Goal: Task Accomplishment & Management: Contribute content

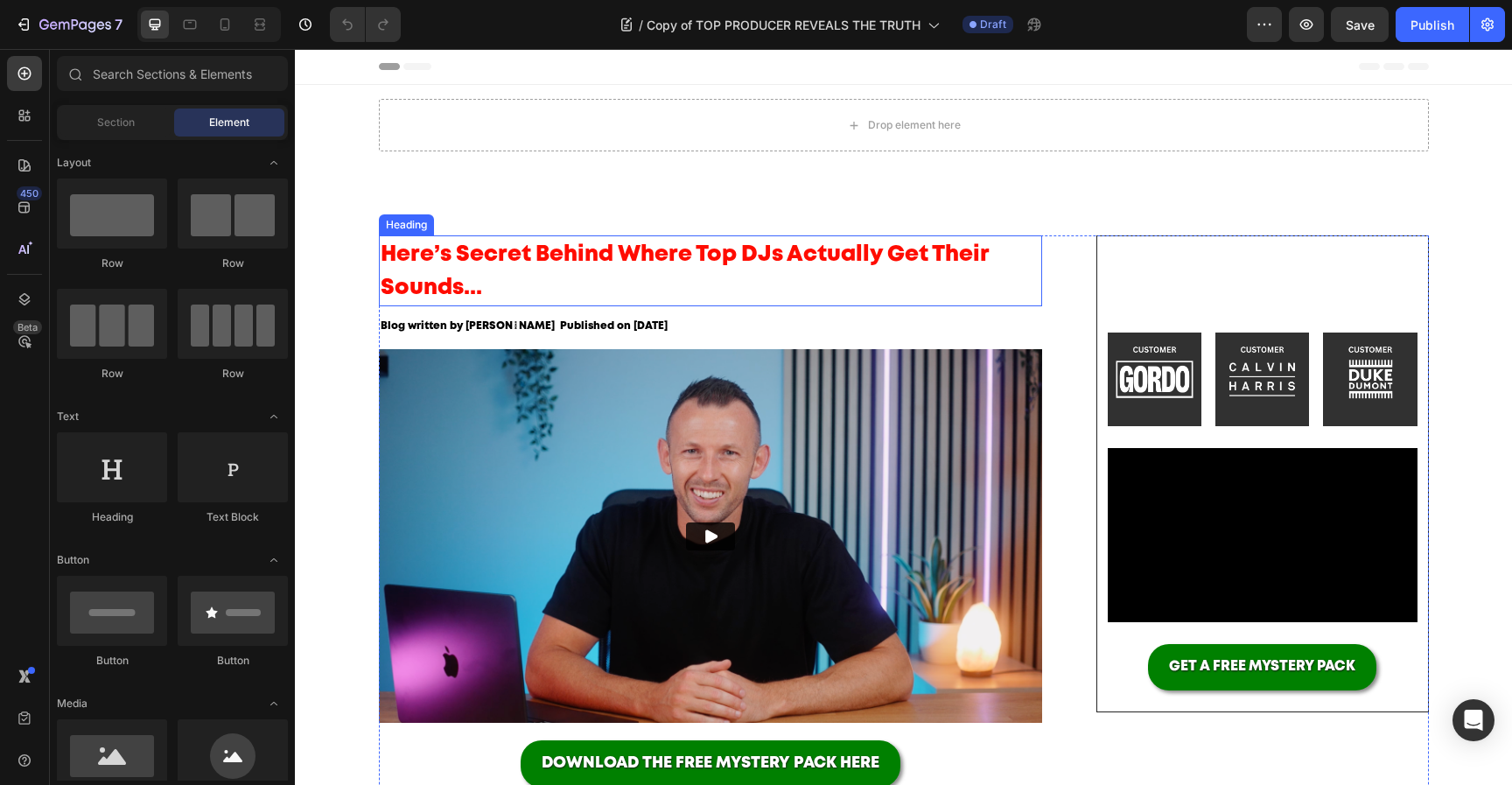
click at [826, 271] on h2 "Here’s Secret Behind Where Top DJs Actually Get Their Sounds..." at bounding box center [710, 271] width 664 height 71
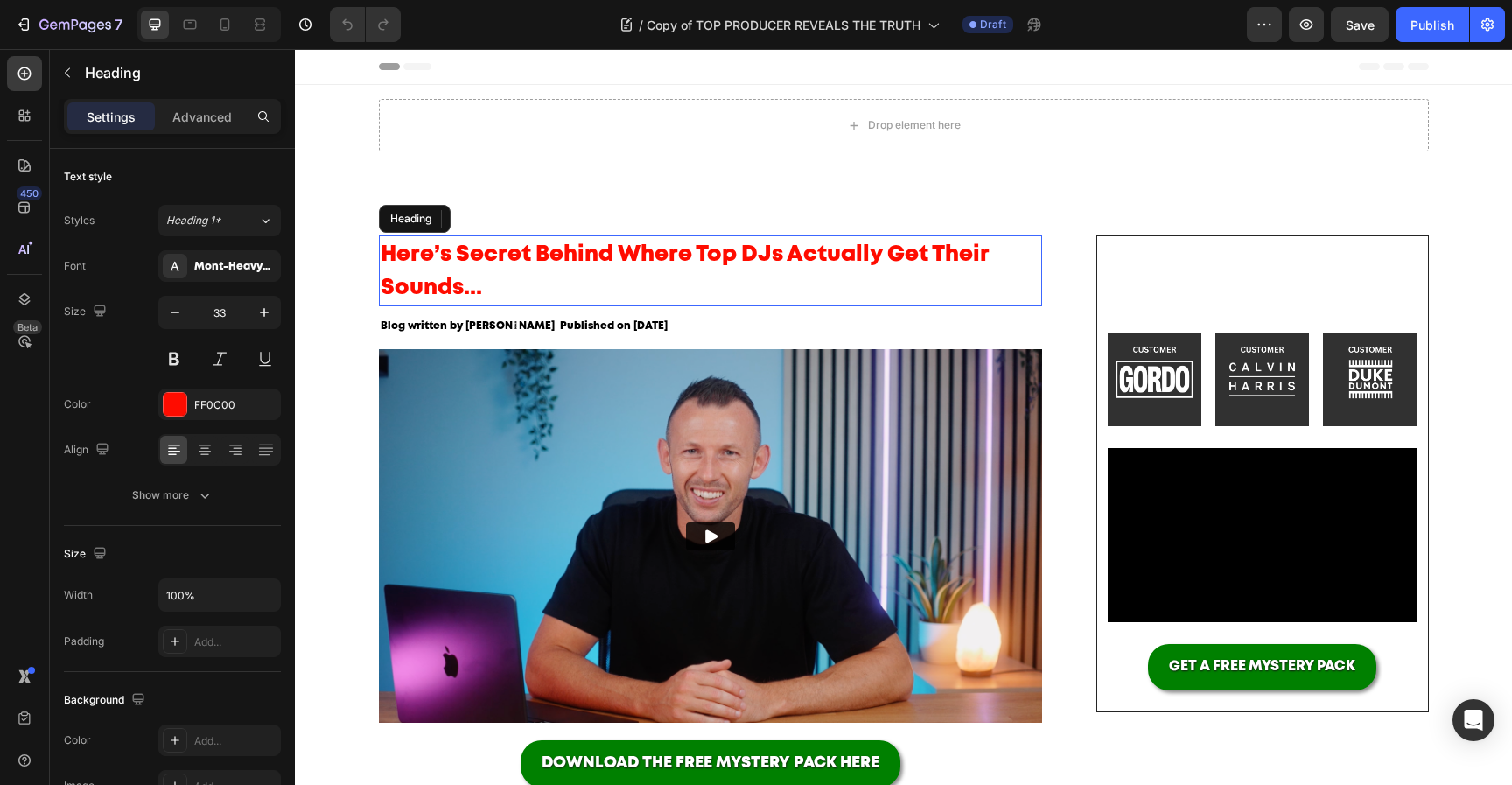
click at [826, 271] on h2 "Here’s Secret Behind Where Top DJs Actually Get Their Sounds..." at bounding box center [710, 271] width 664 height 71
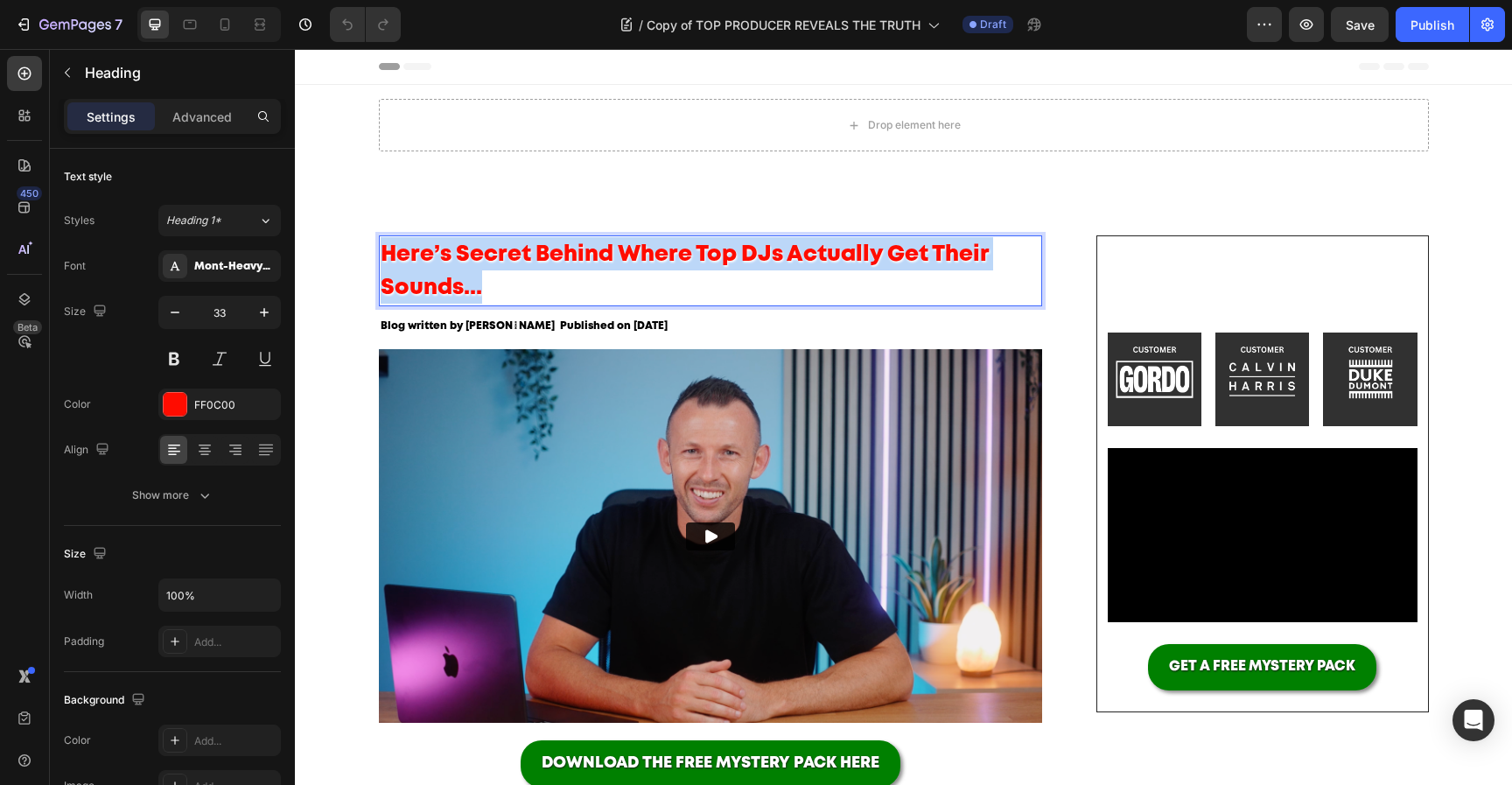
click at [826, 271] on p "Here’s Secret Behind Where Top DJs Actually Get Their Sounds..." at bounding box center [711, 271] width 661 height 67
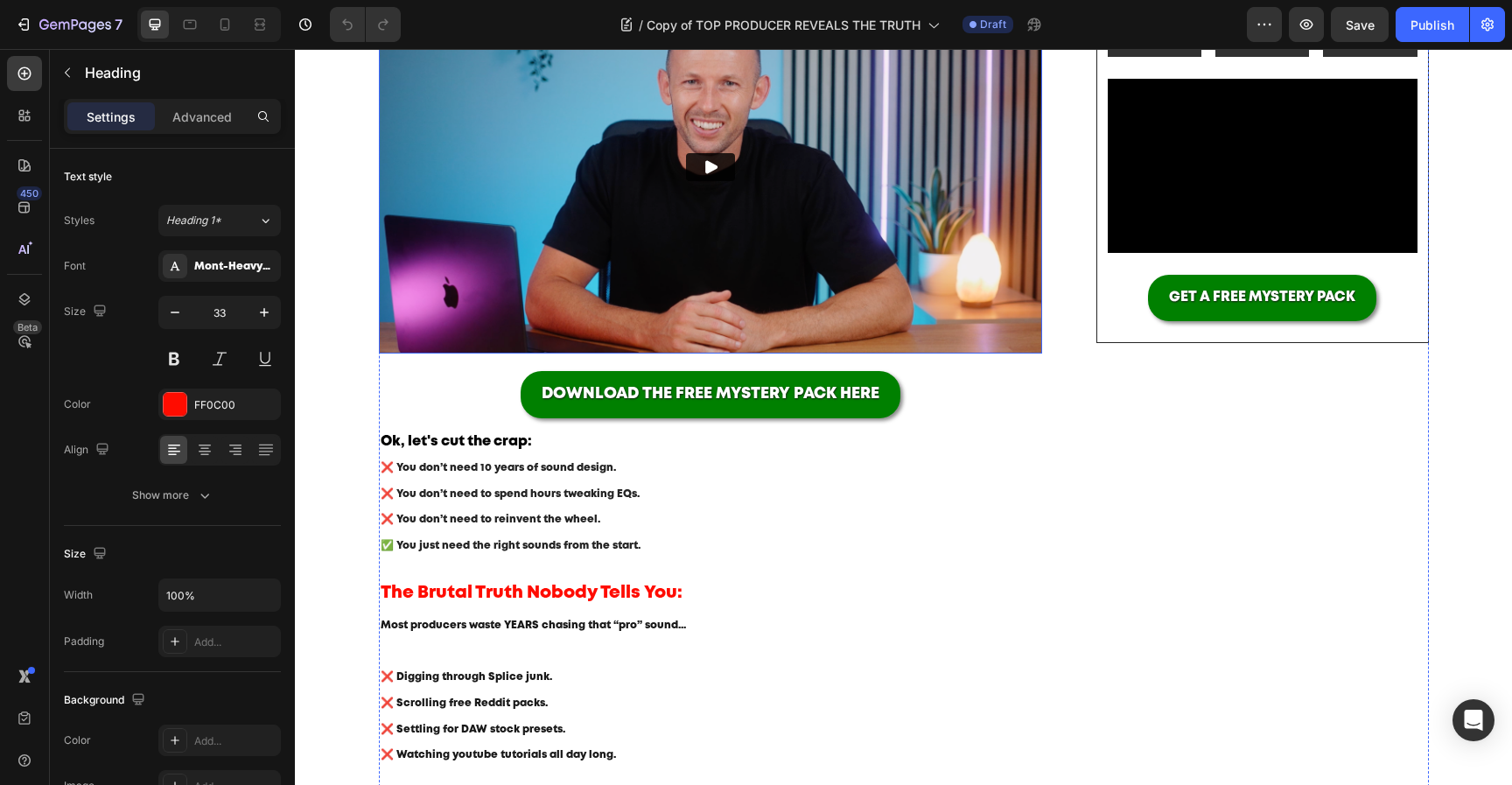
scroll to position [421, 0]
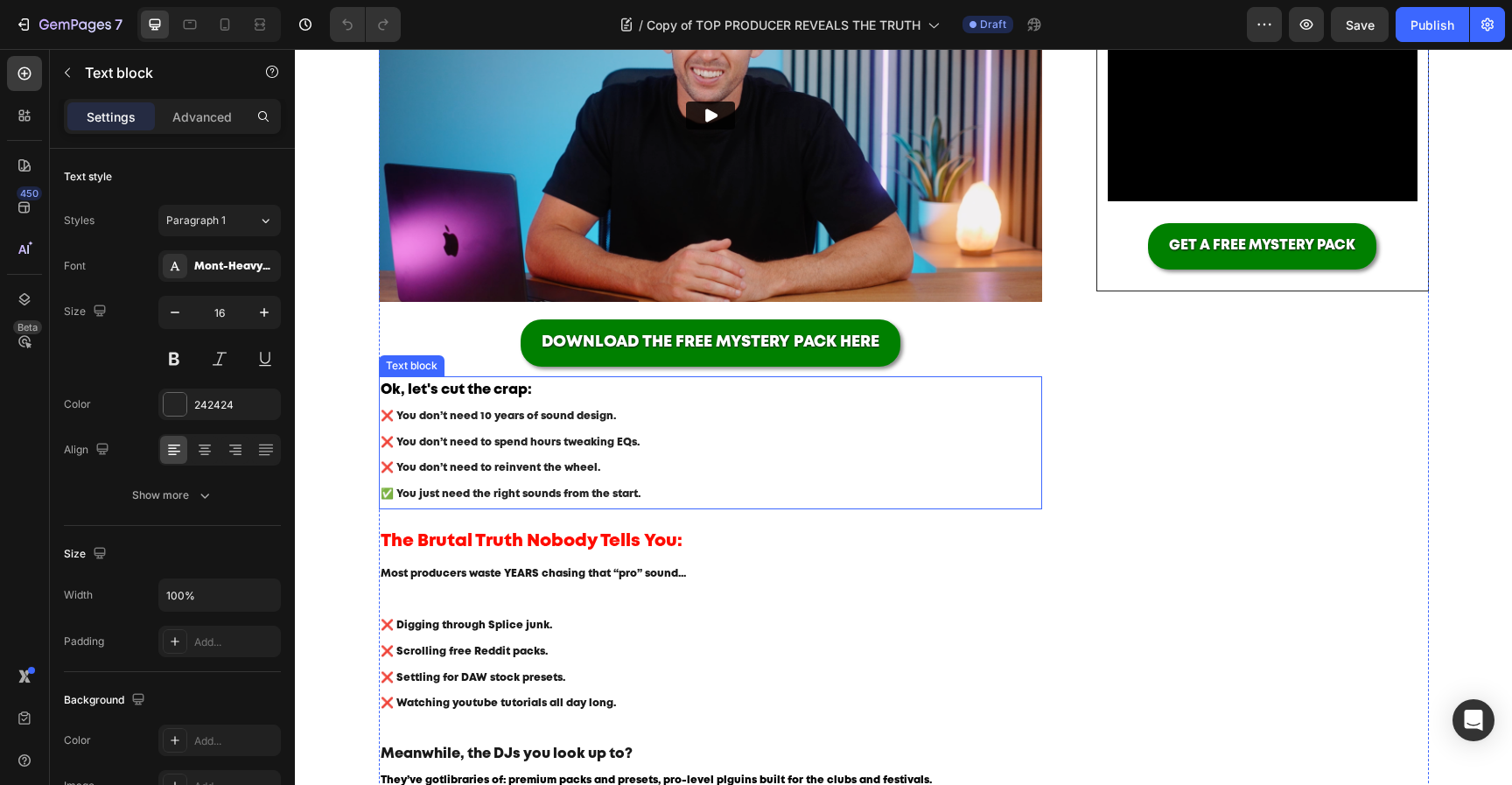
click at [608, 462] on p "❌ You don’t need 10 years of sound design. ❌ You don’t need to spend hours twea…" at bounding box center [711, 456] width 661 height 104
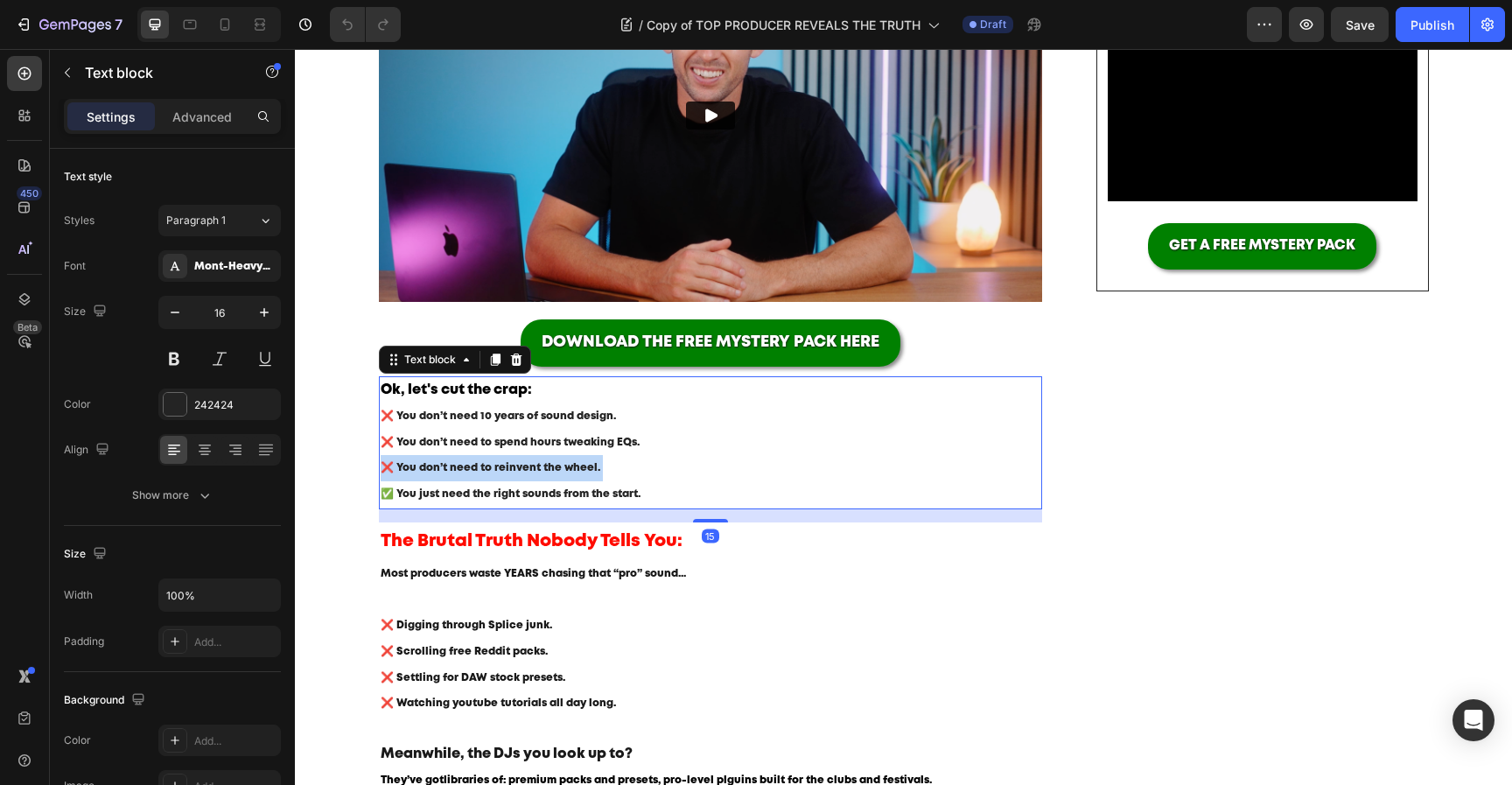
click at [608, 462] on p "❌ You don’t need 10 years of sound design. ❌ You don’t need to spend hours twea…" at bounding box center [711, 456] width 661 height 104
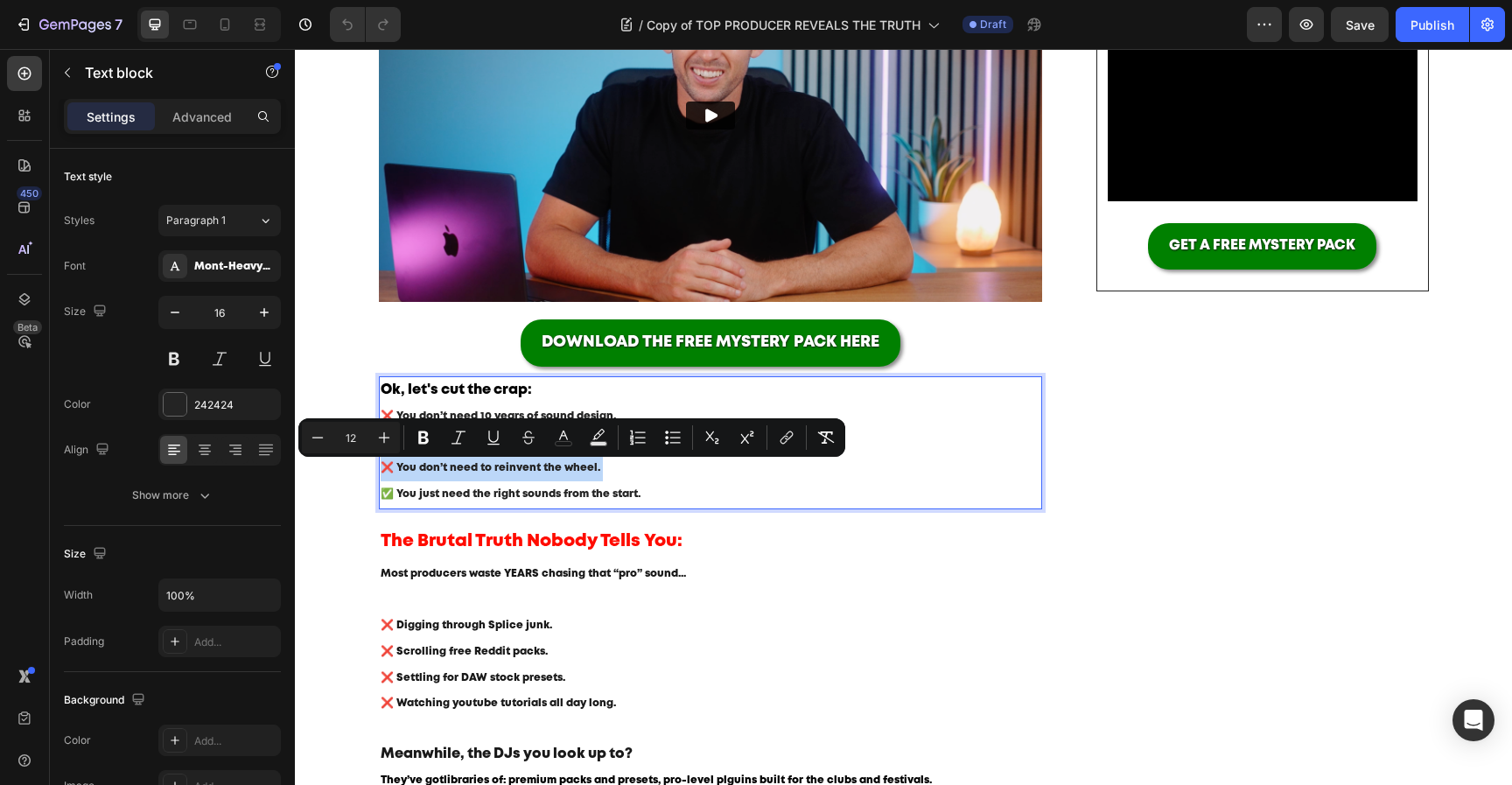
type input "16"
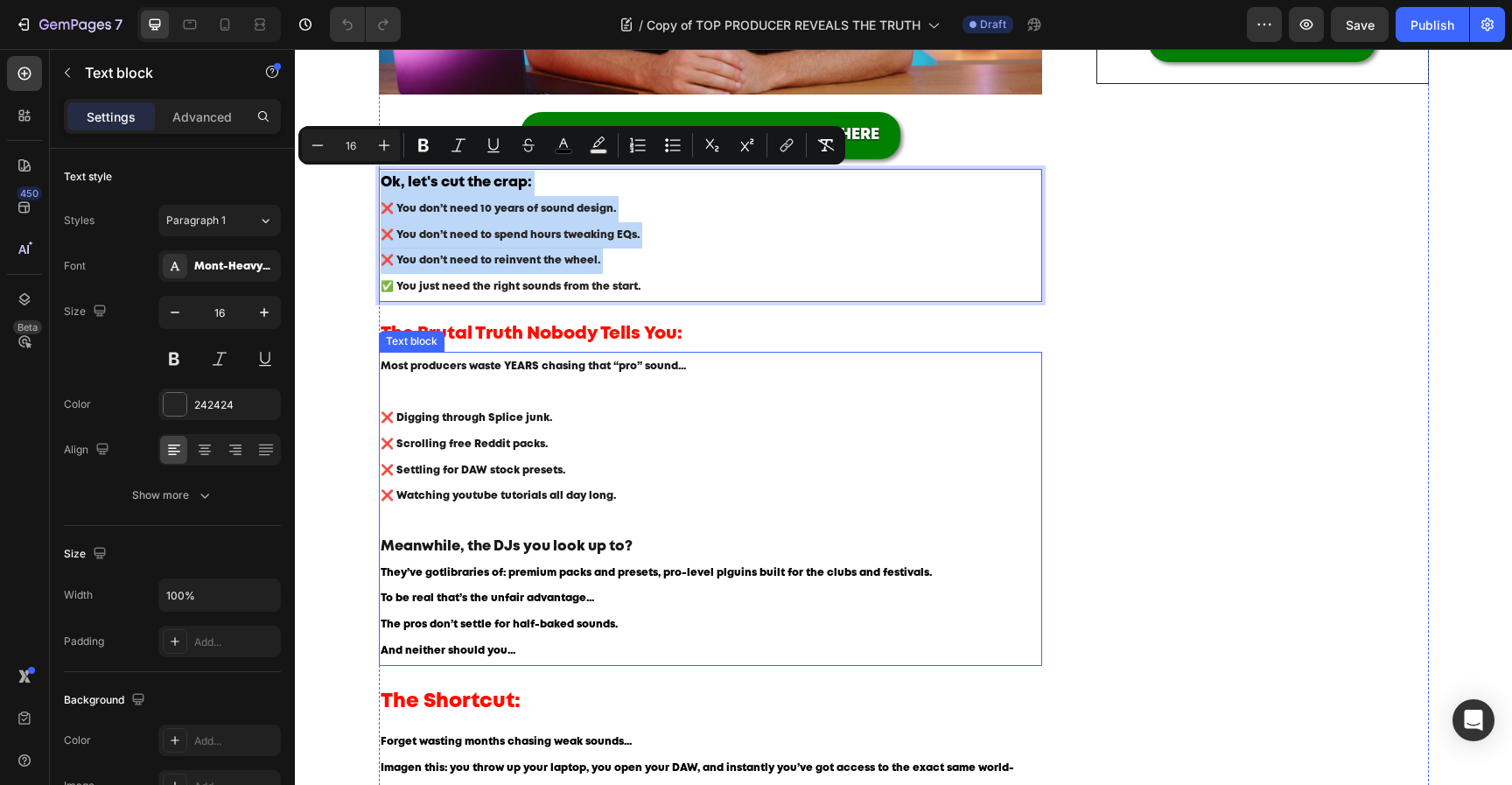
scroll to position [633, 0]
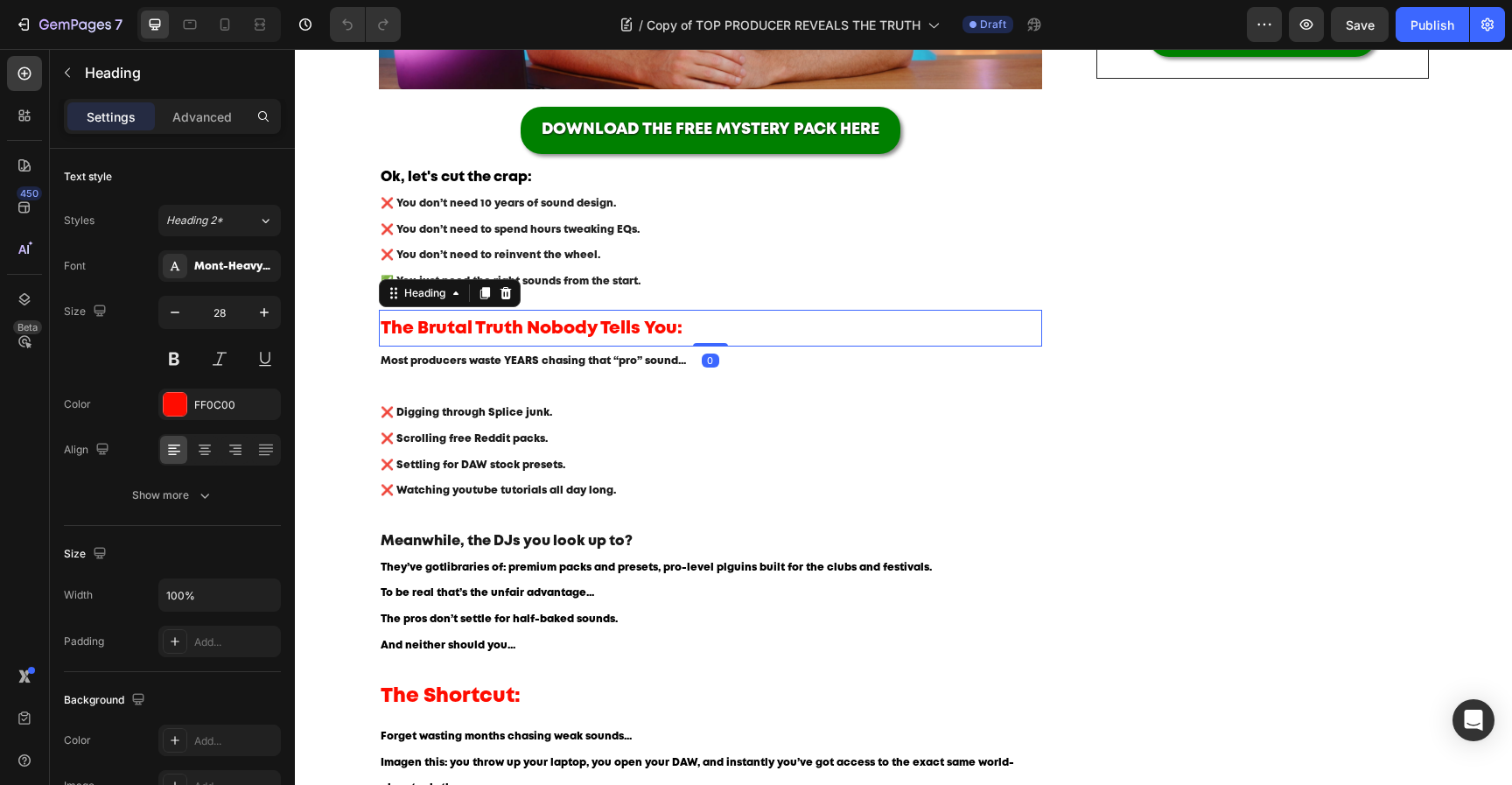
click at [616, 326] on span "The Brutal Truth Nobody Tells You:" at bounding box center [532, 328] width 302 height 17
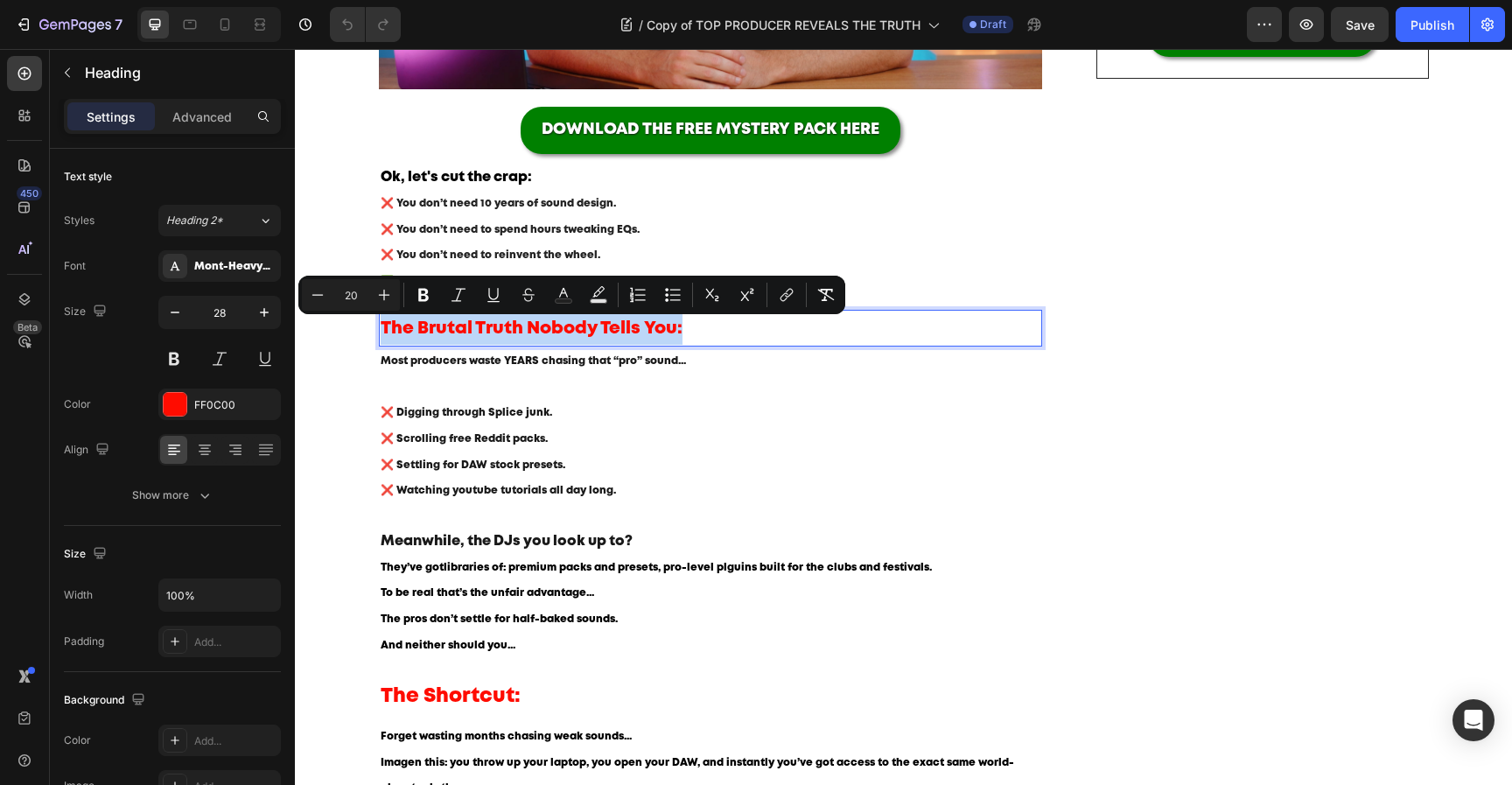
copy span "The Brutal Truth Nobody Tells You:"
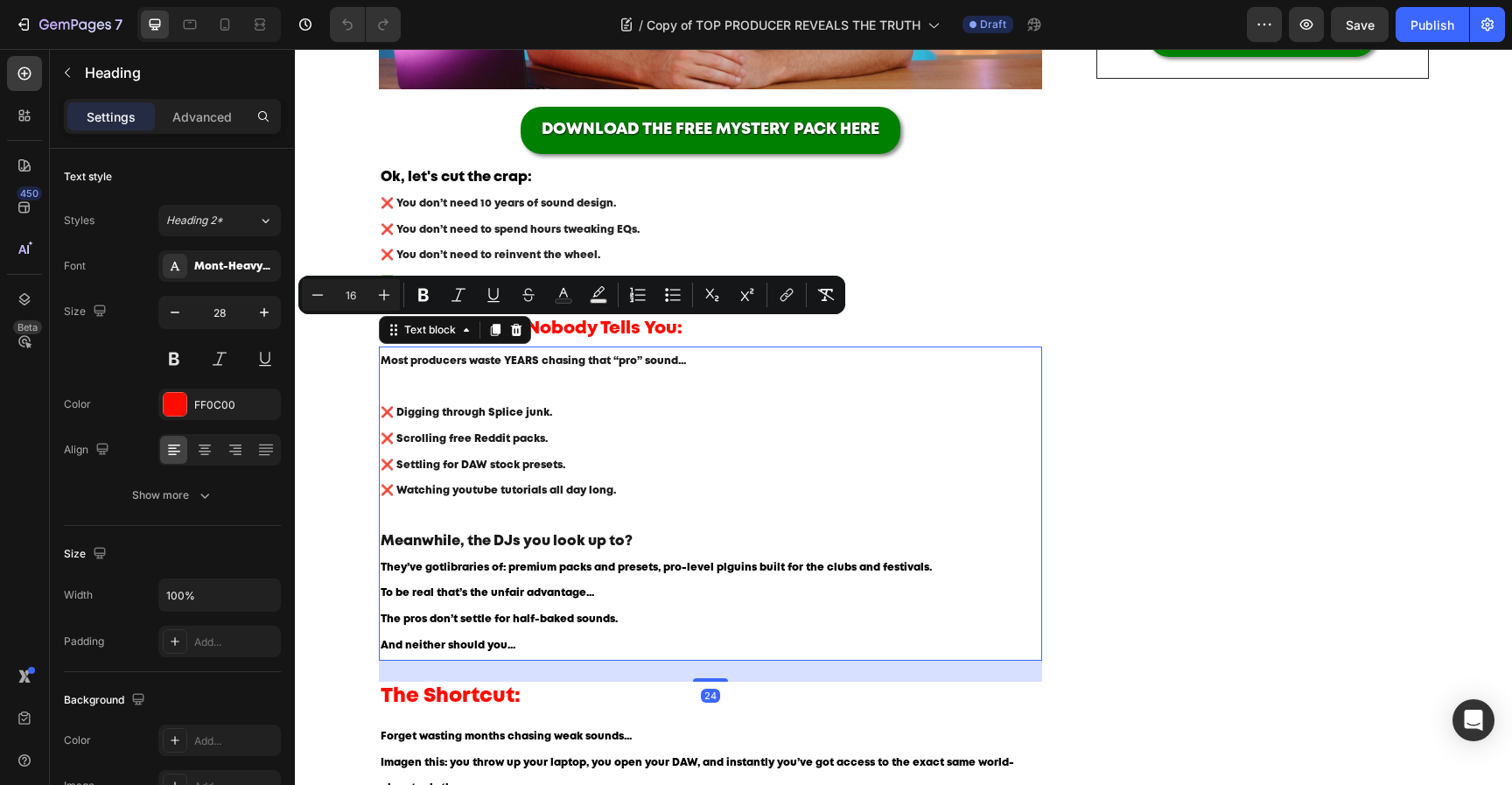
click at [556, 381] on p "Most producers waste YEARS chasing that “pro” sound... ❌ Digging through Splice…" at bounding box center [711, 426] width 661 height 156
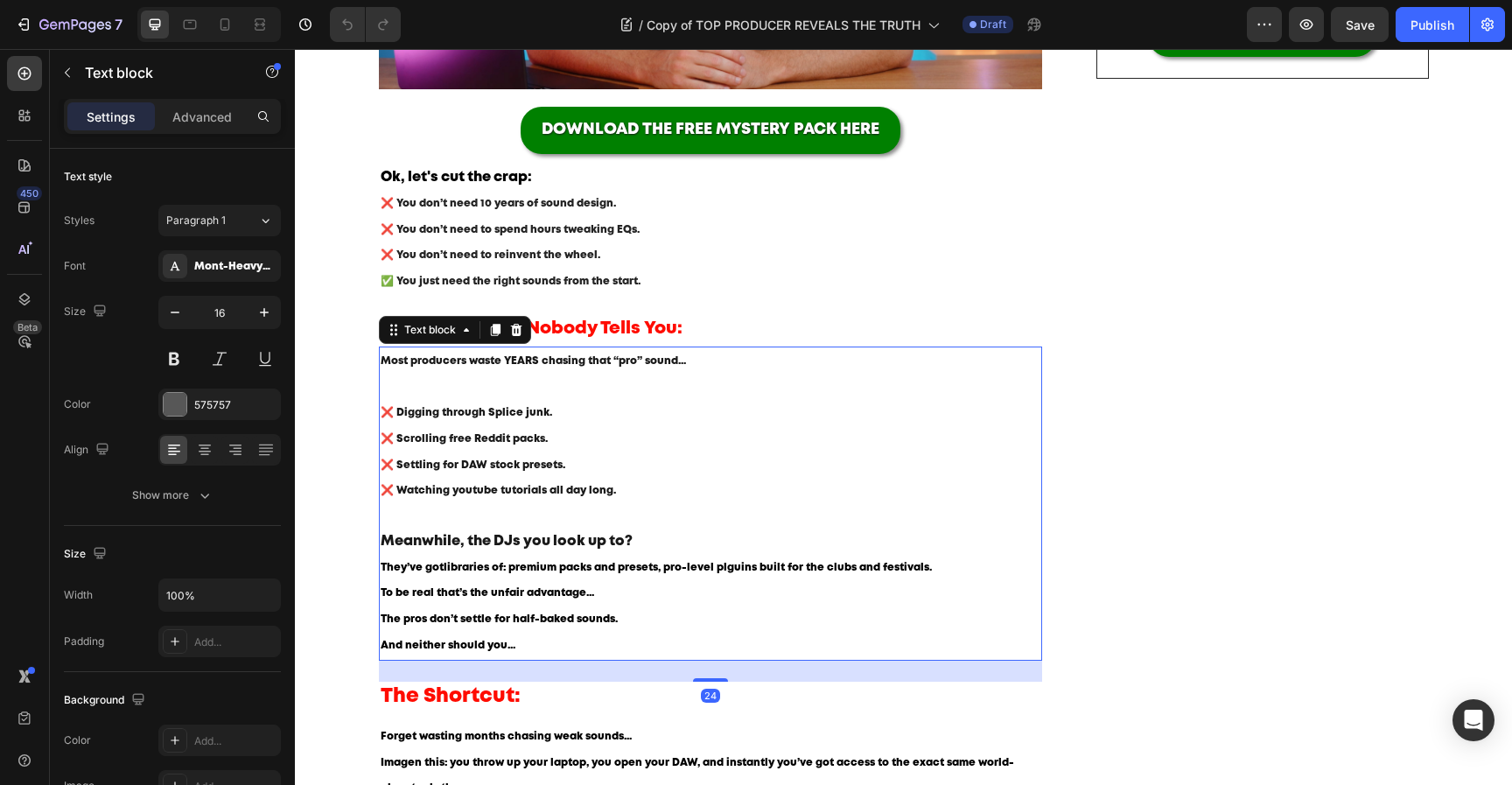
click at [556, 381] on p "Most producers waste YEARS chasing that “pro” sound... ❌ Digging through Splice…" at bounding box center [711, 426] width 661 height 156
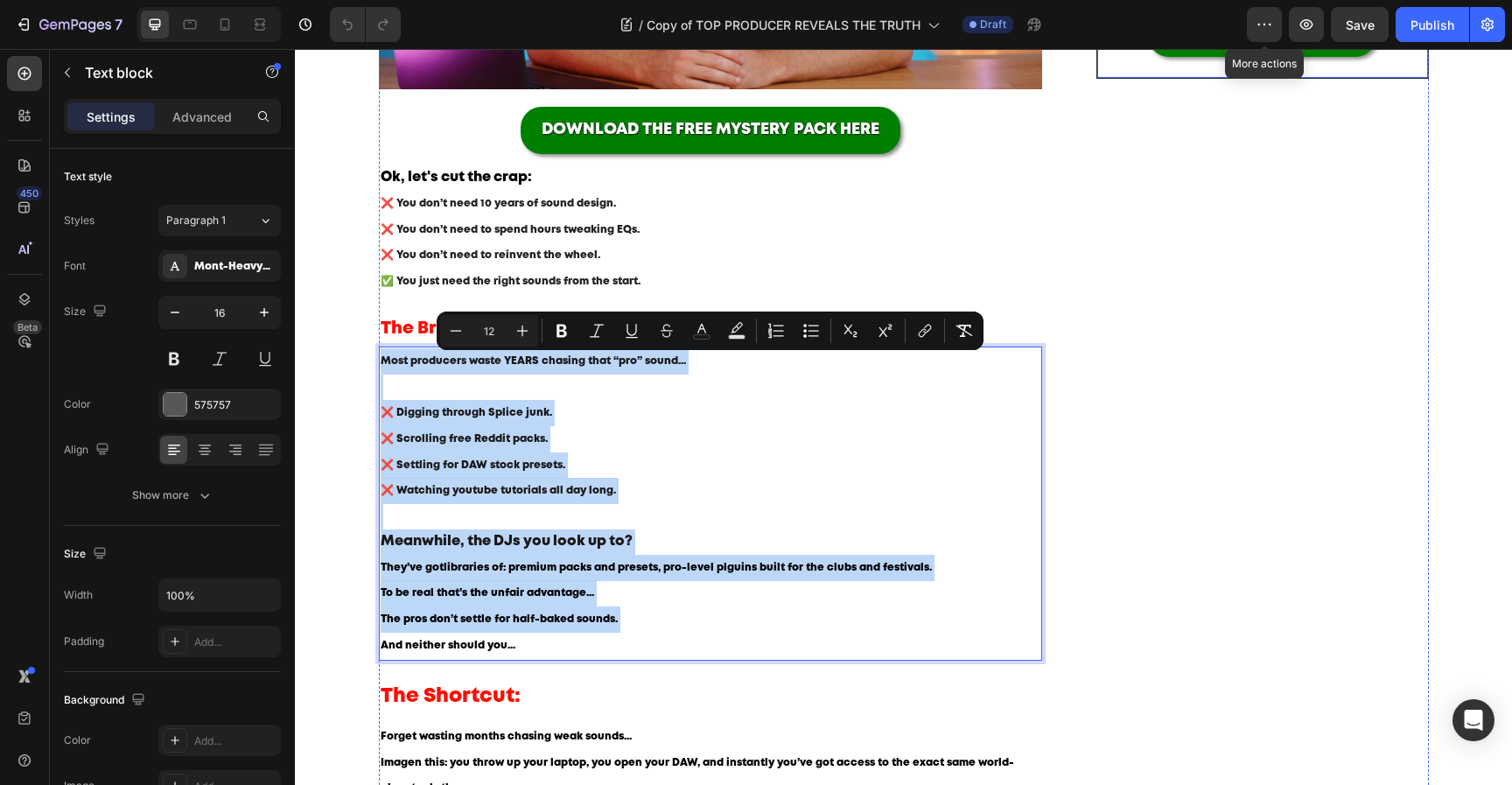
copy div "Most producers waste YEARS chasing that “pro” sound... ❌ Digging through Splice…"
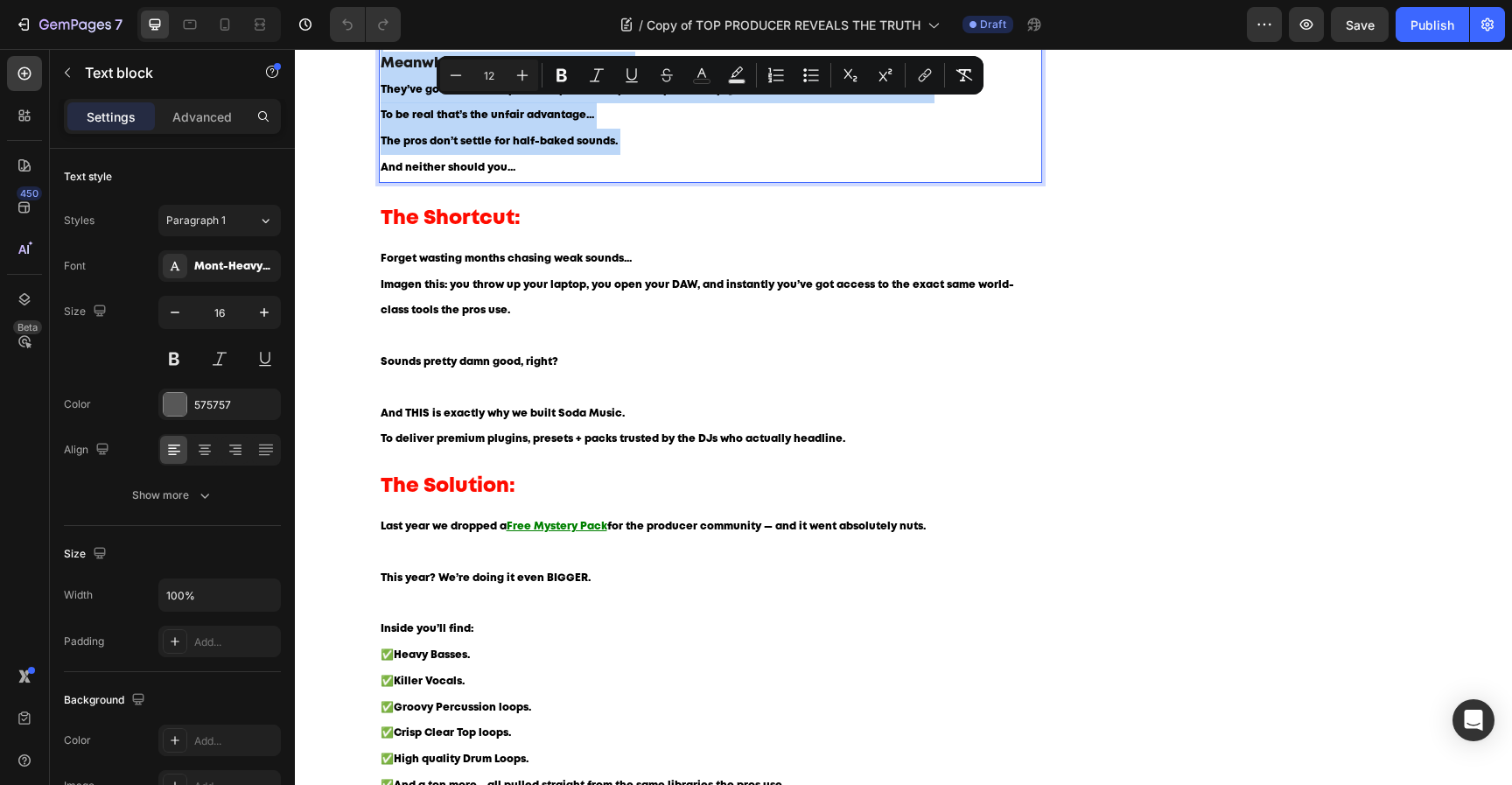
scroll to position [1141, 0]
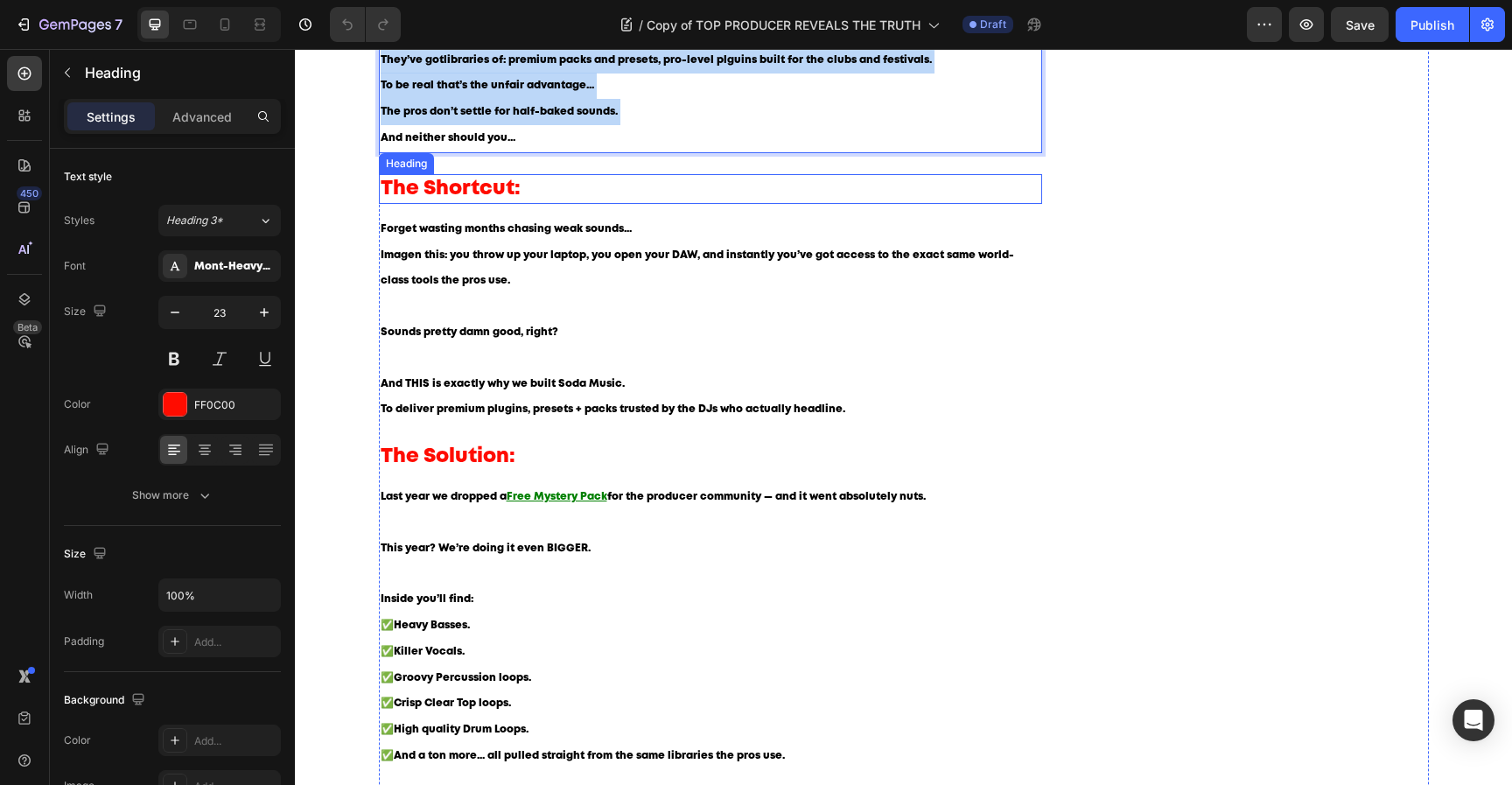
click at [643, 184] on h2 "The Shortcut:" at bounding box center [710, 188] width 664 height 29
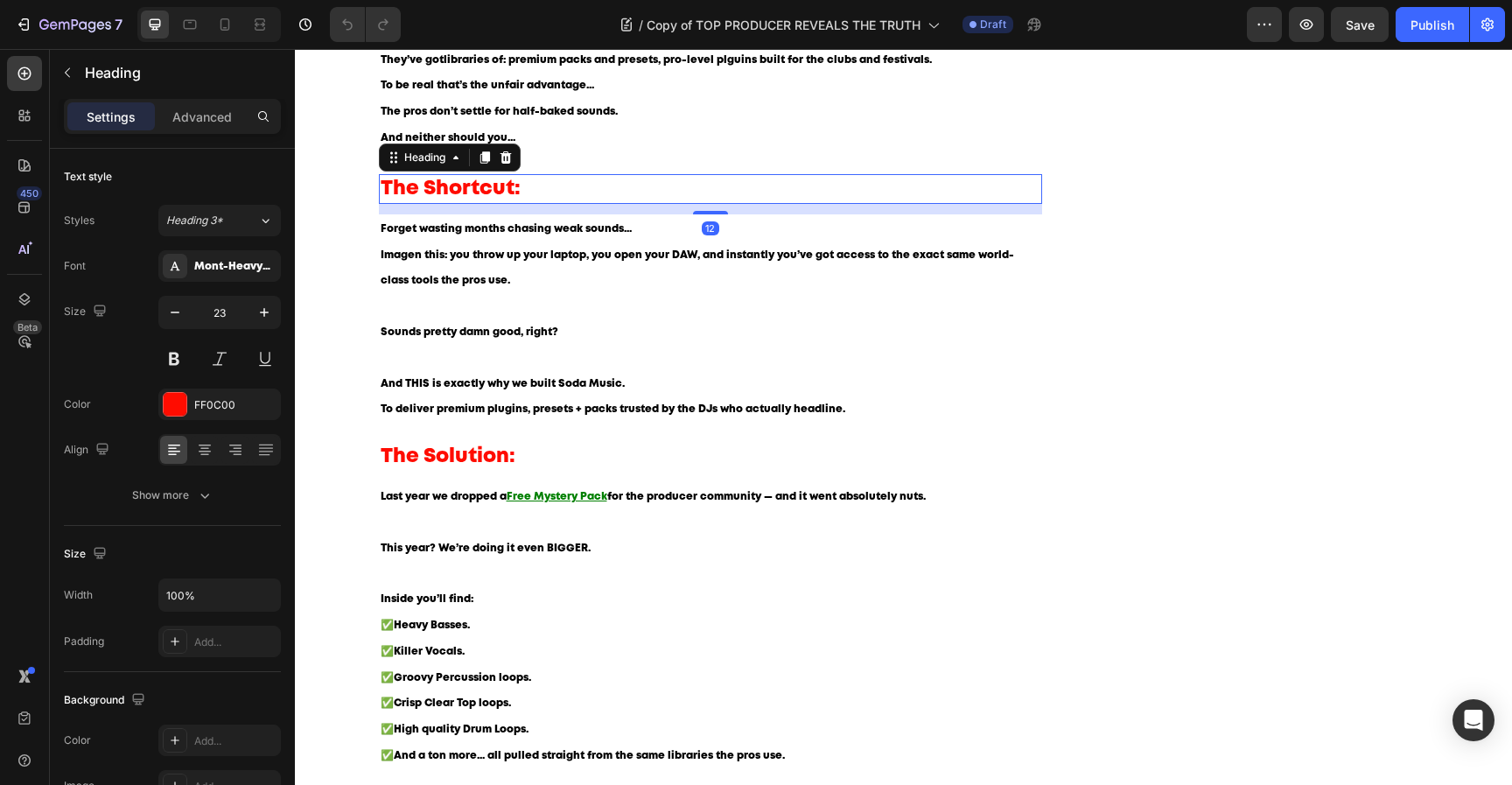
click at [643, 184] on h2 "The Shortcut:" at bounding box center [710, 188] width 664 height 29
click at [643, 184] on p "The Shortcut:" at bounding box center [711, 189] width 661 height 27
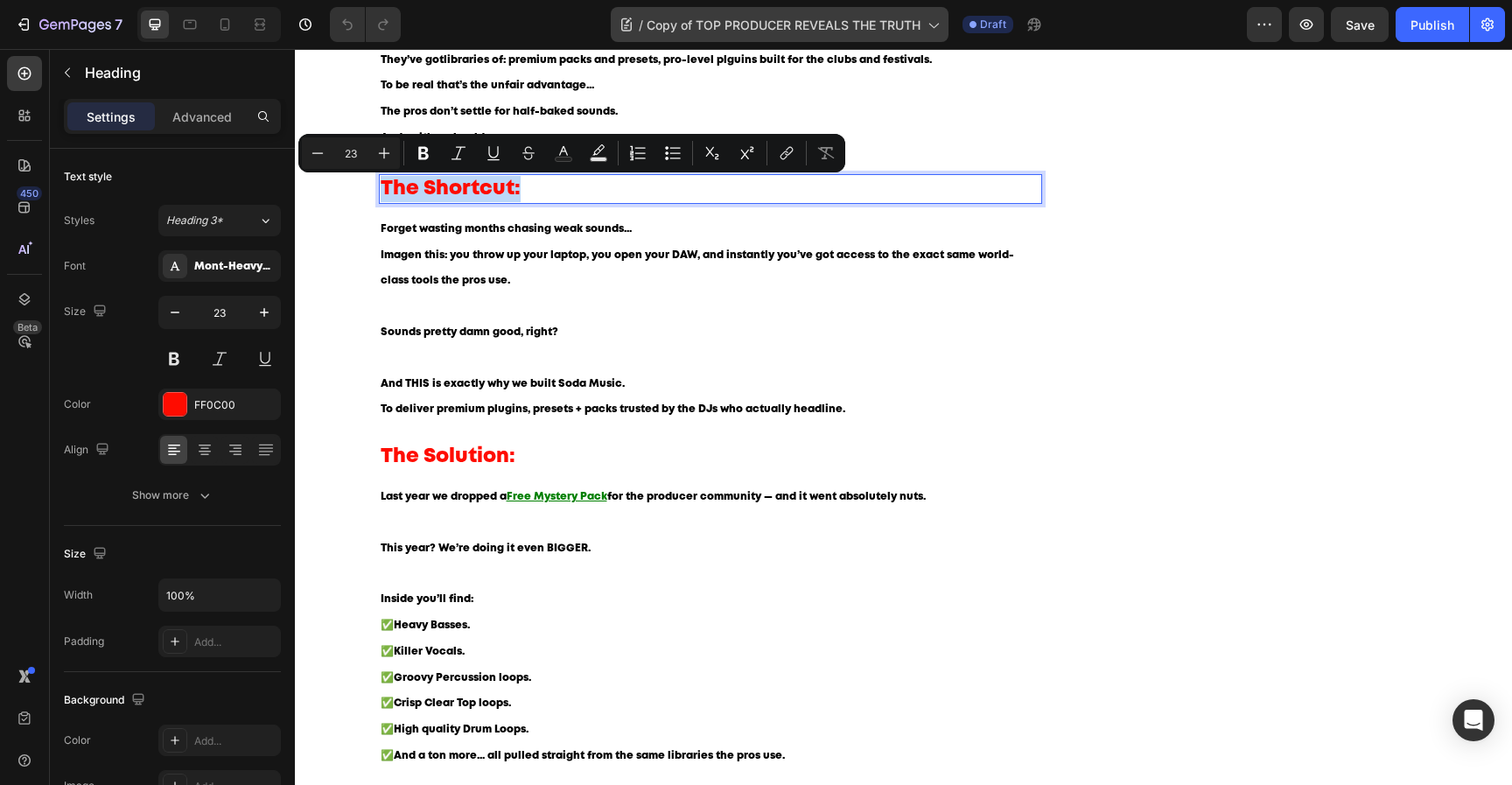
copy p "The Shortcut:"
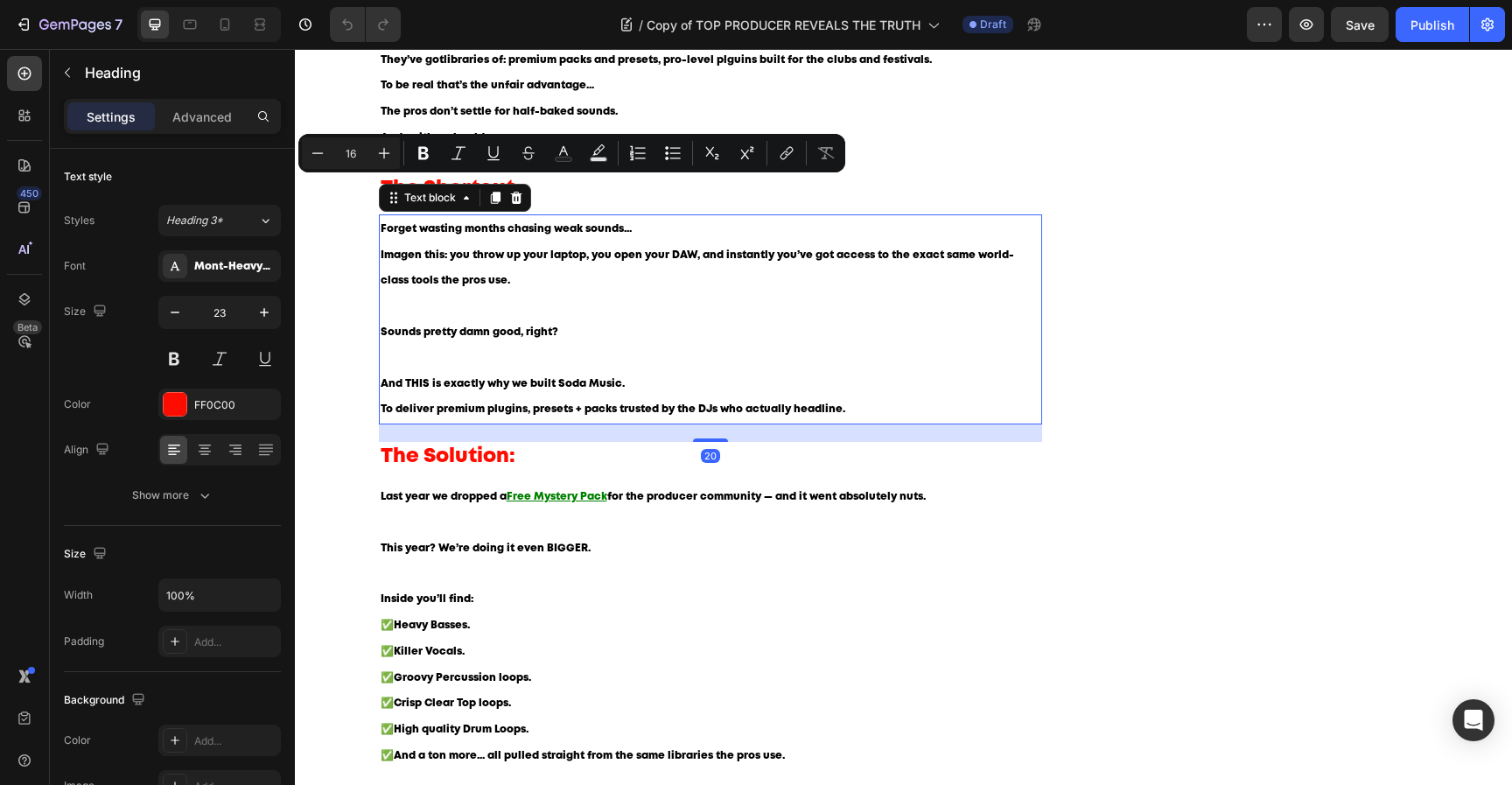
click at [543, 375] on p "And THIS is exactly why we built Soda Music. To deliver premium plugins, preset…" at bounding box center [711, 397] width 661 height 52
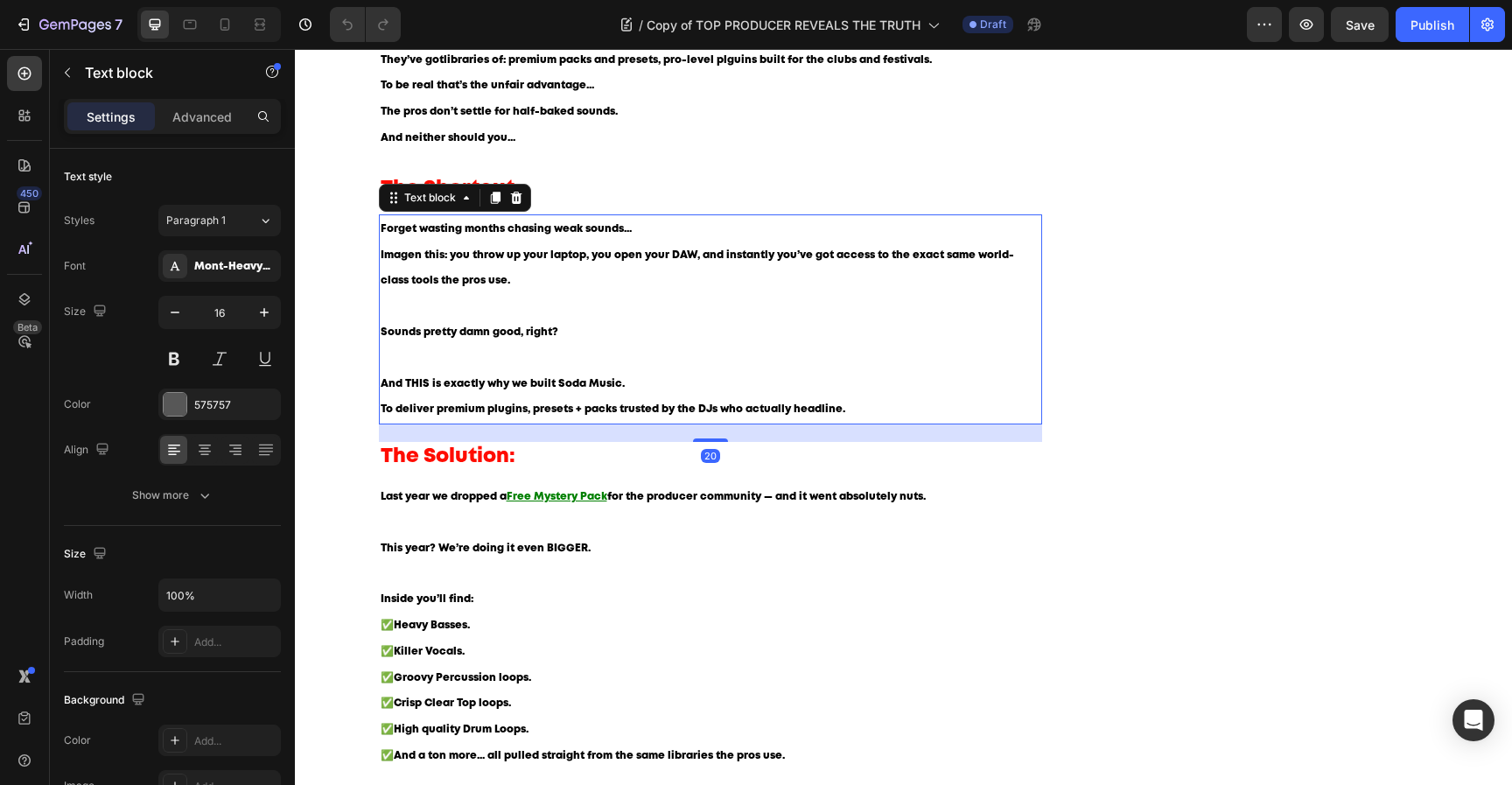
click at [543, 375] on p "And THIS is exactly why we built Soda Music. To deliver premium plugins, preset…" at bounding box center [711, 397] width 661 height 52
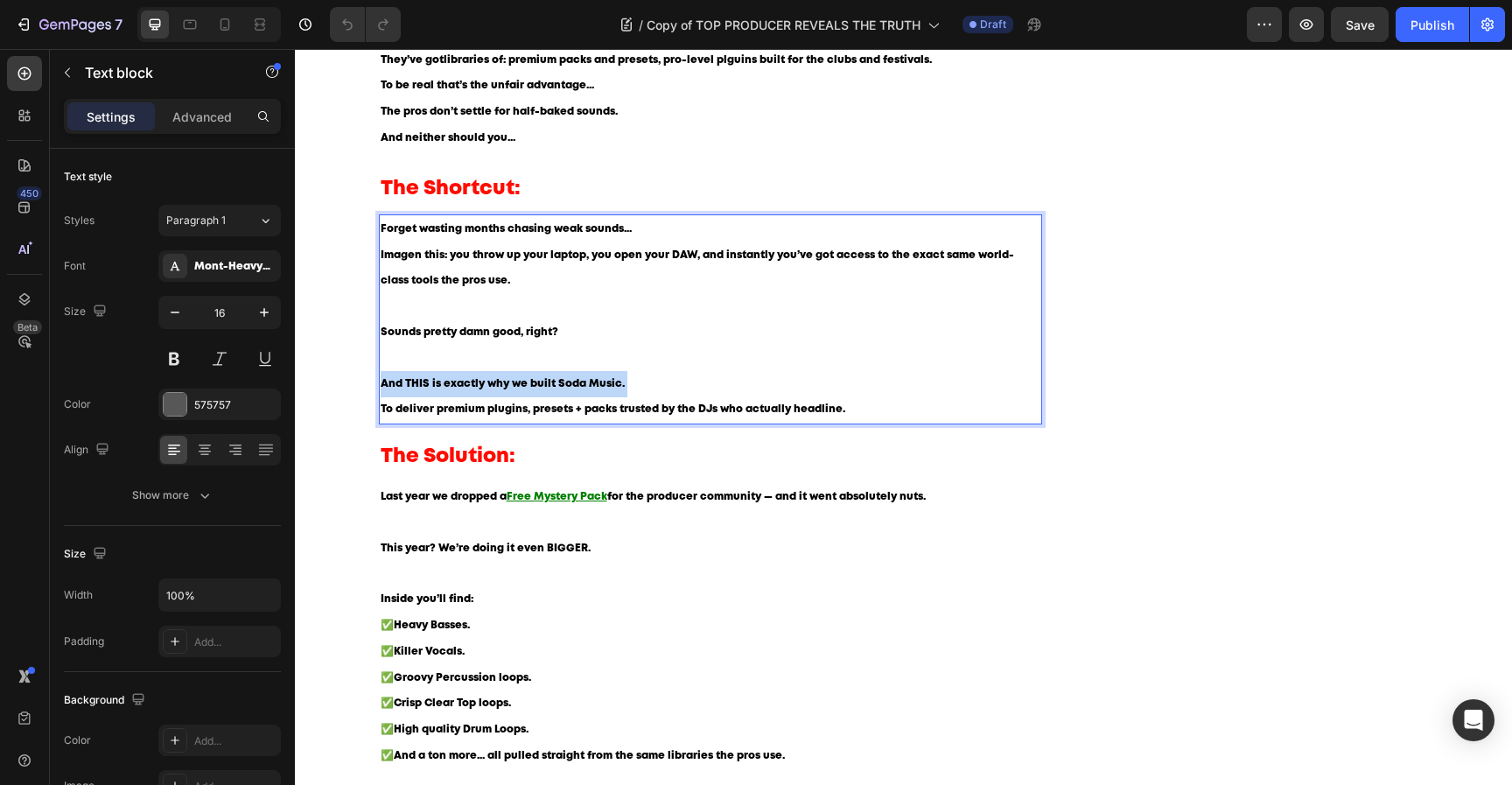
click at [543, 375] on p "And THIS is exactly why we built Soda Music. To deliver premium plugins, preset…" at bounding box center [711, 397] width 661 height 52
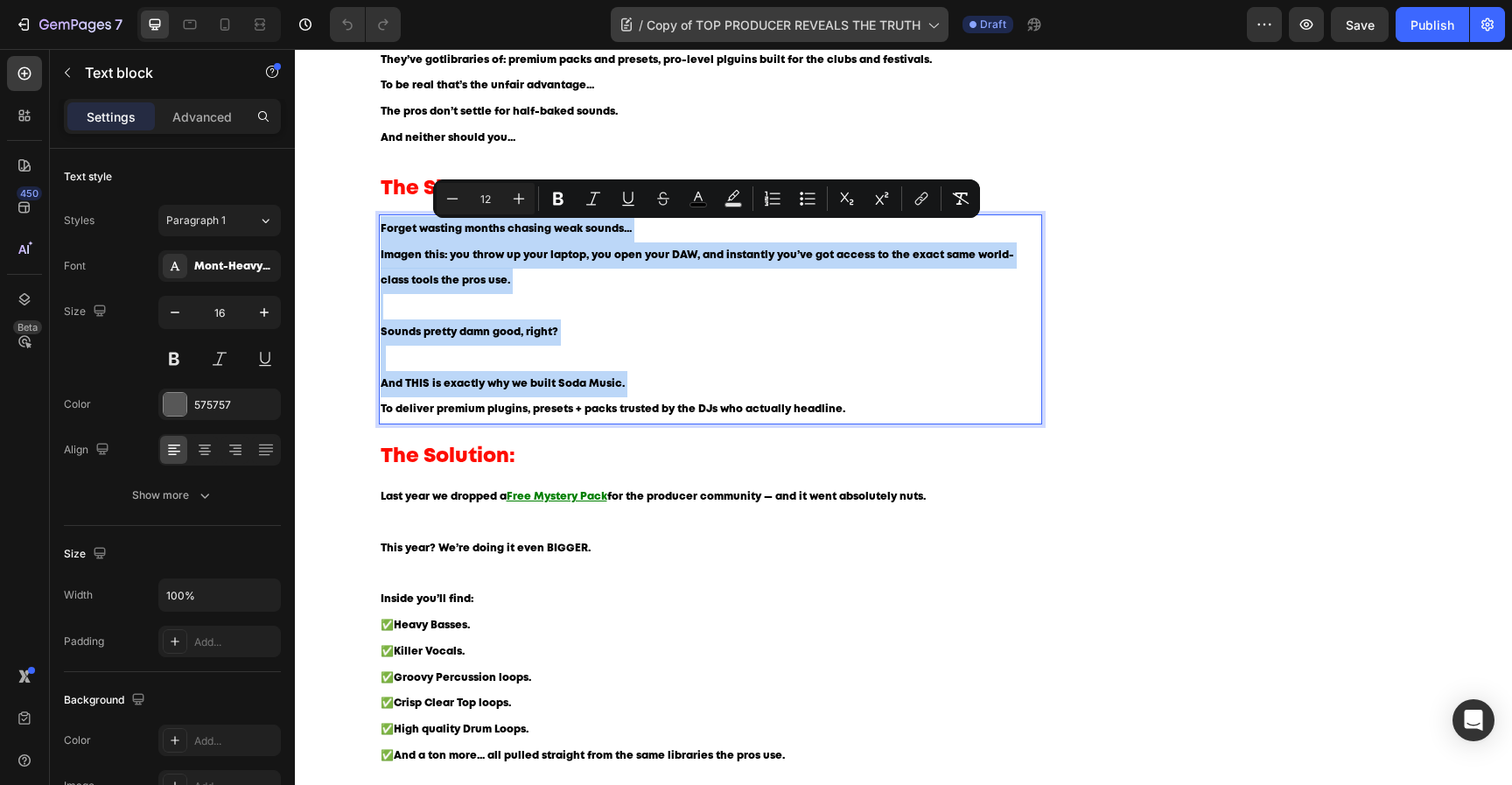
copy div "Forget wasting months chasing weak sounds... Imagen this: you throw up your lap…"
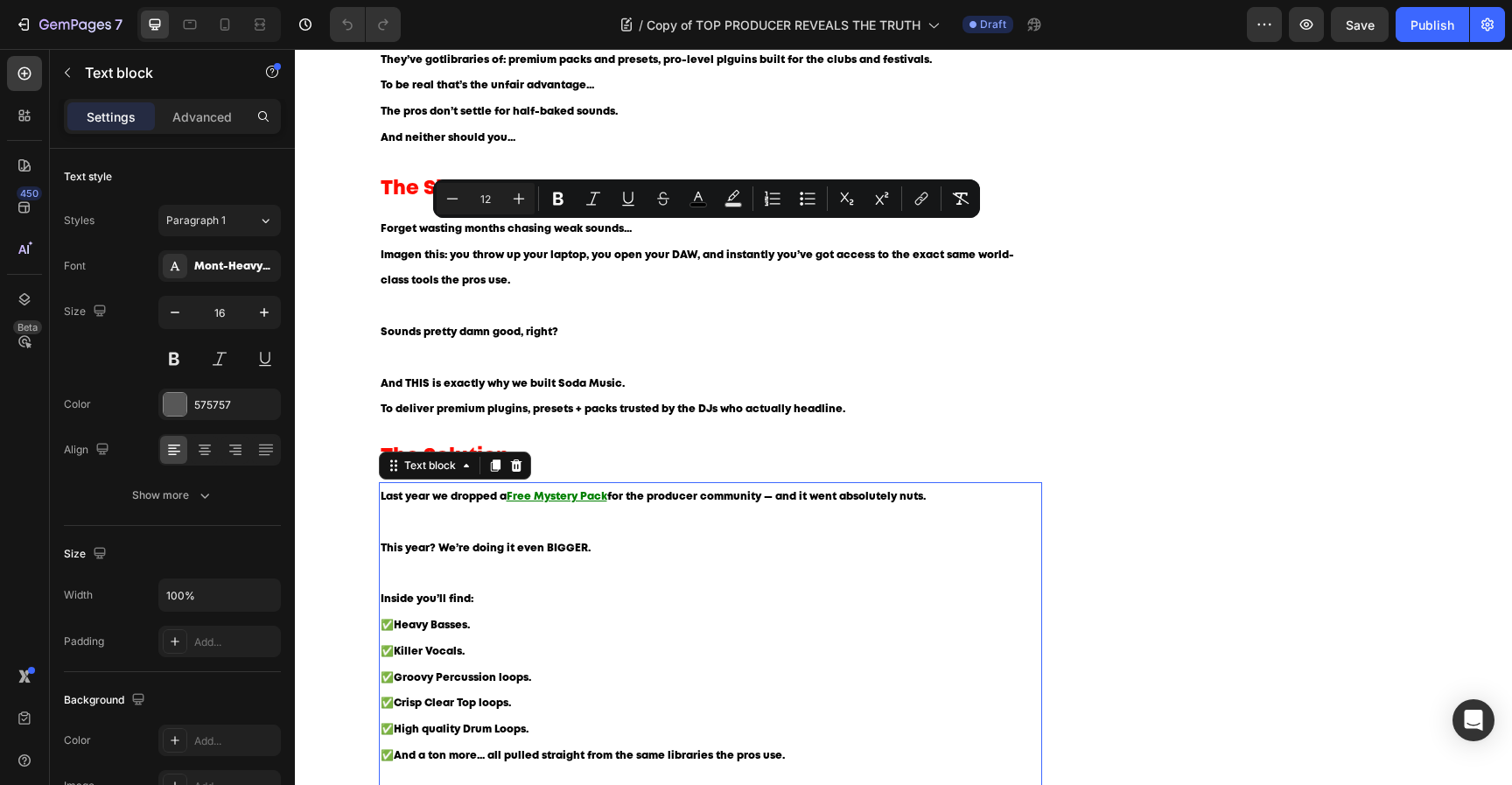
click at [602, 540] on p "Last year we dropped a Free Mystery Pack for the producer community — and it we…" at bounding box center [711, 535] width 661 height 103
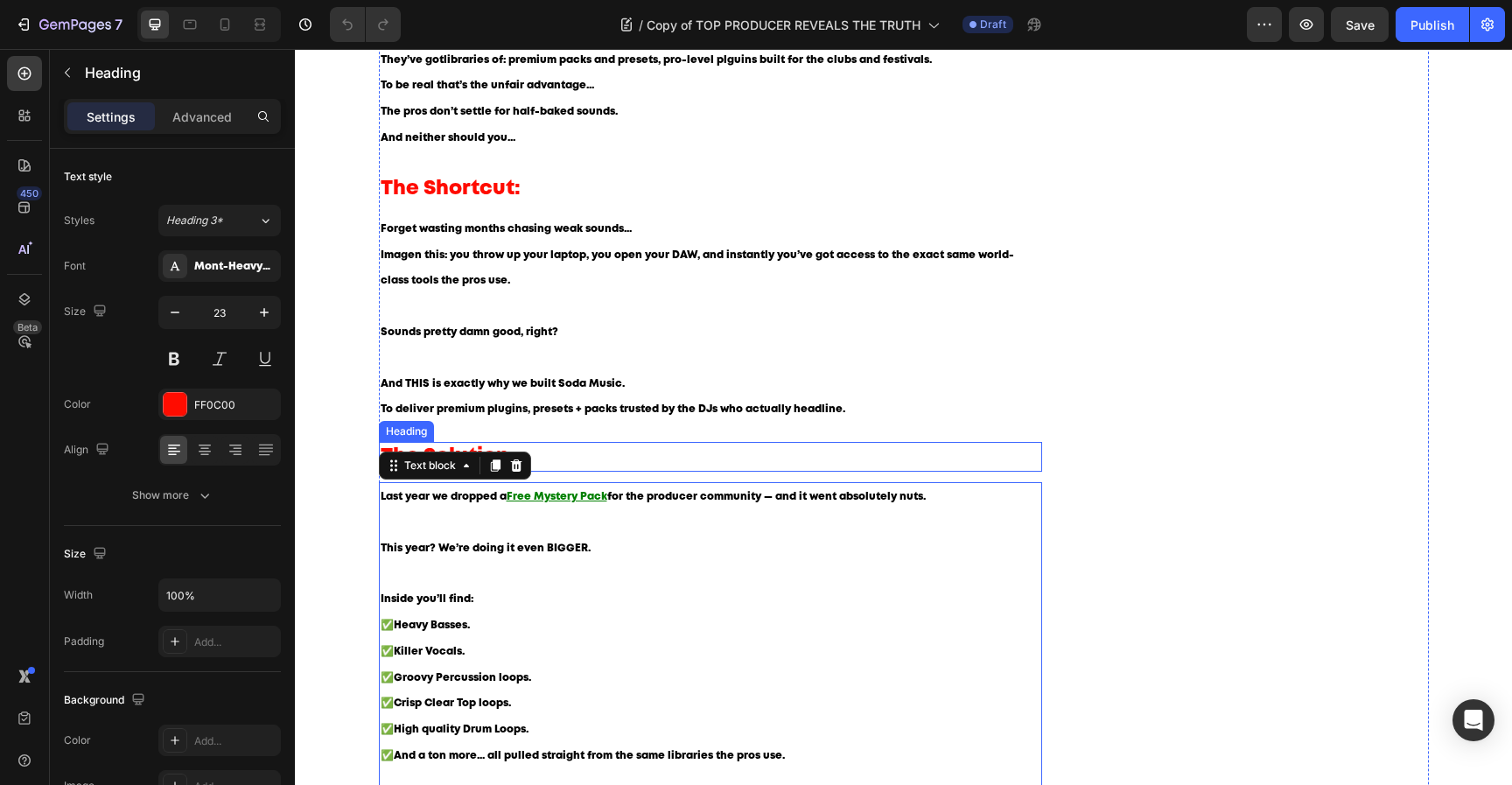
click at [616, 453] on h2 "The Solution:" at bounding box center [710, 456] width 664 height 29
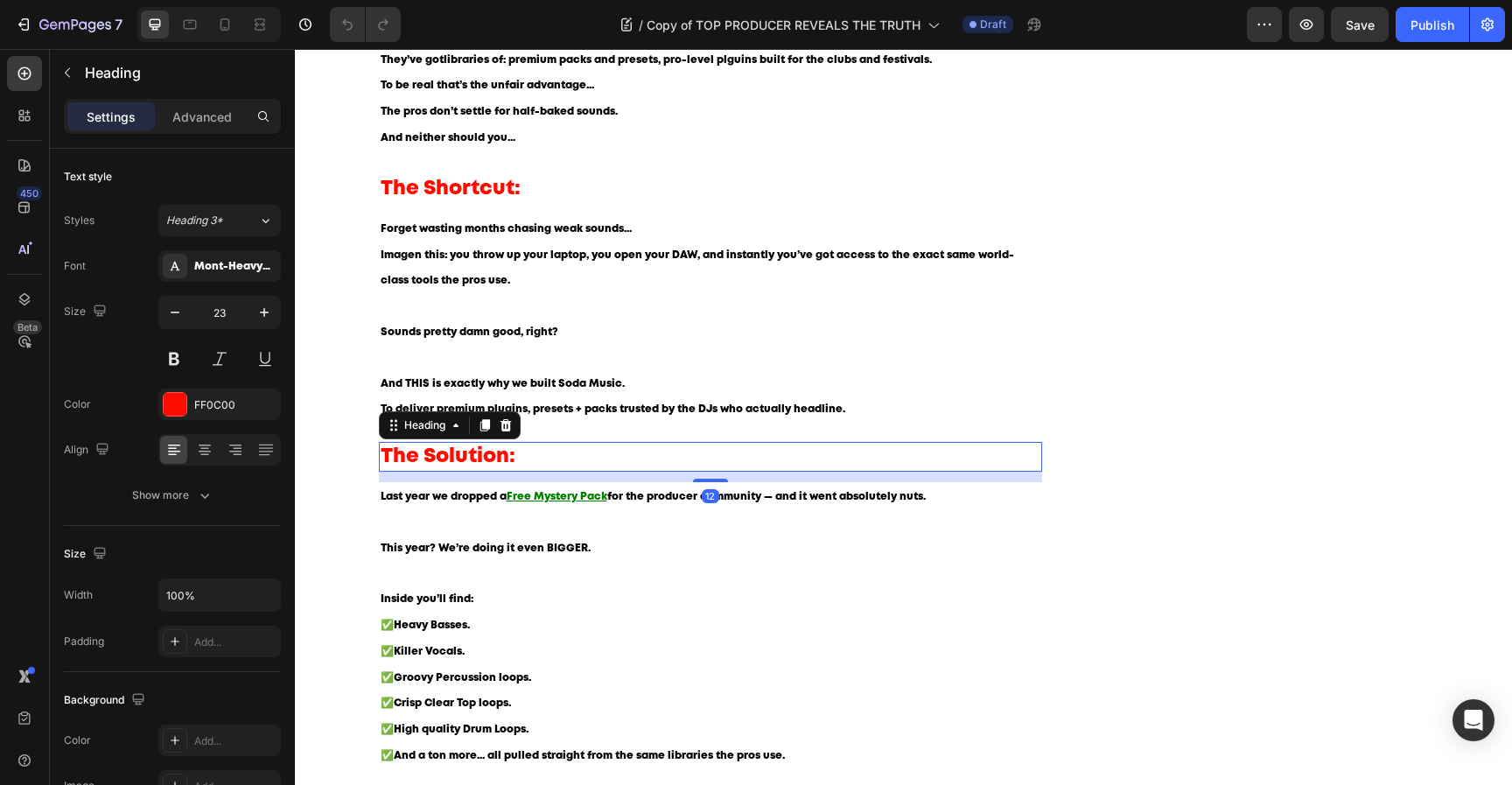
click at [616, 453] on h2 "The Solution:" at bounding box center [710, 456] width 664 height 29
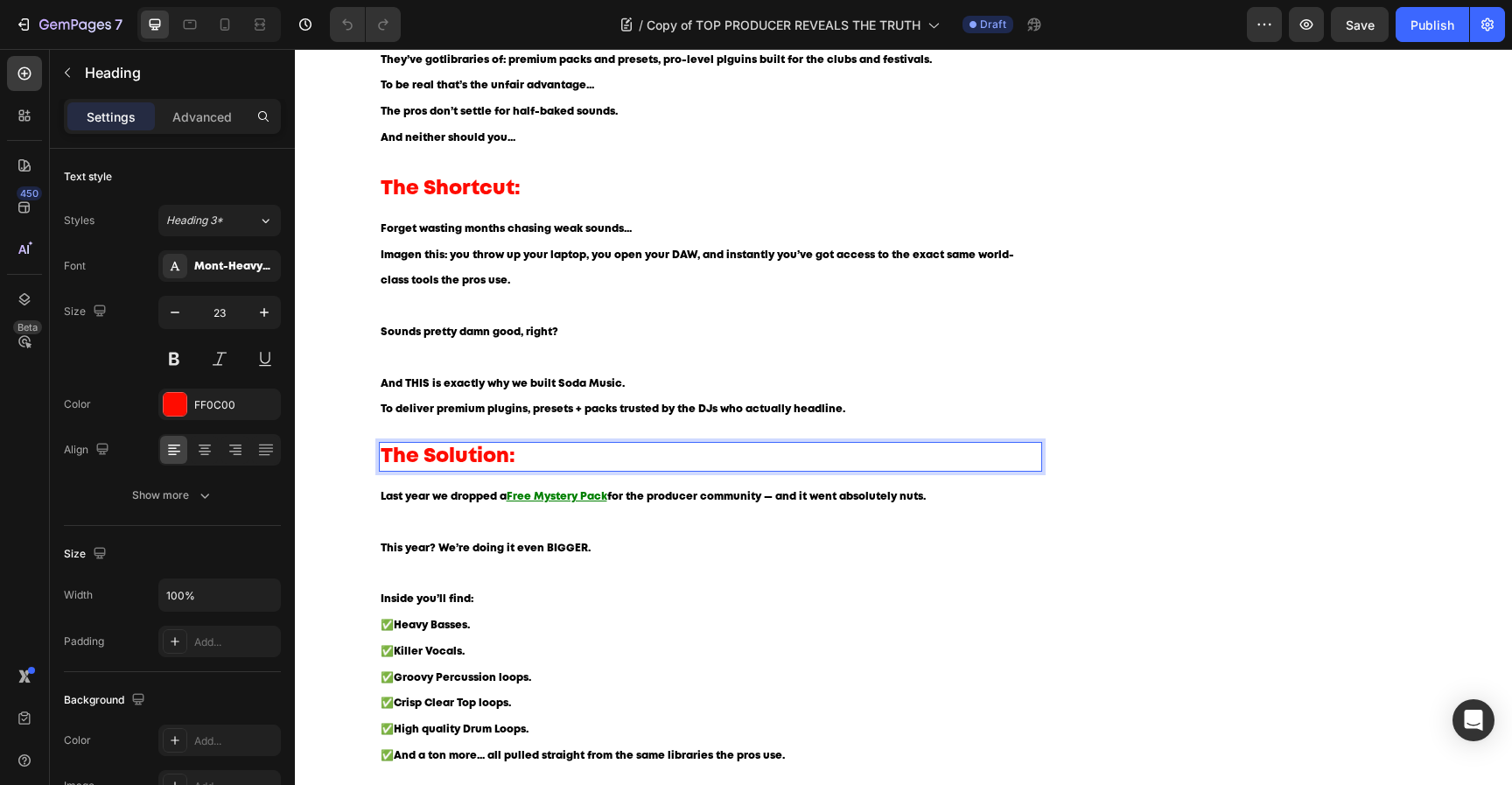
click at [616, 453] on p "The Solution:" at bounding box center [711, 457] width 661 height 27
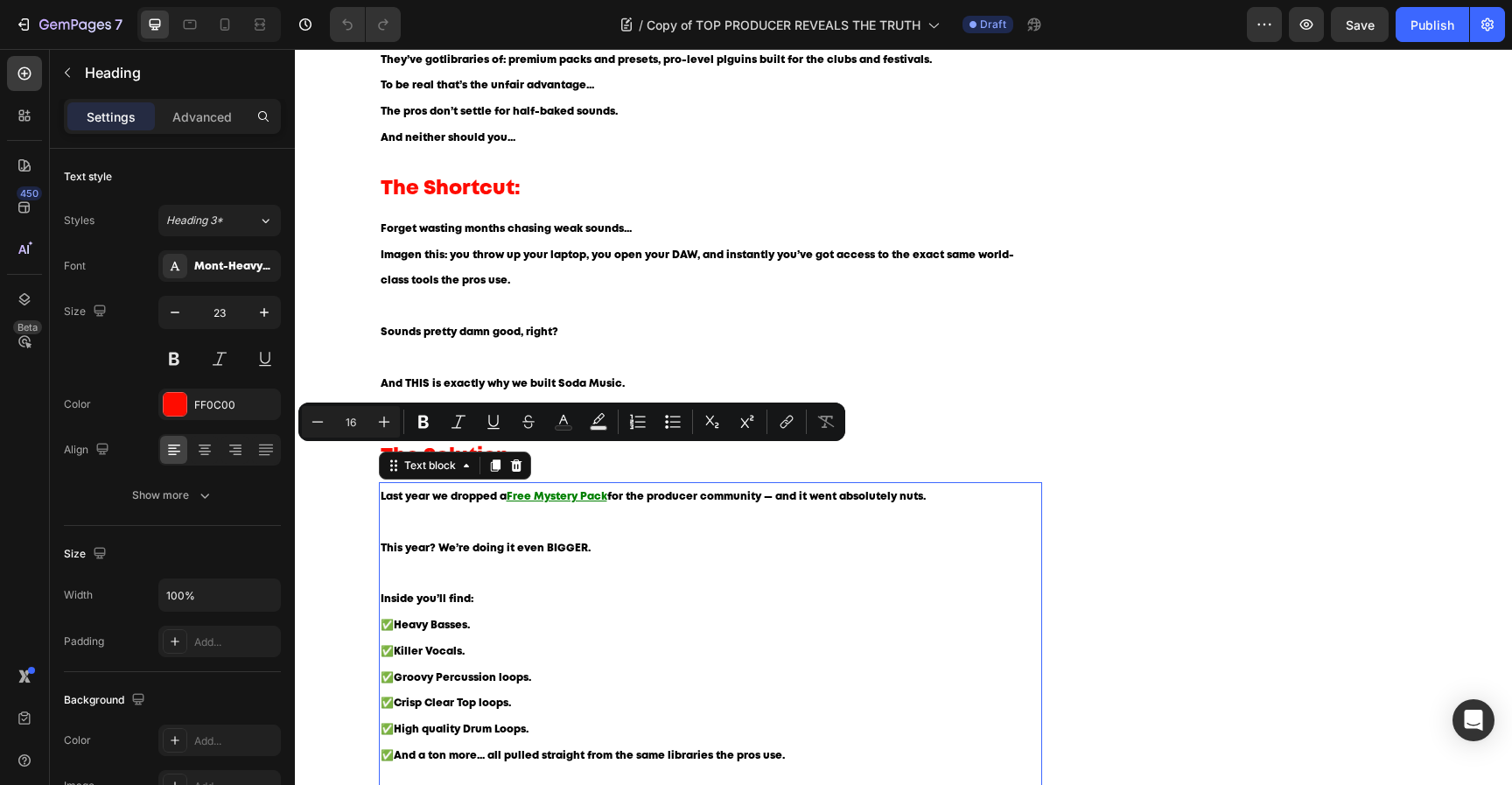
click at [542, 496] on u "Free Mystery Pack" at bounding box center [558, 496] width 101 height 9
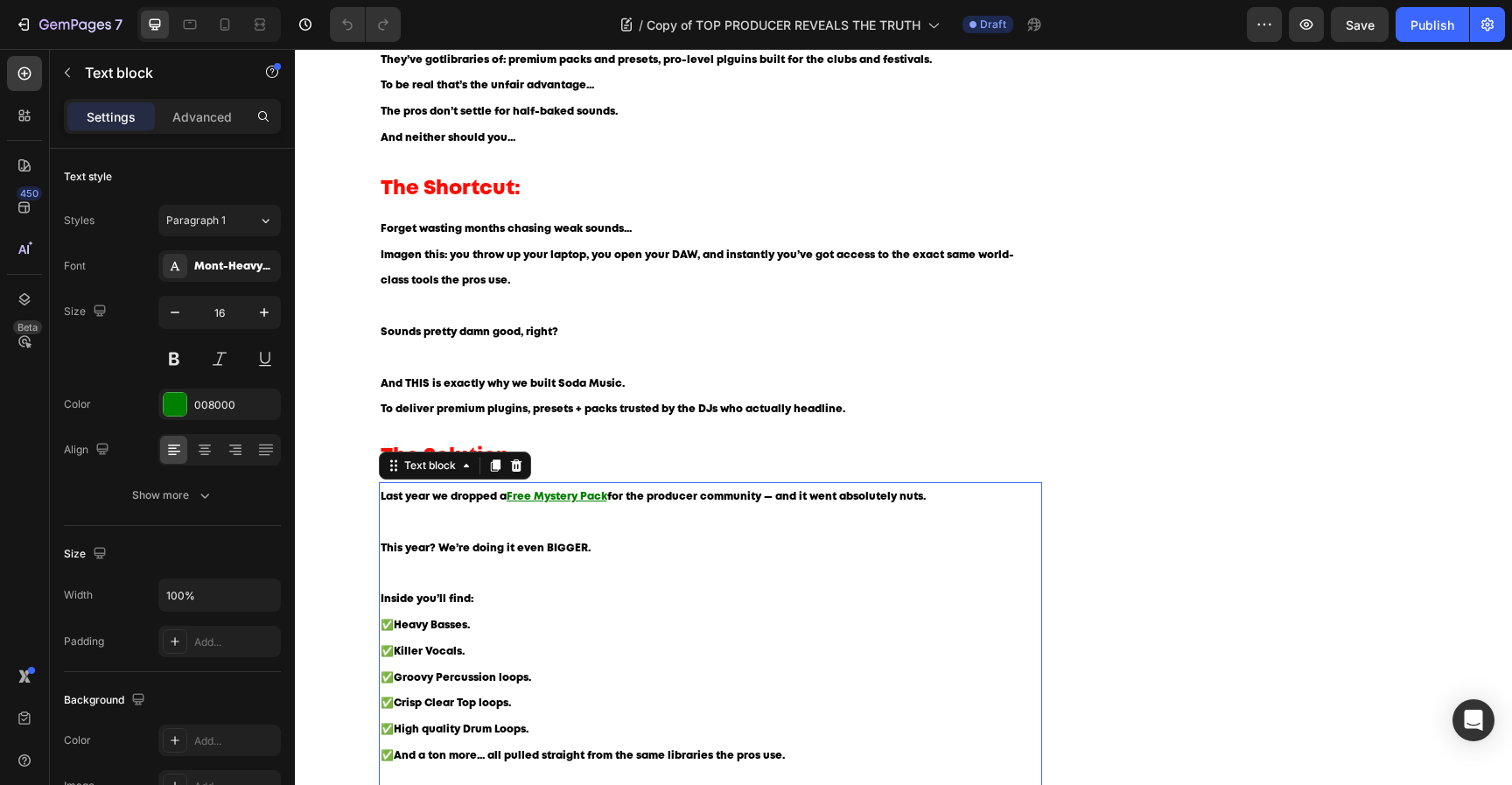
click at [542, 496] on u "Free Mystery Pack" at bounding box center [558, 496] width 101 height 9
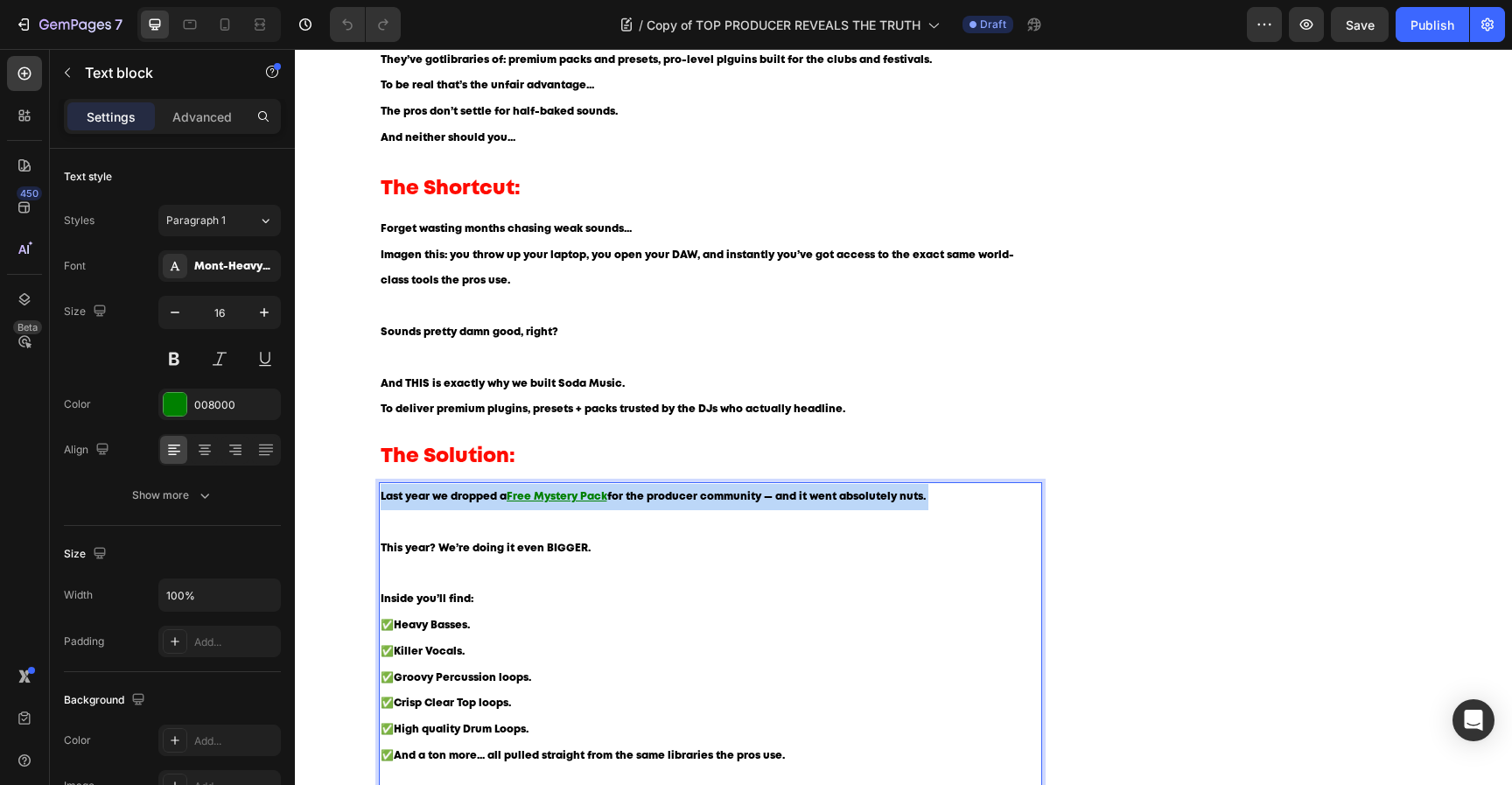
click at [542, 496] on u "Free Mystery Pack" at bounding box center [558, 496] width 101 height 9
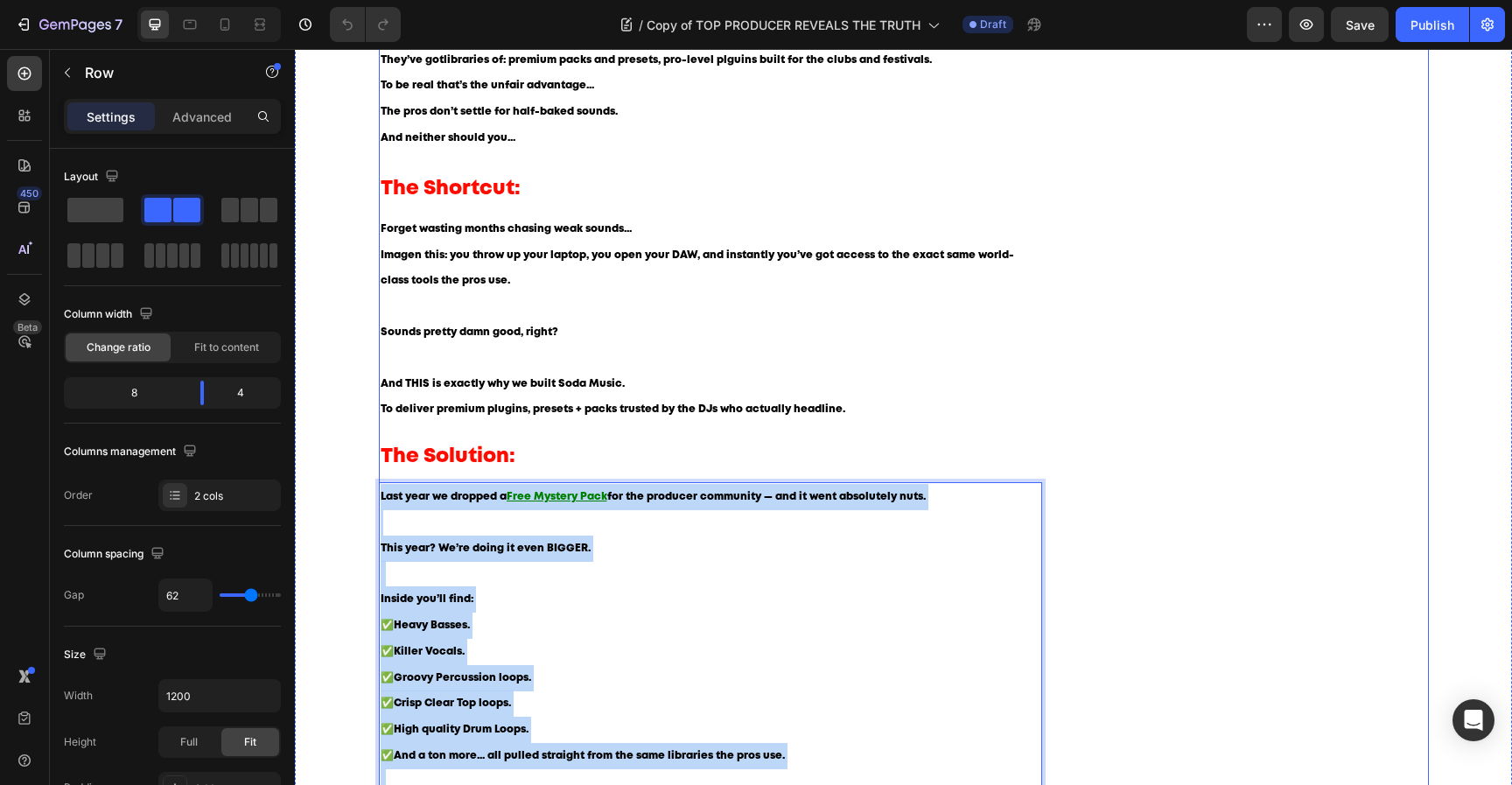
click at [1104, 265] on div "Image Image Image Row Video GET A FREE MYSTERY PACK Button Row Image Image Imag…" at bounding box center [1262, 146] width 331 height 2104
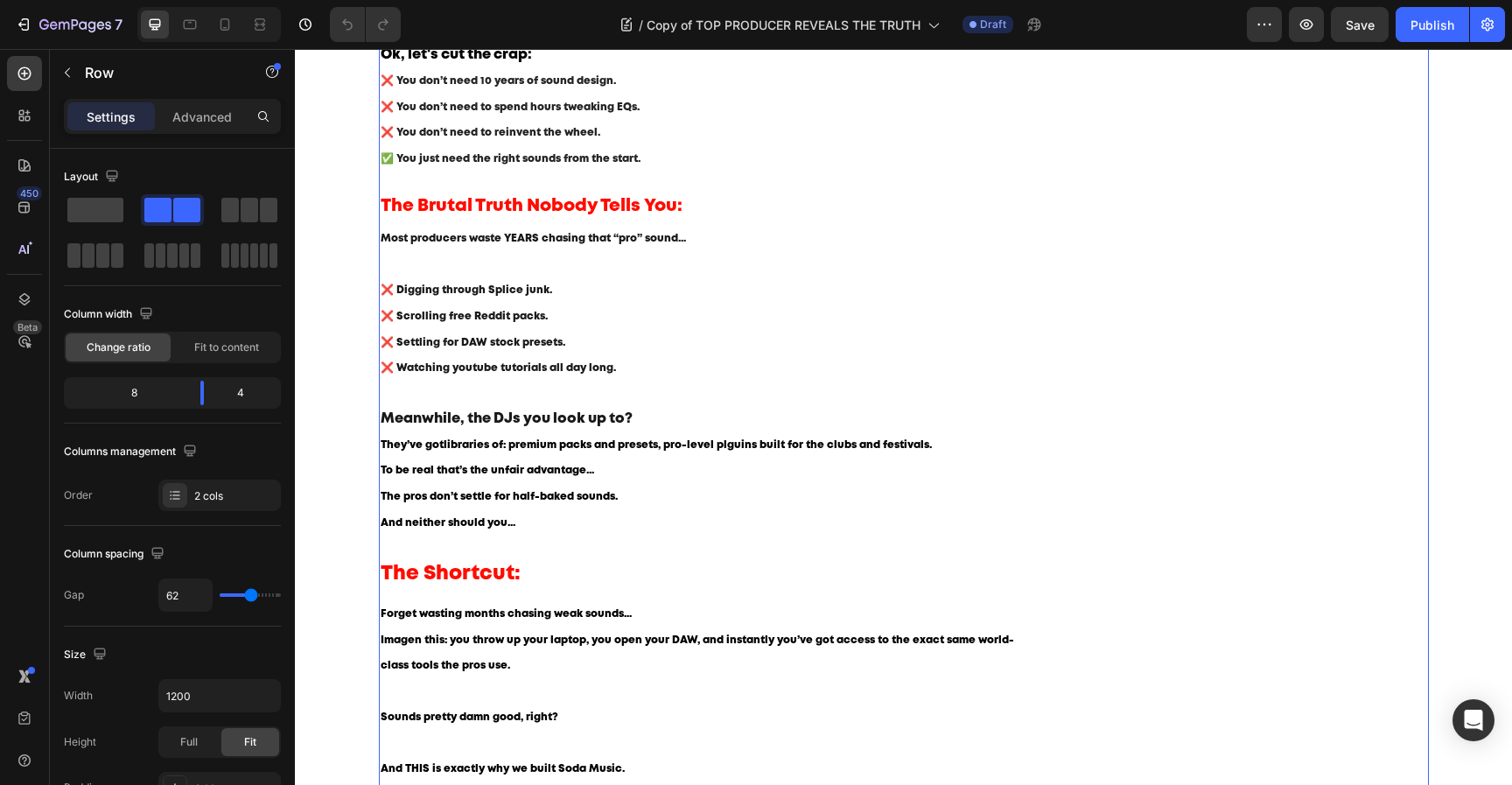
scroll to position [0, 0]
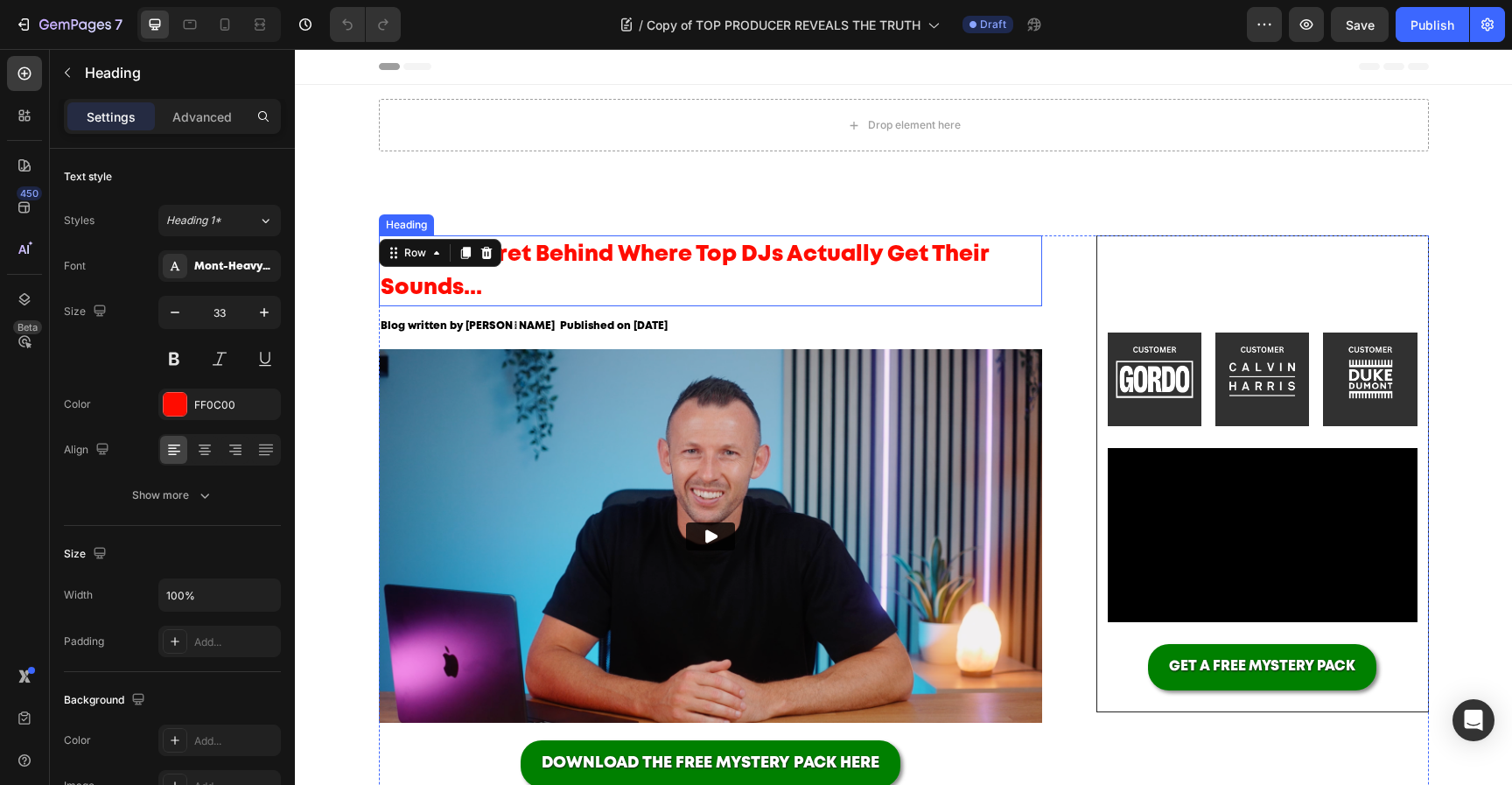
click at [697, 269] on p "⁠⁠⁠⁠⁠⁠⁠ Here’s Secret Behind Where Top DJs Actually Get Their Sounds..." at bounding box center [711, 271] width 661 height 67
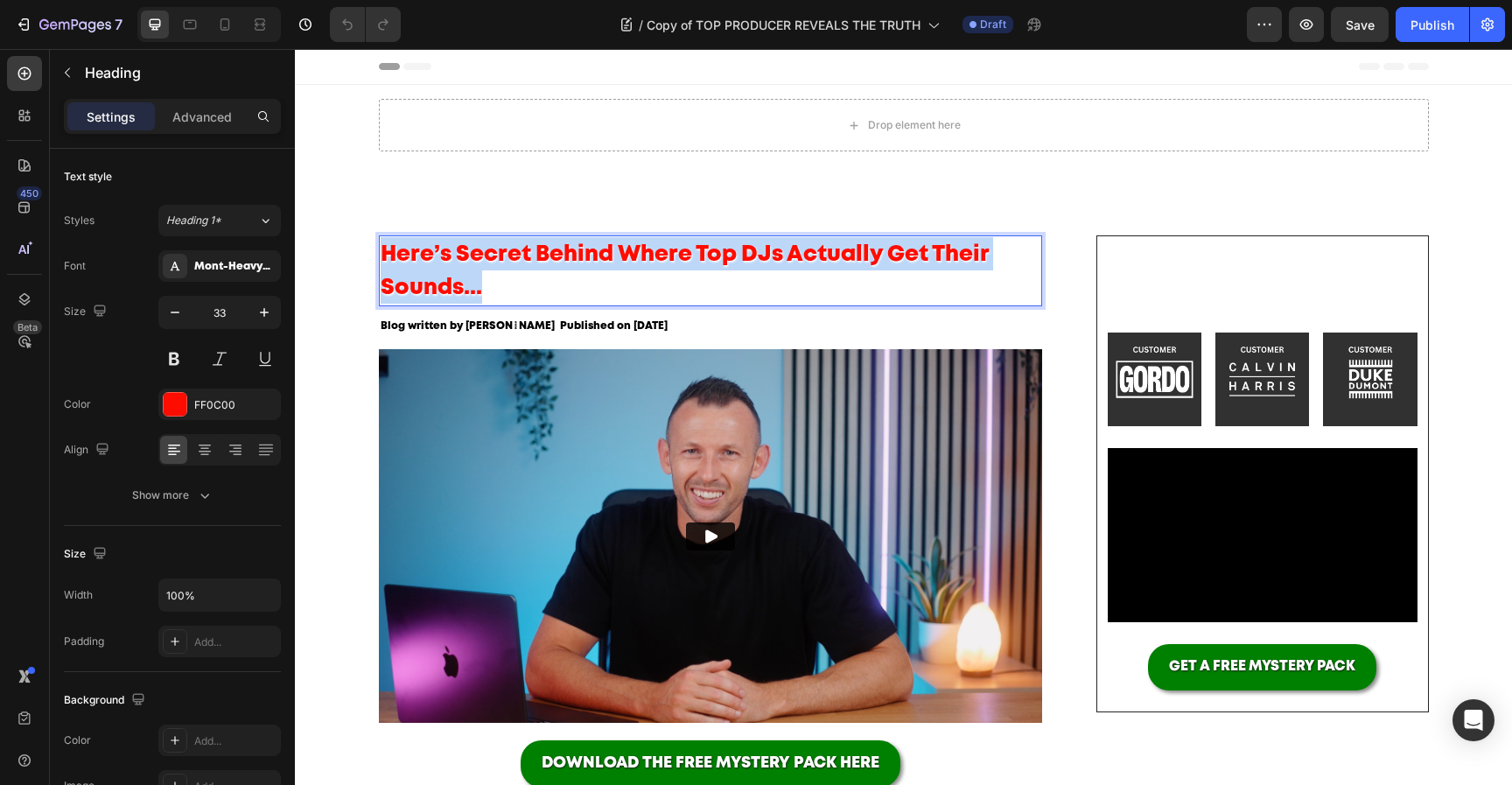
click at [697, 269] on p "Here’s Secret Behind Where Top DJs Actually Get Their Sounds..." at bounding box center [711, 271] width 661 height 67
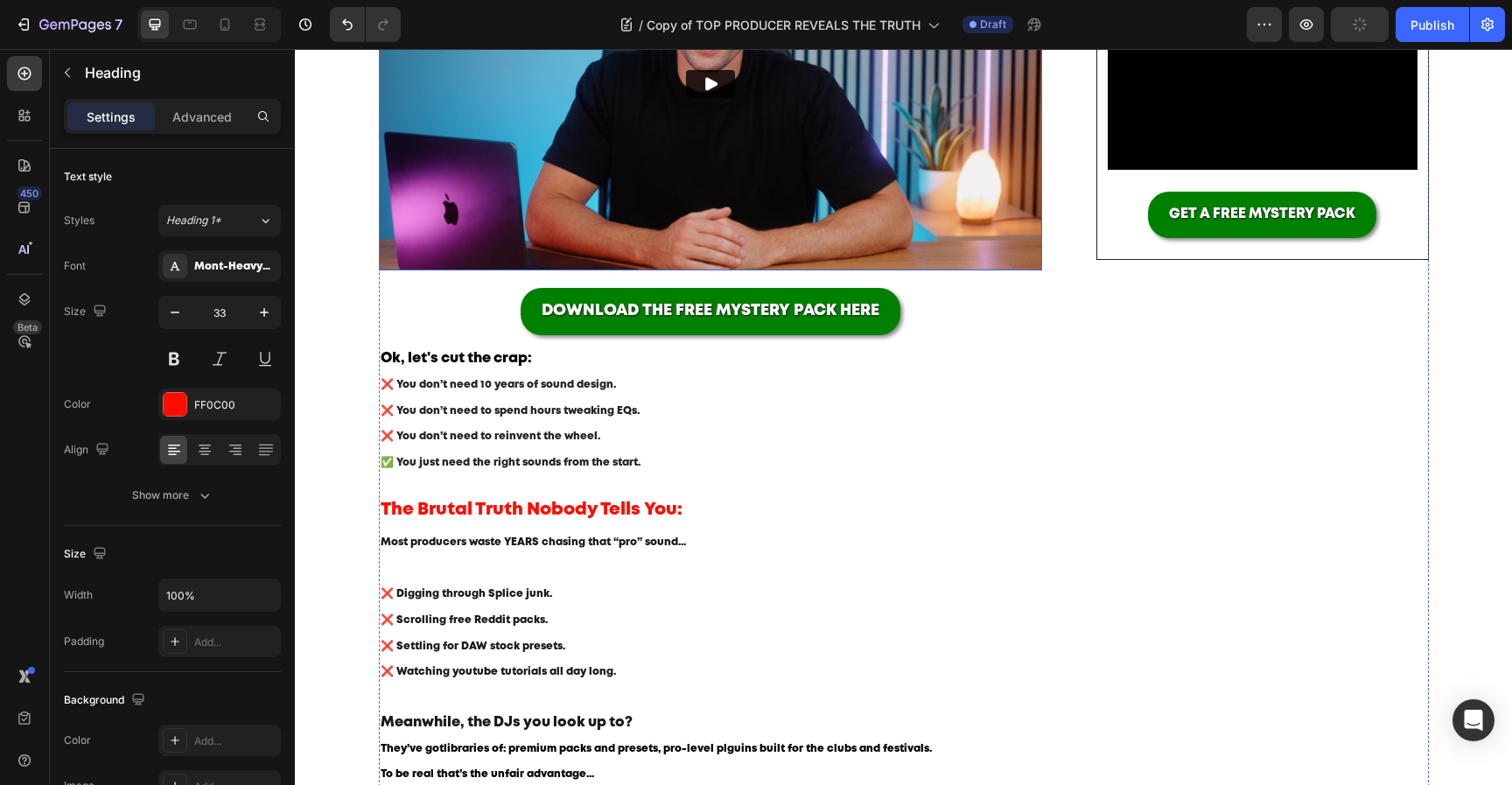
scroll to position [478, 0]
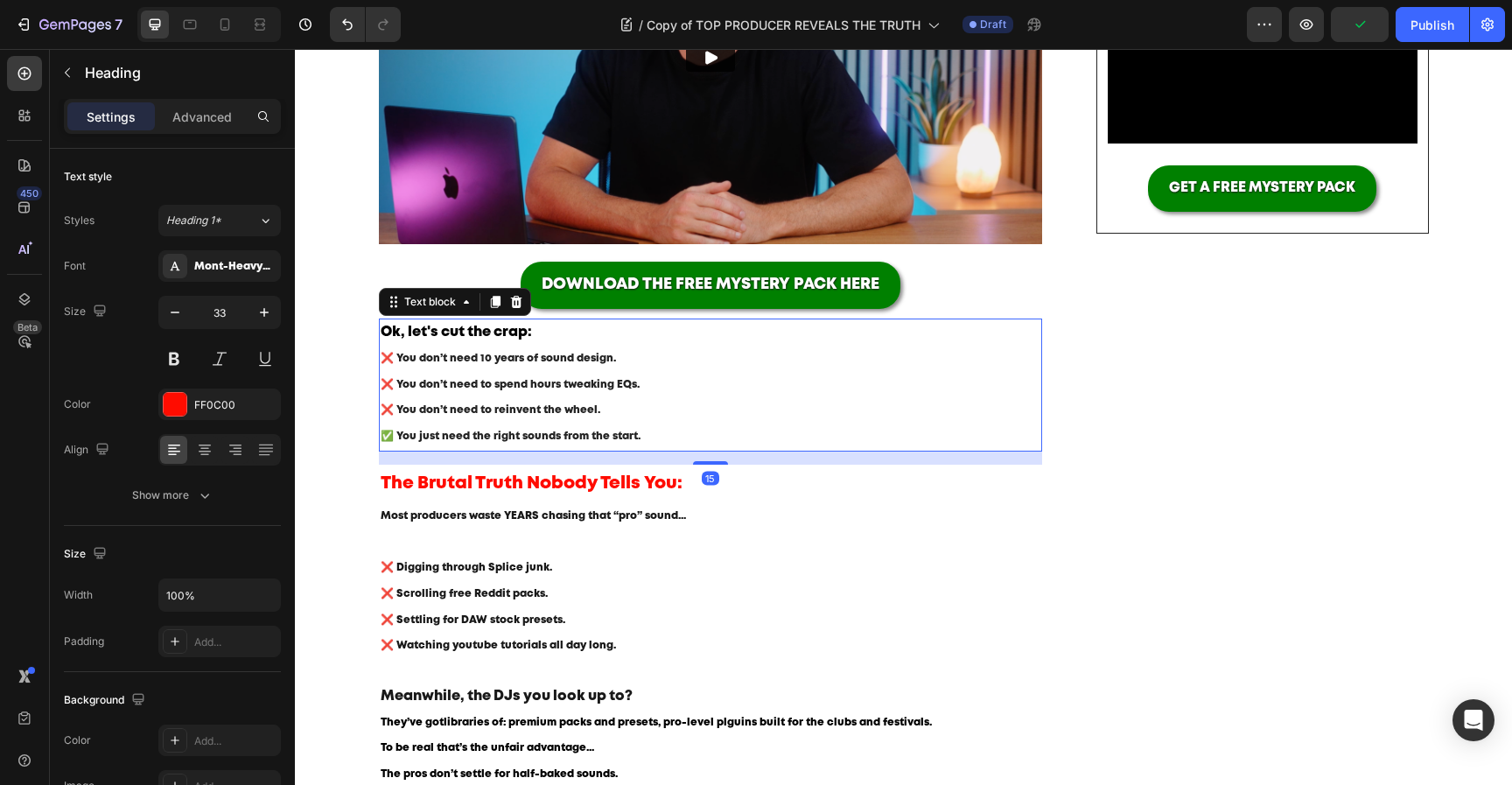
click at [575, 417] on p "❌ You don’t need 10 years of sound design. ❌ You don’t need to spend hours twea…" at bounding box center [711, 398] width 661 height 104
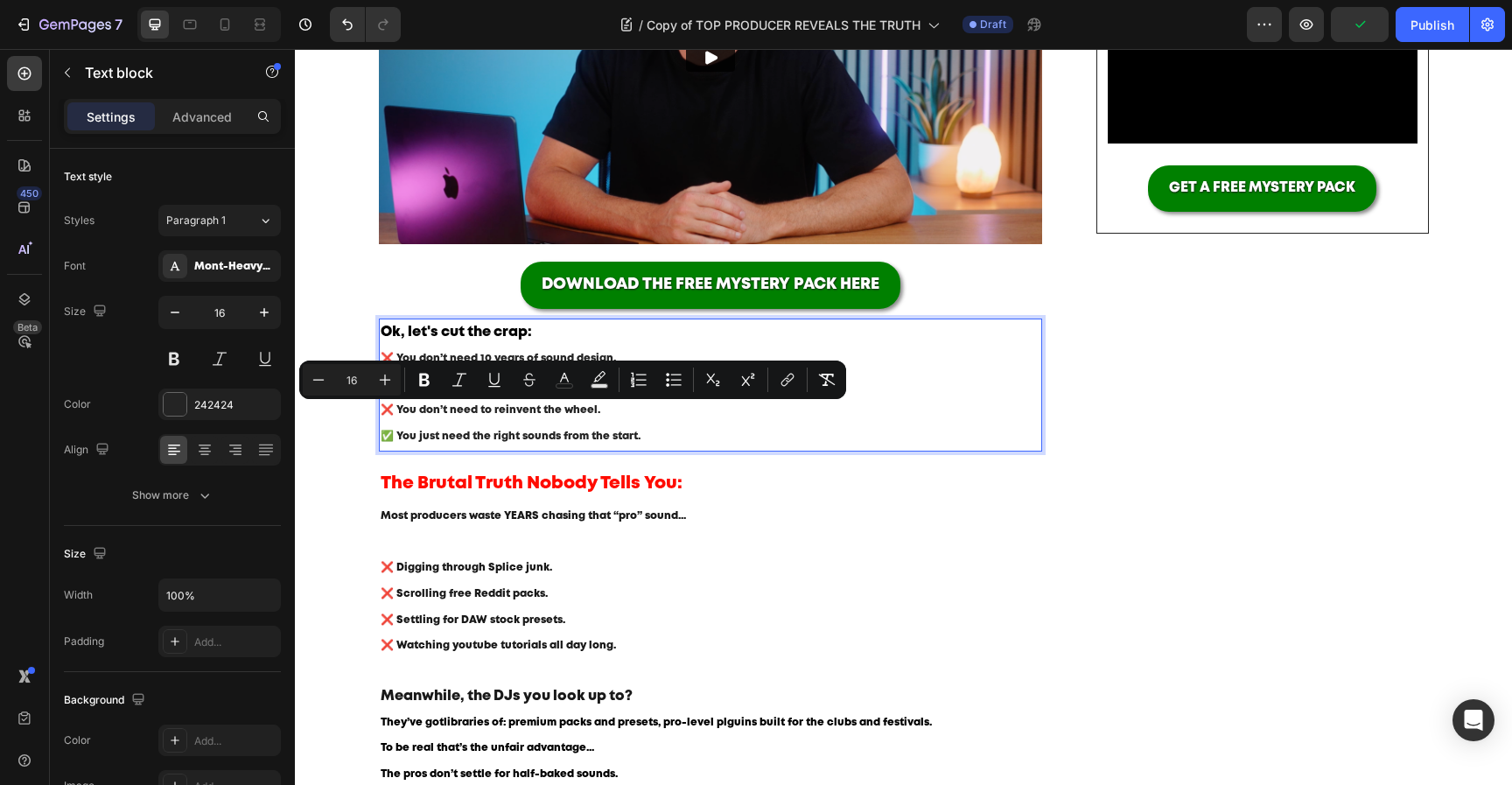
click at [579, 339] on p "Ok, let's cut the crap:" at bounding box center [711, 332] width 661 height 26
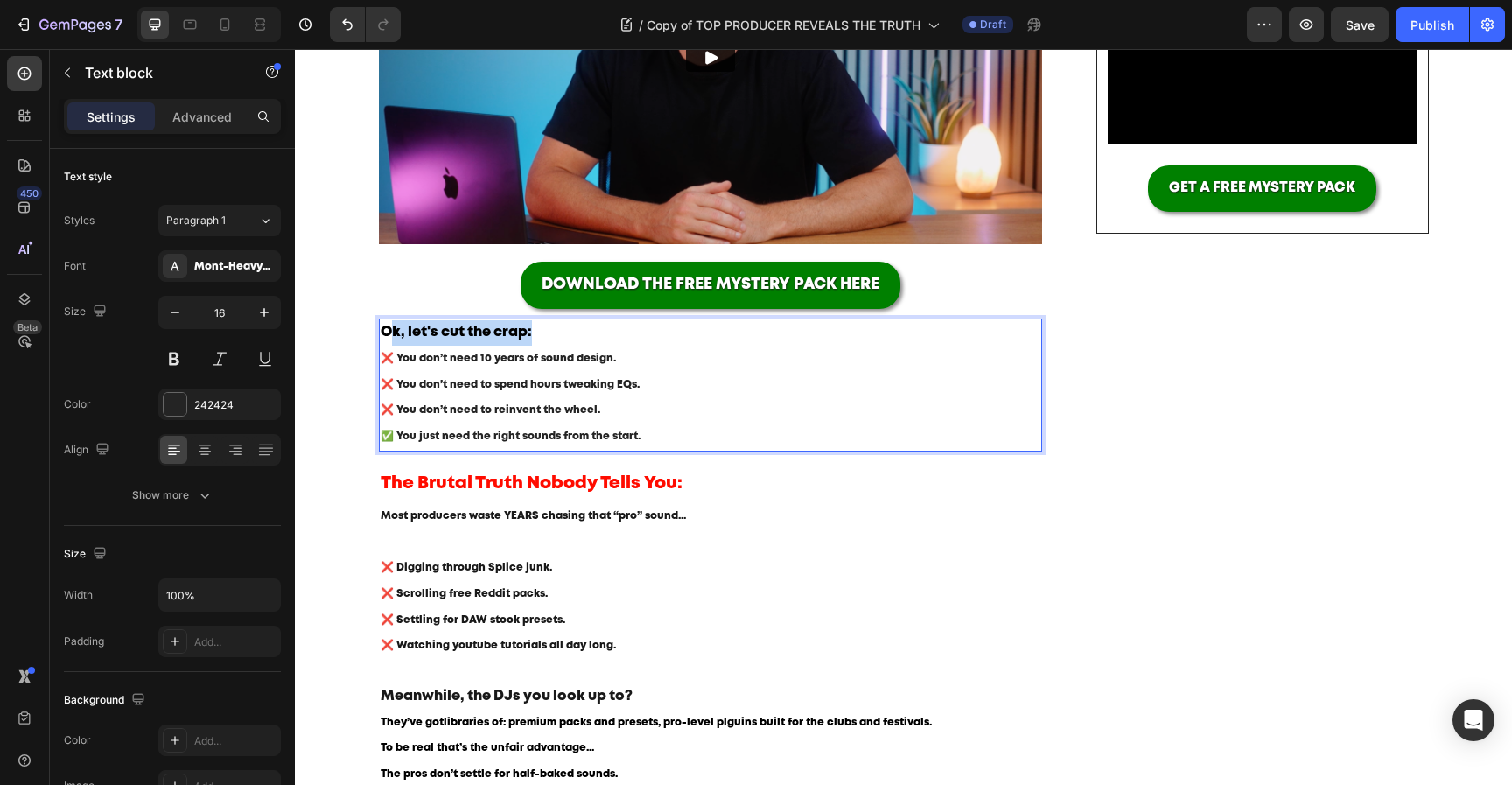
drag, startPoint x: 584, startPoint y: 336, endPoint x: 388, endPoint y: 336, distance: 196.0
click at [390, 336] on p "Ok, let's cut the crap:" at bounding box center [711, 332] width 661 height 26
drag, startPoint x: 384, startPoint y: 335, endPoint x: 709, endPoint y: 328, distance: 325.1
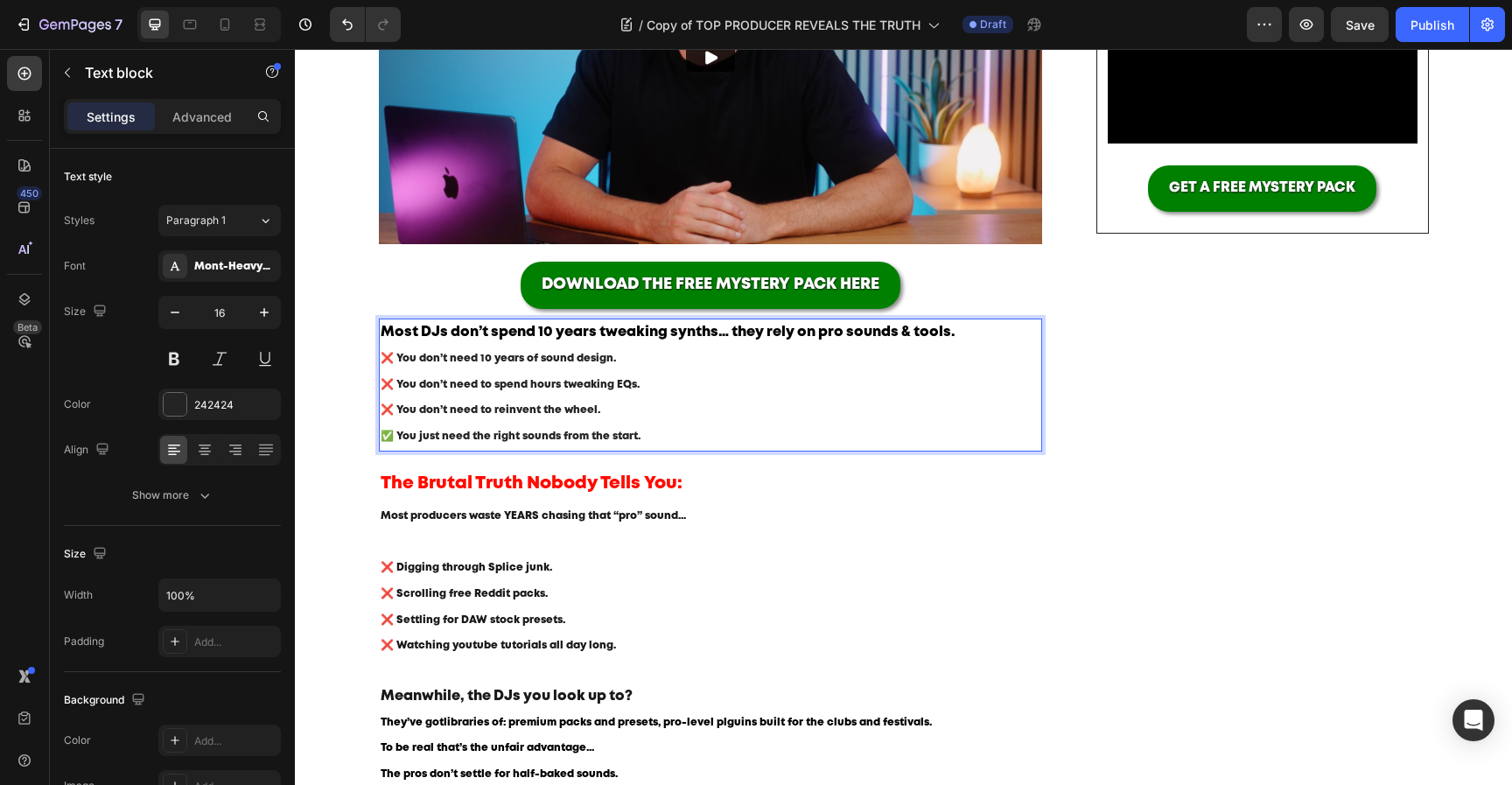
drag, startPoint x: 670, startPoint y: 438, endPoint x: 652, endPoint y: 438, distance: 18.0
click at [652, 438] on p "❌ You don’t need 10 years of sound design. ❌ You don’t need to spend hours twea…" at bounding box center [711, 398] width 661 height 104
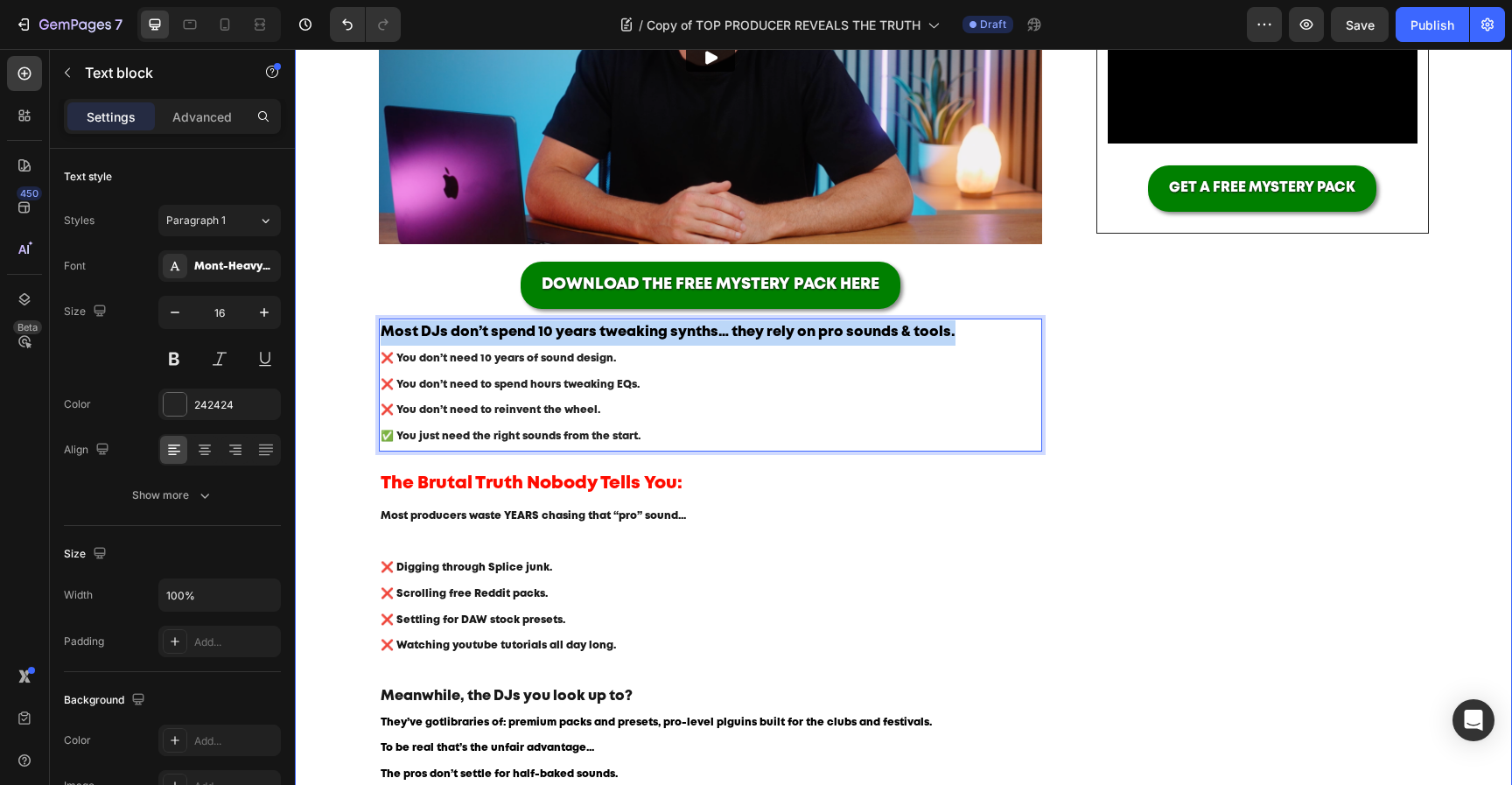
drag, startPoint x: 957, startPoint y: 334, endPoint x: 287, endPoint y: 316, distance: 670.2
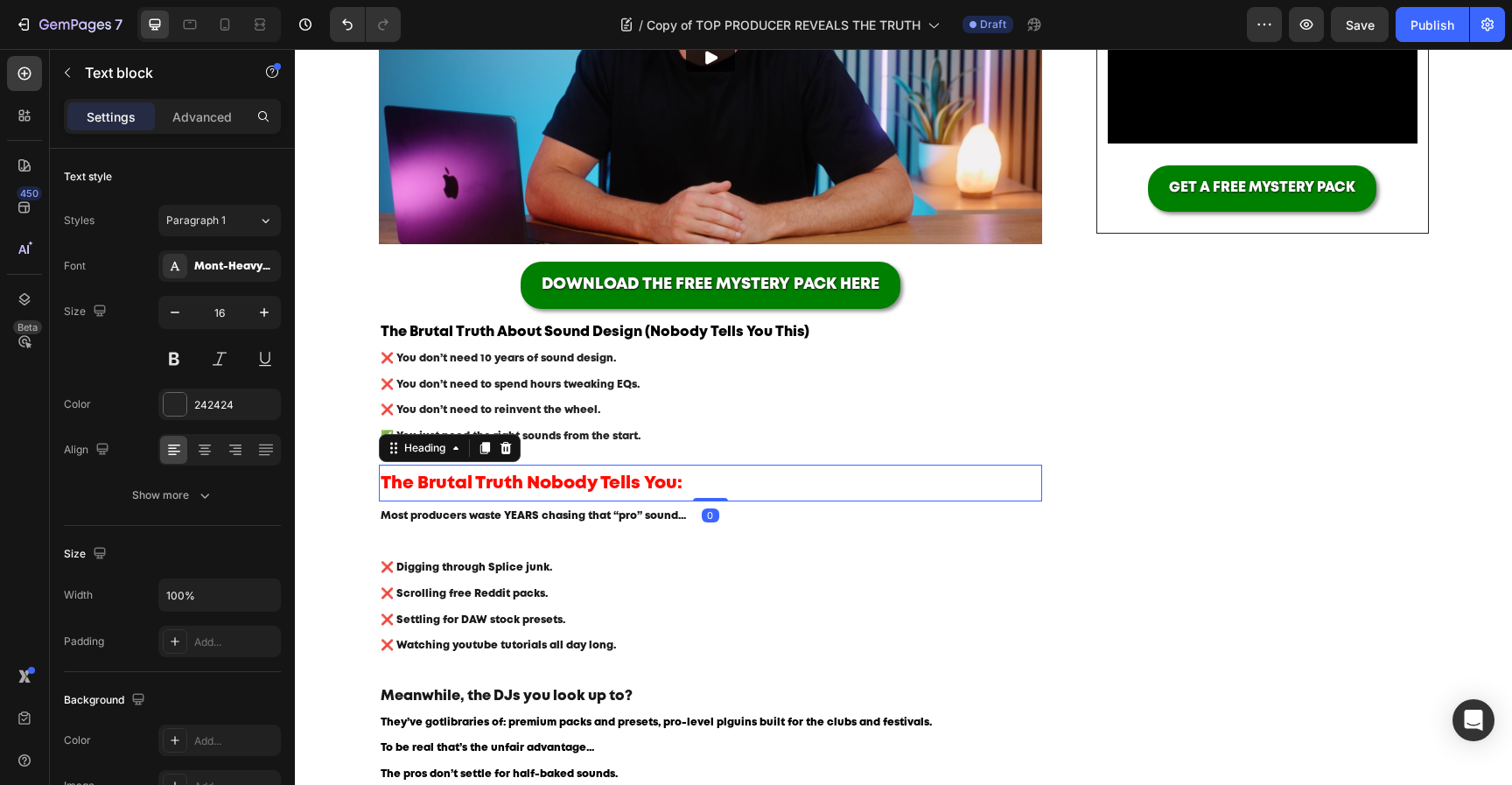
click at [742, 480] on p "⁠⁠⁠⁠⁠⁠⁠ The Brutal Truth Nobody Tells You:" at bounding box center [711, 482] width 661 height 33
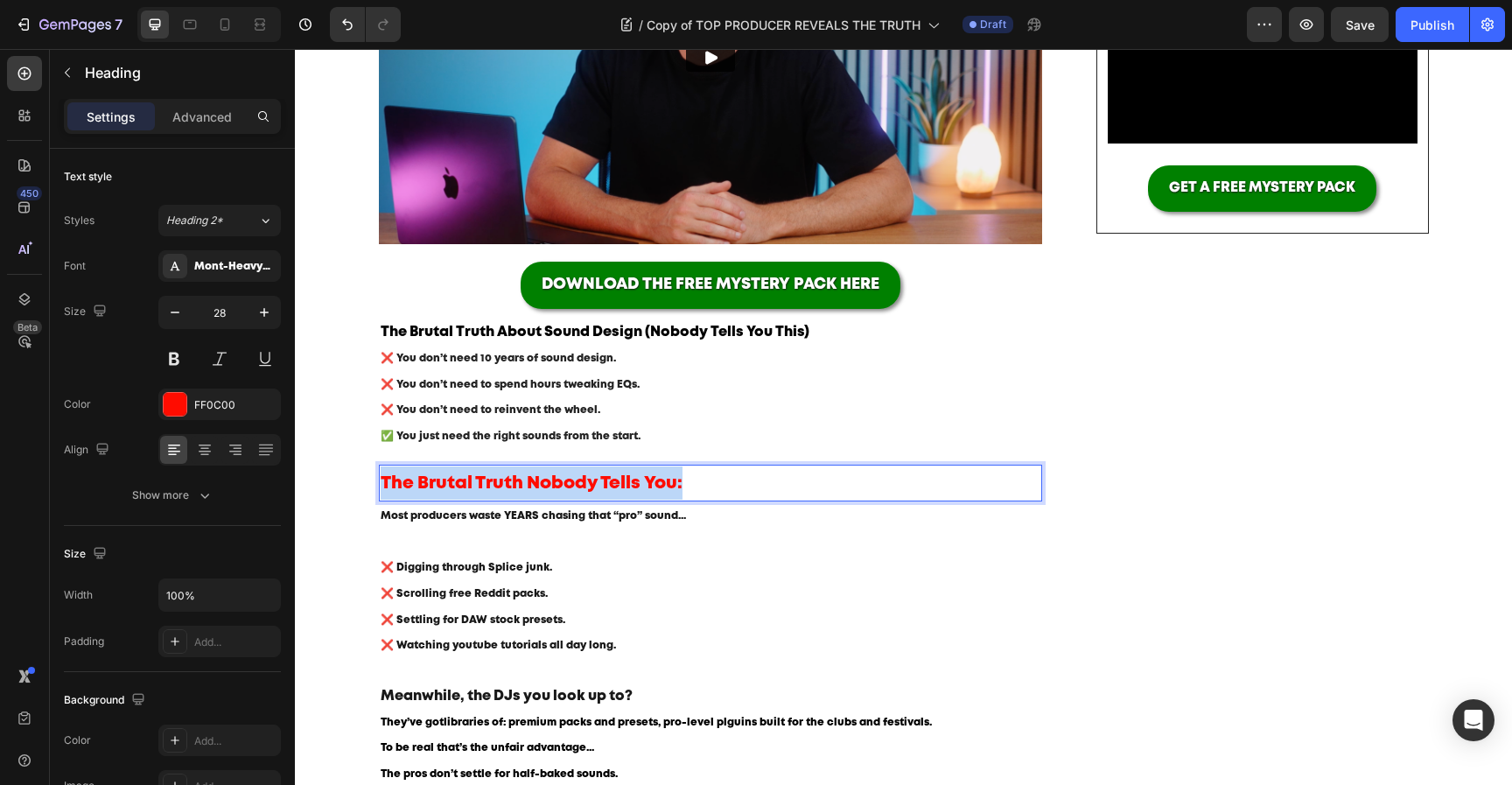
click at [742, 480] on p "The Brutal Truth Nobody Tells You:" at bounding box center [711, 482] width 661 height 33
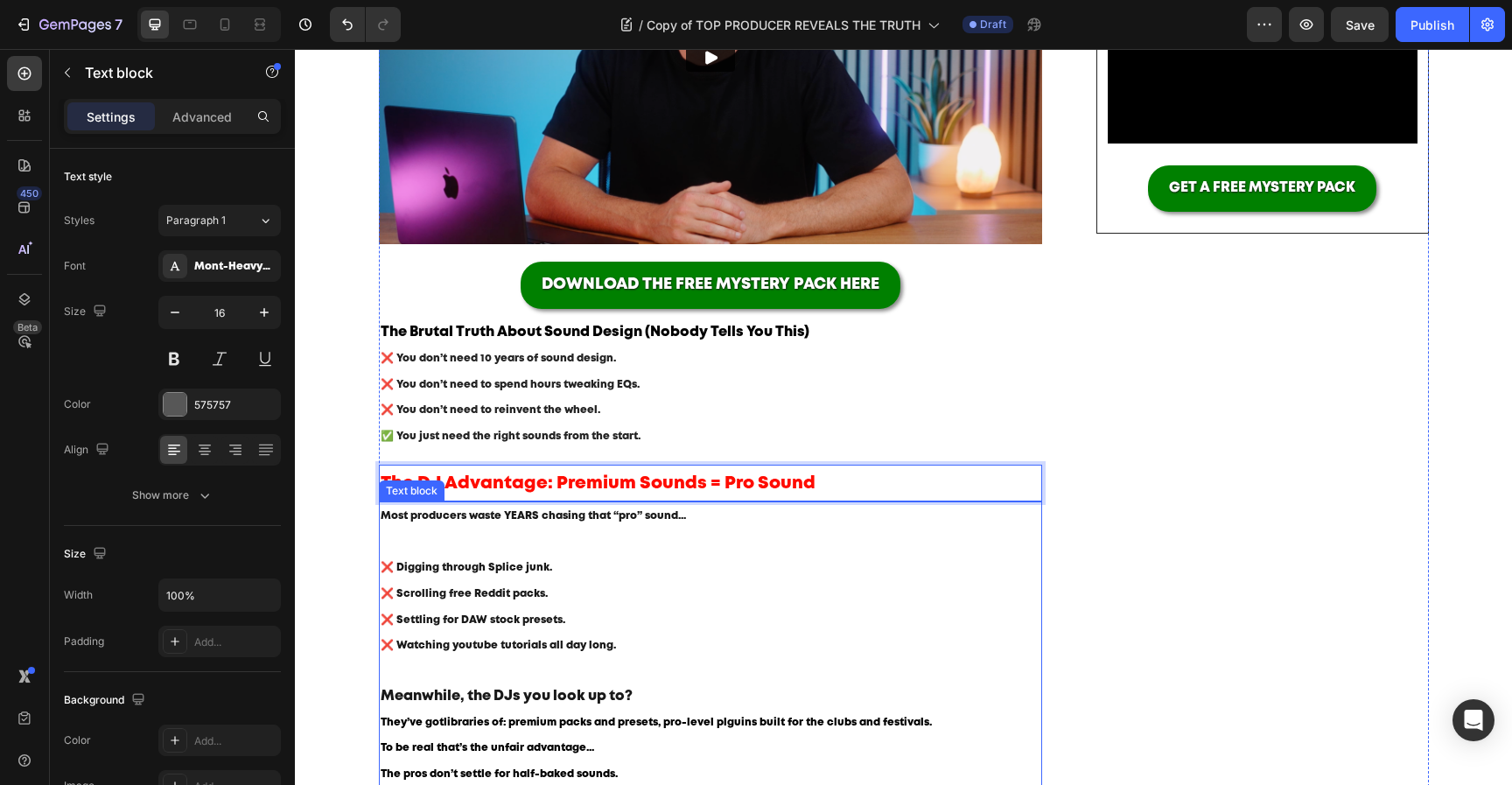
click at [864, 612] on p "Most producers waste YEARS chasing that “pro” sound... ❌ Digging through Splice…" at bounding box center [711, 581] width 661 height 156
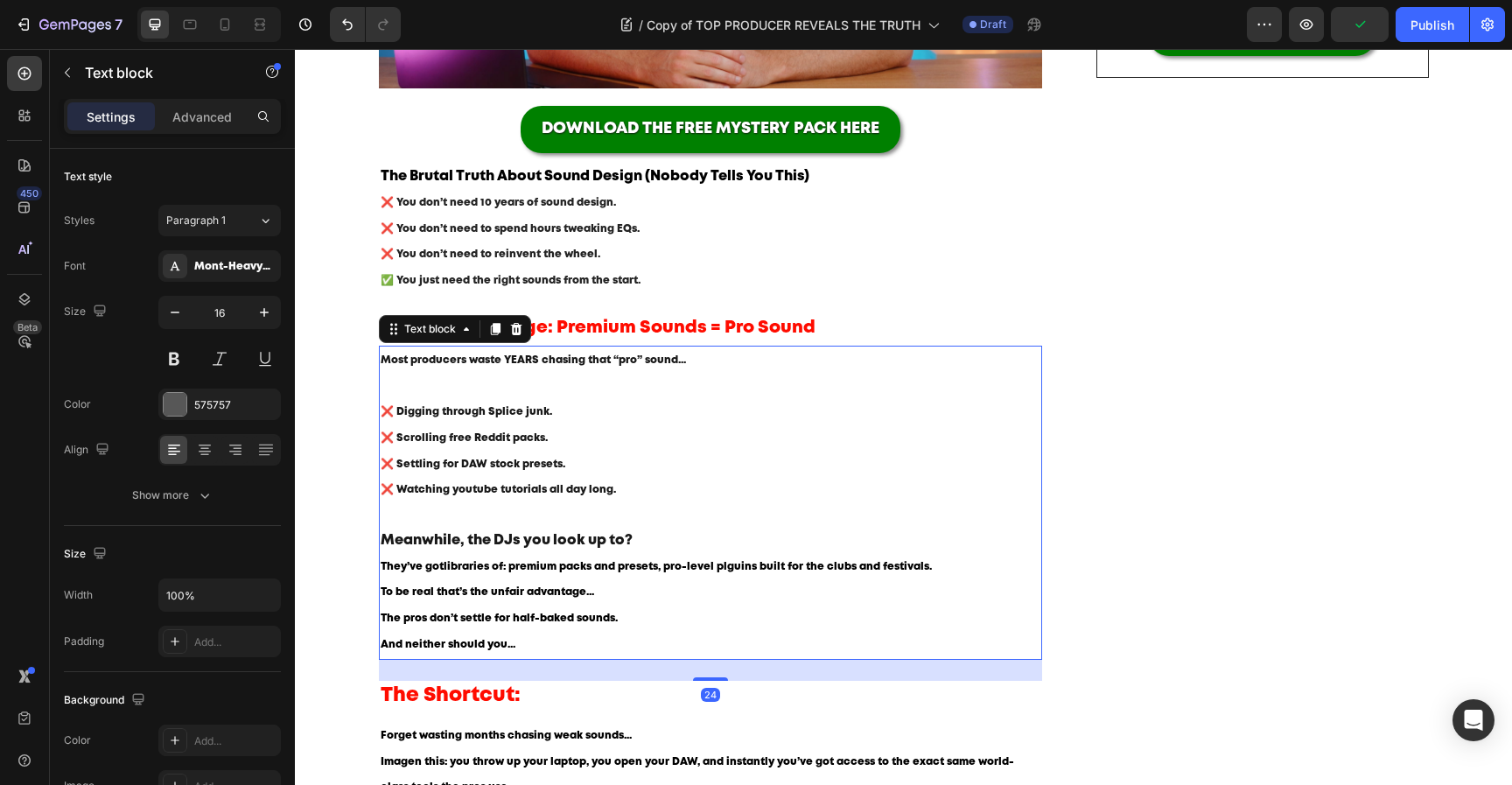
scroll to position [646, 0]
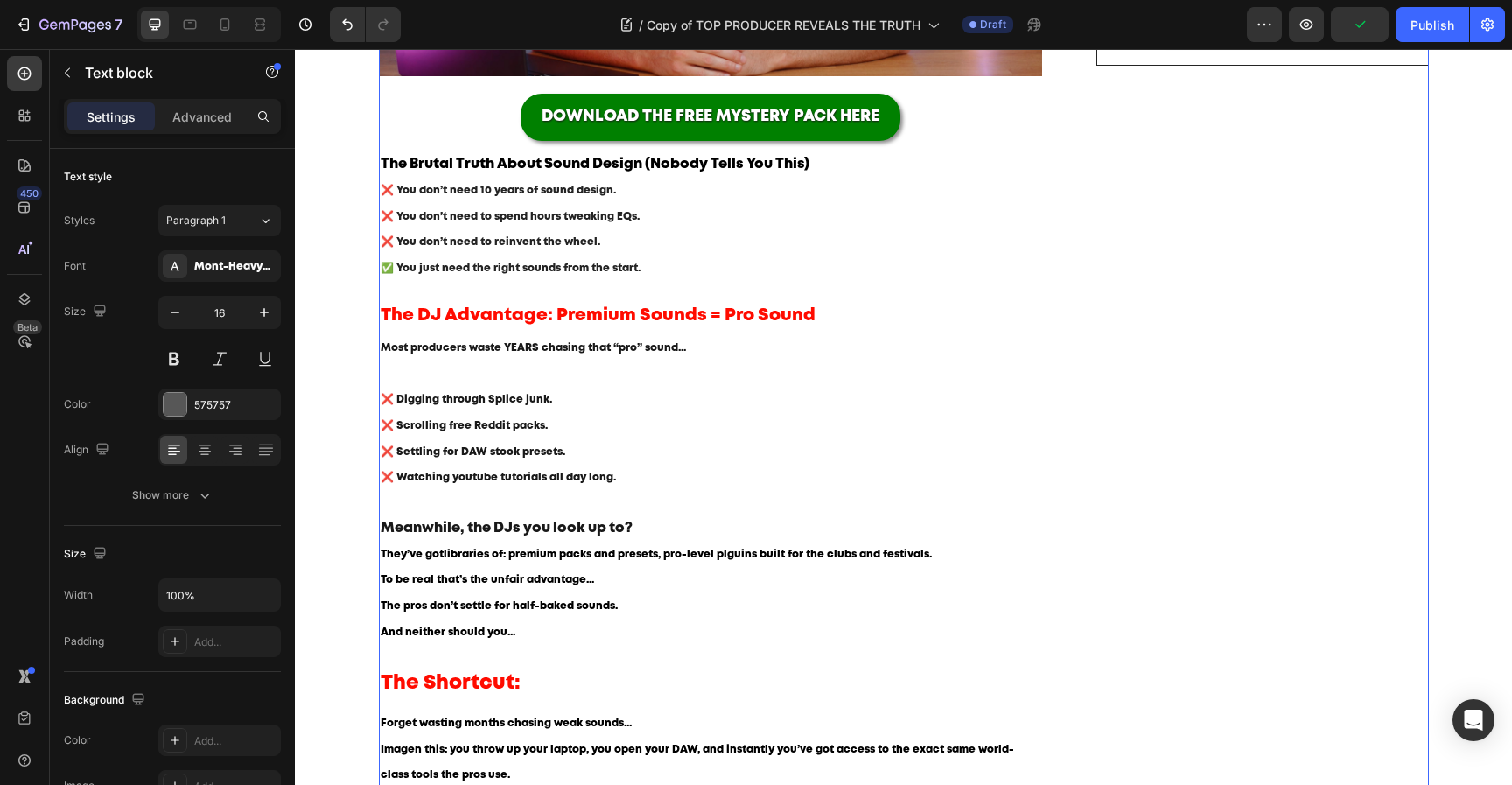
click at [1233, 529] on div "Image Image Image Row Video GET A FREE MYSTERY PACK Button Row Image Image Imag…" at bounding box center [1262, 641] width 331 height 2104
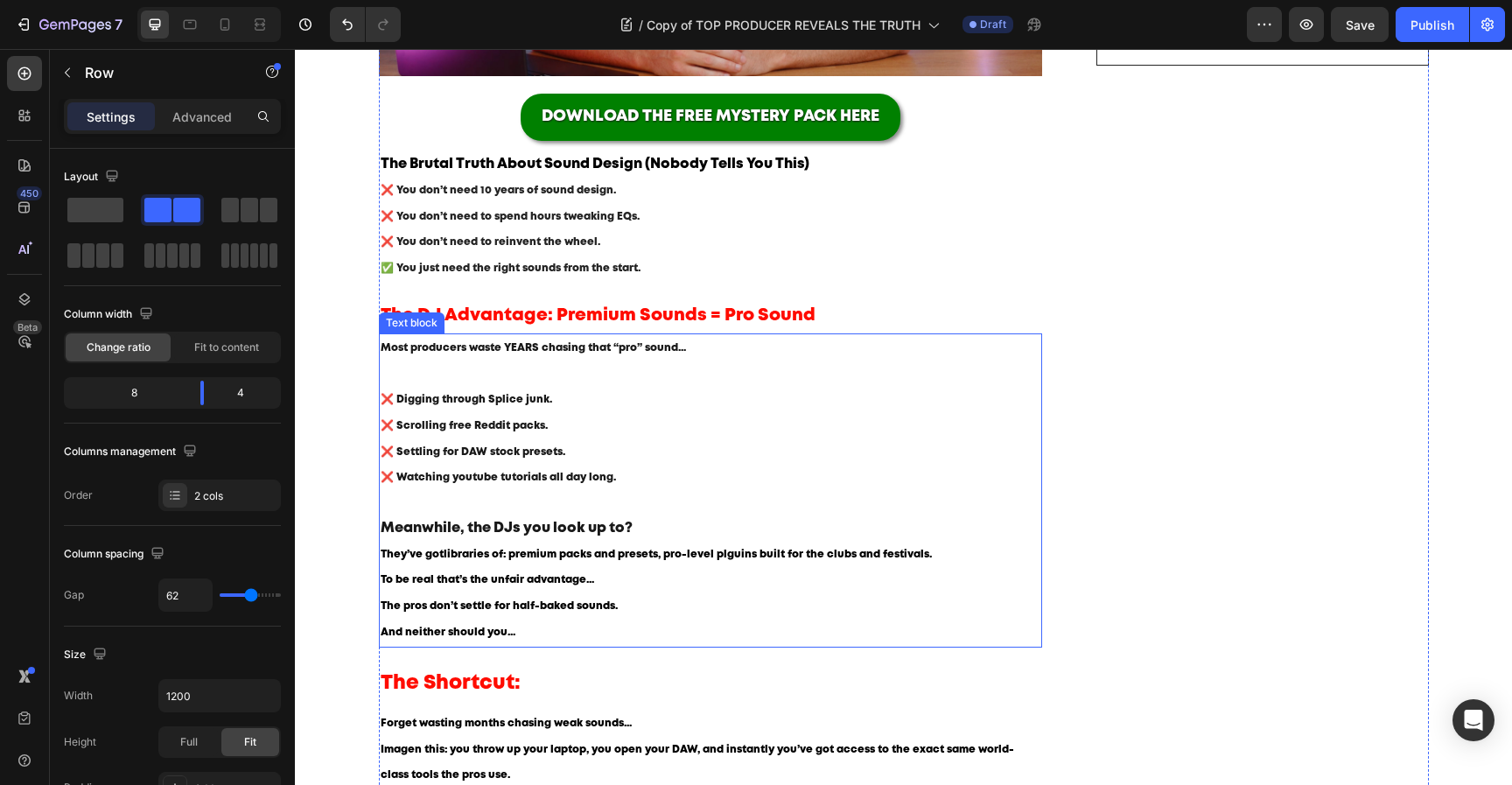
click at [575, 405] on p "Most producers waste YEARS chasing that “pro” sound... ❌ Digging through Splice…" at bounding box center [711, 413] width 661 height 156
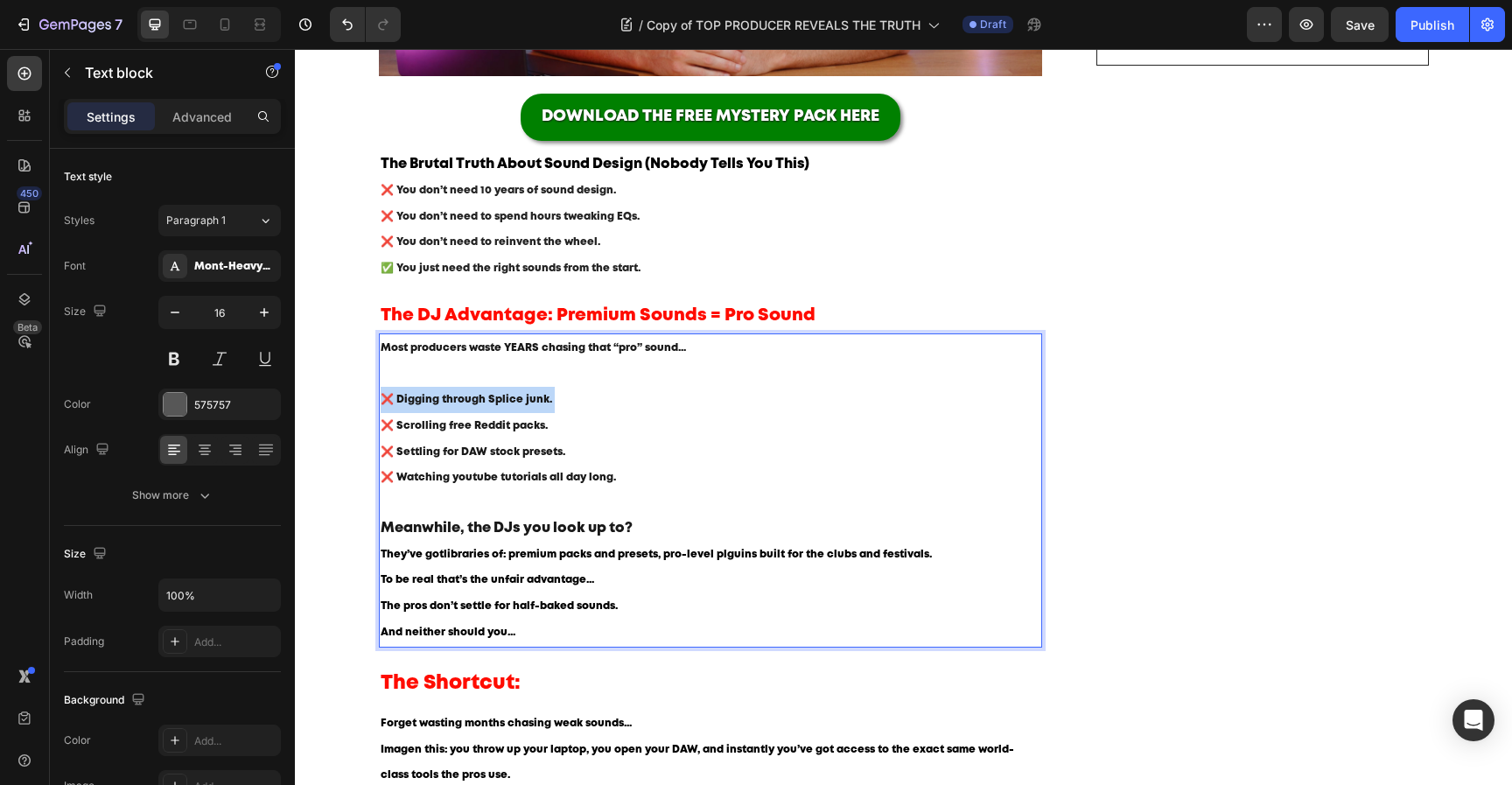
click at [575, 405] on p "Most producers waste YEARS chasing that “pro” sound... ❌ Digging through Splice…" at bounding box center [711, 413] width 661 height 156
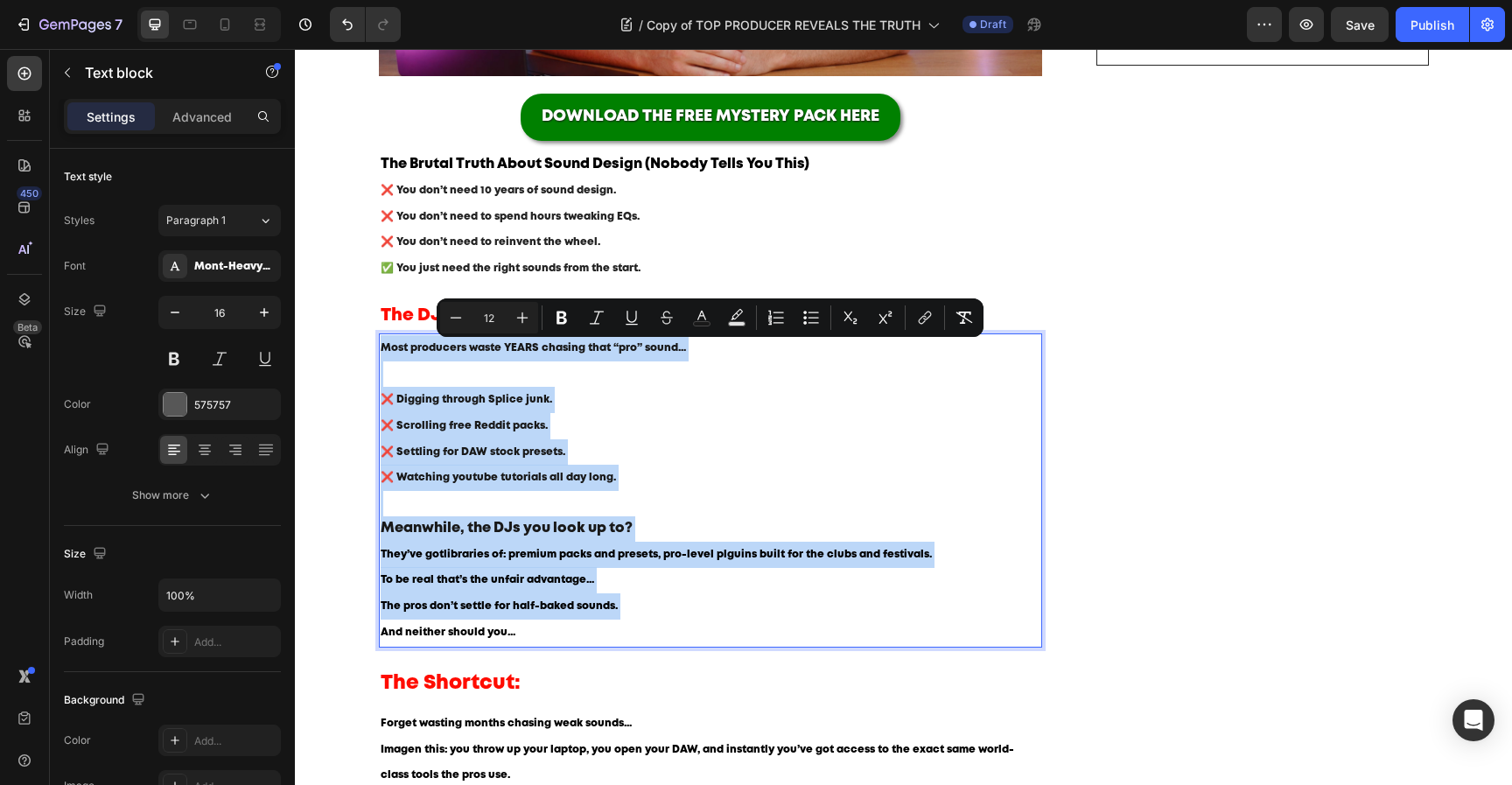
type input "16"
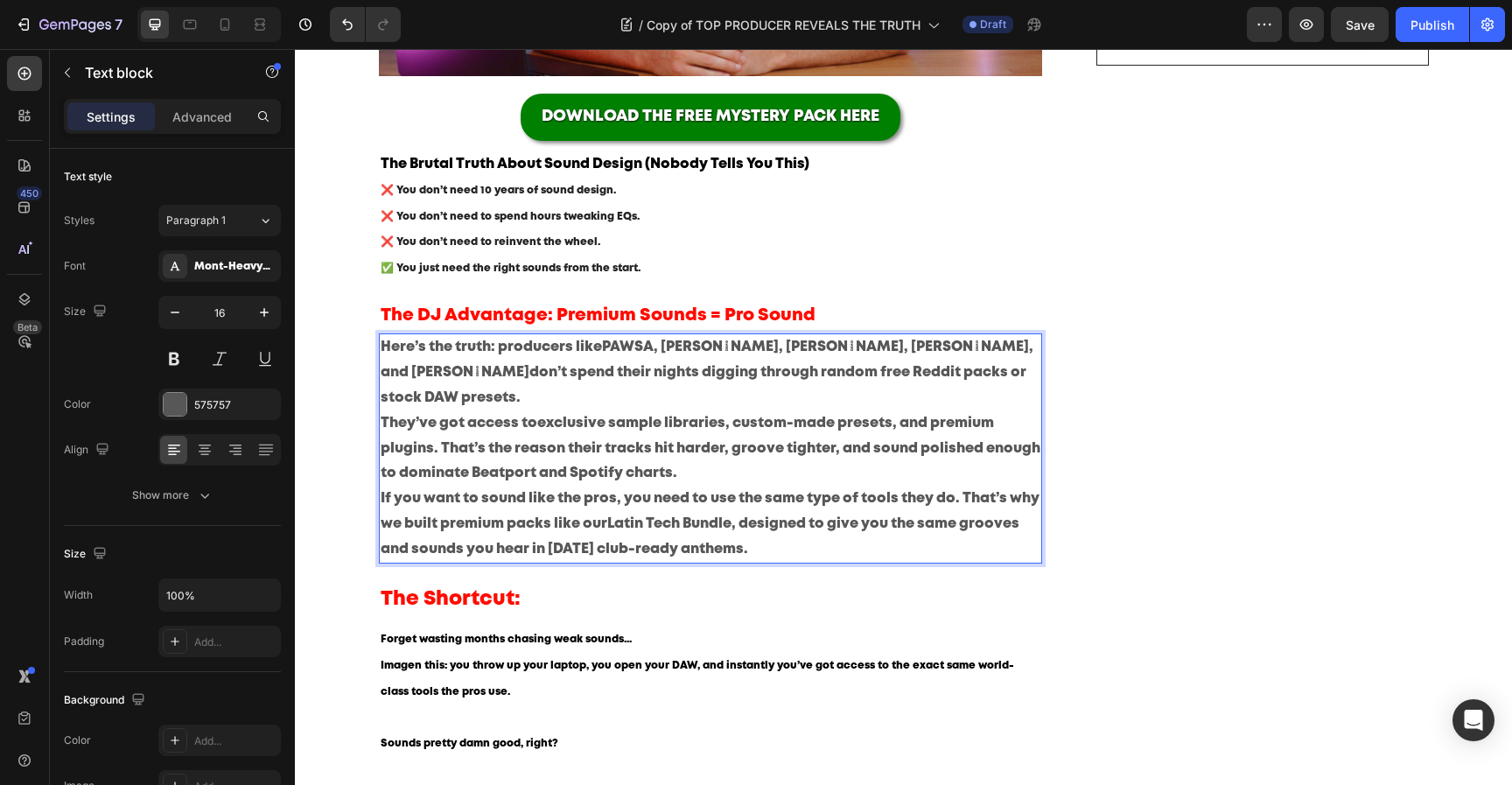
click at [768, 458] on p "They’ve got access to exclusive sample libraries, custom-made presets, and prem…" at bounding box center [711, 448] width 661 height 75
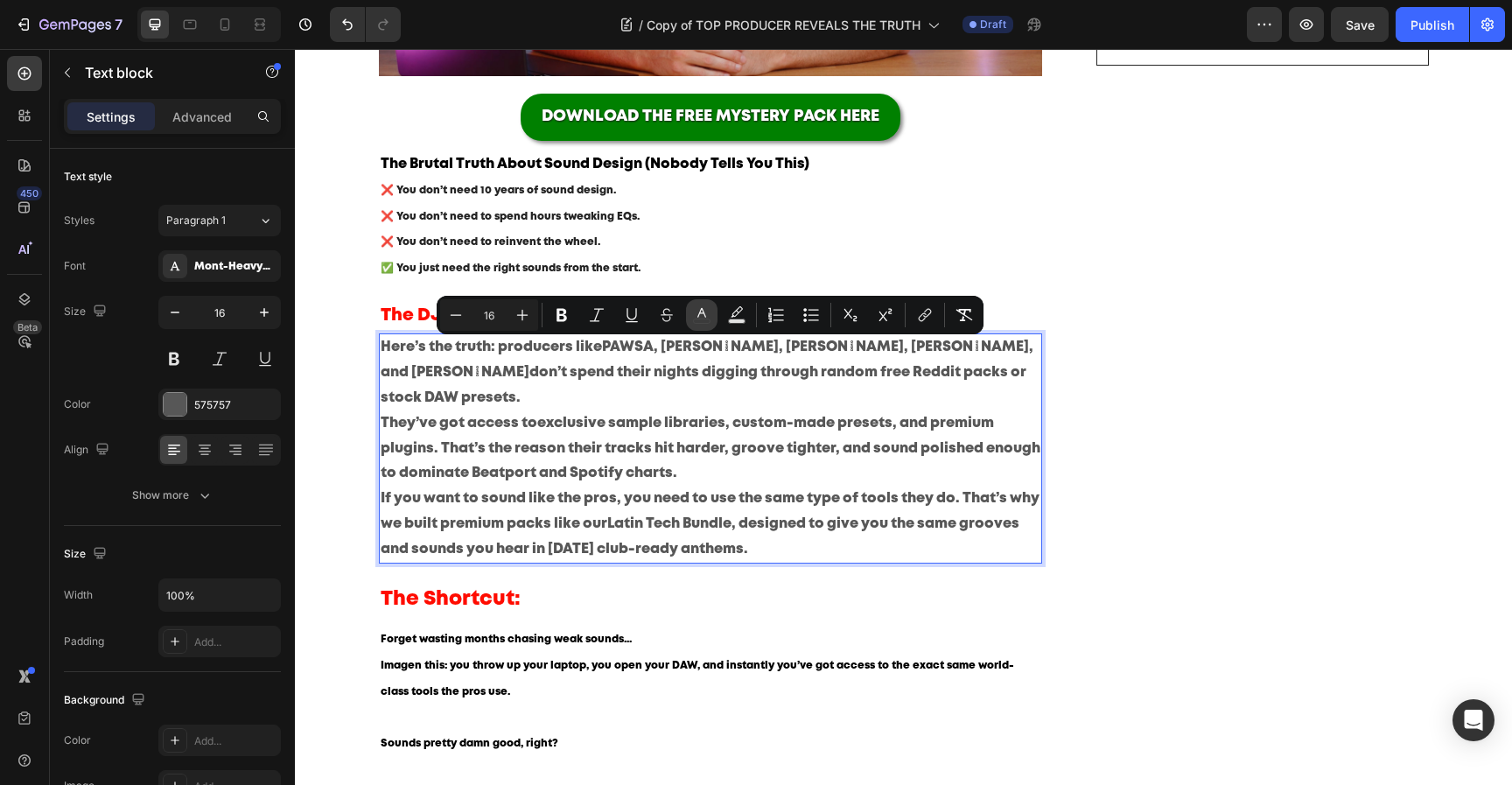
click at [697, 322] on icon "Editor contextual toolbar" at bounding box center [702, 315] width 17 height 17
type input "575757"
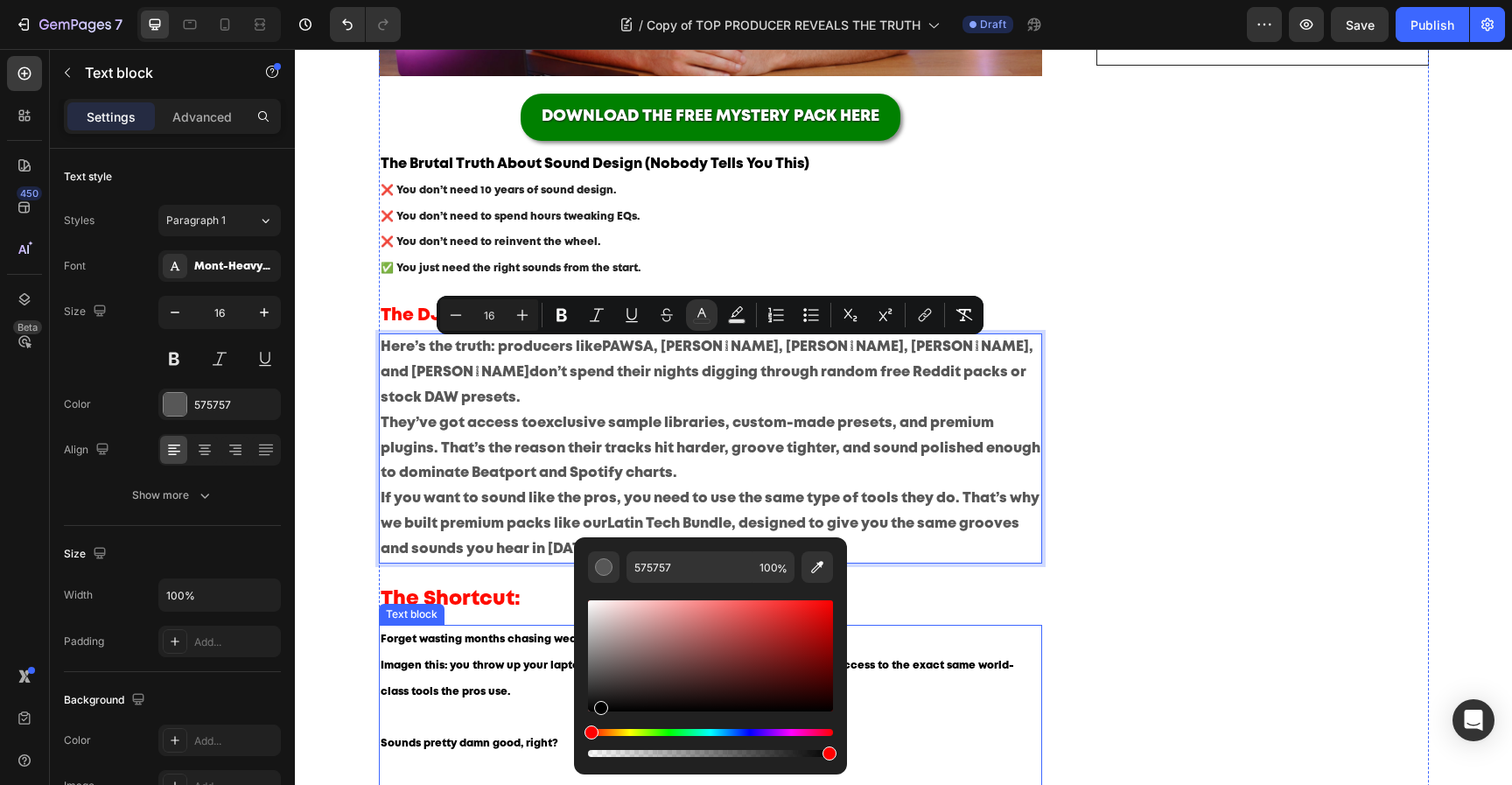
type input "000000"
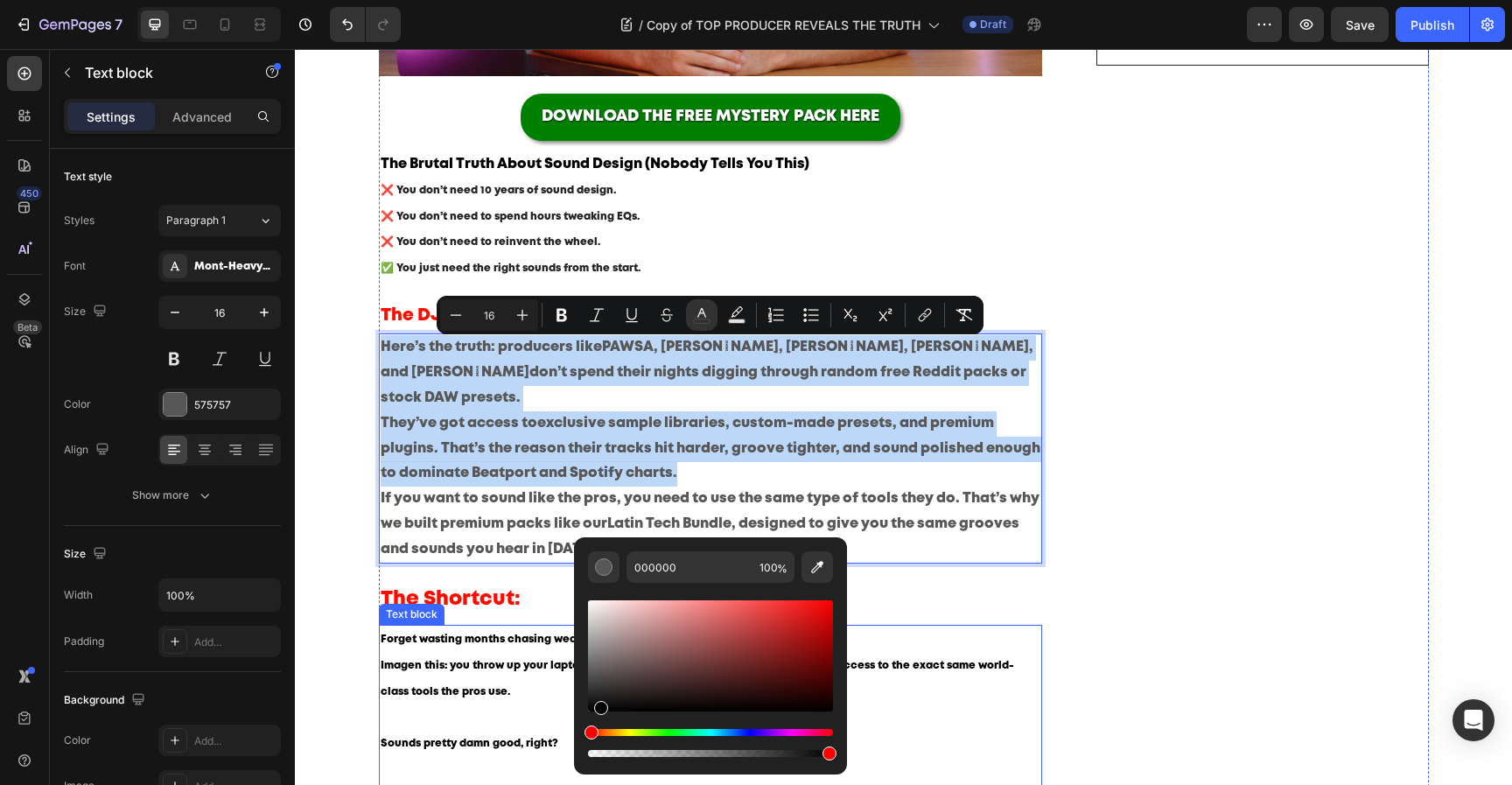
drag, startPoint x: 942, startPoint y: 729, endPoint x: 563, endPoint y: 751, distance: 379.6
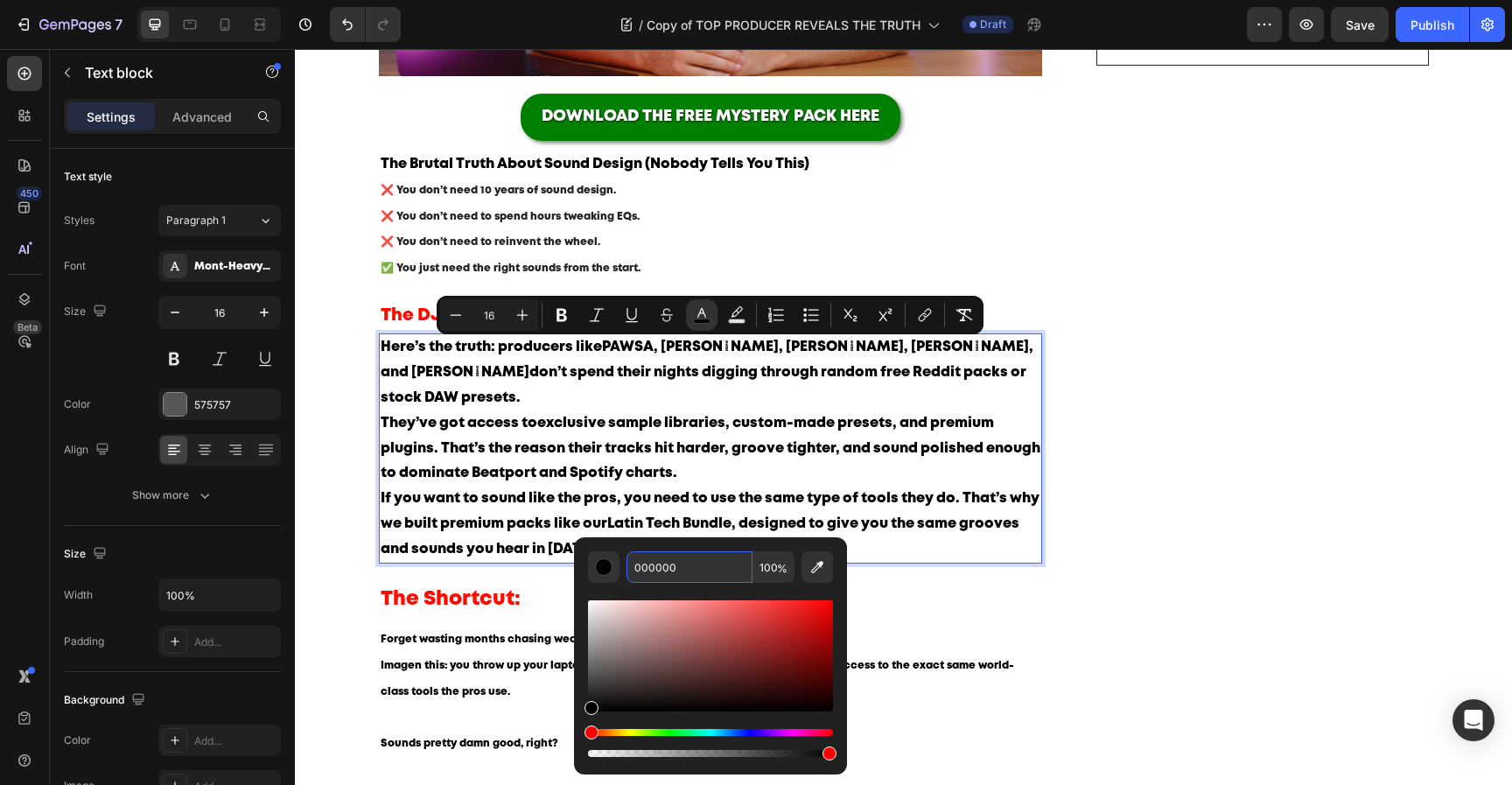
click at [674, 552] on input "000000" at bounding box center [690, 567] width 126 height 31
click at [548, 506] on p "If you want to sound like the pros, you need to use the same type of tools they…" at bounding box center [711, 523] width 661 height 75
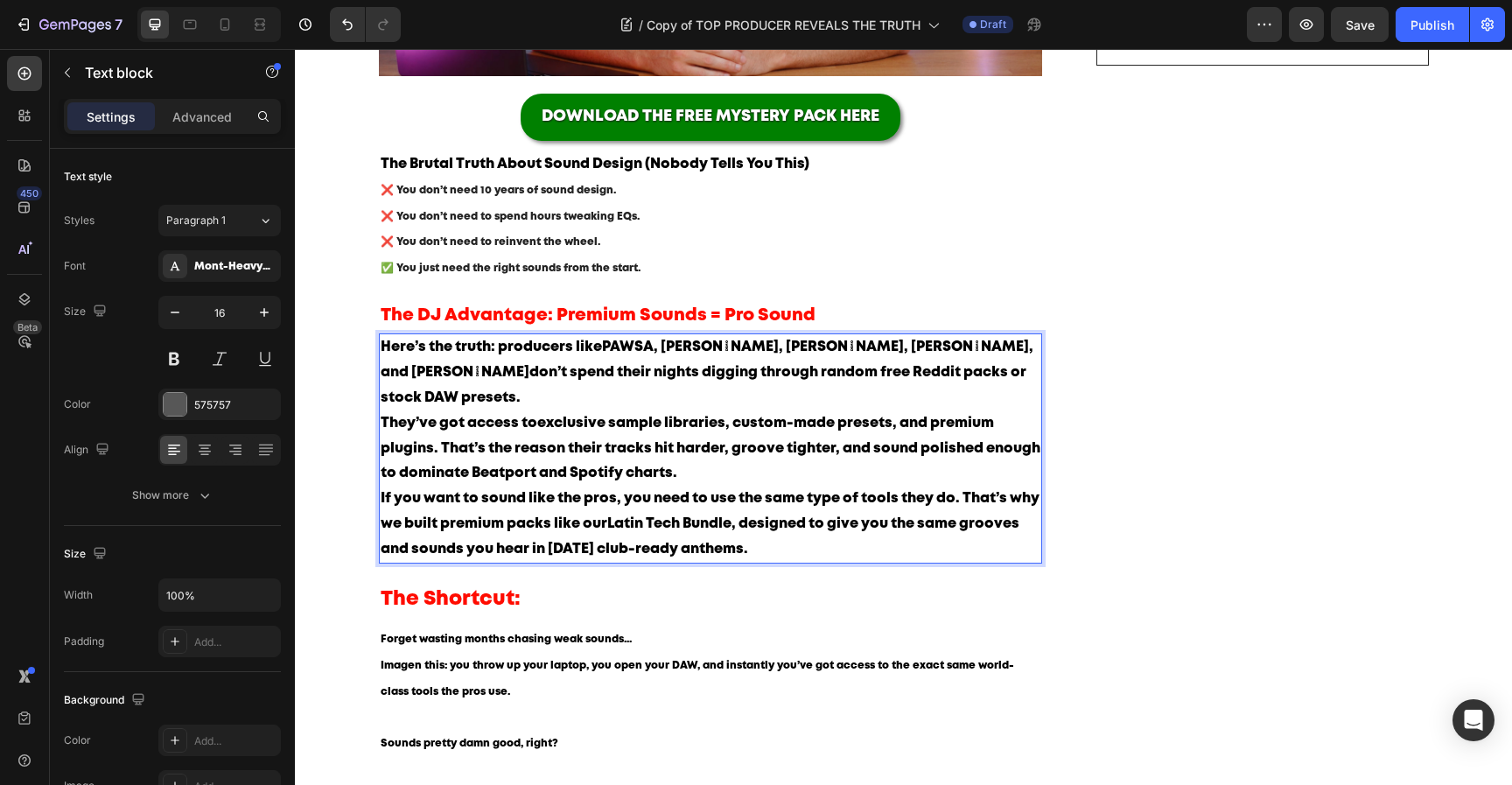
click at [578, 492] on span "If you want to sound like the pros, you need to use the same type of tools they…" at bounding box center [710, 523] width 659 height 64
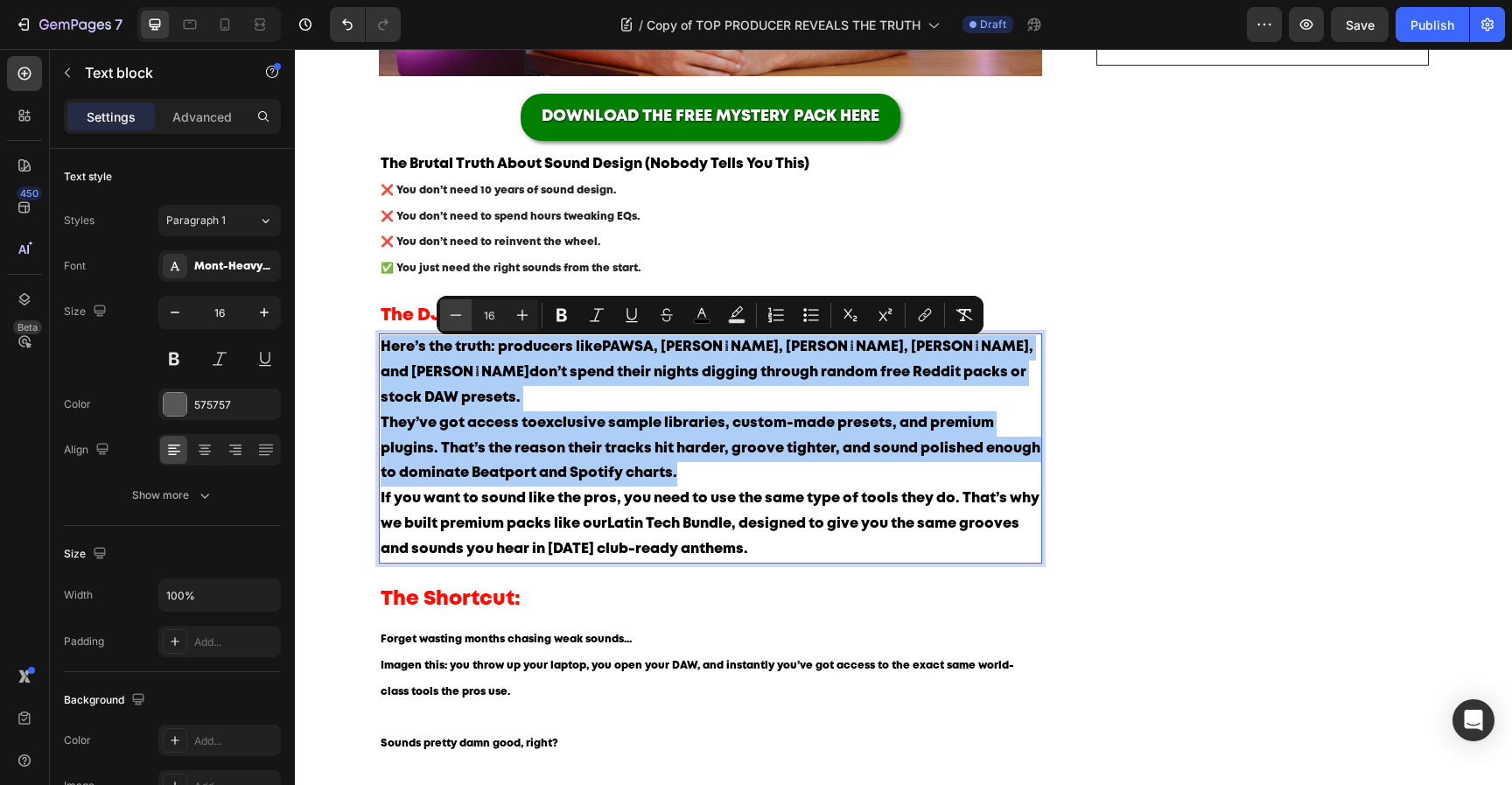
click at [454, 316] on icon "Editor contextual toolbar" at bounding box center [456, 315] width 17 height 17
click at [453, 316] on icon "Editor contextual toolbar" at bounding box center [456, 315] width 17 height 17
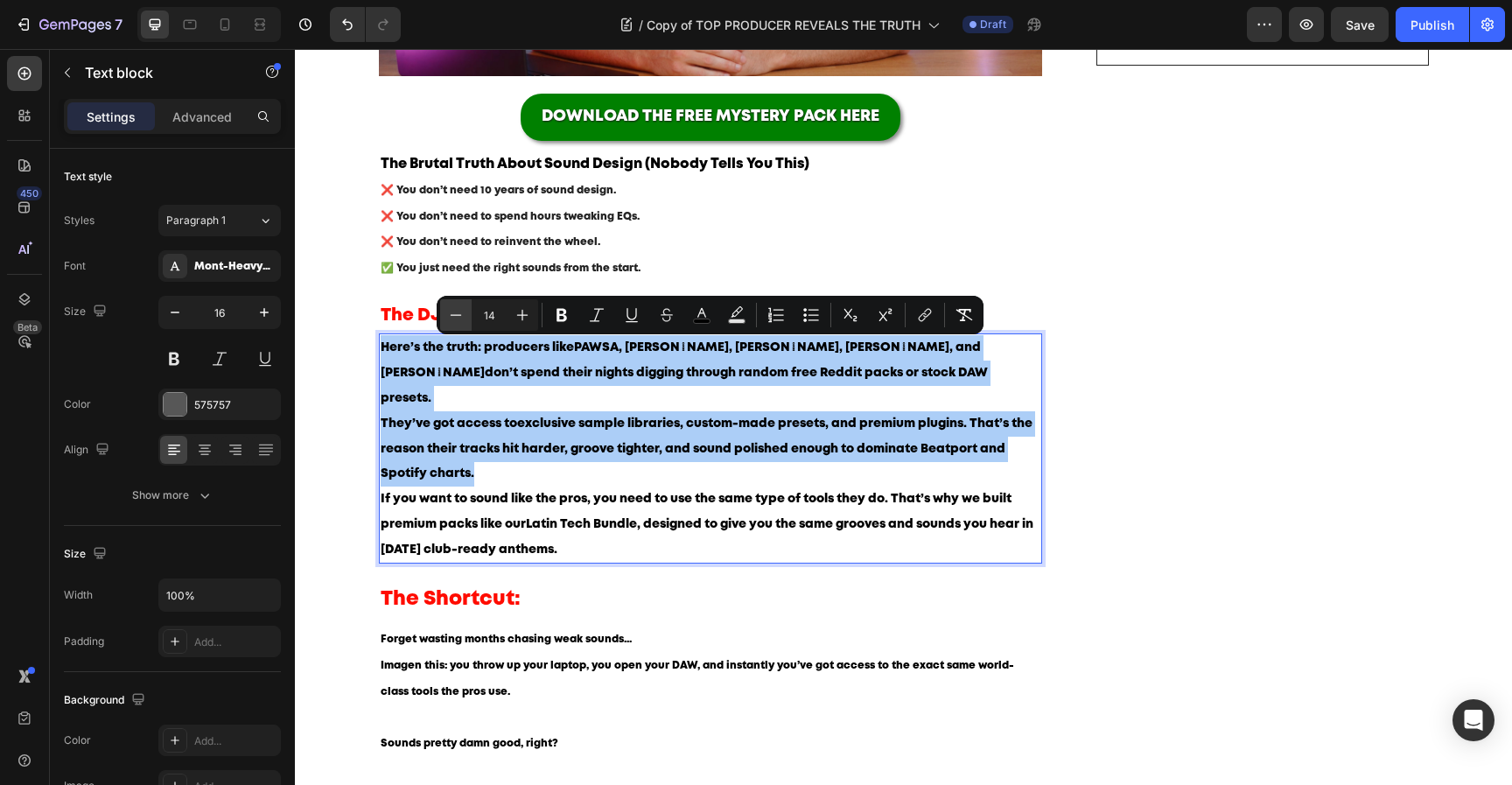
click at [453, 316] on icon "Editor contextual toolbar" at bounding box center [456, 315] width 17 height 17
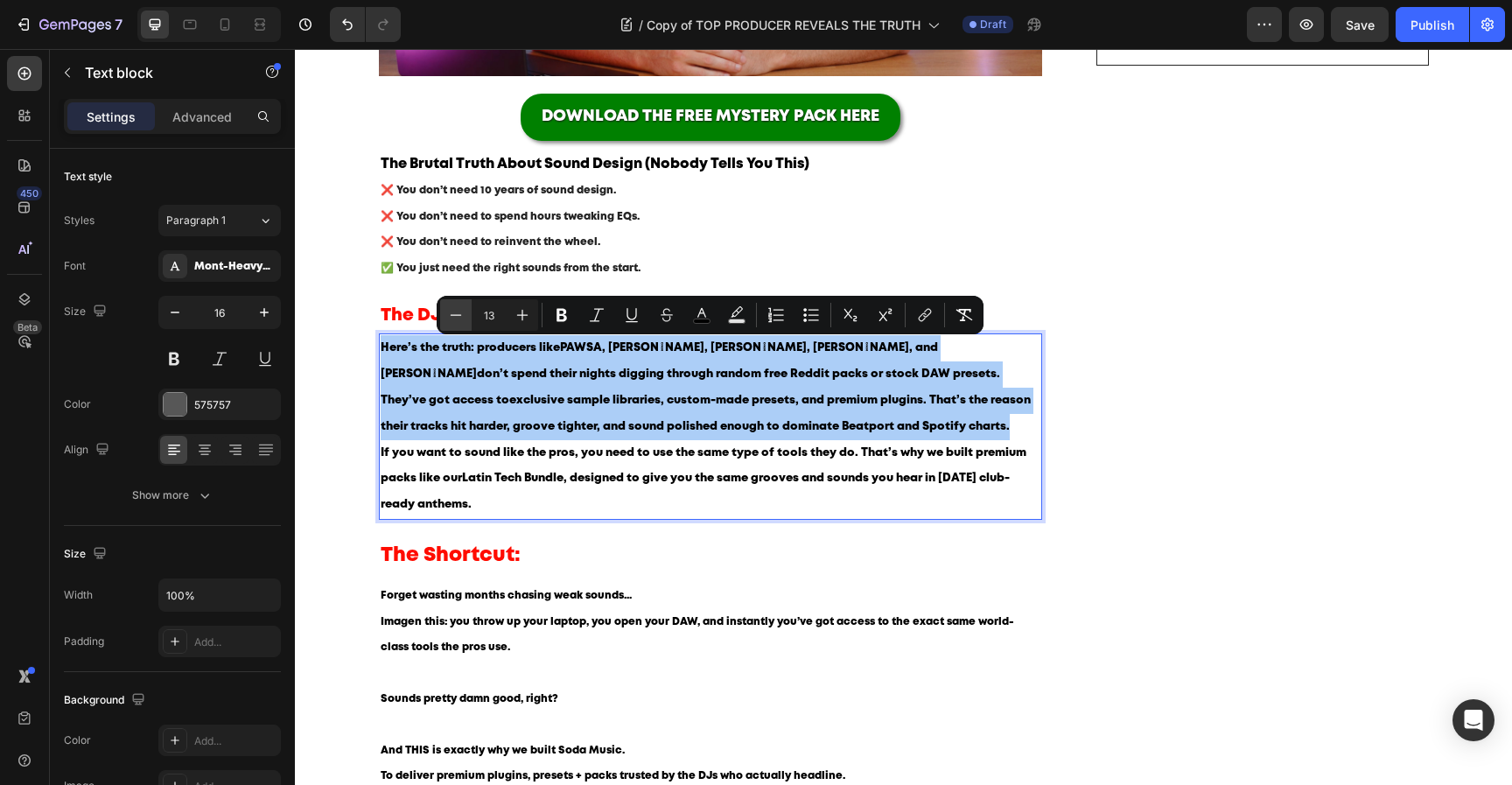
click at [453, 316] on icon "Editor contextual toolbar" at bounding box center [456, 315] width 17 height 17
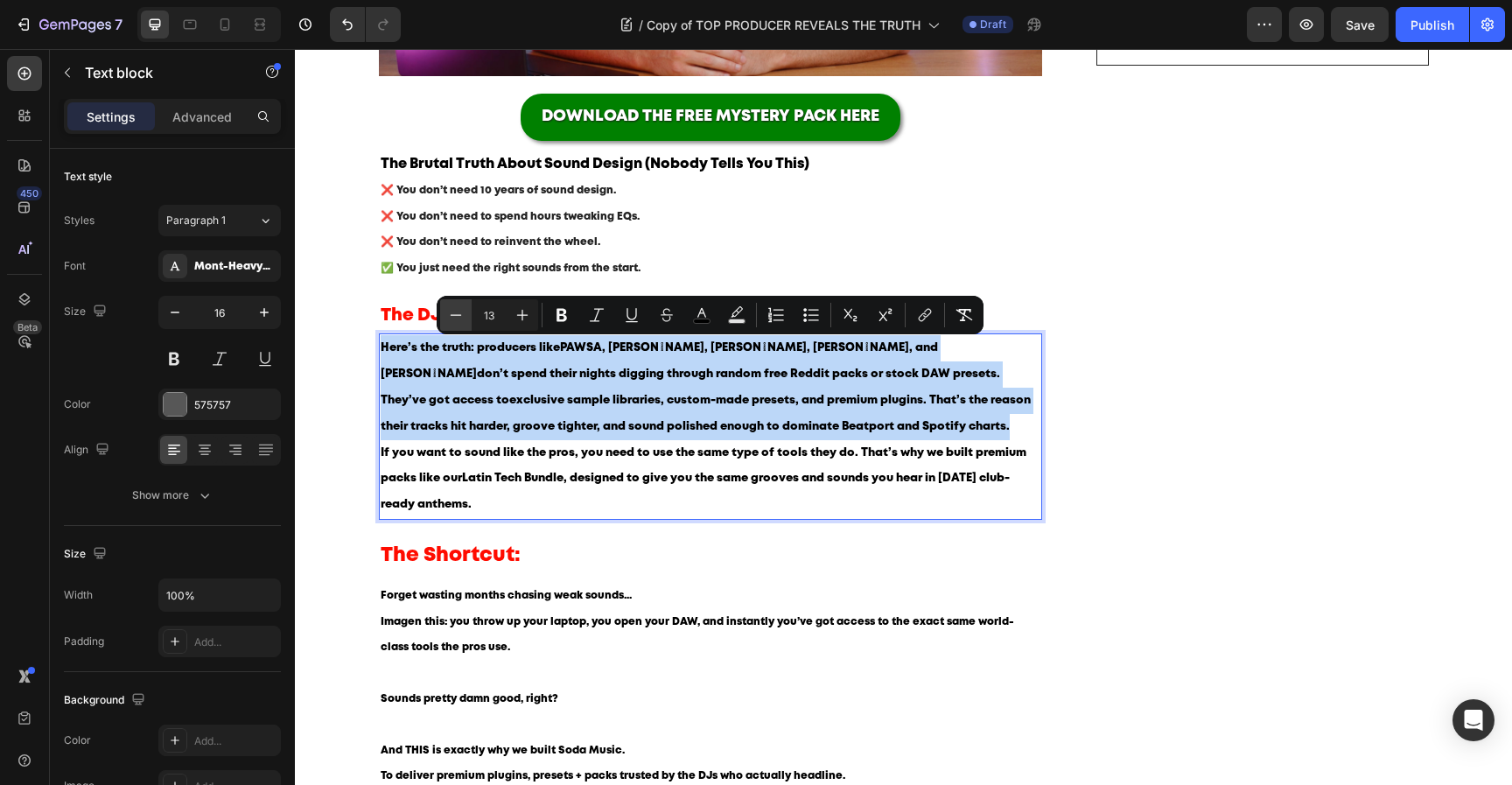
type input "12"
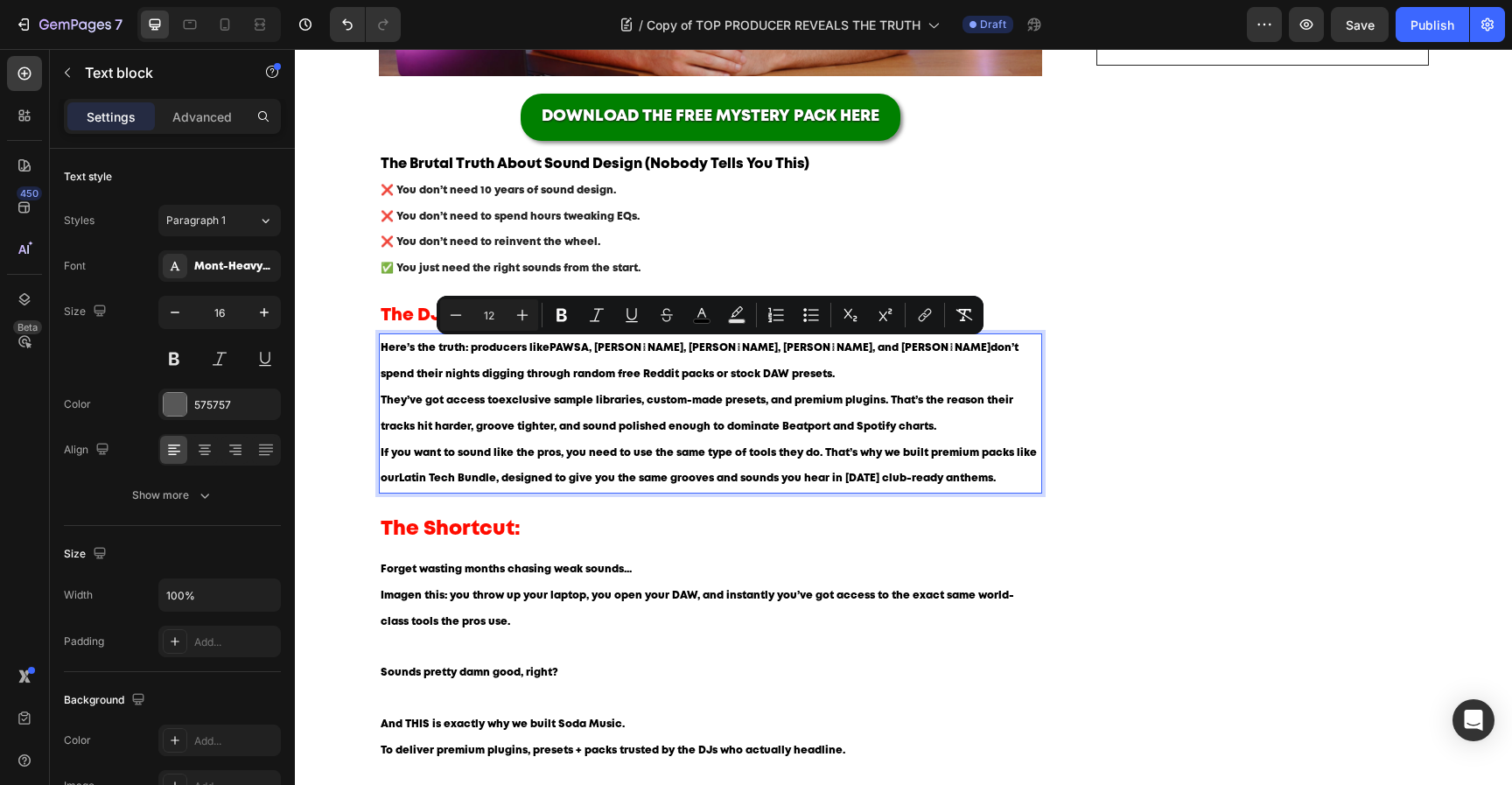
click at [690, 407] on p "They’ve got access to exclusive sample libraries, custom-made presets, and prem…" at bounding box center [711, 413] width 661 height 52
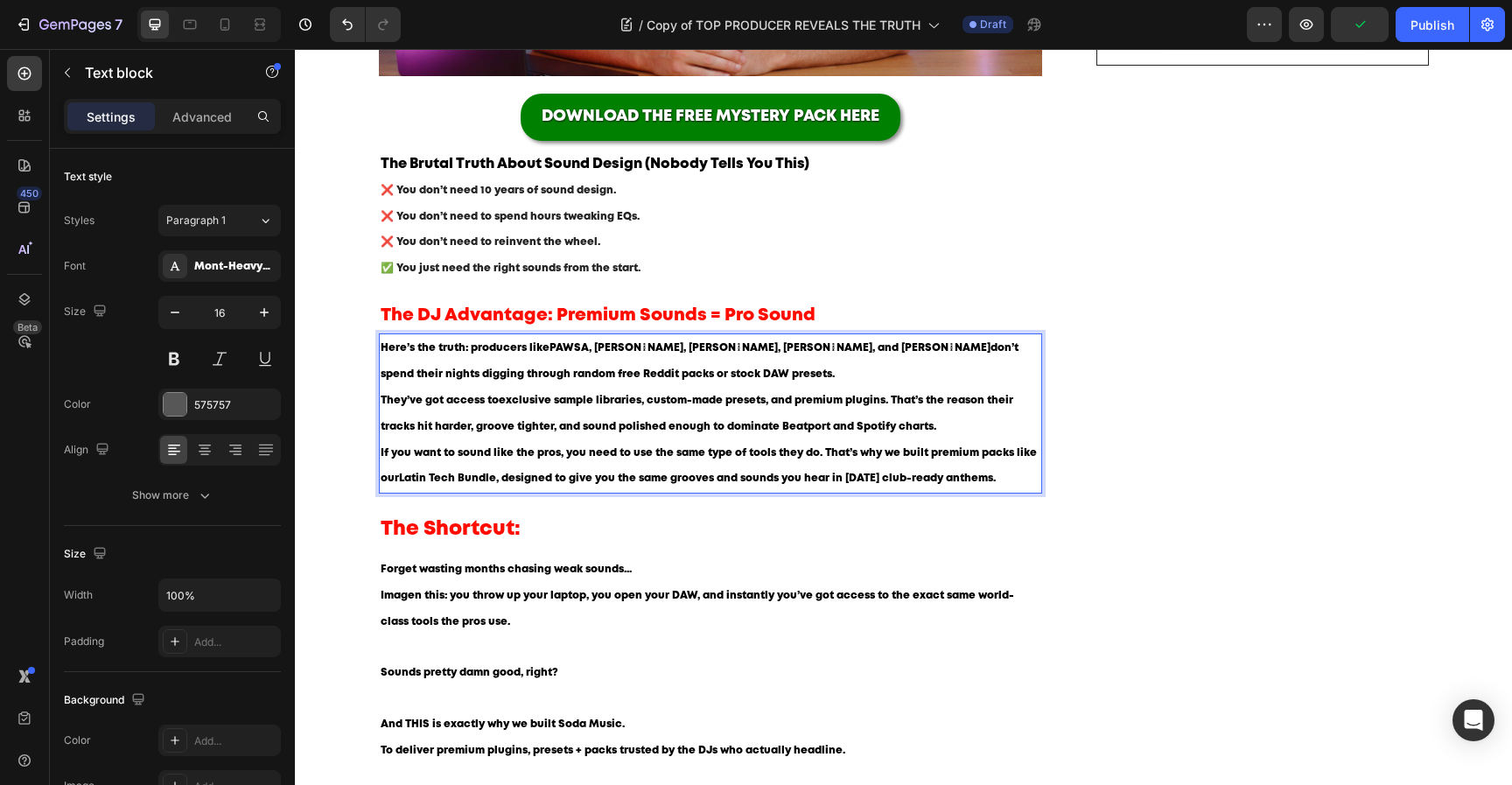
click at [466, 348] on span "Here’s the truth: producers like PAWSA, Cloonee, Hugel, Gordo, and Keinemusik d…" at bounding box center [700, 361] width 638 height 36
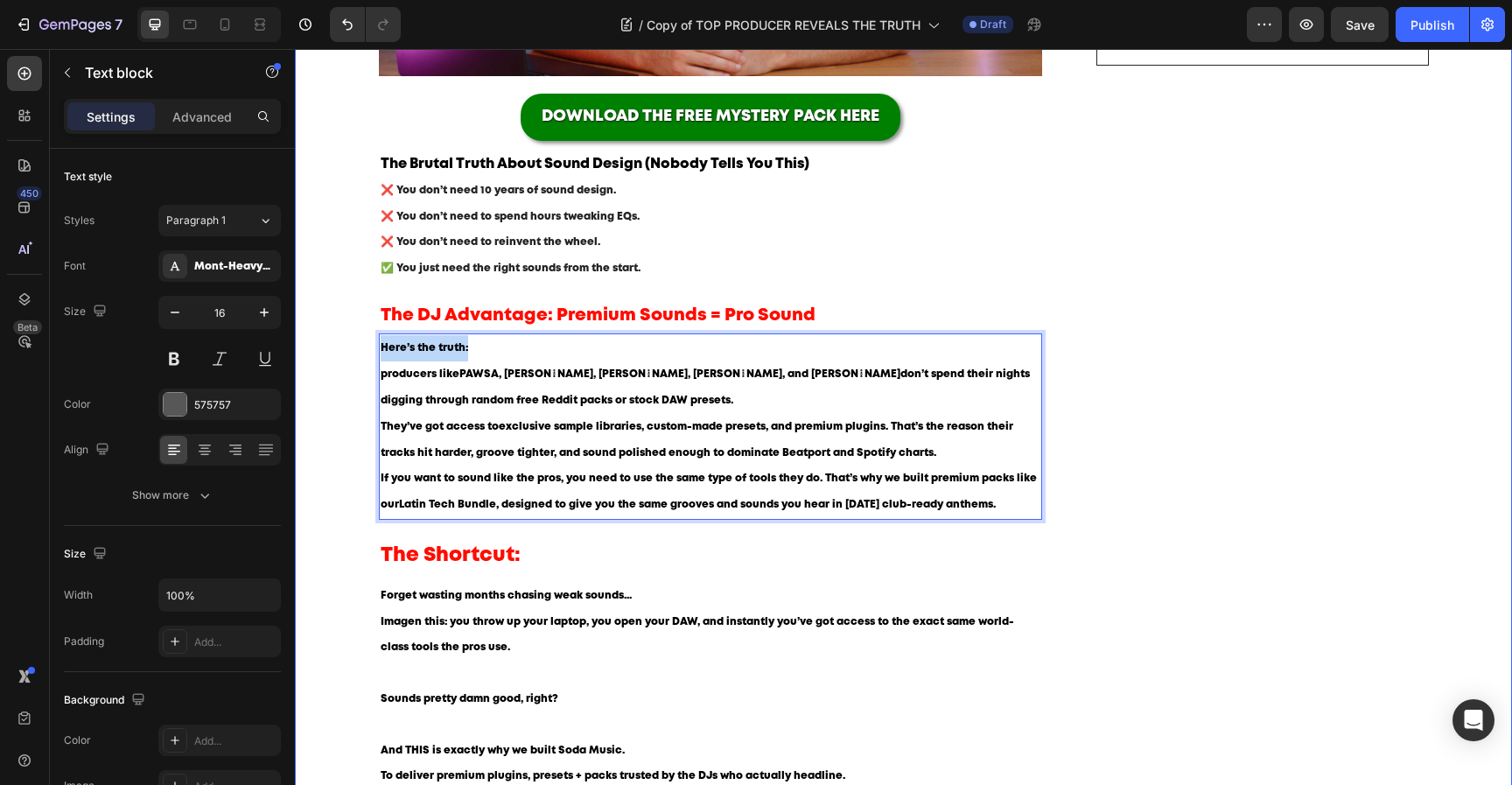
drag, startPoint x: 485, startPoint y: 350, endPoint x: 319, endPoint y: 350, distance: 166.0
click at [319, 350] on div "⁠⁠⁠⁠⁠⁠⁠ Where Do Top DJs Actually Get Their Sounds? (The Truth Revealed) Headin…" at bounding box center [903, 577] width 1191 height 1977
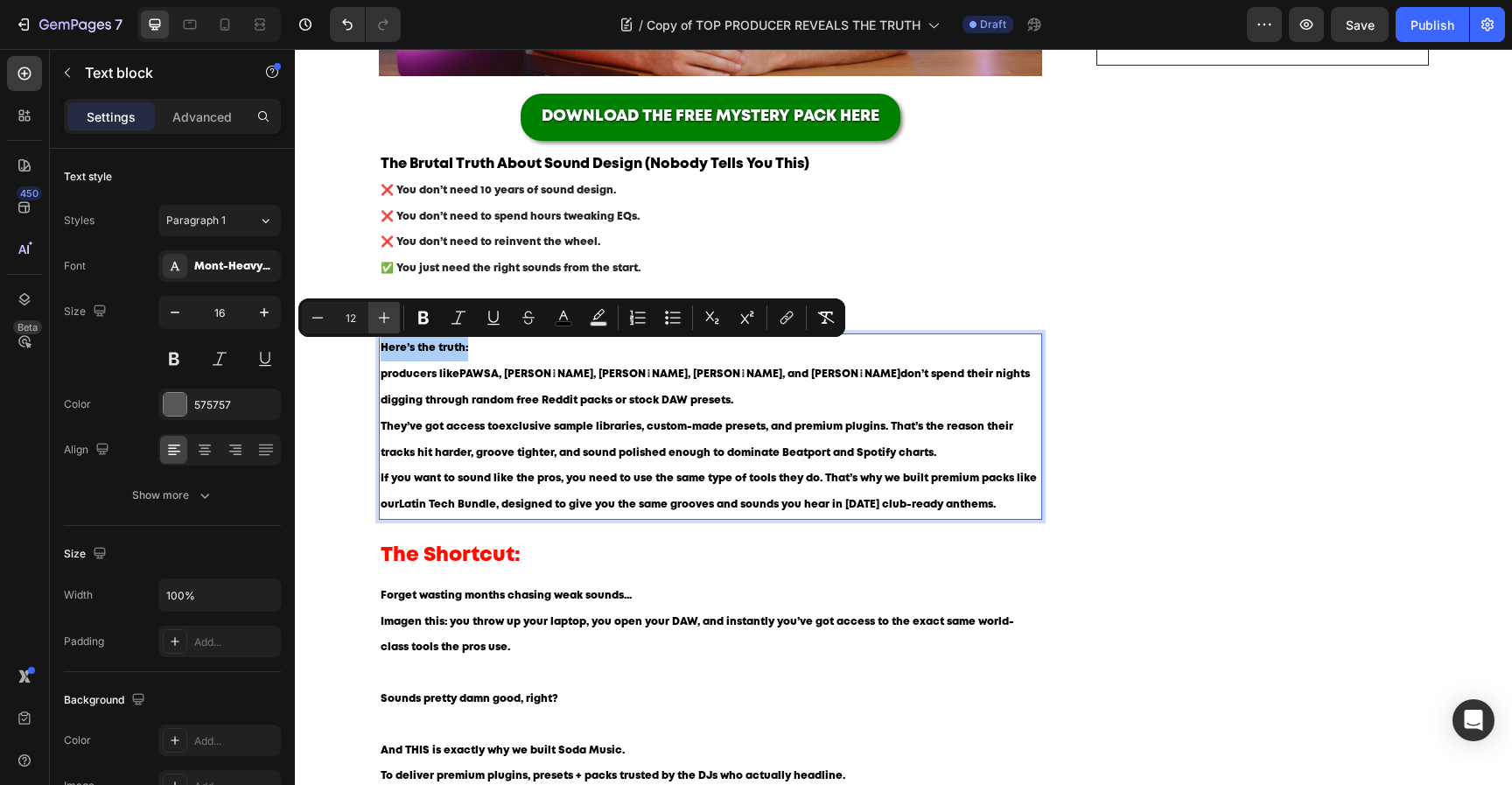
click at [387, 326] on icon "Editor contextual toolbar" at bounding box center [384, 317] width 17 height 17
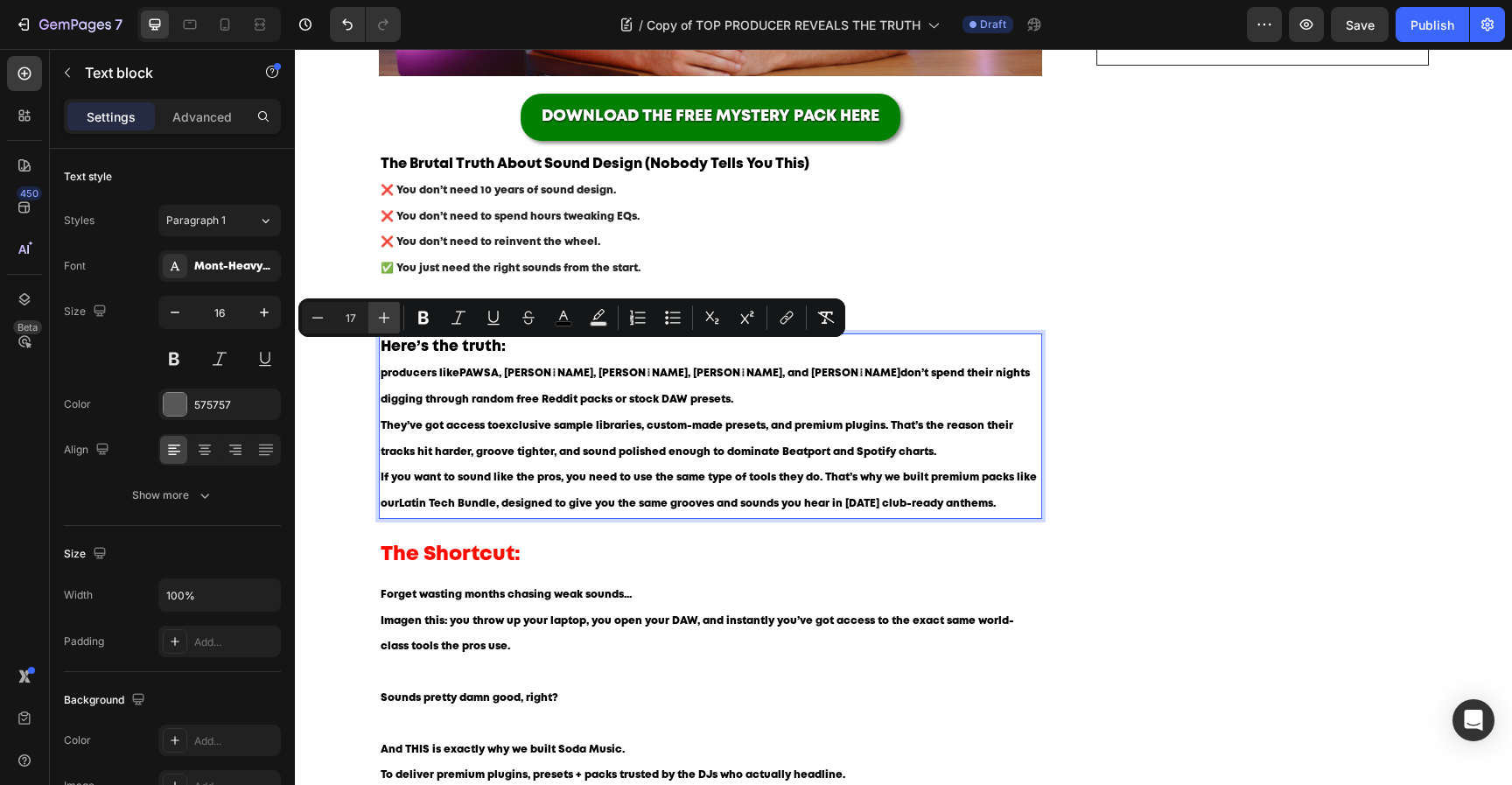
click at [387, 326] on icon "Editor contextual toolbar" at bounding box center [384, 317] width 17 height 17
type input "18"
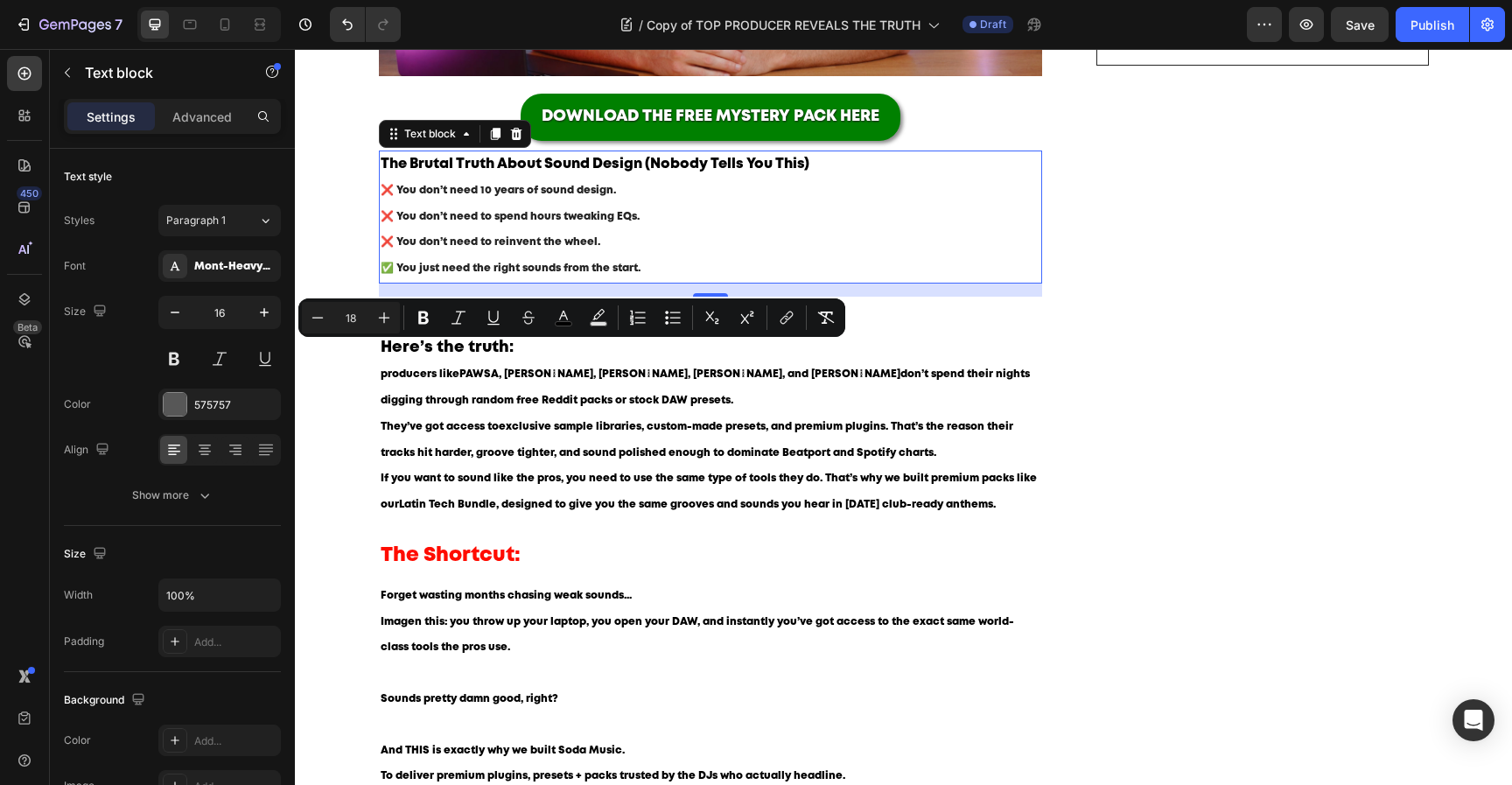
click at [504, 162] on span "The Brutal Truth About Sound Design (Nobody Tells You This)" at bounding box center [595, 164] width 429 height 13
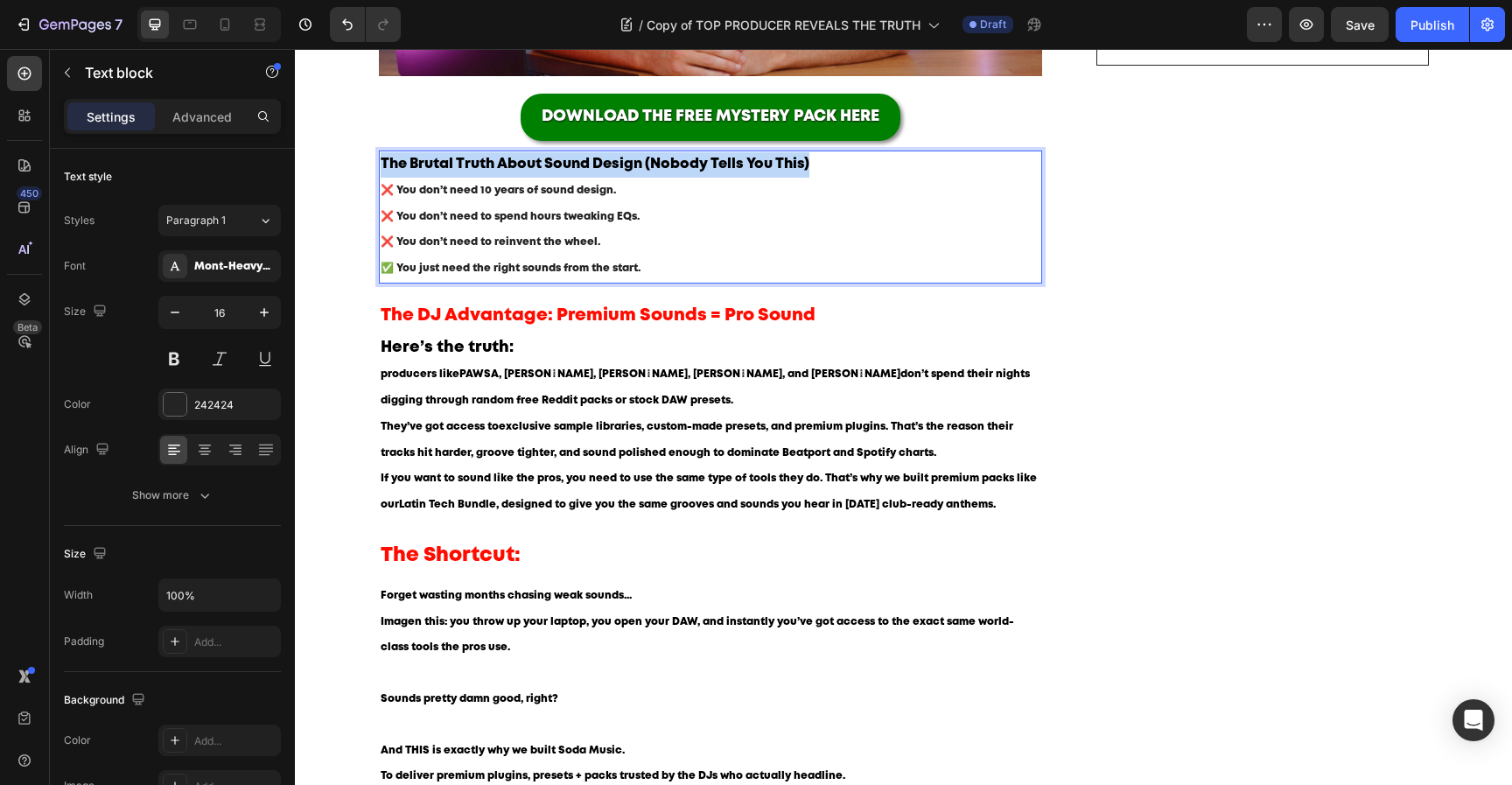
click at [504, 162] on span "The Brutal Truth About Sound Design (Nobody Tells You This)" at bounding box center [595, 164] width 429 height 13
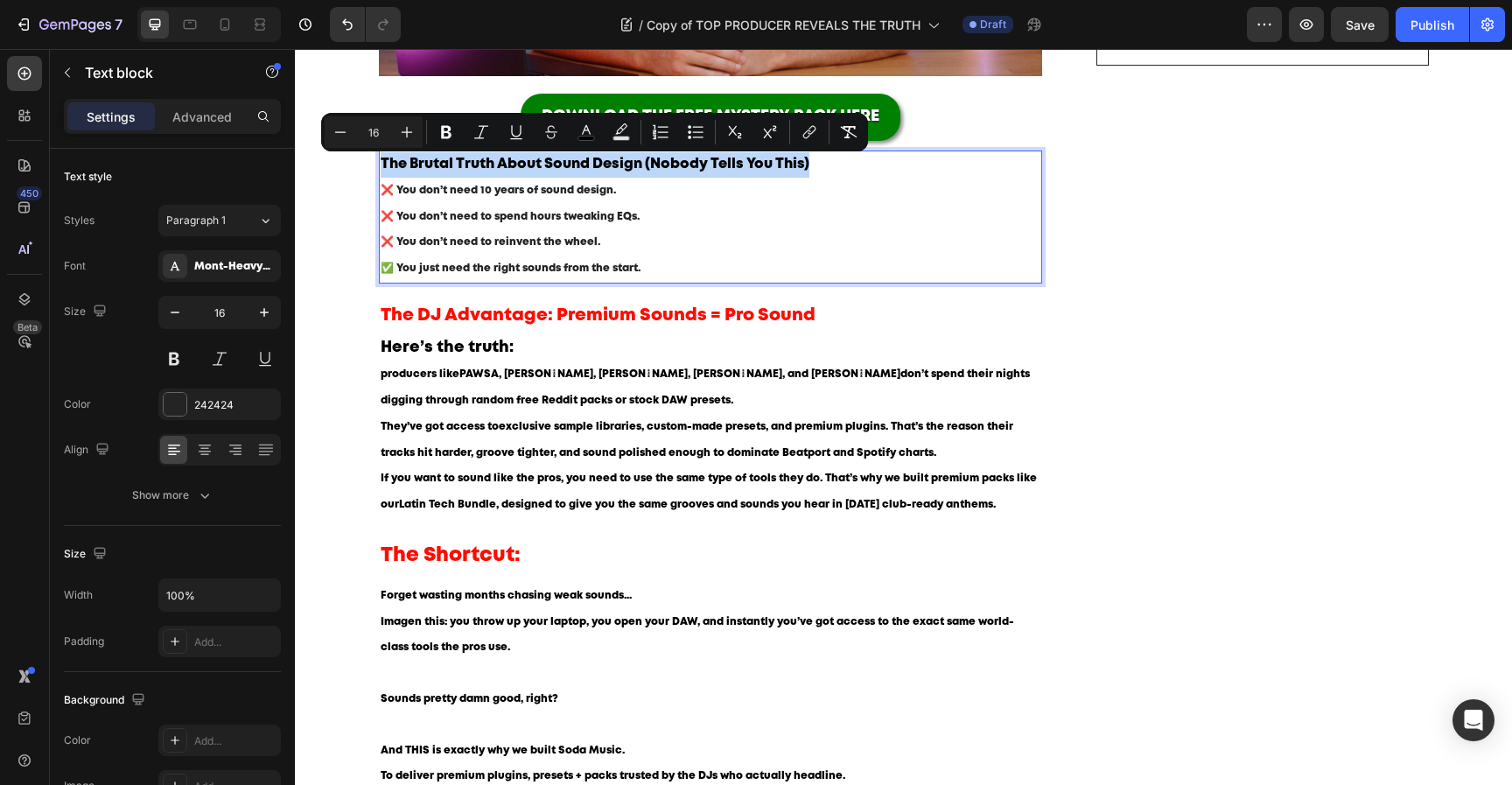
click at [504, 162] on span "The Brutal Truth About Sound Design (Nobody Tells You This)" at bounding box center [595, 164] width 429 height 13
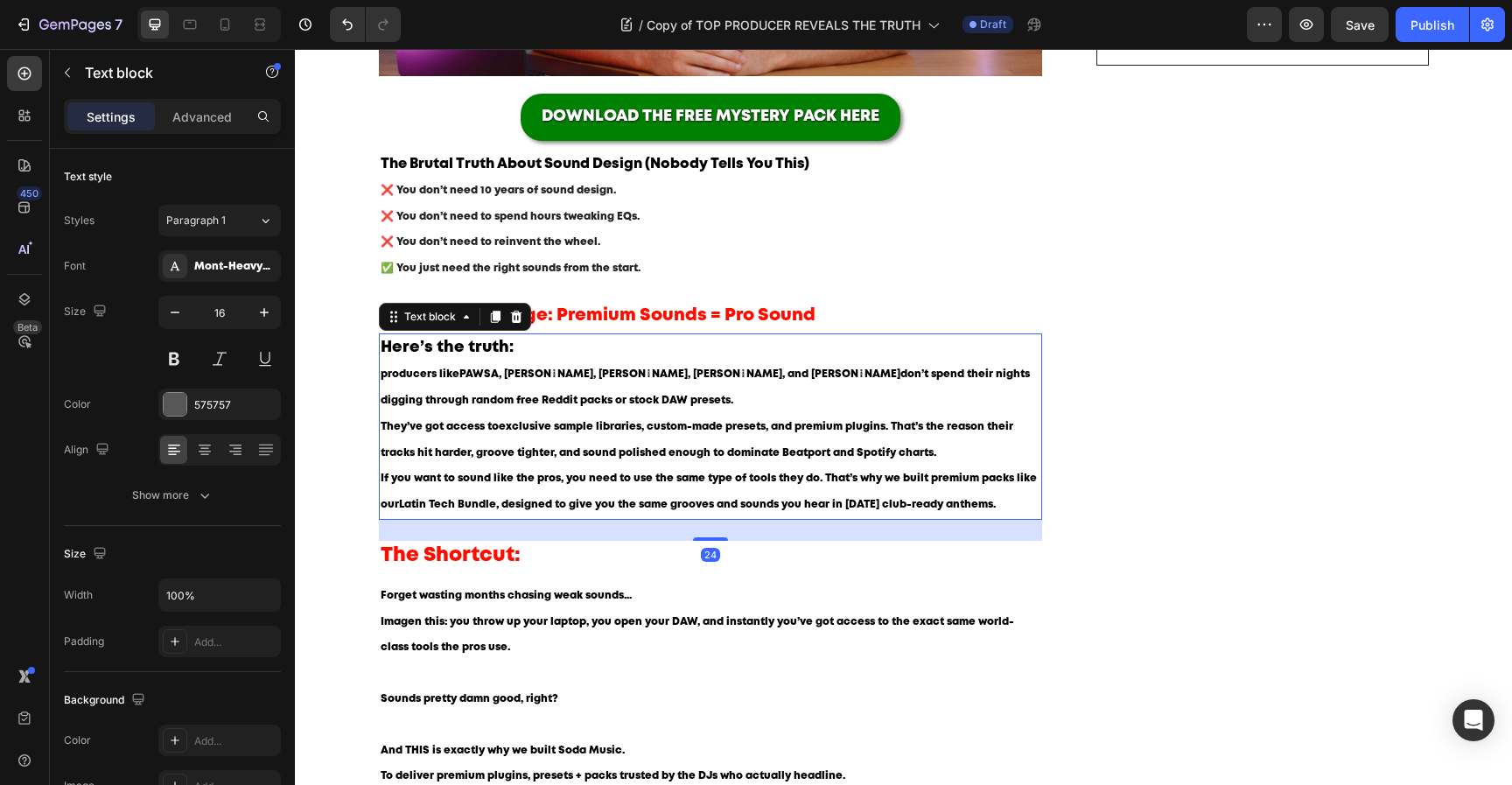
click at [444, 348] on span "Here’s the truth:" at bounding box center [447, 346] width 133 height 14
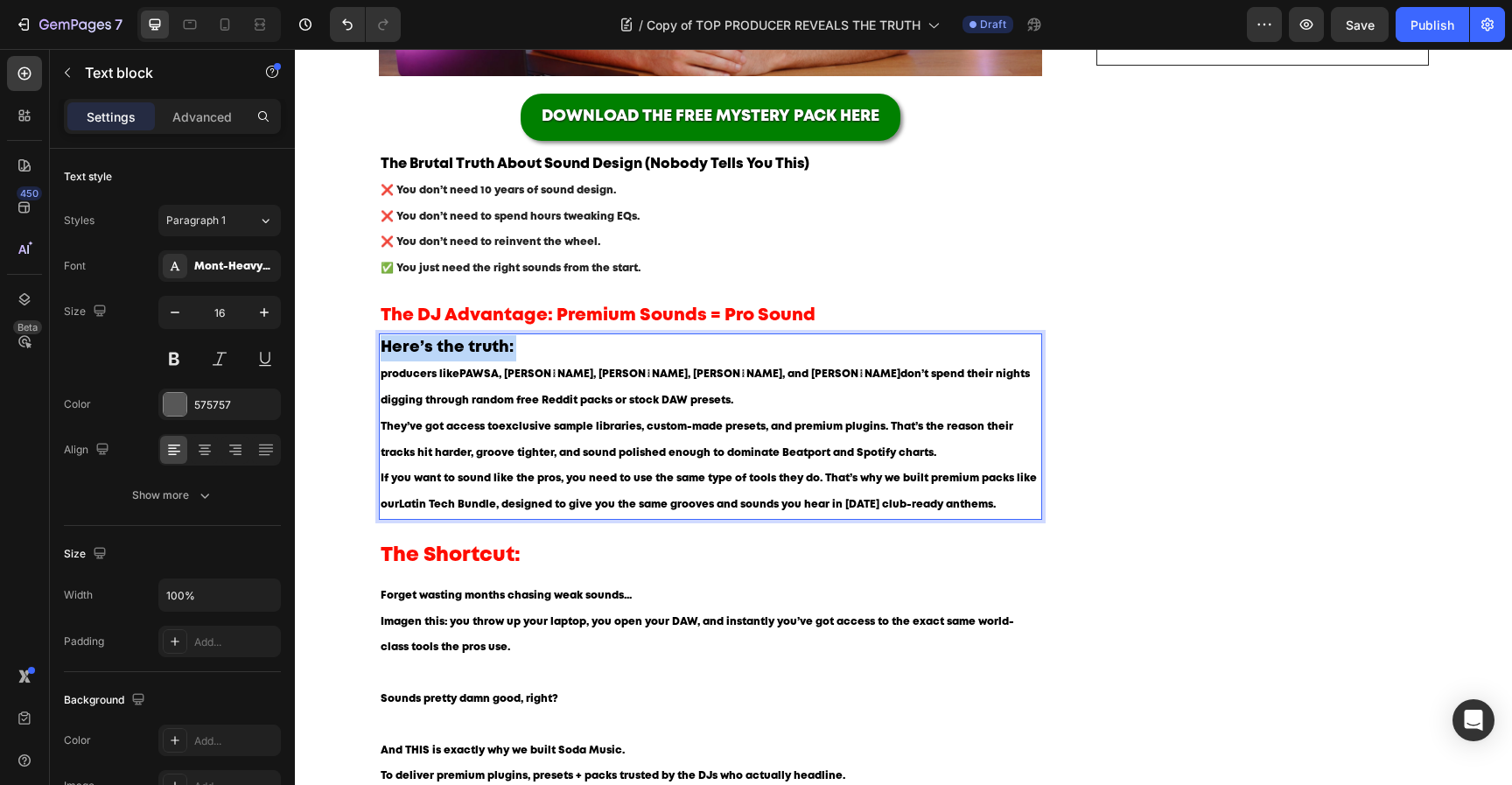
click at [444, 348] on span "Here’s the truth:" at bounding box center [447, 346] width 133 height 14
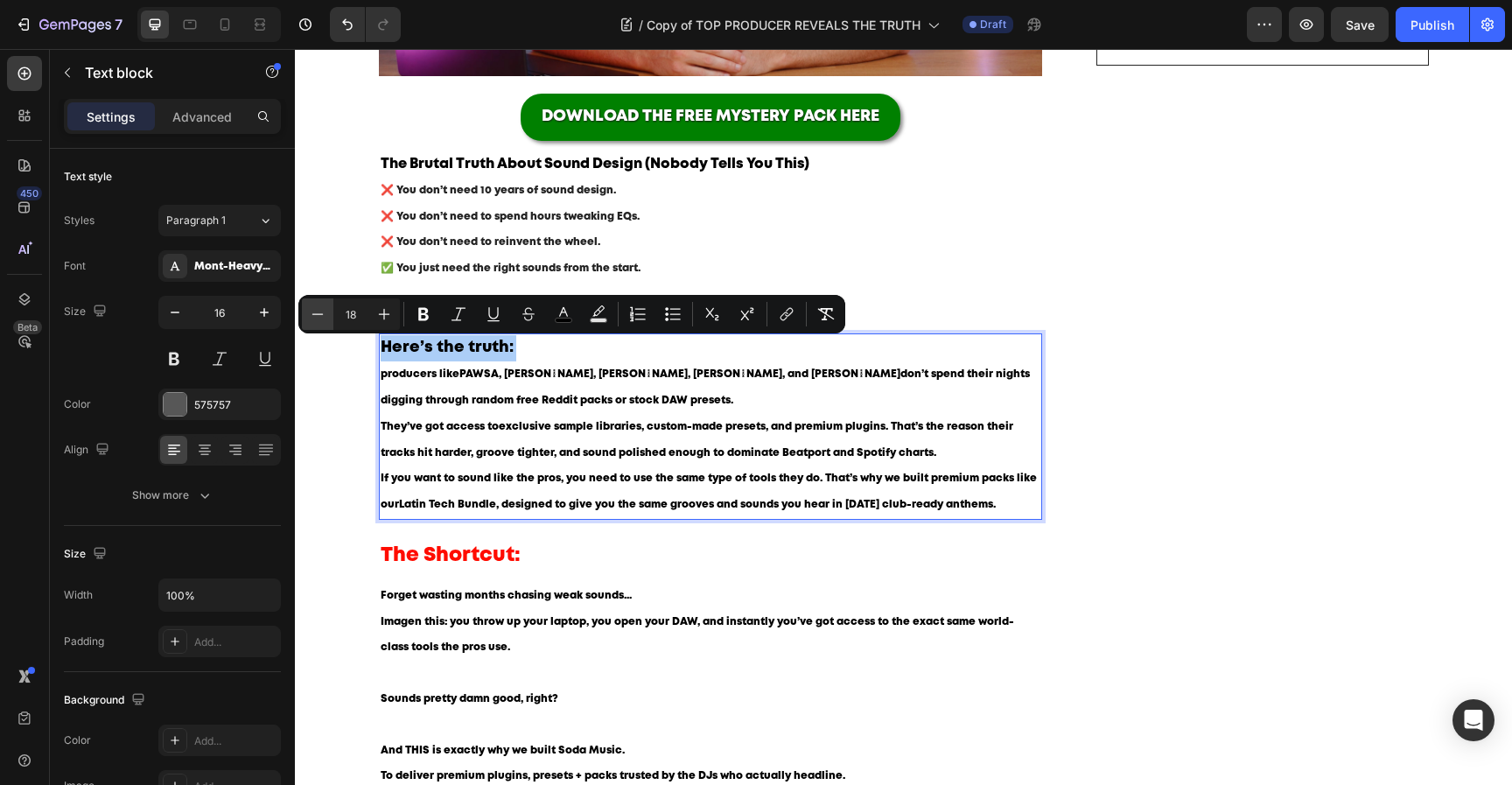
click at [323, 317] on icon "Editor contextual toolbar" at bounding box center [317, 314] width 17 height 17
type input "16"
click at [531, 396] on span "producers like PAWSA, Cloonee, Hugel, Gordo, and Keinemusik don’t spend their n…" at bounding box center [706, 386] width 650 height 36
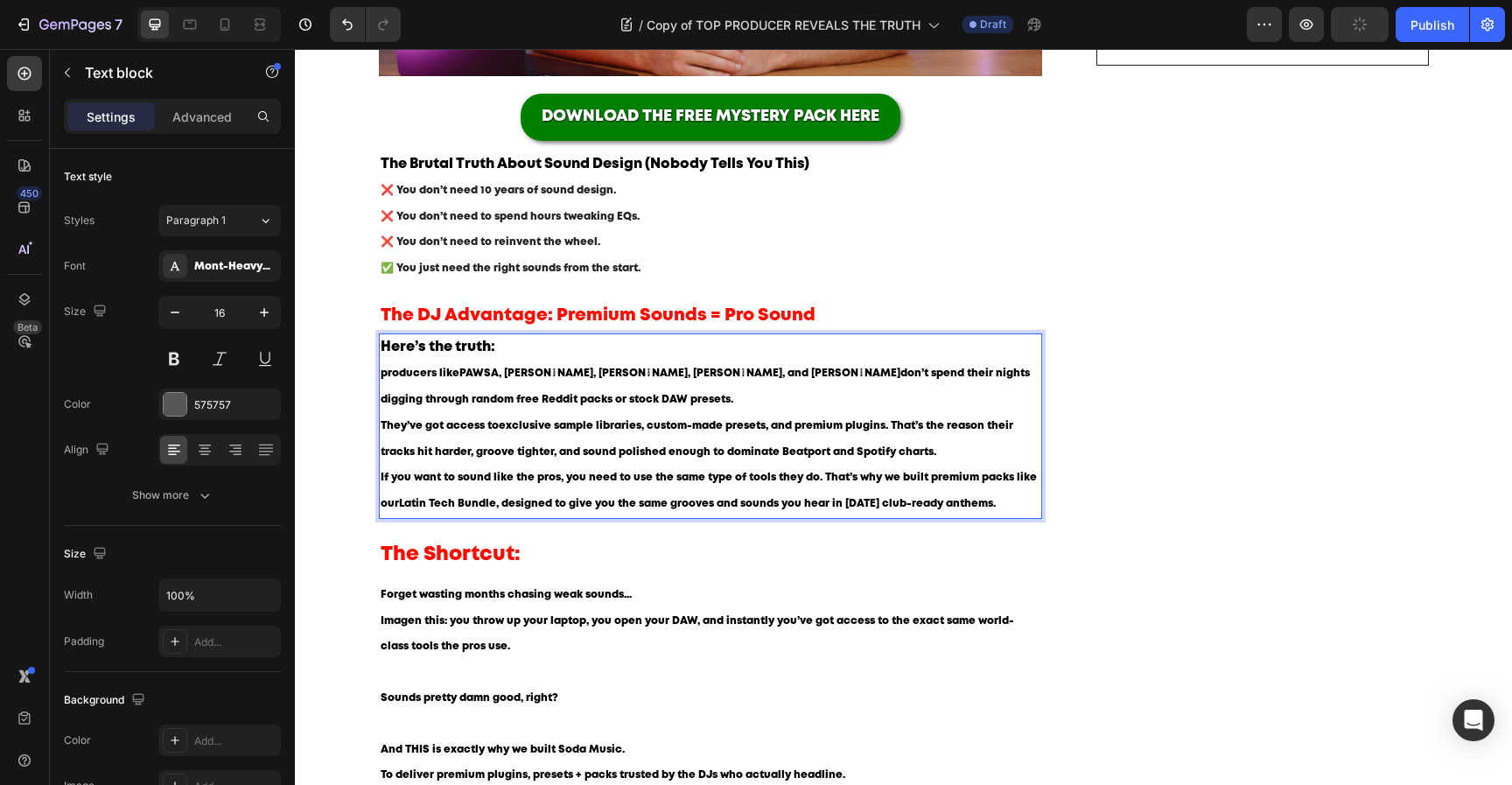
click at [720, 403] on p "Here’s the truth: producers like PAWSA, Cloonee, Hugel, Gordo, and Keinemusik d…" at bounding box center [711, 373] width 661 height 77
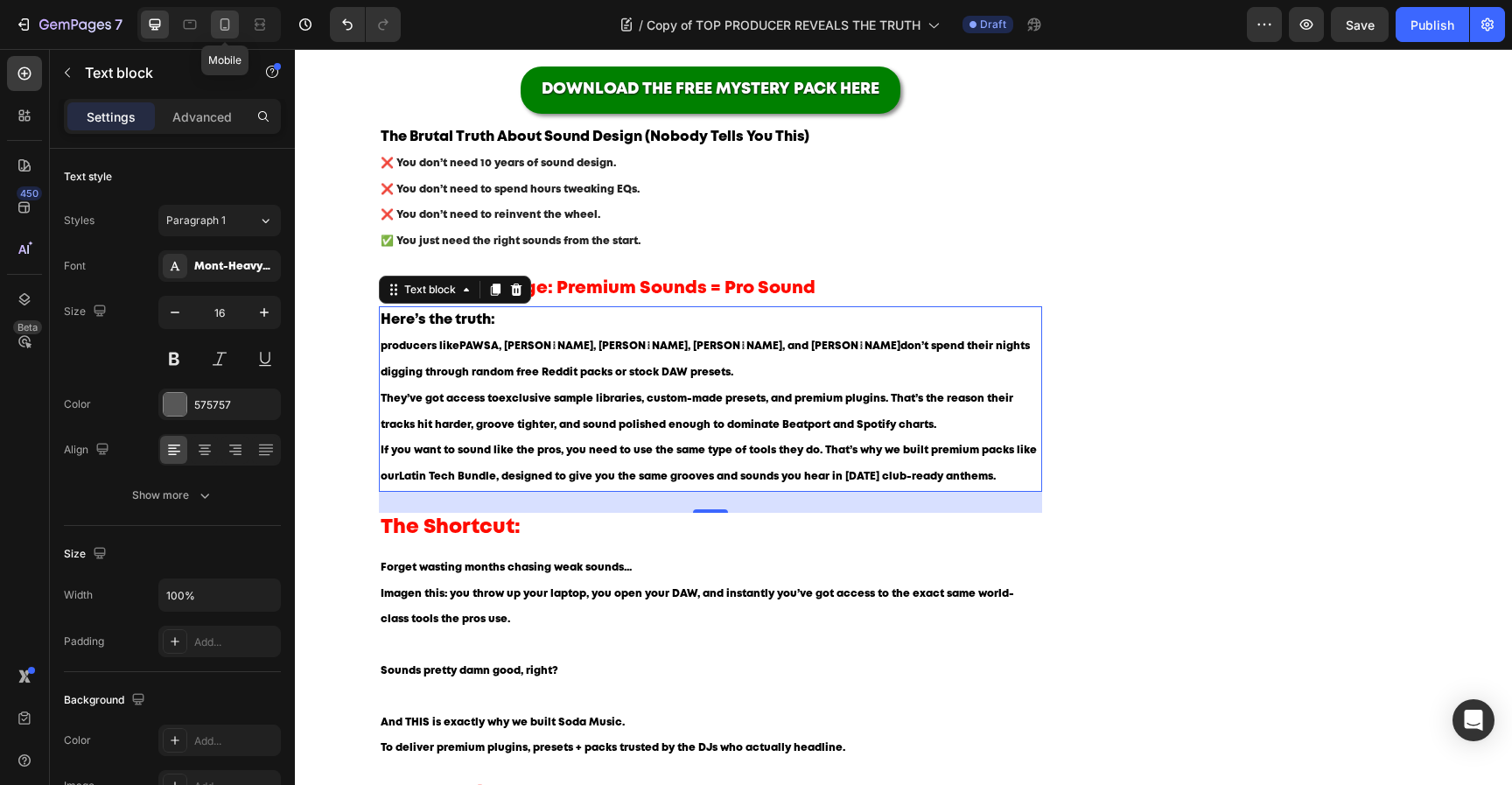
click at [219, 23] on icon at bounding box center [225, 25] width 17 height 17
type input "14"
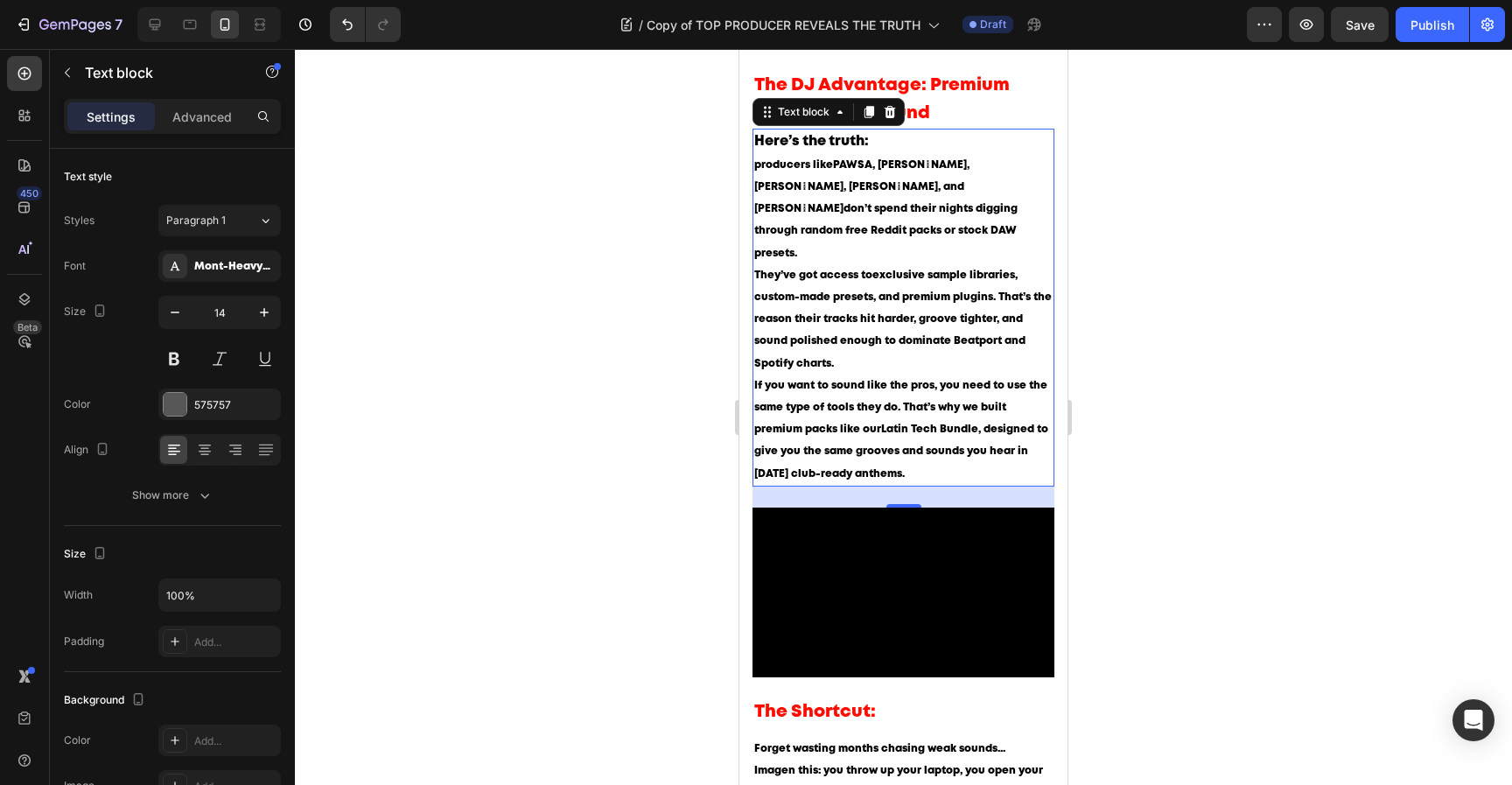
scroll to position [712, 0]
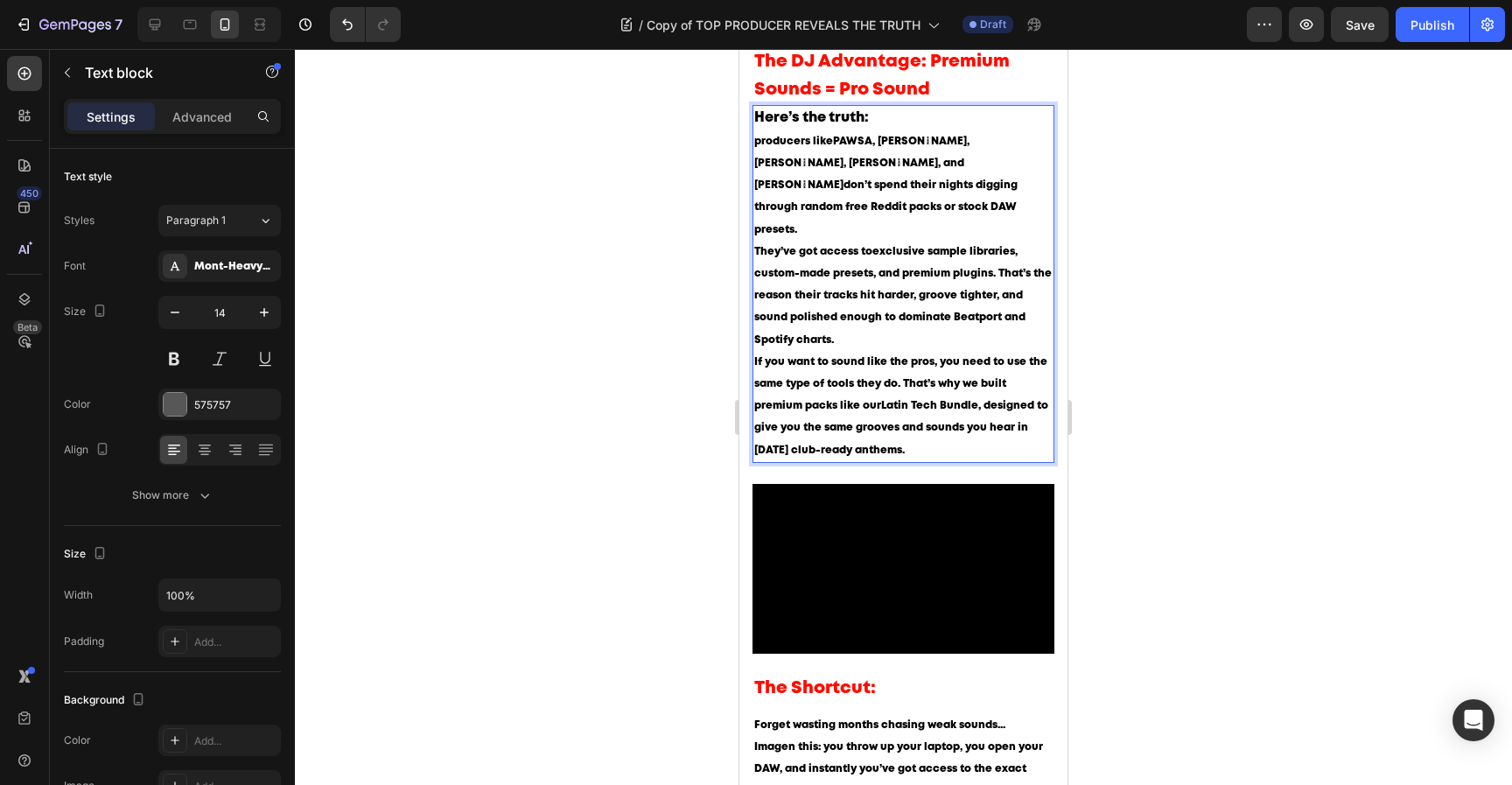
click at [1000, 247] on span "They’ve got access to exclusive sample libraries, custom-made presets, and prem…" at bounding box center [902, 295] width 297 height 98
click at [965, 305] on p "They’ve got access to exclusive sample libraries, custom-made presets, and prem…" at bounding box center [903, 295] width 298 height 110
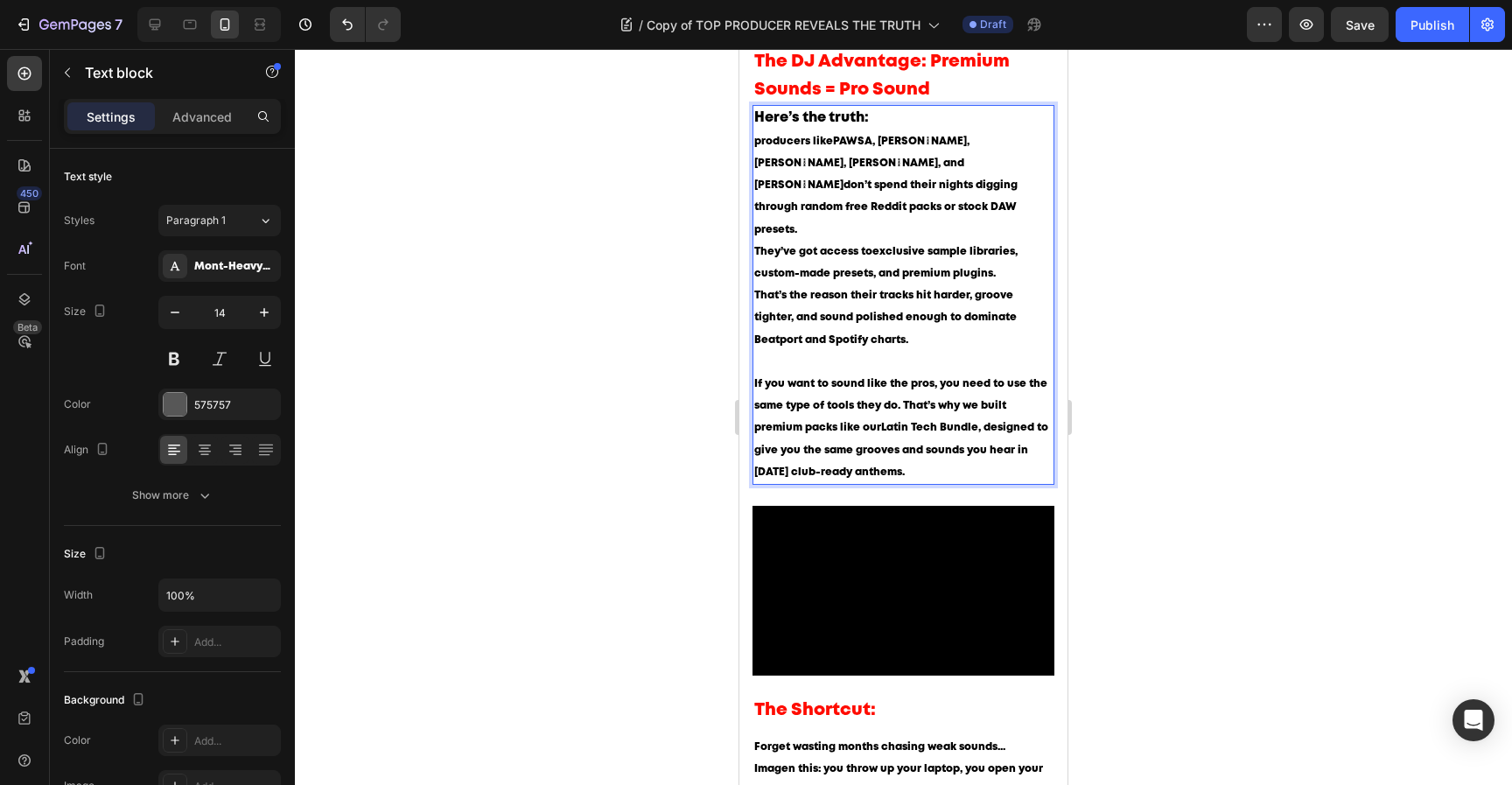
click at [1029, 187] on p "Here’s the truth: producers like PAWSA, Cloonee, Hugel, Gordo, and Keinemusik d…" at bounding box center [903, 173] width 298 height 133
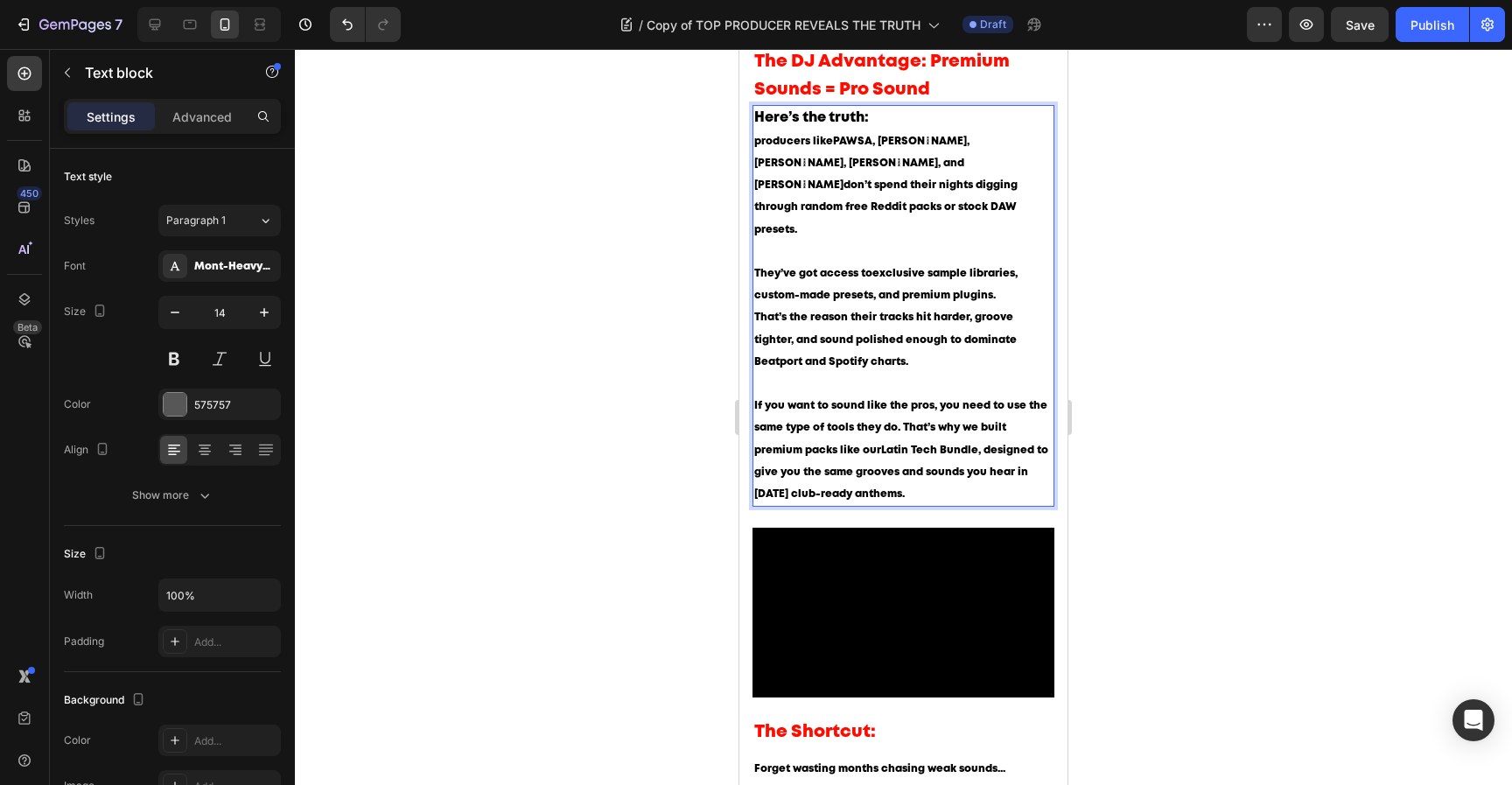
click at [926, 427] on p "If you want to sound like the pros, you need to use the same type of tools they…" at bounding box center [903, 450] width 298 height 110
drag, startPoint x: 883, startPoint y: 416, endPoint x: 975, endPoint y: 416, distance: 92.0
click at [975, 445] on strong "Latin Tech Bundle" at bounding box center [930, 450] width 97 height 9
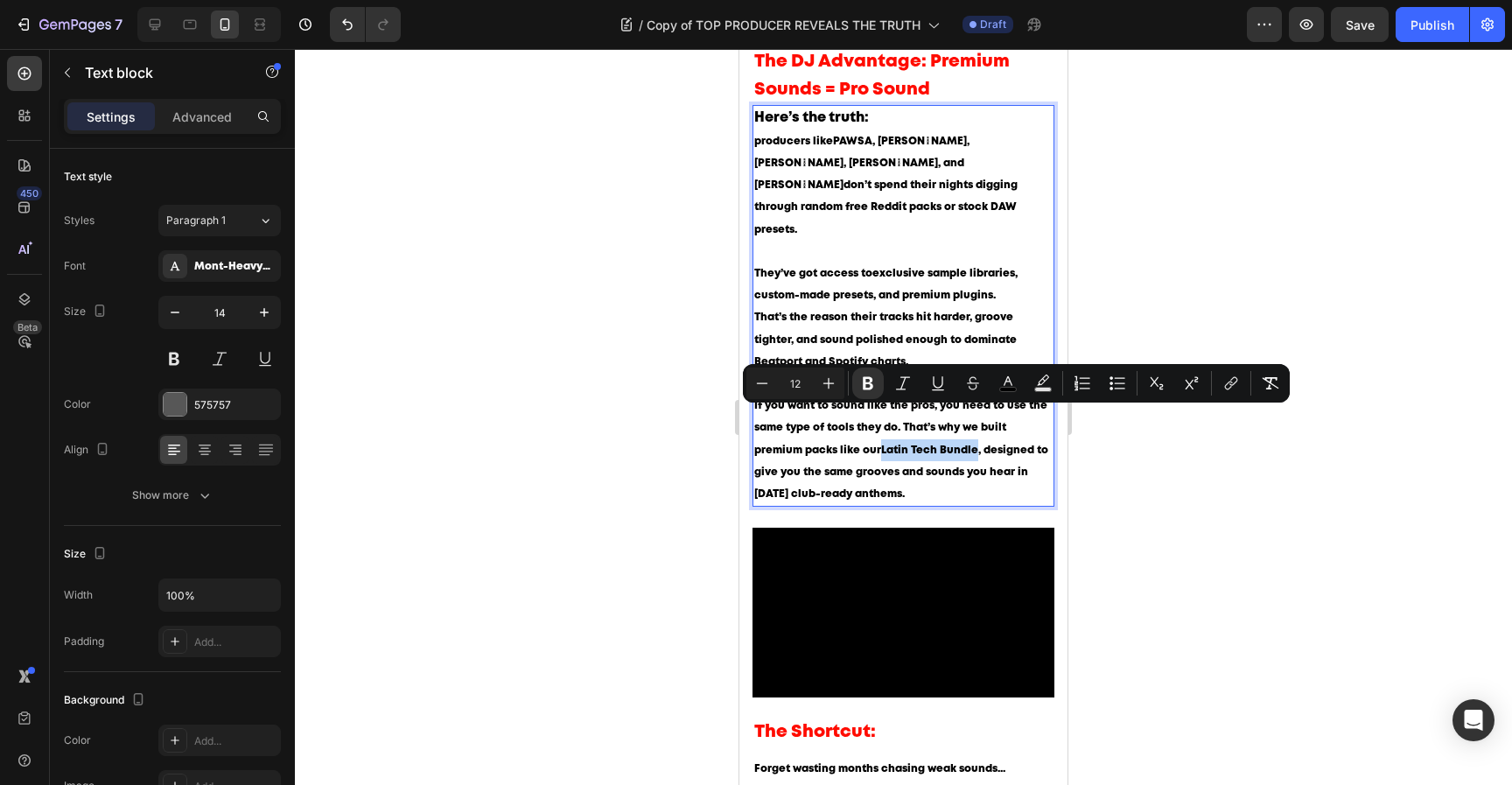
drag, startPoint x: 975, startPoint y: 416, endPoint x: 880, endPoint y: 424, distance: 95.3
click at [880, 424] on p "If you want to sound like the pros, you need to use the same type of tools they…" at bounding box center [903, 450] width 298 height 110
click at [1222, 383] on icon "Editor contextual toolbar" at bounding box center [1231, 383] width 17 height 17
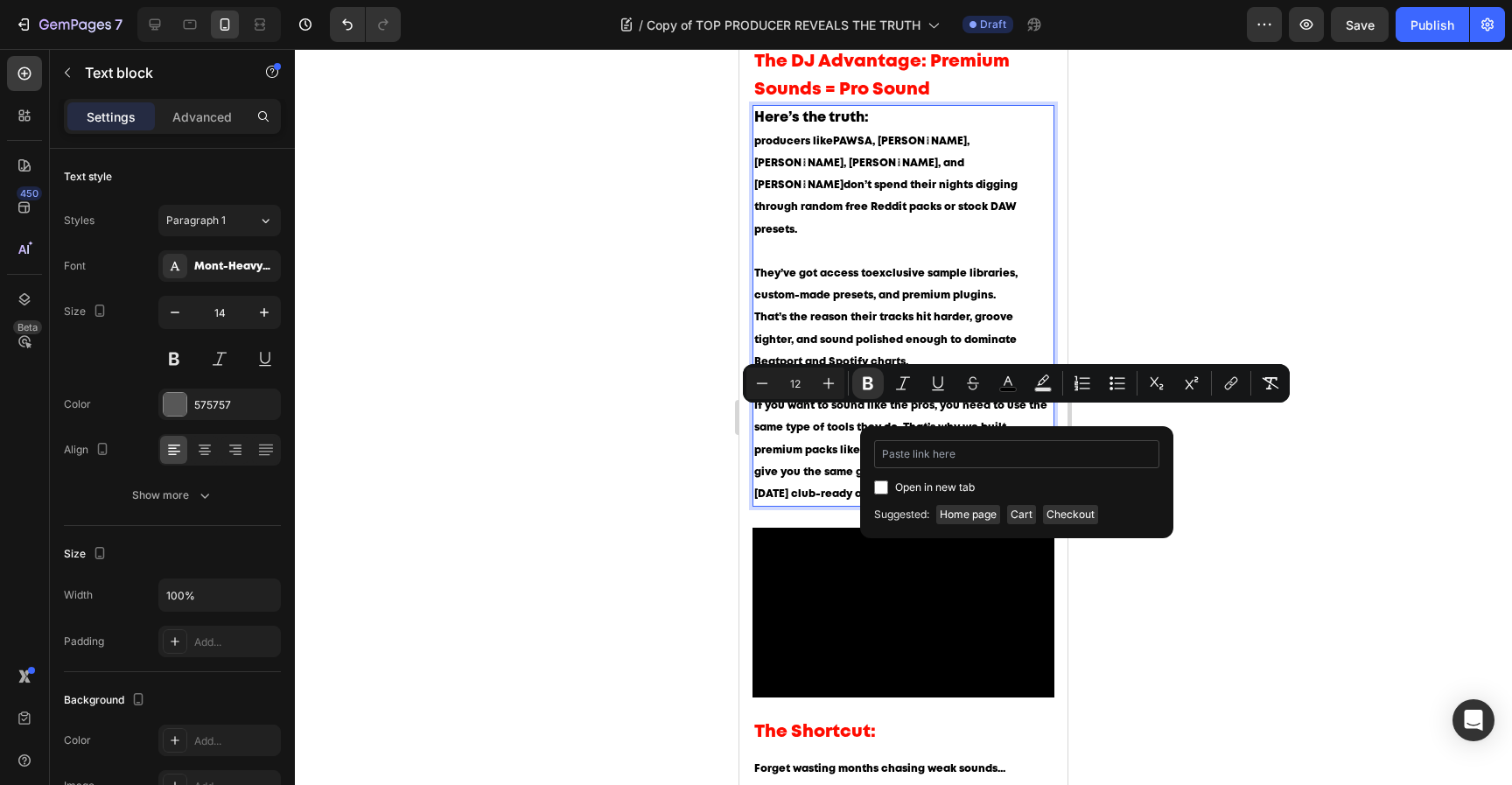
click at [1020, 458] on input "Editor contextual toolbar" at bounding box center [1017, 454] width 285 height 28
type input "[DOMAIN_NAME]"
click at [954, 489] on span "Open in new tab" at bounding box center [936, 487] width 80 height 21
checkbox input "true"
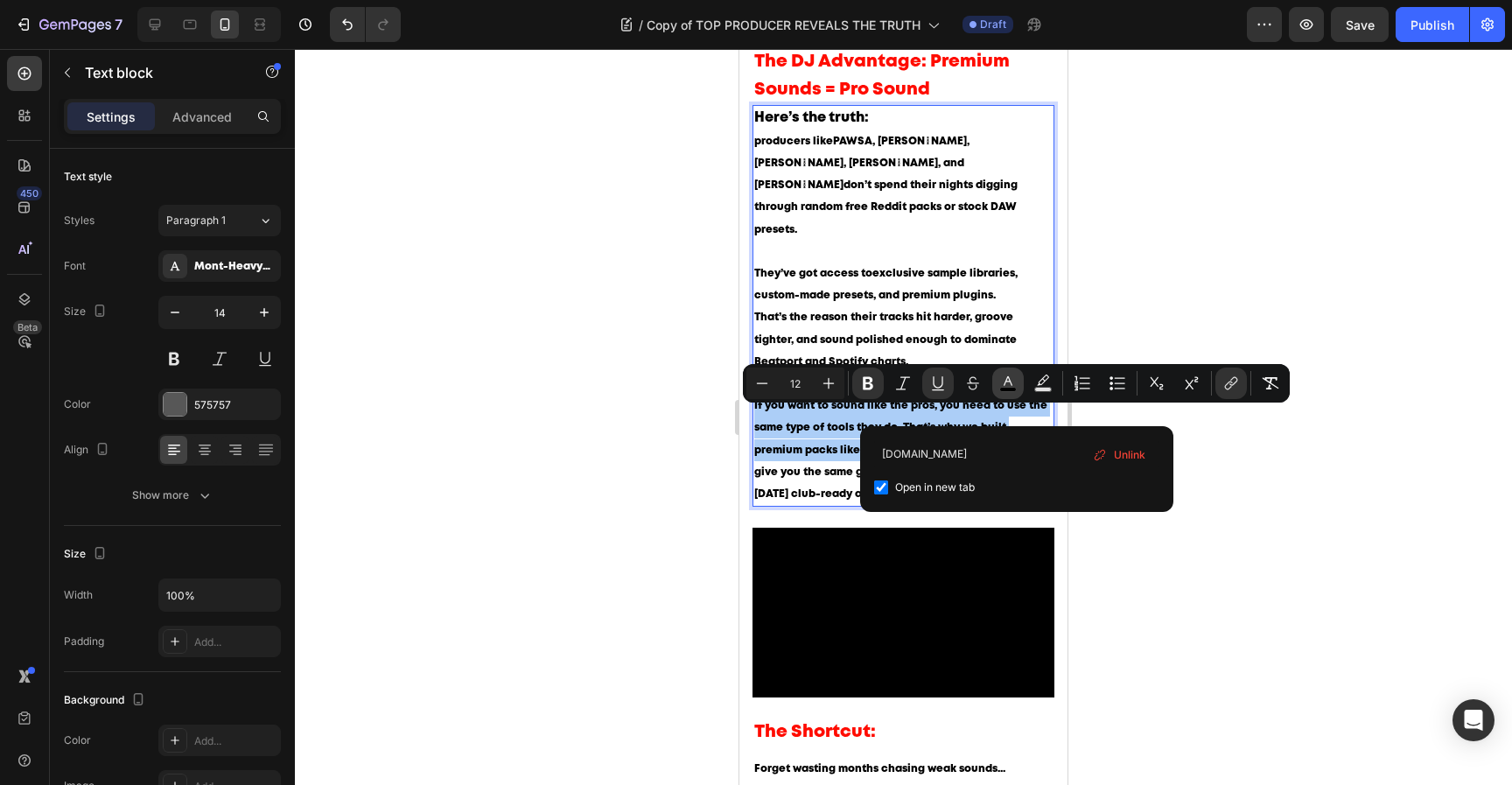
click at [1012, 379] on icon "Editor contextual toolbar" at bounding box center [1008, 383] width 17 height 17
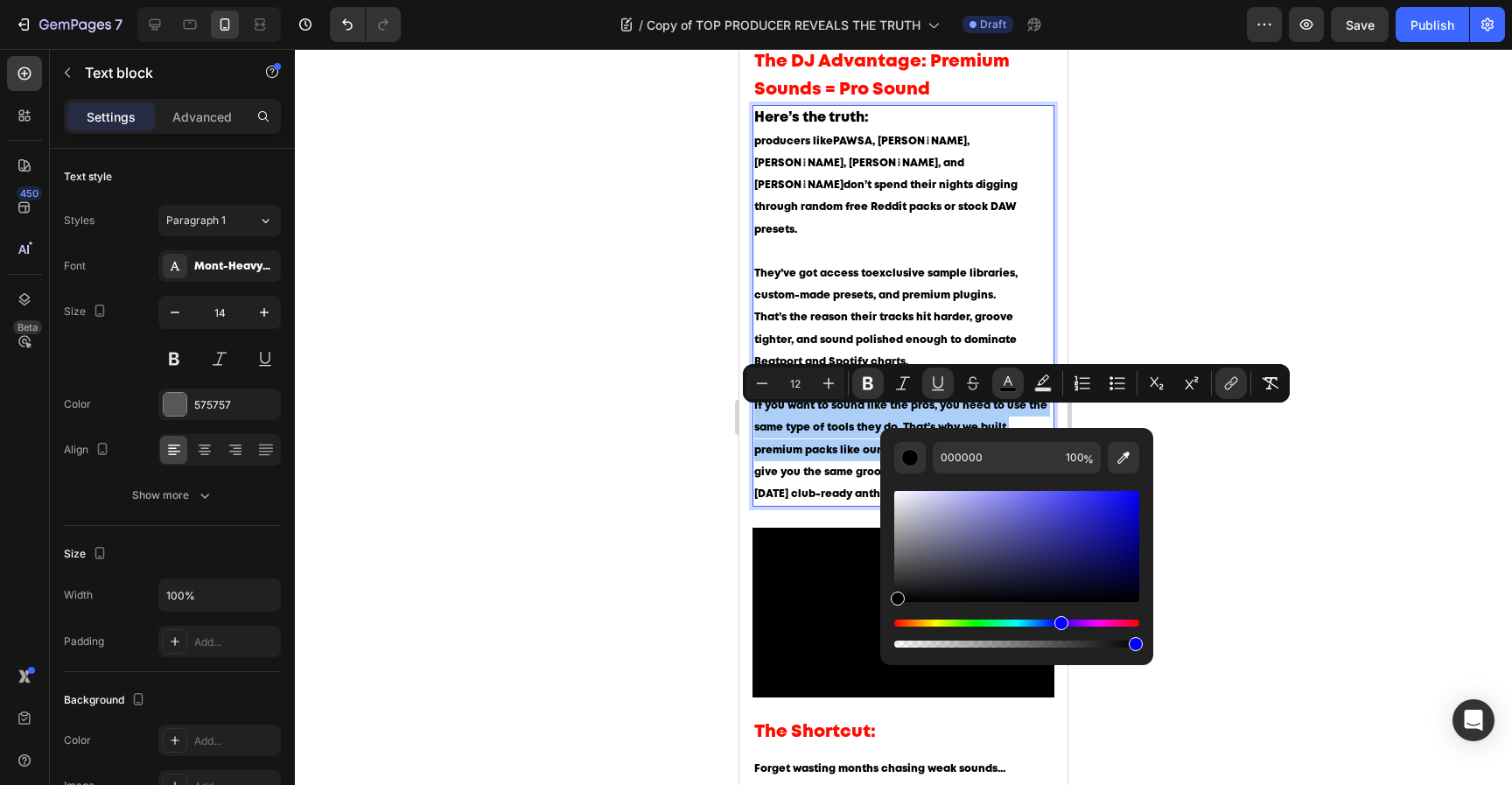
click at [1059, 624] on div "Hue" at bounding box center [1017, 622] width 245 height 7
drag, startPoint x: 1072, startPoint y: 531, endPoint x: 1123, endPoint y: 483, distance: 70.0
click at [1123, 483] on div "Editor contextual toolbar" at bounding box center [1017, 562] width 245 height 178
type input "1511FF"
click at [984, 465] on input "1511FF" at bounding box center [995, 457] width 126 height 31
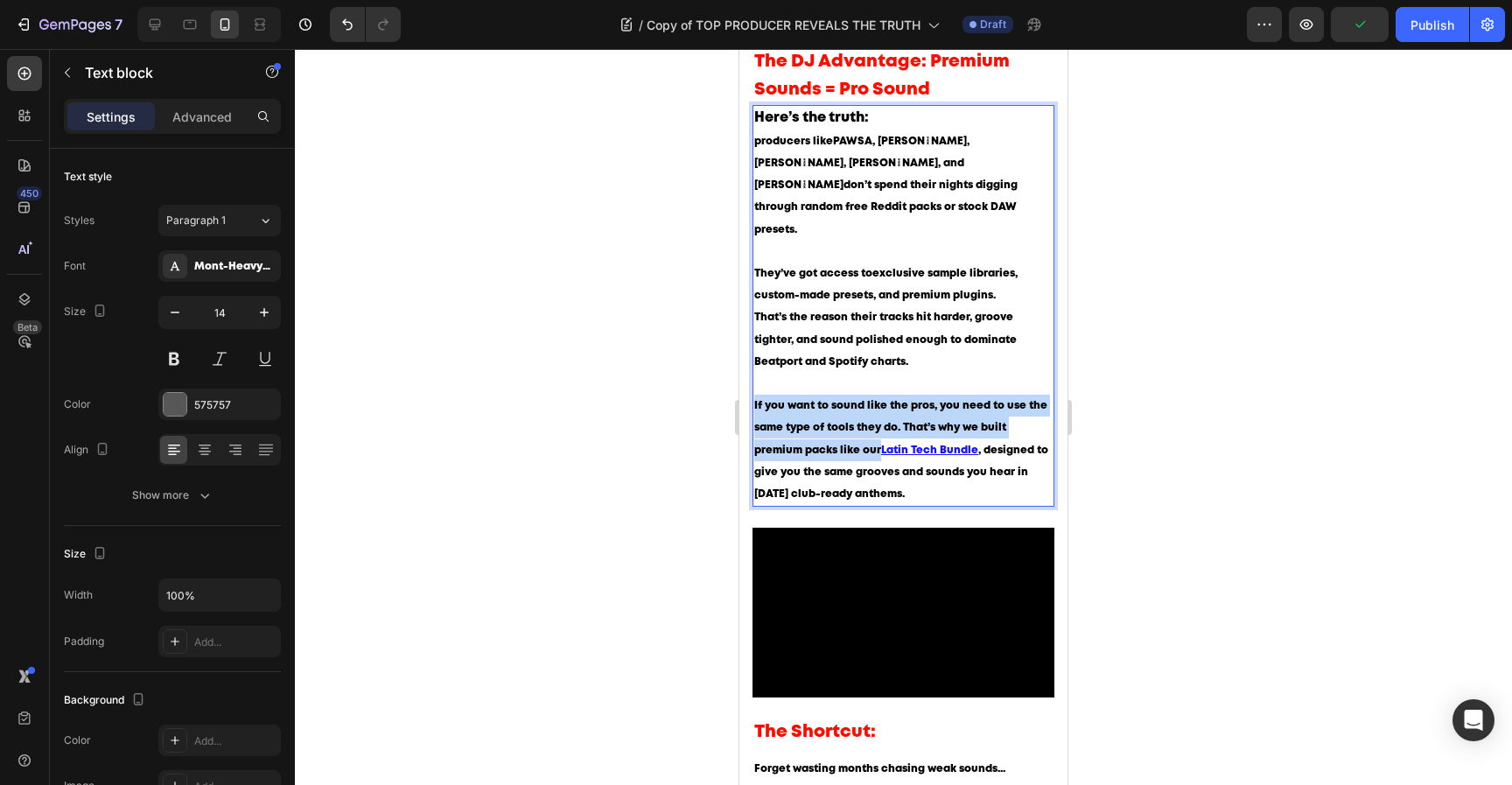
click at [982, 314] on p "They’ve got access to exclusive sample libraries, custom-made presets, and prem…" at bounding box center [903, 327] width 298 height 132
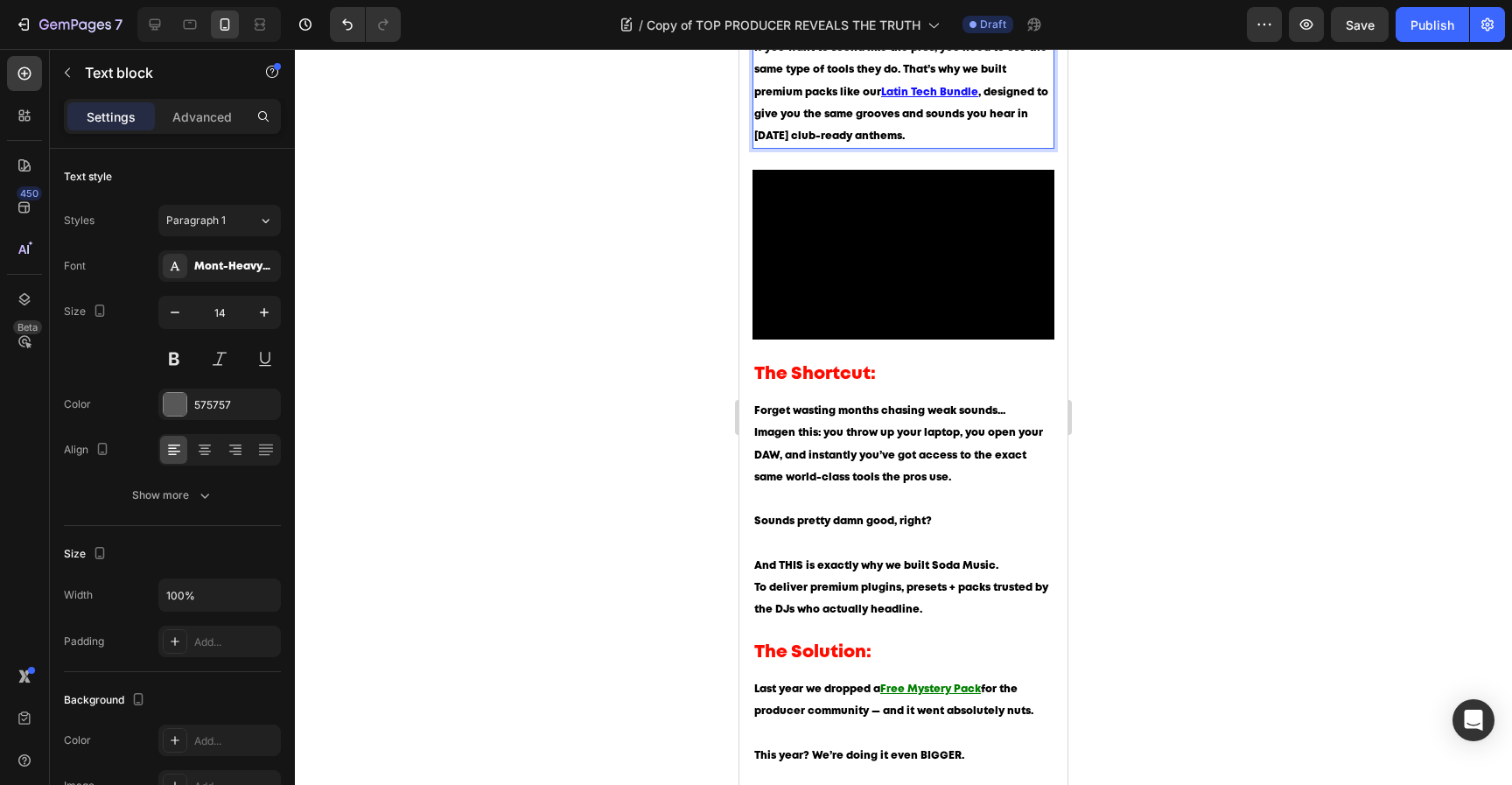
scroll to position [1075, 0]
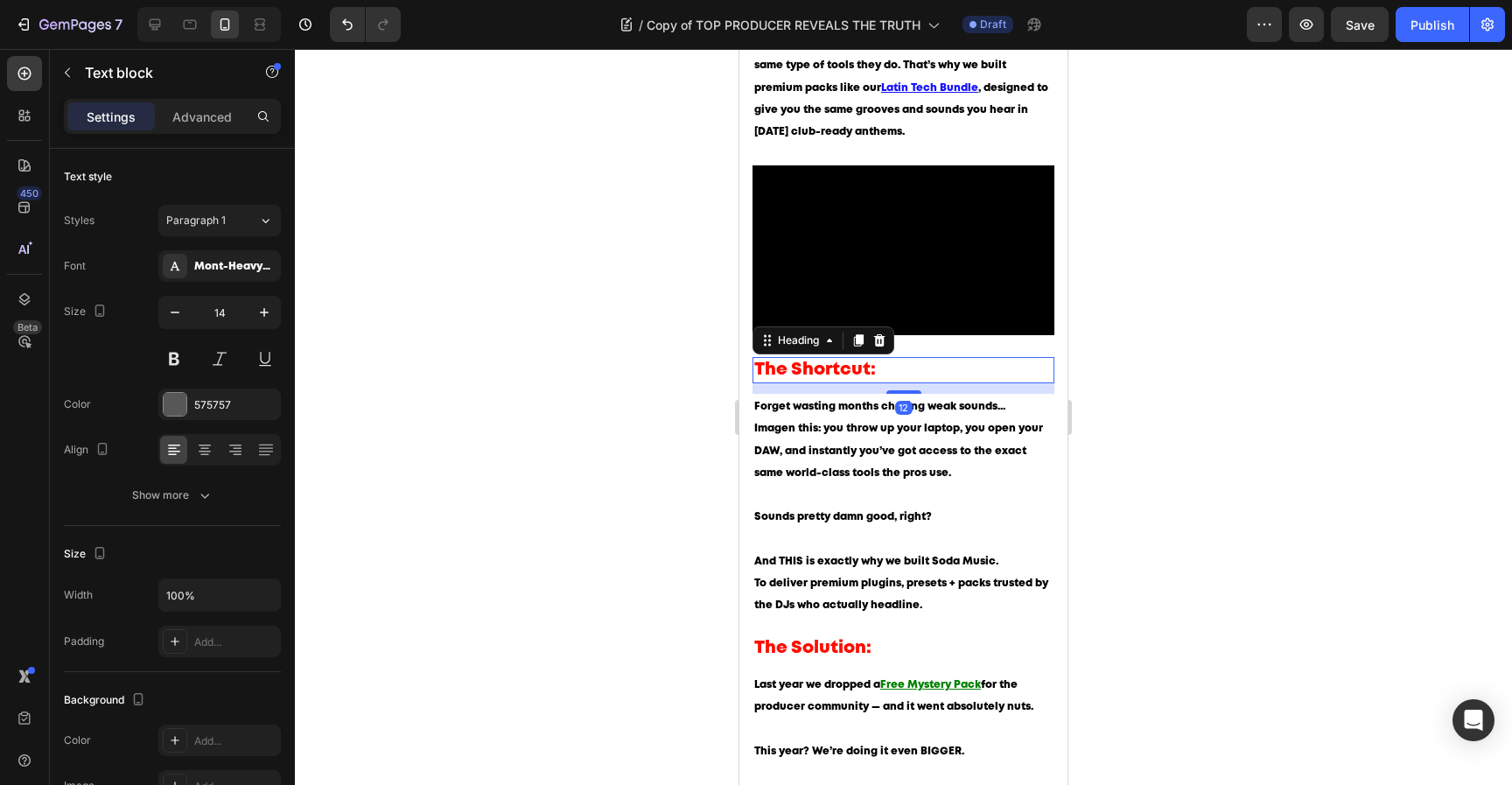
click at [823, 359] on p "The Shortcut:" at bounding box center [903, 370] width 298 height 23
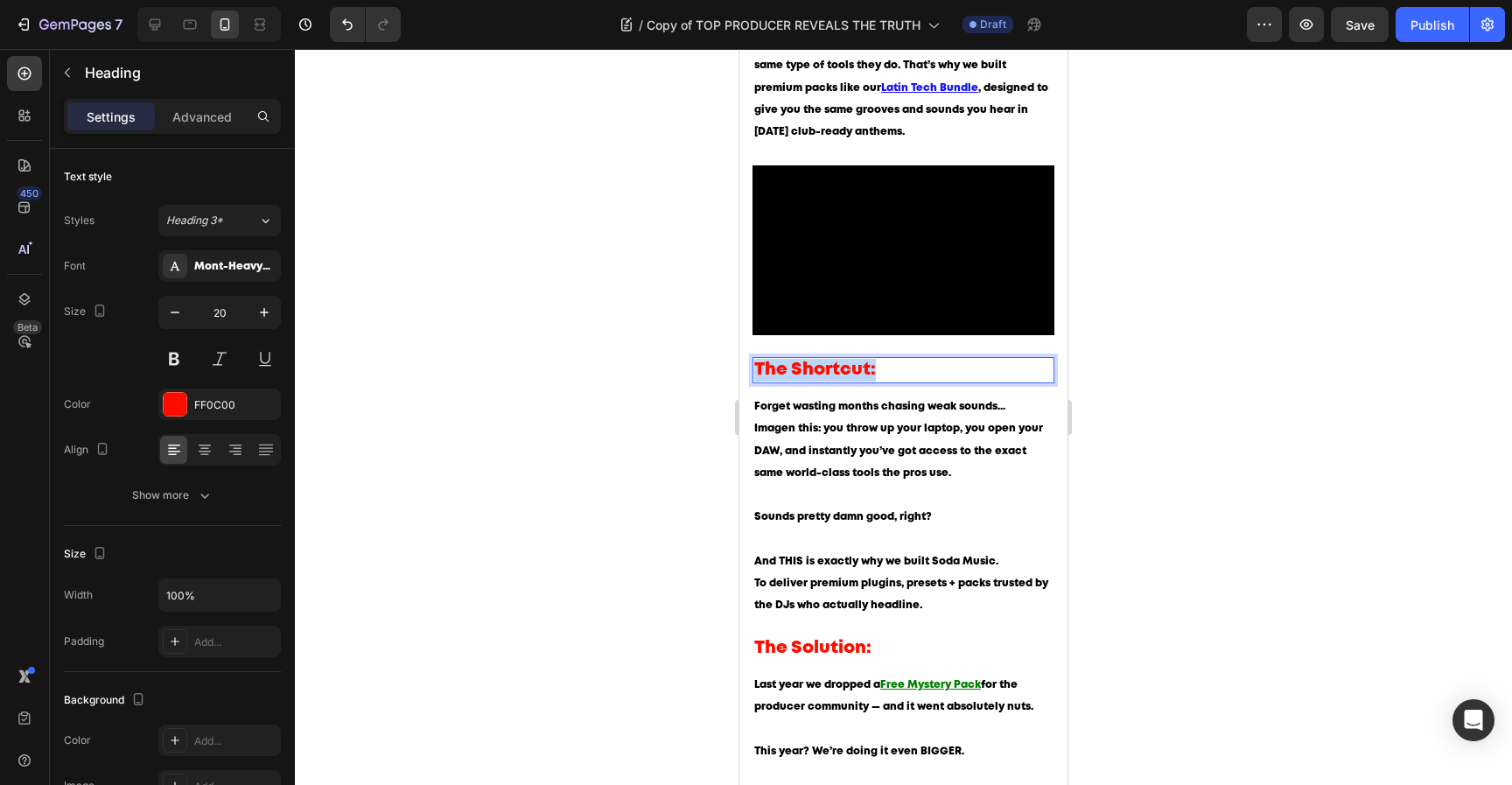
click at [823, 359] on p "The Shortcut:" at bounding box center [903, 370] width 298 height 23
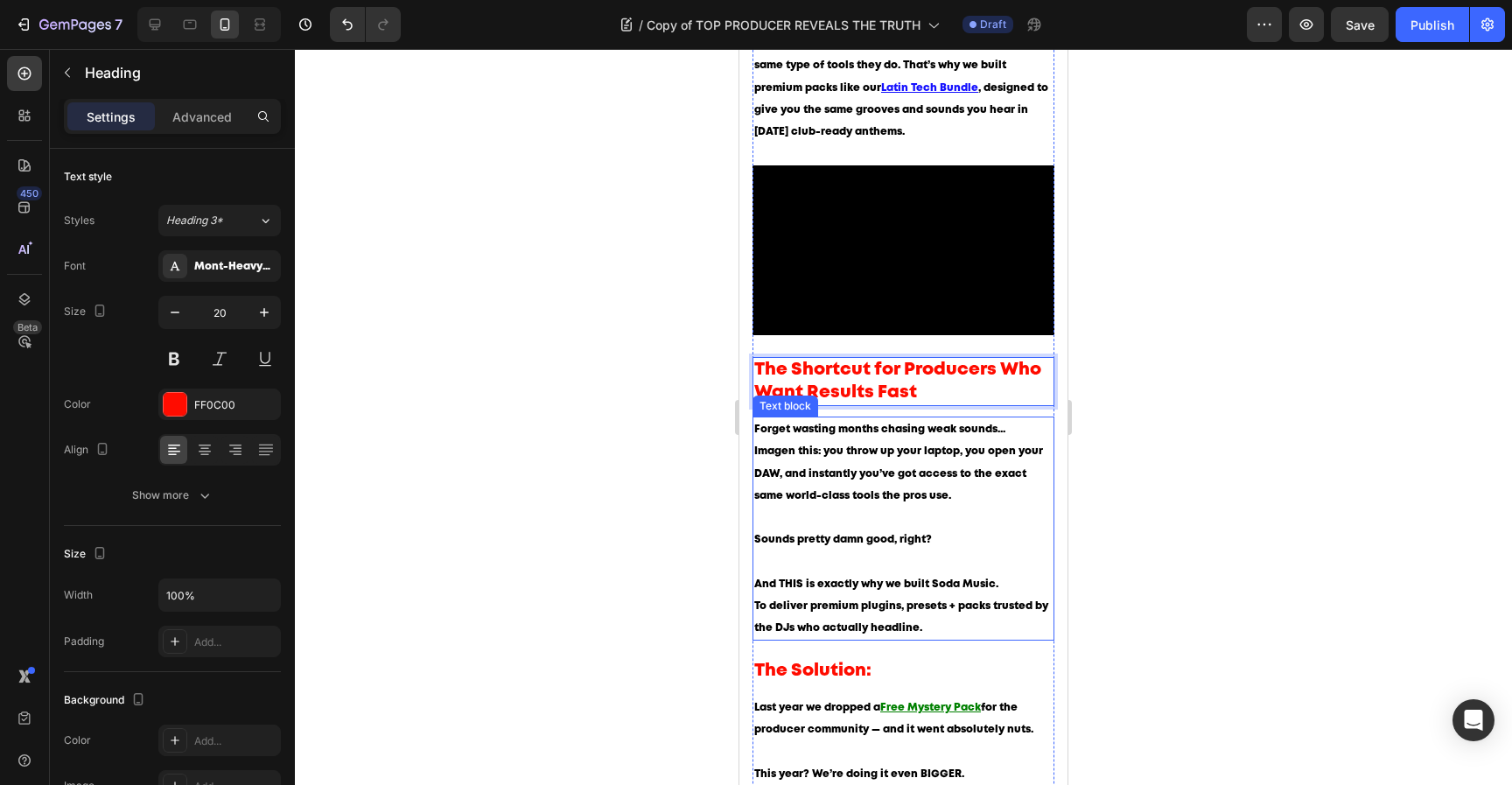
click at [898, 456] on p "Forget wasting months chasing weak sounds... Imagen this: you throw up your lap…" at bounding box center [903, 495] width 298 height 154
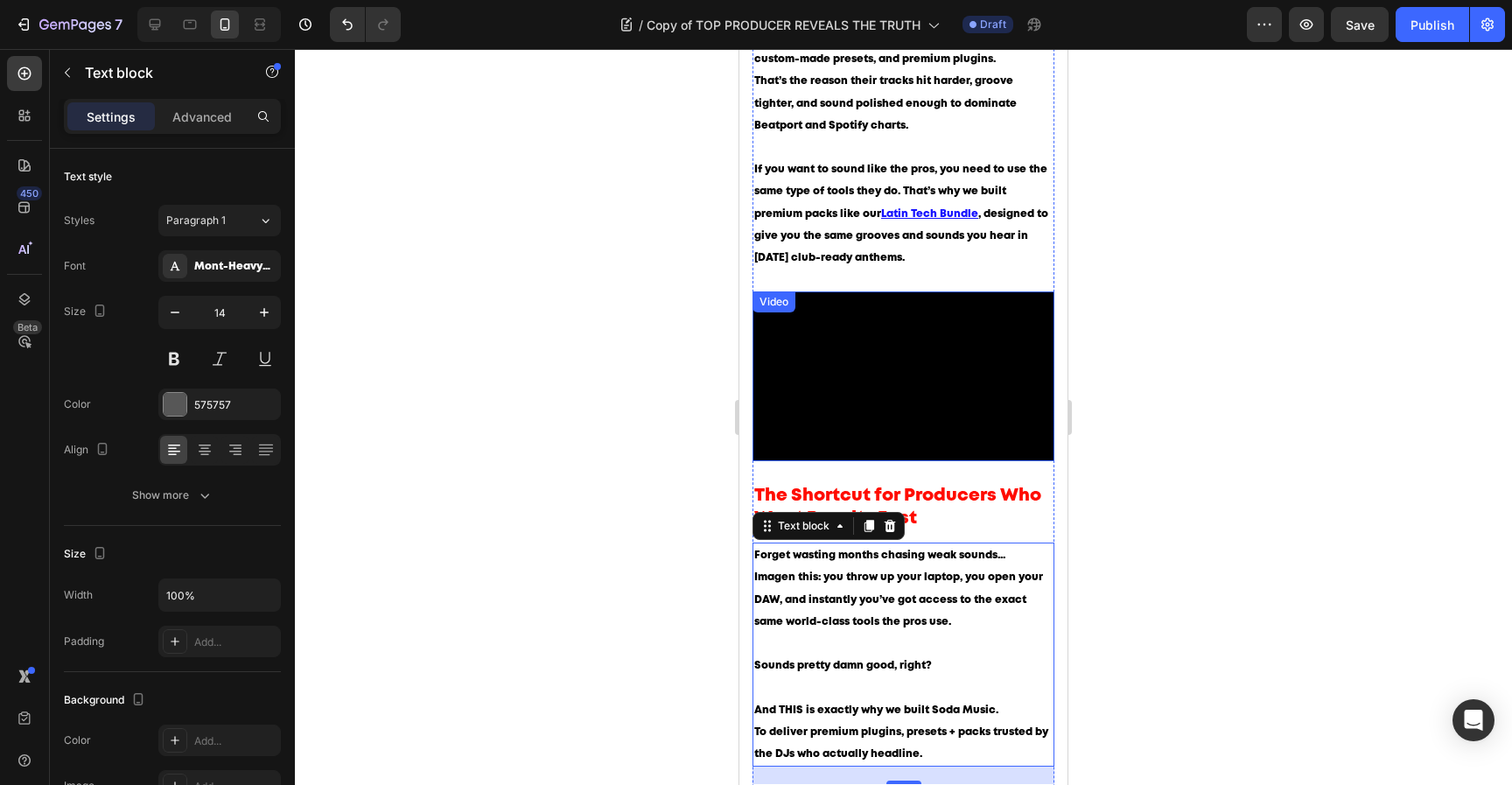
scroll to position [997, 0]
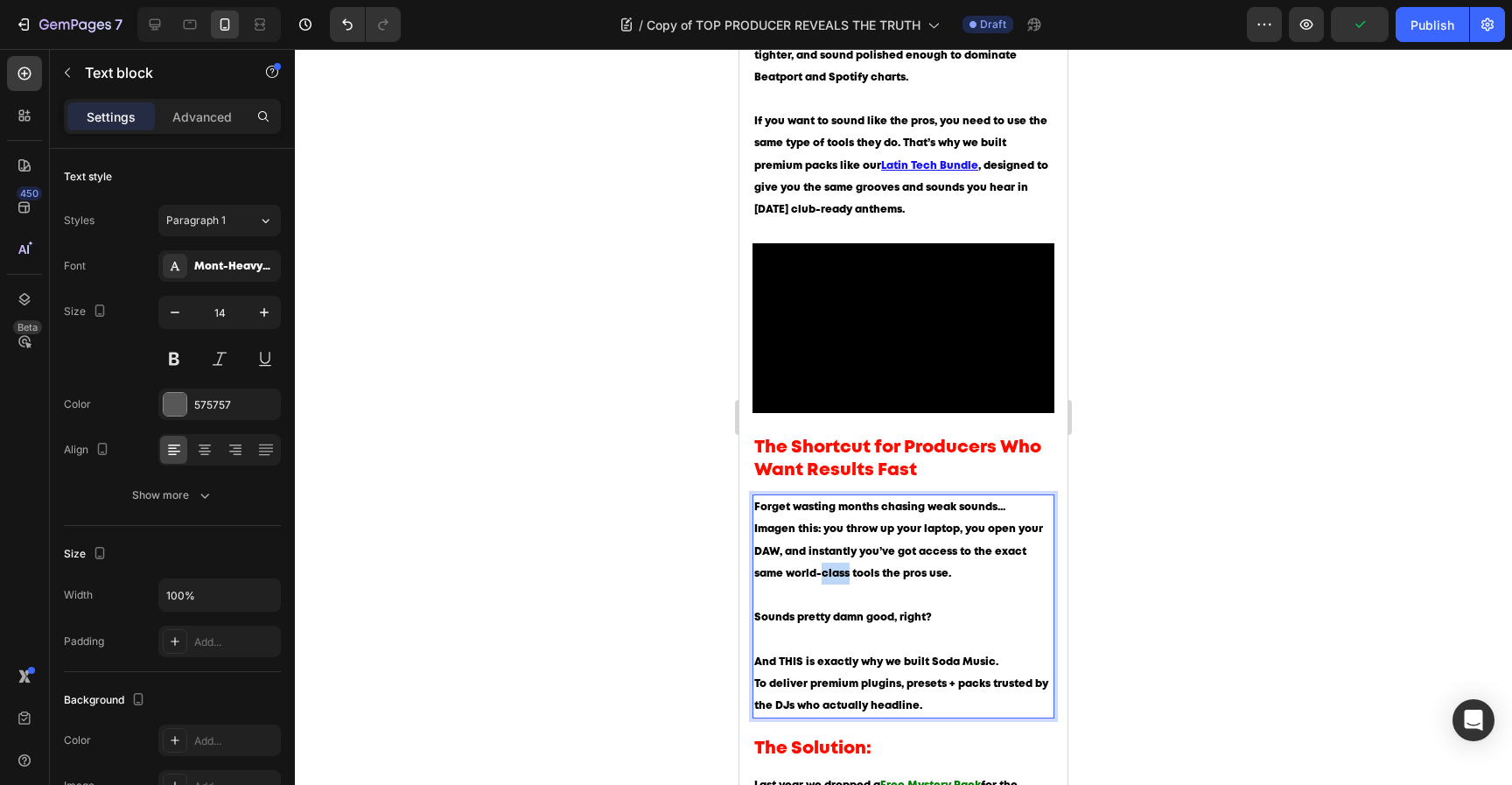
click at [823, 531] on p "Forget wasting months chasing weak sounds... Imagen this: you throw up your lap…" at bounding box center [903, 573] width 298 height 154
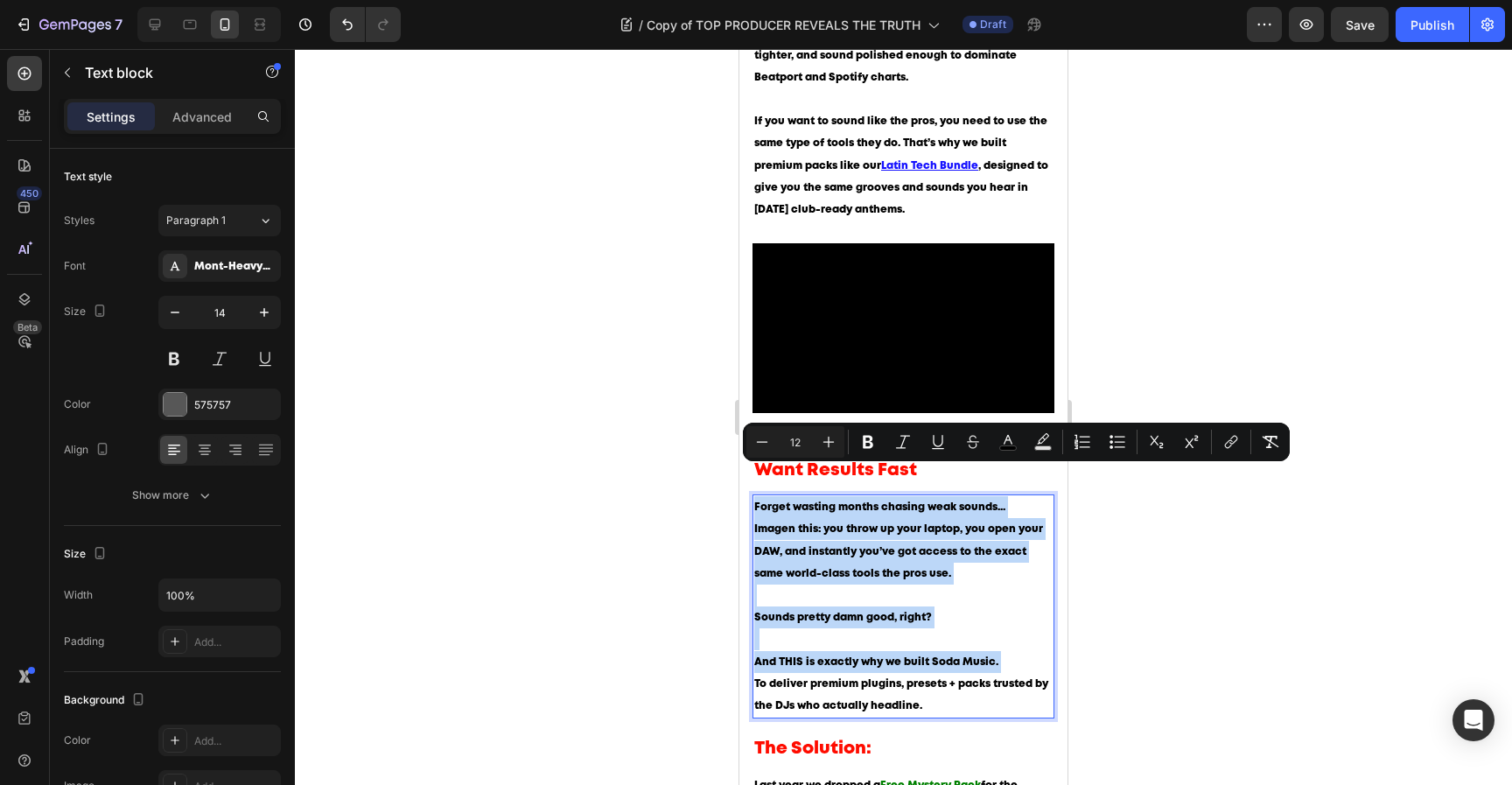
type input "14"
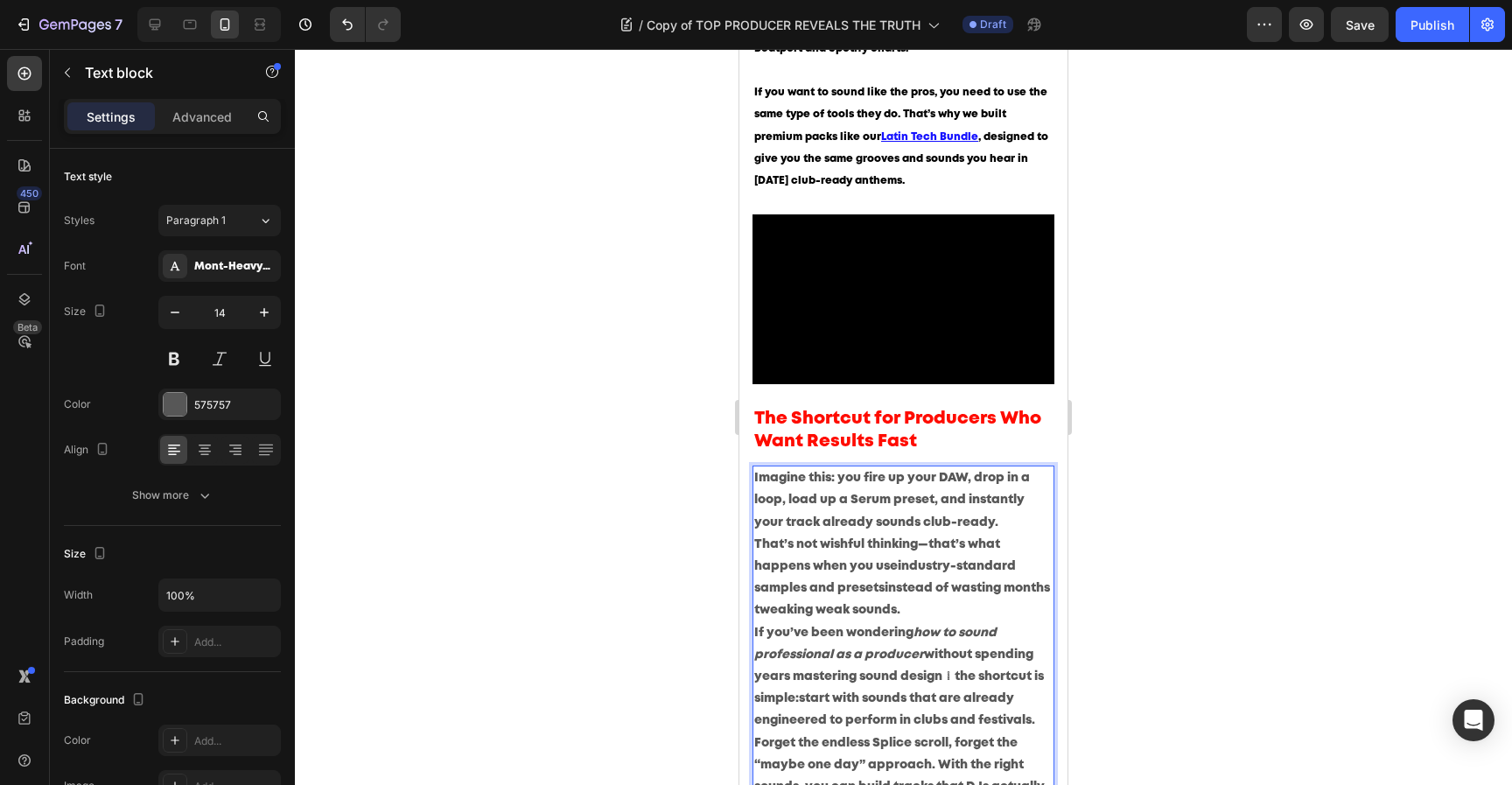
scroll to position [1038, 0]
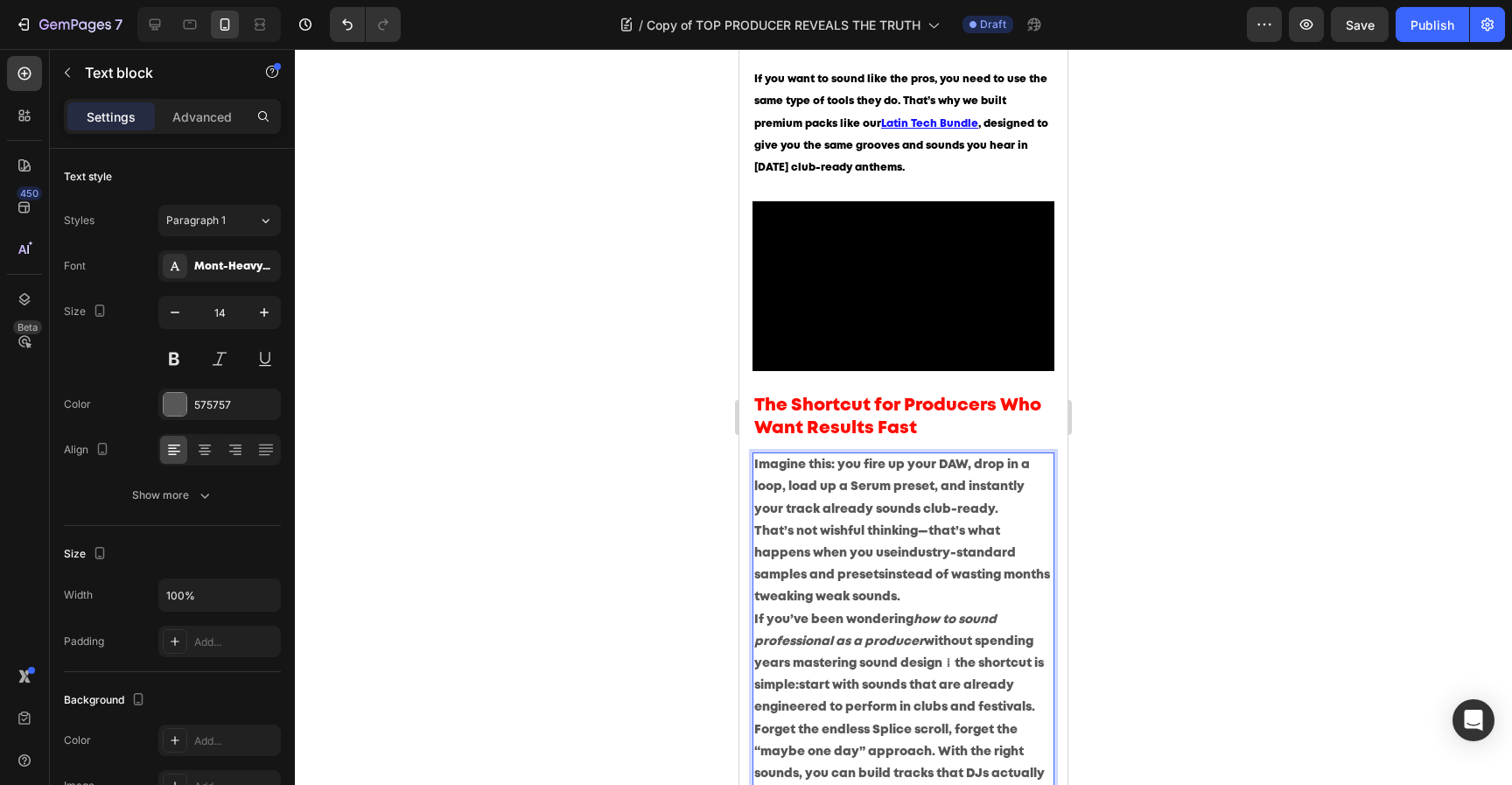
click at [936, 548] on strong "industry-standard samples and presets" at bounding box center [885, 564] width 262 height 32
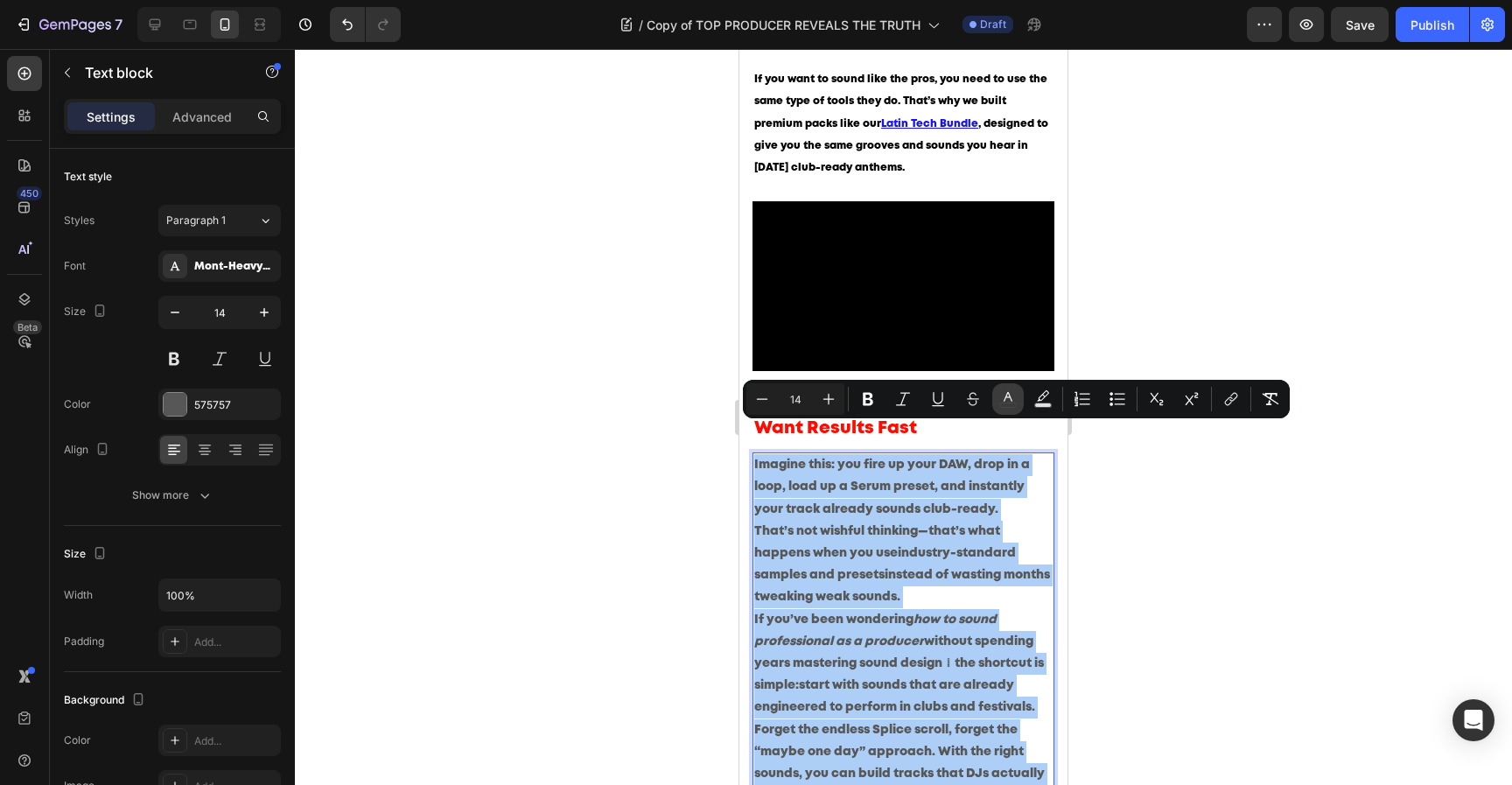
click at [1012, 403] on rect "Editor contextual toolbar" at bounding box center [1009, 405] width 17 height 5
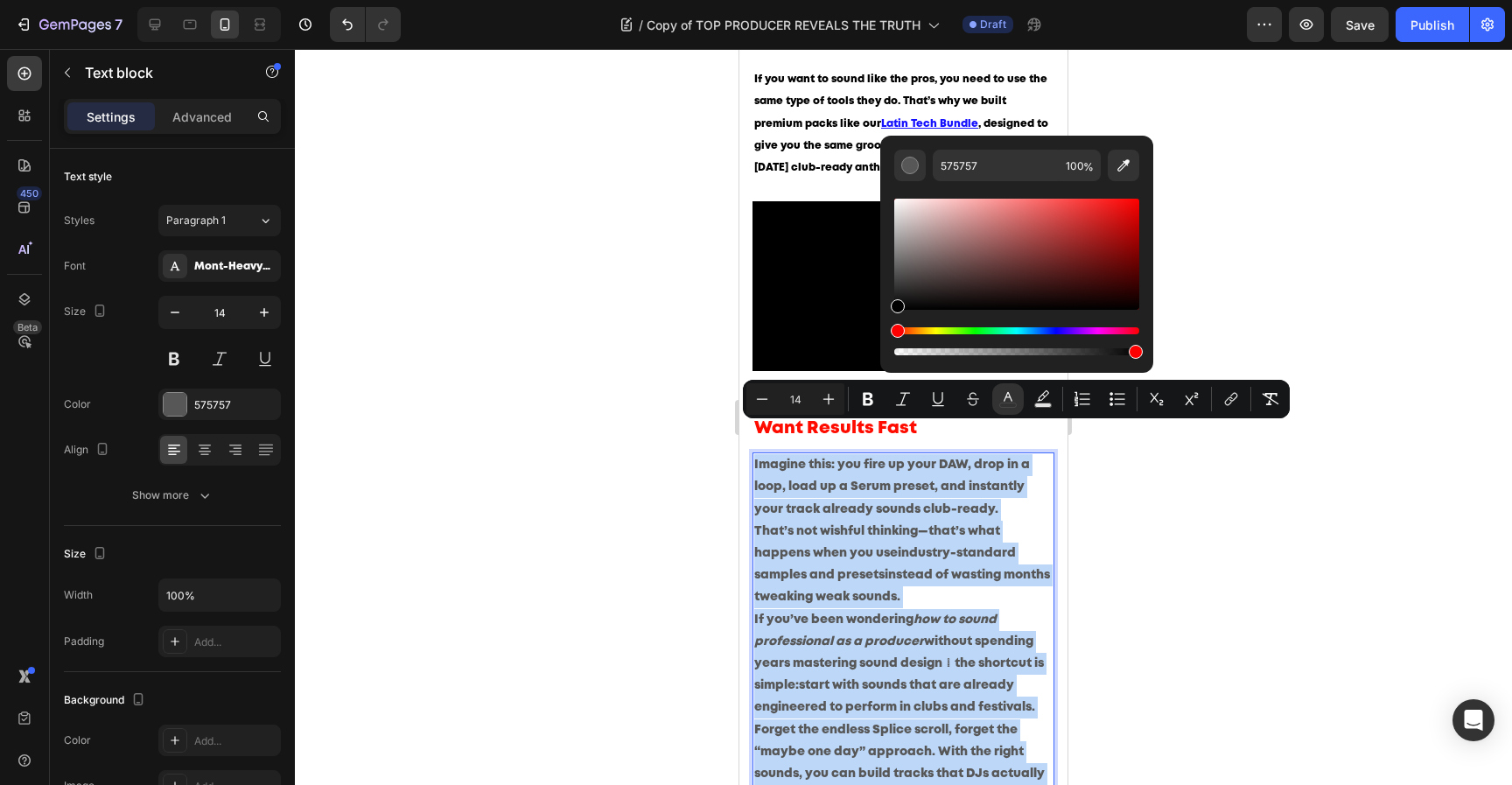
type input "000000"
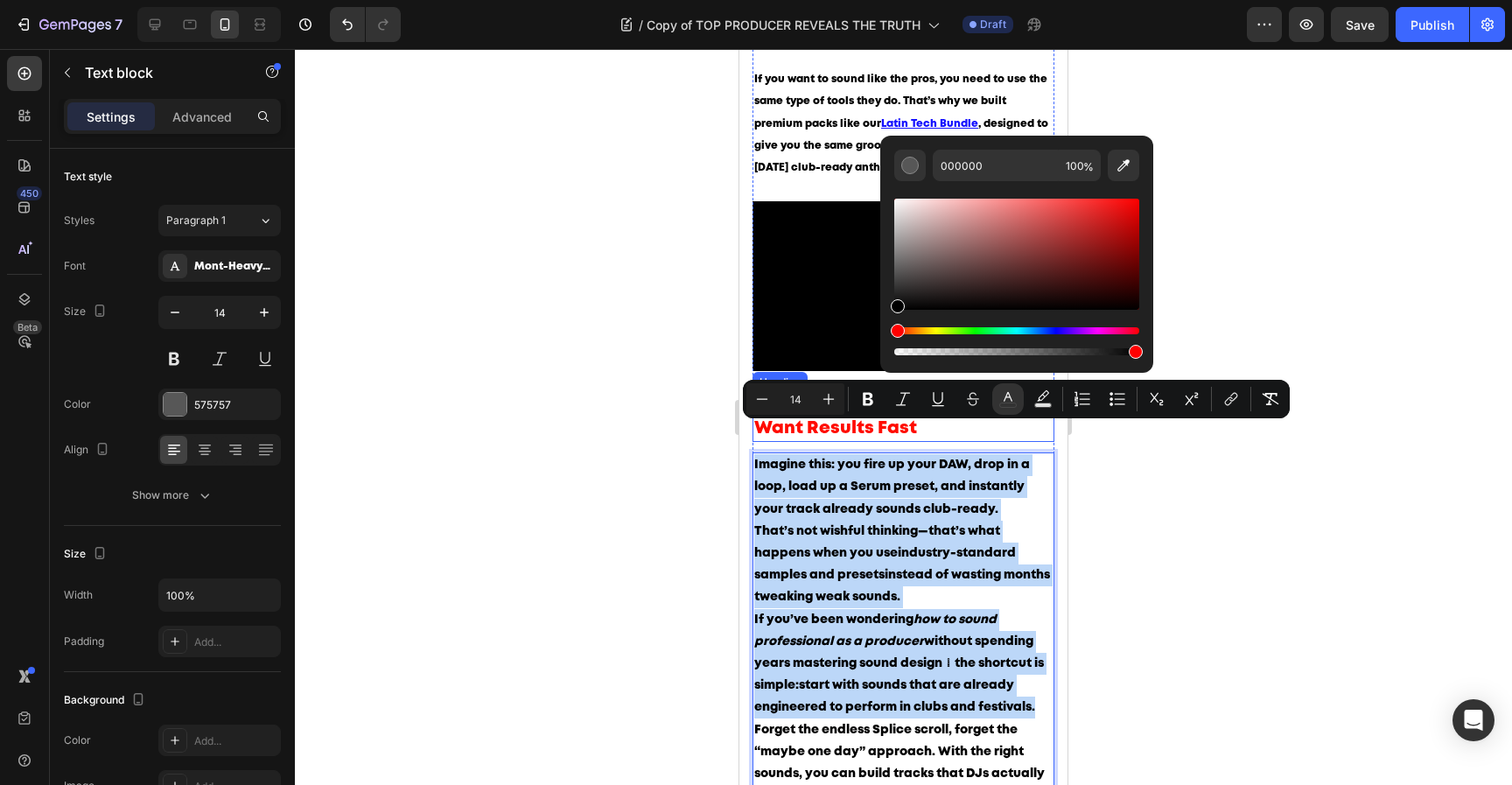
drag, startPoint x: 1680, startPoint y: 320, endPoint x: 839, endPoint y: 363, distance: 842.1
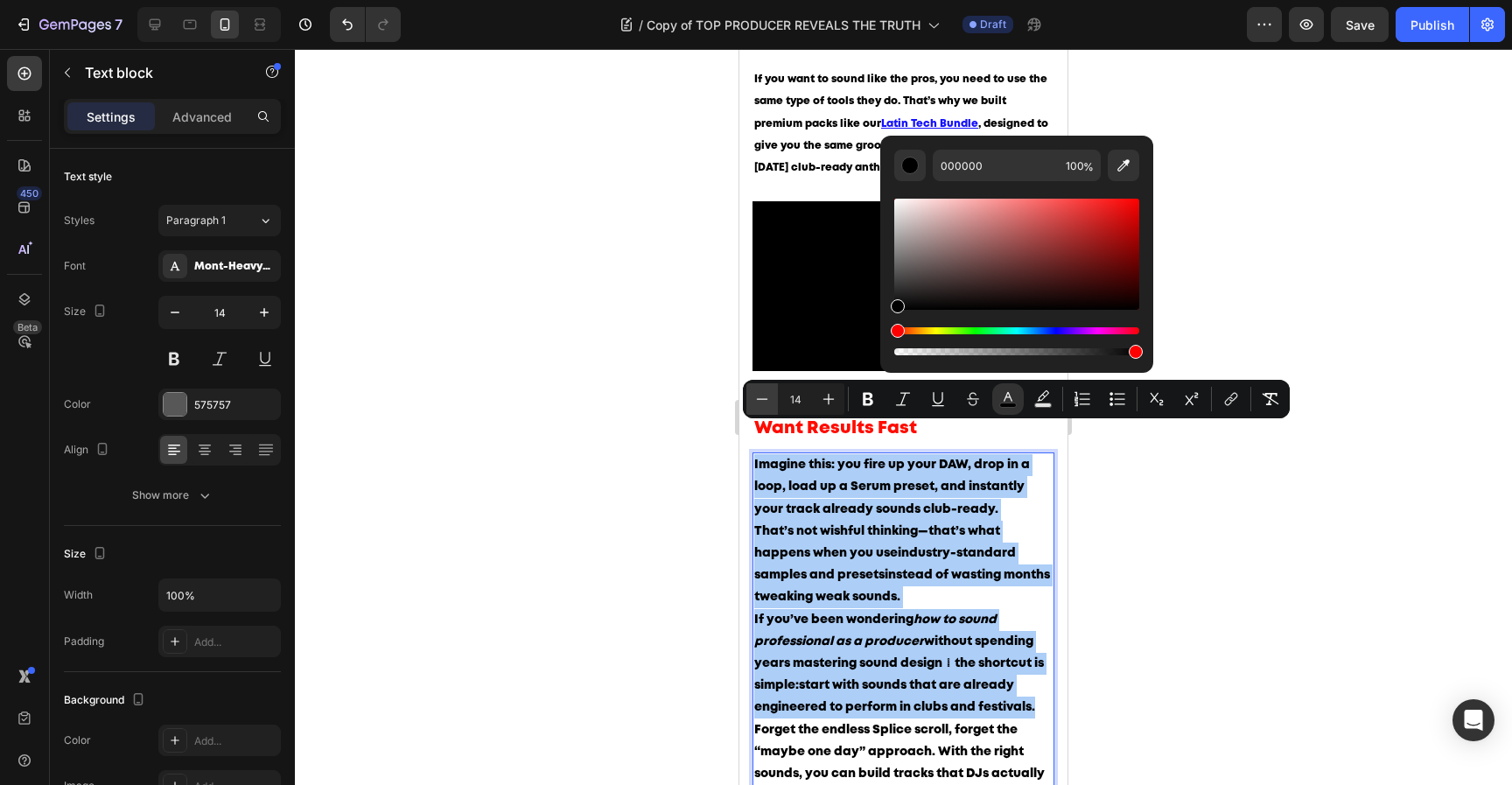
click at [766, 400] on icon "Editor contextual toolbar" at bounding box center [762, 399] width 17 height 17
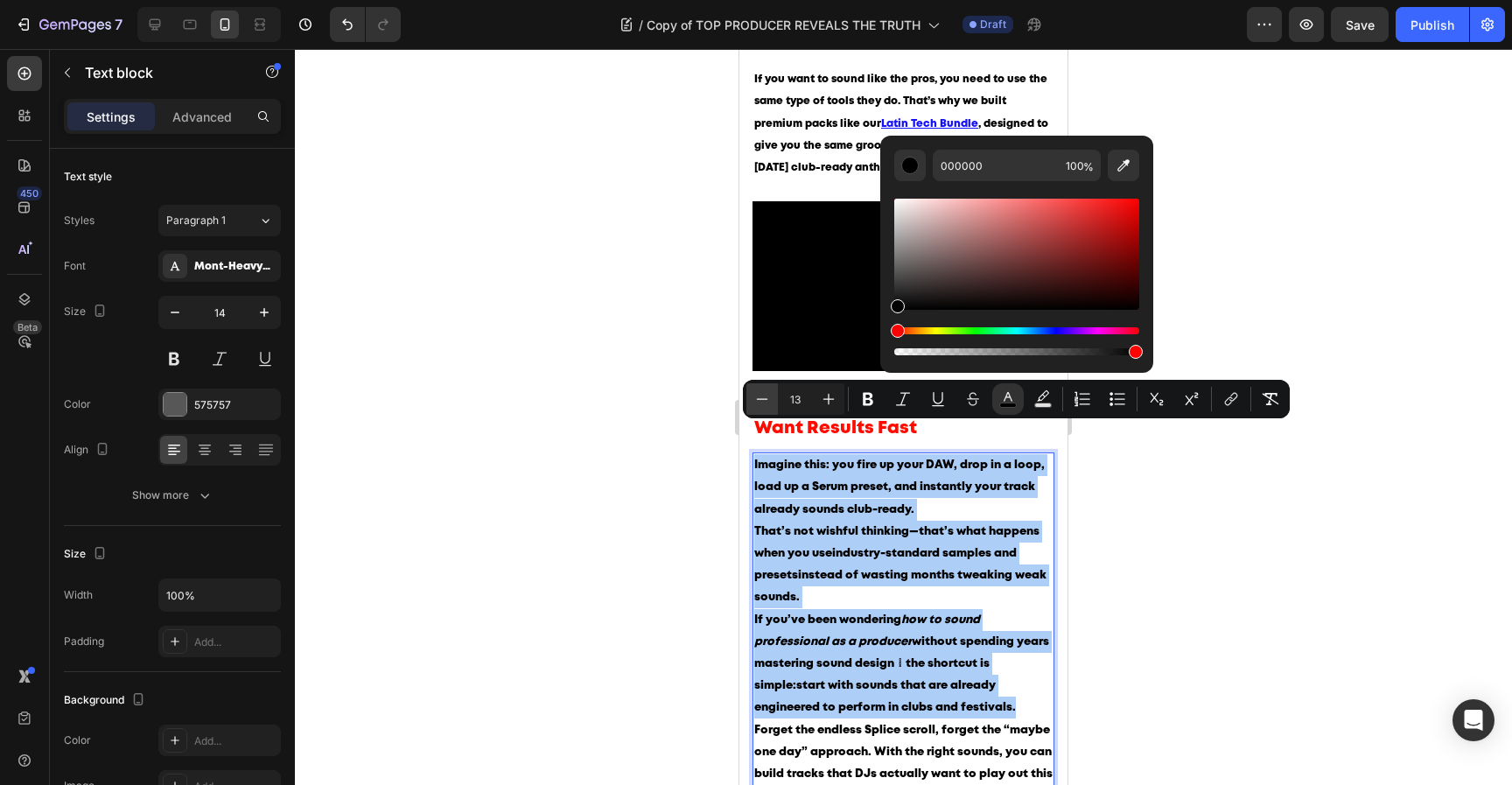
click at [766, 400] on icon "Editor contextual toolbar" at bounding box center [762, 399] width 17 height 17
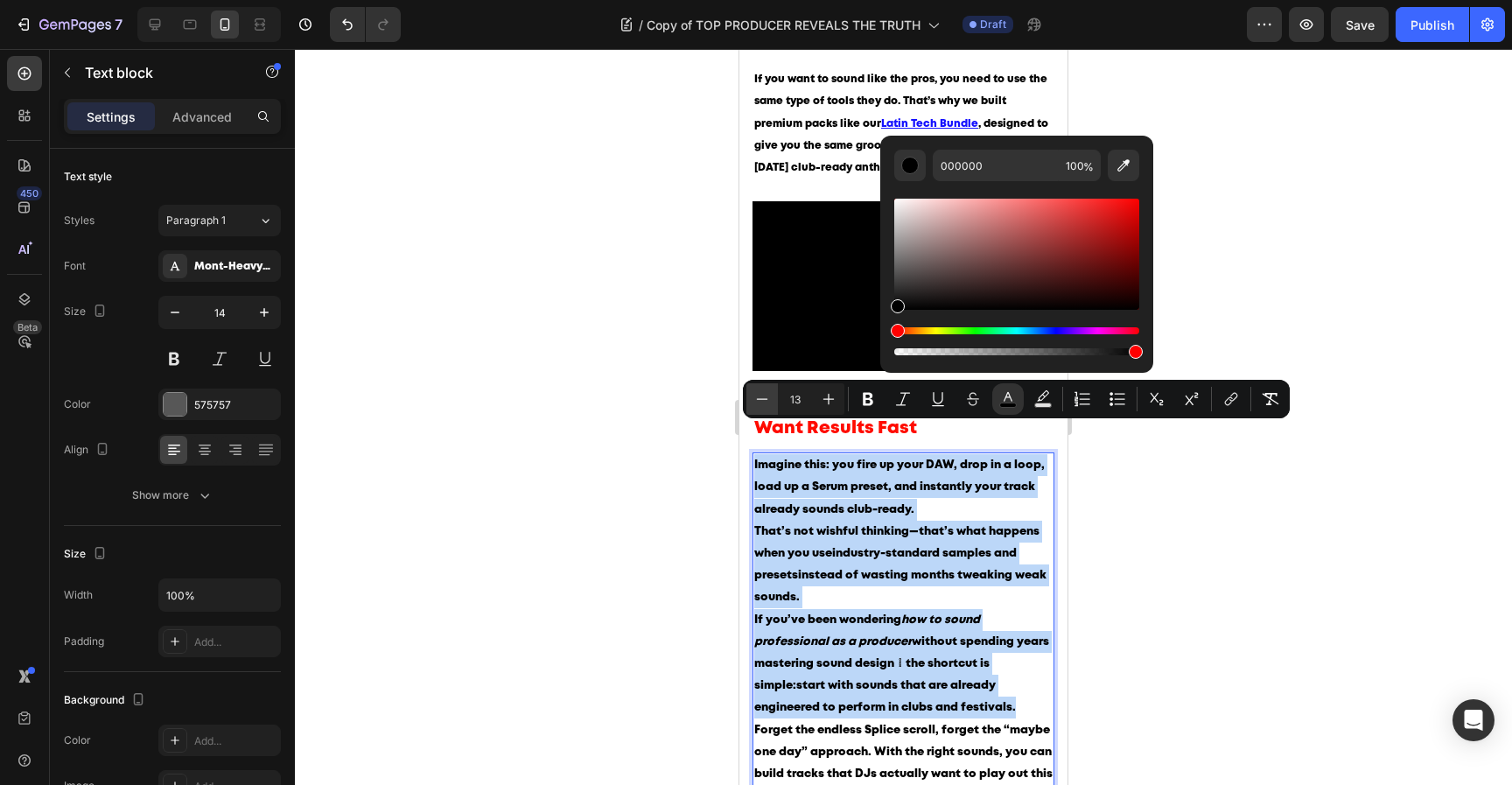
type input "12"
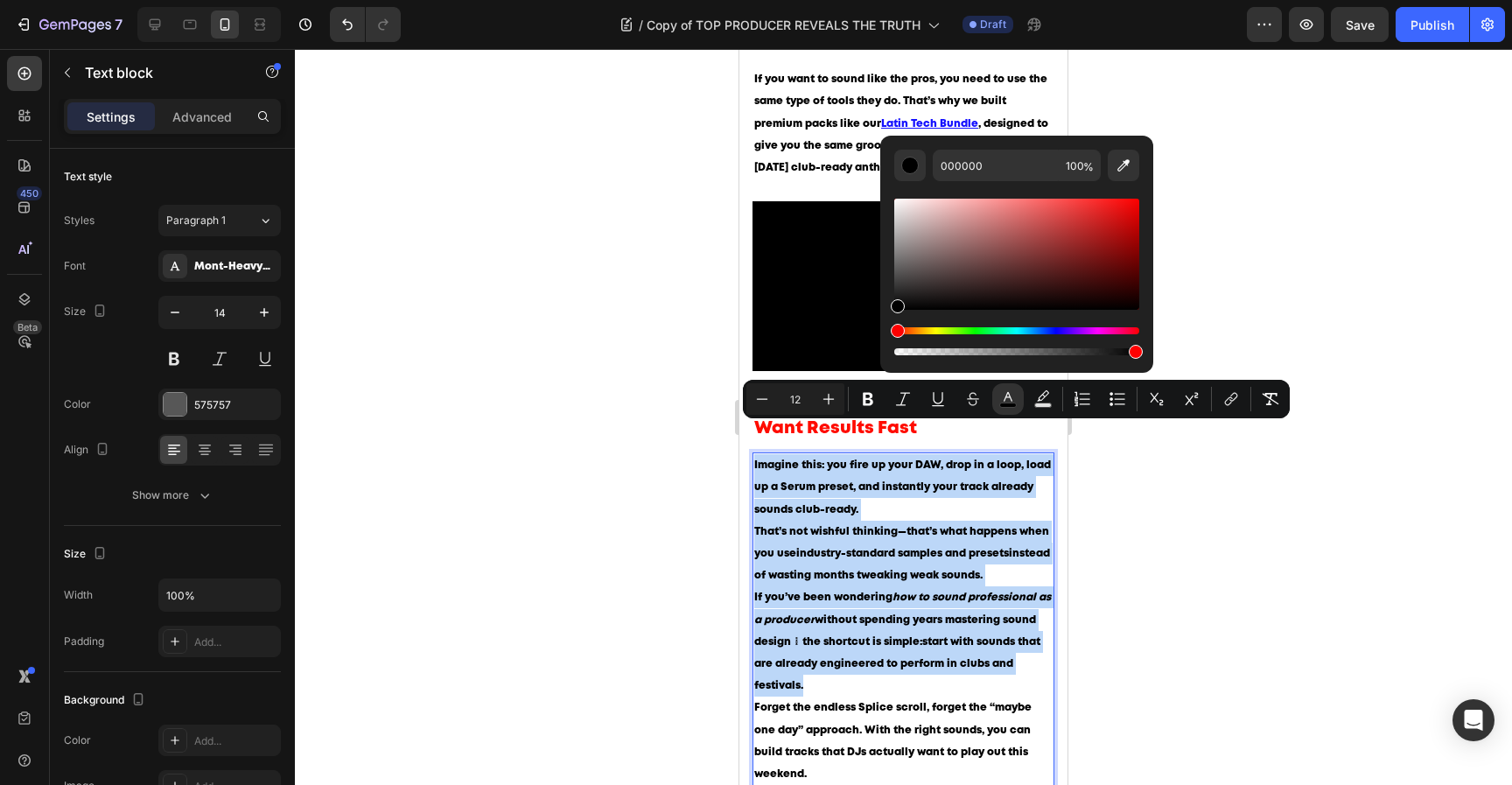
click at [872, 528] on p "That’s not wishful thinking—that’s what happens when you use industry-standard …" at bounding box center [903, 553] width 298 height 66
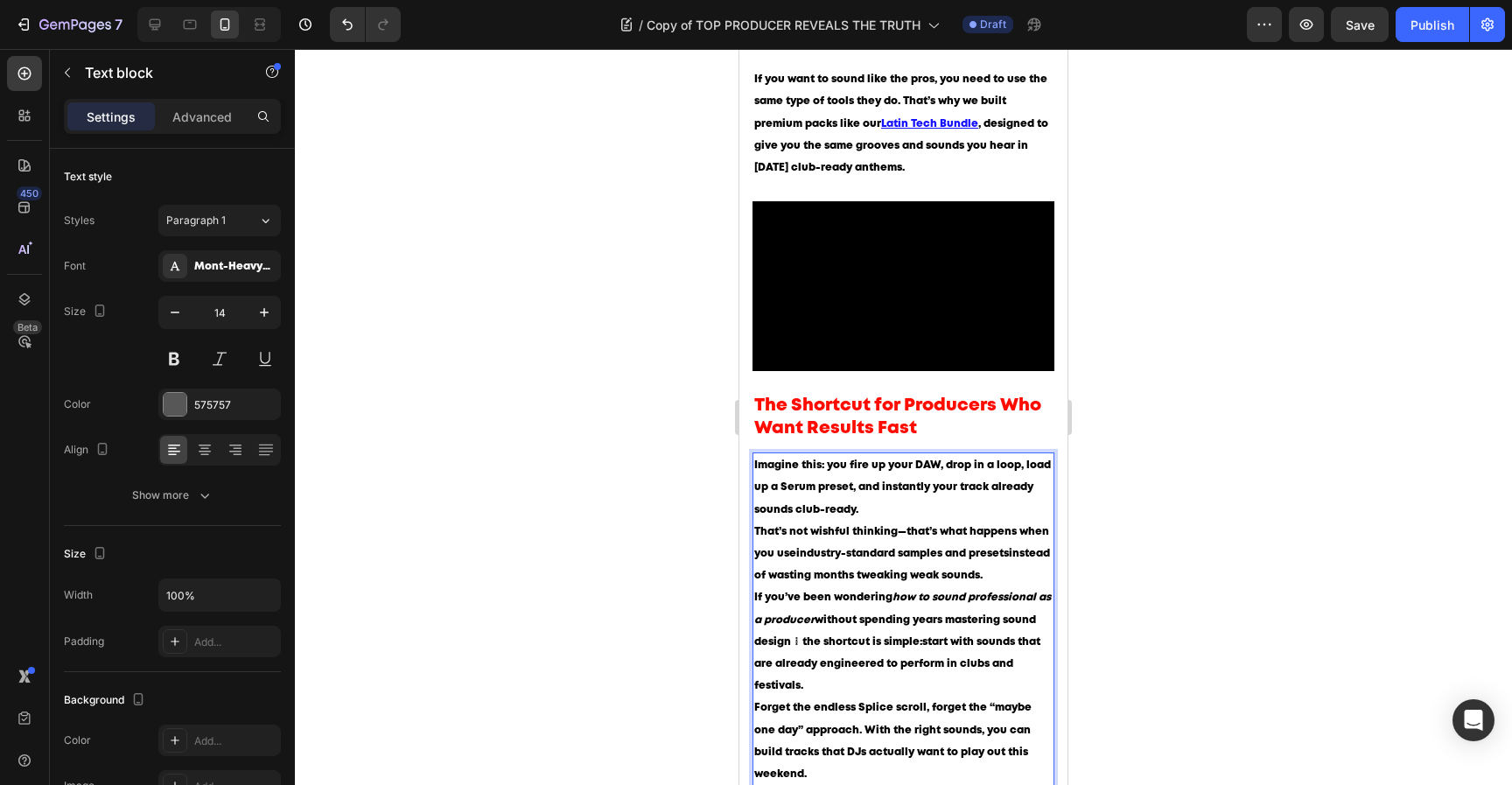
click at [950, 479] on p "Imagine this: you fire up your DAW, drop in a loop, load up a Serum preset, and…" at bounding box center [903, 487] width 298 height 66
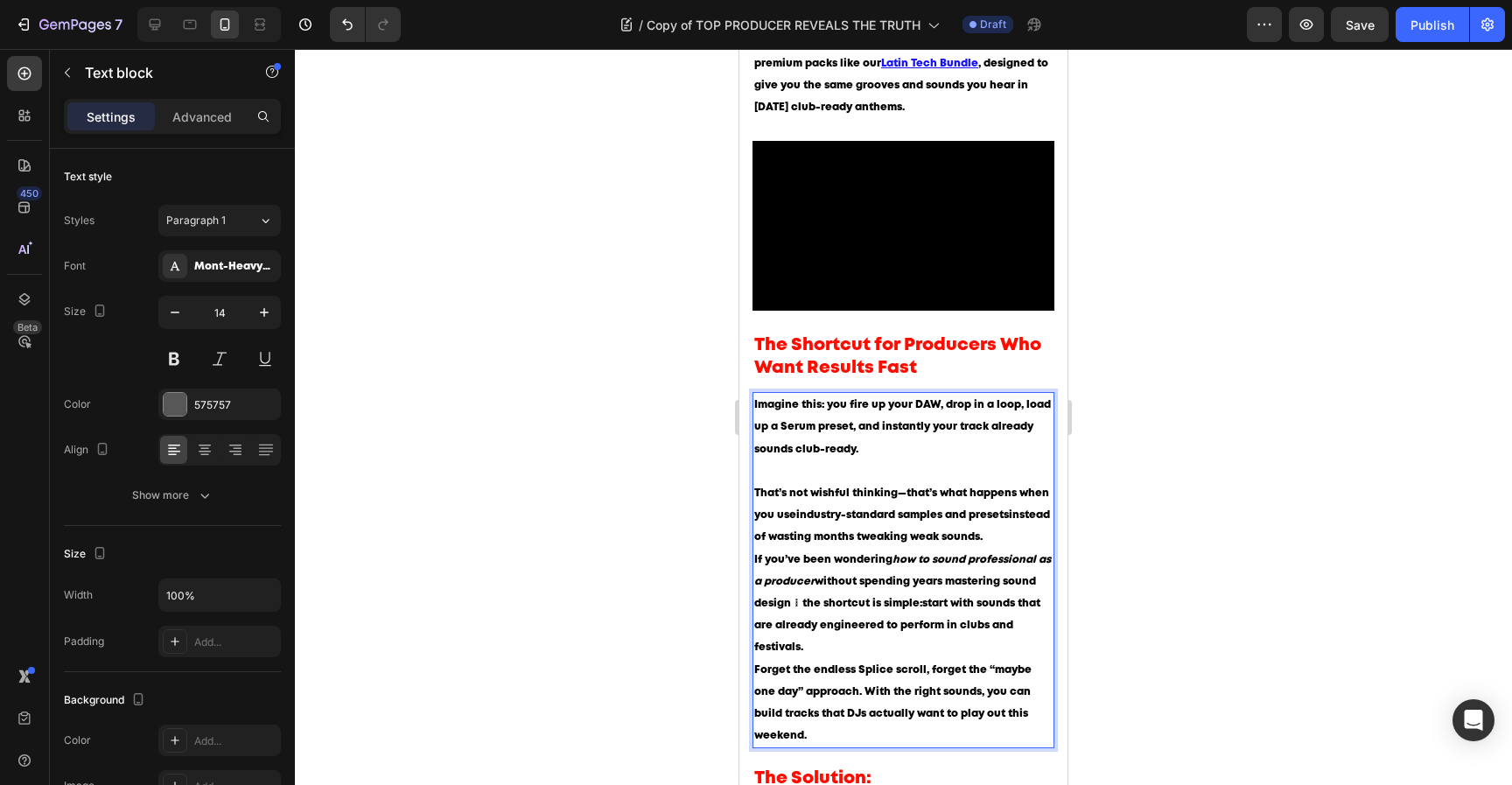
scroll to position [1113, 0]
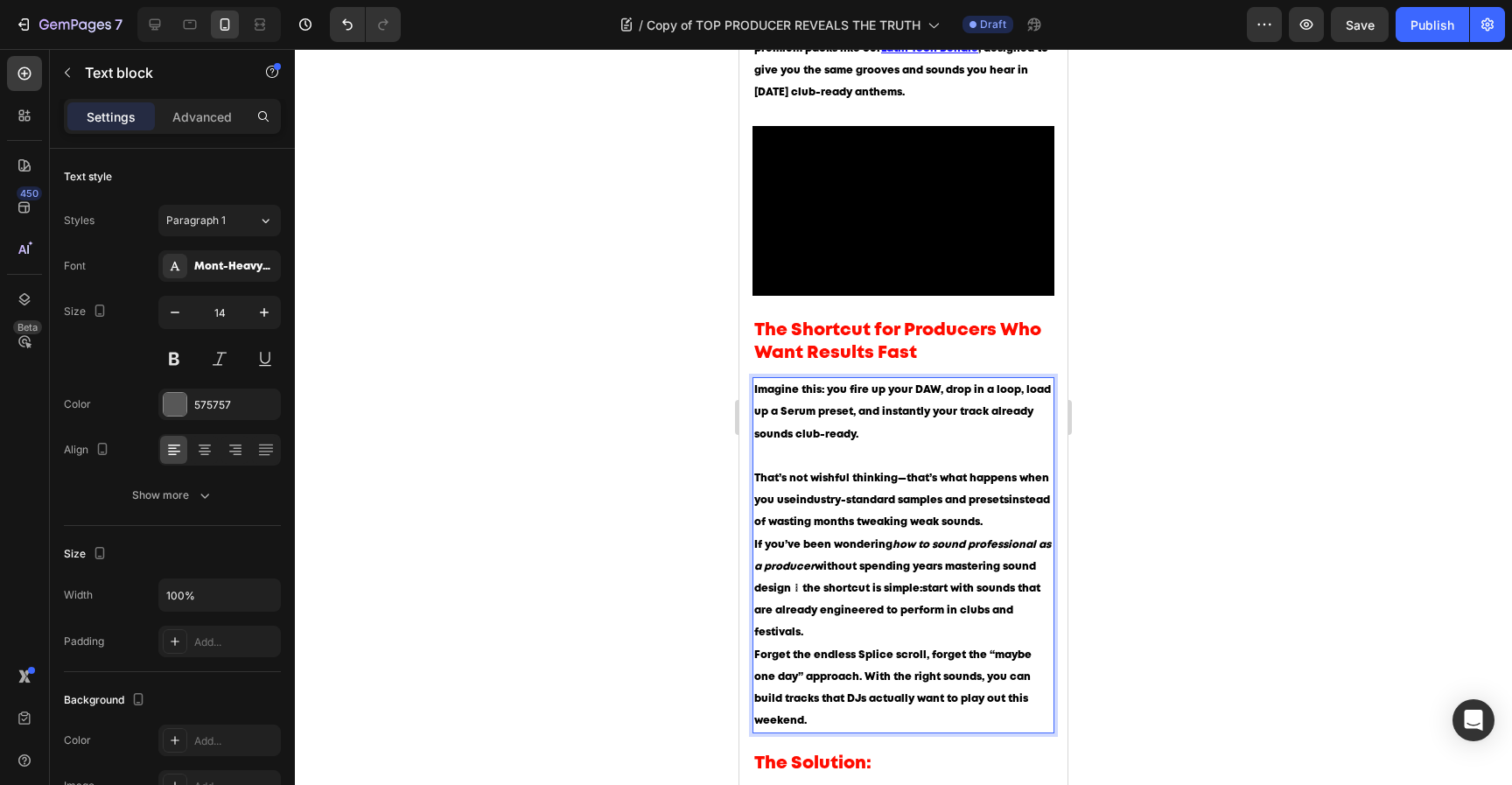
click at [1039, 494] on p "That’s not wishful thinking—that’s what happens when you use industry-standard …" at bounding box center [903, 500] width 298 height 66
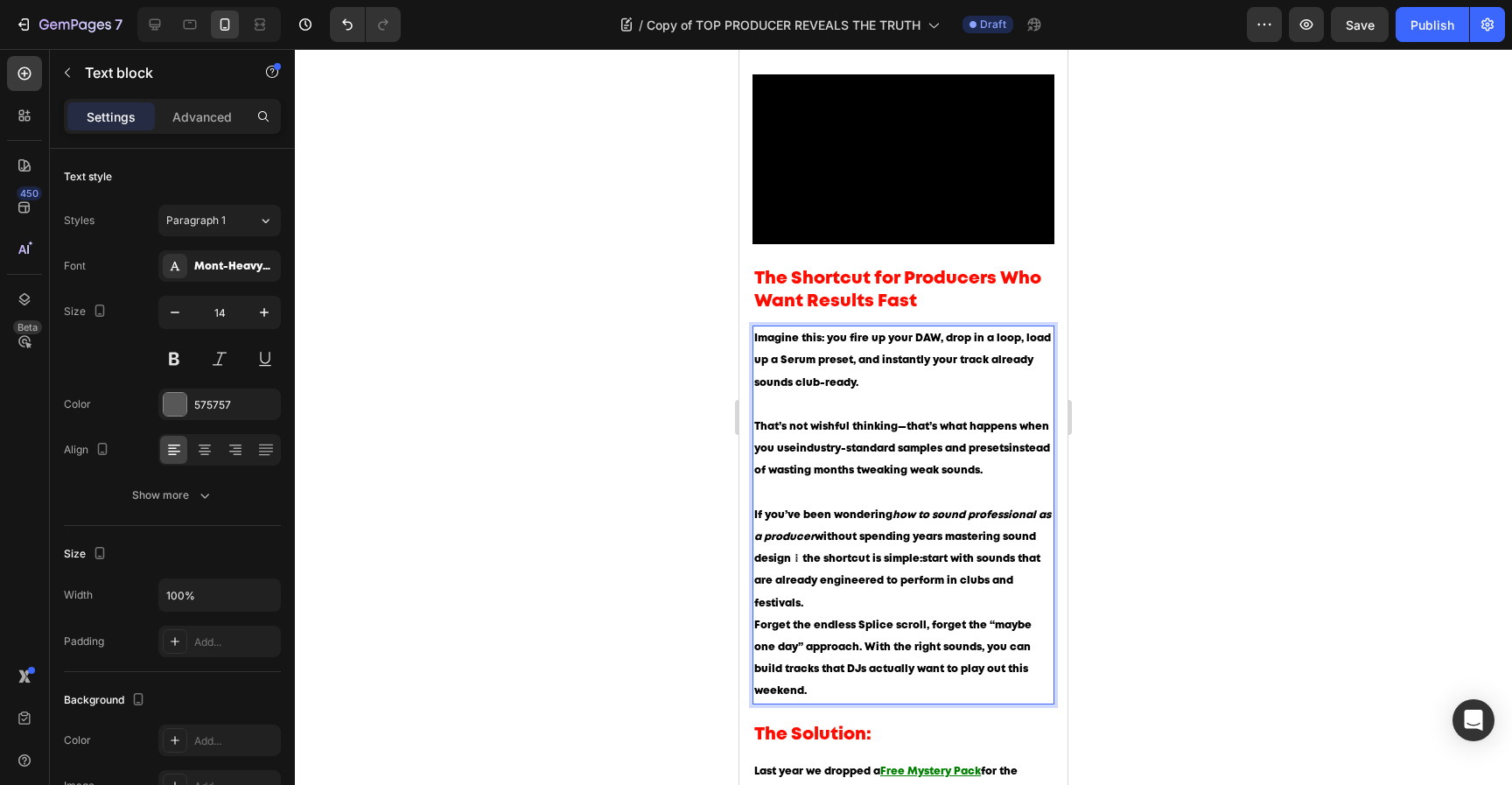
scroll to position [1175, 0]
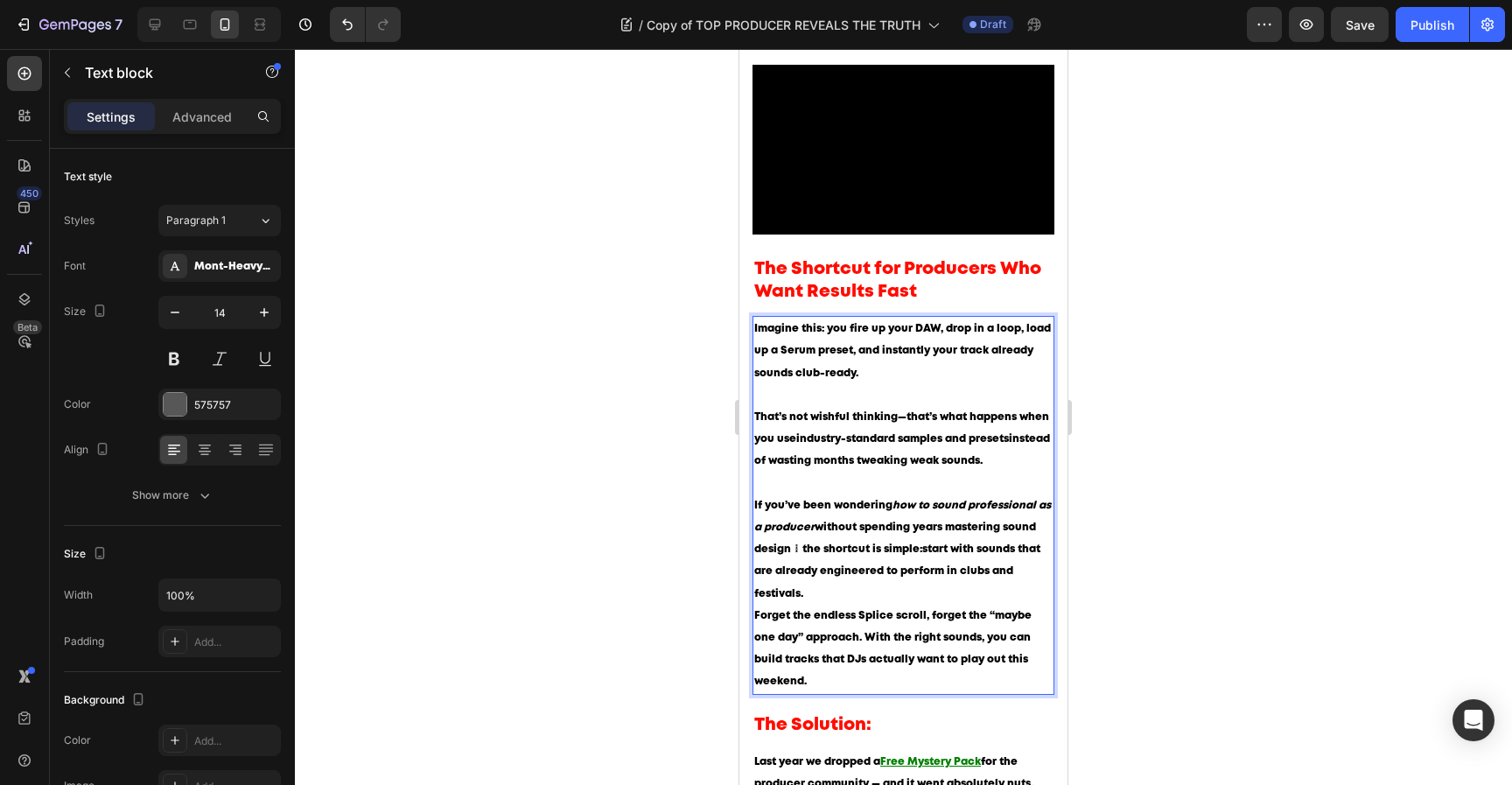
click at [998, 500] on icon "how to sound professional as a producer" at bounding box center [902, 515] width 296 height 31
drag, startPoint x: 933, startPoint y: 473, endPoint x: 990, endPoint y: 473, distance: 57.0
click at [989, 500] on icon "how to sound professional as a producer" at bounding box center [902, 515] width 296 height 31
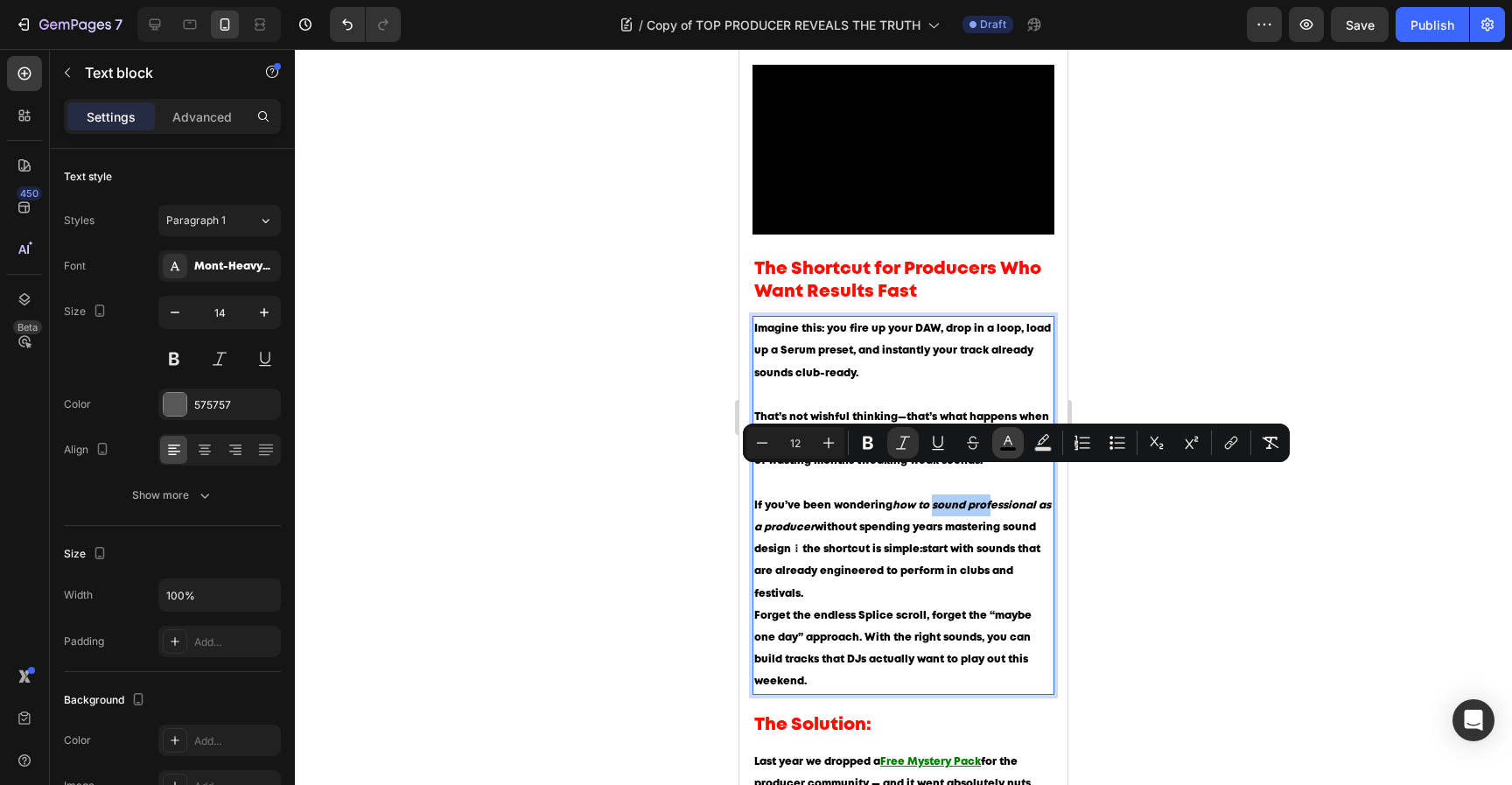
click at [999, 449] on icon "Editor contextual toolbar" at bounding box center [1008, 442] width 17 height 17
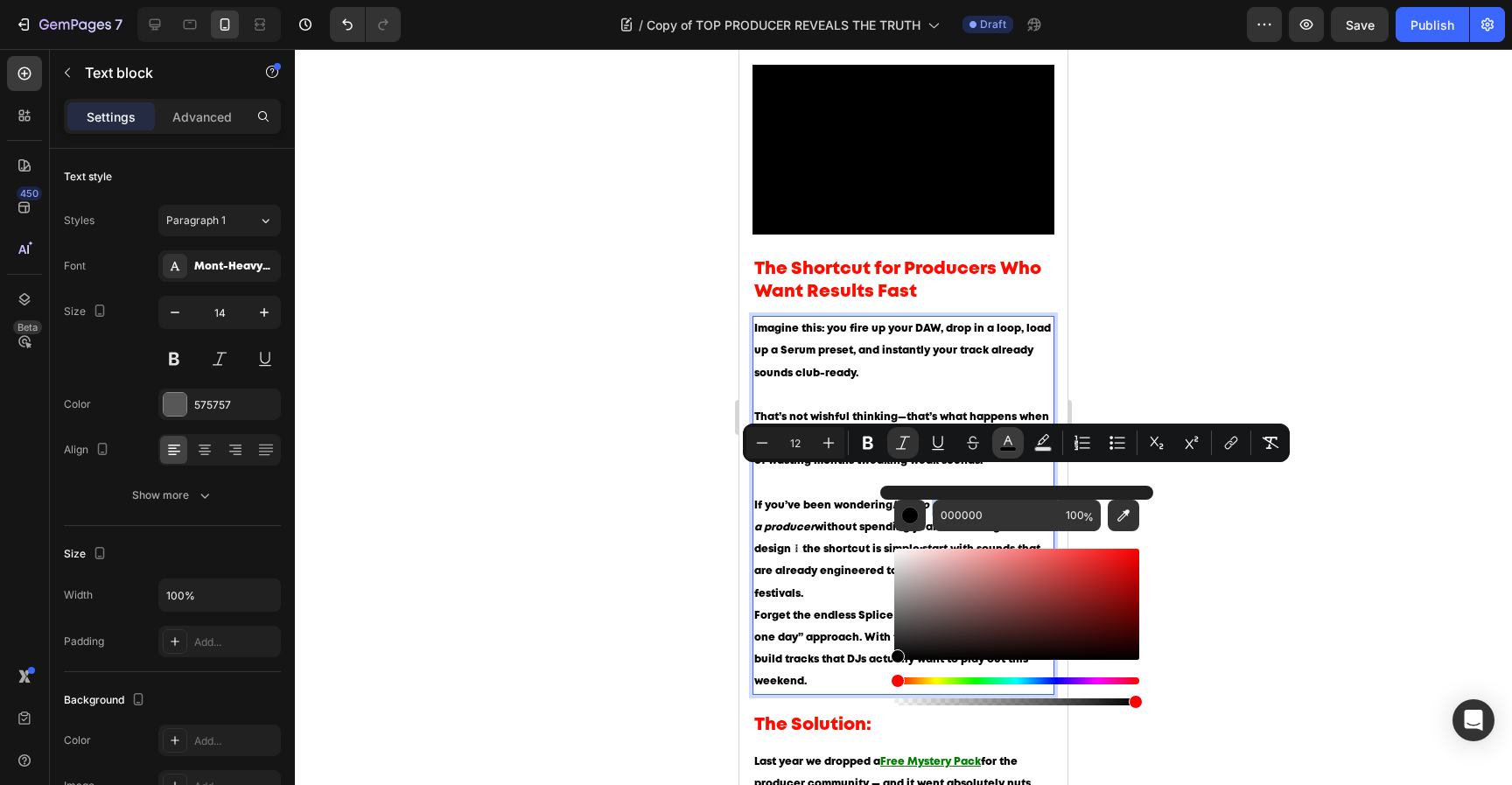
click at [1000, 448] on rect "Editor contextual toolbar" at bounding box center [1009, 449] width 17 height 5
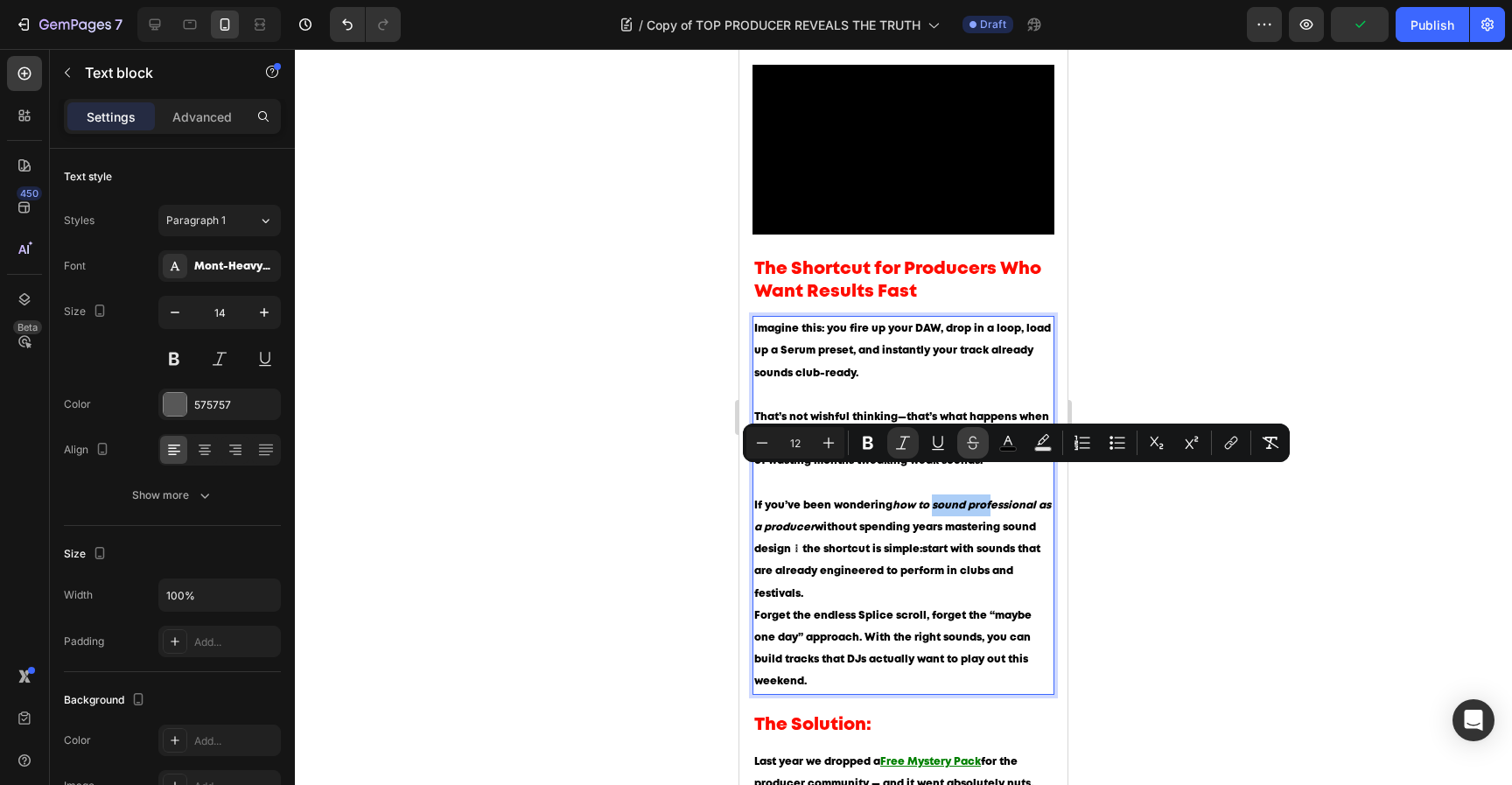
drag, startPoint x: 970, startPoint y: 458, endPoint x: 230, endPoint y: 415, distance: 741.2
click at [970, 458] on button "Strikethrough" at bounding box center [973, 442] width 31 height 31
click at [961, 605] on p "Forget the endless Splice scroll, forget the “maybe one day” approach. With the…" at bounding box center [903, 648] width 298 height 88
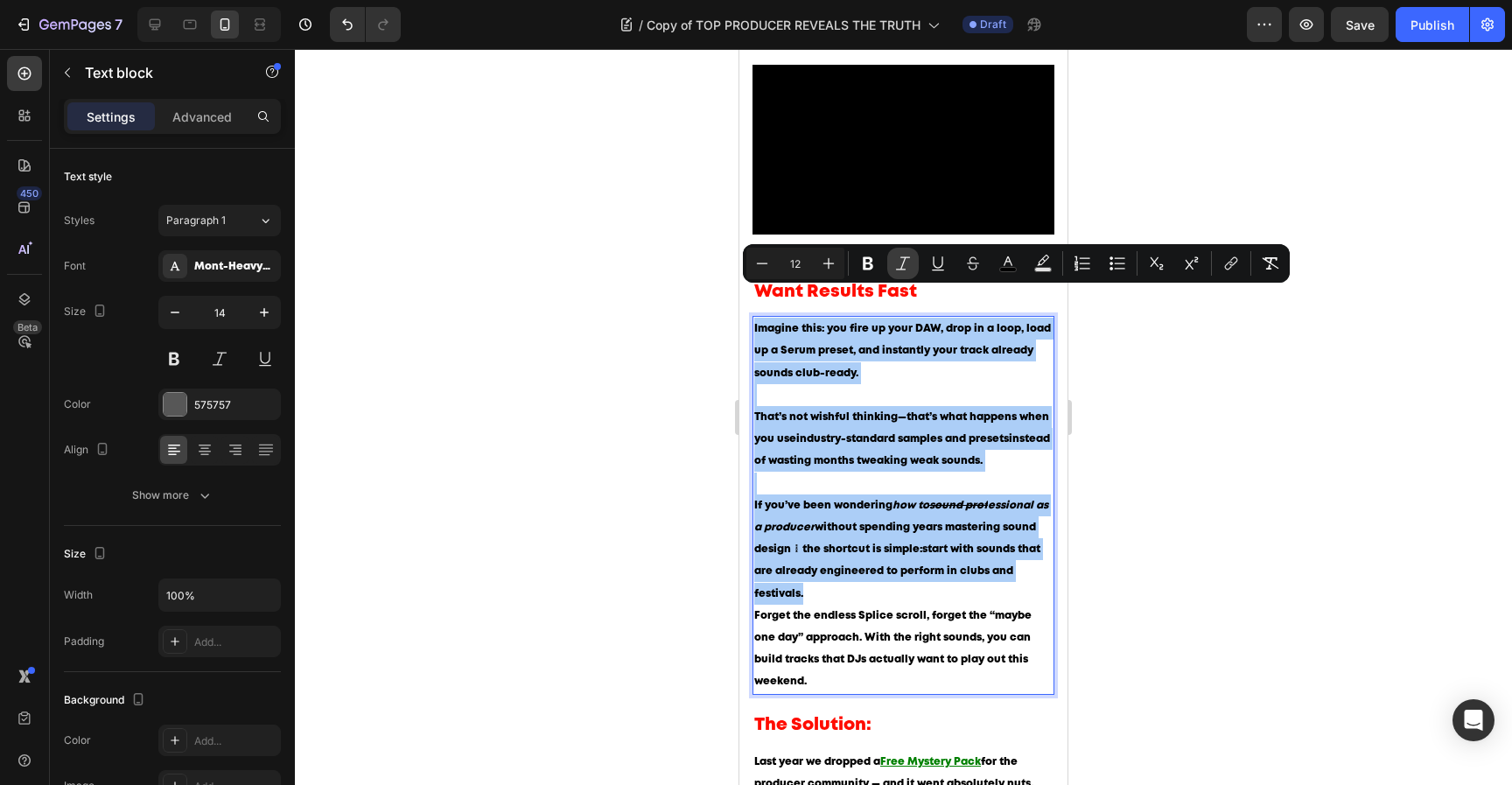
click at [906, 267] on icon "Editor contextual toolbar" at bounding box center [903, 263] width 17 height 17
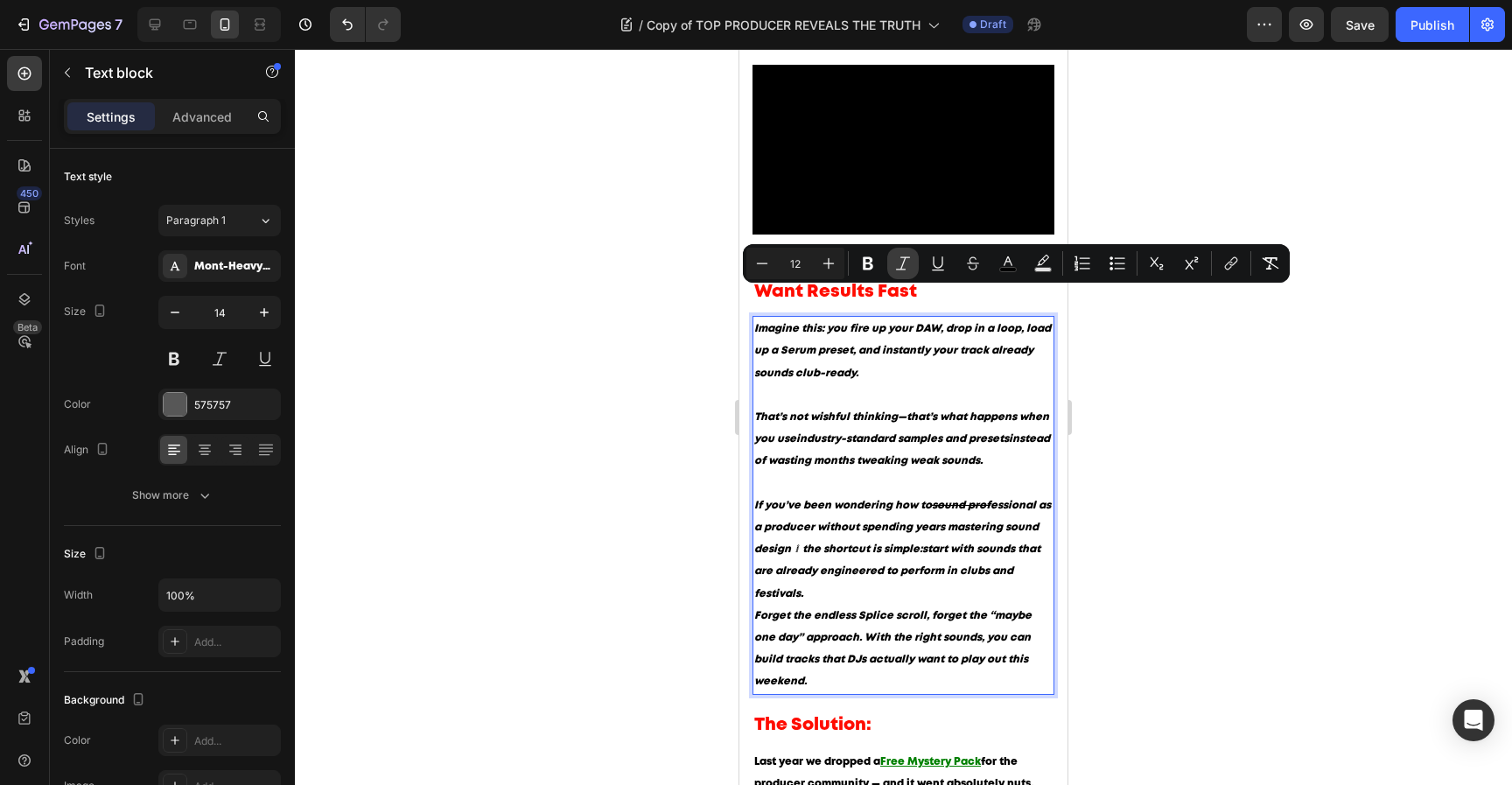
click at [906, 267] on icon "Editor contextual toolbar" at bounding box center [903, 263] width 17 height 17
click at [910, 565] on p "If you’ve been wondering how to sound prof essional as a producer without spend…" at bounding box center [903, 550] width 298 height 110
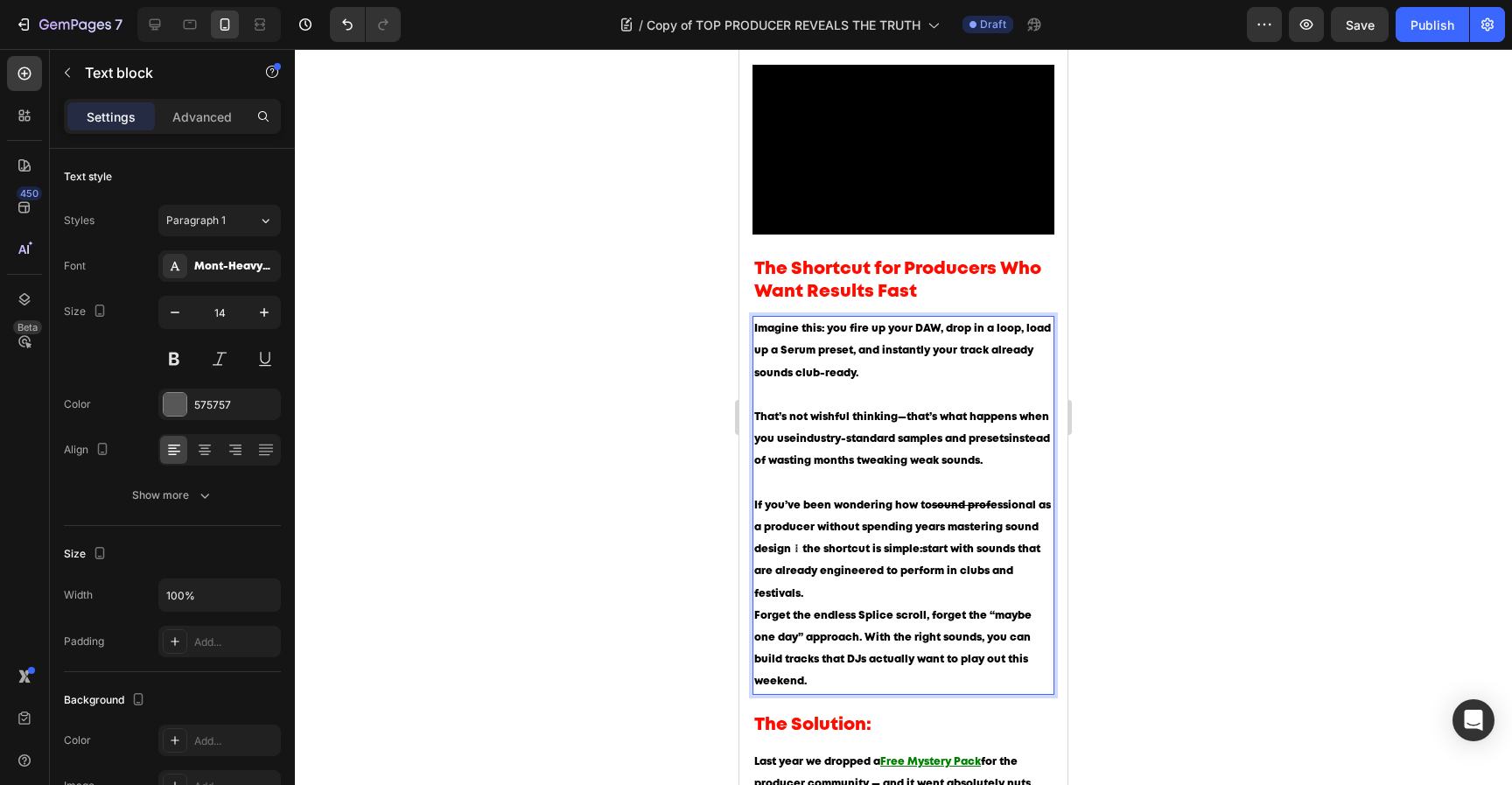
click at [1001, 500] on span "If you’ve been wondering how to sound prof essional as a producer without spend…" at bounding box center [902, 549] width 296 height 98
drag, startPoint x: 978, startPoint y: 474, endPoint x: 1032, endPoint y: 480, distance: 54.3
click at [1032, 495] on p "If you’ve been wondering how to sound prof essional as a producer without spend…" at bounding box center [903, 550] width 298 height 110
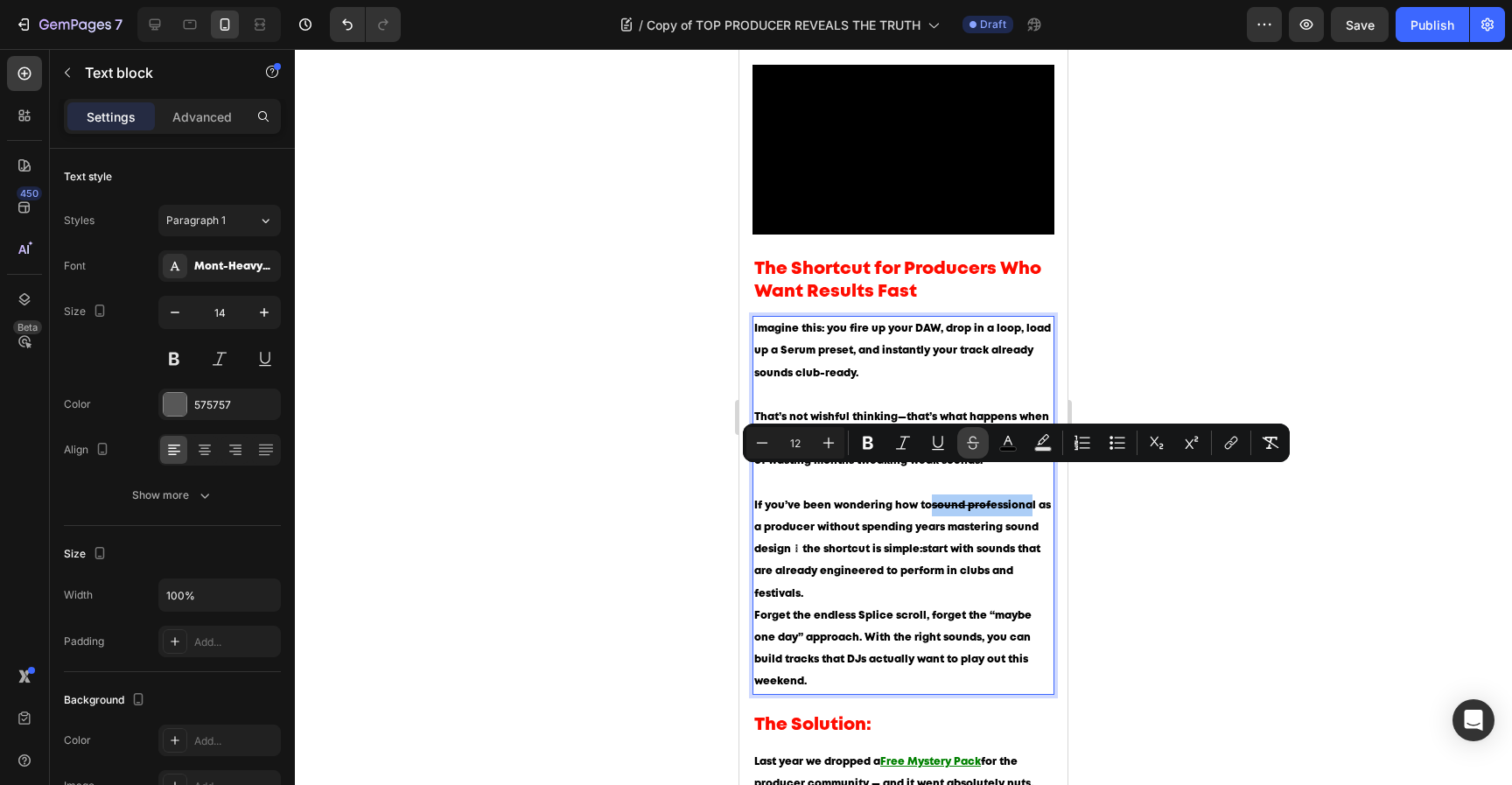
click at [972, 444] on icon "Editor contextual toolbar" at bounding box center [973, 442] width 17 height 17
click at [973, 507] on p "If you’ve been wondering how to sound professional as a producer without spendi…" at bounding box center [903, 550] width 298 height 110
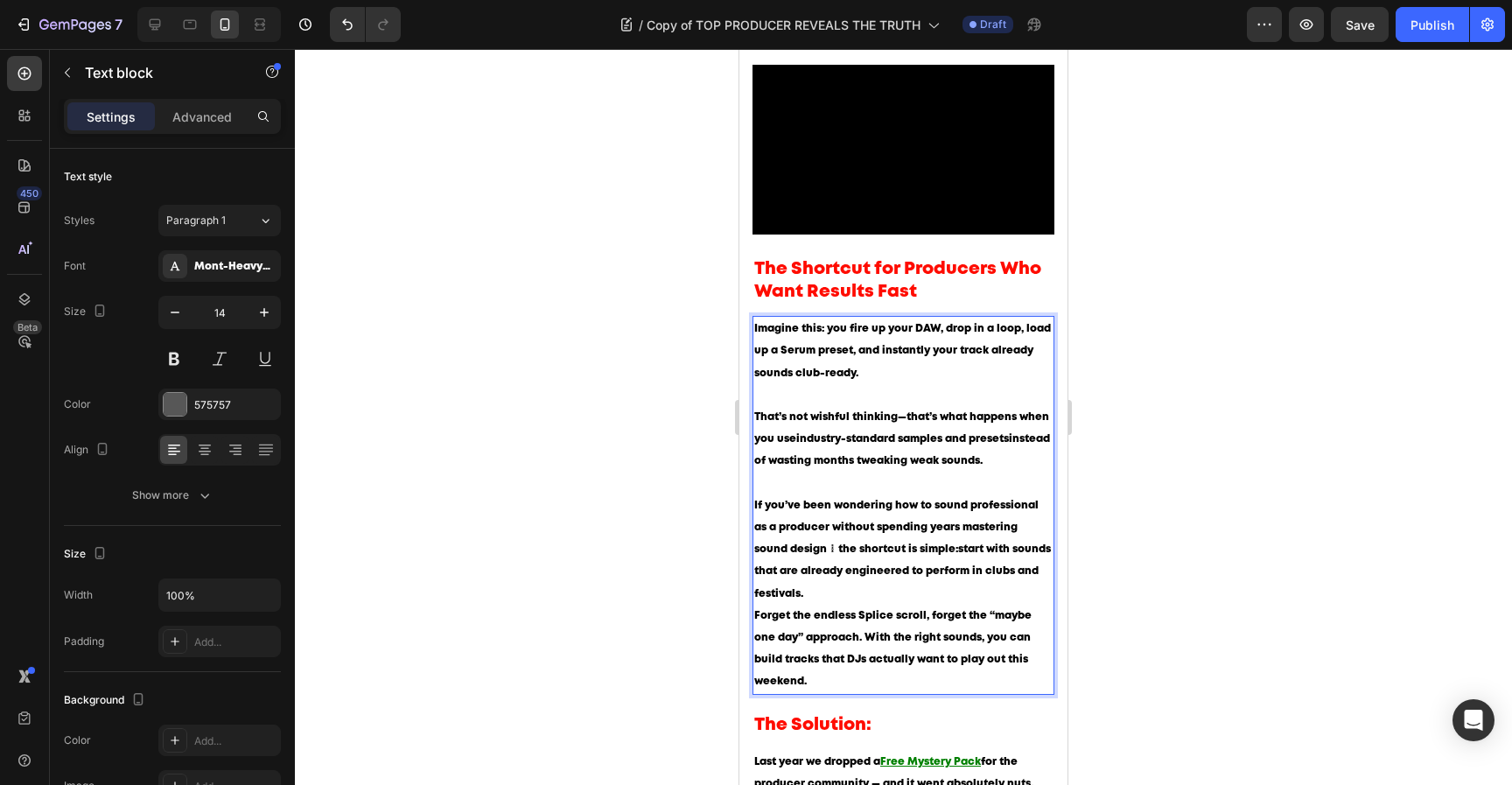
click at [800, 518] on span "If you’ve been wondering how to sound professional as a producer without spendi…" at bounding box center [902, 549] width 296 height 98
click at [883, 567] on p "If you’ve been wondering how to sound professional as a producer without spendi…" at bounding box center [903, 550] width 298 height 110
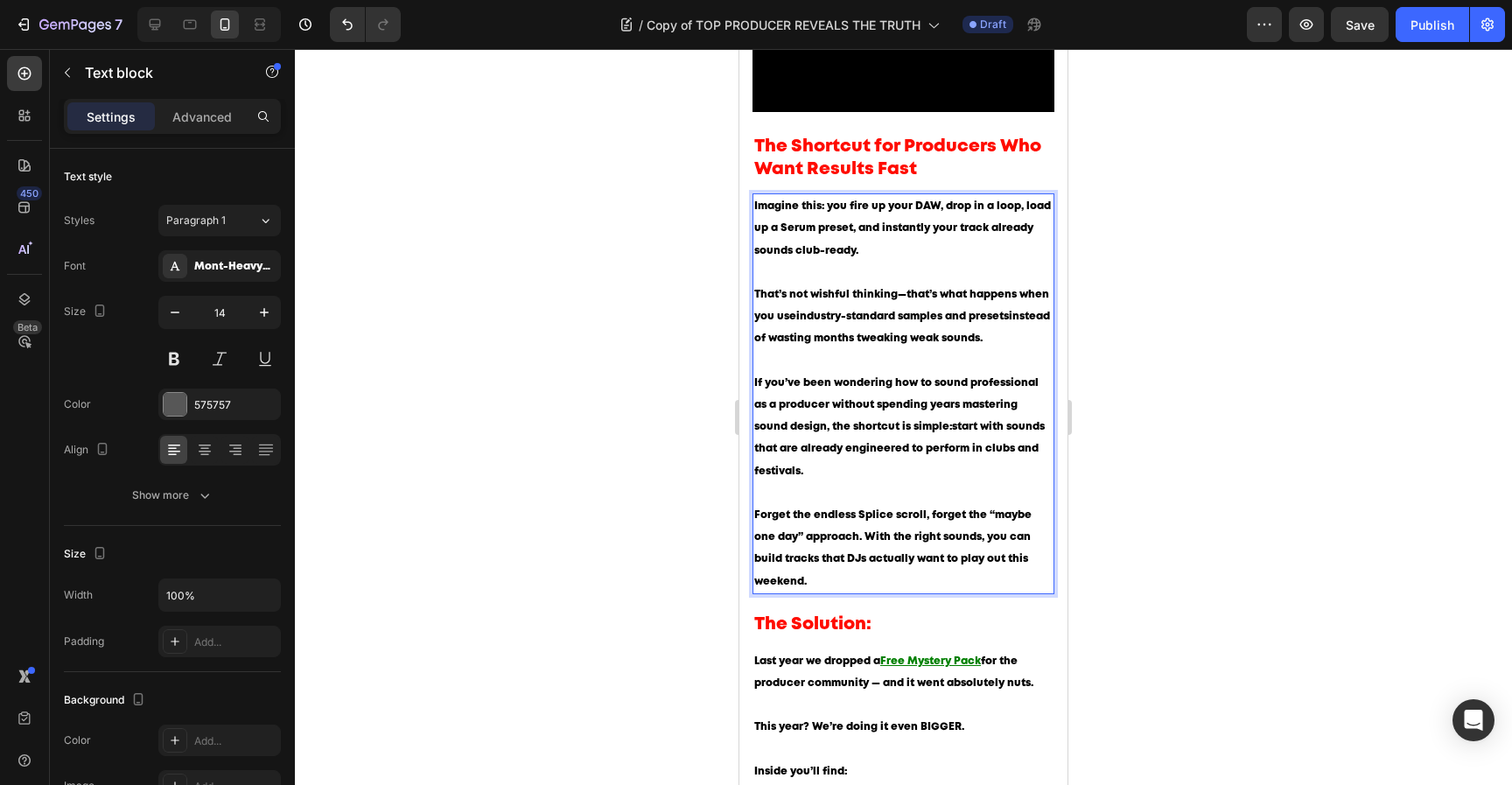
scroll to position [1310, 0]
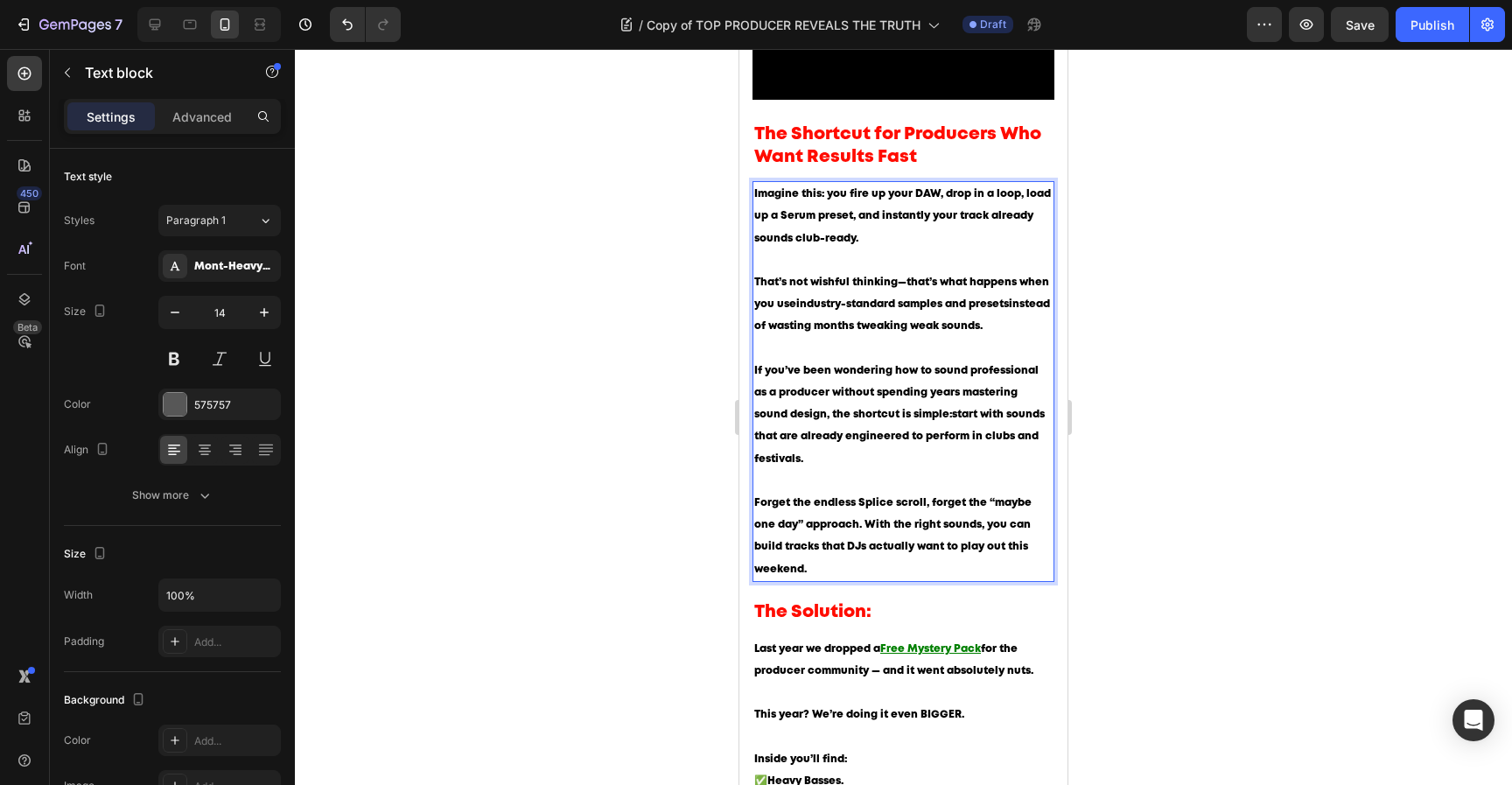
click at [1266, 404] on div at bounding box center [904, 417] width 1218 height 736
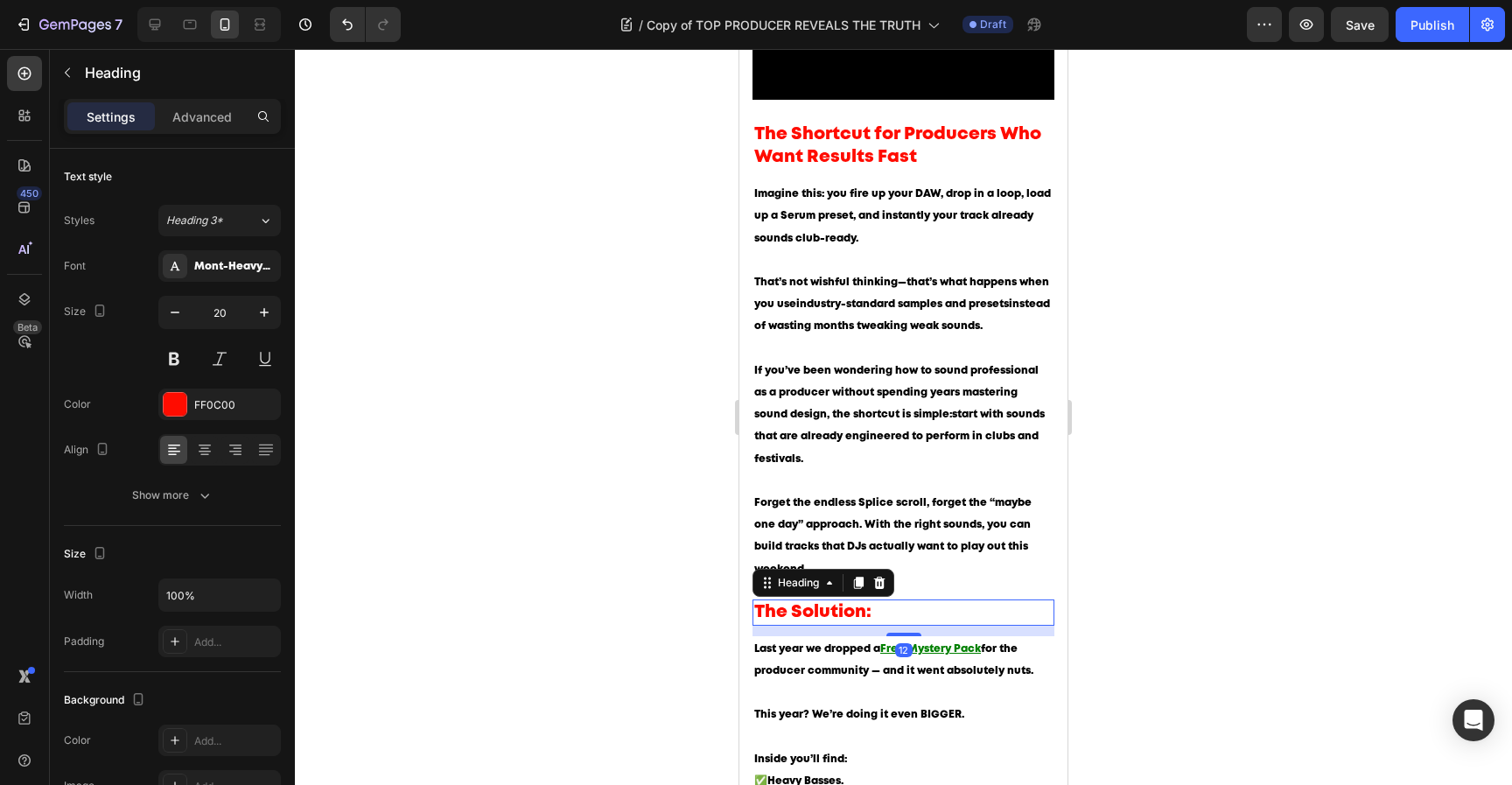
click at [823, 601] on p "The Solution:" at bounding box center [903, 612] width 298 height 23
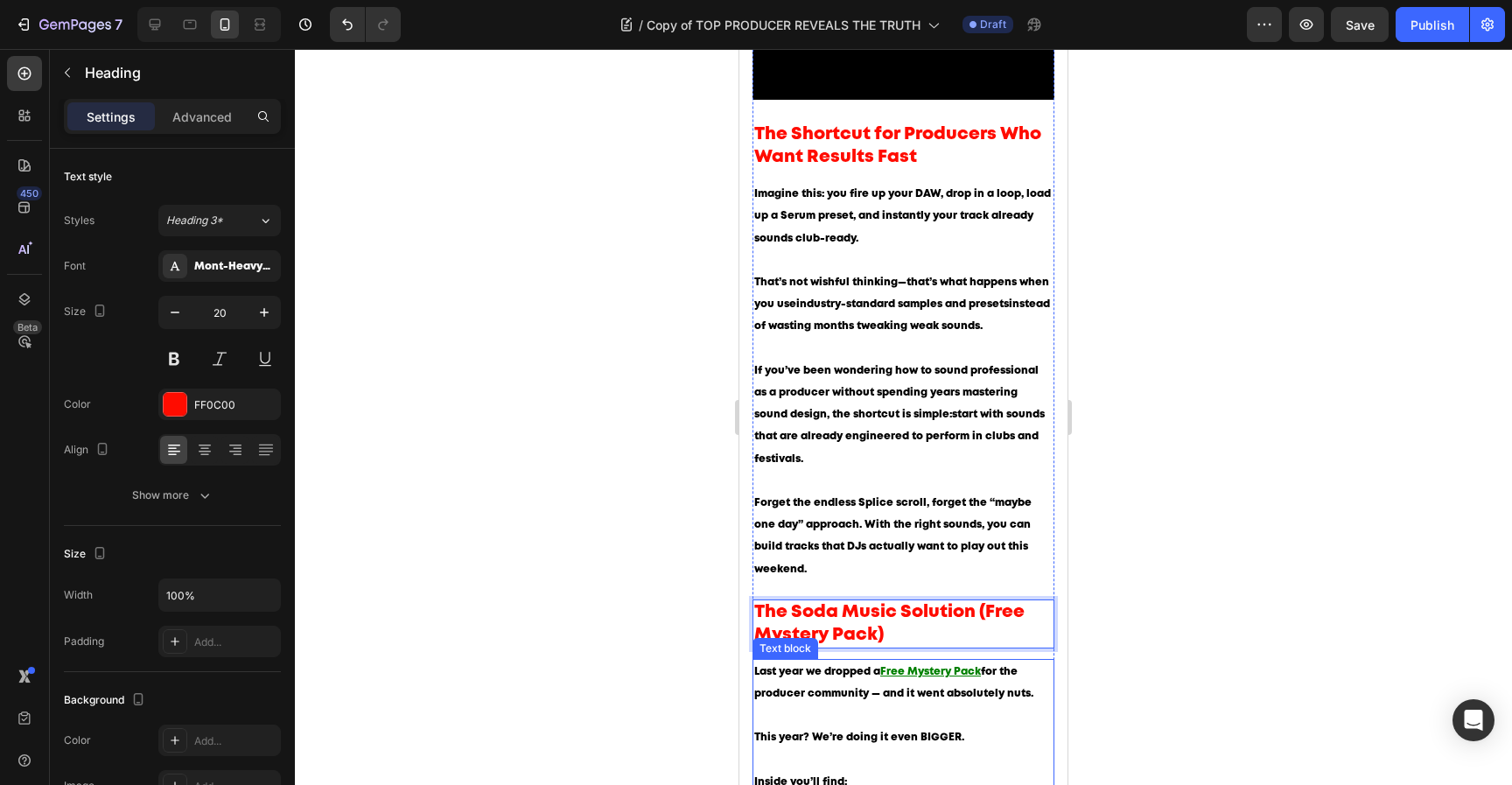
click at [978, 671] on p "Last year we dropped a Free Mystery Pack for the producer community — and it we…" at bounding box center [903, 716] width 298 height 110
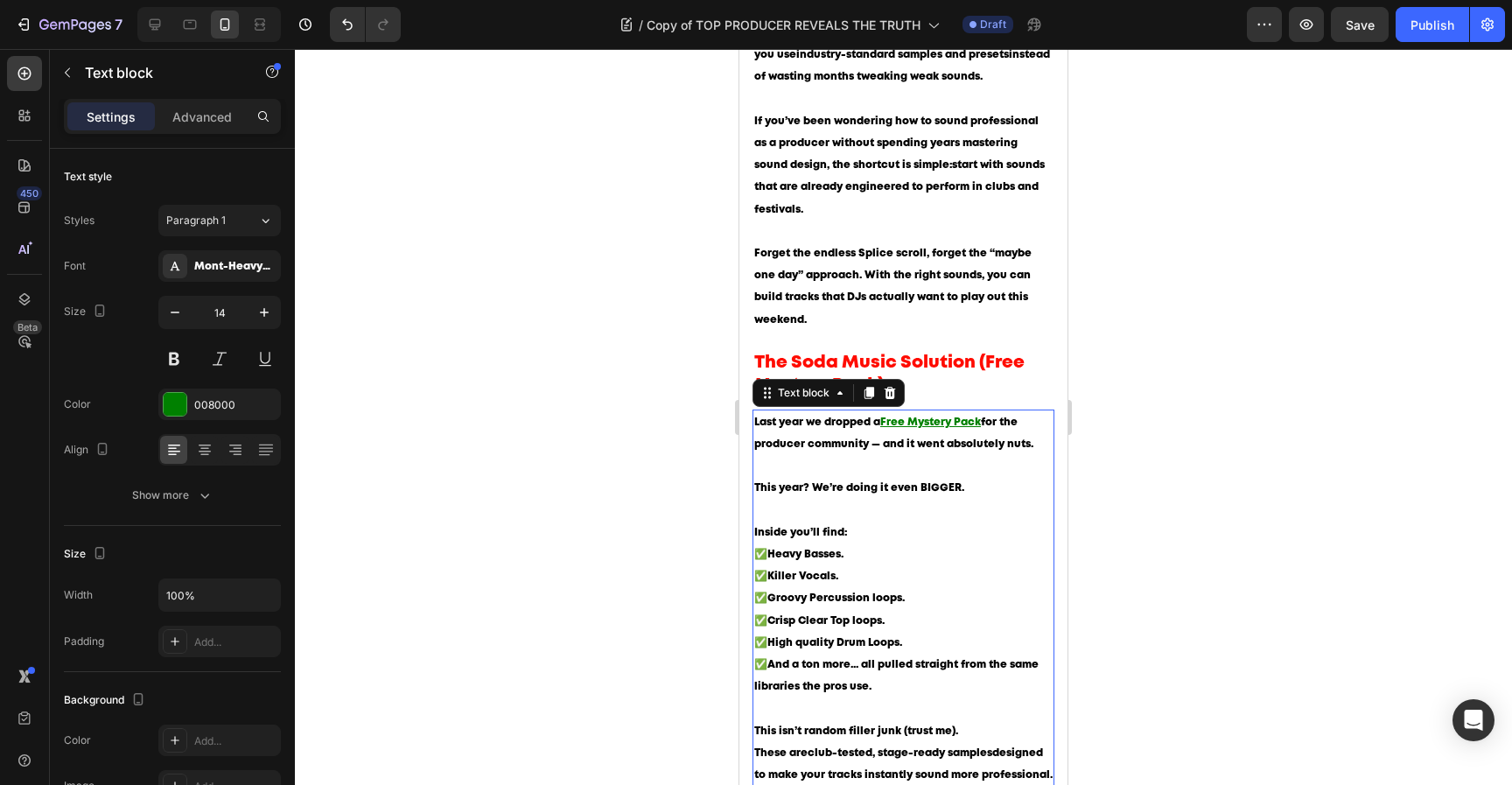
scroll to position [1579, 0]
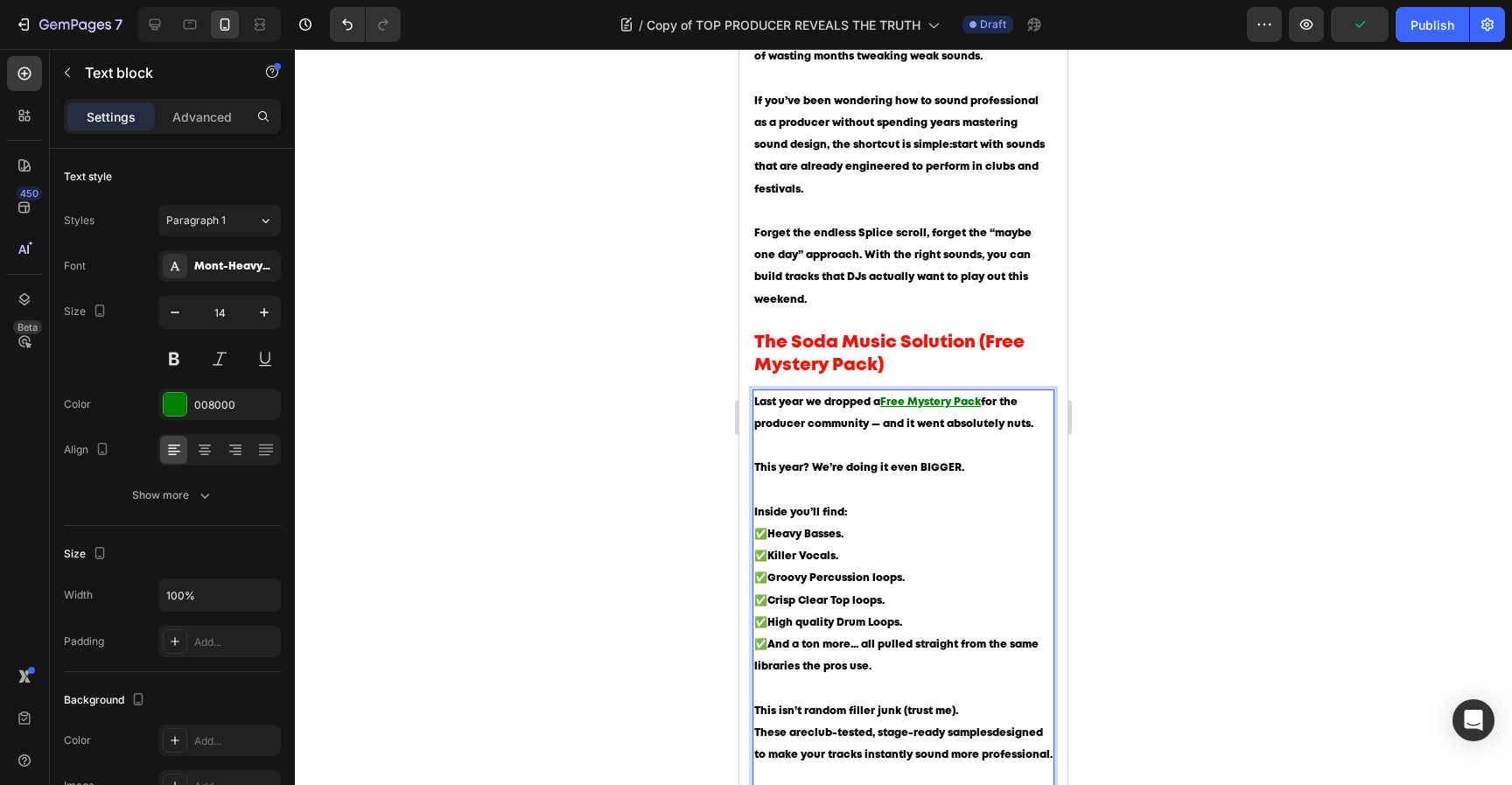
click at [827, 551] on span "Killer Vocals." at bounding box center [803, 556] width 71 height 9
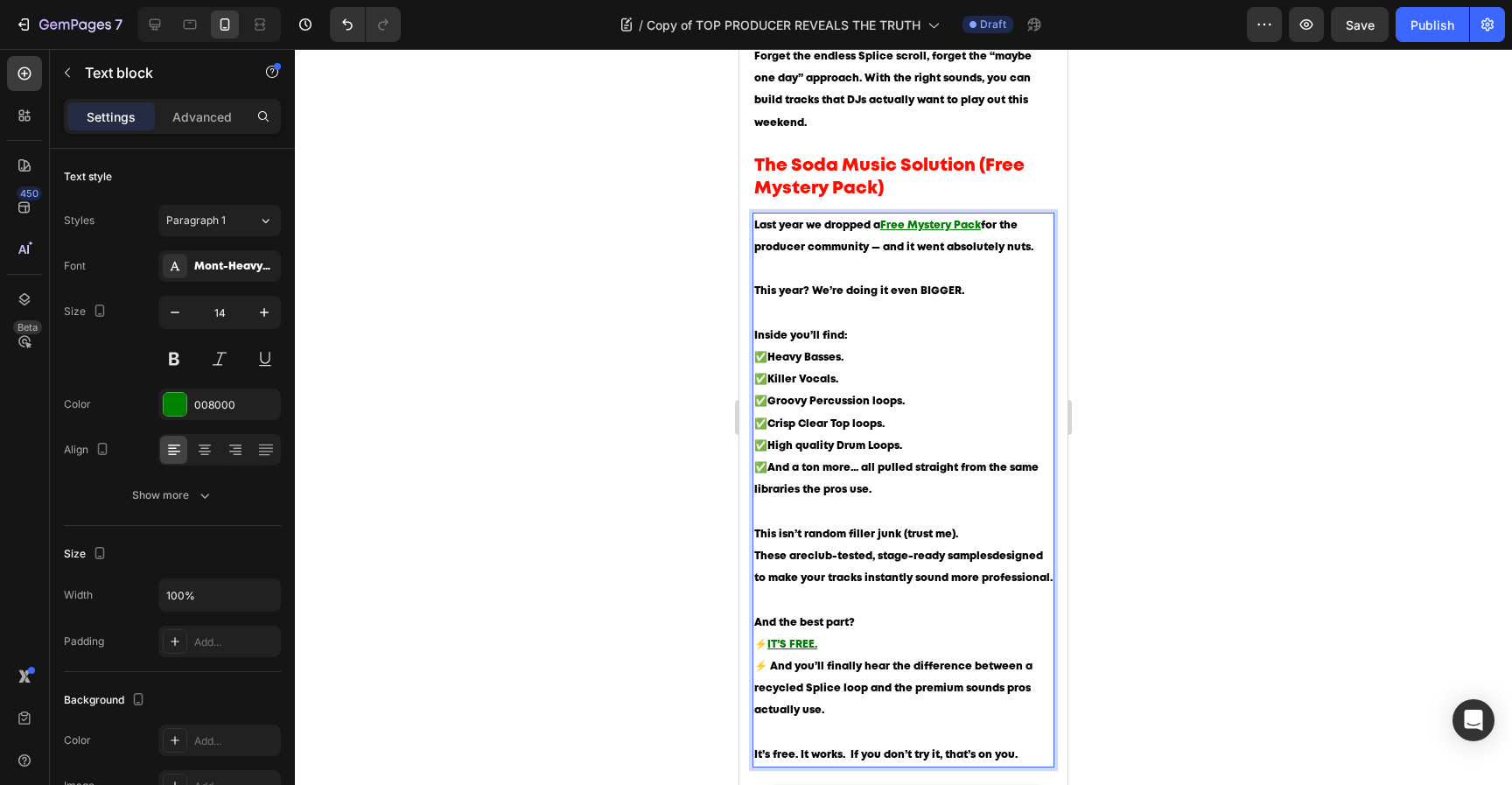
scroll to position [1781, 0]
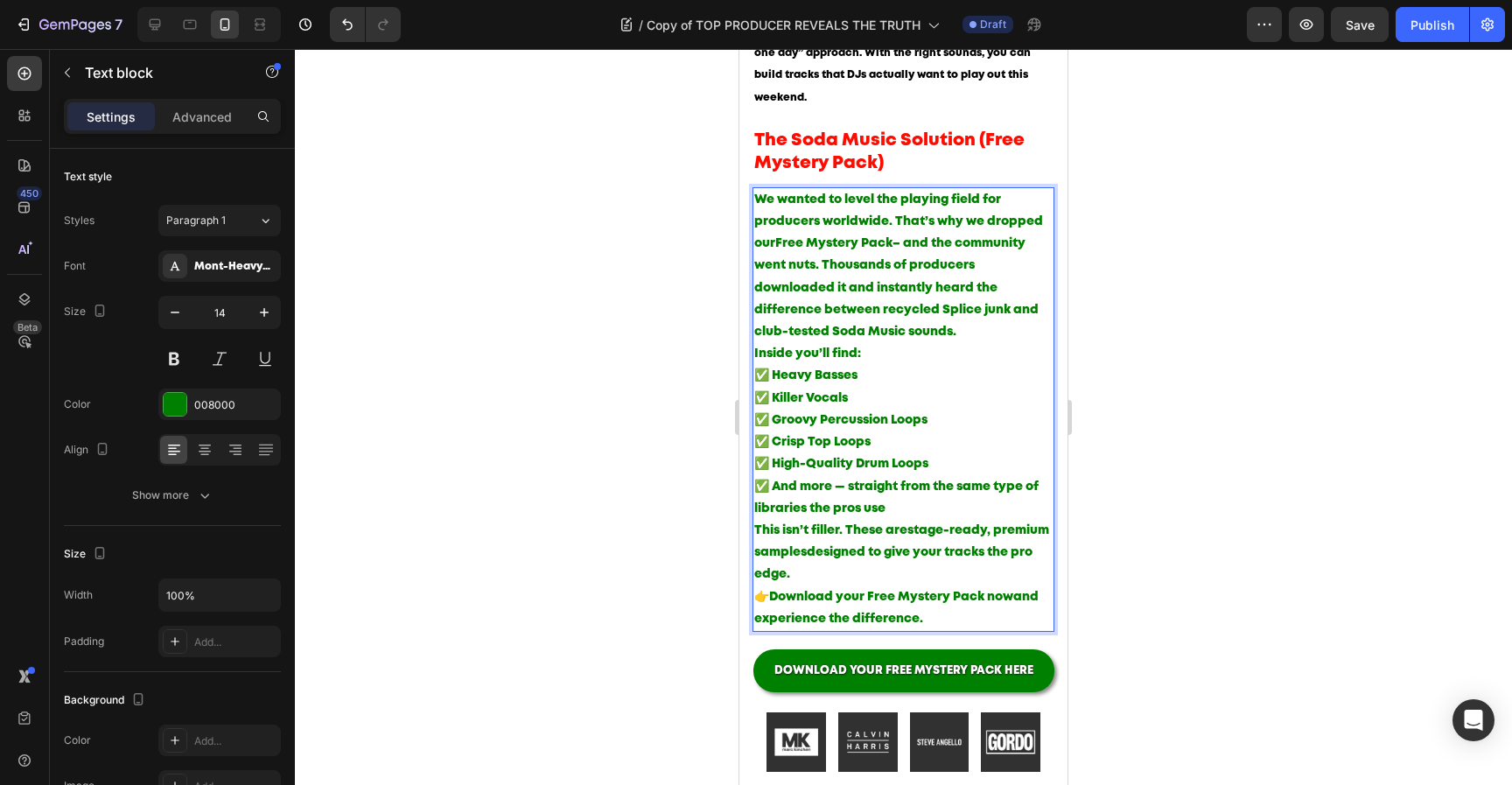
click at [910, 445] on p "Inside you’ll find: ✅ Heavy Basses ✅ Killer Vocals ✅ Groovy Percussion Loops ✅ …" at bounding box center [903, 431] width 298 height 177
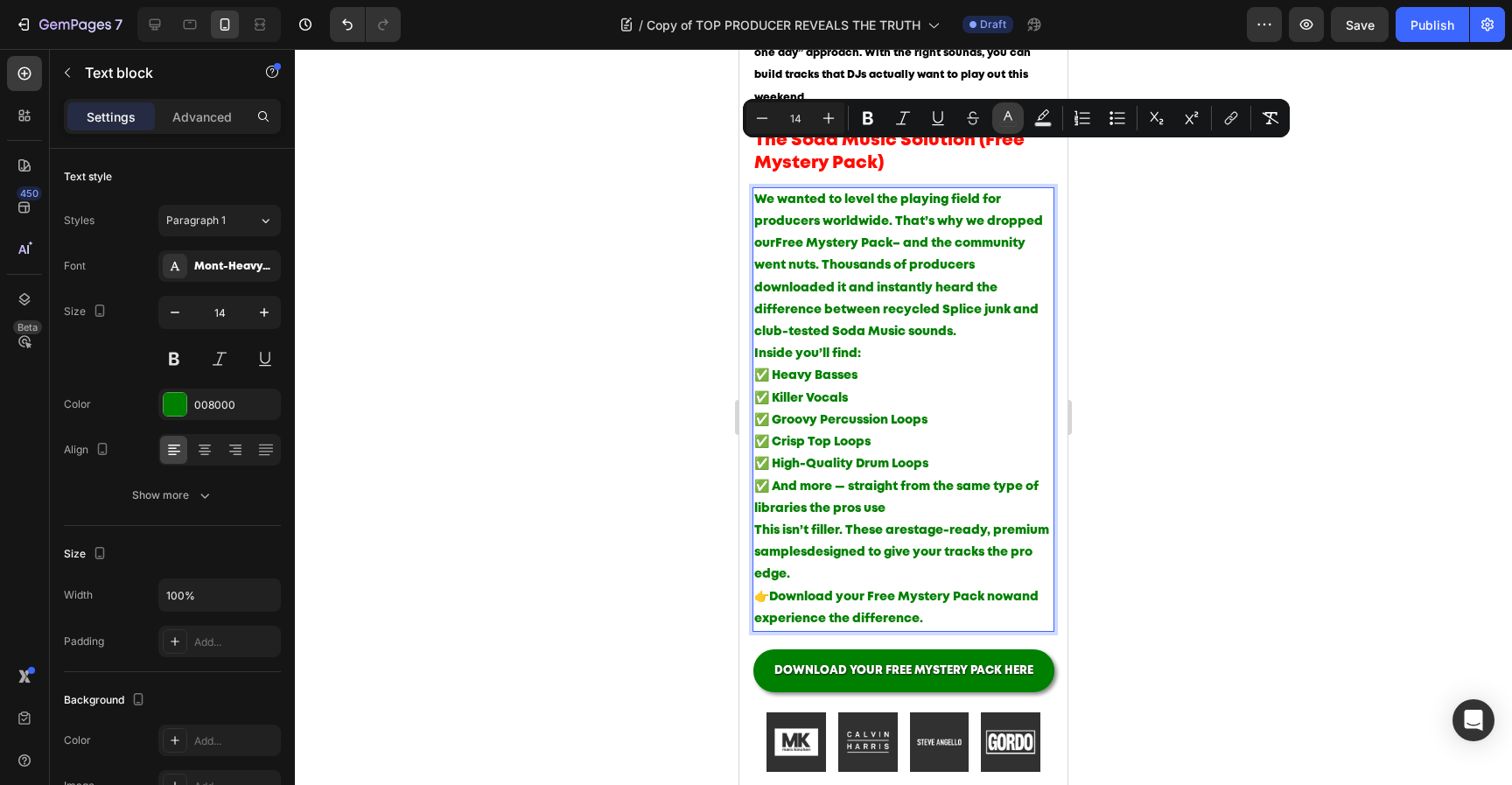
drag, startPoint x: 1003, startPoint y: 117, endPoint x: 251, endPoint y: 230, distance: 760.4
click at [1003, 117] on icon "Editor contextual toolbar" at bounding box center [1008, 118] width 17 height 17
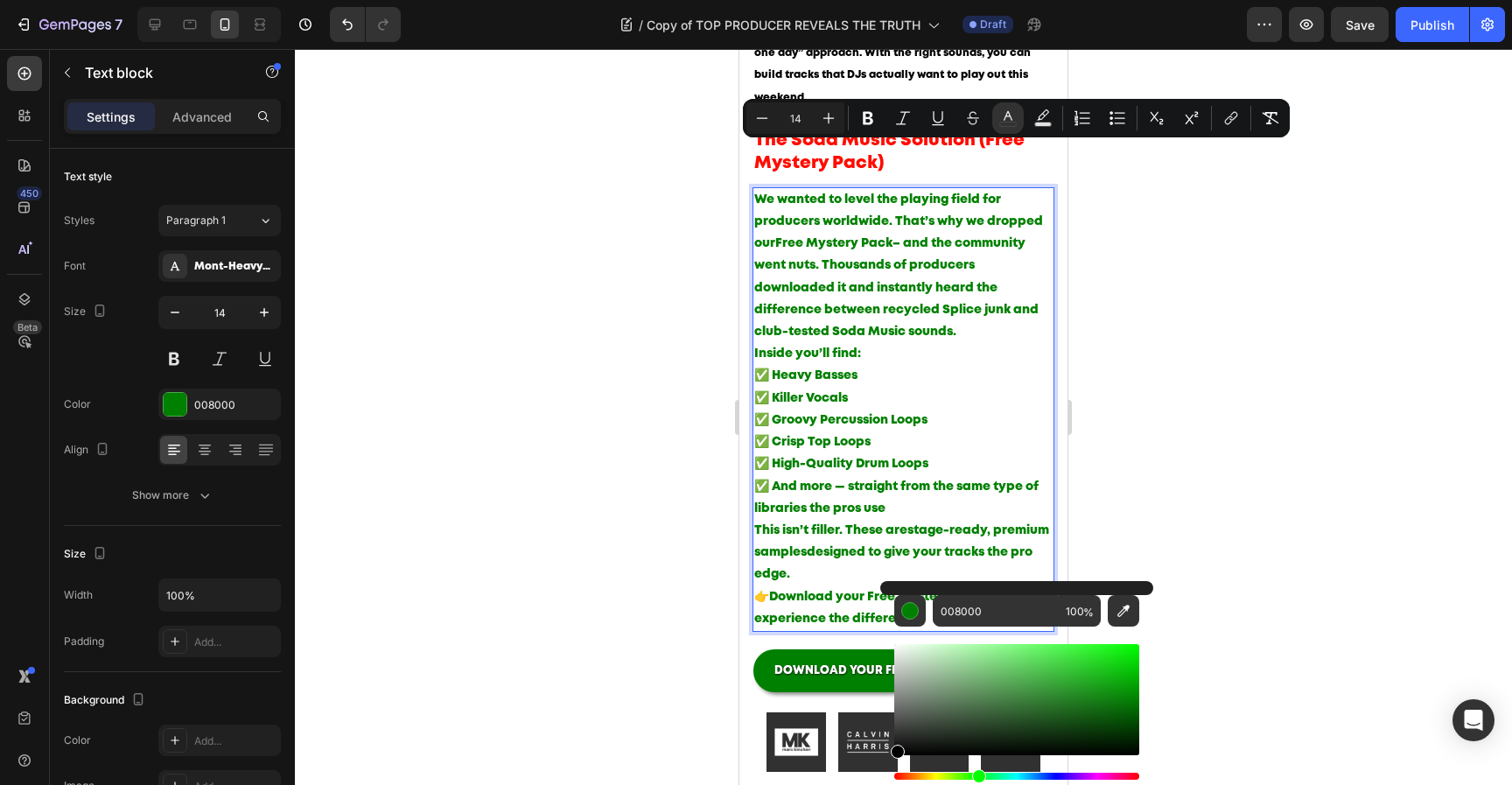
drag, startPoint x: 923, startPoint y: 716, endPoint x: 844, endPoint y: 790, distance: 108.2
click at [844, 0] on html "7 Version history / Copy of TOP PRODUCER REVEALS THE TRUTH Draft Preview Save P…" at bounding box center [756, 0] width 1512 height 0
type input "000000"
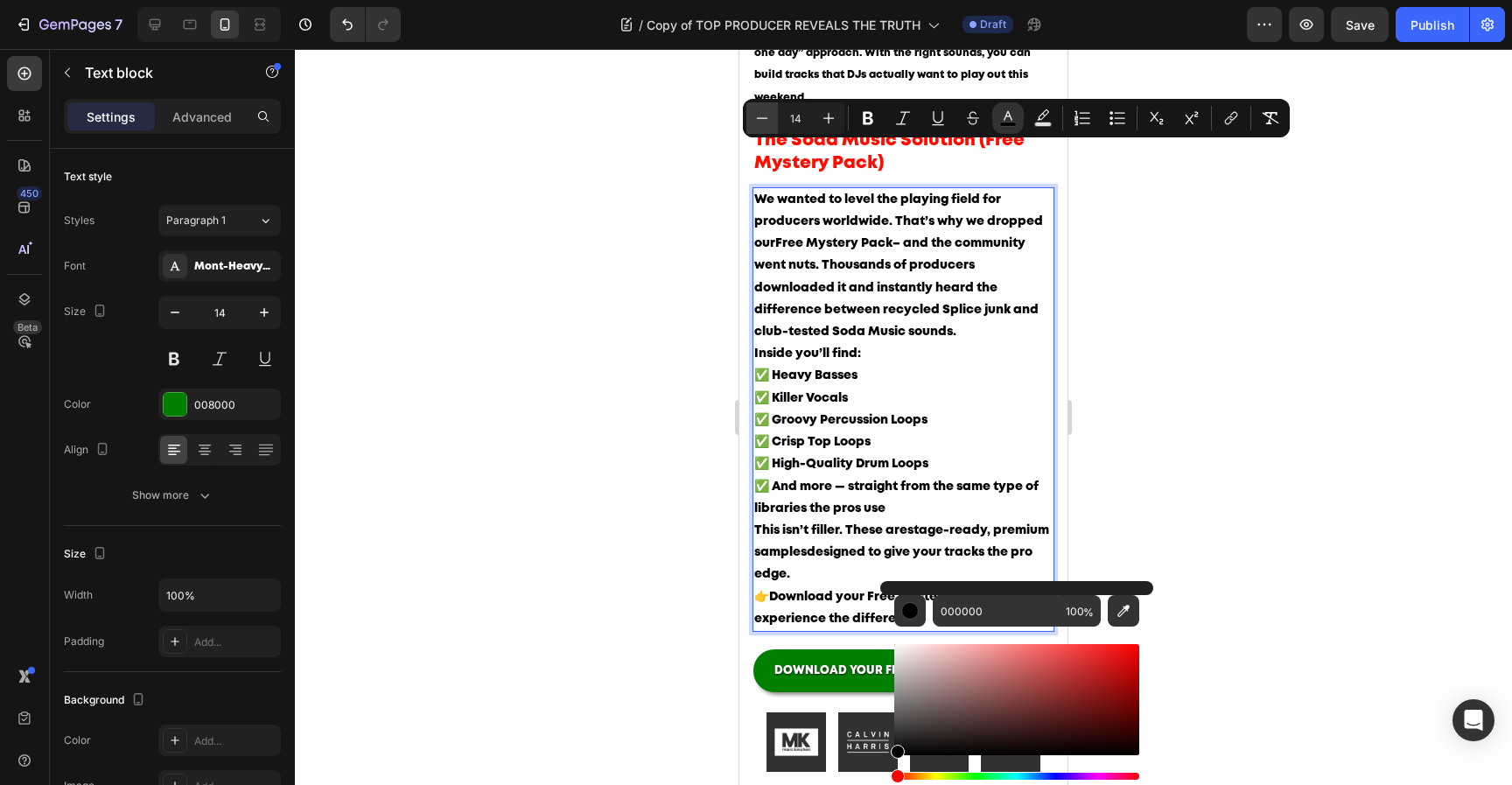
click at [760, 124] on icon "Editor contextual toolbar" at bounding box center [762, 118] width 17 height 17
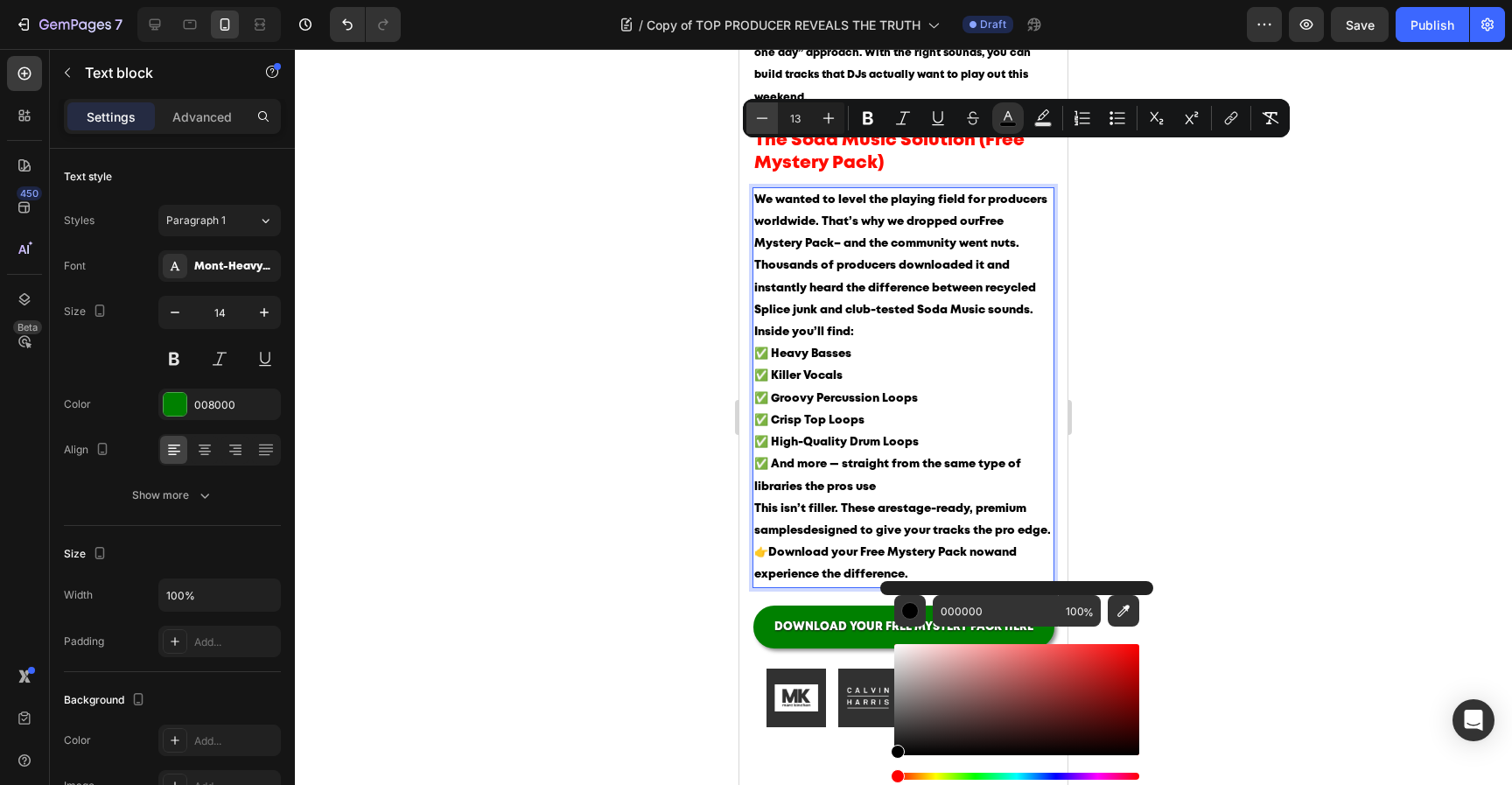
click at [760, 124] on icon "Editor contextual toolbar" at bounding box center [762, 118] width 17 height 17
type input "12"
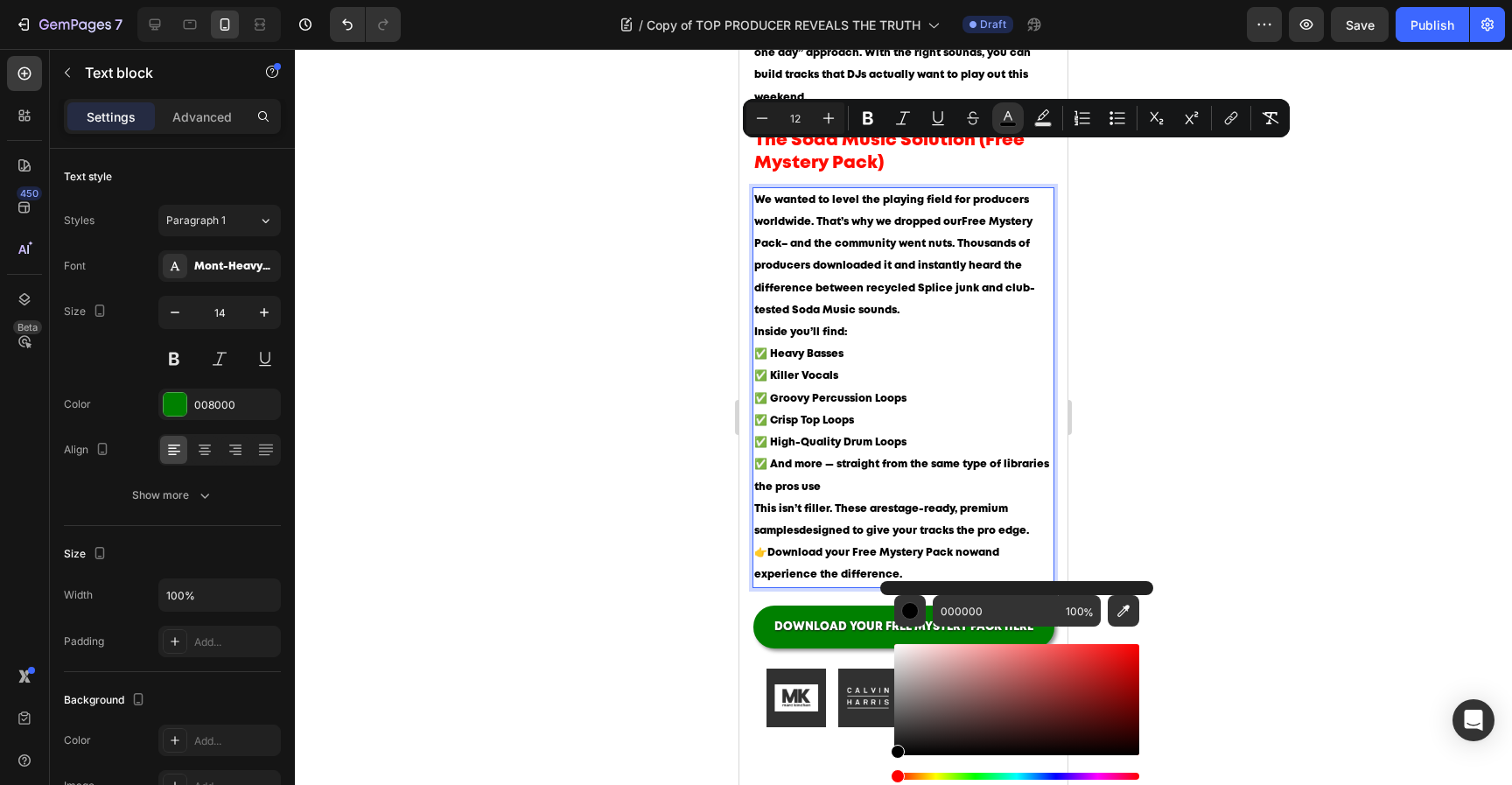
click at [872, 271] on p "We wanted to level the playing field for producers worldwide. That’s why we dro…" at bounding box center [903, 254] width 298 height 132
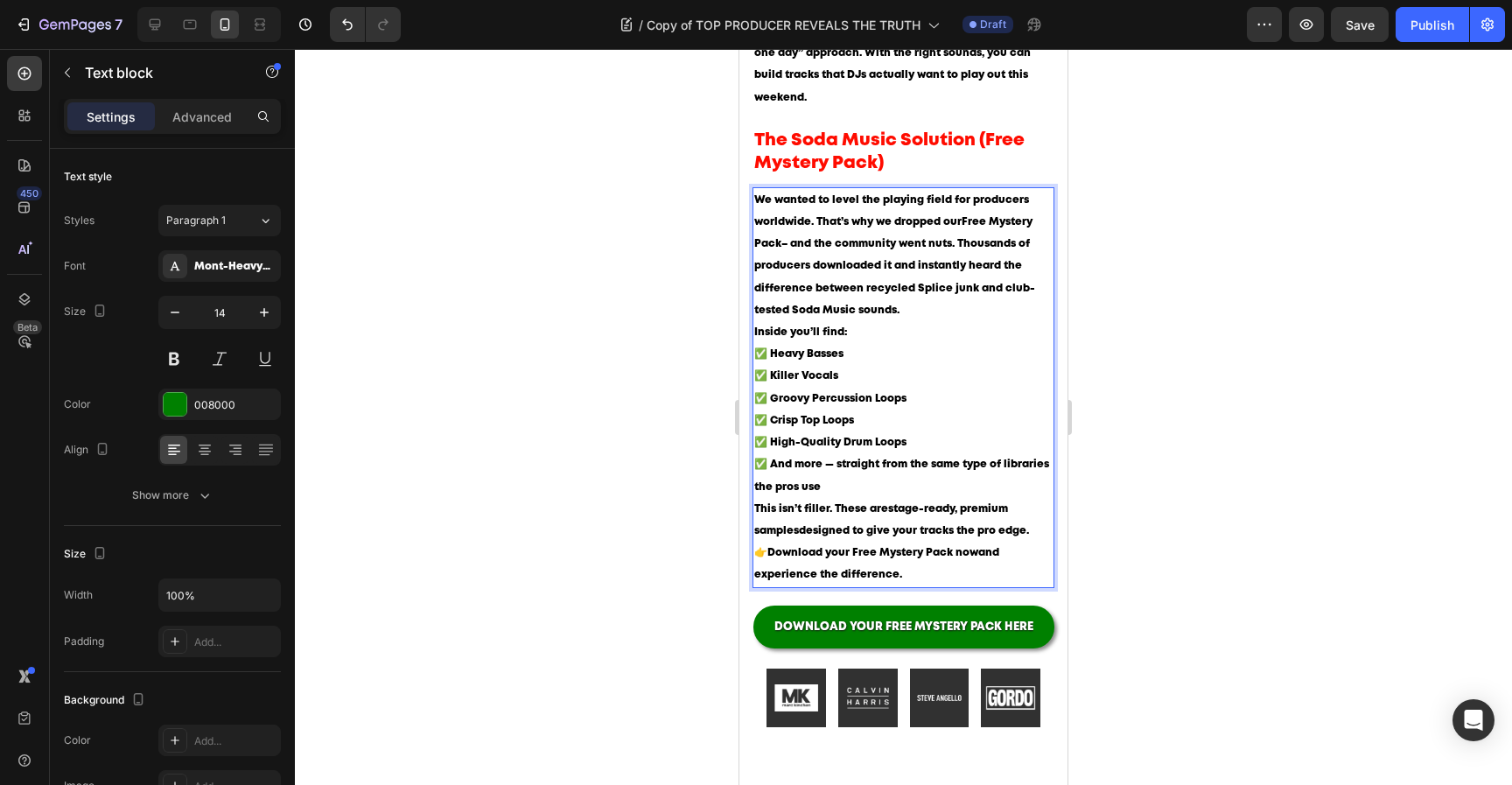
click at [925, 262] on p "We wanted to level the playing field for producers worldwide. That’s why we dro…" at bounding box center [903, 254] width 298 height 132
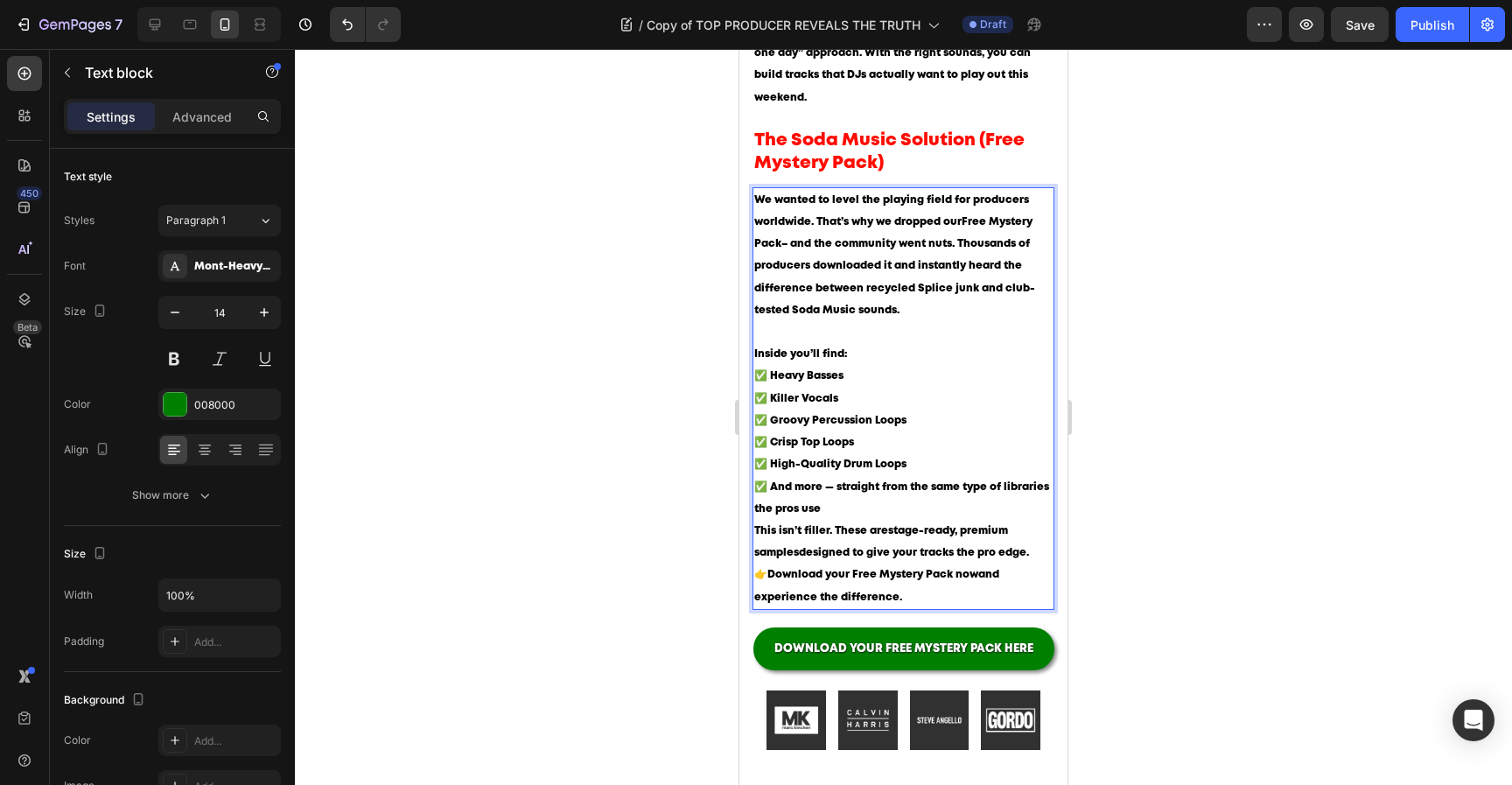
click at [860, 471] on p "Inside you’ll find: ✅ Heavy Basses ✅ Killer Vocals ✅ Groovy Percussion Loops ✅ …" at bounding box center [903, 431] width 298 height 177
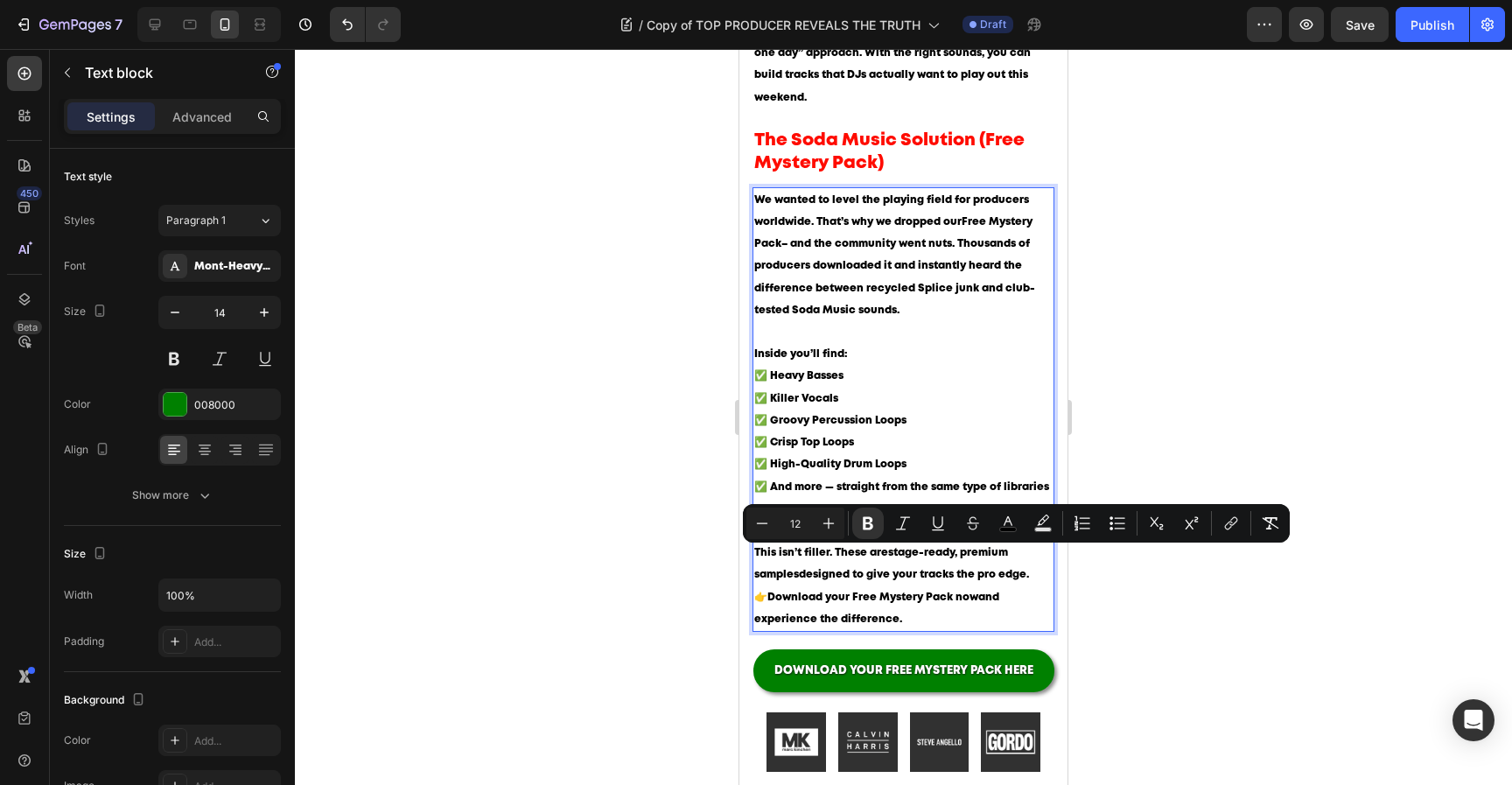
drag, startPoint x: 770, startPoint y: 555, endPoint x: 948, endPoint y: 580, distance: 179.7
click at [948, 586] on p "👉 Download your Free Mystery Pack now and experience the difference." at bounding box center [903, 607] width 298 height 44
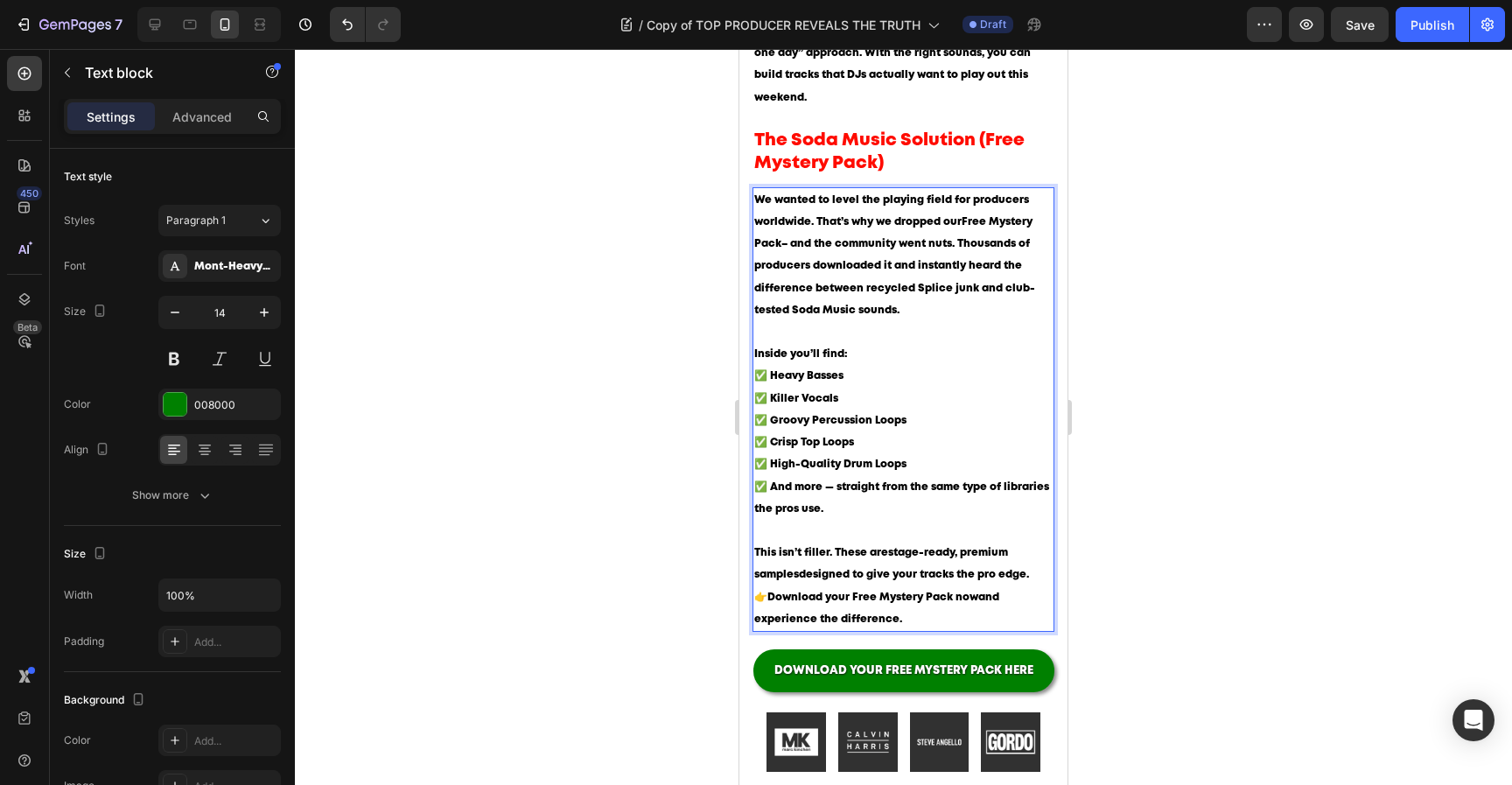
drag, startPoint x: 968, startPoint y: 575, endPoint x: 679, endPoint y: 561, distance: 289.3
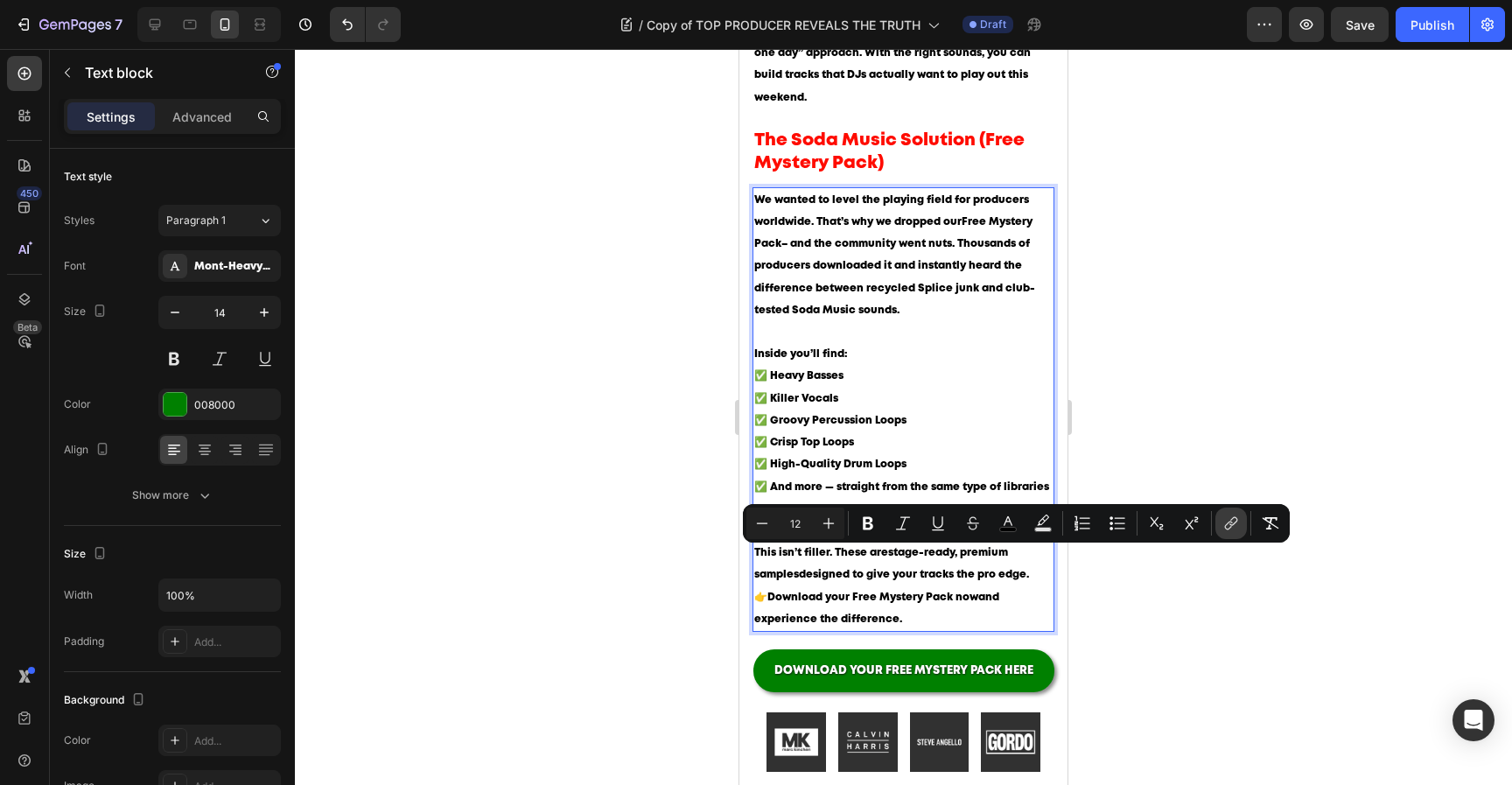
click at [1235, 530] on icon "Editor contextual toolbar" at bounding box center [1231, 523] width 17 height 17
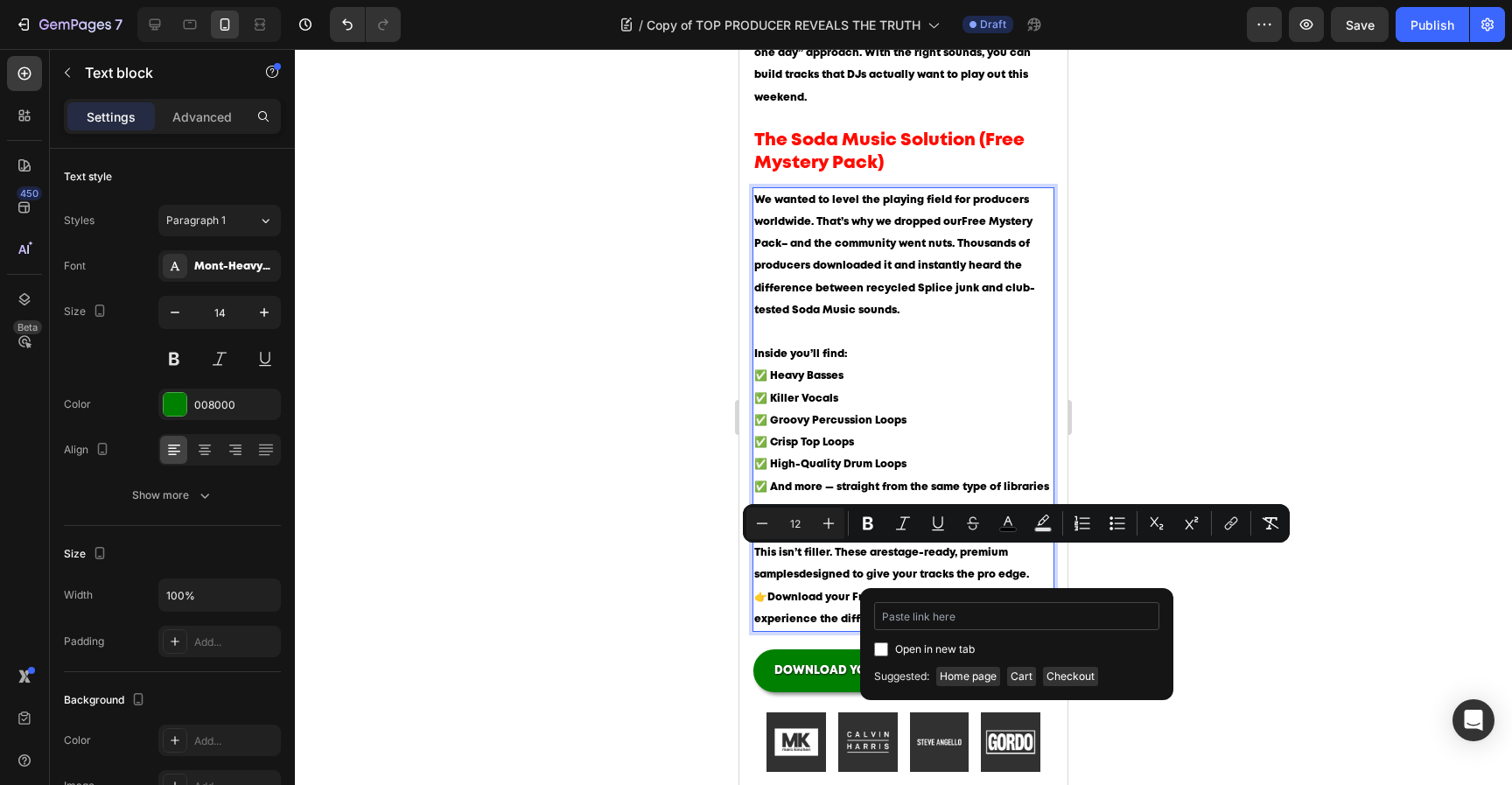
click at [1011, 615] on input "Editor contextual toolbar" at bounding box center [1017, 615] width 285 height 28
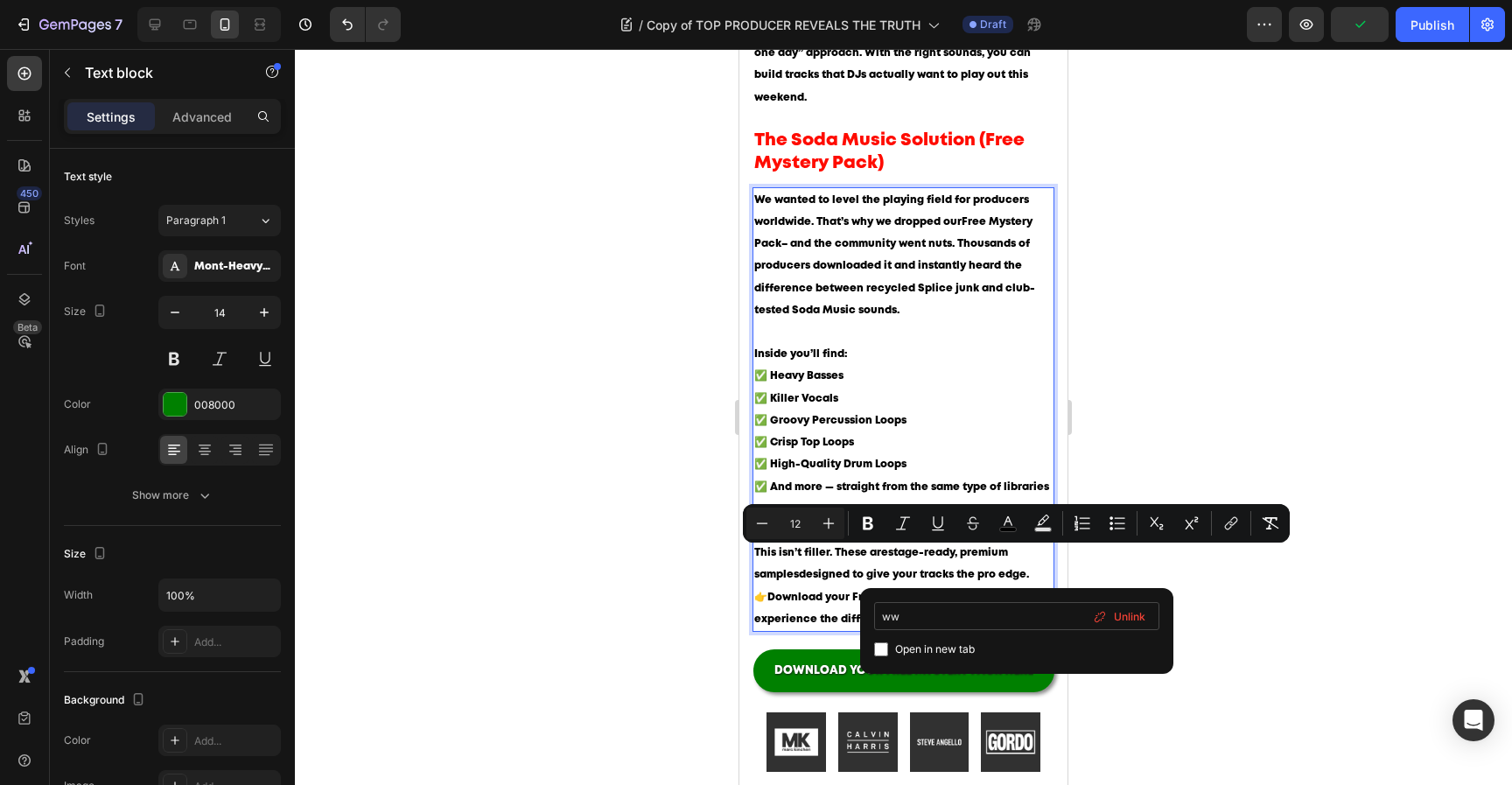
type input "w"
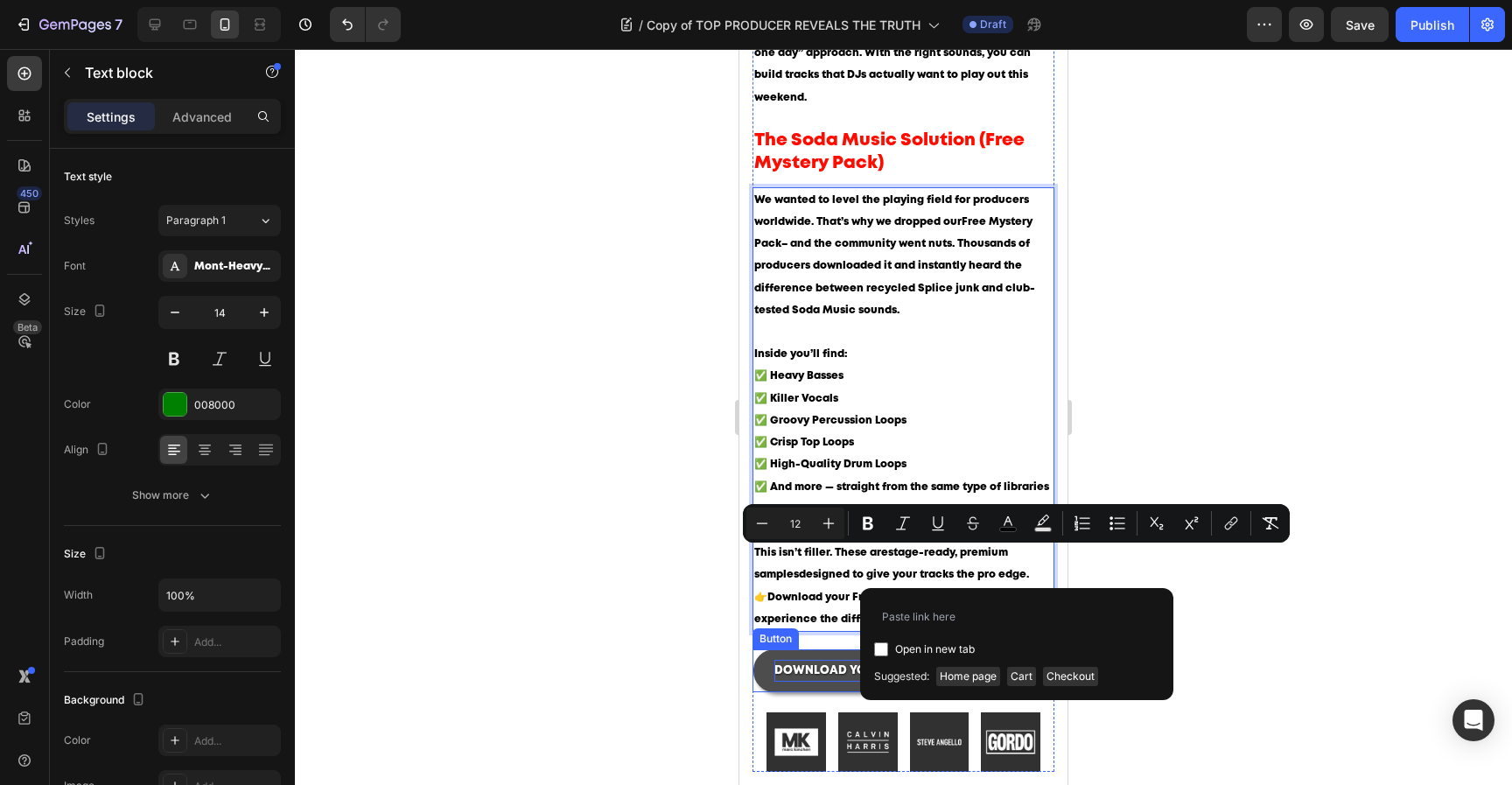
click at [827, 660] on p "DOWNLOAD YOUR FREE MYSTERY PACK HERE" at bounding box center [904, 670] width 259 height 22
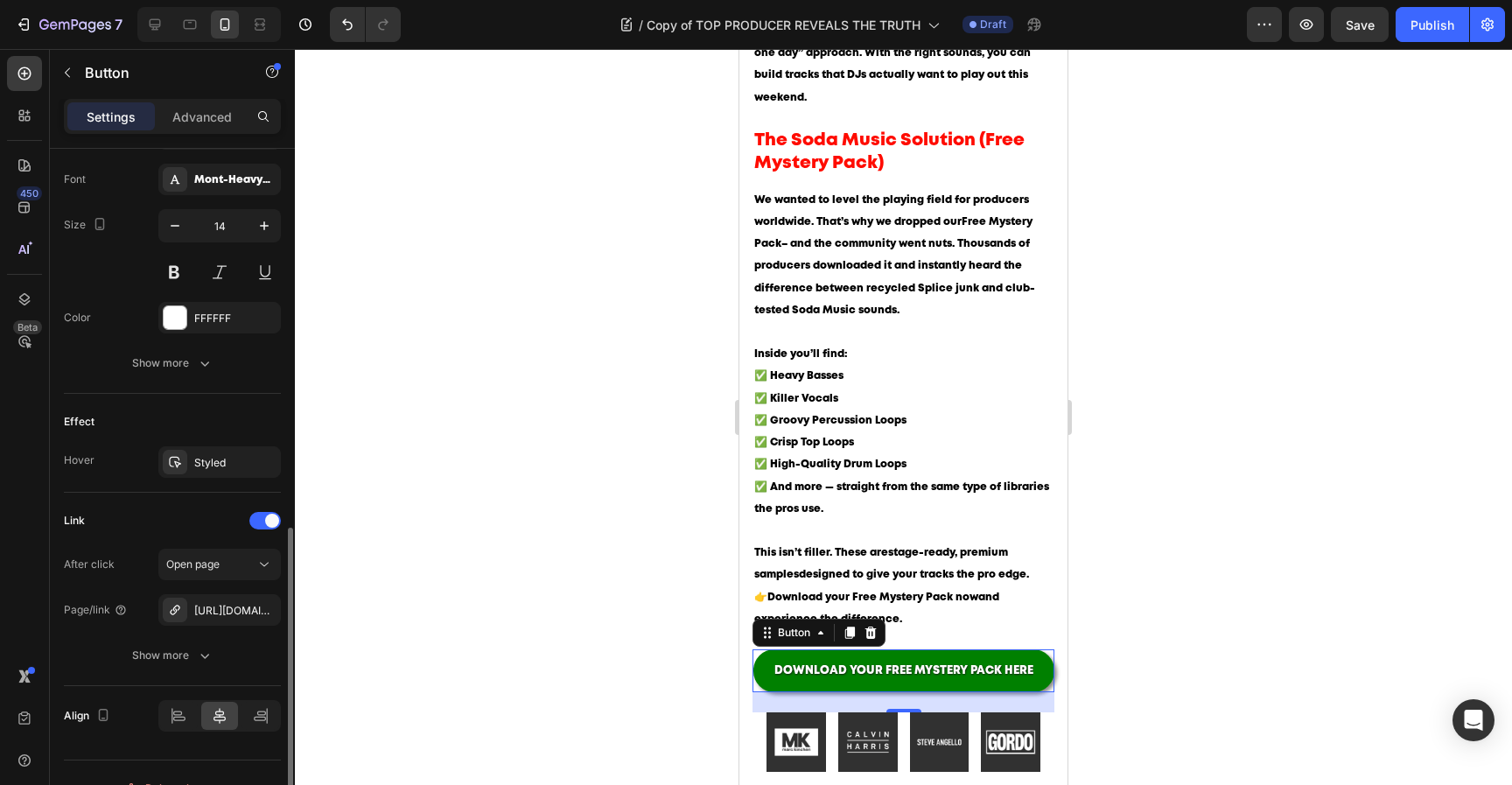
scroll to position [705, 0]
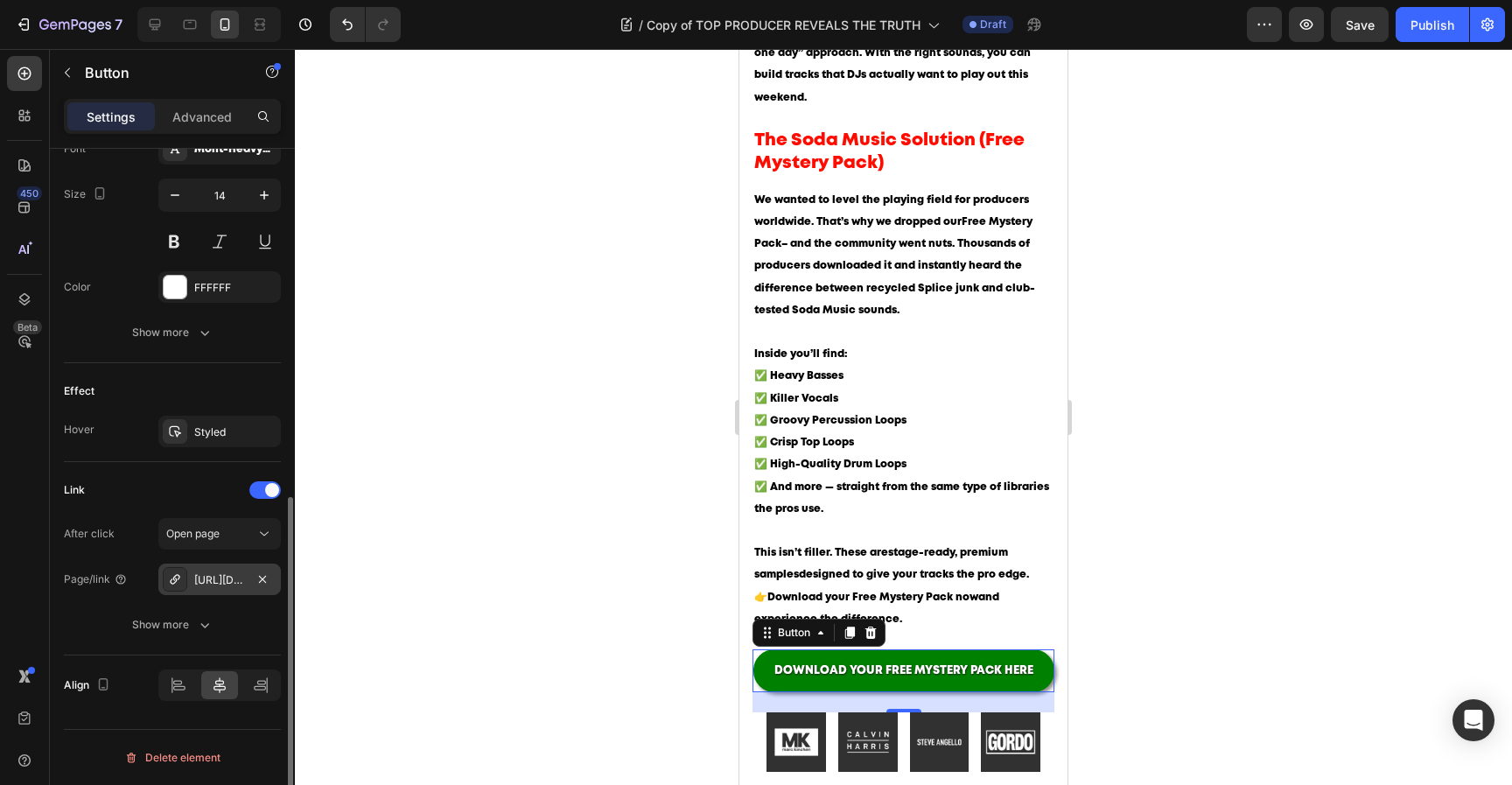
click at [228, 578] on div "[URL][DOMAIN_NAME]" at bounding box center [219, 580] width 50 height 16
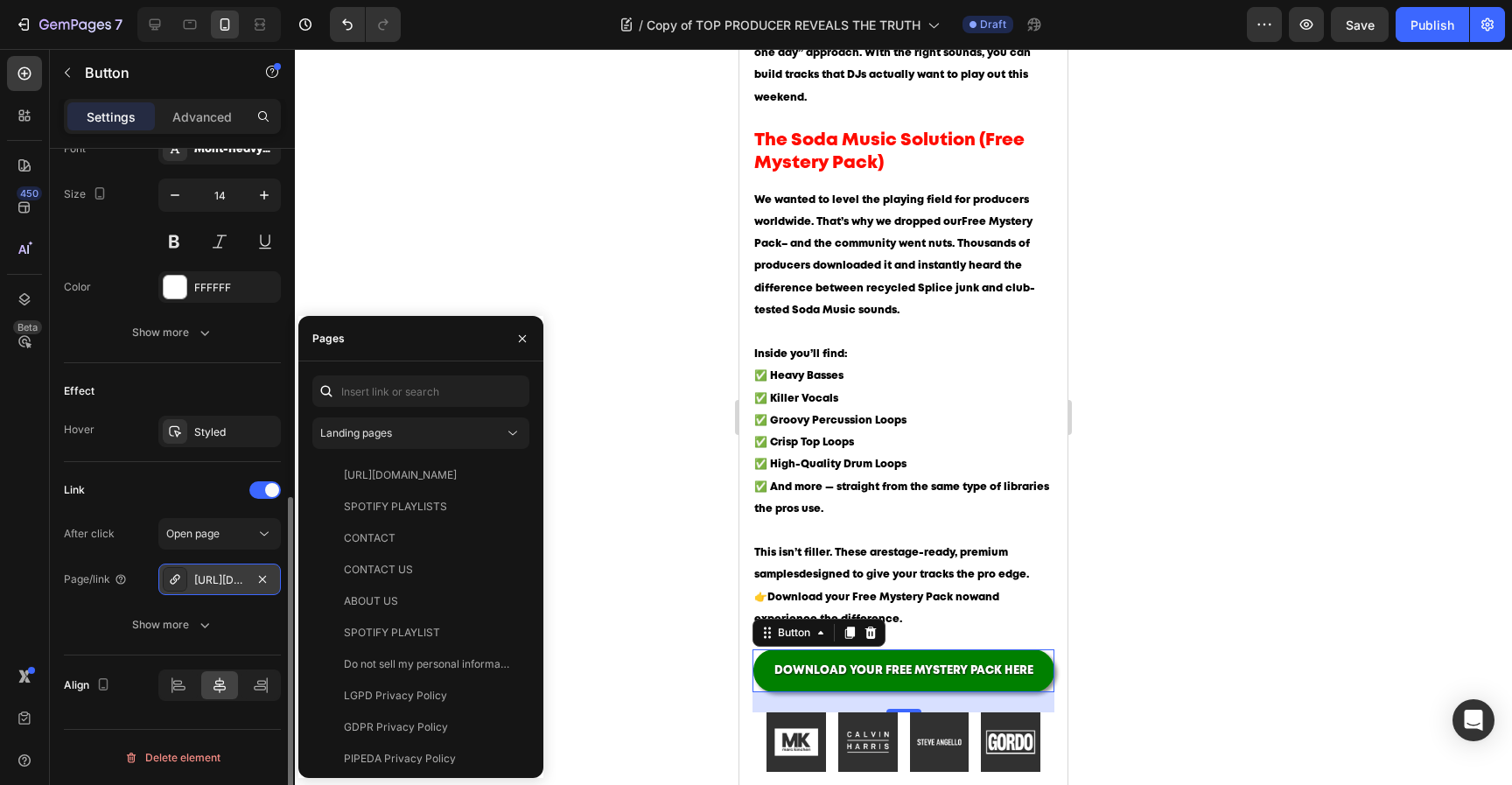
click at [172, 577] on icon at bounding box center [175, 579] width 14 height 14
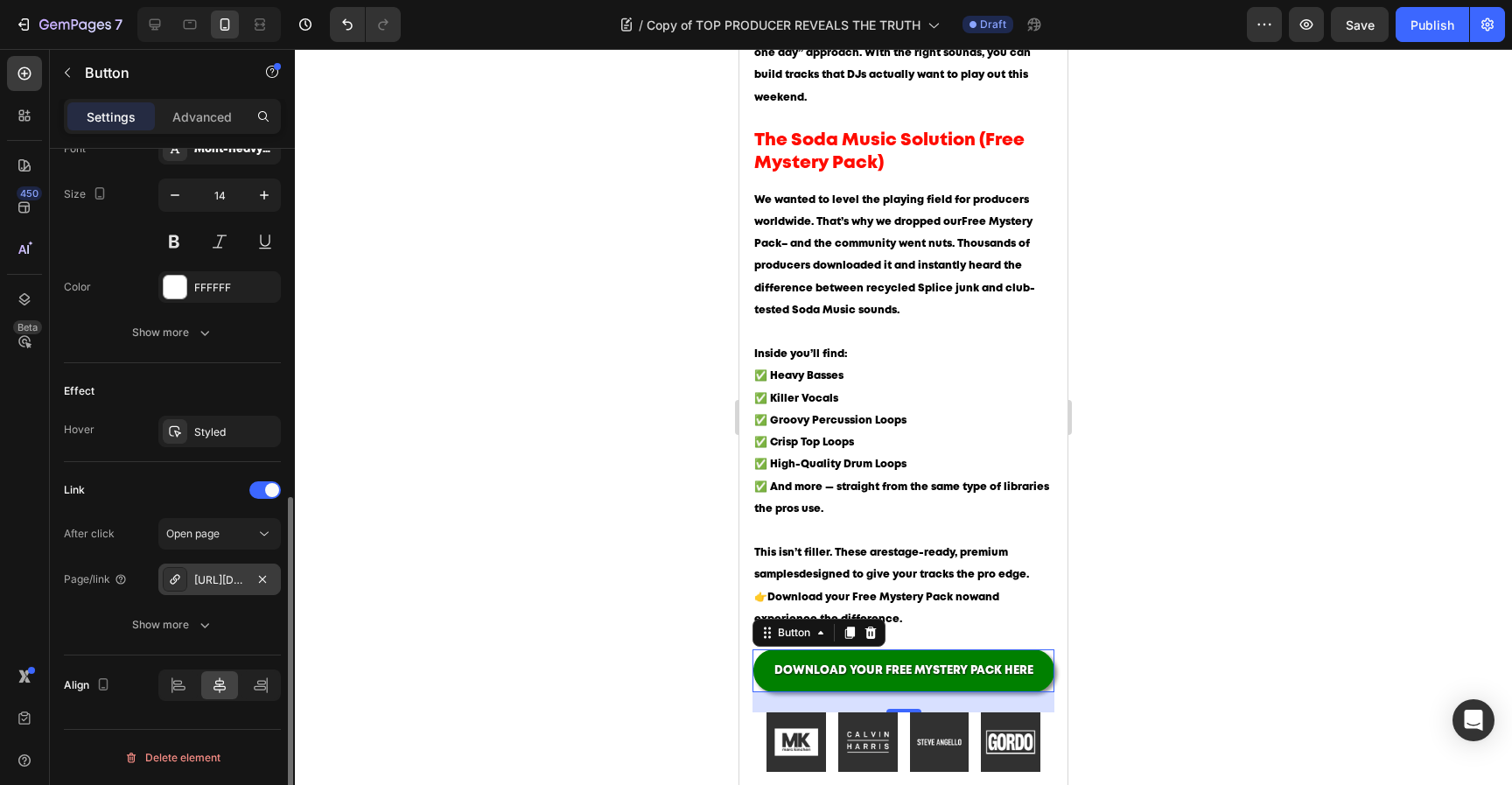
click at [174, 581] on icon at bounding box center [175, 579] width 14 height 14
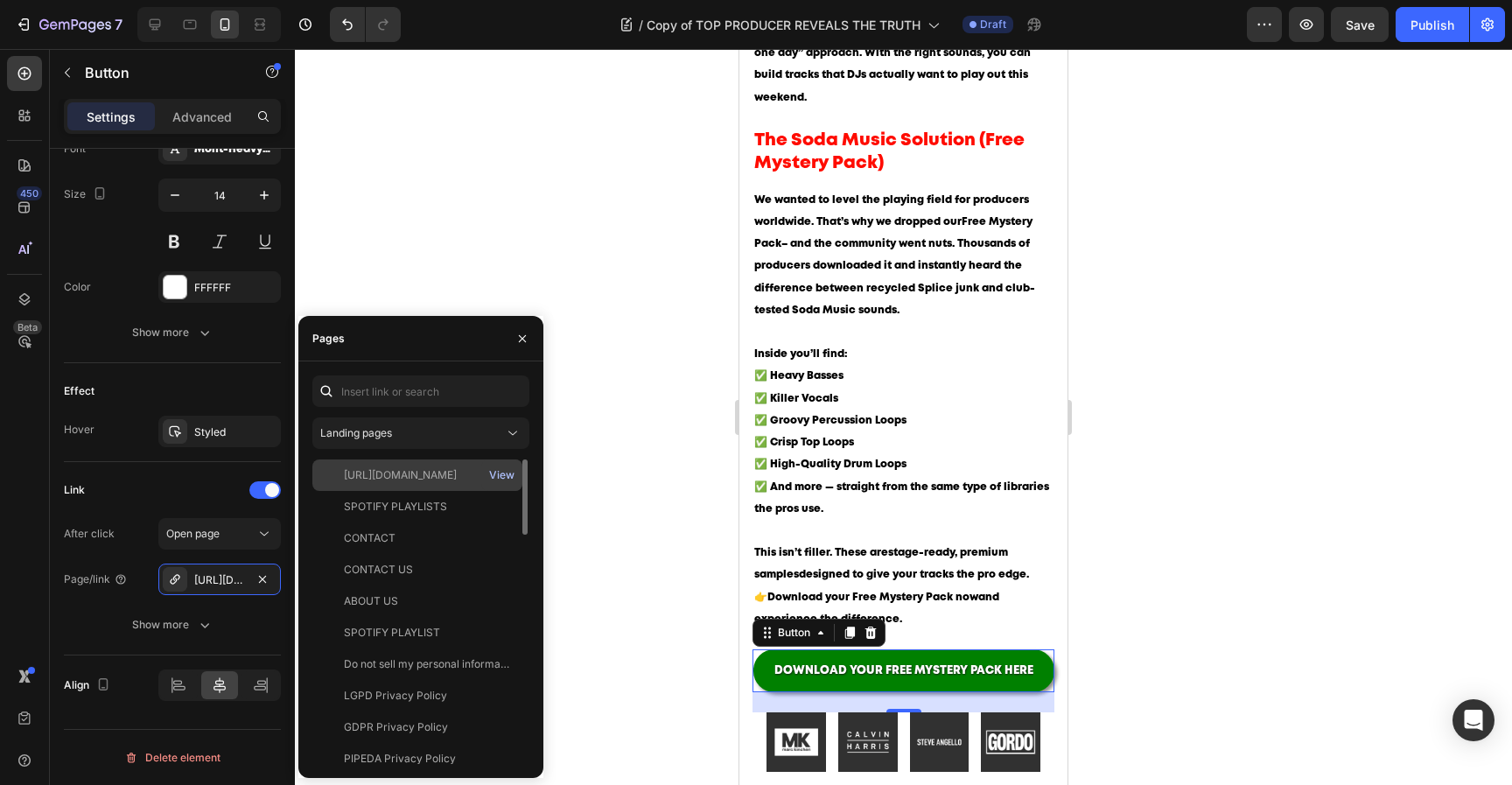
click at [496, 475] on div "View" at bounding box center [501, 475] width 26 height 16
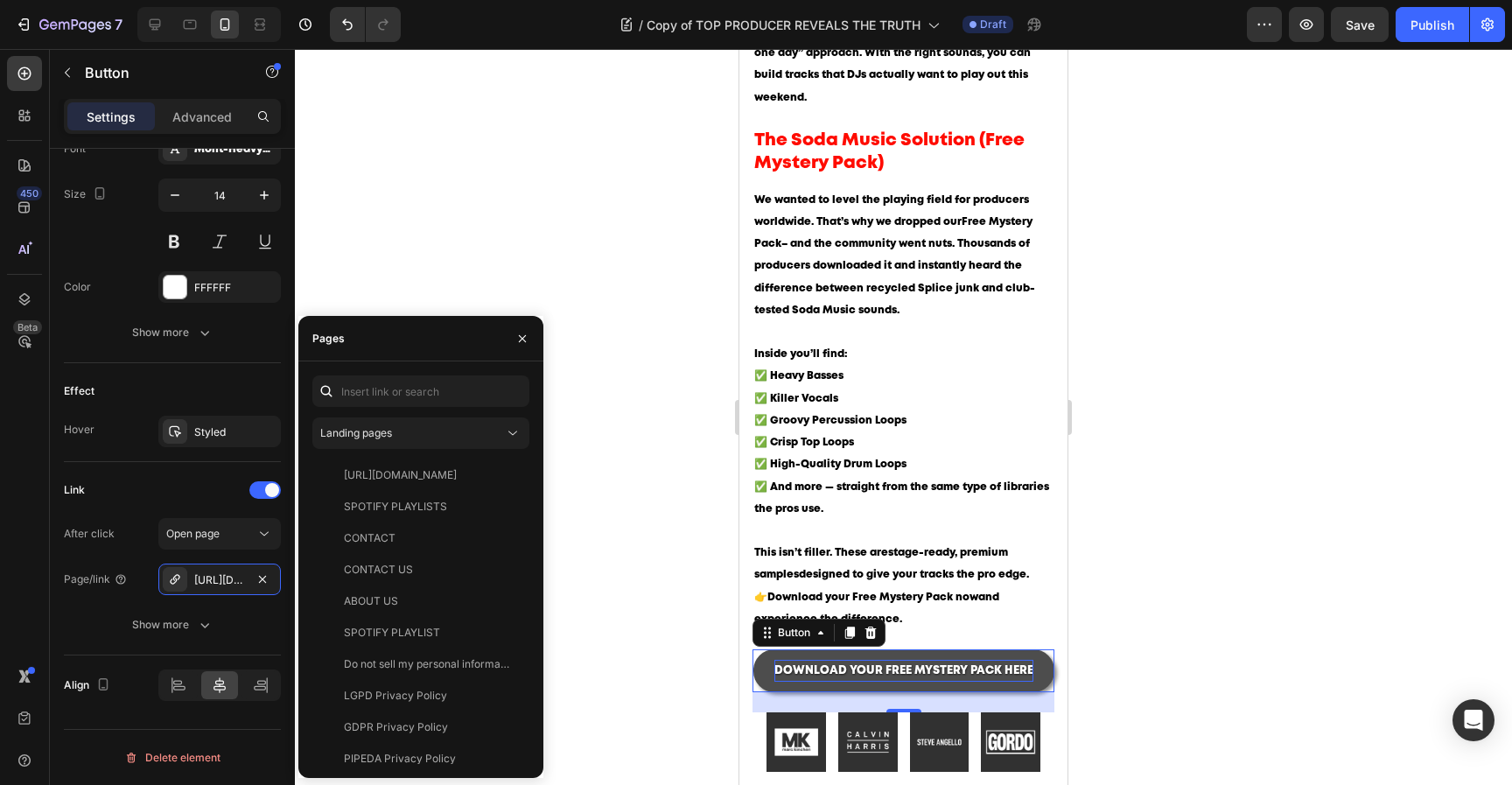
click at [867, 665] on span "DOWNLOAD YOUR FREE MYSTERY PACK HERE" at bounding box center [904, 670] width 259 height 9
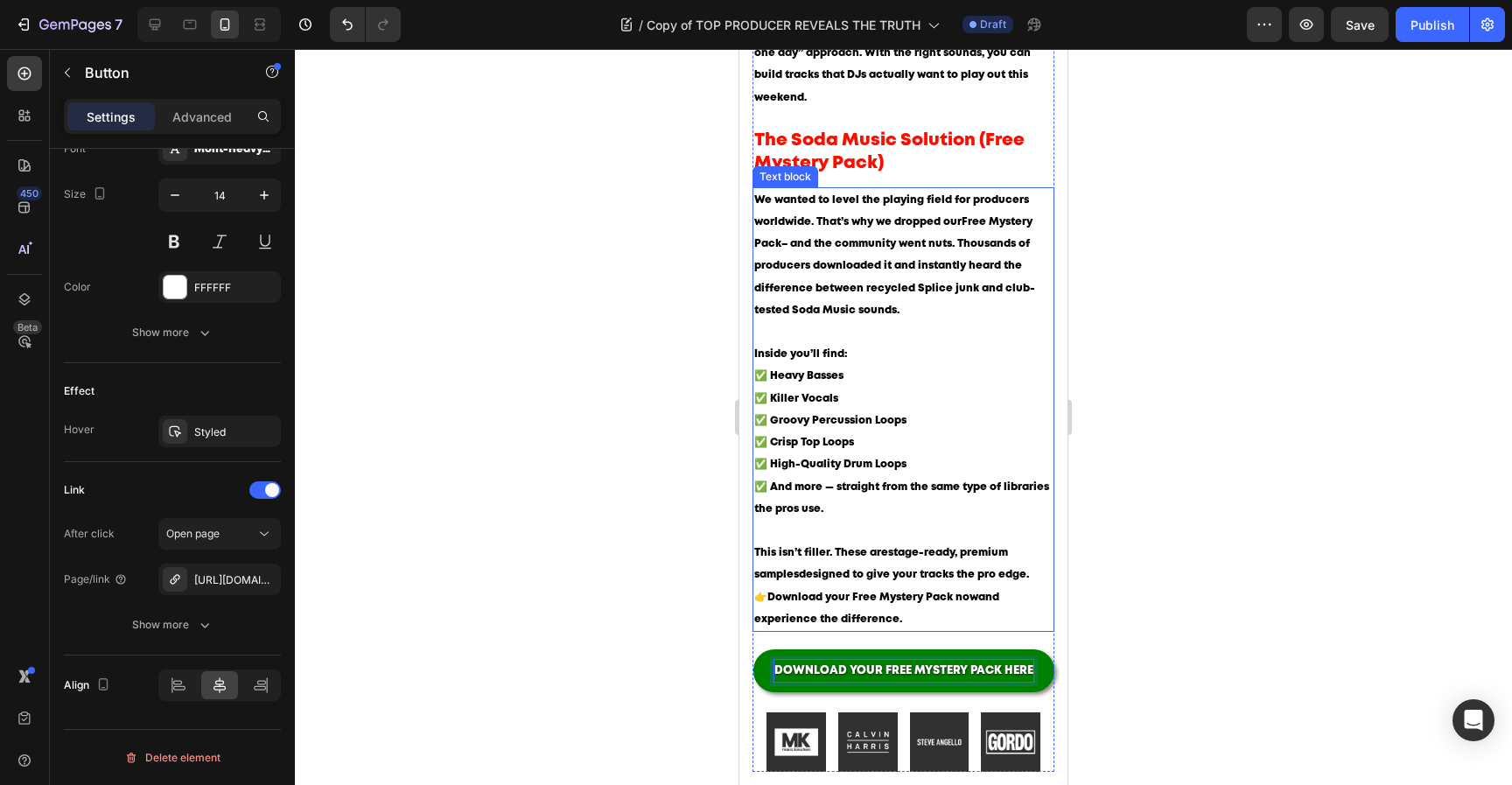
click at [878, 586] on p "👉 Download your Free Mystery Pack now and experience the difference." at bounding box center [903, 607] width 298 height 44
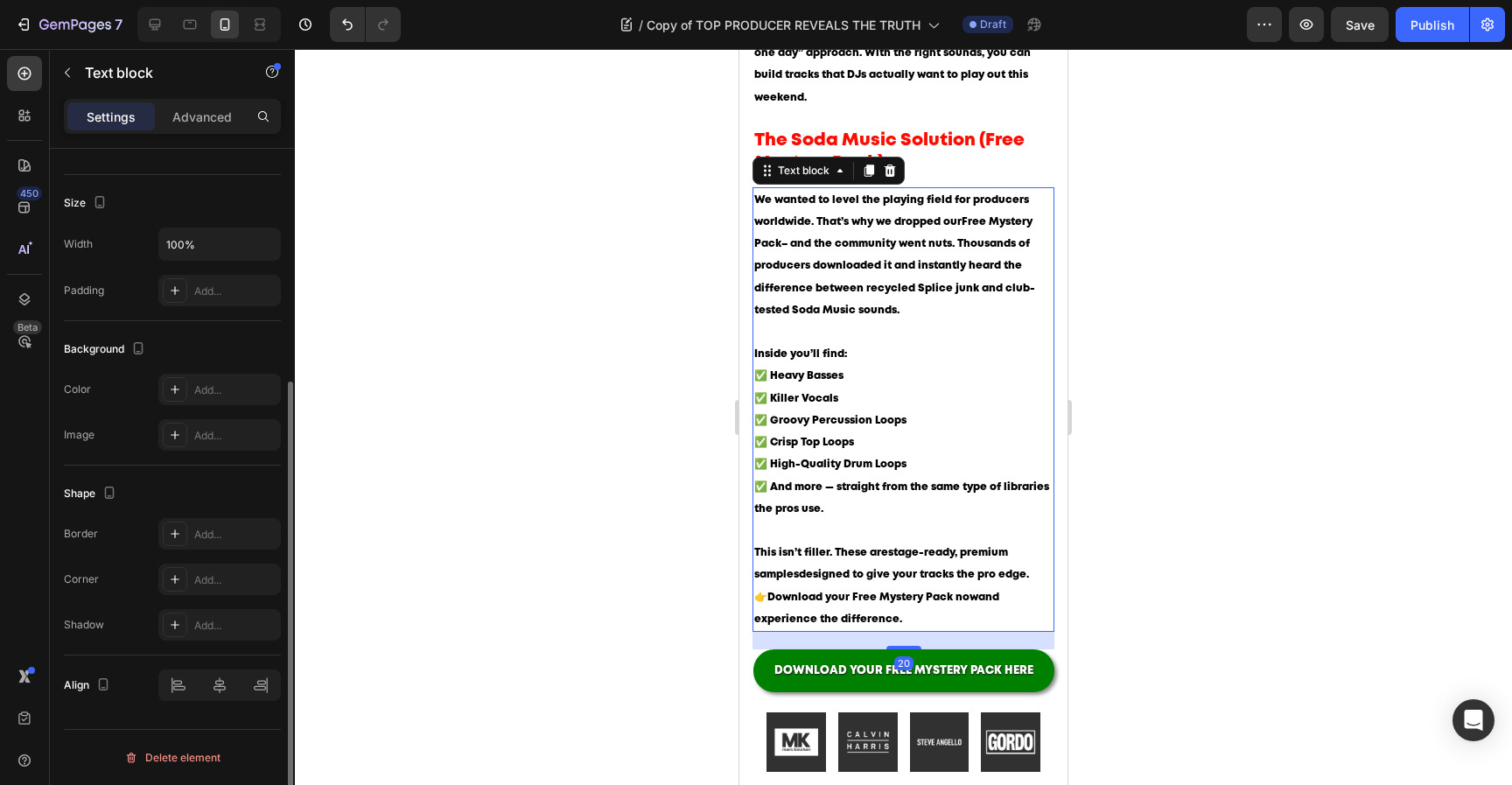
scroll to position [0, 0]
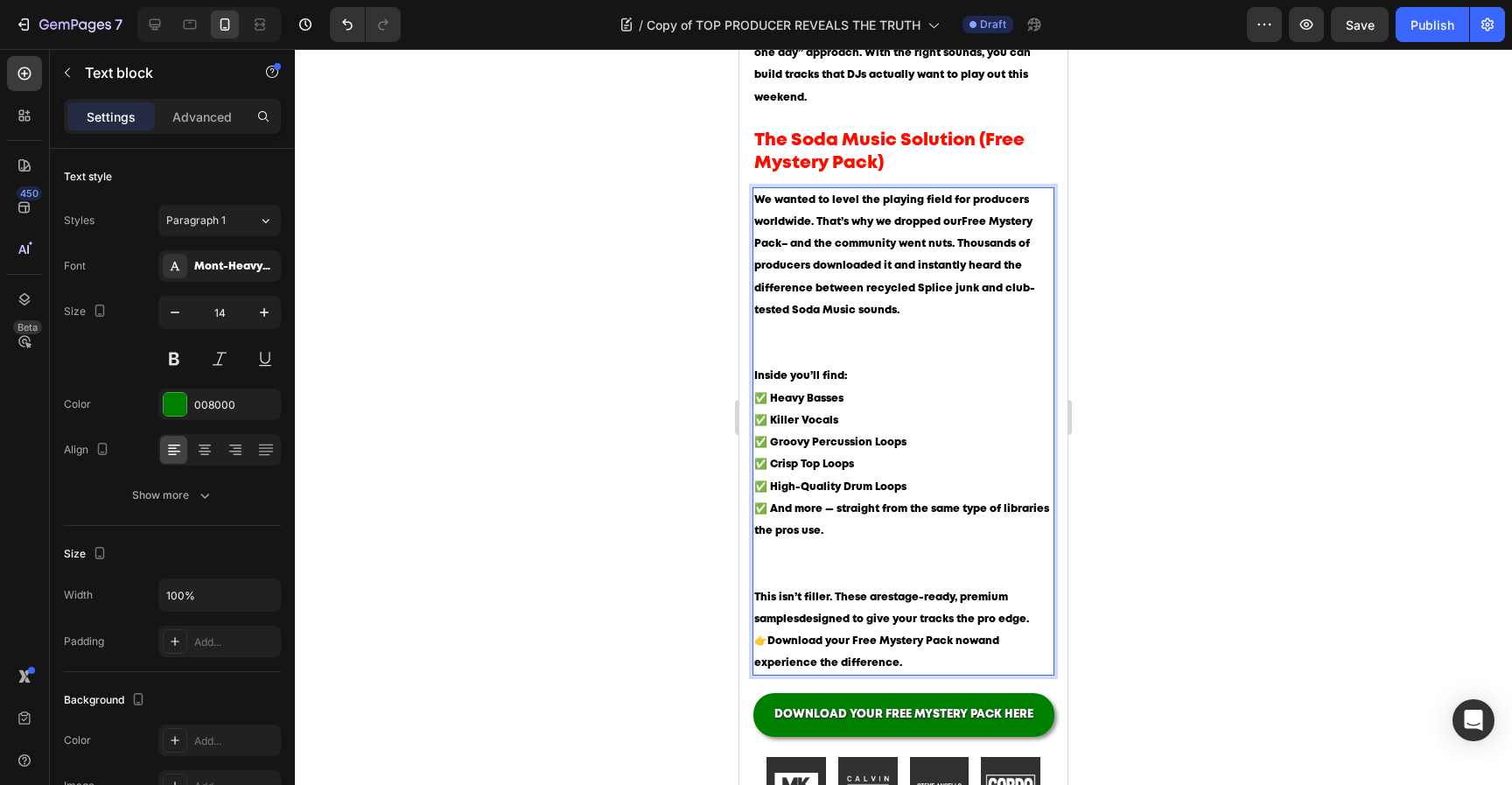
click at [832, 285] on p "We wanted to level the playing field for producers worldwide. That’s why we dro…" at bounding box center [903, 277] width 298 height 177
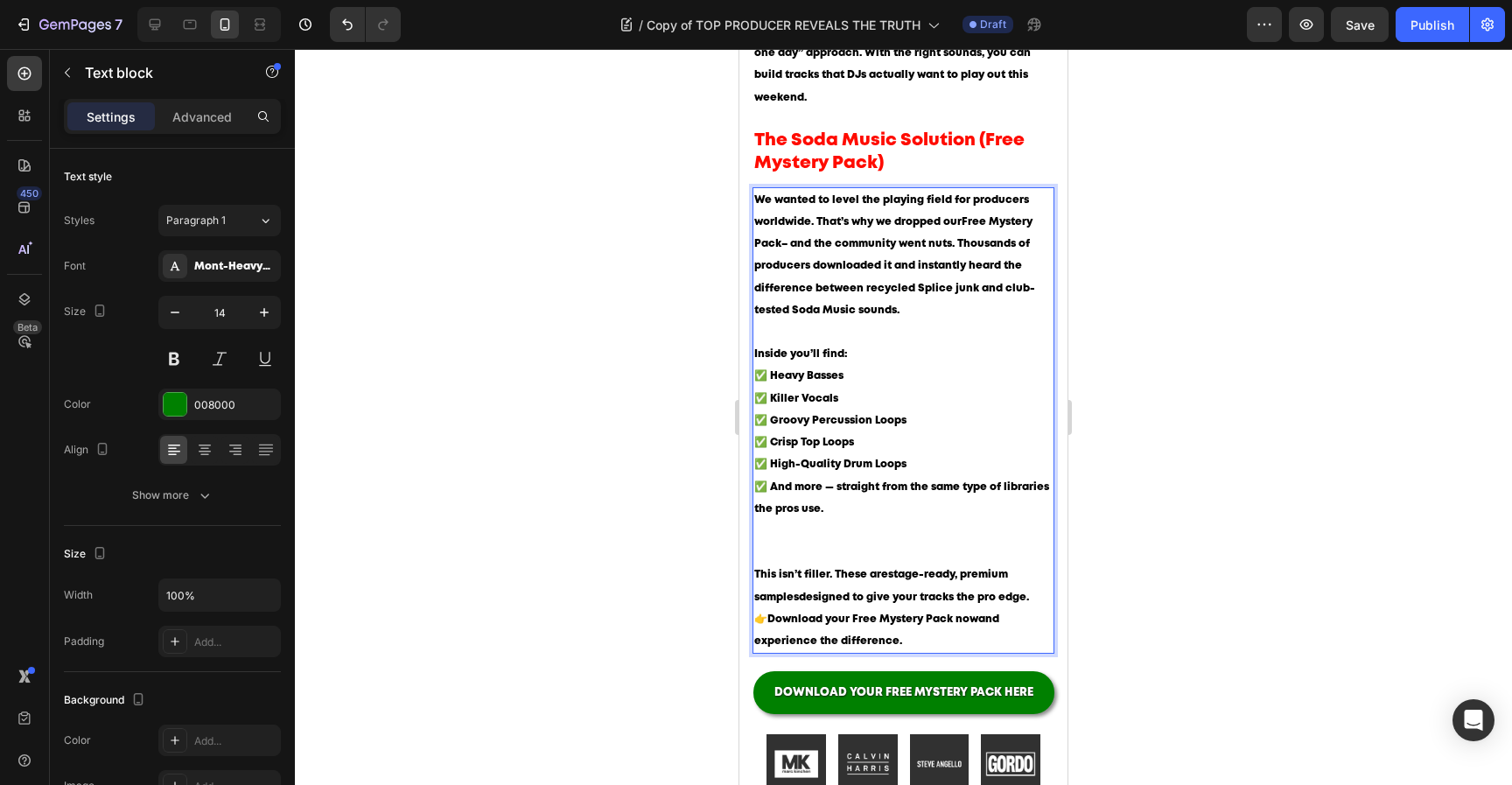
click at [808, 485] on p "Inside you’ll find: ✅ Heavy Basses ✅ Killer Vocals ✅ Groovy Percussion Loops ✅ …" at bounding box center [903, 453] width 298 height 220
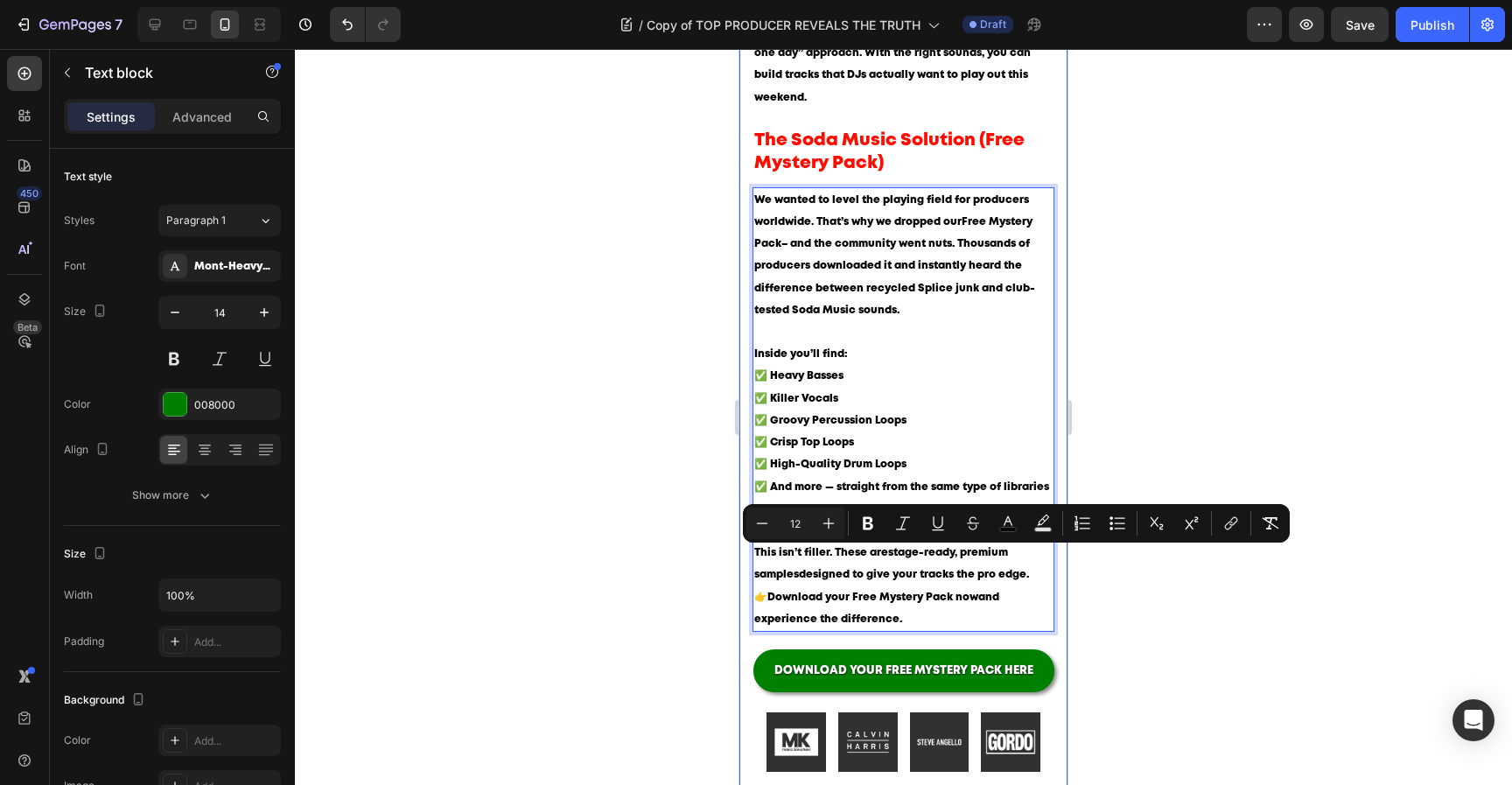
drag, startPoint x: 907, startPoint y: 575, endPoint x: 751, endPoint y: 551, distance: 157.8
click at [1011, 520] on icon "Editor contextual toolbar" at bounding box center [1008, 523] width 17 height 17
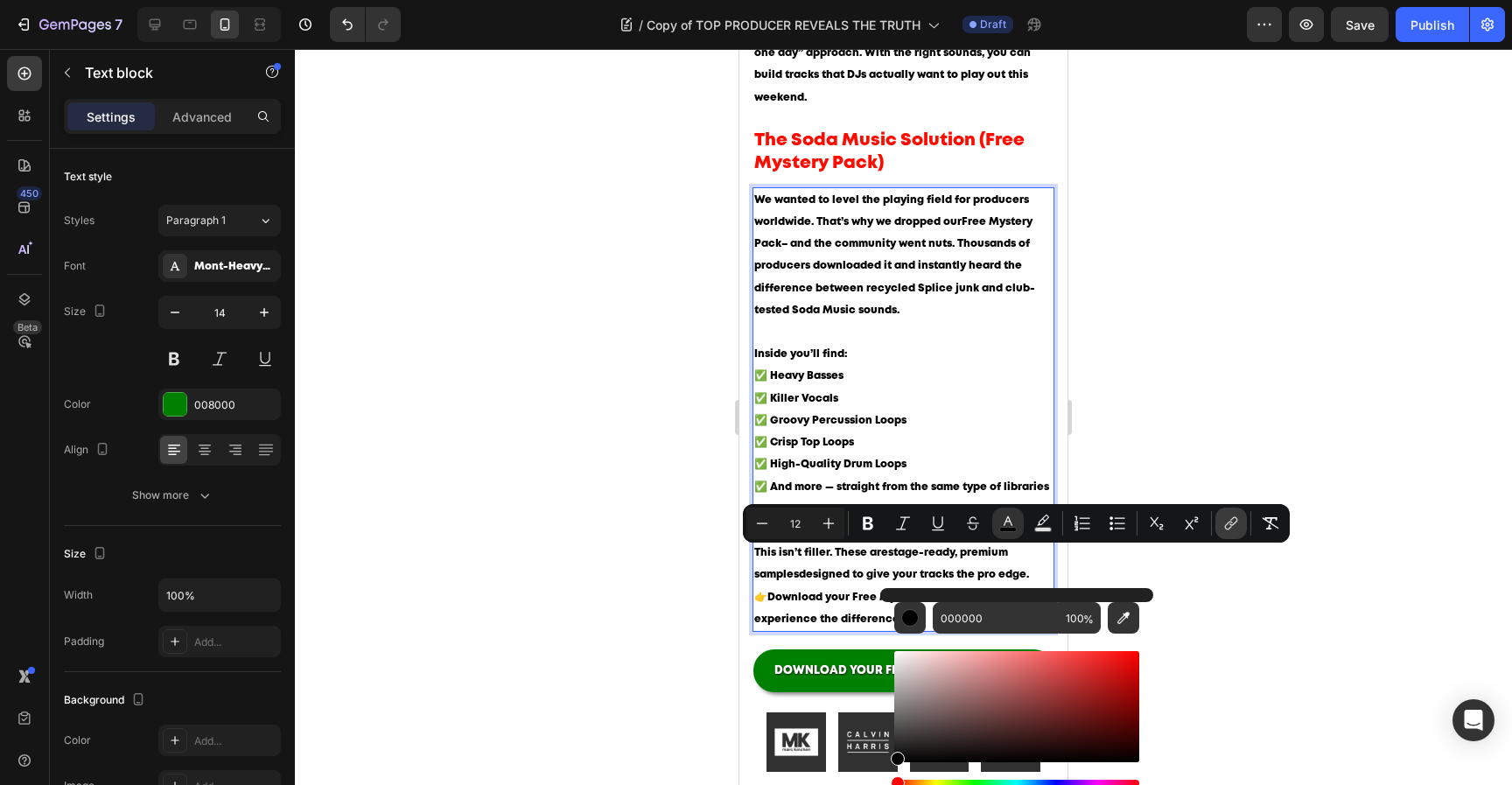
click at [1235, 523] on icon "Editor contextual toolbar" at bounding box center [1234, 521] width 8 height 9
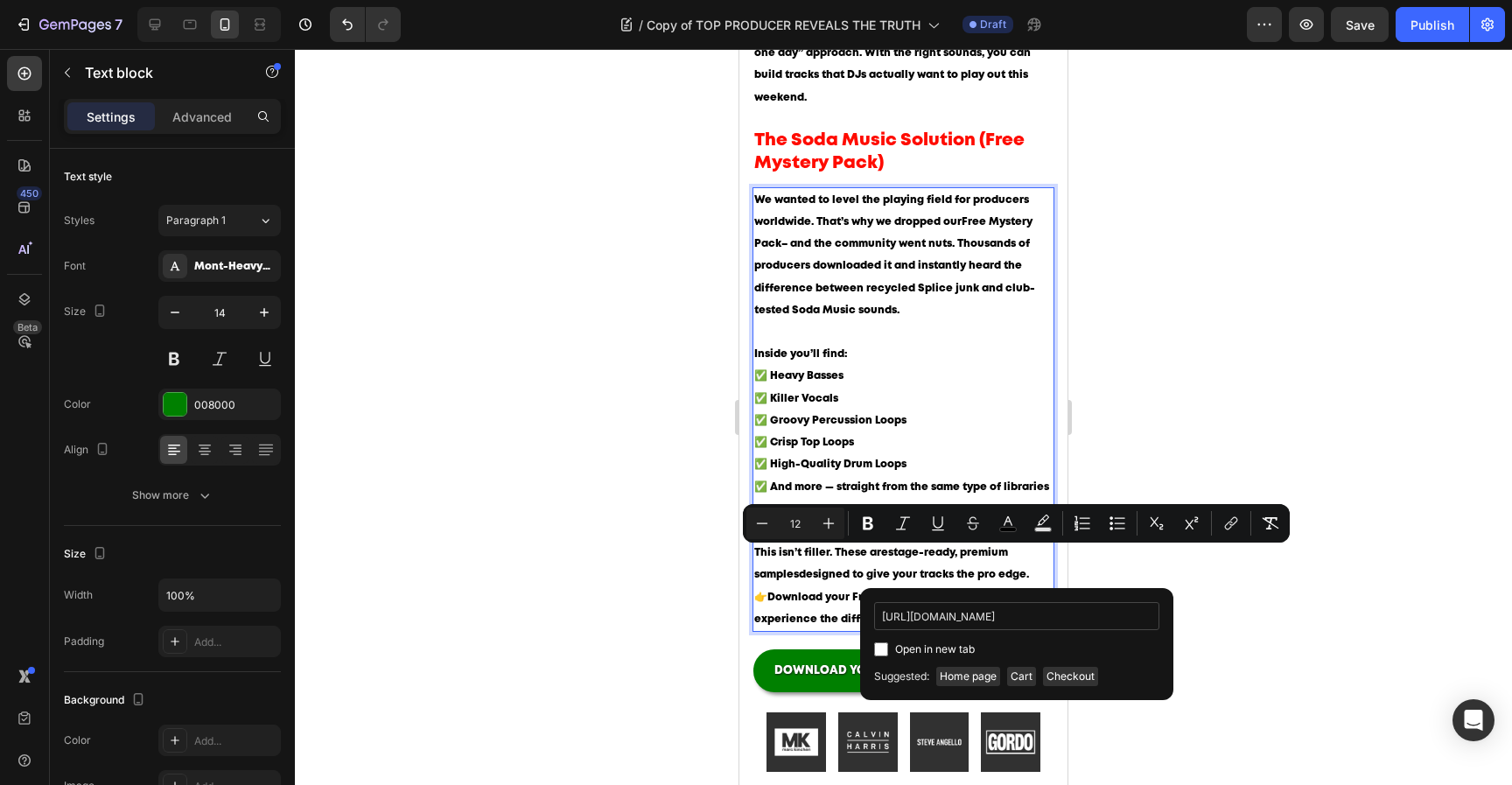
scroll to position [0, 242]
type input "[URL][DOMAIN_NAME]"
click at [946, 652] on span "Open in new tab" at bounding box center [936, 649] width 80 height 21
checkbox input "true"
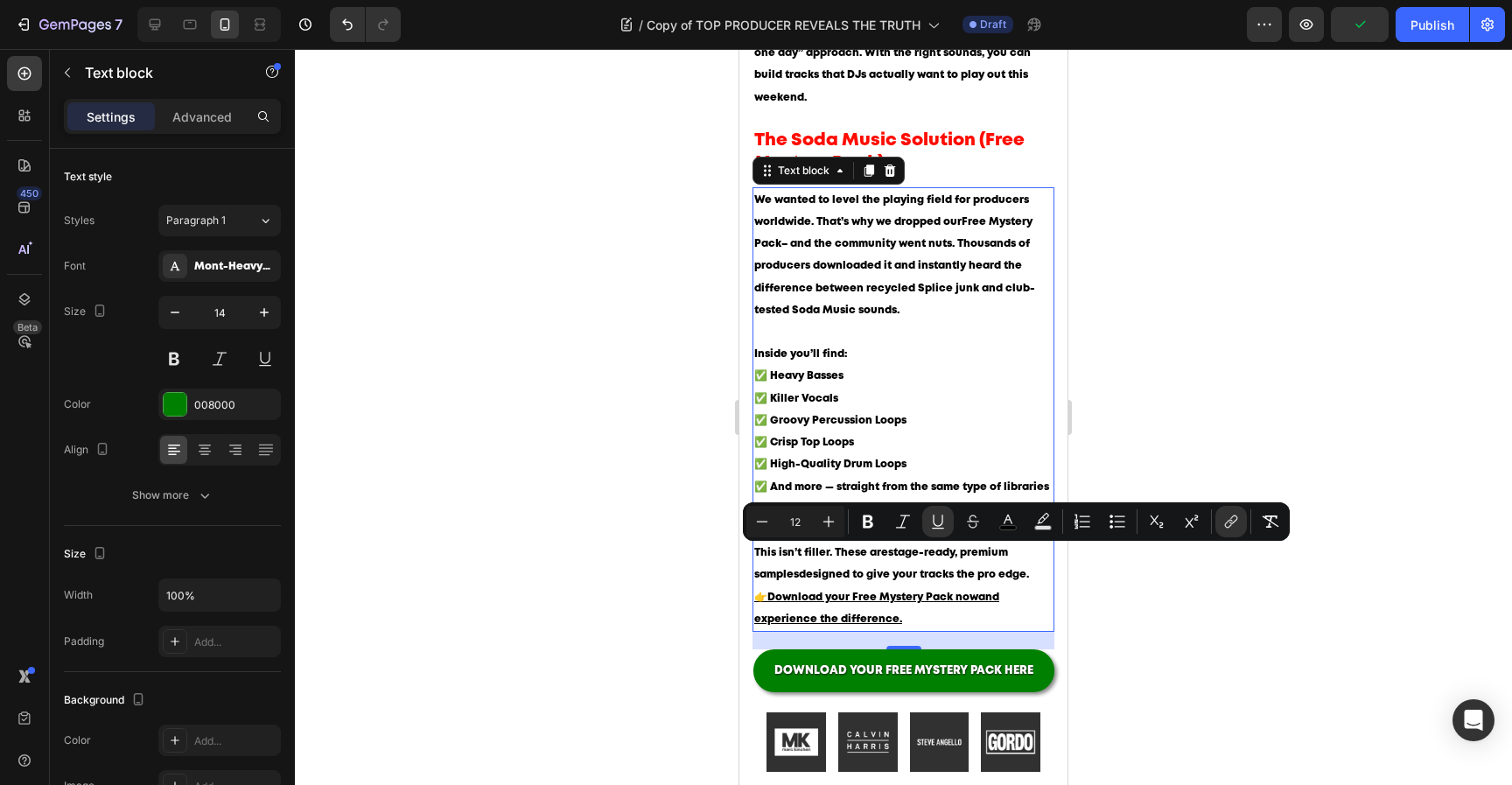
click at [915, 586] on p "👉 Download your Free Mystery Pack now and experience the difference." at bounding box center [903, 607] width 298 height 44
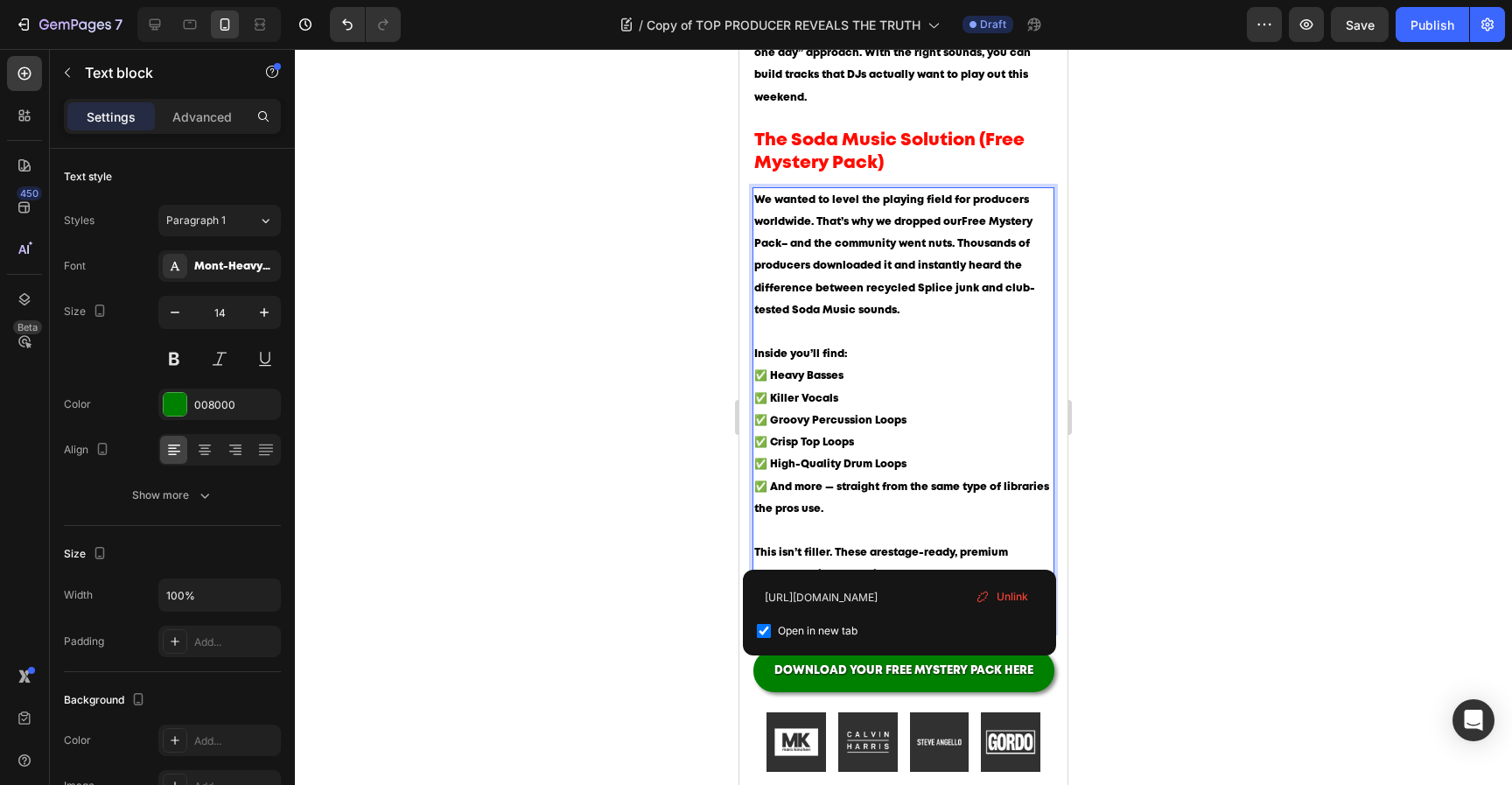
drag, startPoint x: 911, startPoint y: 572, endPoint x: 755, endPoint y: 561, distance: 156.4
drag, startPoint x: 756, startPoint y: 551, endPoint x: 1670, endPoint y: 646, distance: 918.9
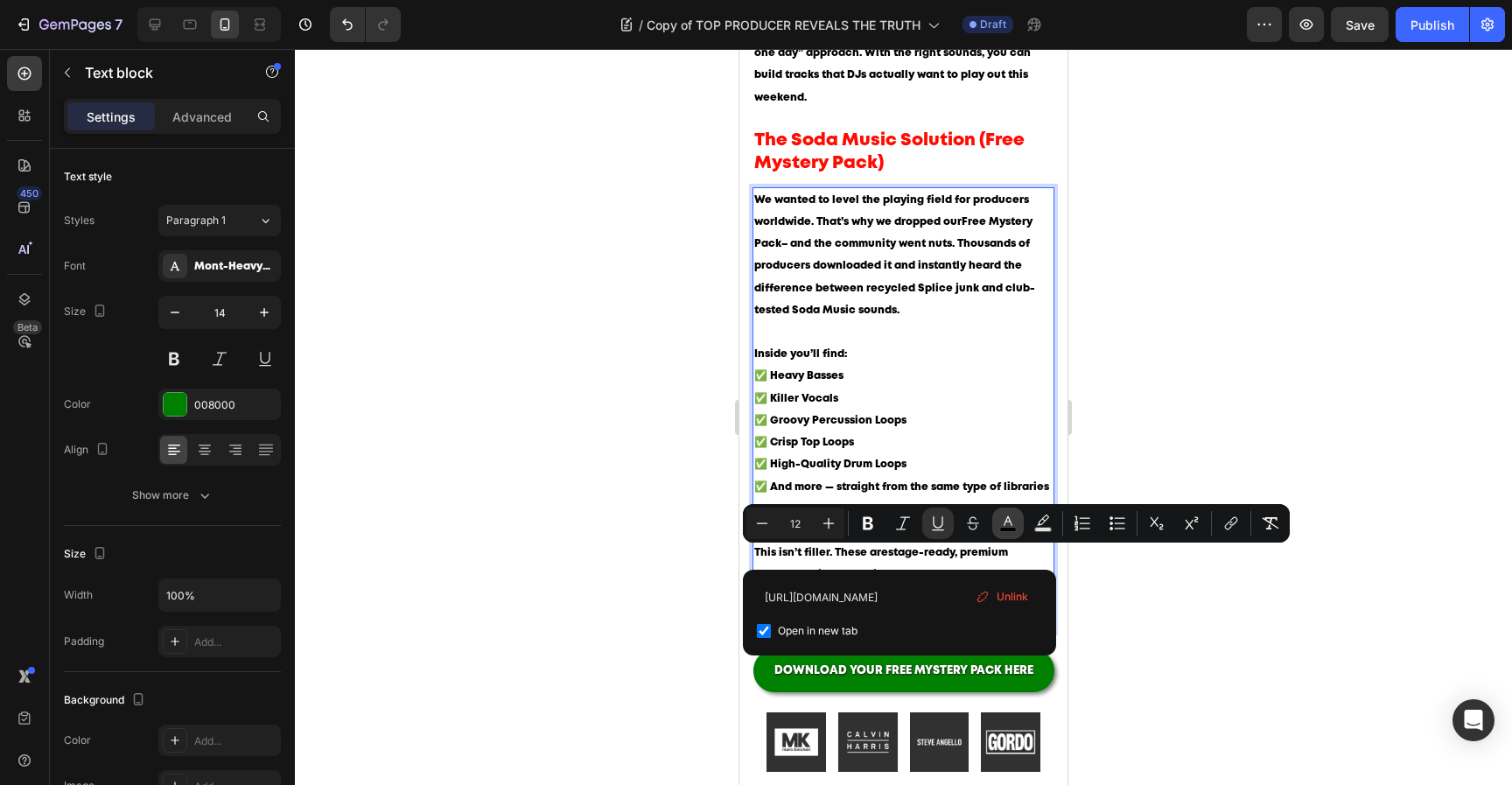
click at [1018, 530] on button "color" at bounding box center [1008, 522] width 31 height 31
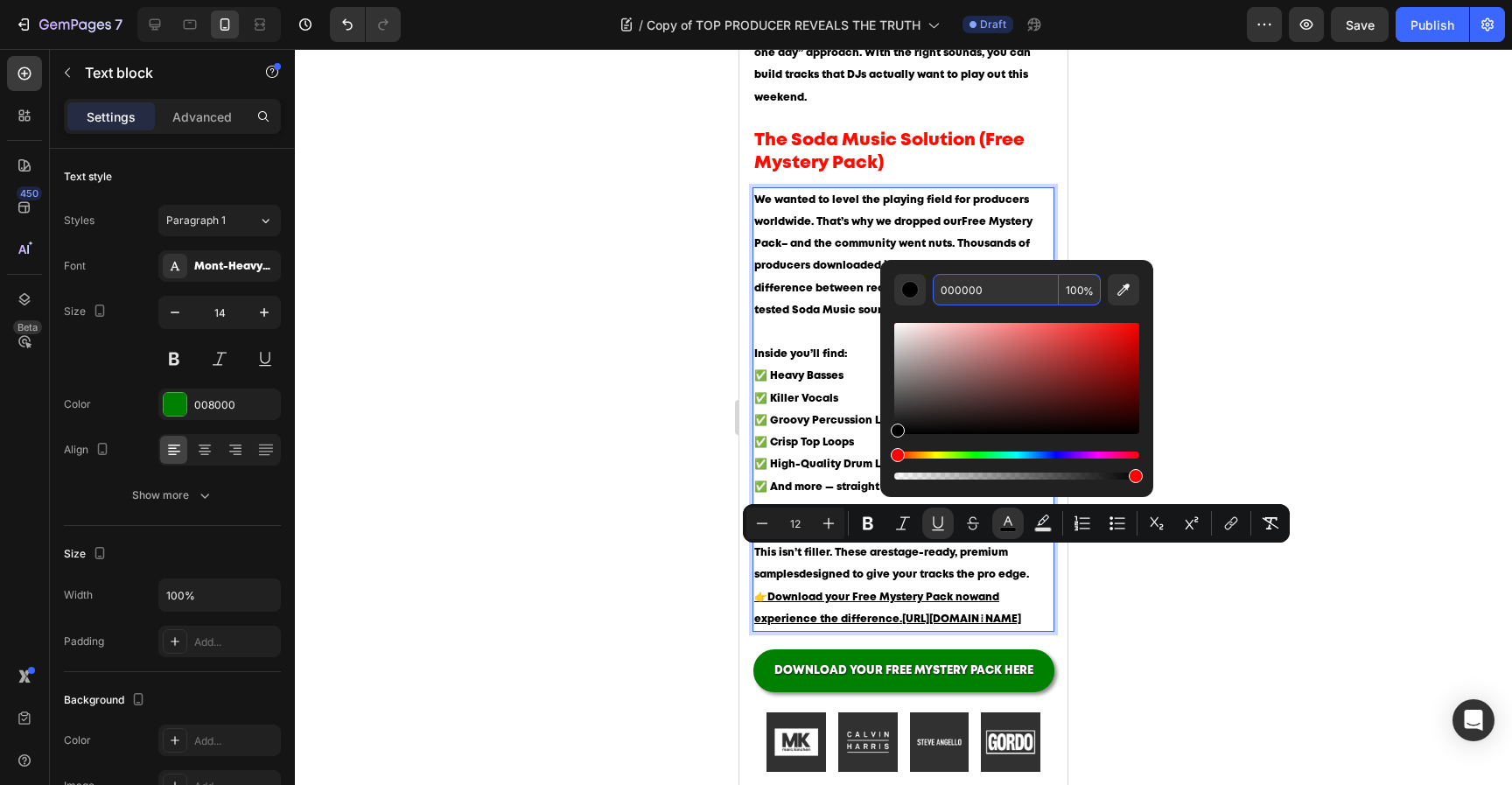
click at [1013, 289] on input "000000" at bounding box center [995, 289] width 126 height 31
paste input "1511FF"
type input "1511FF"
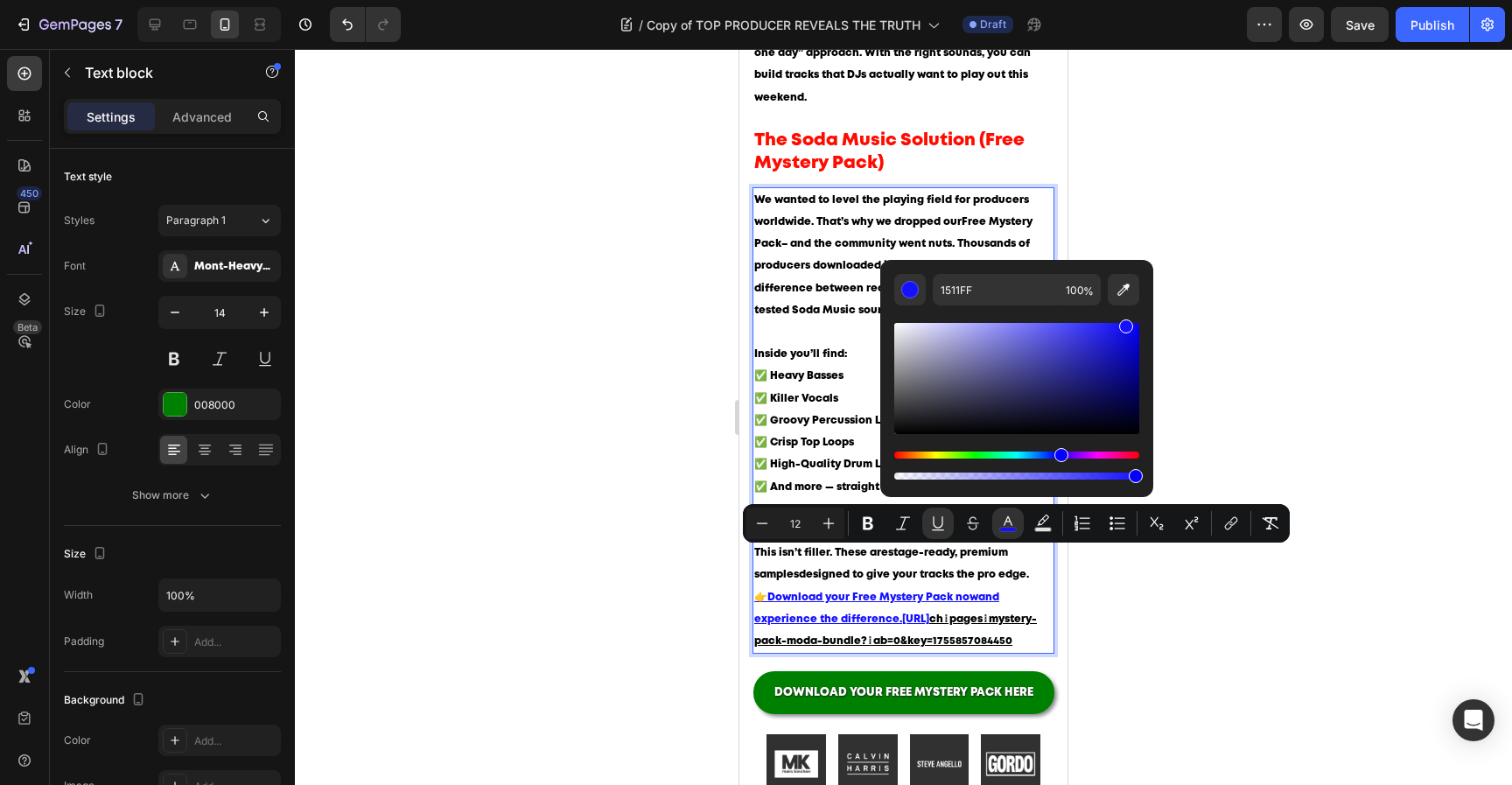
click at [984, 213] on span "We wanted to level the playing field for producers worldwide. That’s why we dro…" at bounding box center [895, 254] width 281 height 120
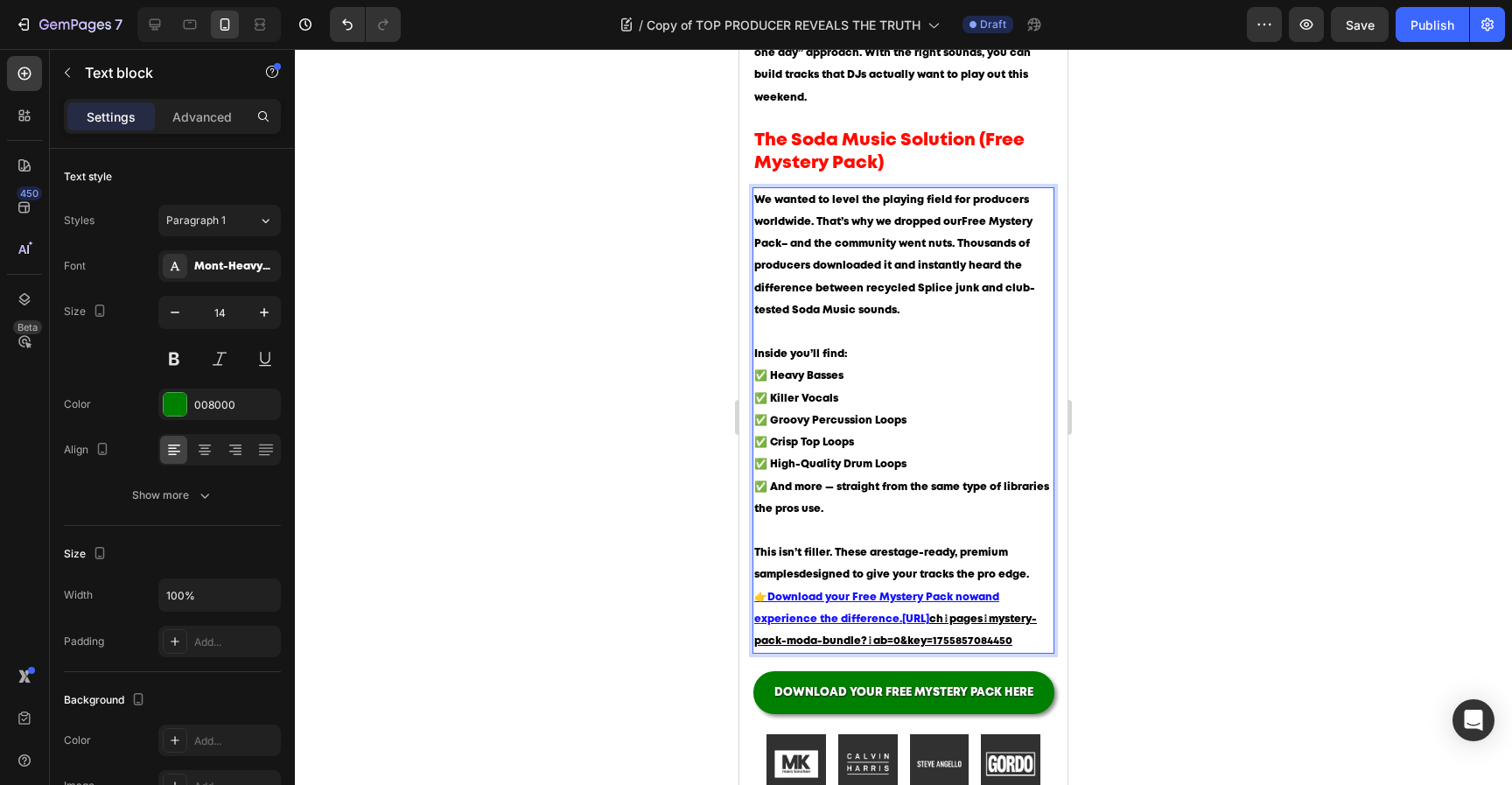
click at [1015, 623] on p "👉 Download your Free Mystery Pack now and experience the difference.https://sod…" at bounding box center [903, 619] width 298 height 66
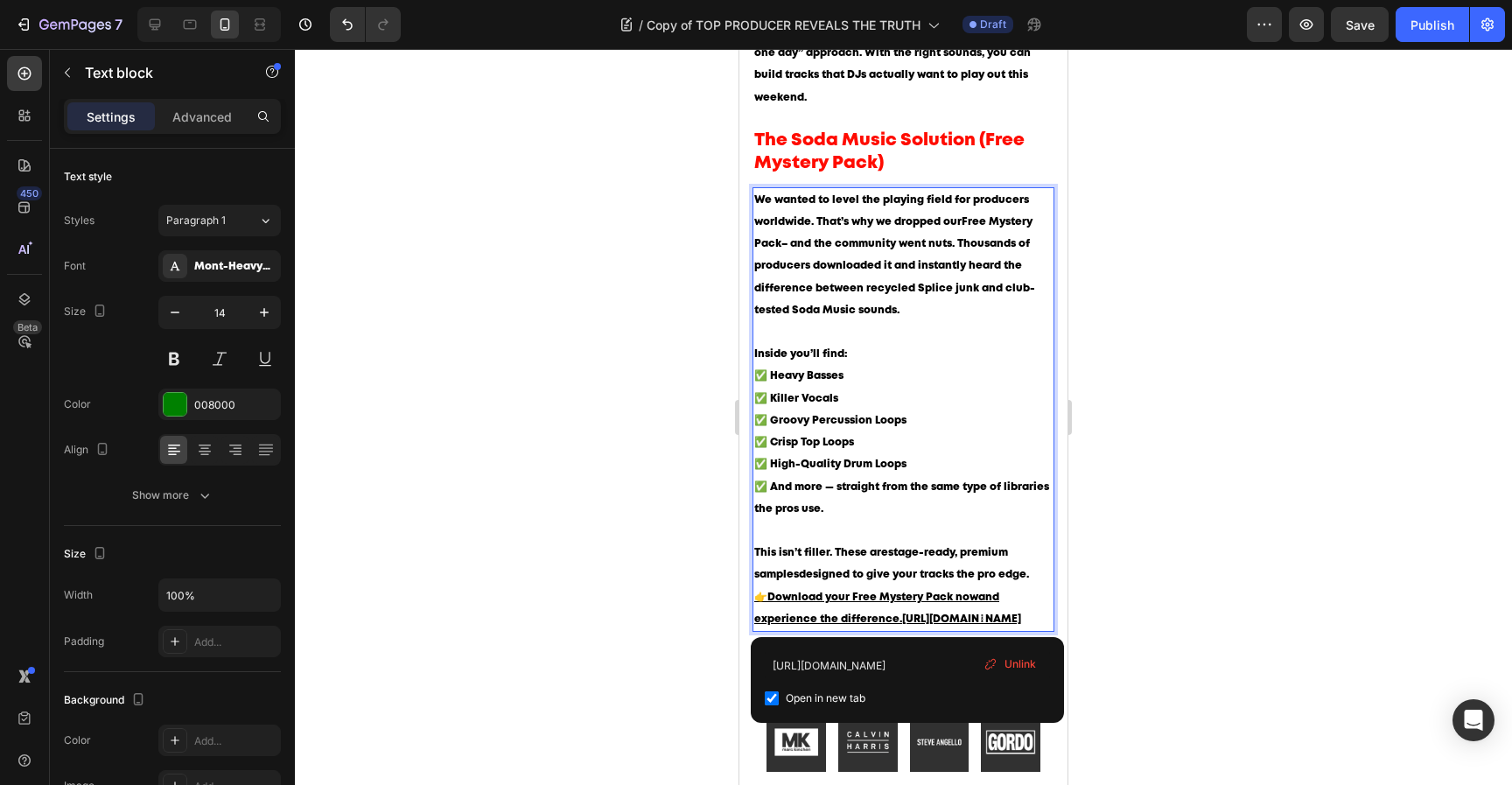
click at [1015, 623] on p "👉 Download your Free Mystery Pack now and experience the difference.https://sod…" at bounding box center [903, 607] width 298 height 44
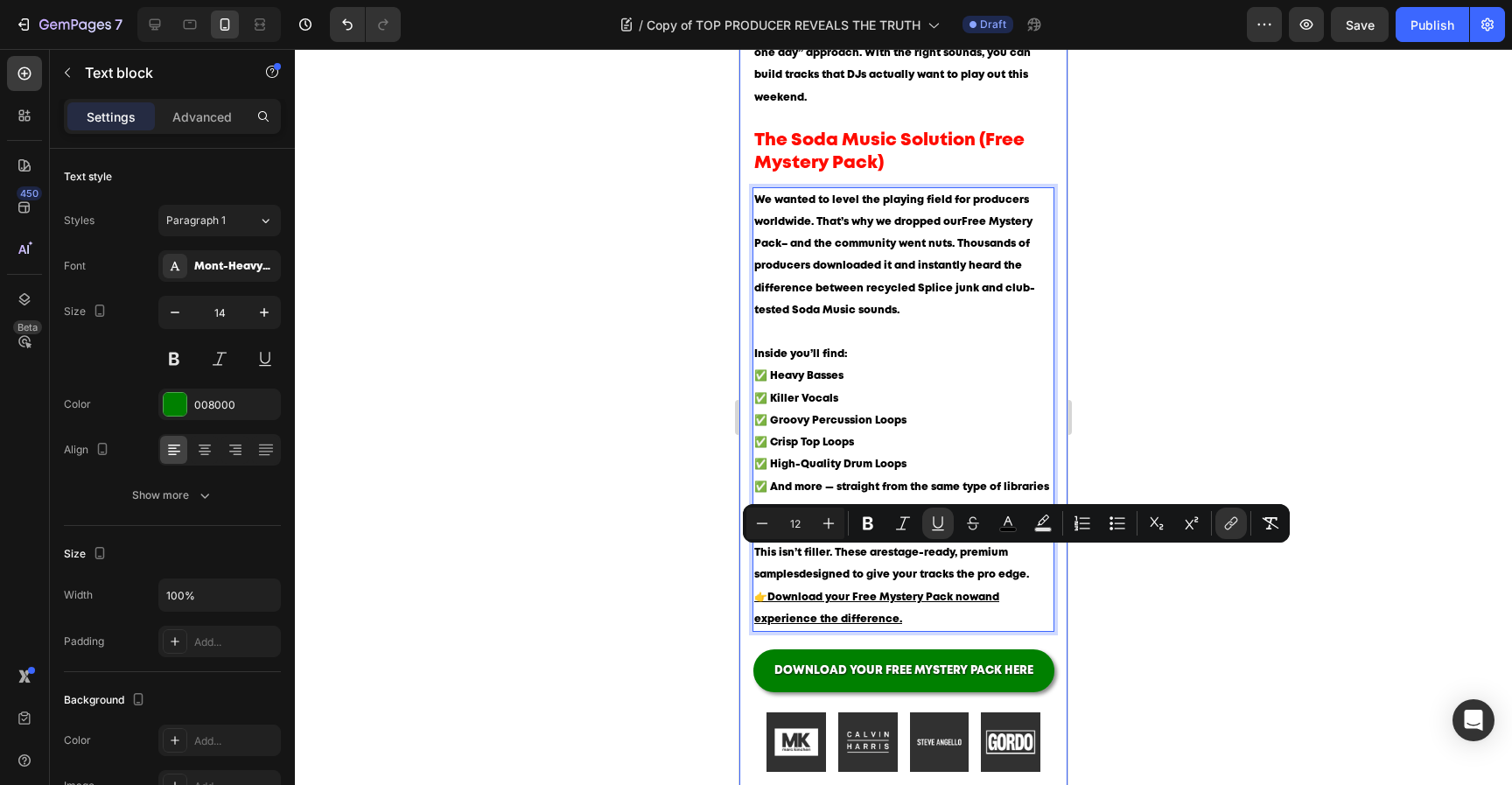
drag, startPoint x: 945, startPoint y: 572, endPoint x: 745, endPoint y: 560, distance: 200.4
click at [1008, 518] on icon "Editor contextual toolbar" at bounding box center [1008, 523] width 17 height 17
type input "000000"
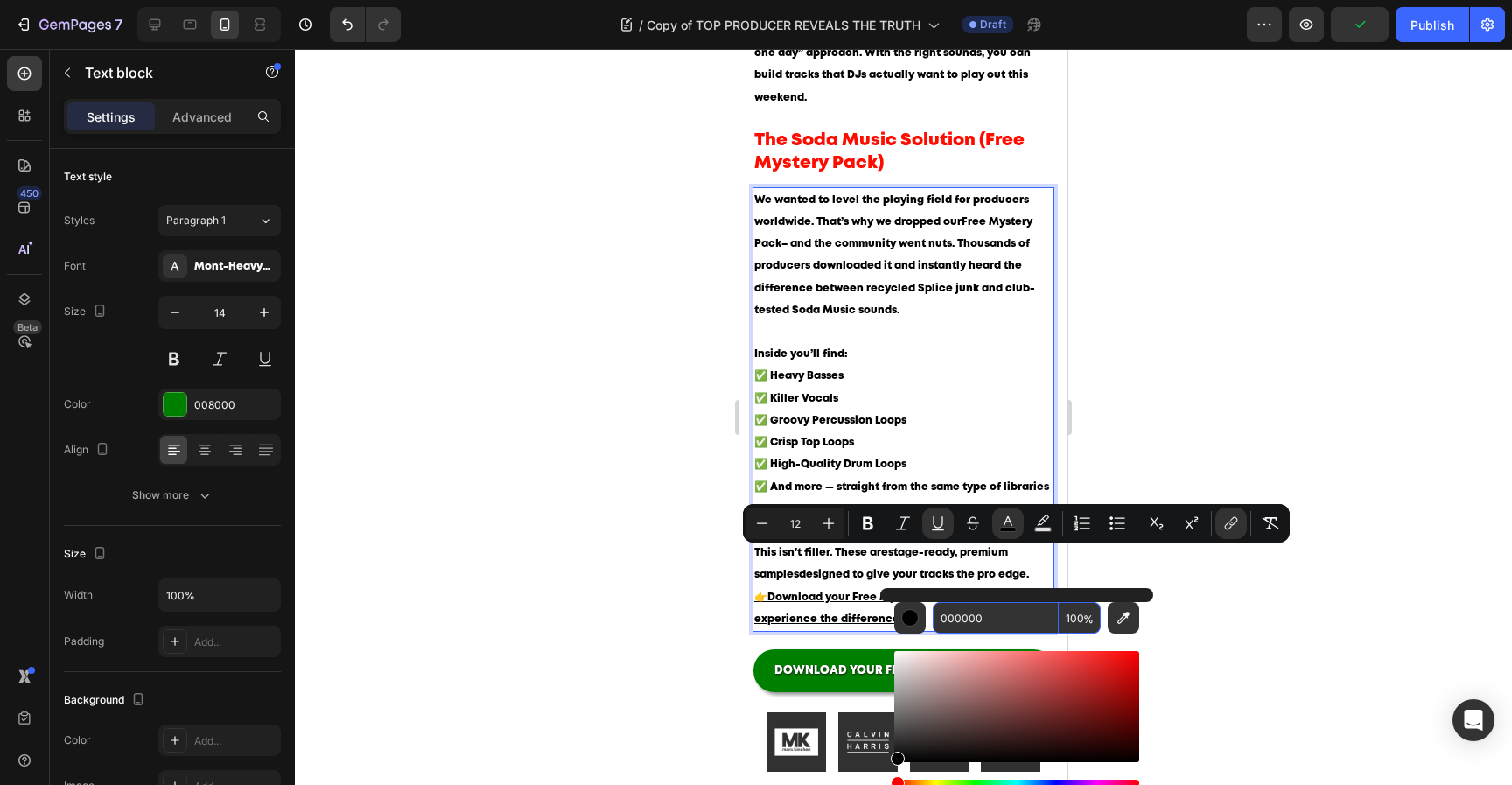
click at [999, 618] on input "000000" at bounding box center [995, 617] width 126 height 31
paste input "1511FF"
type input "1511FF"
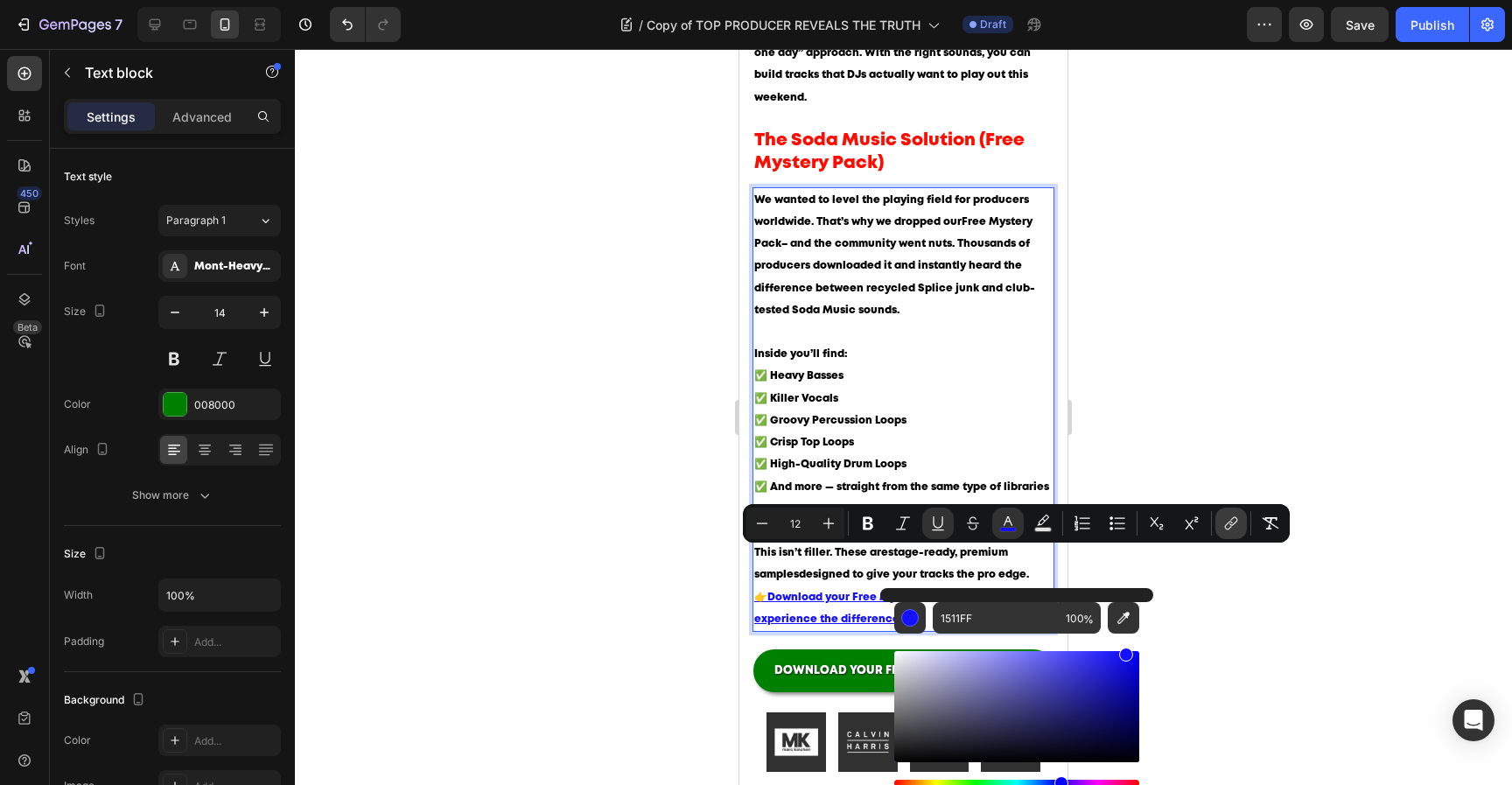
click at [1233, 520] on icon "Editor contextual toolbar" at bounding box center [1231, 523] width 17 height 17
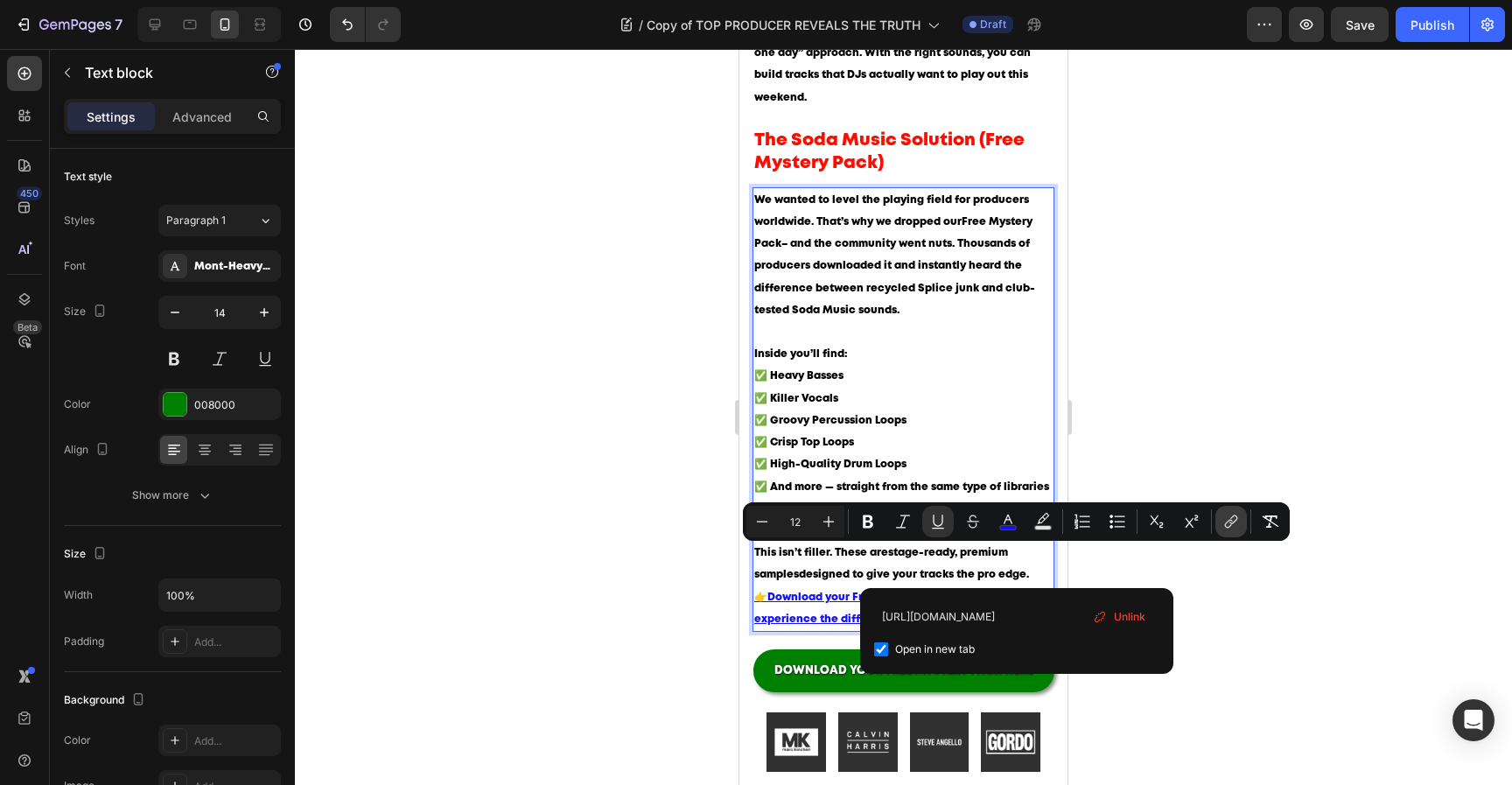
scroll to position [0, 242]
click at [993, 421] on p "Inside you’ll find: ✅ Heavy Basses ✅ Killer Vocals ✅ Groovy Percussion Loops ✅ …" at bounding box center [903, 441] width 298 height 198
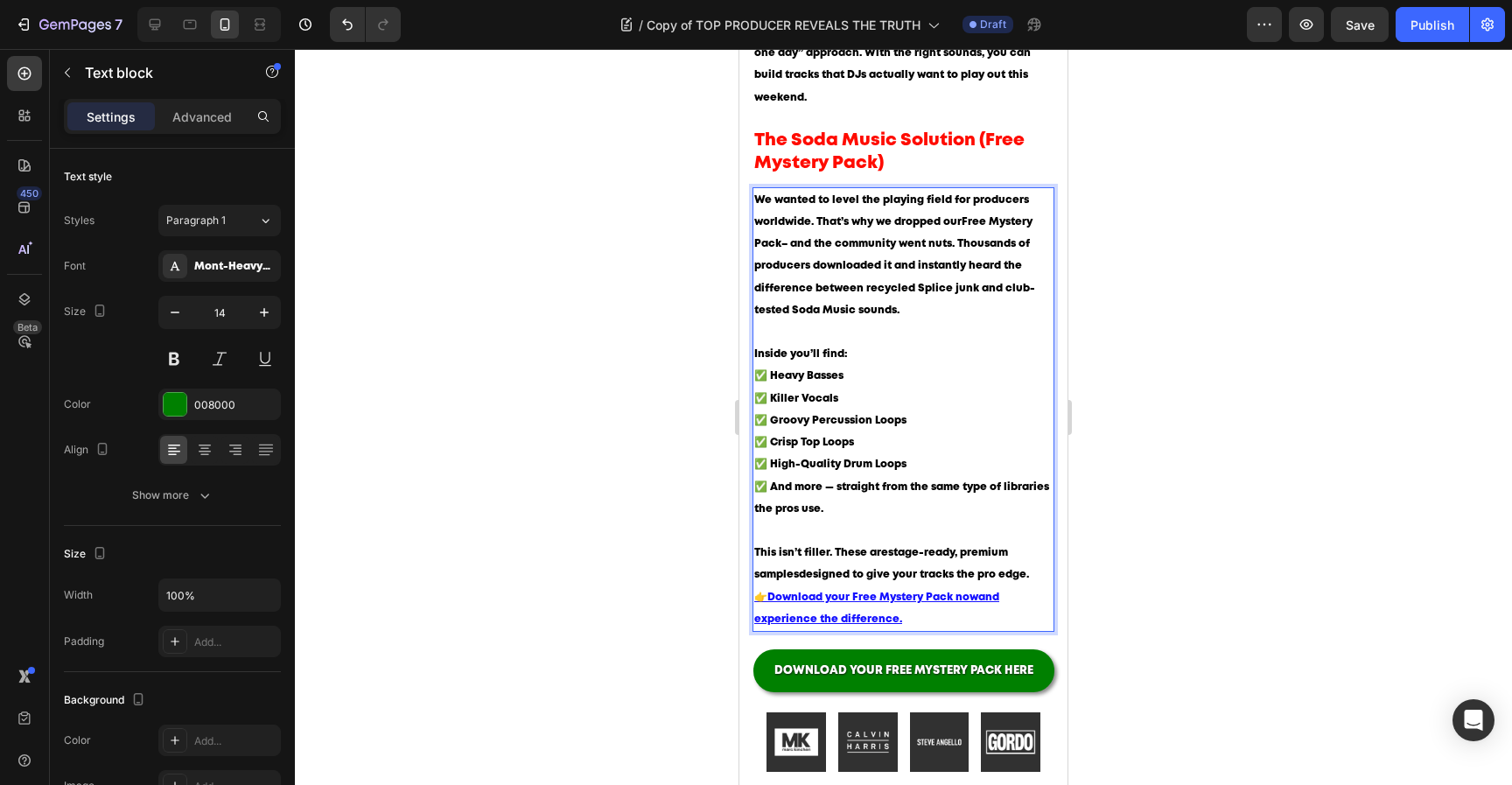
click at [1033, 541] on p "This isn’t filler. These are stage-ready, premium samples designed to give your…" at bounding box center [903, 563] width 298 height 44
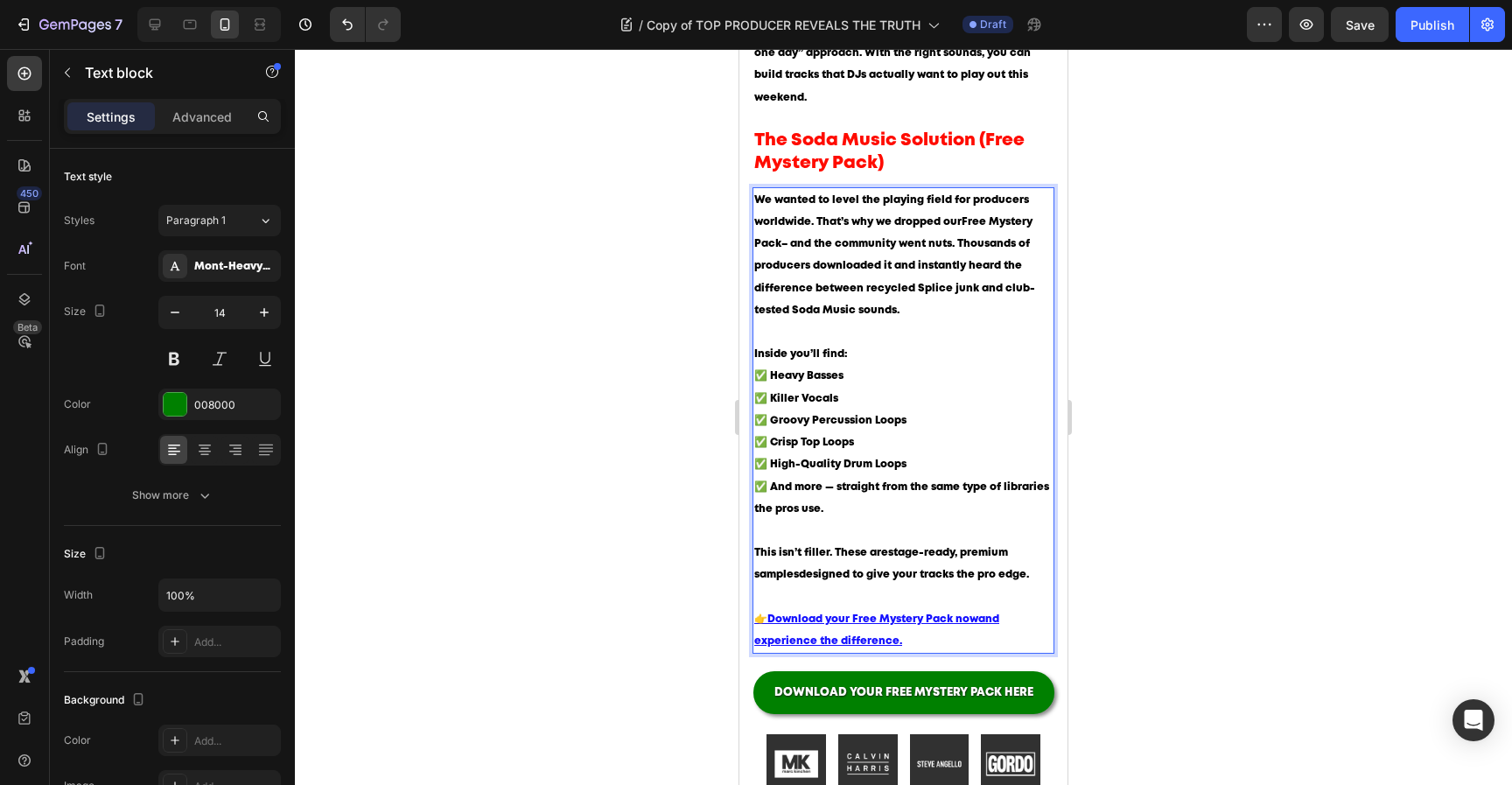
click at [1033, 541] on p "This isn’t filler. These are stage-ready, premium samples designed to give your…" at bounding box center [903, 574] width 298 height 66
click at [1126, 585] on div at bounding box center [904, 417] width 1218 height 736
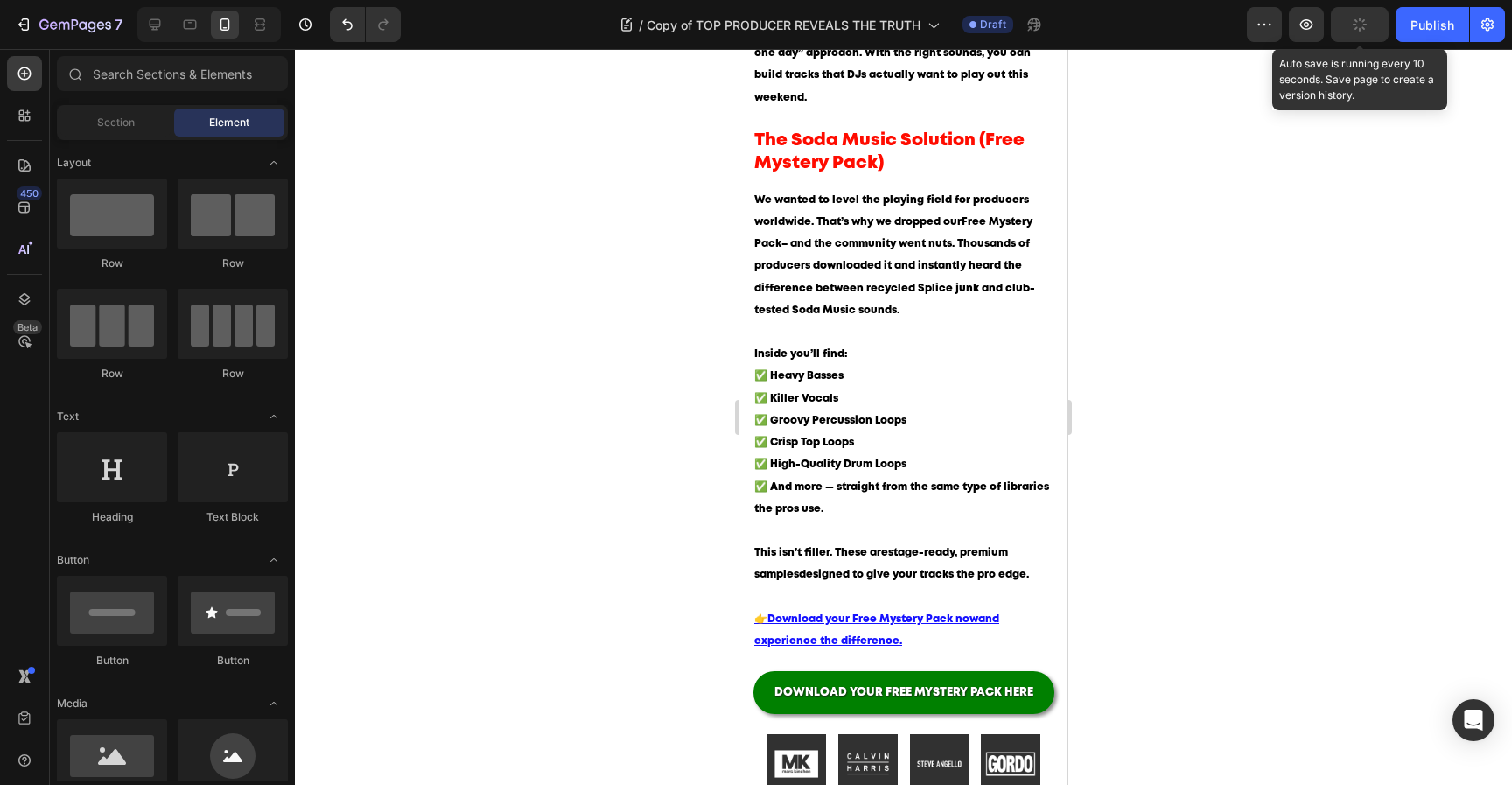
click at [1369, 37] on button "button" at bounding box center [1360, 24] width 58 height 35
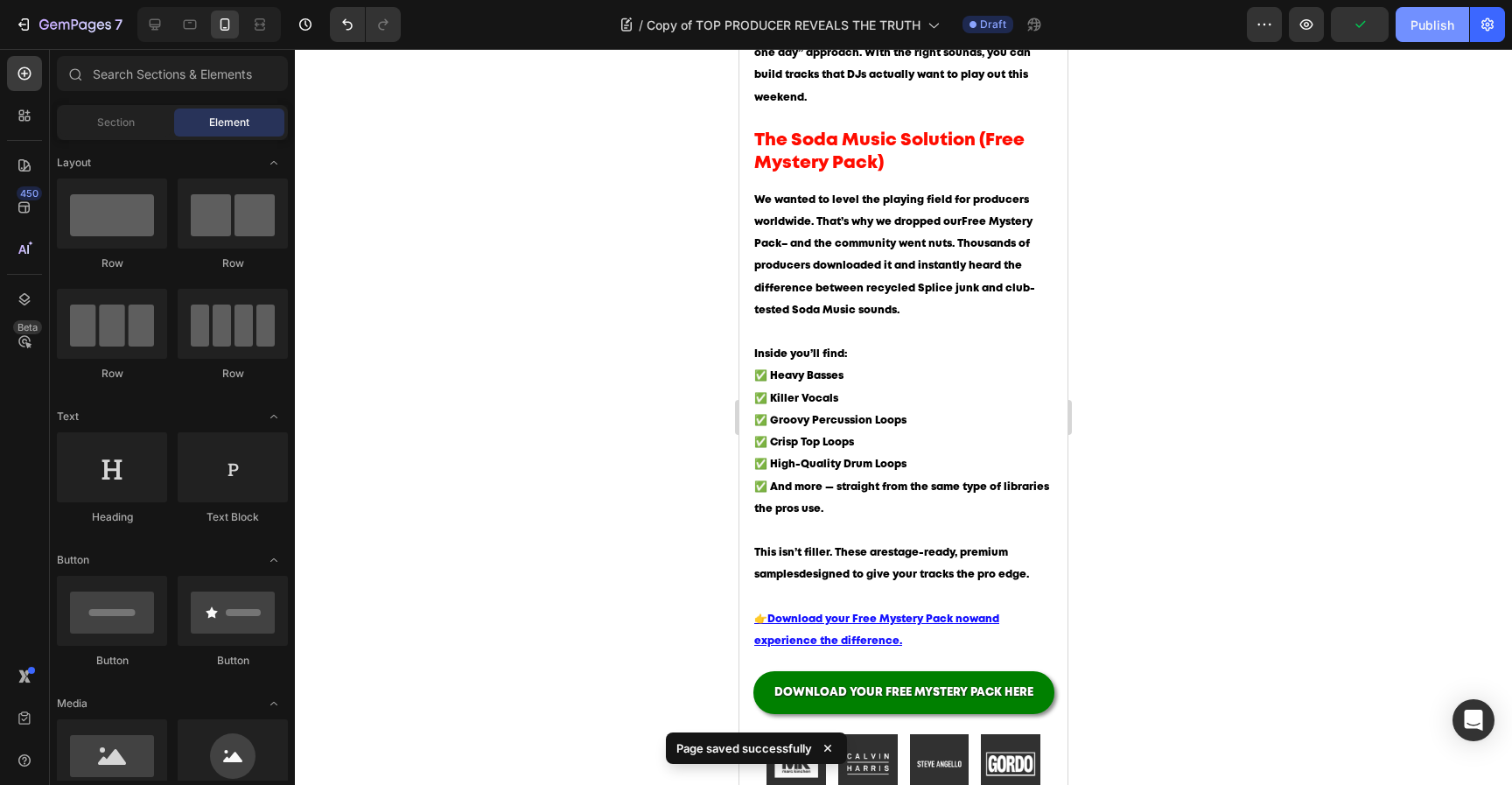
click at [1427, 25] on div "Publish" at bounding box center [1432, 25] width 44 height 18
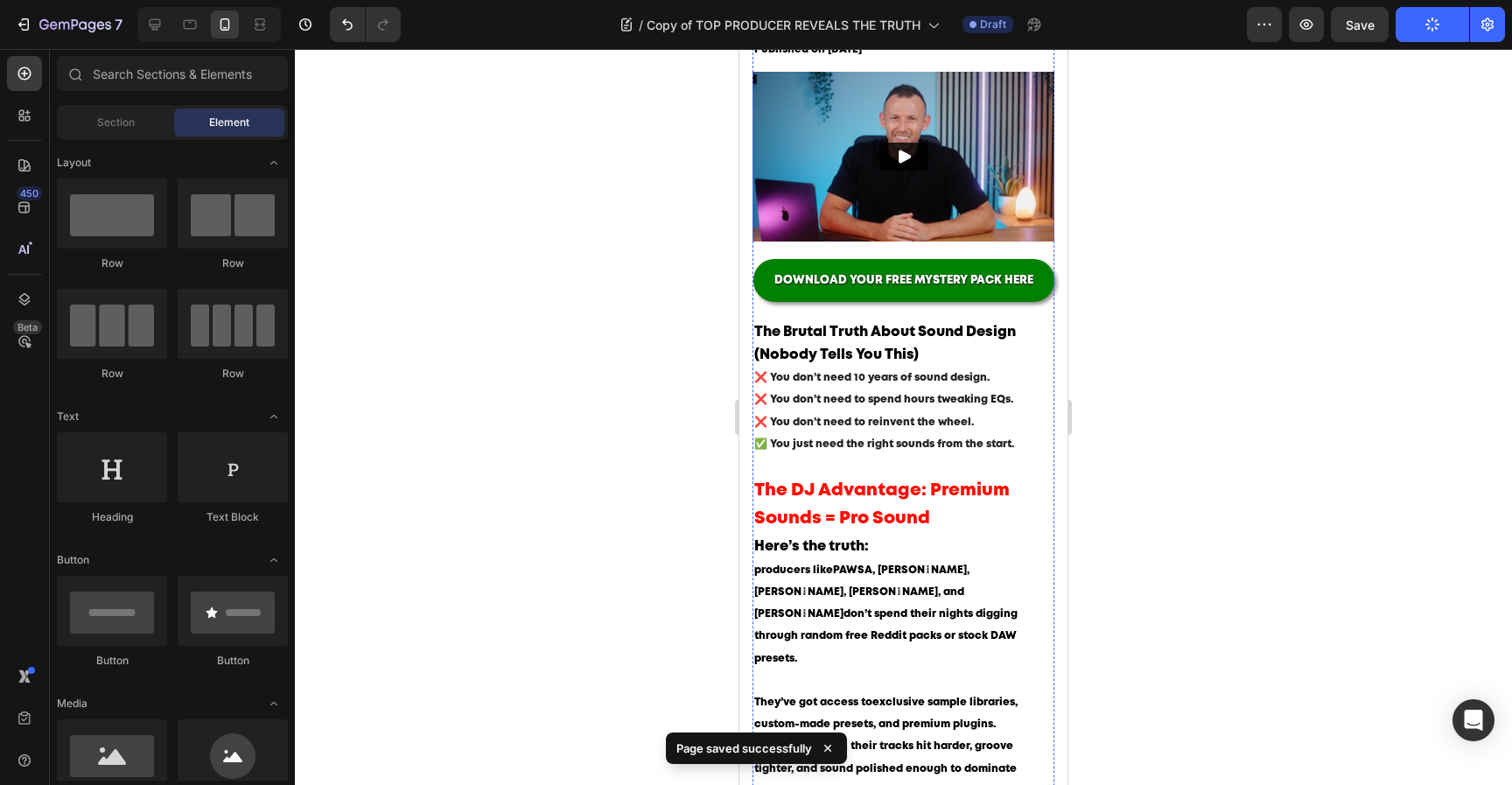
scroll to position [0, 0]
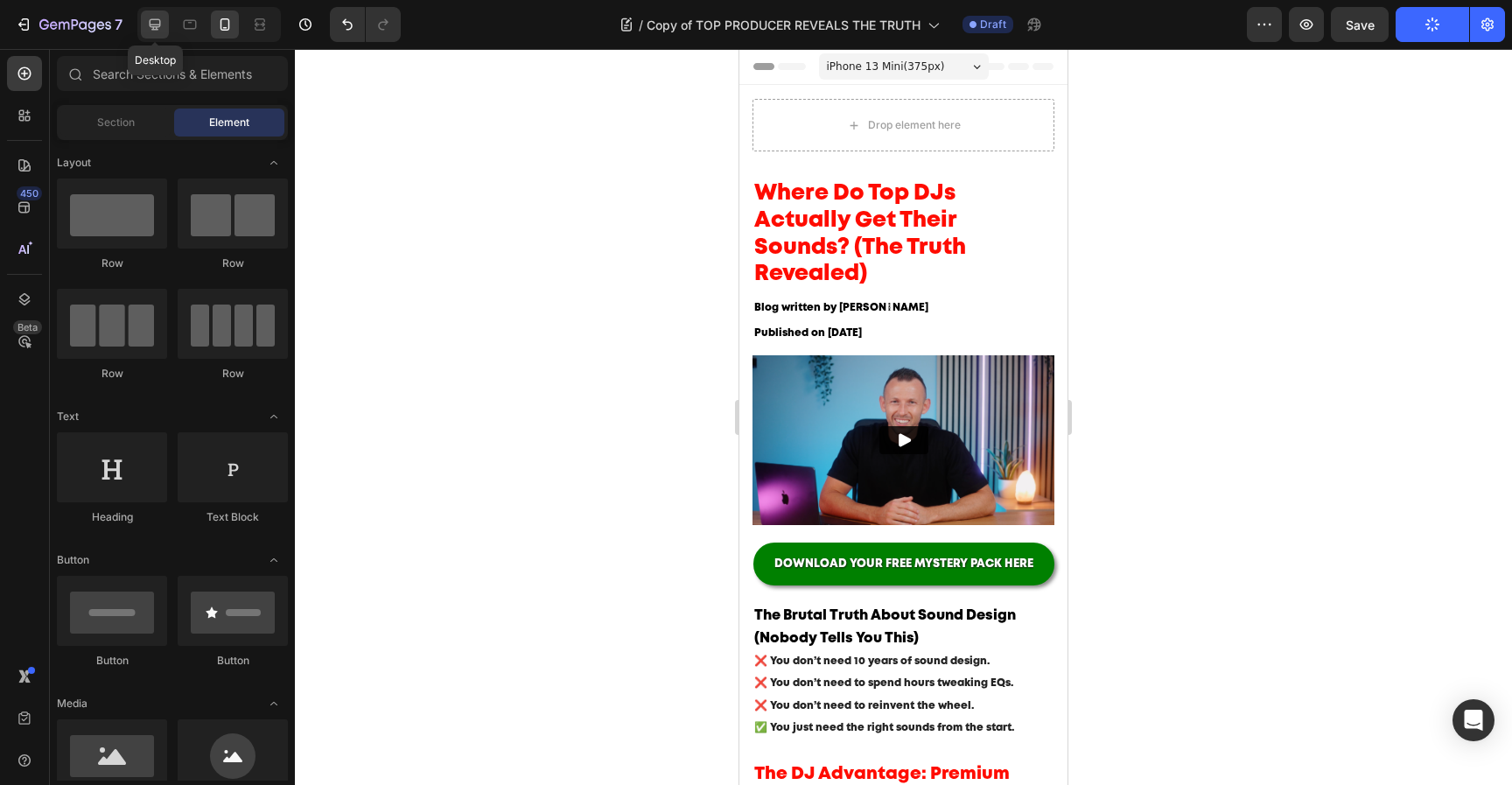
click at [154, 33] on div at bounding box center [154, 24] width 28 height 28
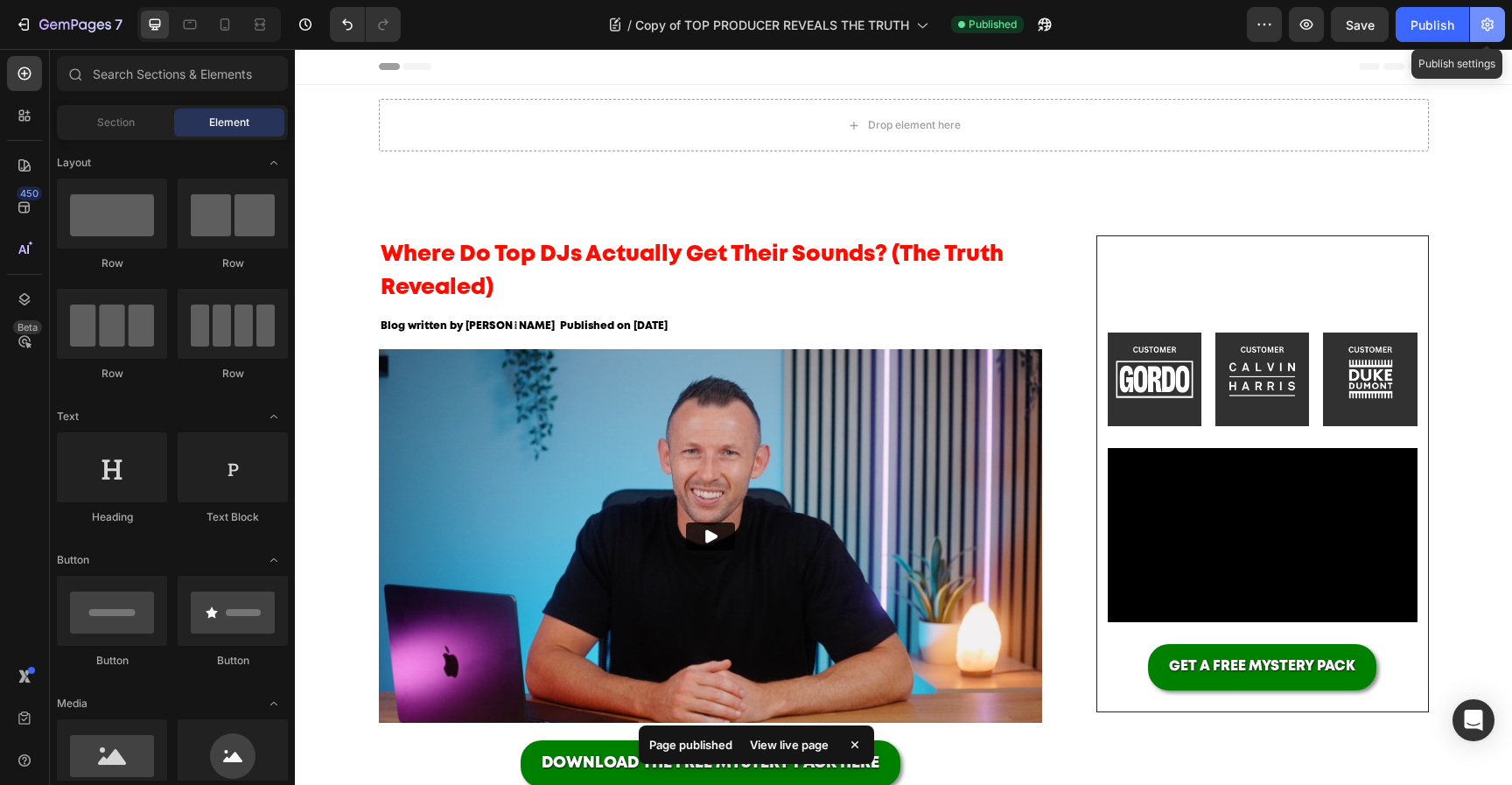
click at [1500, 24] on button "button" at bounding box center [1487, 24] width 35 height 35
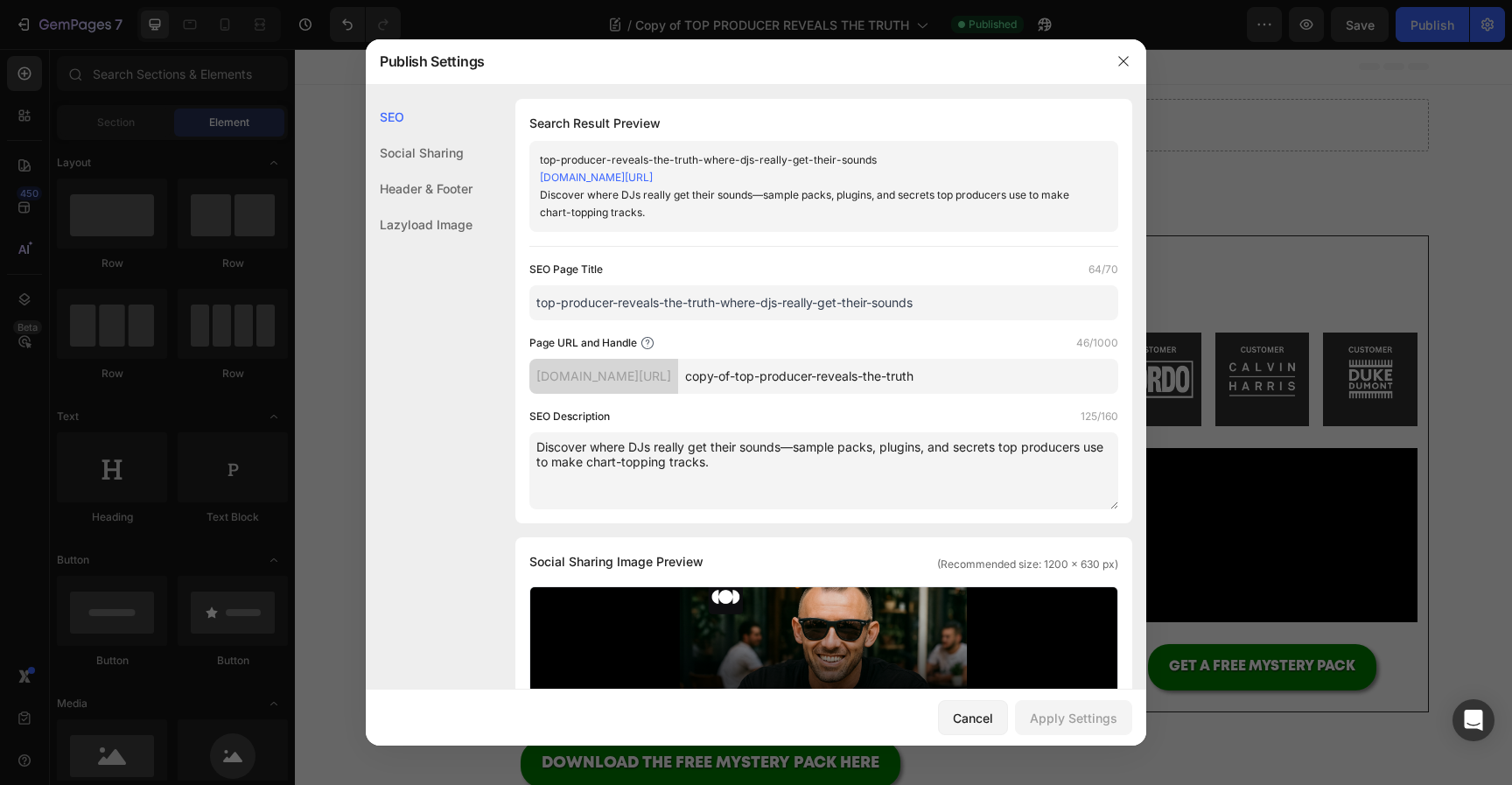
drag, startPoint x: 736, startPoint y: 466, endPoint x: 499, endPoint y: 377, distance: 253.2
click at [499, 377] on div "SEO Search Result Preview top-producer-reveals-the-truth-where-djs-really-get-t…" at bounding box center [756, 756] width 781 height 1315
click at [936, 302] on input "top-producer-reveals-the-truth-where-djs-really-get-their-sounds" at bounding box center [824, 302] width 589 height 35
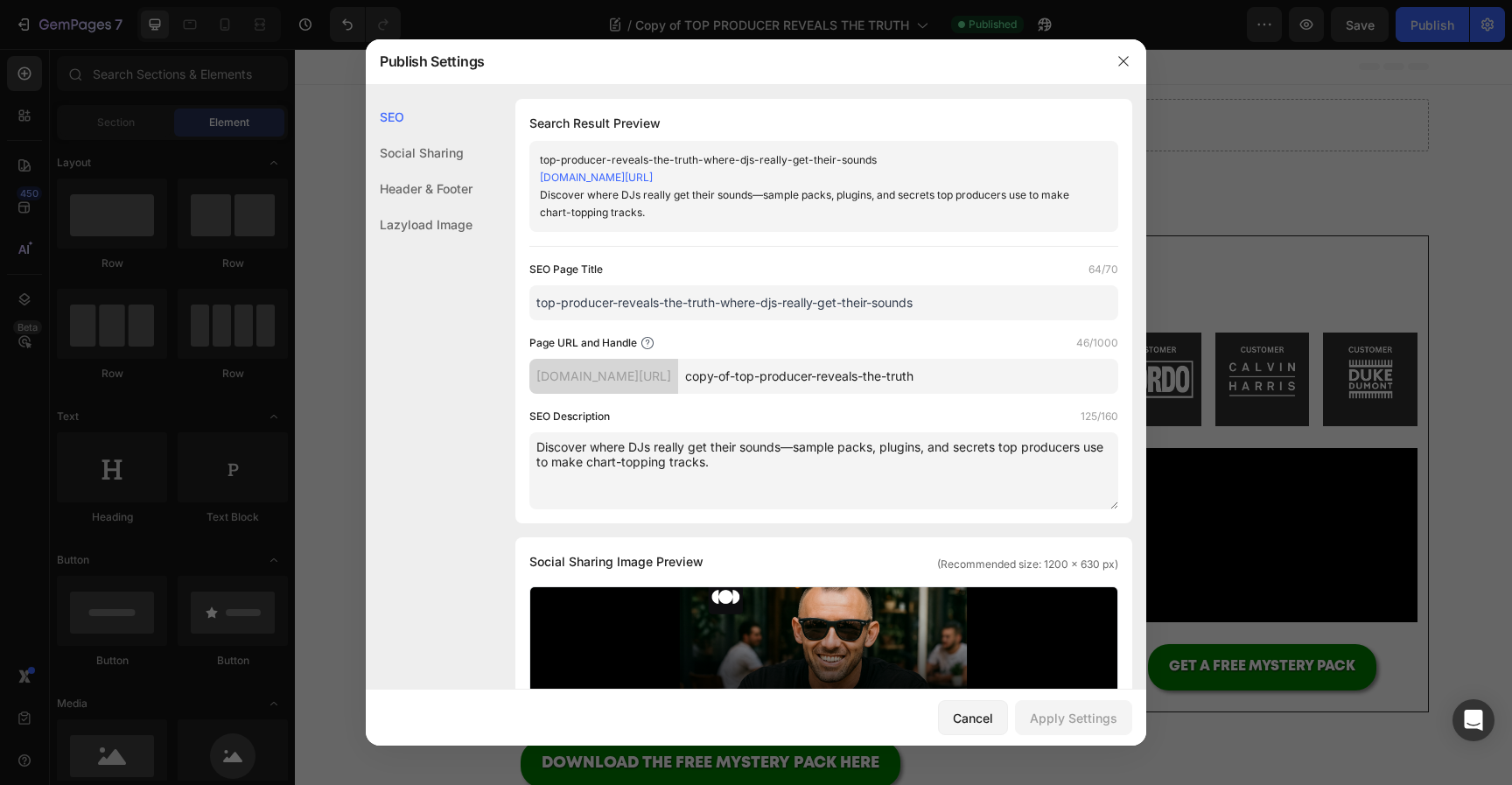
click at [686, 472] on textarea "Discover where DJs really get their sounds—sample packs, plugins, and secrets t…" at bounding box center [824, 470] width 589 height 77
drag, startPoint x: 686, startPoint y: 472, endPoint x: 704, endPoint y: 507, distance: 39.4
click at [696, 491] on textarea "Discover where DJs really get their sounds—sample packs, plugins, and secrets t…" at bounding box center [824, 470] width 589 height 77
click at [922, 380] on input "copy-of-top-producer-reveals-the-truth" at bounding box center [898, 376] width 441 height 35
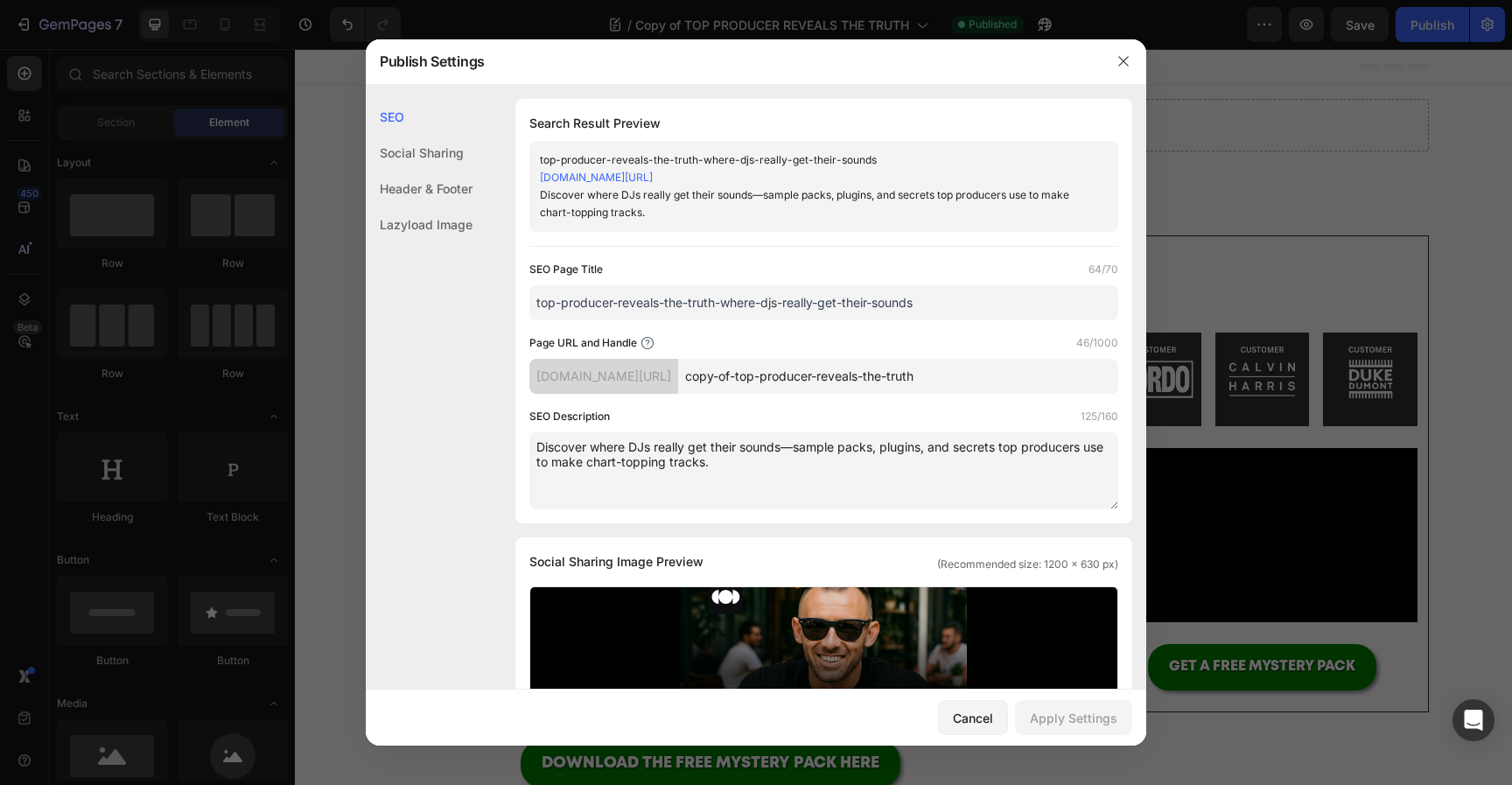
click at [922, 380] on input "copy-of-top-producer-reveals-the-truth" at bounding box center [898, 376] width 441 height 35
click at [715, 295] on input "top-producer-reveals-the-truth-where-djs-really-get-their-sounds" at bounding box center [824, 302] width 589 height 35
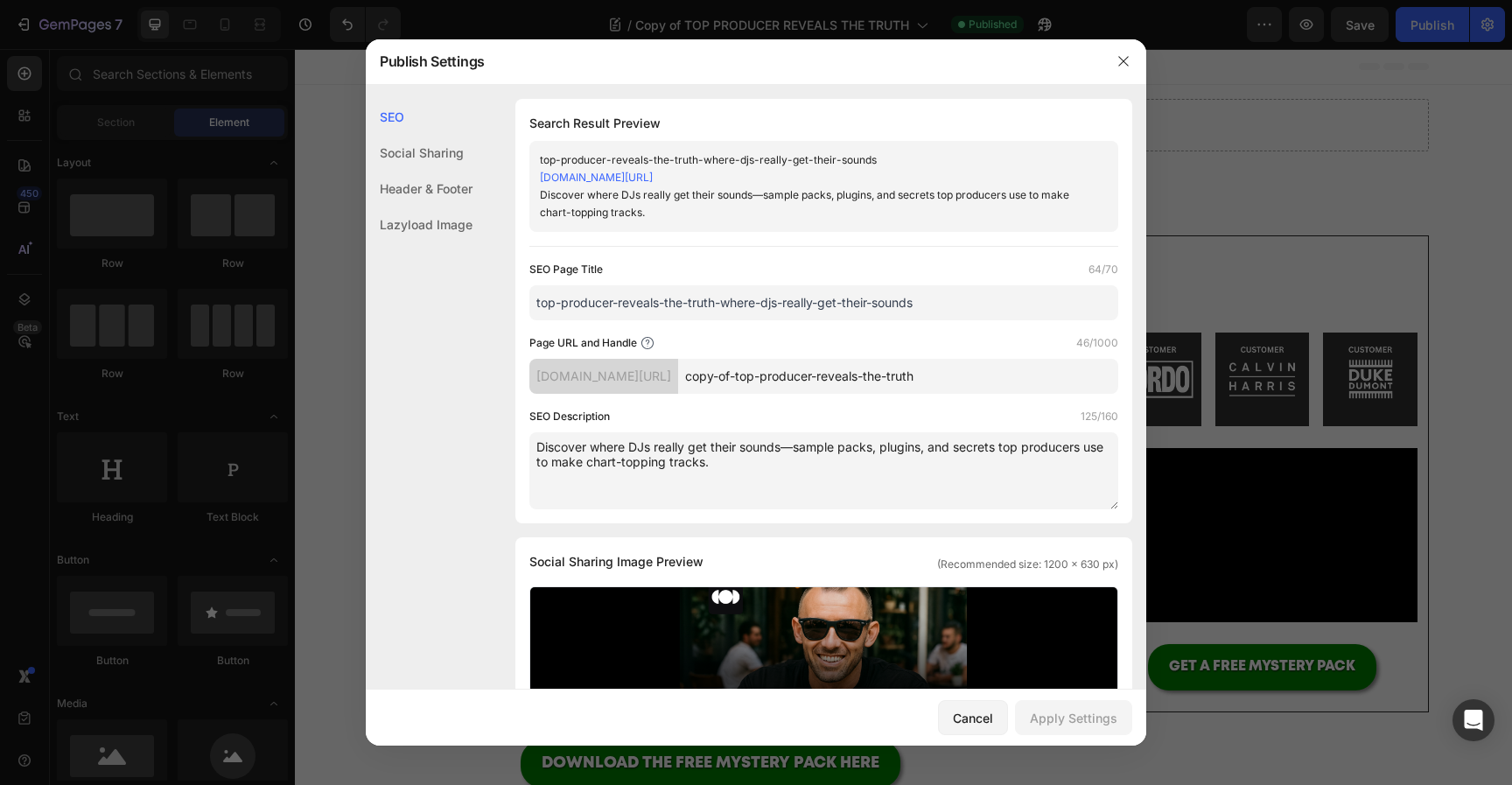
click at [715, 295] on input "top-producer-reveals-the-truth-where-djs-really-get-their-sounds" at bounding box center [824, 302] width 589 height 35
paste input "Where Top DJs Really Get Their Sounds (Revealed 2025)"
type input "Where Top DJs Really Get Their Sounds (Revealed 2025)"
click at [954, 261] on div "SEO Page Title 53/70" at bounding box center [824, 270] width 589 height 17
click at [874, 383] on input "copy-of-top-producer-reveals-the-truth" at bounding box center [898, 376] width 441 height 35
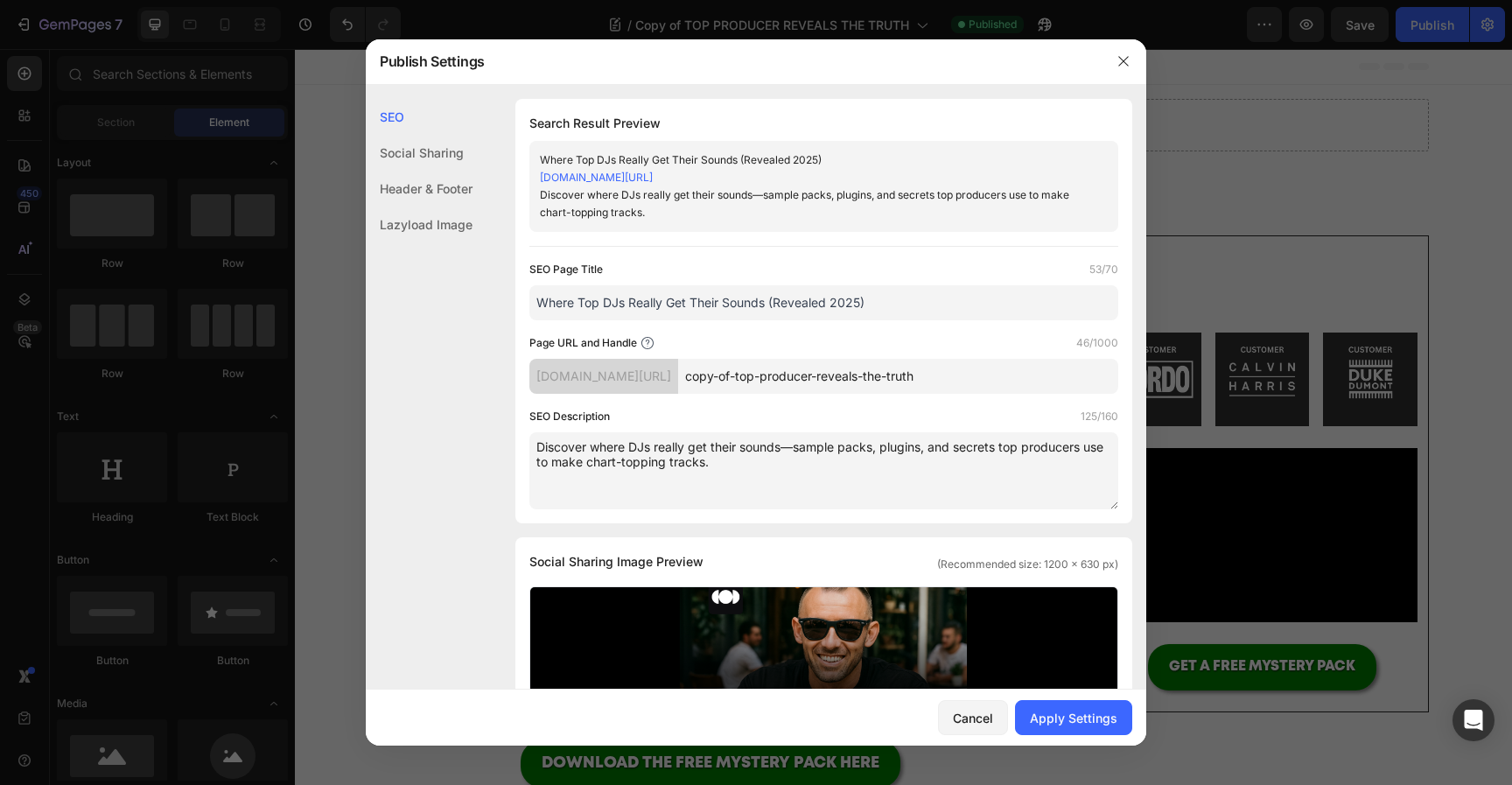
click at [875, 383] on input "copy-of-top-producer-reveals-the-truth" at bounding box center [898, 376] width 441 height 35
paste input "/where-djs-get-their-sounds"
type input "-where-djs-get-their-sounds"
click at [883, 419] on div "SEO Description 125/160" at bounding box center [824, 416] width 589 height 17
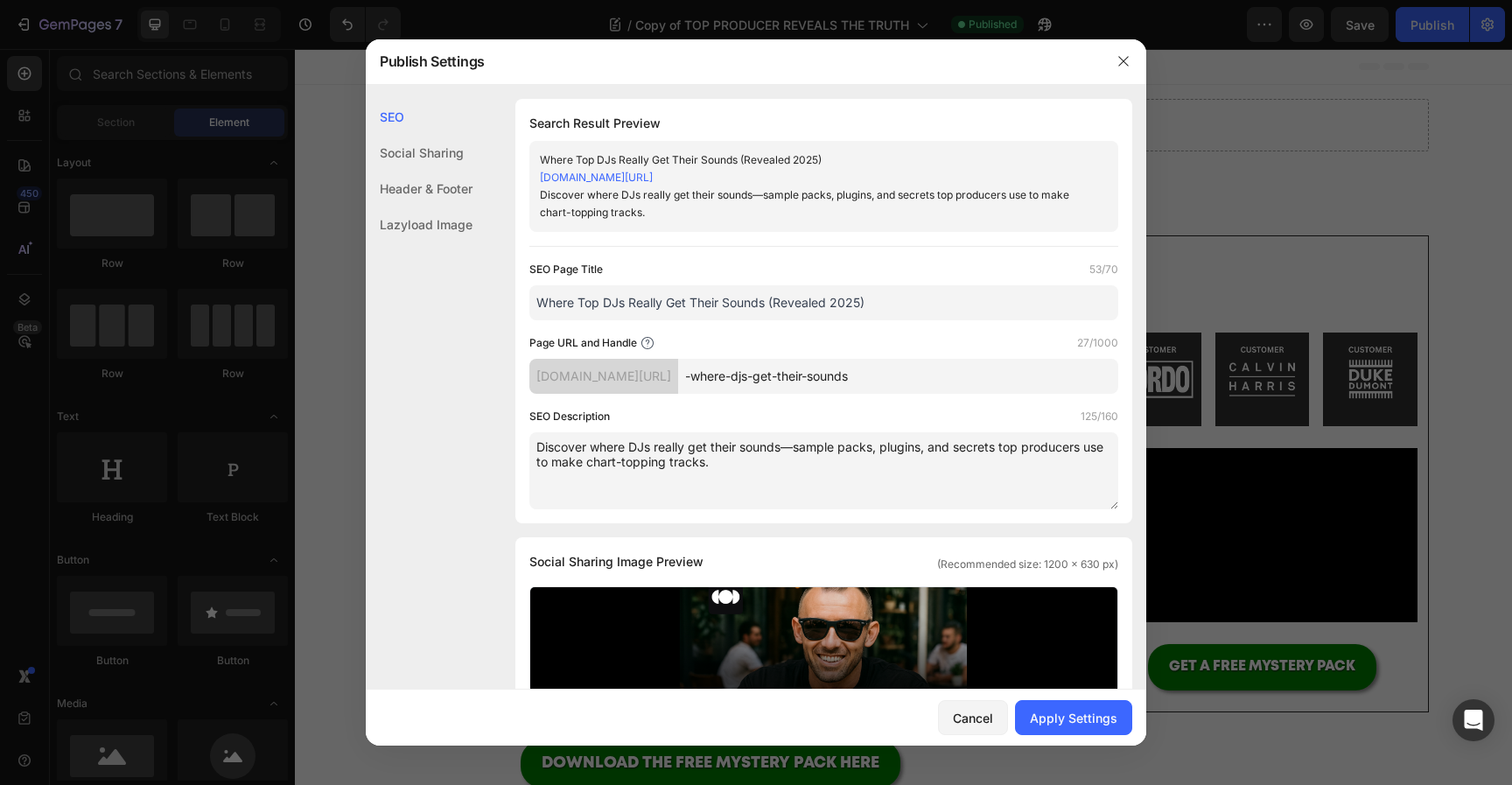
drag, startPoint x: 769, startPoint y: 477, endPoint x: 492, endPoint y: 347, distance: 306.0
click at [493, 347] on div "SEO Search Result Preview Where Top DJs Really Get Their Sounds (Revealed 2025)…" at bounding box center [756, 756] width 781 height 1315
paste textarea "top DJs actually get their sounds—premium sample packs, plugins & presets that …"
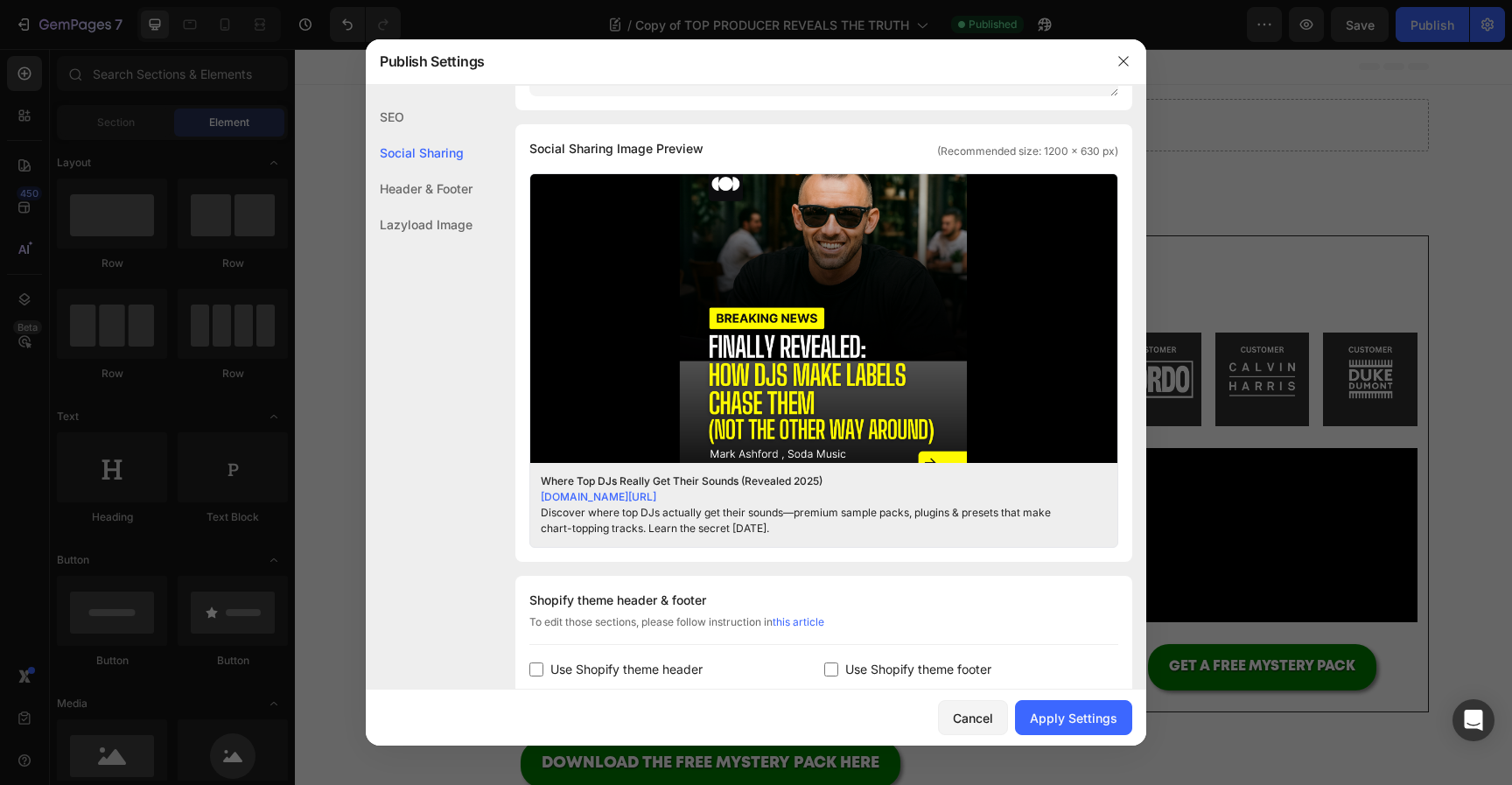
scroll to position [417, 0]
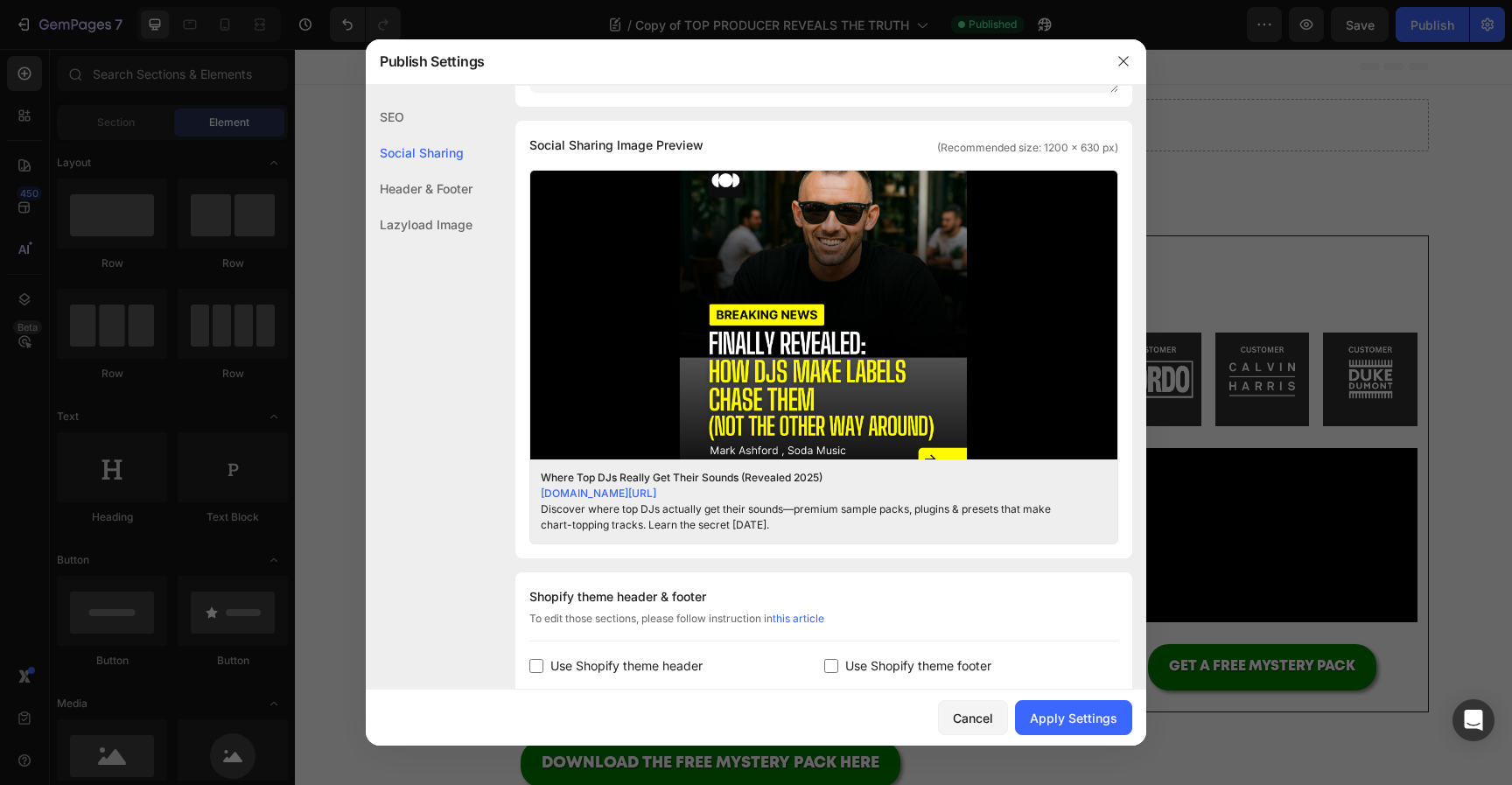
type textarea "Discover where top DJs actually get their sounds—premium sample packs, plugins …"
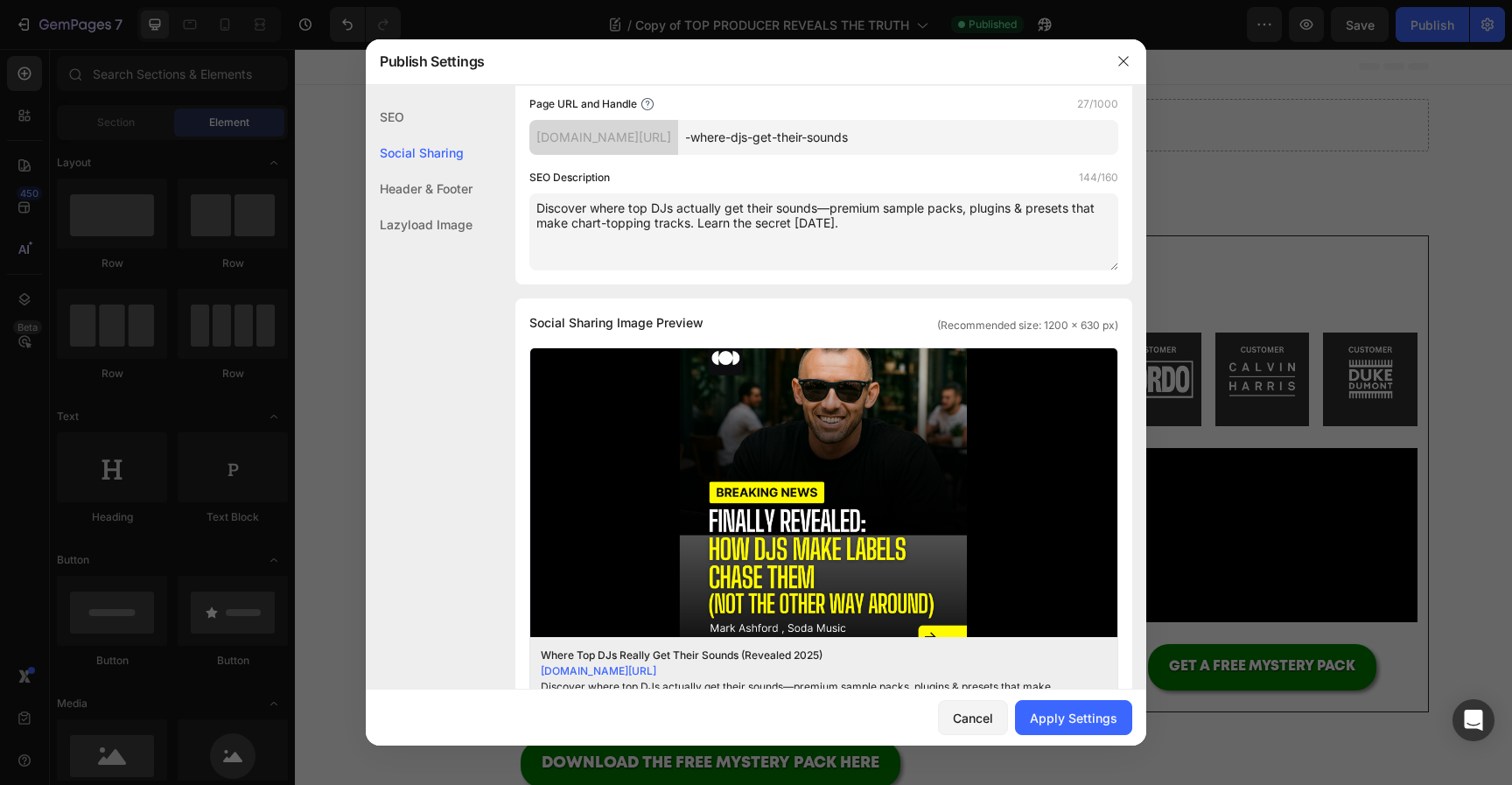
scroll to position [253, 0]
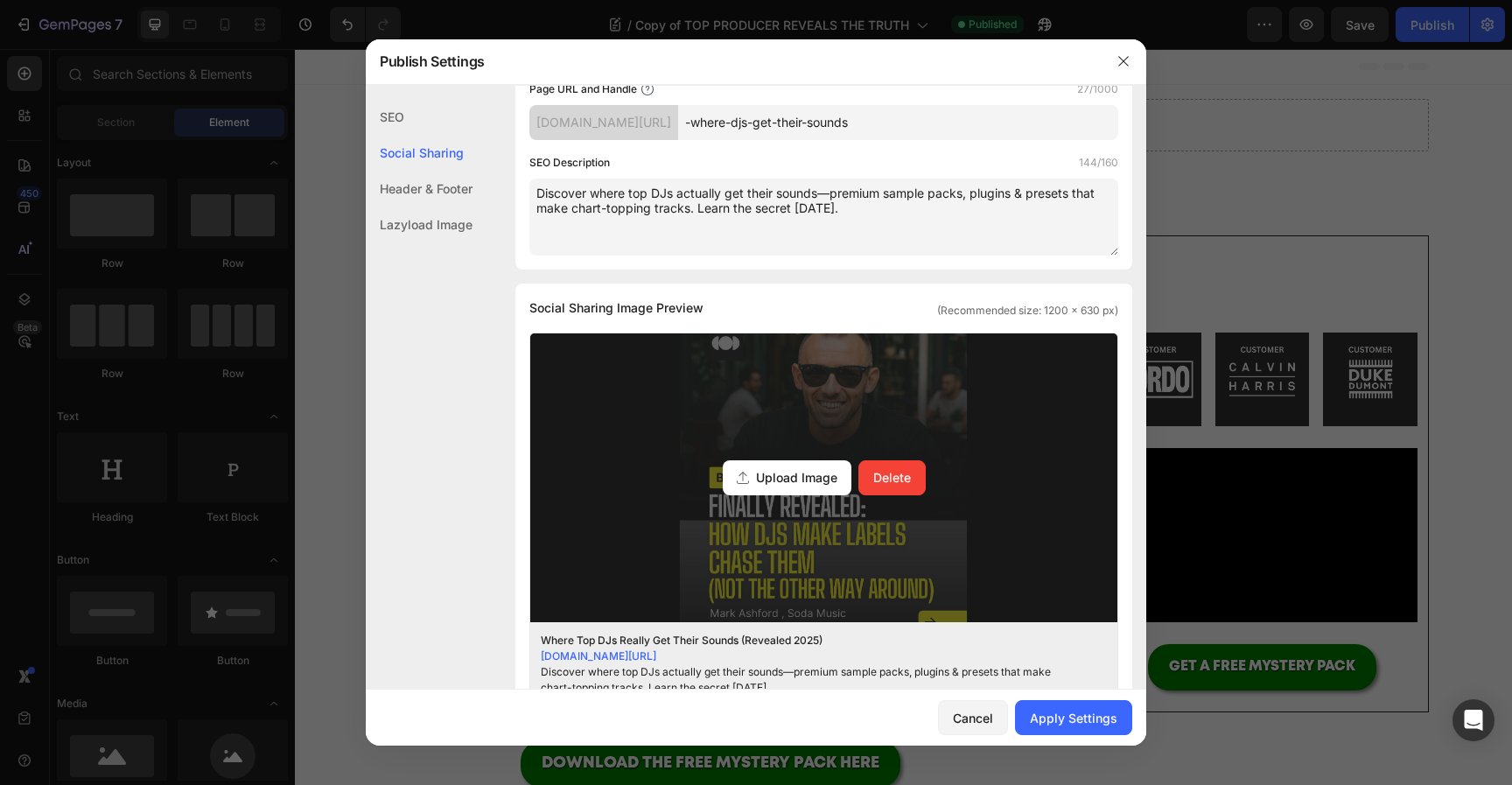
click at [824, 480] on span "Upload Image" at bounding box center [797, 477] width 82 height 18
click at [0, 0] on input "Upload Image Delete" at bounding box center [0, 0] width 0 height 0
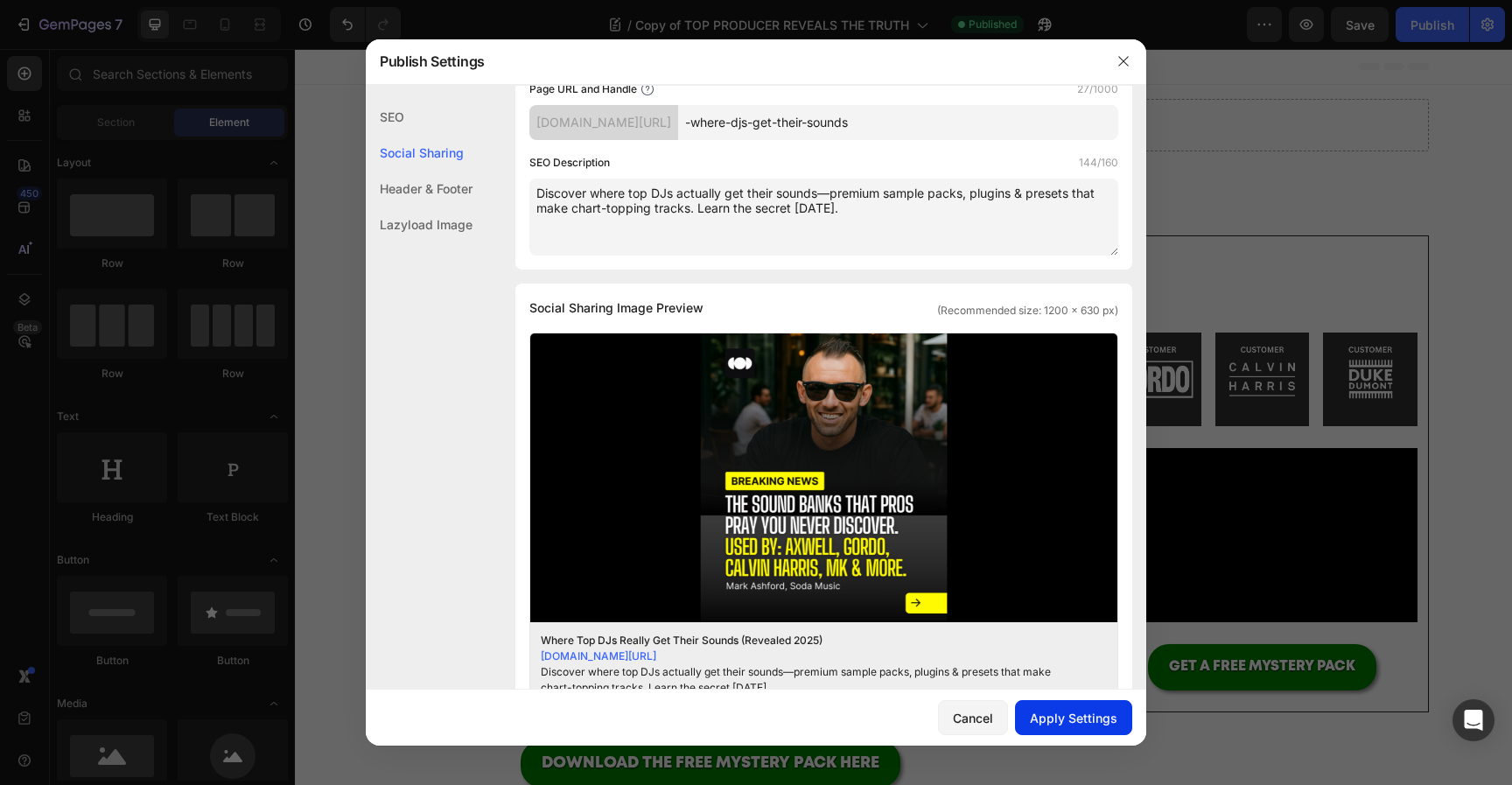
click at [1071, 719] on div "Apply Settings" at bounding box center [1074, 717] width 87 height 18
click at [1127, 61] on icon "button" at bounding box center [1124, 61] width 14 height 14
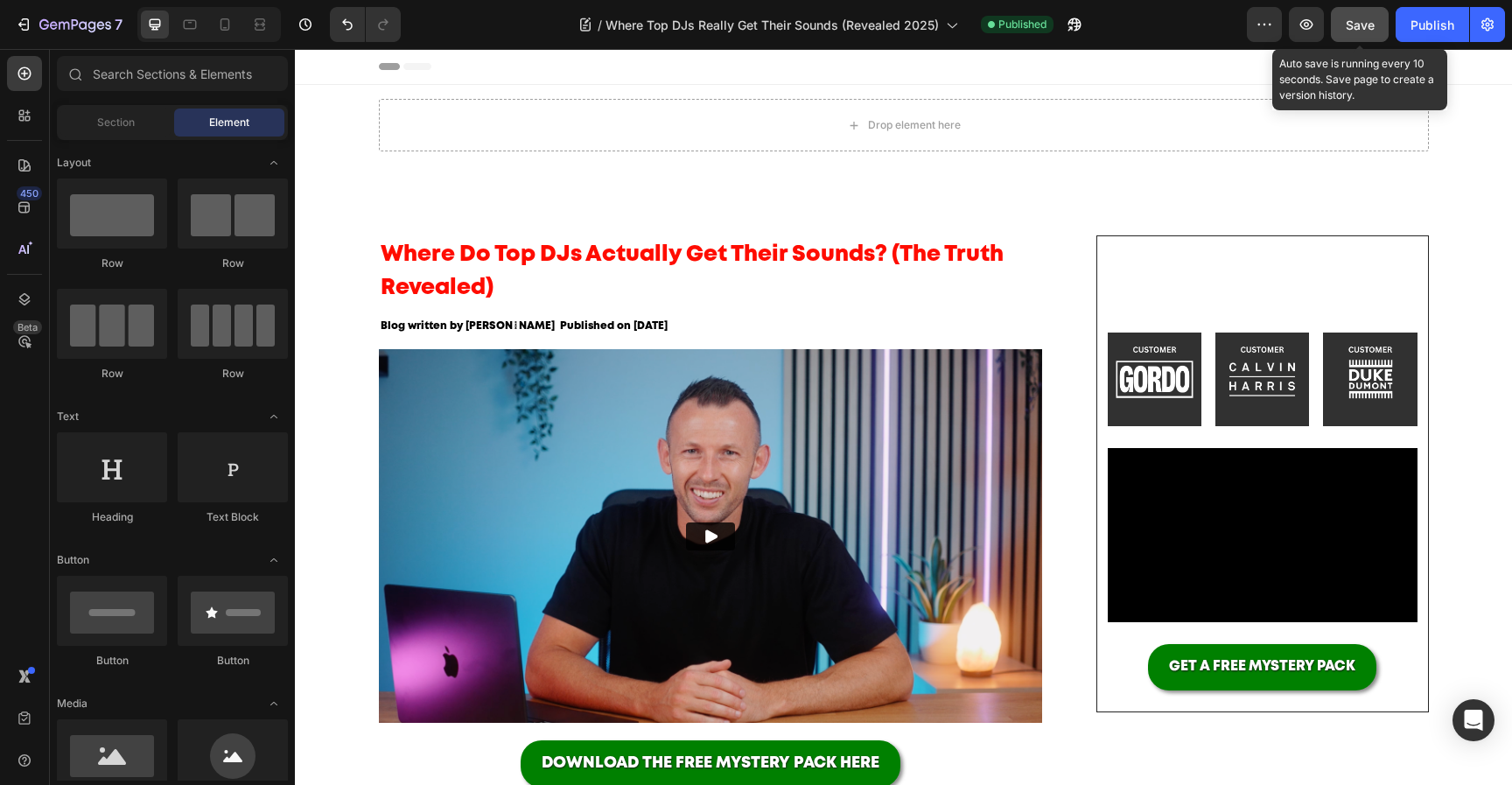
click at [1365, 28] on span "Save" at bounding box center [1360, 25] width 28 height 15
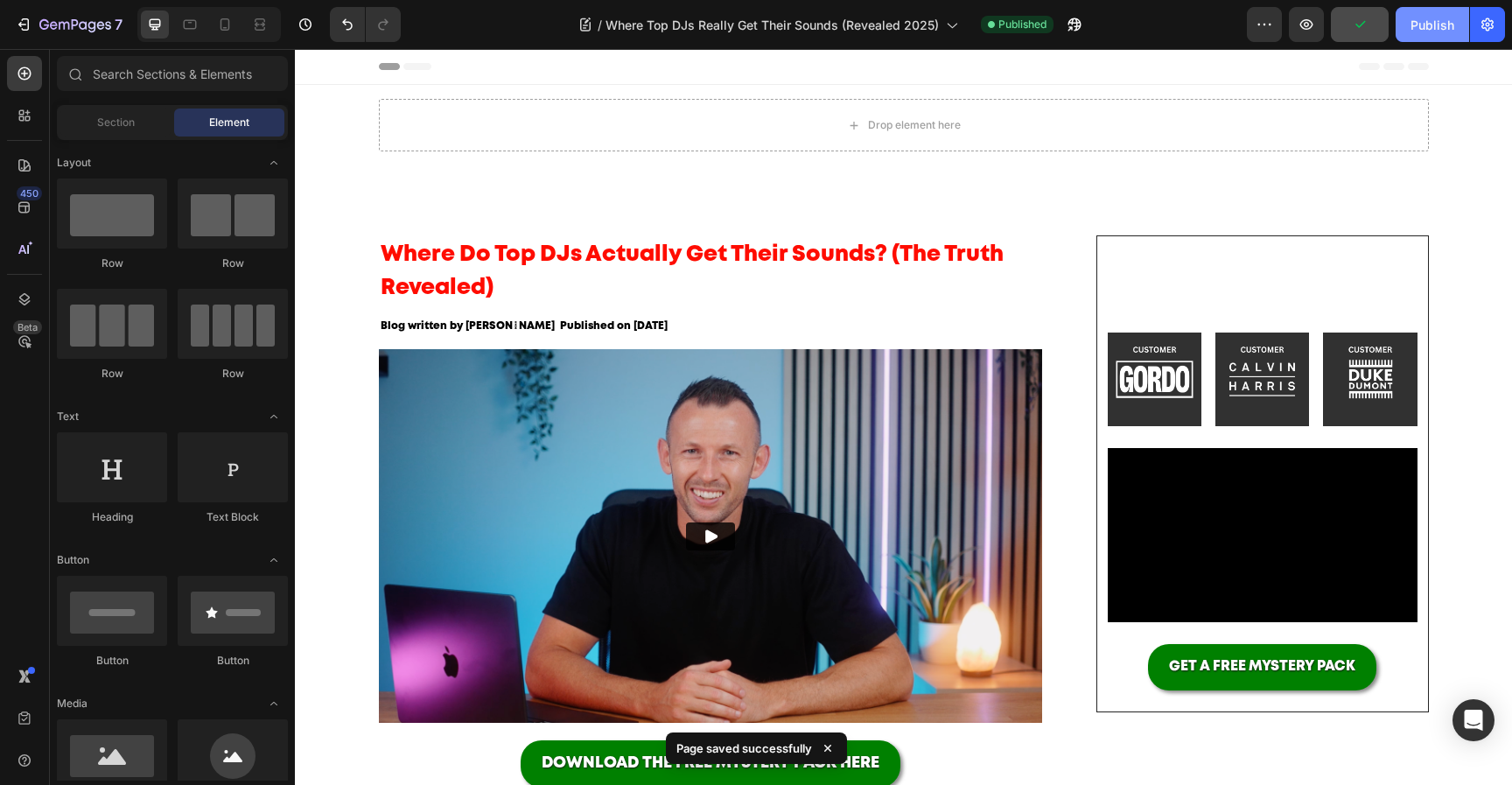
click at [1409, 28] on button "Publish" at bounding box center [1432, 24] width 73 height 35
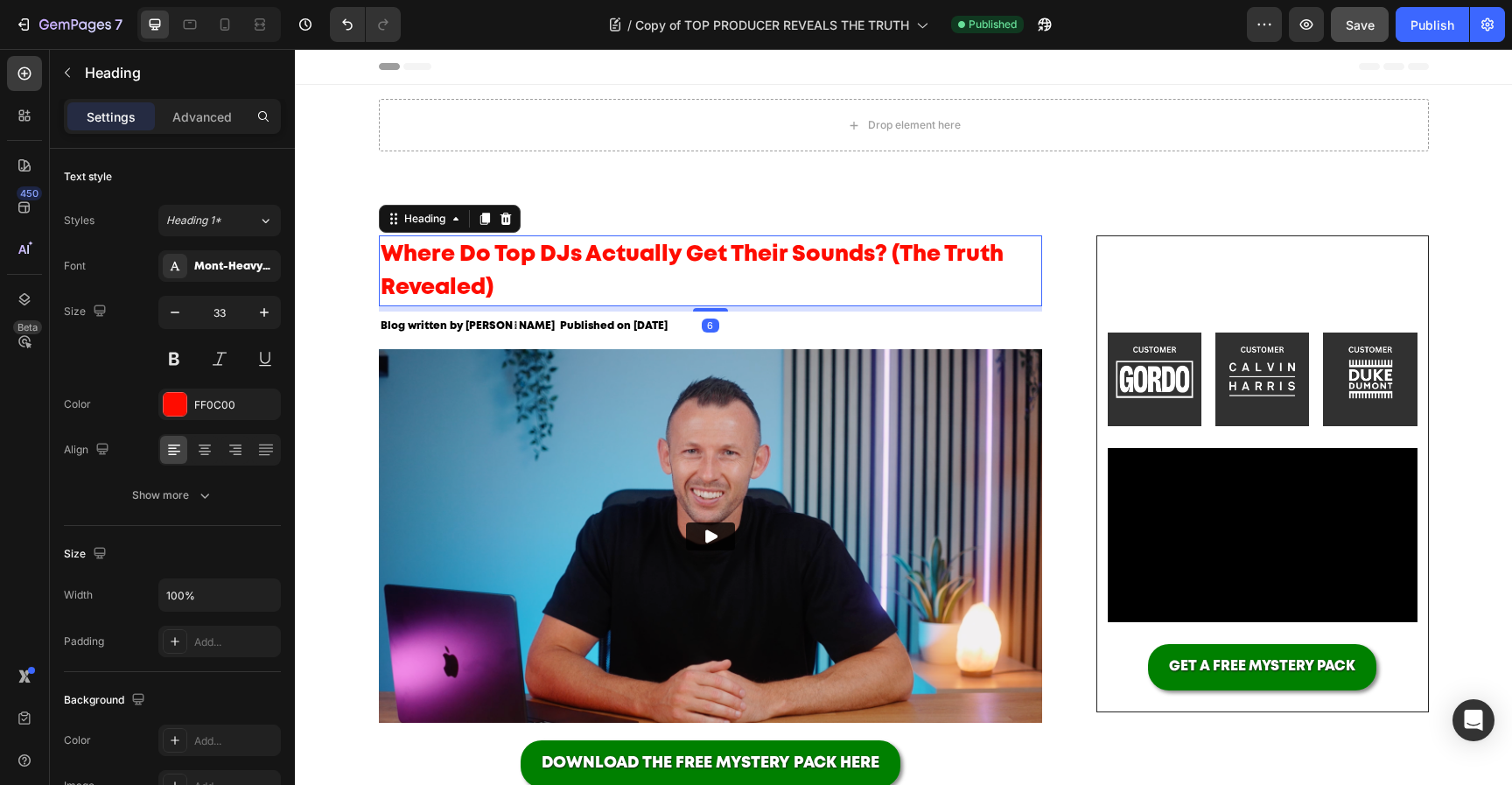
click at [562, 252] on span "Where Do Top DJs Actually Get Their Sounds? (The Truth Revealed)" at bounding box center [692, 271] width 623 height 52
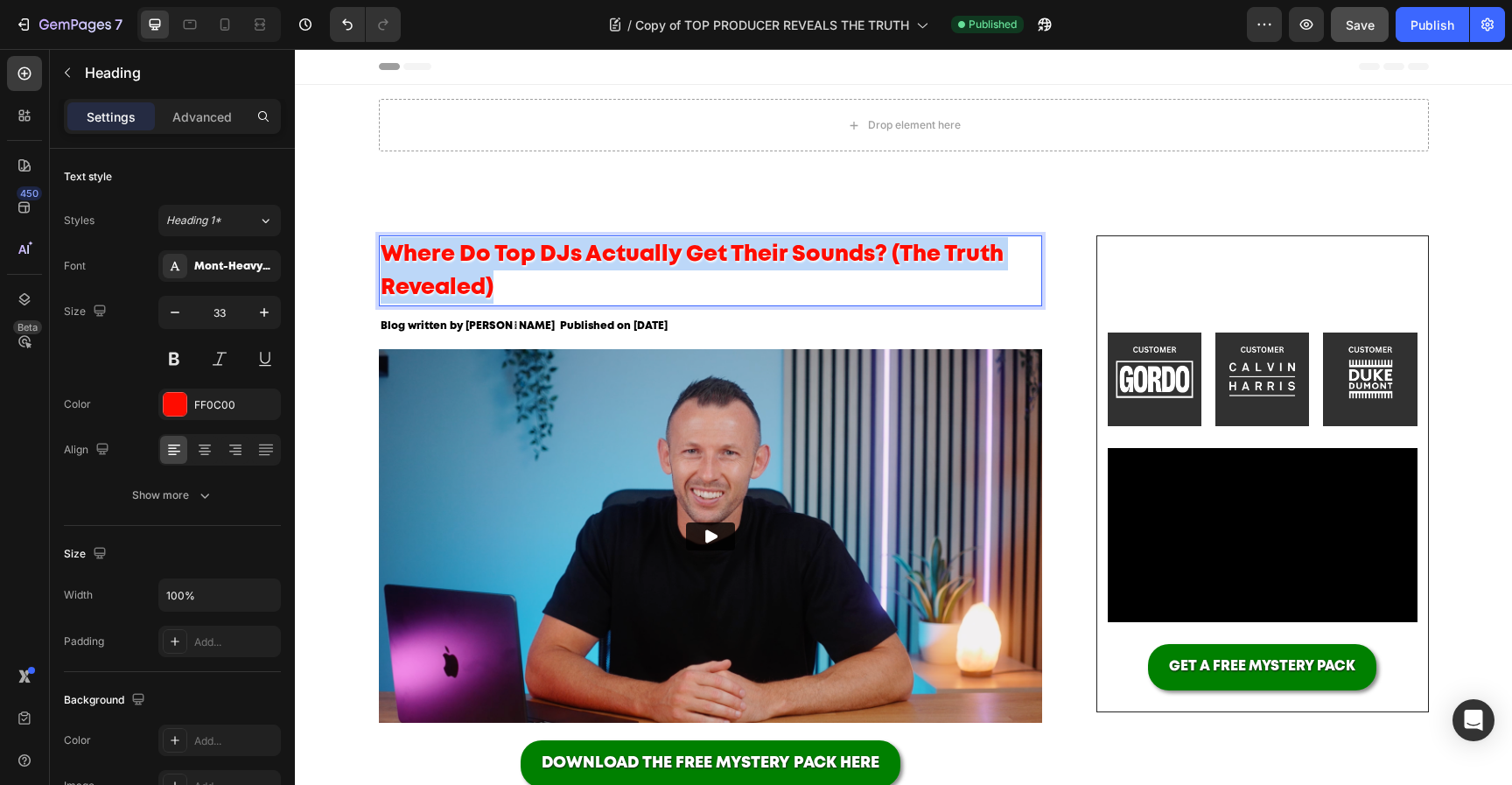
click at [562, 252] on span "Where Do Top DJs Actually Get Their Sounds? (The Truth Revealed)" at bounding box center [692, 271] width 623 height 52
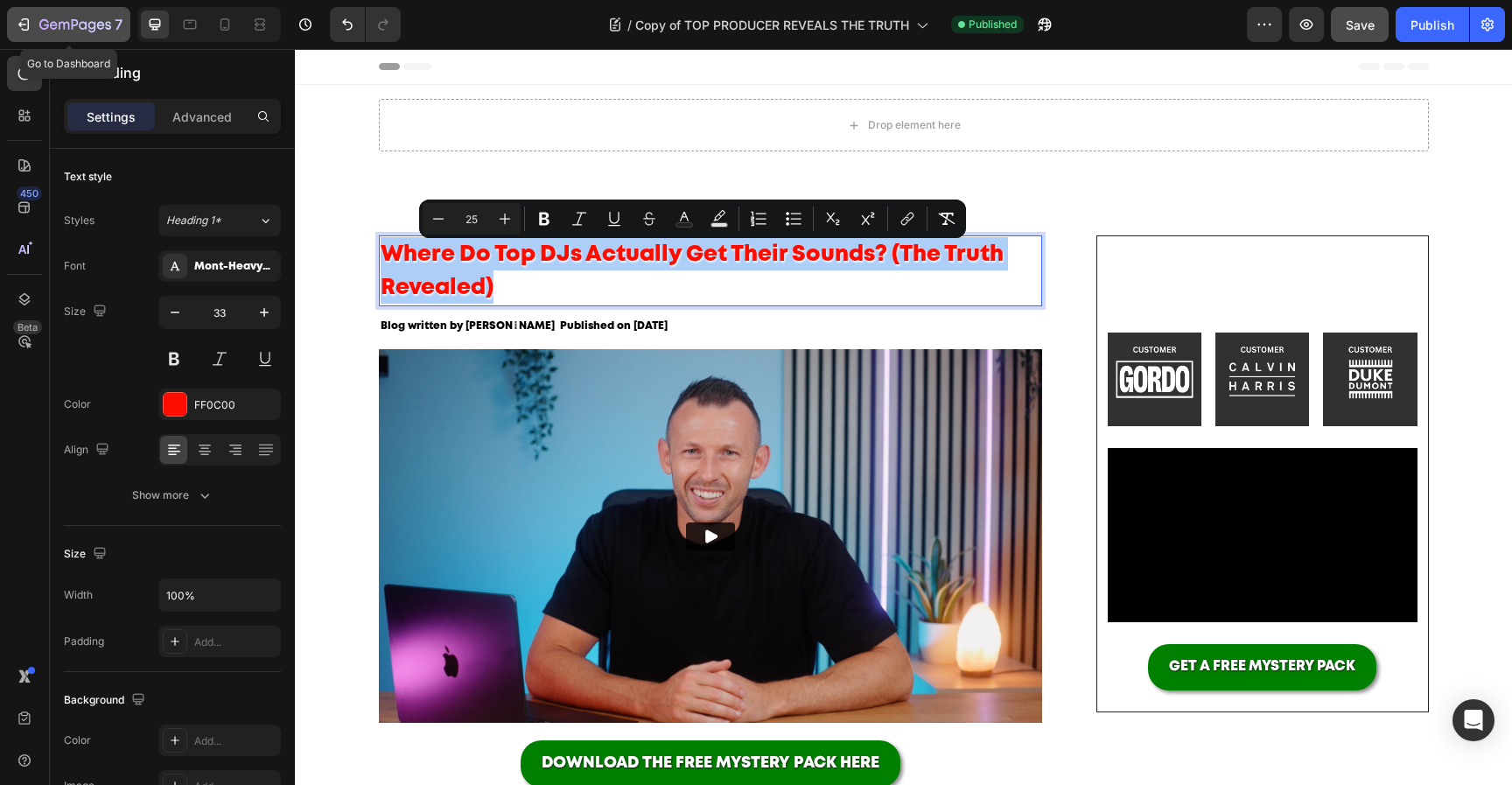
click at [96, 26] on icon "button" at bounding box center [75, 26] width 72 height 15
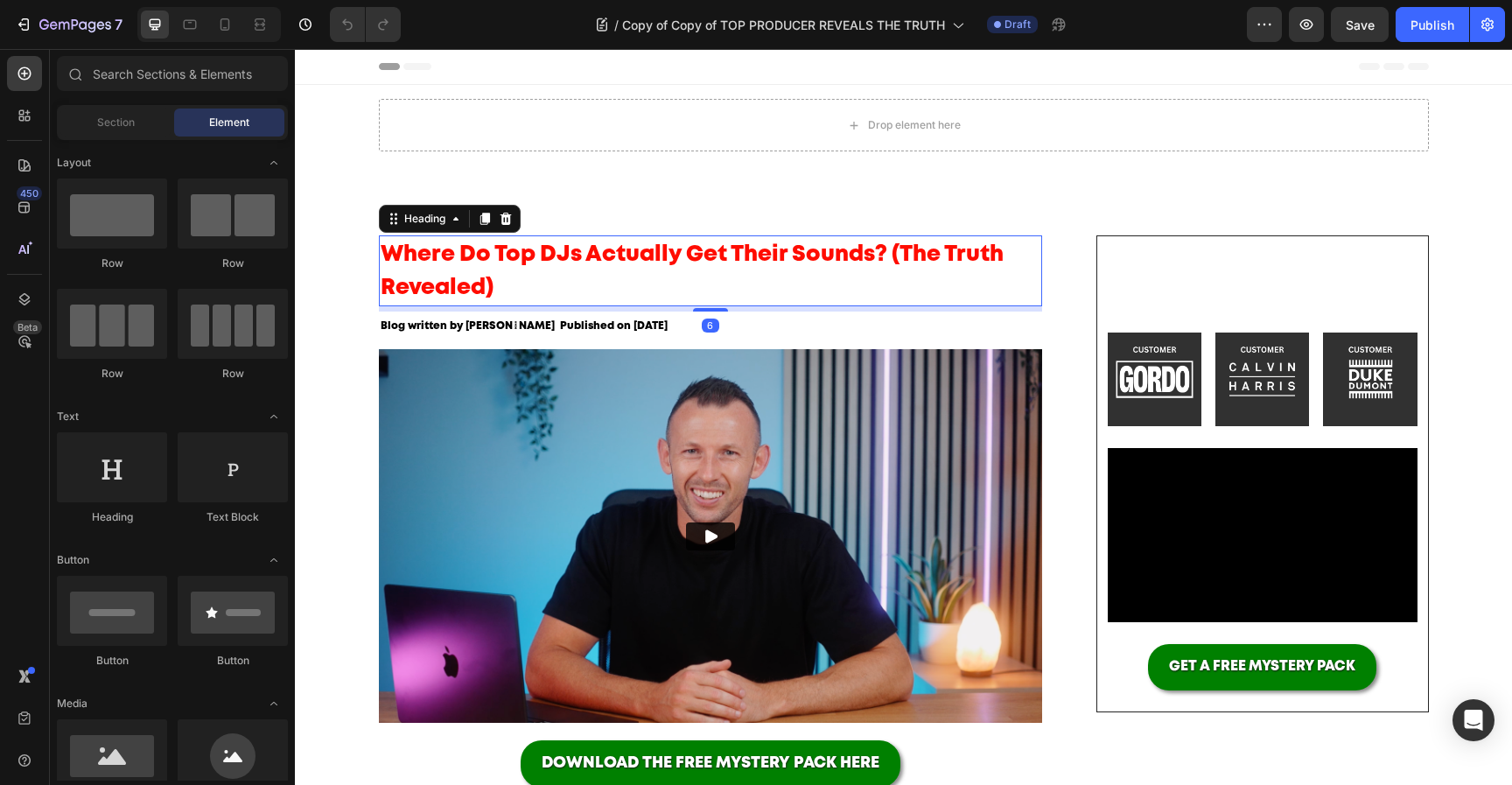
click at [506, 249] on span "Where Do Top DJs Actually Get Their Sounds? (The Truth Revealed)" at bounding box center [692, 271] width 623 height 52
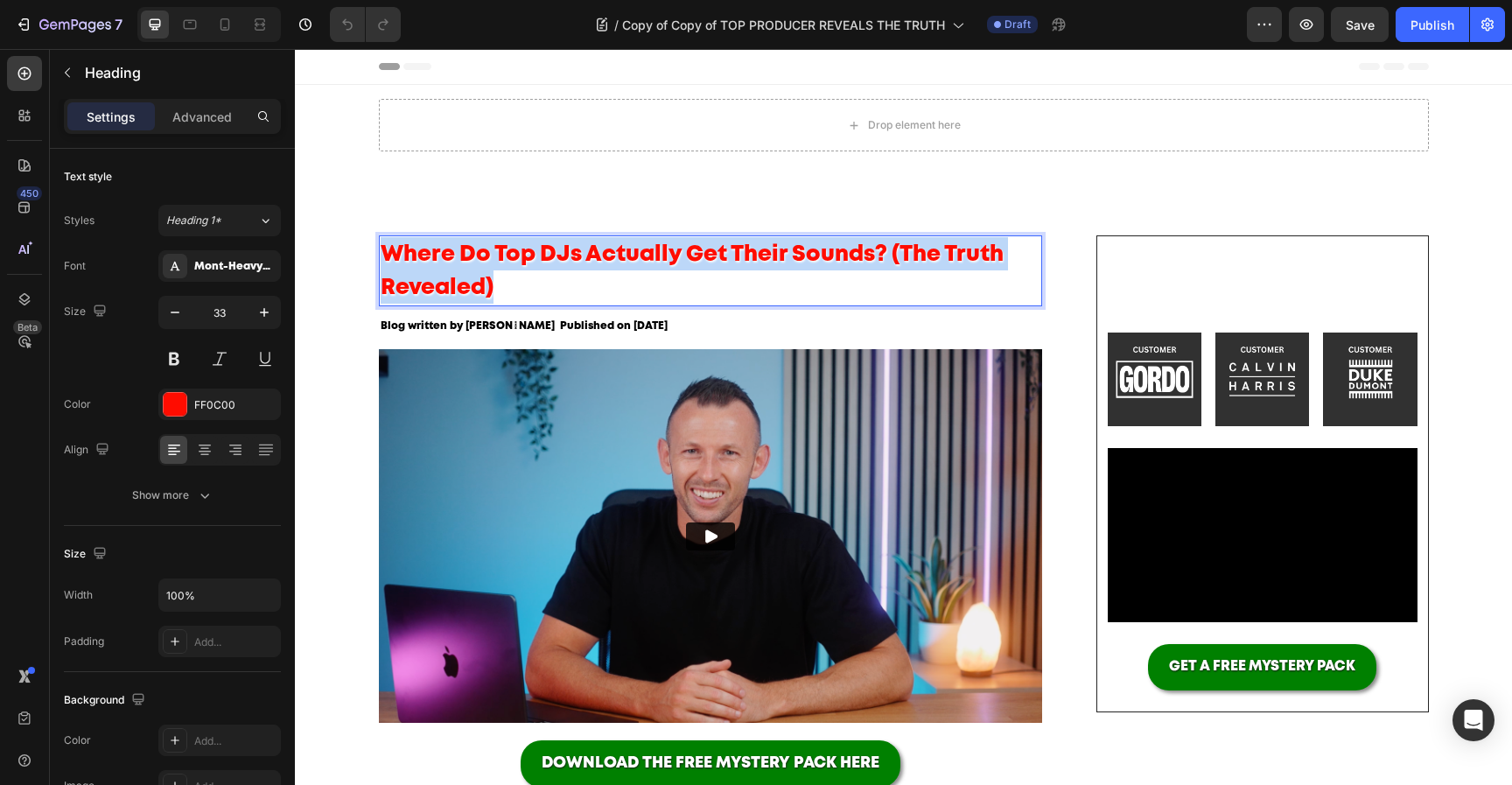
click at [506, 249] on span "Where Do Top DJs Actually Get Their Sounds? (The Truth Revealed)" at bounding box center [692, 271] width 623 height 52
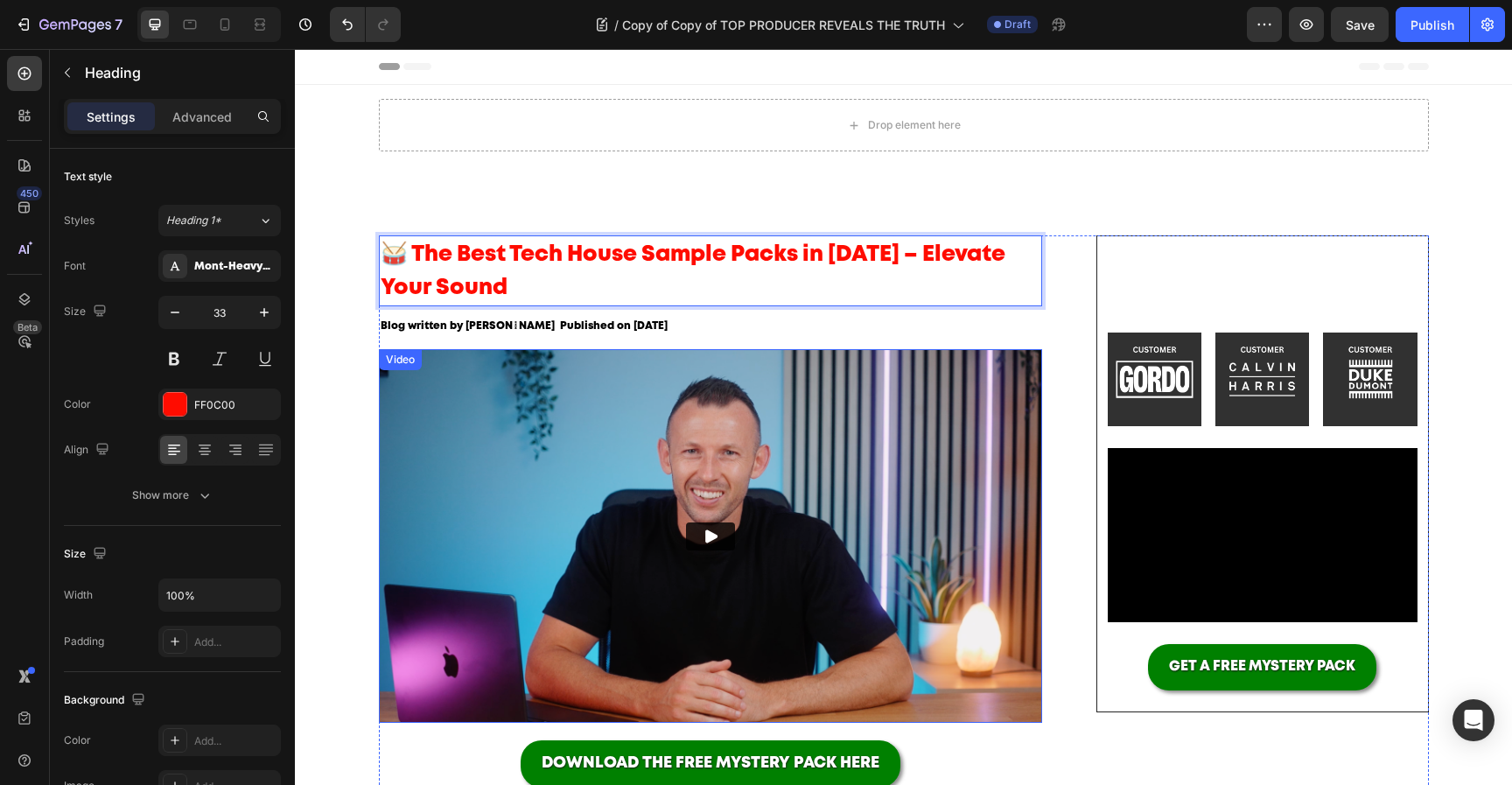
click at [700, 383] on img at bounding box center [710, 535] width 664 height 373
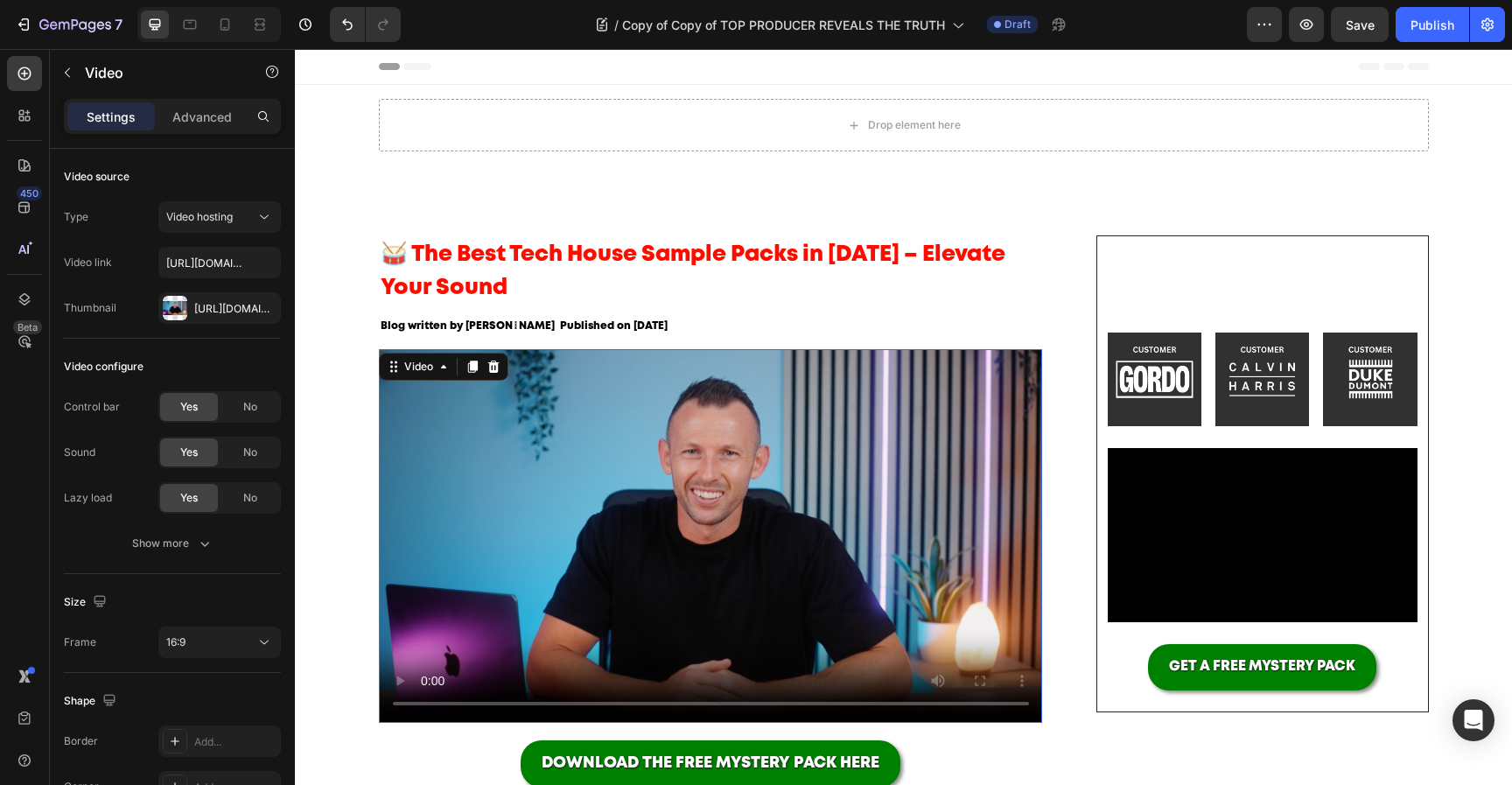
click at [663, 484] on video at bounding box center [710, 535] width 664 height 373
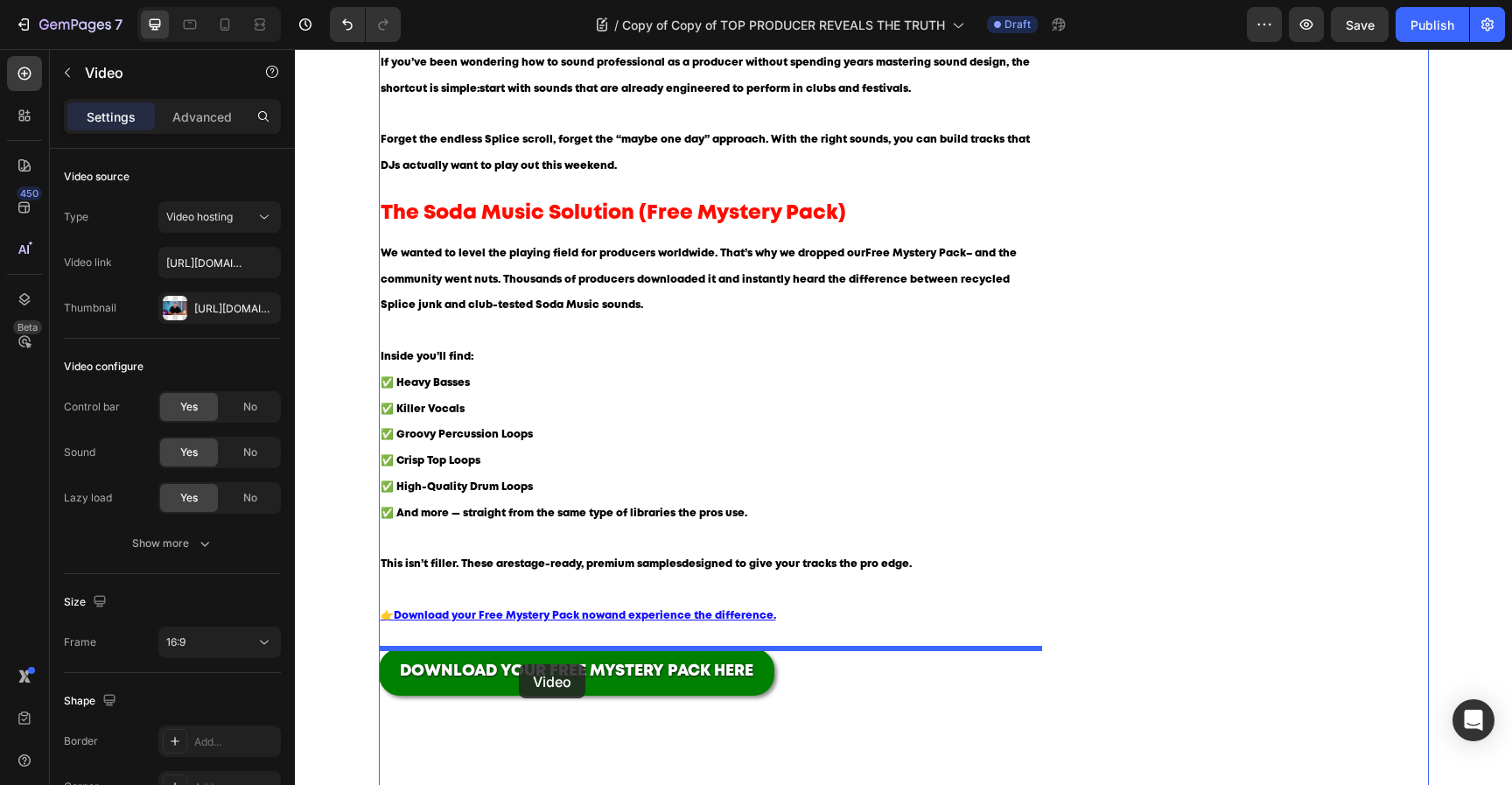
drag, startPoint x: 558, startPoint y: 533, endPoint x: 520, endPoint y: 663, distance: 135.4
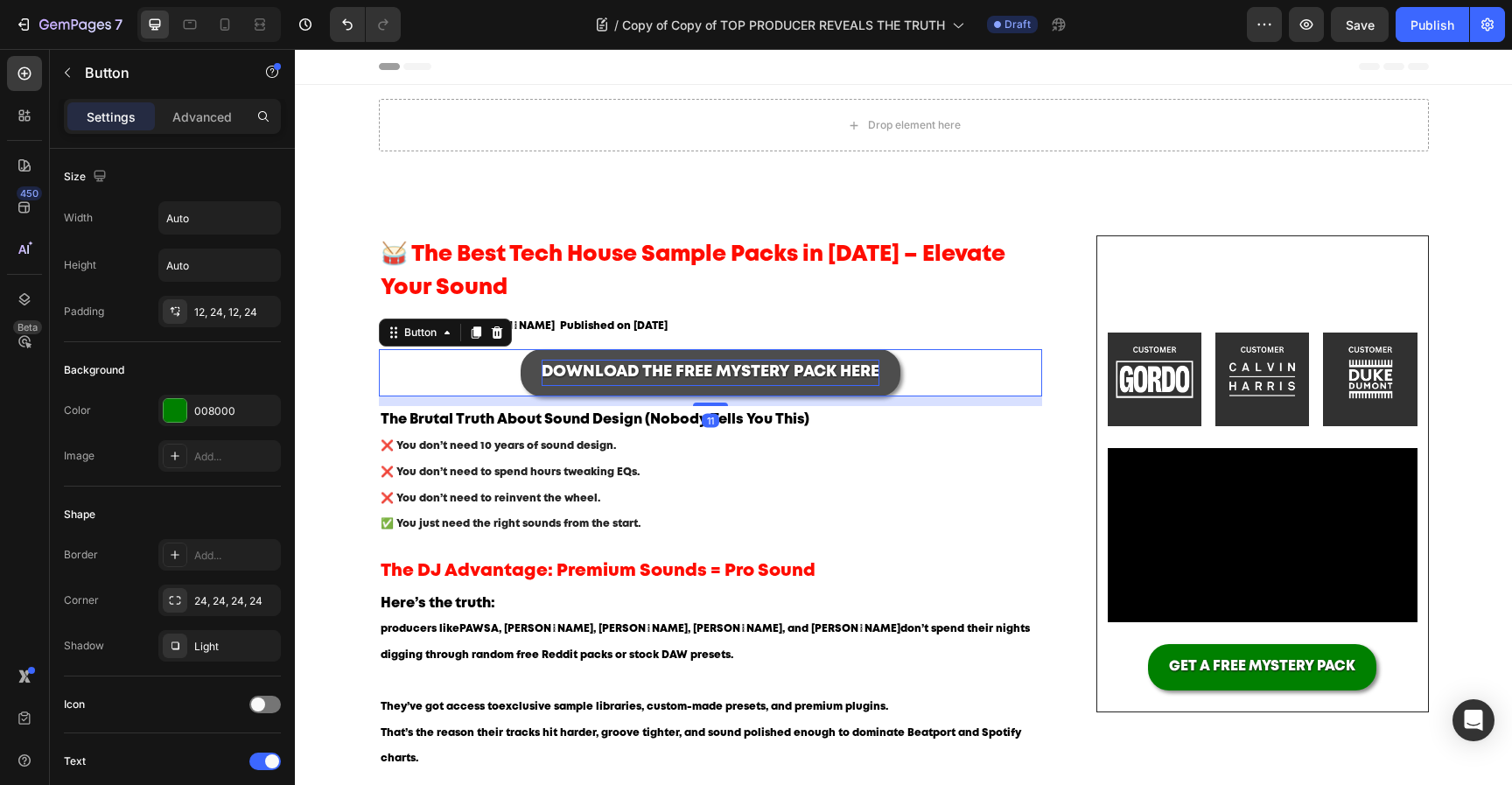
click at [671, 364] on p "DOWNLOAD THE FREE MYSTERY PACK HERE" at bounding box center [710, 373] width 338 height 27
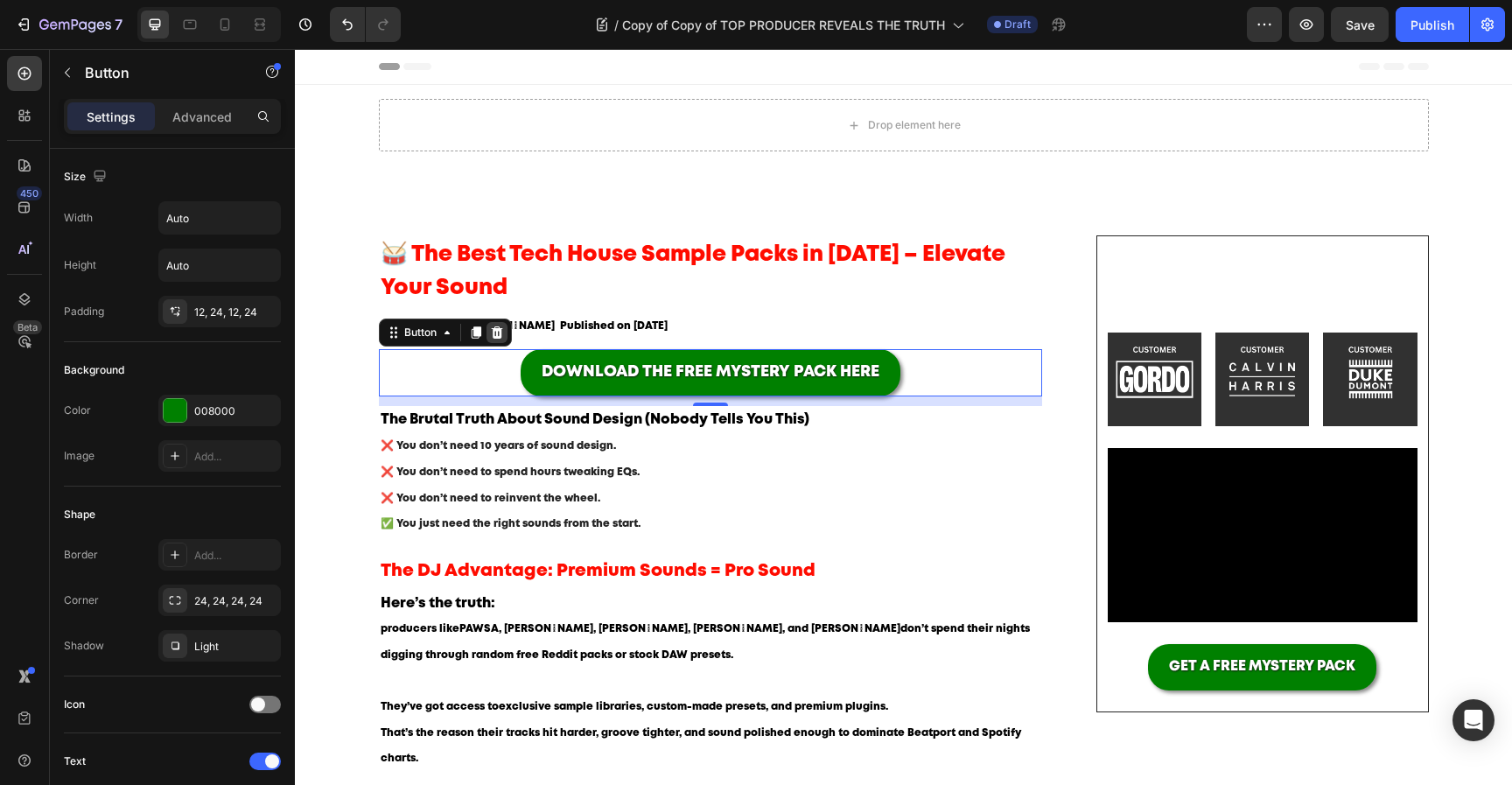
click at [501, 338] on icon at bounding box center [497, 332] width 11 height 12
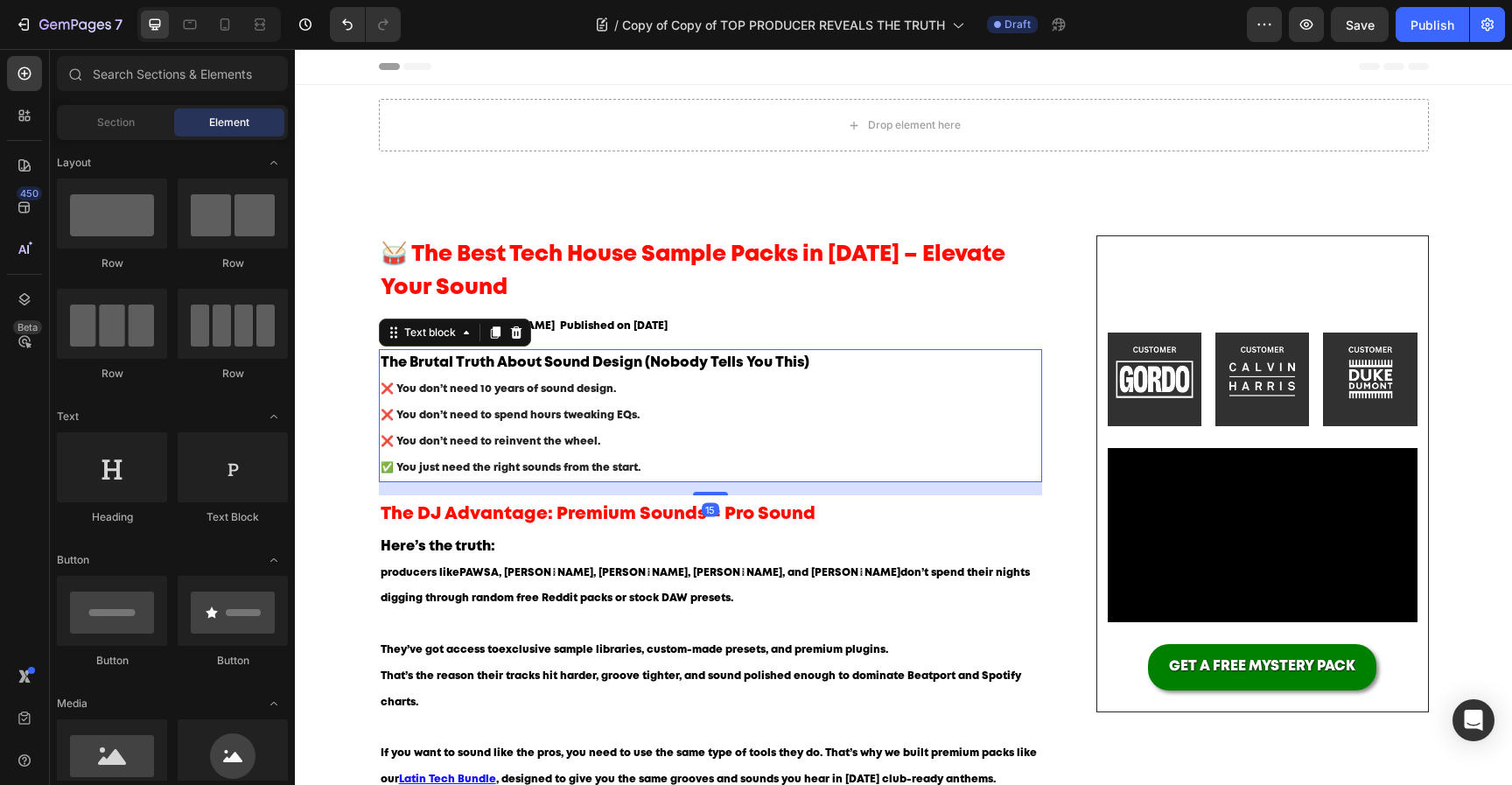
click at [506, 421] on p "❌ You don’t need 10 years of sound design. ❌ You don’t need to spend hours twea…" at bounding box center [711, 428] width 661 height 104
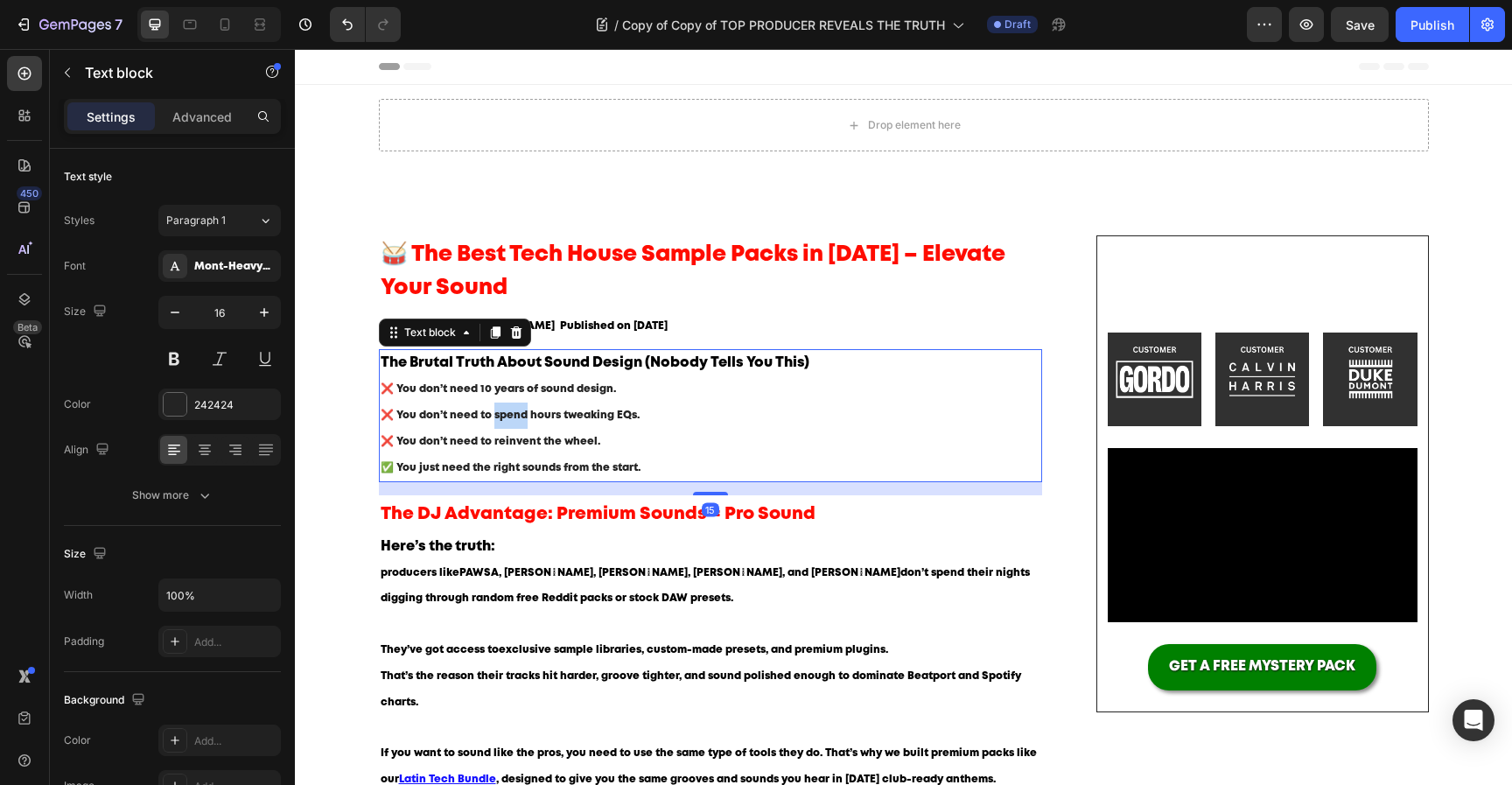
click at [506, 421] on p "❌ You don’t need 10 years of sound design. ❌ You don’t need to spend hours twea…" at bounding box center [711, 428] width 661 height 104
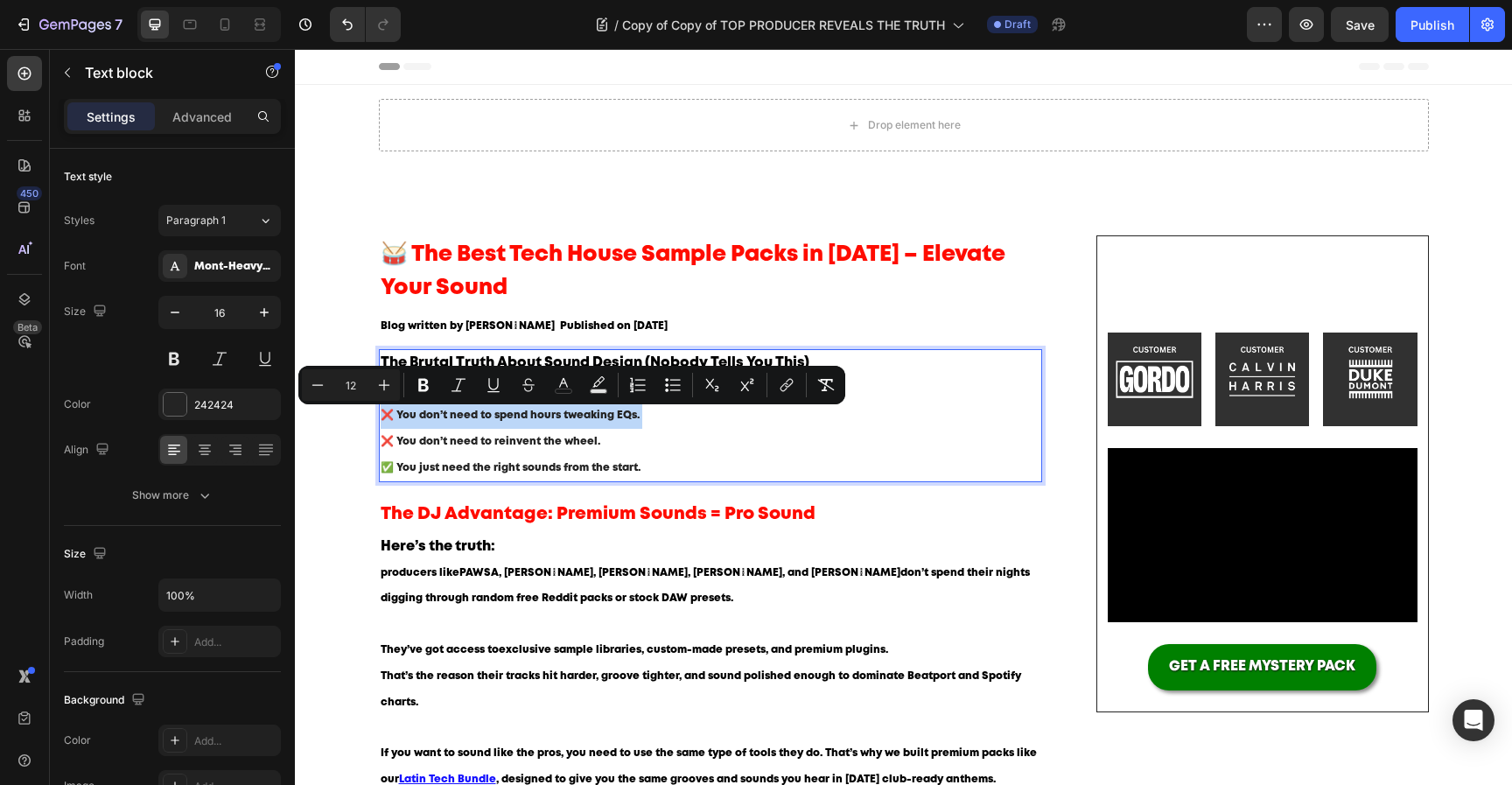
type input "16"
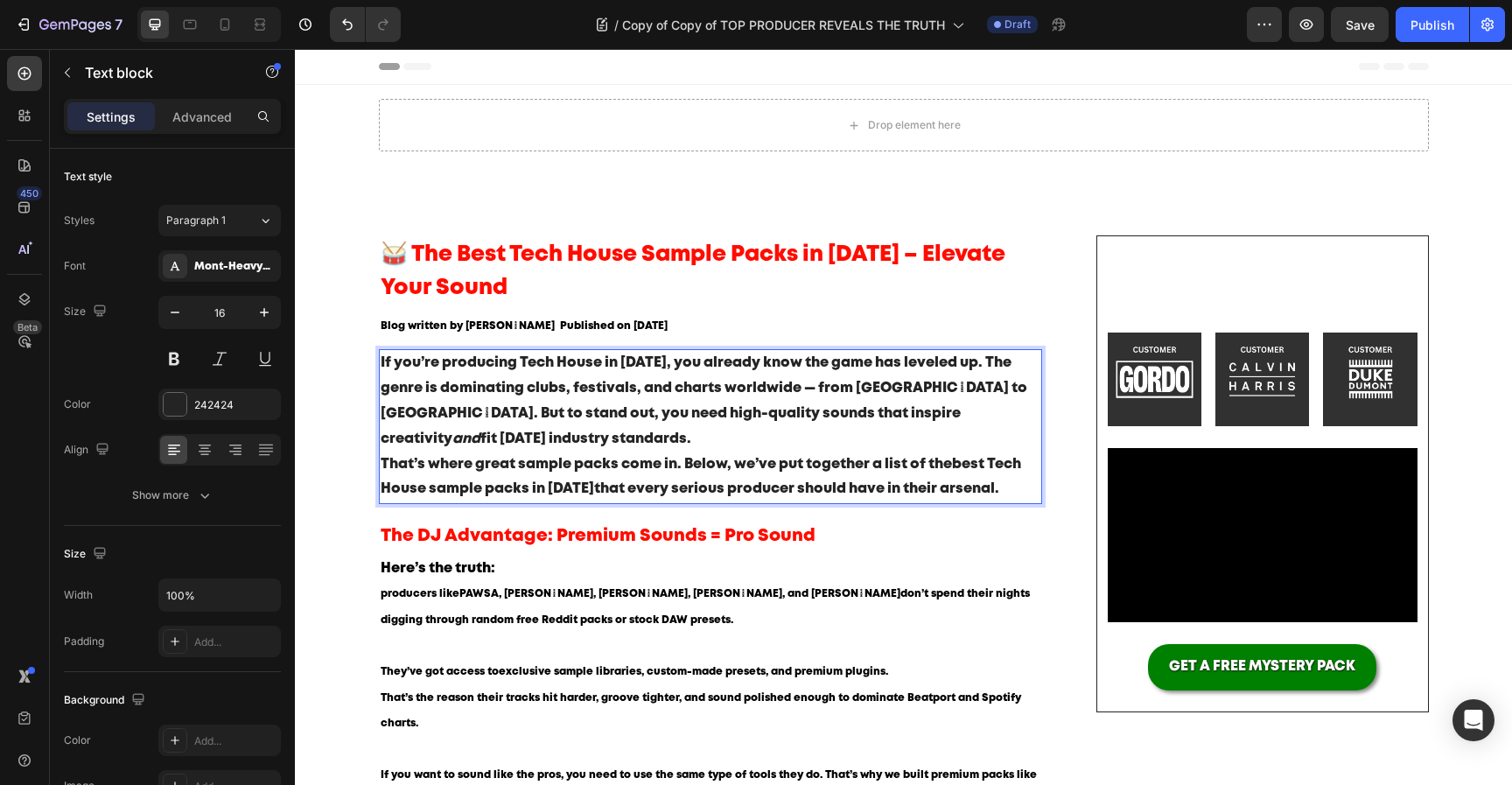
click at [641, 452] on p "That’s where great sample packs come in. Below, we’ve put together a list of th…" at bounding box center [711, 477] width 661 height 50
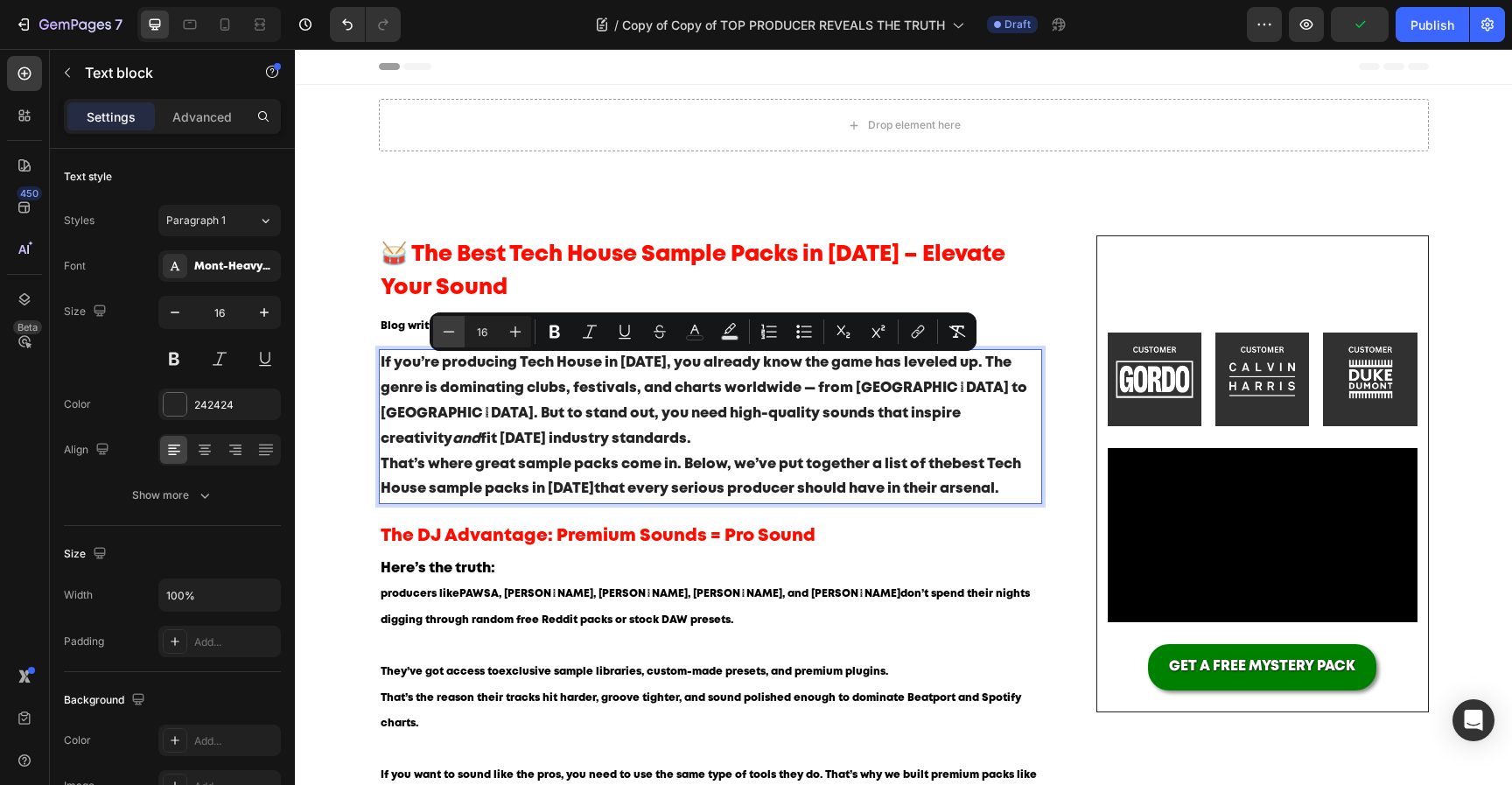
click at [455, 332] on icon "Editor contextual toolbar" at bounding box center [449, 331] width 17 height 17
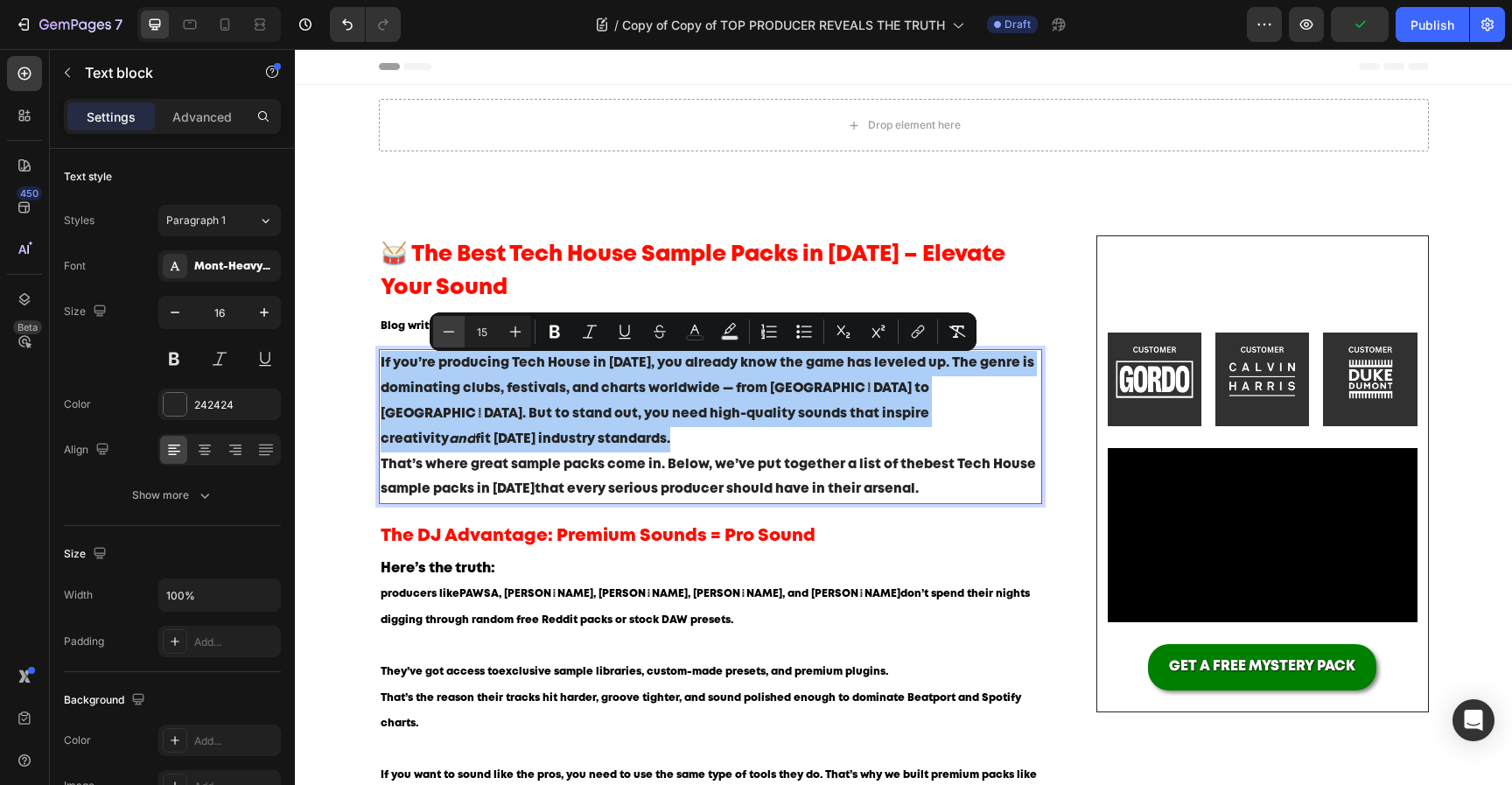
click at [454, 332] on icon "Editor contextual toolbar" at bounding box center [449, 331] width 17 height 17
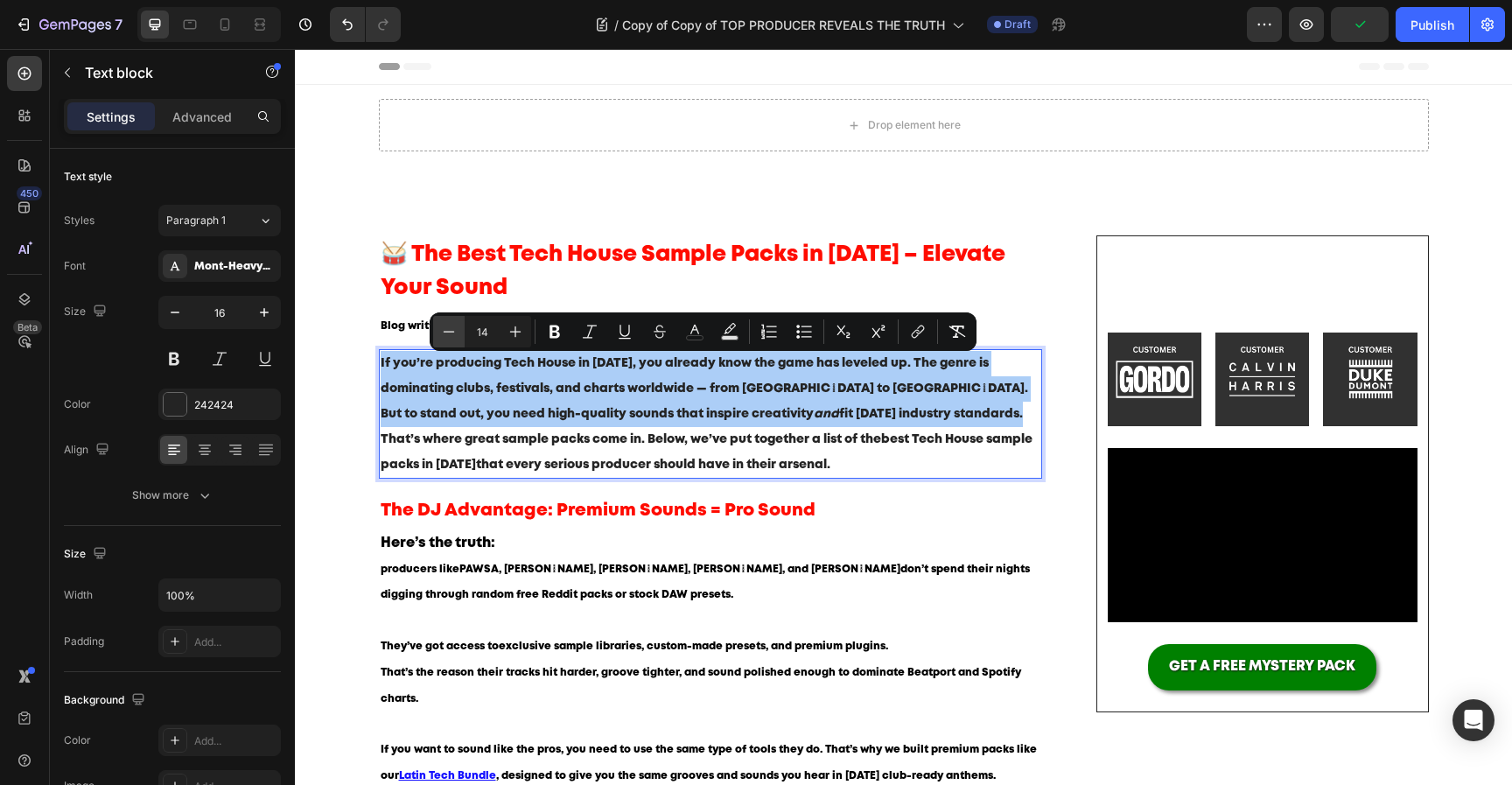
click at [454, 332] on icon "Editor contextual toolbar" at bounding box center [449, 331] width 17 height 17
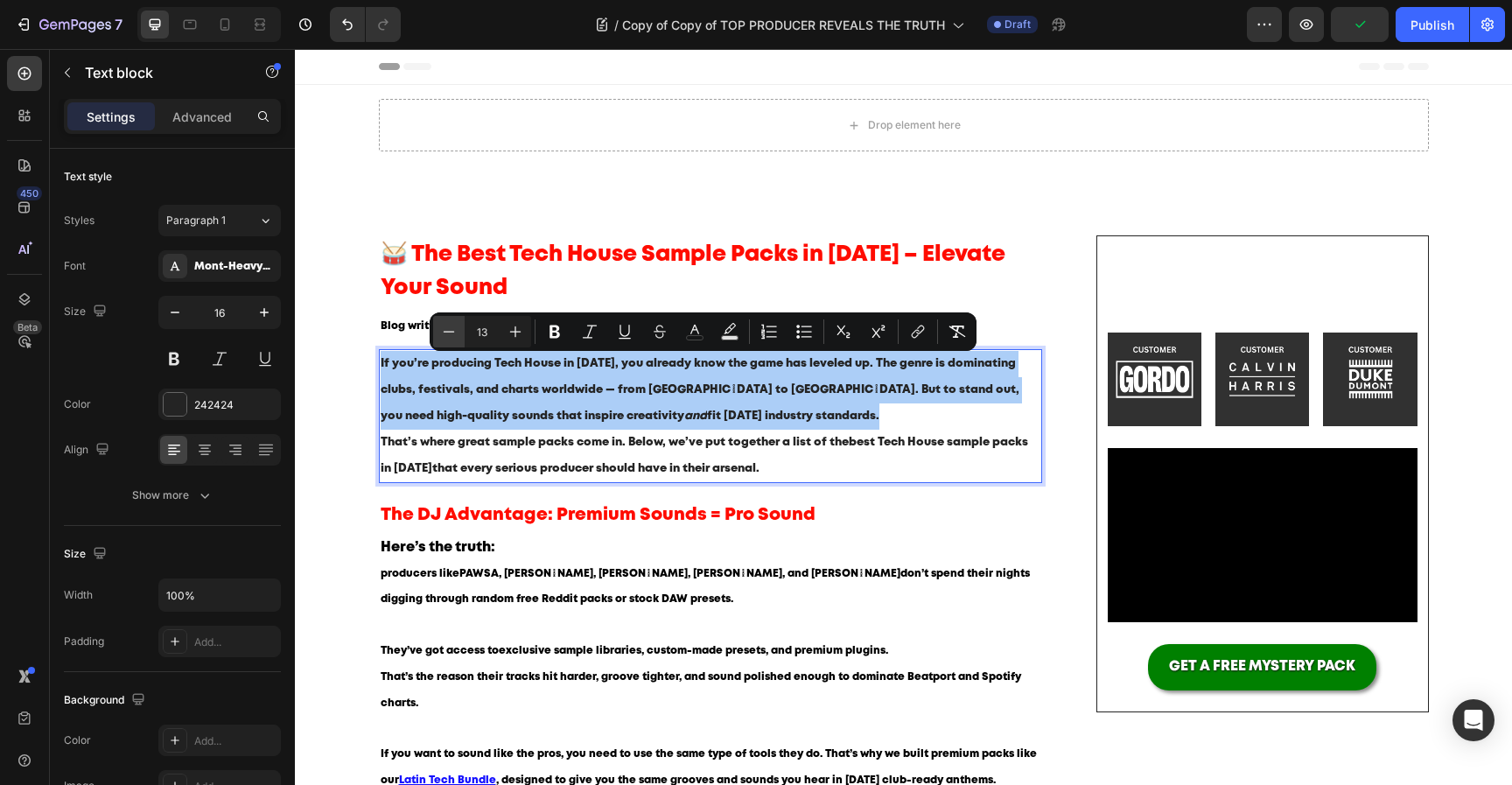
click at [454, 332] on icon "Editor contextual toolbar" at bounding box center [449, 331] width 17 height 17
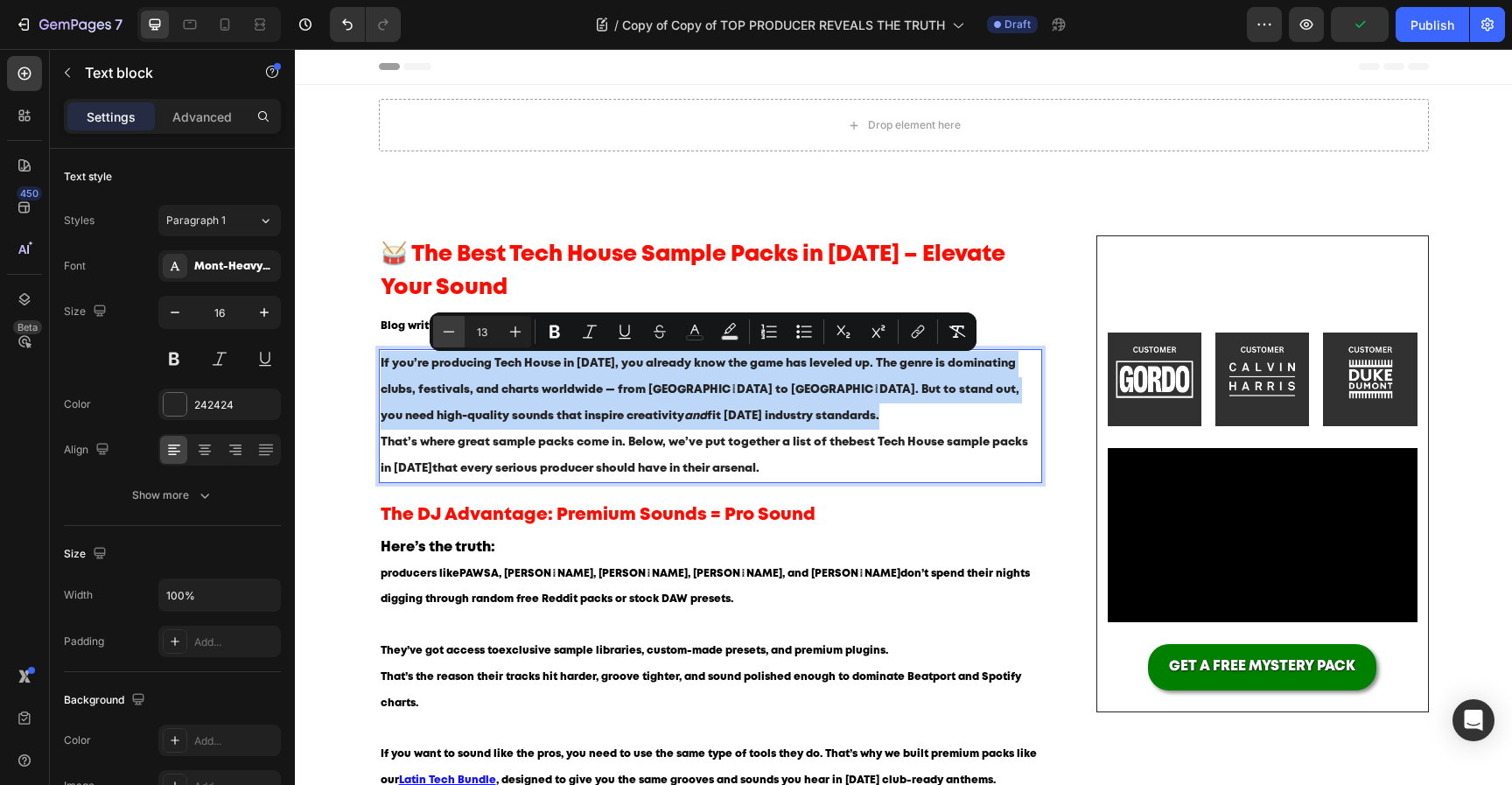
type input "12"
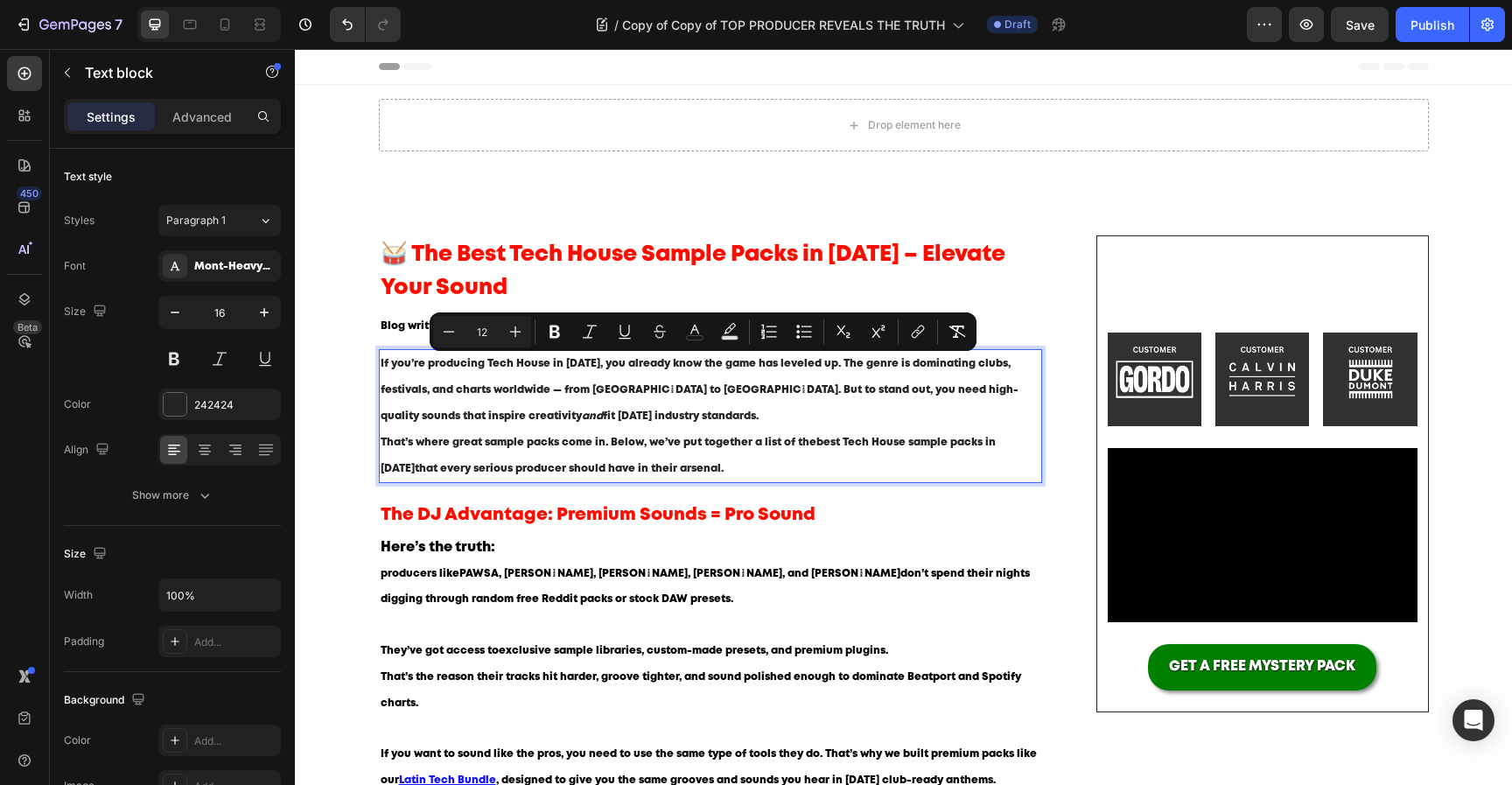
click at [543, 398] on p "If you’re producing Tech House in [DATE], you already know the game has leveled…" at bounding box center [711, 390] width 661 height 78
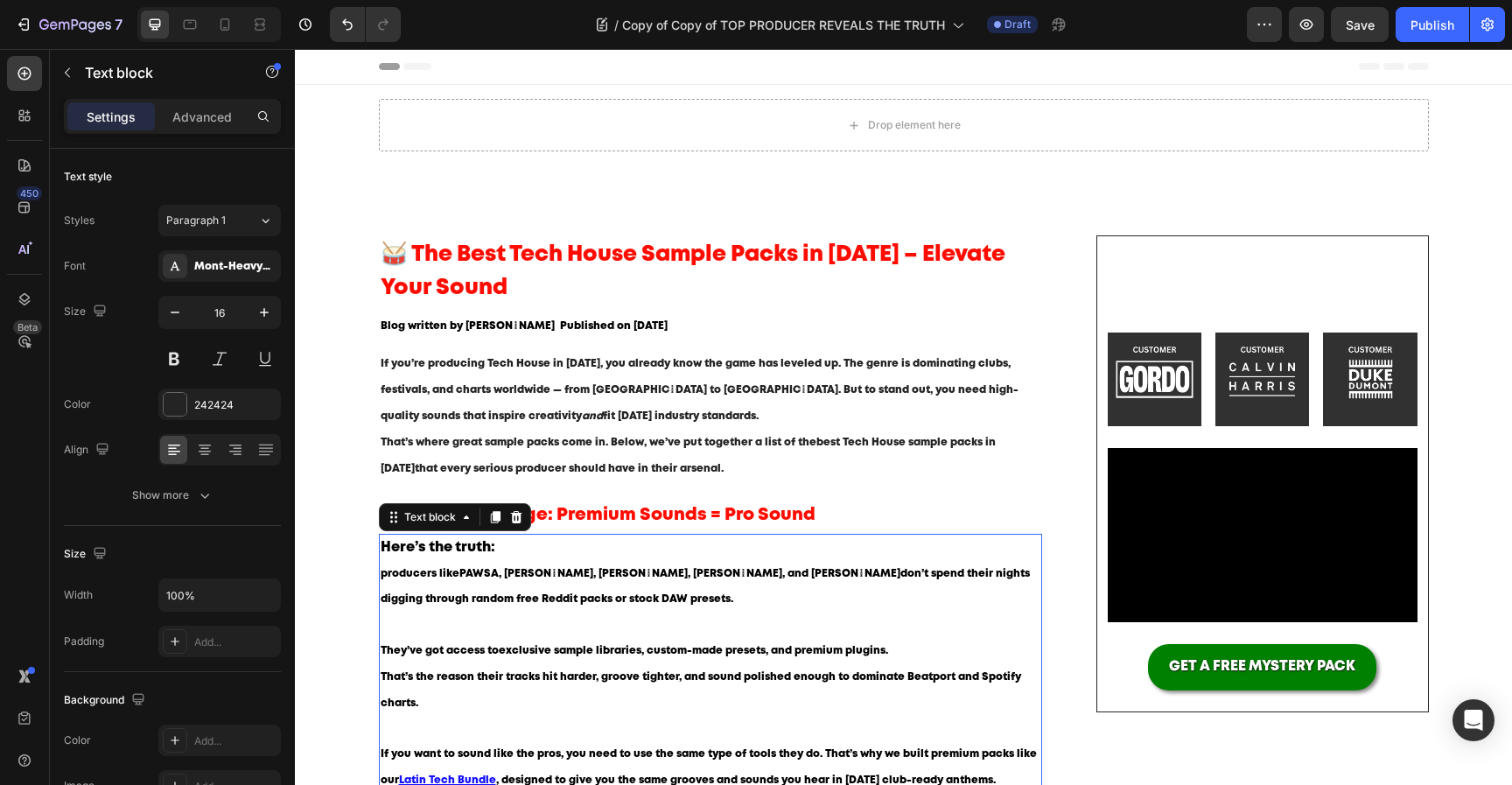
click at [652, 588] on p "Here’s the truth: producers like PAWSA, Cloonee, Hugel, Gordo, and Keinemusik d…" at bounding box center [711, 587] width 661 height 103
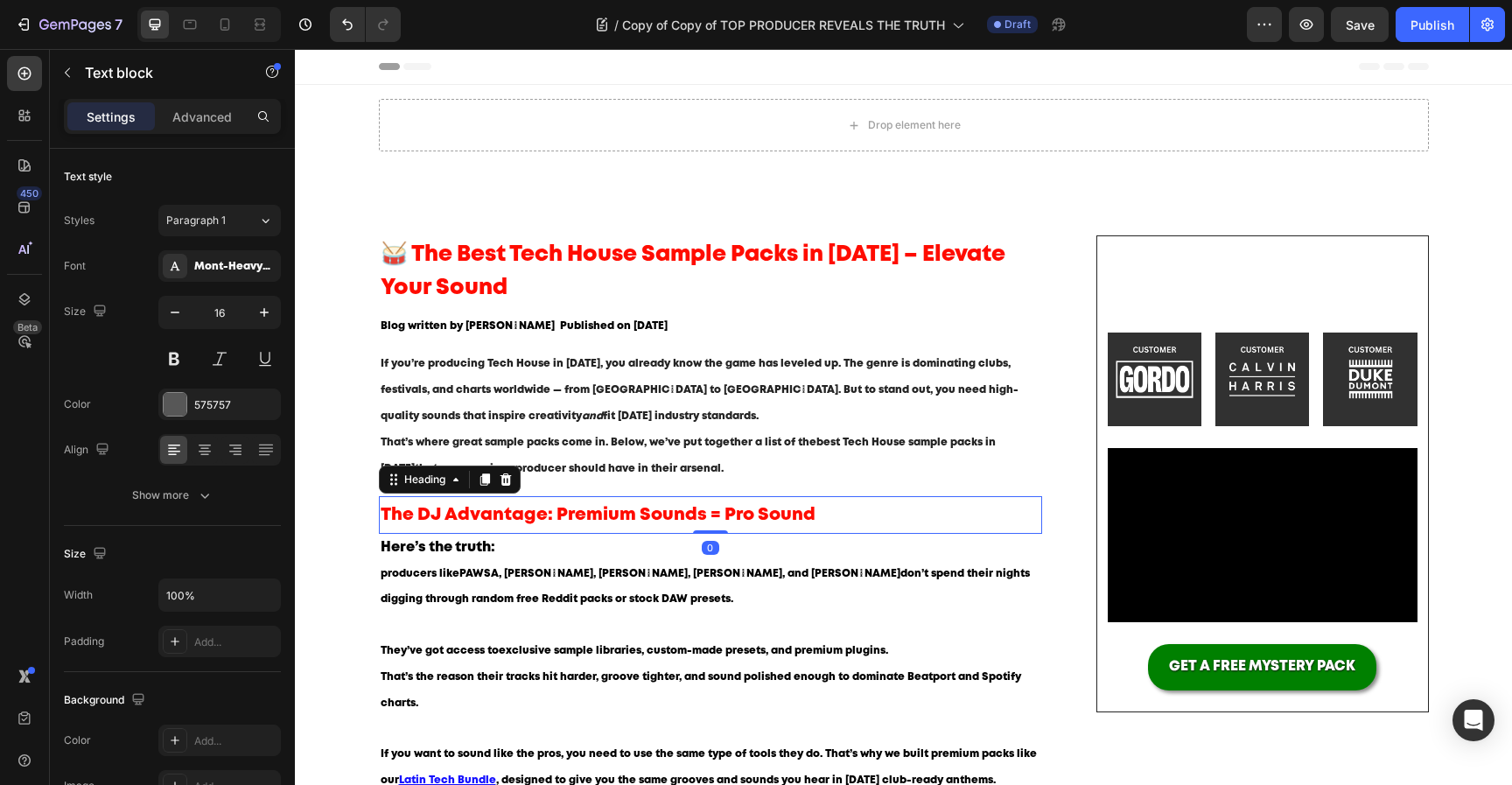
click at [593, 515] on span "The DJ Advantage: Premium Sounds = Pro Sound" at bounding box center [598, 515] width 435 height 17
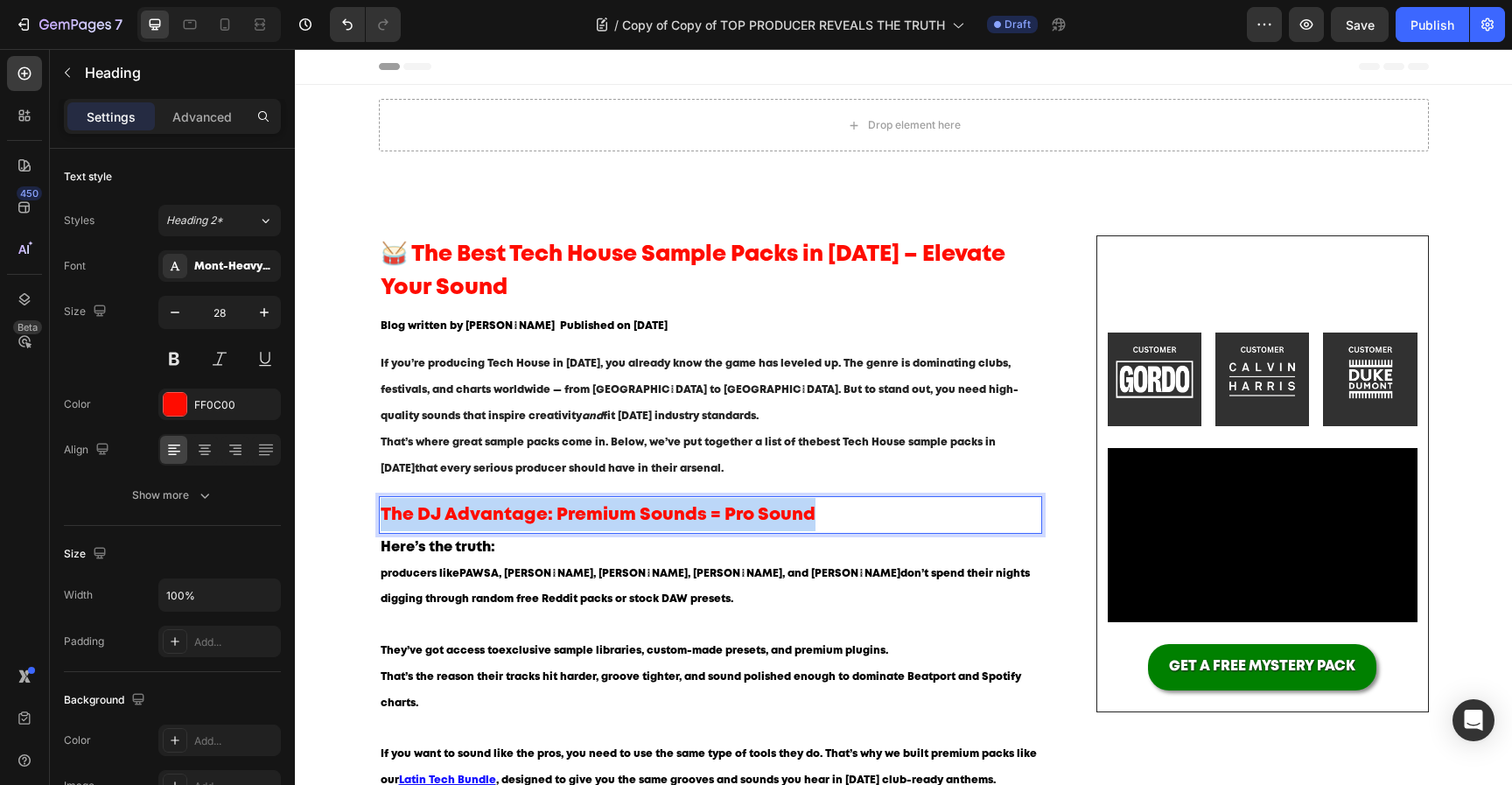
click at [593, 515] on span "The DJ Advantage: Premium Sounds = Pro Sound" at bounding box center [598, 515] width 435 height 17
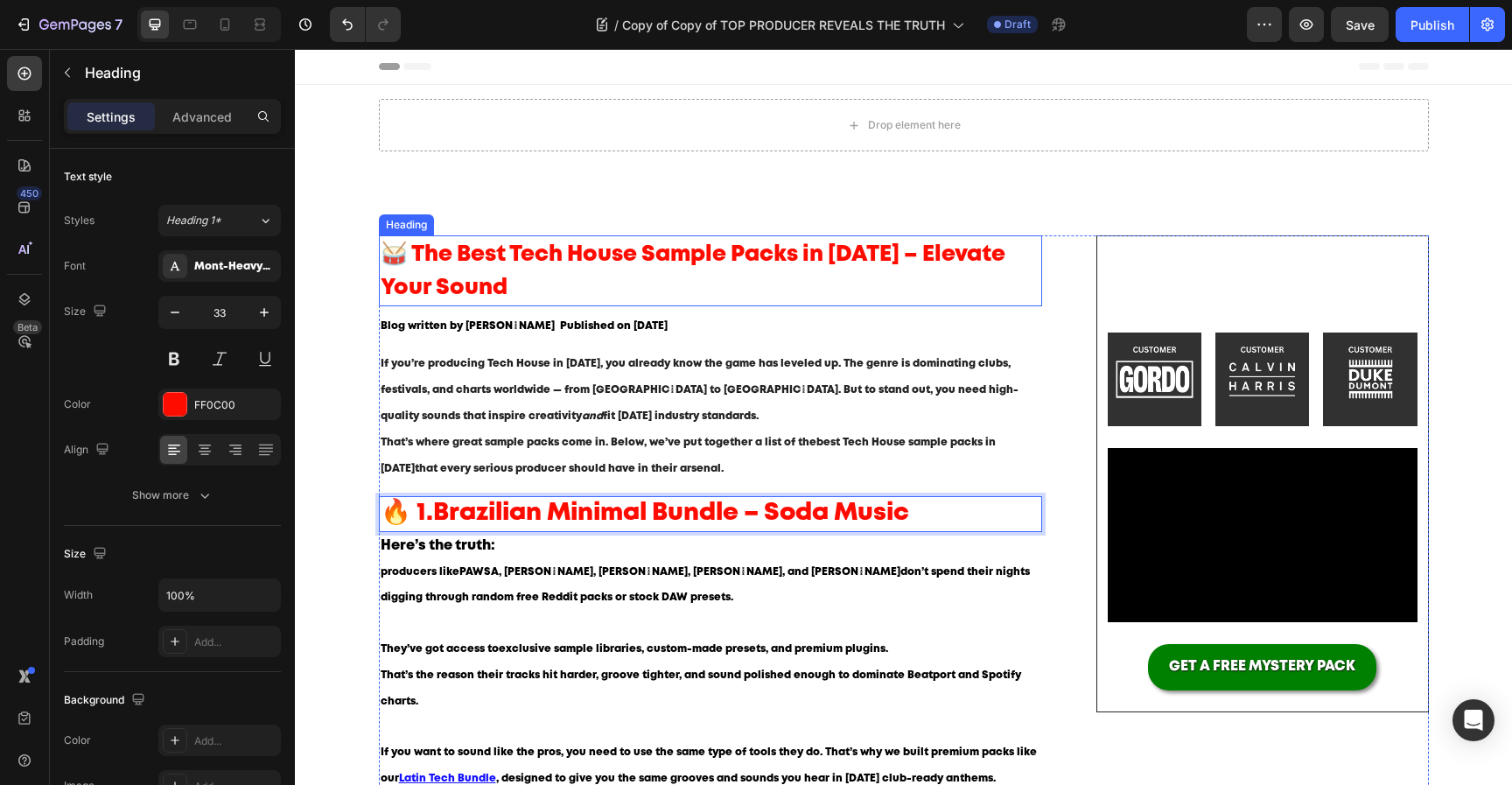
click at [541, 276] on p "⁠⁠⁠⁠⁠⁠⁠ 🥁 The Best Tech House Sample Packs in 2025 – Elevate Your Sound" at bounding box center [711, 271] width 661 height 67
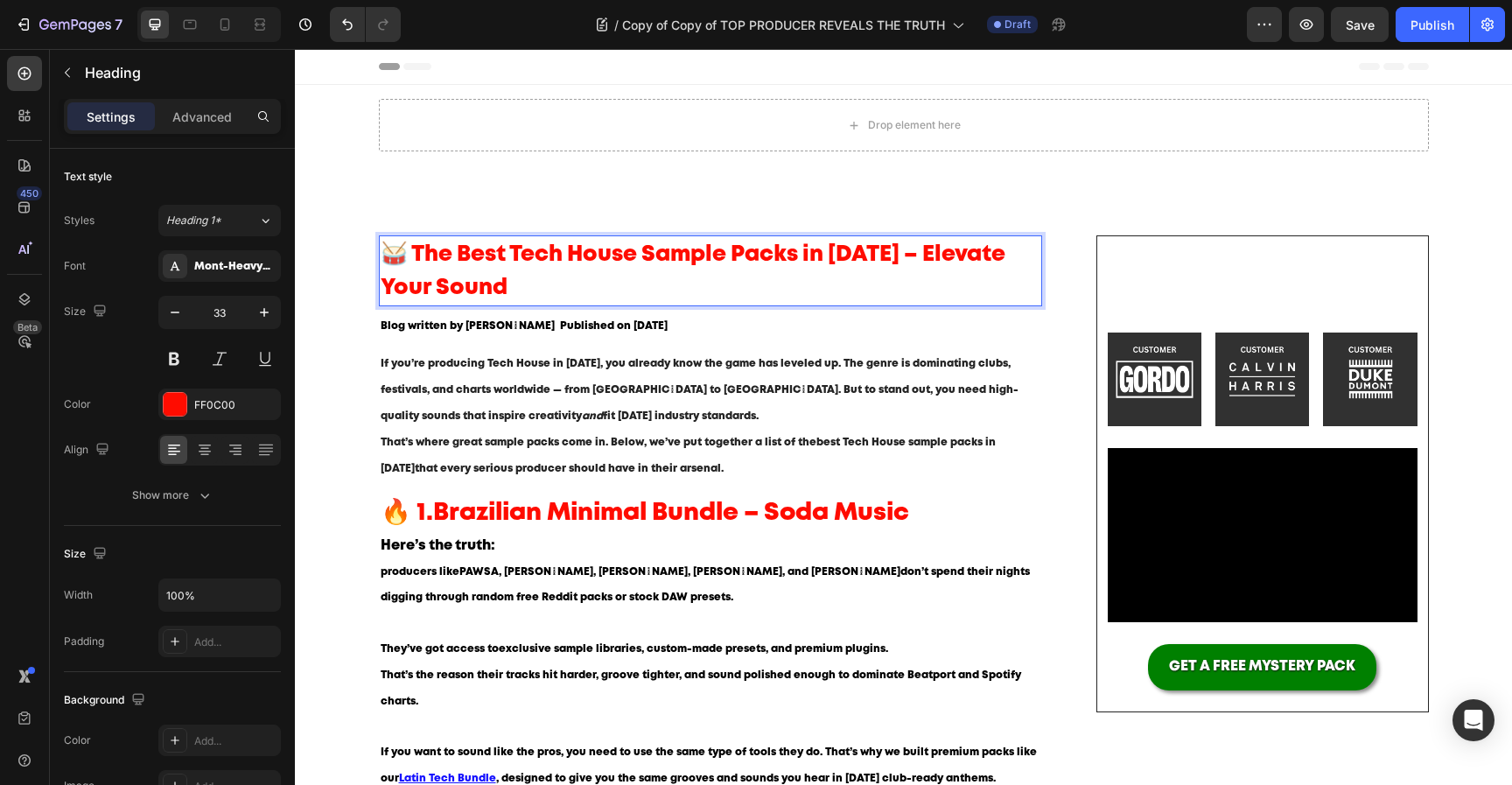
click at [541, 276] on p "🥁 The Best Tech House Sample Packs in [DATE] – Elevate Your Sound" at bounding box center [711, 271] width 661 height 67
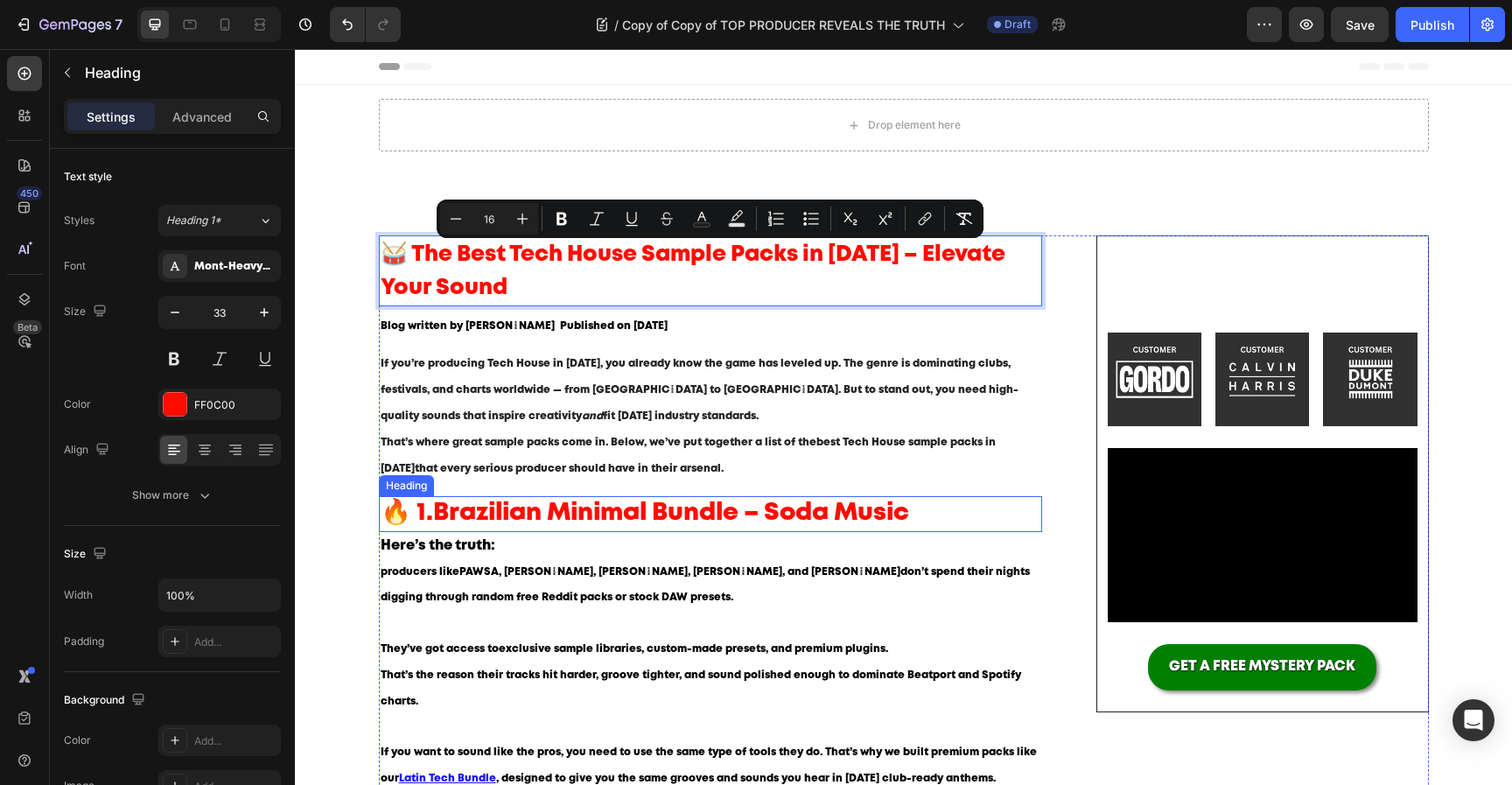
click at [614, 519] on strong "Brazilian Minimal Bundle – Soda Music" at bounding box center [671, 513] width 476 height 22
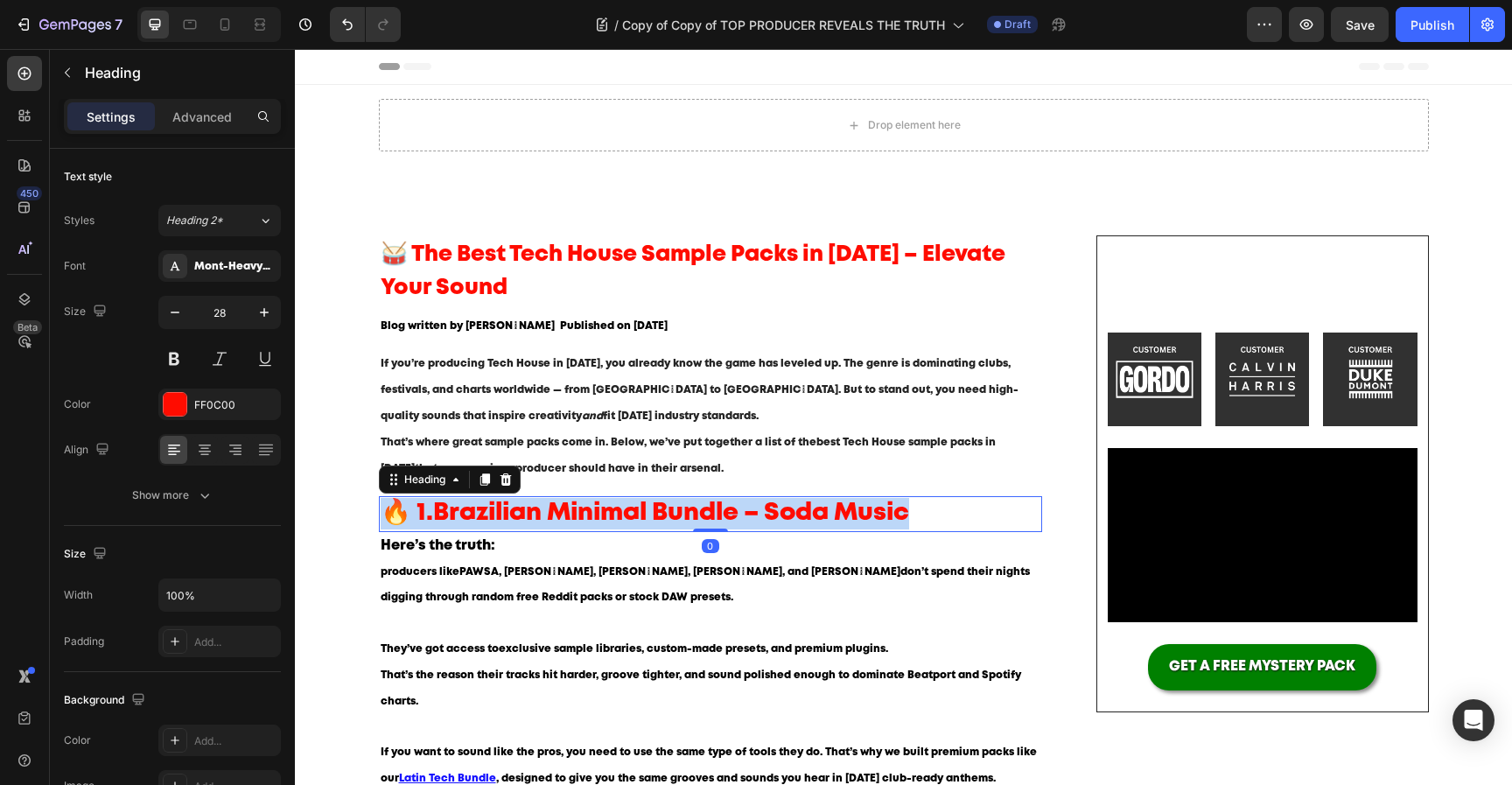
click at [614, 519] on strong "Brazilian Minimal Bundle – Soda Music" at bounding box center [671, 513] width 476 height 22
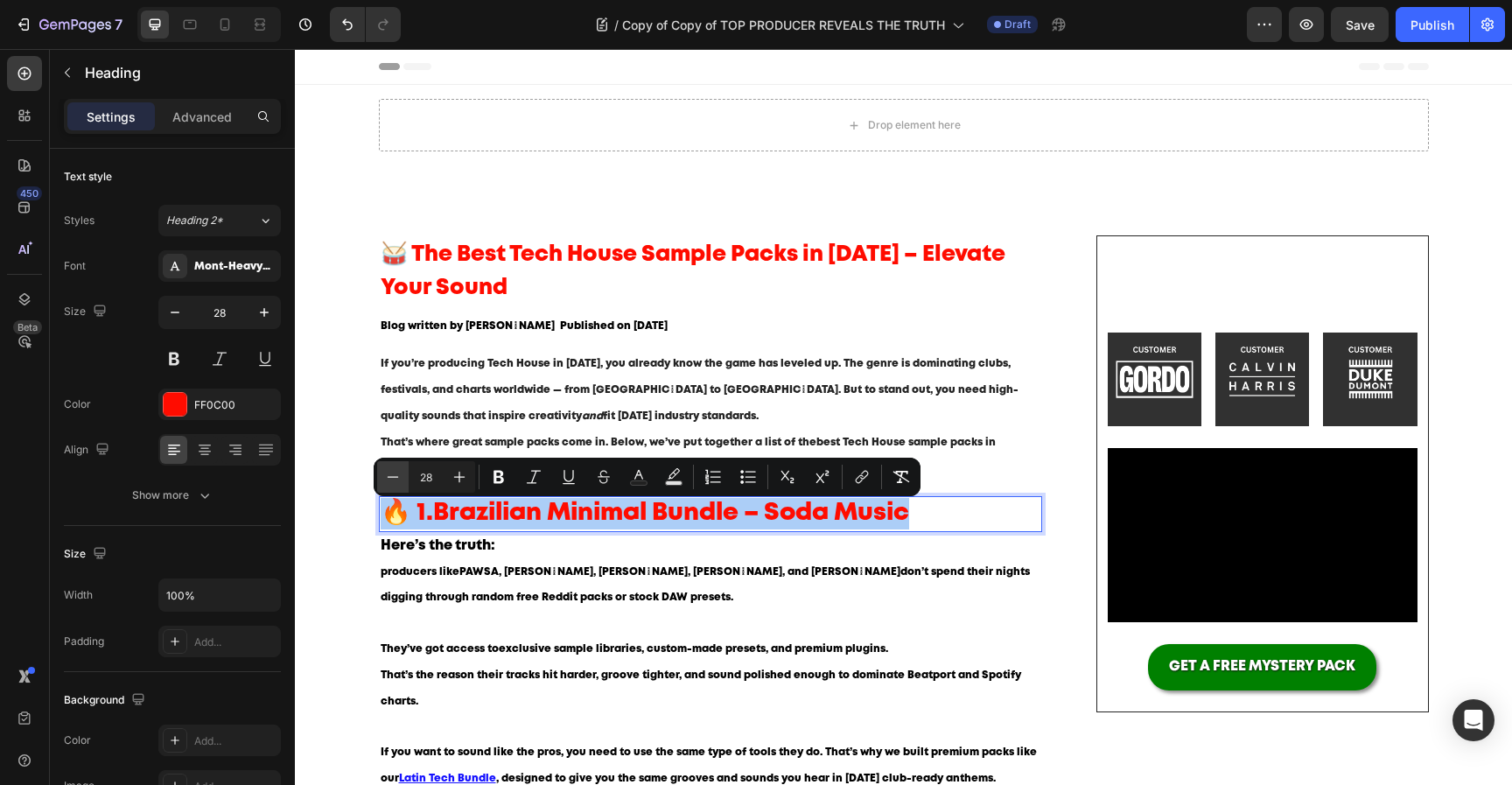
click at [396, 485] on icon "Editor contextual toolbar" at bounding box center [393, 477] width 17 height 17
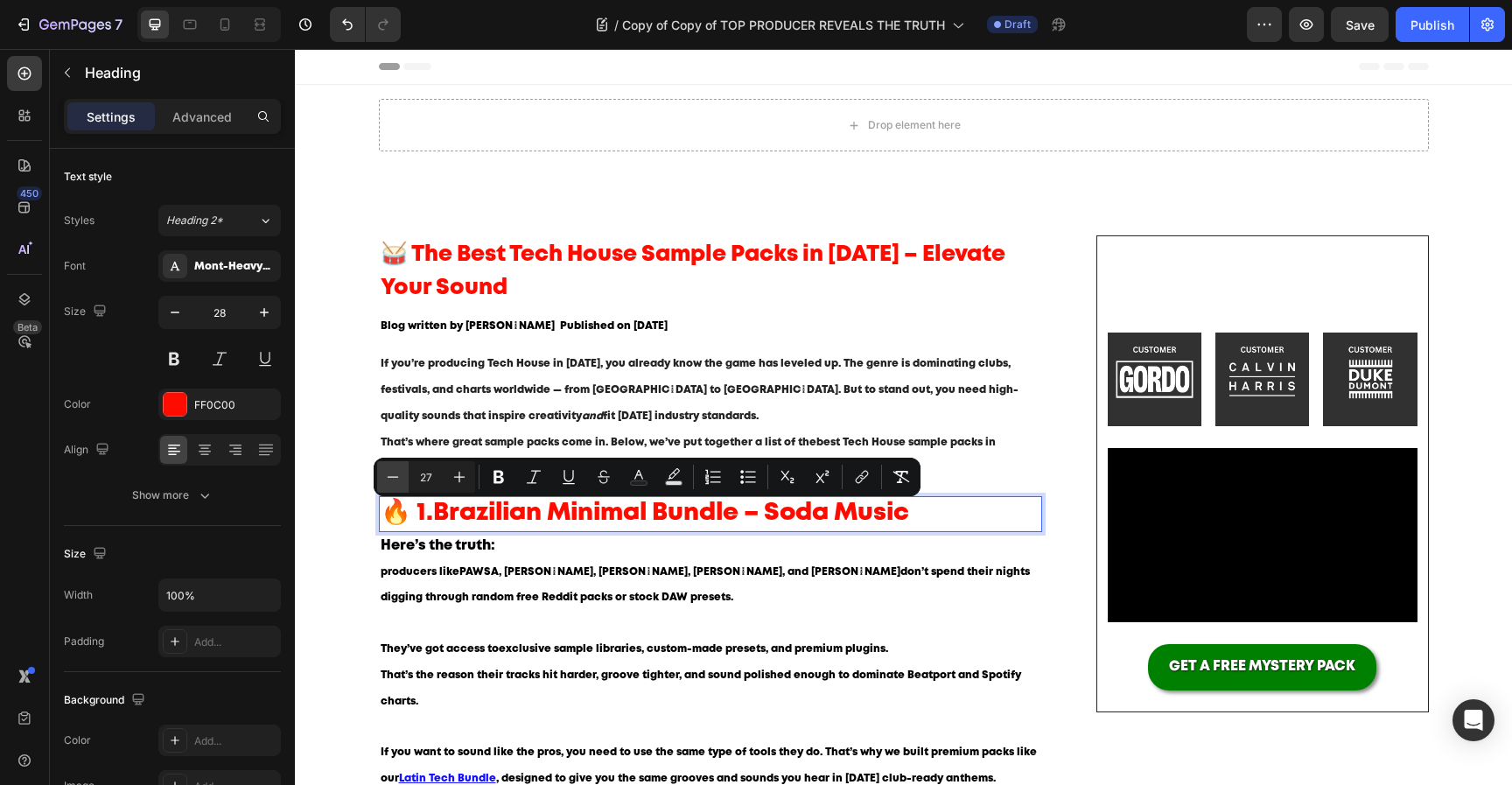
click at [396, 485] on icon "Editor contextual toolbar" at bounding box center [393, 477] width 17 height 17
type input "25"
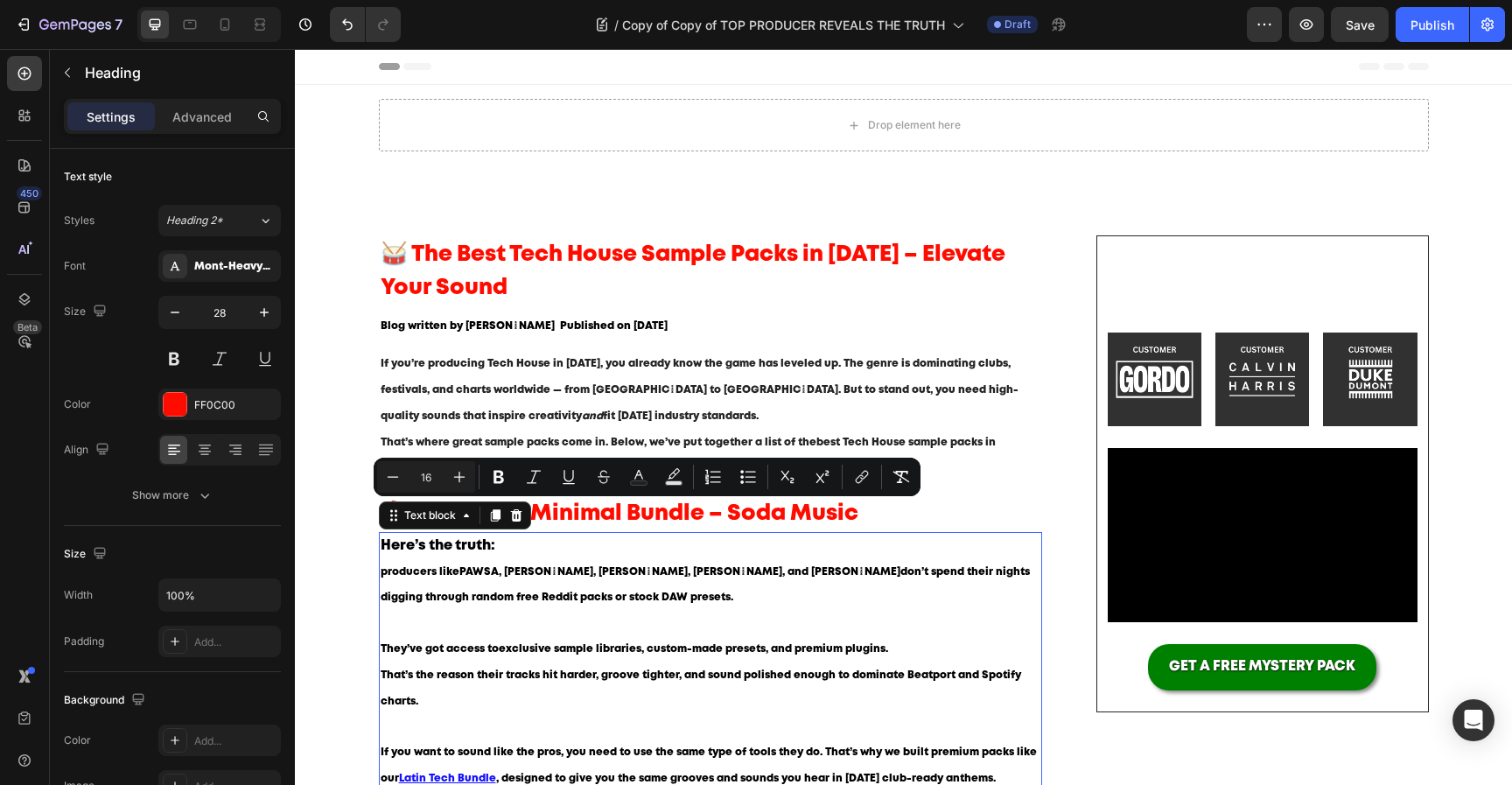
click at [589, 630] on p "Here’s the truth: producers like PAWSA, Cloonee, Hugel, Gordo, and Keinemusik d…" at bounding box center [711, 585] width 661 height 103
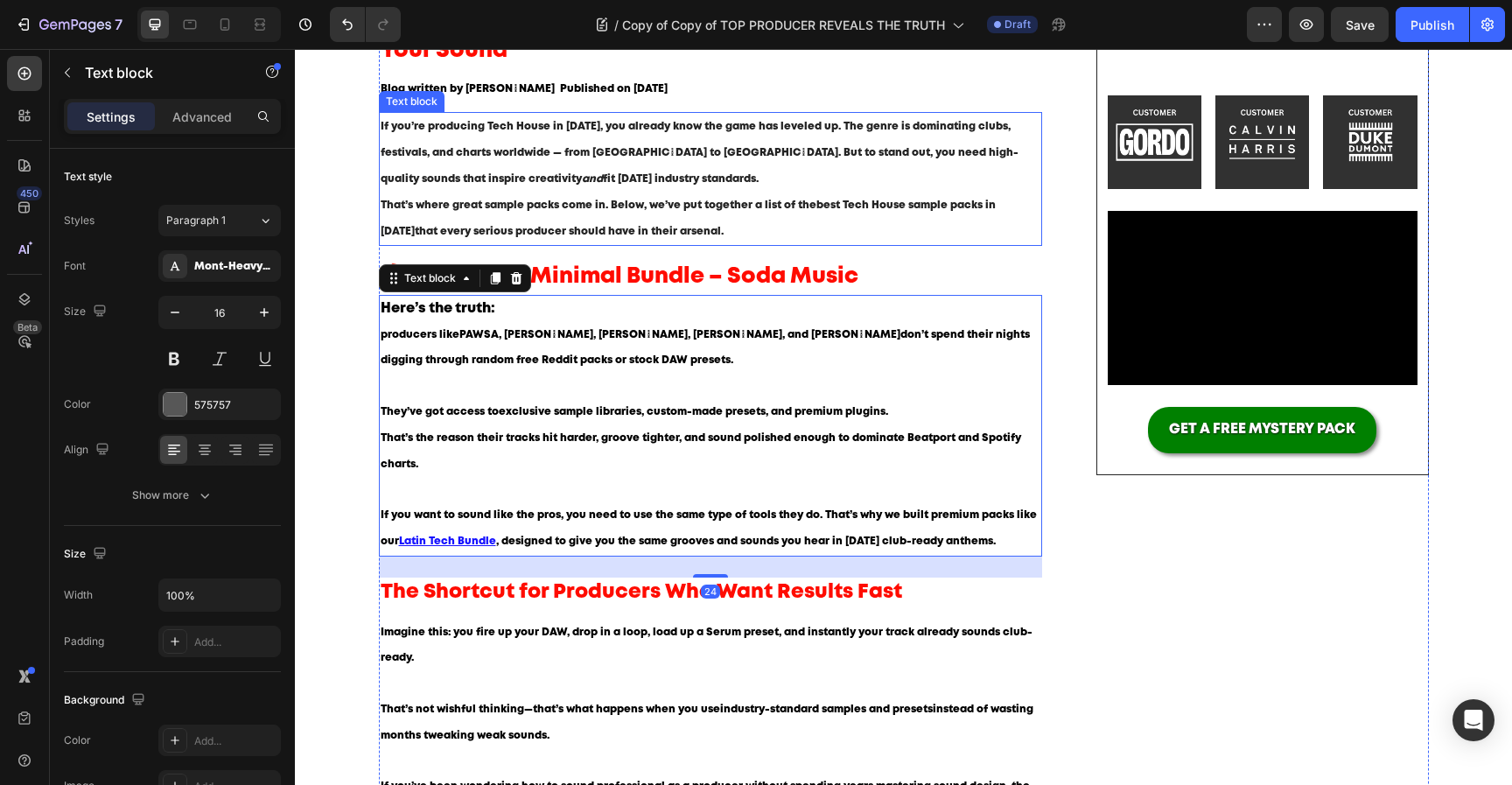
scroll to position [236, 0]
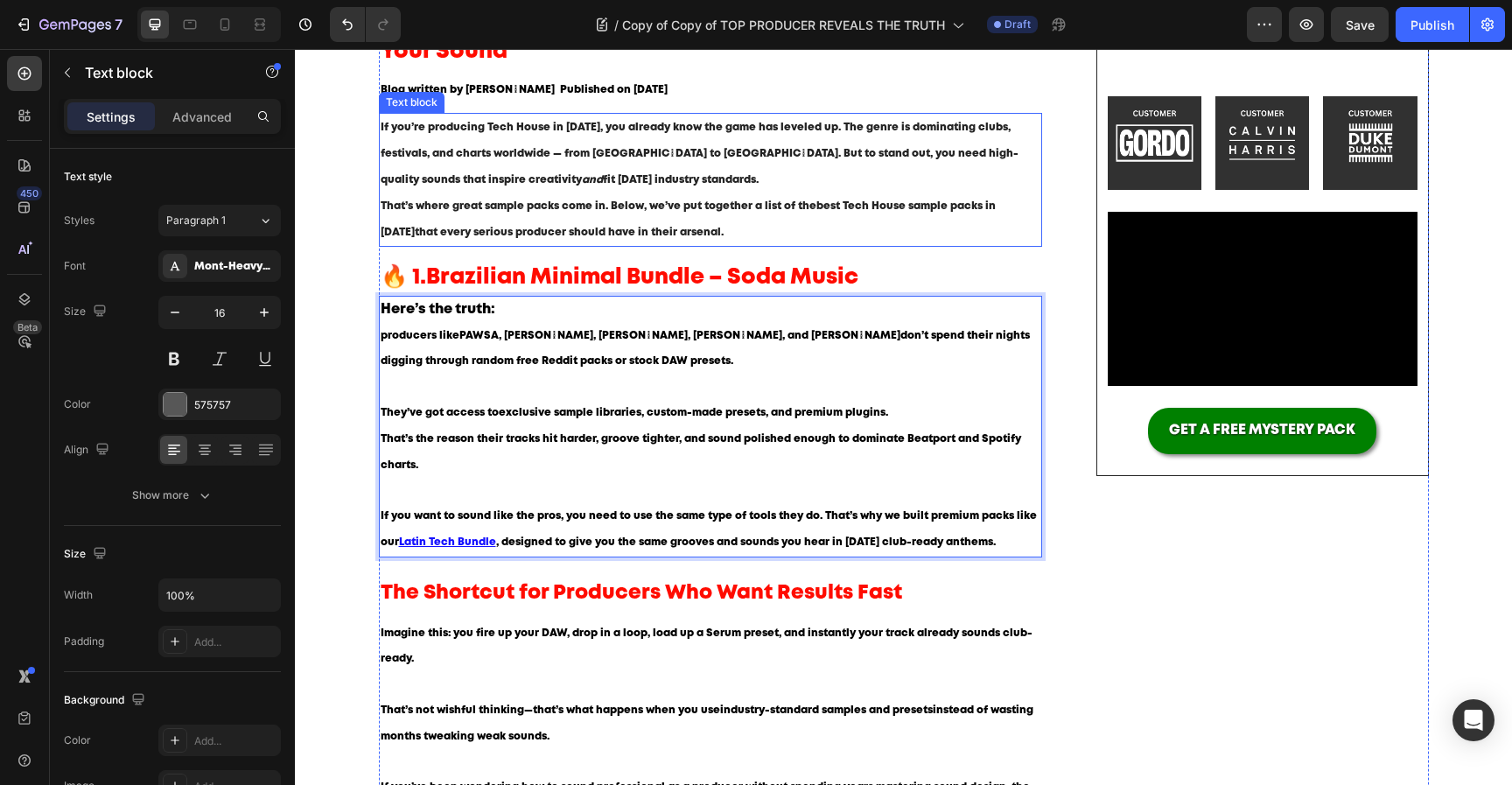
click at [614, 477] on p "They’ve got access to exclusive sample libraries, custom-made presets, and prem…" at bounding box center [711, 451] width 661 height 103
click at [424, 278] on span "🔥 1. Brazilian Minimal Bundle – Soda Music" at bounding box center [619, 277] width 478 height 19
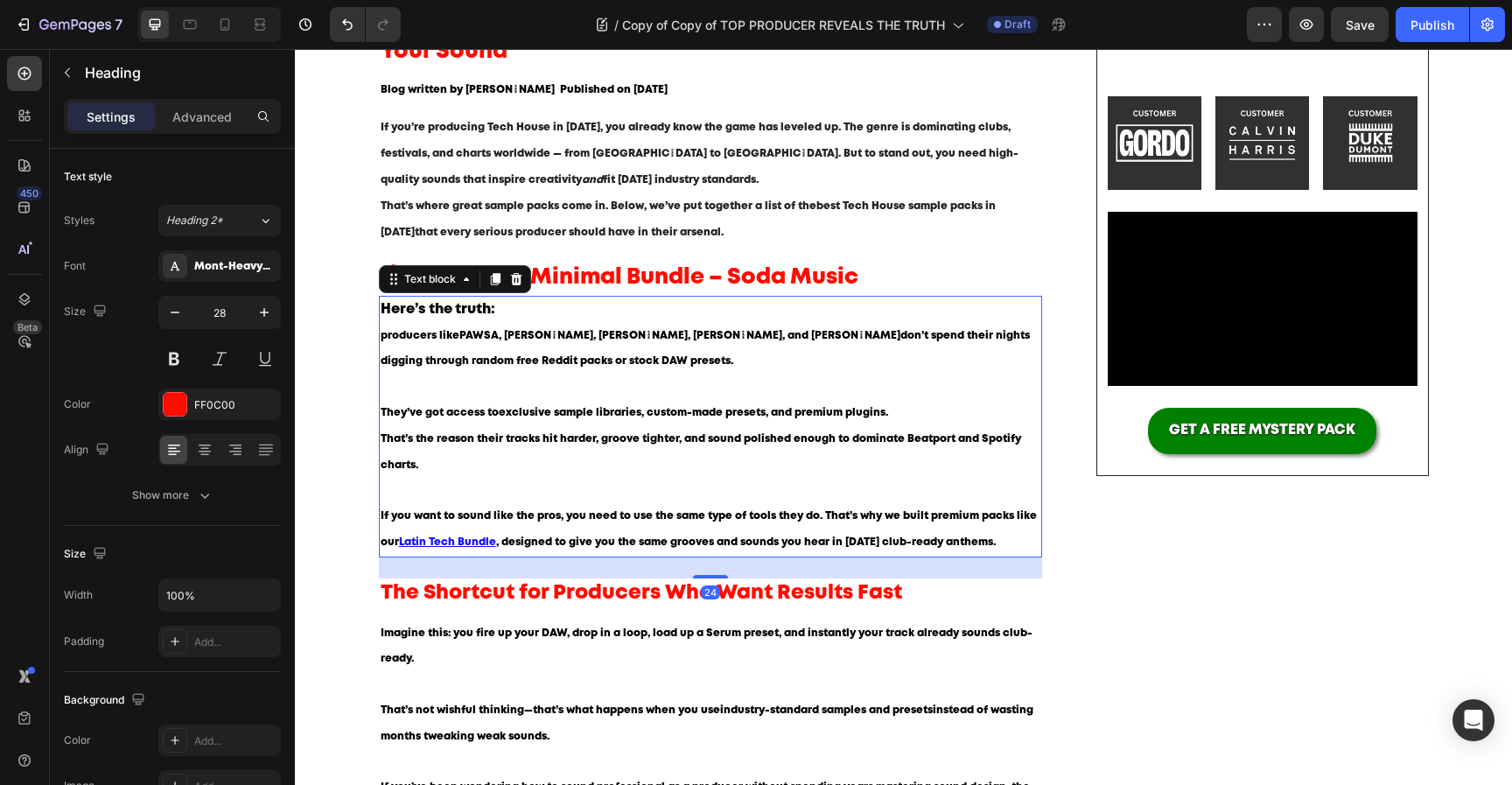
click at [545, 342] on p "Here’s the truth: producers like PAWSA, Cloonee, Hugel, Gordo, and Keinemusik d…" at bounding box center [711, 348] width 661 height 103
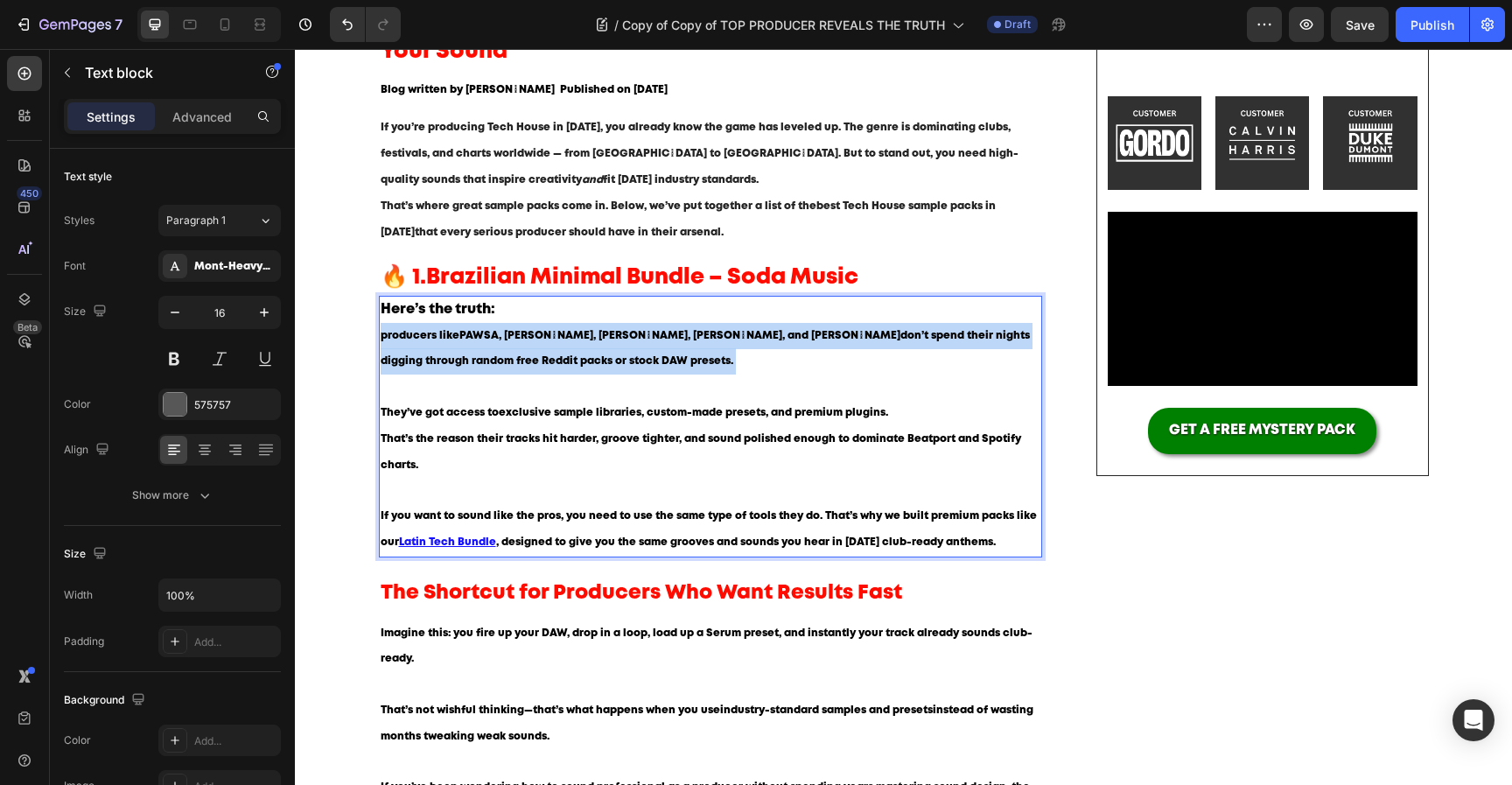
click at [544, 342] on p "Here’s the truth: producers like PAWSA, Cloonee, Hugel, Gordo, and Keinemusik d…" at bounding box center [711, 348] width 661 height 103
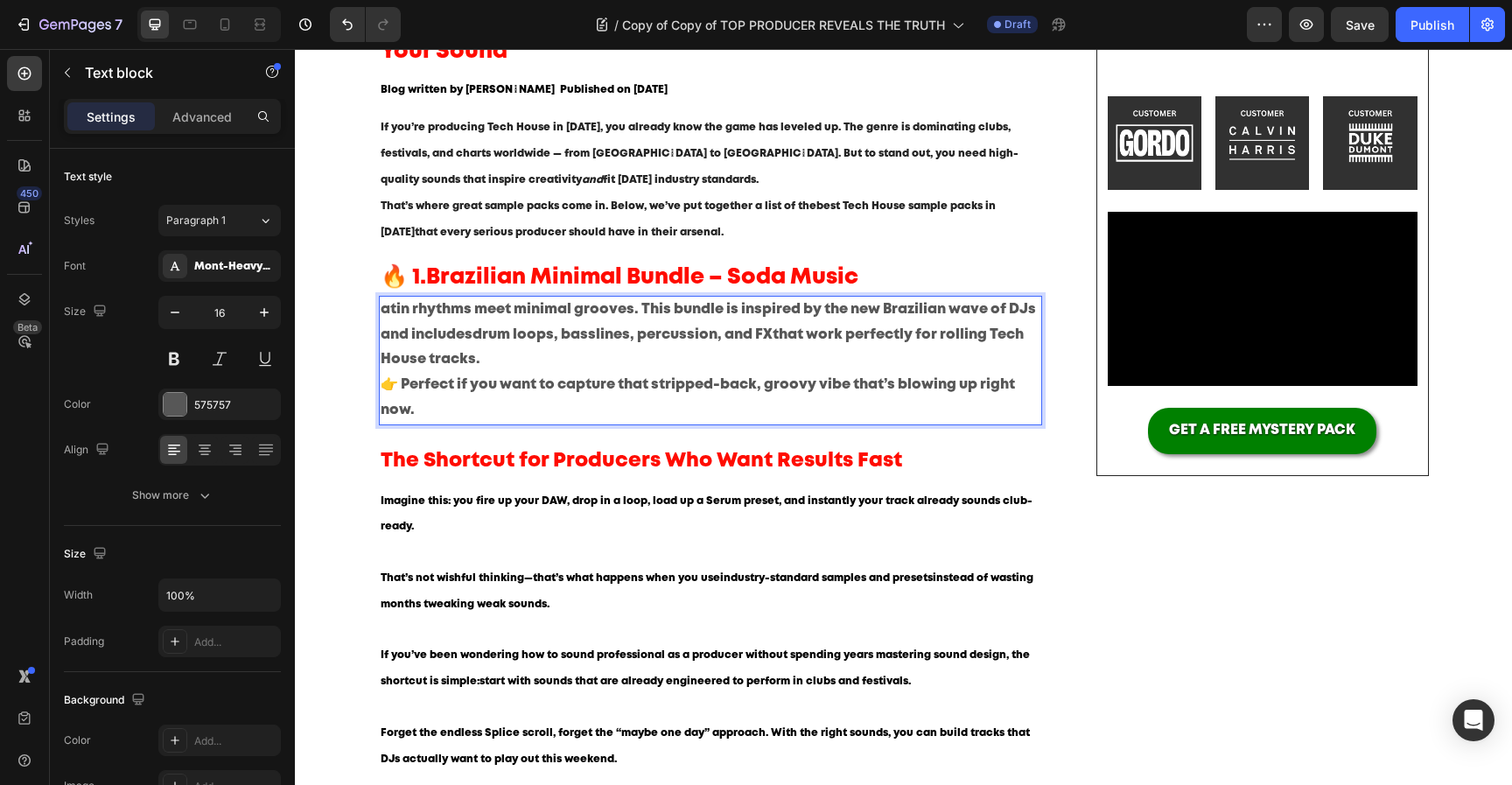
click at [382, 308] on p "atin rhythms meet minimal grooves. This bundle is inspired by the new Brazilian…" at bounding box center [711, 334] width 661 height 75
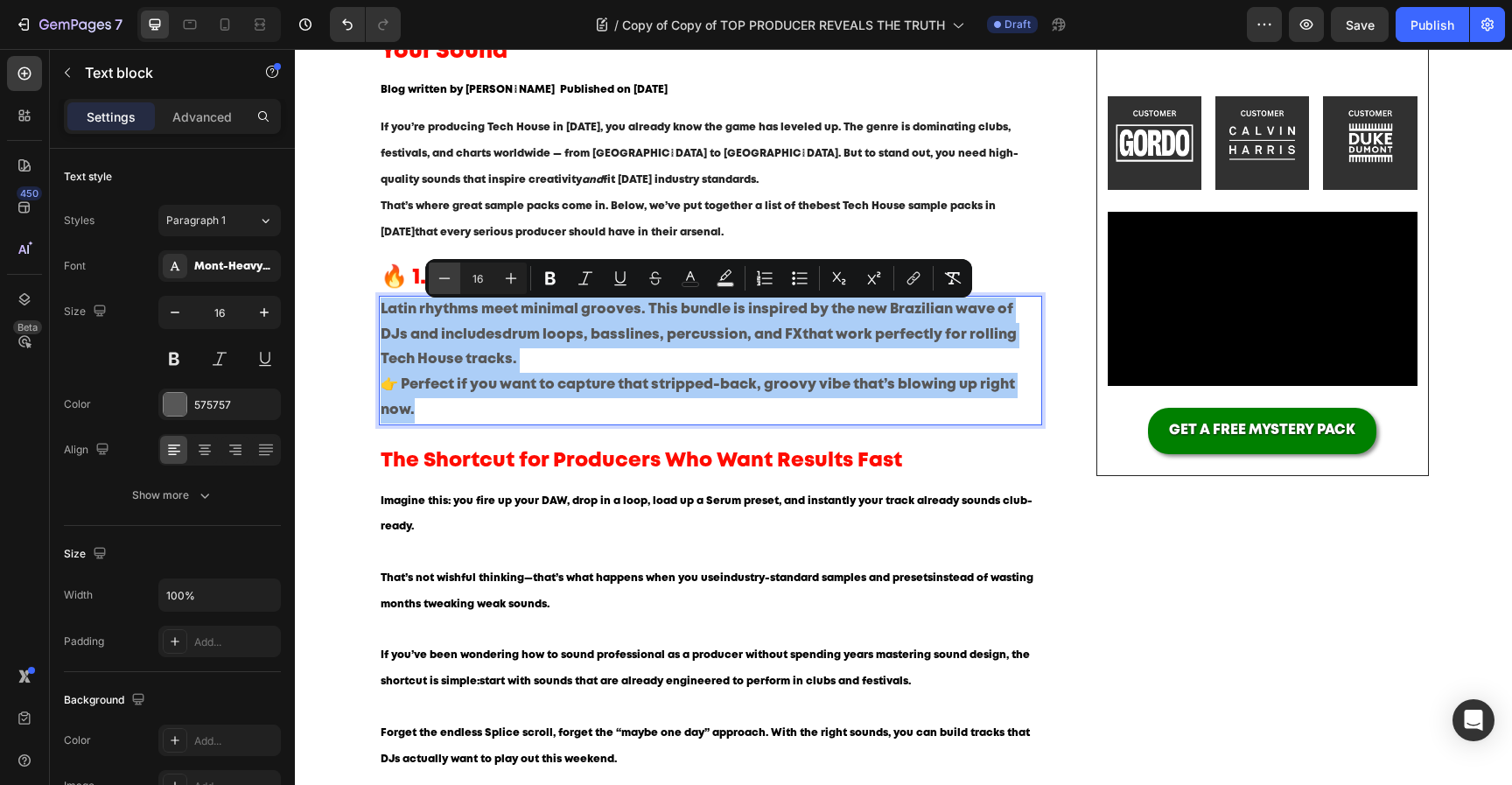
click at [452, 282] on icon "Editor contextual toolbar" at bounding box center [444, 278] width 17 height 17
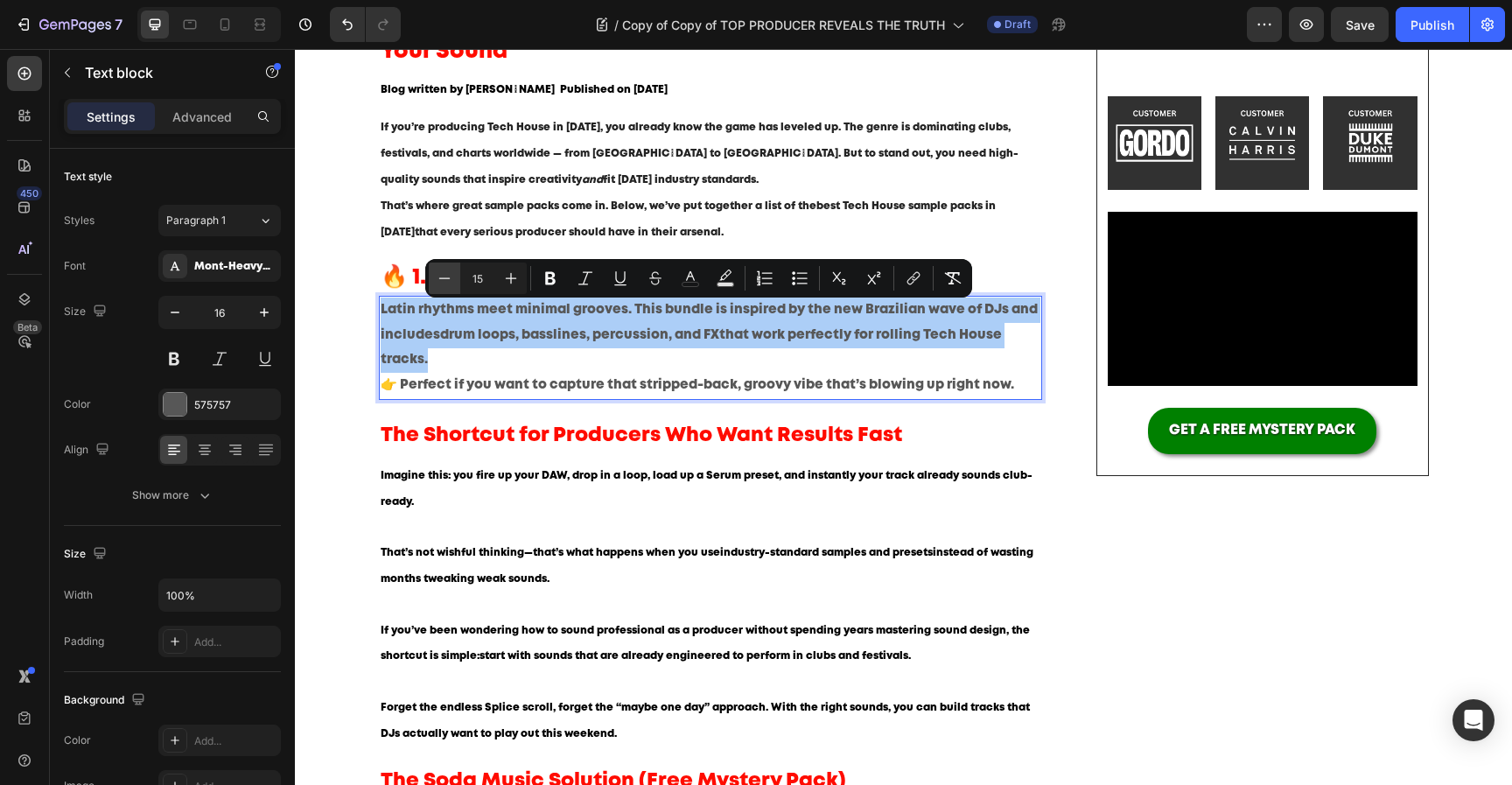
click at [452, 282] on icon "Editor contextual toolbar" at bounding box center [444, 278] width 17 height 17
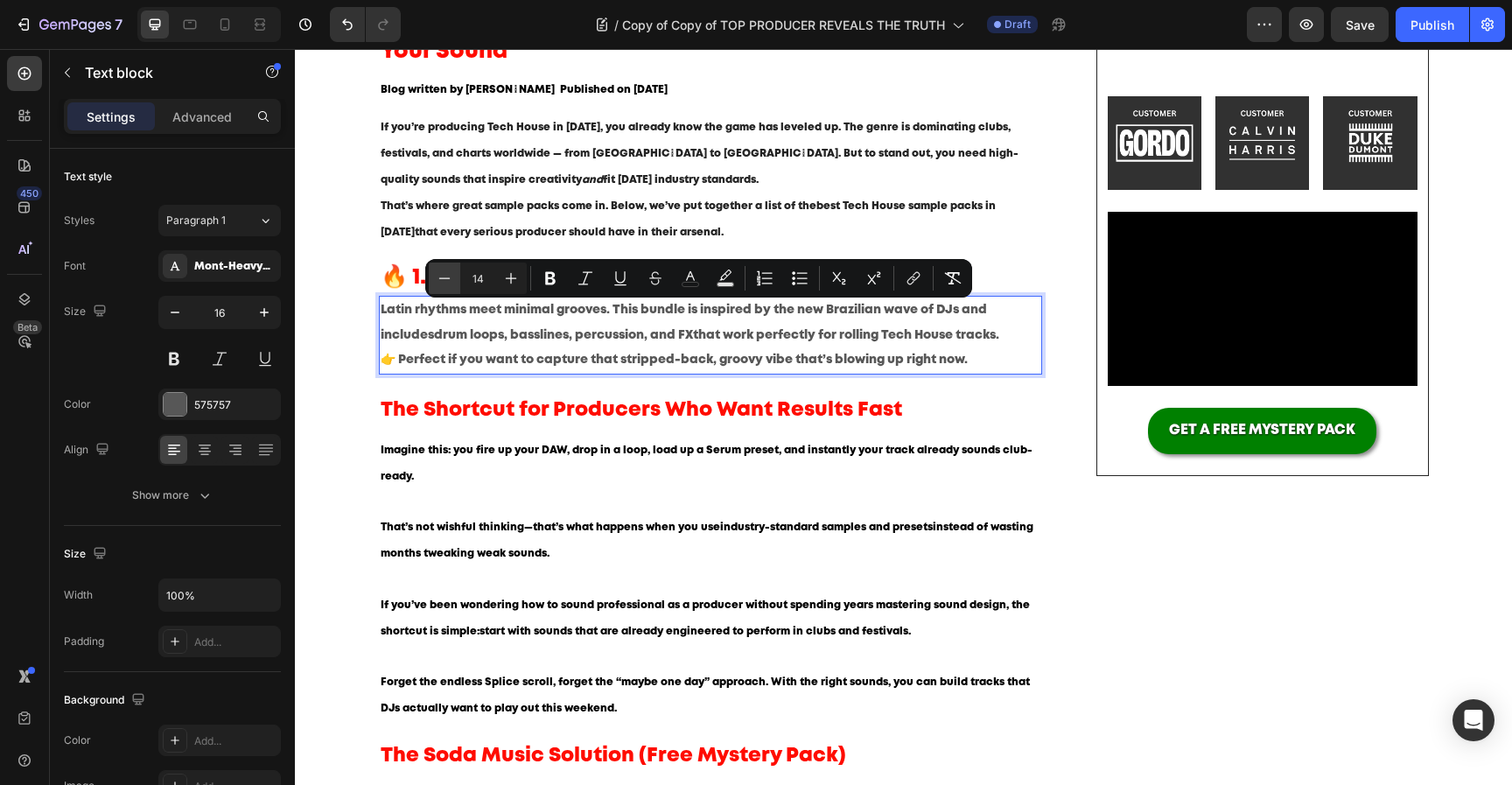
click at [452, 282] on icon "Editor contextual toolbar" at bounding box center [444, 278] width 17 height 17
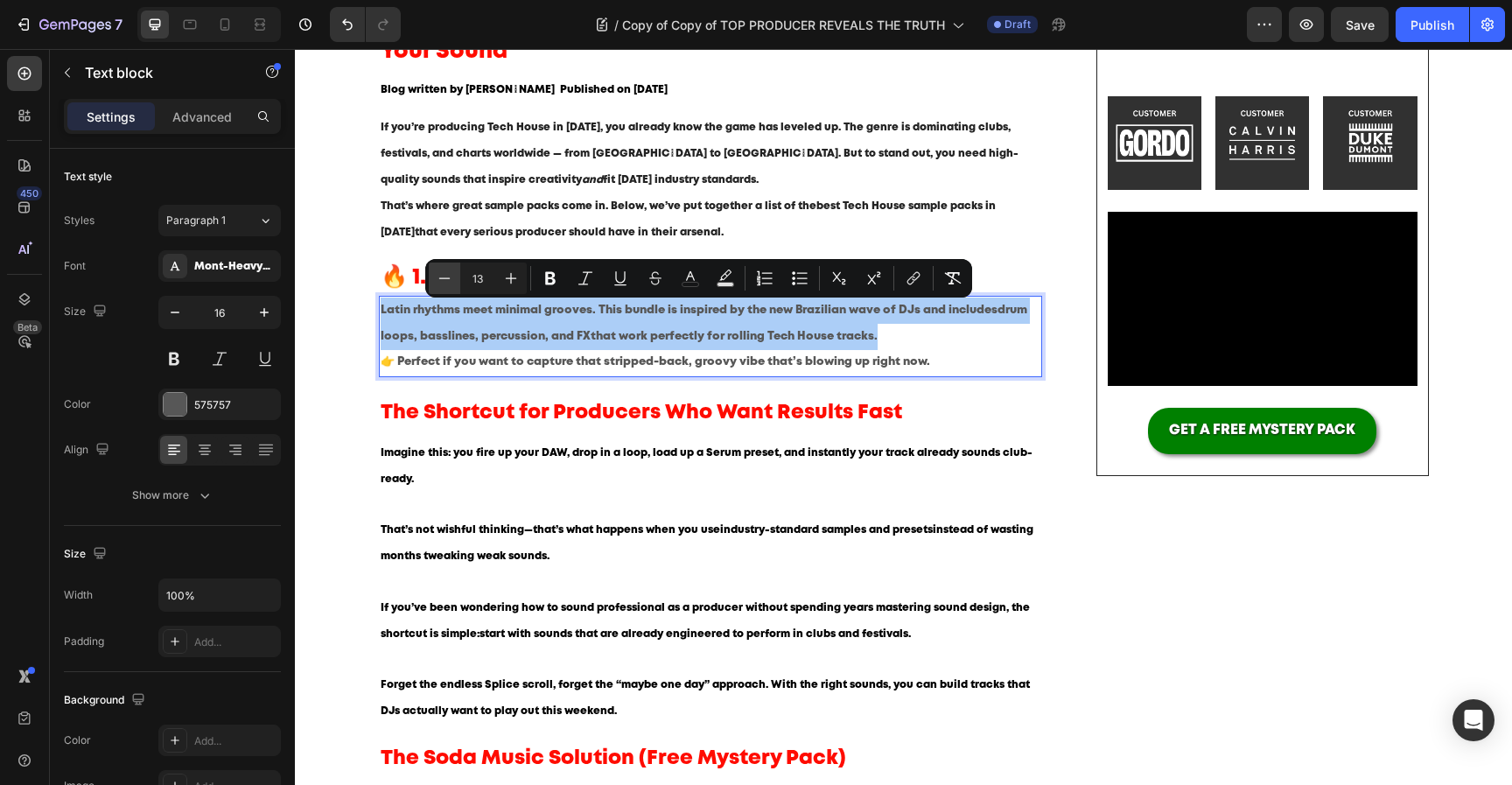
click at [452, 282] on icon "Editor contextual toolbar" at bounding box center [444, 278] width 17 height 17
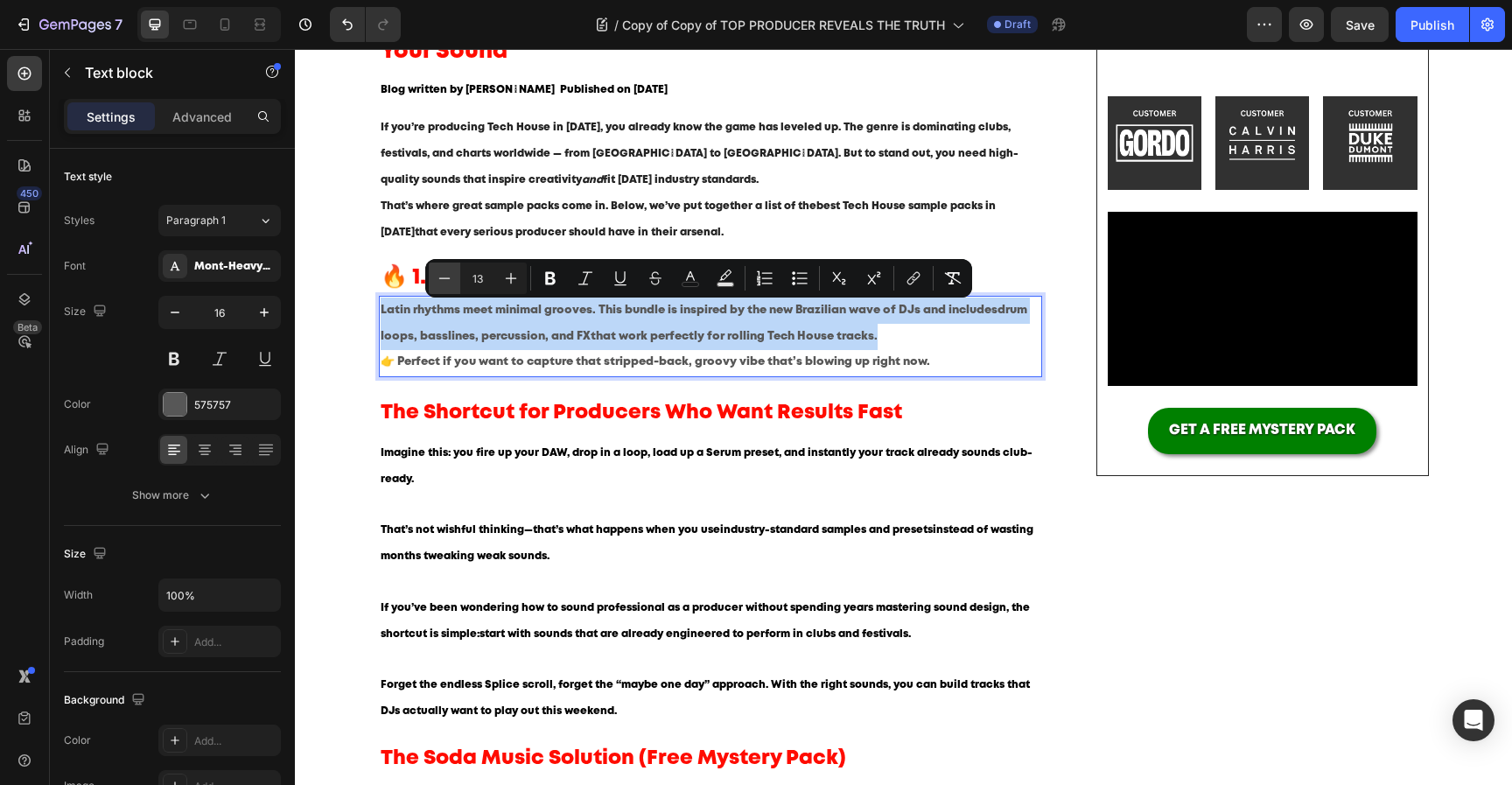
type input "12"
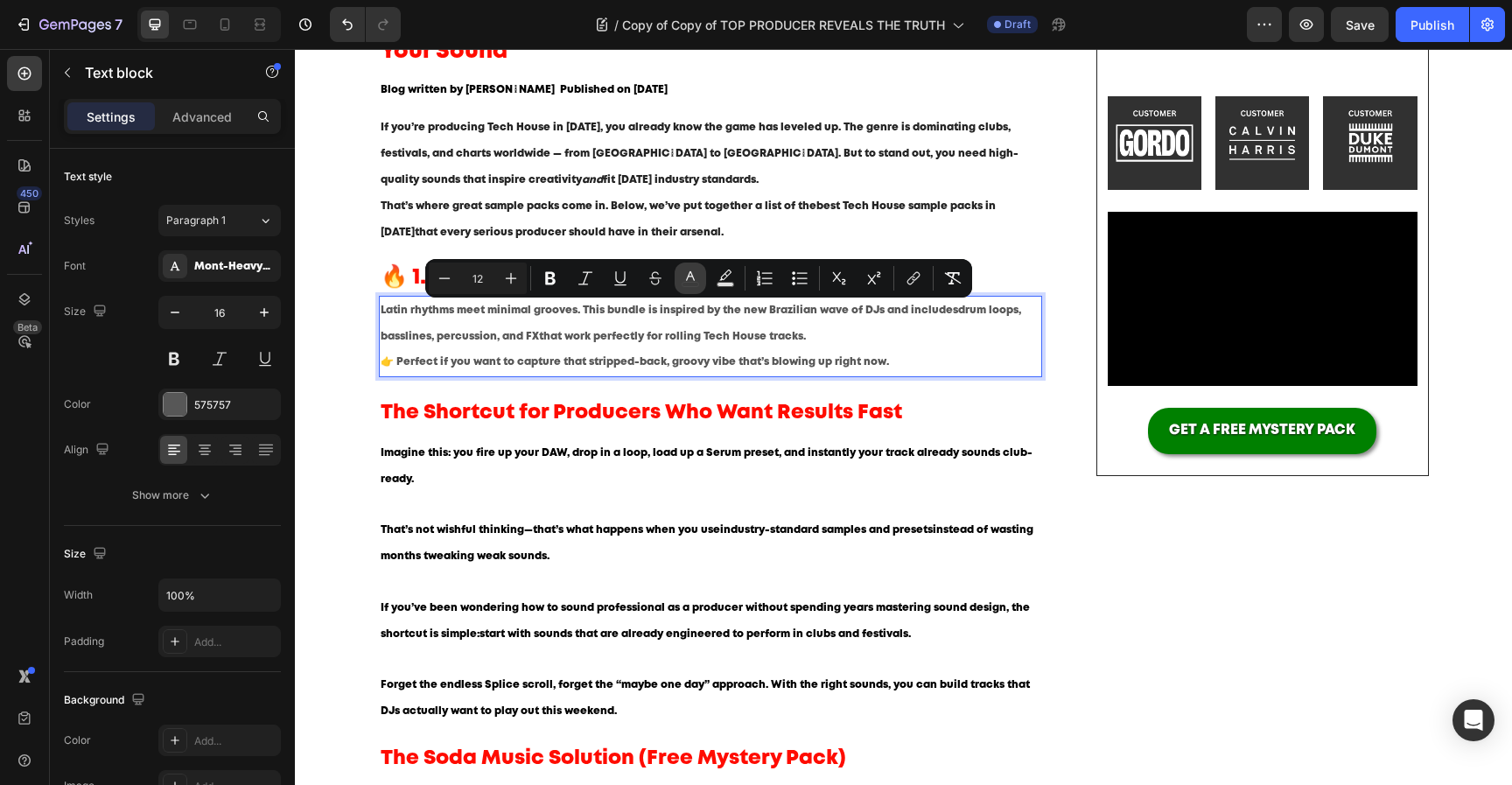
click at [695, 288] on button "color" at bounding box center [690, 277] width 31 height 31
type input "575757"
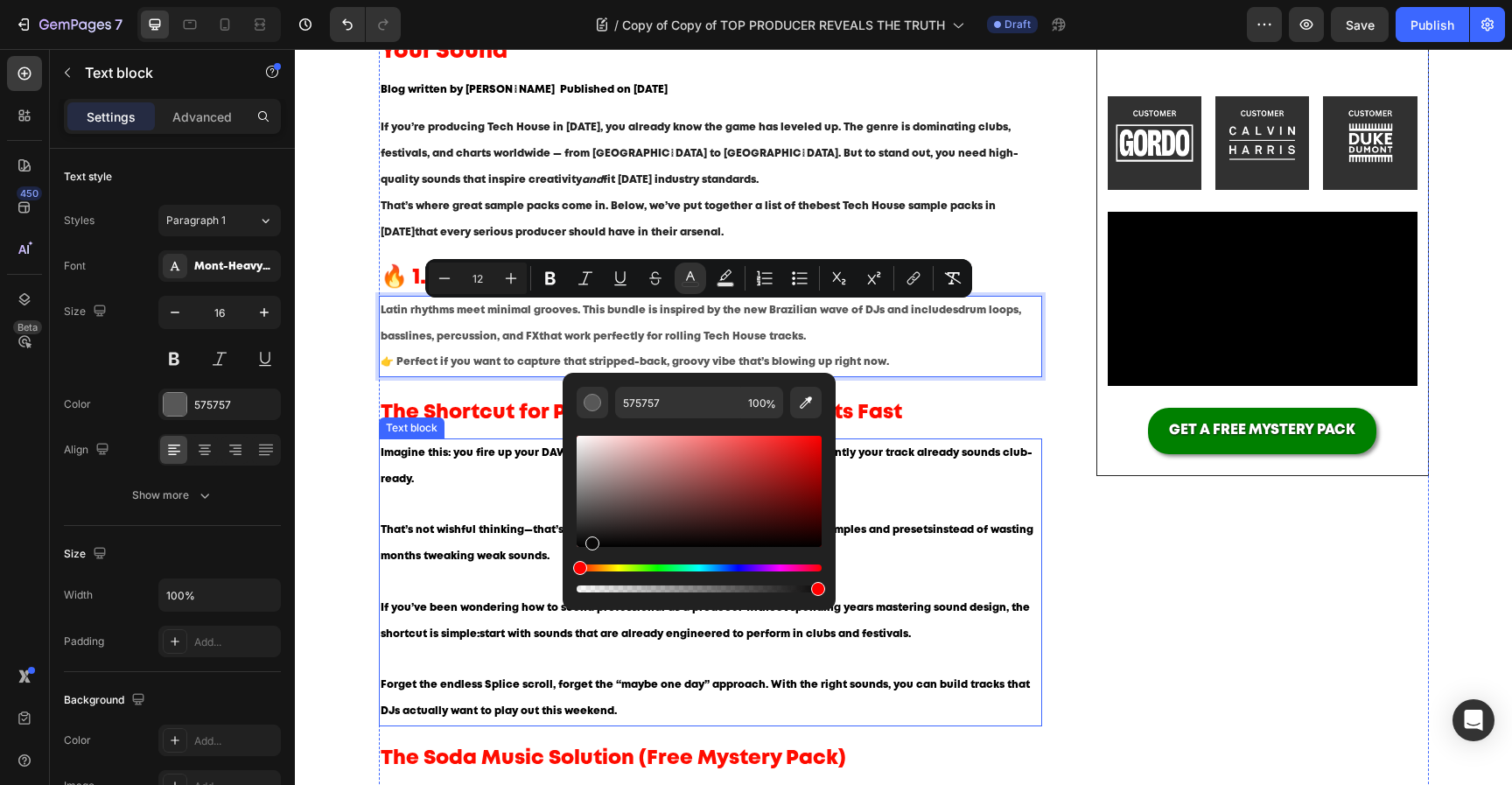
type input "000000"
drag, startPoint x: 925, startPoint y: 558, endPoint x: 508, endPoint y: 604, distance: 419.5
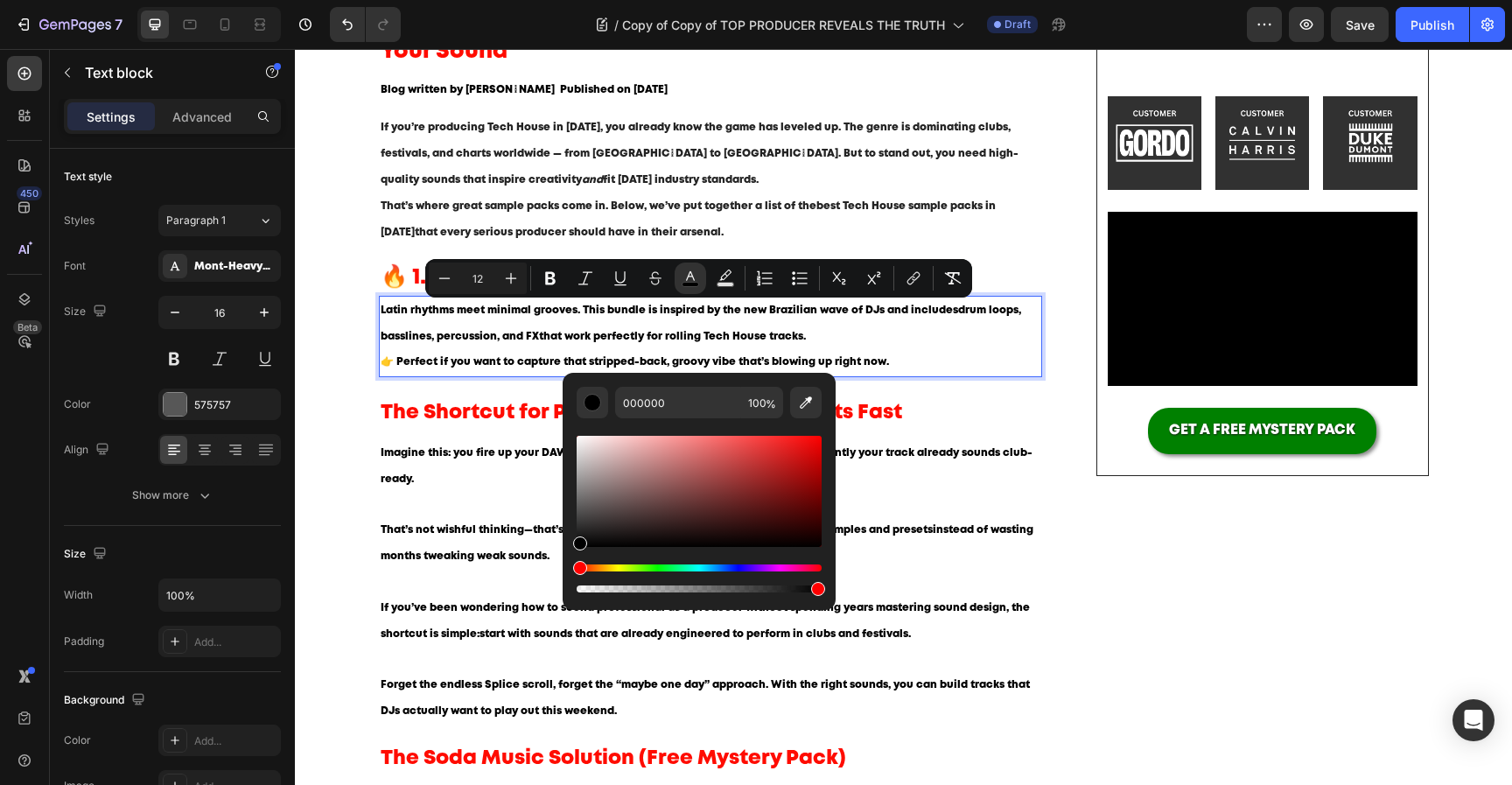
click at [505, 364] on span "👉 Perfect if you want to capture that stripped-back, groovy vibe that’s blowing…" at bounding box center [634, 362] width 508 height 9
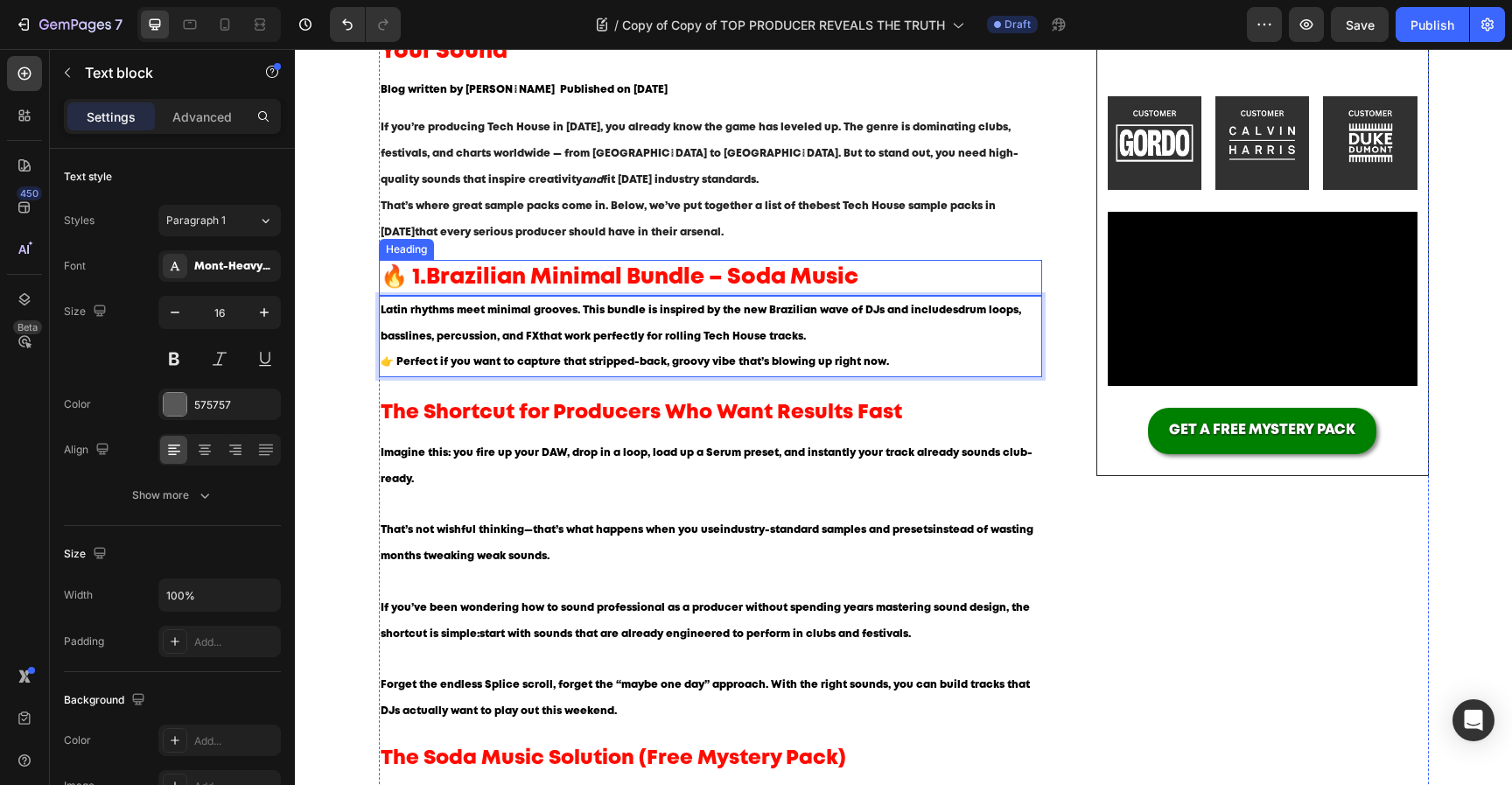
click at [505, 274] on strong "Brazilian Minimal Bundle – Soda Music" at bounding box center [642, 277] width 432 height 19
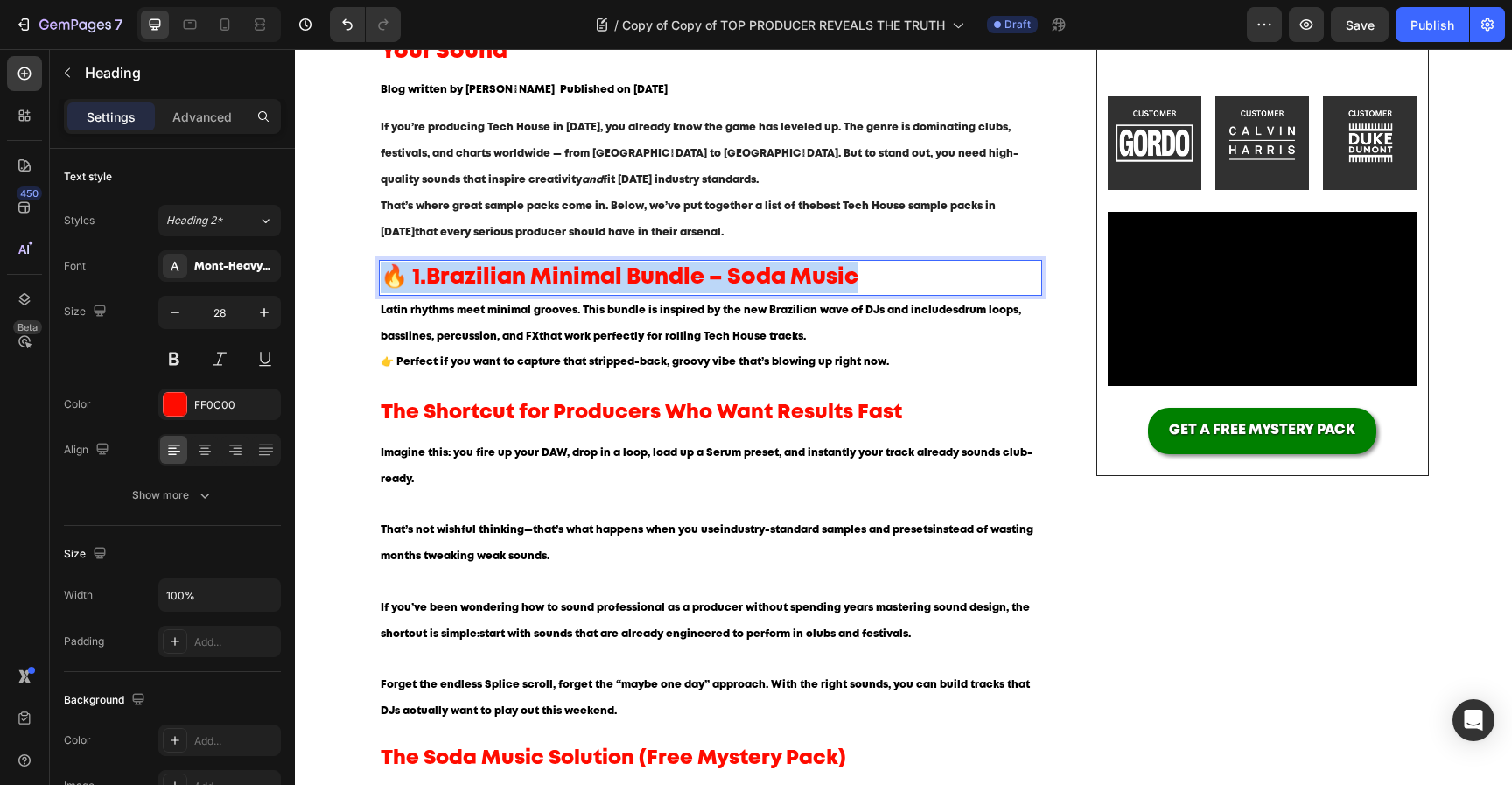
click at [505, 274] on strong "Brazilian Minimal Bundle – Soda Music" at bounding box center [642, 277] width 432 height 19
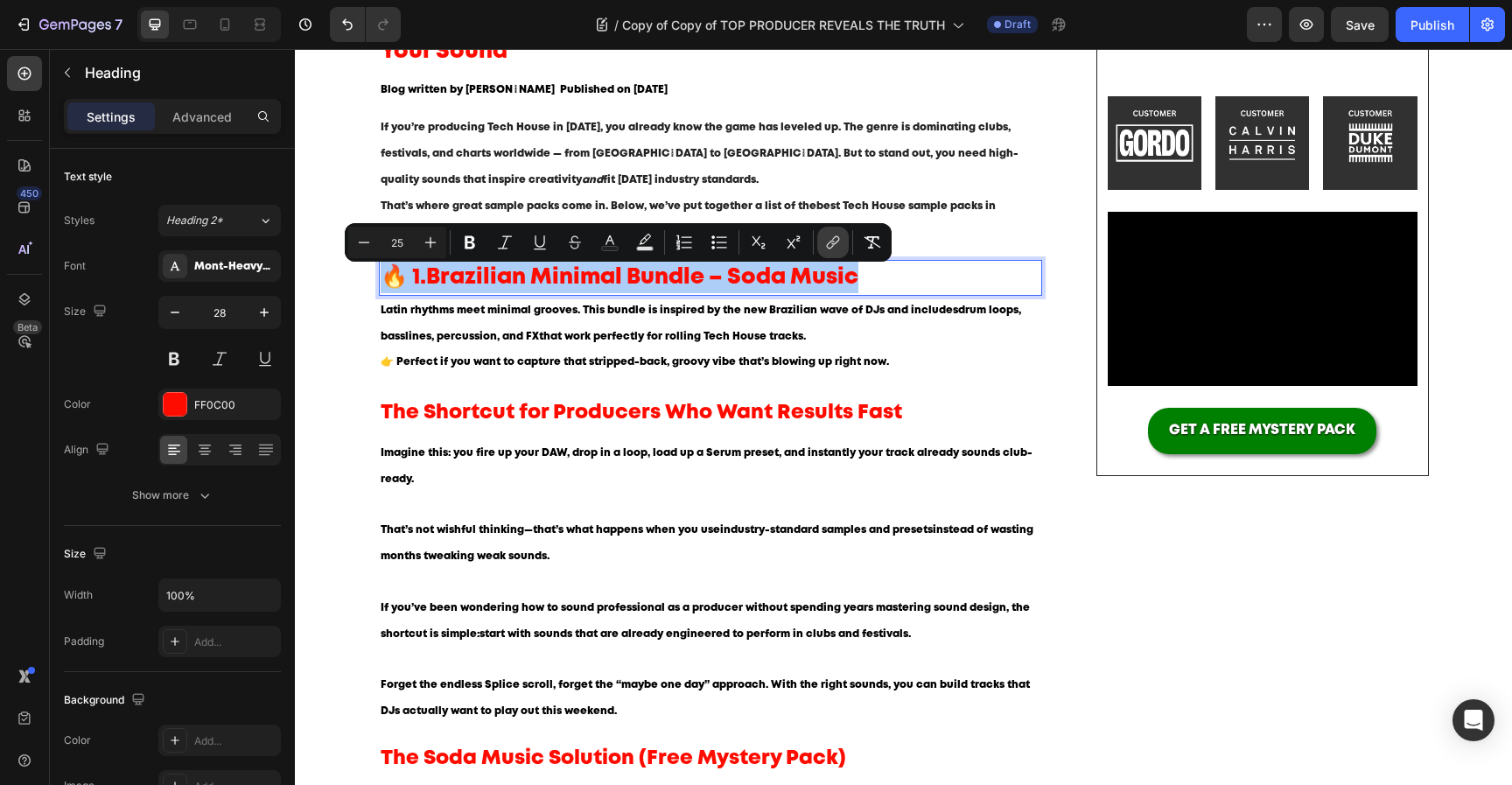
click at [833, 242] on icon "Editor contextual toolbar" at bounding box center [833, 242] width 17 height 17
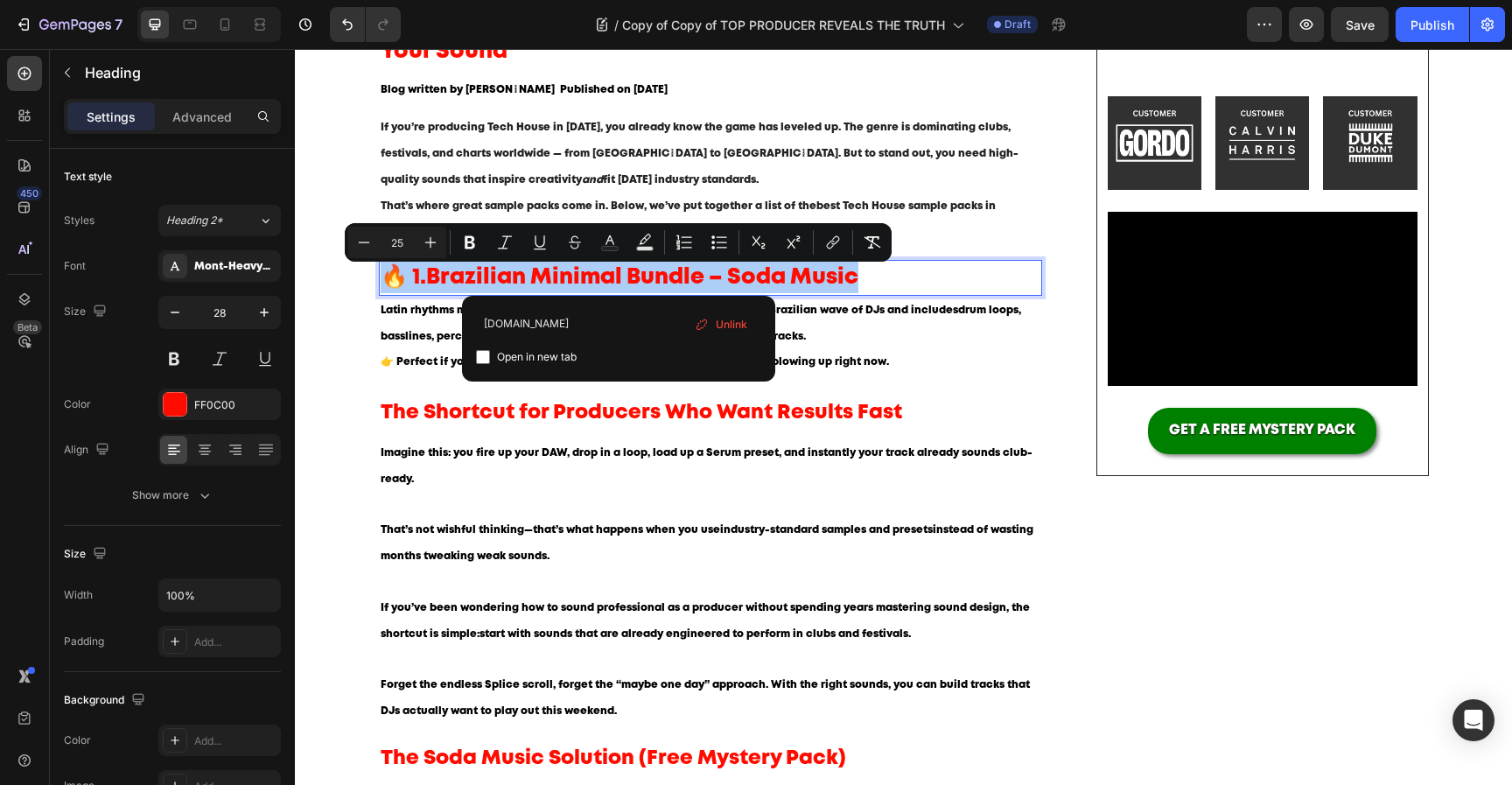
type input "[DOMAIN_NAME]"
click at [563, 364] on span "Open in new tab" at bounding box center [537, 357] width 80 height 21
checkbox input "true"
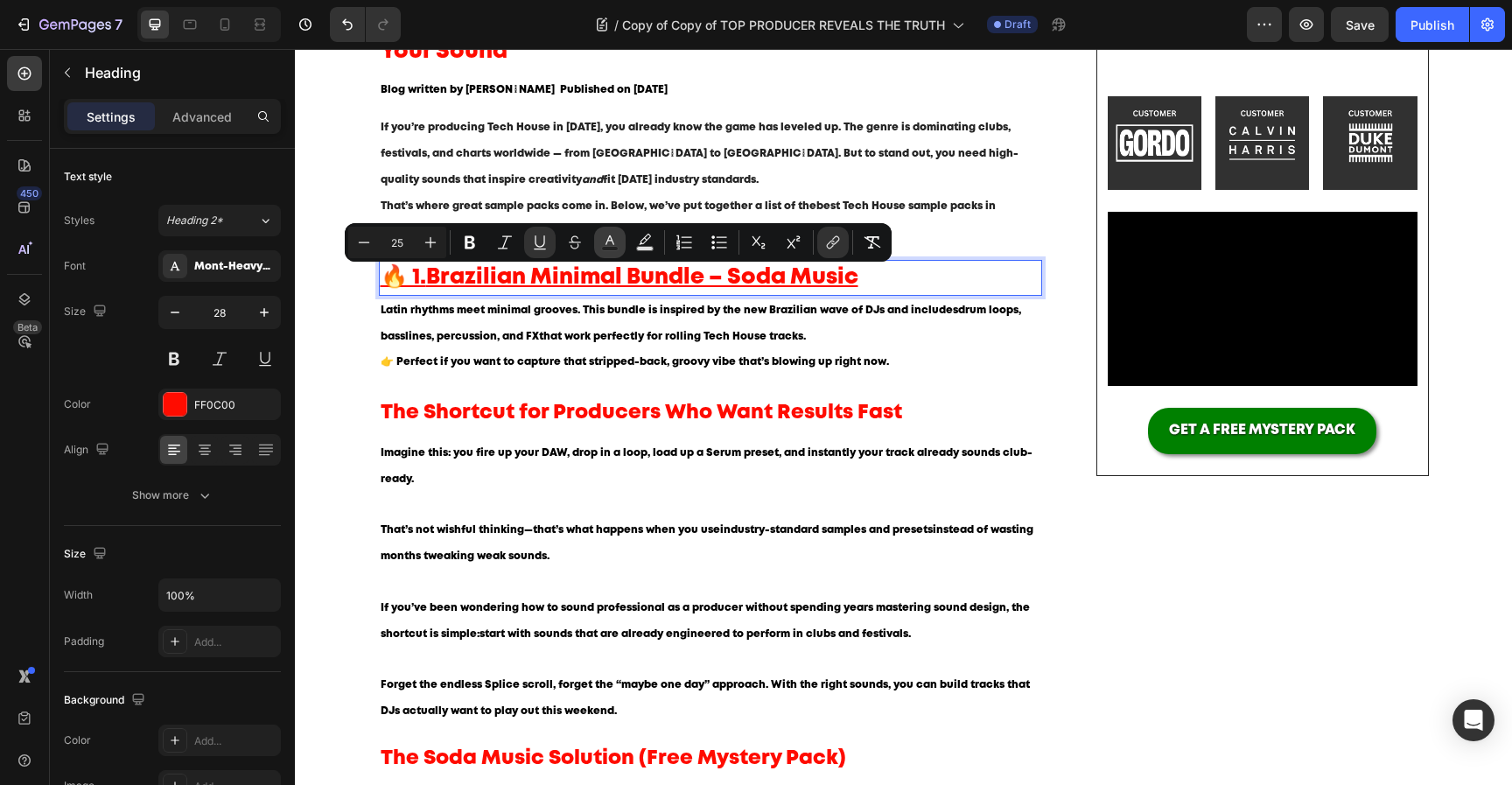
click at [611, 244] on icon "Editor contextual toolbar" at bounding box center [610, 242] width 17 height 17
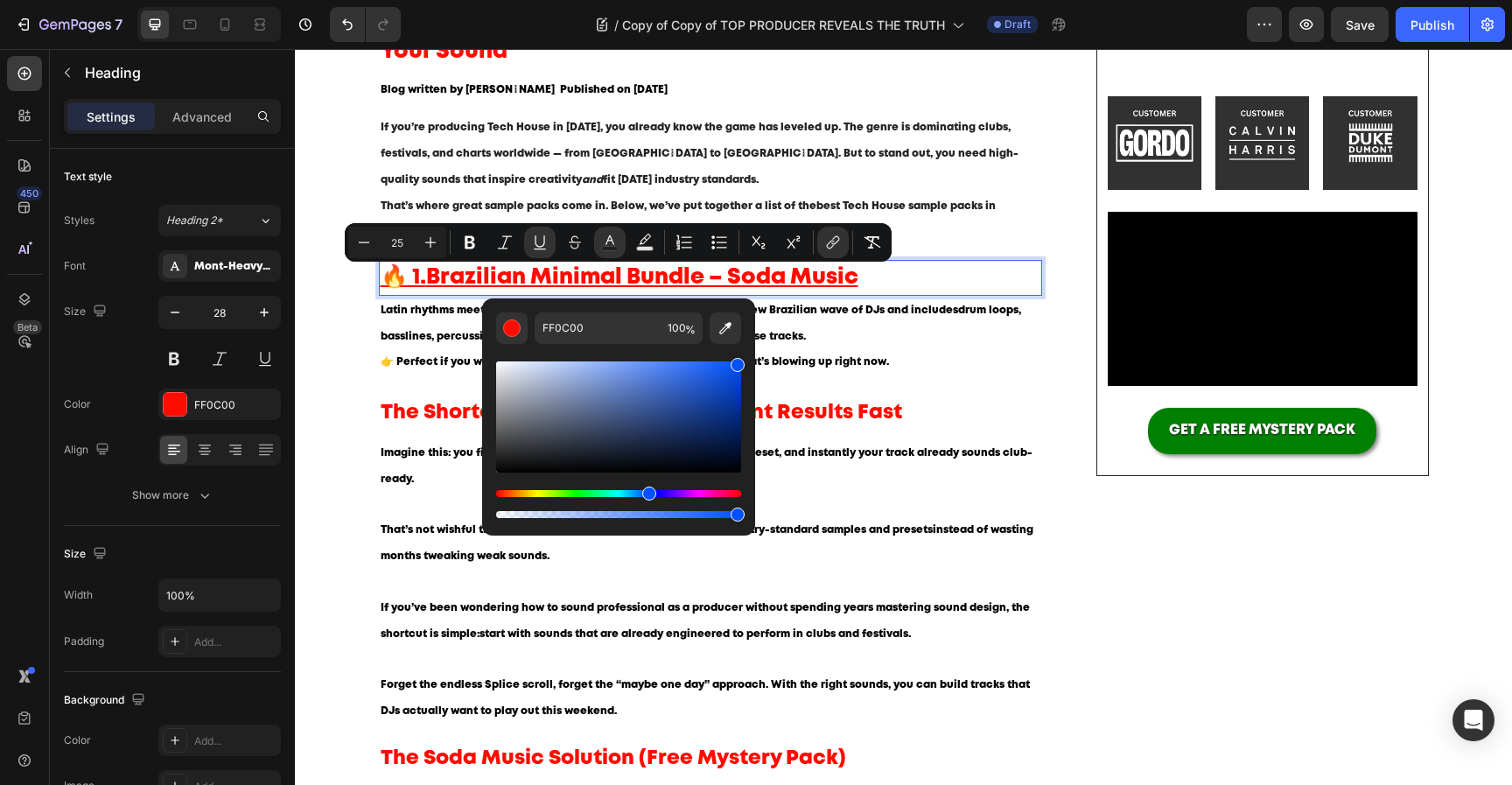
click at [647, 496] on div "Hue" at bounding box center [619, 493] width 245 height 7
type input "0050FF"
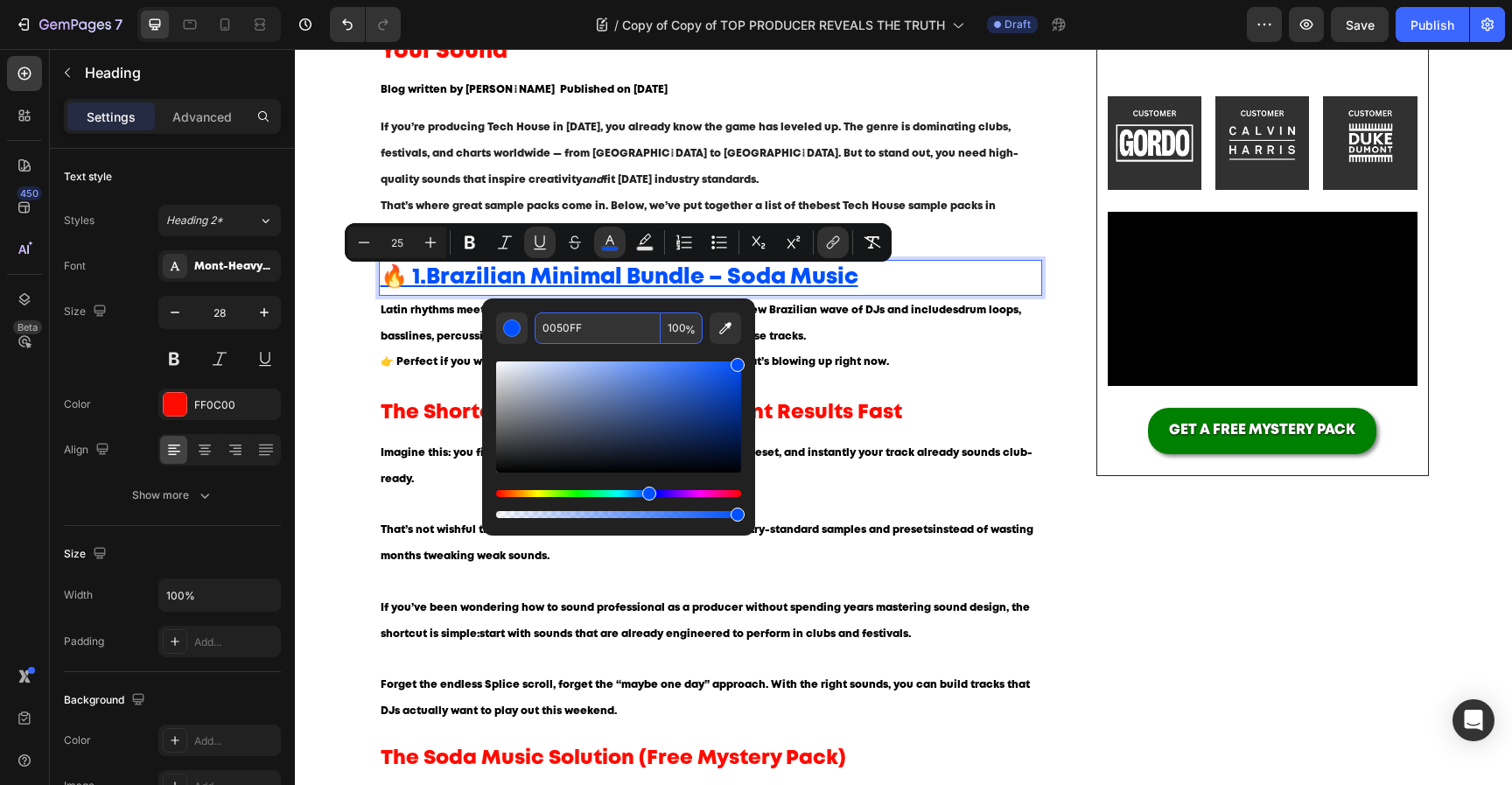
click at [614, 321] on input "0050FF" at bounding box center [597, 327] width 126 height 31
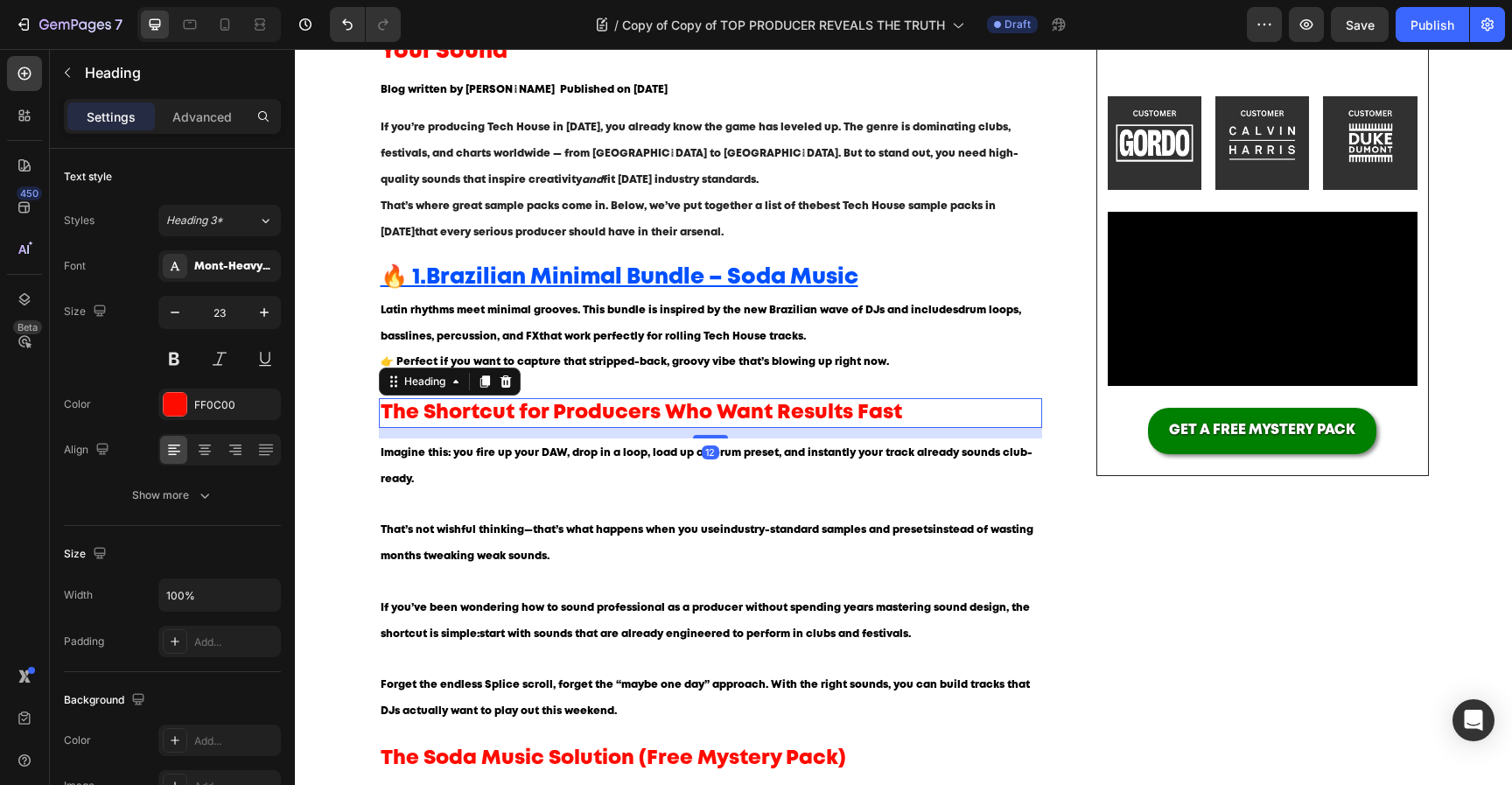
click at [635, 427] on h2 "The Shortcut for Producers Who Want Results Fast" at bounding box center [710, 412] width 664 height 29
click at [731, 278] on u "Brazilian Minimal Bundle – Soda Music" at bounding box center [642, 277] width 432 height 19
click at [651, 420] on h2 "The Shortcut for Producers Who Want Results Fast" at bounding box center [710, 412] width 664 height 29
click at [653, 267] on link "🔥 1. Brazilian Minimal Bundle – Soda Music" at bounding box center [619, 276] width 478 height 22
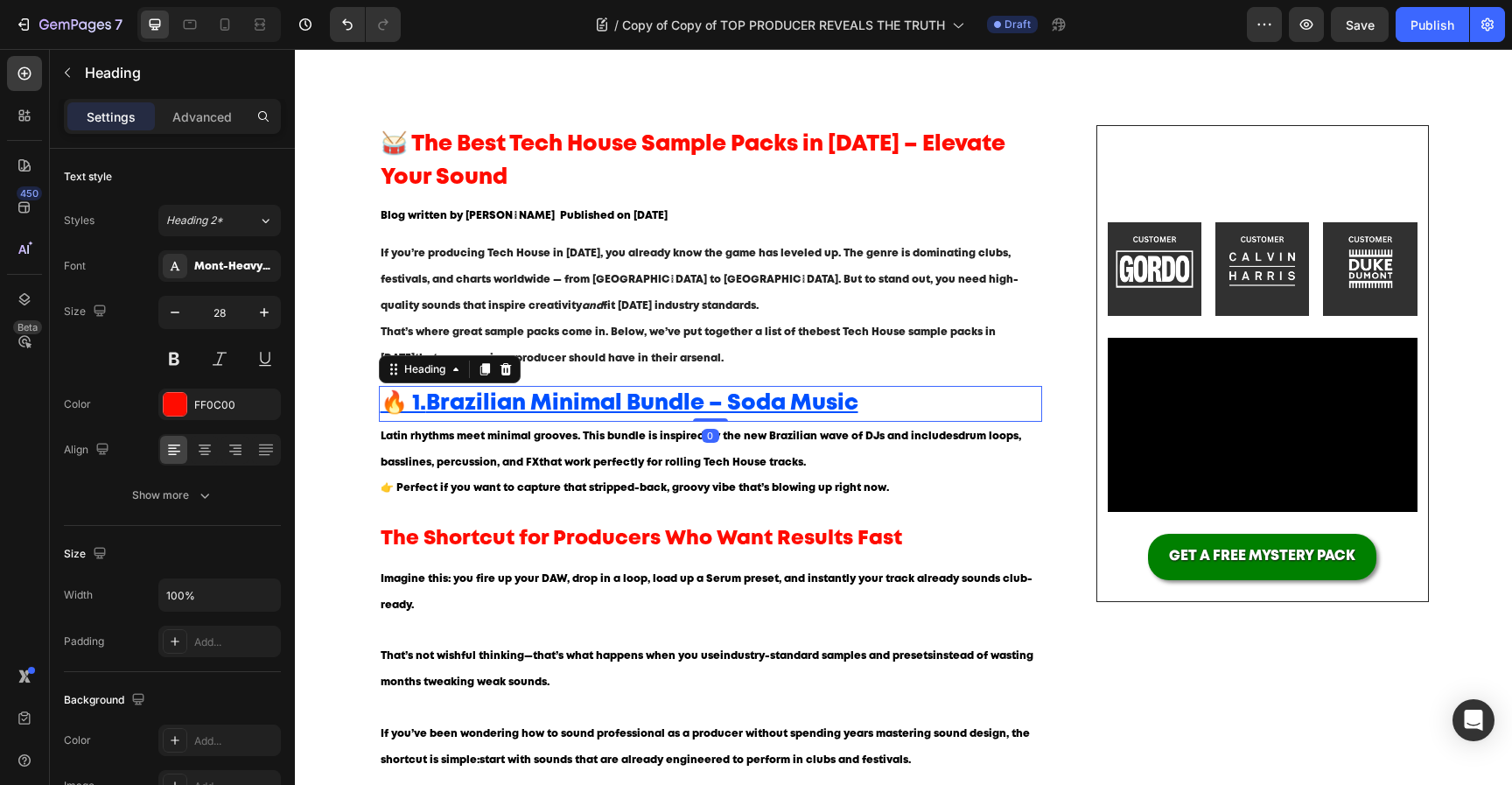
scroll to position [105, 0]
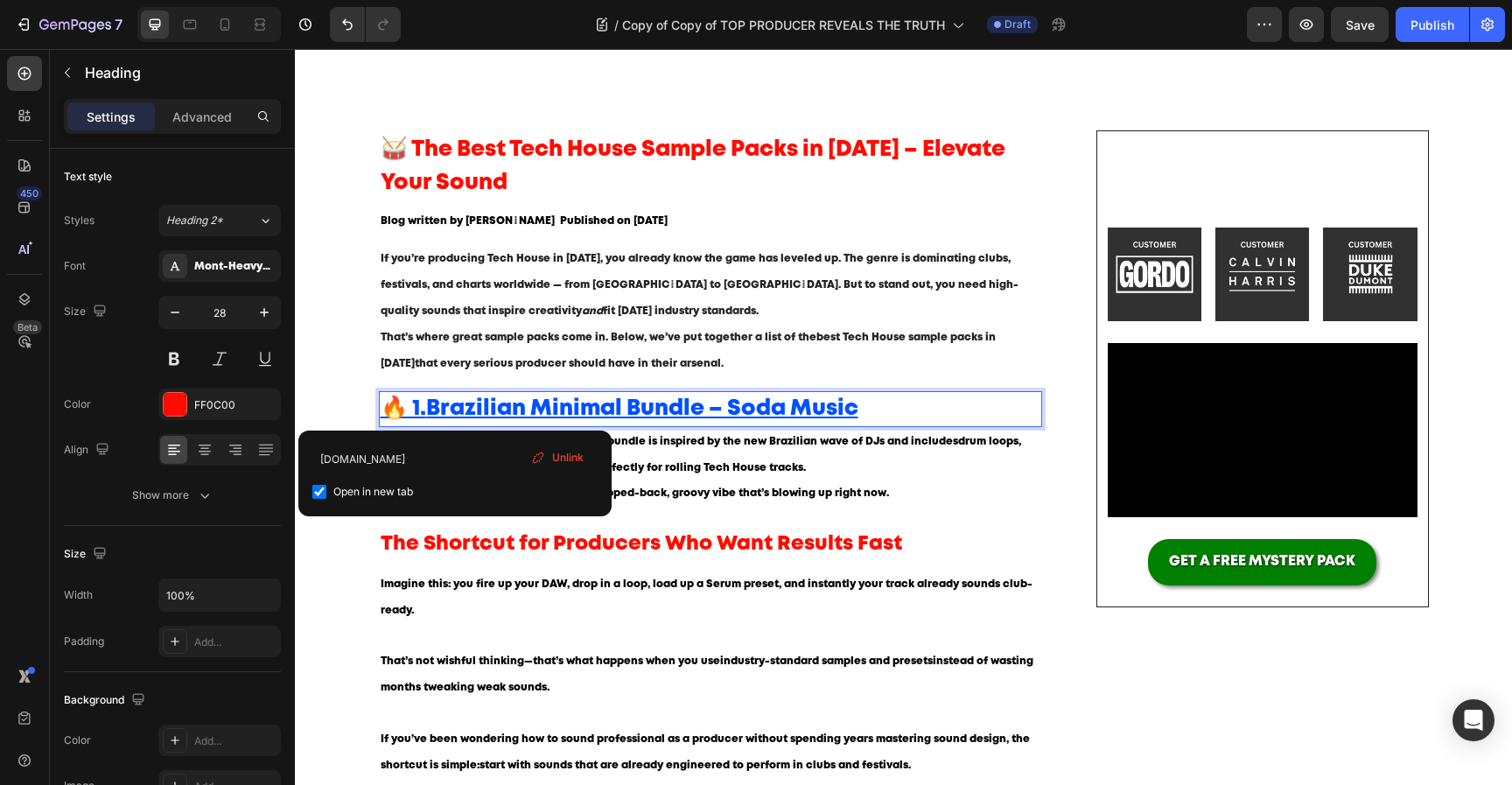
click at [732, 407] on u "Brazilian Minimal Bundle – Soda Music" at bounding box center [642, 408] width 432 height 19
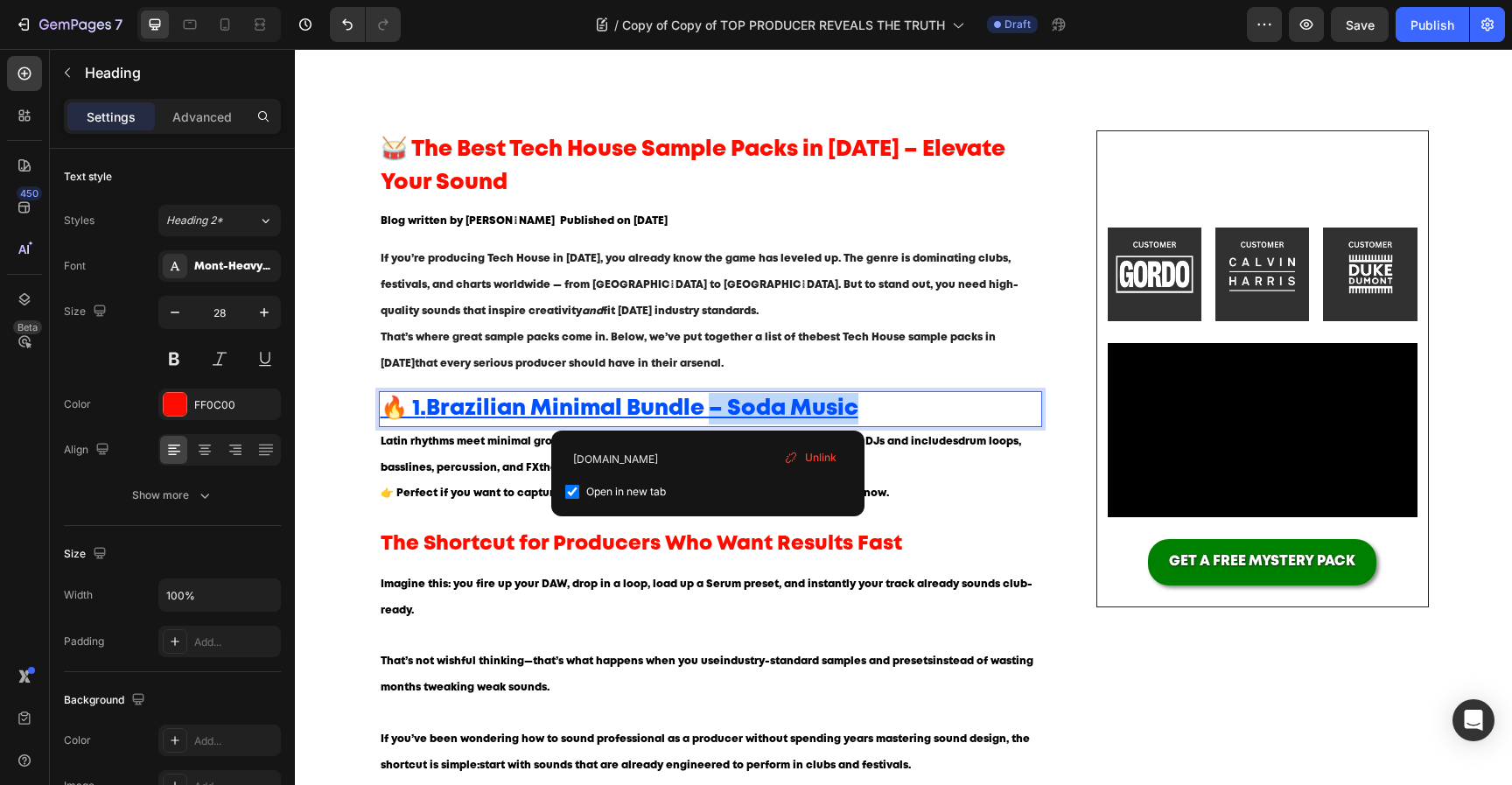
drag, startPoint x: 709, startPoint y: 407, endPoint x: 856, endPoint y: 407, distance: 147.0
click at [855, 407] on u "Brazilian Minimal Bundle – Soda Music" at bounding box center [642, 408] width 432 height 19
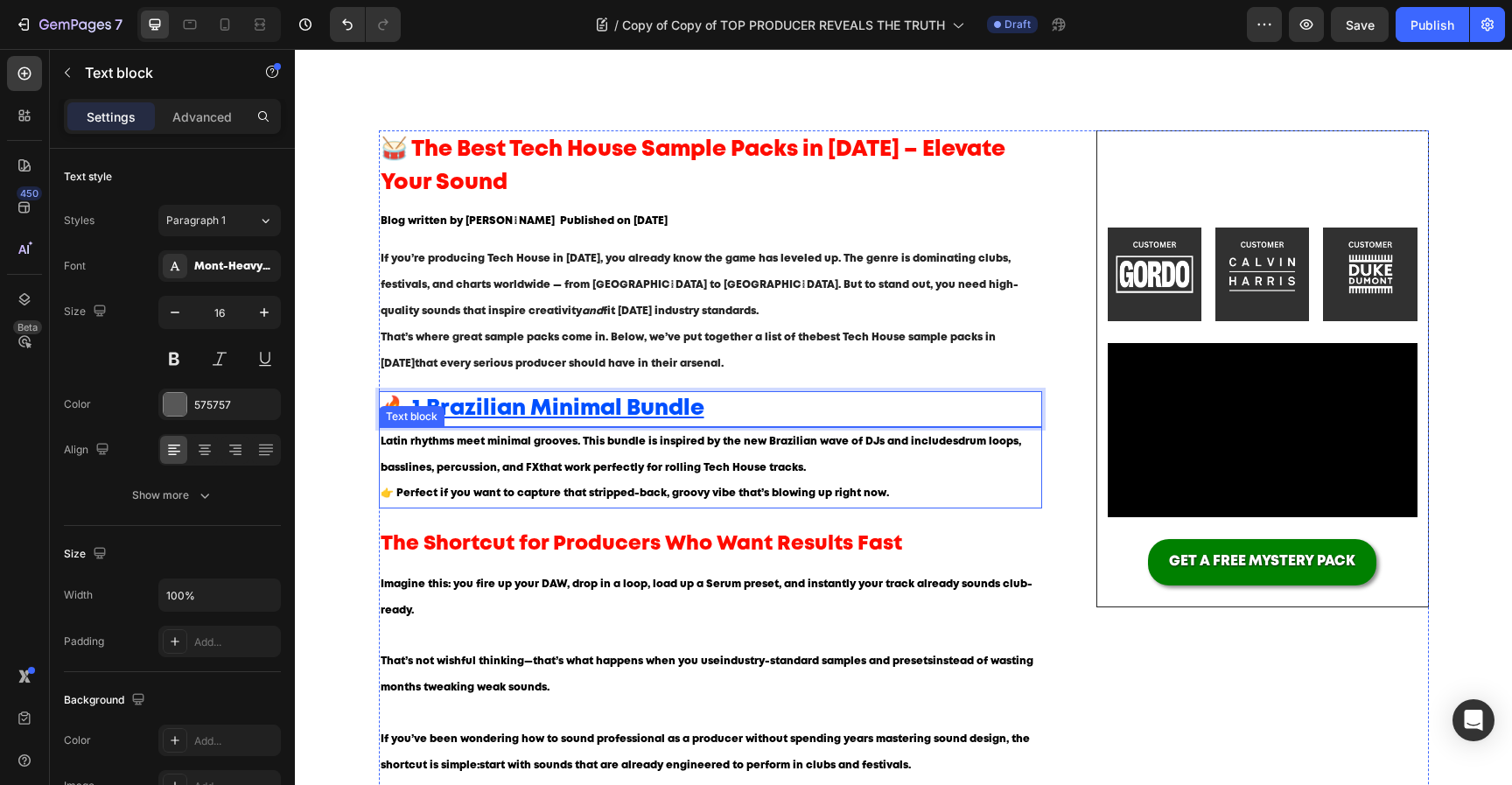
click at [495, 487] on p "👉 Perfect if you want to capture that stripped-back, groovy vibe that’s blowing…" at bounding box center [711, 494] width 661 height 27
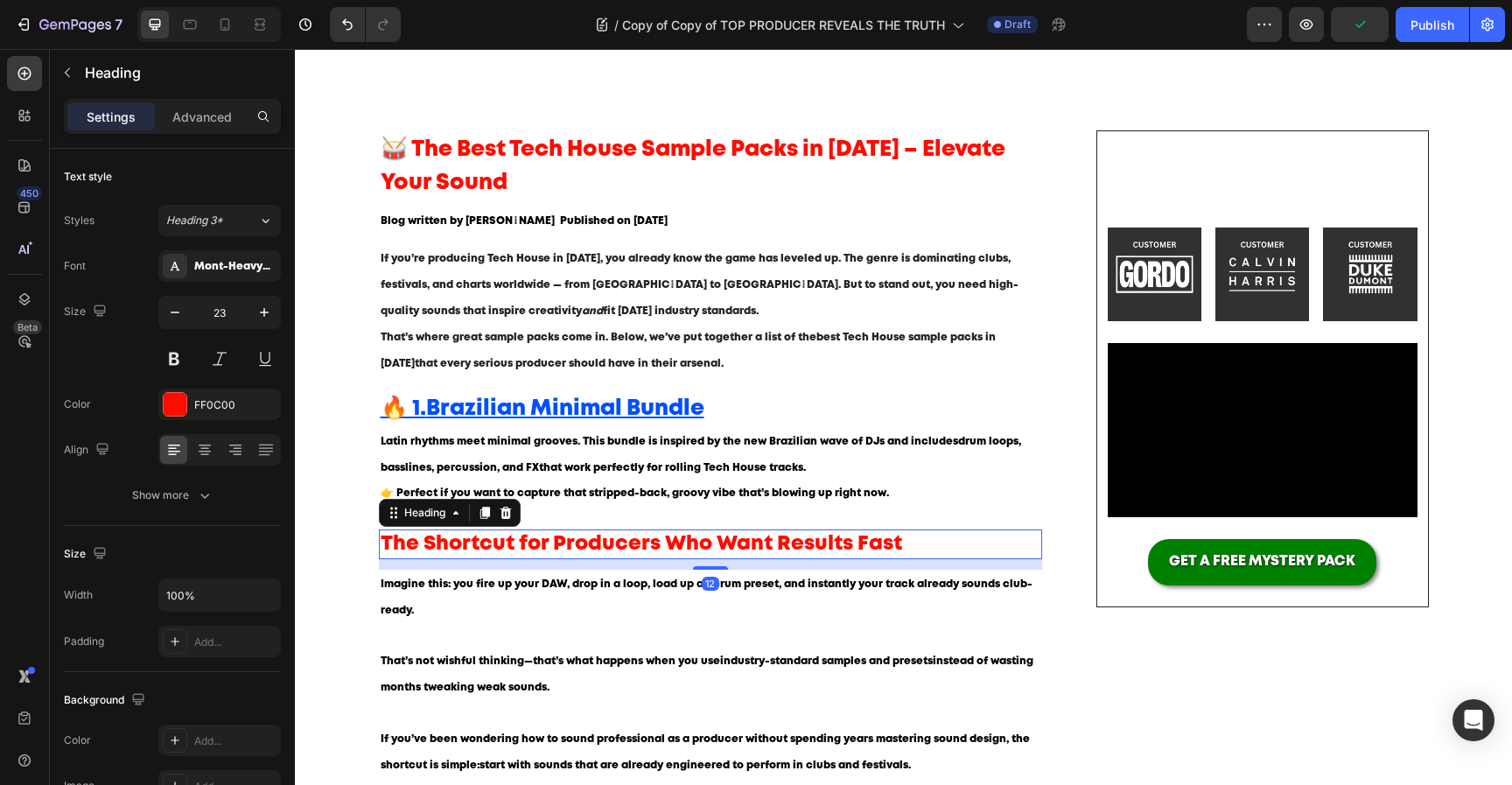
click at [528, 542] on h2 "The Shortcut for Producers Who Want Results Fast" at bounding box center [710, 544] width 664 height 29
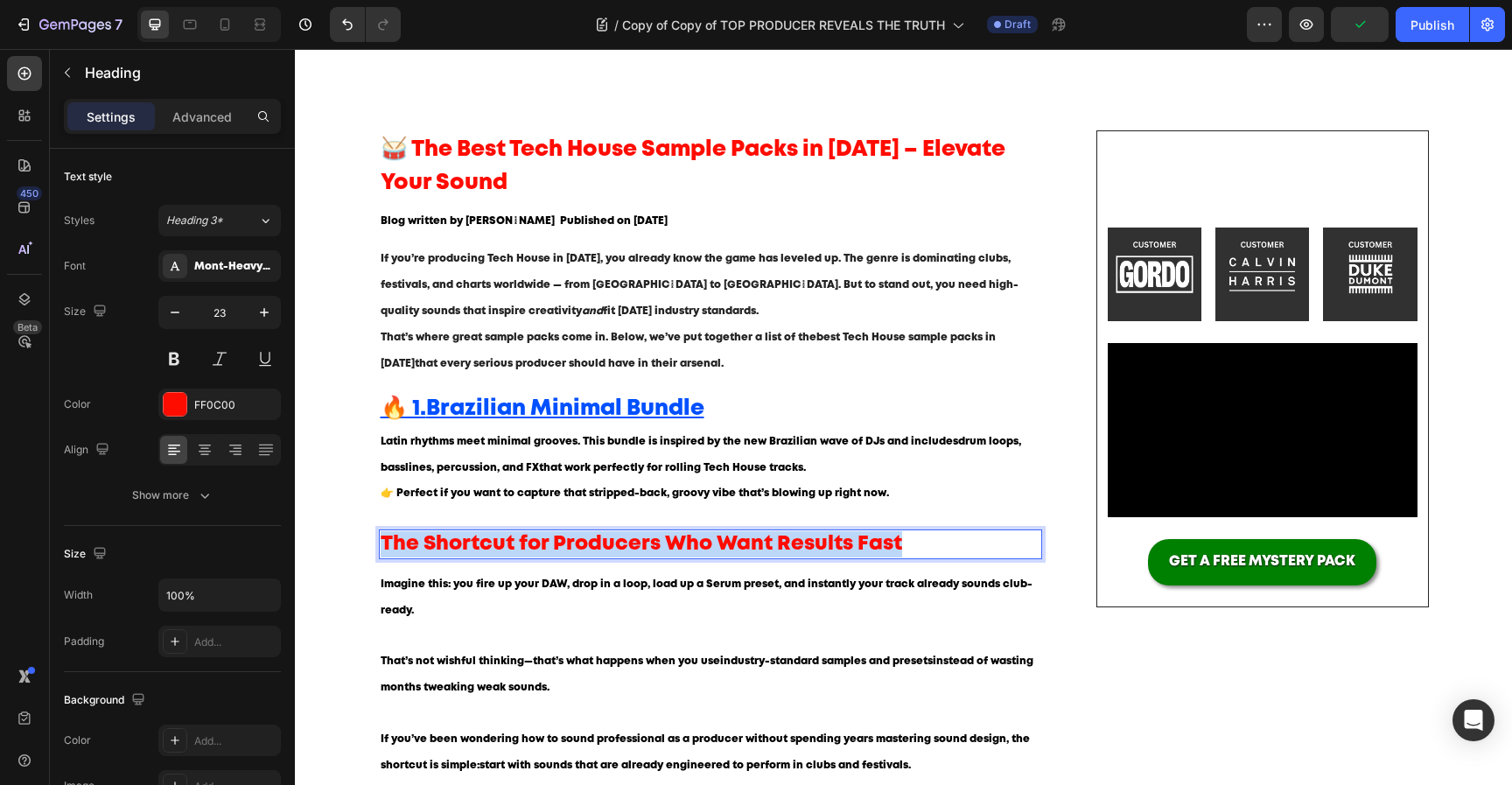
click at [528, 542] on p "The Shortcut for Producers Who Want Results Fast" at bounding box center [711, 544] width 661 height 27
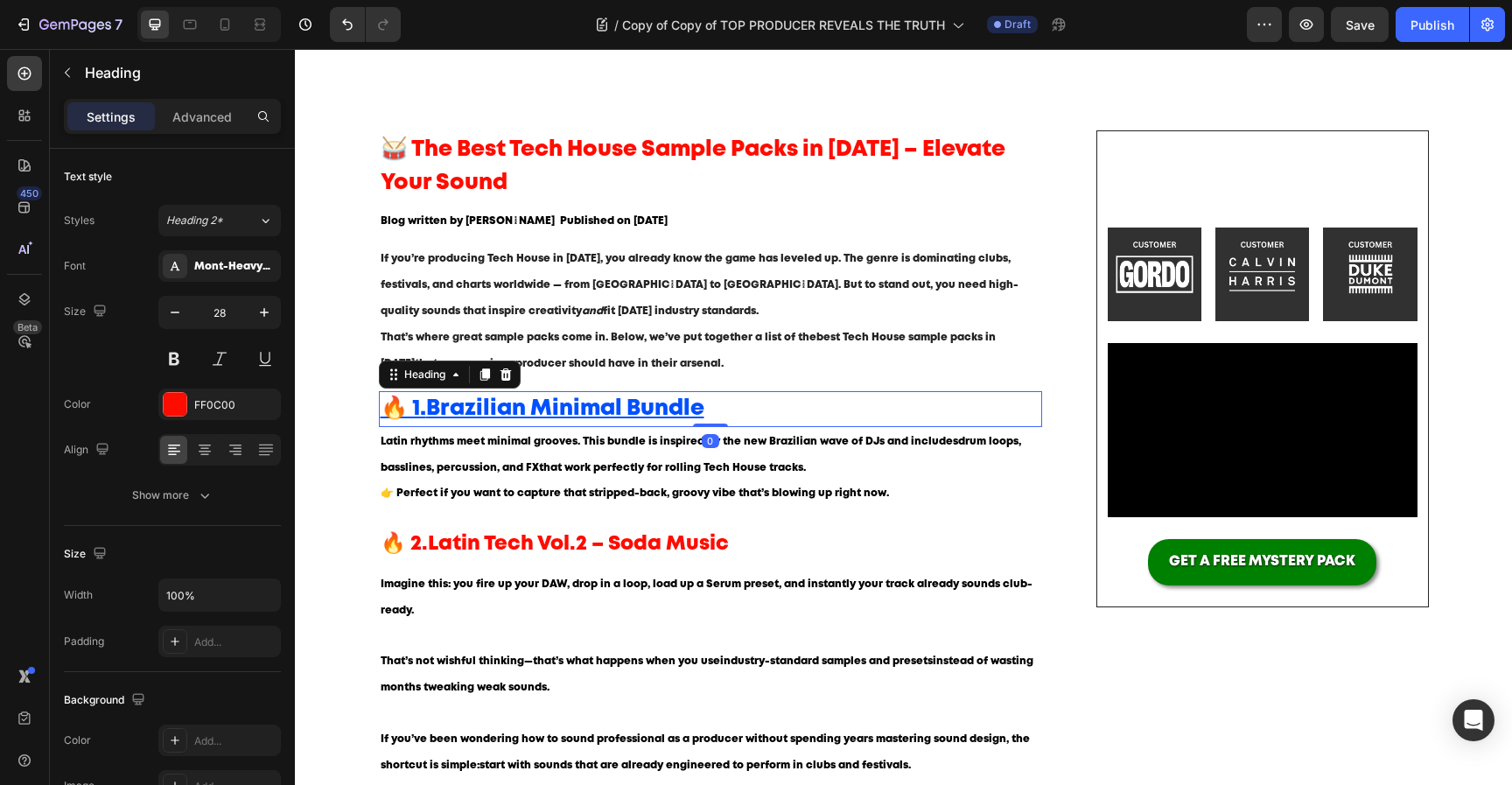
click at [598, 409] on u "Brazilian Minimal Bundle" at bounding box center [565, 408] width 278 height 19
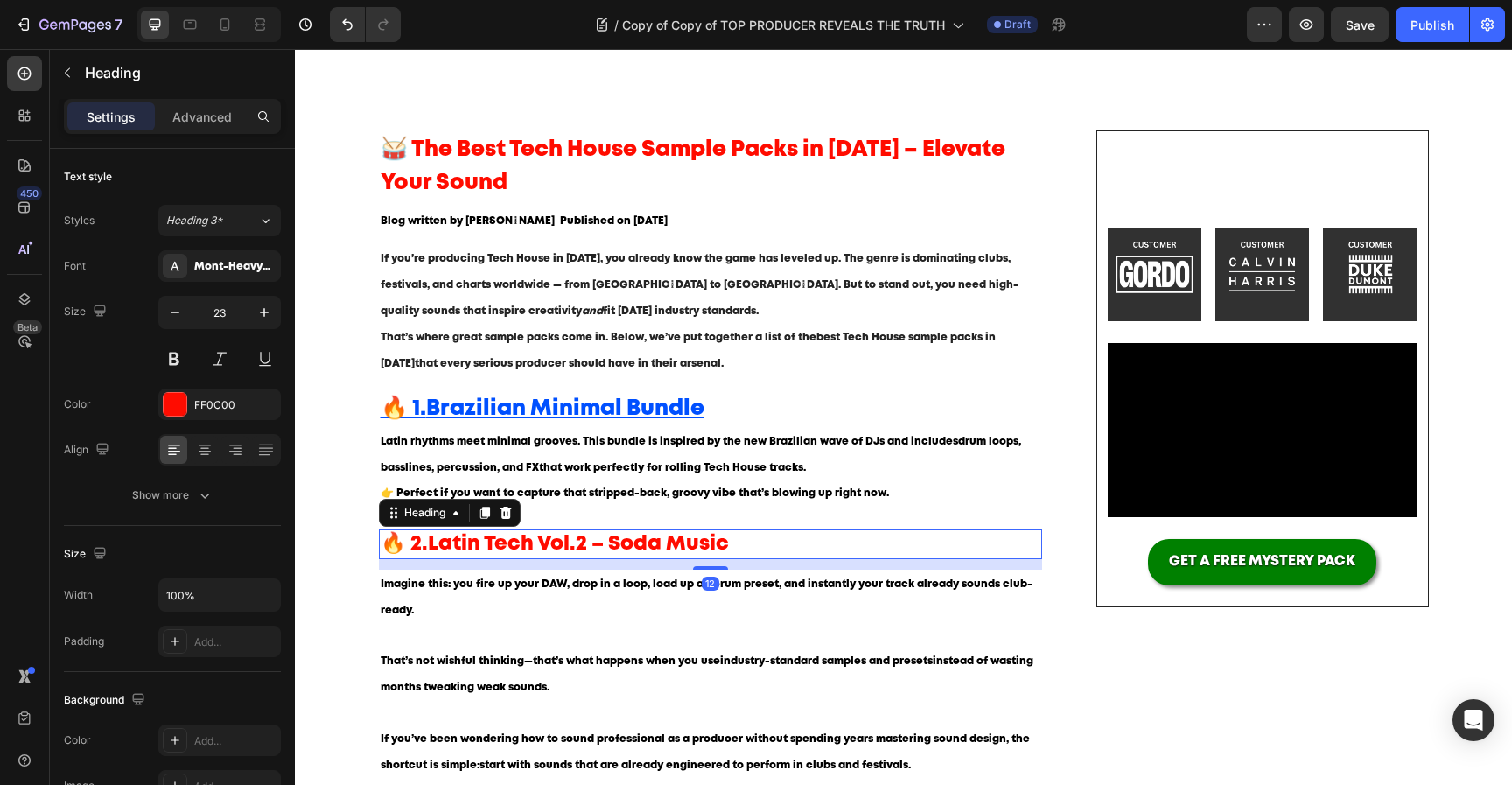
click at [543, 551] on strong "Latin Tech Vol.2 – Soda Music" at bounding box center [578, 543] width 301 height 18
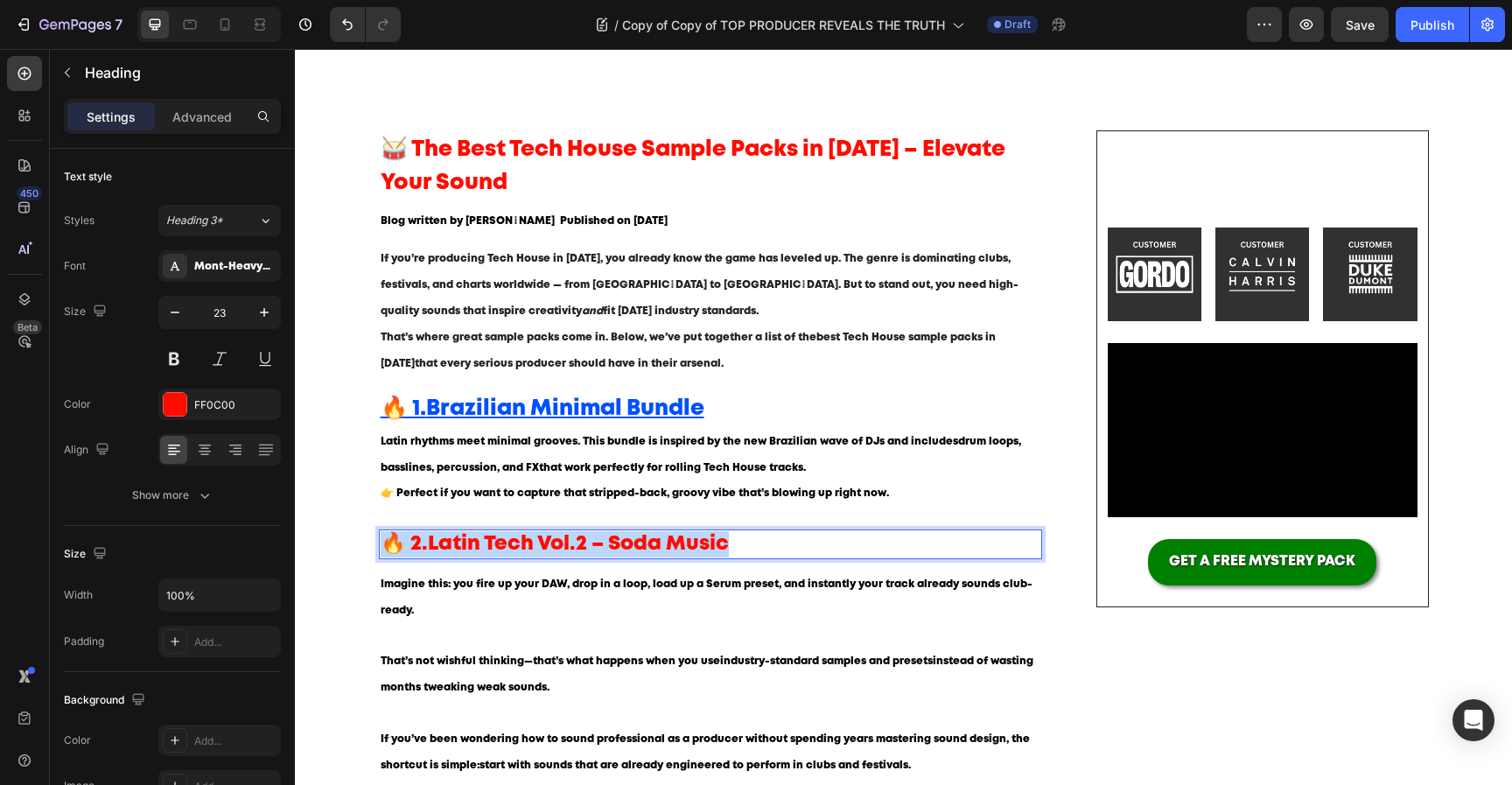
click at [543, 551] on strong "Latin Tech Vol.2 – Soda Music" at bounding box center [578, 543] width 301 height 18
click at [542, 545] on strong "Latin Tech Vol.2 – Soda Music" at bounding box center [578, 543] width 301 height 18
drag, startPoint x: 595, startPoint y: 545, endPoint x: 755, endPoint y: 531, distance: 160.6
click at [748, 535] on p "🔥 2. Latin Tech Vol.2 – Soda Music" at bounding box center [711, 544] width 661 height 27
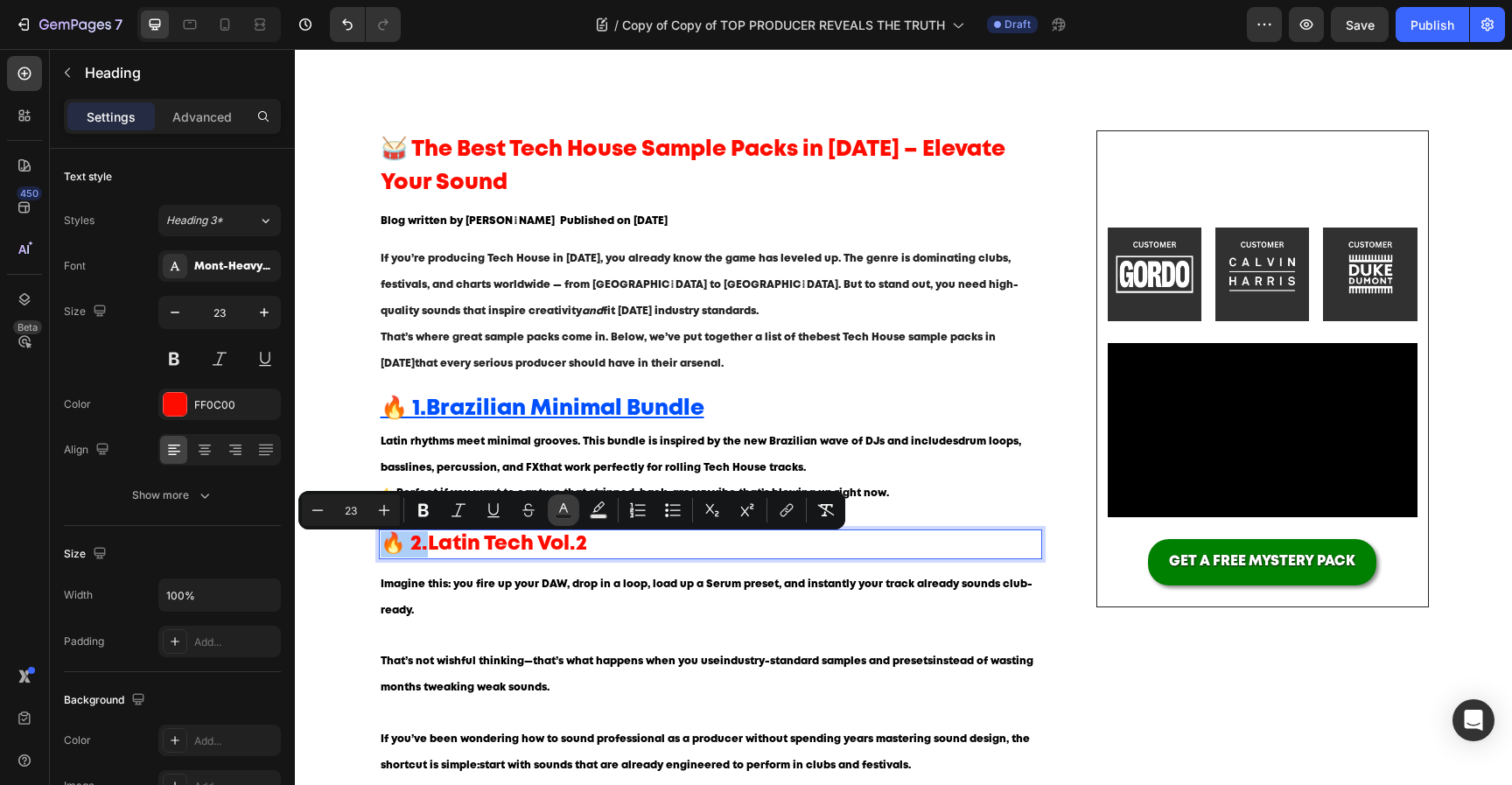
click at [572, 511] on icon "Editor contextual toolbar" at bounding box center [563, 510] width 17 height 17
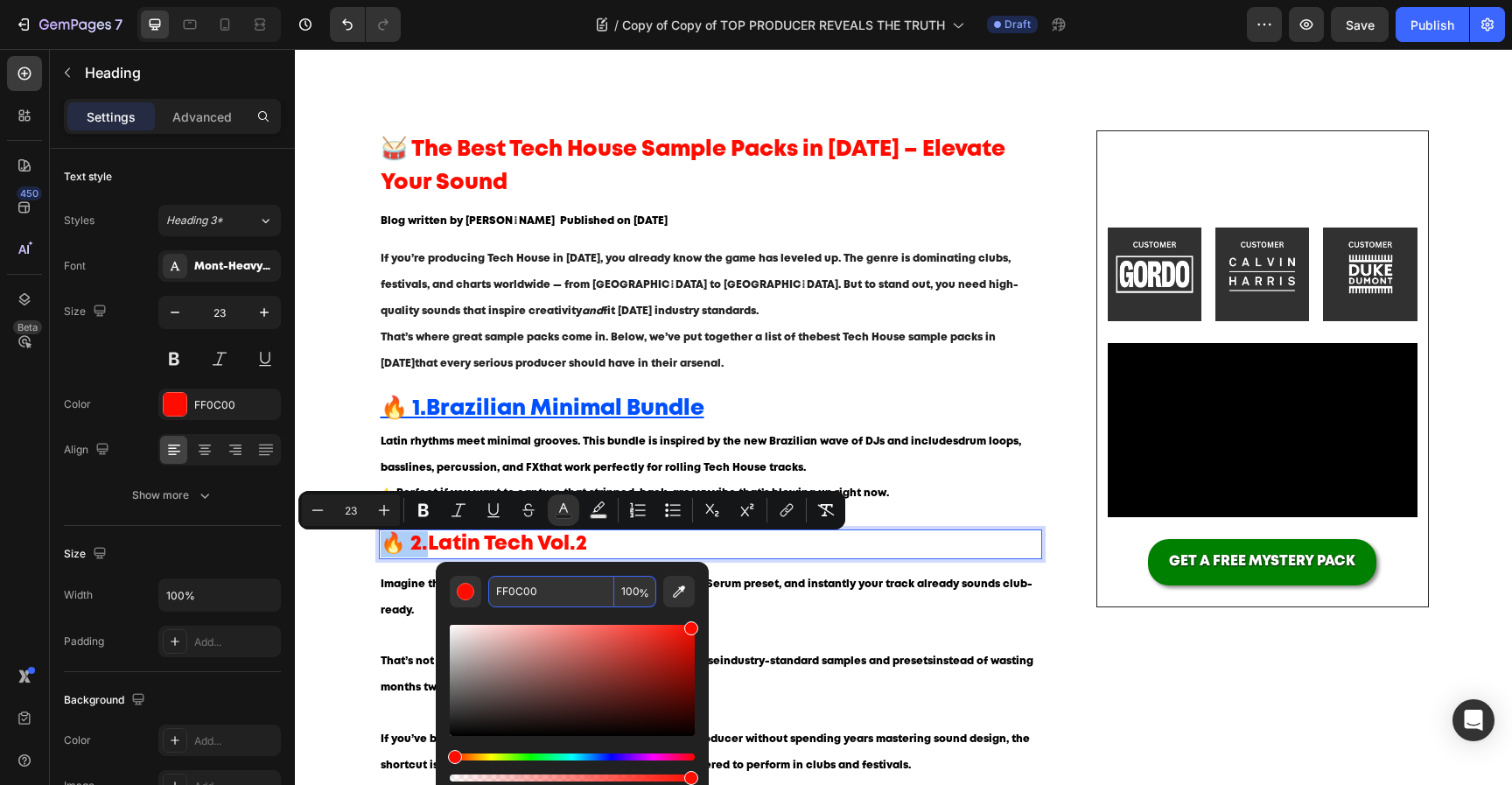
click at [561, 596] on input "FF0C00" at bounding box center [551, 590] width 126 height 31
paste input "0050FF"
type input "0050FF"
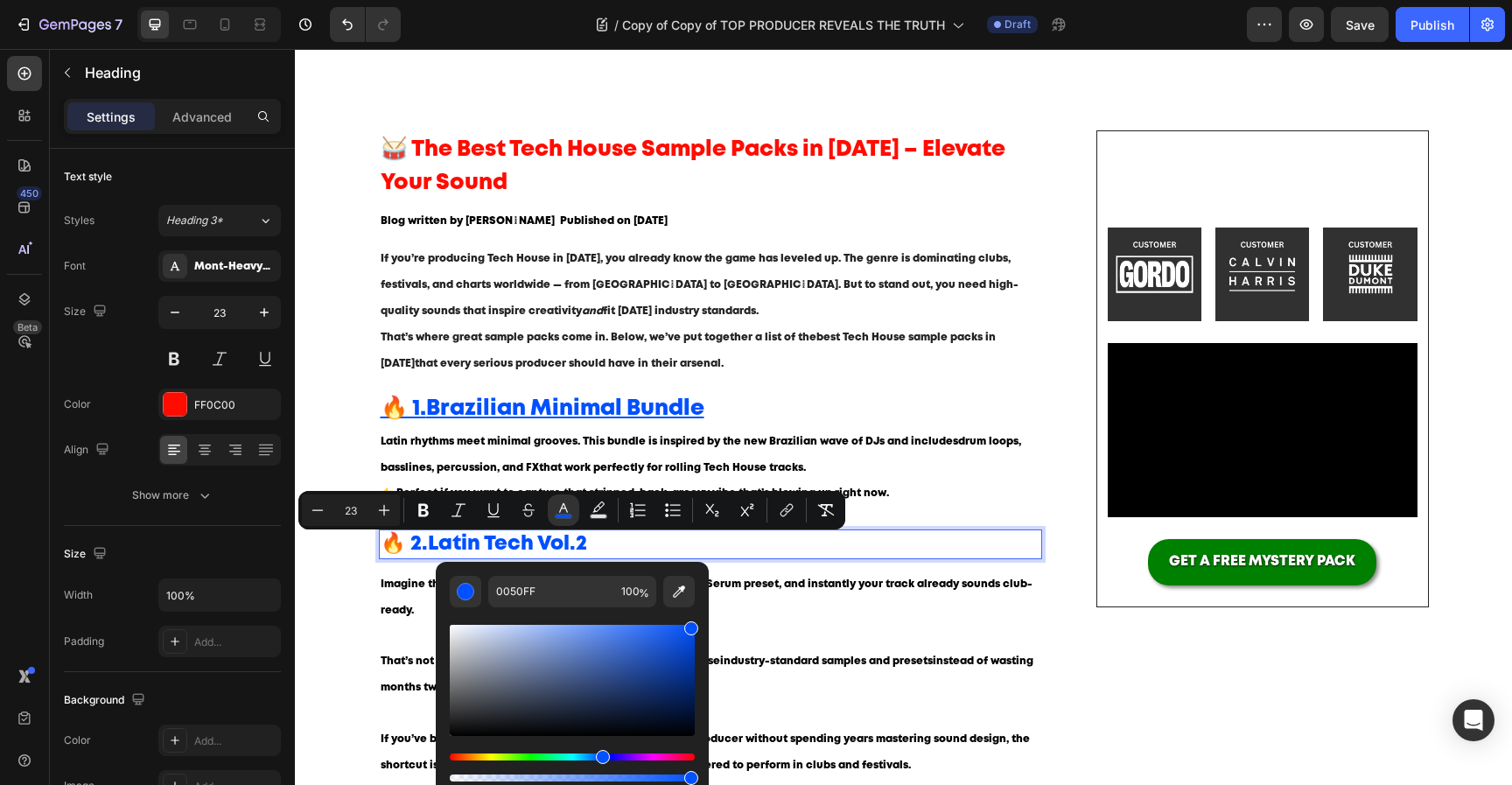
click at [418, 552] on span "🔥 2. Latin Tech Vol.2" at bounding box center [483, 543] width 206 height 18
click at [464, 542] on strong "Latin Tech Vol.2" at bounding box center [508, 543] width 160 height 18
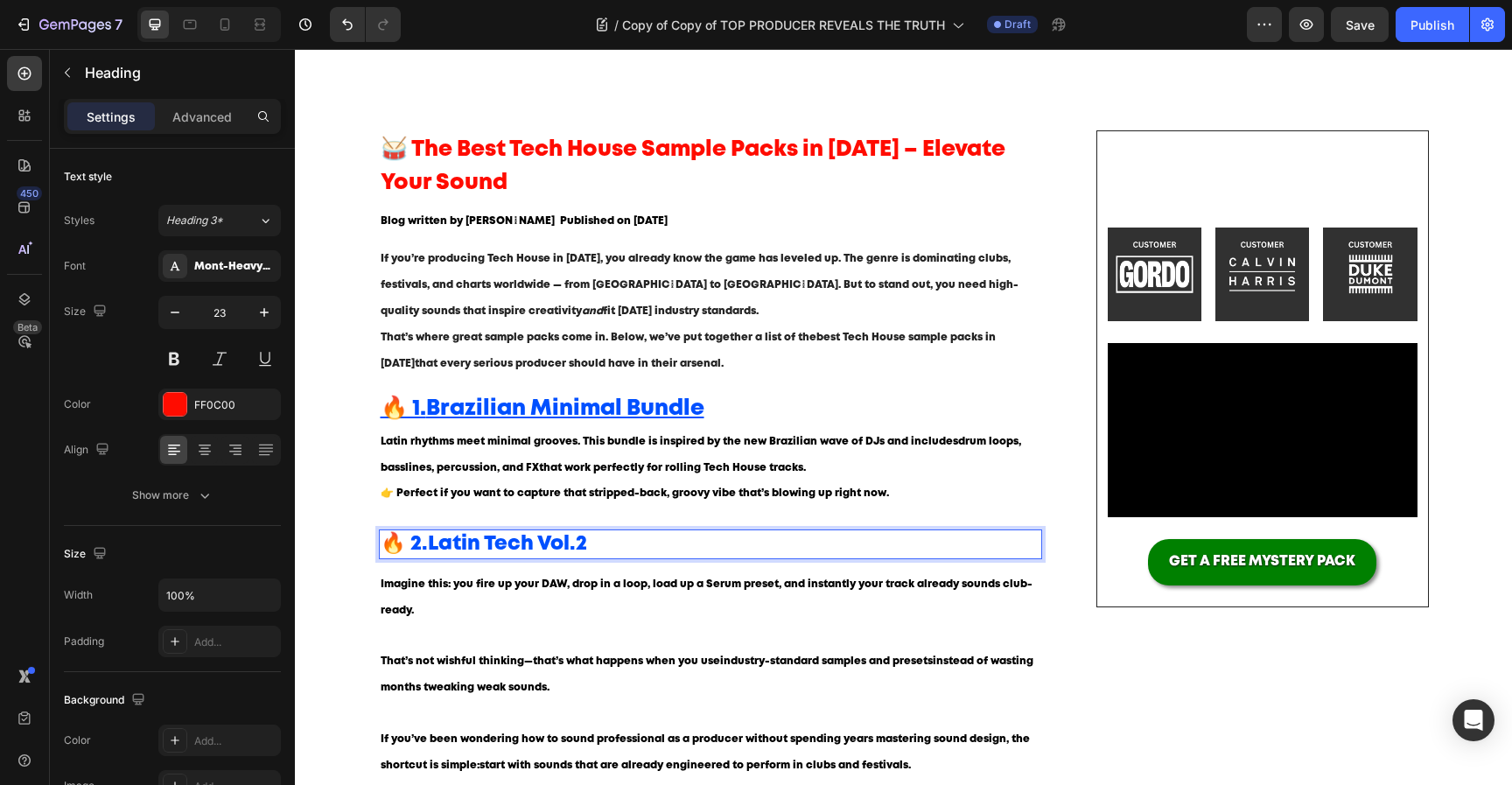
click at [406, 549] on span "🔥 2. Latin Tech Vol.2" at bounding box center [483, 543] width 206 height 18
drag, startPoint x: 405, startPoint y: 544, endPoint x: 384, endPoint y: 544, distance: 21.0
click at [385, 544] on span "🔥 2. Latin Tech Vol.2" at bounding box center [483, 543] width 206 height 18
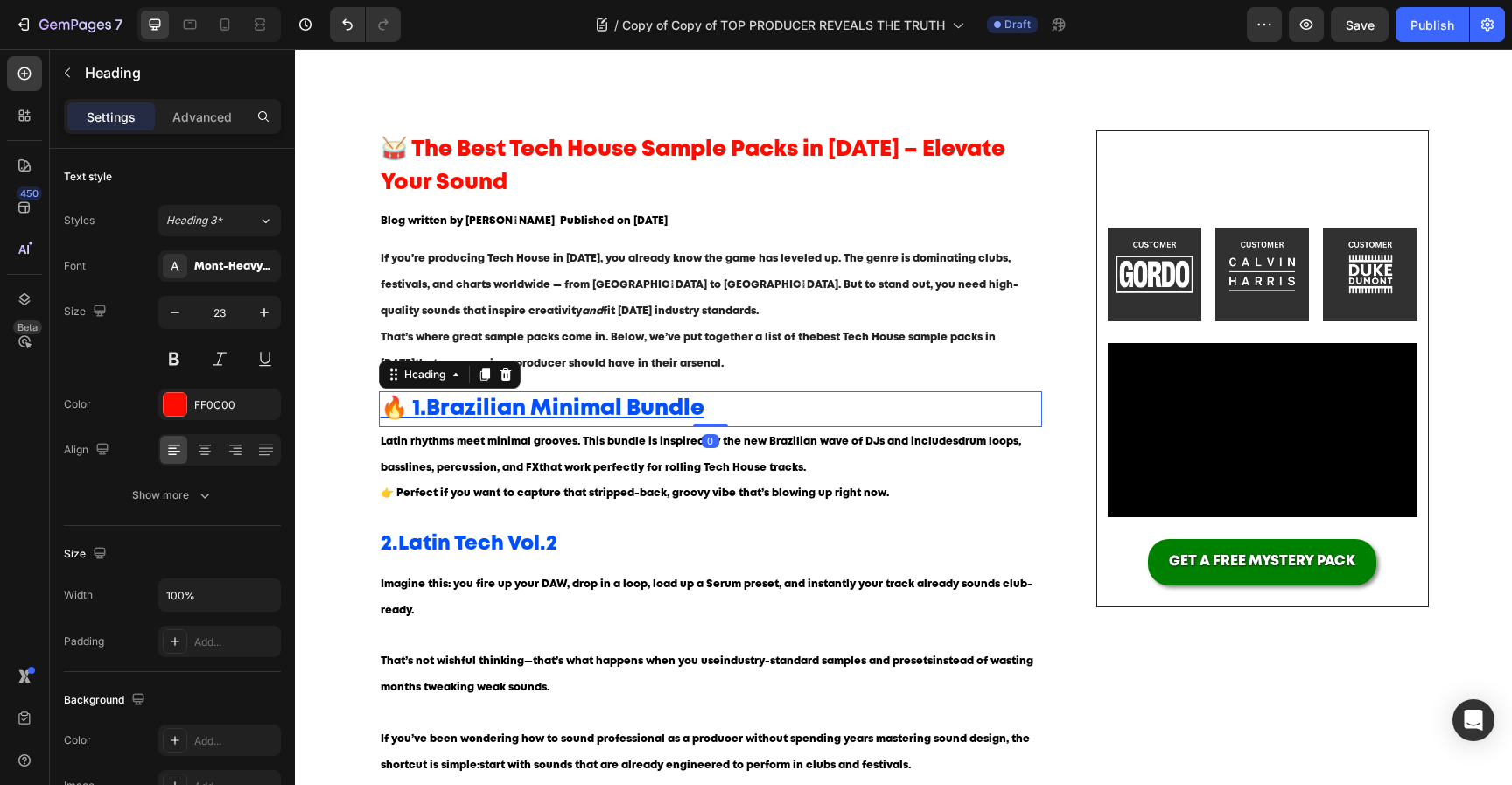
click at [416, 404] on u "🔥 1." at bounding box center [404, 408] width 46 height 19
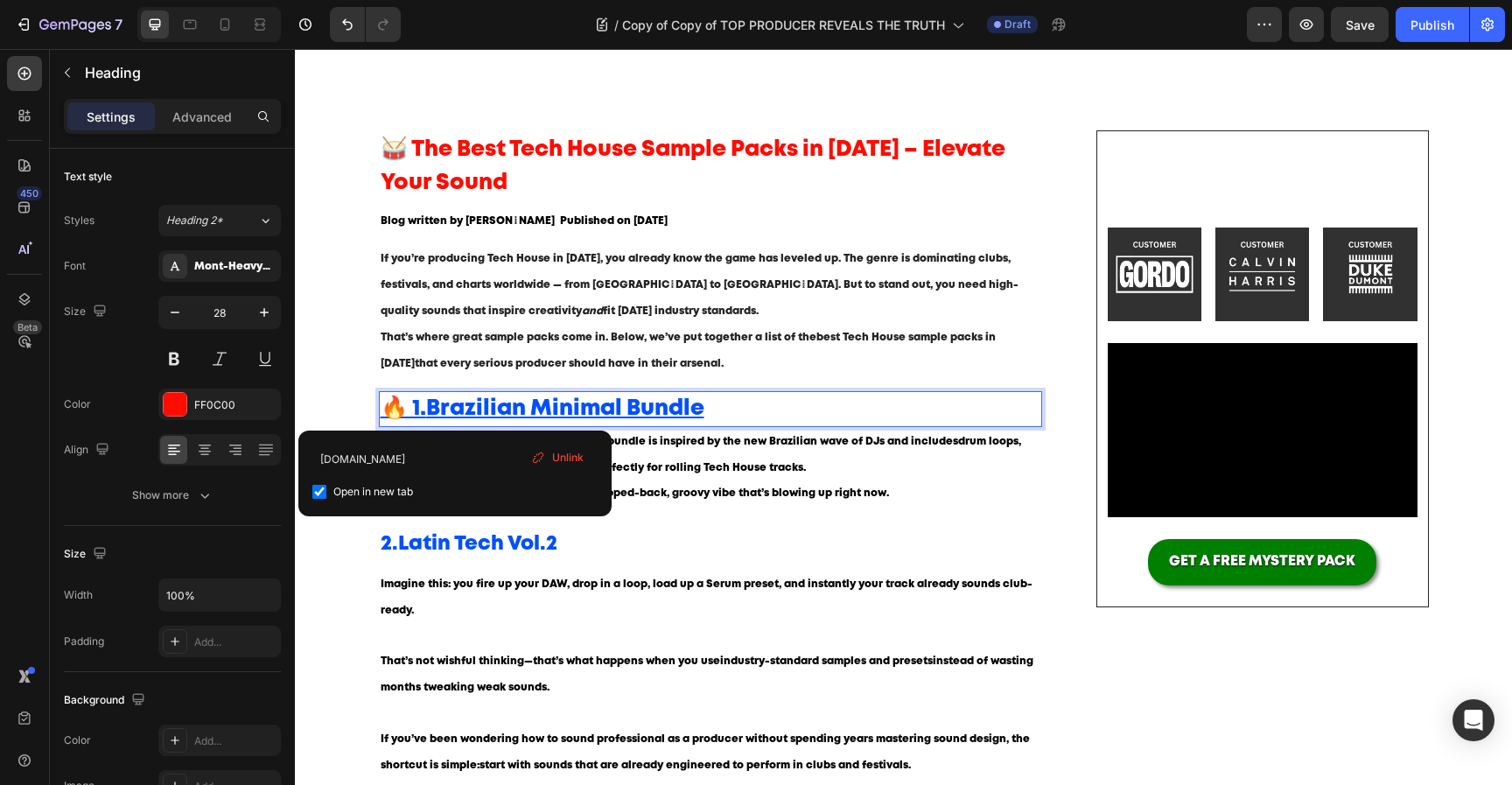
click at [409, 411] on u "🔥 1." at bounding box center [404, 408] width 46 height 19
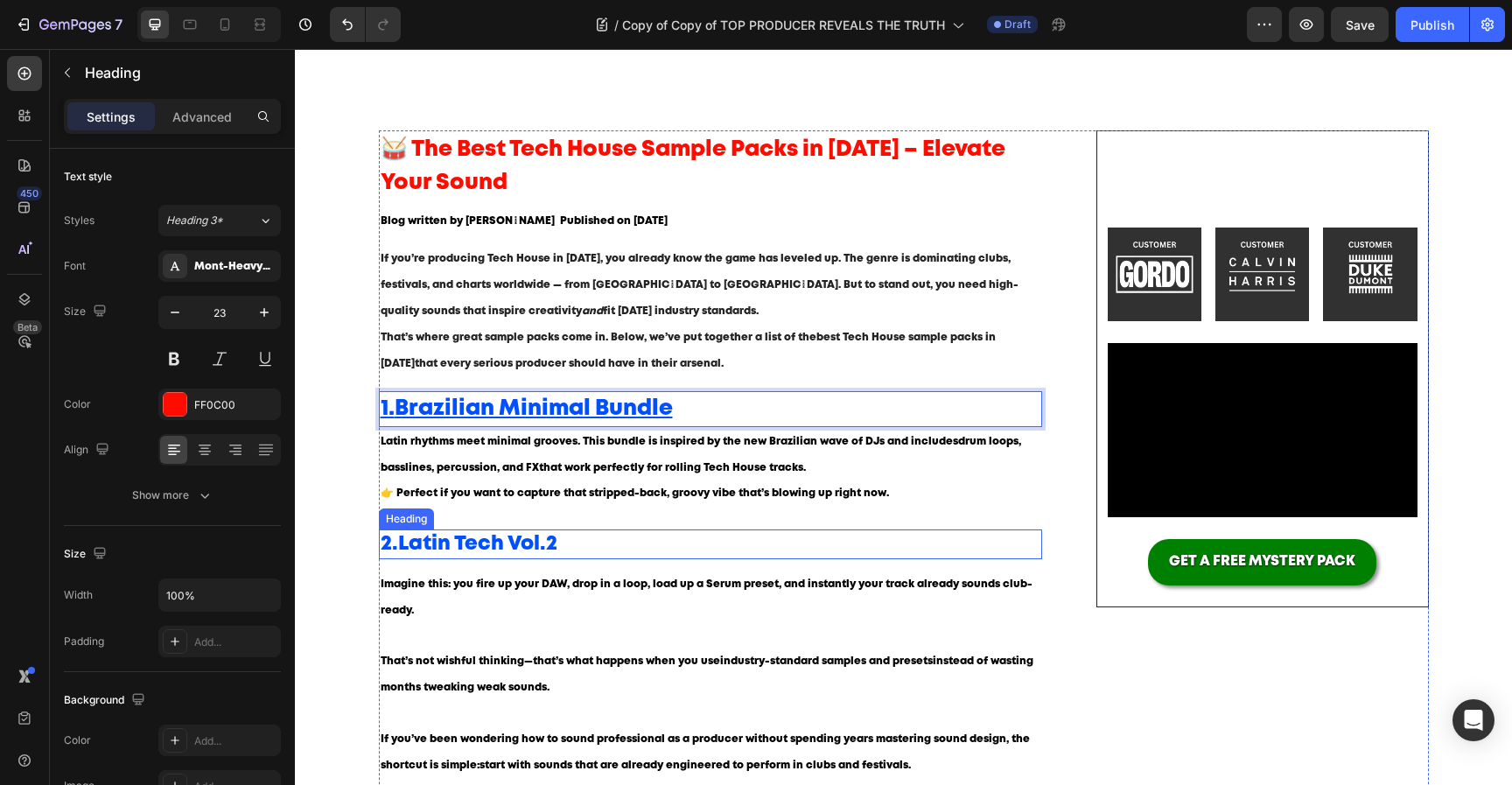
click at [605, 551] on p "⁠⁠⁠⁠⁠⁠⁠ 2. Latin Tech Vol.2" at bounding box center [711, 544] width 661 height 27
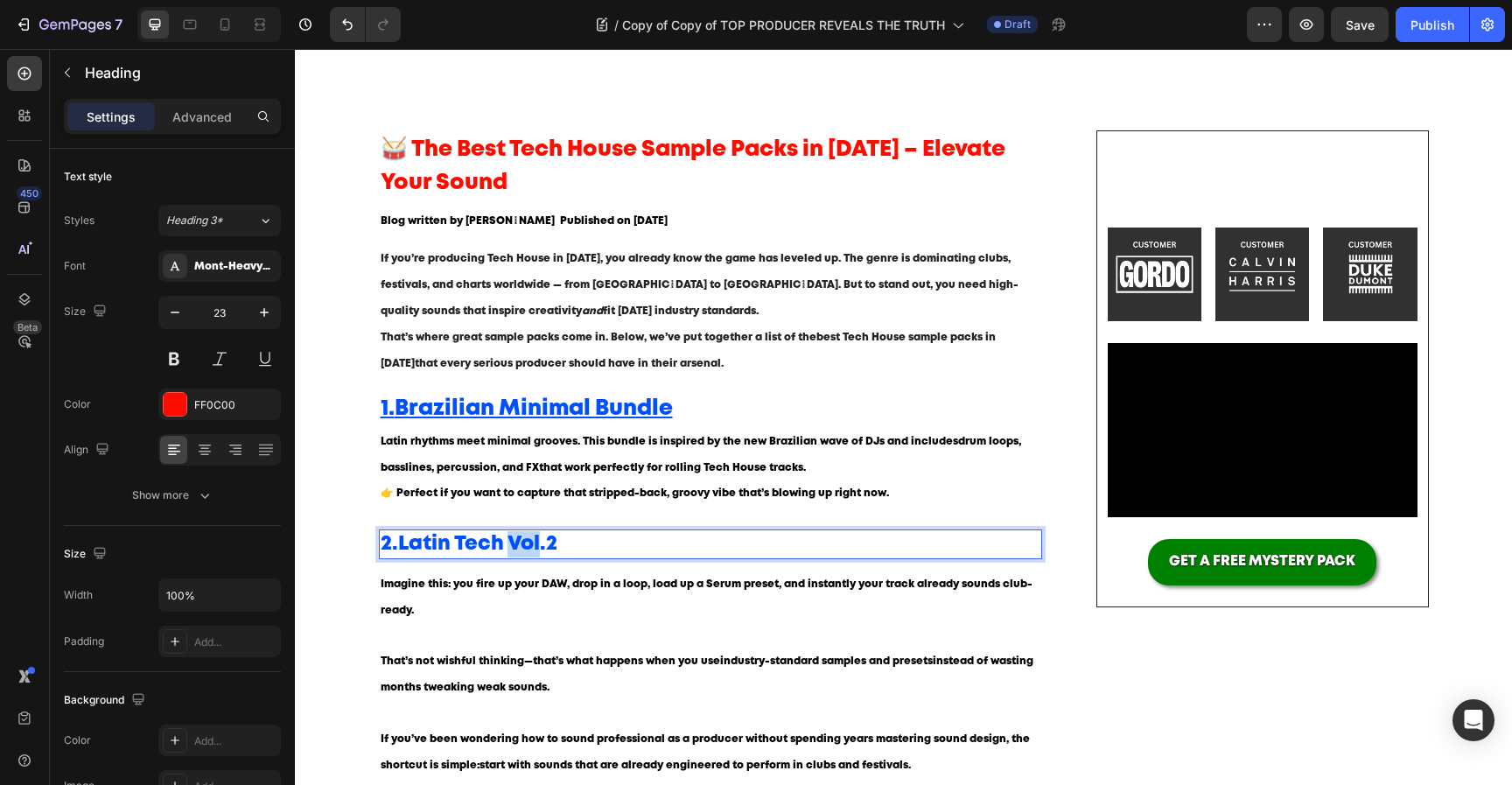
click at [530, 548] on strong "Latin Tech Vol.2" at bounding box center [478, 543] width 160 height 18
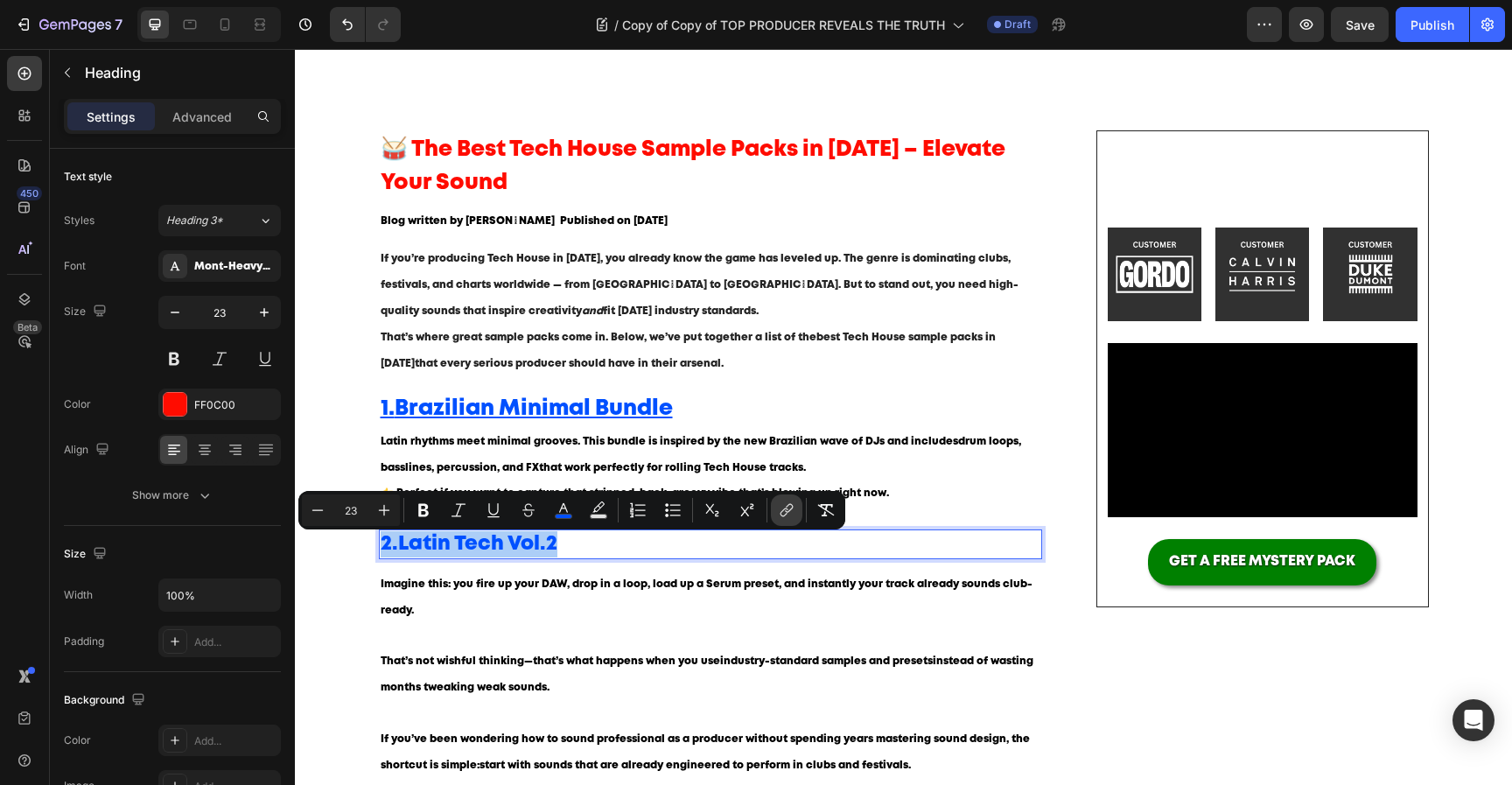
click at [790, 509] on icon "Editor contextual toolbar" at bounding box center [789, 508] width 8 height 9
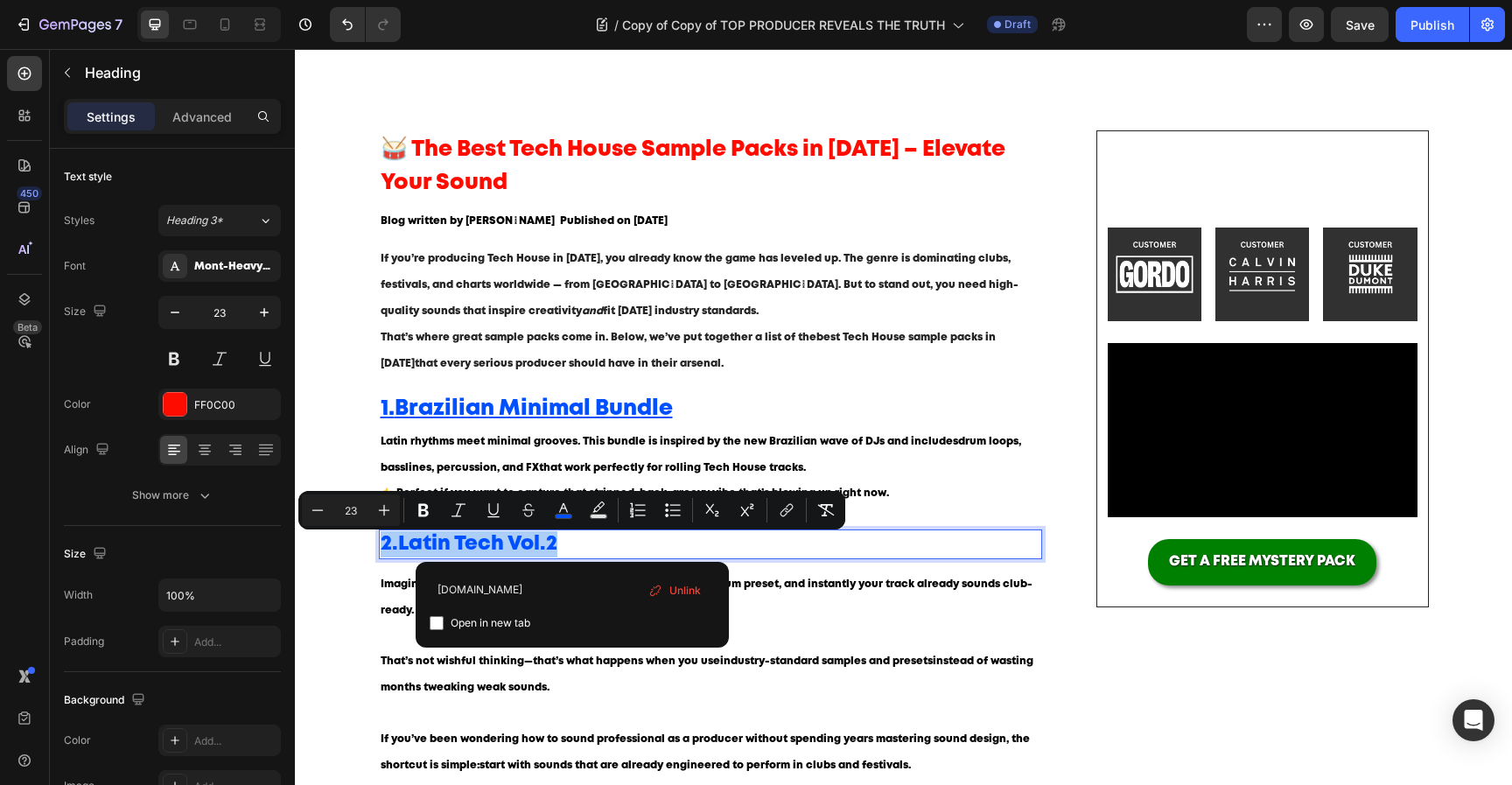
type input "[DOMAIN_NAME]"
click at [496, 627] on span "Open in new tab" at bounding box center [491, 623] width 80 height 21
checkbox input "true"
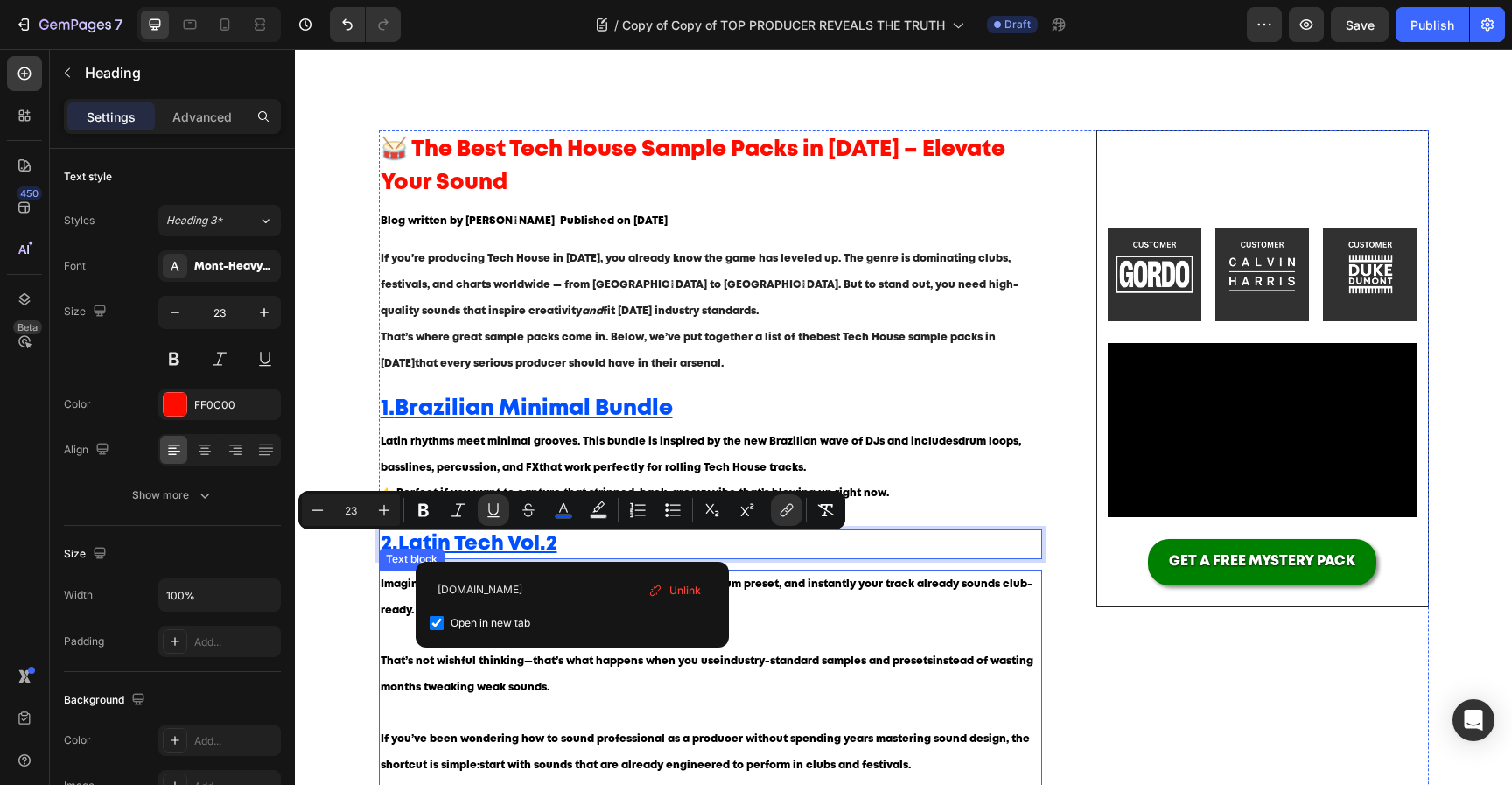
click at [607, 699] on p "That’s not wishful thinking—that’s what happens when you use industry-standard …" at bounding box center [711, 686] width 661 height 77
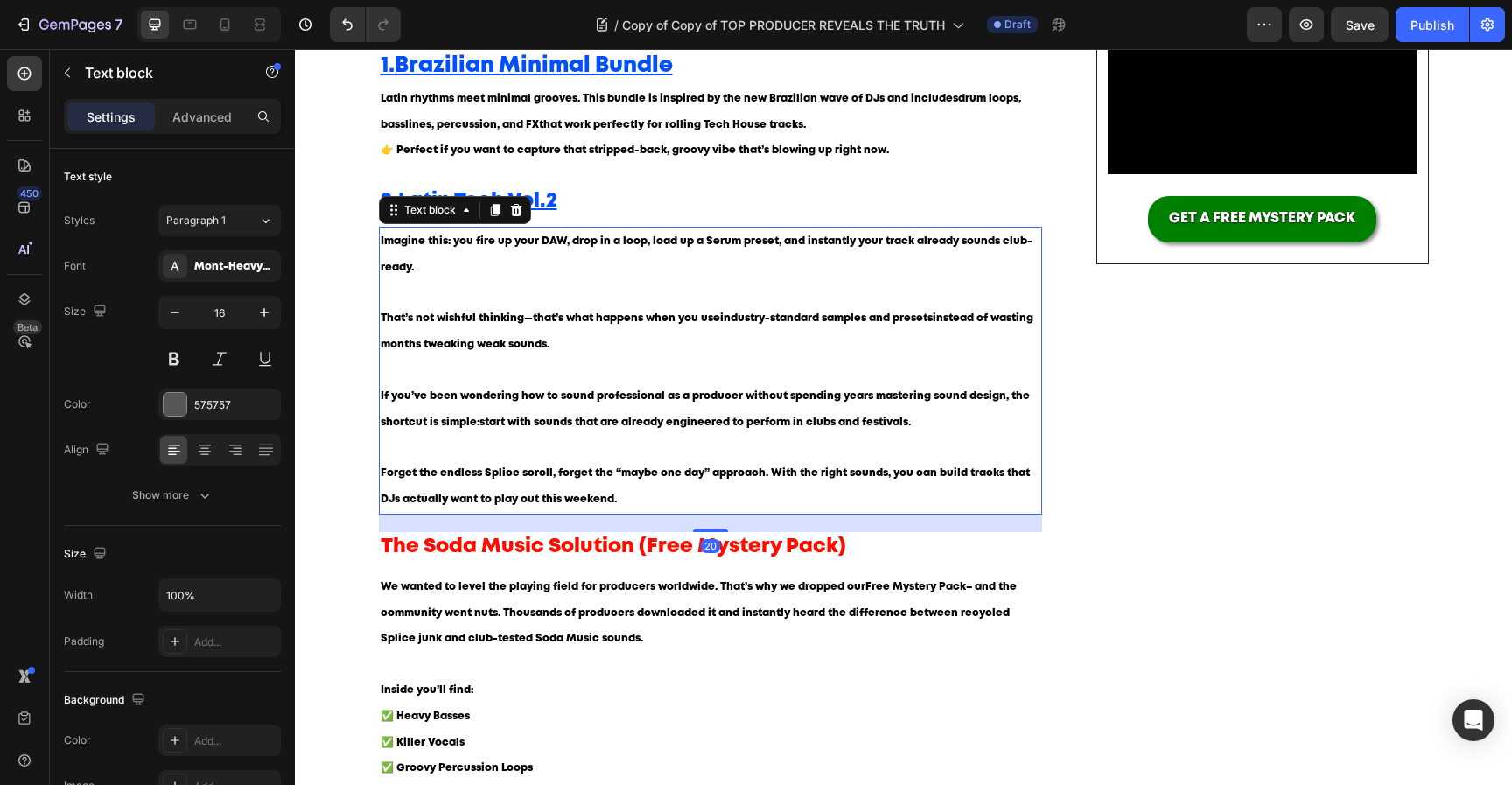
scroll to position [445, 0]
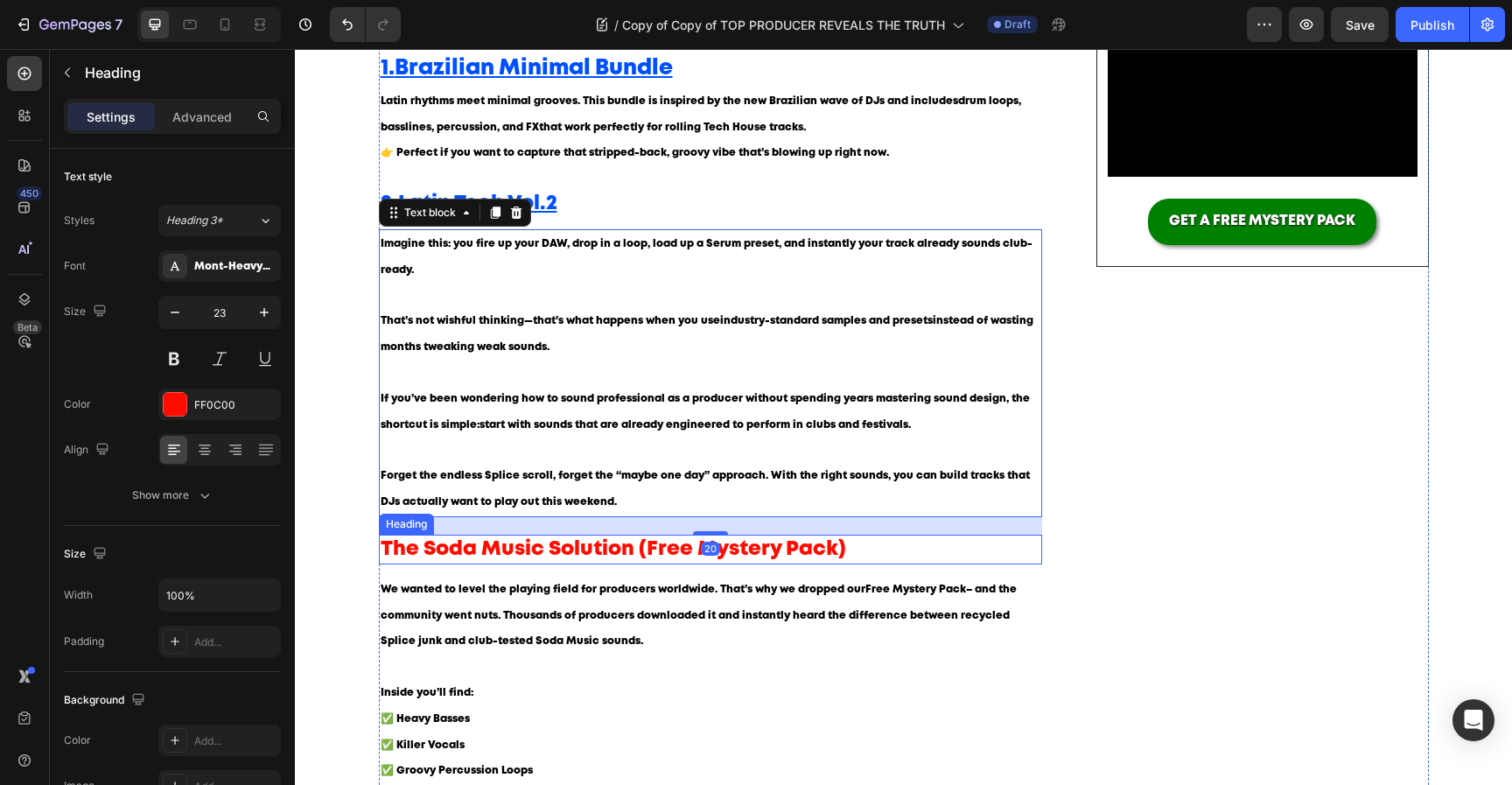
click at [640, 555] on h2 "The Soda Music Solution (Free Mystery Pack)" at bounding box center [710, 549] width 664 height 29
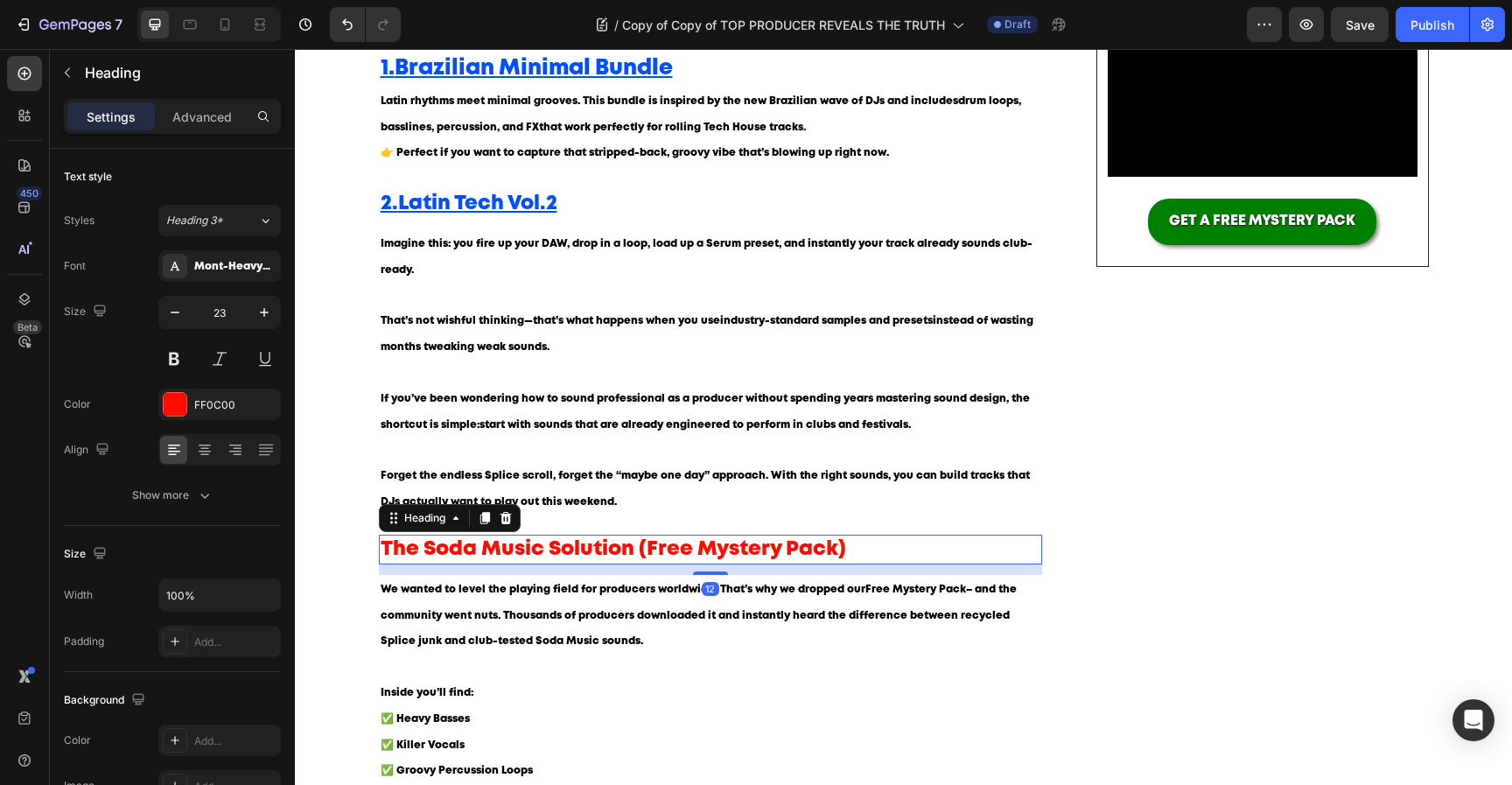
click at [640, 555] on h2 "The Soda Music Solution (Free Mystery Pack)" at bounding box center [710, 549] width 664 height 29
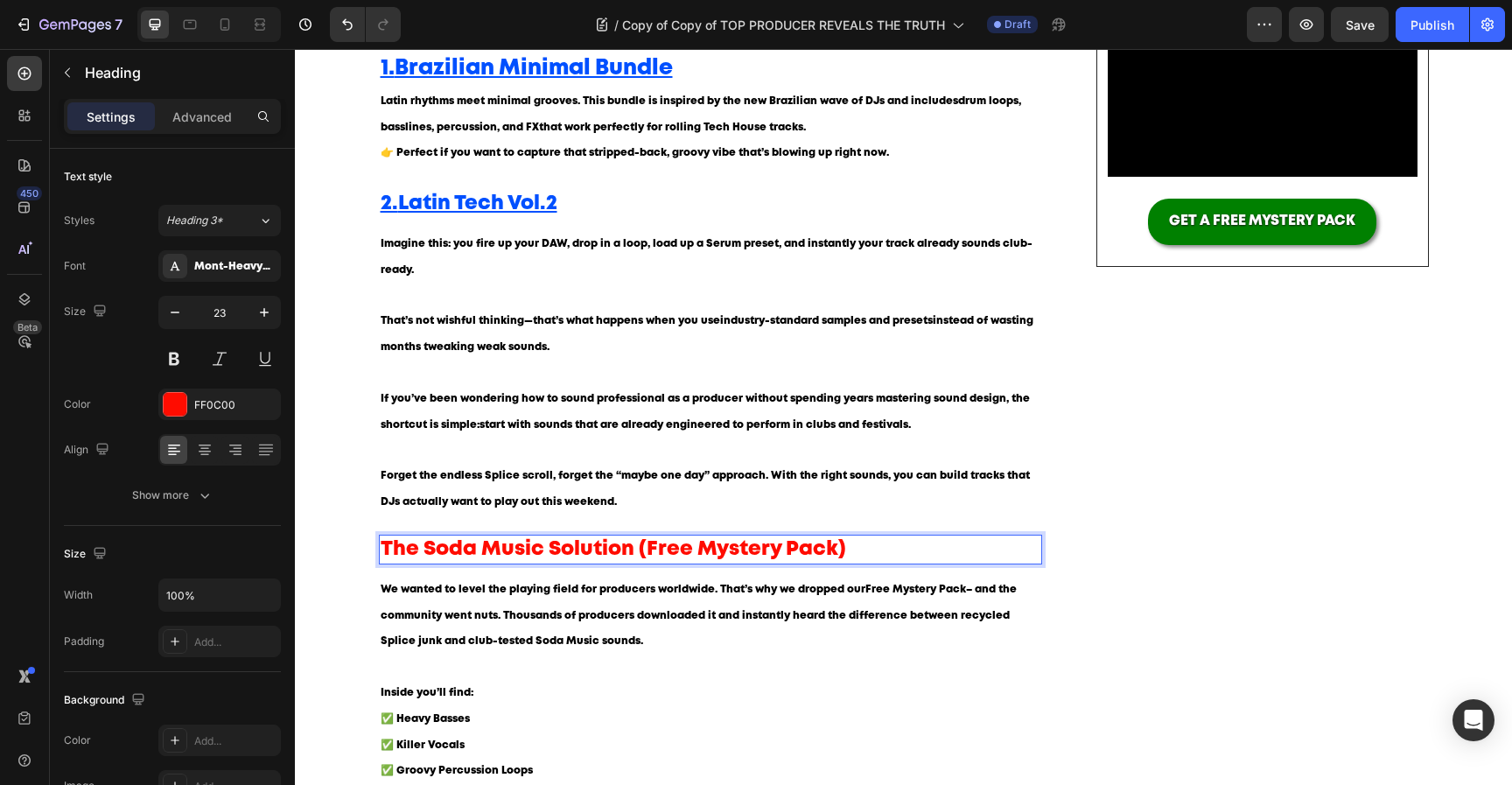
click at [640, 555] on p "The Soda Music Solution (Free Mystery Pack)" at bounding box center [711, 550] width 661 height 27
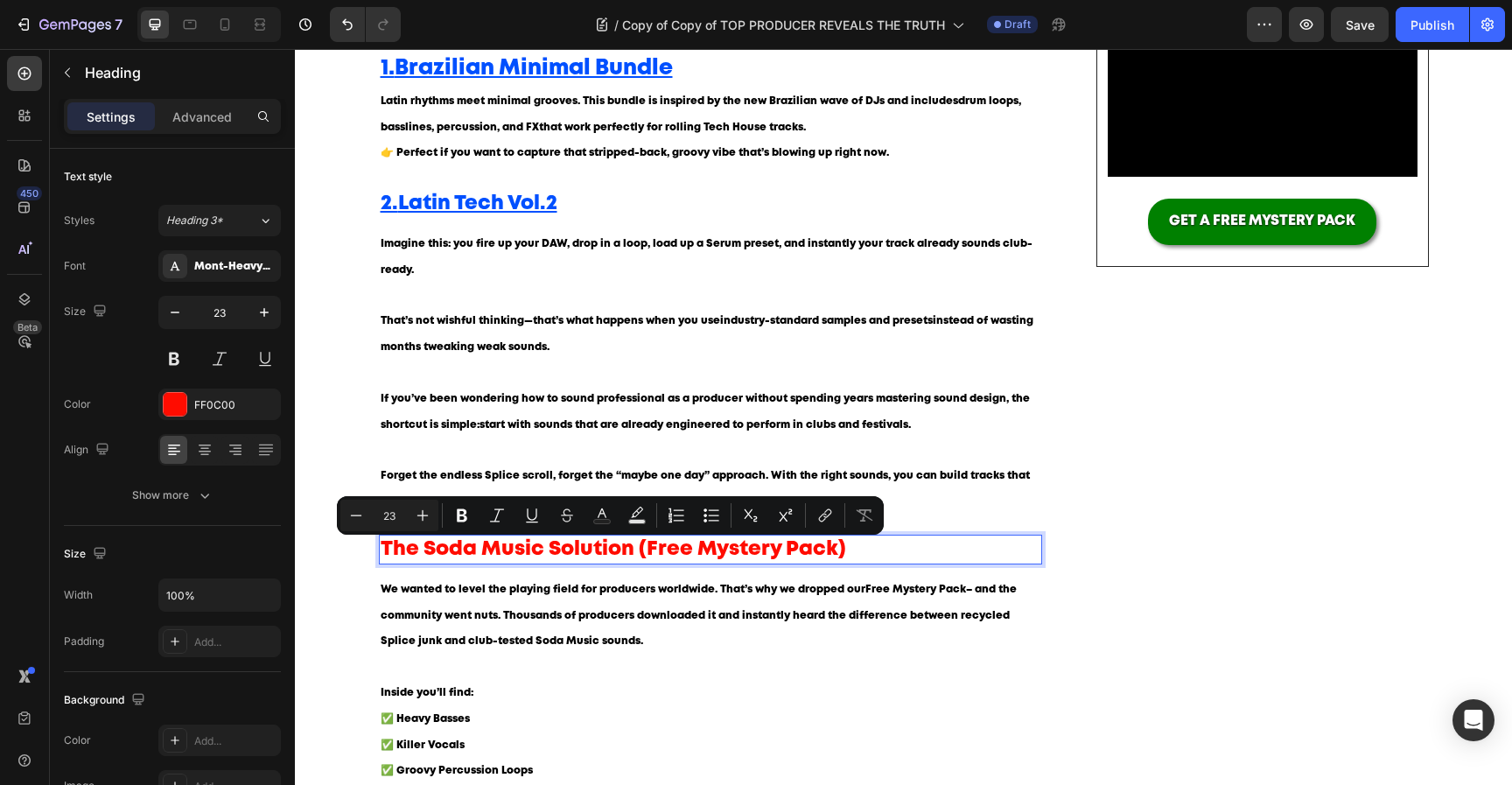
click at [519, 556] on p "The Soda Music Solution (Free Mystery Pack)" at bounding box center [711, 550] width 661 height 27
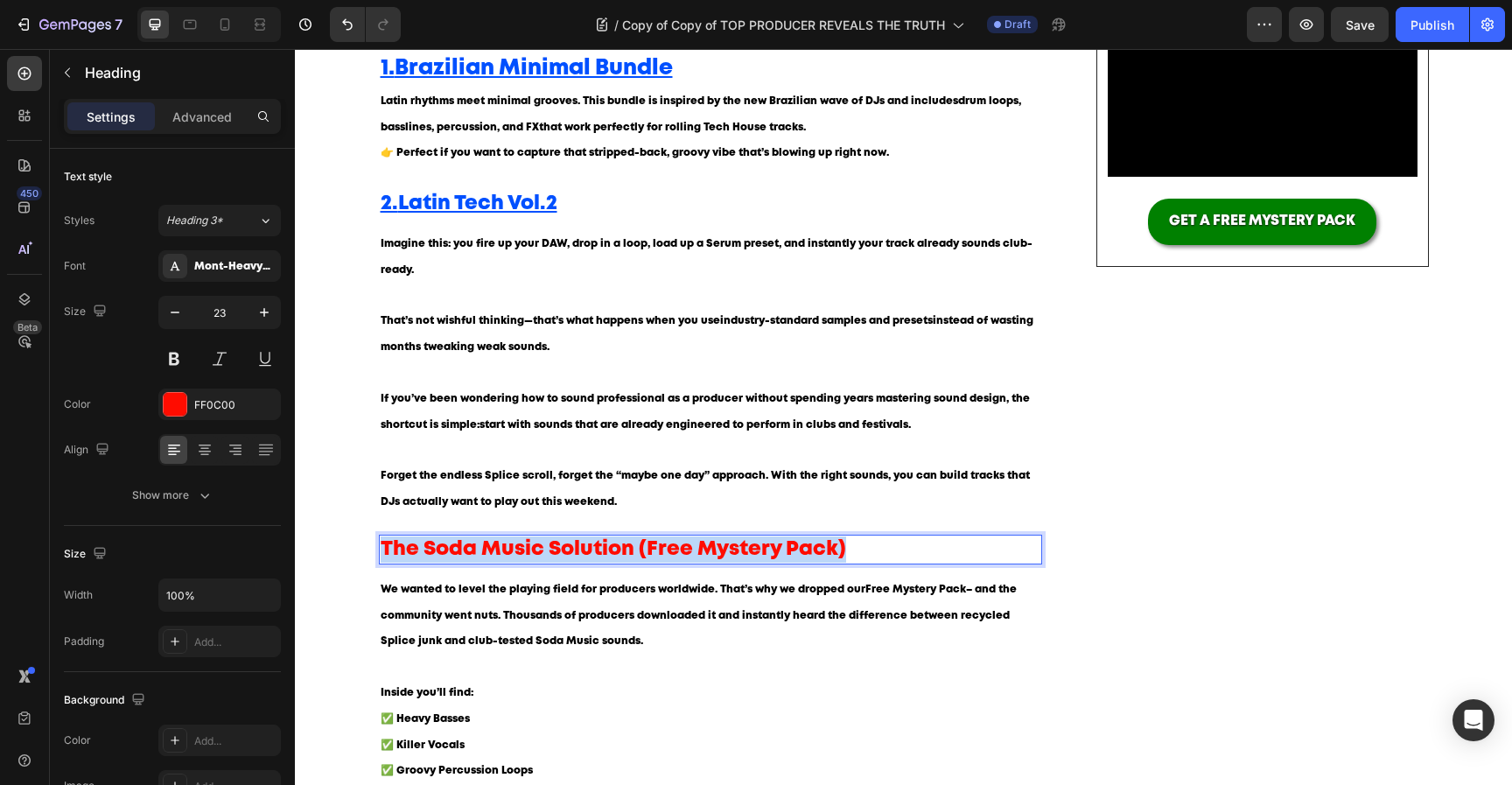
click at [519, 556] on p "The Soda Music Solution (Free Mystery Pack)" at bounding box center [711, 550] width 661 height 27
click at [515, 549] on strong "Micro House Drums Vol.1 – Soda Music" at bounding box center [594, 549] width 392 height 18
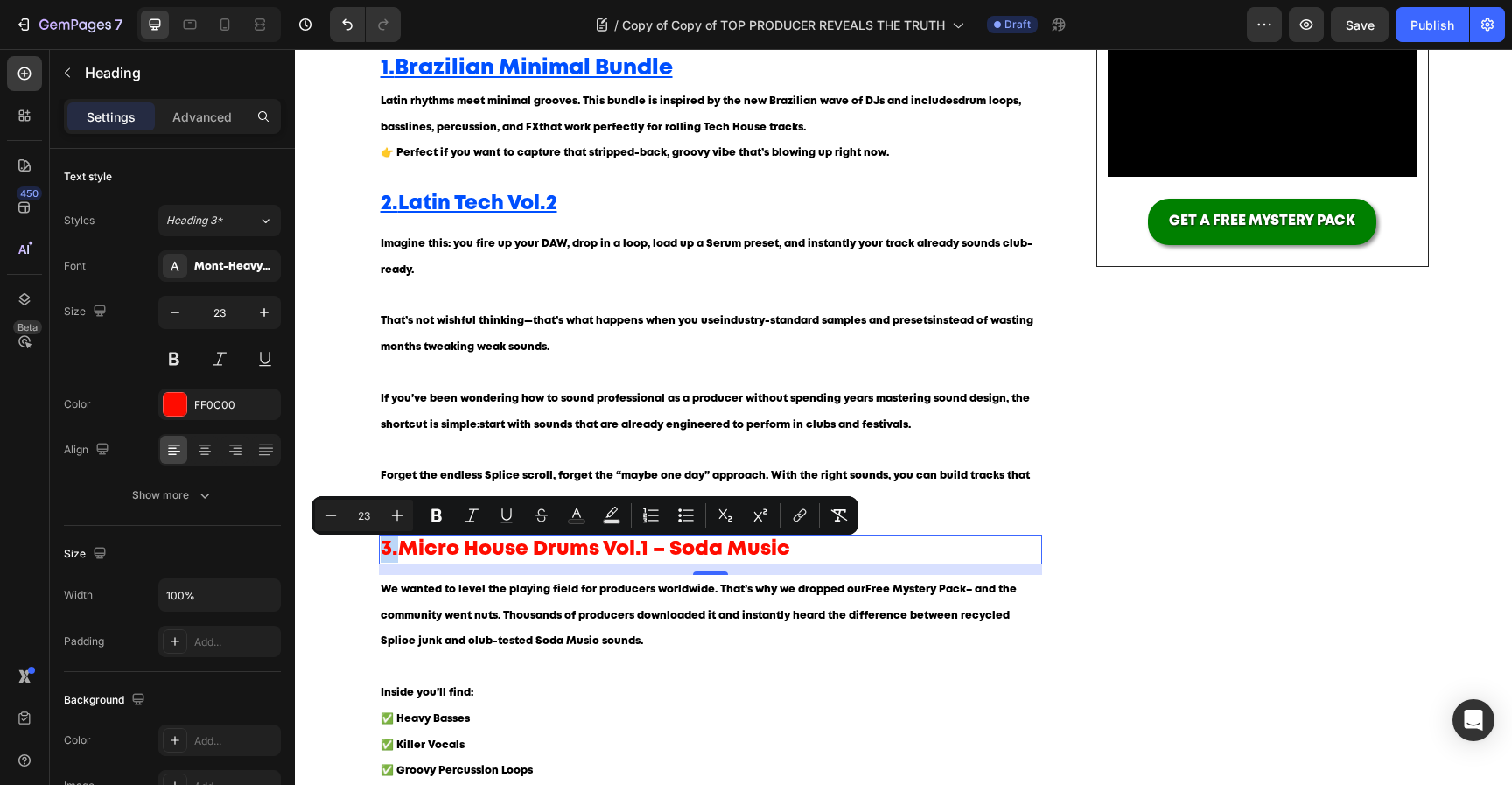
click at [586, 541] on strong "Micro House Drums Vol.1 – Soda Music" at bounding box center [594, 549] width 392 height 18
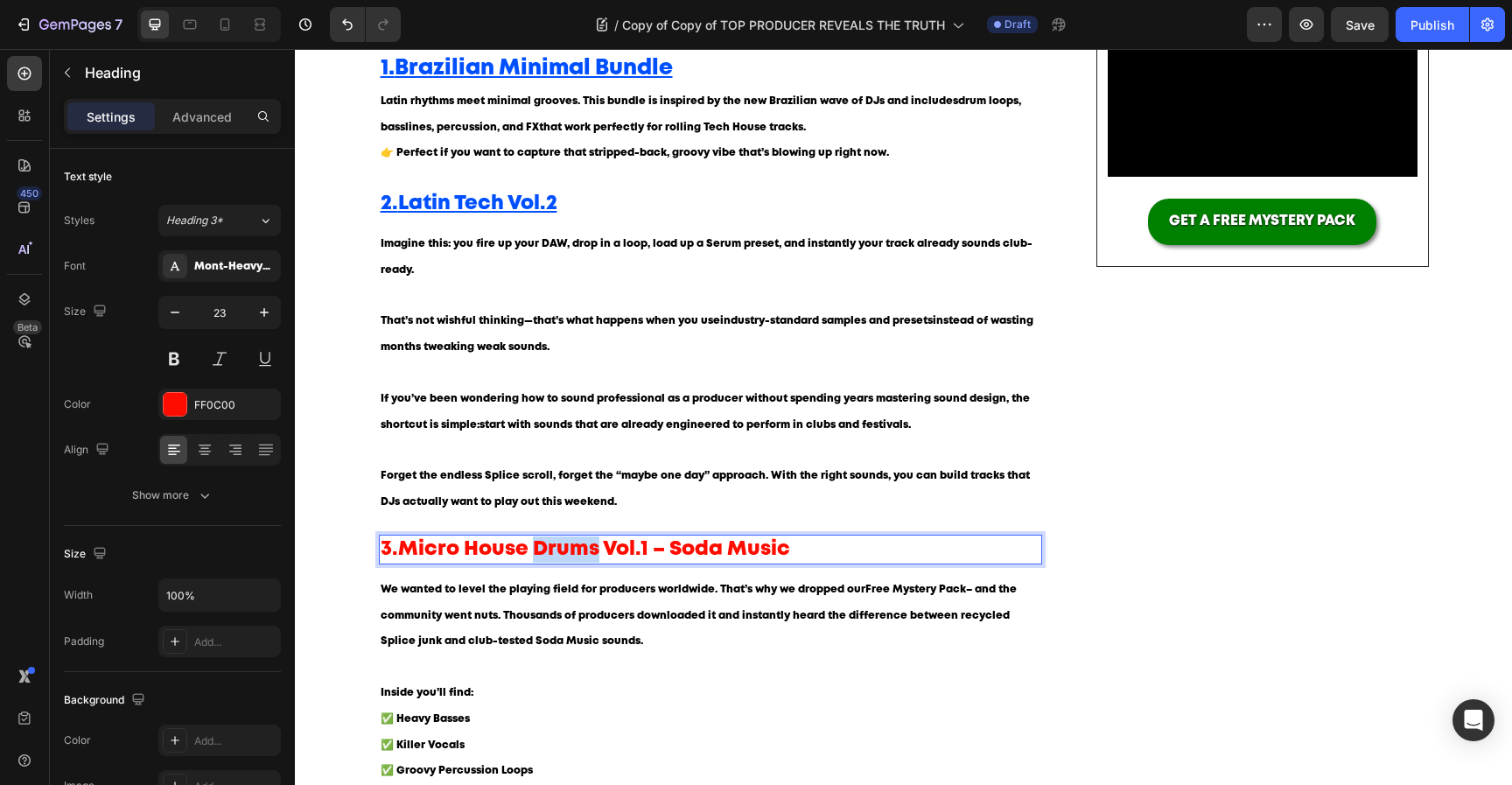
click at [585, 542] on strong "Micro House Drums Vol.1 – Soda Music" at bounding box center [594, 549] width 392 height 18
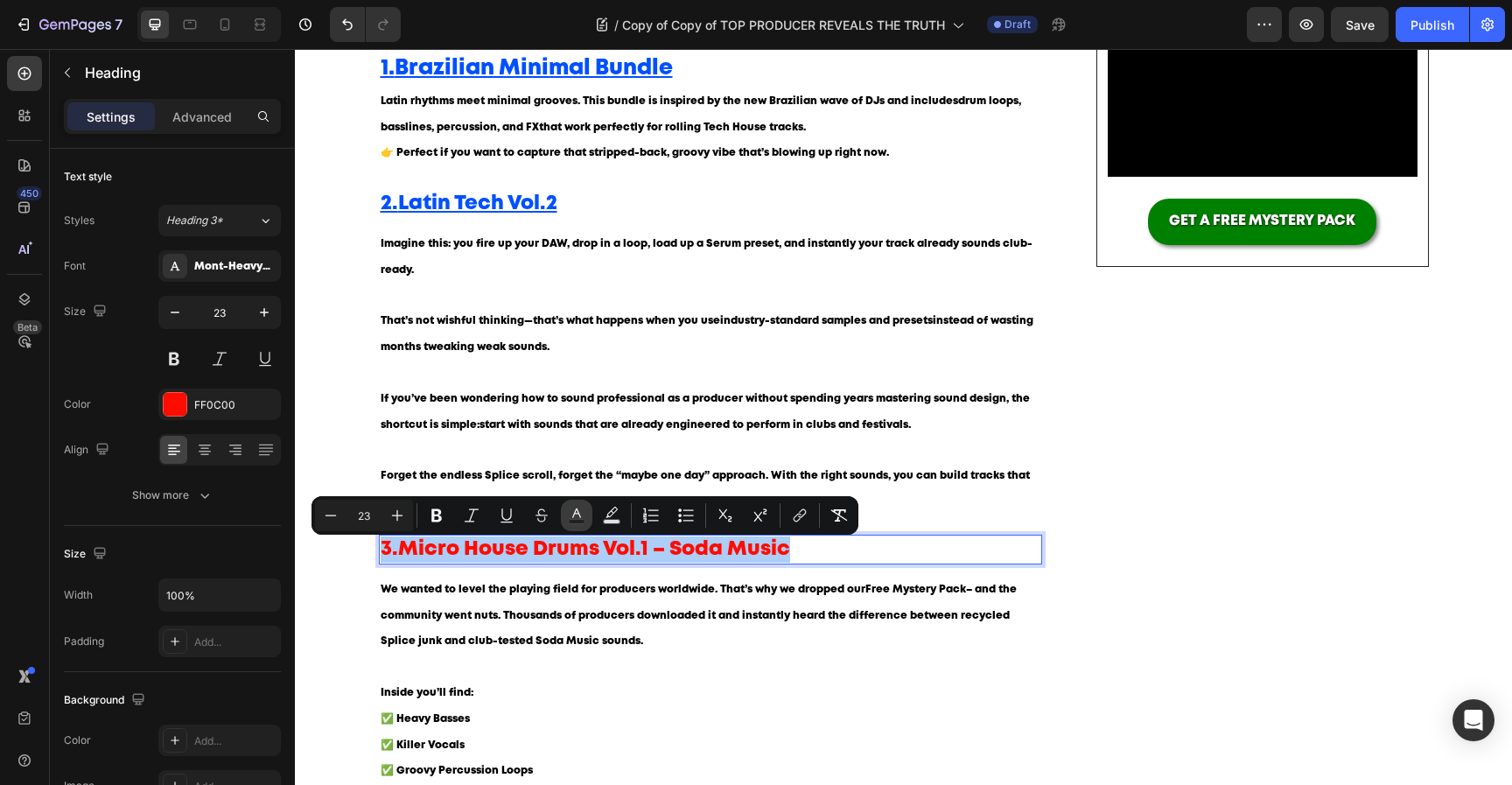
click at [587, 514] on button "Text Color" at bounding box center [576, 514] width 31 height 31
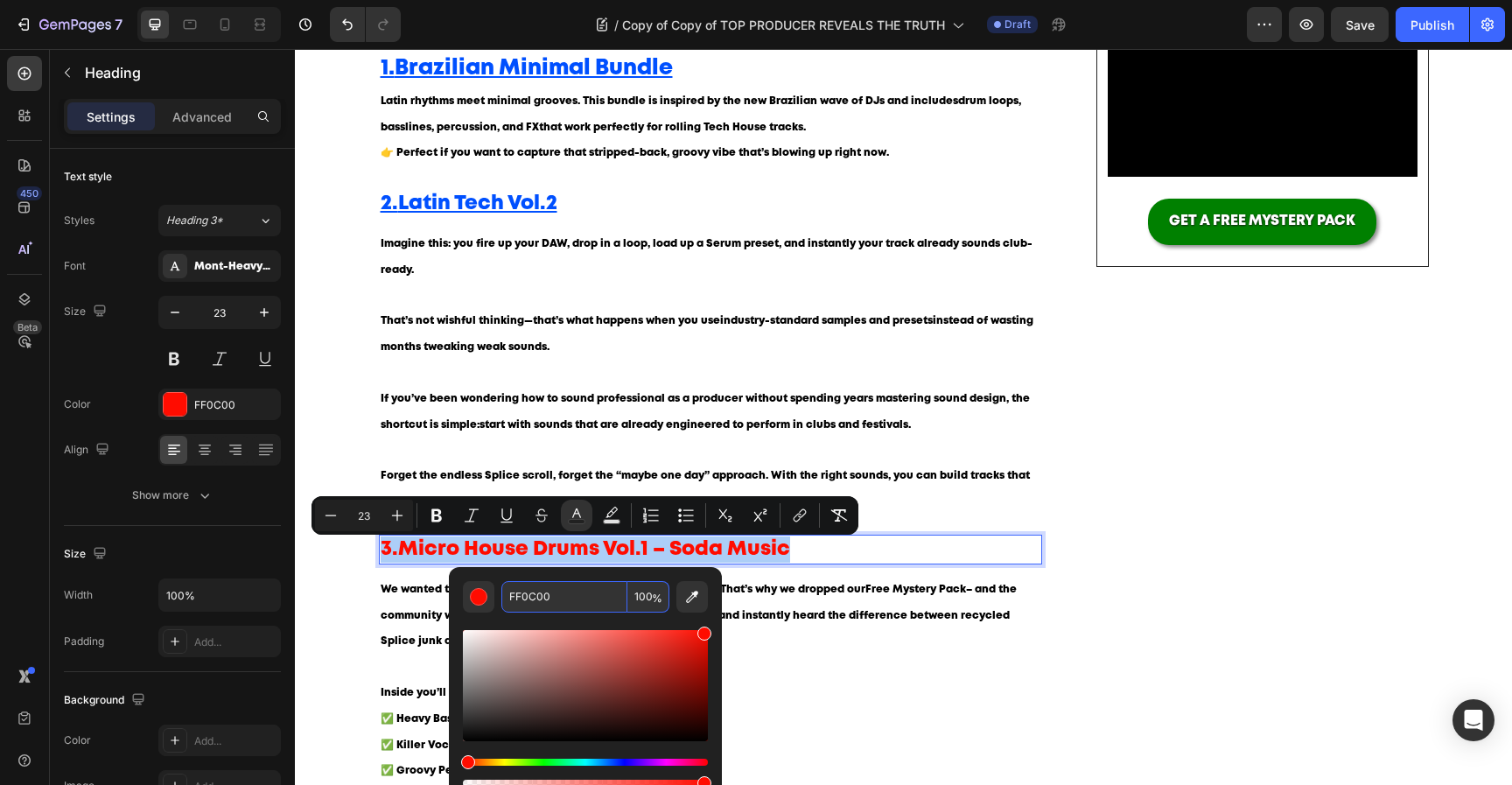
click at [570, 602] on input "FF0C00" at bounding box center [564, 596] width 126 height 31
paste input "0050FF"
type input "0050FF"
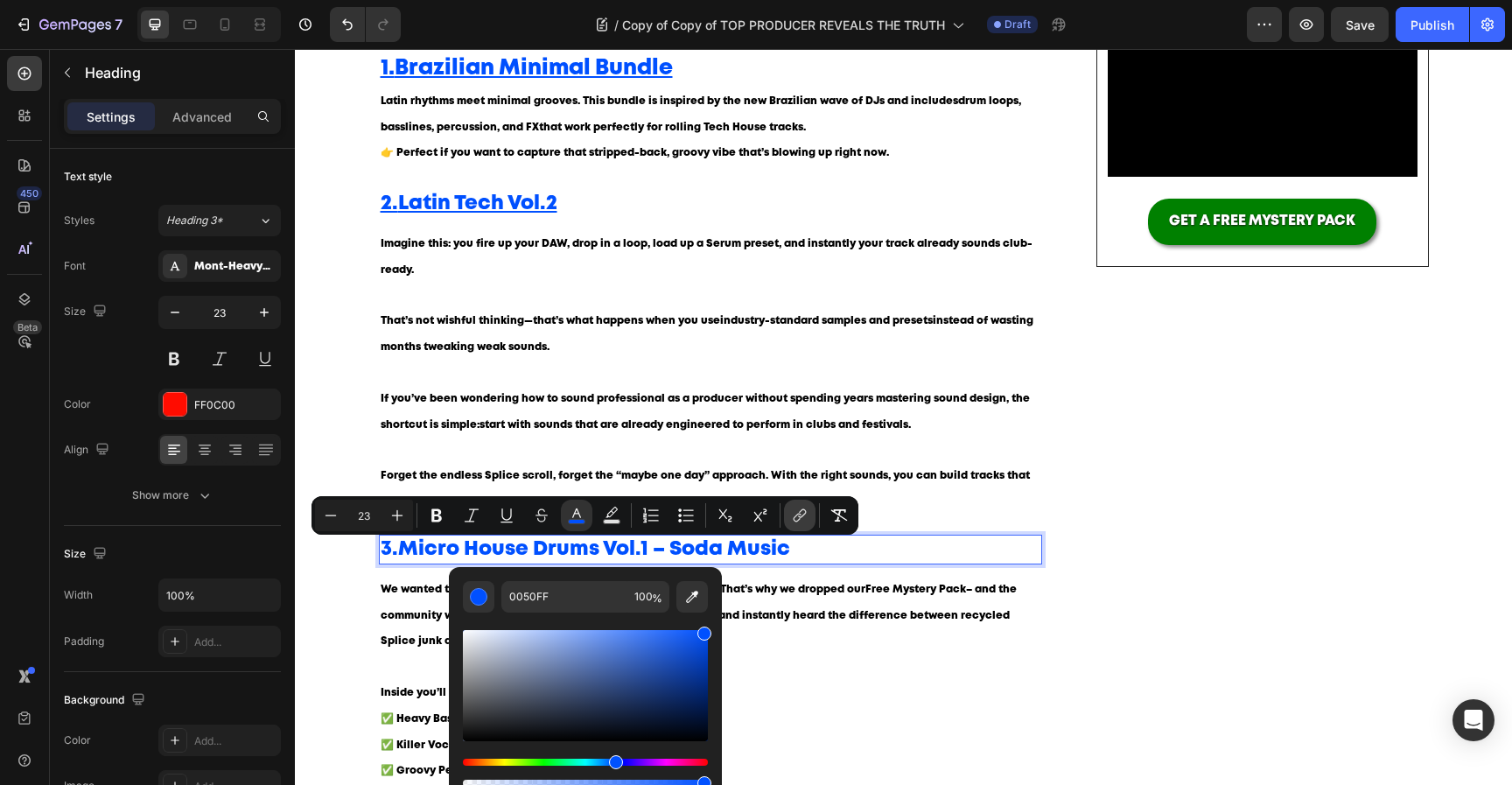
click at [790, 515] on button "link" at bounding box center [800, 514] width 31 height 31
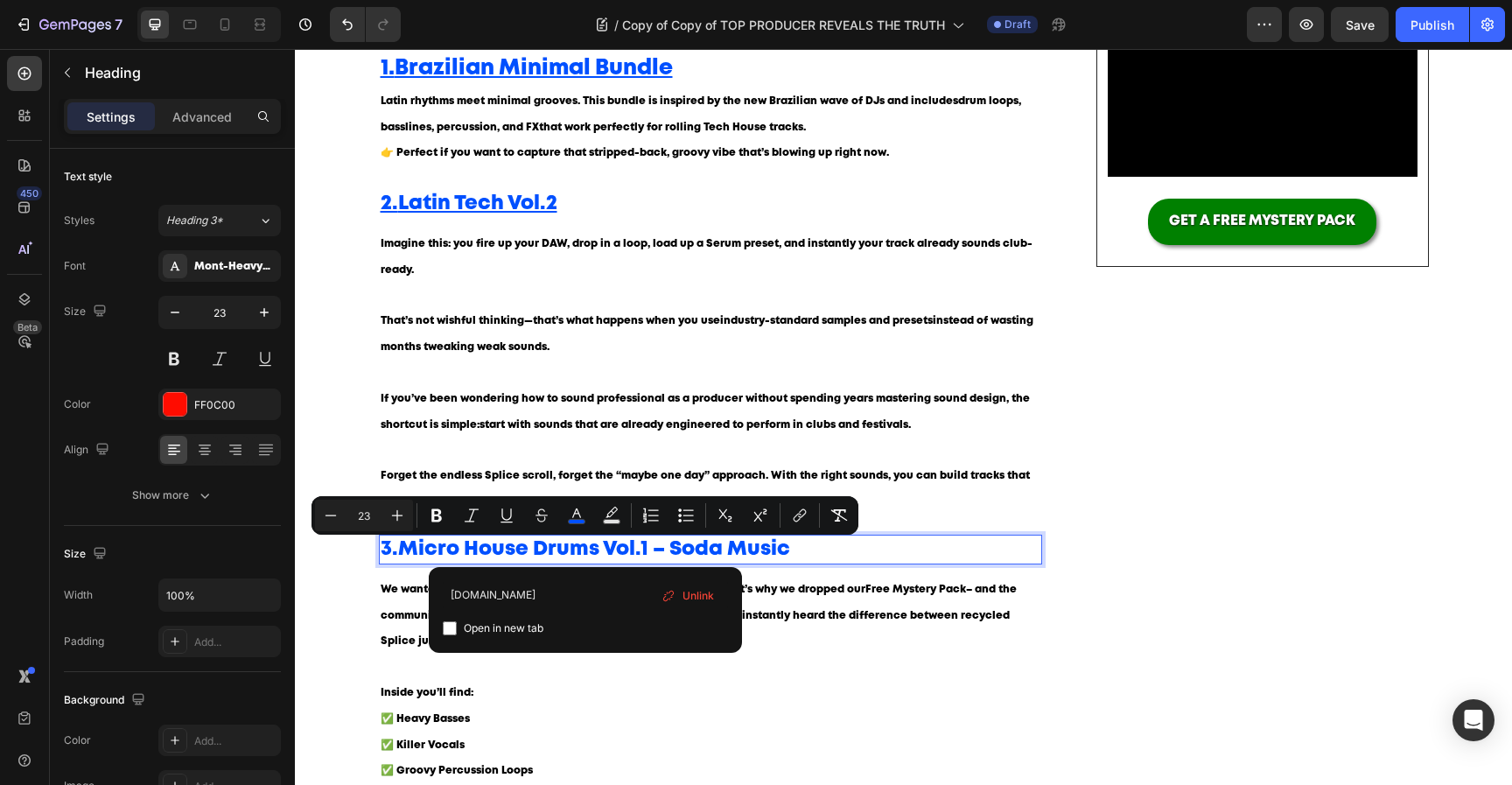
type input "www.sodamusic.tech"
click at [503, 630] on span "Open in new tab" at bounding box center [503, 628] width 80 height 21
checkbox input "true"
click at [806, 585] on p "We wanted to level the playing field for producers worldwide. That’s why we dro…" at bounding box center [711, 627] width 661 height 103
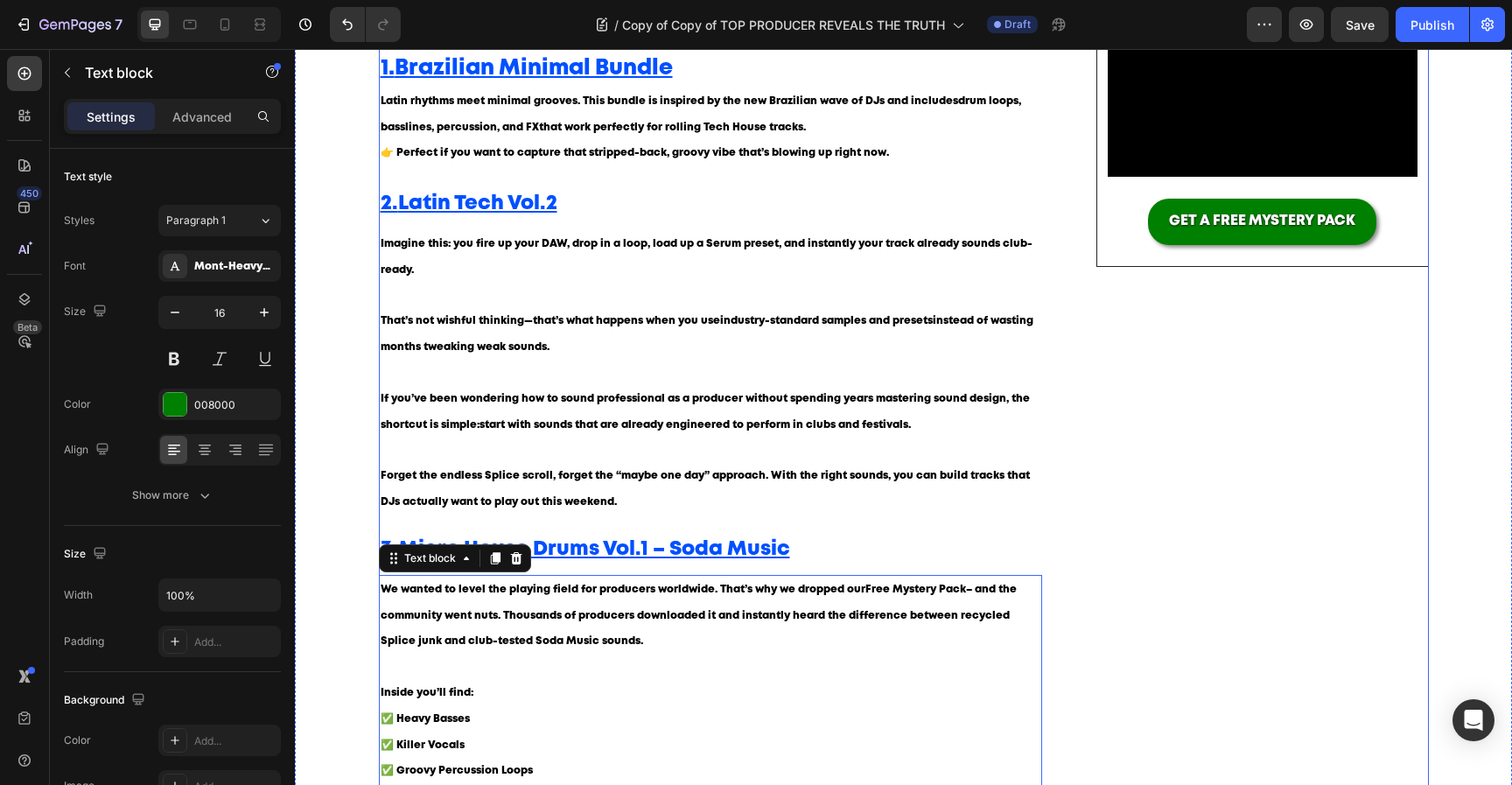
click at [744, 556] on u "Micro House Drums Vol.1 – Soda Music" at bounding box center [594, 549] width 392 height 18
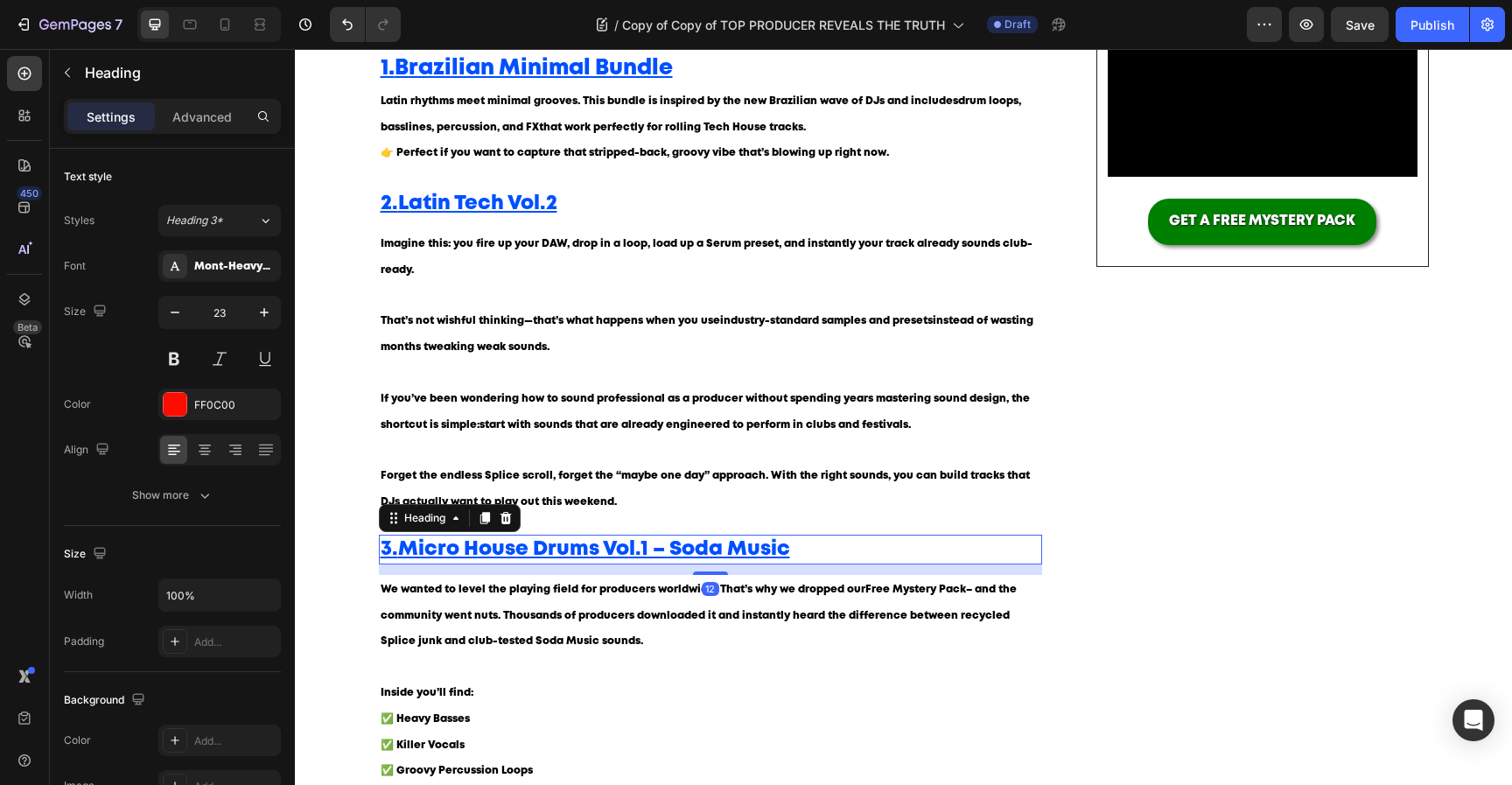
click at [709, 536] on h2 "⁠⁠⁠⁠⁠⁠⁠ 3. Micro House Drums Vol.1 – Soda Music" at bounding box center [710, 549] width 664 height 29
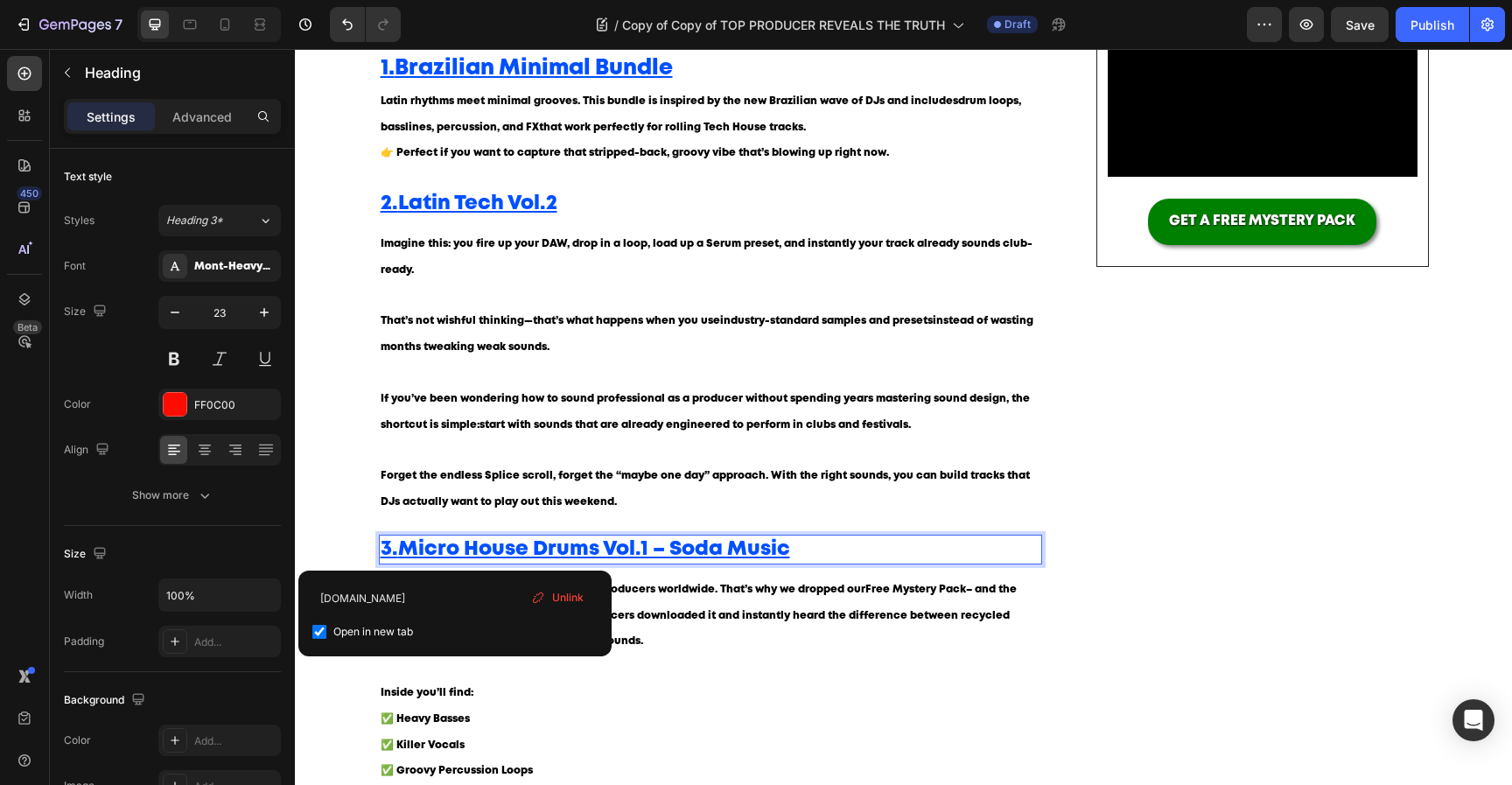
click at [676, 537] on p "3. Micro House Drums Vol.1 – Soda Music" at bounding box center [711, 550] width 661 height 27
click at [709, 547] on u "Micro House Drums Vol.1 – Soda Music" at bounding box center [594, 549] width 392 height 18
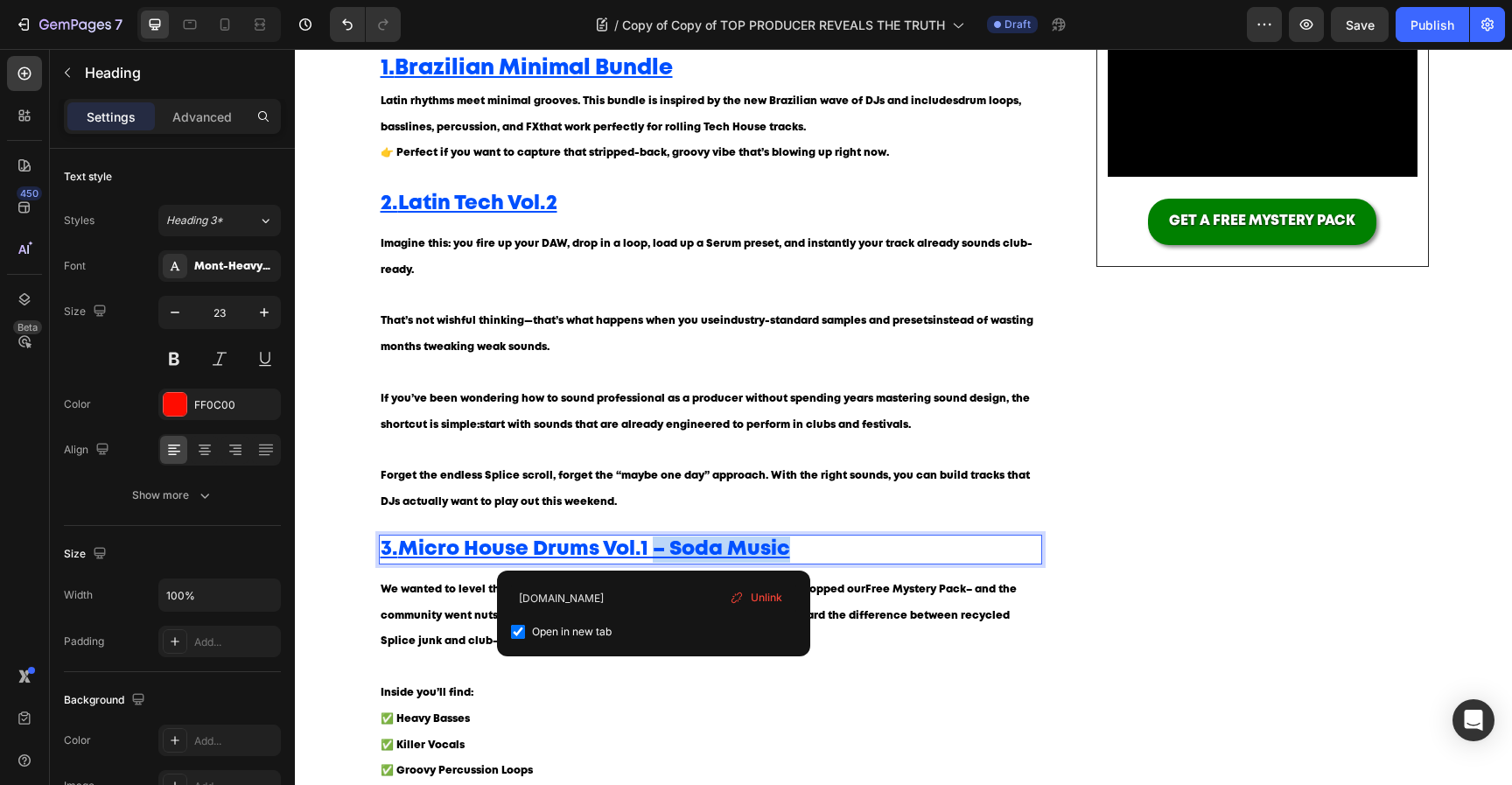
drag, startPoint x: 660, startPoint y: 547, endPoint x: 831, endPoint y: 538, distance: 171.2
click at [823, 538] on p "3. Micro House Drums Vol.1 – Soda Music" at bounding box center [711, 550] width 661 height 27
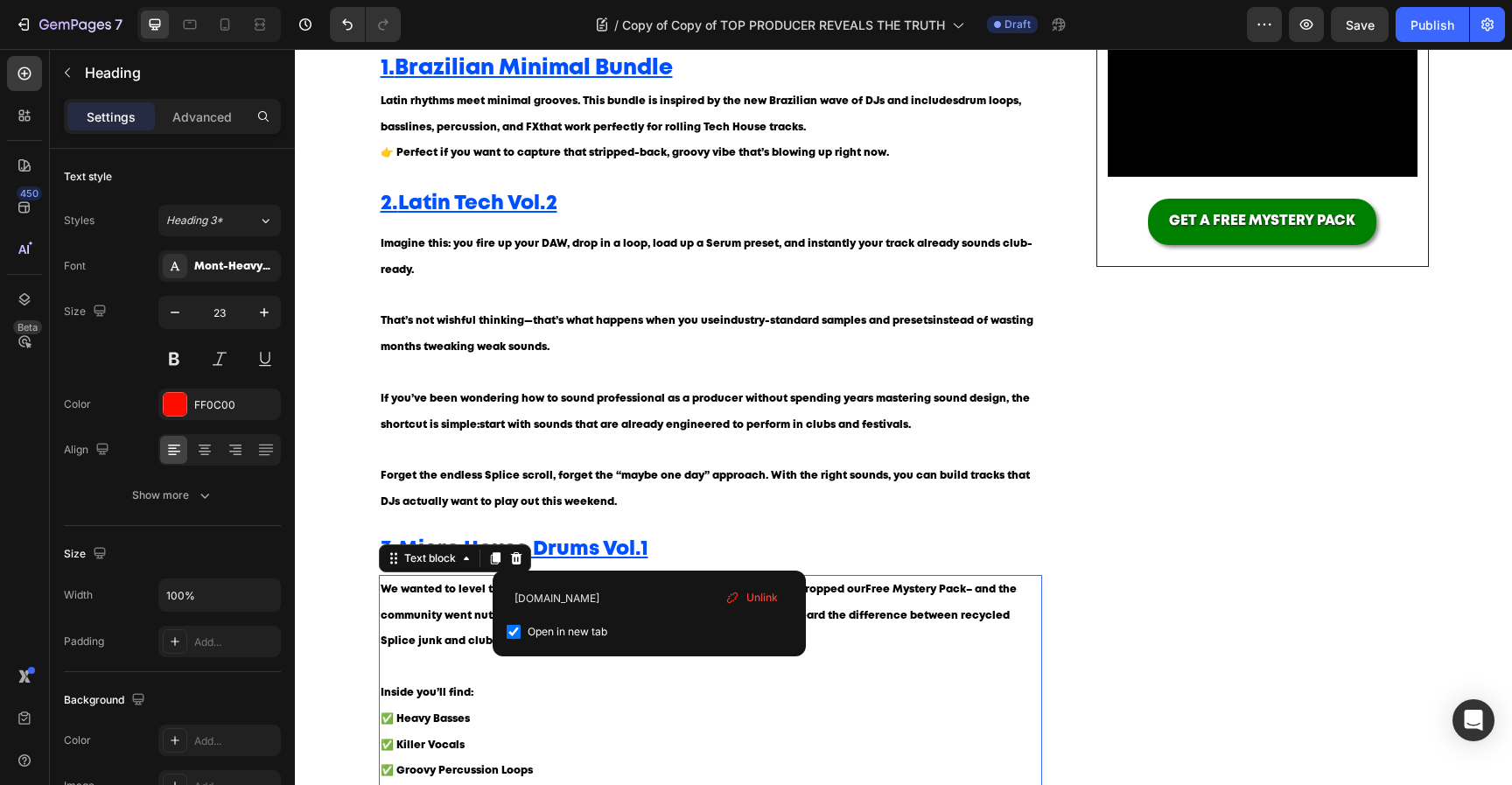
click at [481, 607] on p "We wanted to level the playing field for producers worldwide. That’s why we dro…" at bounding box center [711, 627] width 661 height 103
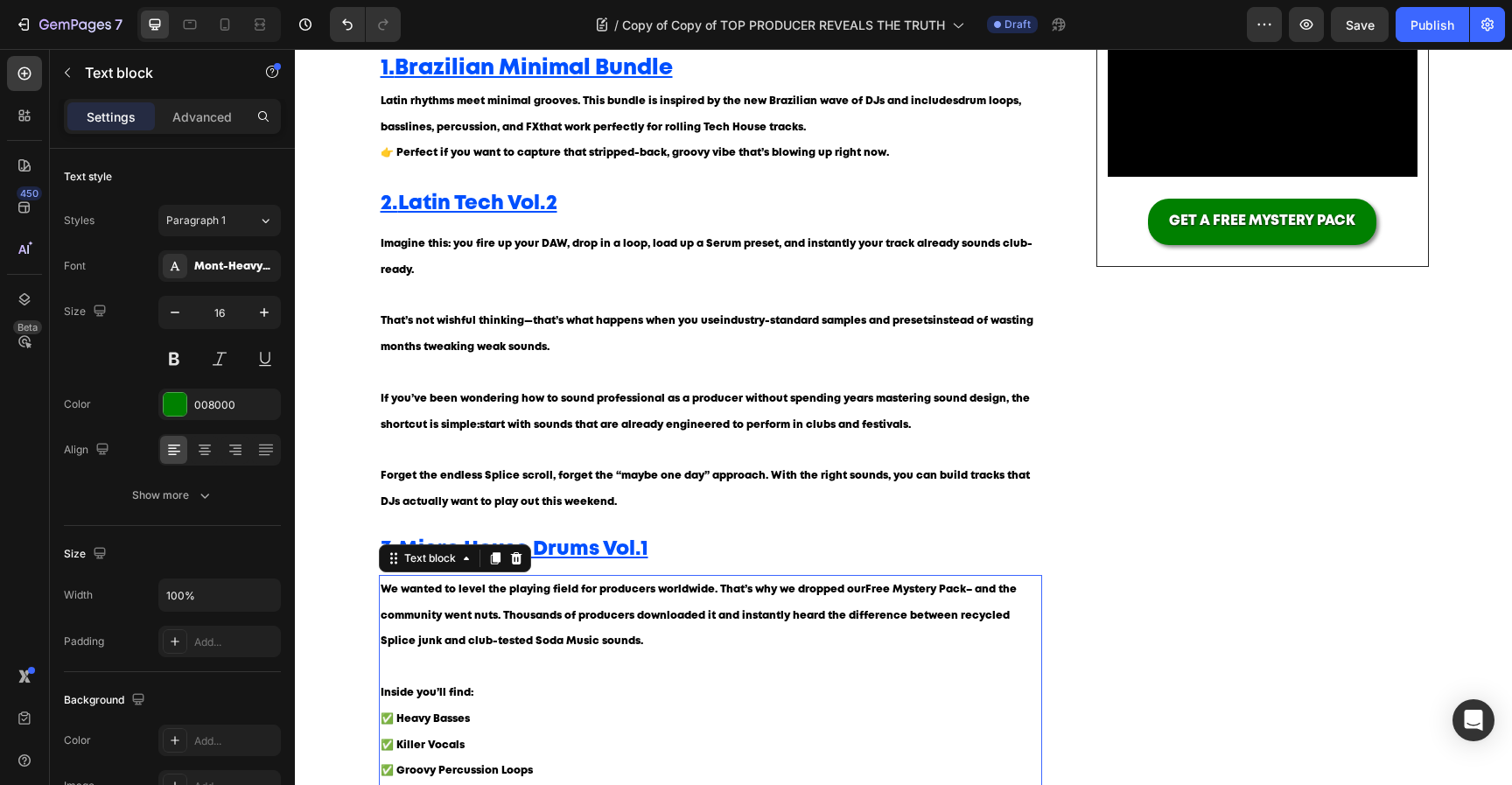
click at [578, 657] on p "We wanted to level the playing field for producers worldwide. That’s why we dro…" at bounding box center [711, 627] width 661 height 103
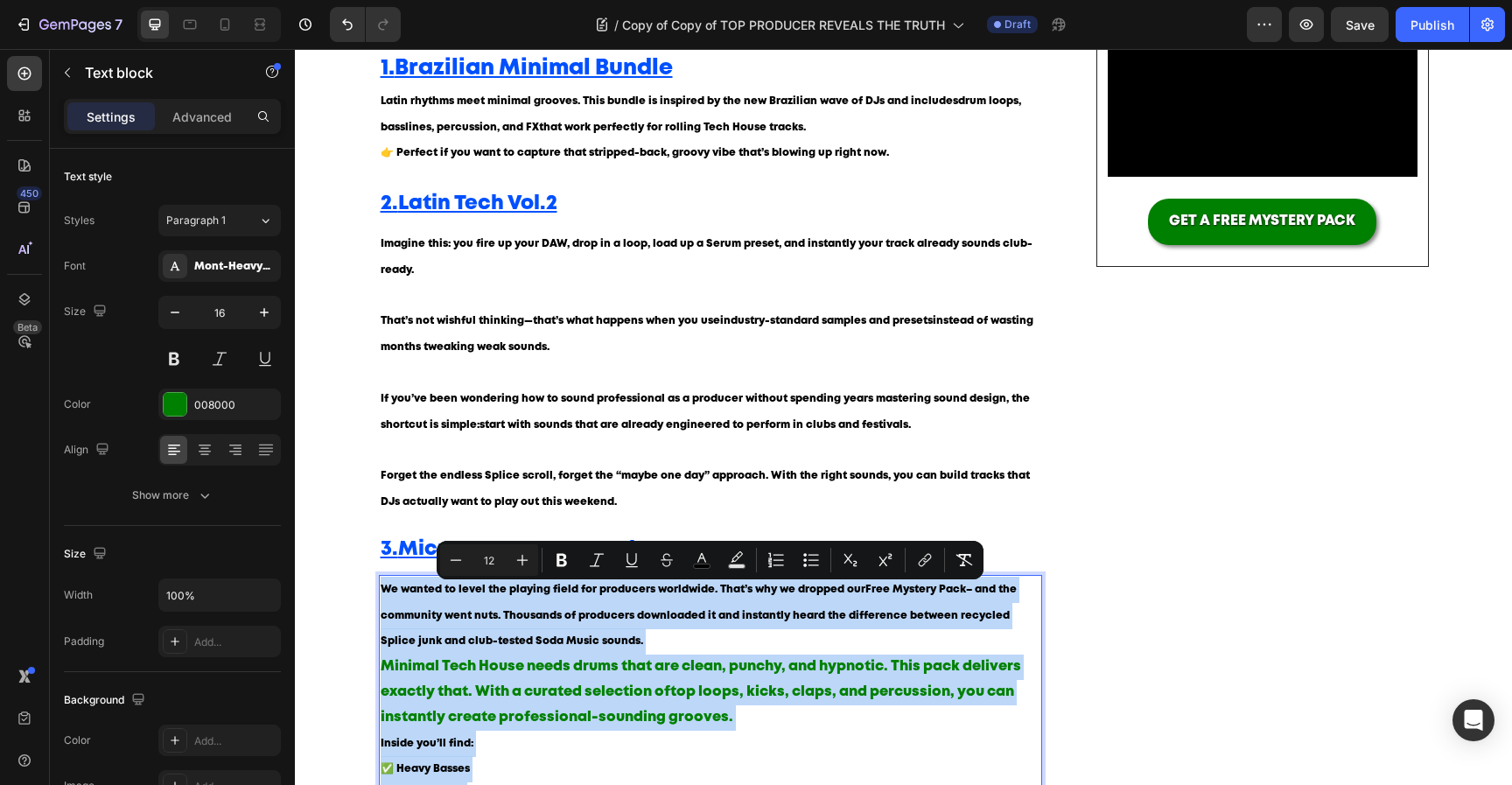
type input "16"
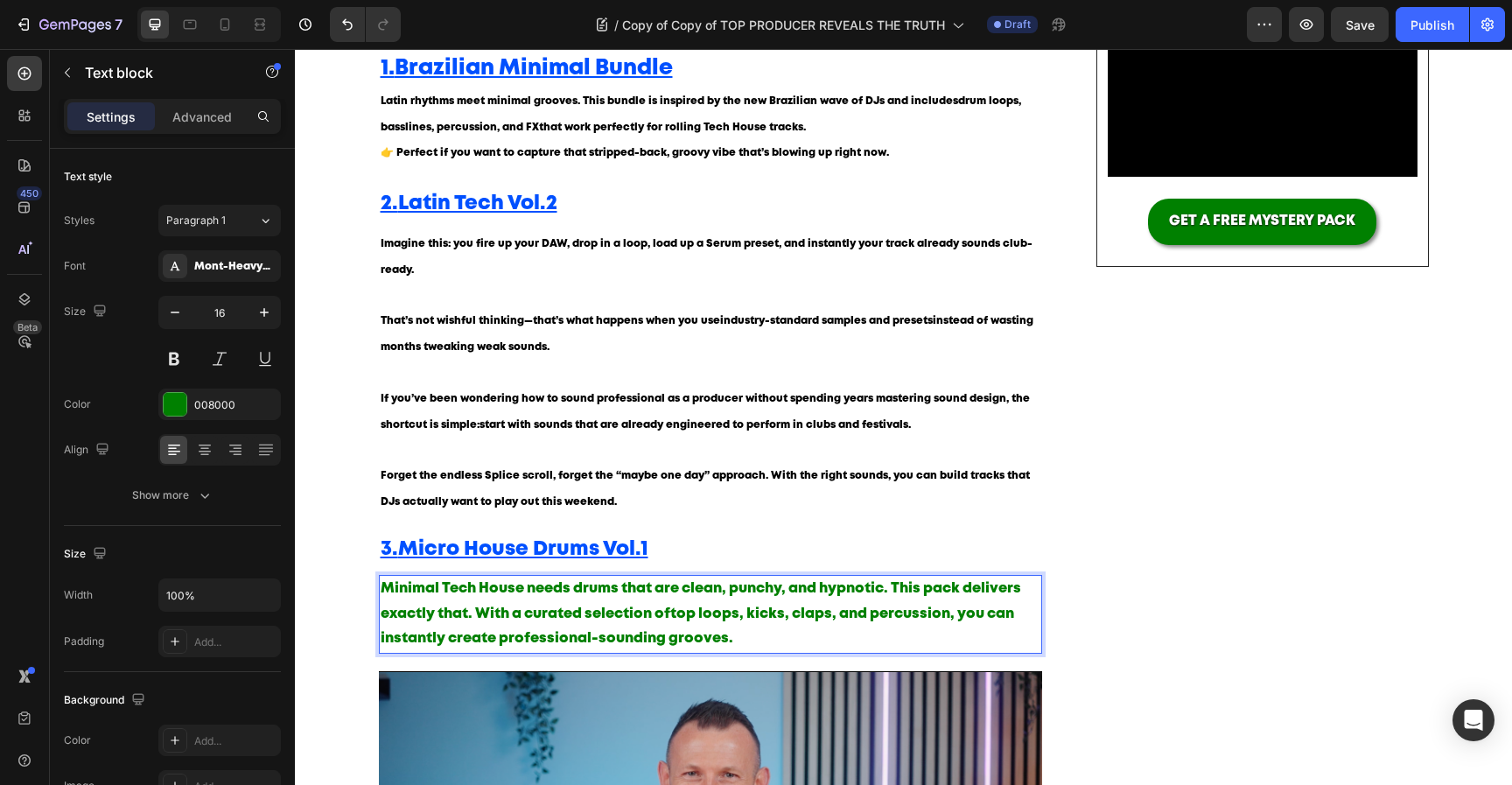
click at [614, 629] on p "Minimal Tech House needs drums that are clean, punchy, and hypnotic. This pack …" at bounding box center [711, 613] width 661 height 75
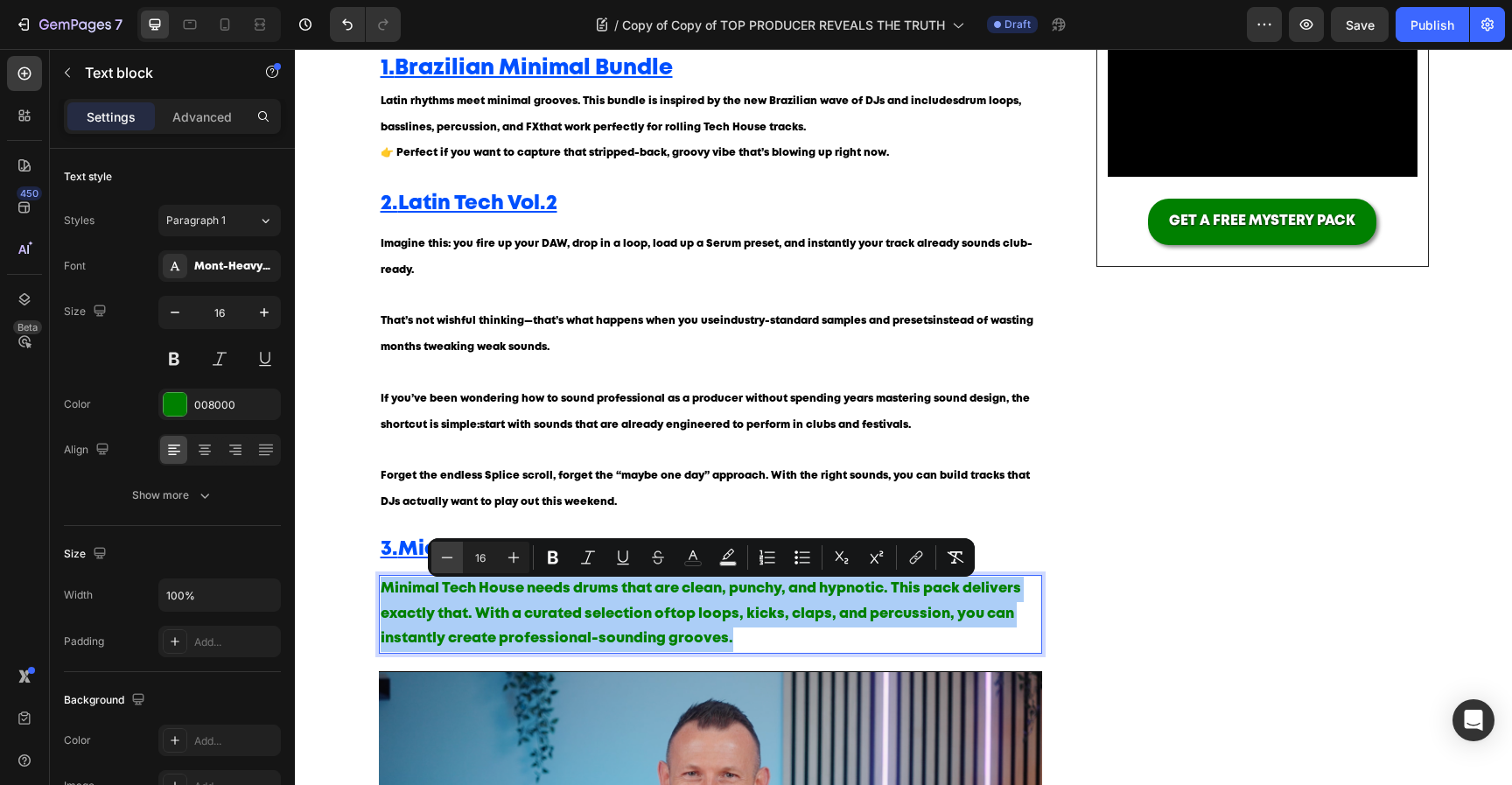
click at [446, 561] on icon "Editor contextual toolbar" at bounding box center [447, 557] width 17 height 17
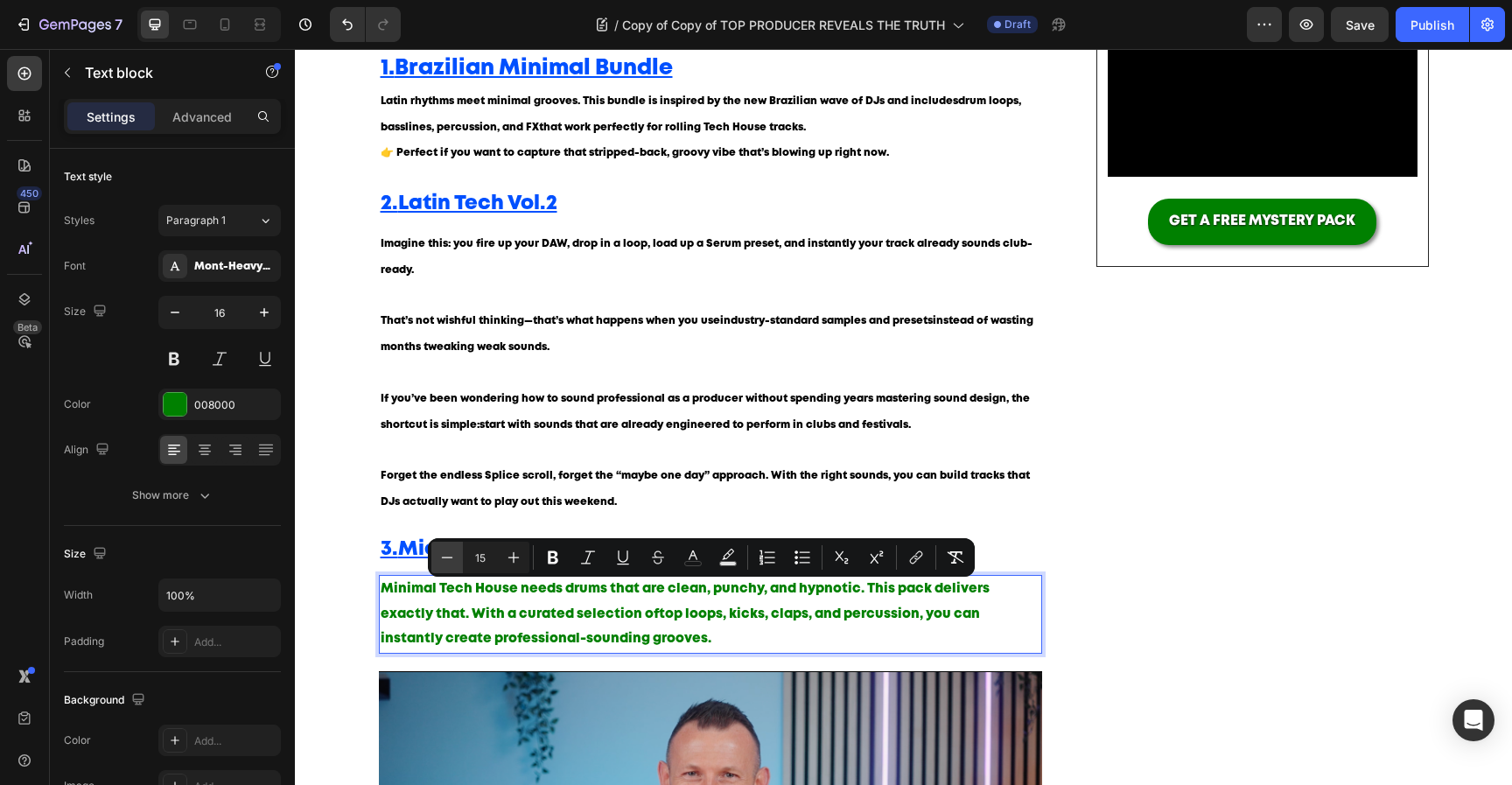
click at [445, 561] on icon "Editor contextual toolbar" at bounding box center [447, 557] width 17 height 17
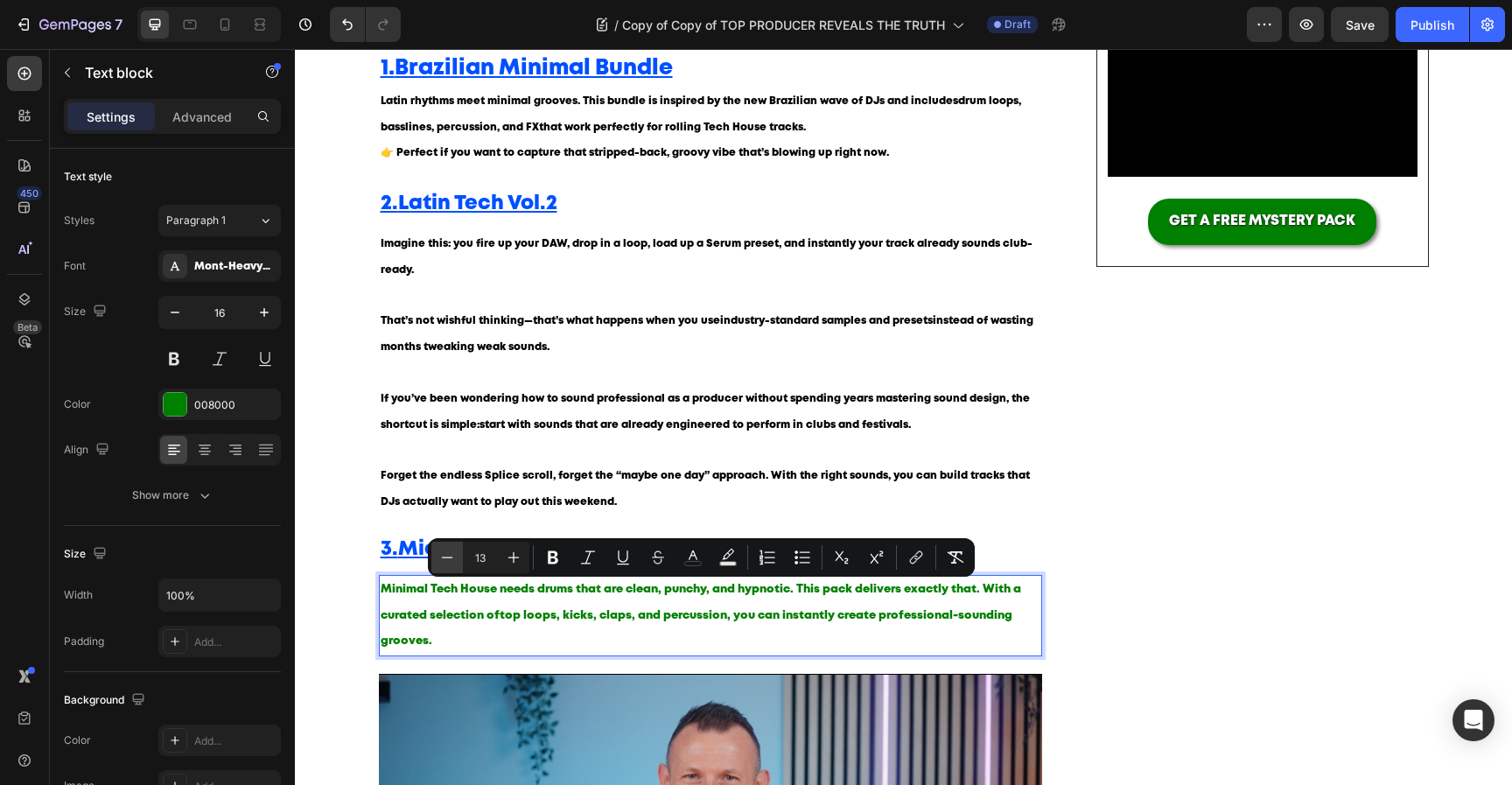
click at [445, 561] on icon "Editor contextual toolbar" at bounding box center [447, 557] width 17 height 17
type input "12"
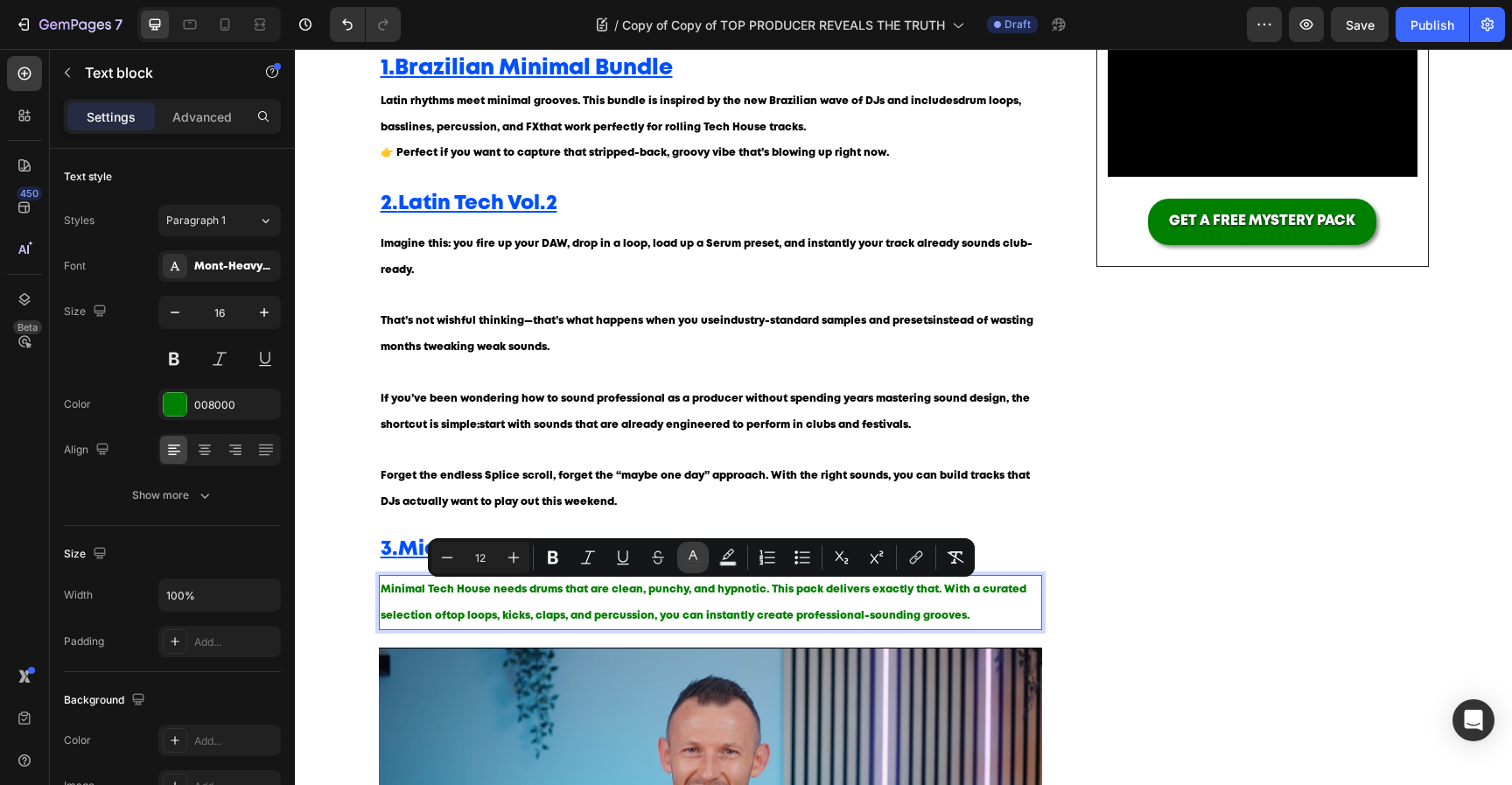
click at [686, 548] on button "color" at bounding box center [692, 556] width 31 height 31
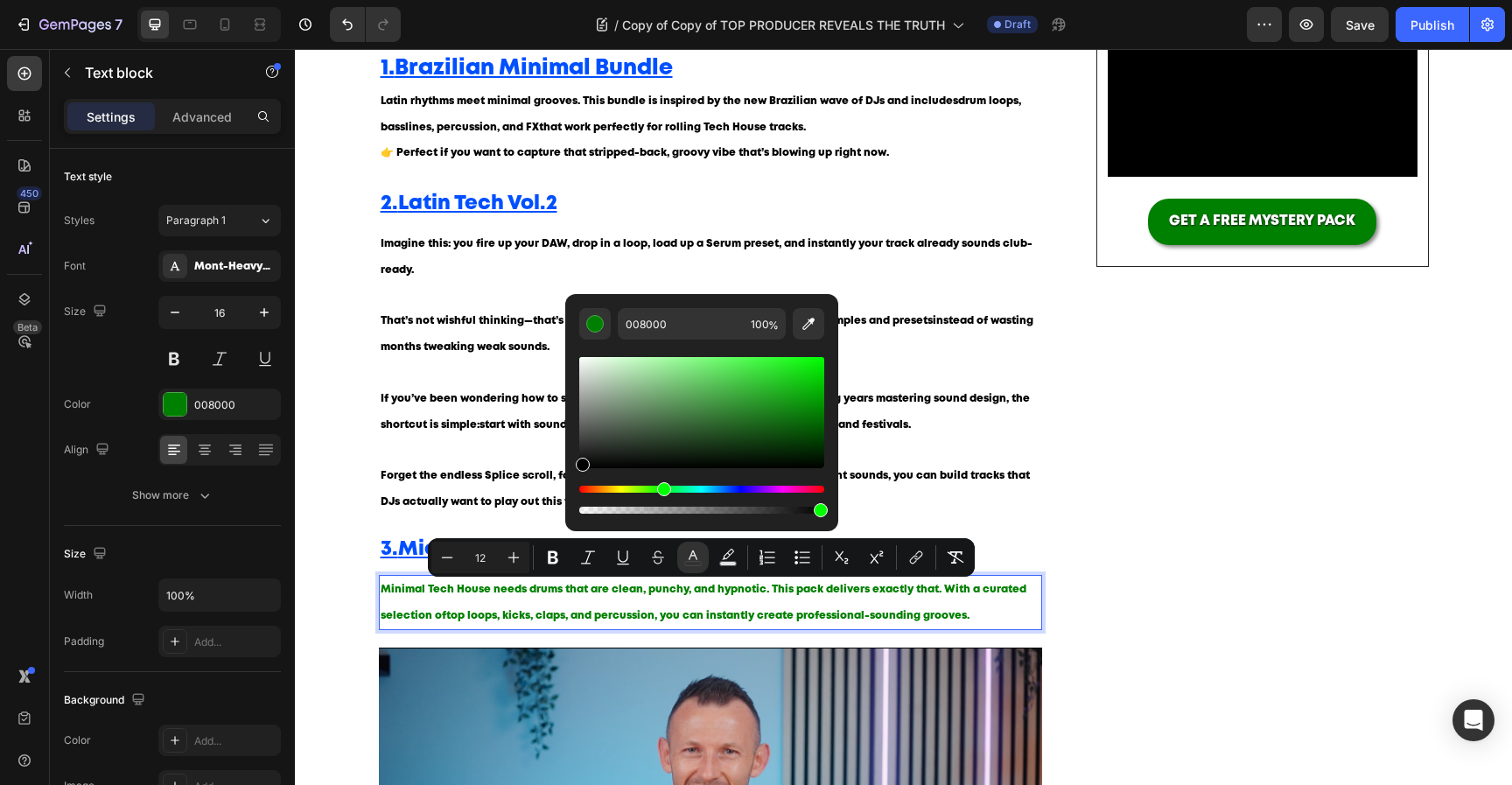
type input "000000"
drag, startPoint x: 939, startPoint y: 451, endPoint x: 561, endPoint y: 490, distance: 380.0
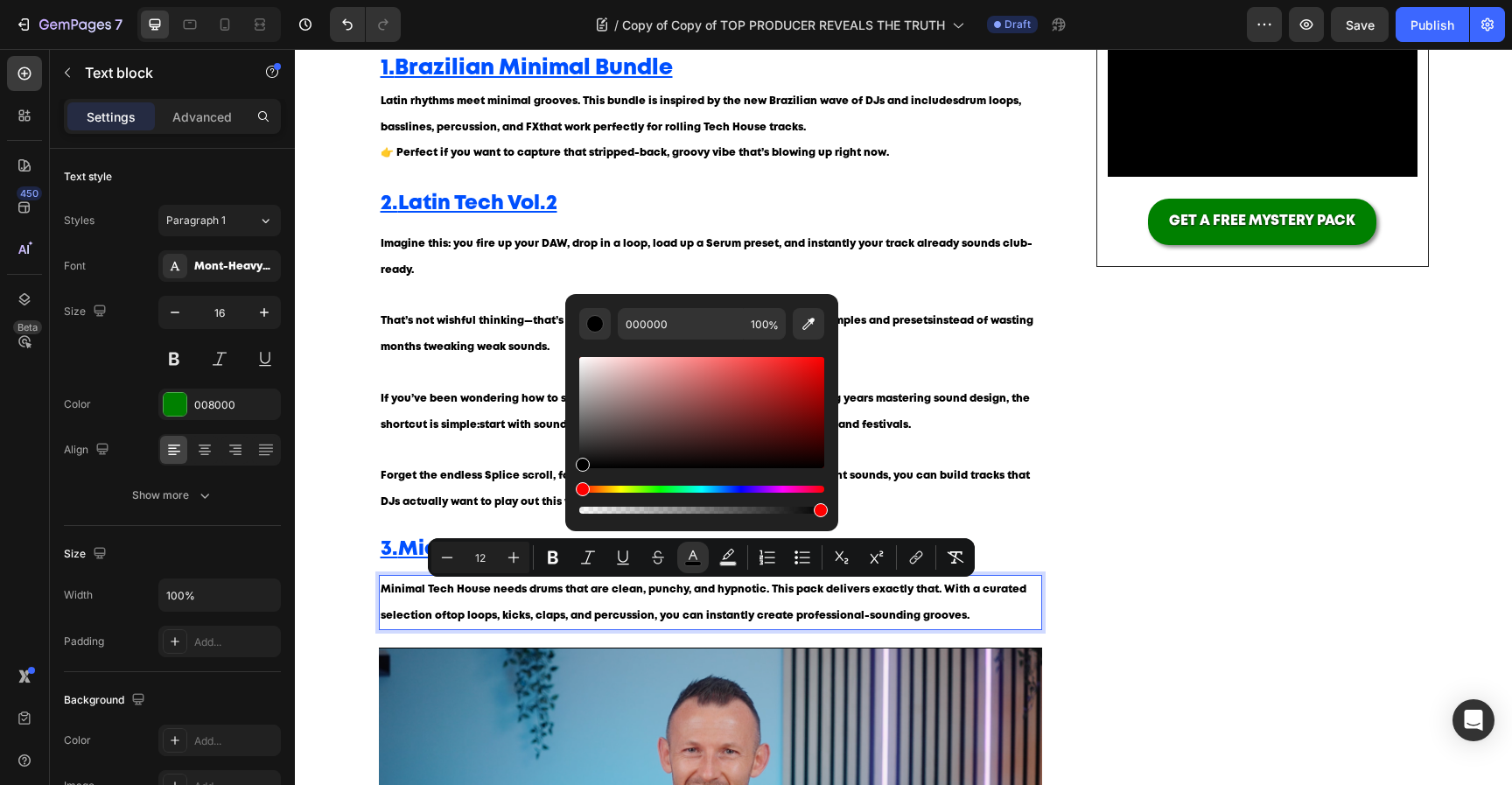
click at [496, 608] on p "Minimal Tech House needs drums that are clean, punchy, and hypnotic. This pack …" at bounding box center [711, 602] width 661 height 52
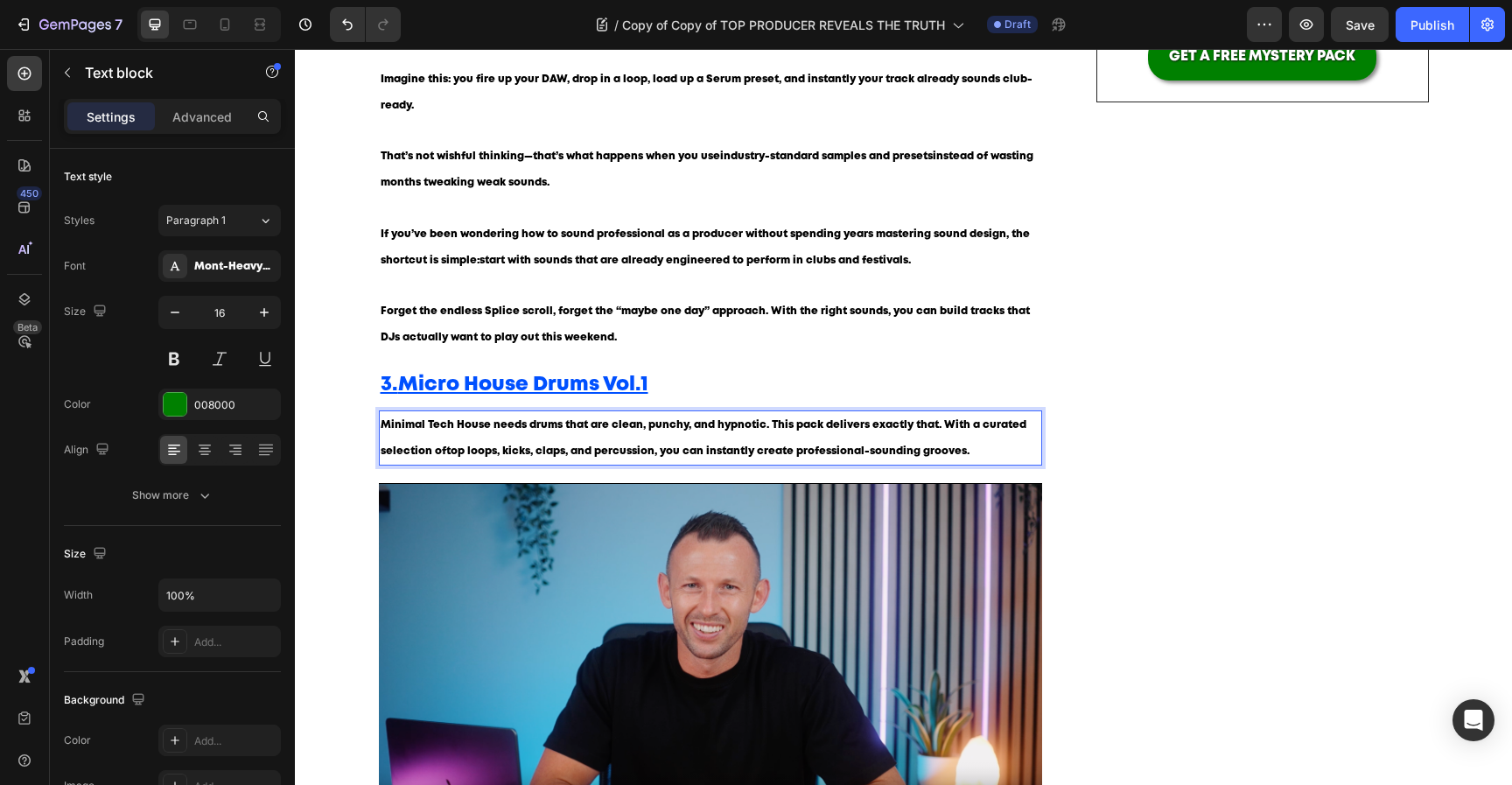
scroll to position [631, 0]
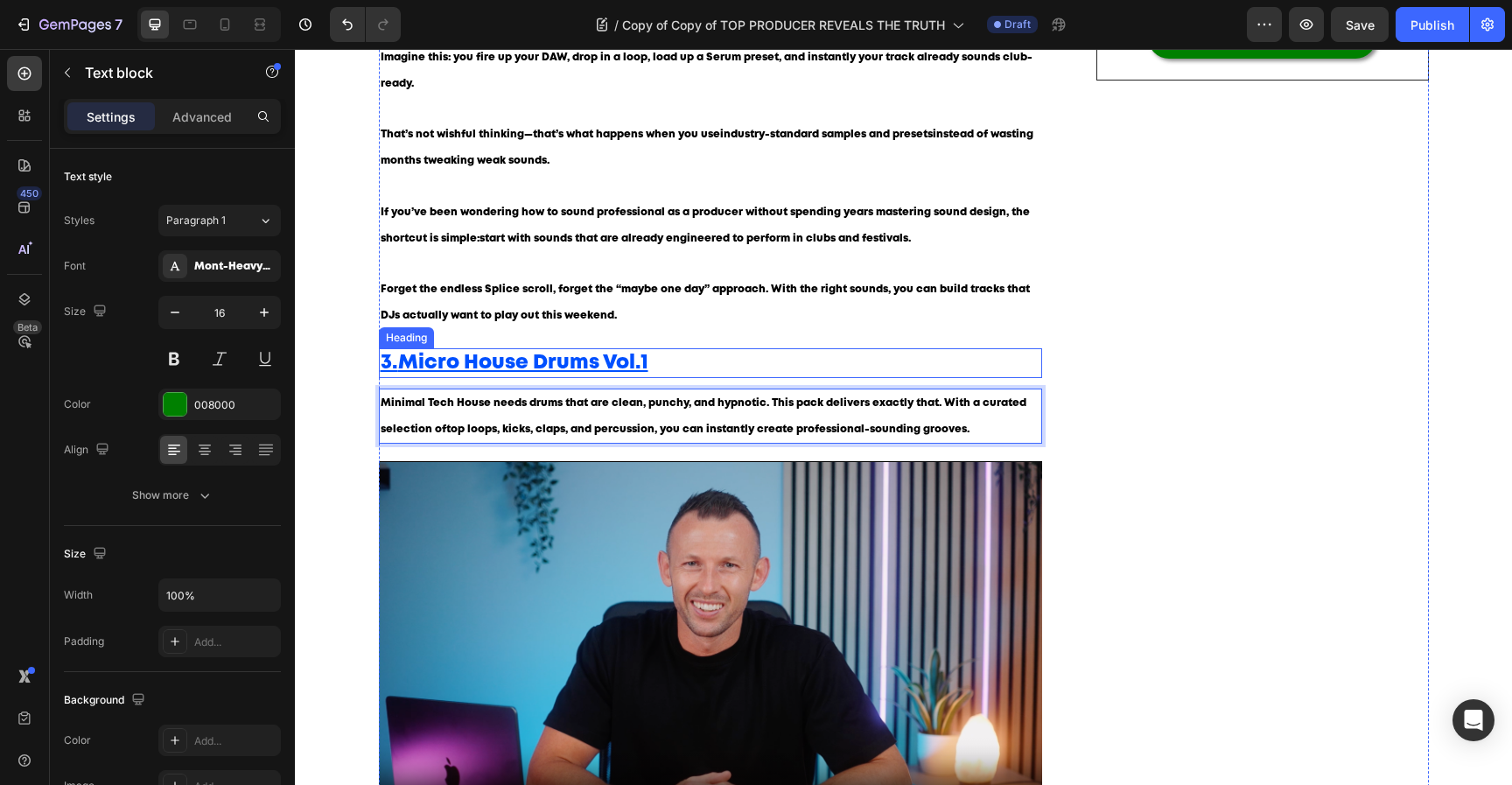
click at [696, 354] on p "⁠⁠⁠⁠⁠⁠⁠ 3. Micro House Drums Vol.1" at bounding box center [711, 364] width 661 height 27
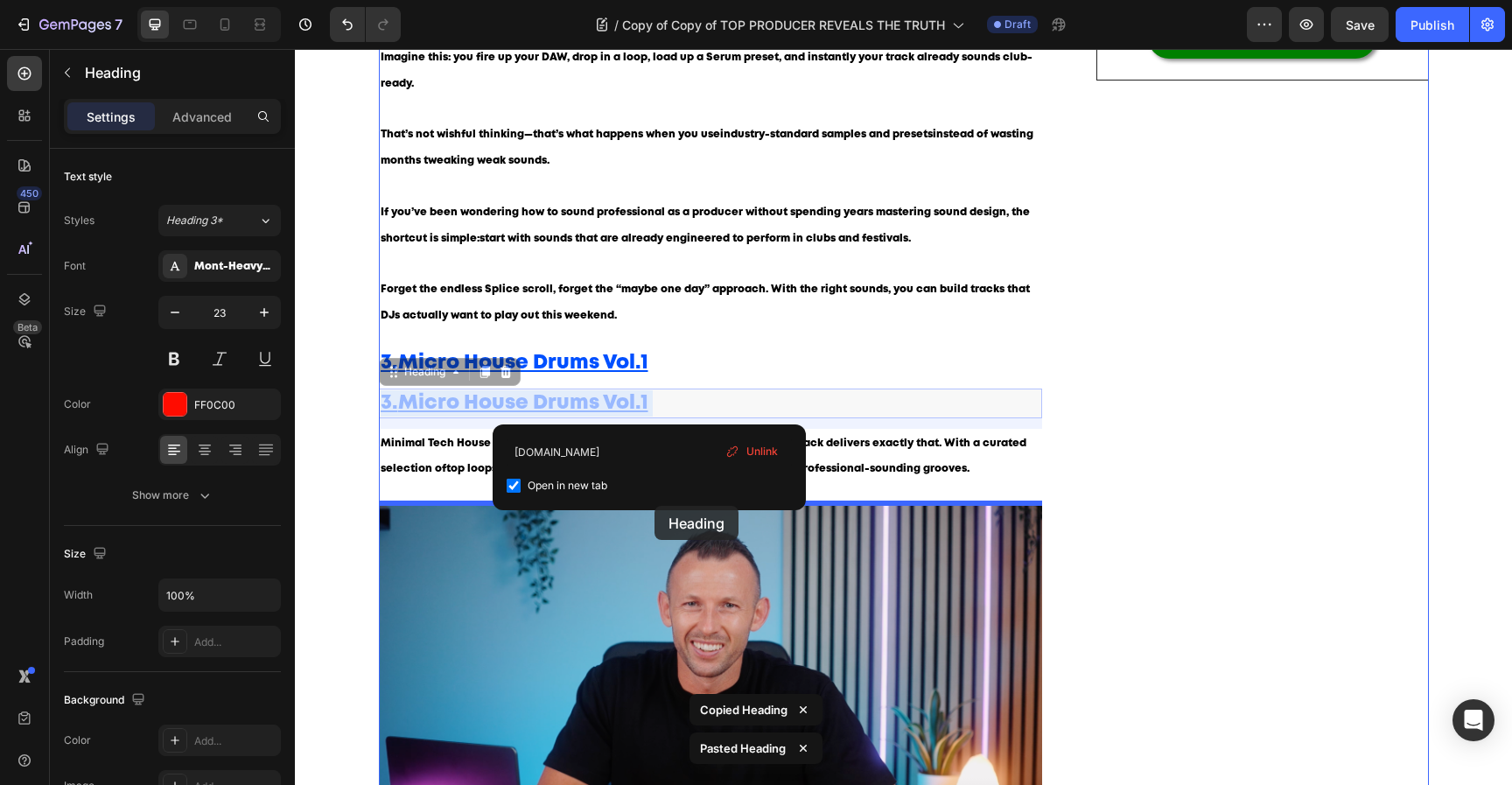
drag, startPoint x: 671, startPoint y: 406, endPoint x: 950, endPoint y: 554, distance: 315.8
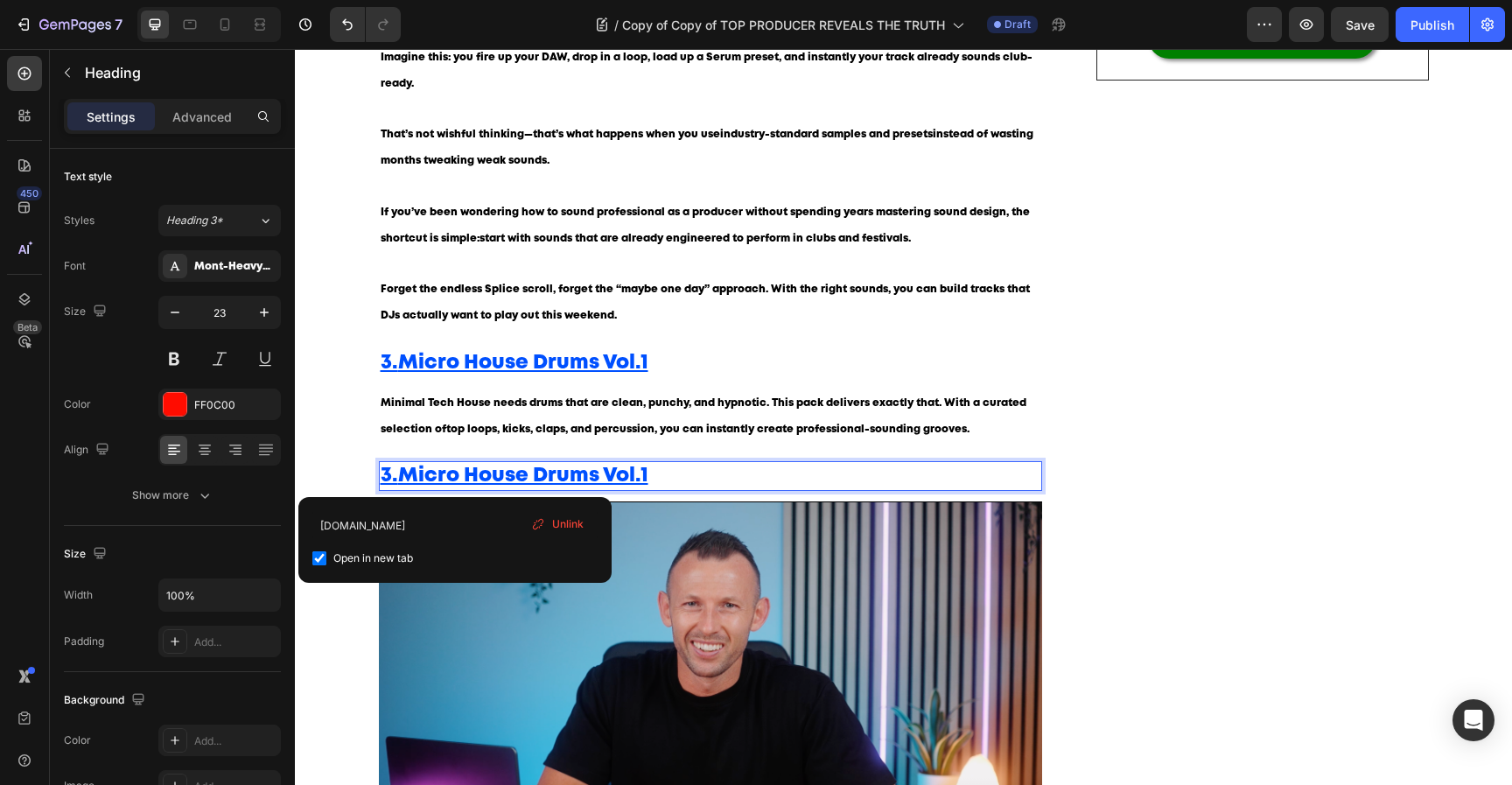
click at [452, 477] on u "Micro House Drums Vol.1" at bounding box center [523, 475] width 251 height 18
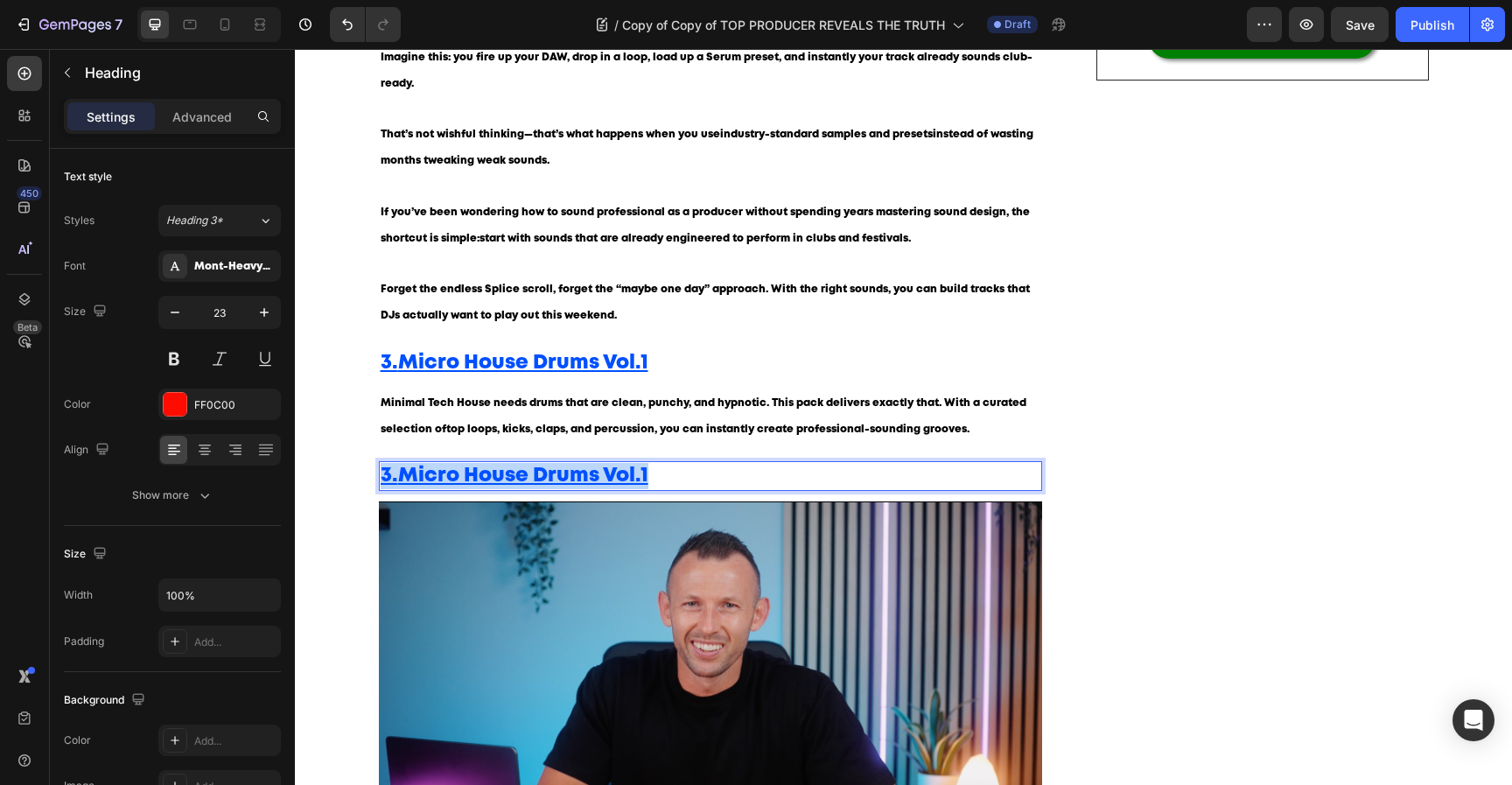
click at [452, 477] on u "Micro House Drums Vol.1" at bounding box center [523, 475] width 251 height 18
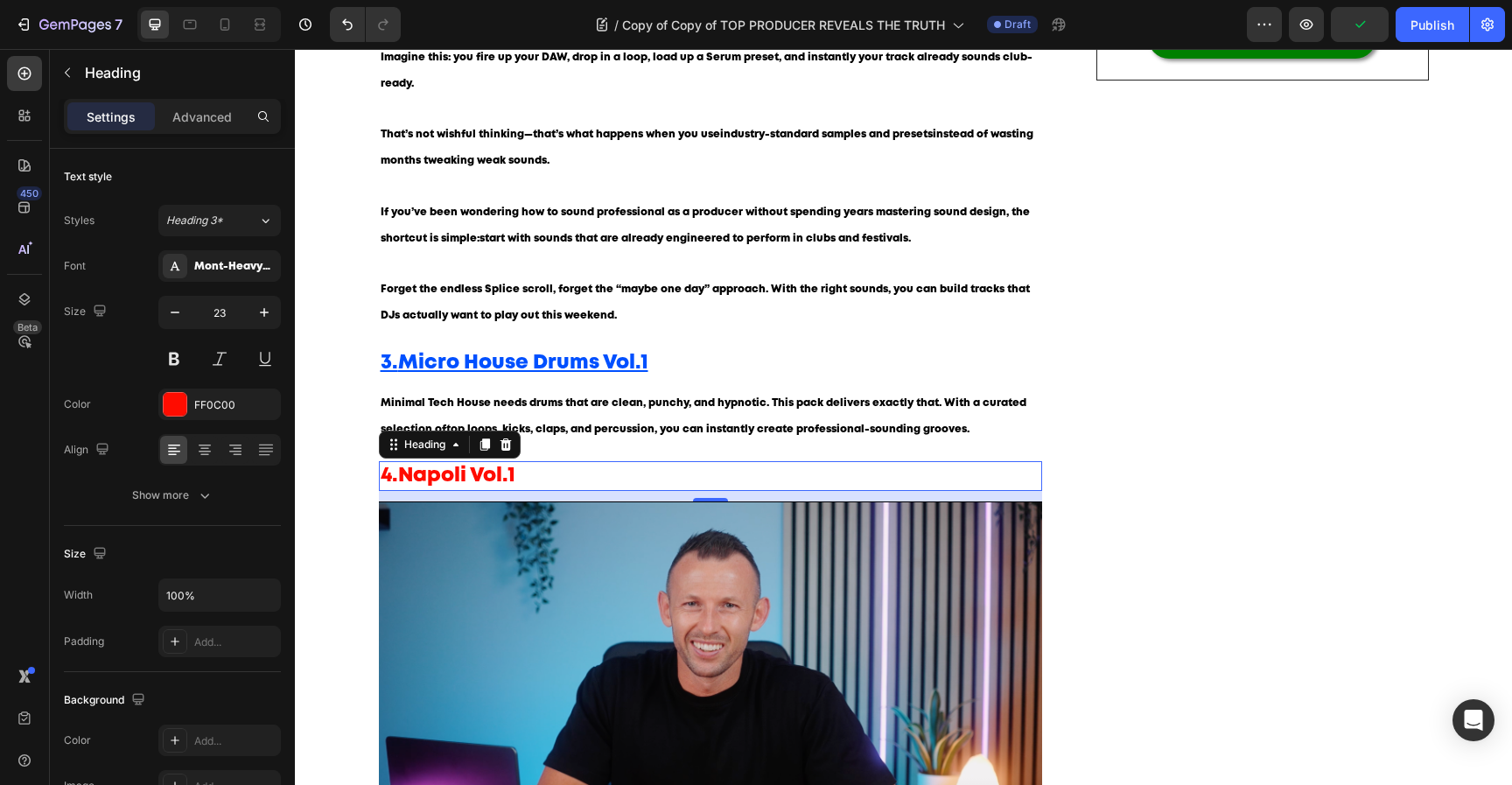
click at [462, 472] on strong "Napoli Vol.1" at bounding box center [456, 475] width 117 height 18
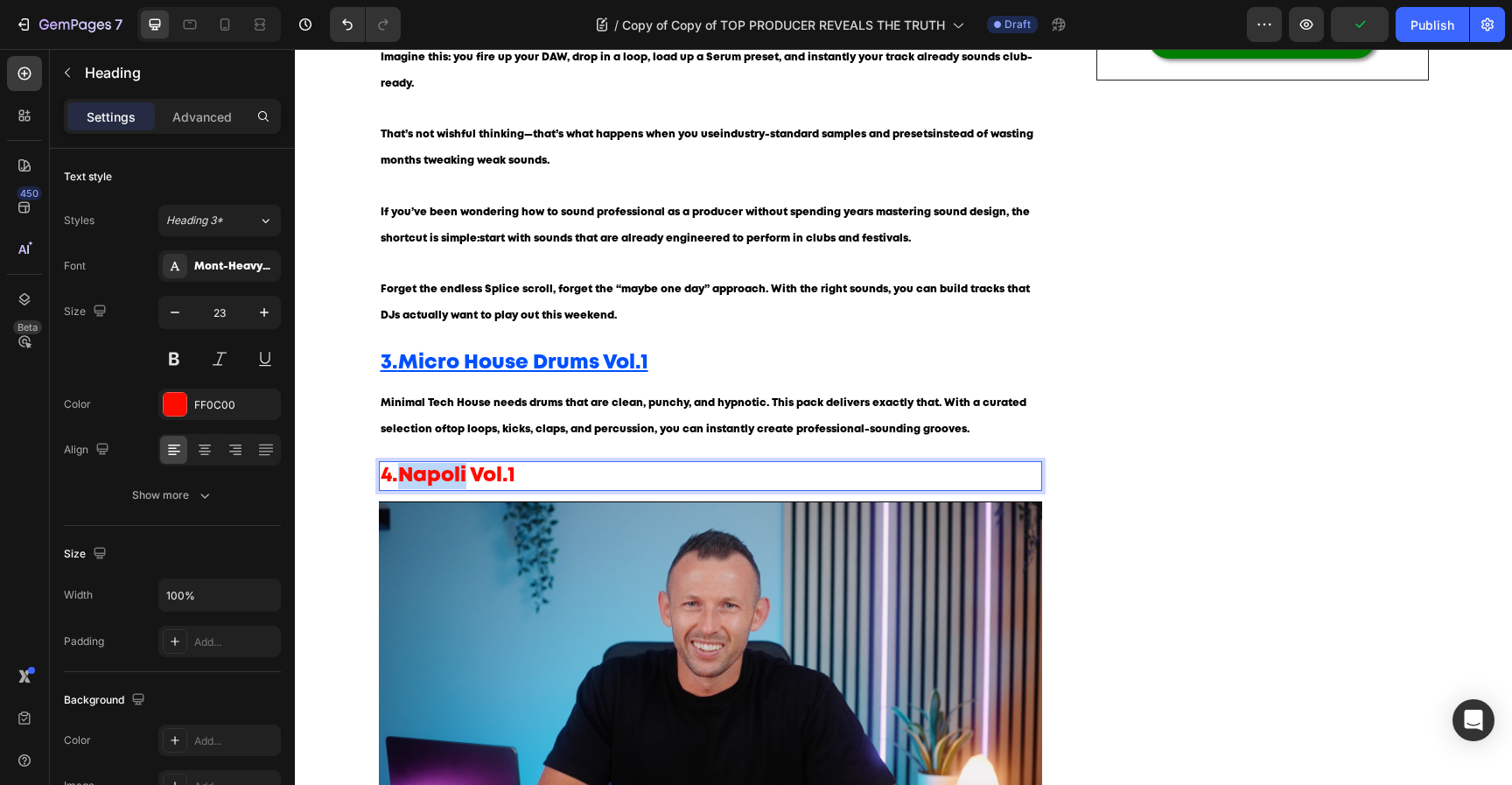
click at [462, 472] on strong "Napoli Vol.1" at bounding box center [456, 475] width 117 height 18
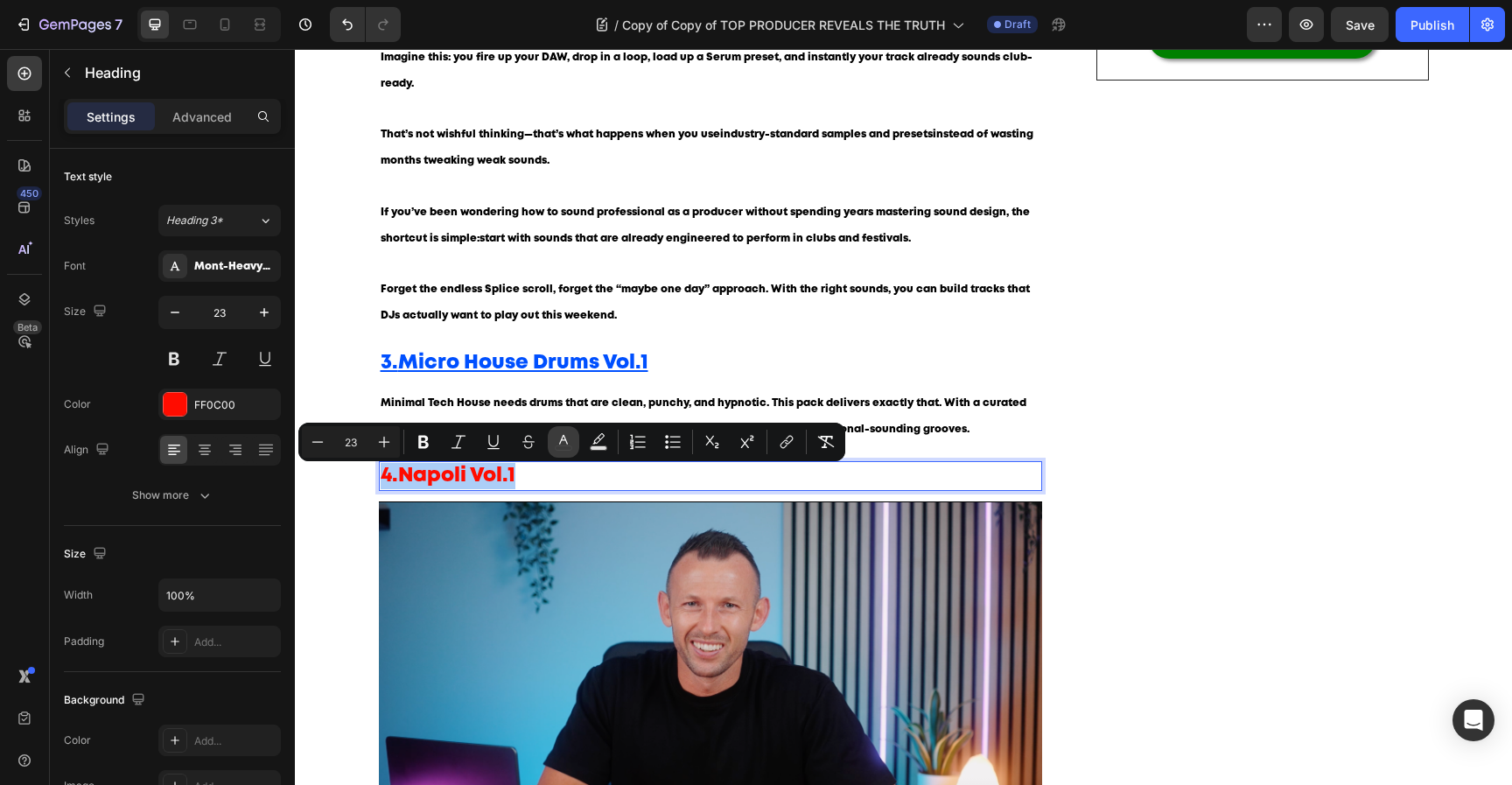
click at [572, 439] on icon "Editor contextual toolbar" at bounding box center [563, 441] width 17 height 17
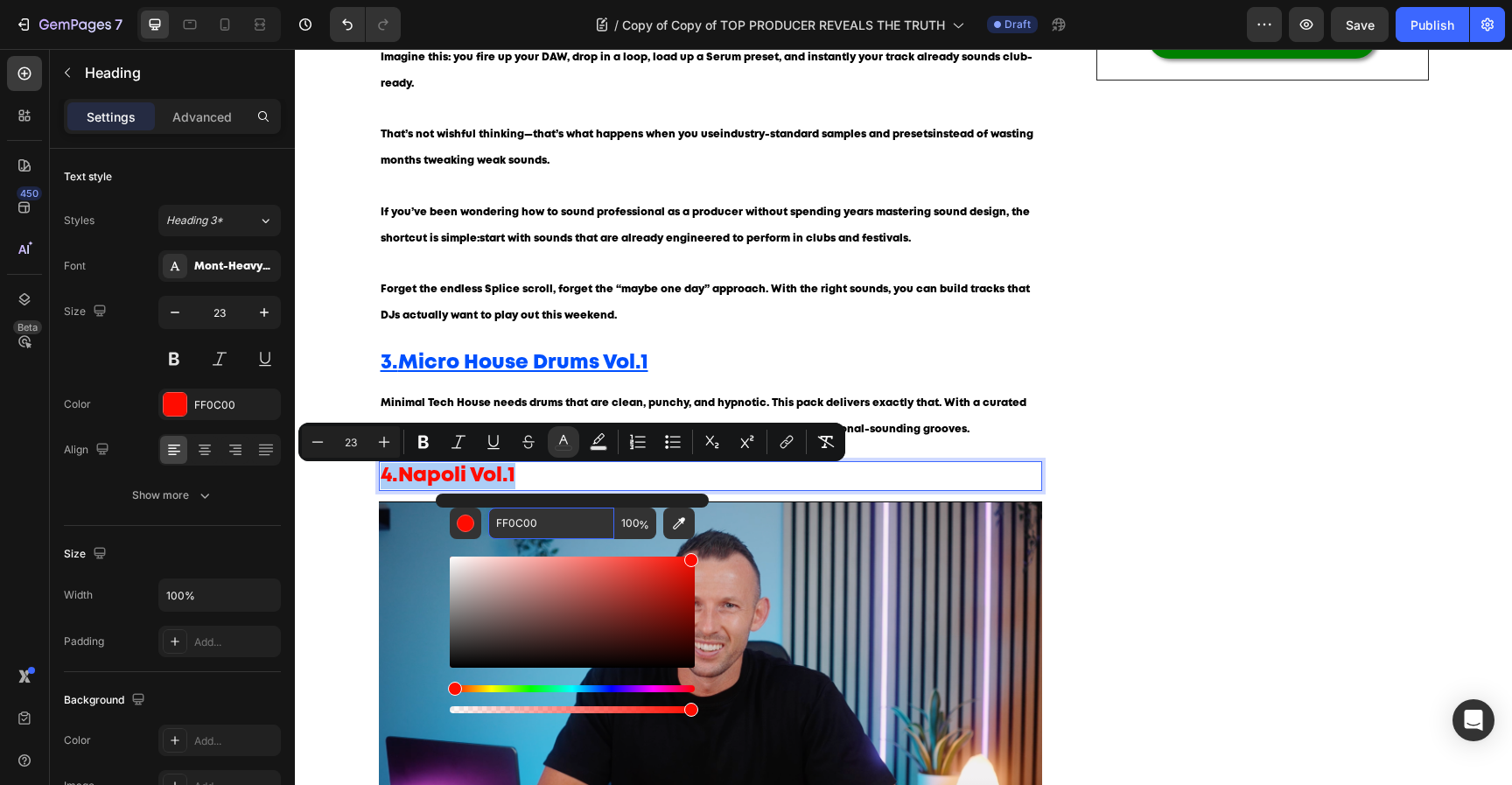
click at [566, 507] on input "FF0C00" at bounding box center [551, 522] width 126 height 31
click at [565, 523] on input "FF0C00" at bounding box center [551, 522] width 126 height 31
paste input "0050FF"
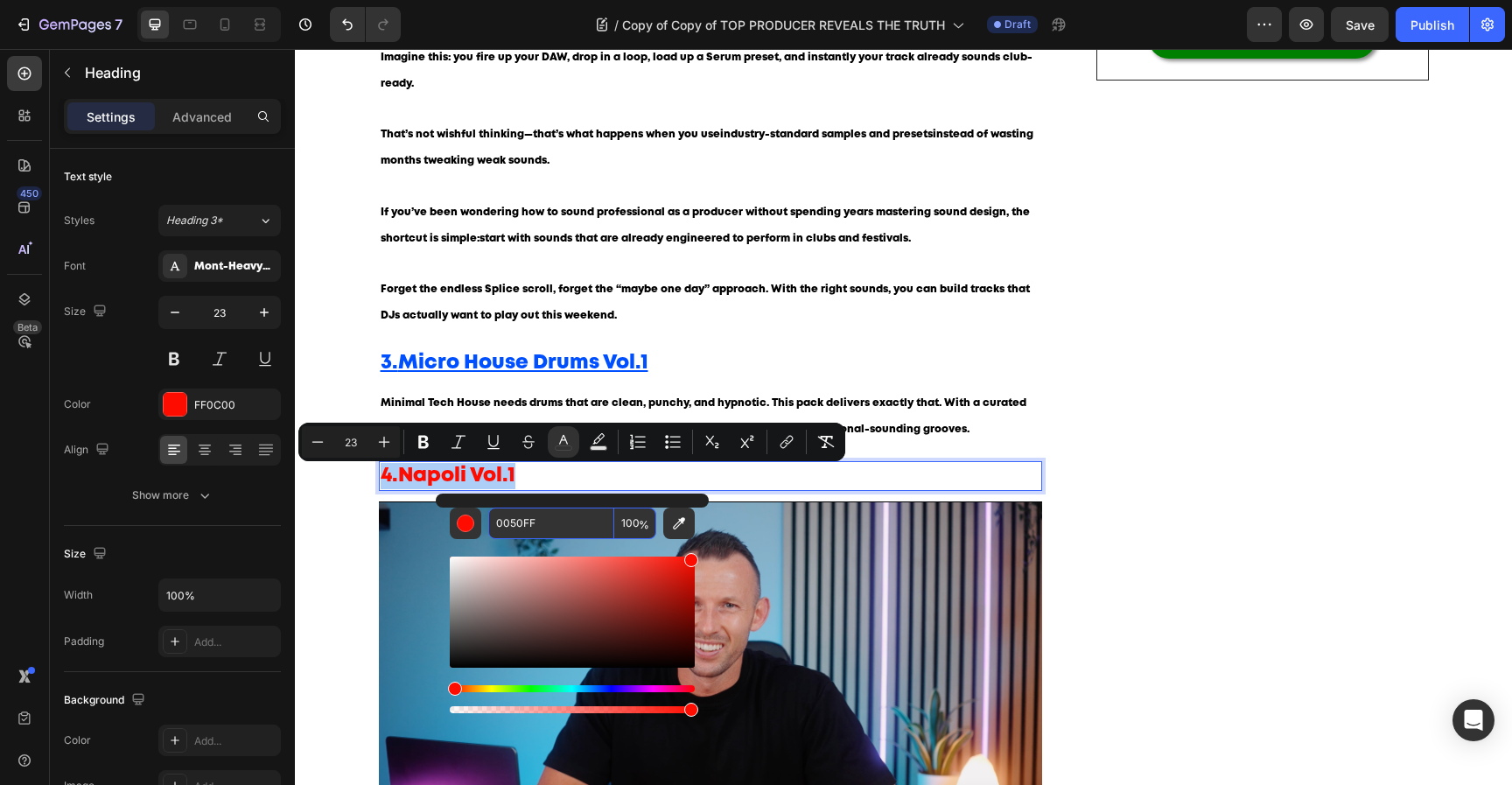
type input "0050FF"
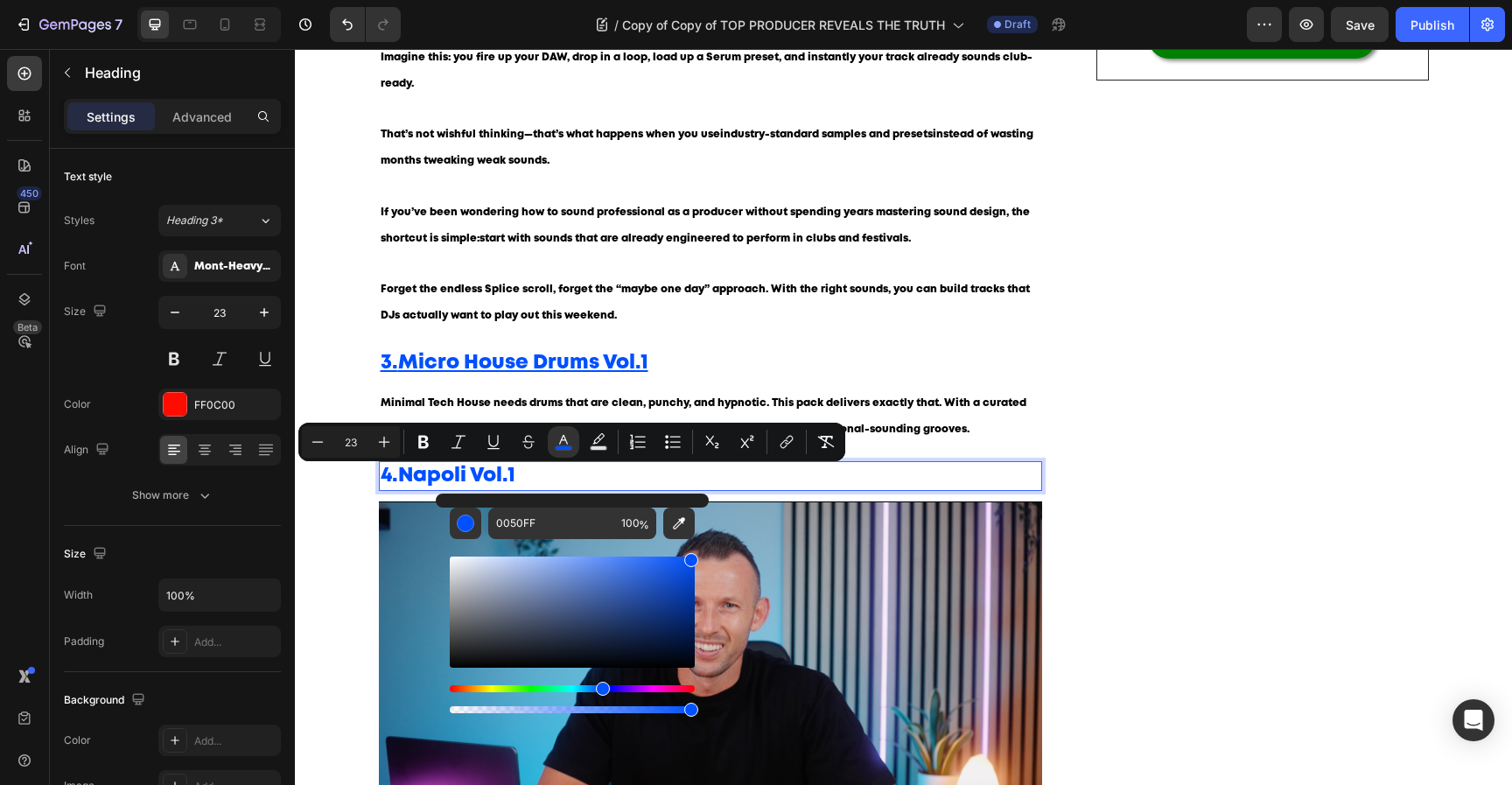
click at [633, 485] on p "4. Napoli Vol.1" at bounding box center [711, 476] width 661 height 27
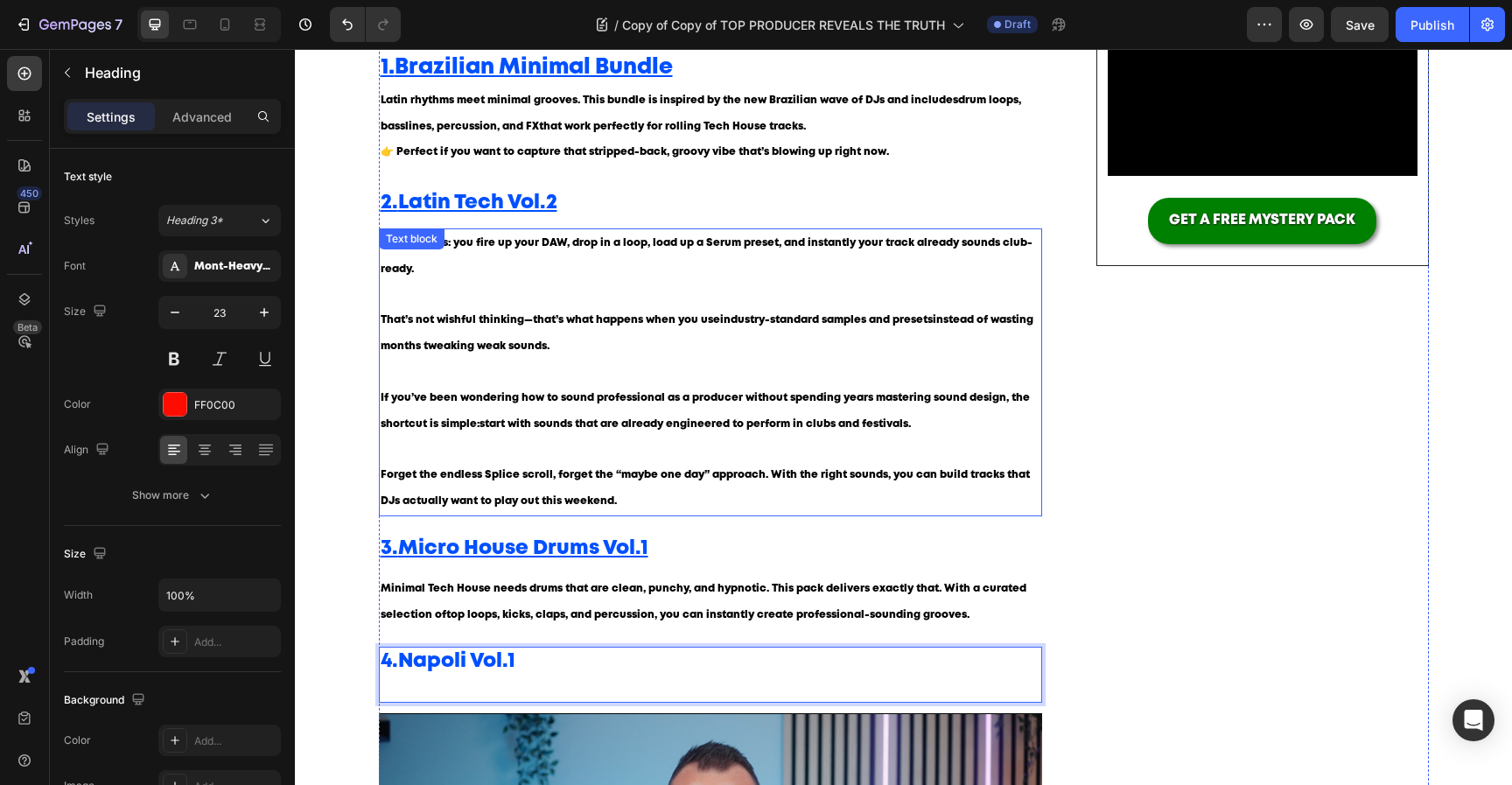
scroll to position [448, 0]
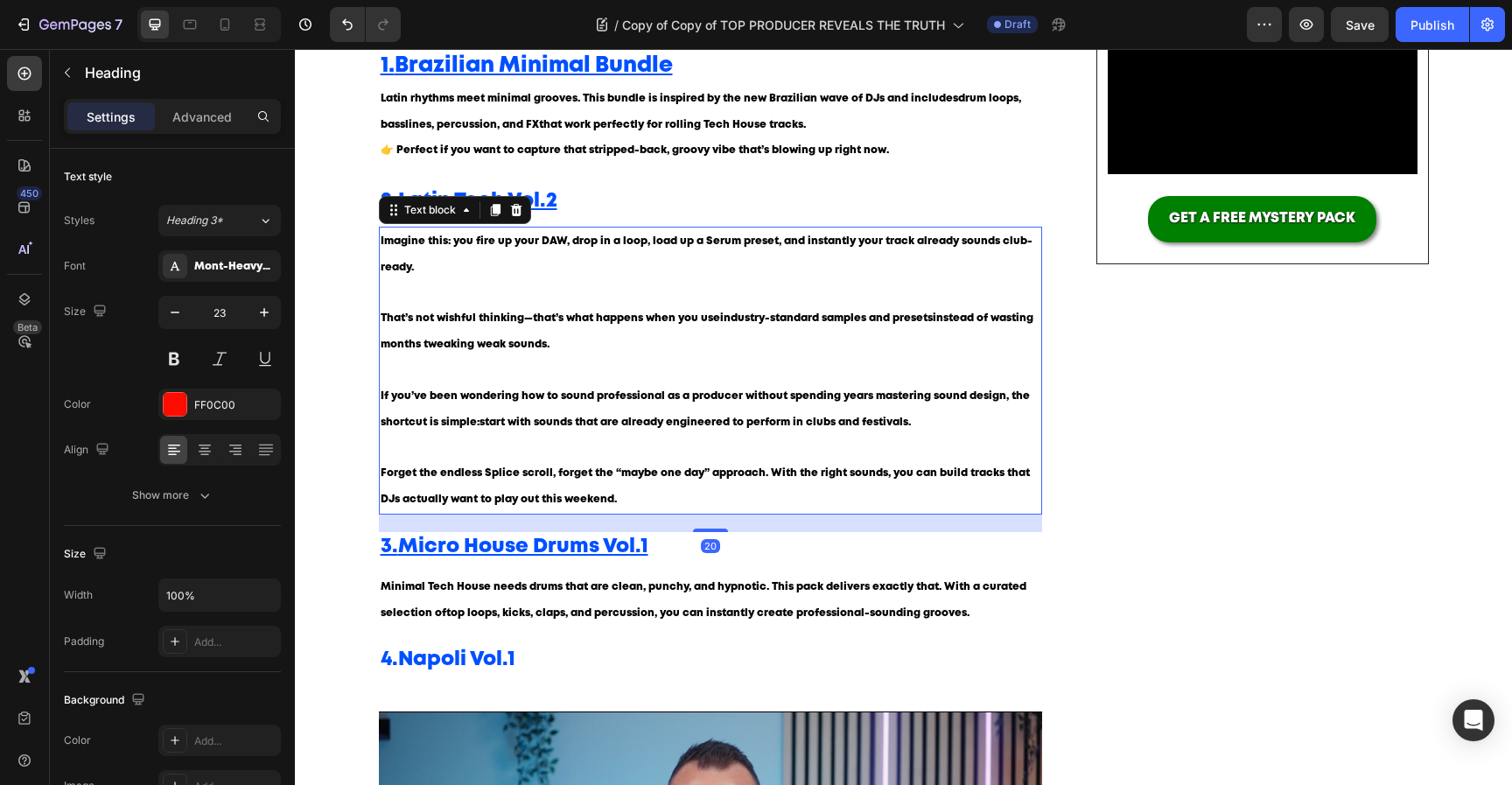
click at [596, 361] on p "That’s not wishful thinking—that’s what happens when you use industry-standard …" at bounding box center [711, 344] width 661 height 77
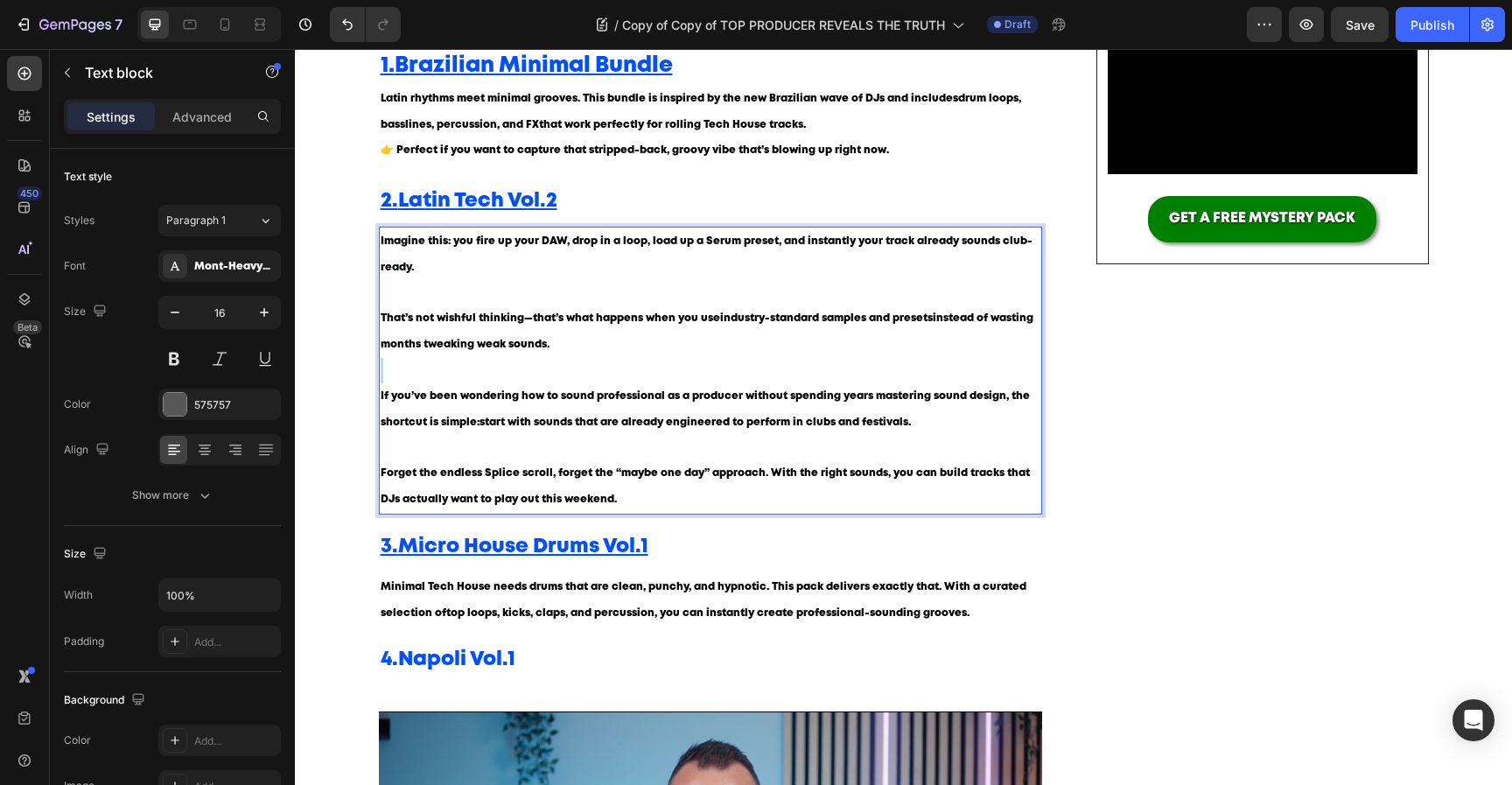
click at [596, 361] on p "That’s not wishful thinking—that’s what happens when you use industry-standard …" at bounding box center [711, 344] width 661 height 77
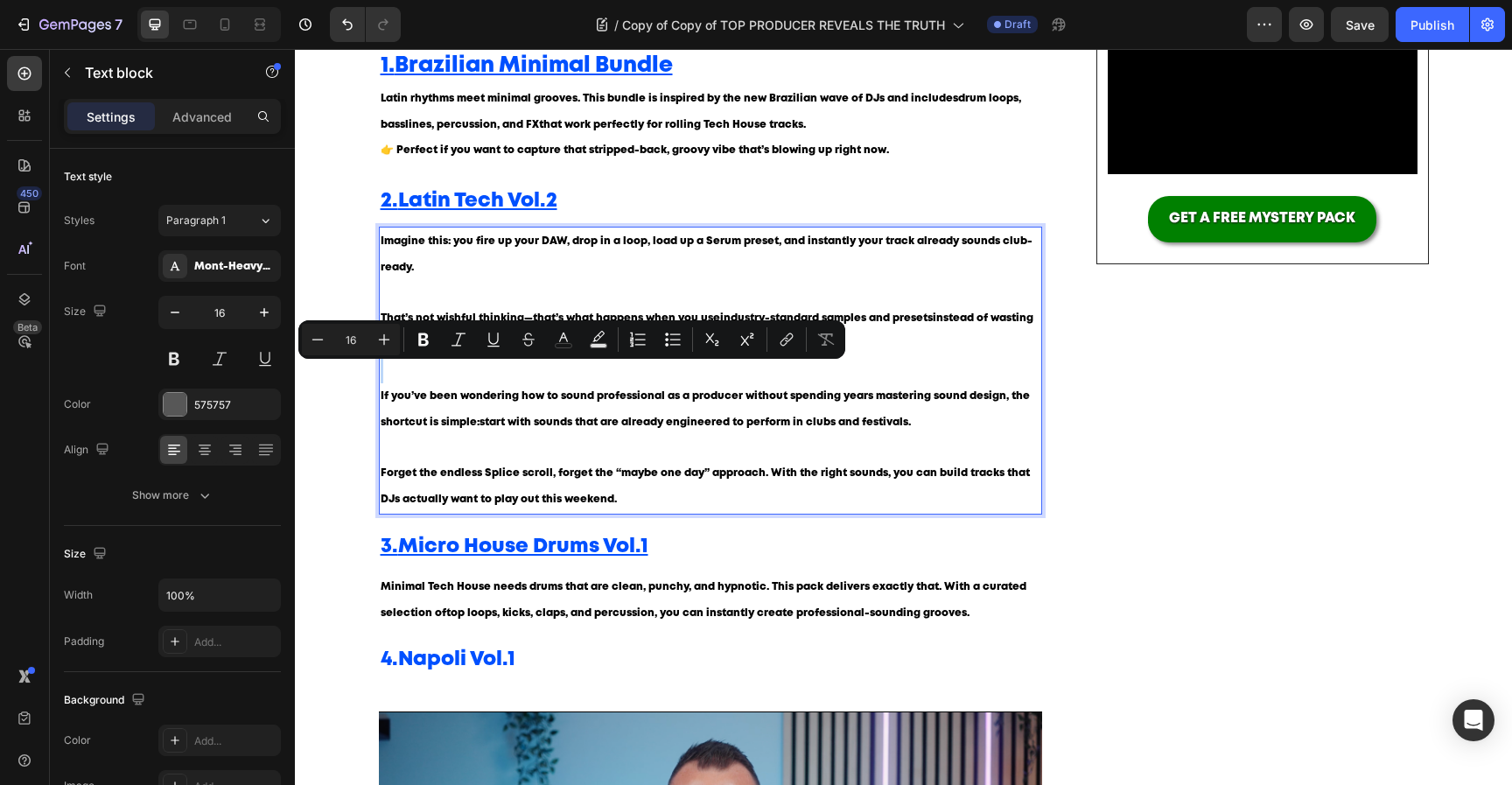
type input "12"
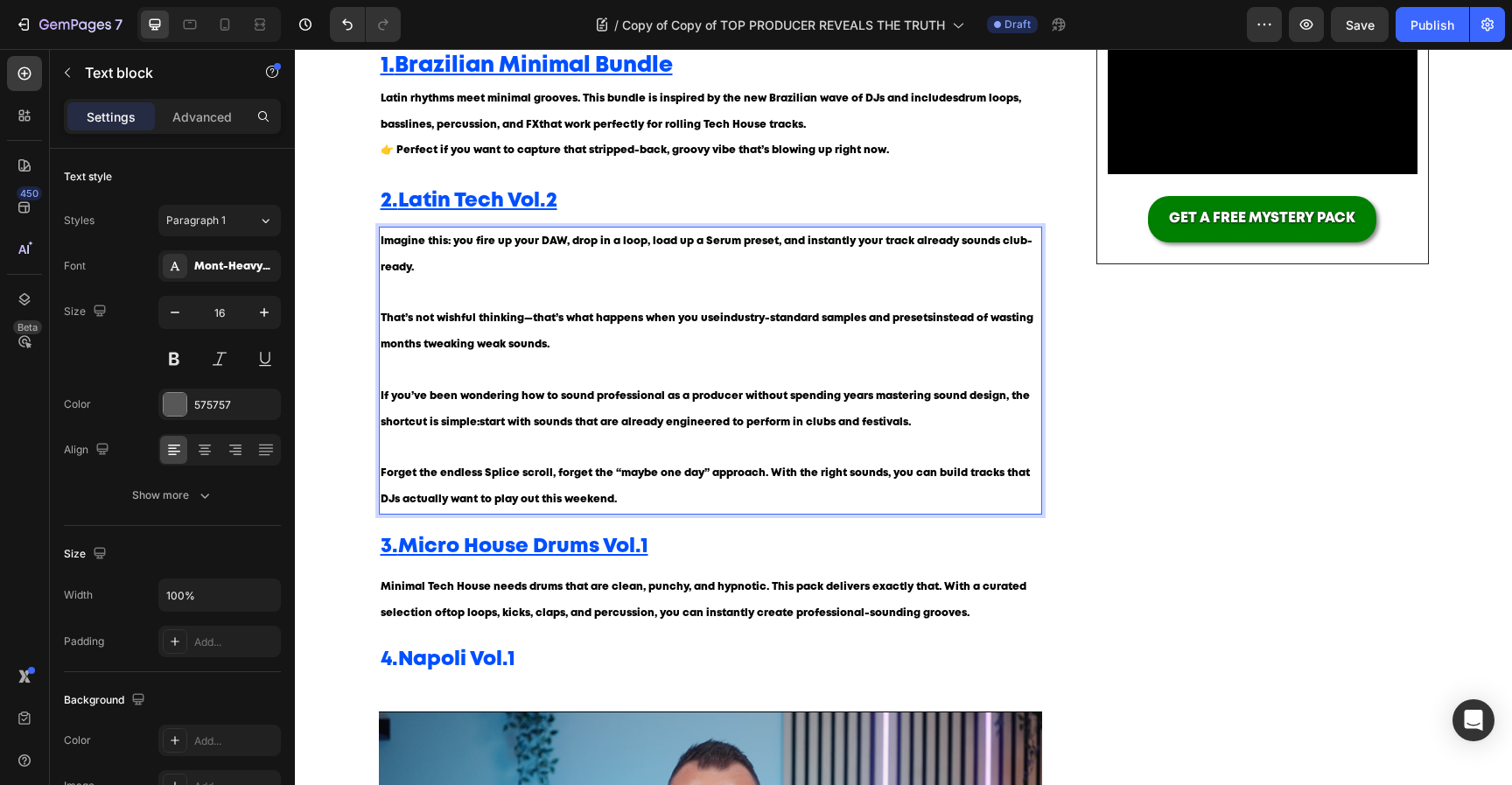
click at [478, 261] on p "Imagine this: you fire up your DAW, drop in a loop, load up a Serum preset, and…" at bounding box center [711, 267] width 661 height 77
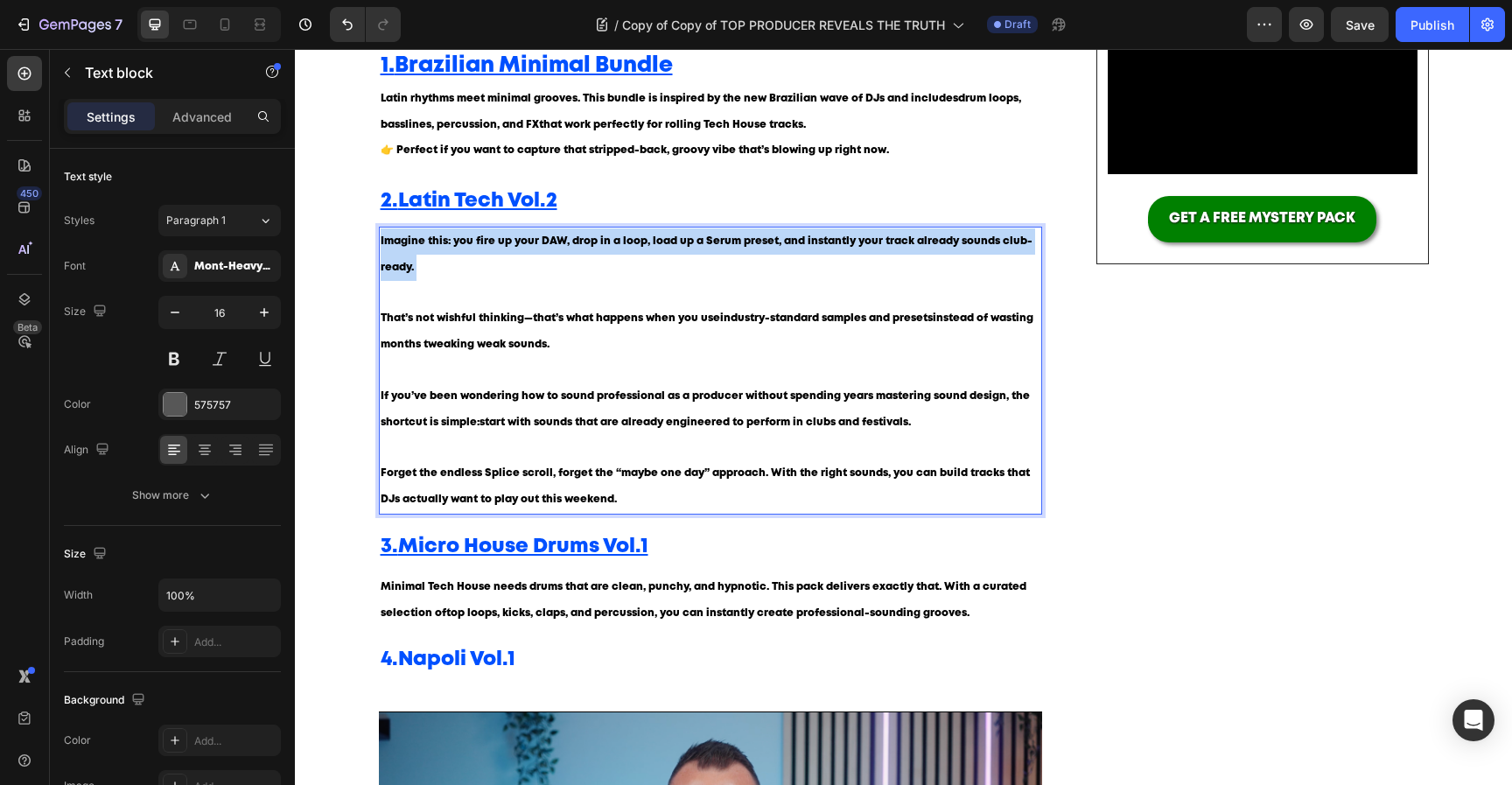
click at [478, 261] on p "Imagine this: you fire up your DAW, drop in a loop, load up a Serum preset, and…" at bounding box center [711, 267] width 661 height 77
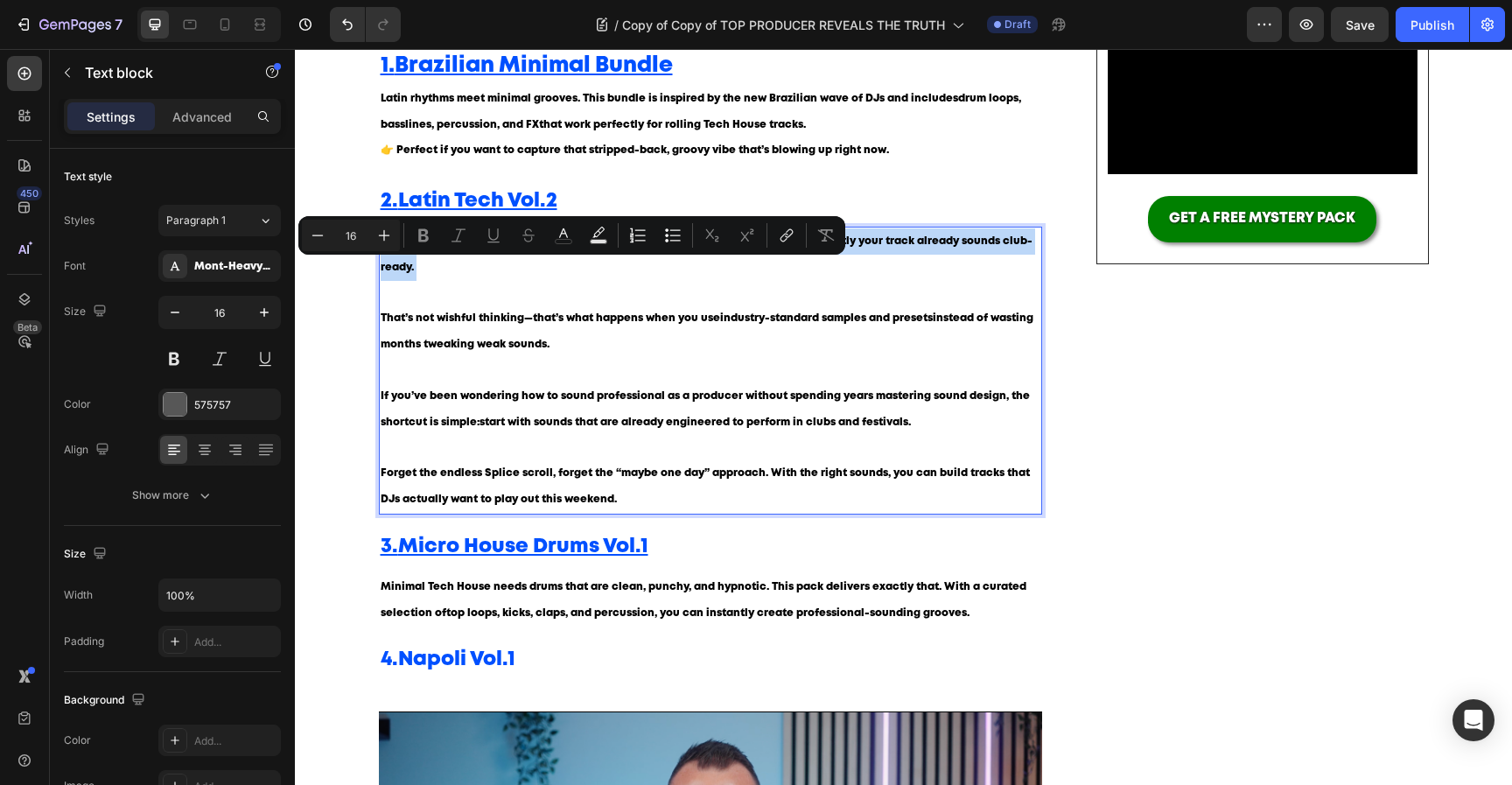
type input "12"
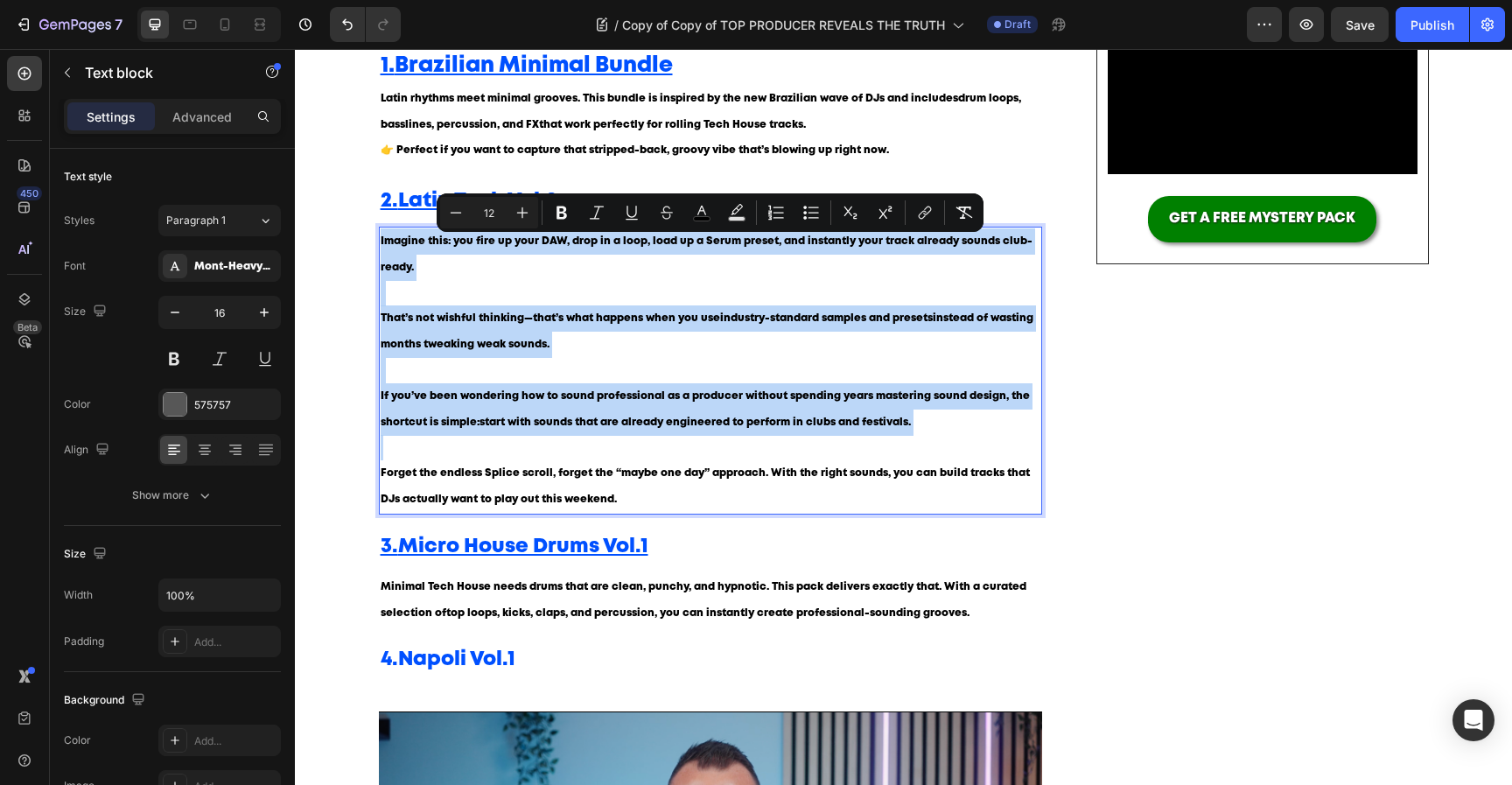
type input "16"
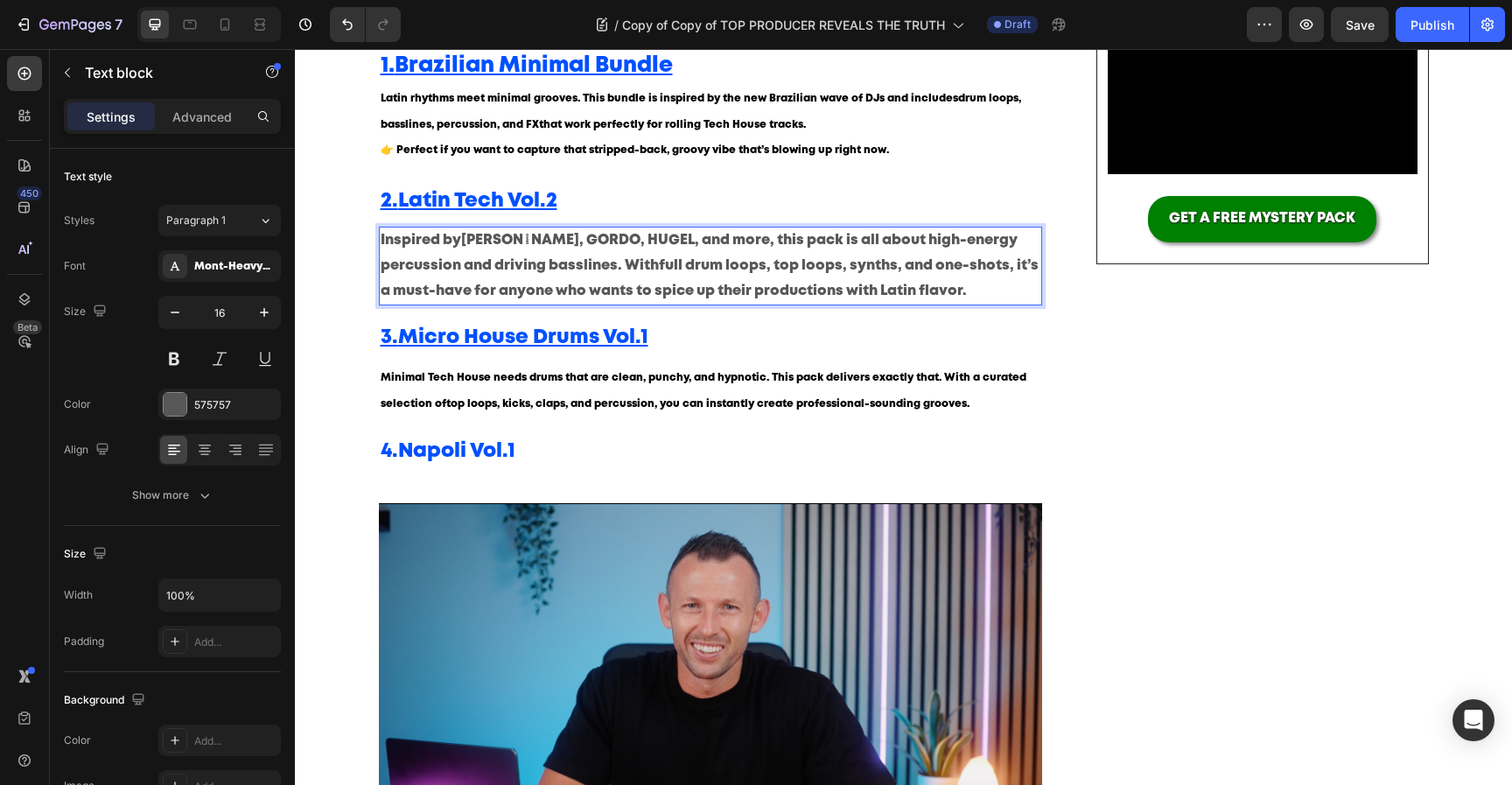
click at [563, 267] on p "Inspired by [PERSON_NAME], GORDO, [PERSON_NAME] , and more, this pack is all ab…" at bounding box center [711, 266] width 661 height 75
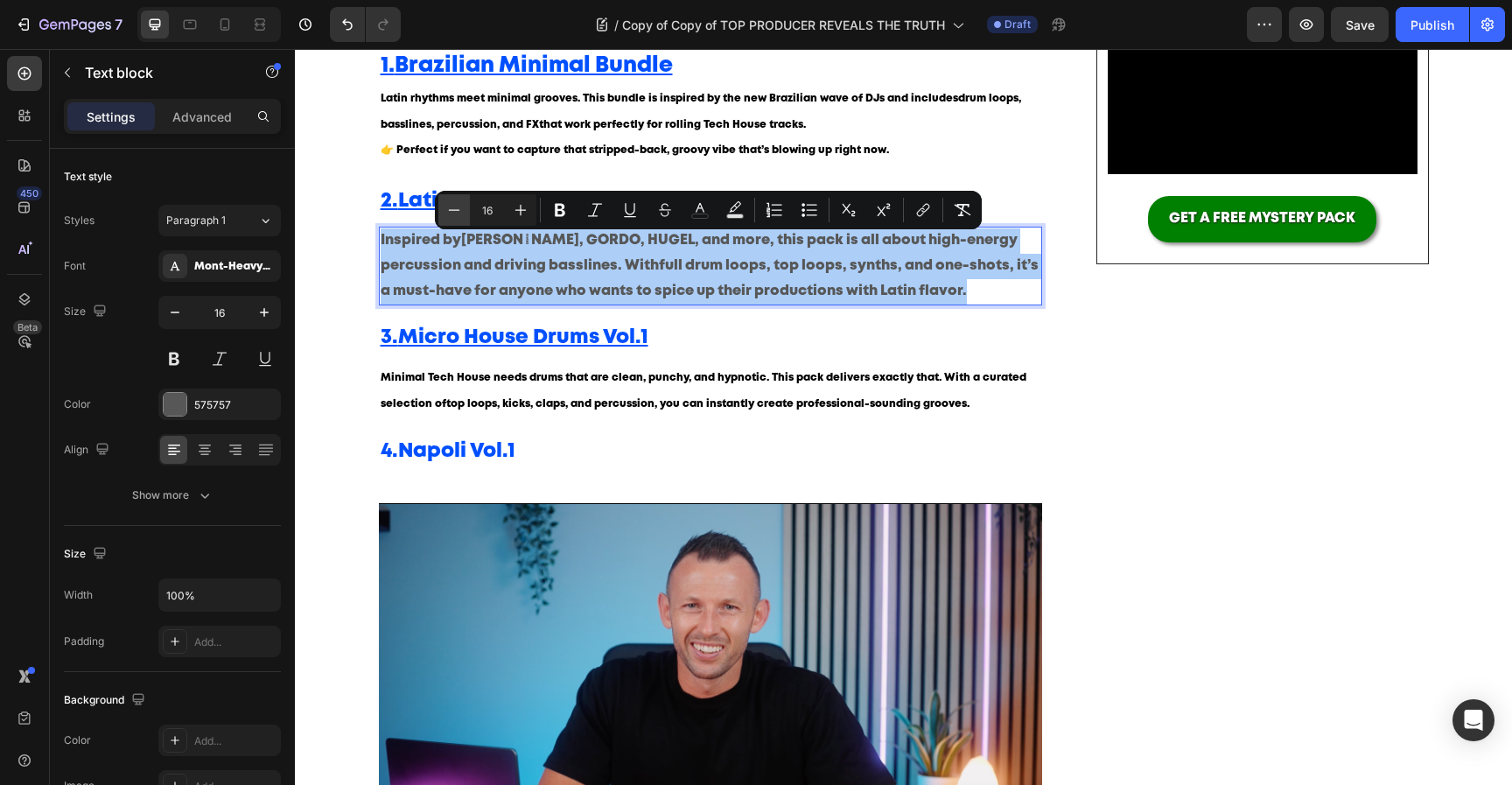
click at [461, 219] on button "Minus" at bounding box center [454, 210] width 31 height 31
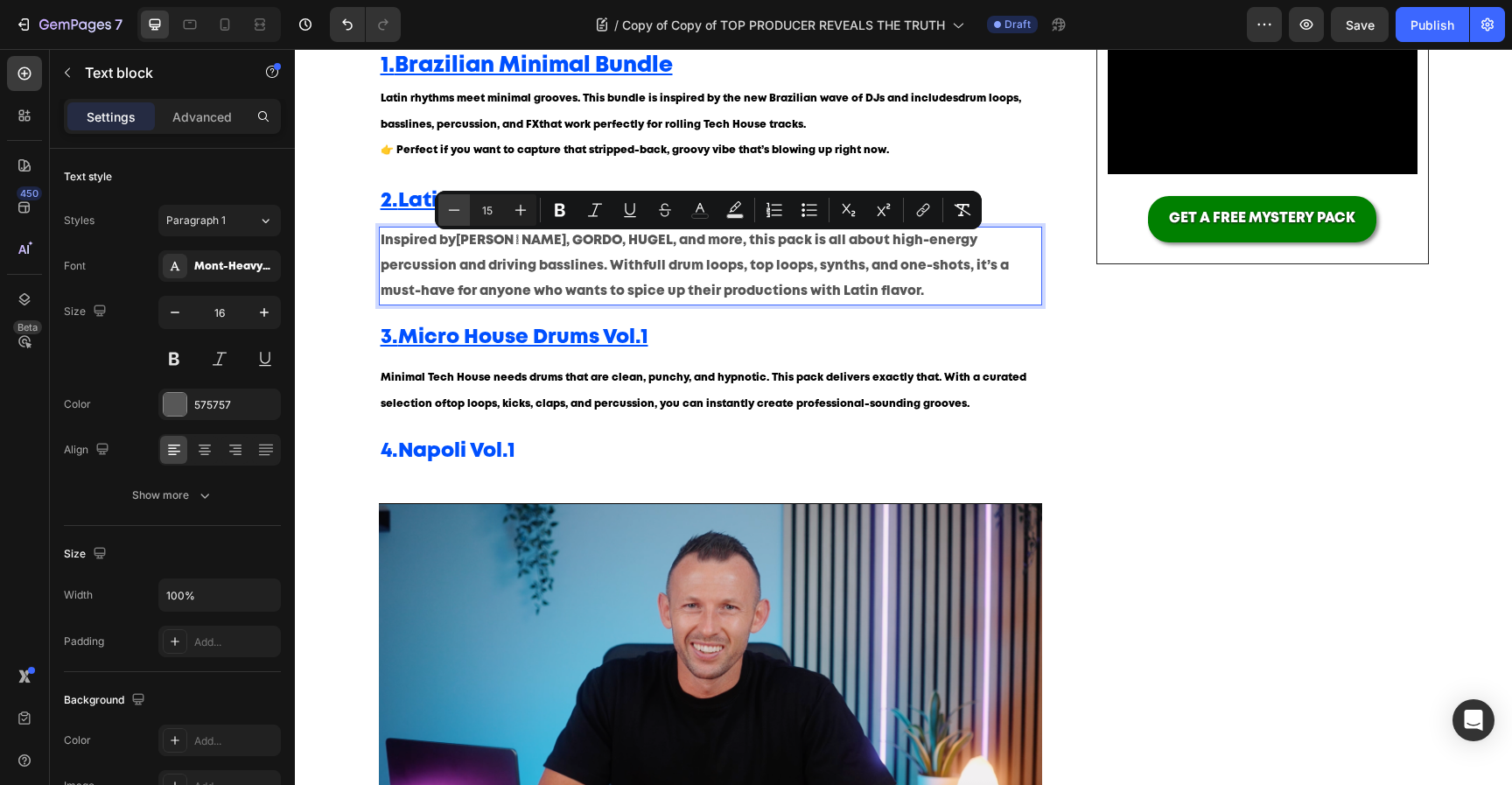
click at [460, 219] on button "Minus" at bounding box center [454, 210] width 31 height 31
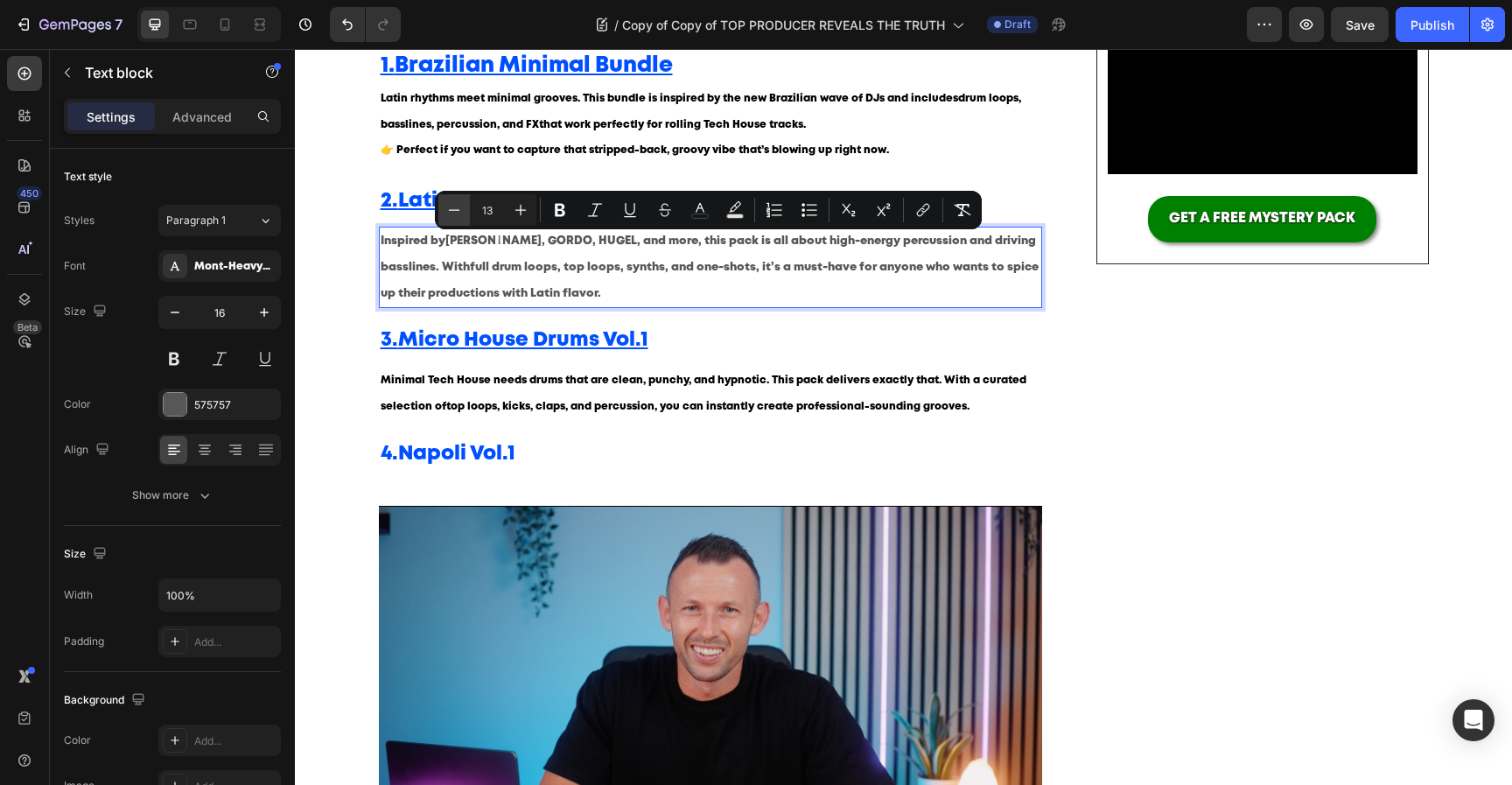
click at [450, 217] on icon "Editor contextual toolbar" at bounding box center [454, 210] width 17 height 17
type input "12"
click at [706, 215] on rect "Editor contextual toolbar" at bounding box center [701, 216] width 17 height 5
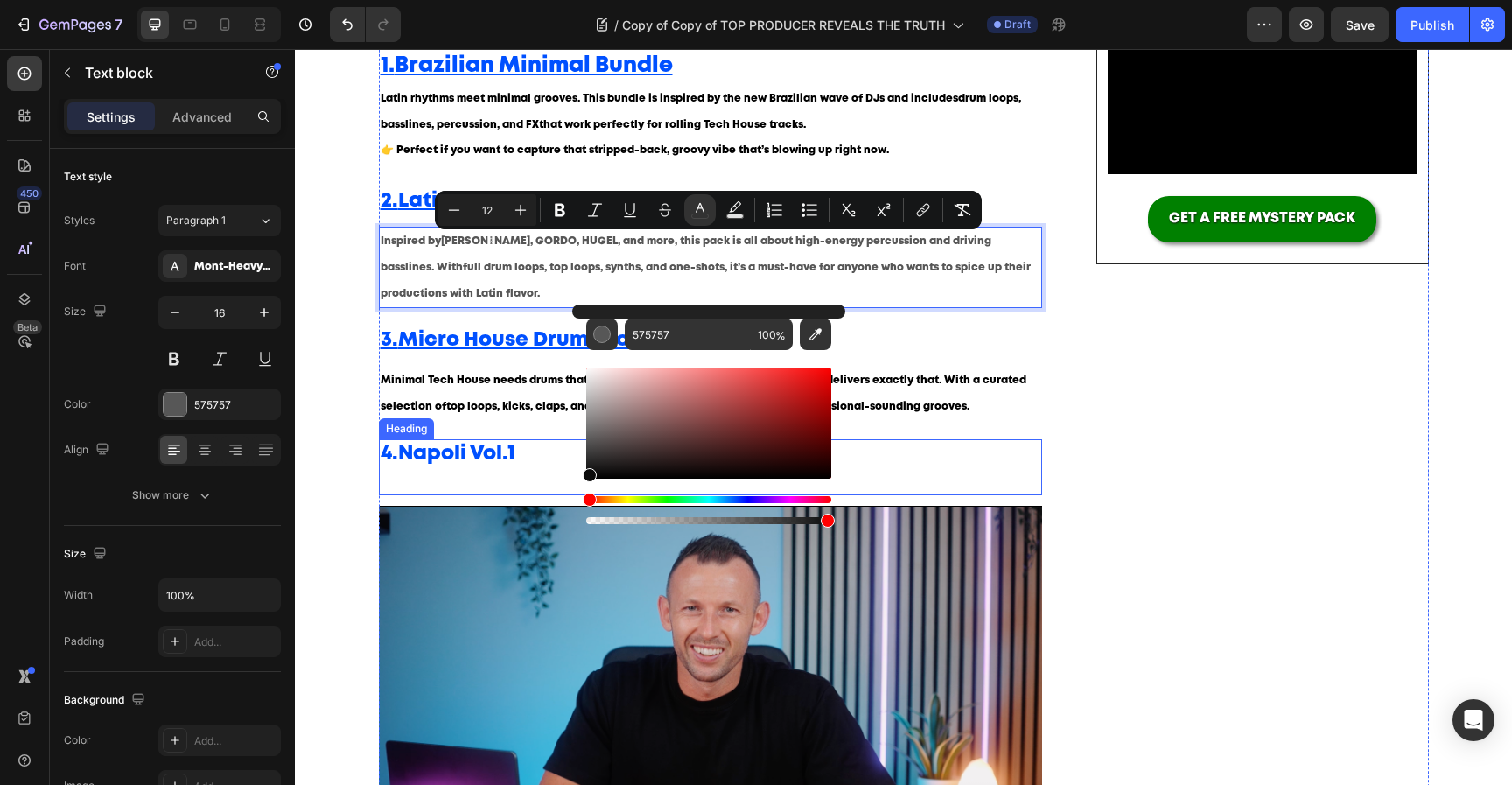
type input "0A0A0A"
drag, startPoint x: 926, startPoint y: 493, endPoint x: 539, endPoint y: 482, distance: 387.2
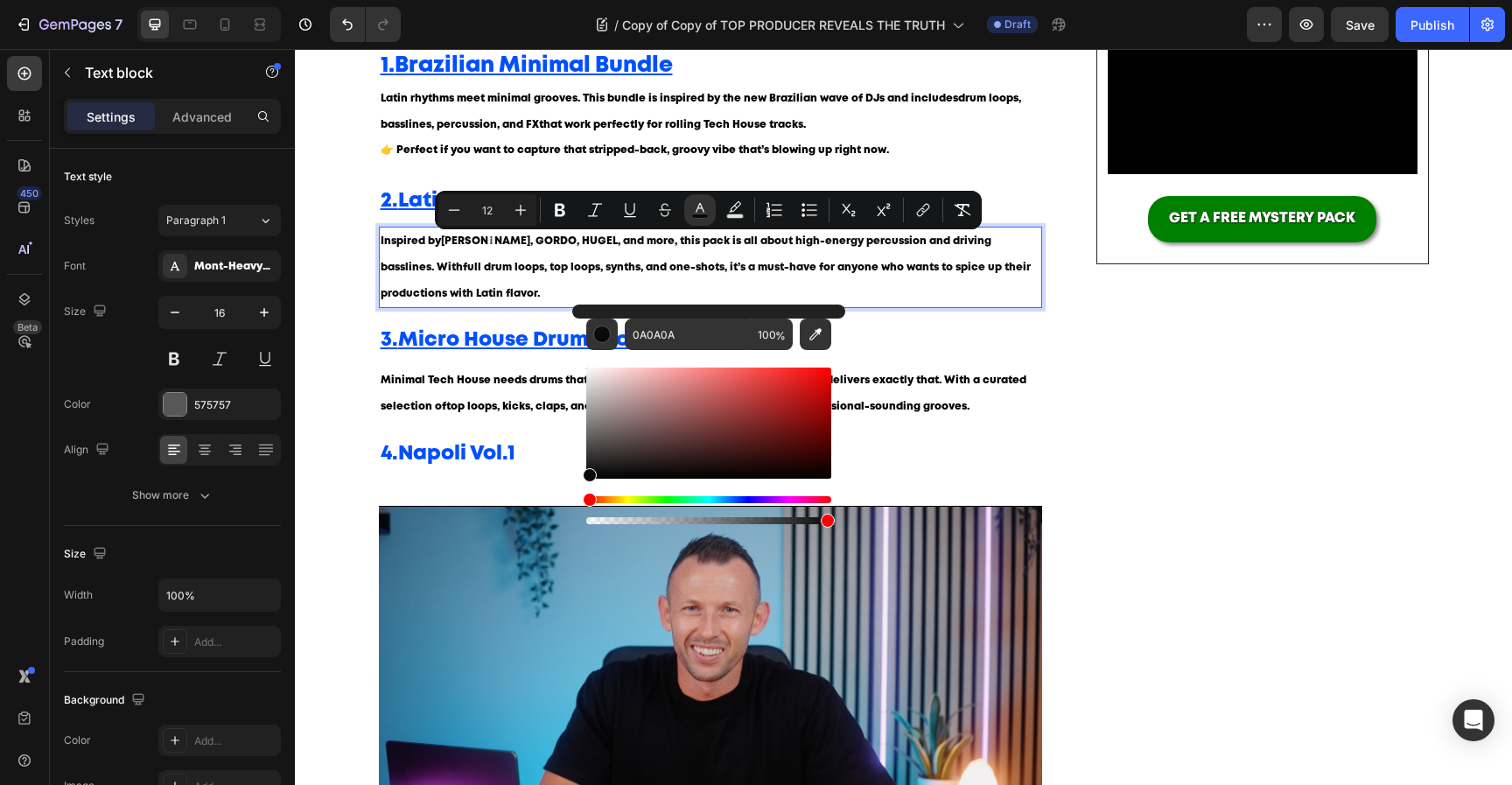
click at [532, 271] on strong "full drum loops, top loops, synths, and one-shots" at bounding box center [594, 267] width 262 height 9
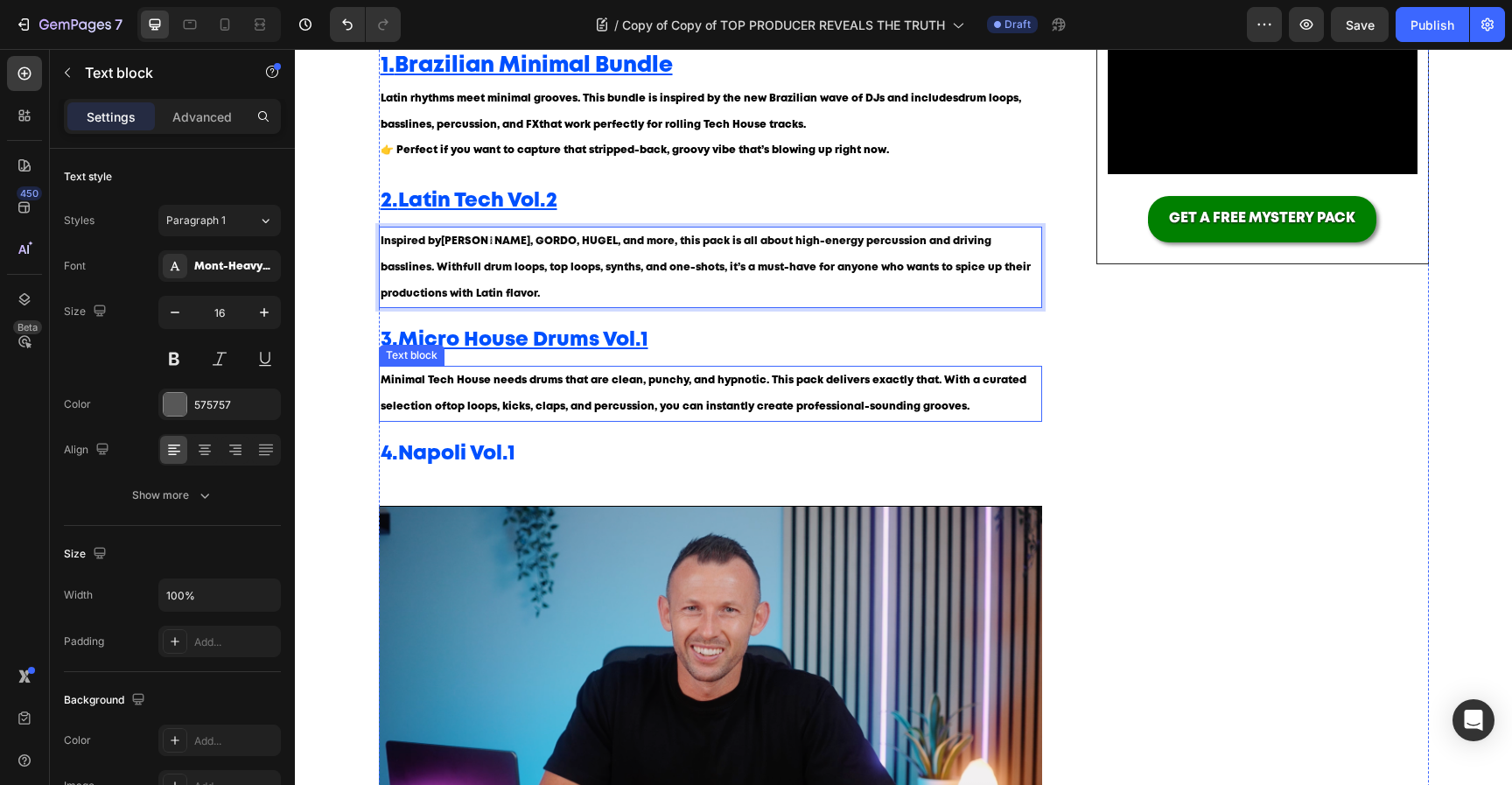
click at [569, 402] on p "Minimal Tech House needs drums that are clean, punchy, and hypnotic. This pack …" at bounding box center [711, 393] width 661 height 52
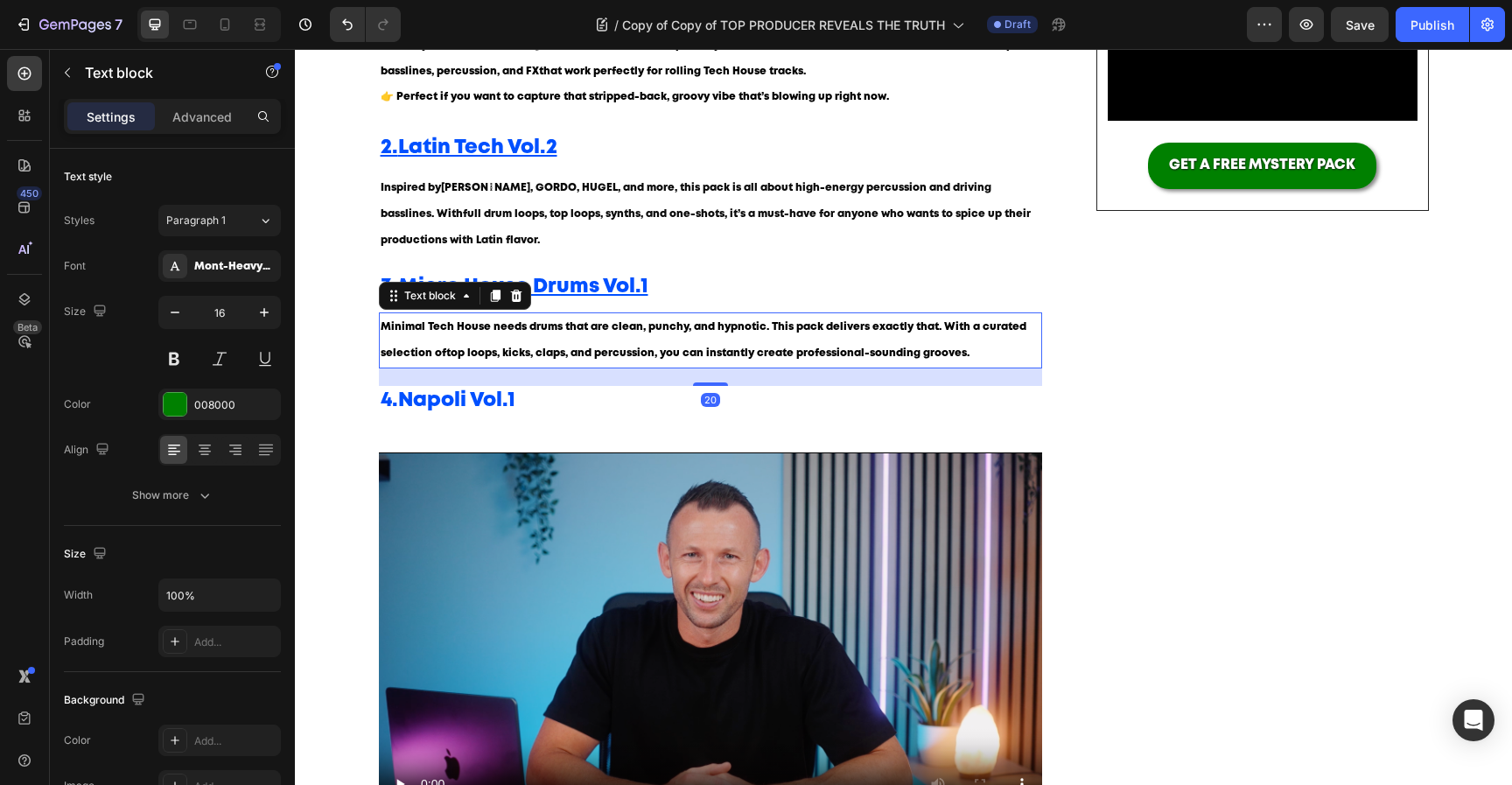
scroll to position [503, 0]
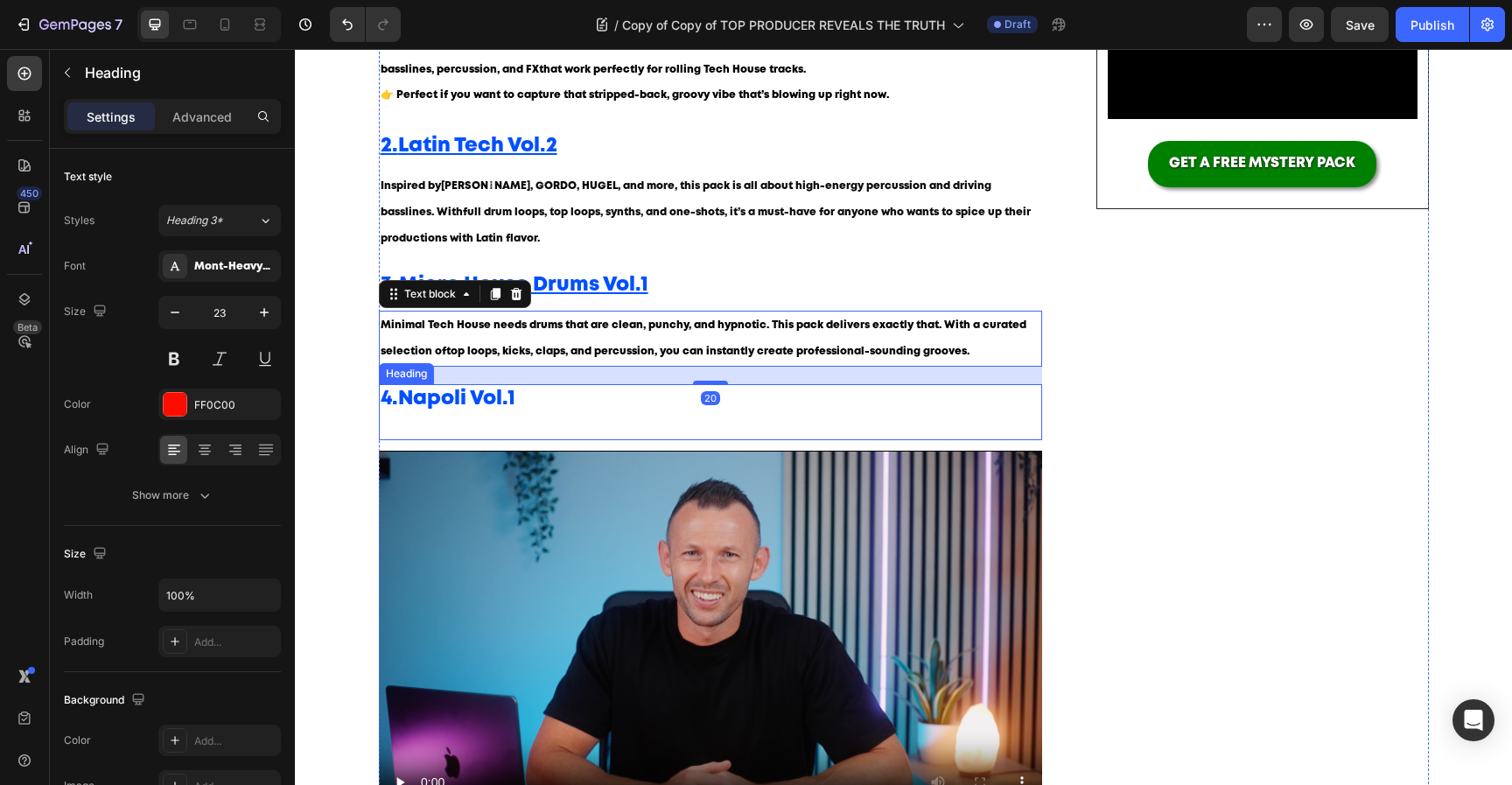
click at [555, 410] on p "⁠⁠⁠⁠⁠⁠⁠ 4. Napoli Vol.1" at bounding box center [711, 411] width 661 height 52
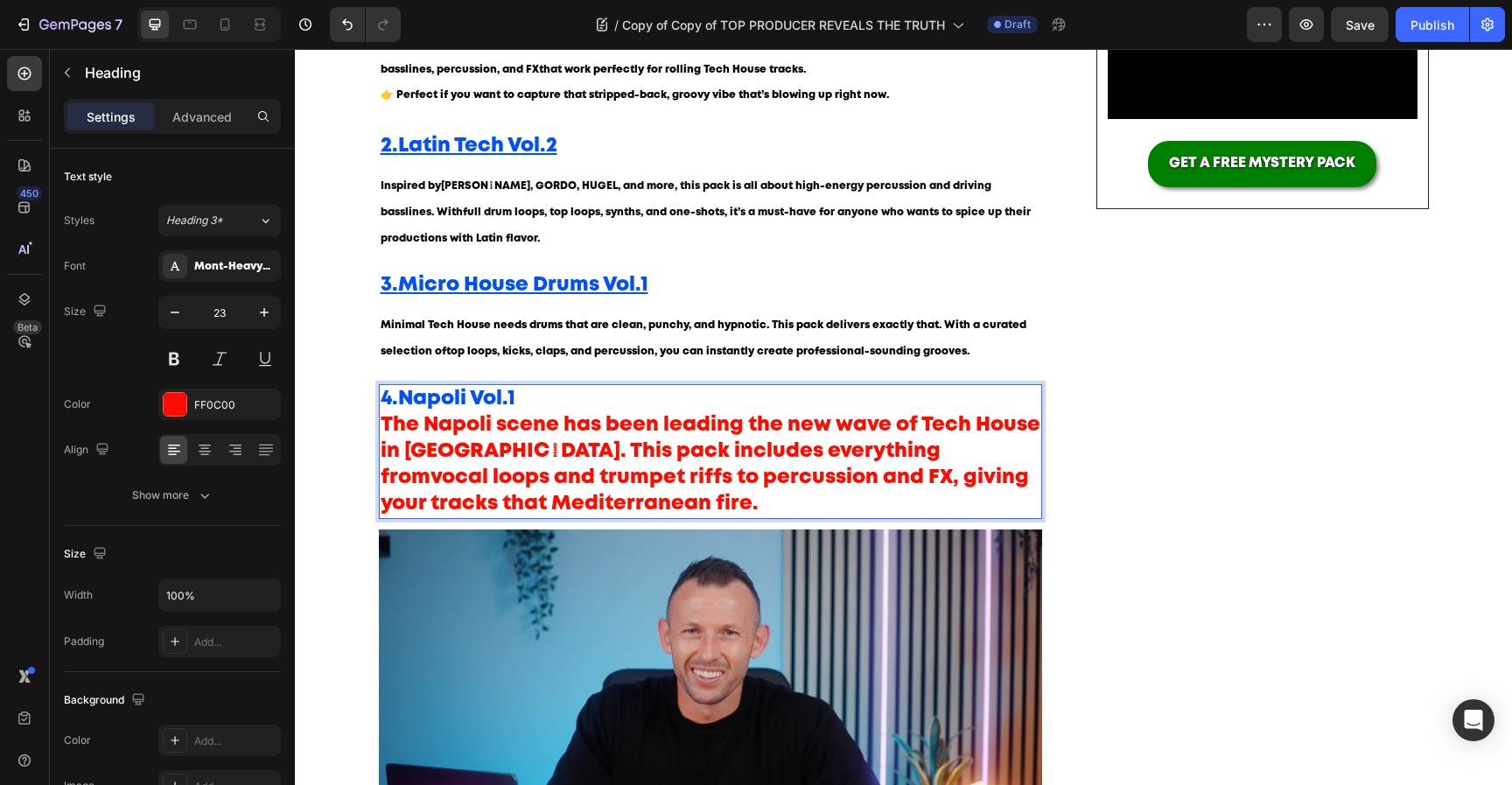
click at [537, 477] on strong "vocal loops and trumpet riffs to percussion and FX" at bounding box center [691, 477] width 522 height 18
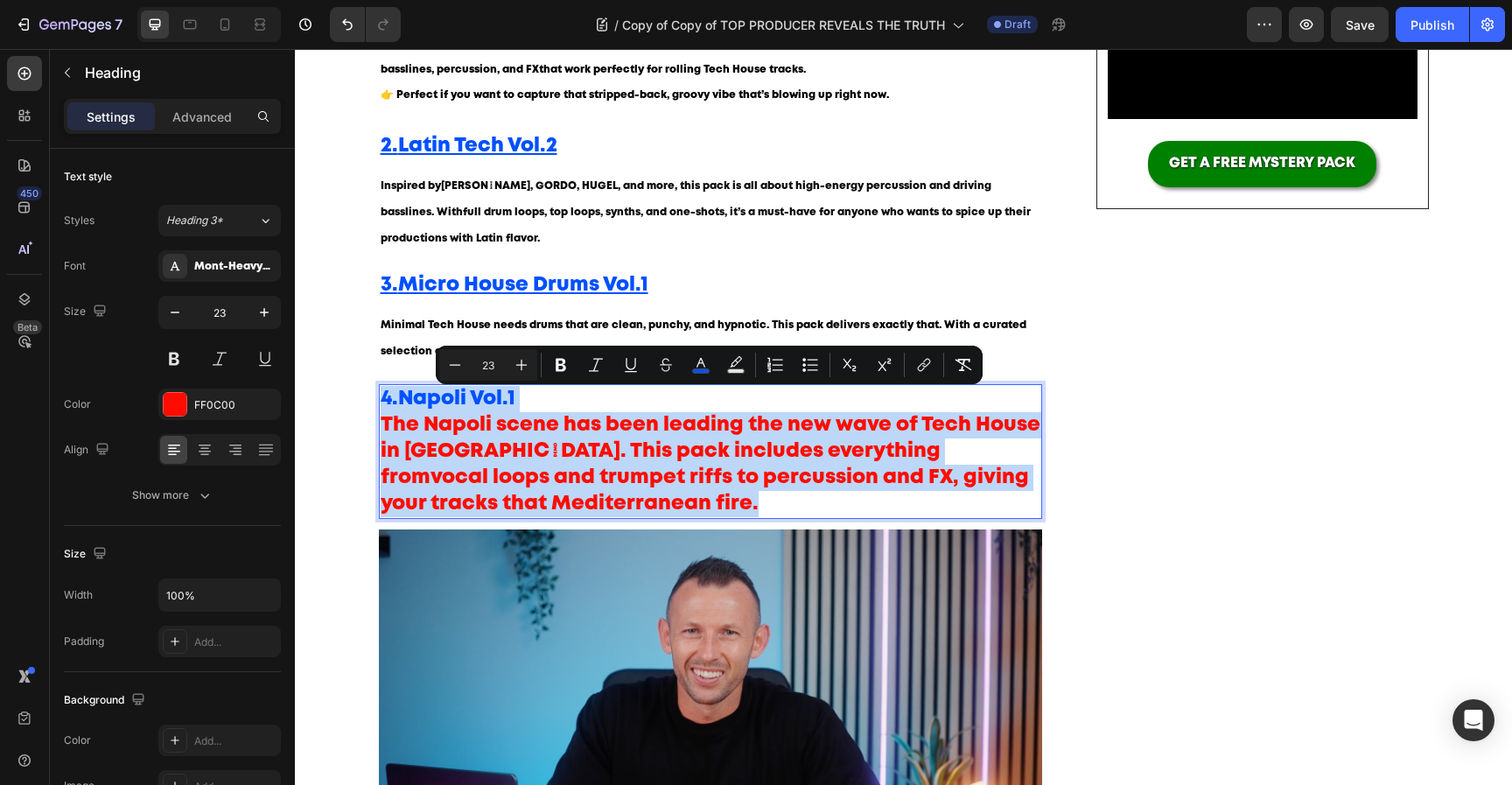
click at [550, 463] on p "4. Napoli Vol.1 The Napoli scene has been leading the new wave of Tech House in…" at bounding box center [711, 451] width 661 height 131
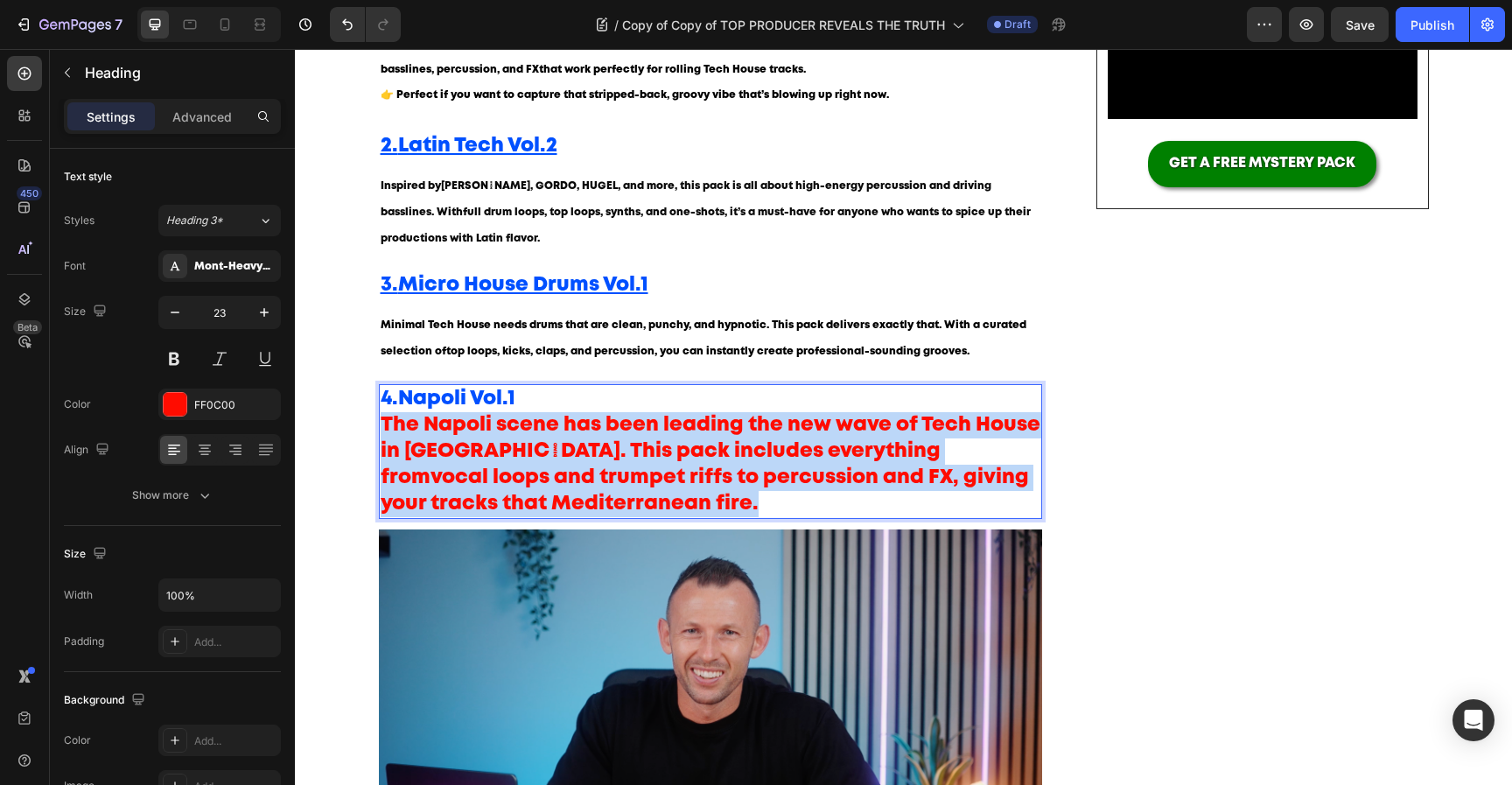
drag, startPoint x: 602, startPoint y: 513, endPoint x: 354, endPoint y: 422, distance: 264.2
click at [354, 422] on div "⁠⁠⁠⁠⁠⁠⁠ 🥁 The Best Tech House Sample Packs in 2025 – Elevate Your Sound Heading…" at bounding box center [903, 415] width 1191 height 1366
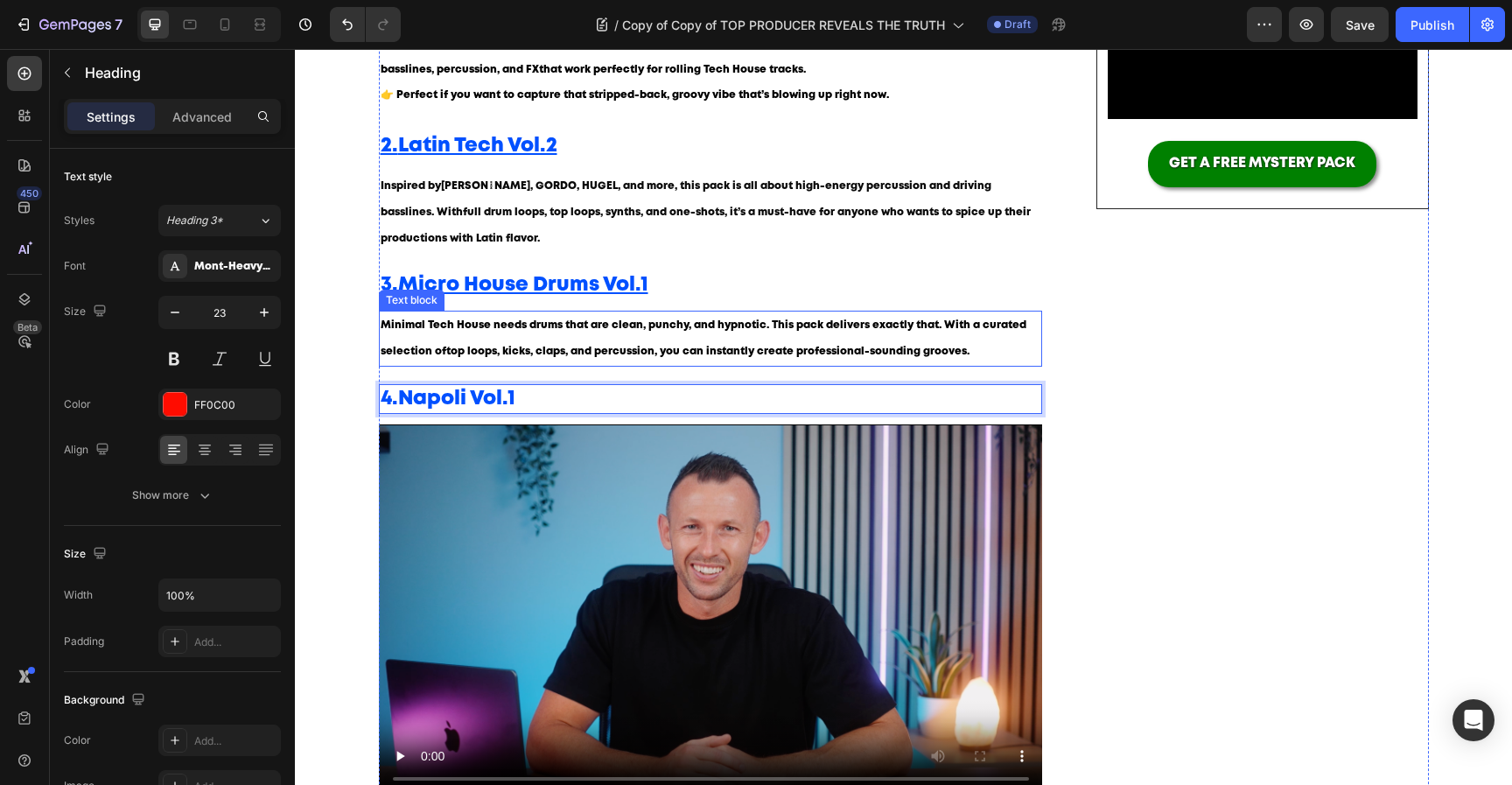
click at [570, 335] on p "Minimal Tech House needs drums that are clean, punchy, and hypnotic. This pack …" at bounding box center [711, 338] width 661 height 52
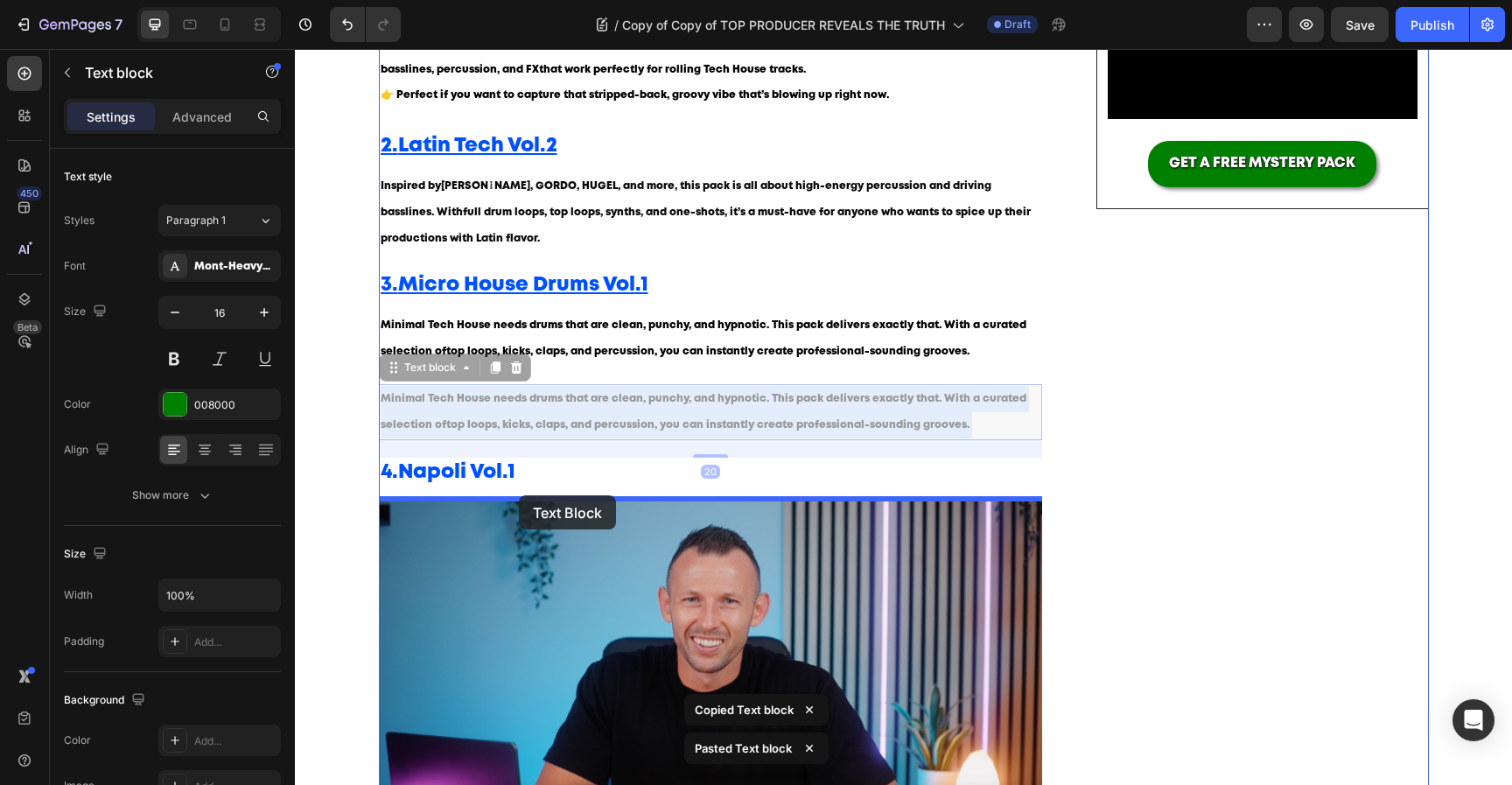
drag, startPoint x: 526, startPoint y: 416, endPoint x: 519, endPoint y: 495, distance: 79.3
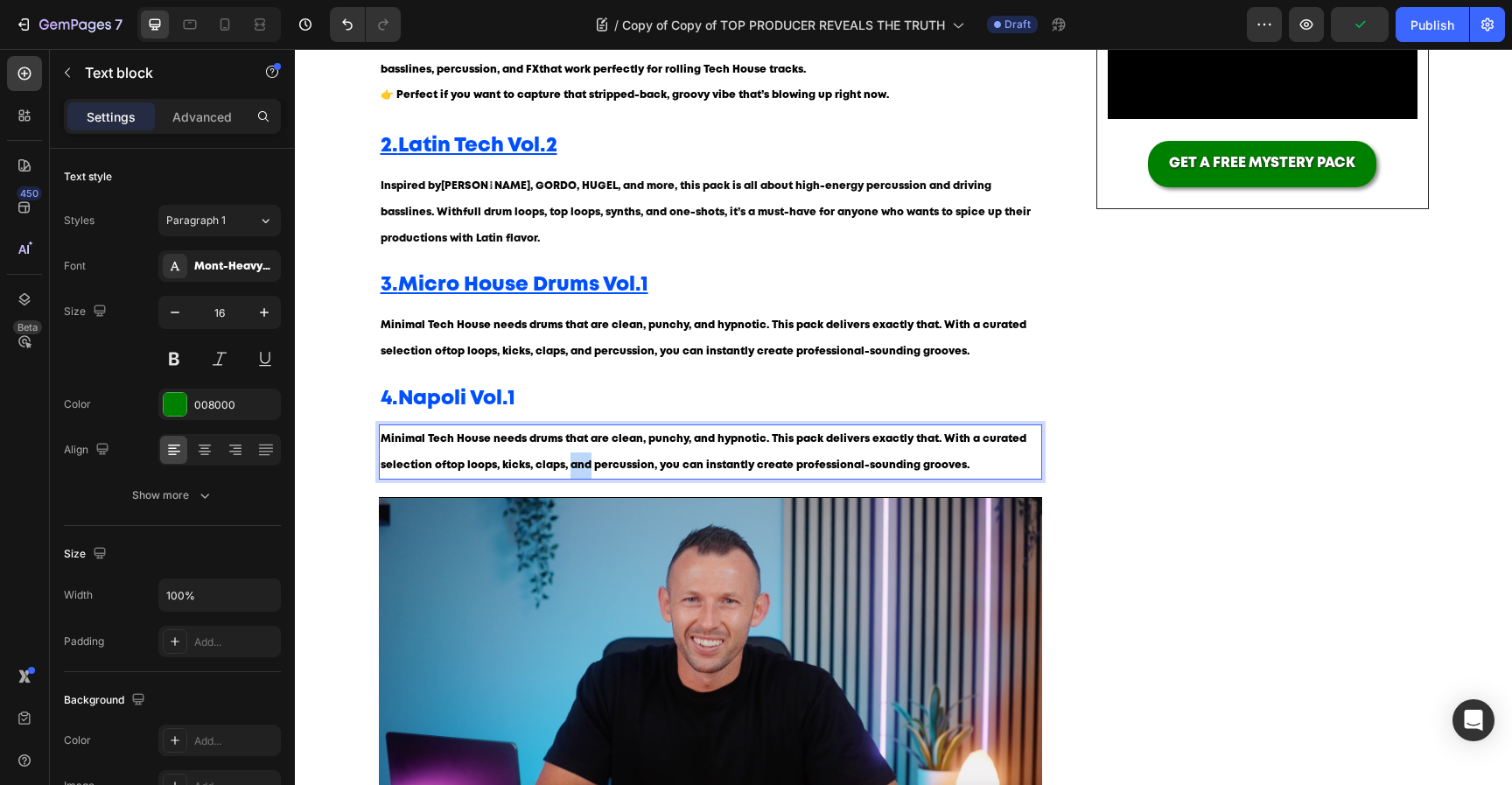
click at [570, 460] on p "Minimal Tech House needs drums that are clean, punchy, and hypnotic. This pack …" at bounding box center [711, 452] width 661 height 52
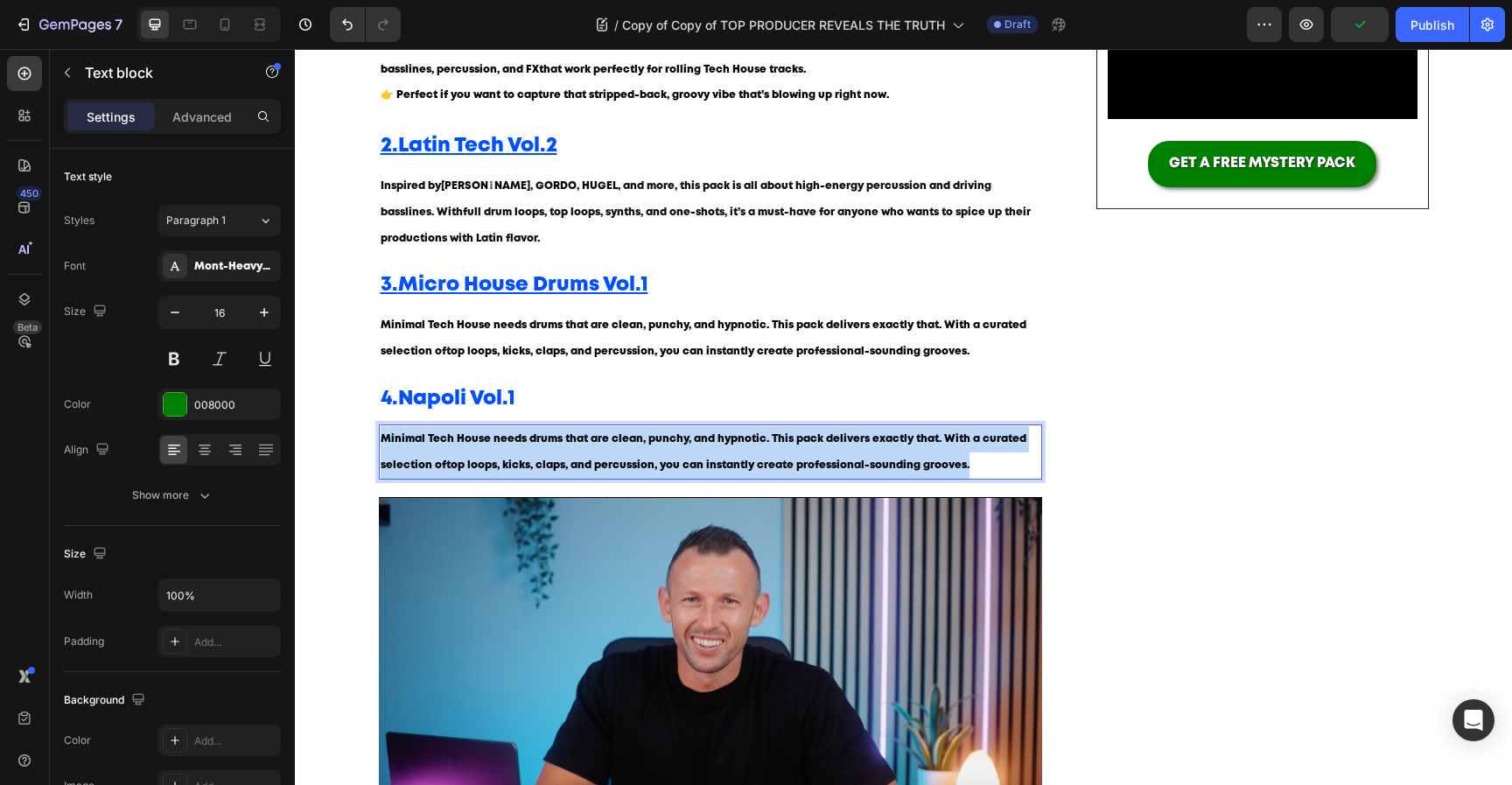
click at [570, 460] on p "Minimal Tech House needs drums that are clean, punchy, and hypnotic. This pack …" at bounding box center [711, 452] width 661 height 52
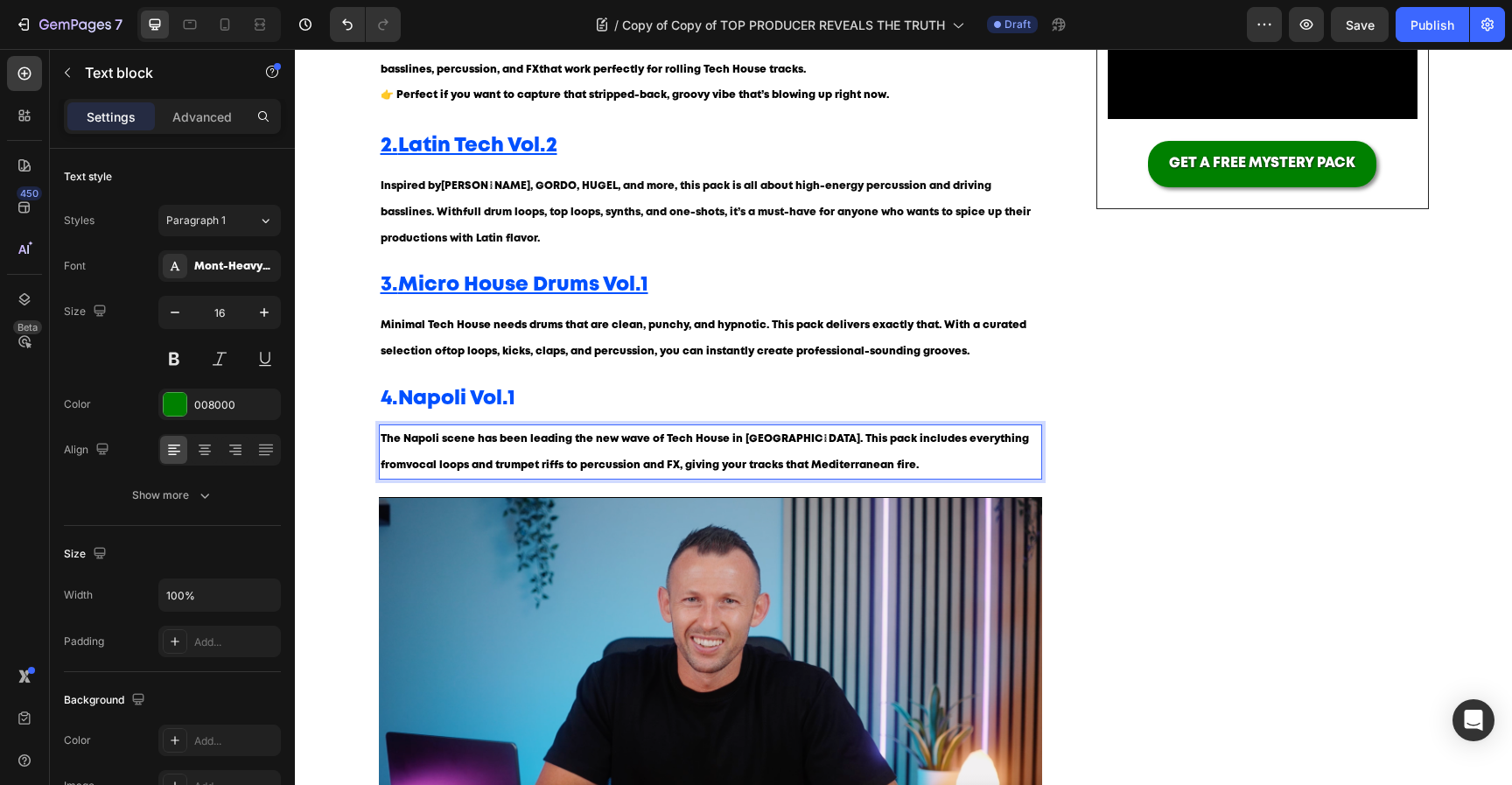
click at [420, 439] on span "The Napoli scene has been leading the new wave of Tech House in Europe. This pa…" at bounding box center [705, 452] width 649 height 36
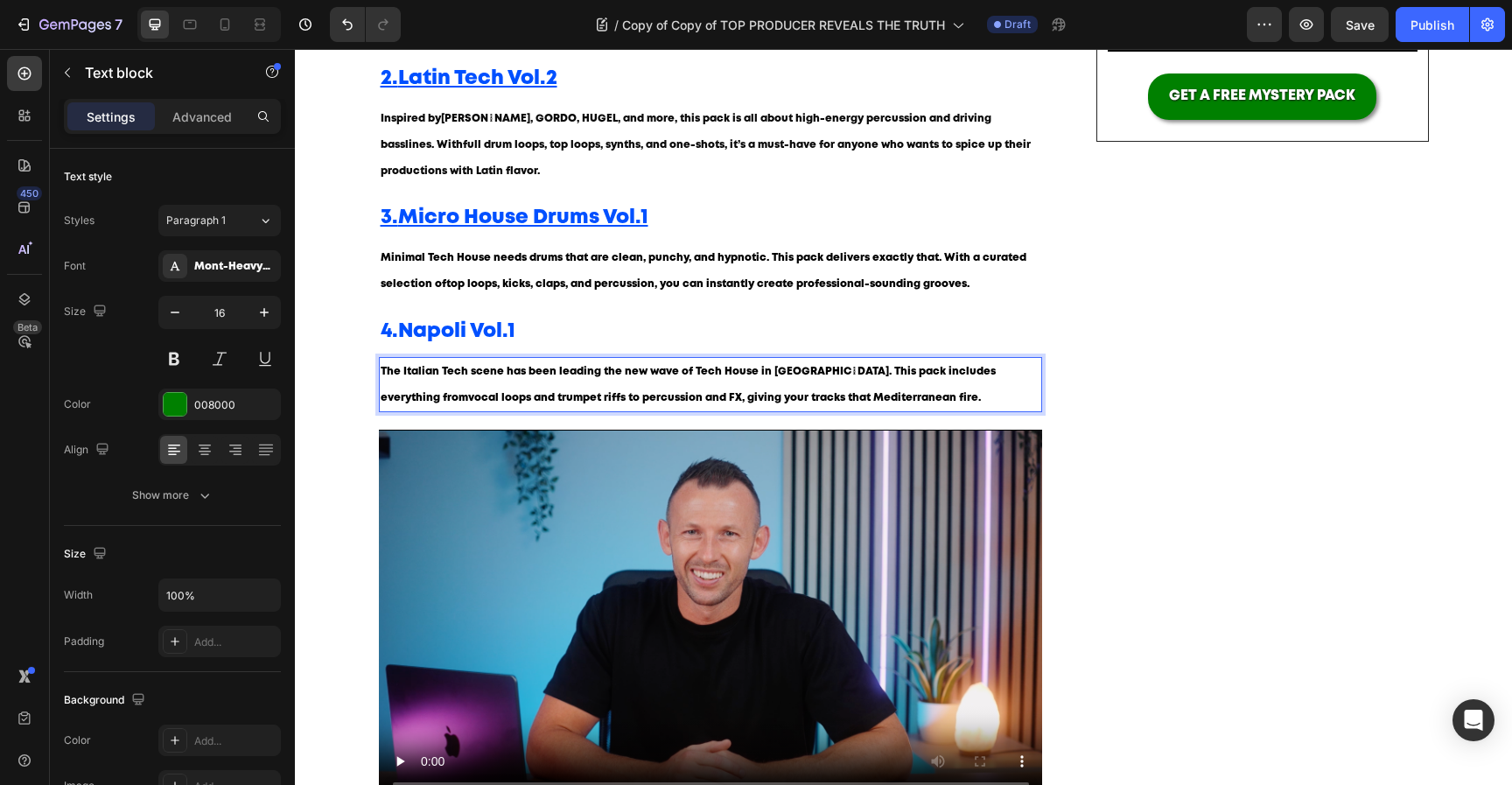
scroll to position [577, 0]
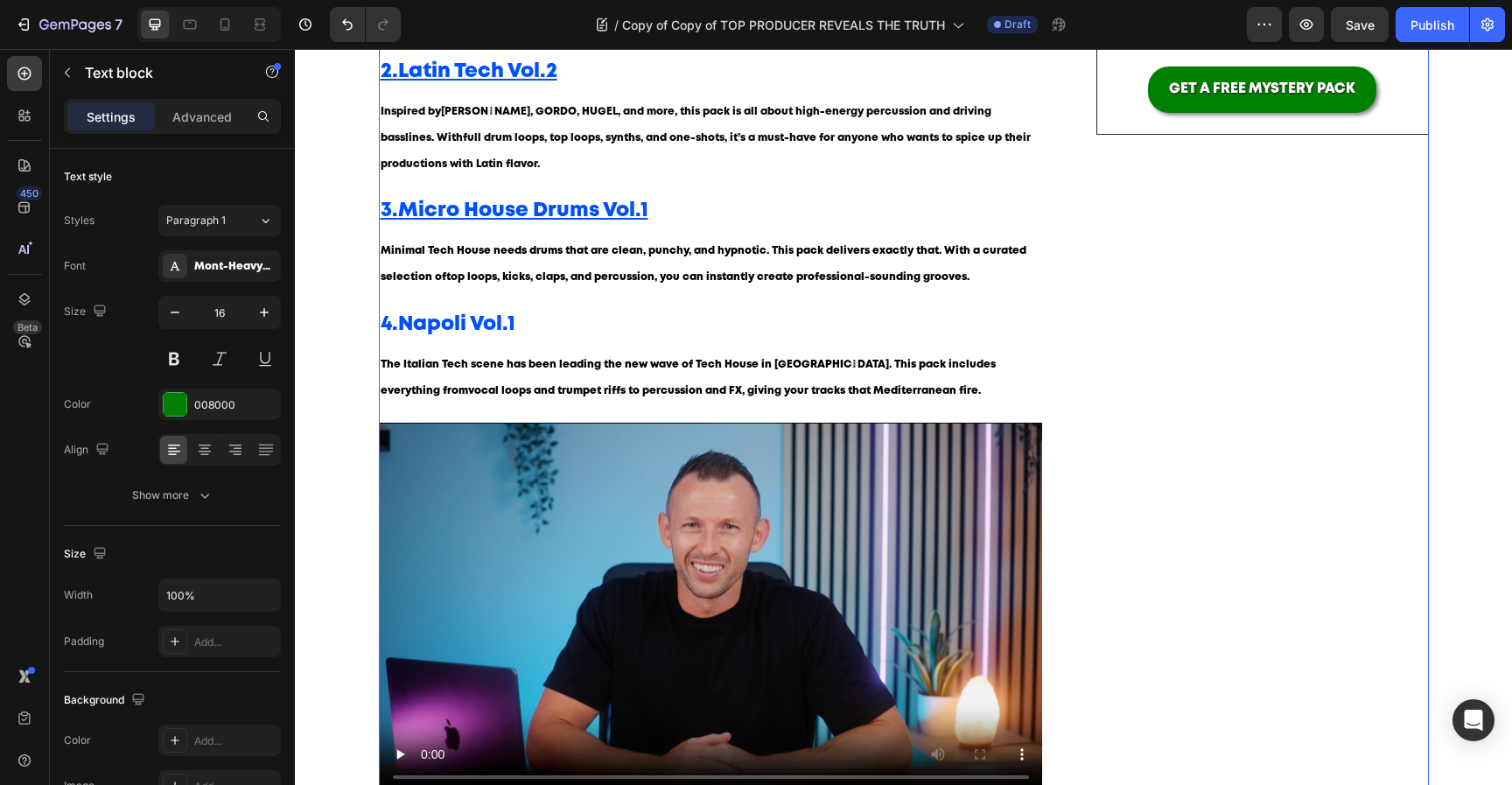
click at [1086, 318] on div "⁠⁠⁠⁠⁠⁠⁠ 🥁 The Best Tech House Sample Packs in 2025 – Elevate Your Sound Heading…" at bounding box center [904, 326] width 1050 height 1335
click at [575, 319] on p "⁠⁠⁠⁠⁠⁠⁠ 4. Napoli Vol.1" at bounding box center [711, 325] width 661 height 27
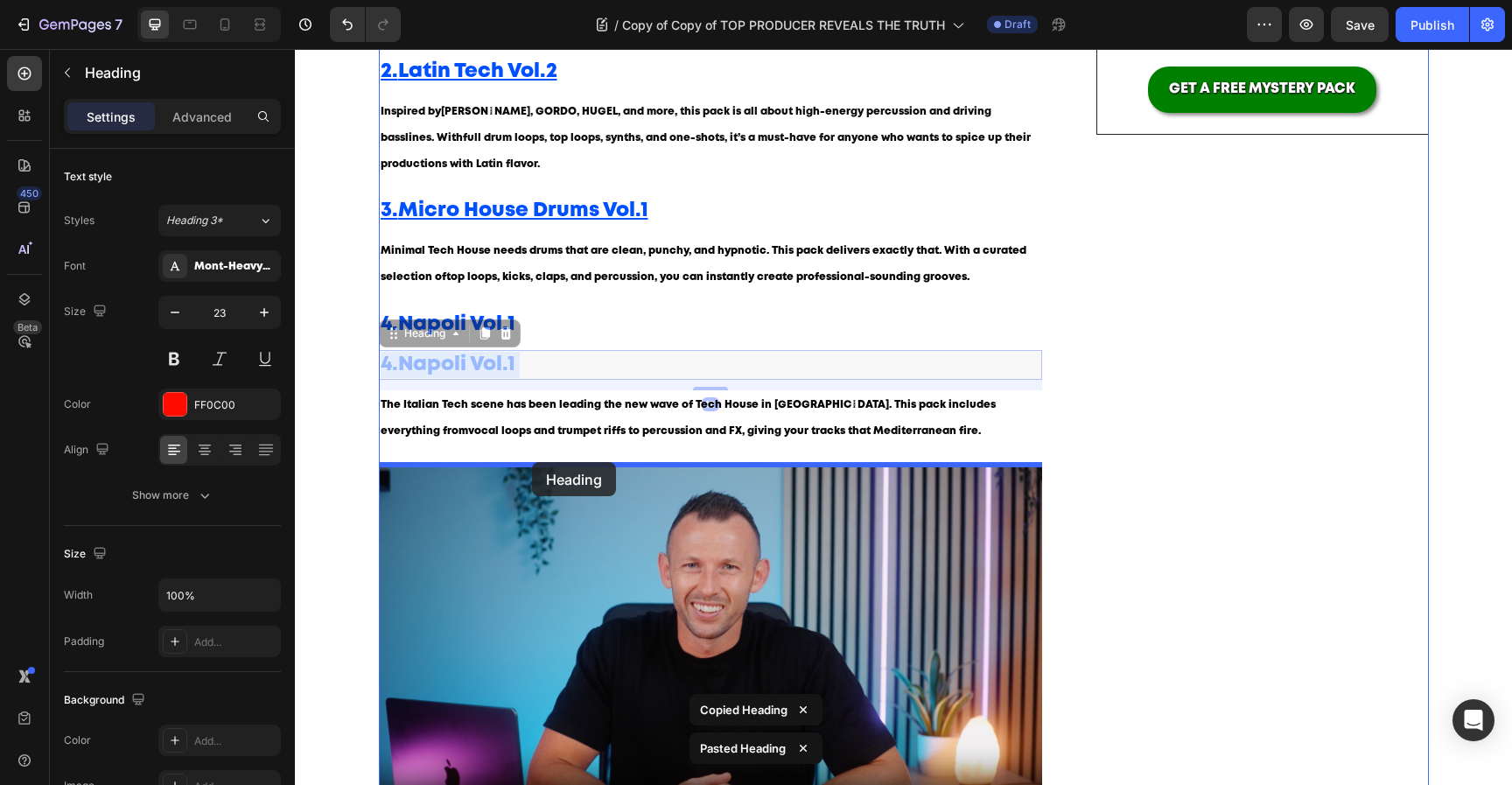
drag, startPoint x: 532, startPoint y: 360, endPoint x: 532, endPoint y: 462, distance: 102.0
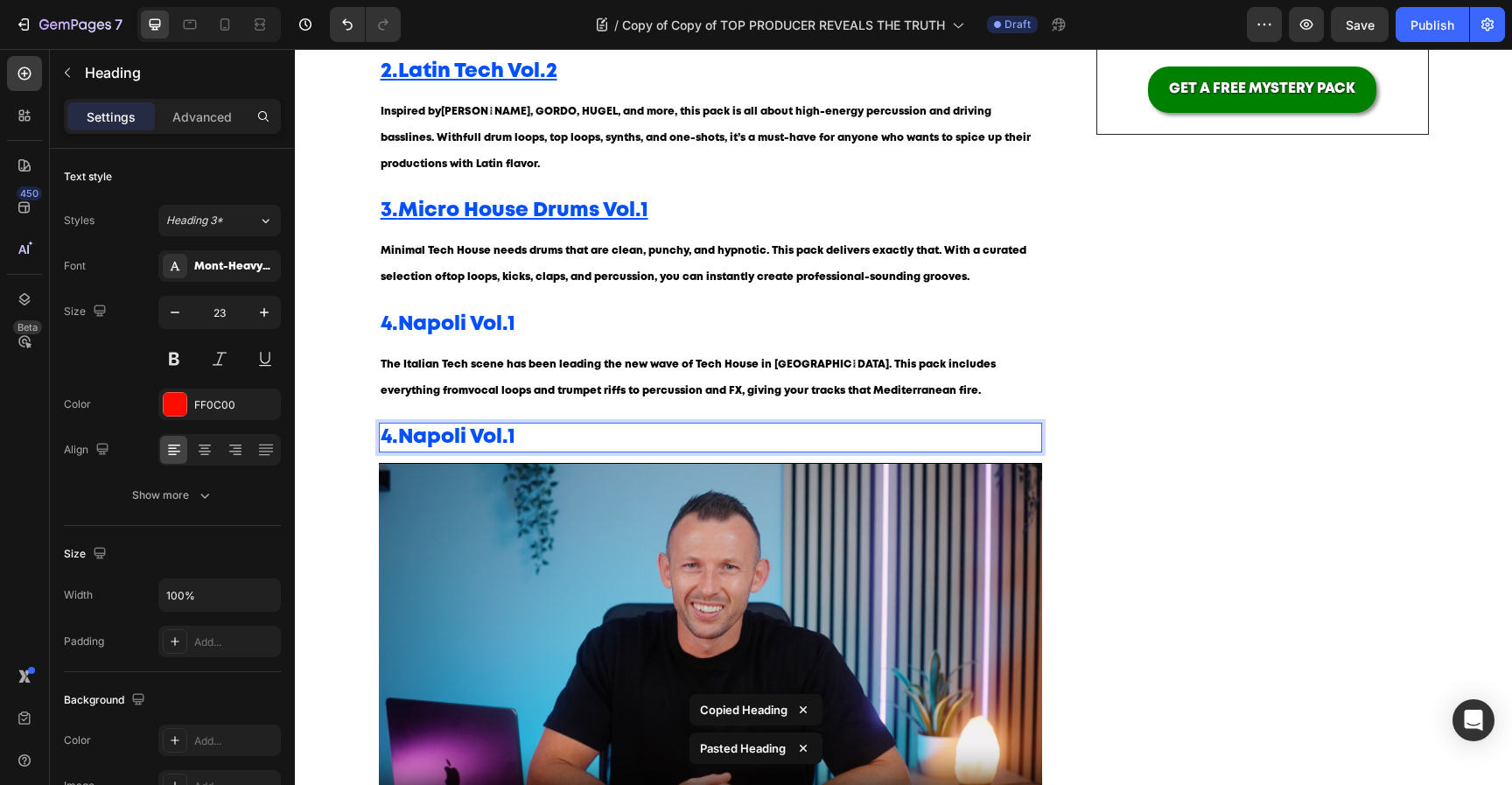
click at [526, 443] on p "4. Napoli Vol.1" at bounding box center [711, 438] width 661 height 27
click at [395, 442] on p "6. Twolate Sample Pack" at bounding box center [711, 438] width 661 height 27
click at [474, 439] on strong "Twolate Sample Pack" at bounding box center [508, 437] width 225 height 18
click at [474, 437] on strong "Twolate Sample Pack" at bounding box center [508, 437] width 225 height 18
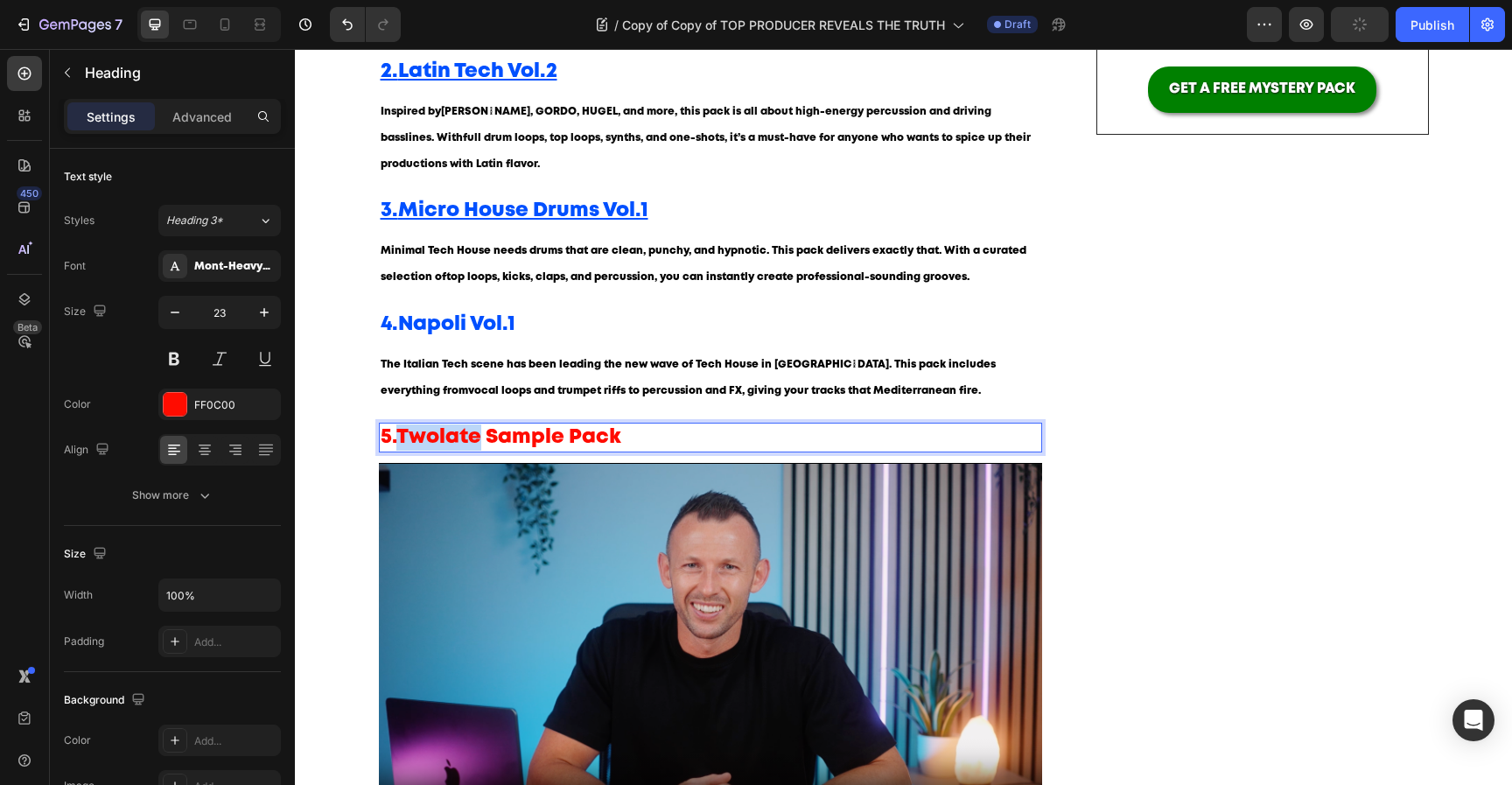
click at [474, 437] on strong "Twolate Sample Pack" at bounding box center [508, 437] width 225 height 18
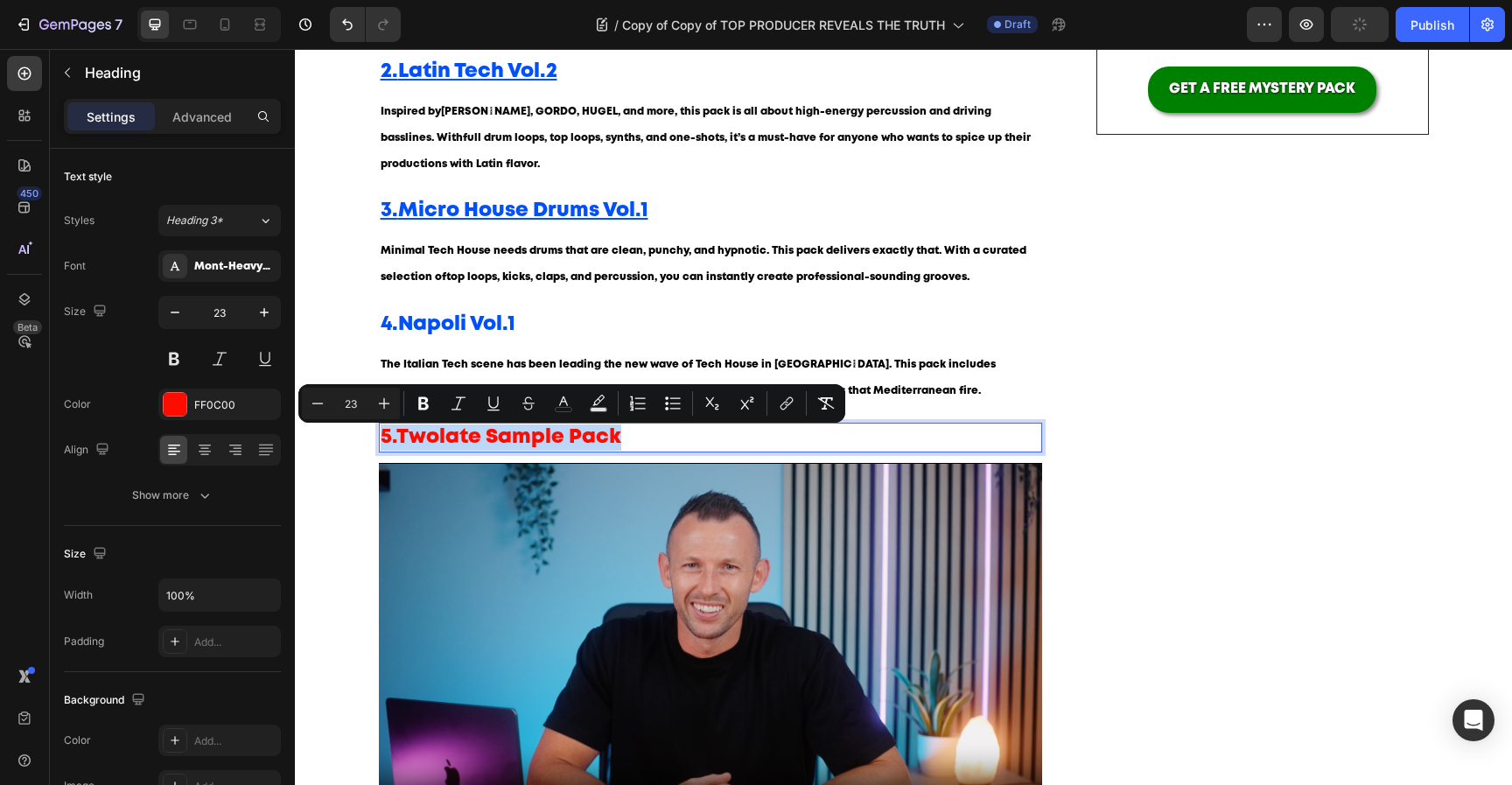
click at [474, 437] on strong "Twolate Sample Pack" at bounding box center [508, 437] width 225 height 18
click at [530, 446] on strong "Twolate Sample Pack" at bounding box center [508, 437] width 225 height 18
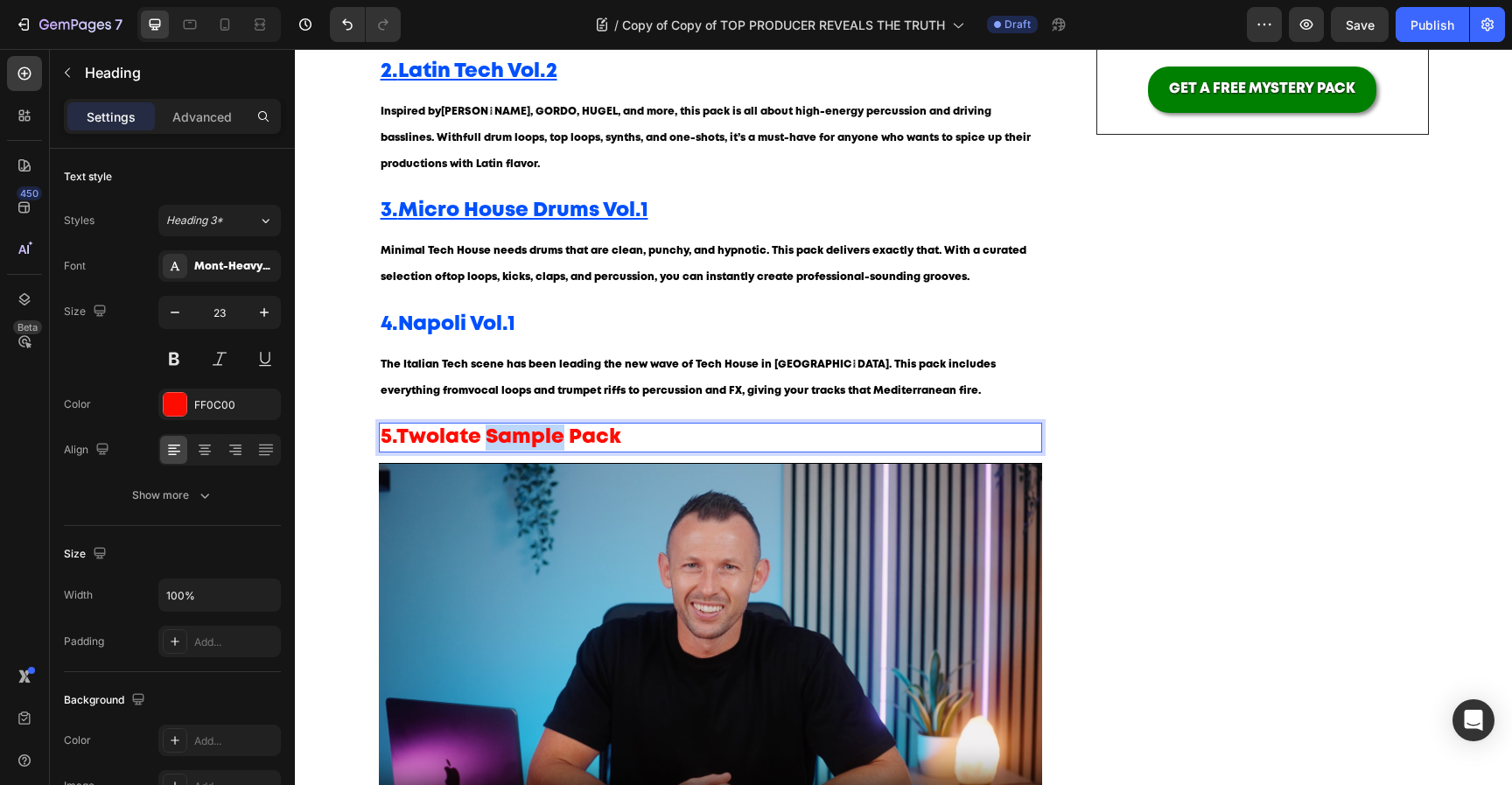
click at [530, 446] on strong "Twolate Sample Pack" at bounding box center [508, 437] width 225 height 18
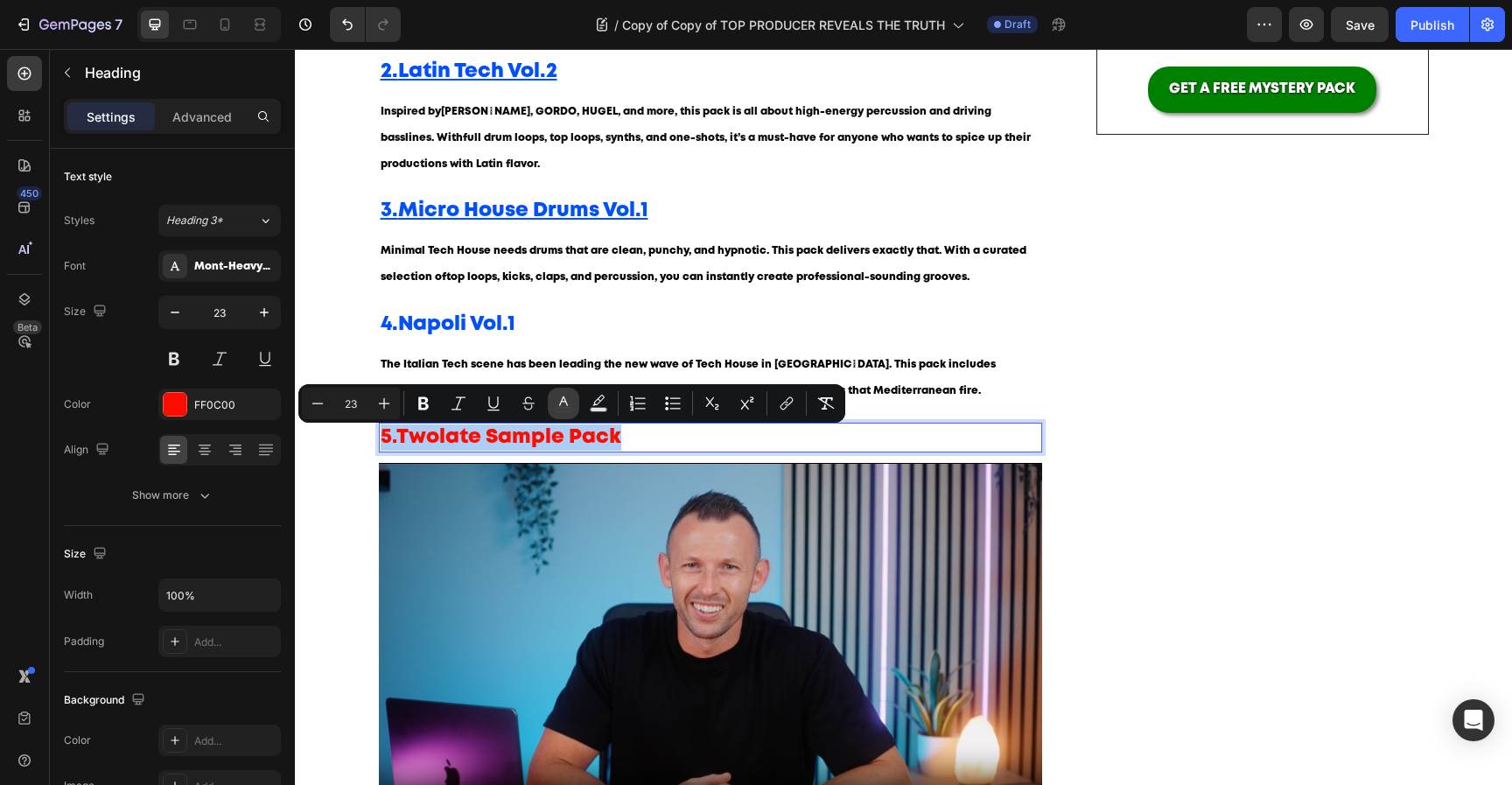
click at [562, 406] on icon "Editor contextual toolbar" at bounding box center [563, 403] width 17 height 17
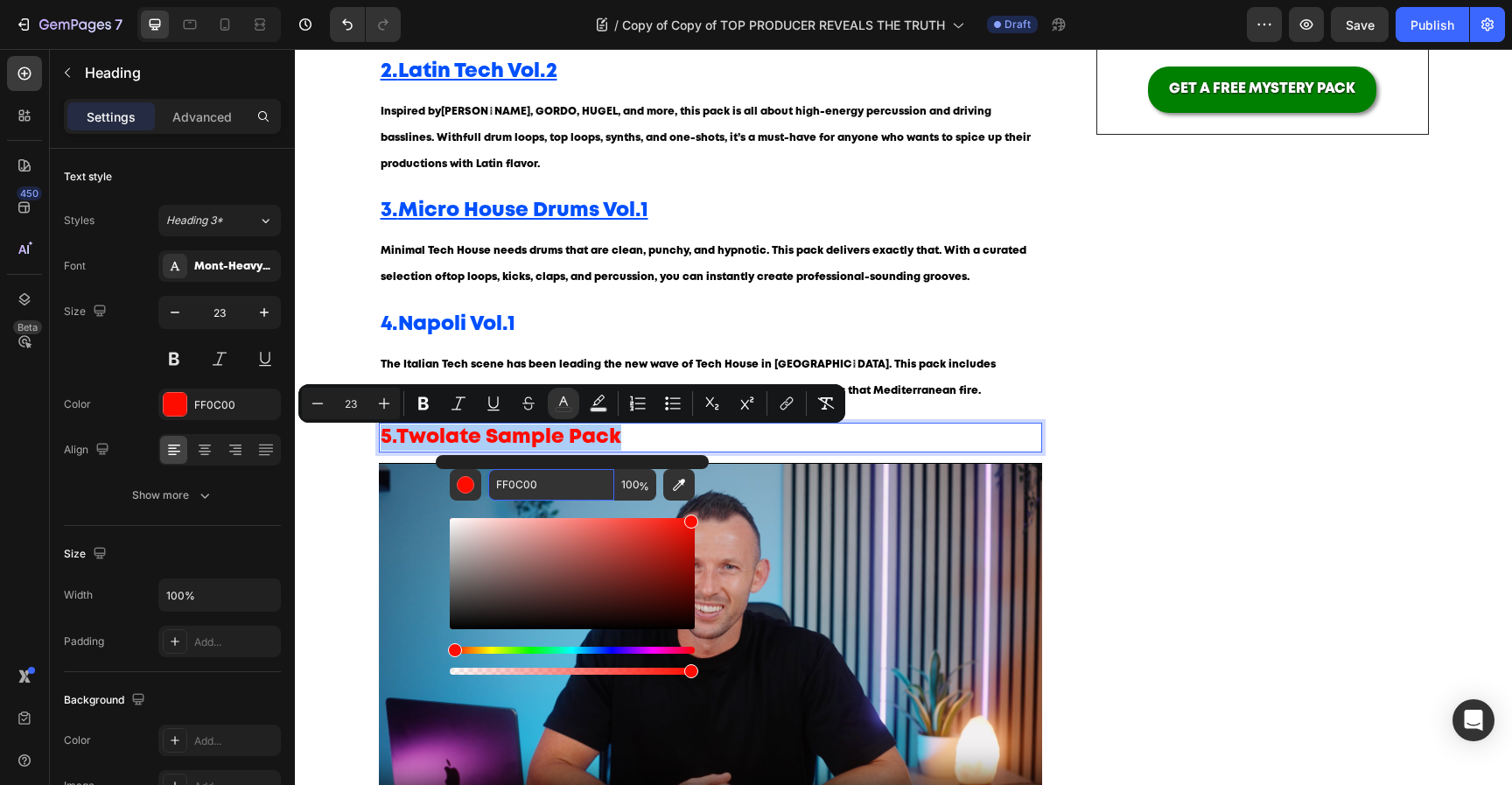
click at [542, 485] on input "FF0C00" at bounding box center [551, 484] width 126 height 31
paste input "0050FF"
type input "0050FF"
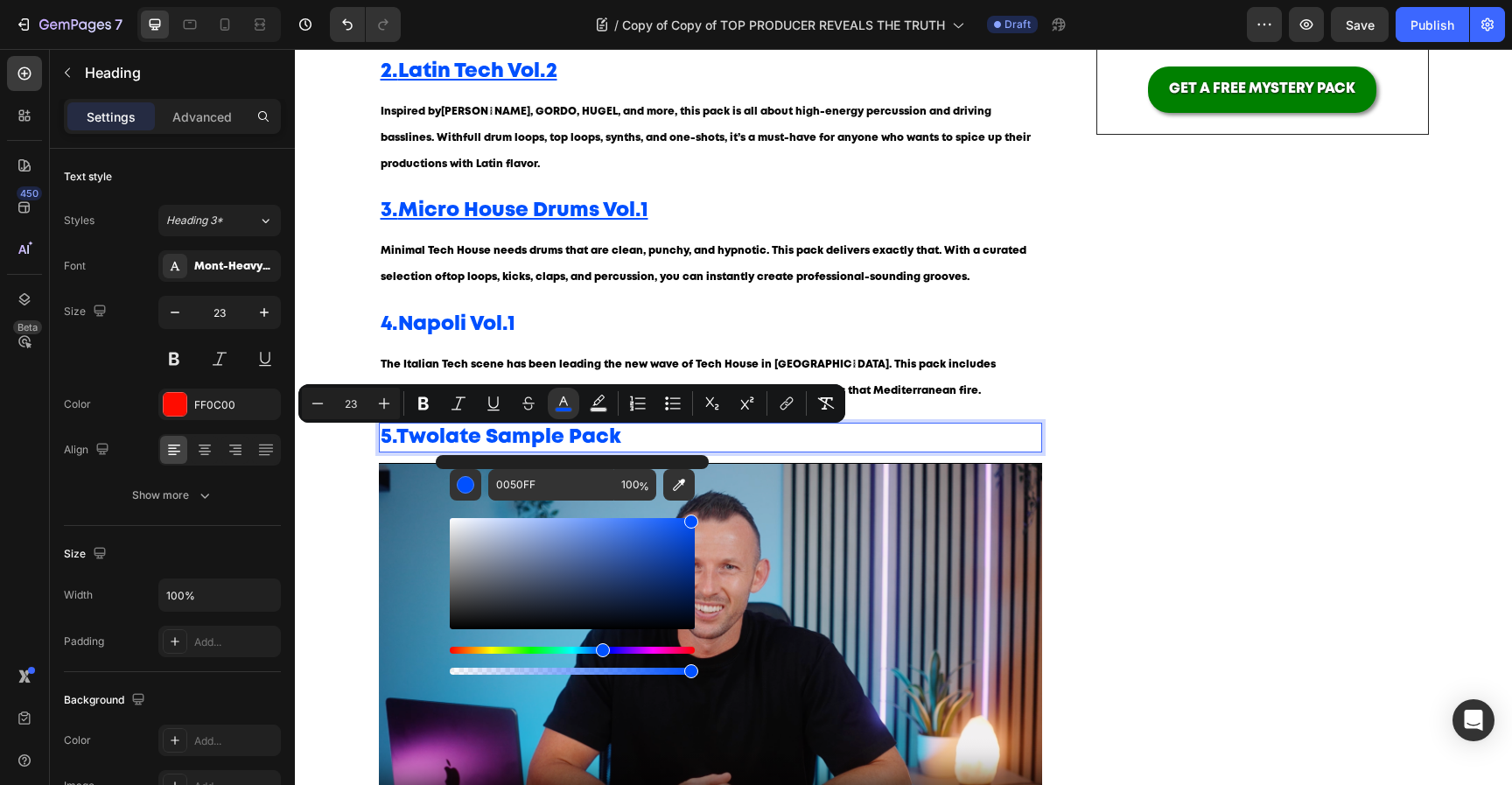
click at [534, 435] on strong "Twolate Sample Pack" at bounding box center [508, 437] width 225 height 18
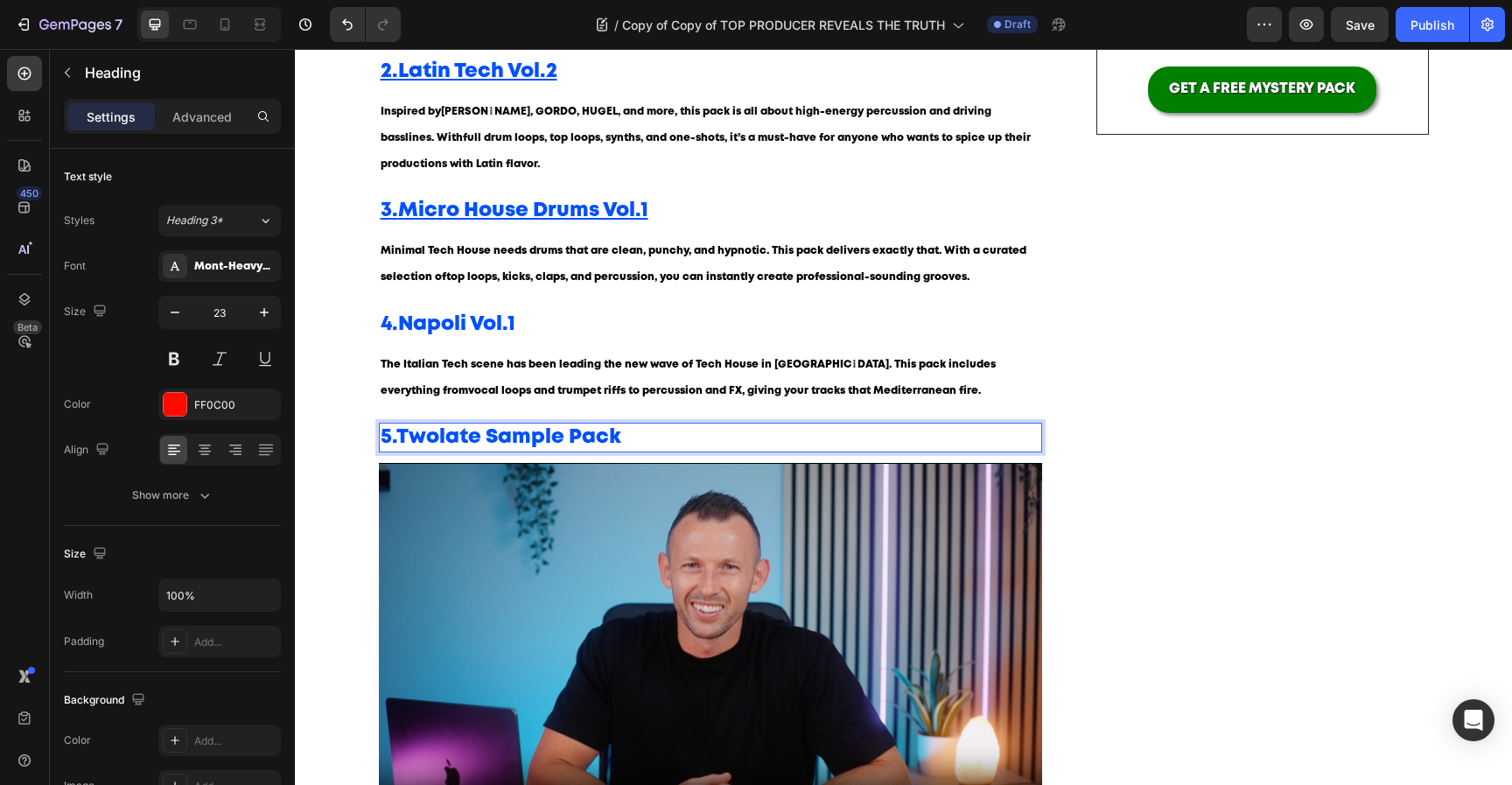
click at [539, 438] on strong "Twolate Sample Pack" at bounding box center [508, 437] width 225 height 18
click at [539, 439] on strong "Twolate Sample Pack" at bounding box center [508, 437] width 225 height 18
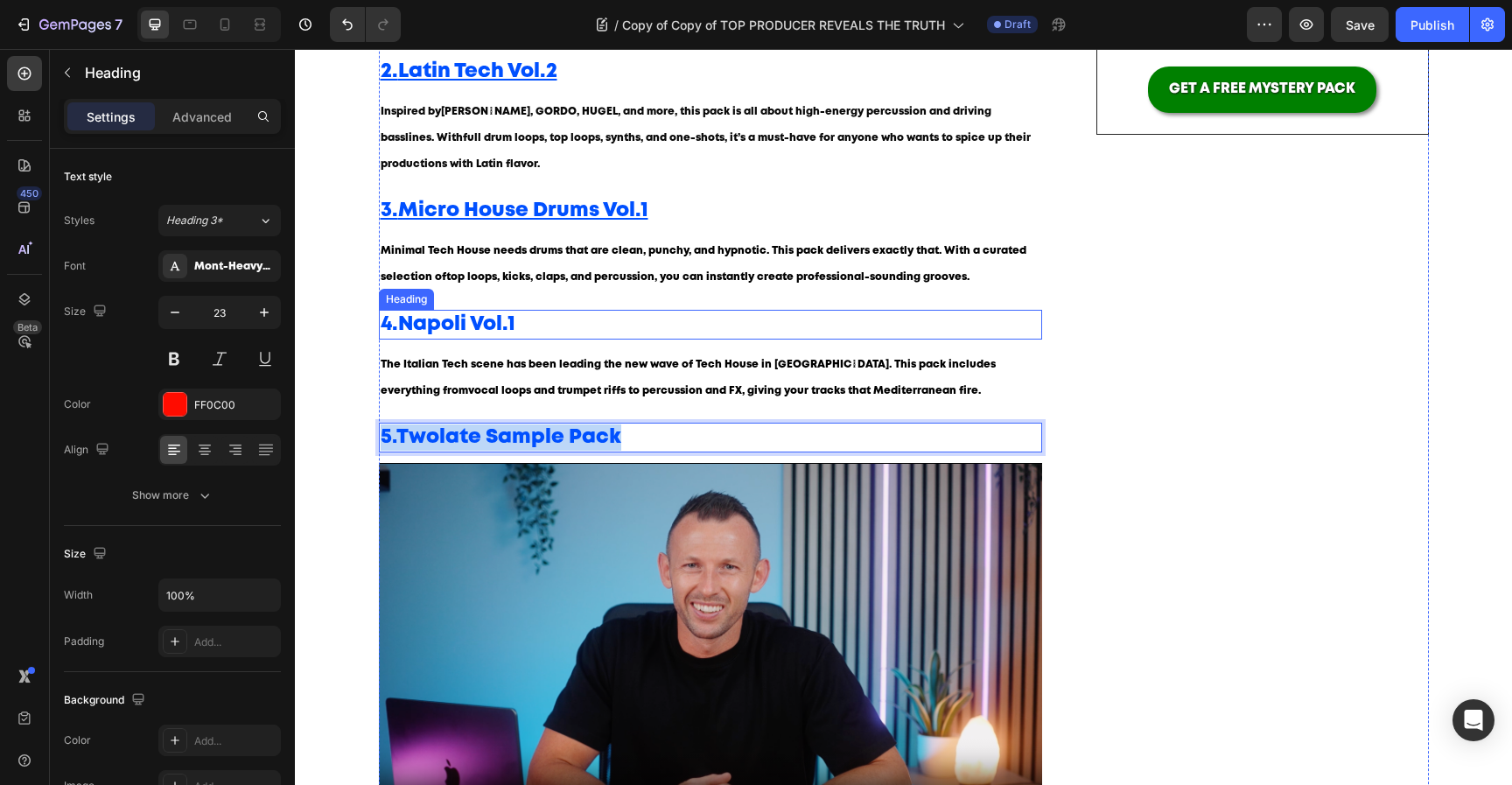
click at [479, 331] on strong "Napoli Vol.1" at bounding box center [456, 324] width 117 height 18
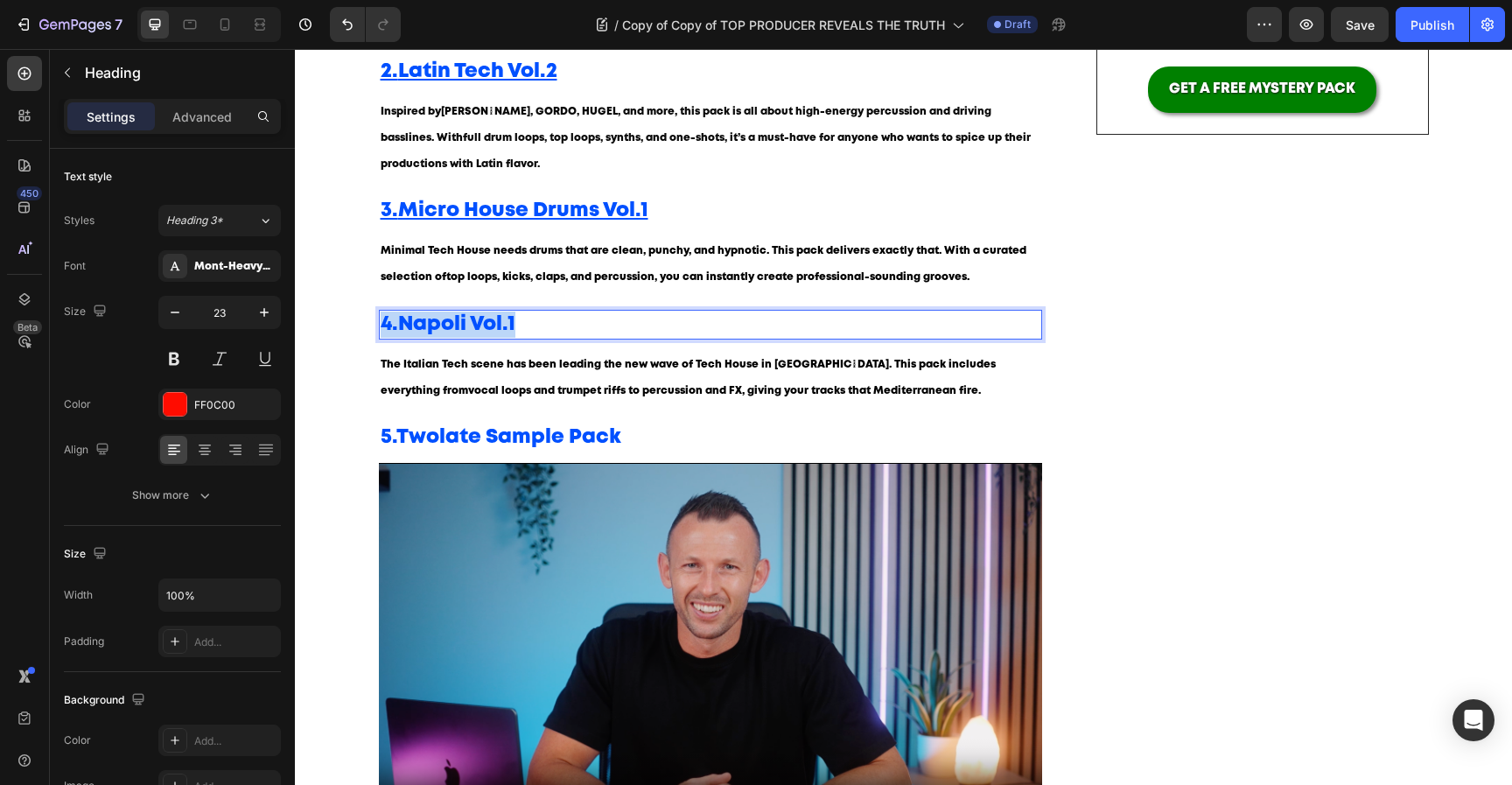
click at [479, 331] on strong "Napoli Vol.1" at bounding box center [456, 324] width 117 height 18
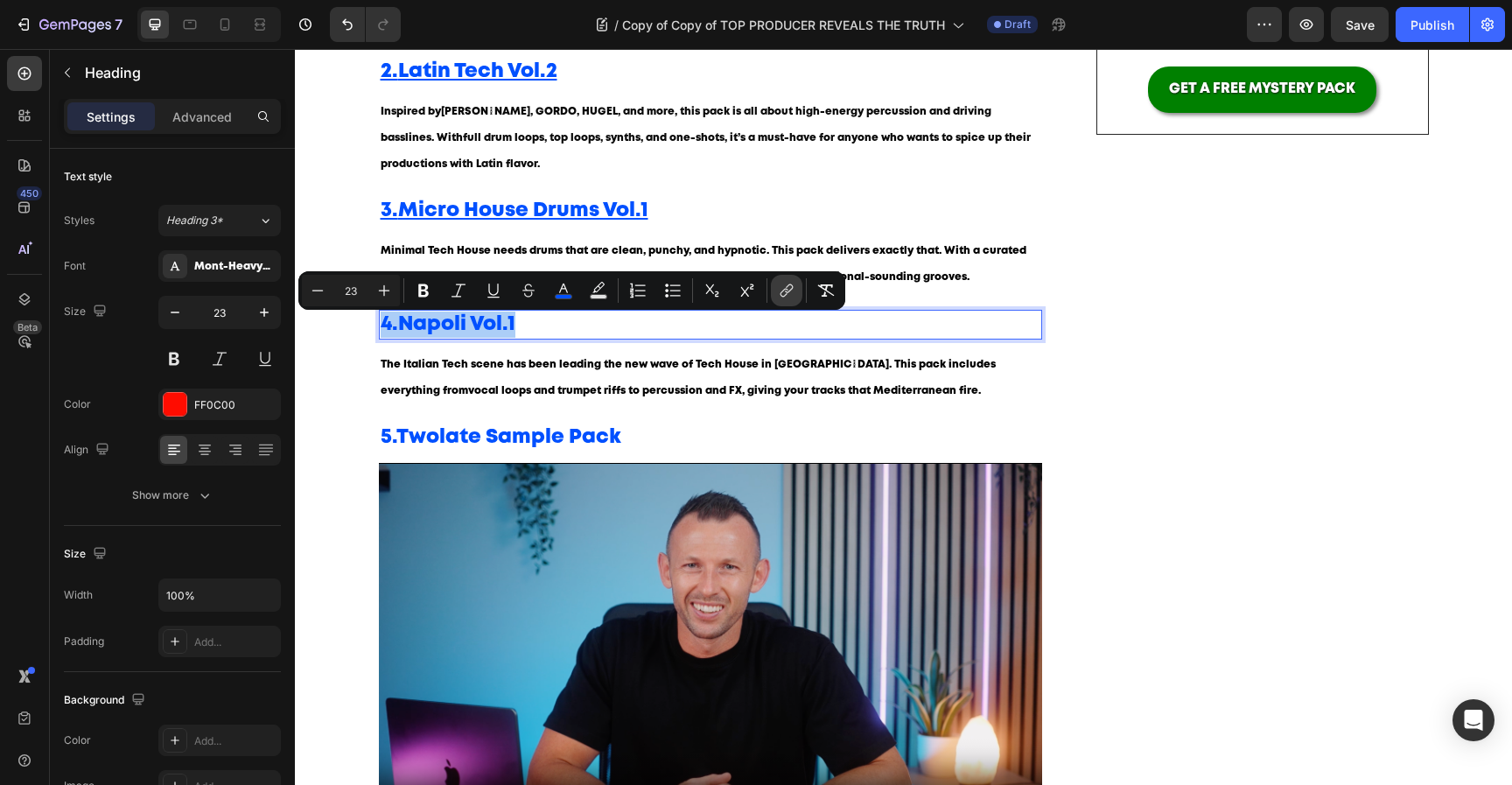
click at [782, 290] on icon "Editor contextual toolbar" at bounding box center [786, 290] width 17 height 17
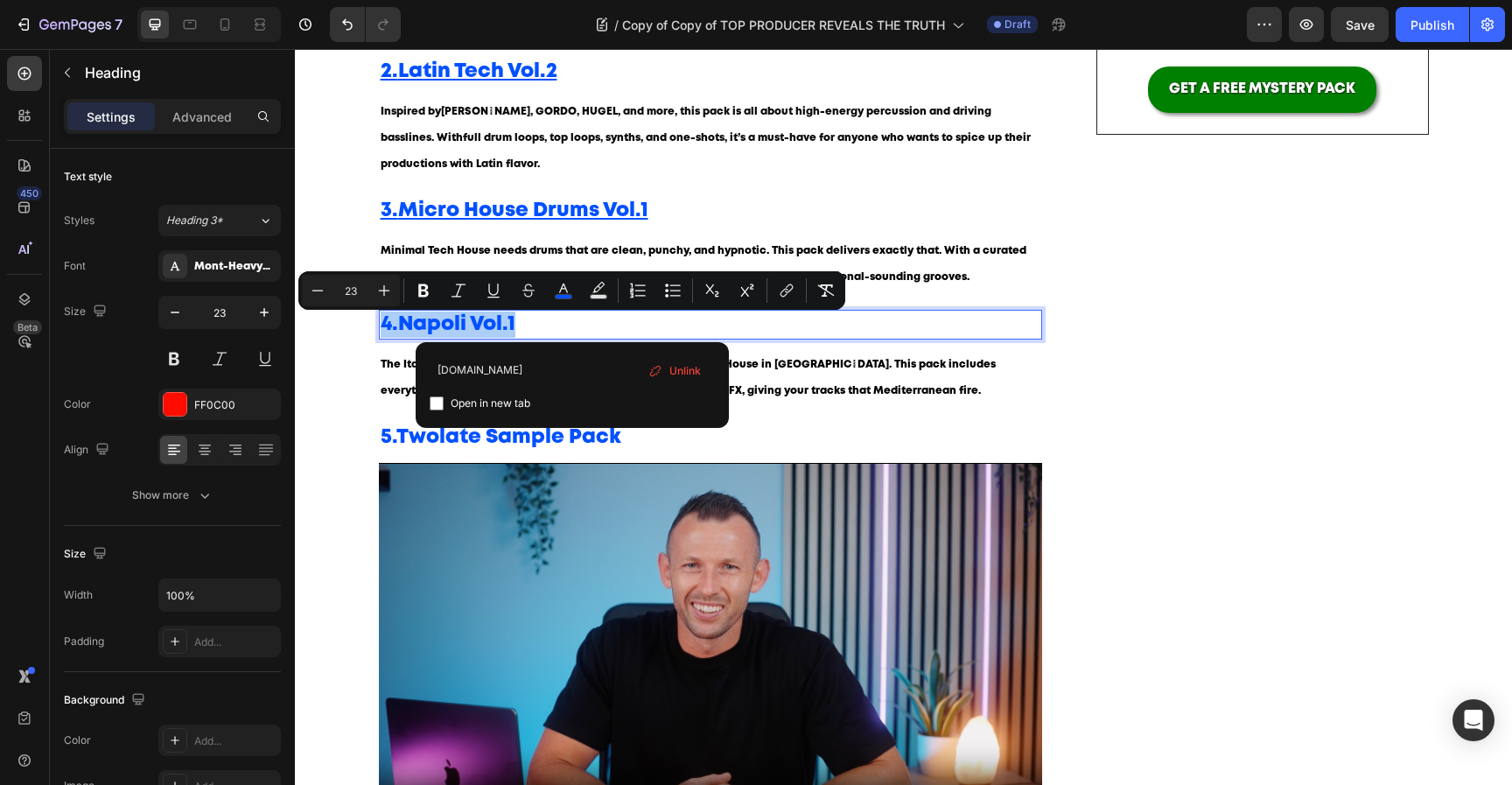
type input "[DOMAIN_NAME]"
click at [507, 411] on span "Open in new tab" at bounding box center [491, 403] width 80 height 21
checkbox input "true"
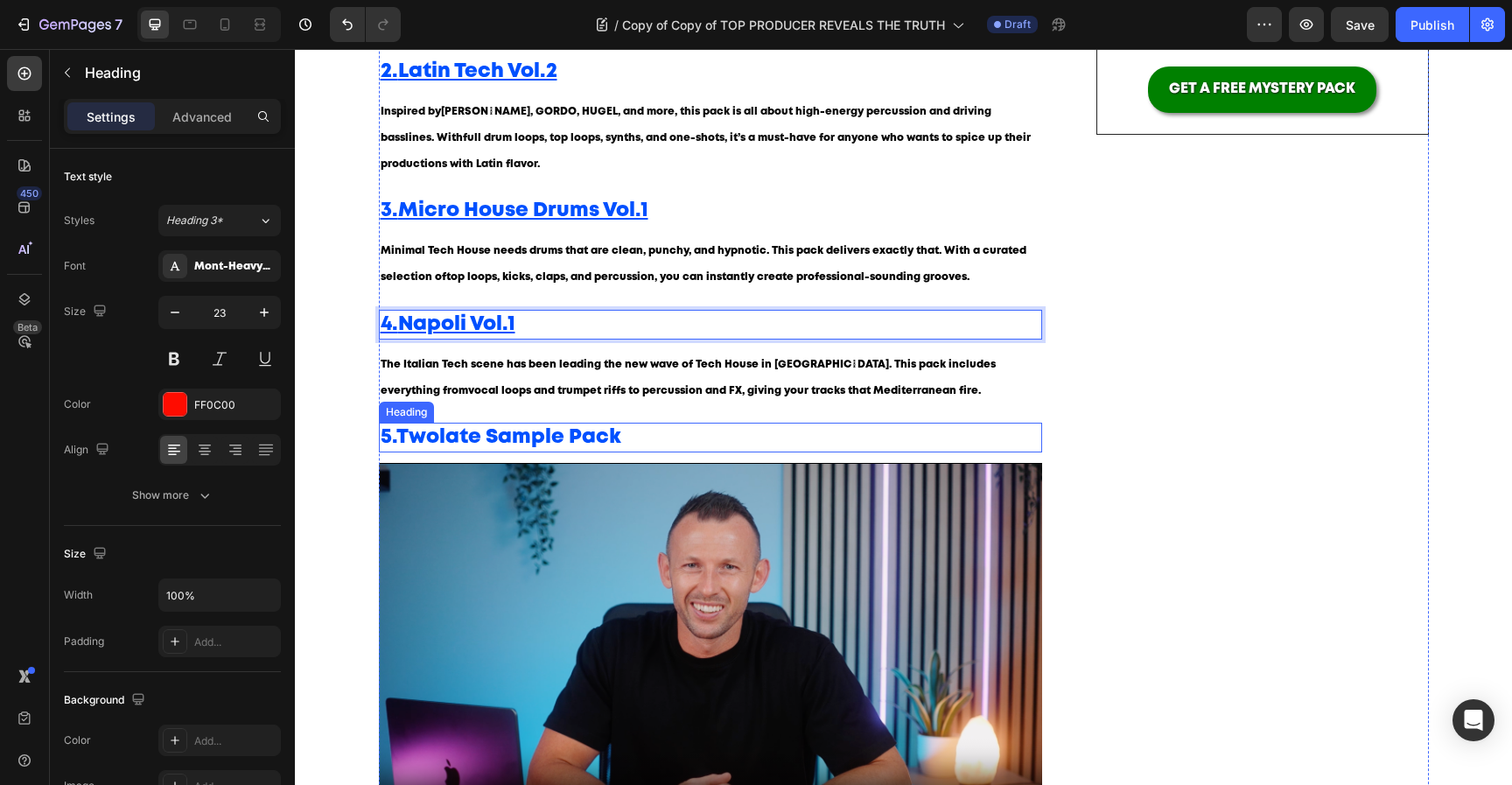
click at [497, 442] on strong "Twolate Sample Pack" at bounding box center [508, 437] width 225 height 18
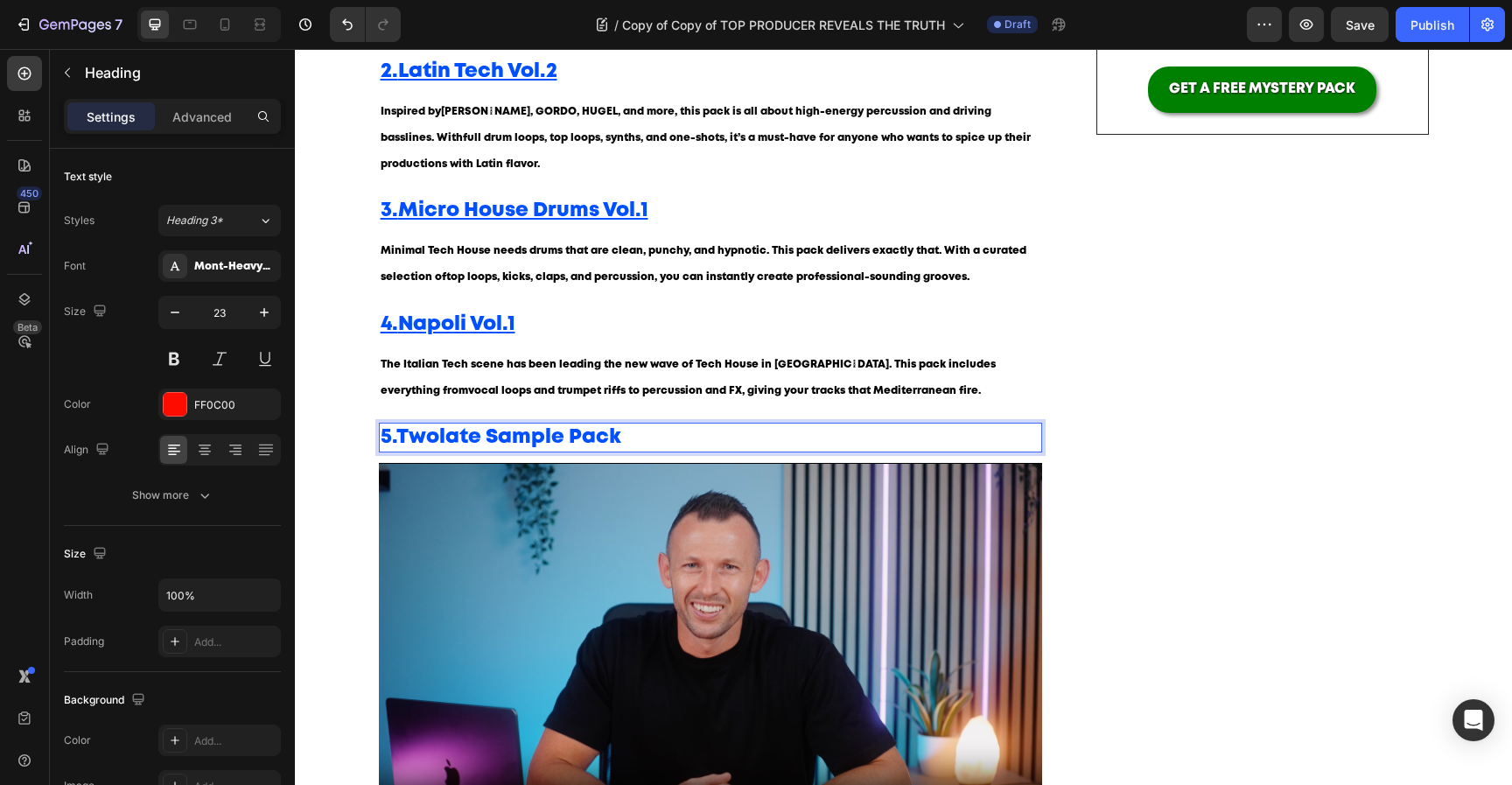
click at [497, 442] on strong "Twolate Sample Pack" at bounding box center [508, 437] width 225 height 18
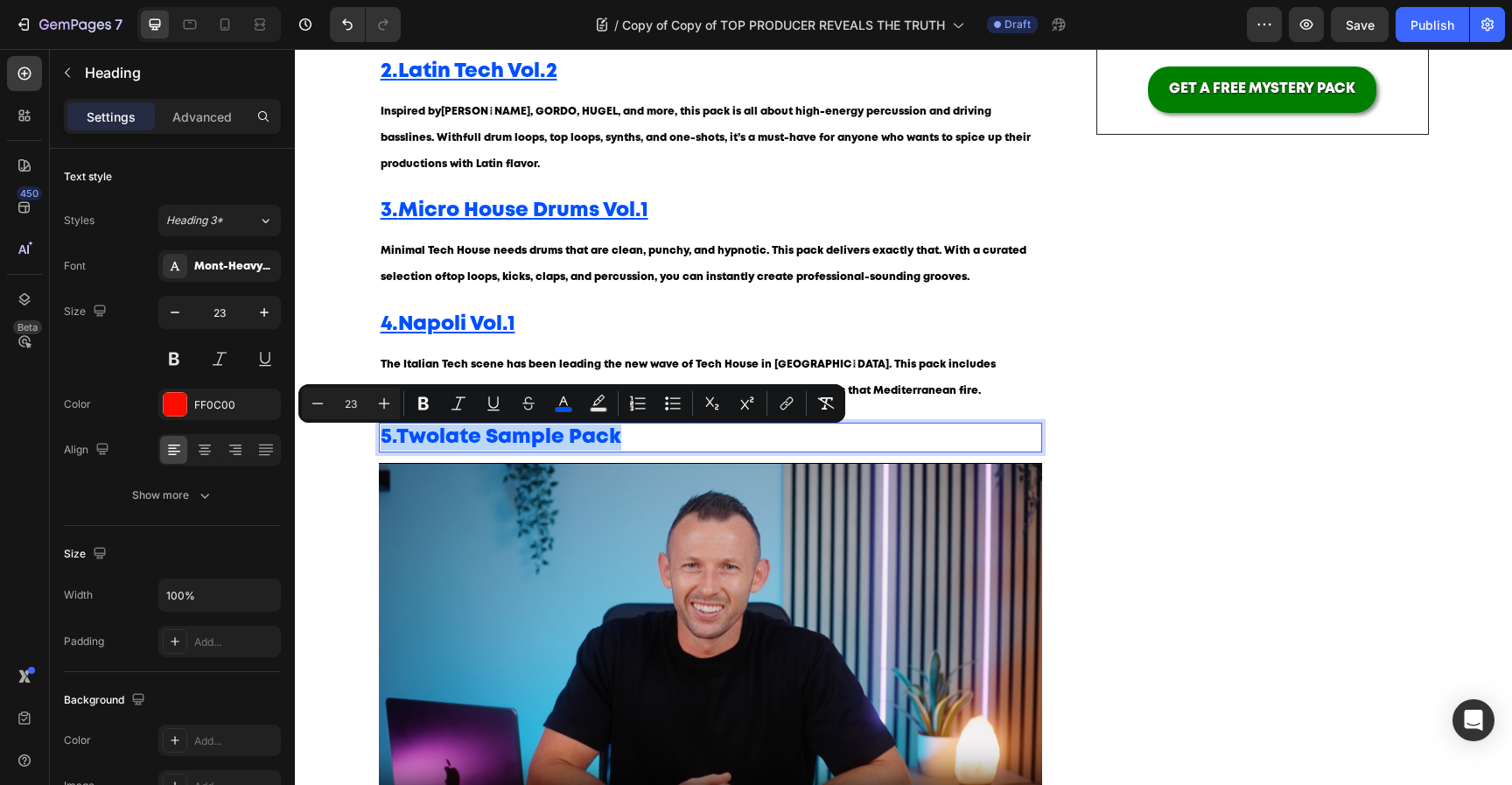
click at [497, 442] on strong "Twolate Sample Pack" at bounding box center [508, 437] width 225 height 18
click at [778, 393] on button "link" at bounding box center [786, 402] width 31 height 31
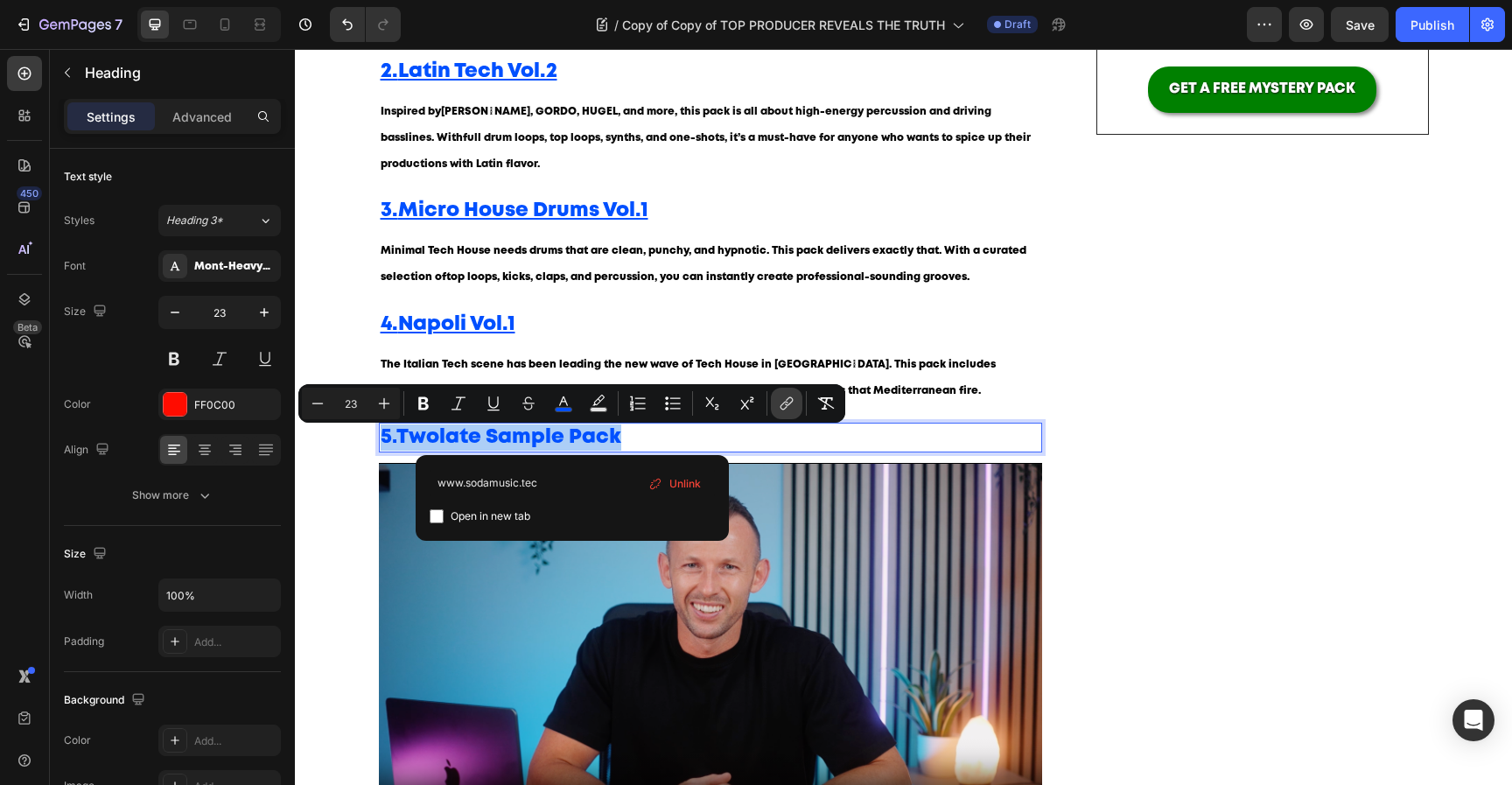
type input "[DOMAIN_NAME]"
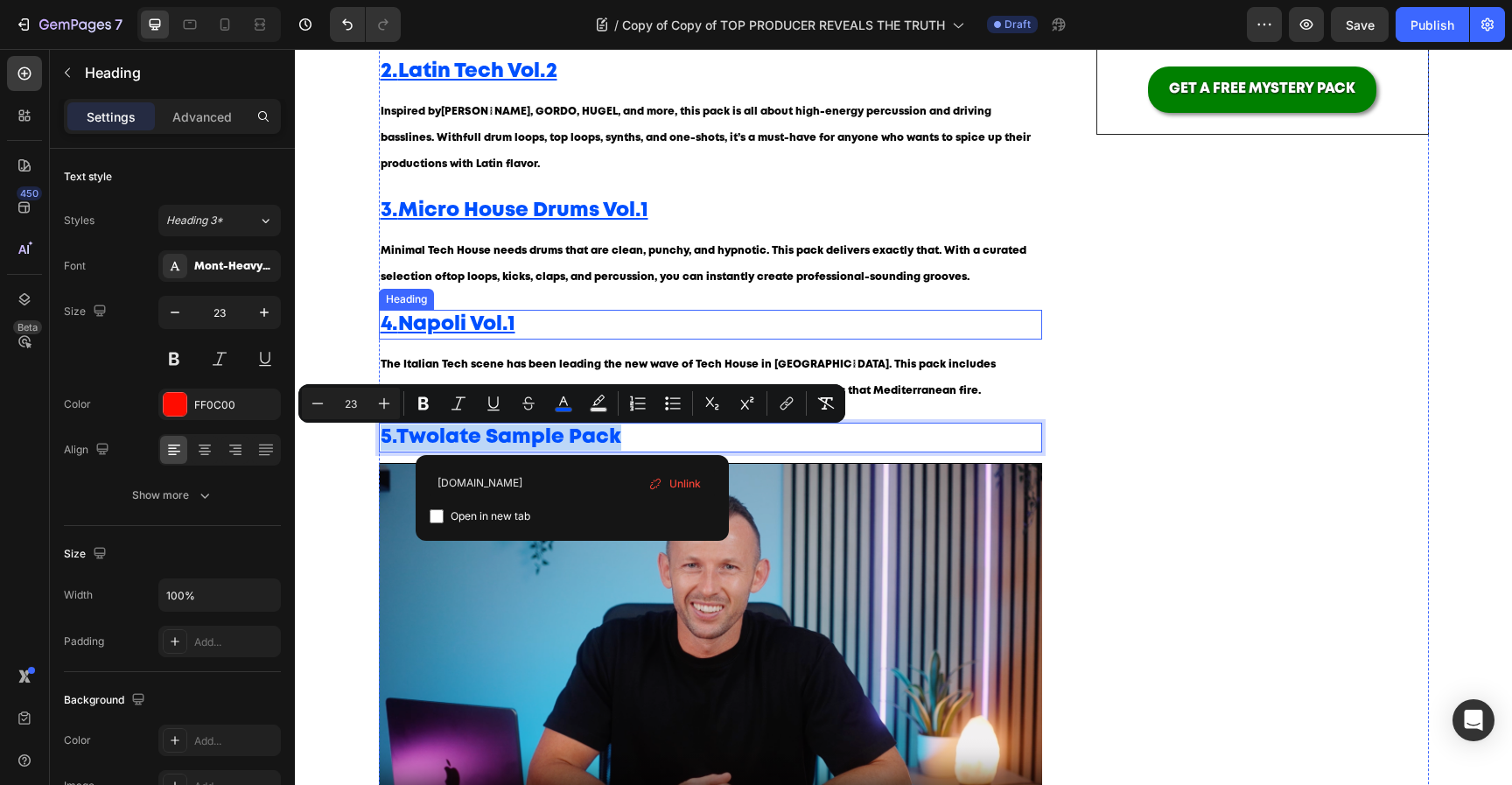
click at [871, 318] on p "⁠⁠⁠⁠⁠⁠⁠ 4. Napoli Vol.1" at bounding box center [711, 325] width 661 height 27
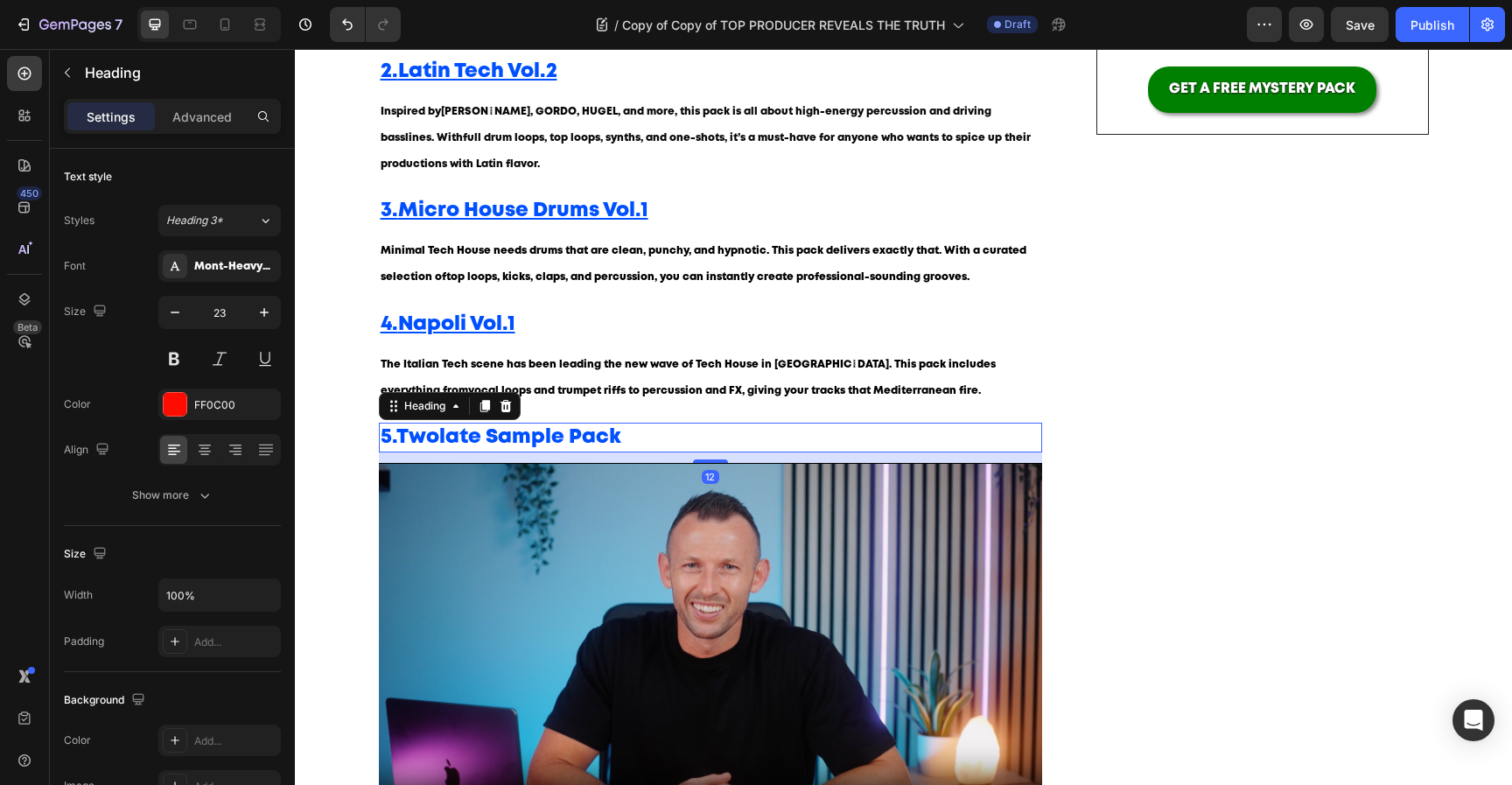
click at [519, 440] on strong "Twolate Sample Pack" at bounding box center [508, 437] width 225 height 18
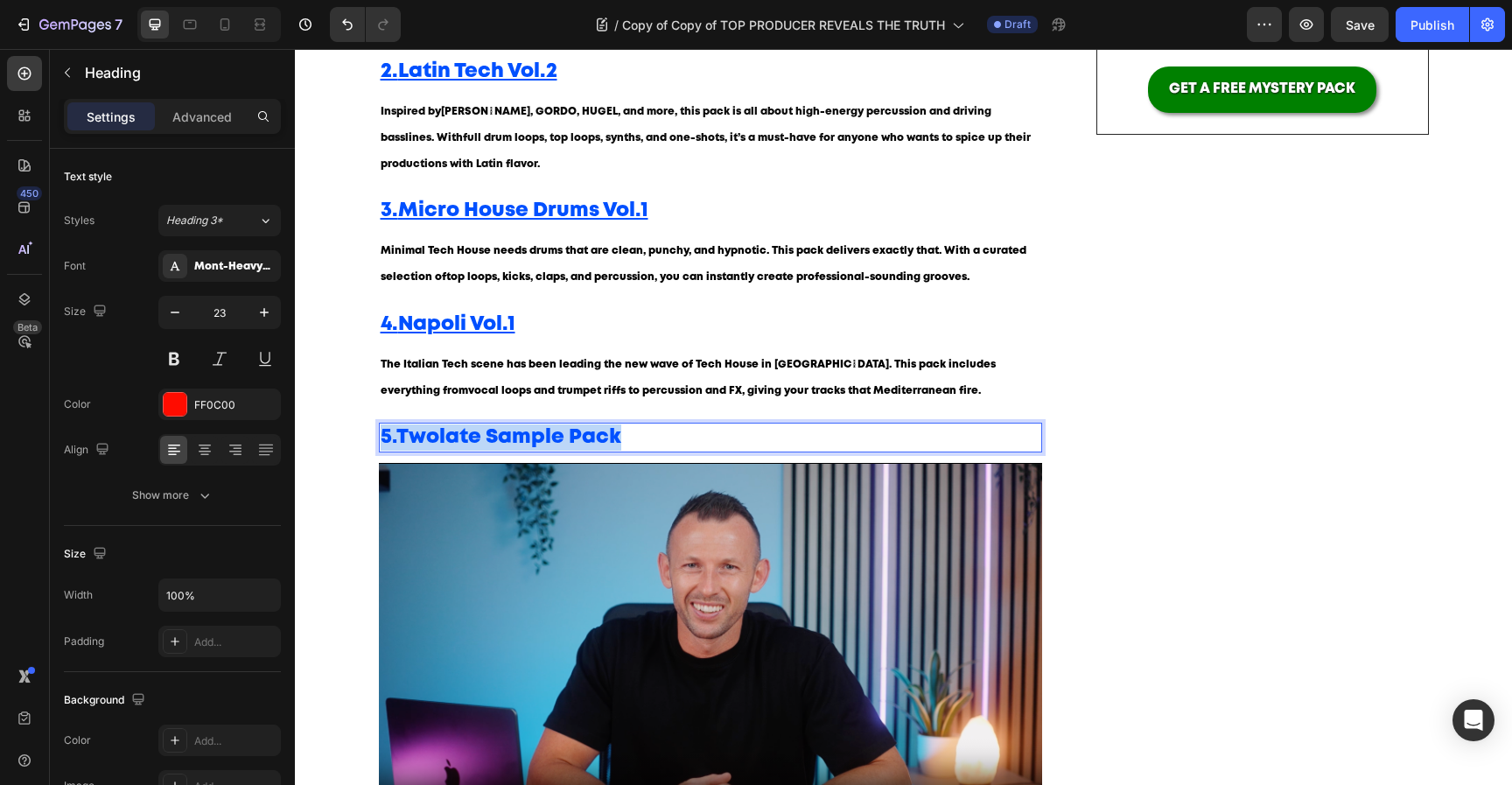
click at [519, 440] on strong "Twolate Sample Pack" at bounding box center [508, 437] width 225 height 18
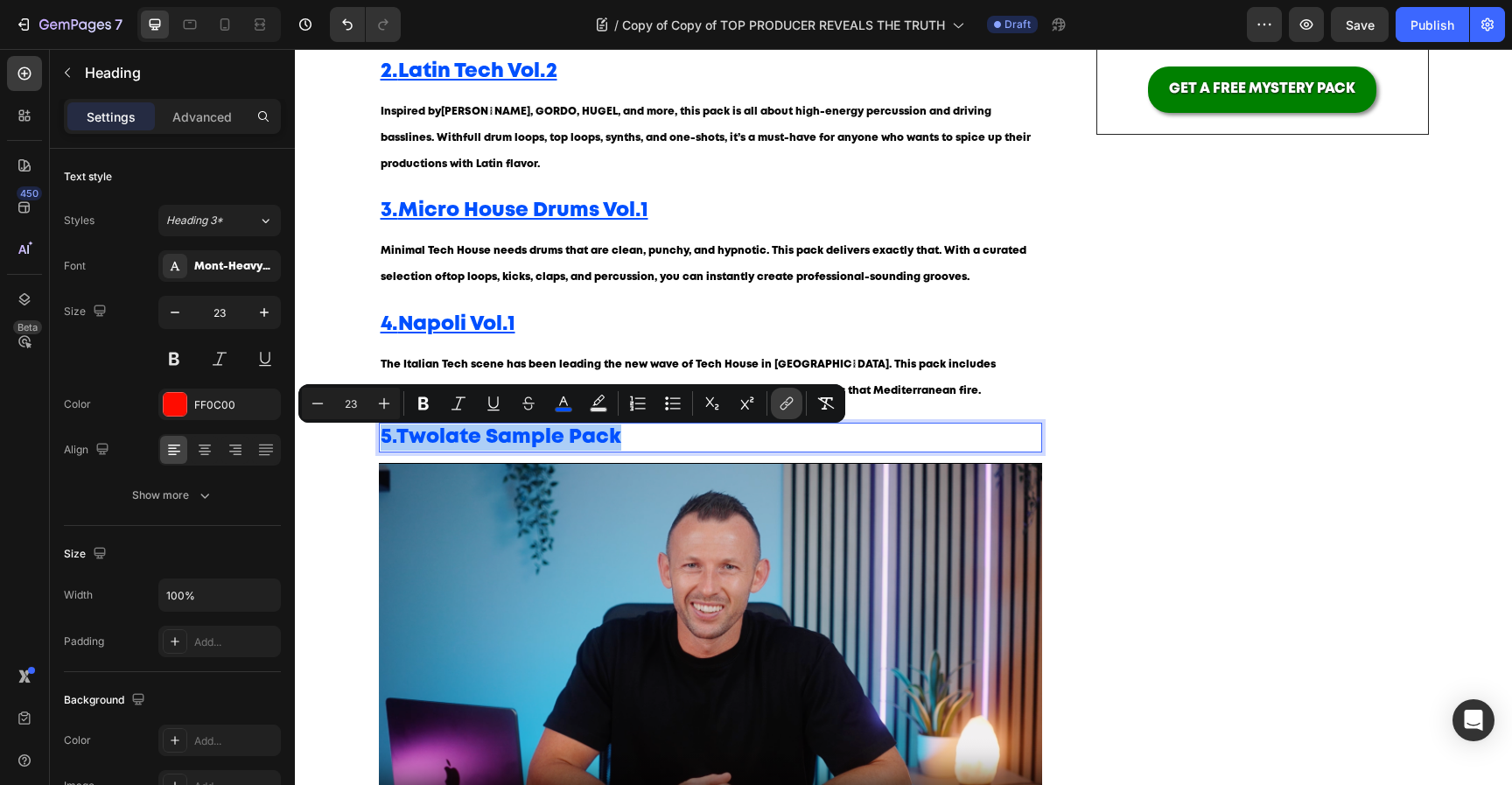
click at [784, 407] on icon "Editor contextual toolbar" at bounding box center [786, 403] width 17 height 17
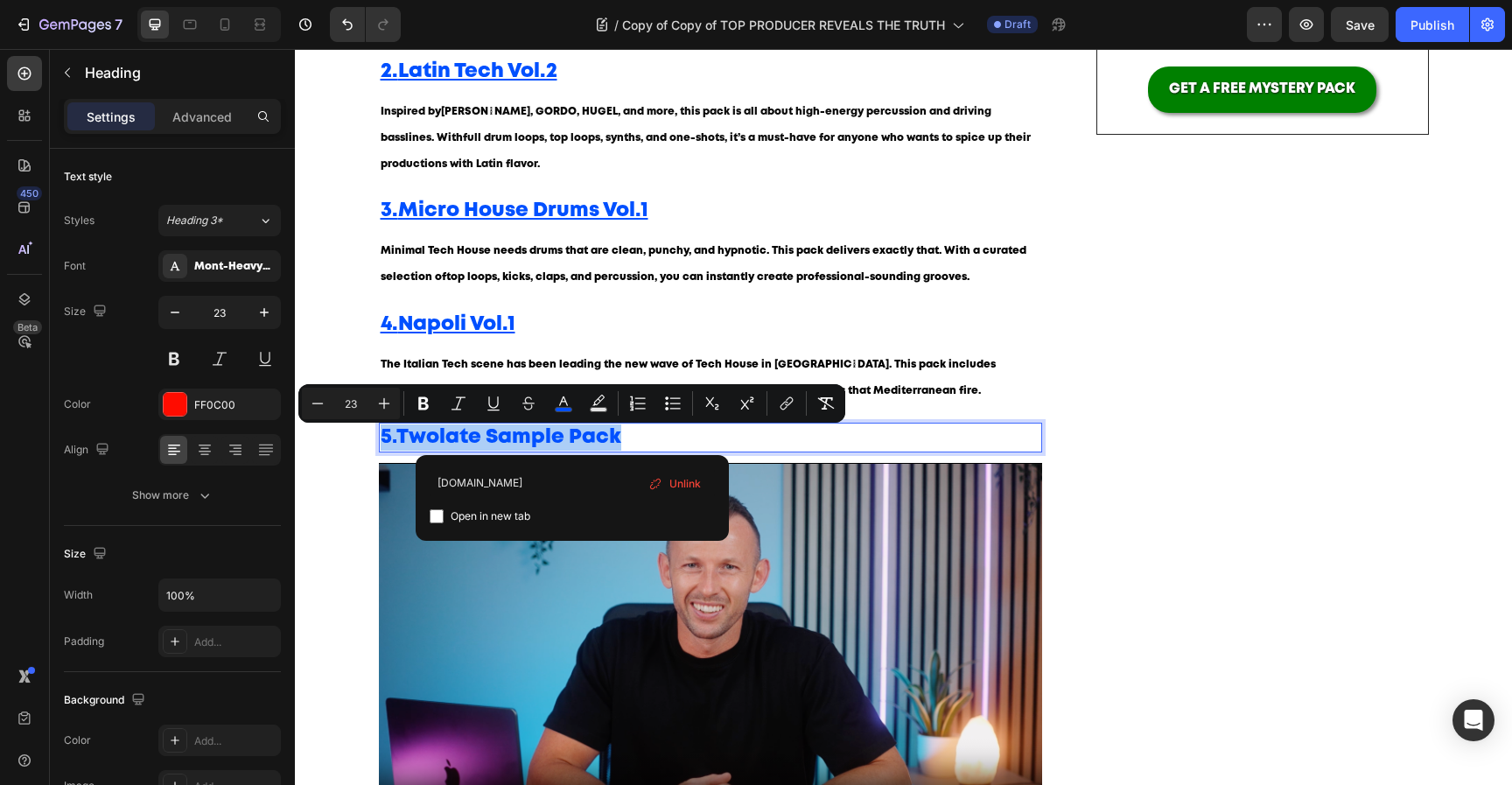
type input "[DOMAIN_NAME]"
click at [482, 518] on span "Open in new tab" at bounding box center [491, 516] width 80 height 21
checkbox input "true"
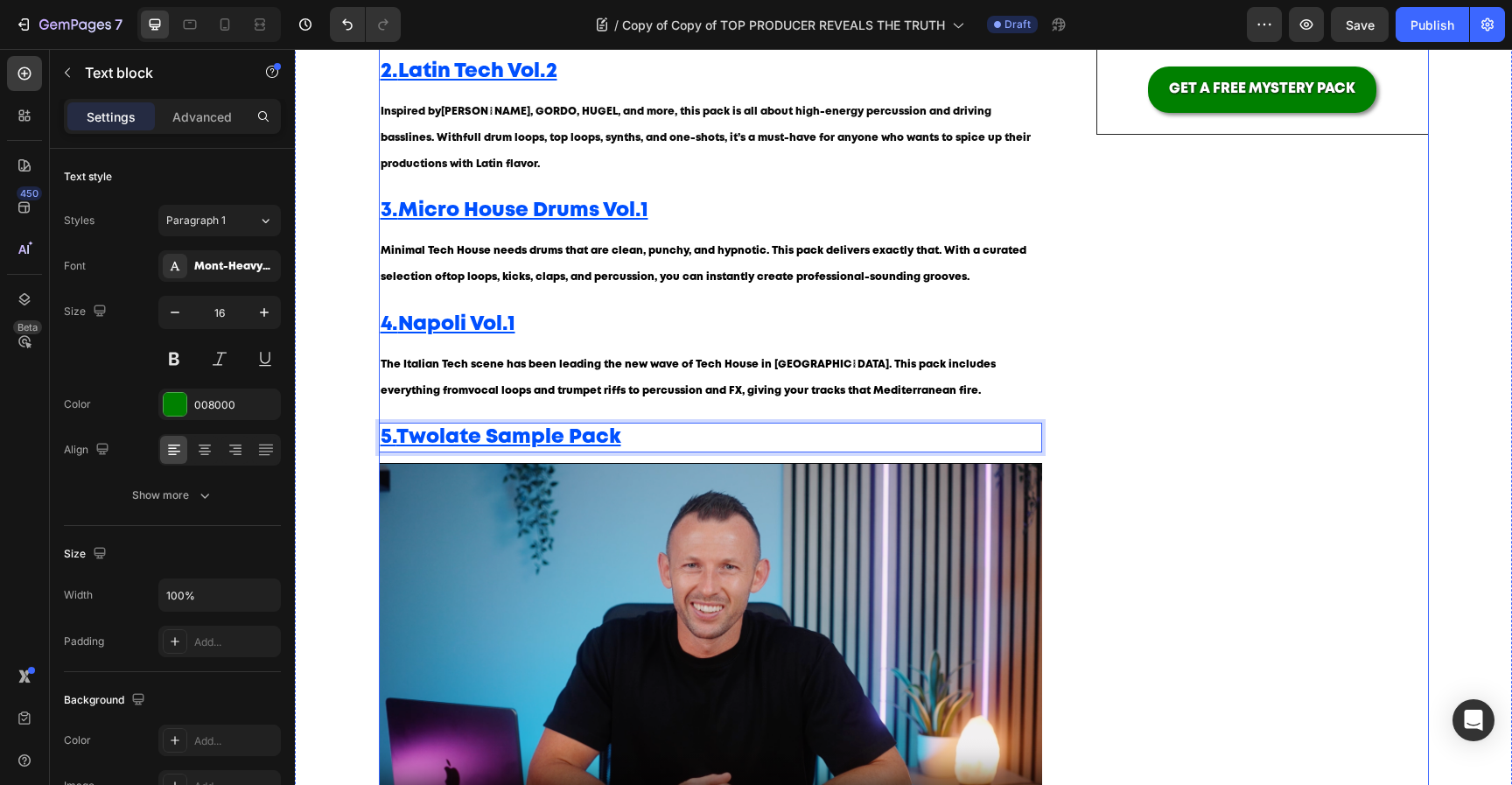
click at [717, 286] on p "Minimal Tech House needs drums that are clean, punchy, and hypnotic. This pack …" at bounding box center [711, 264] width 661 height 52
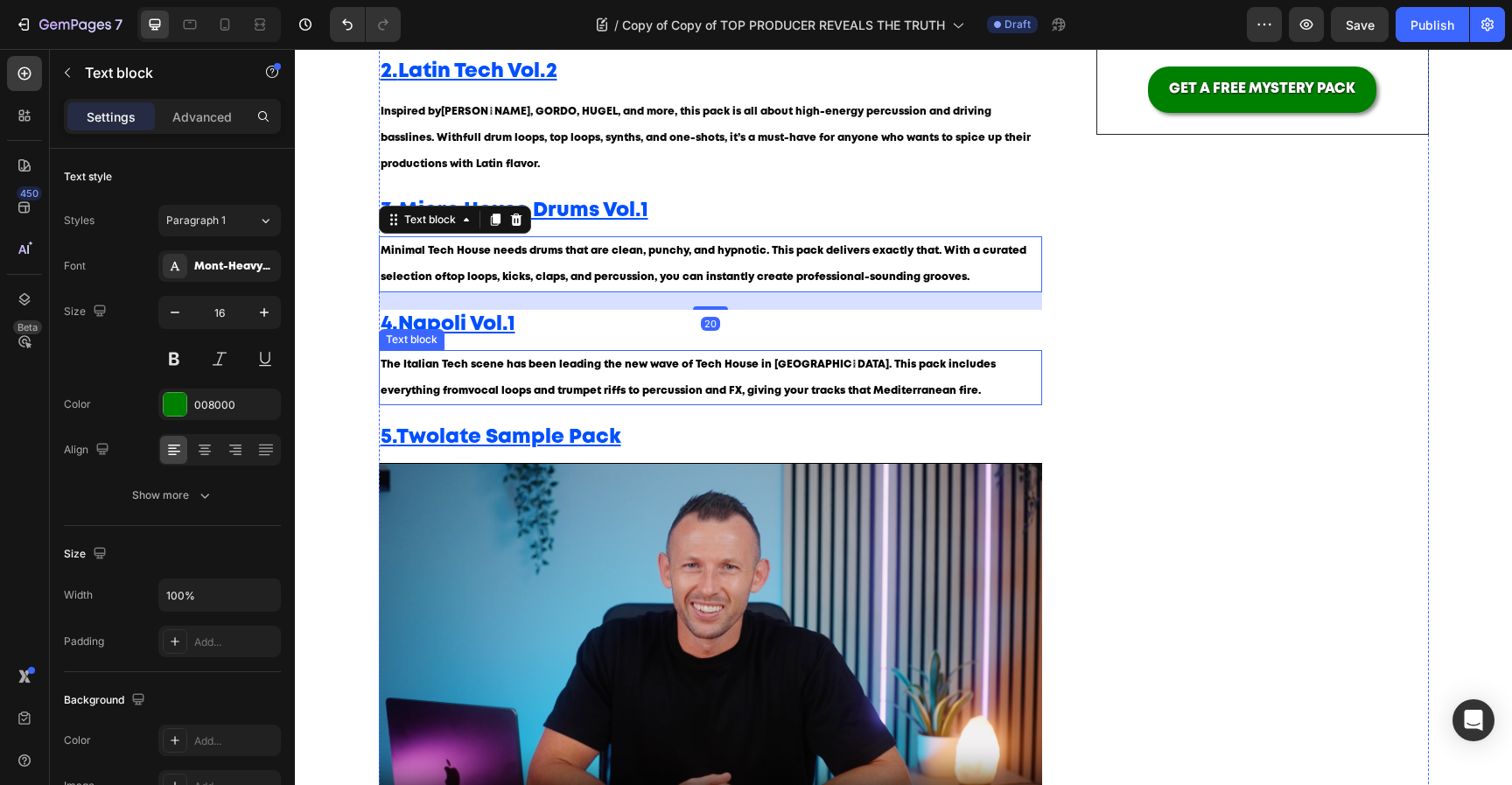
click at [646, 388] on span "The Italian Tech scene has been leading the new wave of Tech House in Europe. T…" at bounding box center [689, 378] width 615 height 36
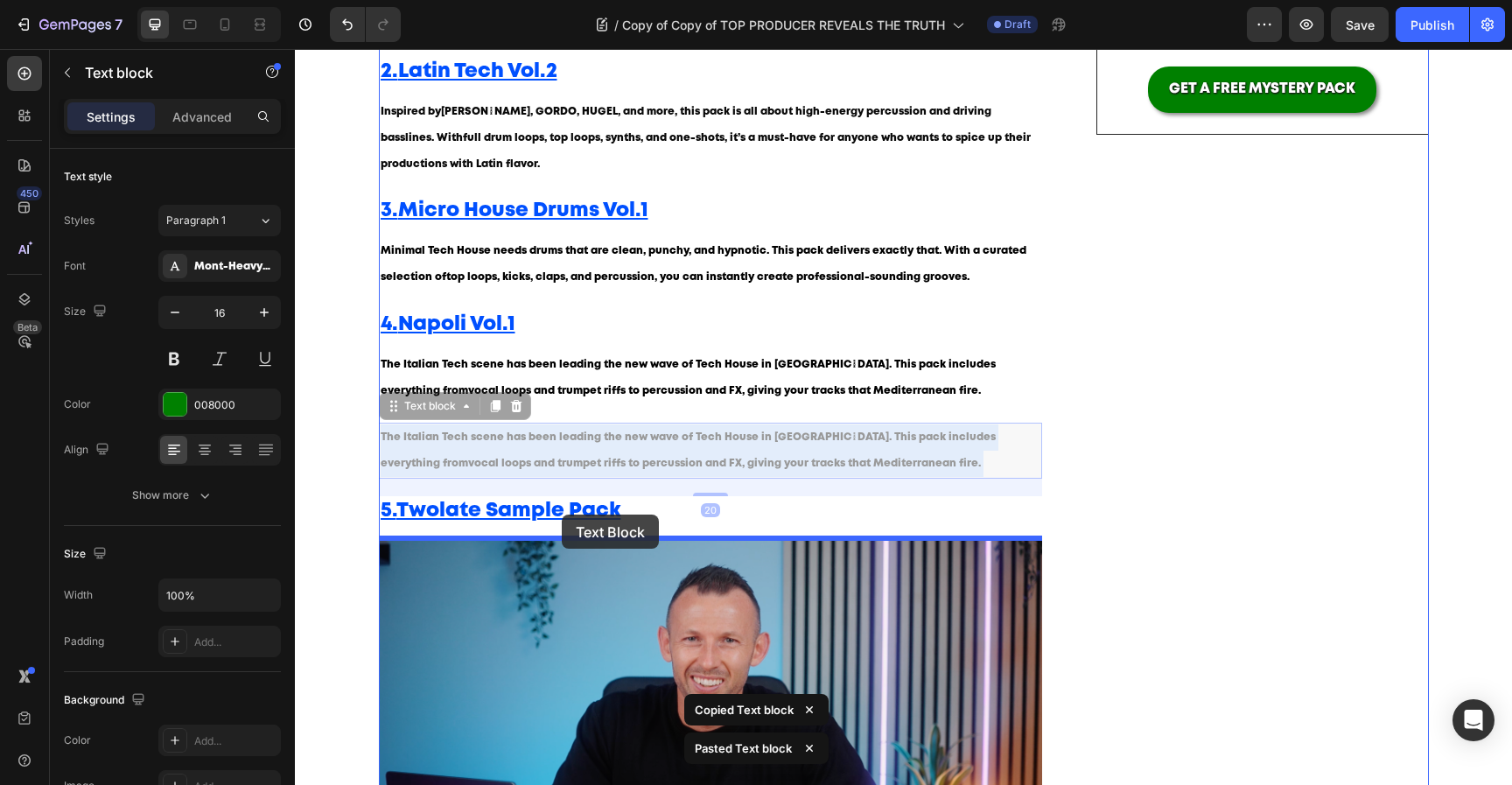
drag, startPoint x: 567, startPoint y: 446, endPoint x: 562, endPoint y: 514, distance: 68.2
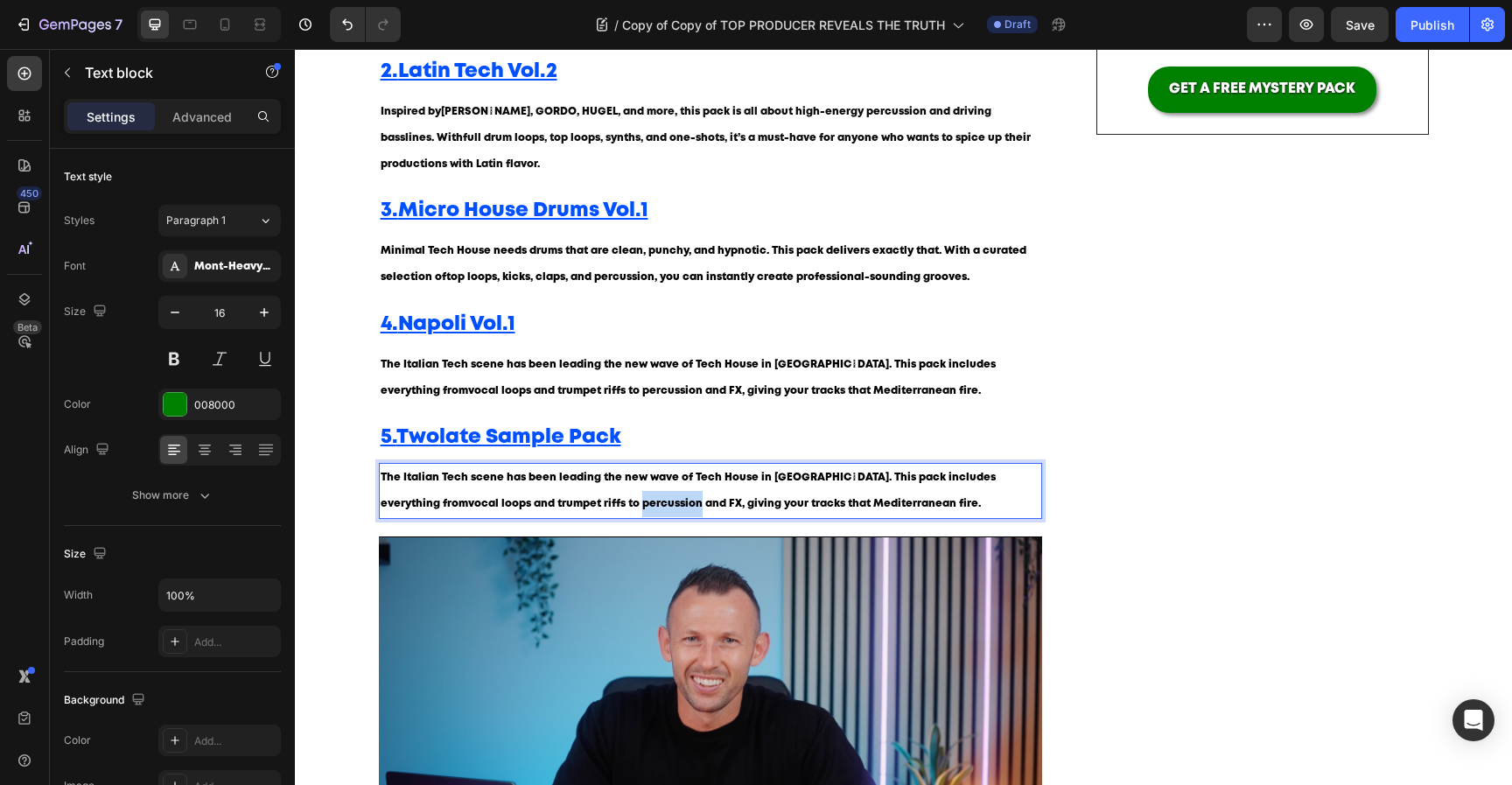
click at [532, 503] on strong "vocal loops and trumpet riffs to percussion and FX" at bounding box center [605, 503] width 274 height 9
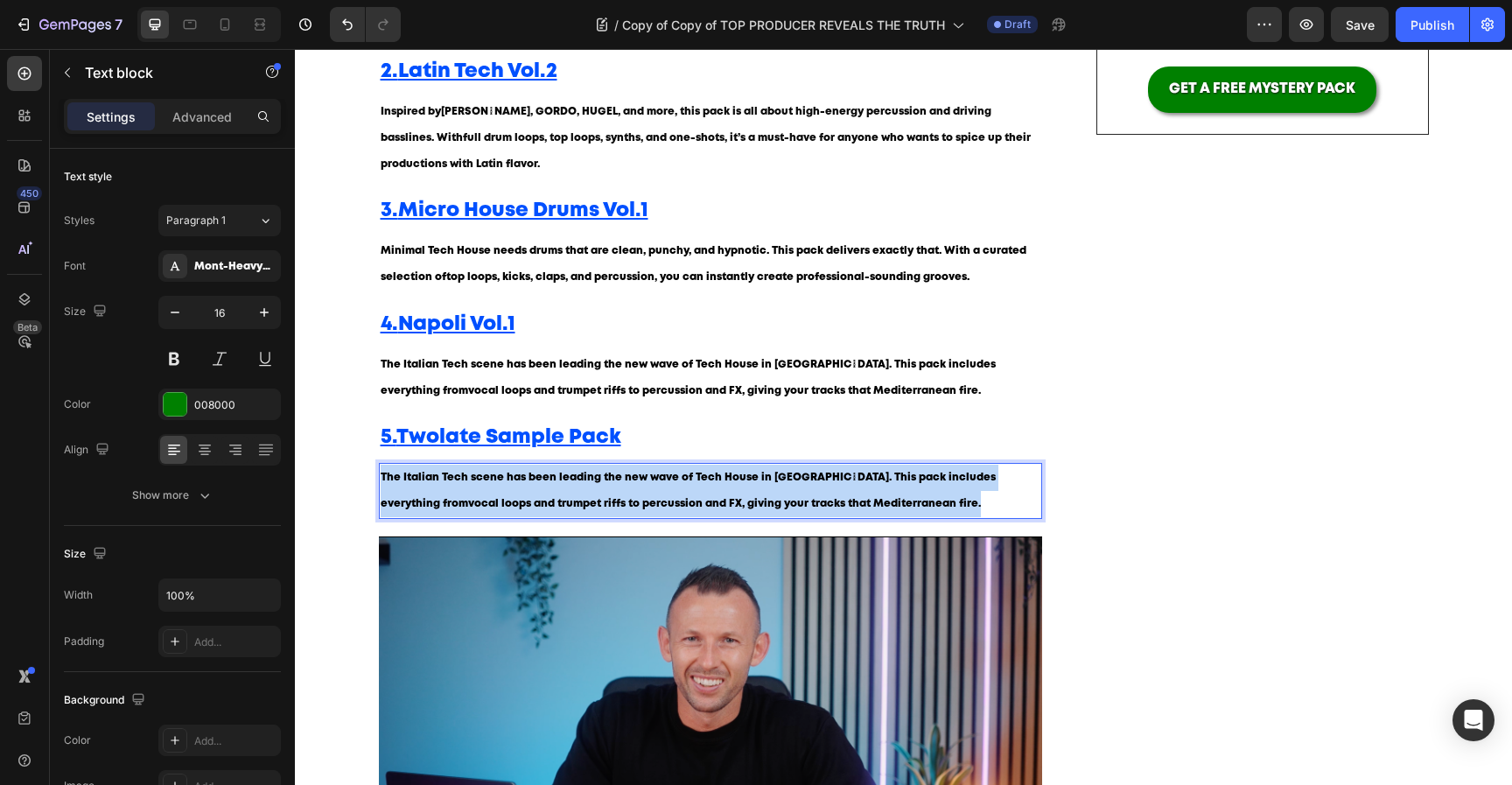
click at [532, 503] on strong "vocal loops and trumpet riffs to percussion and FX" at bounding box center [605, 503] width 274 height 9
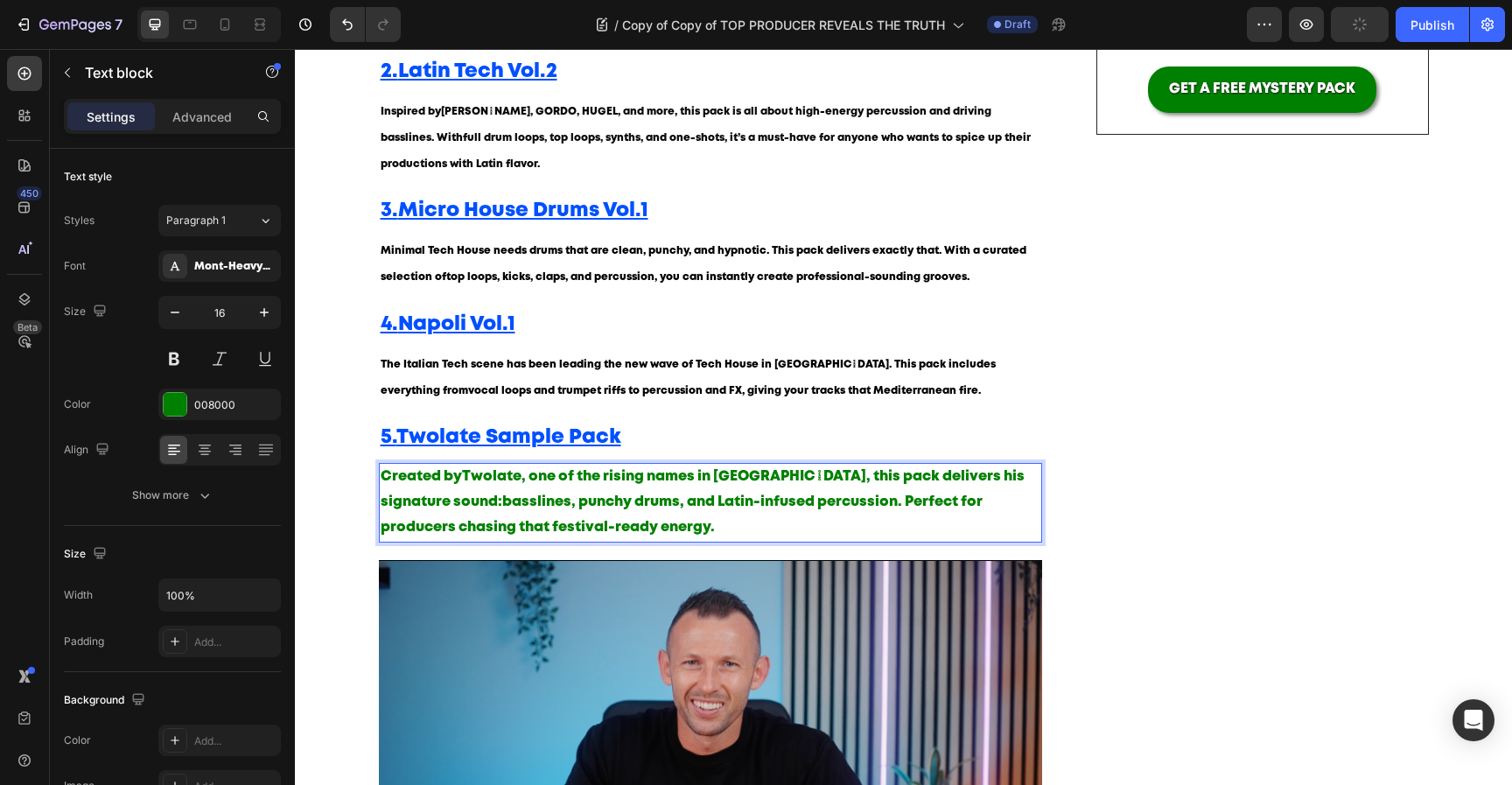
click at [556, 516] on p "Created by Twolate , one of the rising names in Latin Tech House, this pack del…" at bounding box center [711, 501] width 661 height 75
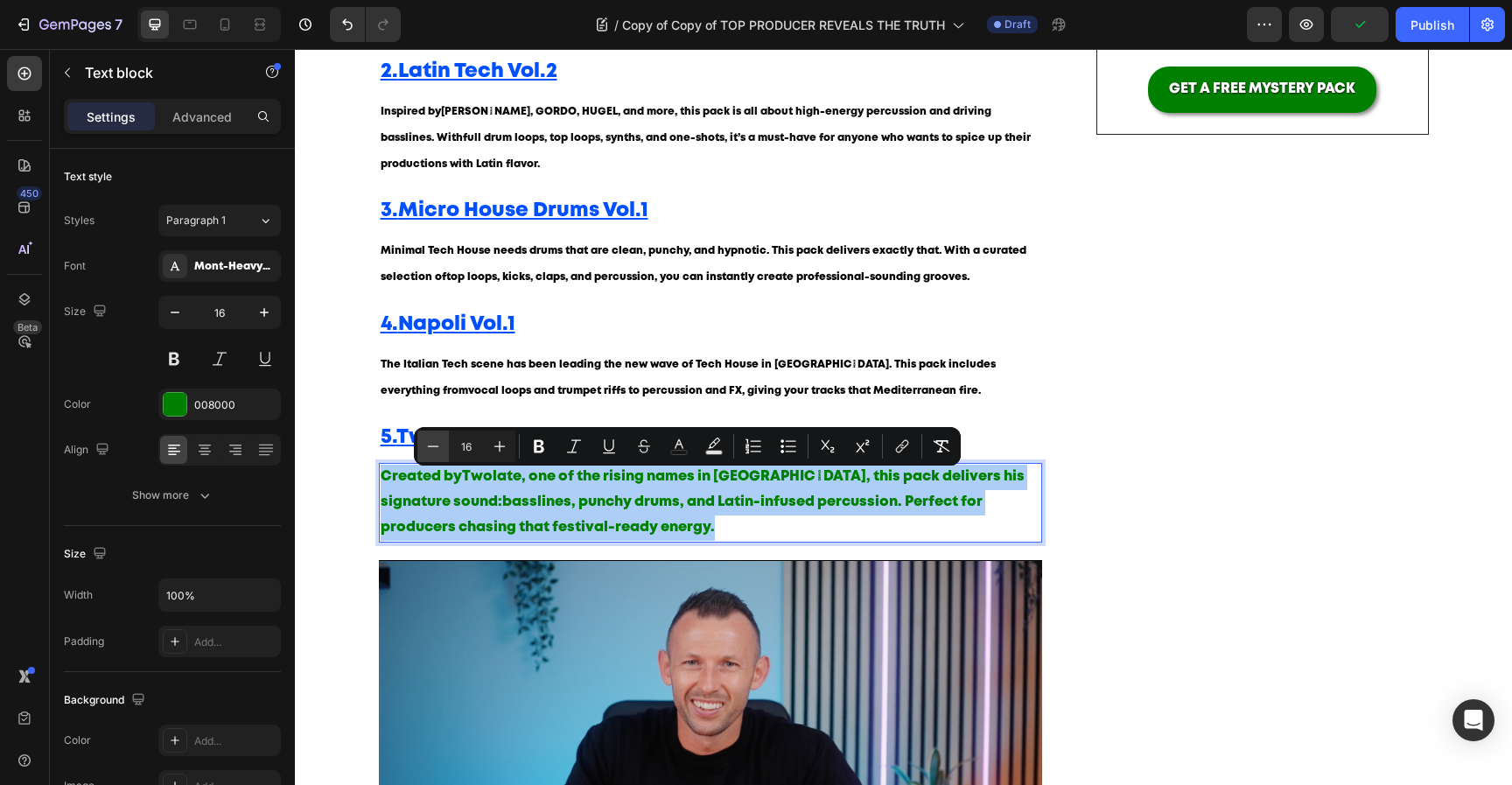
click at [430, 440] on icon "Editor contextual toolbar" at bounding box center [433, 446] width 17 height 17
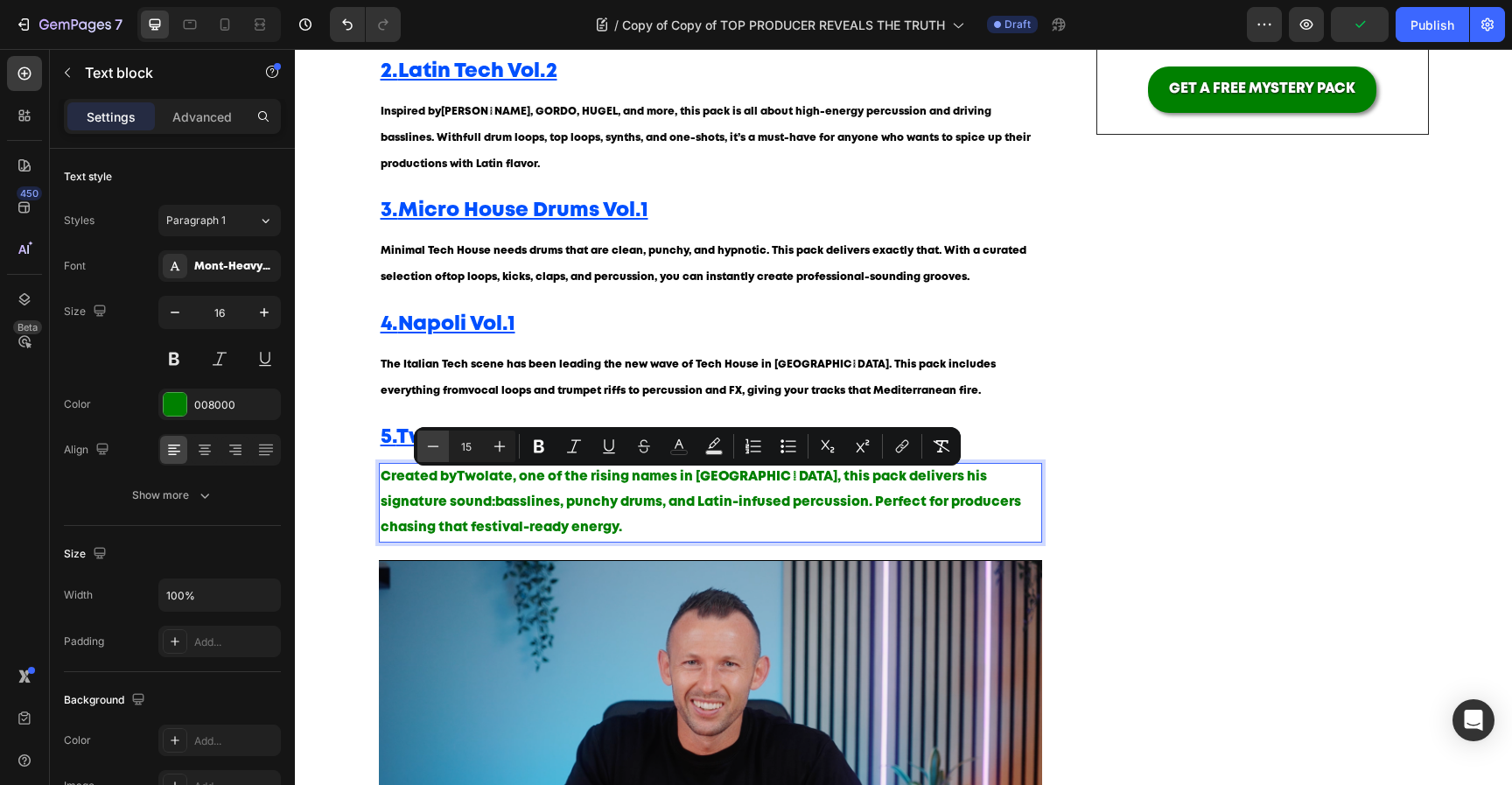
click at [430, 440] on icon "Editor contextual toolbar" at bounding box center [433, 446] width 17 height 17
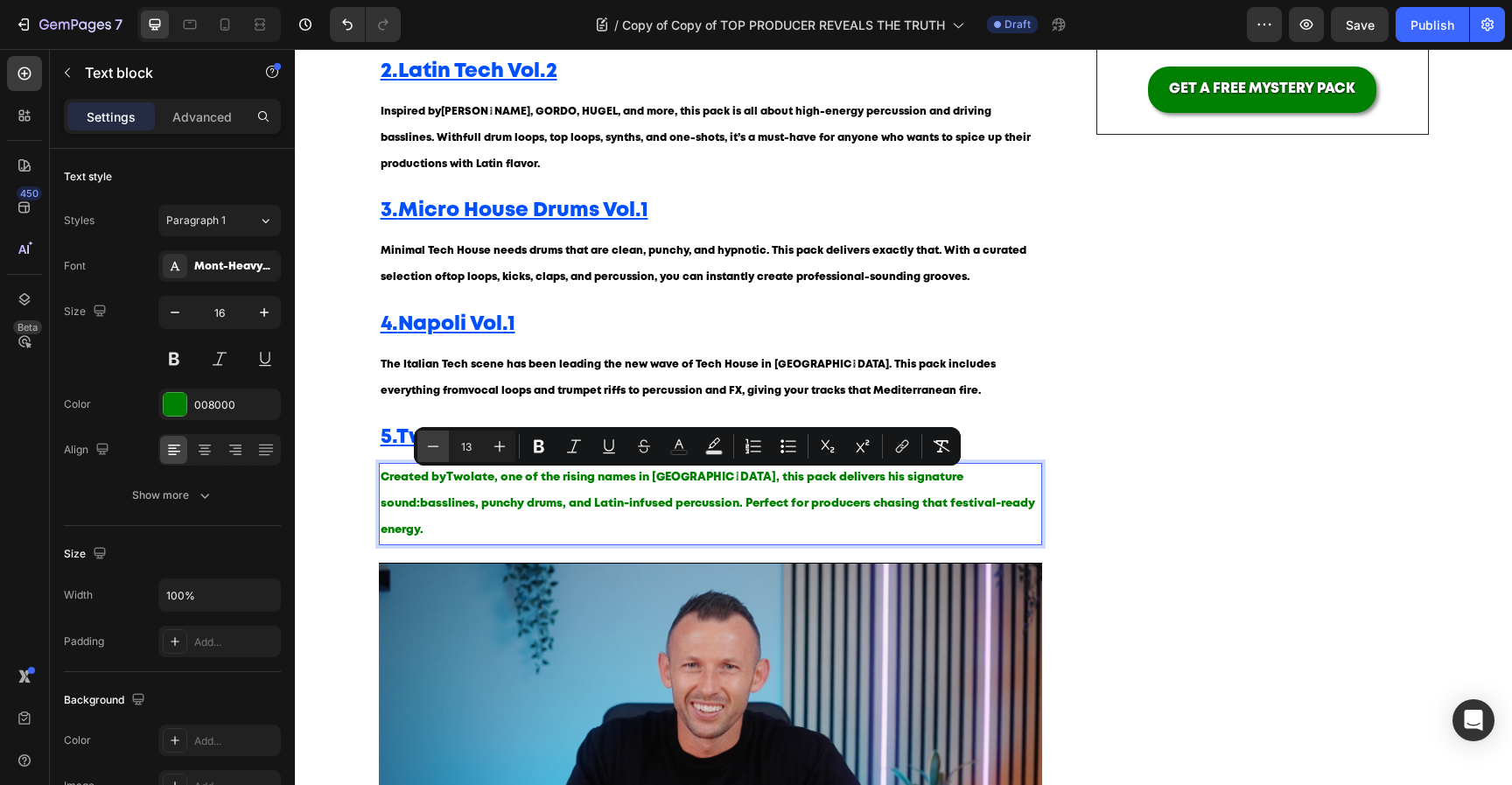
click at [430, 440] on icon "Editor contextual toolbar" at bounding box center [433, 446] width 17 height 17
type input "12"
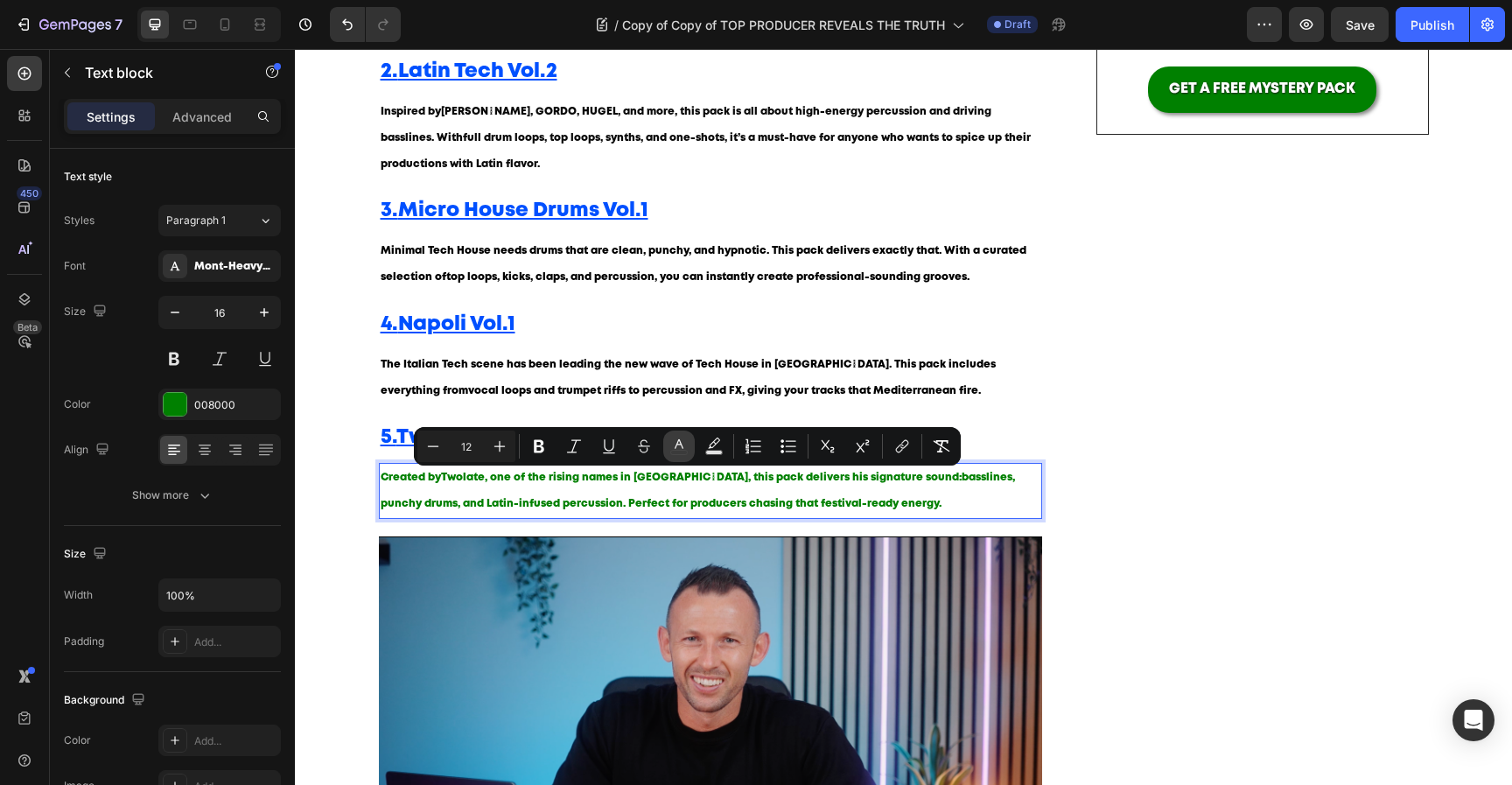
click at [671, 449] on icon "Editor contextual toolbar" at bounding box center [679, 446] width 17 height 17
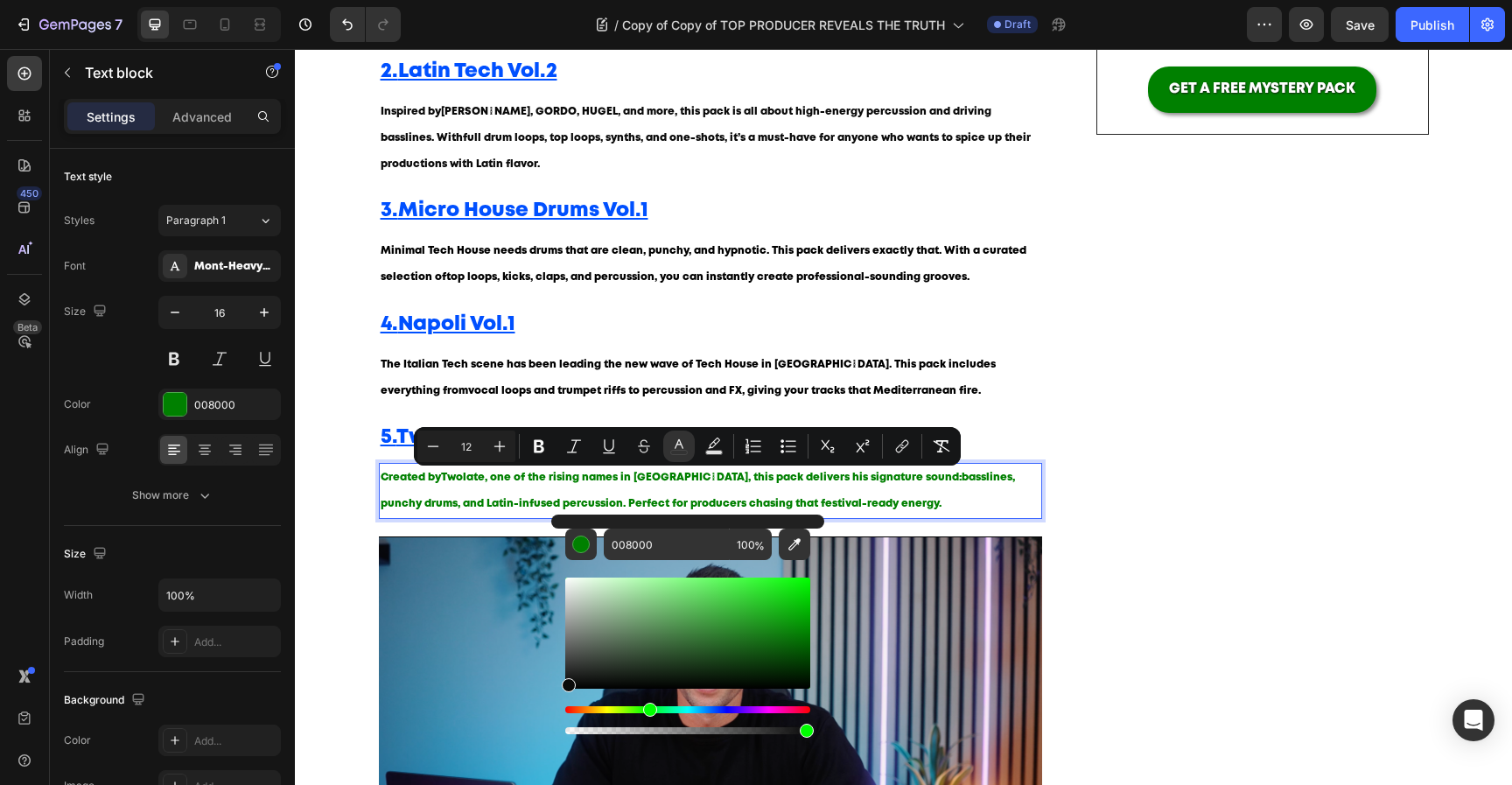
drag, startPoint x: 599, startPoint y: 643, endPoint x: 552, endPoint y: 684, distance: 62.4
click at [552, 684] on div "008000 100 %" at bounding box center [689, 626] width 274 height 223
type input "0A0A0A"
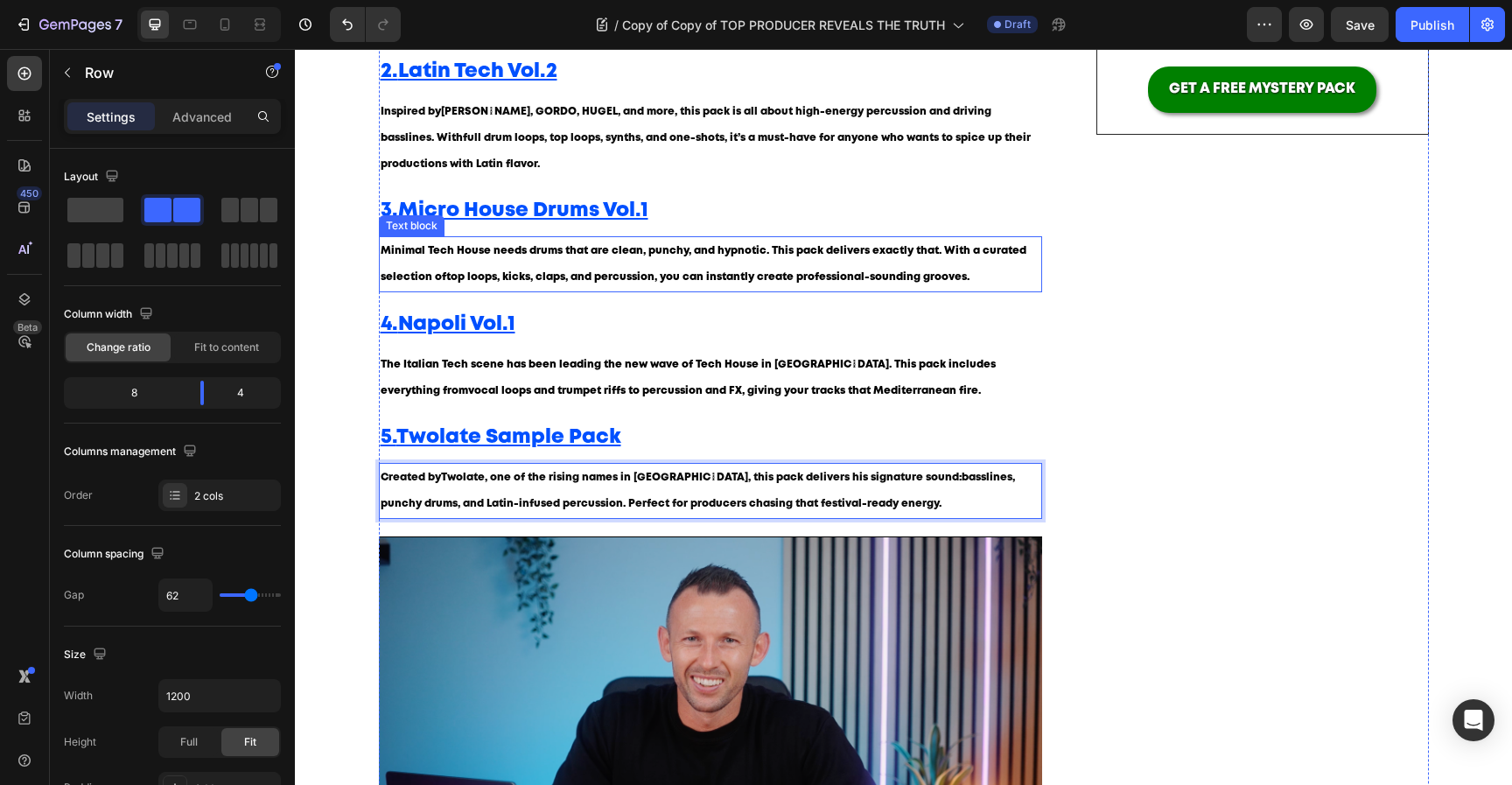
click at [764, 293] on div "⁠⁠⁠⁠⁠⁠⁠ 🥁 The Best Tech House Sample Packs in 2025 – Elevate Your Sound Heading…" at bounding box center [710, 383] width 664 height 1449
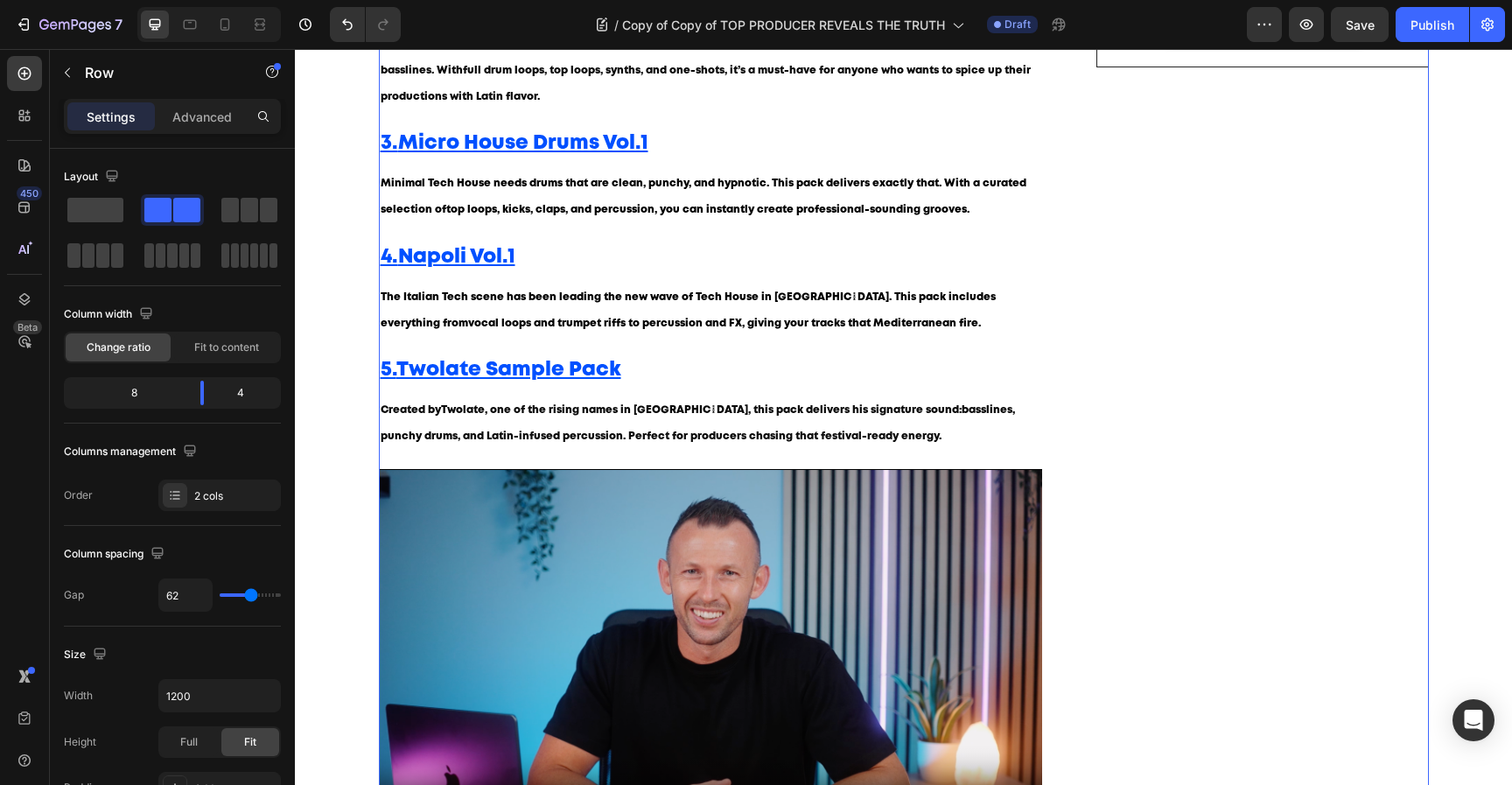
scroll to position [643, 0]
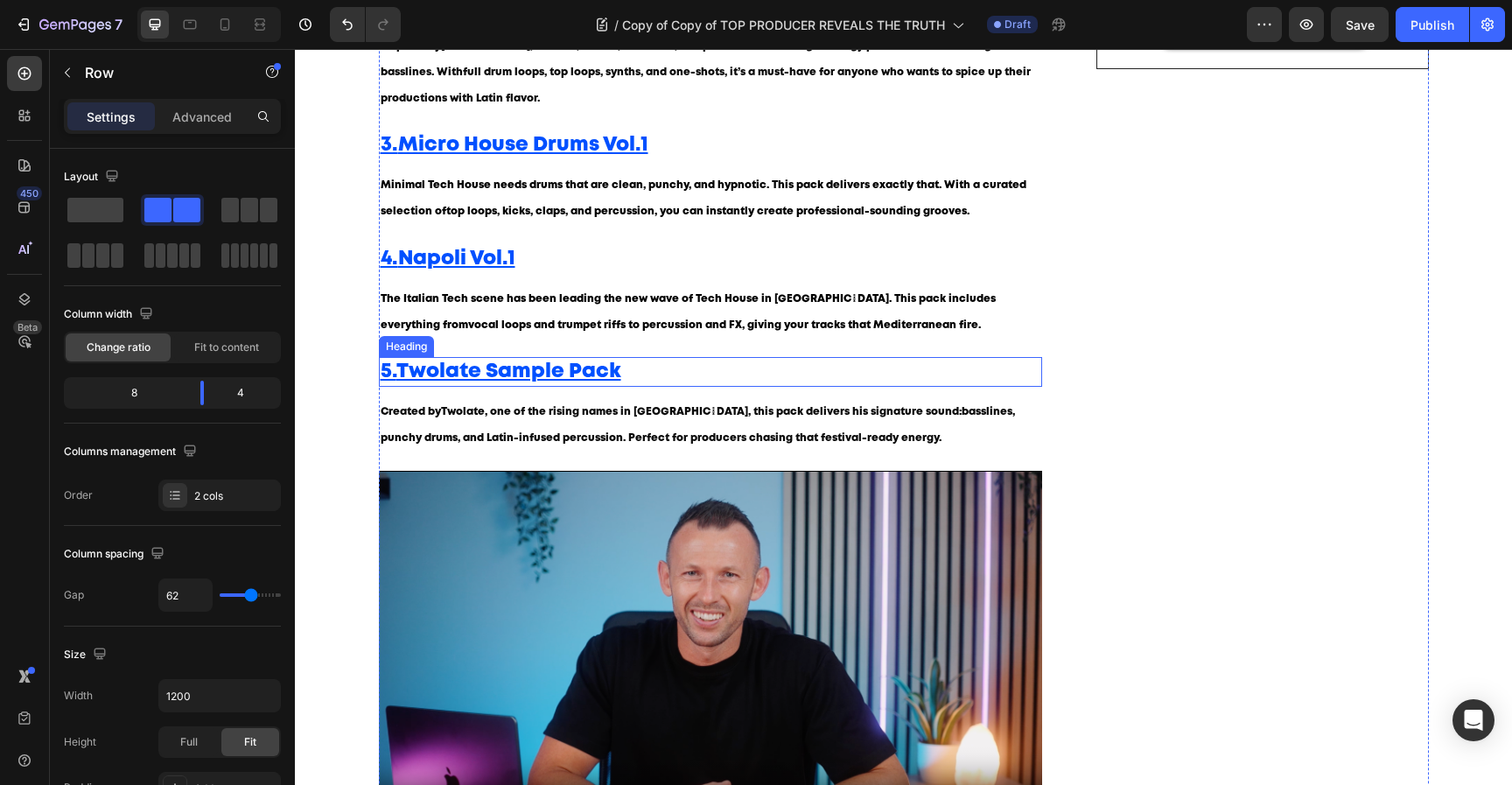
click at [541, 363] on p "⁠⁠⁠⁠⁠⁠⁠ 5. Twolate Sample Pack" at bounding box center [711, 372] width 661 height 27
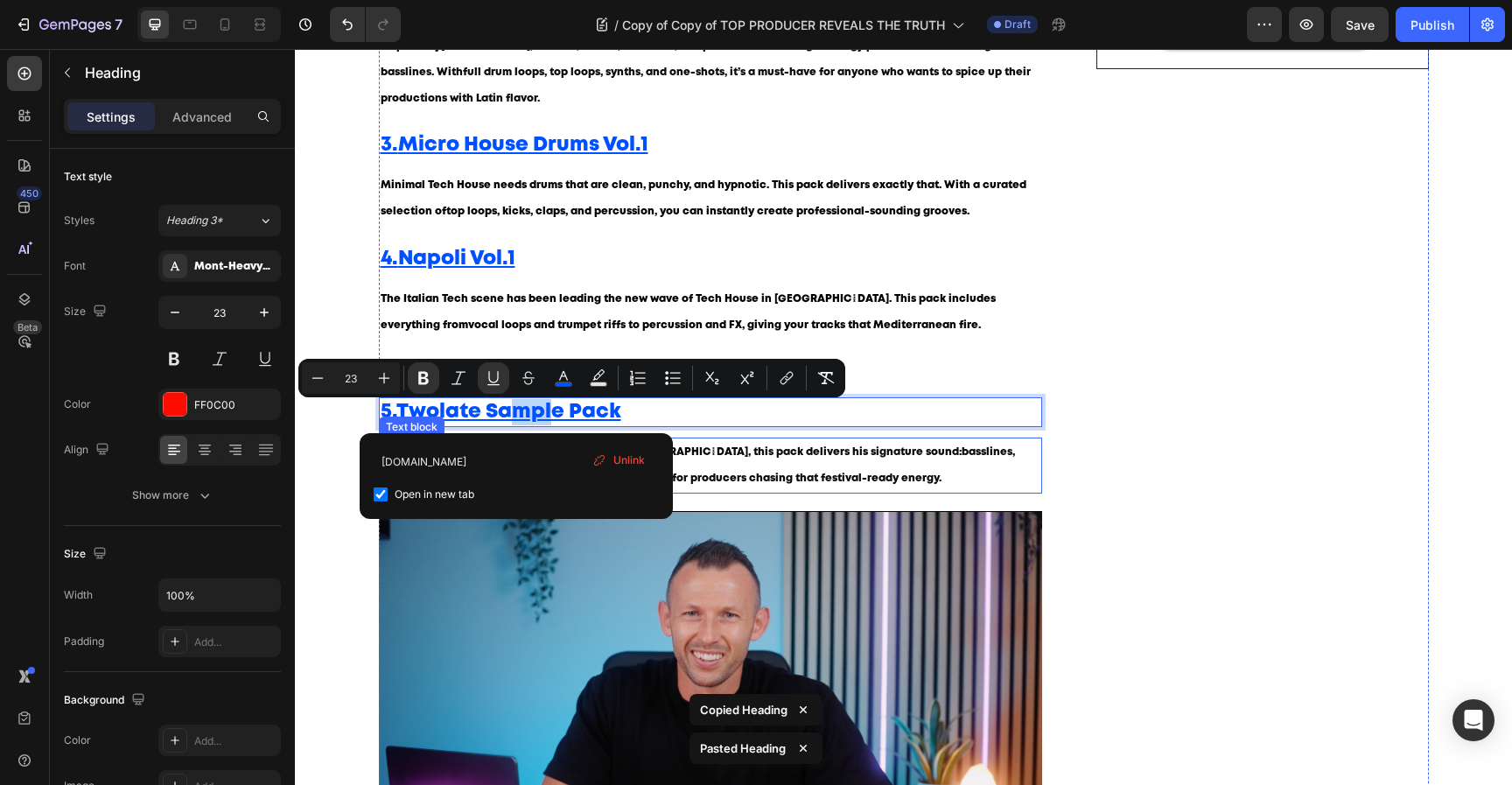
drag, startPoint x: 524, startPoint y: 404, endPoint x: 554, endPoint y: 409, distance: 30.4
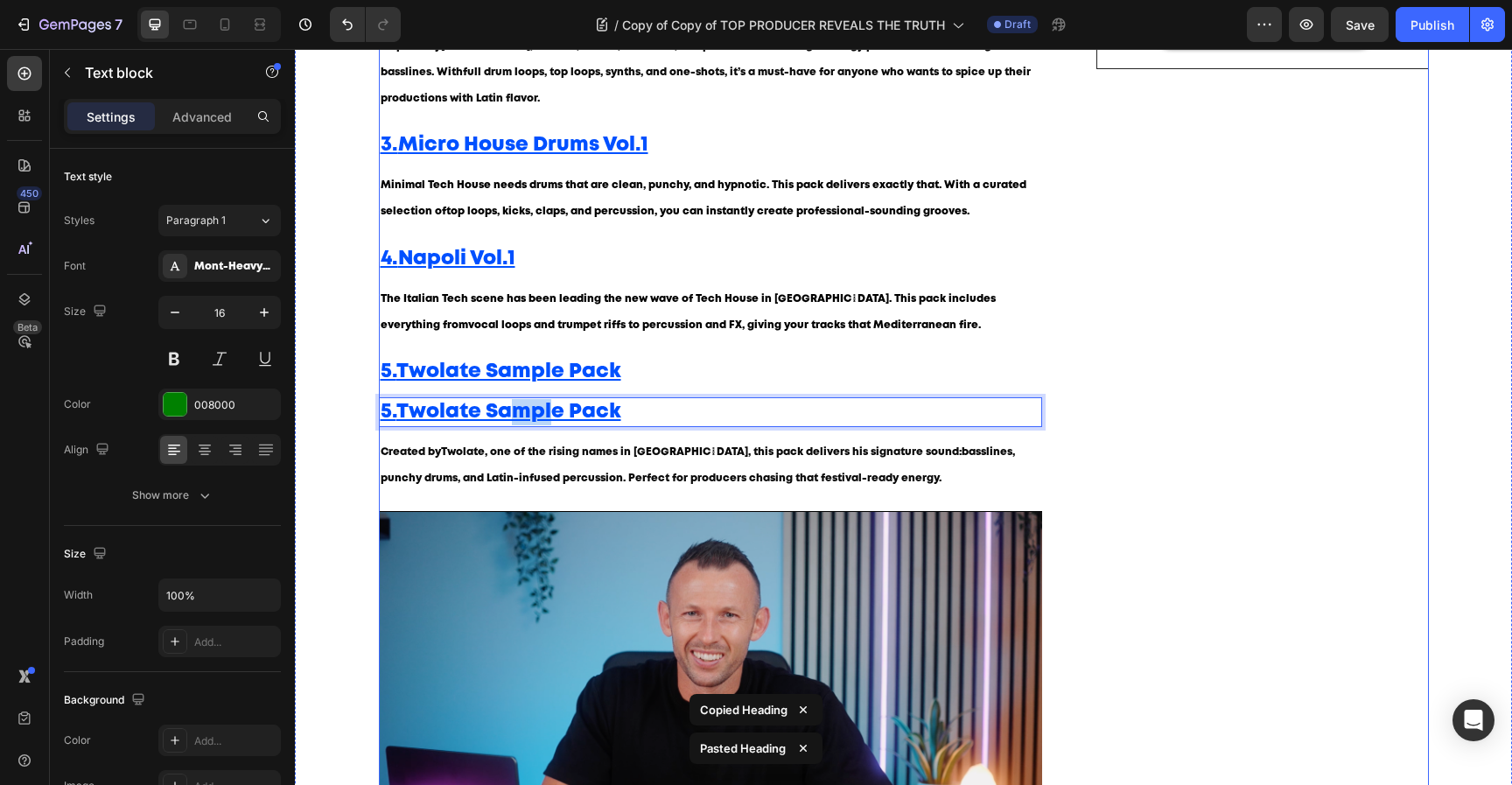
click at [782, 340] on div "The Italian Tech scene has been leading the new wave of Tech House in Europe. T…" at bounding box center [710, 311] width 664 height 56
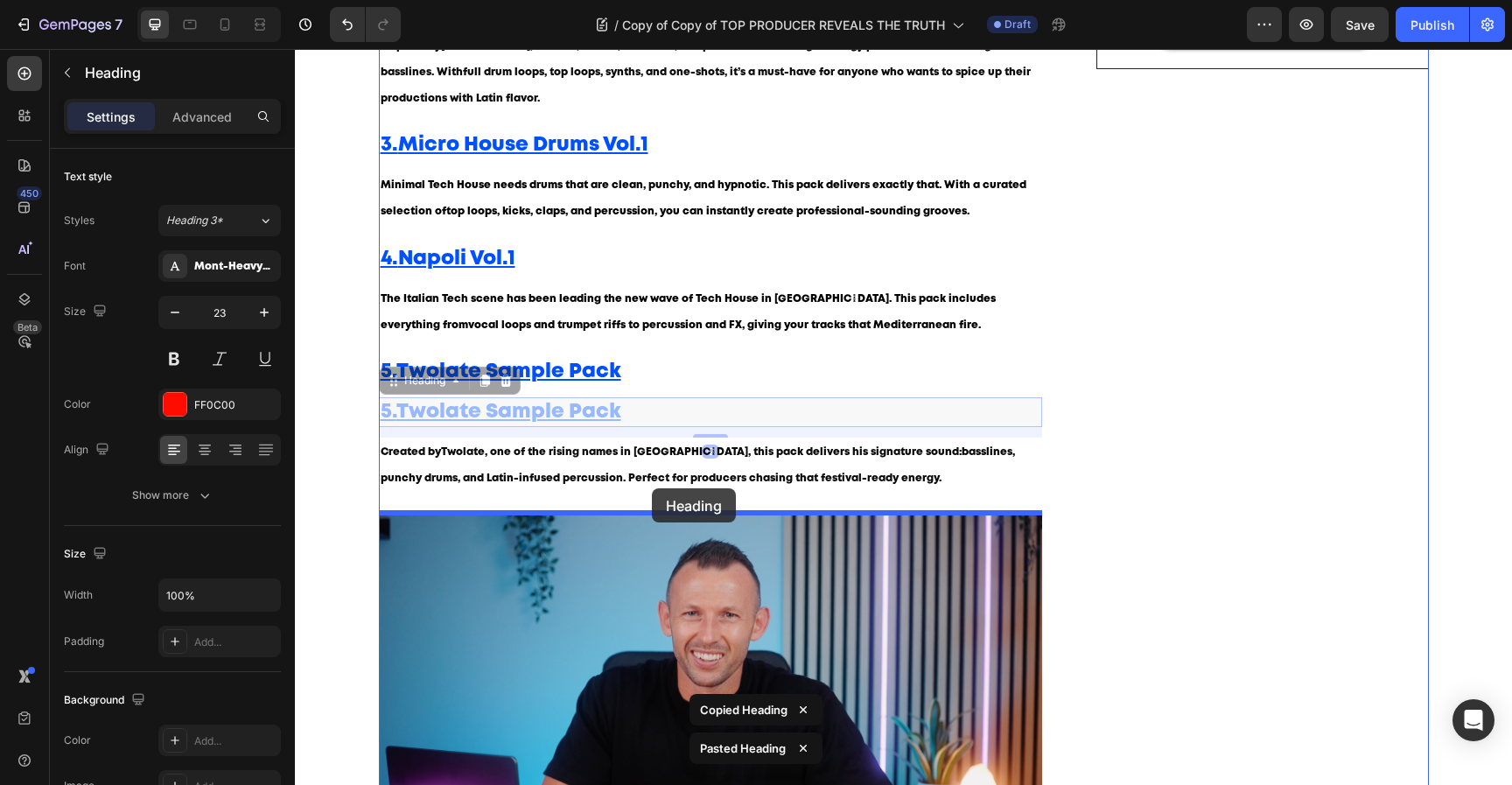
drag, startPoint x: 685, startPoint y: 415, endPoint x: 652, endPoint y: 488, distance: 80.1
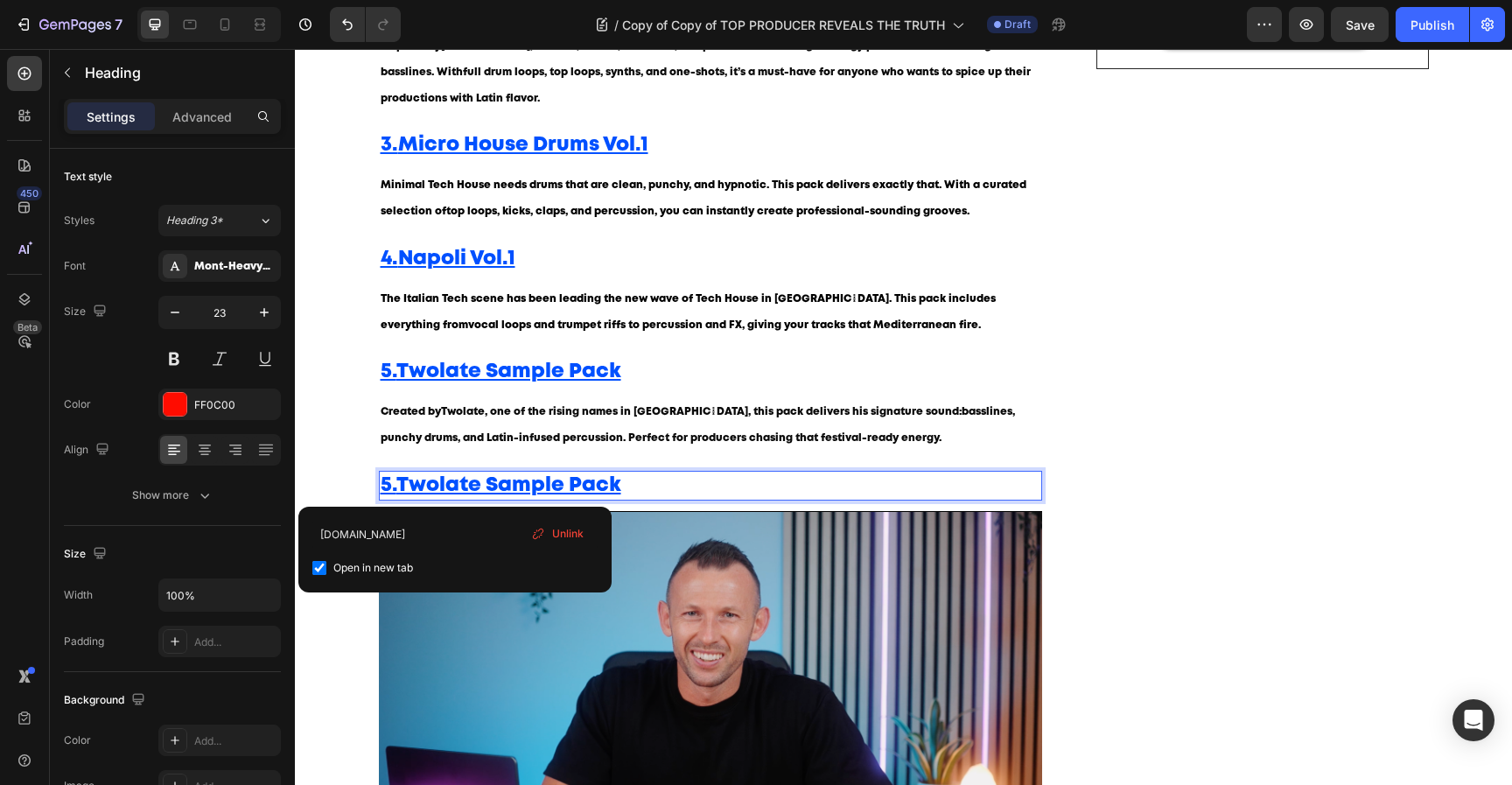
click at [407, 484] on u "Twolate Sample Pack" at bounding box center [508, 484] width 225 height 18
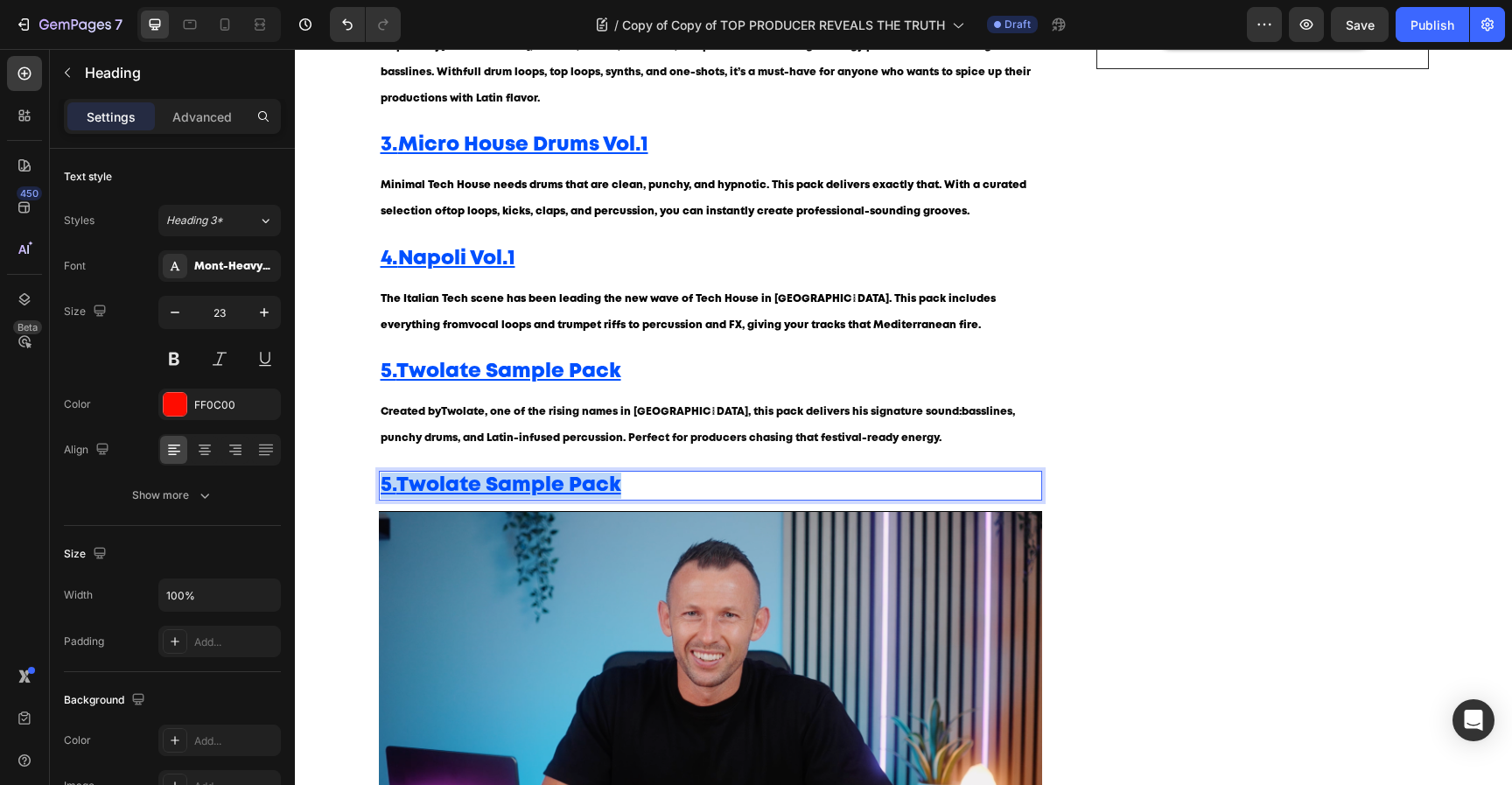
click at [407, 484] on u "Twolate Sample Pack" at bounding box center [508, 484] width 225 height 18
click at [408, 485] on strong "Offaiah Exclusive Pack" at bounding box center [515, 484] width 238 height 18
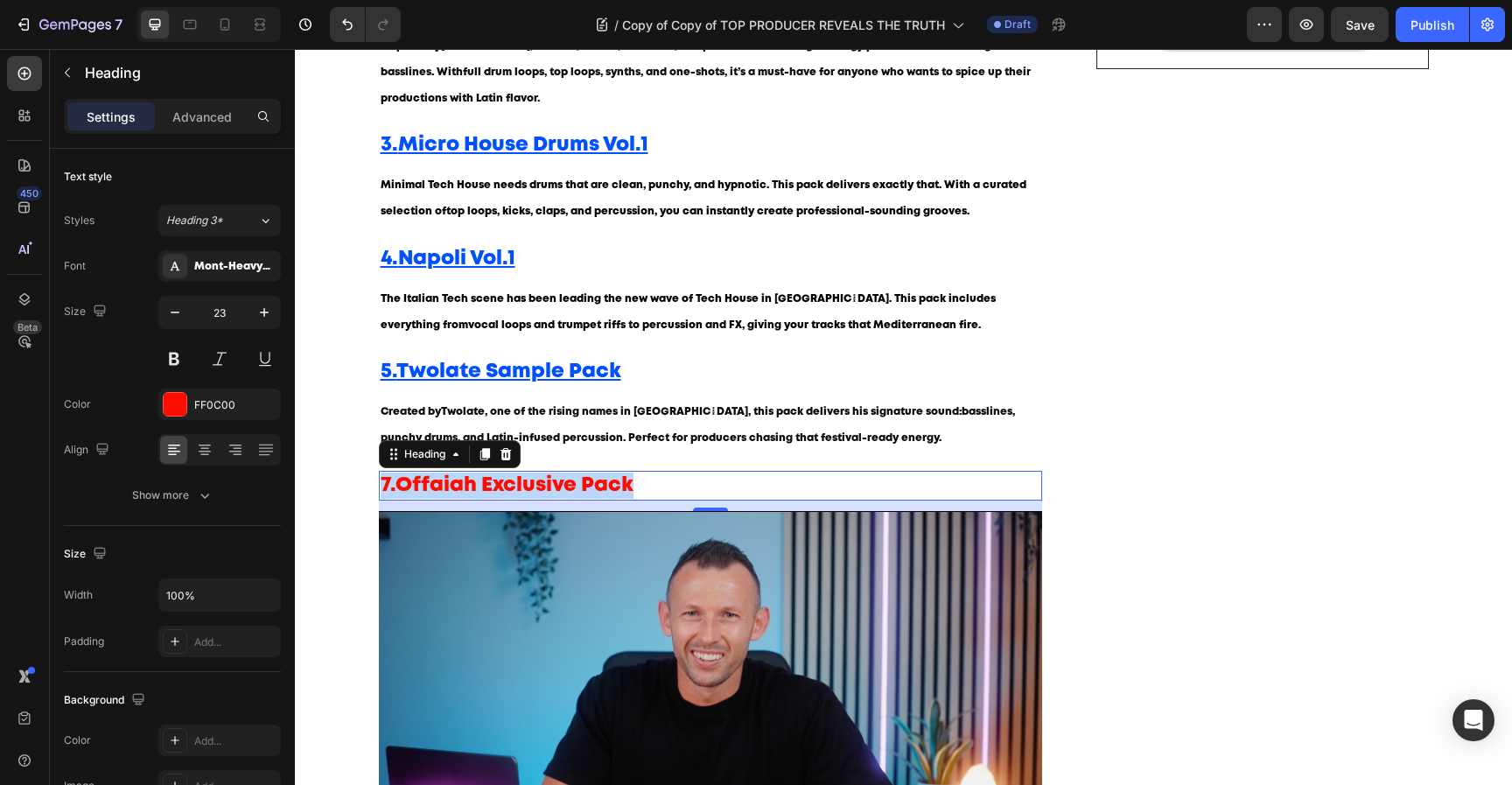
click at [519, 484] on strong "Offaiah Exclusive Pack" at bounding box center [515, 484] width 238 height 18
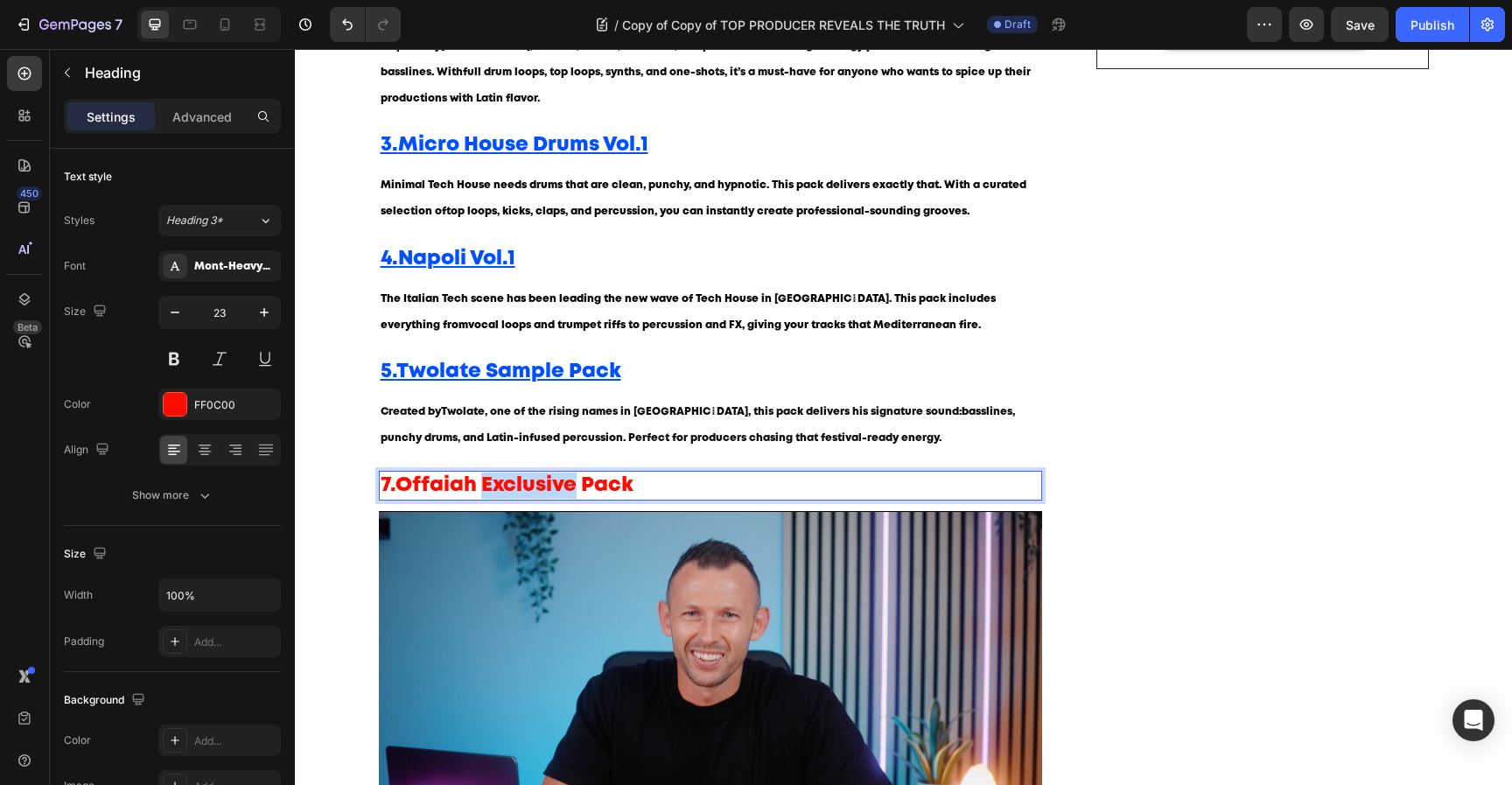
click at [519, 484] on strong "Offaiah Exclusive Pack" at bounding box center [515, 484] width 238 height 18
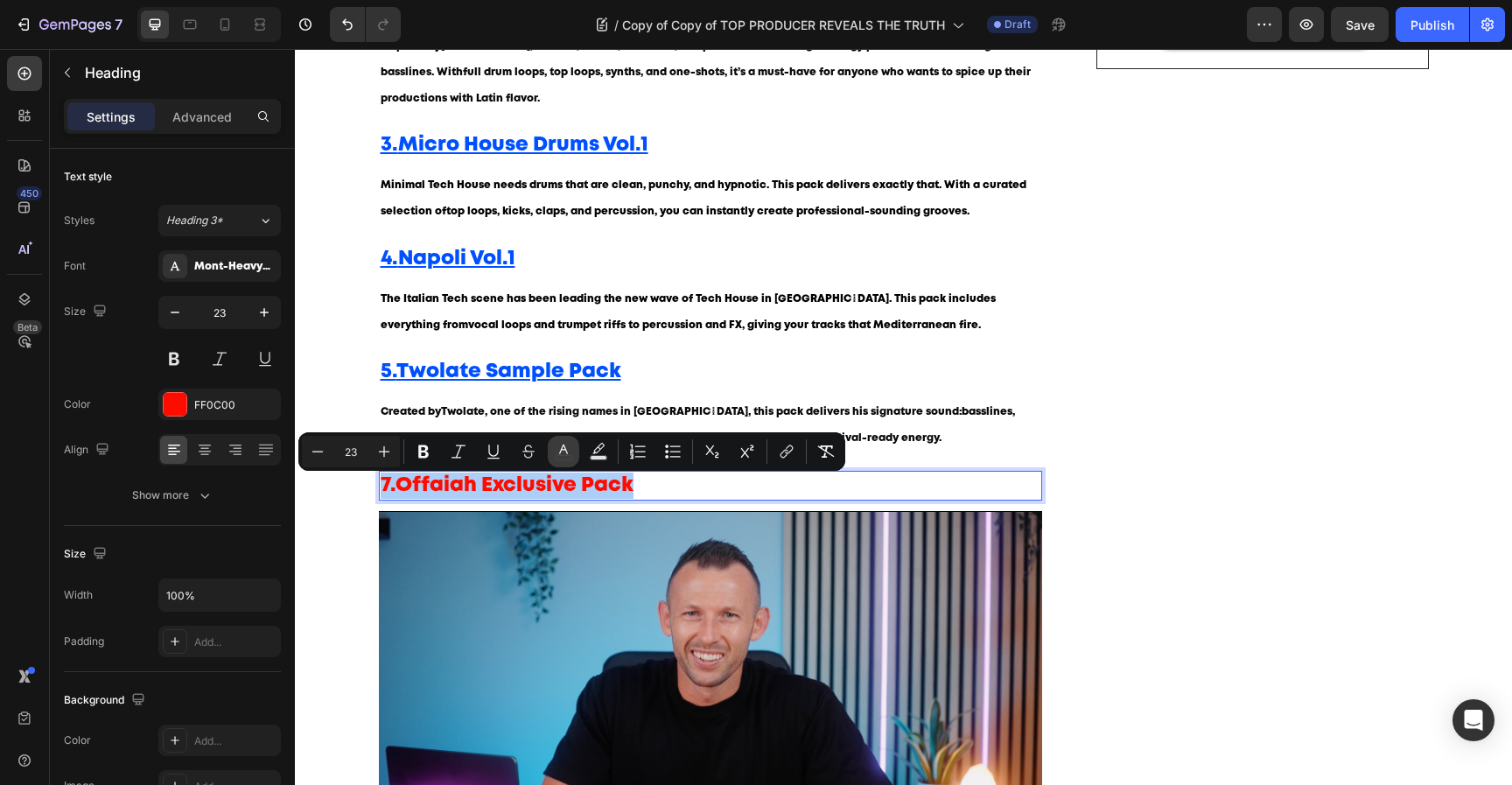
click at [576, 459] on button "color" at bounding box center [563, 451] width 31 height 31
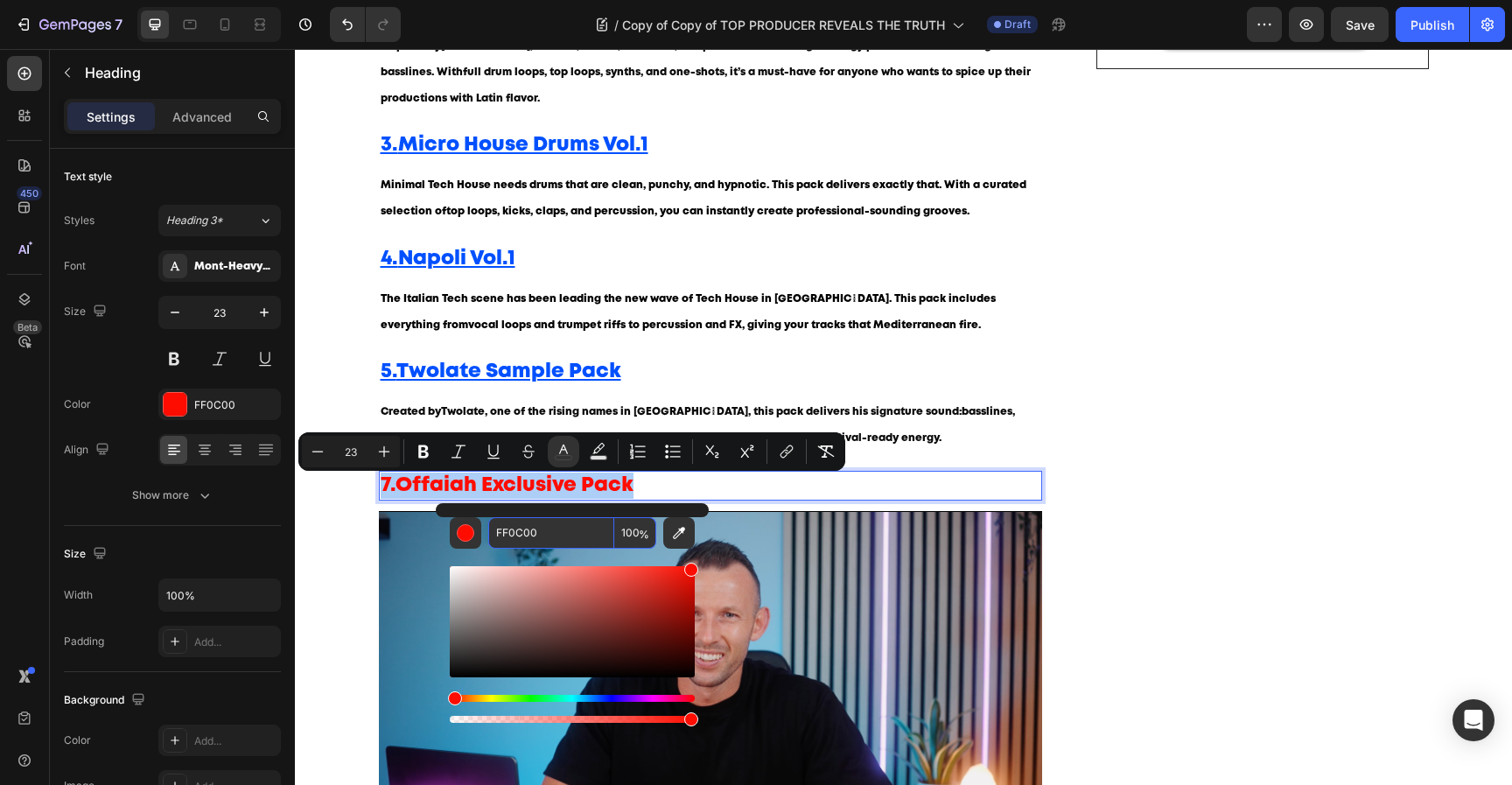
click at [541, 533] on input "FF0C00" at bounding box center [551, 533] width 126 height 31
paste input "0050FF"
type input "0050FF"
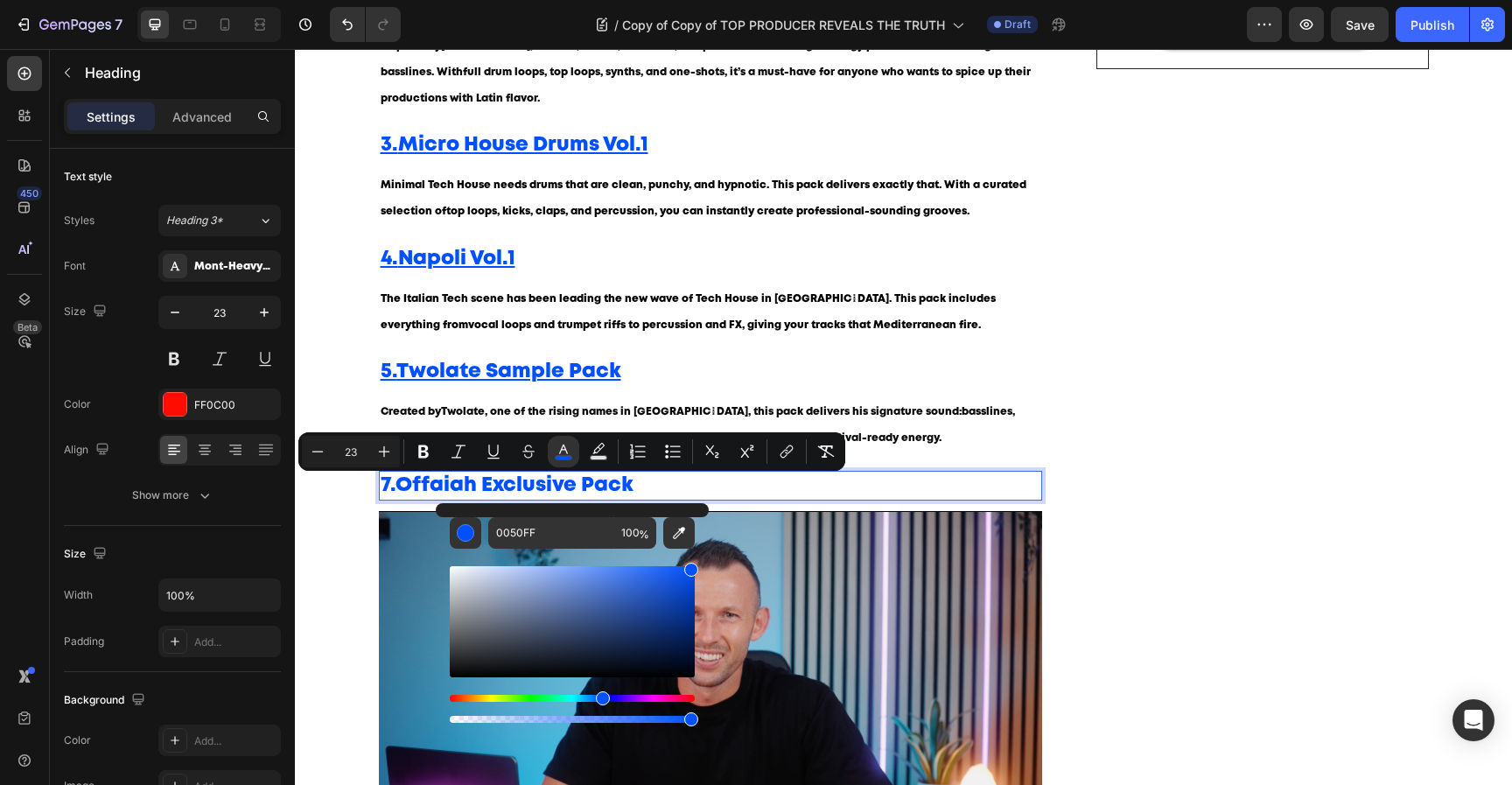
click at [507, 481] on strong "Offaiah Exclusive Pack" at bounding box center [515, 484] width 238 height 18
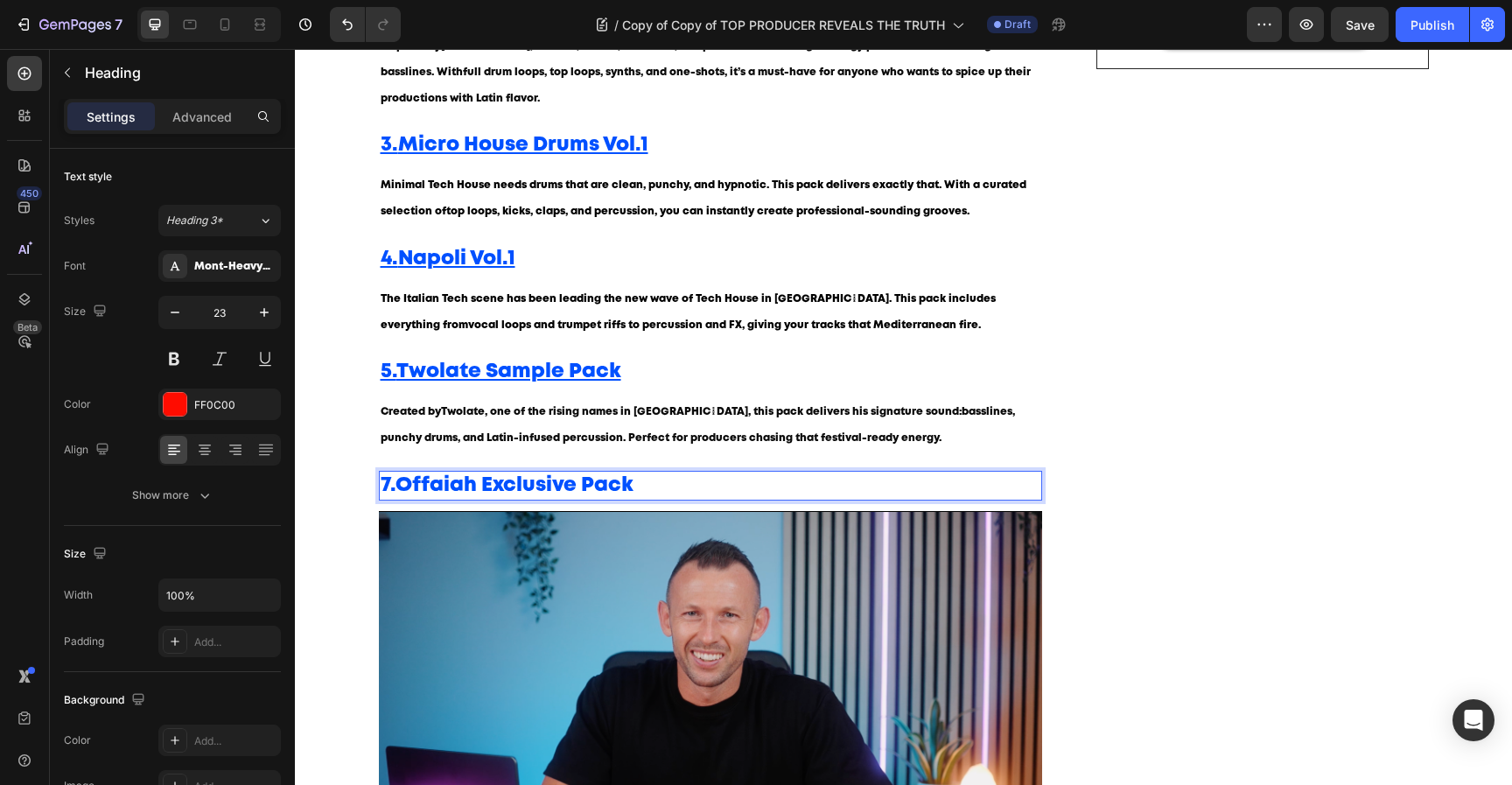
click at [387, 480] on span "7. Offaiah Exclusive Pack" at bounding box center [507, 484] width 253 height 18
click at [567, 493] on strong "Offaiah Exclusive Pack" at bounding box center [516, 484] width 238 height 18
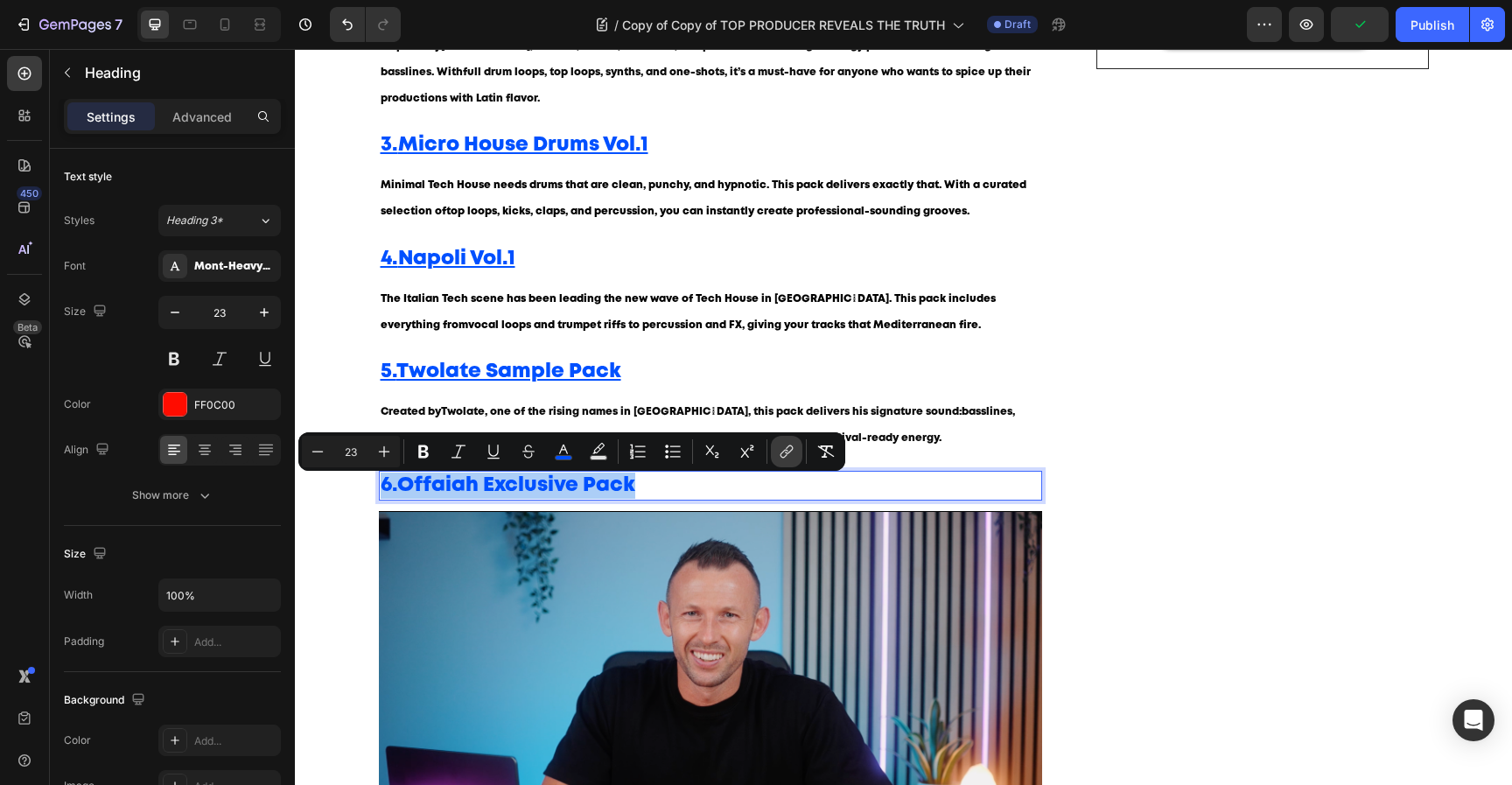
click at [775, 446] on button "link" at bounding box center [786, 451] width 31 height 31
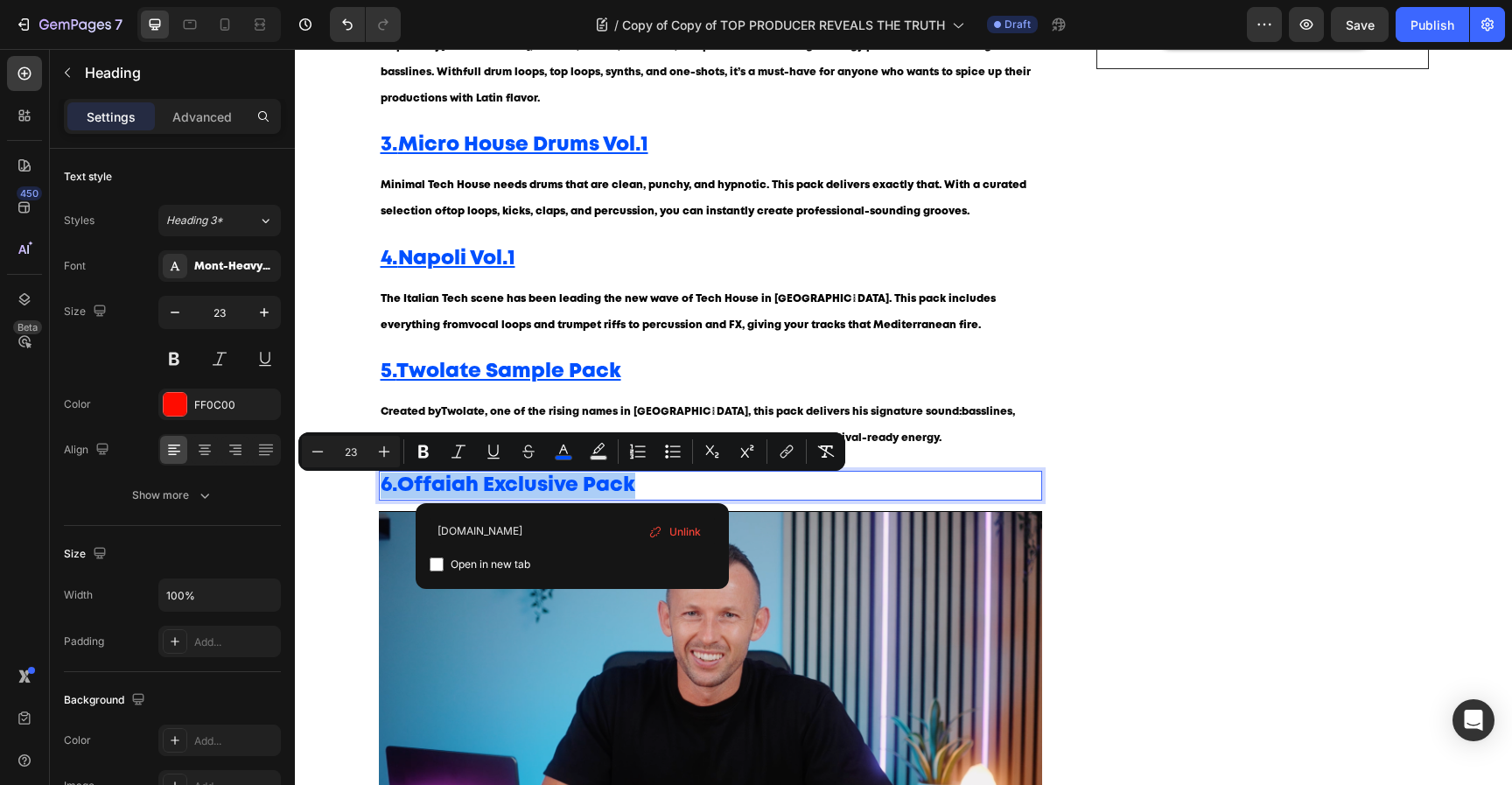
type input "[DOMAIN_NAME]"
click at [505, 562] on span "Open in new tab" at bounding box center [491, 564] width 80 height 21
checkbox input "true"
click at [747, 265] on p "⁠⁠⁠⁠⁠⁠⁠ 4. Napoli Vol.1" at bounding box center [711, 259] width 661 height 27
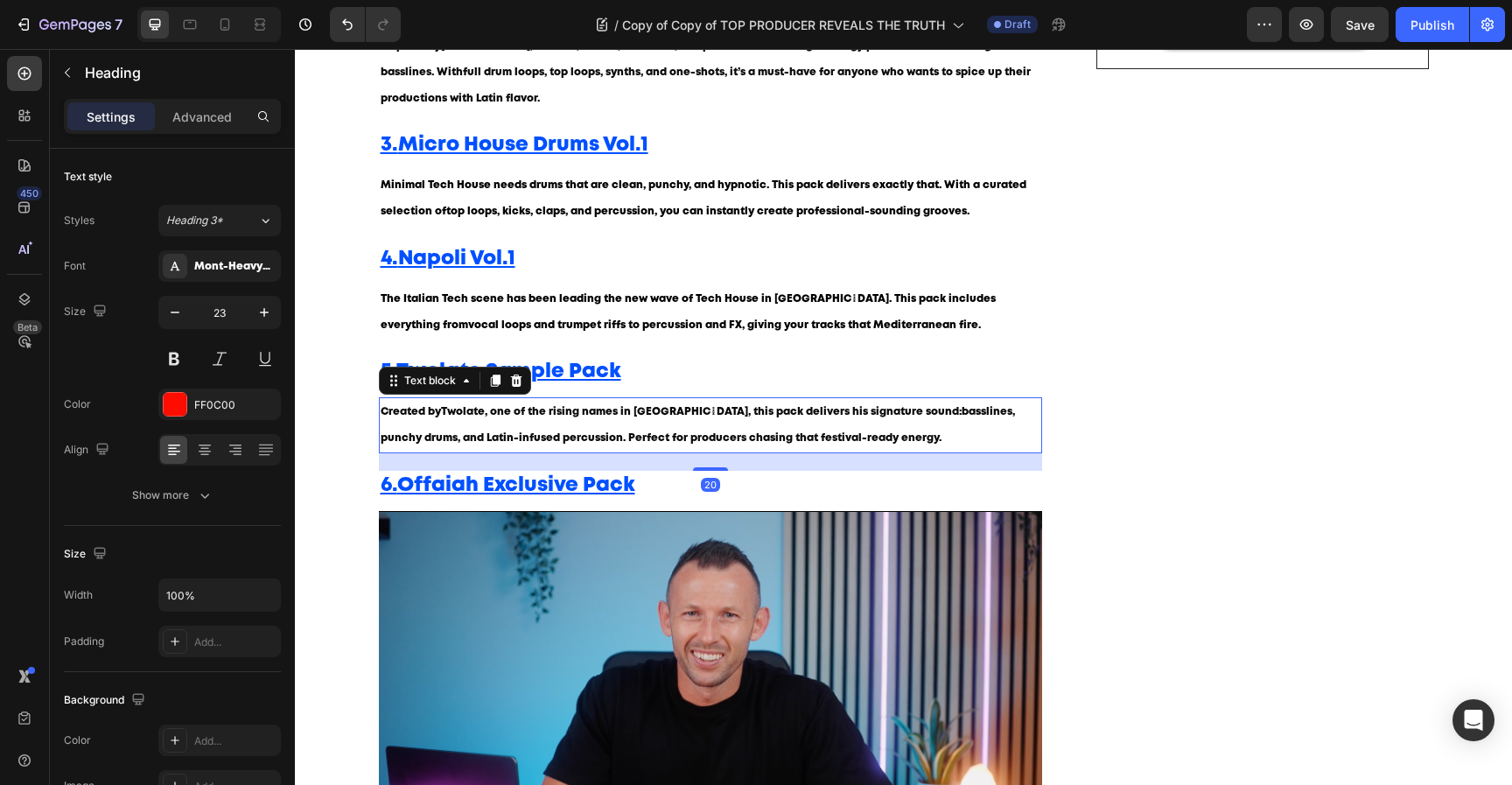
click at [621, 414] on span "Created by Twolate , one of the rising names in Latin Tech House, this pack del…" at bounding box center [698, 425] width 634 height 36
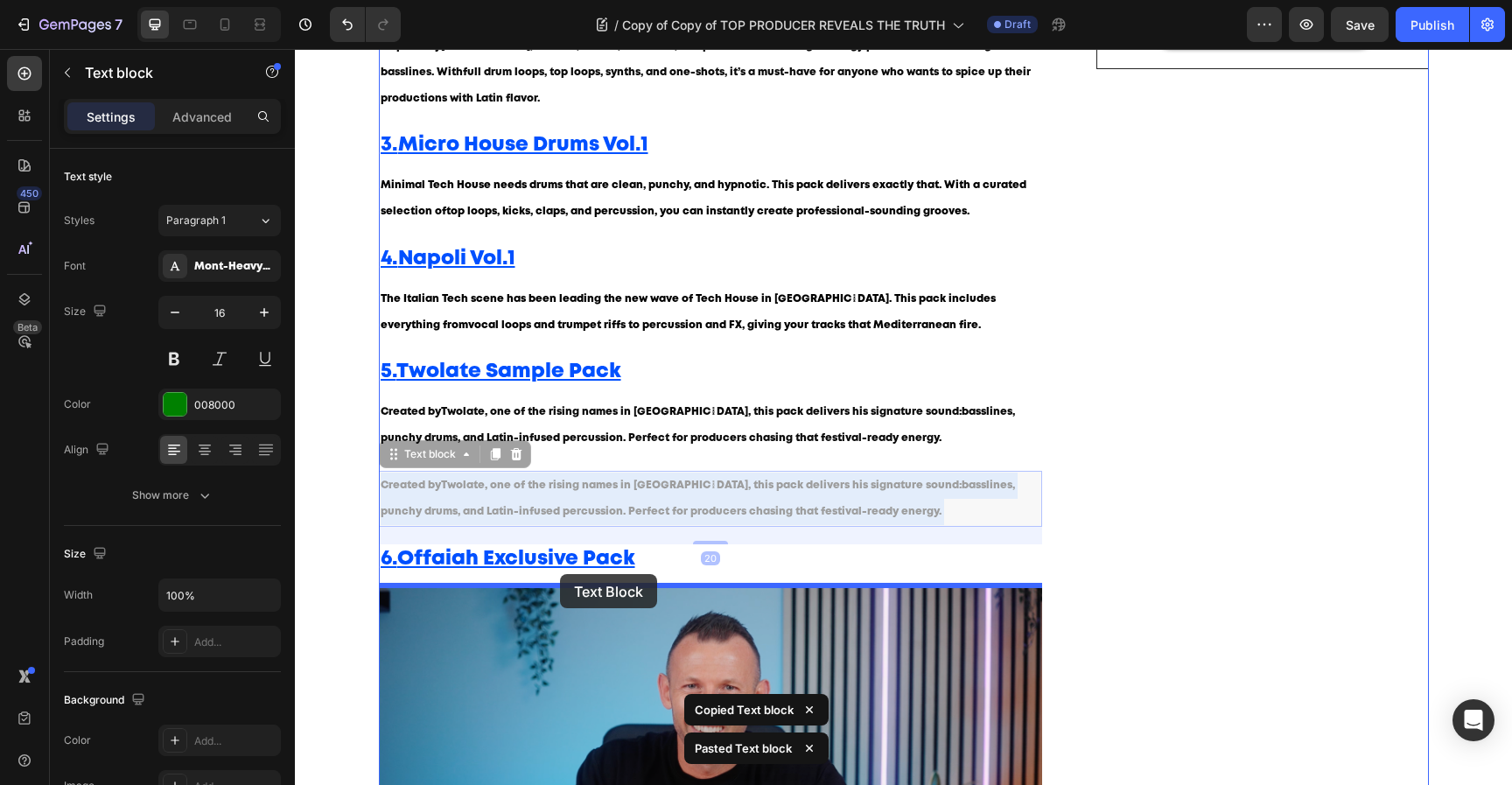
drag, startPoint x: 565, startPoint y: 494, endPoint x: 560, endPoint y: 574, distance: 80.2
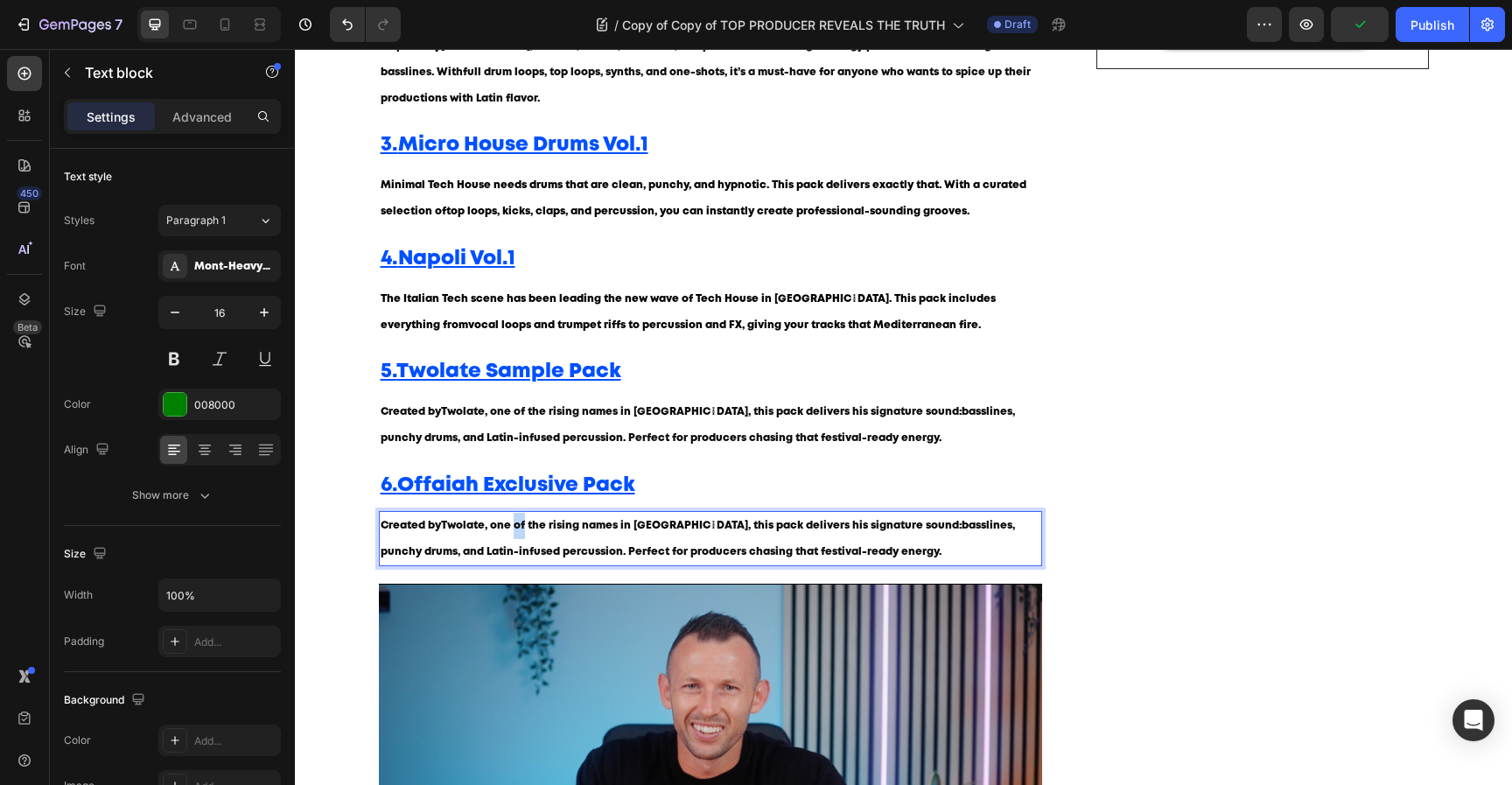
click at [520, 540] on p "Created by Twolate , one of the rising names in Latin Tech House, this pack del…" at bounding box center [711, 538] width 661 height 52
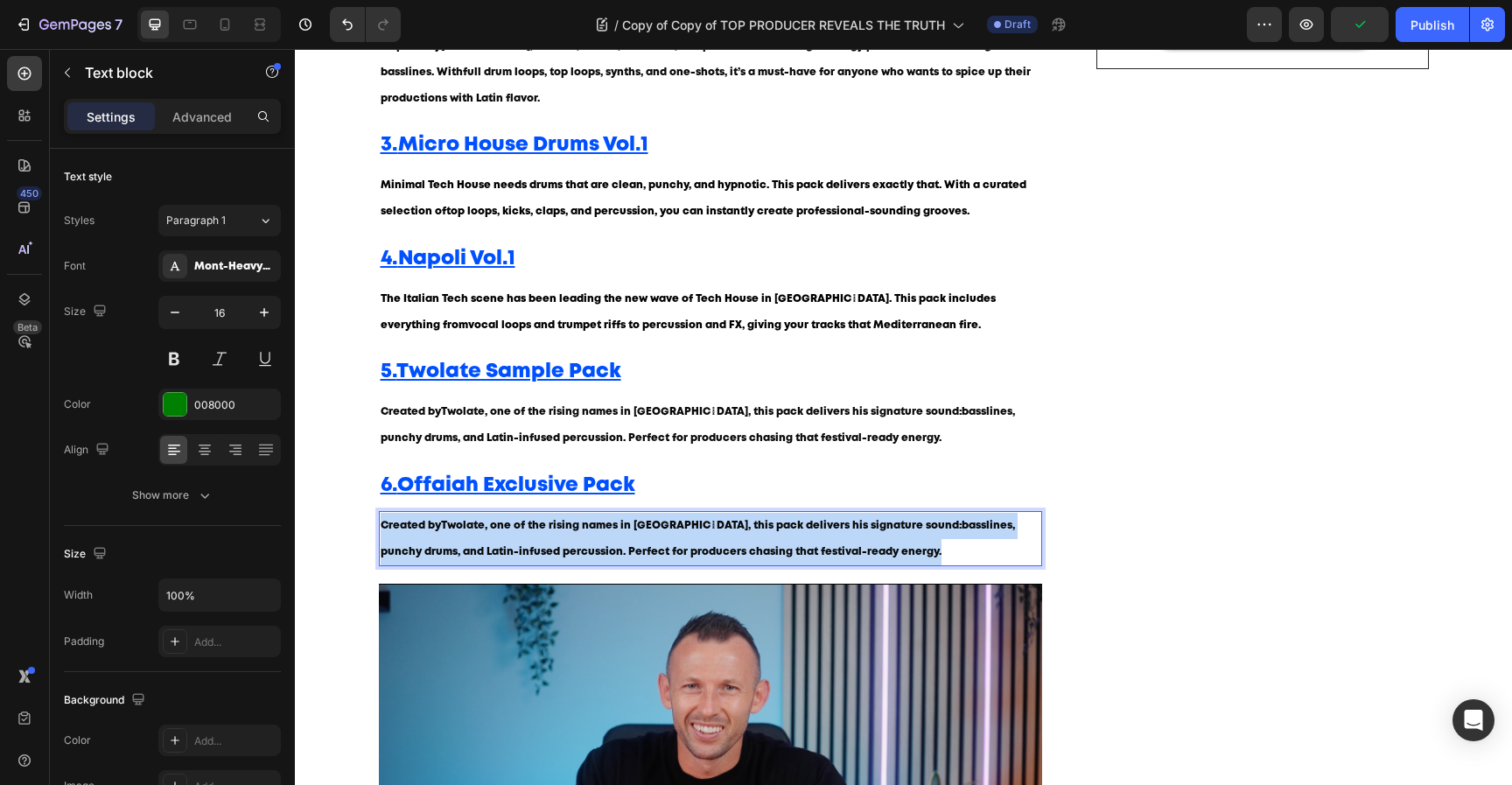
click at [520, 540] on p "Created by Twolate , one of the rising names in Latin Tech House, this pack del…" at bounding box center [711, 538] width 661 height 52
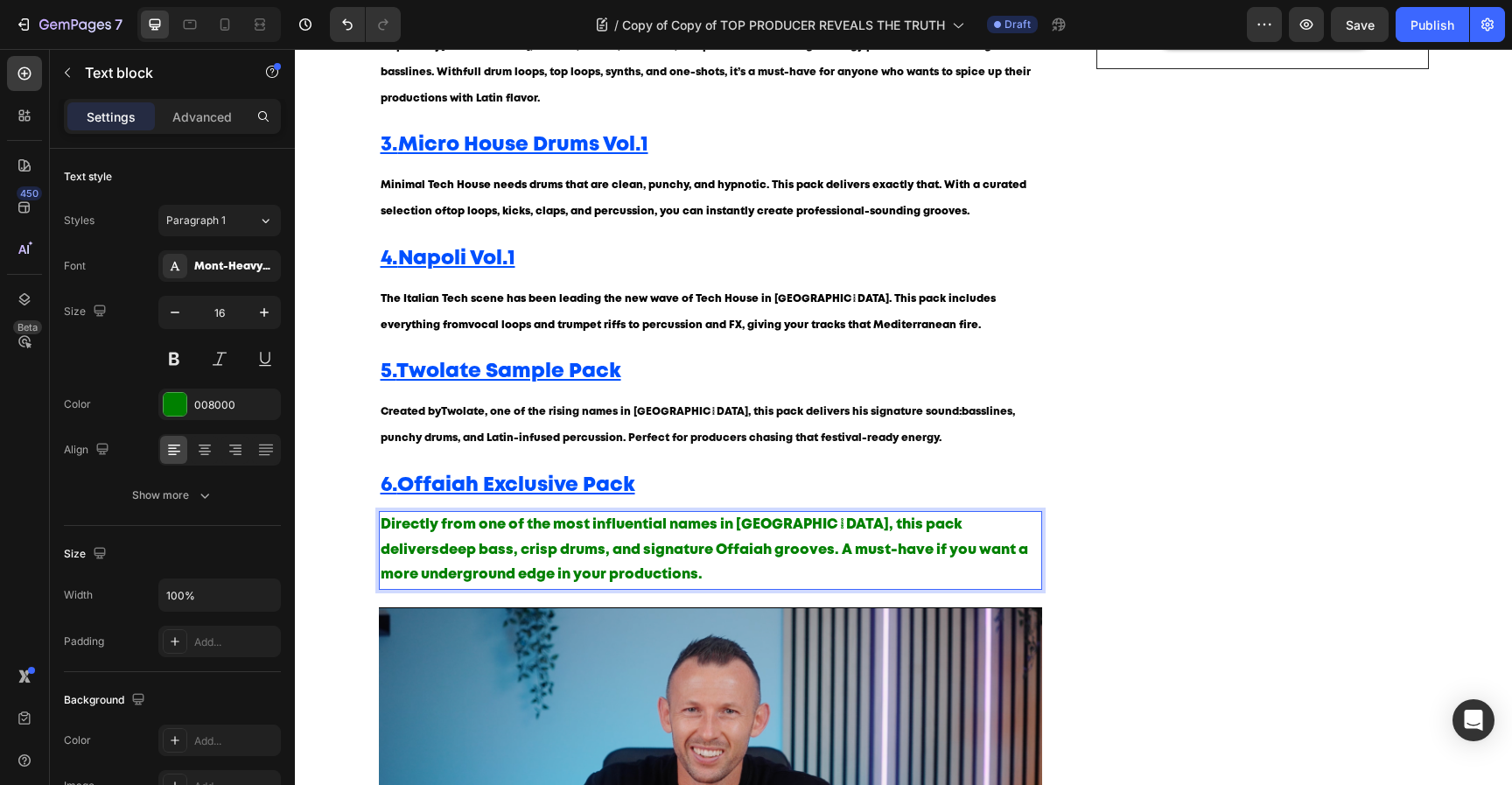
click at [553, 551] on strong "deep bass, crisp drums, and signature Offaiah grooves" at bounding box center [637, 550] width 396 height 13
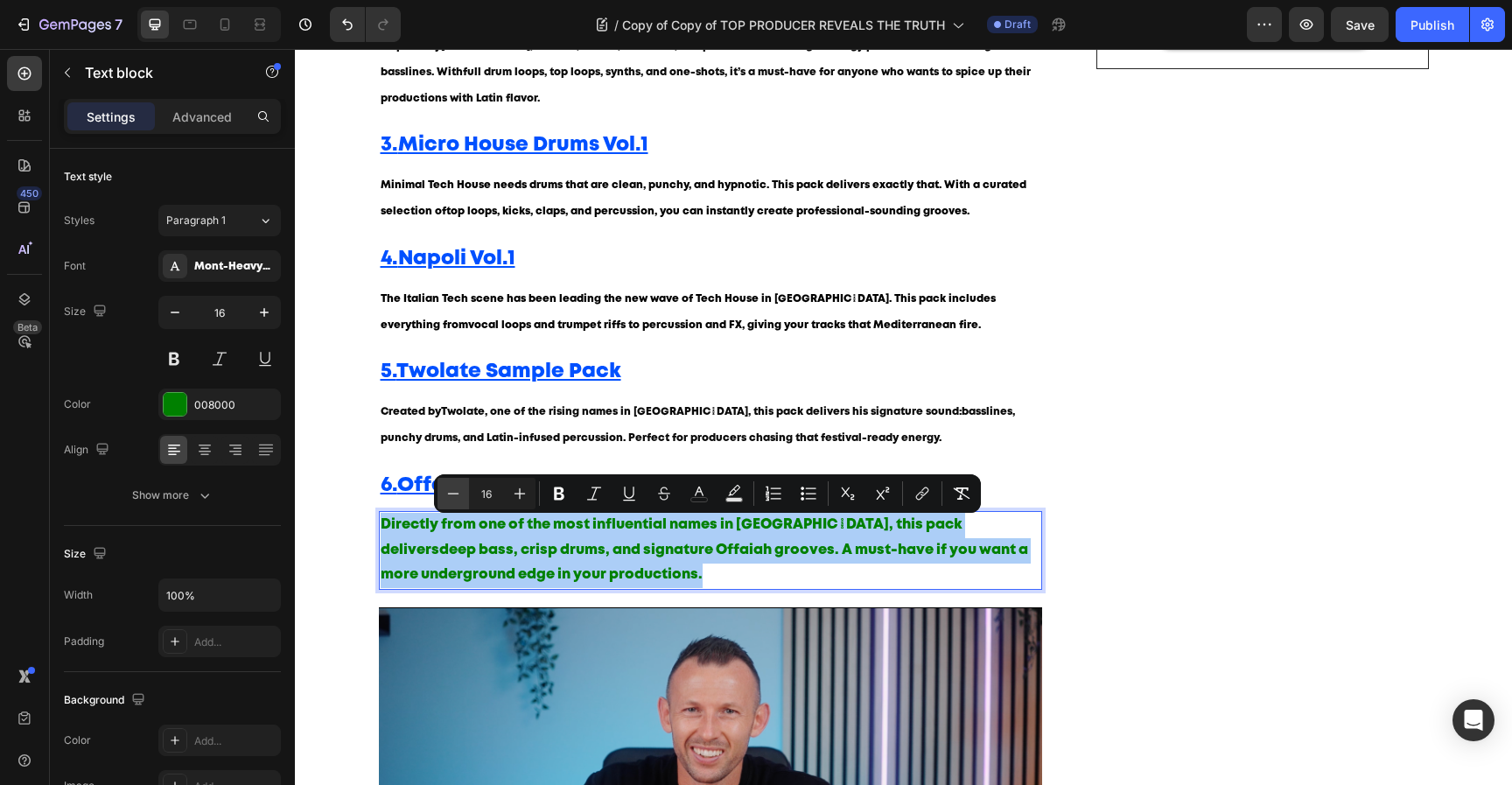
click at [465, 496] on button "Minus" at bounding box center [453, 493] width 31 height 31
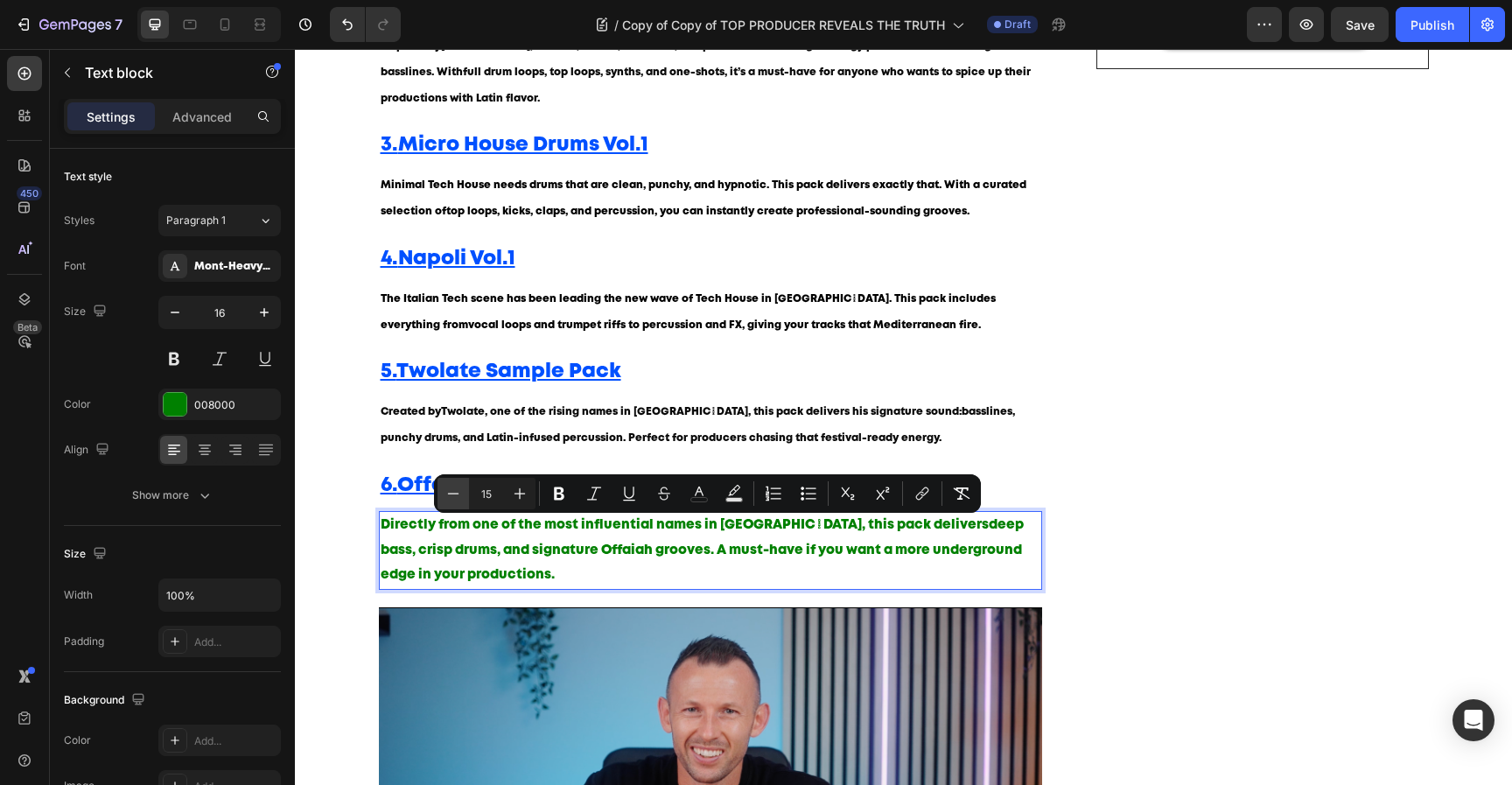
click at [465, 496] on button "Minus" at bounding box center [453, 493] width 31 height 31
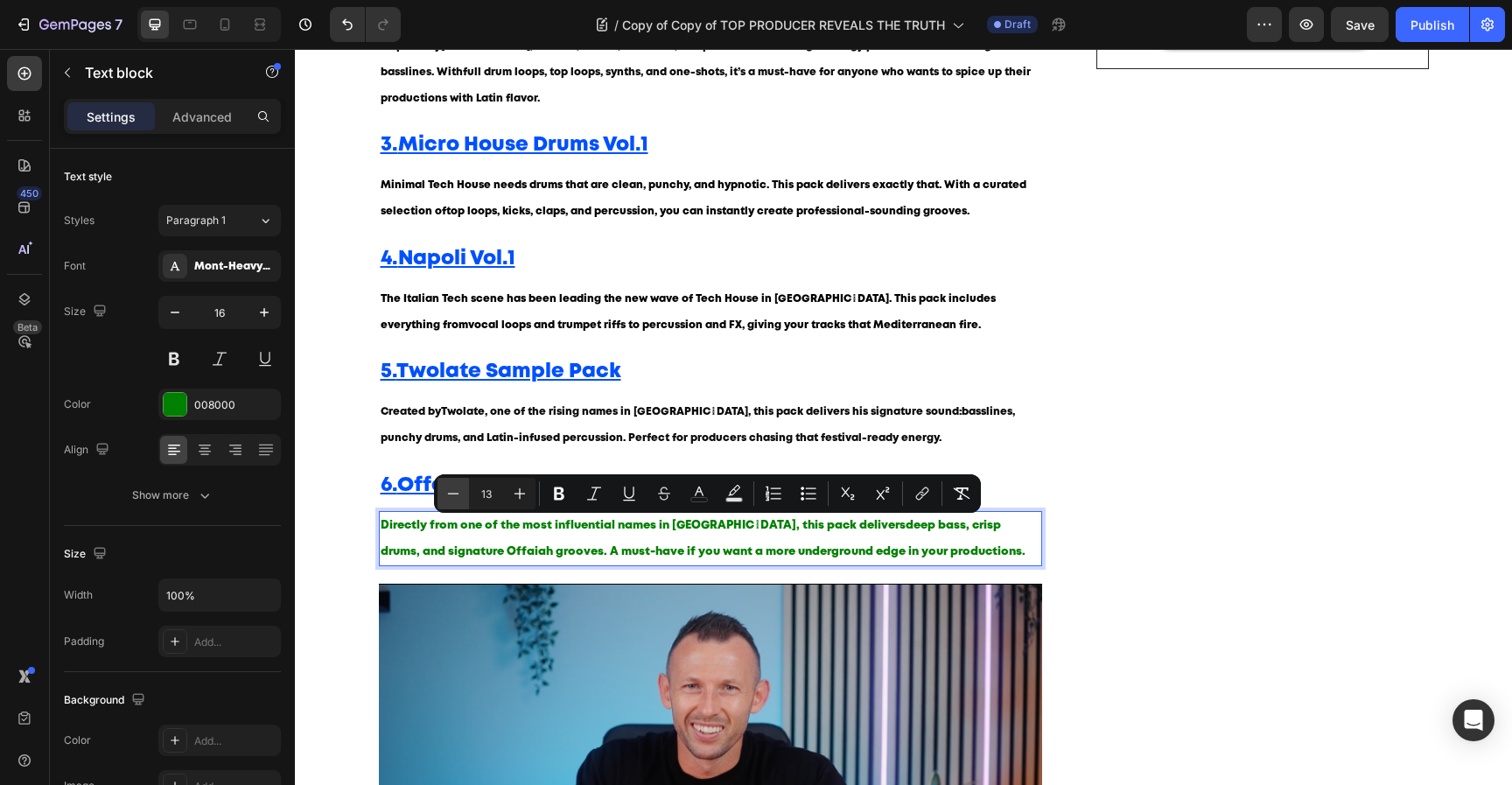
click at [465, 496] on button "Minus" at bounding box center [453, 493] width 31 height 31
type input "12"
click at [691, 495] on icon "Editor contextual toolbar" at bounding box center [699, 494] width 17 height 17
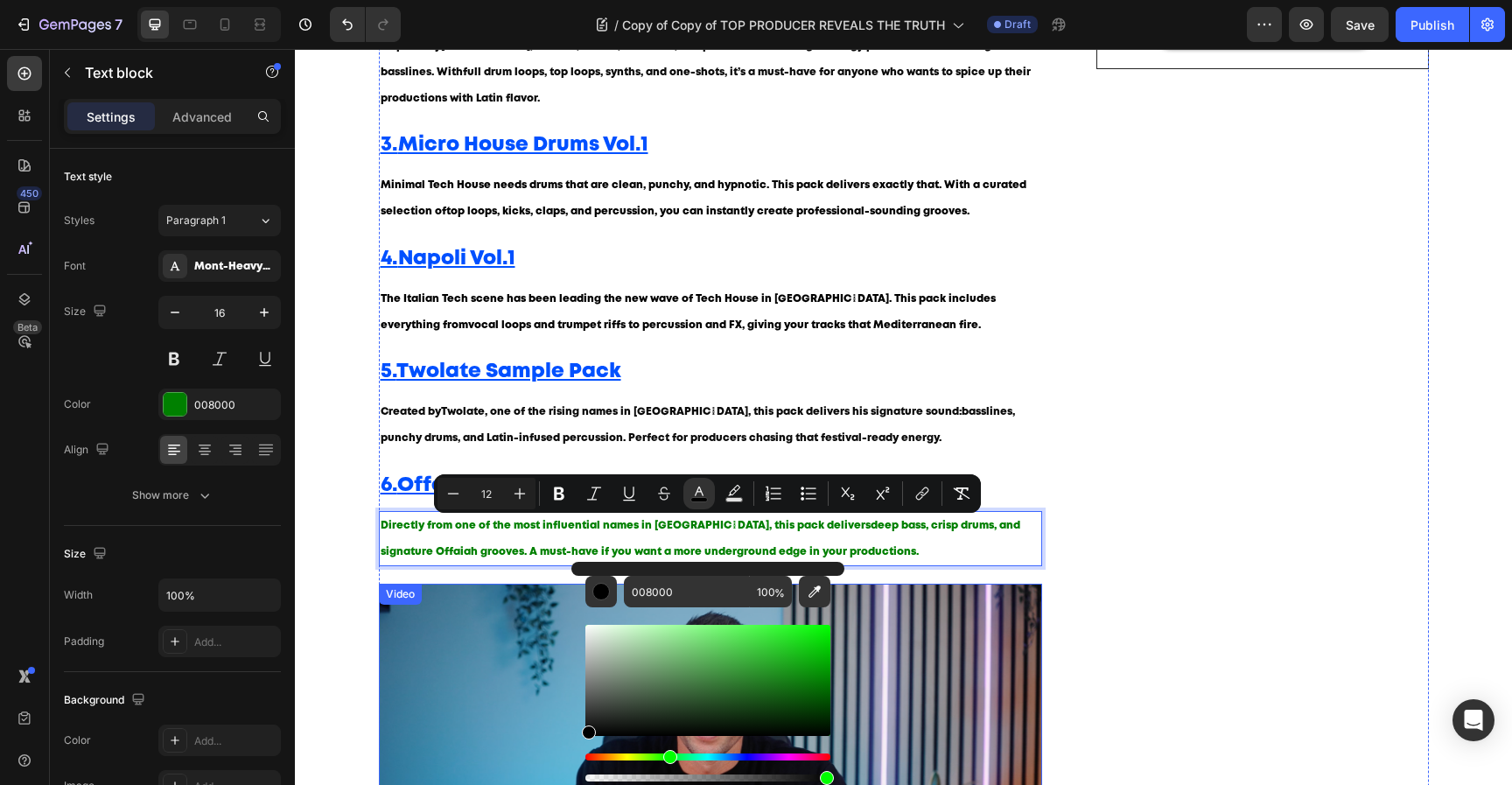
type input "000000"
drag, startPoint x: 918, startPoint y: 766, endPoint x: 567, endPoint y: 738, distance: 352.1
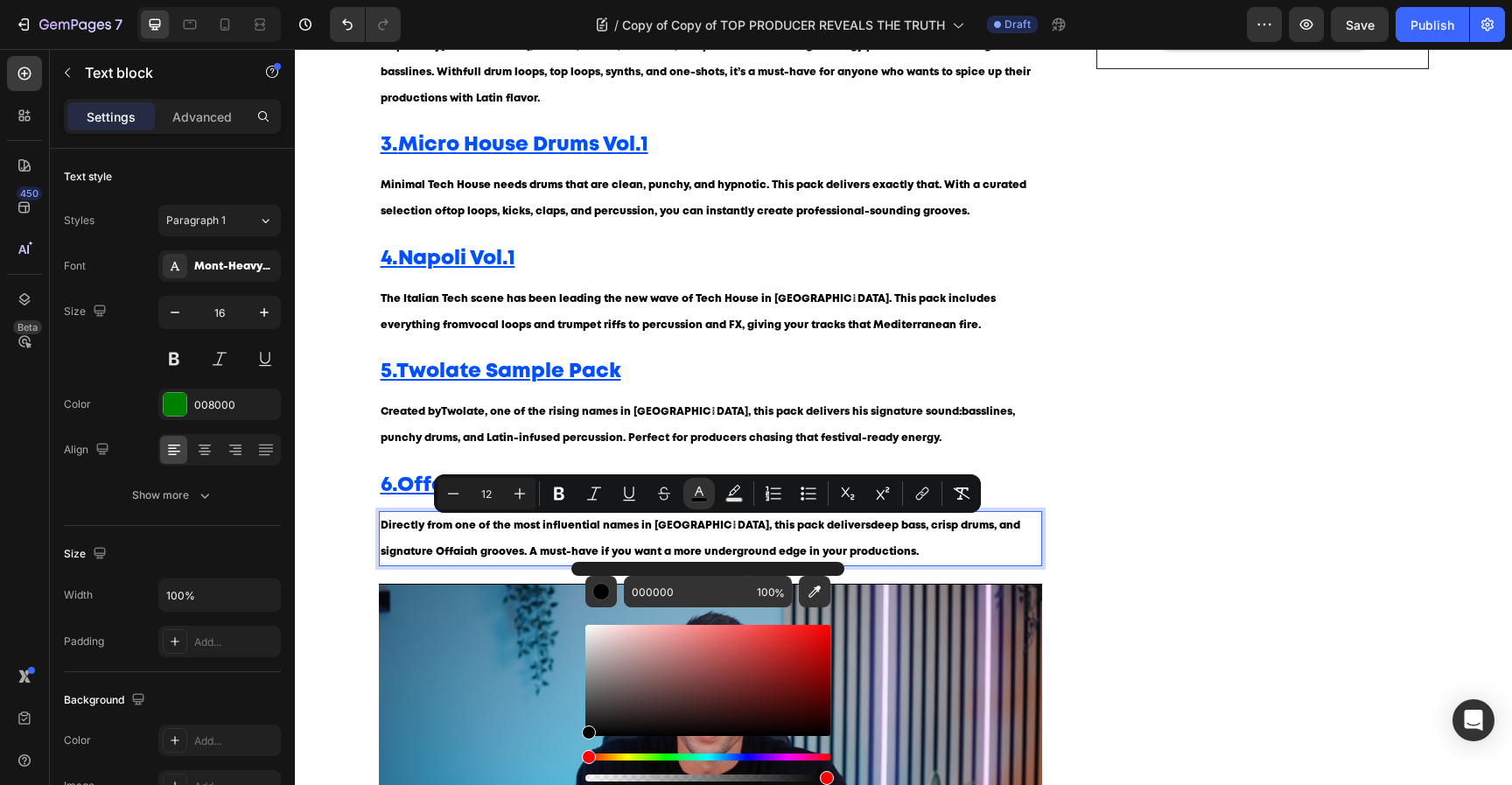
click at [562, 540] on p "Directly from one of the most influential names in Tech House, this pack delive…" at bounding box center [711, 538] width 661 height 52
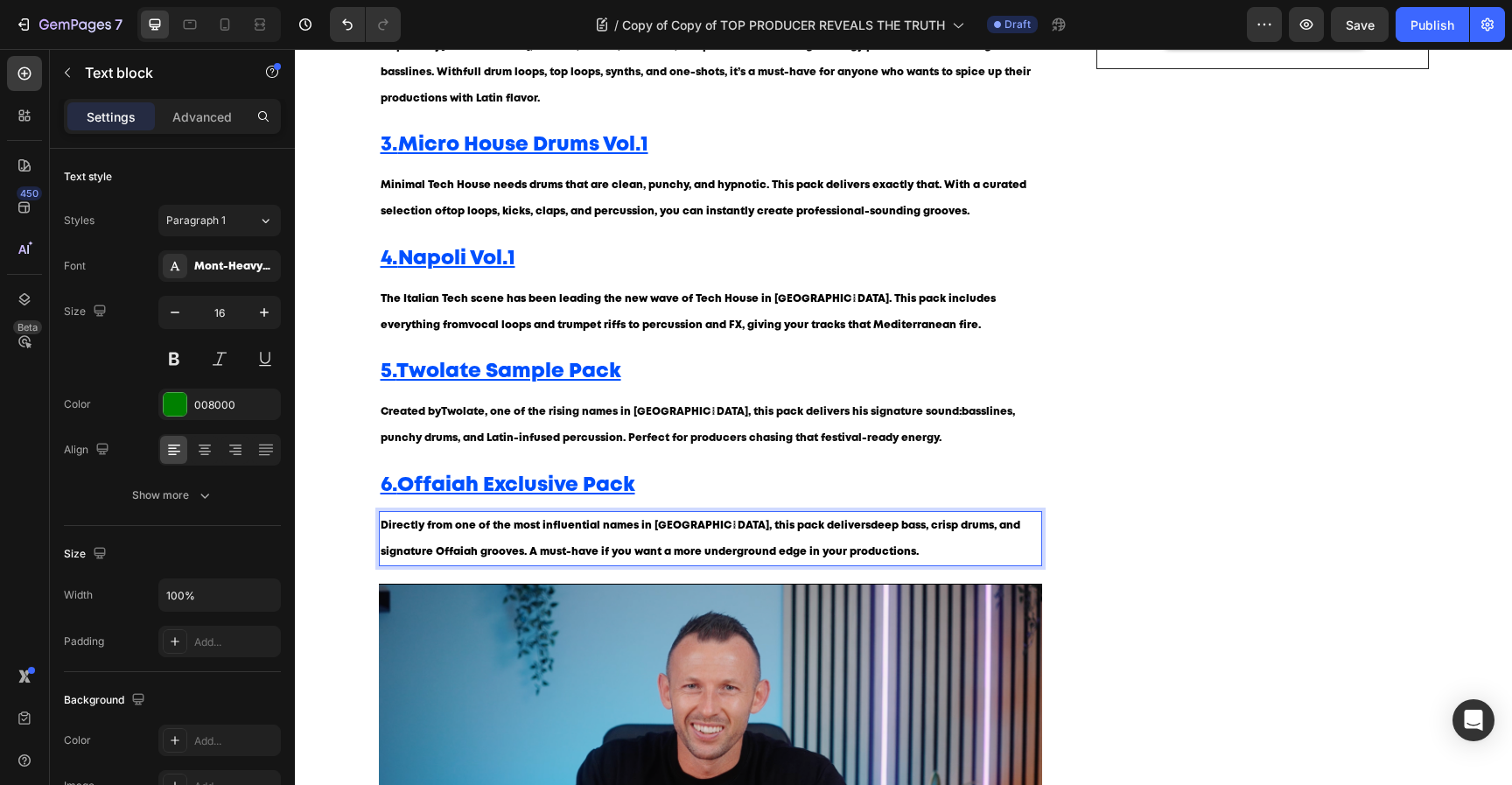
click at [634, 529] on span "Directly from one of the most influential names in Tech House, this pack delive…" at bounding box center [701, 538] width 640 height 36
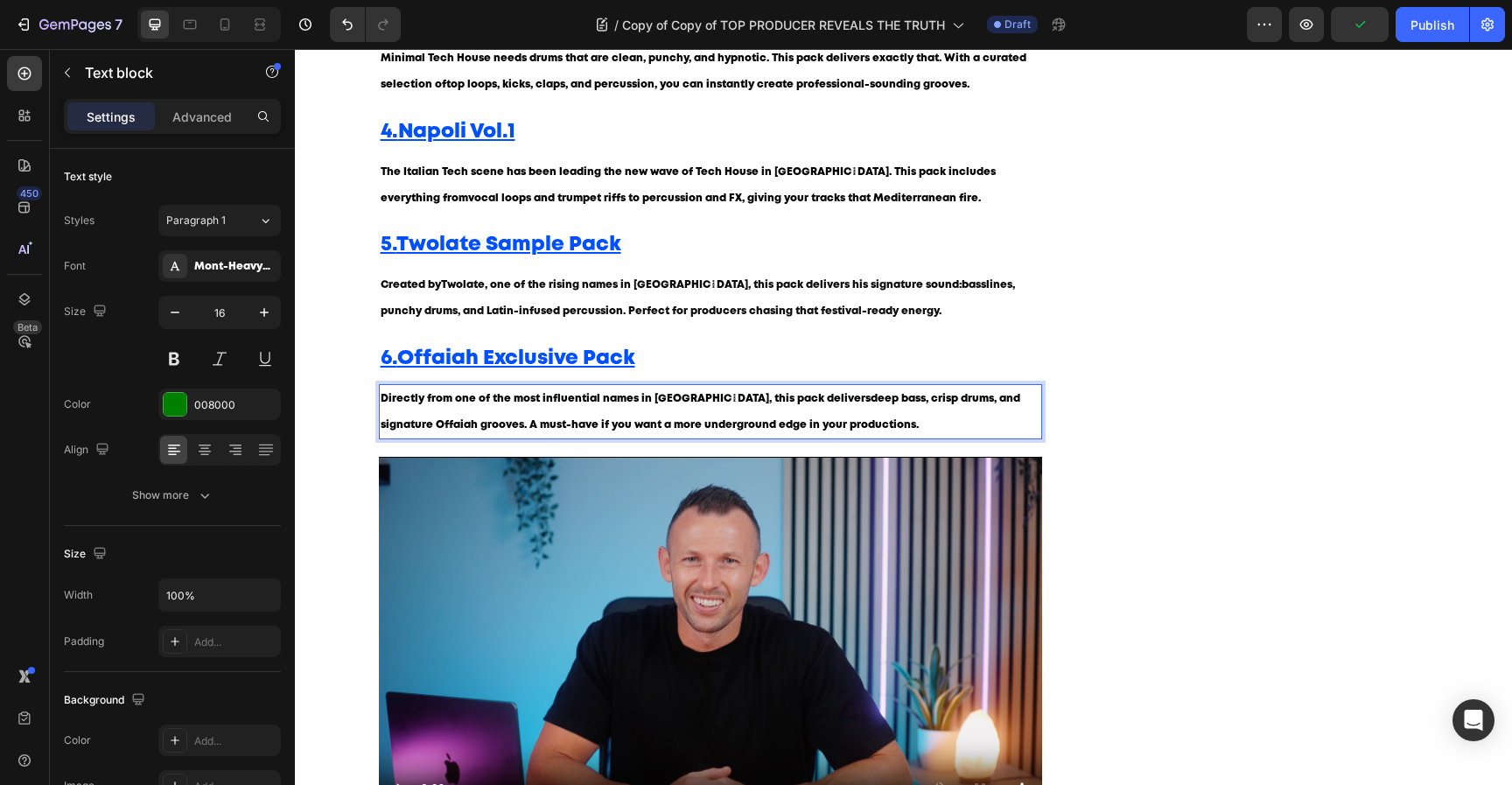
scroll to position [785, 0]
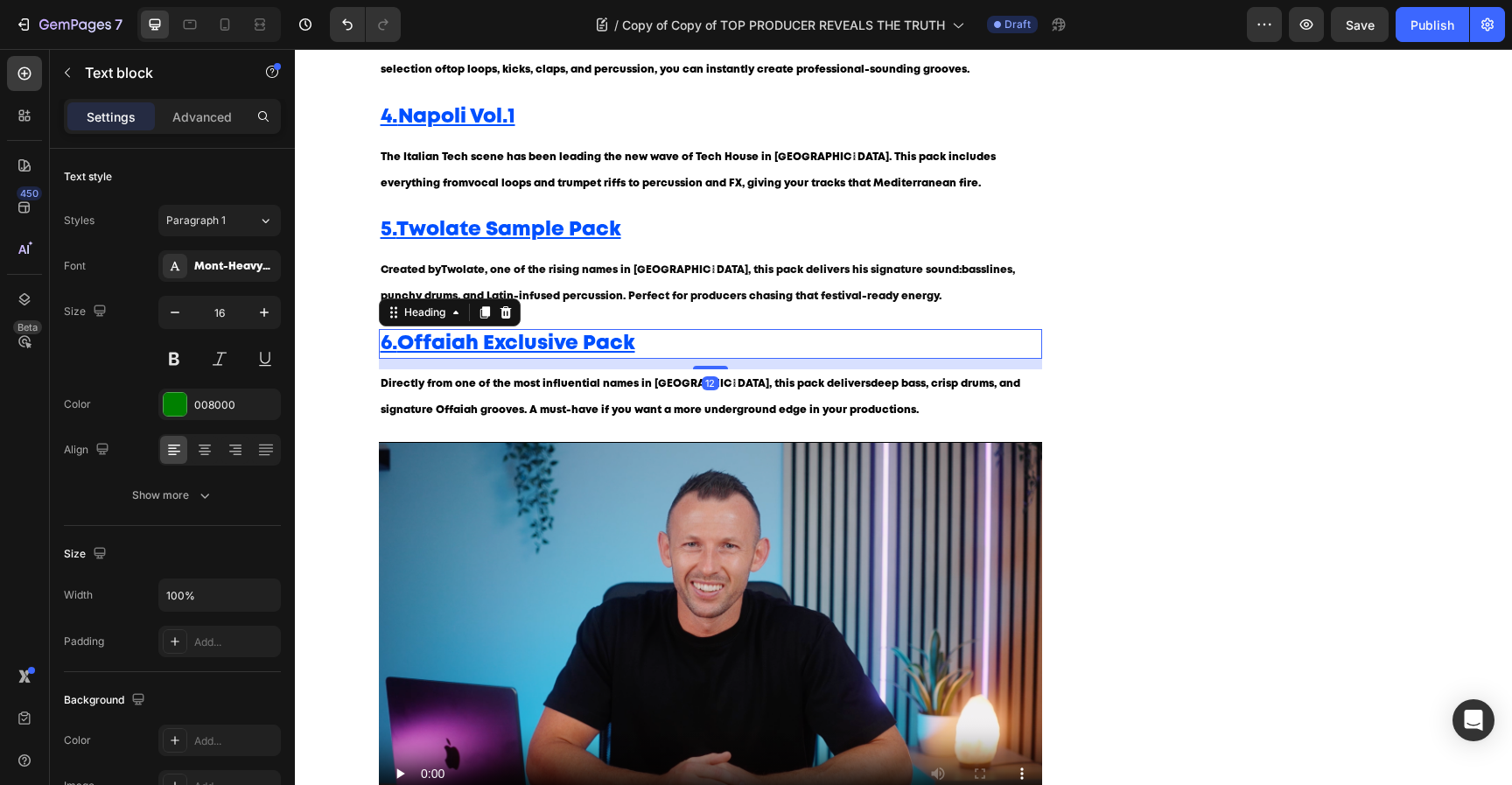
click at [709, 356] on p "⁠⁠⁠⁠⁠⁠⁠ 6. Offaiah Exclusive Pack" at bounding box center [711, 344] width 661 height 27
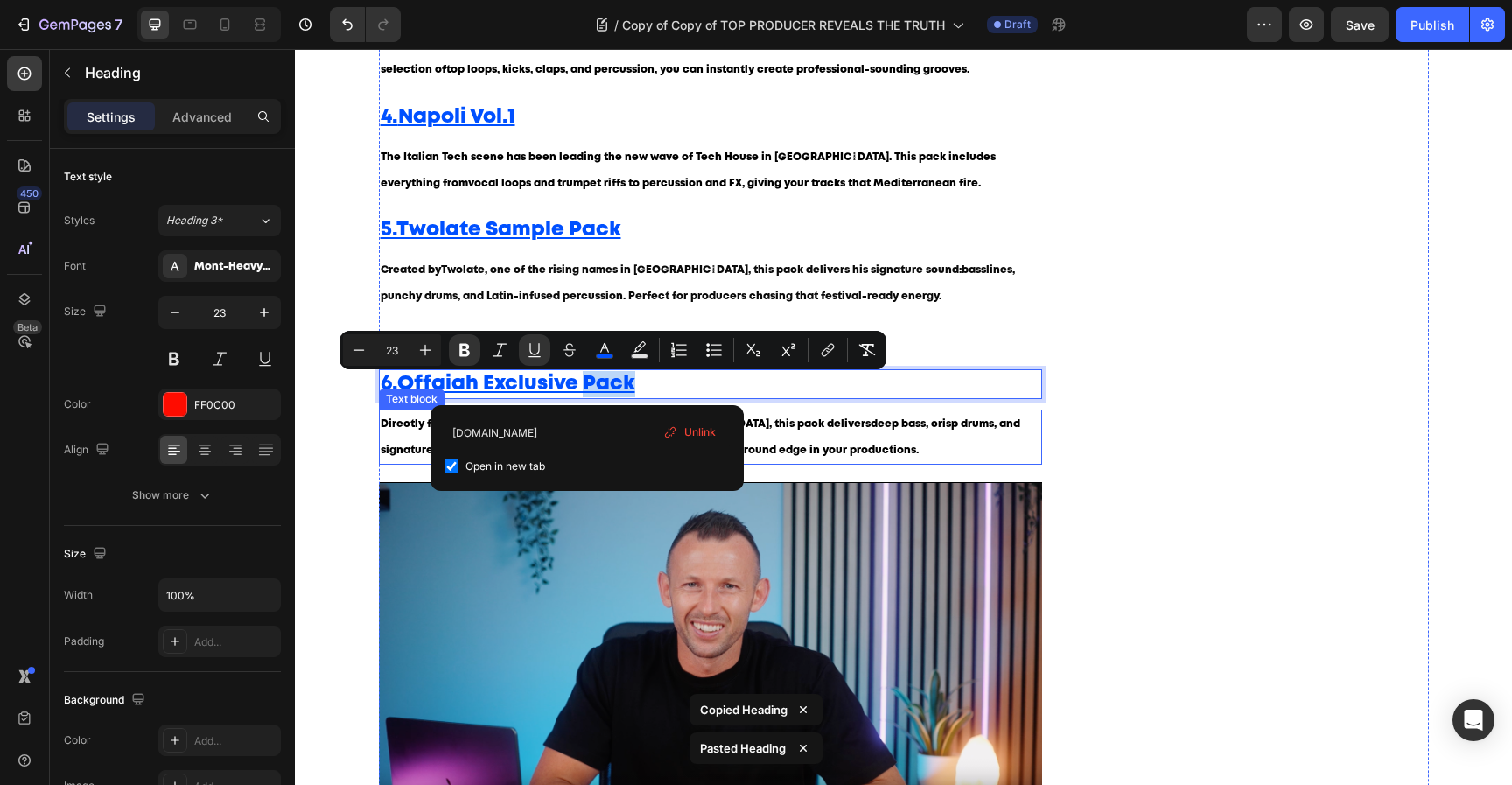
drag, startPoint x: 587, startPoint y: 387, endPoint x: 576, endPoint y: 423, distance: 37.6
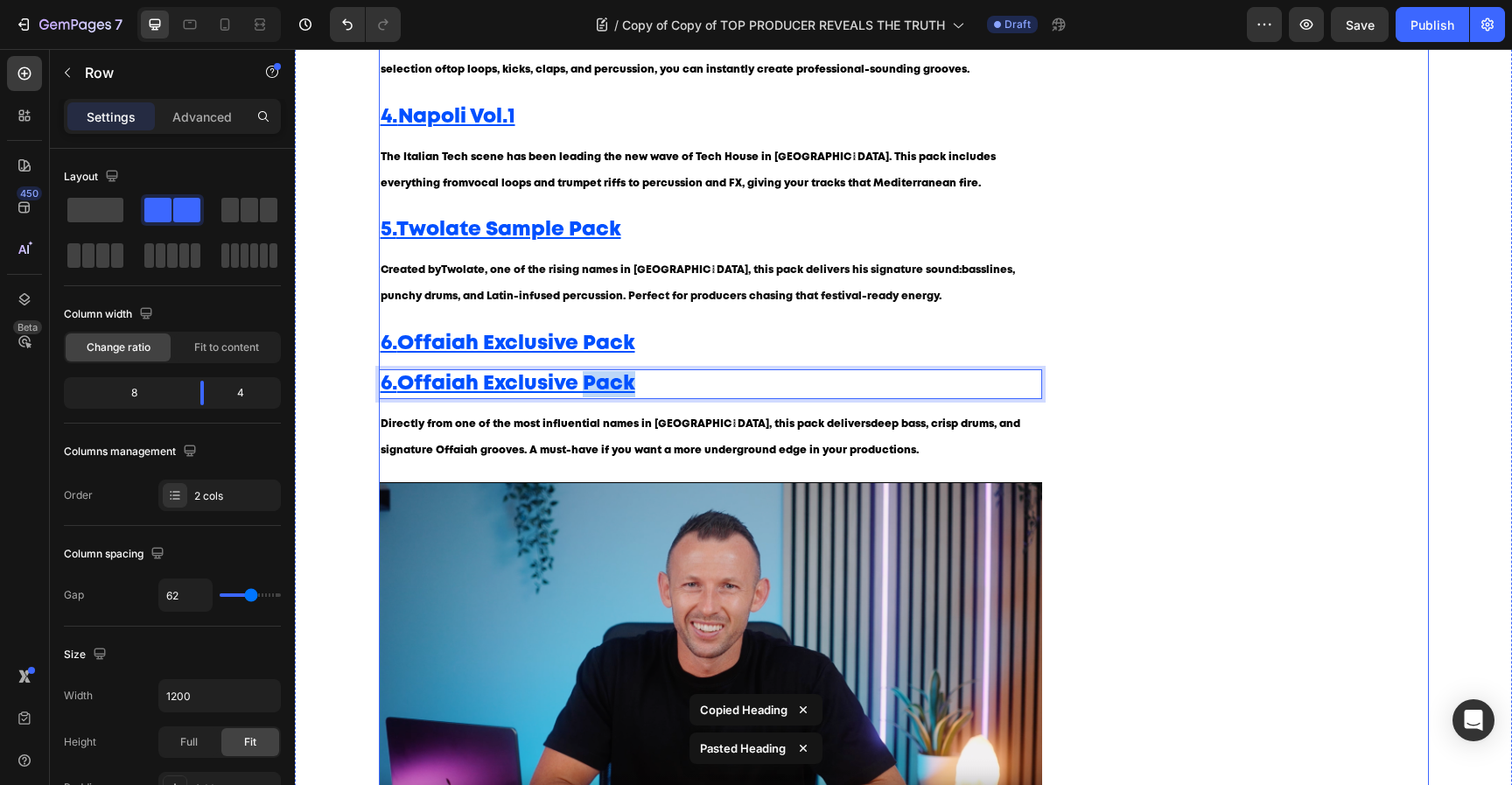
click at [1097, 372] on div "Image Image Image Row Video GET A FREE MYSTERY PACK Button Row Image Image Imag…" at bounding box center [1262, 251] width 331 height 1601
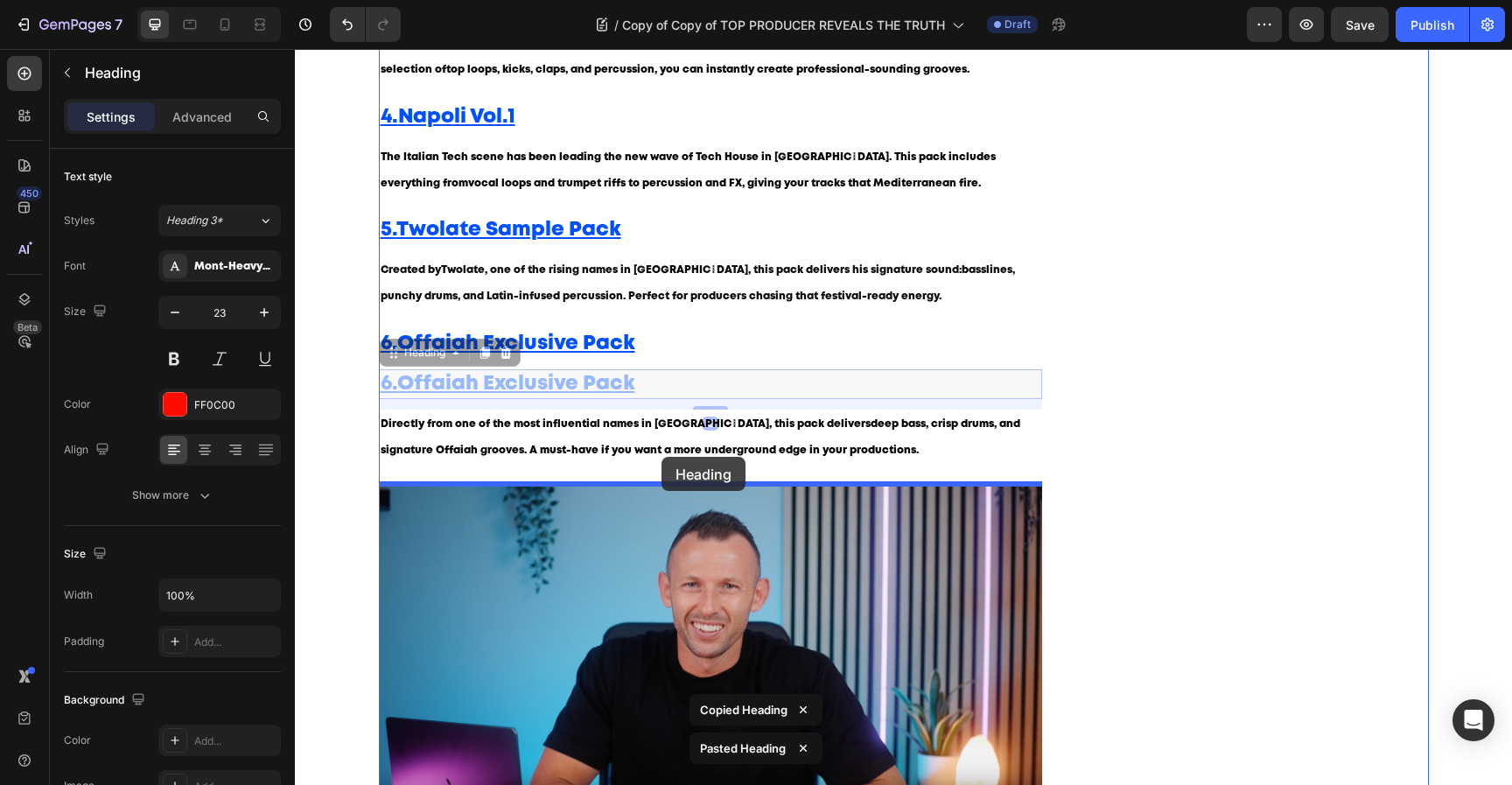
drag, startPoint x: 718, startPoint y: 387, endPoint x: 662, endPoint y: 457, distance: 89.6
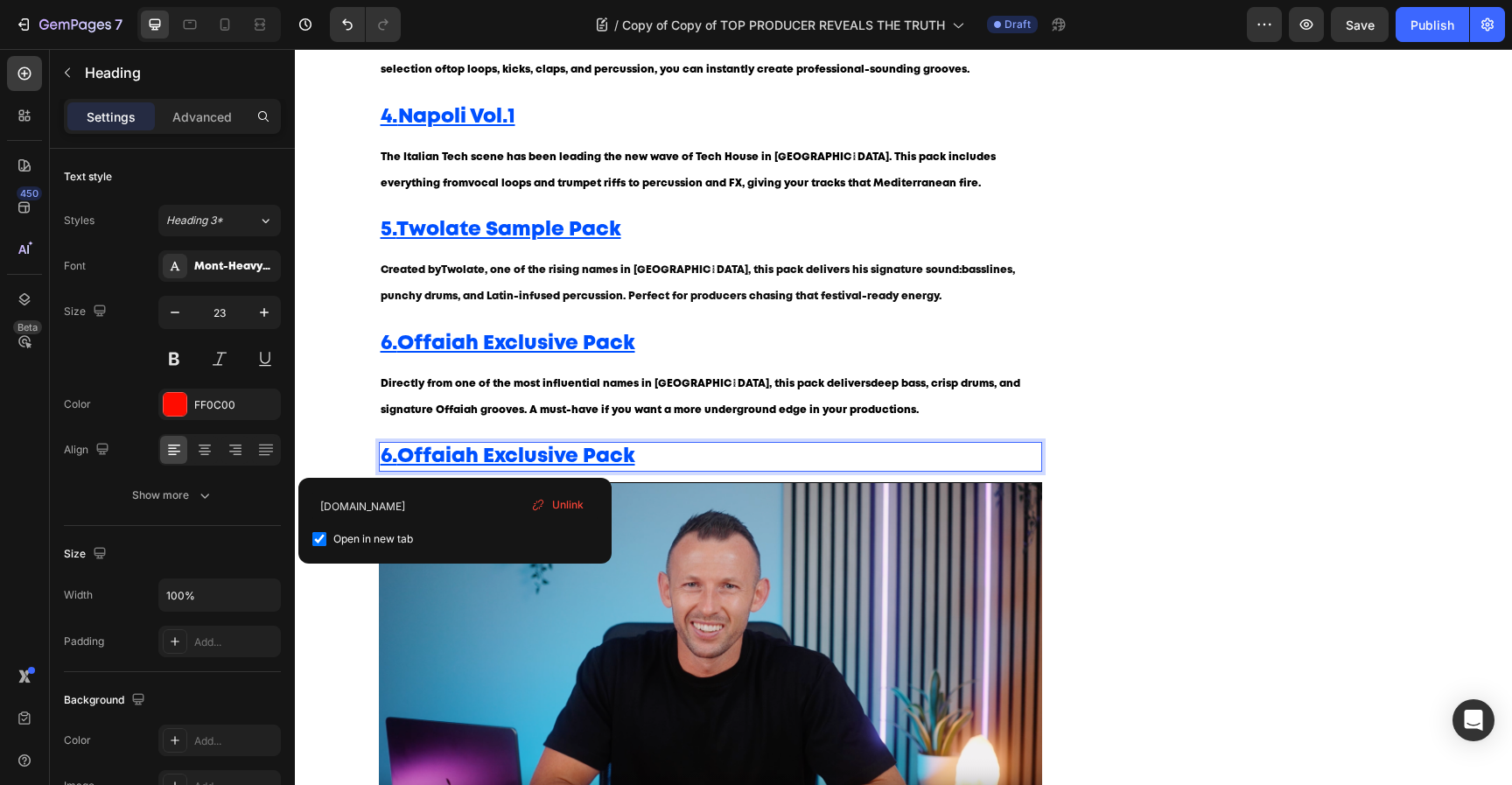
drag, startPoint x: 389, startPoint y: 457, endPoint x: 396, endPoint y: 477, distance: 21.2
click at [389, 458] on u "6." at bounding box center [389, 456] width 17 height 18
drag, startPoint x: 402, startPoint y: 458, endPoint x: 762, endPoint y: 464, distance: 360.0
click at [757, 465] on p "8. Offaiah Exclusive Pack" at bounding box center [711, 457] width 661 height 27
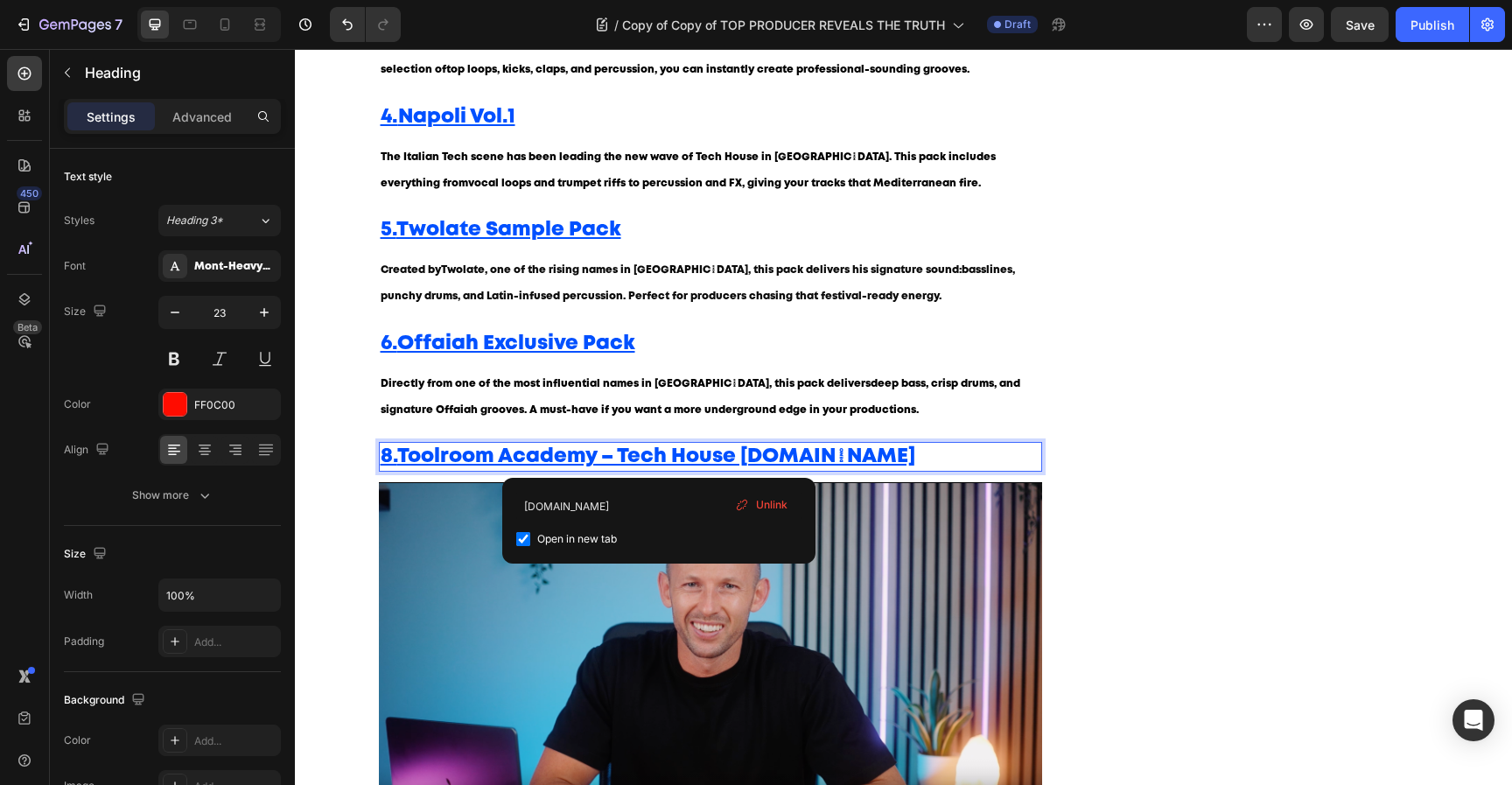
click at [659, 452] on u "Toolroom Academy – Tech House Essentialswww.sodamusic.tech" at bounding box center [656, 456] width 519 height 18
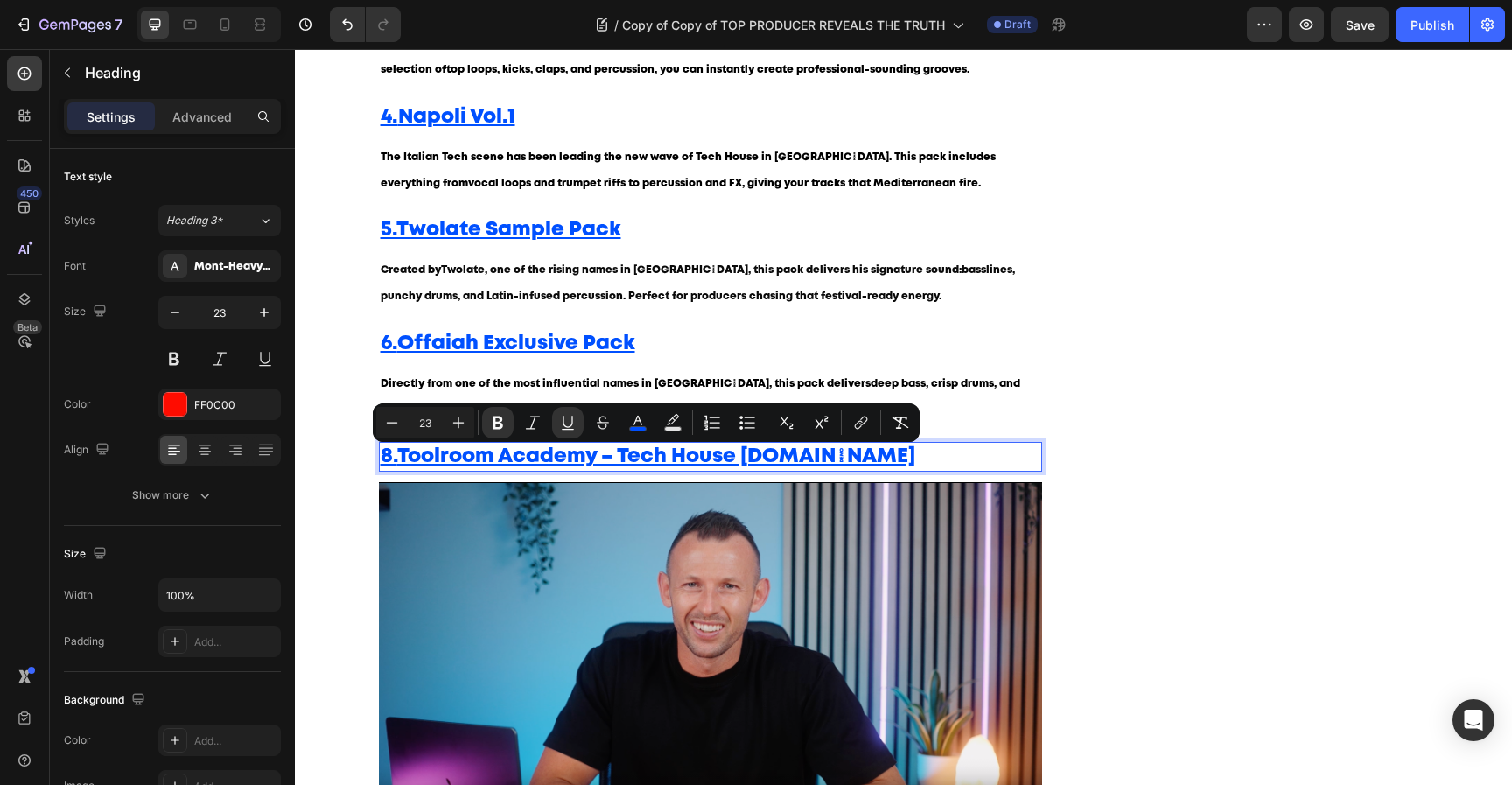
click at [714, 470] on p "8. Toolroom Academy – Tech House Essentialswww.sodamusic.tech" at bounding box center [711, 457] width 661 height 27
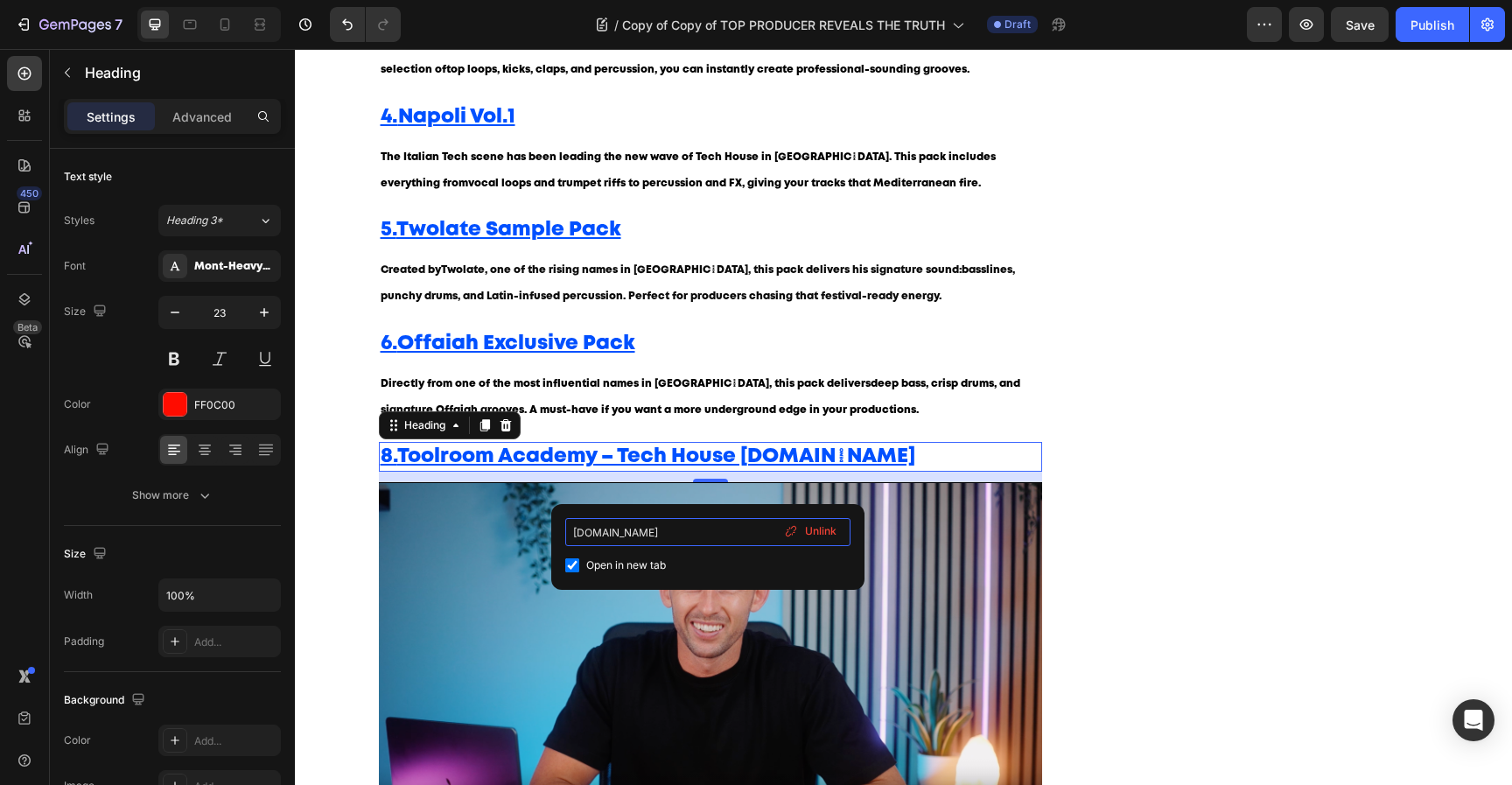
click at [678, 530] on input "[DOMAIN_NAME]" at bounding box center [708, 532] width 285 height 28
type input "www.toolroom.com"
click at [765, 454] on p "8. Toolroom Academy – Tech House Essentialswww.sodamusic.tech ⁠⁠⁠⁠⁠⁠⁠" at bounding box center [711, 457] width 661 height 27
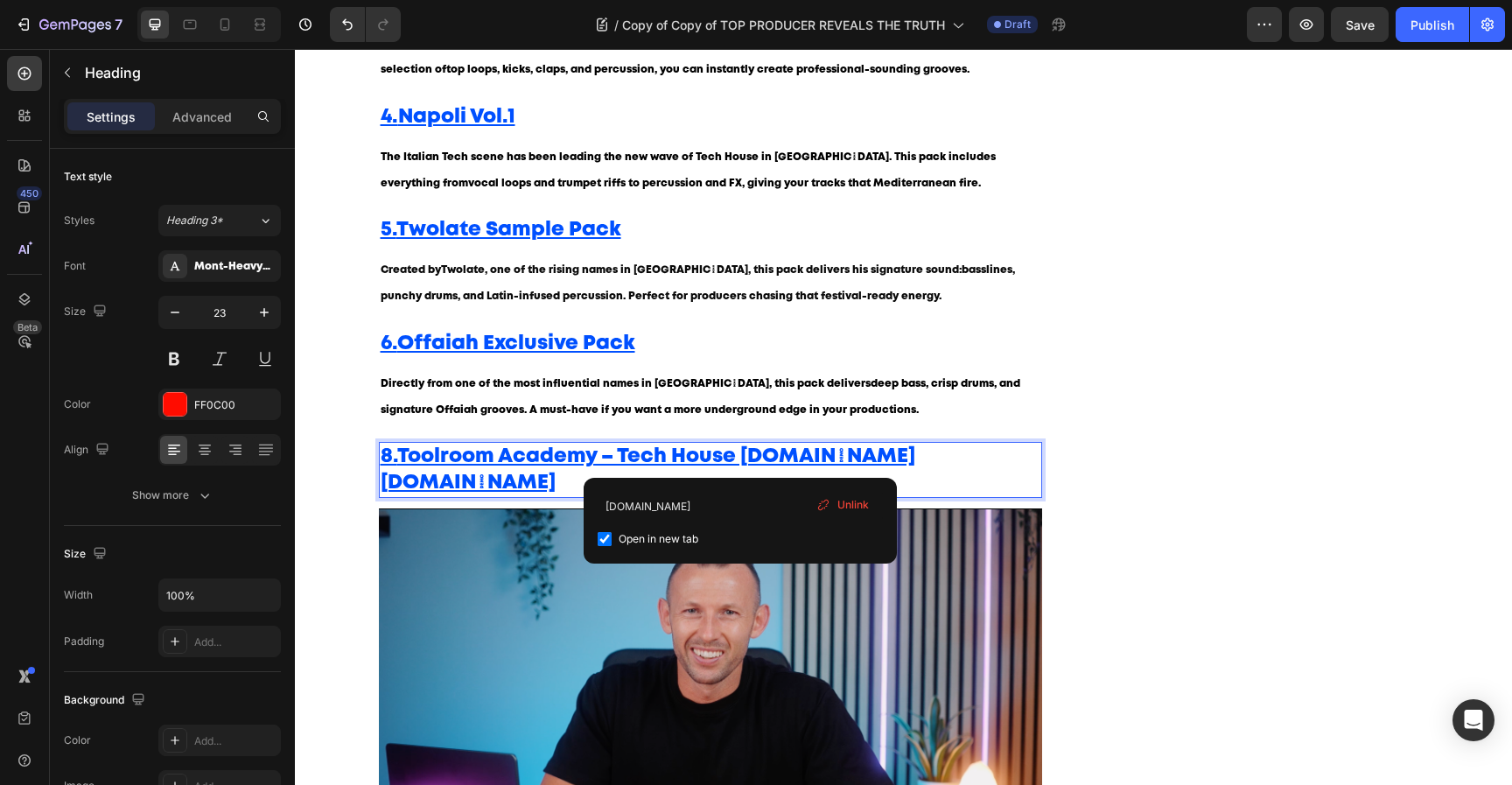
click at [742, 457] on p "8. Toolroom Academy – Tech House Essentialswww.sodamusic.tech www.toolroom.com" at bounding box center [711, 469] width 661 height 52
click at [750, 373] on p "Directly from one of the most influential names in Tech House, this pack delive…" at bounding box center [711, 397] width 661 height 52
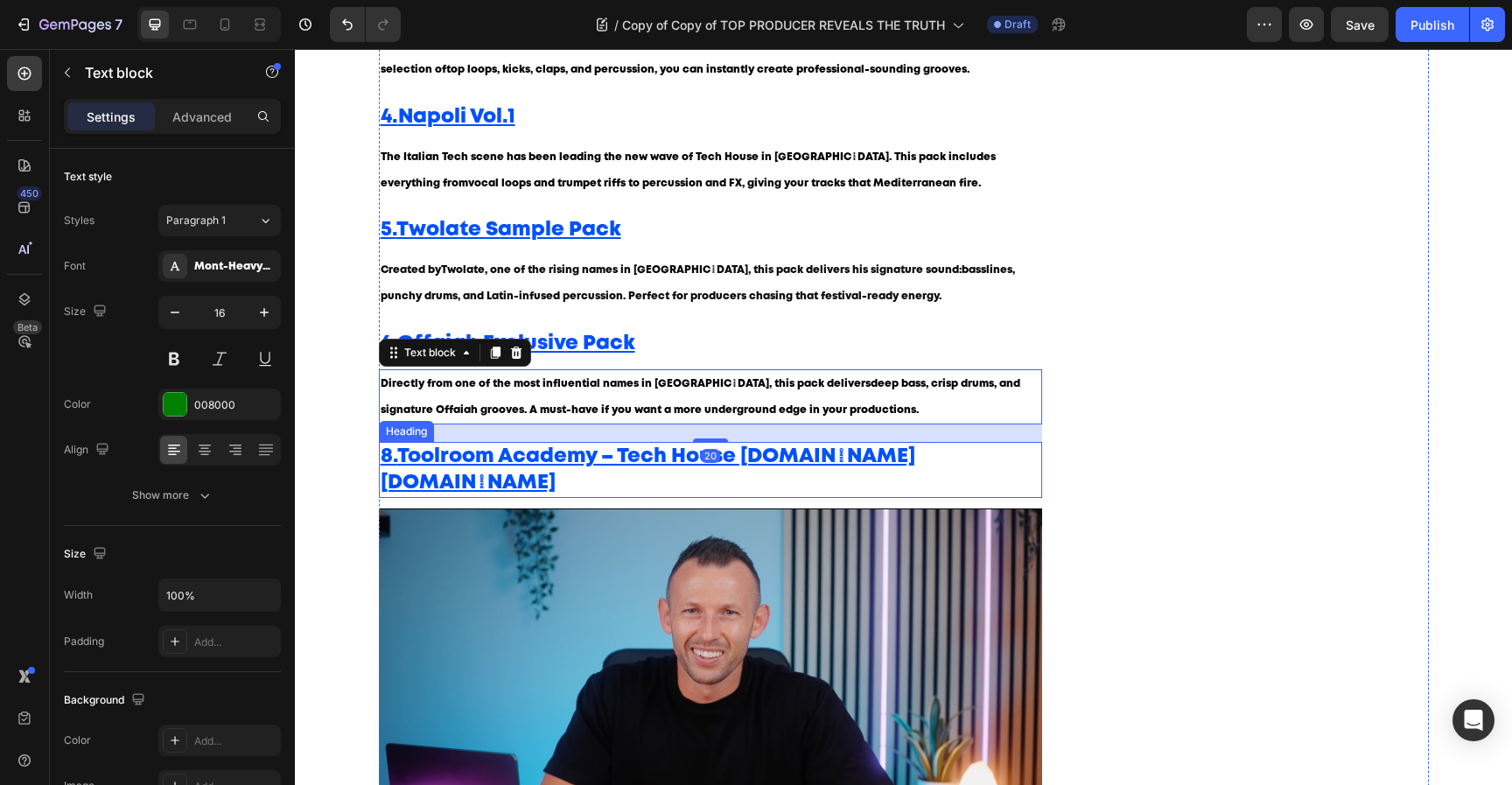
click at [556, 485] on u "www.toolroom.com" at bounding box center [468, 482] width 175 height 18
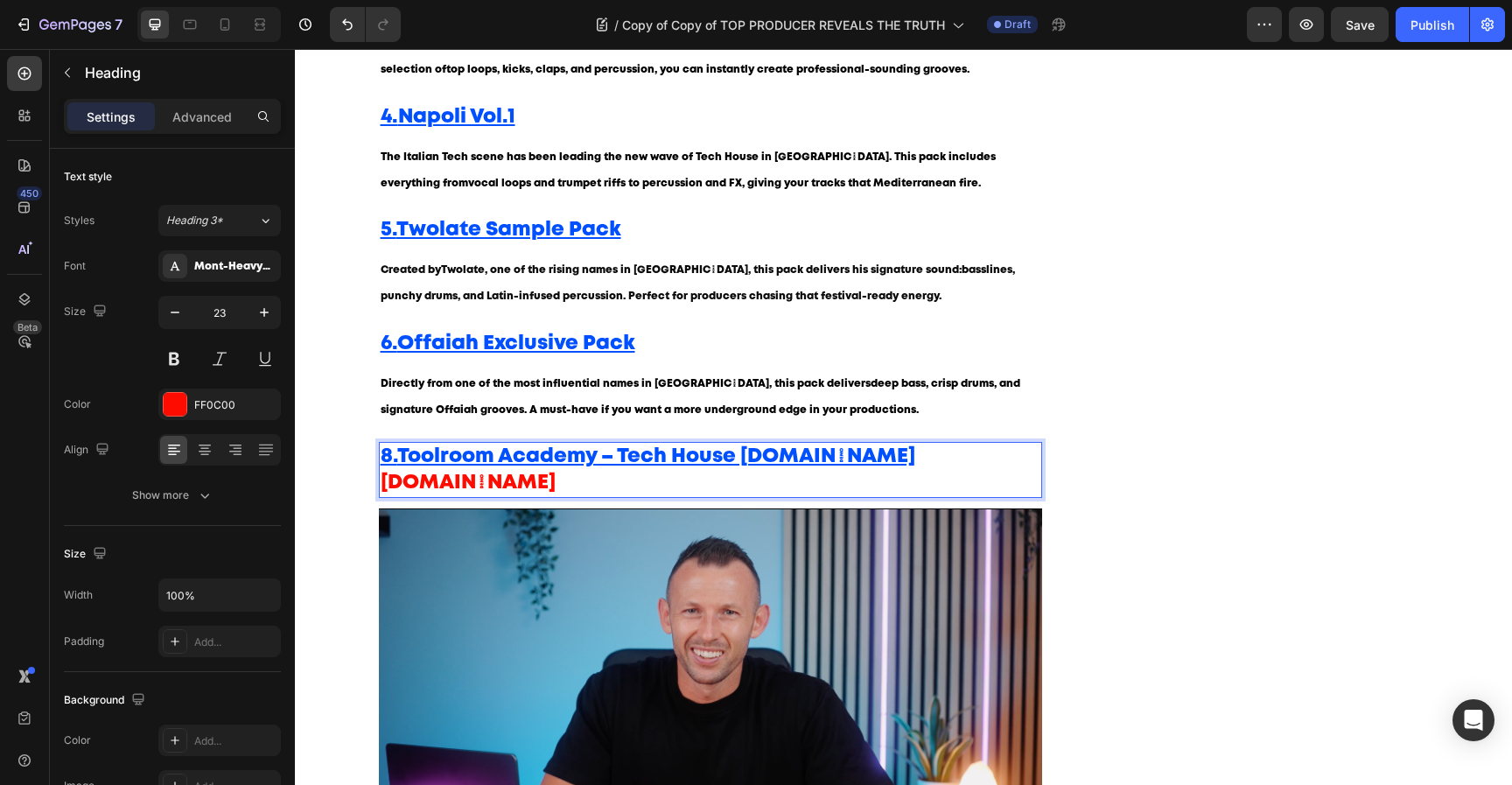
click at [931, 482] on p "8. Toolroom Academy – Tech House Essentialswww.sodamusic.tech www.toolroom.com …" at bounding box center [711, 469] width 661 height 52
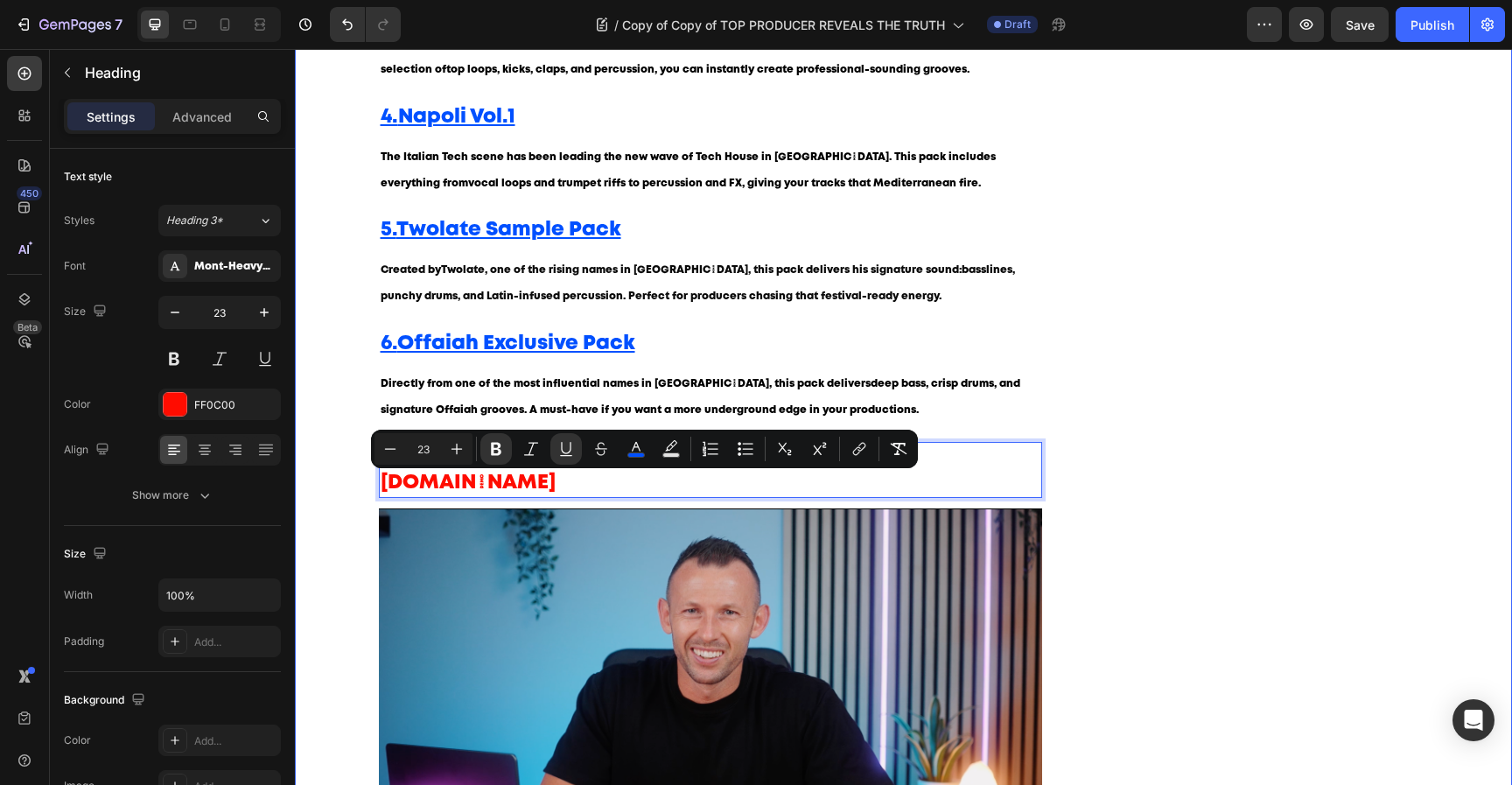
drag, startPoint x: 934, startPoint y: 482, endPoint x: 327, endPoint y: 489, distance: 607.0
click at [327, 490] on div "⁠⁠⁠⁠⁠⁠⁠ 🥁 The Best Tech House Sample Packs in 2025 – Elevate Your Sound Heading…" at bounding box center [903, 264] width 1191 height 1628
click at [558, 465] on u "Toolroom Academy – Tech House Essentialswww.sodamusic.tech" at bounding box center [656, 456] width 519 height 18
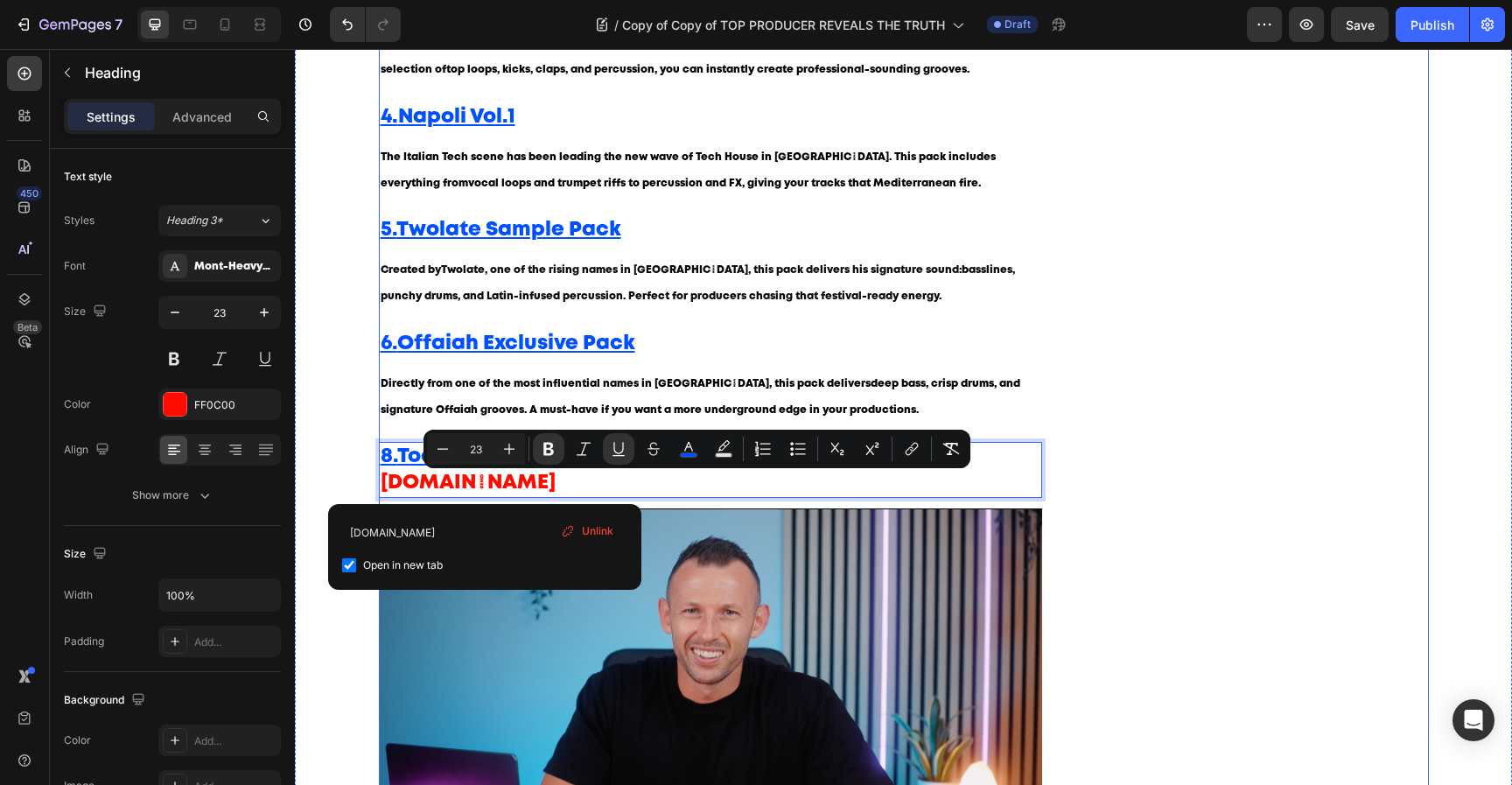
drag, startPoint x: 488, startPoint y: 489, endPoint x: 1226, endPoint y: 507, distance: 738.2
click at [1224, 508] on div "⁠⁠⁠⁠⁠⁠⁠ 🥁 The Best Tech House Sample Packs in 2025 – Elevate Your Sound Heading…" at bounding box center [904, 264] width 1050 height 1628
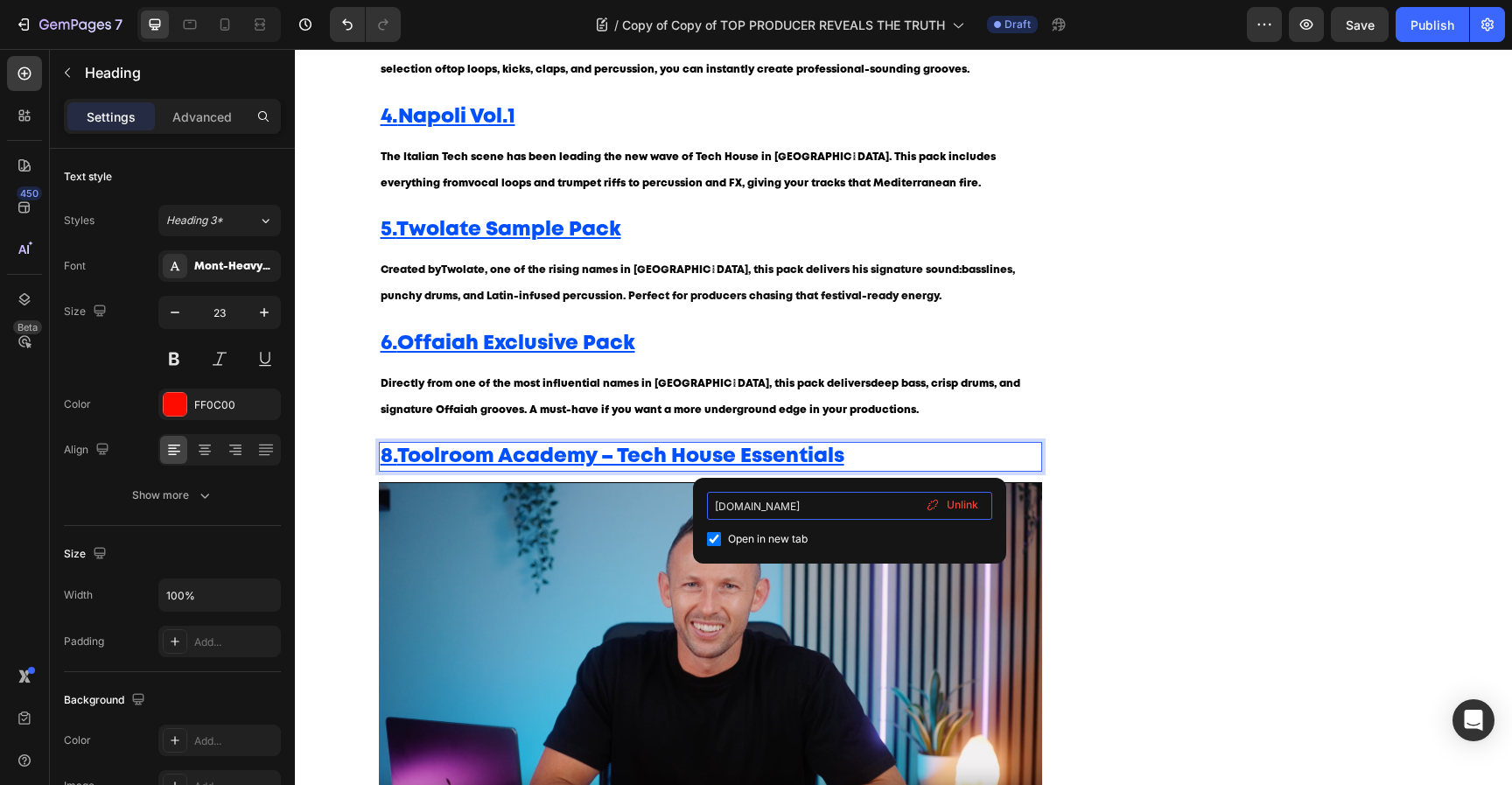
click at [798, 513] on input "[DOMAIN_NAME]" at bounding box center [850, 505] width 285 height 28
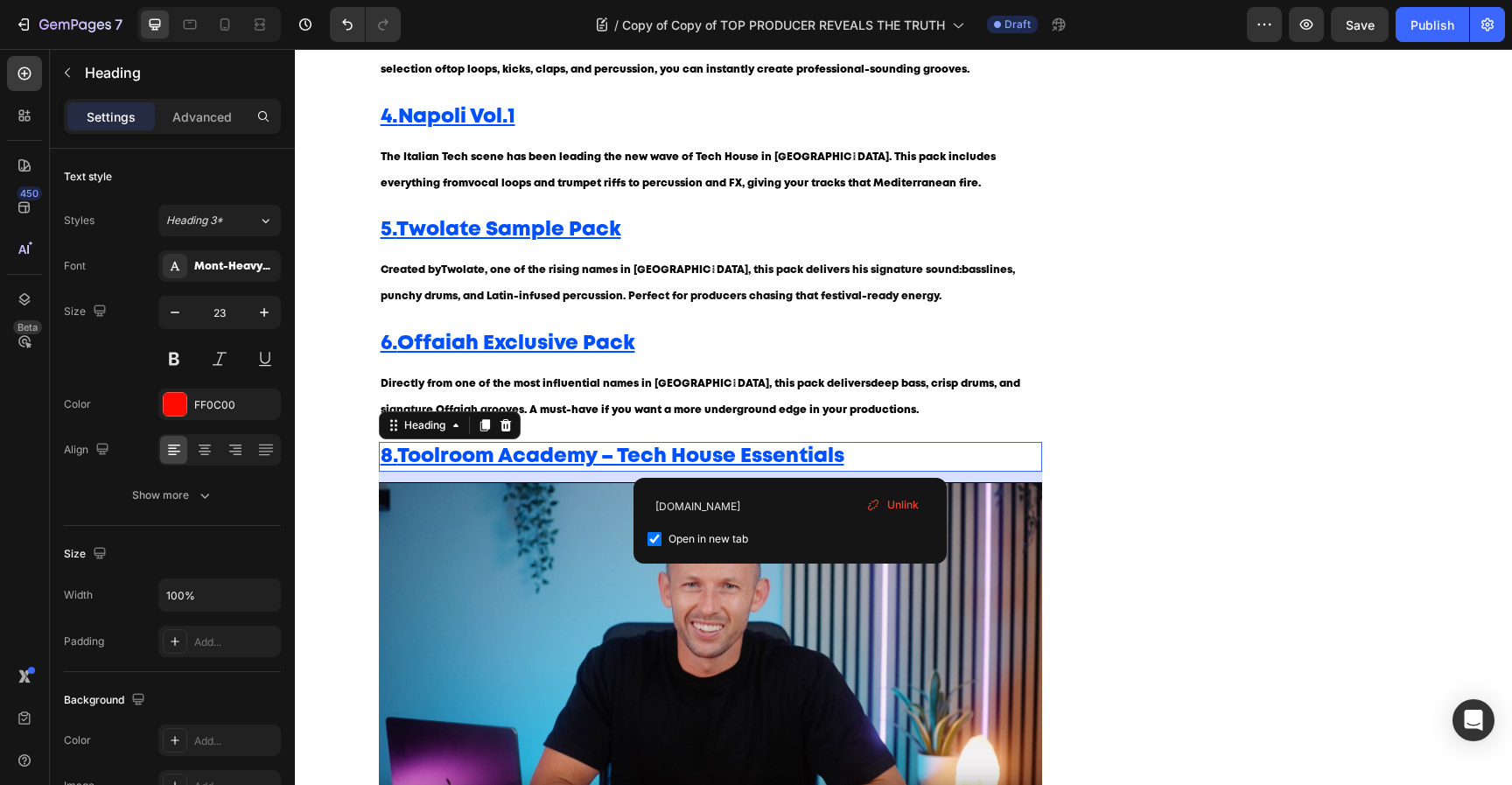
click at [791, 469] on p "8. Toolroom Academy – Tech House Essentials" at bounding box center [711, 457] width 661 height 27
click at [796, 461] on u "Toolroom Academy – Tech House Essentials" at bounding box center [620, 456] width 447 height 18
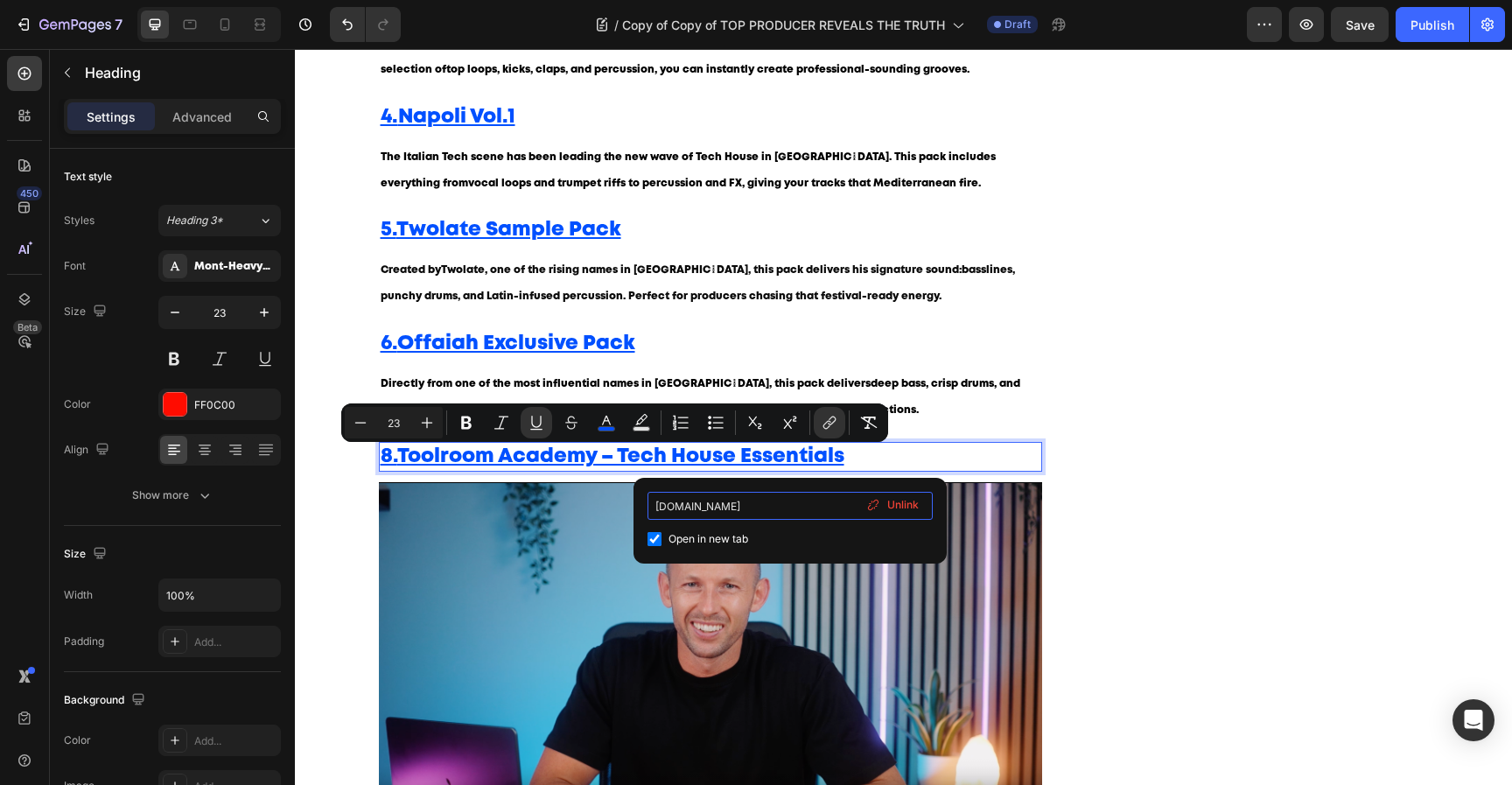
click at [744, 504] on input "[DOMAIN_NAME]" at bounding box center [790, 505] width 285 height 28
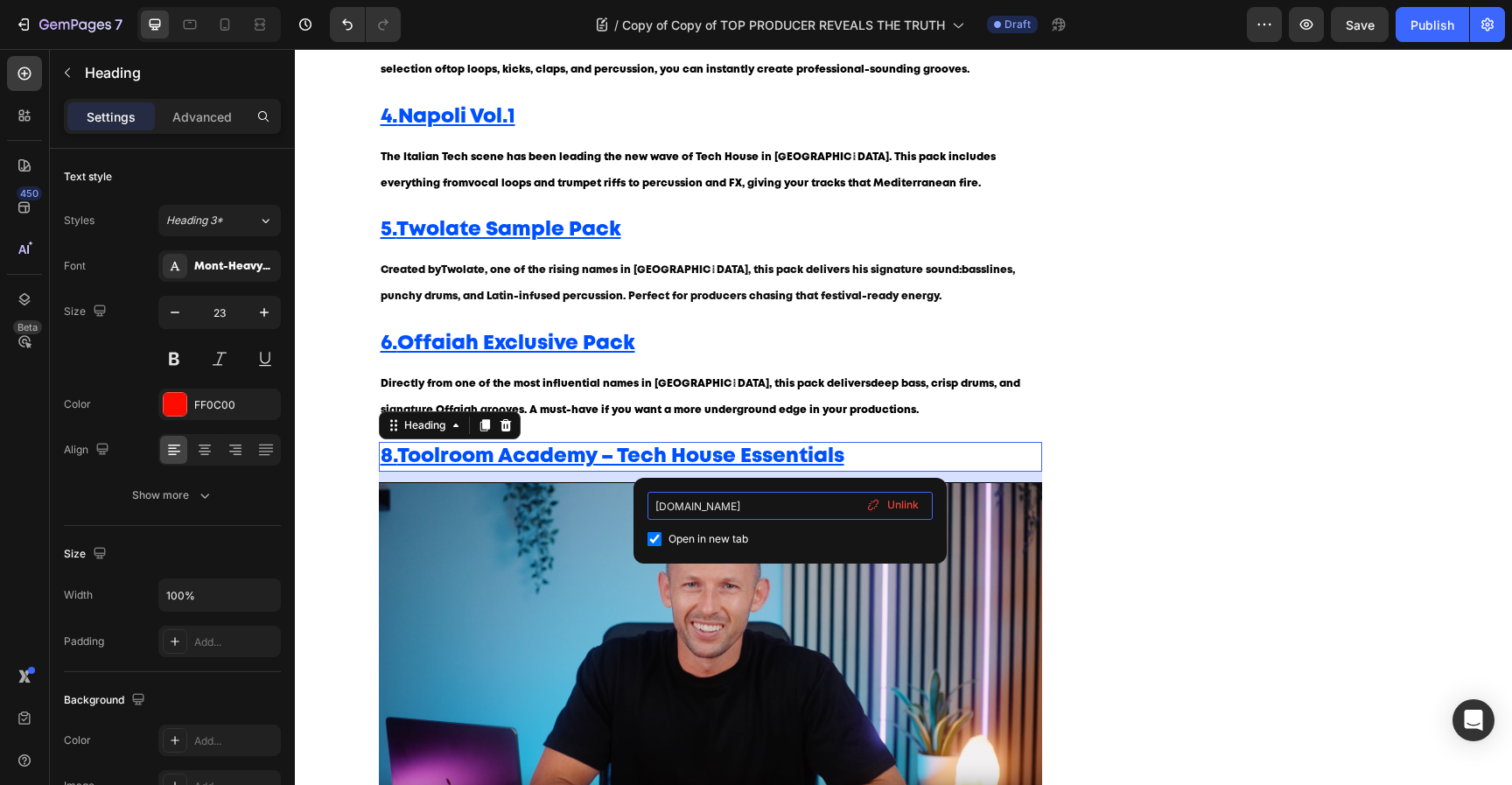
drag, startPoint x: 684, startPoint y: 509, endPoint x: 856, endPoint y: 513, distance: 172.0
click at [856, 513] on input "[DOMAIN_NAME]" at bounding box center [790, 505] width 285 height 28
type input "www.toolroom.com"
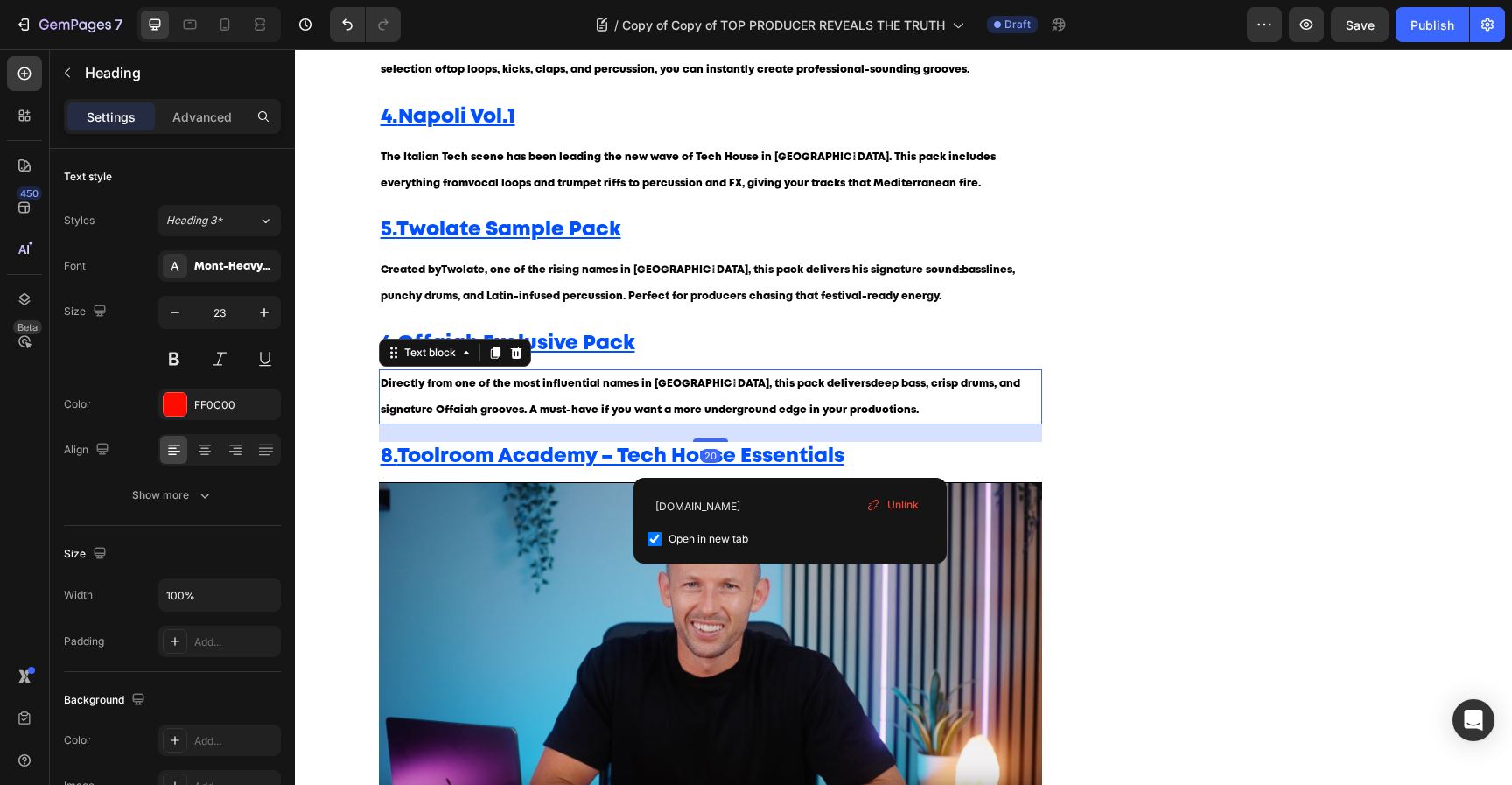
click at [814, 380] on p "Directly from one of the most influential names in Tech House, this pack delive…" at bounding box center [711, 397] width 661 height 52
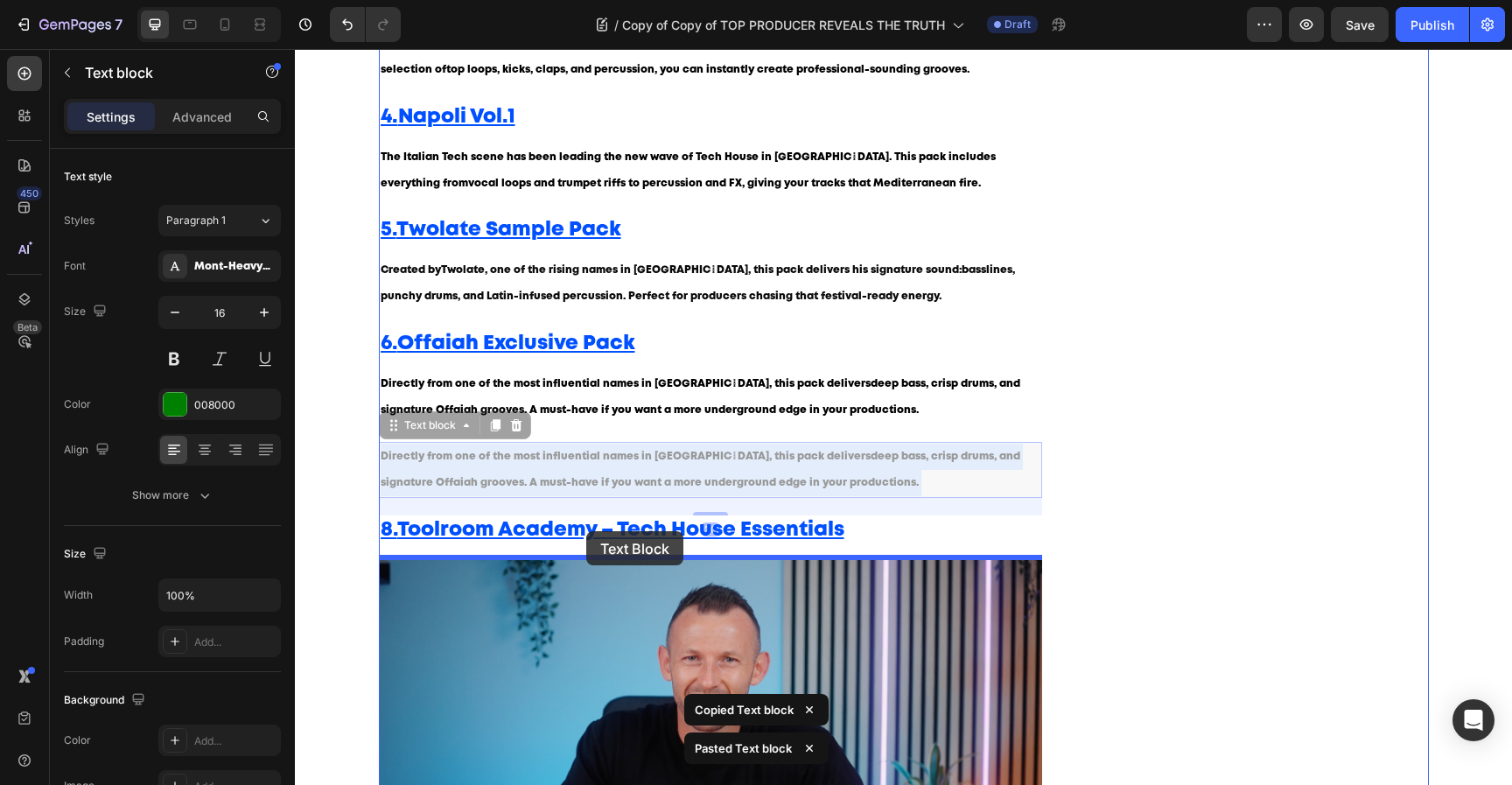
drag, startPoint x: 609, startPoint y: 459, endPoint x: 585, endPoint y: 541, distance: 85.4
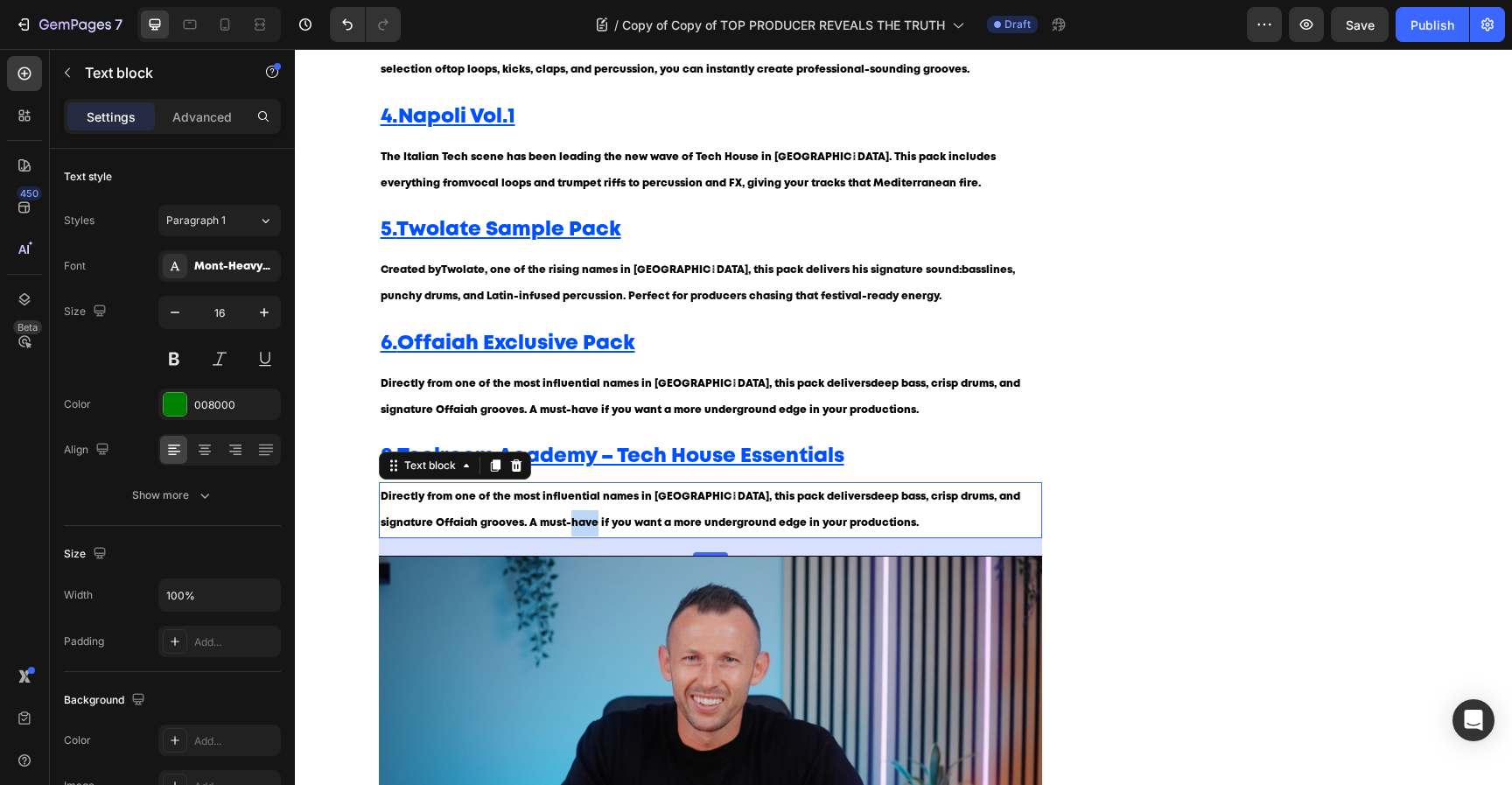
click at [529, 519] on p "Directly from one of the most influential names in Tech House, this pack delive…" at bounding box center [711, 510] width 661 height 52
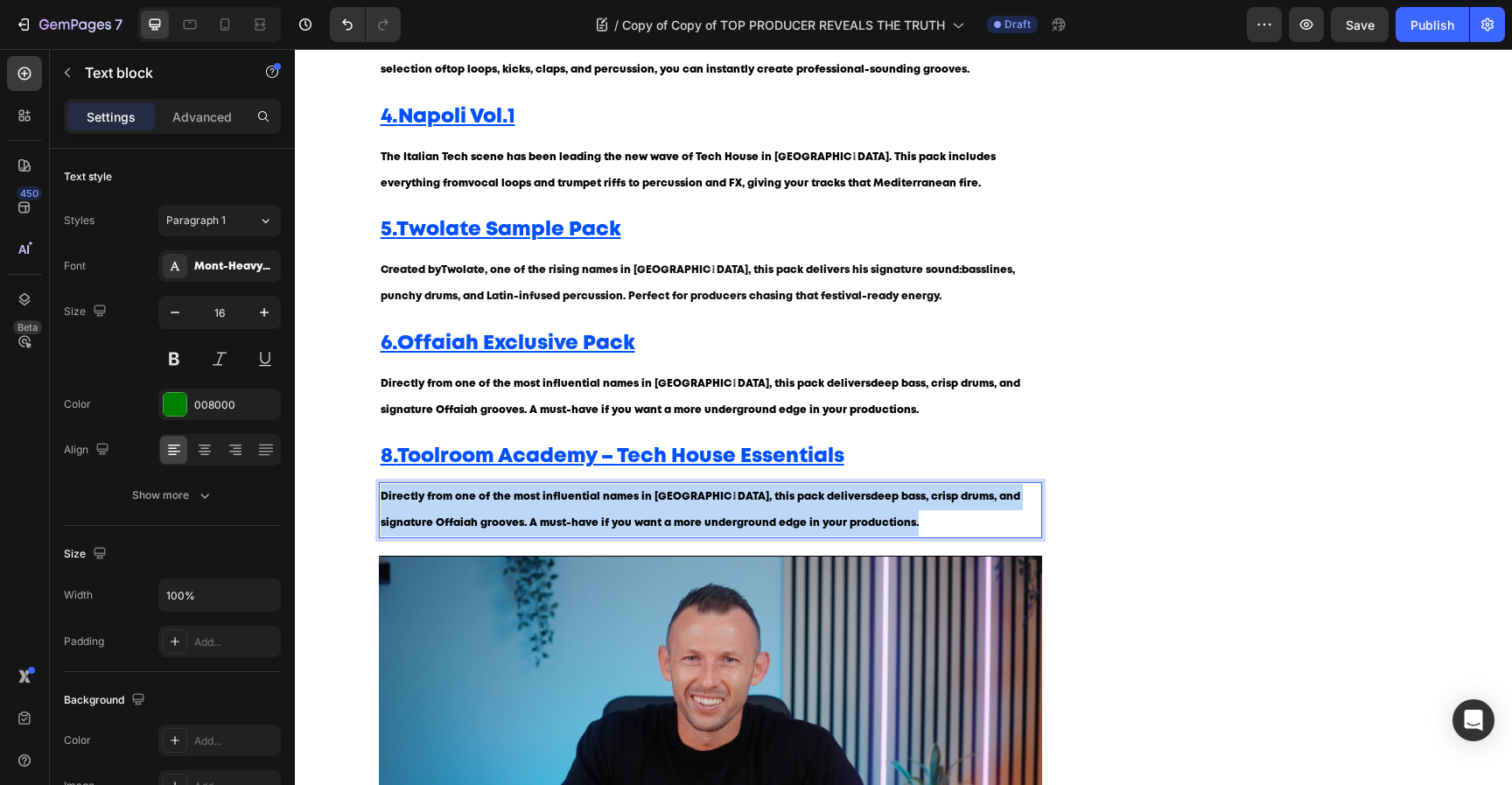
click at [529, 519] on p "Directly from one of the most influential names in Tech House, this pack delive…" at bounding box center [711, 510] width 661 height 52
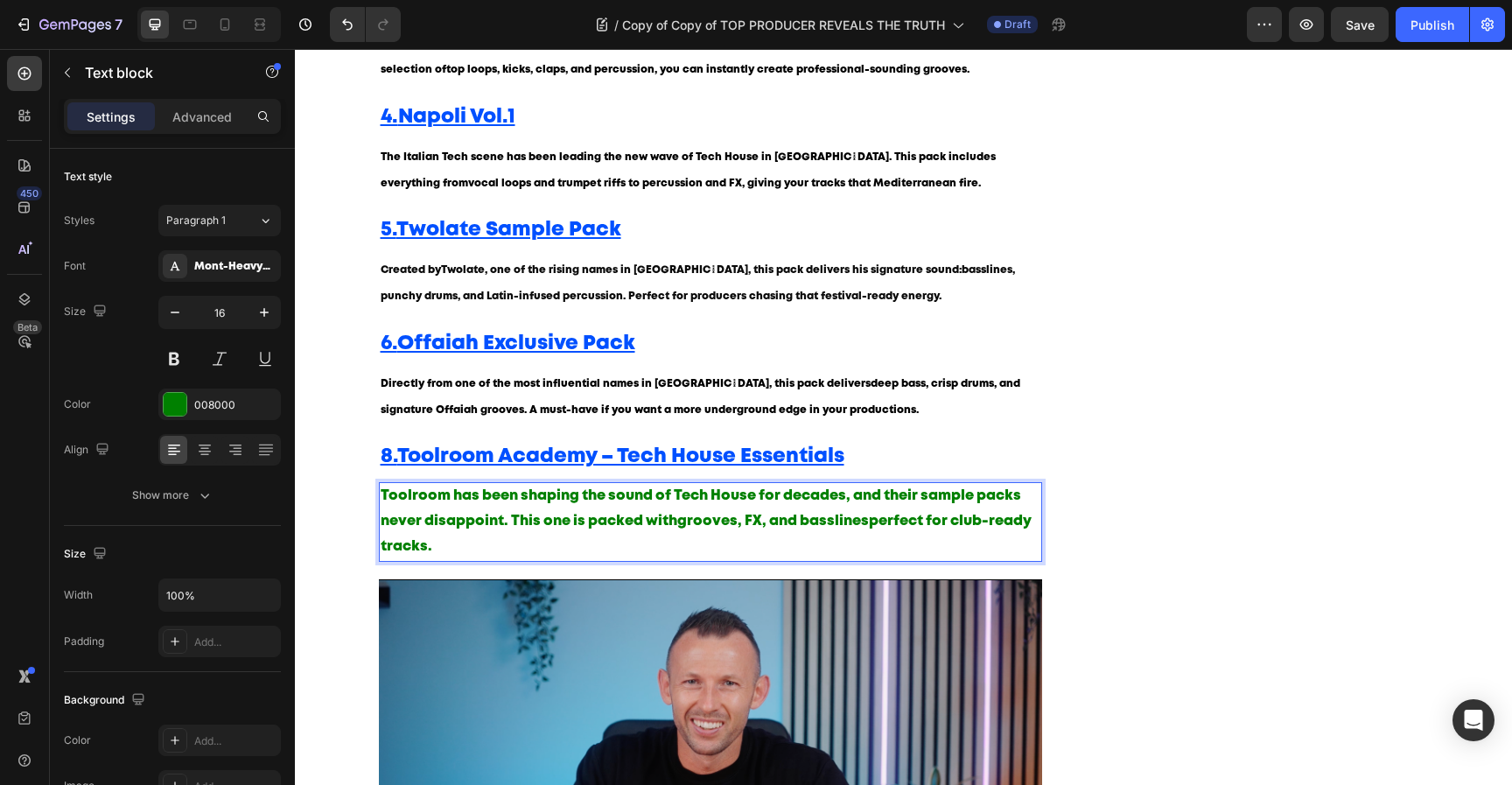
click at [526, 528] on p "Toolroom has been shaping the sound of Tech House for decades, and their sample…" at bounding box center [711, 521] width 661 height 75
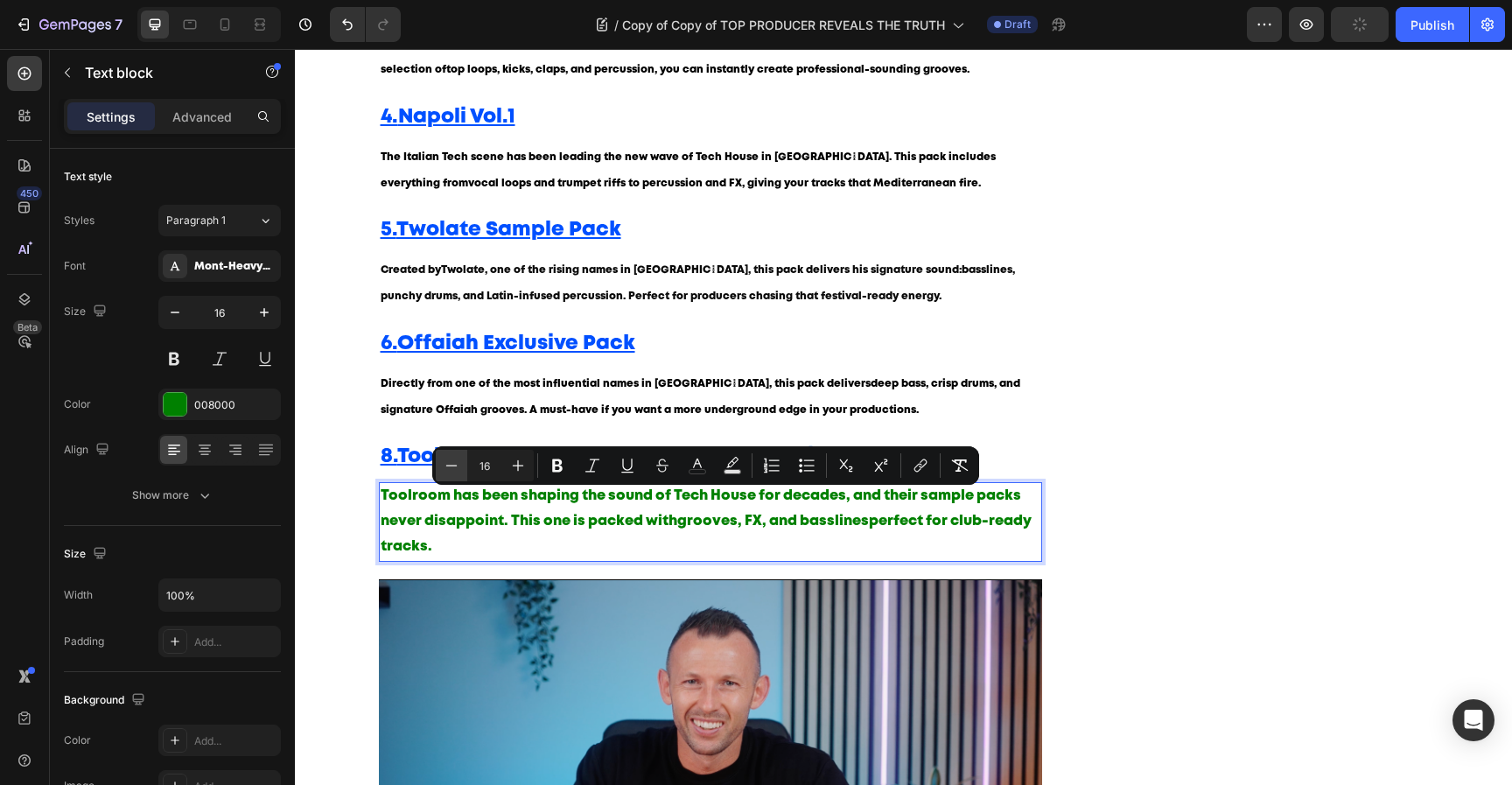
click at [446, 465] on icon "Editor contextual toolbar" at bounding box center [452, 464] width 11 height 1
click at [445, 464] on icon "Editor contextual toolbar" at bounding box center [451, 465] width 17 height 17
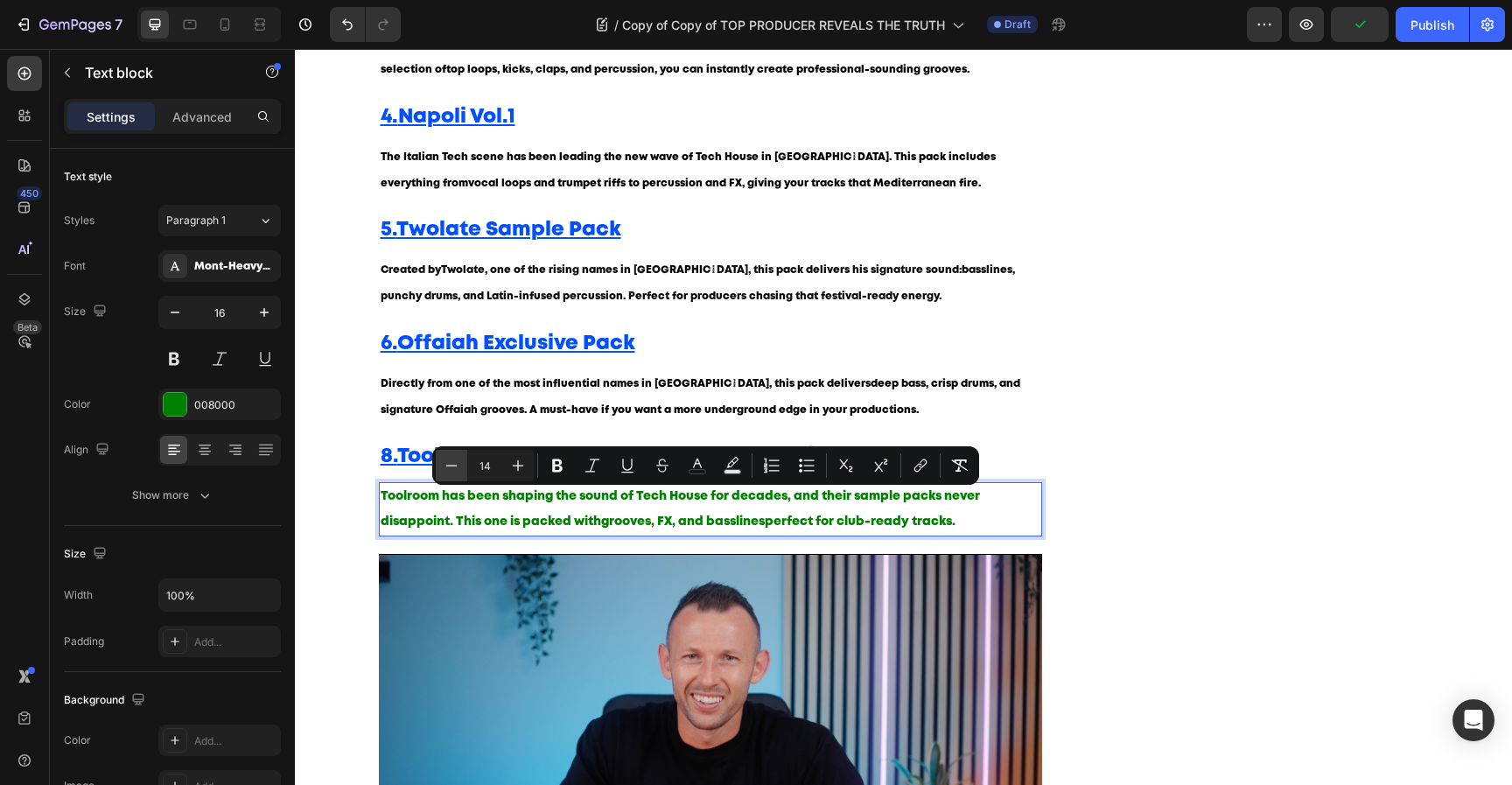
click at [445, 464] on icon "Editor contextual toolbar" at bounding box center [451, 465] width 17 height 17
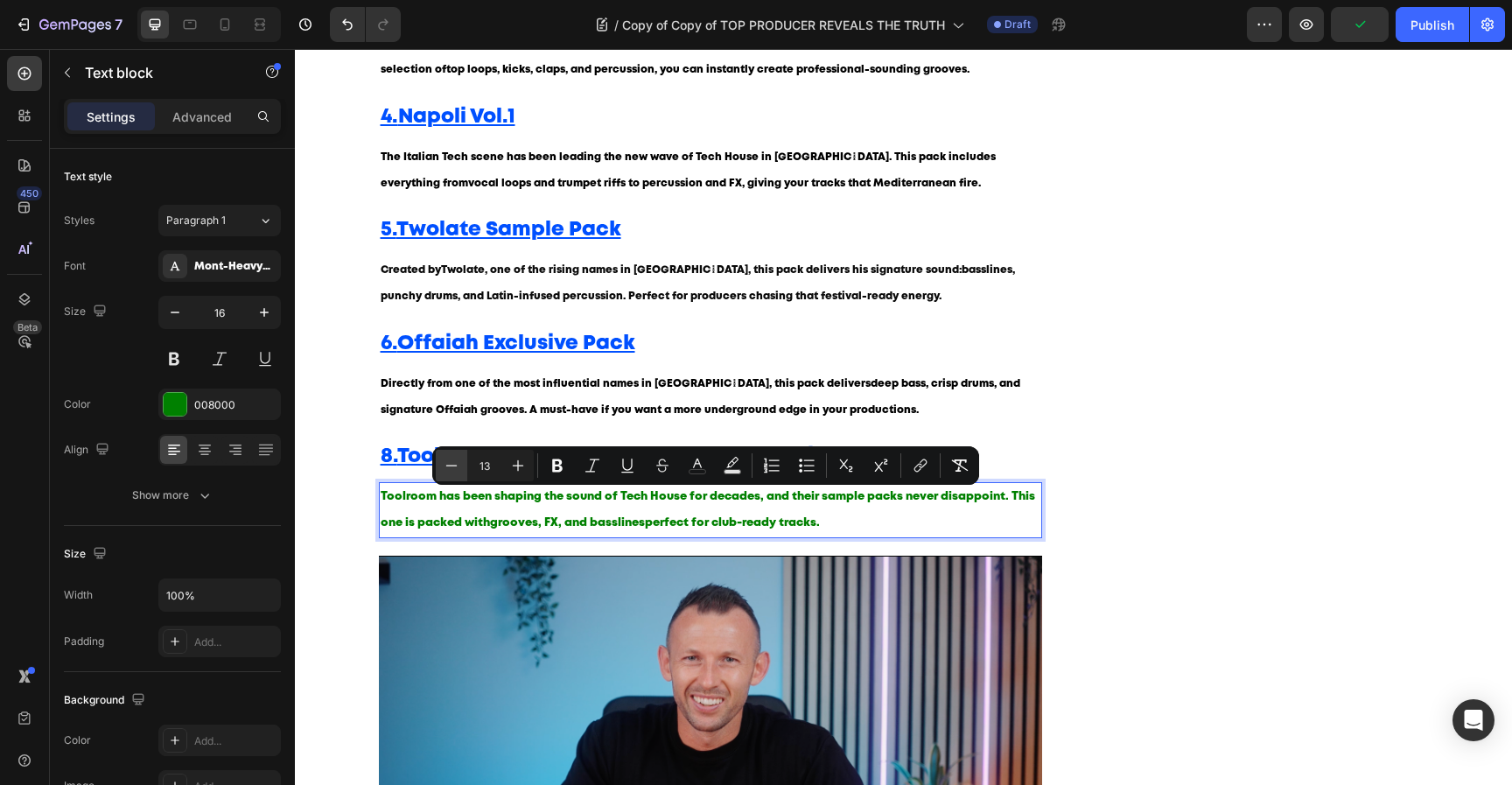
click at [445, 464] on icon "Editor contextual toolbar" at bounding box center [451, 465] width 17 height 17
type input "12"
click at [711, 461] on button "color" at bounding box center [697, 465] width 31 height 31
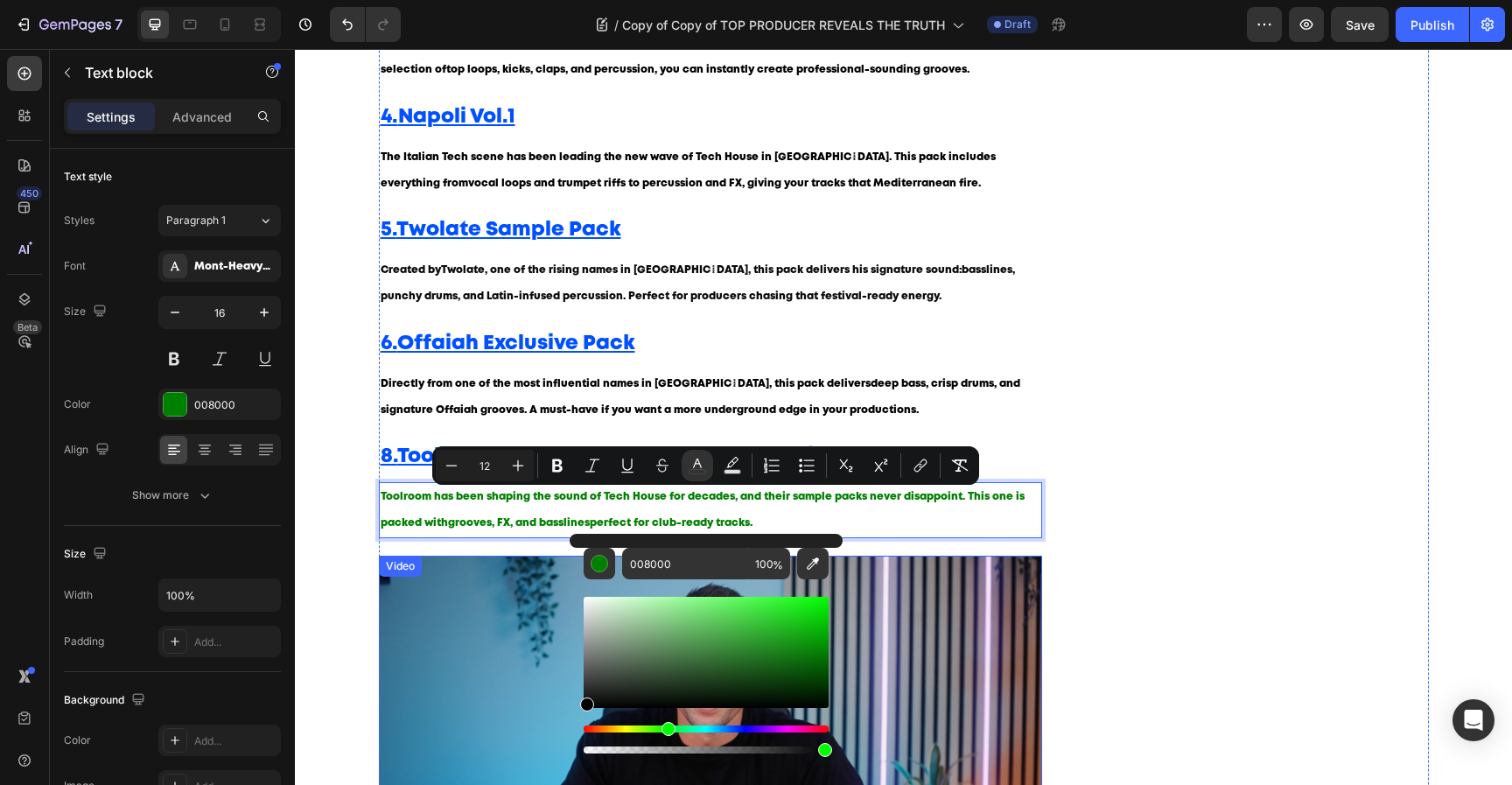
type input "000000"
drag, startPoint x: 921, startPoint y: 707, endPoint x: 552, endPoint y: 718, distance: 369.2
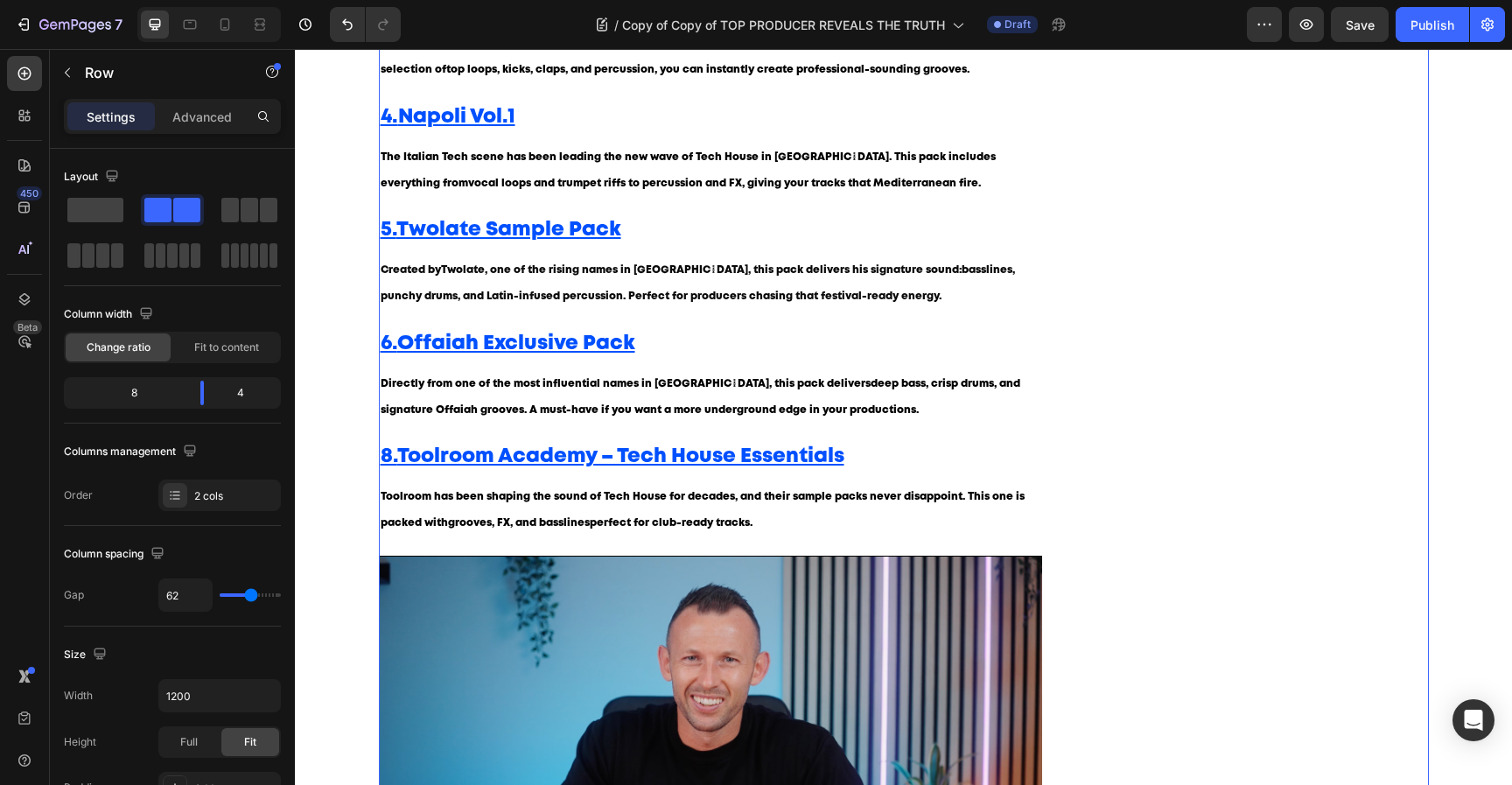
click at [1153, 527] on div "Image Image Image Row Video GET A FREE MYSTERY PACK Button Row Image Image Imag…" at bounding box center [1262, 288] width 331 height 1675
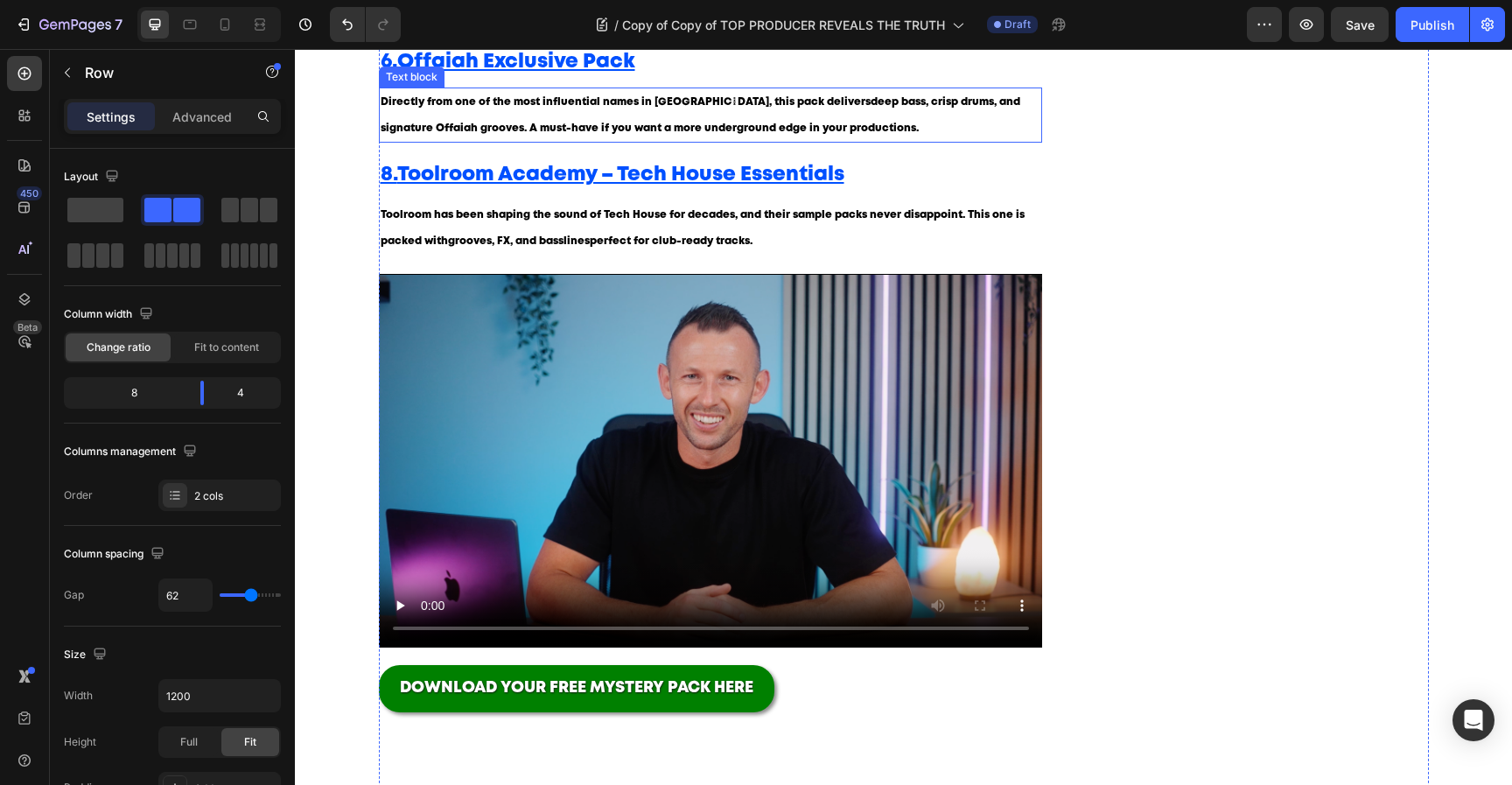
scroll to position [1069, 0]
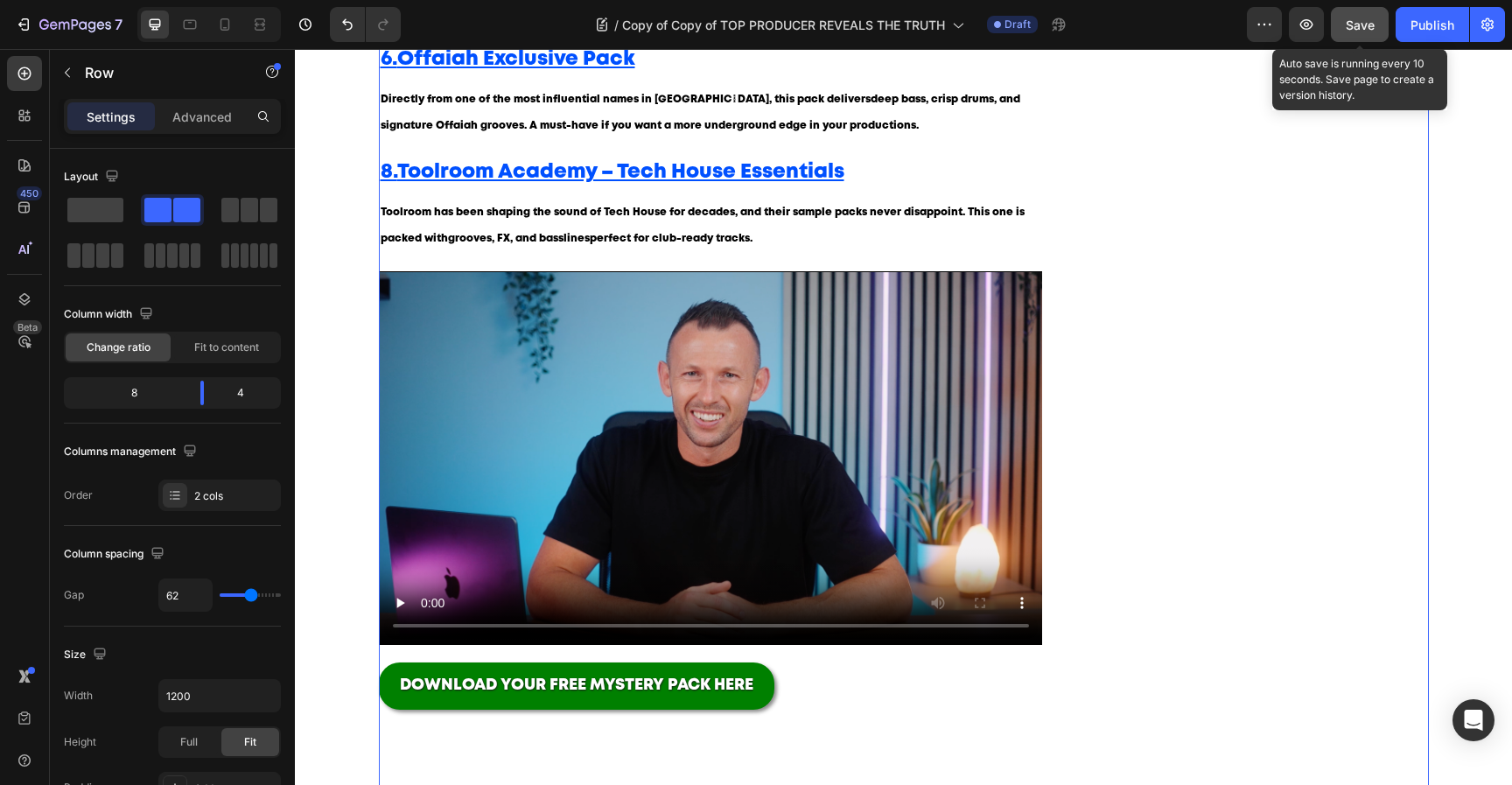
click at [1374, 22] on span "Save" at bounding box center [1360, 25] width 28 height 15
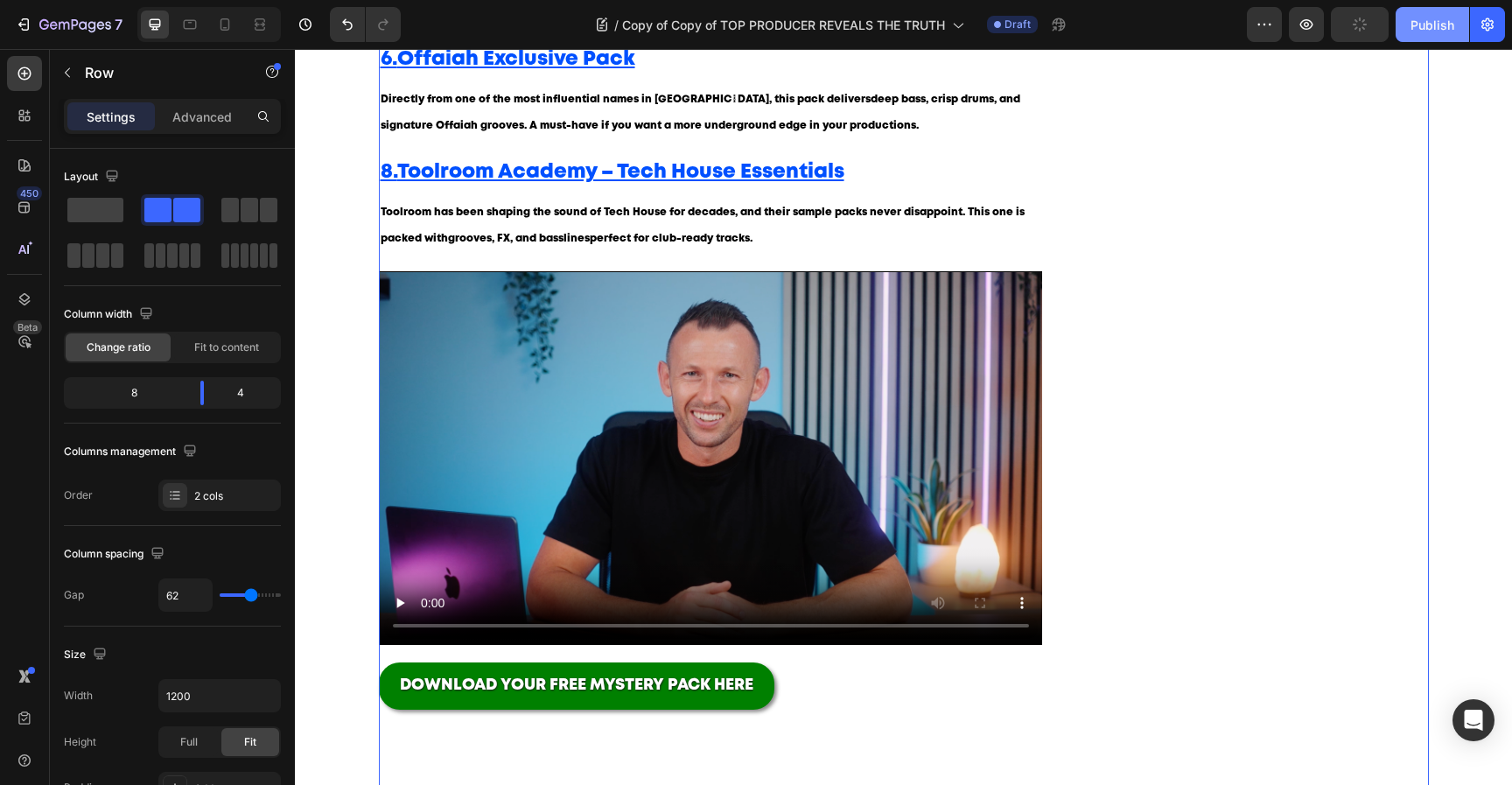
click at [1427, 28] on div "Publish" at bounding box center [1432, 25] width 44 height 18
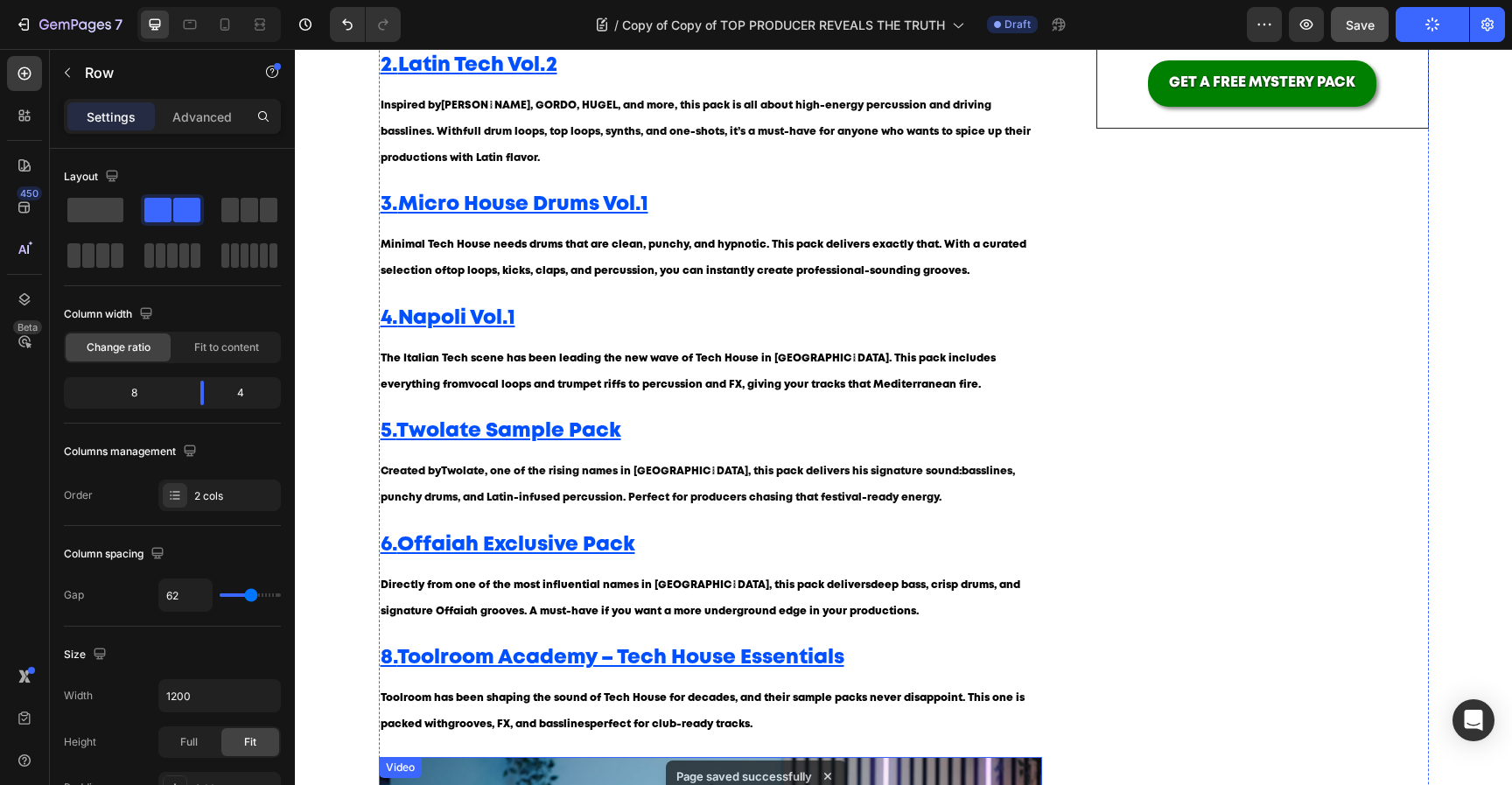
scroll to position [0, 0]
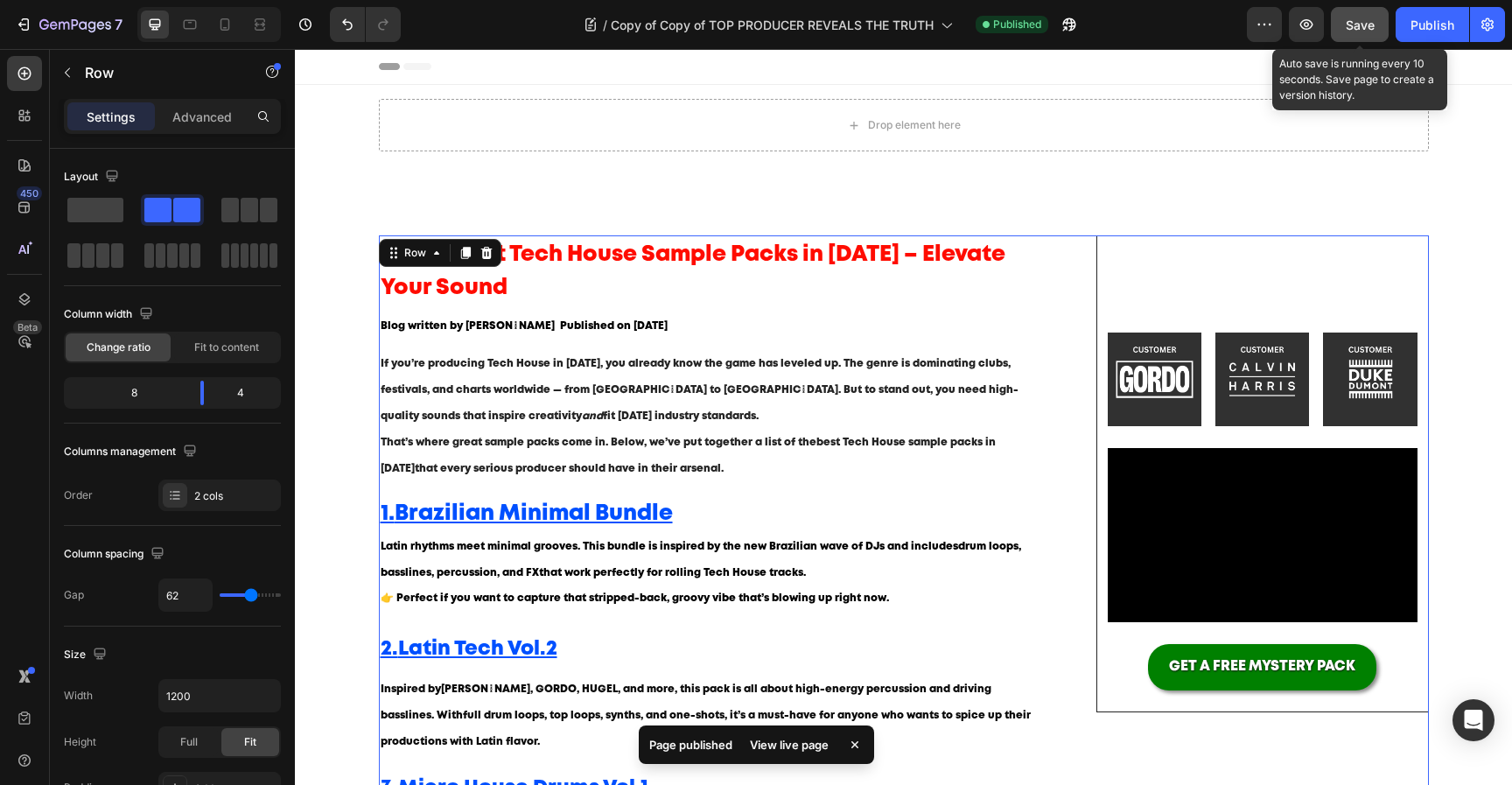
click at [1351, 35] on button "Save" at bounding box center [1360, 24] width 58 height 35
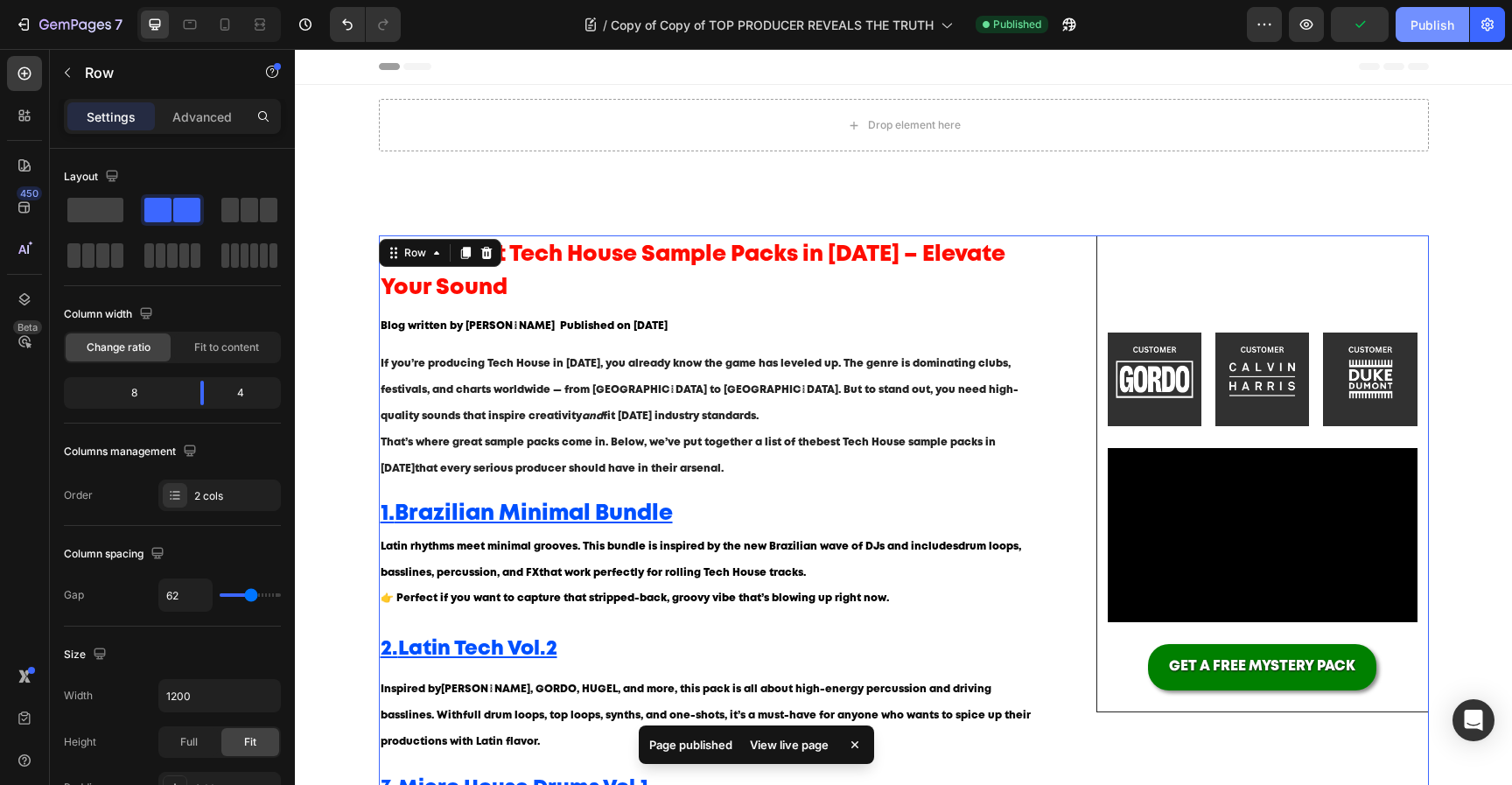
click at [1455, 26] on button "Publish" at bounding box center [1432, 24] width 73 height 35
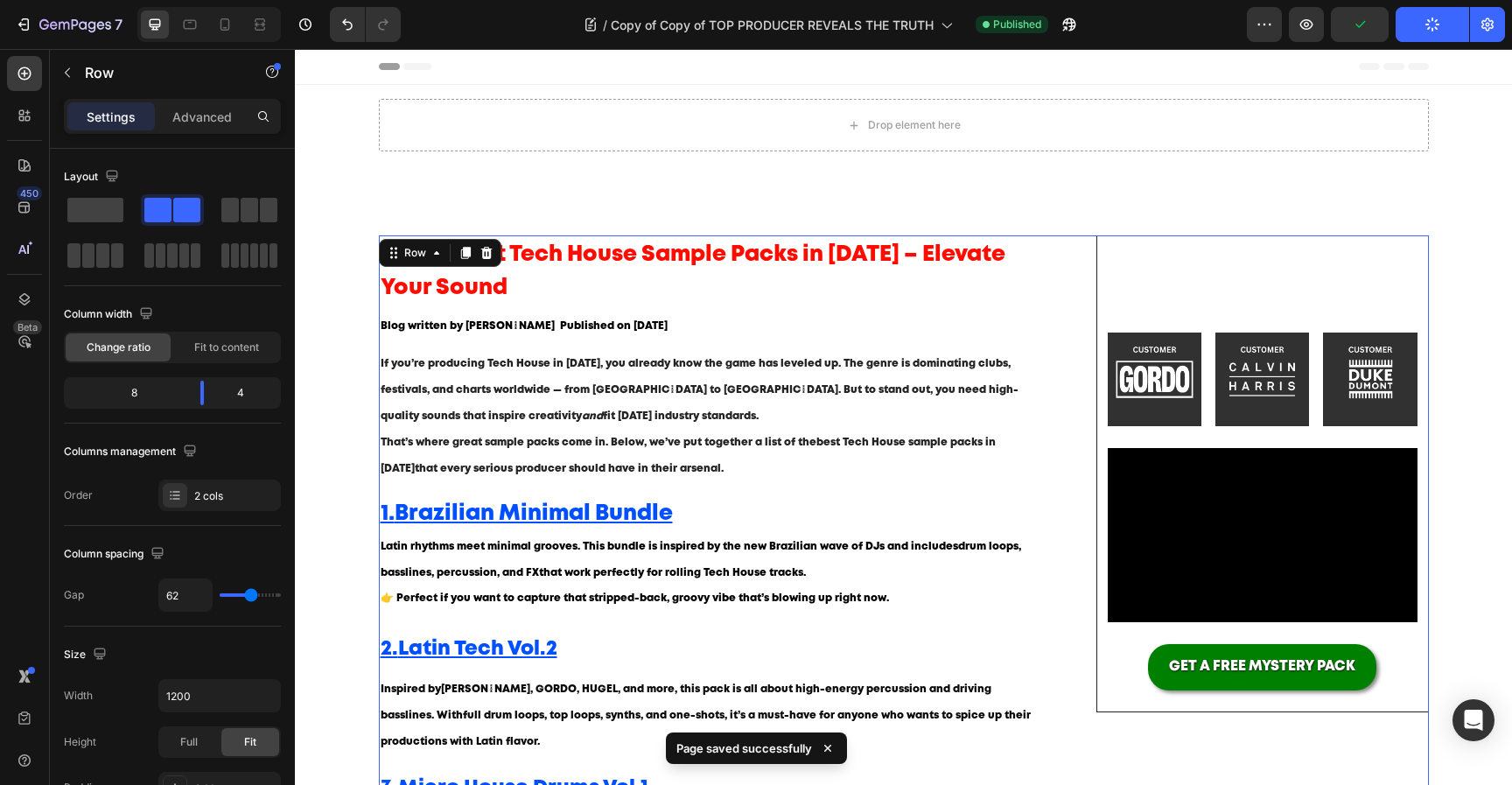
click at [235, 39] on div at bounding box center [209, 24] width 143 height 35
click at [232, 37] on div at bounding box center [224, 24] width 28 height 28
type input "0"
type input "100%"
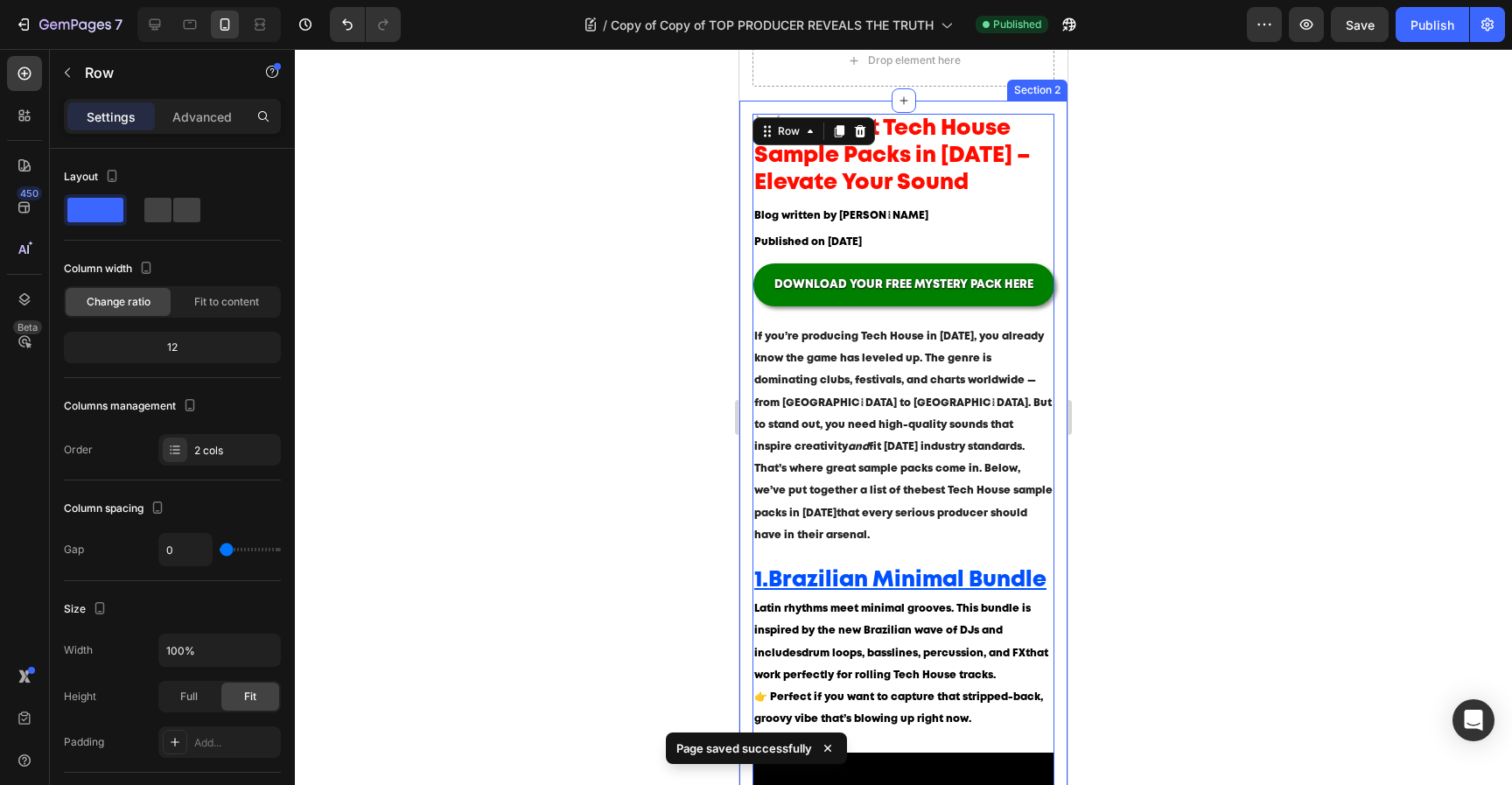
scroll to position [68, 0]
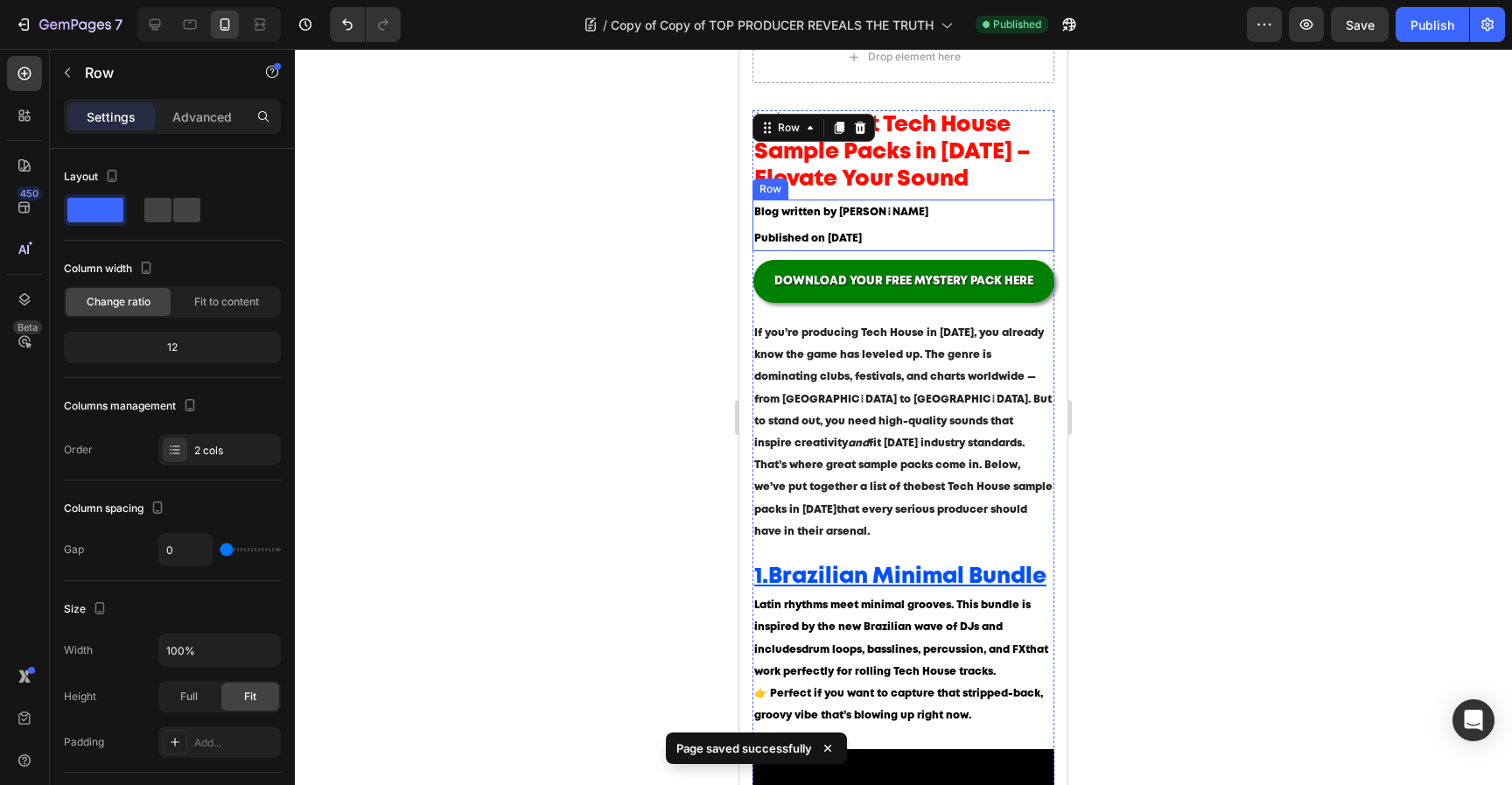
click at [1138, 359] on div at bounding box center [904, 417] width 1218 height 736
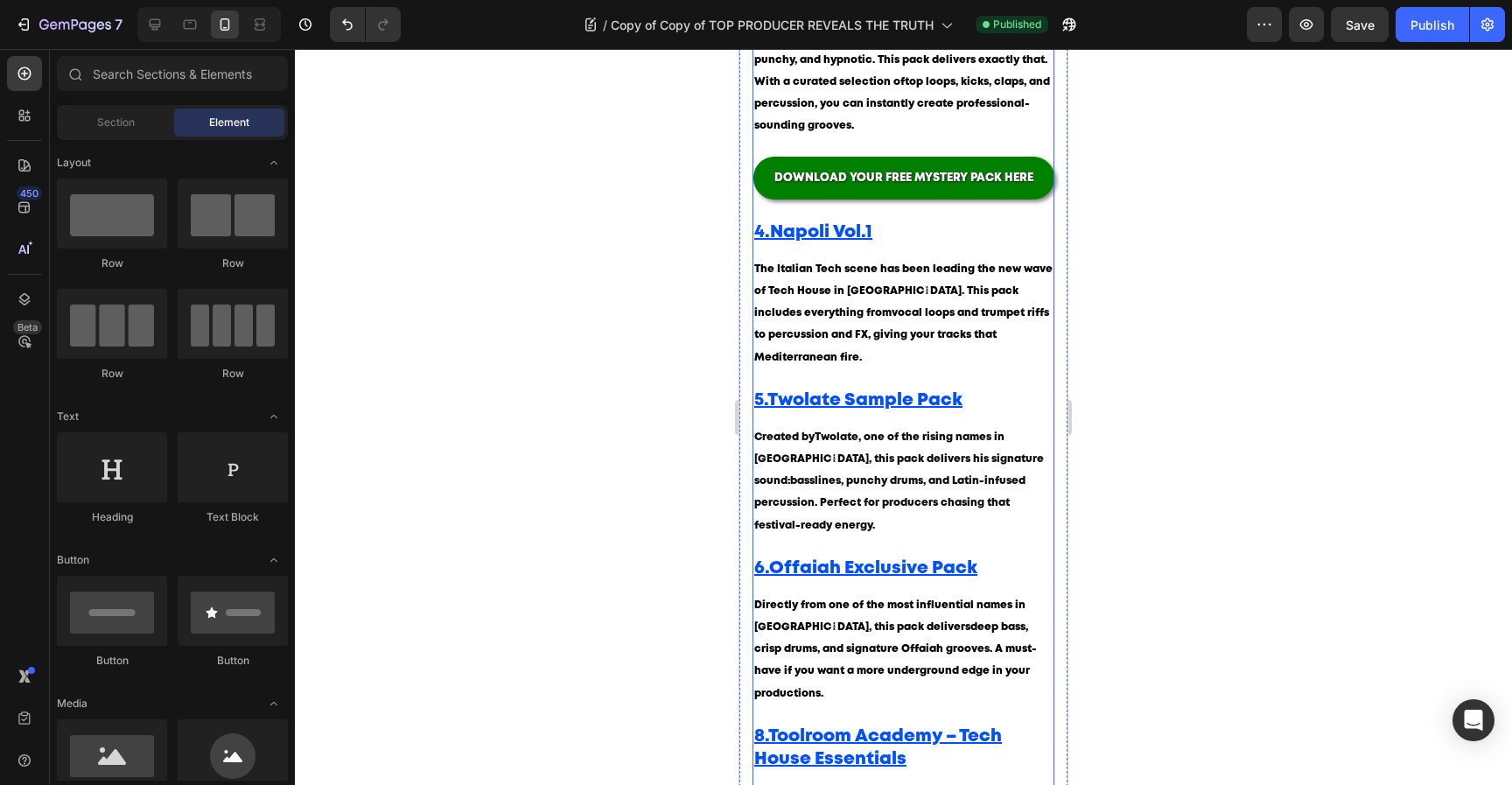
scroll to position [1182, 0]
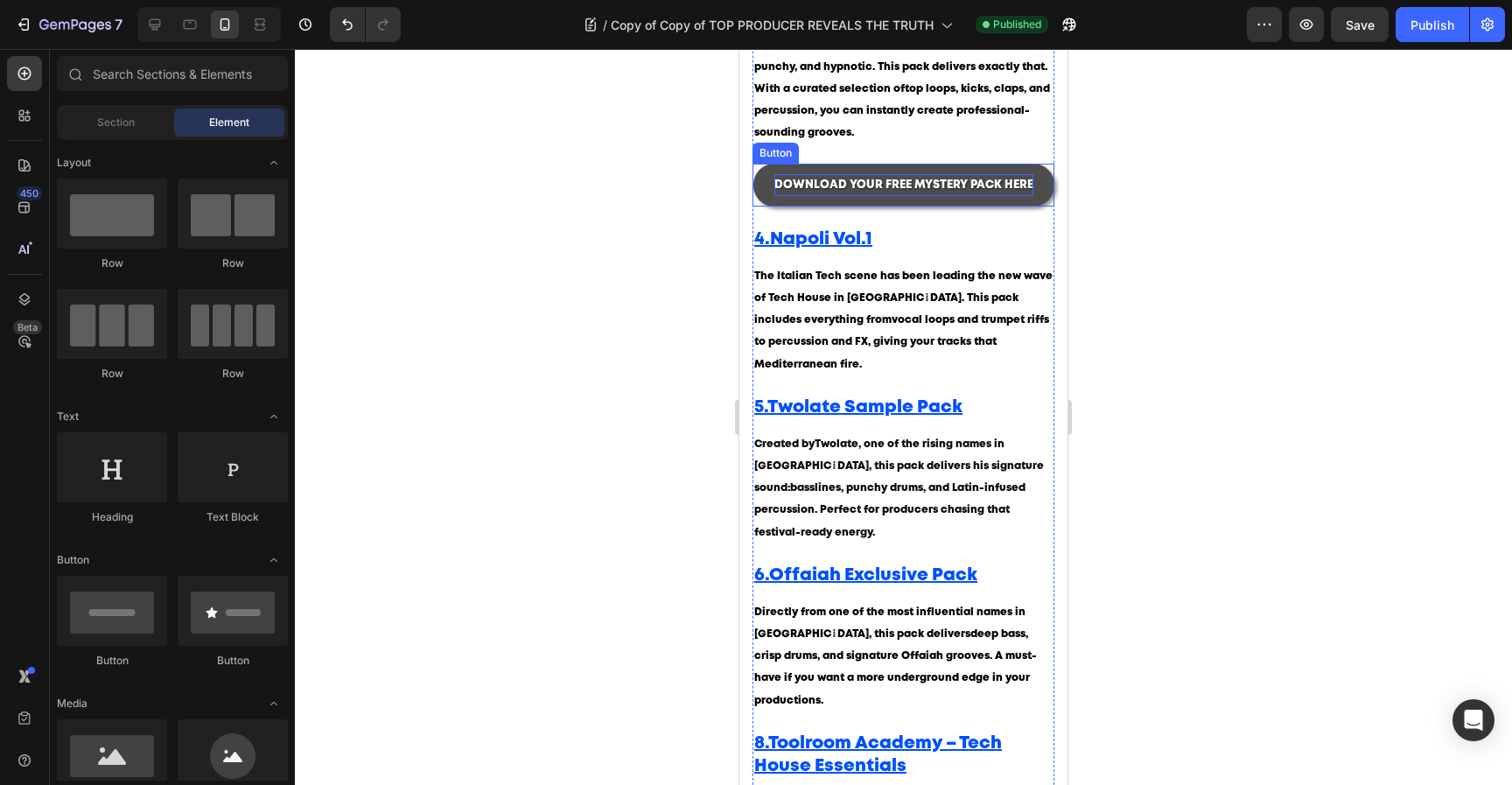
click at [966, 196] on p "DOWNLOAD YOUR FREE MYSTERY PACK HERE" at bounding box center [904, 184] width 259 height 22
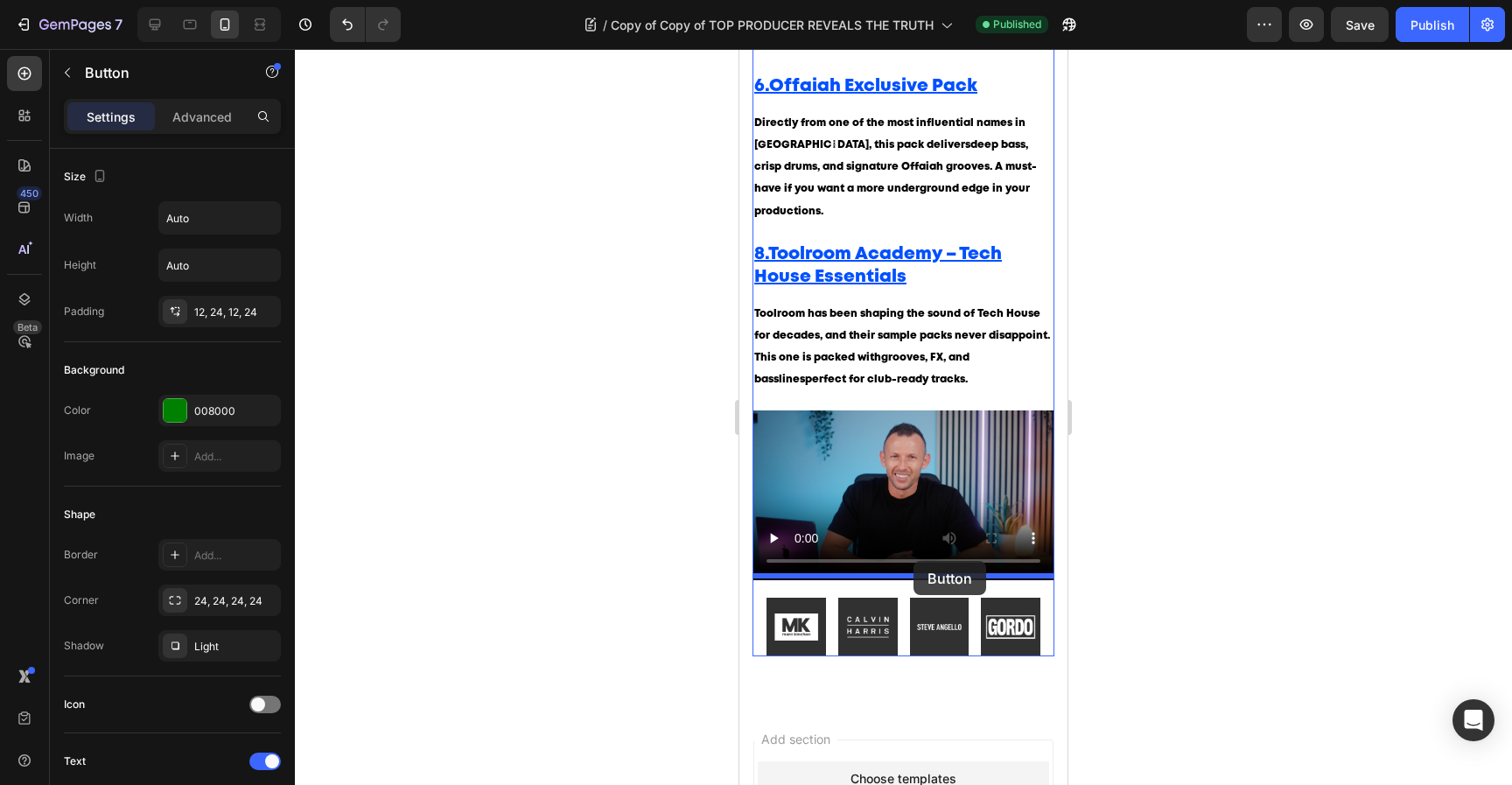
drag, startPoint x: 979, startPoint y: 186, endPoint x: 914, endPoint y: 562, distance: 381.6
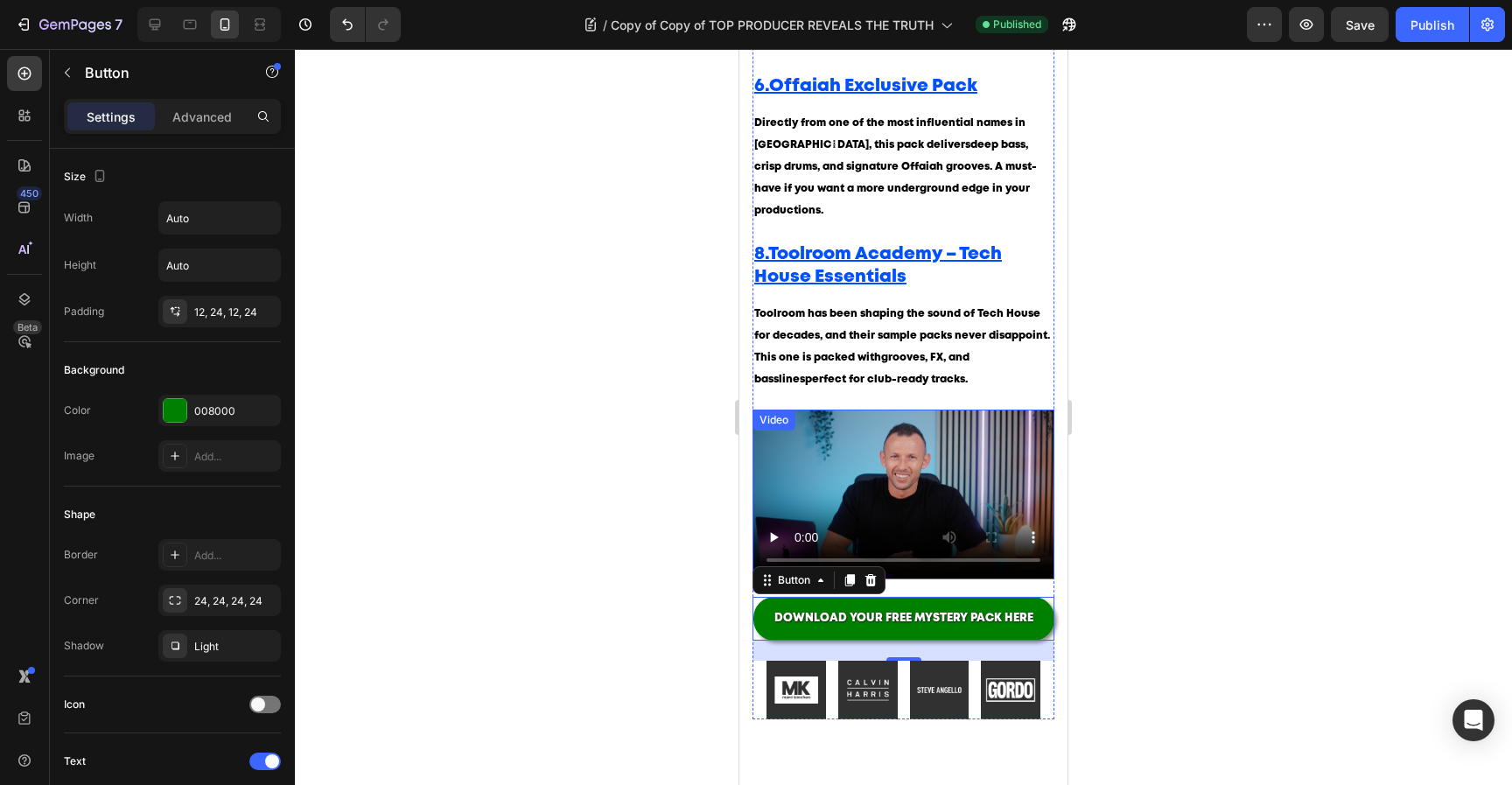
click at [1165, 521] on div at bounding box center [904, 417] width 1218 height 736
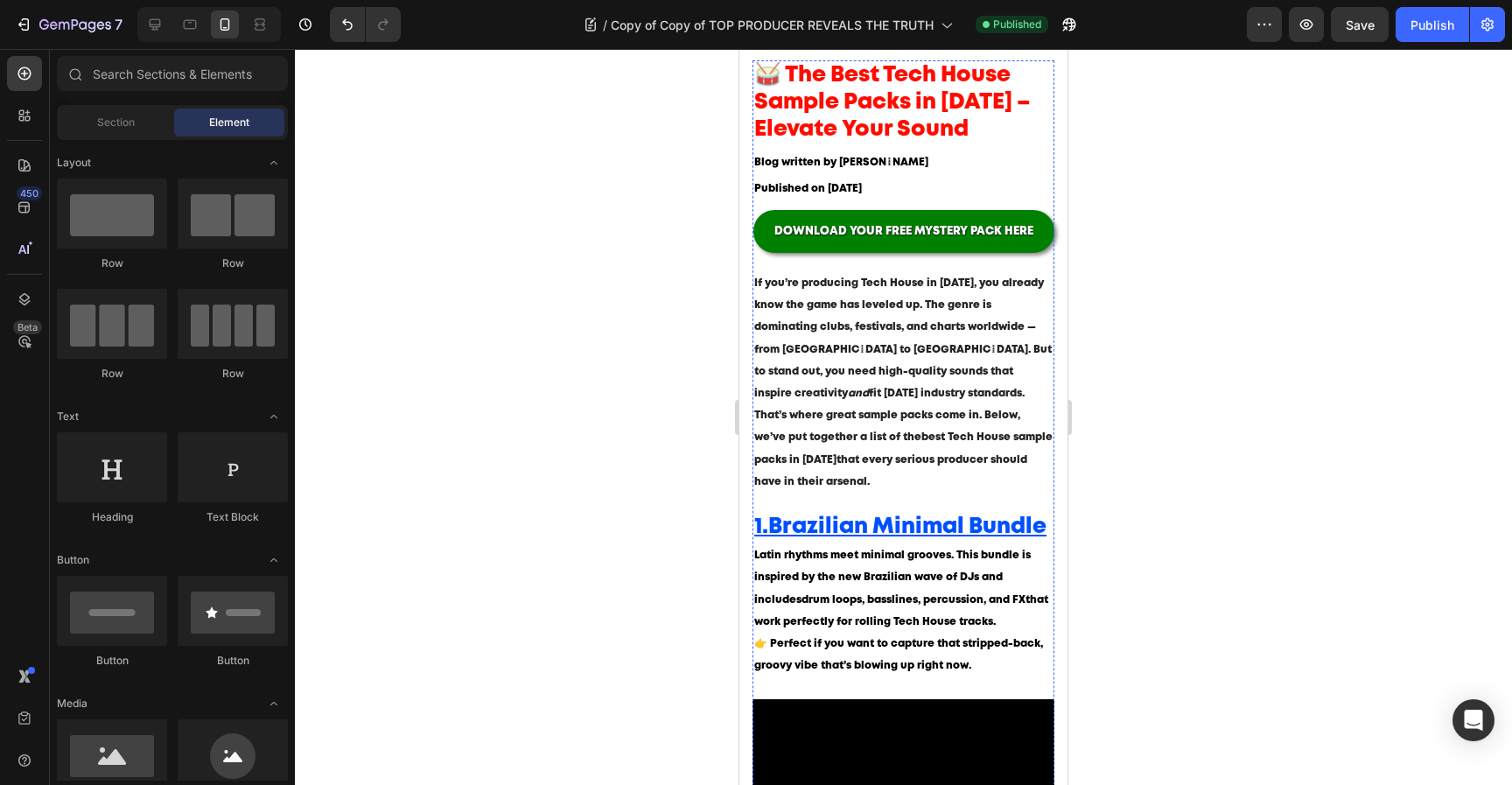
scroll to position [0, 0]
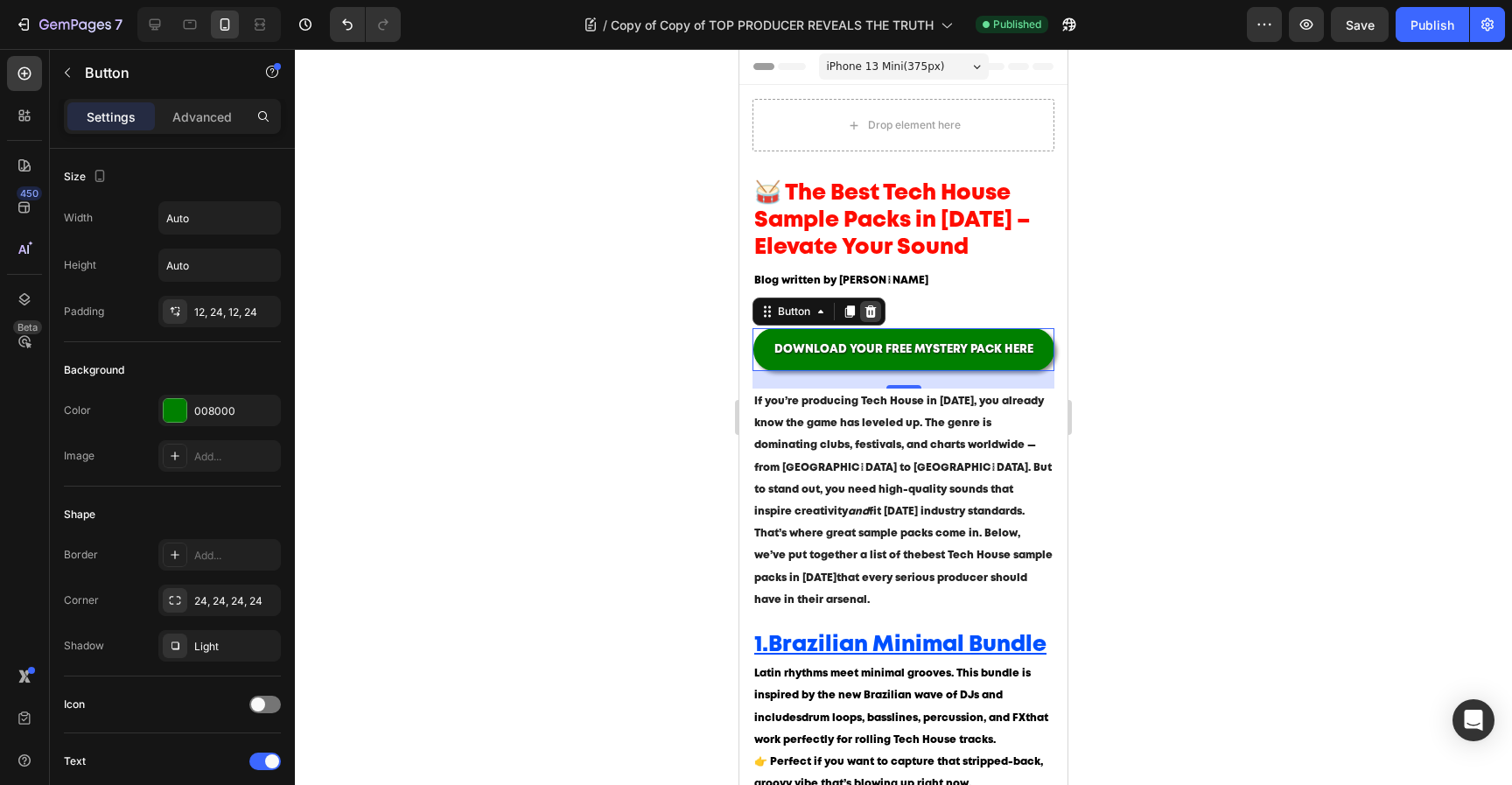
click at [871, 312] on icon at bounding box center [871, 311] width 11 height 12
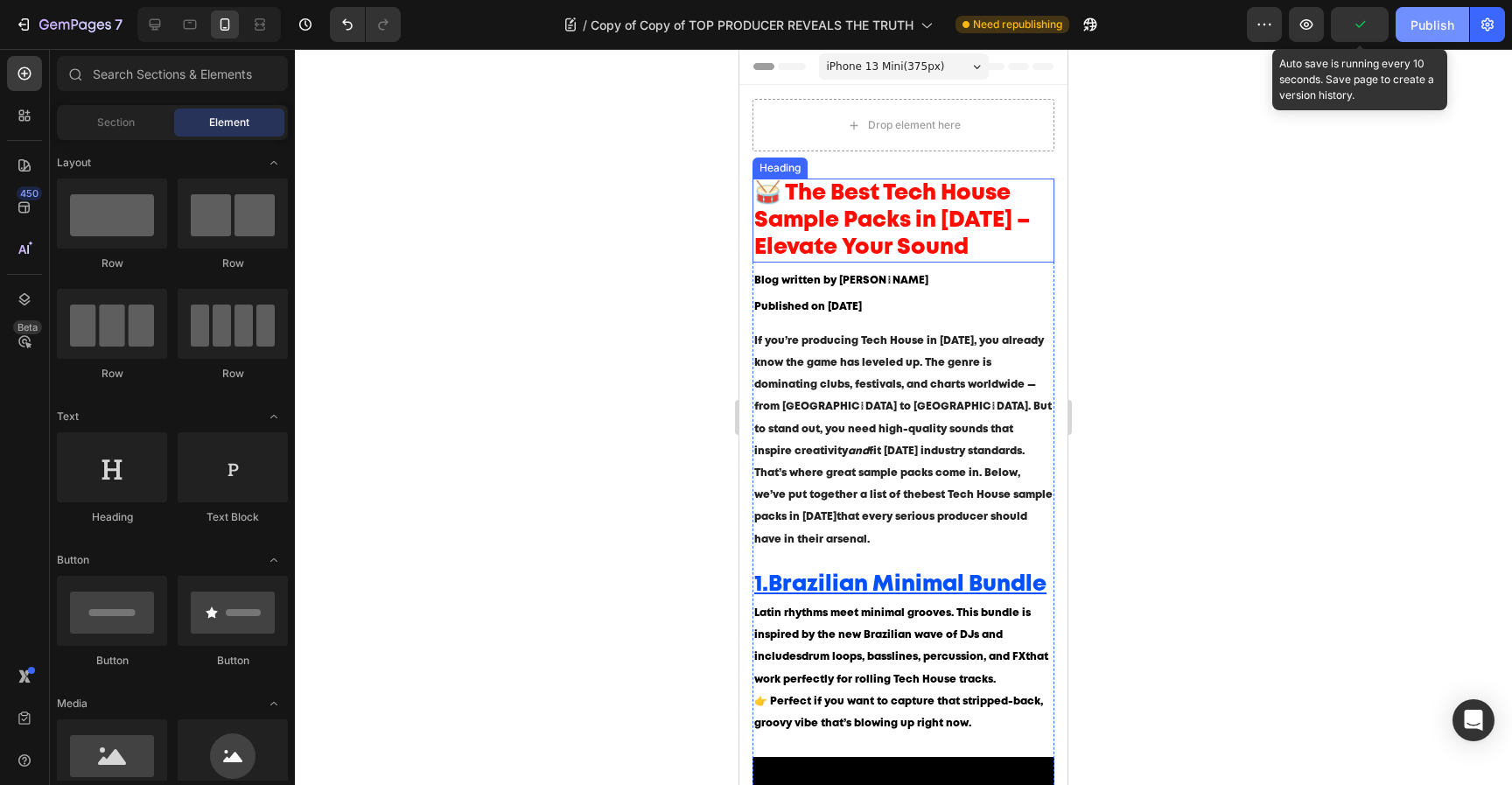
click at [1438, 25] on div "Publish" at bounding box center [1432, 25] width 44 height 18
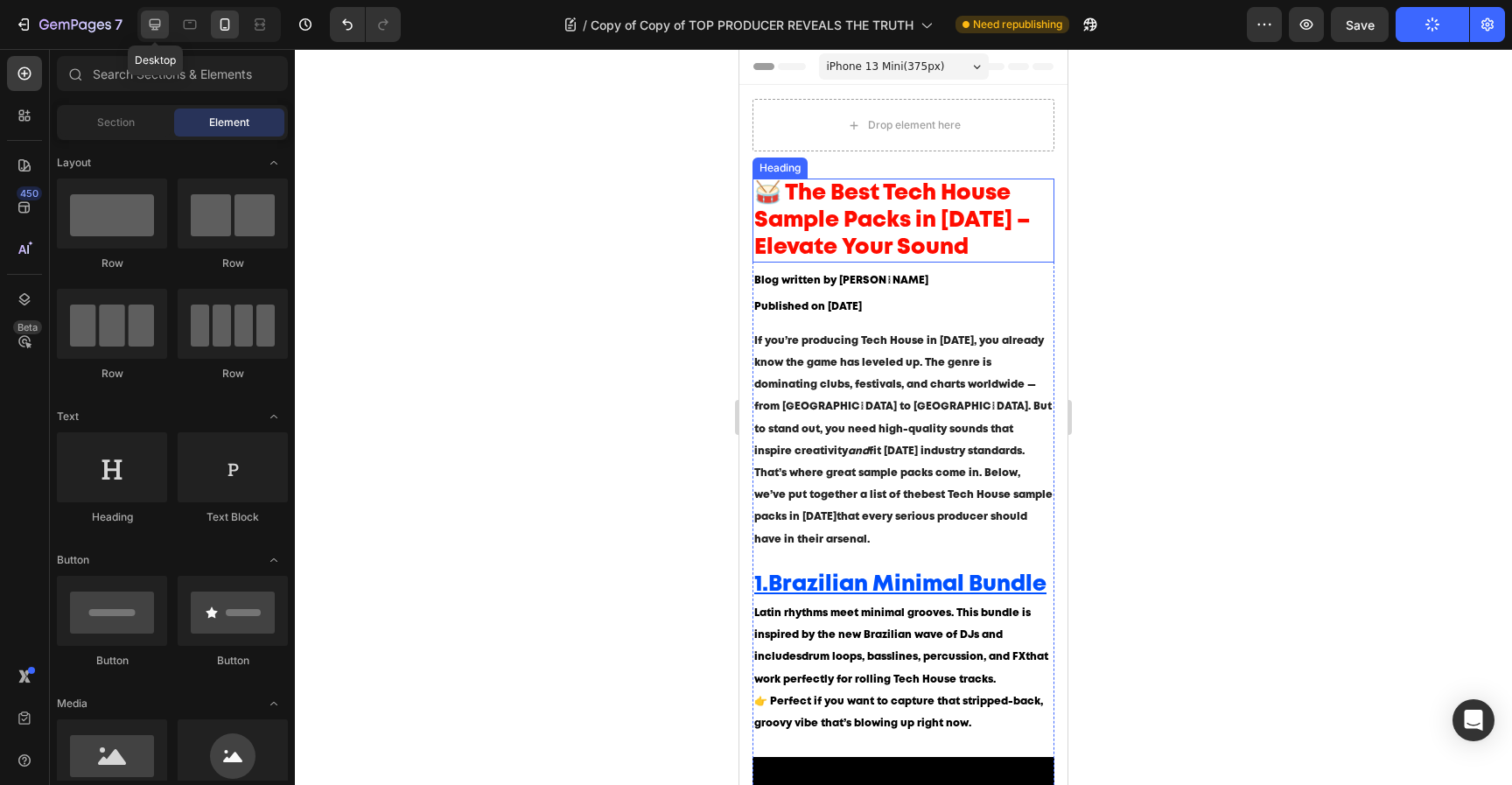
click at [160, 21] on icon at bounding box center [156, 25] width 11 height 11
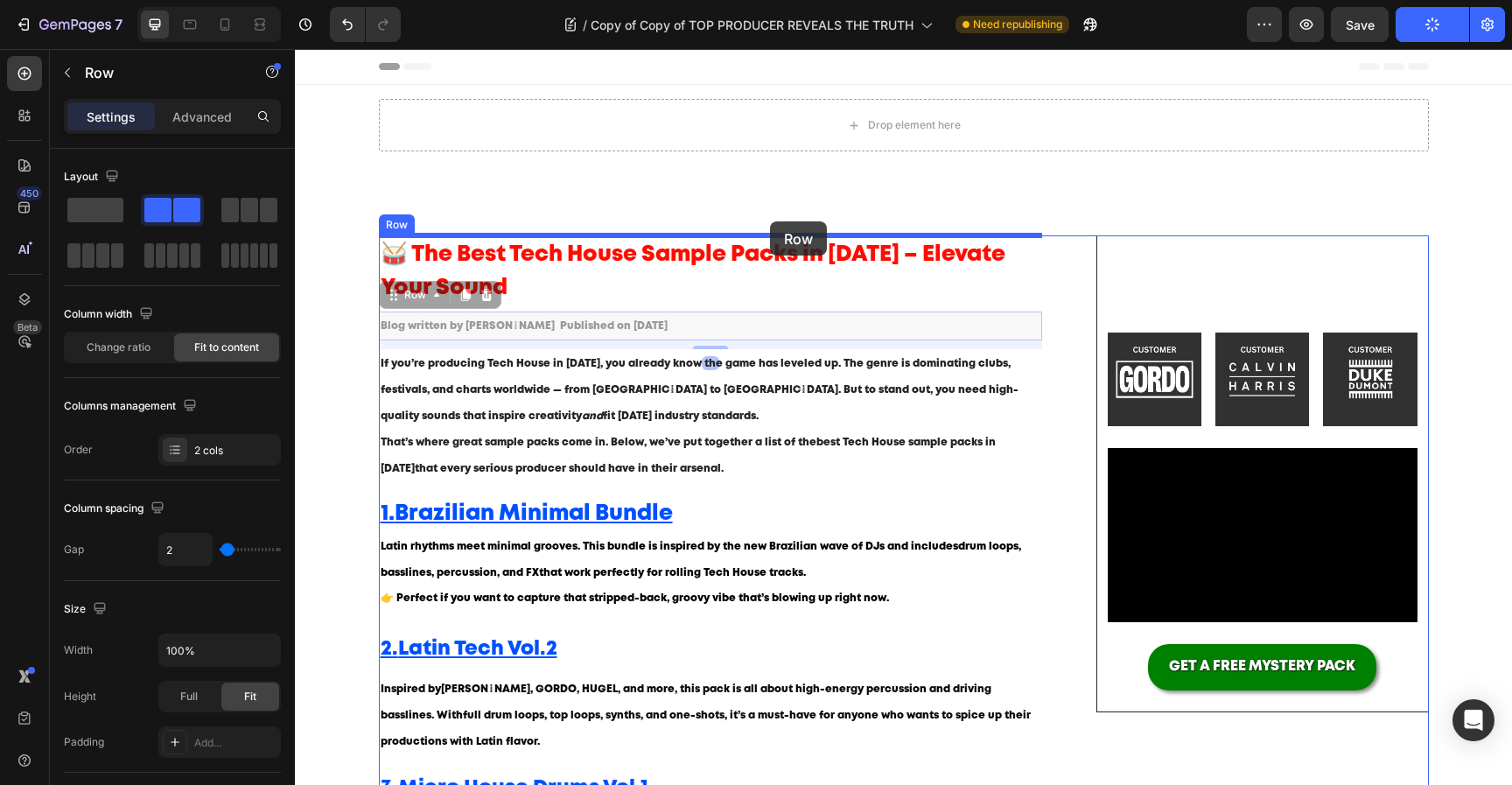
drag, startPoint x: 773, startPoint y: 322, endPoint x: 770, endPoint y: 221, distance: 101.0
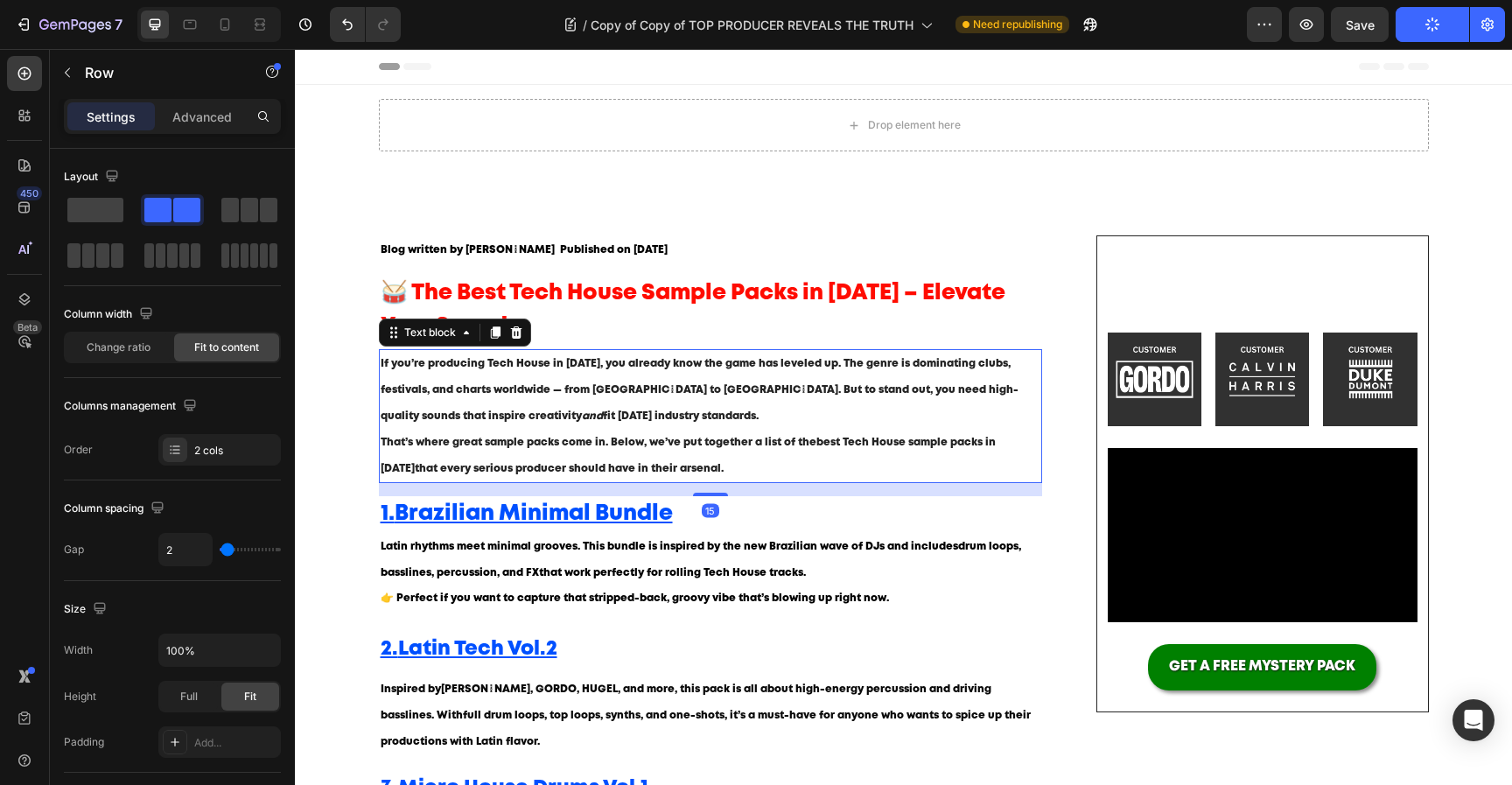
click at [829, 479] on p "That’s where great sample packs come in. Below, we’ve put together a list of th…" at bounding box center [711, 455] width 661 height 52
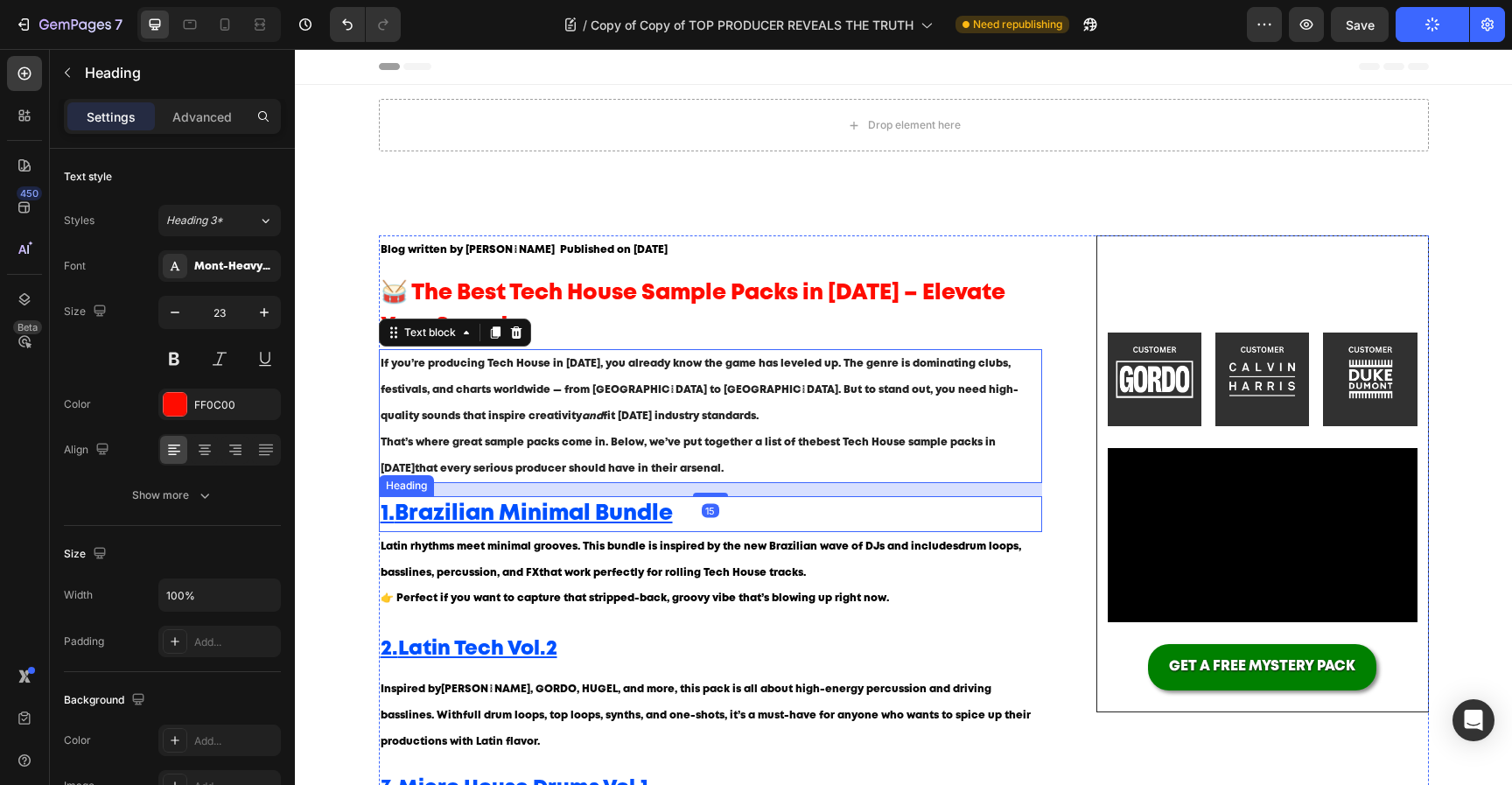
click at [887, 642] on p "⁠⁠⁠⁠⁠⁠⁠ 2. Latin Tech Vol.2" at bounding box center [711, 649] width 661 height 27
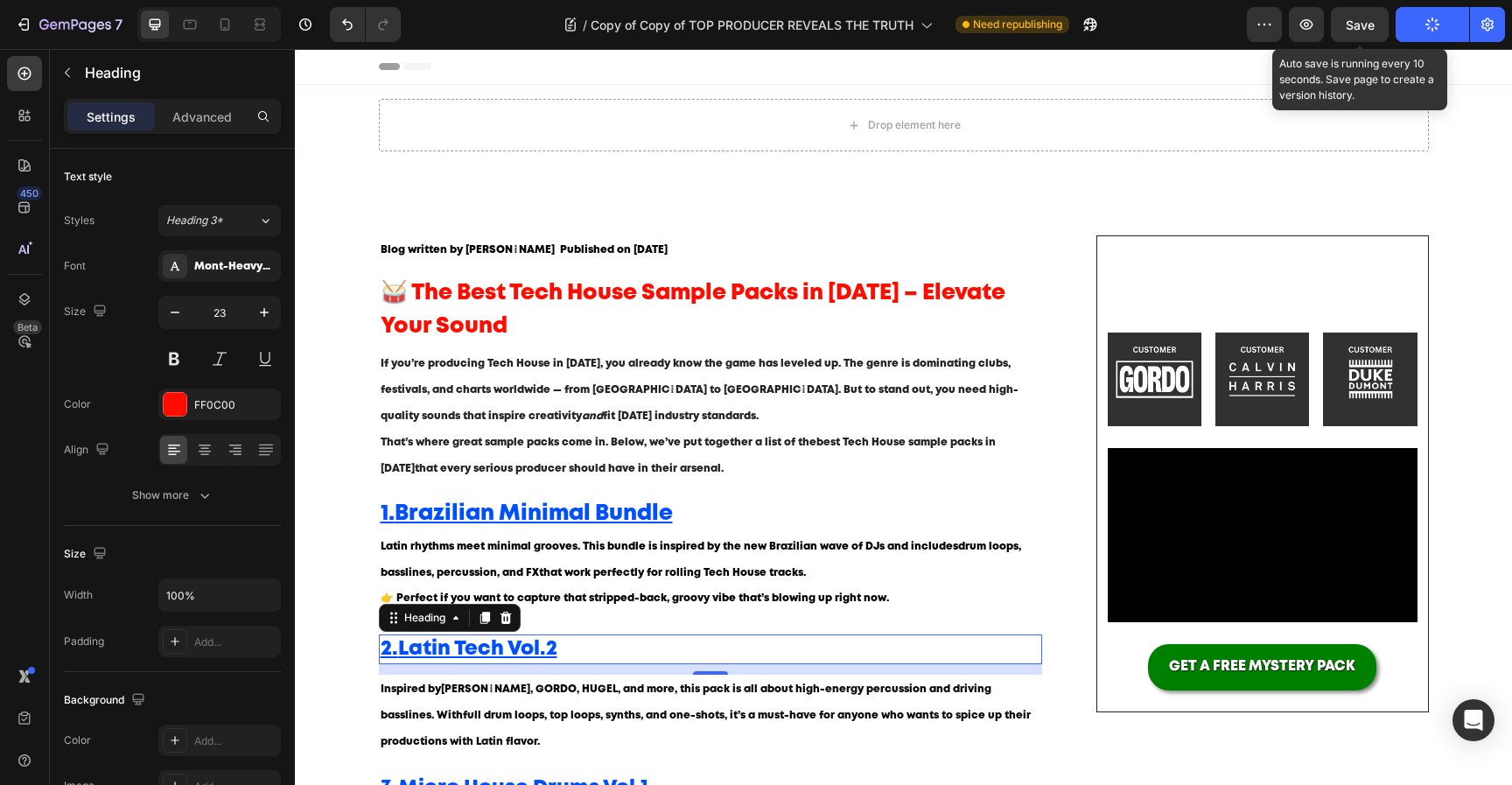
click at [1360, 22] on span "Save" at bounding box center [1360, 25] width 28 height 15
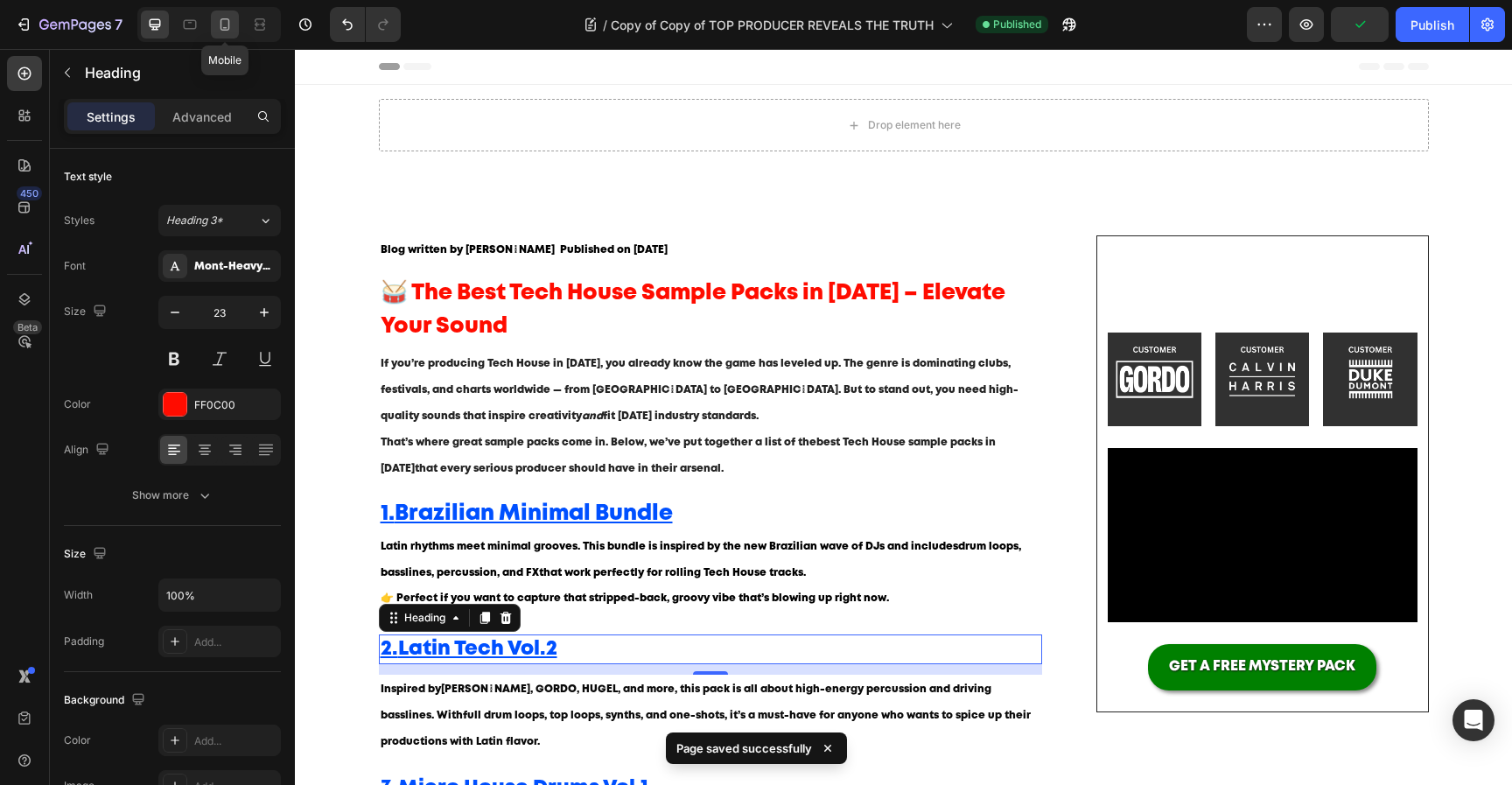
click at [233, 23] on icon at bounding box center [225, 25] width 17 height 17
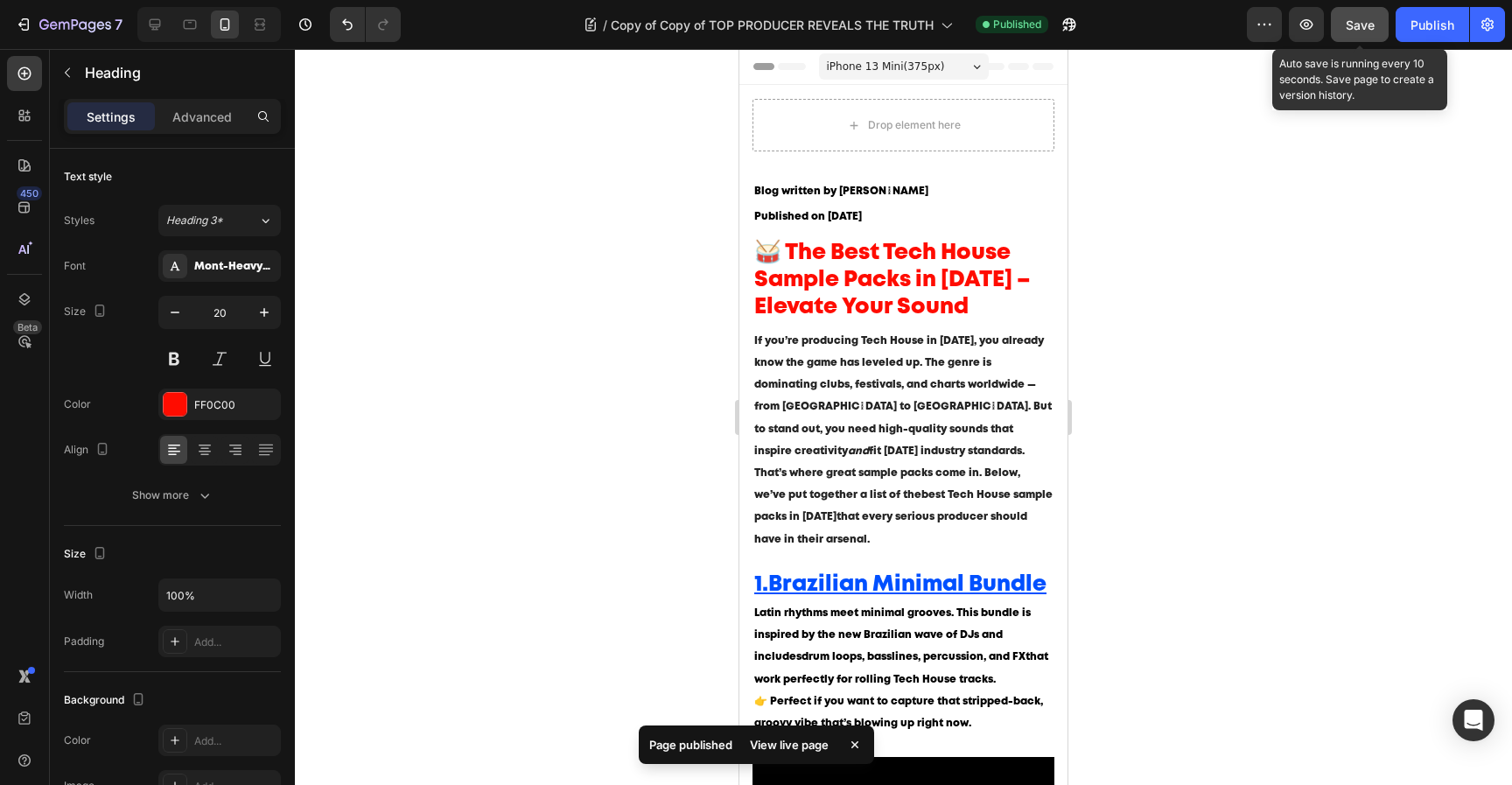
click at [1387, 33] on button "Save" at bounding box center [1360, 24] width 58 height 35
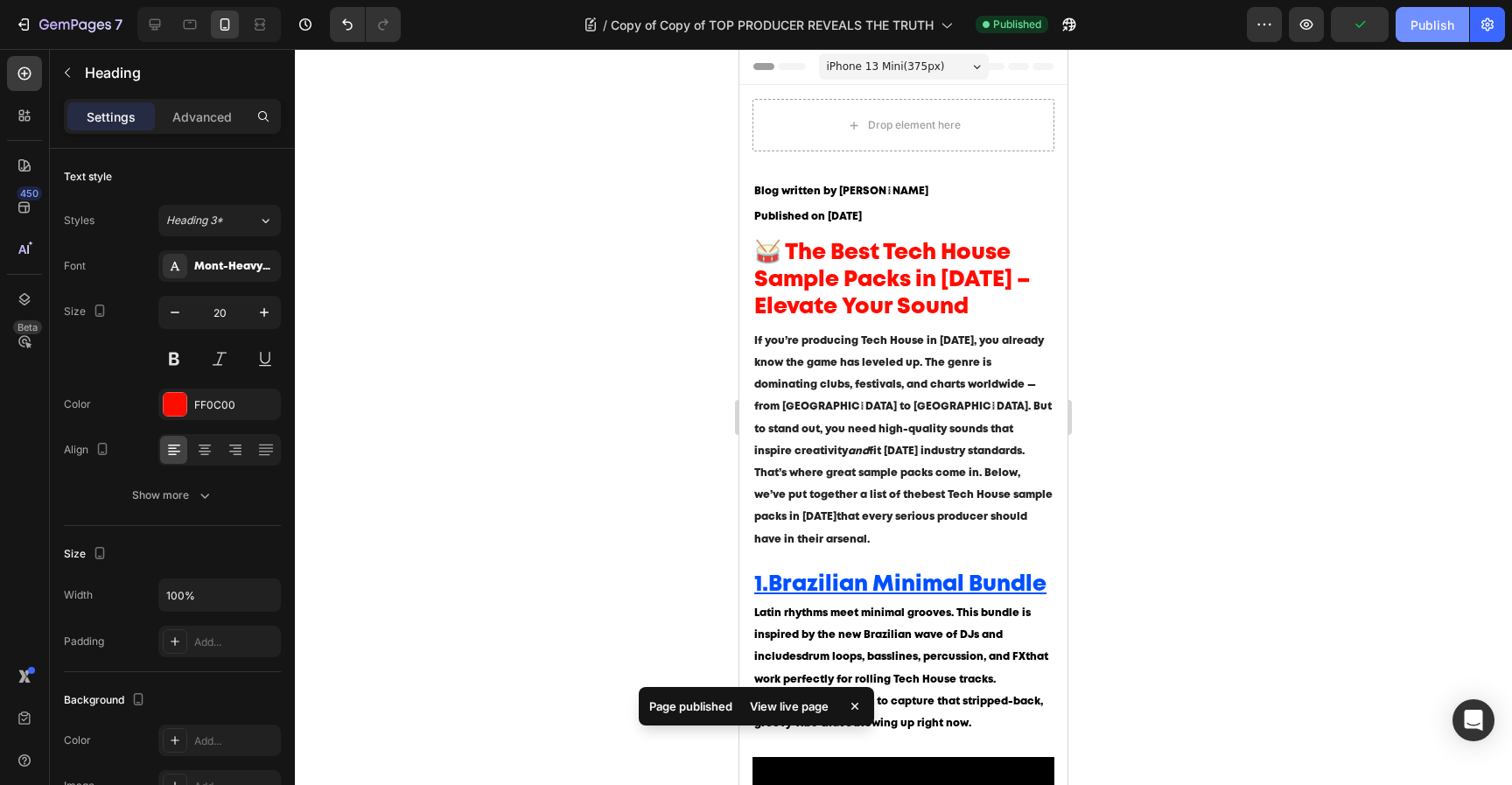
click at [1432, 32] on div "Publish" at bounding box center [1432, 25] width 44 height 18
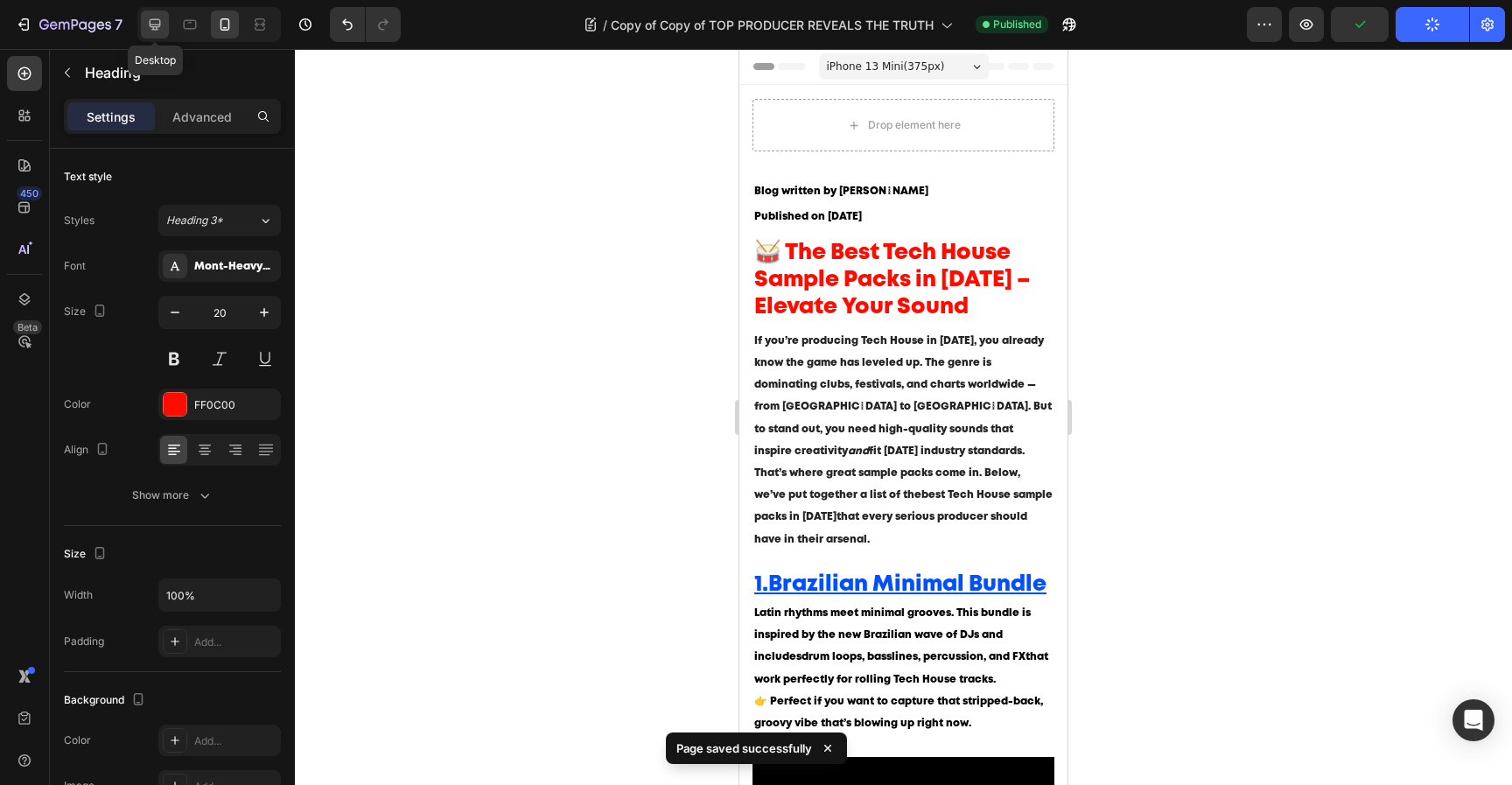
click at [155, 35] on div at bounding box center [154, 24] width 28 height 28
type input "23"
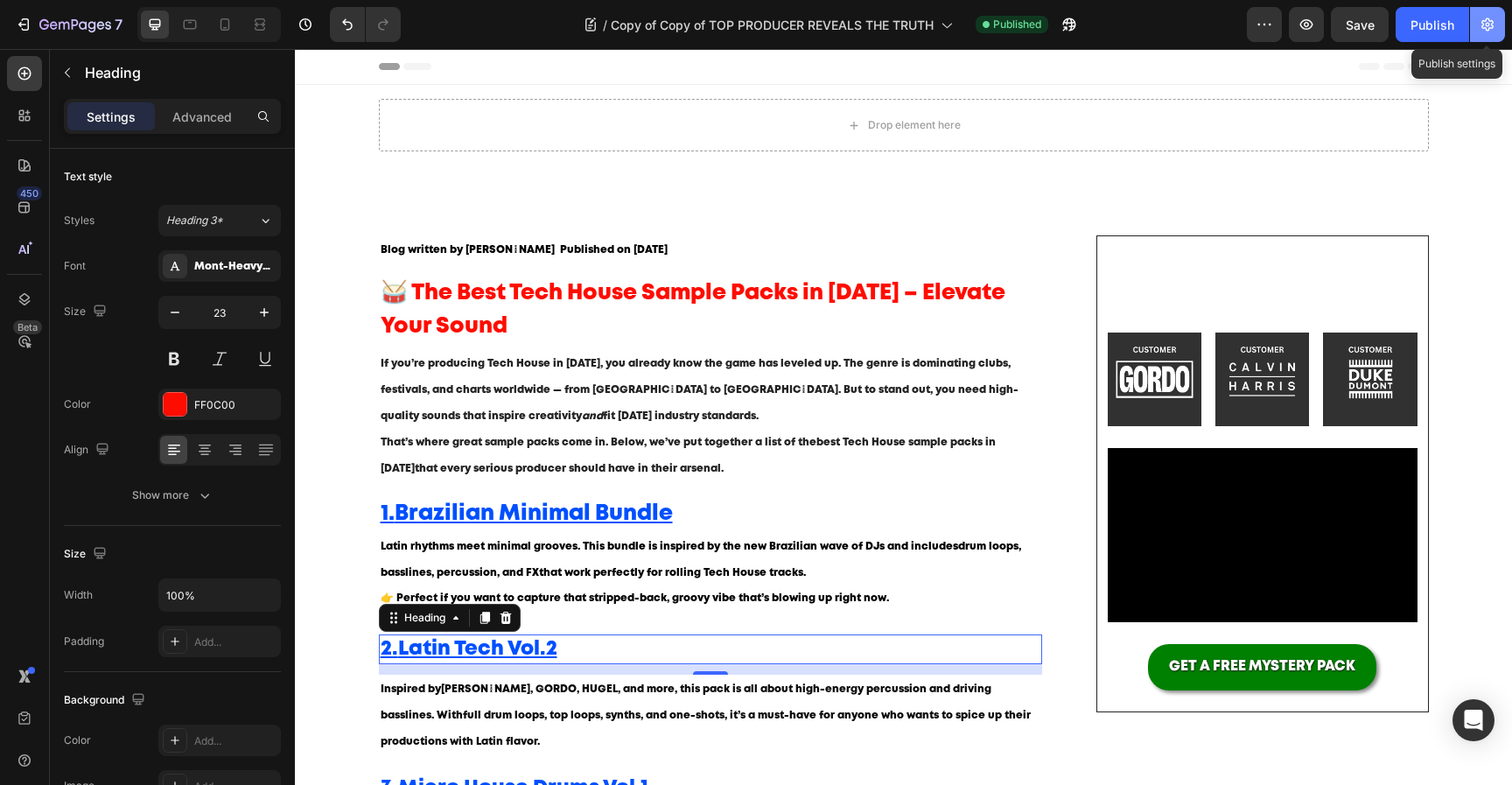
click at [1484, 31] on icon "button" at bounding box center [1487, 25] width 17 height 17
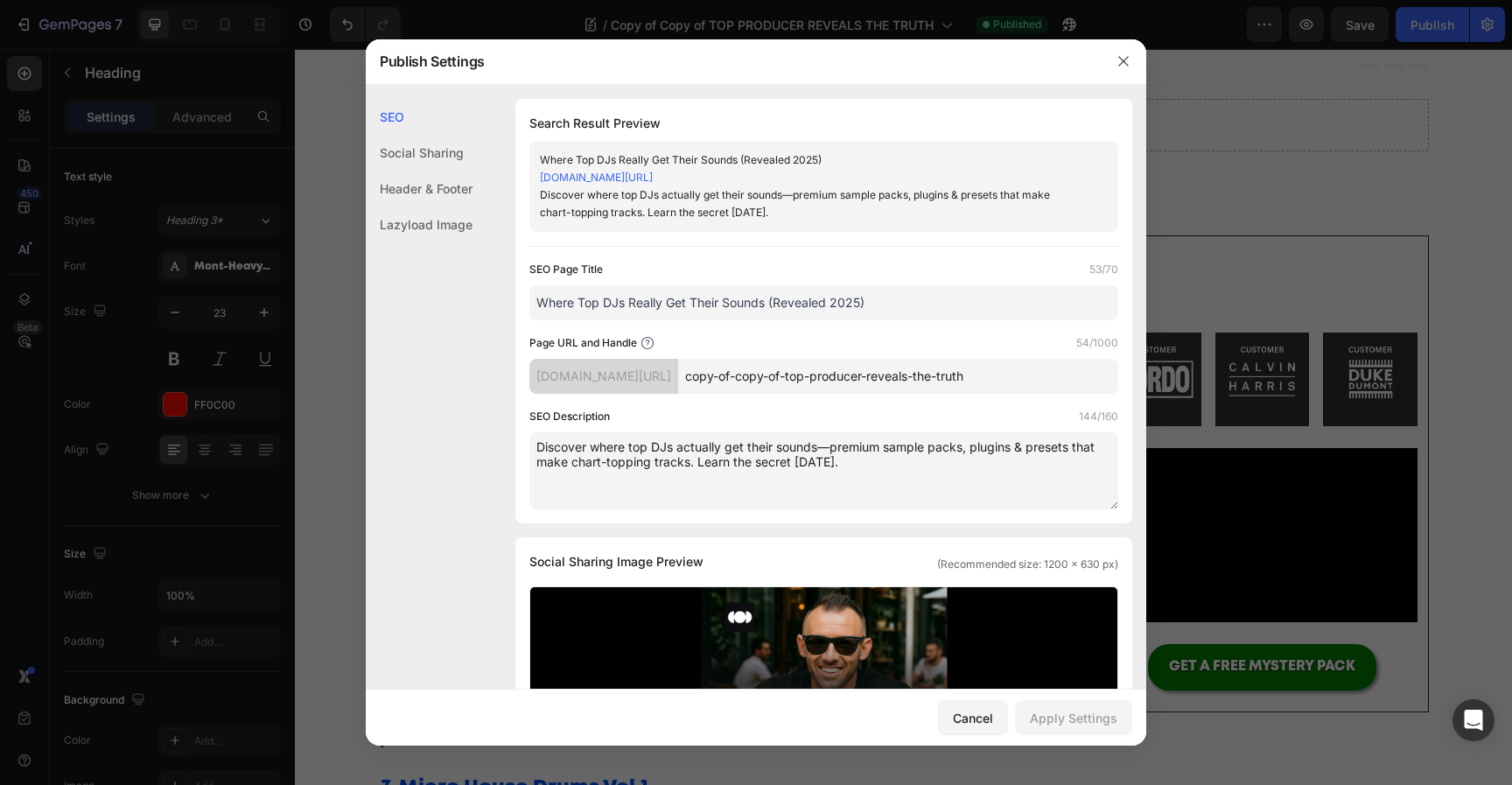
click at [818, 307] on input "Where Top DJs Really Get Their Sounds (Revealed 2025)" at bounding box center [824, 302] width 589 height 35
paste input "Best Tech House Sample Packs 2025 – Top Sounds for Producers"
type input "Best Tech House Sample Packs 2025 – Top Sounds for Producers"
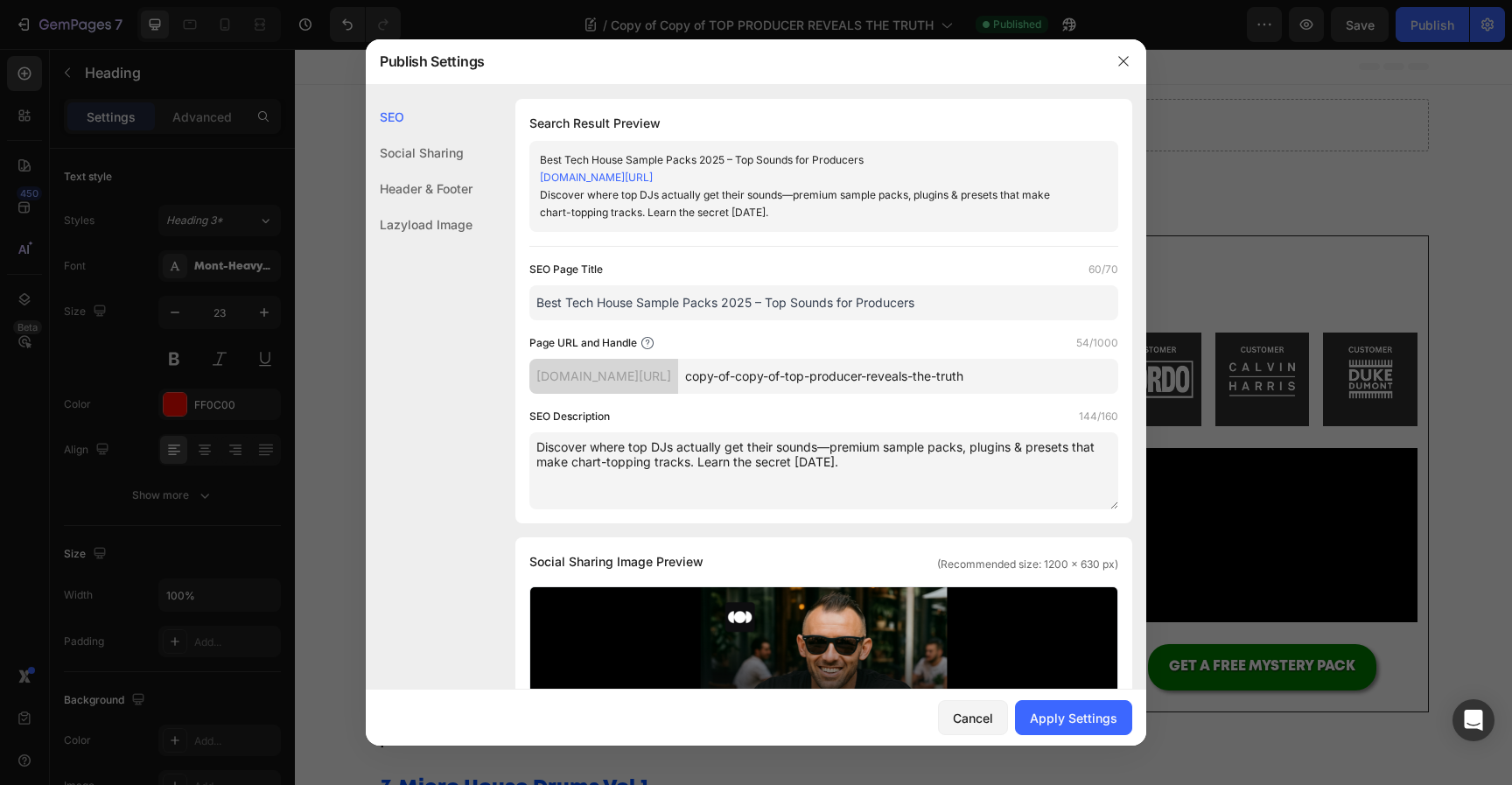
click at [764, 451] on textarea "Discover where top DJs actually get their sounds—premium sample packs, plugins …" at bounding box center [824, 470] width 589 height 77
paste textarea "the best Tech House sample packs in 2025. From Latin Tech & Minimal to festival…"
type textarea "Discover the best Tech House sample packs in [DATE]. From Latin Tech & Minimal …"
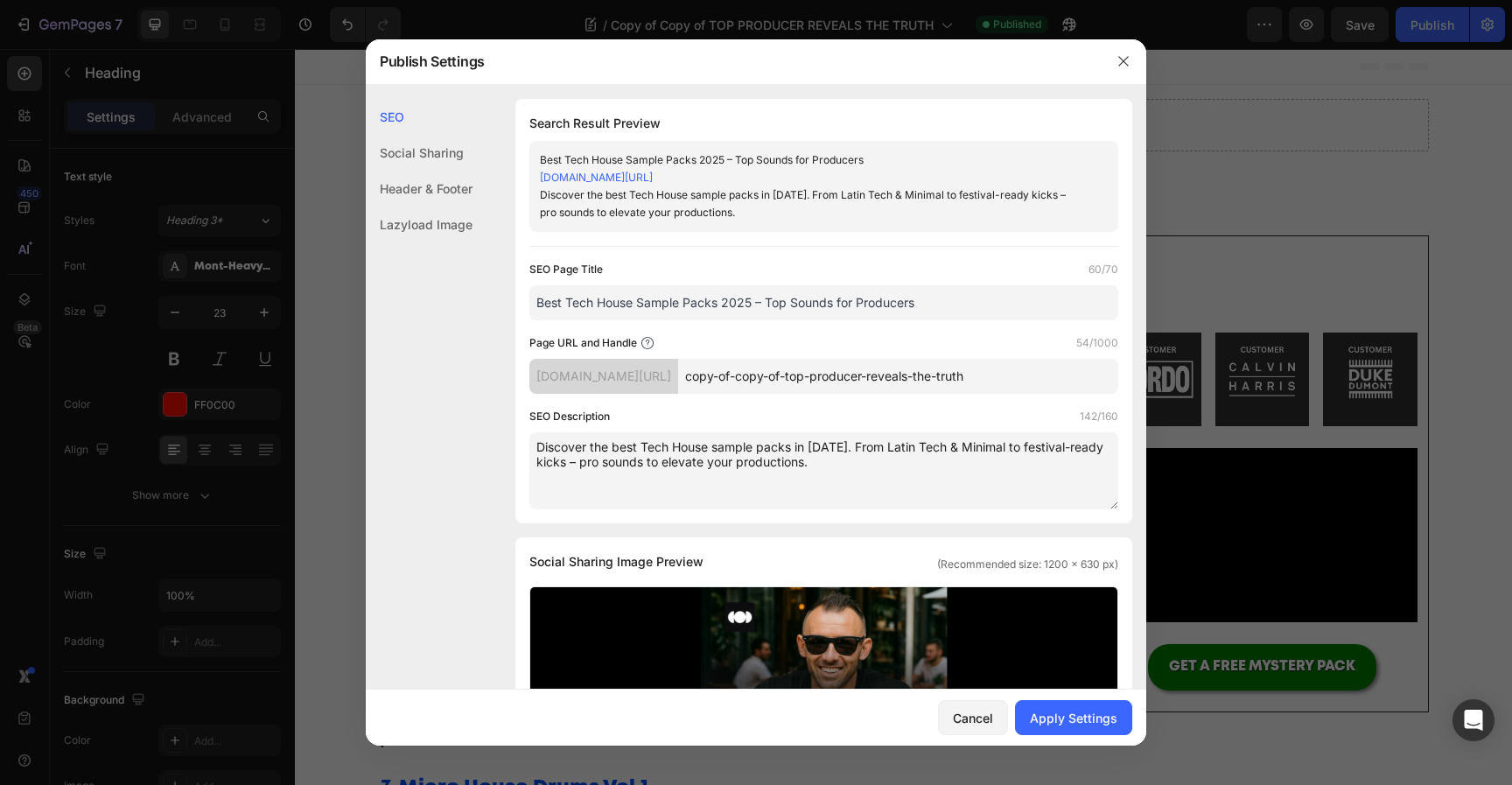
click at [831, 300] on input "Best Tech House Sample Packs 2025 – Top Sounds for Producers" at bounding box center [824, 302] width 589 height 35
click at [906, 374] on input "copy-of-copy-of-top-producer-reveals-the-truth" at bounding box center [898, 376] width 441 height 35
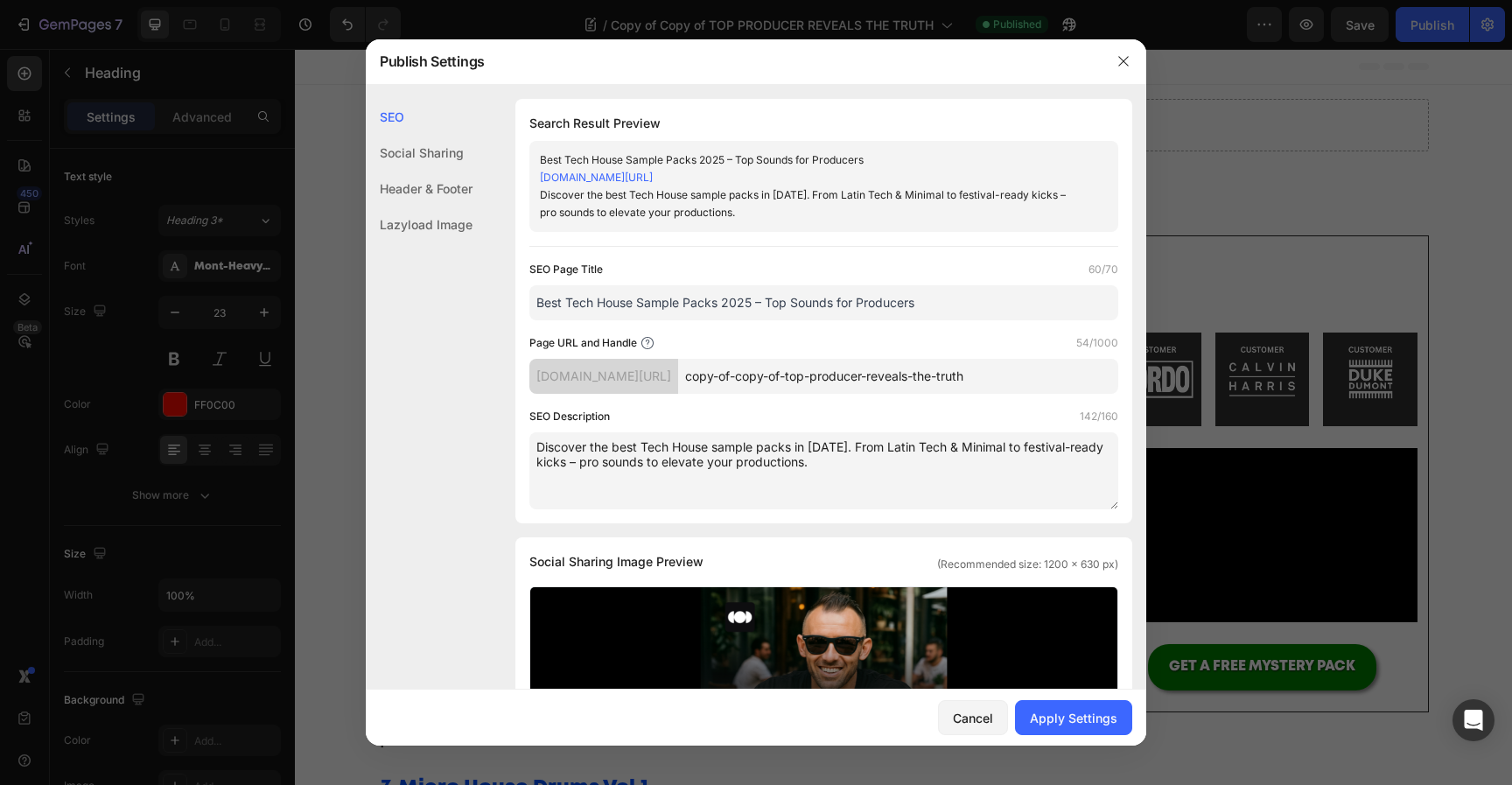
click at [906, 374] on input "copy-of-copy-of-top-producer-reveals-the-truth" at bounding box center [898, 376] width 441 height 35
paste input "Best Tech House Sample Packs 2025 – Top Sounds for Producers"
type input "Best-Tech-House-Sample-Packs-2025---Top-Sounds-for-Producers"
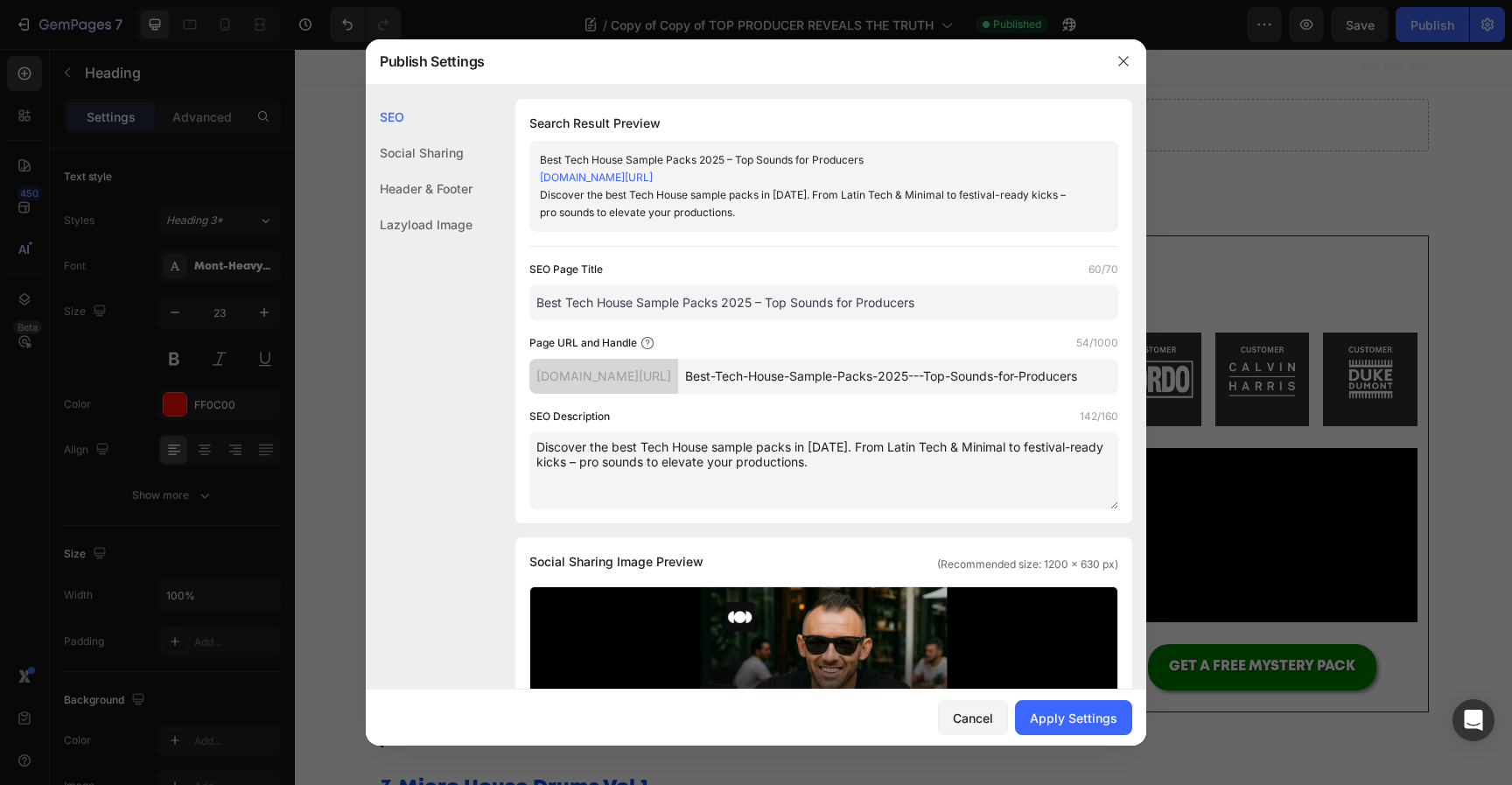
click at [891, 472] on textarea "Discover the best Tech House sample packs in 2025. From Latin Tech & Minimal to…" at bounding box center [824, 470] width 589 height 77
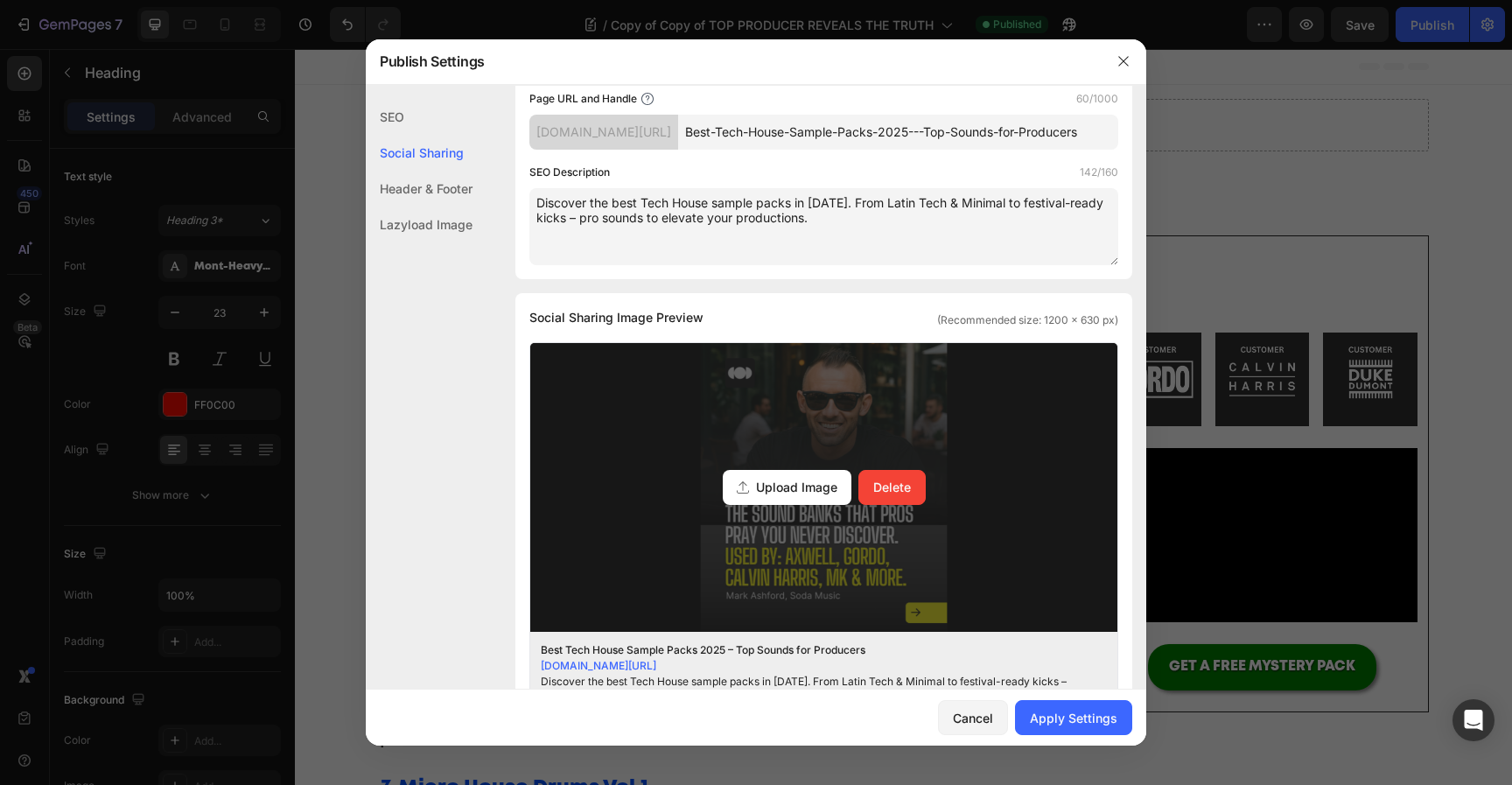
scroll to position [259, 0]
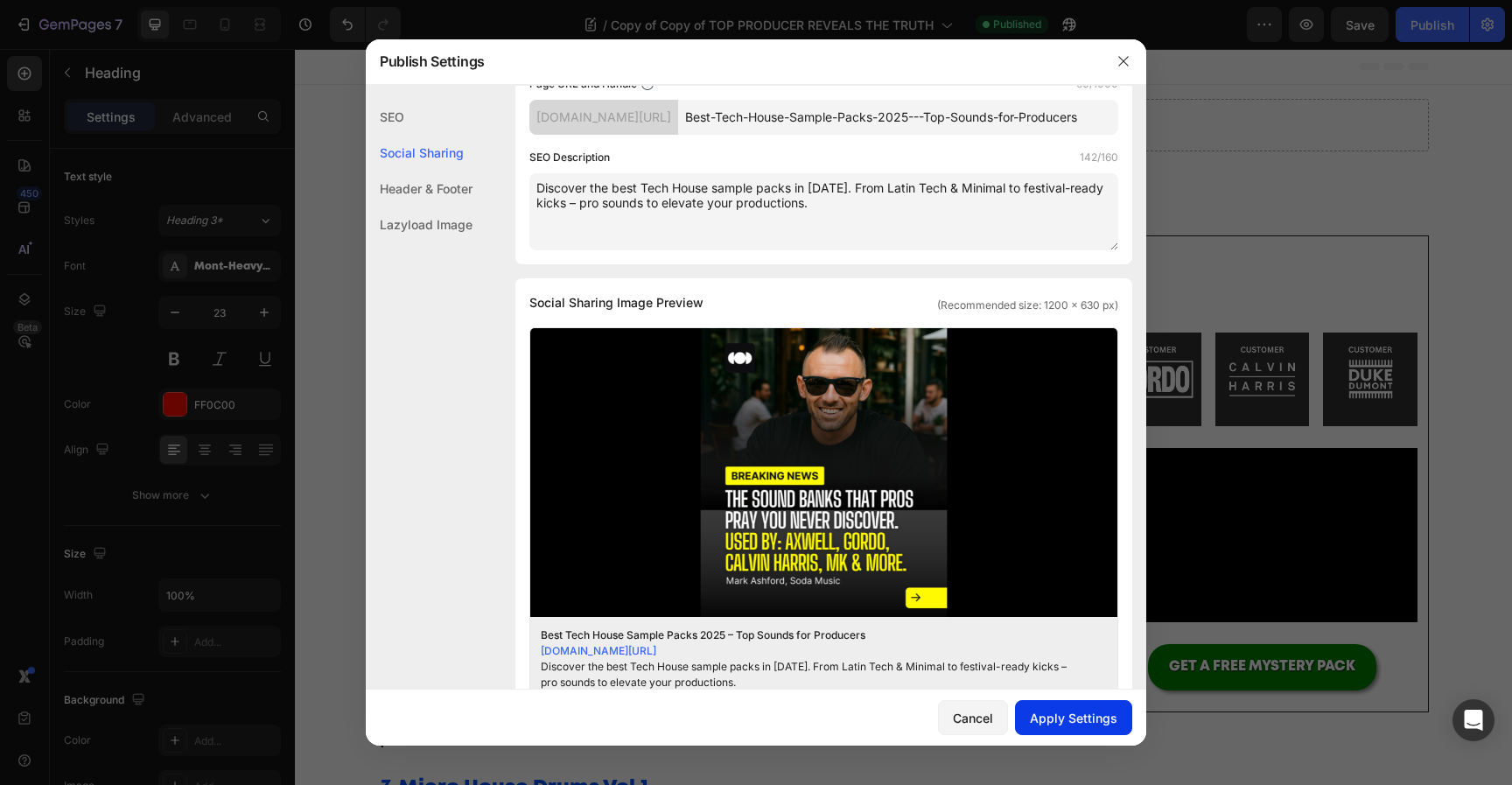
click at [1067, 719] on div "Apply Settings" at bounding box center [1074, 717] width 87 height 18
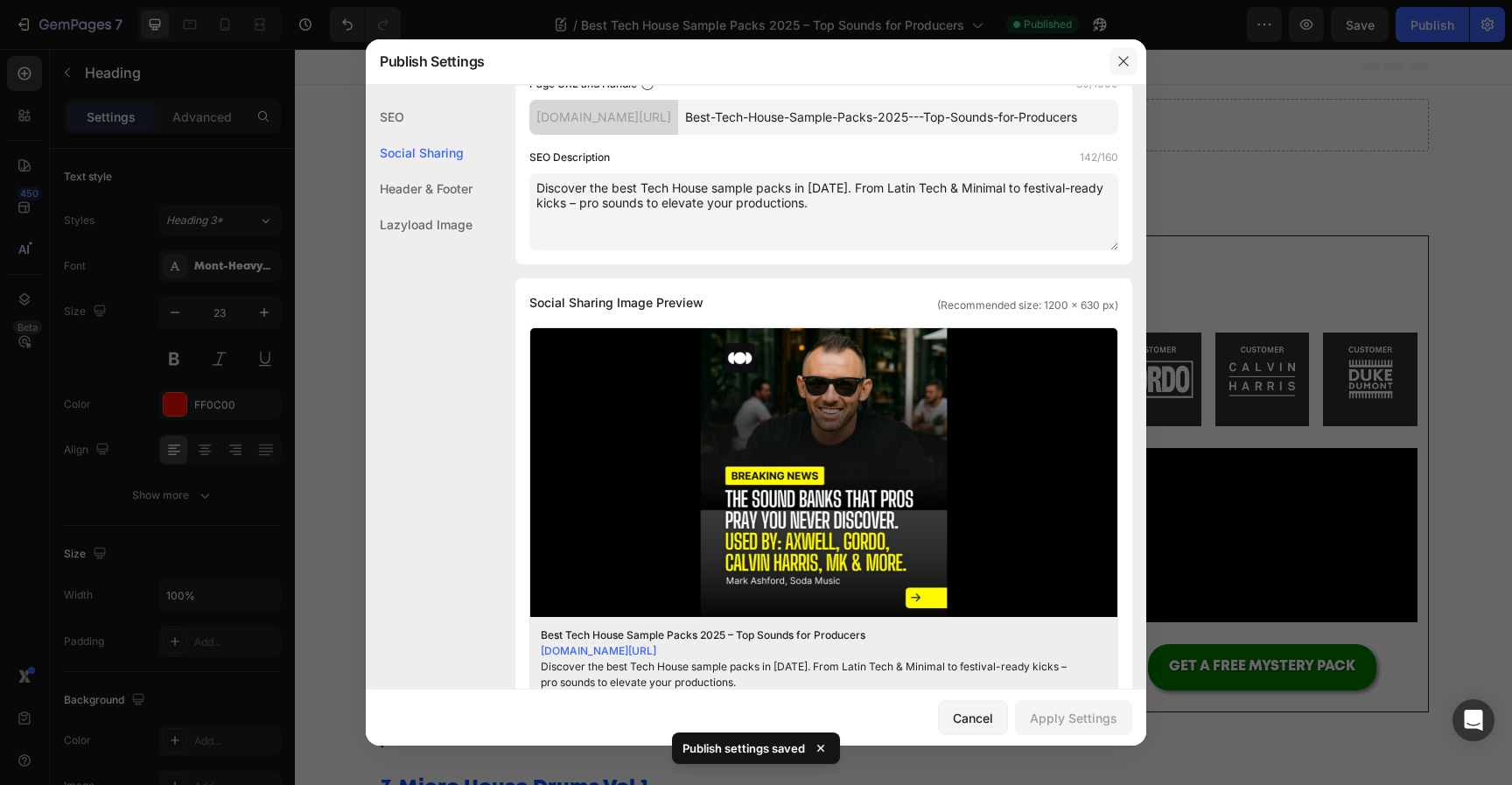
click at [1129, 61] on icon "button" at bounding box center [1124, 61] width 14 height 14
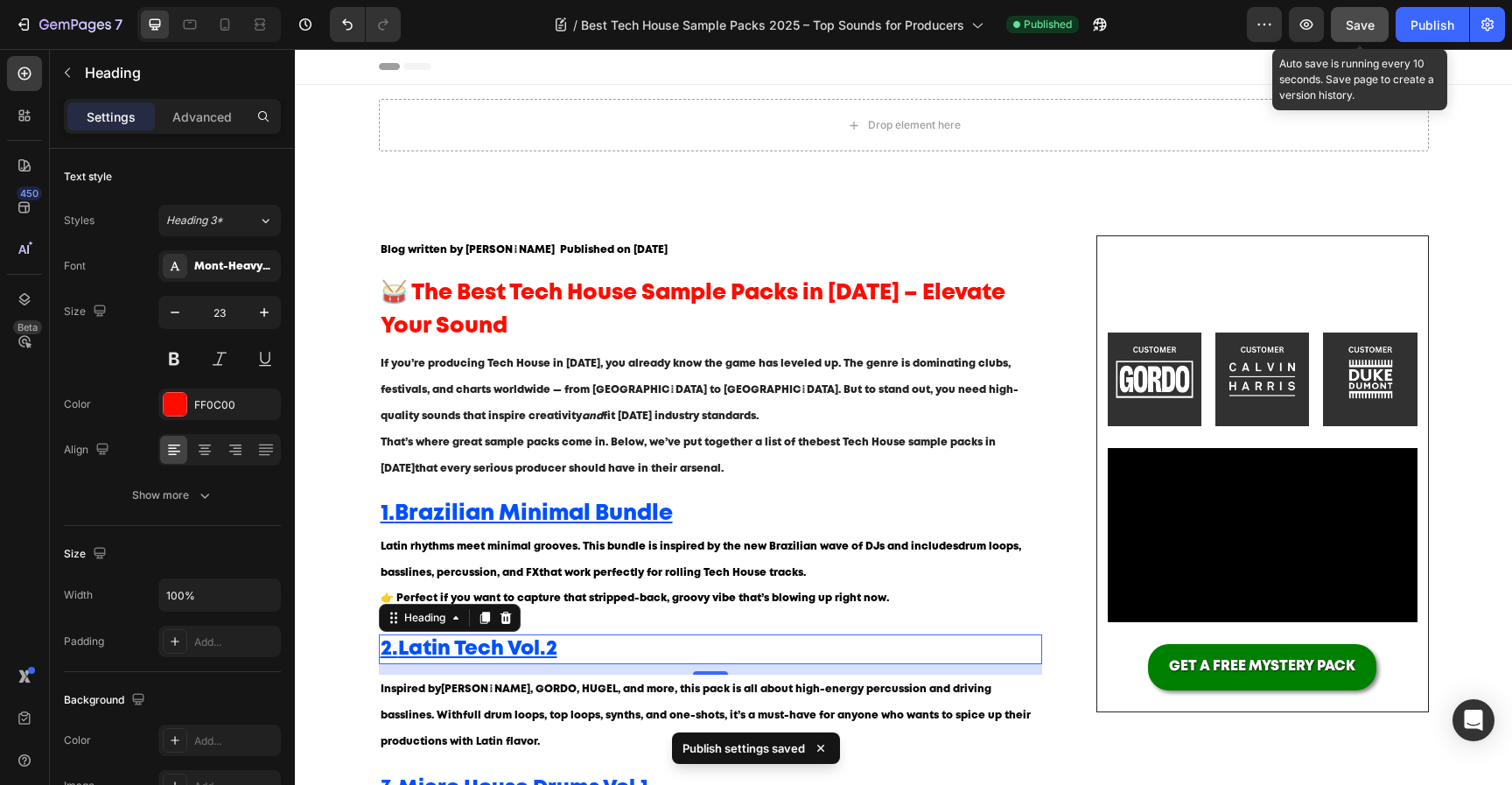
click at [1371, 18] on span "Save" at bounding box center [1360, 25] width 28 height 15
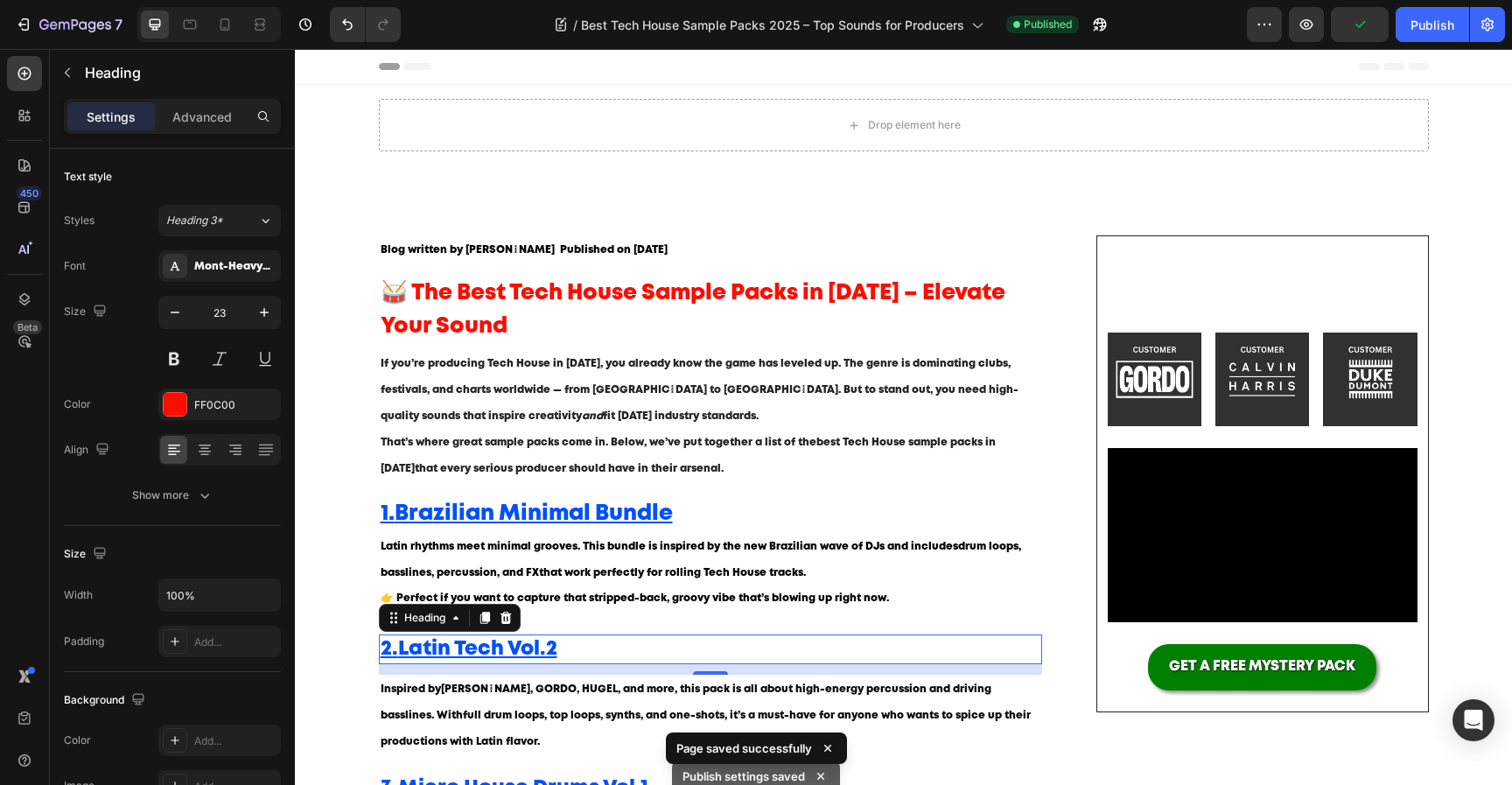
click at [1389, 26] on div "Preview Publish" at bounding box center [1376, 24] width 258 height 35
click at [1407, 15] on button "Publish" at bounding box center [1432, 24] width 73 height 35
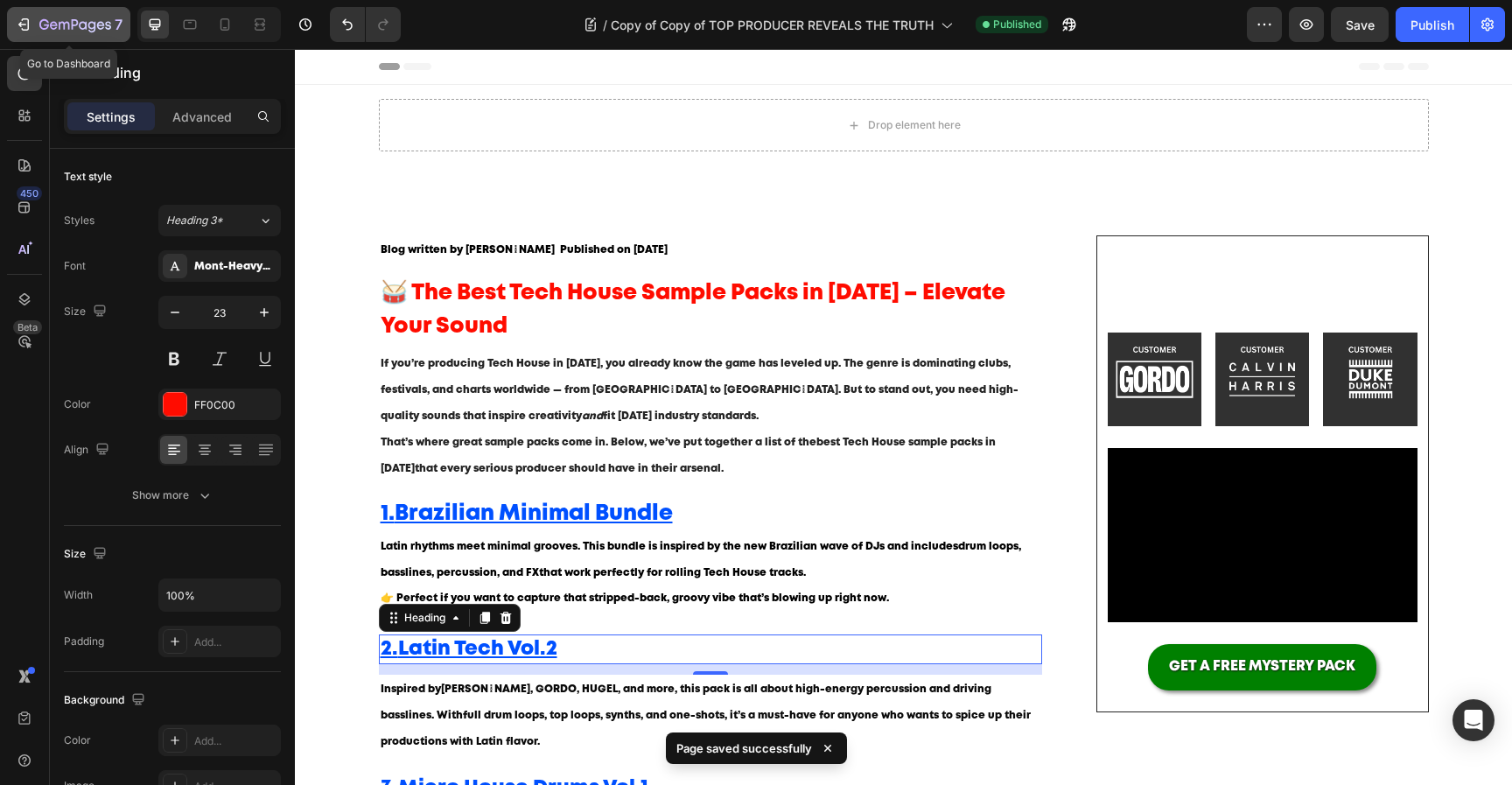
click at [72, 32] on icon "button" at bounding box center [75, 26] width 72 height 15
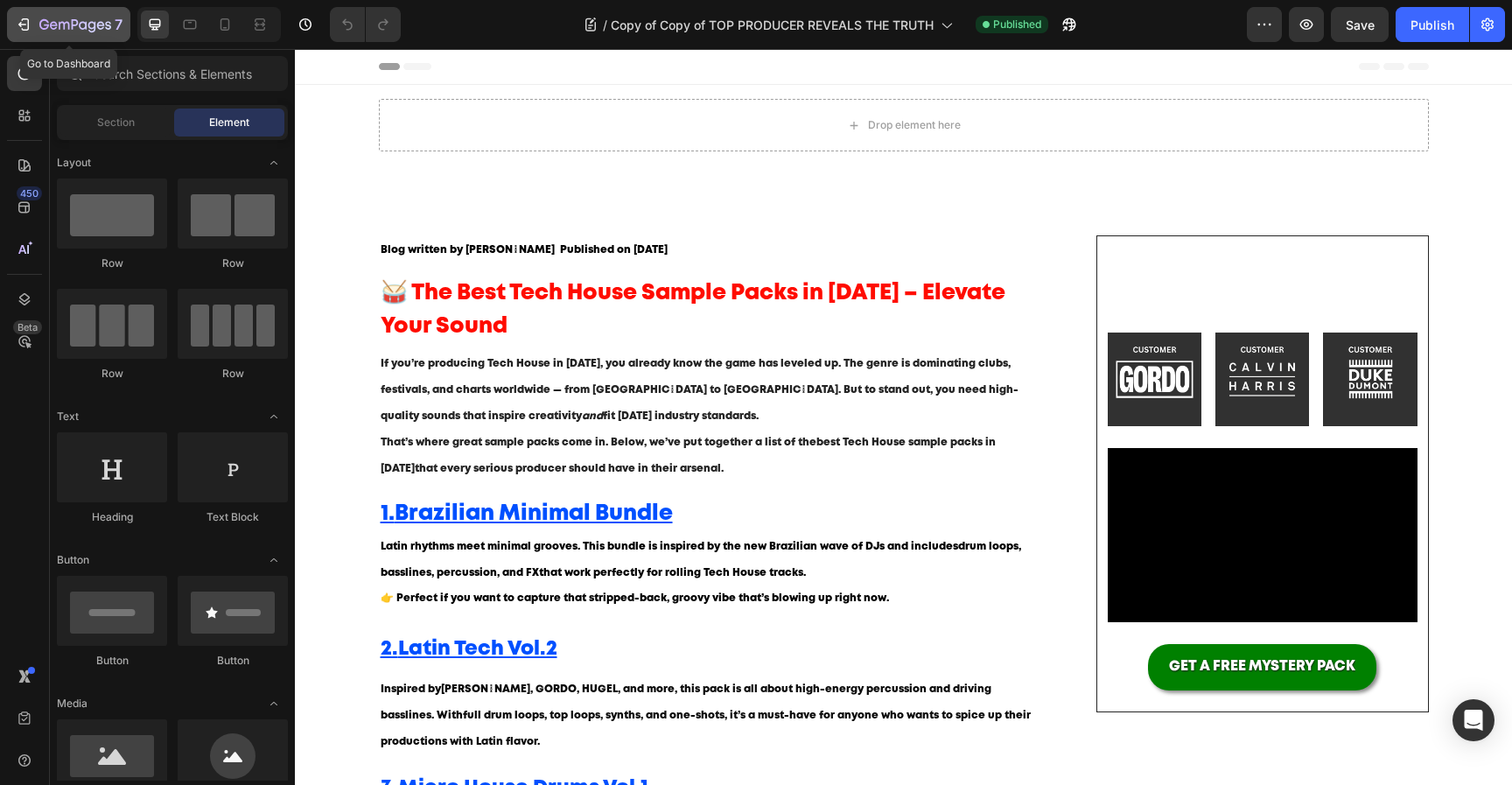
click at [67, 19] on icon "button" at bounding box center [75, 26] width 72 height 15
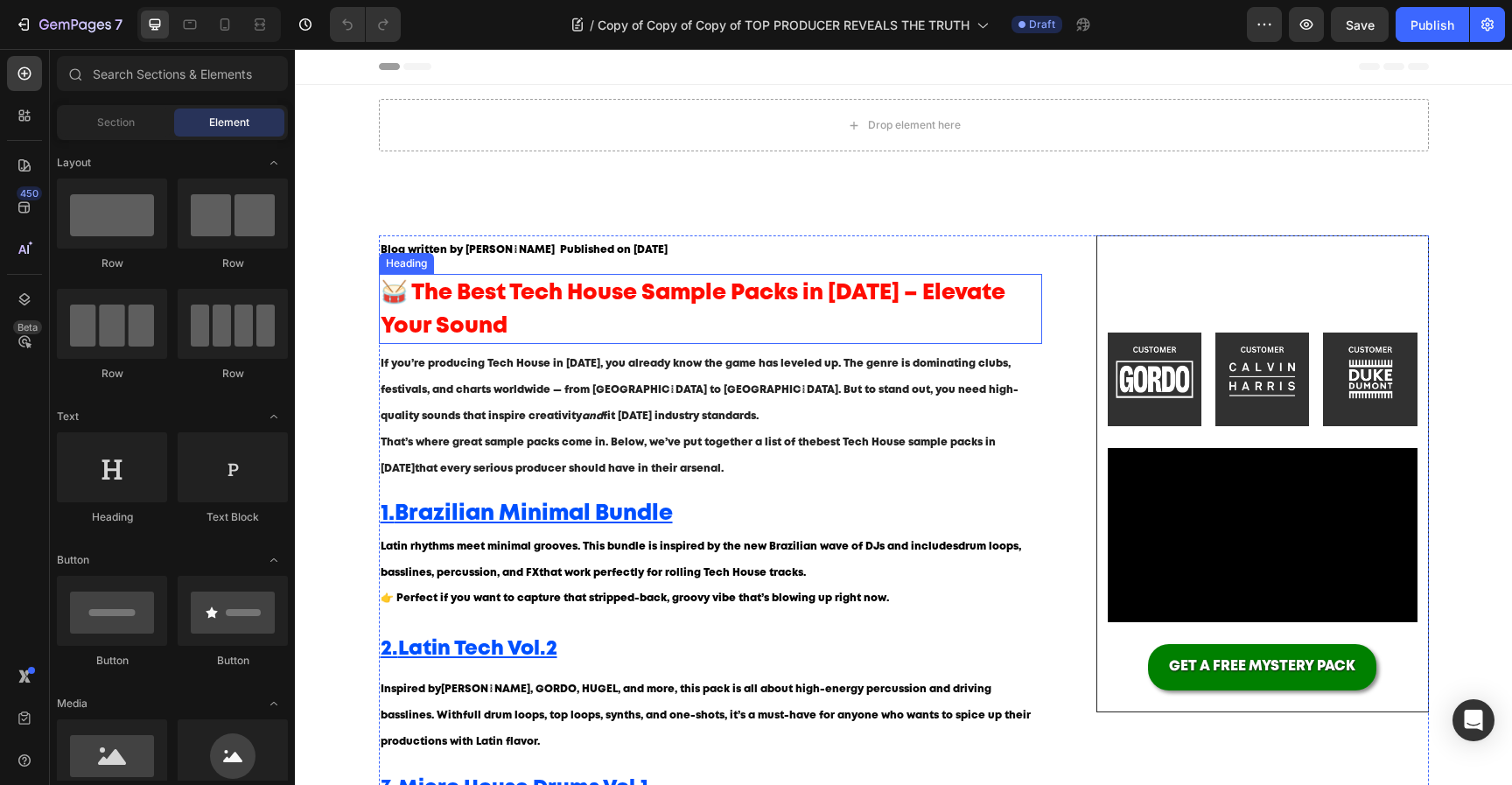
click at [550, 285] on span "🥁 The Best Tech House Sample Packs in [DATE] – Elevate Your Sound" at bounding box center [693, 309] width 625 height 52
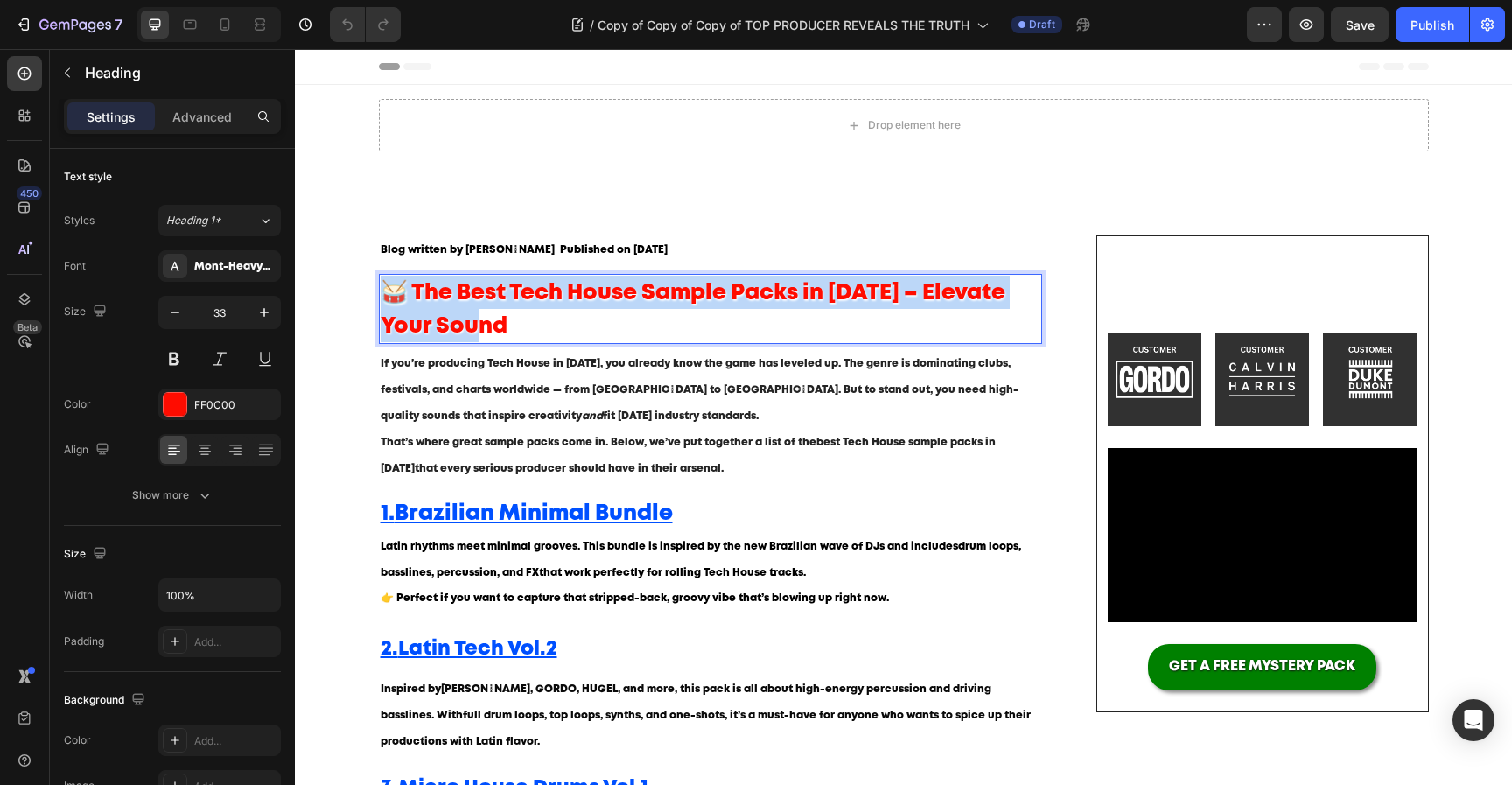
click at [550, 285] on span "🥁 The Best Tech House Sample Packs in [DATE] – Elevate Your Sound" at bounding box center [693, 309] width 625 height 52
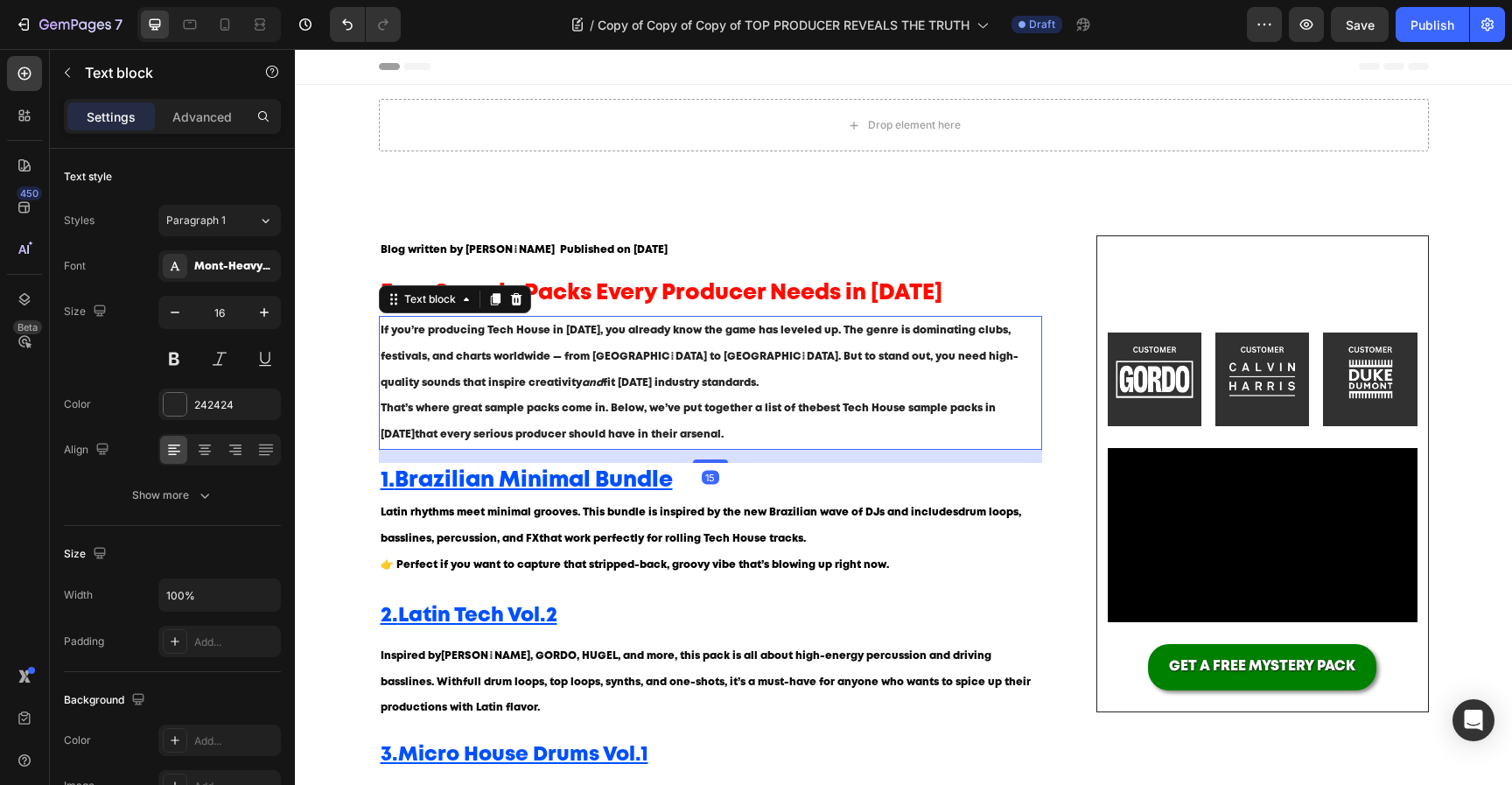
click at [634, 387] on p "If you’re producing Tech House in [DATE], you already know the game has leveled…" at bounding box center [711, 357] width 661 height 78
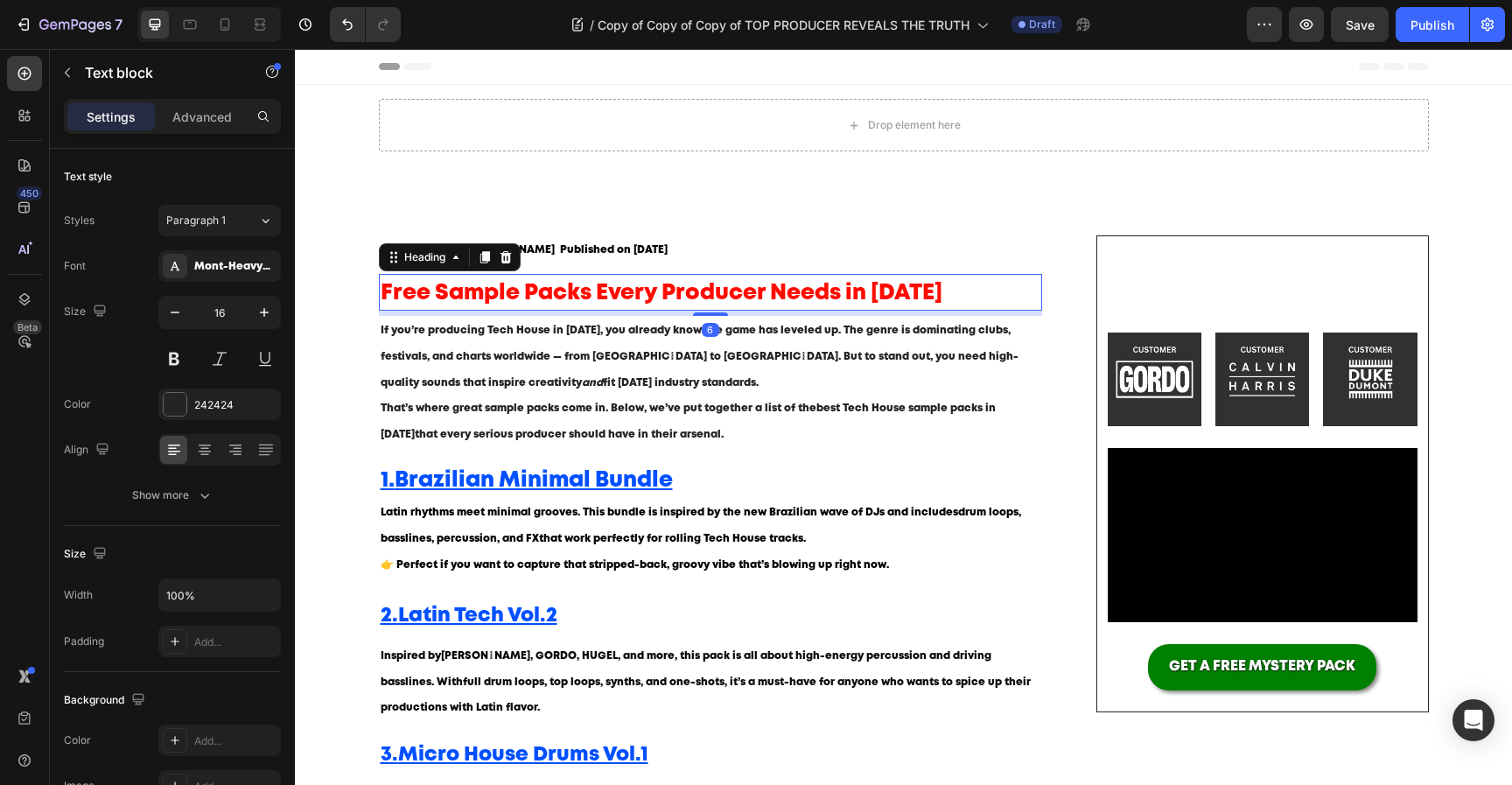
click at [607, 296] on span "Free Sample Packs Every Producer Needs in [DATE]" at bounding box center [662, 293] width 562 height 19
click at [664, 298] on span "Free Sample Packs Every Producer Needs in [DATE]" at bounding box center [662, 293] width 562 height 19
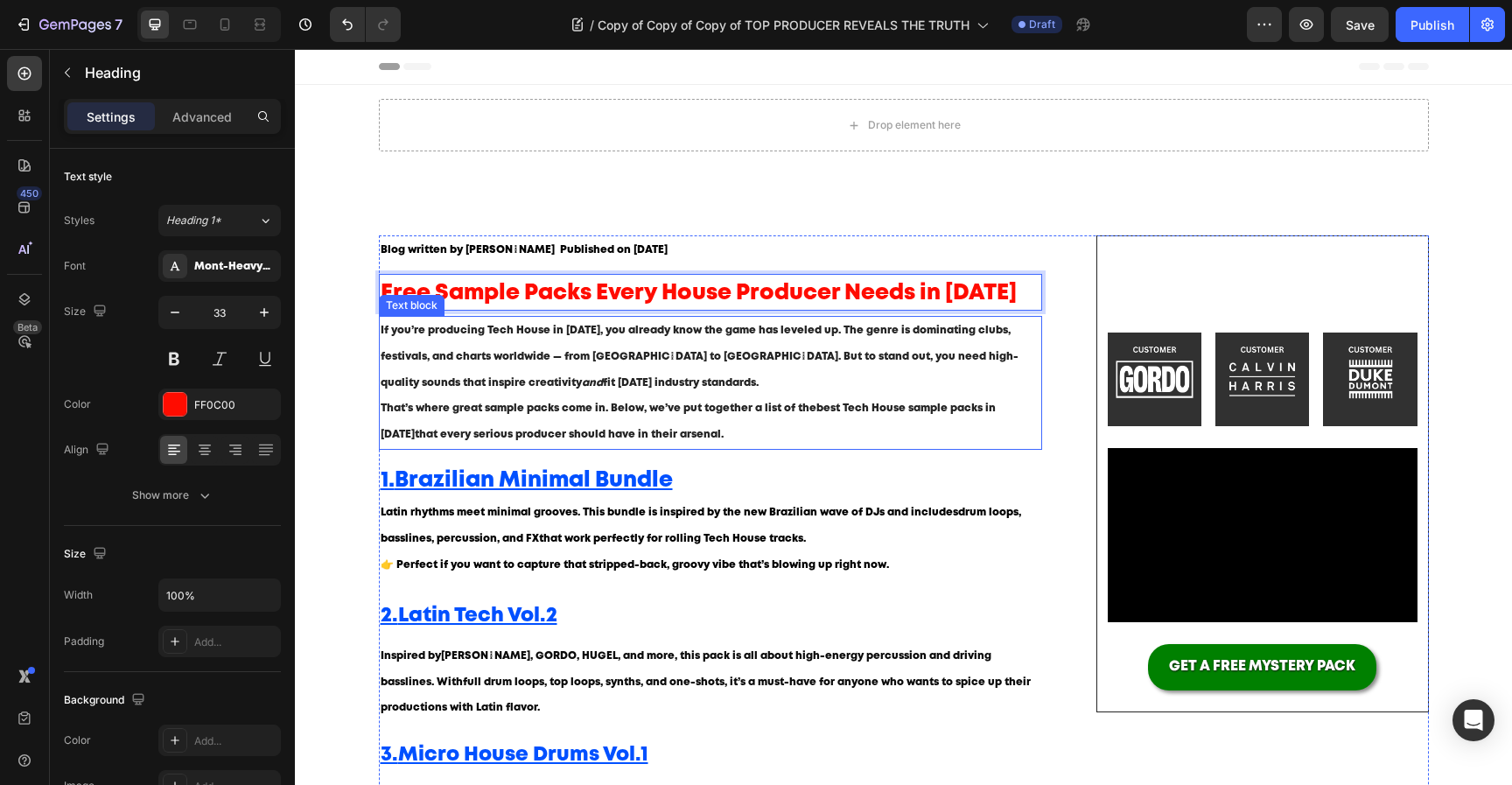
click at [732, 347] on p "If you’re producing Tech House in [DATE], you already know the game has leveled…" at bounding box center [711, 357] width 661 height 78
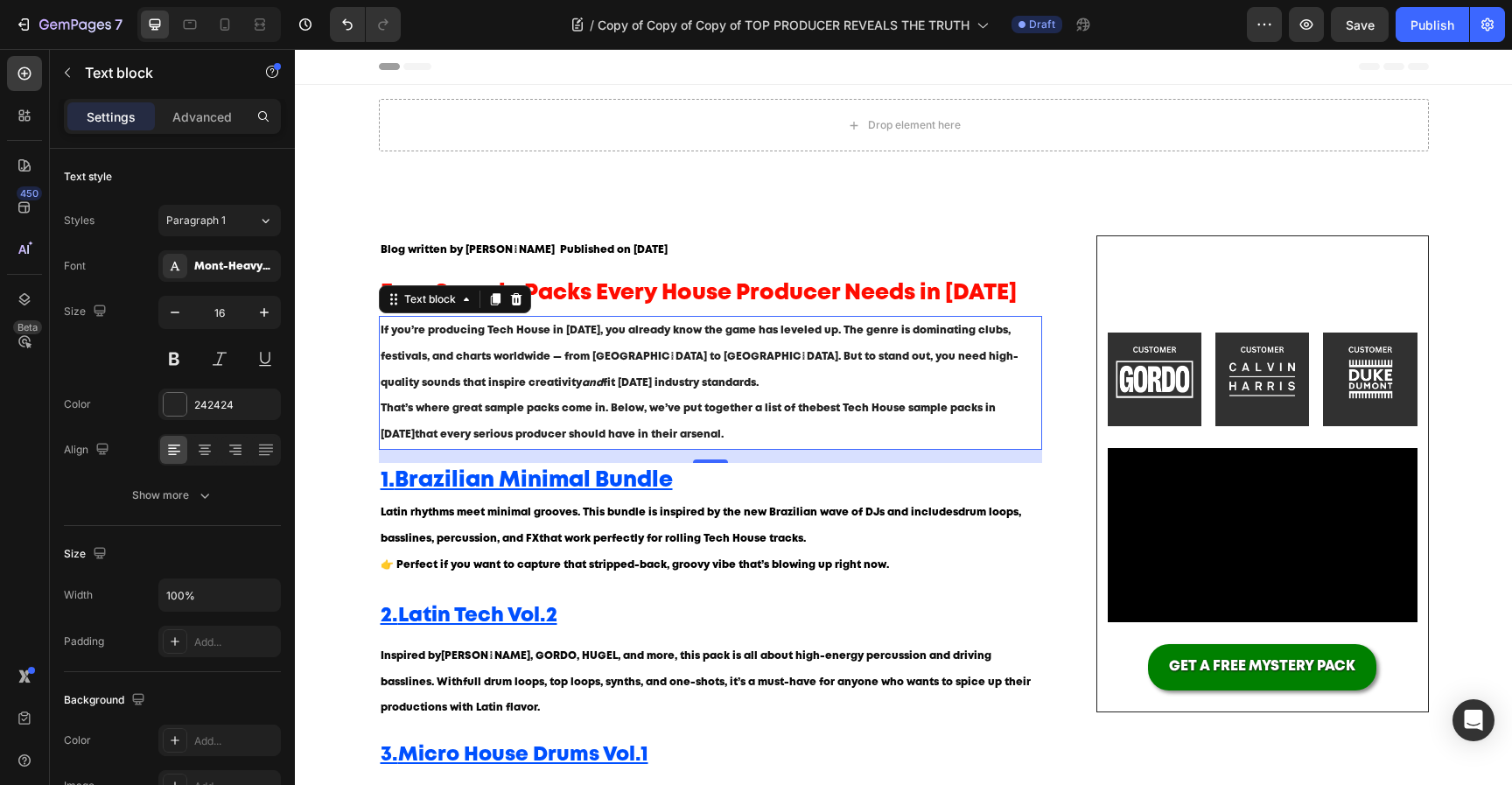
click at [618, 388] on p "If you’re producing Tech House in [DATE], you already know the game has leveled…" at bounding box center [711, 357] width 661 height 78
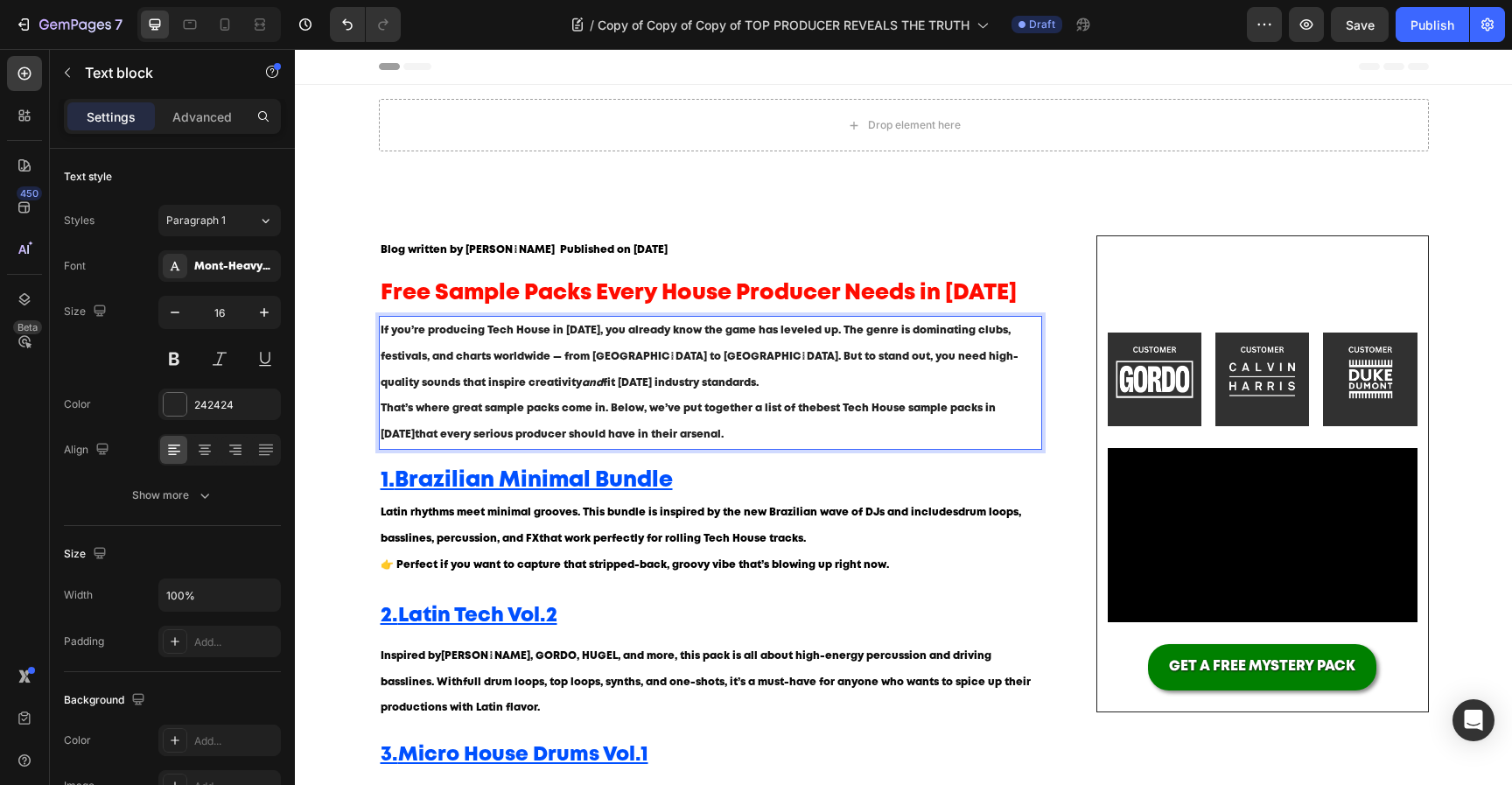
click at [618, 388] on p "If you’re producing Tech House in [DATE], you already know the game has leveled…" at bounding box center [711, 357] width 661 height 78
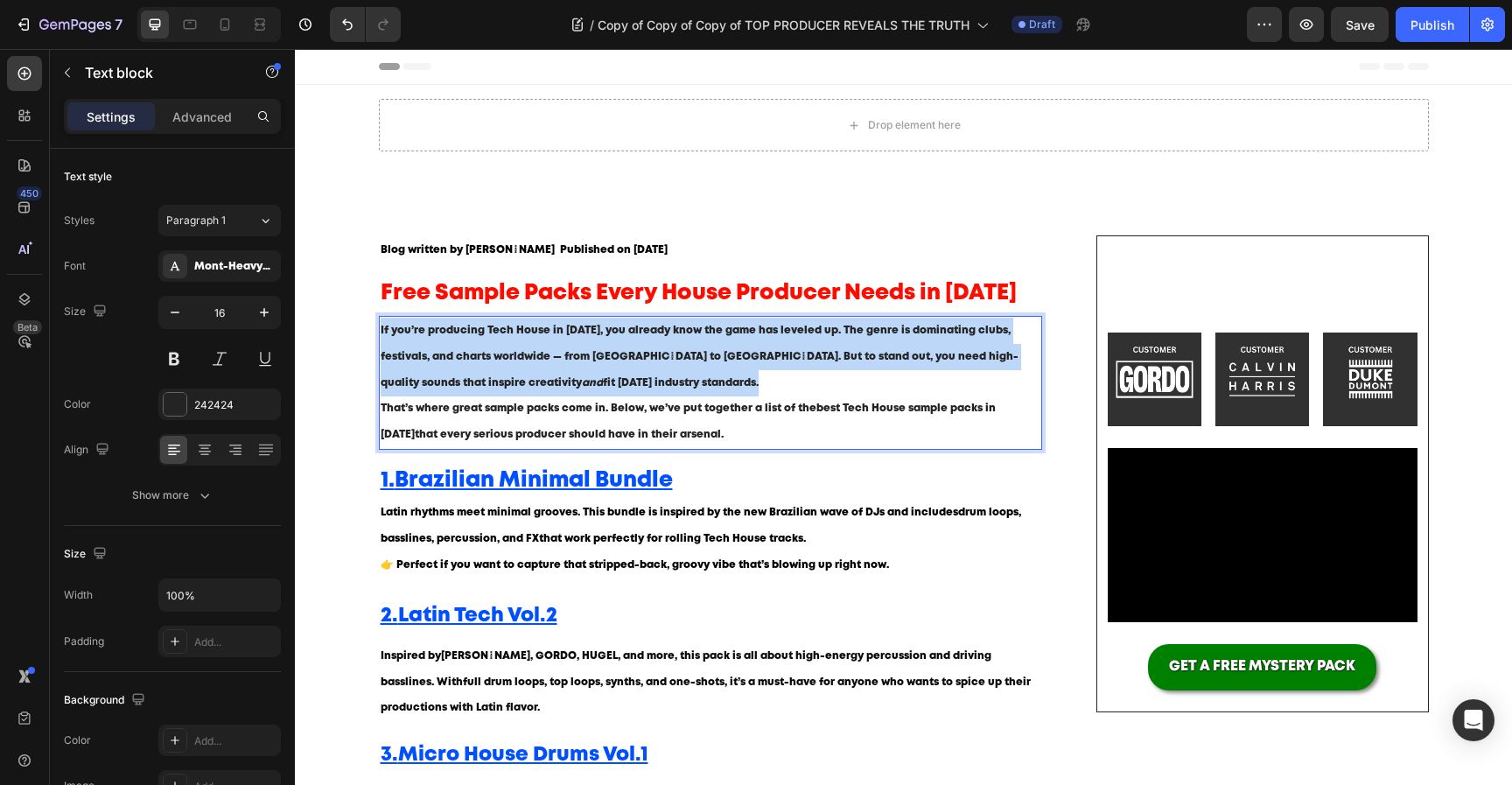
click at [618, 388] on p "If you’re producing Tech House in [DATE], you already know the game has leveled…" at bounding box center [711, 357] width 661 height 78
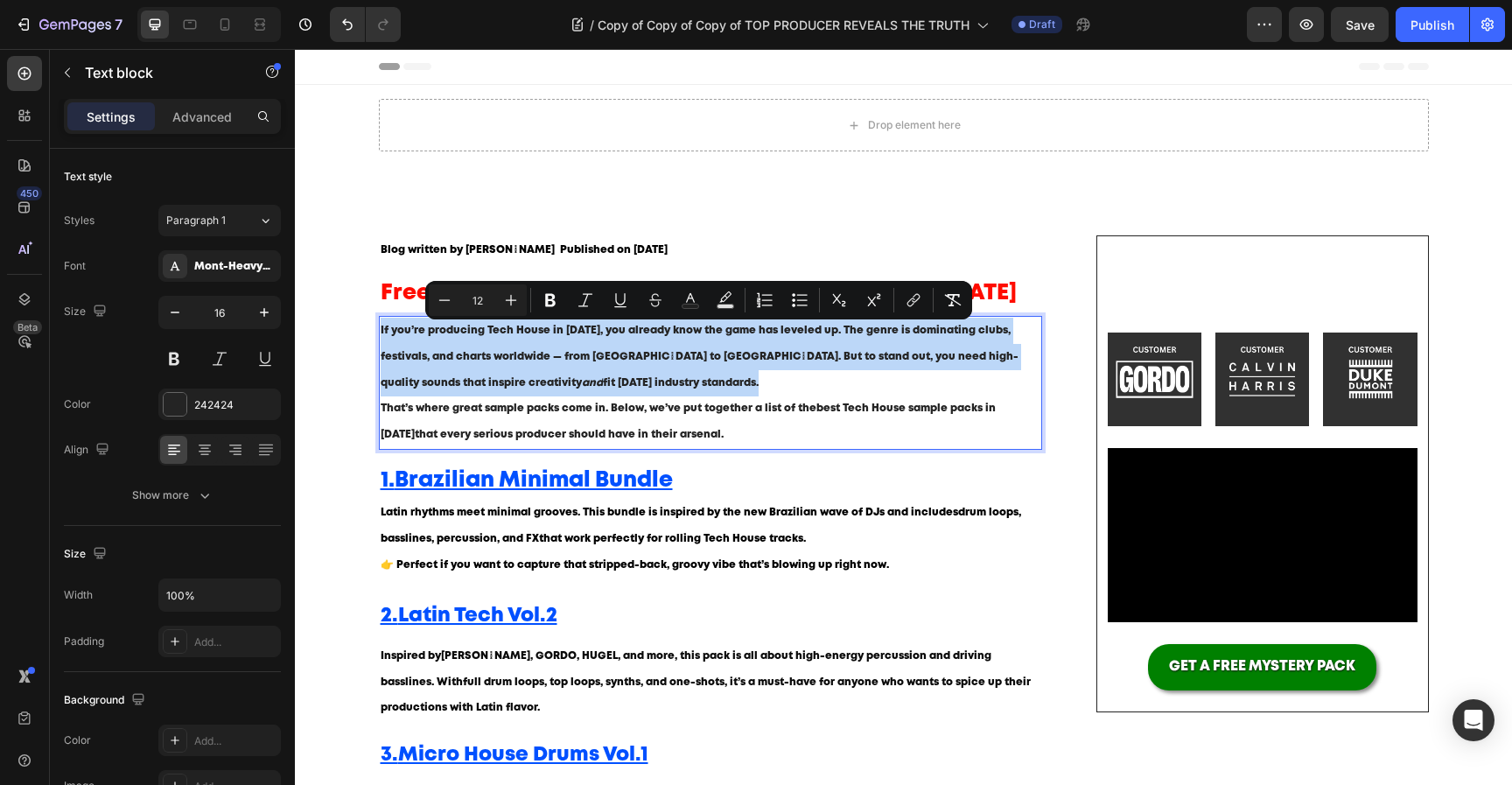
type input "16"
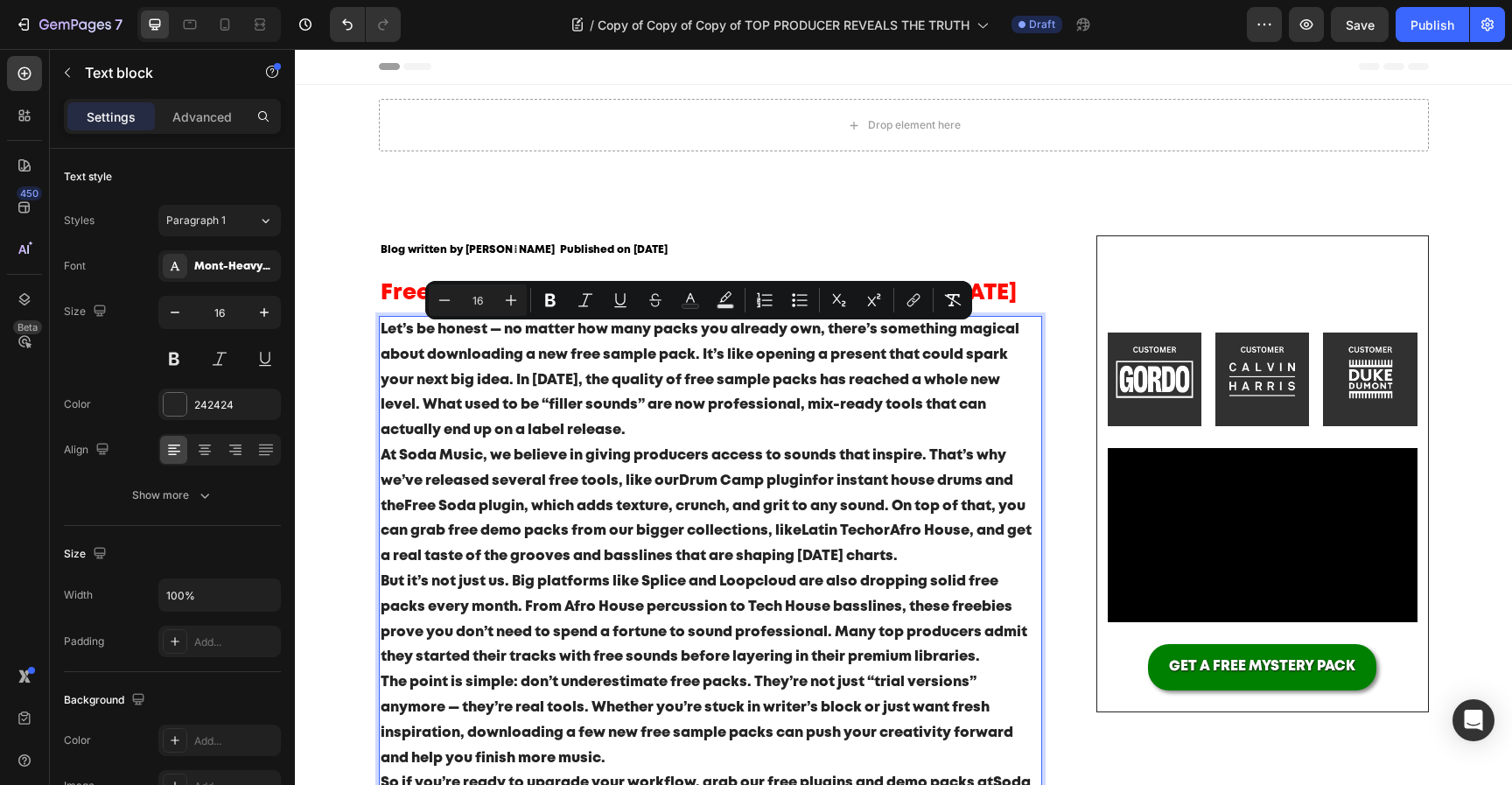
scroll to position [48, 0]
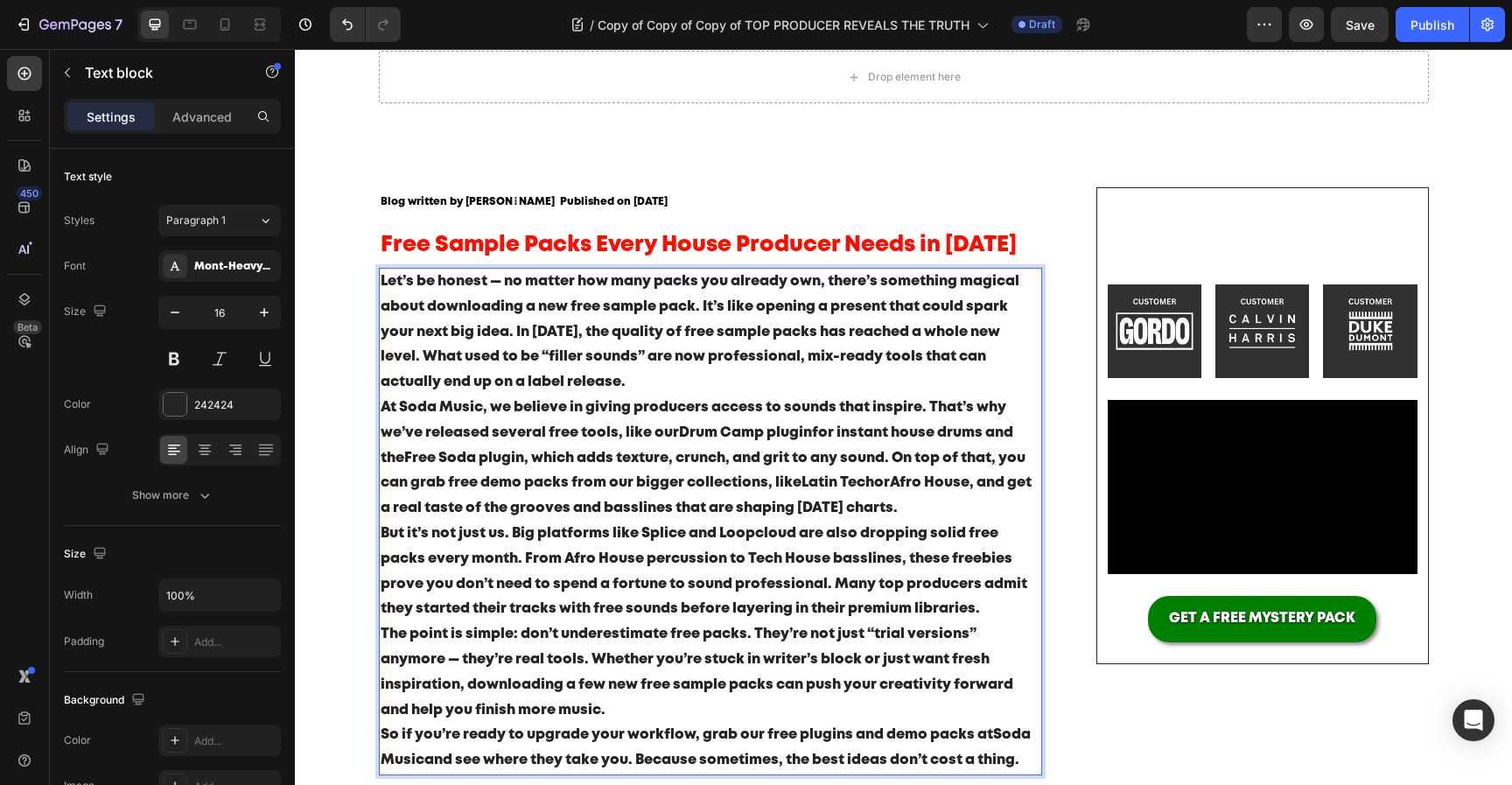
click at [618, 388] on p "Let’s be honest — no matter how many packs you already own, there’s something m…" at bounding box center [711, 332] width 661 height 126
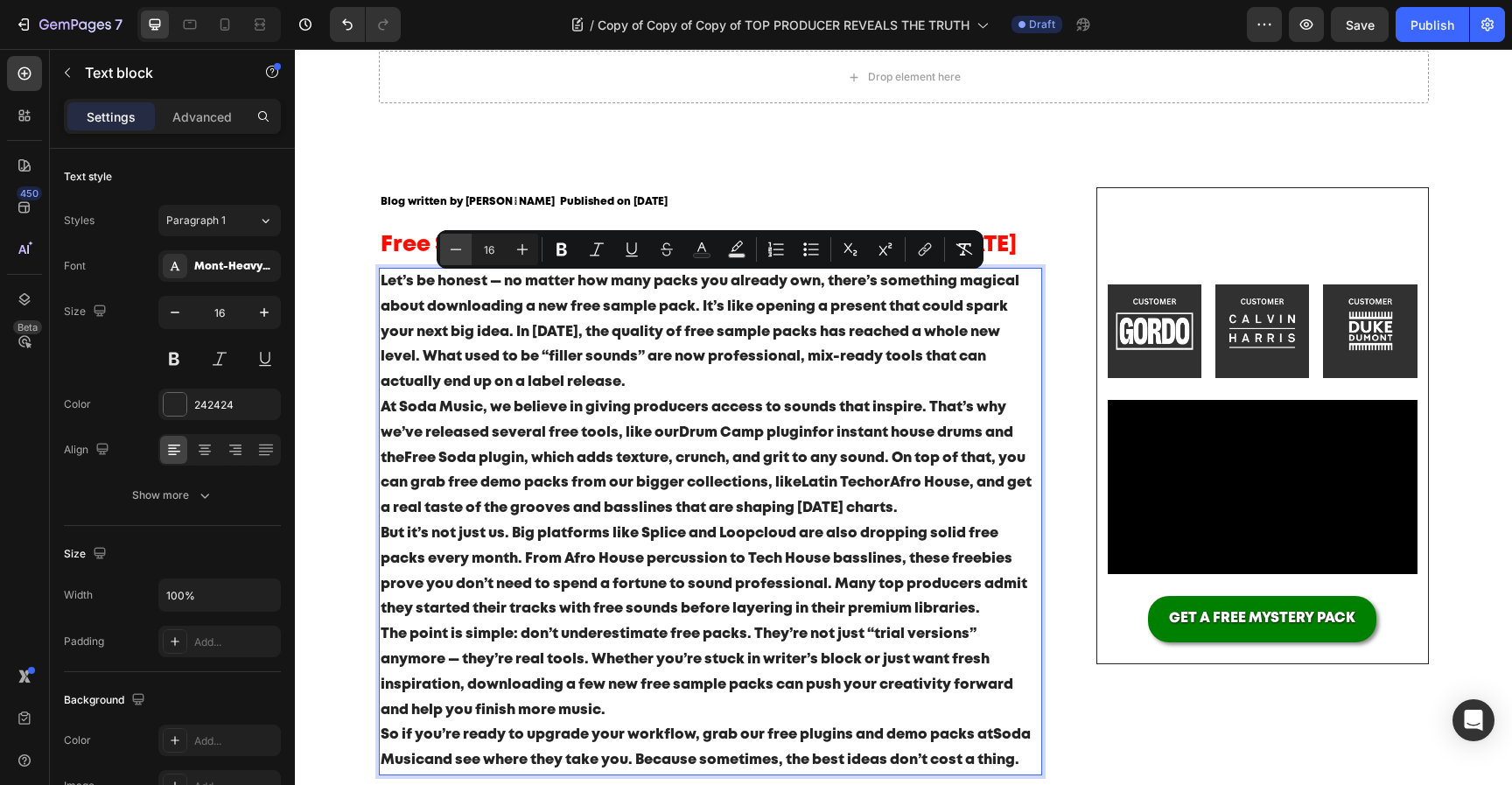
click at [460, 253] on icon "Editor contextual toolbar" at bounding box center [456, 249] width 17 height 17
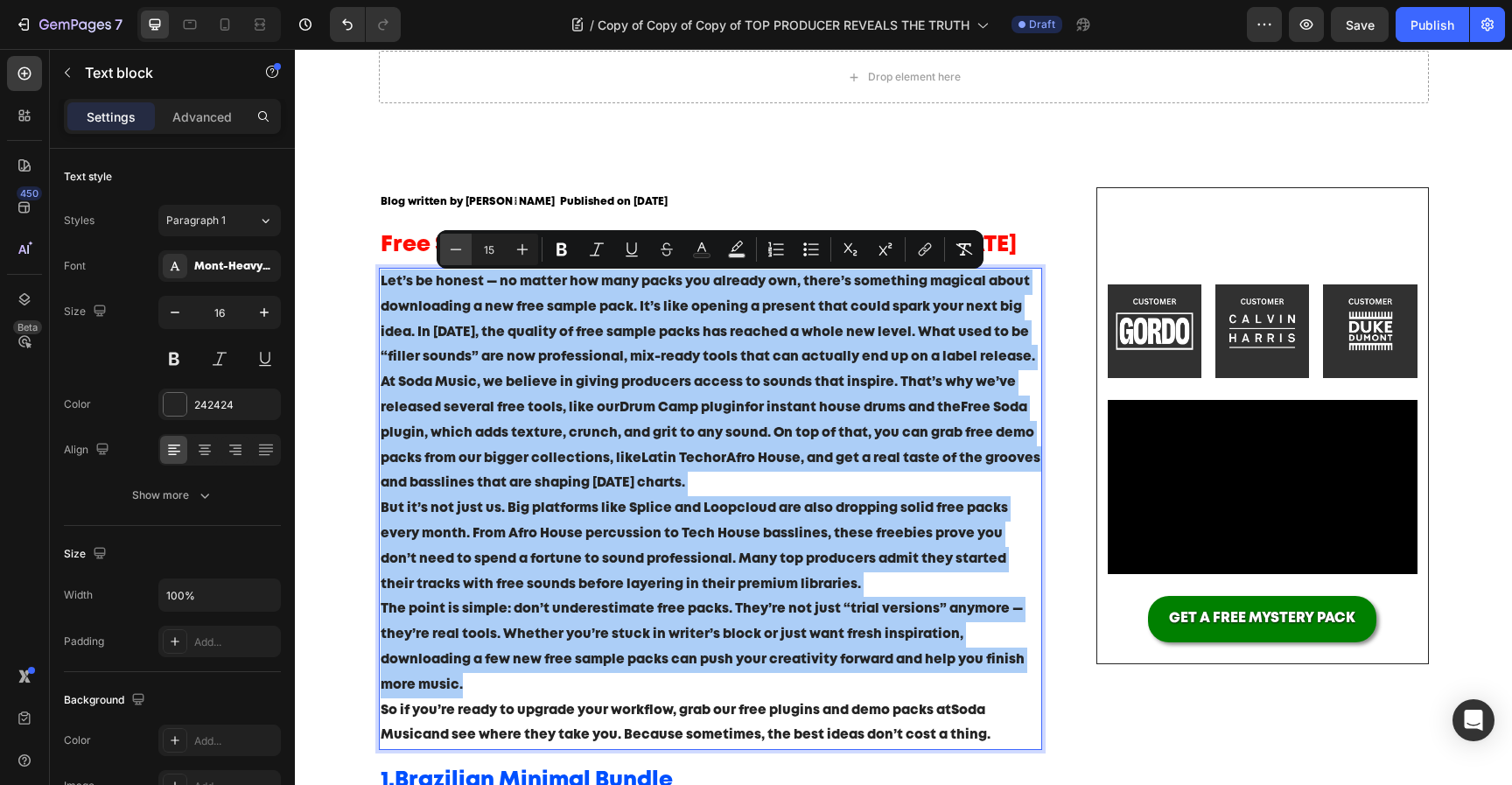
click at [460, 253] on icon "Editor contextual toolbar" at bounding box center [456, 249] width 17 height 17
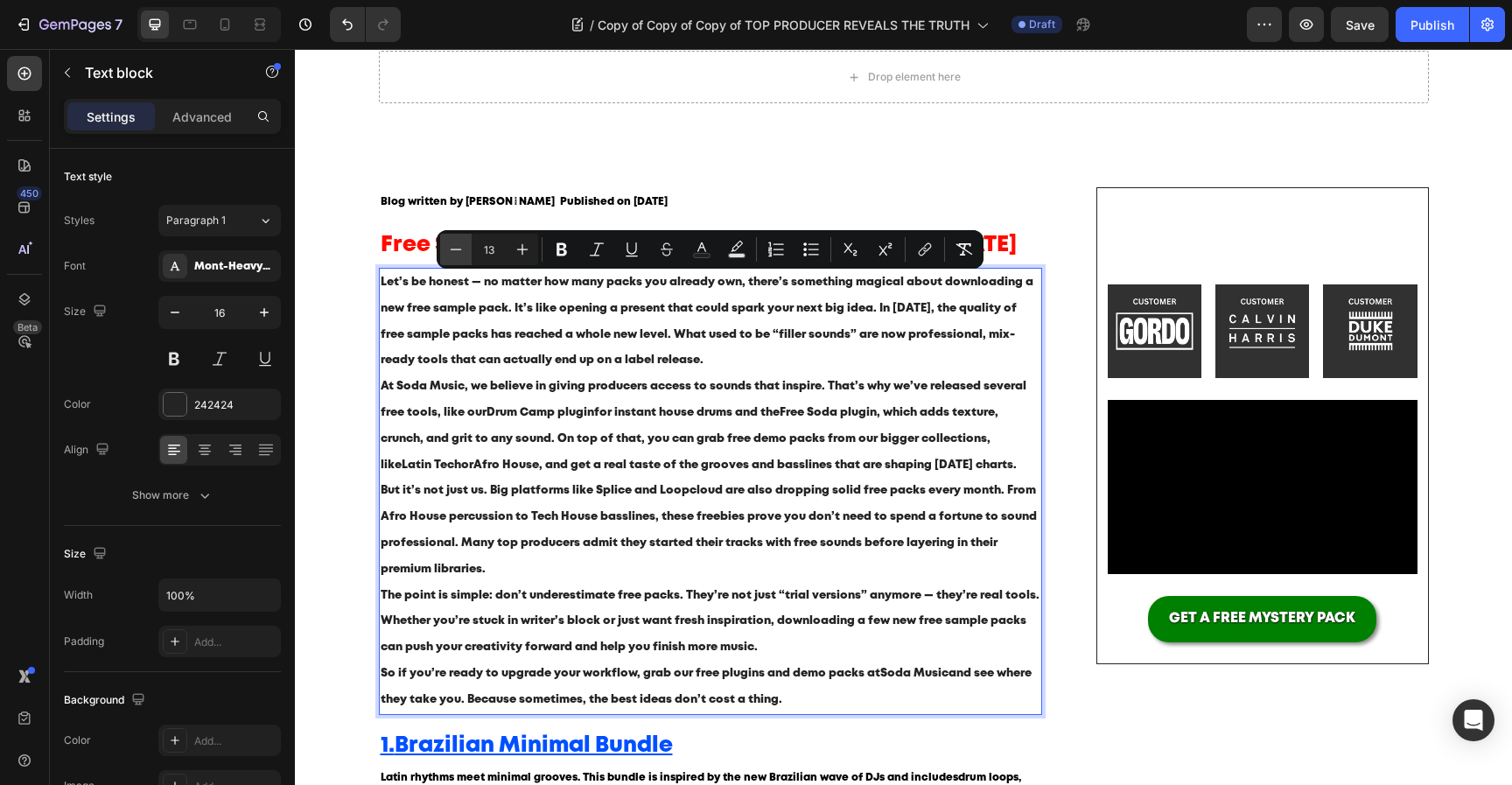
click at [460, 253] on icon "Editor contextual toolbar" at bounding box center [456, 249] width 17 height 17
type input "12"
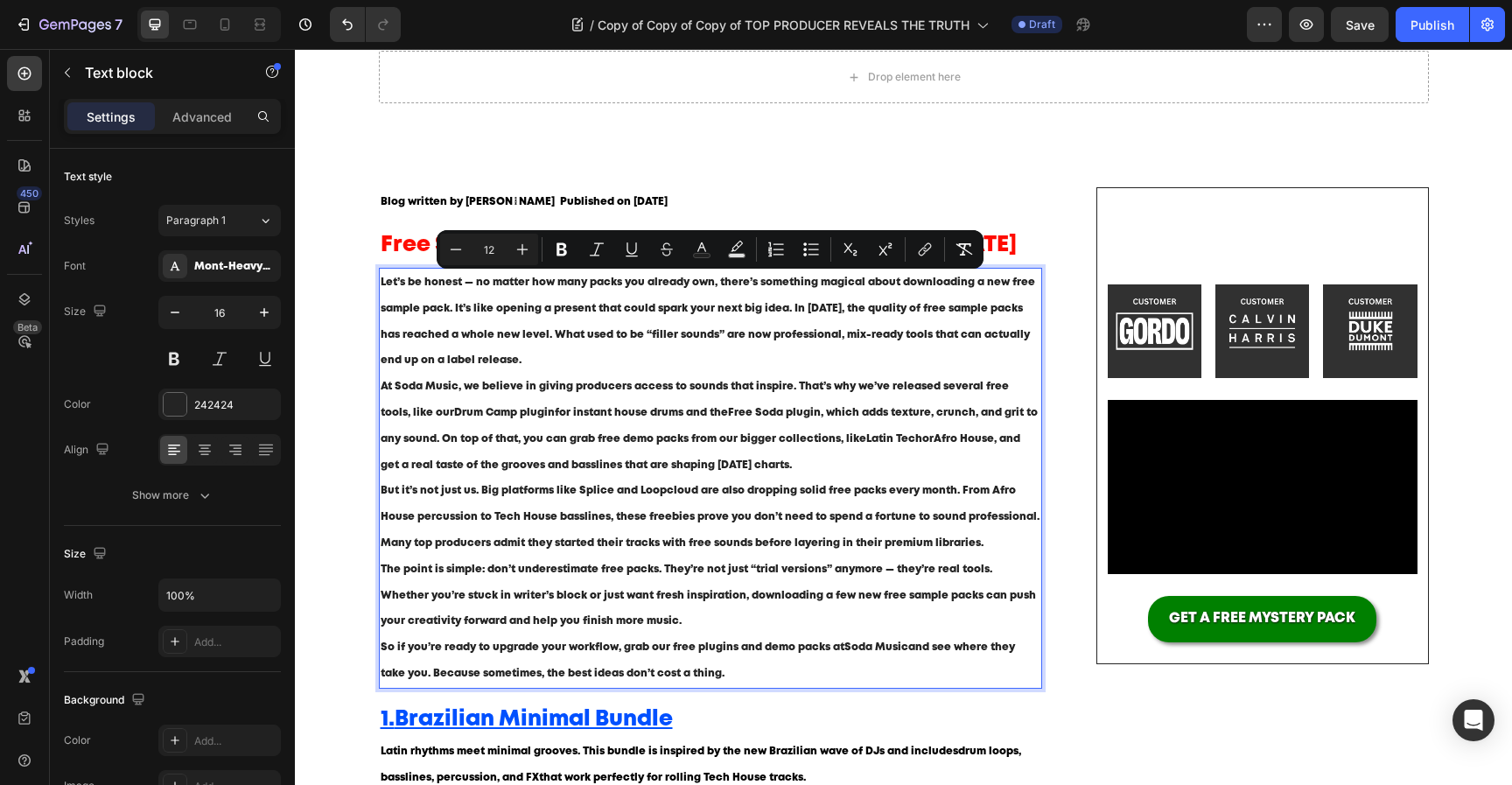
click at [650, 391] on span "At Soda Music, we believe in giving producers access to sounds that inspire. Th…" at bounding box center [709, 425] width 657 height 87
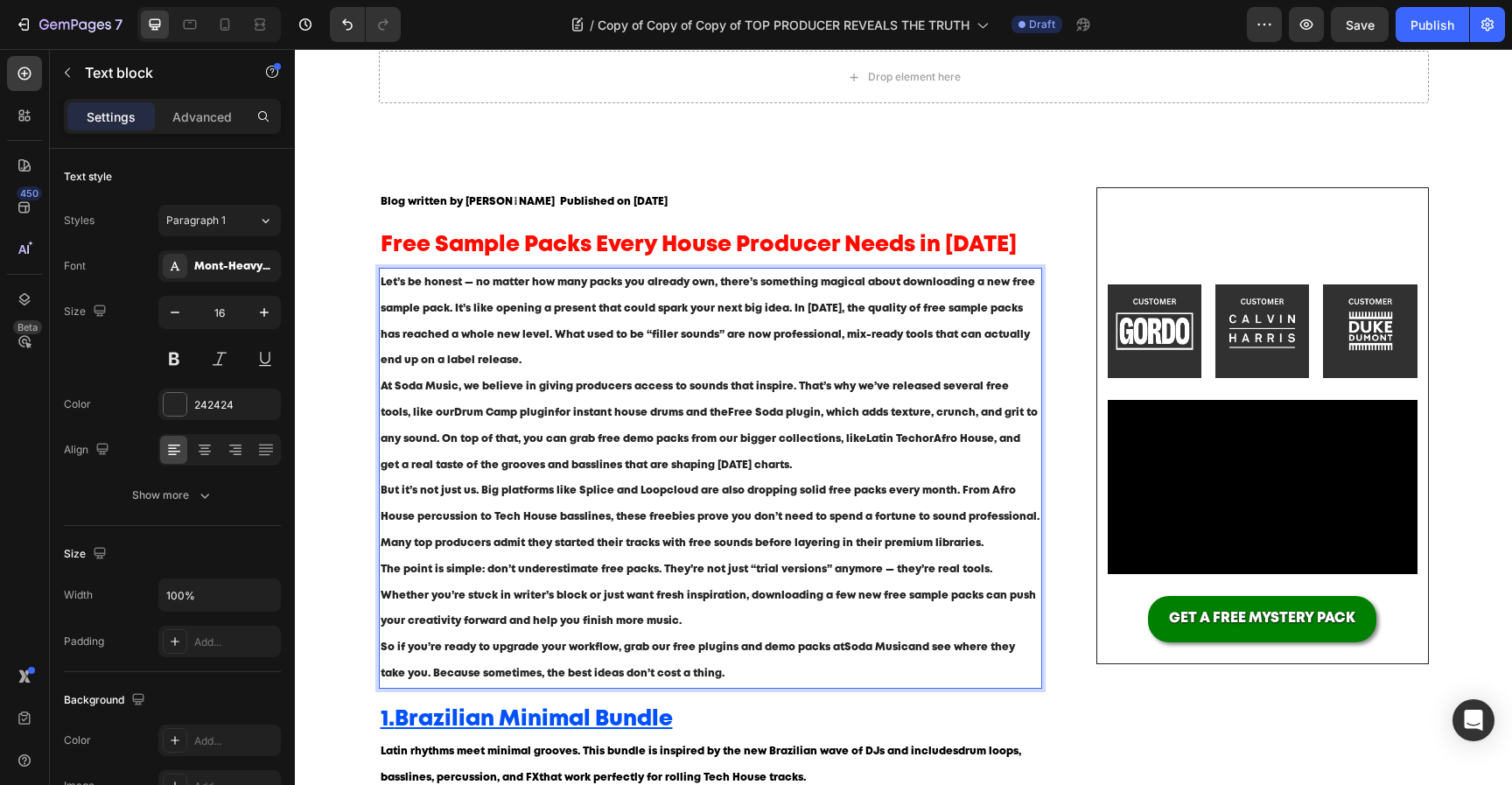
click at [549, 357] on p "Let’s be honest — no matter how many packs you already own, there’s something m…" at bounding box center [711, 322] width 661 height 104
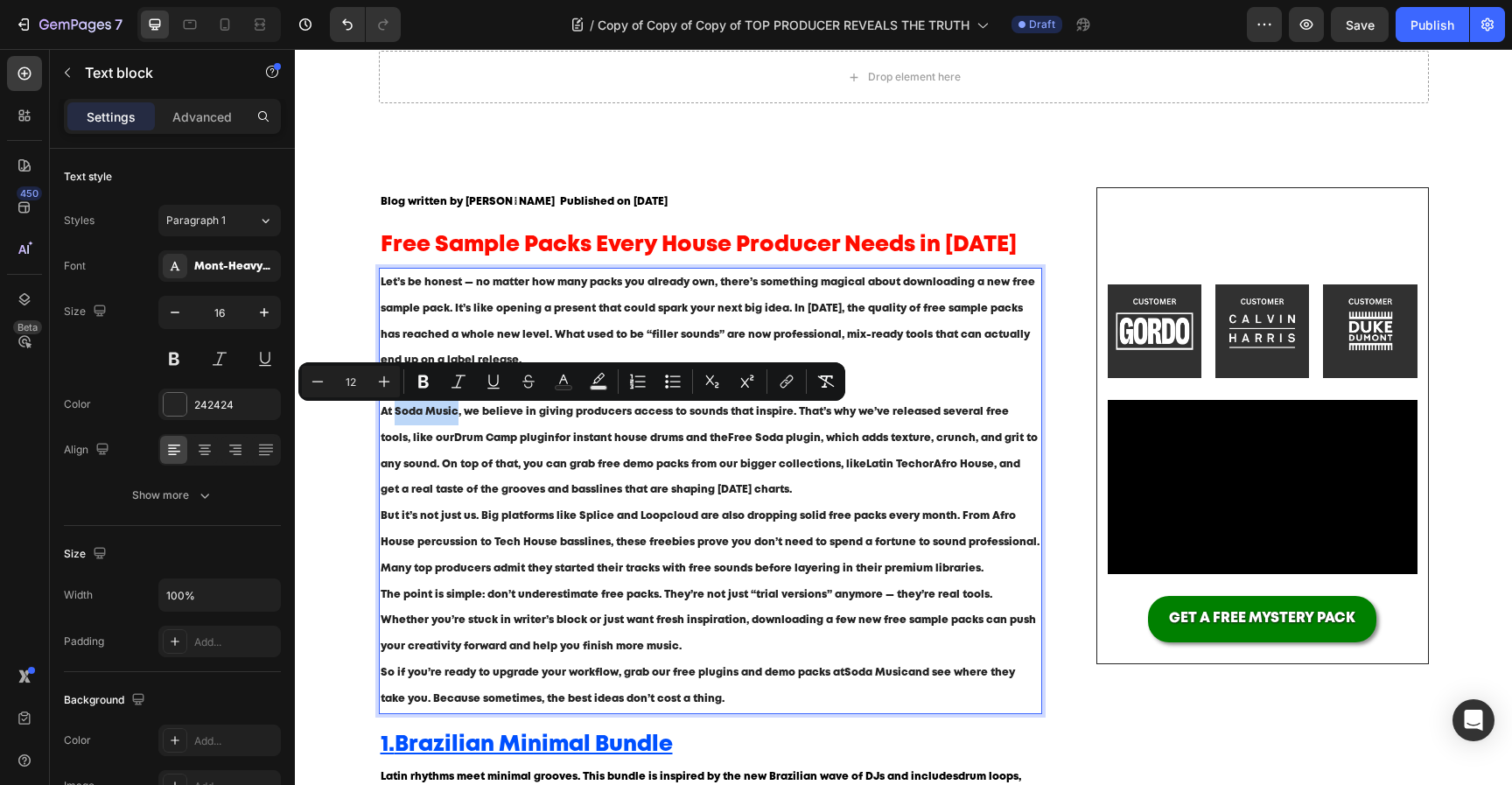
drag, startPoint x: 396, startPoint y: 411, endPoint x: 457, endPoint y: 419, distance: 61.5
click at [457, 419] on p "At Soda Music, we believe in giving producers access to sounds that inspire. Th…" at bounding box center [711, 451] width 661 height 104
click at [568, 392] on button "Text Color" at bounding box center [563, 381] width 31 height 31
type input "242424"
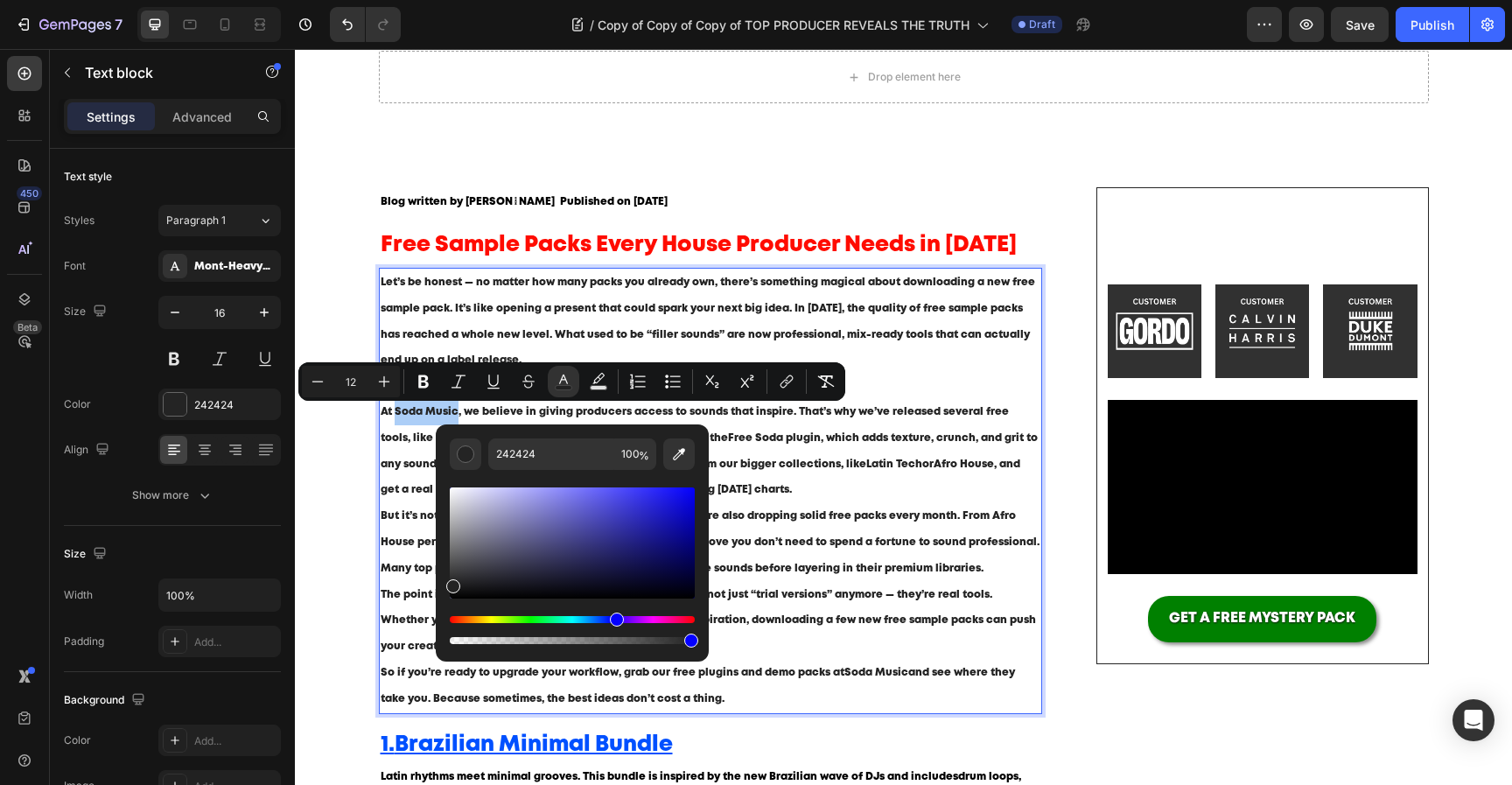
click at [614, 621] on div "Hue" at bounding box center [573, 619] width 245 height 7
click at [613, 621] on div "Hue" at bounding box center [573, 619] width 245 height 7
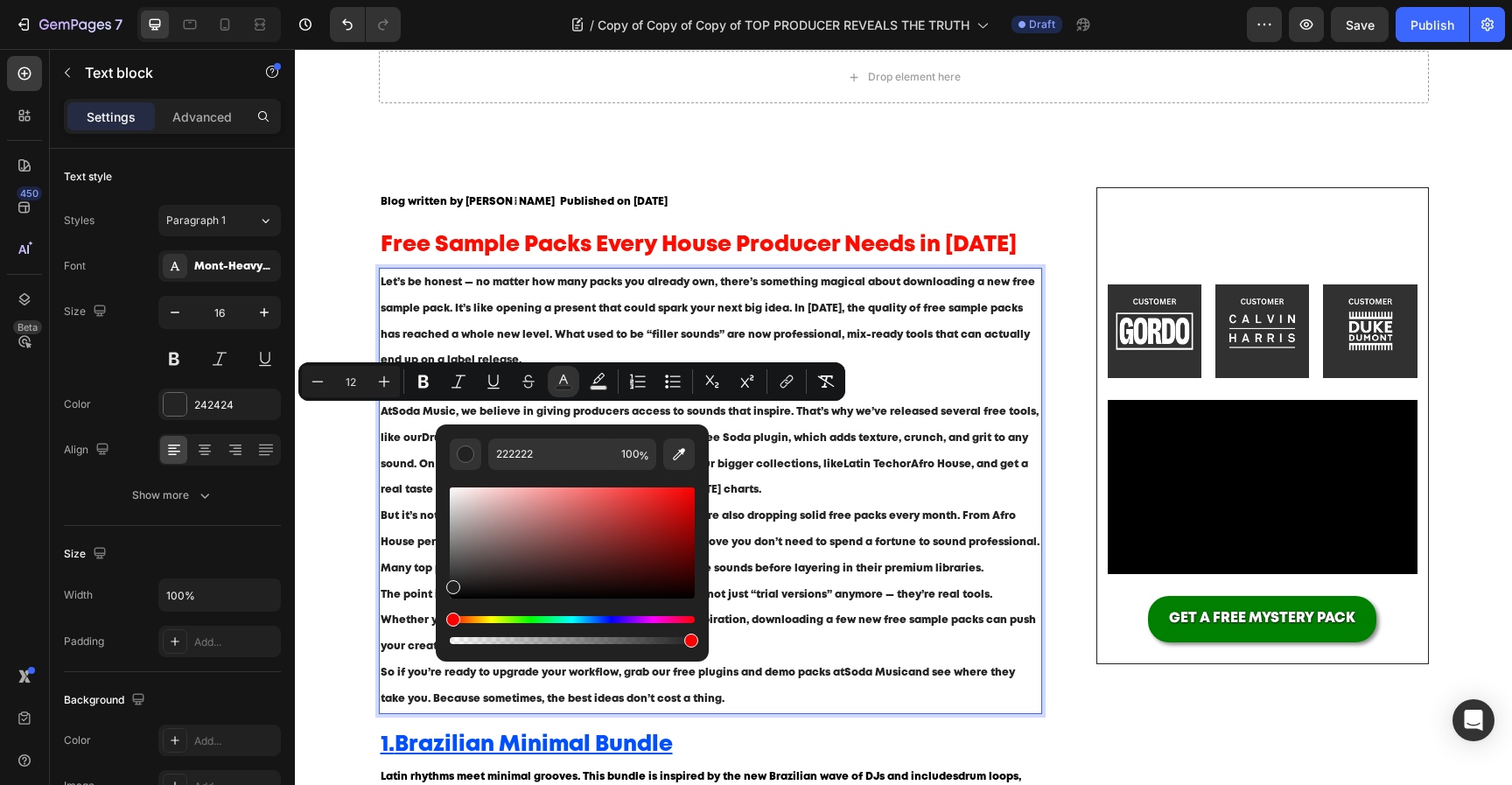
click at [601, 614] on div "Editor contextual toolbar" at bounding box center [573, 566] width 245 height 163
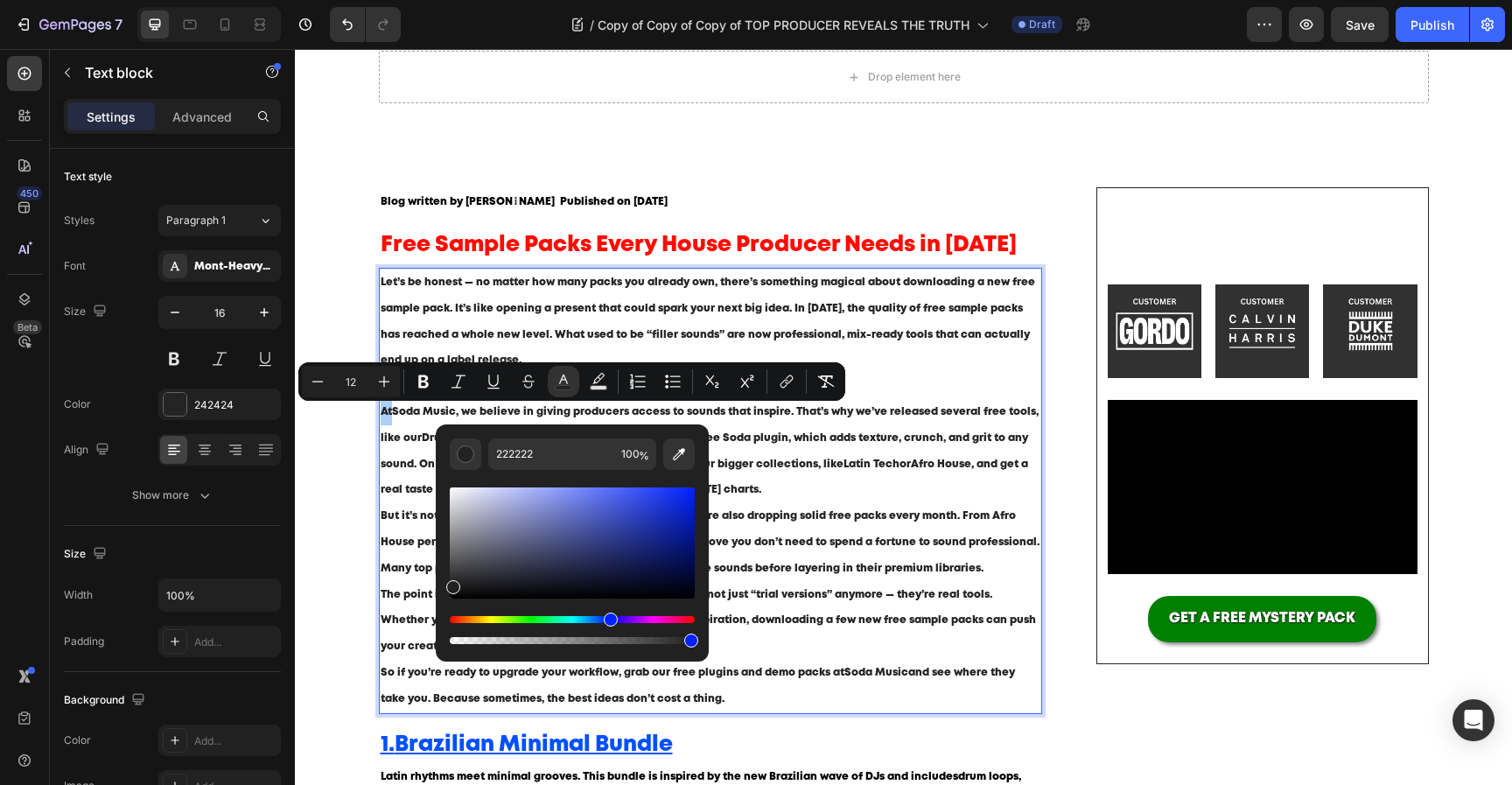
click at [608, 621] on div "Hue" at bounding box center [573, 619] width 245 height 7
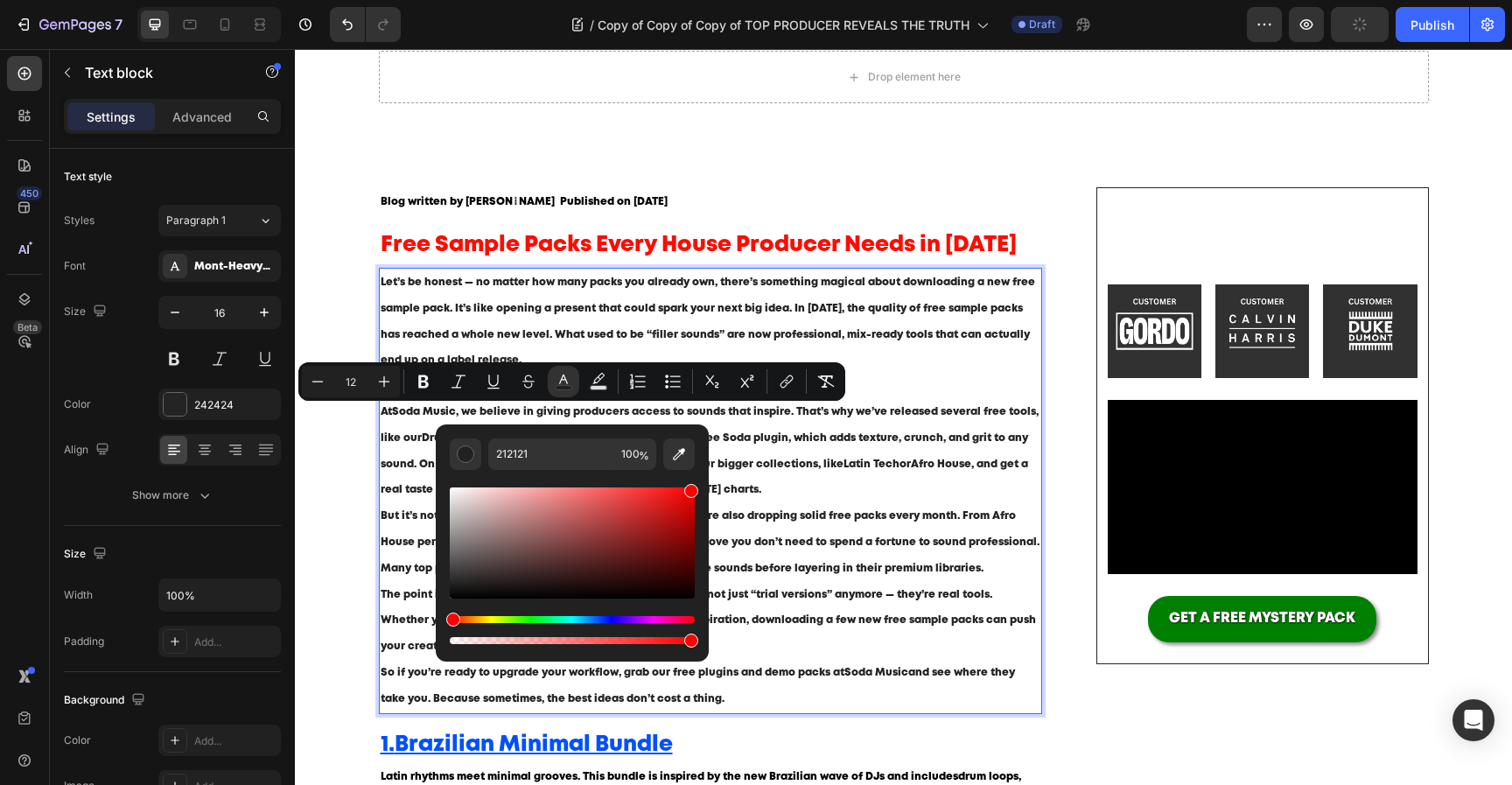
drag, startPoint x: 911, startPoint y: 598, endPoint x: 710, endPoint y: 458, distance: 245.0
click at [609, 617] on div "Hue" at bounding box center [573, 619] width 245 height 7
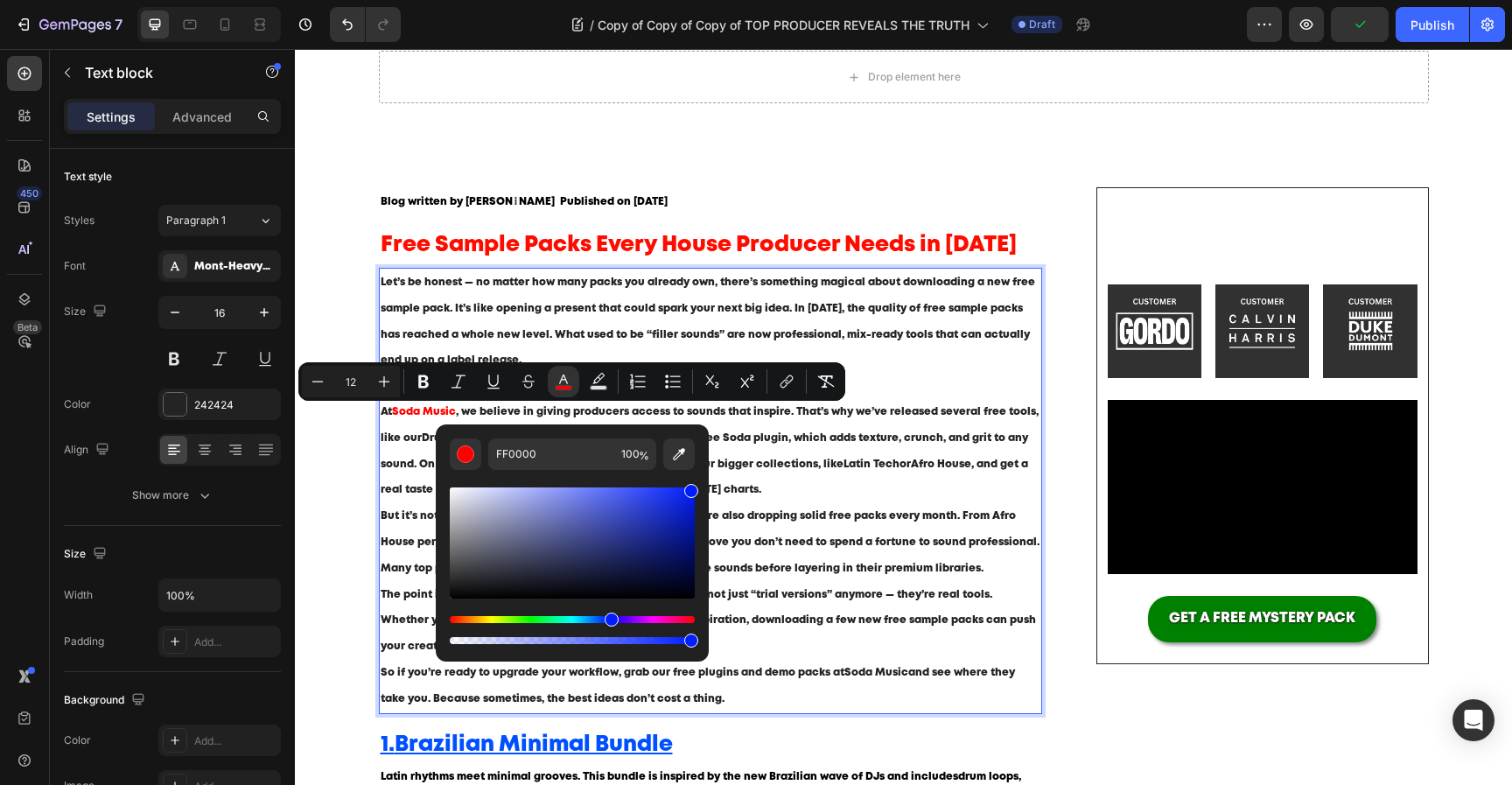
type input "001DFF"
click at [551, 451] on input "001DFF" at bounding box center [551, 454] width 126 height 31
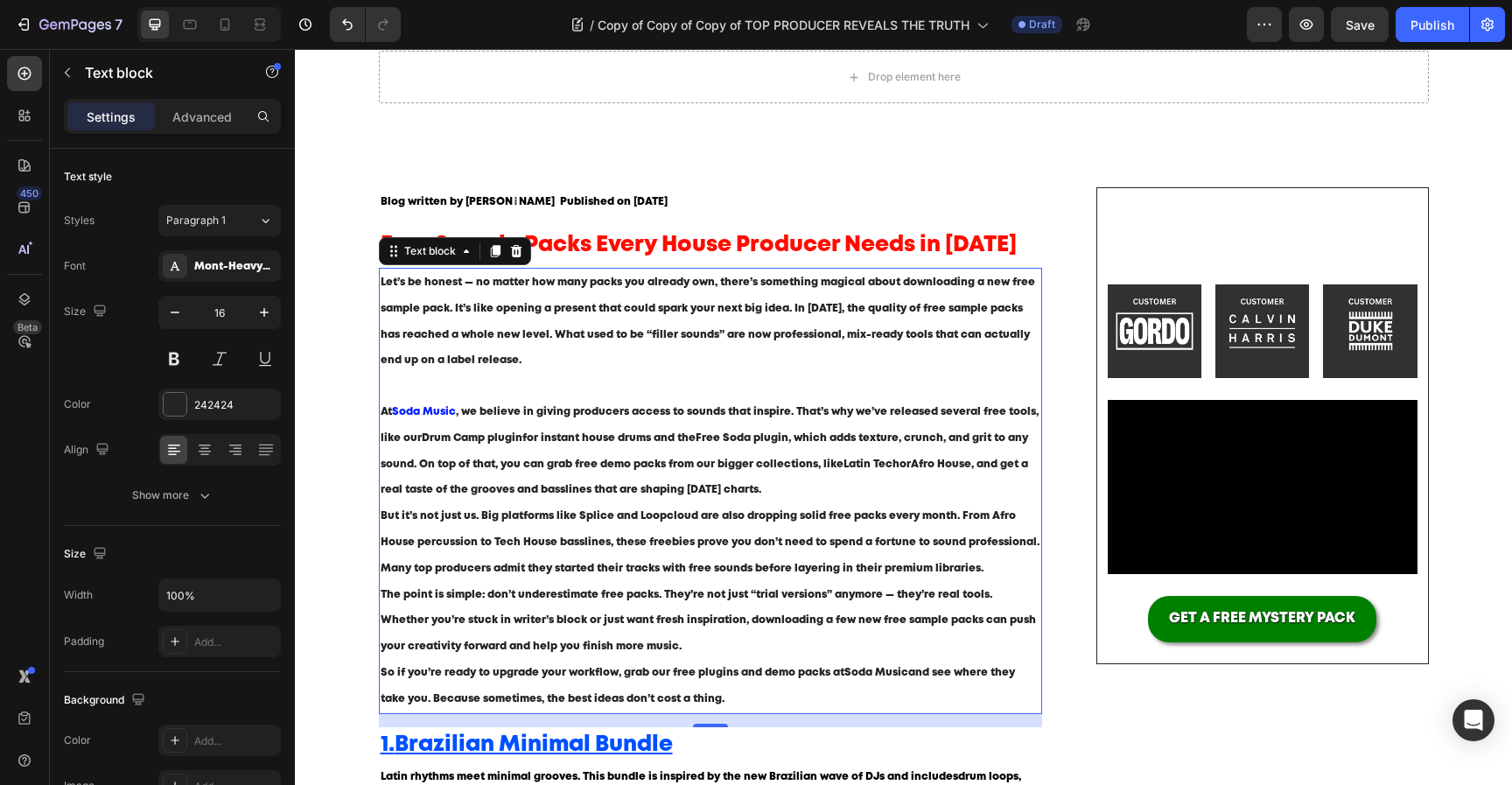
click at [486, 429] on p "At Soda Music , we believe in giving producers access to sounds that inspire. T…" at bounding box center [711, 451] width 661 height 104
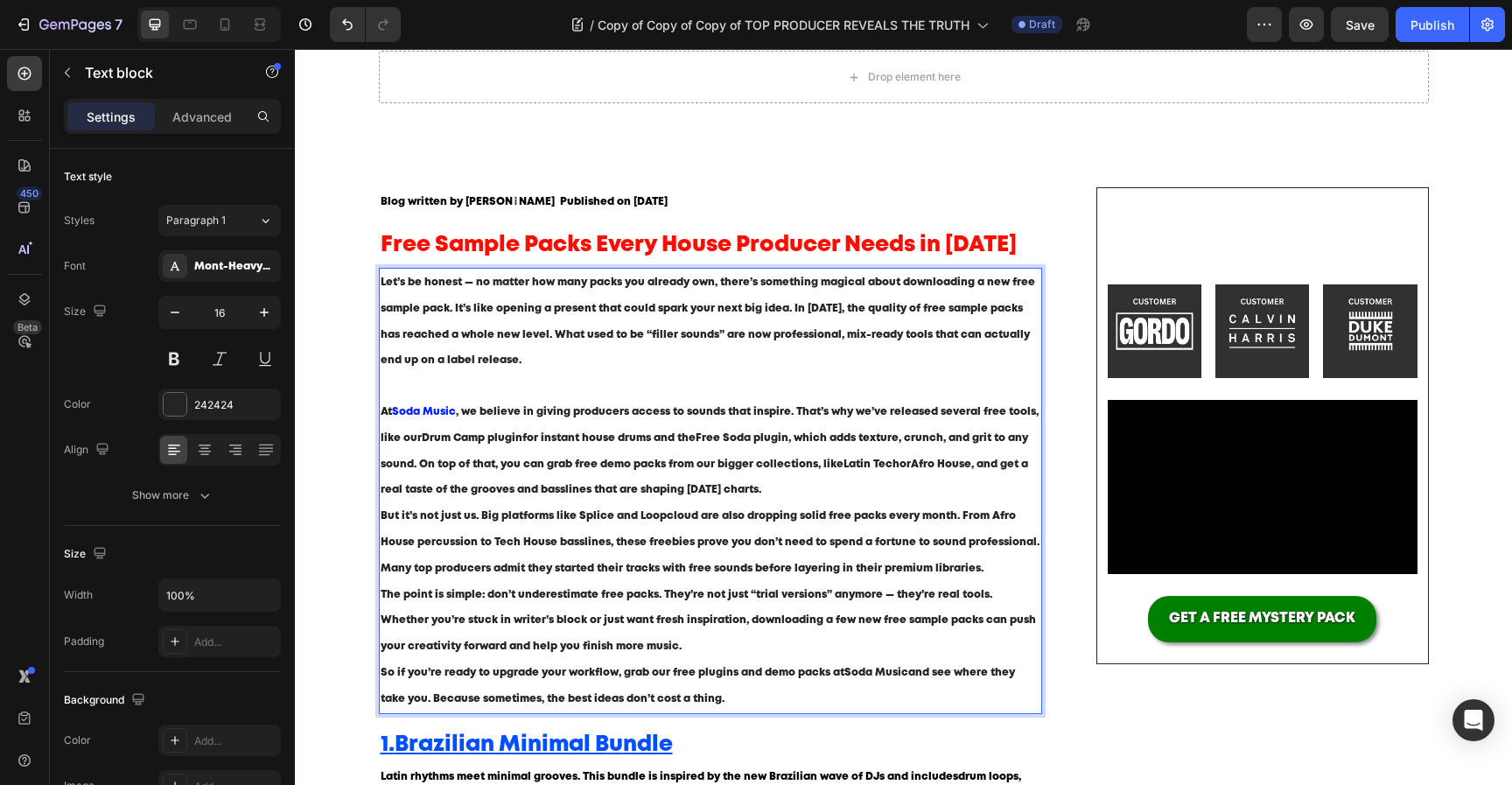
click at [434, 409] on span "Soda Music" at bounding box center [424, 412] width 64 height 9
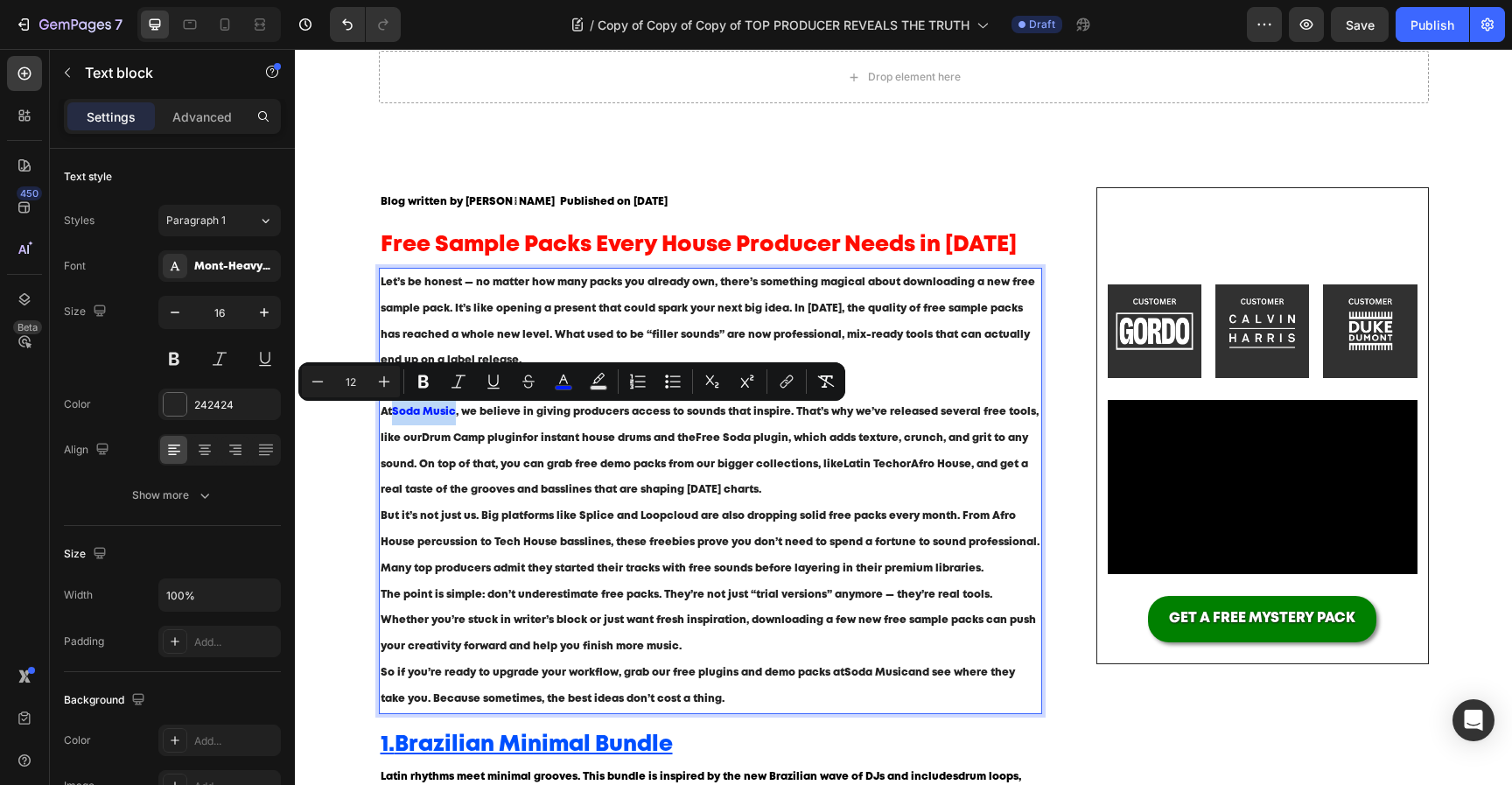
click at [401, 414] on span "Soda Music" at bounding box center [424, 412] width 64 height 9
click at [779, 378] on icon "Editor contextual toolbar" at bounding box center [786, 382] width 17 height 17
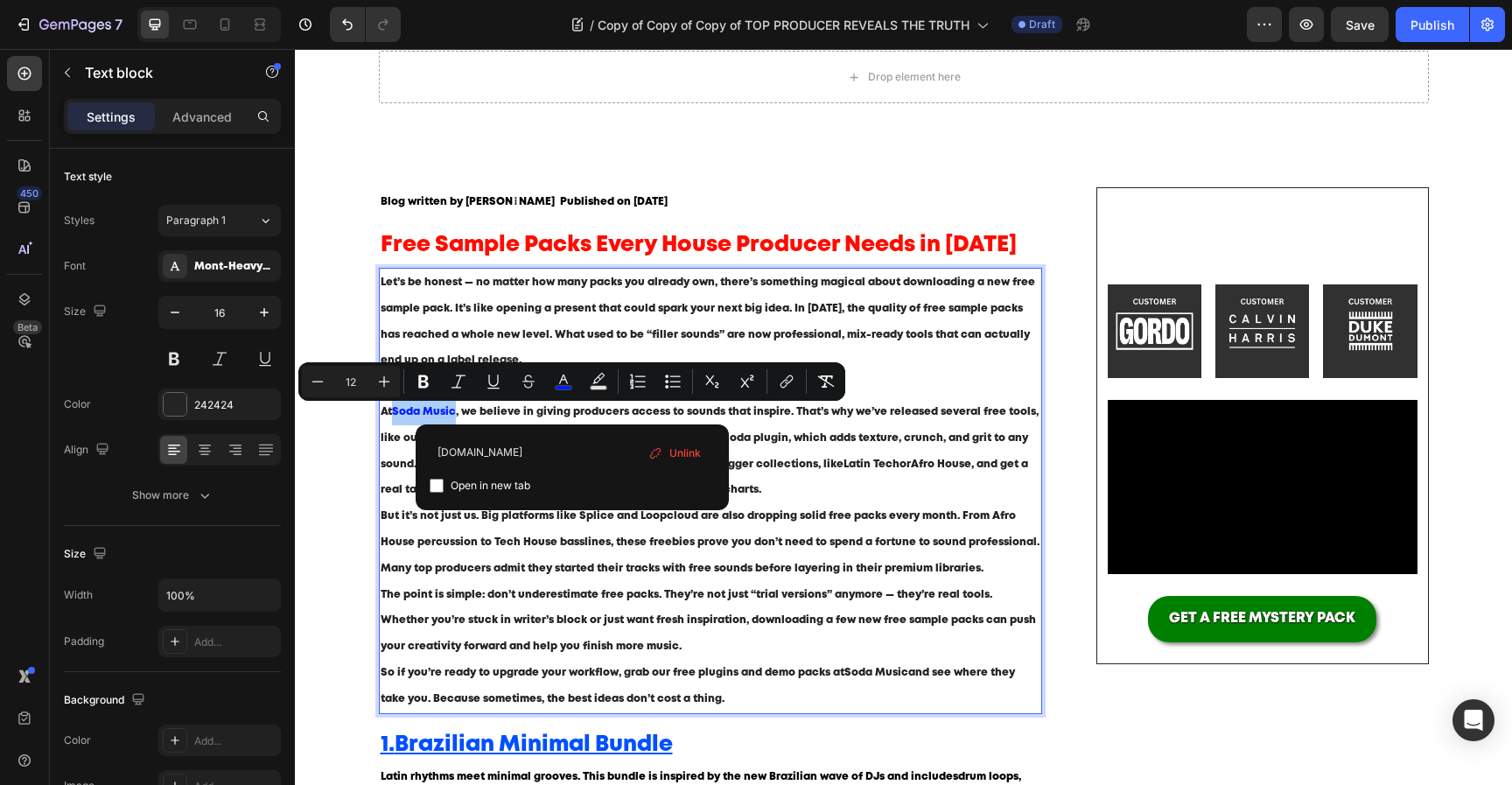
type input "[DOMAIN_NAME]"
click at [518, 485] on span "Open in new tab" at bounding box center [491, 485] width 80 height 21
checkbox input "true"
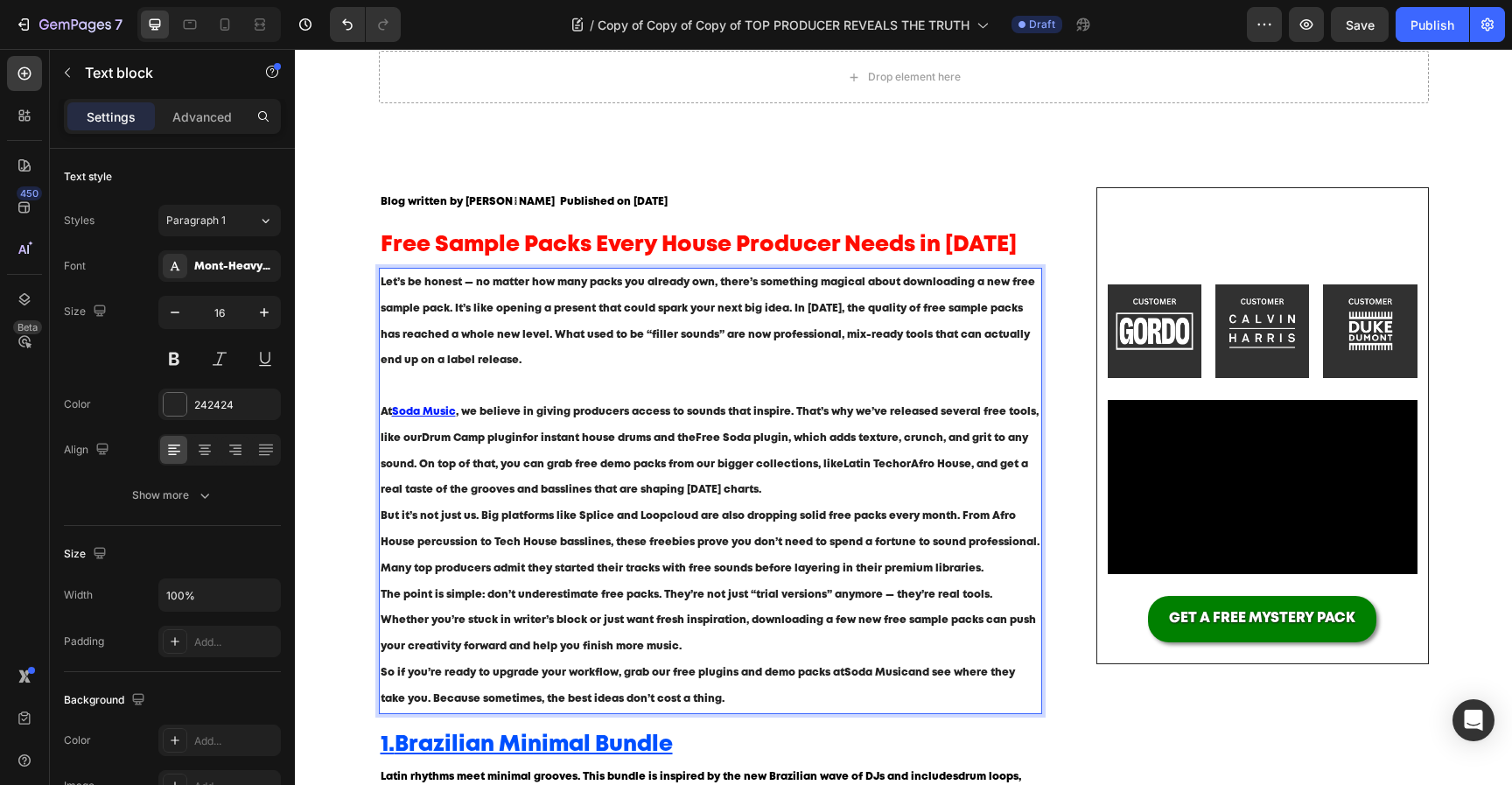
click at [783, 452] on p "At Soda Music , we believe in giving producers access to sounds that inspire. T…" at bounding box center [711, 451] width 661 height 104
click at [824, 490] on p "At Soda Music , we believe in giving producers access to sounds that inspire. T…" at bounding box center [711, 451] width 661 height 104
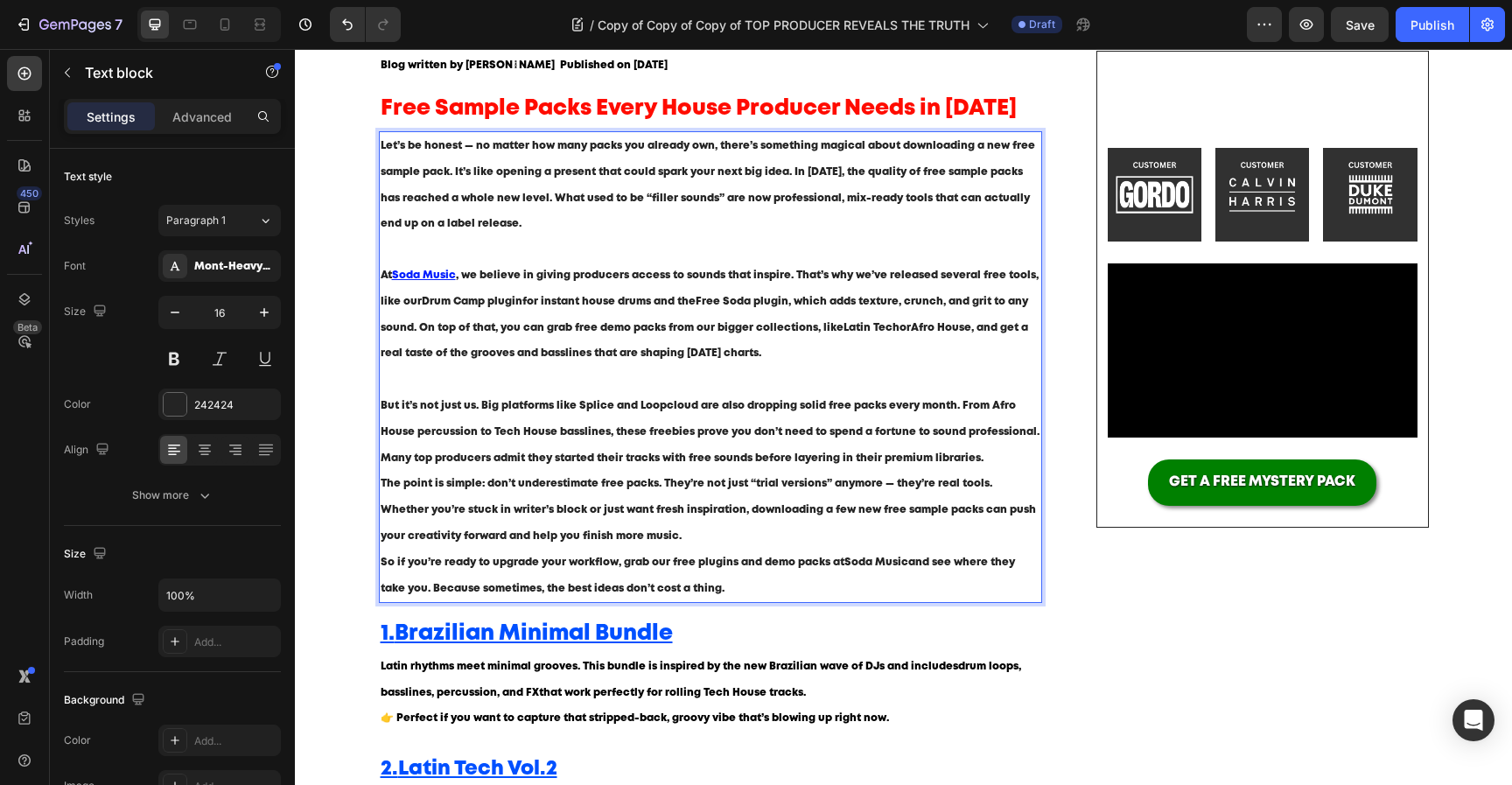
scroll to position [195, 0]
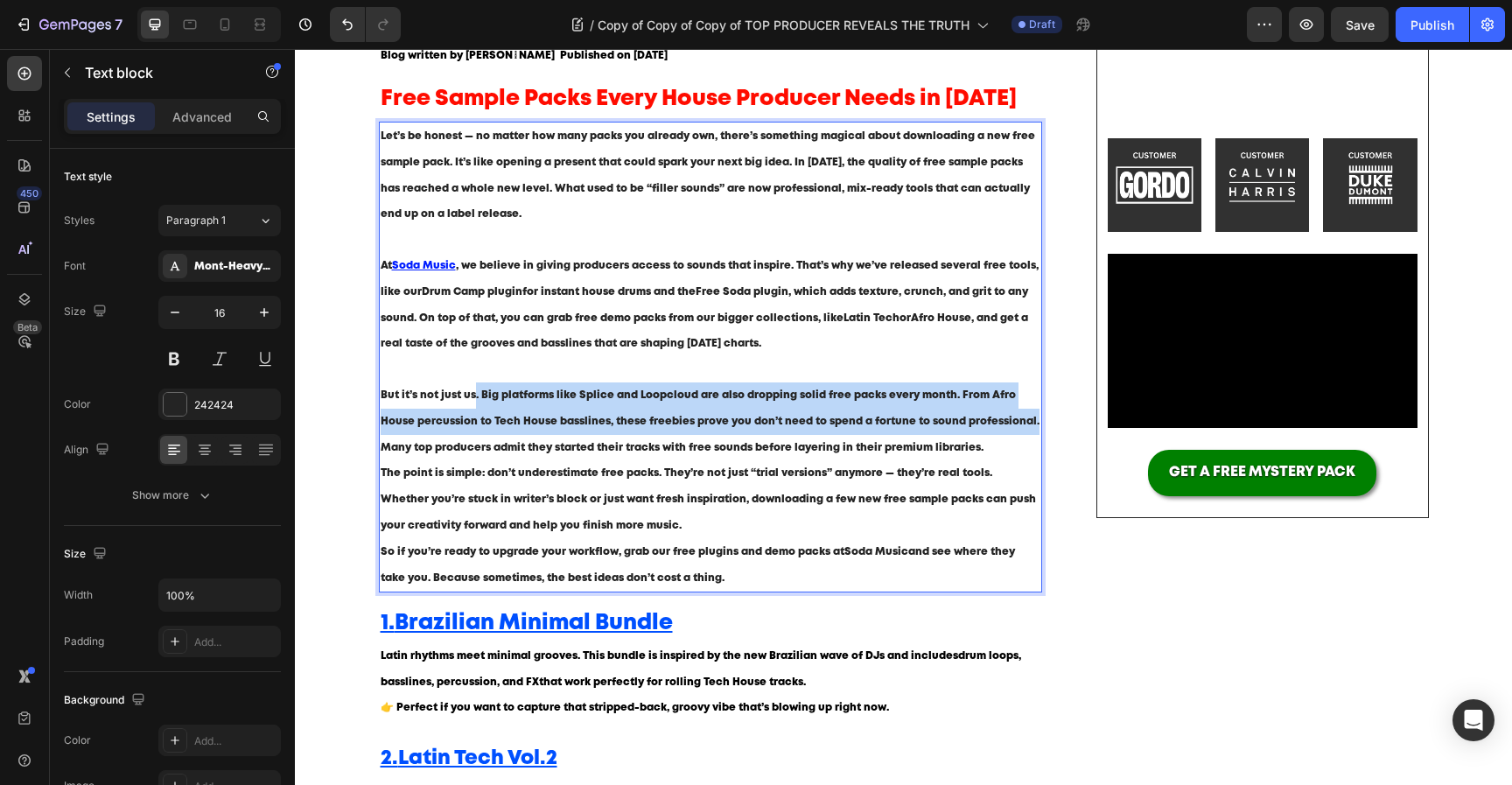
drag, startPoint x: 1030, startPoint y: 422, endPoint x: 472, endPoint y: 391, distance: 558.9
click at [472, 391] on span "But it’s not just us. Big platforms like Splice and Loopcloud are also dropping…" at bounding box center [710, 421] width 659 height 62
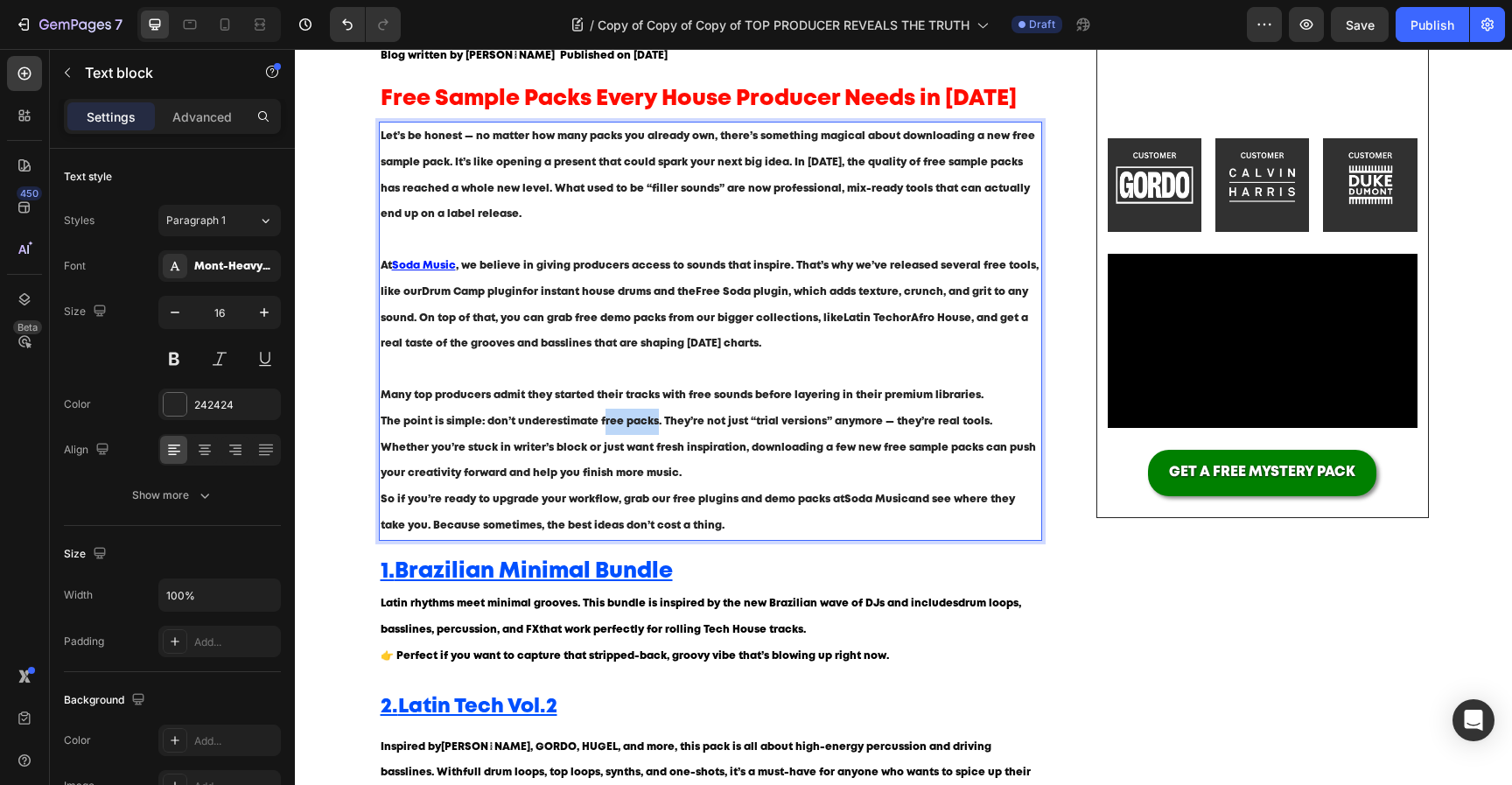
drag, startPoint x: 601, startPoint y: 422, endPoint x: 654, endPoint y: 427, distance: 53.2
click at [654, 427] on p "The point is simple: don’t underestimate free packs. They’re not just “trial ve…" at bounding box center [711, 447] width 661 height 78
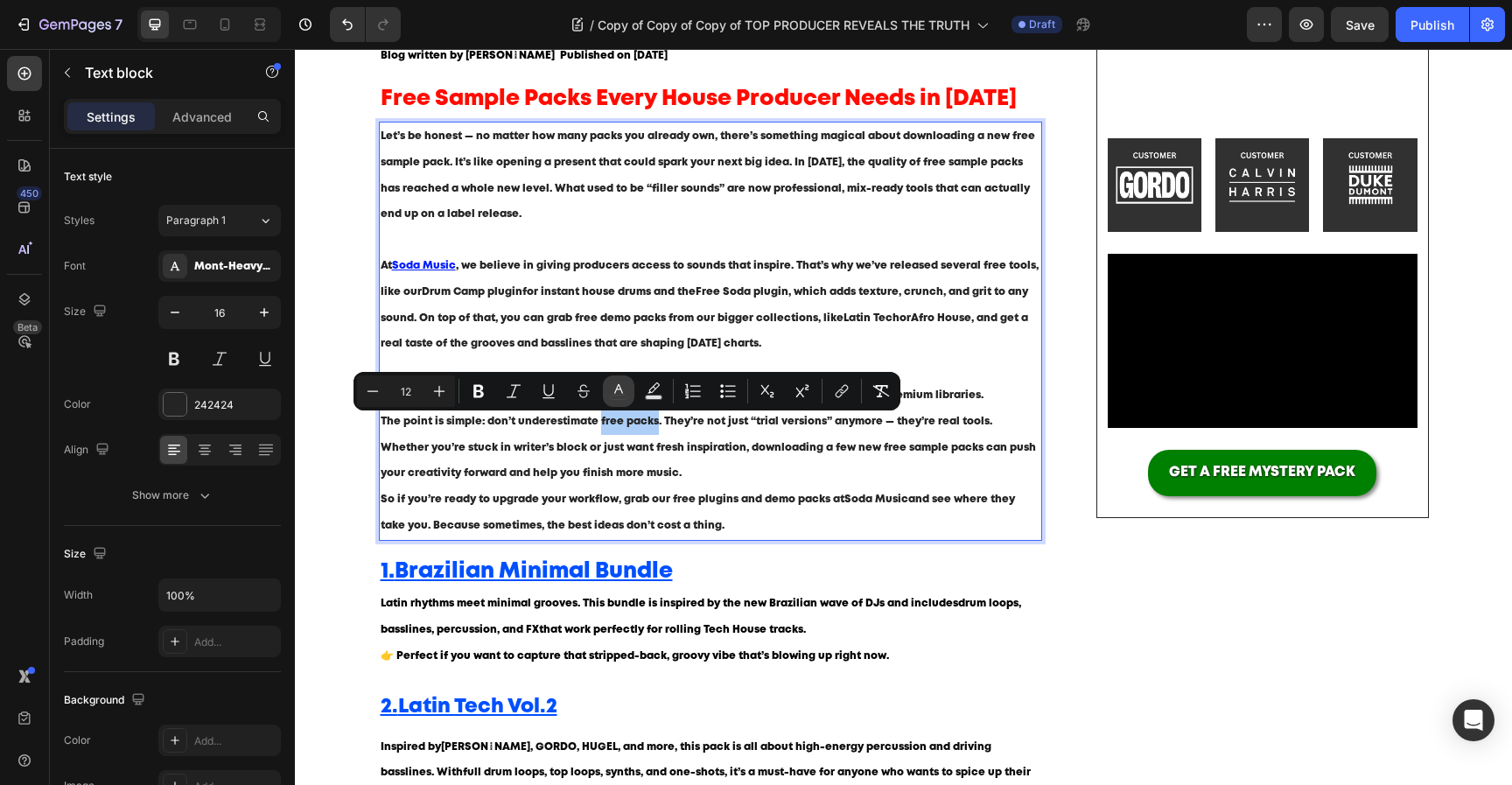
click at [626, 396] on icon "Editor contextual toolbar" at bounding box center [618, 391] width 17 height 17
type input "242424"
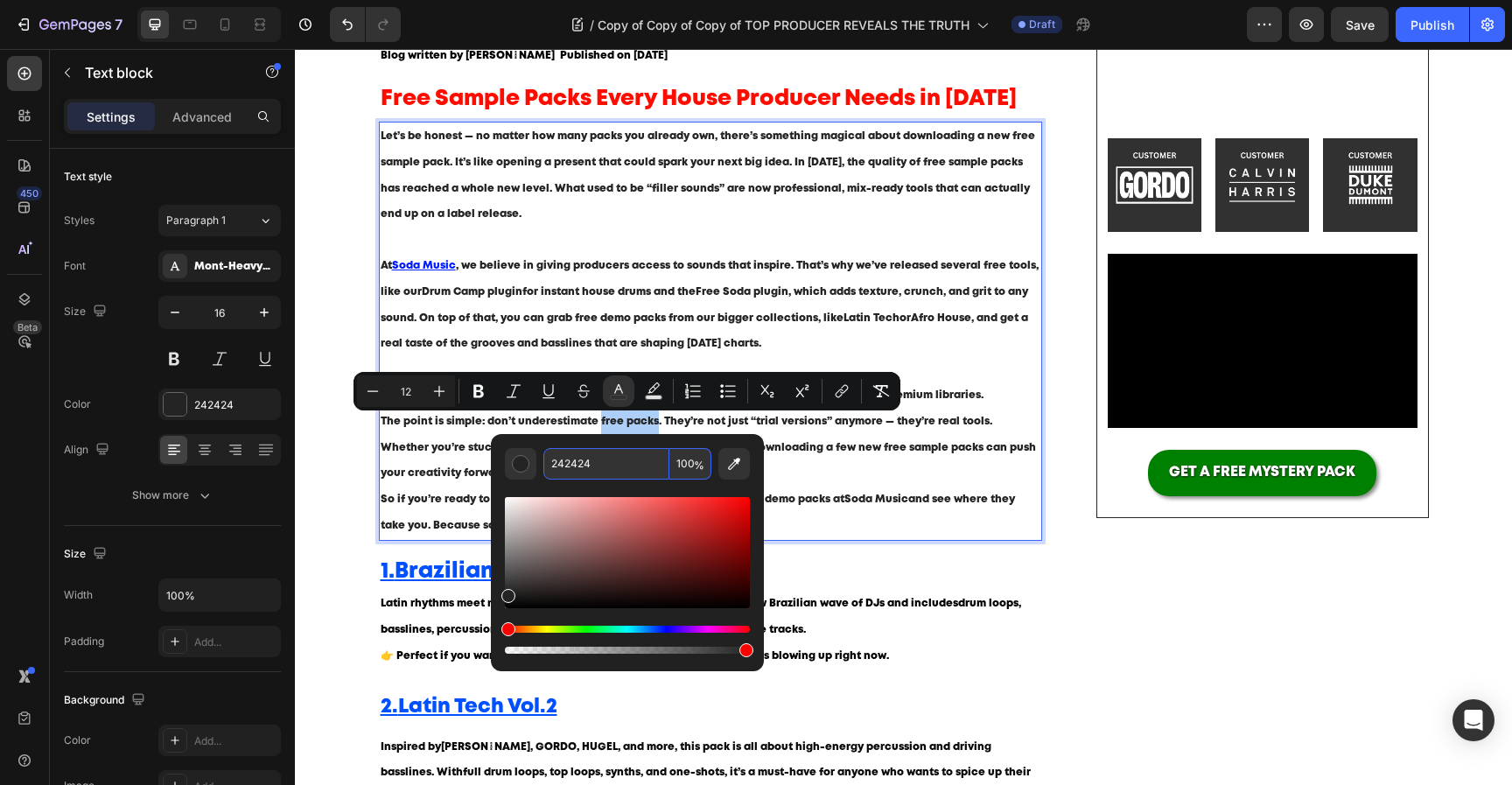
click at [596, 469] on input "242424" at bounding box center [606, 463] width 126 height 31
paste input "001DFF"
type input "001DFF"
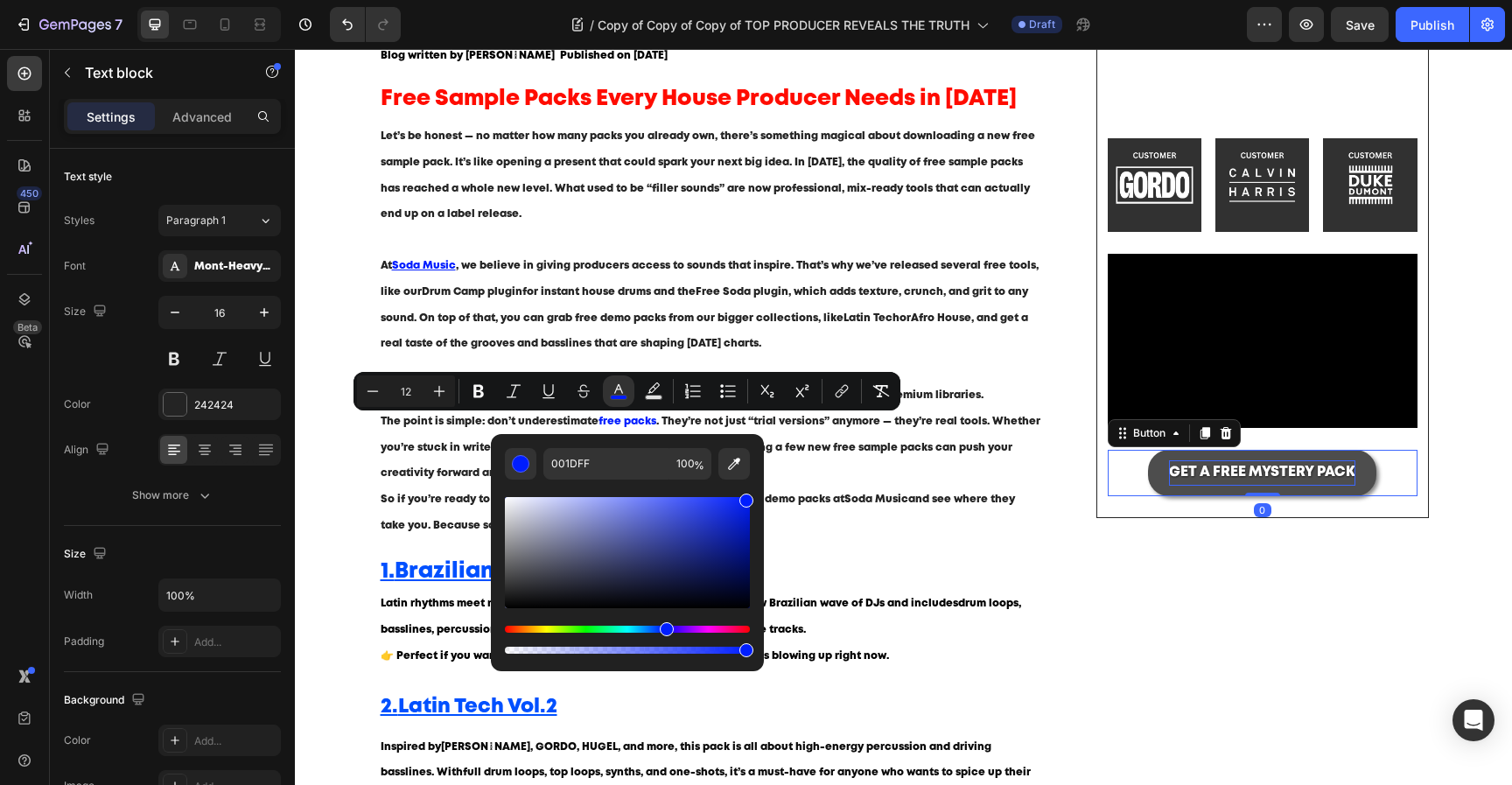
click at [1185, 479] on p "GET A FREE MYSTERY PACK" at bounding box center [1262, 473] width 186 height 26
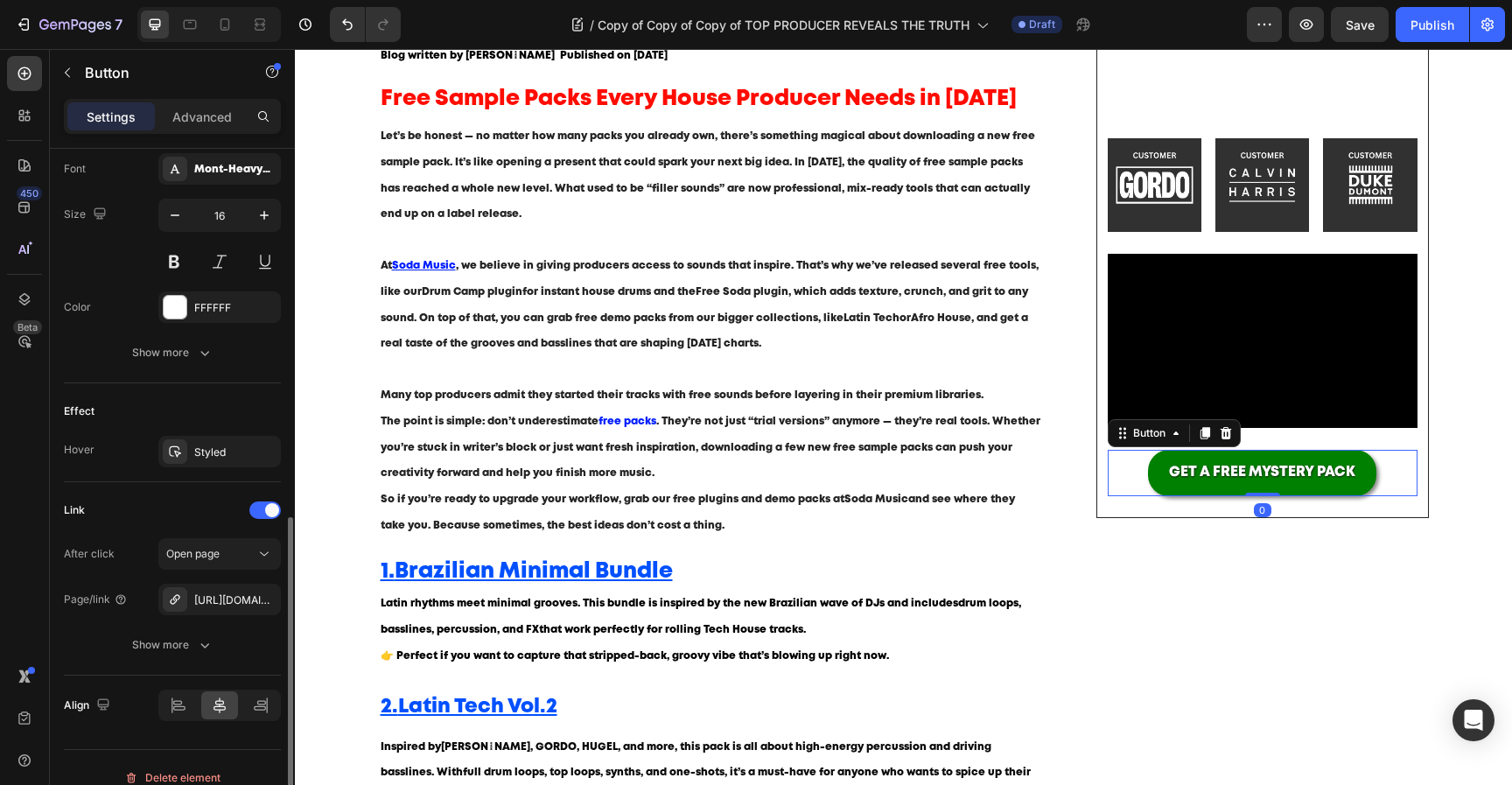
scroll to position [705, 0]
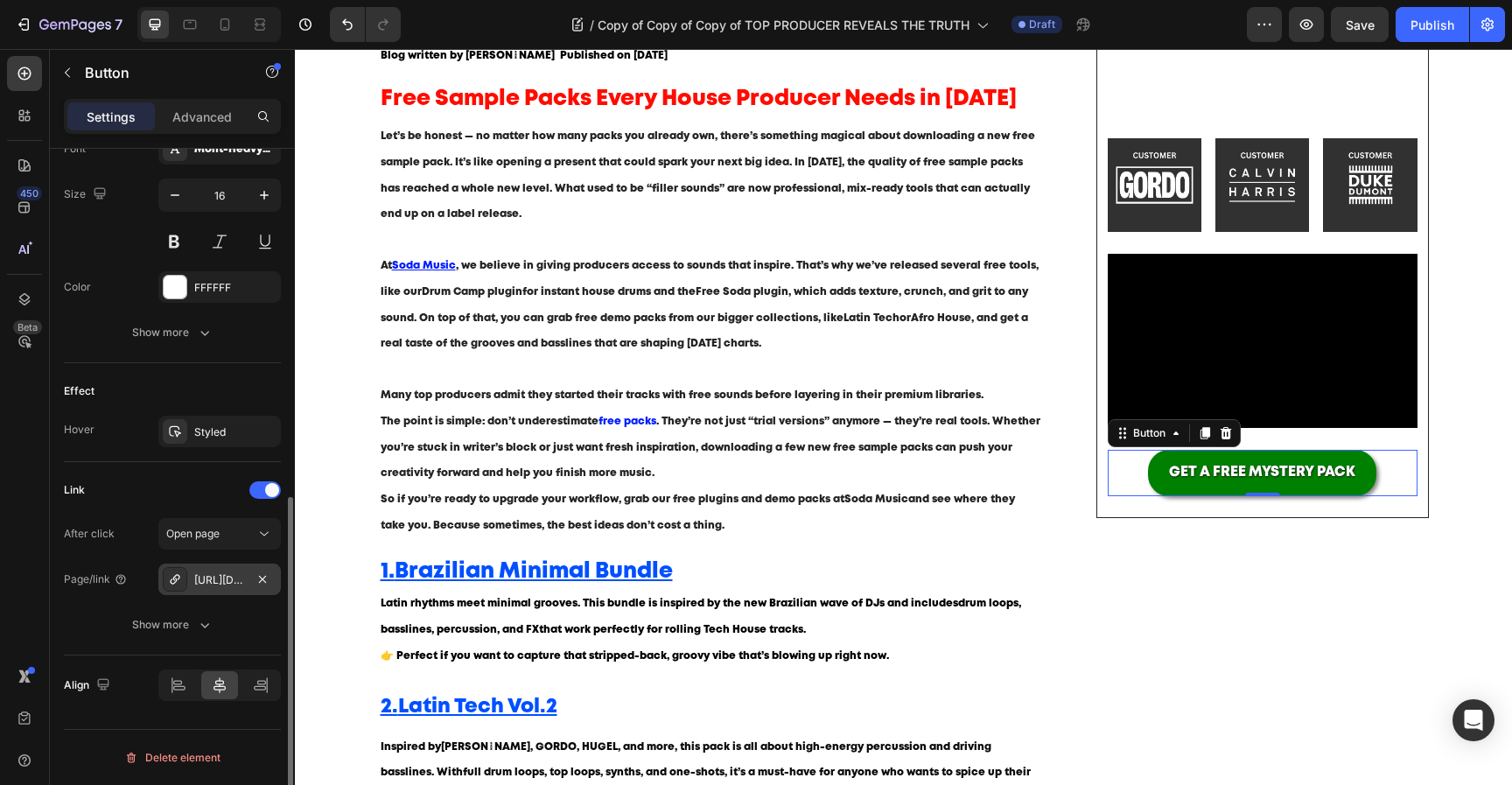
click at [234, 584] on div "[URL][DOMAIN_NAME]" at bounding box center [219, 580] width 50 height 16
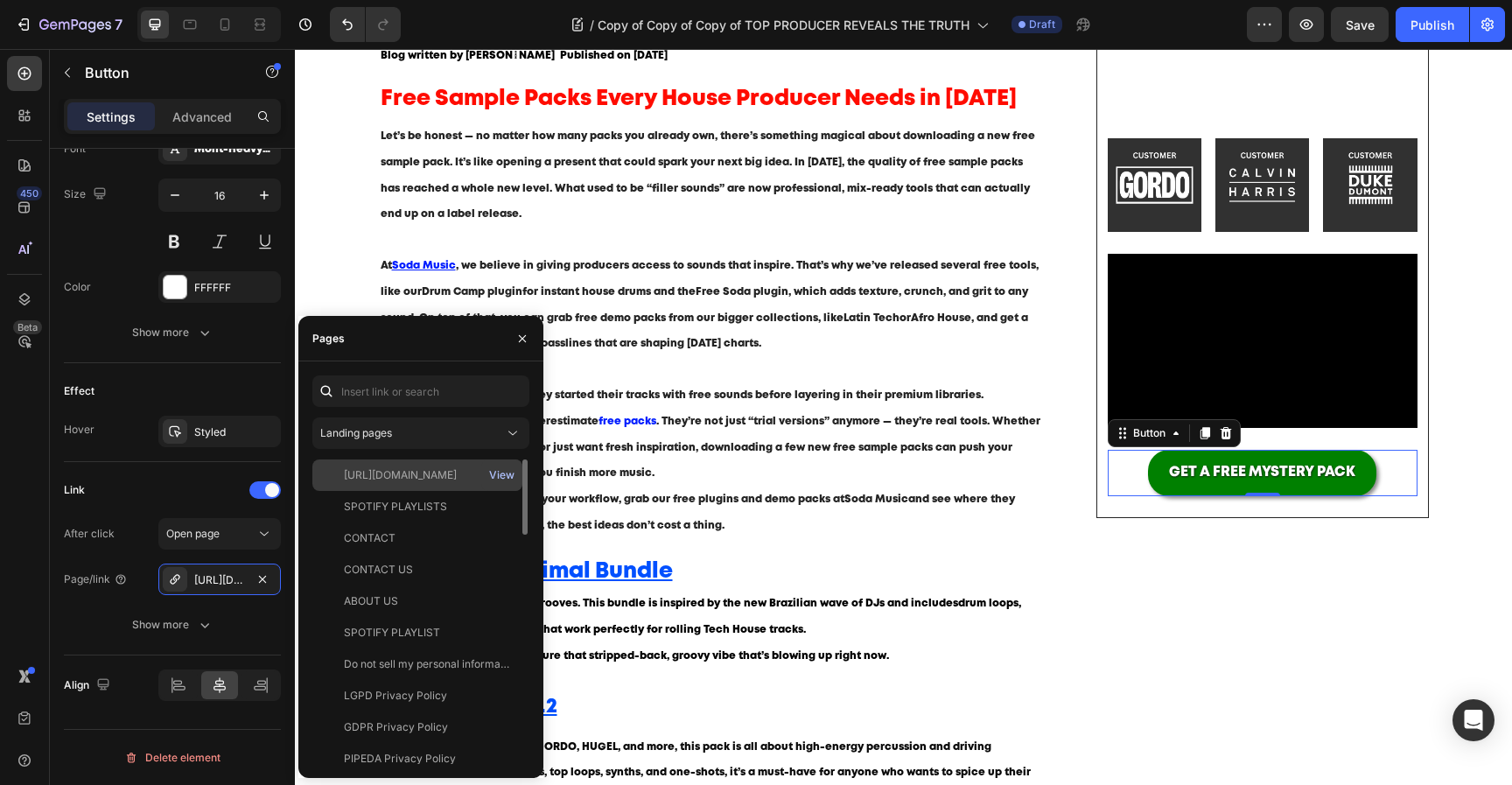
click at [507, 467] on div "View" at bounding box center [501, 475] width 26 height 16
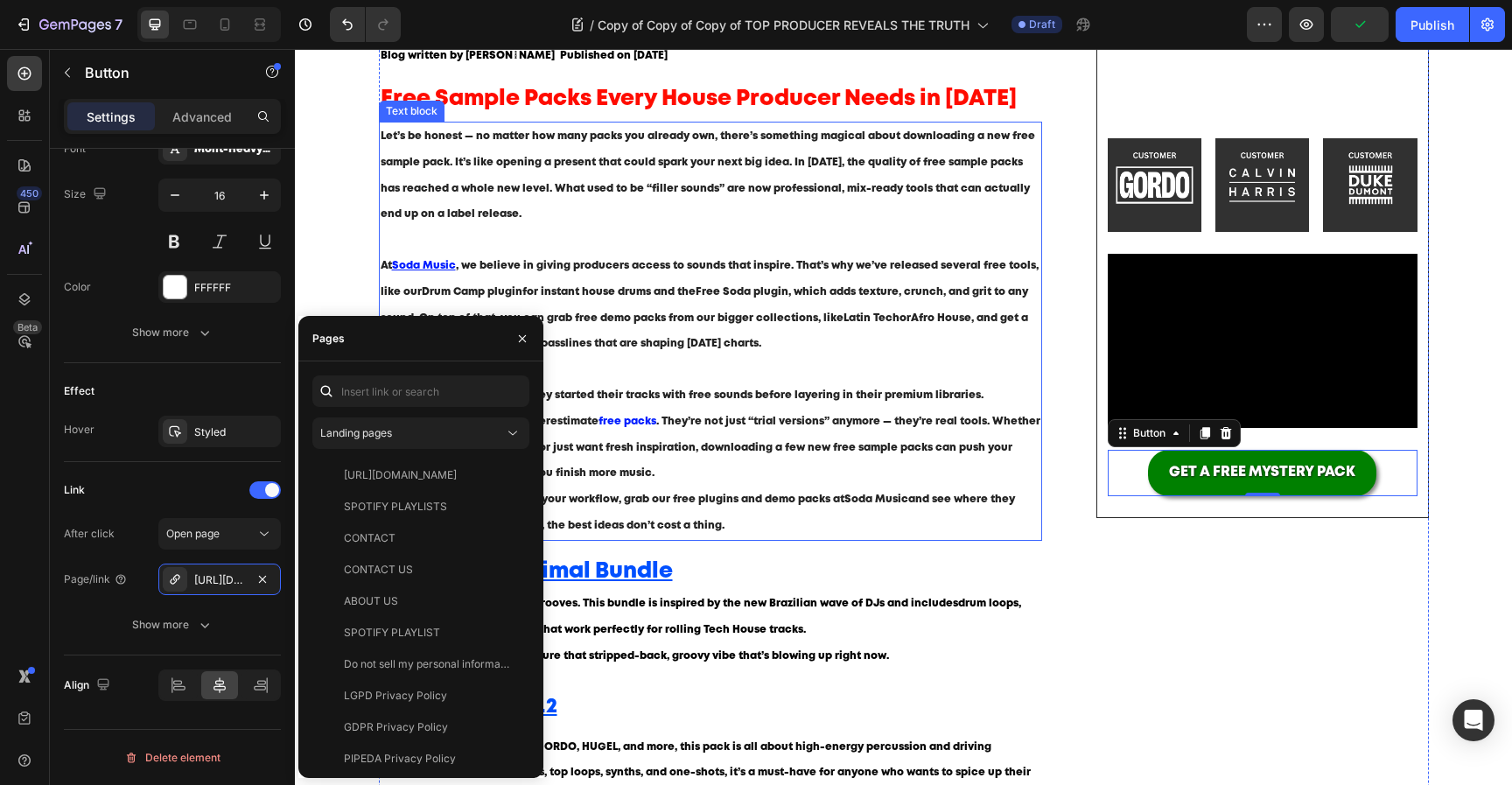
click at [677, 406] on p "Many top producers admit they started their tracks with free sounds before laye…" at bounding box center [711, 396] width 661 height 27
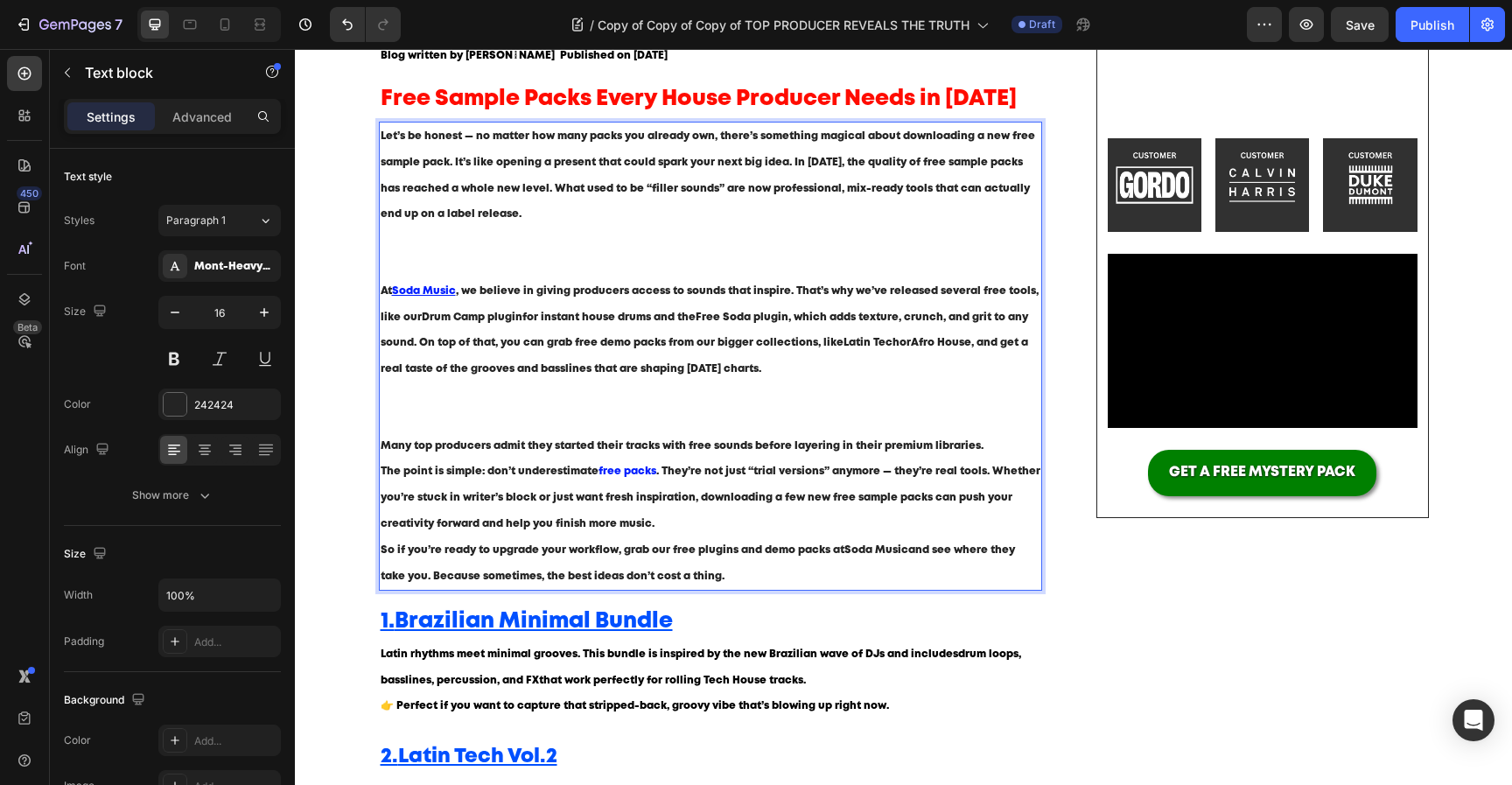
click at [633, 397] on p "At Soda Music , we believe in giving producers access to sounds that inspire. T…" at bounding box center [711, 355] width 661 height 155
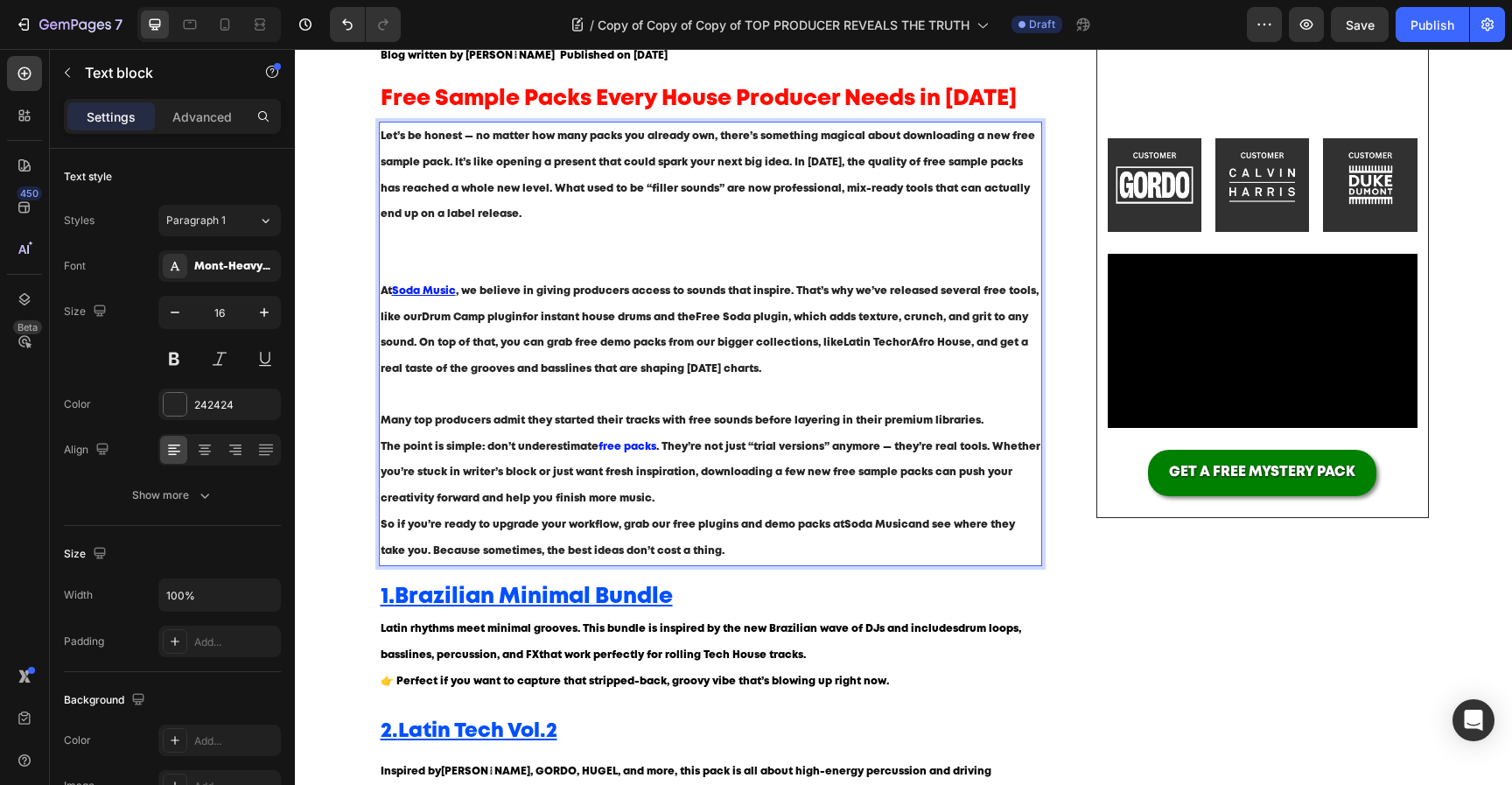
click at [622, 266] on p "Let’s be honest — no matter how many packs you already own, there’s something m…" at bounding box center [711, 200] width 661 height 155
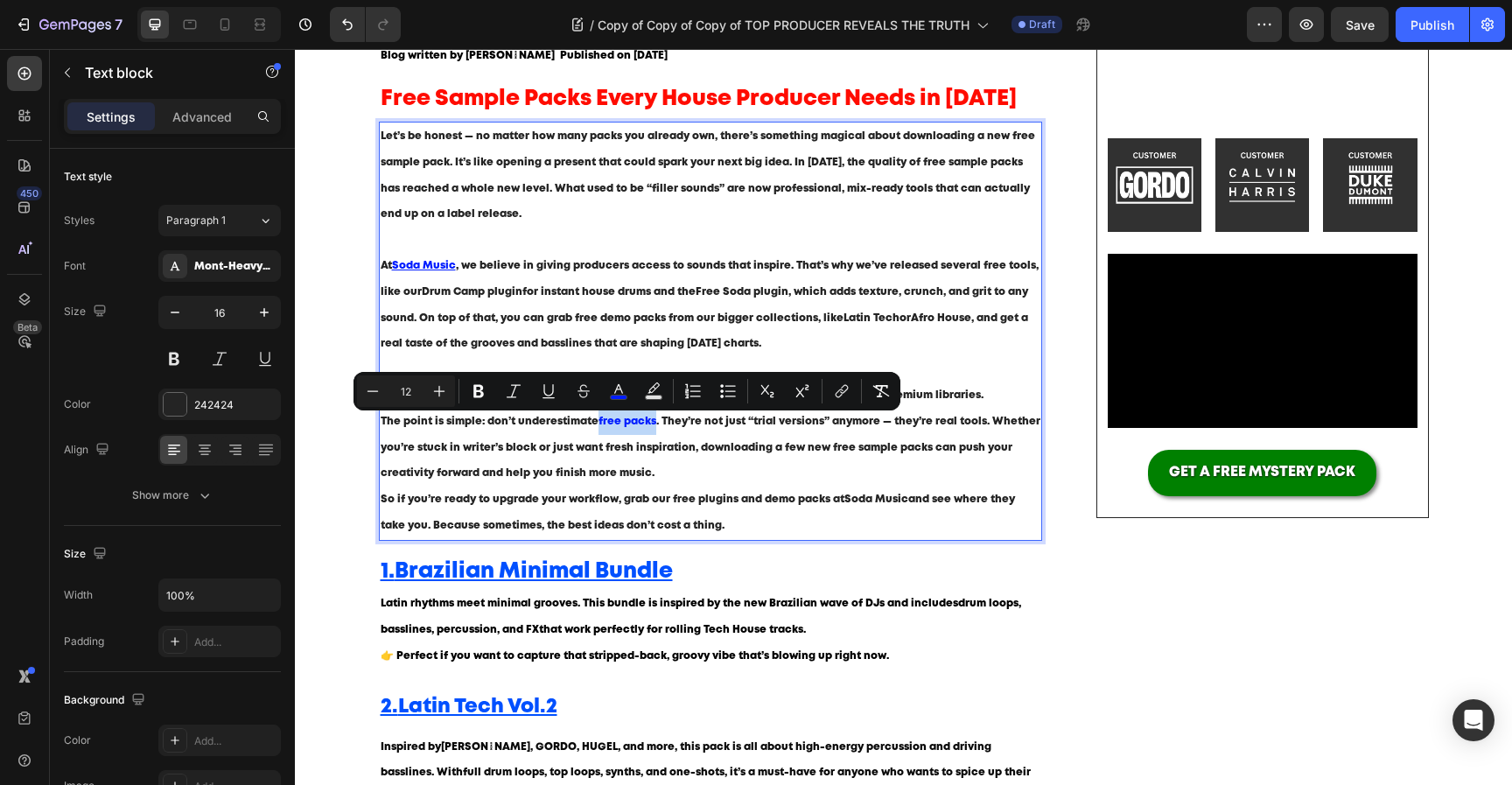
drag, startPoint x: 600, startPoint y: 421, endPoint x: 655, endPoint y: 428, distance: 55.4
click at [655, 428] on p "The point is simple: don’t underestimate free packs . They’re not just “trial v…" at bounding box center [711, 447] width 661 height 78
click at [837, 393] on icon "Editor contextual toolbar" at bounding box center [840, 393] width 8 height 9
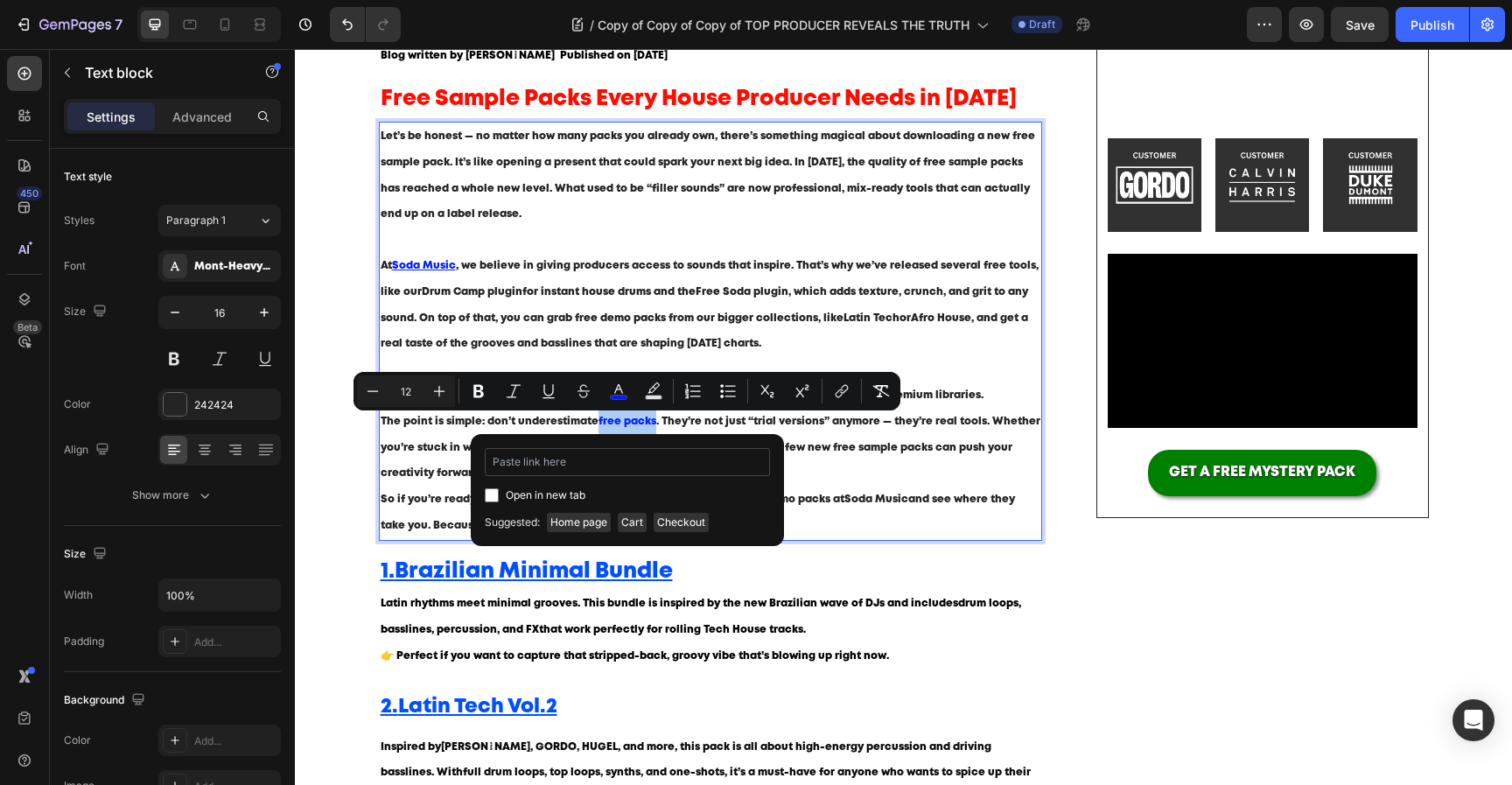
click at [686, 458] on input "Editor contextual toolbar" at bounding box center [628, 461] width 285 height 28
type input "[URL][DOMAIN_NAME]"
click at [564, 500] on span "Open in new tab" at bounding box center [546, 495] width 80 height 21
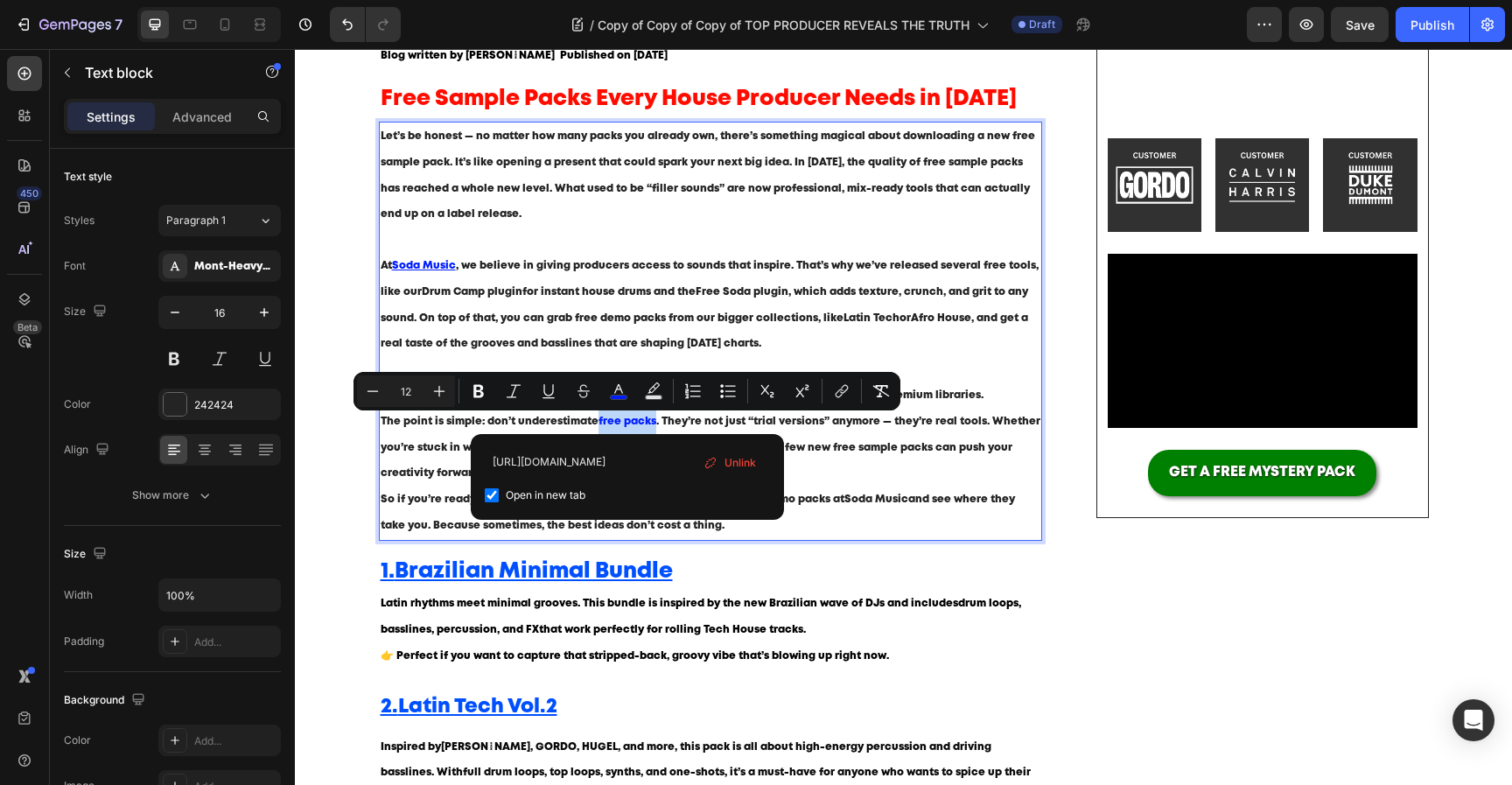
checkbox input "true"
click at [922, 453] on p "The point is simple: don’t underestimate free packs . They’re not just “trial v…" at bounding box center [711, 447] width 661 height 78
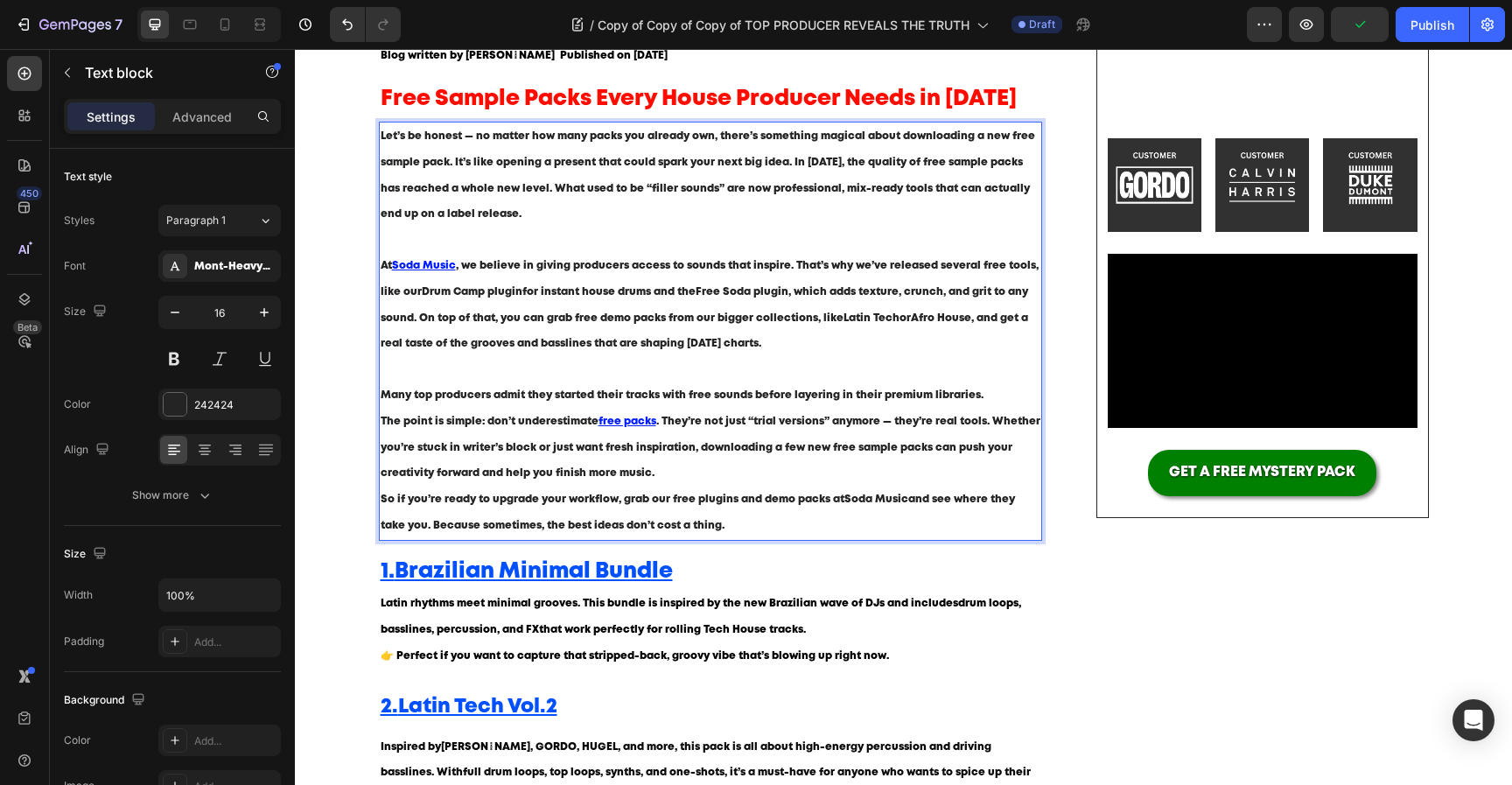
click at [991, 423] on span ". They’re not just “trial versions” anymore — they’re real tools. Whether you’r…" at bounding box center [710, 447] width 660 height 62
click at [870, 475] on p "The point is simple: don’t underestimate free packs . They’re not just “trial v…" at bounding box center [711, 447] width 661 height 78
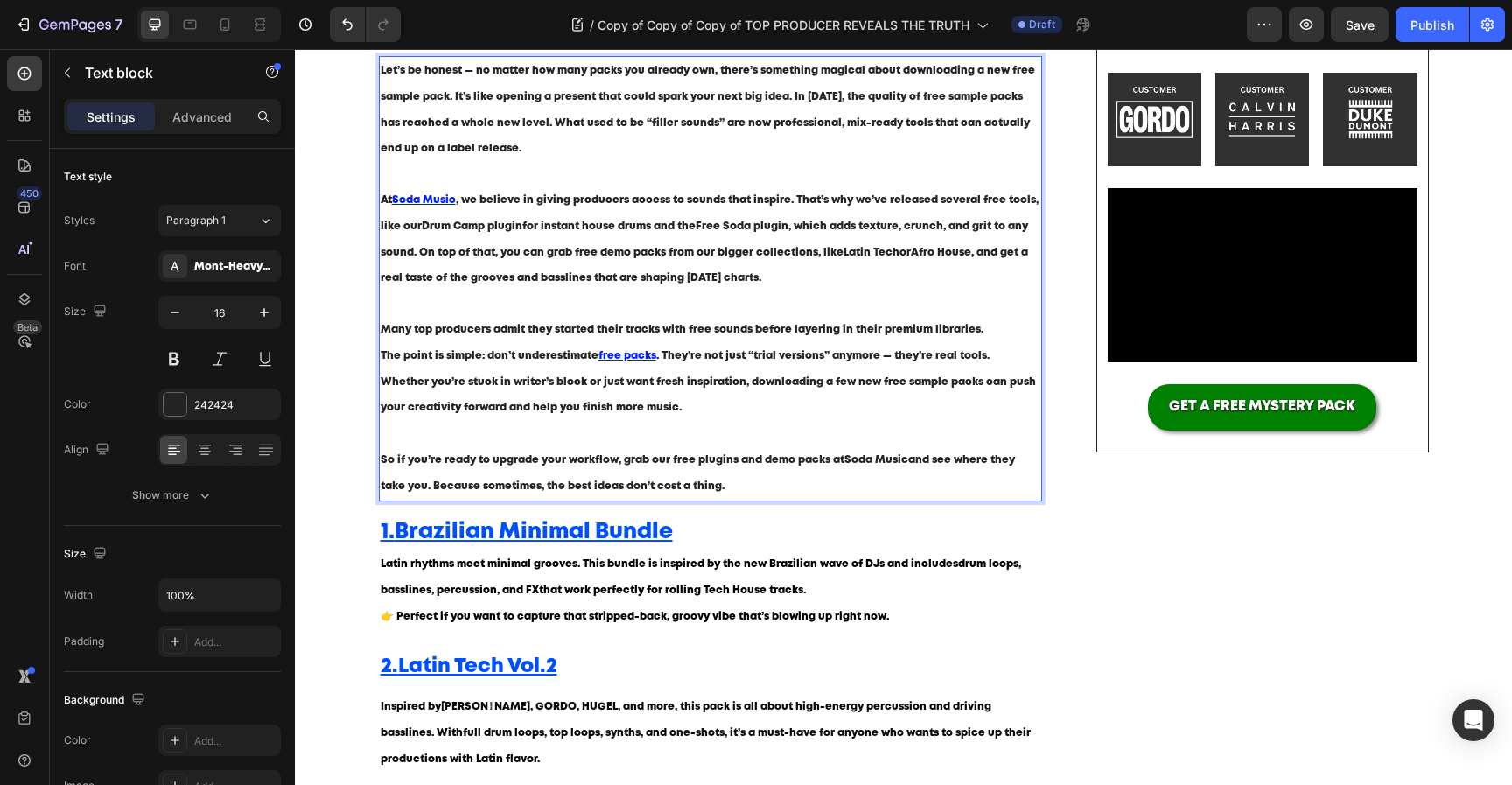
scroll to position [263, 0]
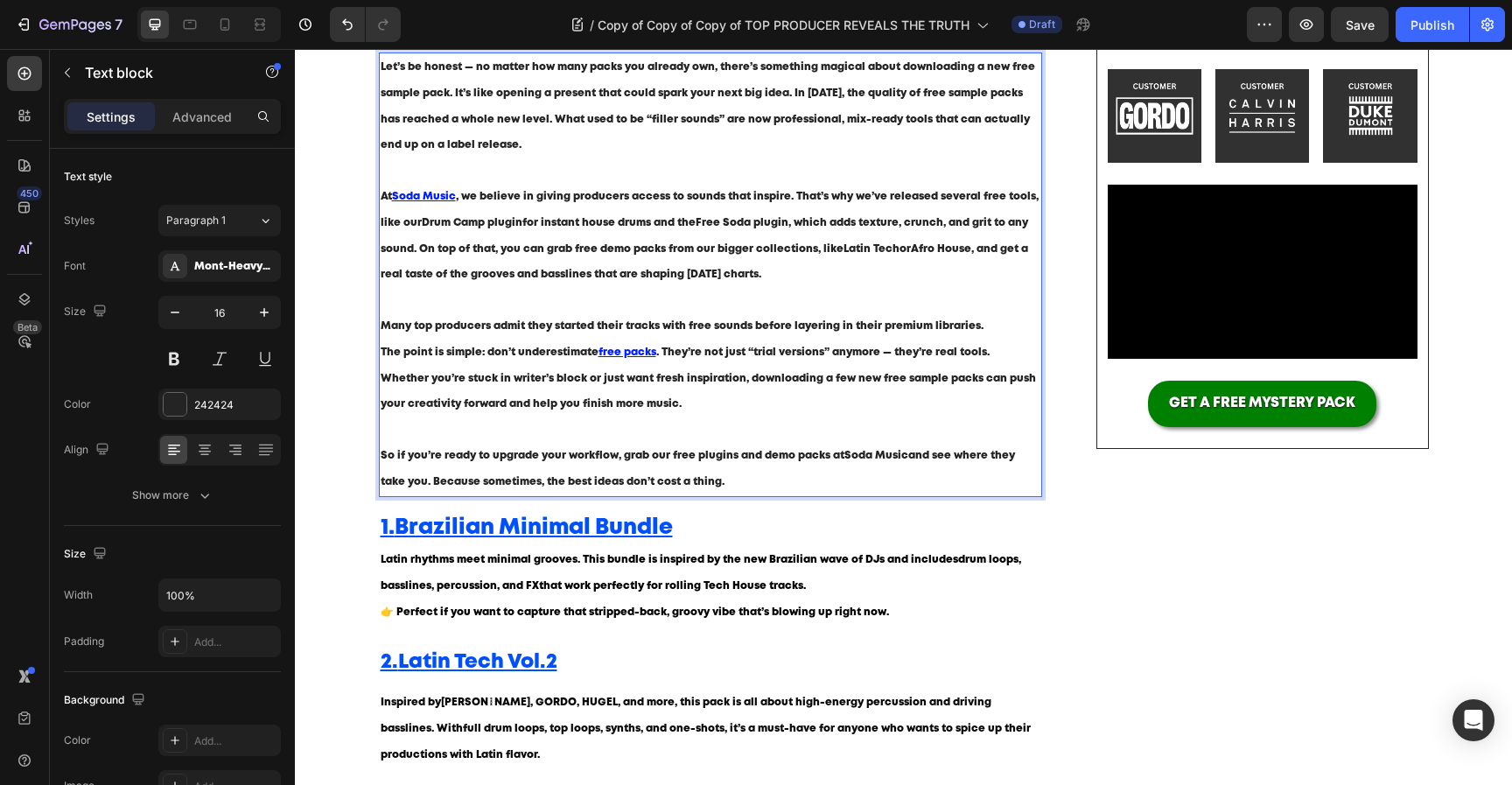
click at [678, 462] on p "So if you’re ready to upgrade your workflow, grab our free plugins and demo pac…" at bounding box center [711, 468] width 661 height 52
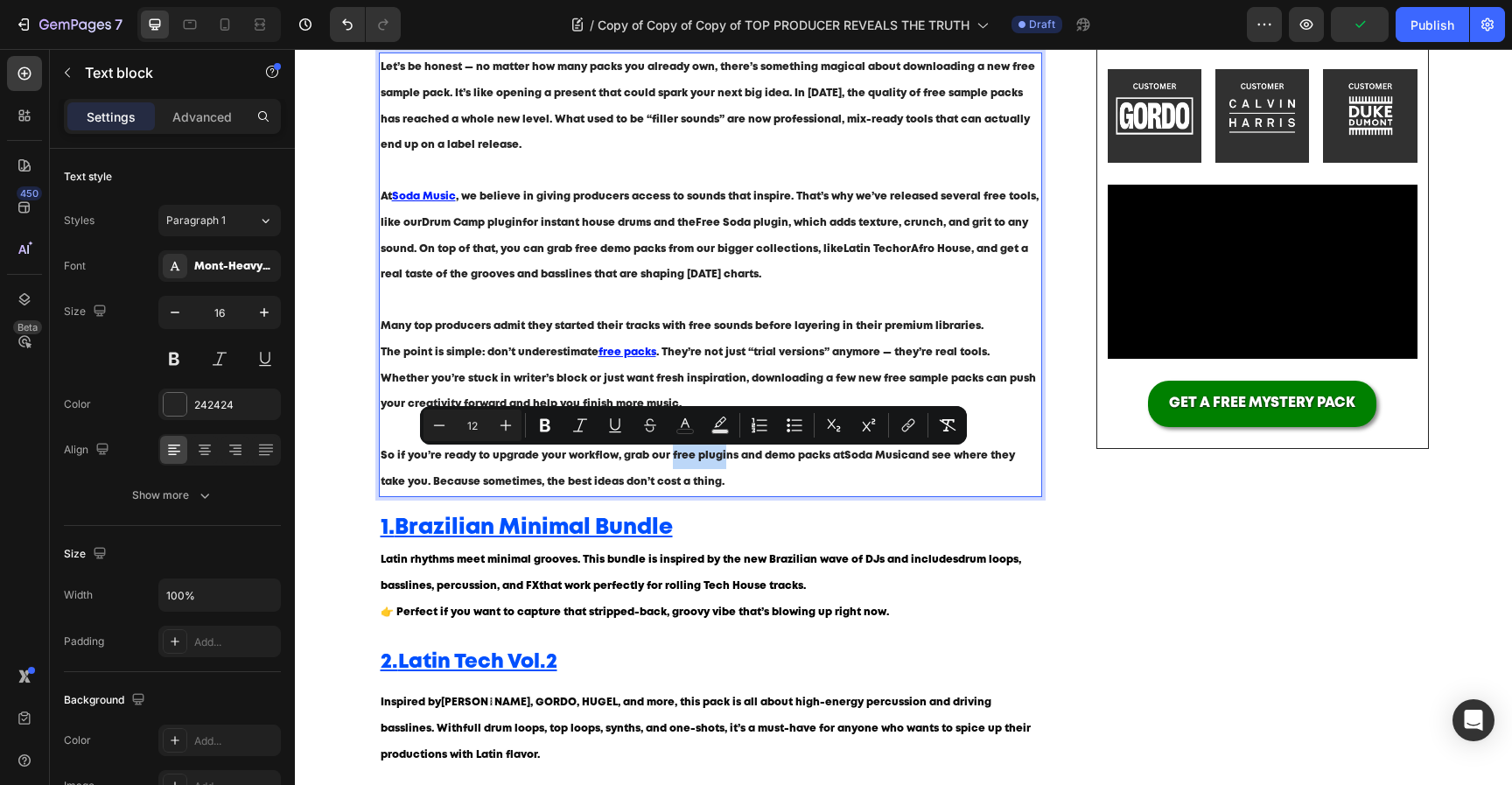
drag, startPoint x: 668, startPoint y: 457, endPoint x: 720, endPoint y: 462, distance: 52.2
click at [720, 462] on p "So if you’re ready to upgrade your workflow, grab our free plugins and demo pac…" at bounding box center [711, 468] width 661 height 52
click at [713, 458] on span "So if you’re ready to upgrade your workflow, grab our free plugins and demo pac…" at bounding box center [698, 469] width 634 height 36
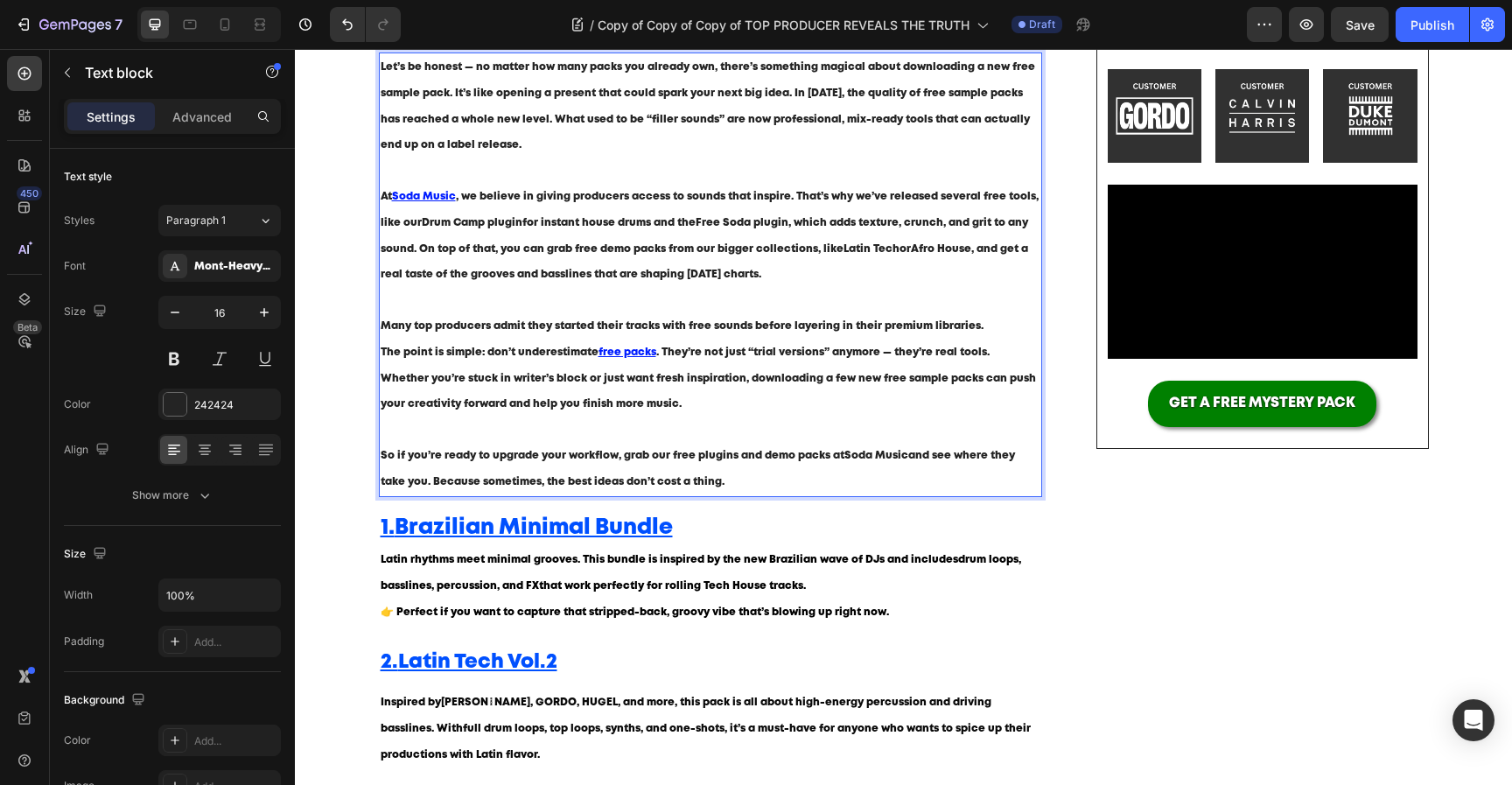
click at [715, 458] on span "So if you’re ready to upgrade your workflow, grab our free plugins and demo pac…" at bounding box center [698, 469] width 634 height 36
drag, startPoint x: 721, startPoint y: 457, endPoint x: 808, endPoint y: 458, distance: 87.0
click at [809, 458] on span "So if you’re ready to upgrade your workflow, grab our free pack and demo packs …" at bounding box center [705, 469] width 649 height 36
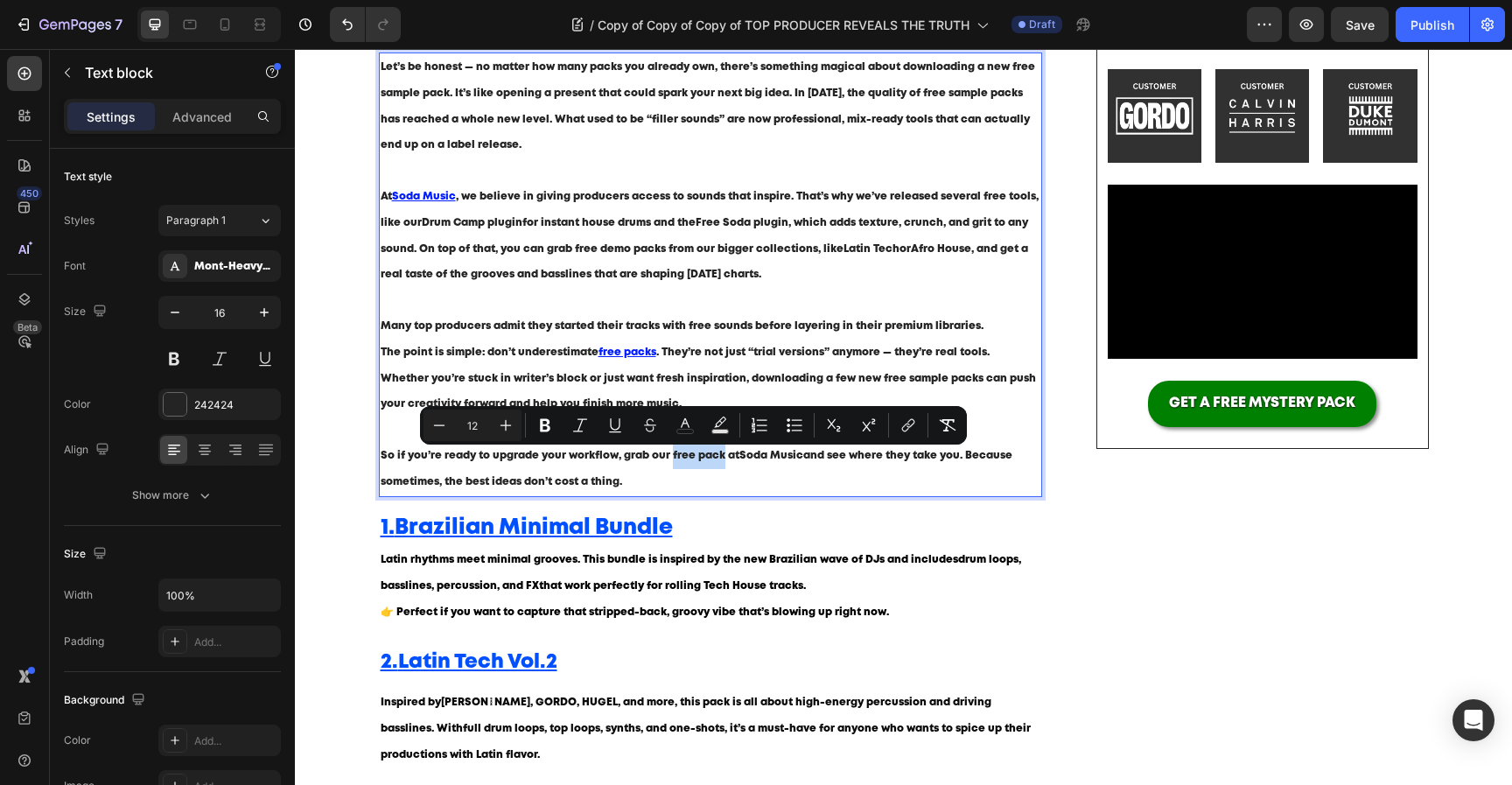
drag, startPoint x: 674, startPoint y: 458, endPoint x: 719, endPoint y: 464, distance: 45.4
click at [719, 464] on p "So if you’re ready to upgrade your workflow, grab our free pack at [GEOGRAPHIC_…" at bounding box center [711, 468] width 661 height 52
click at [904, 428] on icon "Editor contextual toolbar" at bounding box center [908, 425] width 17 height 17
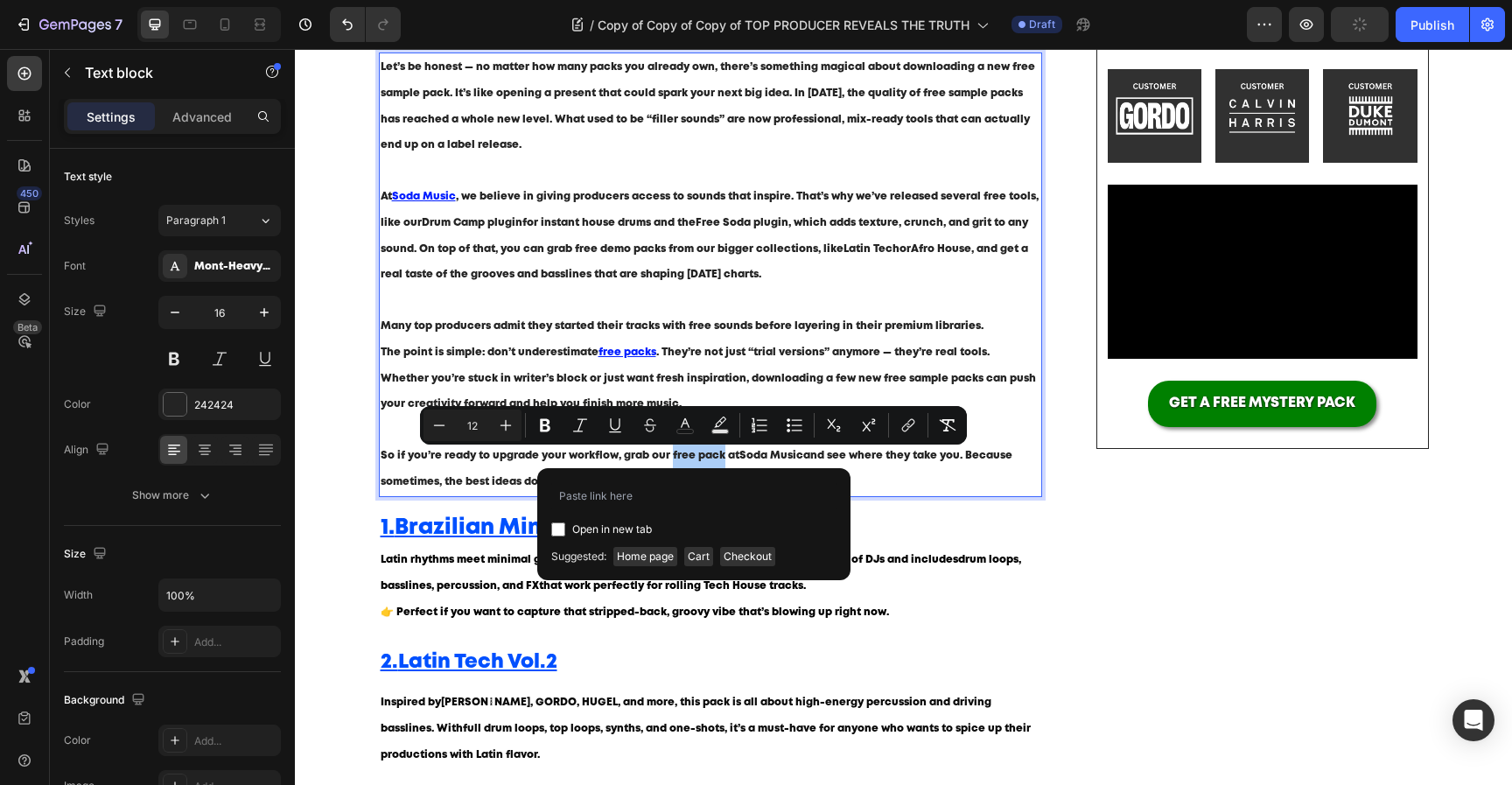
click at [745, 479] on div "Open in new tab Suggested: Home page Cart Checkout" at bounding box center [694, 524] width 313 height 112
click at [725, 488] on input "Editor contextual toolbar" at bounding box center [694, 495] width 285 height 28
paste input "[URL][DOMAIN_NAME]"
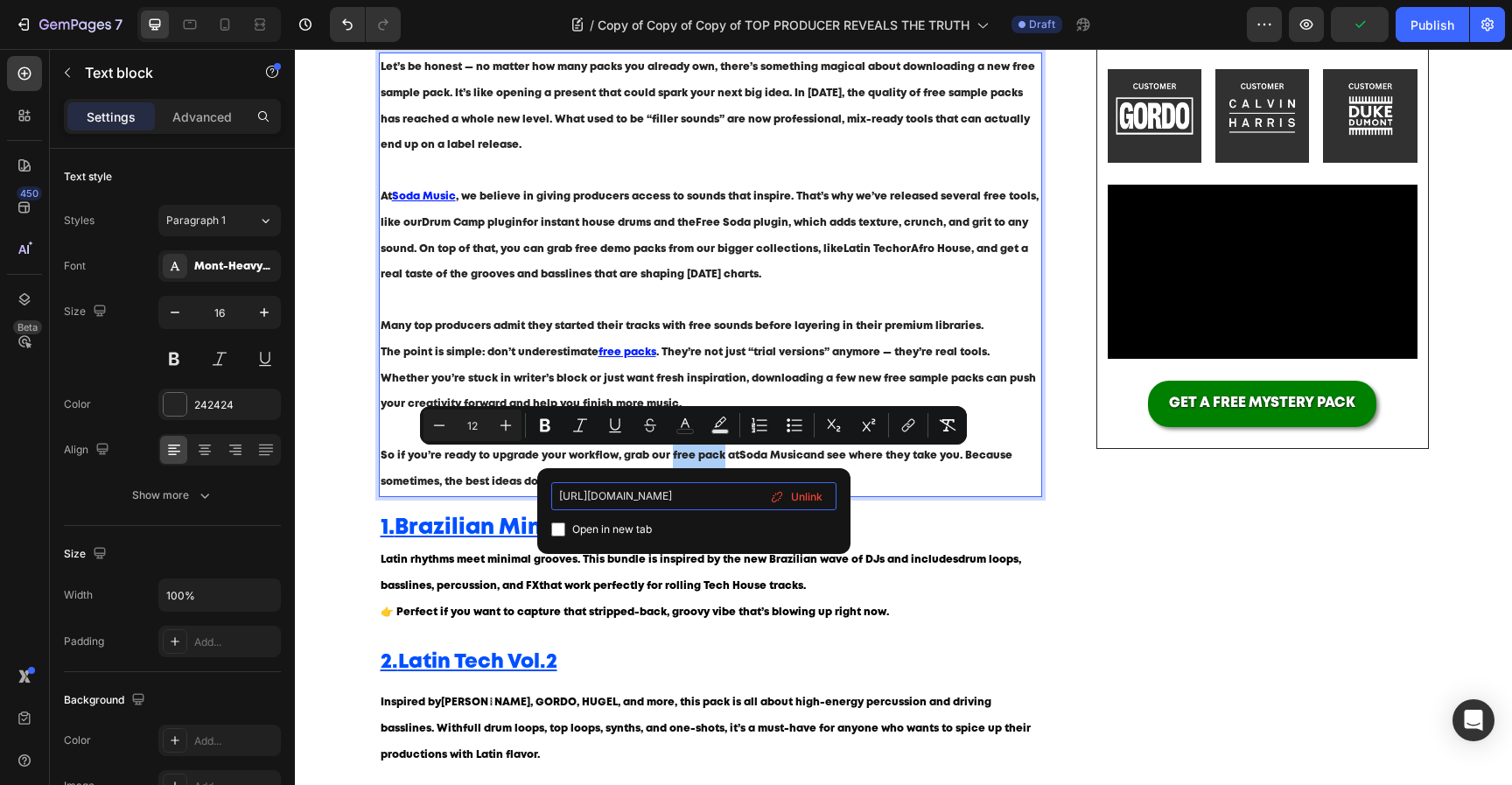
type input "[URL][DOMAIN_NAME]"
click at [640, 532] on span "Open in new tab" at bounding box center [613, 529] width 80 height 21
checkbox input "true"
click at [731, 282] on p "At Soda Music , we believe in giving producers access to sounds that inspire. T…" at bounding box center [711, 249] width 661 height 129
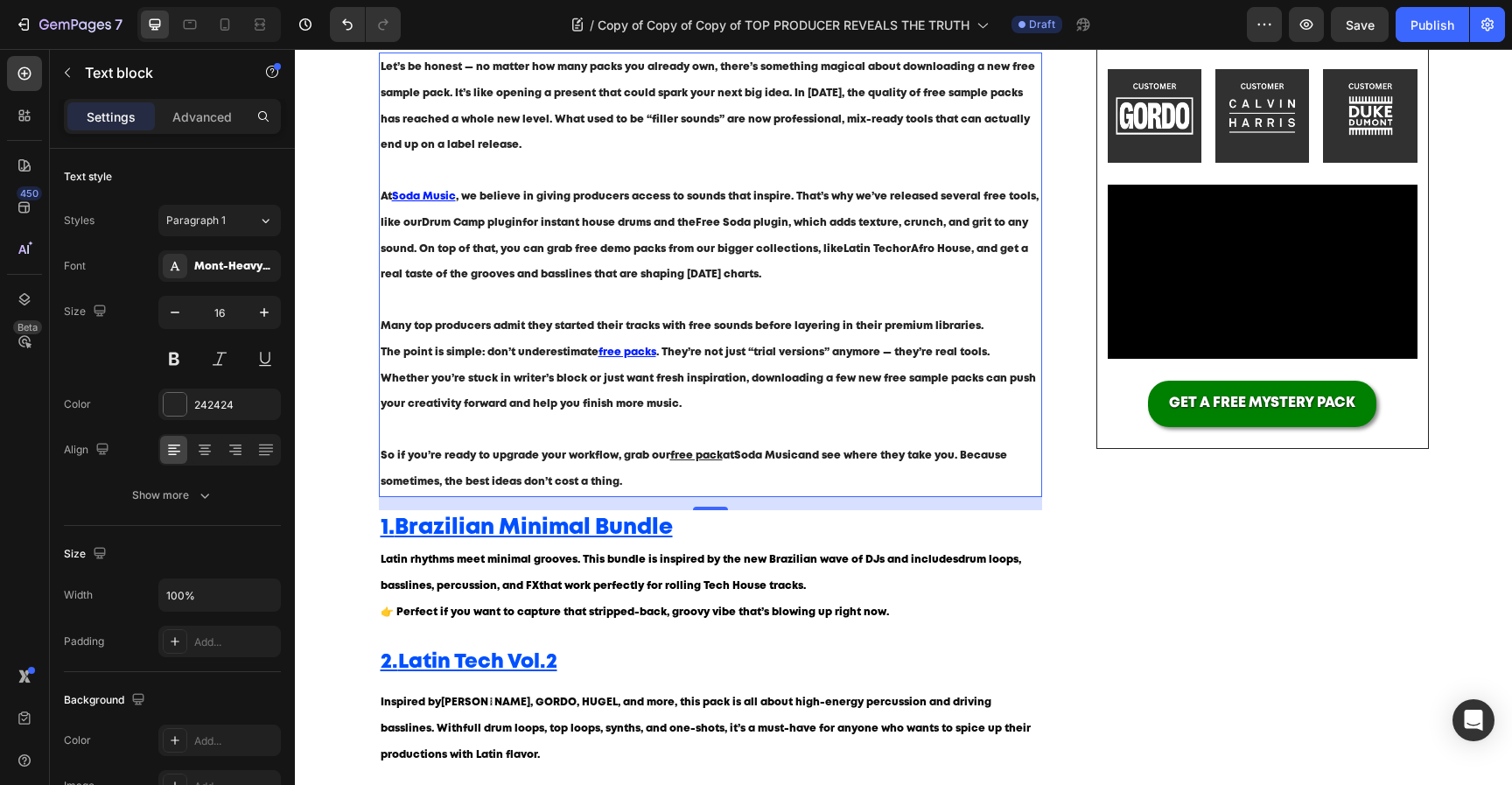
click at [703, 452] on u "free pack" at bounding box center [696, 456] width 52 height 9
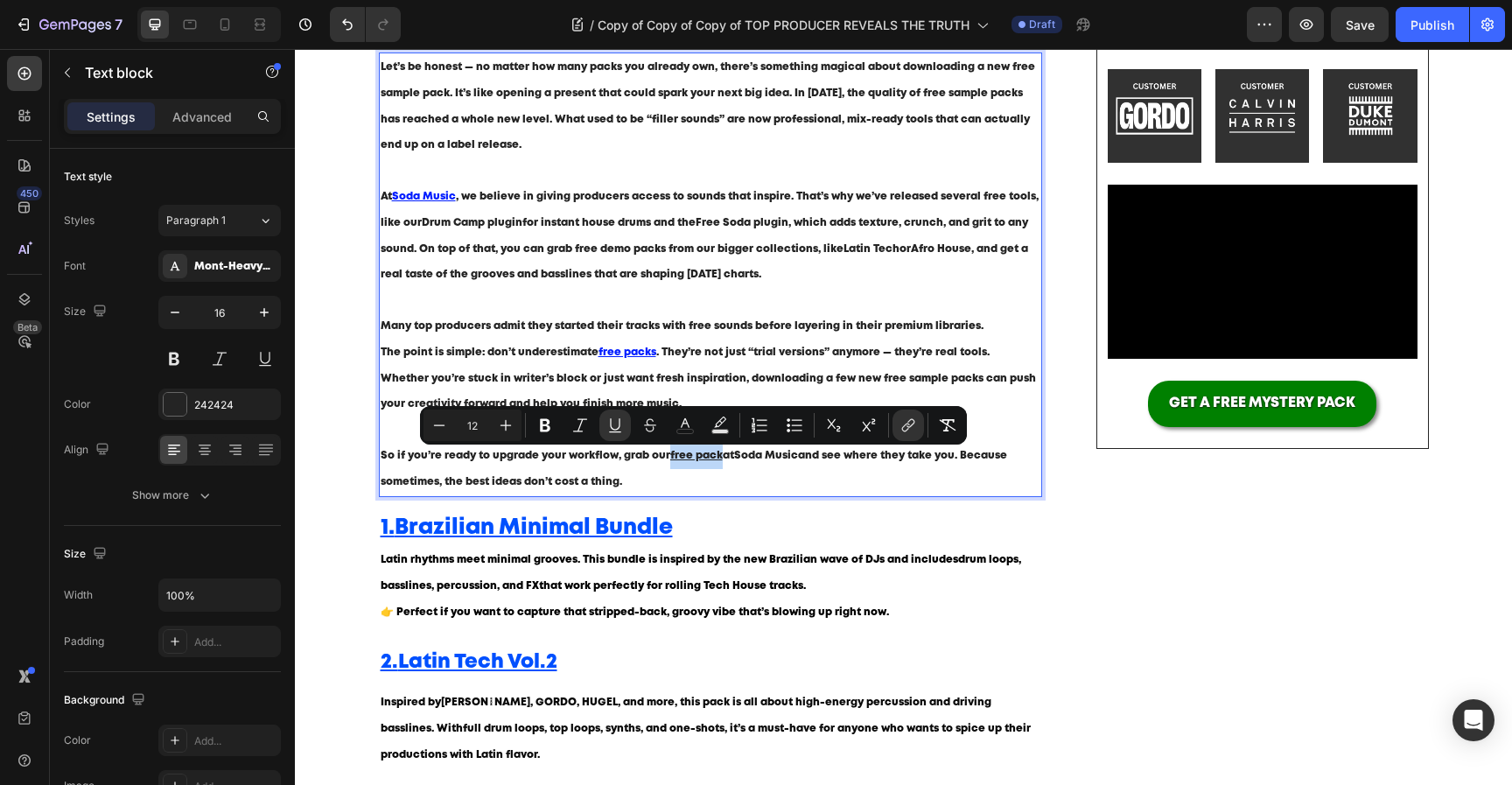
drag, startPoint x: 667, startPoint y: 458, endPoint x: 719, endPoint y: 461, distance: 52.1
click at [719, 460] on u "free pack" at bounding box center [696, 456] width 52 height 9
click at [673, 426] on button "color" at bounding box center [685, 424] width 31 height 31
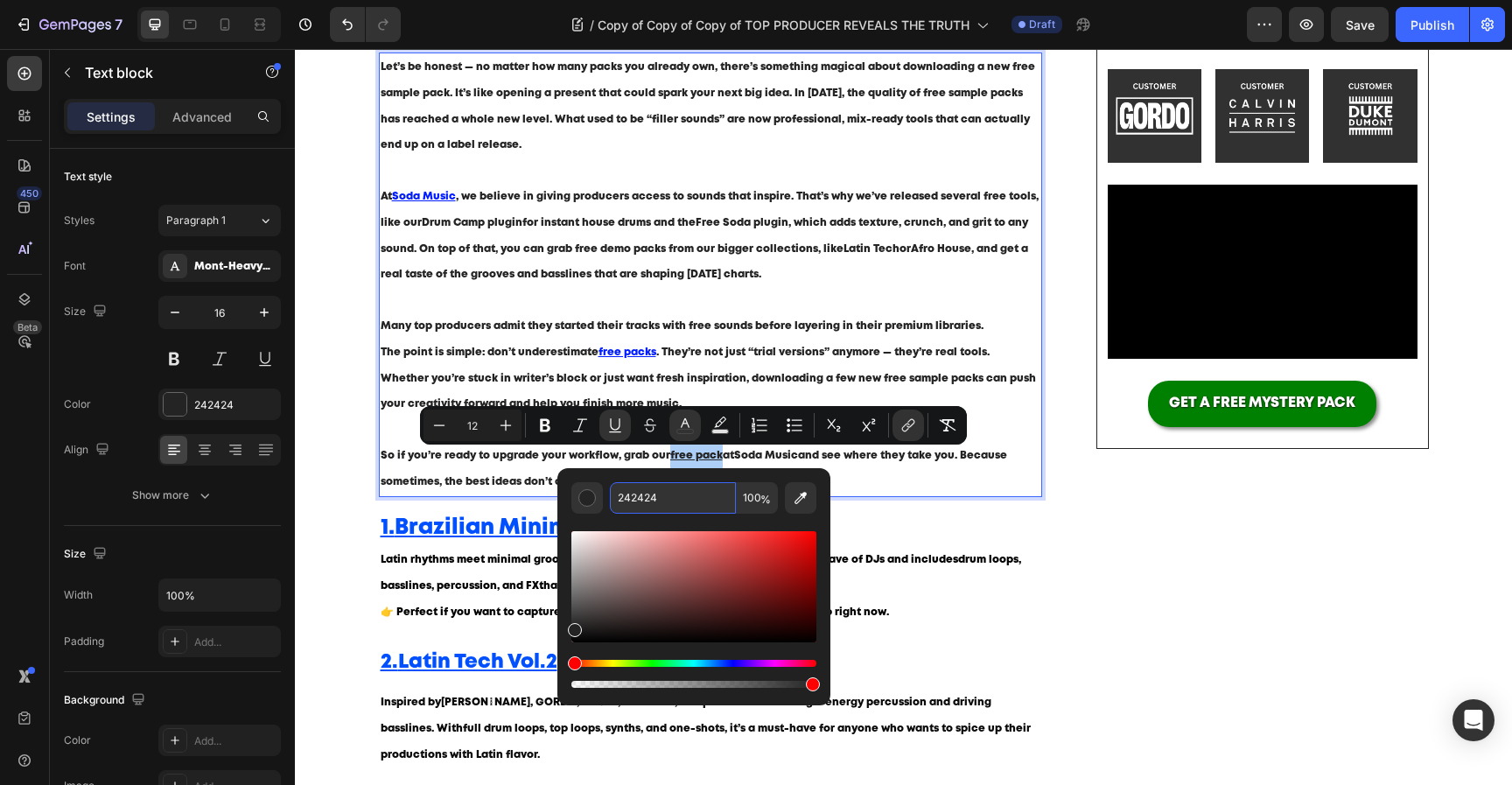
click at [671, 501] on input "242424" at bounding box center [672, 497] width 126 height 31
paste input "001DFF"
type input "001DFF"
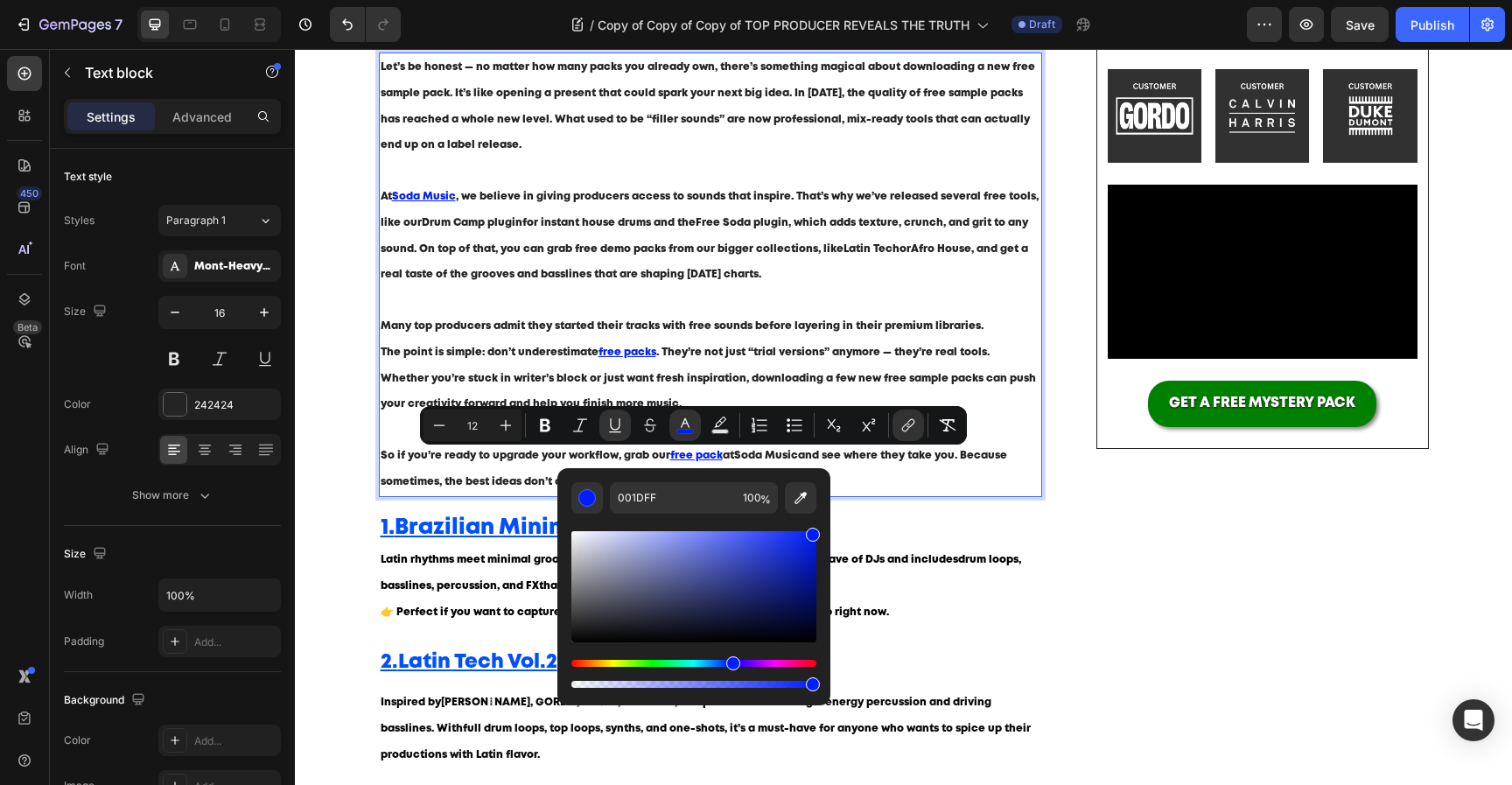
click at [711, 351] on span ". They’re not just “trial versions” anymore — they’re real tools." at bounding box center [822, 352] width 333 height 9
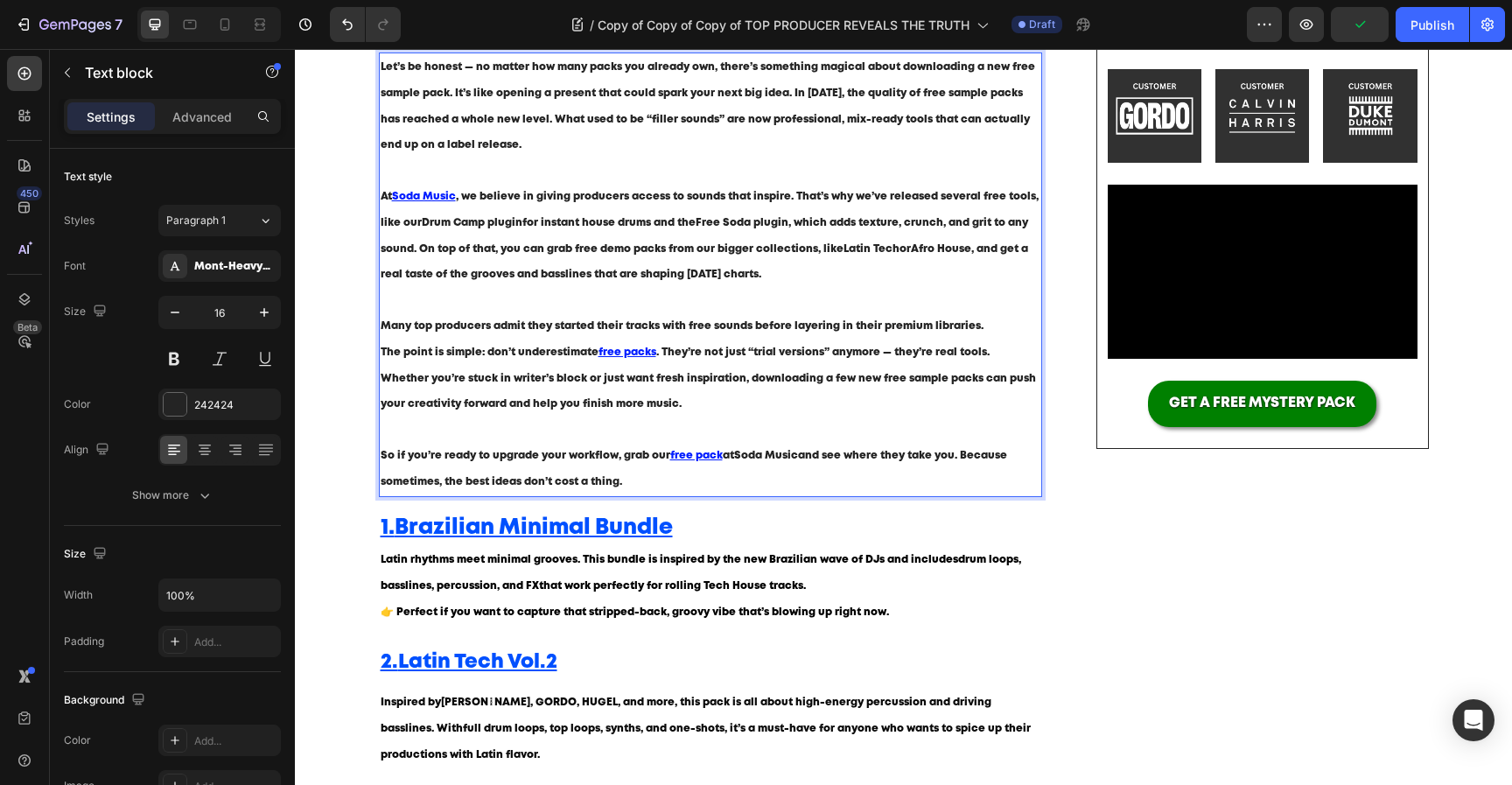
click at [956, 456] on span "at Soda Music and see where they take you. Because sometimes, the best ideas do…" at bounding box center [694, 469] width 627 height 36
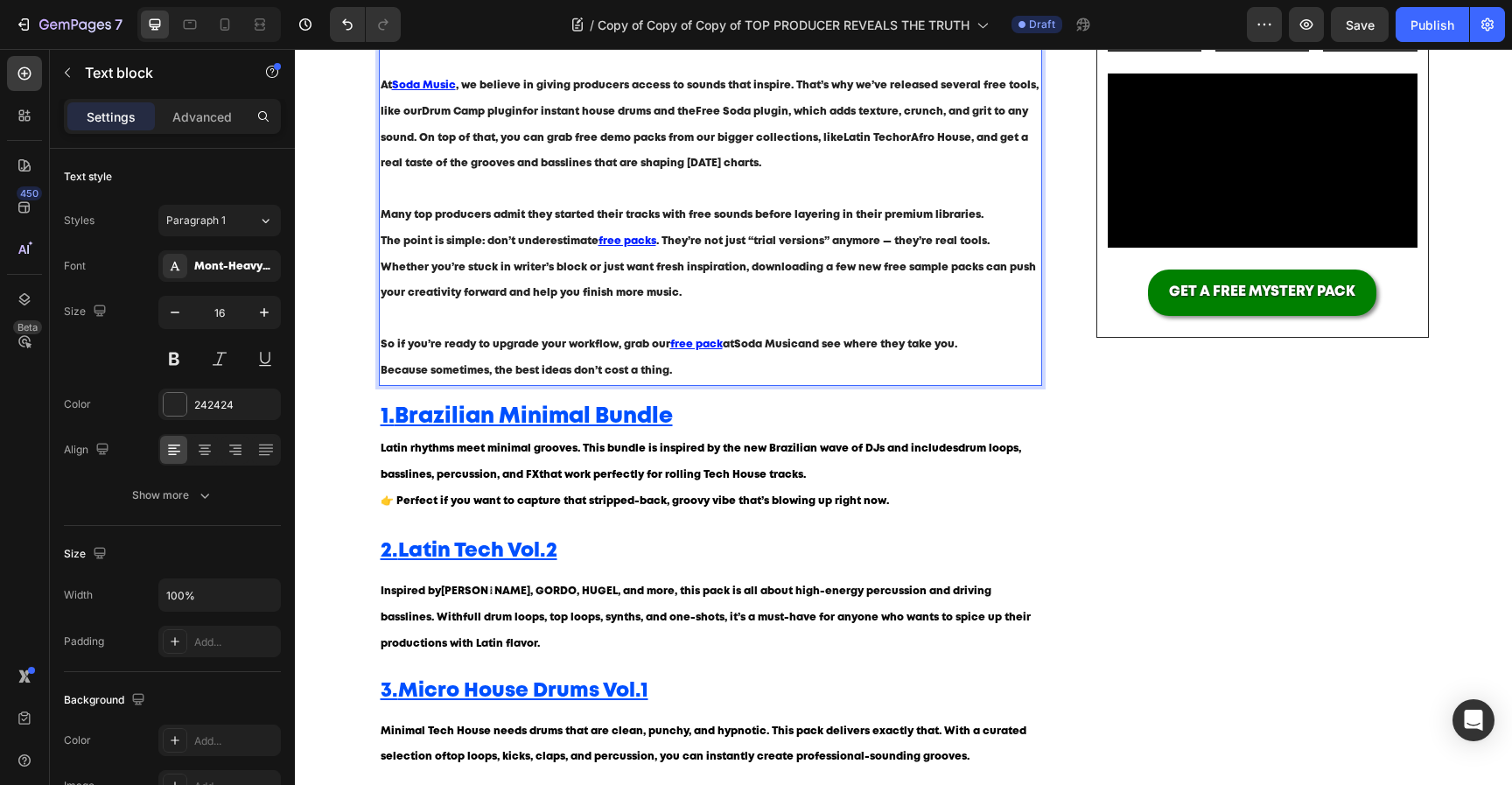
scroll to position [379, 0]
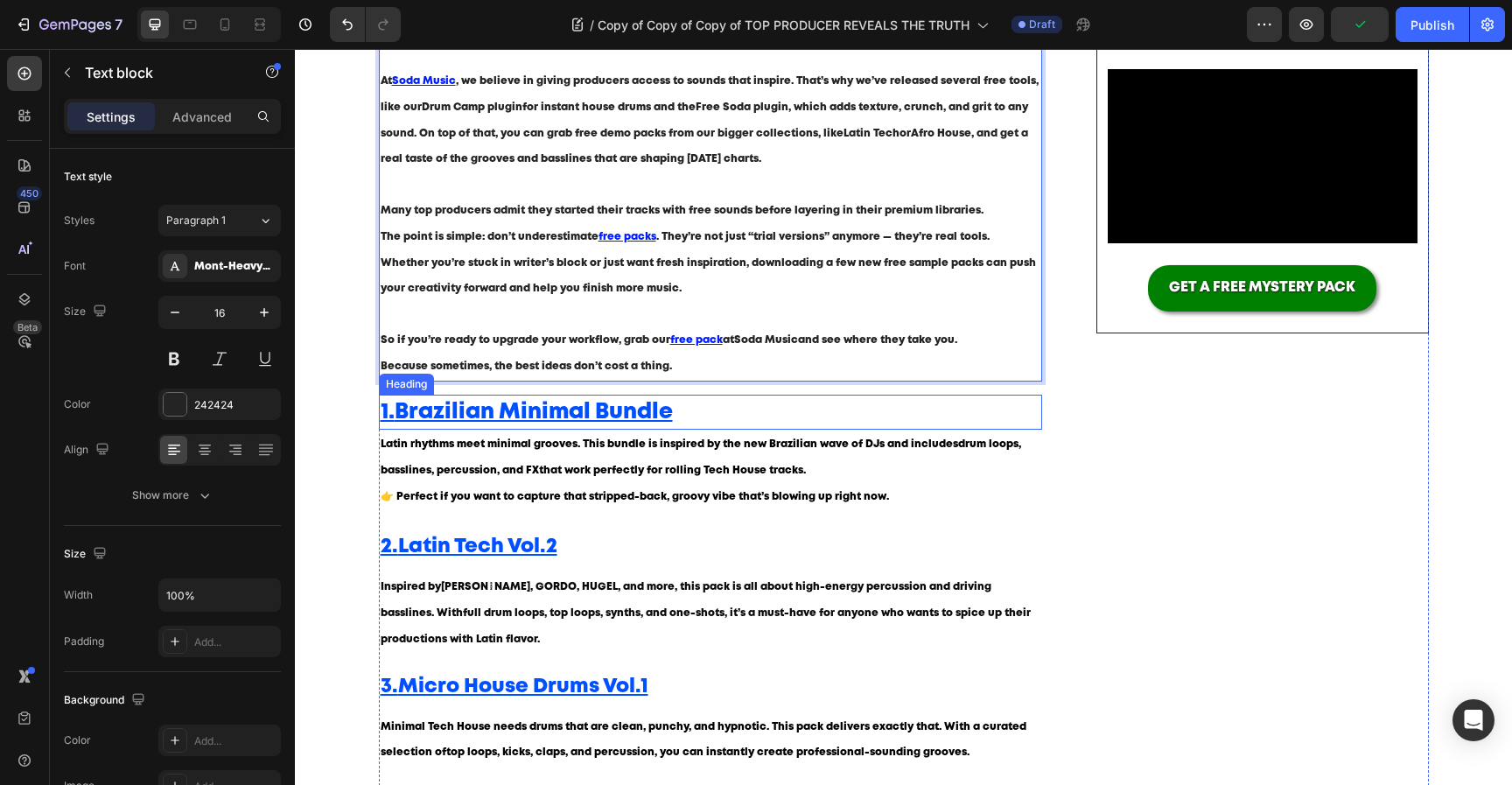
click at [767, 410] on h2 "1. Brazilian Minimal Bundle" at bounding box center [710, 412] width 664 height 35
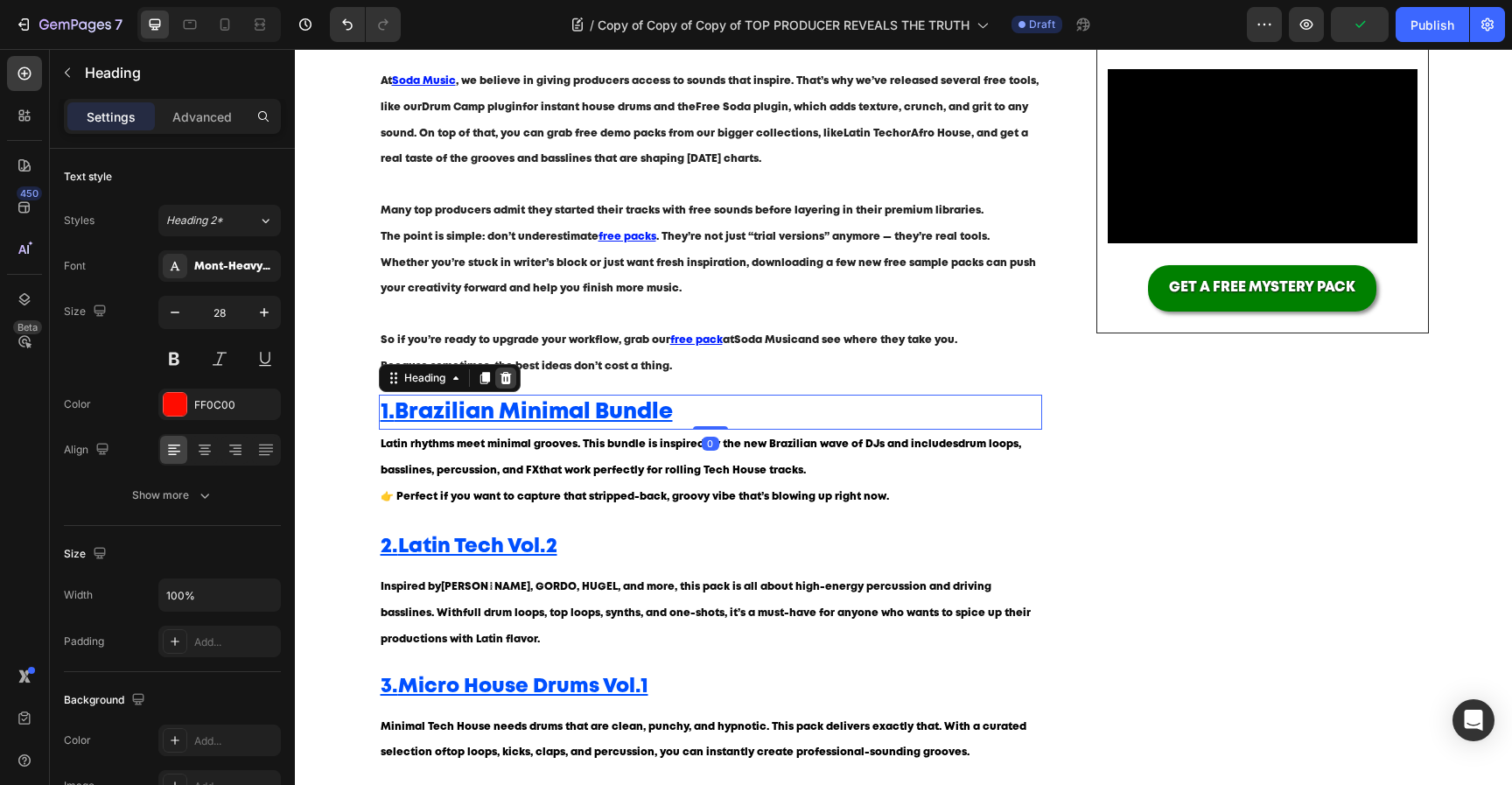
click at [506, 372] on icon at bounding box center [505, 378] width 11 height 12
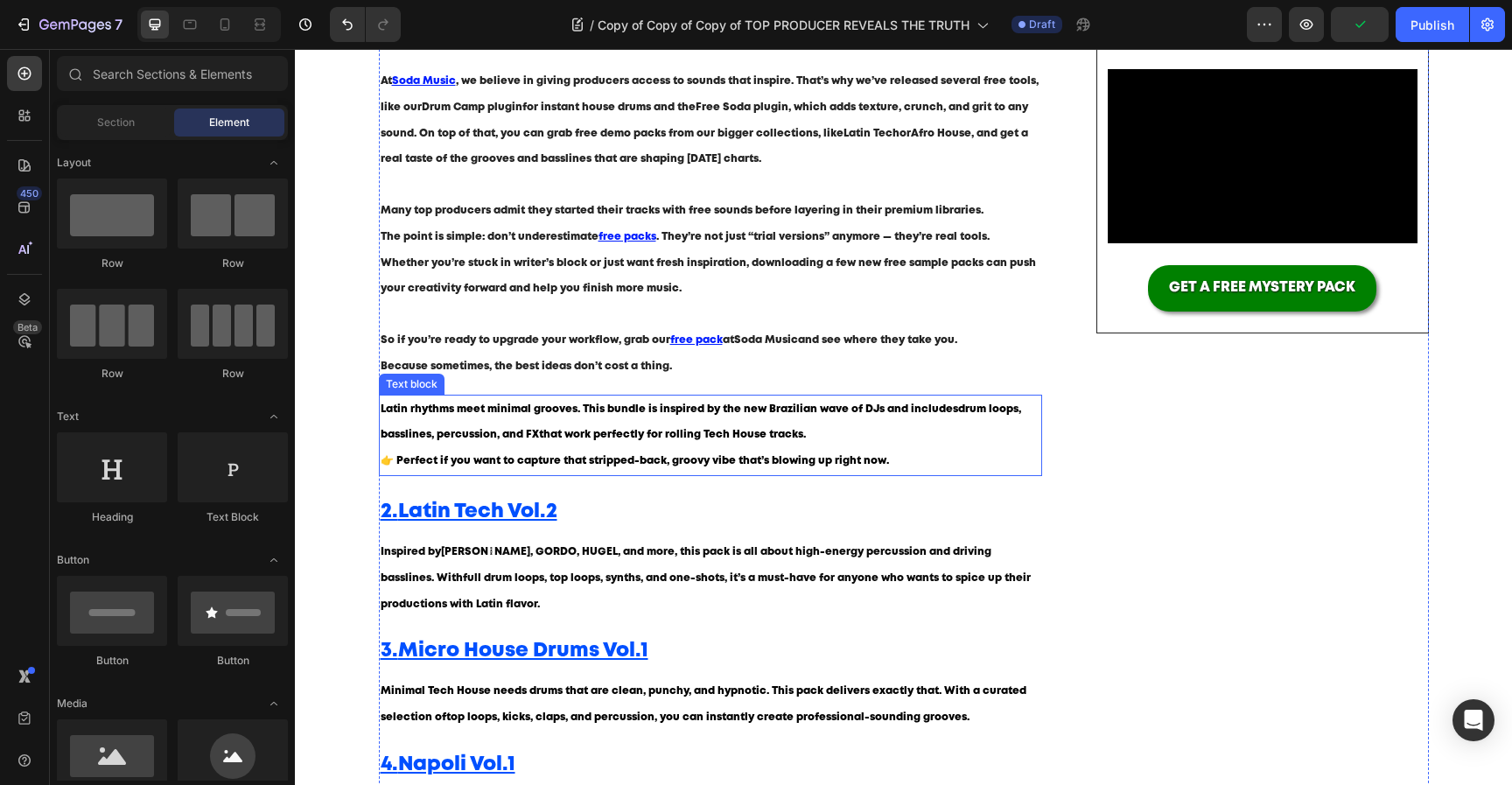
click at [546, 439] on span "Latin rhythms meet minimal grooves. This bundle is inspired by the new Brazilia…" at bounding box center [701, 422] width 641 height 36
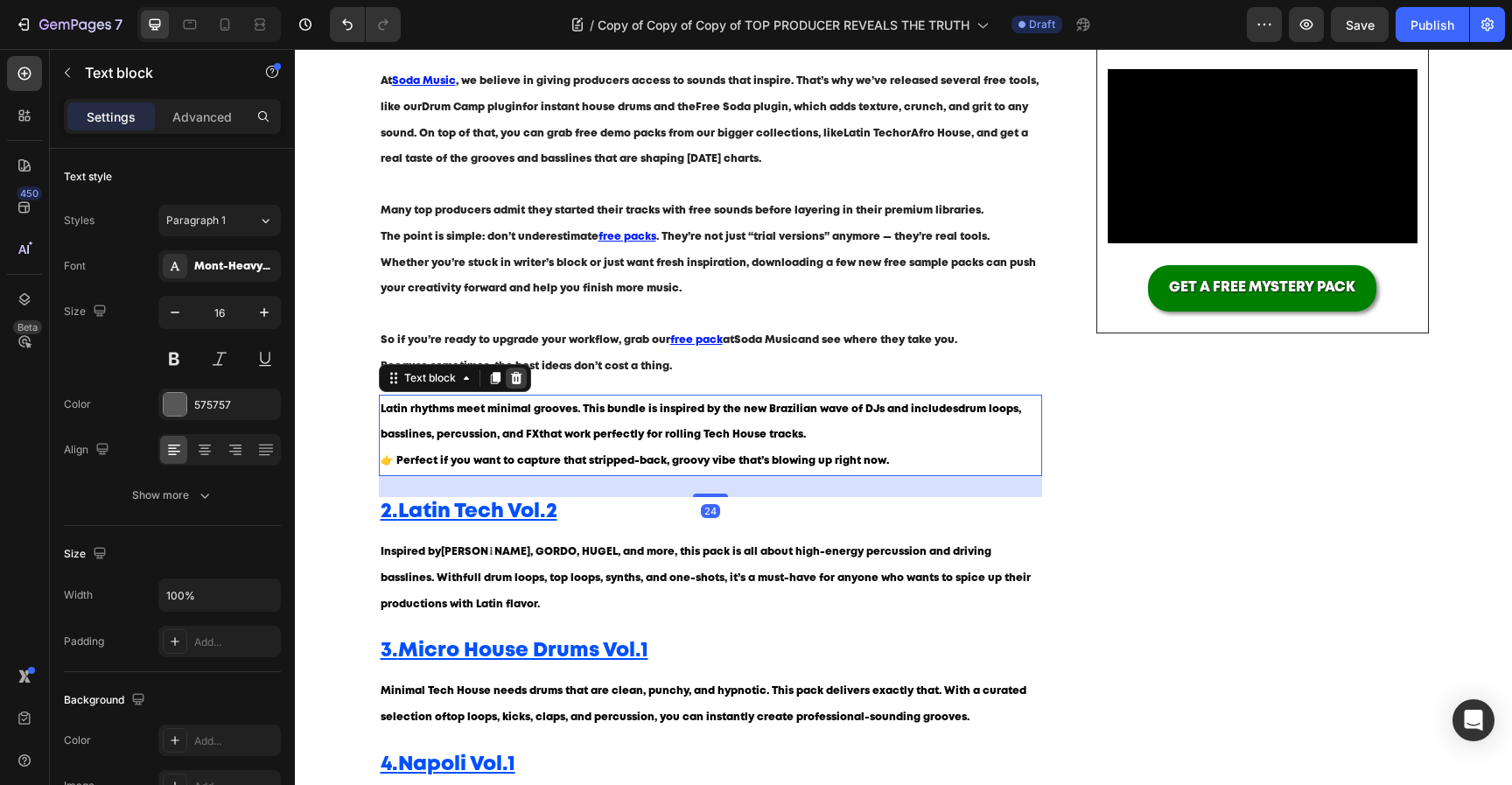
click at [520, 385] on div at bounding box center [517, 378] width 21 height 21
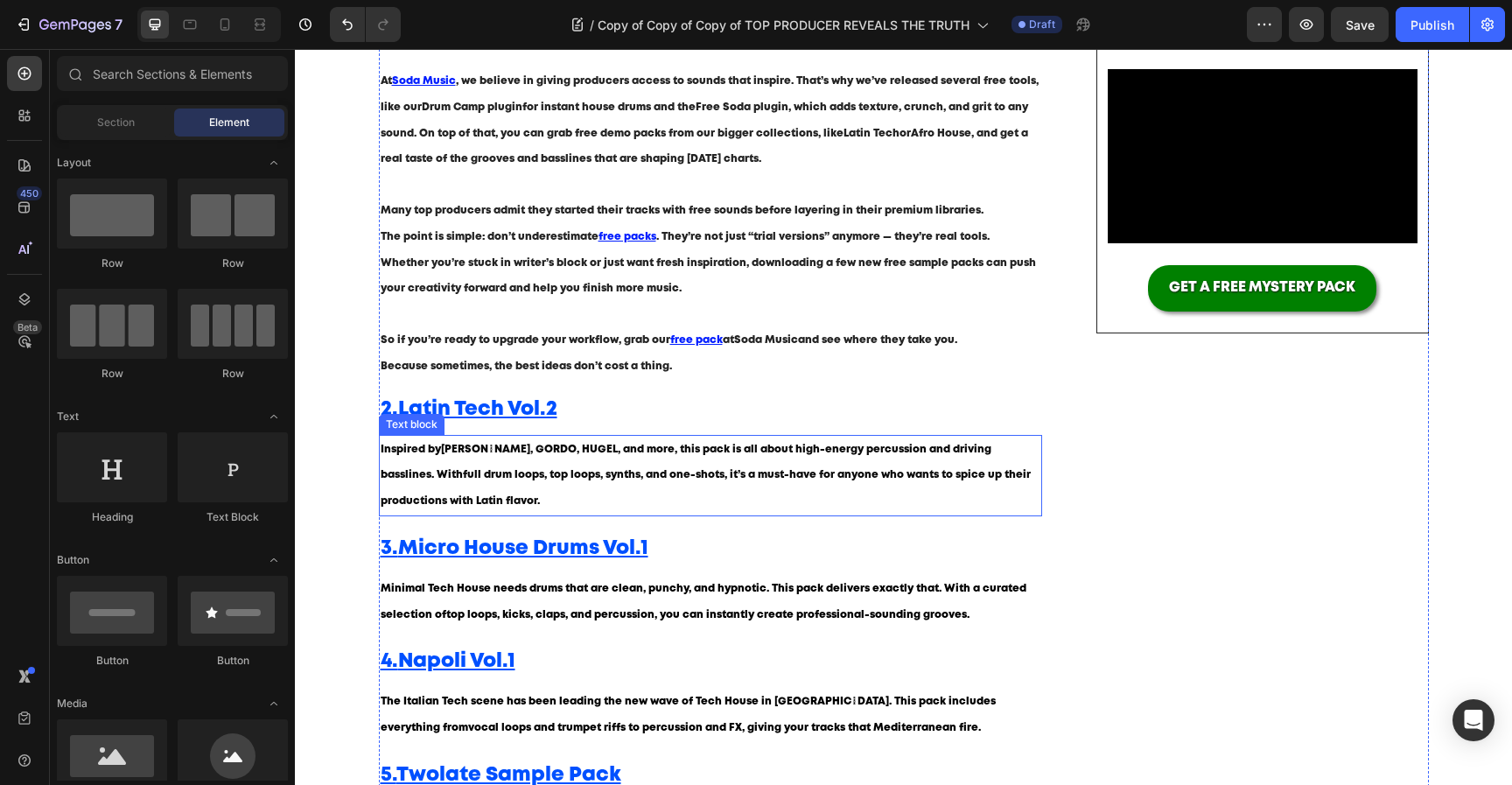
click at [557, 432] on div "Blog written by [PERSON_NAME] Text block Published on [DATE] Text block Row ⁠⁠⁠…" at bounding box center [710, 763] width 664 height 1813
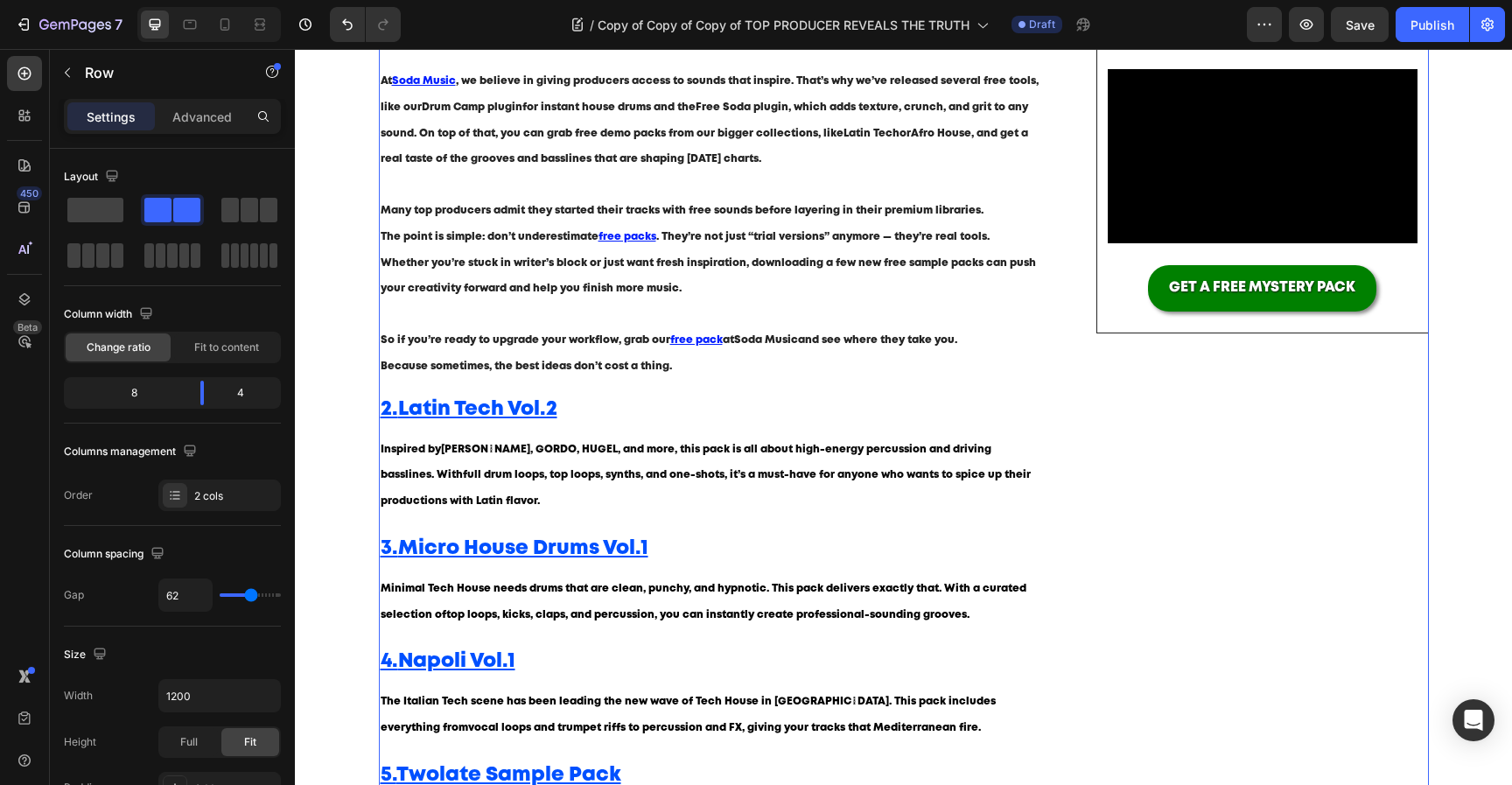
click at [550, 452] on strong "[PERSON_NAME], GORDO, HUGEL" at bounding box center [529, 449] width 177 height 9
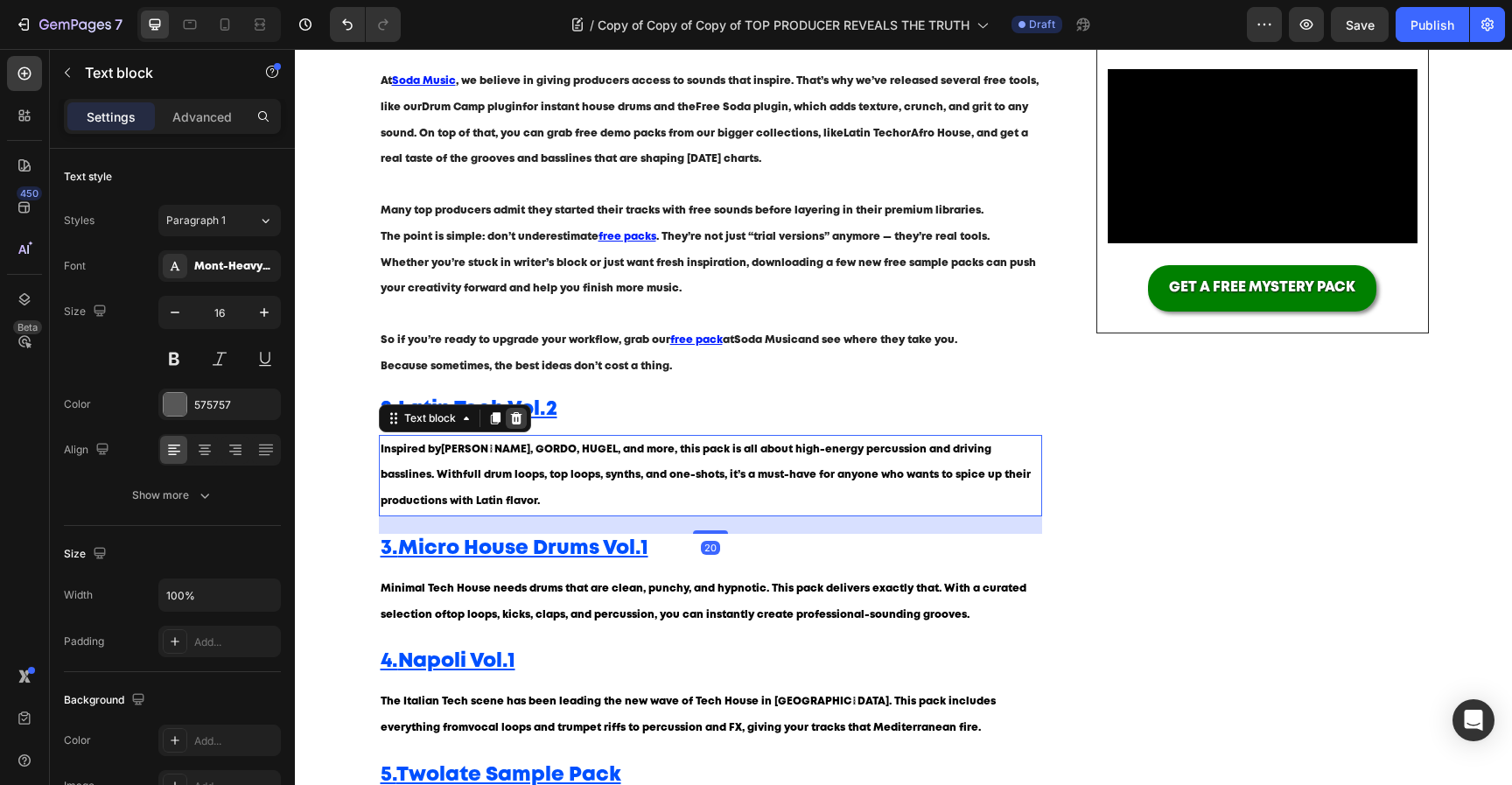
click at [522, 423] on icon at bounding box center [516, 418] width 14 height 14
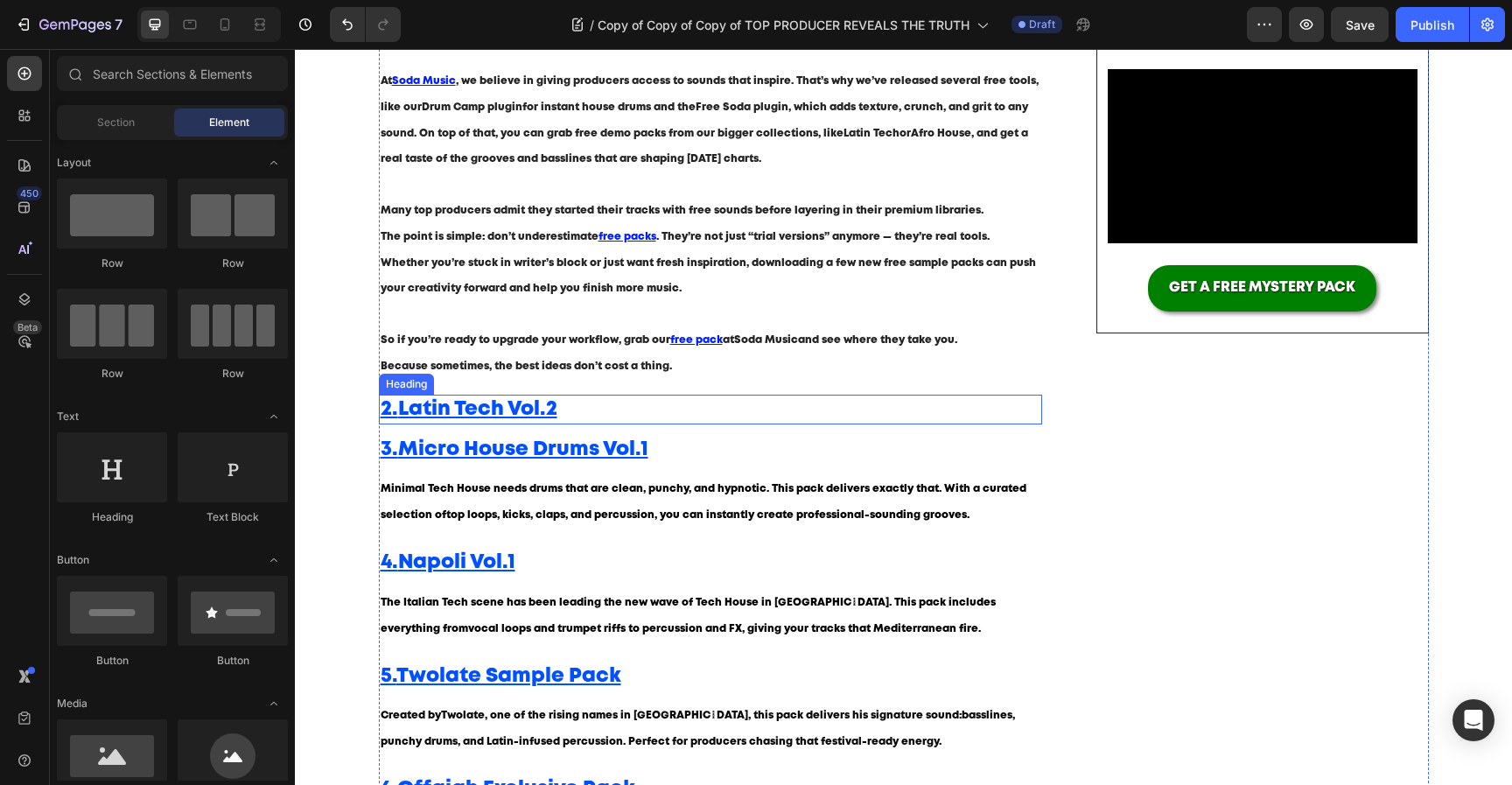
click at [556, 407] on u "Latin Tech Vol.2" at bounding box center [478, 408] width 160 height 18
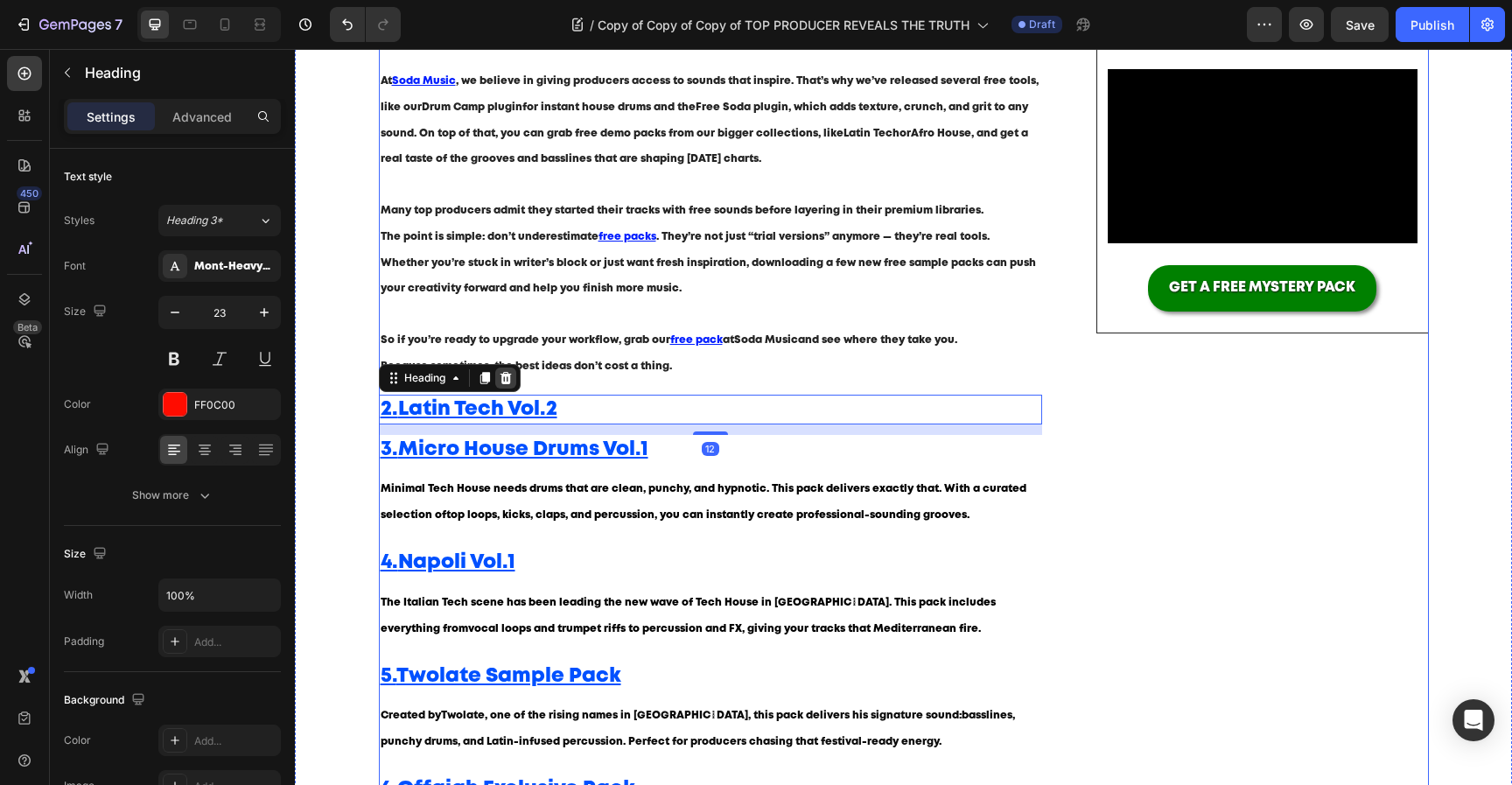
click at [507, 383] on icon at bounding box center [505, 378] width 11 height 12
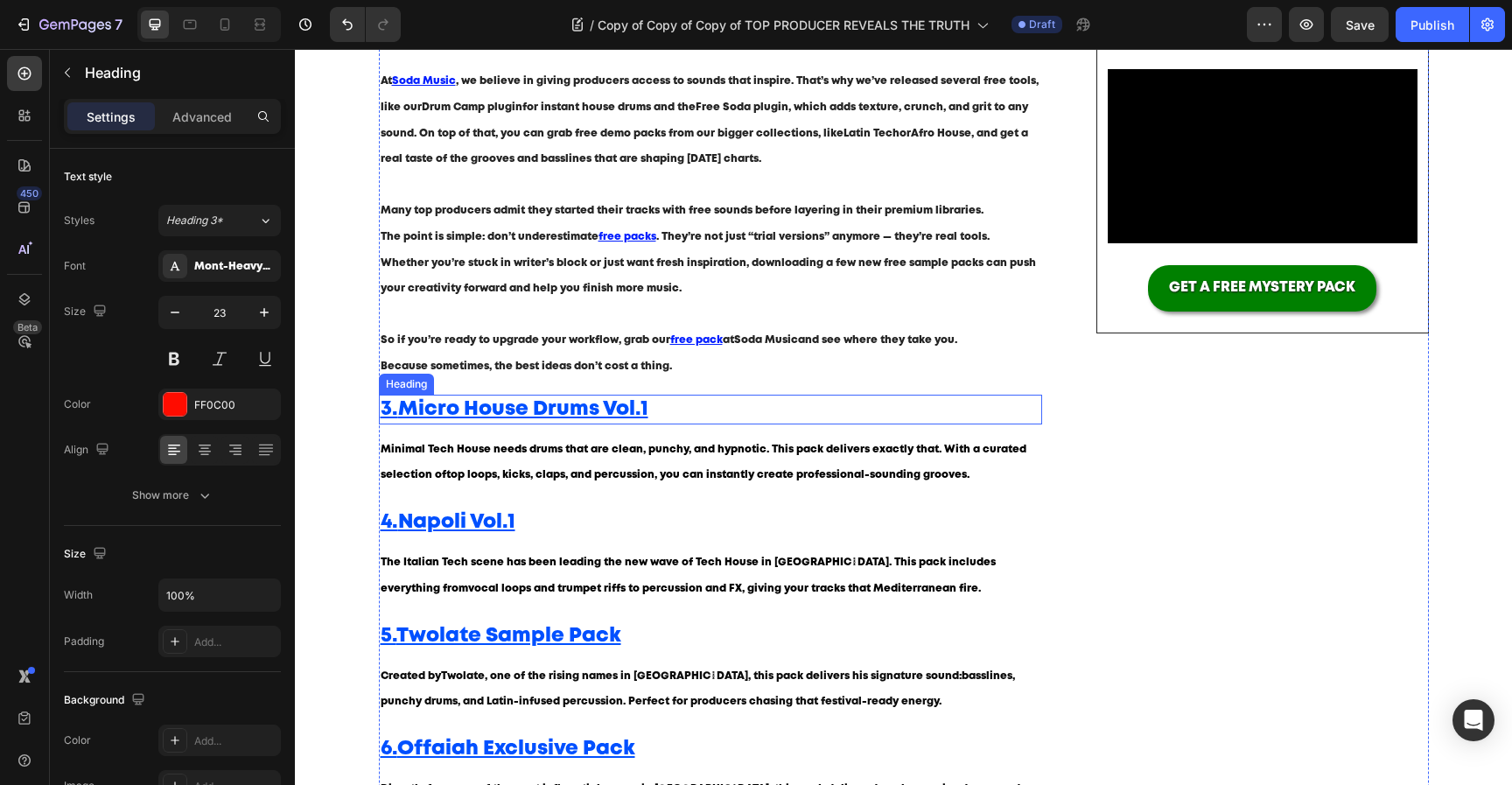
click at [507, 401] on u "Micro House Drums Vol.1" at bounding box center [523, 408] width 251 height 18
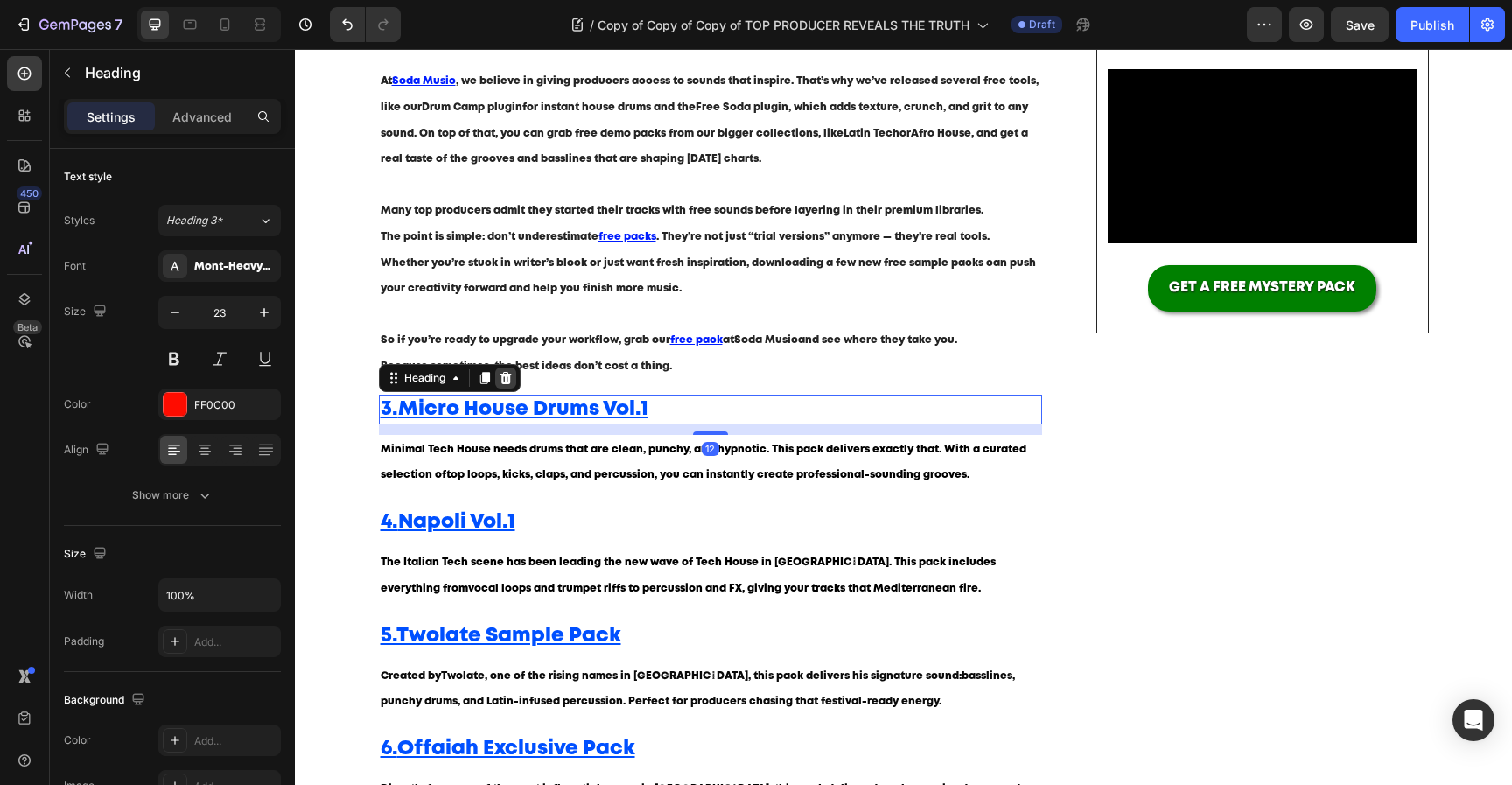
click at [507, 382] on icon at bounding box center [505, 378] width 11 height 12
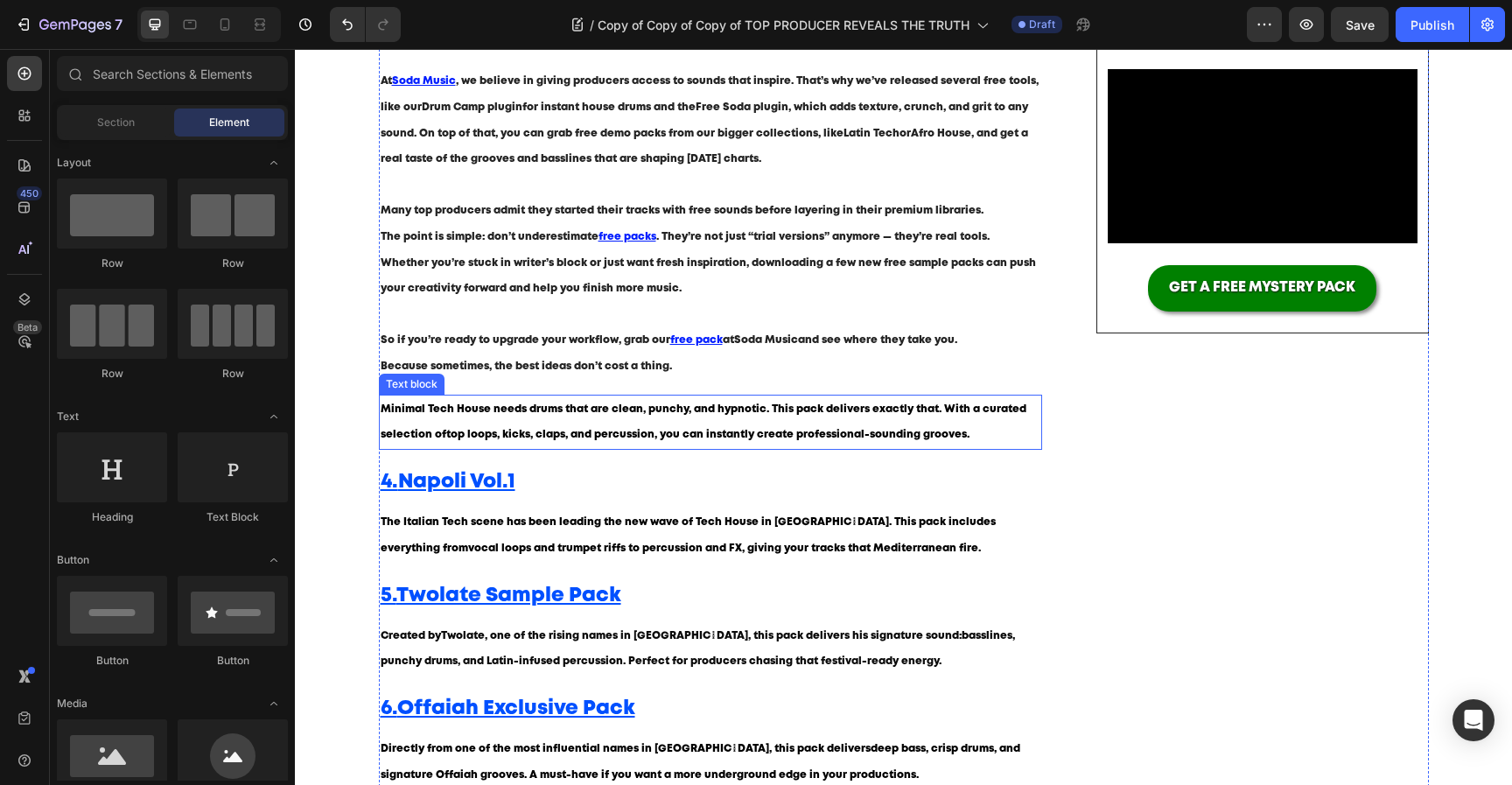
click at [507, 420] on p "Minimal Tech House needs drums that are clean, punchy, and hypnotic. This pack …" at bounding box center [711, 421] width 661 height 52
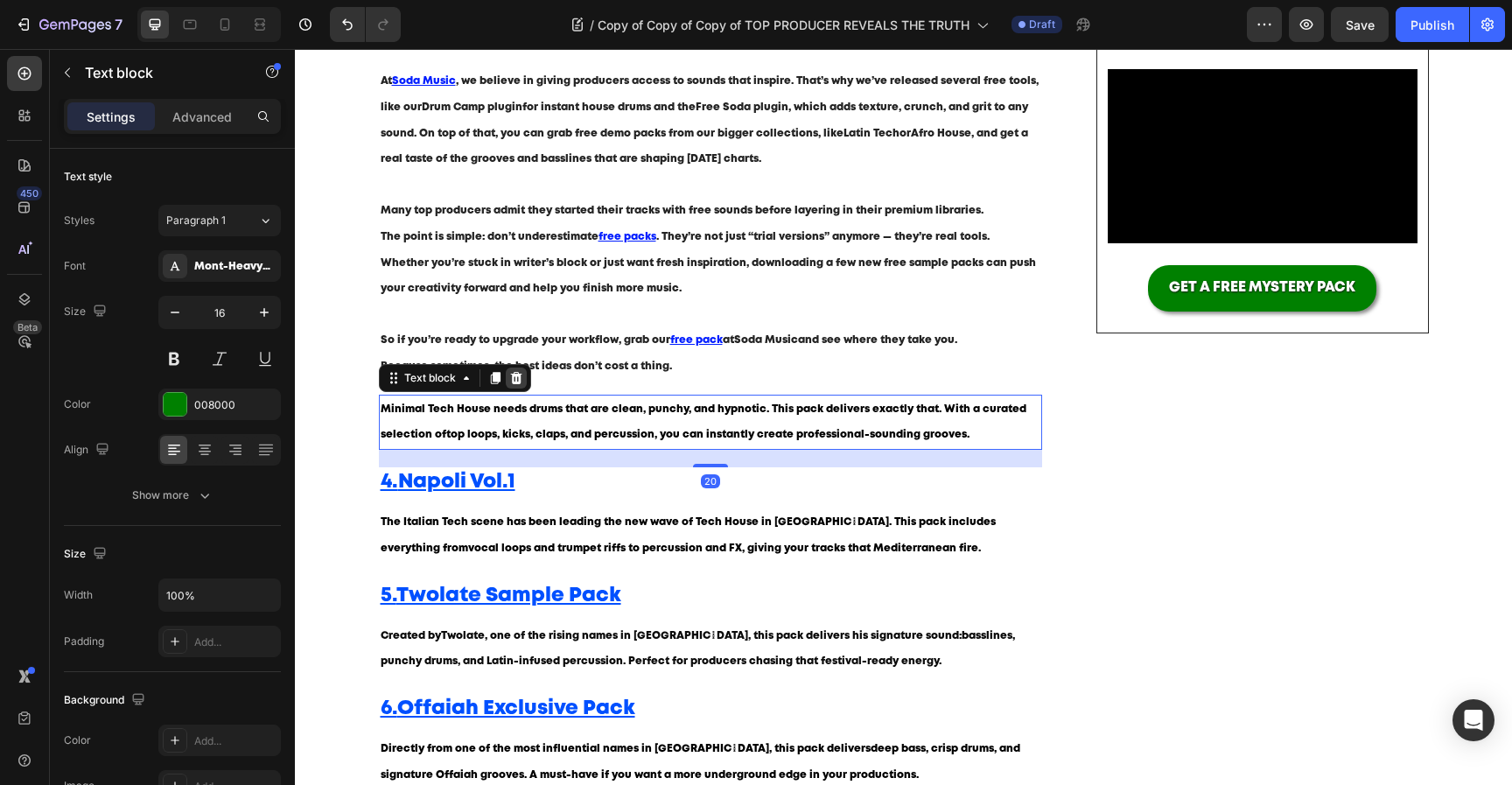
click at [513, 383] on icon at bounding box center [516, 378] width 11 height 12
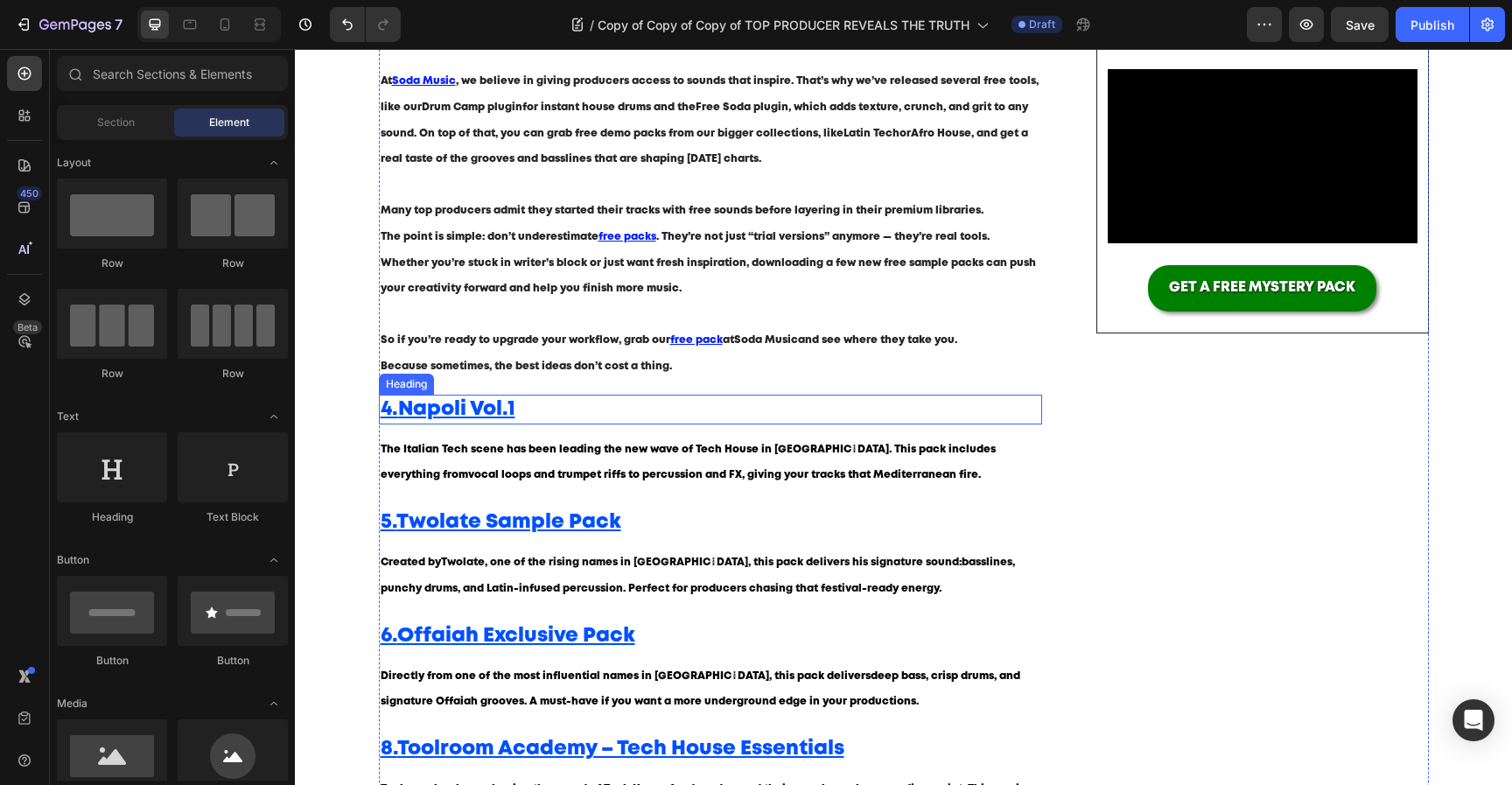
click at [515, 409] on u "Napoli Vol.1" at bounding box center [456, 408] width 117 height 18
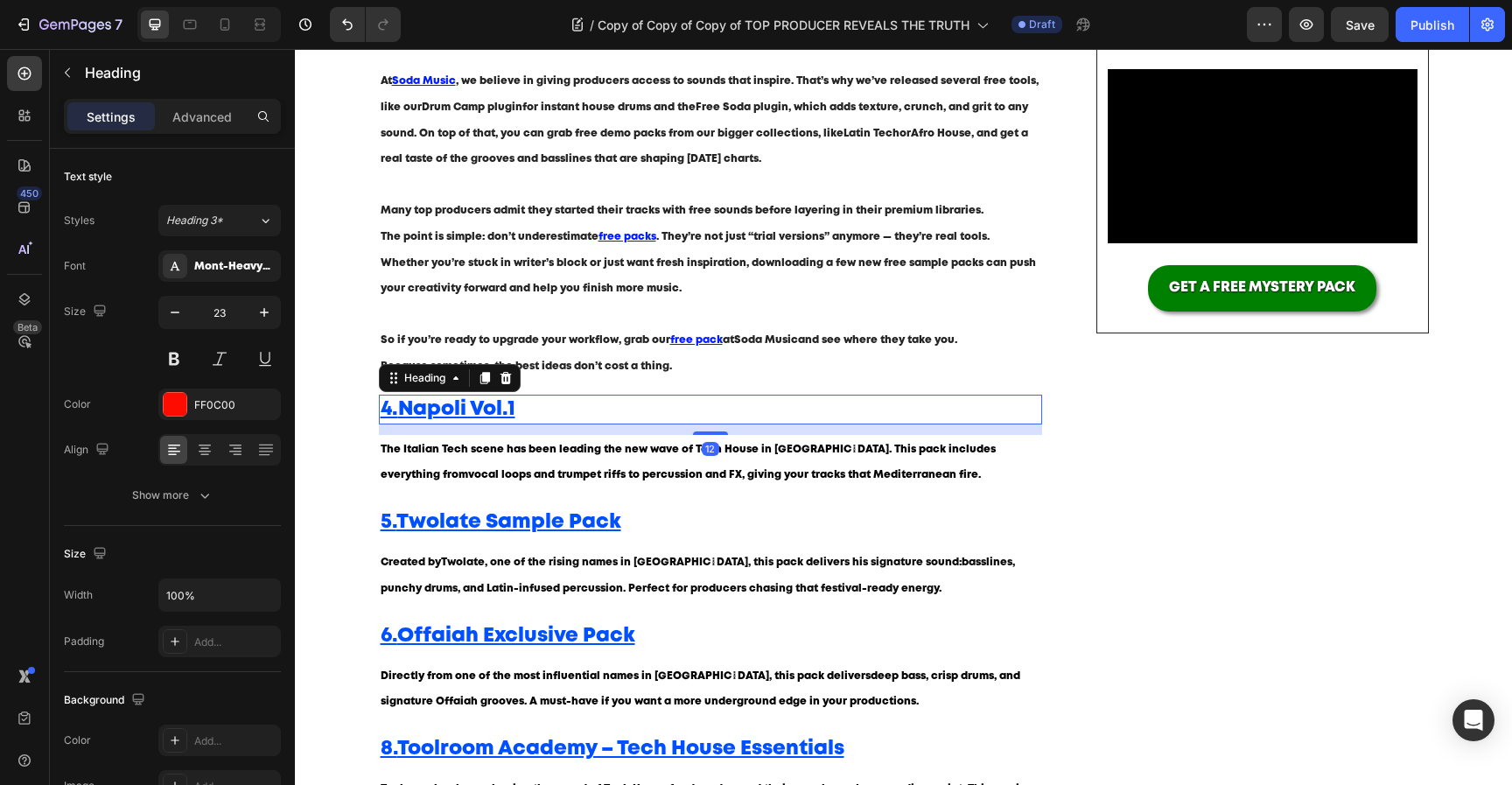
click at [508, 380] on icon at bounding box center [505, 378] width 11 height 12
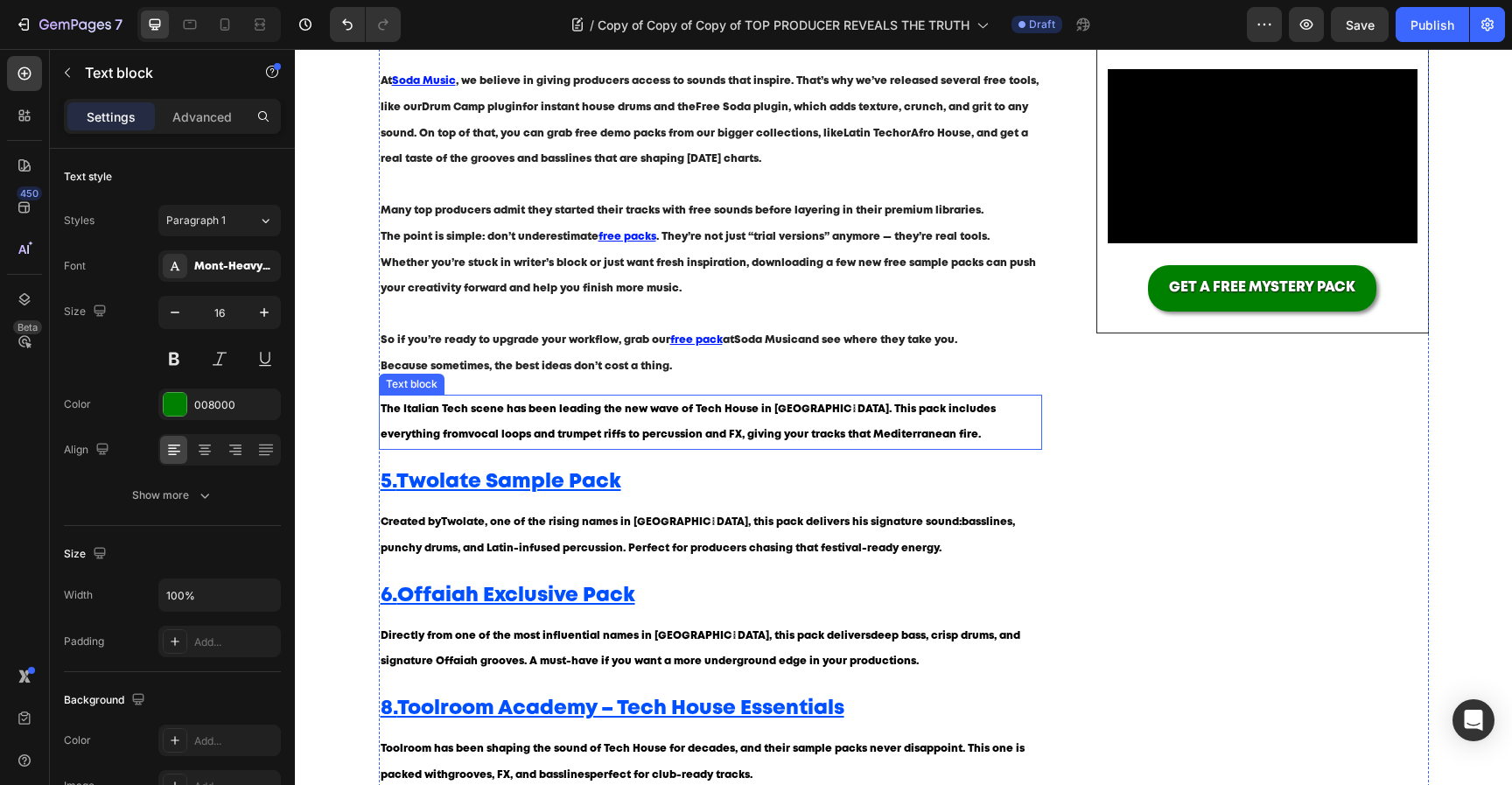
click at [507, 402] on p "The Italian Tech scene has been leading the new wave of Tech House in [GEOGRAPH…" at bounding box center [711, 421] width 661 height 52
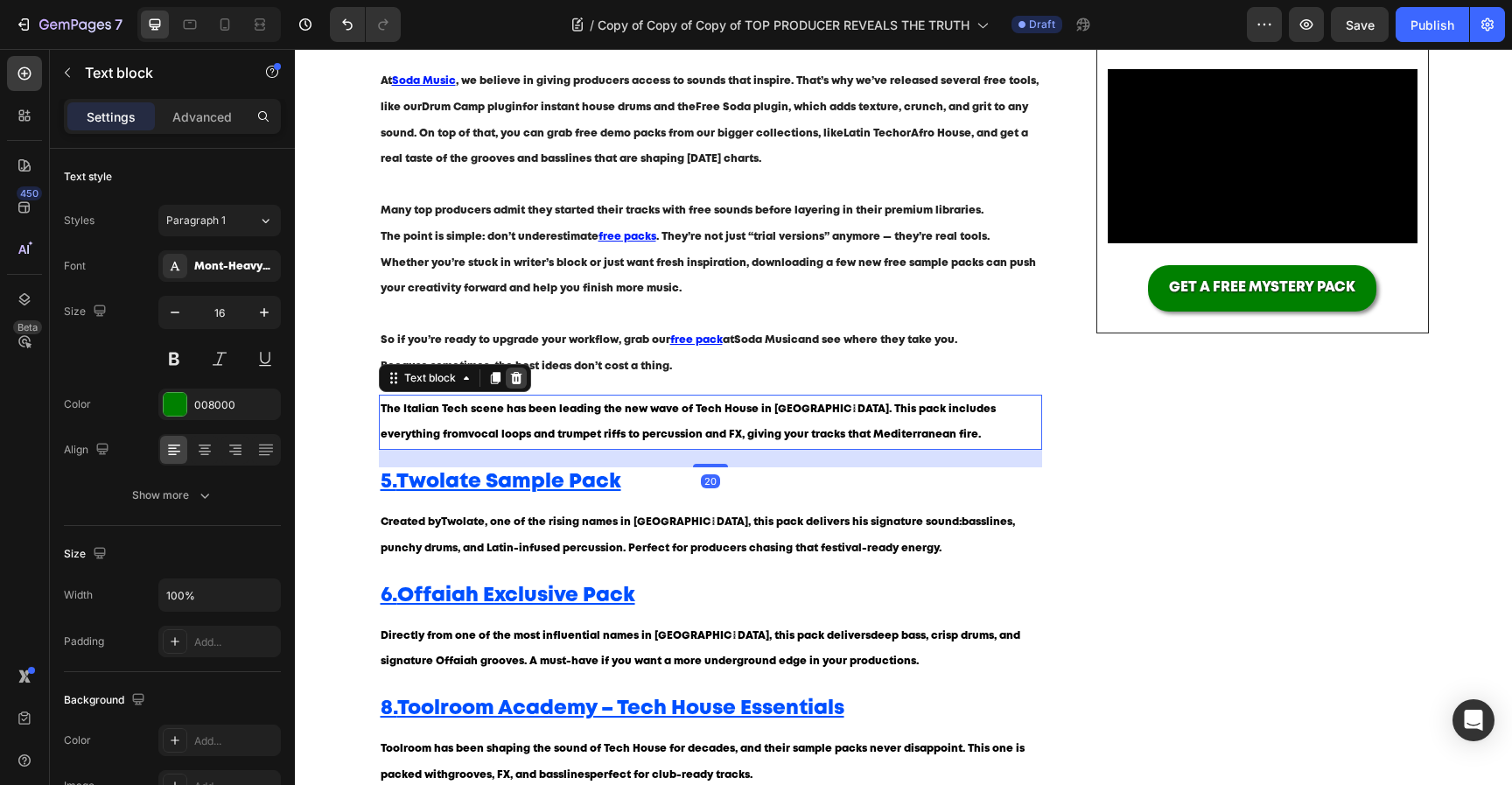
click at [514, 378] on icon at bounding box center [516, 378] width 14 height 14
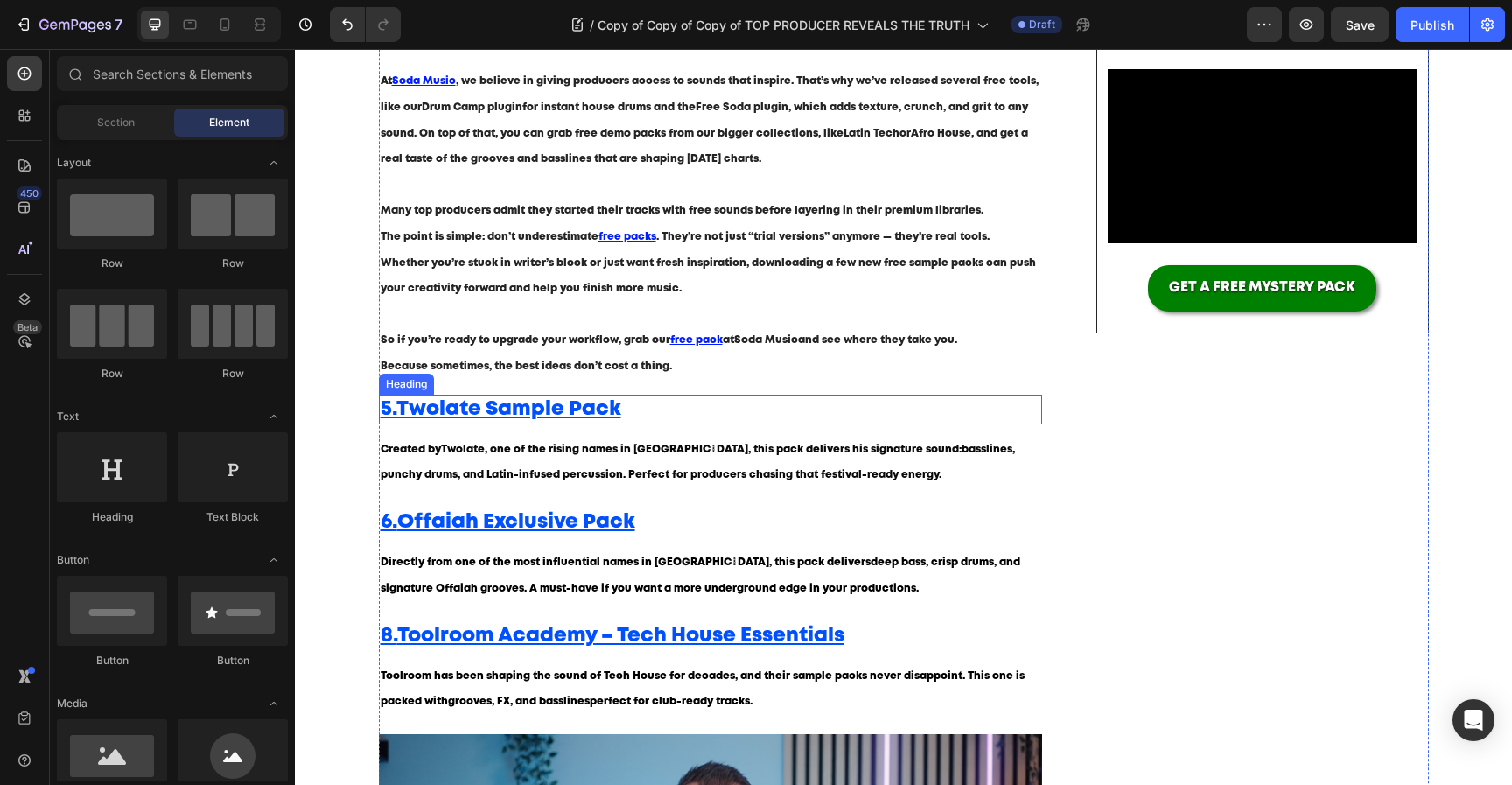
click at [514, 411] on u "Twolate Sample Pack" at bounding box center [508, 408] width 225 height 18
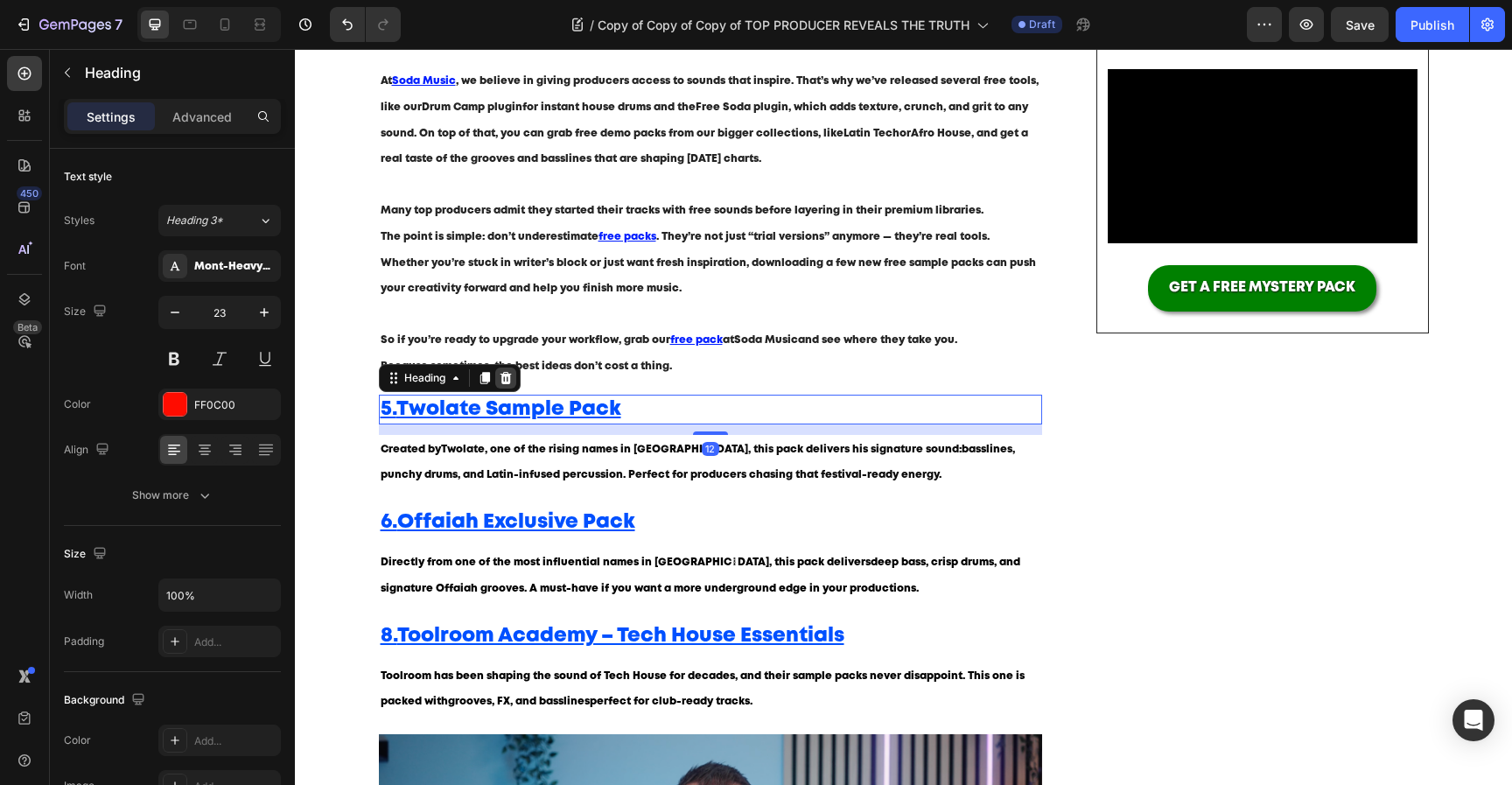
click at [511, 381] on icon at bounding box center [505, 378] width 14 height 14
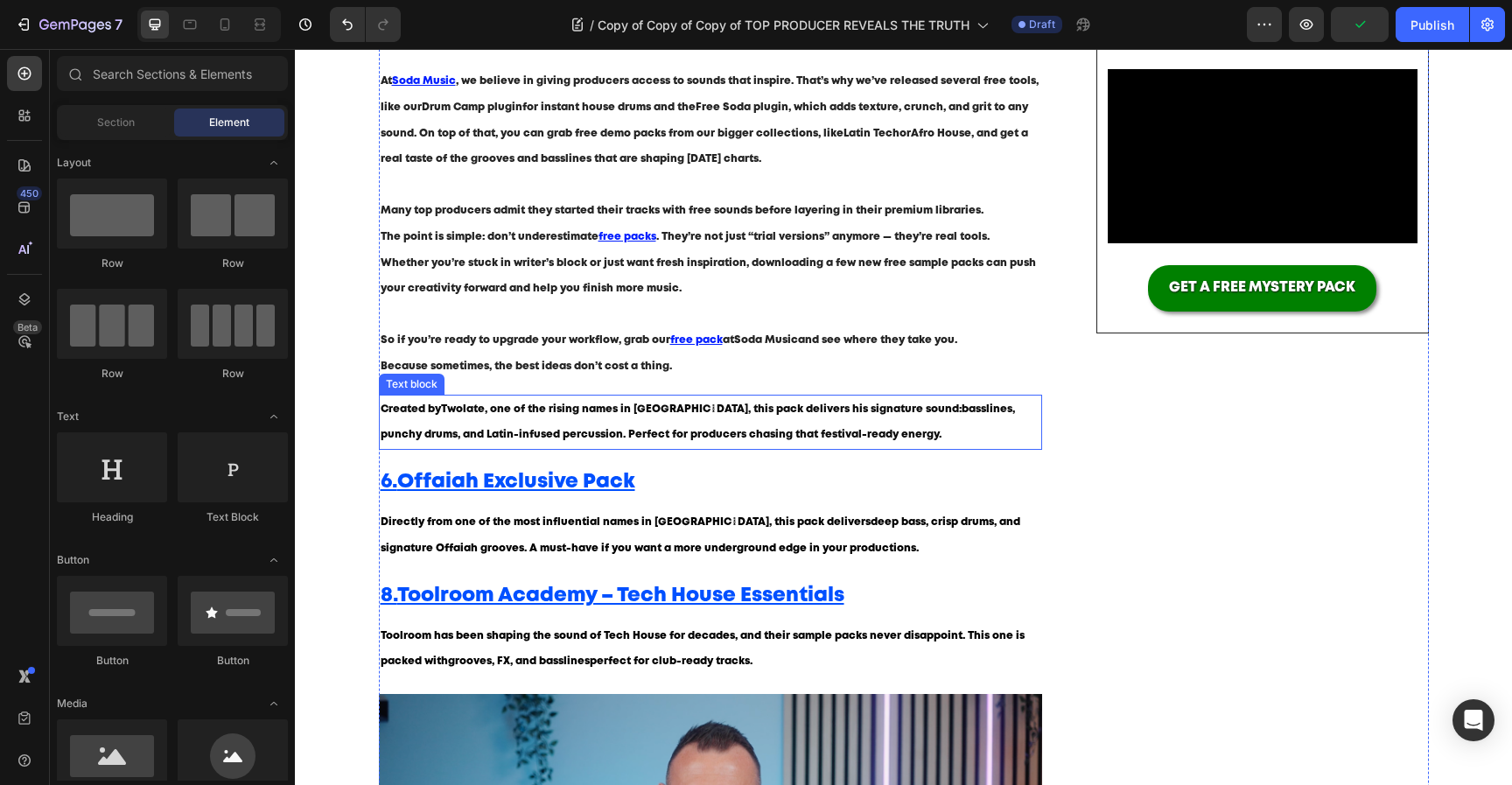
click at [511, 421] on p "Created by [PERSON_NAME] , one of the rising names in [GEOGRAPHIC_DATA], this p…" at bounding box center [711, 421] width 661 height 52
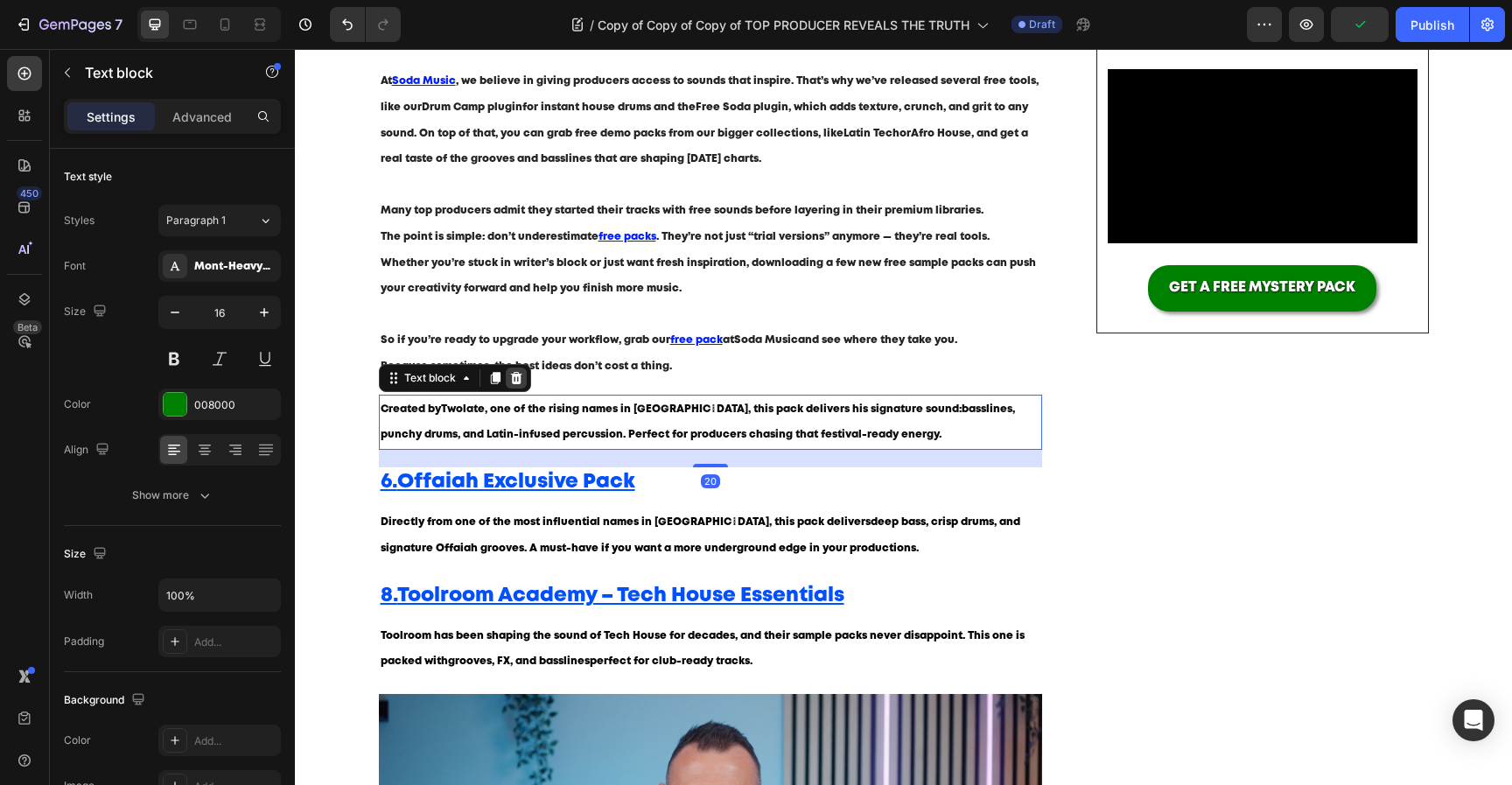
click at [518, 385] on div at bounding box center [517, 378] width 21 height 21
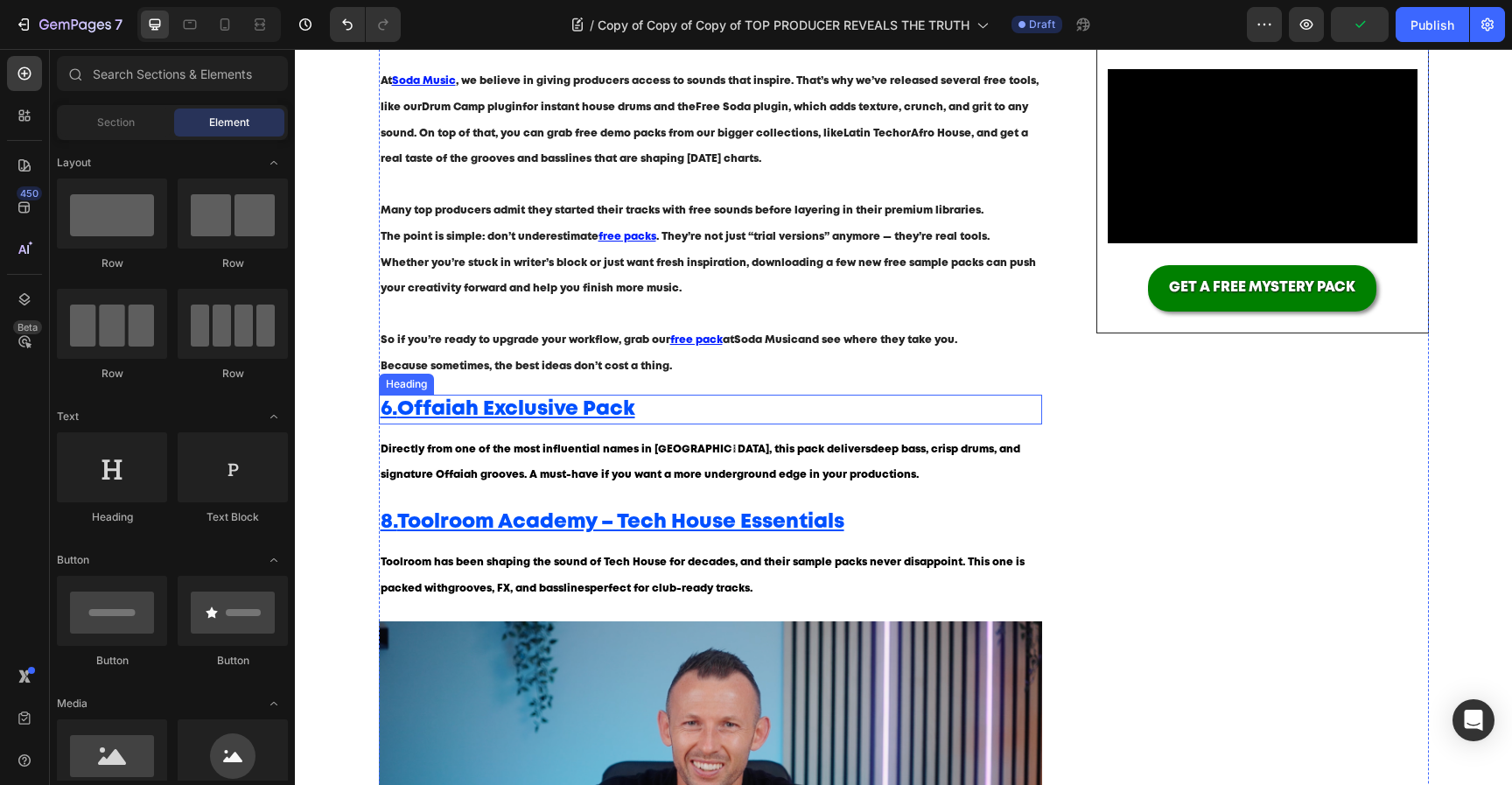
click at [518, 408] on u "Offaiah Exclusive Pack" at bounding box center [516, 408] width 238 height 18
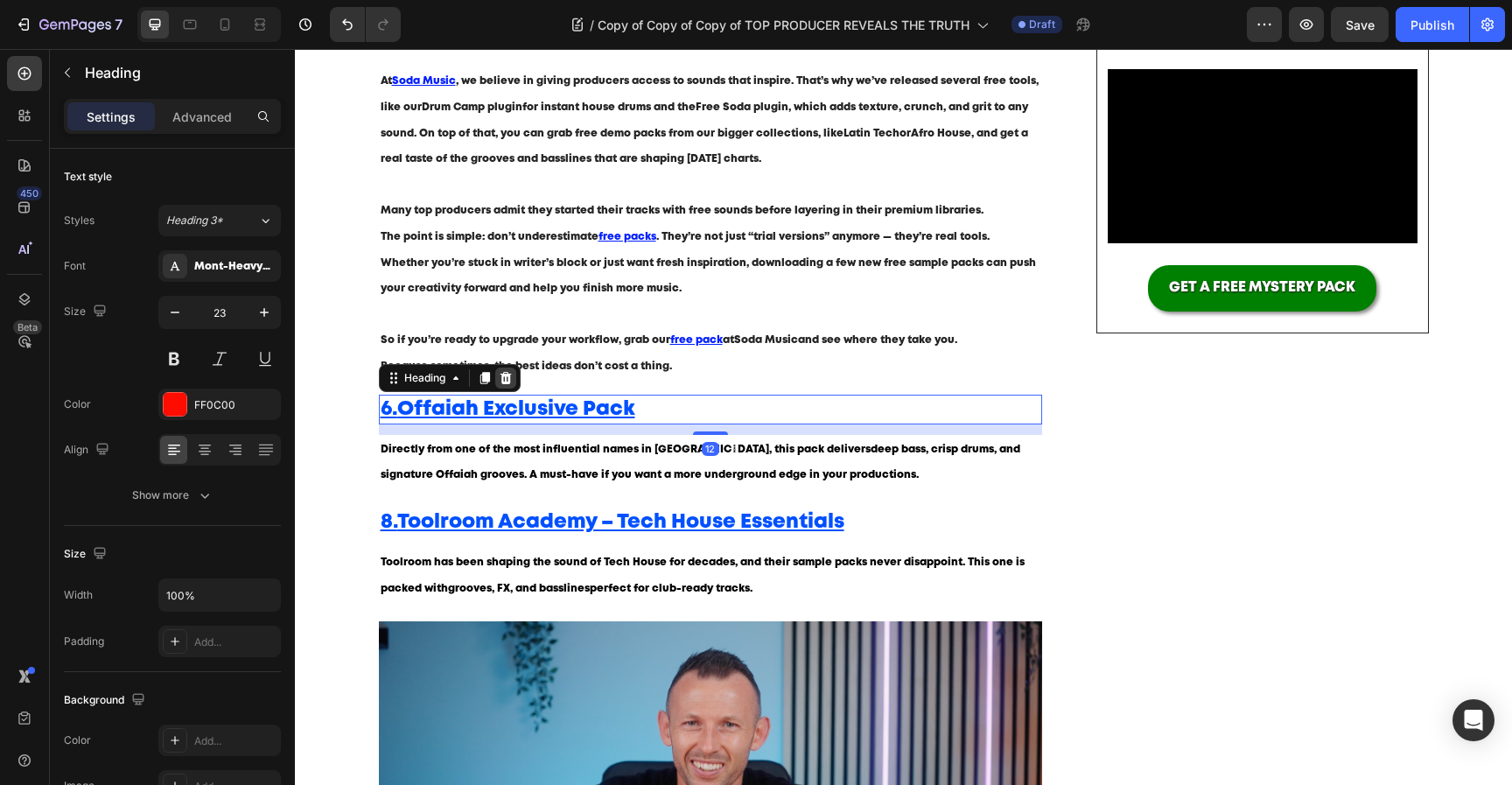
click at [509, 385] on div at bounding box center [506, 378] width 21 height 21
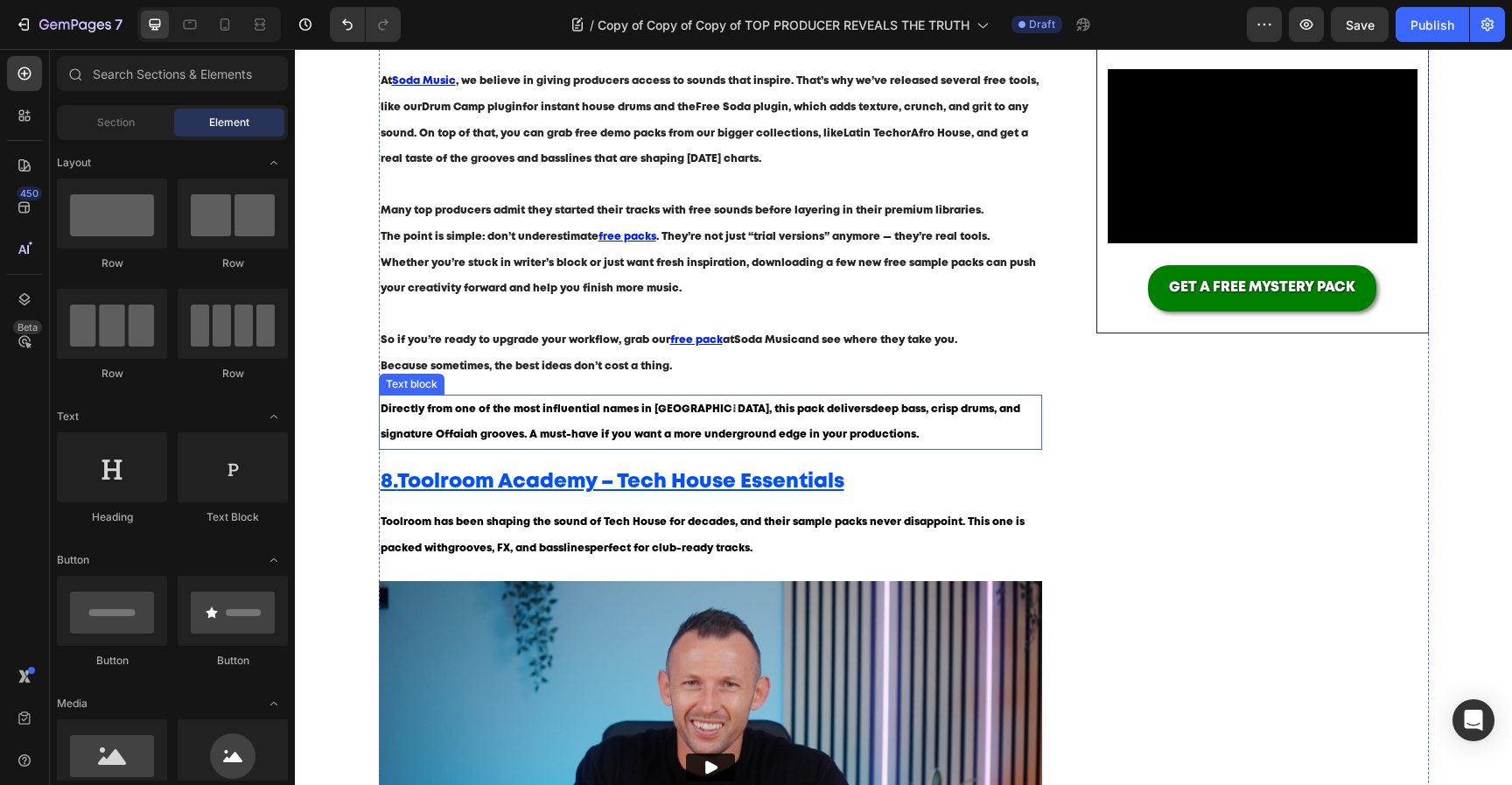
click at [509, 418] on p "Directly from one of the most influential names in Tech House, this pack delive…" at bounding box center [711, 421] width 661 height 52
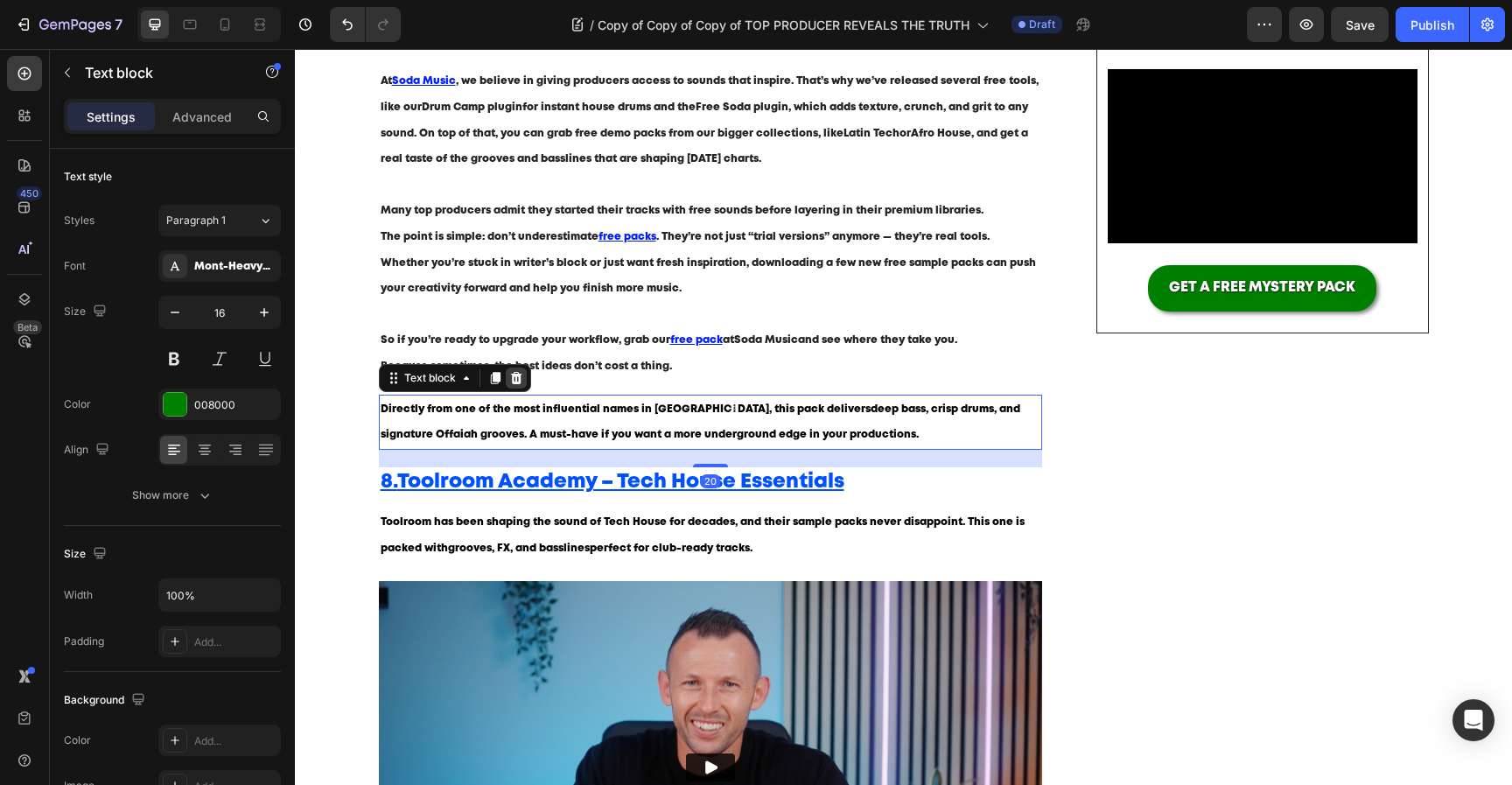
click at [513, 387] on div at bounding box center [517, 378] width 21 height 21
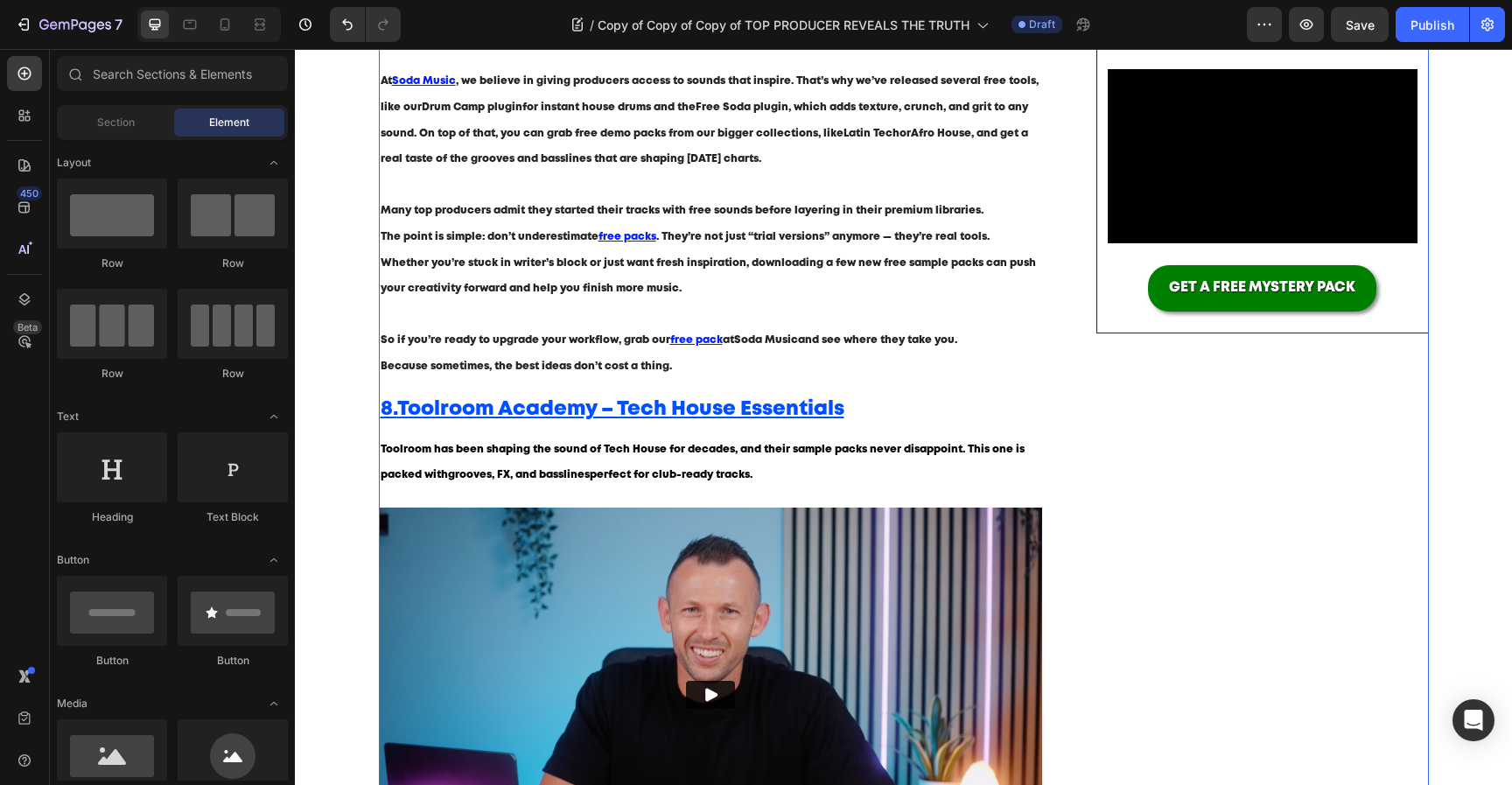
click at [517, 425] on div "Blog written by [PERSON_NAME] Text block Published on [DATE] Text block Row ⁠⁠⁠…" at bounding box center [710, 467] width 664 height 1221
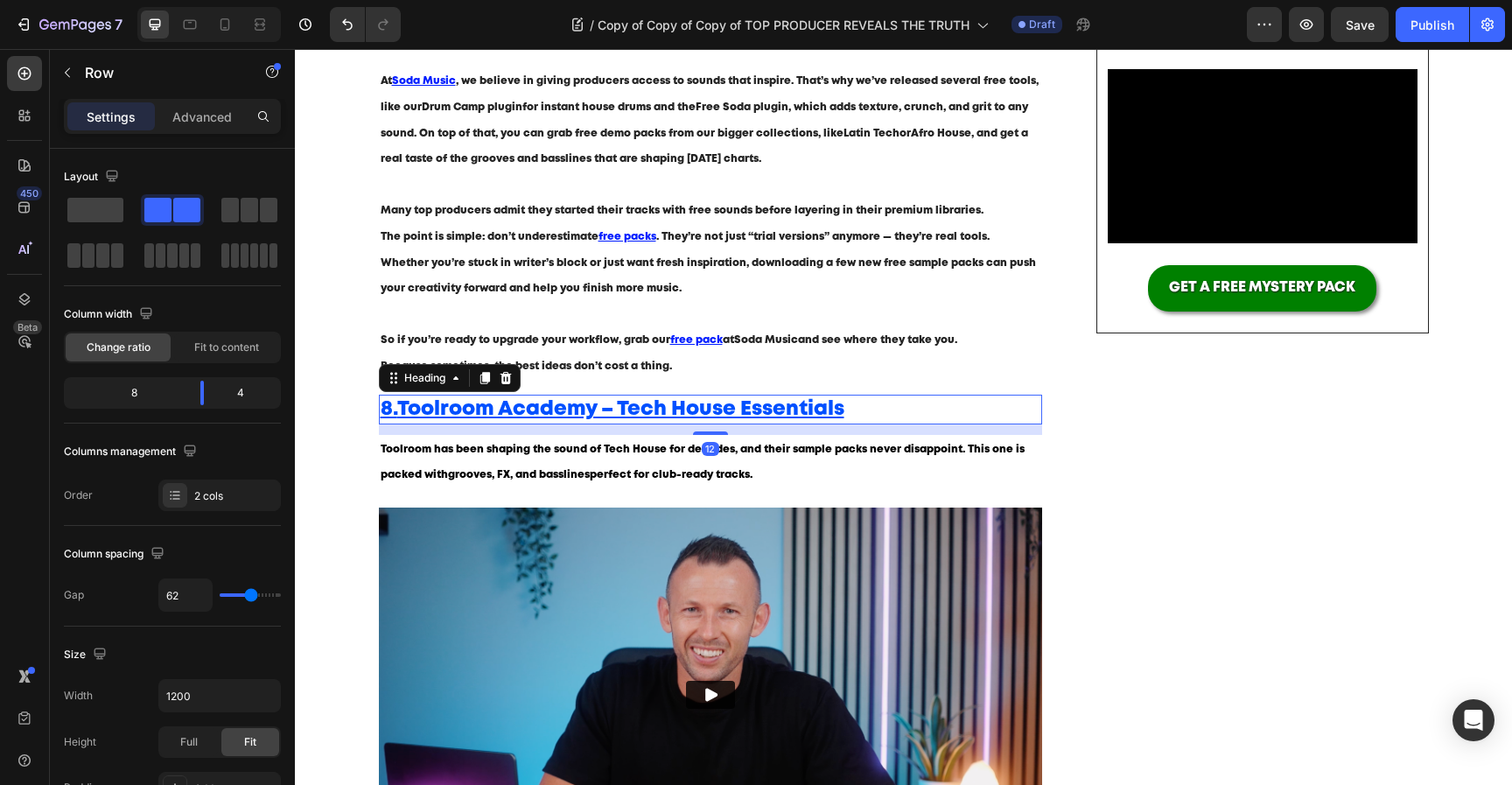
click at [517, 418] on u "Toolroom Academy – Tech House Essentials" at bounding box center [620, 408] width 447 height 18
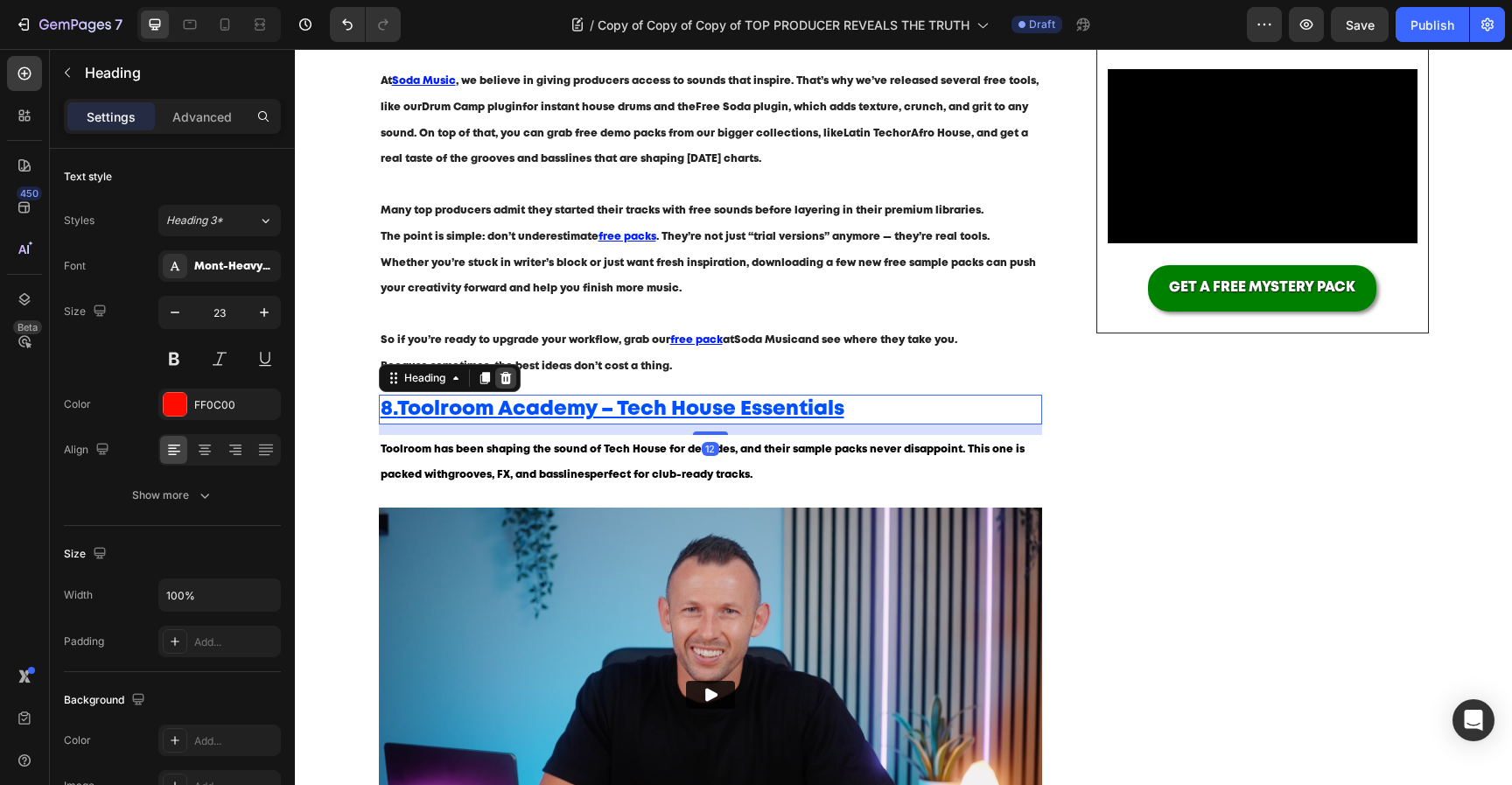
click at [510, 384] on icon at bounding box center [505, 378] width 14 height 14
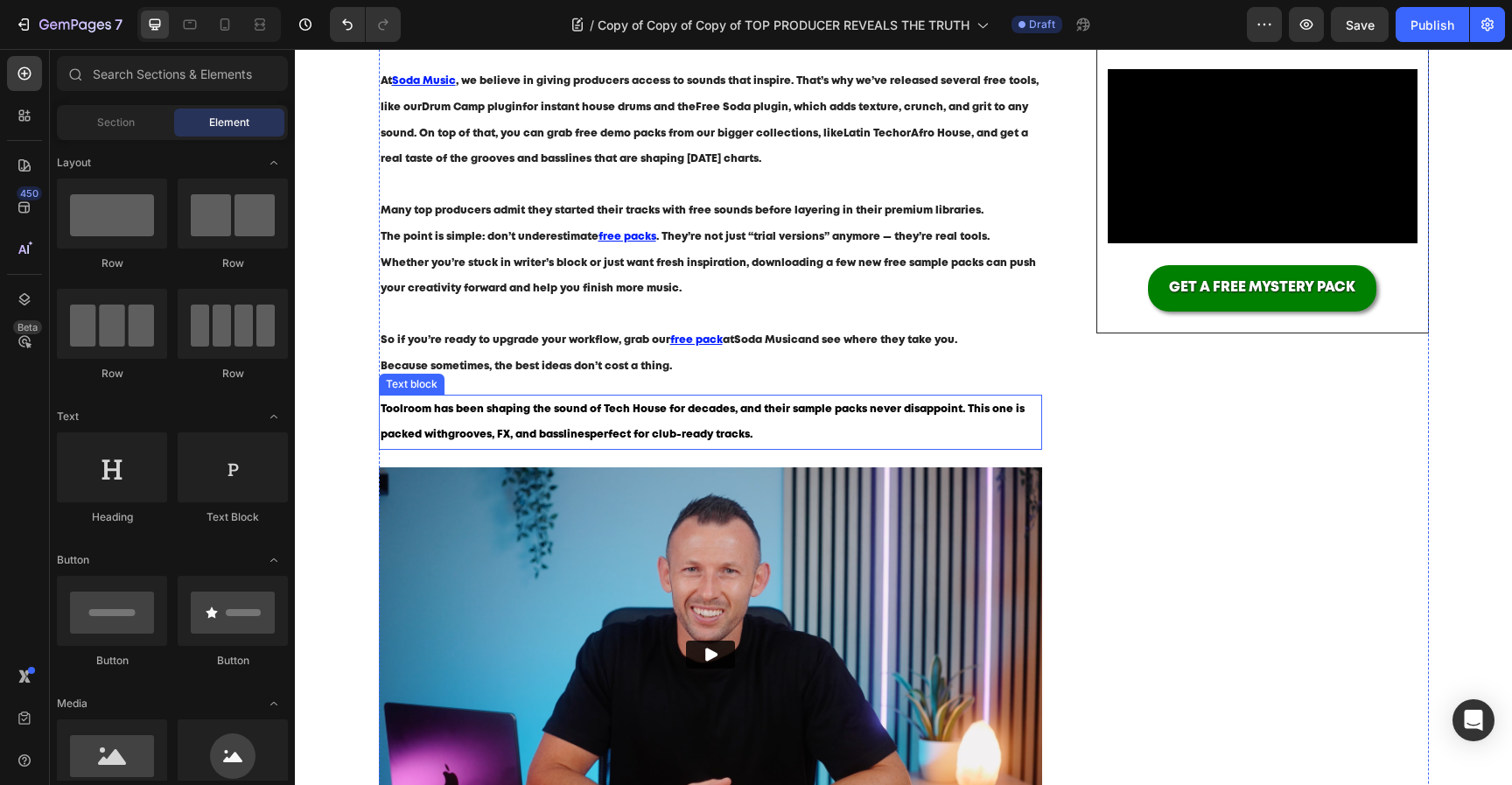
click at [510, 418] on p "Toolroom has been shaping the sound of Tech House for decades, and their sample…" at bounding box center [711, 421] width 661 height 52
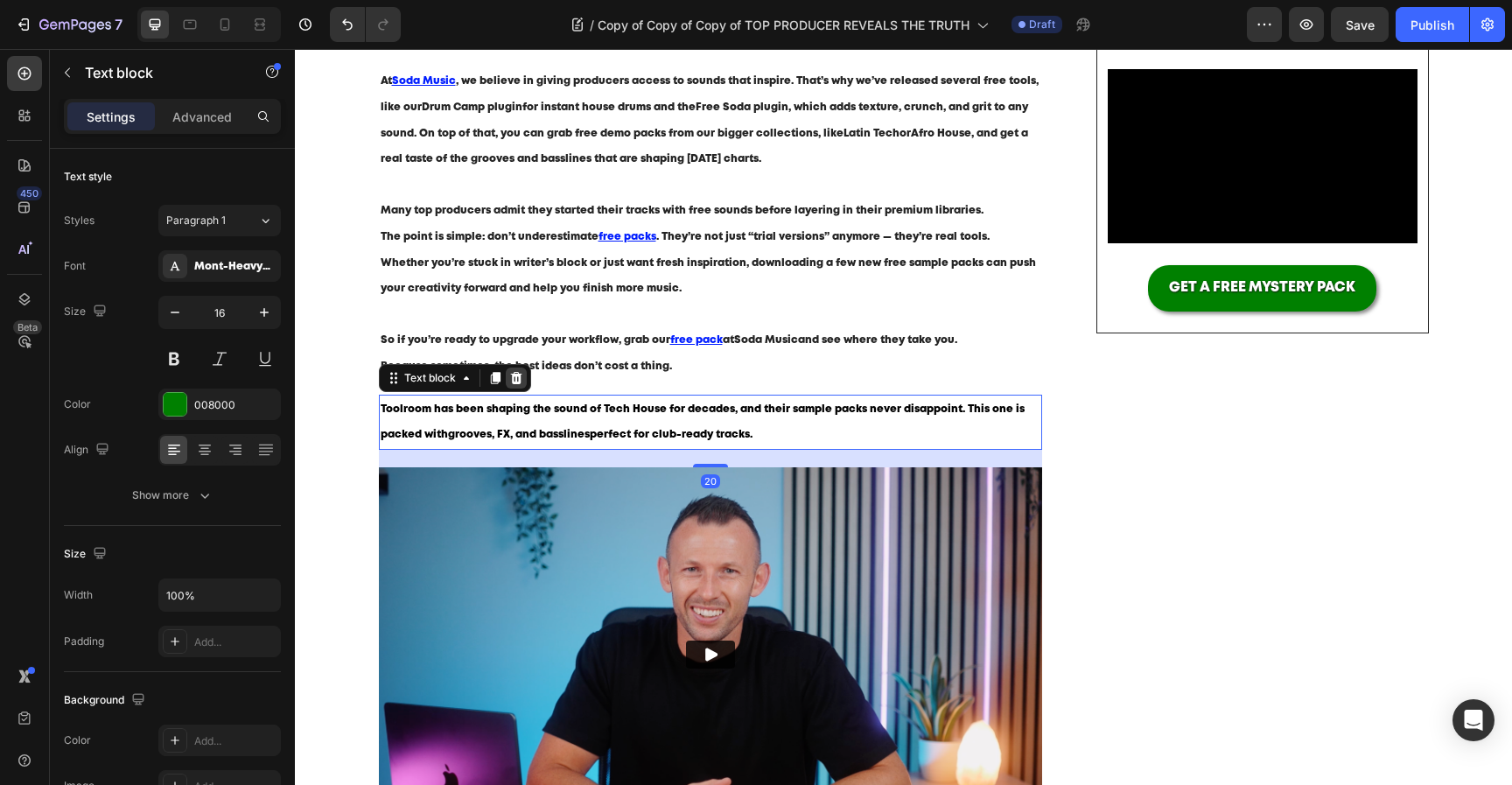
click at [514, 383] on icon at bounding box center [516, 378] width 11 height 12
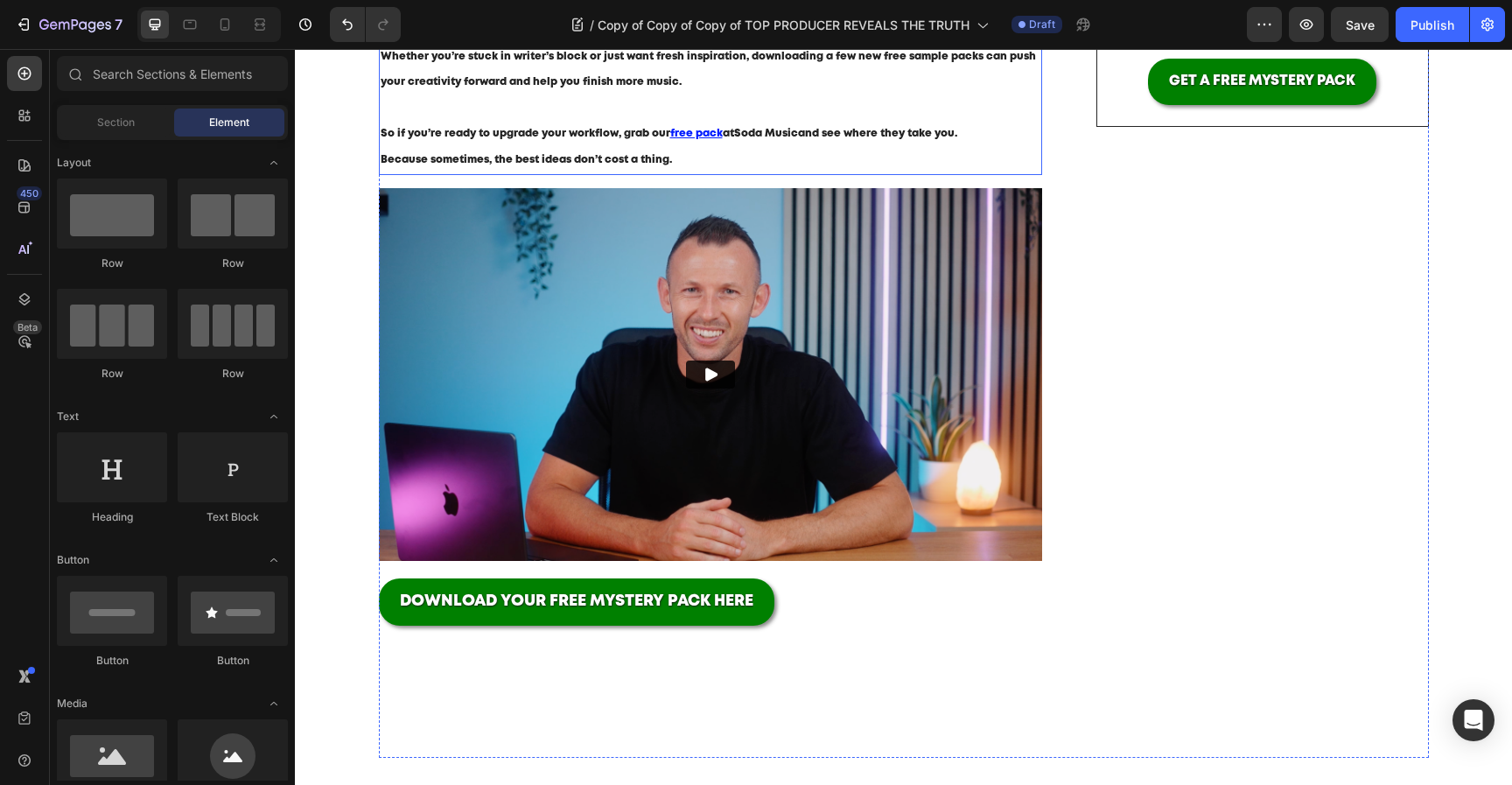
scroll to position [0, 0]
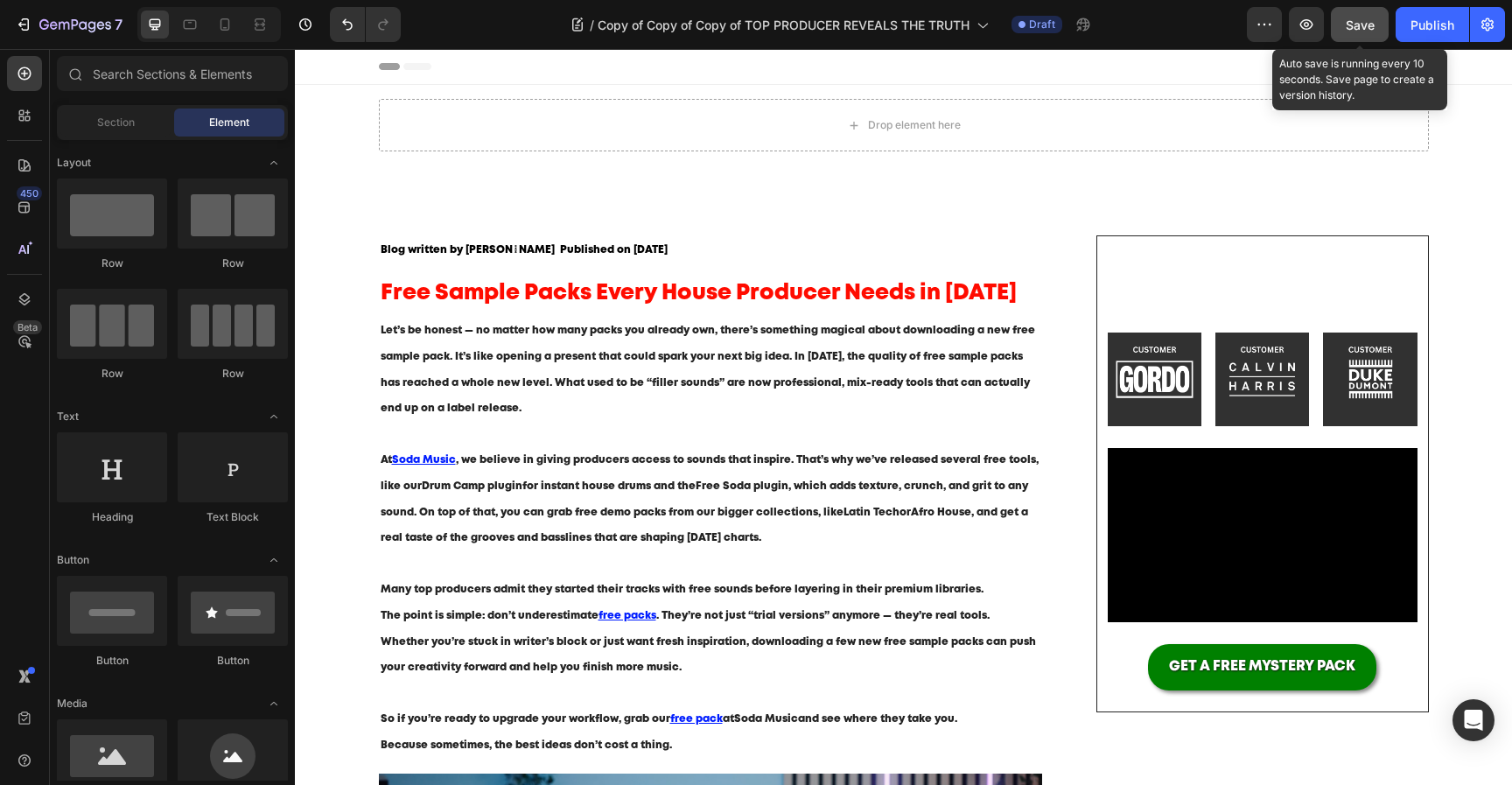
click at [1368, 30] on span "Save" at bounding box center [1360, 25] width 28 height 15
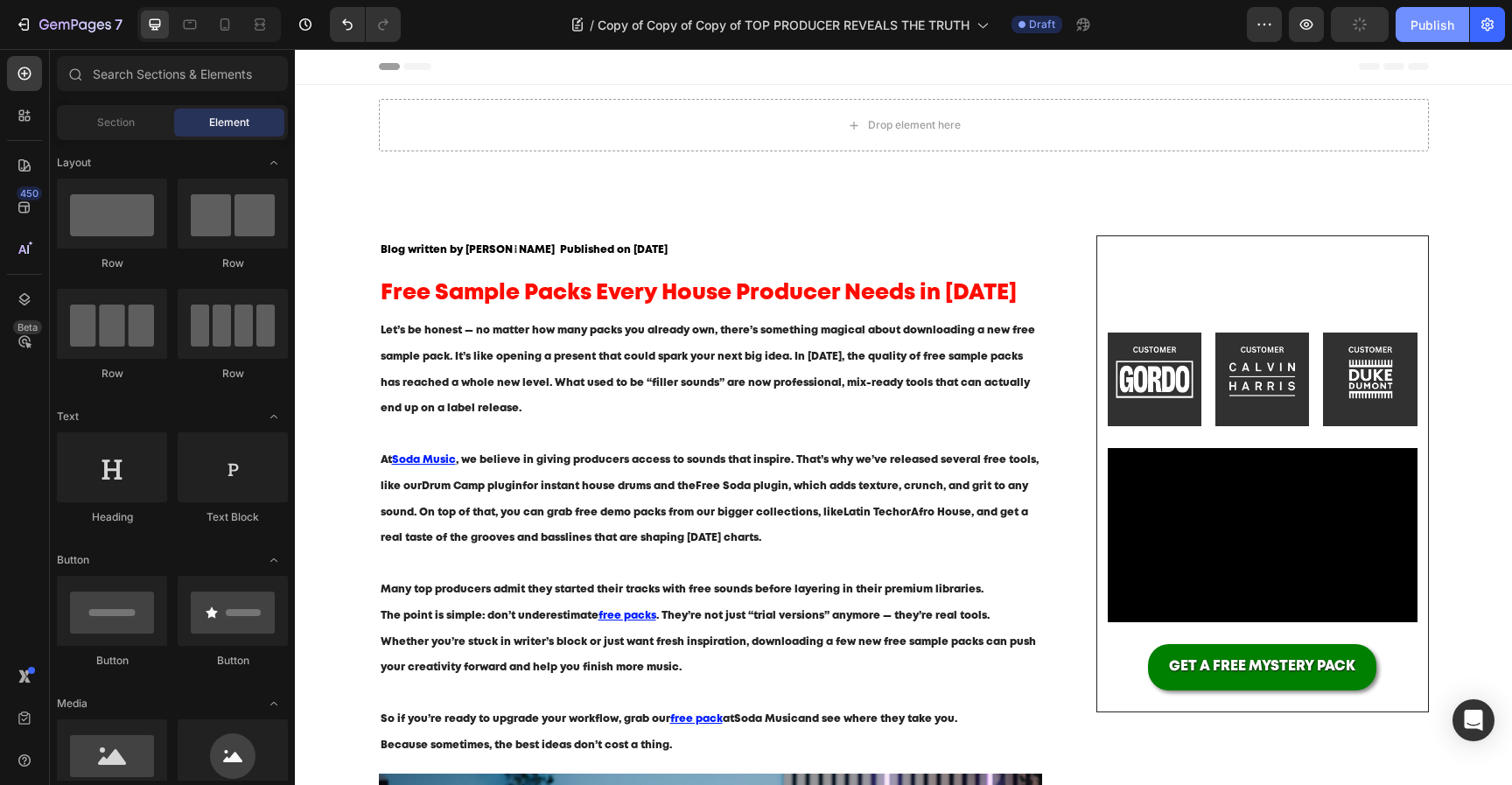
click at [1434, 20] on div "Publish" at bounding box center [1432, 25] width 44 height 18
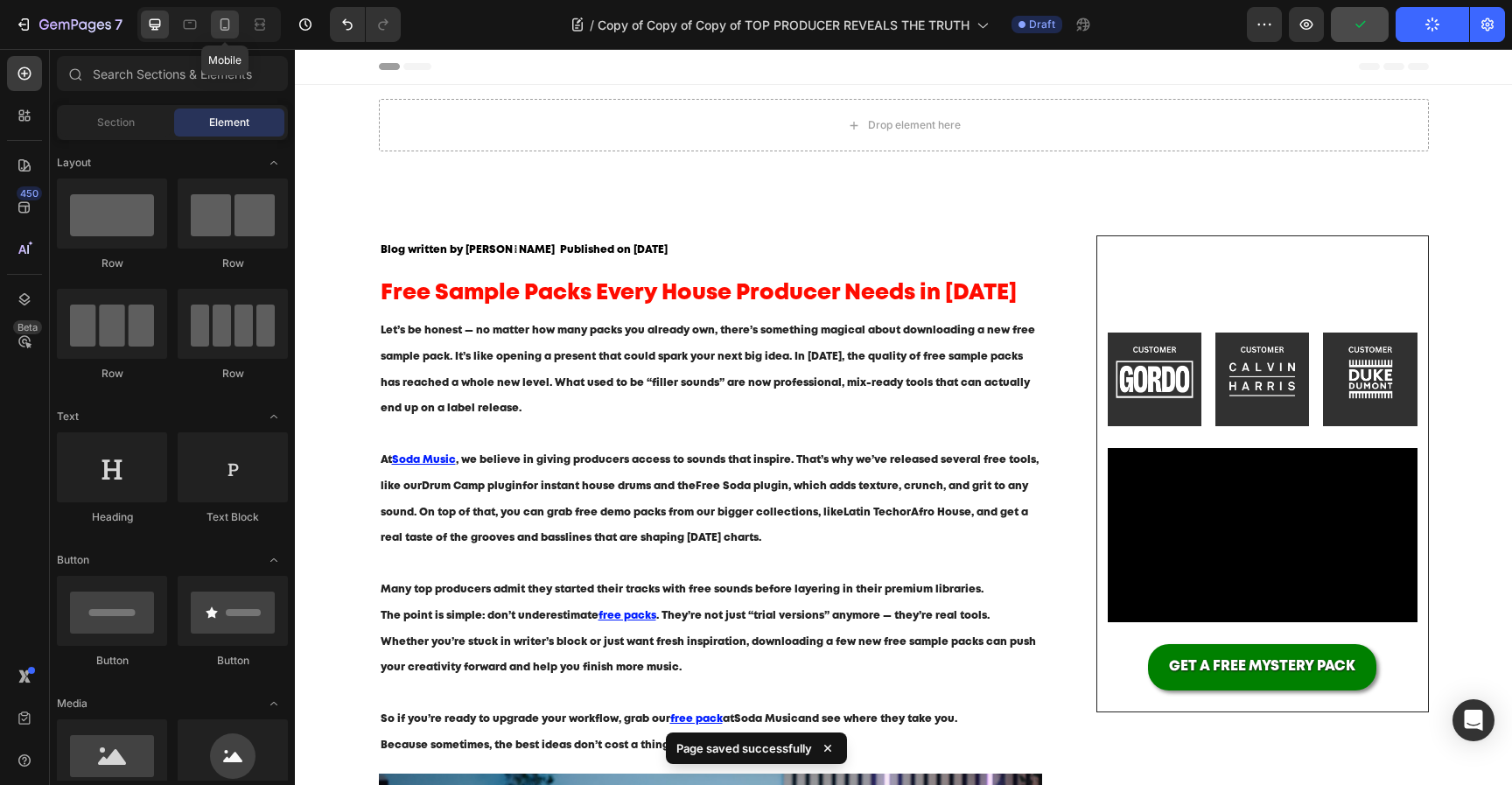
click at [230, 33] on div at bounding box center [224, 24] width 28 height 28
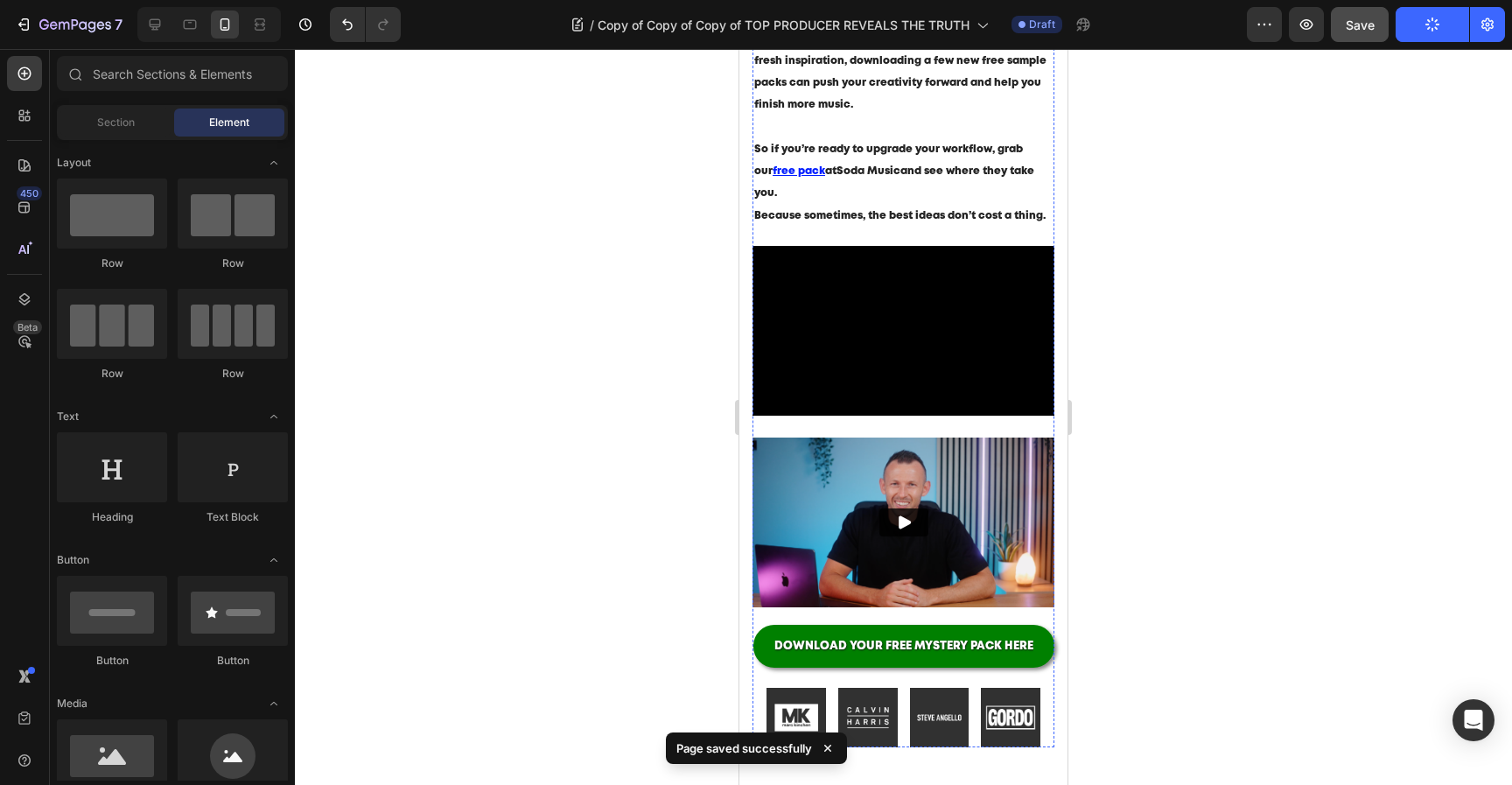
scroll to position [857, 0]
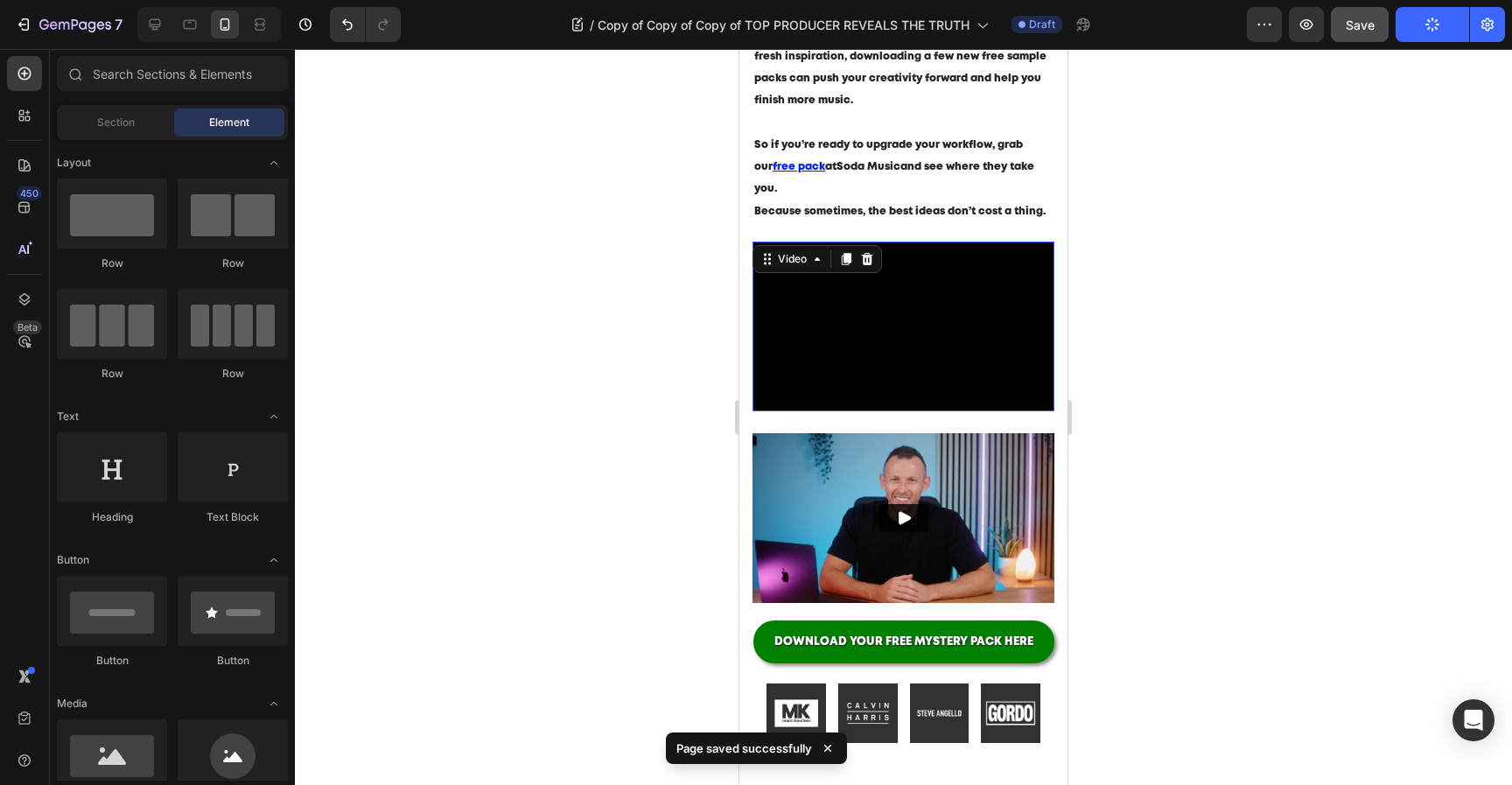
click at [912, 327] on video at bounding box center [904, 326] width 302 height 170
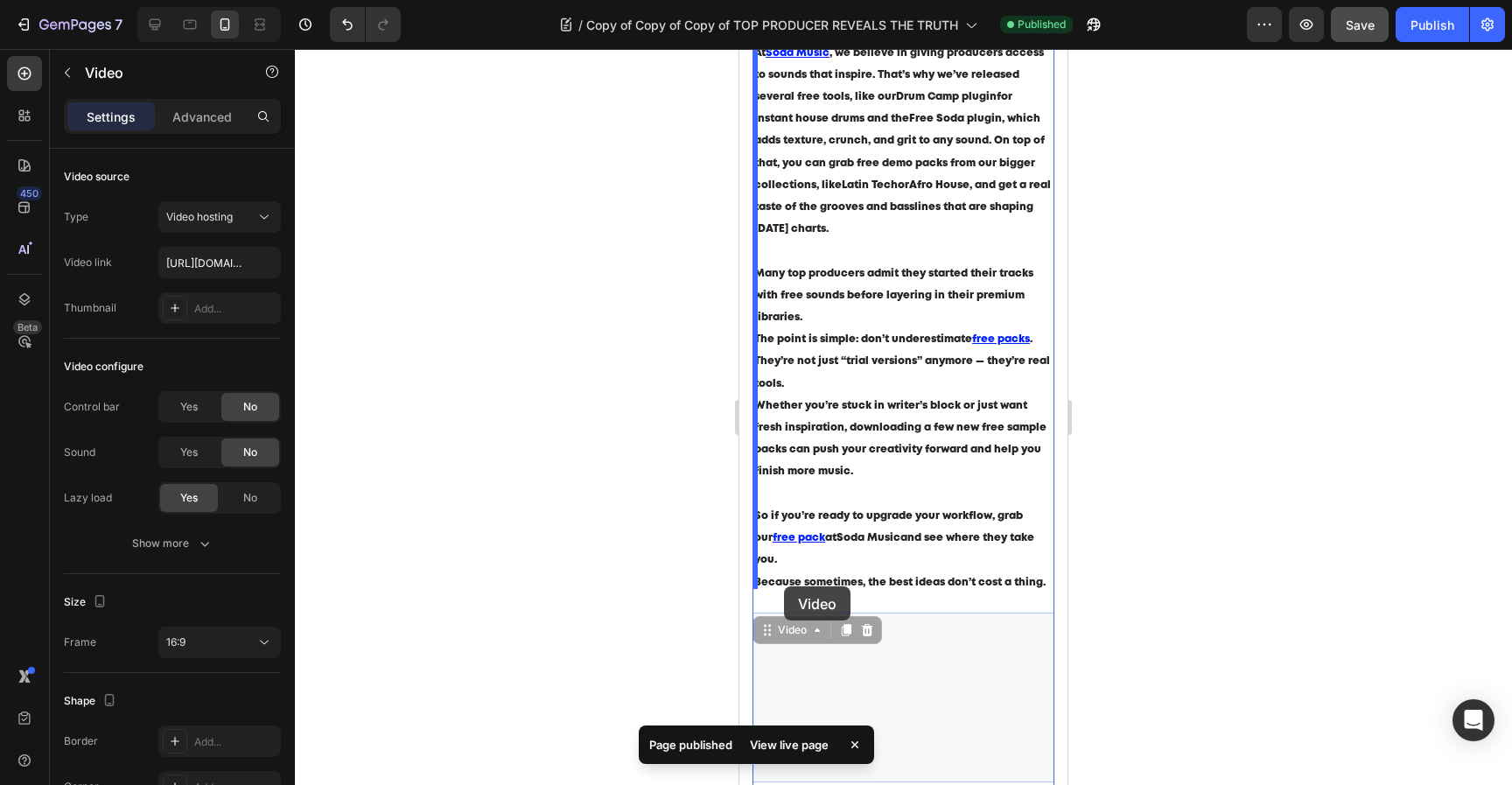
scroll to position [570, 0]
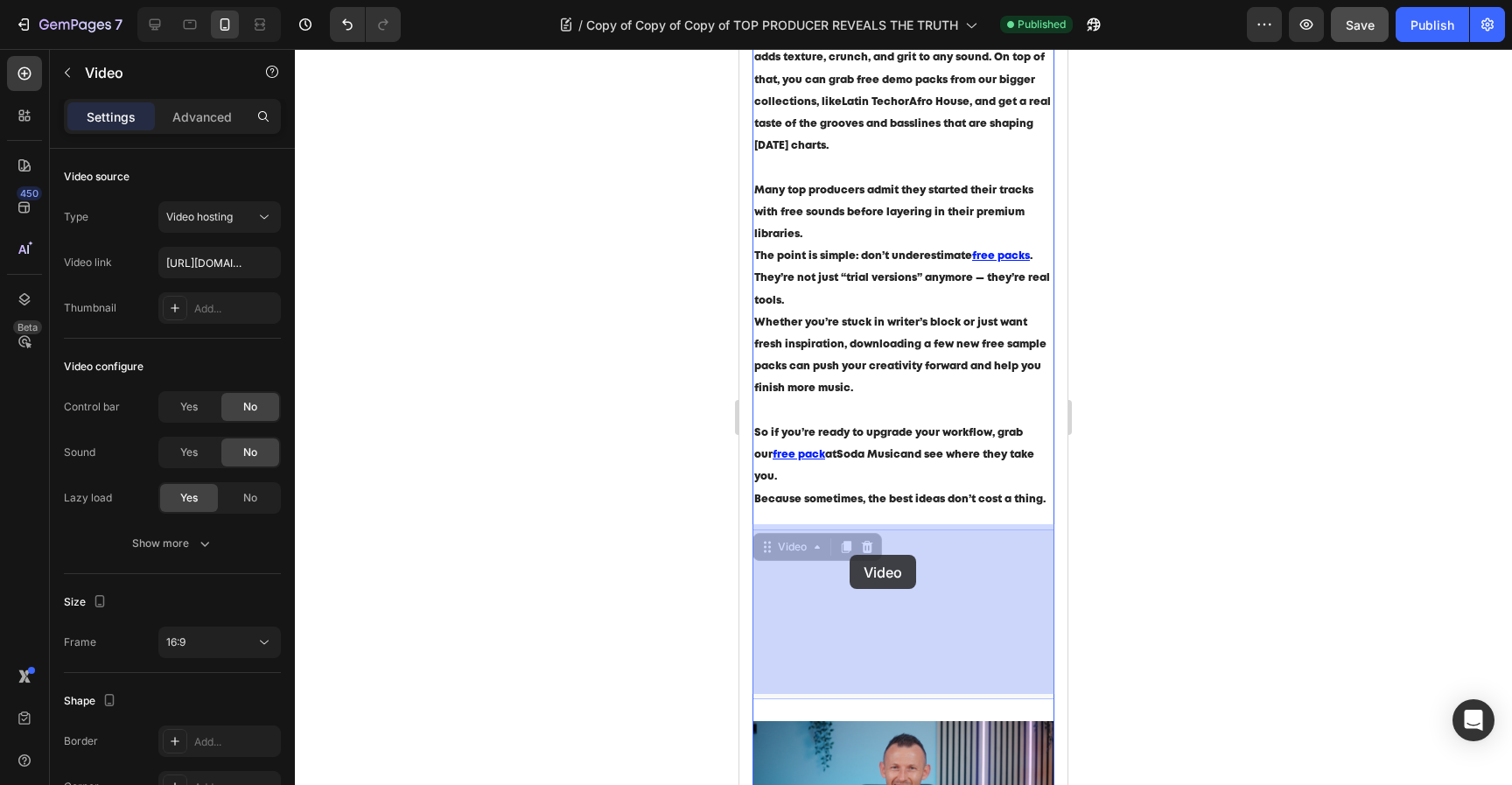
drag, startPoint x: 882, startPoint y: 318, endPoint x: 850, endPoint y: 554, distance: 238.2
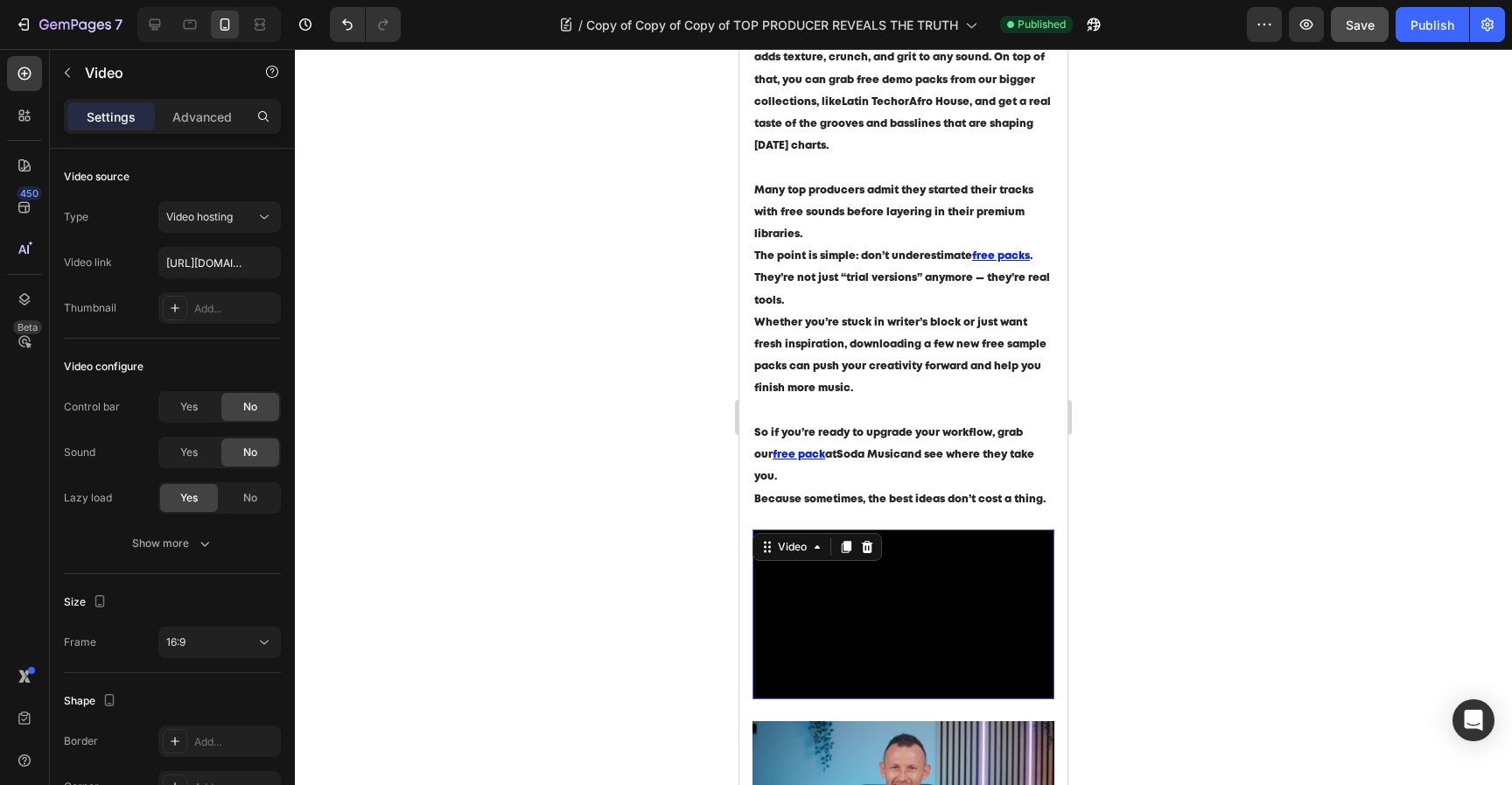
click at [871, 541] on icon at bounding box center [868, 547] width 11 height 12
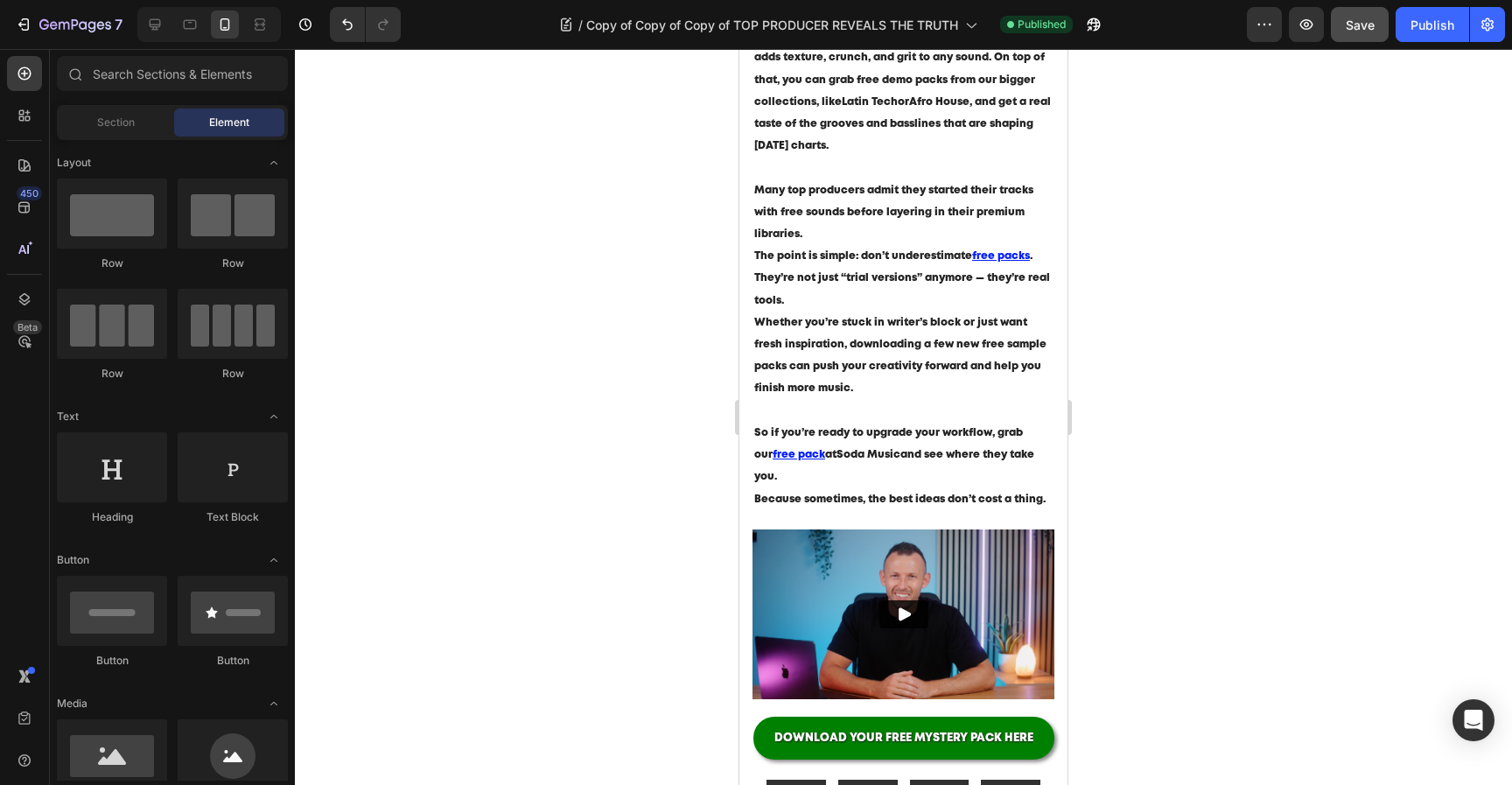
click at [1183, 468] on div at bounding box center [904, 417] width 1218 height 736
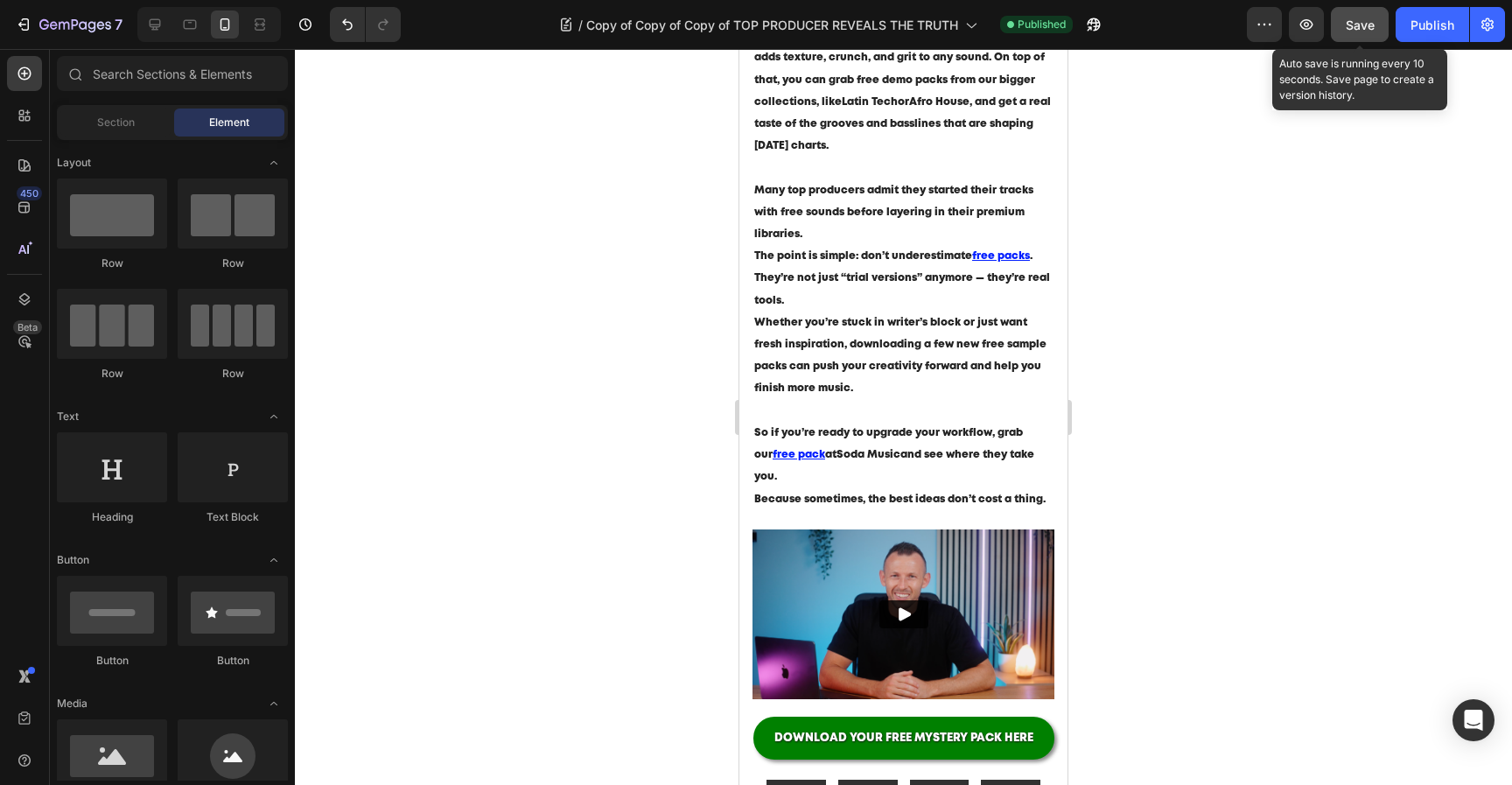
click at [1362, 34] on button "Save" at bounding box center [1360, 24] width 58 height 35
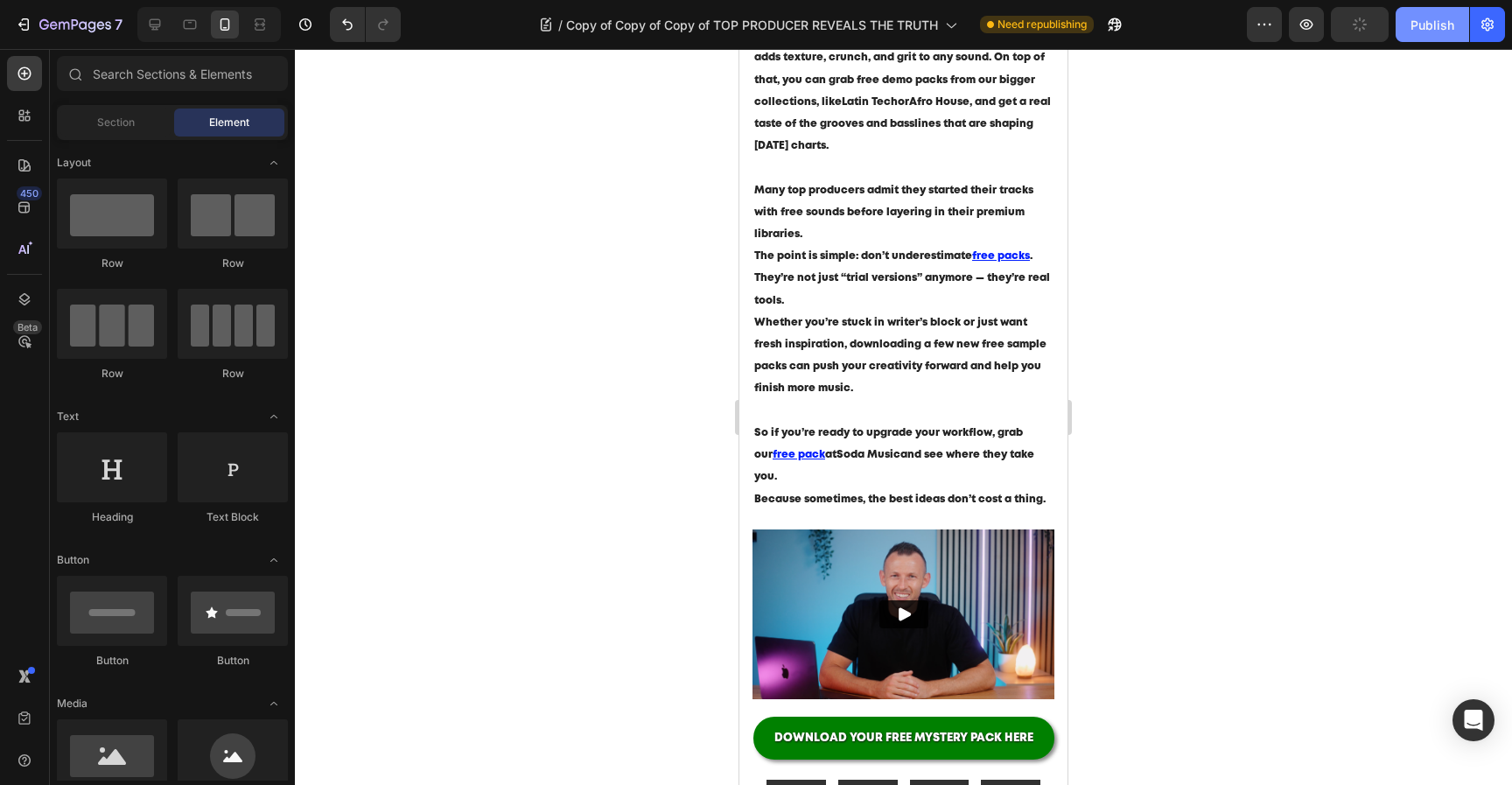
click at [1416, 33] on button "Publish" at bounding box center [1432, 24] width 73 height 35
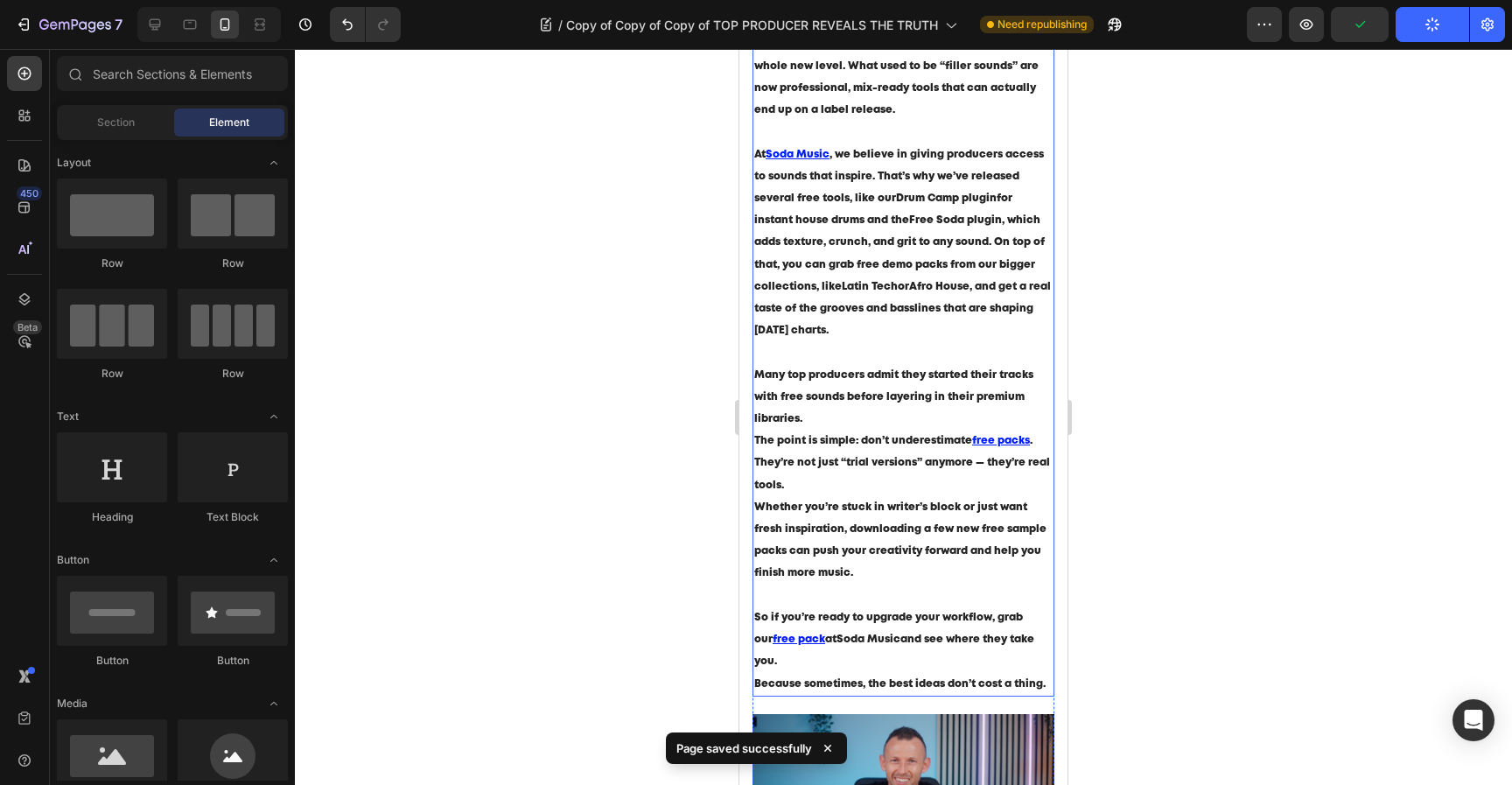
scroll to position [0, 0]
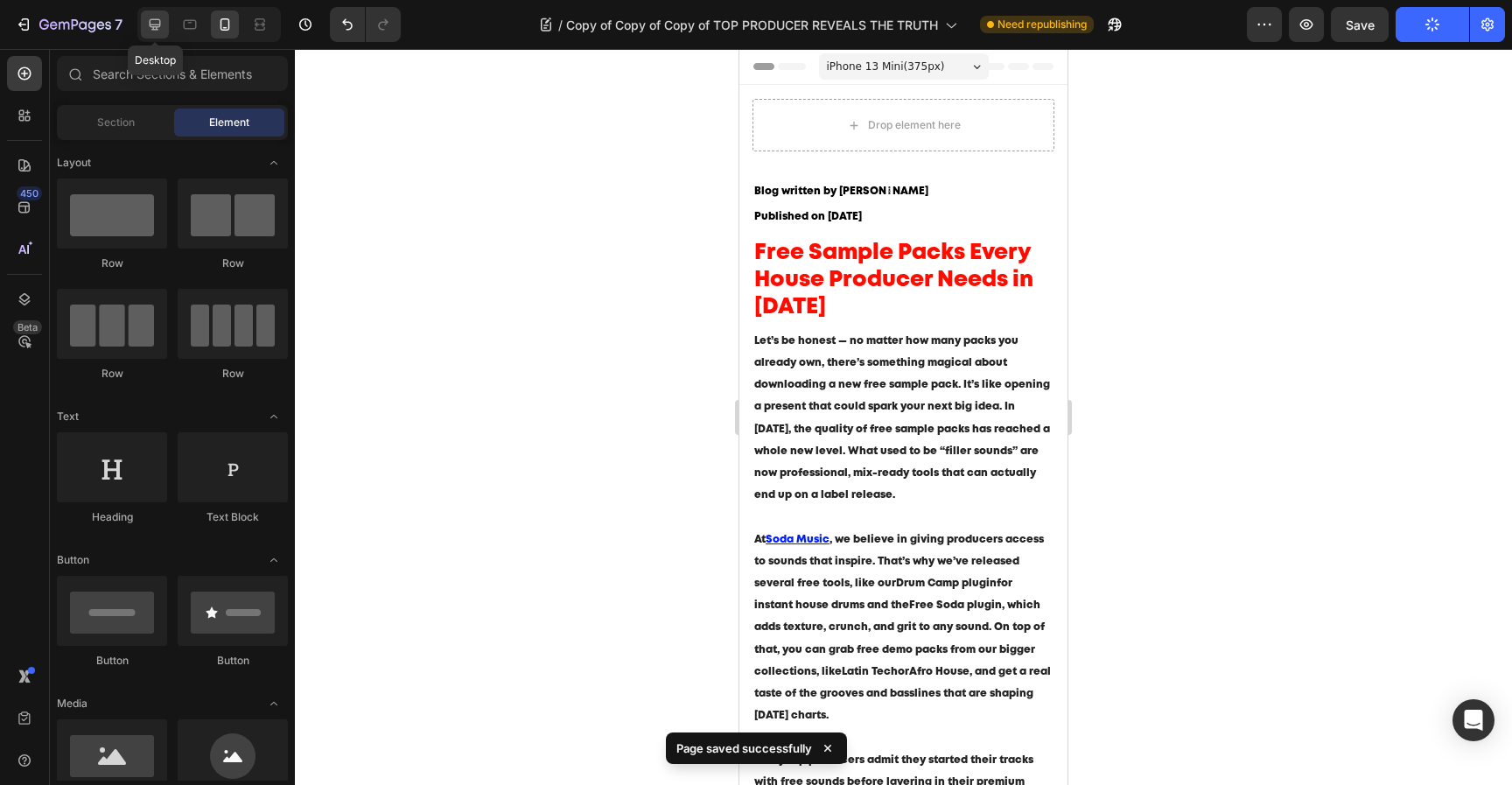
click at [148, 23] on icon at bounding box center [155, 25] width 17 height 17
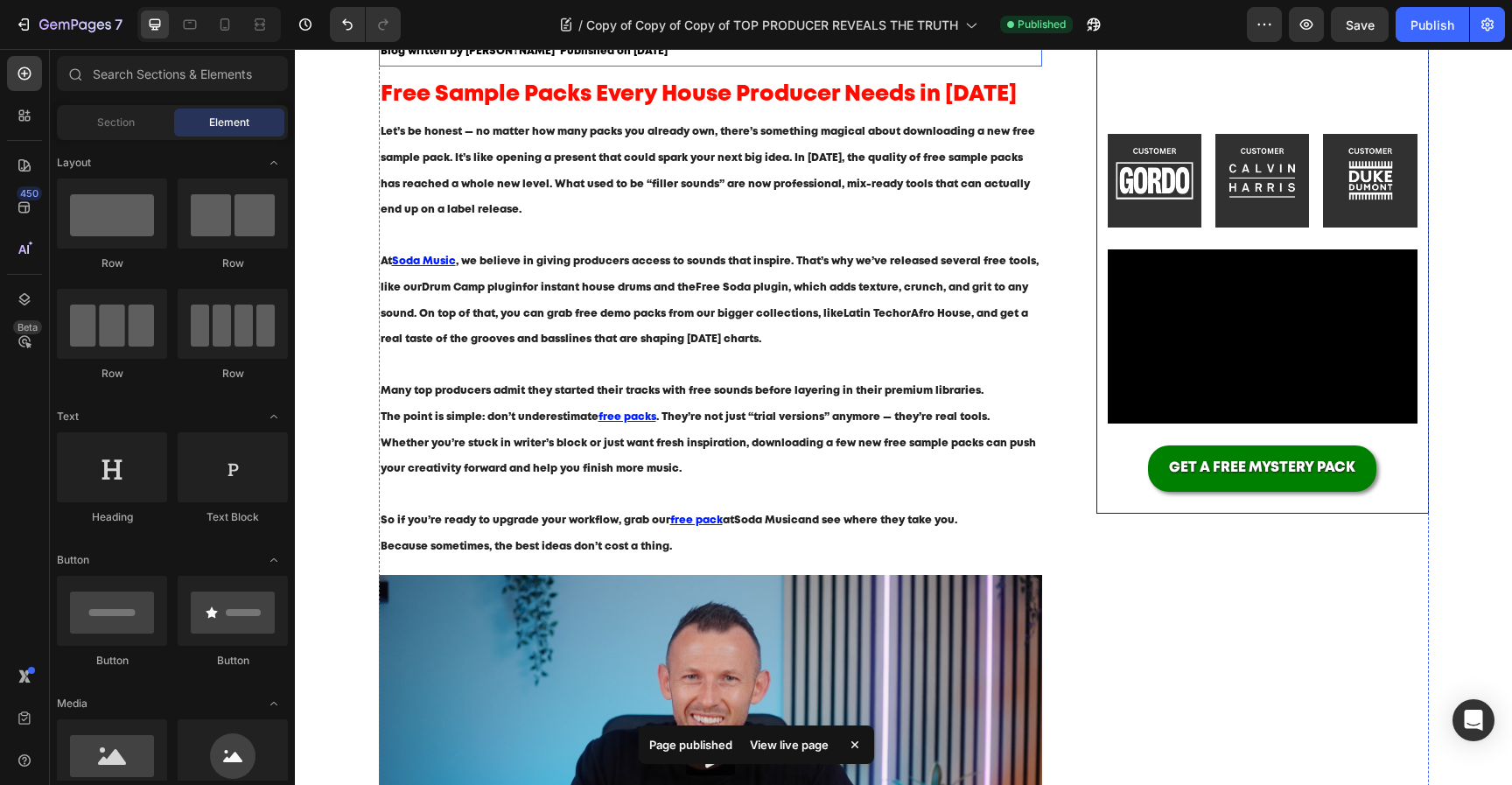
scroll to position [196, 0]
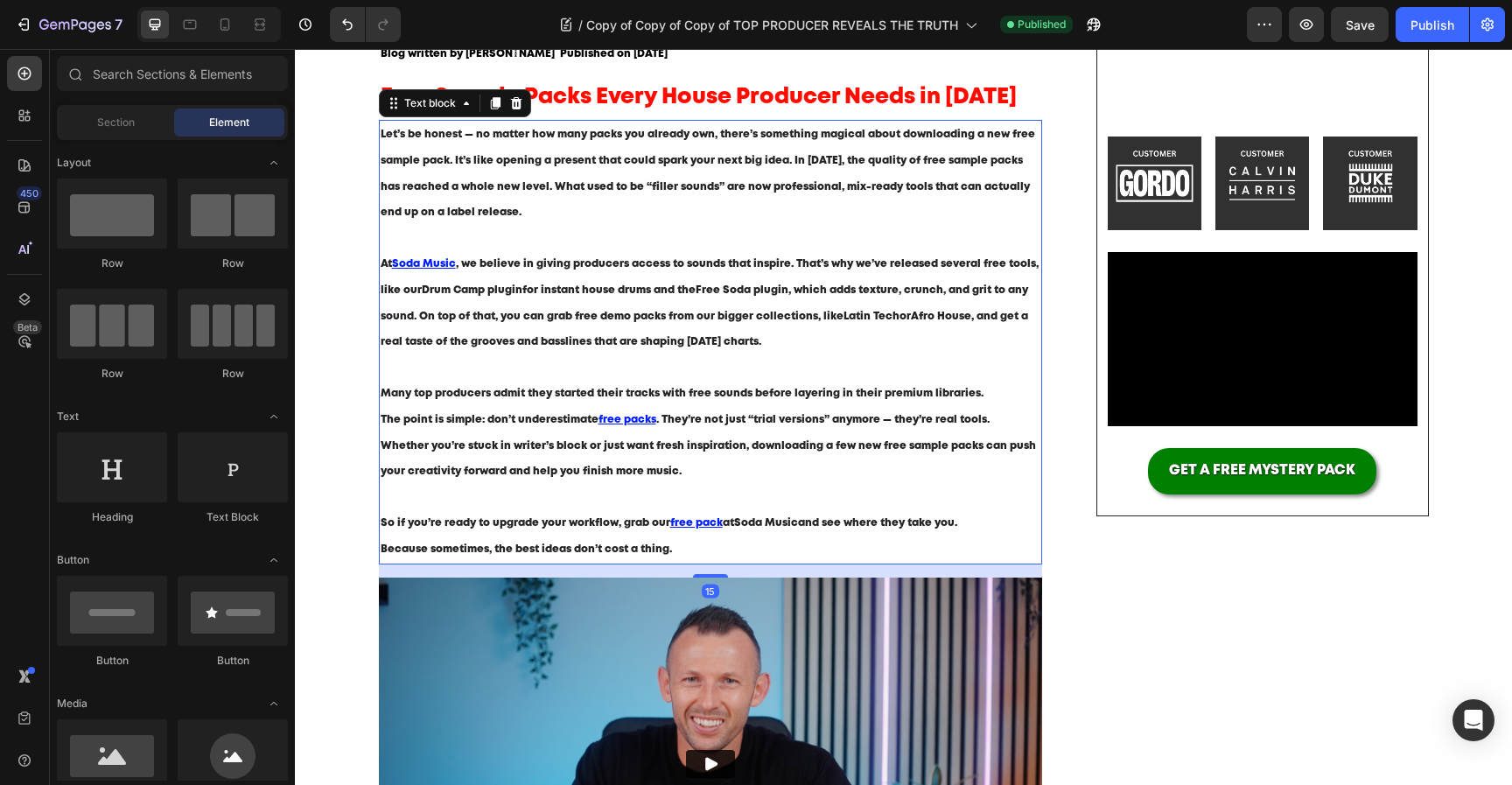
click at [605, 318] on span ", we believe in giving producers access to sounds that inspire. That’s why we’v…" at bounding box center [709, 303] width 658 height 87
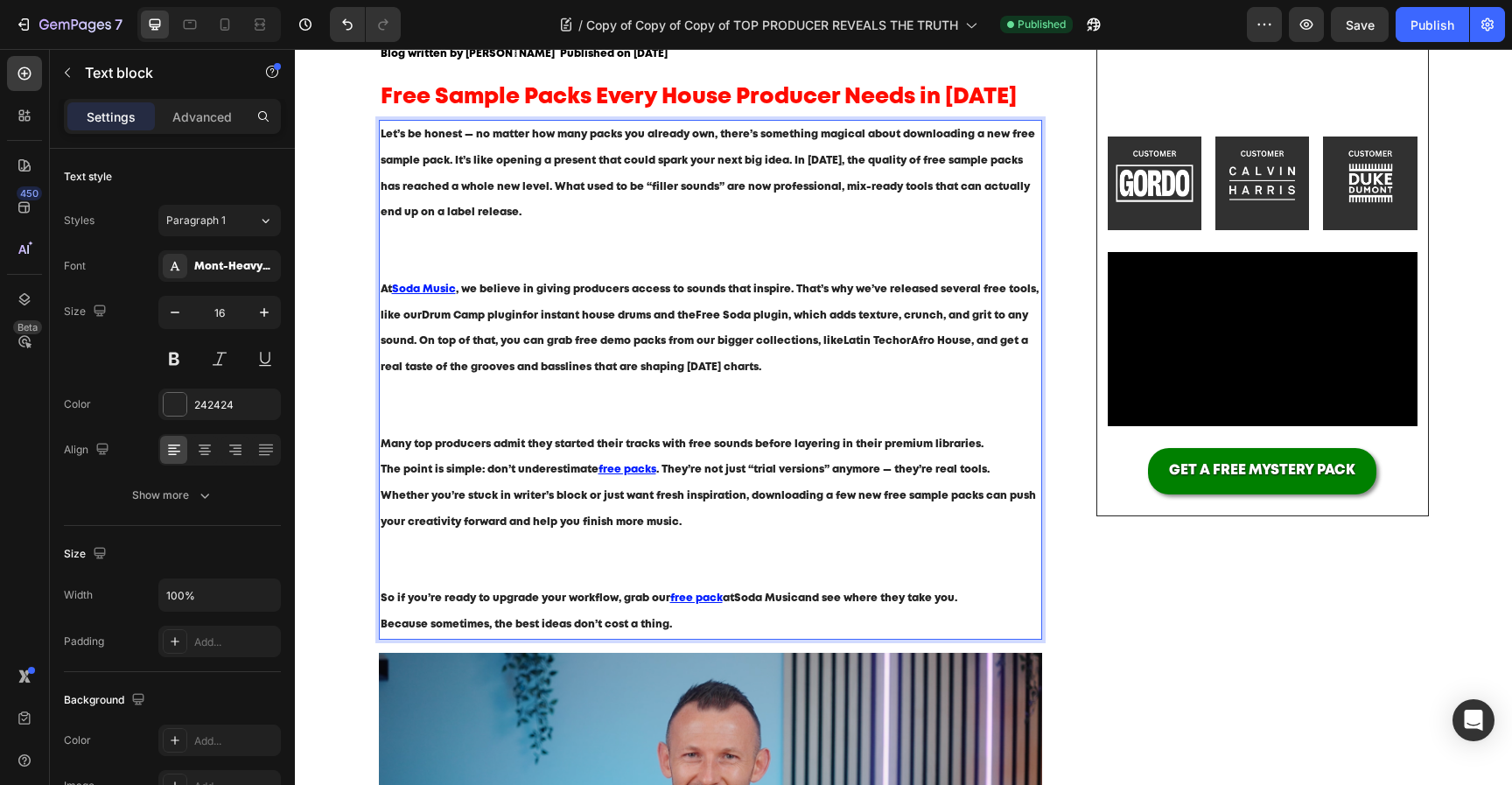
click at [602, 239] on p "Let’s be honest — no matter how many packs you already own, there’s something m…" at bounding box center [711, 198] width 661 height 155
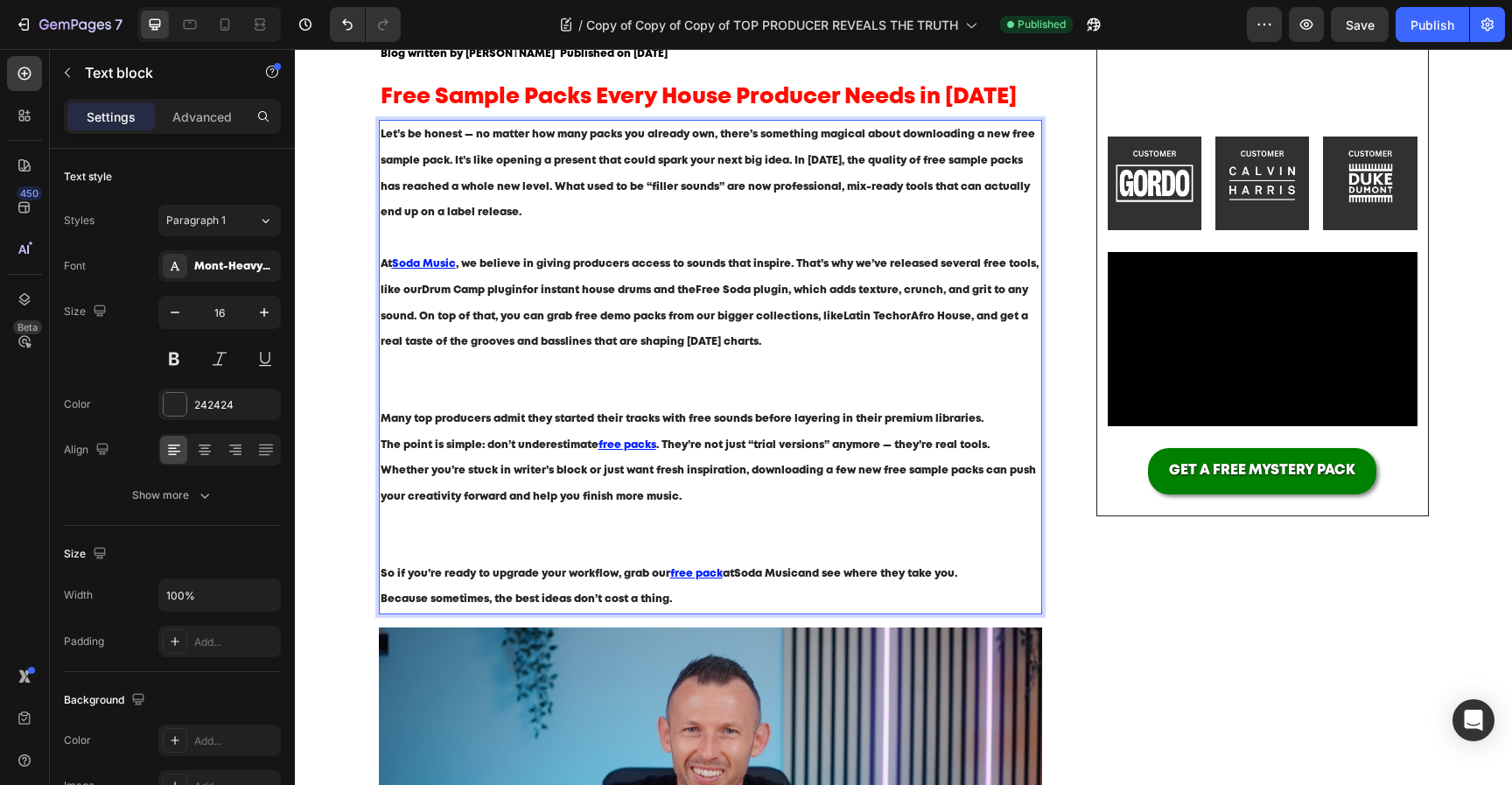
click at [588, 383] on p "At Soda Music , we believe in giving producers access to sounds that inspire. T…" at bounding box center [711, 327] width 661 height 155
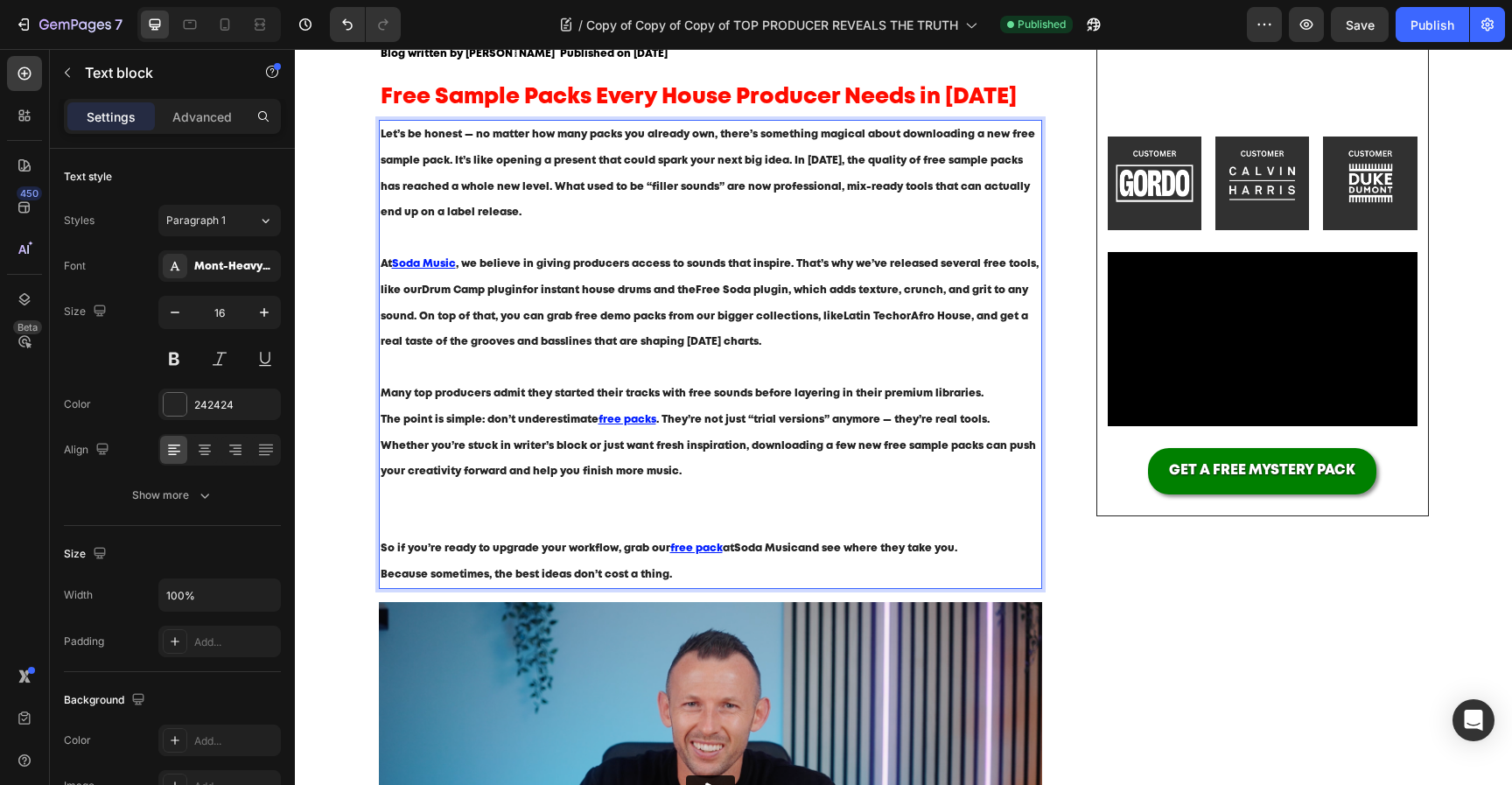
click at [557, 505] on p "The point is simple: don’t underestimate free packs . They’re not just “trial v…" at bounding box center [711, 471] width 661 height 128
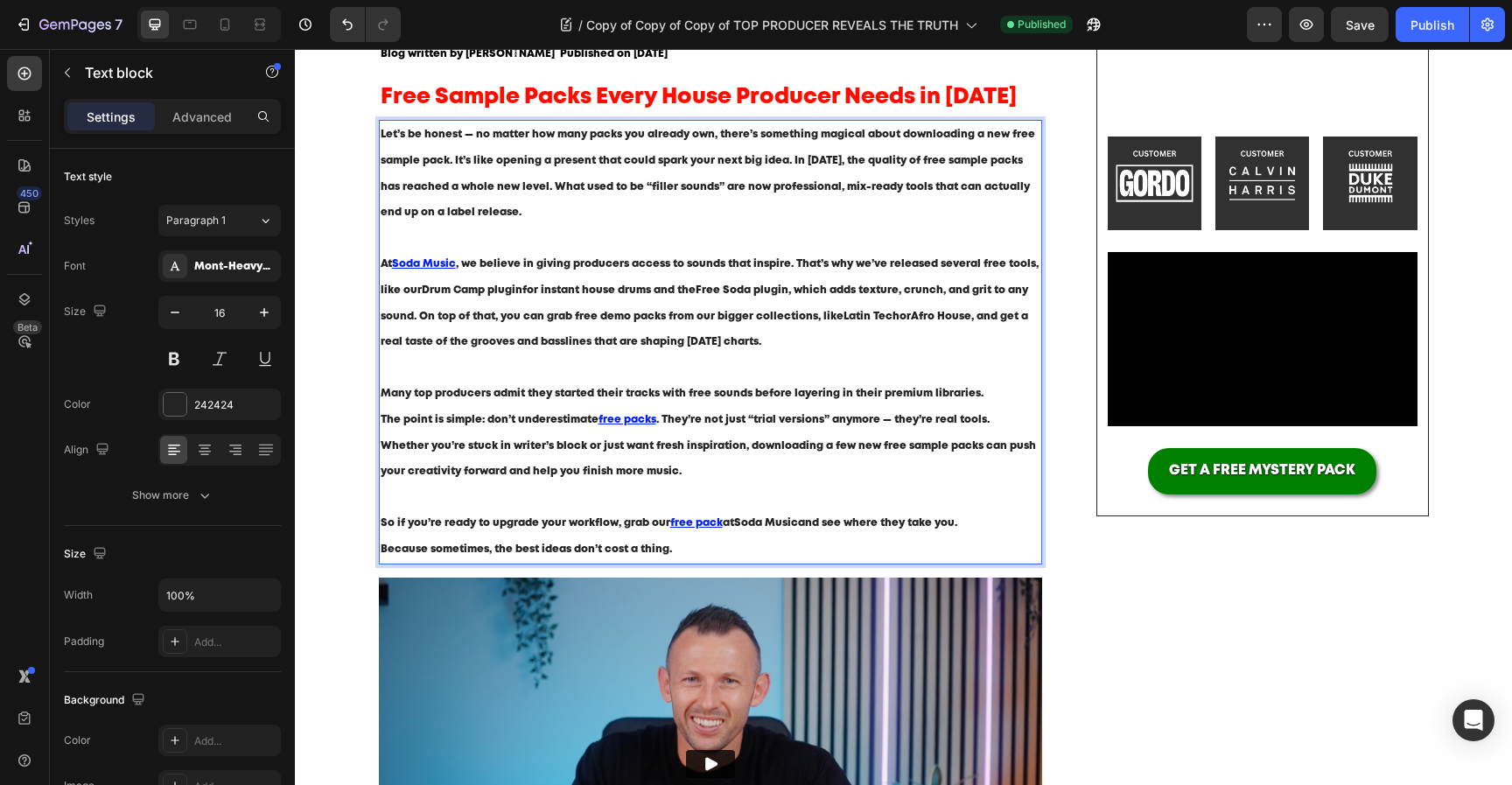
click at [630, 421] on u "free packs" at bounding box center [627, 420] width 58 height 9
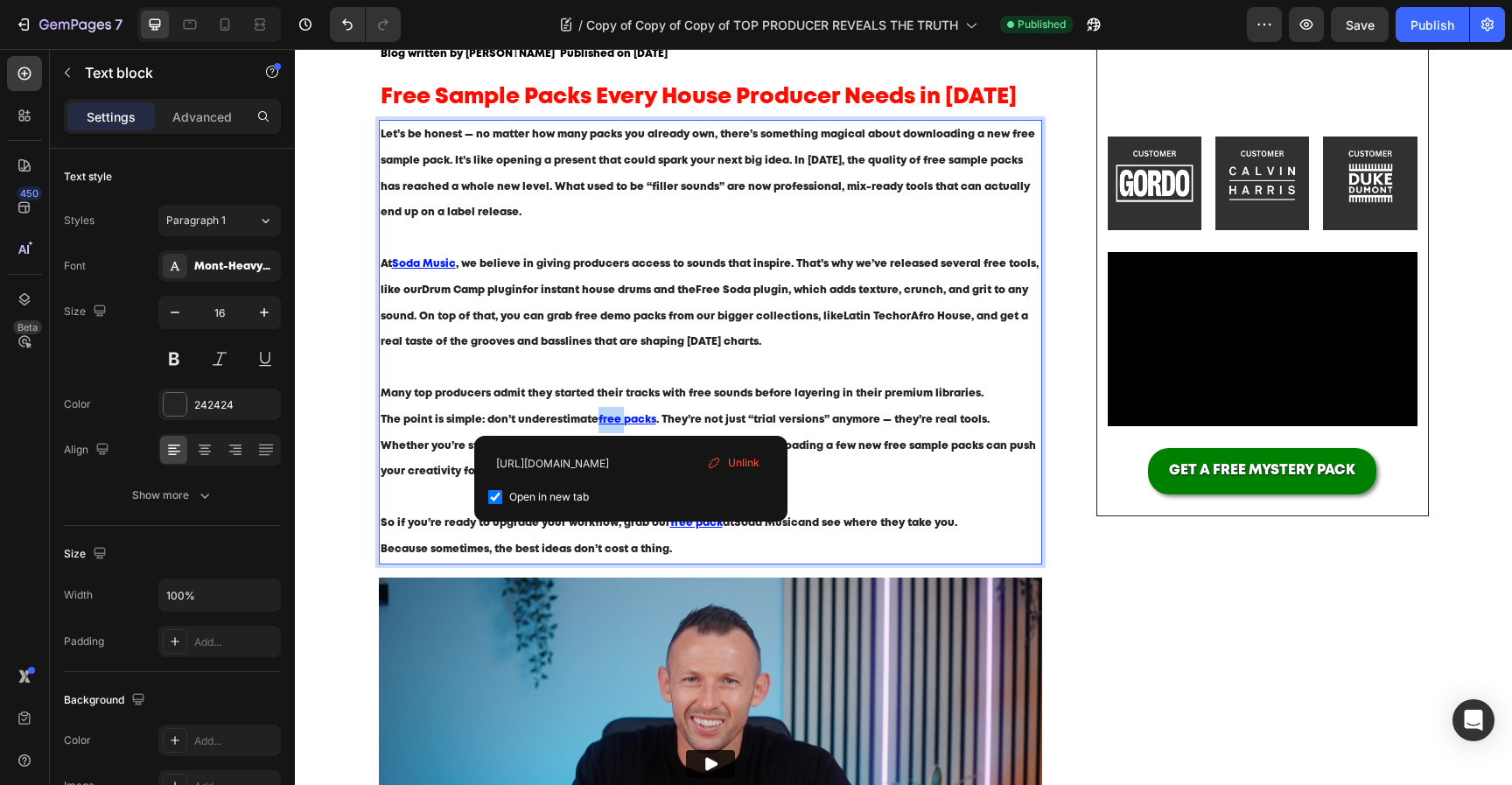
click at [630, 421] on u "free packs" at bounding box center [627, 420] width 58 height 9
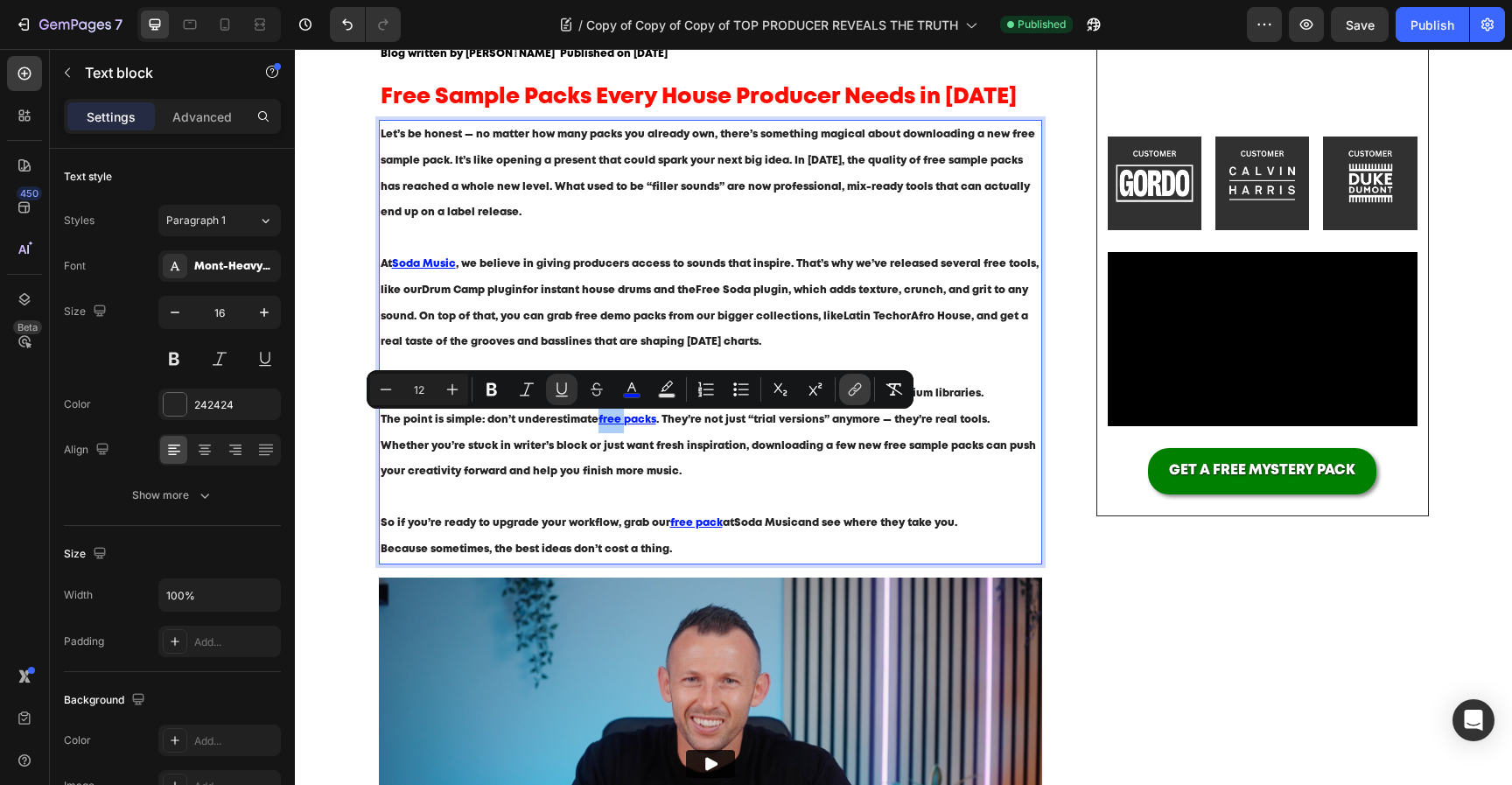
click at [850, 385] on icon "Editor contextual toolbar" at bounding box center [855, 389] width 17 height 17
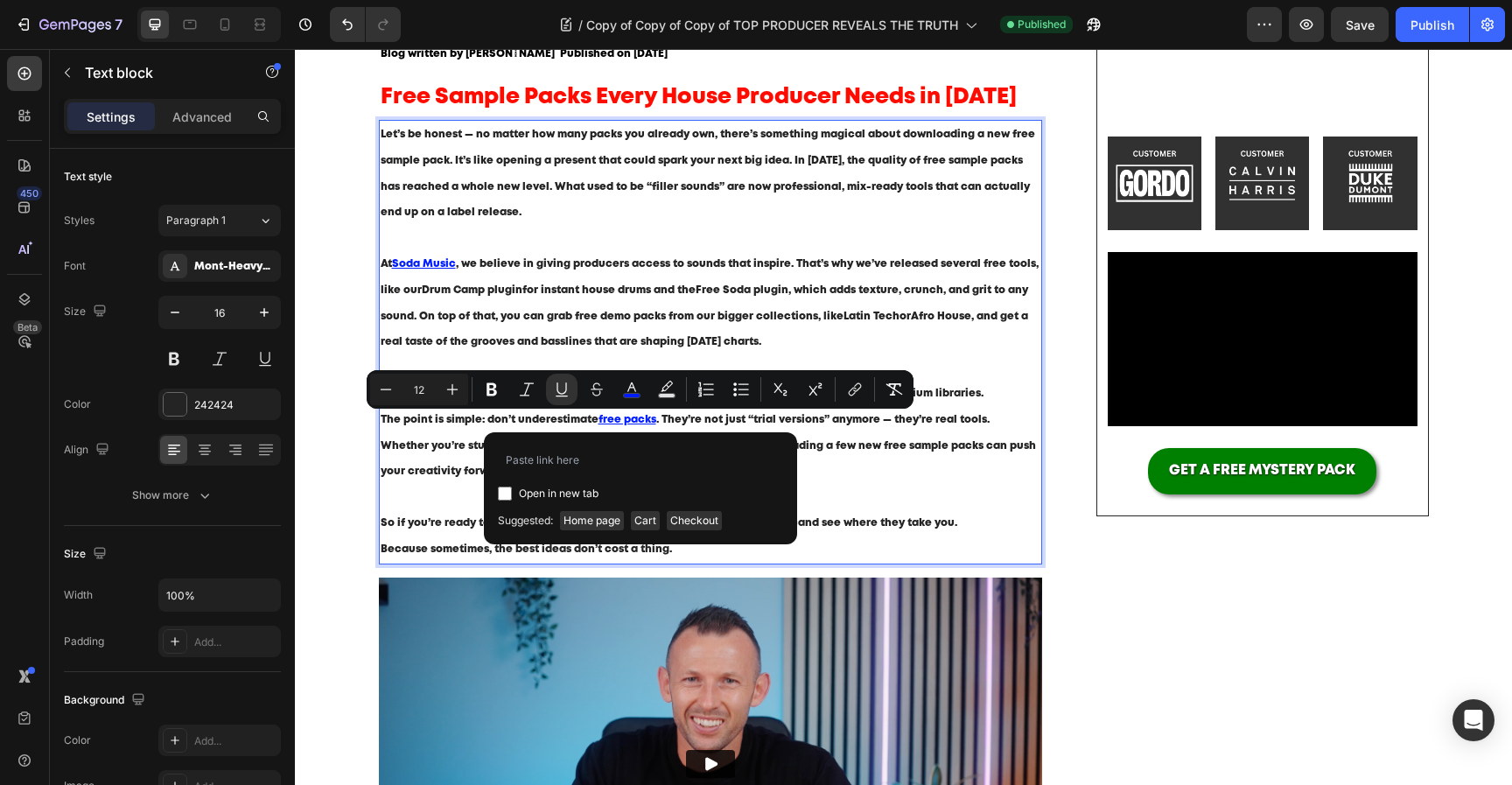
click at [831, 413] on p "The point is simple: don’t underestimate free packs . They’re not just “trial v…" at bounding box center [711, 458] width 661 height 103
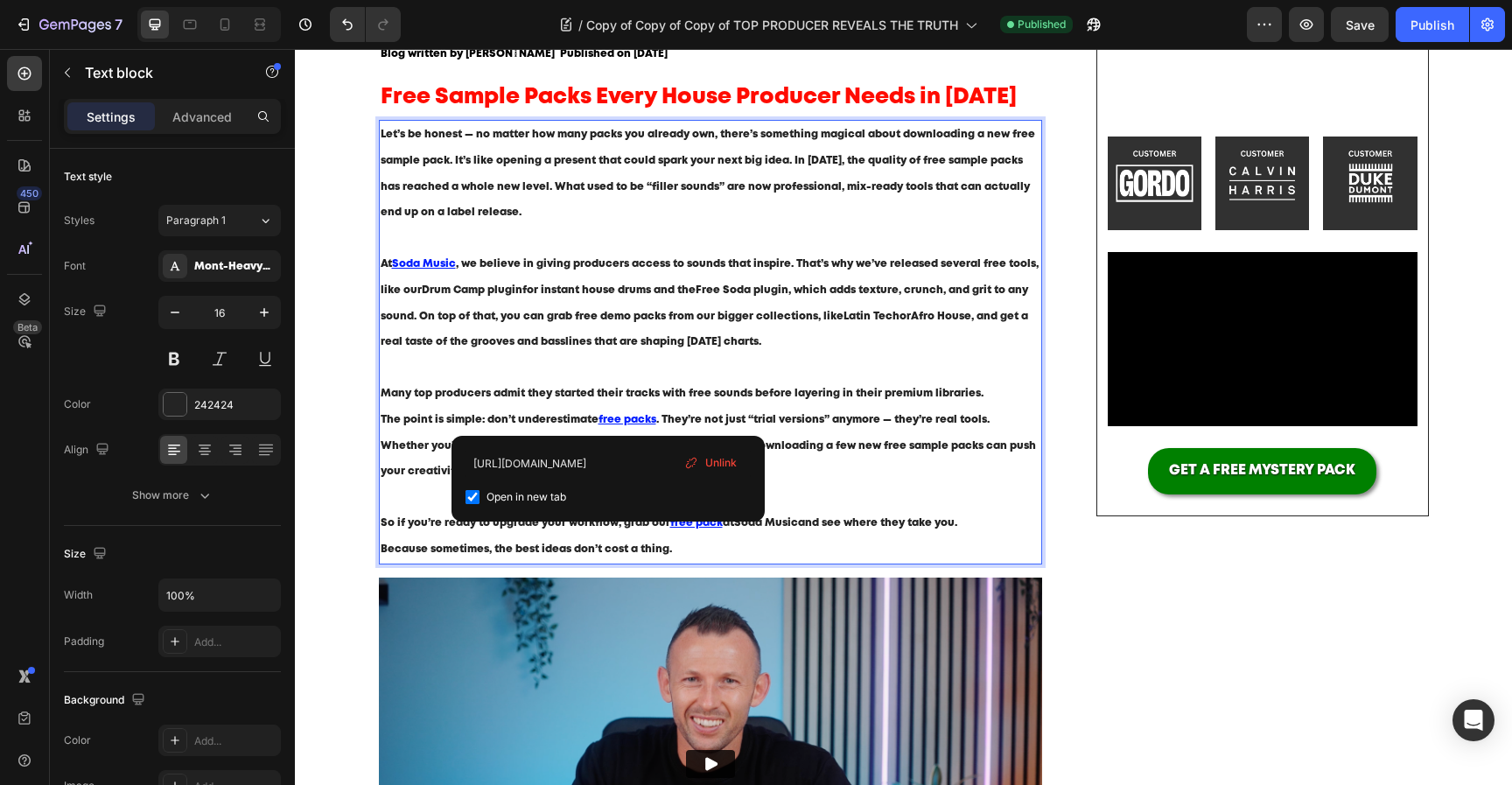
click at [609, 422] on u "free packs" at bounding box center [627, 420] width 58 height 9
click at [596, 462] on input "[URL][DOMAIN_NAME]" at bounding box center [608, 463] width 285 height 28
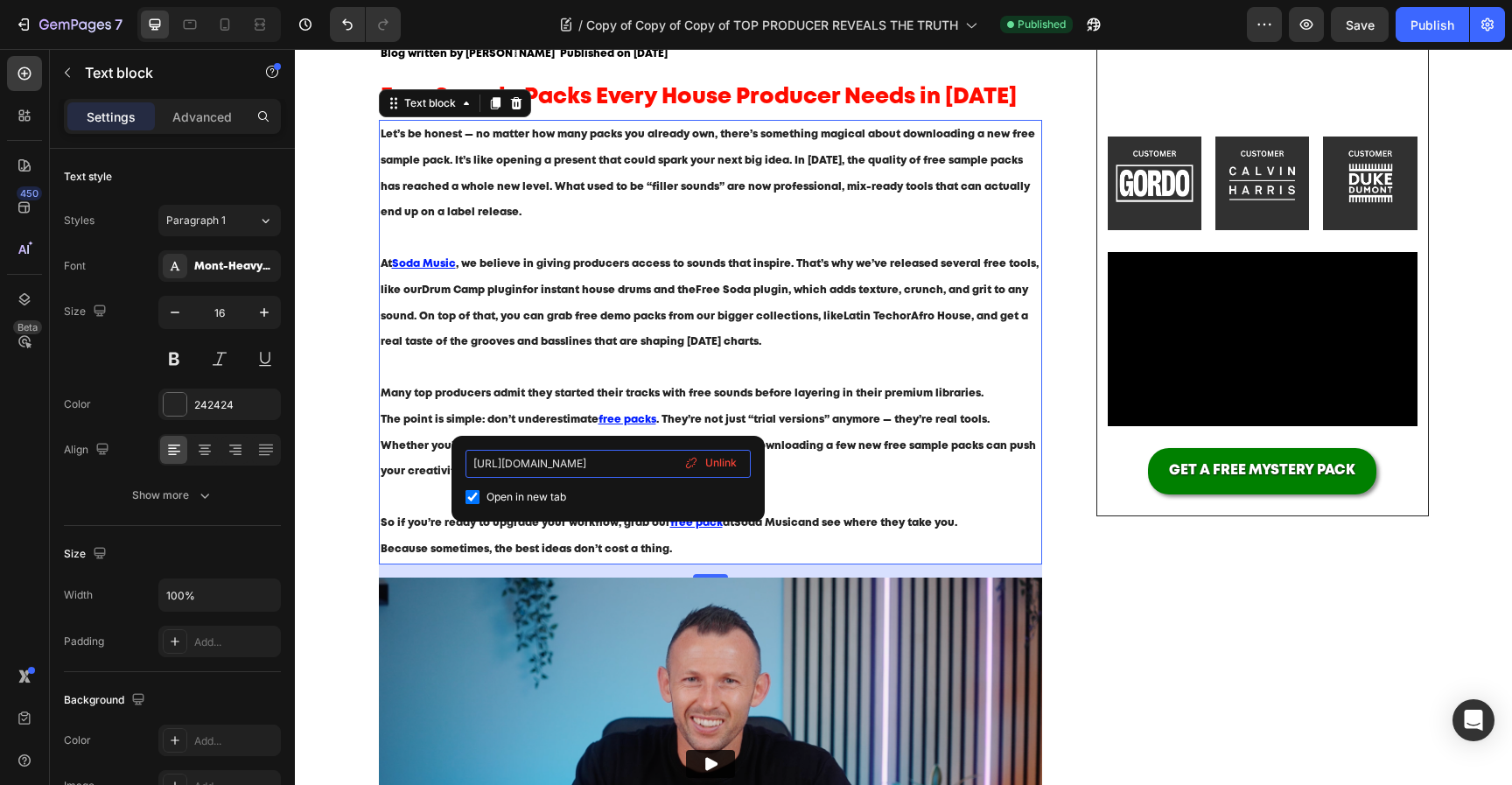
click at [596, 462] on input "[URL][DOMAIN_NAME]" at bounding box center [608, 463] width 285 height 28
click at [713, 315] on span ", we believe in giving producers access to sounds that inspire. That’s why we’v…" at bounding box center [709, 303] width 658 height 87
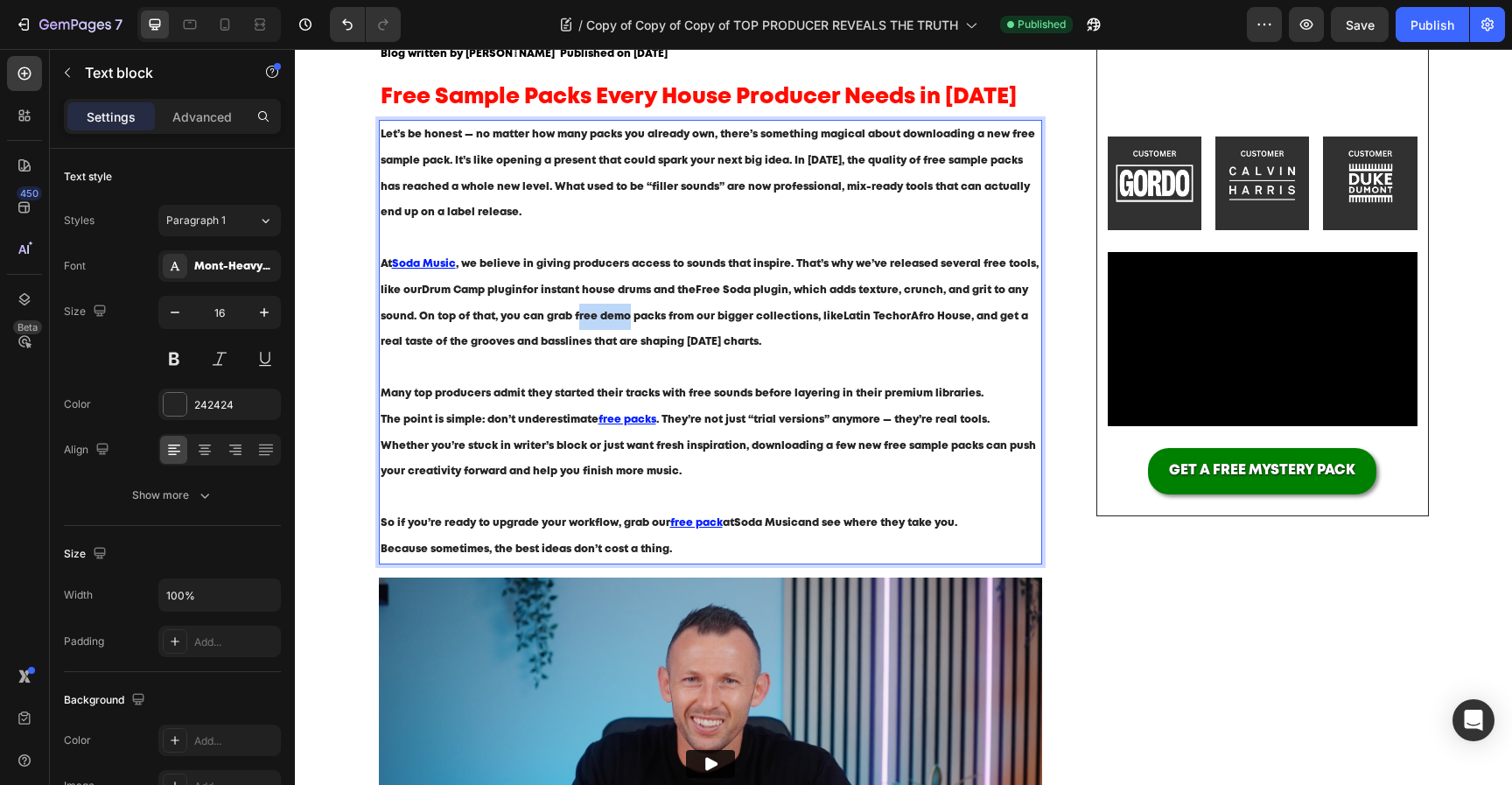
drag, startPoint x: 576, startPoint y: 318, endPoint x: 626, endPoint y: 324, distance: 50.4
click at [626, 324] on p "At Soda Music , we believe in giving producers access to sounds that inspire. T…" at bounding box center [711, 315] width 661 height 129
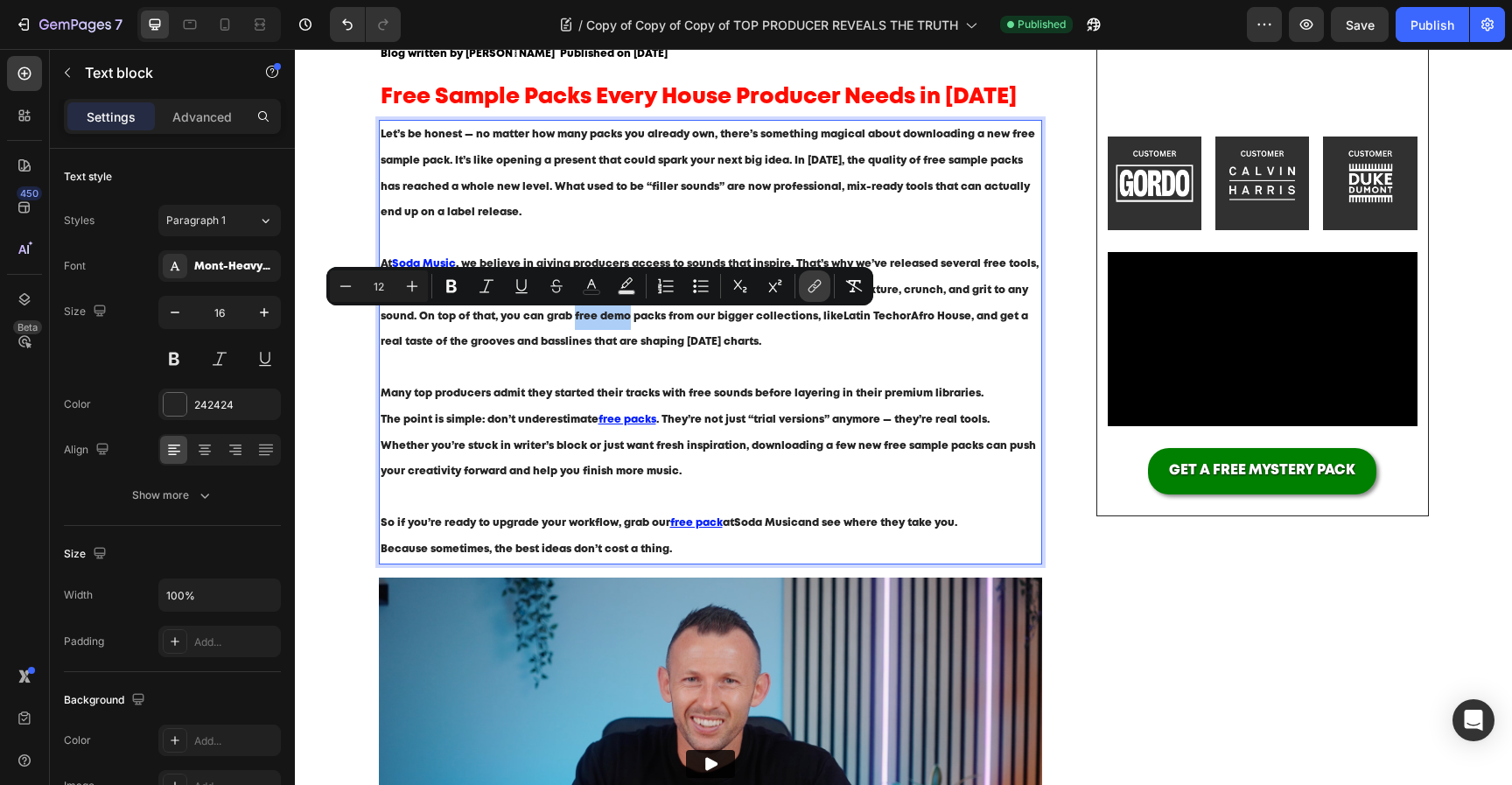
click at [820, 290] on icon "Editor contextual toolbar" at bounding box center [815, 286] width 17 height 17
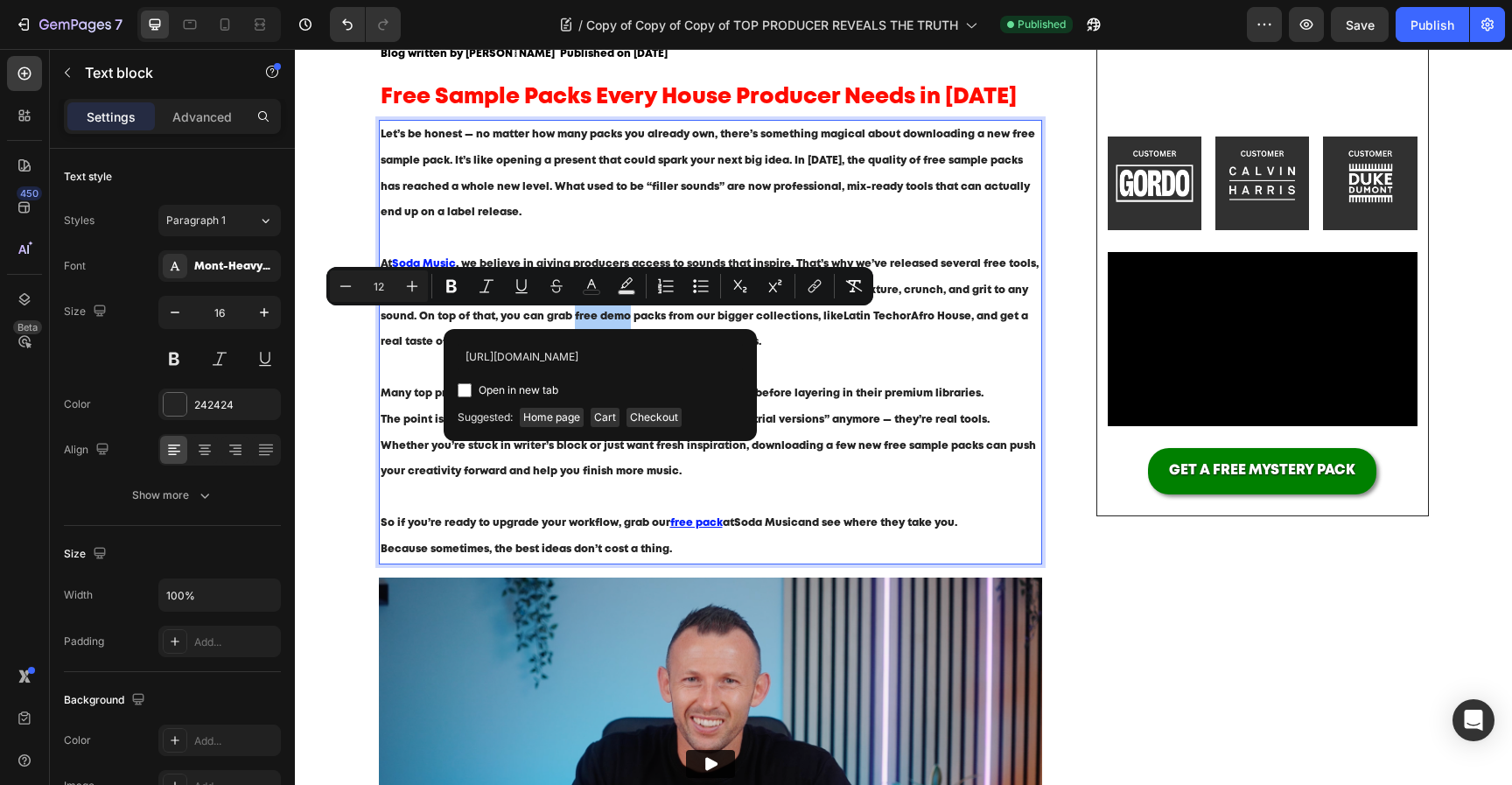
scroll to position [0, 242]
type input "[URL][DOMAIN_NAME]"
click at [539, 395] on span "Open in new tab" at bounding box center [519, 390] width 80 height 21
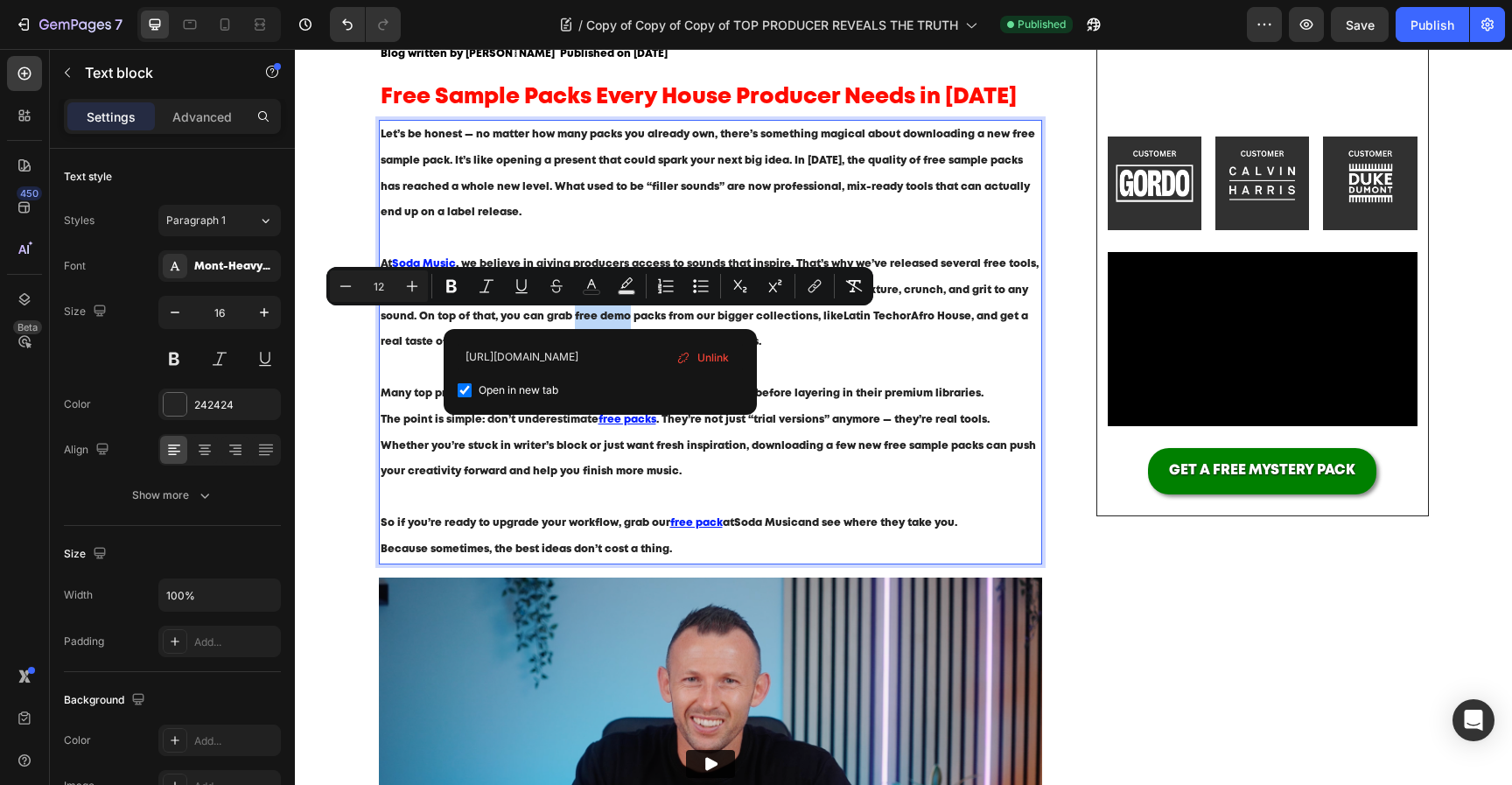
checkbox input "true"
type input "16"
click at [558, 229] on p "Let’s be honest — no matter how many packs you already own, there’s something m…" at bounding box center [711, 186] width 661 height 129
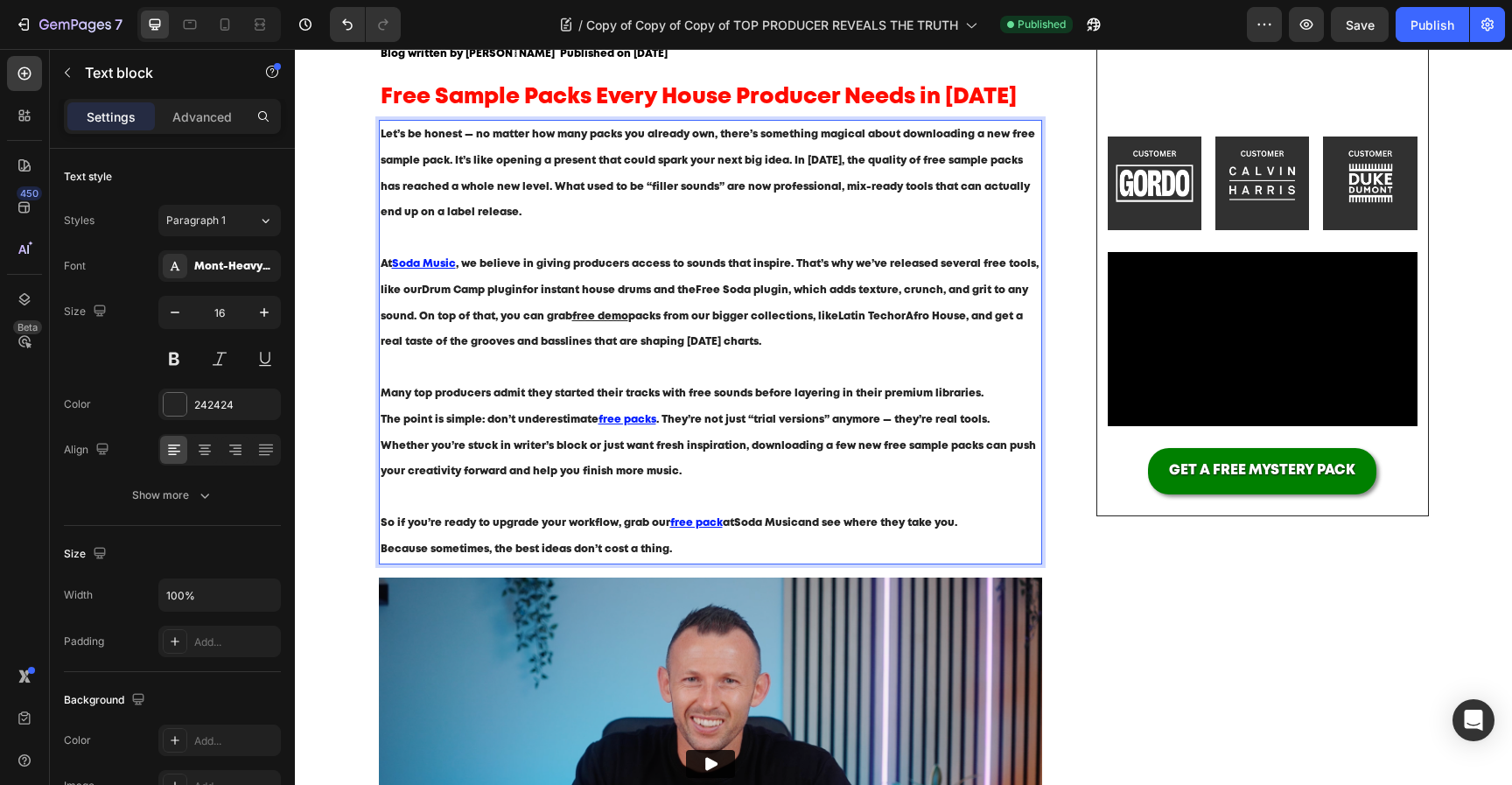
click at [430, 266] on u "Soda Music" at bounding box center [424, 264] width 64 height 9
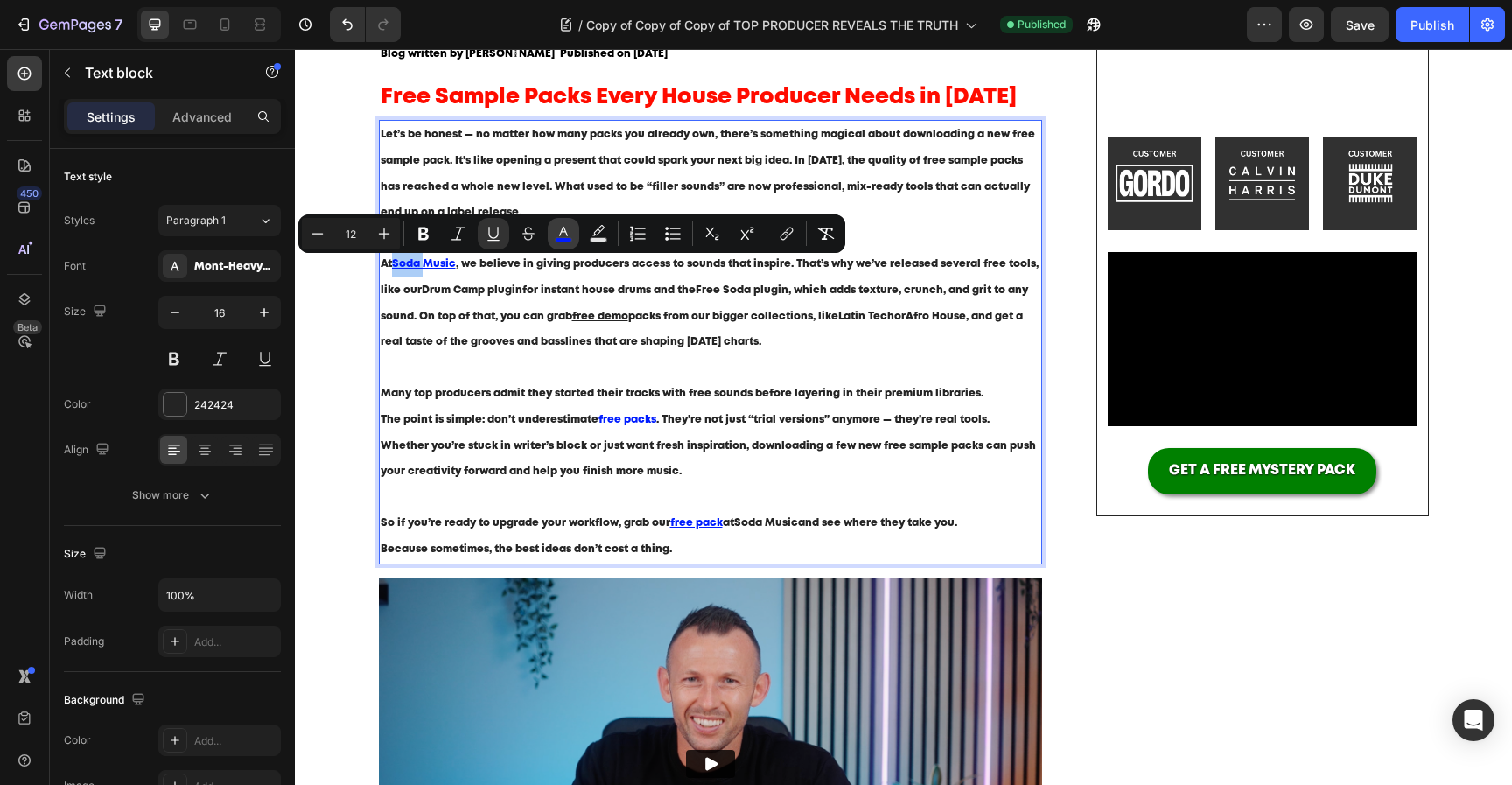
click at [573, 240] on button "color" at bounding box center [563, 233] width 31 height 31
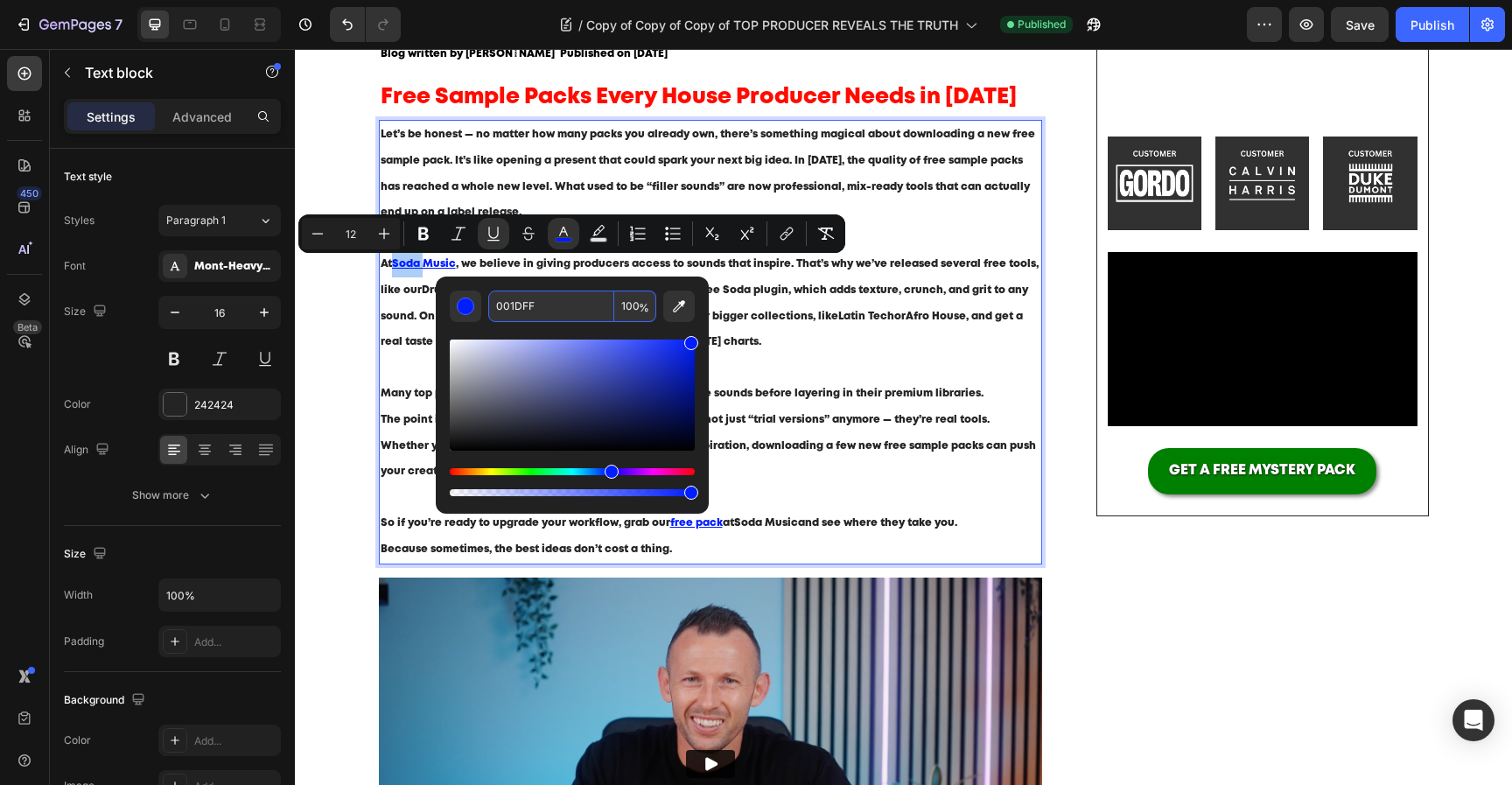
click at [563, 309] on input "001DFF" at bounding box center [551, 306] width 126 height 31
click at [879, 314] on strong "Latin Tech" at bounding box center [866, 316] width 56 height 9
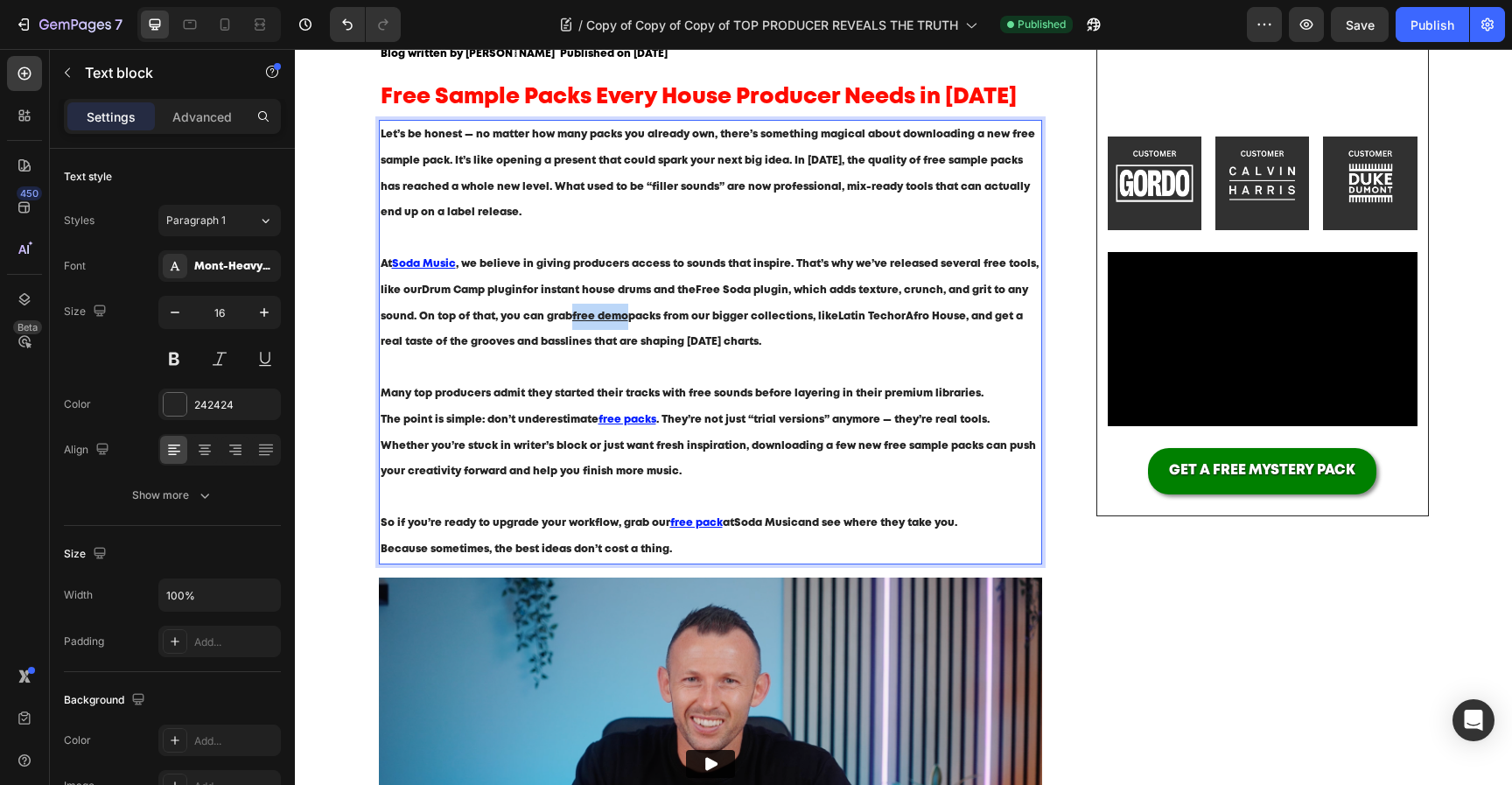
drag, startPoint x: 574, startPoint y: 318, endPoint x: 628, endPoint y: 318, distance: 54.0
click at [628, 318] on p "At Soda Music , we believe in giving producers access to sounds that inspire. T…" at bounding box center [711, 315] width 661 height 129
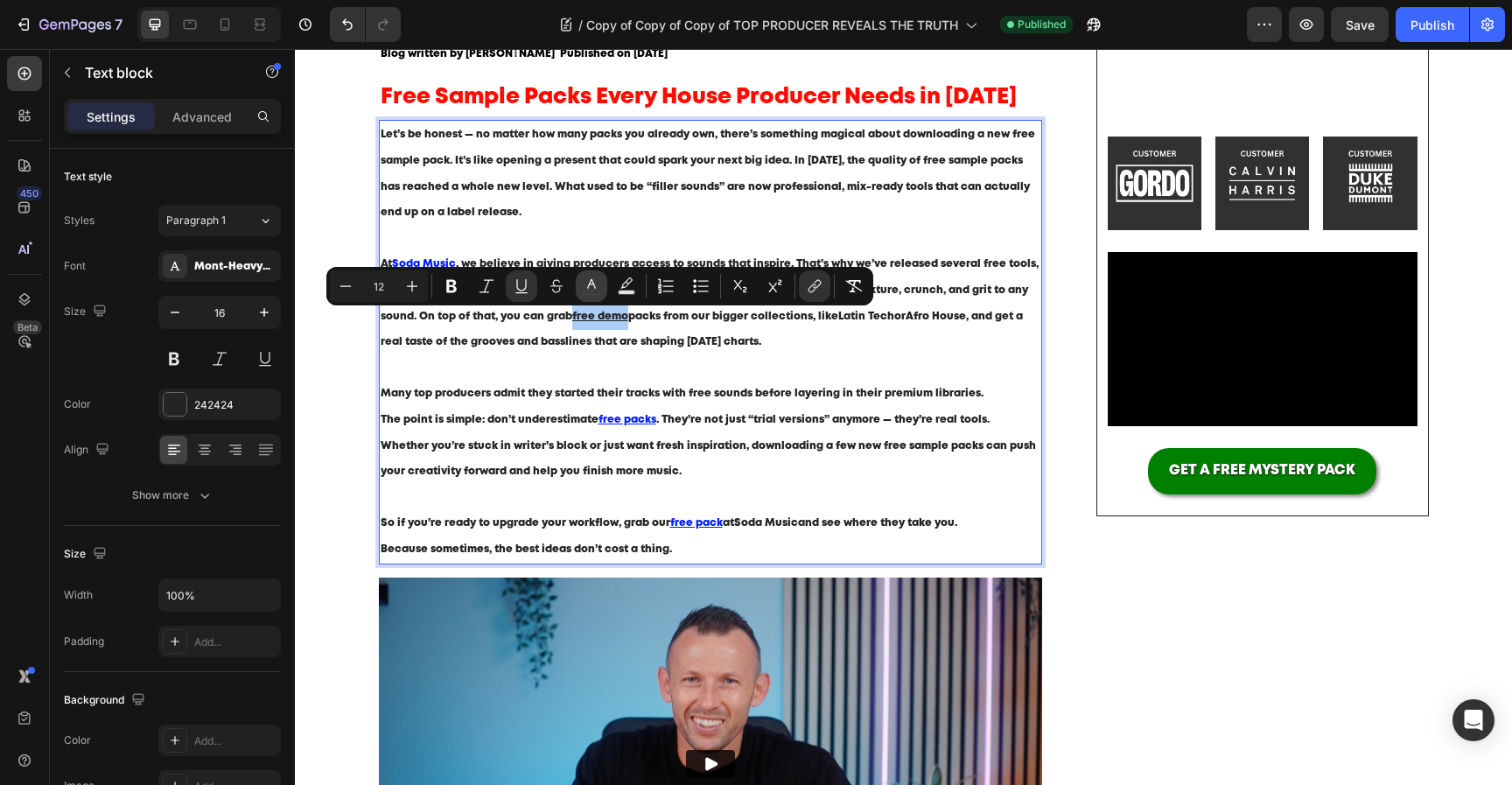
click at [596, 288] on icon "Editor contextual toolbar" at bounding box center [592, 286] width 17 height 17
type input "242424"
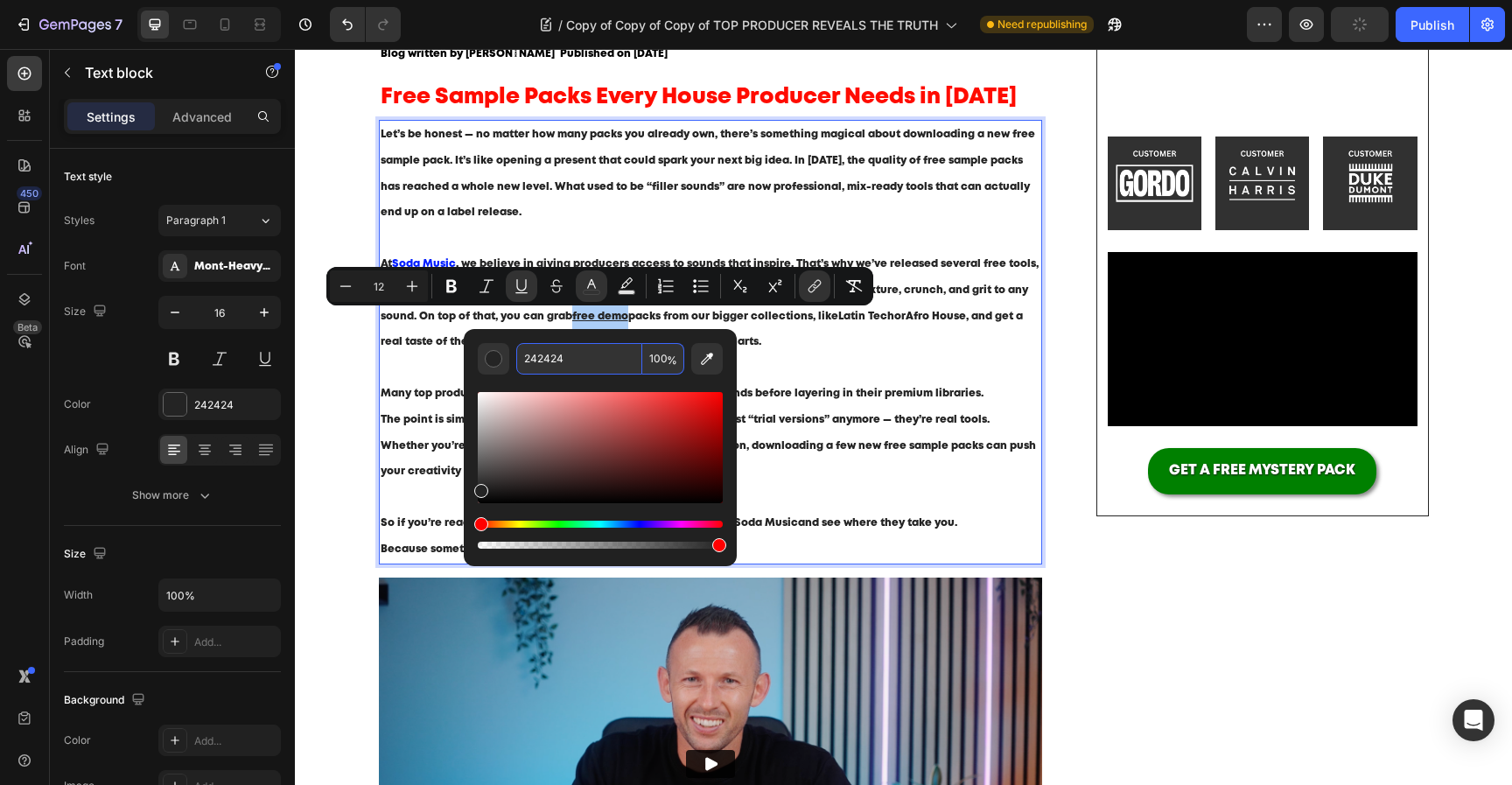
click at [585, 363] on input "242424" at bounding box center [579, 358] width 126 height 31
paste input "001DFF"
type input "001DFF"
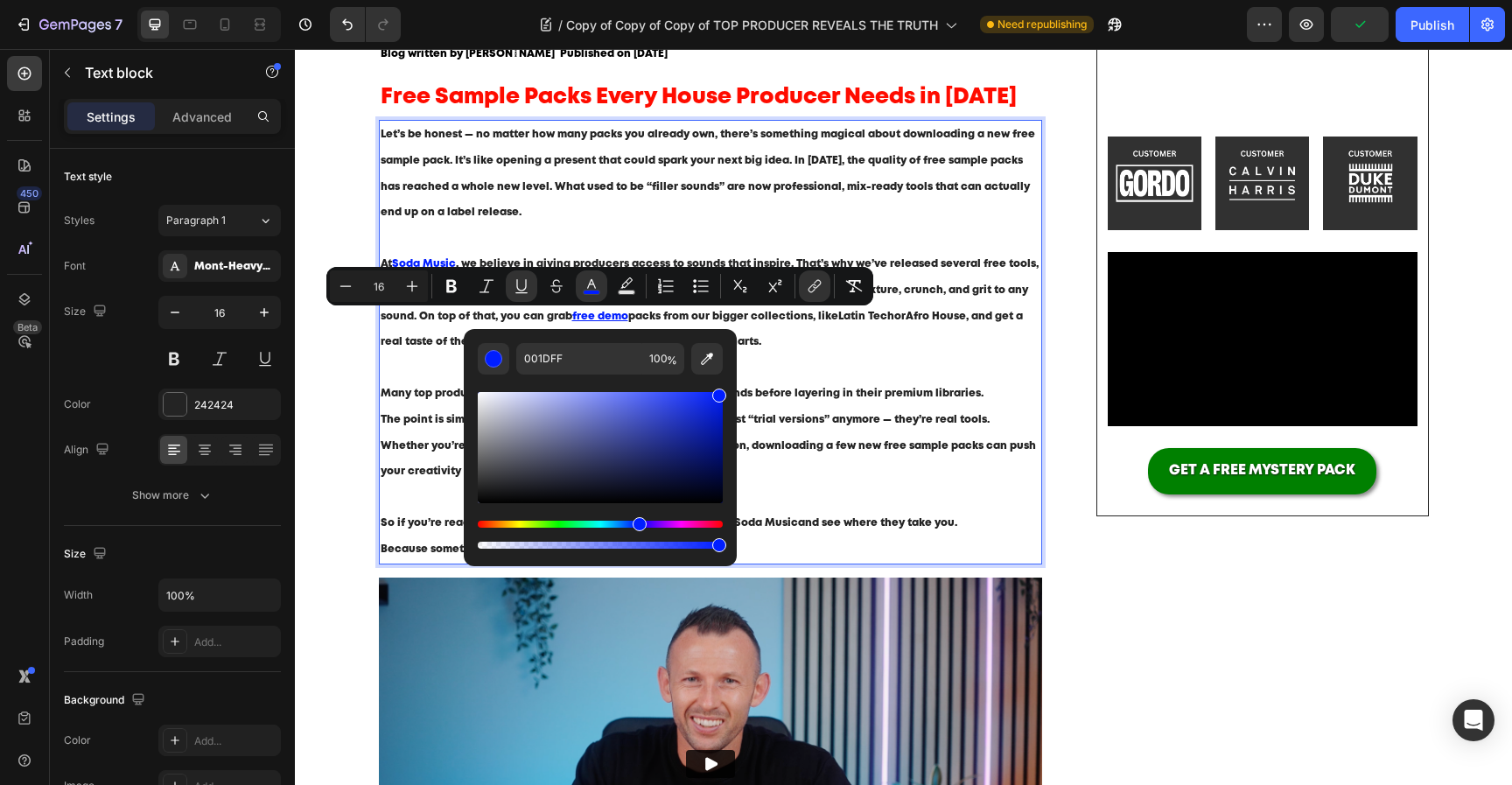
click at [801, 367] on p "At Soda Music , we believe in giving producers access to sounds that inspire. T…" at bounding box center [711, 315] width 661 height 129
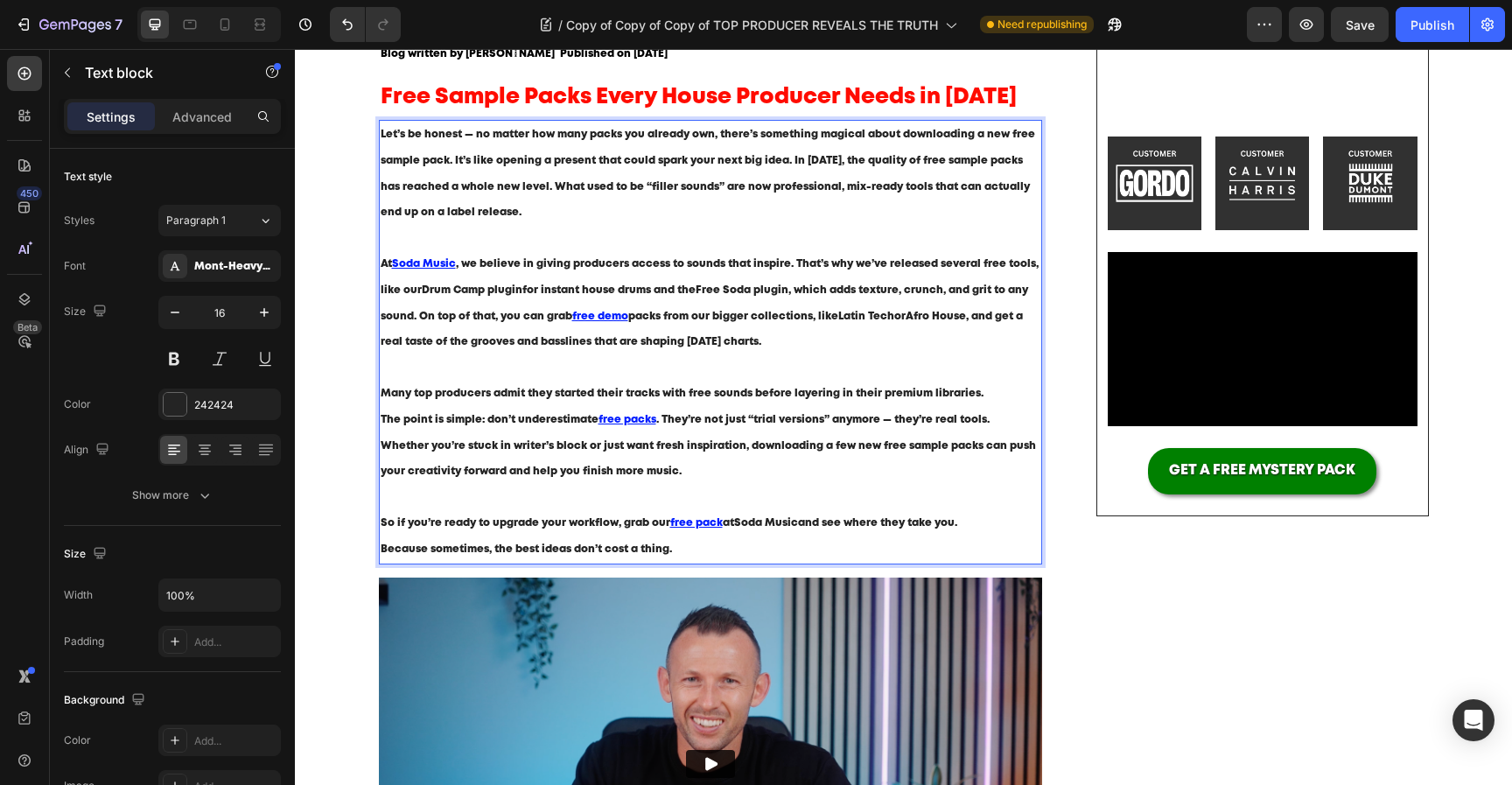
click at [742, 316] on span "packs from our bigger collections, like Latin Tech or Afro House , and get a re…" at bounding box center [702, 329] width 642 height 36
drag, startPoint x: 839, startPoint y: 317, endPoint x: 890, endPoint y: 322, distance: 51.2
click at [891, 322] on p "At Soda Music , we believe in giving producers access to sounds that inspire. T…" at bounding box center [711, 315] width 661 height 129
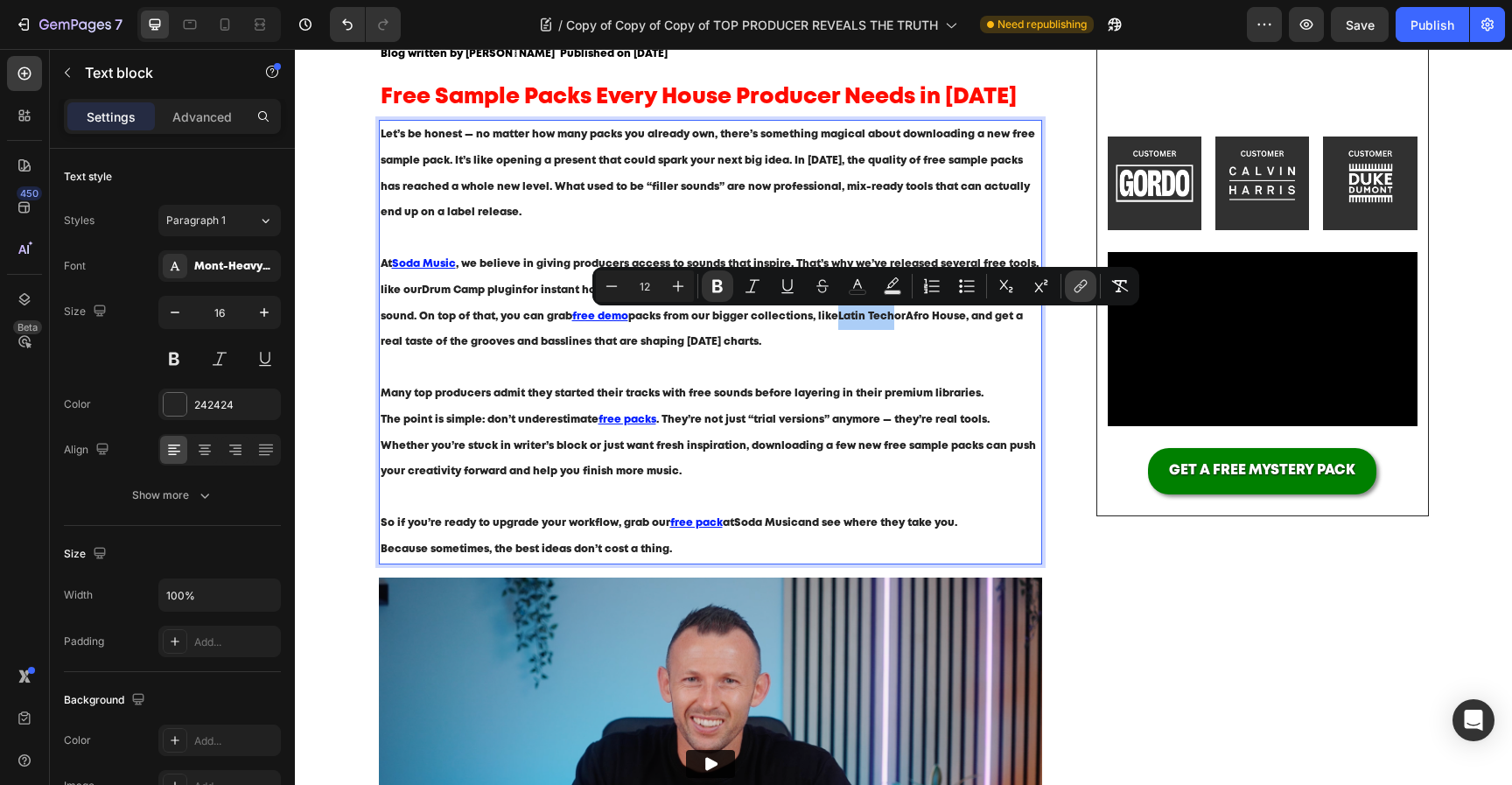
click at [1068, 281] on button "link" at bounding box center [1080, 286] width 31 height 31
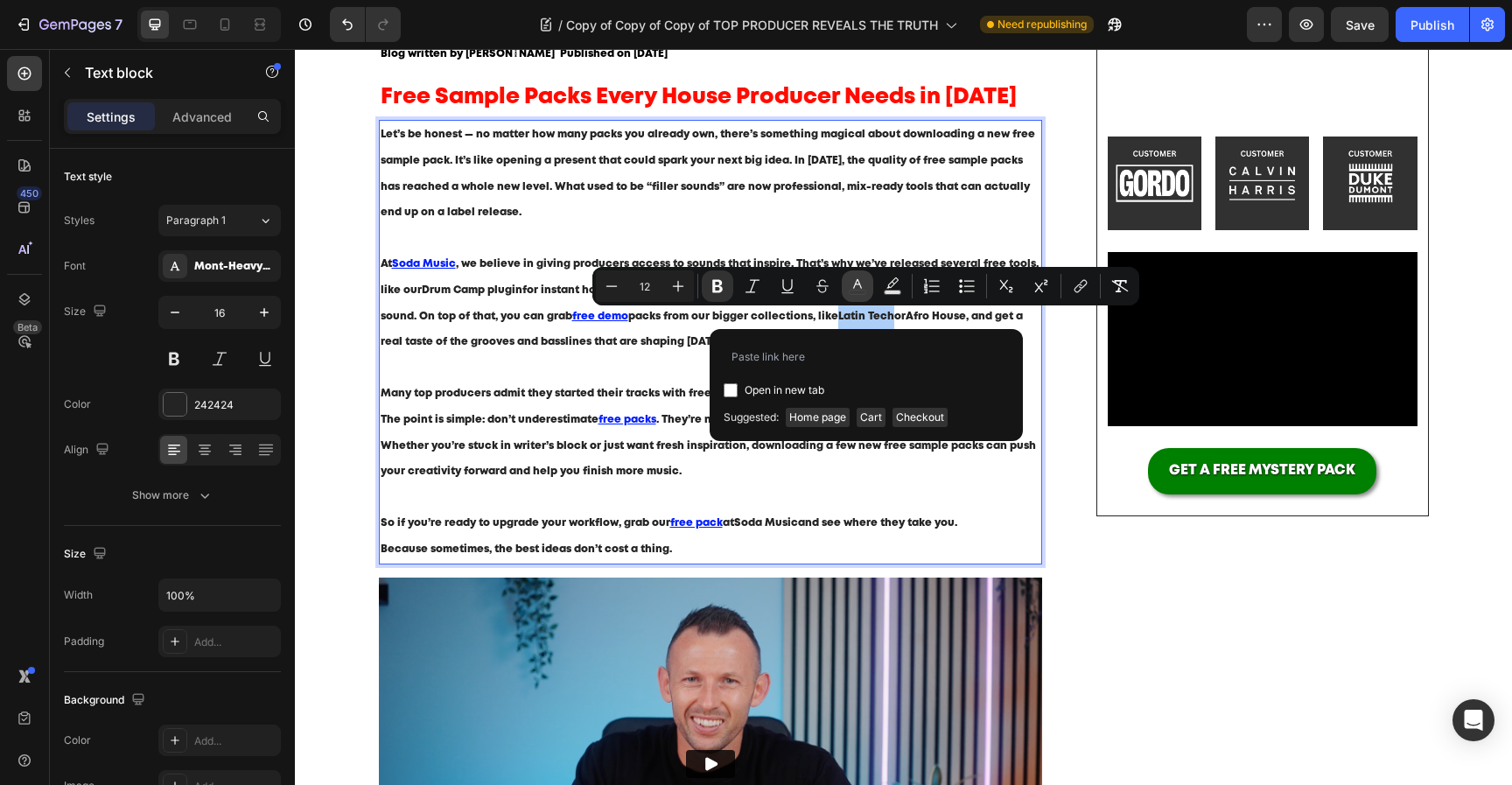
click at [847, 290] on button "color" at bounding box center [858, 286] width 31 height 31
type input "242424"
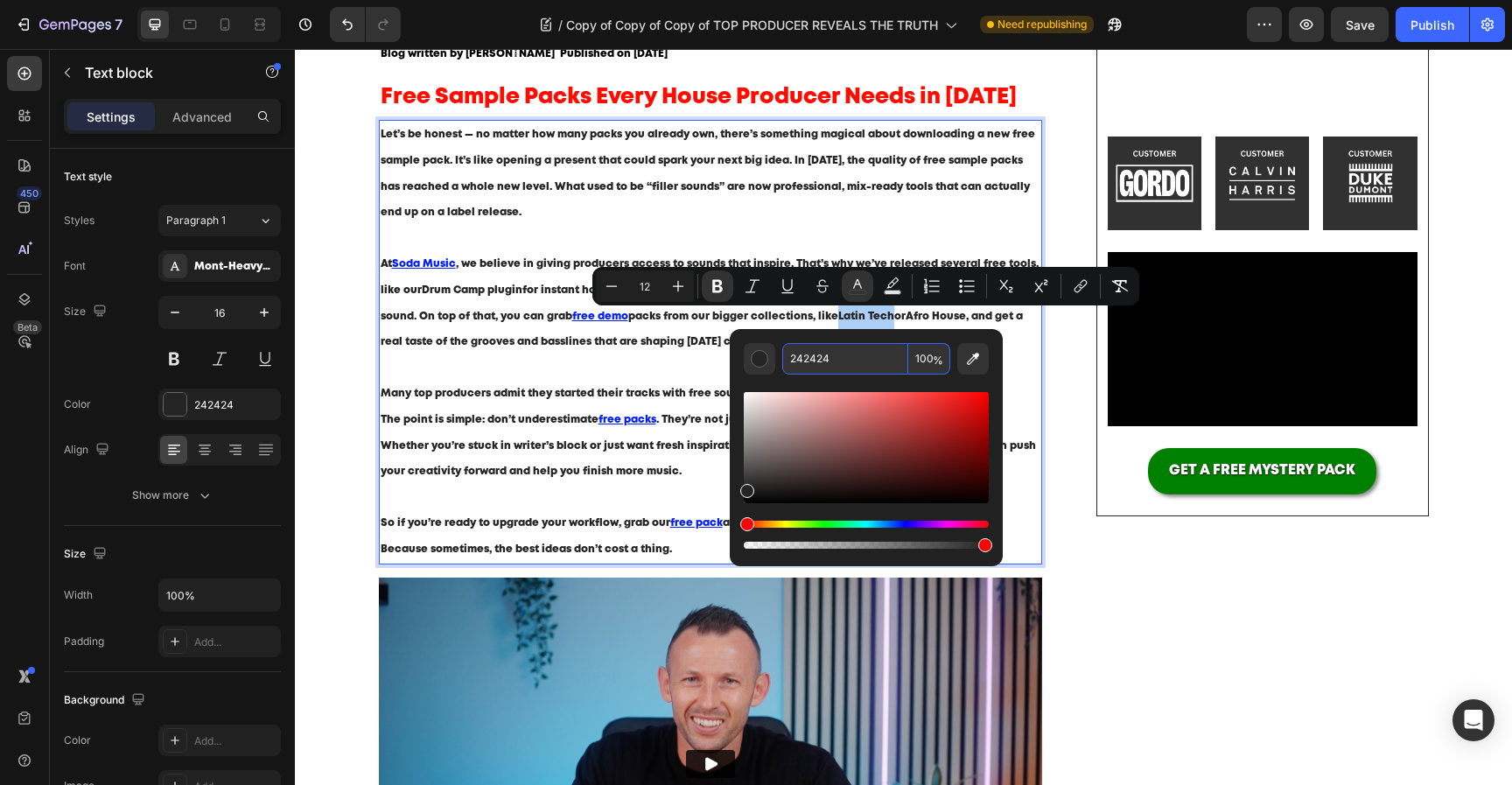
click at [819, 361] on input "242424" at bounding box center [845, 358] width 126 height 31
paste input "001DFF"
type input "001DFF"
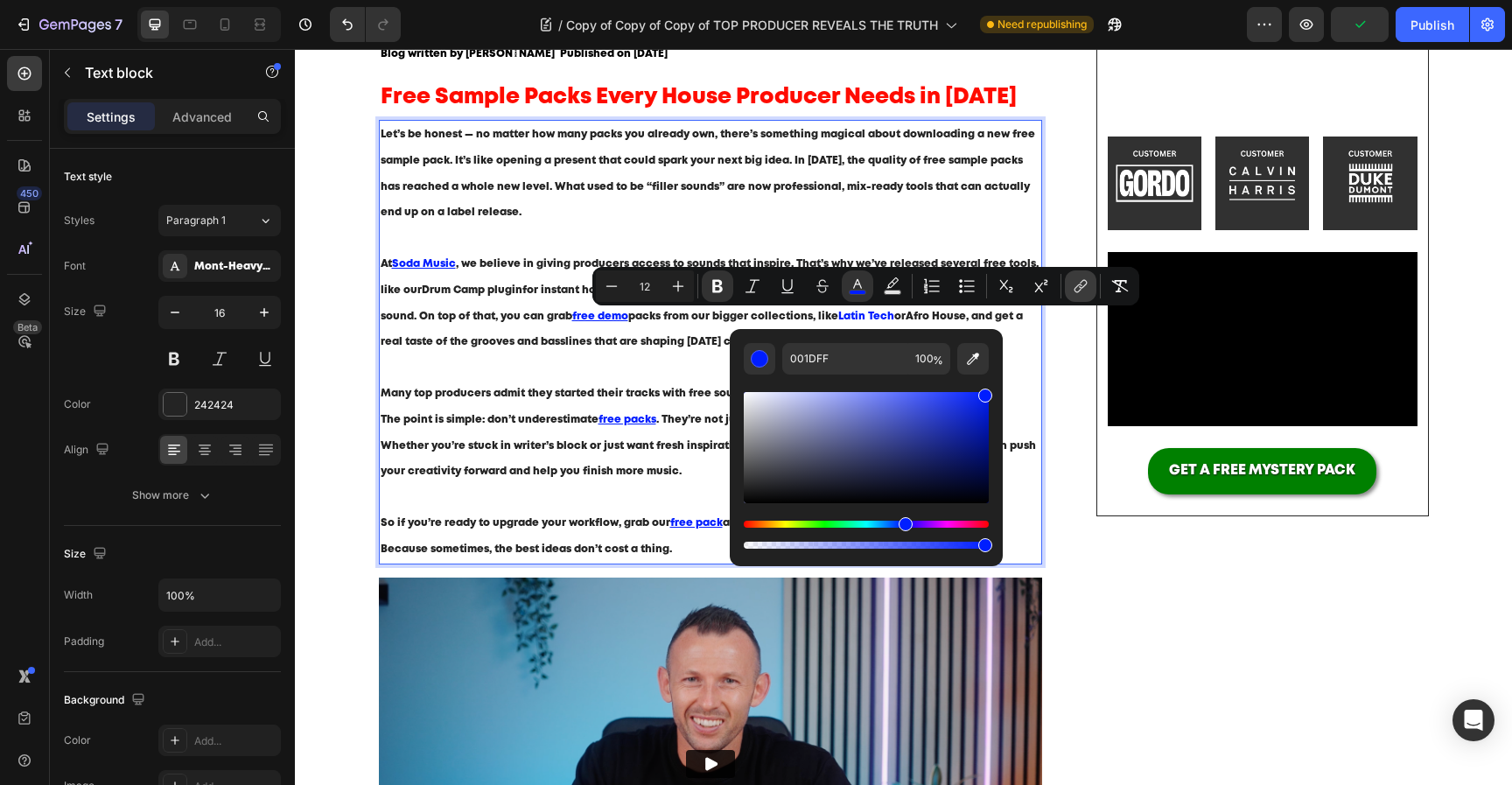
click at [1080, 287] on icon "Editor contextual toolbar" at bounding box center [1083, 284] width 8 height 9
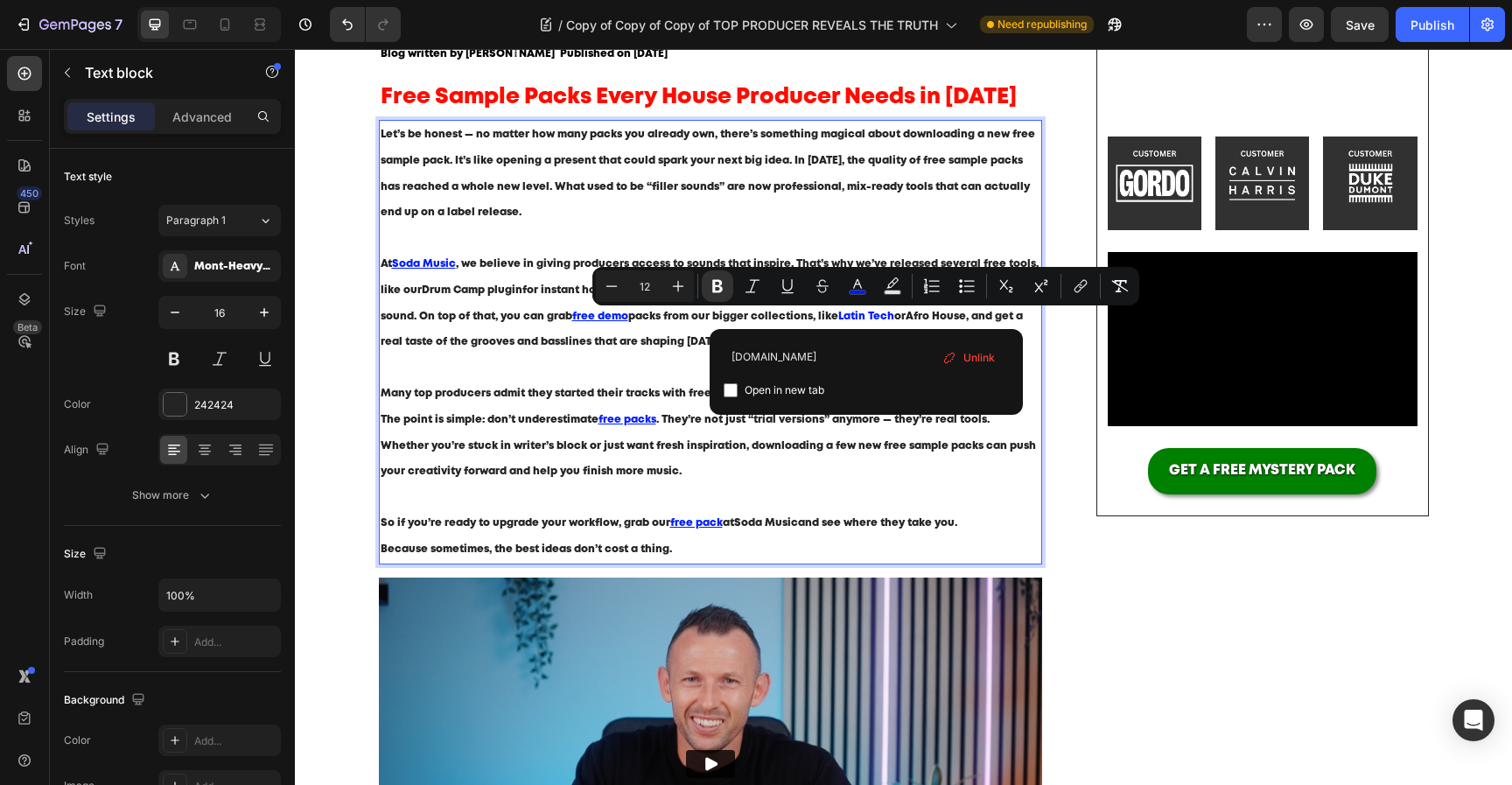
type input "[DOMAIN_NAME]"
click at [787, 391] on span "Open in new tab" at bounding box center [784, 390] width 80 height 21
checkbox input "true"
click at [661, 346] on span "or Afro House , and get a real taste of the grooves and basslines that are shap…" at bounding box center [702, 329] width 642 height 36
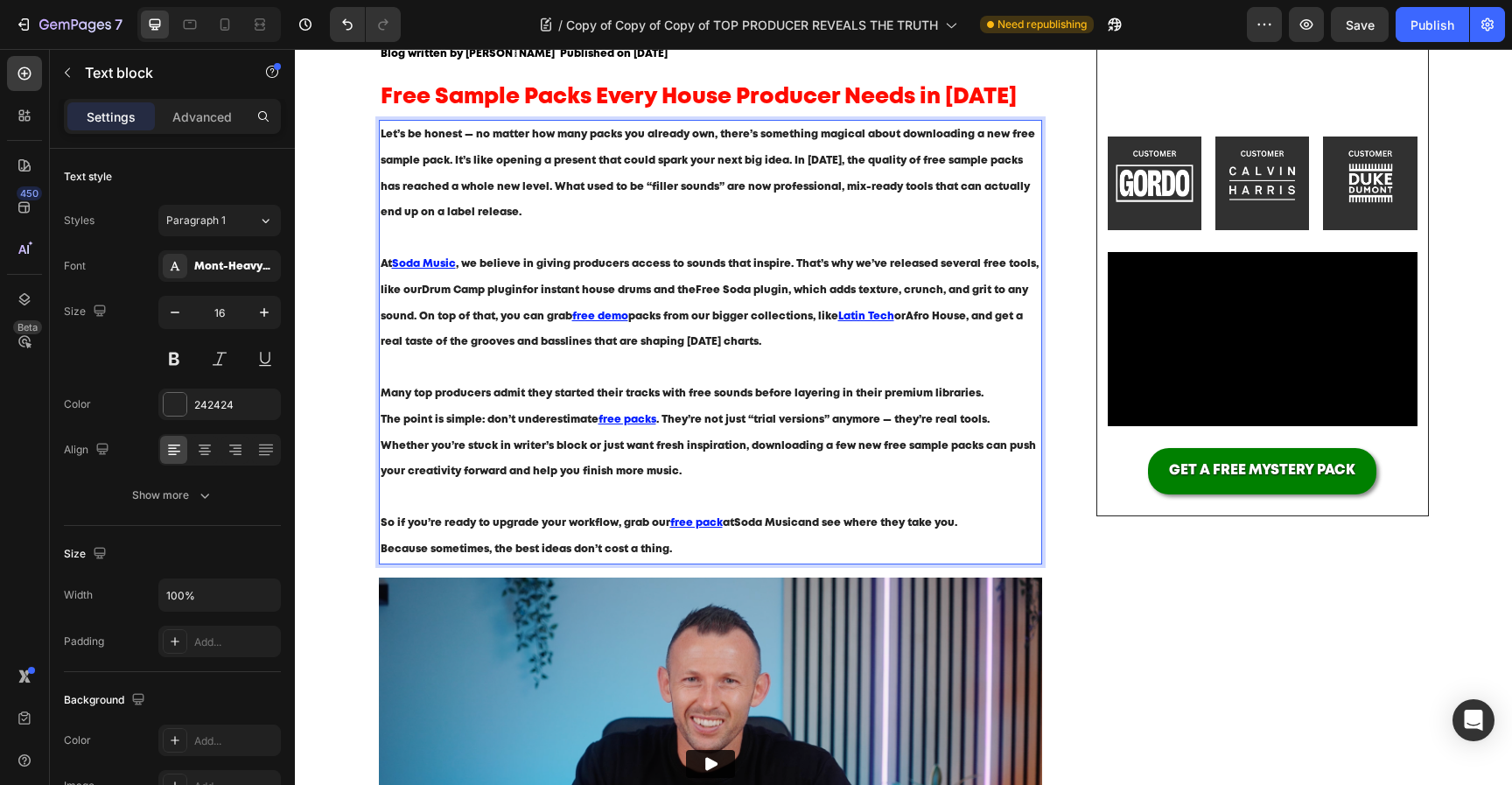
click at [917, 320] on strong "Afro House" at bounding box center [936, 316] width 61 height 9
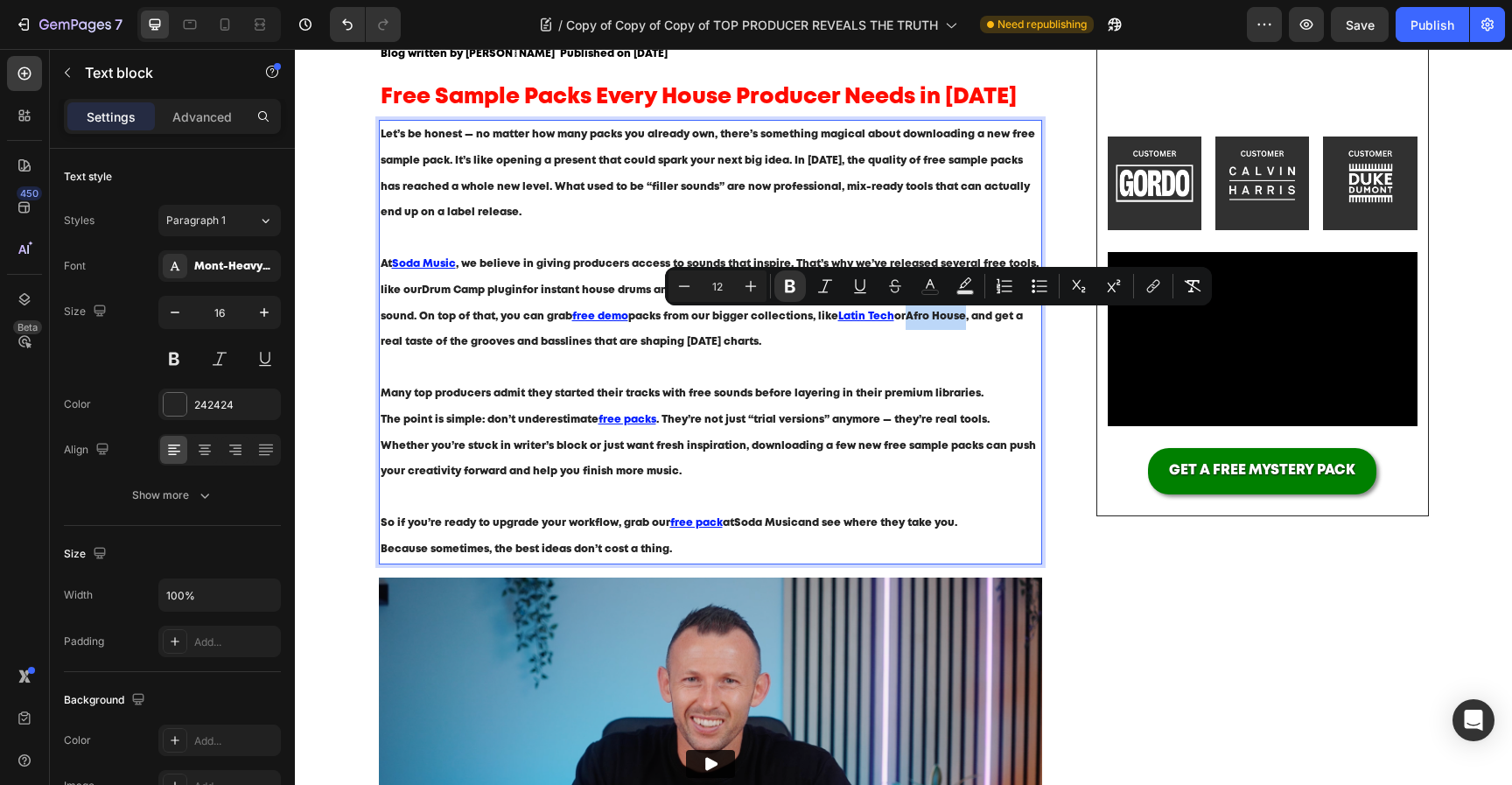
drag, startPoint x: 910, startPoint y: 318, endPoint x: 965, endPoint y: 324, distance: 55.3
click at [965, 324] on p "At Soda Music , we believe in giving producers access to sounds that inspire. T…" at bounding box center [711, 315] width 661 height 129
click at [929, 284] on icon "Editor contextual toolbar" at bounding box center [930, 286] width 17 height 17
type input "242424"
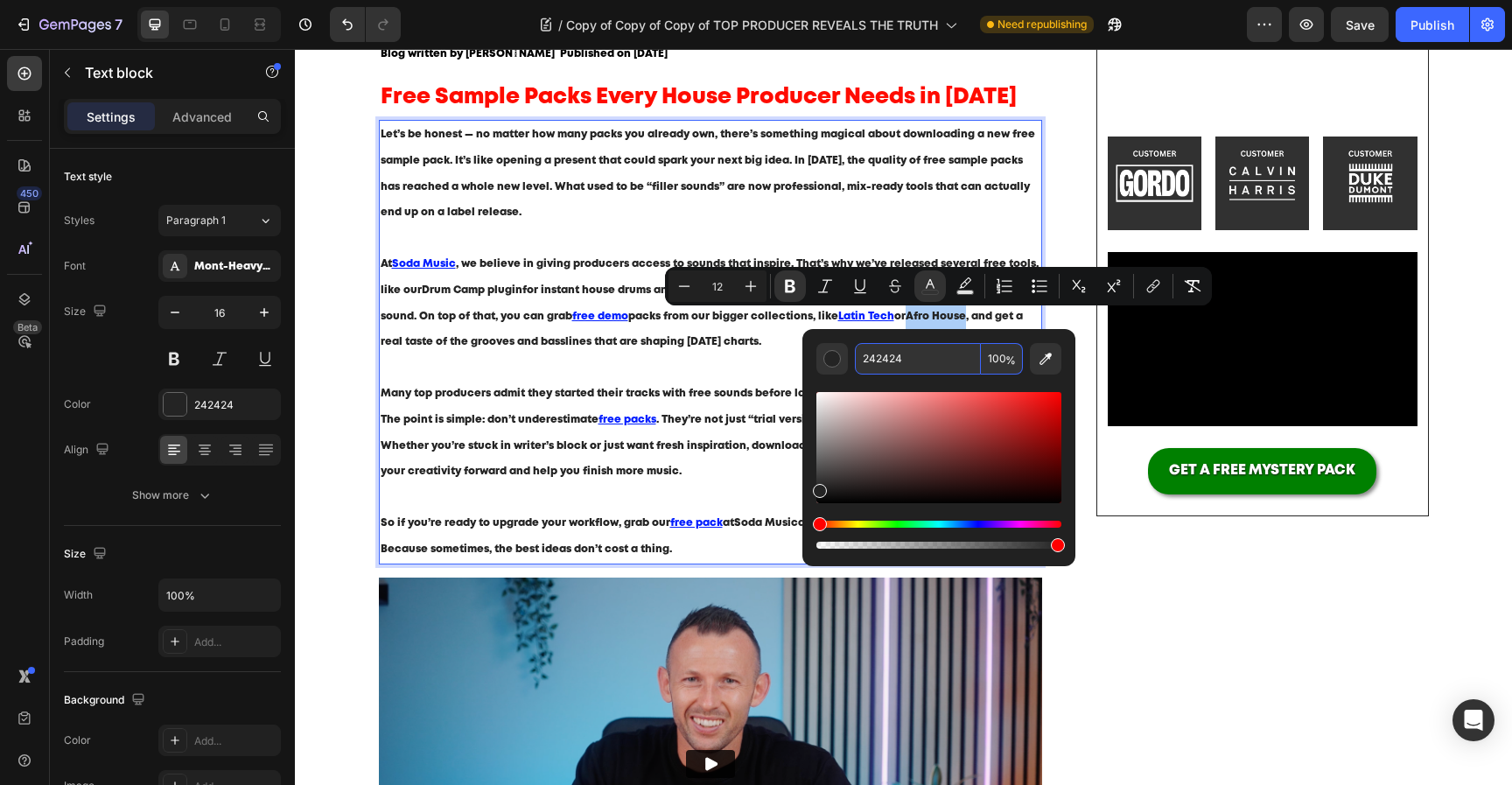
click at [894, 357] on input "242424" at bounding box center [917, 358] width 126 height 31
paste input "001DFF"
type input "001DFF"
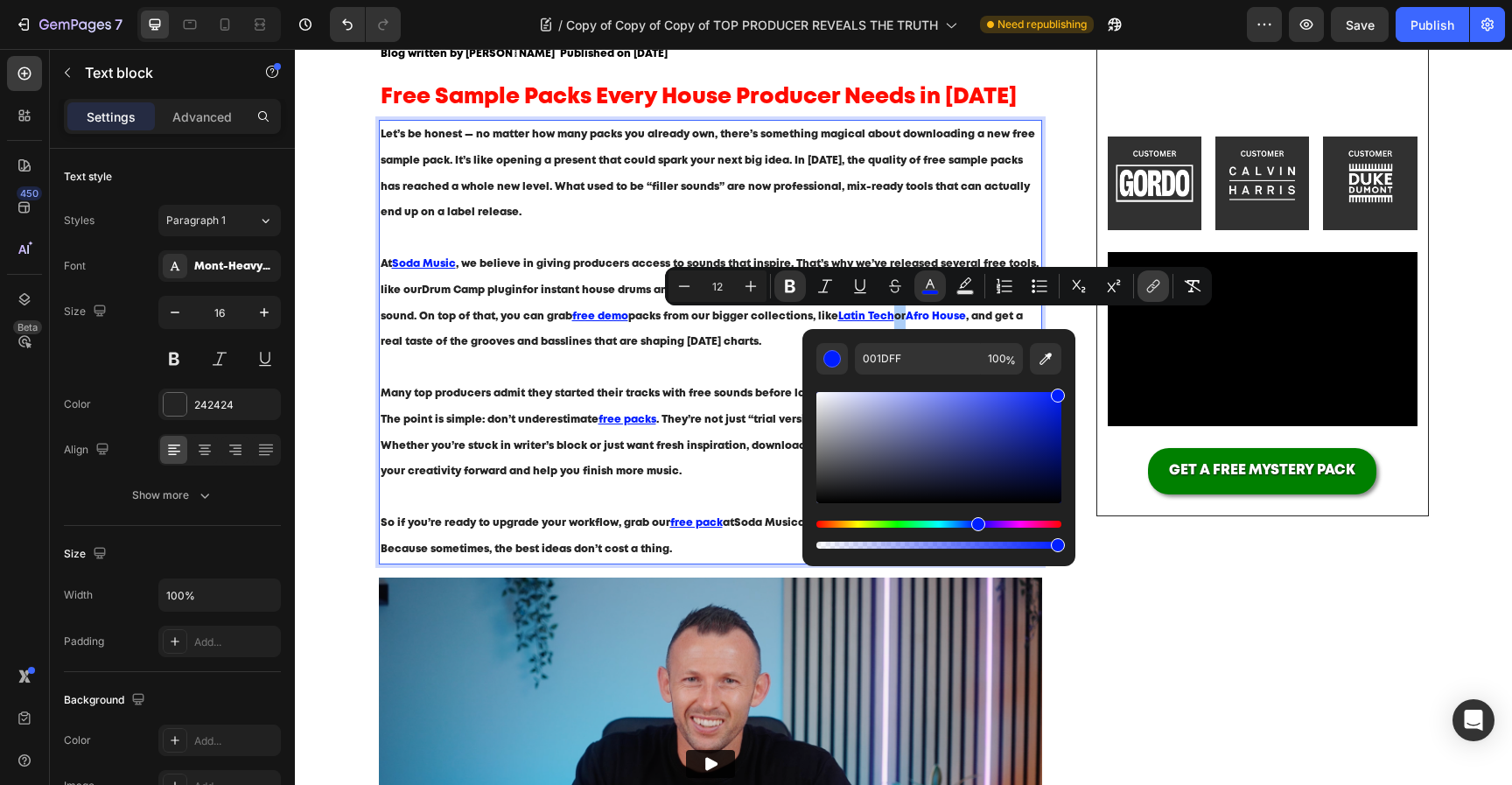
click at [1151, 291] on icon "Editor contextual toolbar" at bounding box center [1151, 288] width 8 height 9
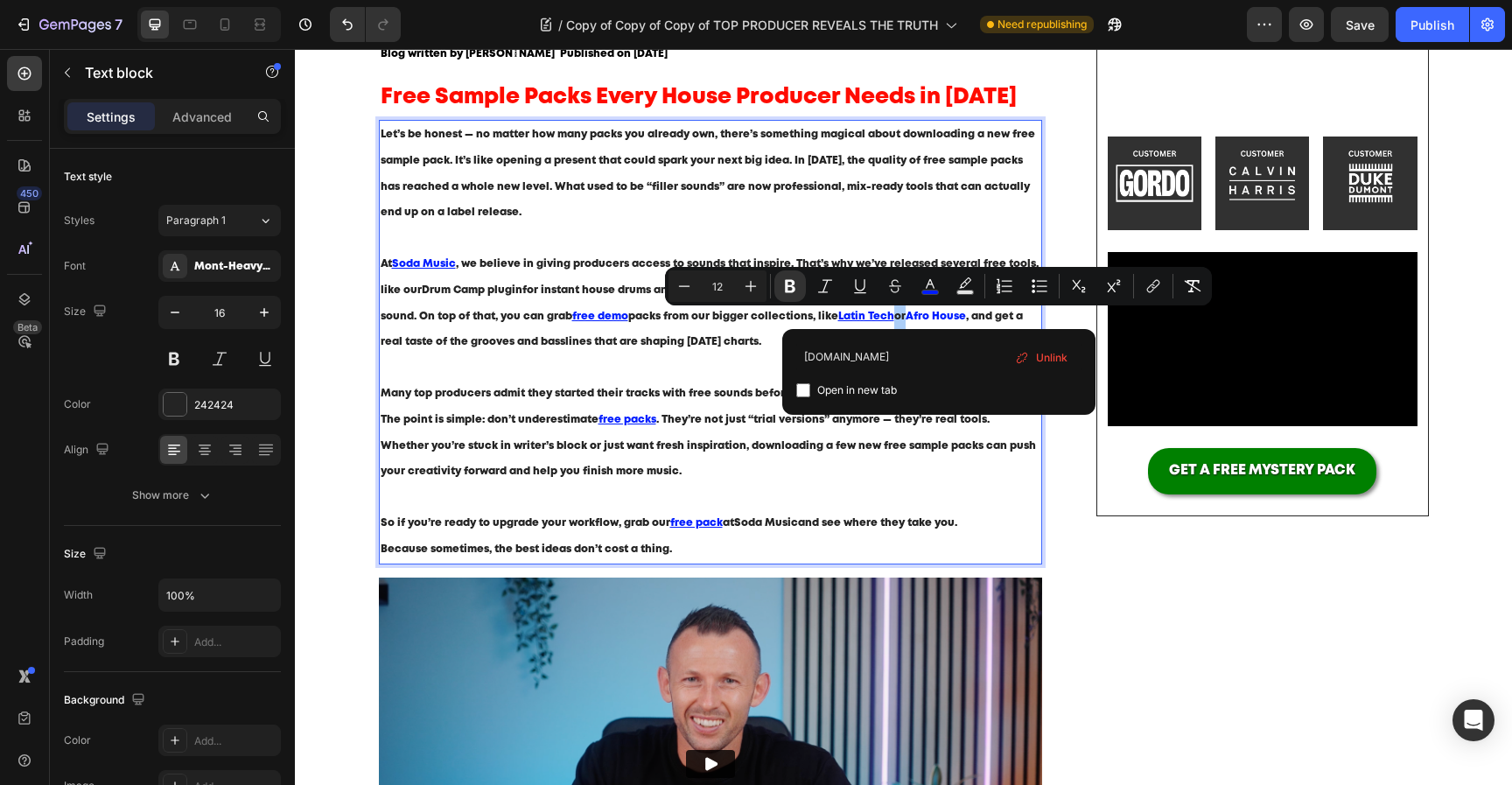
type input "[DOMAIN_NAME]"
click at [855, 396] on span "Open in new tab" at bounding box center [858, 390] width 80 height 21
checkbox input "true"
click at [666, 364] on p "At Soda Music , we believe in giving producers access to sounds that inspire. T…" at bounding box center [711, 315] width 661 height 129
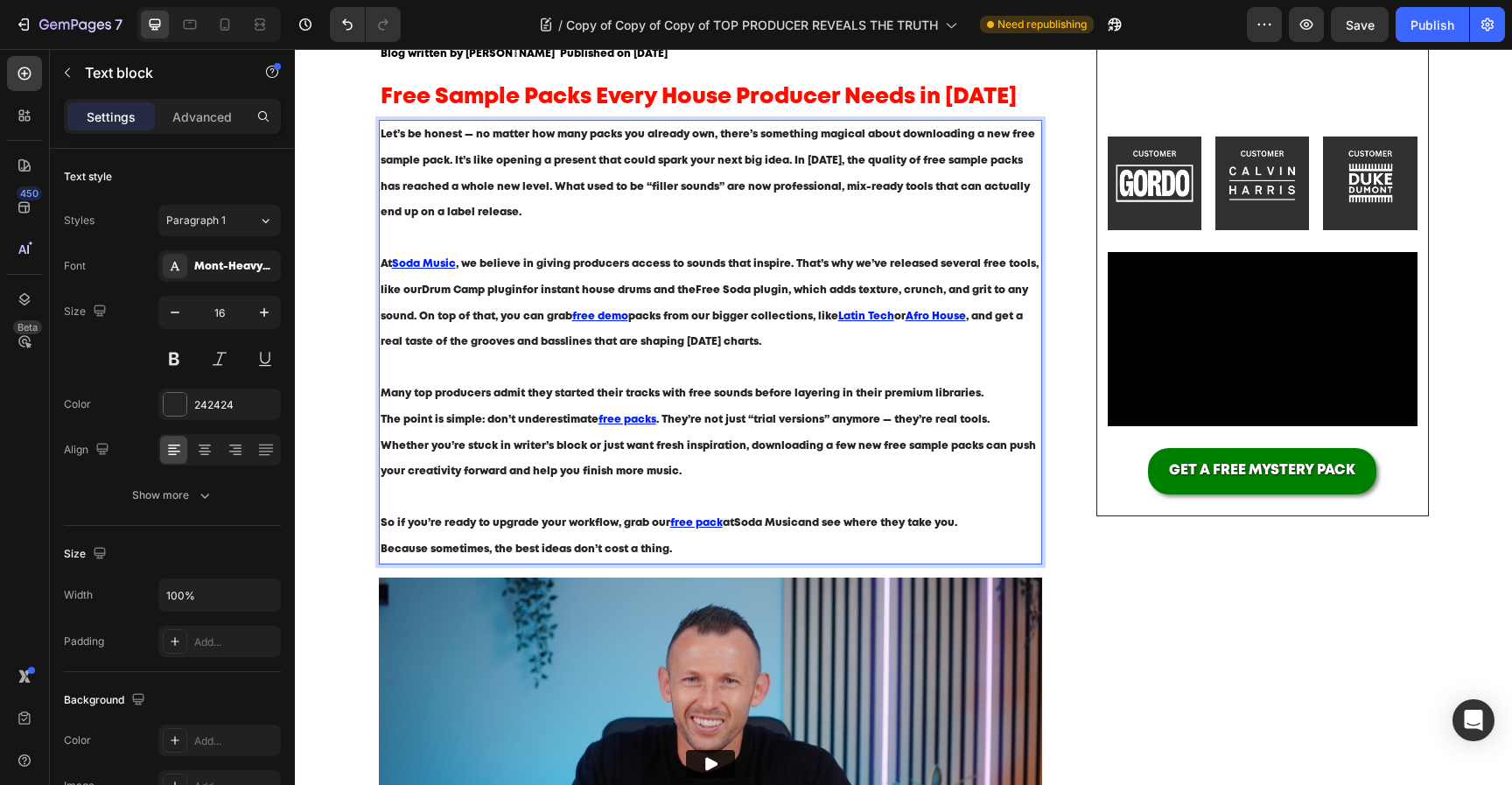
click at [690, 396] on span "Many top producers admit they started their tracks with free sounds before laye…" at bounding box center [682, 393] width 603 height 9
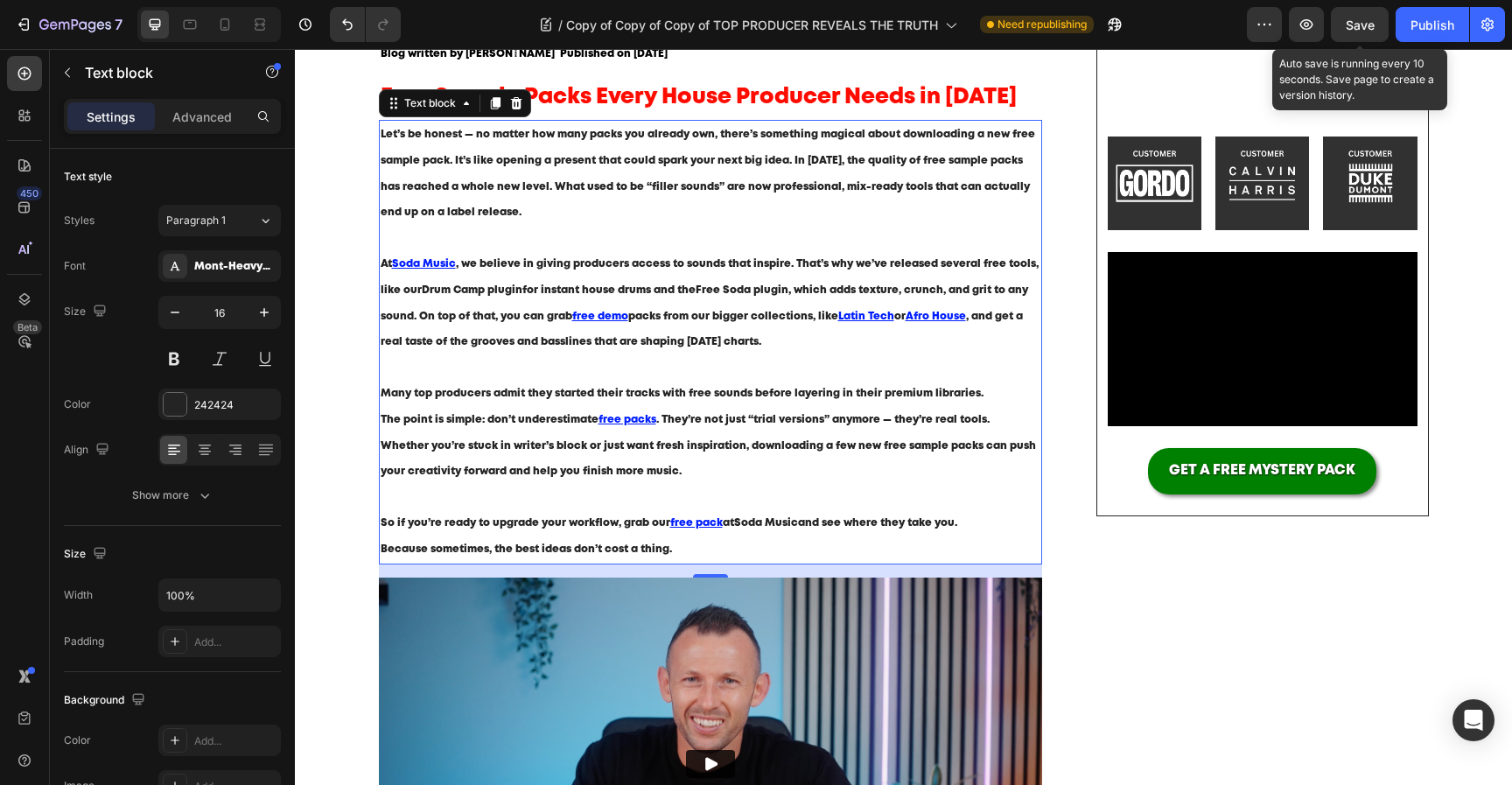
click at [1368, 24] on span "Save" at bounding box center [1360, 25] width 28 height 15
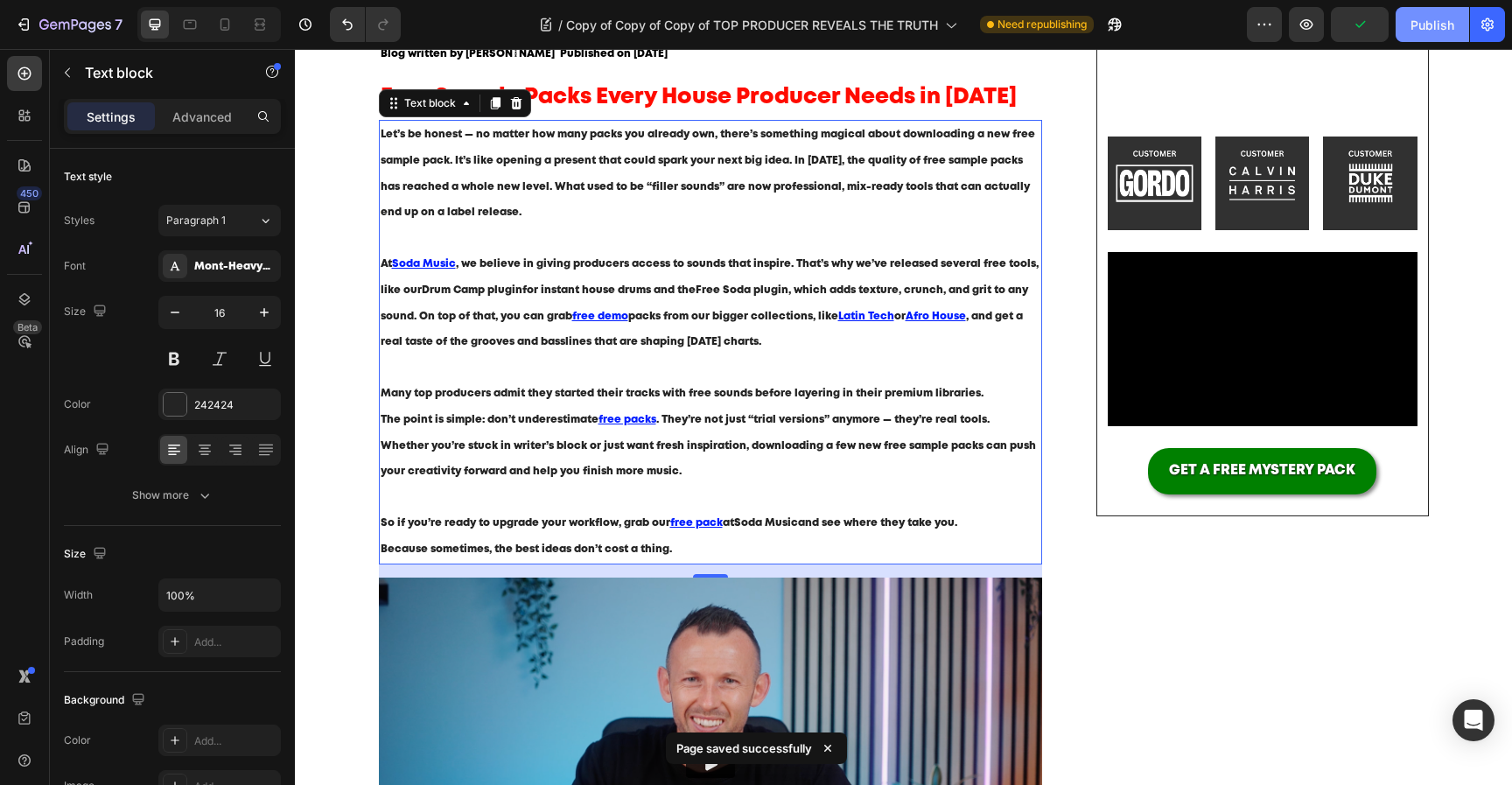
click at [1431, 24] on div "Publish" at bounding box center [1432, 25] width 44 height 18
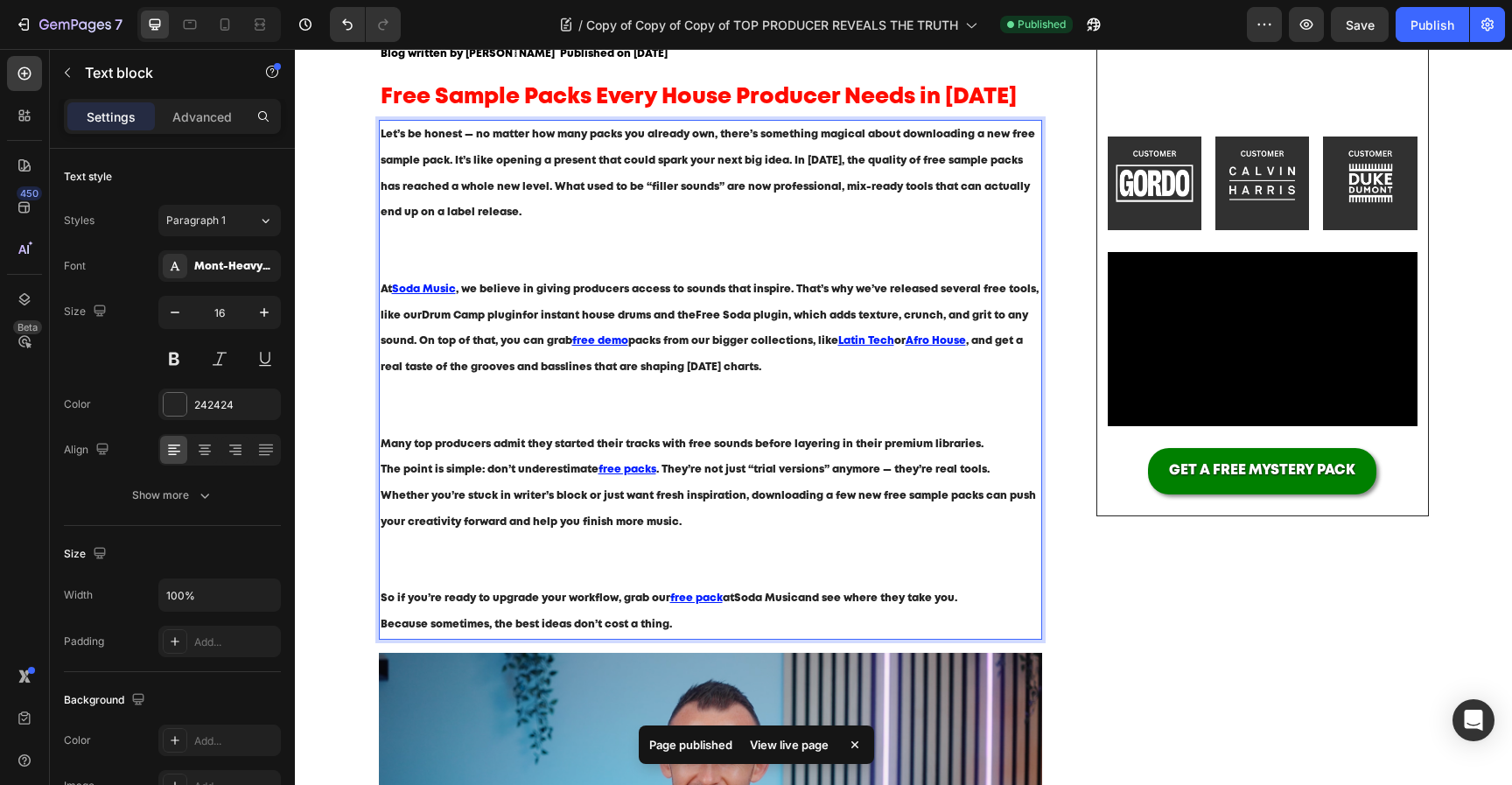
click at [947, 253] on p "Let’s be honest — no matter how many packs you already own, there’s something m…" at bounding box center [711, 198] width 661 height 155
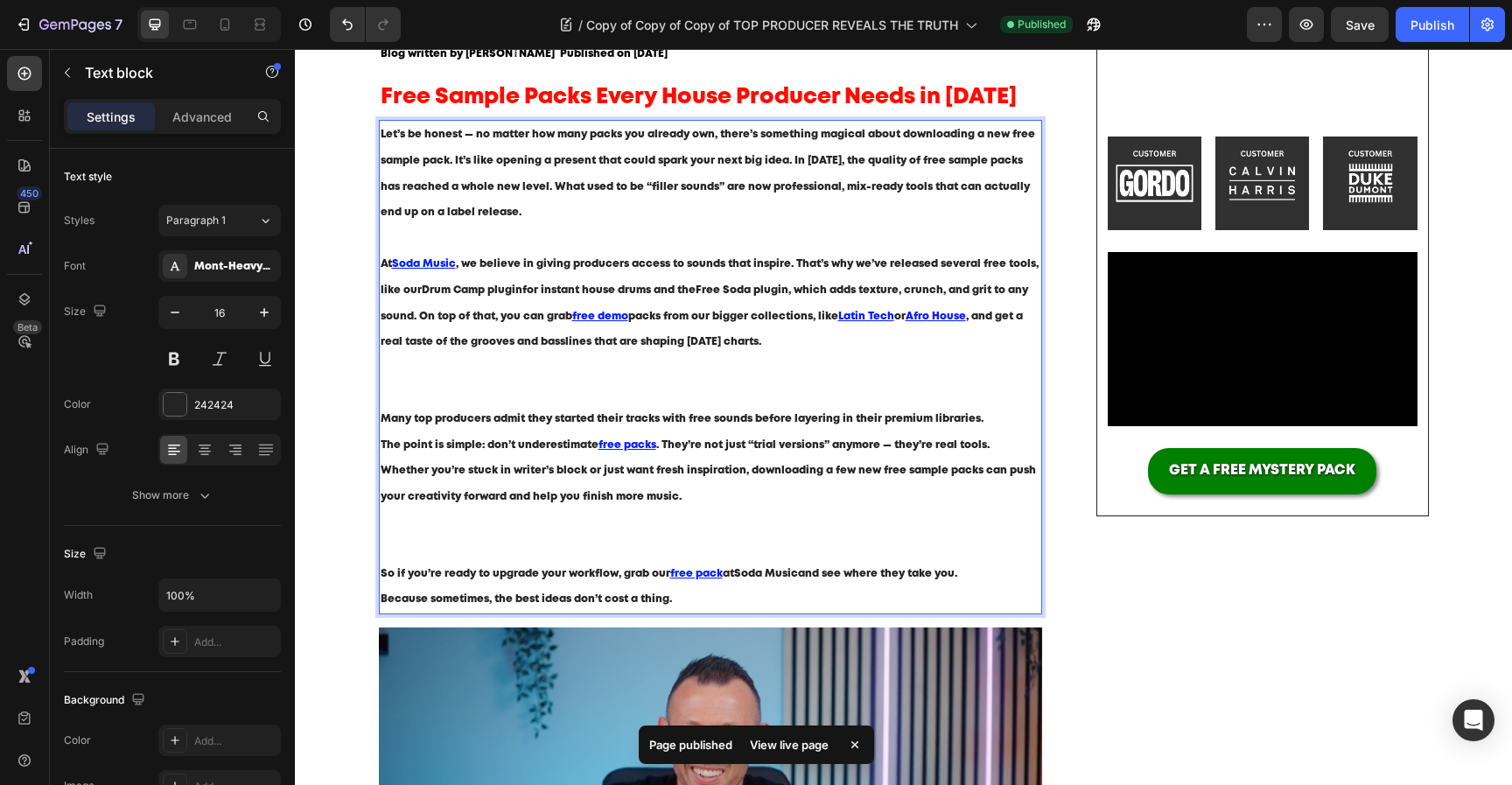
click at [649, 375] on p "At Soda Music , we believe in giving producers access to sounds that inspire. T…" at bounding box center [711, 327] width 661 height 155
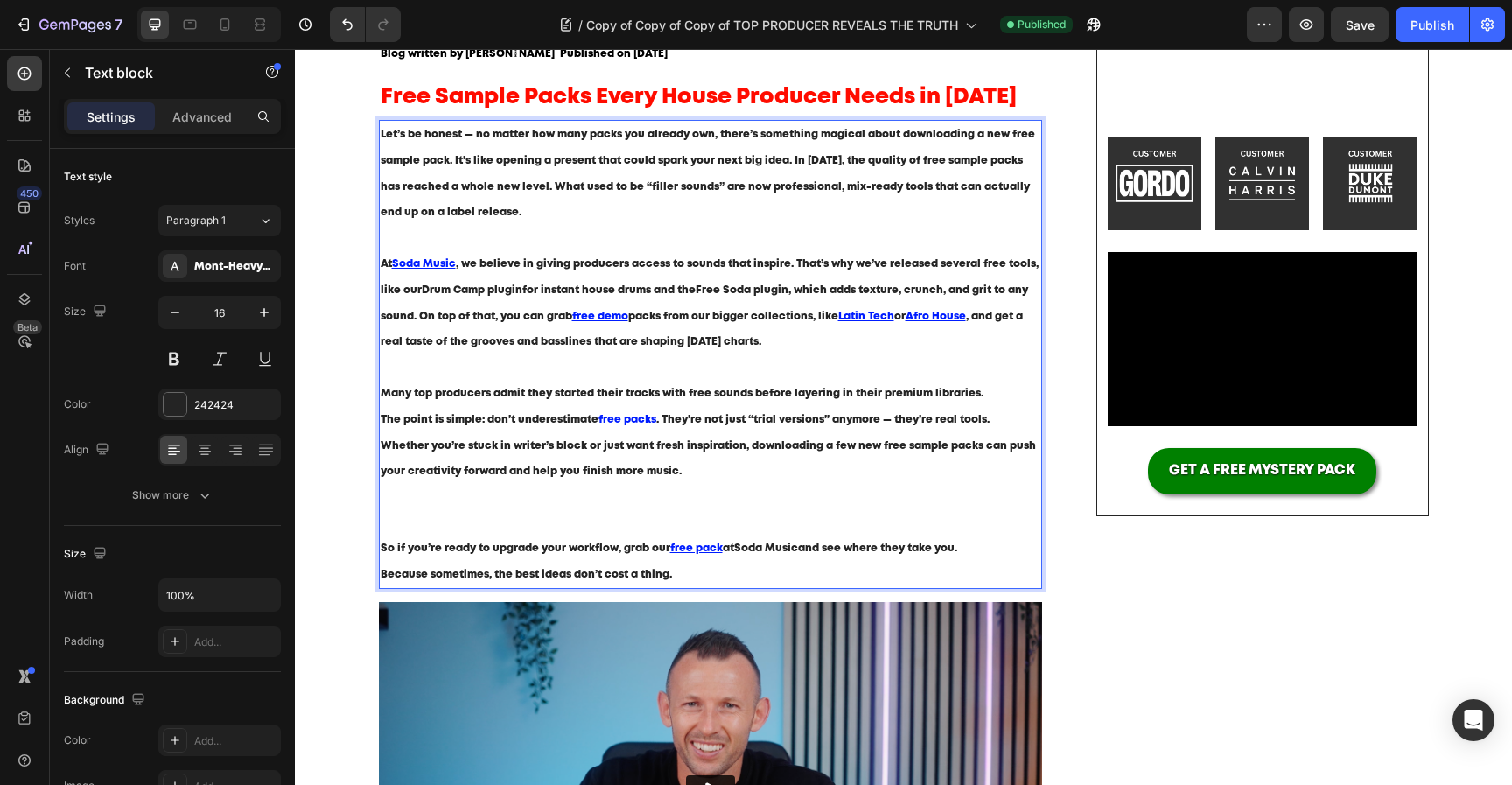
click at [511, 507] on p "The point is simple: don’t underestimate free packs . They’re not just “trial v…" at bounding box center [711, 471] width 661 height 128
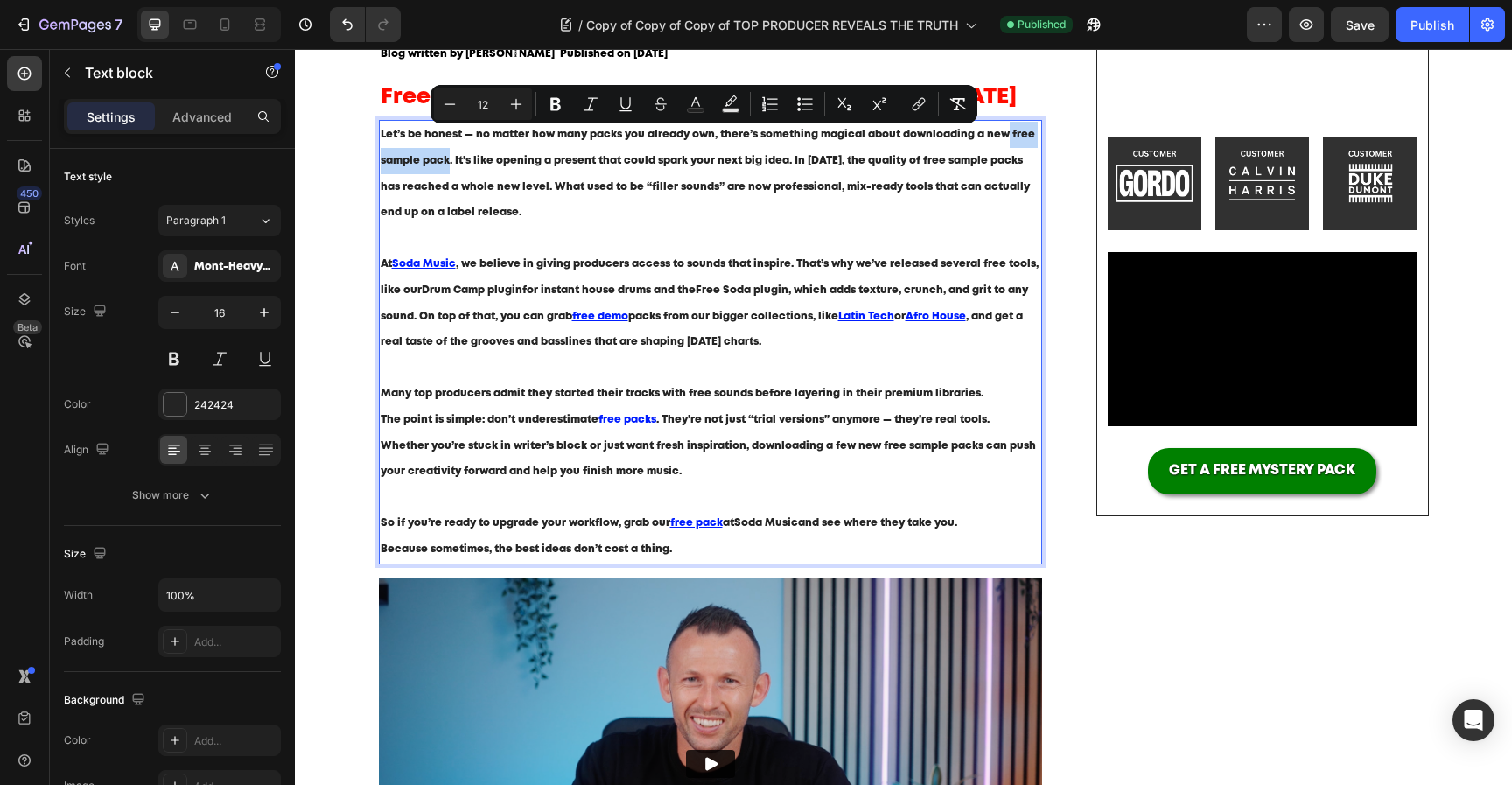
drag, startPoint x: 1005, startPoint y: 136, endPoint x: 447, endPoint y: 164, distance: 558.7
click at [447, 164] on span "Let’s be honest — no matter how many packs you already own, there’s something m…" at bounding box center [708, 173] width 654 height 87
click at [706, 101] on button "Text Color" at bounding box center [695, 103] width 31 height 31
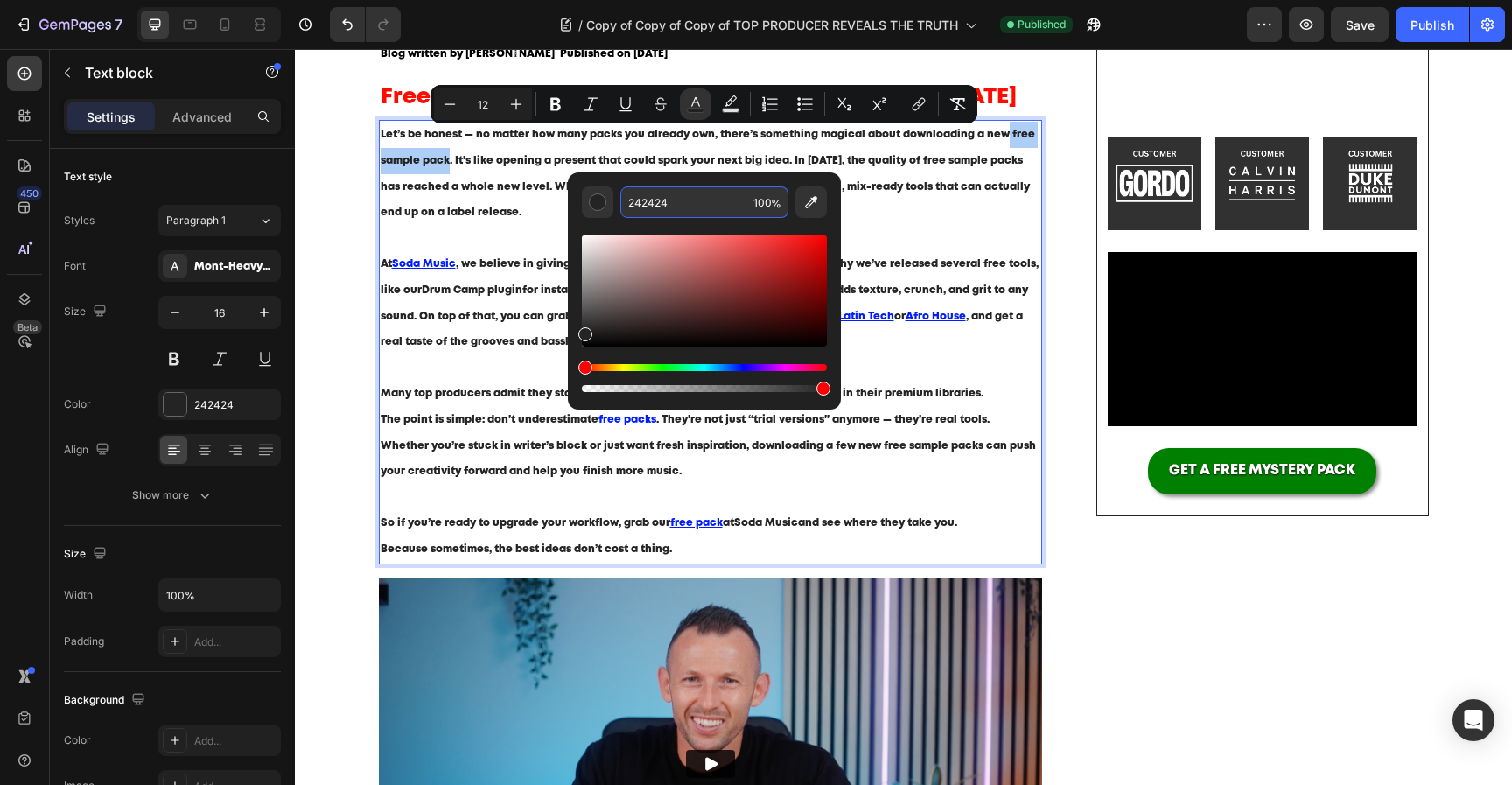
click at [664, 197] on input "242424" at bounding box center [683, 201] width 126 height 31
paste input "001DFF"
type input "001DFF"
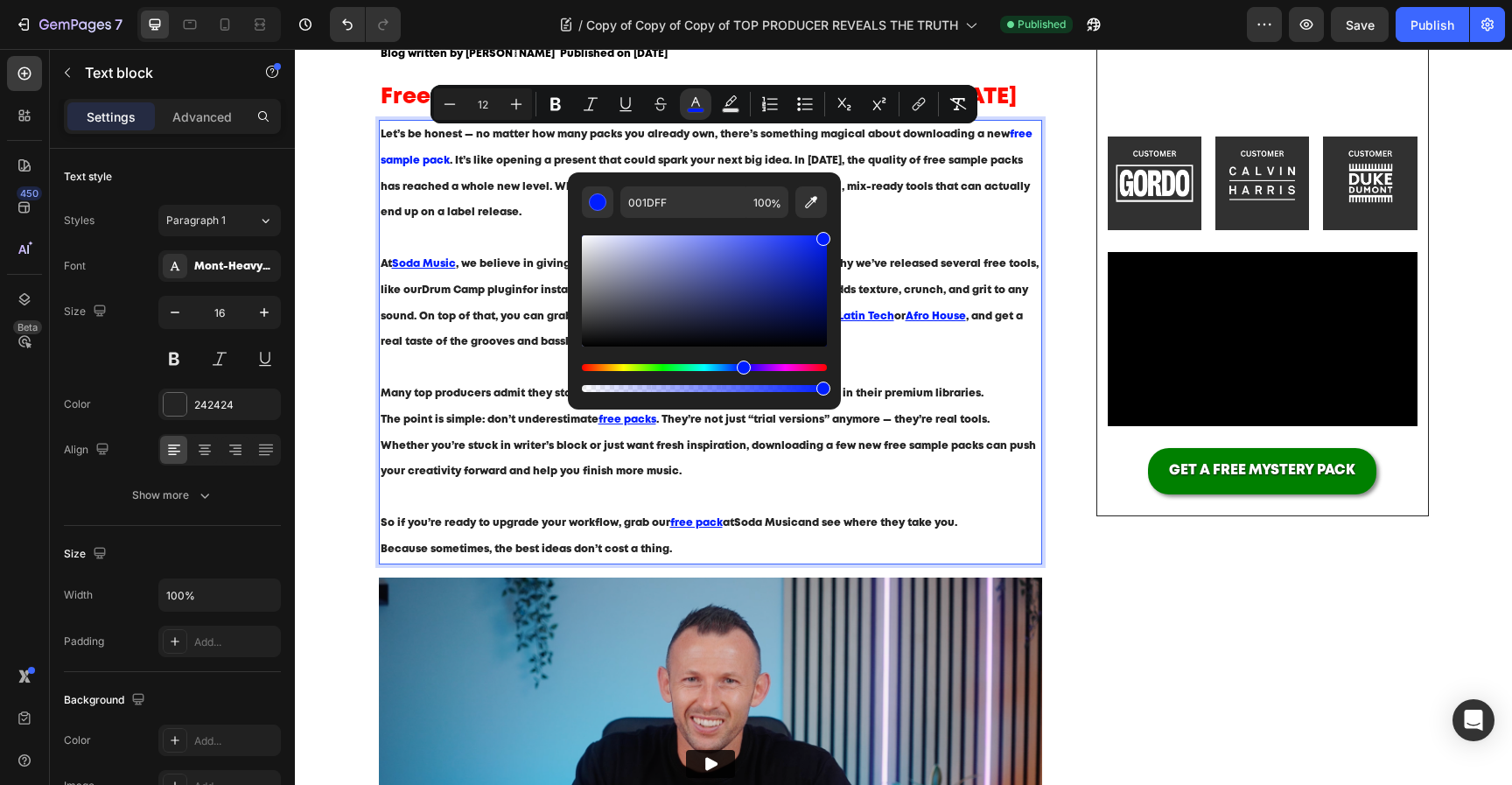
click at [502, 315] on span ", we believe in giving producers access to sounds that inspire. That’s why we’v…" at bounding box center [709, 290] width 658 height 62
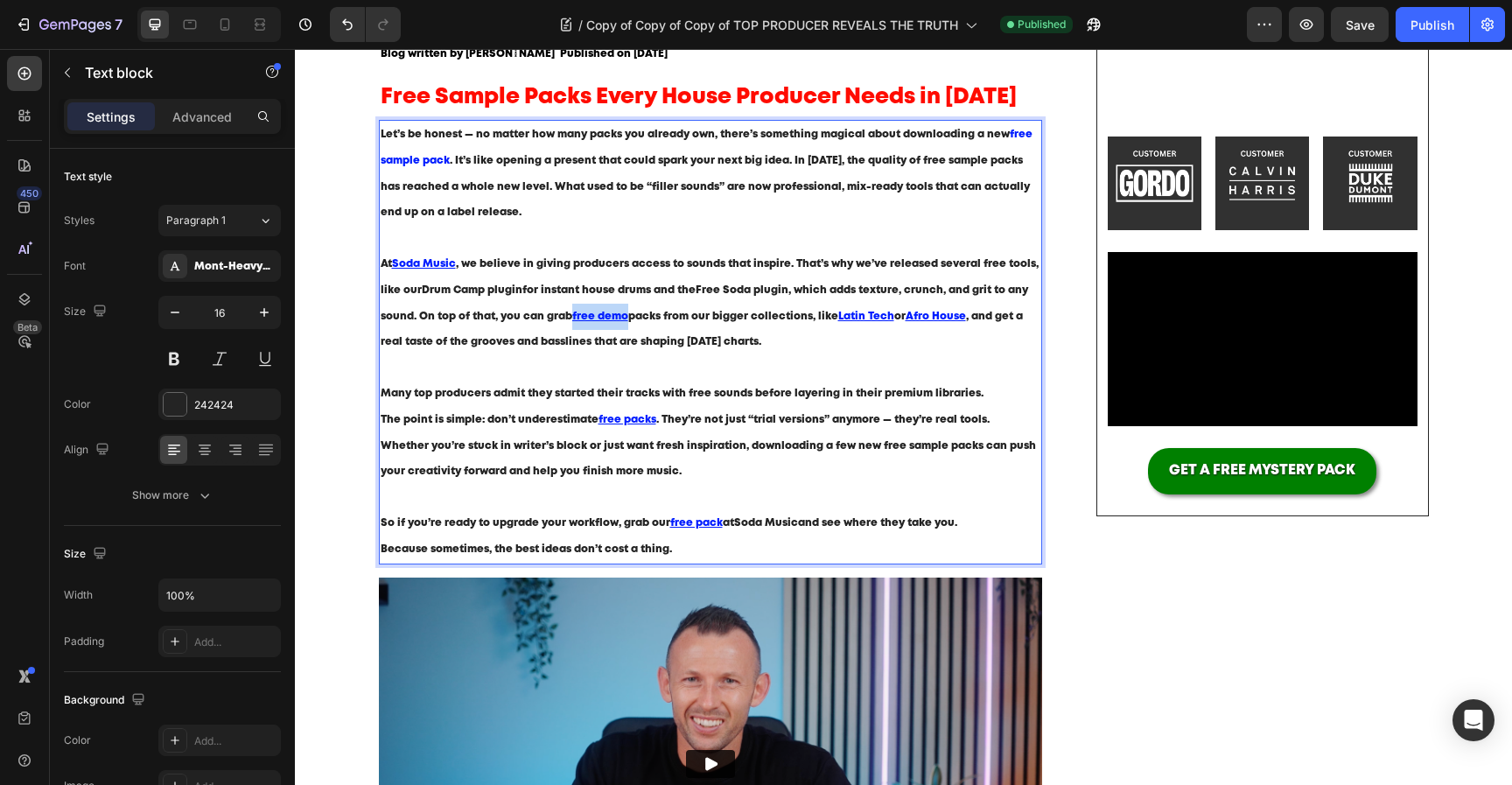
drag, startPoint x: 580, startPoint y: 320, endPoint x: 627, endPoint y: 321, distance: 47.0
click at [627, 321] on u "free demo" at bounding box center [600, 316] width 56 height 9
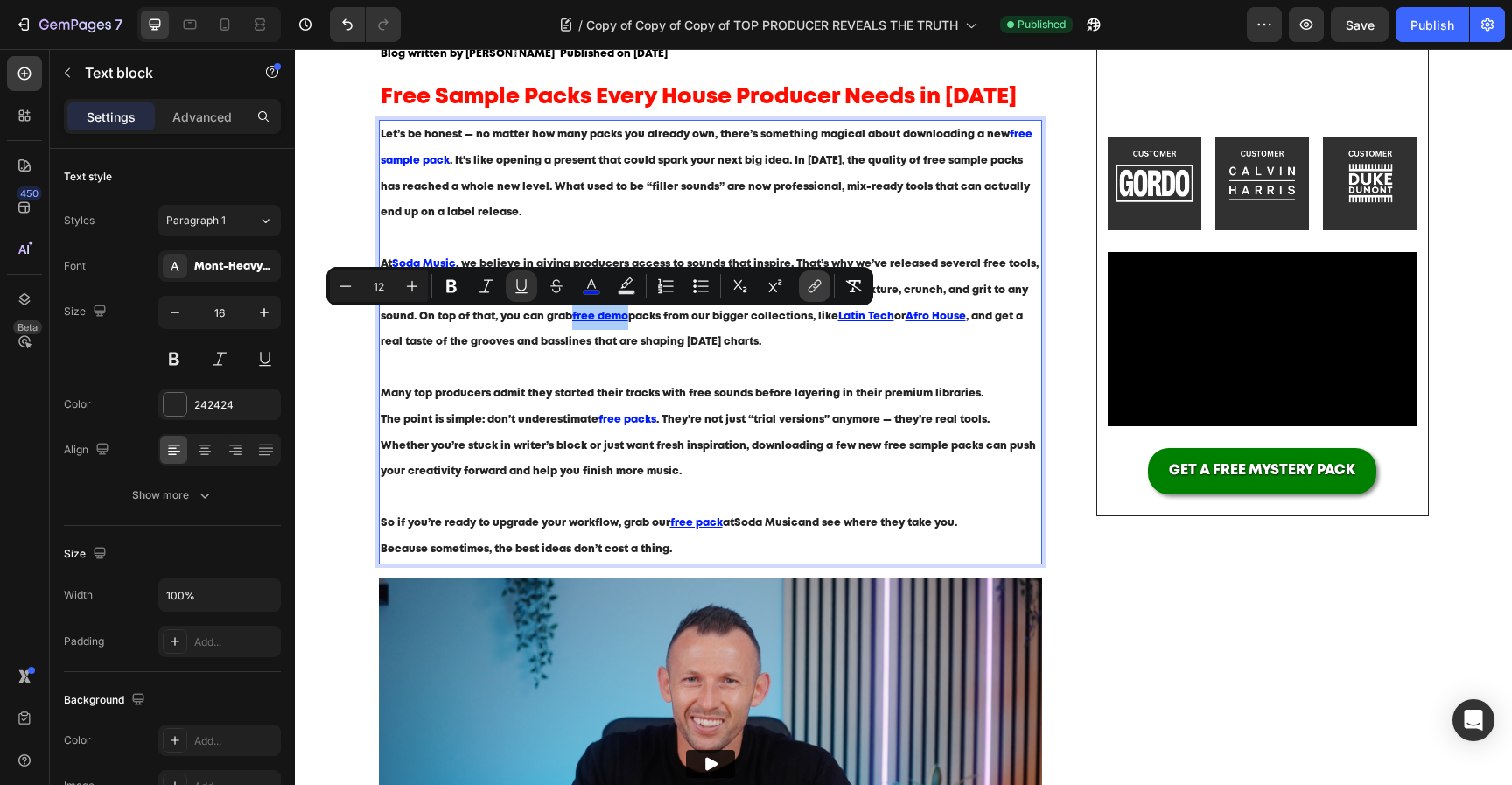
click at [813, 290] on icon "Editor contextual toolbar" at bounding box center [812, 288] width 8 height 9
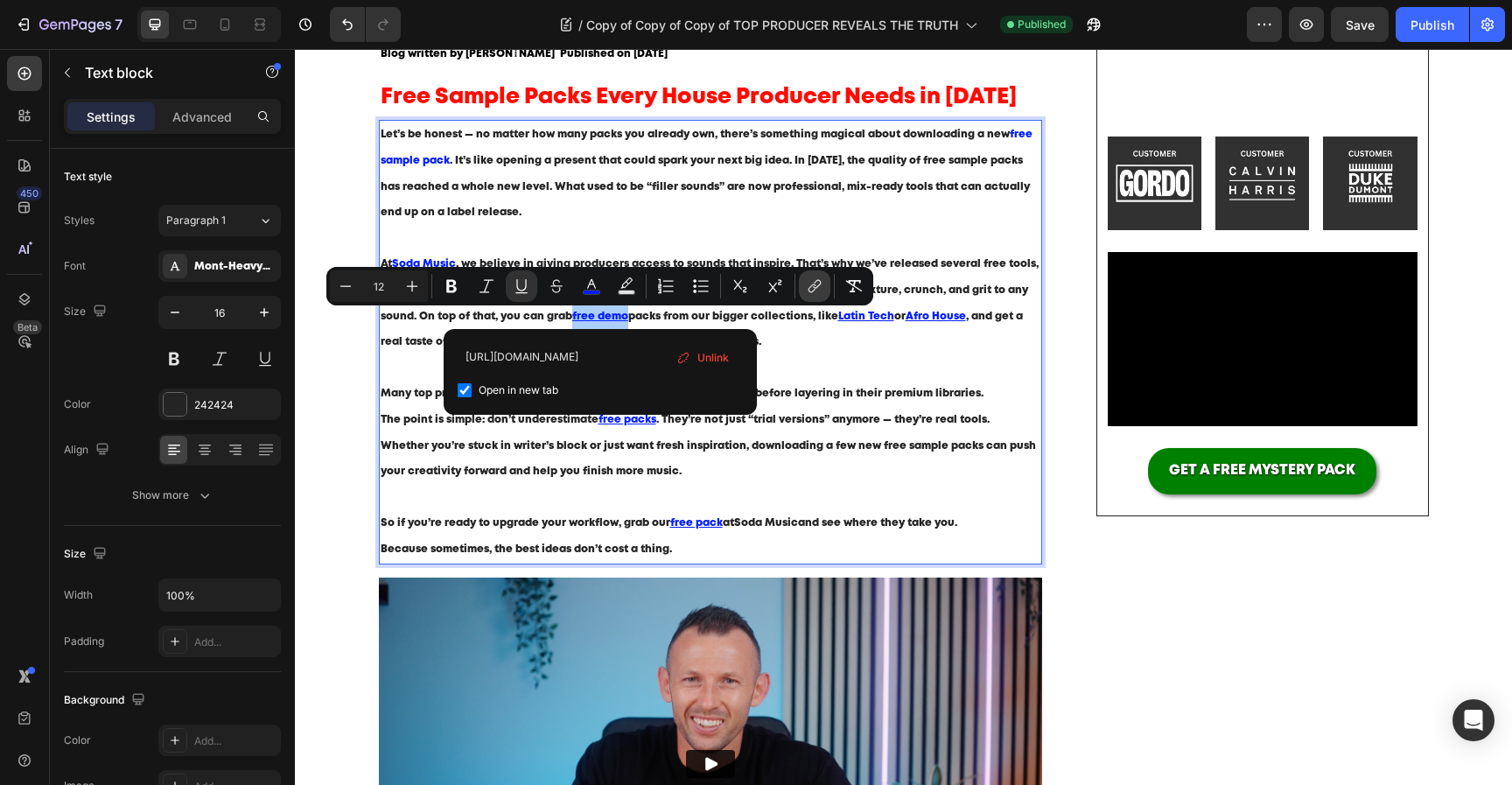
scroll to position [0, 242]
click at [616, 364] on input "[URL][DOMAIN_NAME]" at bounding box center [600, 356] width 285 height 28
click at [615, 364] on input "[URL][DOMAIN_NAME]" at bounding box center [600, 356] width 285 height 28
click at [691, 214] on p "Let’s be honest — no matter how many packs you already own, there’s something m…" at bounding box center [711, 186] width 661 height 129
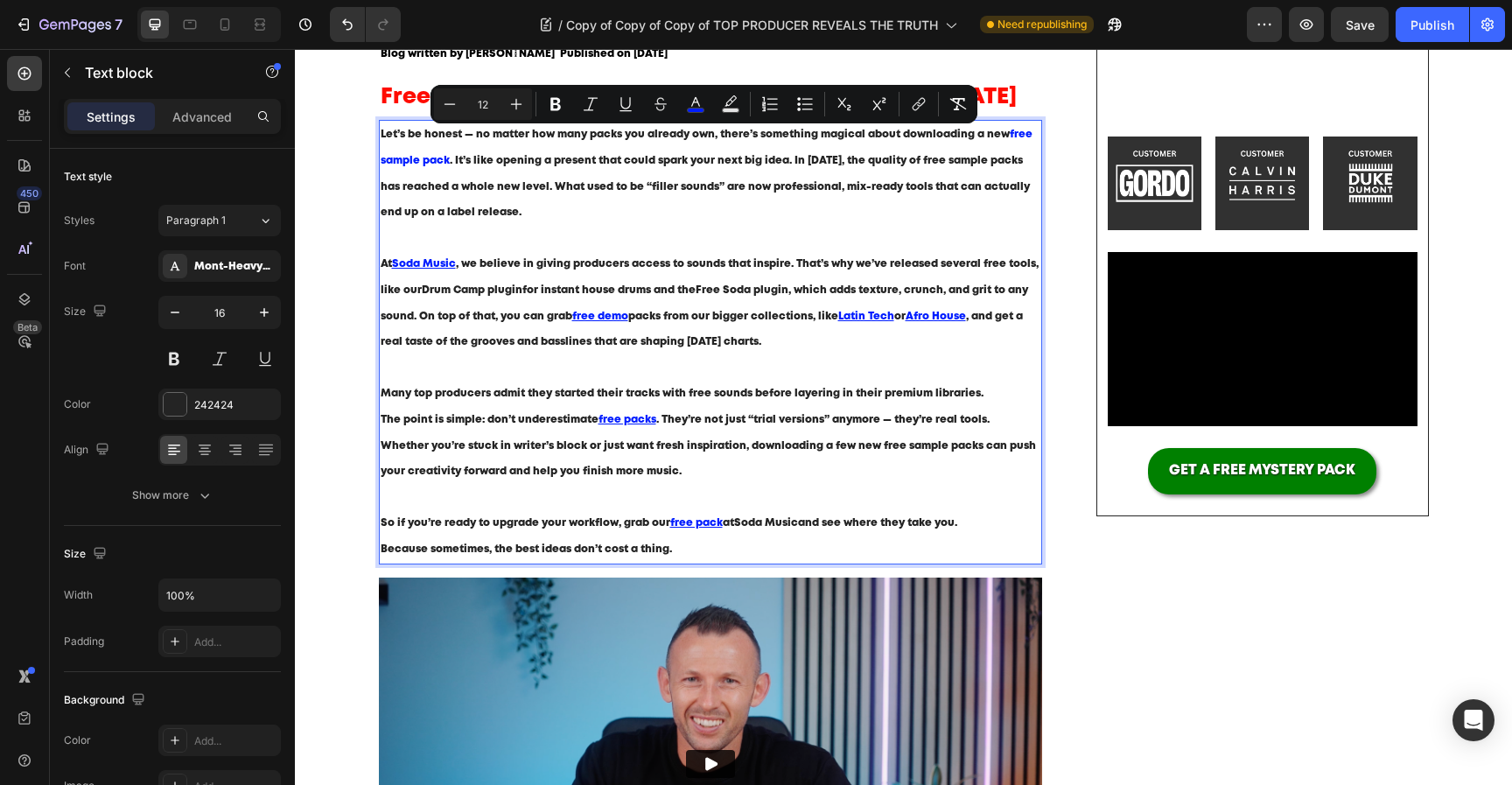
drag, startPoint x: 1008, startPoint y: 133, endPoint x: 449, endPoint y: 166, distance: 560.0
click at [449, 166] on p "Let’s be honest — no matter how many packs you already own, there’s something m…" at bounding box center [711, 186] width 661 height 129
click at [915, 101] on icon "Editor contextual toolbar" at bounding box center [918, 103] width 17 height 17
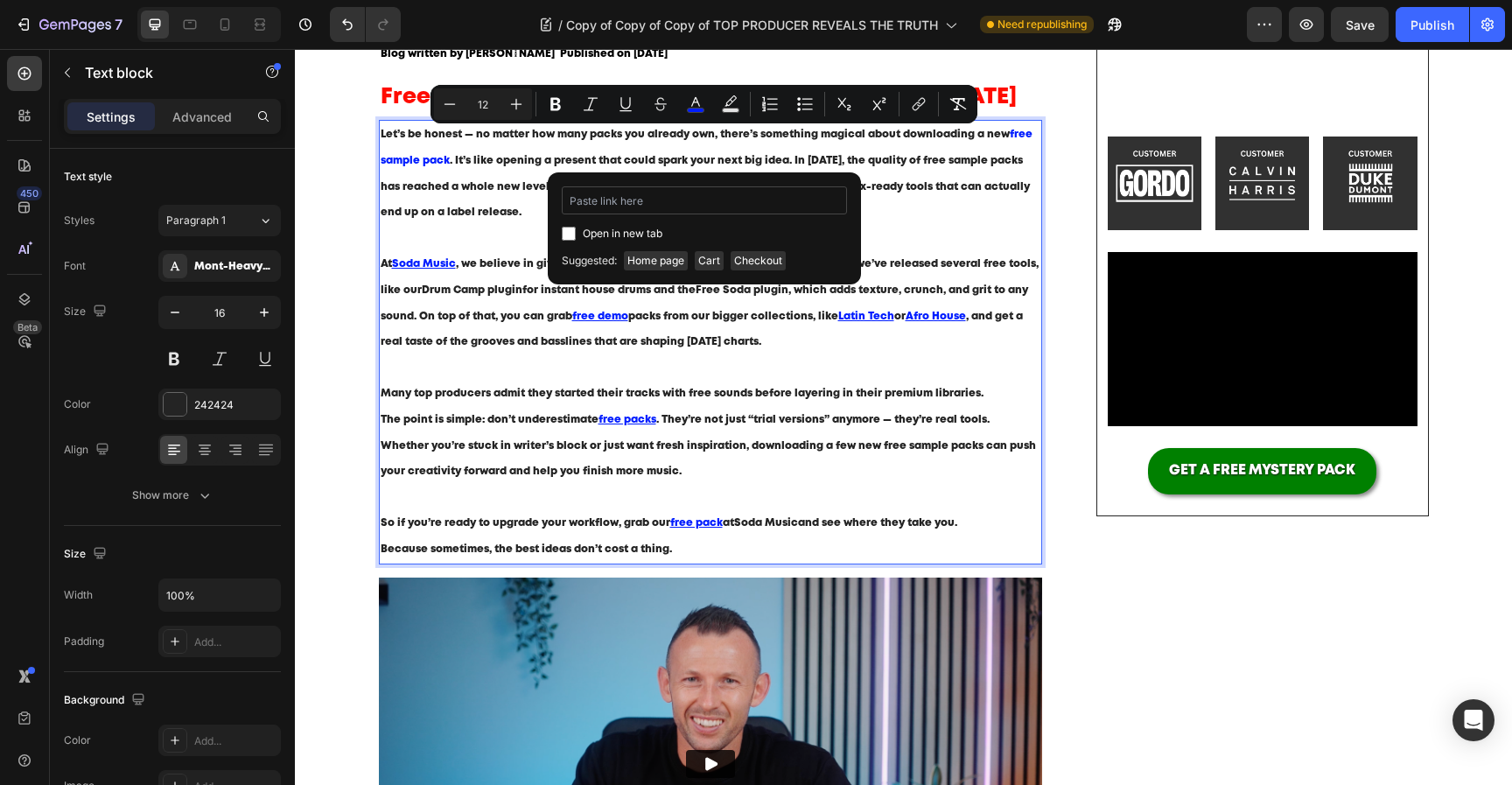
click at [775, 203] on input "Editor contextual toolbar" at bounding box center [705, 199] width 285 height 28
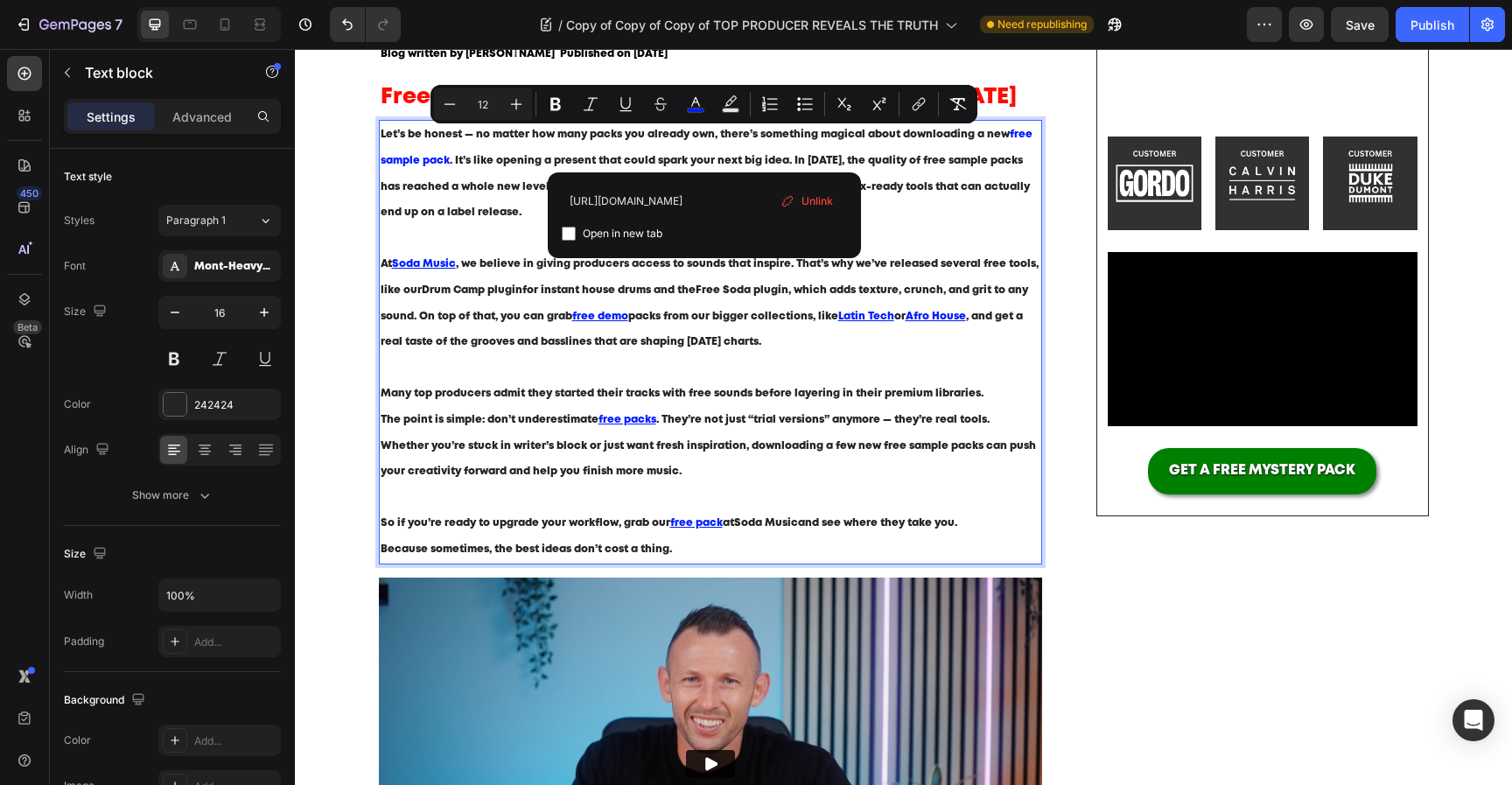
type input "[URL][DOMAIN_NAME]"
click at [620, 240] on span "Open in new tab" at bounding box center [623, 234] width 80 height 21
checkbox input "true"
click at [683, 374] on p "At Soda Music , we believe in giving producers access to sounds that inspire. T…" at bounding box center [711, 315] width 661 height 129
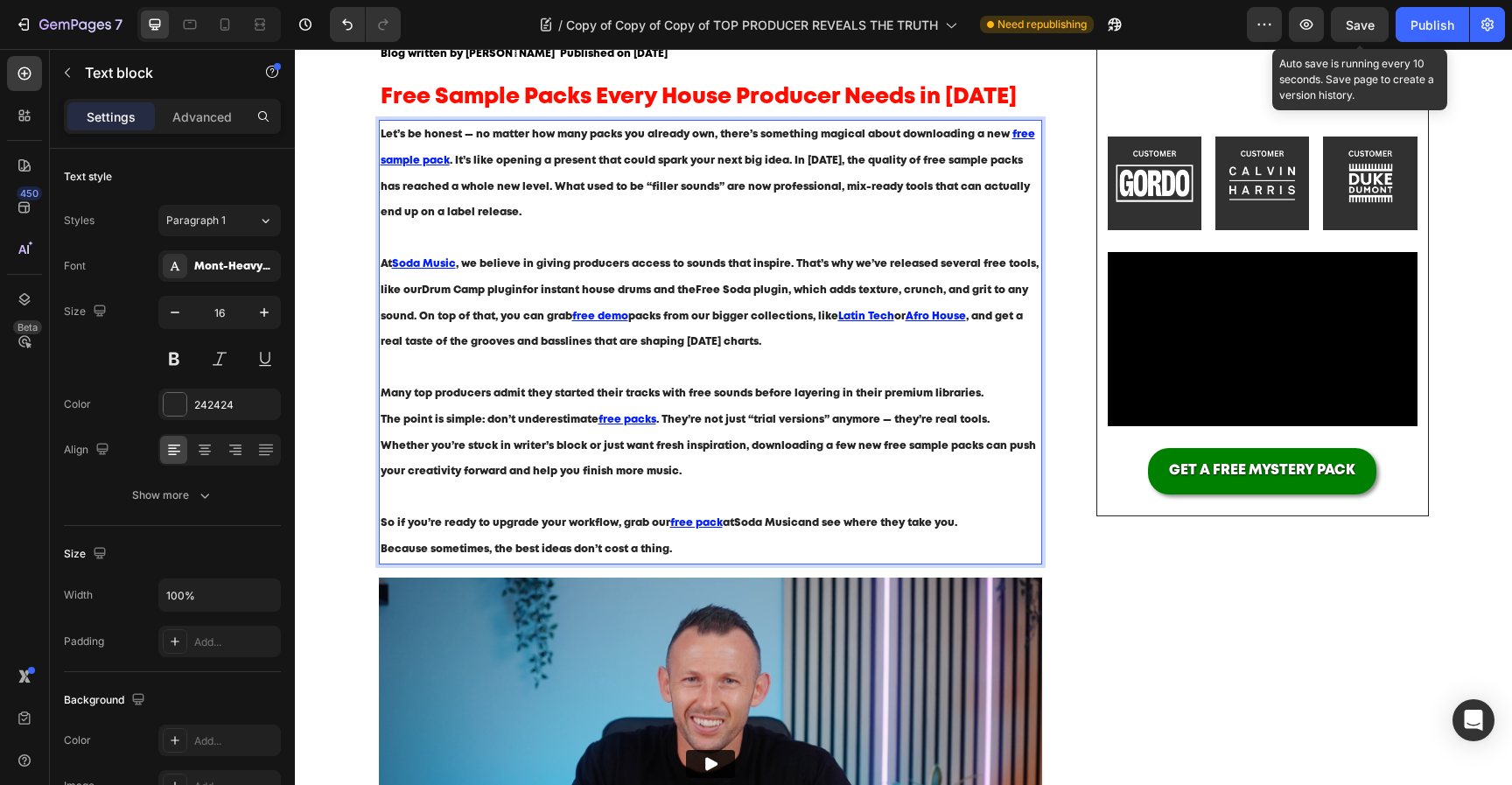
click at [1367, 21] on span "Save" at bounding box center [1360, 25] width 28 height 15
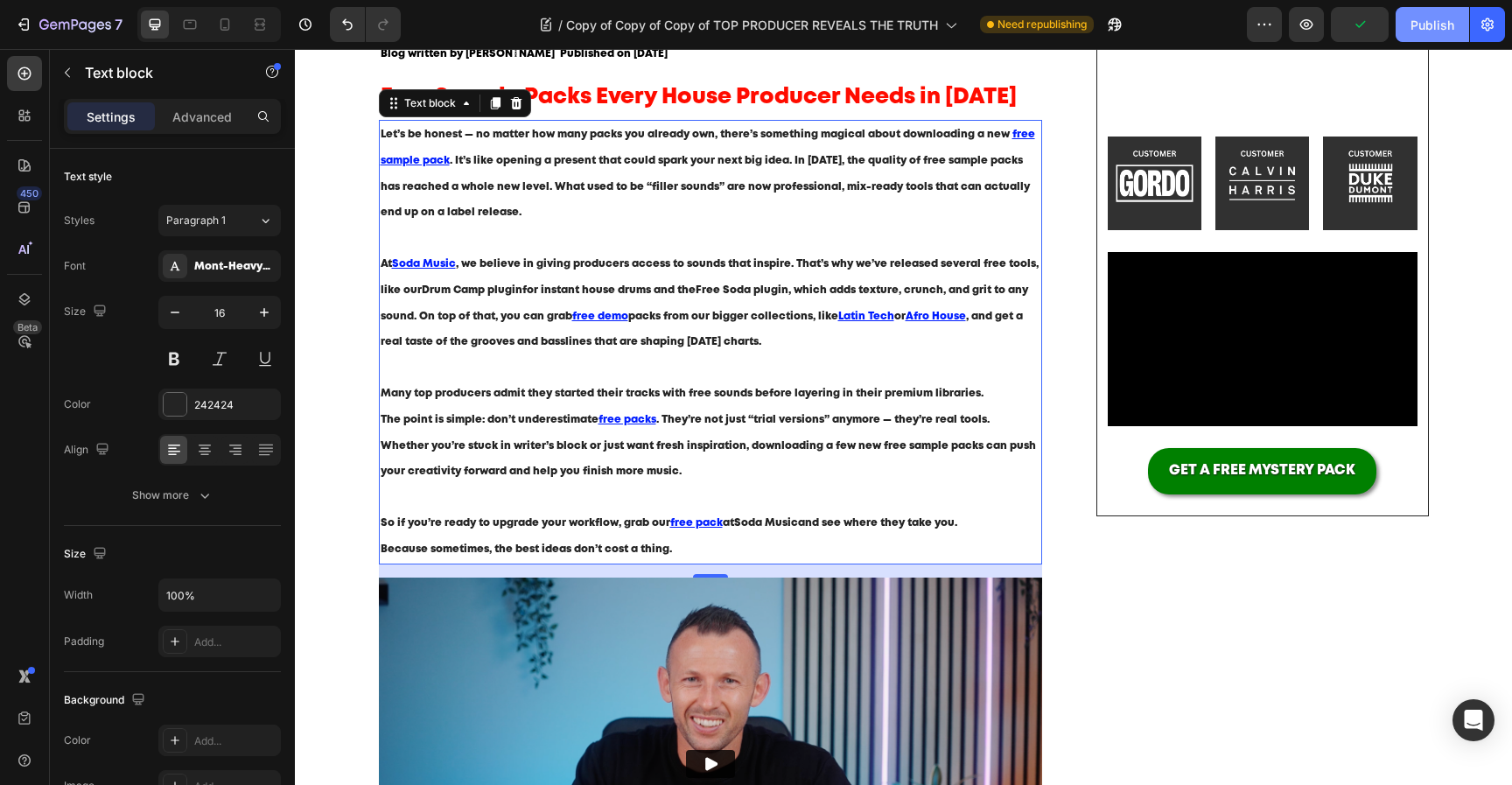
click at [1436, 21] on div "Publish" at bounding box center [1432, 25] width 44 height 18
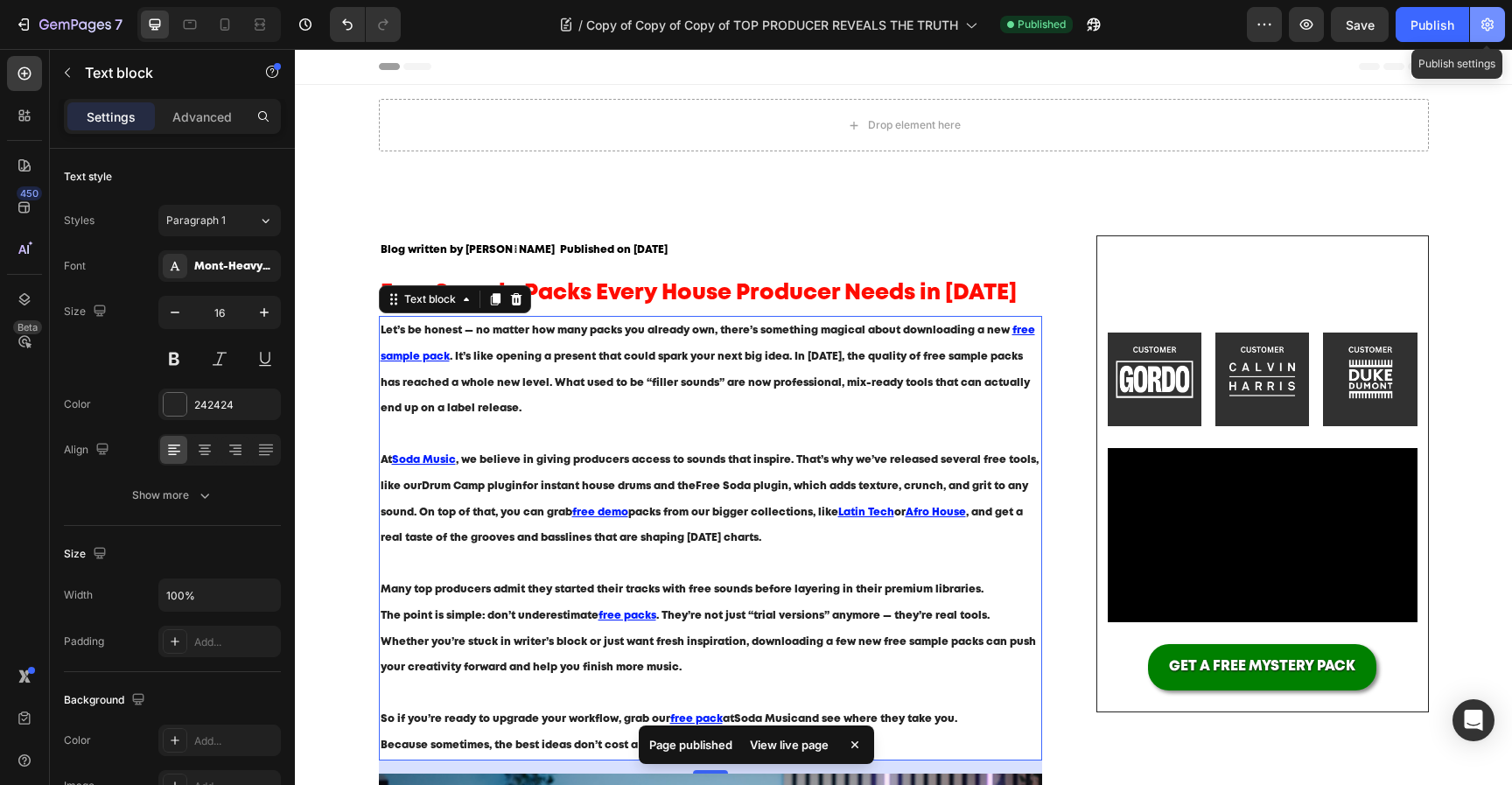
click at [1489, 25] on icon "button" at bounding box center [1487, 25] width 12 height 13
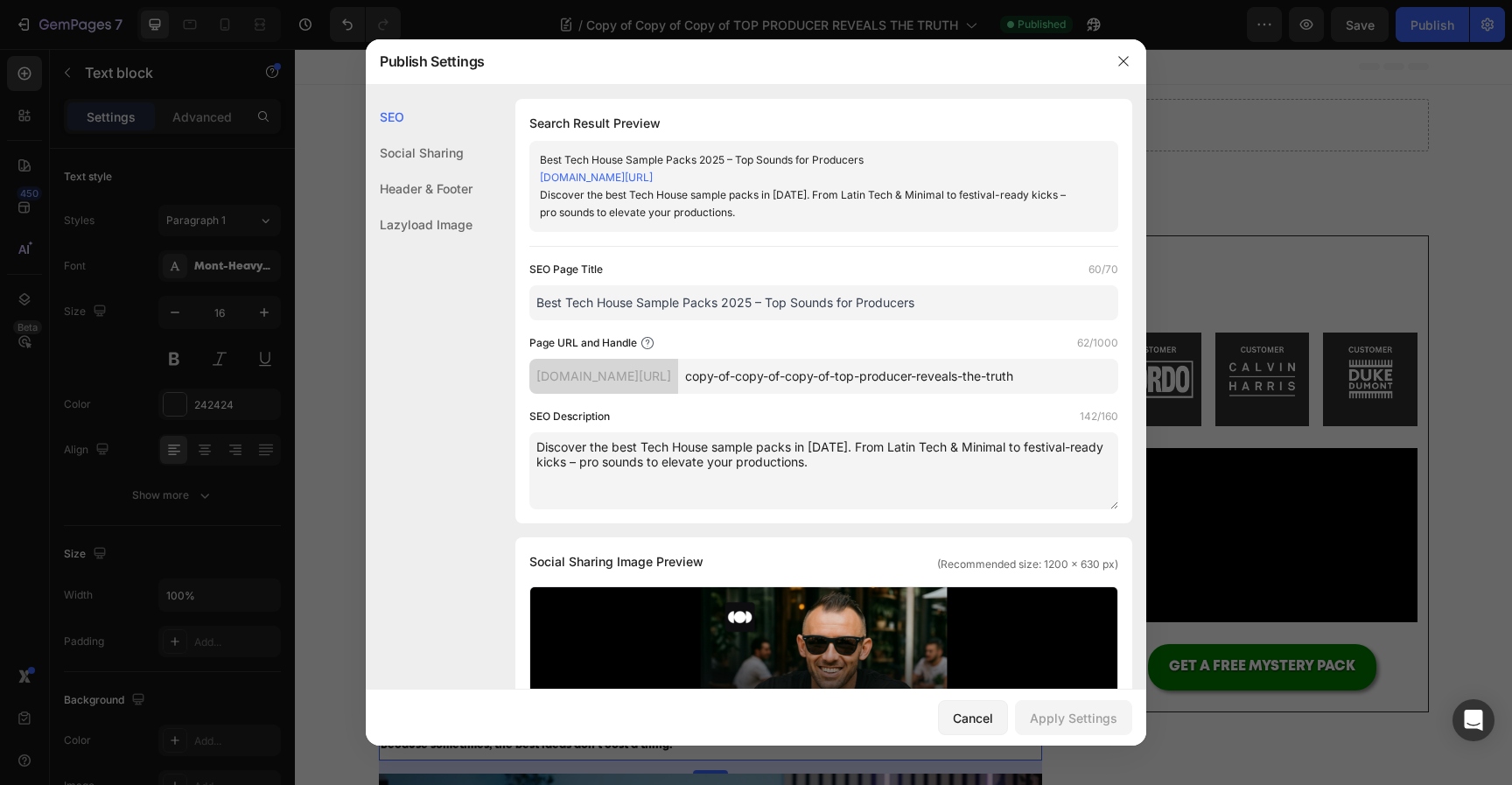
click at [563, 300] on input "Best Tech House Sample Packs 2025 – Top Sounds for Producers" at bounding box center [824, 302] width 589 height 35
click at [842, 306] on input "Best Free Tech House Sample Packs 2025 – Top Sounds for Producers" at bounding box center [824, 302] width 589 height 35
drag, startPoint x: 824, startPoint y: 306, endPoint x: 882, endPoint y: 308, distance: 58.0
click at [881, 308] on input "Best Free Tech House Sample Packs 2025 – Top Sounds for Producers" at bounding box center [824, 302] width 589 height 35
click at [931, 306] on input "Best Free Tech House Sample Packs 2025 – Top Producers" at bounding box center [824, 302] width 589 height 35
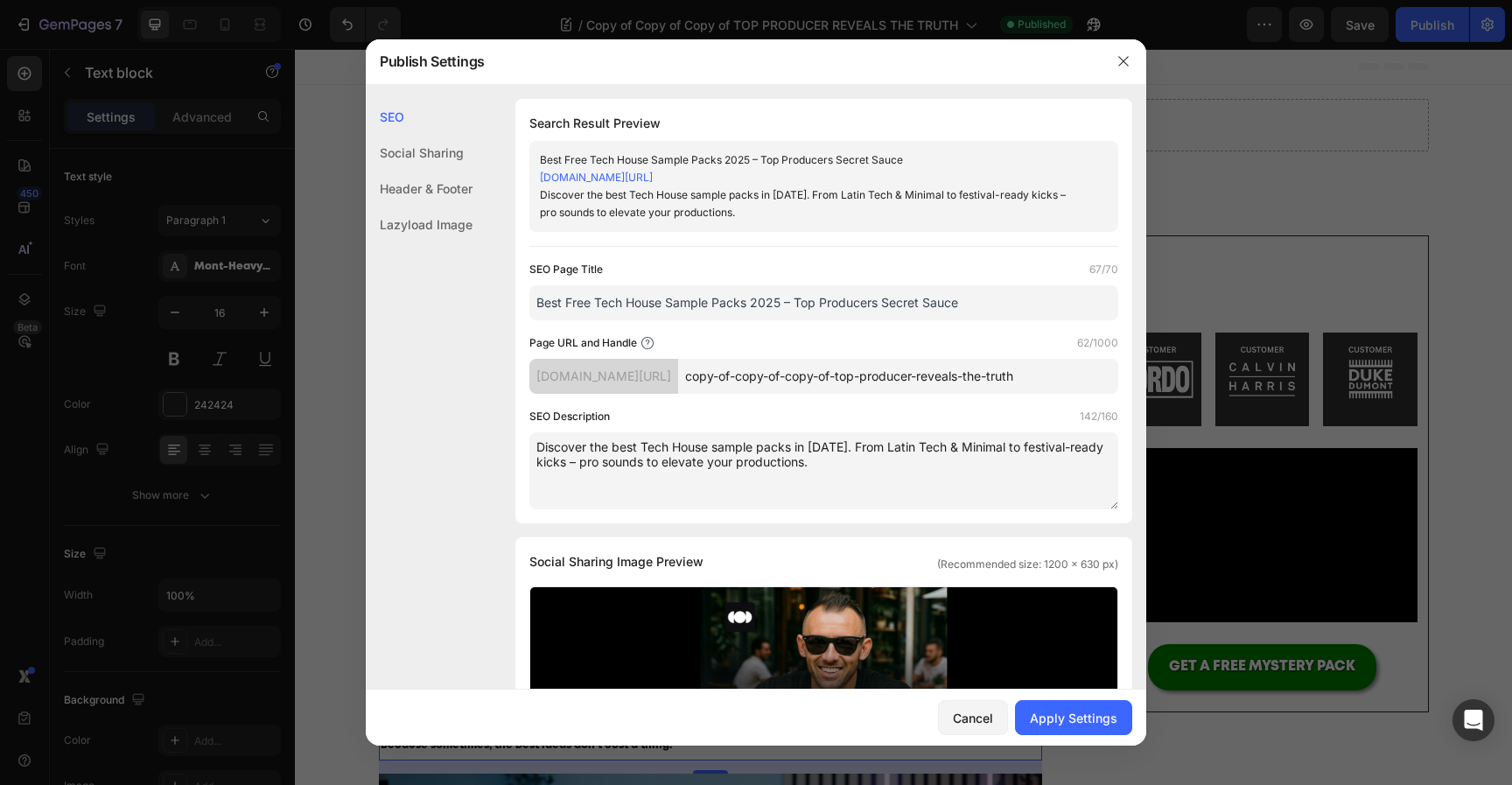
click at [920, 319] on input "Best Free Tech House Sample Packs 2025 – Top Producers Secret Sauce" at bounding box center [824, 302] width 589 height 35
type input "Best Free Tech House Sample Packs 2025 – Top Producers Secret Sauce"
click at [870, 481] on textarea "Discover the best Tech House sample packs in [DATE]. From Latin Tech & Minimal …" at bounding box center [824, 470] width 589 height 77
click at [697, 459] on textarea "Discover the best Tech House sample packs in [DATE]. From Latin Tech & Minimal …" at bounding box center [824, 470] width 589 height 77
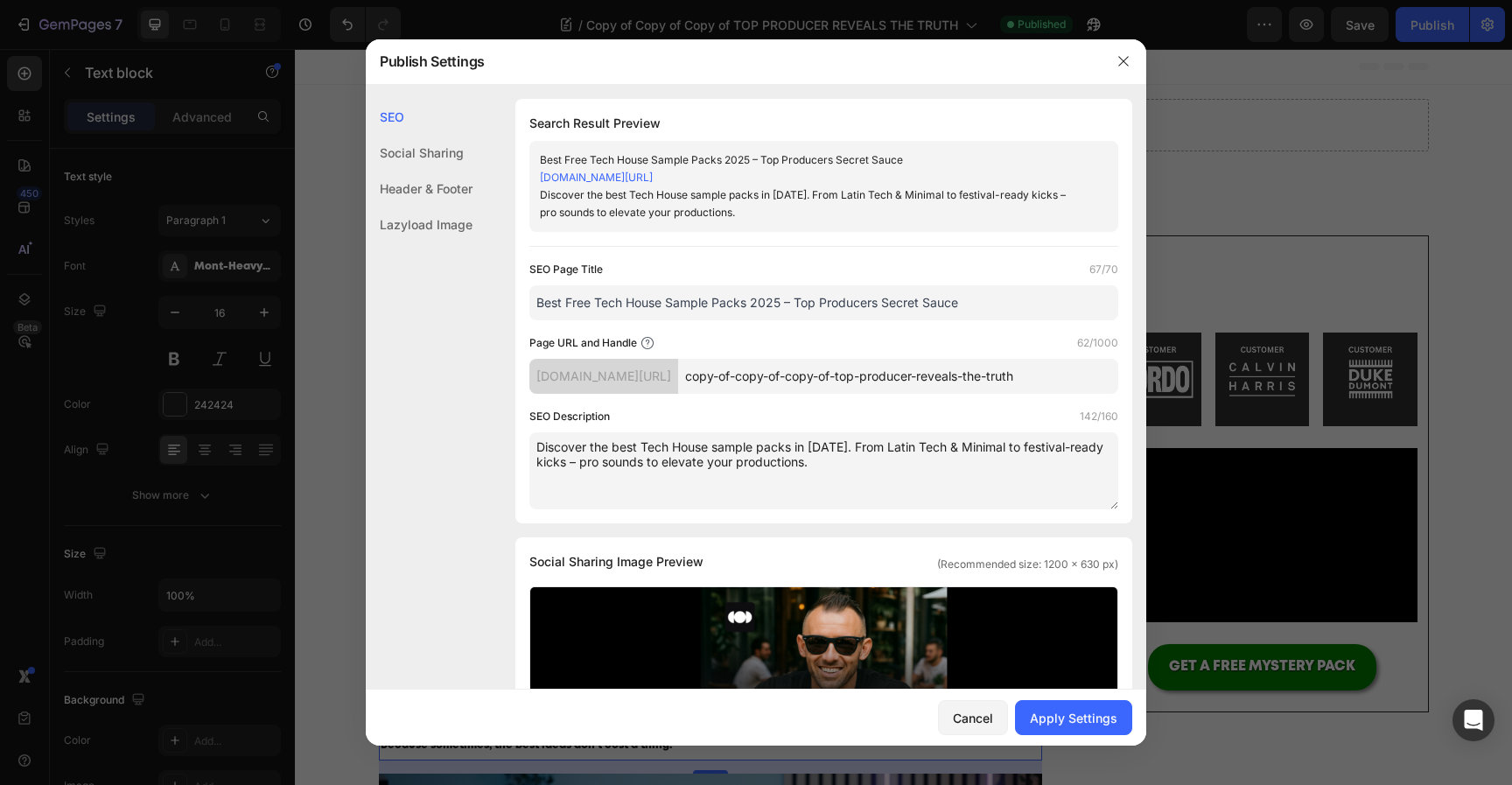
click at [697, 459] on textarea "Discover the best Tech House sample packs in [DATE]. From Latin Tech & Minimal …" at bounding box center [824, 470] width 589 height 77
paste textarea "ownload the best free sample packs in [DATE]. Tech House, Afro House & Minimal …"
click at [558, 465] on textarea "Download the best free sample packs in [DATE]. Tech House, Afro House & Minimal…" at bounding box center [824, 470] width 589 height 77
click at [806, 463] on textarea "Download the best free sample packs in [DATE]. Tech House, Afro House & Minimal…" at bounding box center [824, 470] width 589 height 77
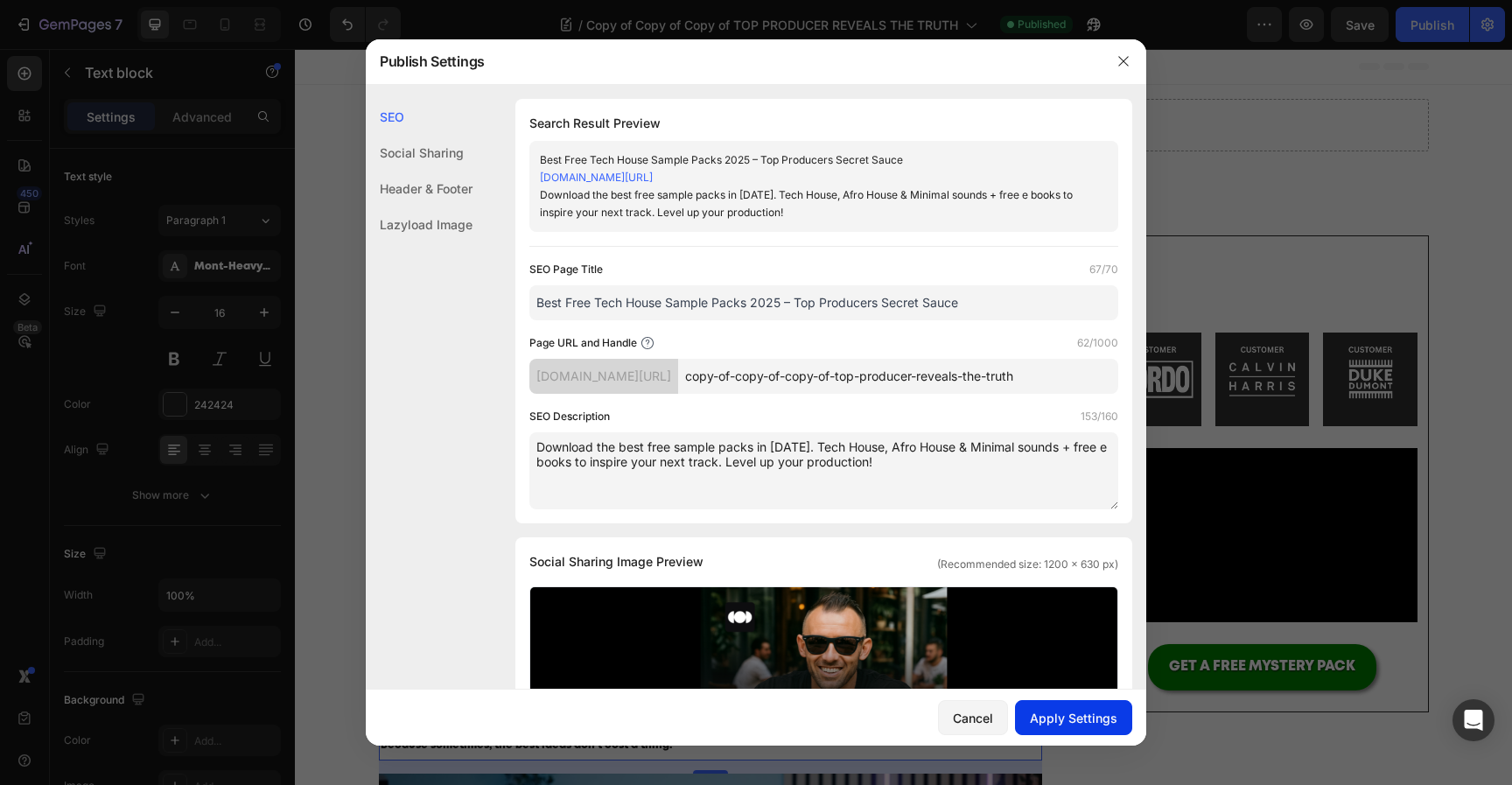
type textarea "Download the best free sample packs in [DATE]. Tech House, Afro House & Minimal…"
click at [1091, 717] on div "Apply Settings" at bounding box center [1074, 717] width 87 height 18
click at [1132, 61] on button "button" at bounding box center [1123, 61] width 28 height 28
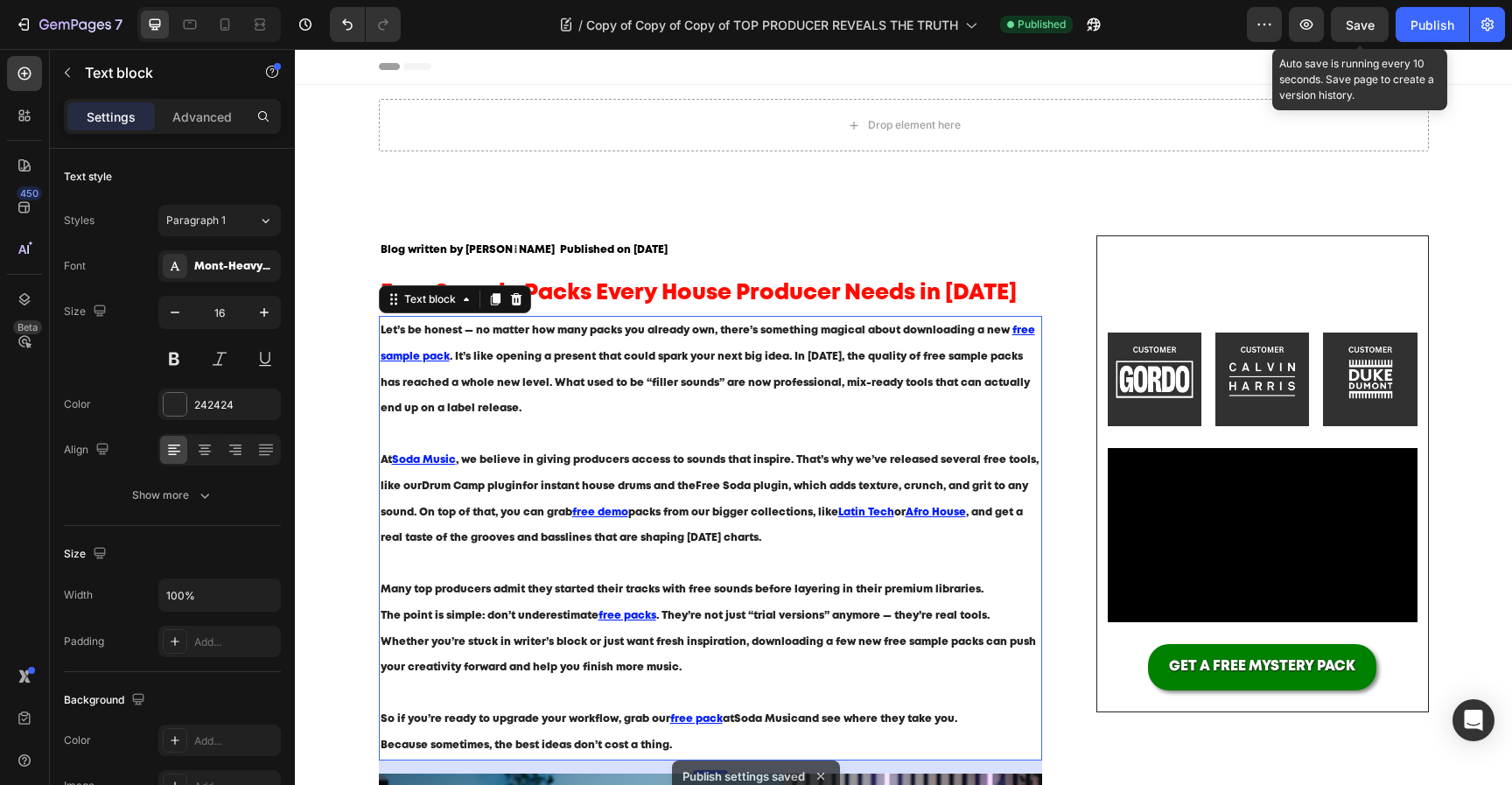
click at [1372, 17] on span "Save" at bounding box center [1360, 25] width 28 height 15
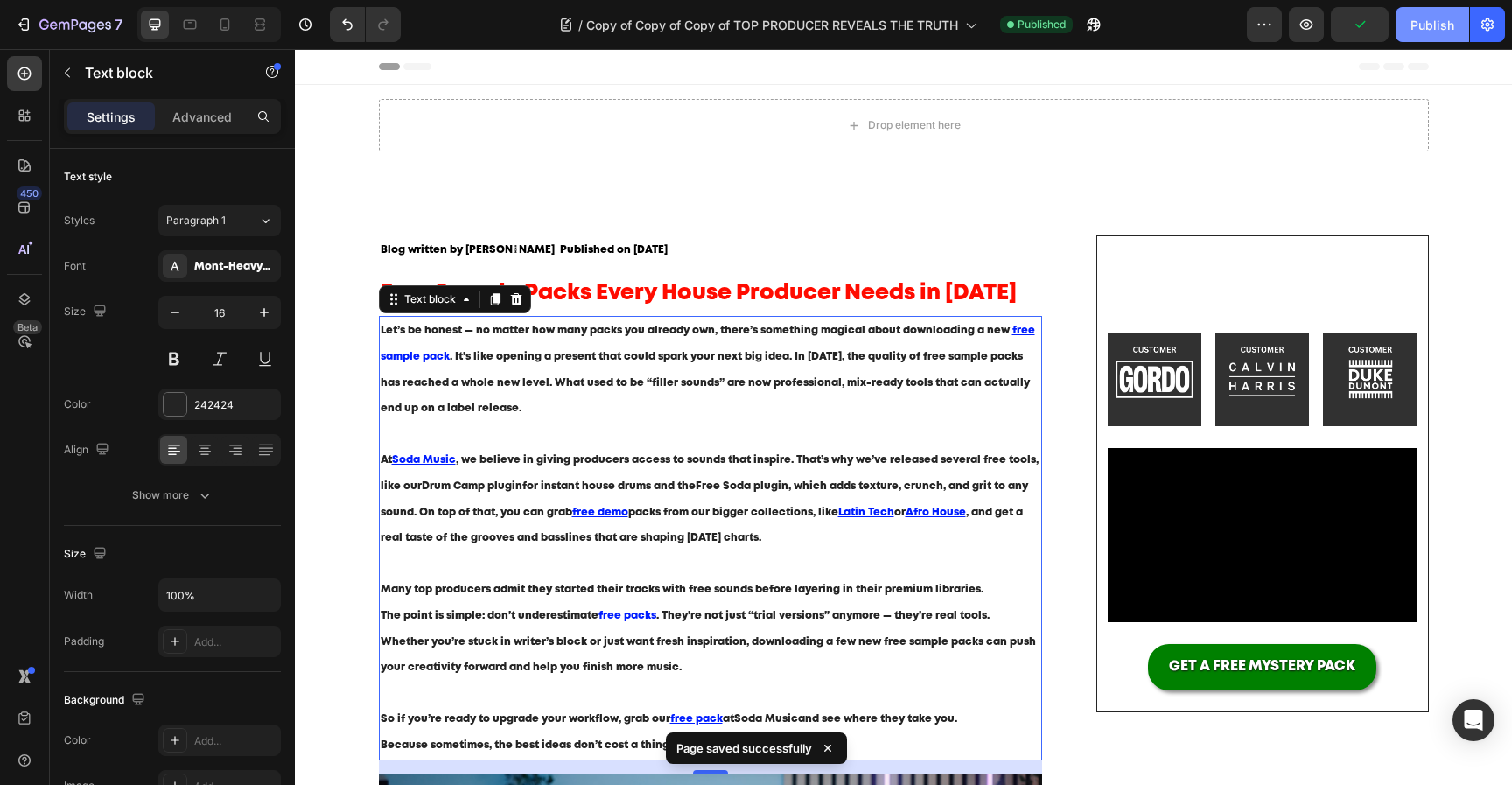
click at [1407, 17] on button "Publish" at bounding box center [1432, 24] width 73 height 35
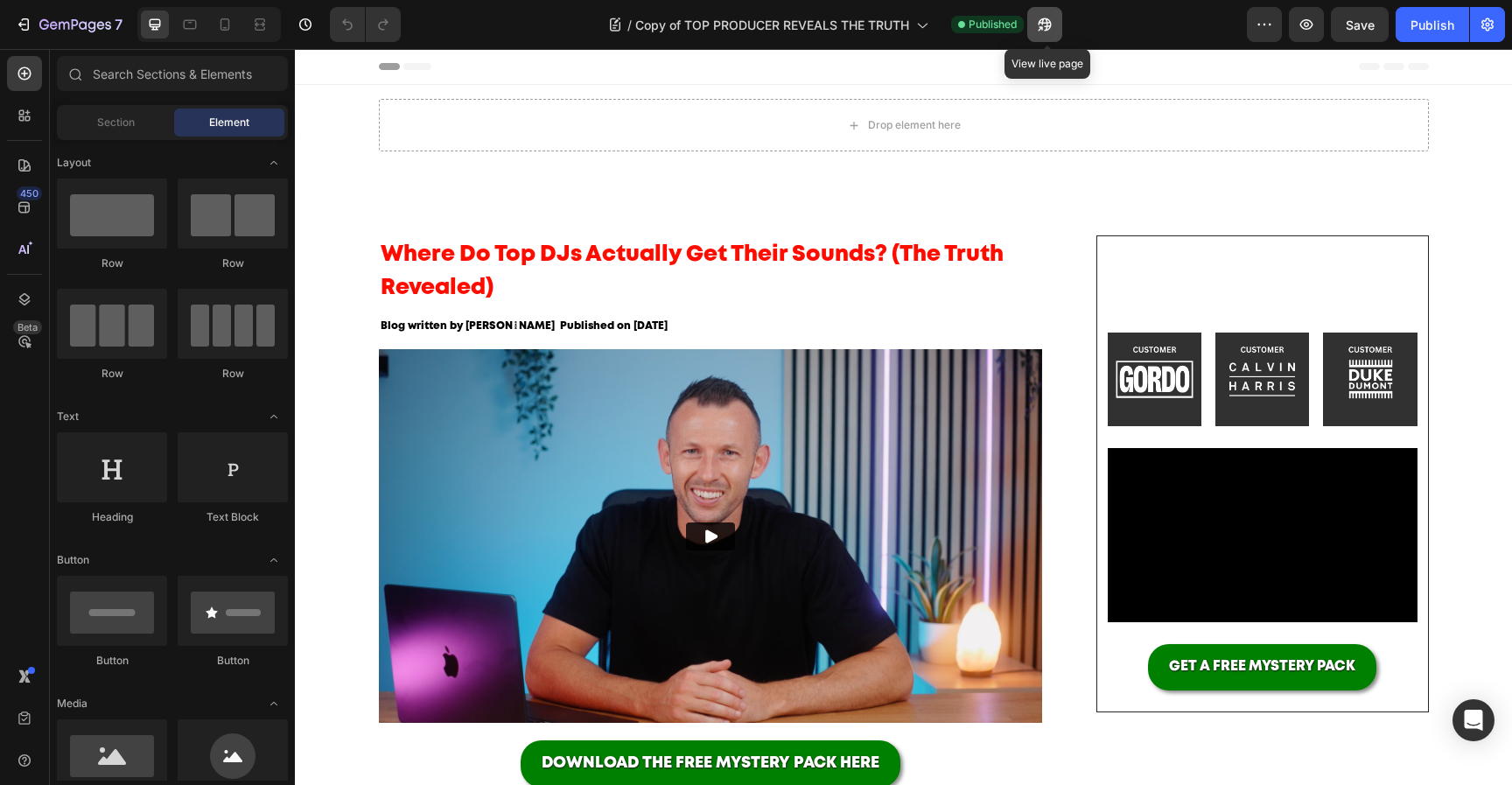
click at [1043, 35] on button "button" at bounding box center [1045, 24] width 35 height 35
click at [1480, 10] on button "button" at bounding box center [1487, 24] width 35 height 35
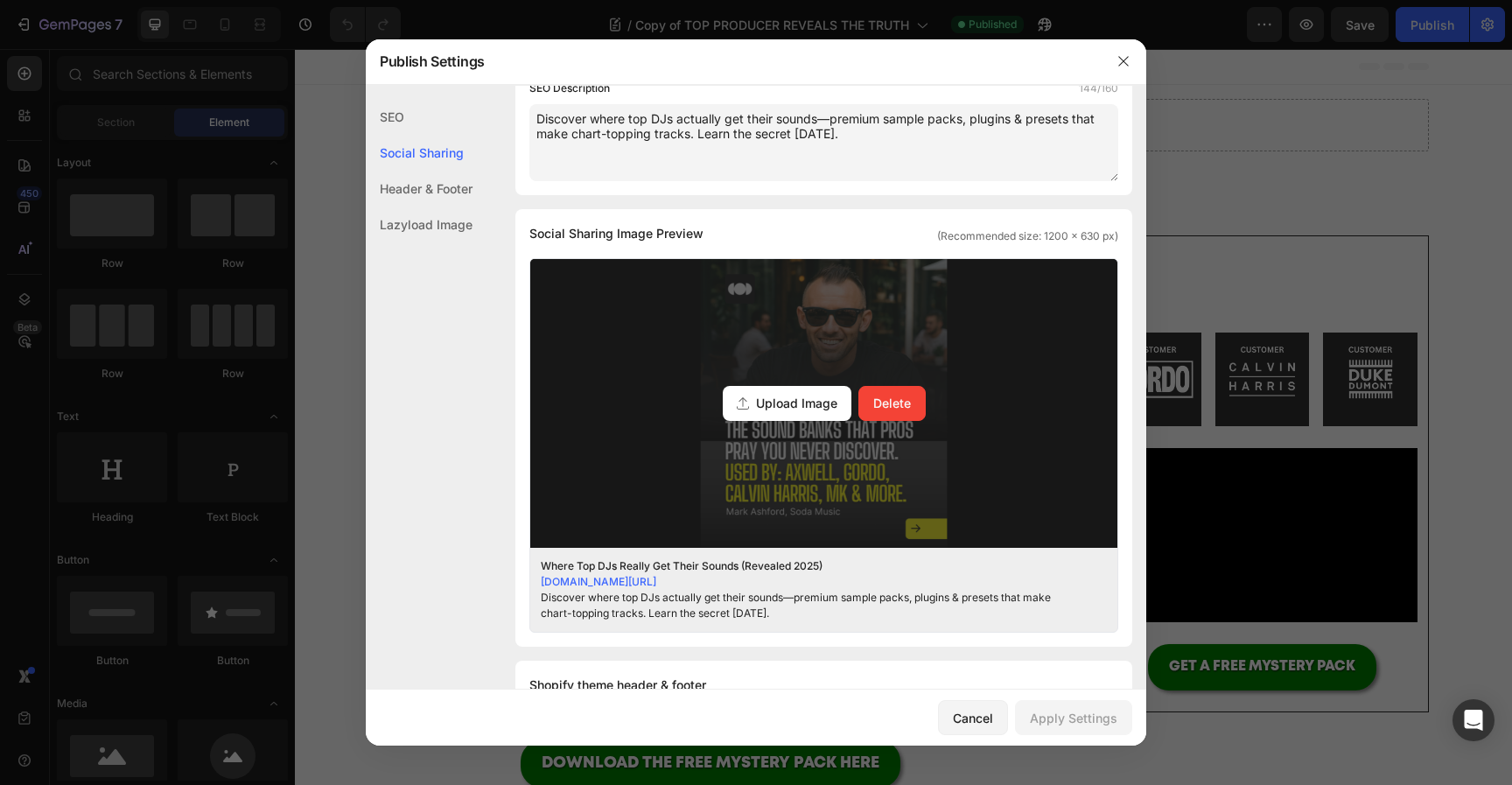
scroll to position [329, 0]
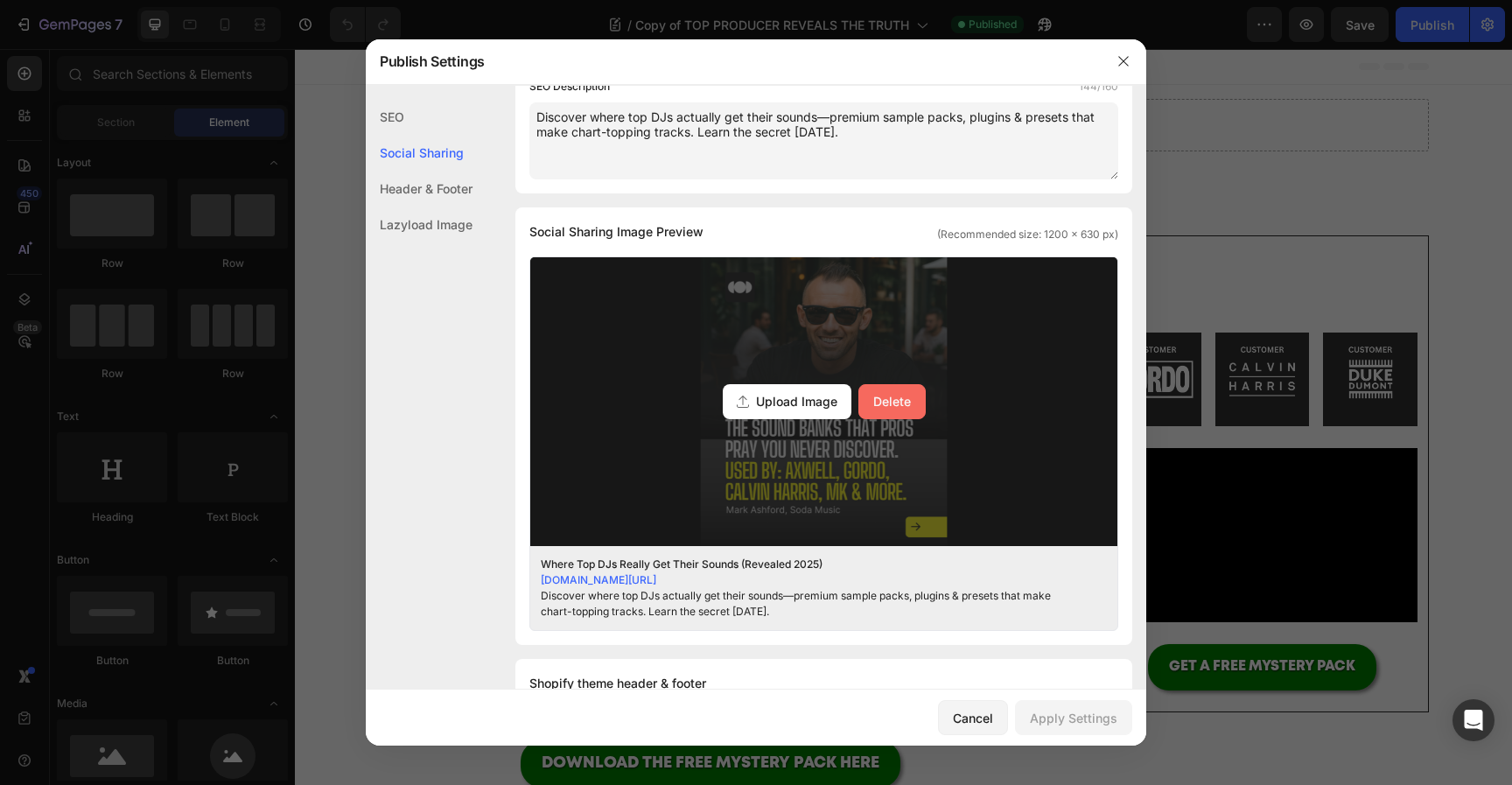
click at [904, 401] on div "Delete" at bounding box center [893, 401] width 38 height 18
click at [0, 0] on input "Upload Image Delete" at bounding box center [0, 0] width 0 height 0
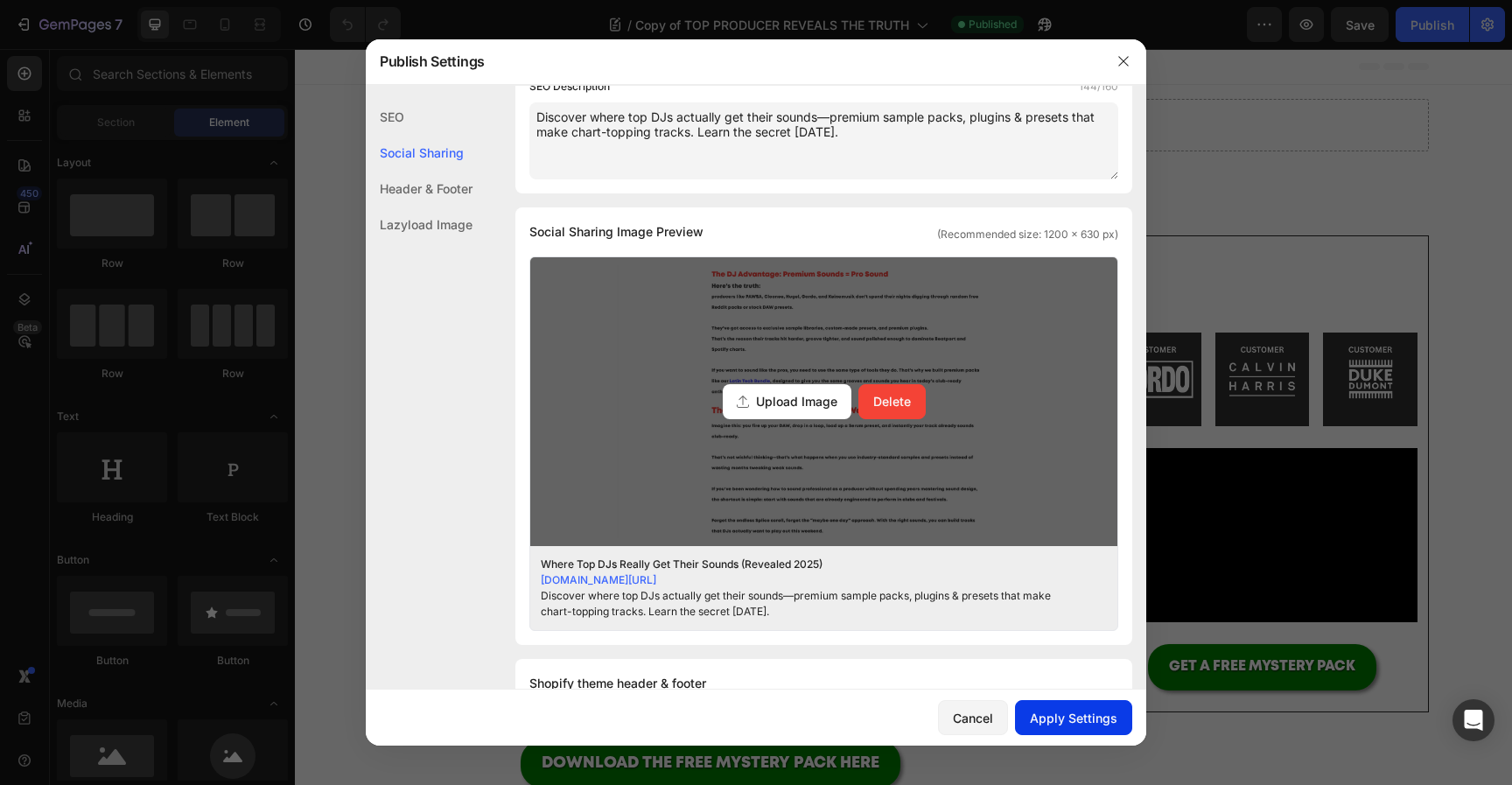
click at [1088, 719] on div "Apply Settings" at bounding box center [1074, 717] width 87 height 18
click at [1134, 61] on button "button" at bounding box center [1123, 61] width 28 height 28
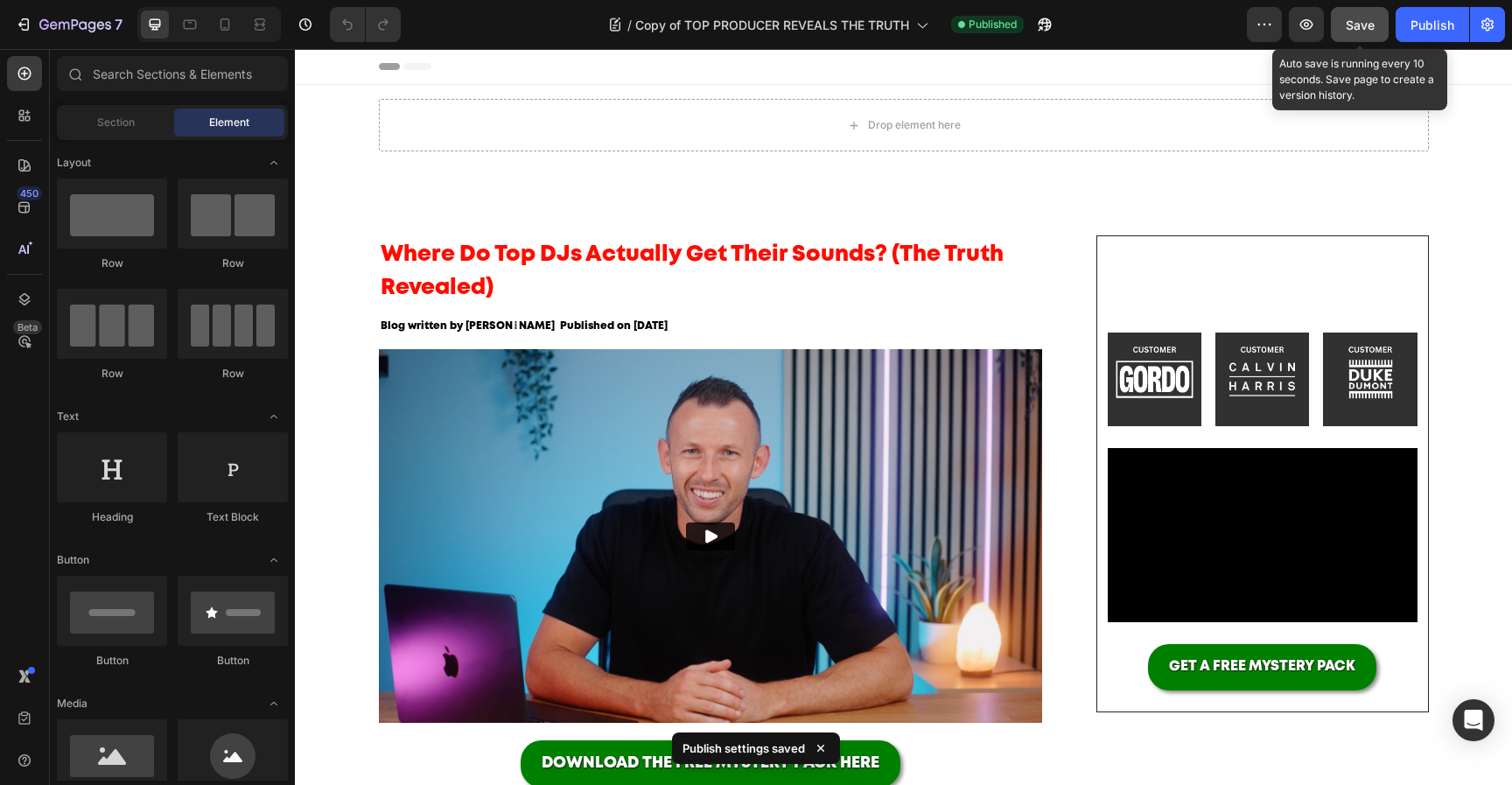
click at [1369, 41] on button "Save" at bounding box center [1360, 24] width 58 height 35
click at [1436, 35] on button "Publish" at bounding box center [1432, 24] width 73 height 35
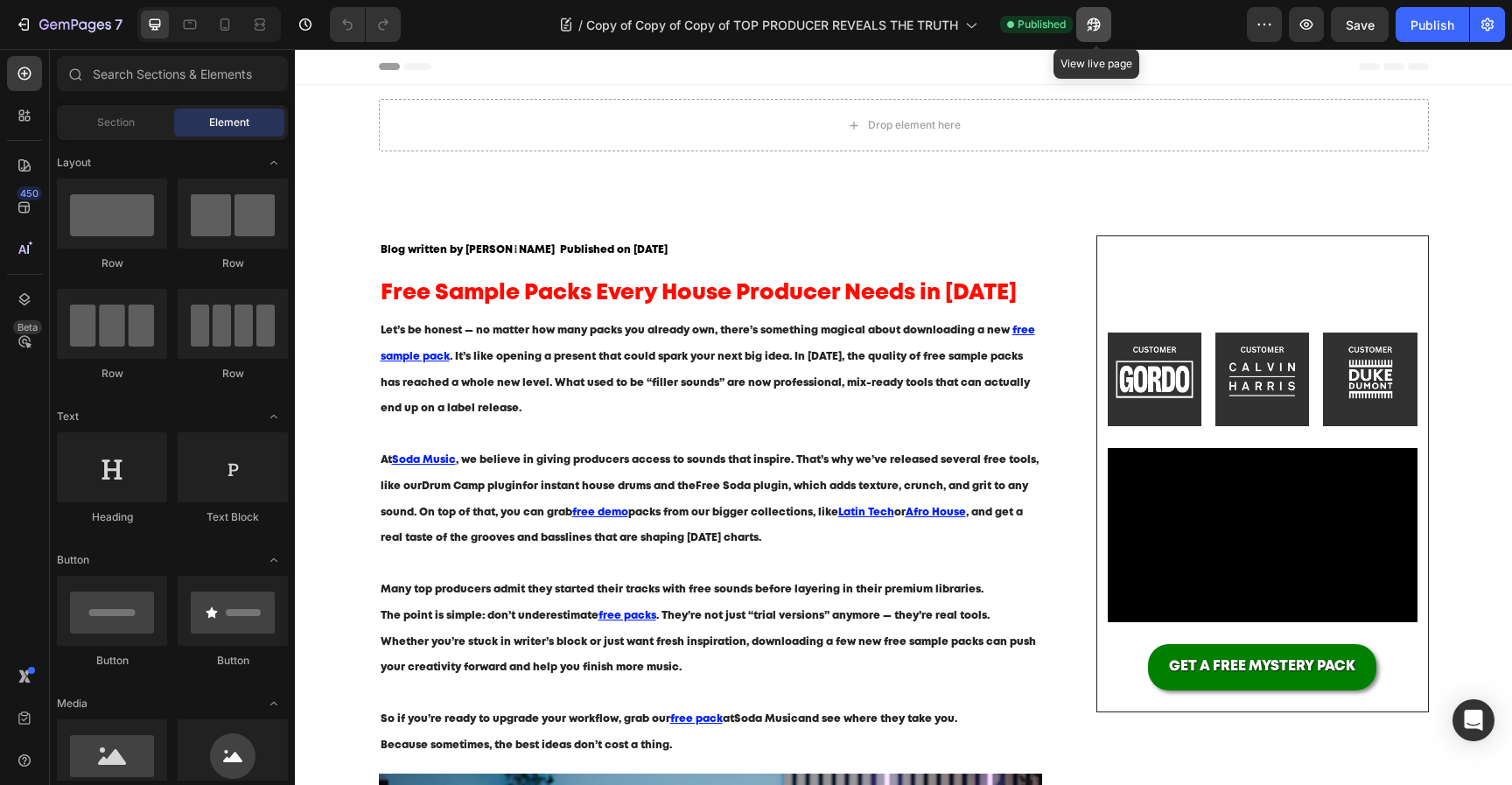
click at [1092, 27] on icon "button" at bounding box center [1089, 28] width 5 height 5
click at [1494, 20] on icon "button" at bounding box center [1487, 25] width 17 height 17
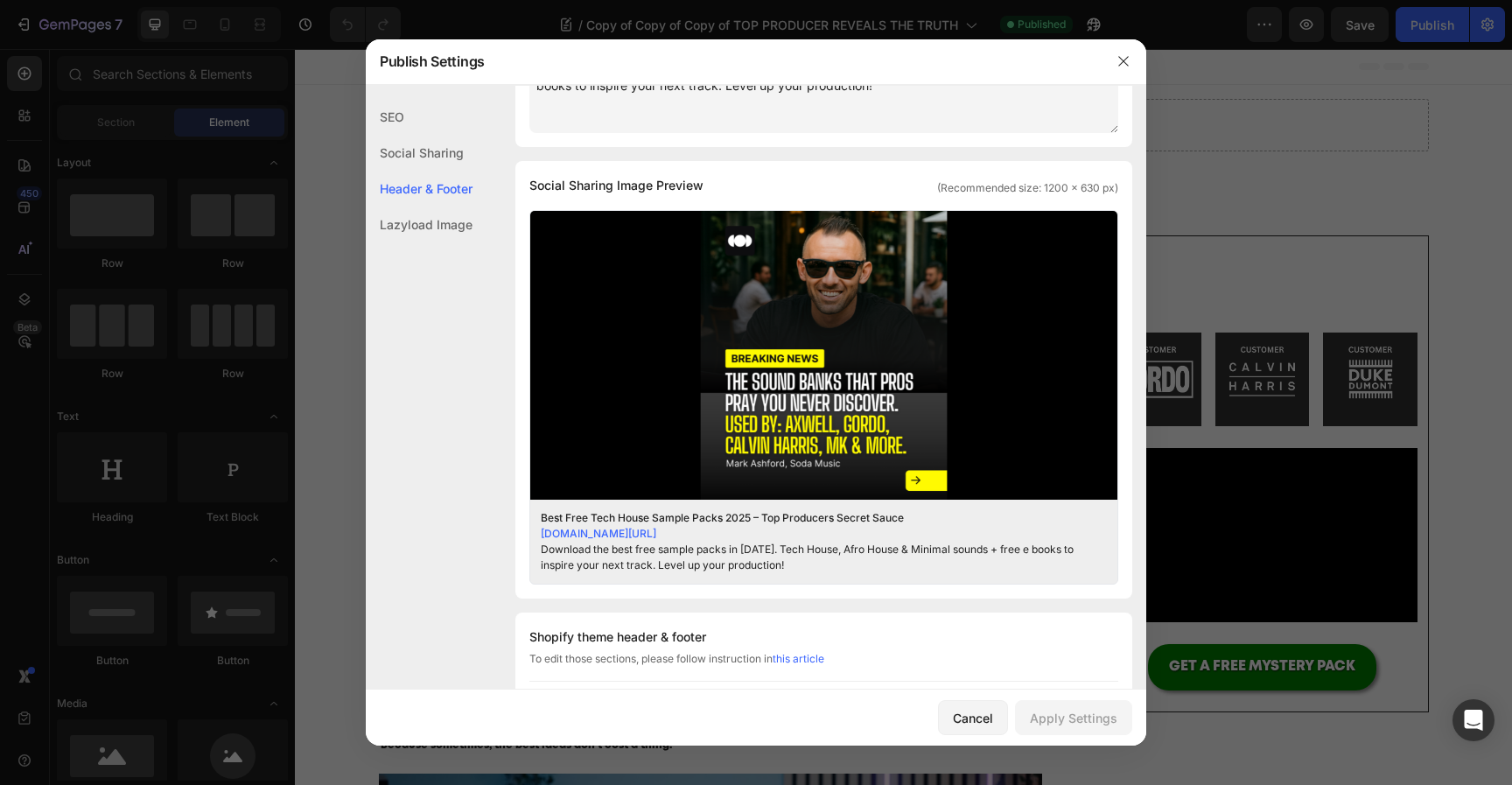
scroll to position [369, 0]
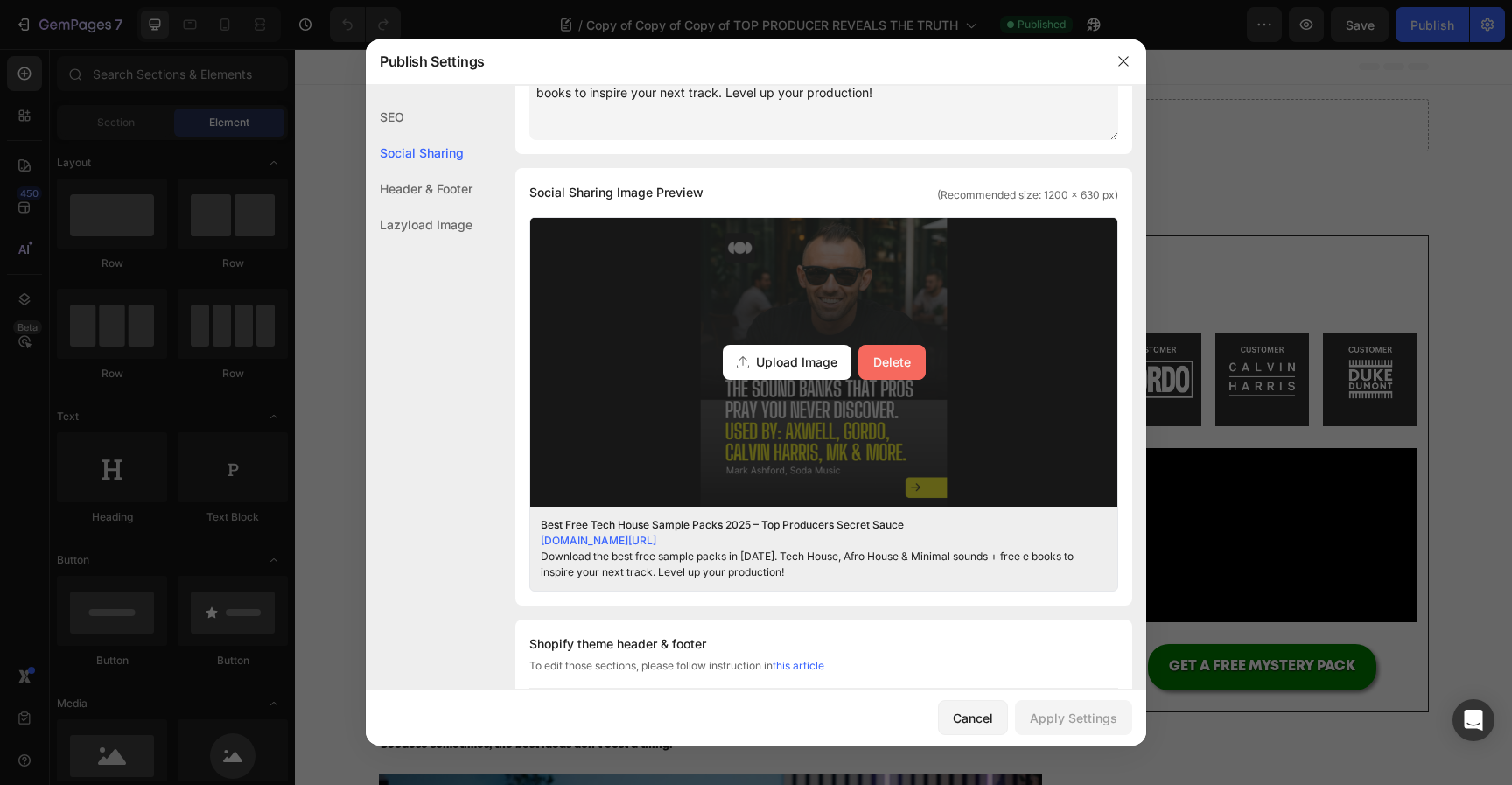
click at [908, 368] on div "Delete" at bounding box center [893, 361] width 38 height 18
click at [0, 0] on input "Upload Image Delete" at bounding box center [0, 0] width 0 height 0
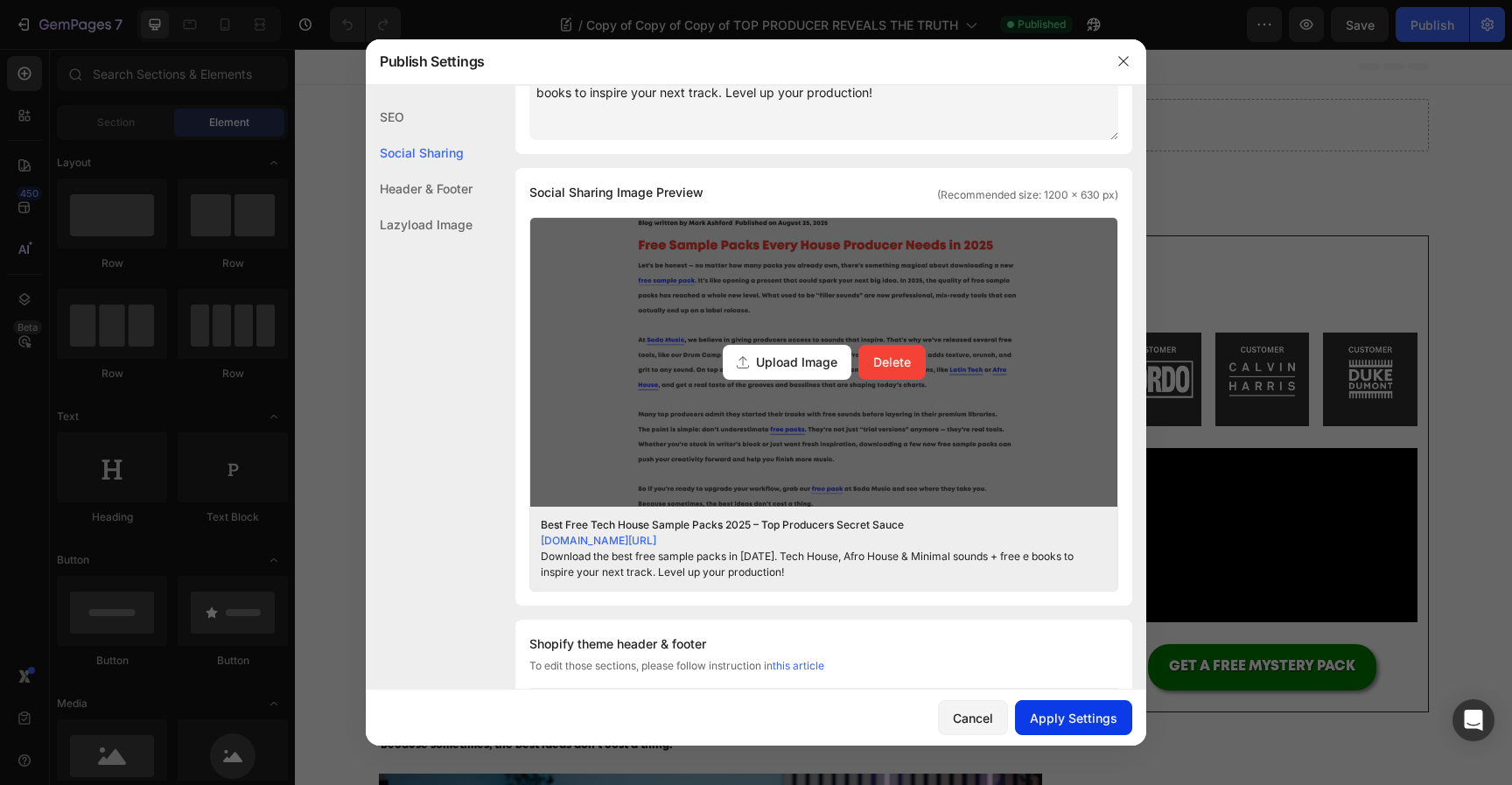
click at [1052, 720] on div "Apply Settings" at bounding box center [1074, 717] width 87 height 18
click at [893, 364] on div "Delete" at bounding box center [893, 361] width 38 height 18
click at [0, 0] on input "Upload Image Delete" at bounding box center [0, 0] width 0 height 0
click at [1080, 727] on button "Apply Settings" at bounding box center [1073, 717] width 117 height 35
drag, startPoint x: 1124, startPoint y: 65, endPoint x: 798, endPoint y: 17, distance: 329.5
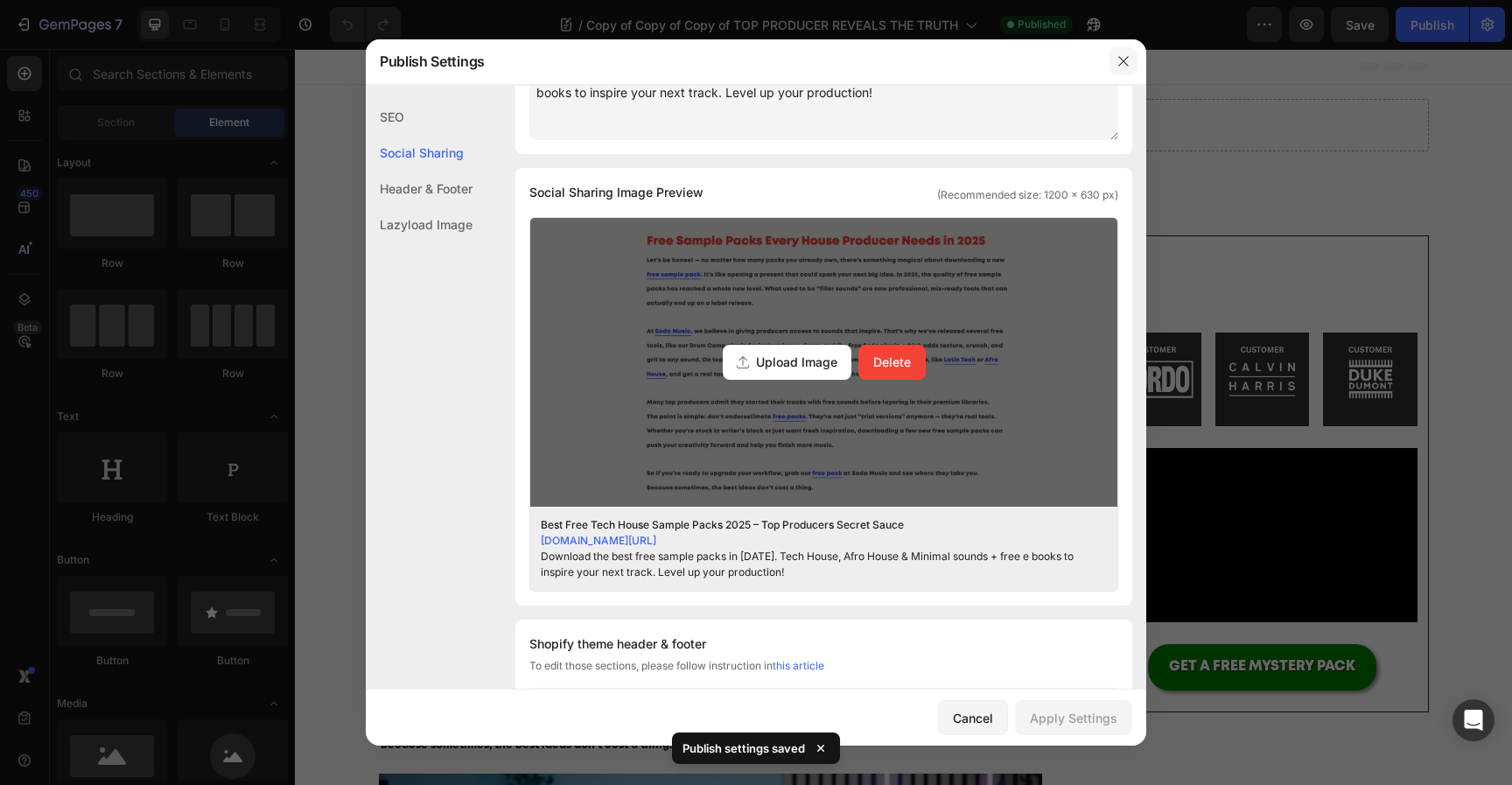
click at [1124, 65] on icon "button" at bounding box center [1124, 61] width 14 height 14
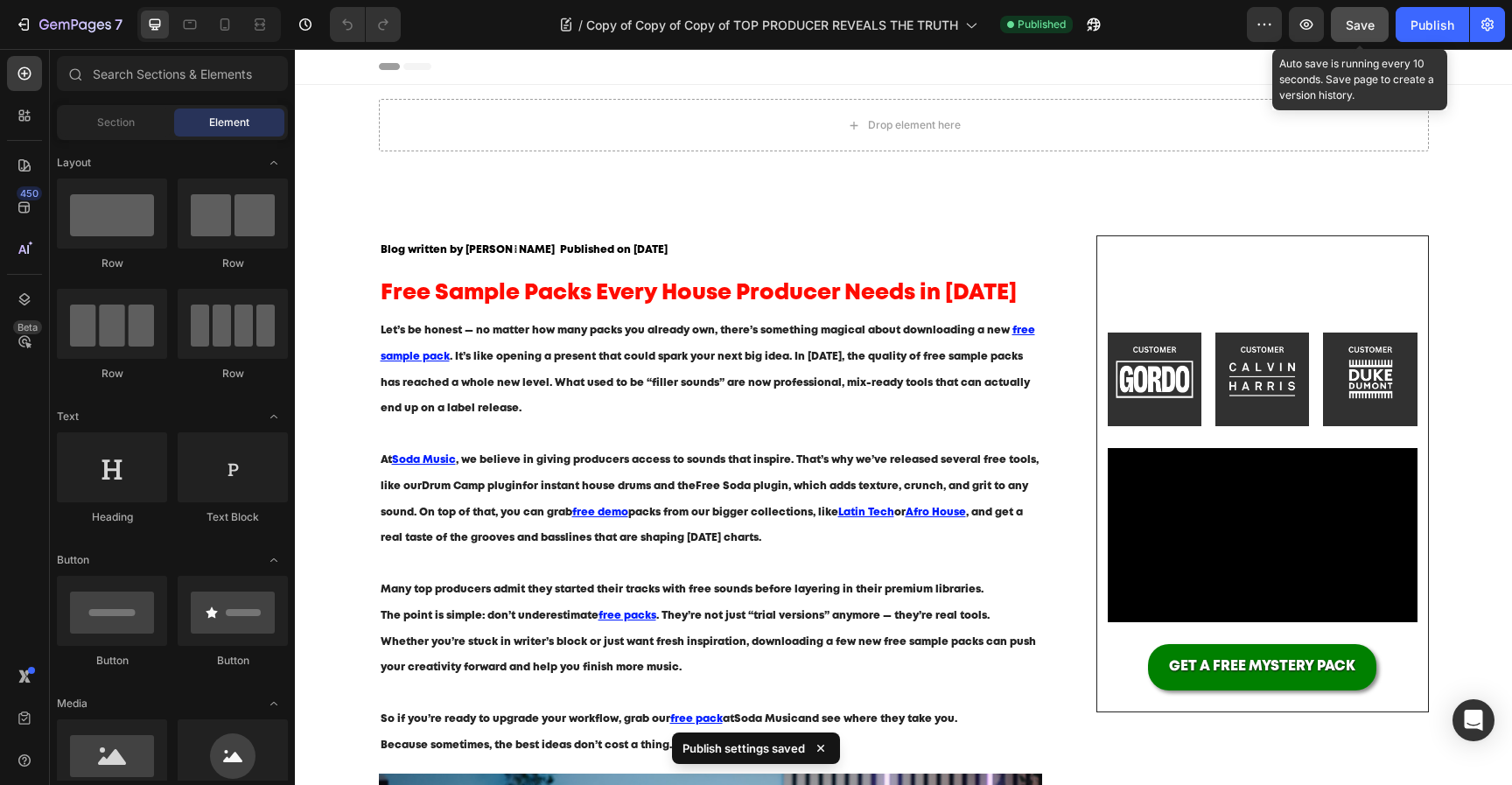
click at [1379, 22] on button "Save" at bounding box center [1360, 24] width 58 height 35
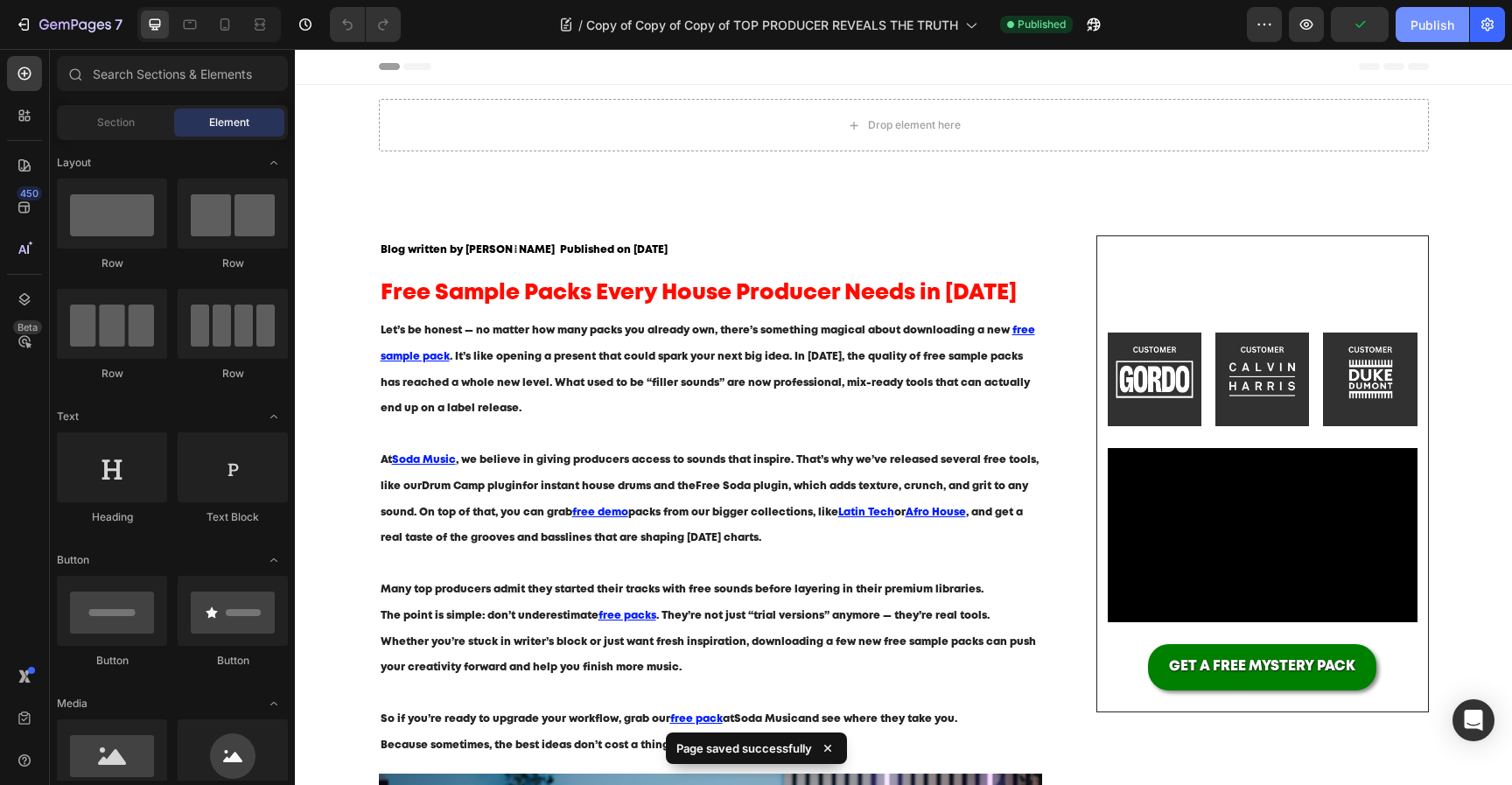
click at [1425, 22] on div "Publish" at bounding box center [1432, 25] width 44 height 18
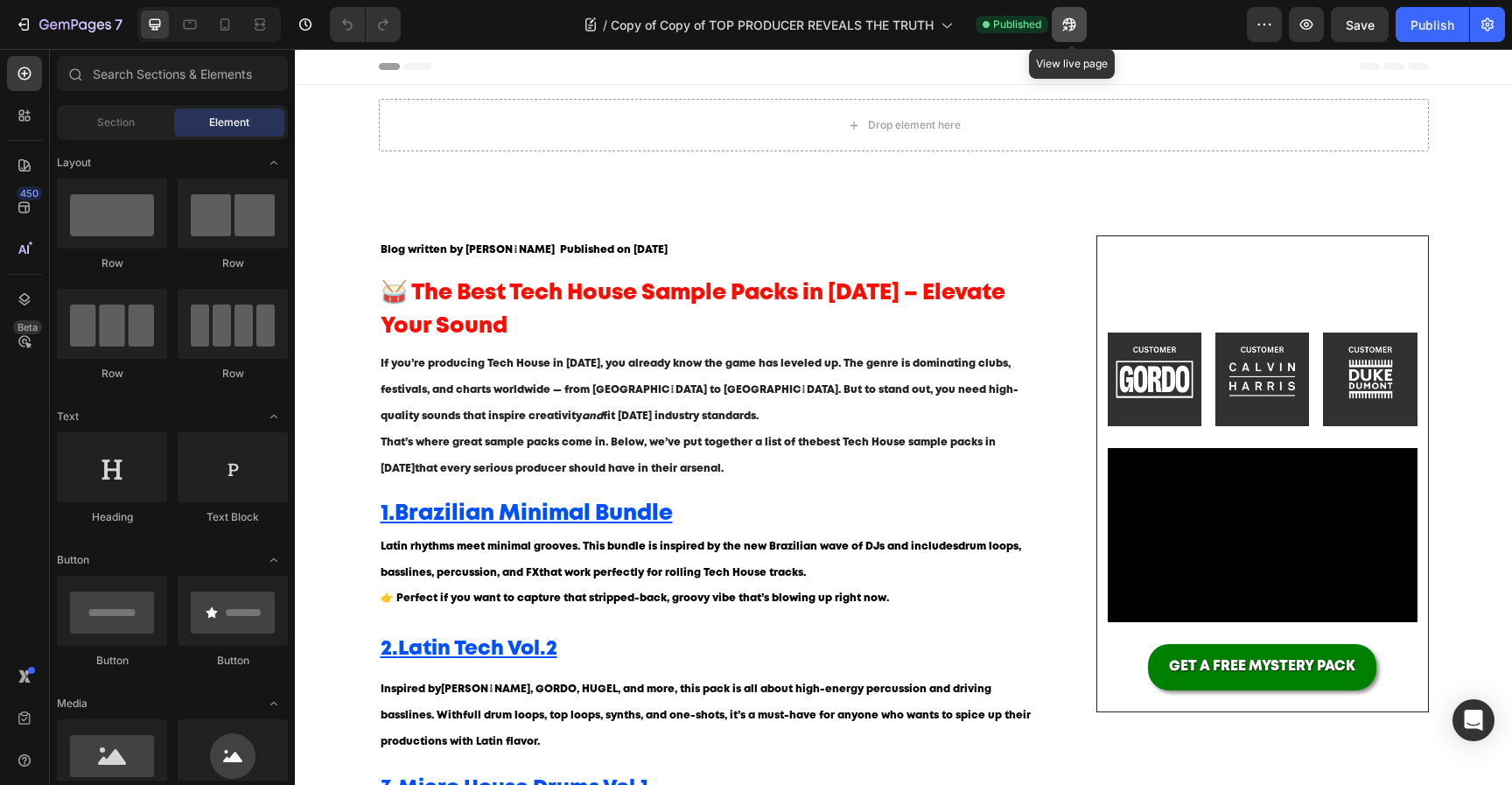
click at [1077, 32] on button "button" at bounding box center [1069, 24] width 35 height 35
click at [1485, 26] on icon "button" at bounding box center [1487, 25] width 17 height 17
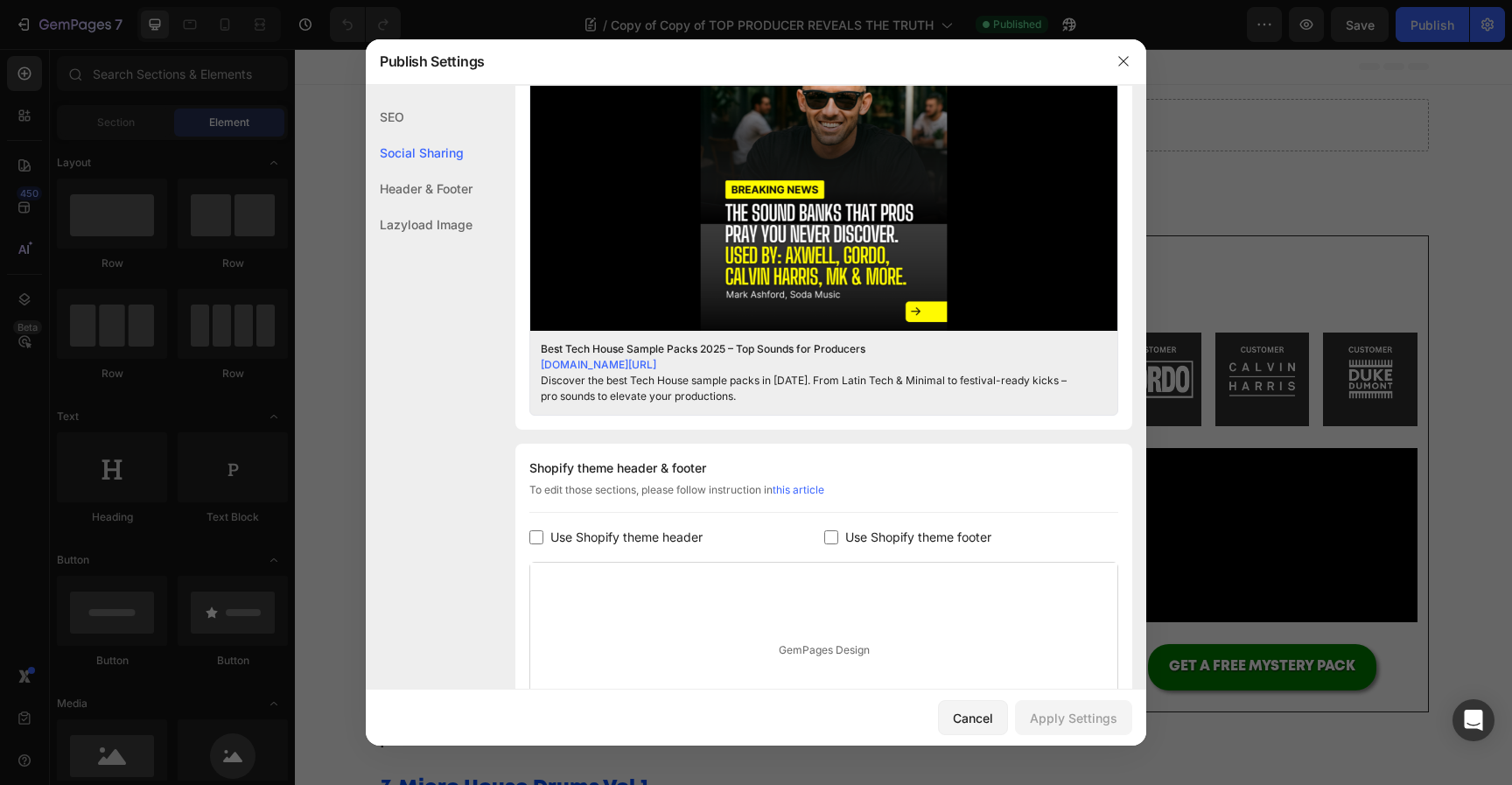
scroll to position [615, 0]
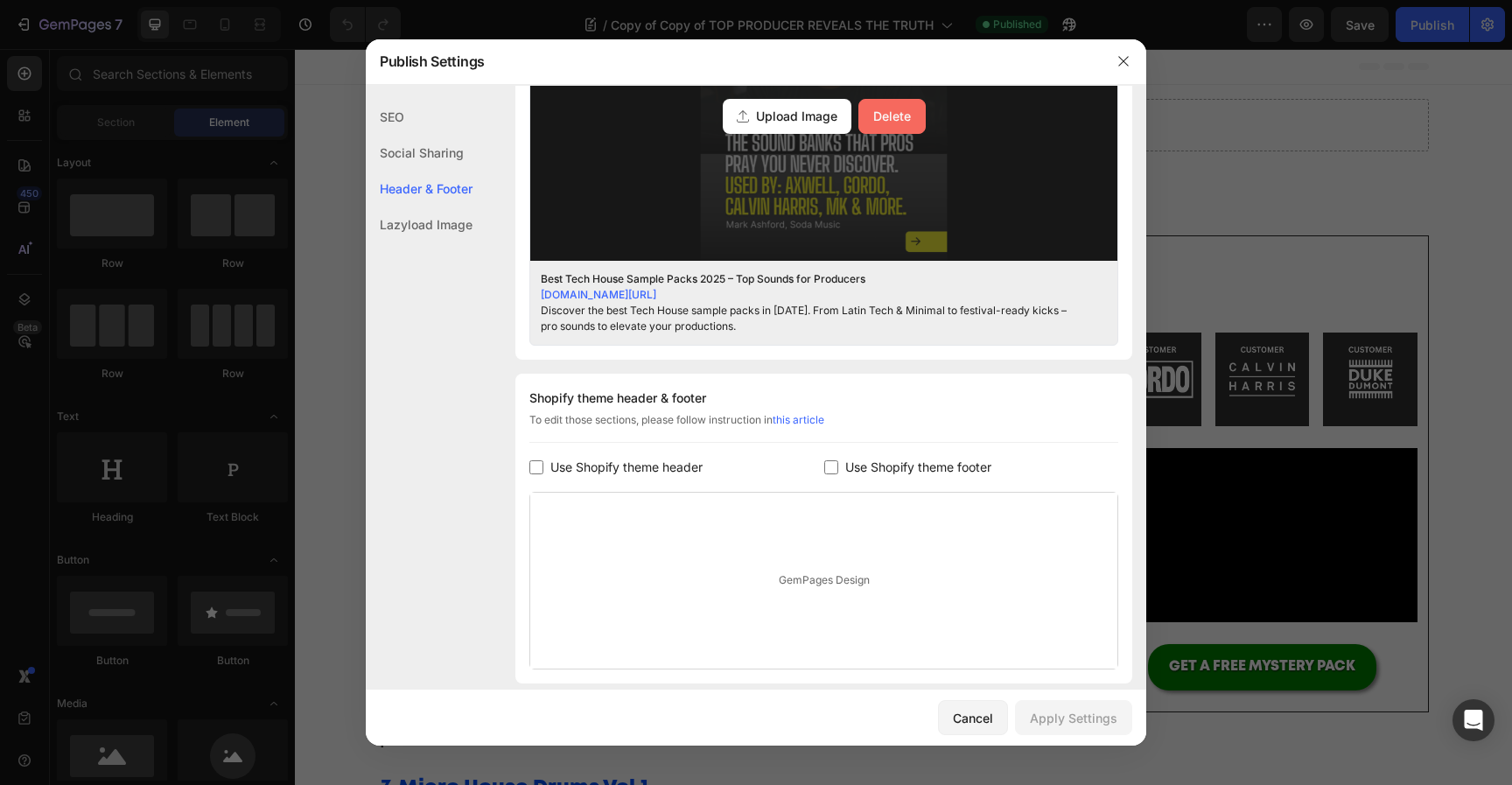
click at [908, 125] on div "Delete" at bounding box center [893, 115] width 38 height 18
click at [0, 0] on input "Upload Image Delete" at bounding box center [0, 0] width 0 height 0
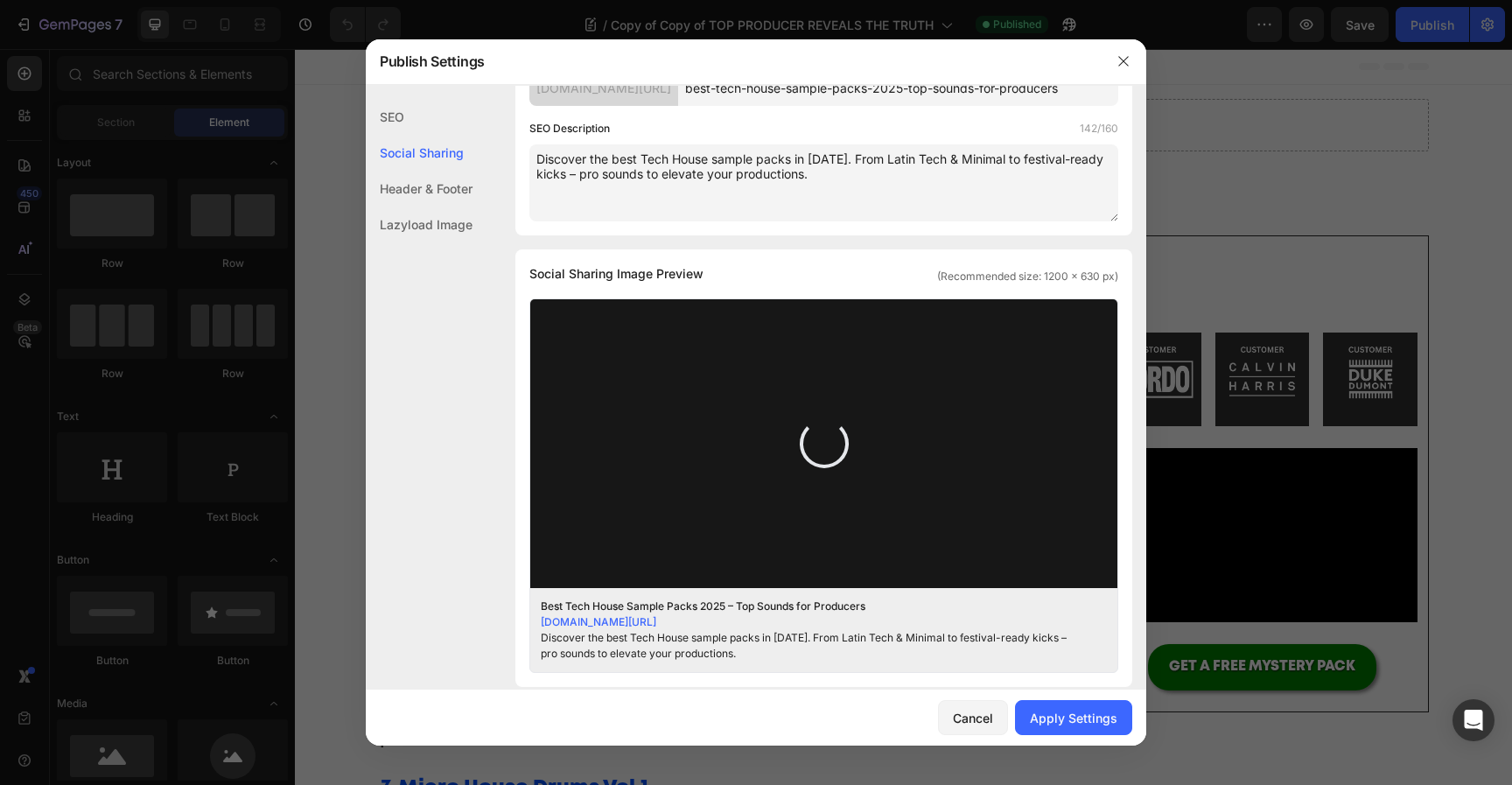
scroll to position [294, 0]
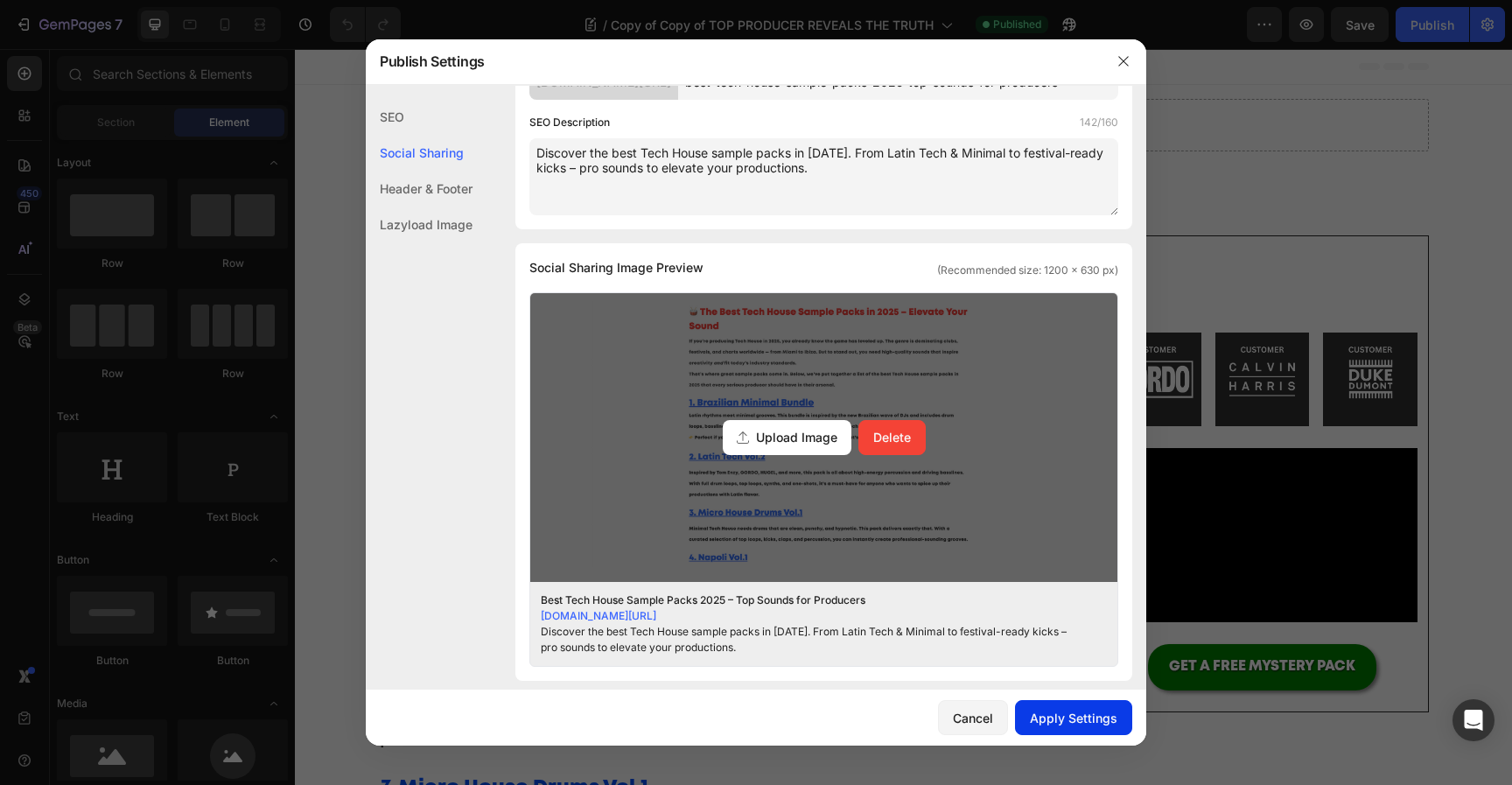
click at [1080, 709] on div "Apply Settings" at bounding box center [1074, 717] width 87 height 18
drag, startPoint x: 1124, startPoint y: 63, endPoint x: 829, endPoint y: 15, distance: 298.9
click at [1124, 63] on icon "button" at bounding box center [1124, 61] width 14 height 14
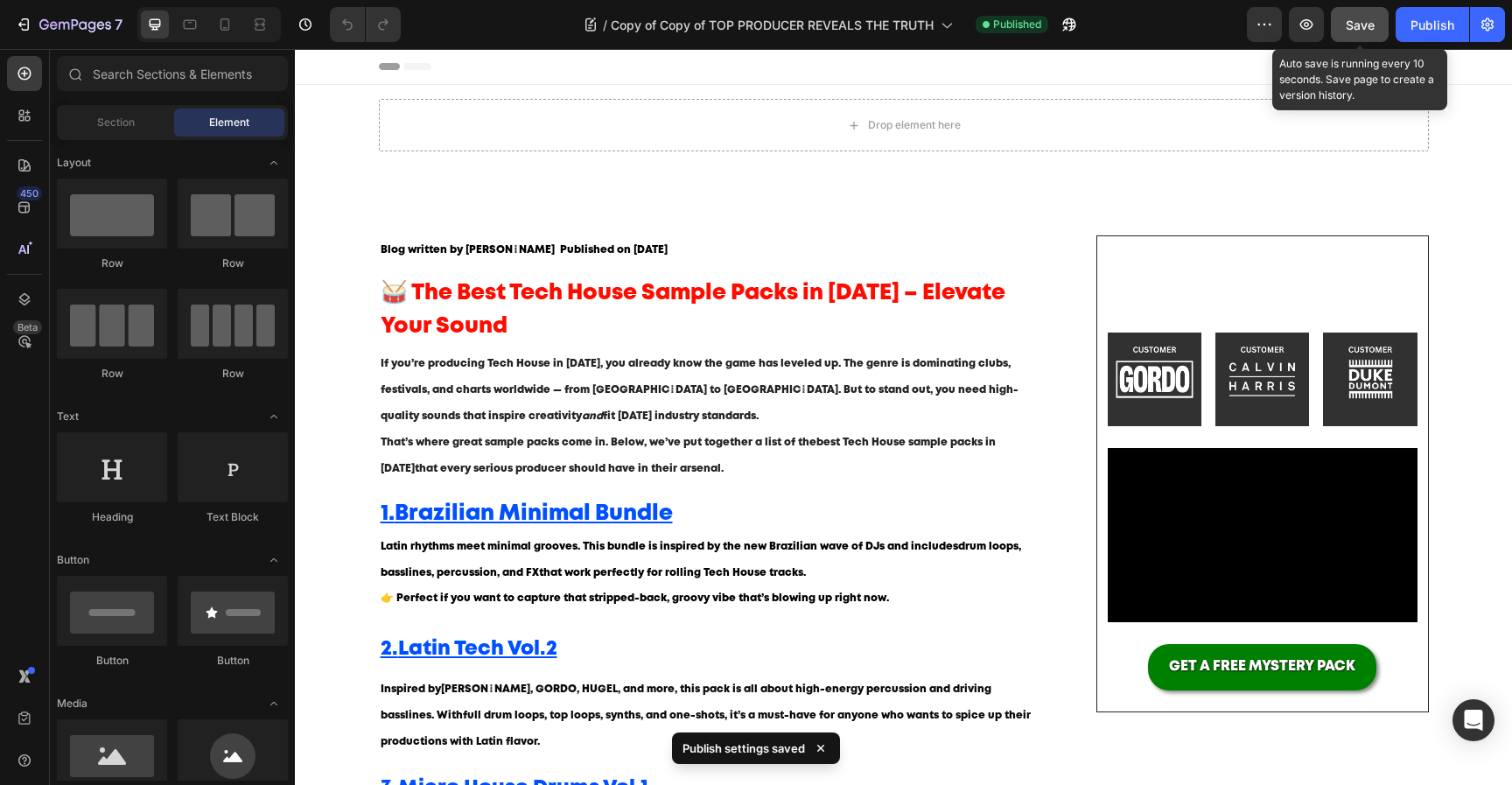
click at [1355, 28] on span "Save" at bounding box center [1360, 25] width 28 height 15
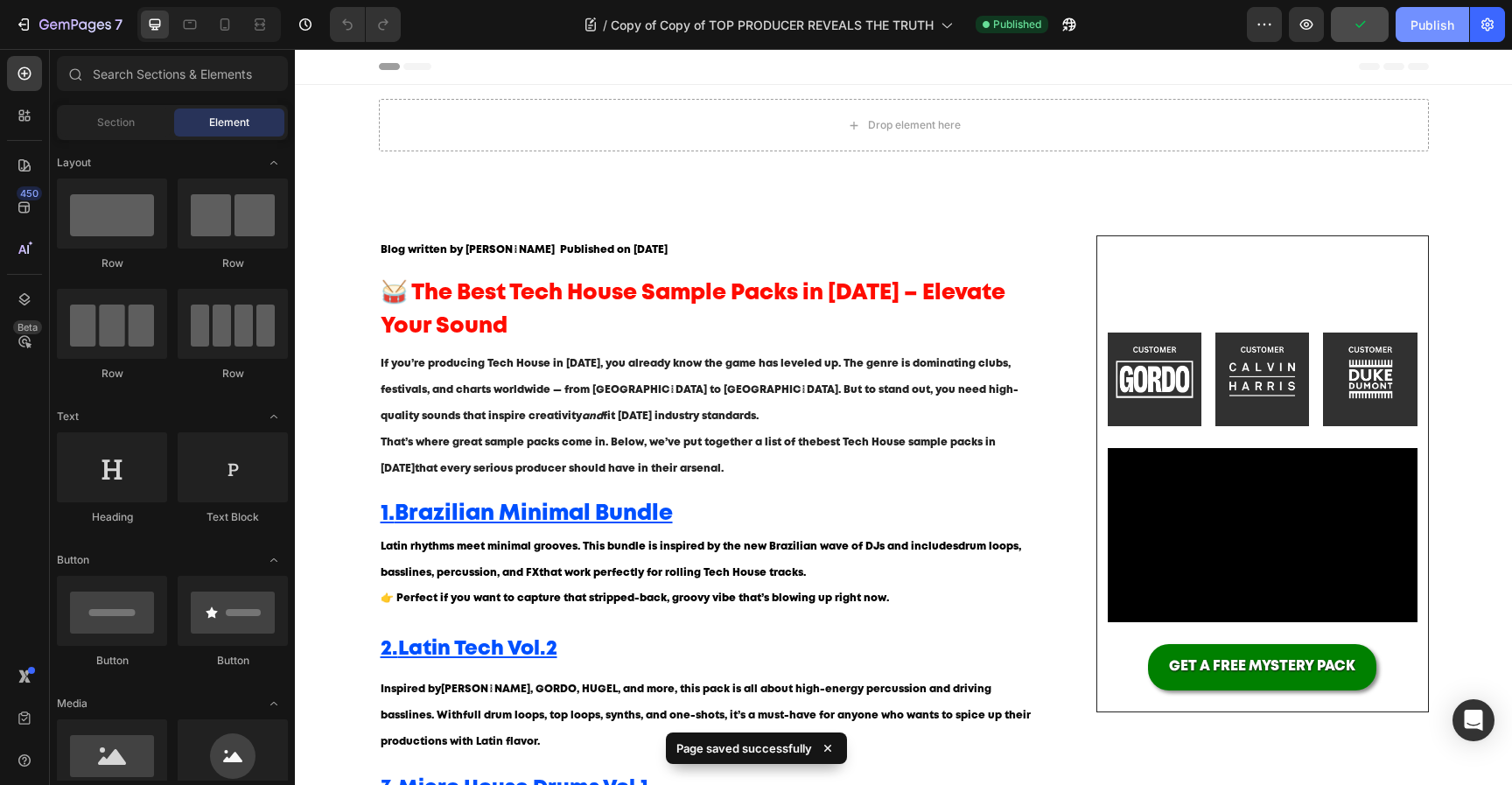
click at [1404, 26] on button "Publish" at bounding box center [1432, 24] width 73 height 35
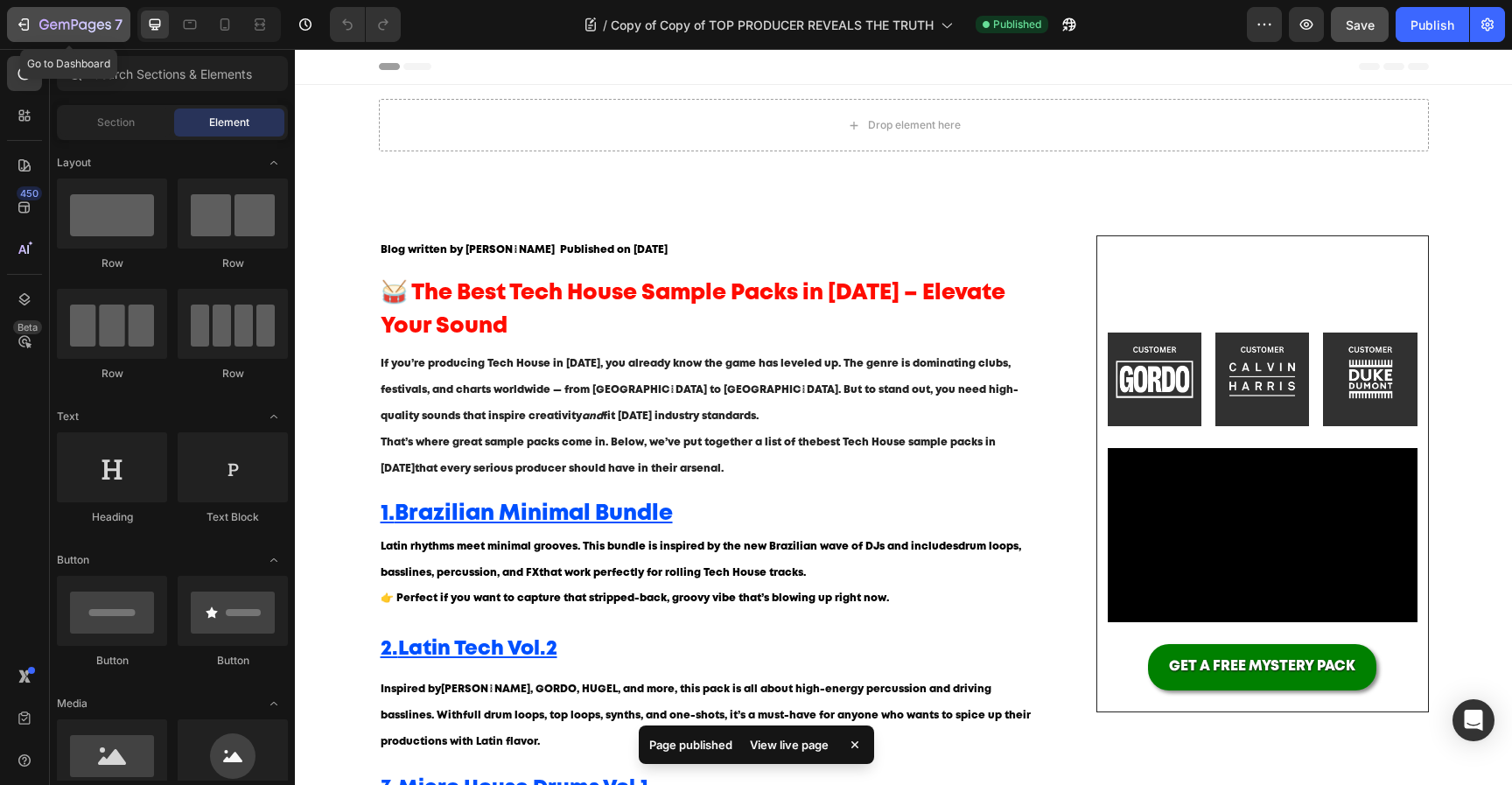
click at [95, 17] on div "7" at bounding box center [81, 25] width 84 height 21
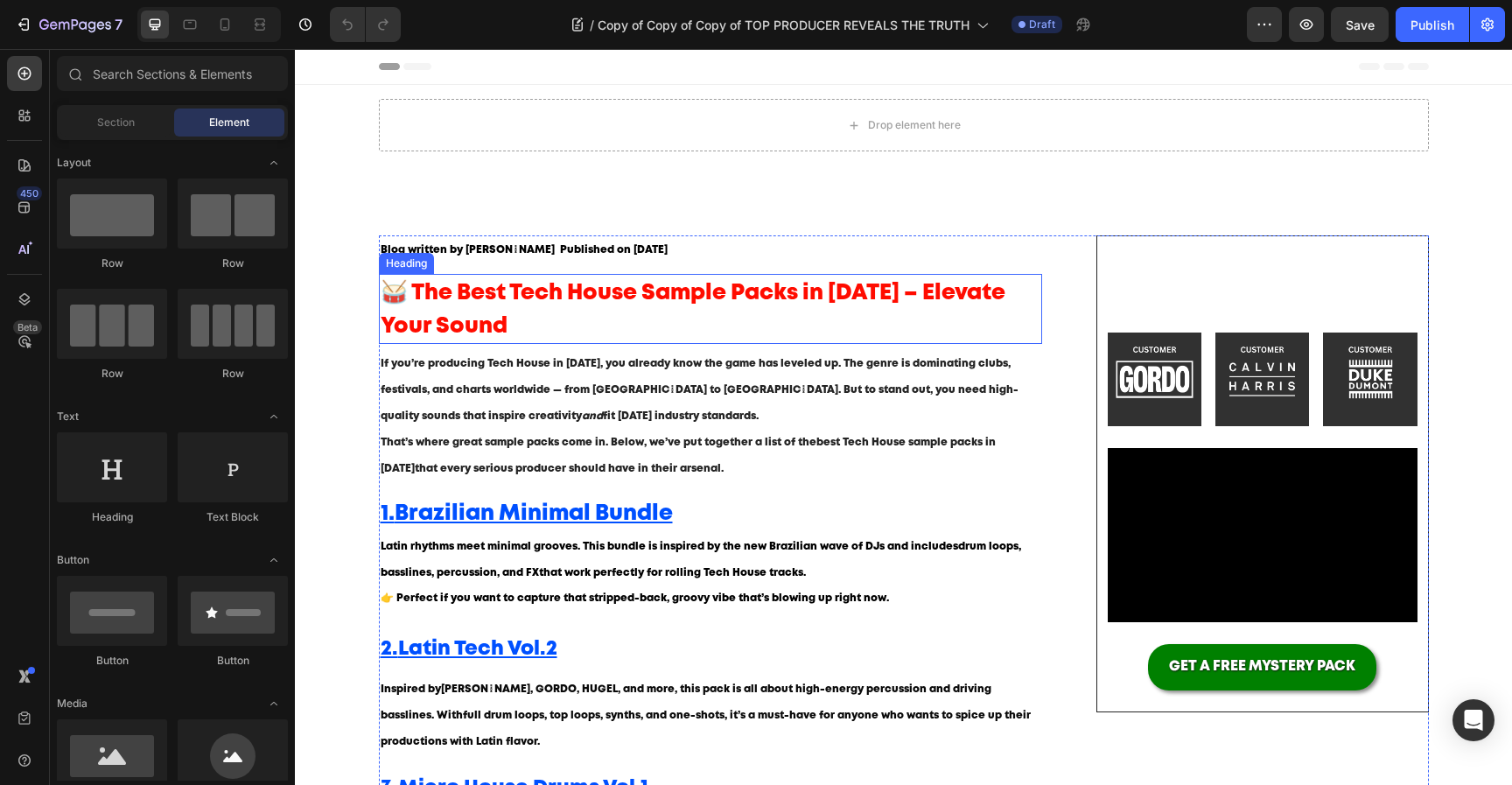
click at [581, 293] on span "🥁 The Best Tech House Sample Packs in [DATE] – Elevate Your Sound" at bounding box center [693, 309] width 625 height 52
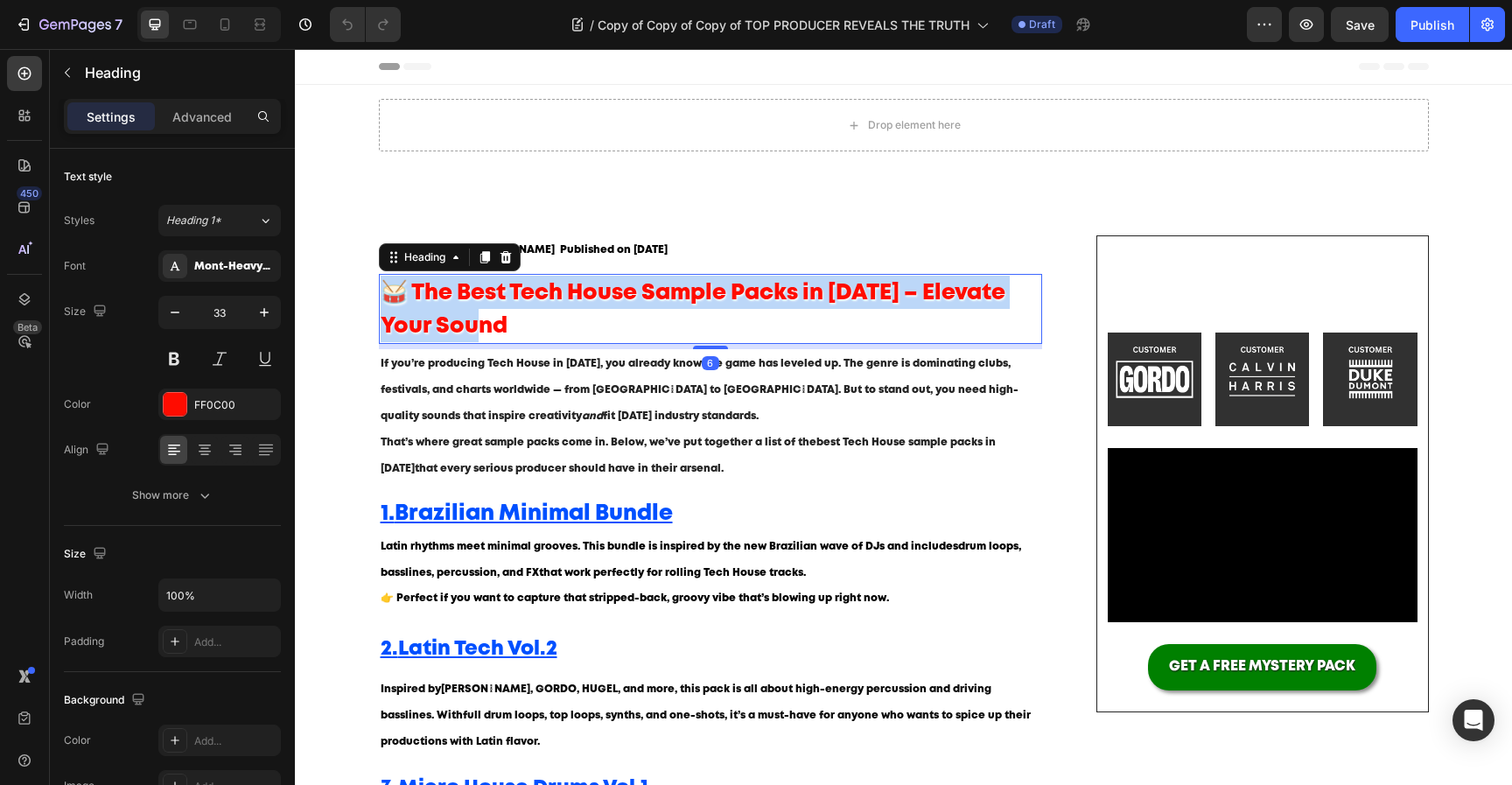
click at [581, 293] on span "🥁 The Best Tech House Sample Packs in [DATE] – Elevate Your Sound" at bounding box center [693, 309] width 625 height 52
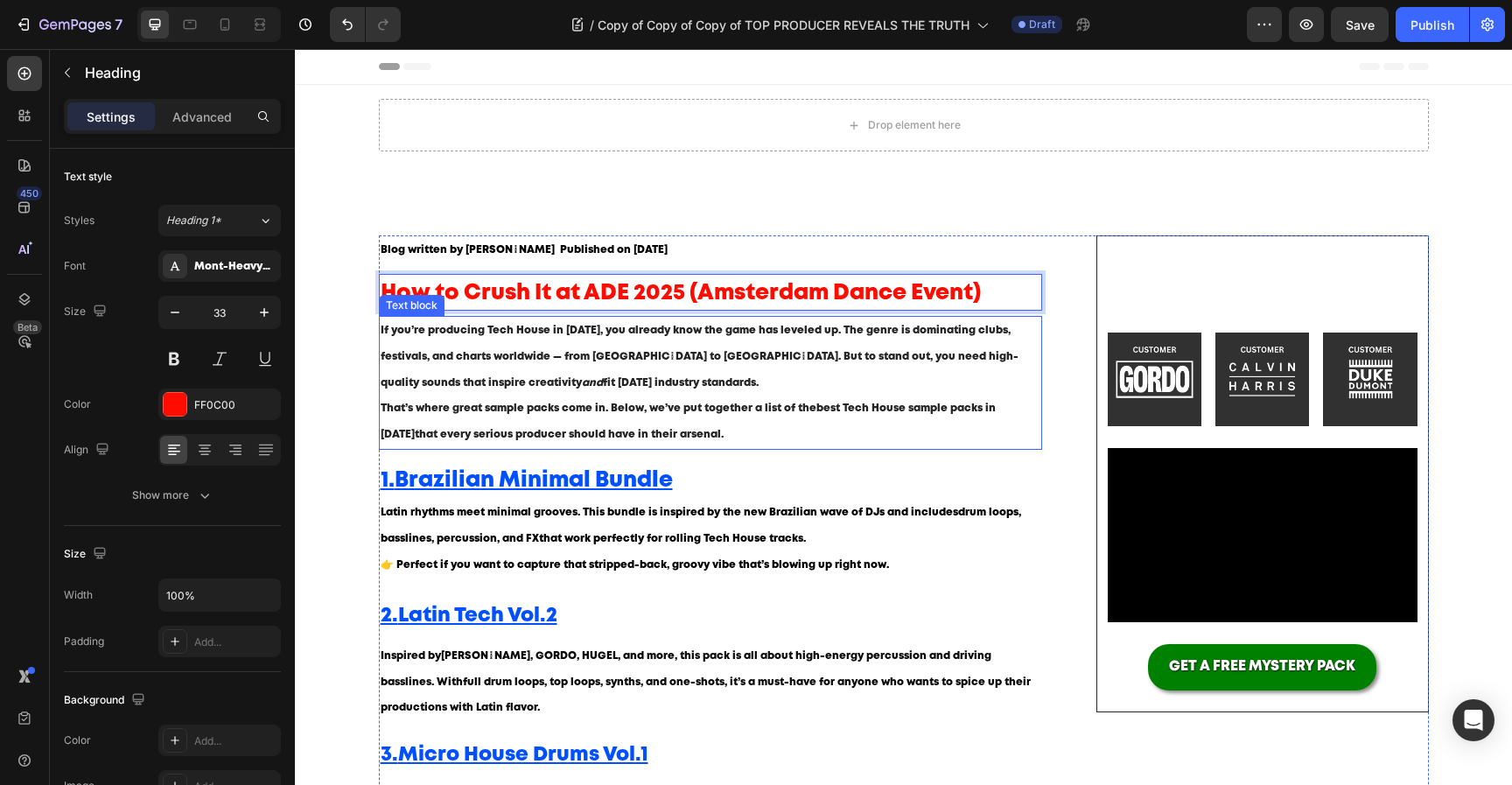
click at [709, 380] on p "If you’re producing Tech House in [DATE], you already know the game has leveled…" at bounding box center [711, 357] width 661 height 78
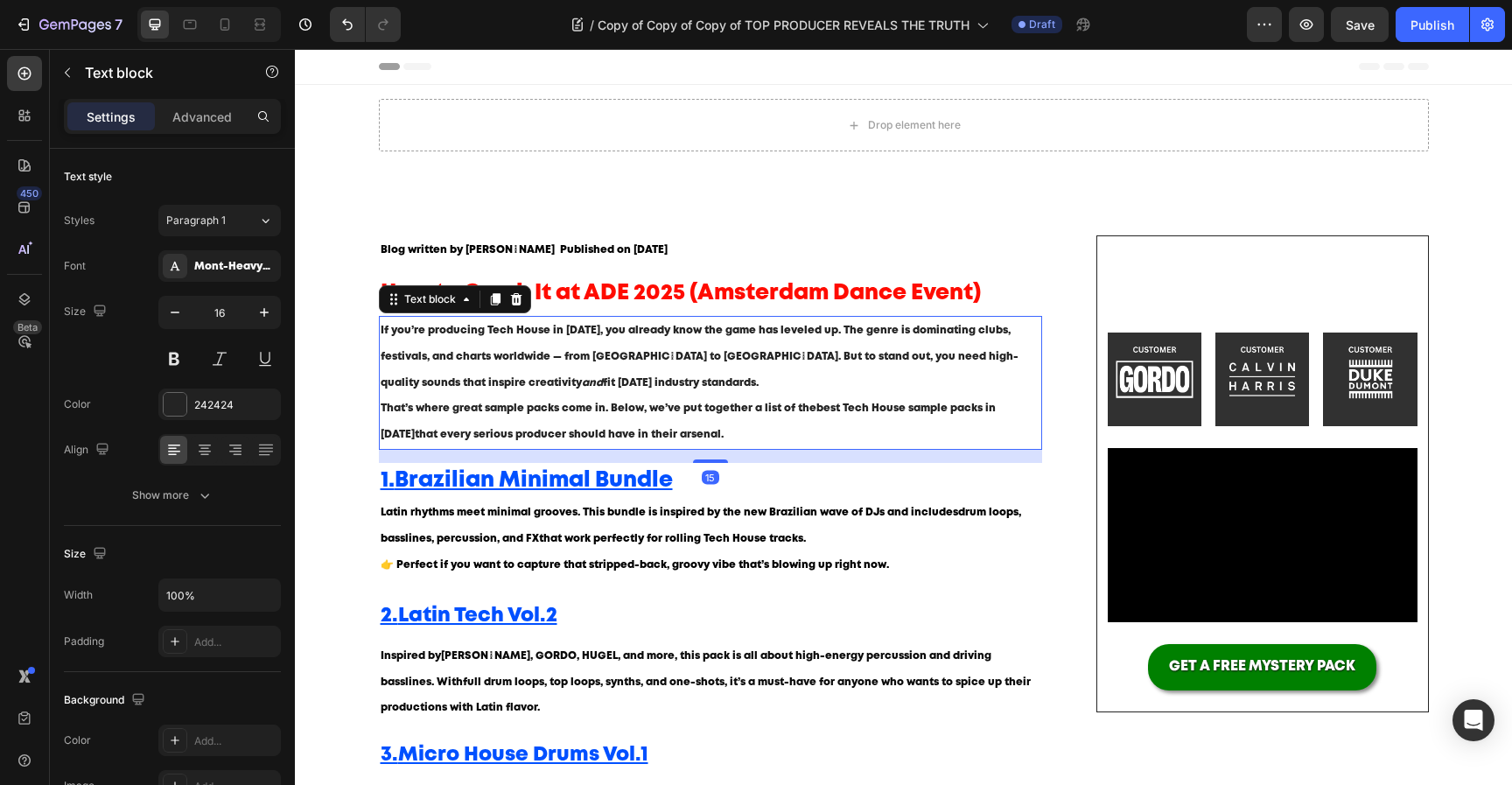
click at [709, 380] on p "If you’re producing Tech House in 2025, you already know the game has leveled u…" at bounding box center [711, 357] width 661 height 78
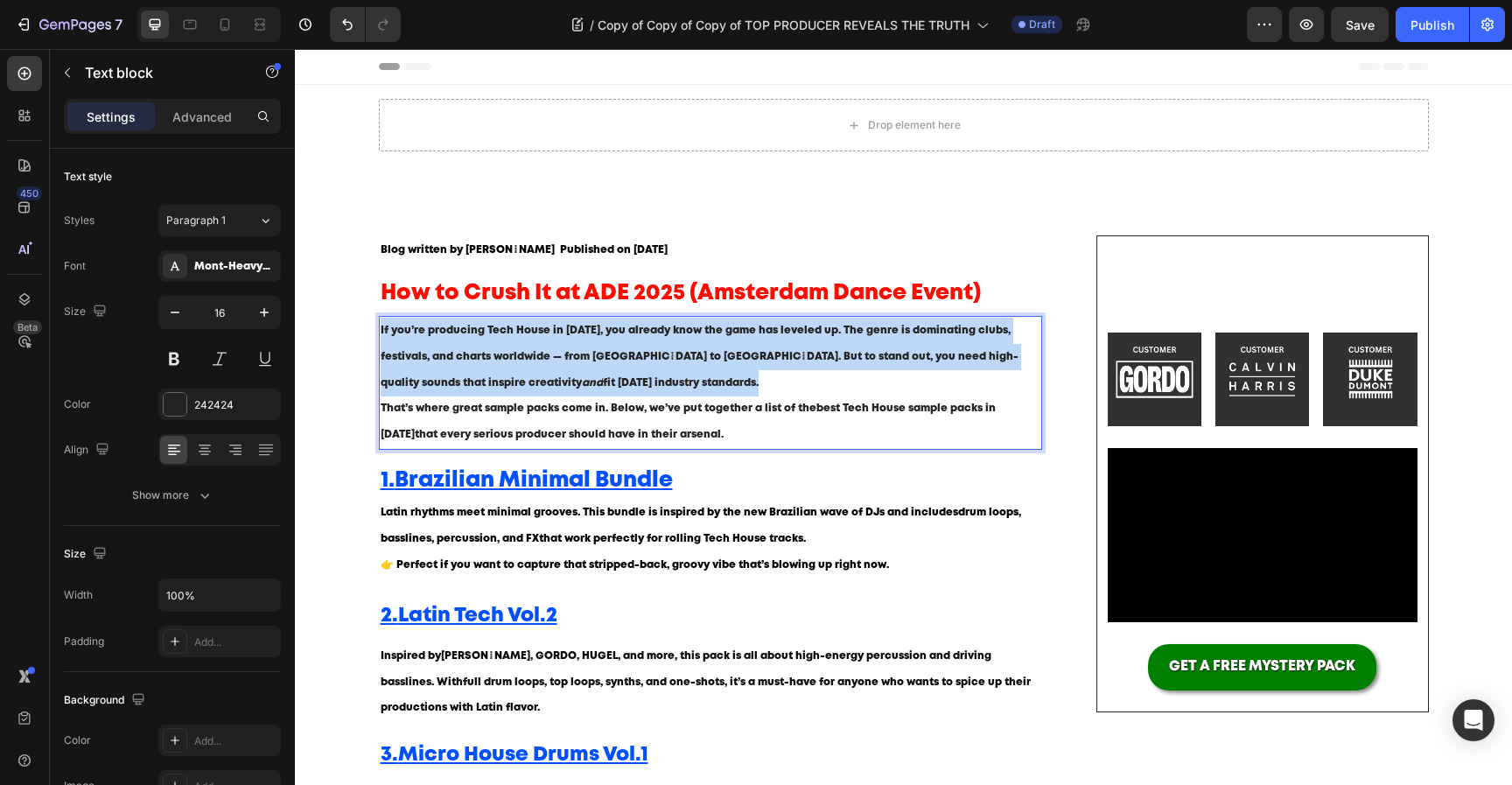
click at [709, 380] on p "If you’re producing Tech House in 2025, you already know the game has leveled u…" at bounding box center [711, 357] width 661 height 78
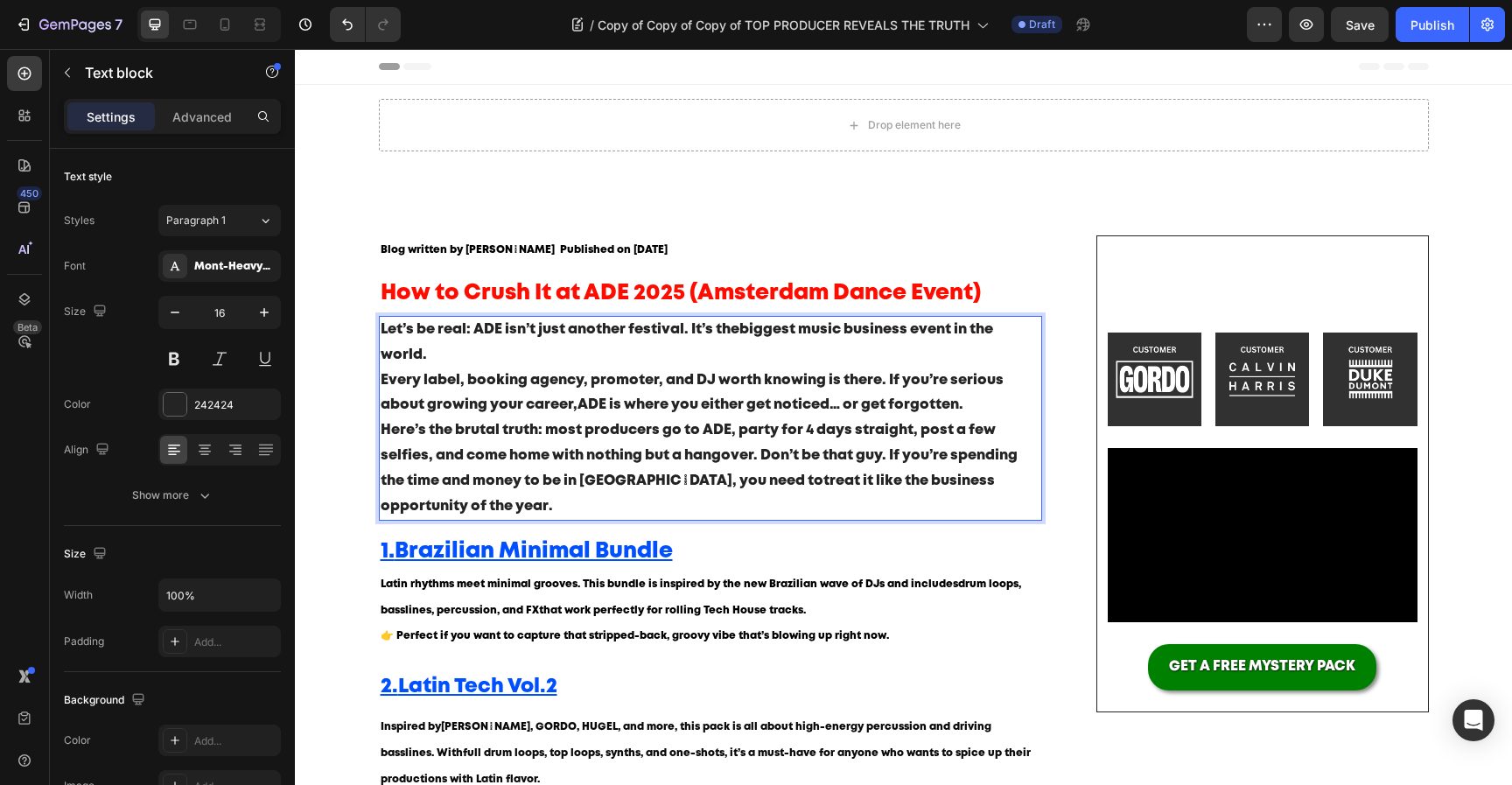
click at [738, 456] on p "Here’s the brutal truth: most producers go to ADE, party for 4 days straight, p…" at bounding box center [711, 468] width 661 height 101
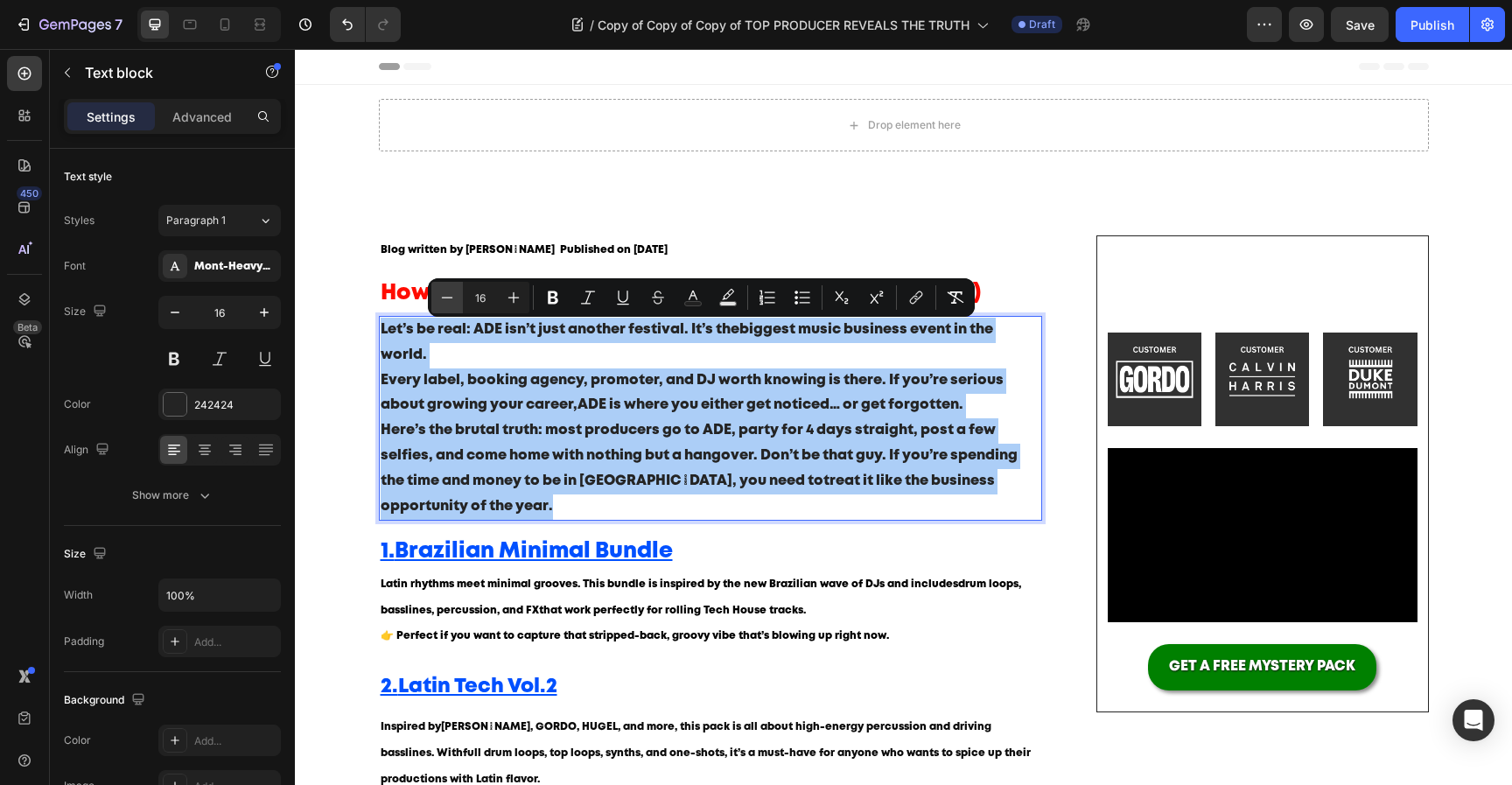
click at [451, 293] on icon "Editor contextual toolbar" at bounding box center [447, 297] width 17 height 17
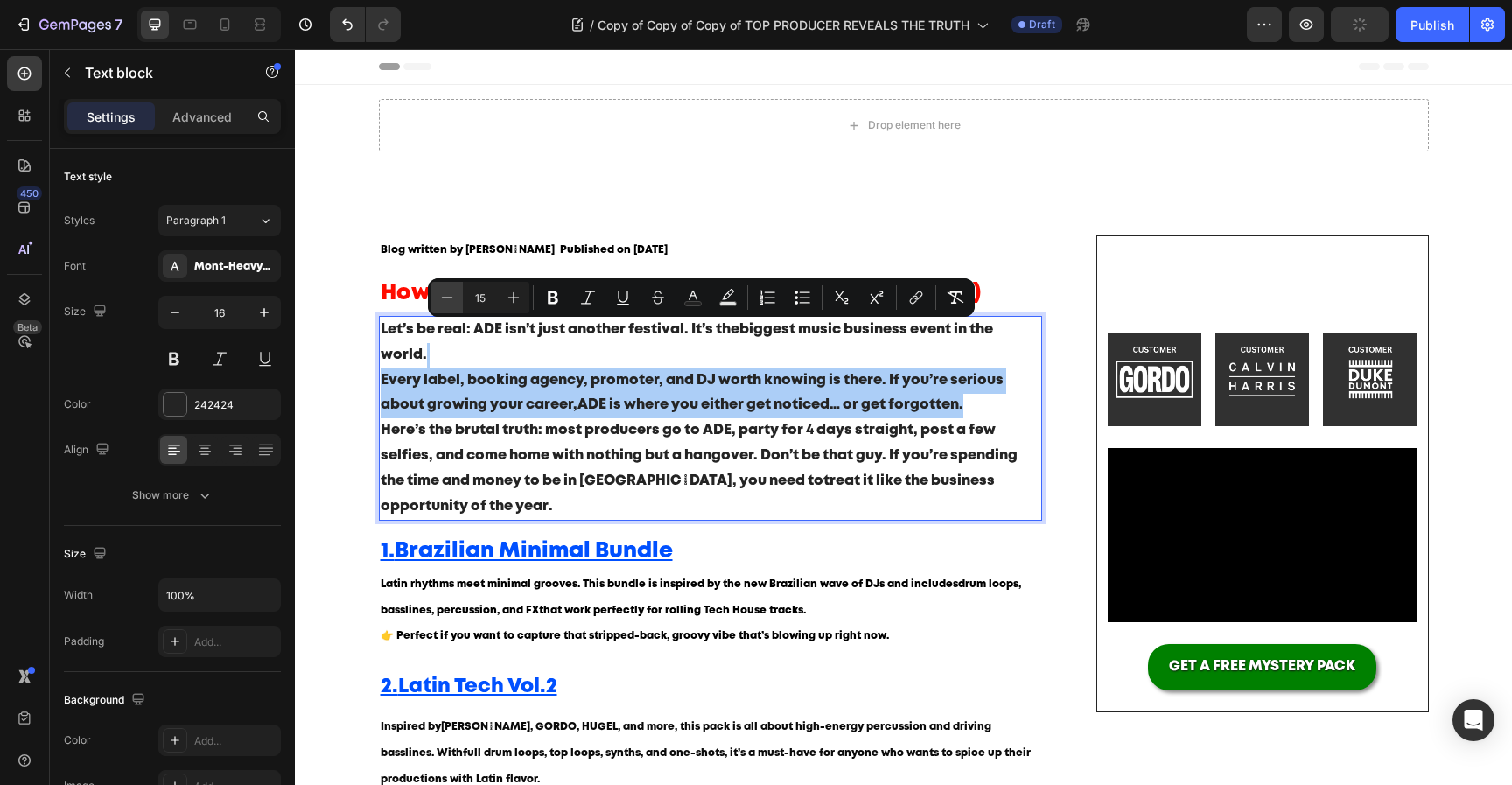
click at [451, 292] on icon "Editor contextual toolbar" at bounding box center [447, 297] width 17 height 17
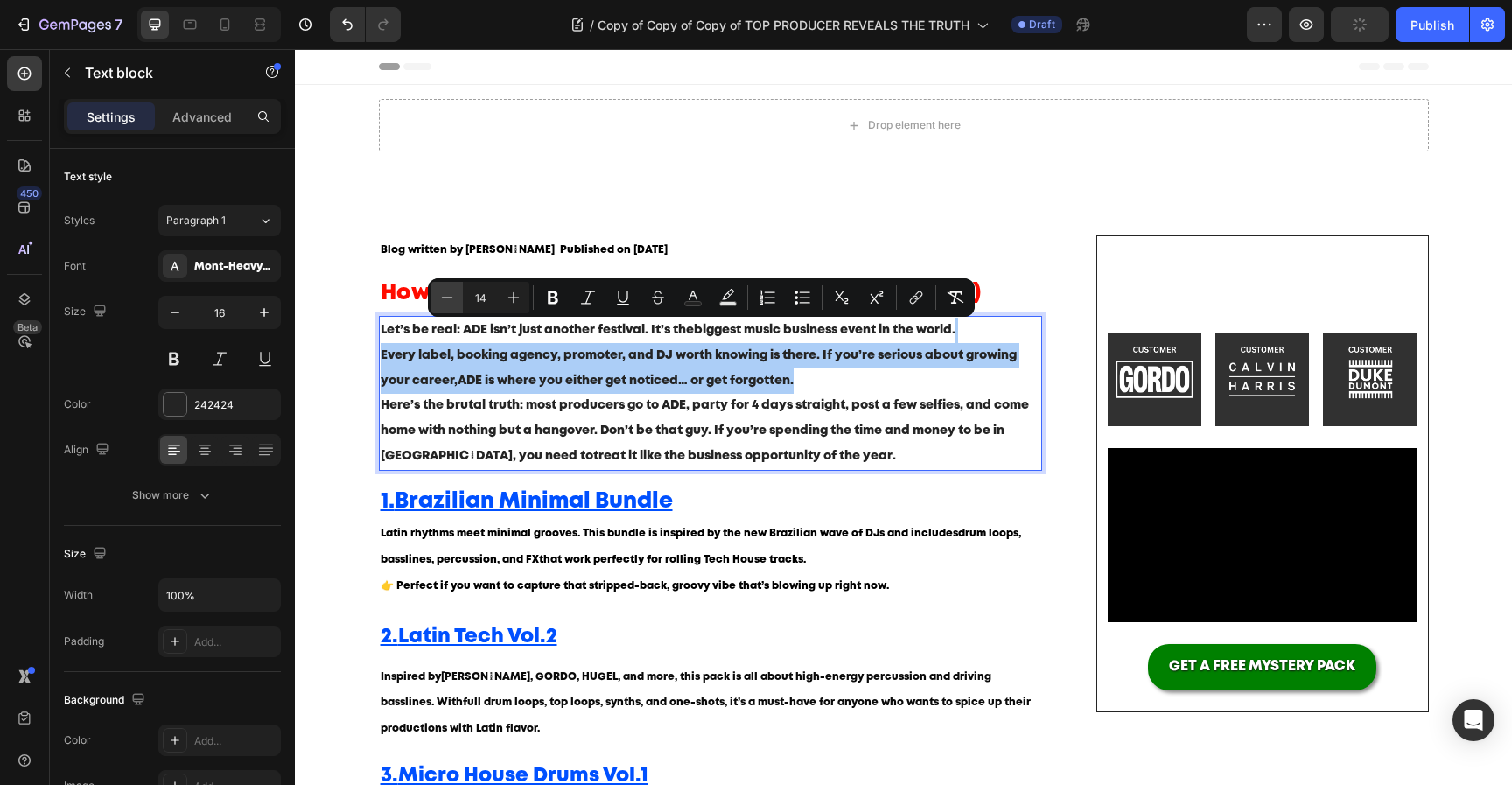
click at [451, 292] on icon "Editor contextual toolbar" at bounding box center [447, 297] width 17 height 17
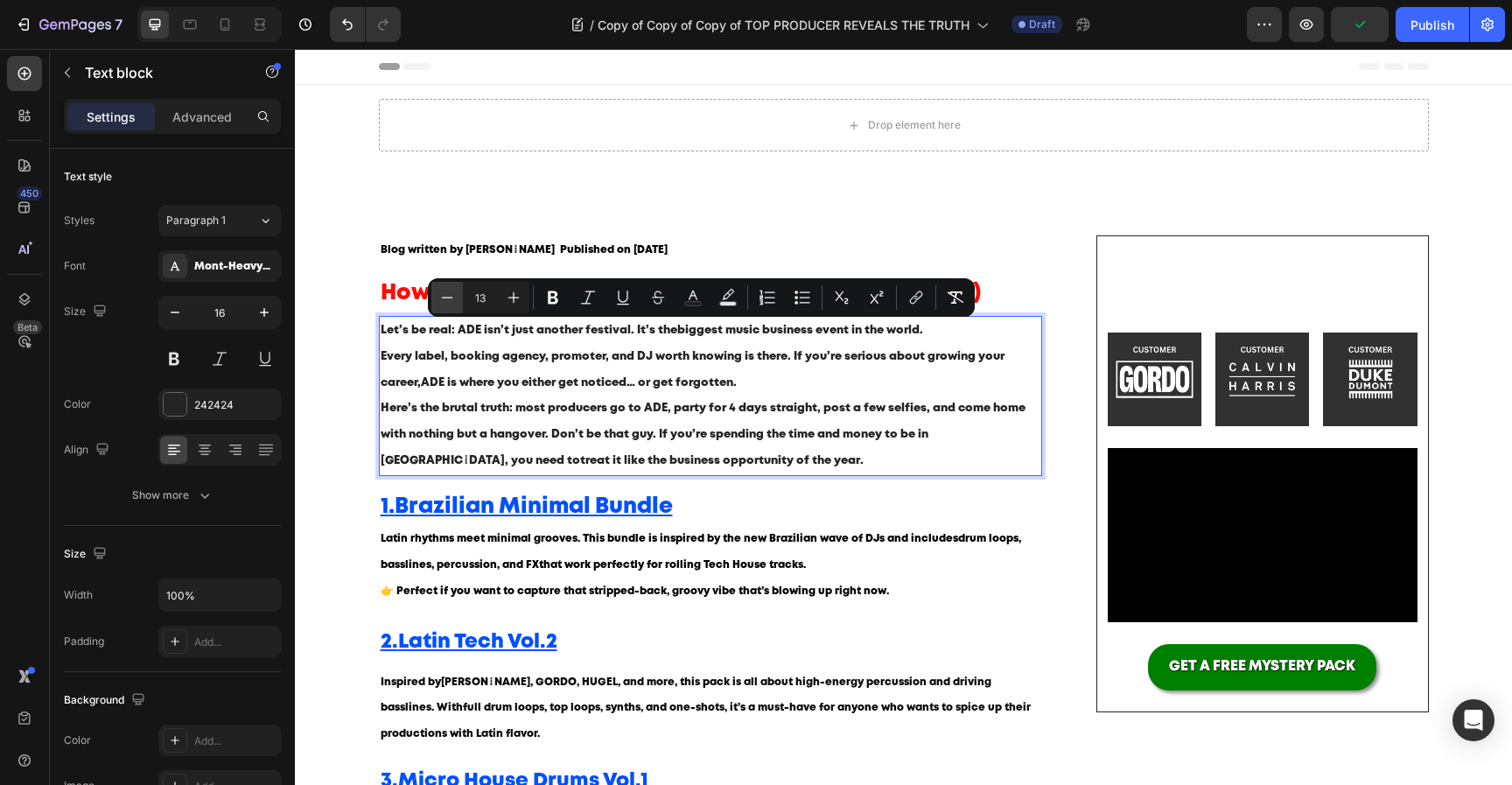
click at [451, 292] on icon "Editor contextual toolbar" at bounding box center [447, 297] width 17 height 17
type input "12"
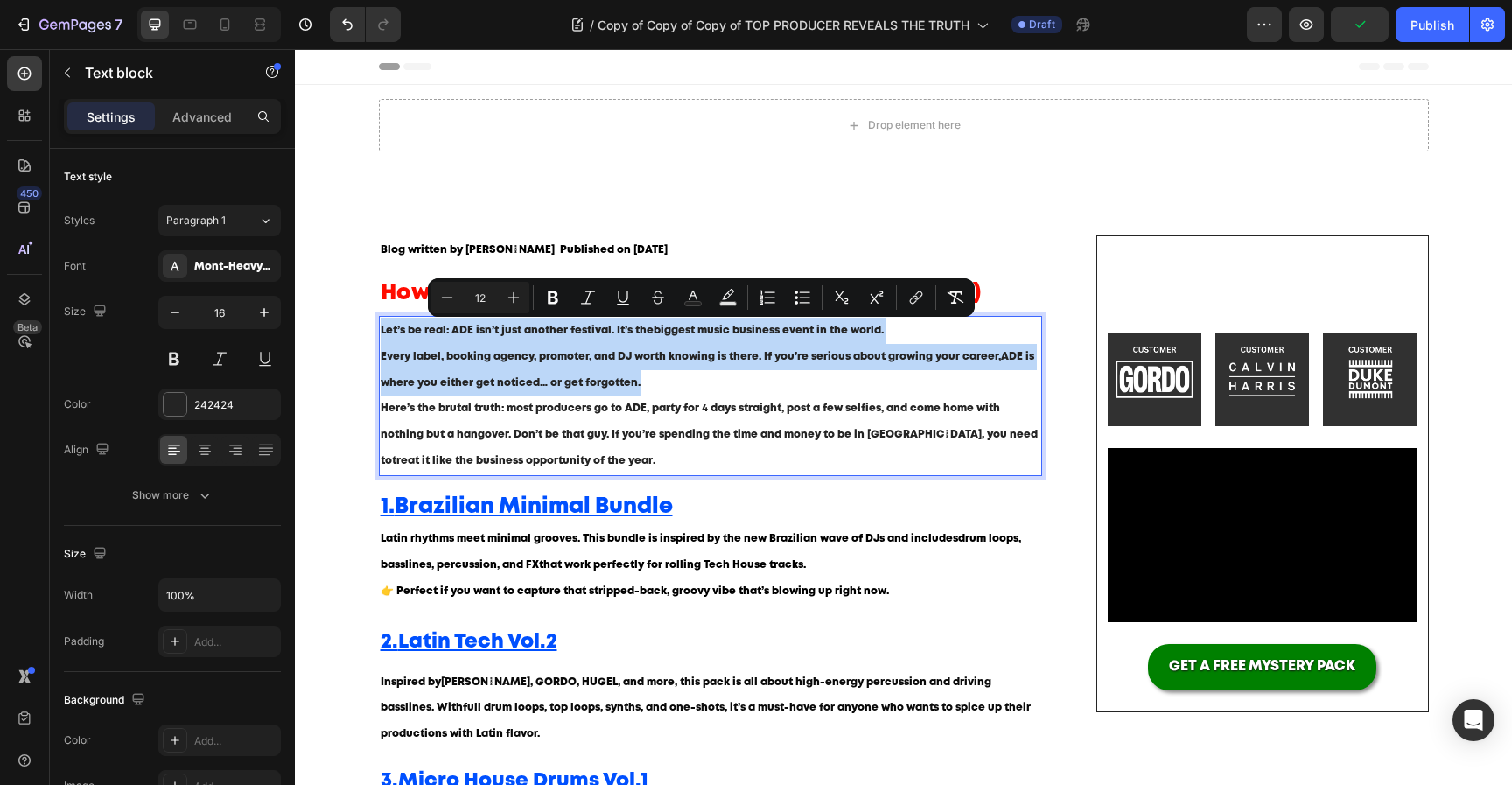
click at [530, 351] on p "Let’s be real: ADE isn’t just another festival. It’s the biggest music business…" at bounding box center [711, 357] width 661 height 78
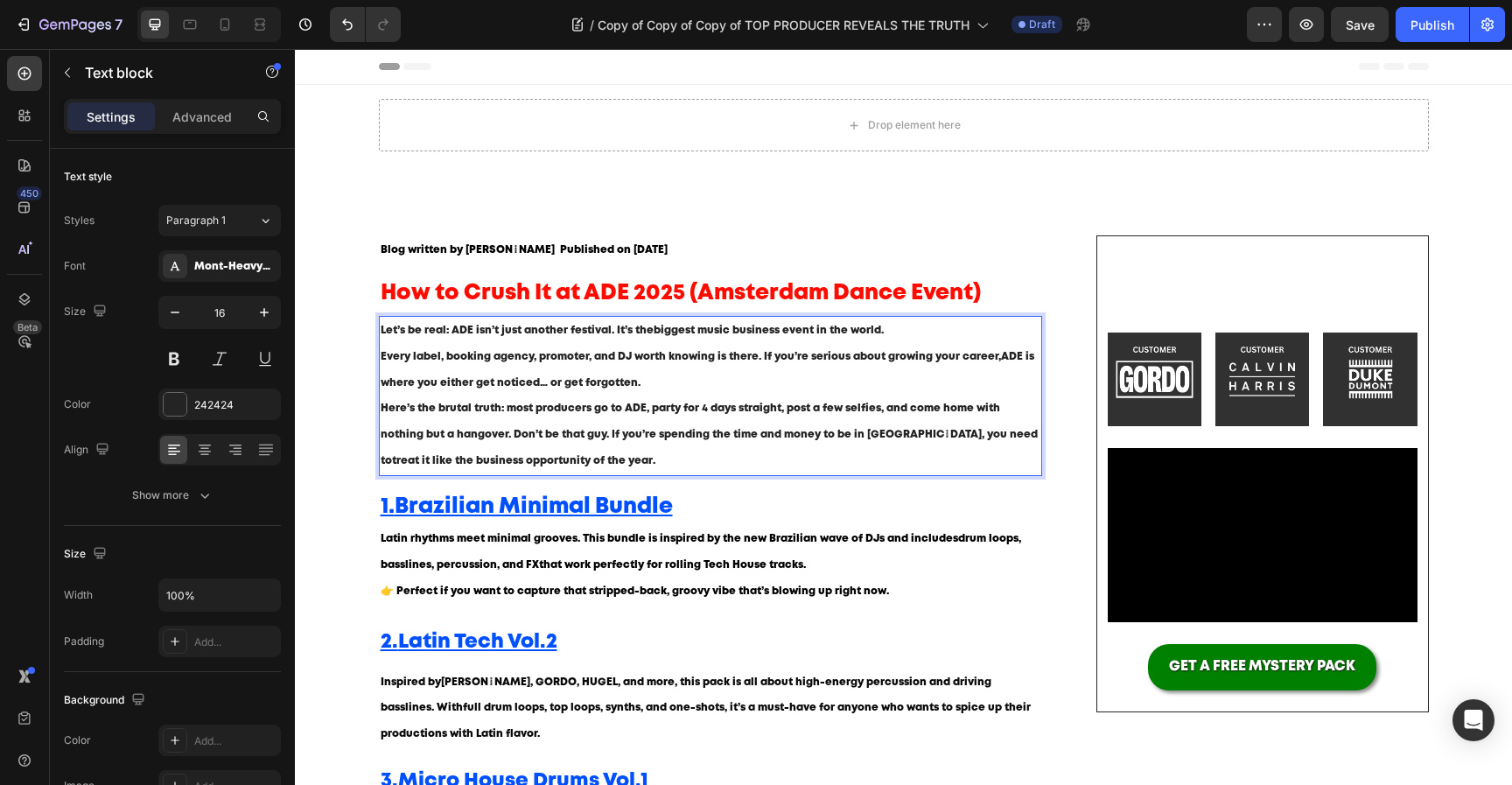
click at [723, 381] on p "Let’s be real: ADE isn’t just another festival. It’s the biggest music business…" at bounding box center [711, 357] width 661 height 78
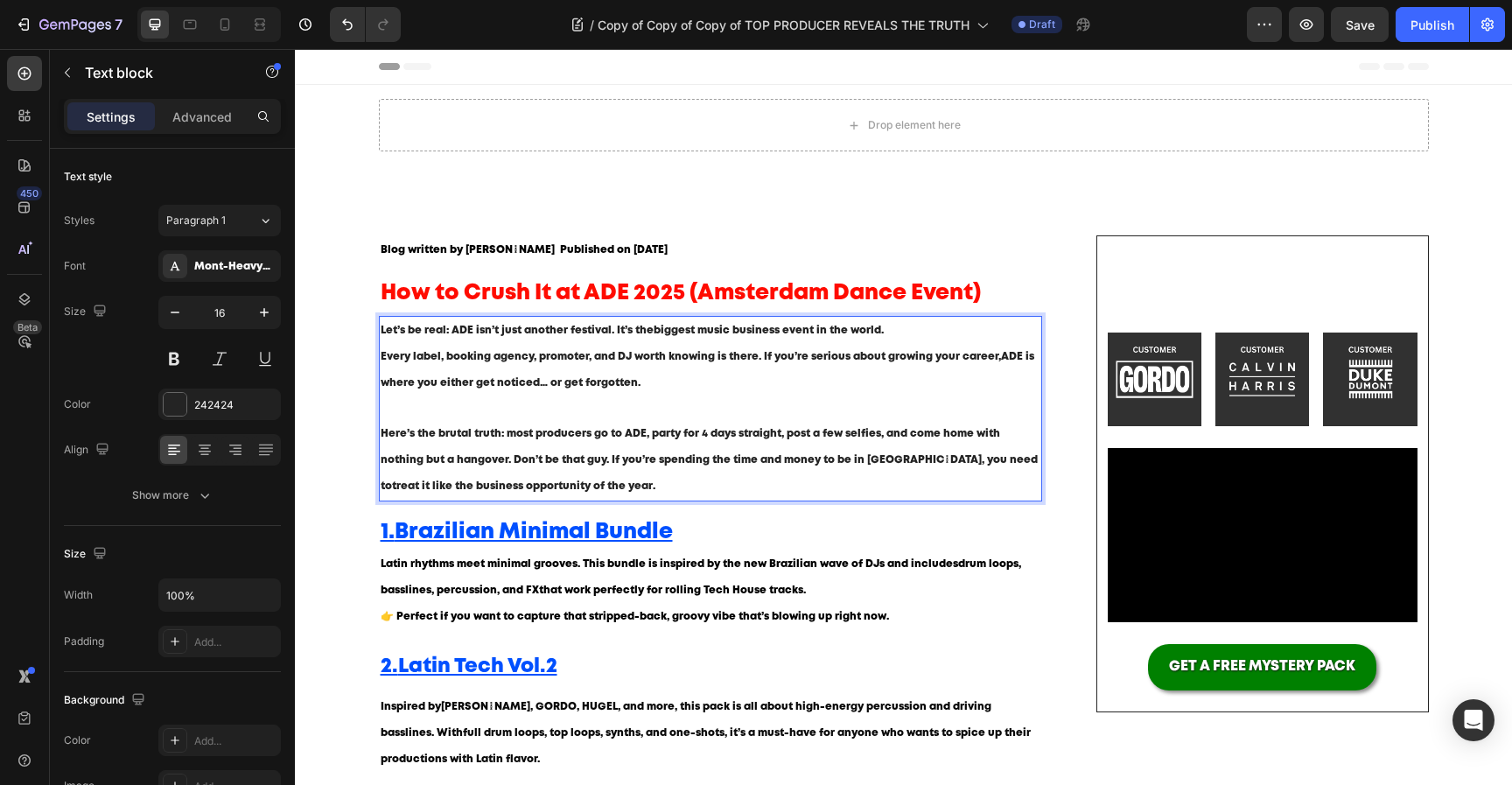
click at [683, 440] on p "Here’s the brutal truth: most producers go to ADE, party for 4 days straight, p…" at bounding box center [711, 459] width 661 height 78
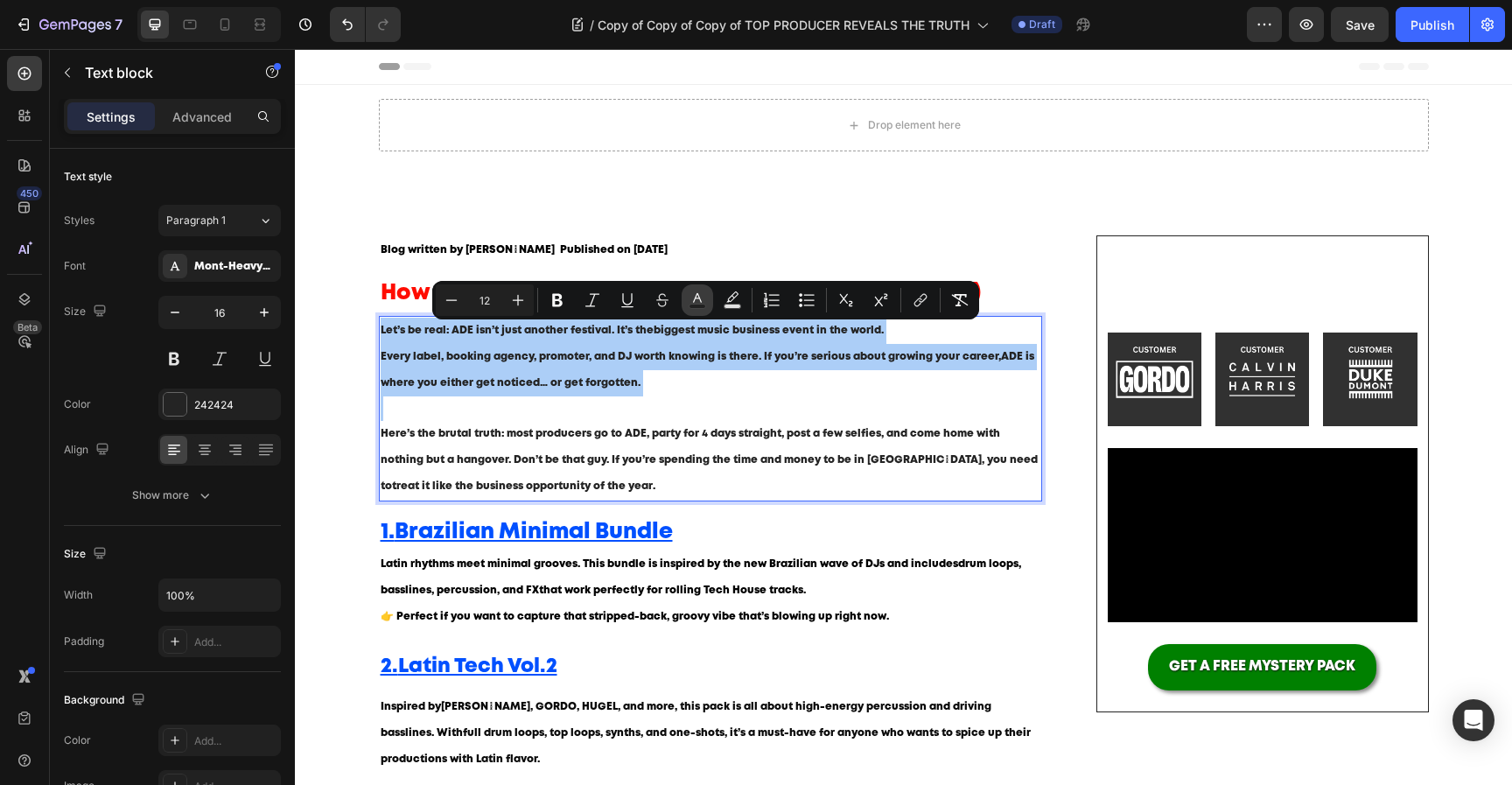
click at [706, 303] on icon "Editor contextual toolbar" at bounding box center [697, 300] width 17 height 17
type input "242424"
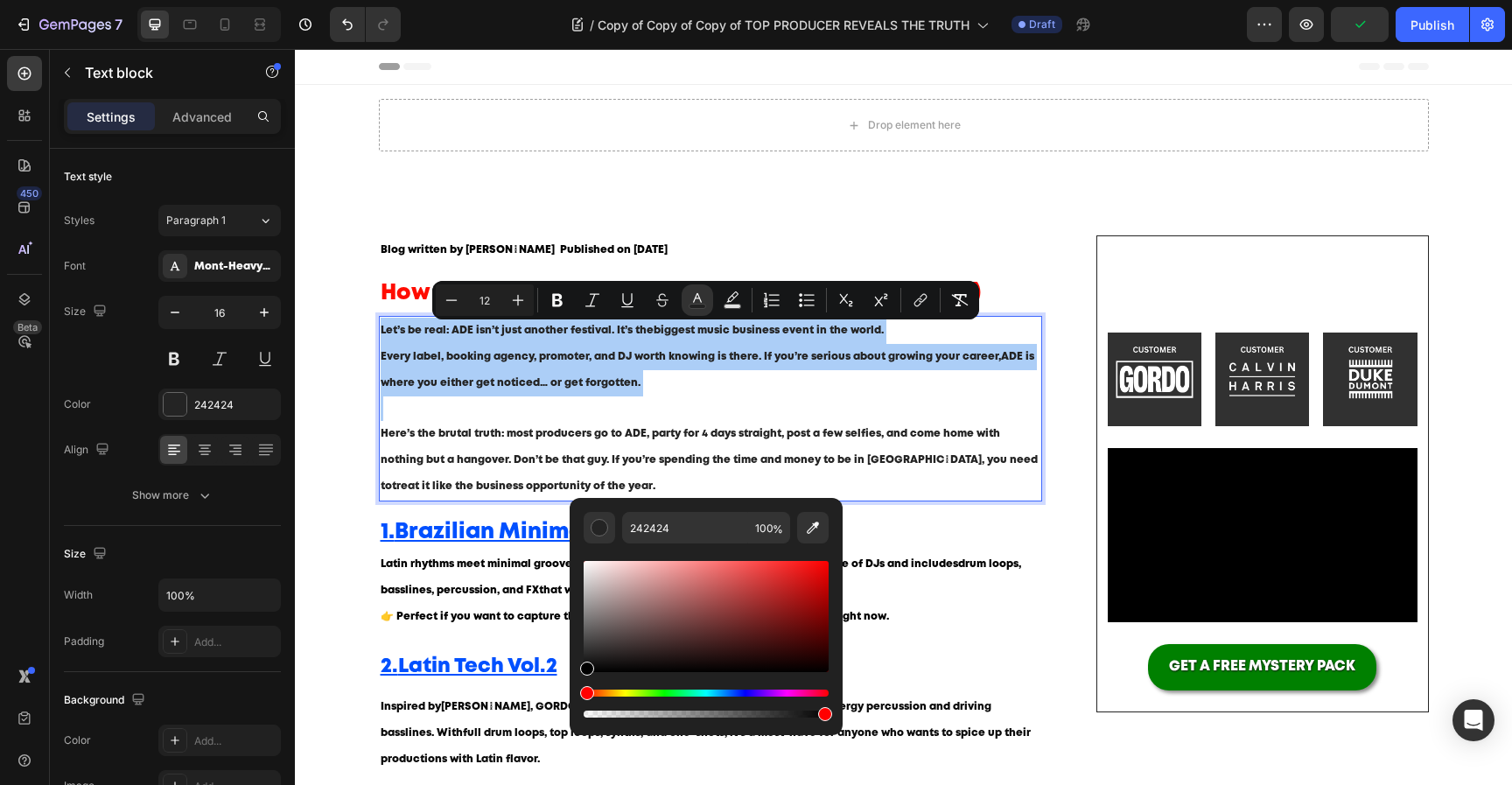
drag, startPoint x: 912, startPoint y: 701, endPoint x: 557, endPoint y: 712, distance: 355.2
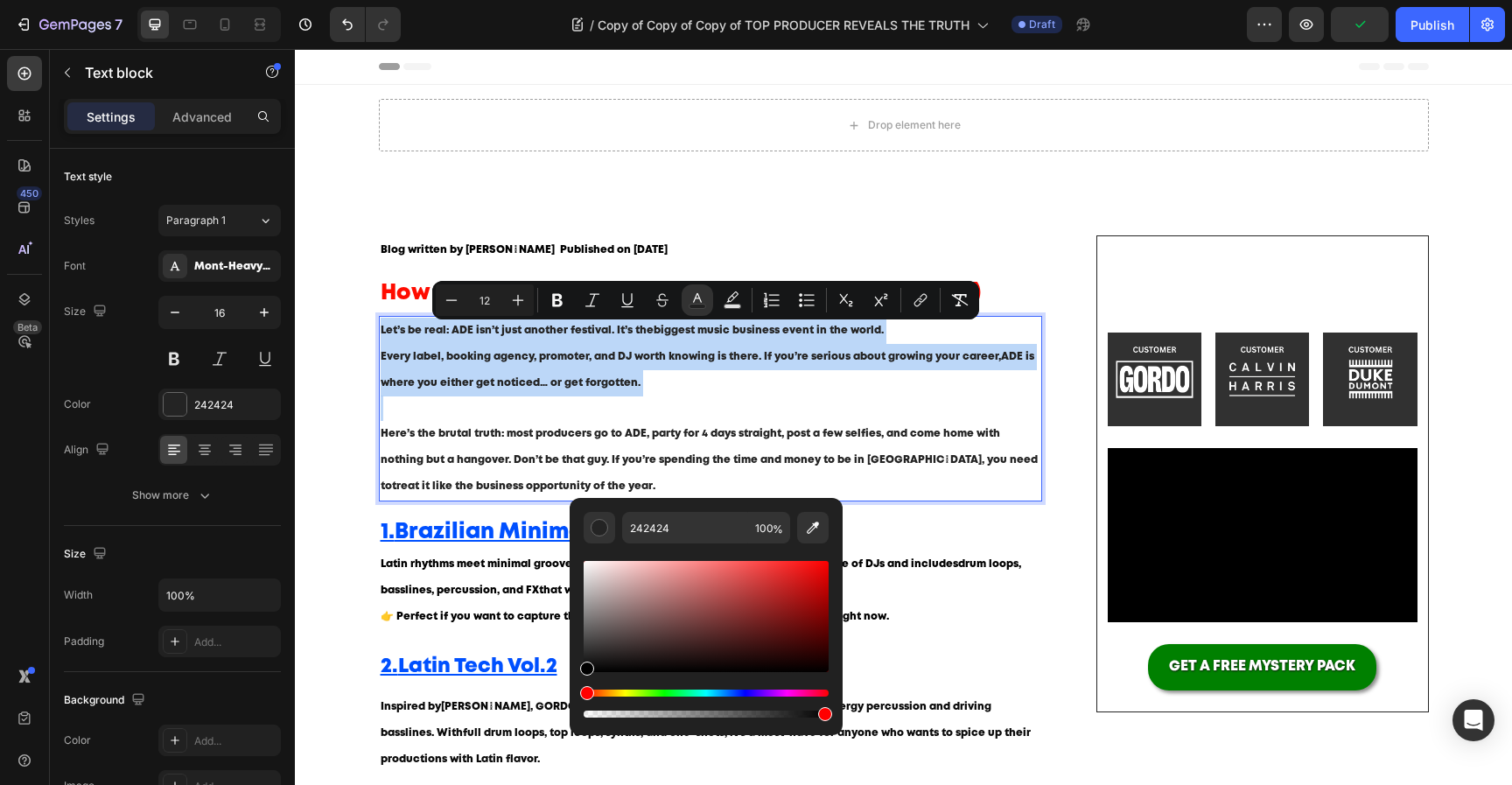
type input "000000"
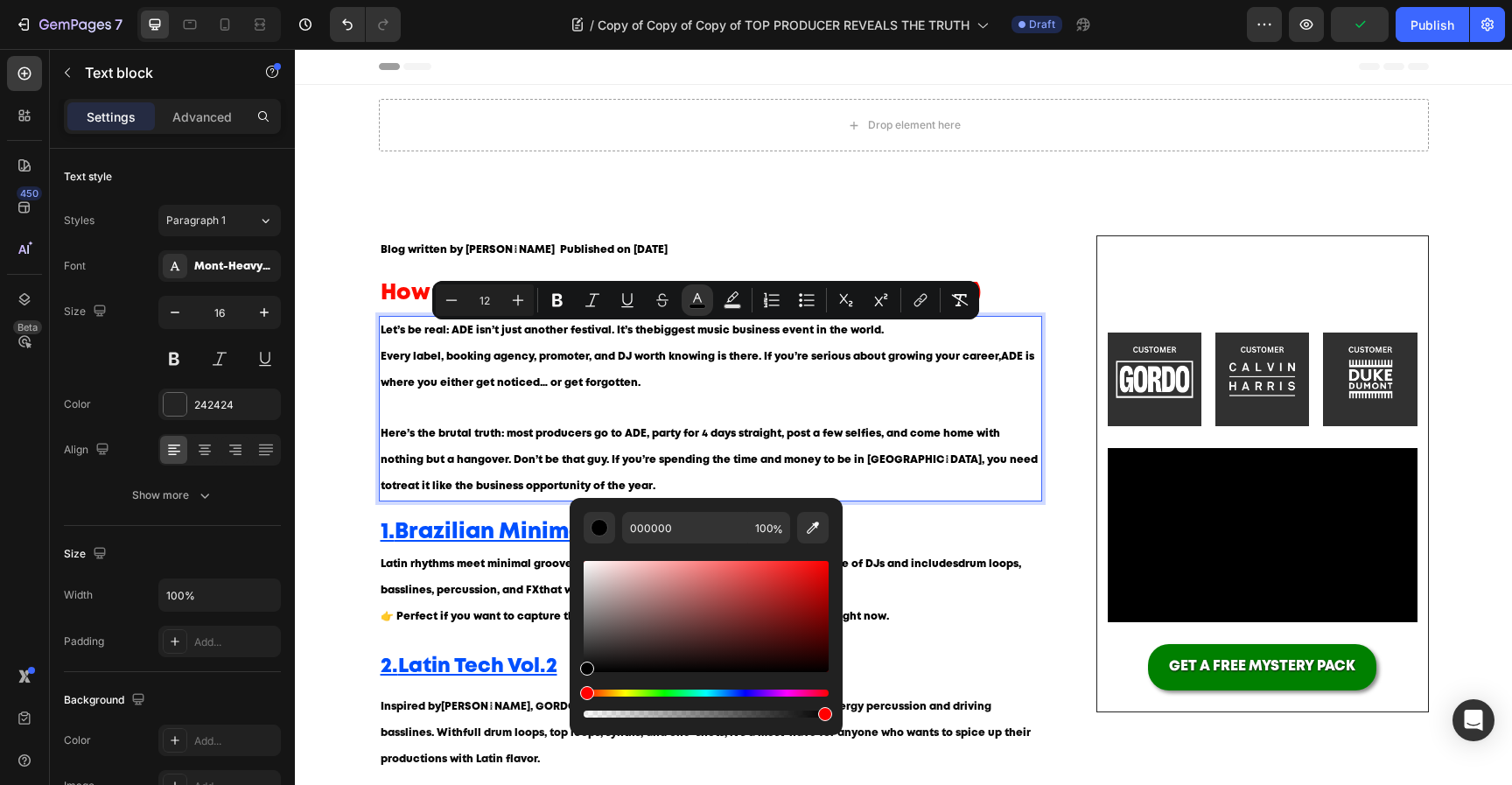
click at [560, 460] on span "Here’s the brutal truth: most producers go to ADE, party for 4 days straight, p…" at bounding box center [709, 459] width 657 height 62
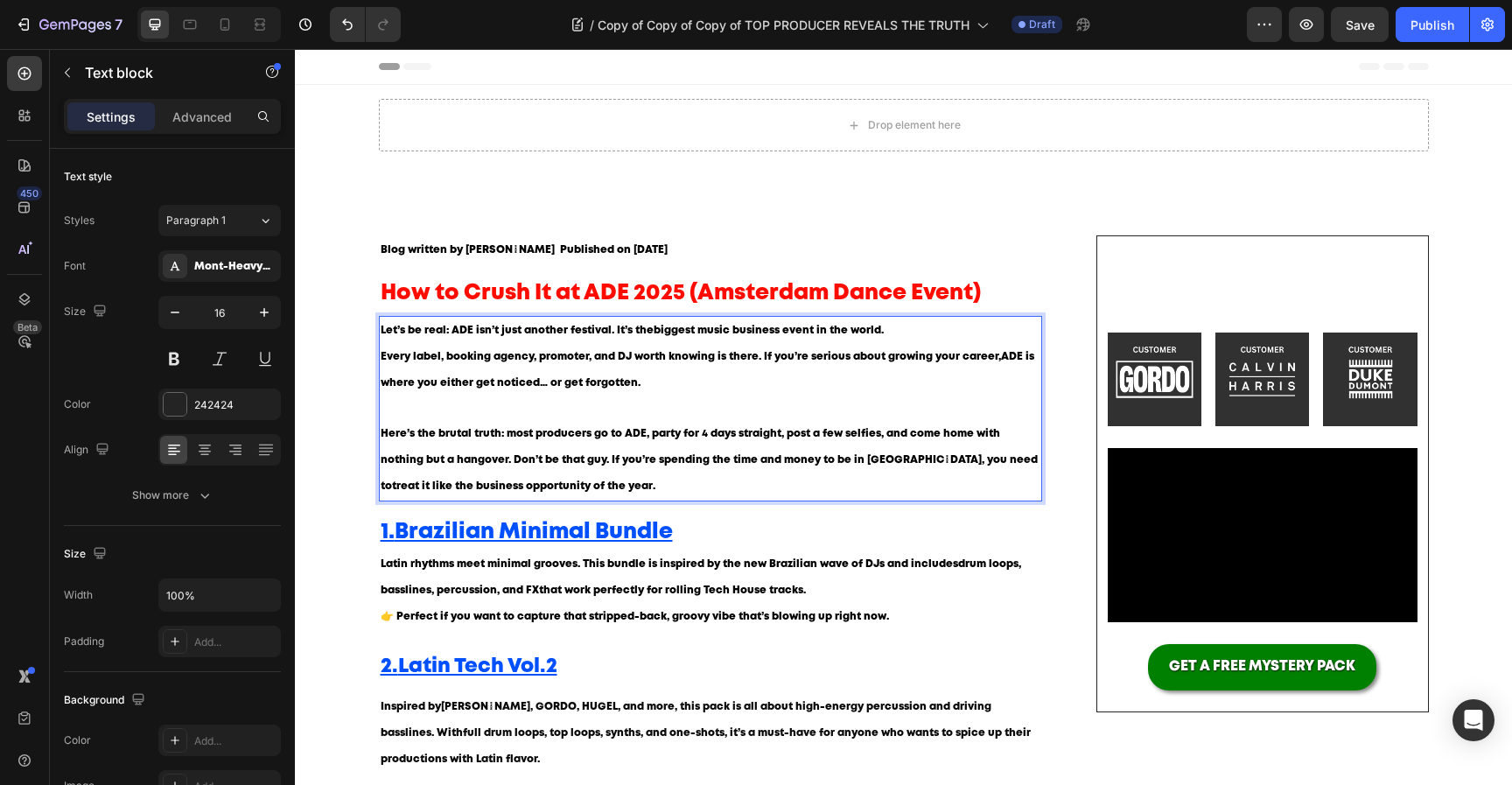
scroll to position [32, 0]
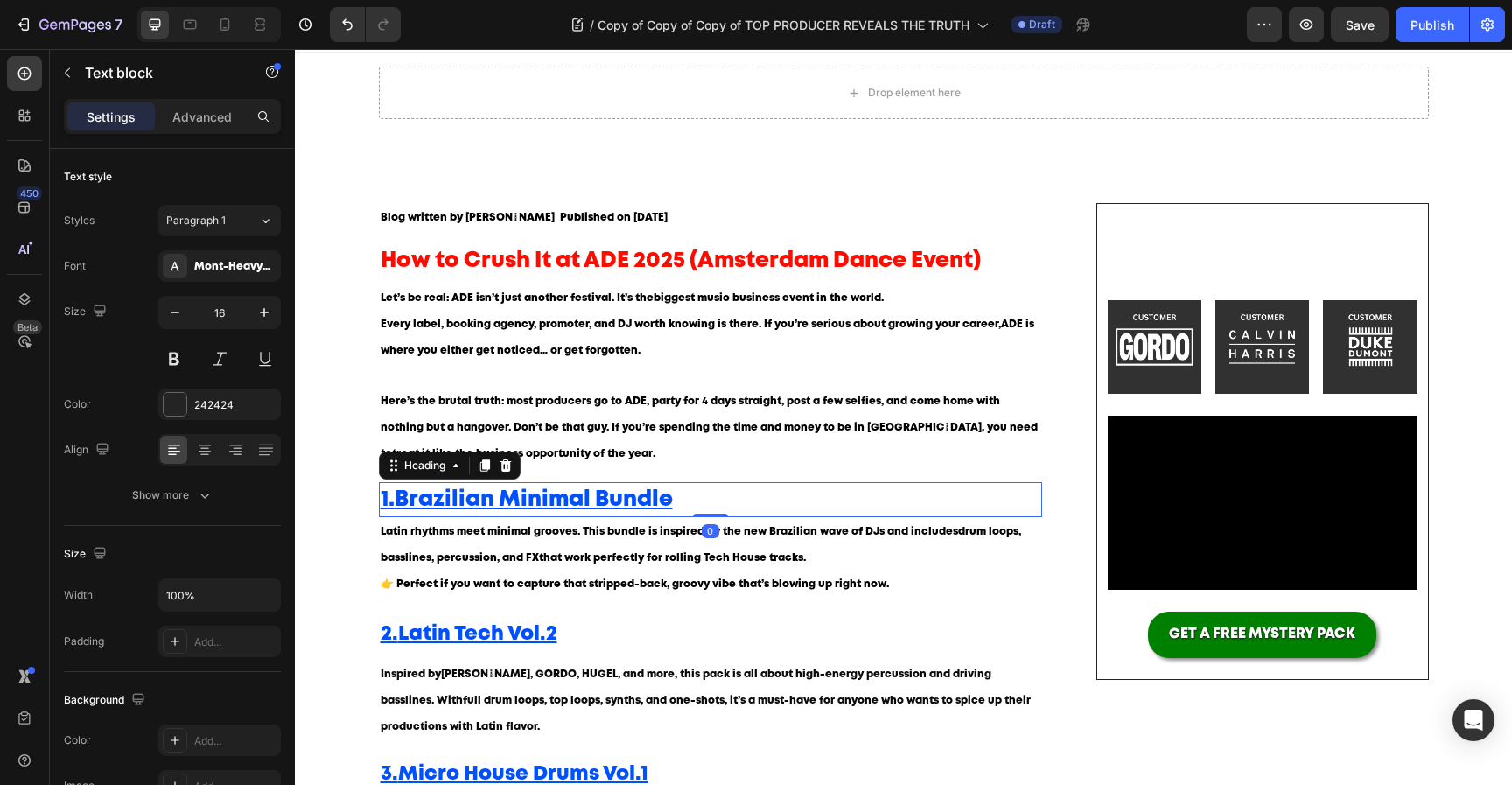
click at [731, 500] on h2 "1. Brazilian Minimal Bundle" at bounding box center [710, 499] width 664 height 35
click at [513, 463] on icon at bounding box center [505, 465] width 14 height 14
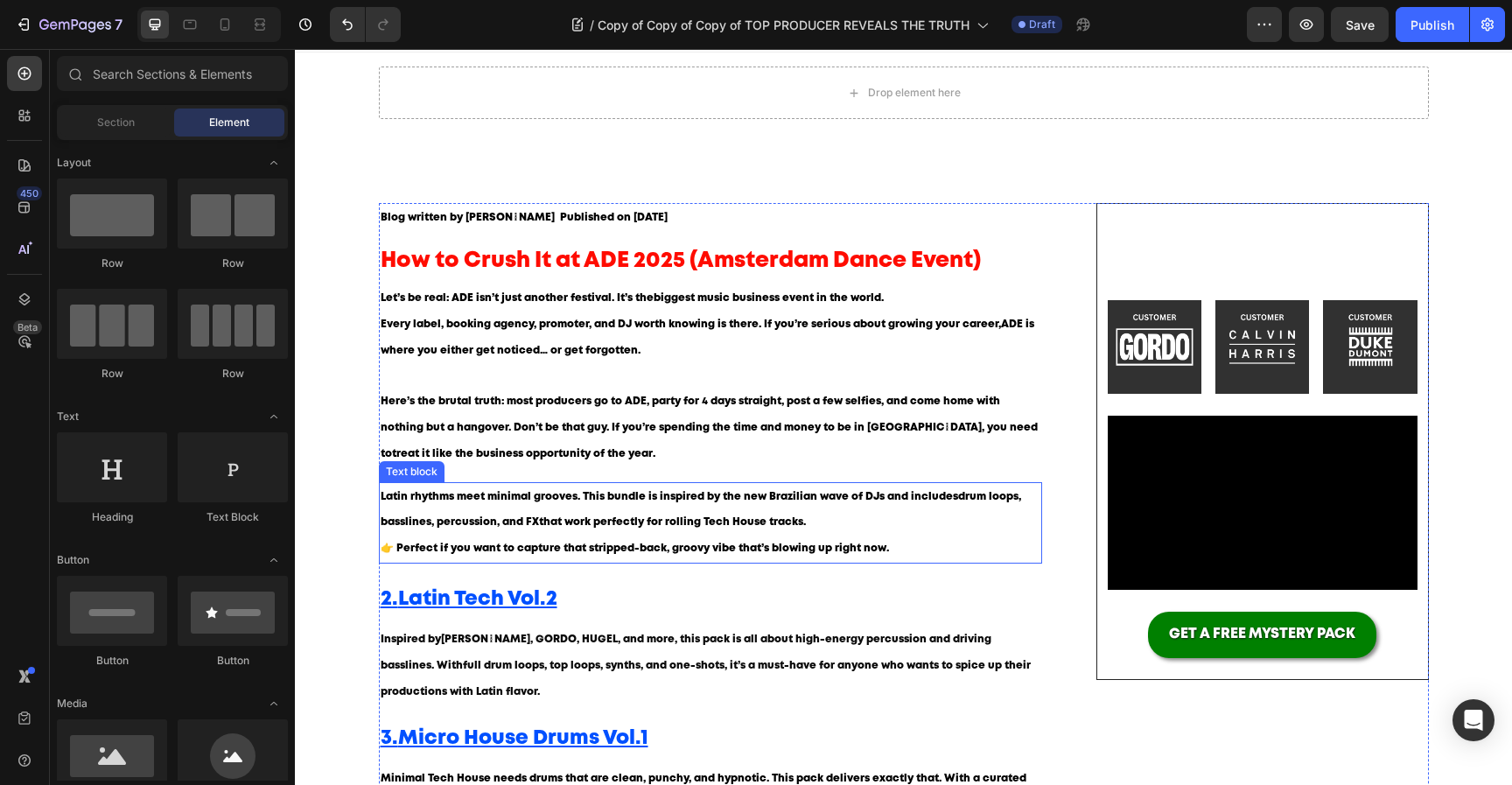
click at [507, 506] on p "Latin rhythms meet minimal grooves. This bundle is inspired by the new Brazilia…" at bounding box center [711, 510] width 661 height 52
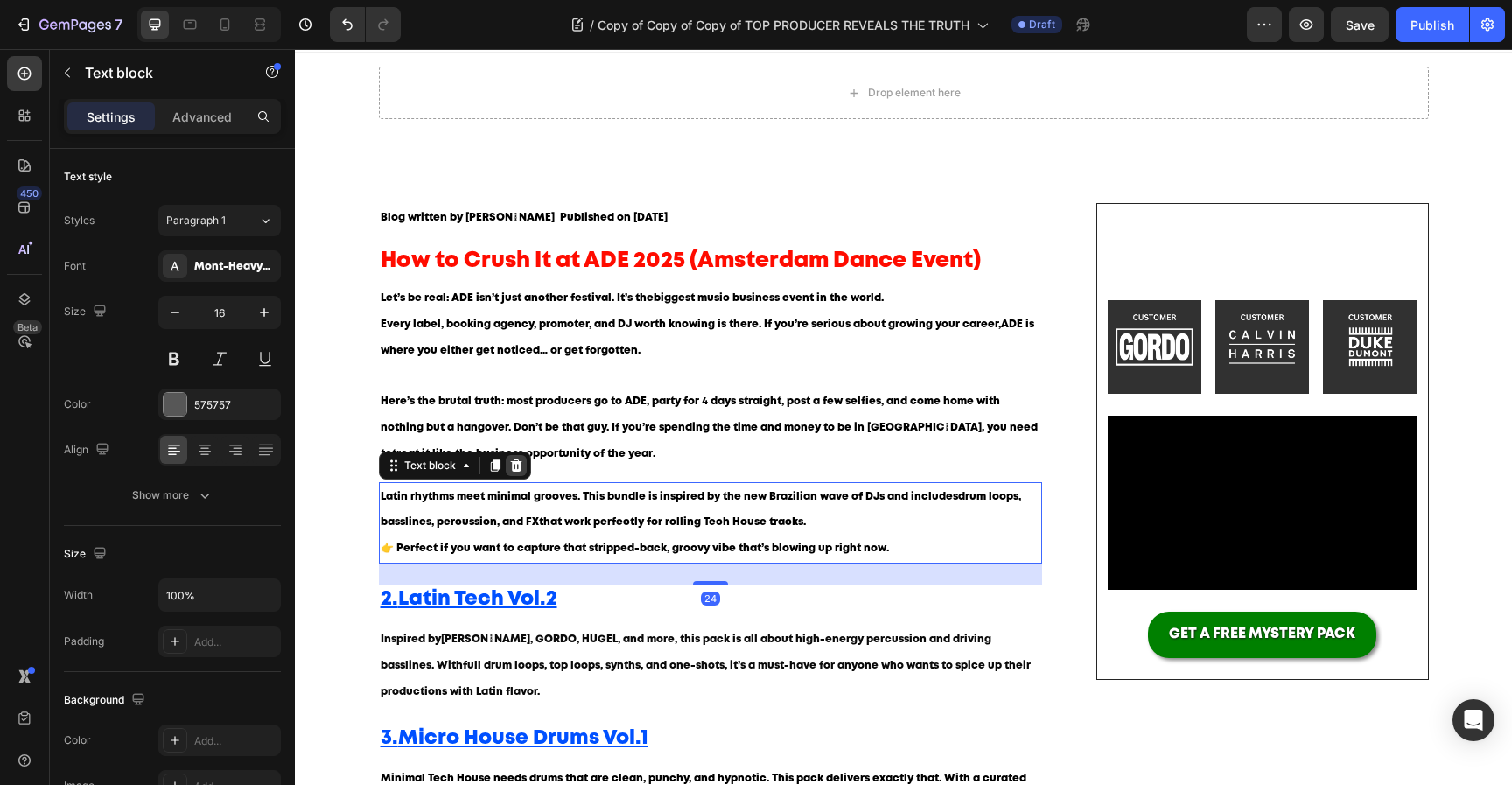
click at [515, 464] on icon at bounding box center [516, 465] width 14 height 14
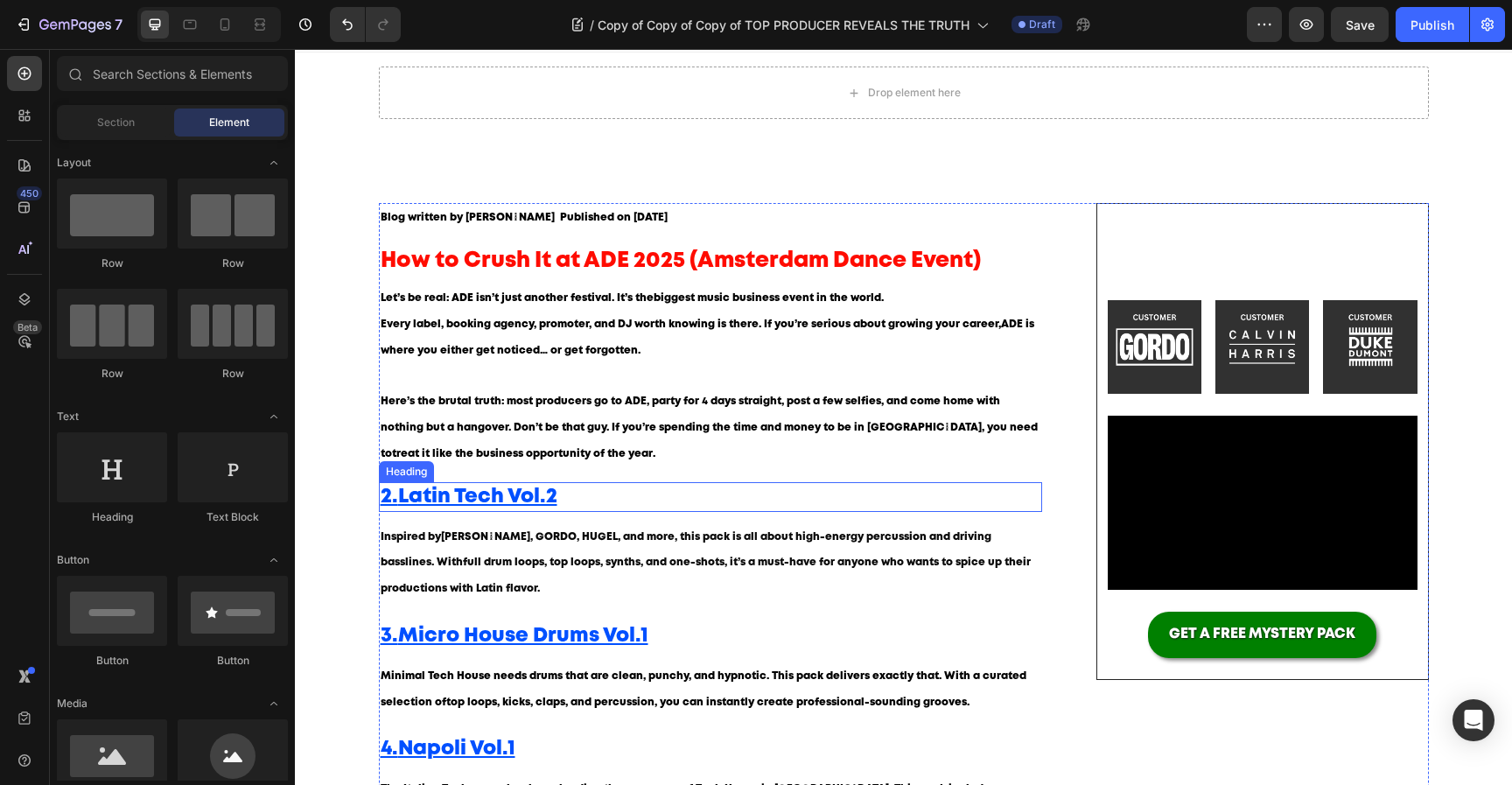
click at [608, 506] on h2 "2. Latin Tech Vol.2" at bounding box center [710, 496] width 664 height 29
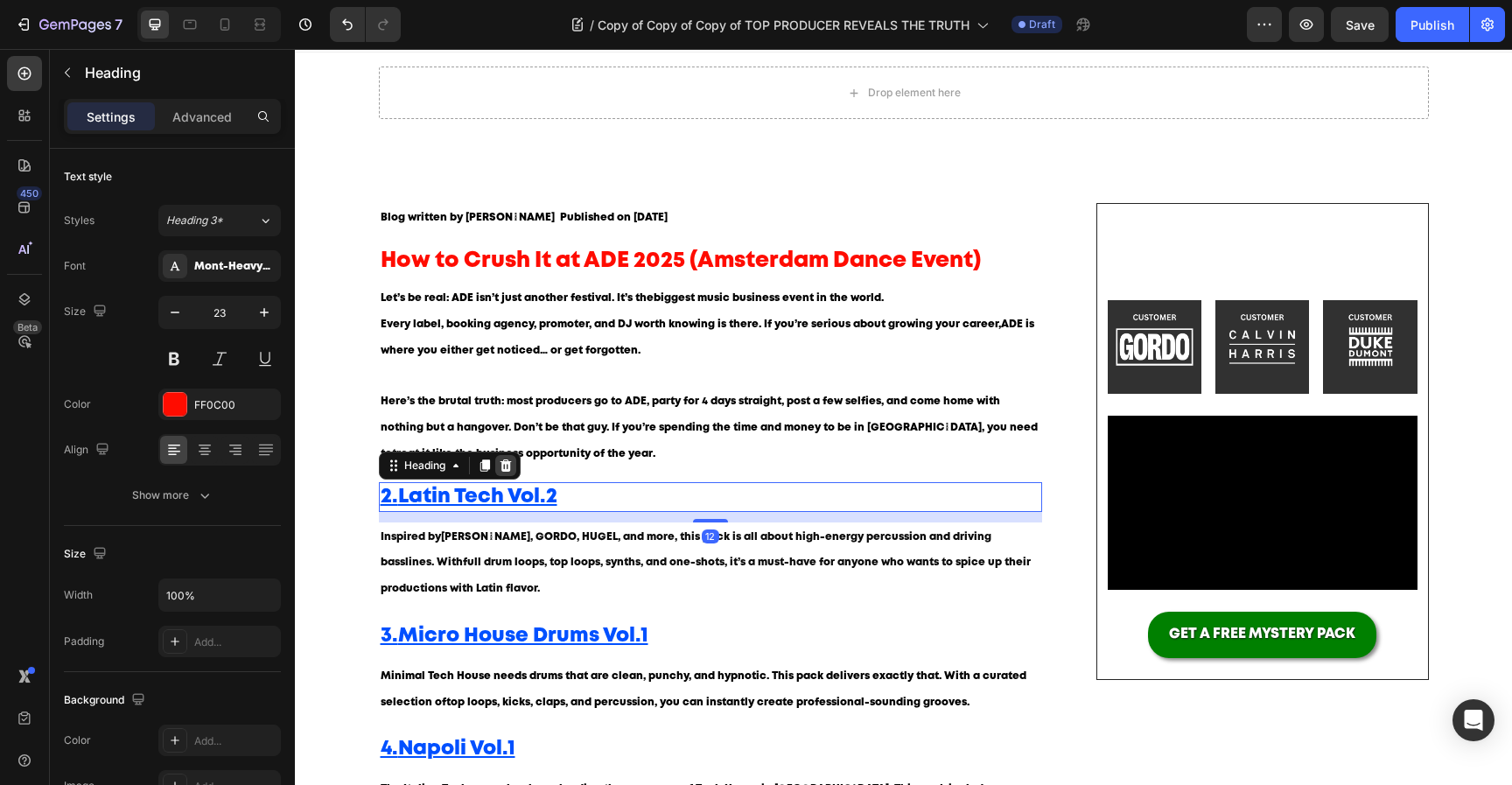
click at [513, 469] on div at bounding box center [506, 465] width 21 height 21
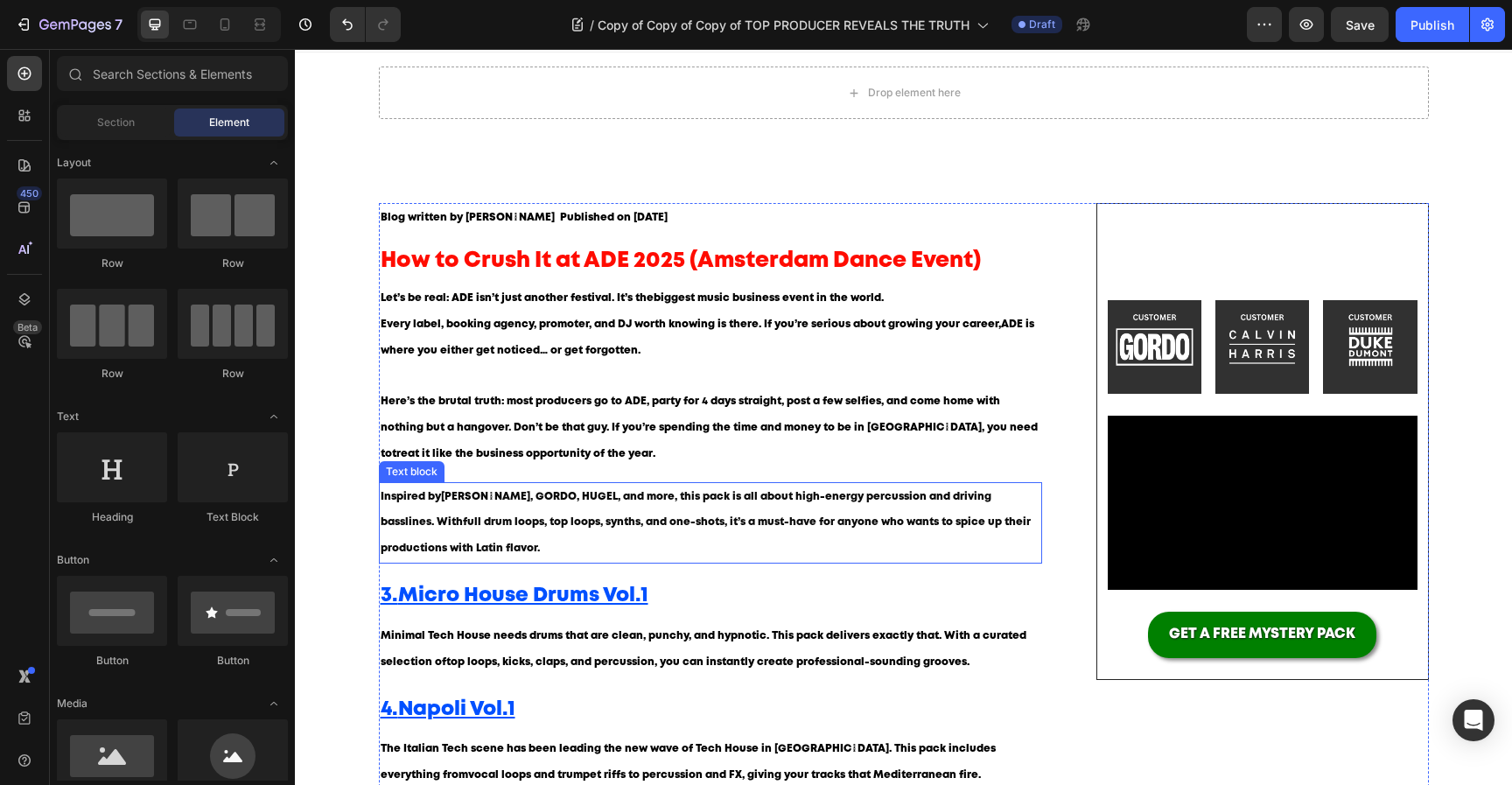
click at [513, 530] on p "Inspired by Tom Enzy, GORDO, HUGEL , and more, this pack is all about high-ener…" at bounding box center [711, 523] width 661 height 78
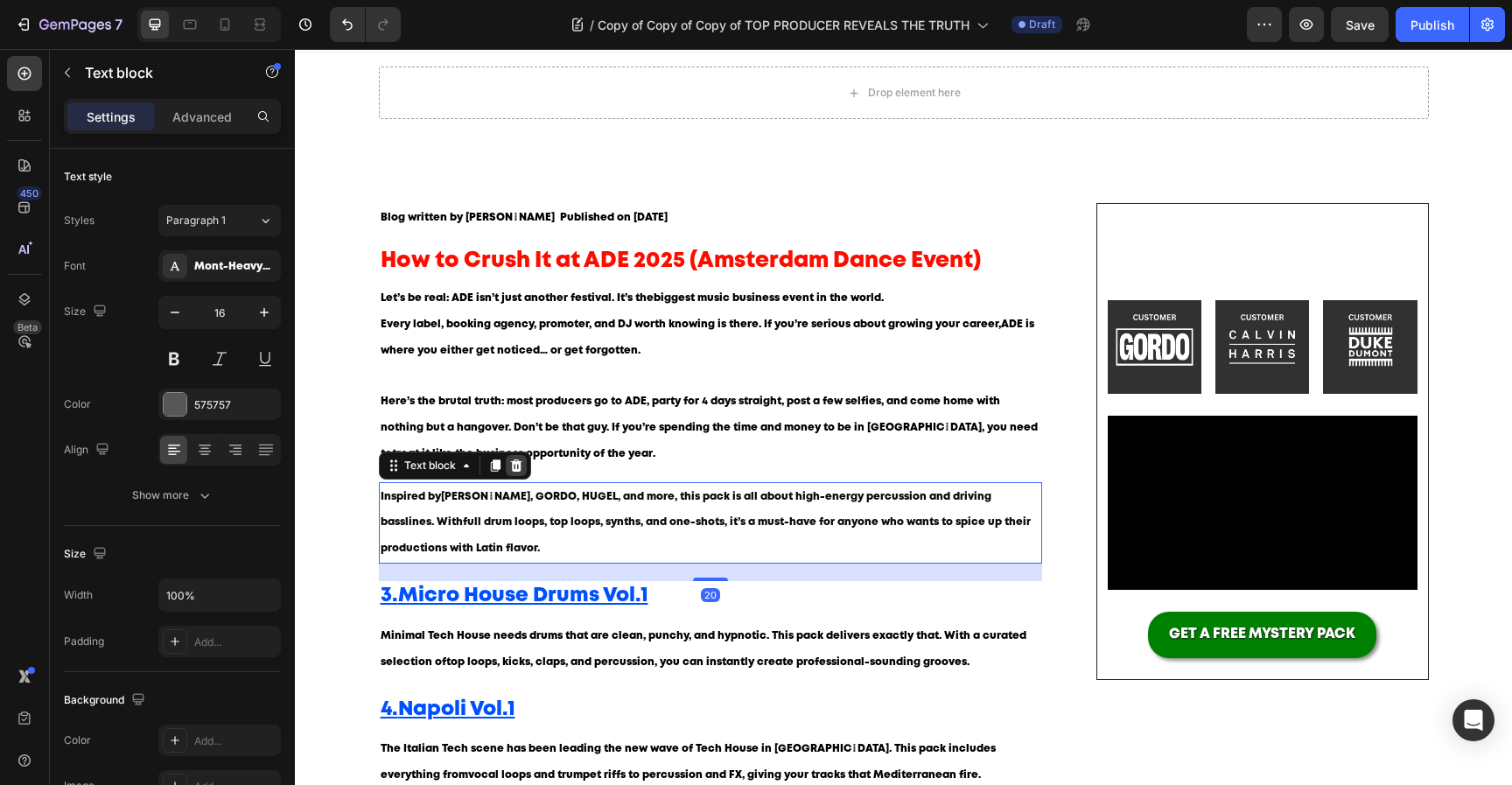
click at [517, 468] on icon at bounding box center [516, 465] width 11 height 12
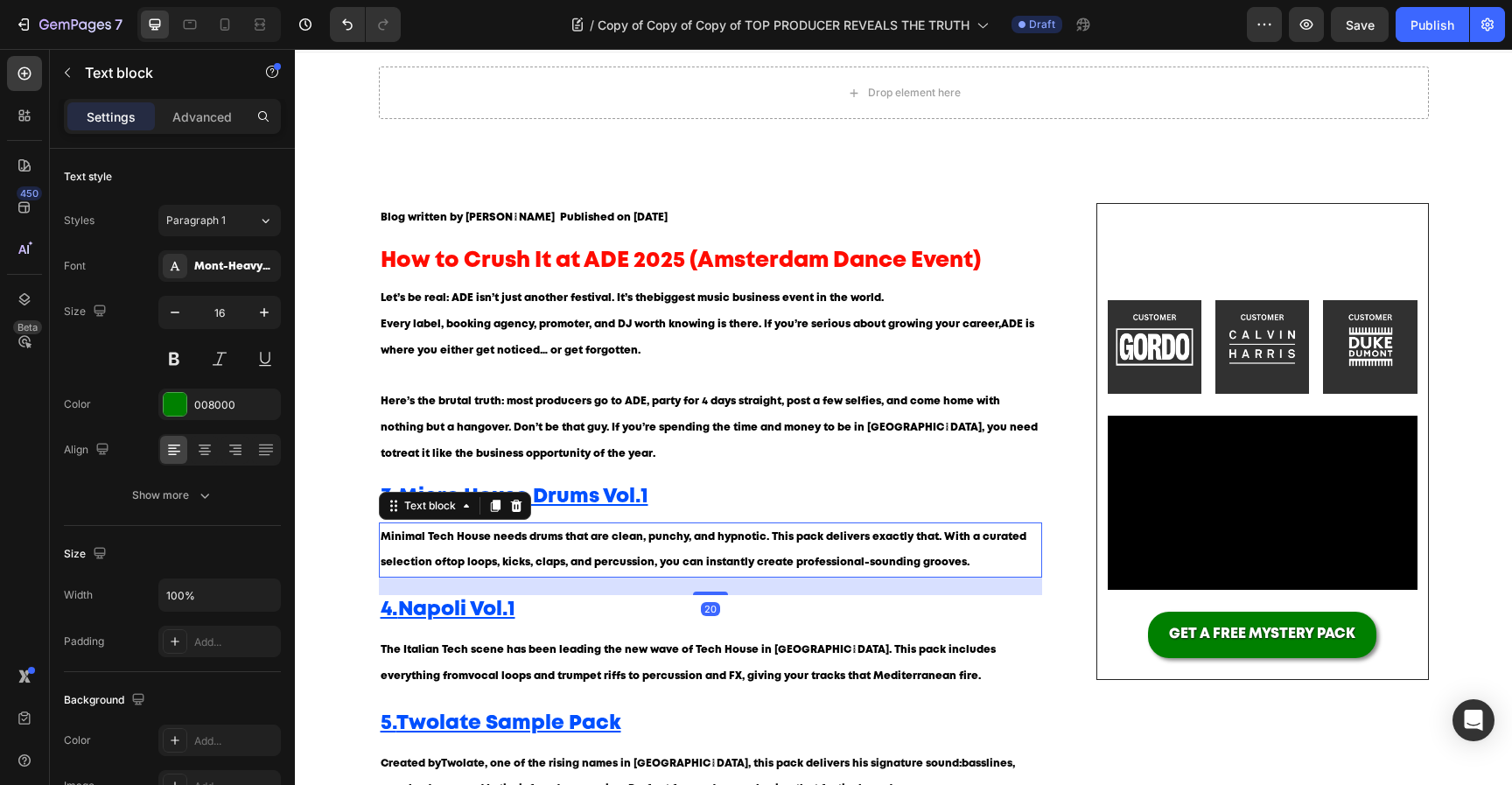
click at [517, 547] on p "Minimal Tech House needs drums that are clean, punchy, and hypnotic. This pack …" at bounding box center [711, 550] width 661 height 52
click at [511, 507] on icon at bounding box center [516, 505] width 14 height 14
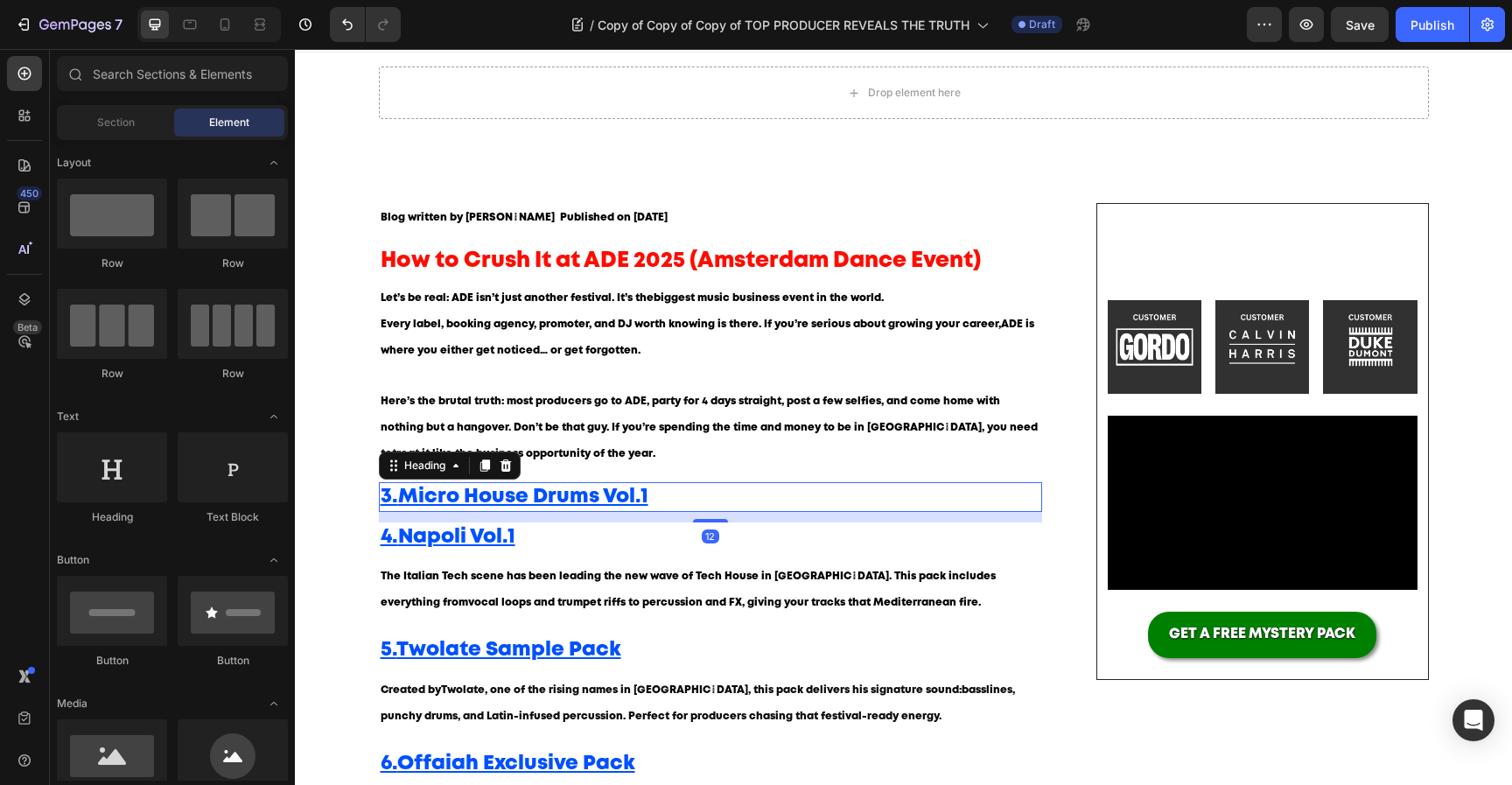
click at [512, 504] on u "Micro House Drums Vol.1" at bounding box center [523, 495] width 251 height 18
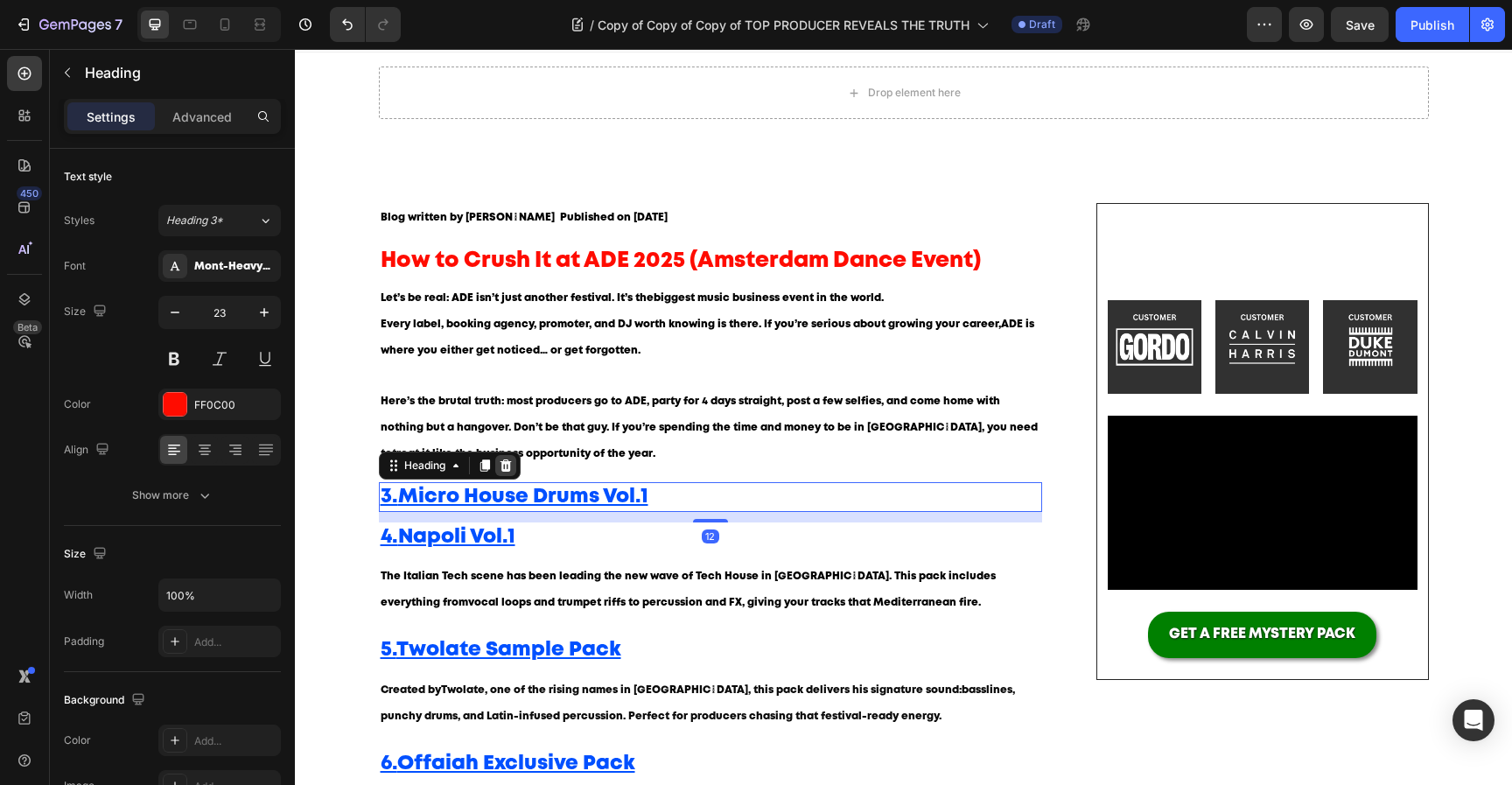
click at [515, 465] on div at bounding box center [506, 465] width 21 height 21
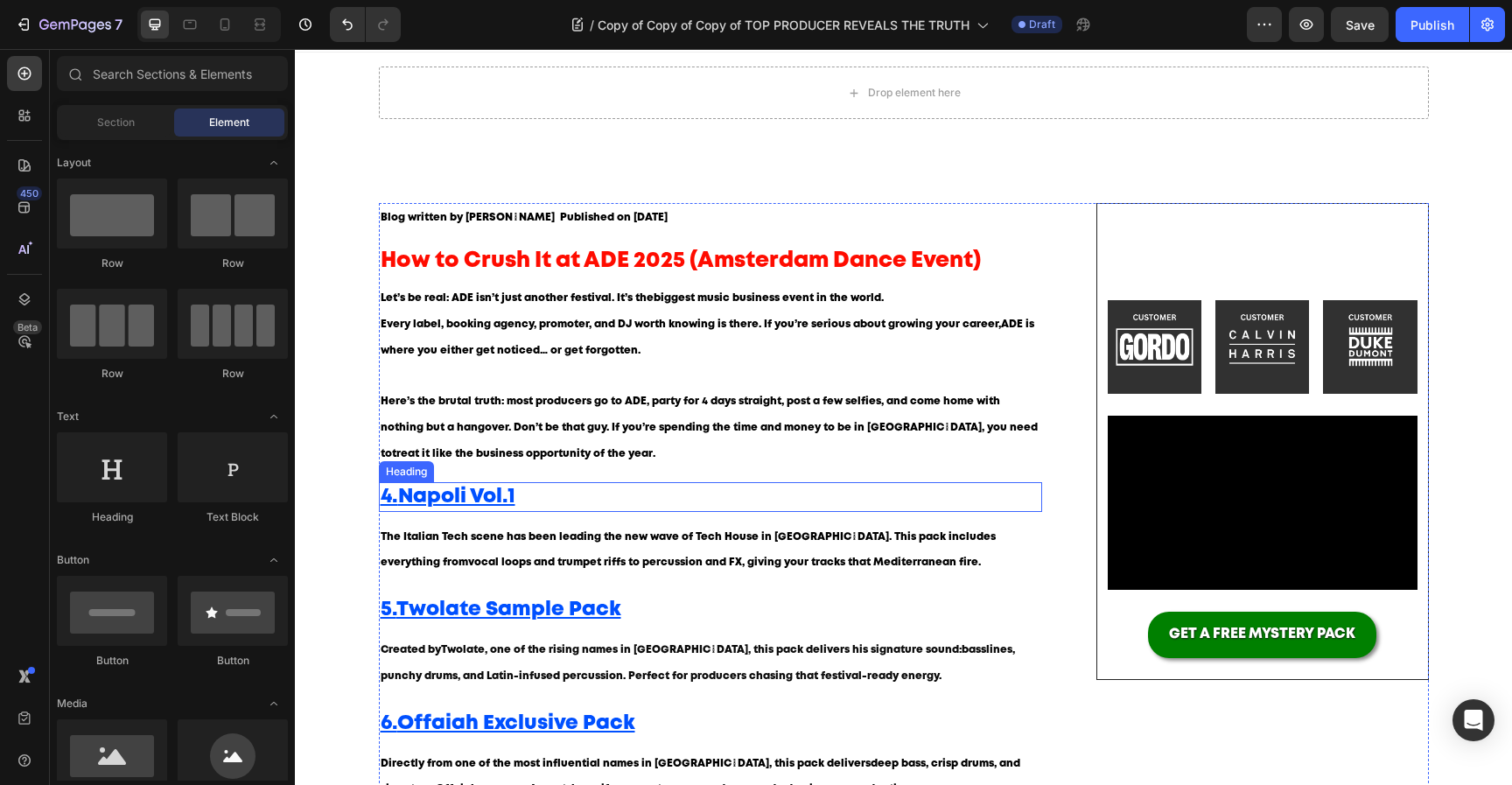
click at [515, 496] on u "Napoli Vol.1" at bounding box center [456, 495] width 117 height 18
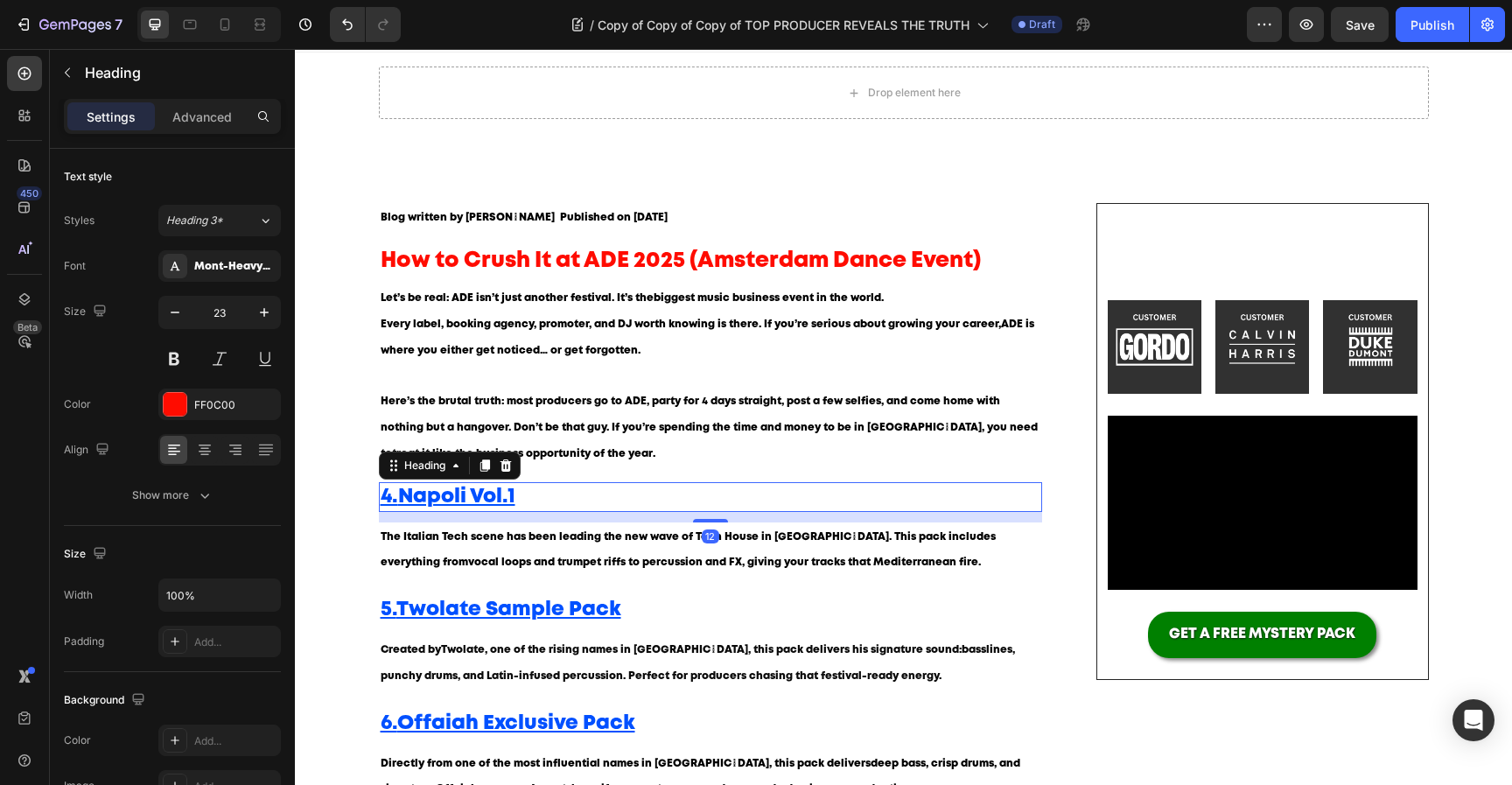
click at [516, 466] on div at bounding box center [506, 465] width 21 height 21
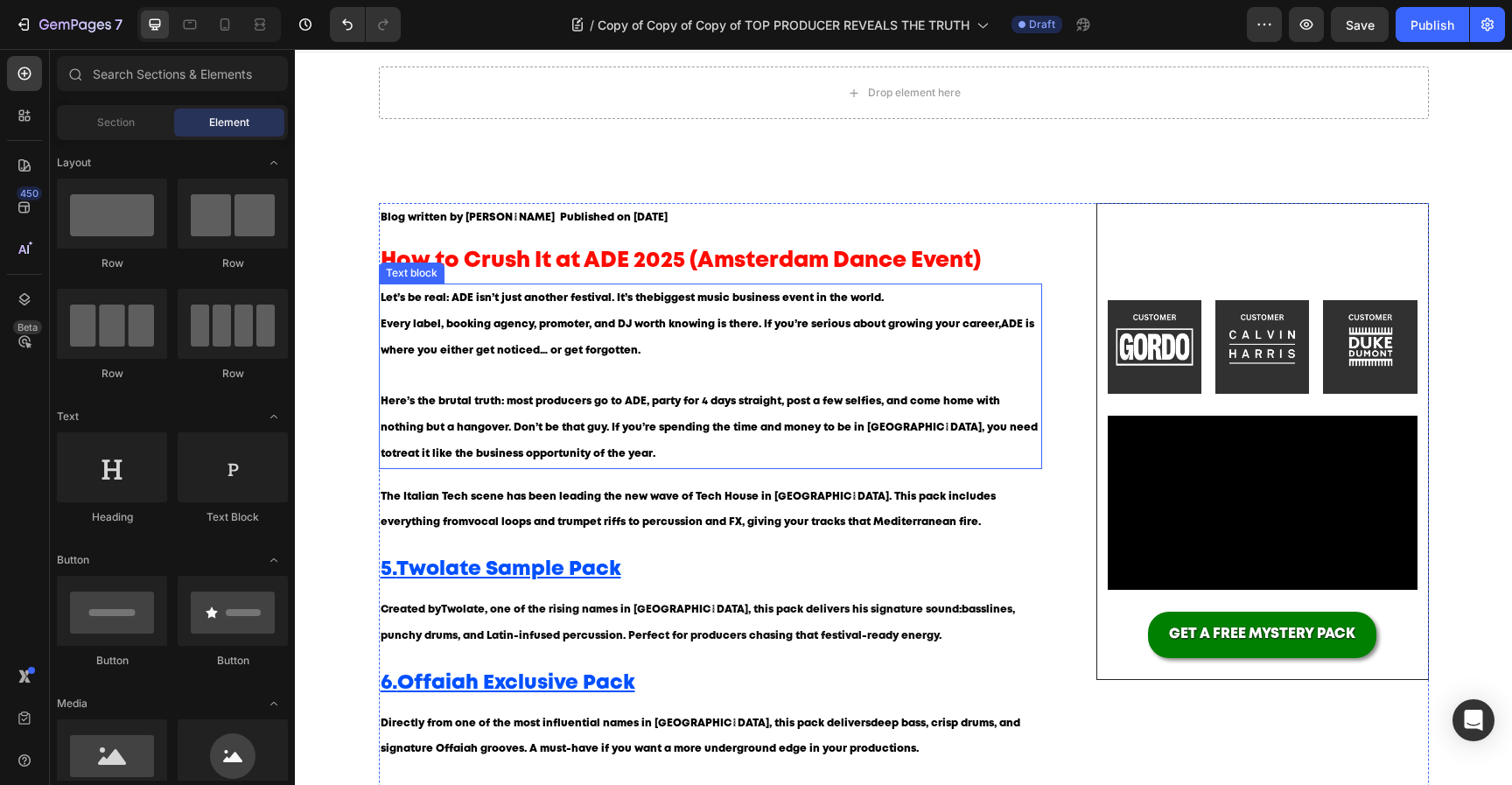
click at [511, 518] on strong "vocal loops and trumpet riffs to percussion and FX" at bounding box center [605, 522] width 274 height 9
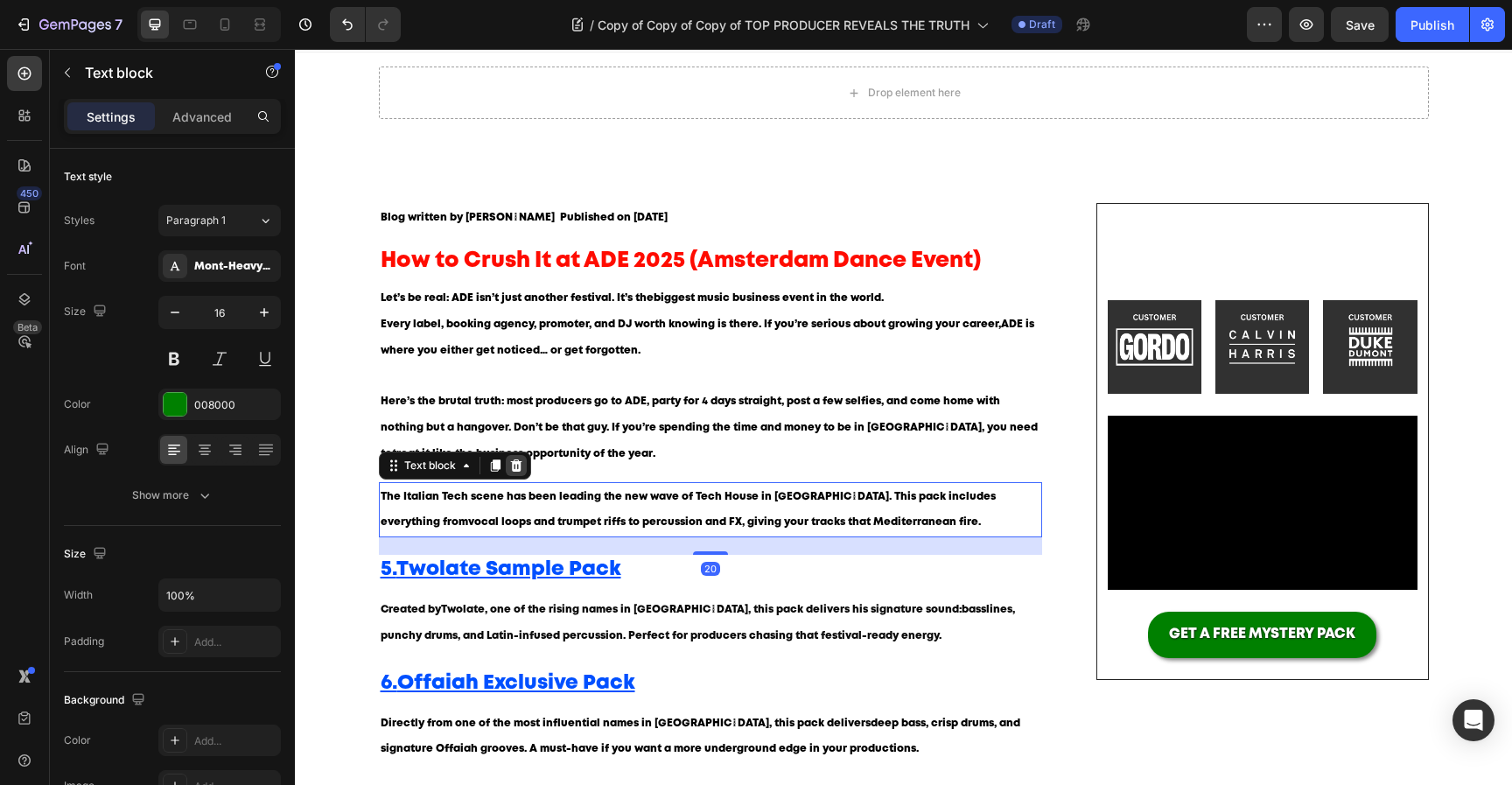
click at [526, 470] on div at bounding box center [517, 465] width 21 height 21
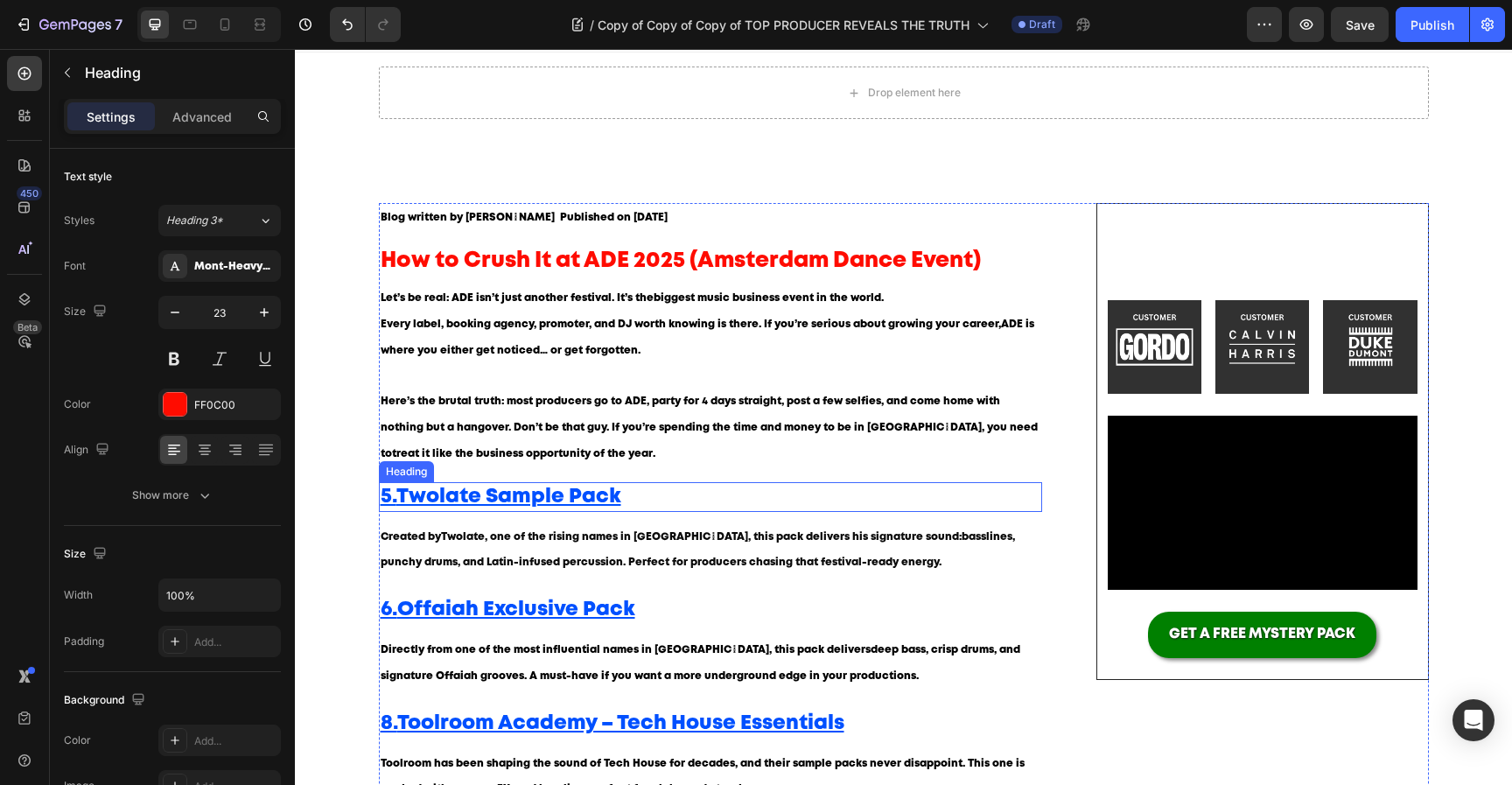
click at [512, 506] on h2 "5. Twolate Sample Pack" at bounding box center [710, 496] width 664 height 29
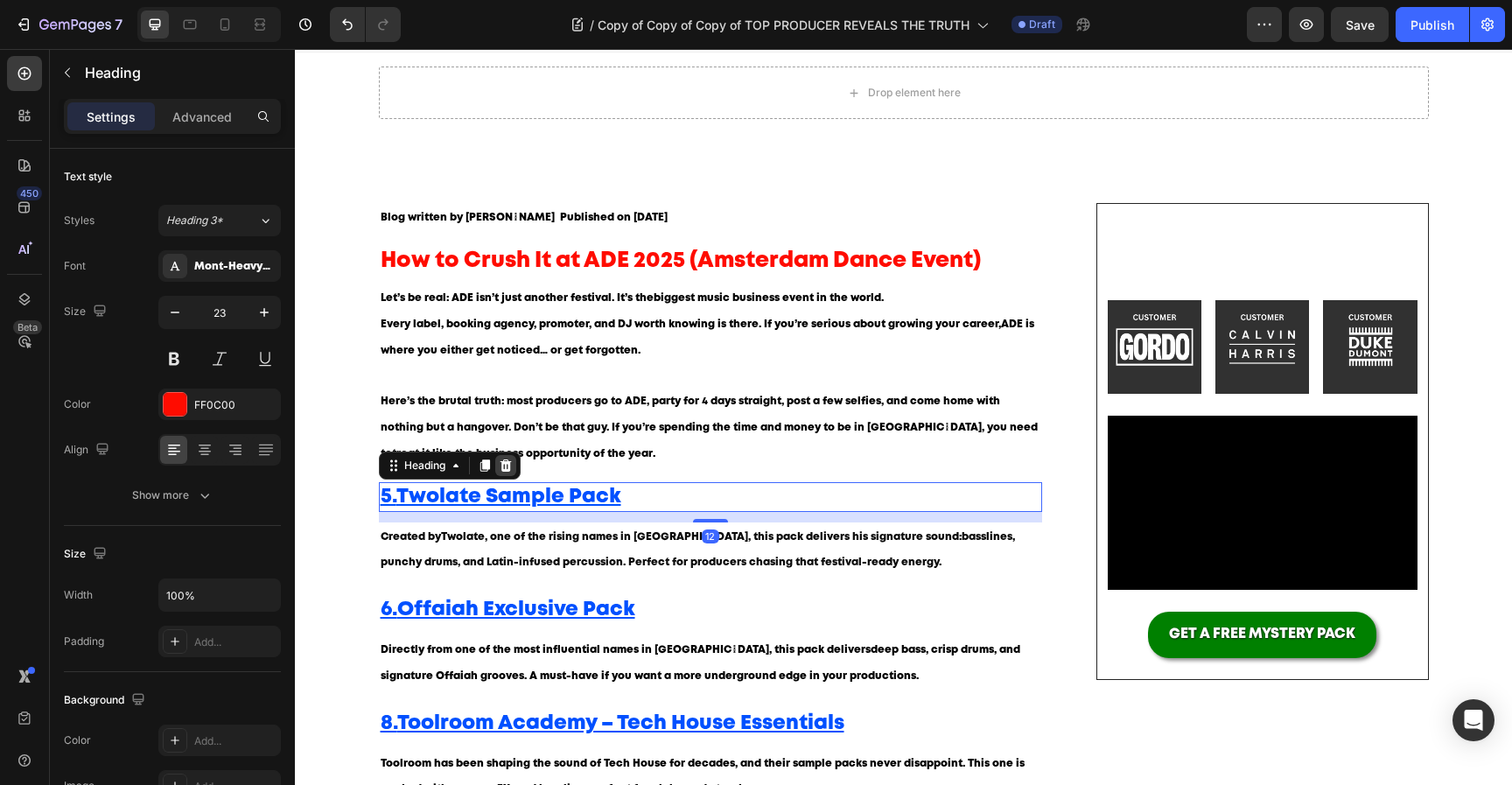
click at [510, 472] on icon at bounding box center [505, 465] width 14 height 14
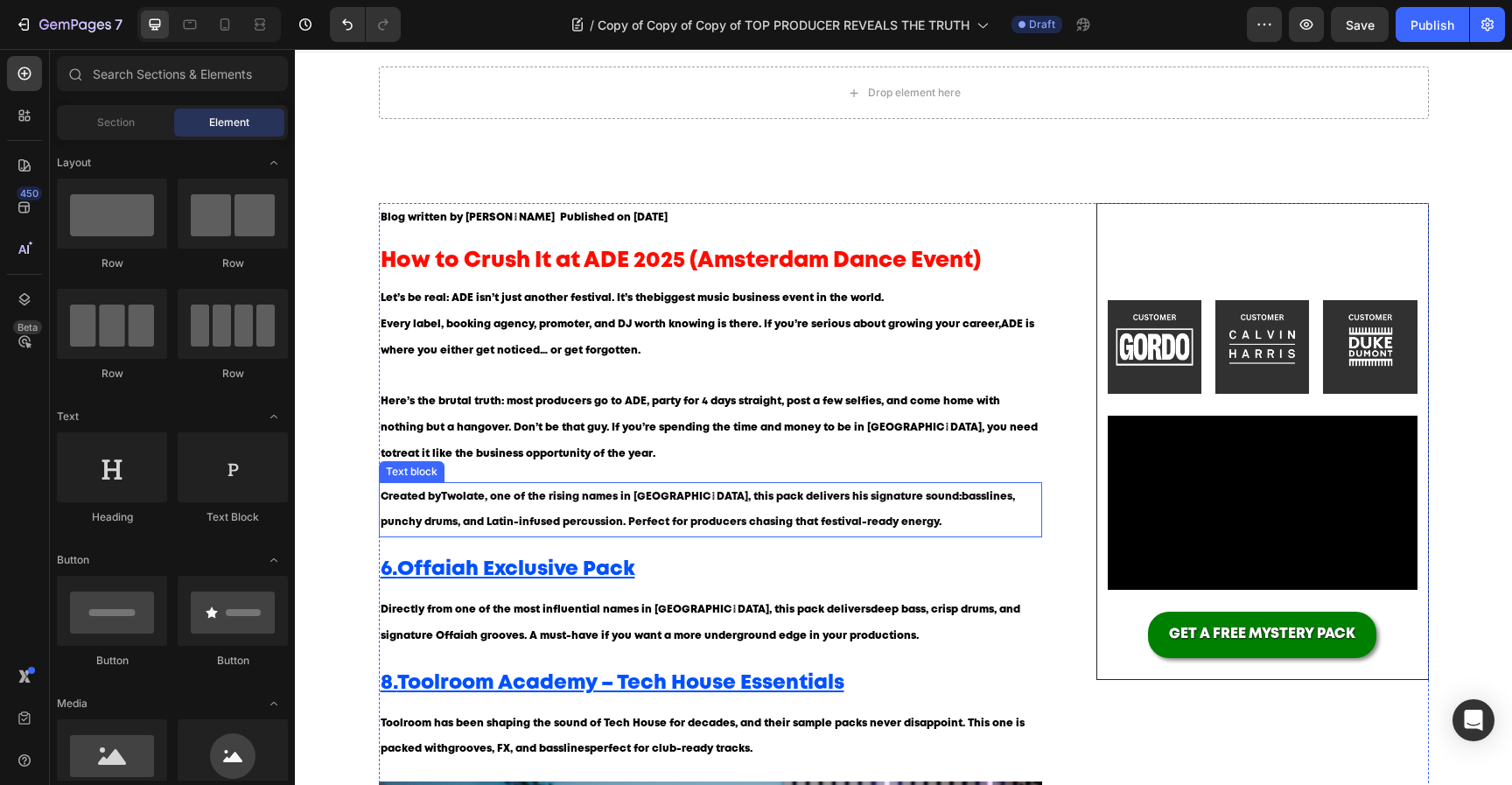
click at [501, 517] on p "Created by Twolate , one of the rising names in Latin Tech House, this pack del…" at bounding box center [711, 510] width 661 height 52
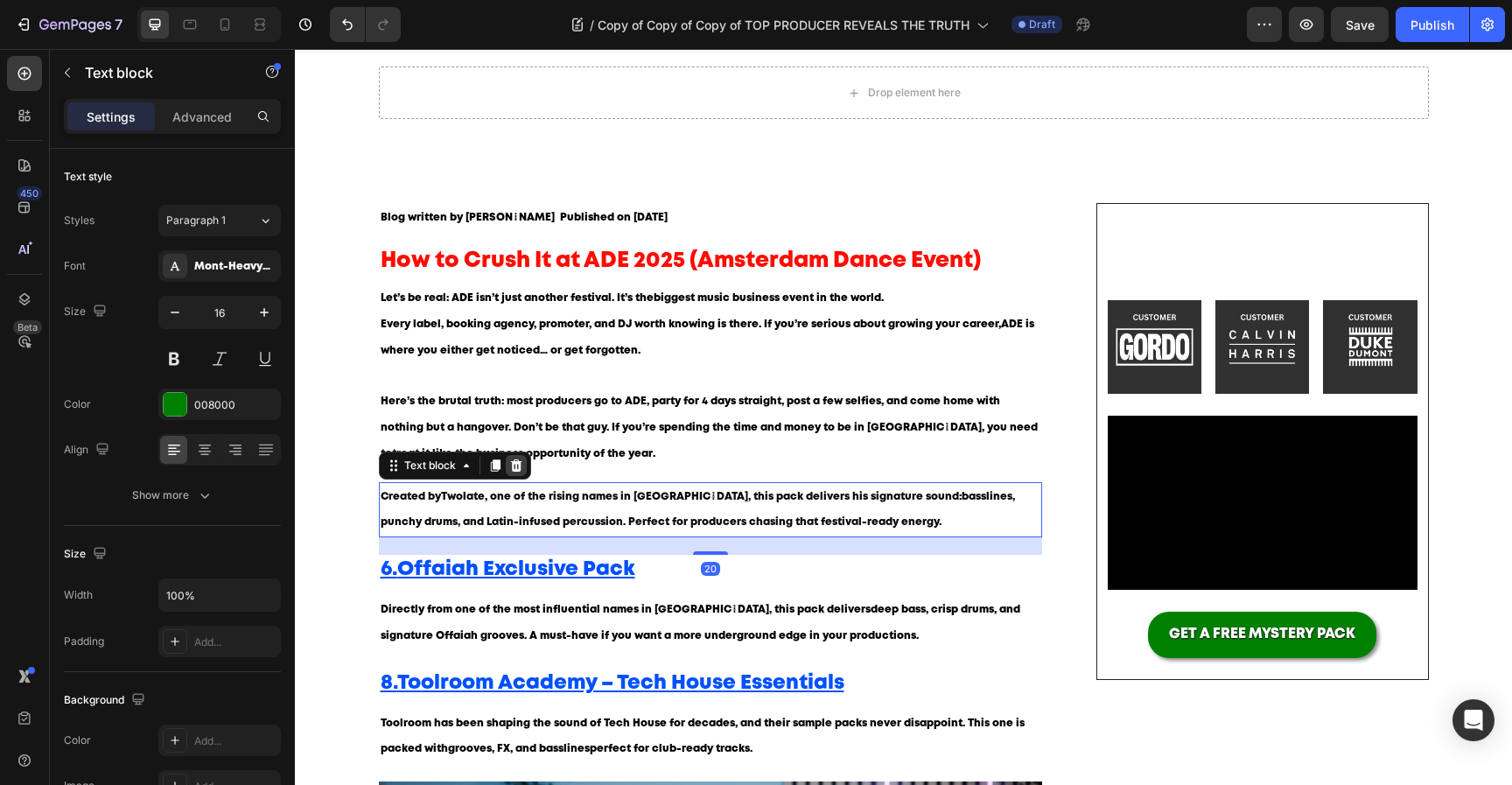
click at [512, 468] on icon at bounding box center [516, 465] width 14 height 14
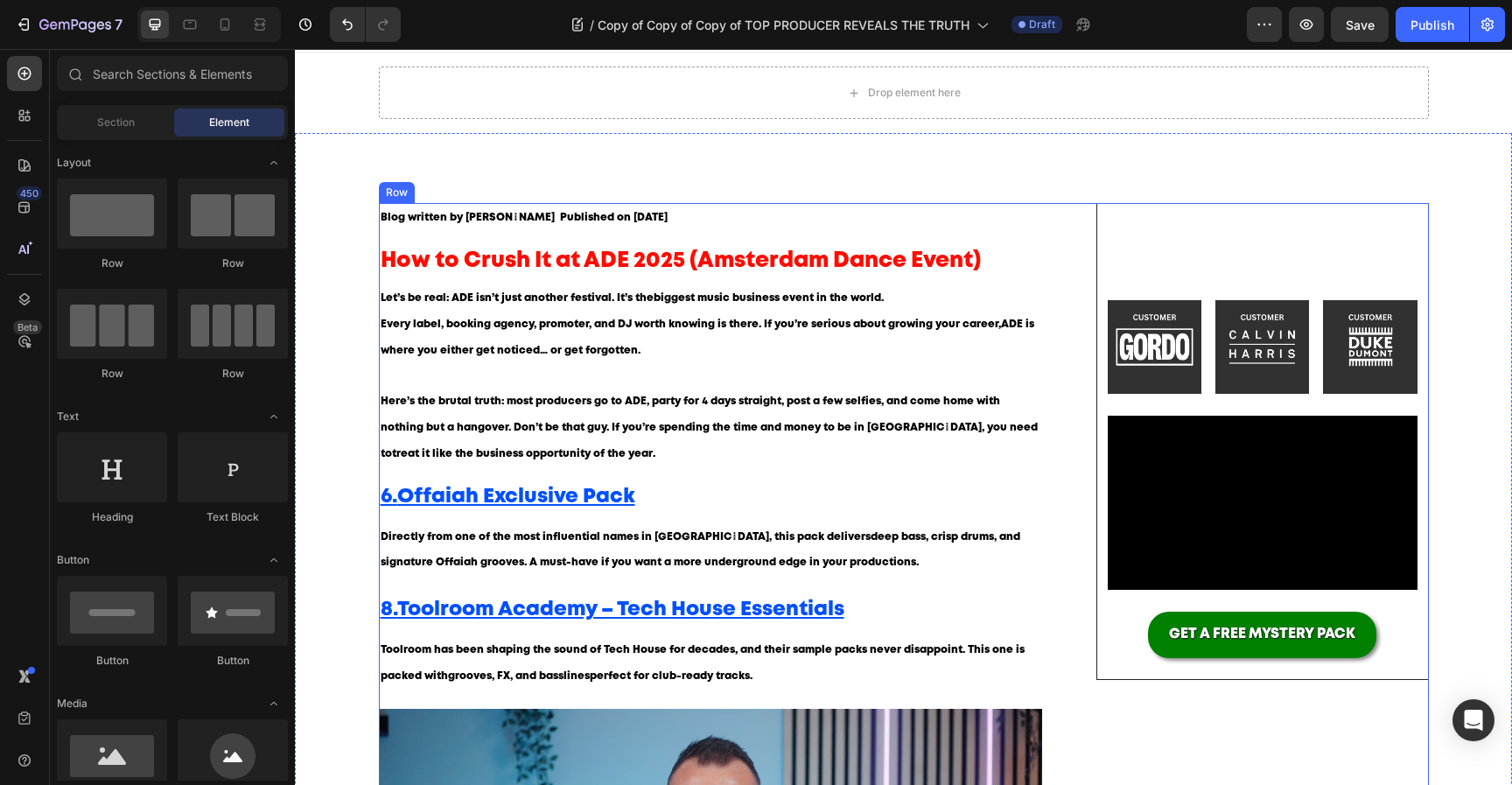
click at [517, 514] on div "Blog written by Mark Ashford Text block Published on August 25, 2025 Text block…" at bounding box center [710, 740] width 664 height 1075
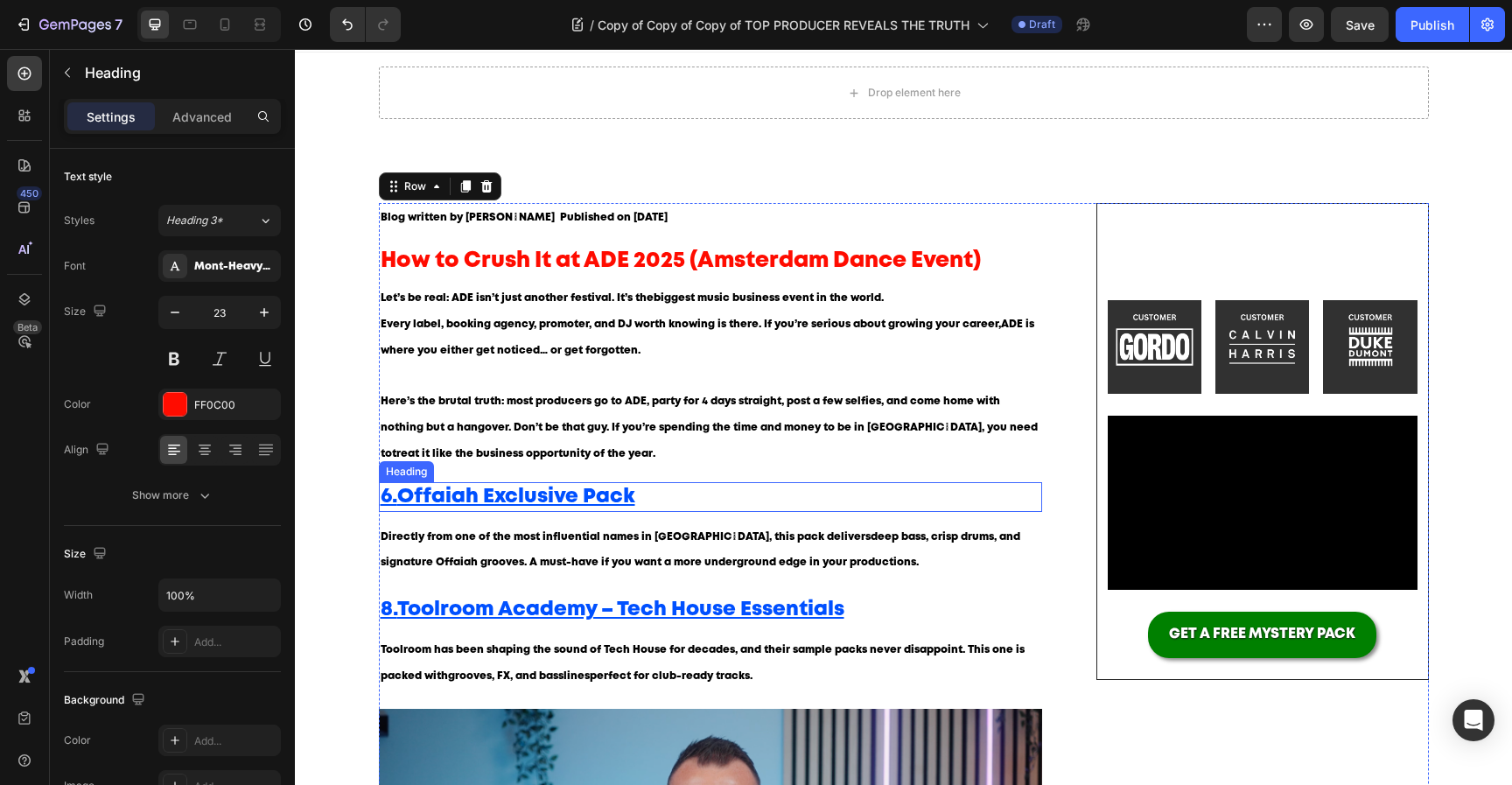
click at [531, 485] on h2 "6. Offaiah Exclusive Pack" at bounding box center [710, 496] width 664 height 29
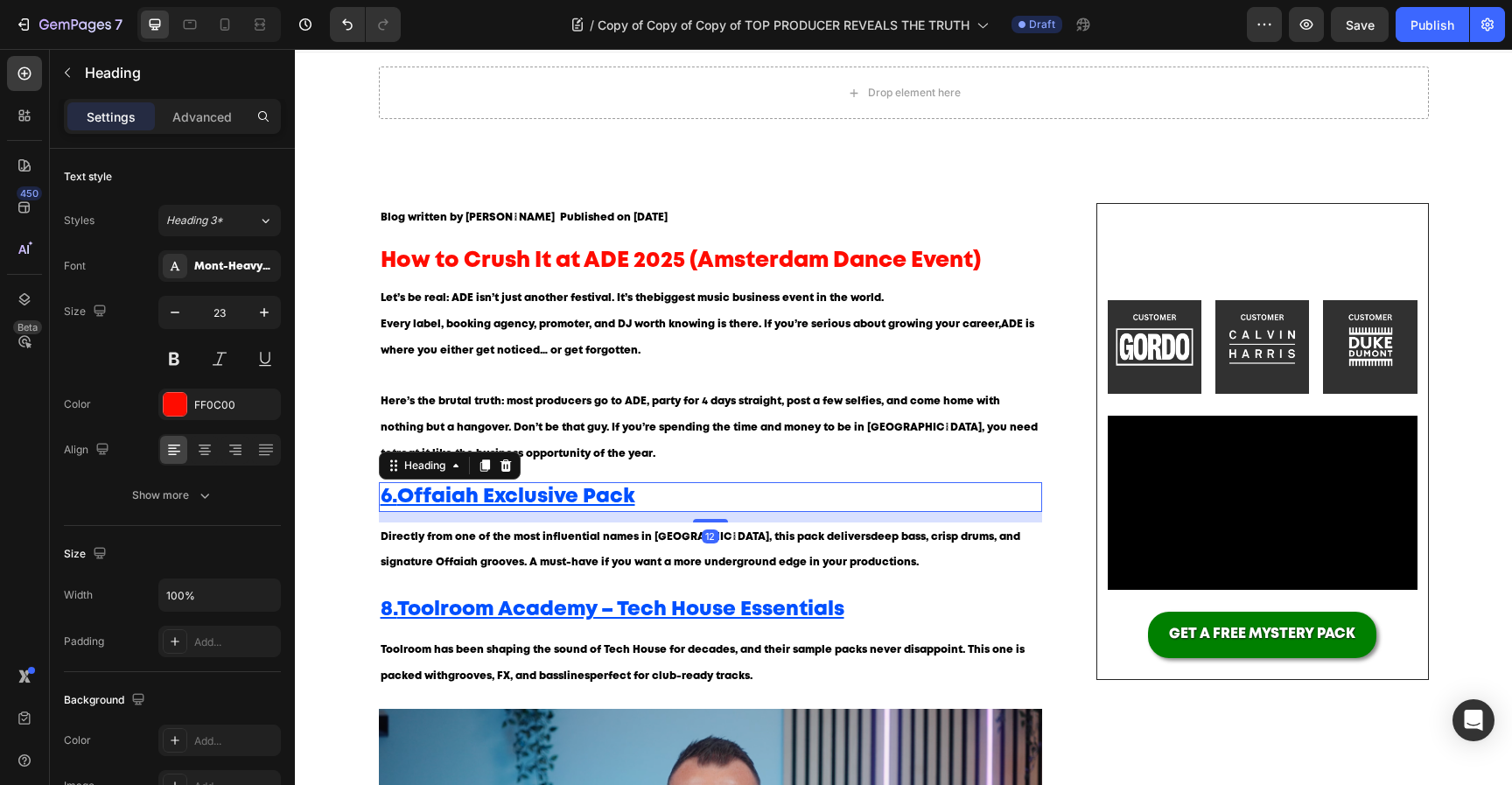
click at [518, 466] on div "Heading" at bounding box center [449, 465] width 142 height 28
click at [512, 469] on icon at bounding box center [505, 465] width 14 height 14
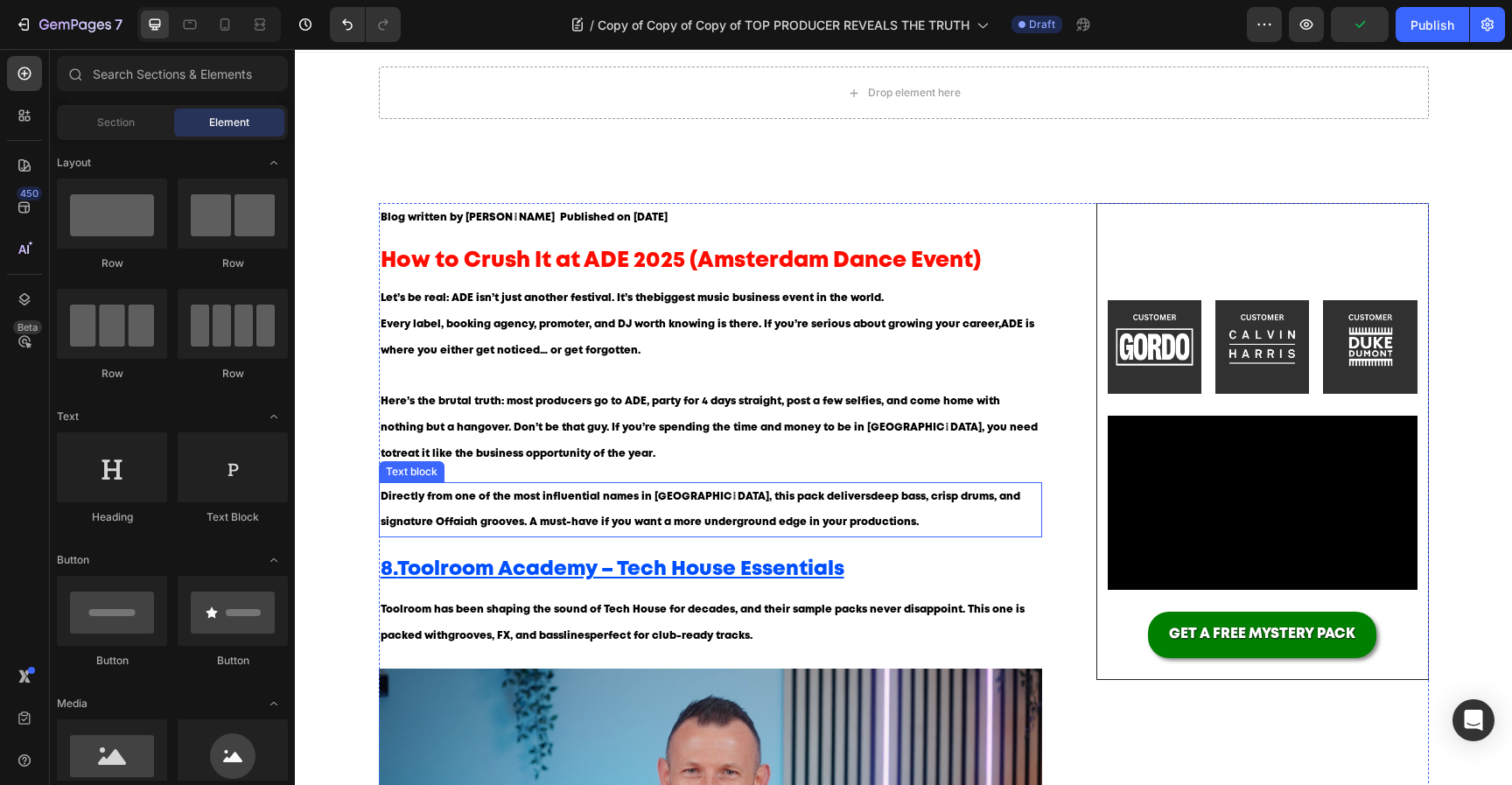
click at [511, 493] on span "Directly from one of the most influential names in Tech House, this pack delive…" at bounding box center [701, 510] width 640 height 36
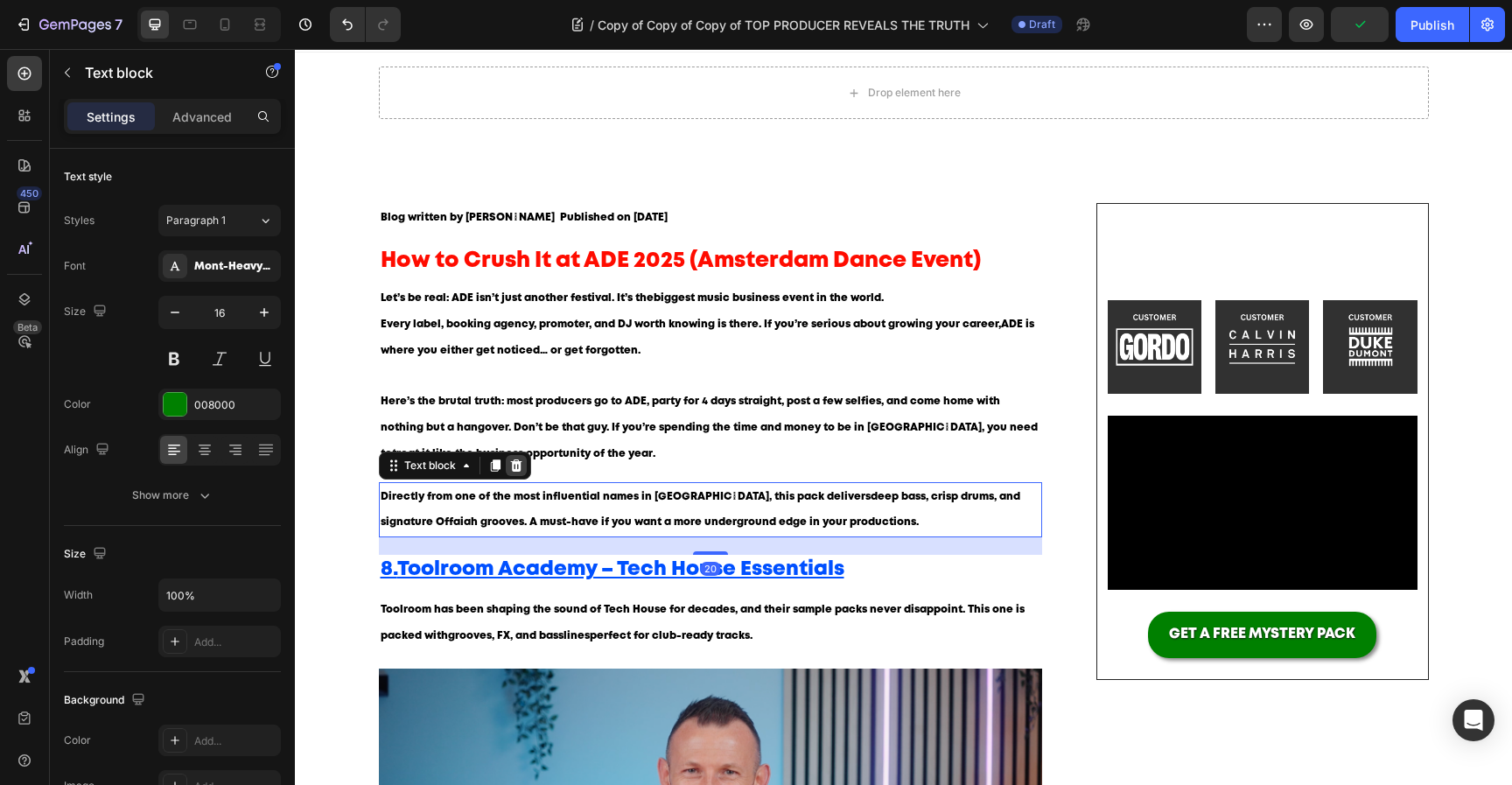
click at [509, 468] on icon at bounding box center [516, 465] width 14 height 14
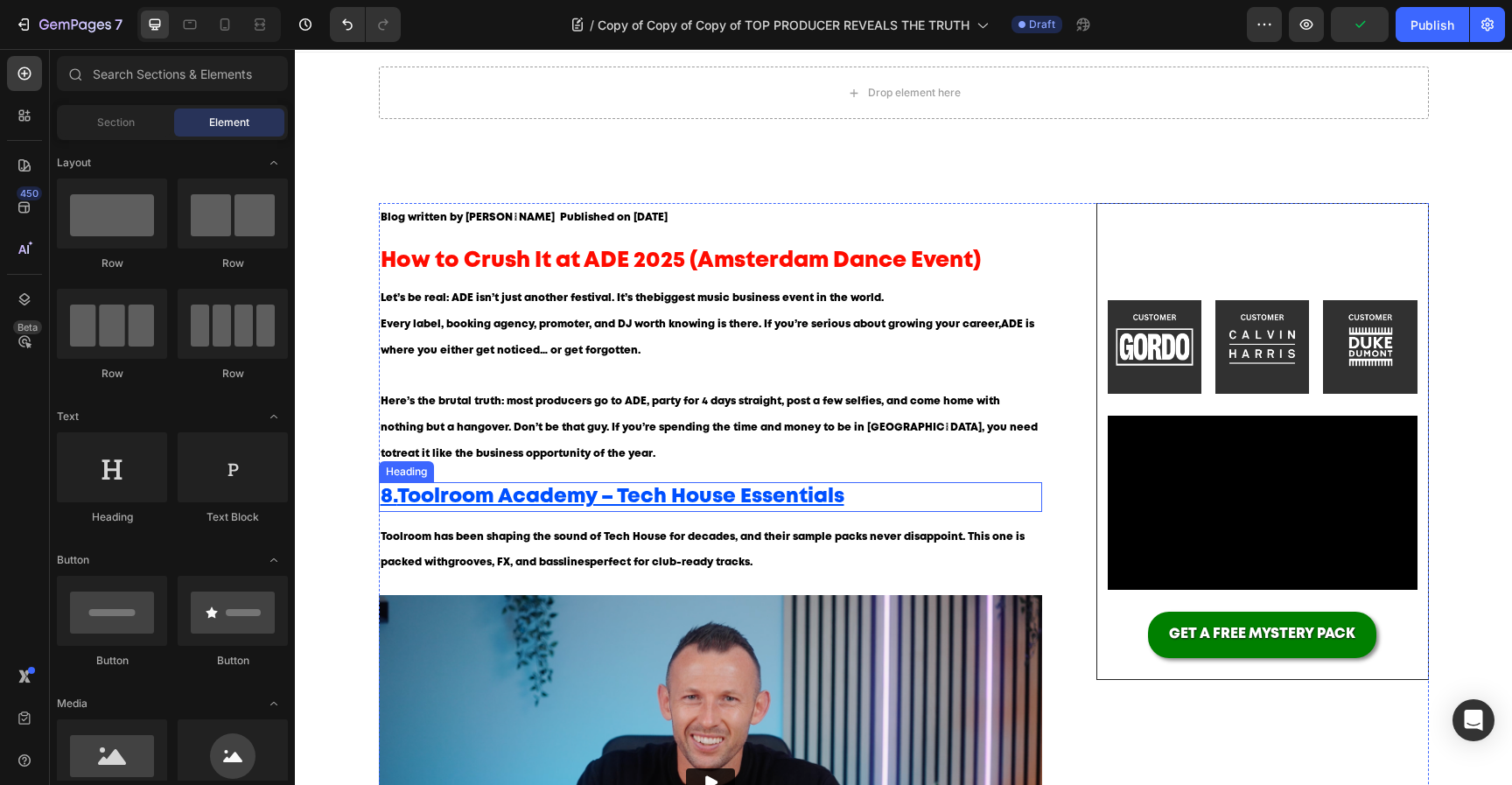
click at [509, 506] on h2 "8. Toolroom Academy – Tech House Essentials" at bounding box center [710, 496] width 664 height 29
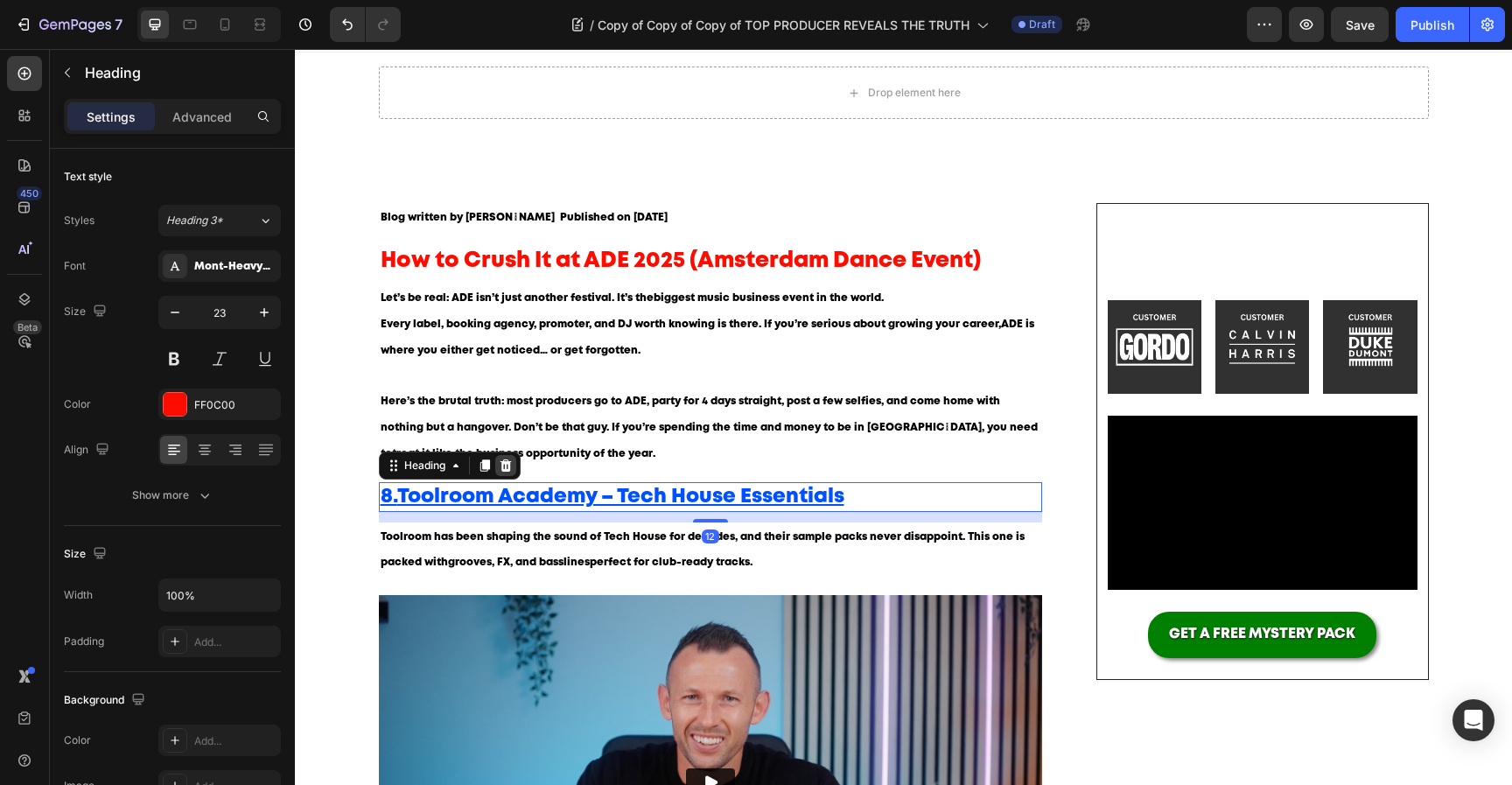
click at [514, 460] on div at bounding box center [506, 465] width 21 height 21
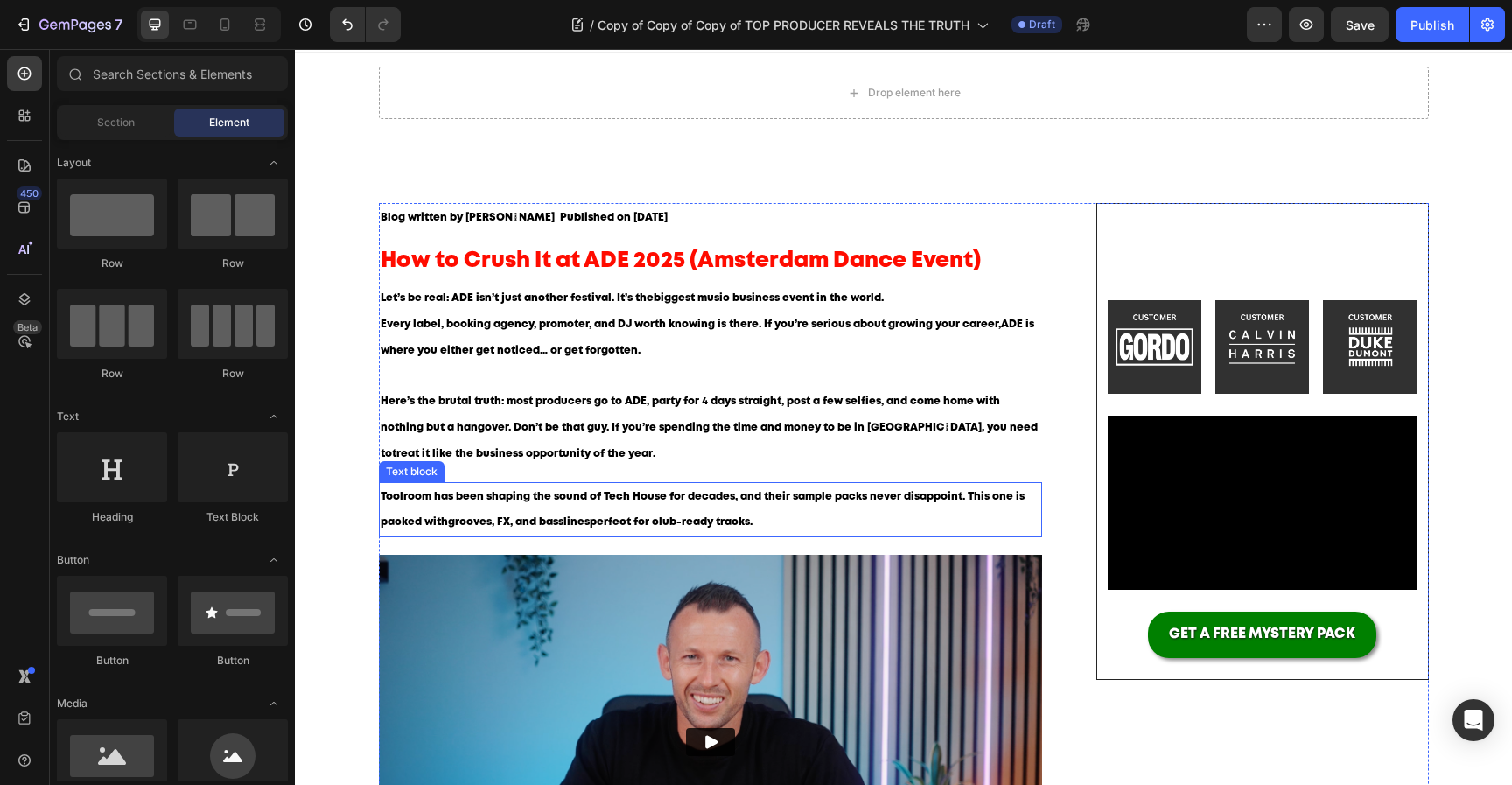
click at [511, 508] on p "Toolroom has been shaping the sound of Tech House for decades, and their sample…" at bounding box center [711, 510] width 661 height 52
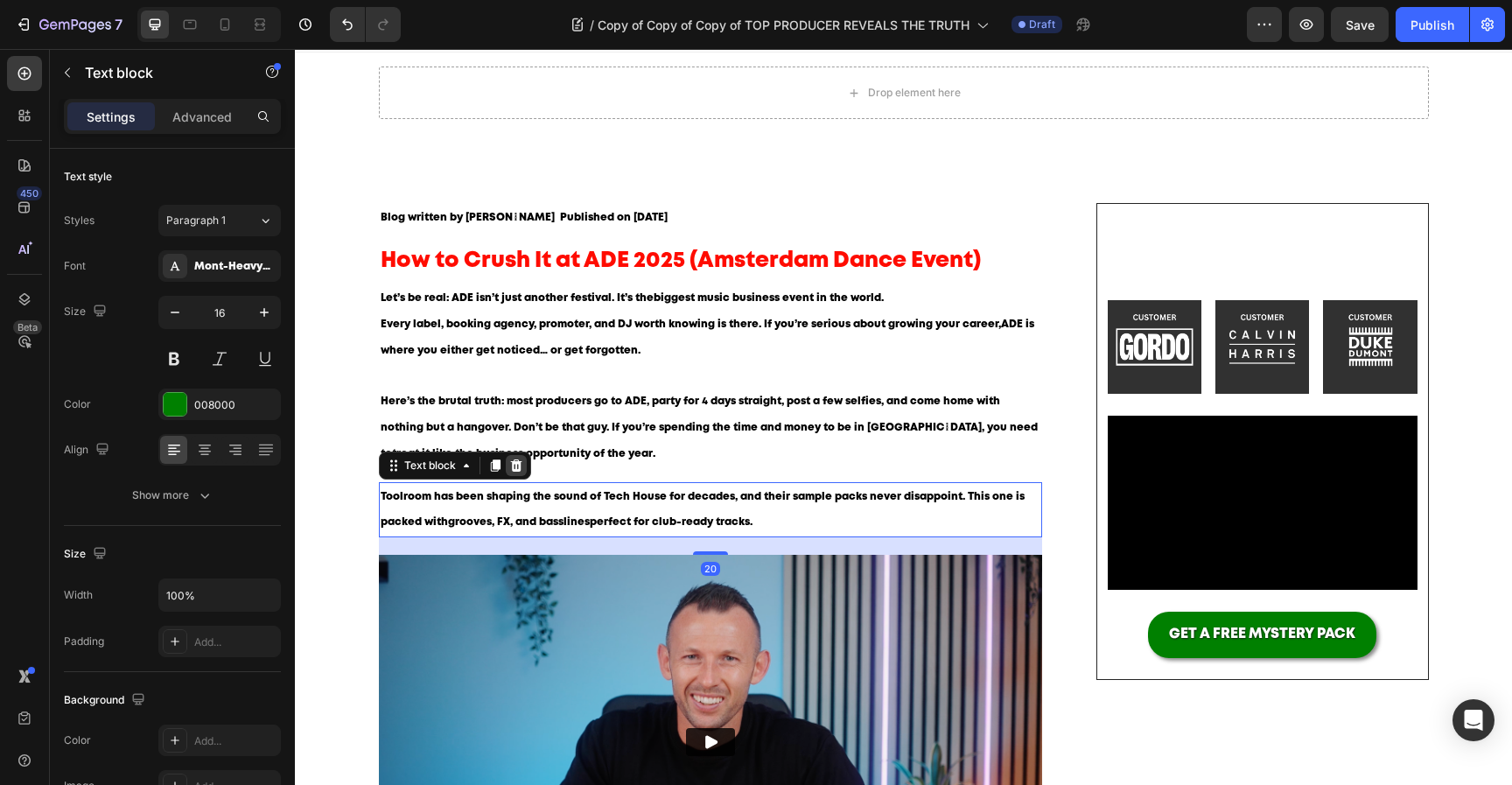
click at [512, 468] on icon at bounding box center [516, 465] width 11 height 12
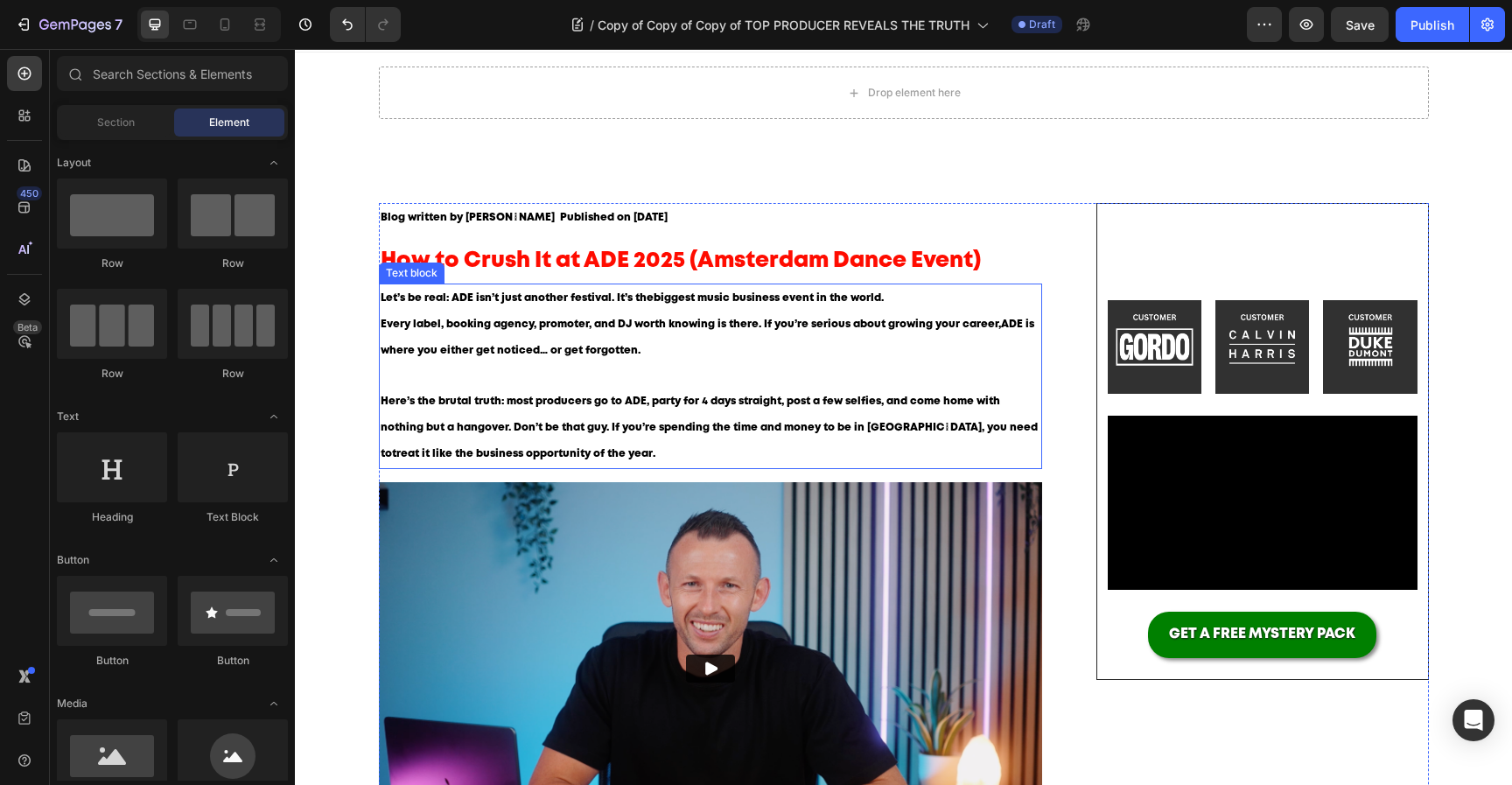
click at [605, 268] on span "How to Crush It at ADE 2025 (Amsterdam Dance Event)" at bounding box center [681, 260] width 600 height 19
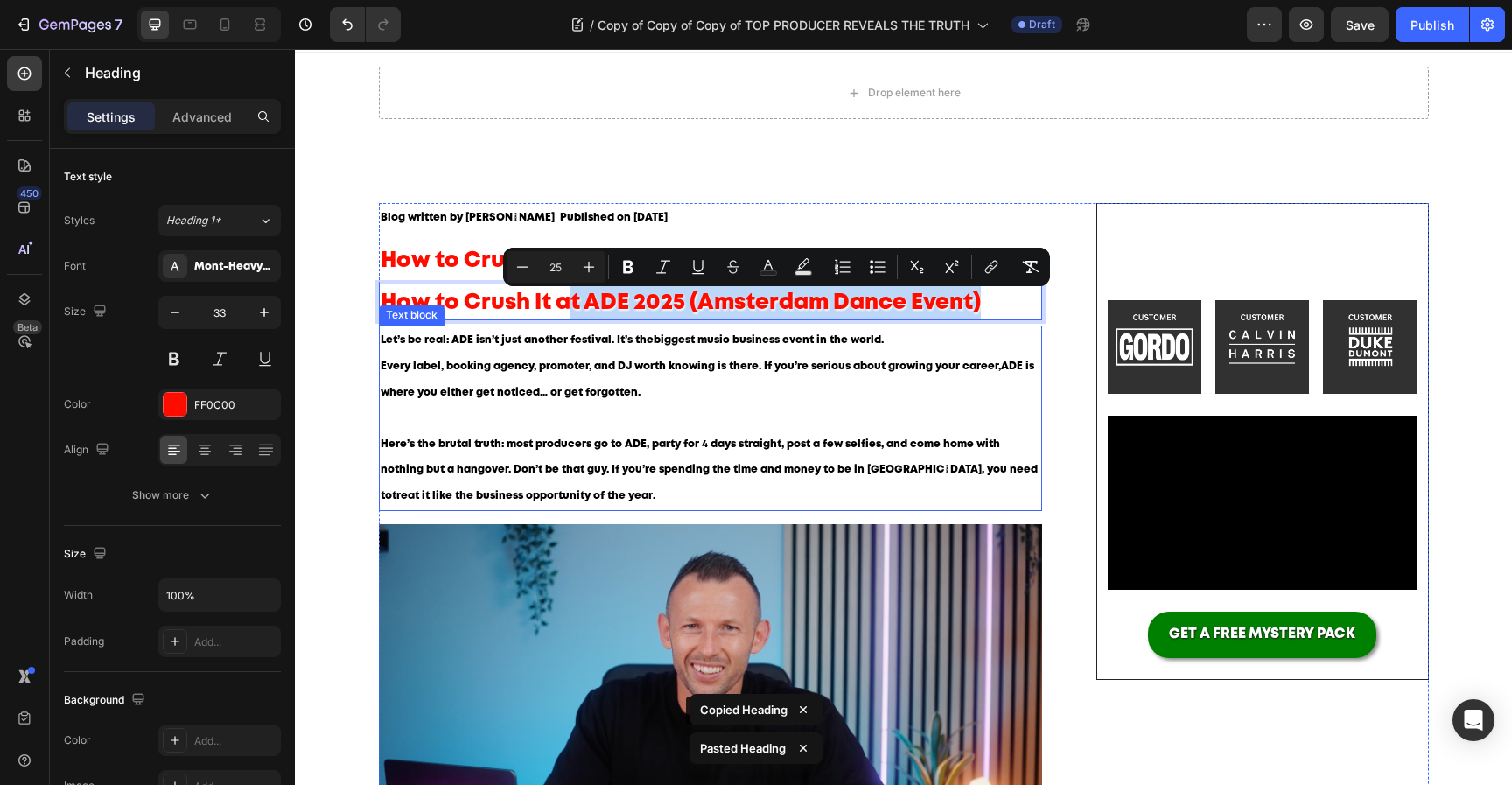
drag, startPoint x: 575, startPoint y: 295, endPoint x: 541, endPoint y: 495, distance: 202.9
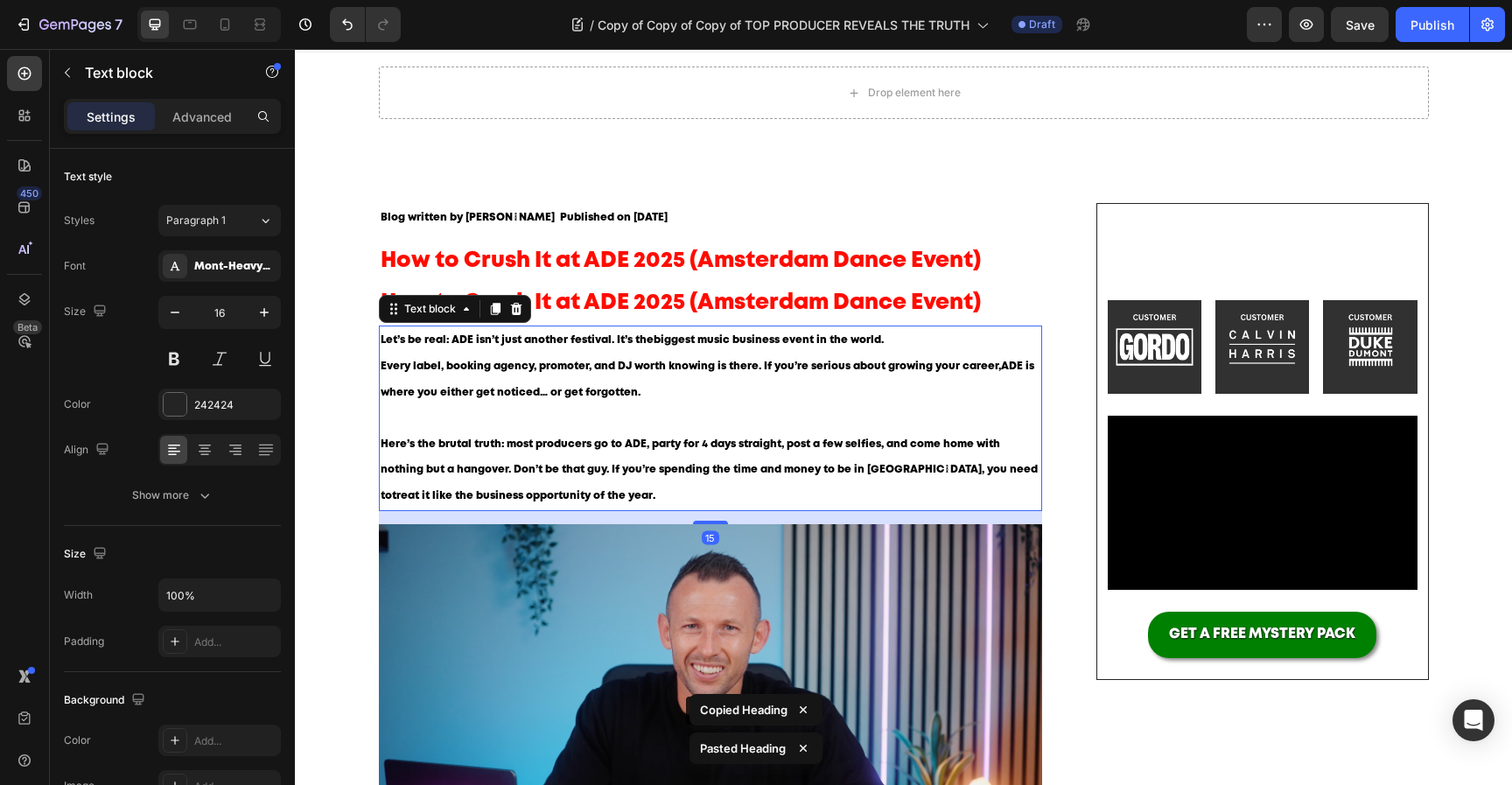
click at [541, 495] on strong "treat it like the business opportunity of the year" at bounding box center [522, 495] width 261 height 9
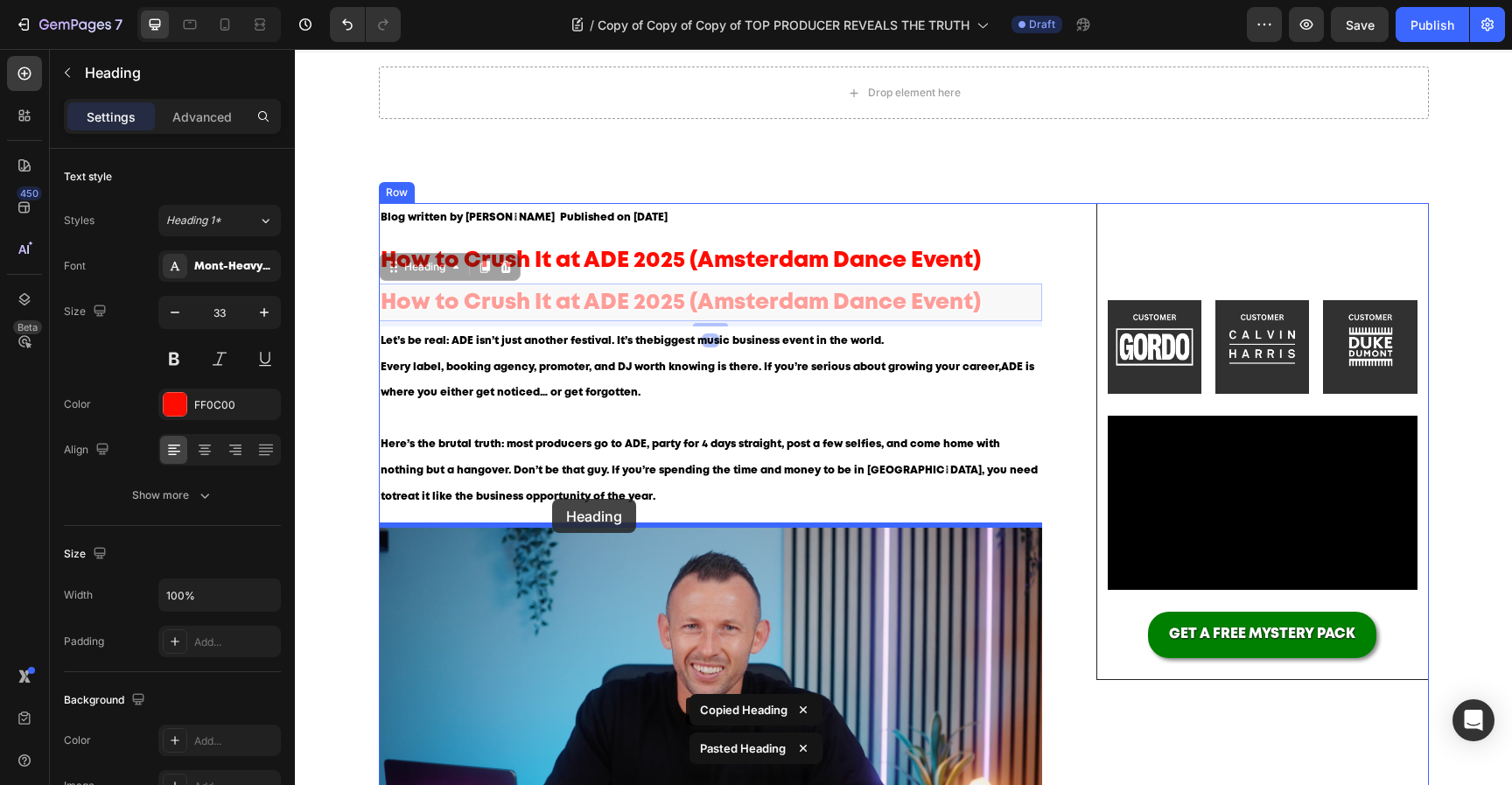
drag, startPoint x: 600, startPoint y: 310, endPoint x: 552, endPoint y: 498, distance: 194.0
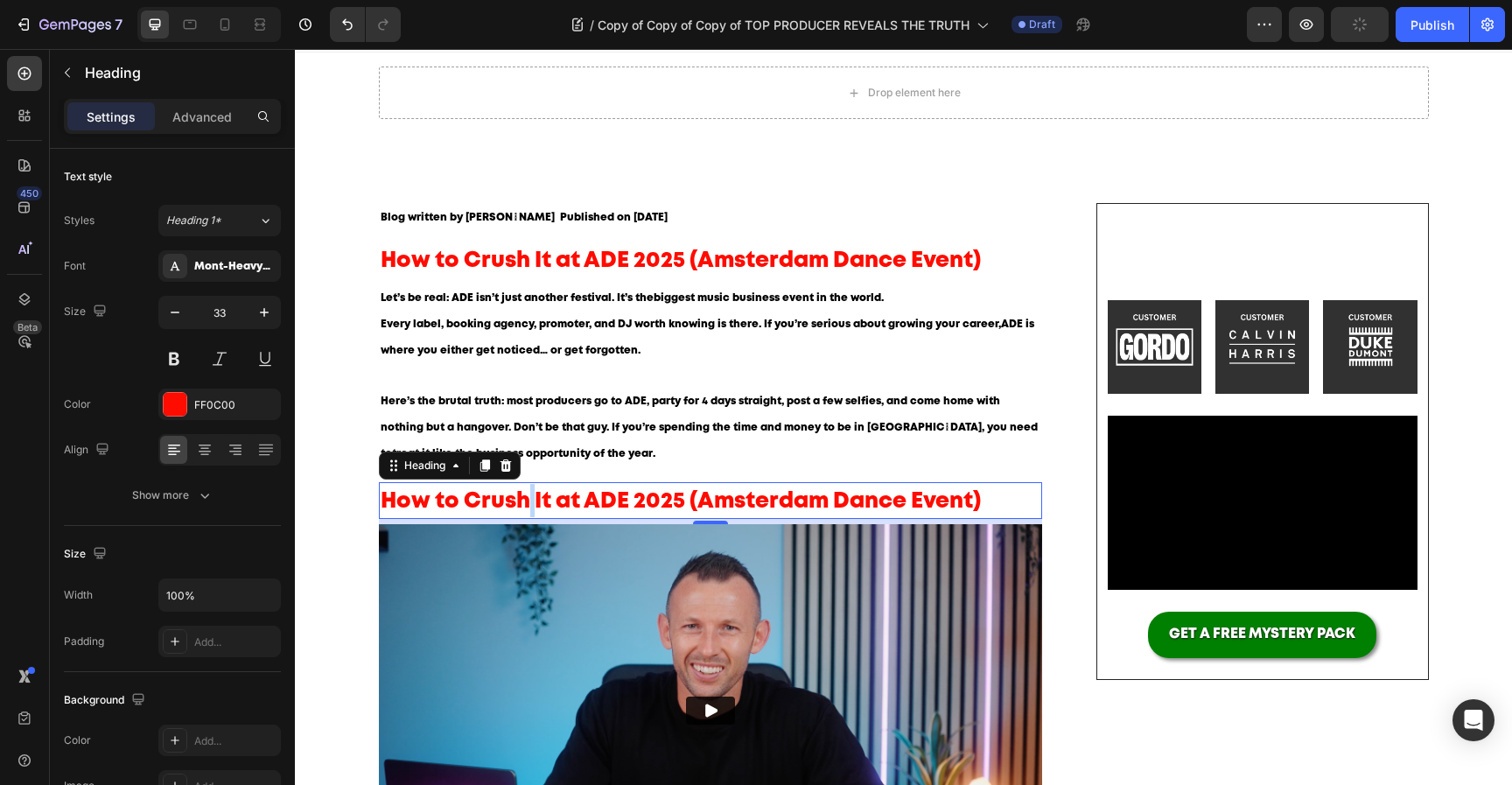
click at [530, 501] on span "How to Crush It at ADE 2025 (Amsterdam Dance Event)" at bounding box center [681, 501] width 600 height 19
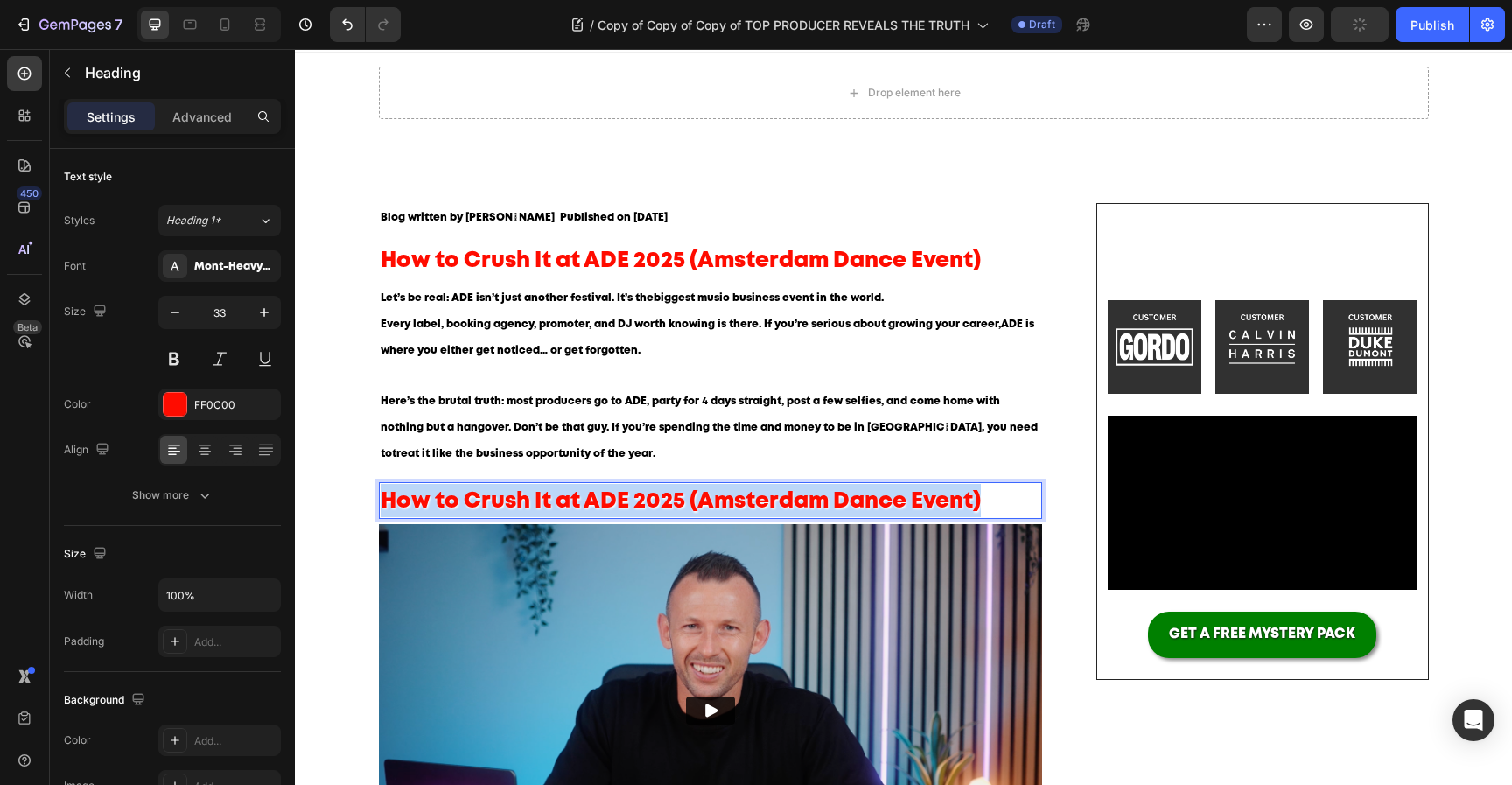
click at [530, 501] on span "How to Crush It at ADE 2025 (Amsterdam Dance Event)" at bounding box center [681, 501] width 600 height 19
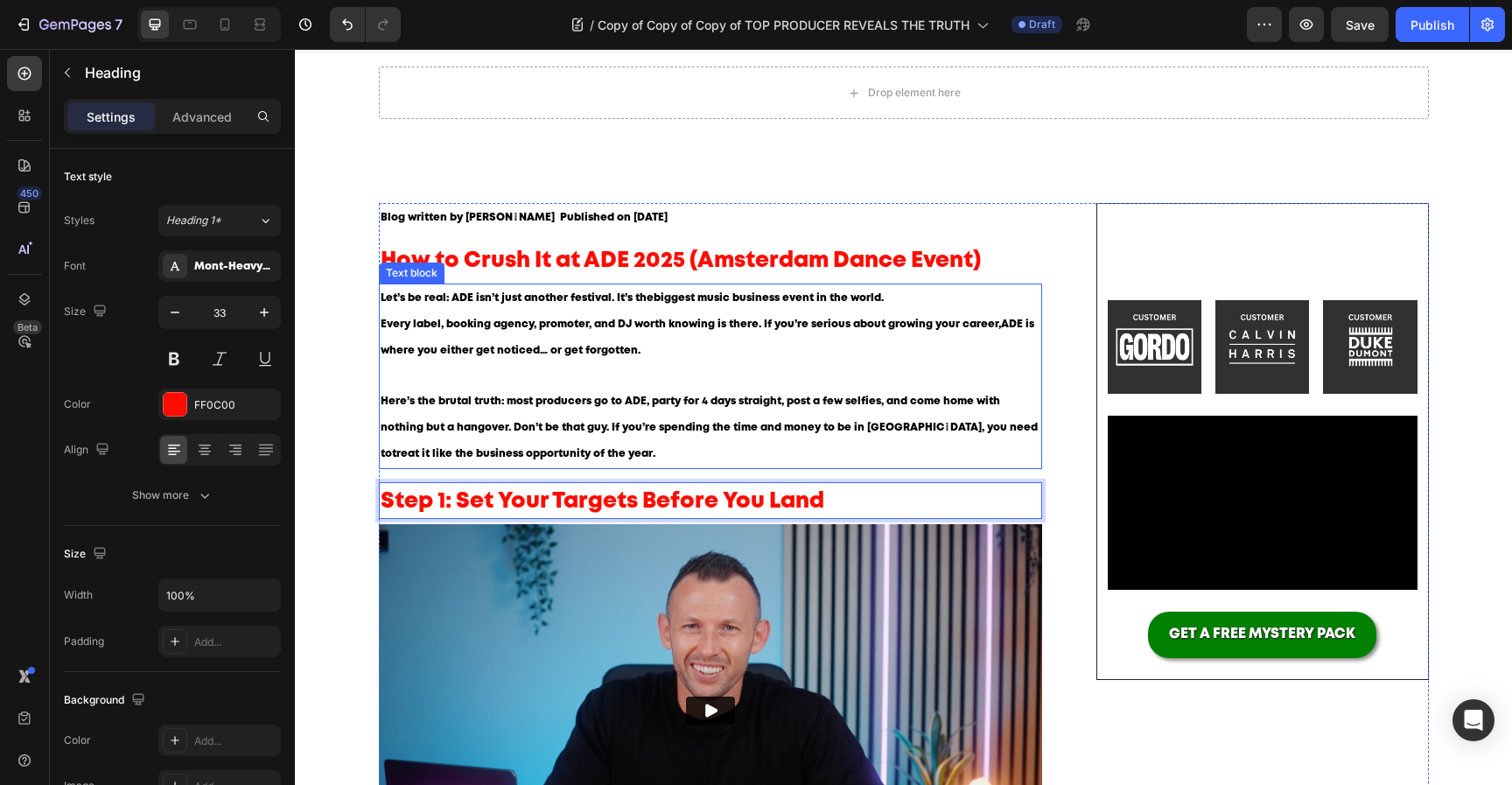
click at [704, 395] on p "Here’s the brutal truth: most producers go to ADE, party for 4 days straight, p…" at bounding box center [711, 427] width 661 height 78
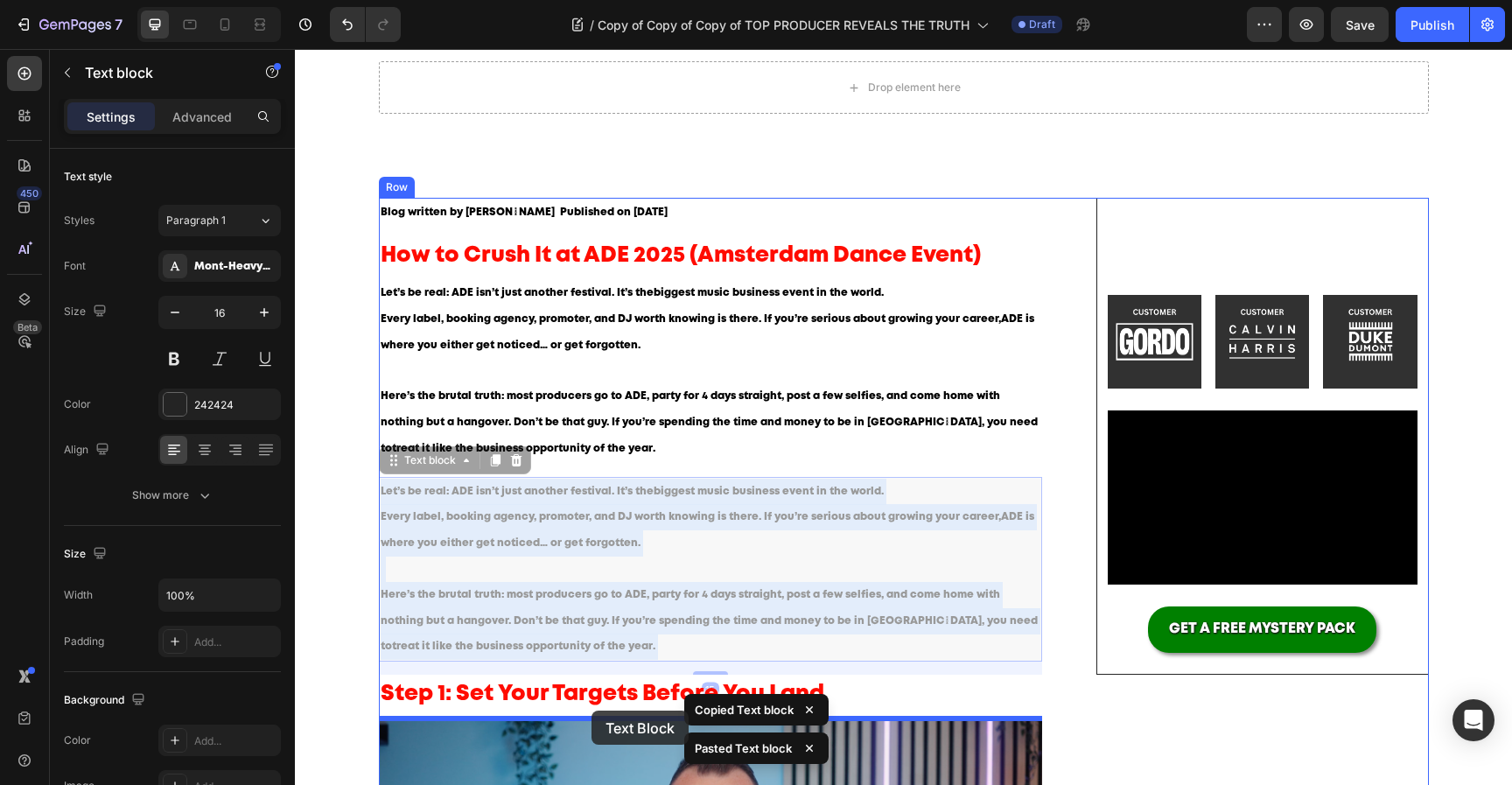
scroll to position [64, 0]
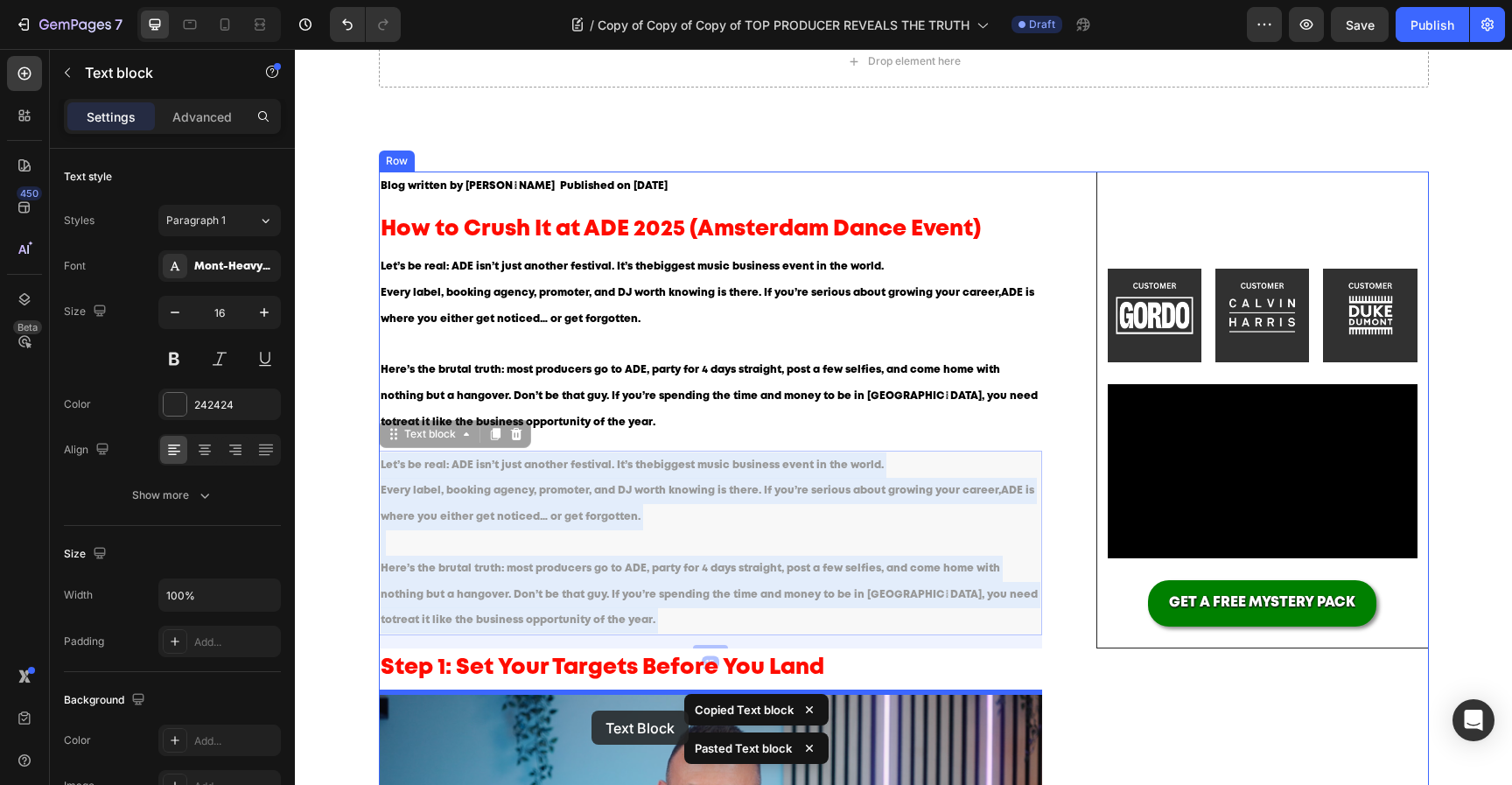
drag, startPoint x: 616, startPoint y: 612, endPoint x: 589, endPoint y: 719, distance: 110.4
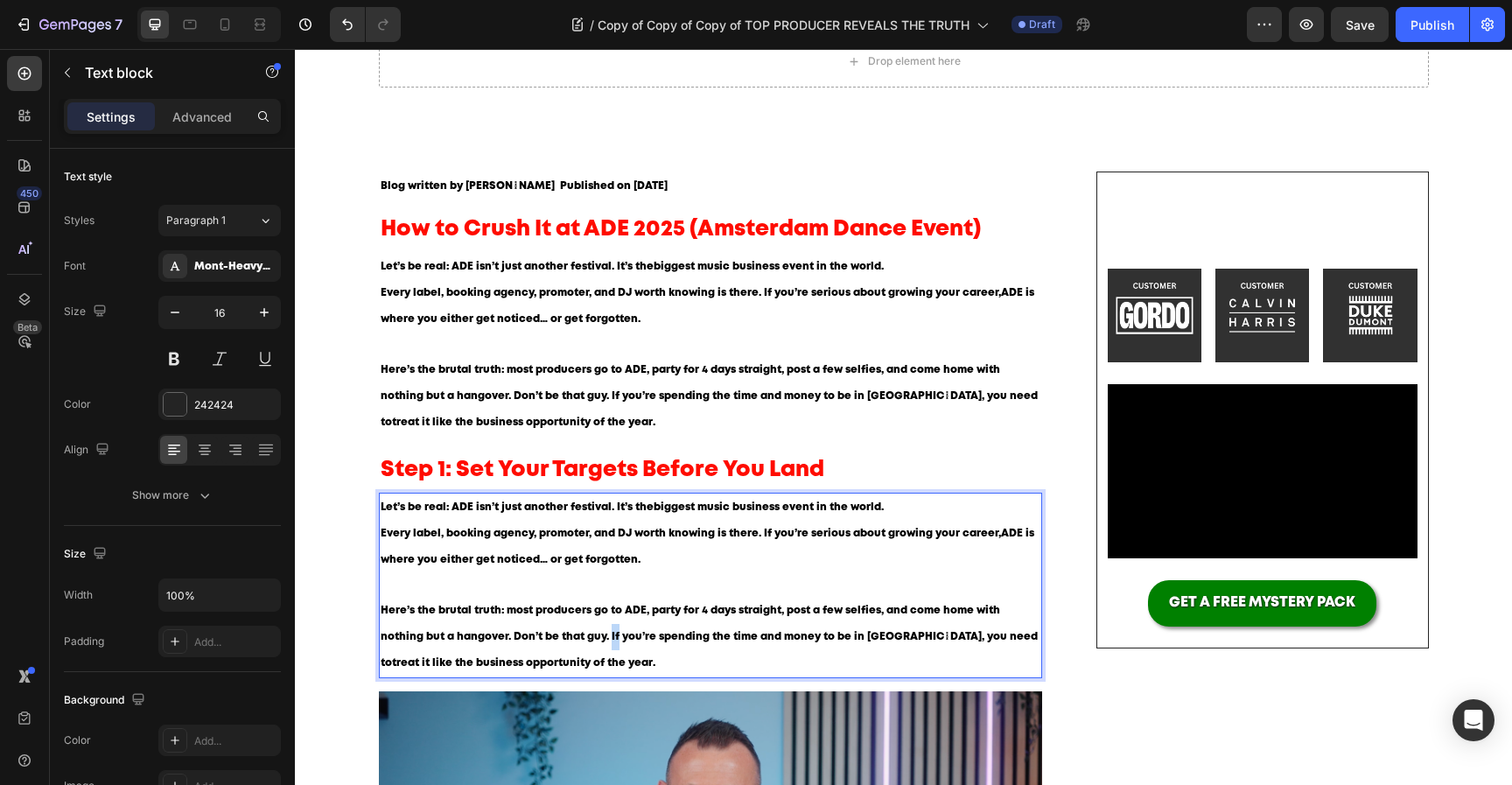
click at [612, 639] on span "Here’s the brutal truth: most producers go to ADE, party for 4 days straight, p…" at bounding box center [709, 636] width 657 height 62
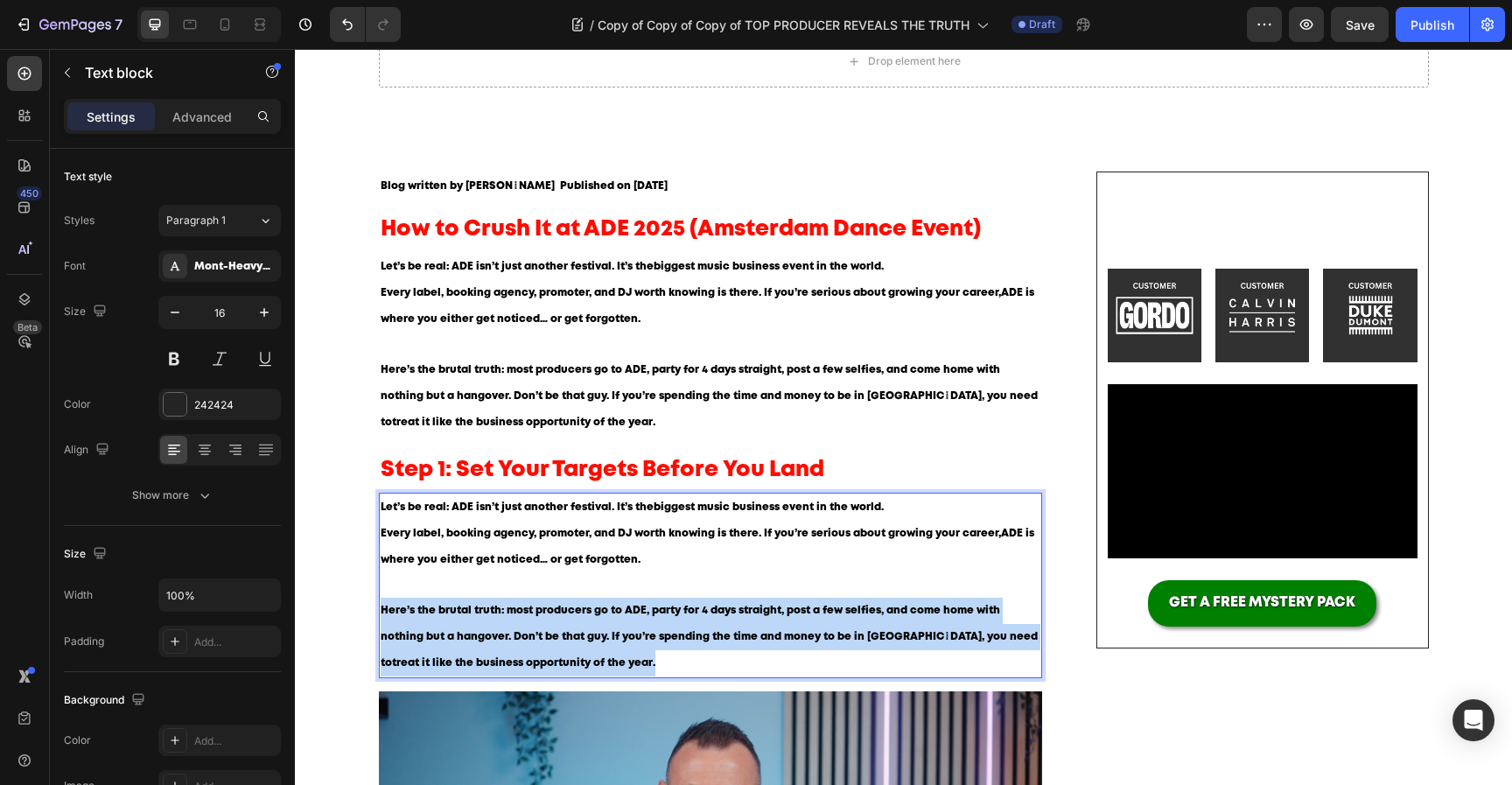
click at [612, 639] on span "Here’s the brutal truth: most producers go to ADE, party for 4 days straight, p…" at bounding box center [709, 636] width 657 height 62
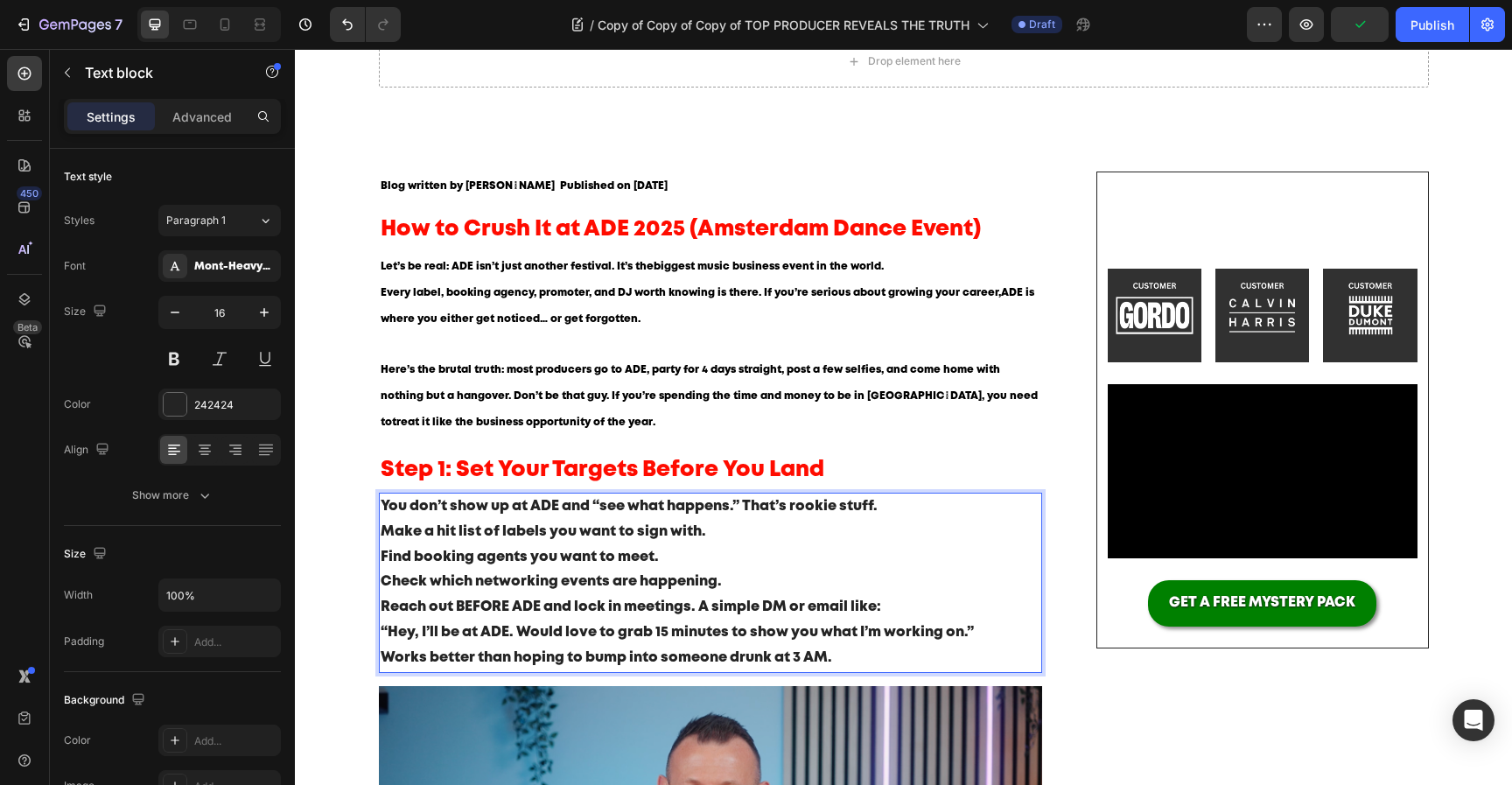
click at [749, 556] on p "Find booking agents you want to meet." at bounding box center [711, 557] width 661 height 26
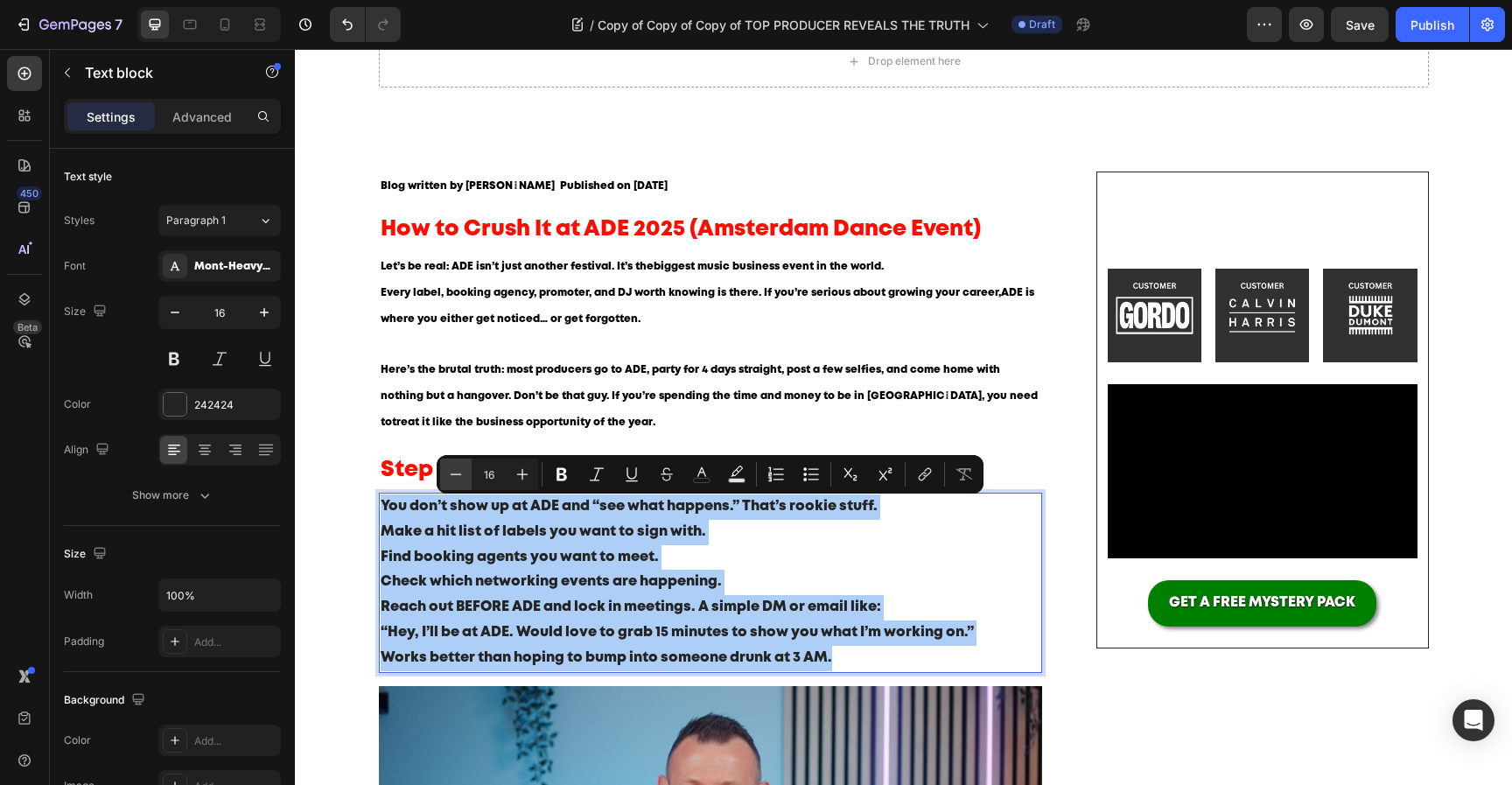
click at [460, 480] on icon "Editor contextual toolbar" at bounding box center [456, 474] width 17 height 17
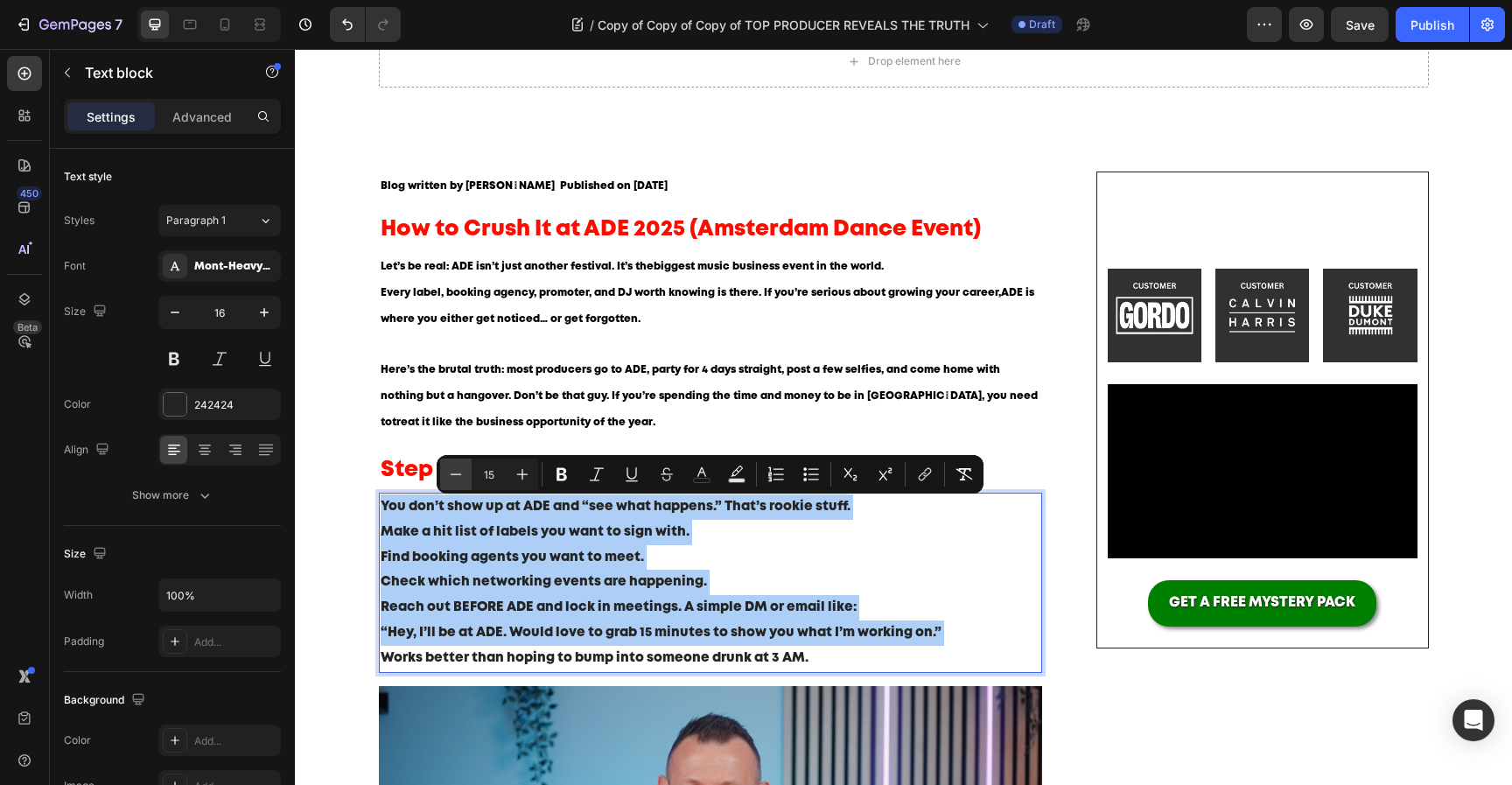
click at [460, 480] on icon "Editor contextual toolbar" at bounding box center [456, 474] width 17 height 17
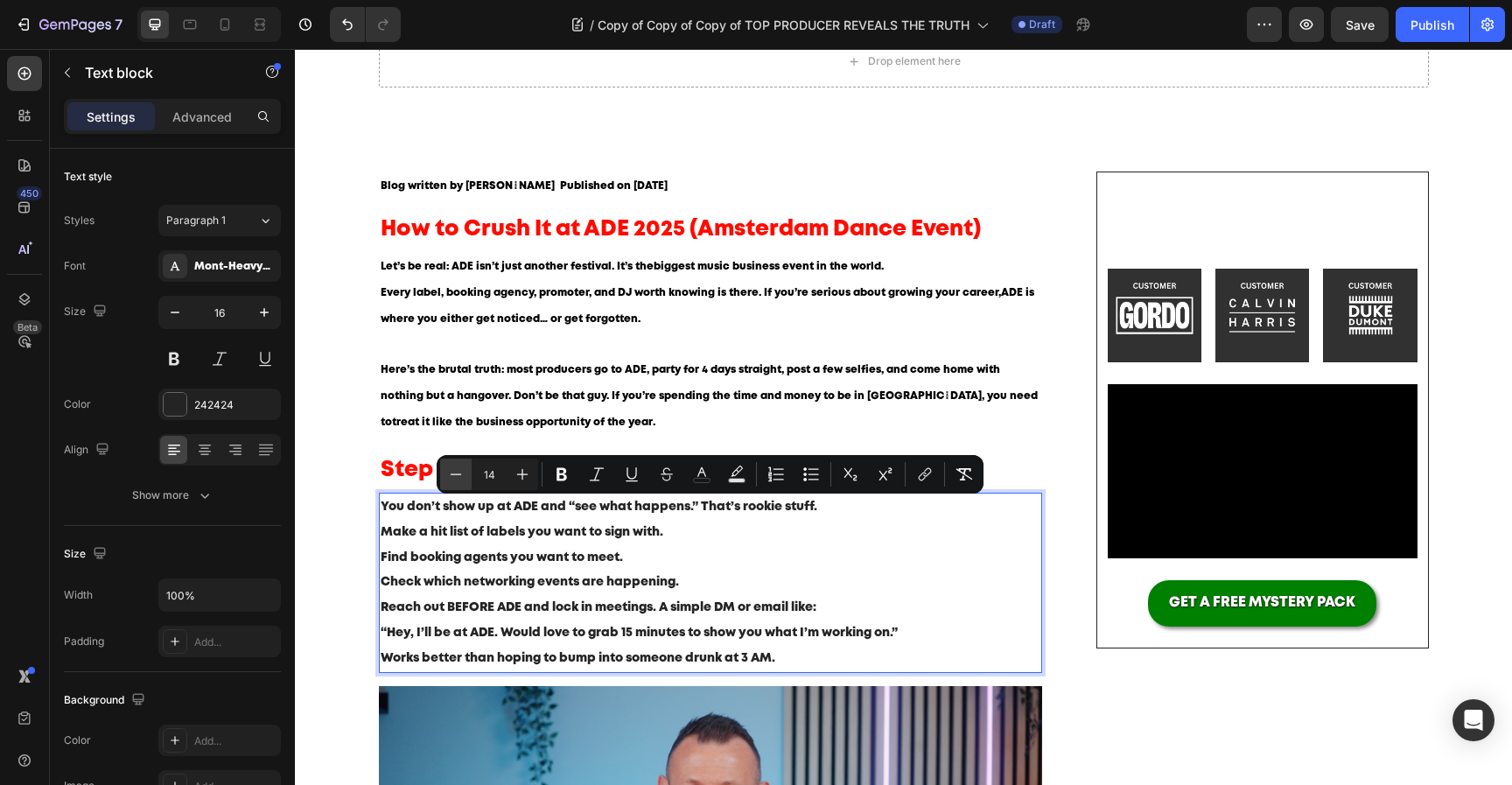
click at [460, 480] on icon "Editor contextual toolbar" at bounding box center [456, 474] width 17 height 17
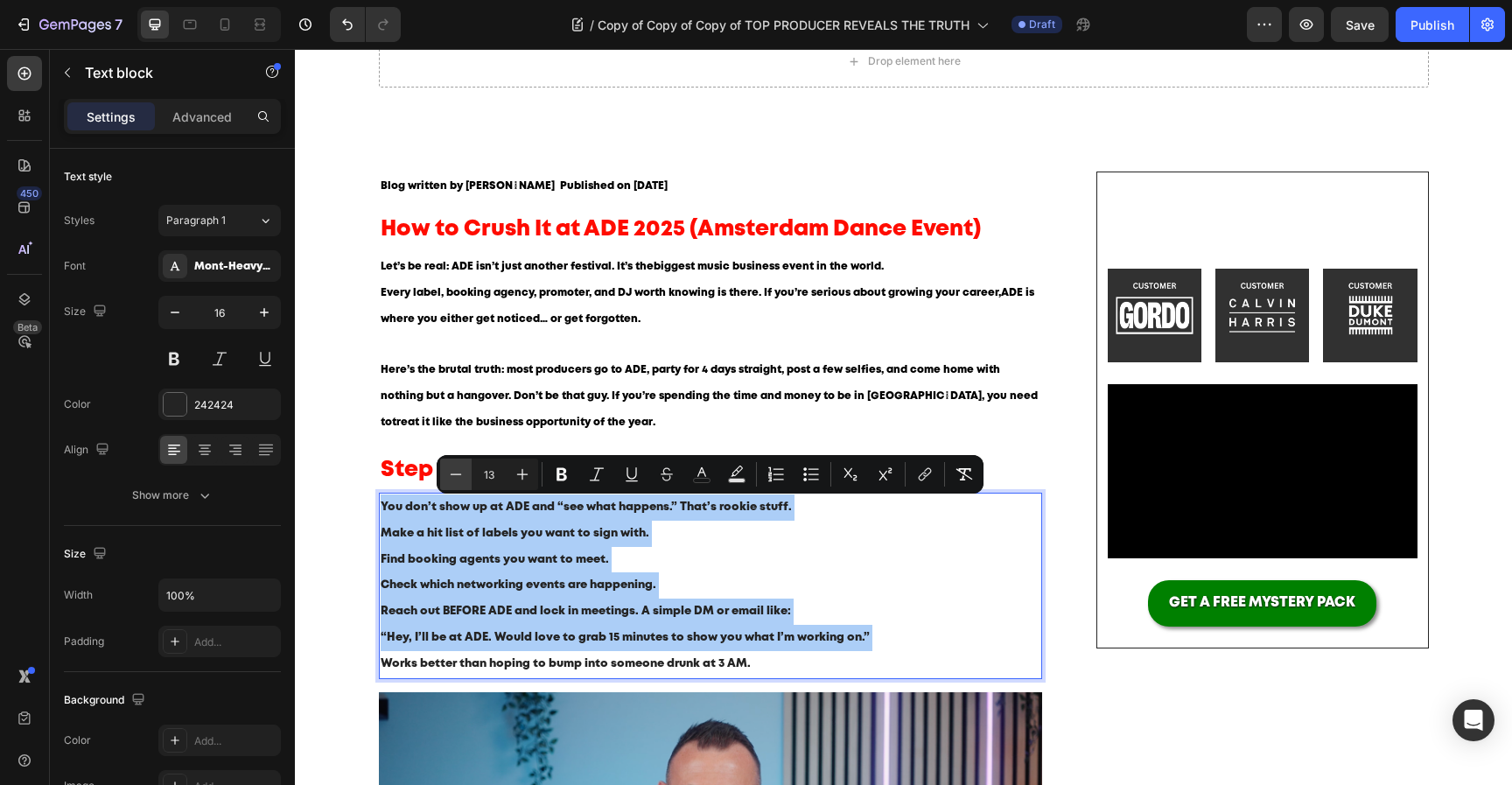
click at [460, 480] on icon "Editor contextual toolbar" at bounding box center [456, 474] width 17 height 17
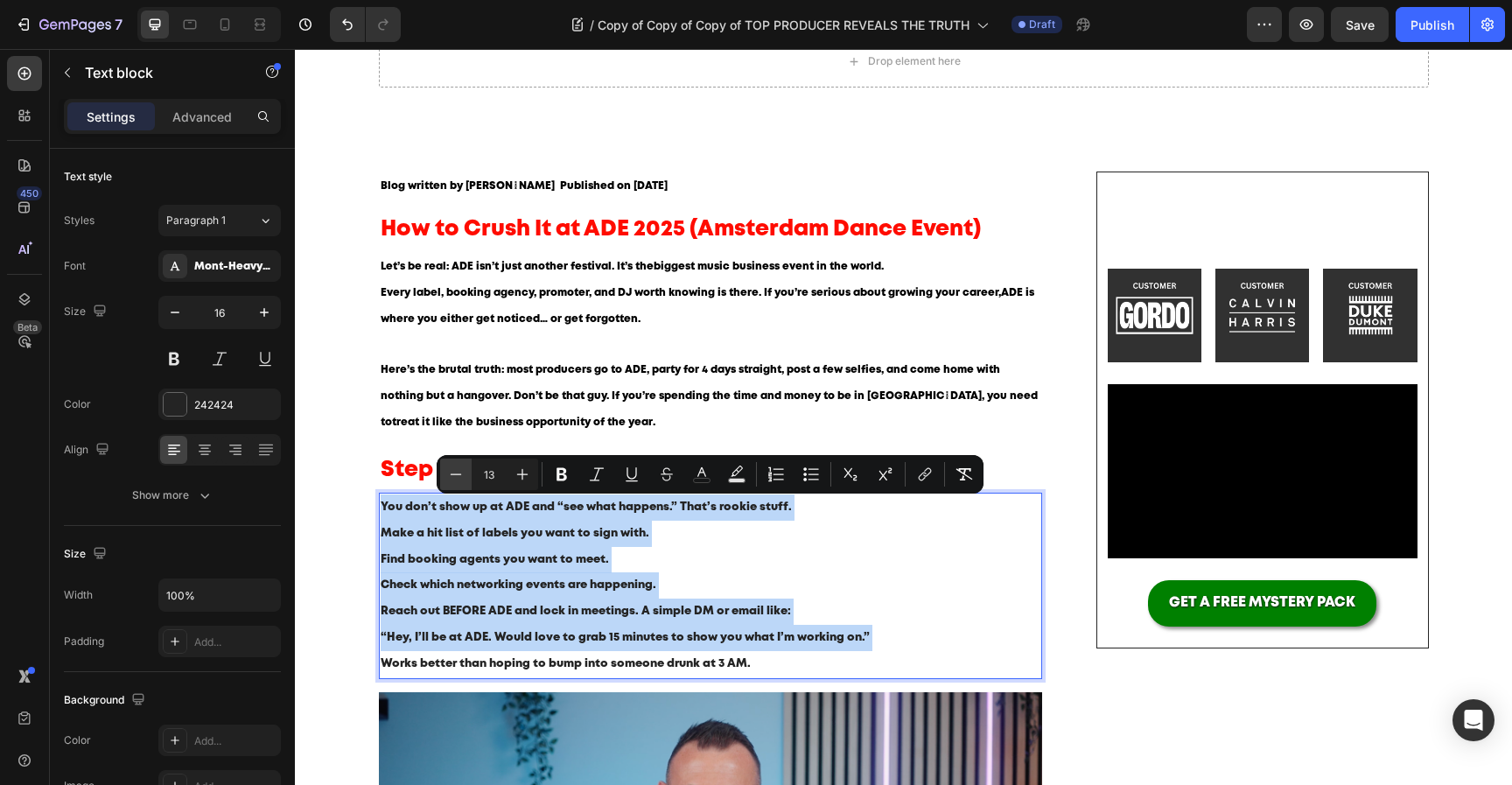
type input "12"
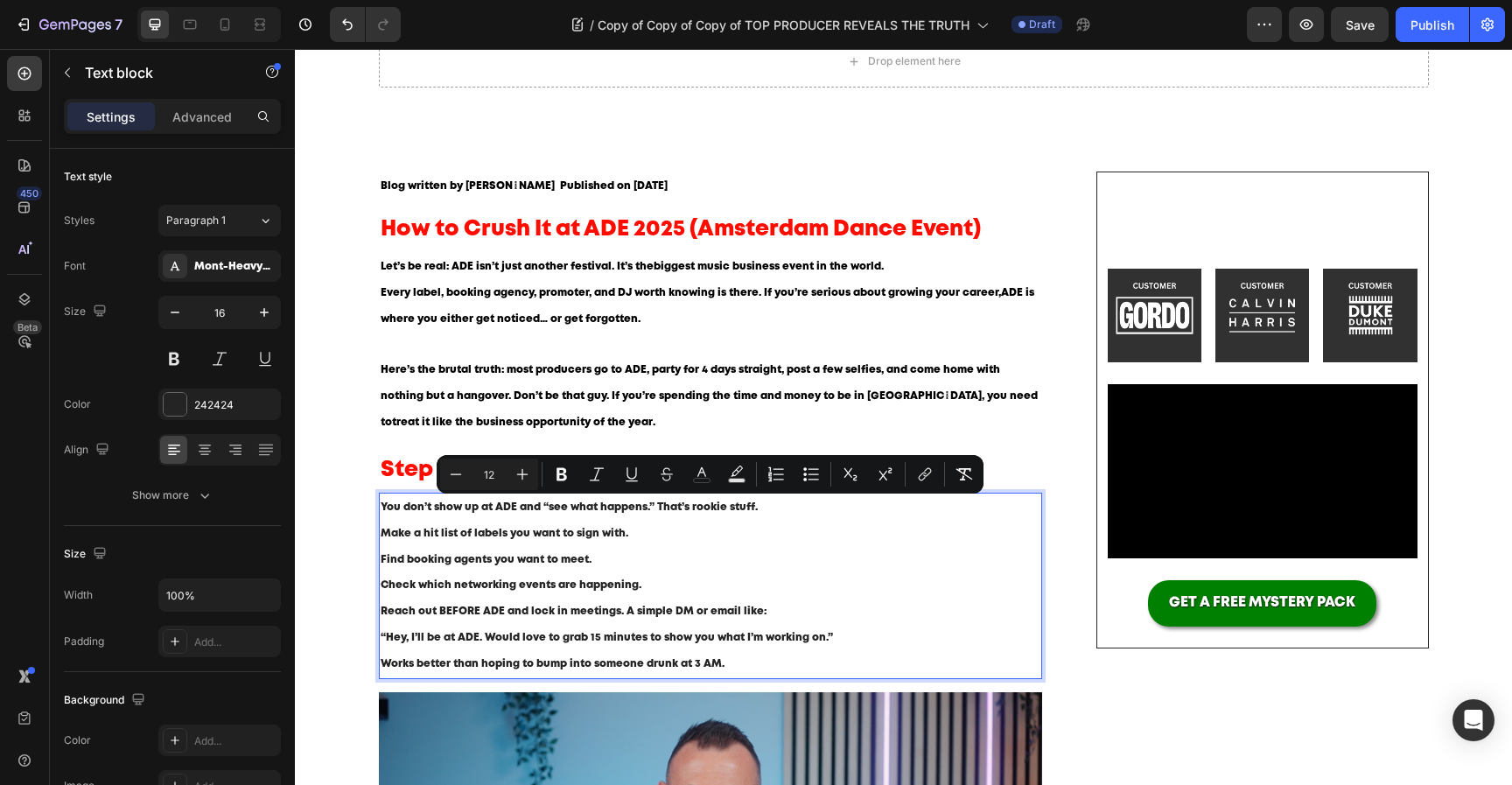
click at [595, 567] on p "Find booking agents you want to meet." at bounding box center [711, 560] width 661 height 27
click at [696, 579] on p "Check which networking events are happening." at bounding box center [711, 586] width 661 height 27
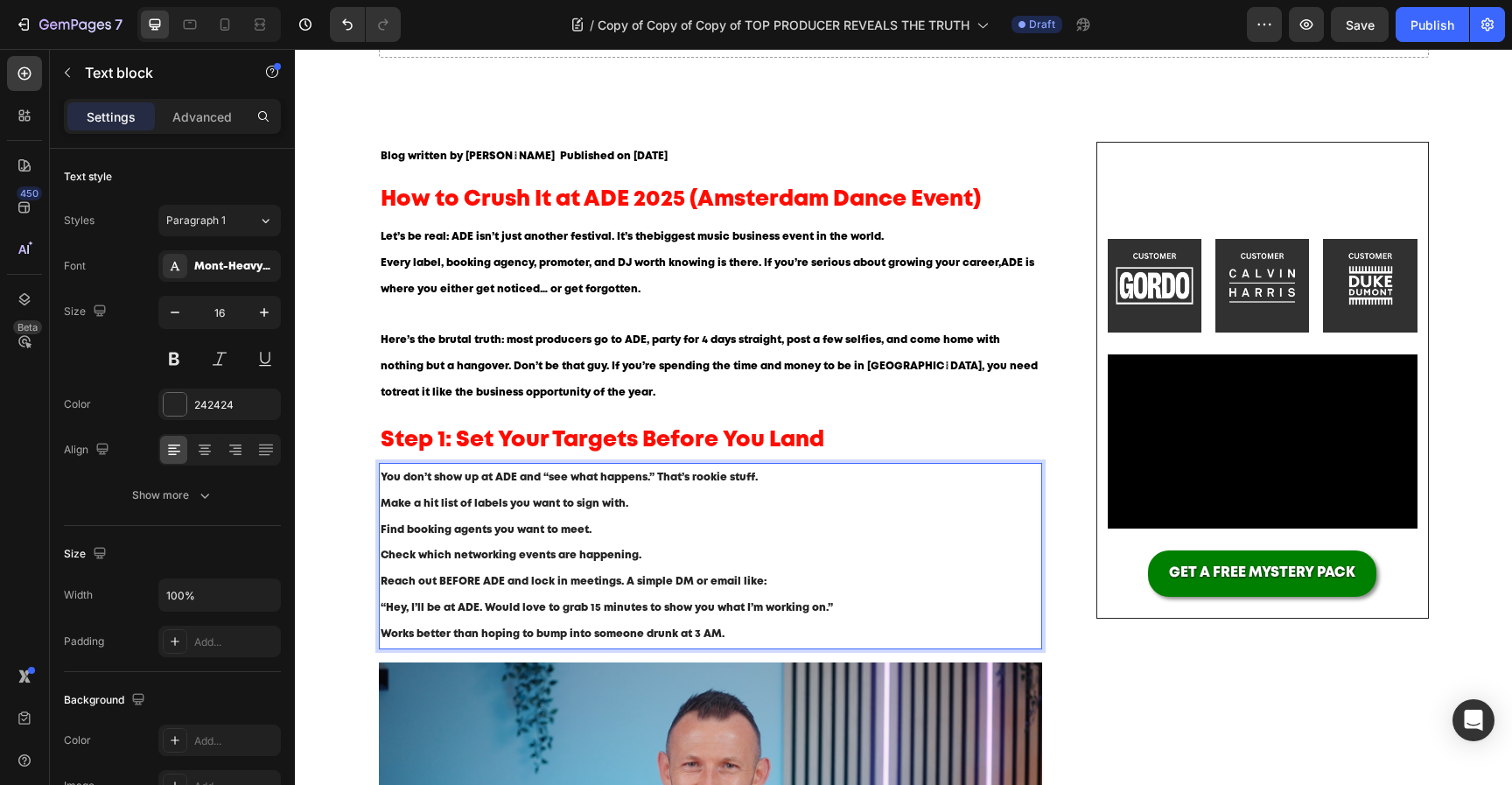
scroll to position [109, 0]
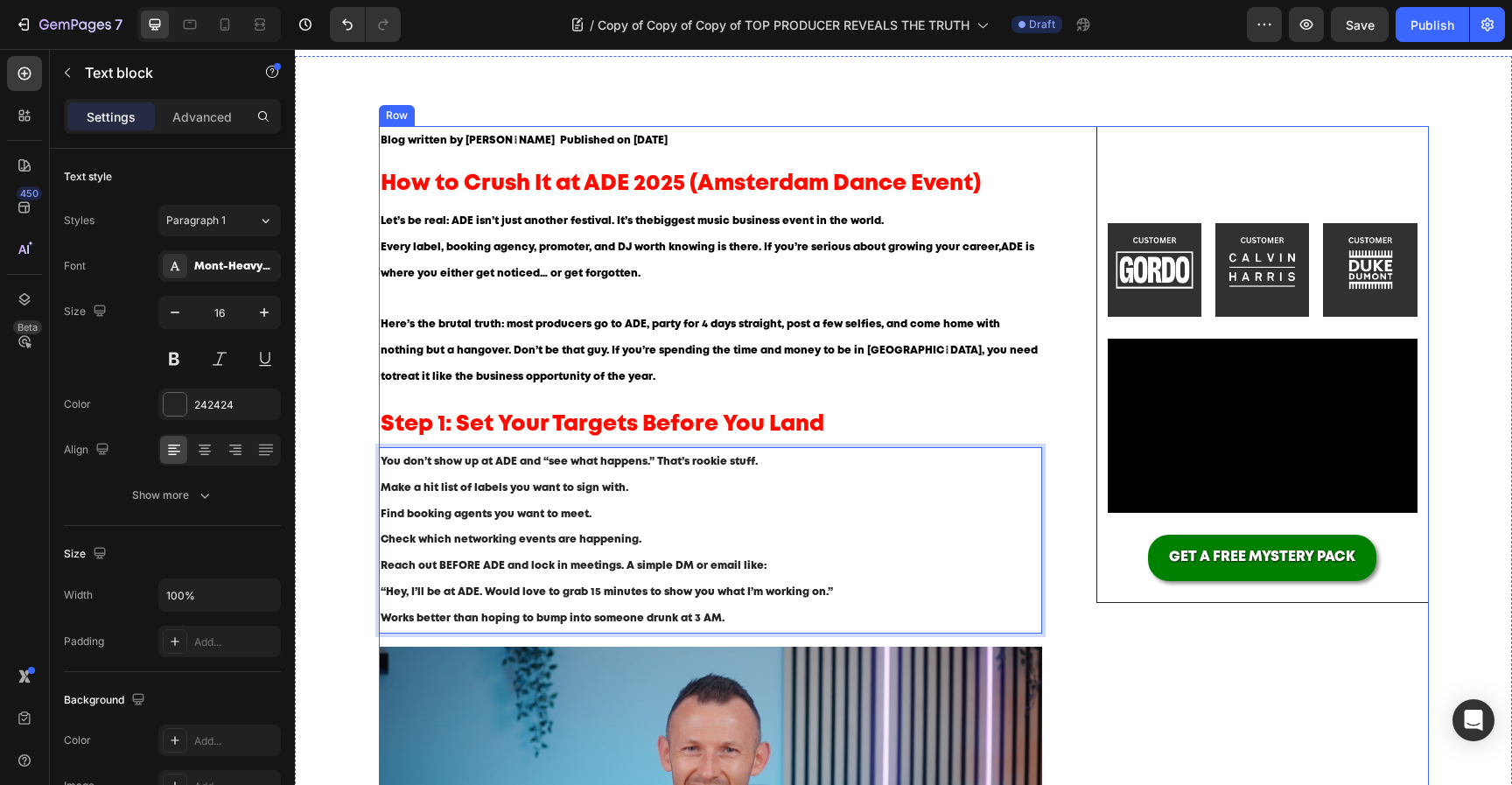
click at [755, 428] on span "Step 1: Set Your Targets Before You Land" at bounding box center [602, 424] width 444 height 19
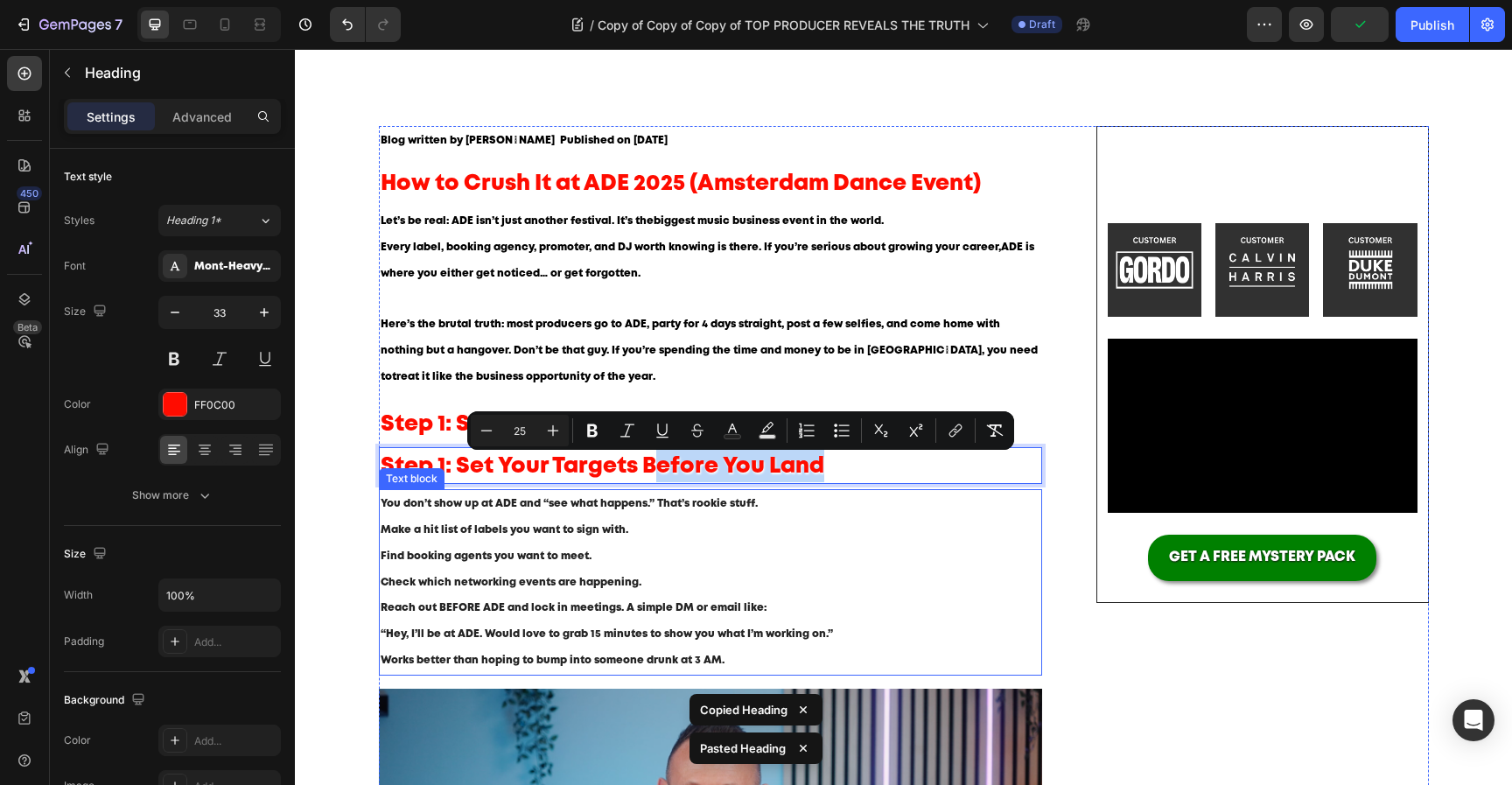
drag, startPoint x: 660, startPoint y: 464, endPoint x: 644, endPoint y: 670, distance: 206.6
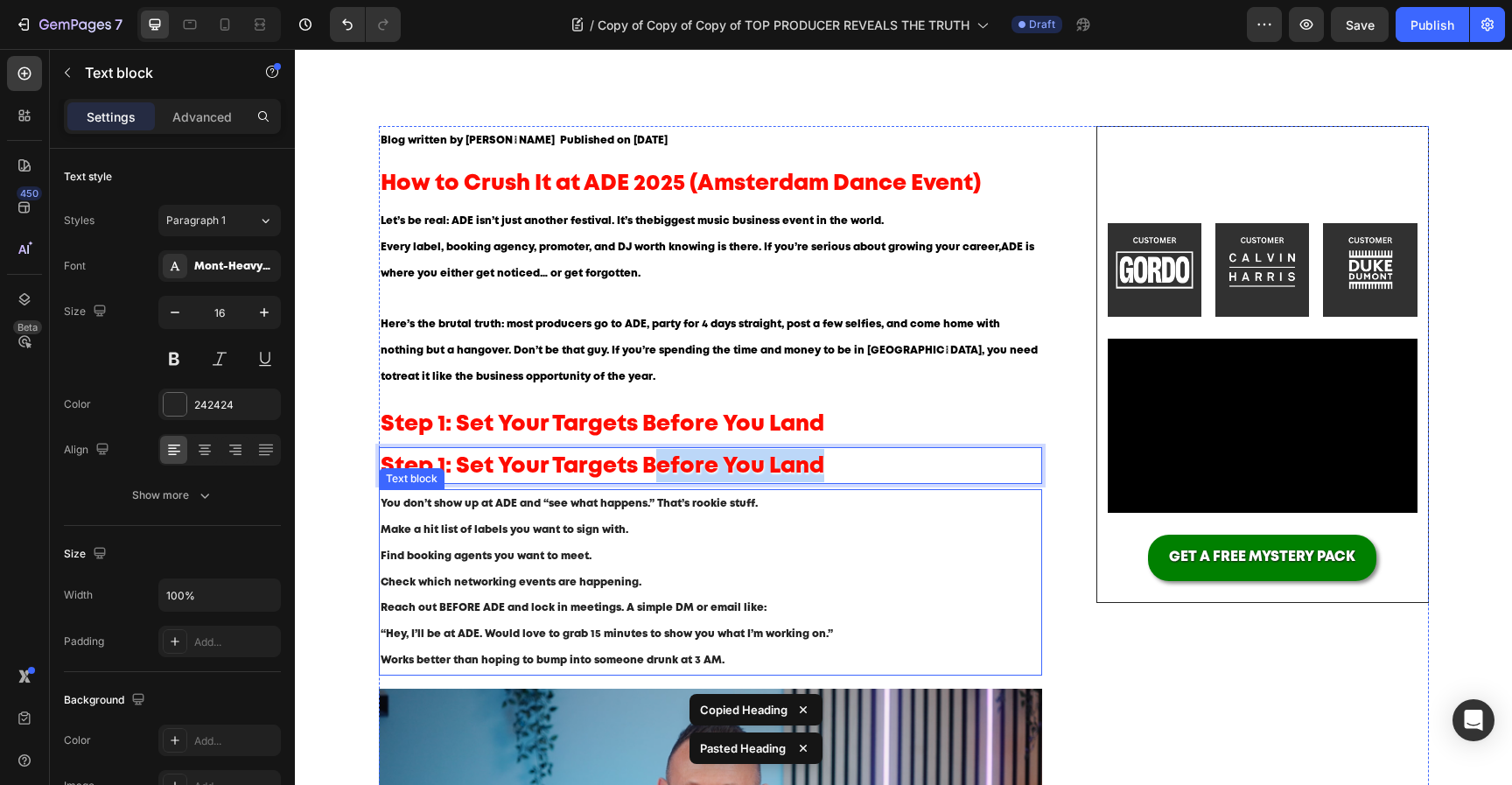
click at [644, 670] on p "“Hey, I’ll be at ADE. Would love to grab 15 minutes to show you what I’m workin…" at bounding box center [711, 646] width 661 height 52
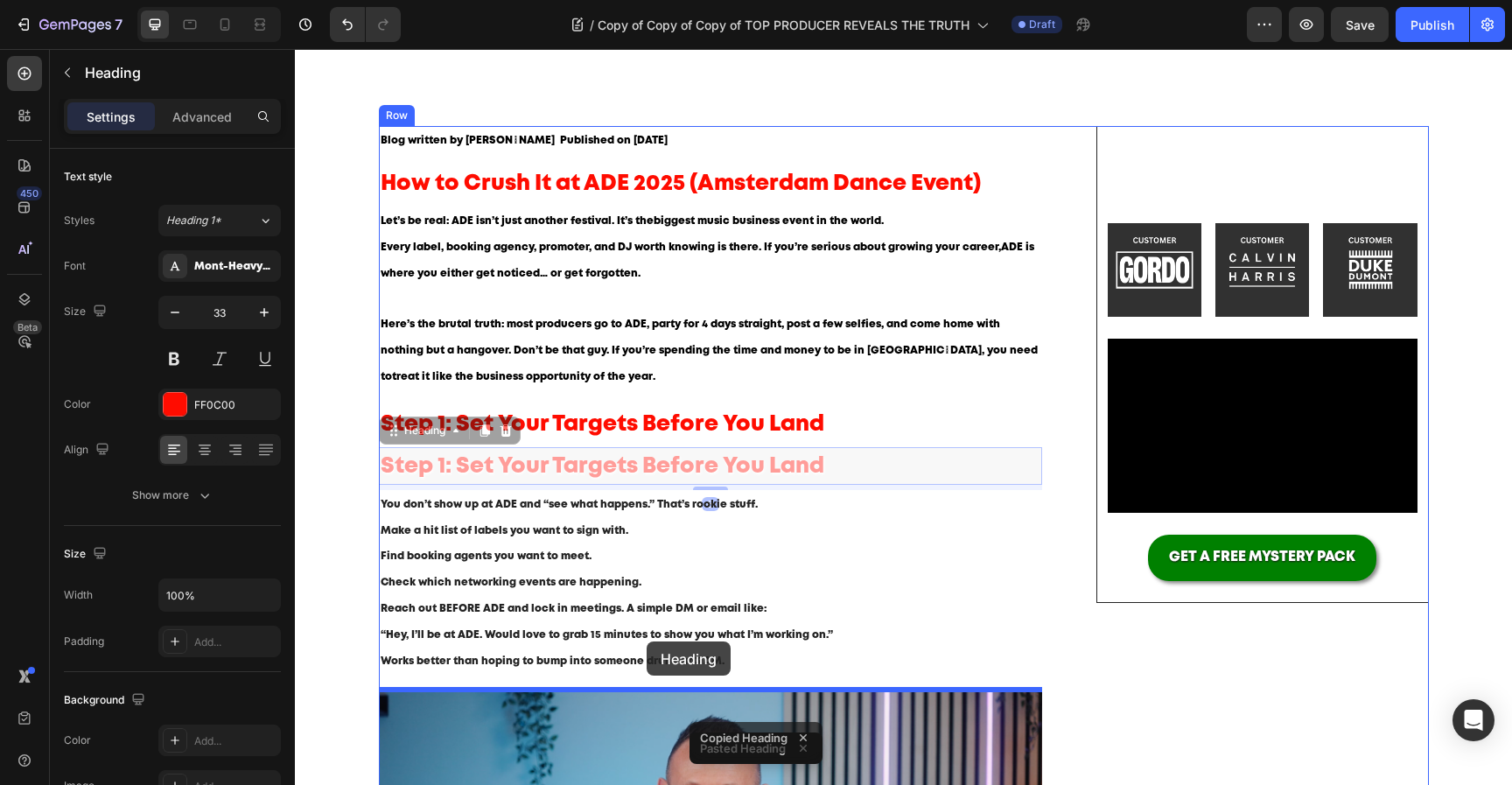
drag, startPoint x: 692, startPoint y: 458, endPoint x: 646, endPoint y: 640, distance: 187.7
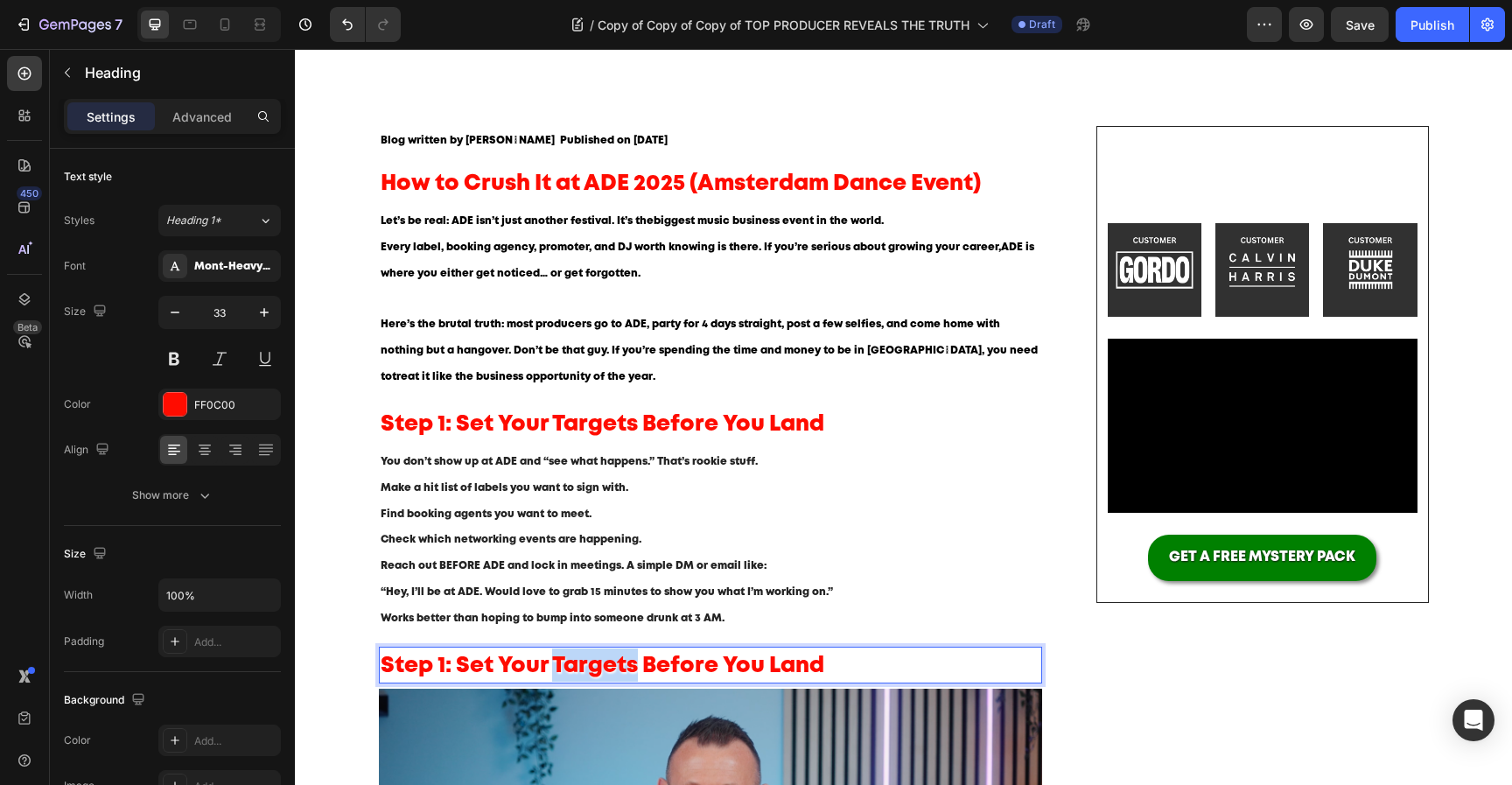
click at [562, 673] on span "Step 1: Set Your Targets Before You Land" at bounding box center [602, 665] width 444 height 19
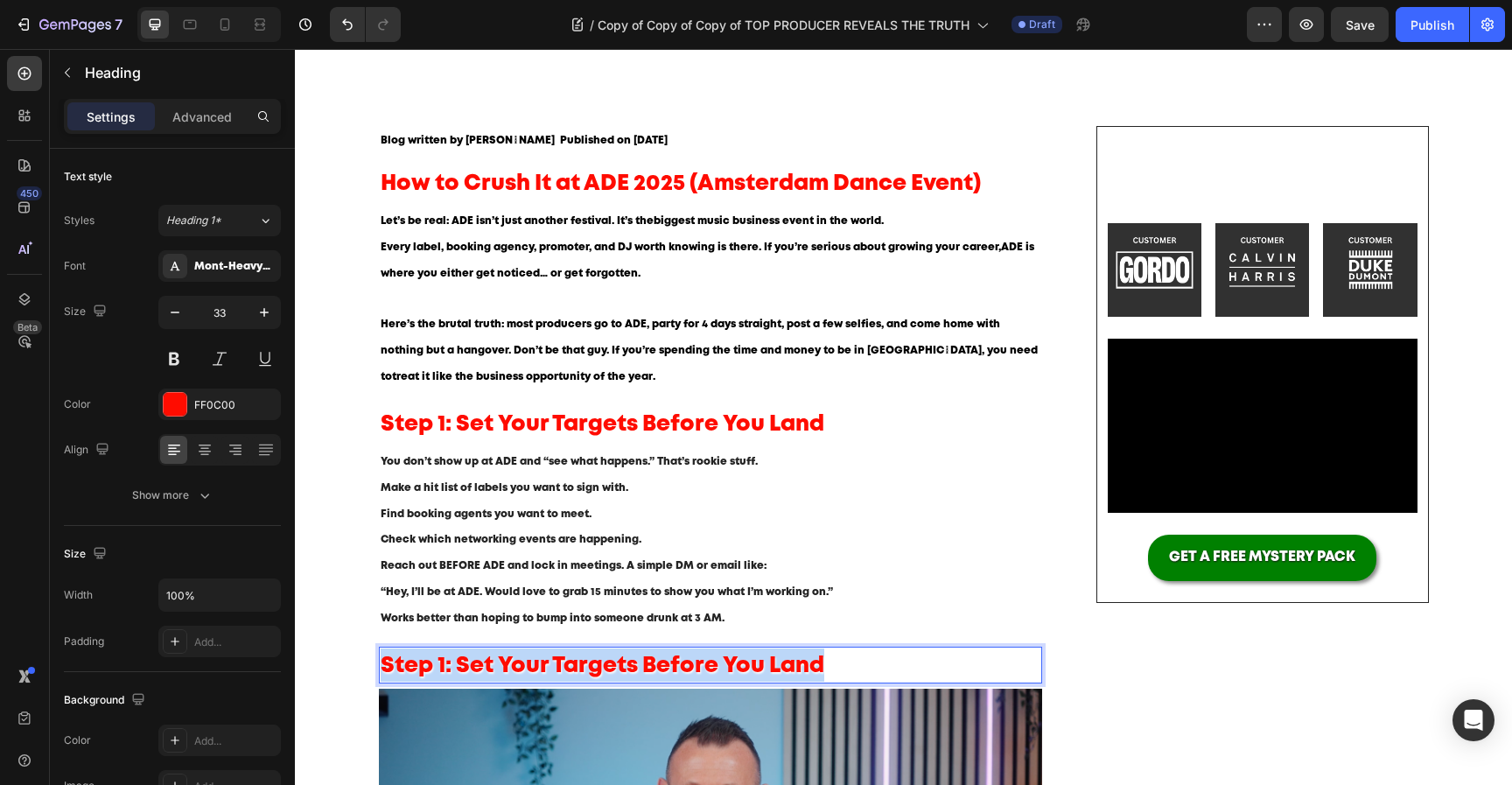
click at [562, 673] on span "Step 1: Set Your Targets Before You Land" at bounding box center [602, 665] width 444 height 19
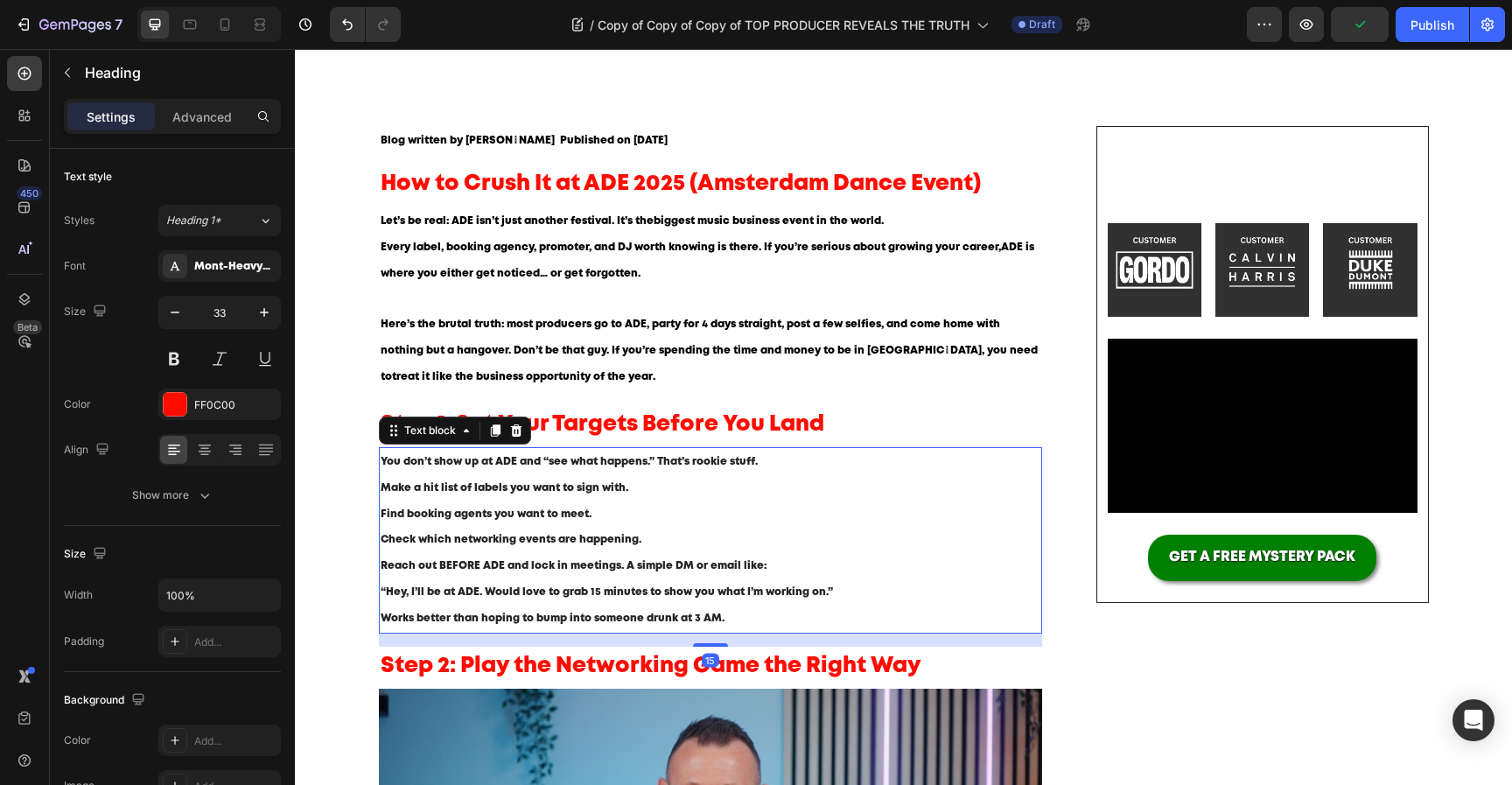
click at [626, 565] on span "Reach out BEFORE ADE and lock in meetings. A simple DM or email like:" at bounding box center [574, 566] width 386 height 9
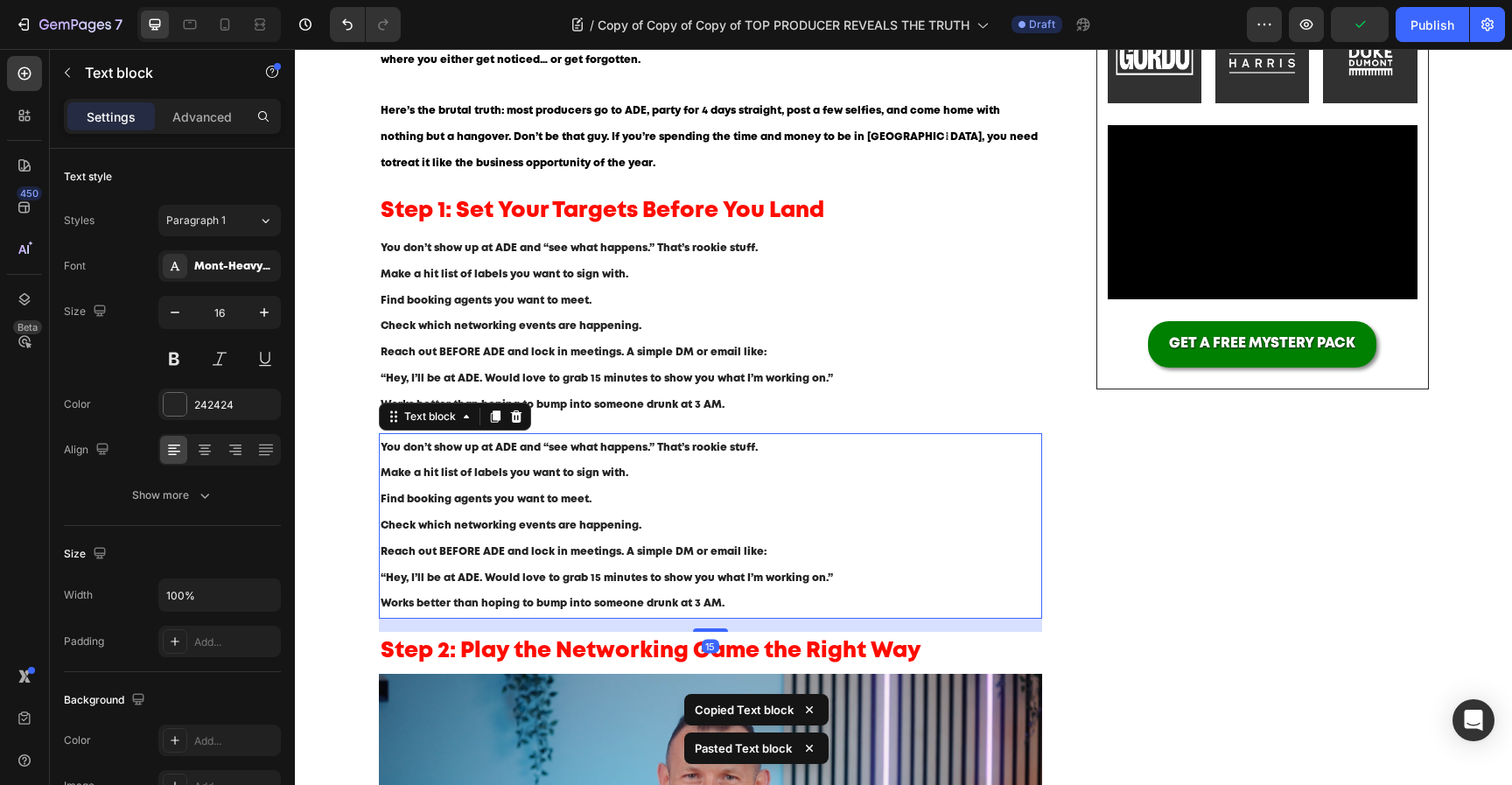
scroll to position [329, 0]
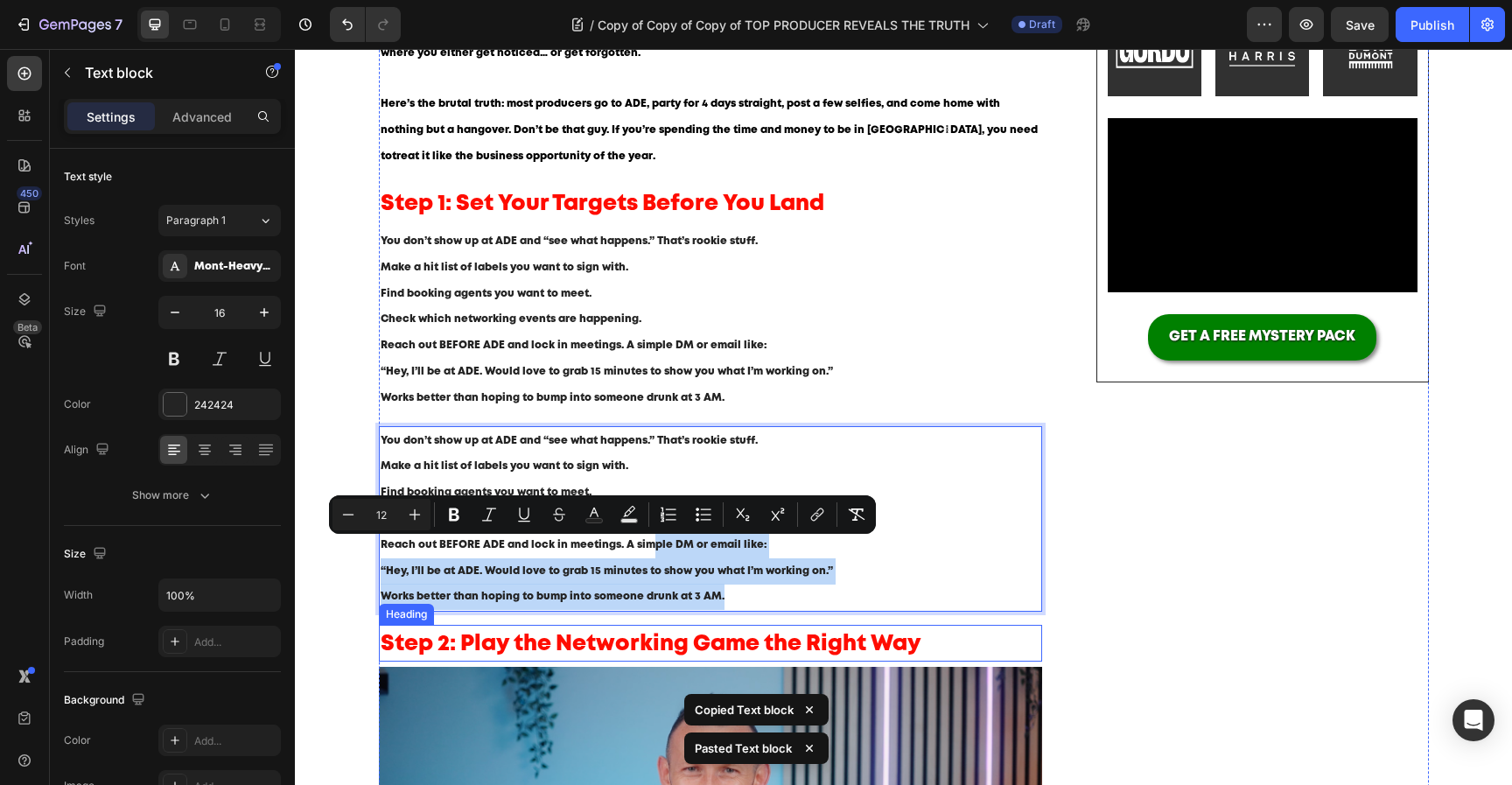
drag, startPoint x: 646, startPoint y: 534, endPoint x: 645, endPoint y: 595, distance: 61.0
drag, startPoint x: 1121, startPoint y: 515, endPoint x: 1062, endPoint y: 516, distance: 59.0
click at [1121, 515] on div "Image Image Image Row Video GET A FREE MYSTERY PACK Button Row Image Image Imag…" at bounding box center [1262, 570] width 331 height 1332
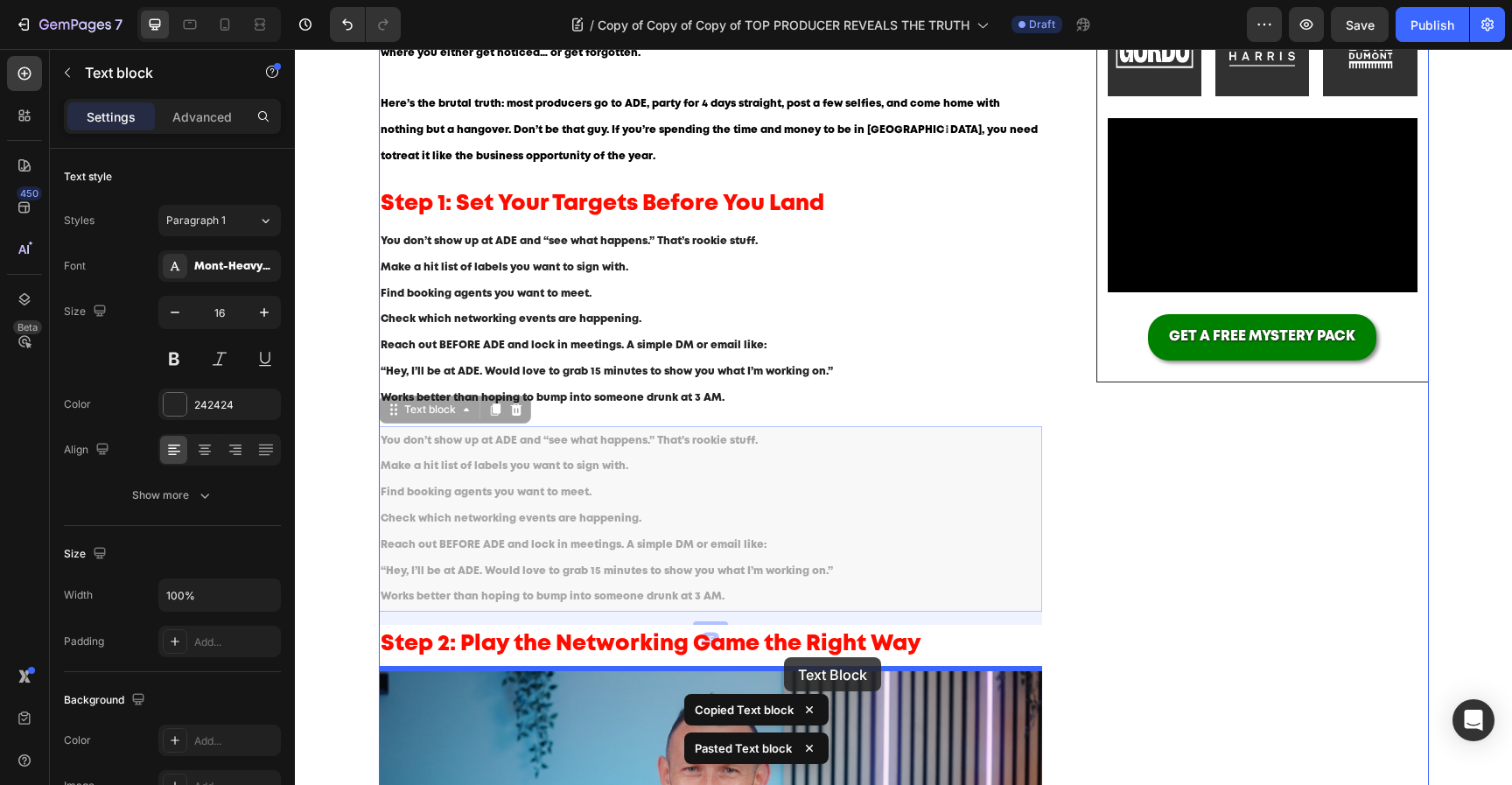
drag, startPoint x: 871, startPoint y: 507, endPoint x: 784, endPoint y: 654, distance: 170.8
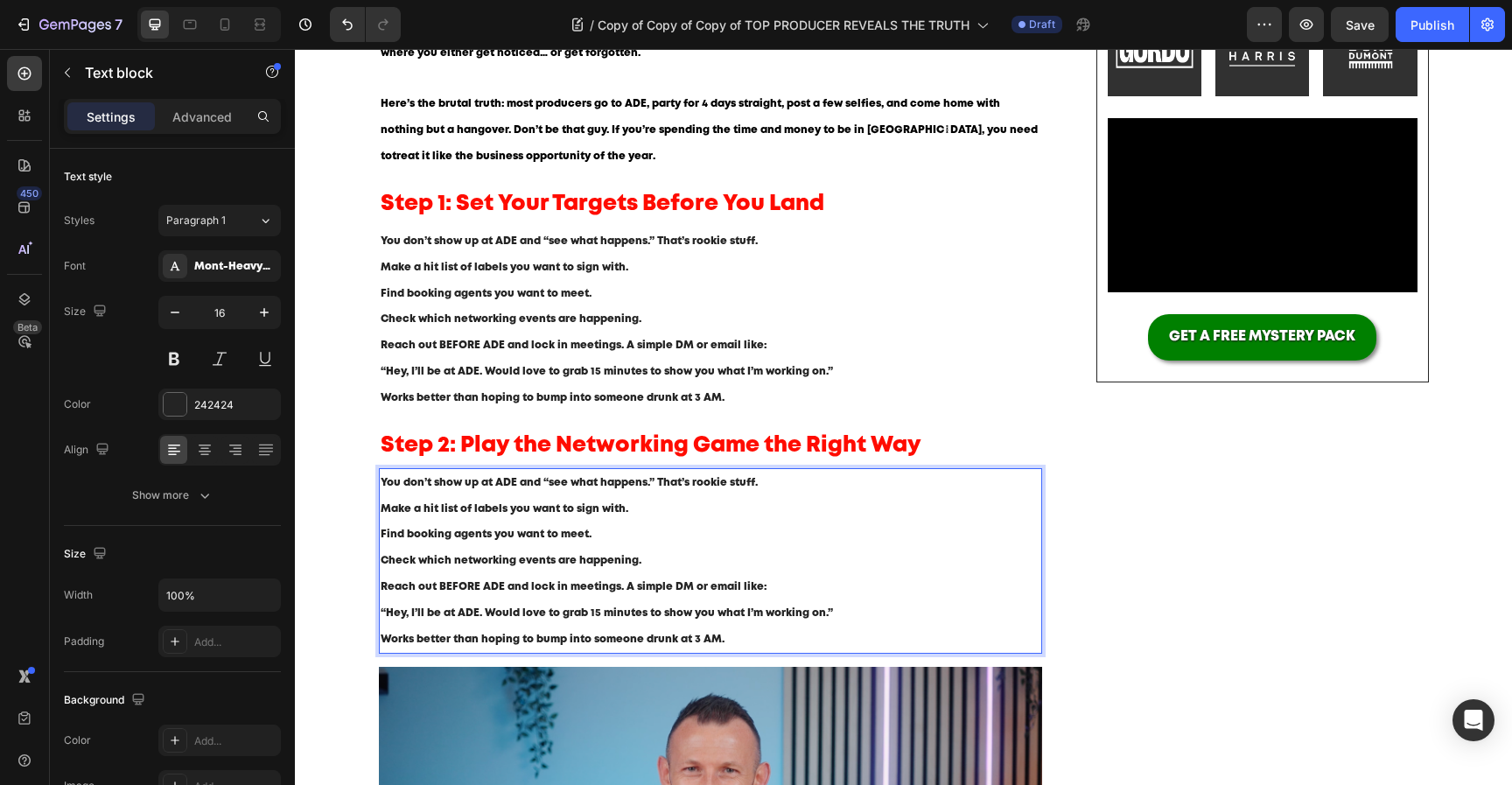
click at [644, 523] on p "Find booking agents you want to meet." at bounding box center [711, 534] width 661 height 27
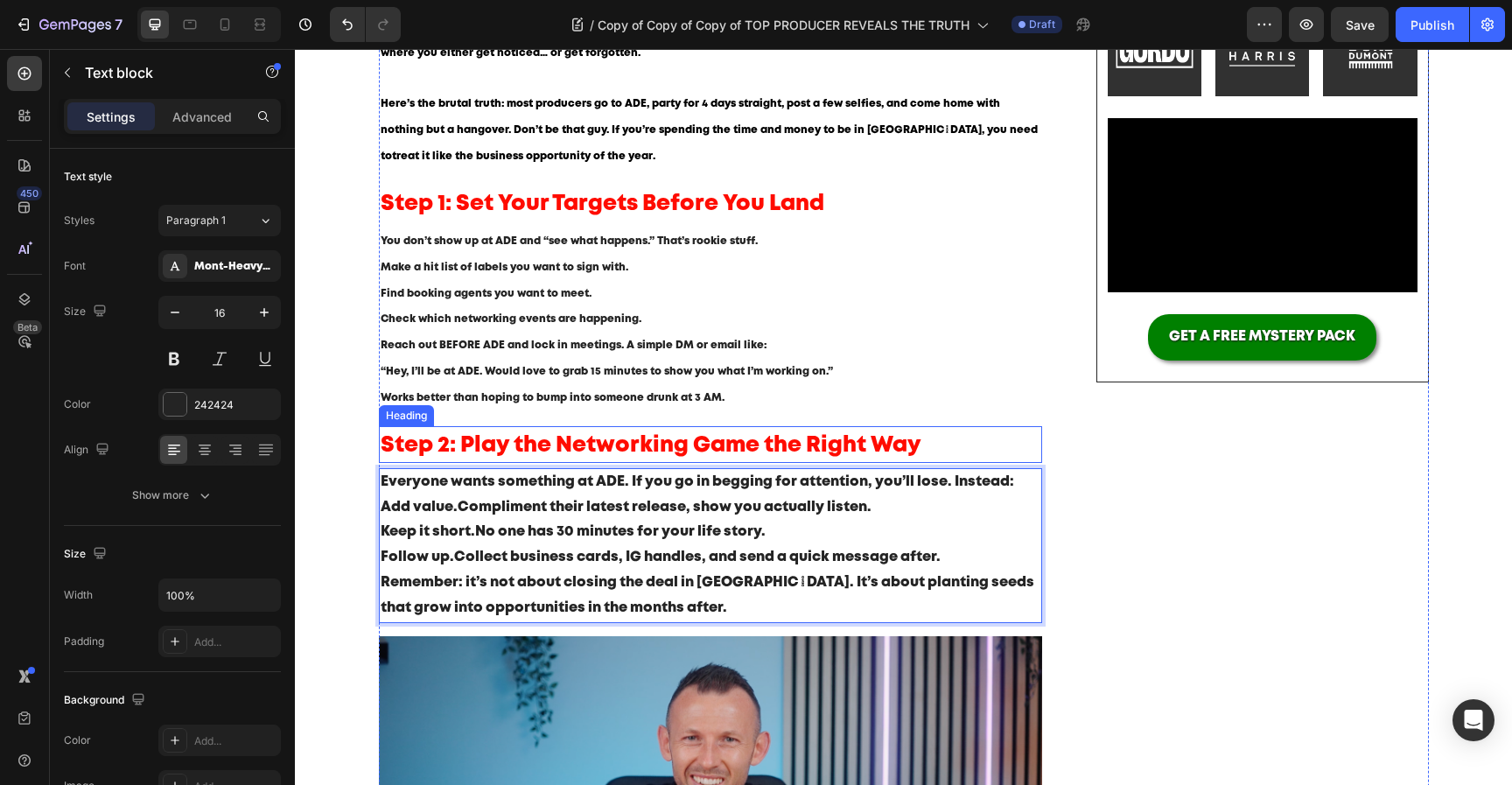
click at [695, 446] on span "Step 2: Play the Networking Game the Right Way" at bounding box center [652, 445] width 541 height 19
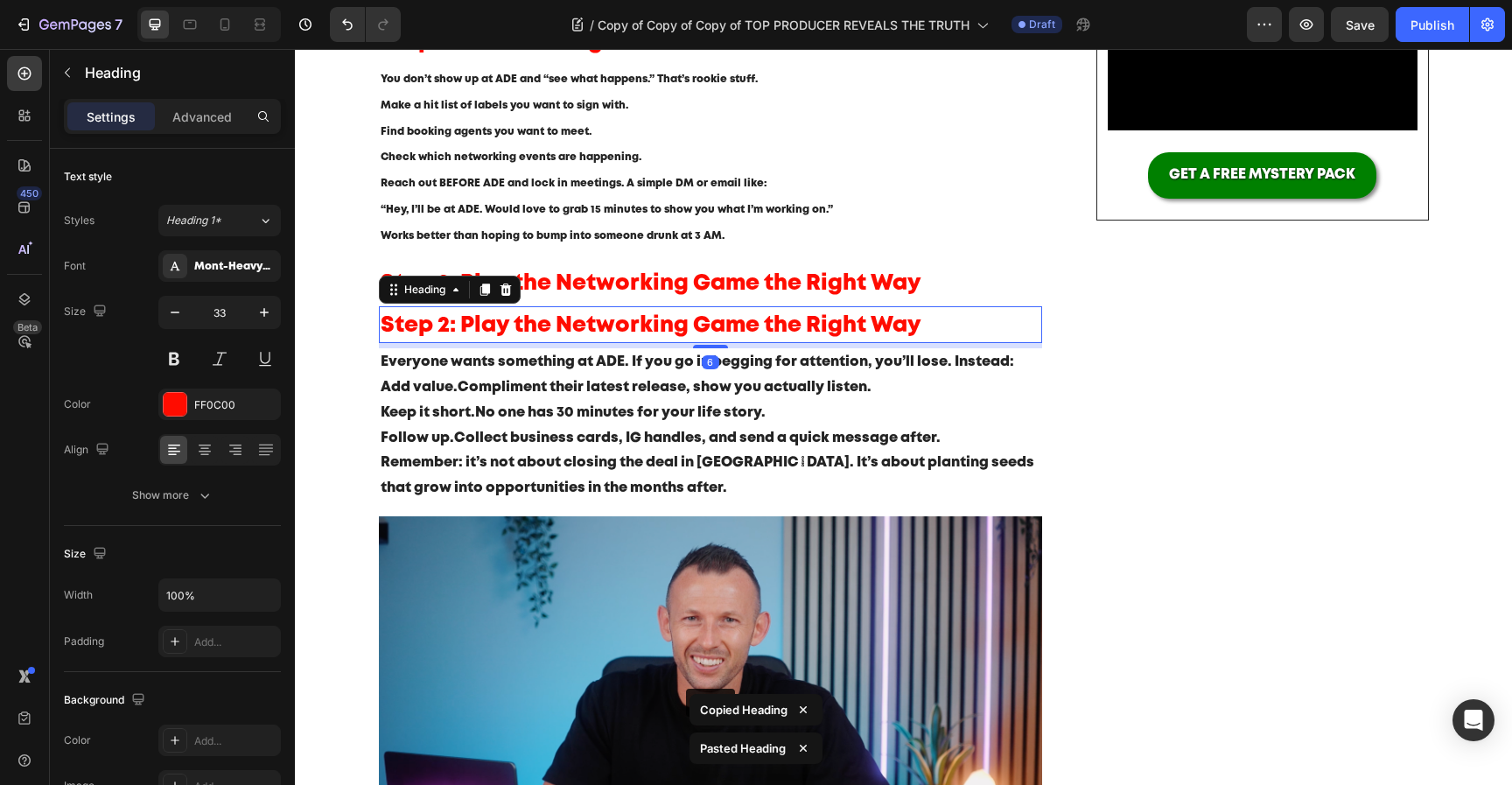
scroll to position [496, 0]
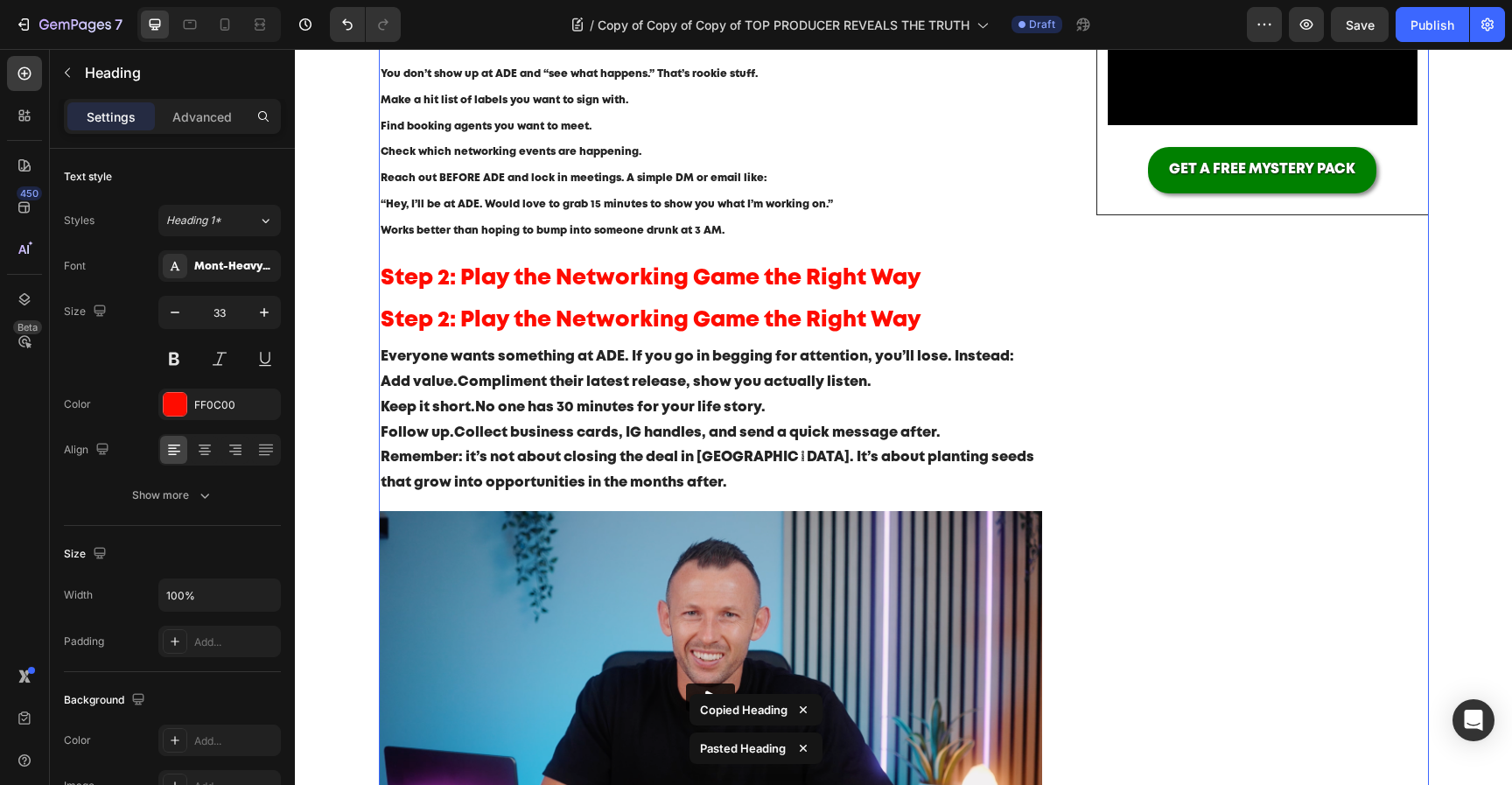
click at [1069, 420] on div "Blog written by Mark Ashford Text block Published on August 25, 2025 Text block…" at bounding box center [904, 409] width 1050 height 1342
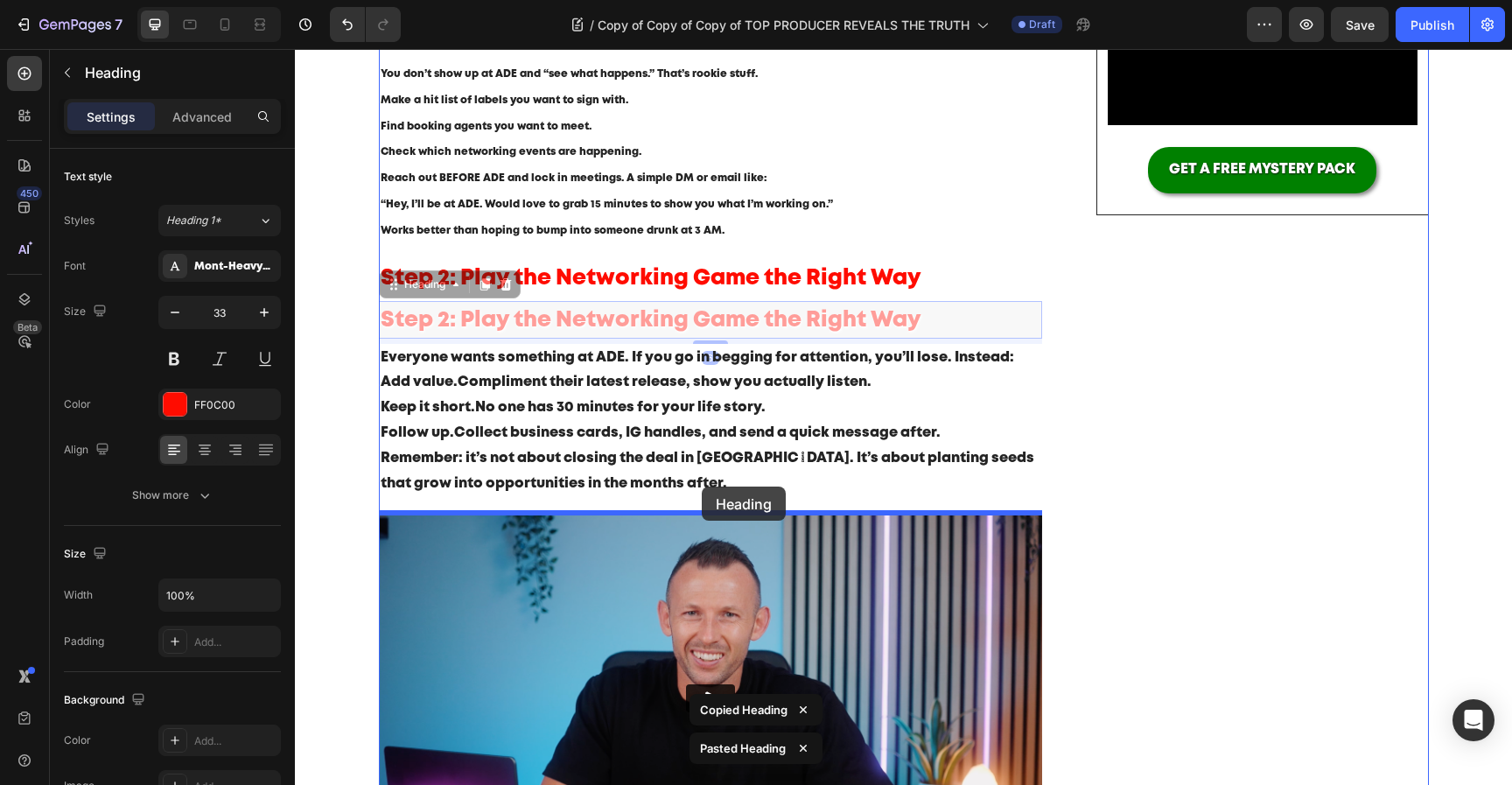
drag, startPoint x: 773, startPoint y: 330, endPoint x: 702, endPoint y: 486, distance: 171.4
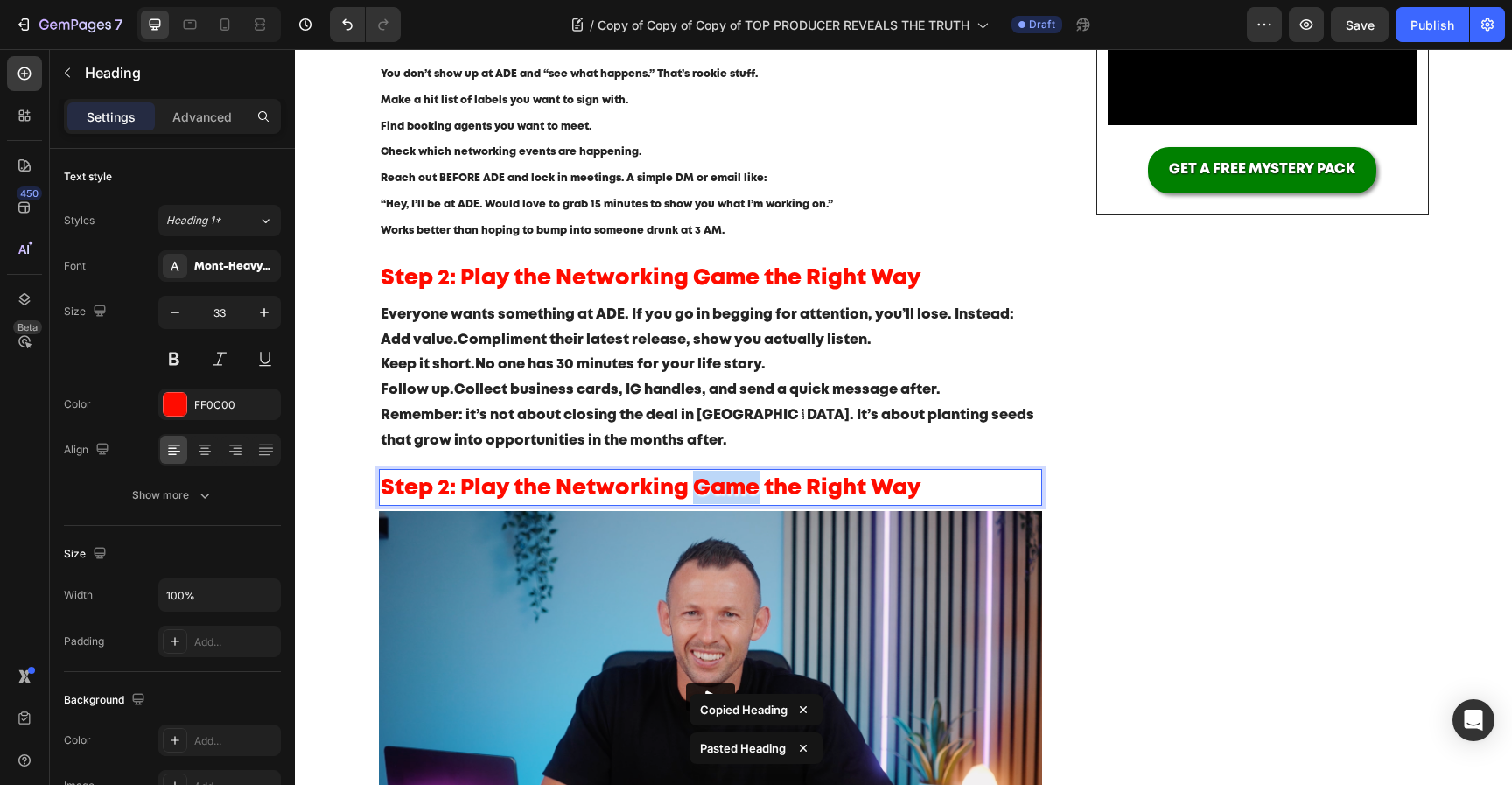
click at [697, 490] on span "Step 2: Play the Networking Game the Right Way" at bounding box center [652, 488] width 541 height 19
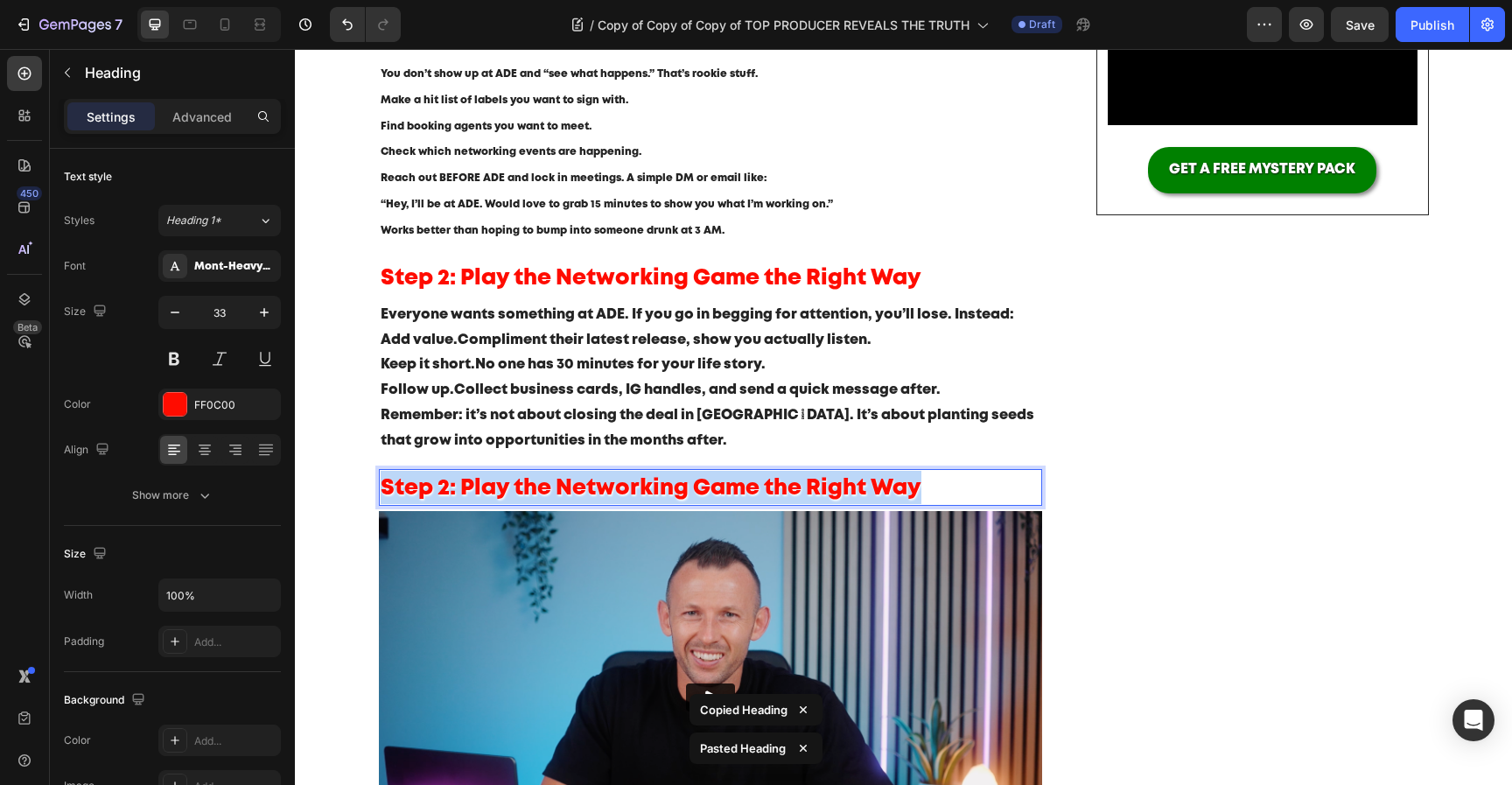
click at [697, 490] on span "Step 2: Play the Networking Game the Right Way" at bounding box center [652, 488] width 541 height 19
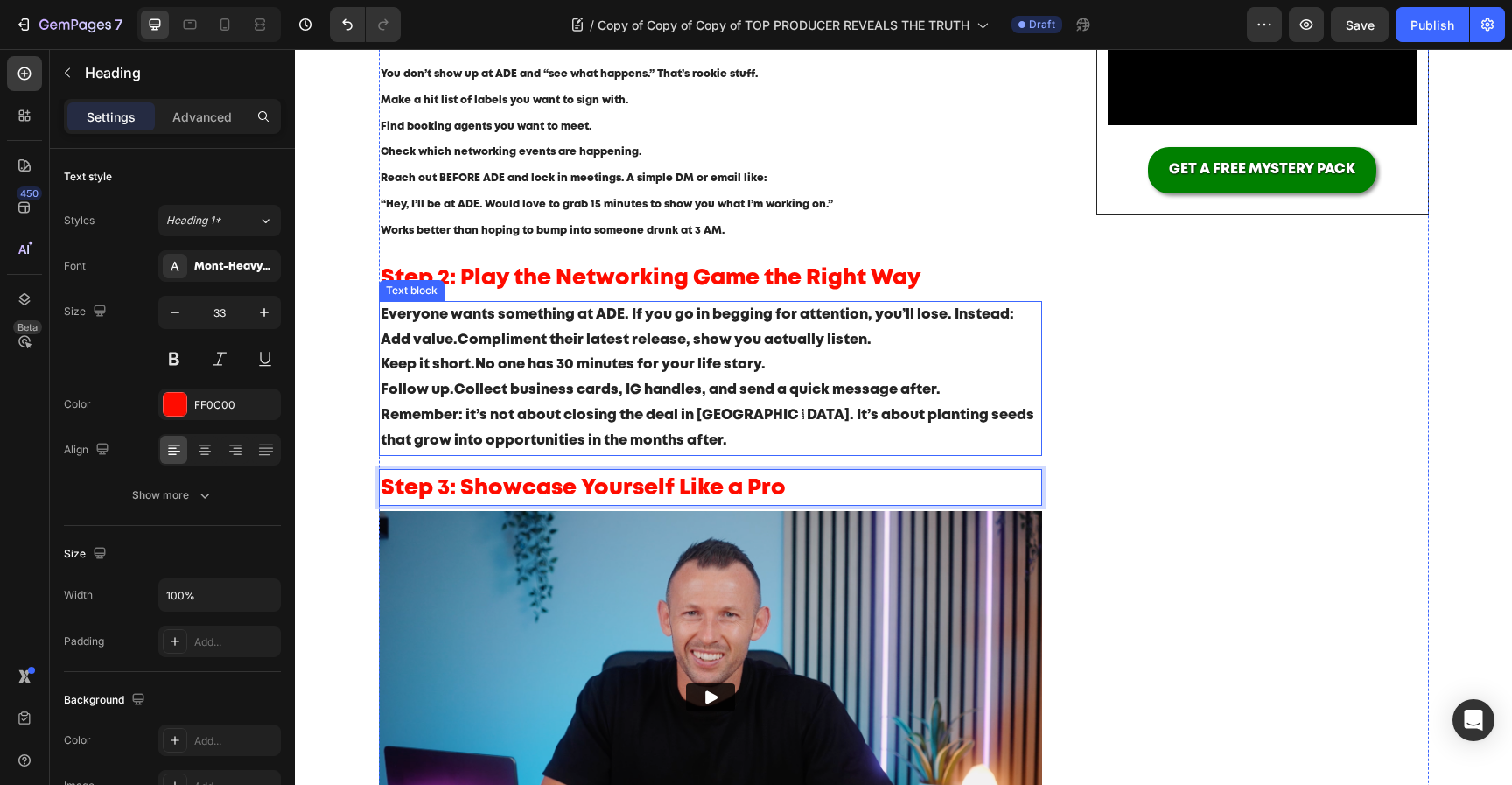
click at [589, 345] on p "Add value. Compliment their latest release, show you actually listen." at bounding box center [711, 341] width 661 height 26
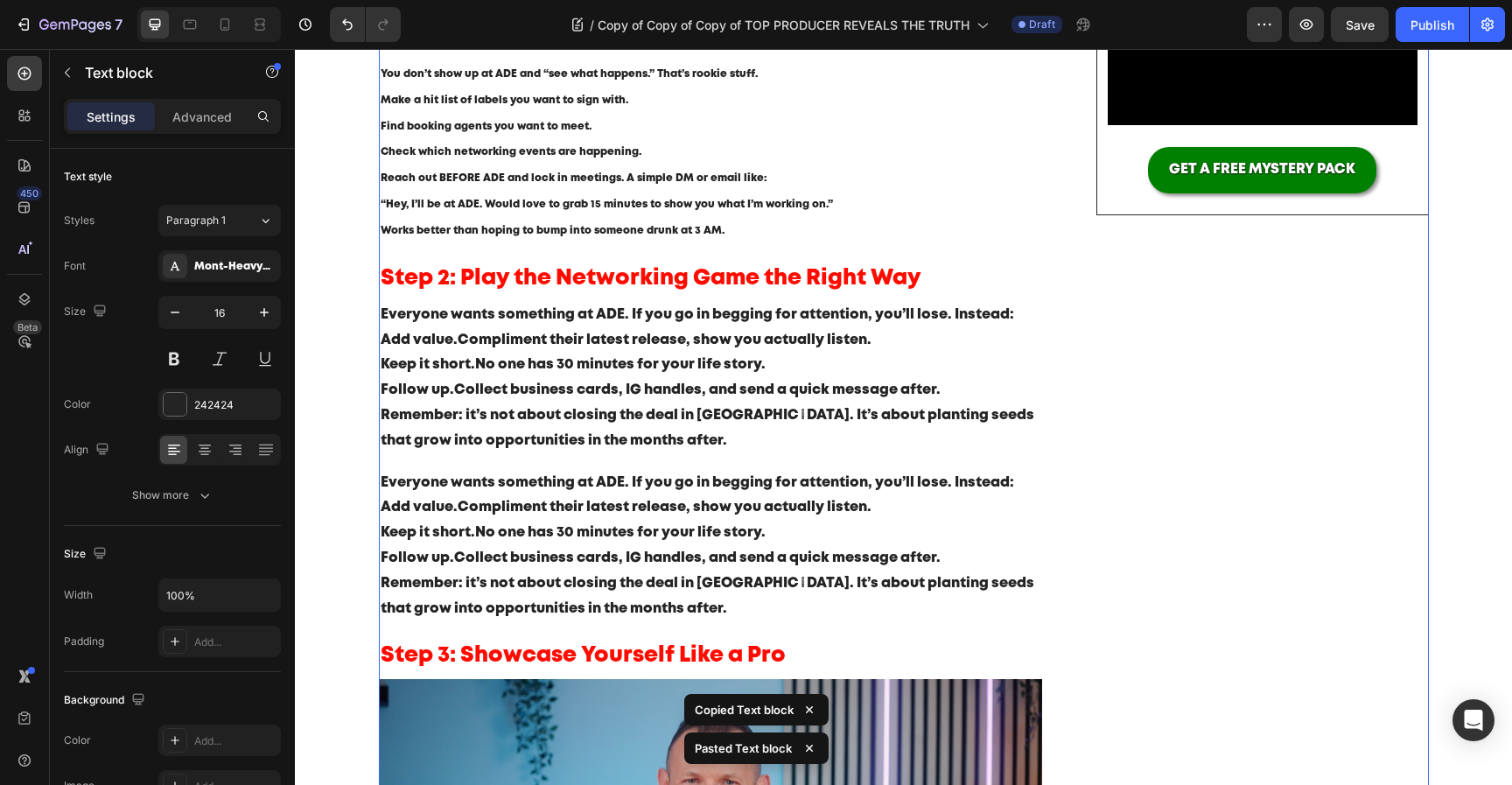
click at [1077, 551] on div "Blog written by Mark Ashford Text block Published on August 25, 2025 Text block…" at bounding box center [904, 493] width 1050 height 1510
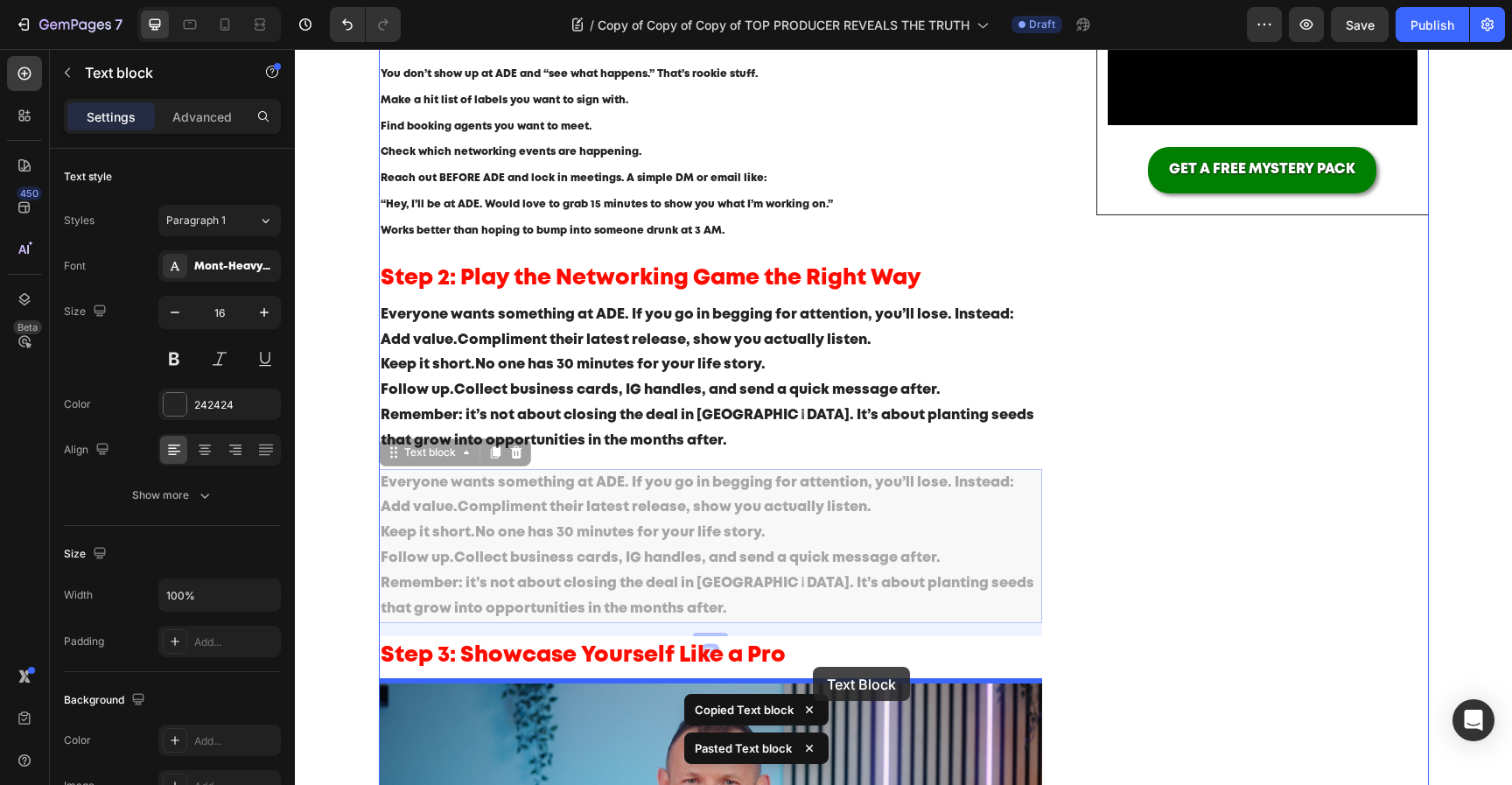
drag, startPoint x: 877, startPoint y: 538, endPoint x: 813, endPoint y: 665, distance: 142.2
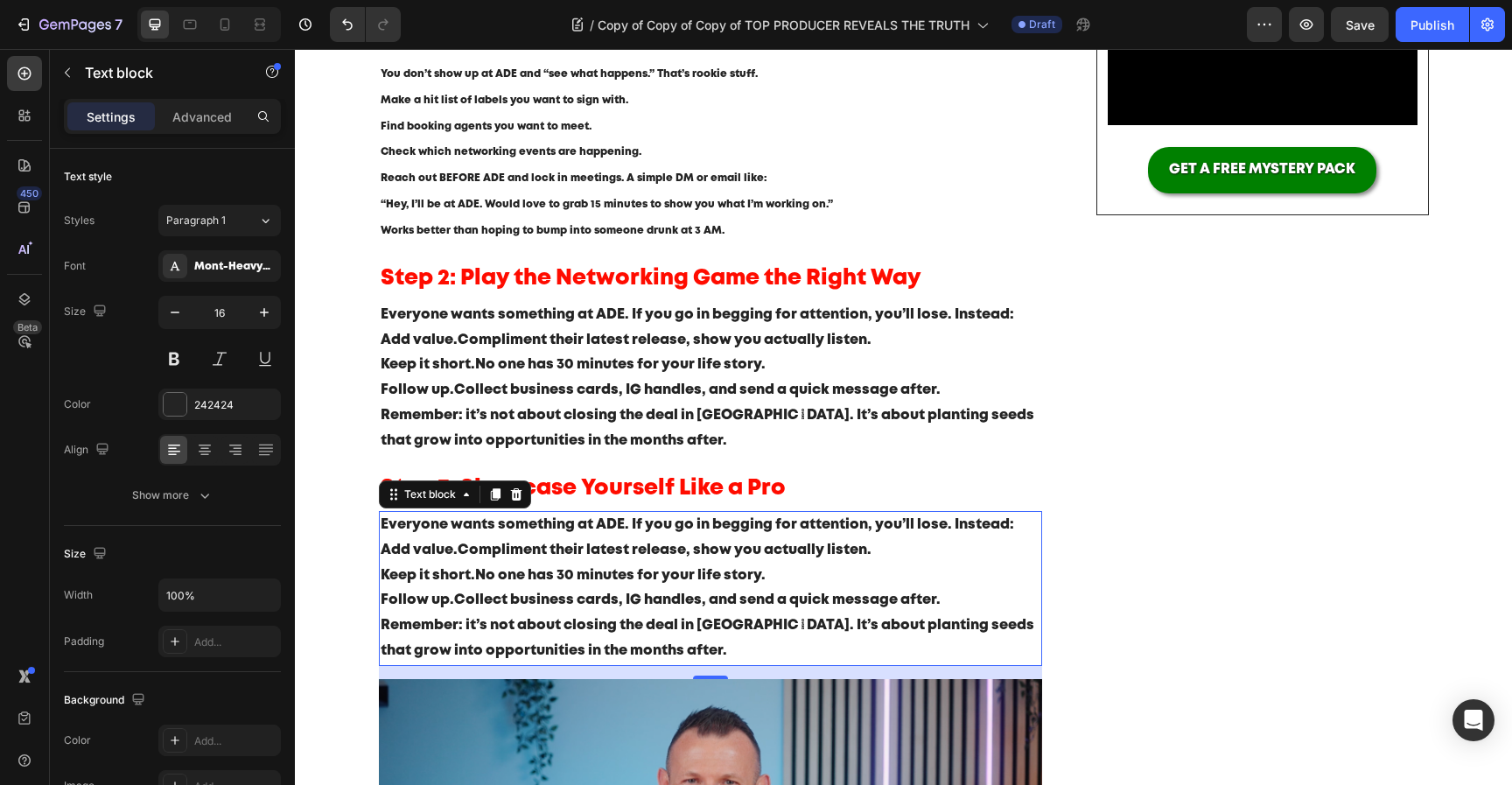
click at [643, 629] on p "Remember: it’s not about closing the deal in [GEOGRAPHIC_DATA]. It’s about plan…" at bounding box center [711, 638] width 661 height 50
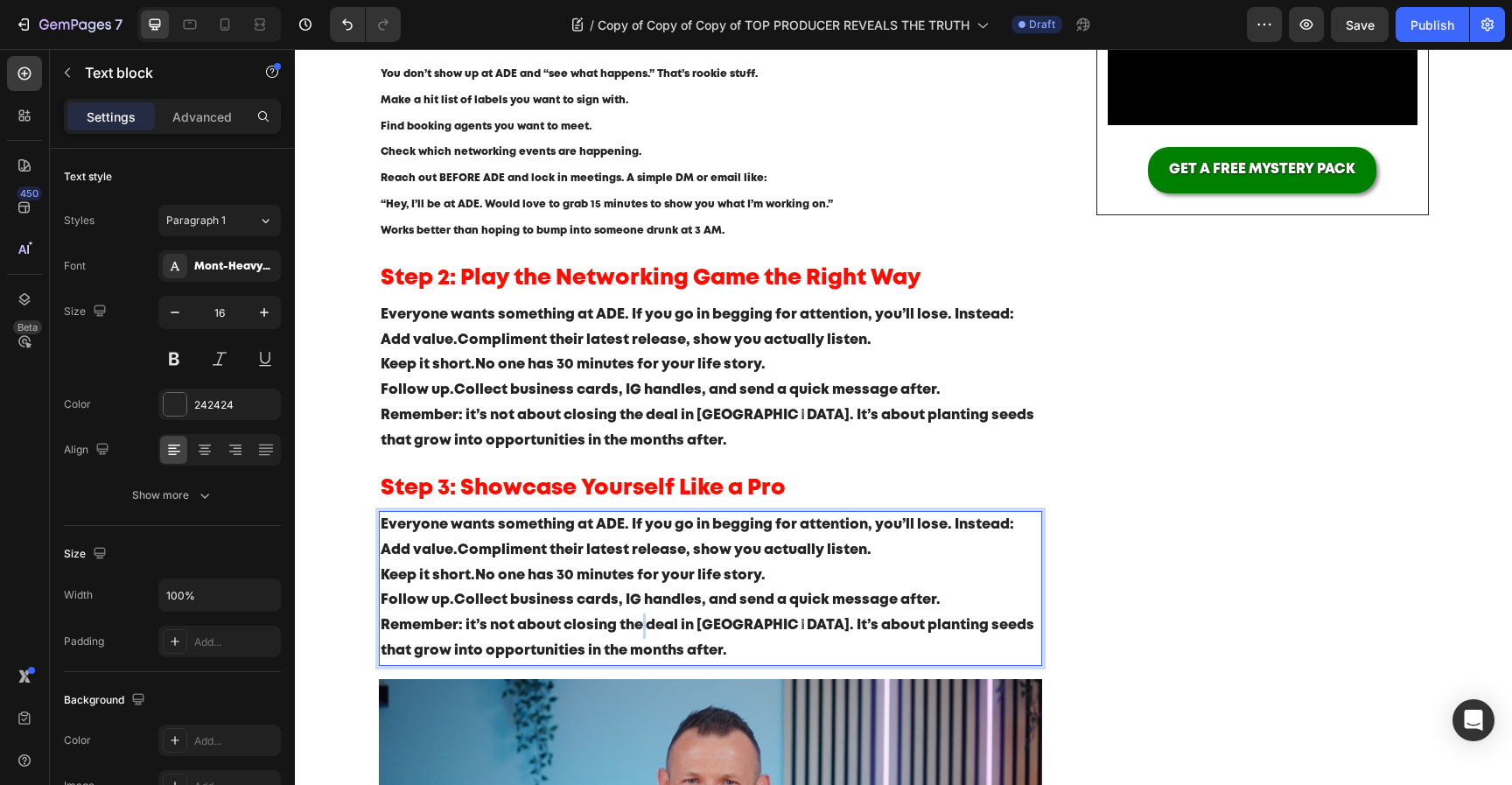
click at [643, 629] on p "Remember: it’s not about closing the deal in [GEOGRAPHIC_DATA]. It’s about plan…" at bounding box center [711, 638] width 661 height 50
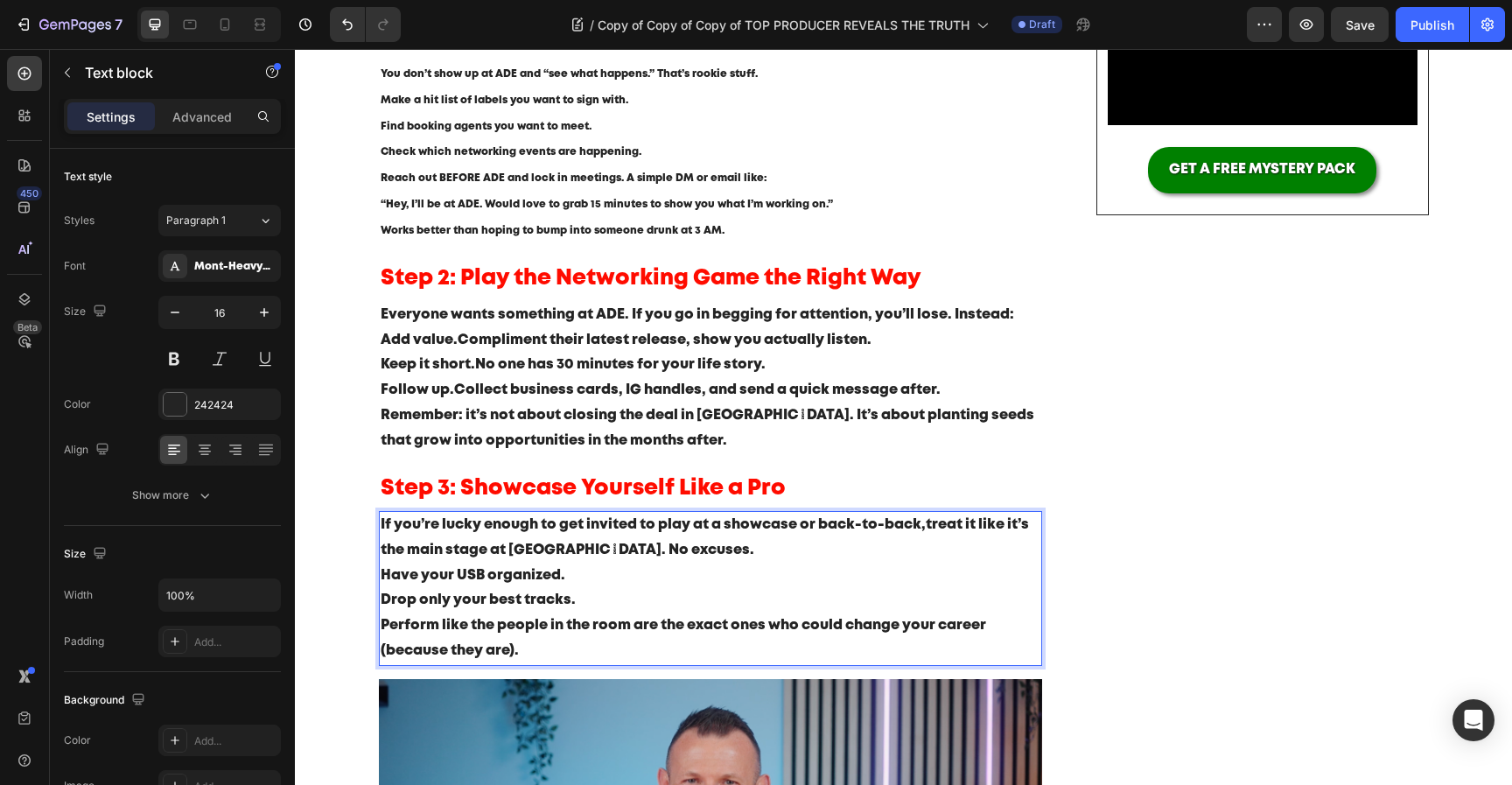
click at [519, 617] on p "Perform like the people in the room are the exact ones who could change your ca…" at bounding box center [711, 638] width 661 height 50
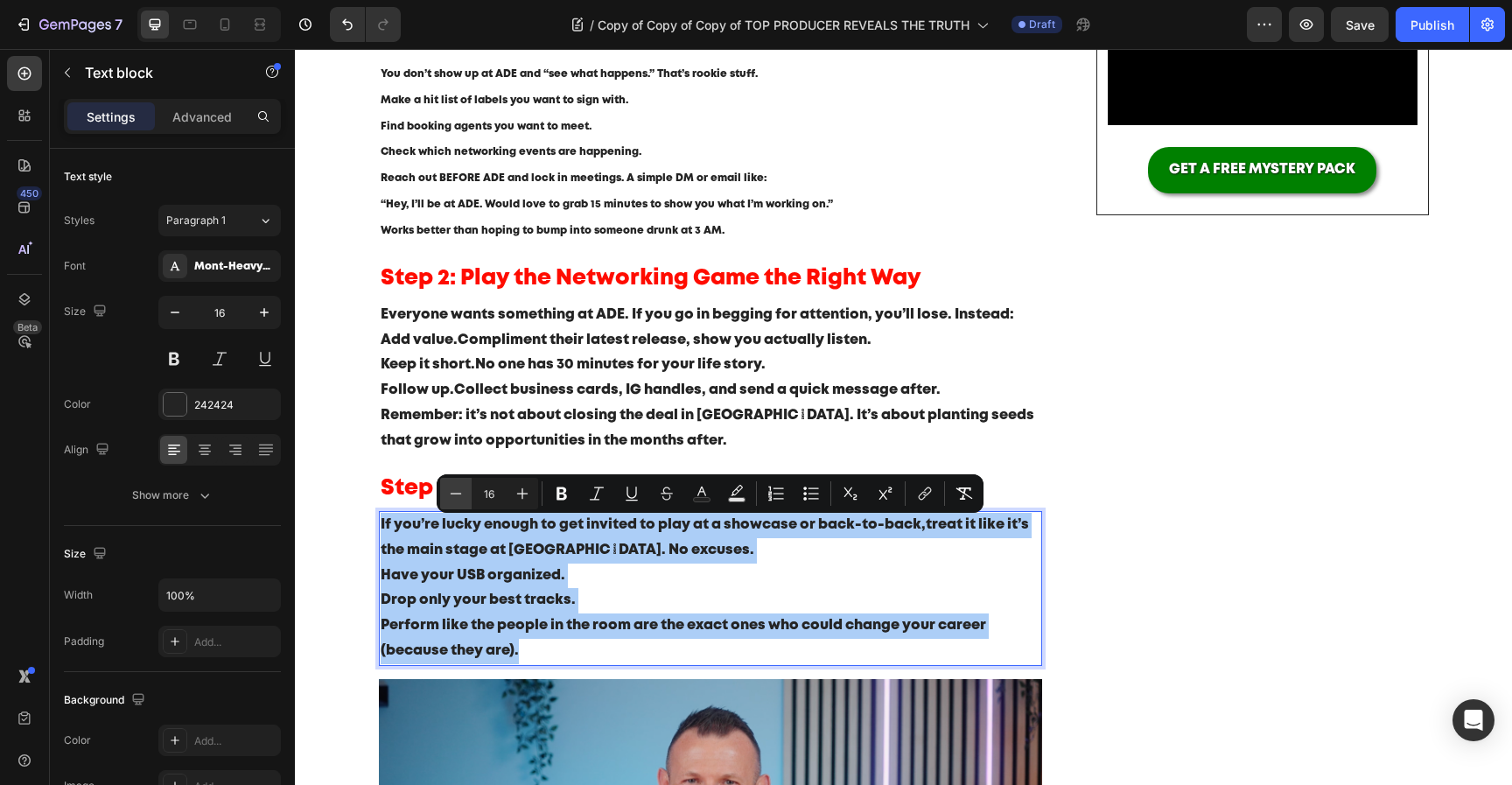
click at [454, 506] on button "Minus" at bounding box center [456, 493] width 31 height 31
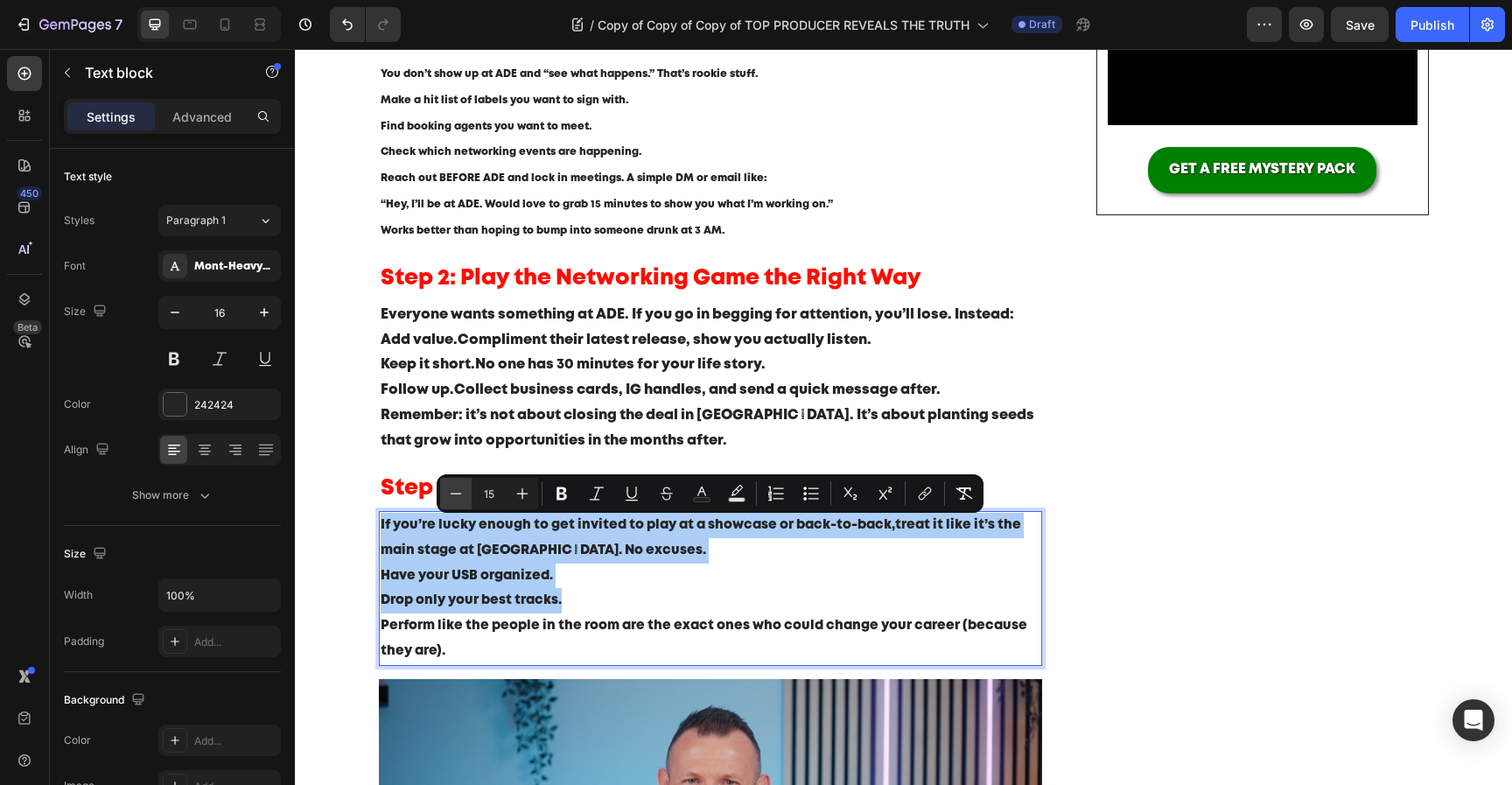
click at [454, 506] on button "Minus" at bounding box center [456, 493] width 31 height 31
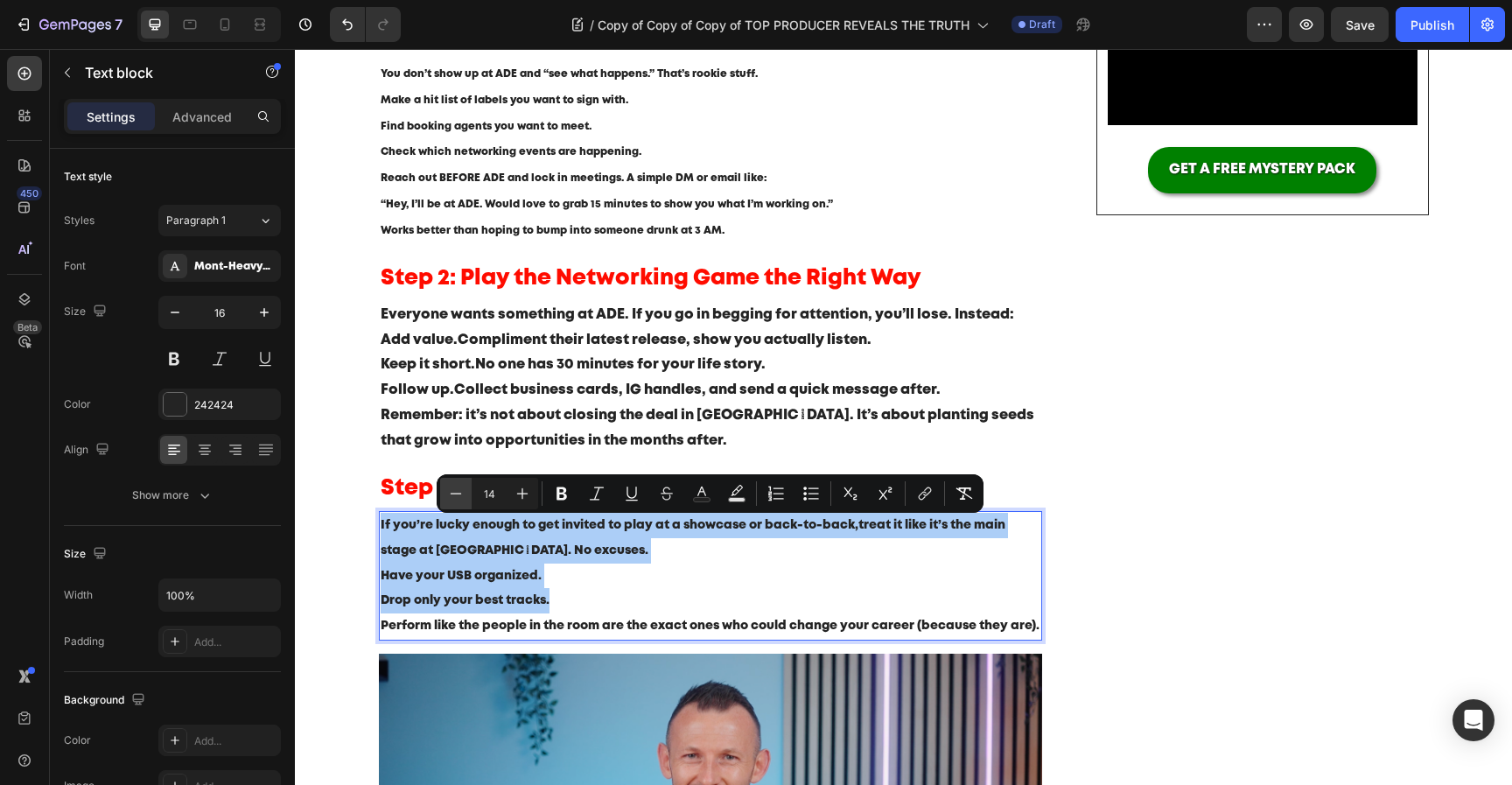
click at [454, 506] on button "Minus" at bounding box center [456, 493] width 31 height 31
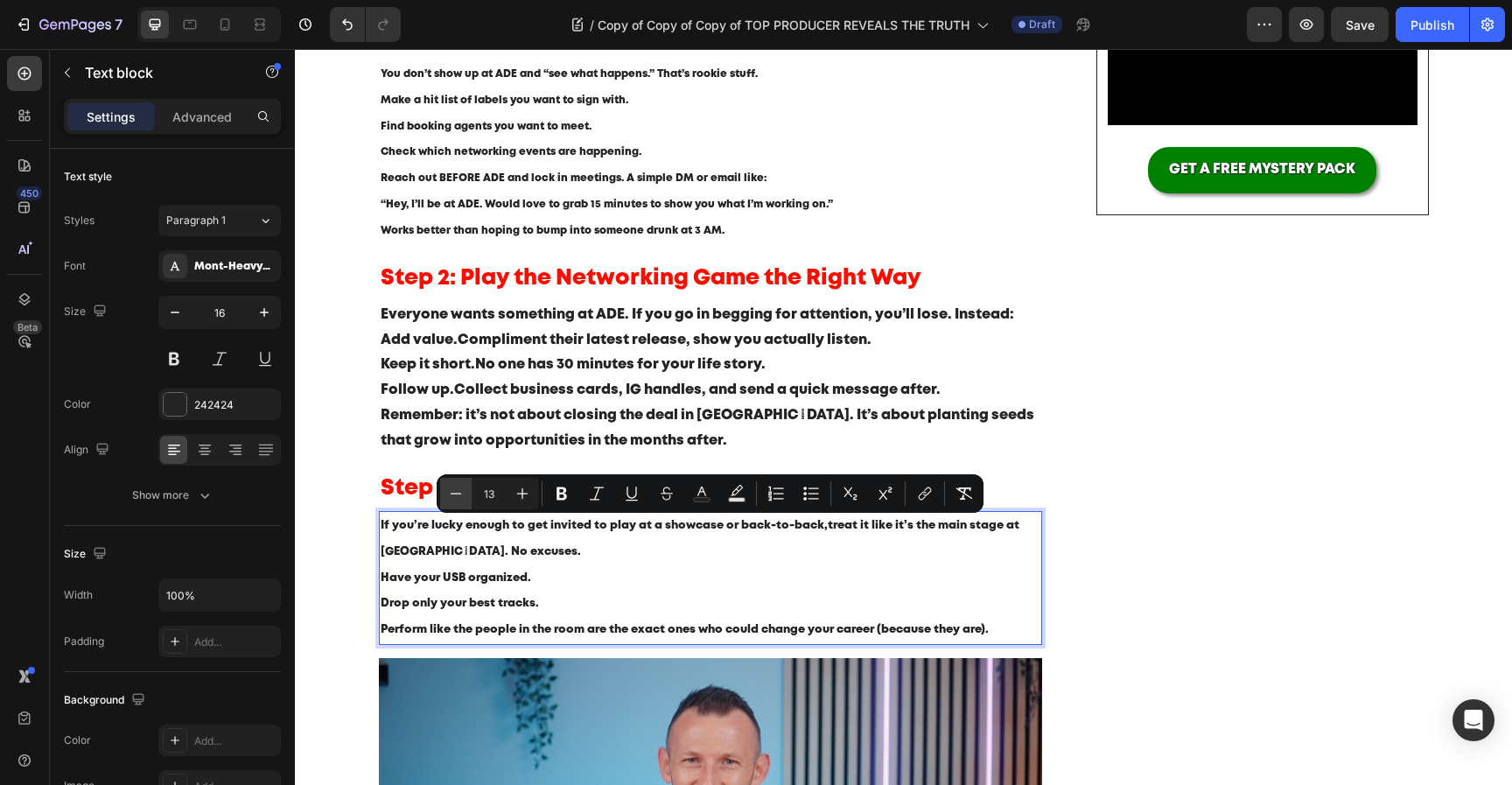
click at [454, 506] on button "Minus" at bounding box center [456, 493] width 31 height 31
type input "12"
click at [585, 613] on p "Drop only your best tracks." at bounding box center [711, 604] width 661 height 27
click at [593, 605] on p "Drop only your best tracks." at bounding box center [711, 604] width 661 height 27
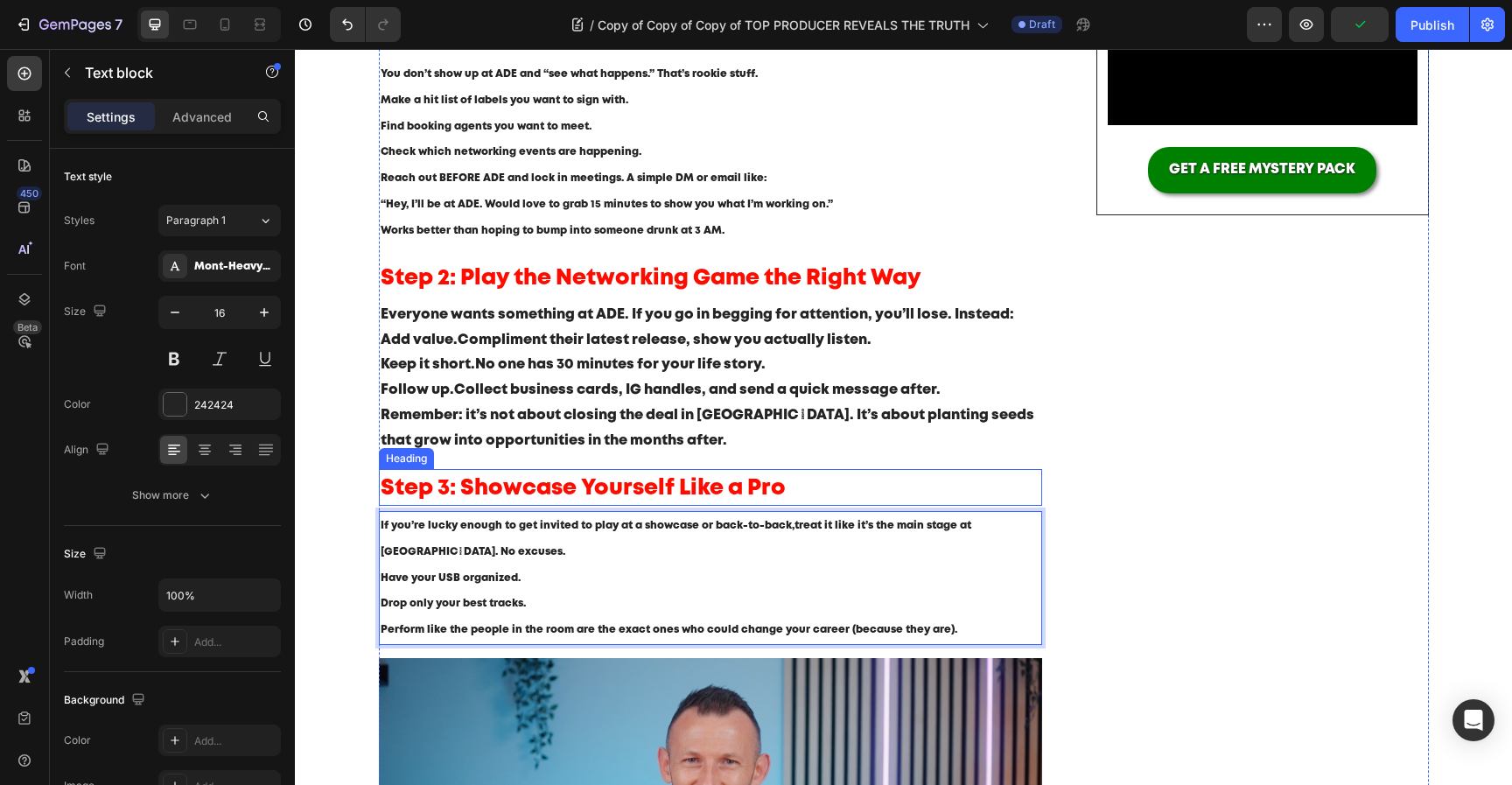
click at [657, 496] on span "Step 3: Showcase Yourself Like a Pro" at bounding box center [583, 488] width 406 height 19
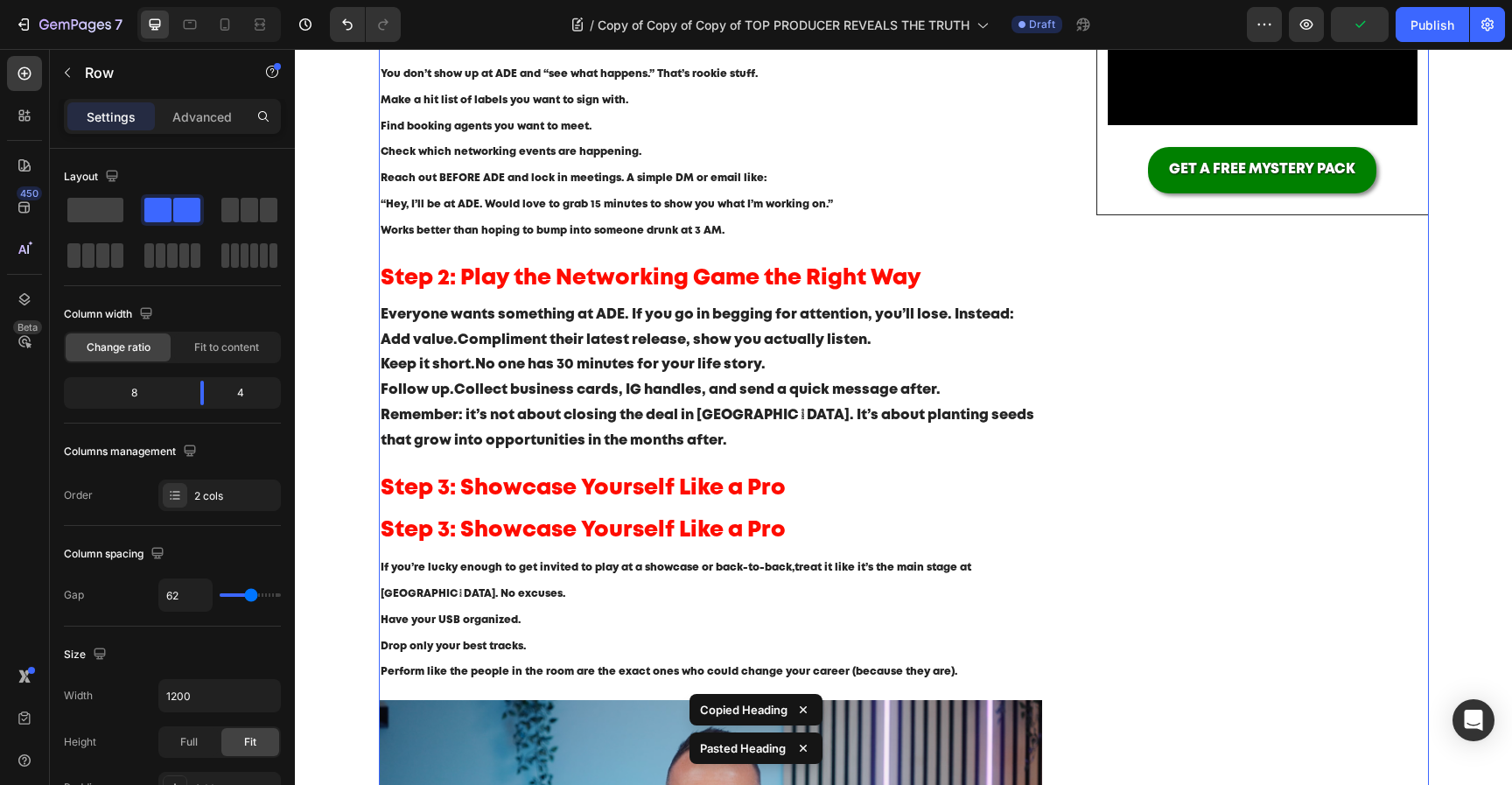
click at [1137, 478] on div "Image Image Image Row Video GET A FREE MYSTERY PACK Button Row Image Image Imag…" at bounding box center [1262, 504] width 331 height 1532
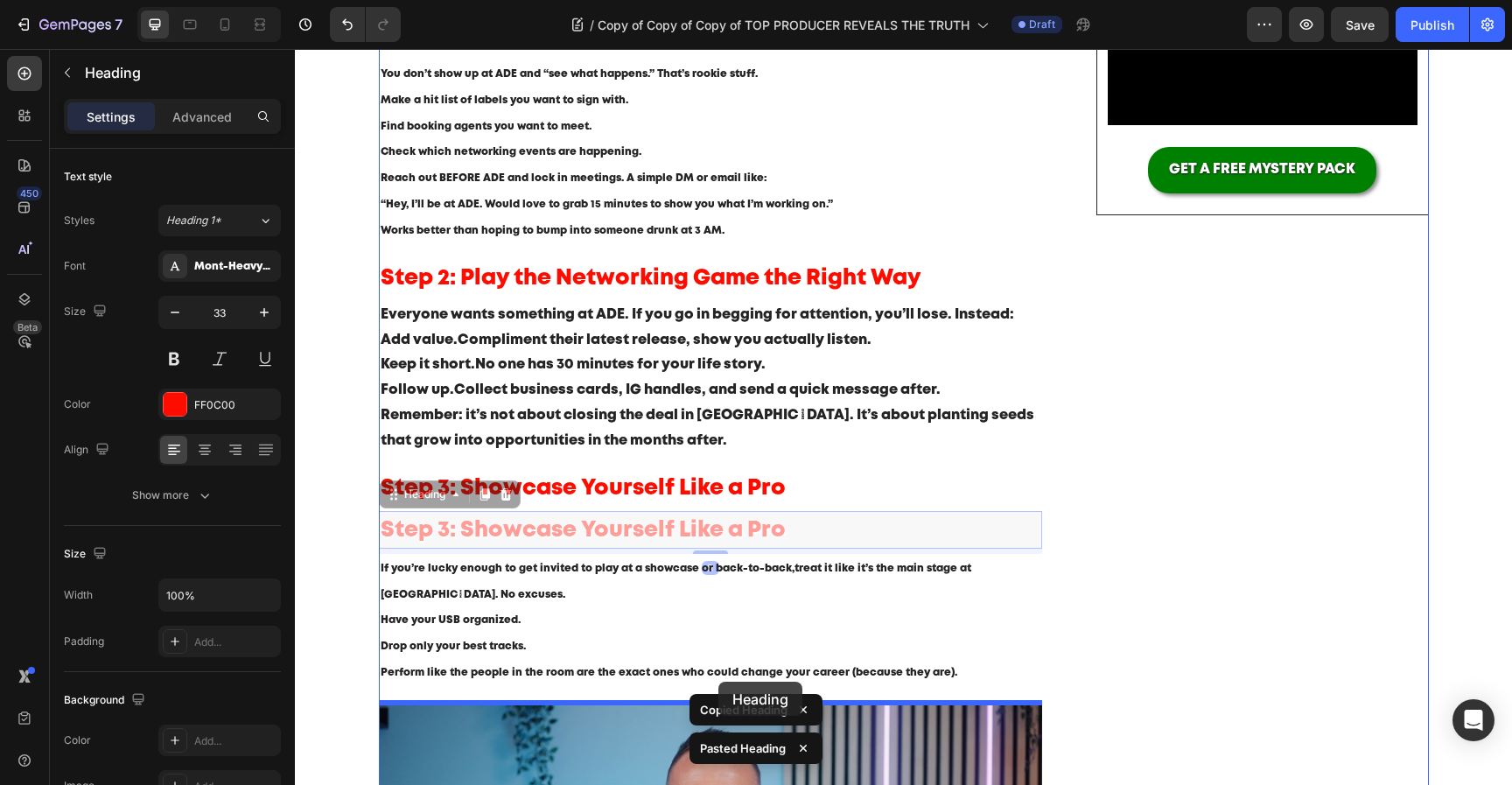
drag, startPoint x: 830, startPoint y: 535, endPoint x: 719, endPoint y: 682, distance: 184.2
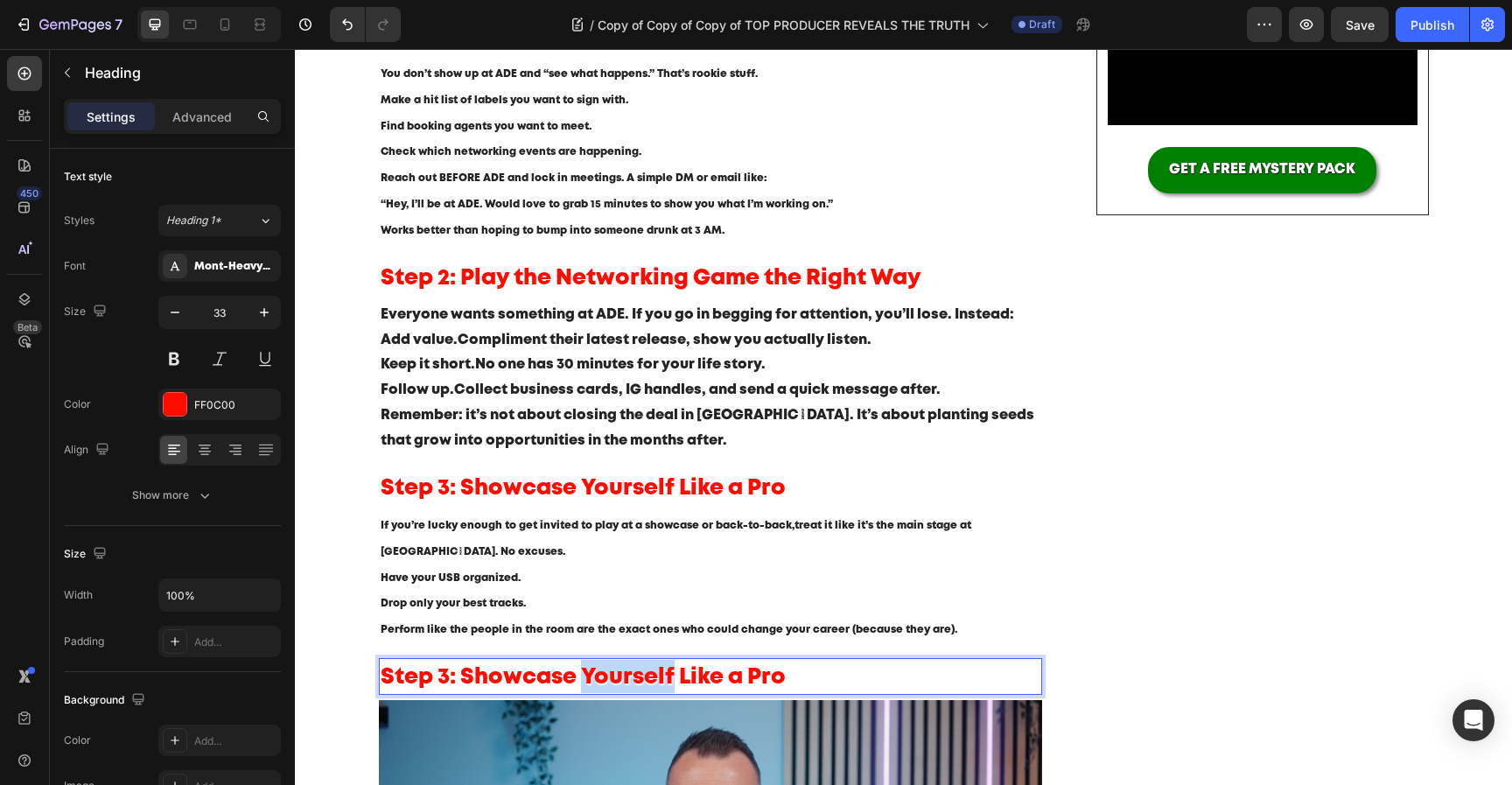
click at [586, 671] on span "Step 3: Showcase Yourself Like a Pro" at bounding box center [583, 677] width 406 height 19
click at [737, 613] on p "Drop only your best tracks." at bounding box center [711, 604] width 661 height 27
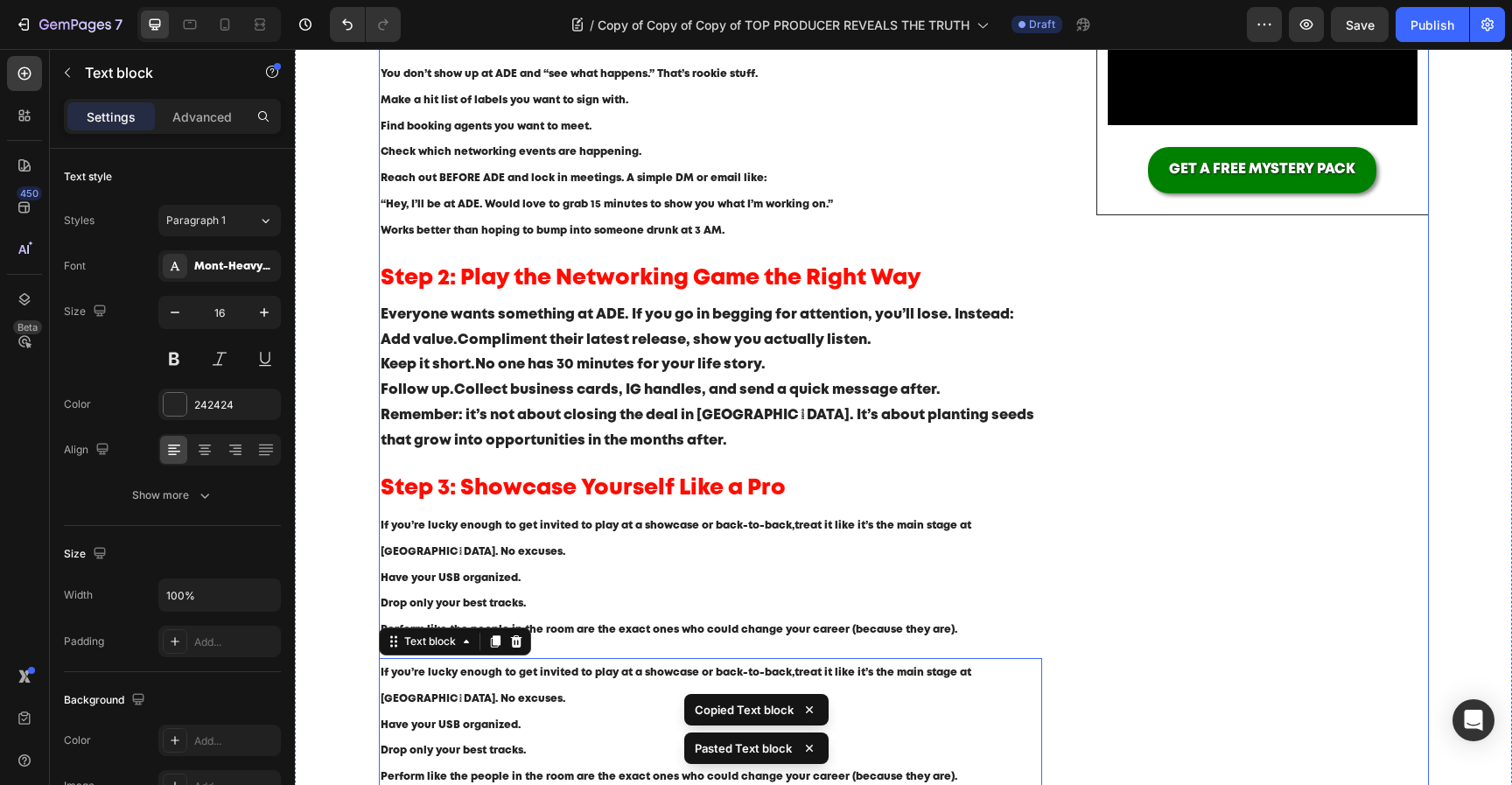
click at [1125, 554] on div "Image Image Image Row Video GET A FREE MYSTERY PACK Button Row Image Image Imag…" at bounding box center [1262, 577] width 331 height 1678
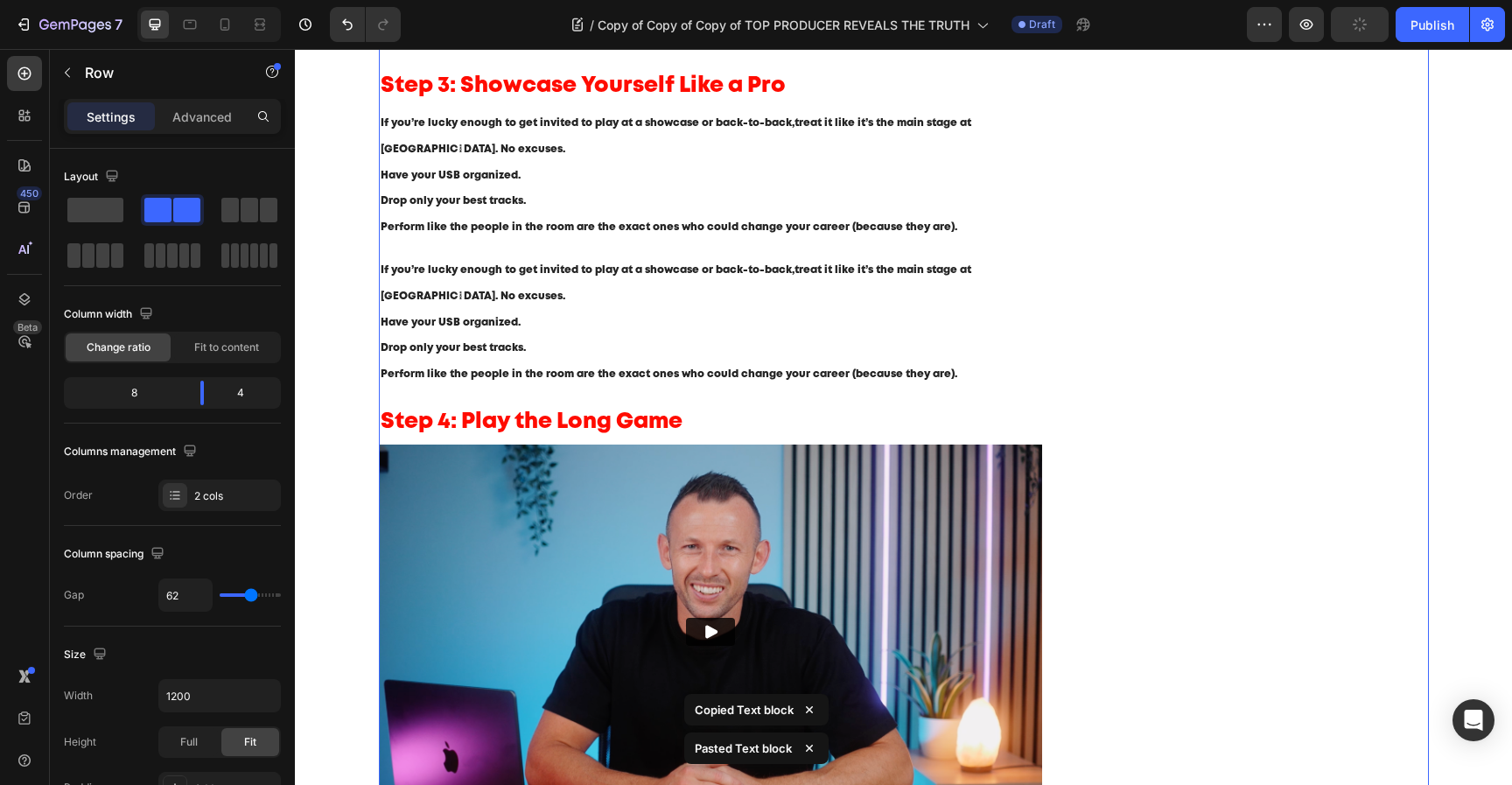
scroll to position [920, 0]
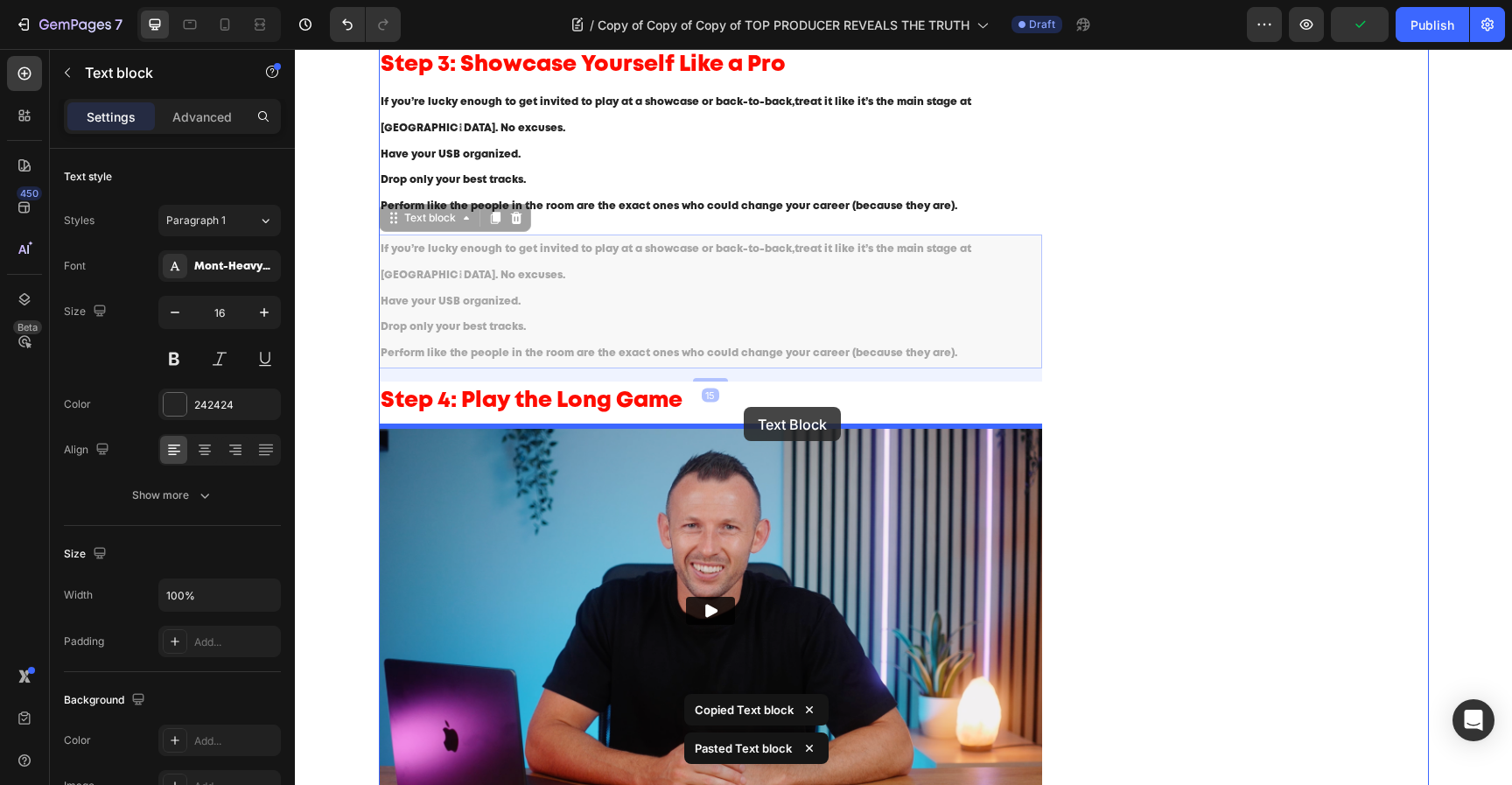
drag, startPoint x: 786, startPoint y: 272, endPoint x: 744, endPoint y: 407, distance: 141.4
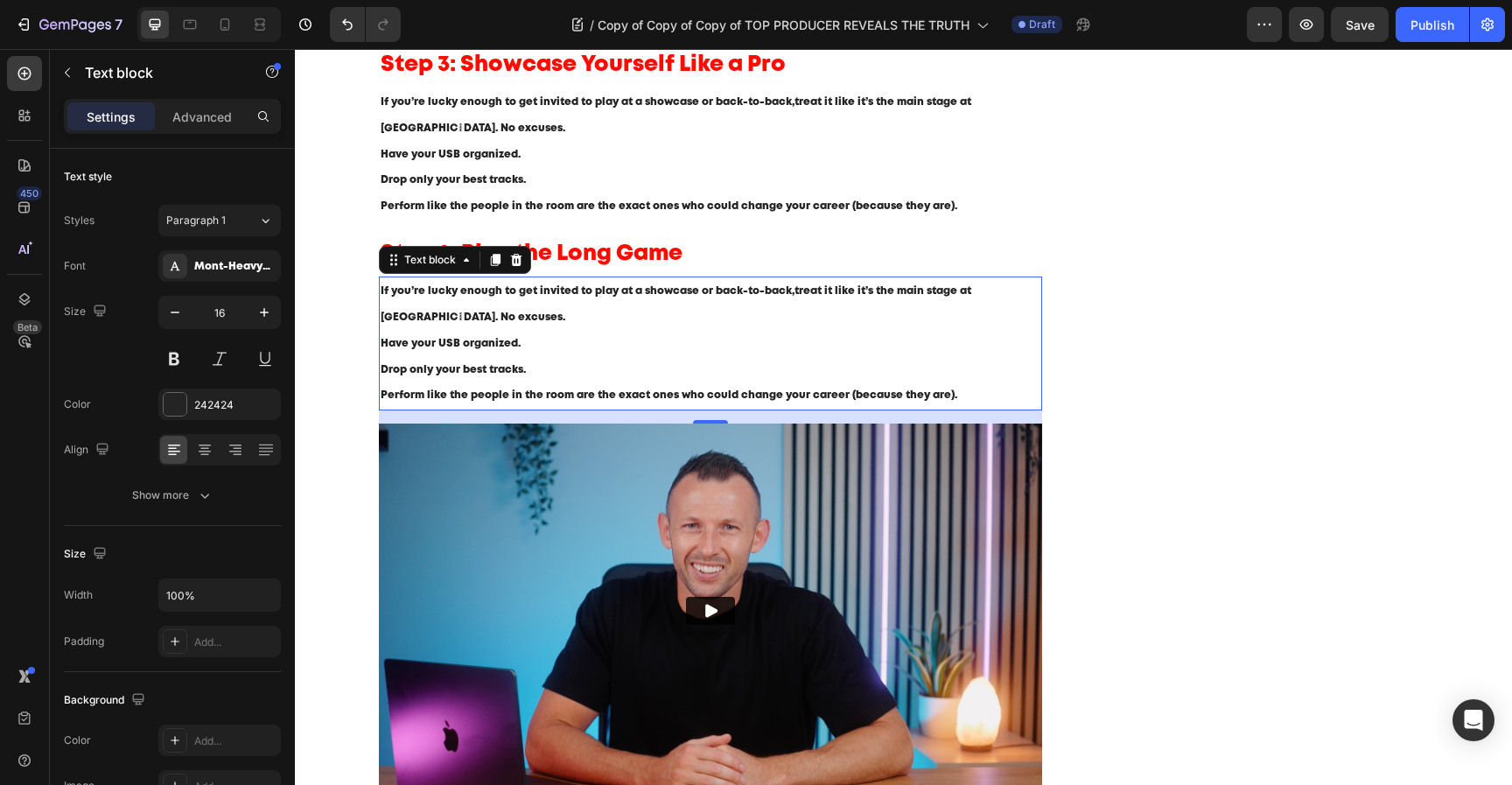
click at [724, 361] on p "Drop only your best tracks." at bounding box center [711, 370] width 661 height 27
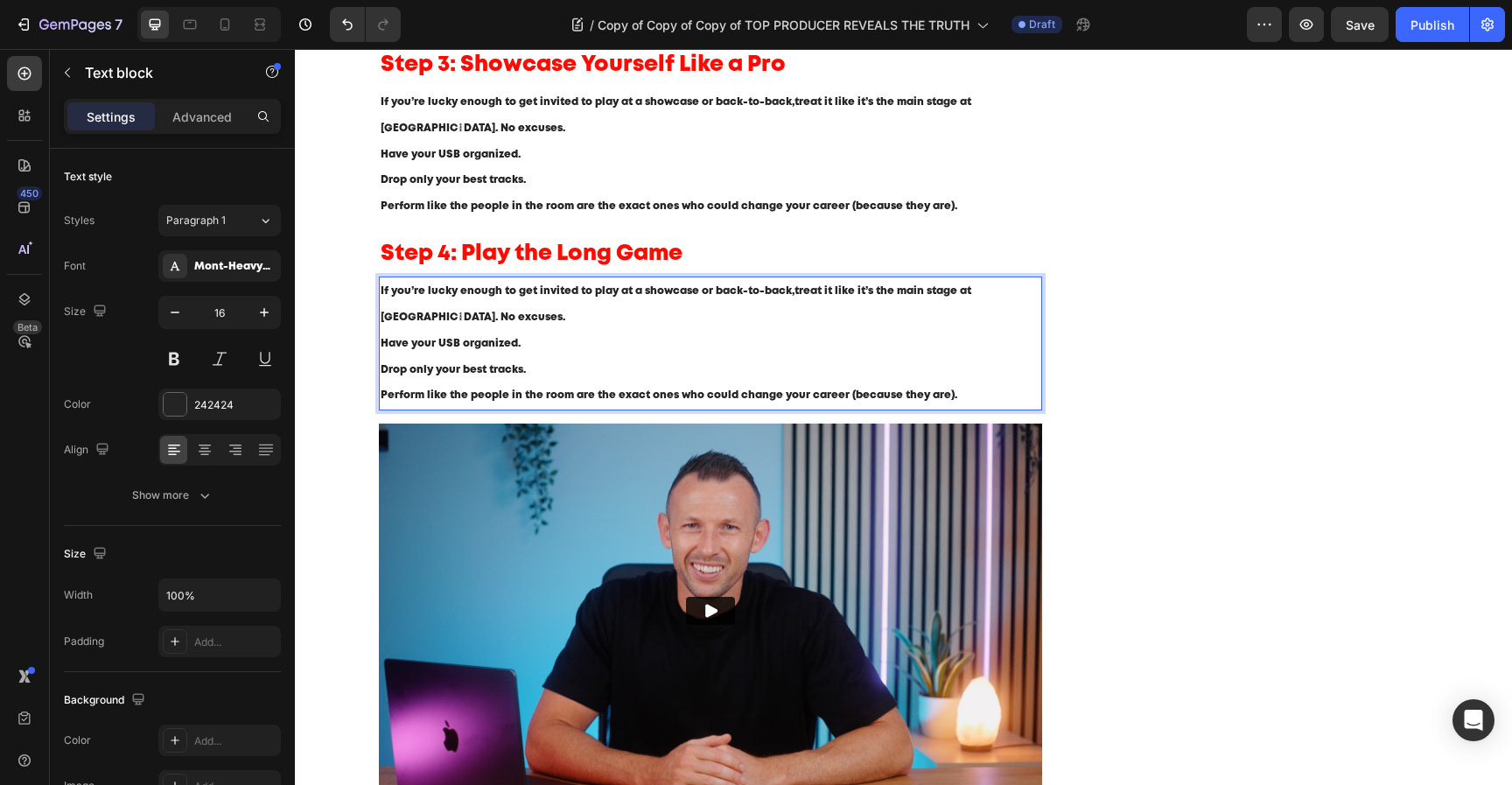
click at [724, 361] on p "Drop only your best tracks." at bounding box center [711, 370] width 661 height 27
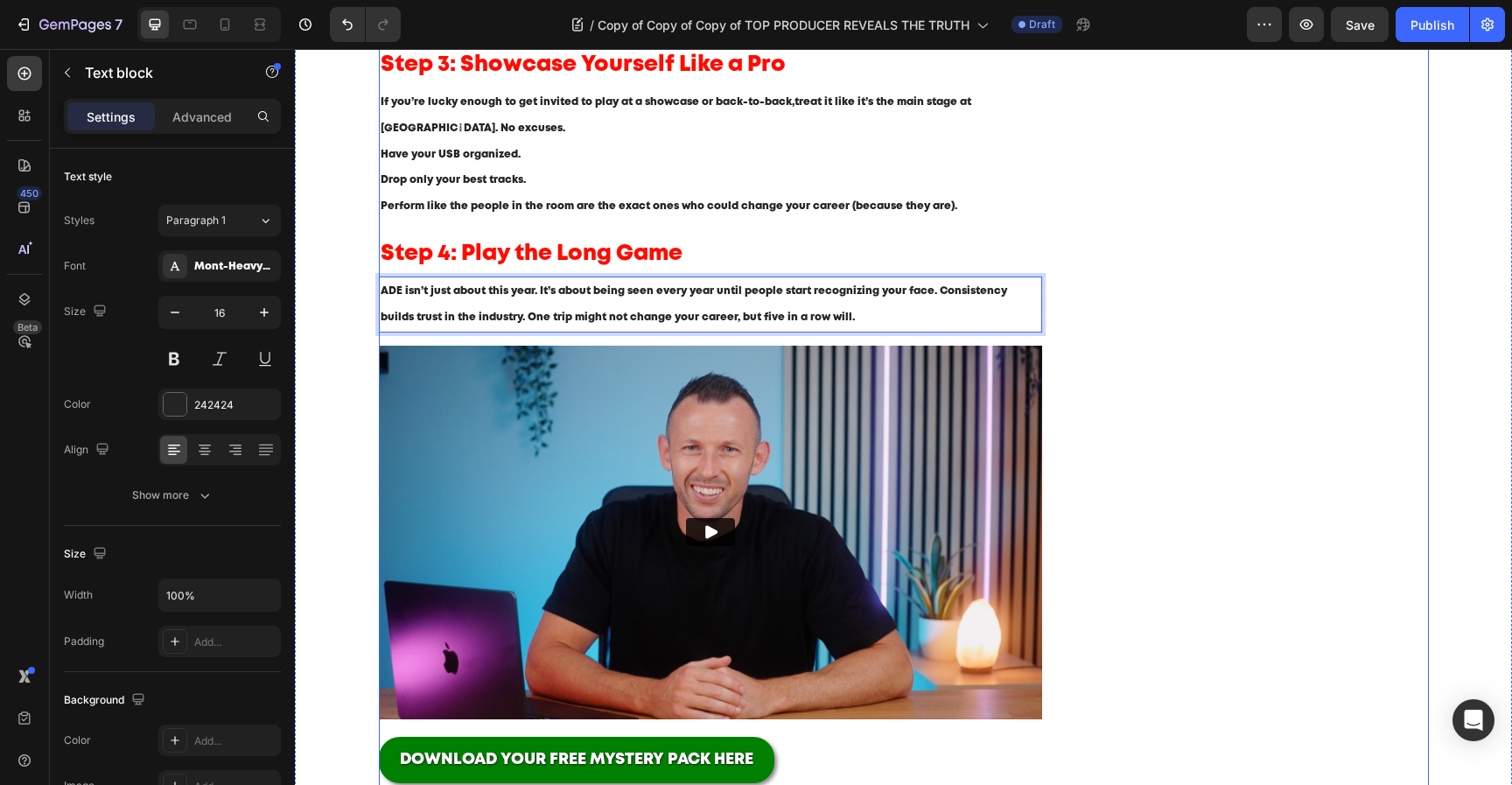
click at [1093, 340] on div "Blog written by Mark Ashford Text block Published on August 25, 2025 Text block…" at bounding box center [904, 114] width 1050 height 1599
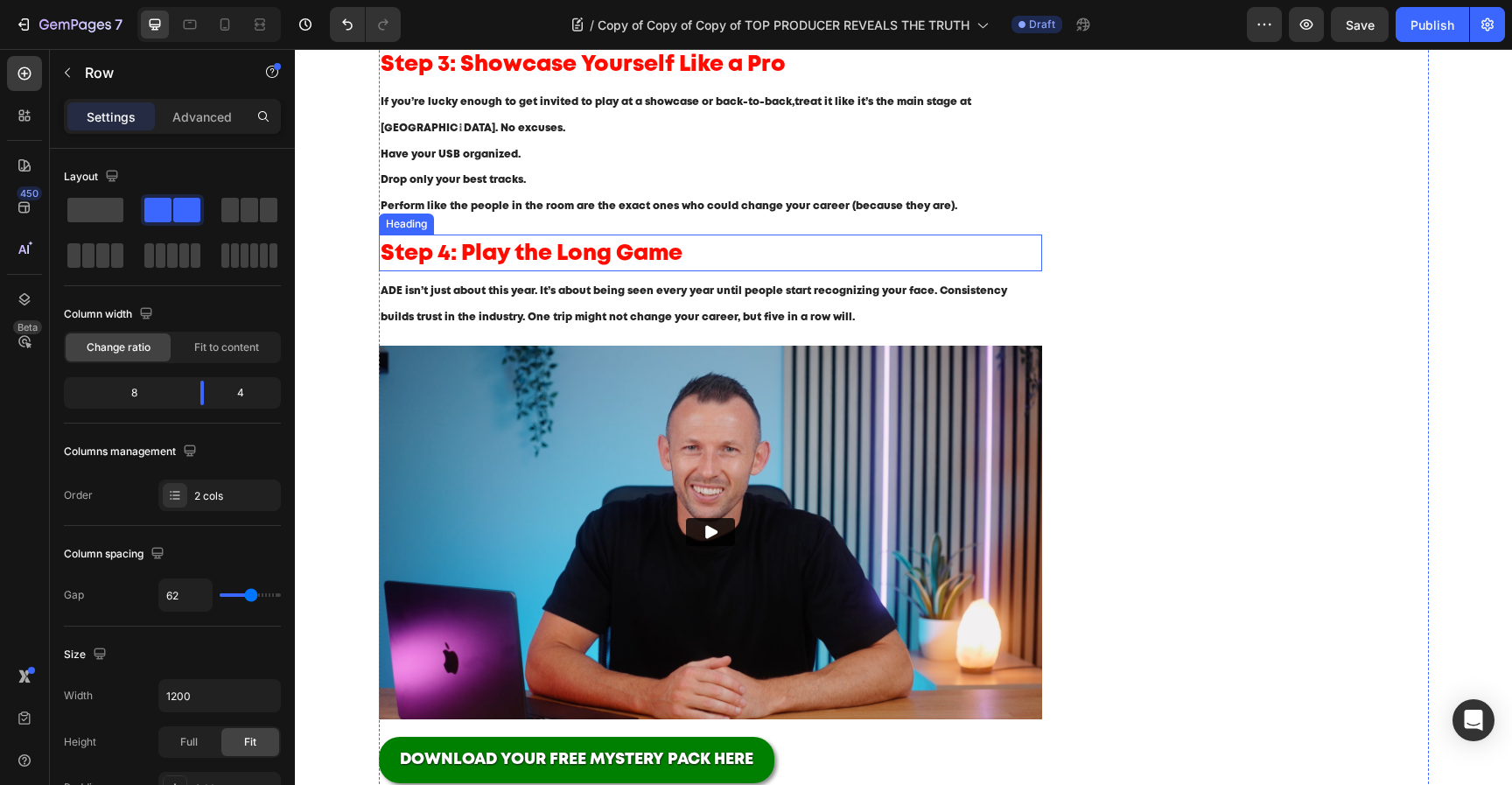
click at [832, 253] on p "⁠⁠⁠⁠⁠⁠⁠ Step 4: Play the Long Game" at bounding box center [711, 252] width 661 height 33
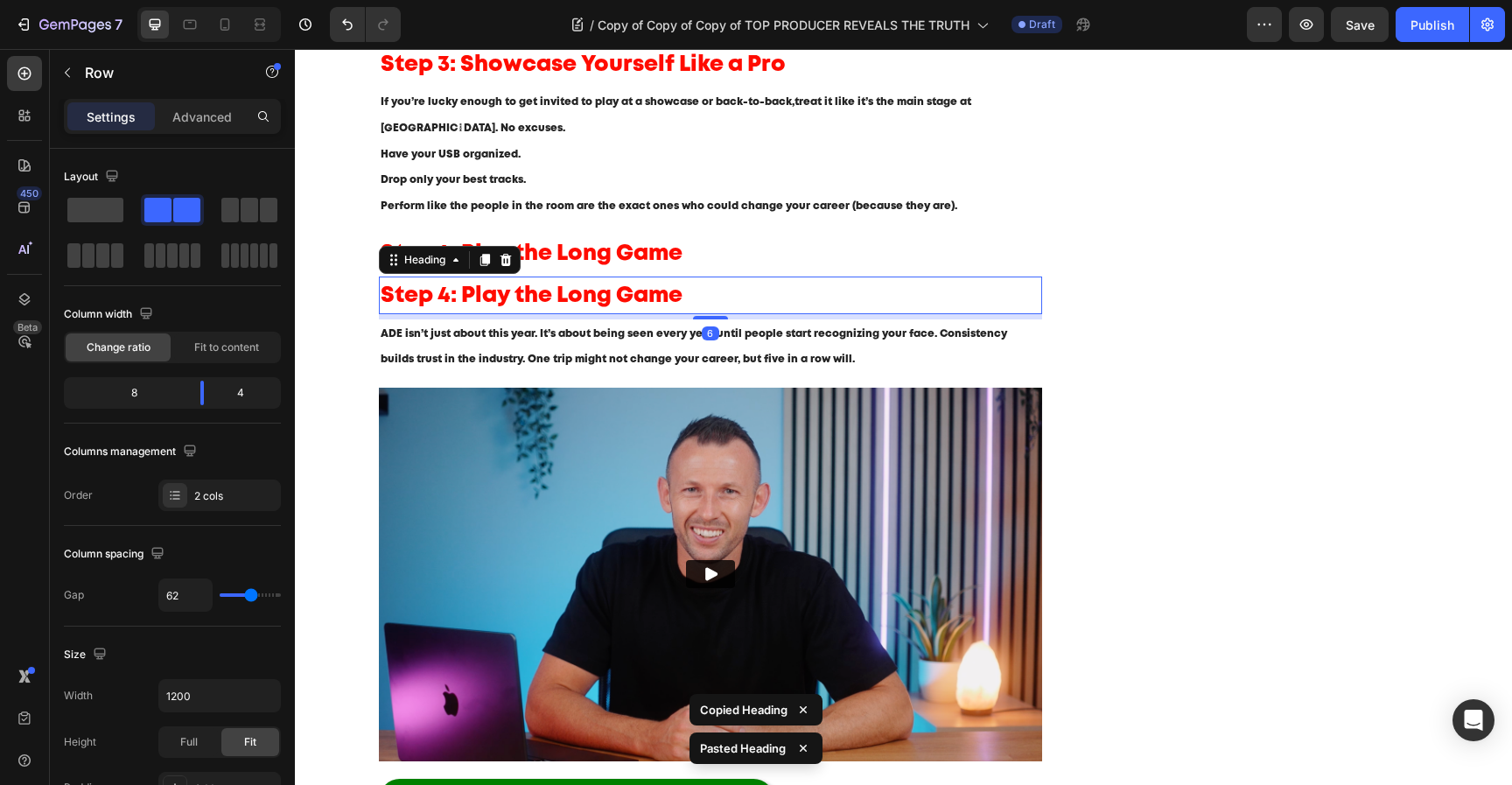
click at [1066, 328] on div "Blog written by Mark Ashford Text block Published on August 25, 2025 Text block…" at bounding box center [904, 136] width 1050 height 1643
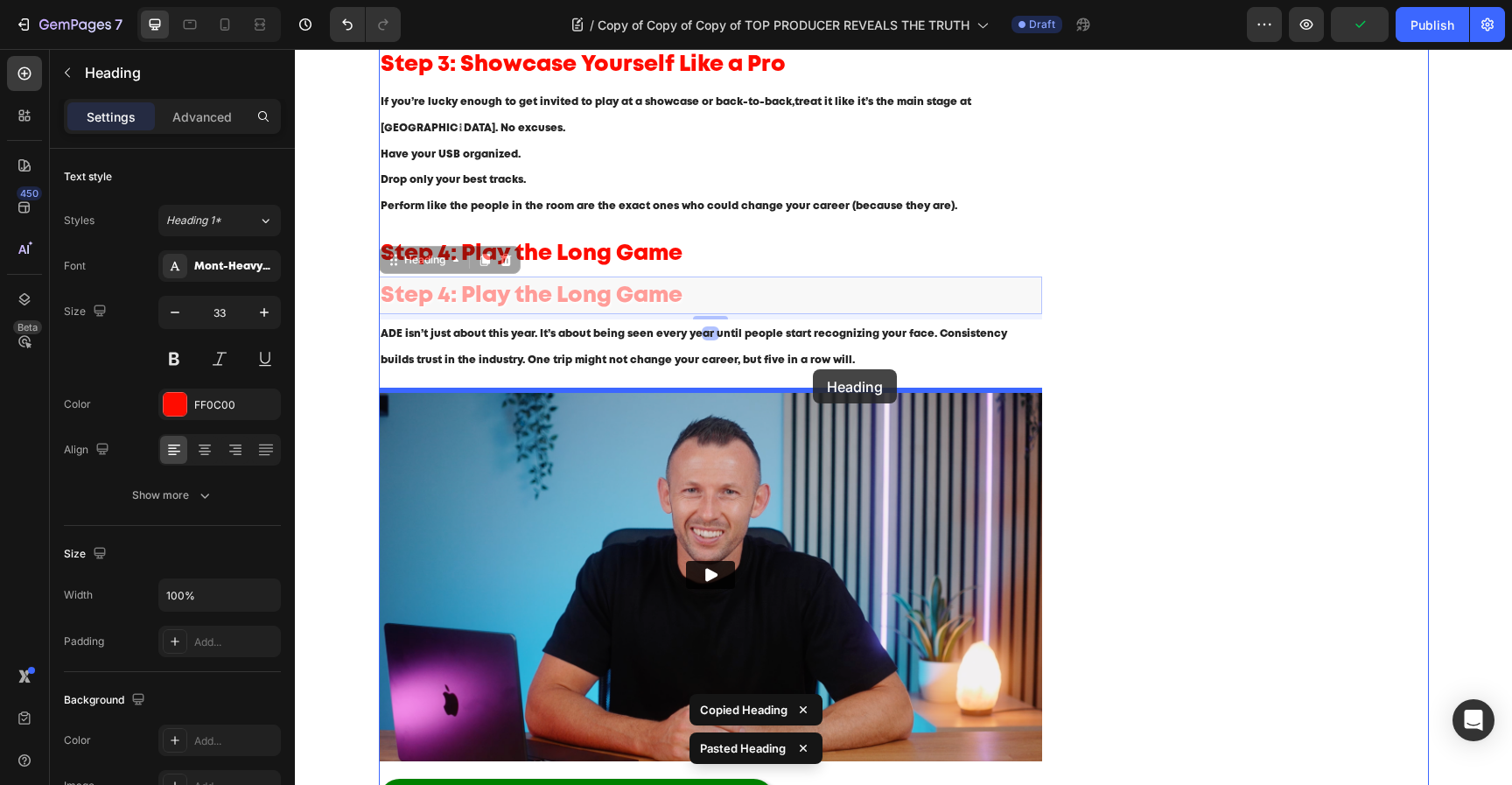
drag, startPoint x: 842, startPoint y: 297, endPoint x: 813, endPoint y: 368, distance: 76.7
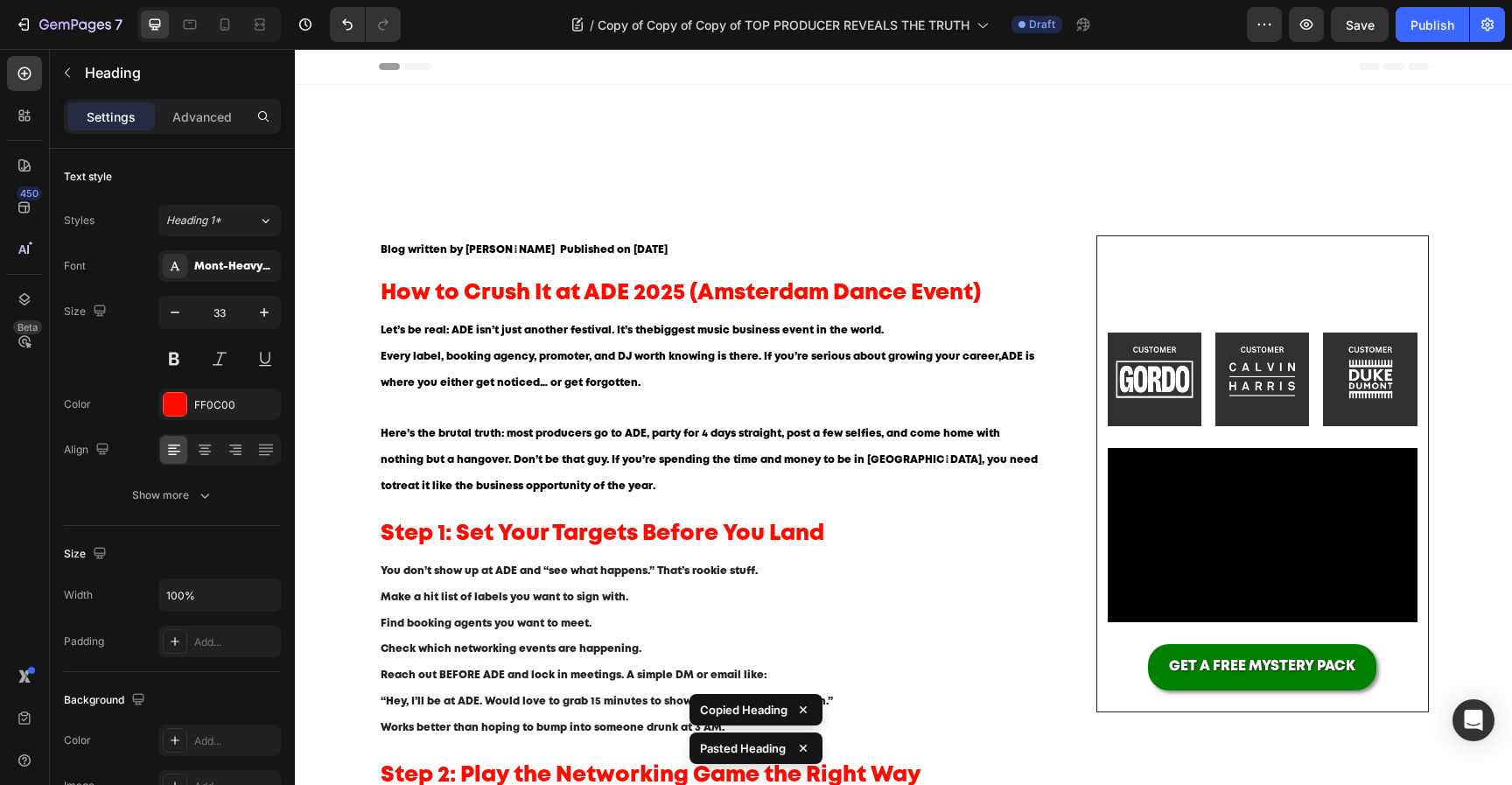
scroll to position [920, 0]
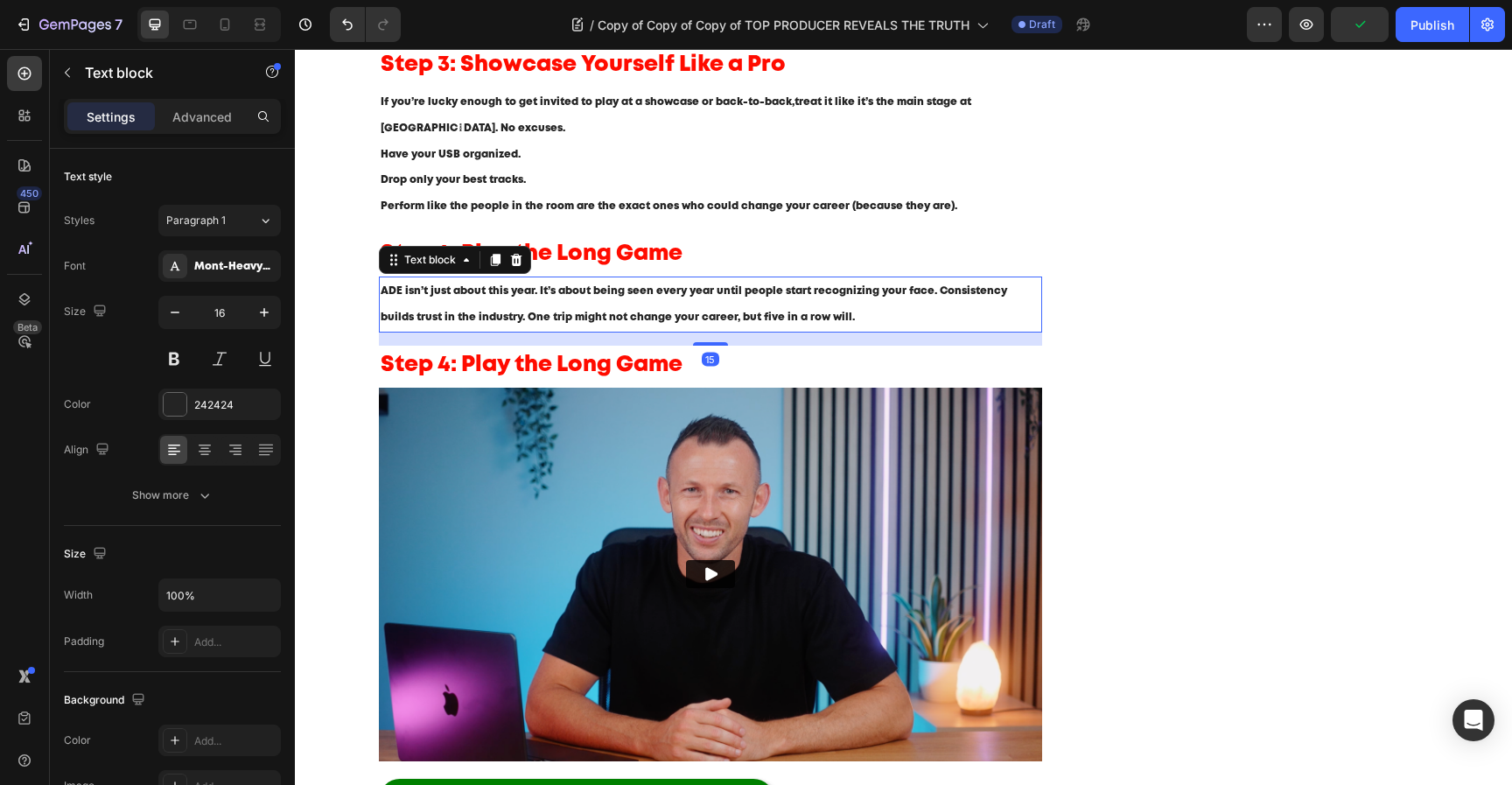
click at [664, 313] on p "ADE isn’t just about this year. It’s about being seen every year until people s…" at bounding box center [711, 304] width 661 height 52
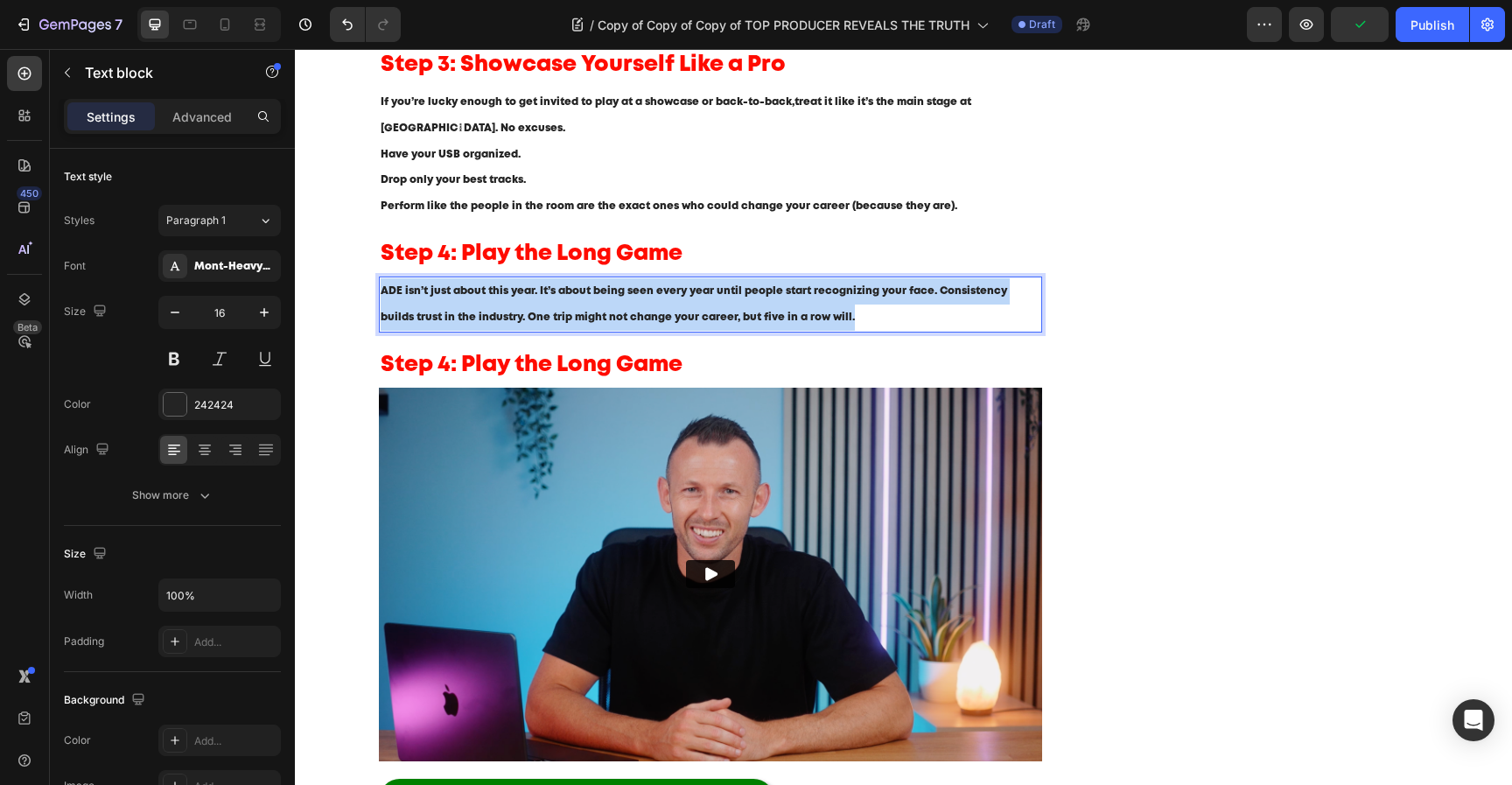
click at [664, 313] on p "ADE isn’t just about this year. It’s about being seen every year until people s…" at bounding box center [711, 304] width 661 height 52
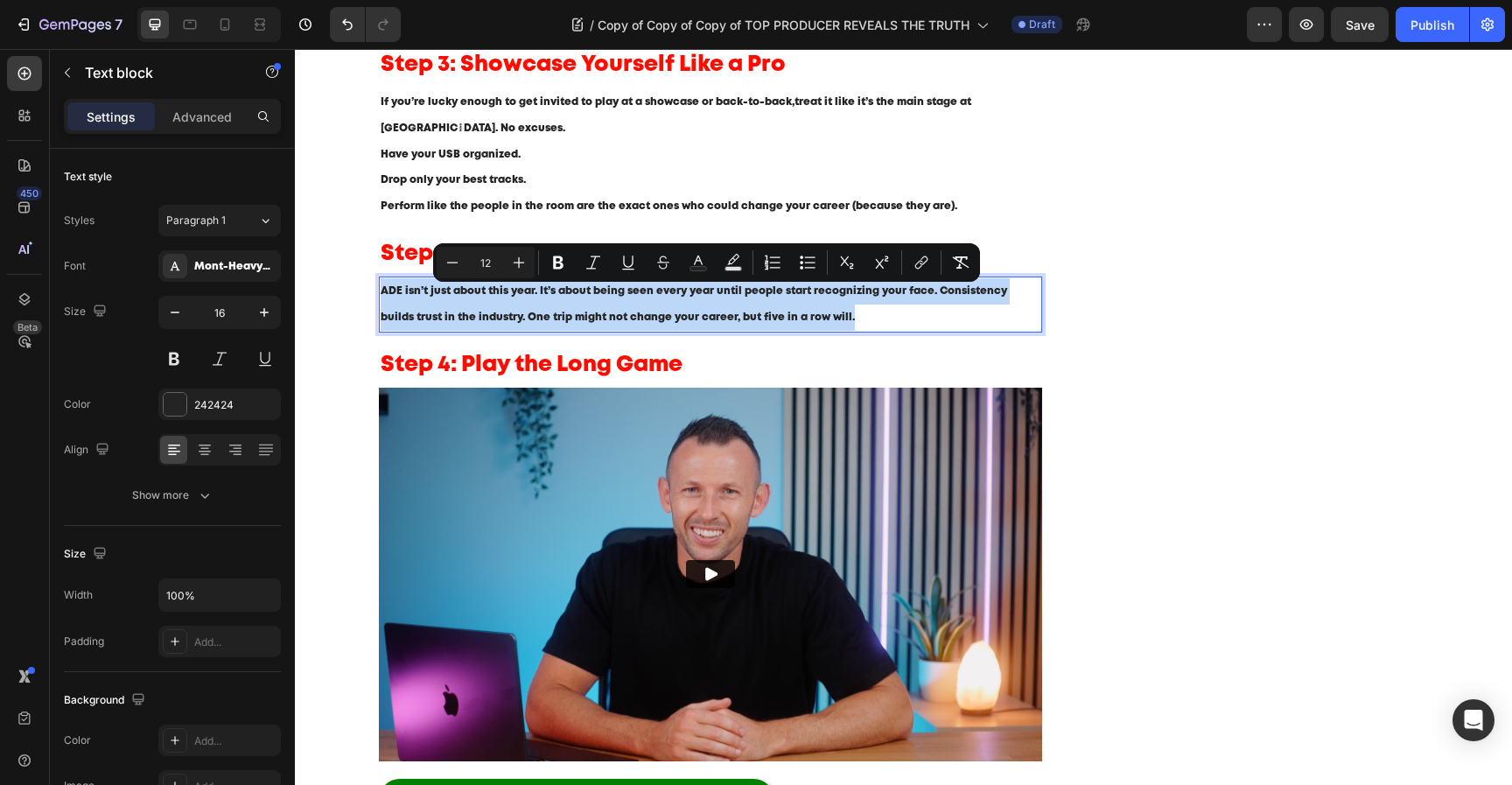
click at [843, 307] on p "ADE isn’t just about this year. It’s about being seen every year until people s…" at bounding box center [711, 304] width 661 height 52
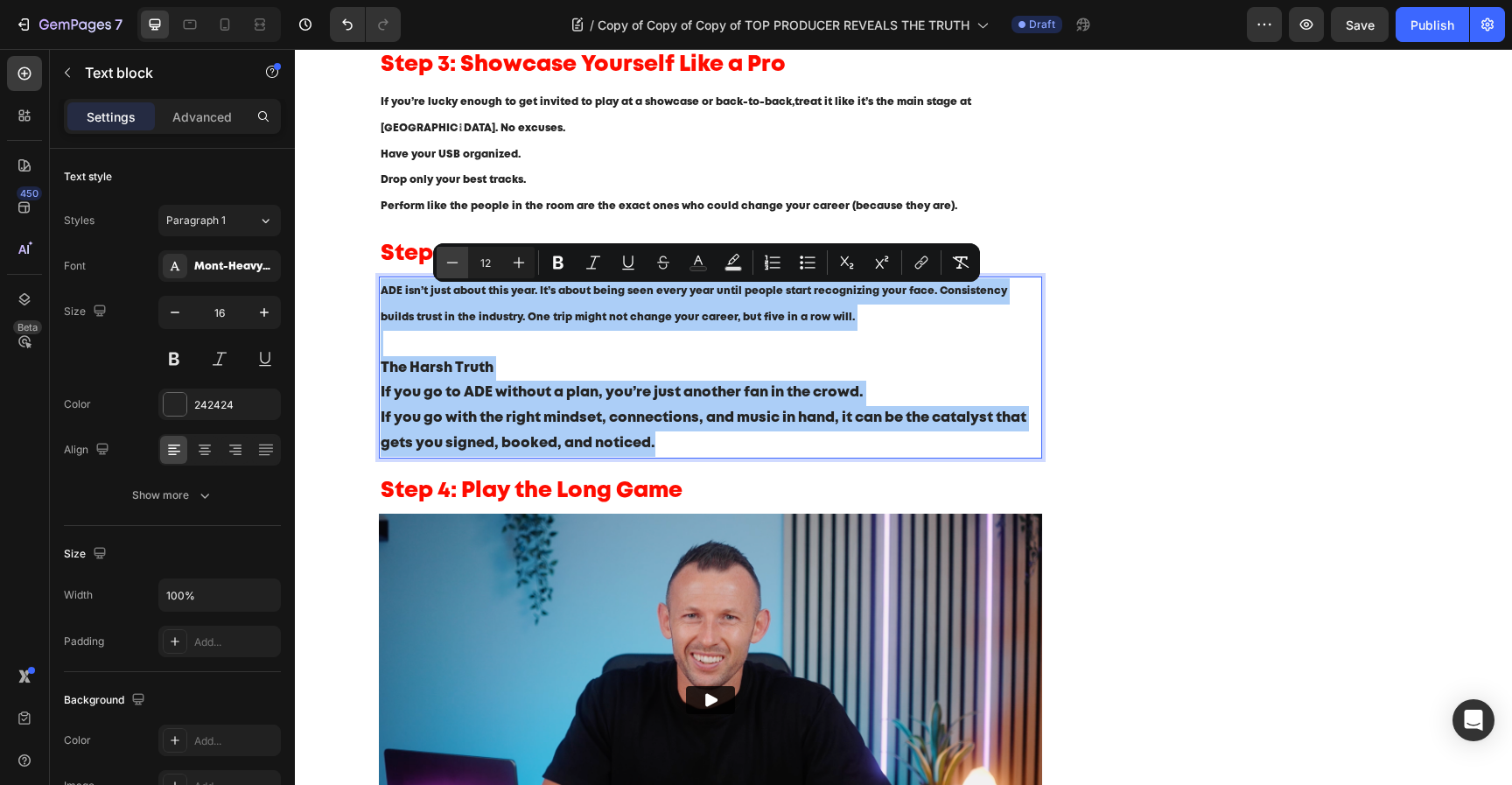
click at [444, 255] on icon "Editor contextual toolbar" at bounding box center [452, 262] width 17 height 17
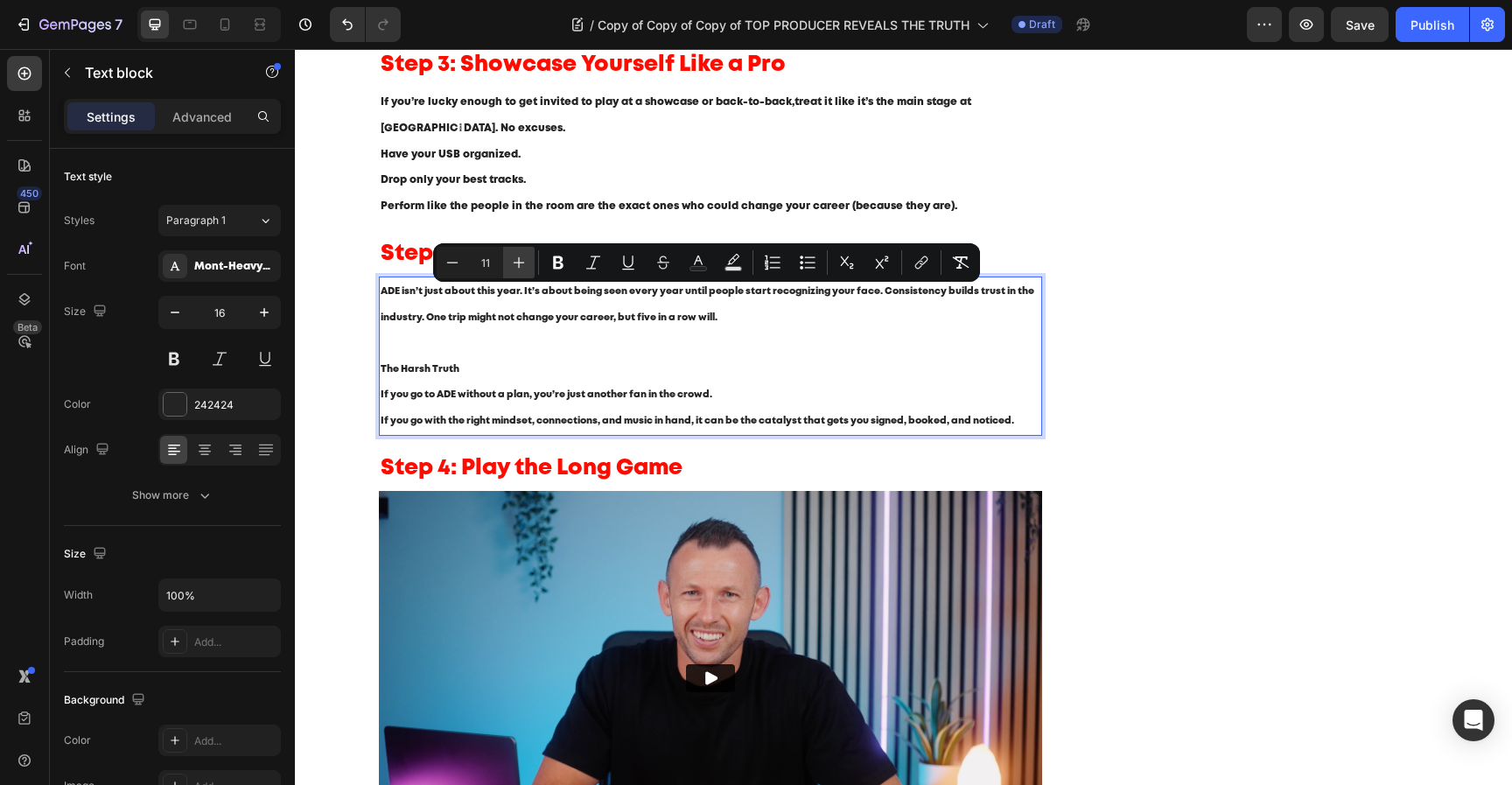
click at [515, 257] on icon "Editor contextual toolbar" at bounding box center [519, 262] width 17 height 17
type input "12"
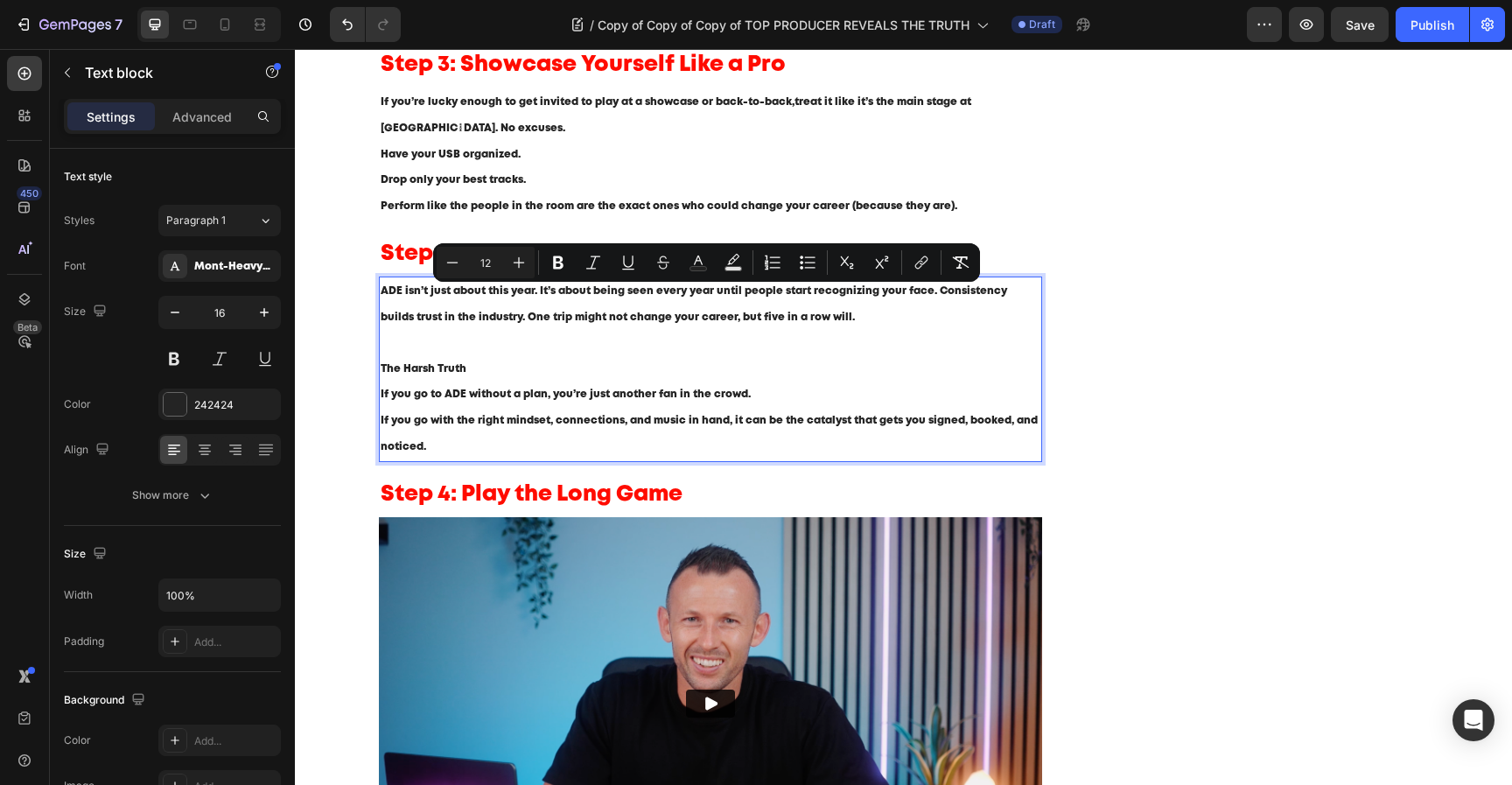
click at [694, 421] on span "If you go with the right mindset, connections, and music in hand, it can be the…" at bounding box center [709, 434] width 657 height 36
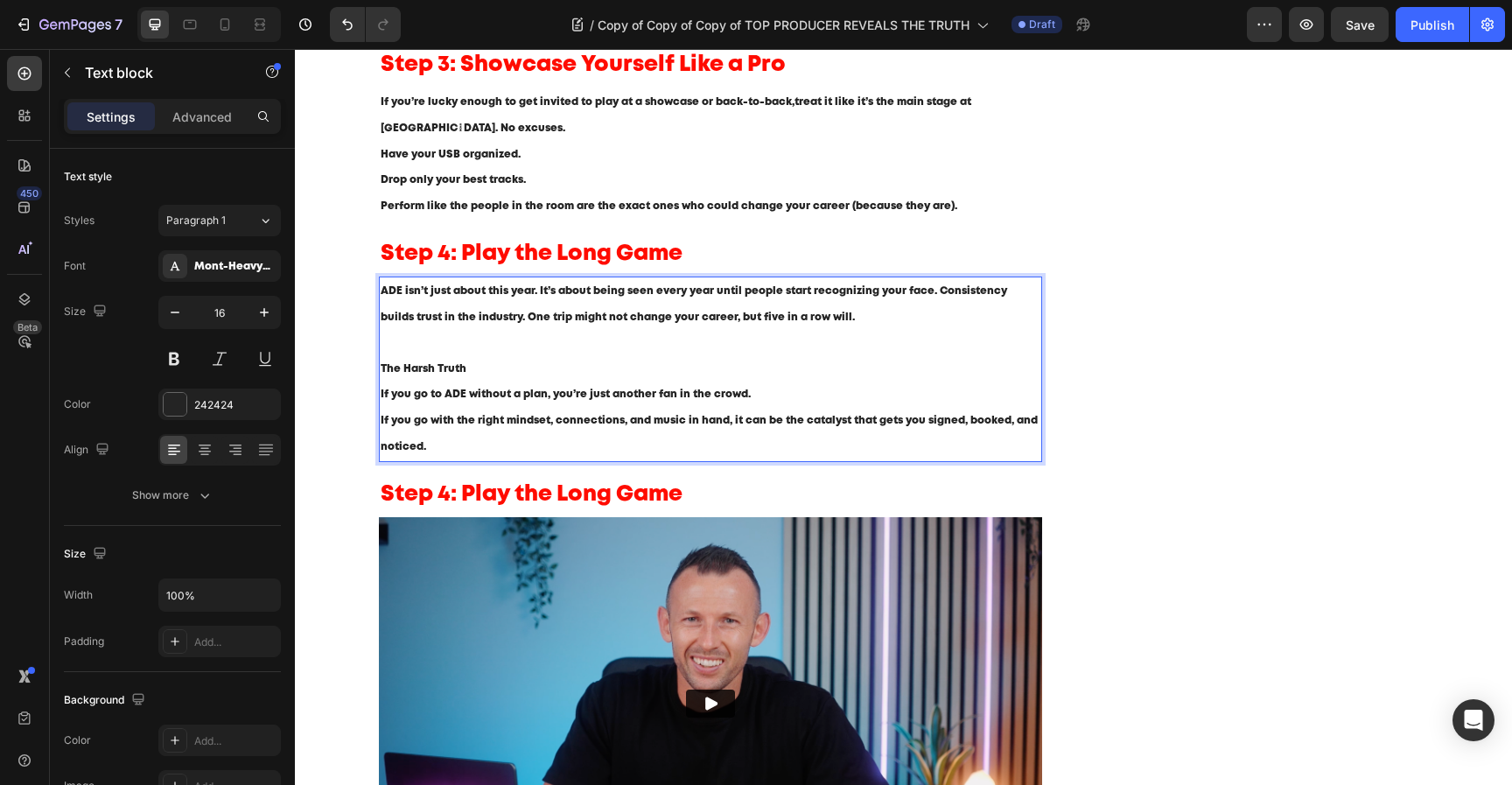
click at [488, 374] on p "ADE isn’t just about this year. It’s about being seen every year until people s…" at bounding box center [711, 329] width 661 height 103
click at [1180, 513] on div "Image Image Image Row Video GET A FREE MYSTERY PACK Button Row Image Image Imag…" at bounding box center [1262, 200] width 331 height 1772
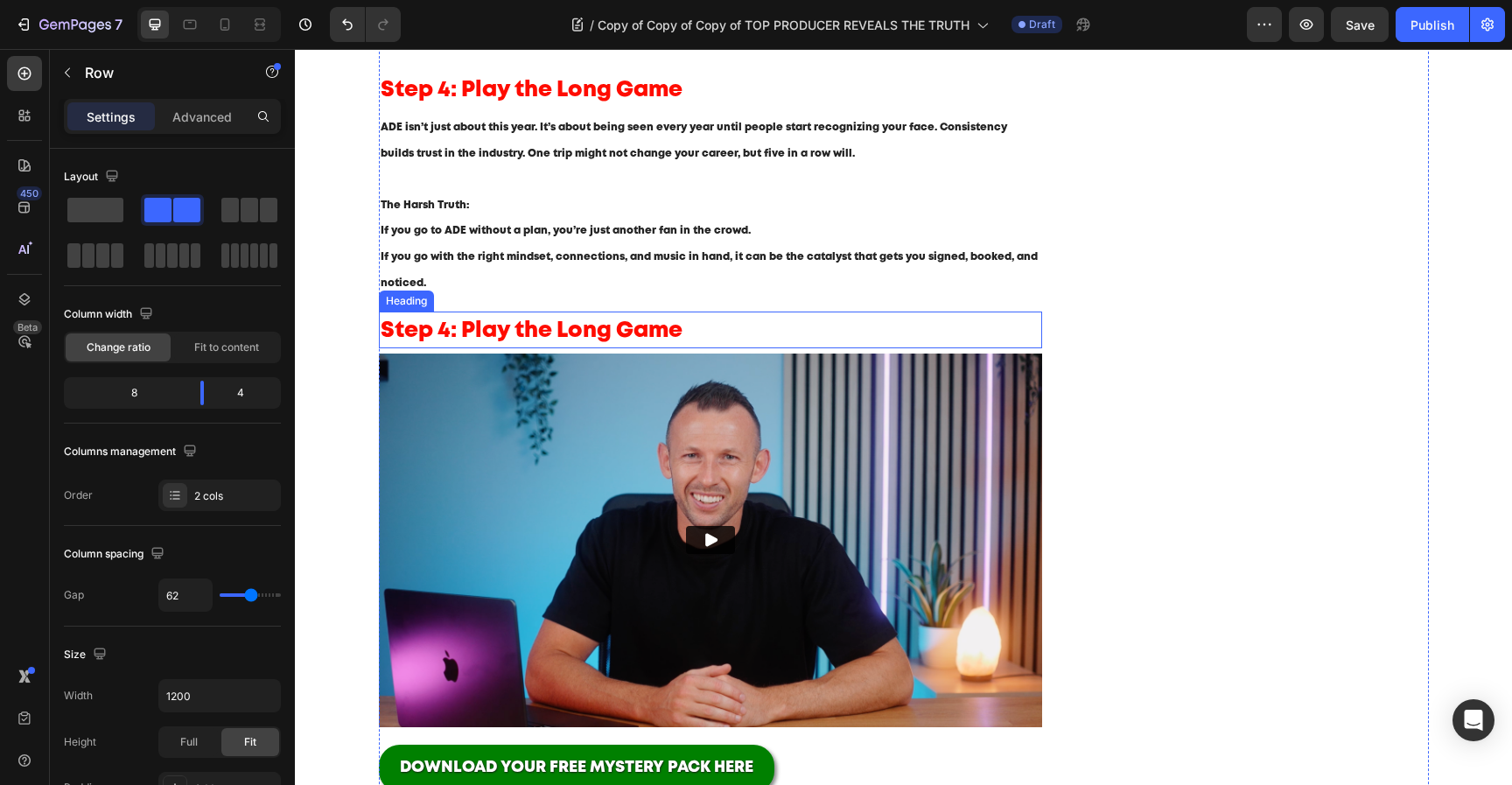
scroll to position [1093, 0]
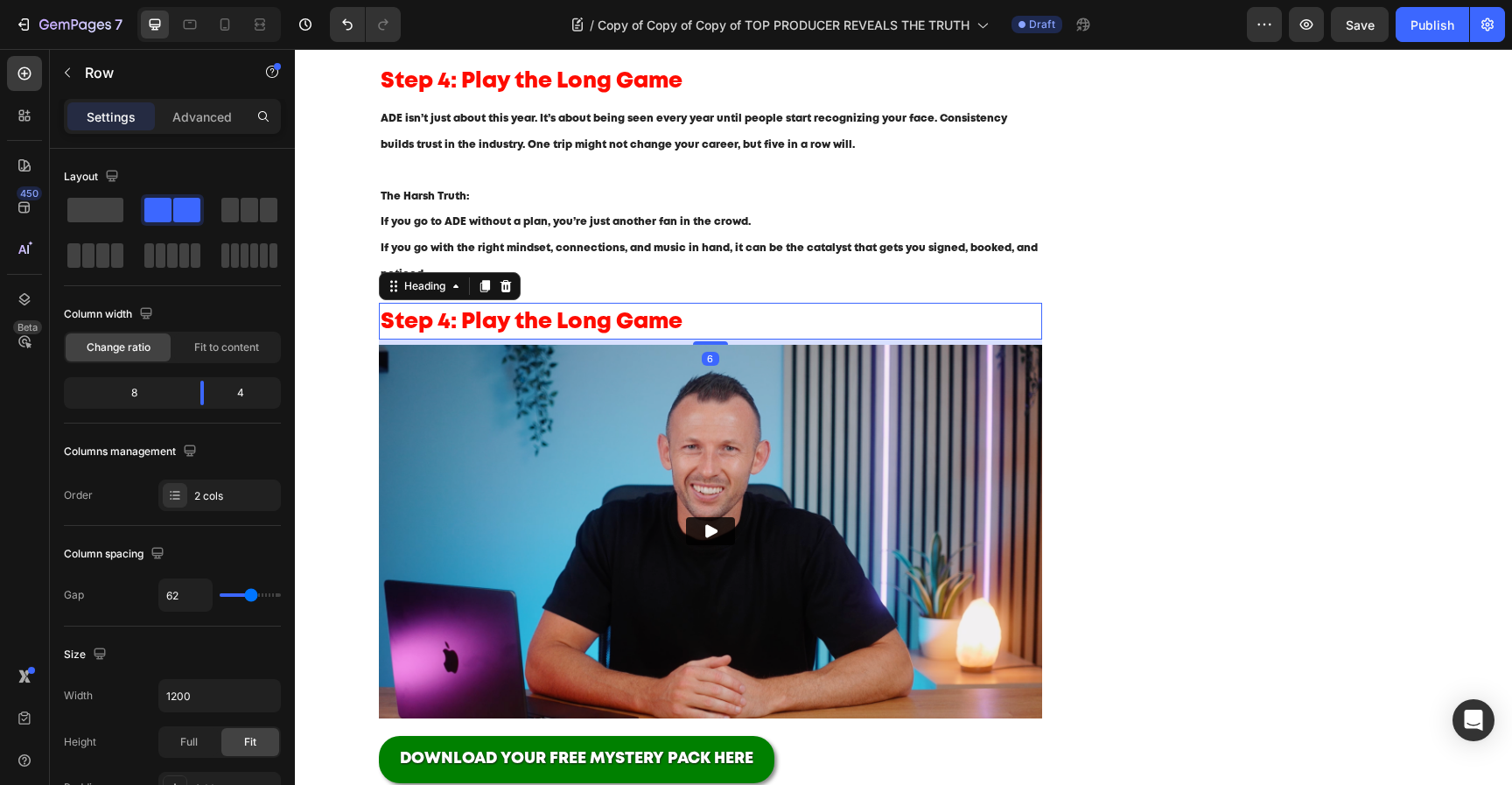
click at [600, 323] on span "Step 4: Play the Long Game" at bounding box center [532, 322] width 302 height 19
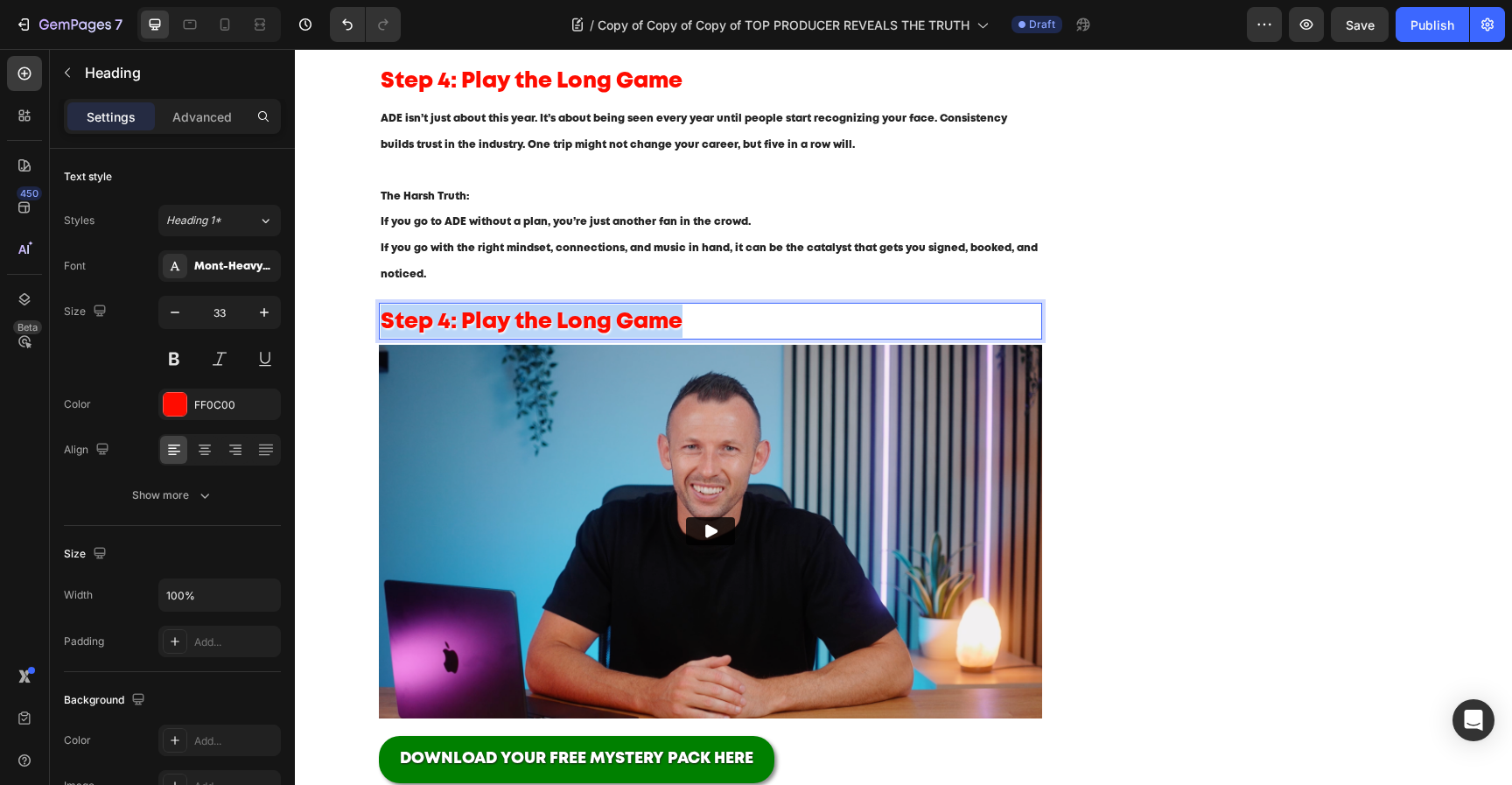
click at [600, 323] on span "Step 4: Play the Long Game" at bounding box center [532, 322] width 302 height 19
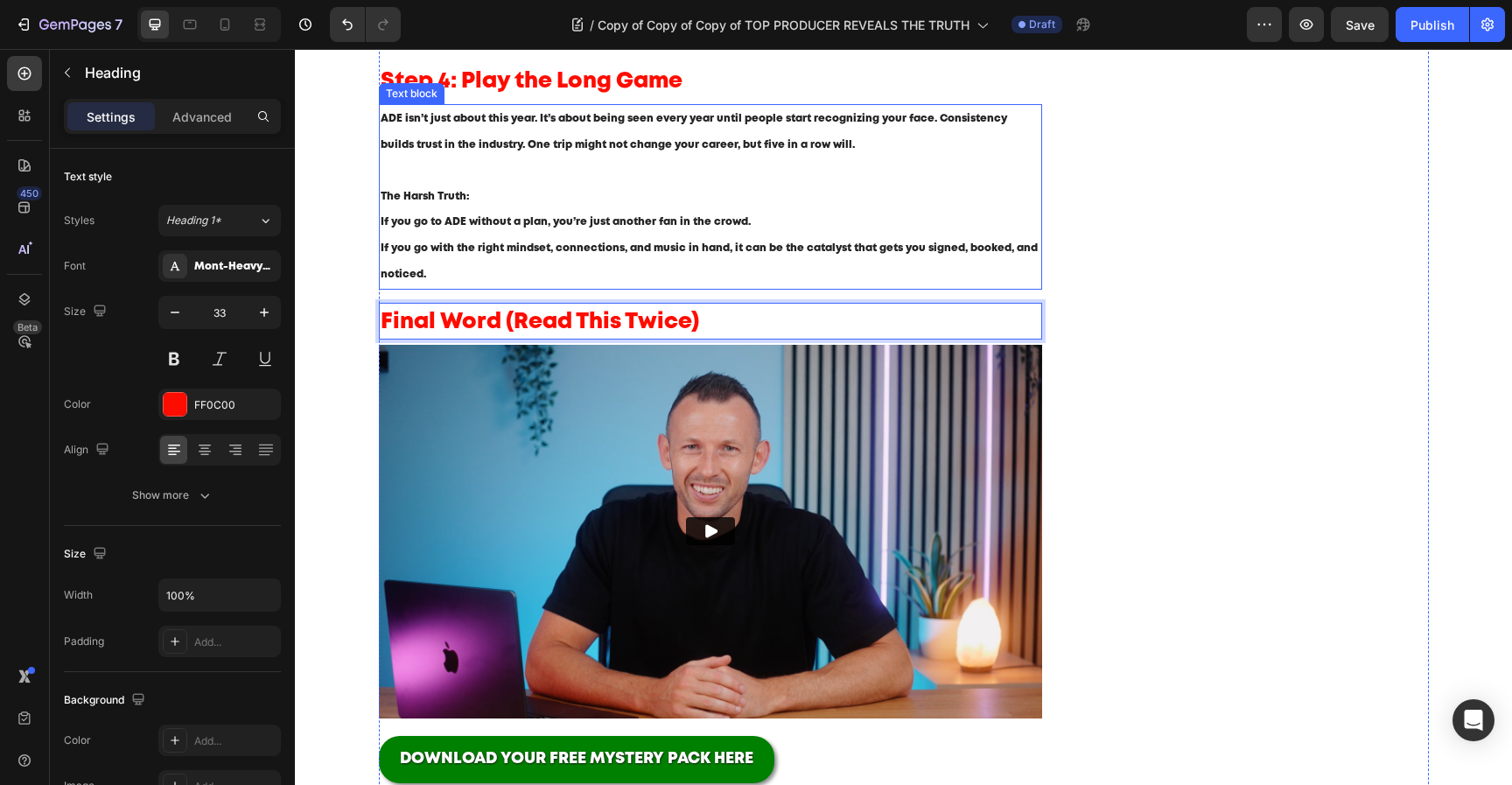
click at [859, 202] on p "ADE isn’t just about this year. It’s about being seen every year until people s…" at bounding box center [711, 158] width 661 height 103
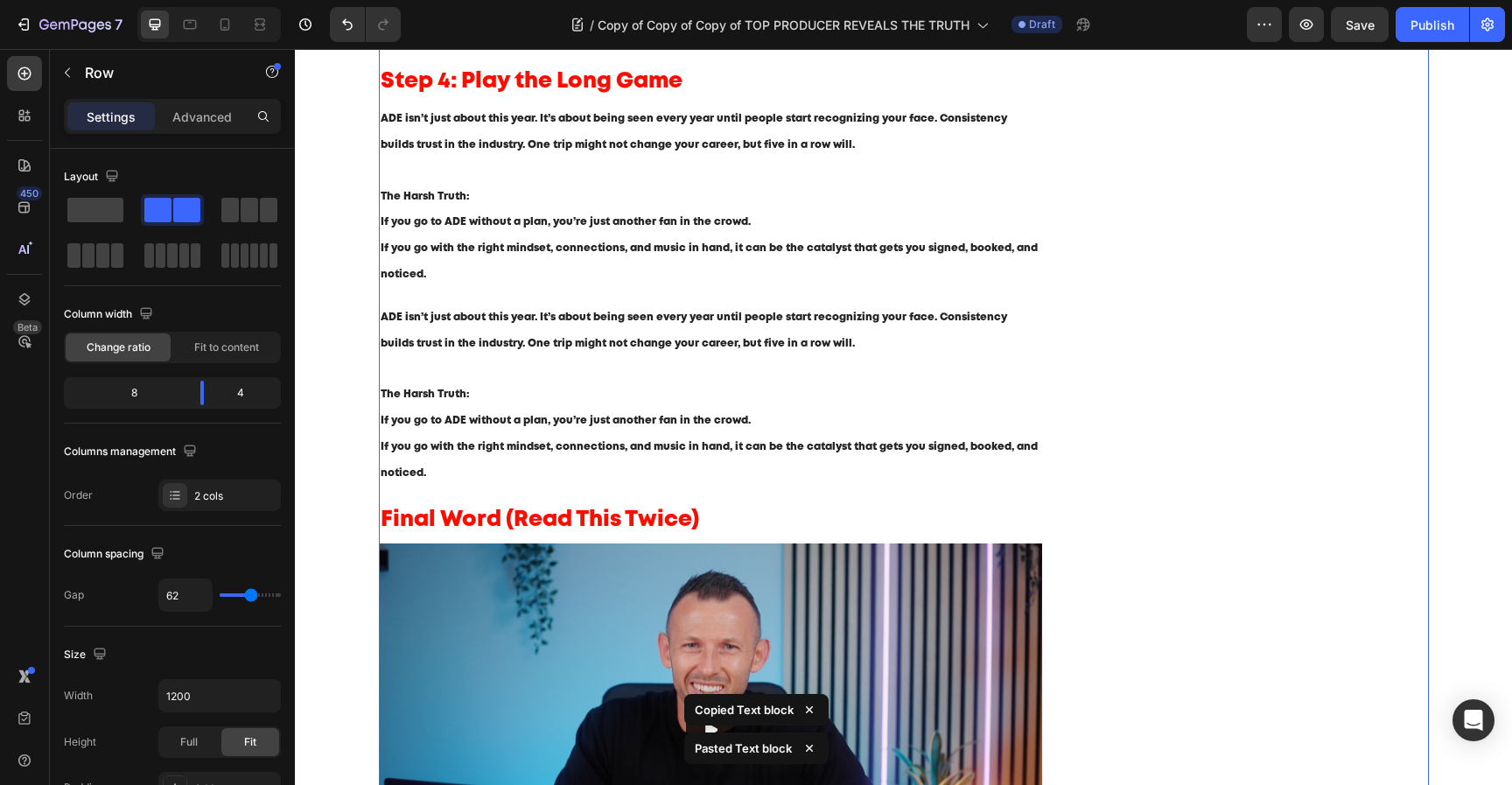
click at [1191, 373] on div "Image Image Image Row Video GET A FREE MYSTERY PACK Button Row Image Image Imag…" at bounding box center [1262, 127] width 331 height 1970
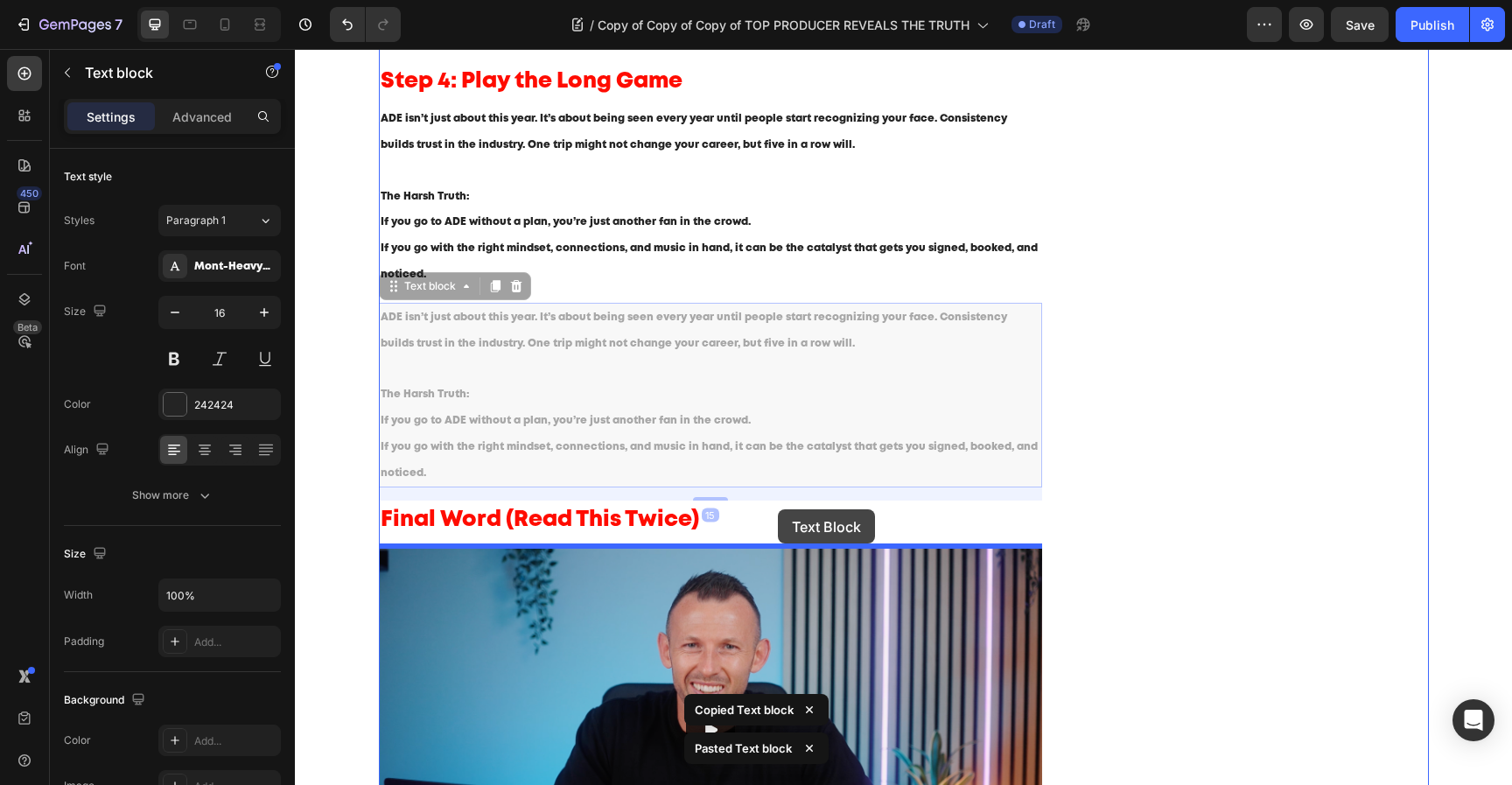
drag, startPoint x: 808, startPoint y: 358, endPoint x: 777, endPoint y: 508, distance: 153.2
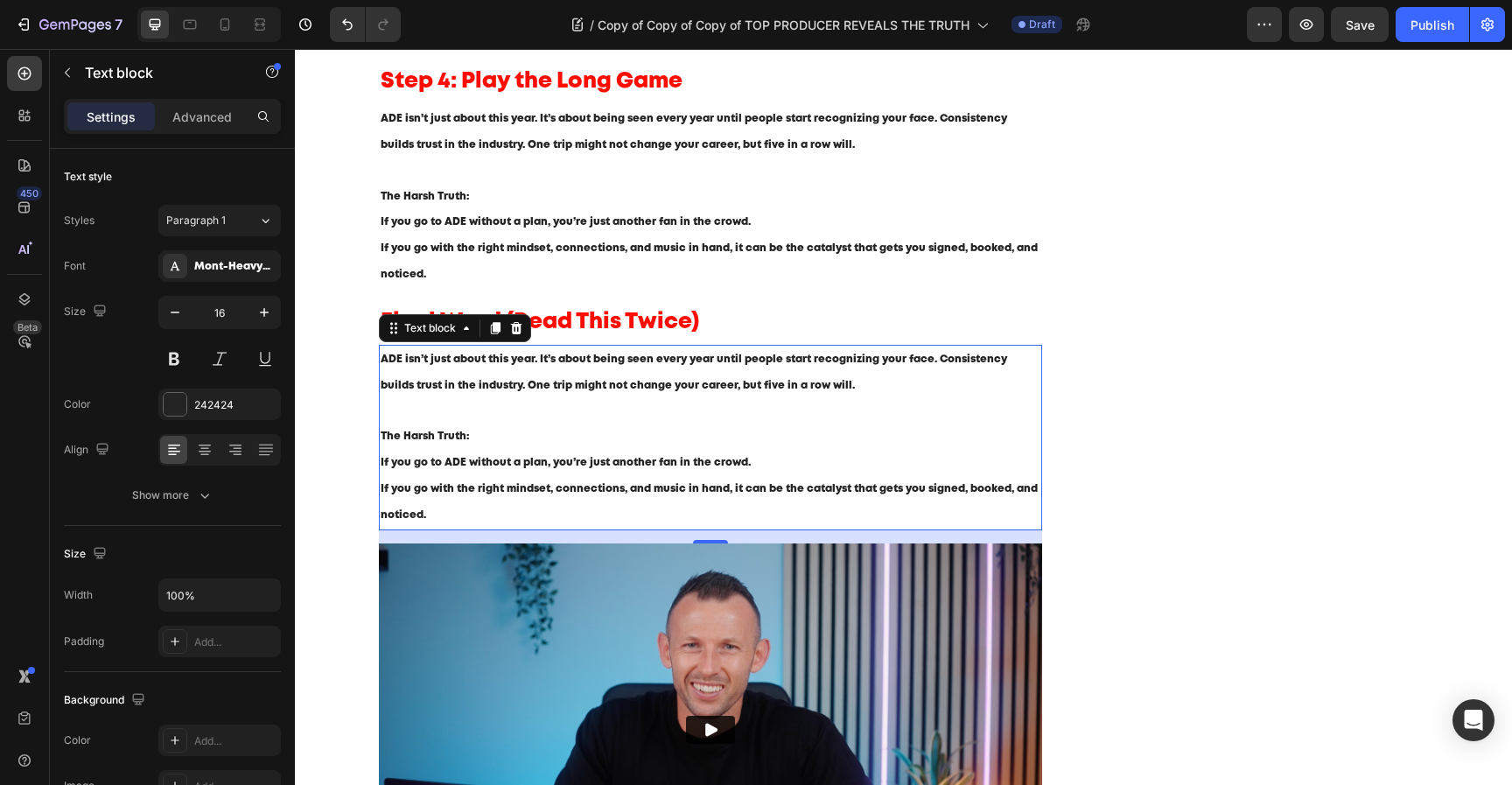
click at [576, 528] on p "If you go to ADE without a plan, you’re just another fan in the crowd. If you g…" at bounding box center [711, 489] width 661 height 78
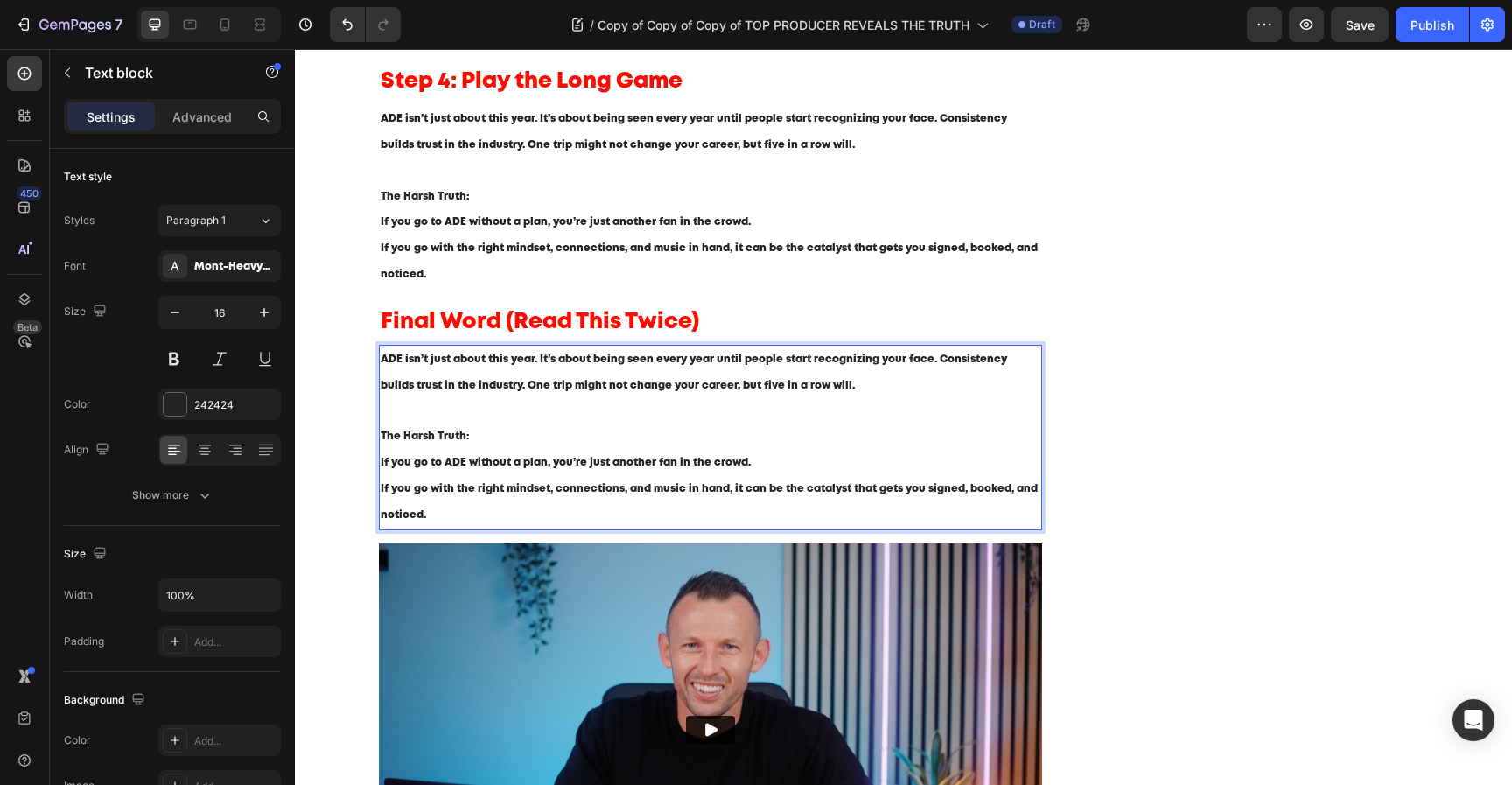
click at [599, 461] on span "If you go to ADE without a plan, you’re just another fan in the crowd." at bounding box center [566, 462] width 370 height 9
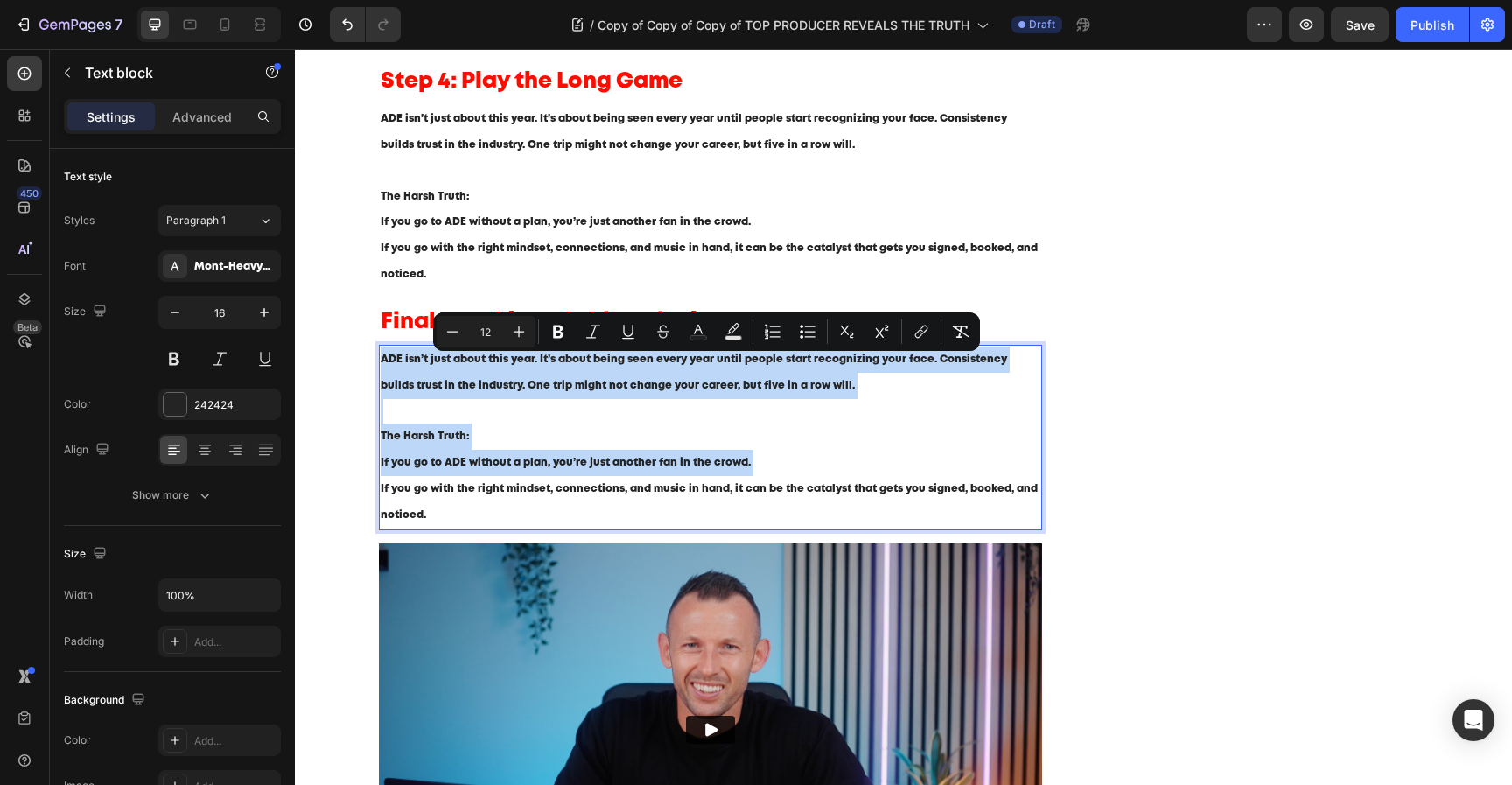
type input "16"
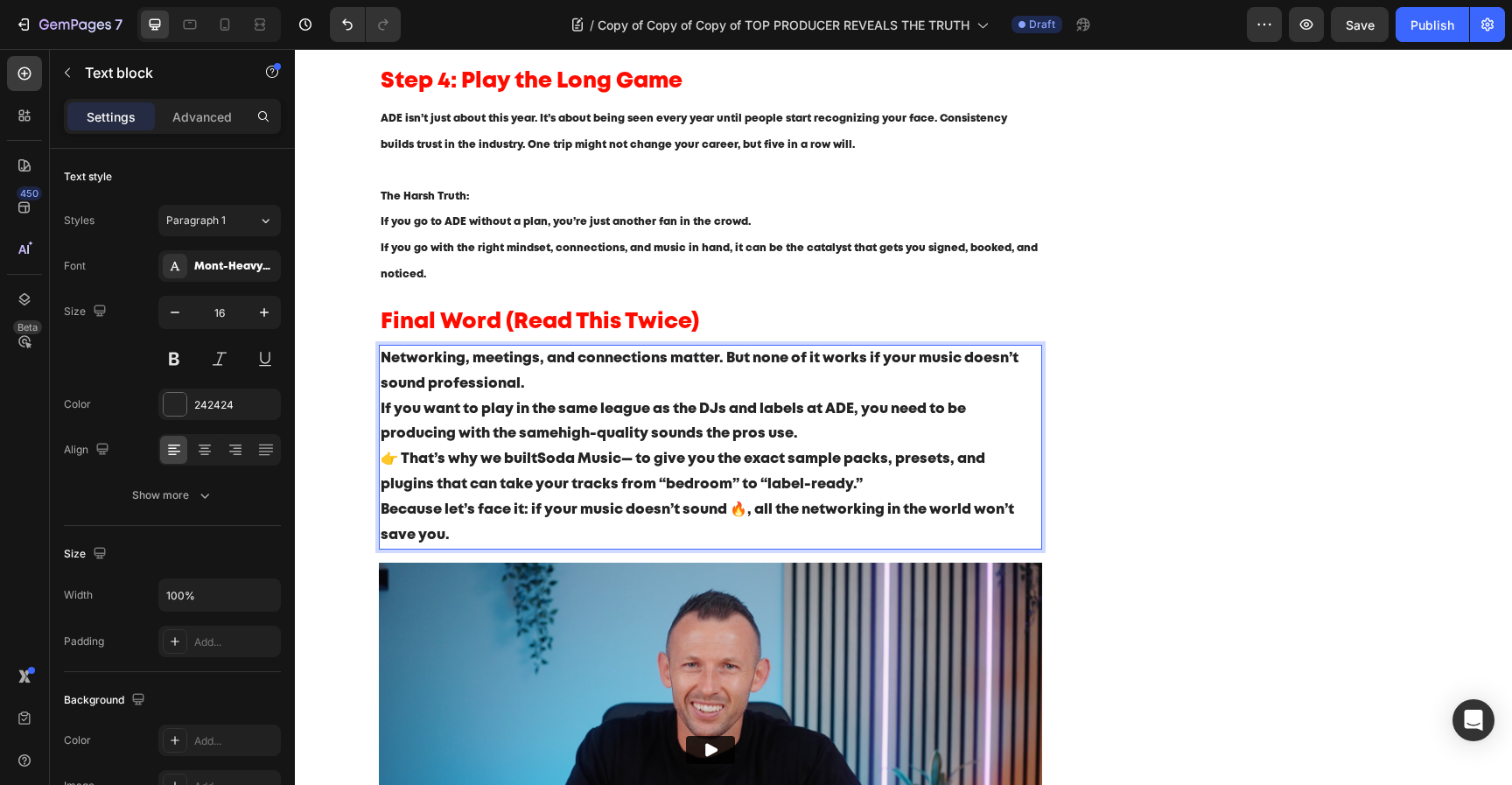
click at [639, 472] on p "👉 That’s why we built Soda Music — to give you the exact sample packs, presets,…" at bounding box center [711, 472] width 661 height 50
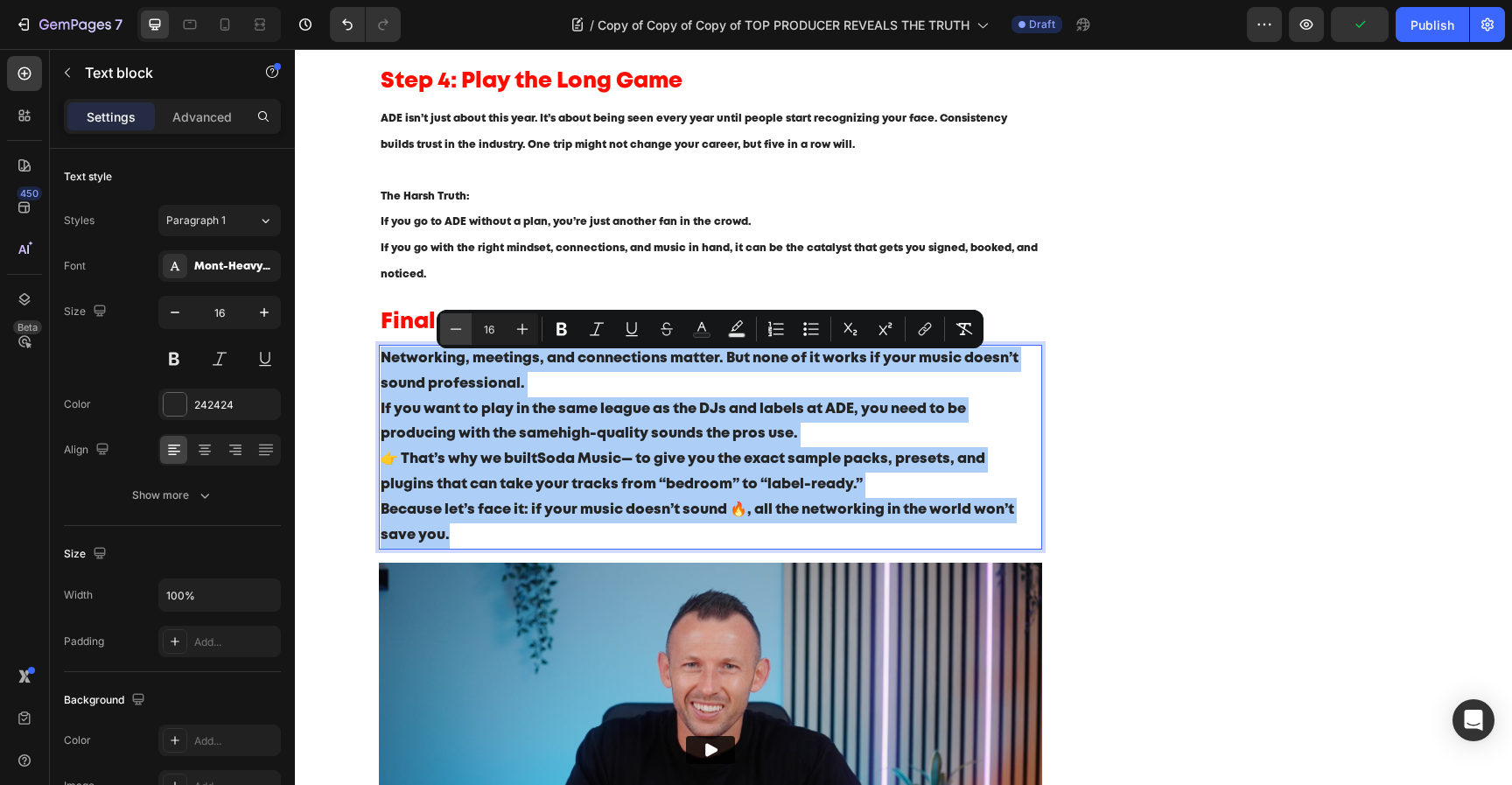
click at [454, 332] on icon "Editor contextual toolbar" at bounding box center [456, 328] width 17 height 17
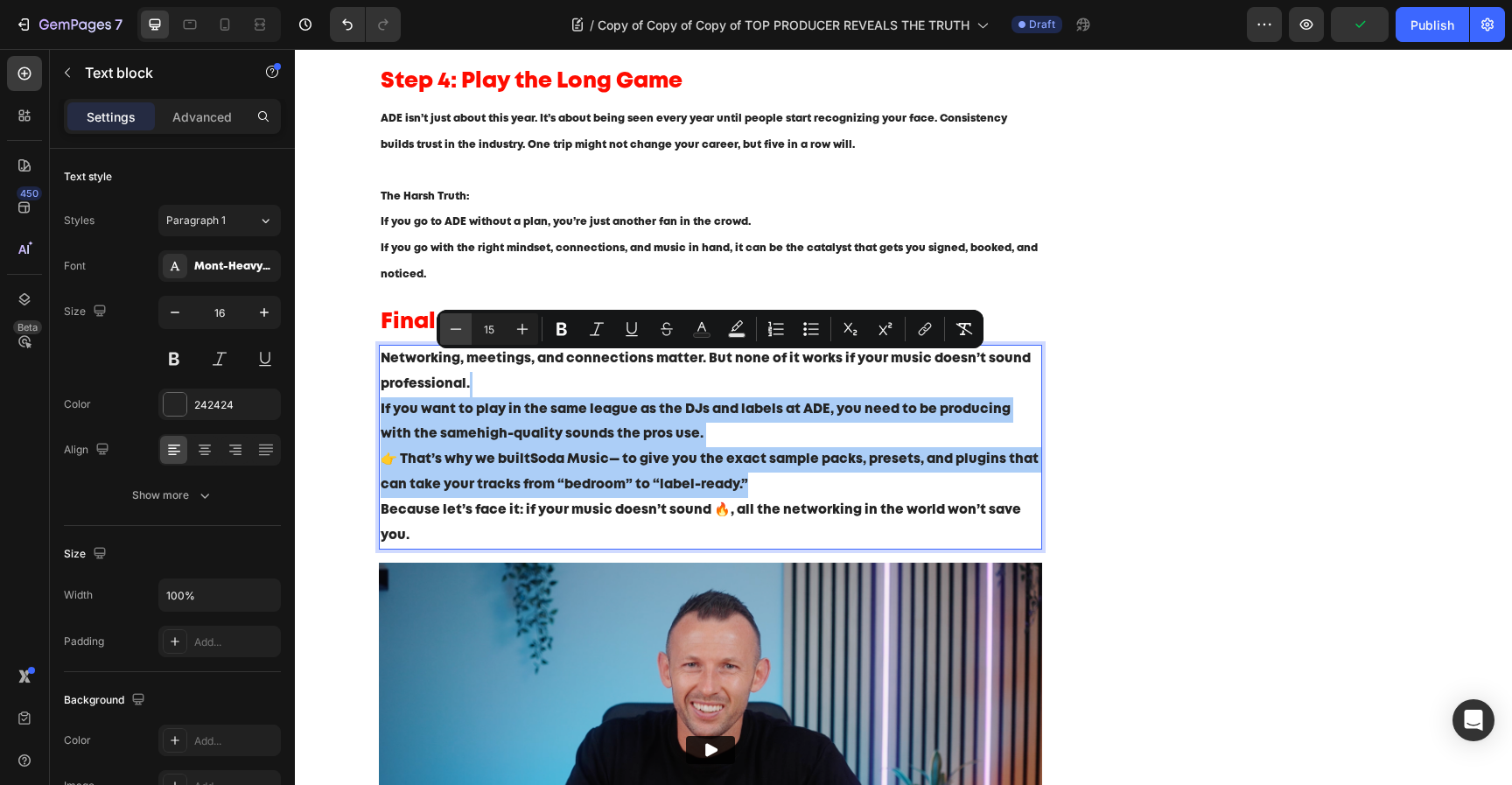
click at [454, 332] on icon "Editor contextual toolbar" at bounding box center [456, 328] width 17 height 17
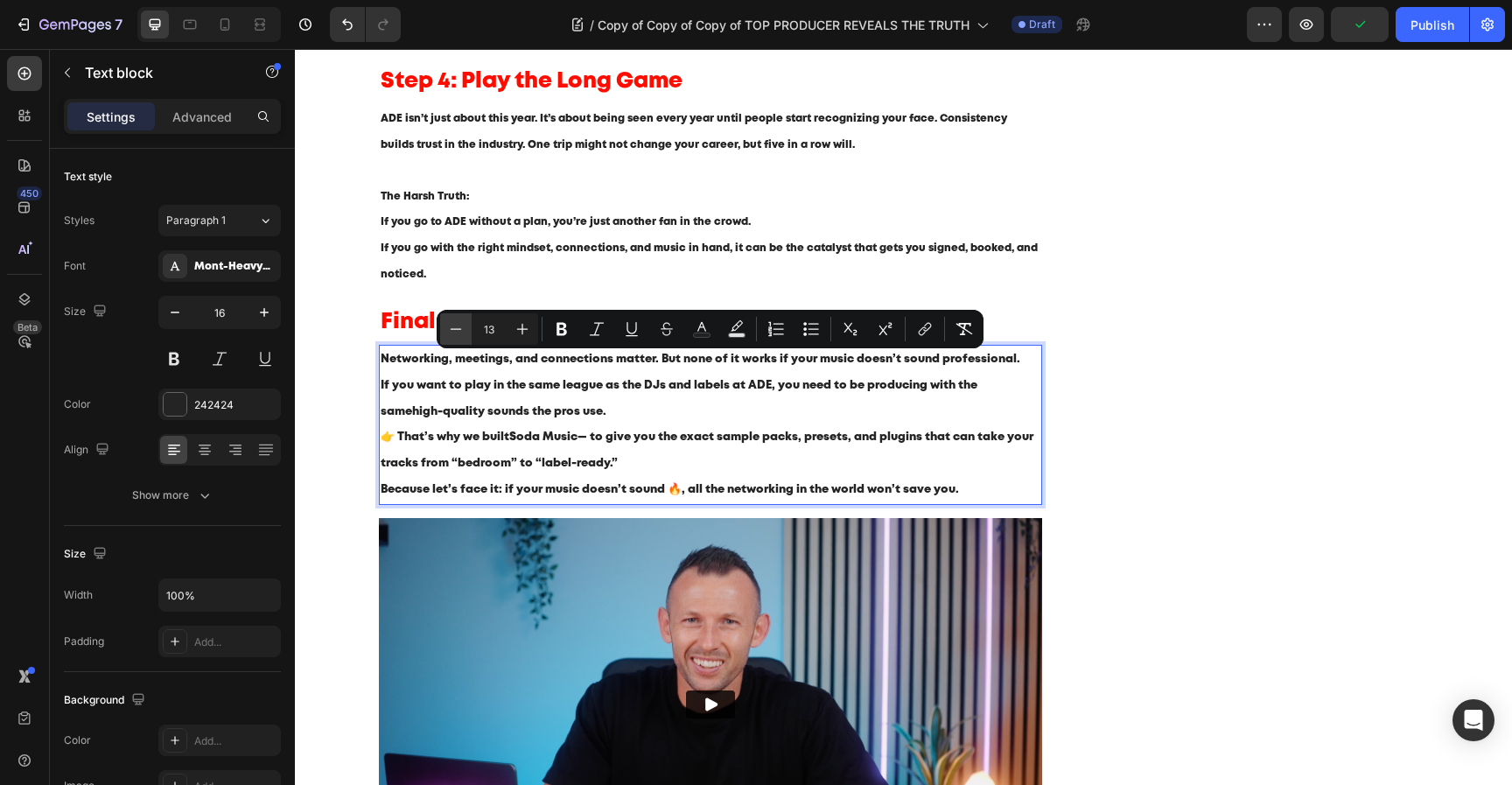
click at [454, 332] on icon "Editor contextual toolbar" at bounding box center [456, 328] width 17 height 17
type input "12"
click at [865, 477] on p "👉 That’s why we built Soda Music — to give you the exact sample packs, presets,…" at bounding box center [711, 450] width 661 height 52
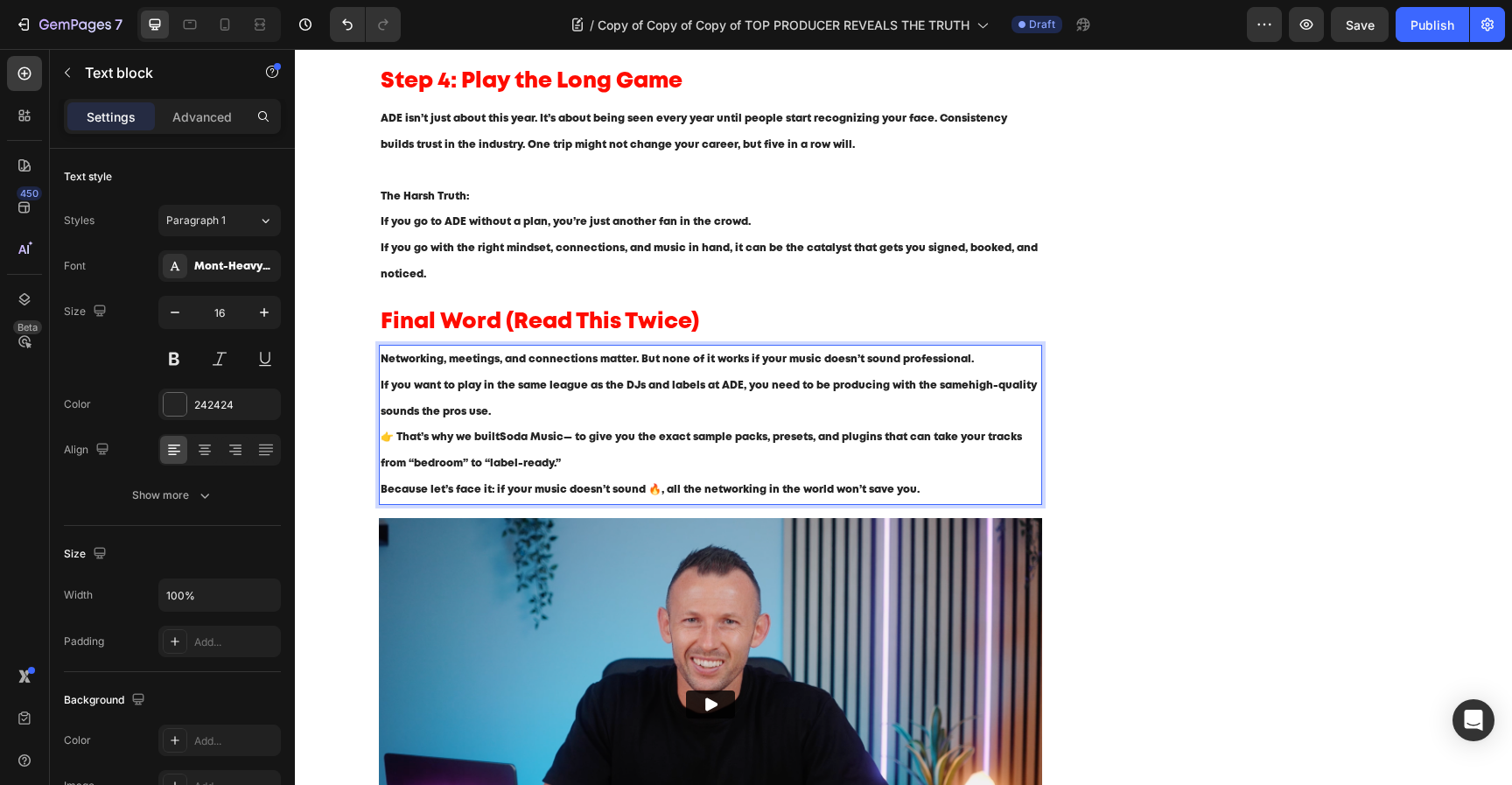
click at [783, 407] on p "Networking, meetings, and connections matter. But none of it works if your musi…" at bounding box center [711, 385] width 661 height 78
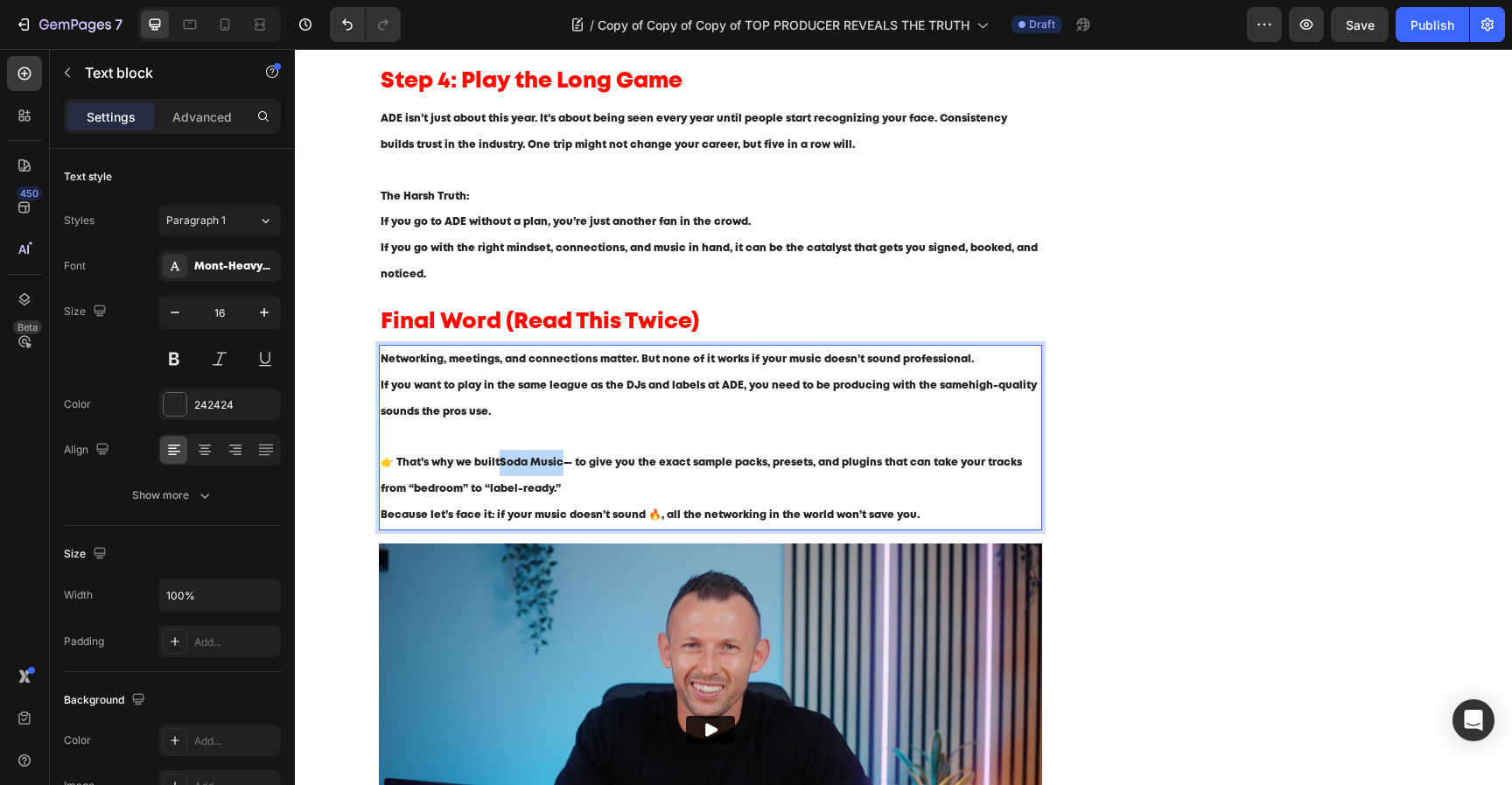
drag, startPoint x: 500, startPoint y: 463, endPoint x: 558, endPoint y: 472, distance: 58.7
click at [558, 472] on p "👉 That’s why we built Soda Music — to give you the exact sample packs, presets,…" at bounding box center [711, 476] width 661 height 52
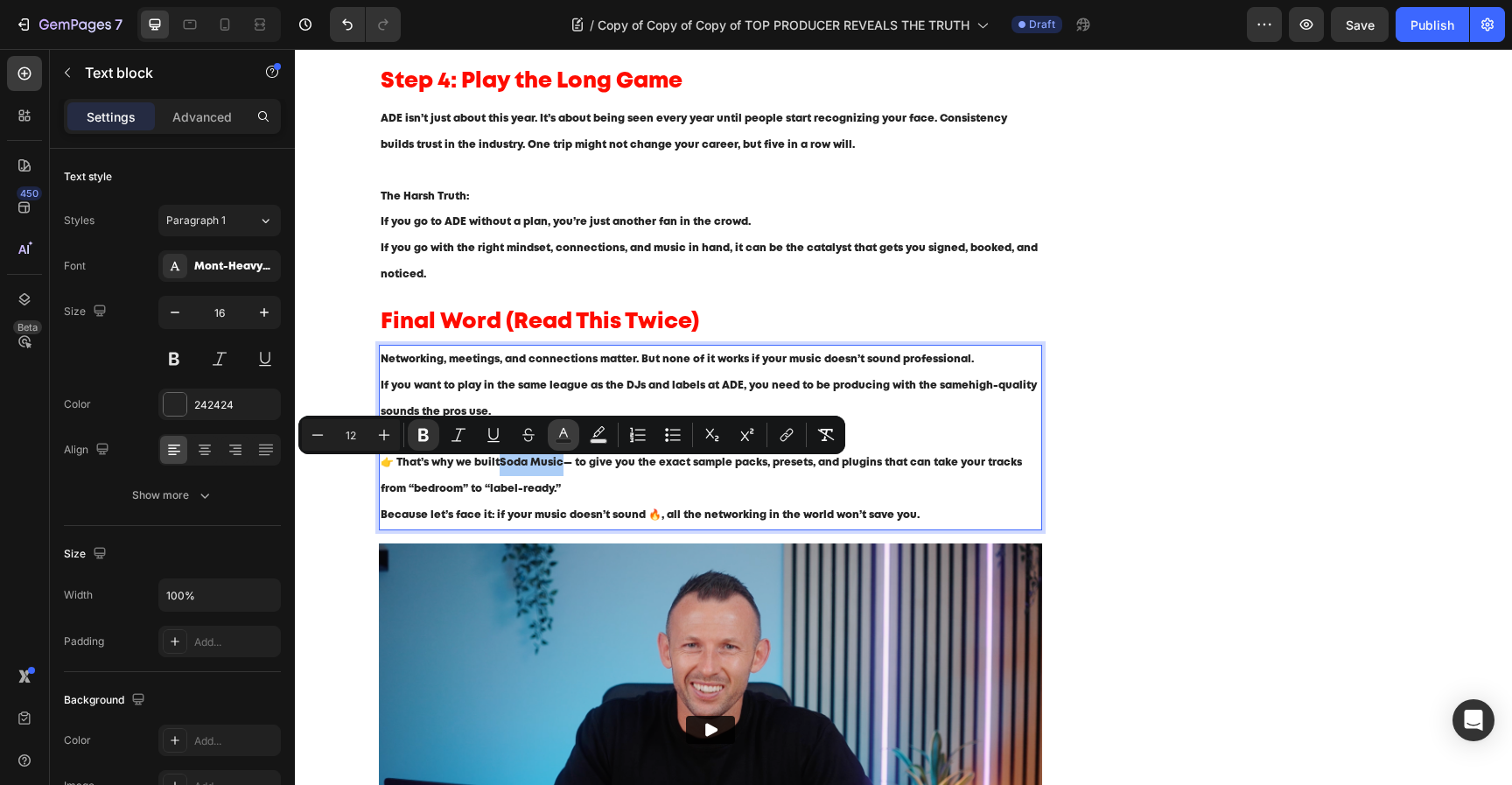
click at [566, 444] on button "Text Color" at bounding box center [563, 434] width 31 height 31
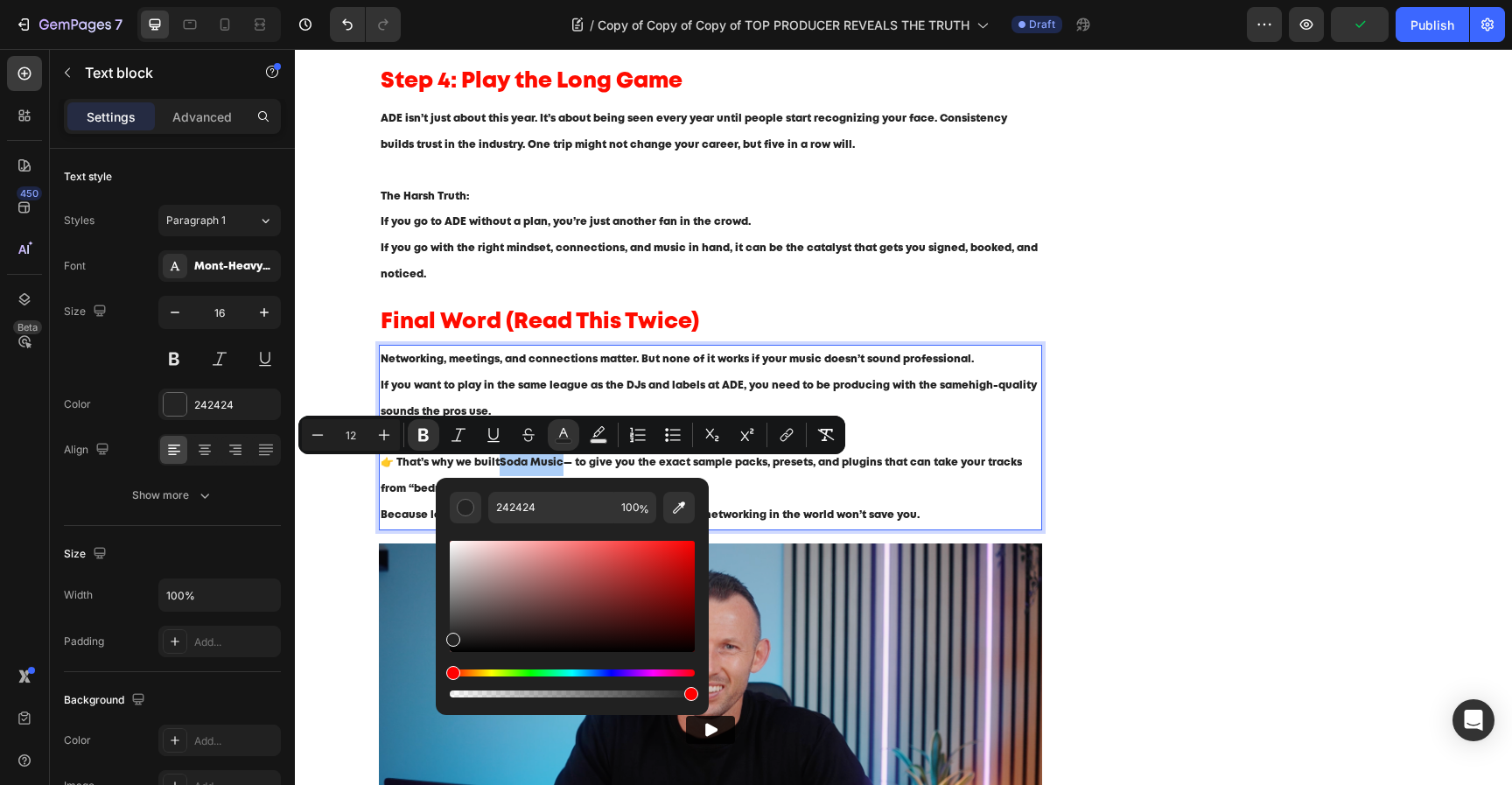
click at [605, 671] on div "Hue" at bounding box center [573, 672] width 245 height 7
drag, startPoint x: 633, startPoint y: 595, endPoint x: 682, endPoint y: 525, distance: 85.4
click at [682, 525] on div "Editor contextual toolbar" at bounding box center [573, 611] width 245 height 178
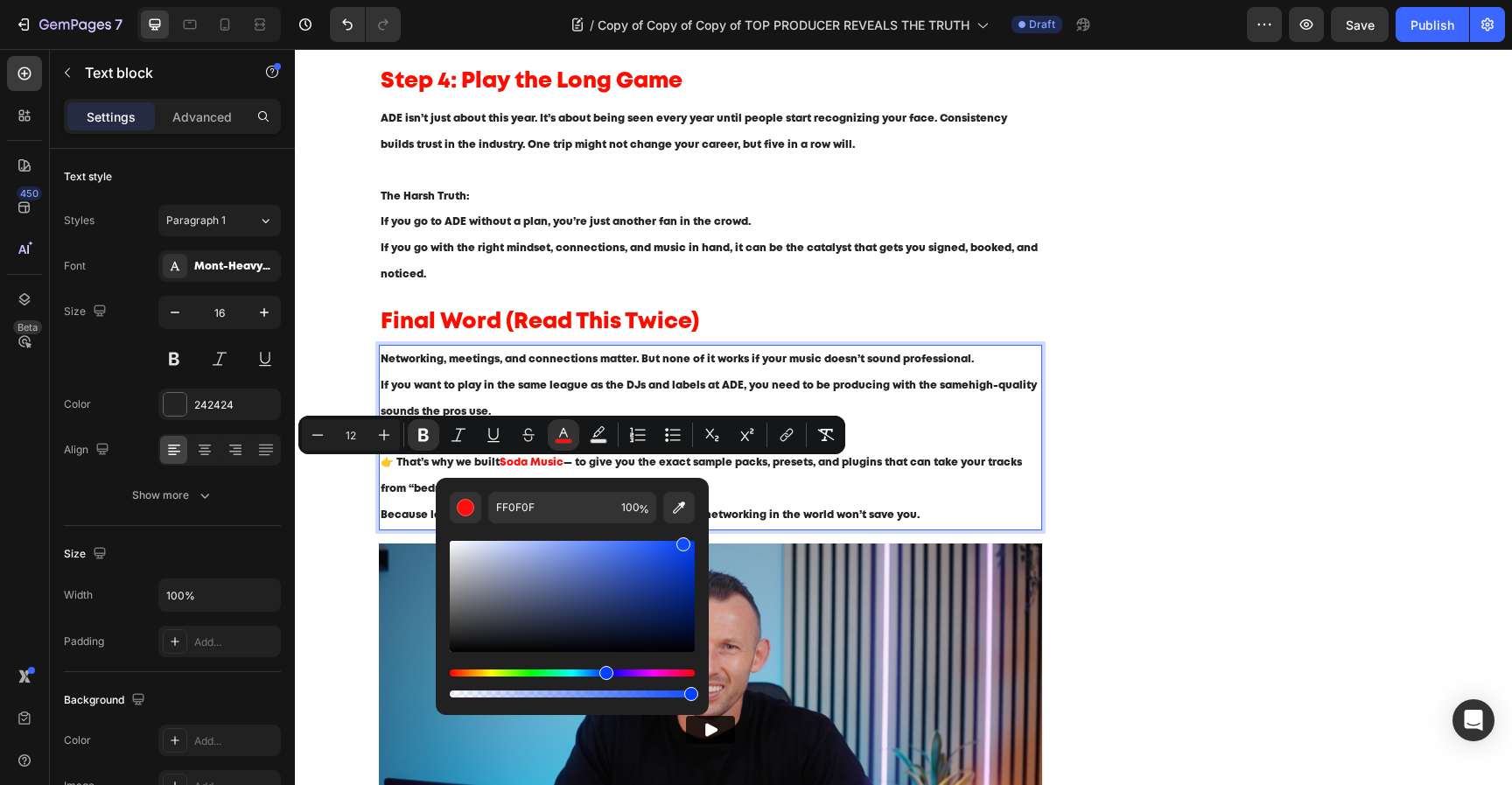
click at [603, 674] on div "Hue" at bounding box center [573, 672] width 245 height 7
type input "0F4BFF"
click at [797, 438] on button "link" at bounding box center [786, 434] width 31 height 31
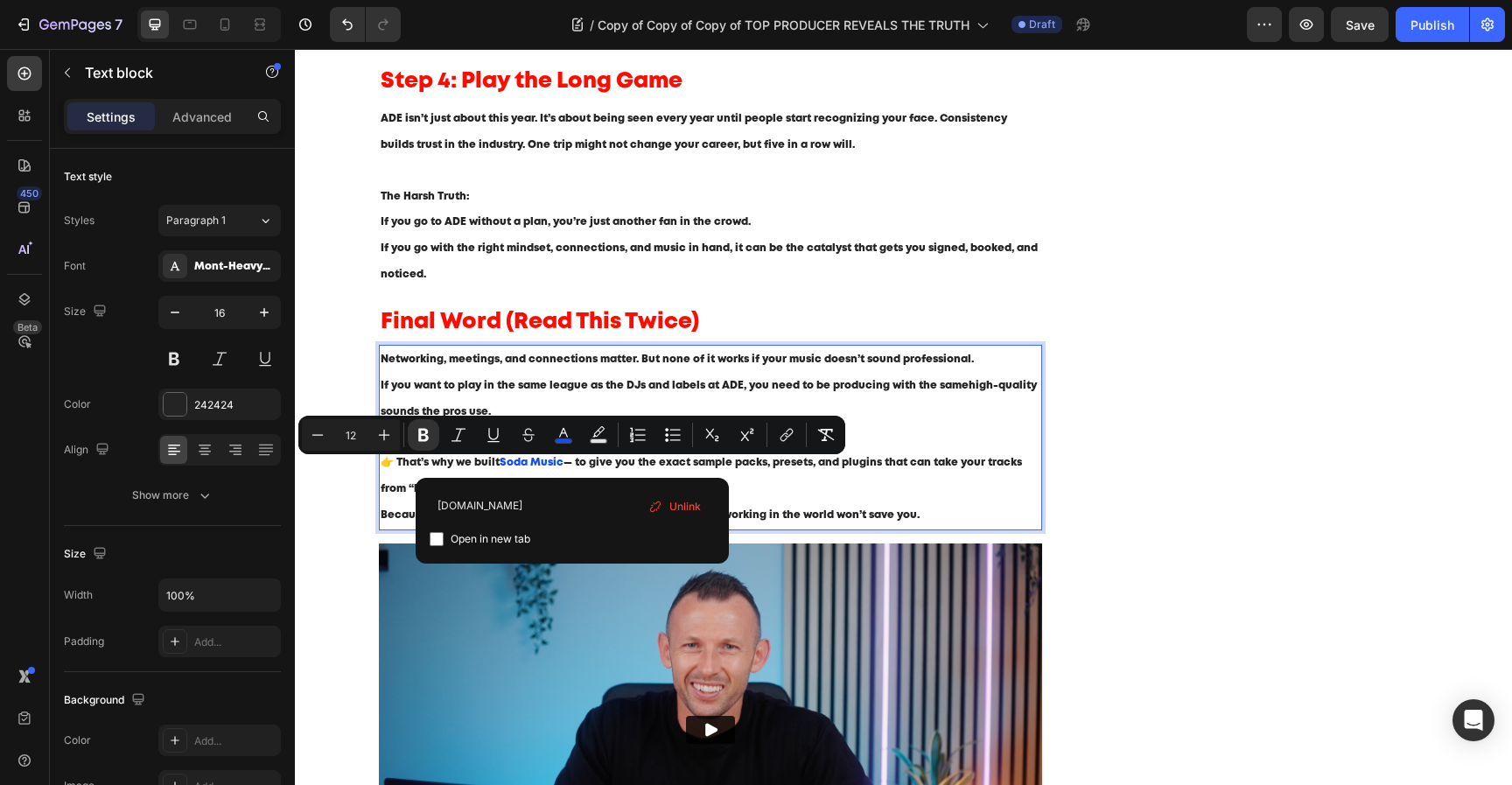
type input "www.sodamusic.tech"
click at [500, 535] on span "Open in new tab" at bounding box center [491, 539] width 80 height 21
checkbox input "true"
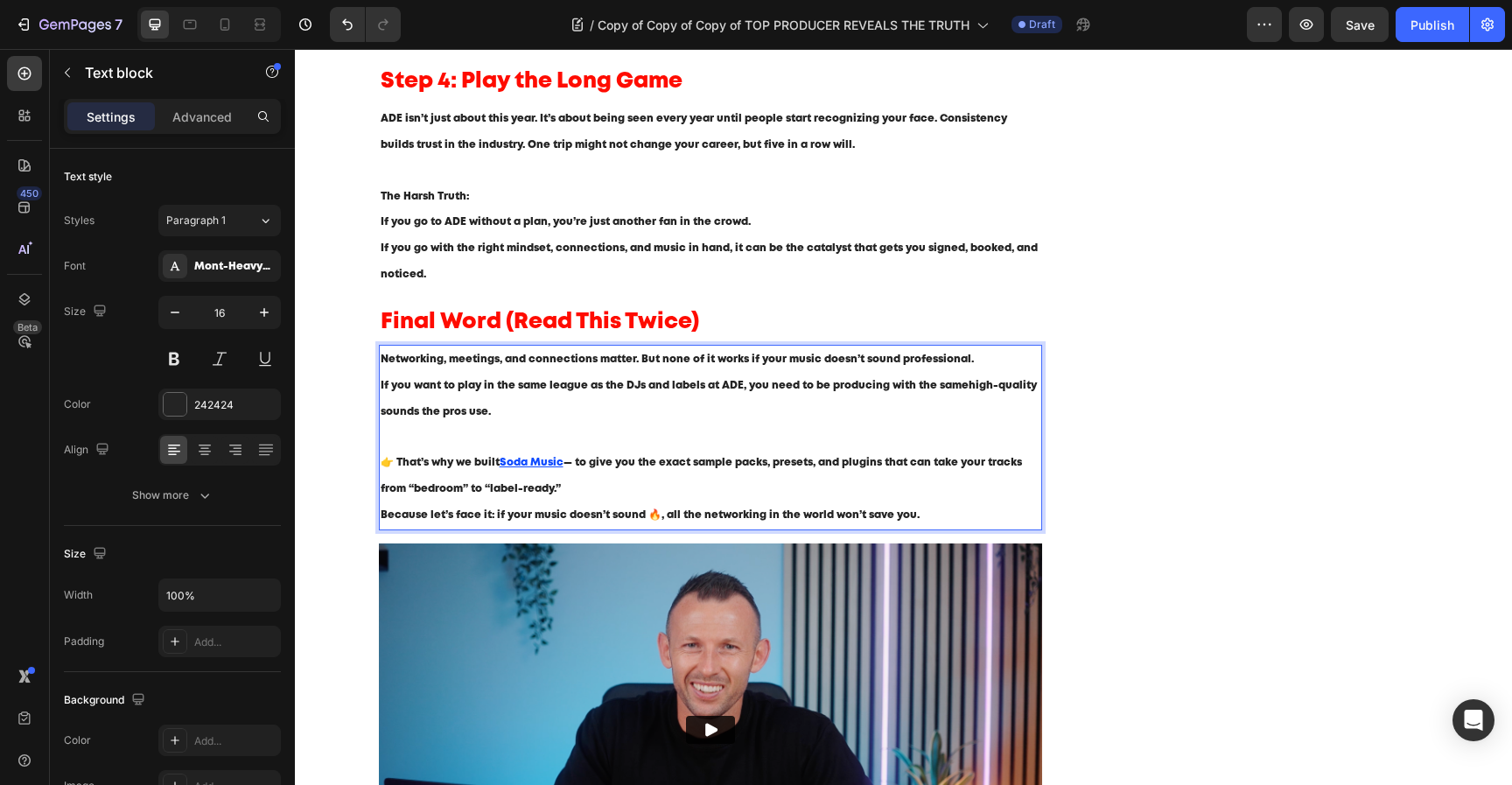
click at [884, 456] on p "👉 That’s why we built Soda Music — to give you the exact sample packs, presets,…" at bounding box center [711, 476] width 661 height 52
click at [723, 494] on p "👉 That’s why we built Soda Music — to give you the exact sample packs, presets,…" at bounding box center [711, 476] width 661 height 52
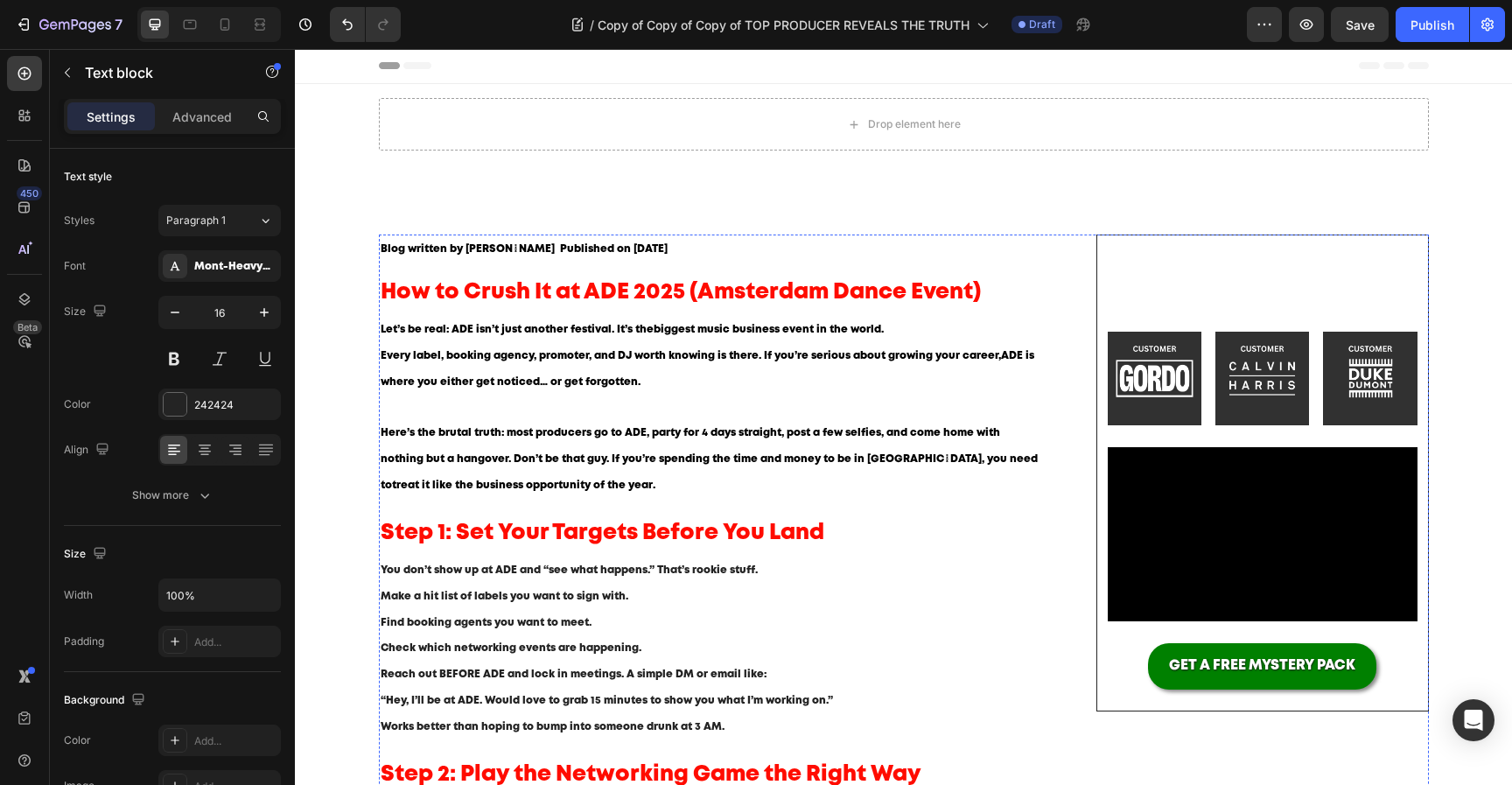
scroll to position [0, 0]
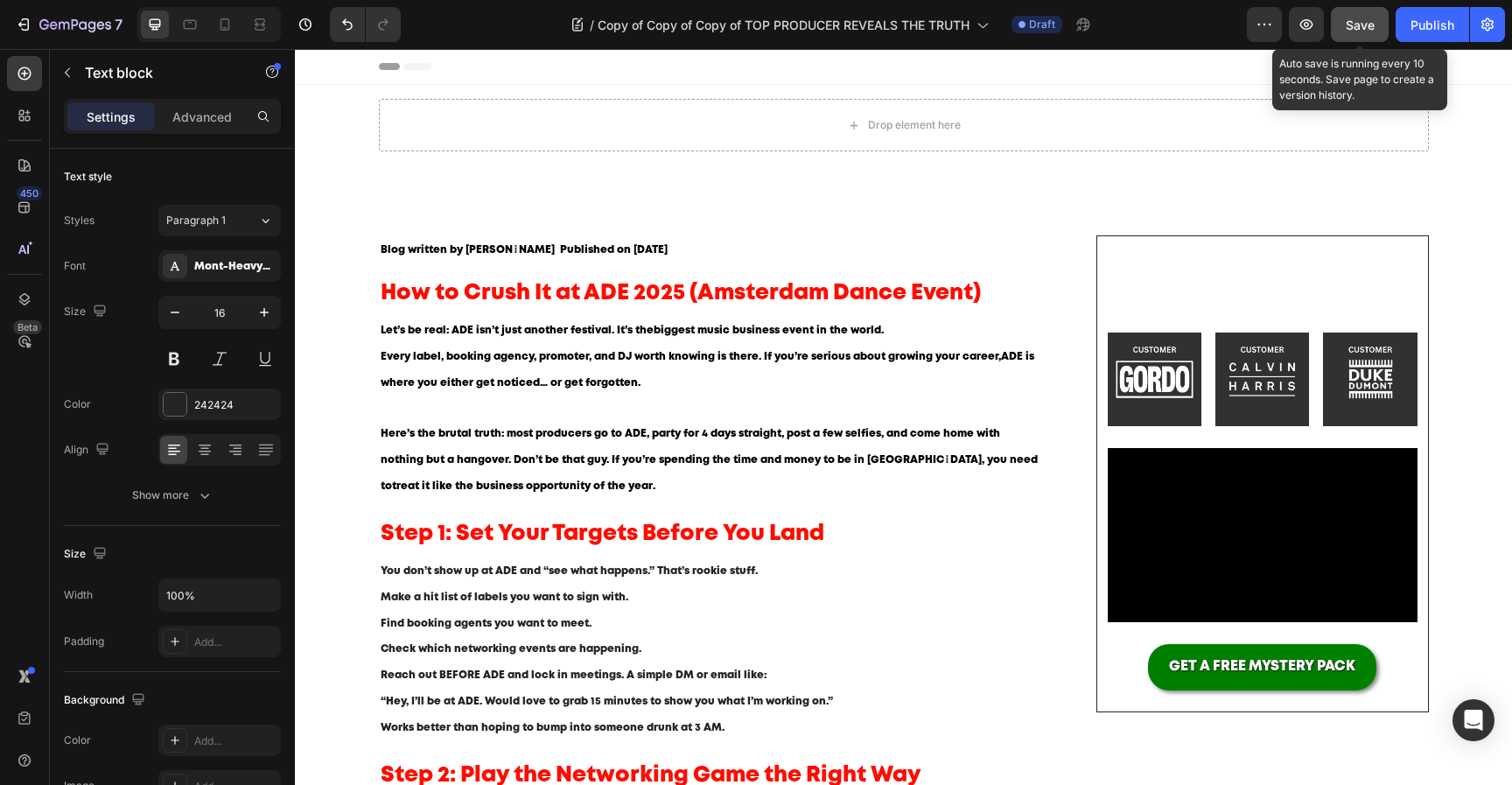
click at [1371, 32] on div "Save" at bounding box center [1360, 25] width 28 height 18
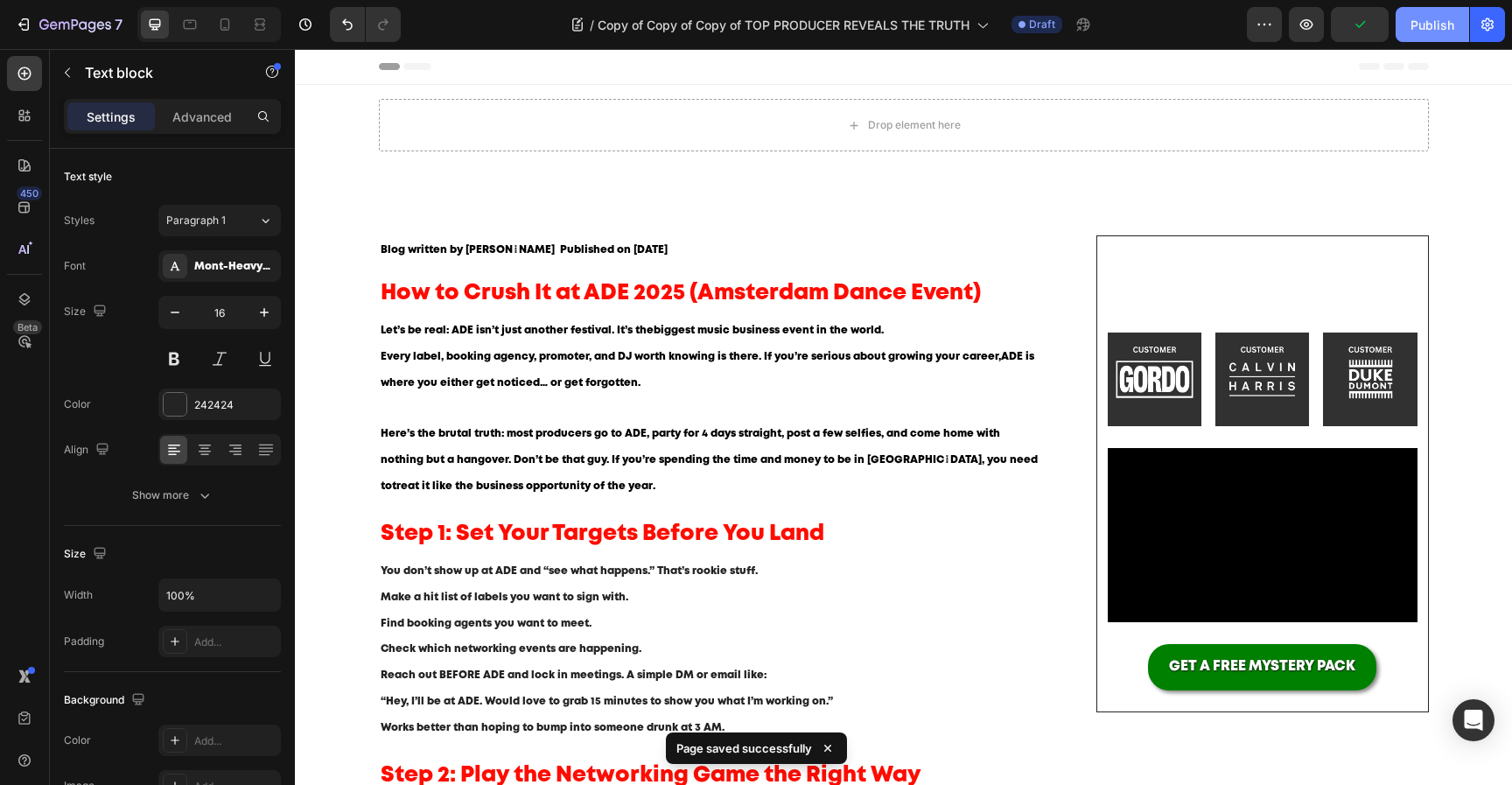
click at [1422, 32] on div "Publish" at bounding box center [1432, 25] width 44 height 18
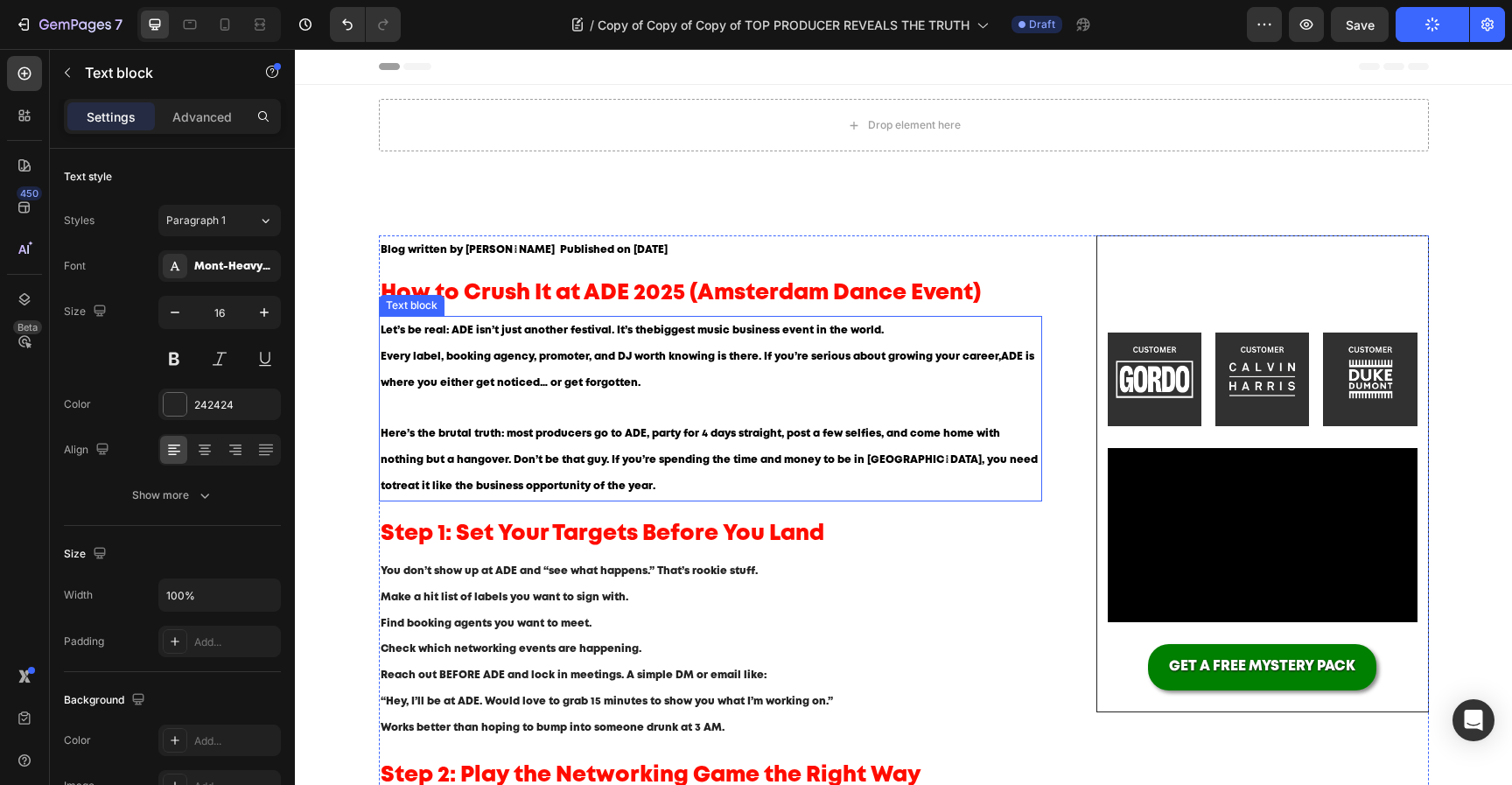
click at [454, 334] on span "Let’s be real: ADE isn’t just another festival. It’s the biggest music business…" at bounding box center [633, 330] width 503 height 9
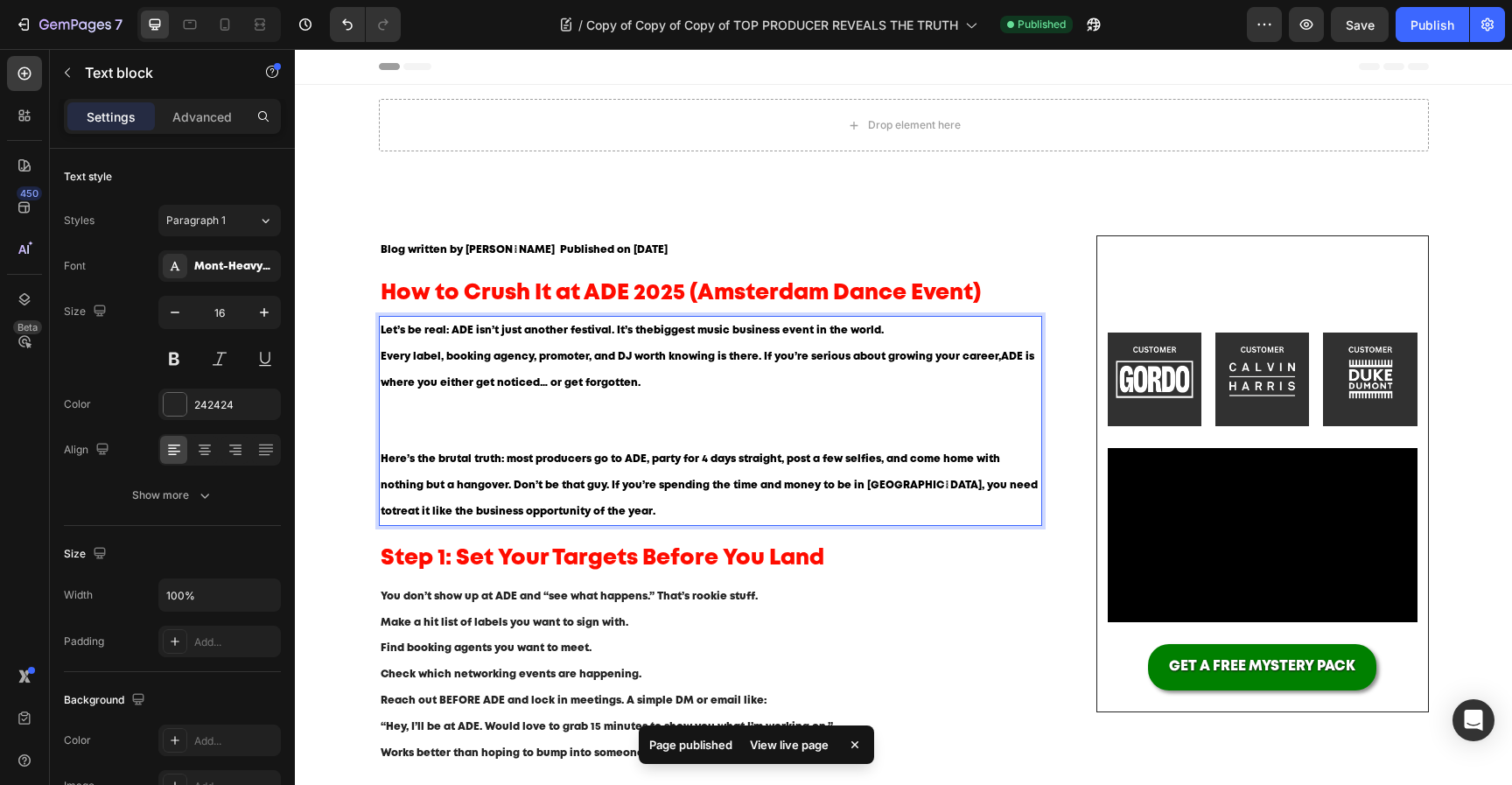
click at [441, 426] on p "Let’s be real: ADE isn’t just another festival. It’s the biggest music business…" at bounding box center [711, 382] width 661 height 128
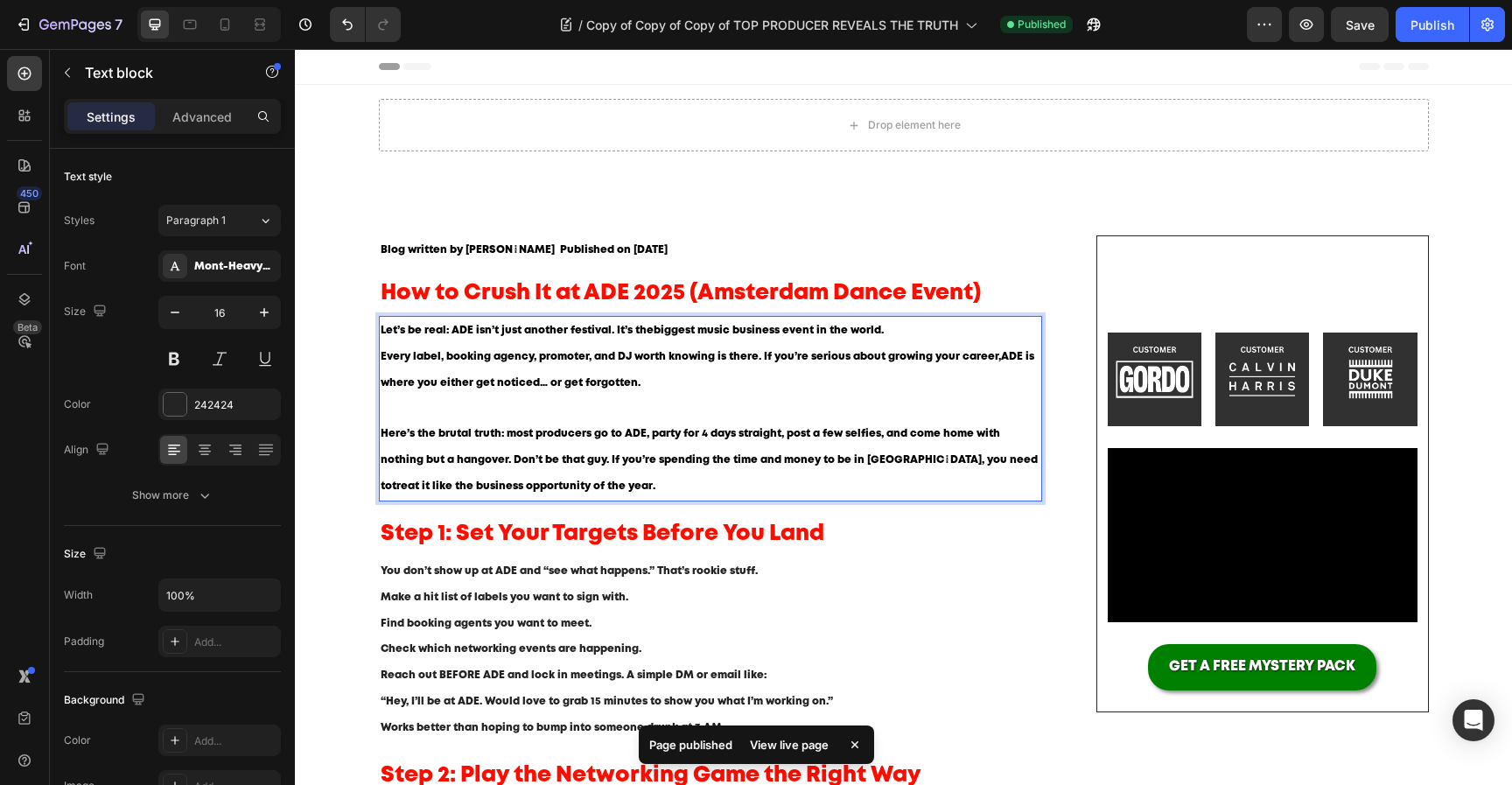
click at [460, 329] on span "Let’s be real: ADE isn’t just another festival. It’s the biggest music business…" at bounding box center [633, 330] width 503 height 9
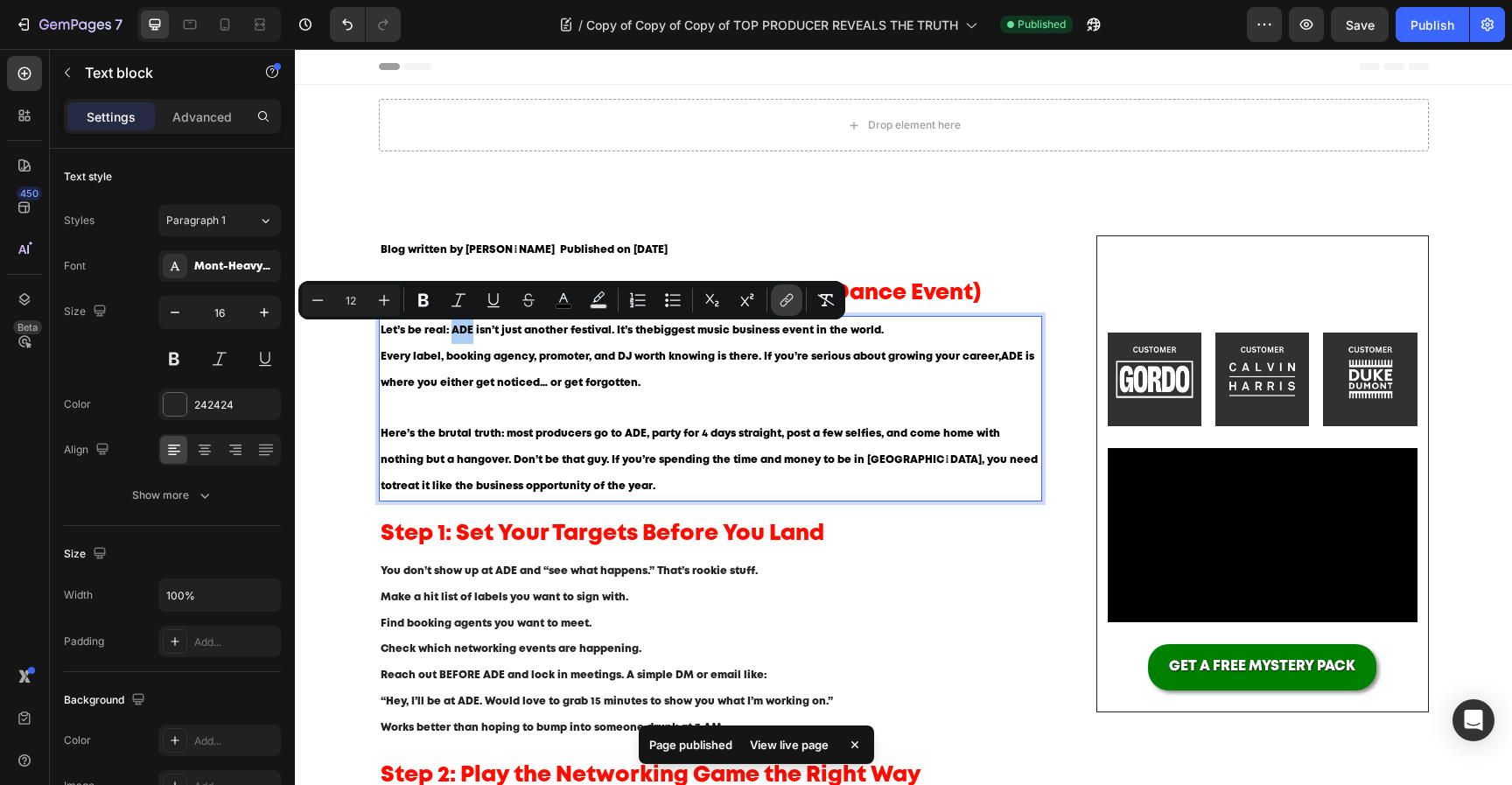
click at [786, 303] on icon "Editor contextual toolbar" at bounding box center [786, 300] width 17 height 17
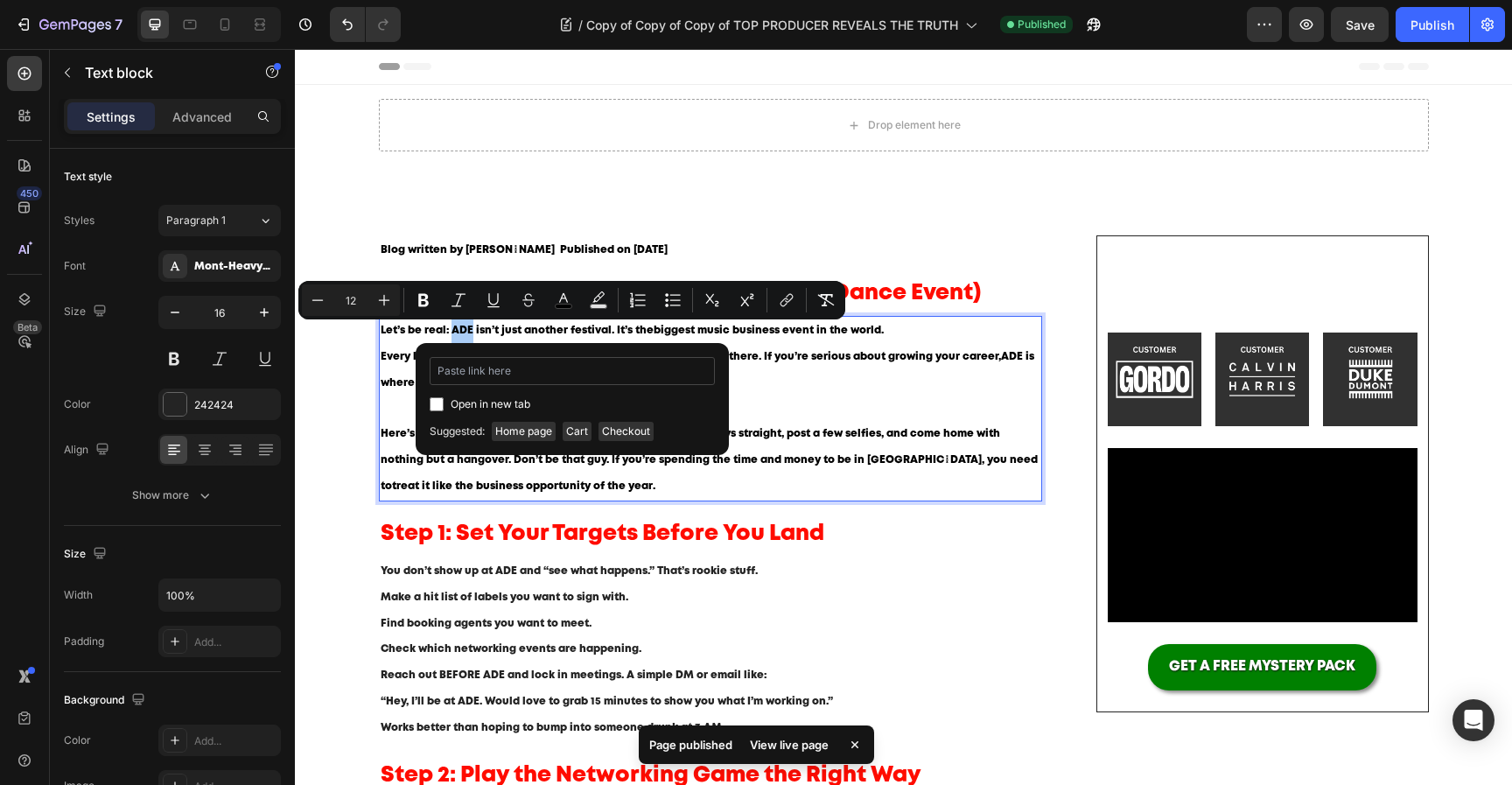
click at [582, 371] on input "Editor contextual toolbar" at bounding box center [572, 370] width 285 height 28
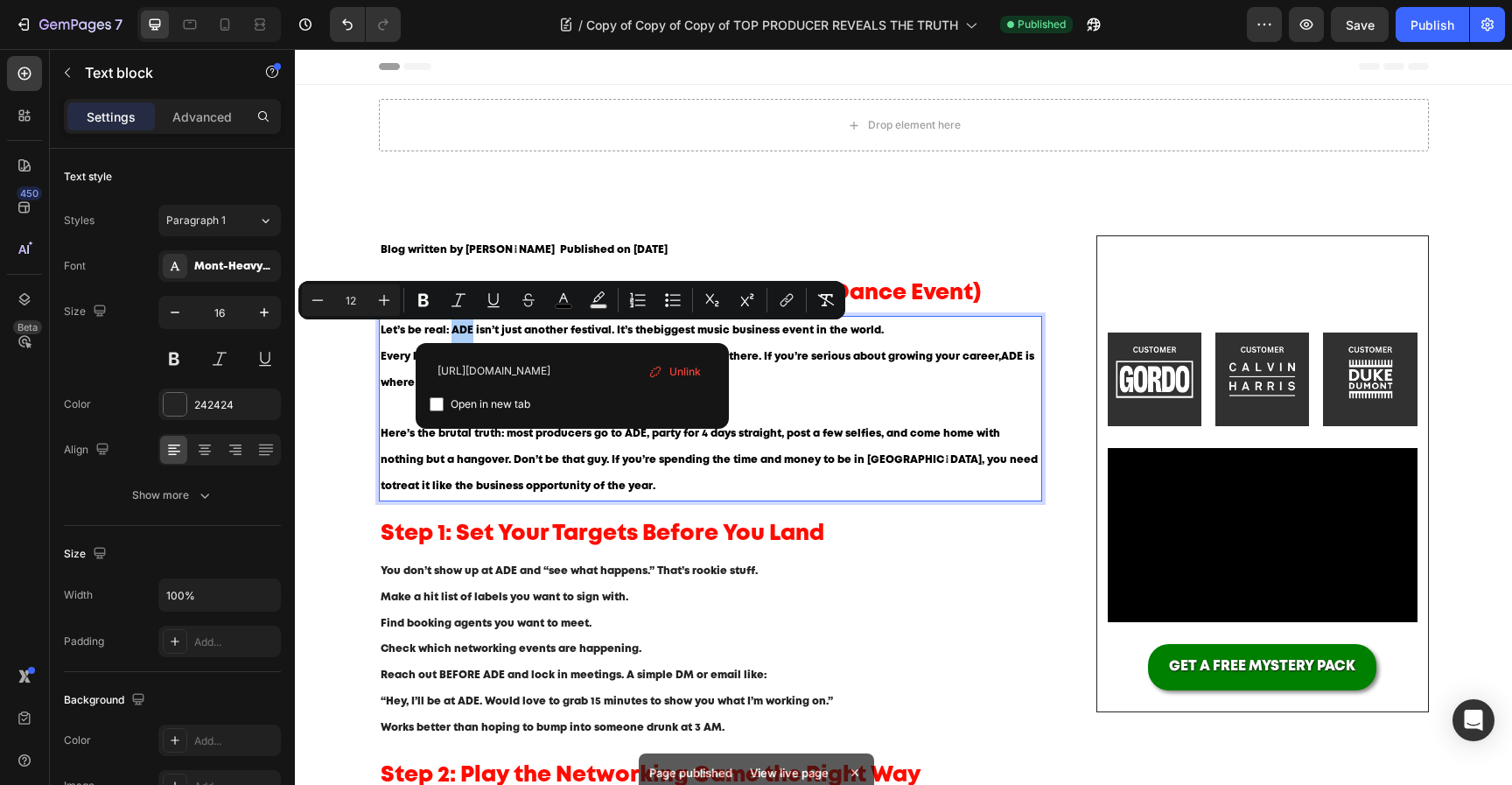
type input "https://www.amsterdam-dance-event.nl/en/"
click at [505, 402] on span "Open in new tab" at bounding box center [491, 404] width 80 height 21
checkbox input "true"
click at [608, 471] on p "Here’s the brutal truth: most producers go to ADE, party for 4 days straight, p…" at bounding box center [711, 459] width 661 height 78
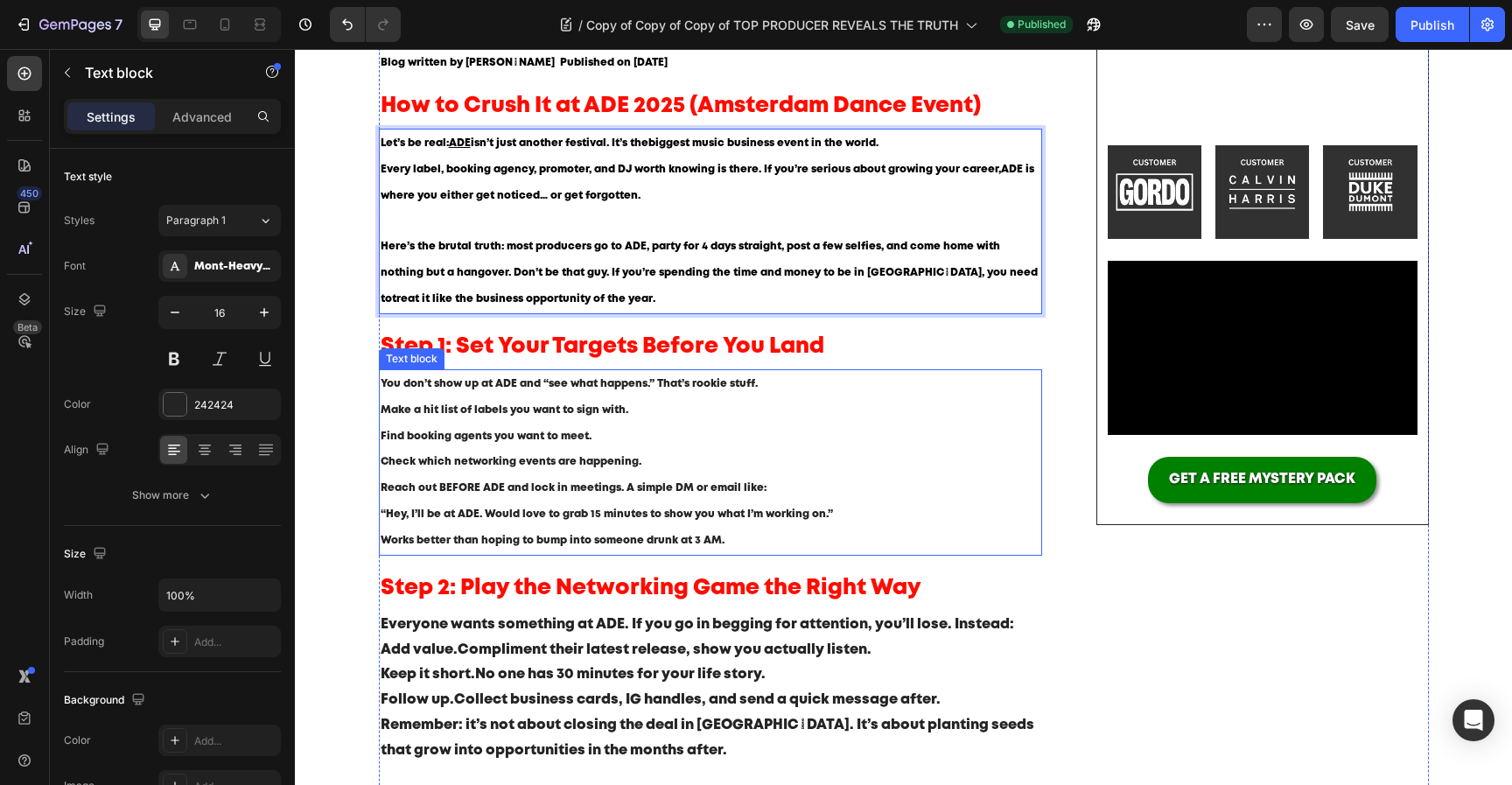
scroll to position [188, 0]
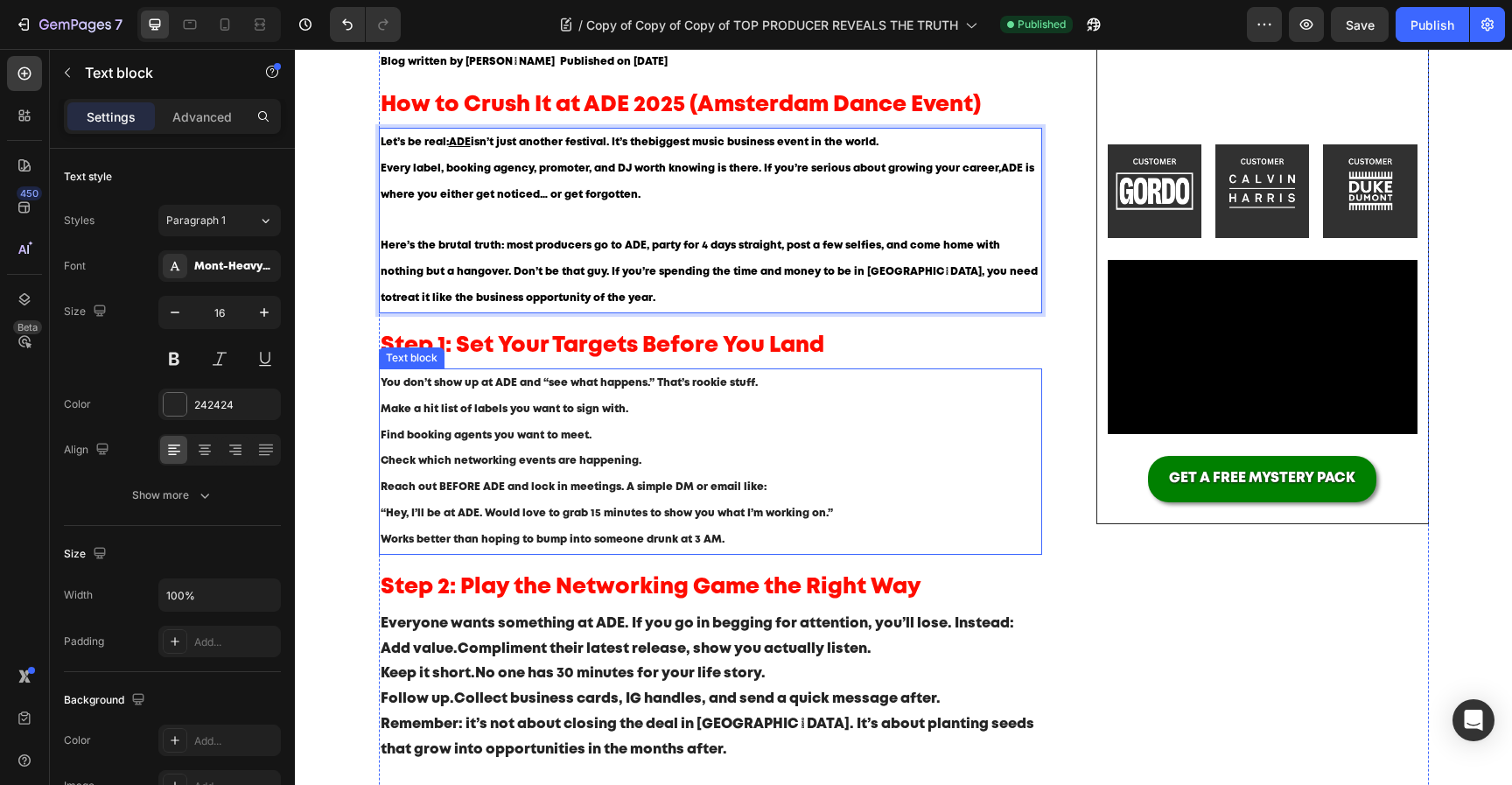
click at [504, 382] on span "You don’t show up at ADE and “see what happens.” That’s rookie stuff." at bounding box center [569, 383] width 377 height 9
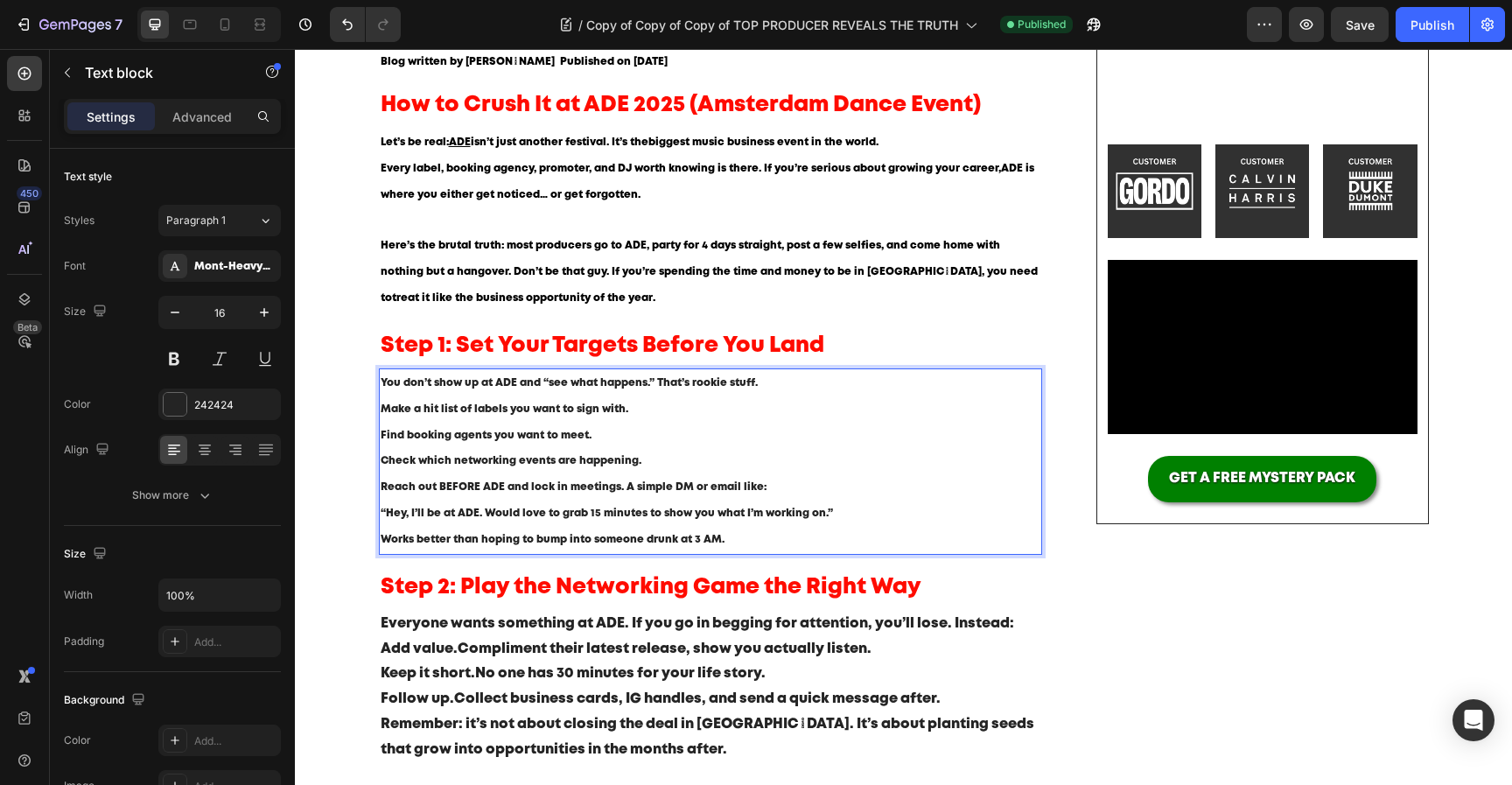
click at [497, 386] on span "You don’t show up at ADE and “see what happens.” That’s rookie stuff." at bounding box center [569, 383] width 377 height 9
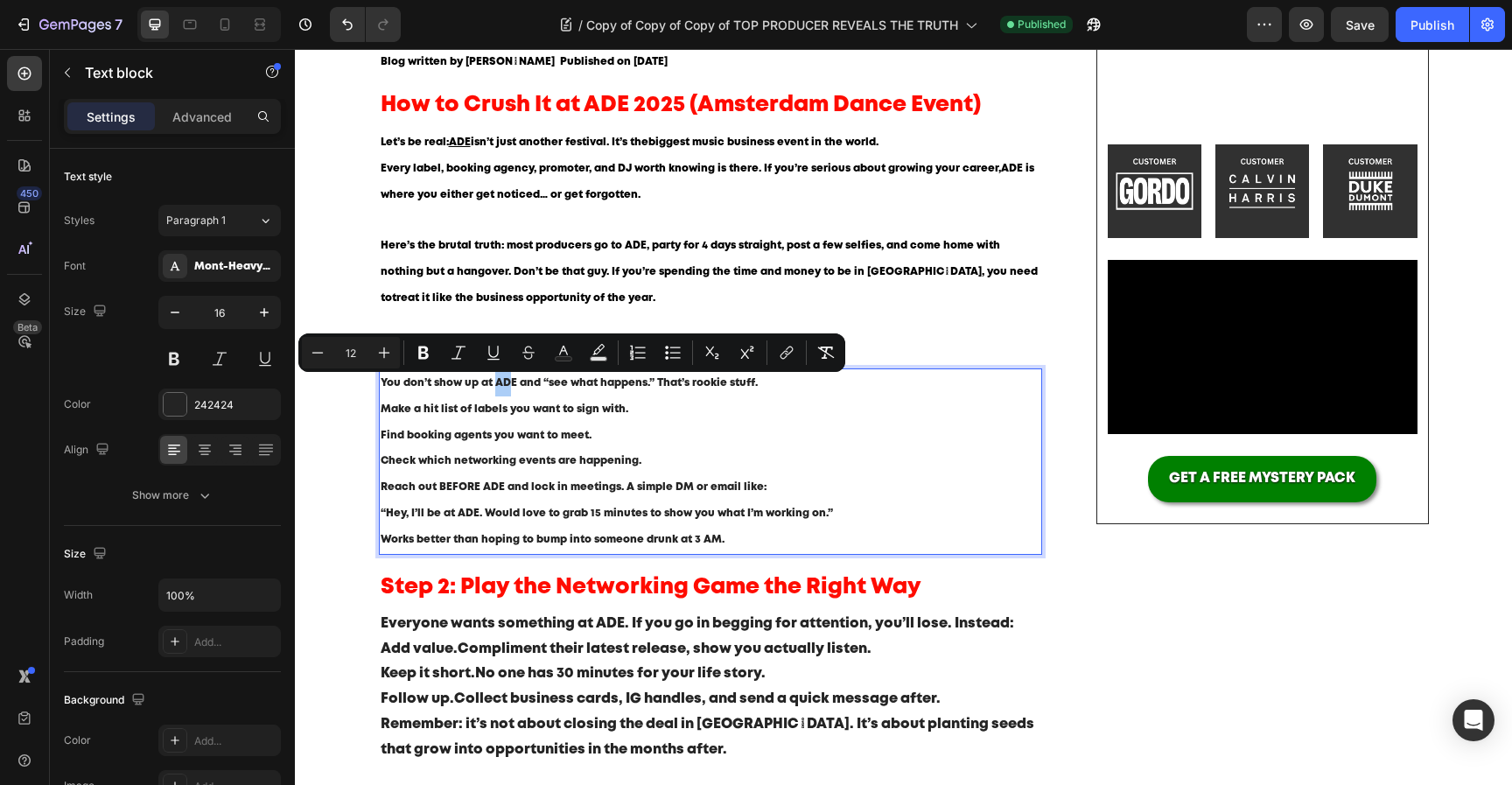
drag, startPoint x: 497, startPoint y: 386, endPoint x: 510, endPoint y: 383, distance: 13.3
click at [510, 383] on span "You don’t show up at ADE and “see what happens.” That’s rookie stuff." at bounding box center [569, 383] width 377 height 9
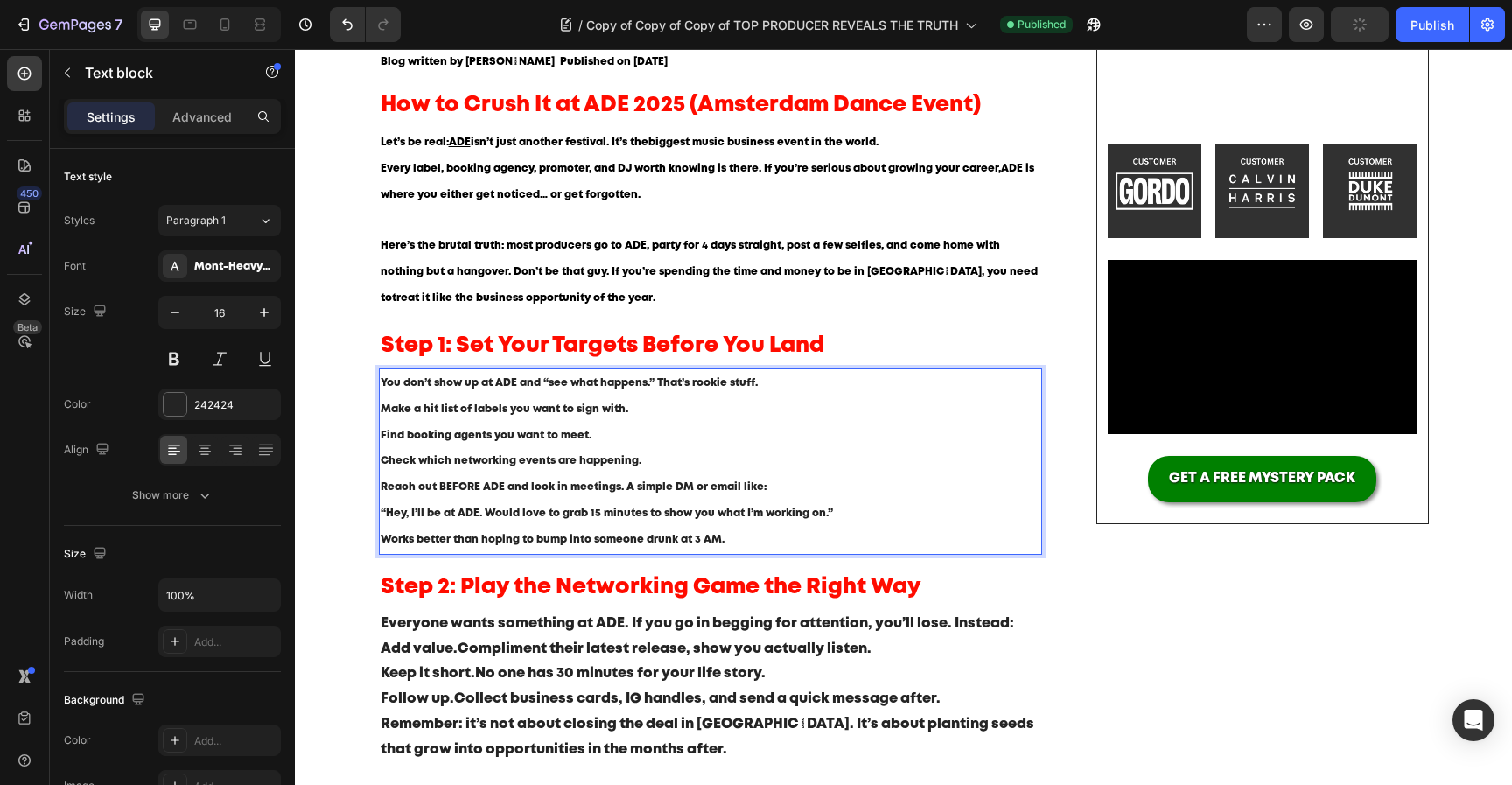
click at [517, 384] on span "You don’t show up at ADE and “see what happens.” That’s rookie stuff." at bounding box center [569, 383] width 377 height 9
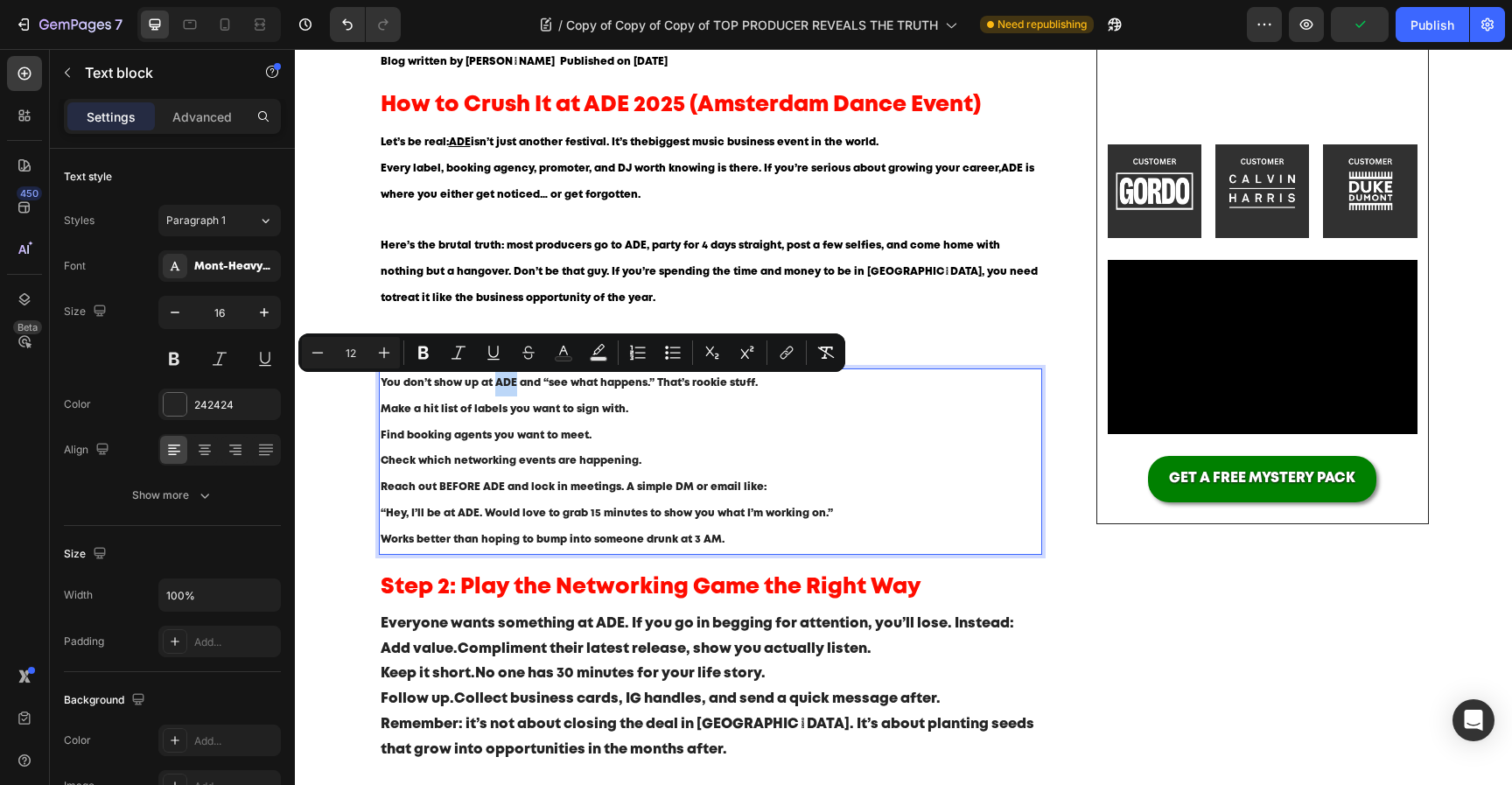
drag, startPoint x: 515, startPoint y: 382, endPoint x: 496, endPoint y: 383, distance: 19.0
click at [496, 383] on span "You don’t show up at ADE and “see what happens.” That’s rookie stuff." at bounding box center [569, 383] width 377 height 9
click at [781, 358] on icon "Editor contextual toolbar" at bounding box center [786, 352] width 17 height 17
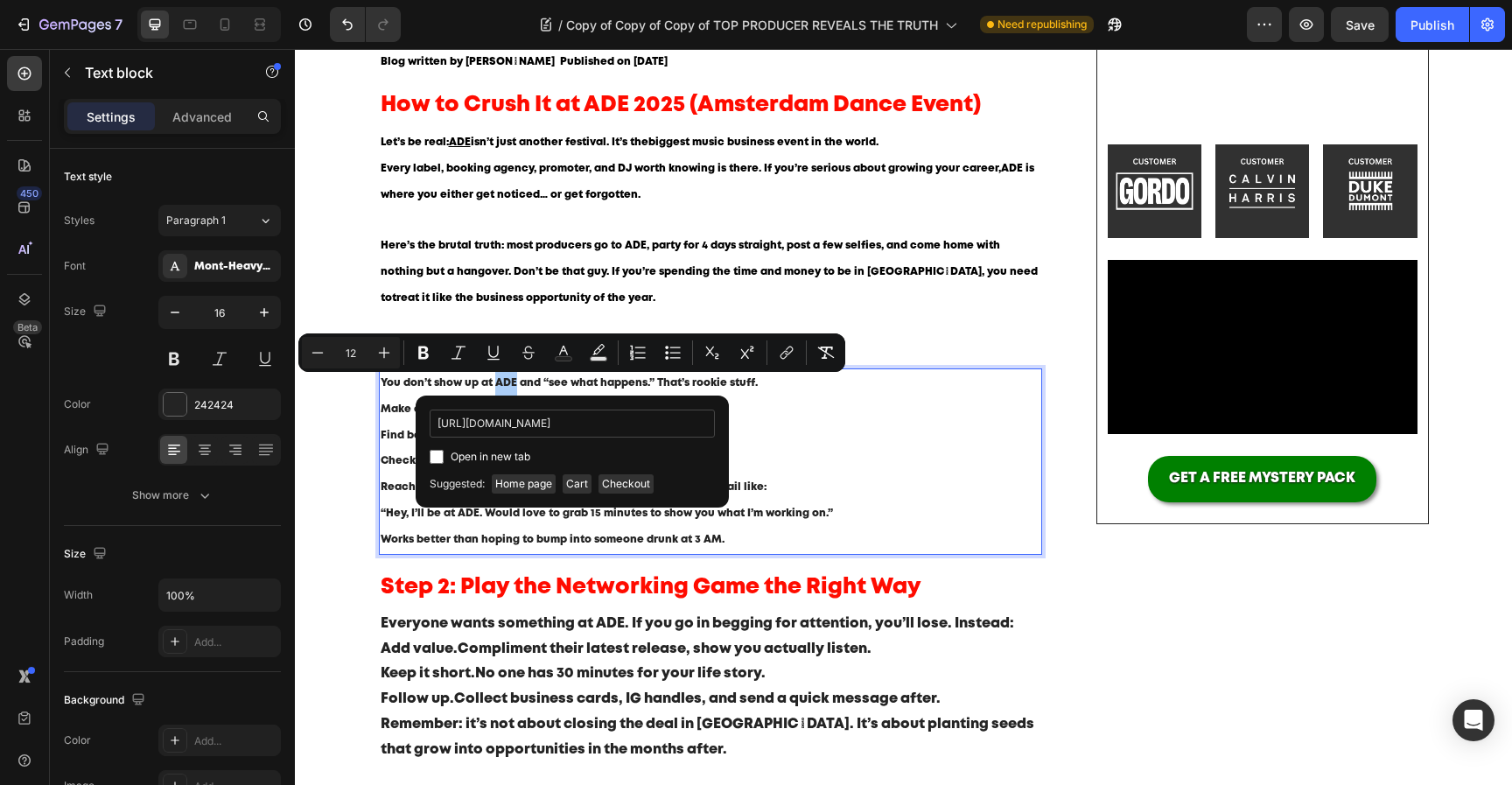
scroll to position [0, 22]
type input "https://www.amsterdam-dance-event.nl/en/"
click at [521, 458] on span "Open in new tab" at bounding box center [491, 457] width 80 height 21
checkbox input "true"
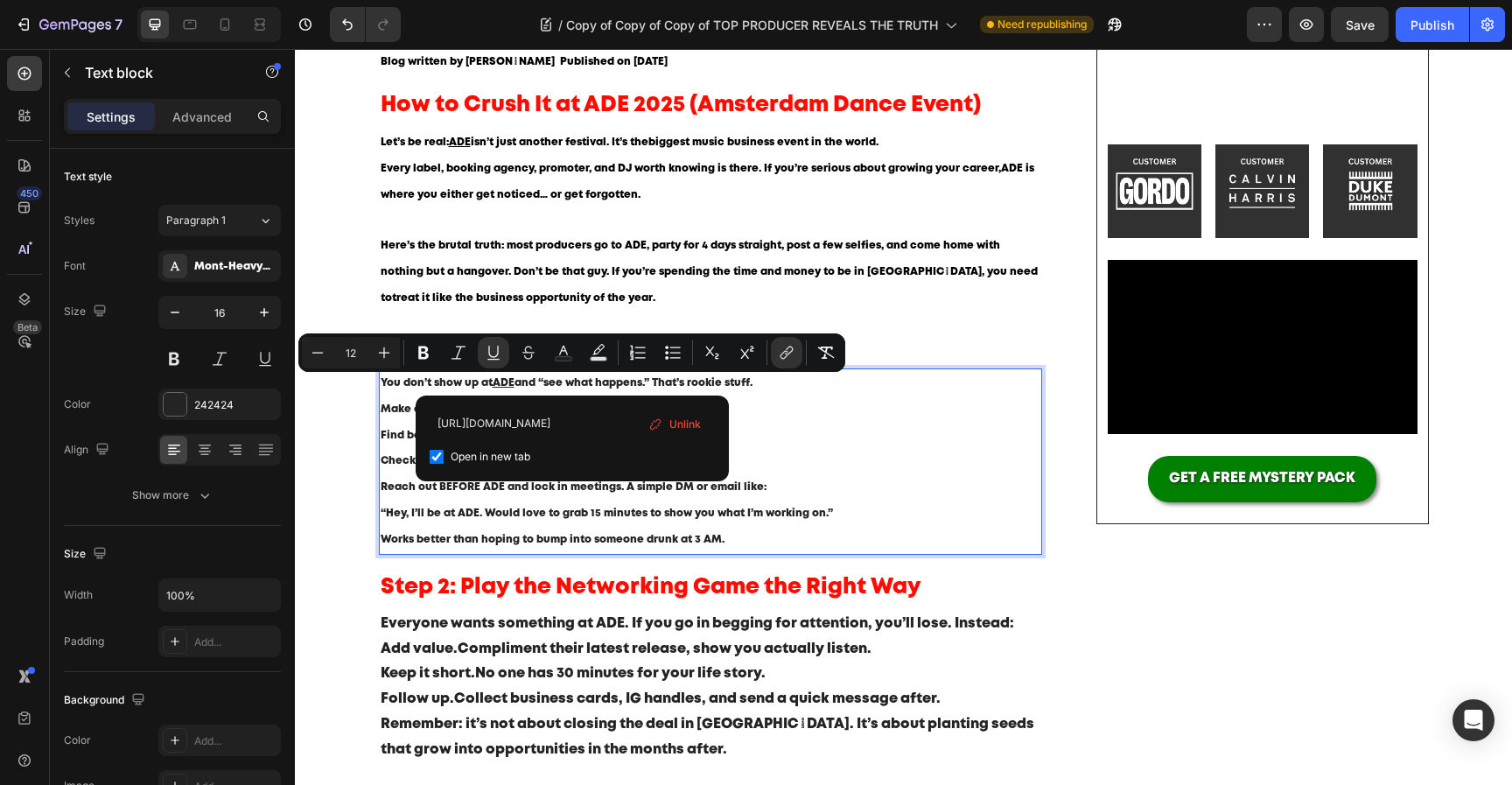
click at [874, 444] on p "Find booking agents you want to meet." at bounding box center [711, 436] width 661 height 27
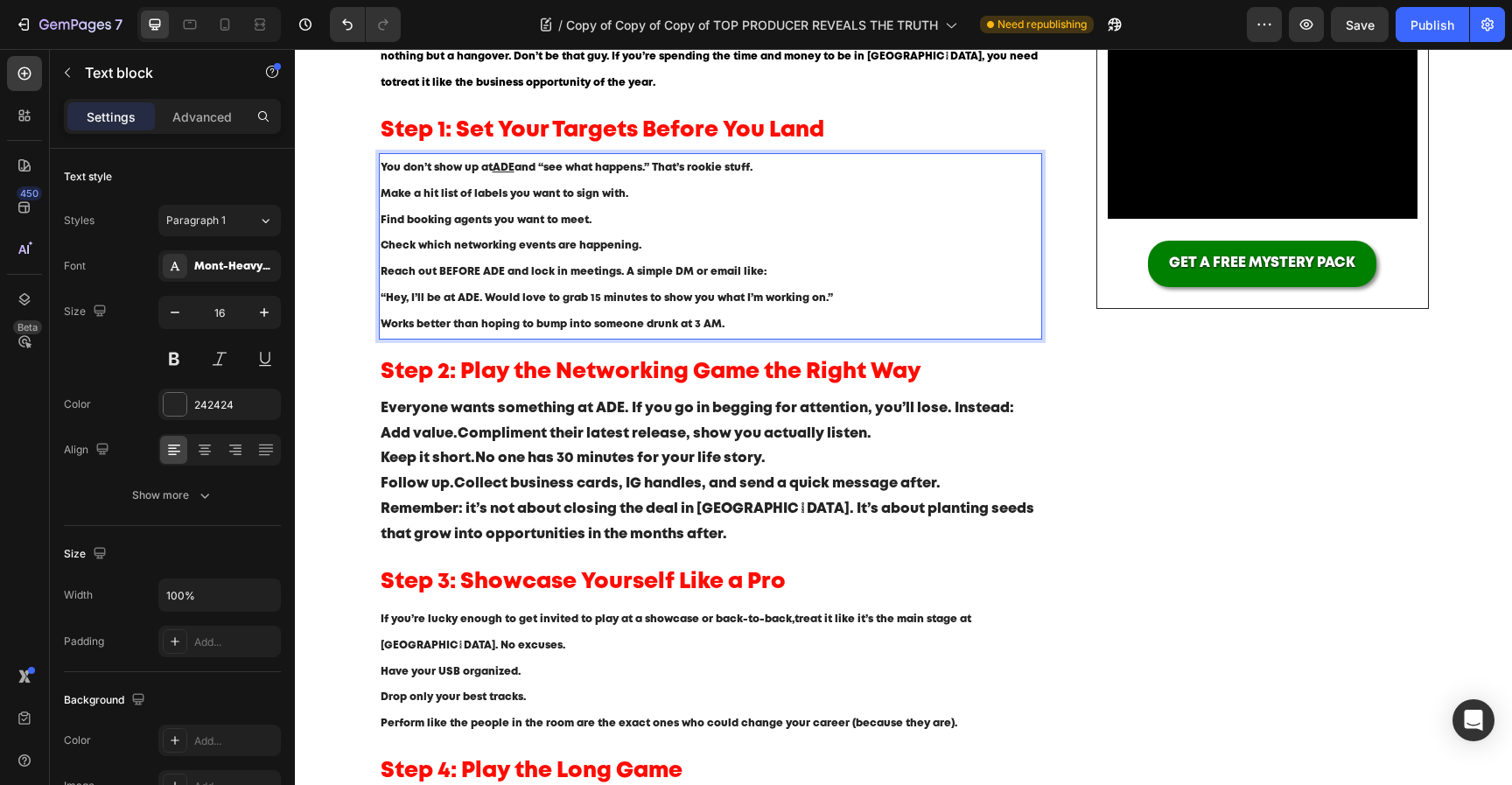
scroll to position [404, 0]
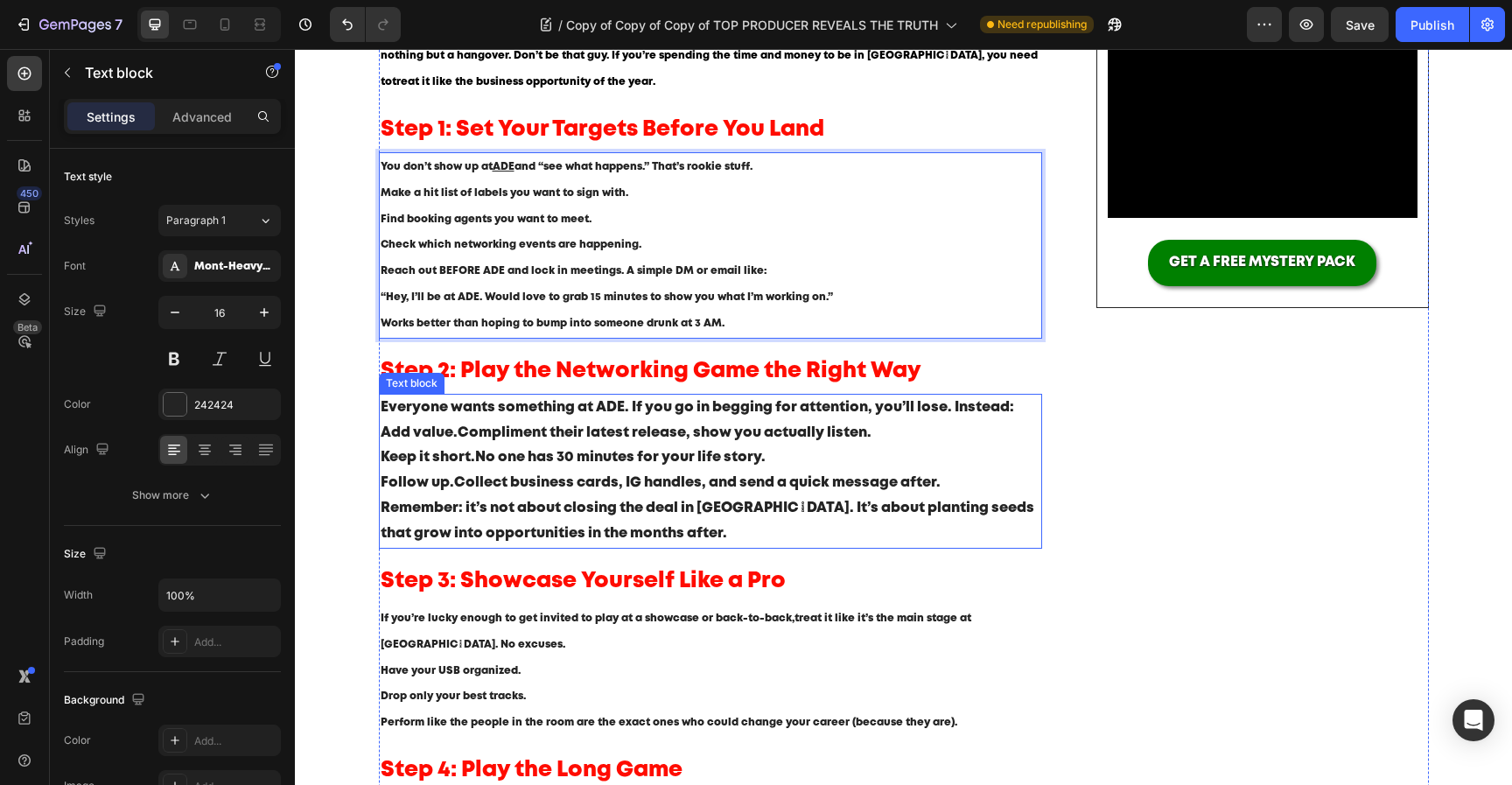
click at [703, 467] on p "Keep it short. No one has 30 minutes for your life story." at bounding box center [711, 458] width 661 height 26
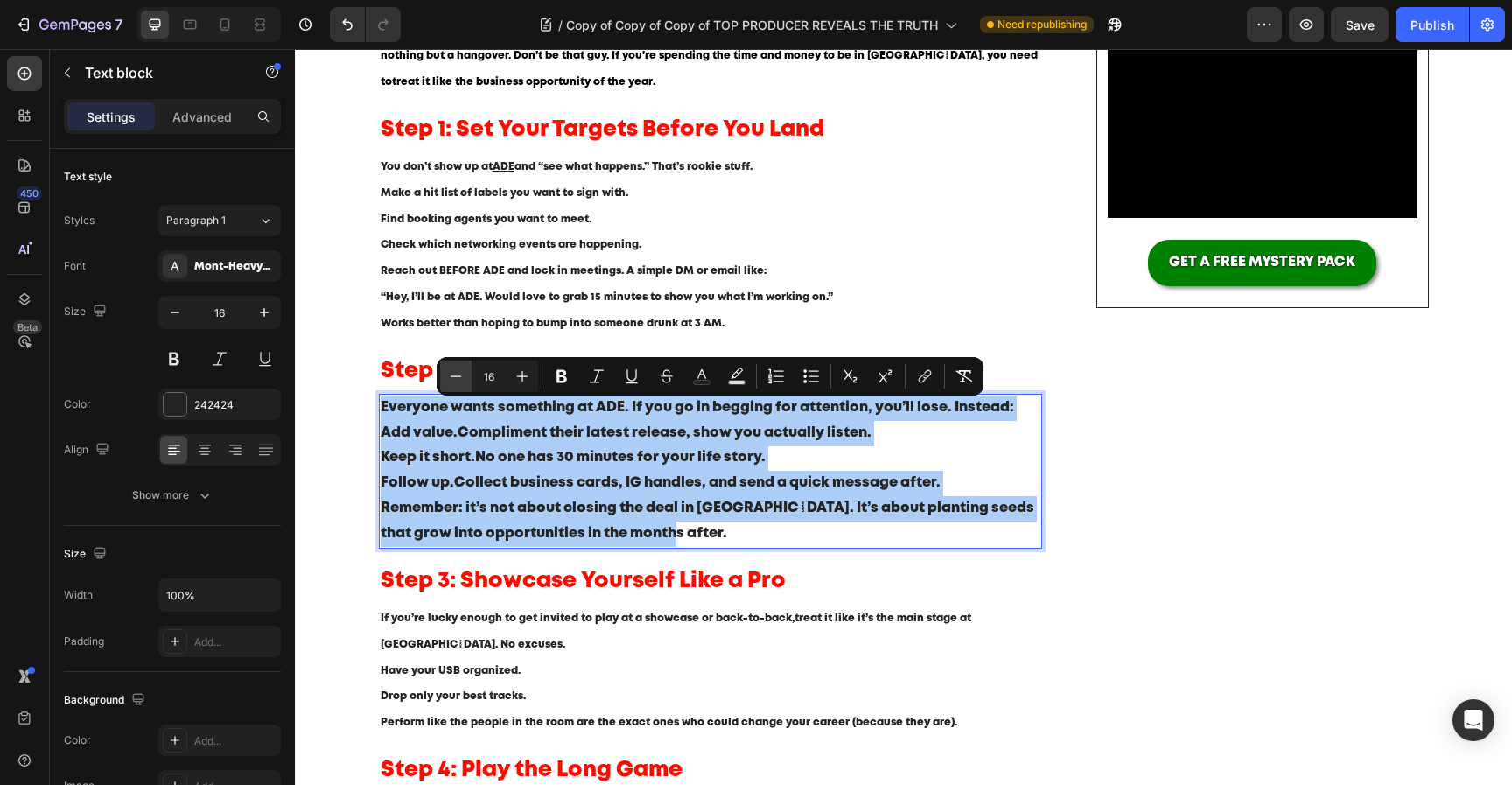
click at [458, 378] on icon "Editor contextual toolbar" at bounding box center [456, 376] width 17 height 17
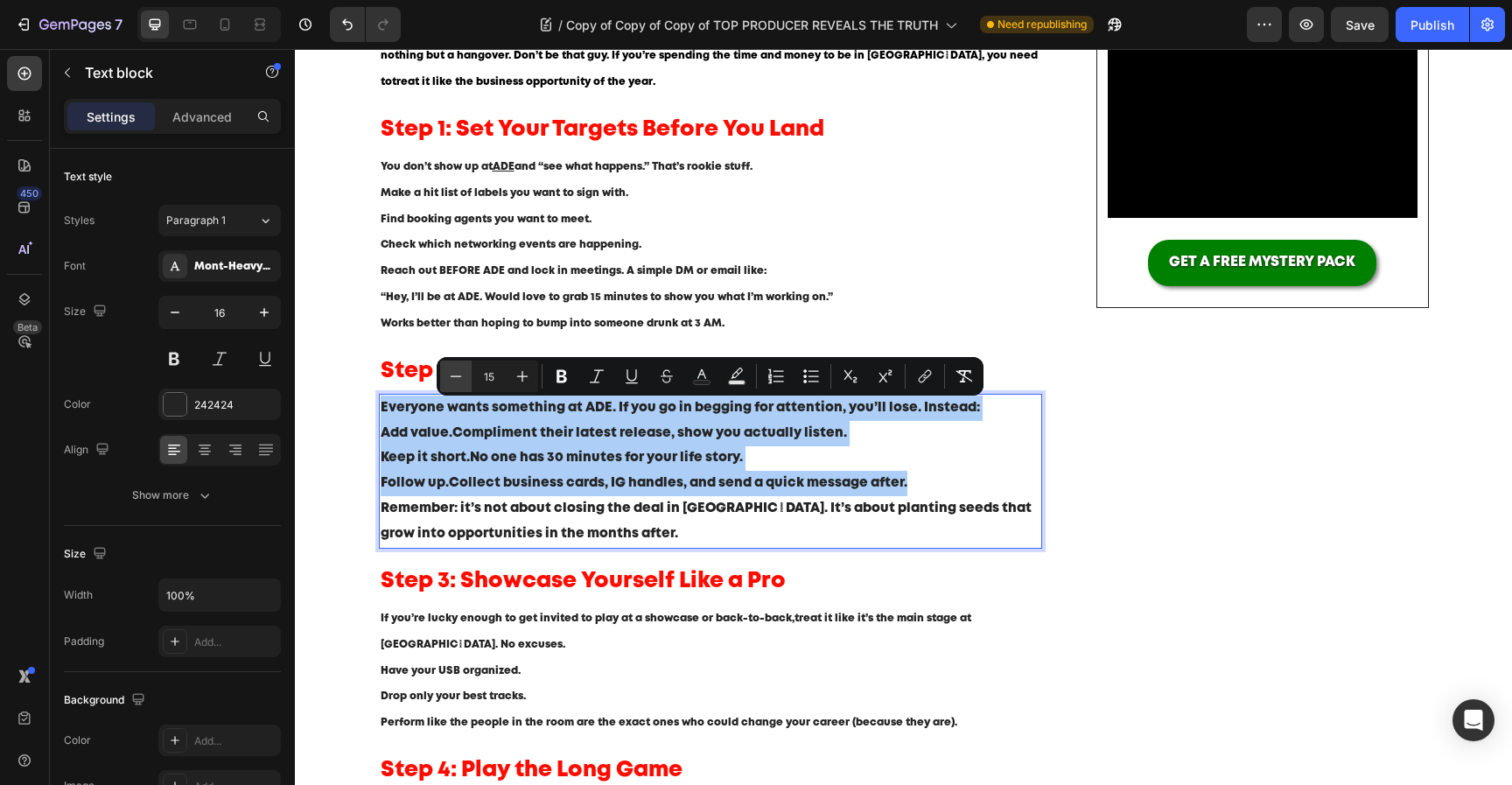
click at [458, 377] on icon "Editor contextual toolbar" at bounding box center [456, 376] width 17 height 17
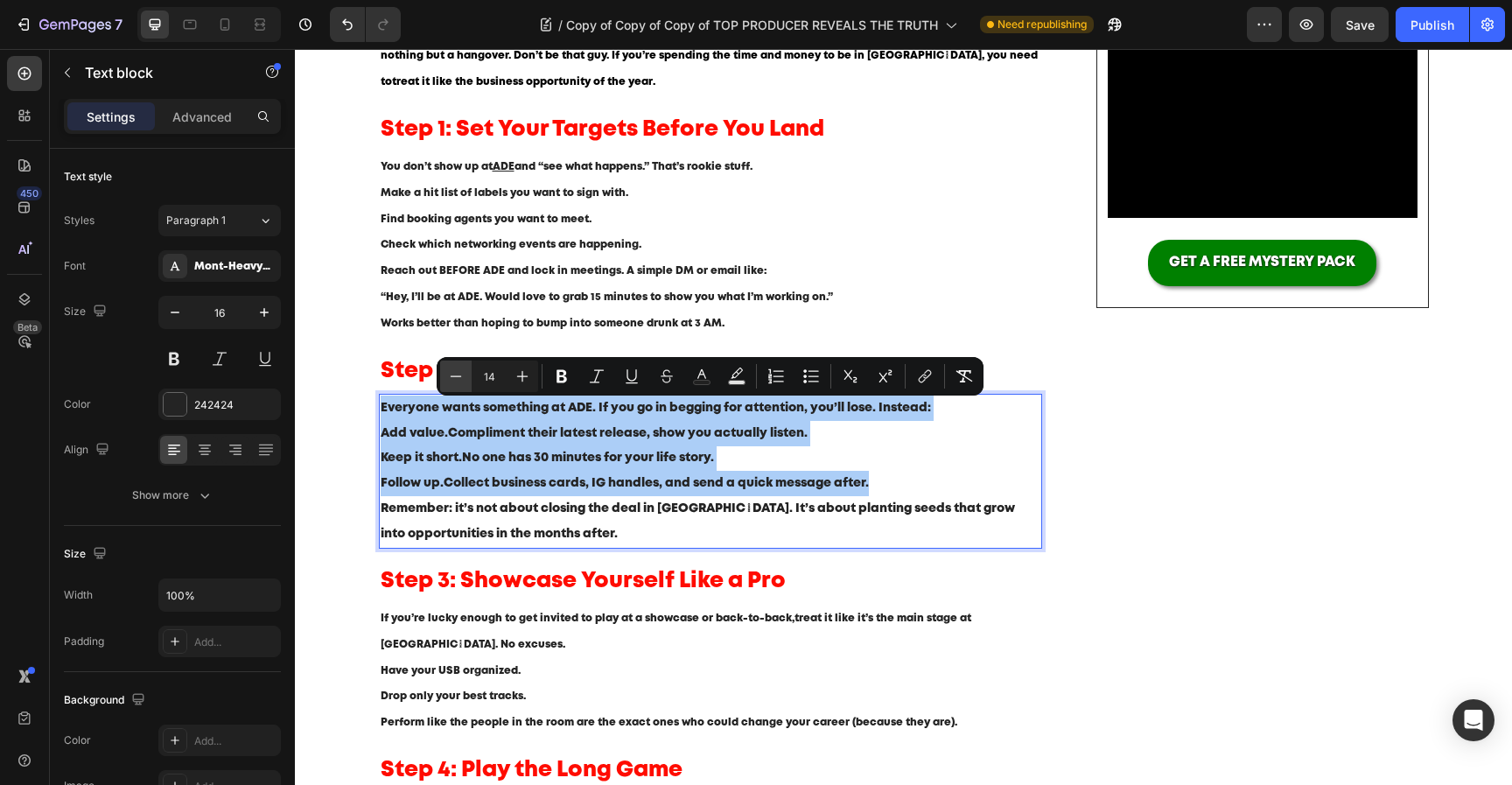
click at [458, 377] on icon "Editor contextual toolbar" at bounding box center [456, 376] width 17 height 17
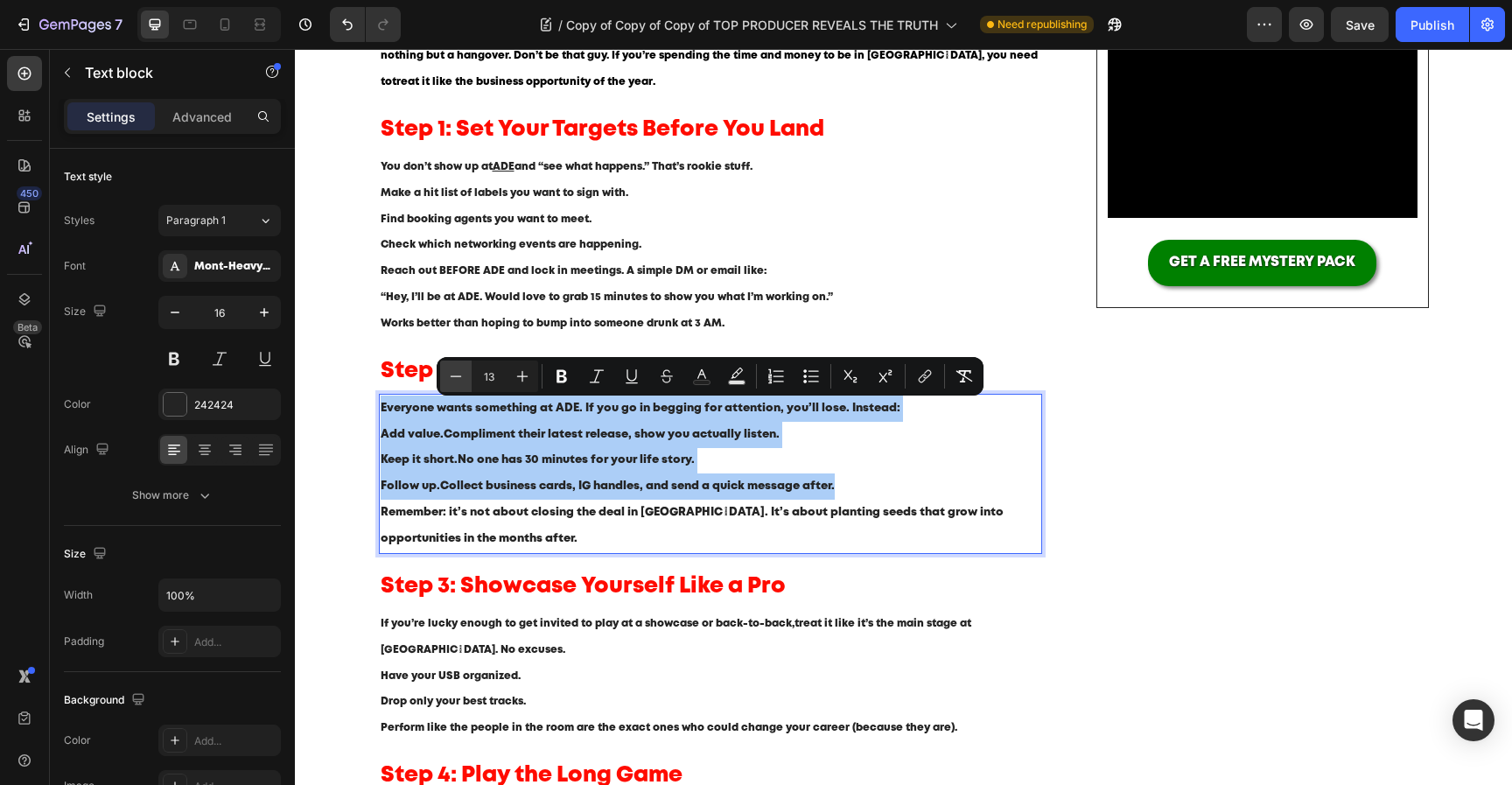
click at [458, 377] on icon "Editor contextual toolbar" at bounding box center [456, 376] width 17 height 17
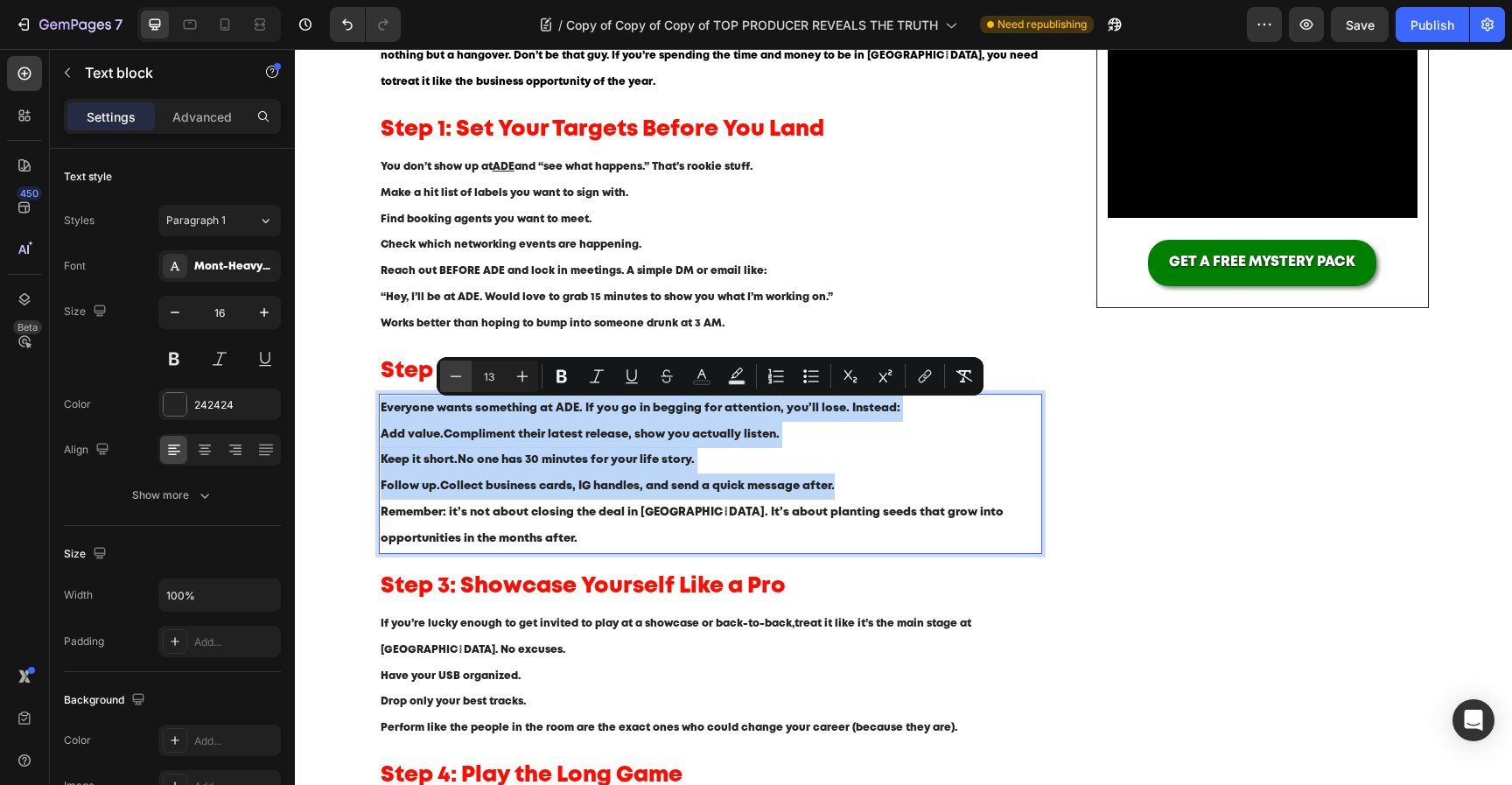
type input "12"
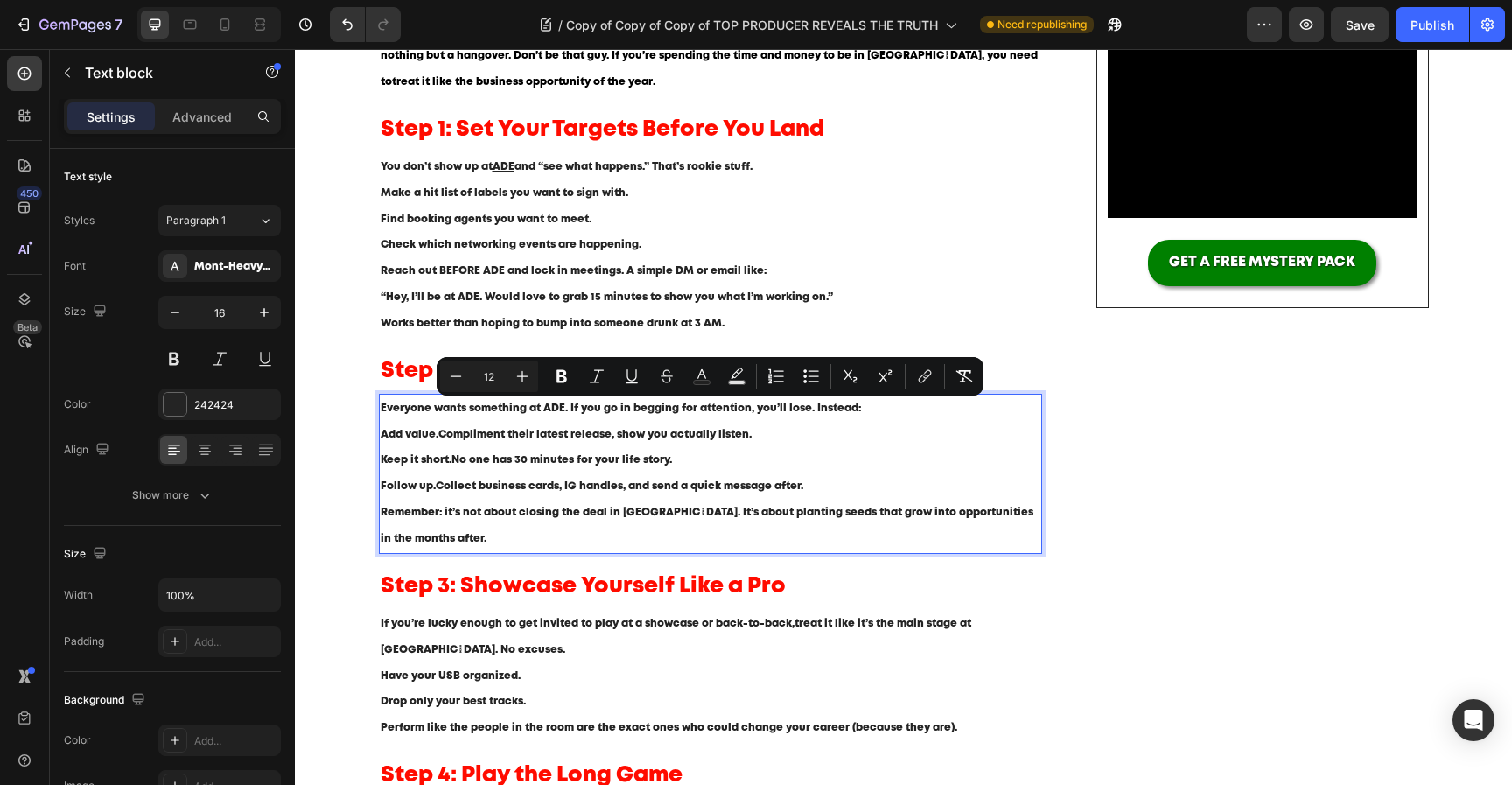
click at [554, 491] on span "Follow up. Collect business cards, IG handles, and send a quick message after." at bounding box center [592, 486] width 423 height 9
click at [555, 491] on span "Follow up. Collect business cards, IG handles, and send a quick message after." at bounding box center [592, 486] width 423 height 9
click at [535, 480] on p "Follow up. Collect business cards, IG handles, and send a quick message after." at bounding box center [711, 487] width 661 height 27
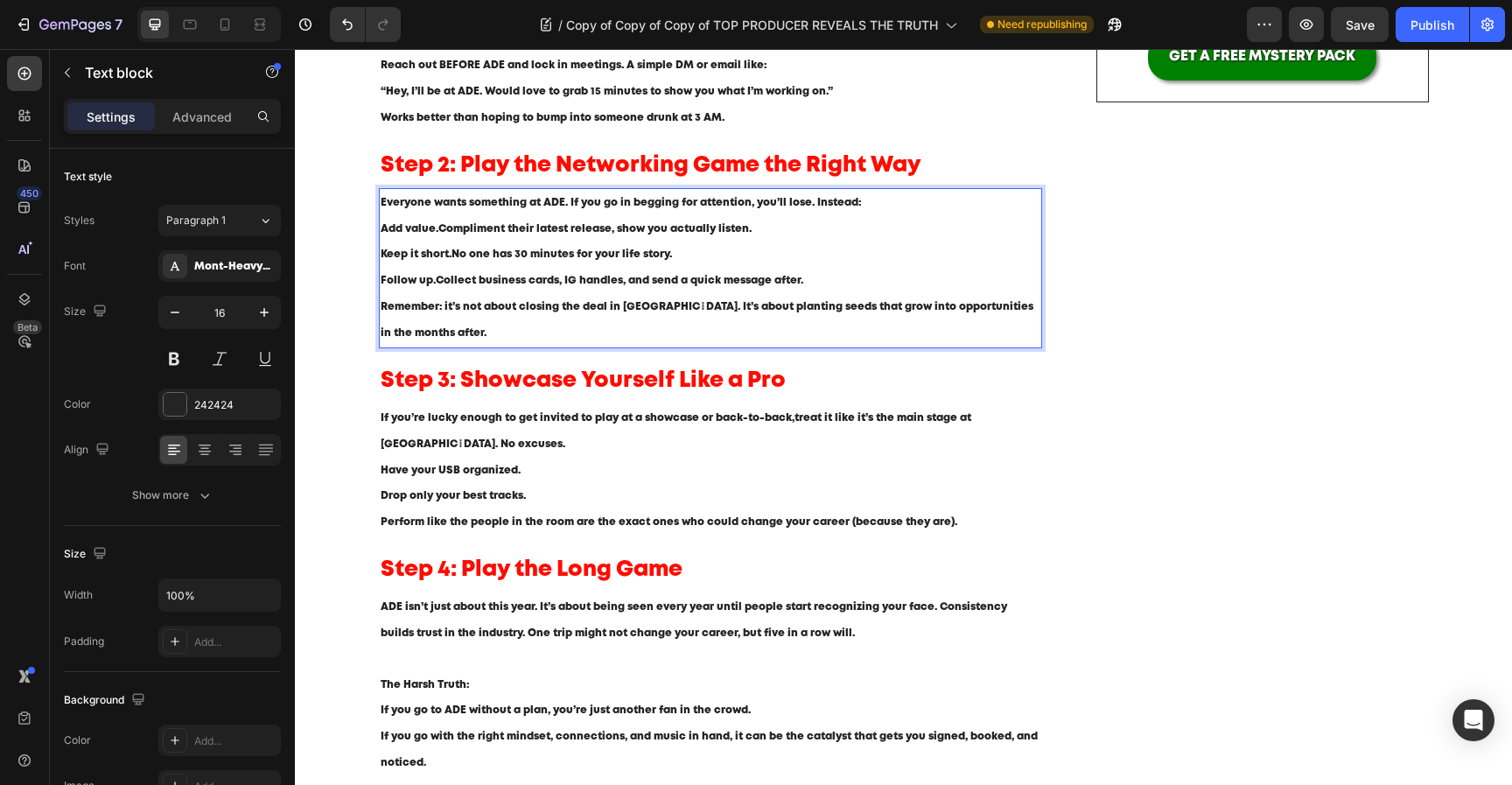
scroll to position [613, 0]
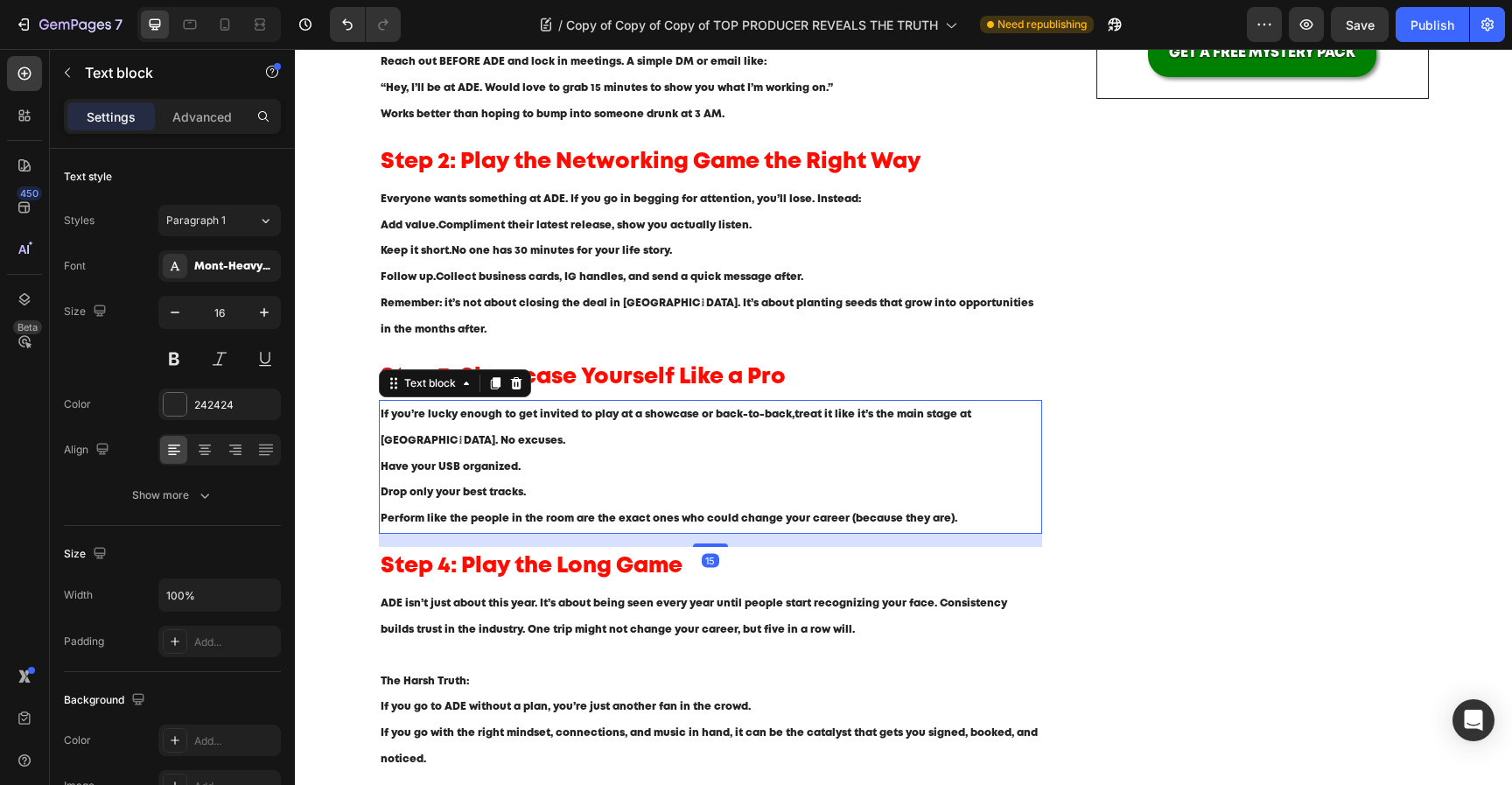
click at [484, 474] on p "Have your USB organized." at bounding box center [711, 467] width 661 height 27
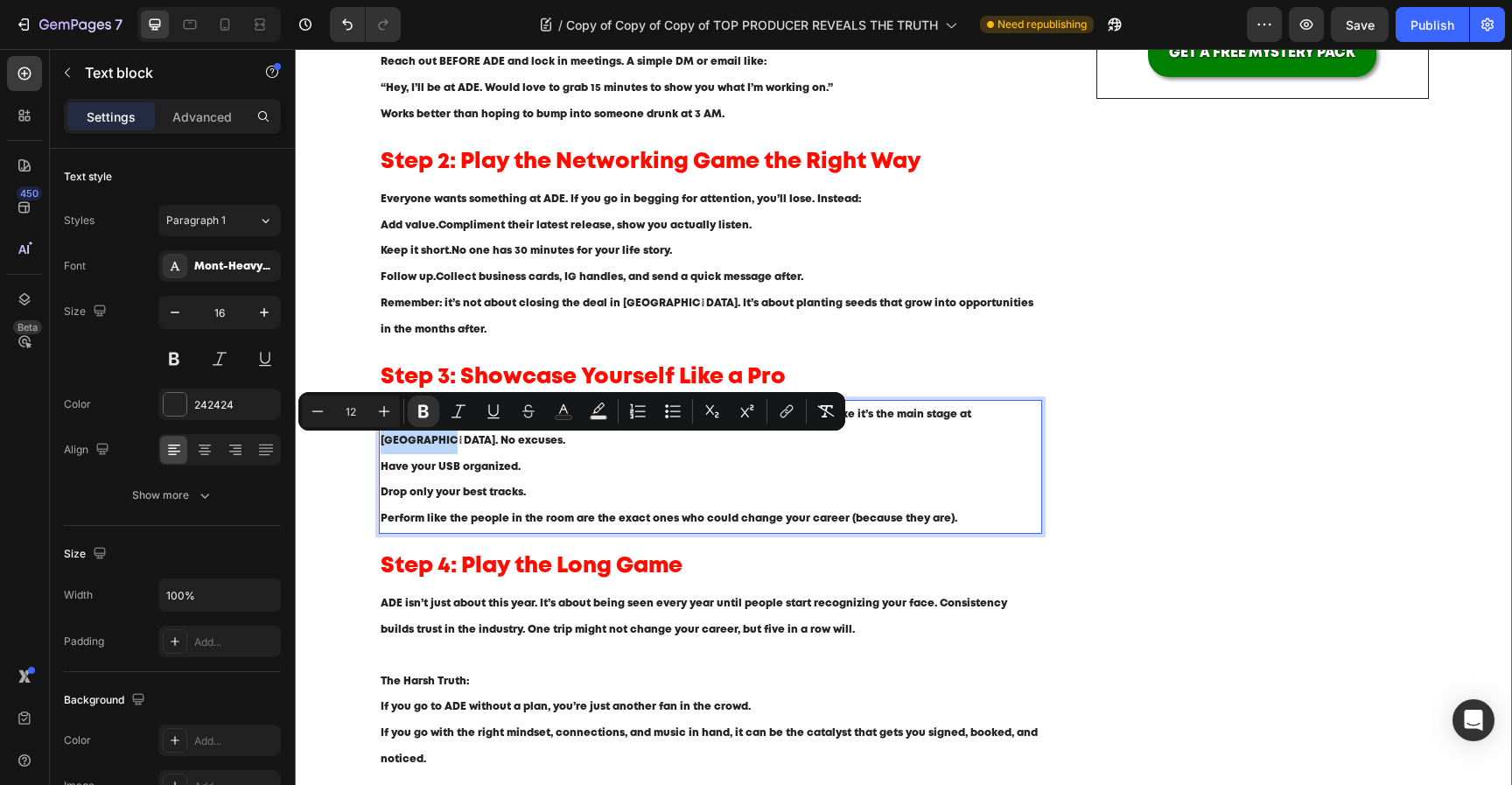
drag, startPoint x: 454, startPoint y: 441, endPoint x: 369, endPoint y: 448, distance: 85.3
click at [794, 412] on icon "Editor contextual toolbar" at bounding box center [786, 411] width 17 height 17
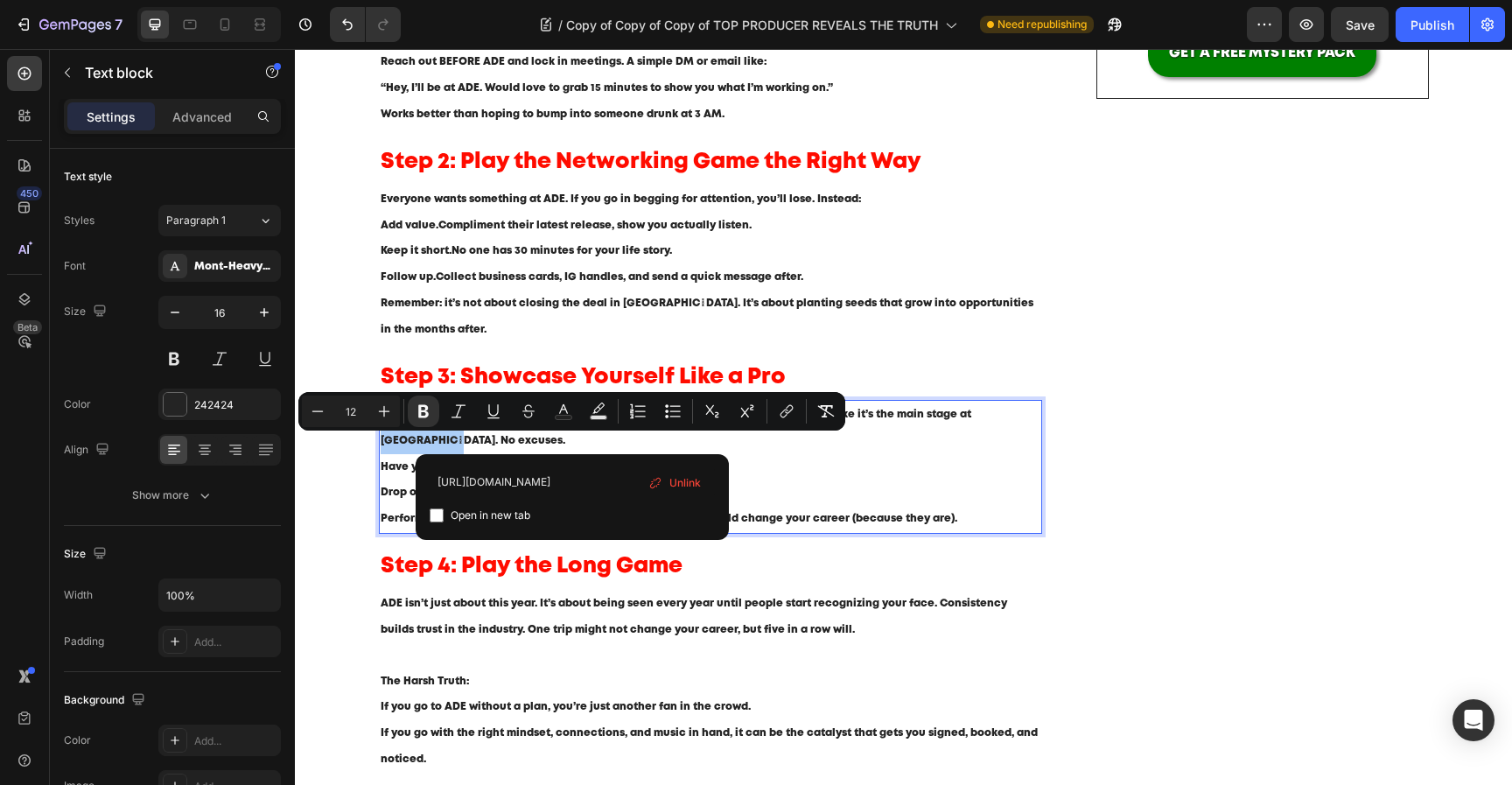
type input "https://www.tomorrowland.com/home/"
click at [504, 513] on span "Open in new tab" at bounding box center [491, 515] width 80 height 21
checkbox input "true"
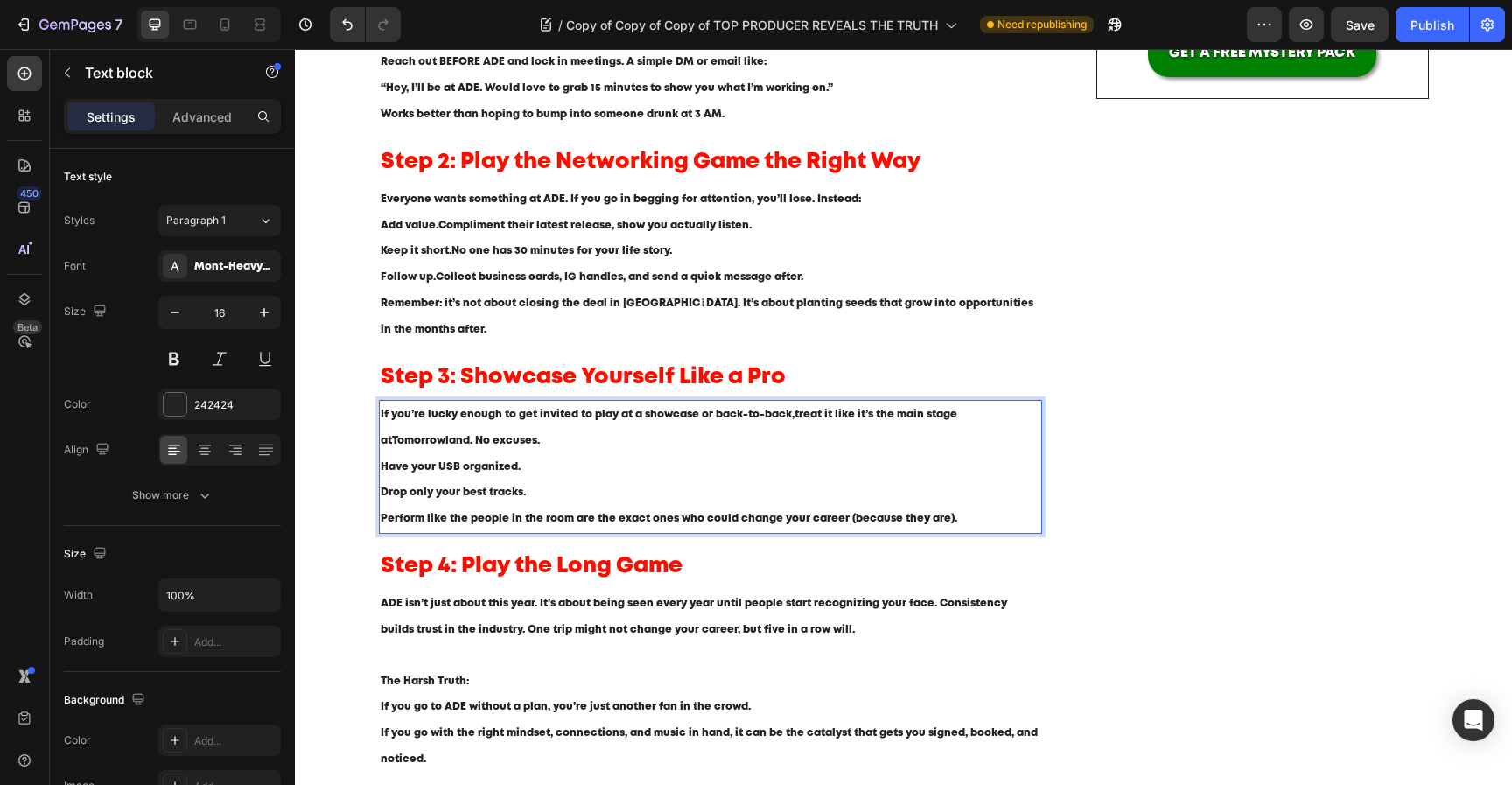
click at [895, 489] on p "Drop only your best tracks." at bounding box center [711, 493] width 661 height 27
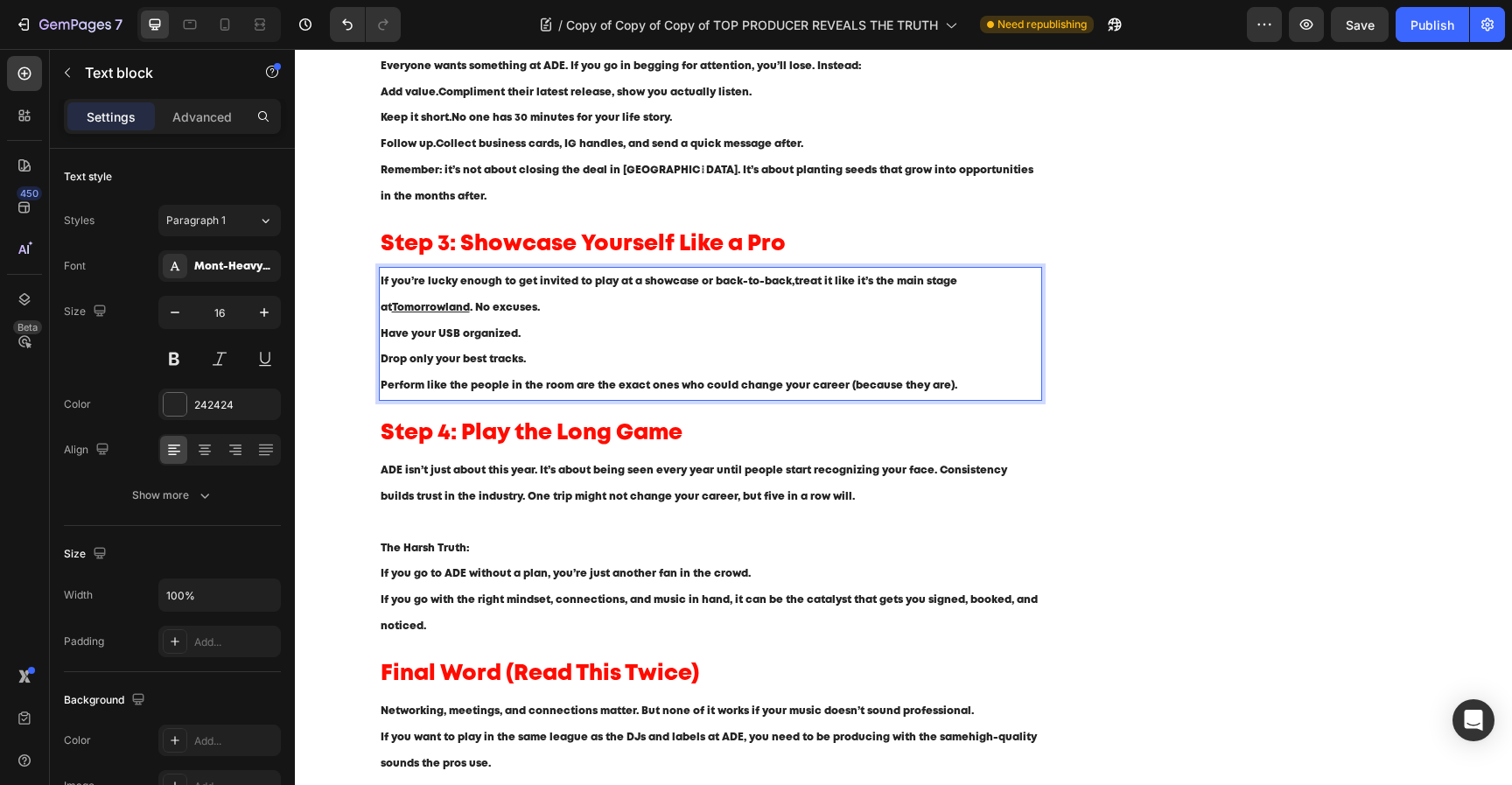
scroll to position [749, 0]
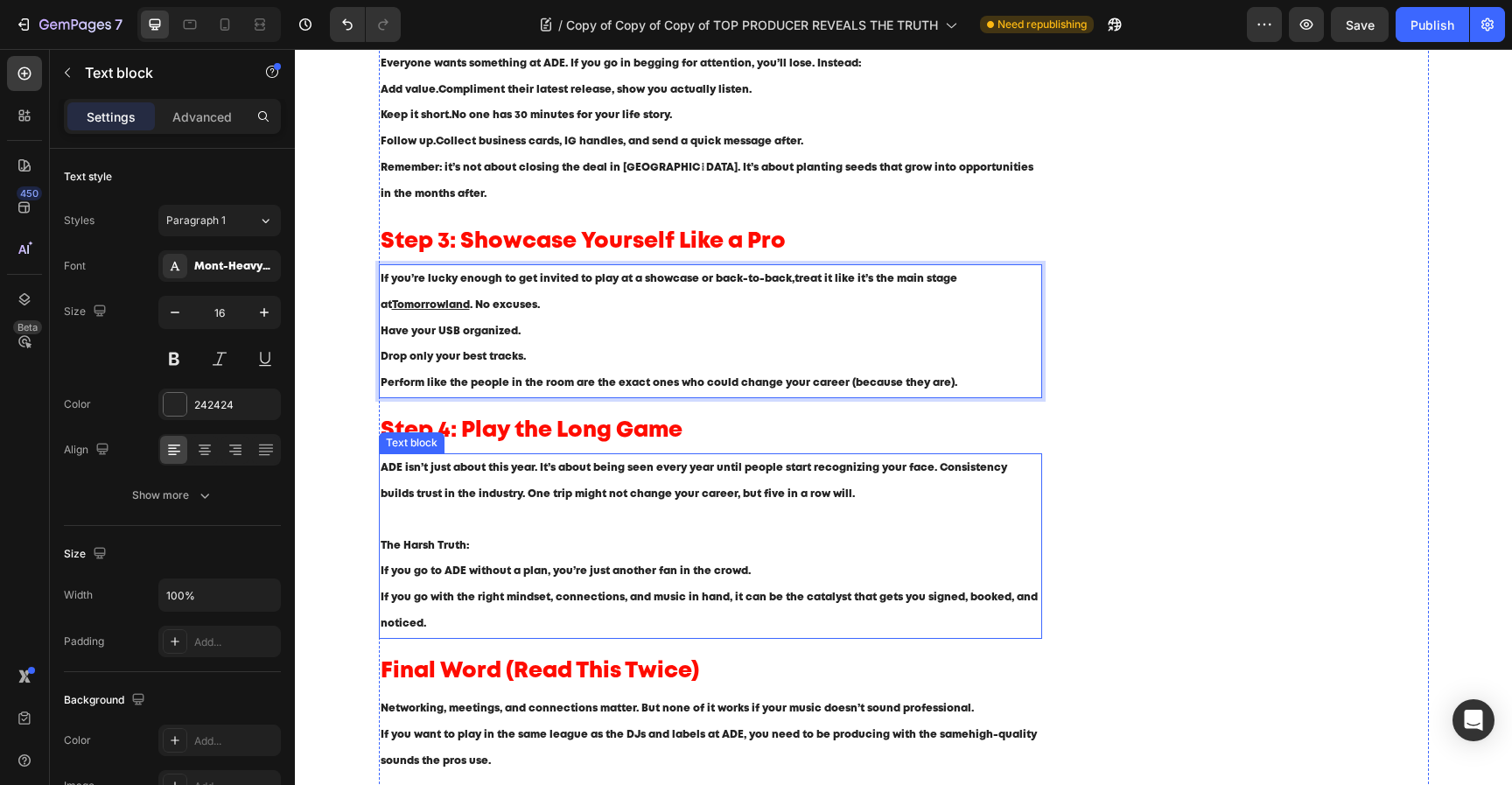
click at [861, 509] on p "ADE isn’t just about this year. It’s about being seen every year until people s…" at bounding box center [711, 506] width 661 height 103
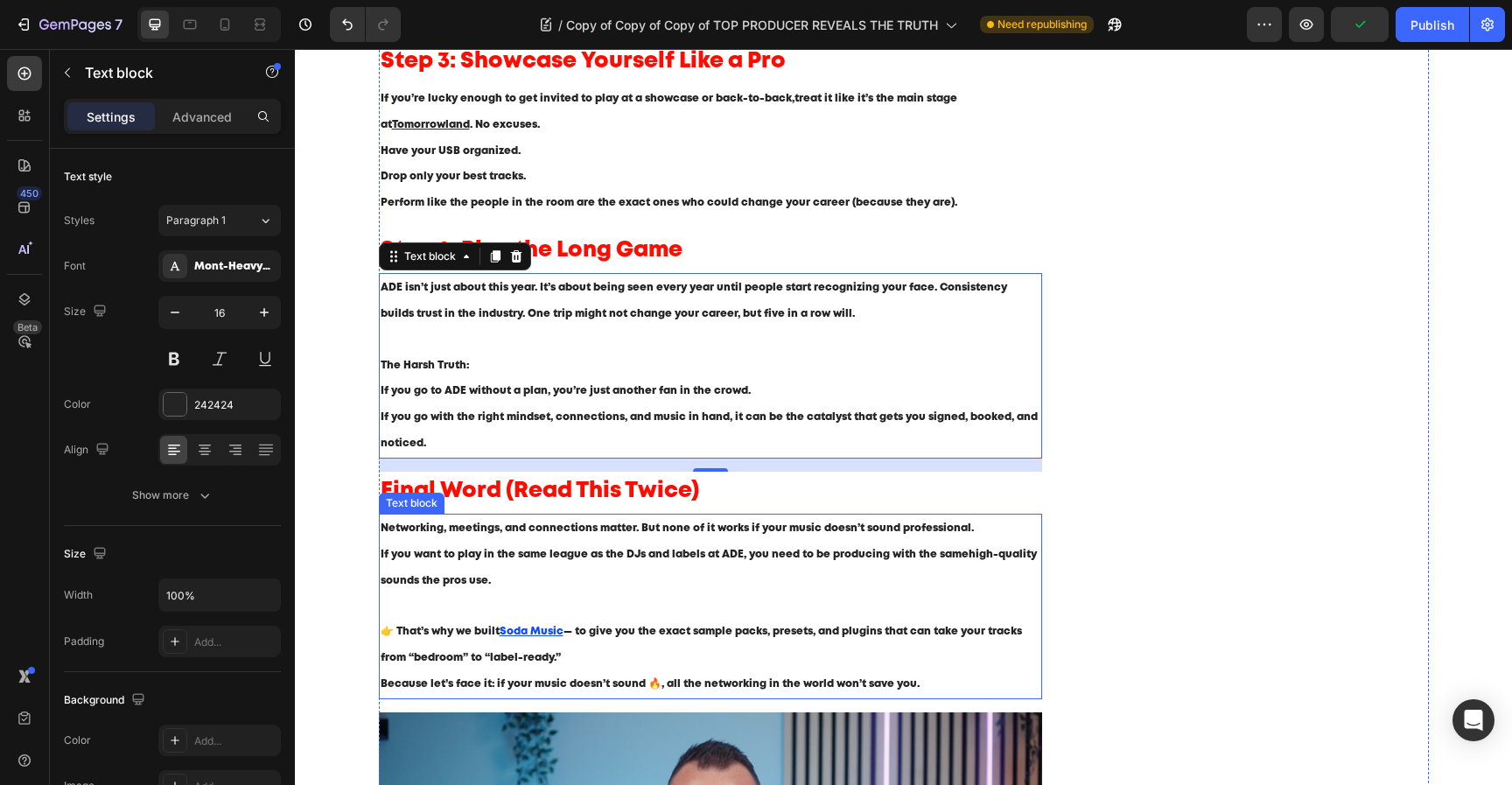
scroll to position [927, 0]
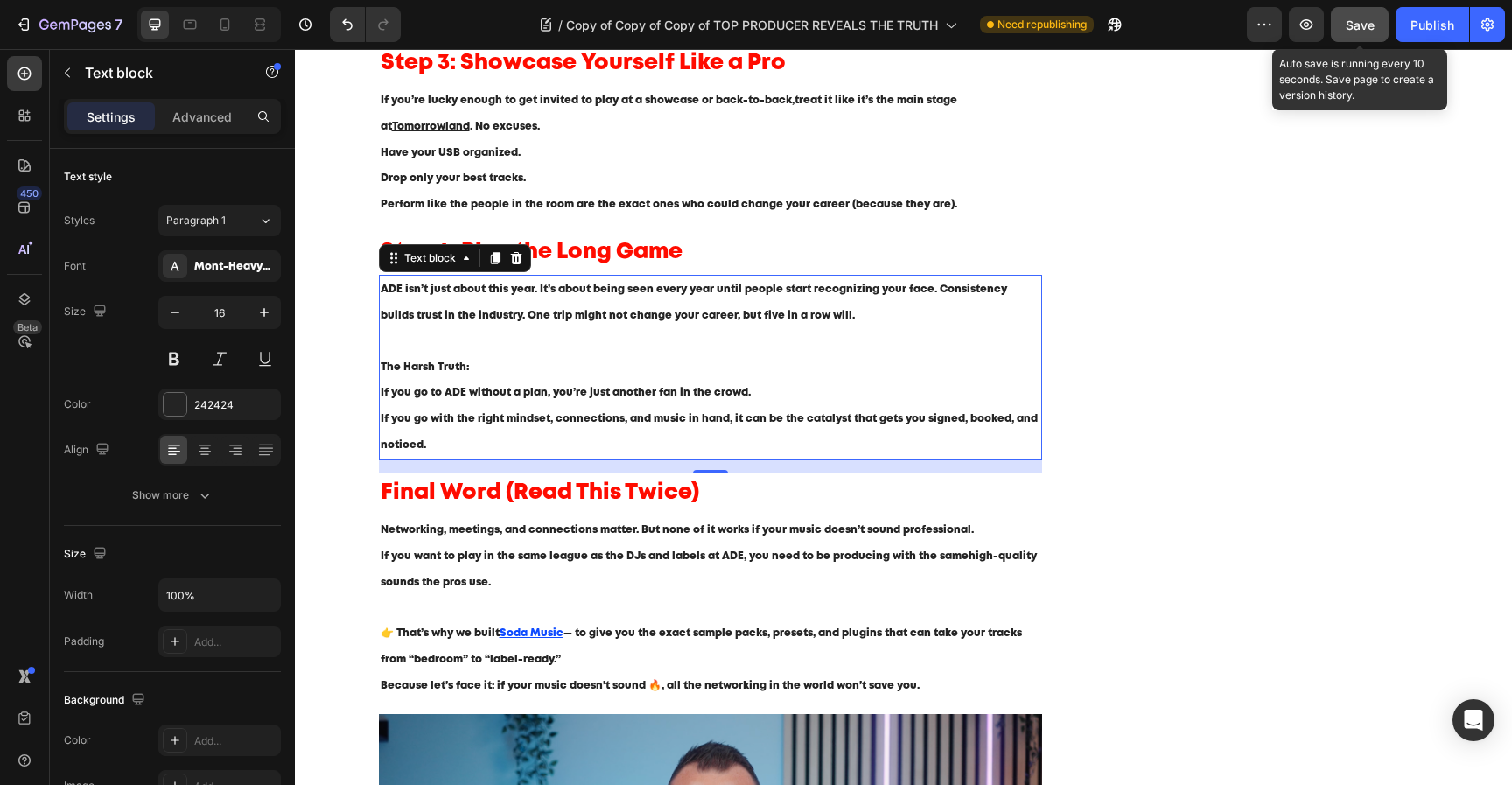
click at [1353, 31] on span "Save" at bounding box center [1360, 25] width 28 height 15
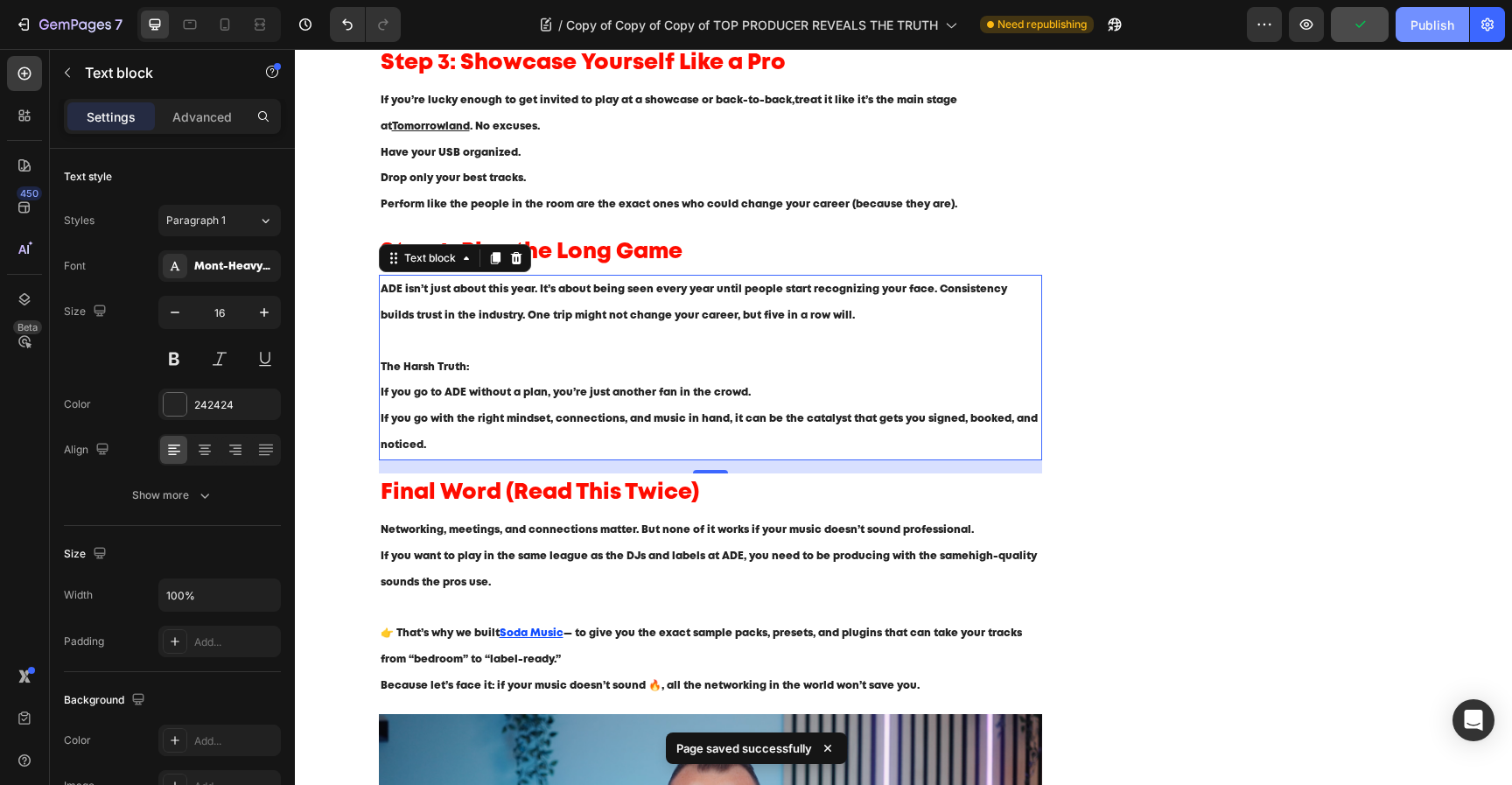
click at [1418, 31] on div "Publish" at bounding box center [1432, 25] width 44 height 18
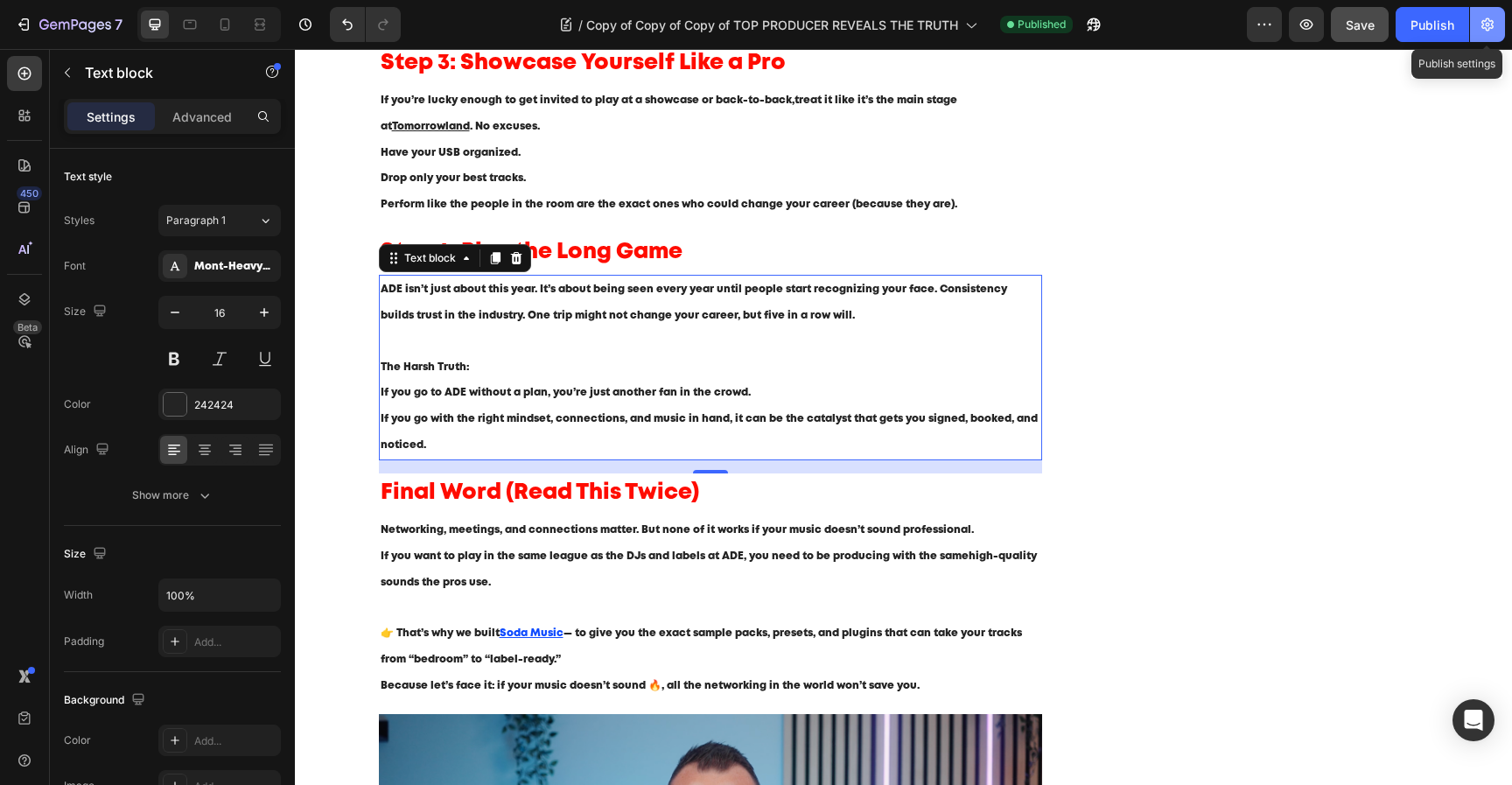
click at [1484, 28] on icon "button" at bounding box center [1487, 25] width 12 height 13
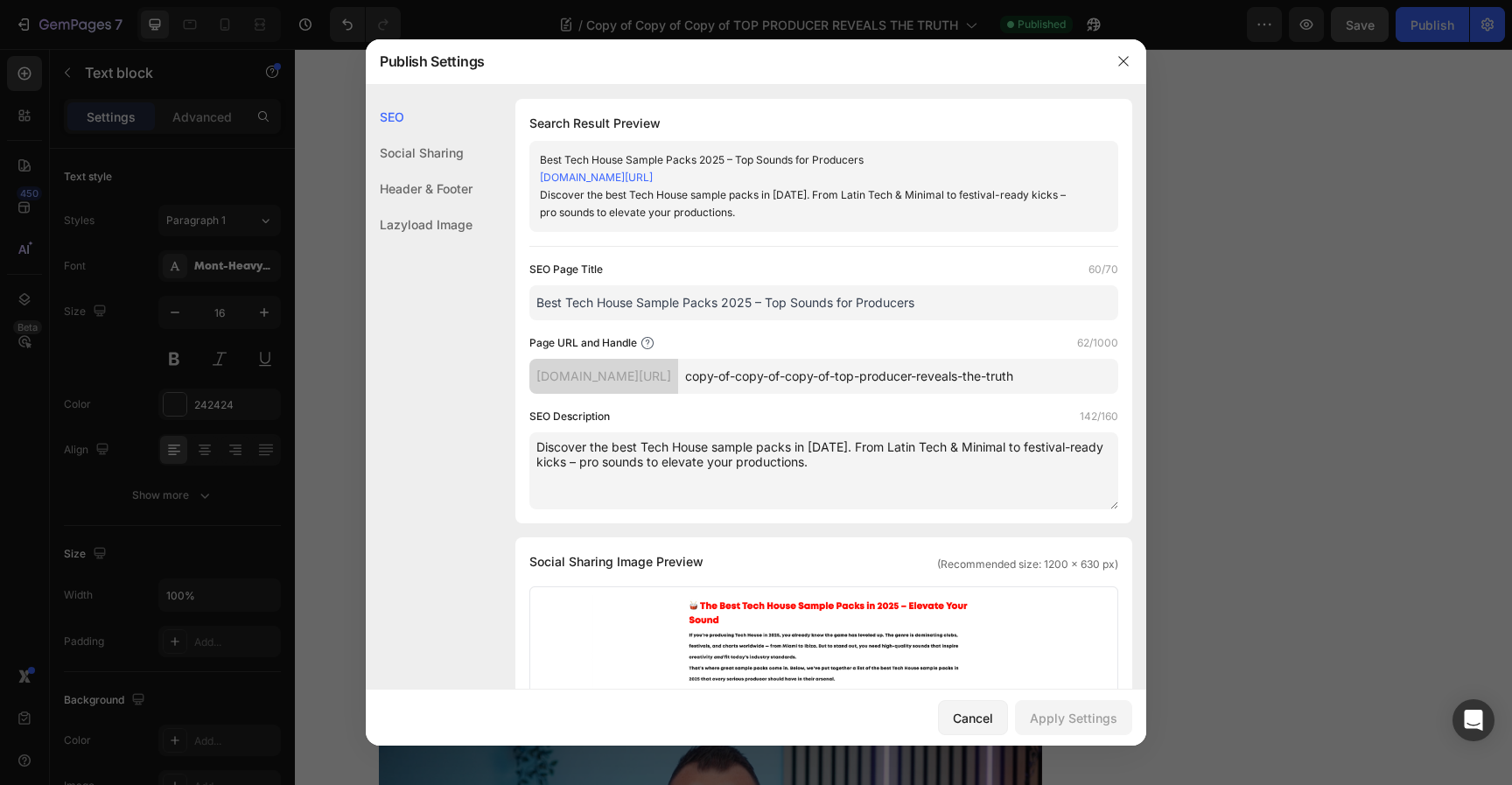
click at [806, 308] on input "Best Tech House Sample Packs 2025 – Top Sounds for Producers" at bounding box center [824, 302] width 589 height 35
paste input "How to Get the Most Out of ADE 2025 – DJ & Producer Guide"
type input "How to Get the Most Out of ADE 2025 – DJ & Producer Guide"
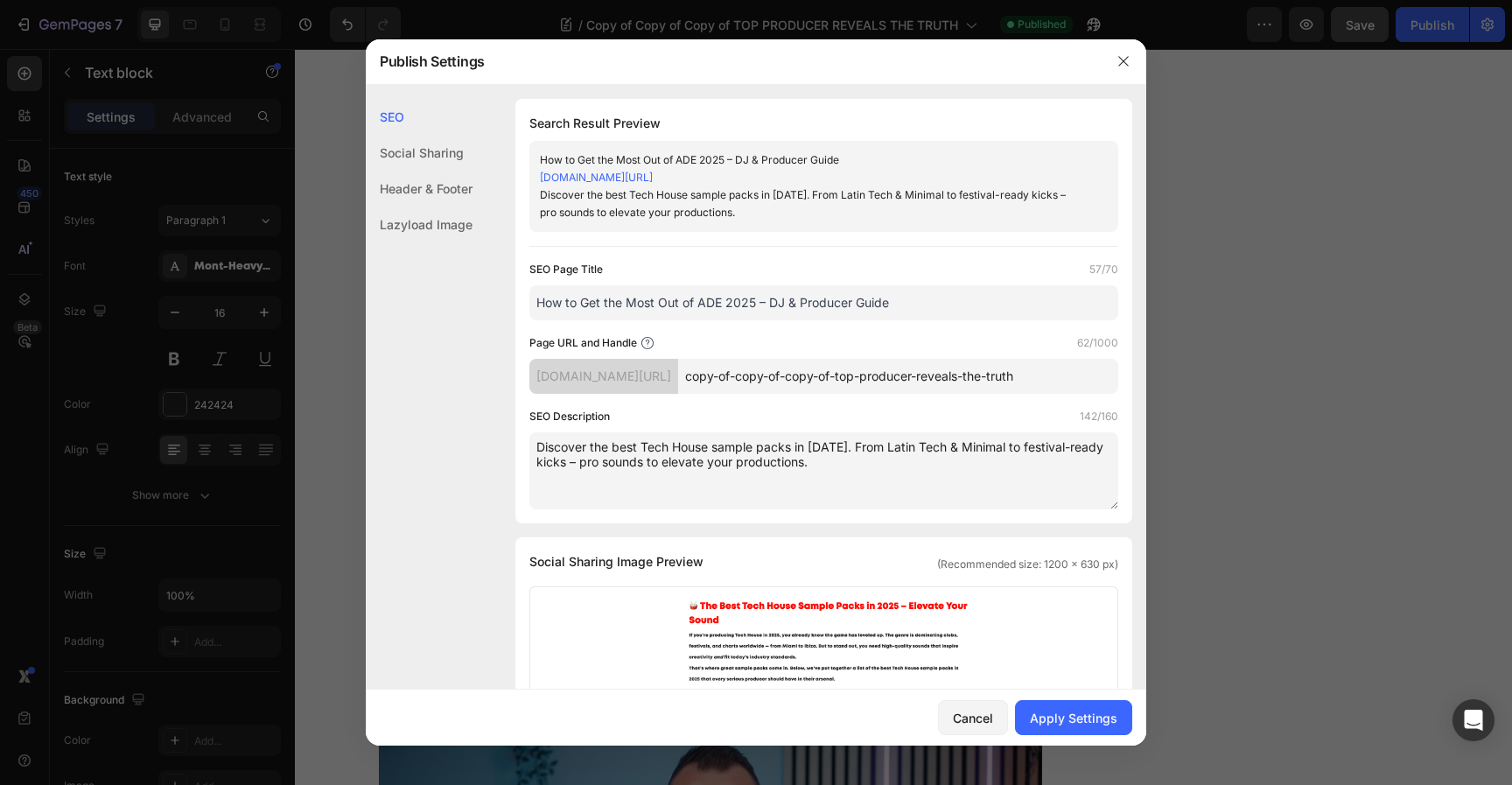
click at [895, 477] on textarea "Discover the best Tech House sample packs in 2025. From Latin Tech & Minimal to…" at bounding box center [824, 470] width 589 height 77
click at [895, 476] on textarea "Discover the best Tech House sample packs in 2025. From Latin Tech & Minimal to…" at bounding box center [824, 470] width 589 height 77
paste textarea "ADE 2025 is the biggest music business event. Learn how DJs & producers can net…"
type textarea "ADE 2025 is the biggest music business event. Learn how DJs & producers can net…"
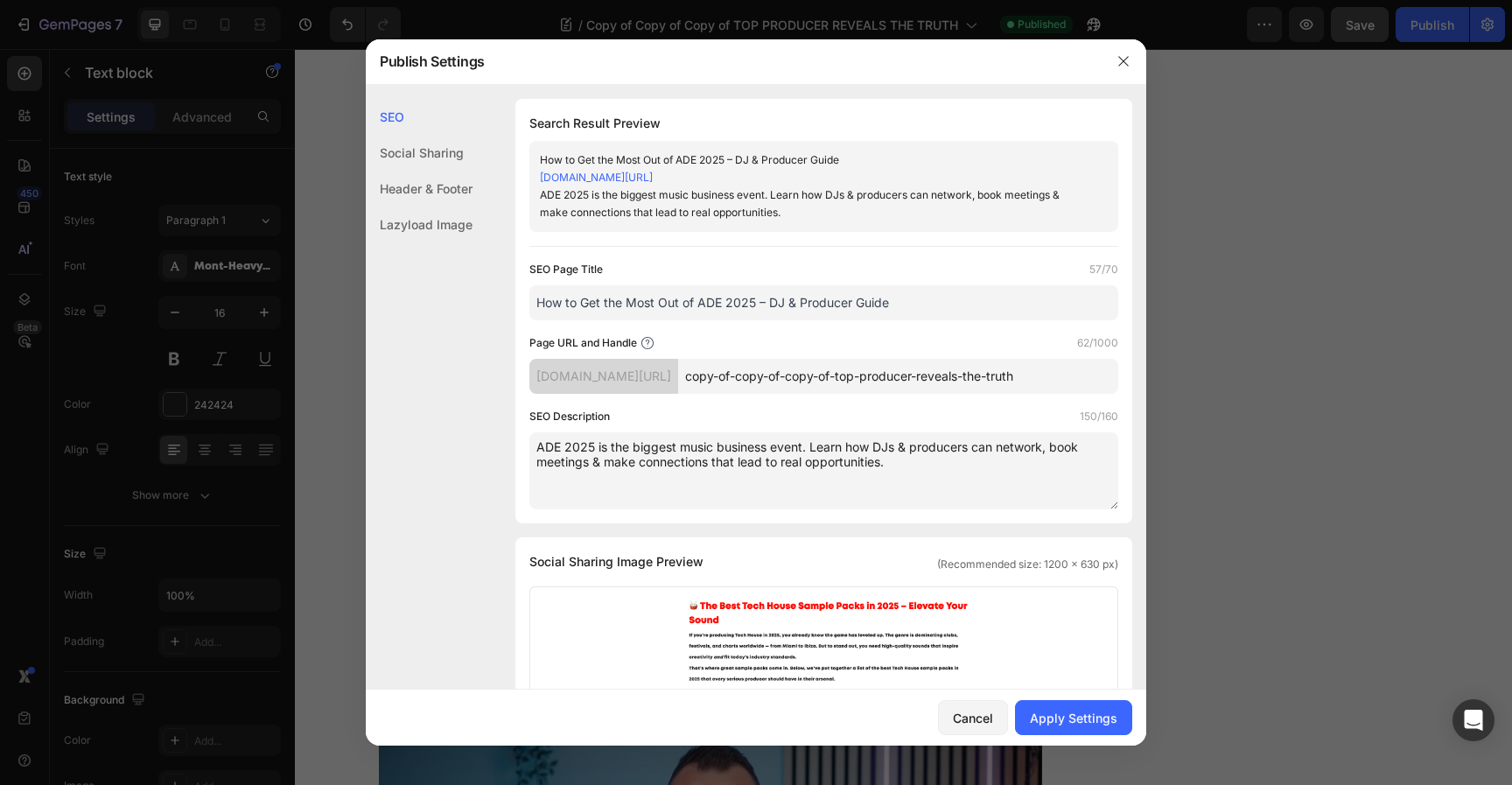
drag, startPoint x: 927, startPoint y: 308, endPoint x: 382, endPoint y: 308, distance: 545.0
click at [389, 308] on div "SEO Social Sharing Header & Footer Lazyload Image SEO Search Result Preview How…" at bounding box center [756, 756] width 781 height 1315
click at [942, 383] on input "copy-of-copy-of-copy-of-top-producer-reveals-the-truth" at bounding box center [898, 376] width 441 height 35
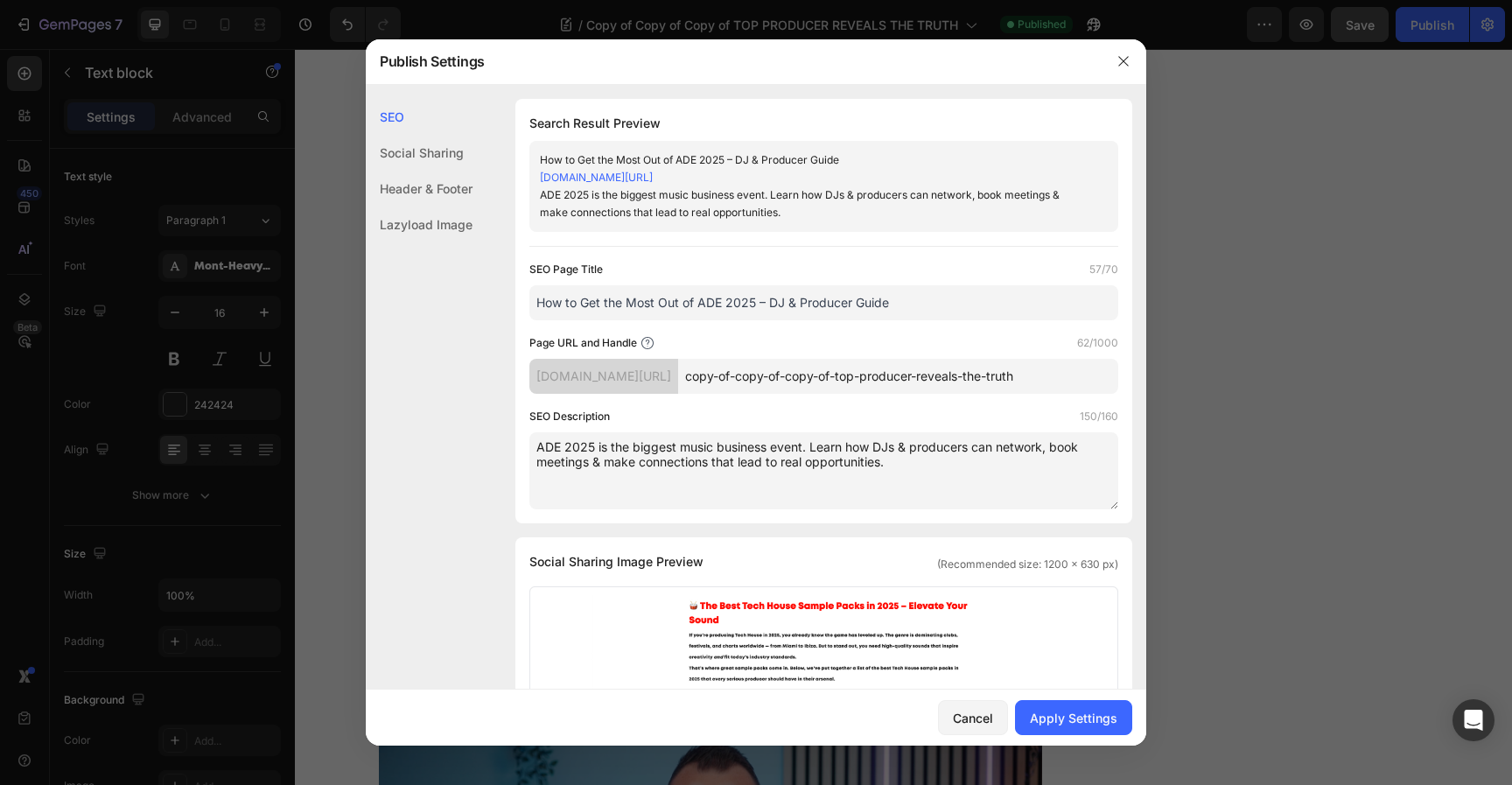
paste input "How to Get the Most Out of ADE 2025 – DJ & Producer Guide"
type input "How-to-Get-the-Most-Out-of-ADE-2025---DJ---Producer-Guide"
click at [934, 461] on textarea "ADE 2025 is the biggest music business event. Learn how DJs & producers can net…" at bounding box center [824, 470] width 589 height 77
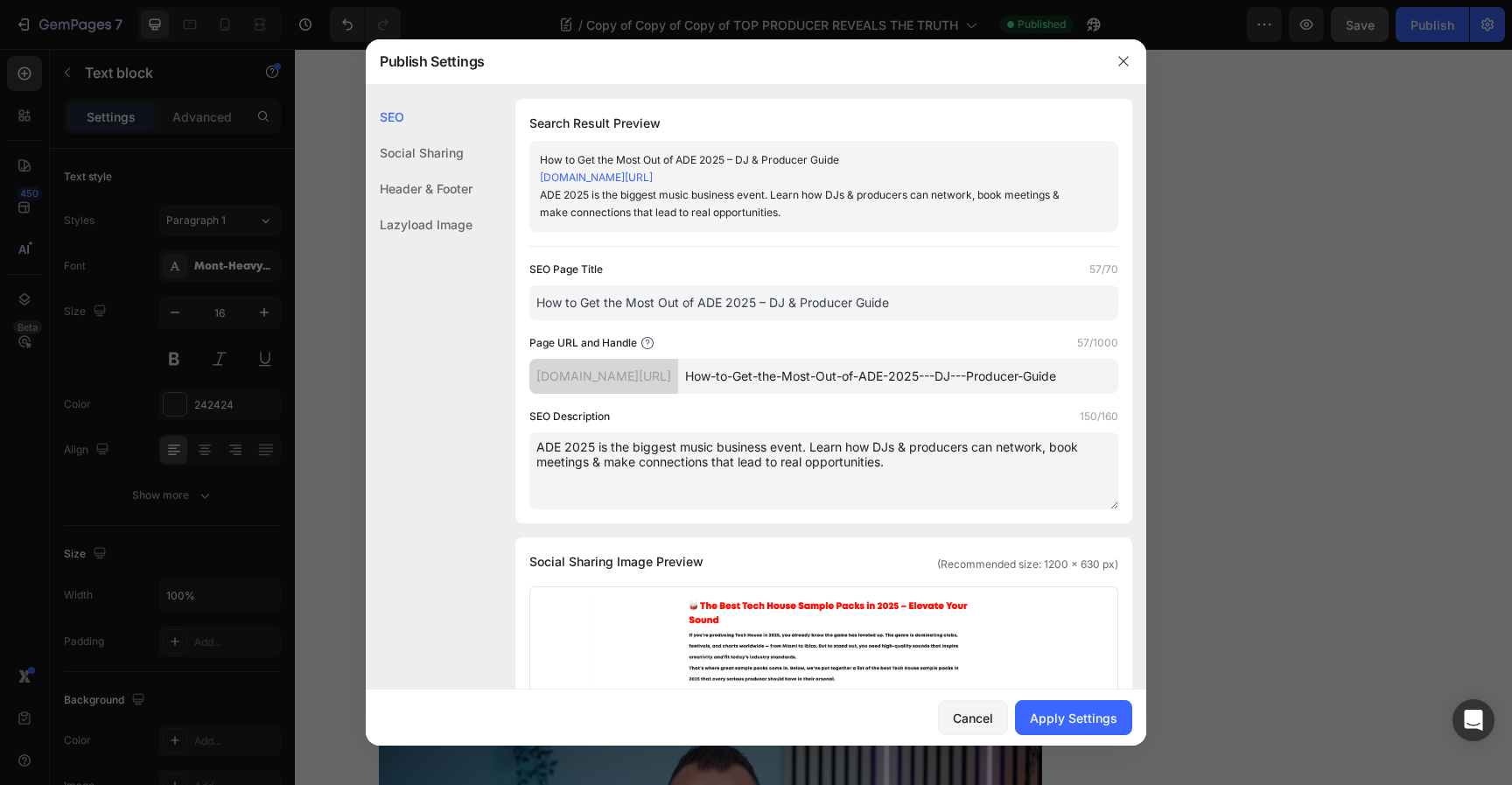
click at [930, 484] on textarea "ADE 2025 is the biggest music business event. Learn how DJs & producers can net…" at bounding box center [824, 470] width 589 height 77
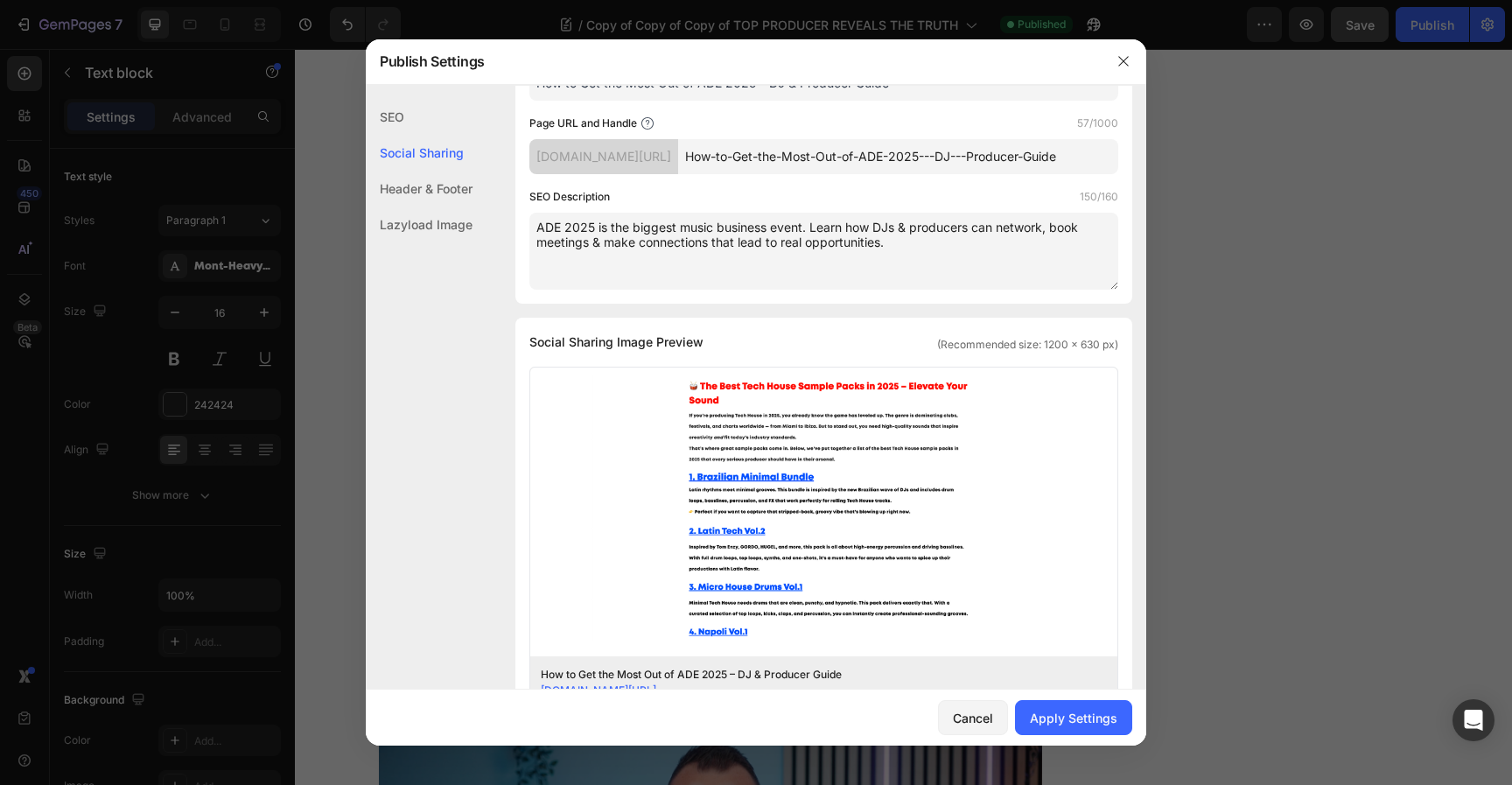
scroll to position [220, 0]
click at [1050, 717] on div "Apply Settings" at bounding box center [1074, 717] width 87 height 18
click at [1127, 60] on icon "button" at bounding box center [1124, 61] width 14 height 14
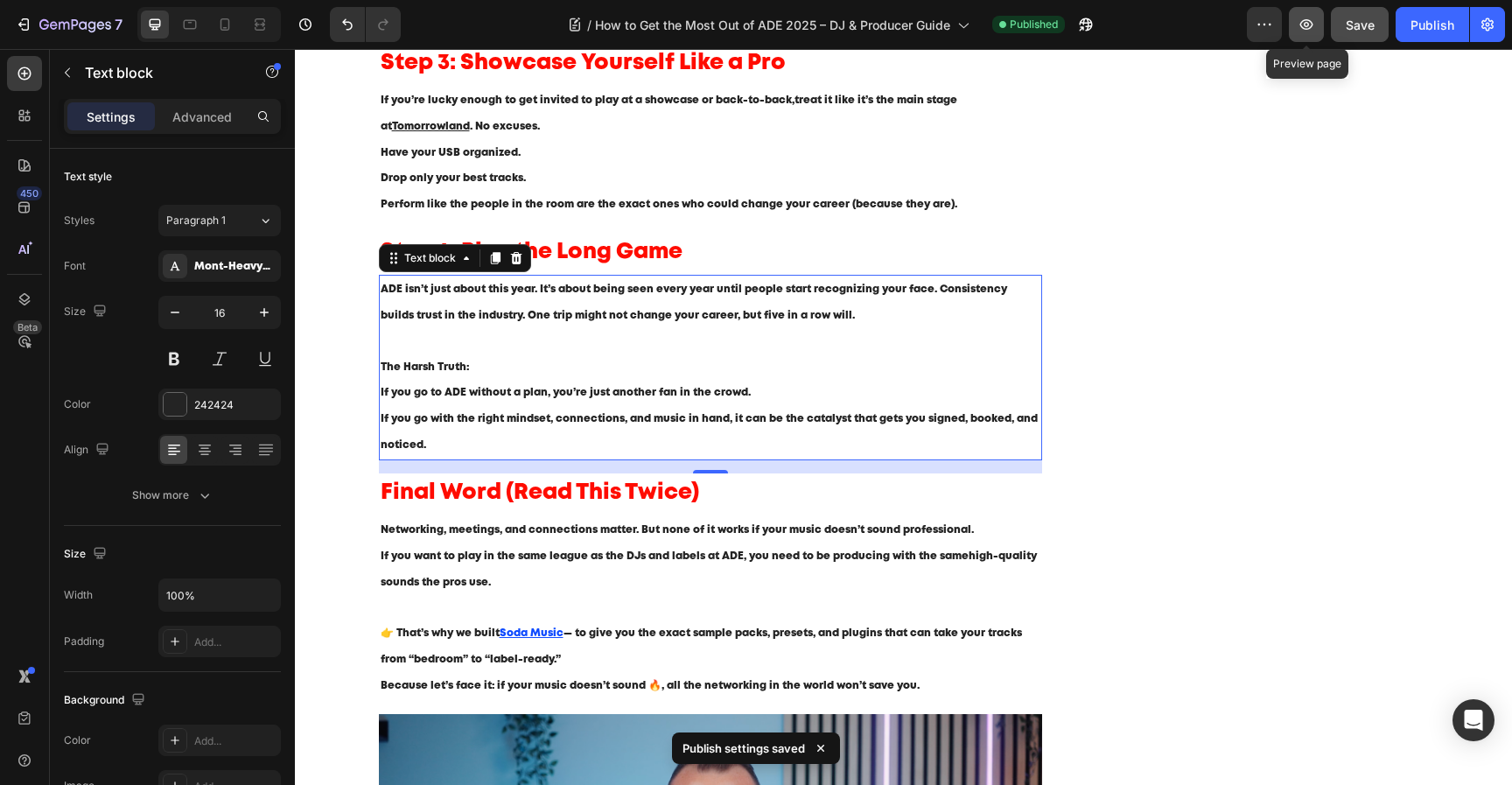
click at [1307, 18] on icon "button" at bounding box center [1307, 25] width 17 height 17
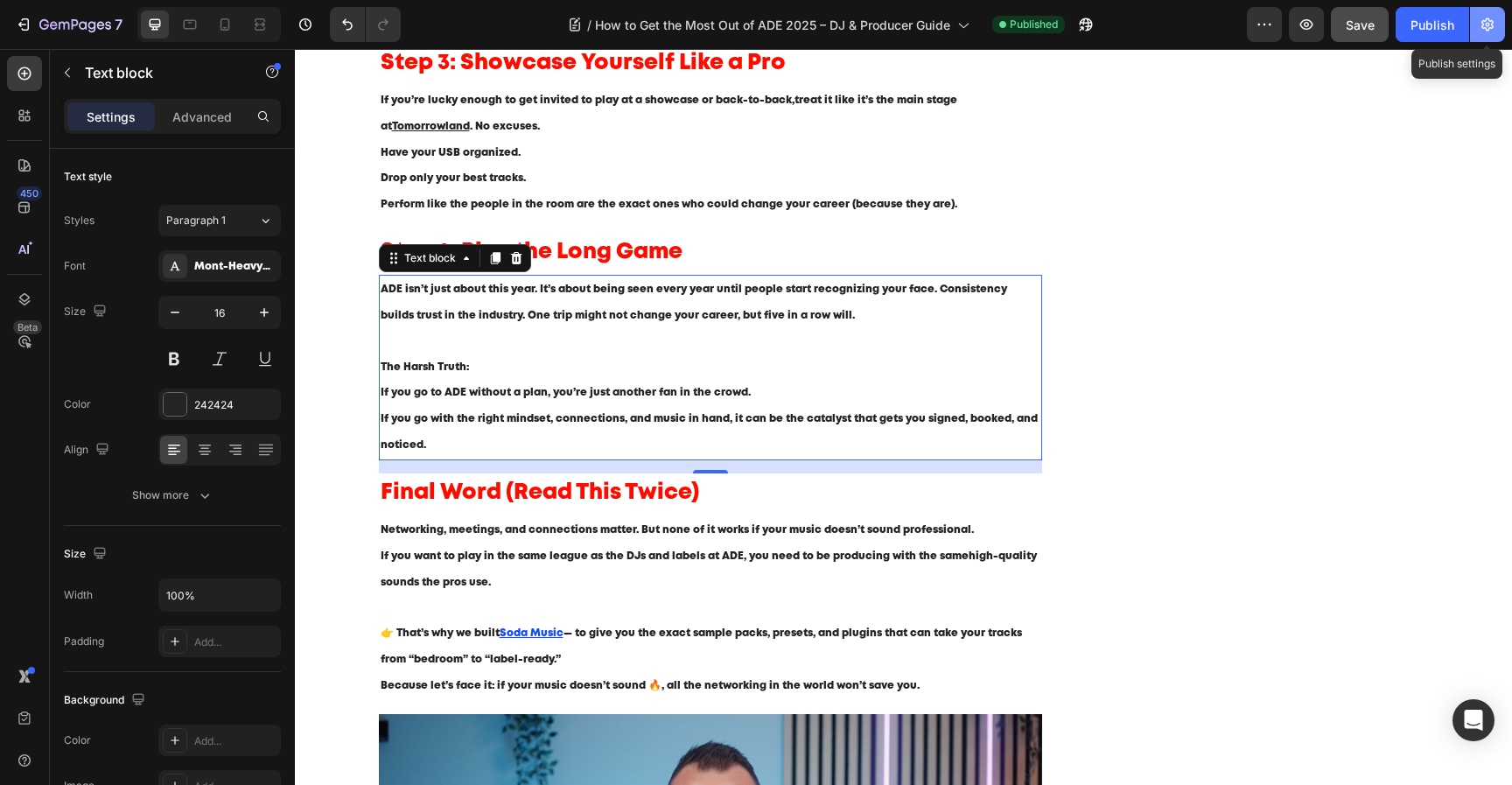
click at [1489, 27] on icon "button" at bounding box center [1487, 25] width 17 height 17
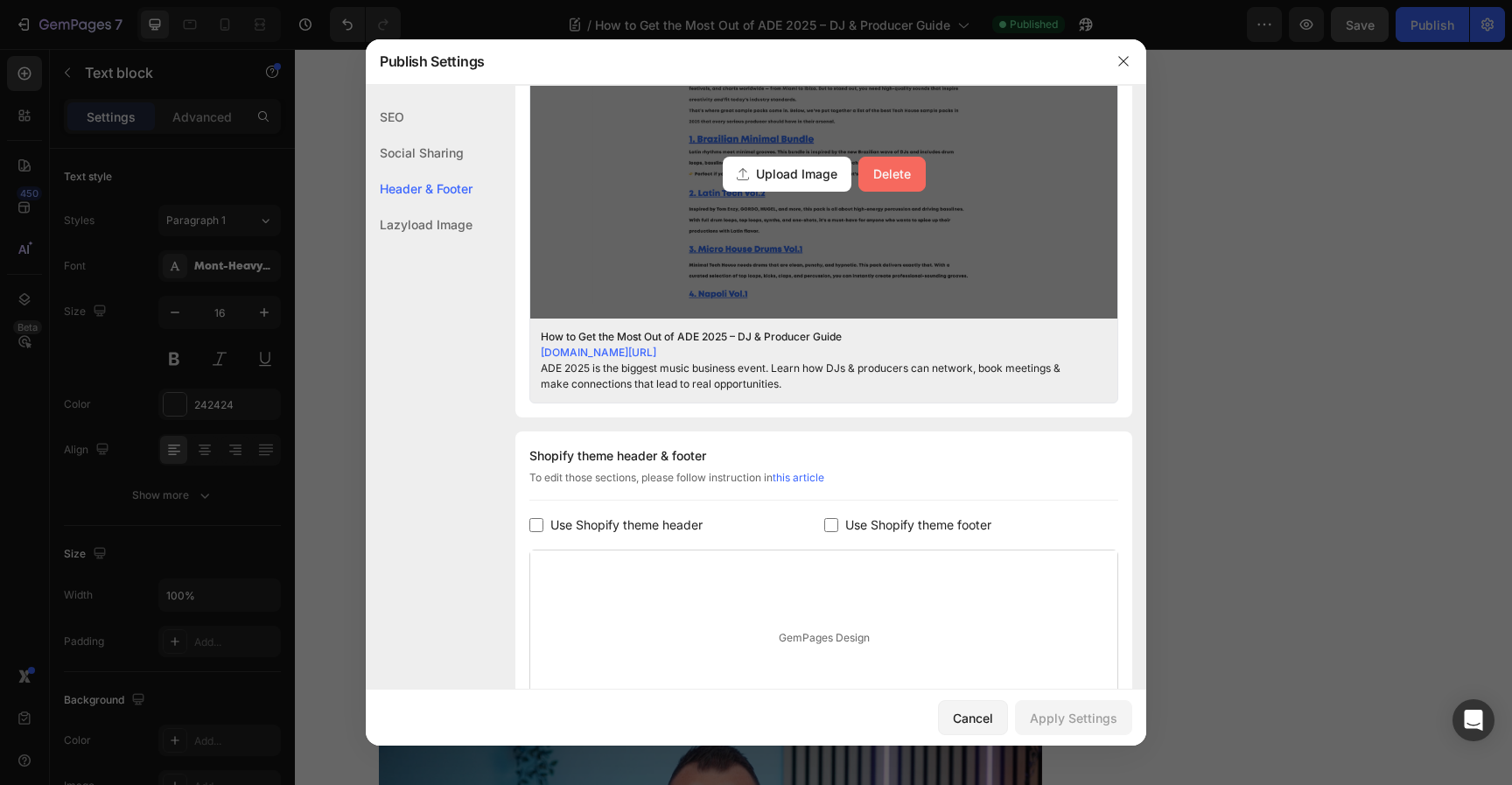
click at [905, 177] on button "Delete" at bounding box center [892, 174] width 67 height 35
click at [0, 0] on input "Upload Image Delete" at bounding box center [0, 0] width 0 height 0
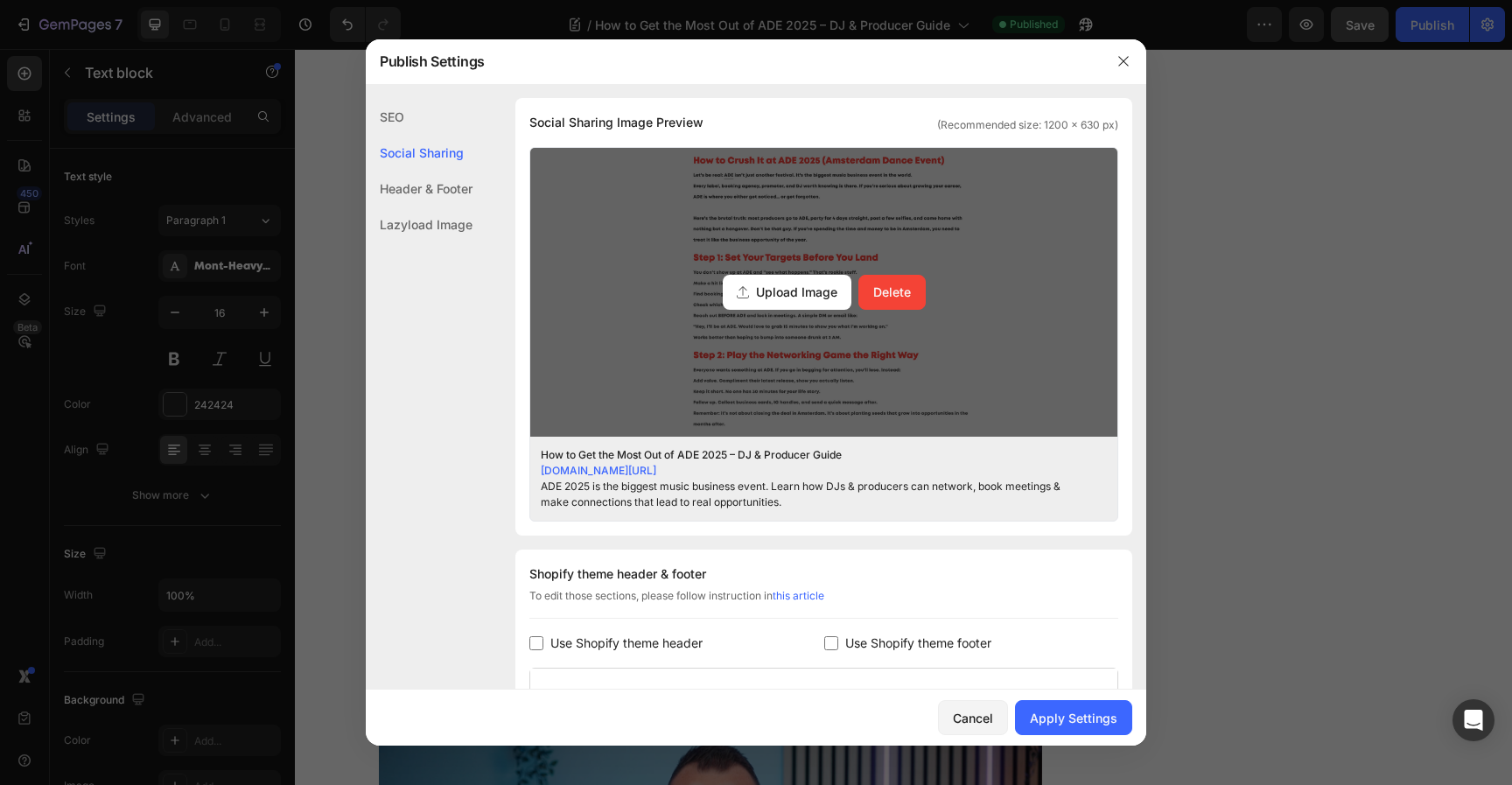
scroll to position [446, 0]
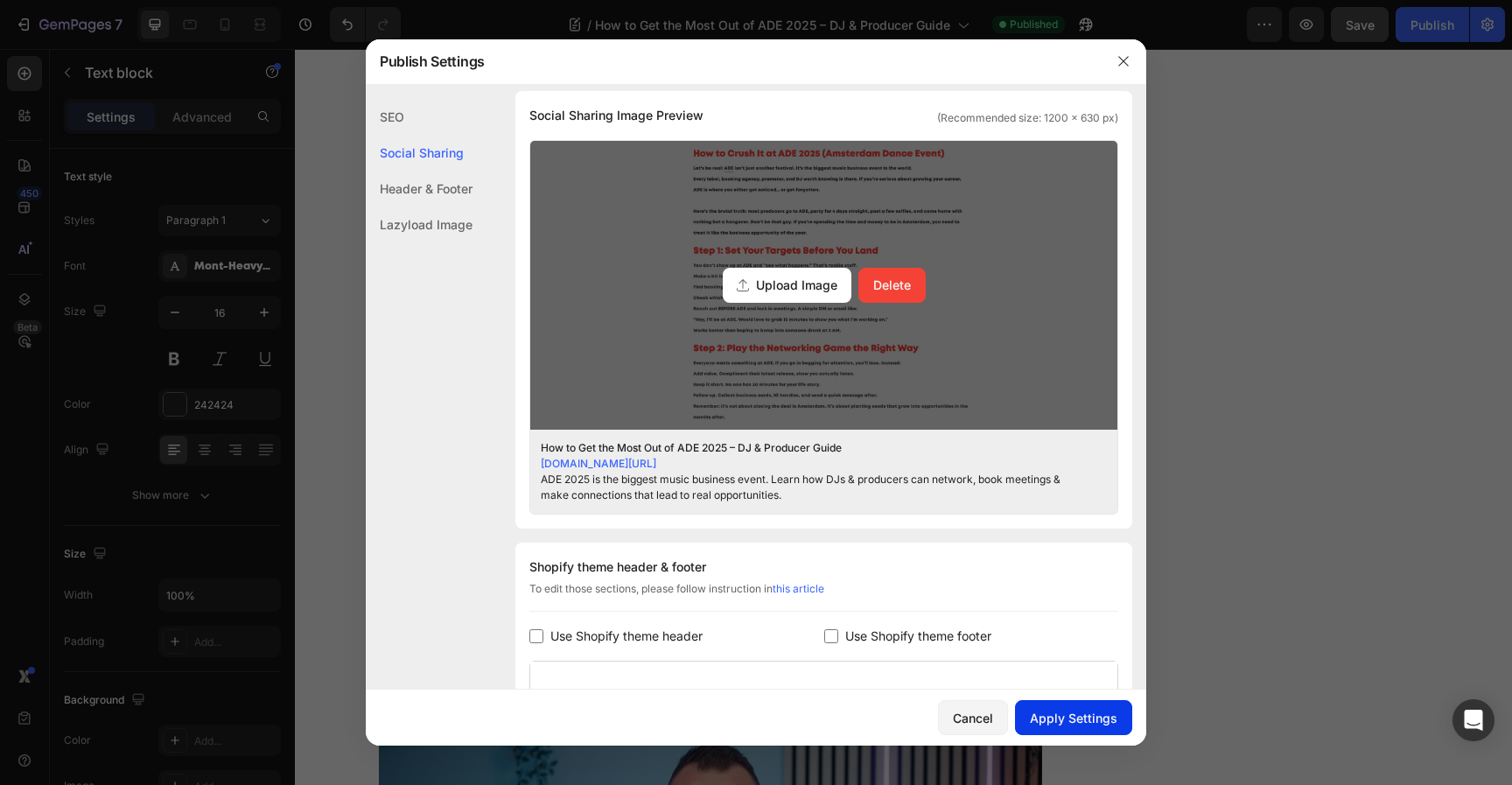
click at [1072, 708] on div "Apply Settings" at bounding box center [1074, 717] width 87 height 18
click at [1132, 61] on button "button" at bounding box center [1123, 61] width 28 height 28
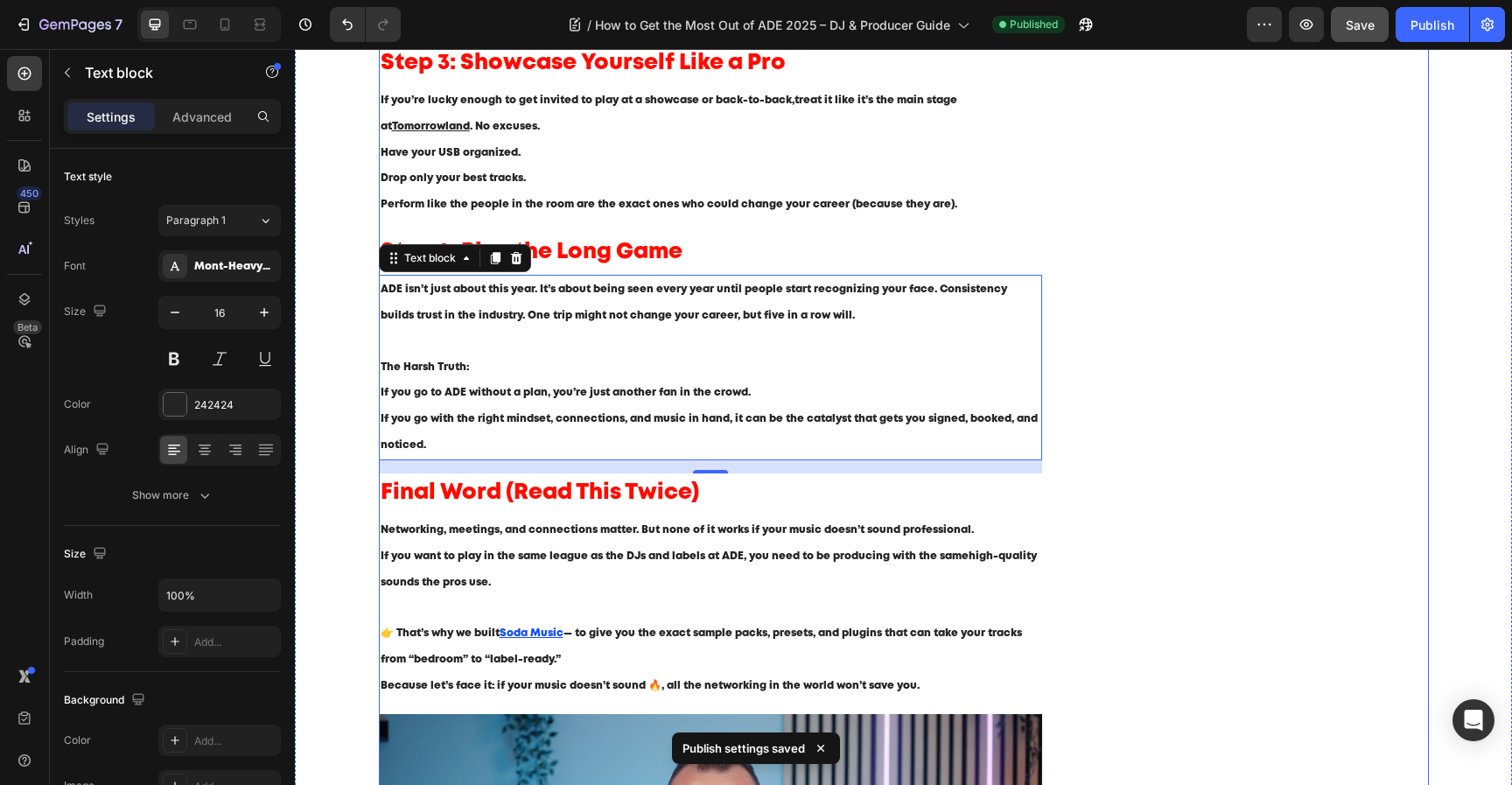
click at [1154, 318] on div "Image Image Image Row Video GET A FREE MYSTERY PACK Button Row Image Image Imag…" at bounding box center [1262, 295] width 331 height 1975
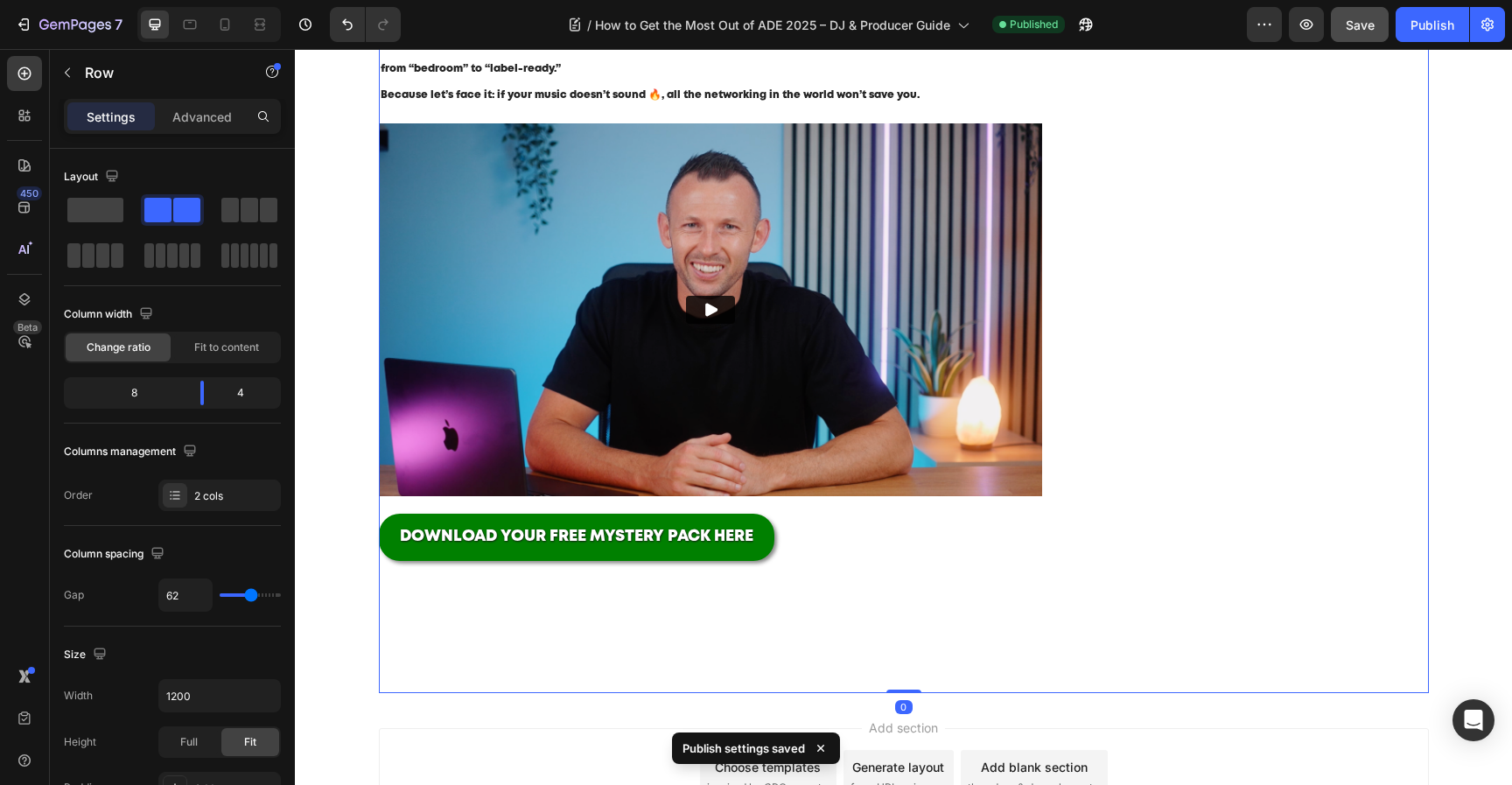
scroll to position [1520, 0]
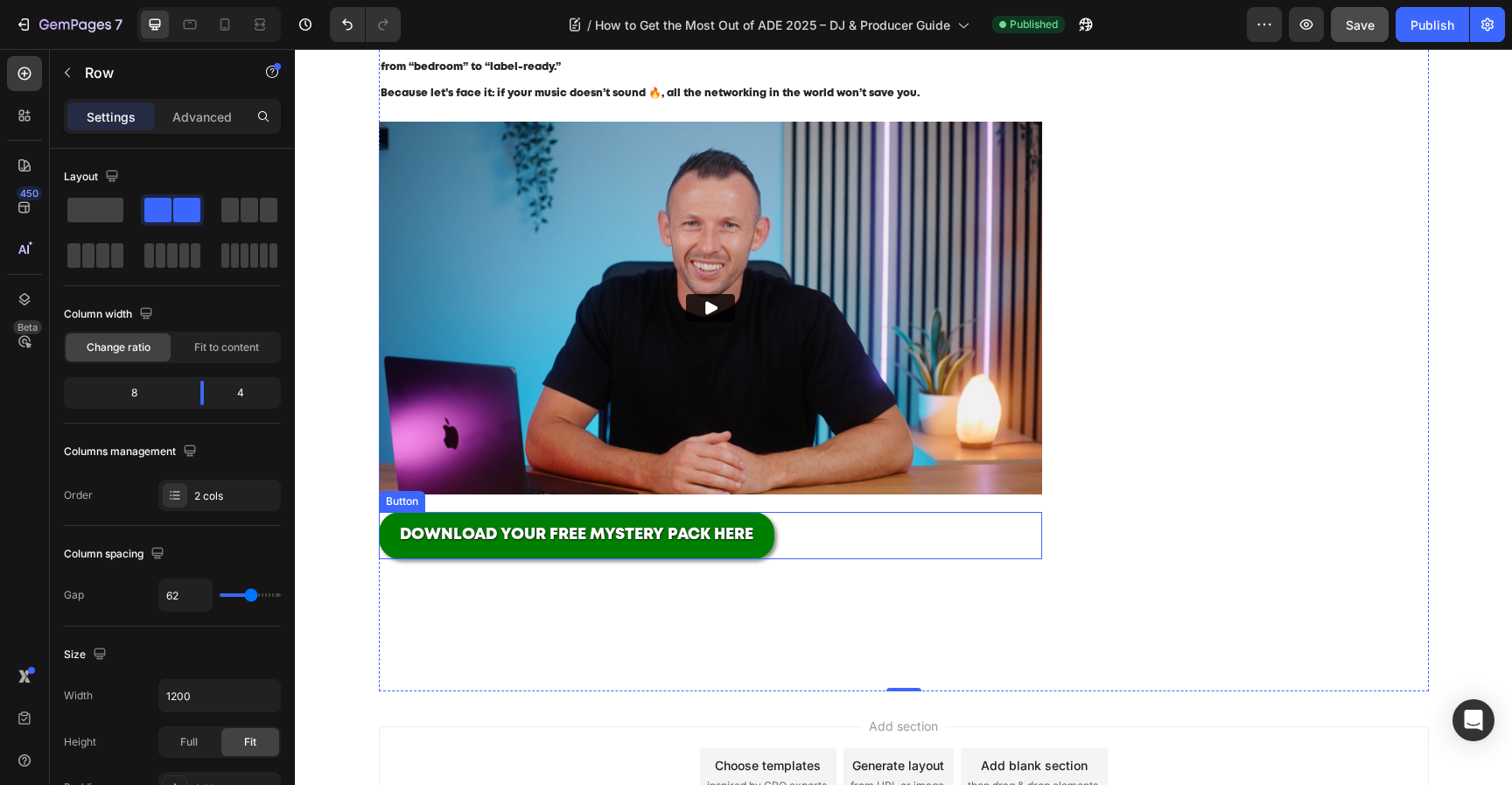
click at [801, 546] on div "DOWNLOAD YOUR FREE MYSTERY PACK HERE Button" at bounding box center [710, 535] width 664 height 47
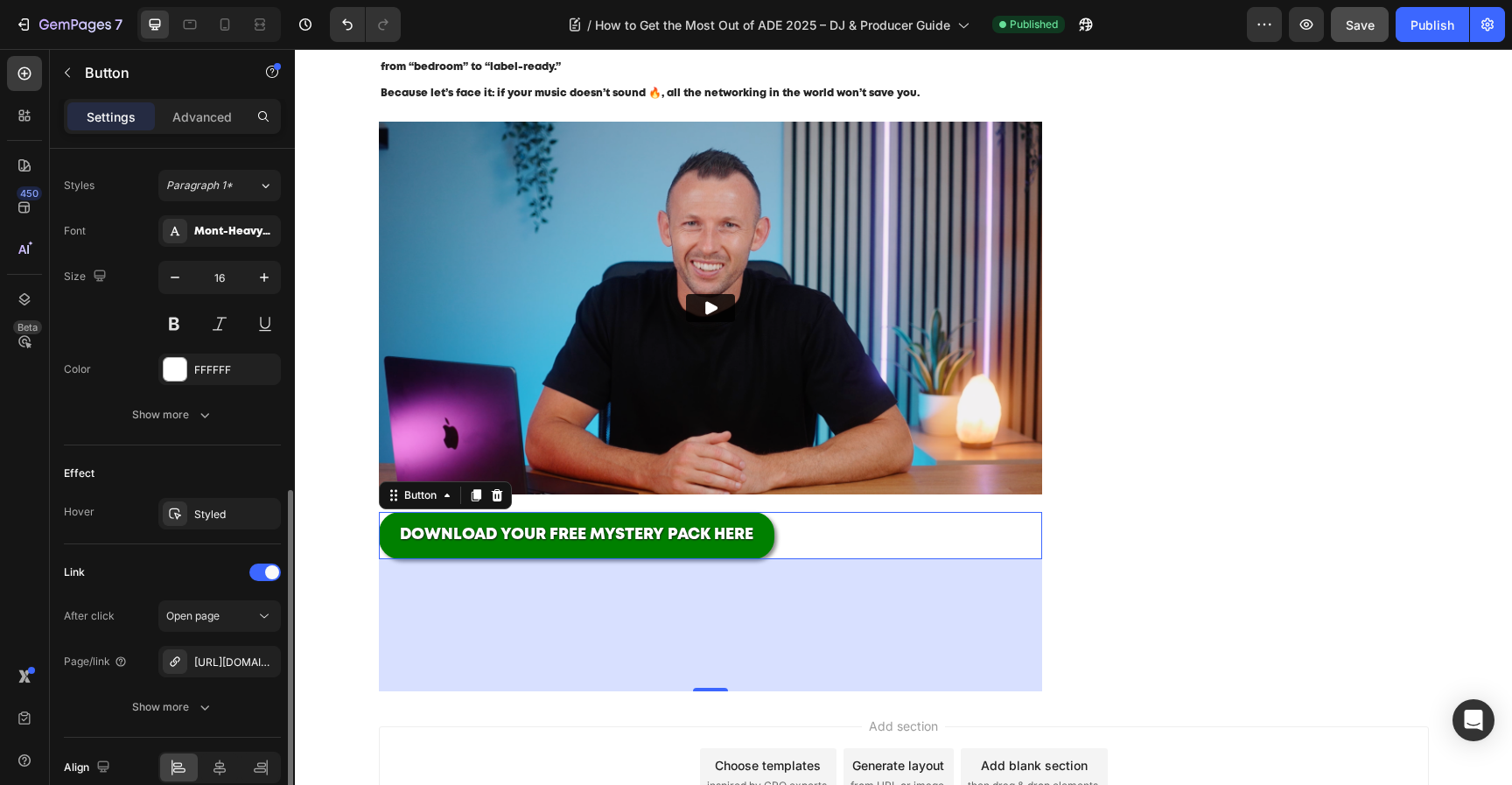
scroll to position [664, 0]
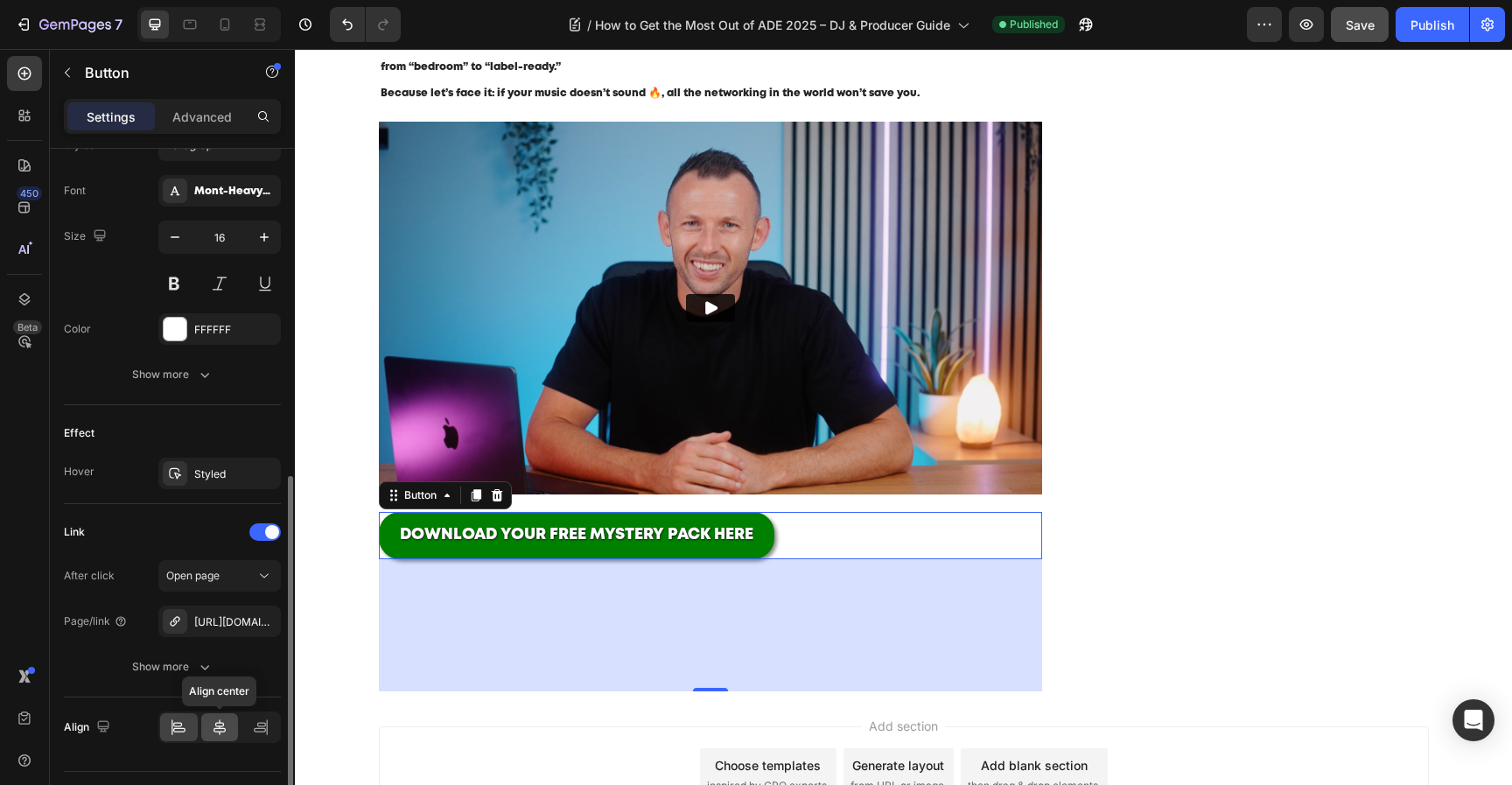
click at [221, 726] on icon at bounding box center [219, 727] width 17 height 17
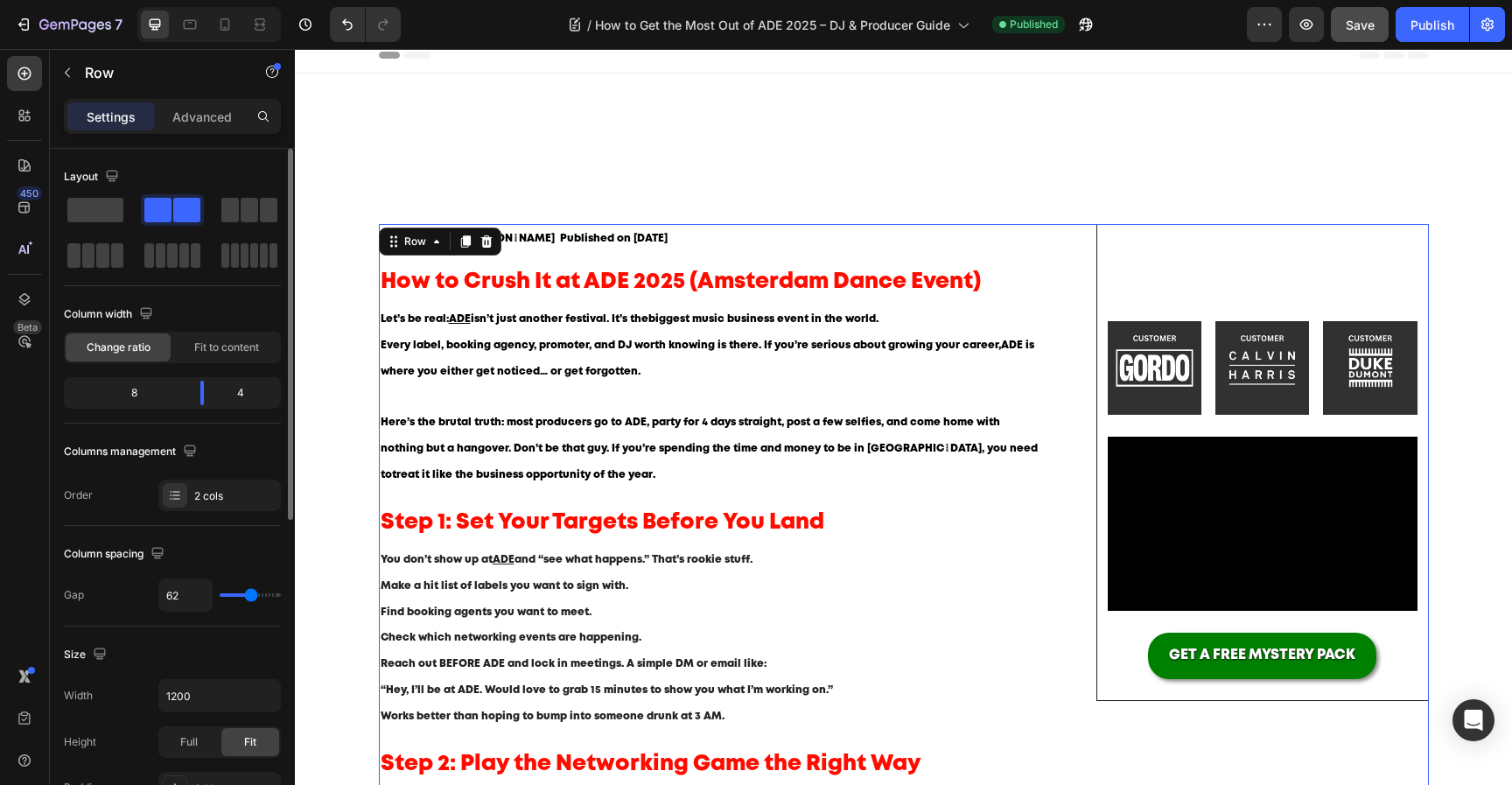
scroll to position [0, 0]
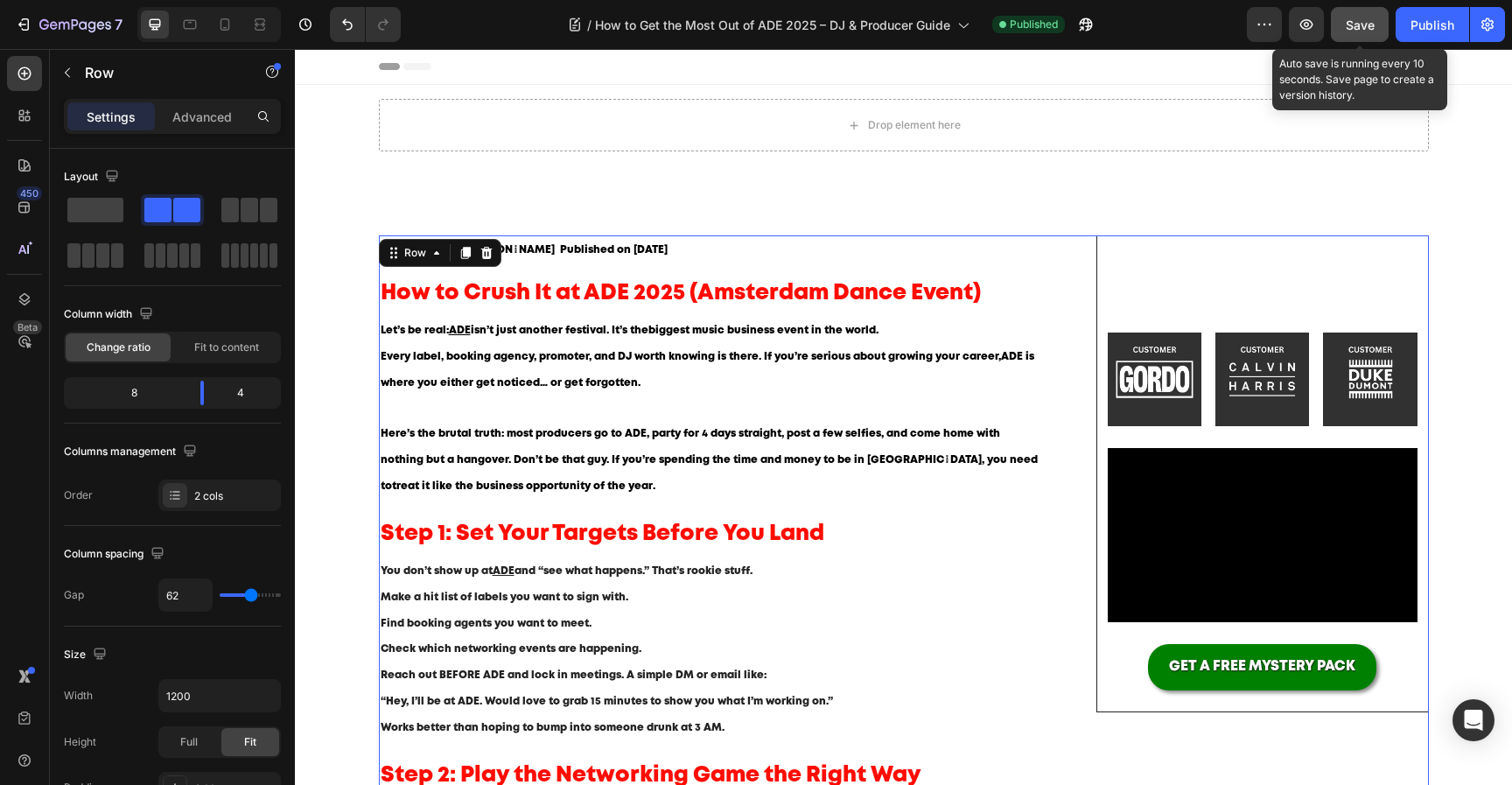
click at [1384, 28] on button "Save" at bounding box center [1360, 24] width 58 height 35
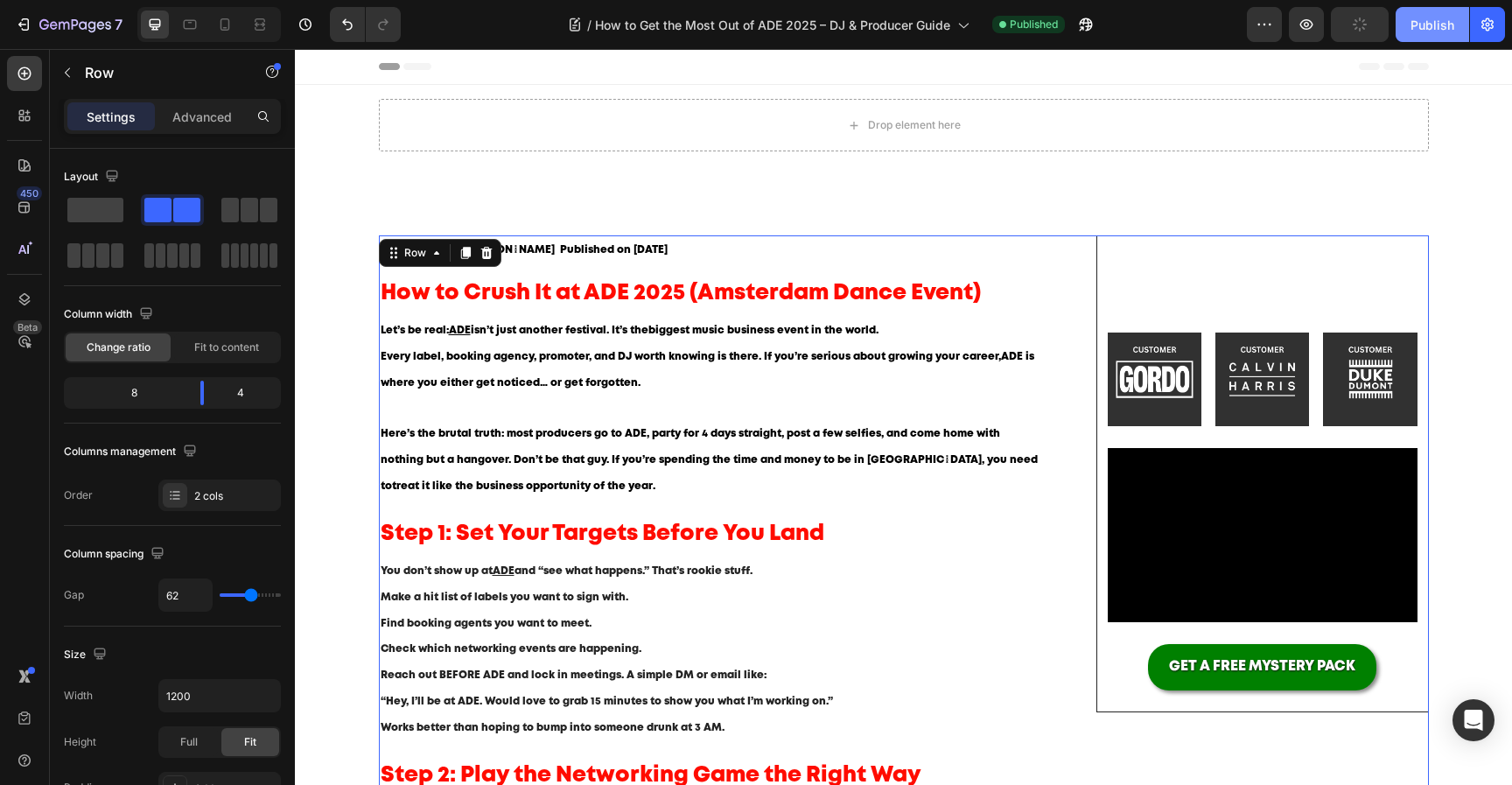
click at [1418, 28] on div "Publish" at bounding box center [1432, 25] width 44 height 18
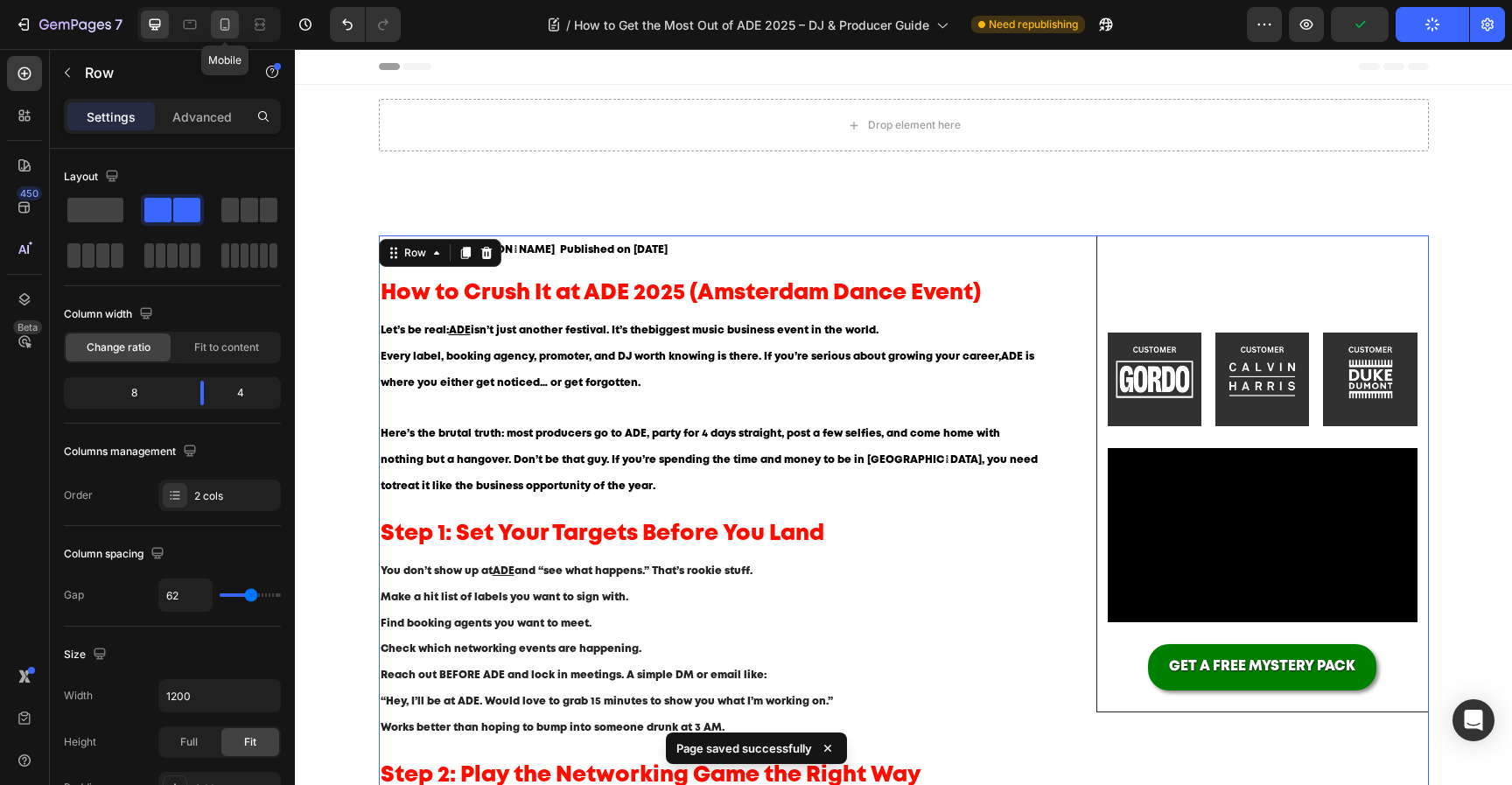
click at [229, 28] on icon at bounding box center [225, 24] width 9 height 12
type input "0"
type input "100%"
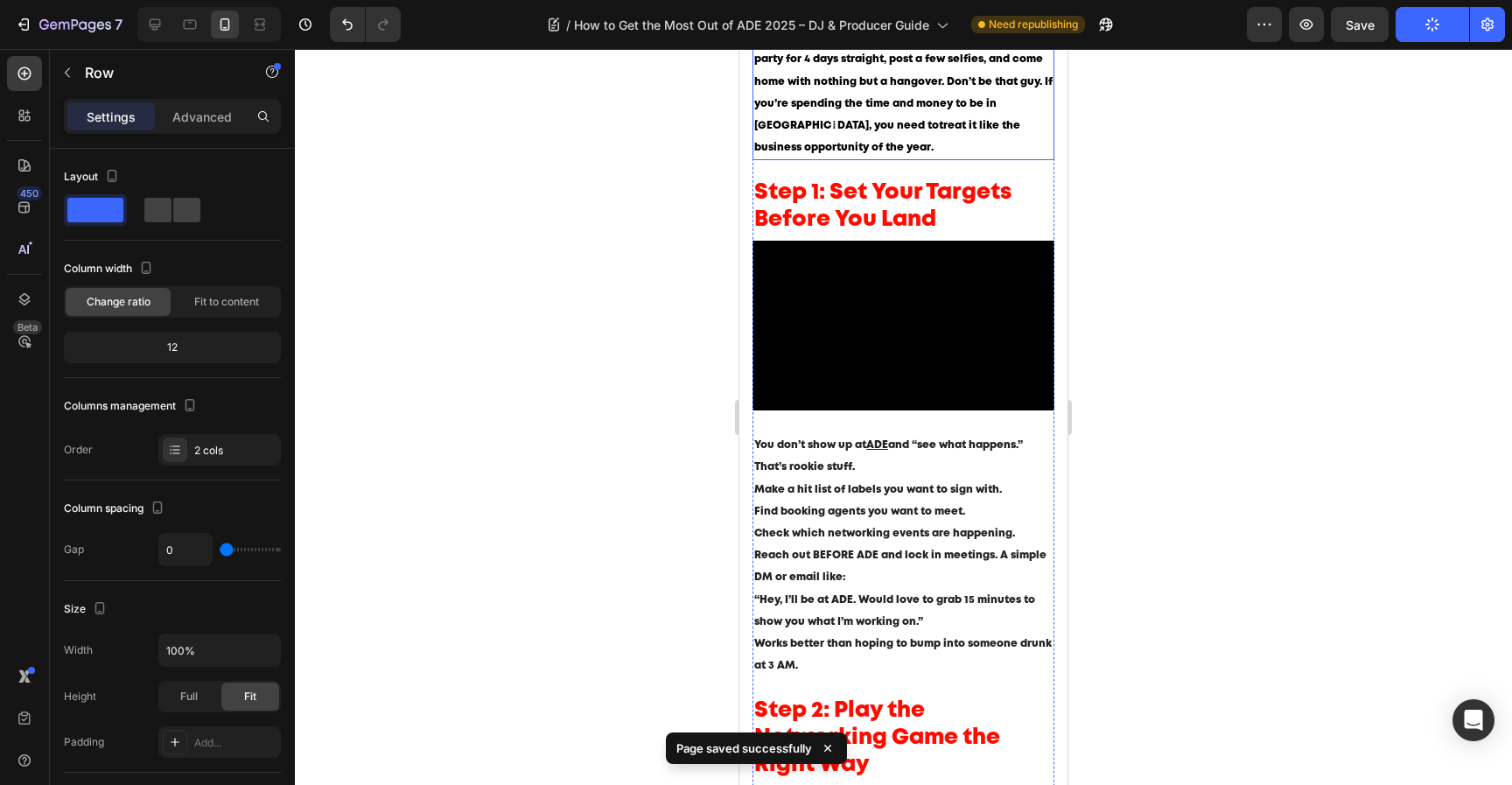
scroll to position [458, 0]
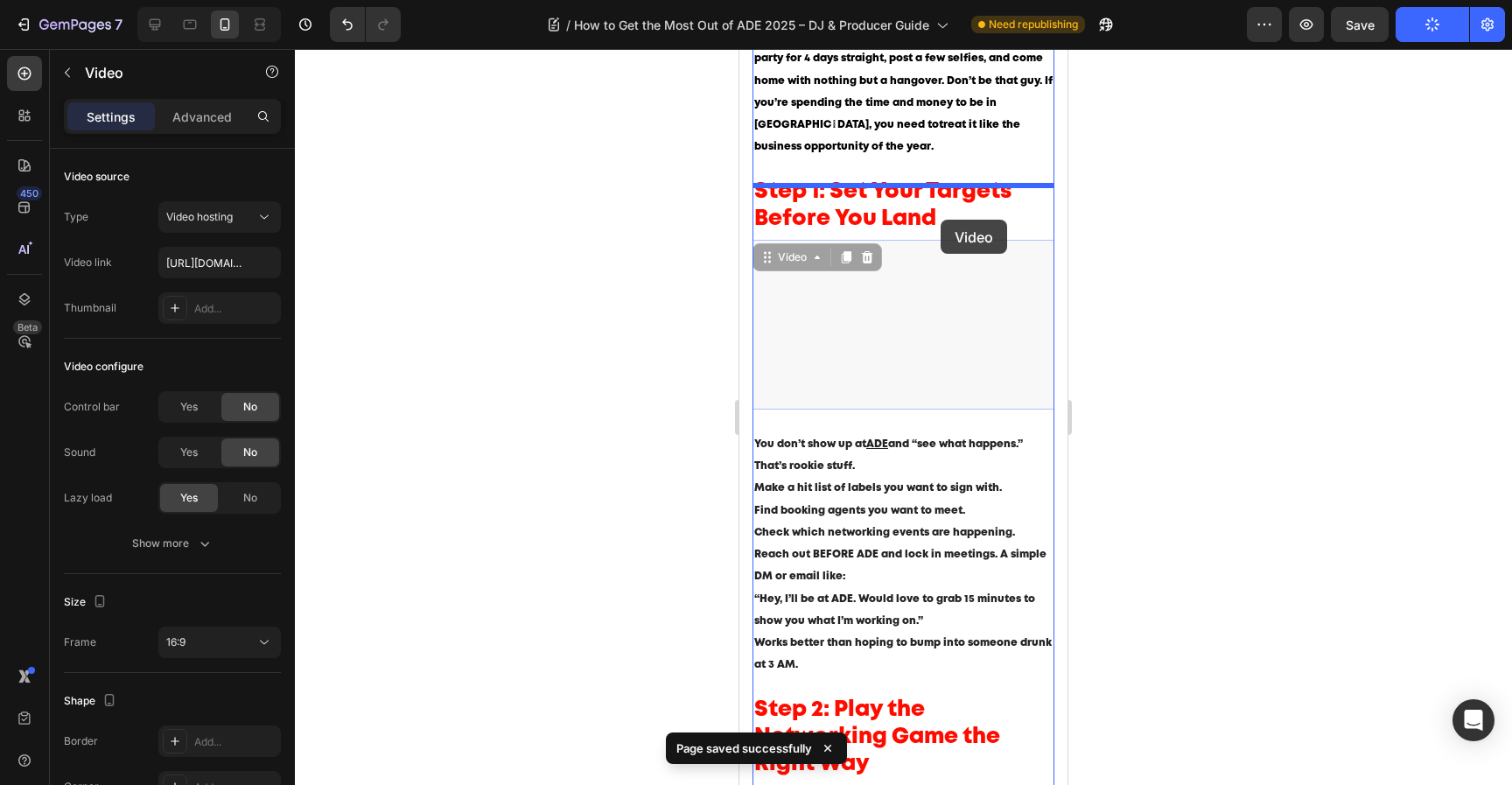
drag, startPoint x: 950, startPoint y: 357, endPoint x: 941, endPoint y: 219, distance: 138.3
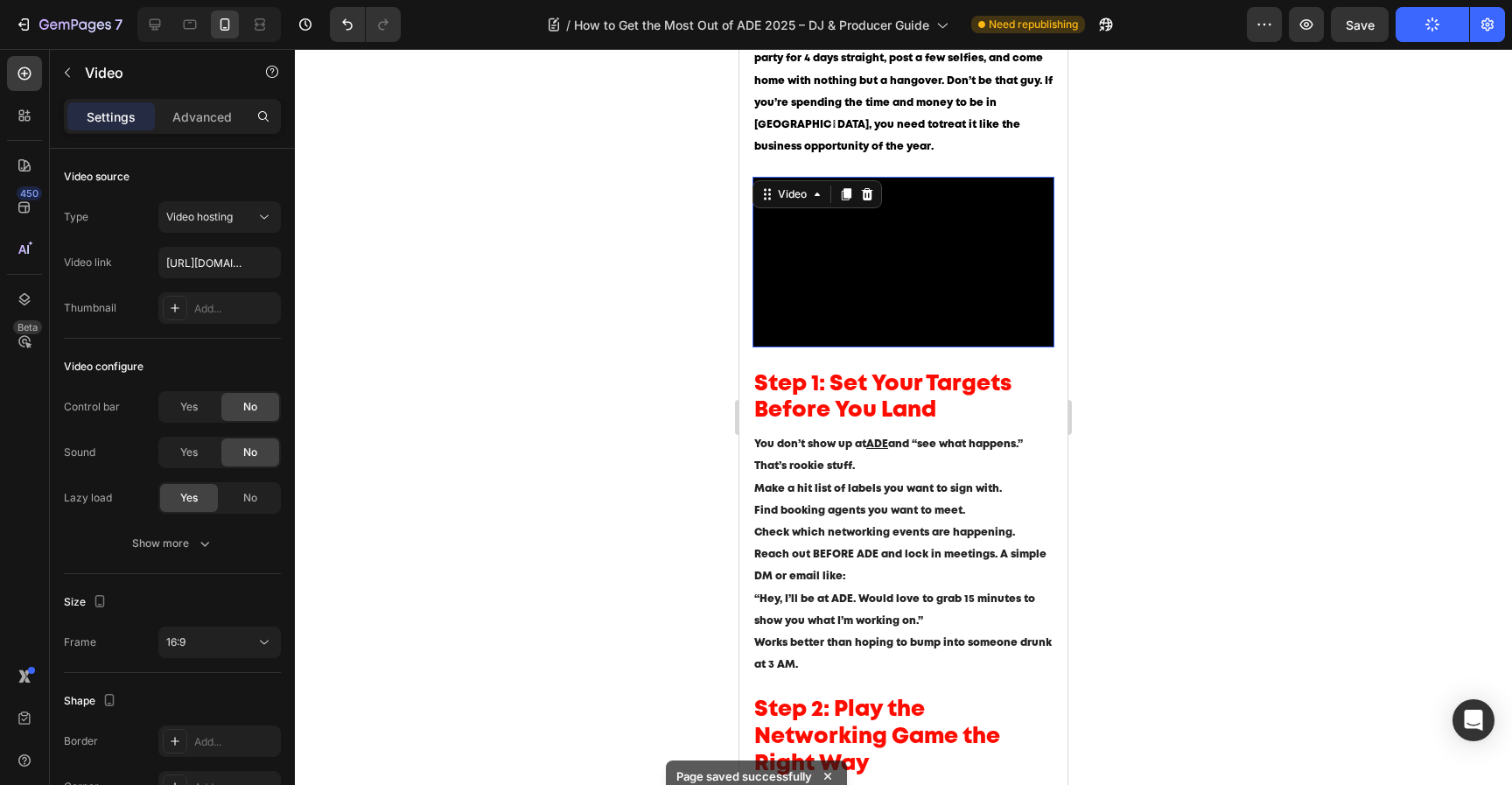
click at [1177, 271] on div at bounding box center [904, 417] width 1218 height 736
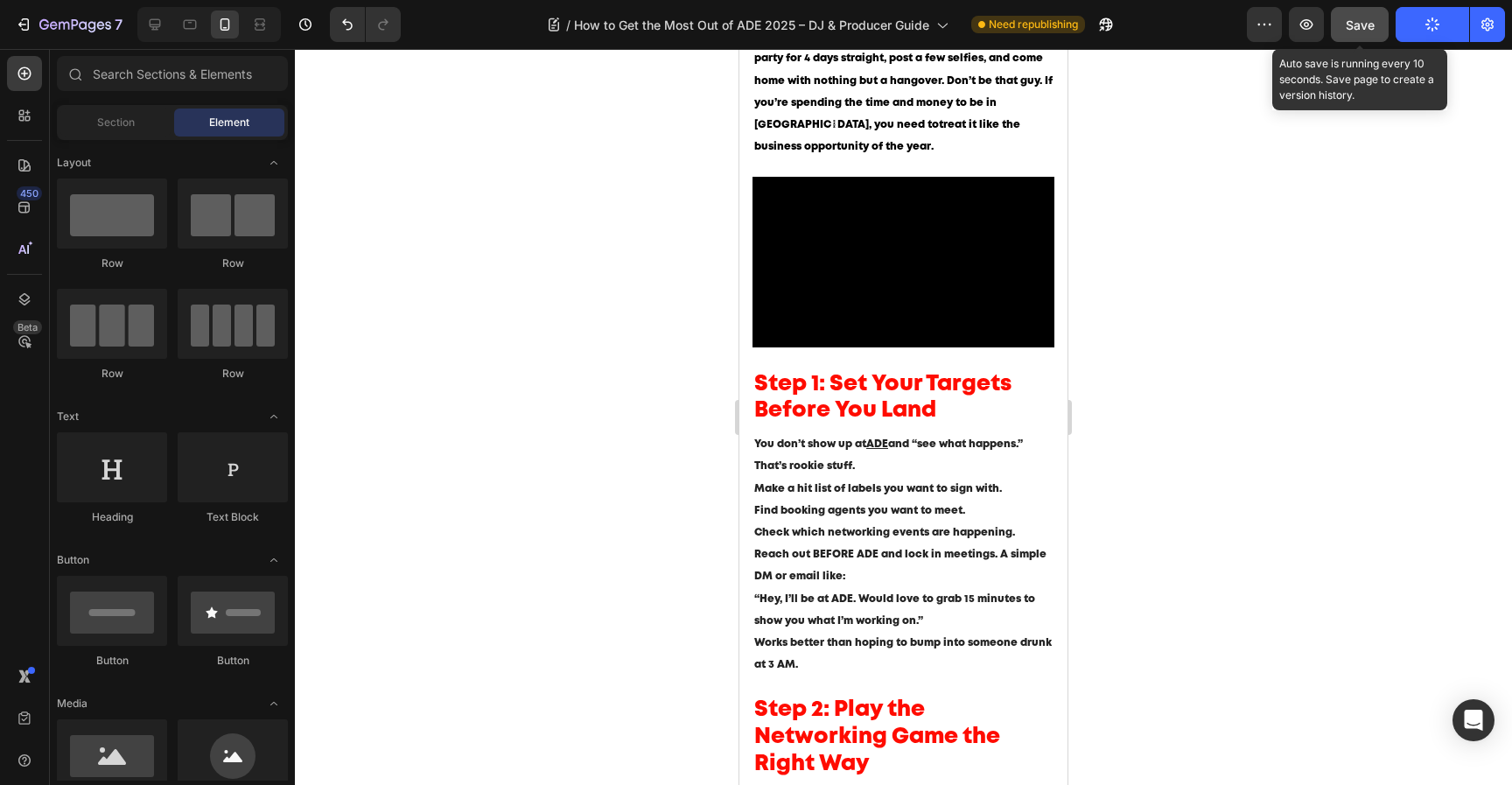
click at [1366, 39] on button "Save" at bounding box center [1360, 24] width 58 height 35
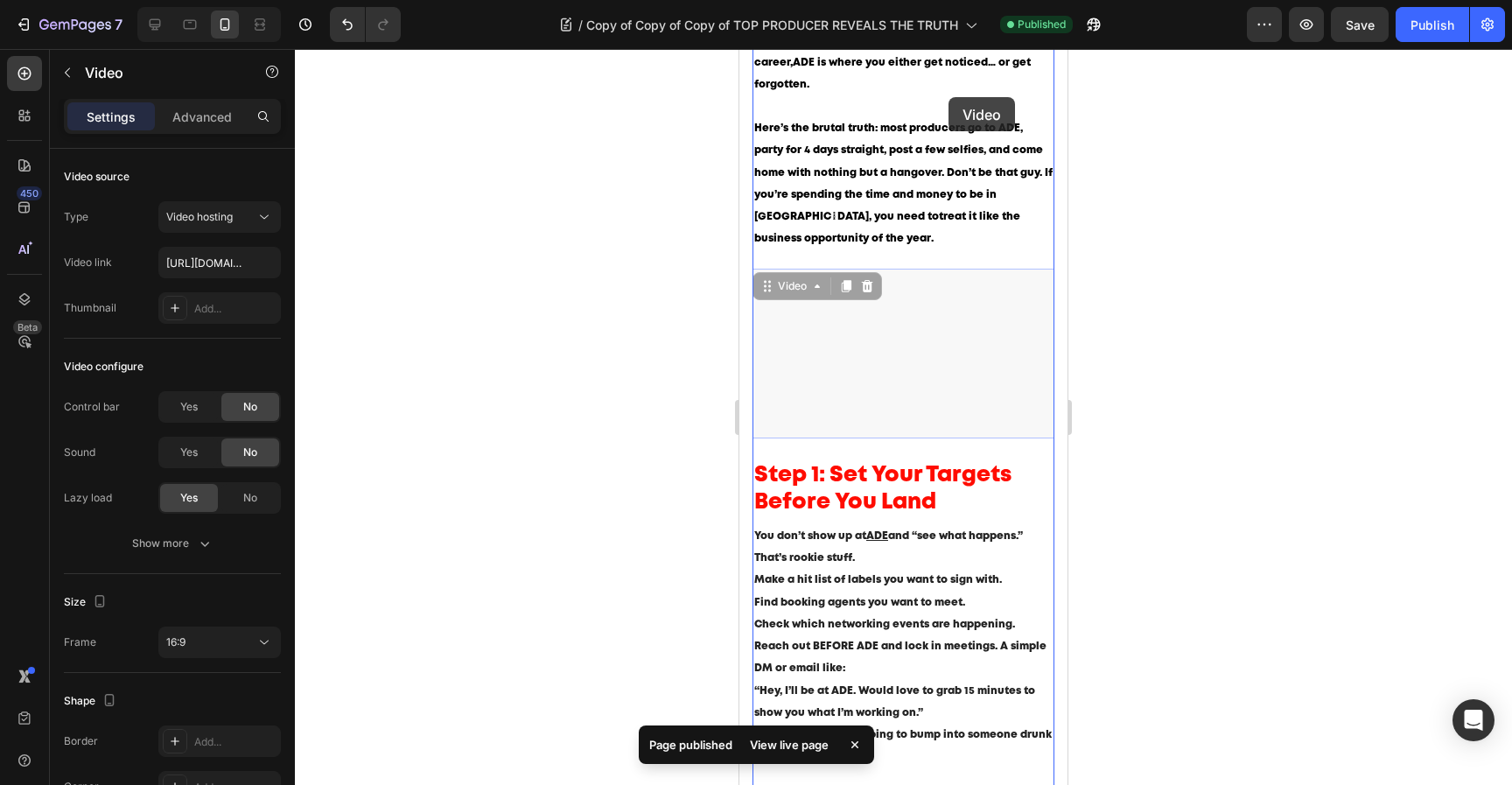
scroll to position [363, 0]
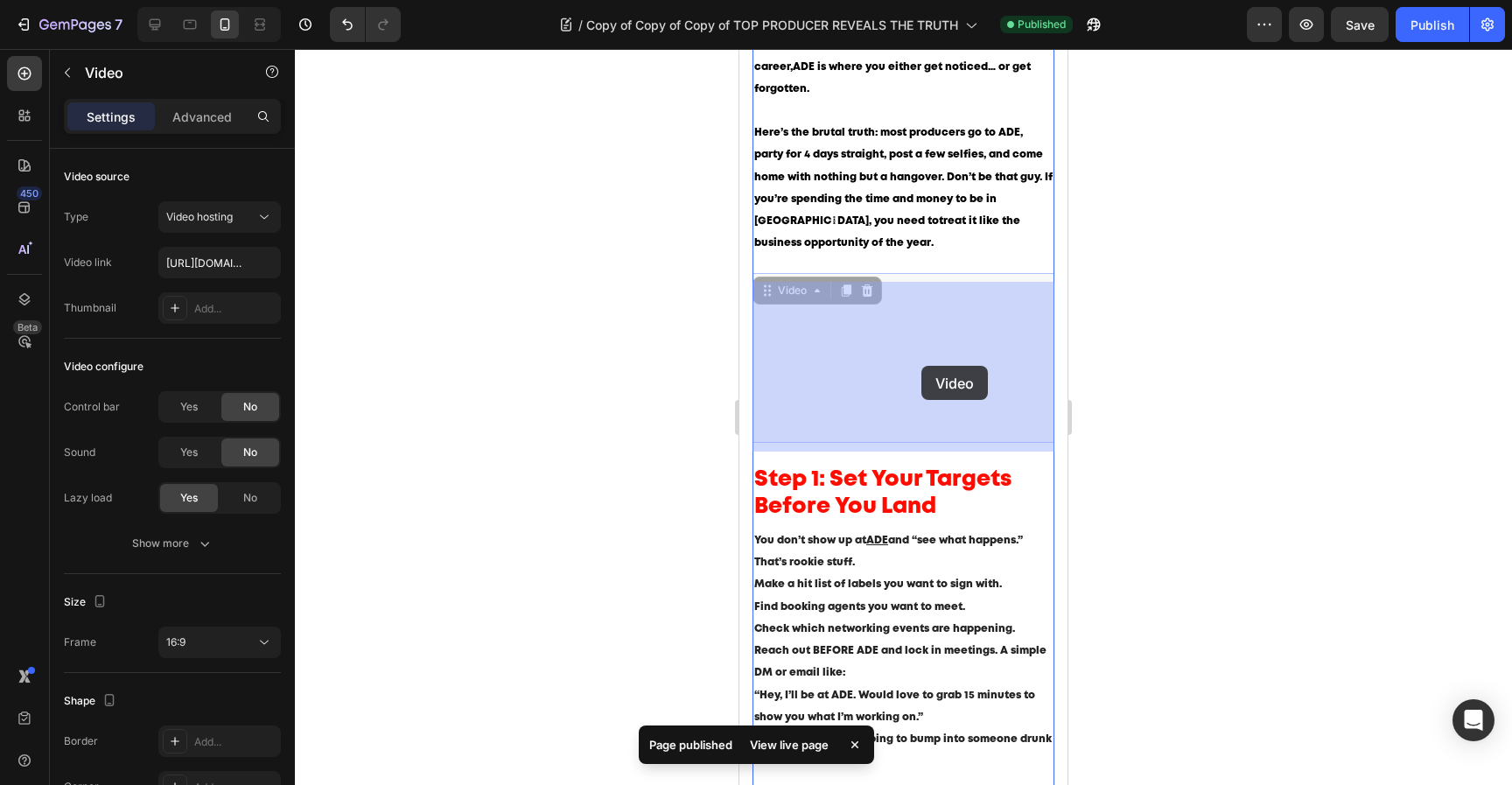
drag, startPoint x: 948, startPoint y: 95, endPoint x: 920, endPoint y: 363, distance: 269.5
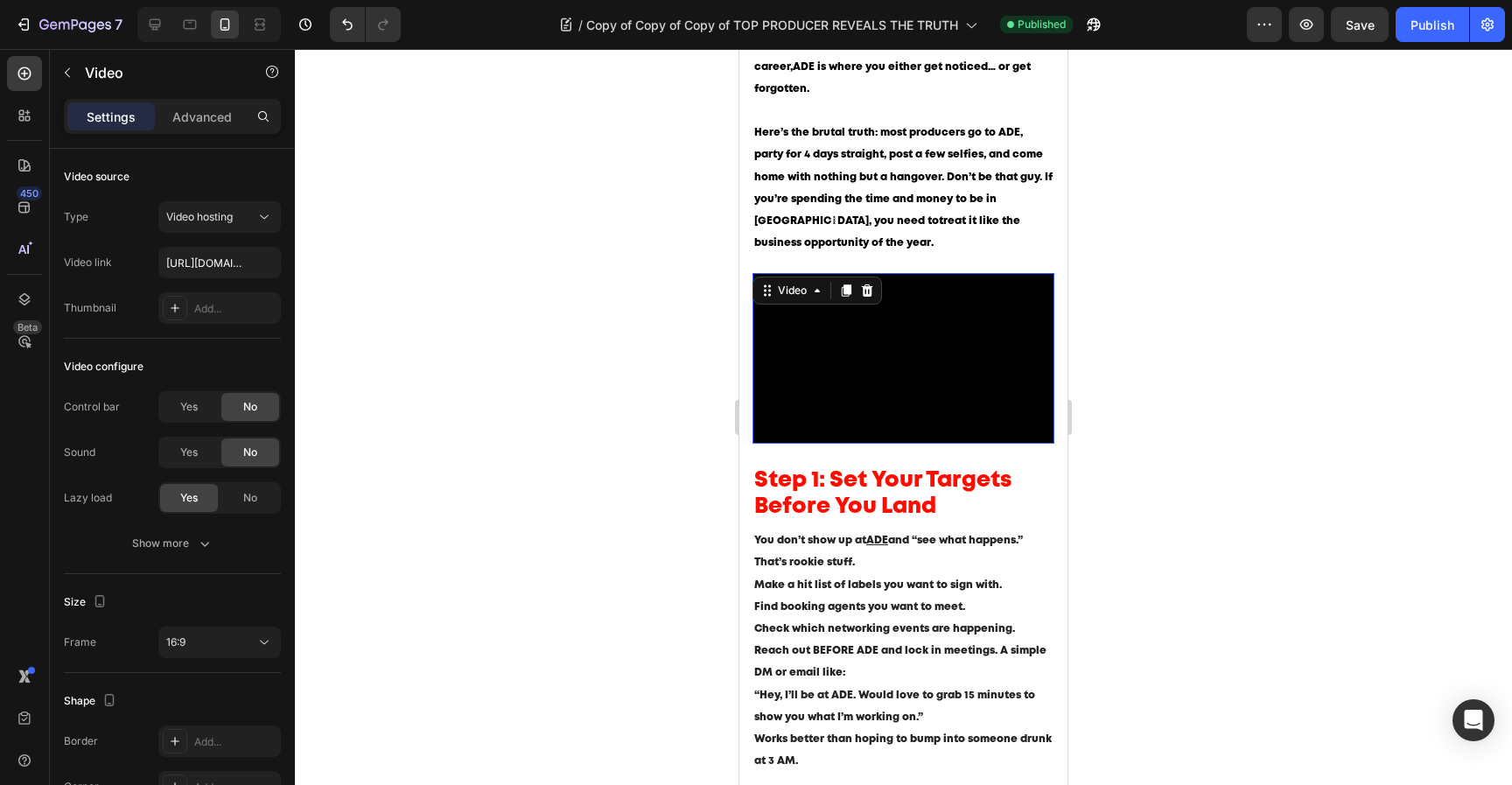
click at [1146, 319] on div at bounding box center [904, 417] width 1218 height 736
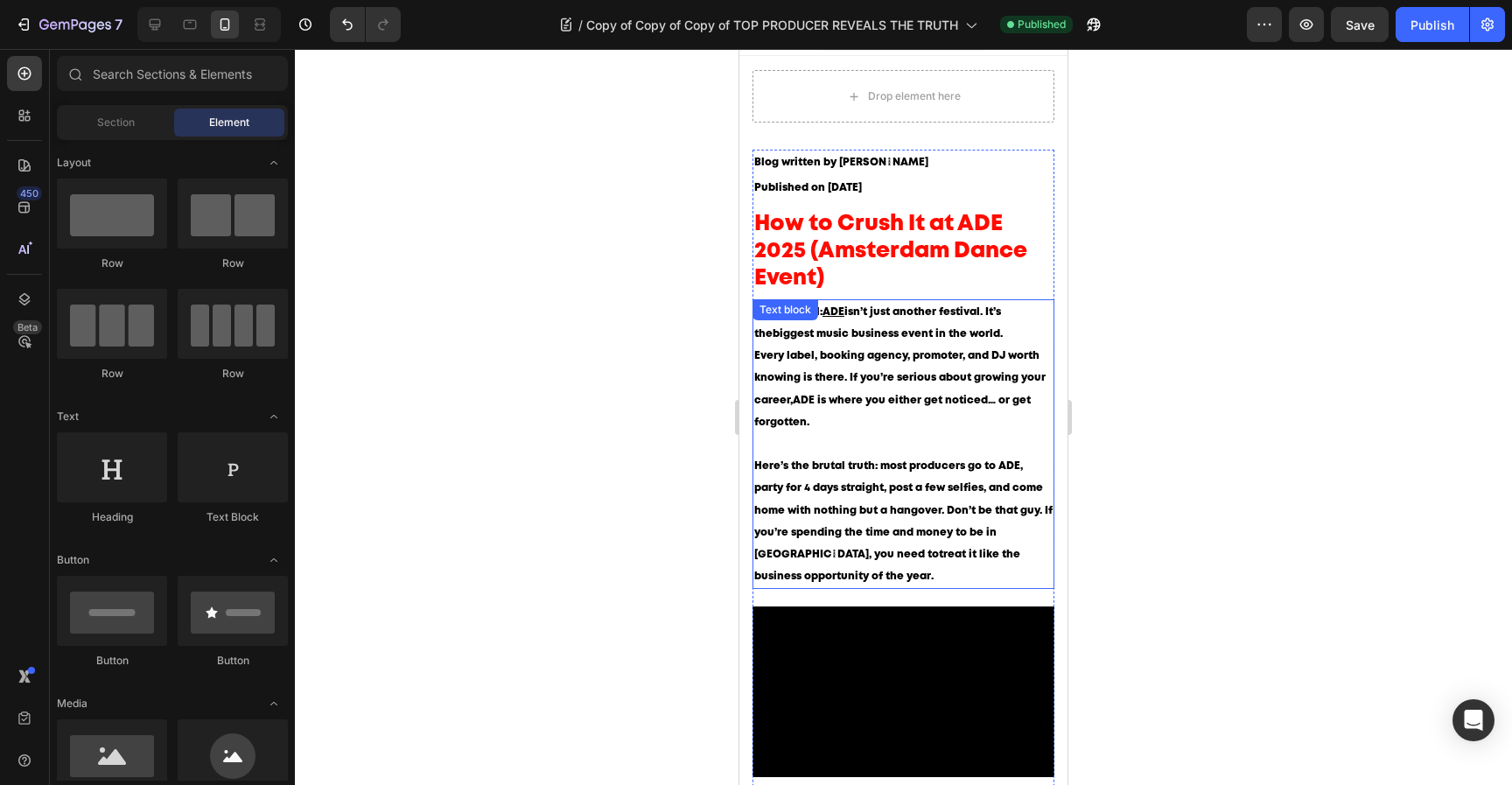
scroll to position [26, 0]
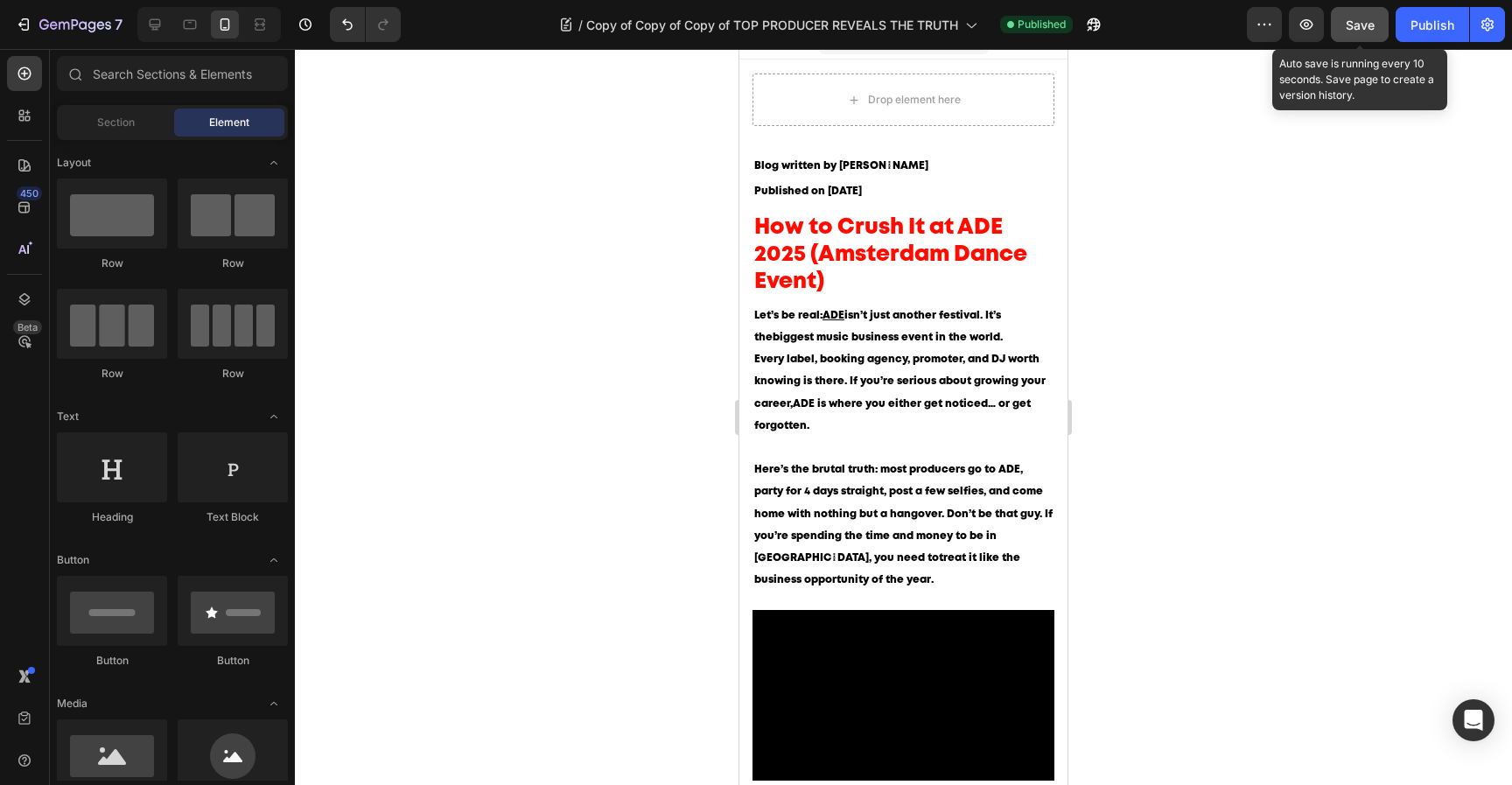
click at [1368, 14] on button "Save" at bounding box center [1360, 24] width 58 height 35
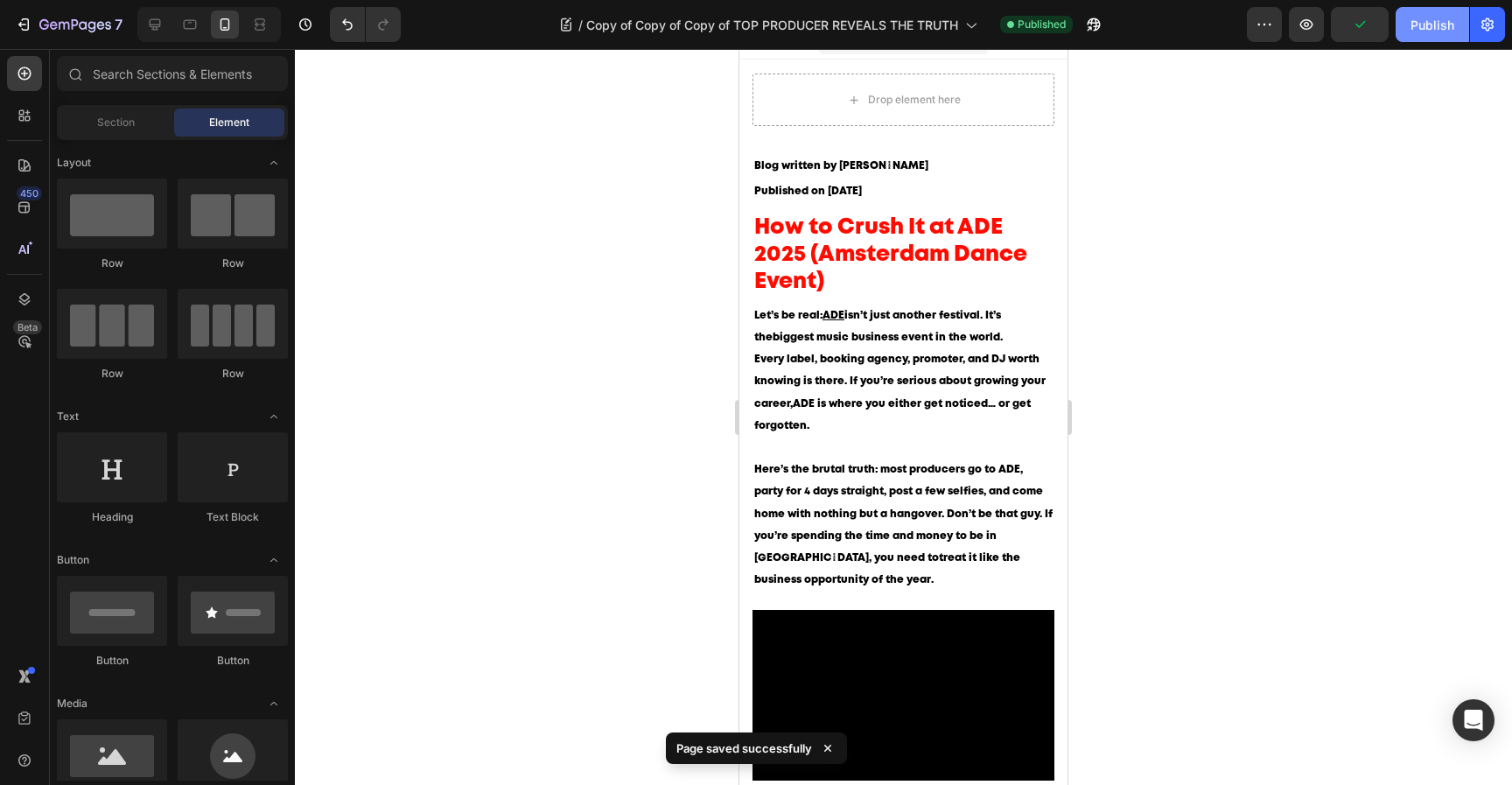
click at [1409, 17] on button "Publish" at bounding box center [1432, 24] width 73 height 35
click at [157, 23] on icon at bounding box center [155, 25] width 17 height 17
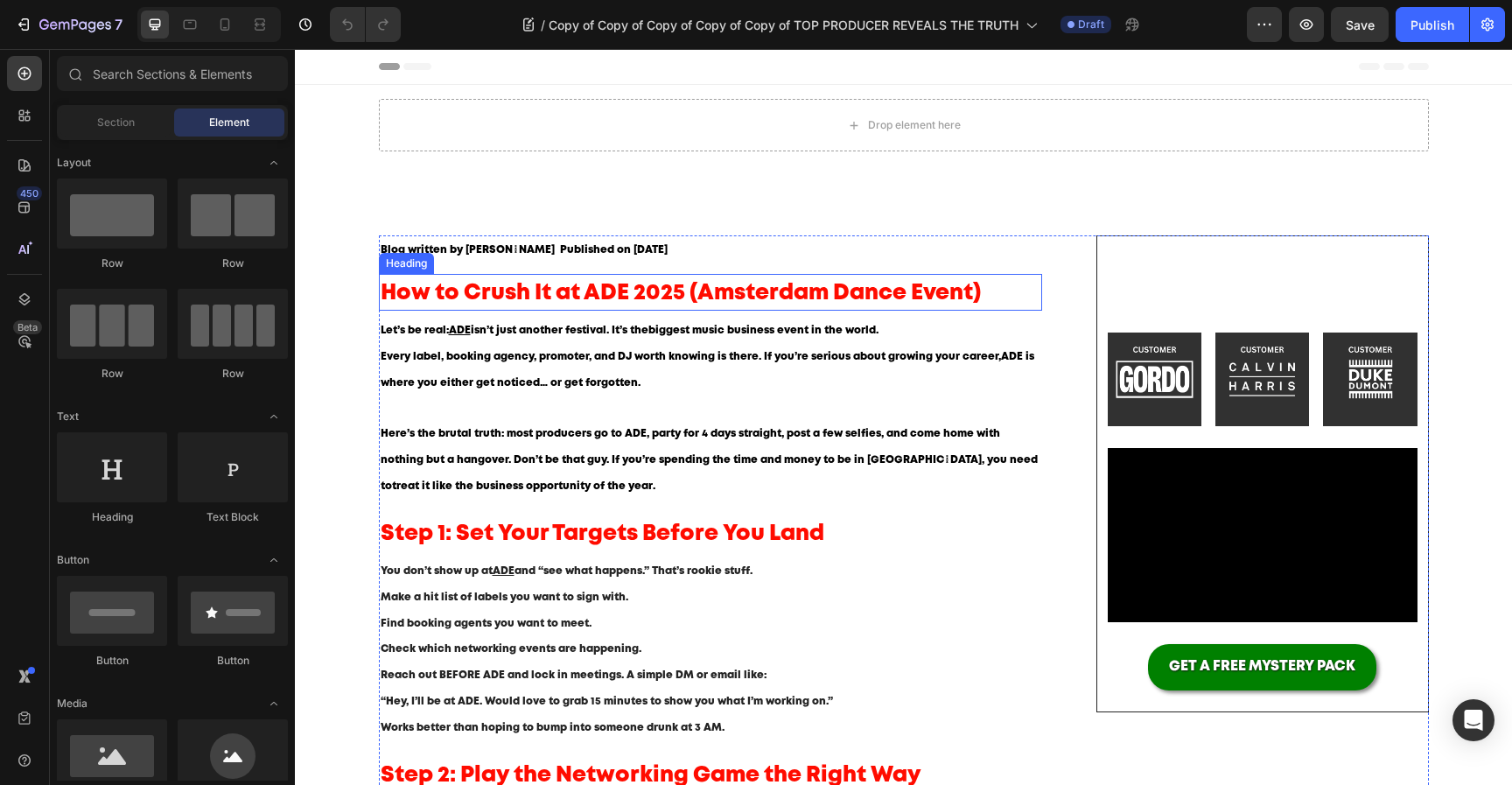
click at [802, 288] on span "How to Crush It at ADE 2025 (Amsterdam Dance Event)" at bounding box center [681, 293] width 600 height 19
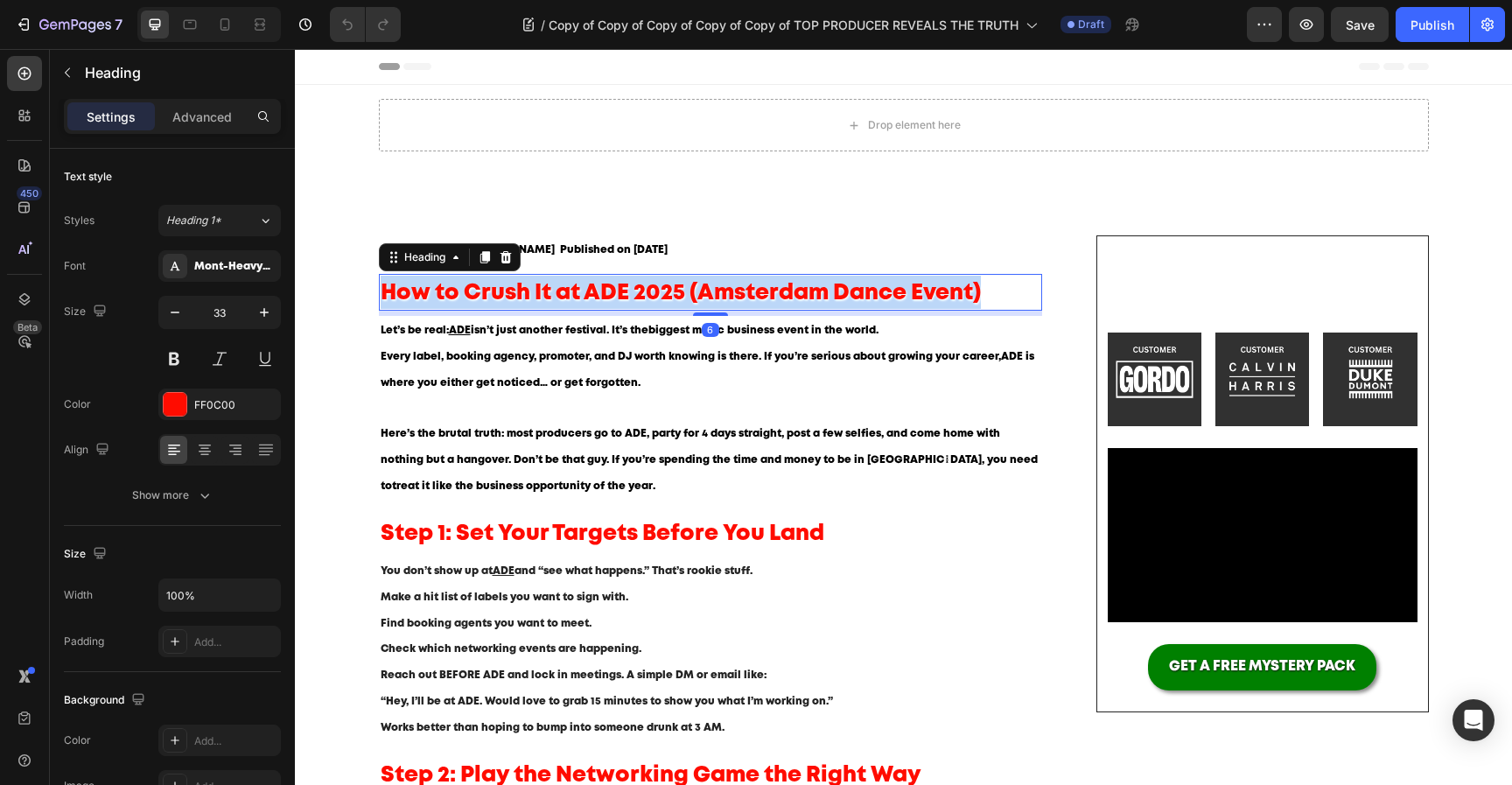
click at [802, 288] on span "How to Crush It at ADE 2025 (Amsterdam Dance Event)" at bounding box center [681, 293] width 600 height 19
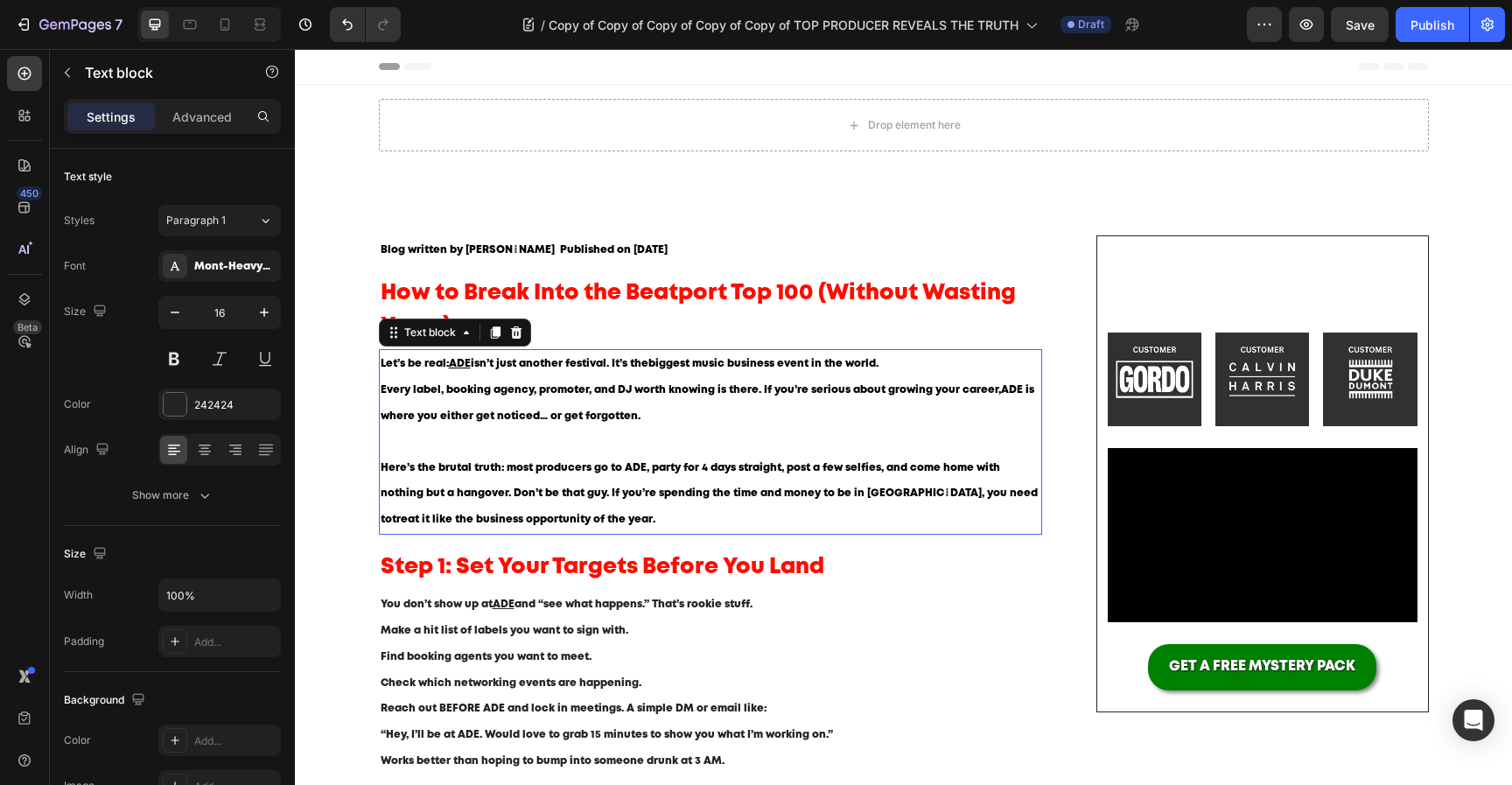
click at [651, 398] on p "Let’s be real: ADE isn’t just another festival. It’s the biggest music business…" at bounding box center [711, 402] width 661 height 103
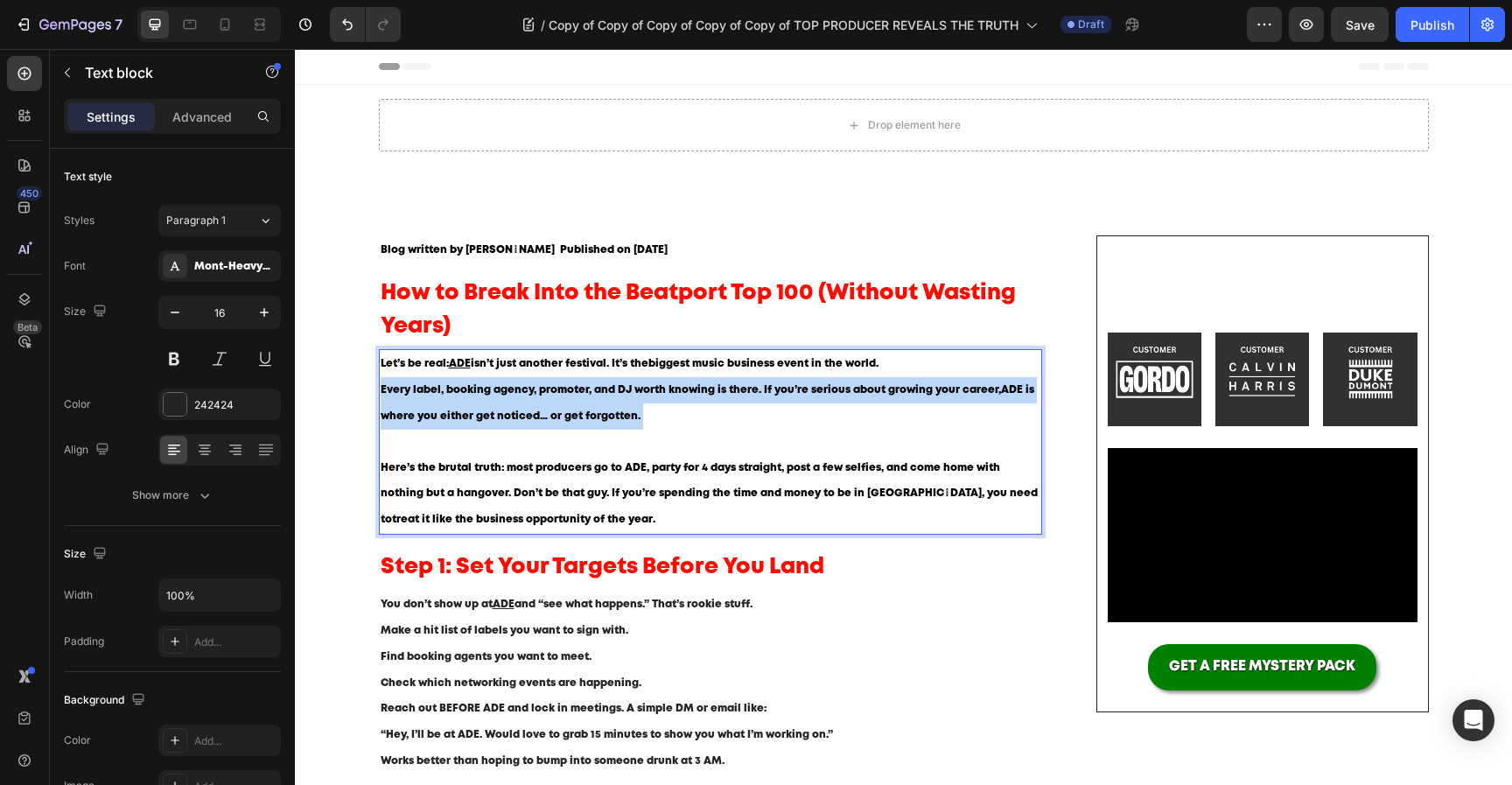
click at [651, 398] on p "Let’s be real: ADE isn’t just another festival. It’s the biggest music business…" at bounding box center [711, 402] width 661 height 103
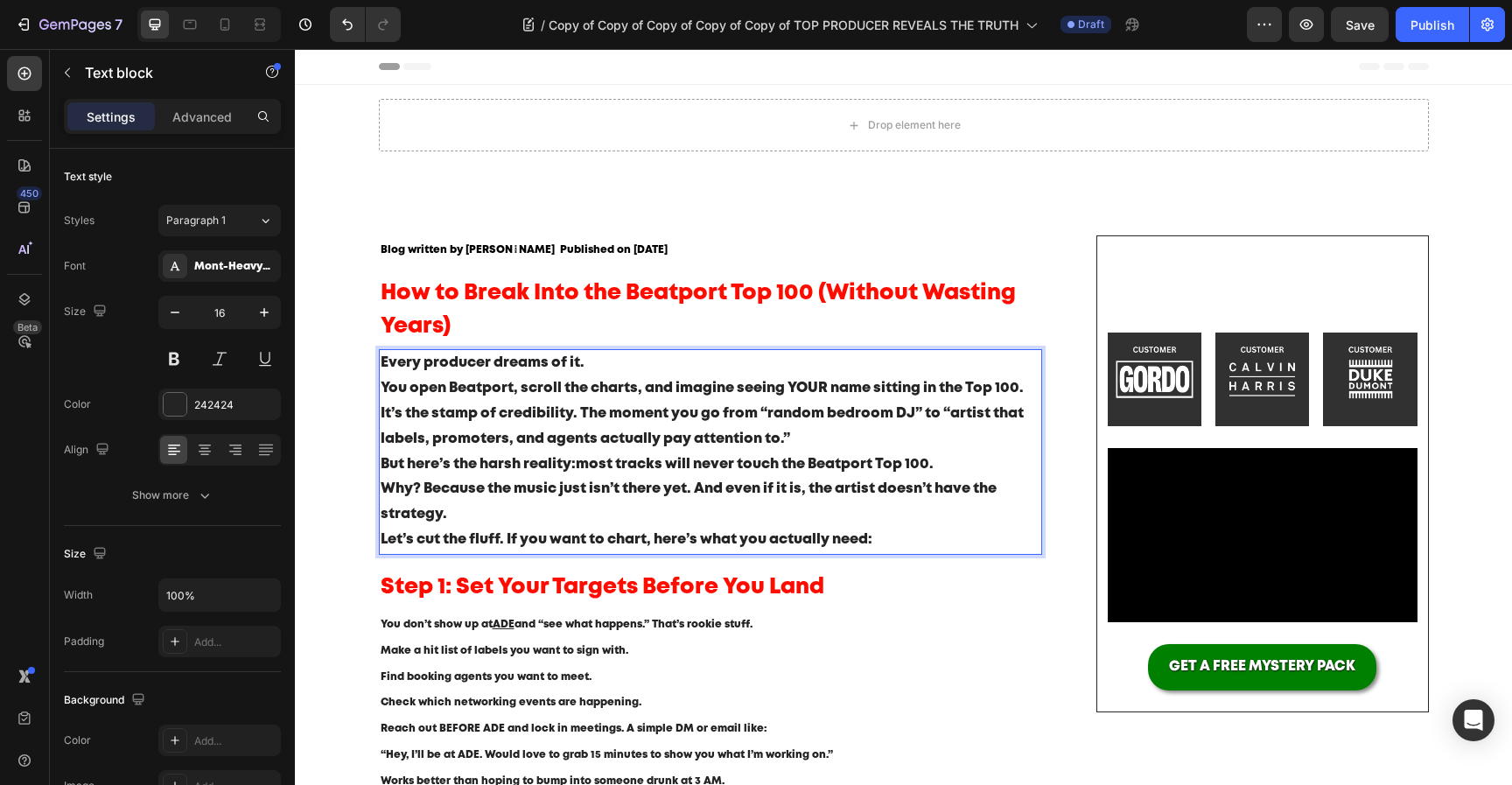
click at [658, 423] on p "Every producer dreams of it. You open Beatport, scroll the charts, and imagine …" at bounding box center [711, 402] width 661 height 101
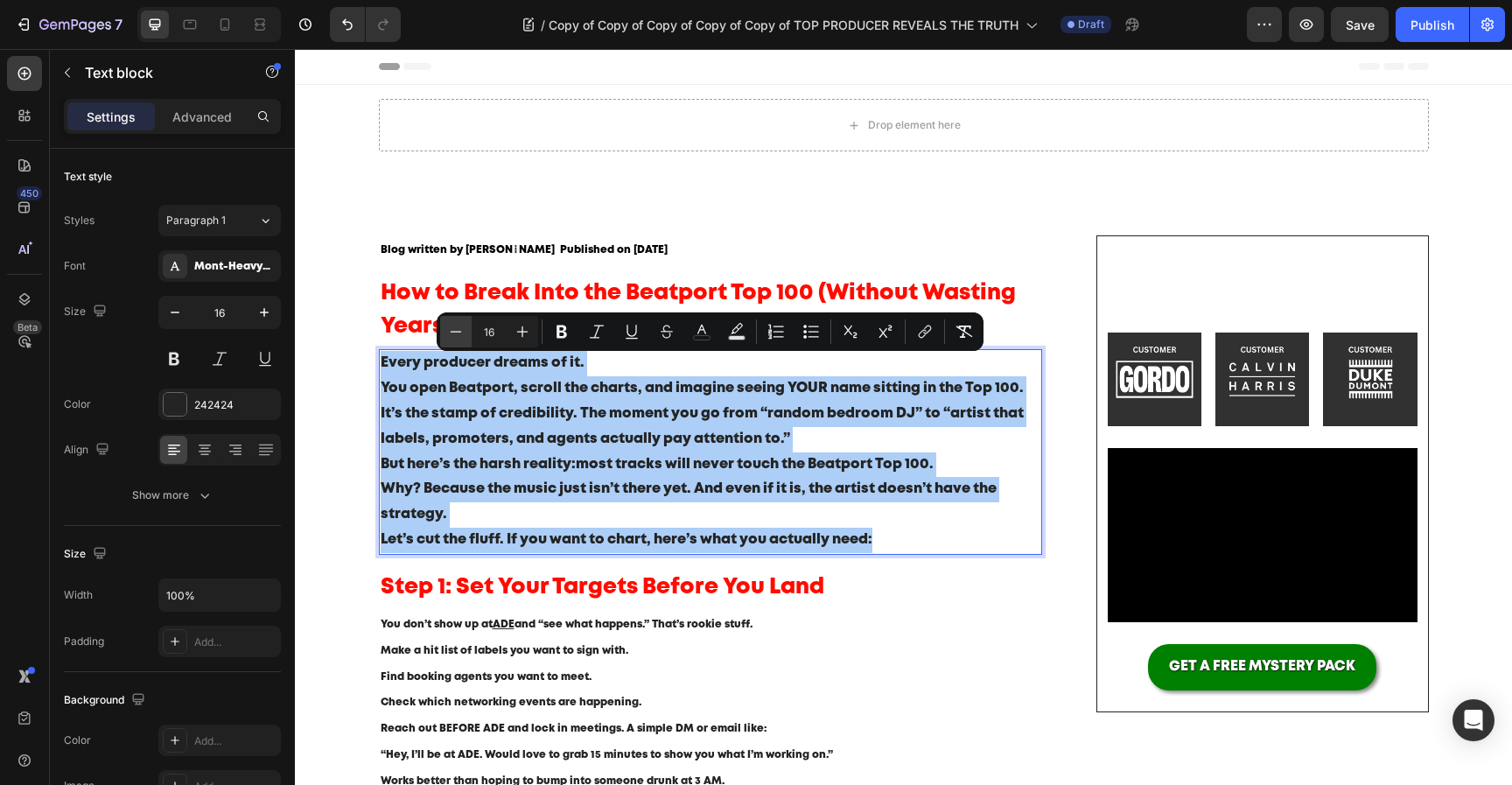
click at [456, 331] on icon "Editor contextual toolbar" at bounding box center [457, 330] width 11 height 1
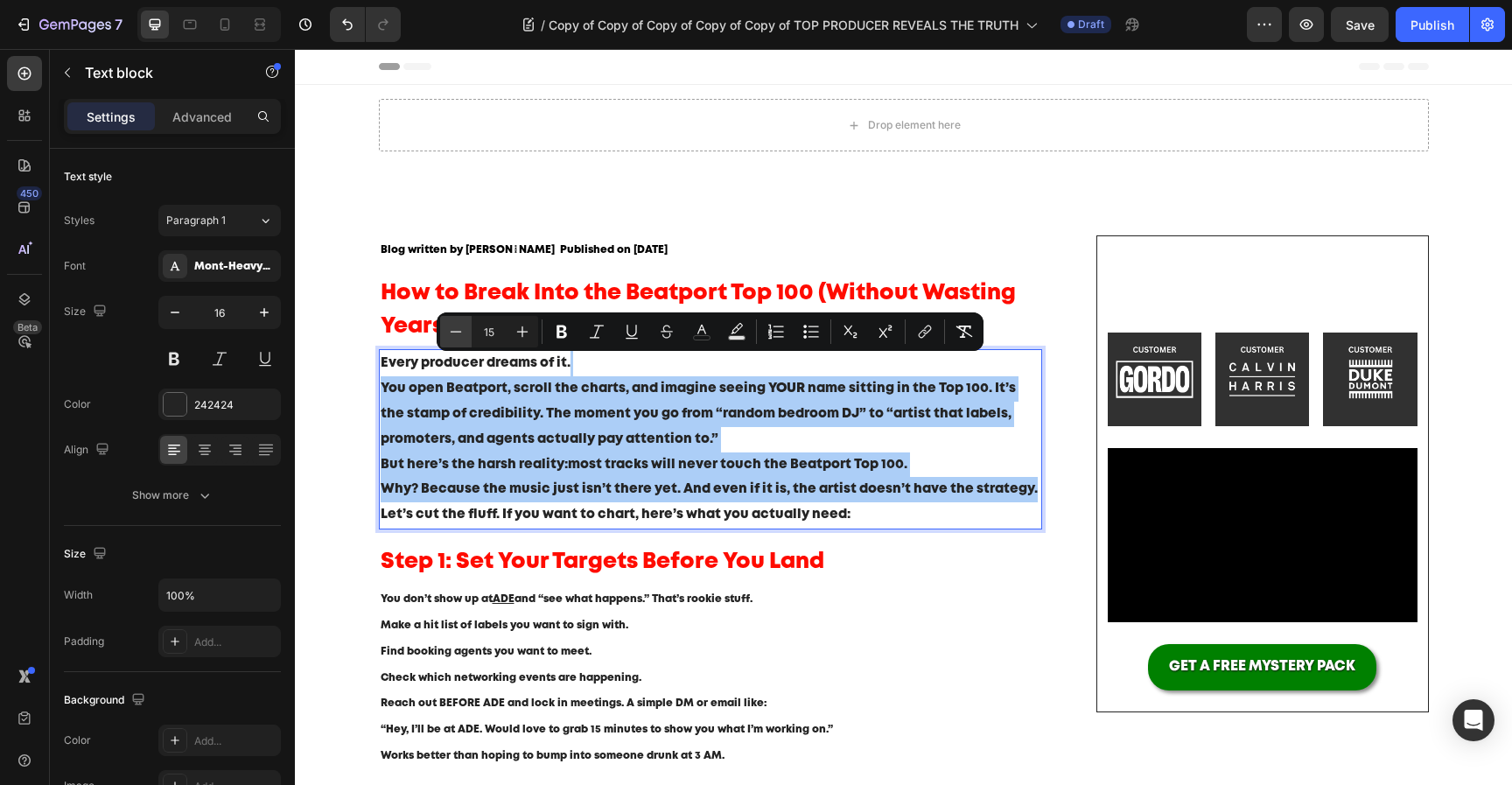
click at [455, 330] on icon "Editor contextual toolbar" at bounding box center [457, 330] width 11 height 1
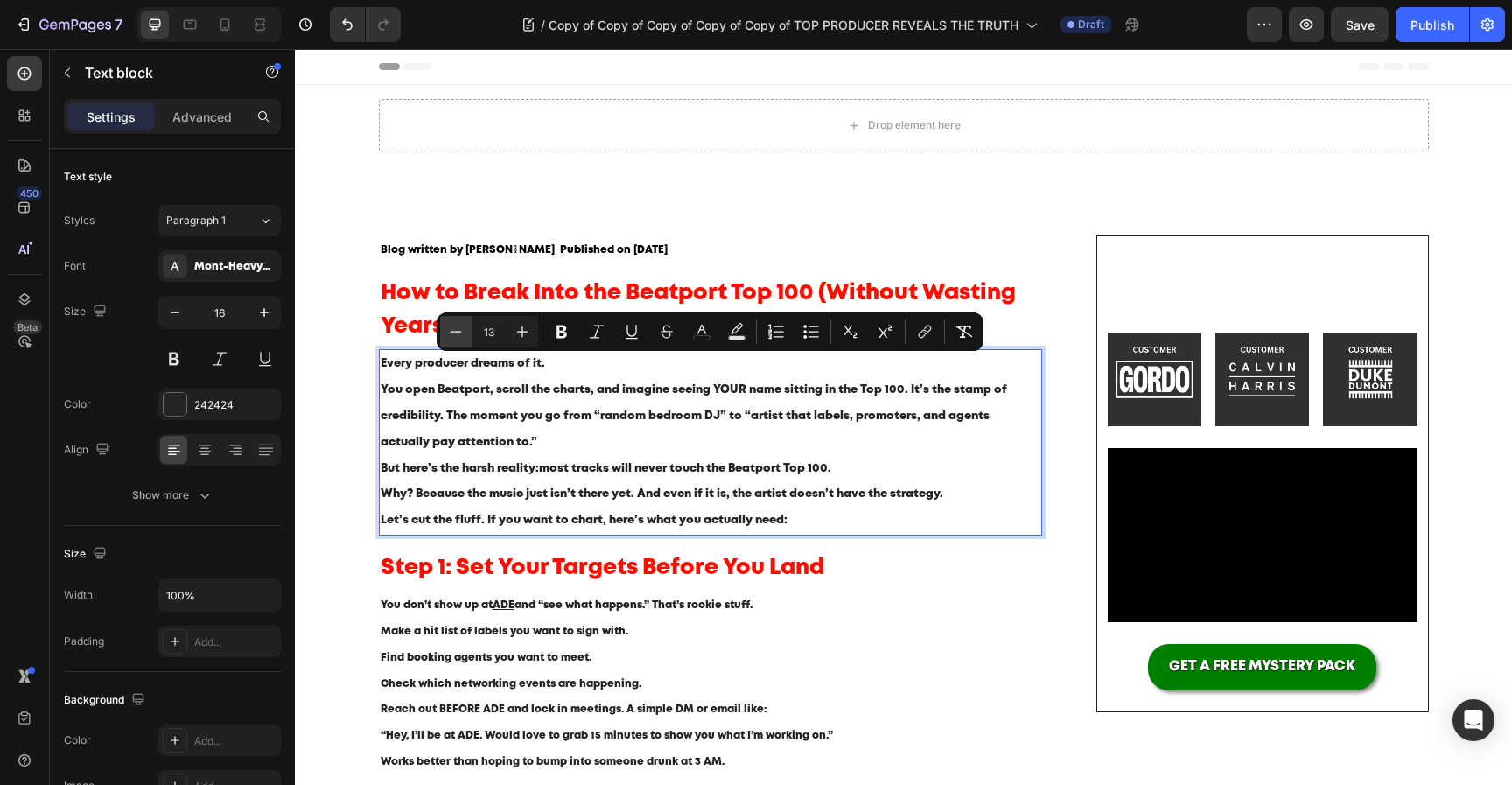
click at [455, 330] on icon "Editor contextual toolbar" at bounding box center [457, 330] width 11 height 1
type input "12"
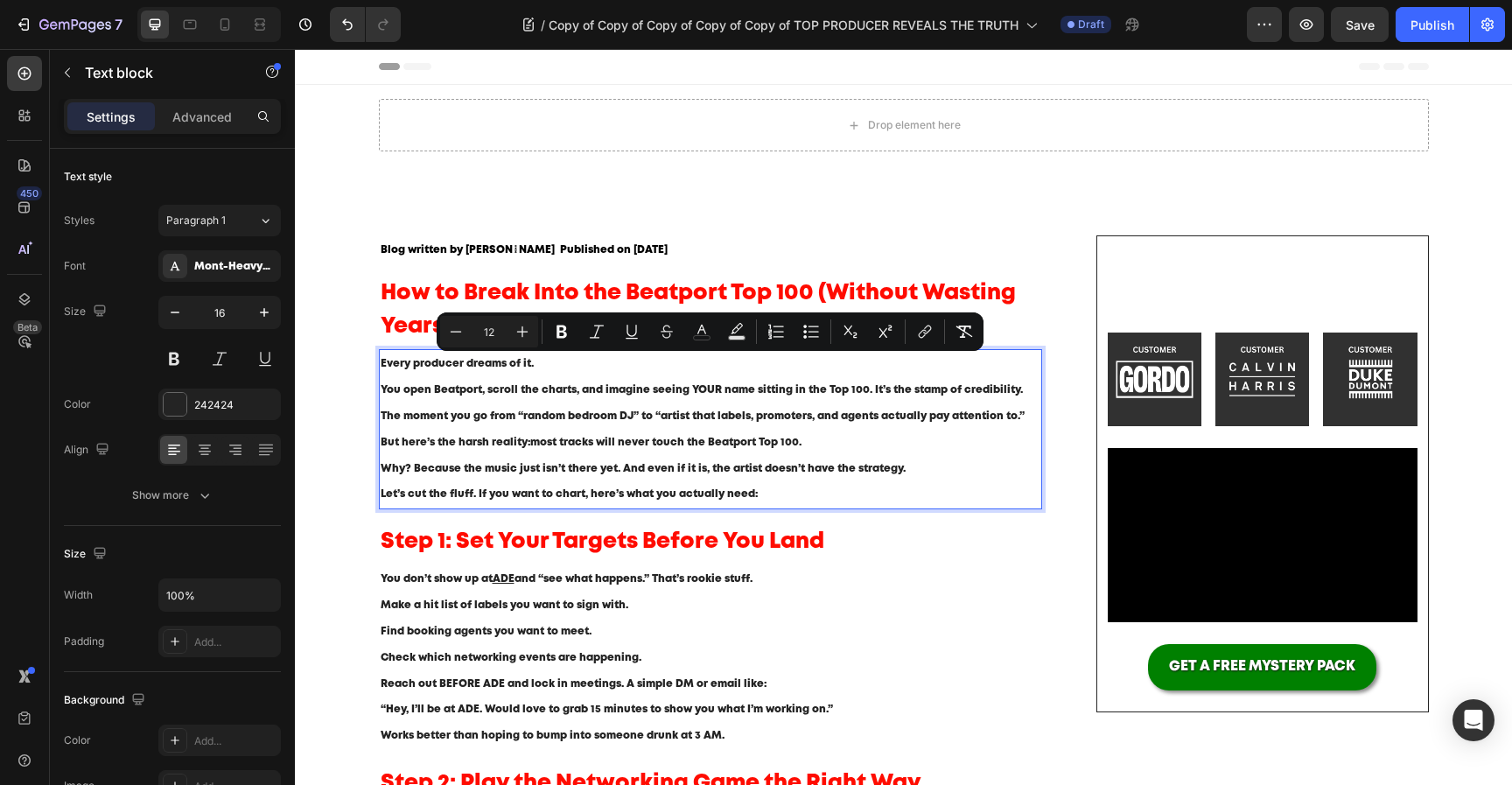
click at [558, 419] on span "You open Beatport, scroll the charts, and imagine seeing YOUR name sitting in t…" at bounding box center [703, 402] width 644 height 36
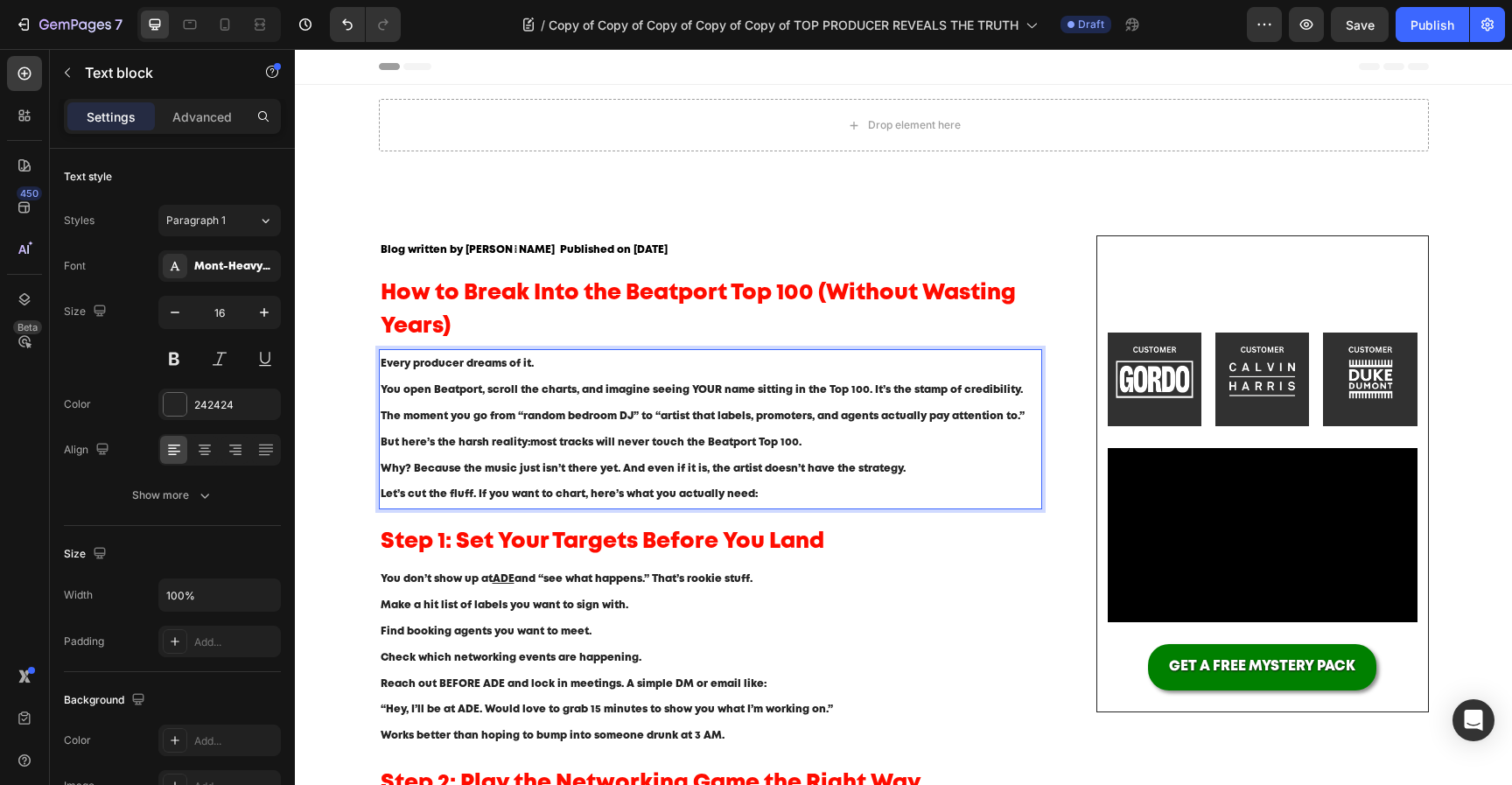
click at [881, 501] on p "Let’s cut the fluff. If you want to chart, here’s what you actually need:" at bounding box center [711, 495] width 661 height 27
click at [918, 470] on p "But here’s the harsh reality: most tracks will never touch the Beatport Top 100…" at bounding box center [711, 455] width 661 height 52
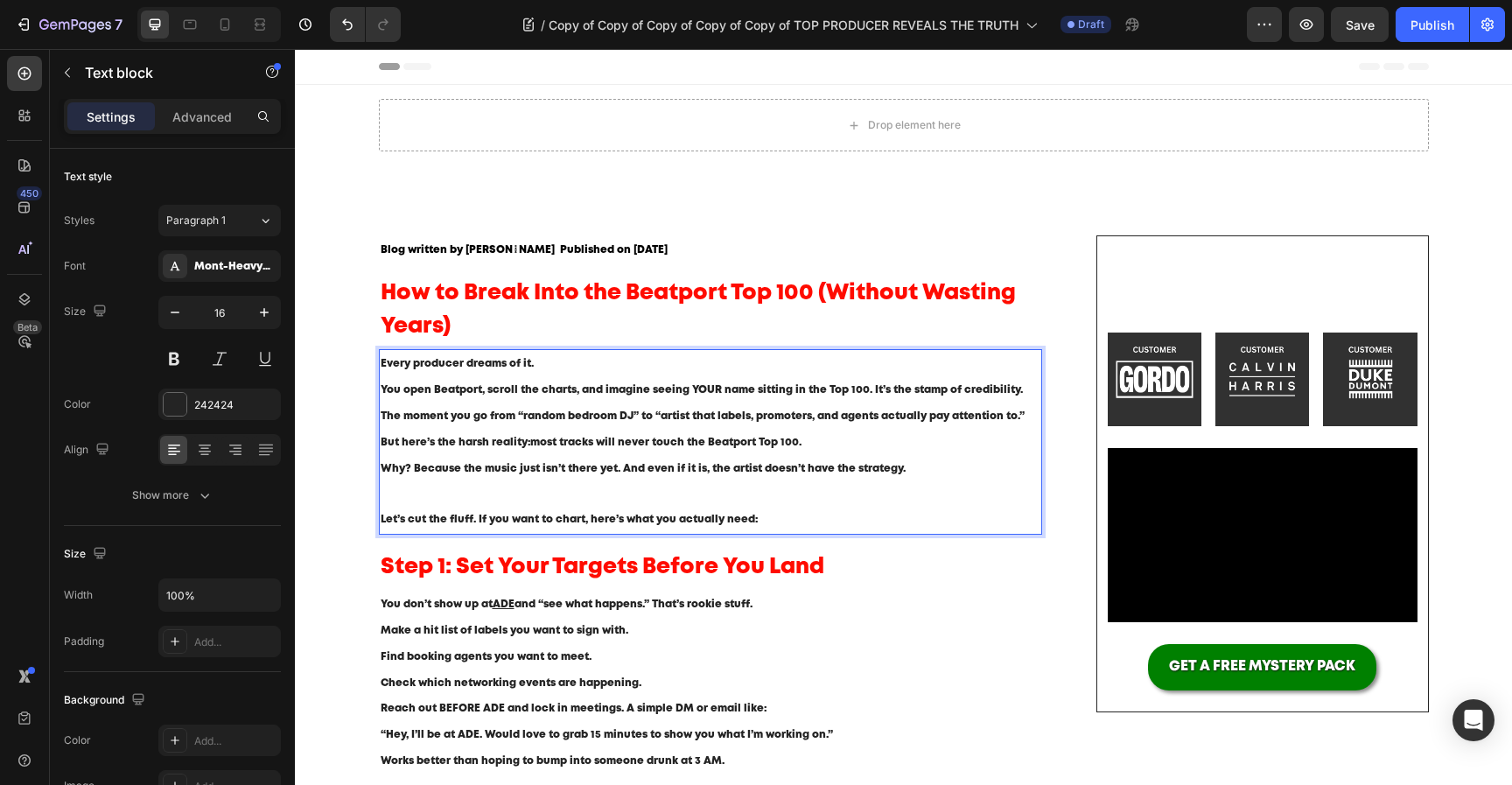
click at [767, 525] on p "Let’s cut the fluff. If you want to chart, here’s what you actually need:" at bounding box center [711, 520] width 661 height 27
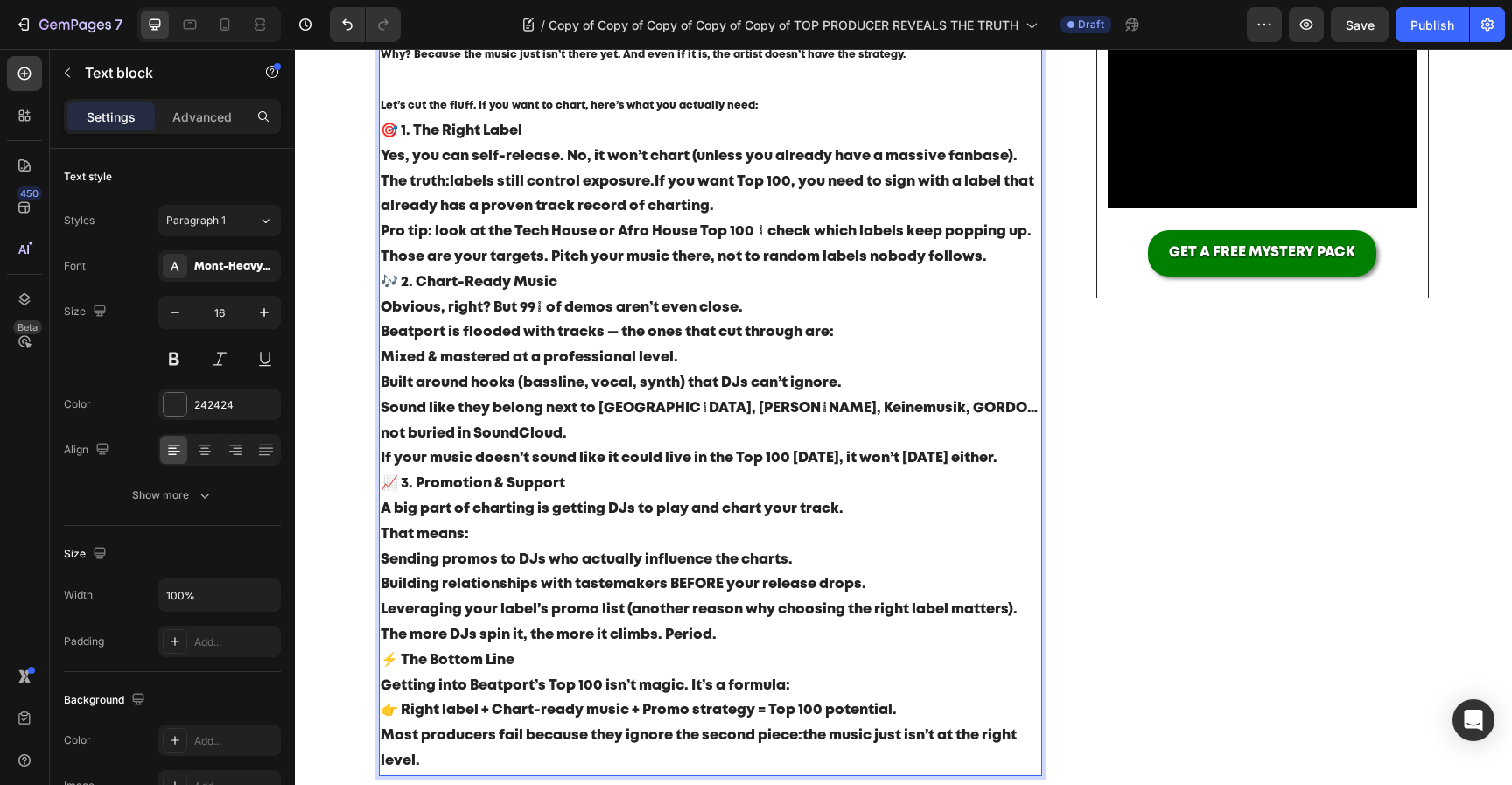
scroll to position [415, 0]
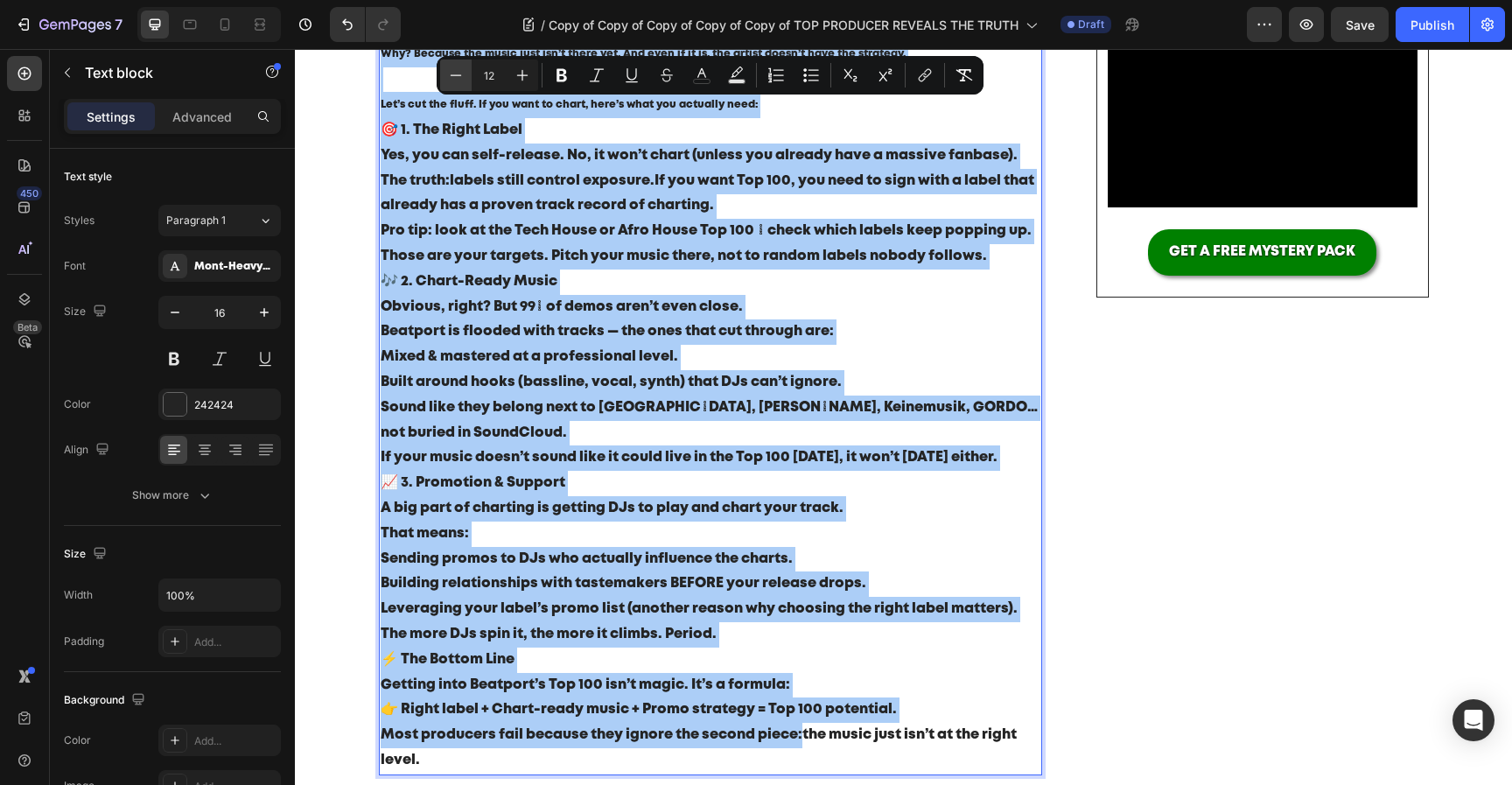
click at [459, 81] on icon "Editor contextual toolbar" at bounding box center [456, 75] width 17 height 17
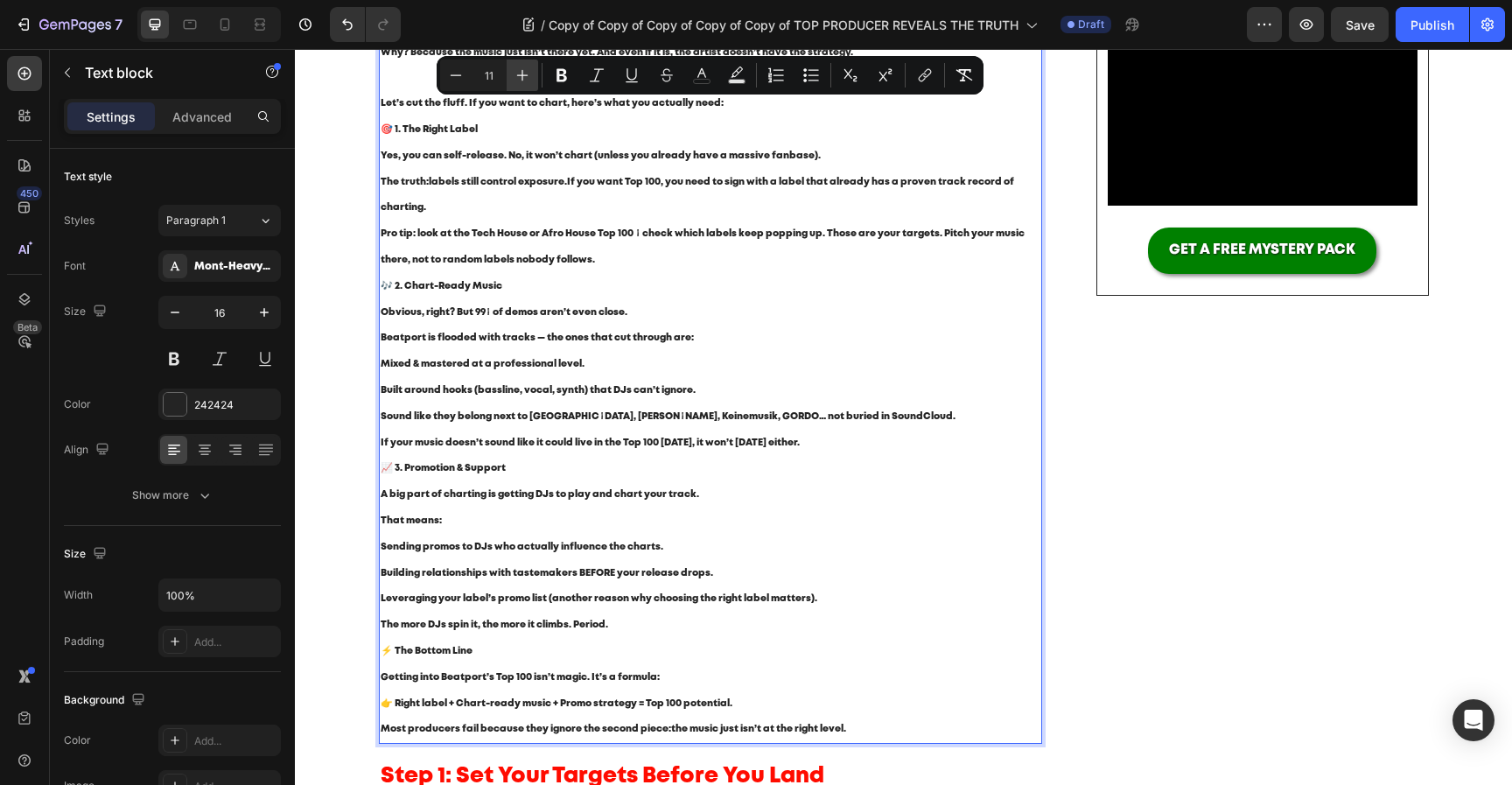
click at [515, 81] on icon "Editor contextual toolbar" at bounding box center [522, 75] width 17 height 17
type input "12"
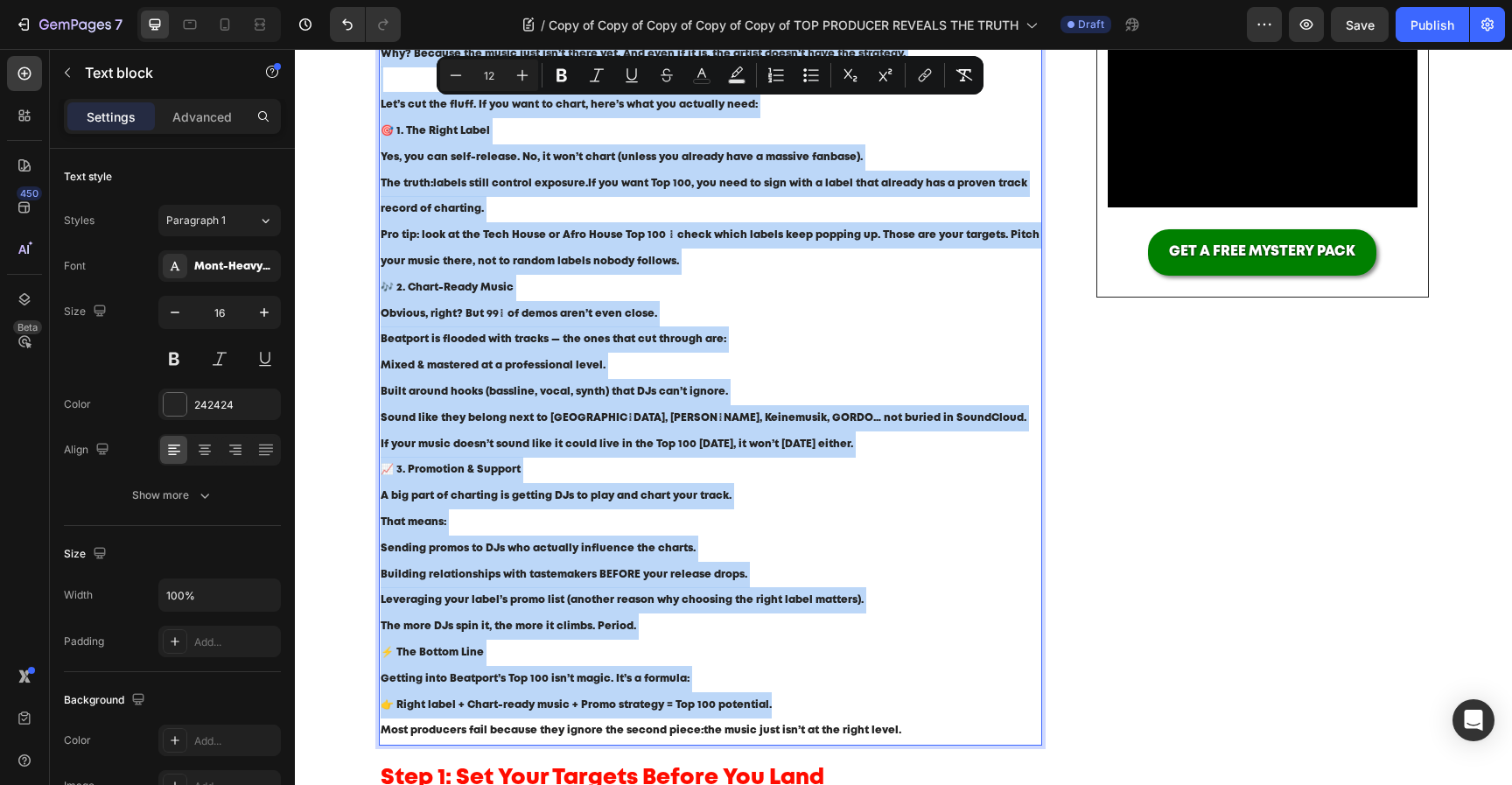
click at [519, 245] on p "Pro tip: look at the Tech House or Afro House Top 100 → check which labels keep…" at bounding box center [711, 248] width 661 height 52
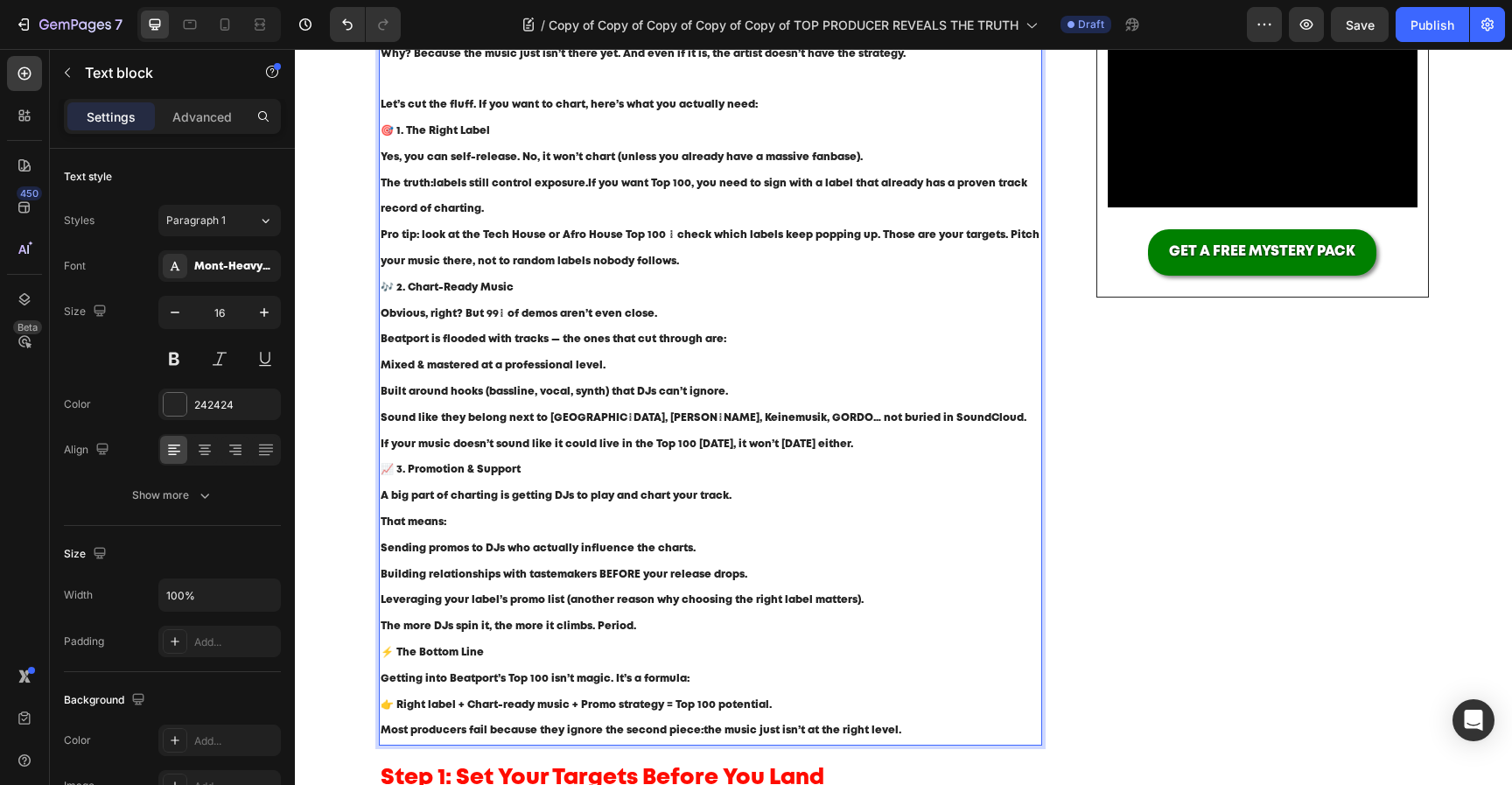
click at [389, 137] on p "Let’s cut the fluff. If you want to chart, here’s what you actually need: 🎯 1. …" at bounding box center [711, 118] width 661 height 52
click at [703, 258] on p "Pro tip: look at the Tech House or Afro House Top 100 → check which labels keep…" at bounding box center [711, 248] width 661 height 52
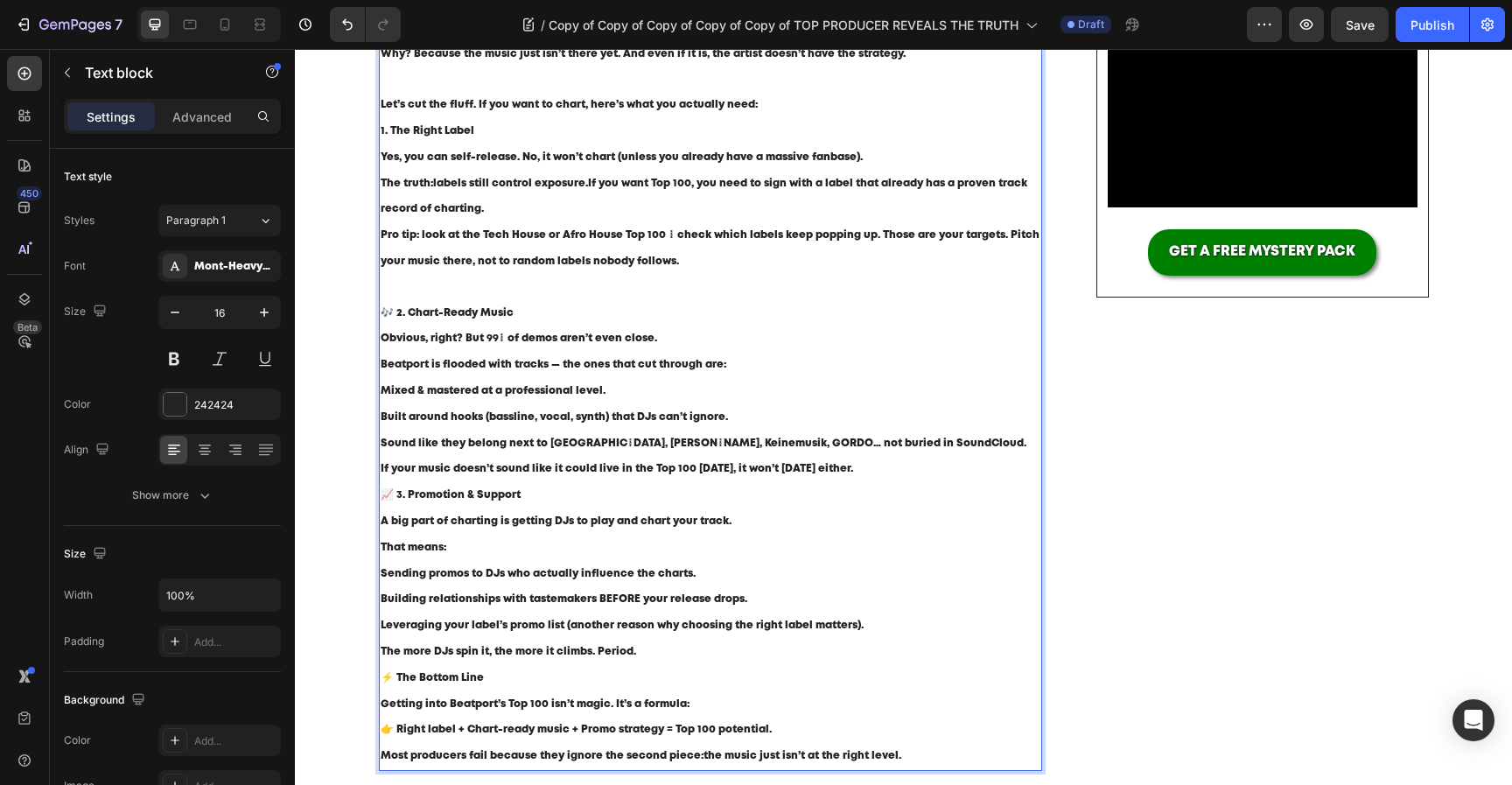
click at [394, 315] on span "🎶 2. Chart-Ready Music" at bounding box center [447, 312] width 133 height 9
click at [887, 477] on p "If your music doesn’t sound like it could live in the Top 100 [DATE], it won’t …" at bounding box center [711, 469] width 661 height 27
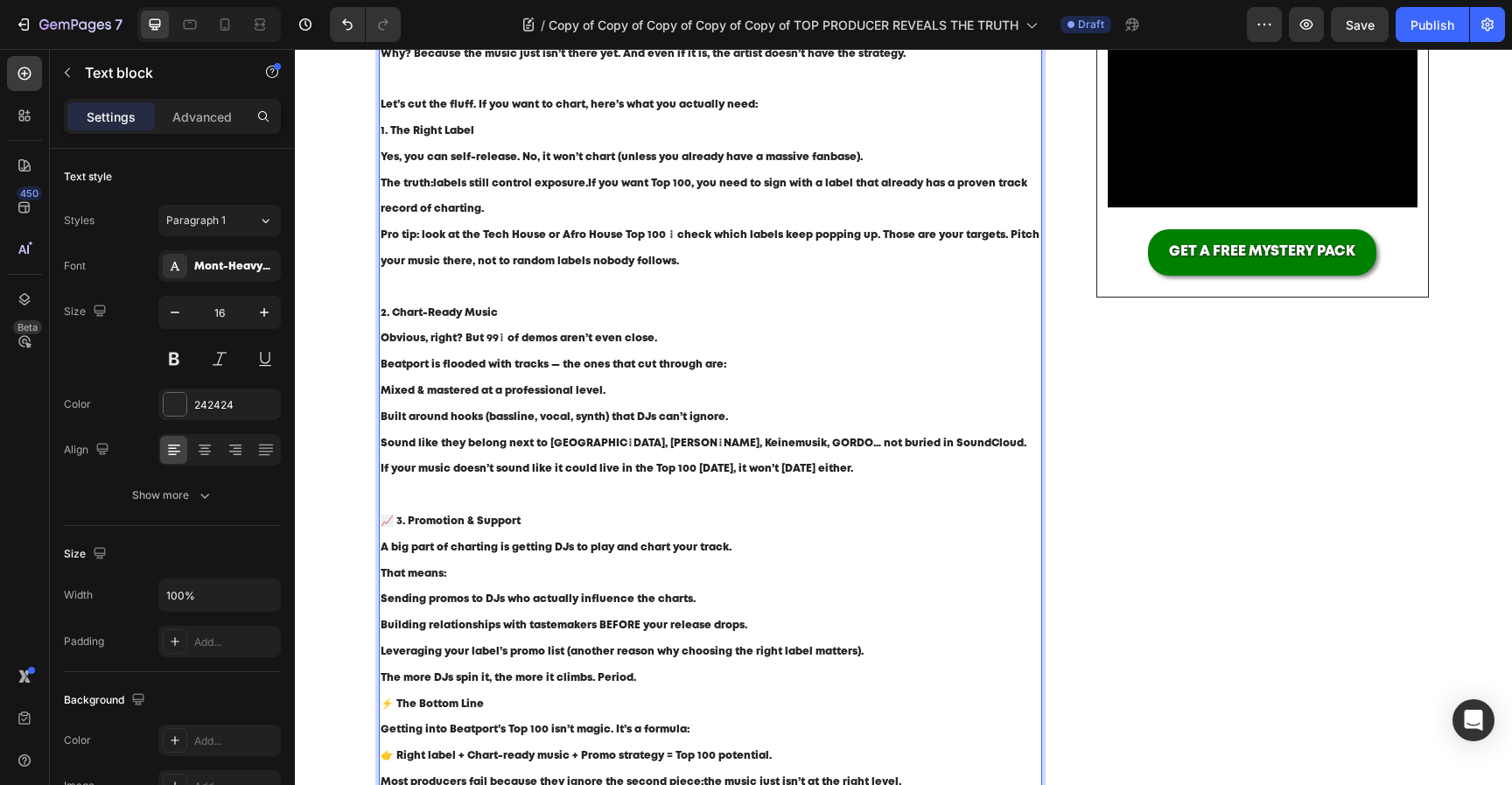
click at [392, 522] on span "📈 3. Promotion & Support" at bounding box center [450, 521] width 140 height 9
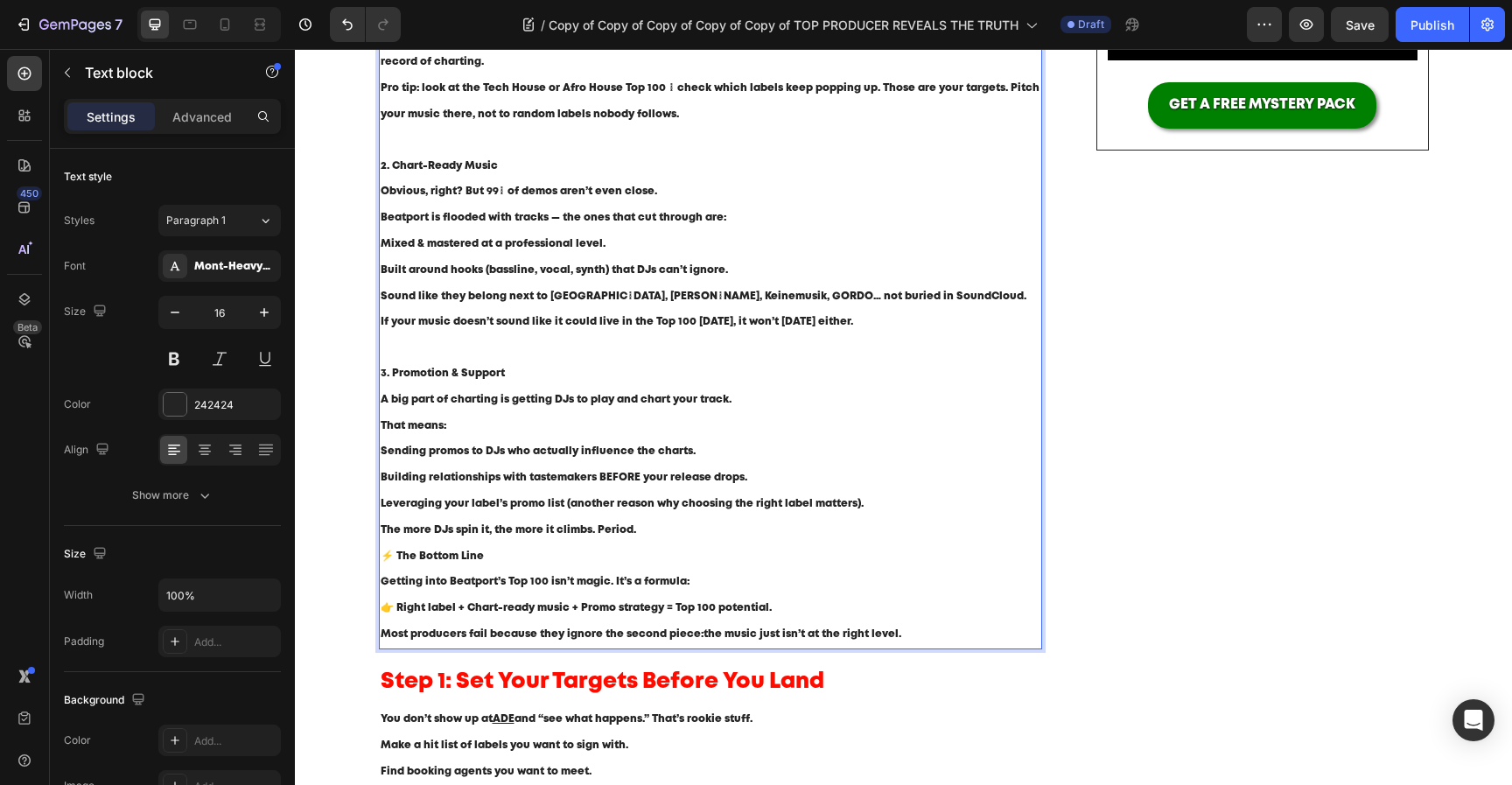
scroll to position [575, 0]
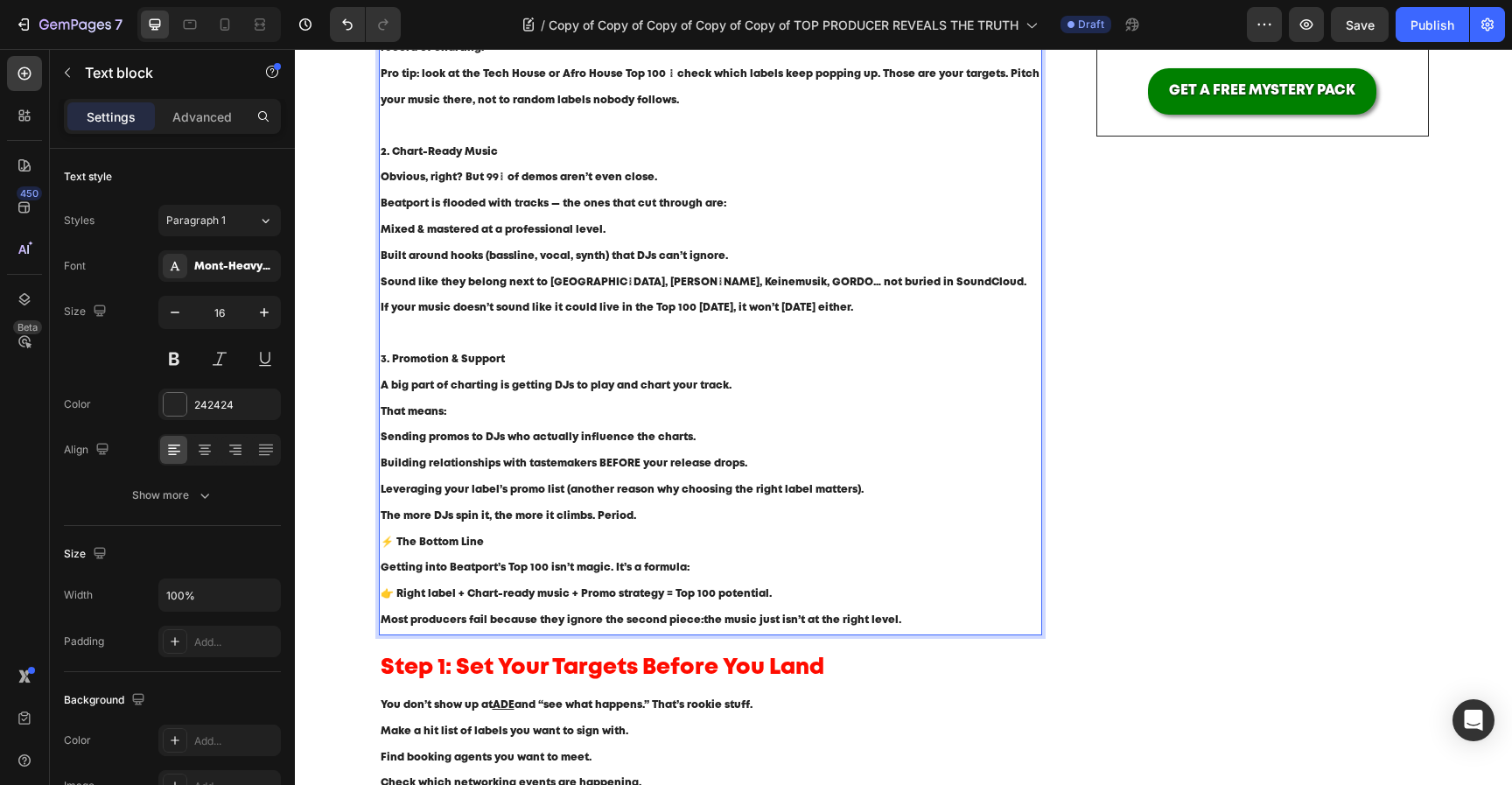
click at [733, 515] on p "The more DJs spin it, the more it climbs. Period." at bounding box center [711, 516] width 661 height 27
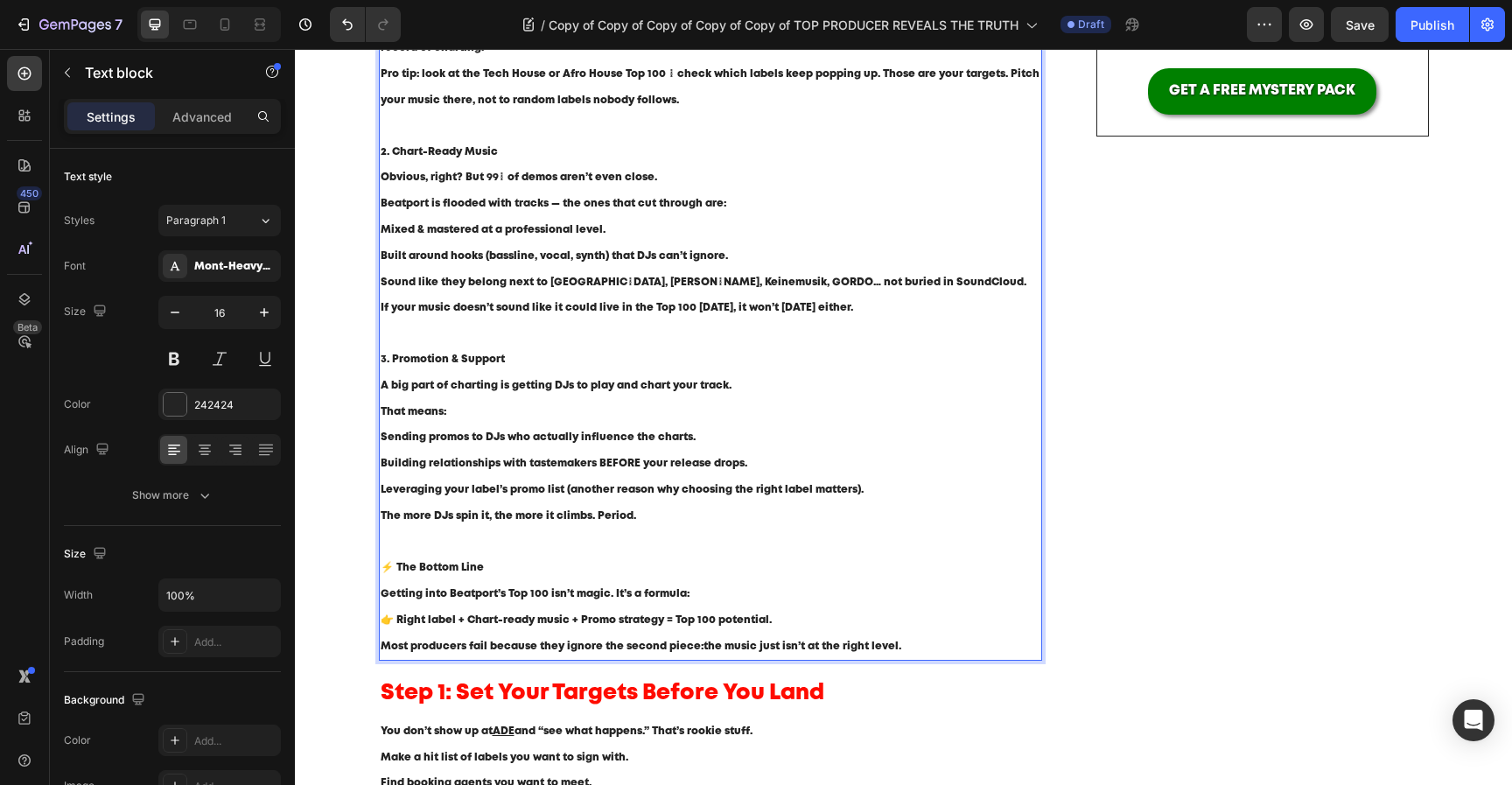
click at [397, 574] on p "⚡ The Bottom Line" at bounding box center [711, 568] width 661 height 27
click at [575, 569] on p "The Bottom Line" at bounding box center [711, 567] width 661 height 27
click at [393, 619] on span "👉 Right label + Chart-ready music + Promo strategy = Top 100 potential." at bounding box center [576, 619] width 391 height 9
click at [878, 609] on p "Getting into Beatport’s Top 100 isn’t magic. It’s a formula: Right label + Char…" at bounding box center [711, 606] width 661 height 52
click at [826, 696] on h2 "Step 1: Set Your Targets Before You Land" at bounding box center [710, 691] width 664 height 37
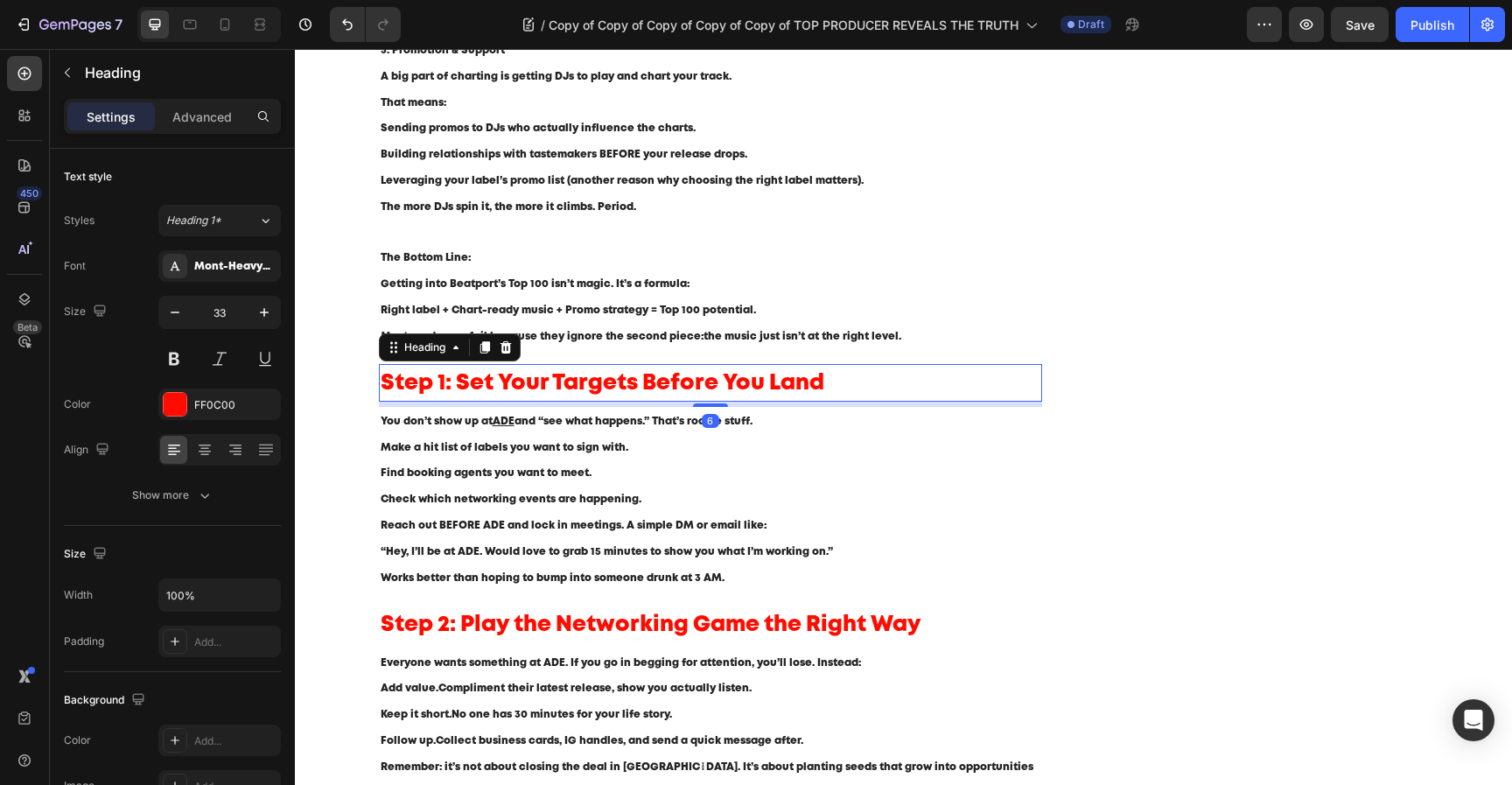
scroll to position [852, 0]
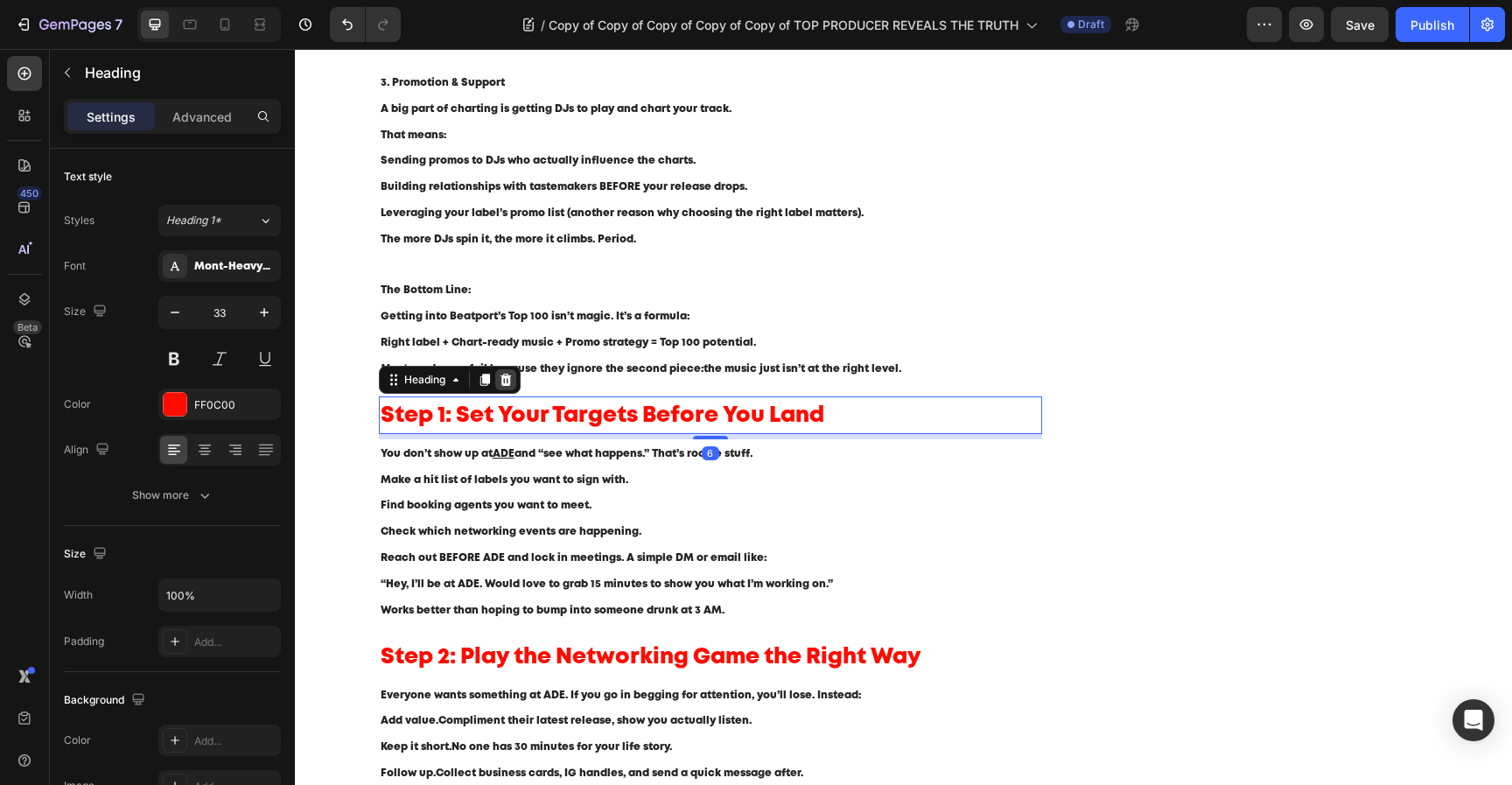
click at [512, 384] on icon at bounding box center [505, 380] width 14 height 14
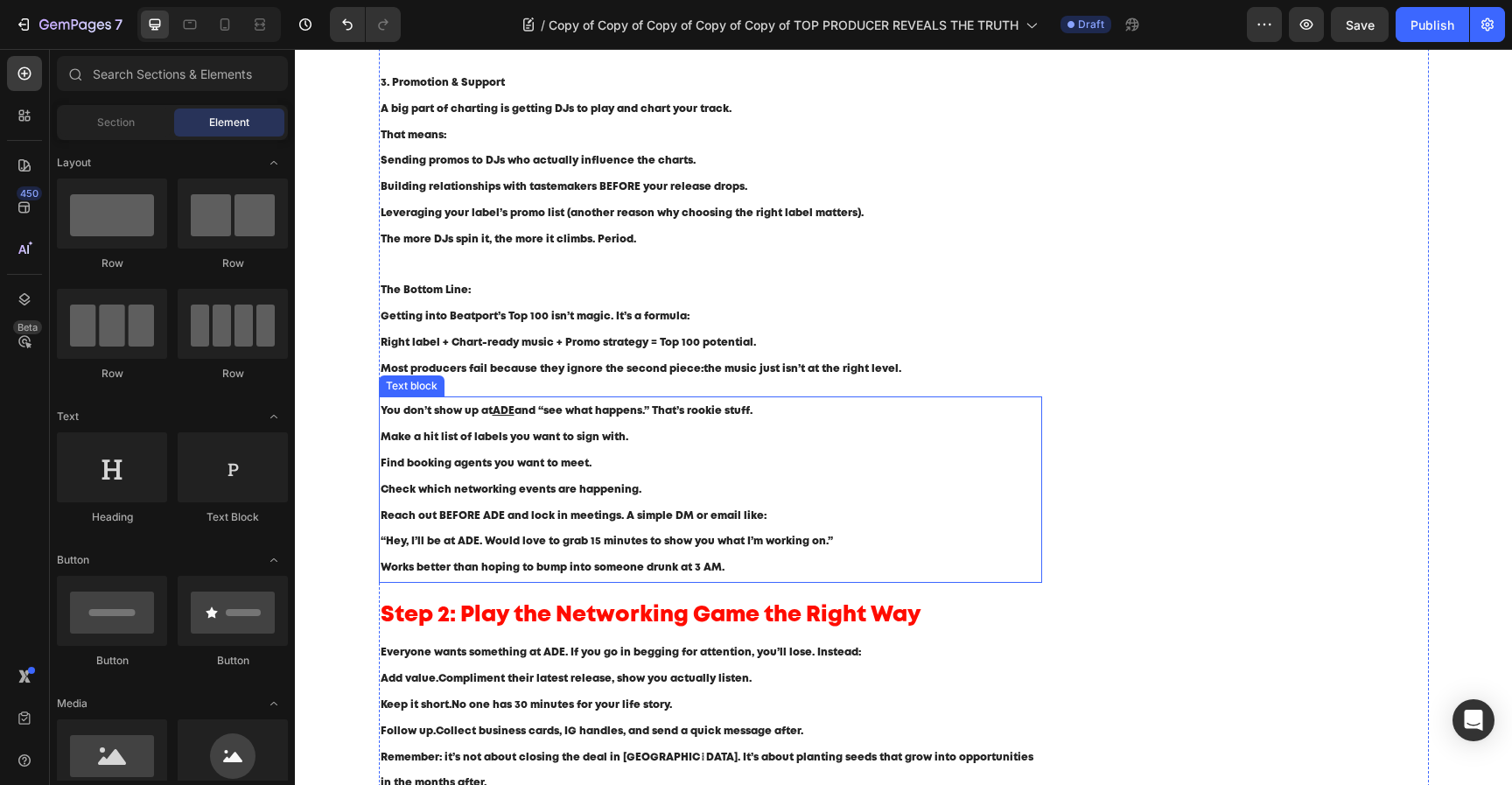
click at [515, 493] on span "Check which networking events are happening." at bounding box center [511, 490] width 261 height 9
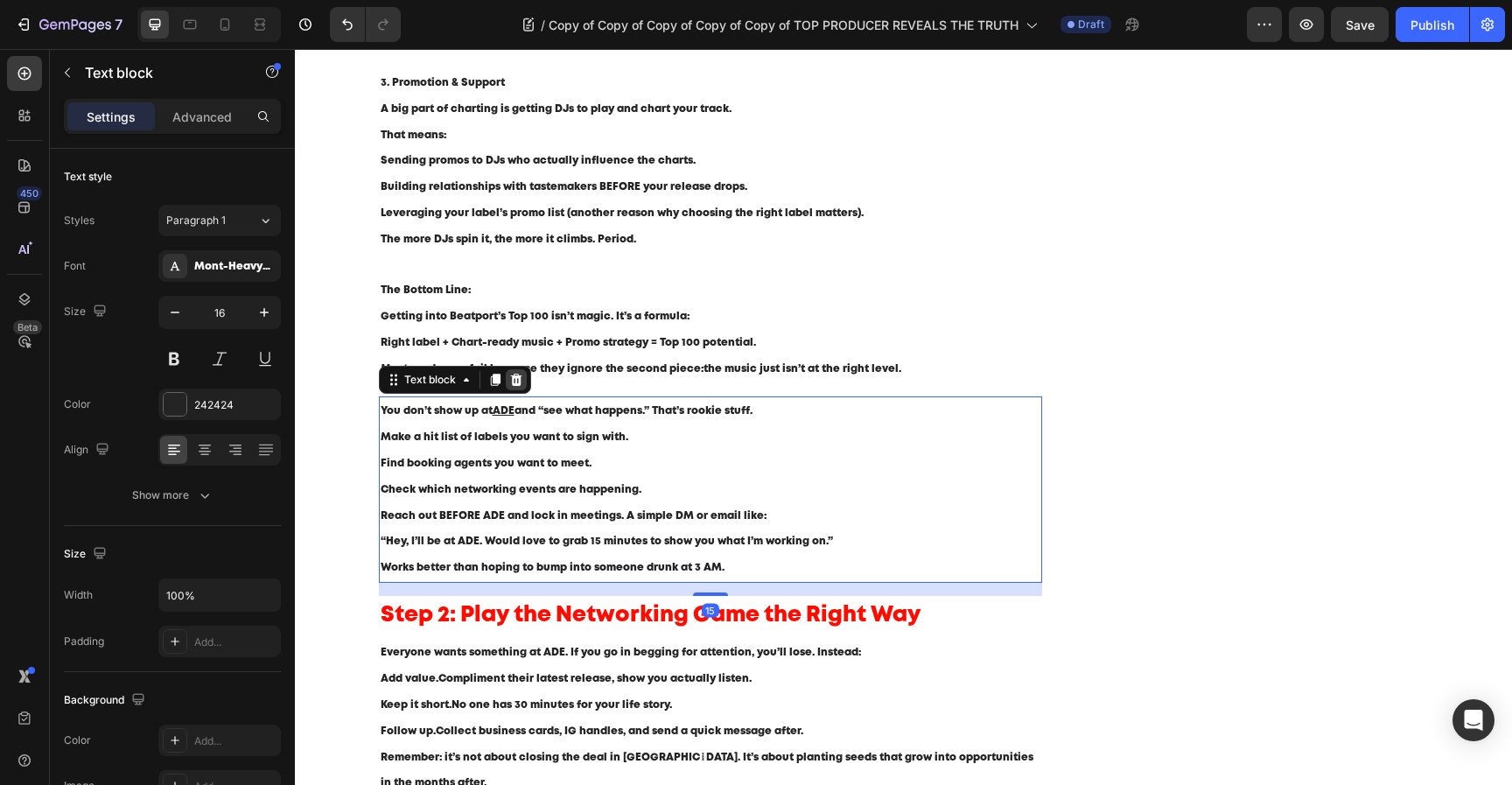
click at [519, 388] on div at bounding box center [517, 380] width 21 height 21
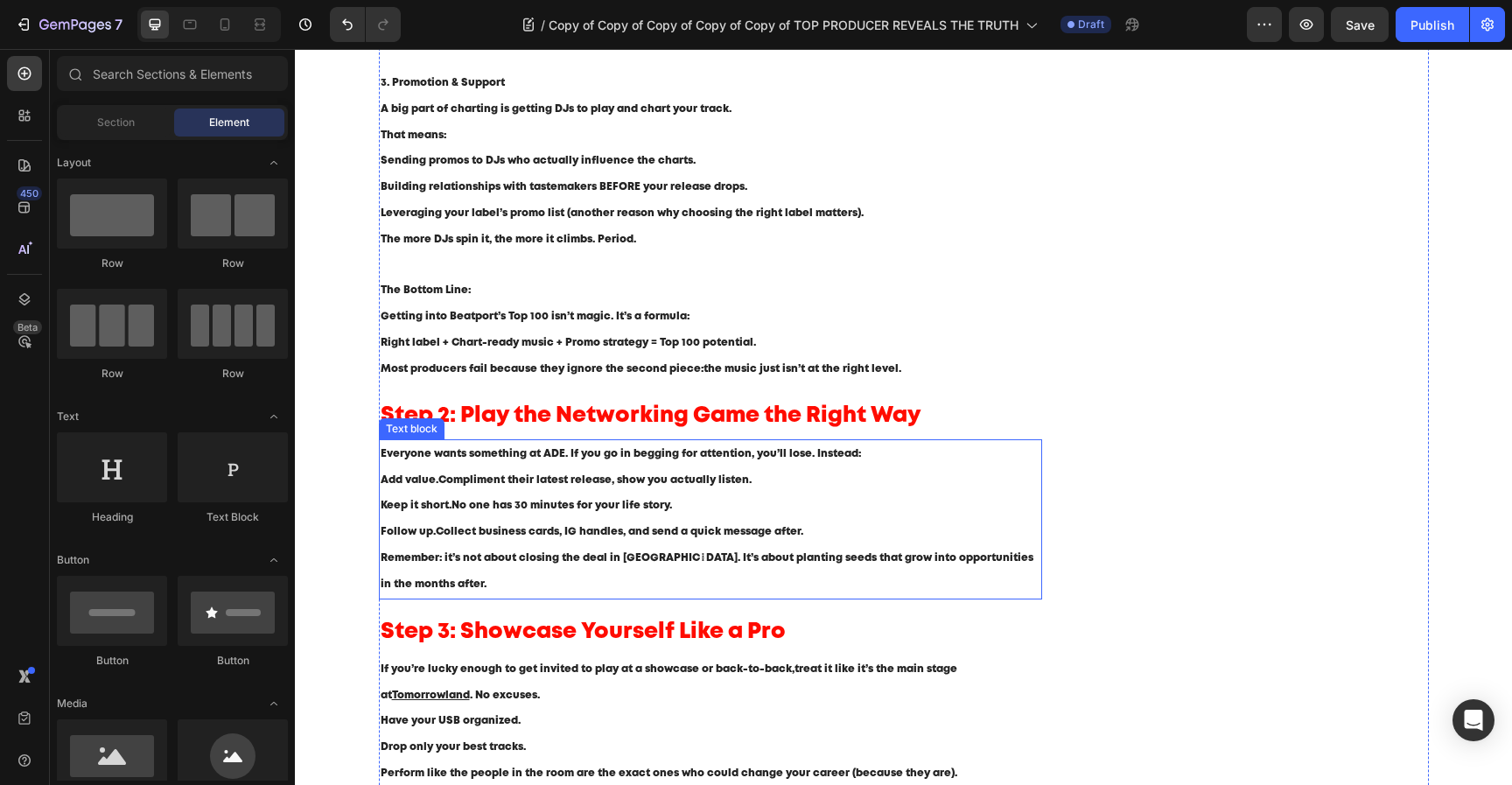
click at [519, 526] on p "Follow up. Collect business cards, IG handles, and send a quick message after." at bounding box center [711, 532] width 661 height 27
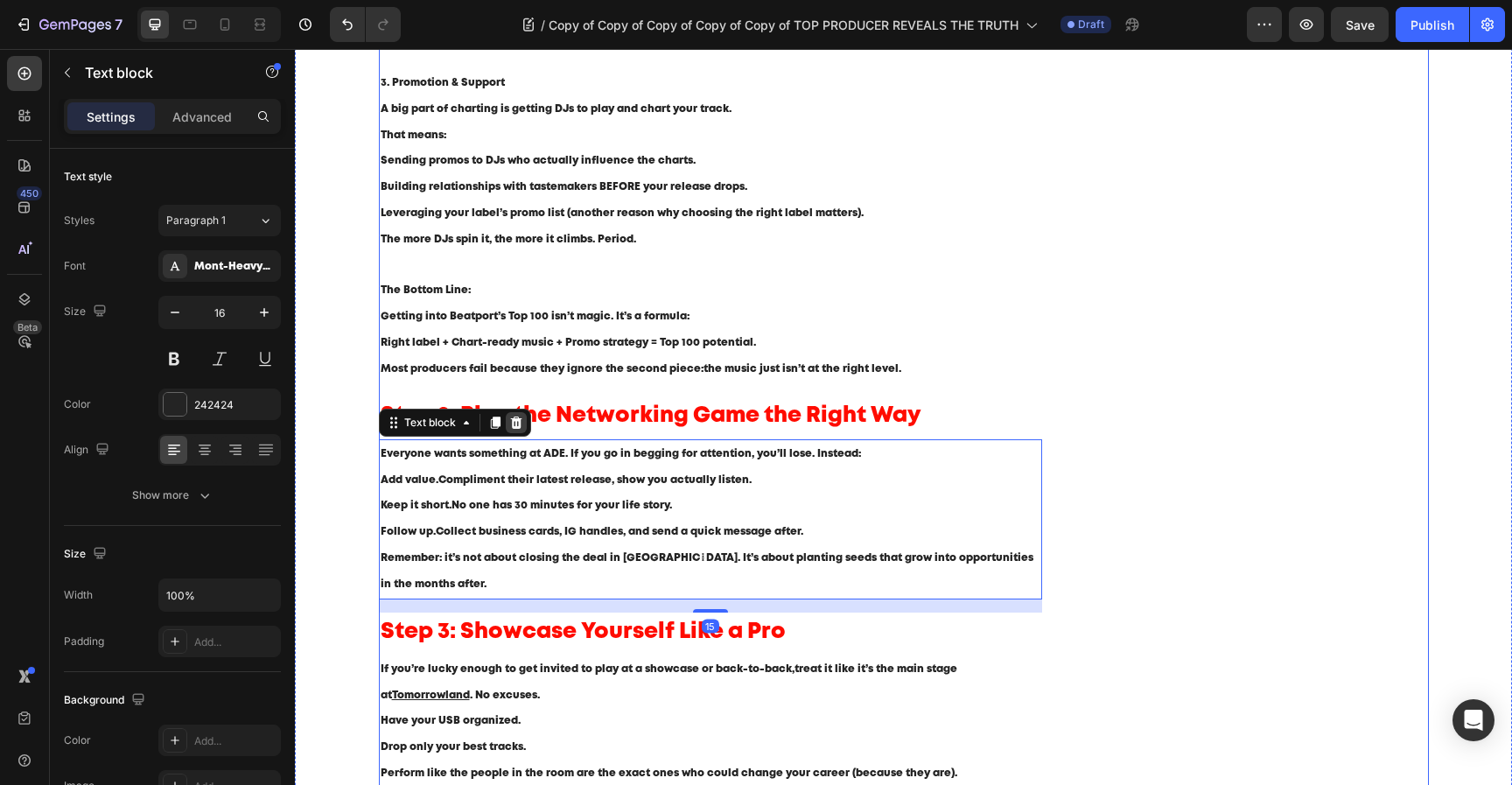
click at [519, 420] on icon at bounding box center [516, 422] width 11 height 12
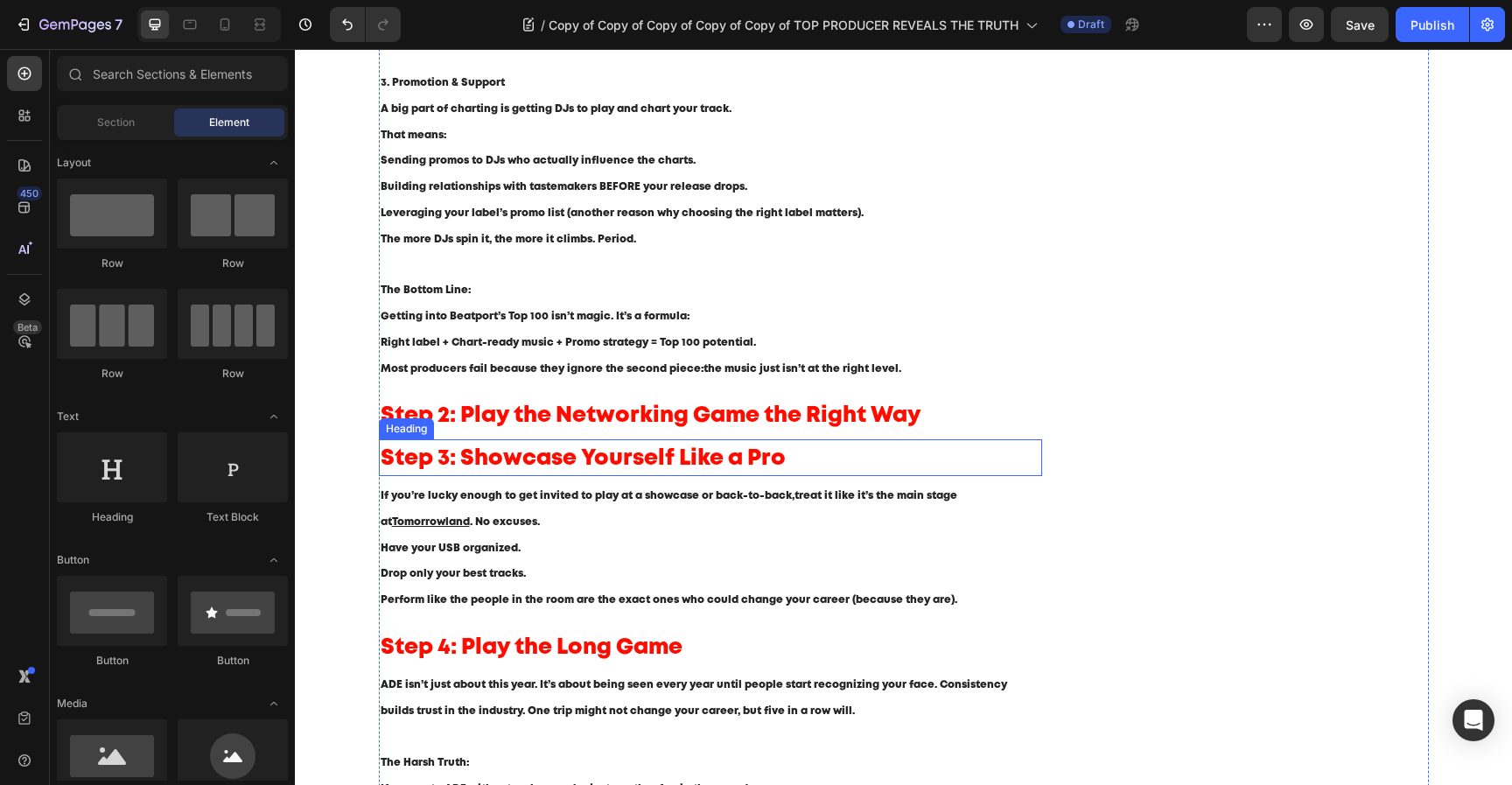
click at [515, 418] on span "Step 2: Play the Networking Game the Right Way" at bounding box center [652, 416] width 541 height 19
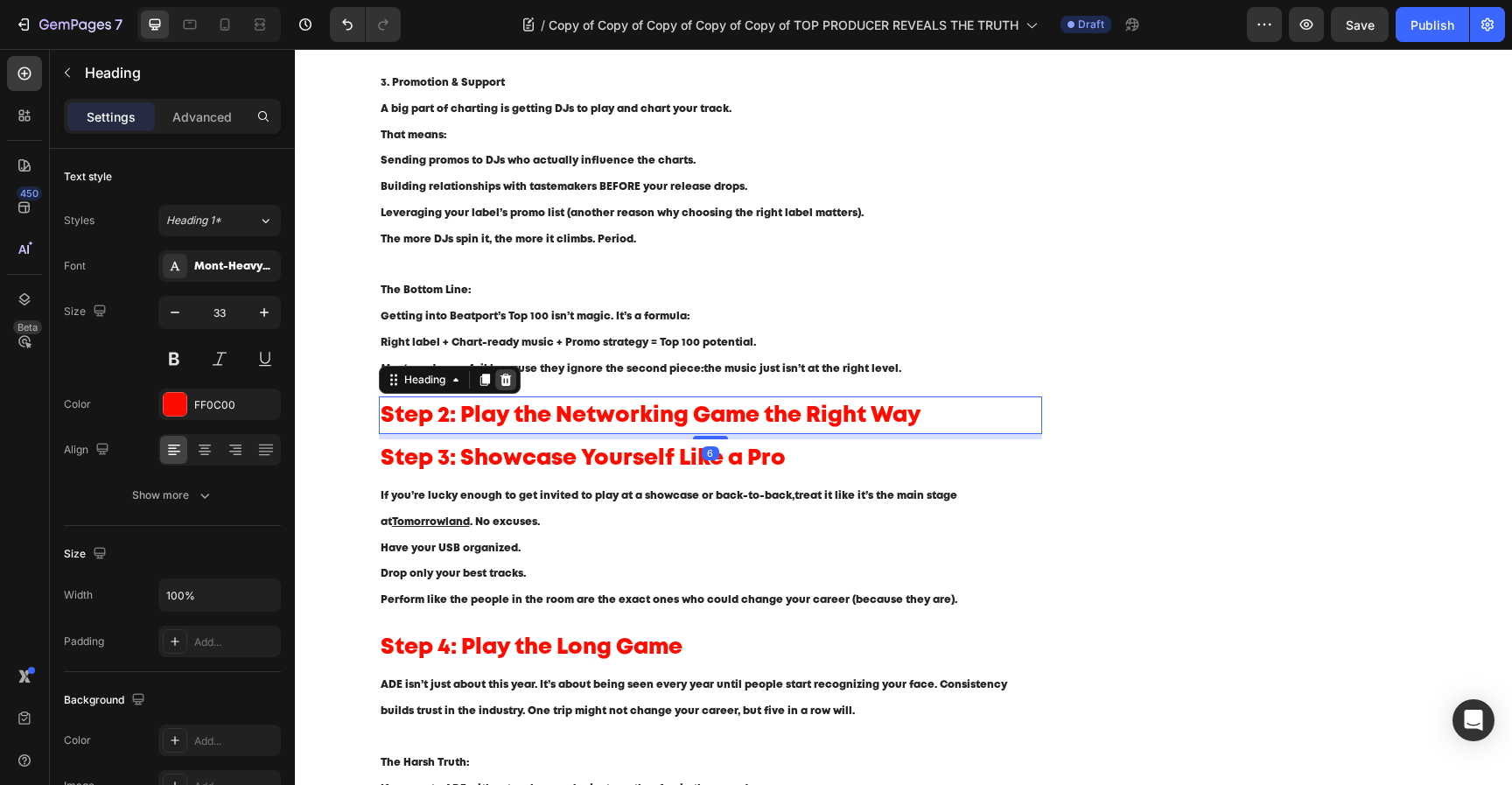
click at [513, 378] on div at bounding box center [506, 380] width 21 height 21
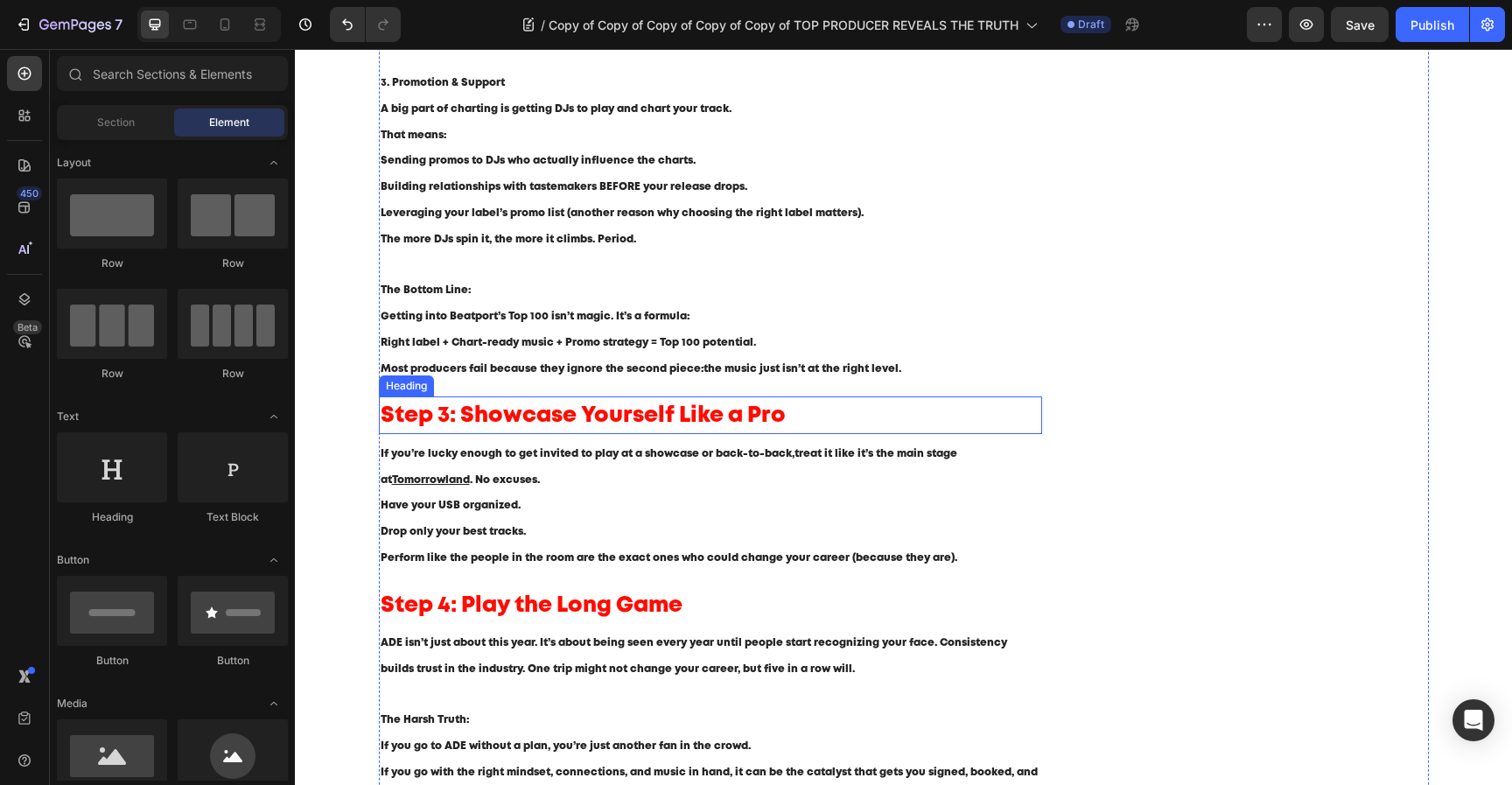
click at [513, 417] on span "Step 3: Showcase Yourself Like a Pro" at bounding box center [583, 416] width 406 height 19
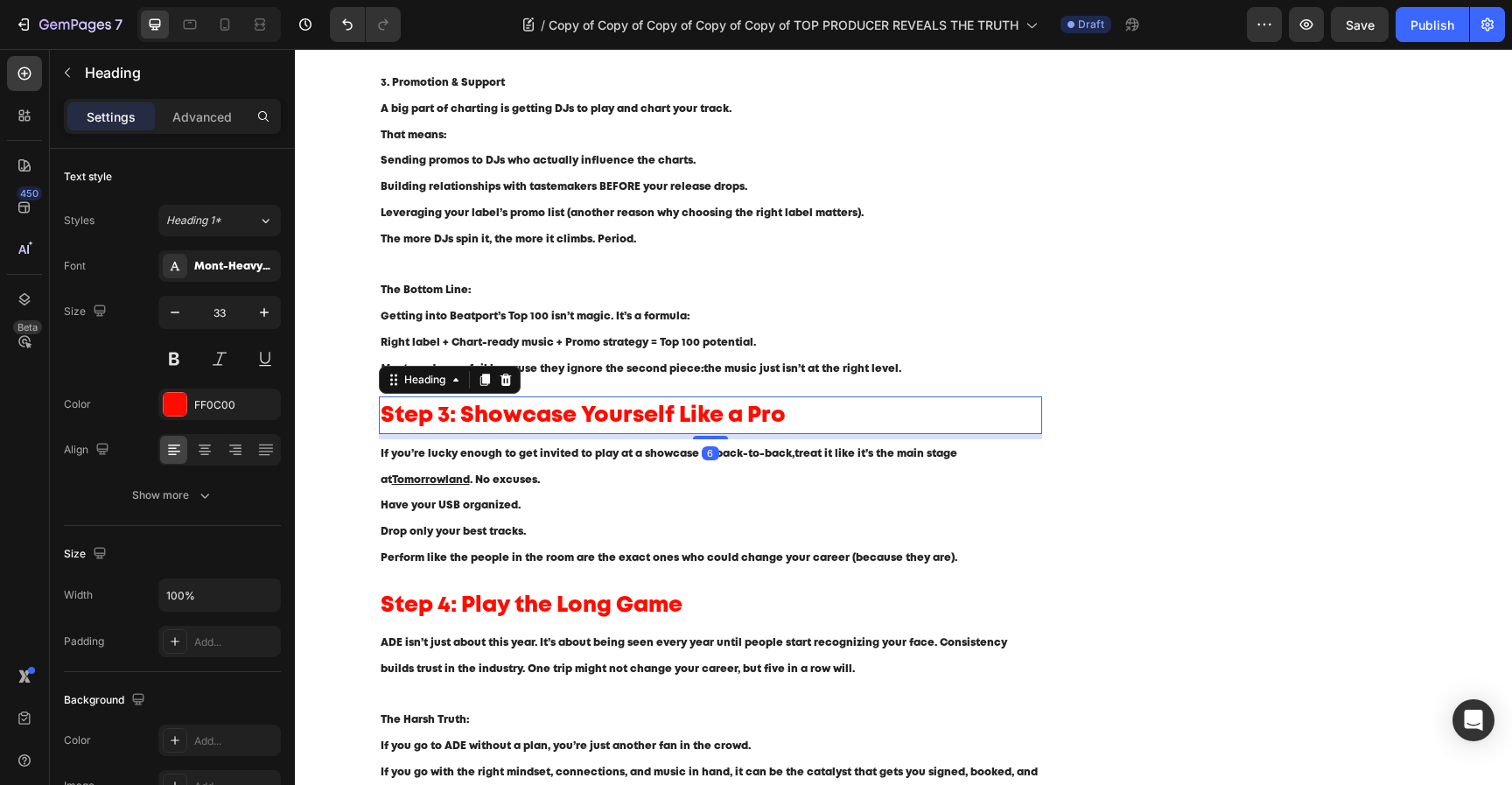
click at [507, 383] on icon at bounding box center [505, 379] width 11 height 12
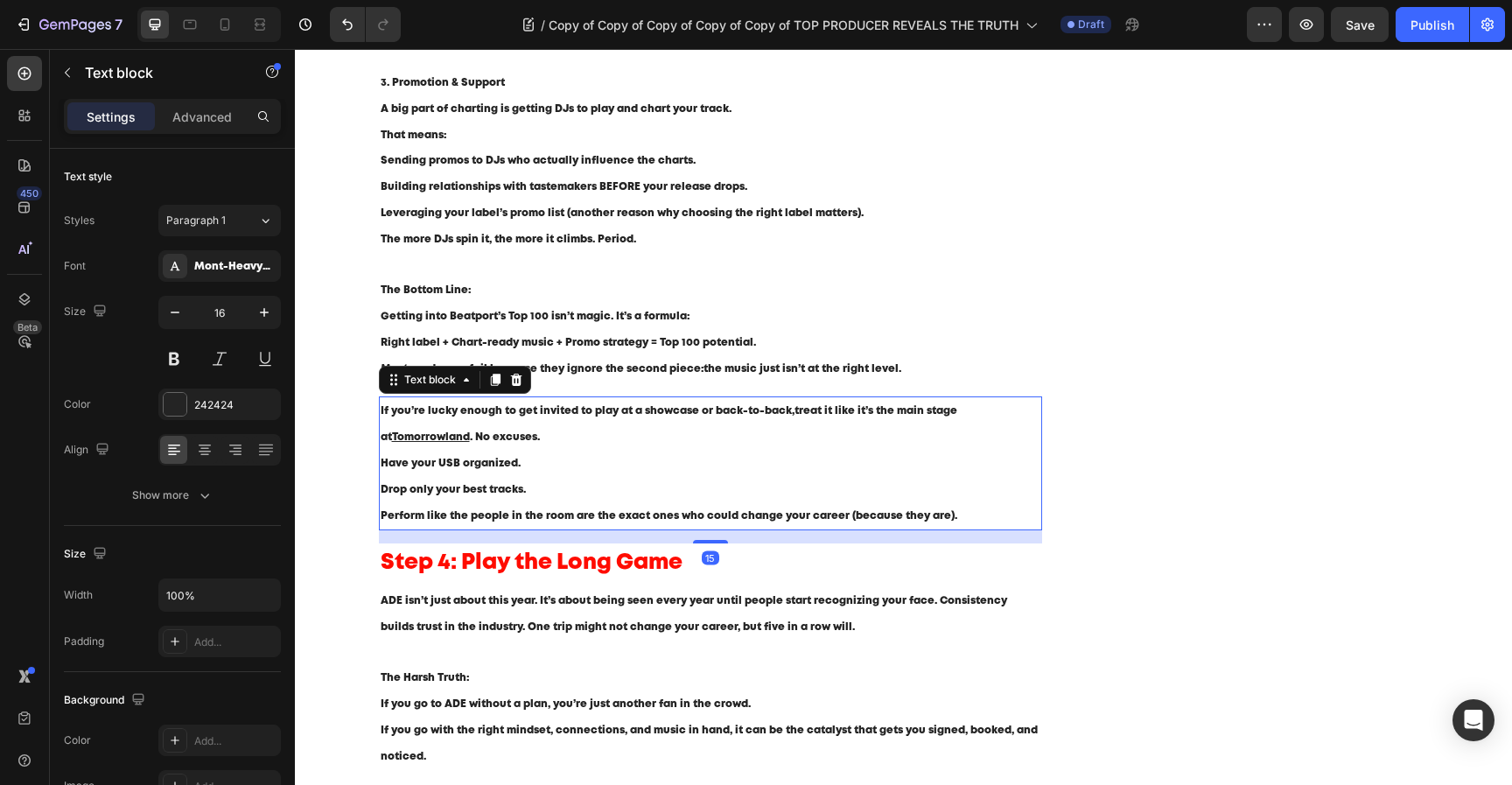
click at [505, 459] on span "Have your USB organized." at bounding box center [450, 463] width 140 height 9
click at [514, 384] on icon at bounding box center [516, 379] width 11 height 12
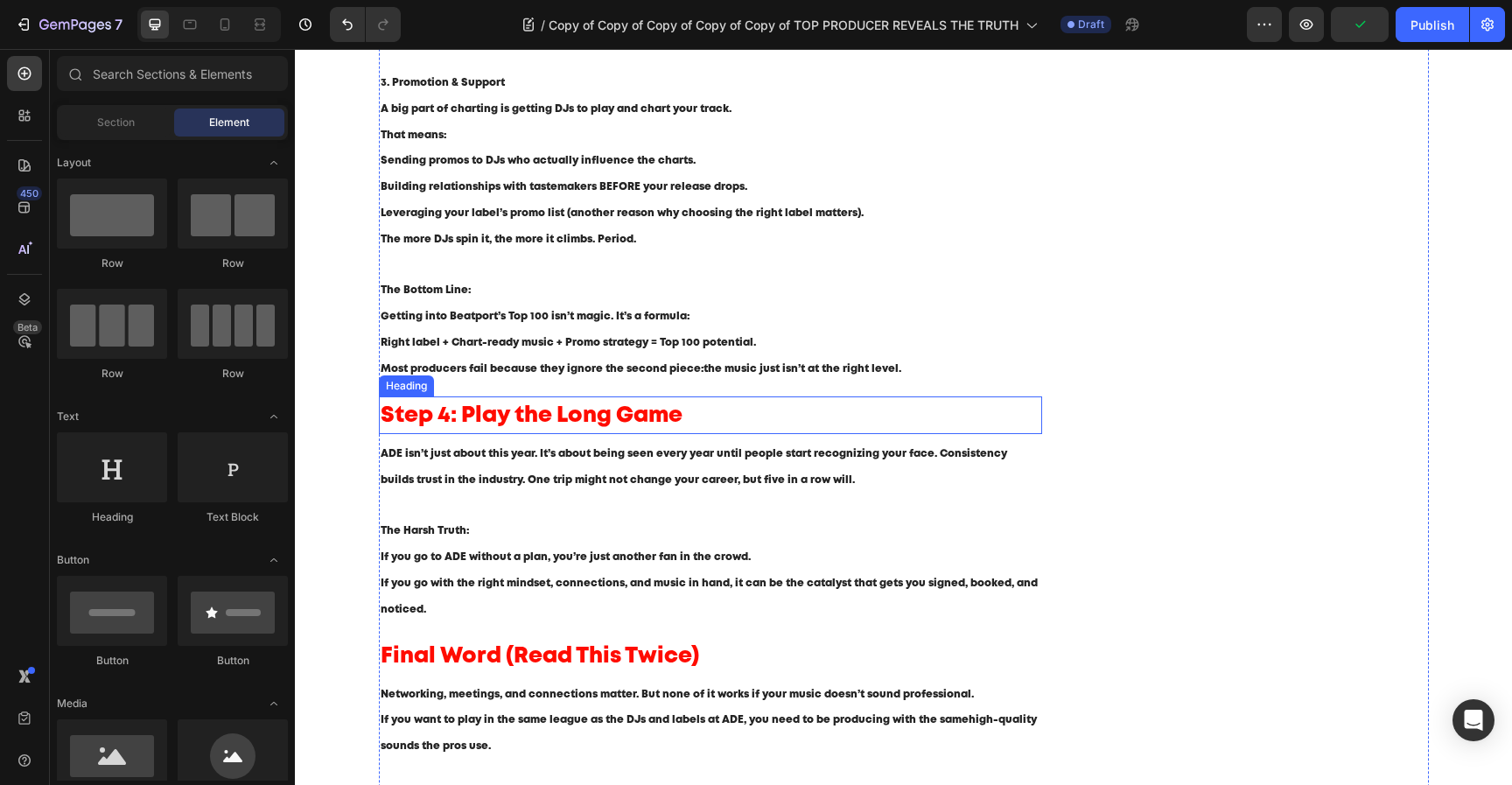
click at [533, 418] on span "Step 4: Play the Long Game" at bounding box center [532, 416] width 302 height 19
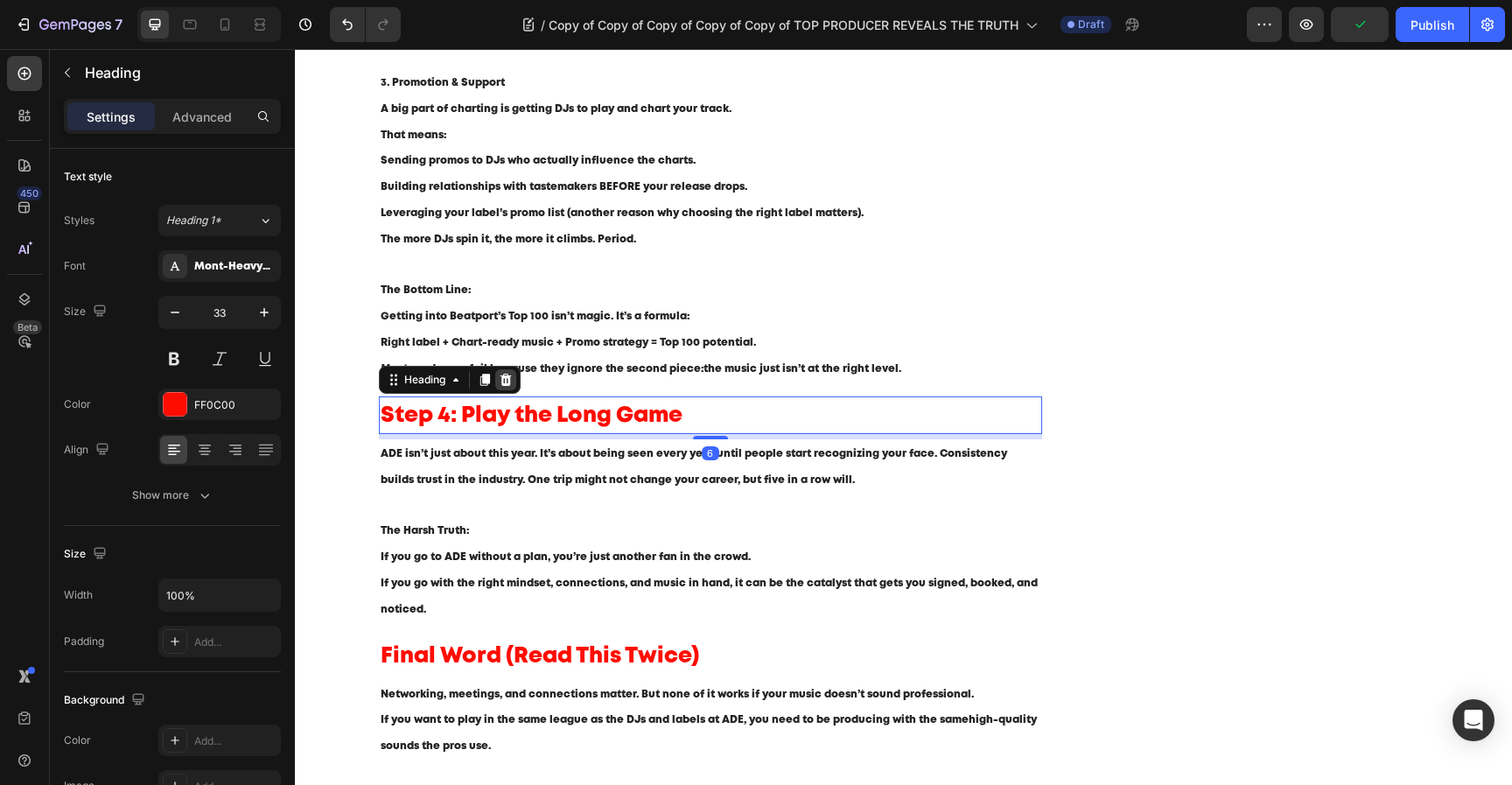
click at [510, 374] on icon at bounding box center [505, 380] width 14 height 14
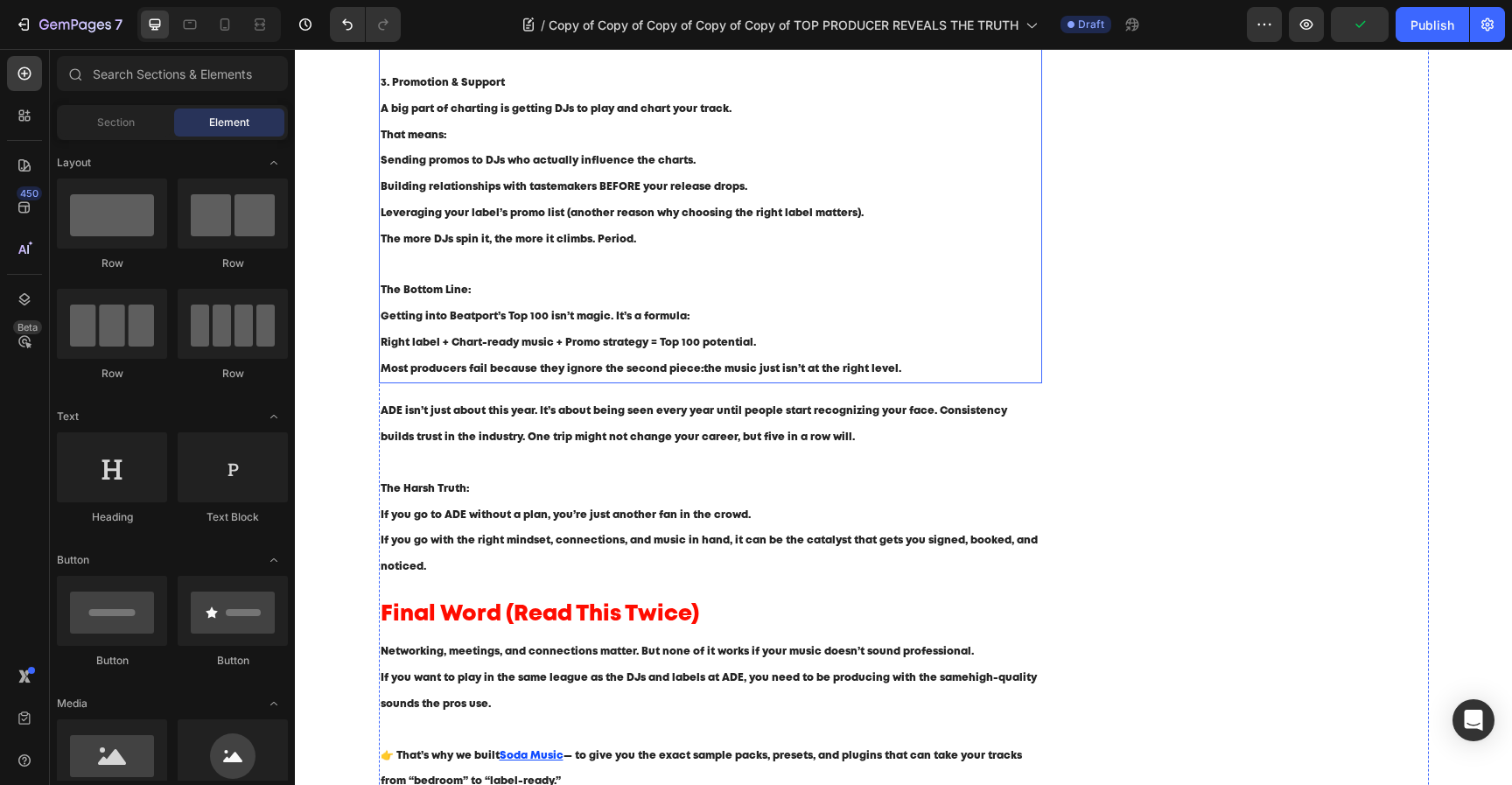
click at [509, 473] on p "ADE isn’t just about this year. It’s about being seen every year until people s…" at bounding box center [711, 449] width 661 height 103
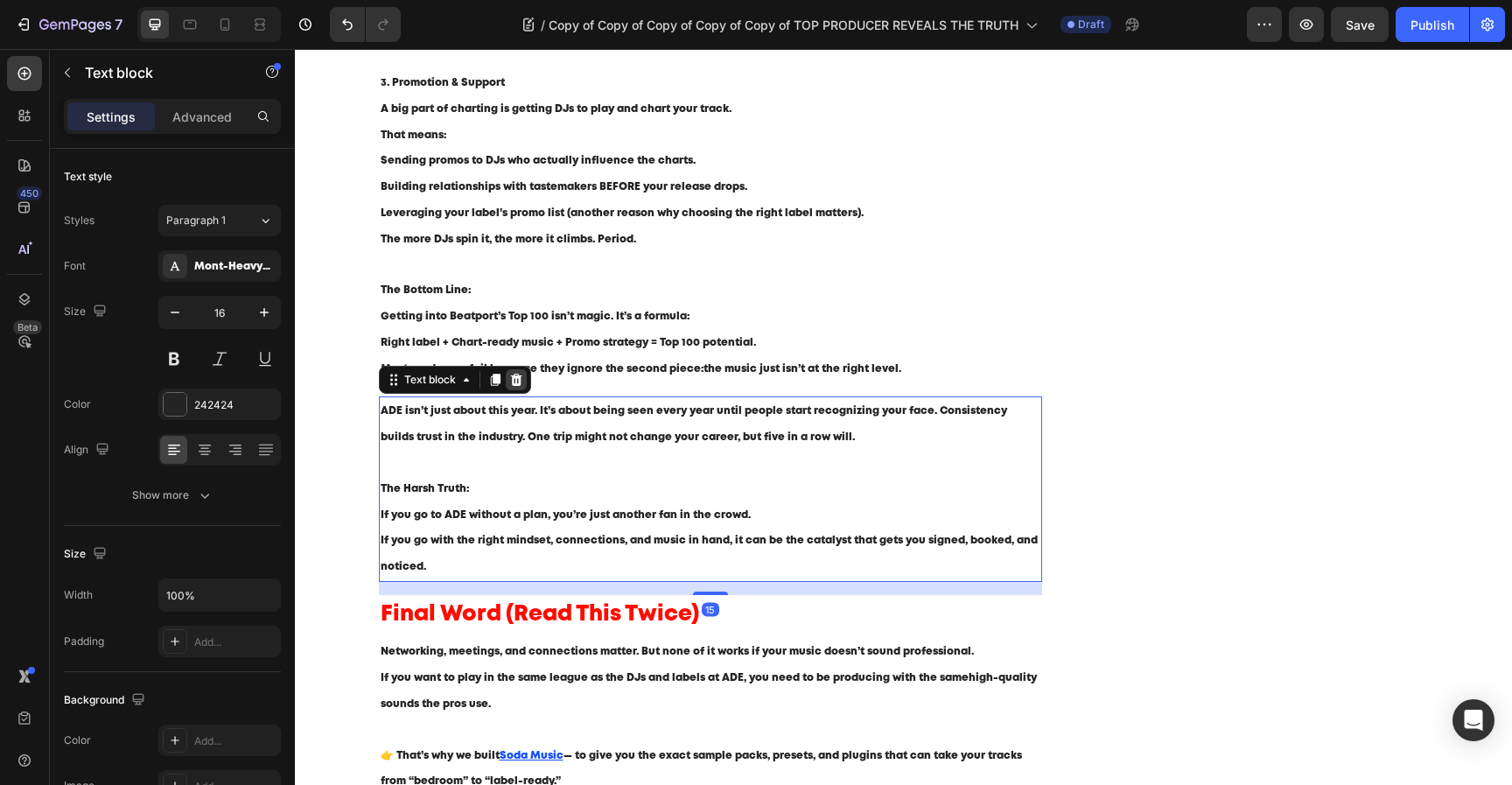
click at [520, 379] on icon at bounding box center [516, 380] width 14 height 14
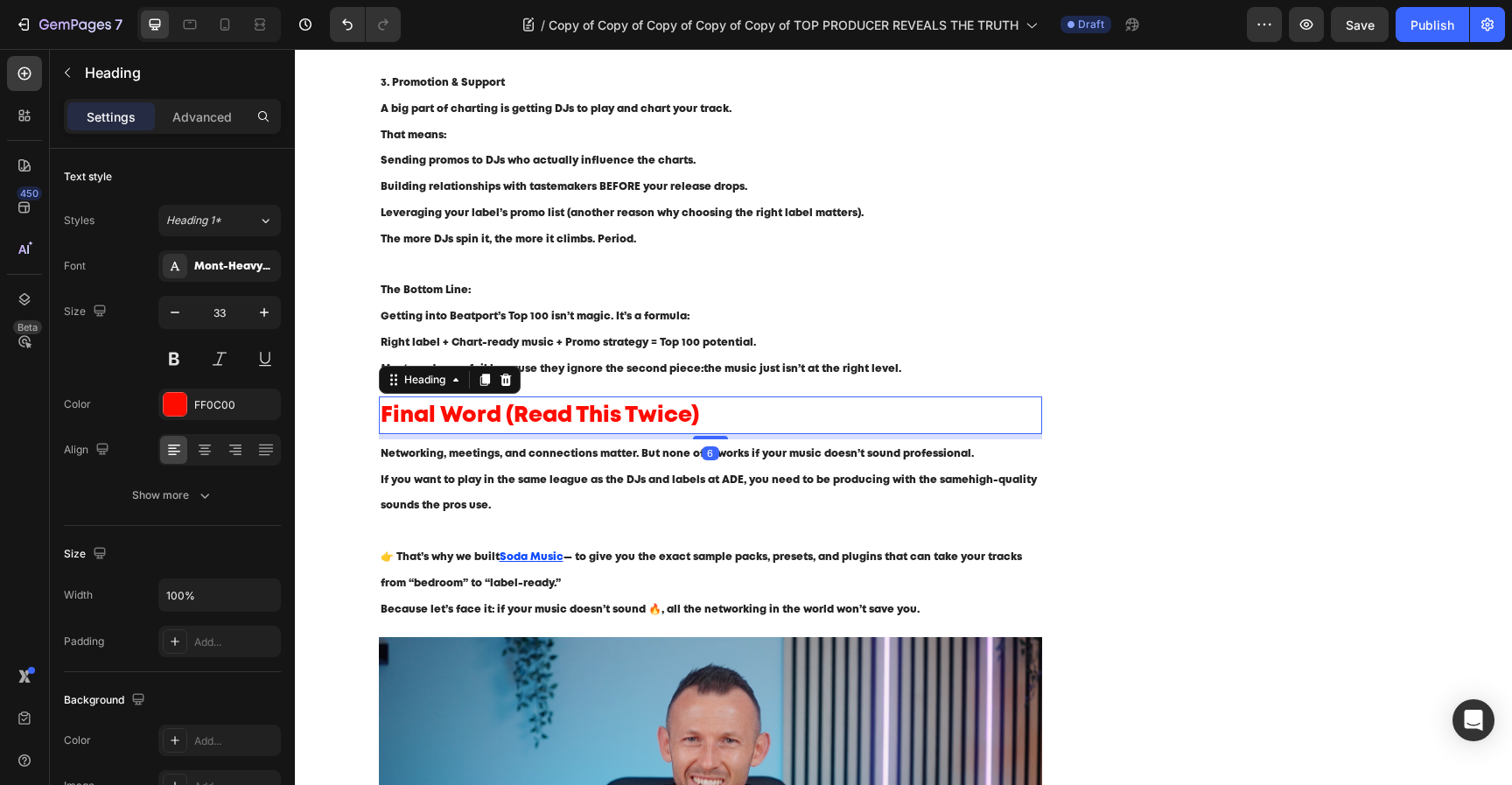
click at [529, 423] on span "Final Word (Read This Twice)" at bounding box center [539, 416] width 318 height 19
click at [511, 384] on icon at bounding box center [505, 380] width 14 height 14
click at [578, 424] on span "Final Word (Read This Twice)" at bounding box center [539, 416] width 318 height 19
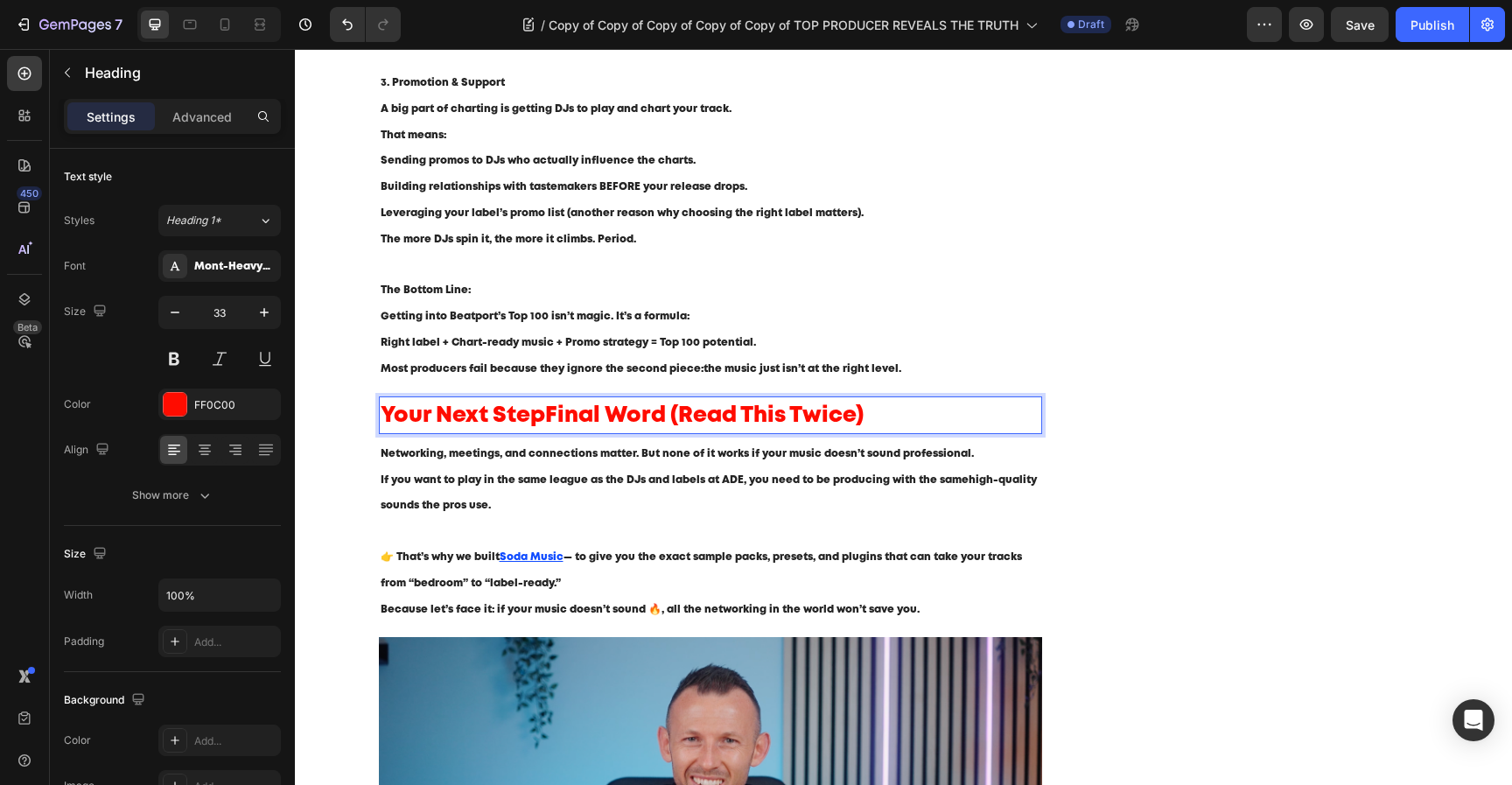
click at [590, 421] on span "Your Next StepFinal Word (Read This Twice)" at bounding box center [622, 416] width 483 height 19
click at [591, 421] on span "Your Next StepFinal Word (Read This Twice)" at bounding box center [622, 416] width 483 height 19
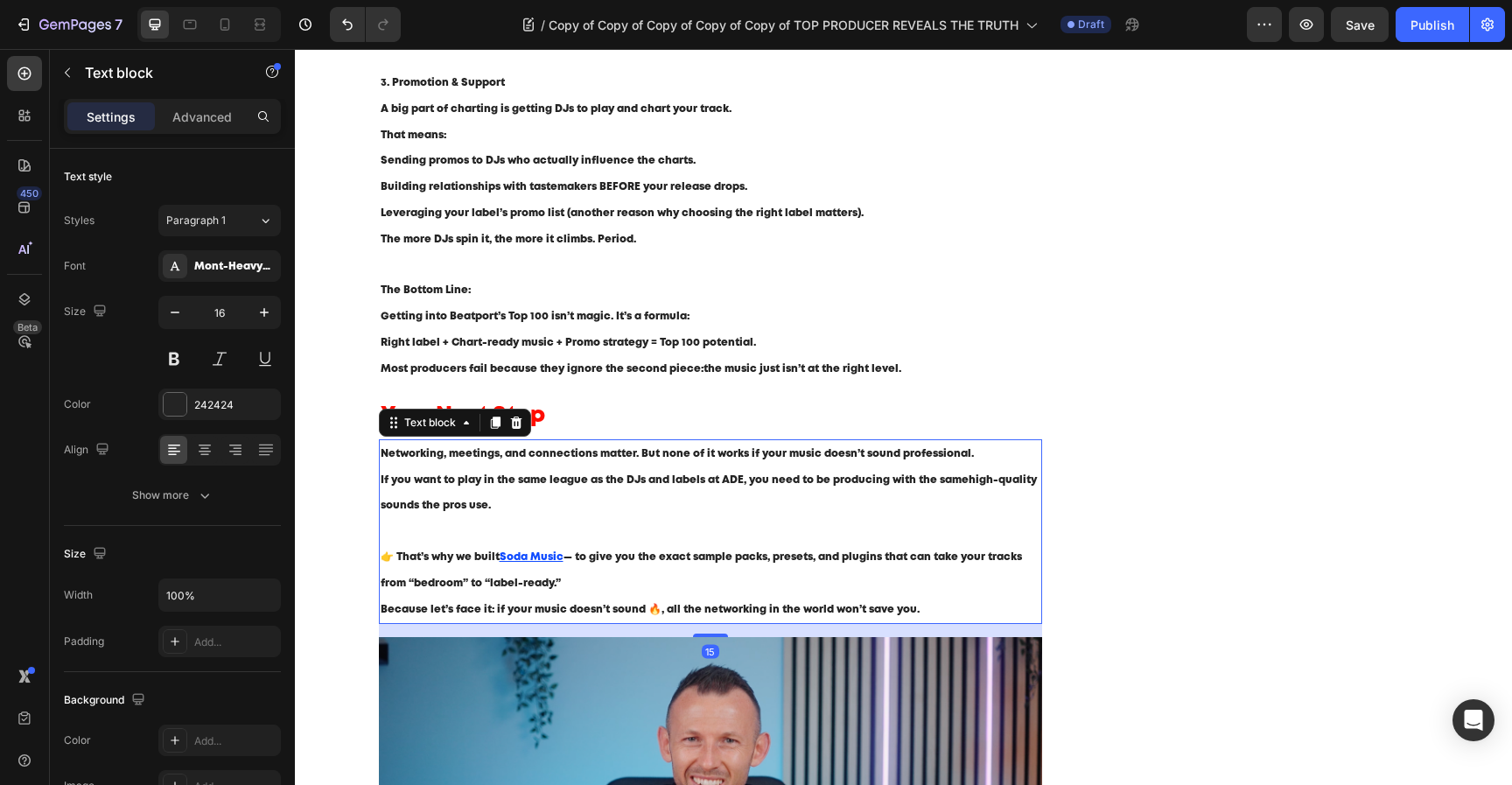
click at [586, 475] on p "Networking, meetings, and connections matter. But none of it works if your musi…" at bounding box center [711, 492] width 661 height 103
click at [671, 462] on p "Networking, meetings, and connections matter. But none of it works if your musi…" at bounding box center [711, 492] width 661 height 103
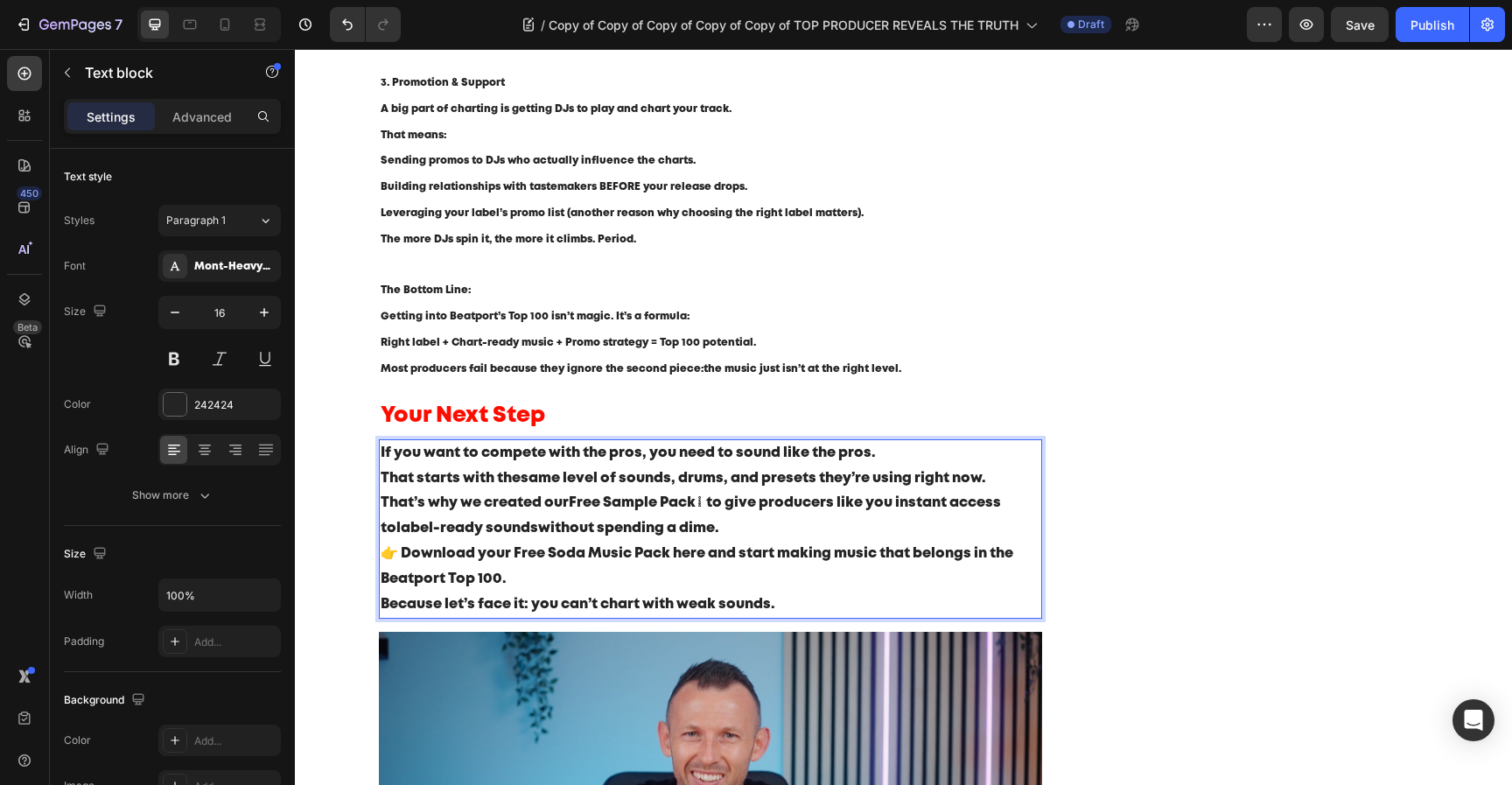
click at [653, 489] on p "If you want to compete with the pros, you need to sound like the pros. That sta…" at bounding box center [711, 465] width 661 height 50
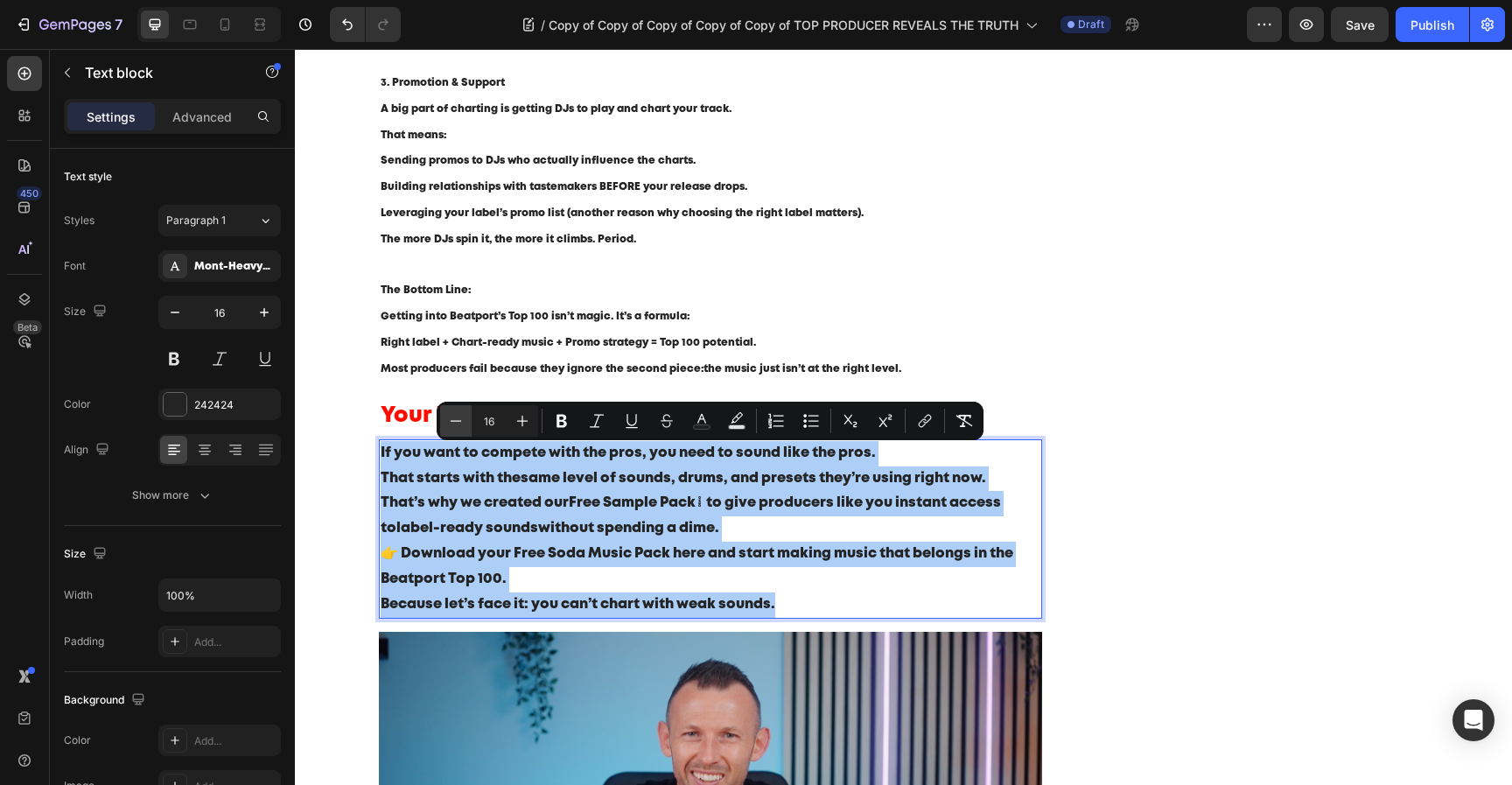
click at [462, 422] on icon "Editor contextual toolbar" at bounding box center [456, 421] width 17 height 17
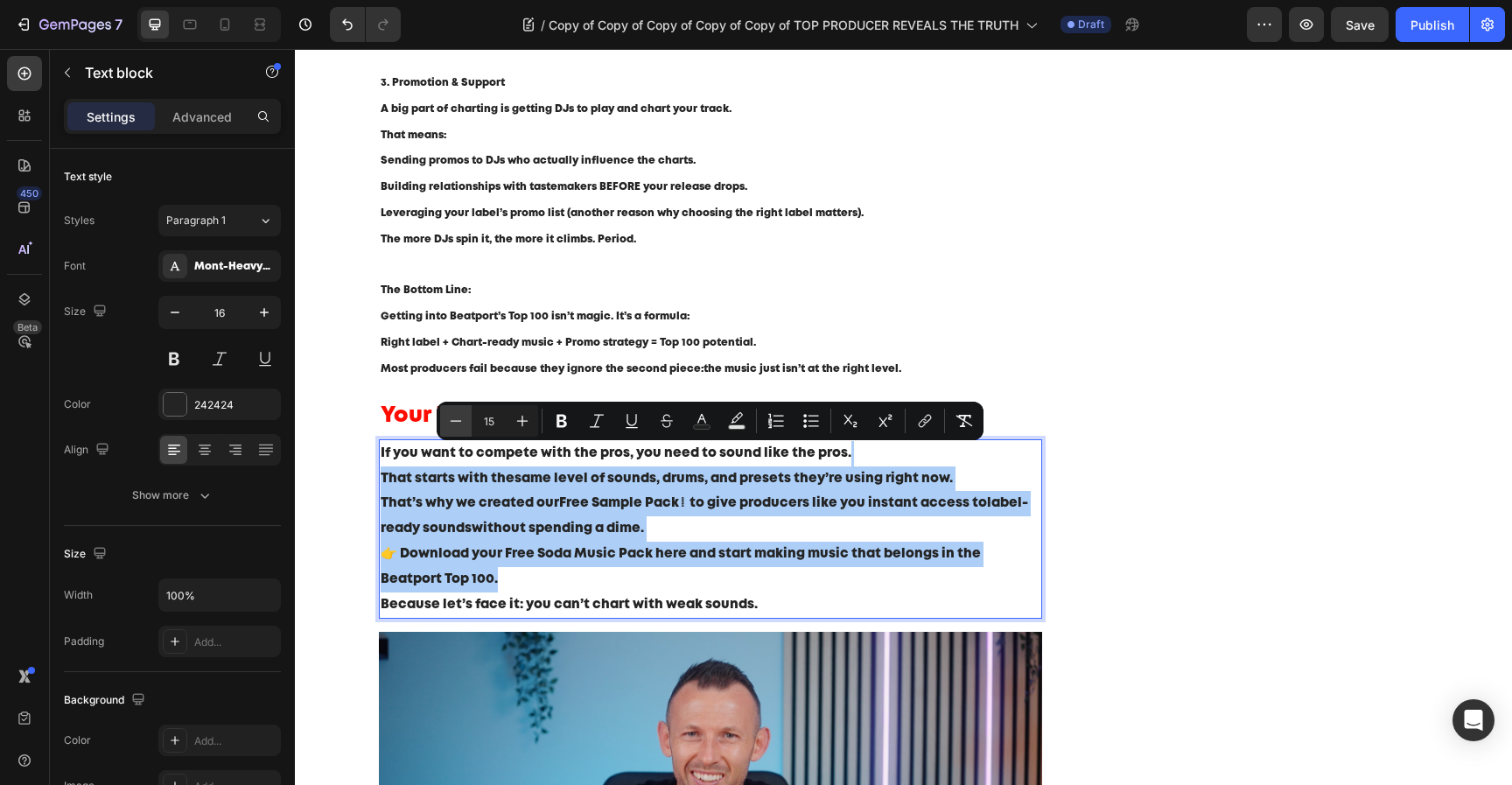
click at [462, 422] on icon "Editor contextual toolbar" at bounding box center [456, 421] width 17 height 17
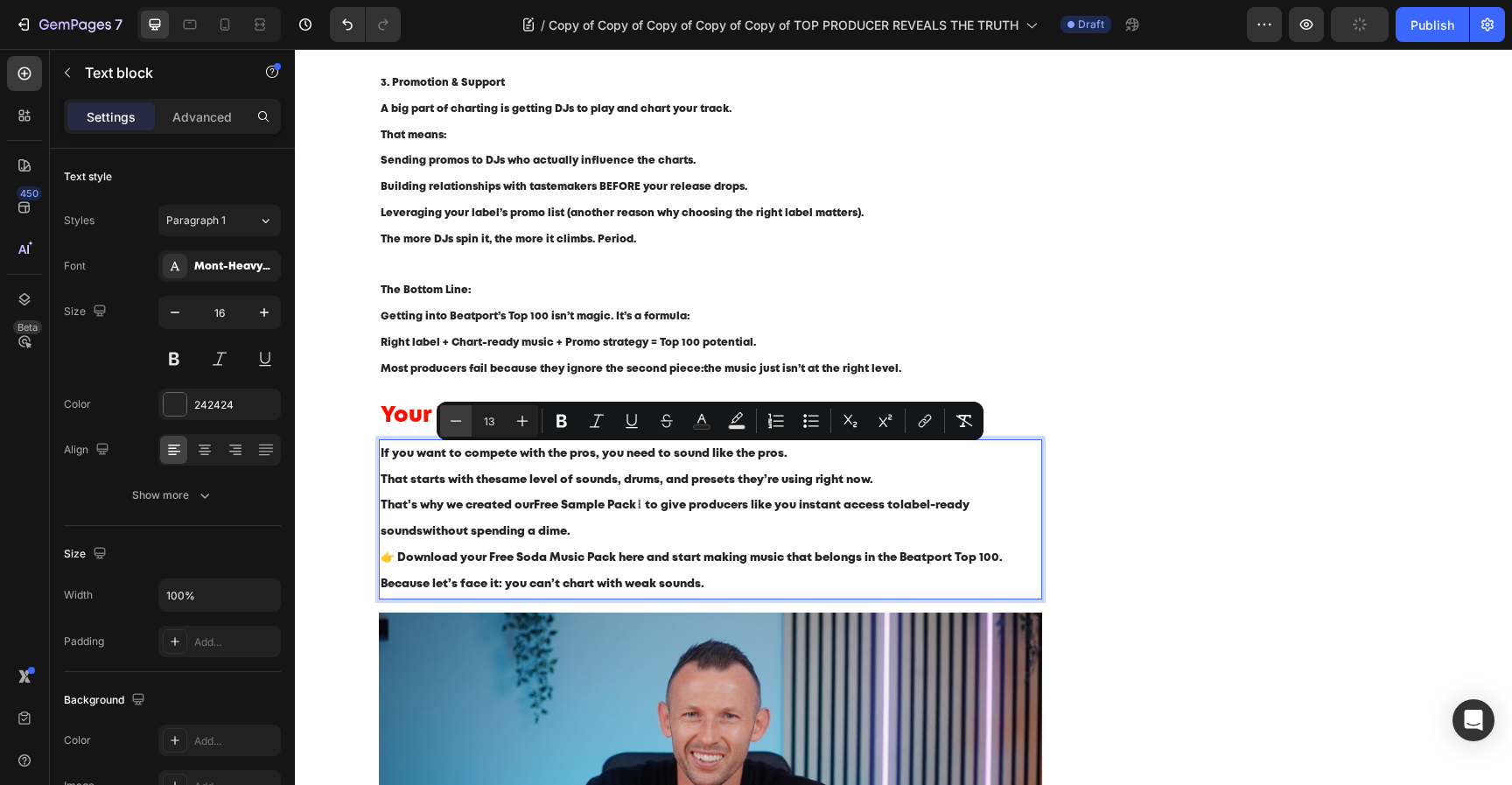
click at [462, 422] on icon "Editor contextual toolbar" at bounding box center [456, 421] width 17 height 17
type input "12"
click at [609, 531] on p "That’s why we created our Free Sample Pack → to give producers like you instant…" at bounding box center [711, 518] width 661 height 52
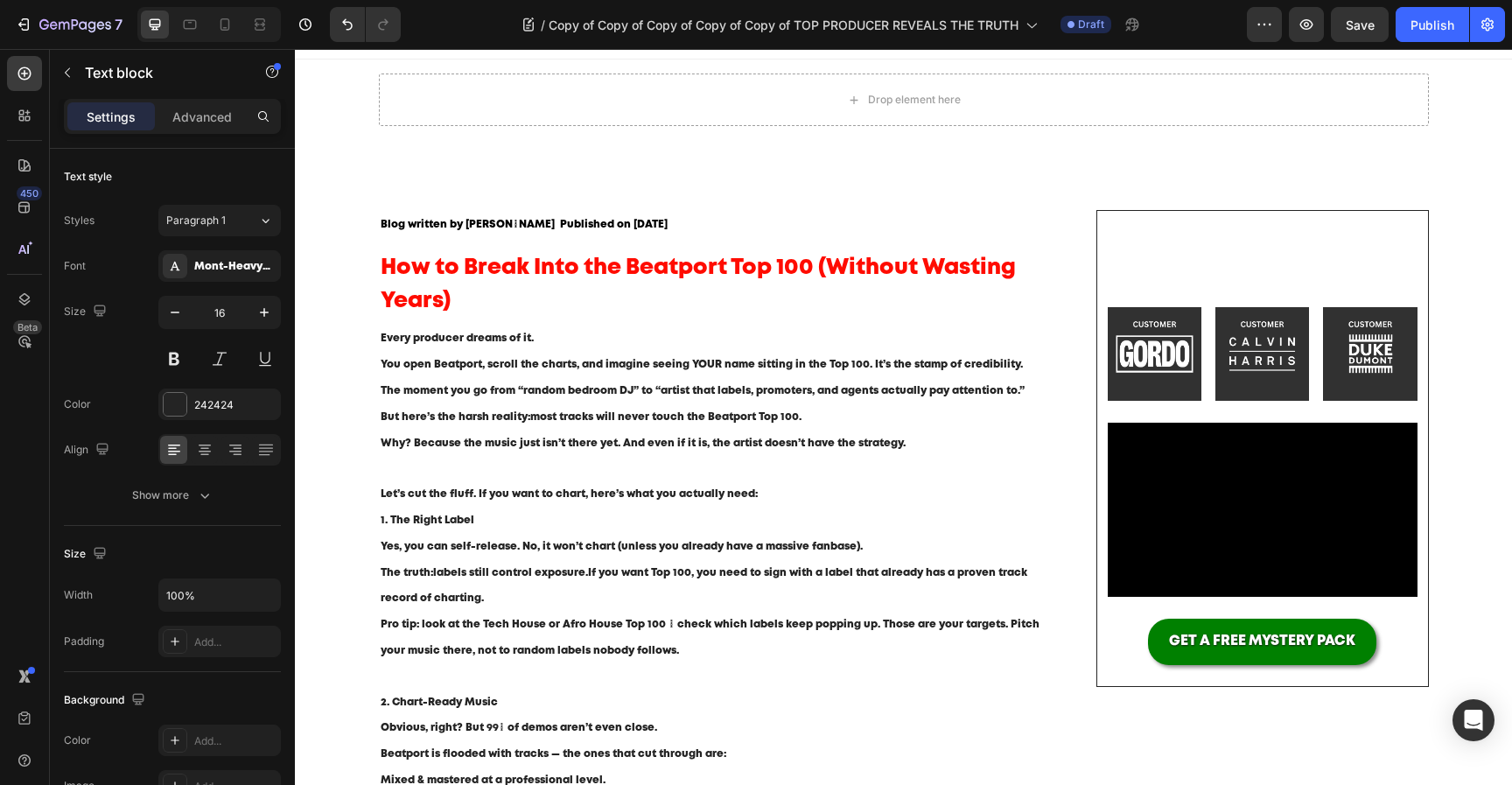
scroll to position [0, 0]
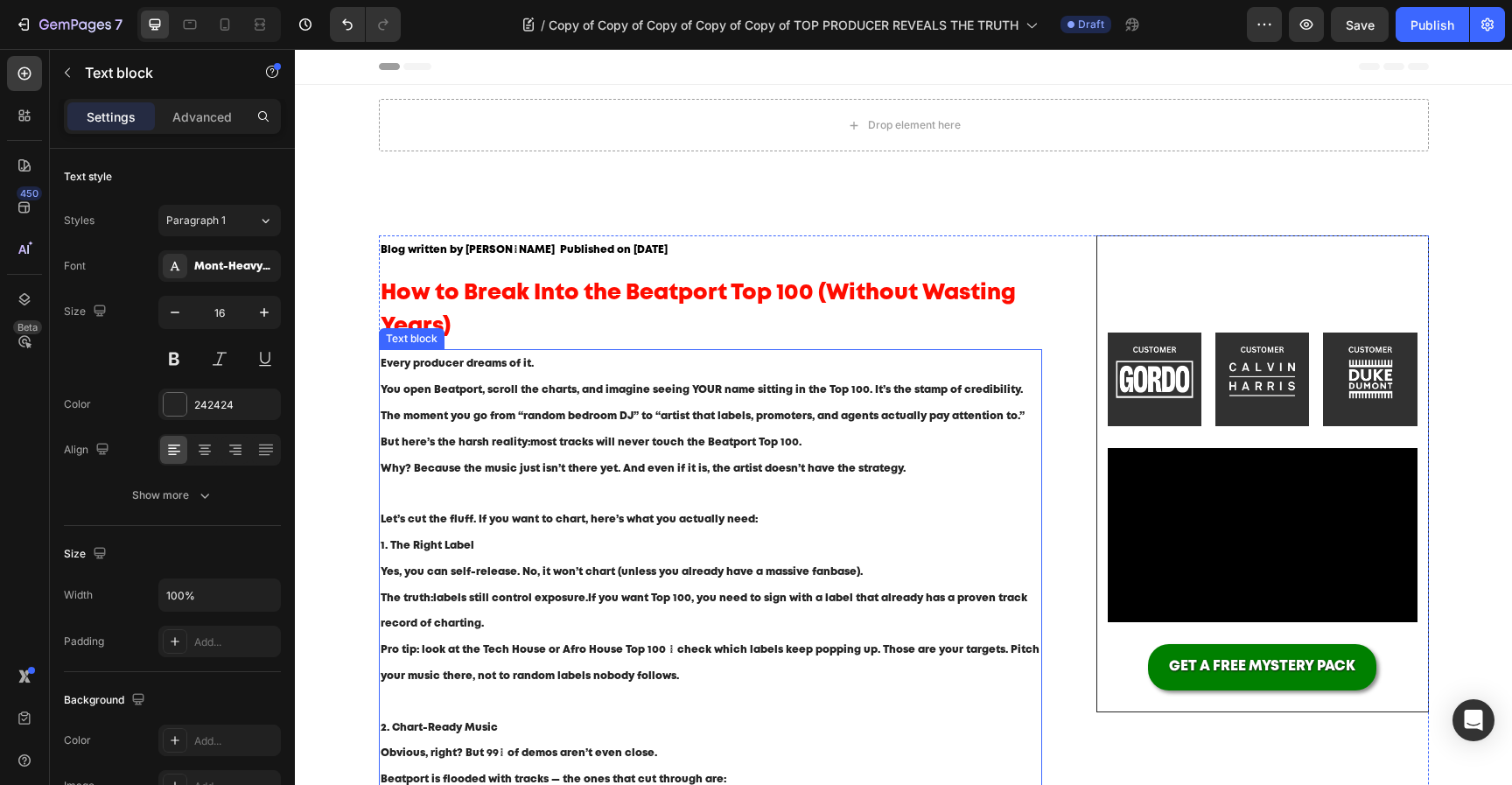
click at [608, 440] on strong "most tracks will never touch the Beatport Top 100." at bounding box center [666, 442] width 272 height 9
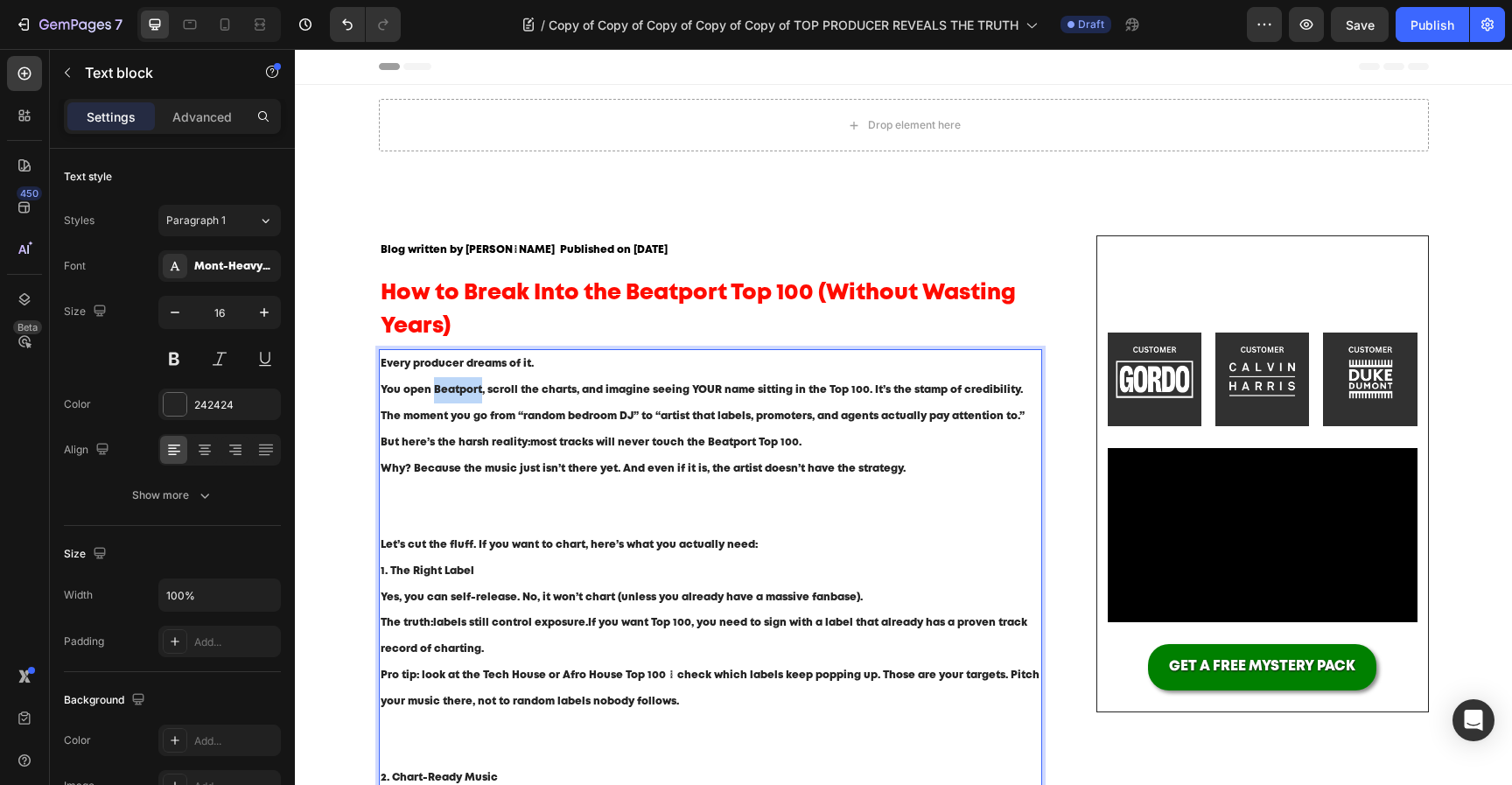
click at [460, 393] on span "You open Beatport, scroll the charts, and imagine seeing YOUR name sitting in t…" at bounding box center [703, 402] width 644 height 36
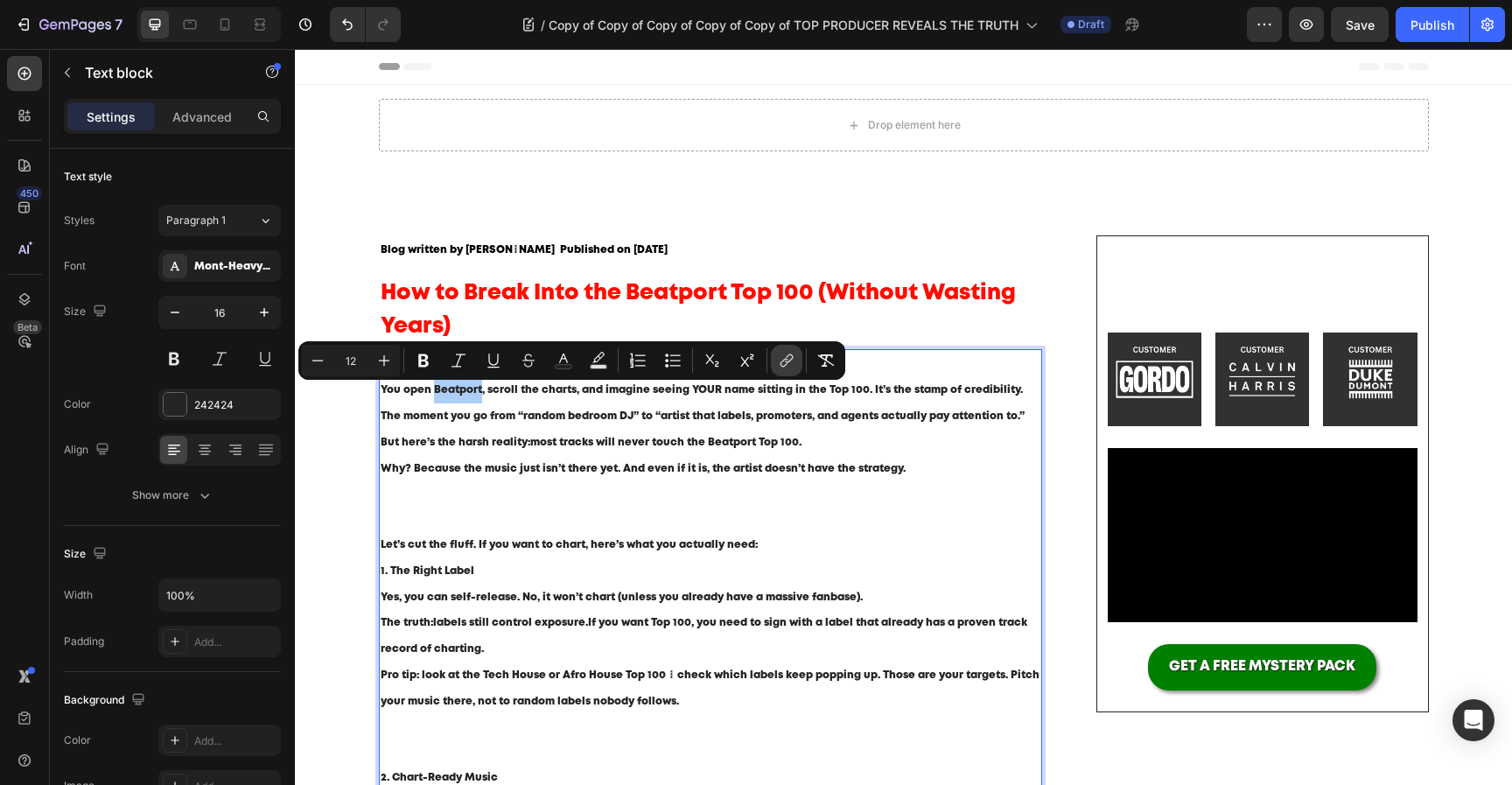
click at [780, 359] on icon "Editor contextual toolbar" at bounding box center [786, 360] width 17 height 17
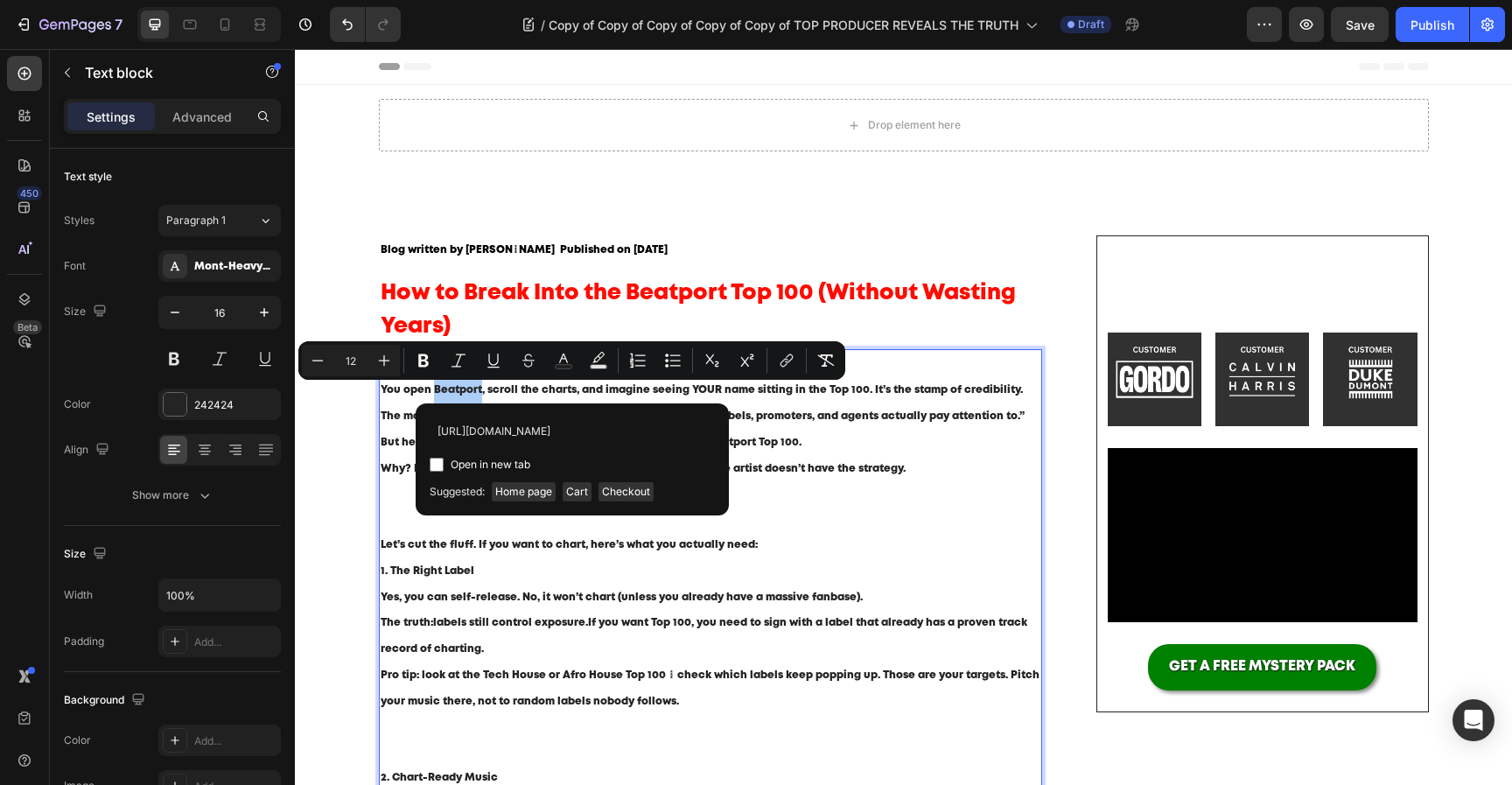
type input "[URL][DOMAIN_NAME]"
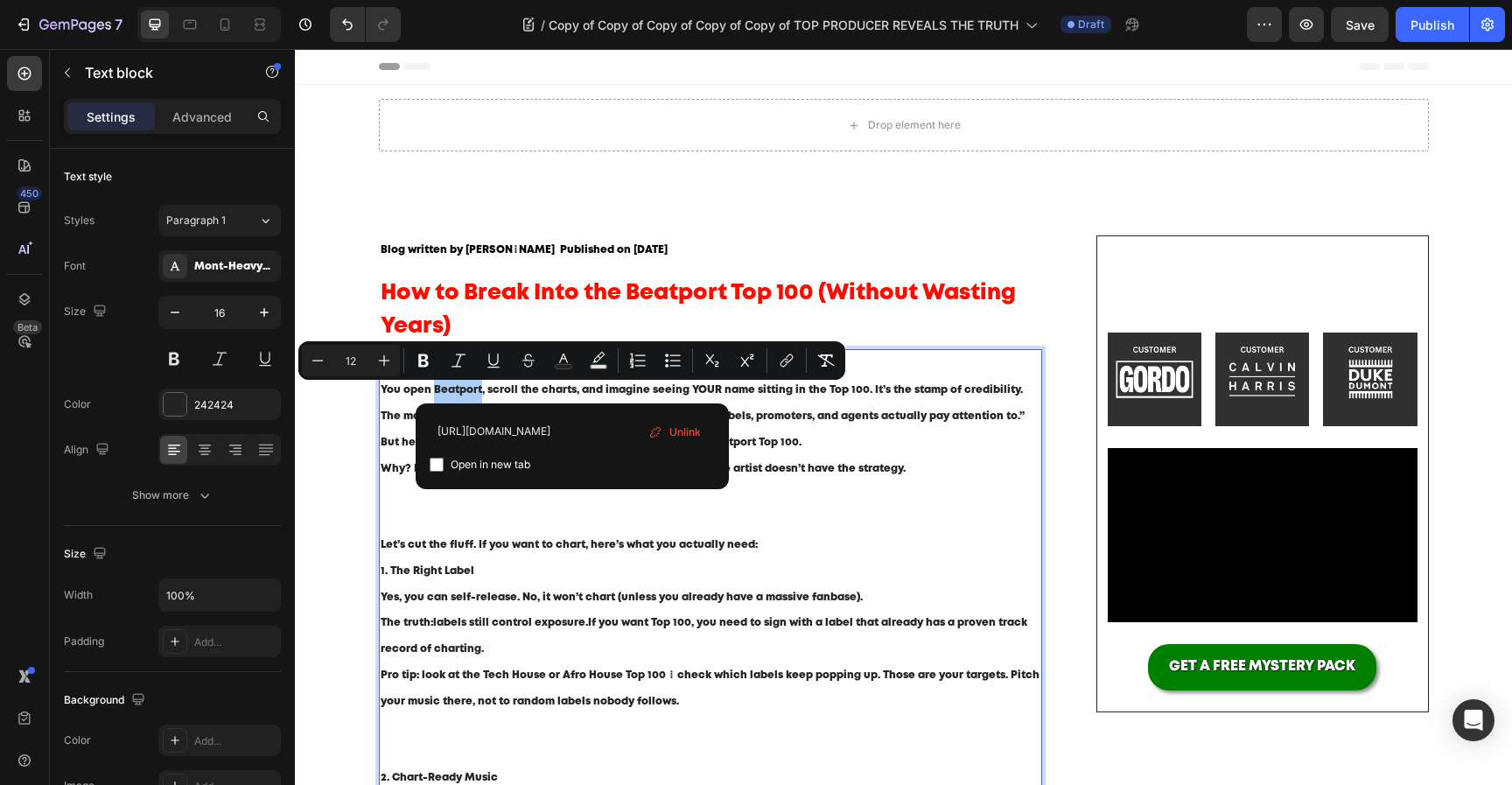
click at [502, 472] on span "Open in new tab" at bounding box center [491, 464] width 80 height 21
checkbox input "true"
click at [563, 357] on icon "Editor contextual toolbar" at bounding box center [563, 360] width 17 height 17
type input "242424"
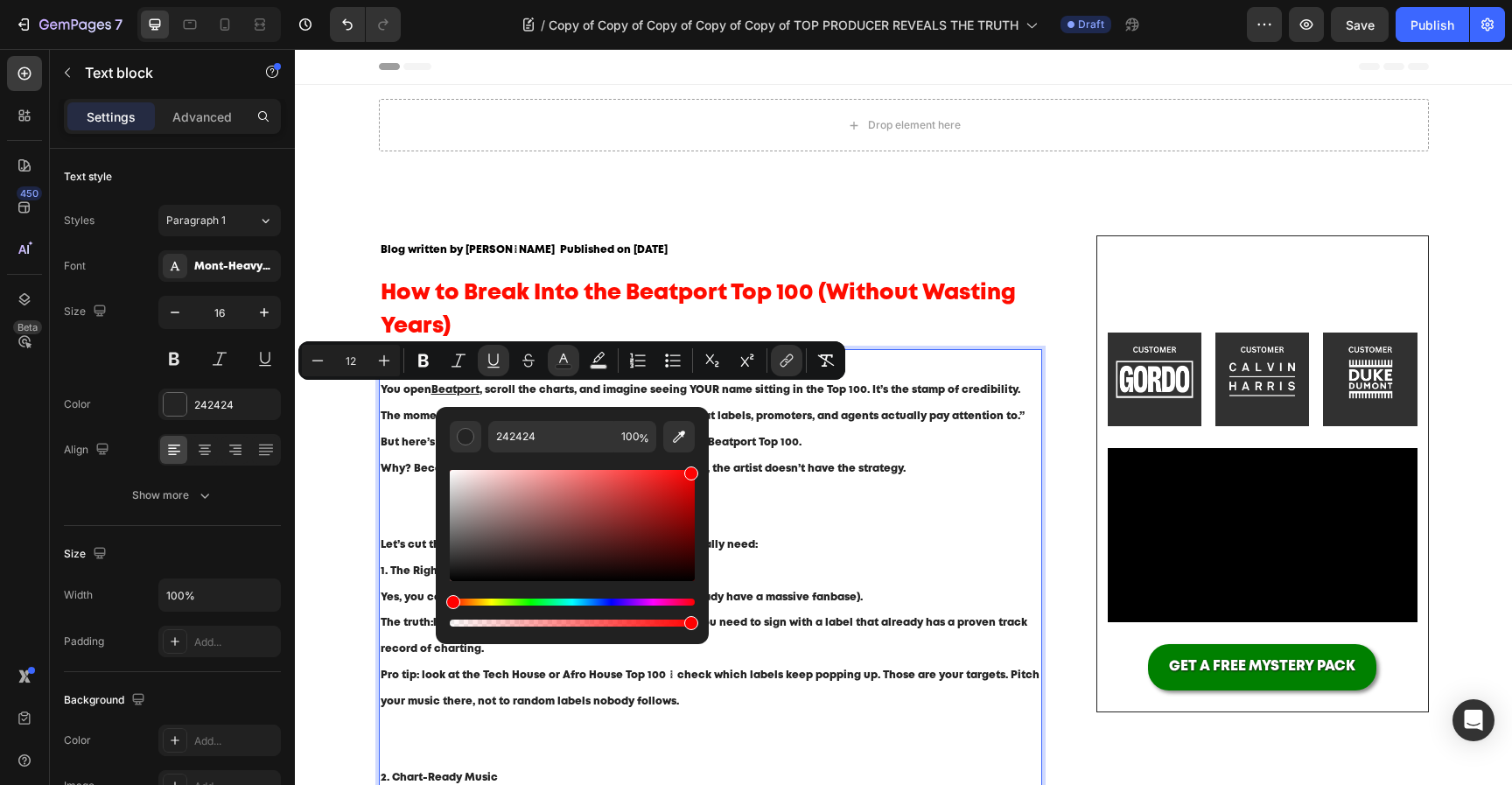
drag, startPoint x: 639, startPoint y: 523, endPoint x: 693, endPoint y: 452, distance: 89.2
click at [693, 452] on div "Editor contextual toolbar" at bounding box center [573, 540] width 245 height 178
click at [611, 605] on div "Editor contextual toolbar" at bounding box center [573, 611] width 245 height 28
click at [599, 604] on div "Hue" at bounding box center [573, 601] width 245 height 7
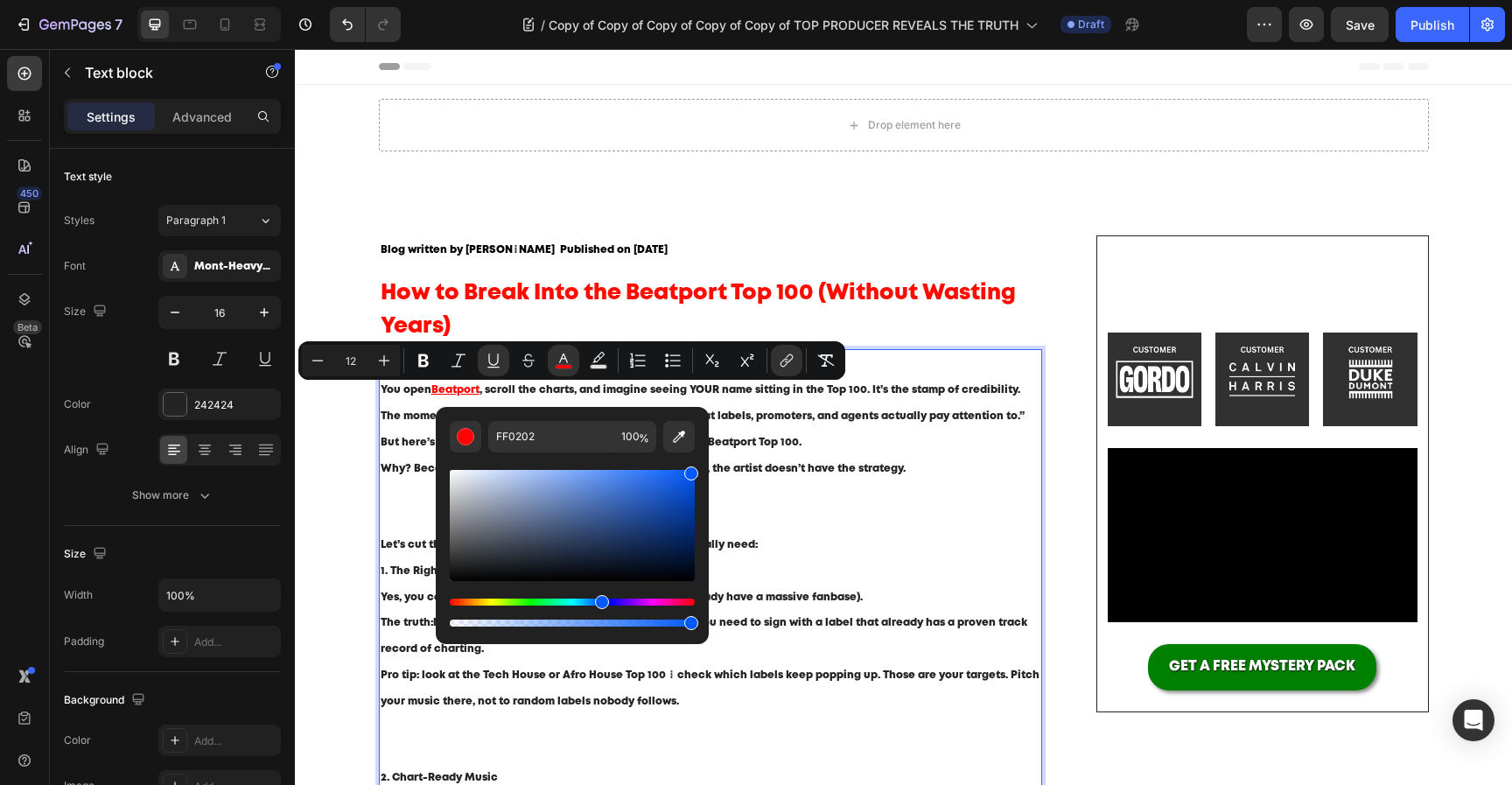
type input "025AFF"
click at [586, 446] on input "025AFF" at bounding box center [551, 436] width 126 height 31
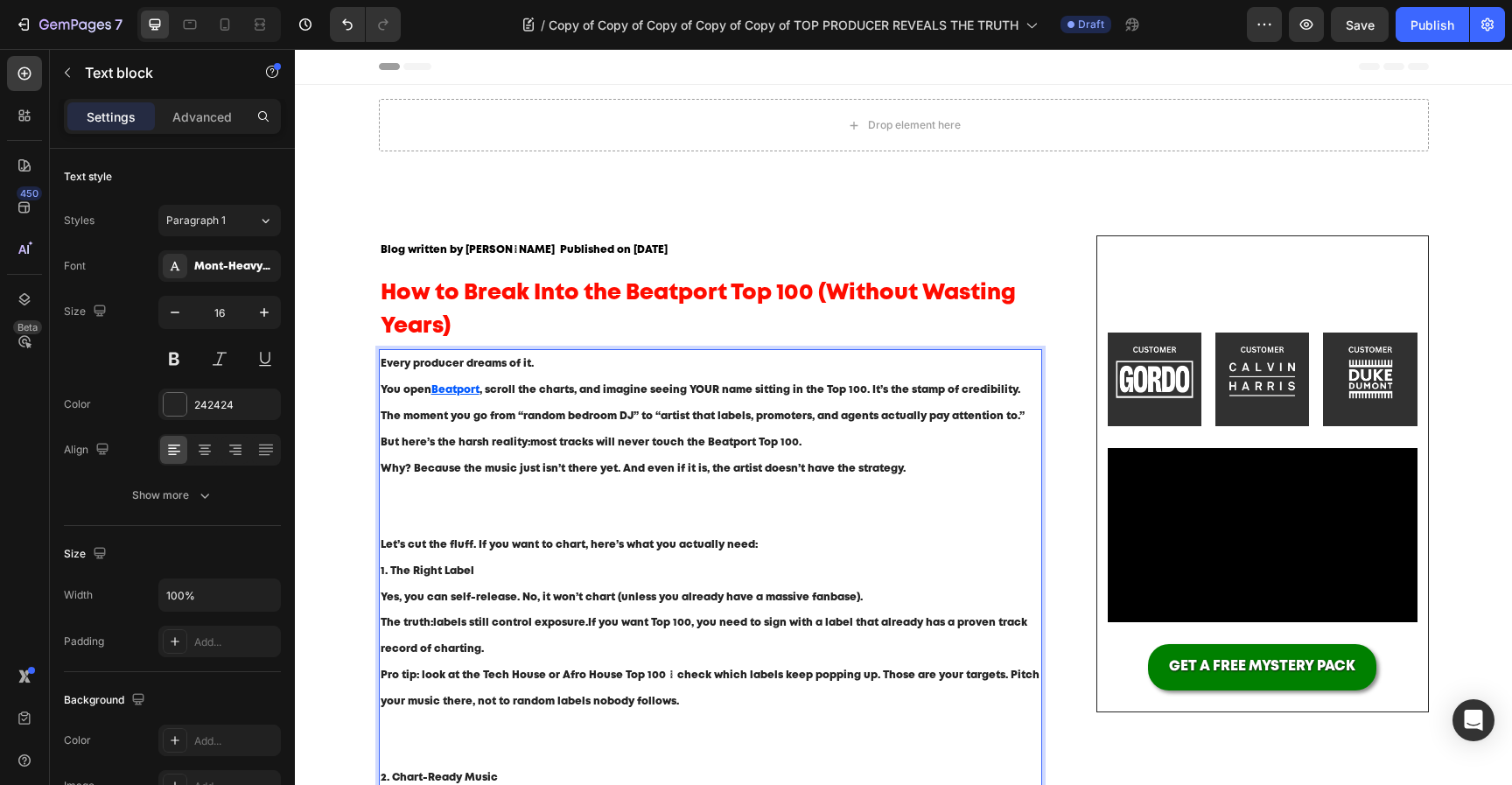
click at [600, 516] on p "But here’s the harsh reality: most tracks will never touch the Beatport Top 100…" at bounding box center [711, 480] width 661 height 103
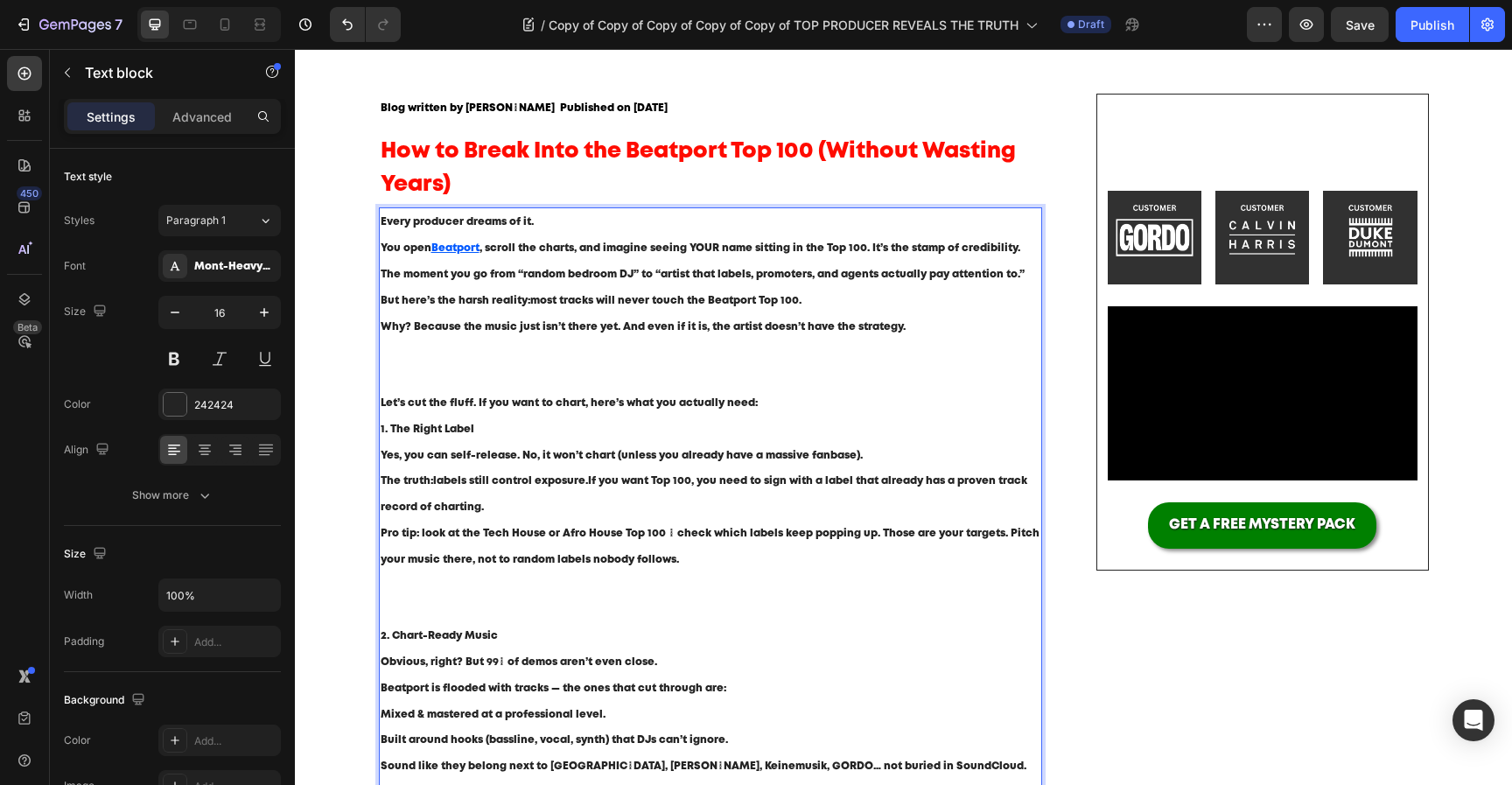
scroll to position [142, 0]
click at [726, 297] on strong "most tracks will never touch the Beatport Top 100." at bounding box center [666, 300] width 272 height 9
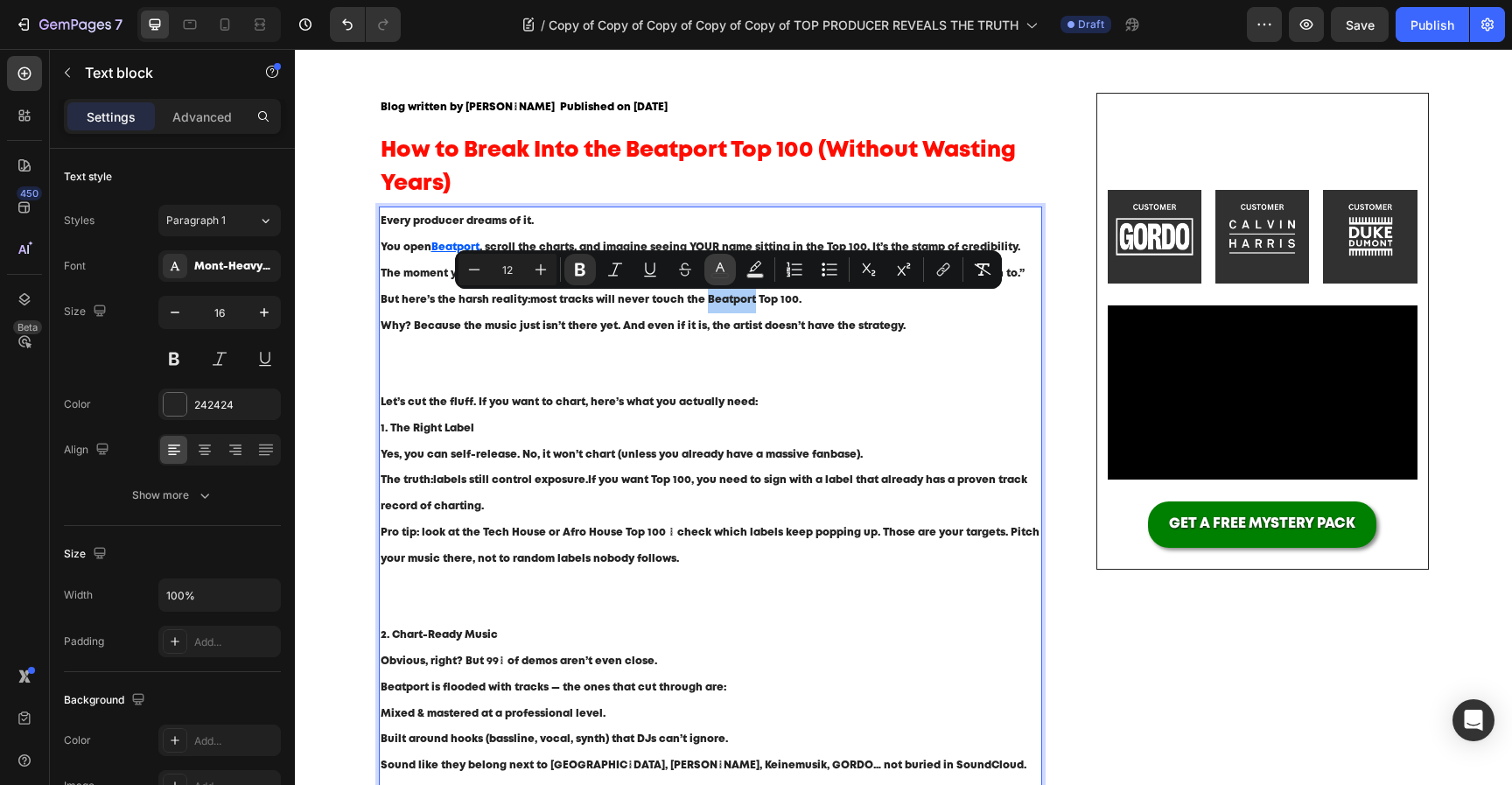
click at [713, 270] on icon "Editor contextual toolbar" at bounding box center [720, 270] width 17 height 17
type input "242424"
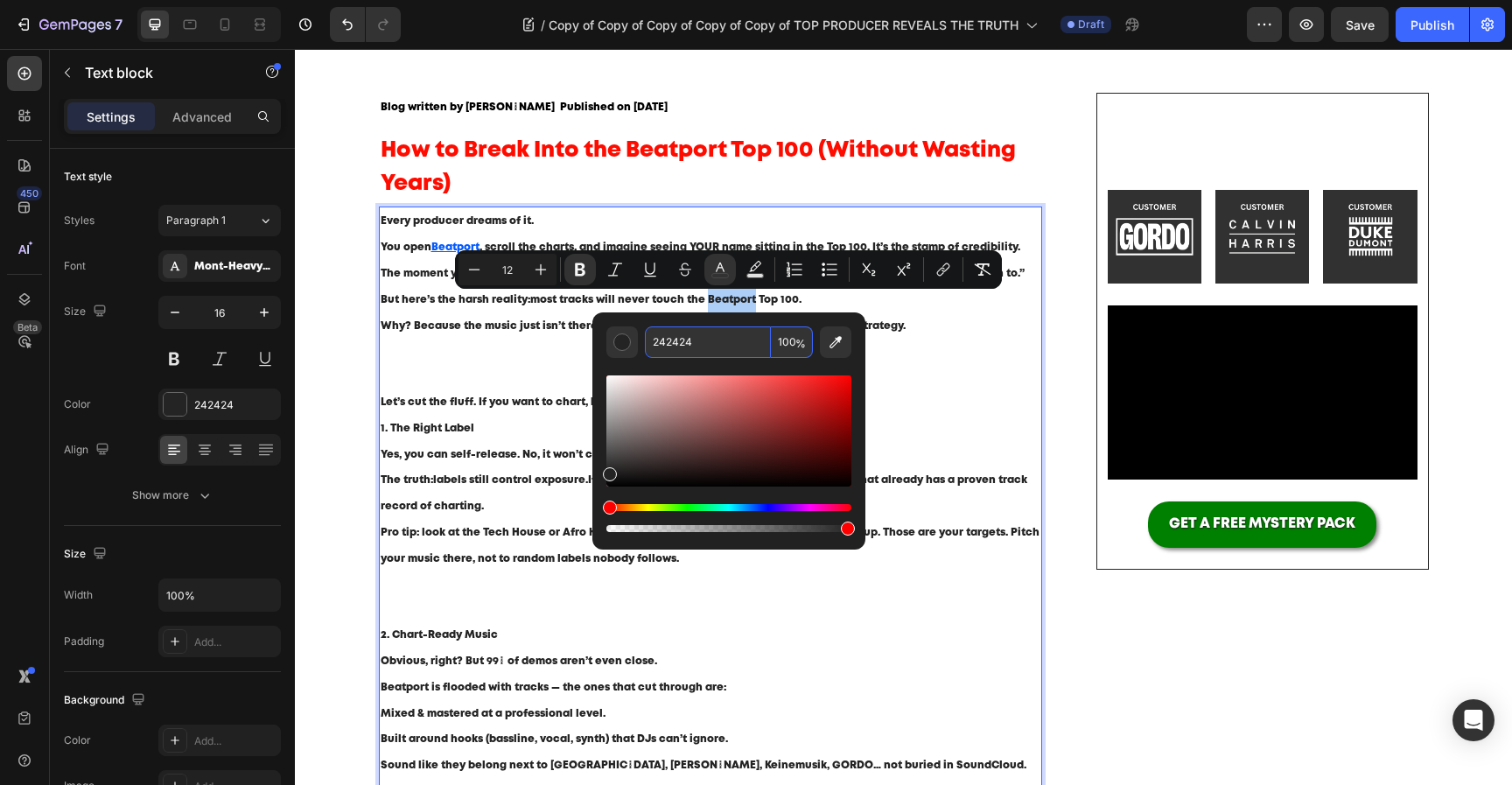
click at [711, 350] on input "242424" at bounding box center [708, 342] width 126 height 31
paste input "025AFF"
type input "025AFF"
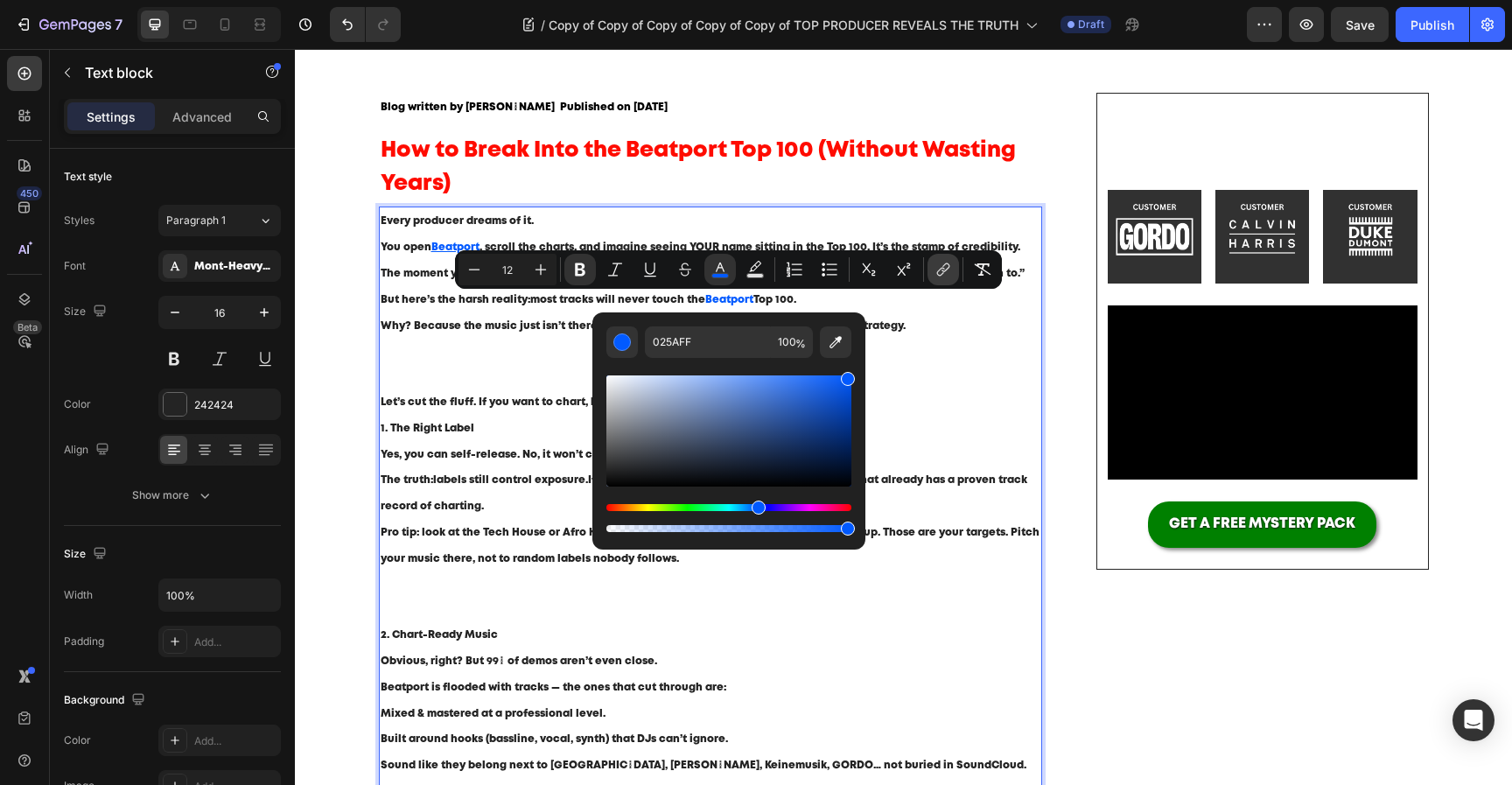
click at [935, 275] on icon "Editor contextual toolbar" at bounding box center [943, 270] width 17 height 17
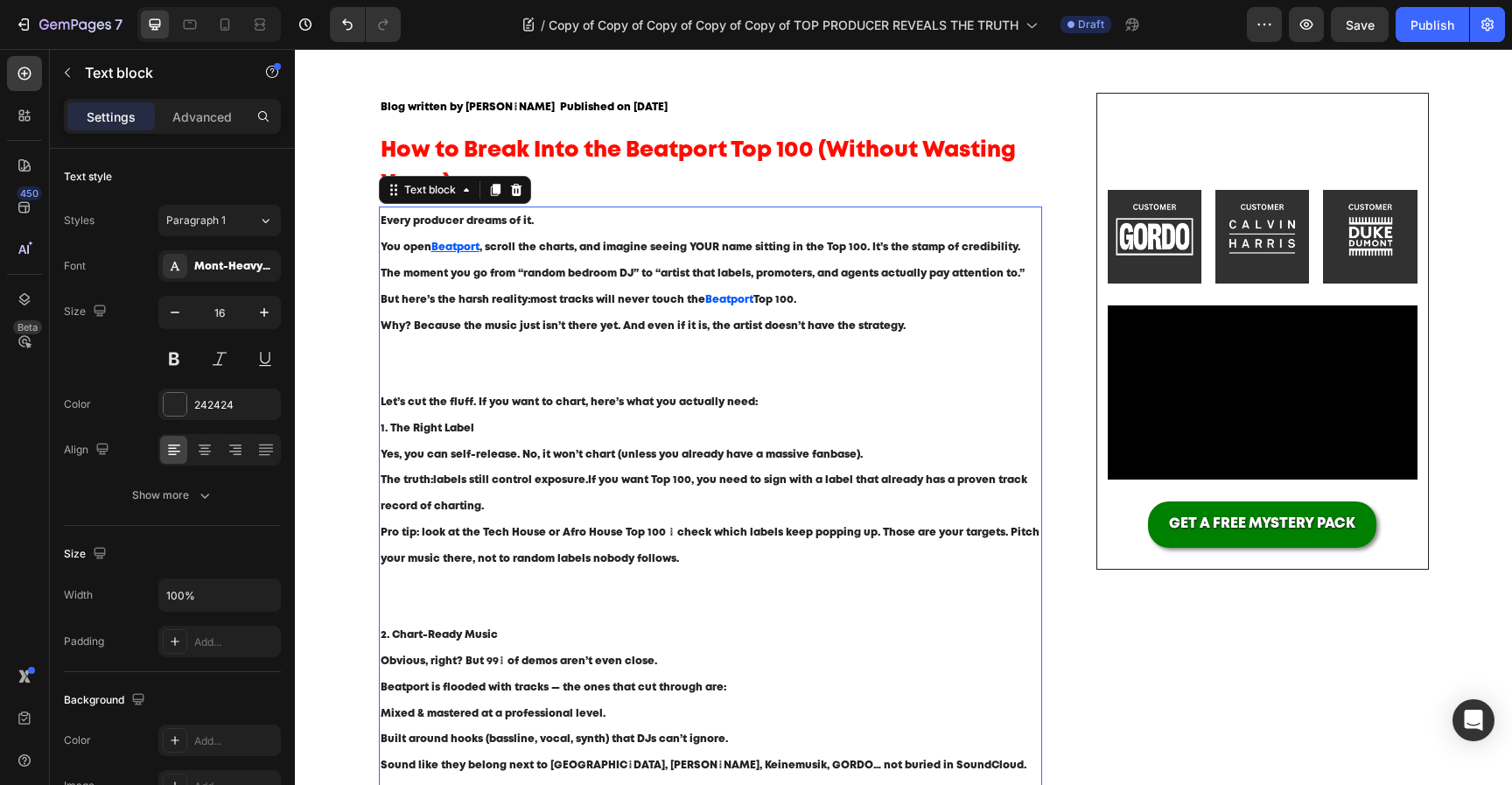
click at [725, 293] on p "But here’s the harsh reality: most tracks will never touch the Beatport Top 100…" at bounding box center [711, 338] width 661 height 103
click at [725, 300] on strong "Beatport" at bounding box center [729, 300] width 48 height 9
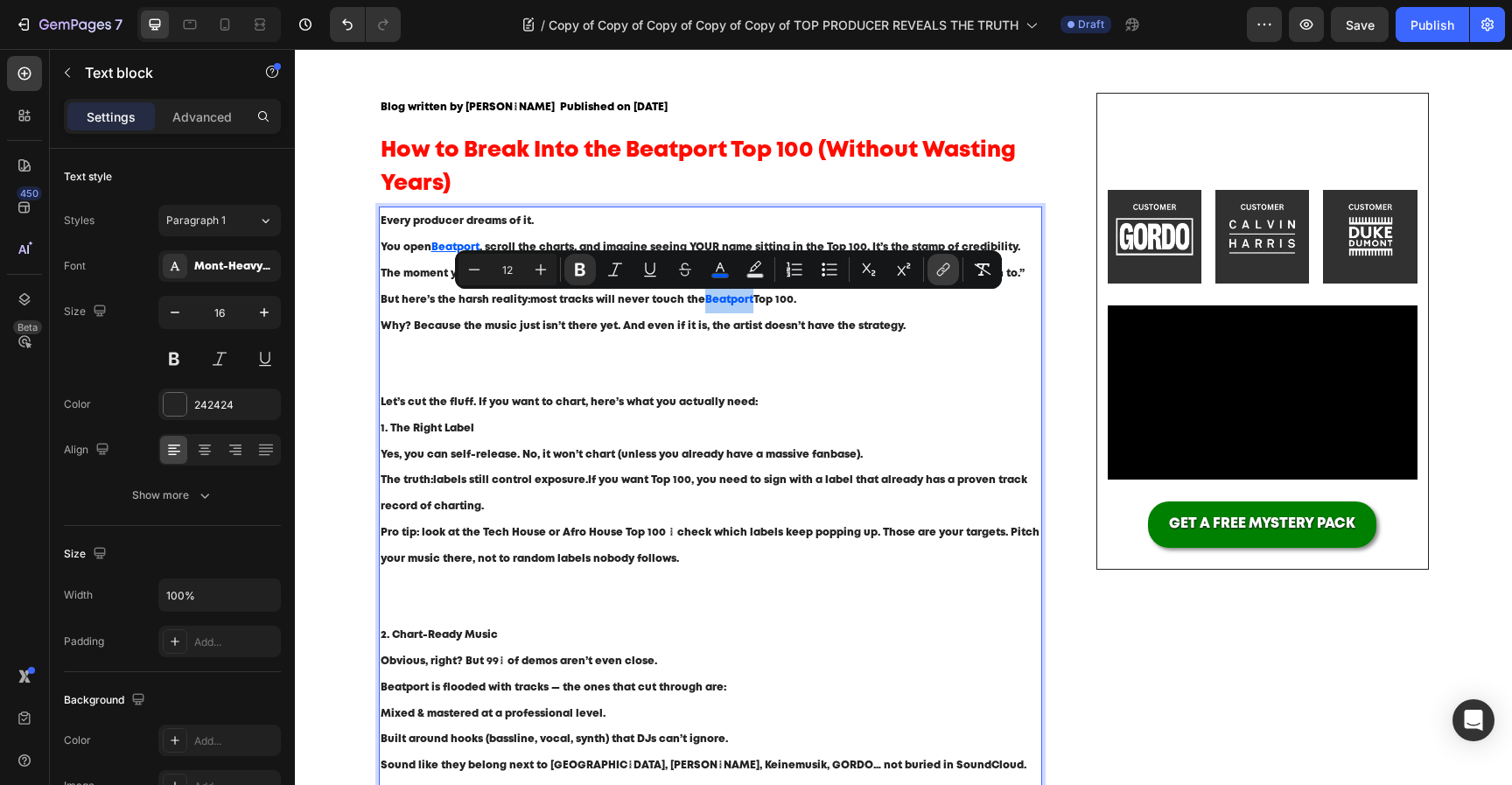
click at [935, 262] on icon "Editor contextual toolbar" at bounding box center [943, 270] width 17 height 17
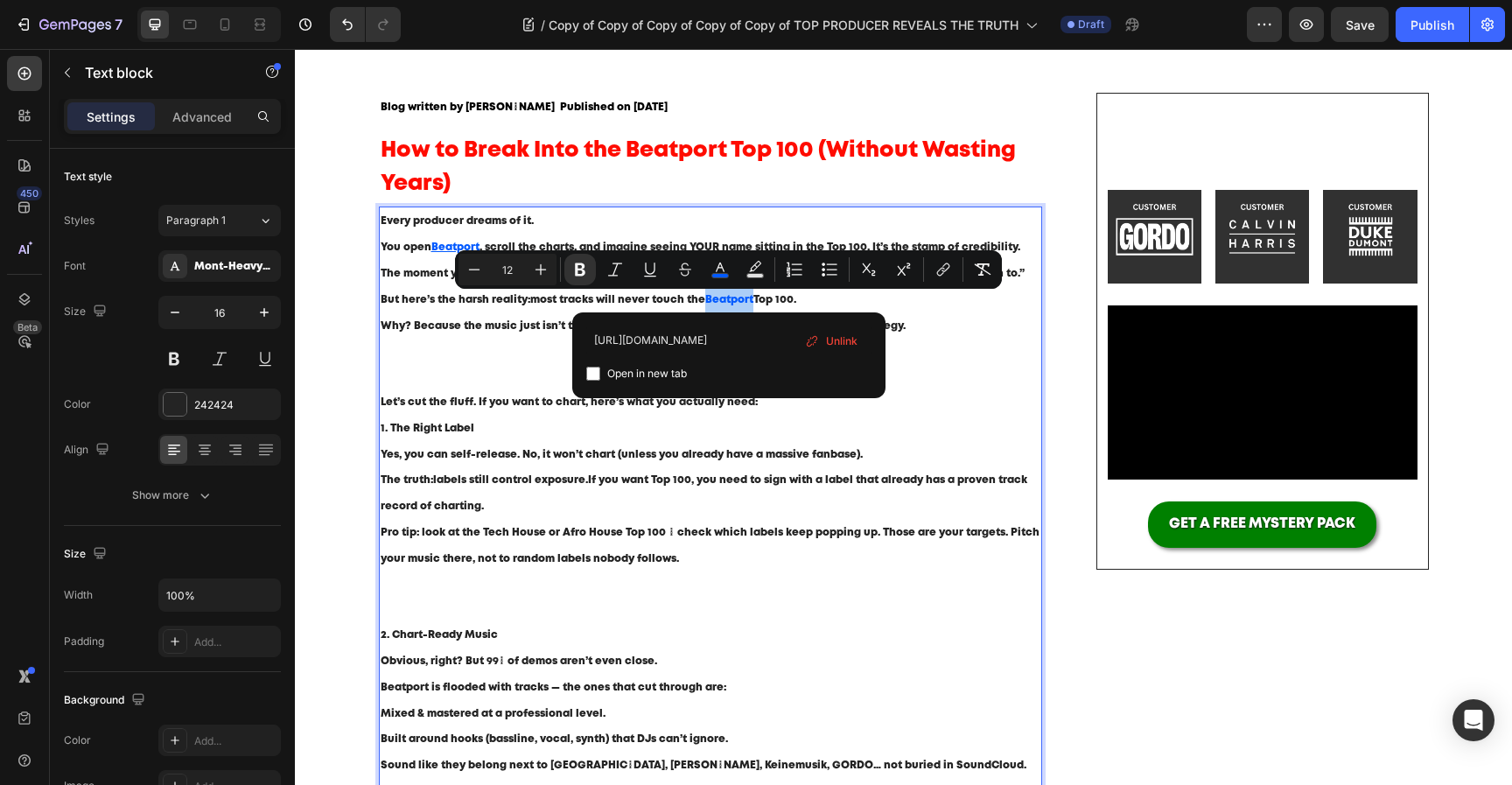
type input "[URL][DOMAIN_NAME]"
click at [645, 376] on span "Open in new tab" at bounding box center [648, 373] width 80 height 21
checkbox input "true"
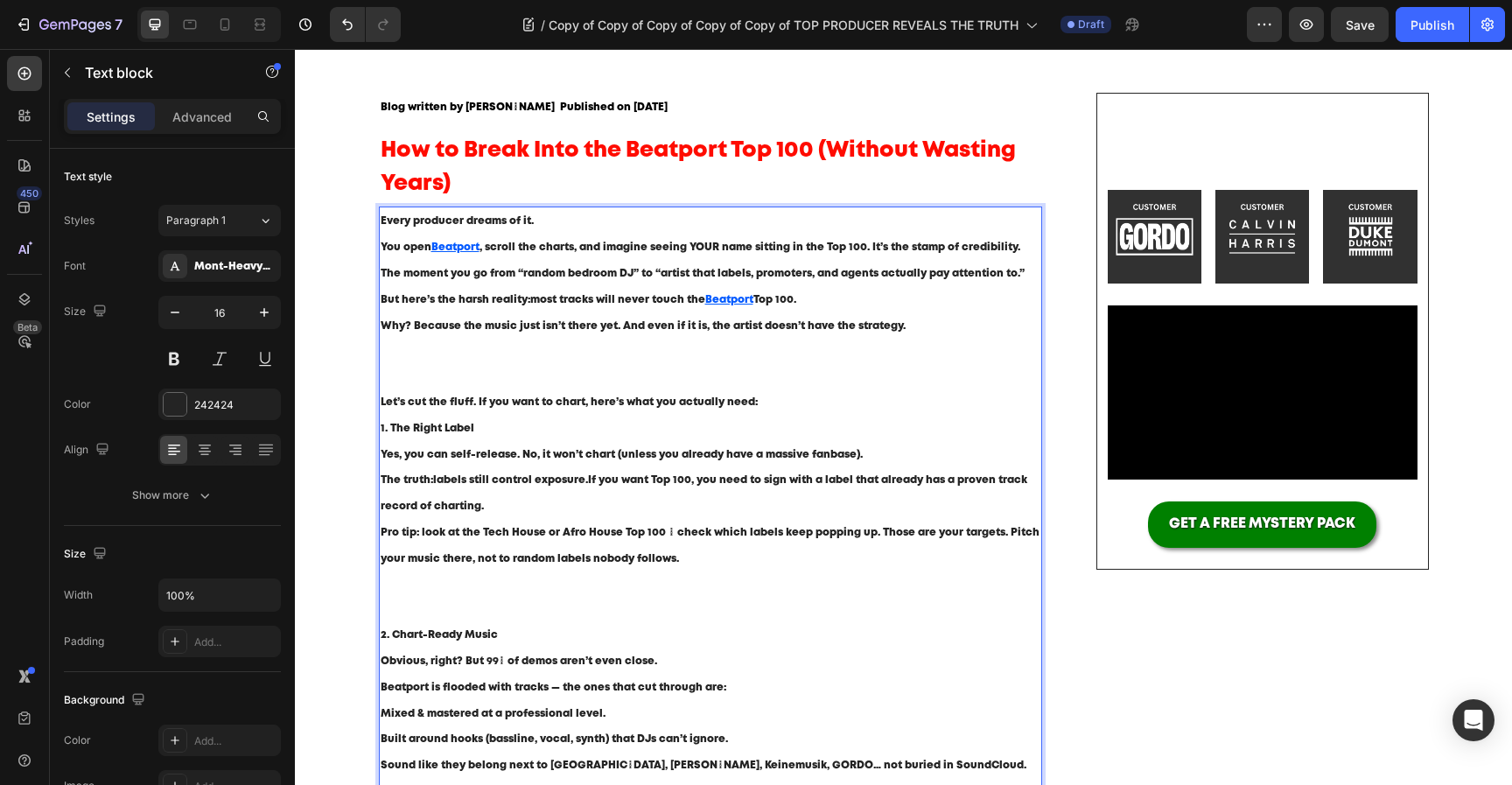
click at [742, 526] on p "Pro tip: look at the Tech House or Afro House Top 100 → check which labels keep…" at bounding box center [711, 570] width 661 height 103
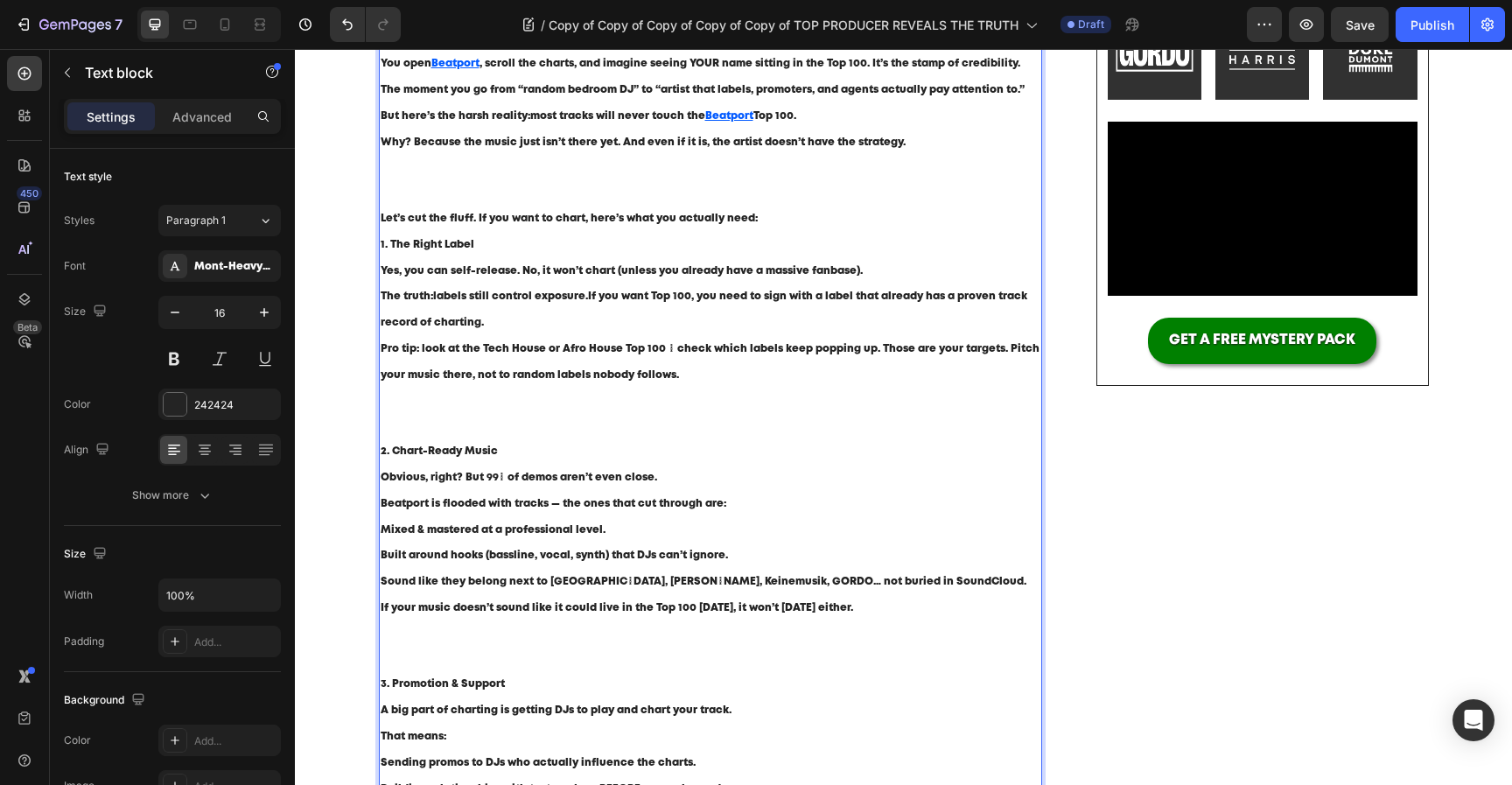
scroll to position [331, 0]
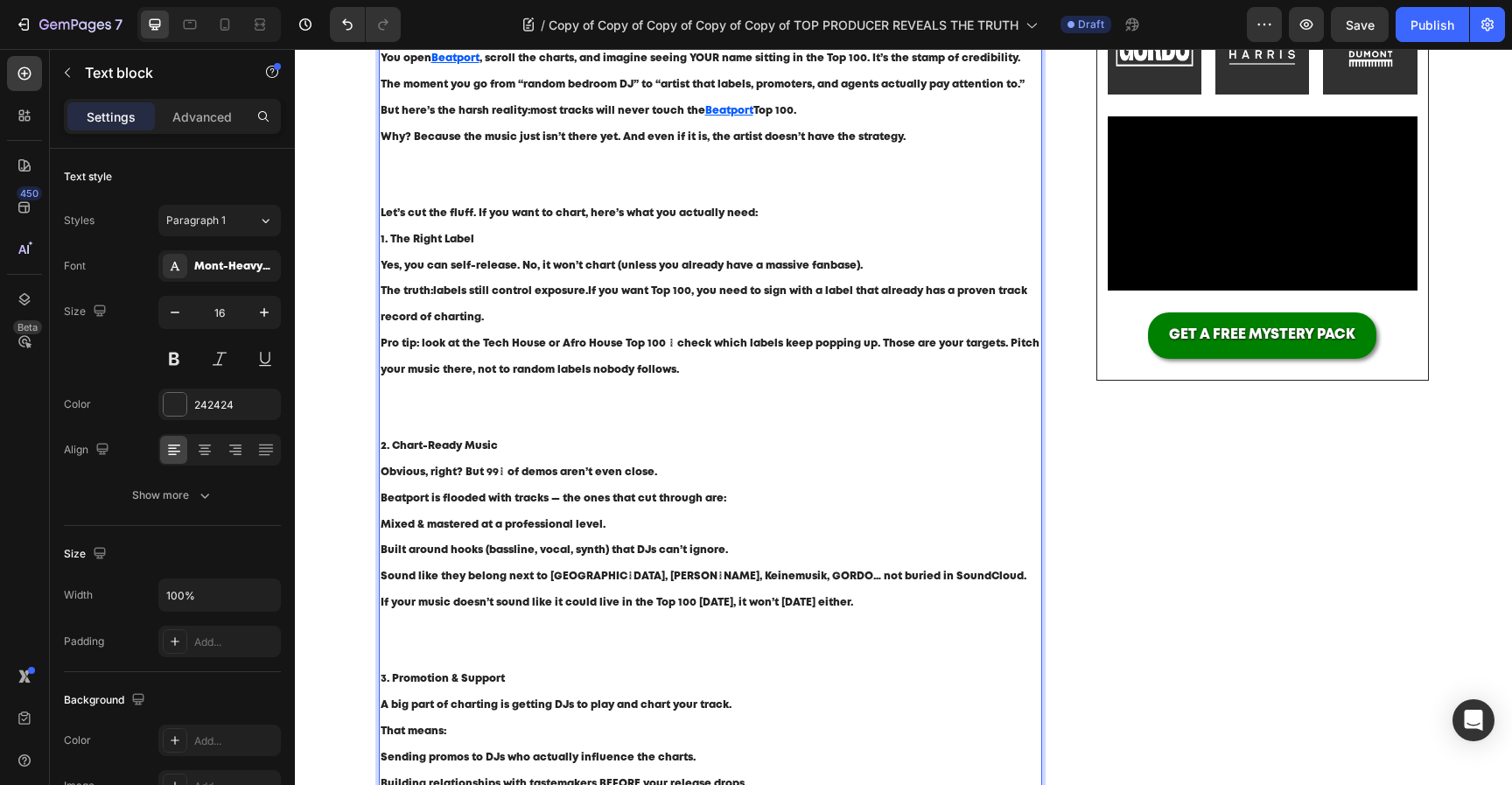
click at [665, 346] on span "Pro tip: look at the Tech House or Afro House Top 100 → check which labels keep…" at bounding box center [710, 357] width 659 height 36
click at [864, 340] on span "Pro tip: look at the Tech House or Afro House Top 100 check which labels keep p…" at bounding box center [706, 357] width 651 height 36
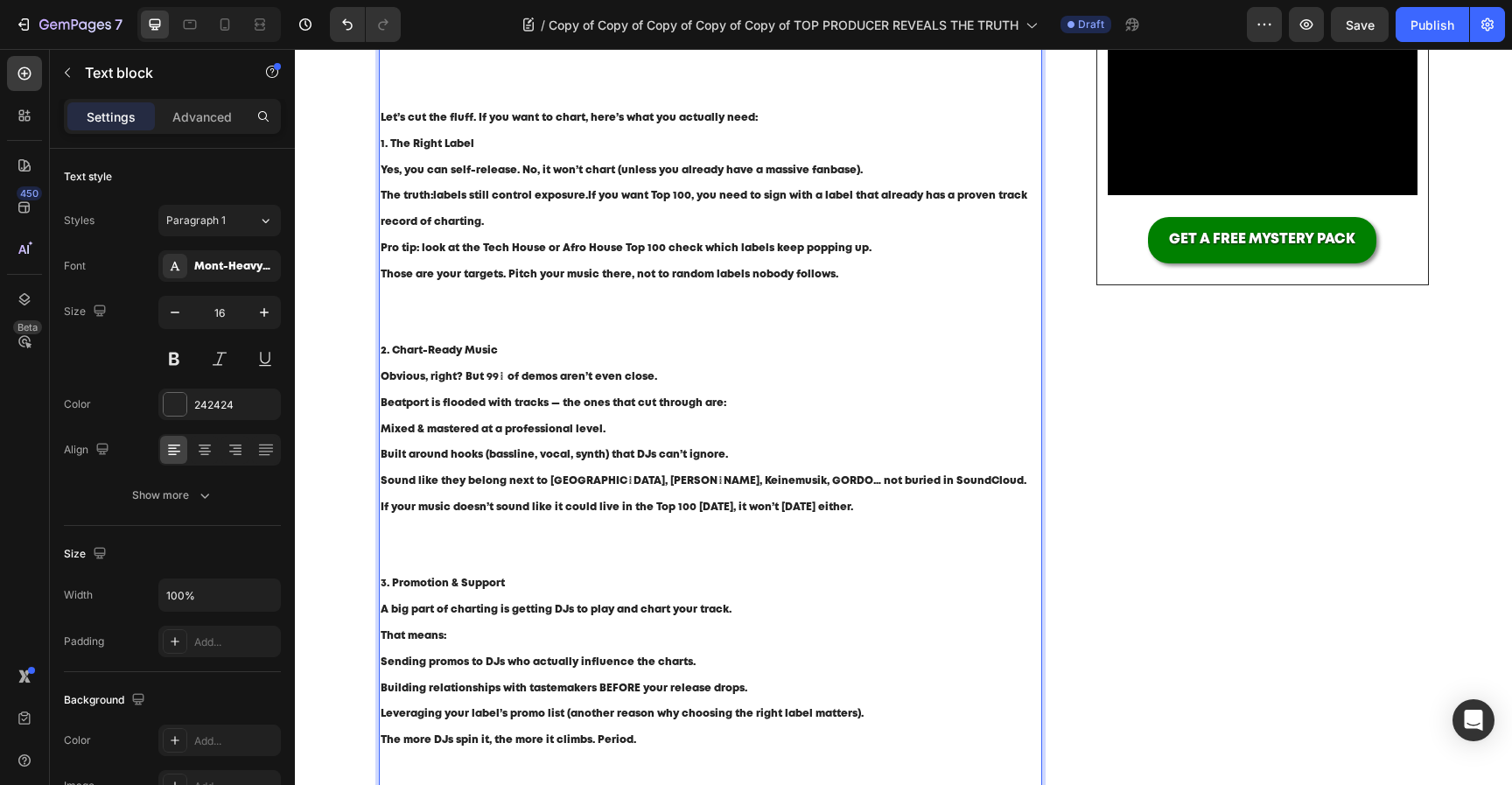
scroll to position [439, 0]
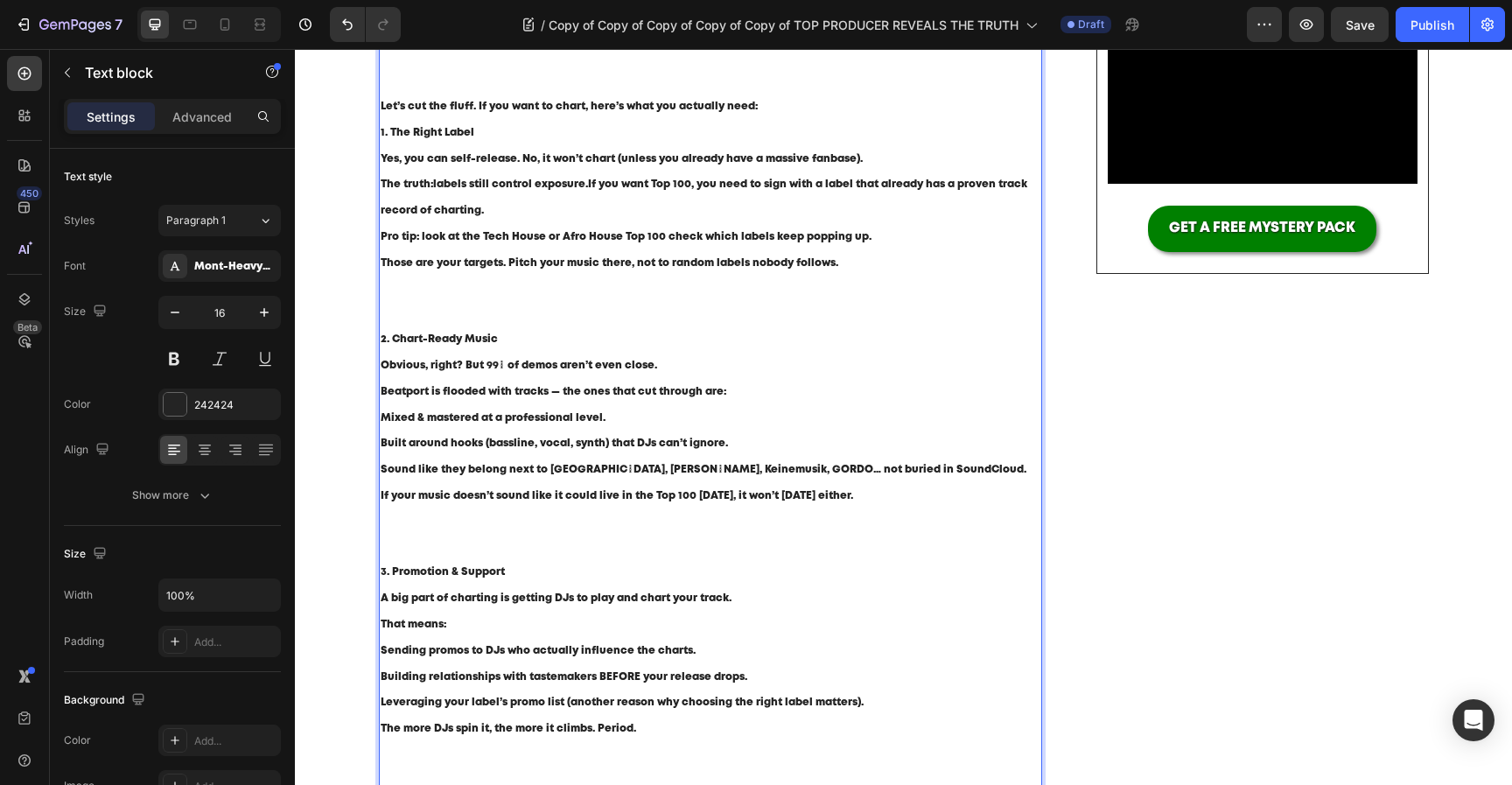
click at [500, 366] on span "Obvious, right? But 99% of demos aren’t even close." at bounding box center [519, 365] width 276 height 9
click at [524, 369] on span "Obvious, right? But most of demos aren’t even close." at bounding box center [522, 365] width 284 height 9
click at [623, 442] on span "Built around hooks (bassline, vocal, synth) that DJs can’t ignore." at bounding box center [555, 443] width 348 height 9
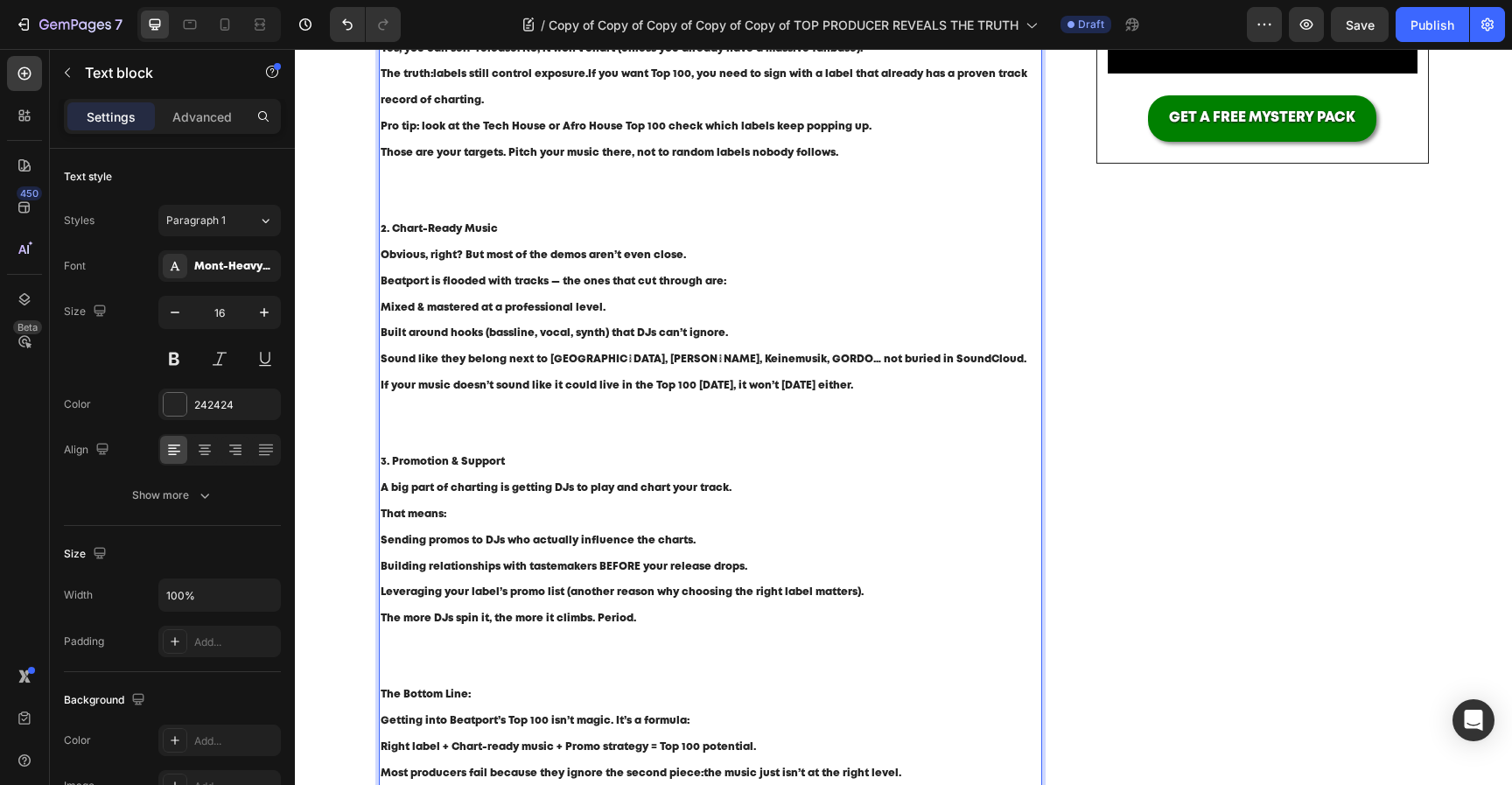
scroll to position [550, 0]
click at [573, 362] on span "Sound like they belong next to [GEOGRAPHIC_DATA], [PERSON_NAME], Keinemusik, GO…" at bounding box center [704, 358] width 646 height 9
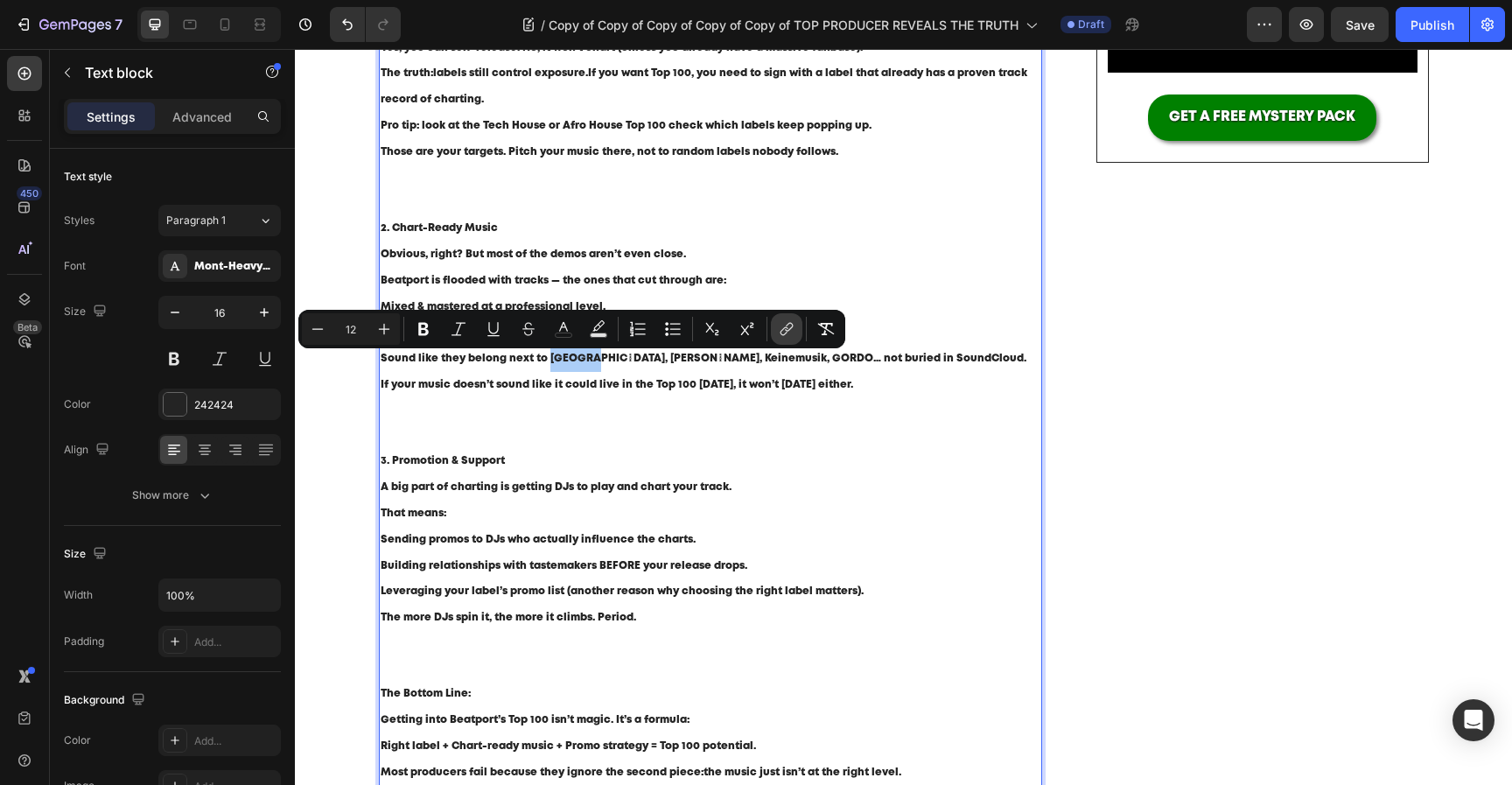
click at [777, 340] on button "link" at bounding box center [786, 328] width 31 height 31
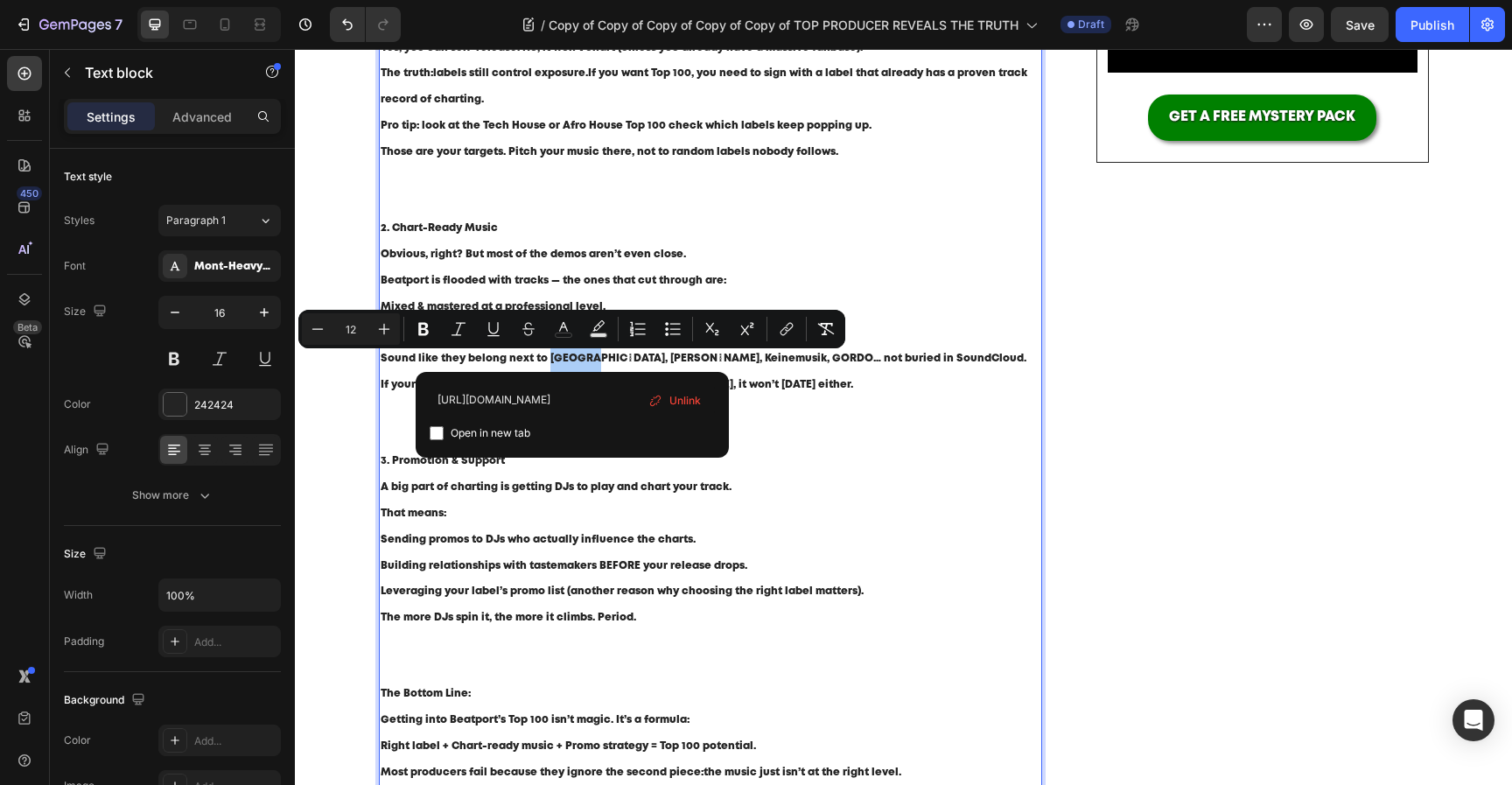
type input "[URL][DOMAIN_NAME]"
click at [520, 445] on div "[URL][DOMAIN_NAME] Open in new tab Unlink" at bounding box center [573, 415] width 313 height 85
click at [518, 440] on span "Open in new tab" at bounding box center [491, 433] width 80 height 21
checkbox input "true"
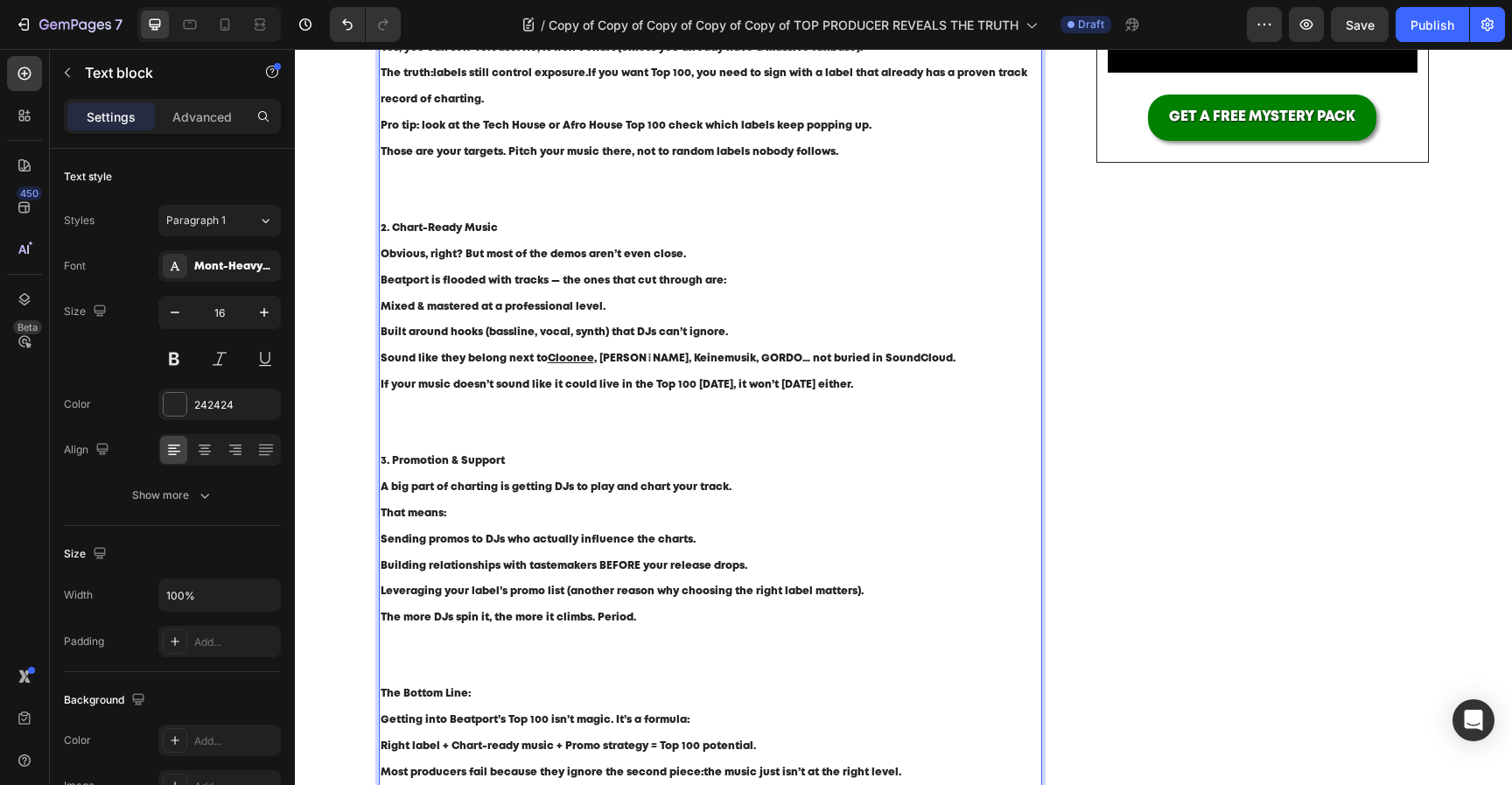
click at [878, 361] on span ", [PERSON_NAME], Keinemusik, GORDO… not buried in SoundCloud." at bounding box center [775, 358] width 362 height 9
click at [614, 361] on span ", [PERSON_NAME], Keinemusik, GORDO… not buried in SoundCloud." at bounding box center [775, 358] width 362 height 9
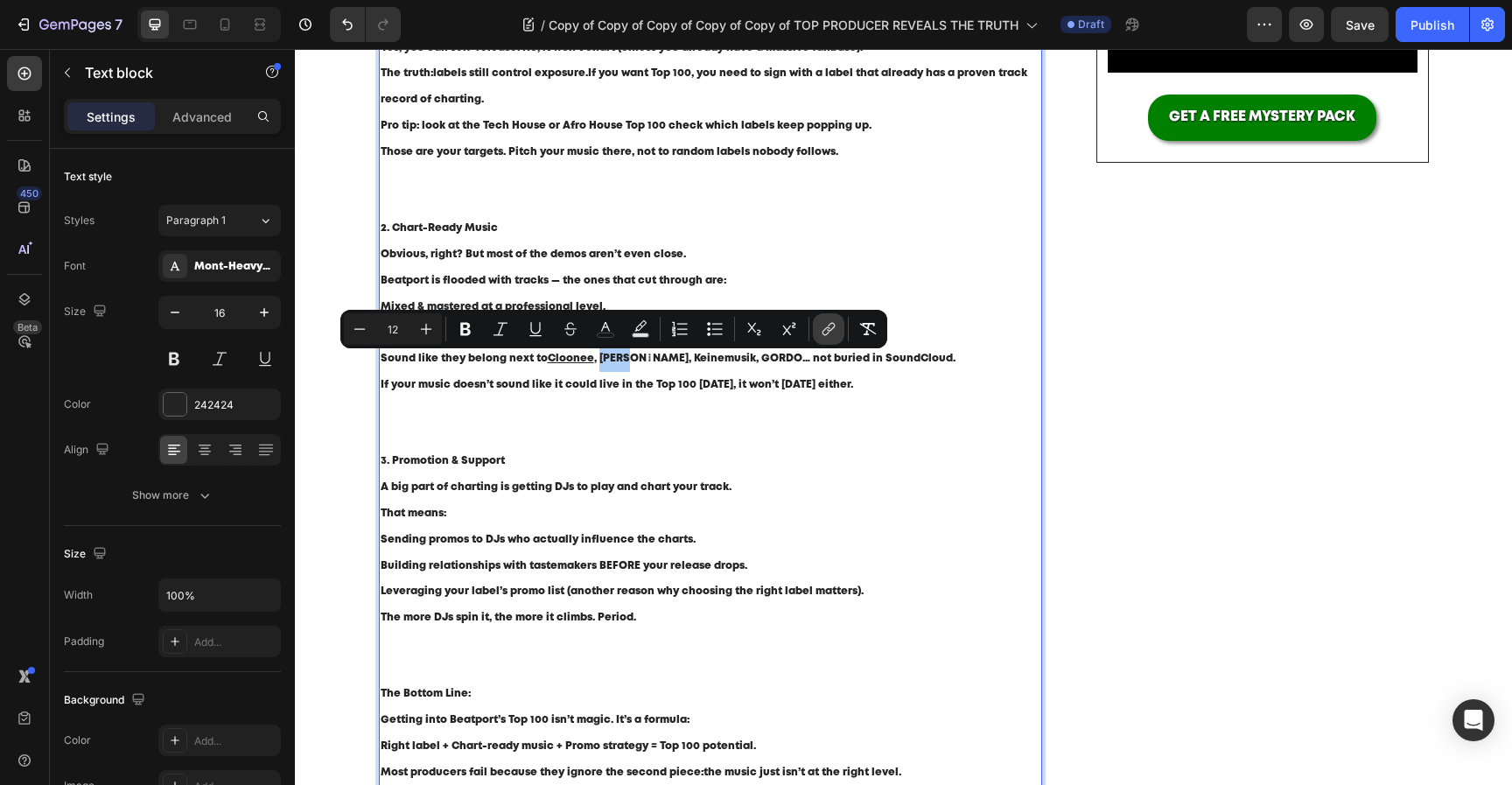
click at [827, 329] on icon "Editor contextual toolbar" at bounding box center [828, 328] width 17 height 17
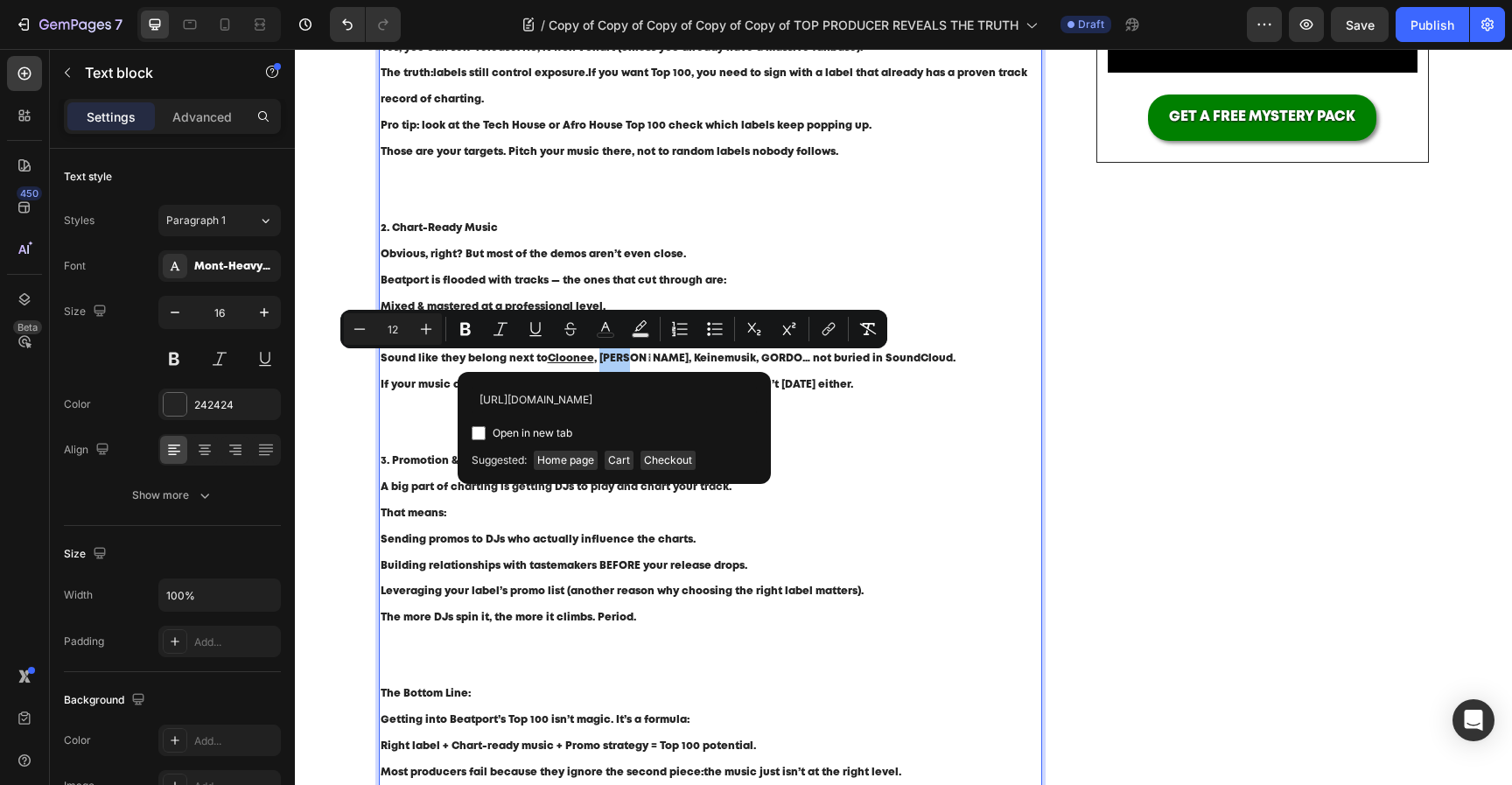
scroll to position [0, 14]
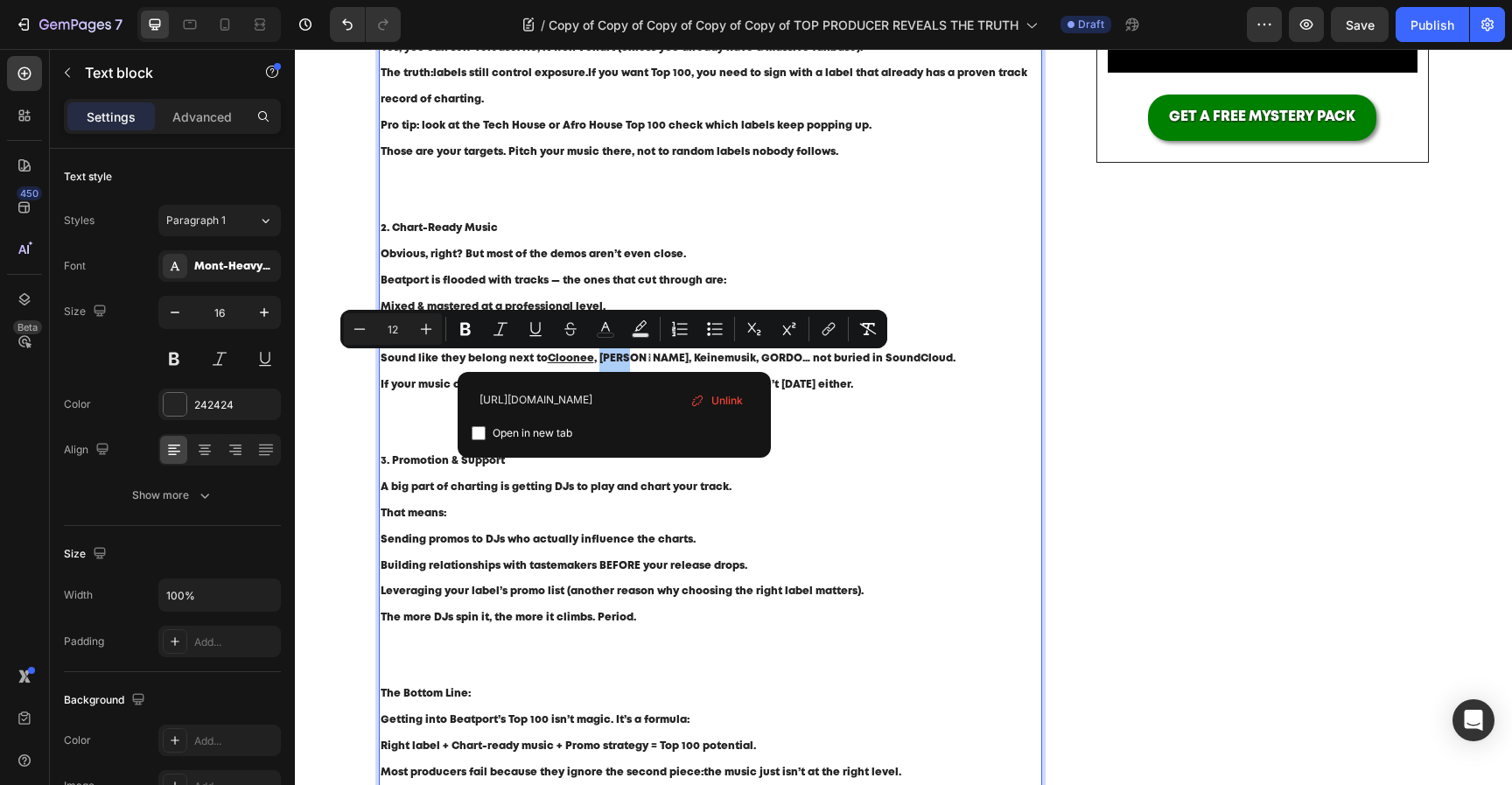
type input "[URL][DOMAIN_NAME]"
click at [532, 436] on span "Open in new tab" at bounding box center [533, 433] width 80 height 21
checkbox input "true"
type input "16"
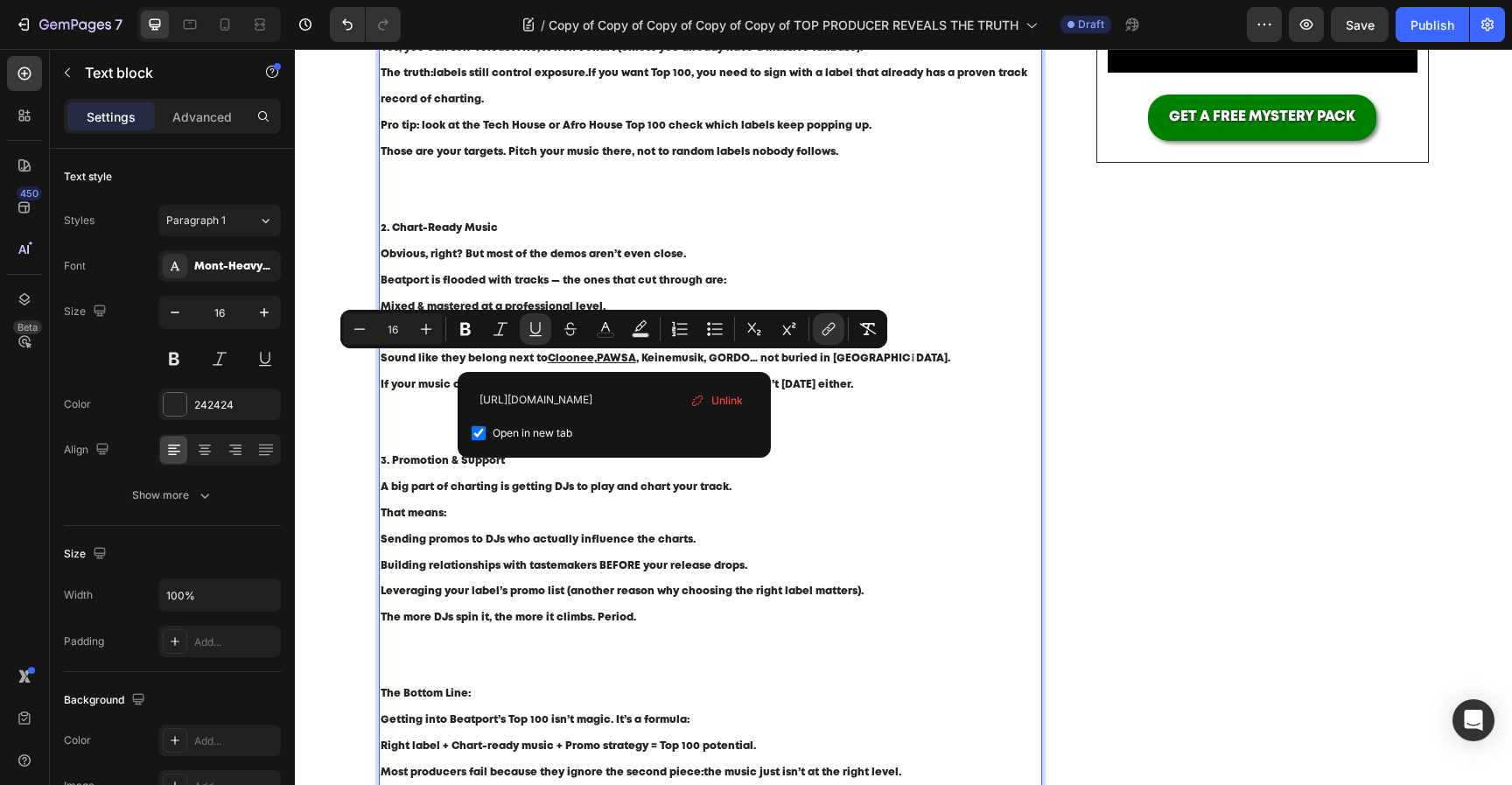
click at [891, 409] on p "If your music doesn’t sound like it could live in the Top 100 [DATE], it won’t …" at bounding box center [711, 410] width 661 height 76
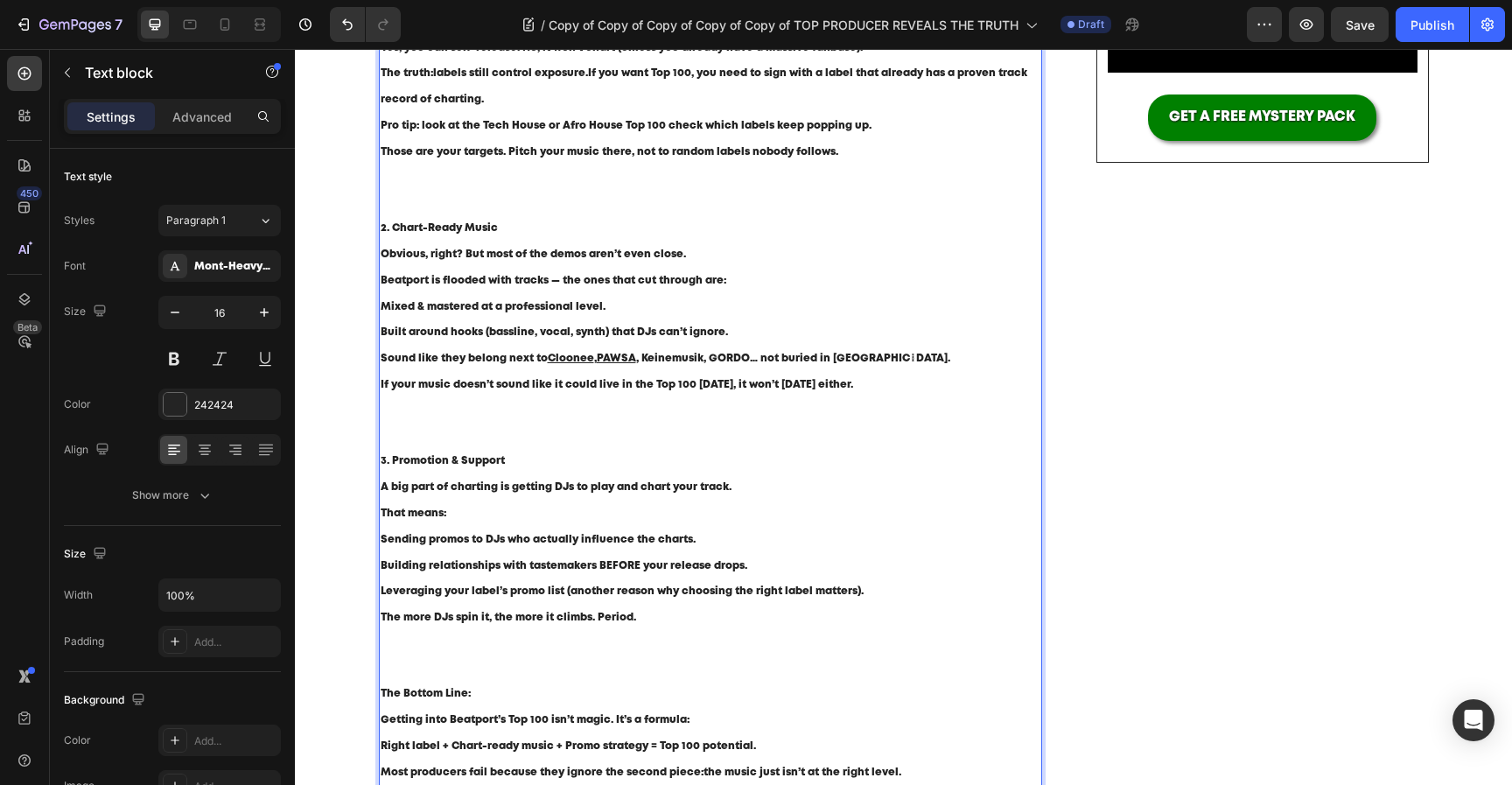
click at [665, 357] on span ", Keinemusik, GORDO… not buried in [GEOGRAPHIC_DATA]." at bounding box center [793, 358] width 314 height 9
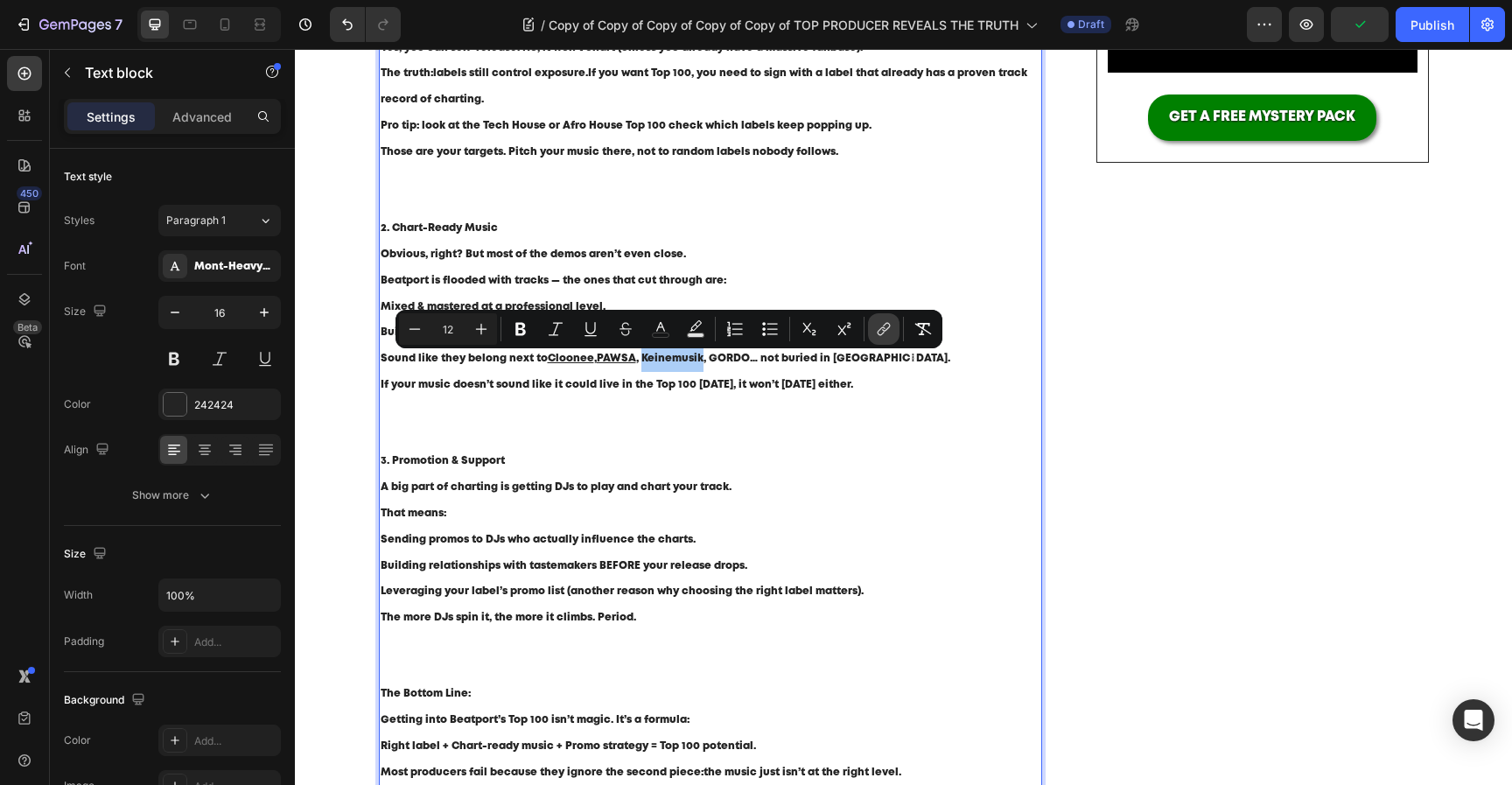
click at [896, 336] on button "link" at bounding box center [883, 328] width 31 height 31
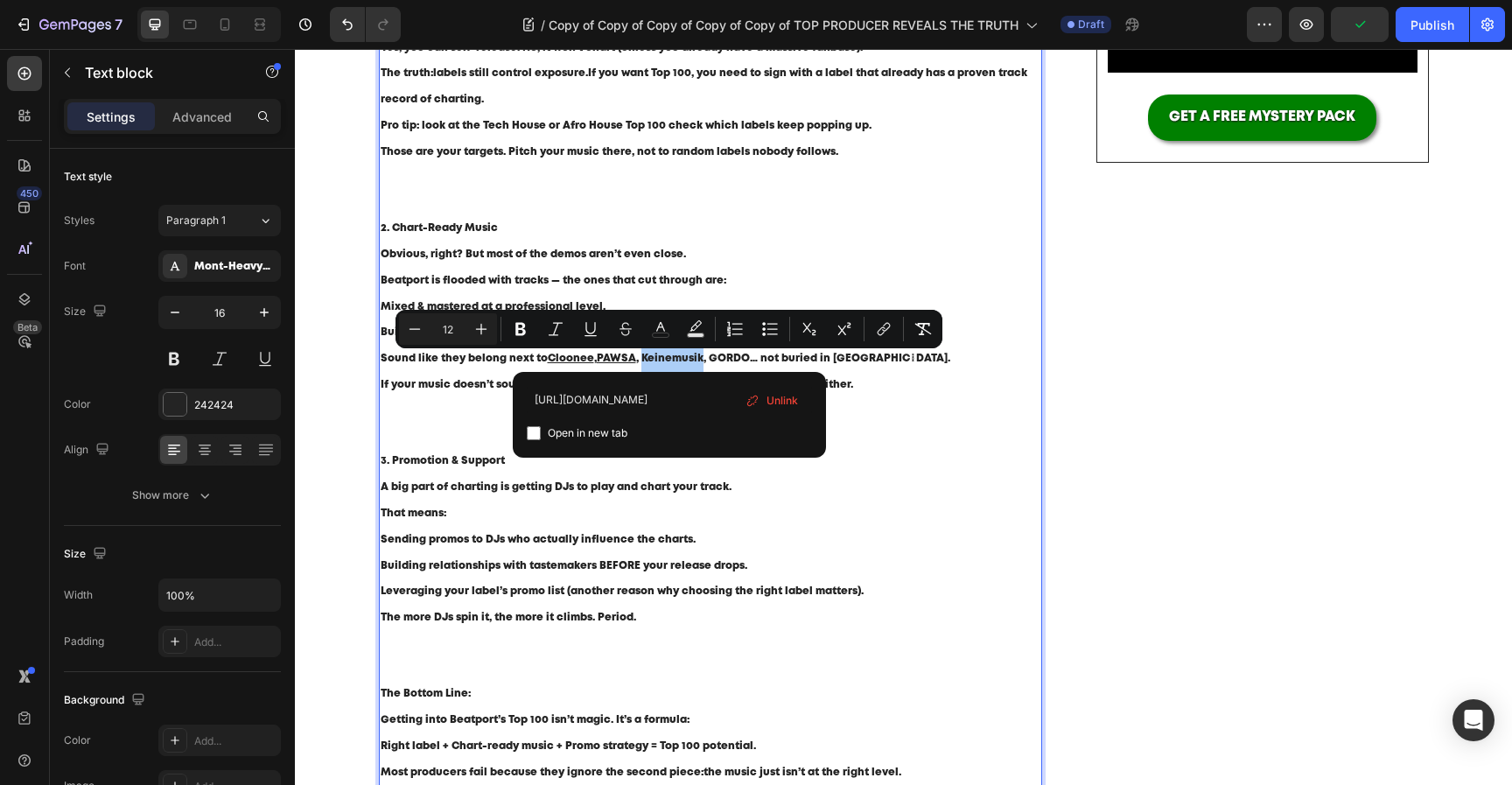
type input "[URL][DOMAIN_NAME]"
click at [581, 440] on span "Open in new tab" at bounding box center [588, 433] width 80 height 21
checkbox input "true"
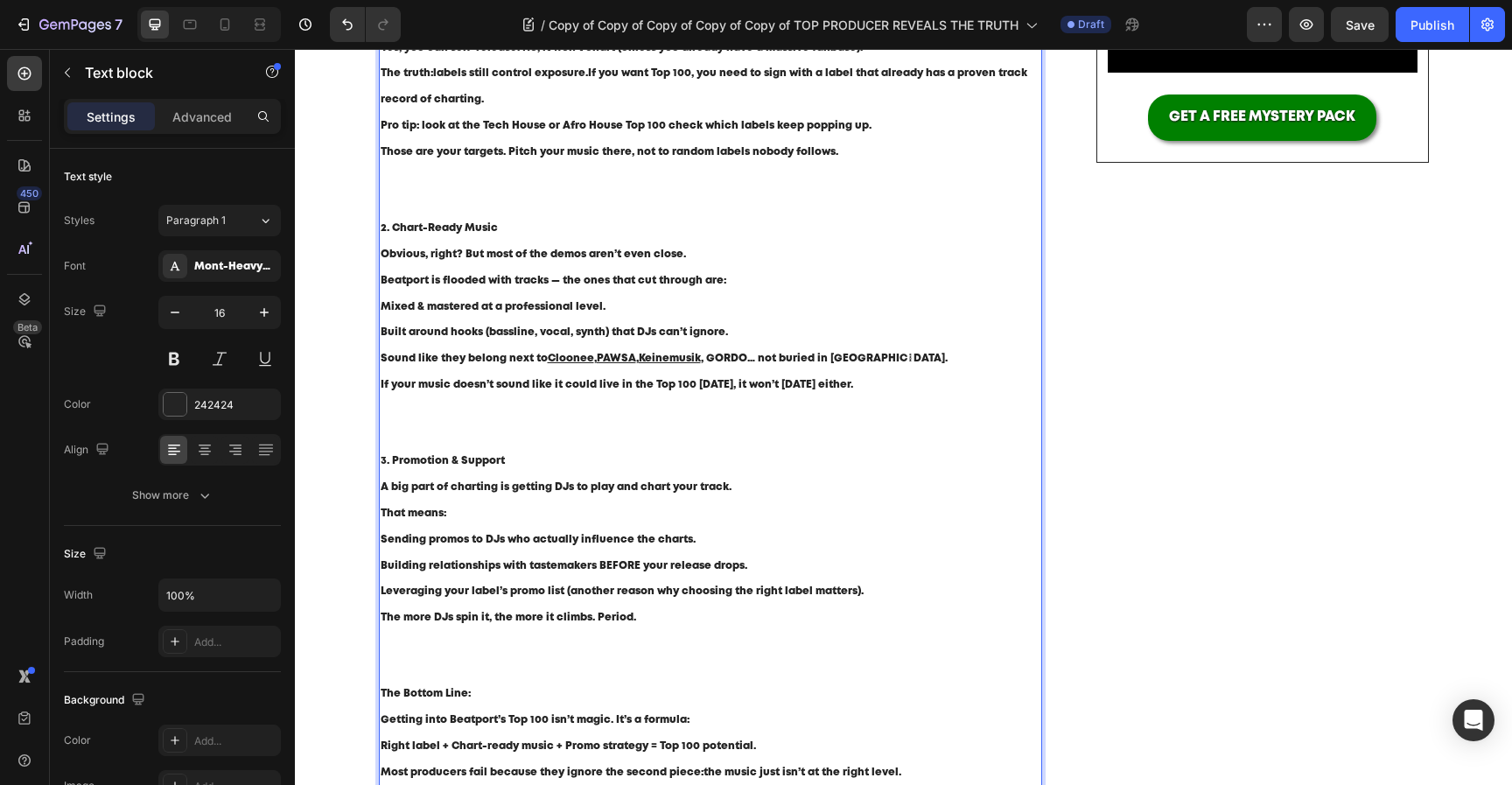
click at [723, 356] on span ", GORDO… not buried in [GEOGRAPHIC_DATA]." at bounding box center [824, 358] width 247 height 9
click at [733, 359] on span ", GORDO… not buried in [GEOGRAPHIC_DATA]." at bounding box center [824, 358] width 247 height 9
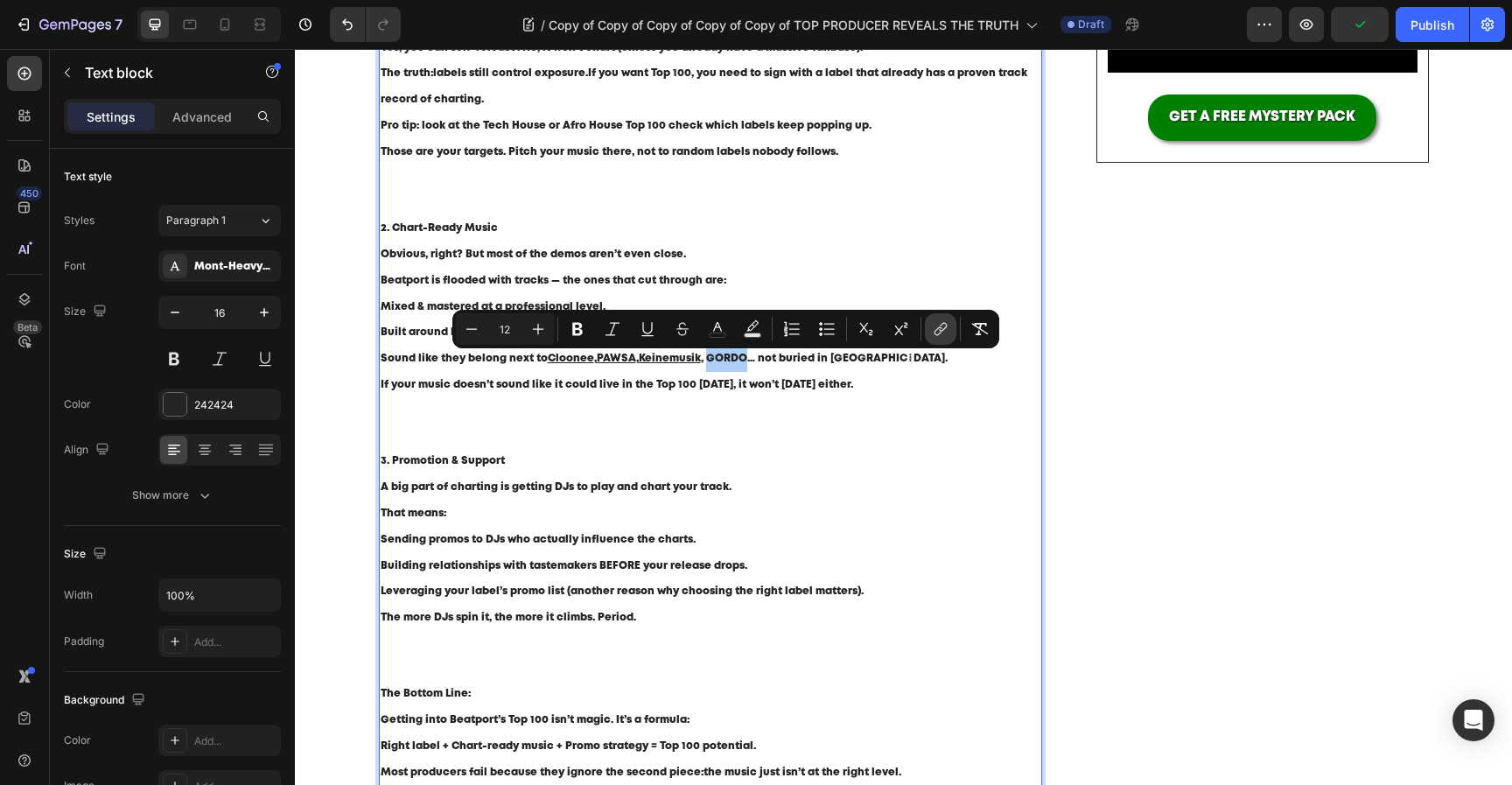
click at [942, 330] on icon "Editor contextual toolbar" at bounding box center [940, 328] width 17 height 17
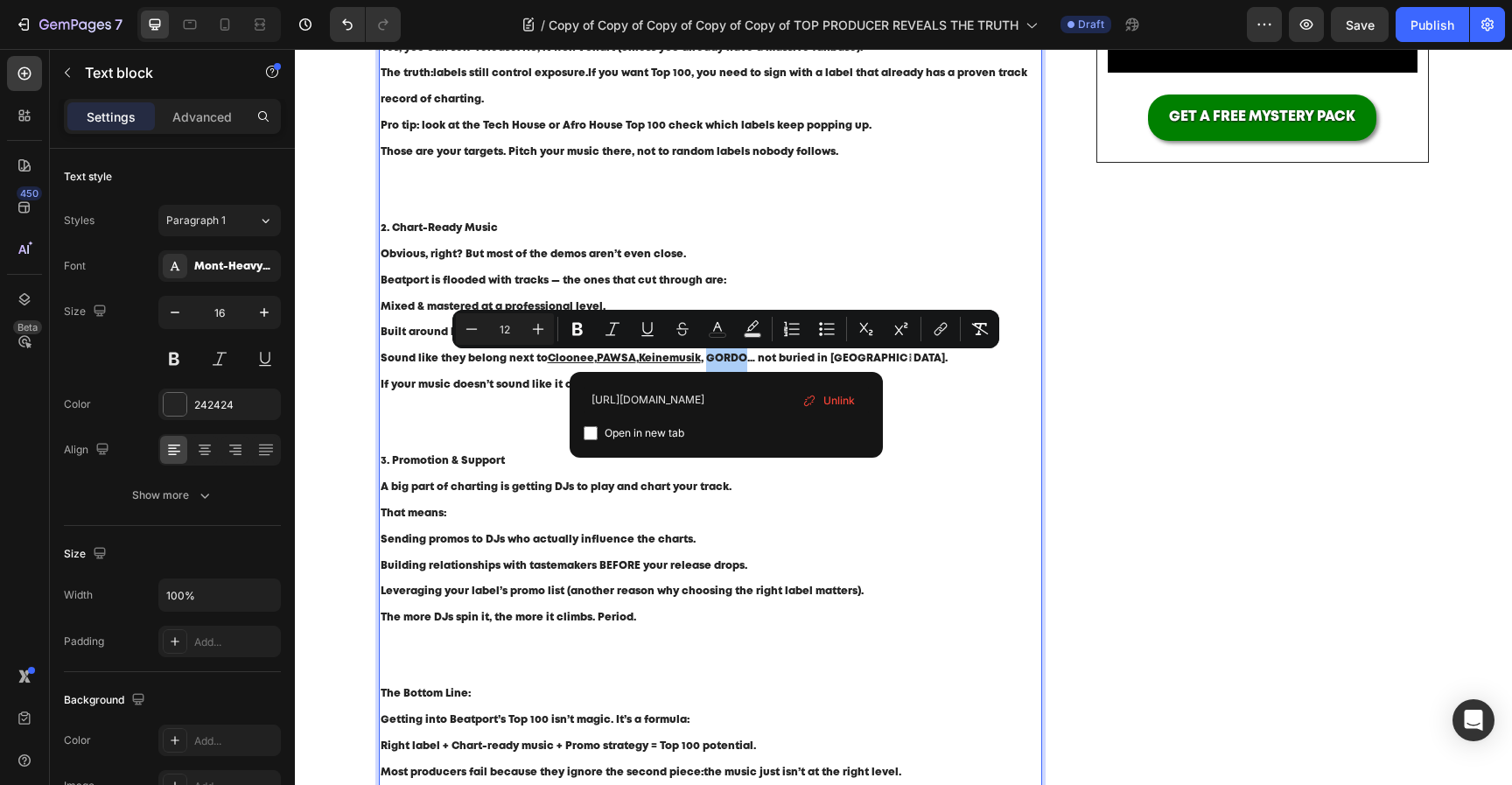
type input "[URL][DOMAIN_NAME]"
click at [641, 432] on span "Open in new tab" at bounding box center [645, 433] width 80 height 21
checkbox input "true"
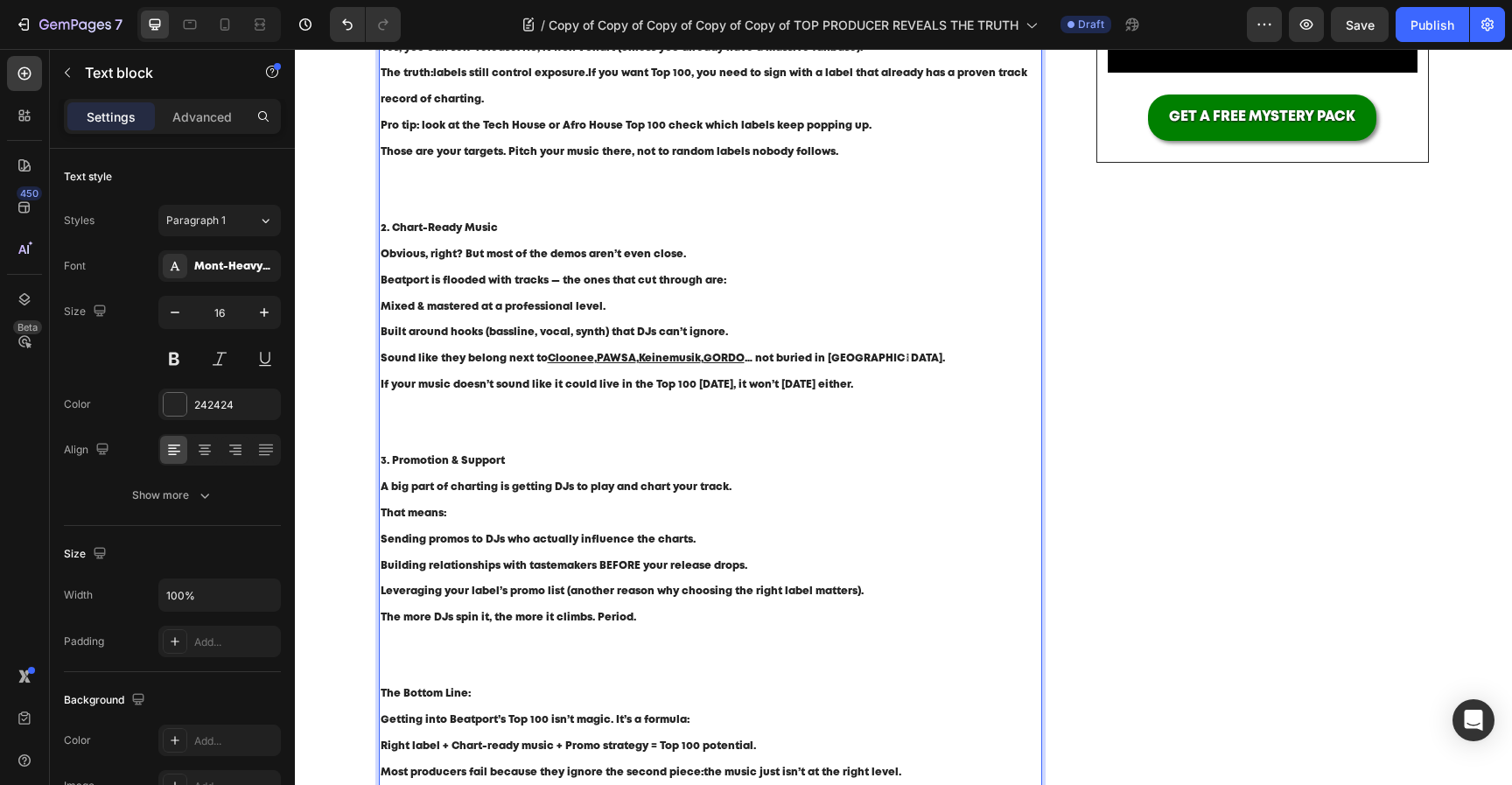
click at [876, 354] on p "Sound like they belong next to [GEOGRAPHIC_DATA] , [PERSON_NAME] , Keinemusik ,…" at bounding box center [711, 359] width 661 height 27
click at [878, 354] on span "… not buried in [GEOGRAPHIC_DATA]." at bounding box center [844, 358] width 200 height 9
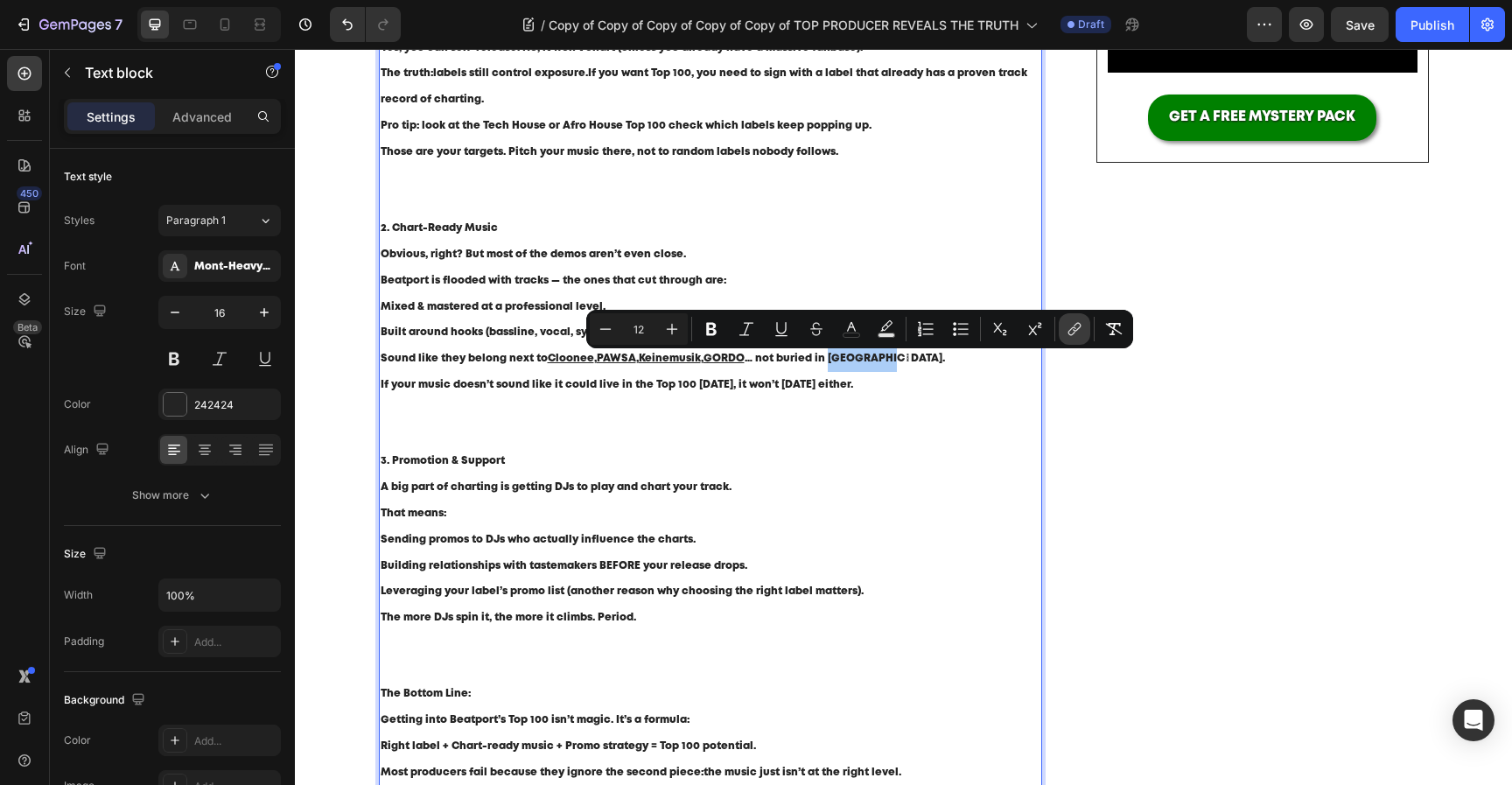
click at [1077, 329] on icon "Editor contextual toolbar" at bounding box center [1074, 328] width 17 height 17
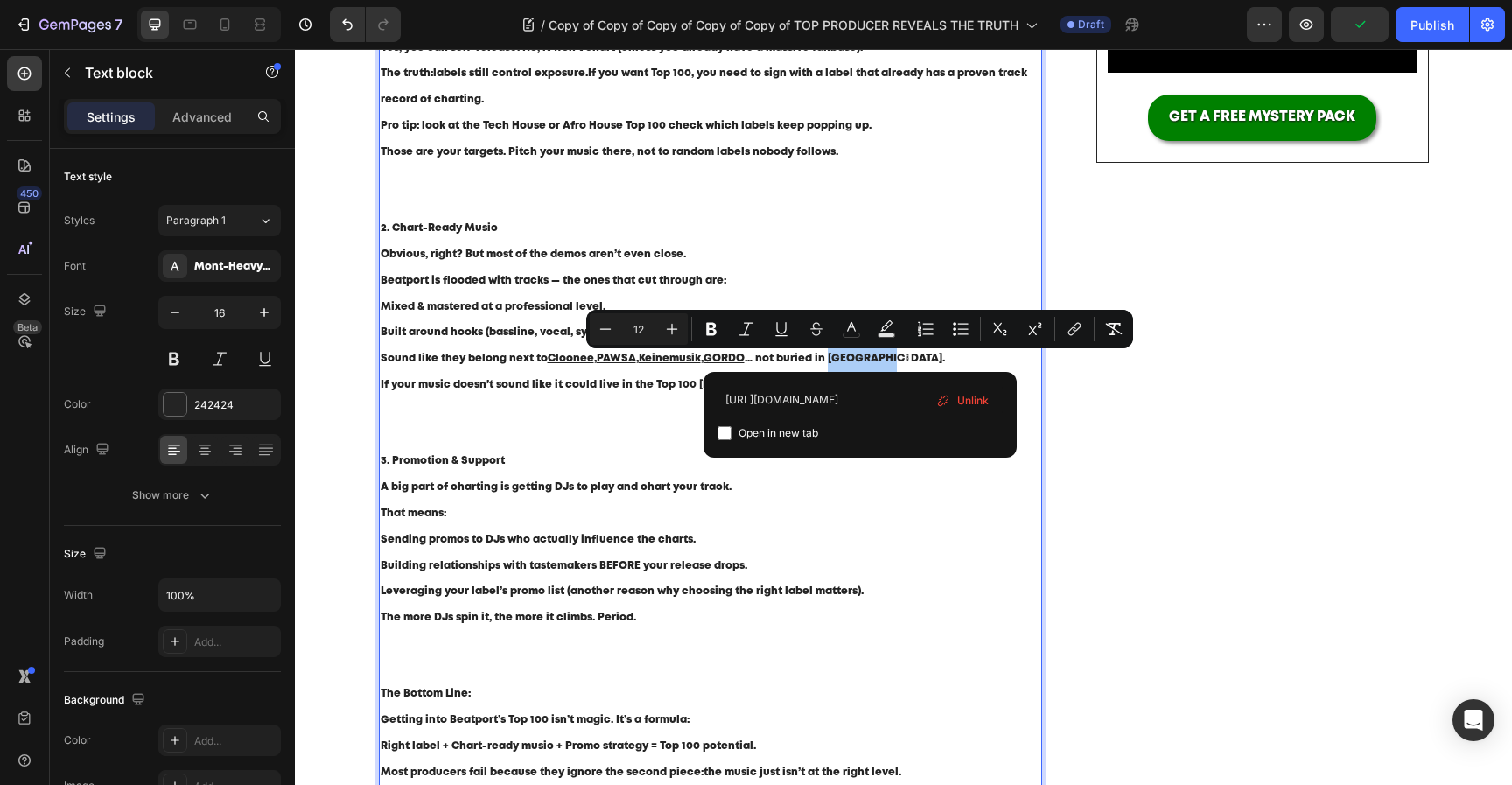
type input "[URL][DOMAIN_NAME]"
click at [793, 434] on span "Open in new tab" at bounding box center [779, 433] width 80 height 21
checkbox input "true"
click at [626, 439] on p "If your music doesn’t sound like it could live in the Top 100 [DATE], it won’t …" at bounding box center [711, 410] width 661 height 76
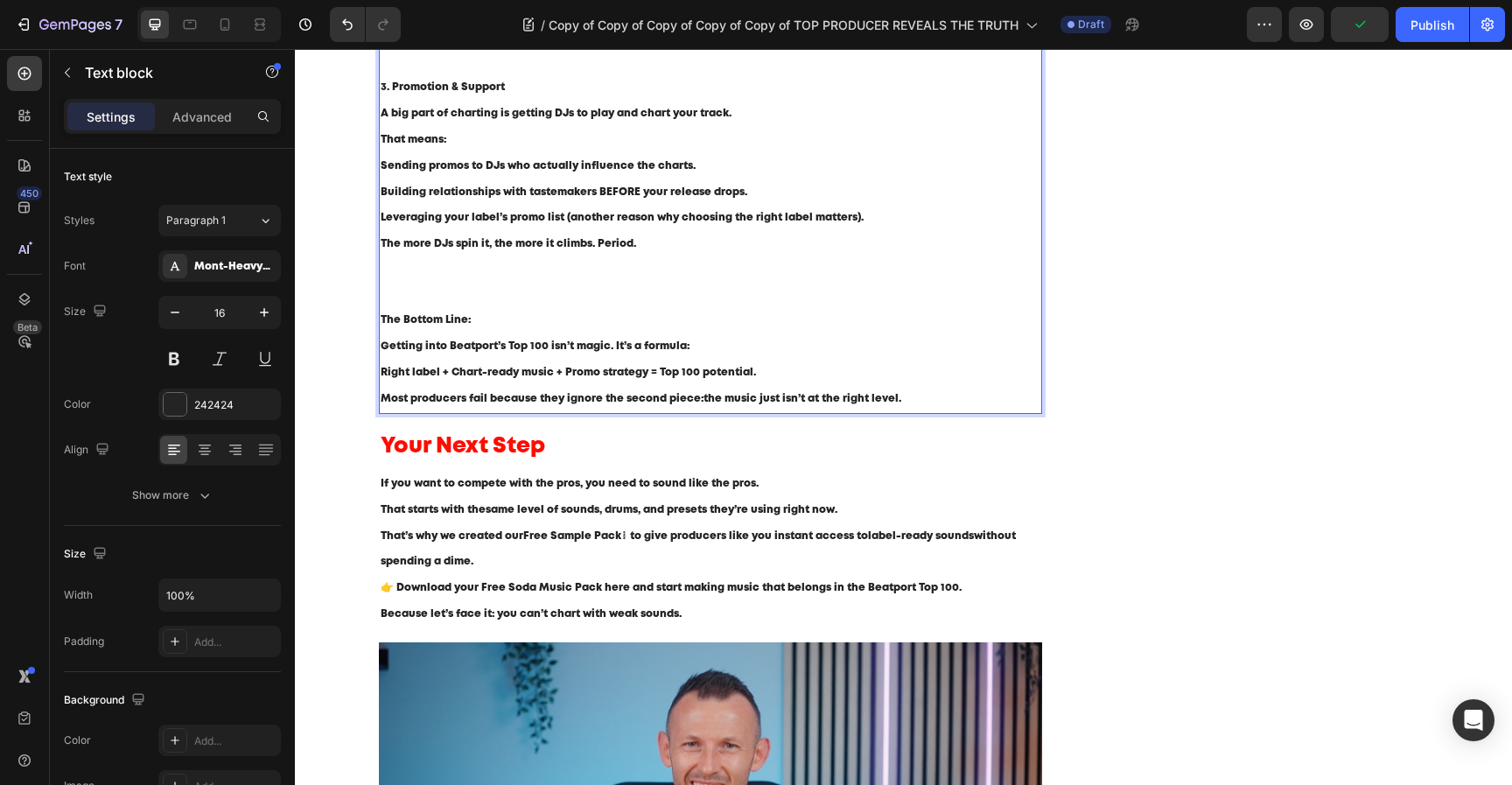
scroll to position [930, 0]
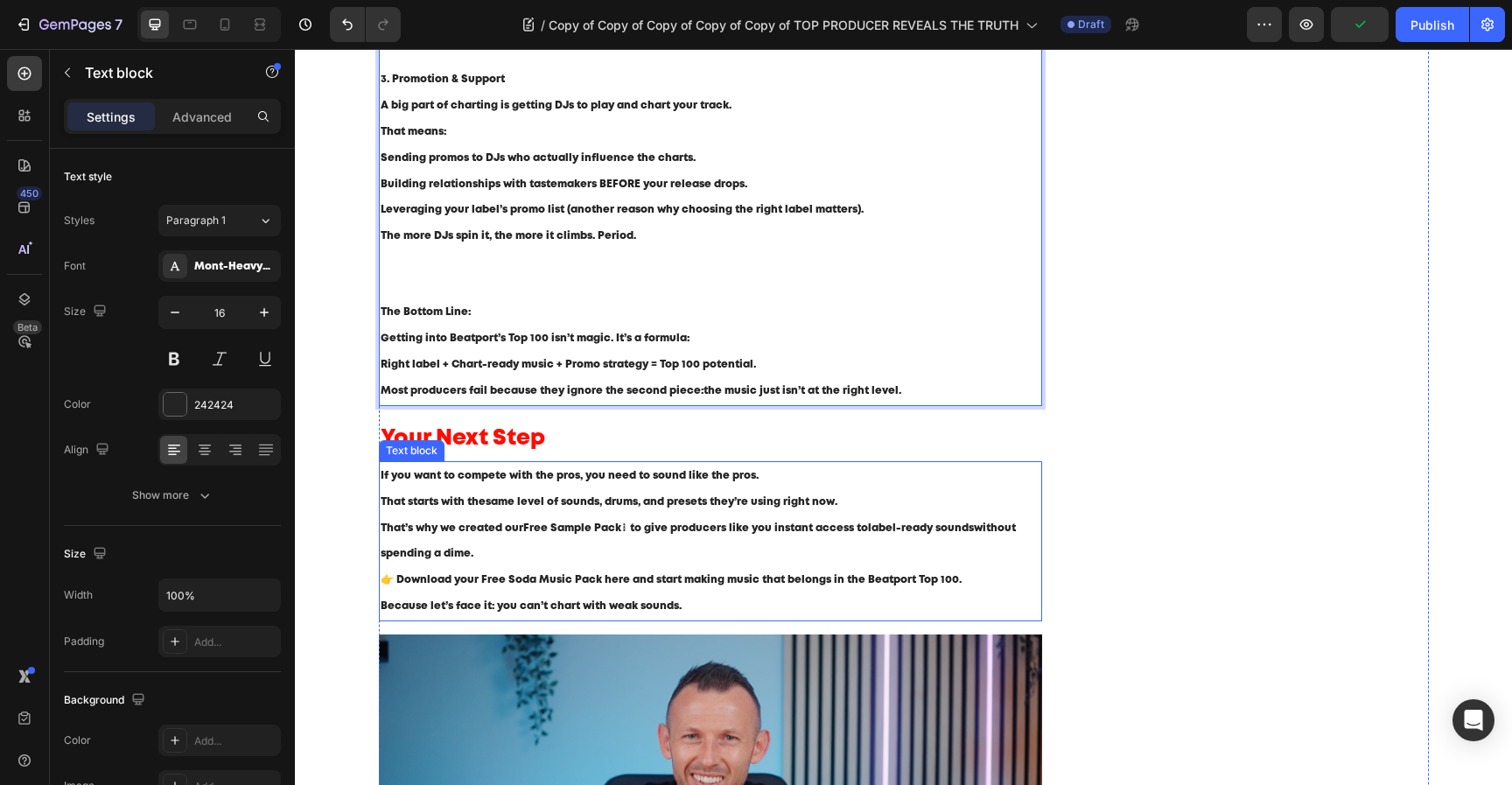
click at [557, 512] on p "If you want to compete with the pros, you need to sound like the pros. That sta…" at bounding box center [711, 488] width 661 height 52
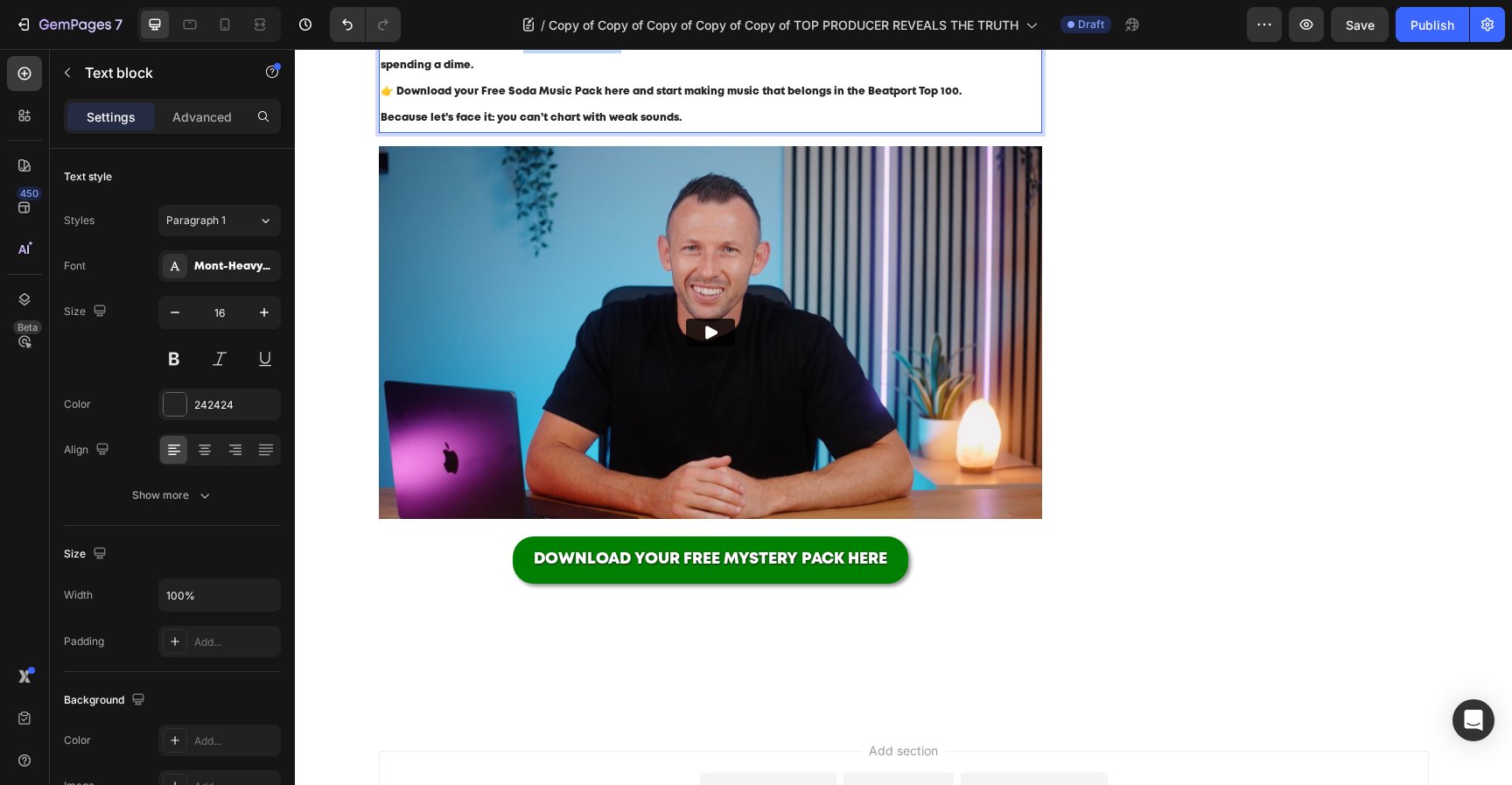
scroll to position [1423, 0]
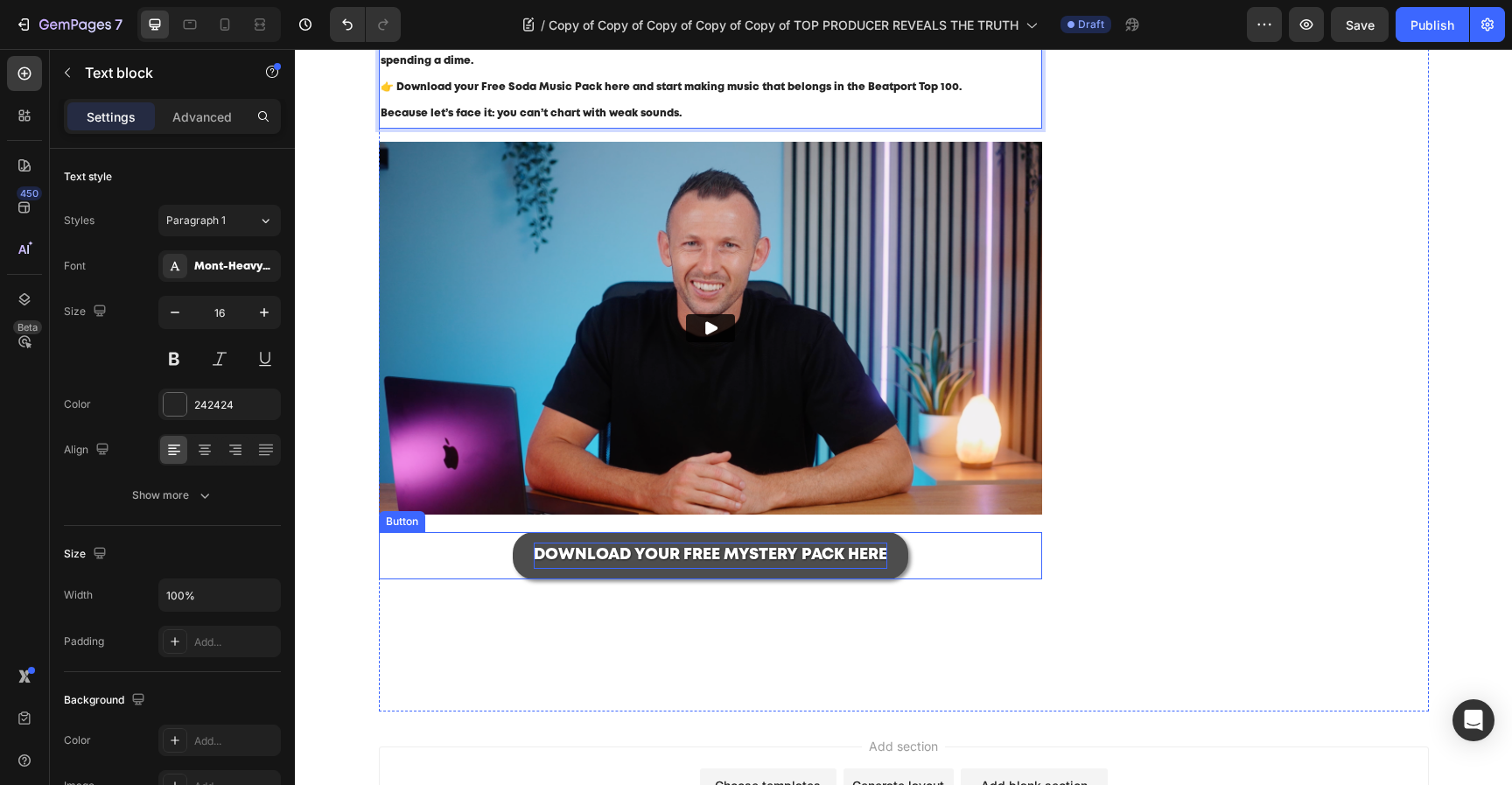
click at [654, 559] on span "DOWNLOAD YOUR FREE MYSTERY PACK HERE" at bounding box center [710, 554] width 353 height 14
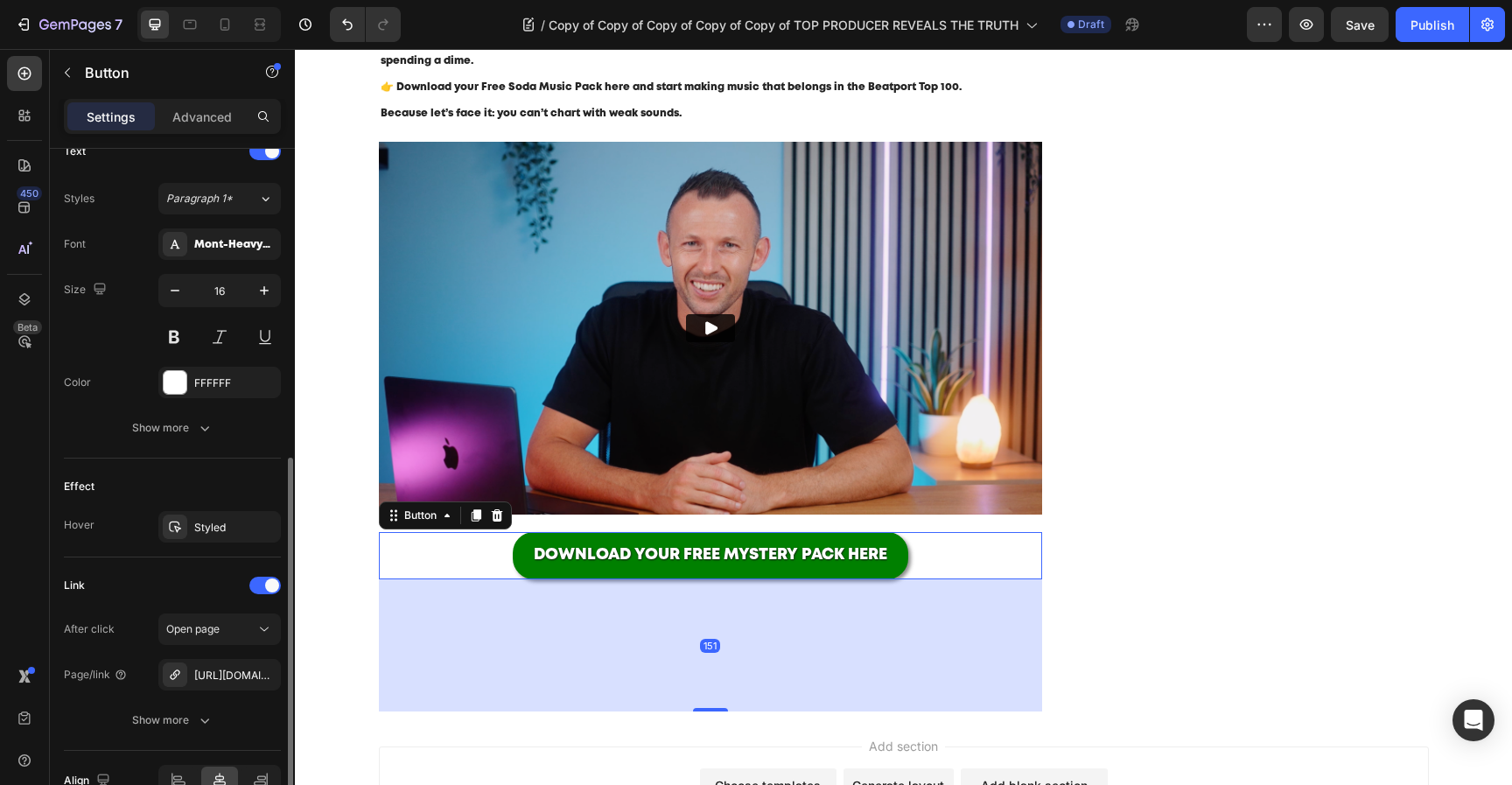
scroll to position [615, 0]
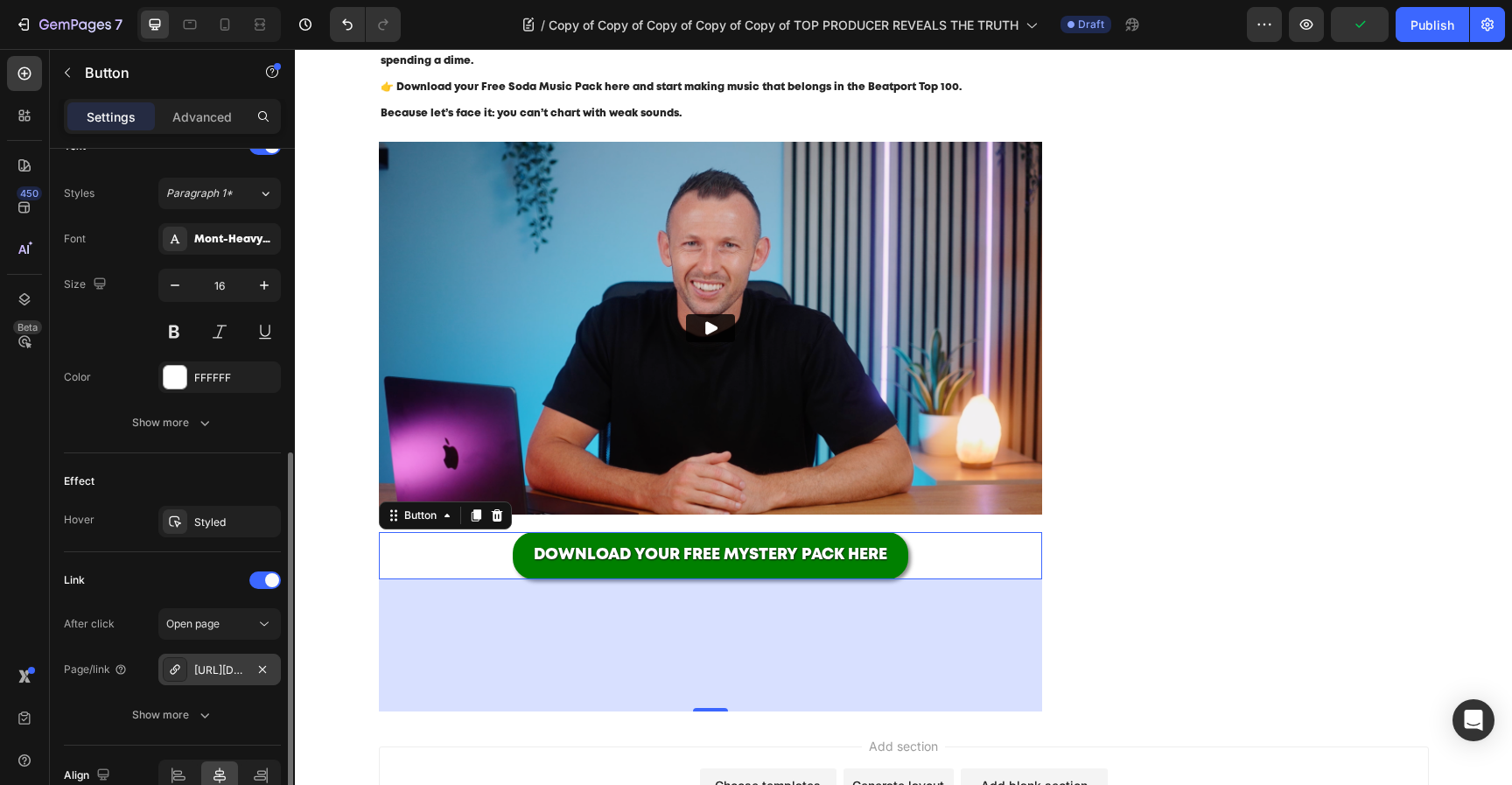
click at [221, 670] on div "[URL][DOMAIN_NAME]" at bounding box center [219, 670] width 50 height 16
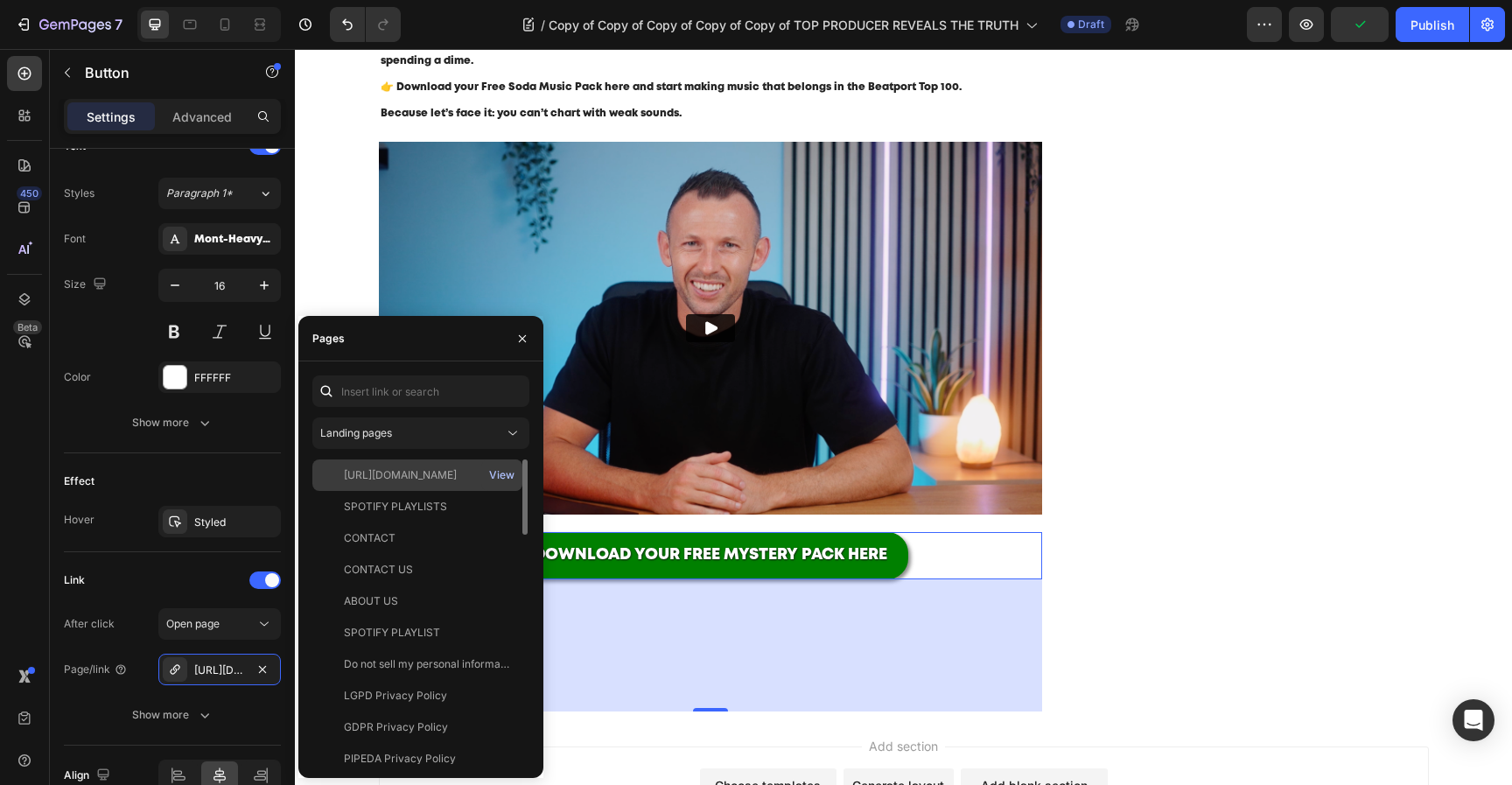
click at [511, 480] on div "View" at bounding box center [501, 475] width 26 height 16
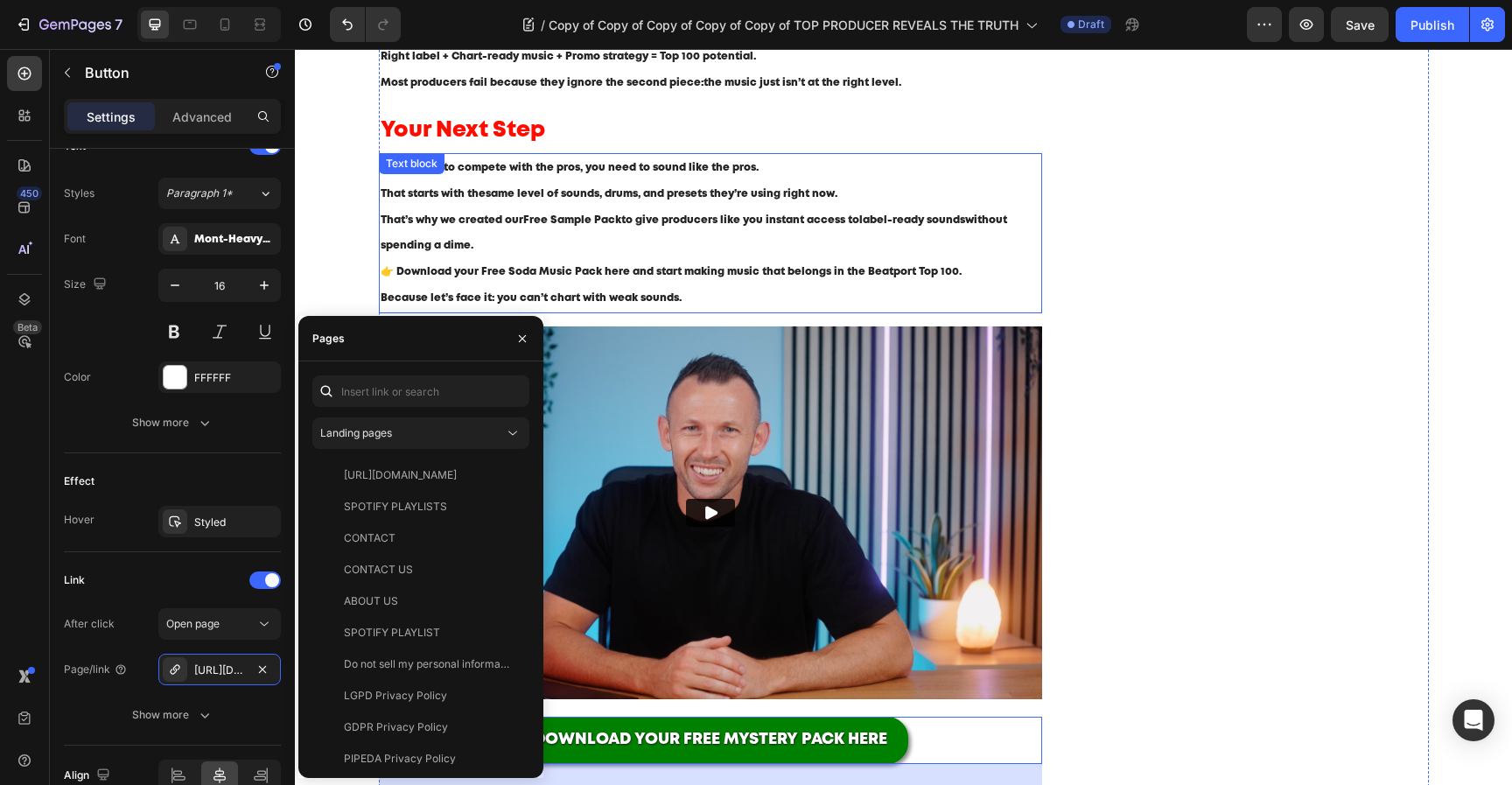
scroll to position [1239, 0]
click at [604, 215] on p "That’s why we created our Free Sample Pack to give producers like you instant a…" at bounding box center [711, 233] width 661 height 52
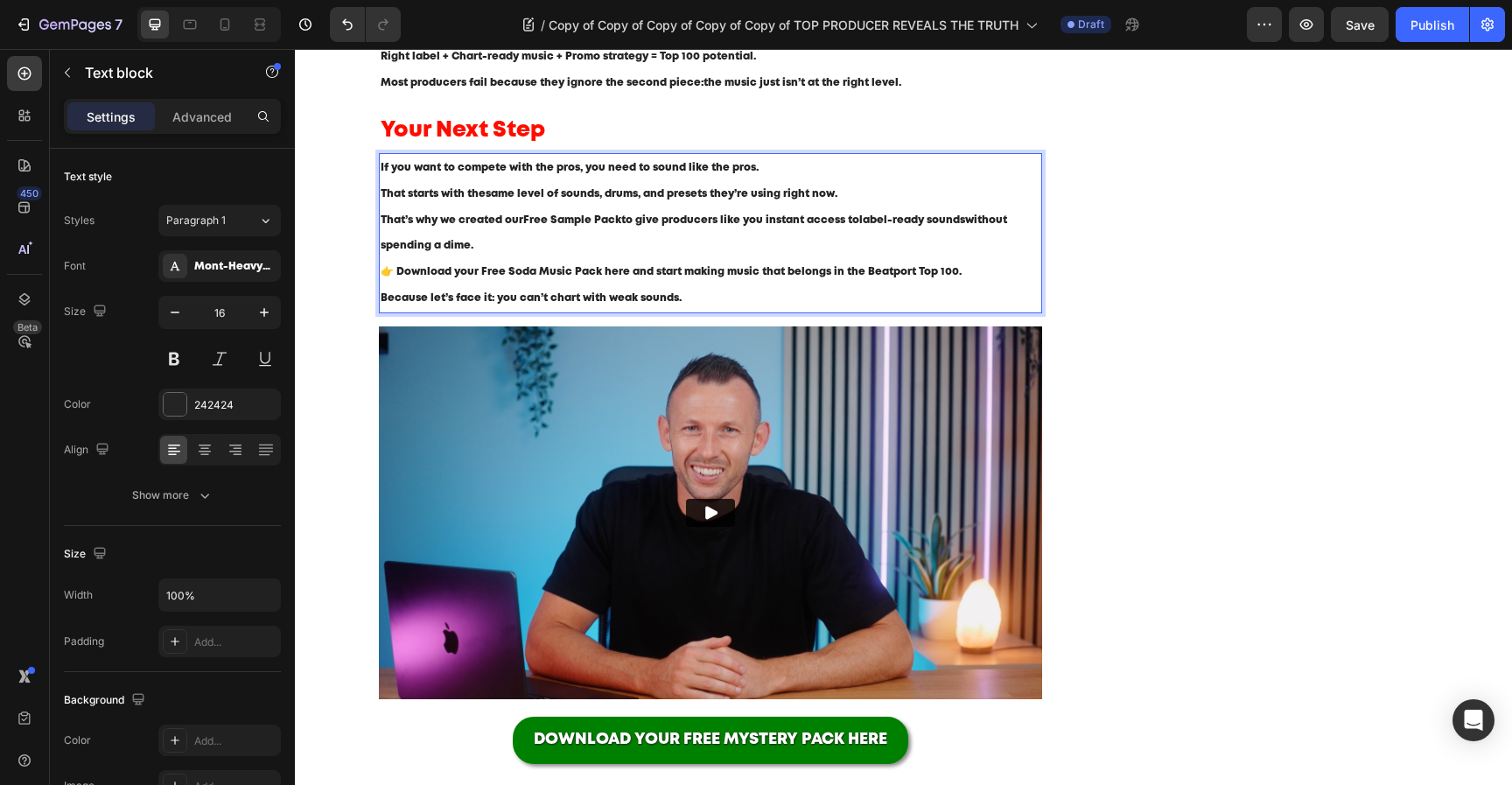
drag, startPoint x: 525, startPoint y: 221, endPoint x: 618, endPoint y: 224, distance: 93.0
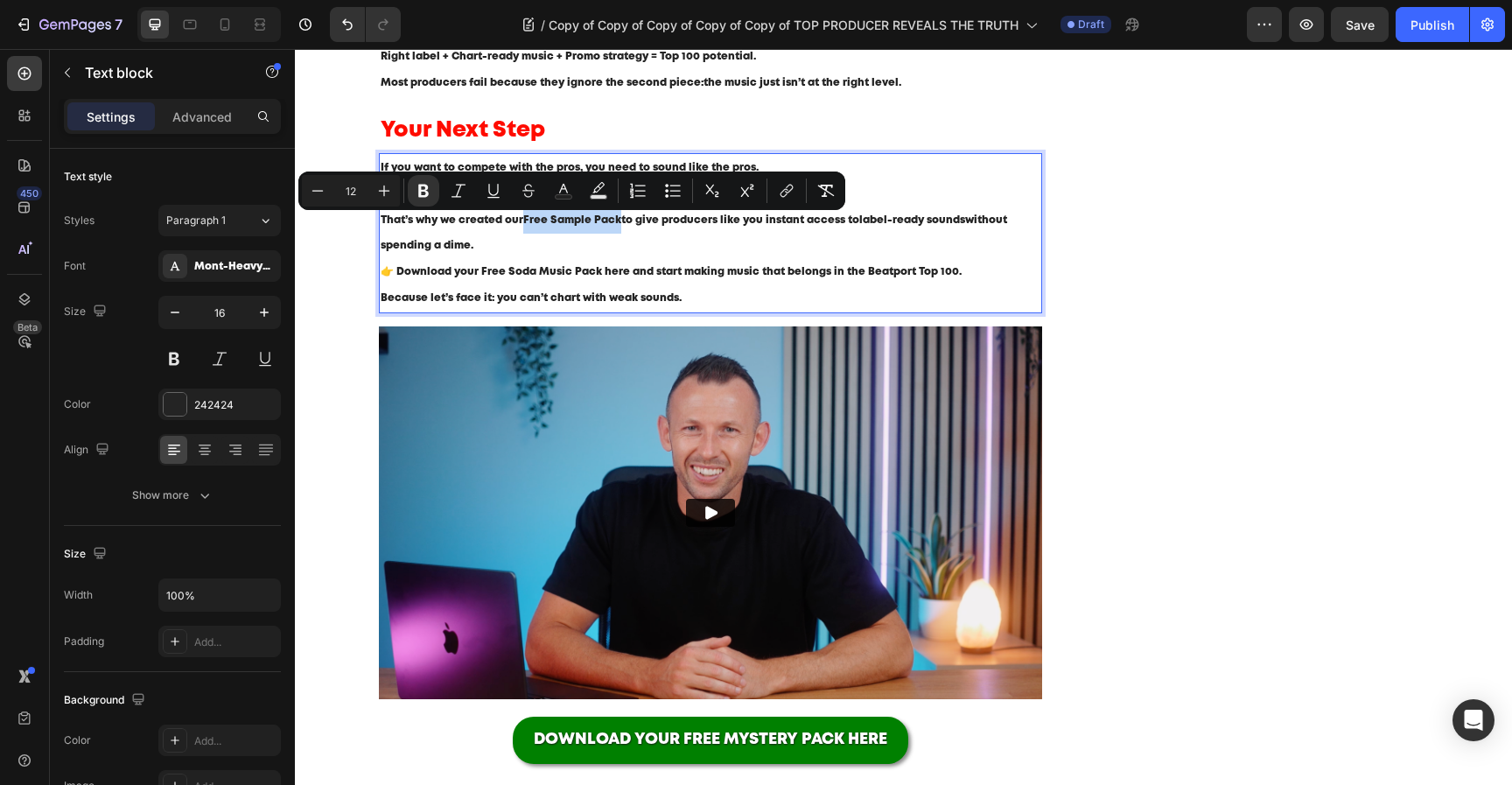
drag, startPoint x: 618, startPoint y: 225, endPoint x: 525, endPoint y: 226, distance: 93.0
click at [525, 226] on p "That’s why we created our Free Sample Pack to give producers like you instant a…" at bounding box center [711, 233] width 661 height 52
click at [789, 194] on icon "Editor contextual toolbar" at bounding box center [786, 191] width 17 height 17
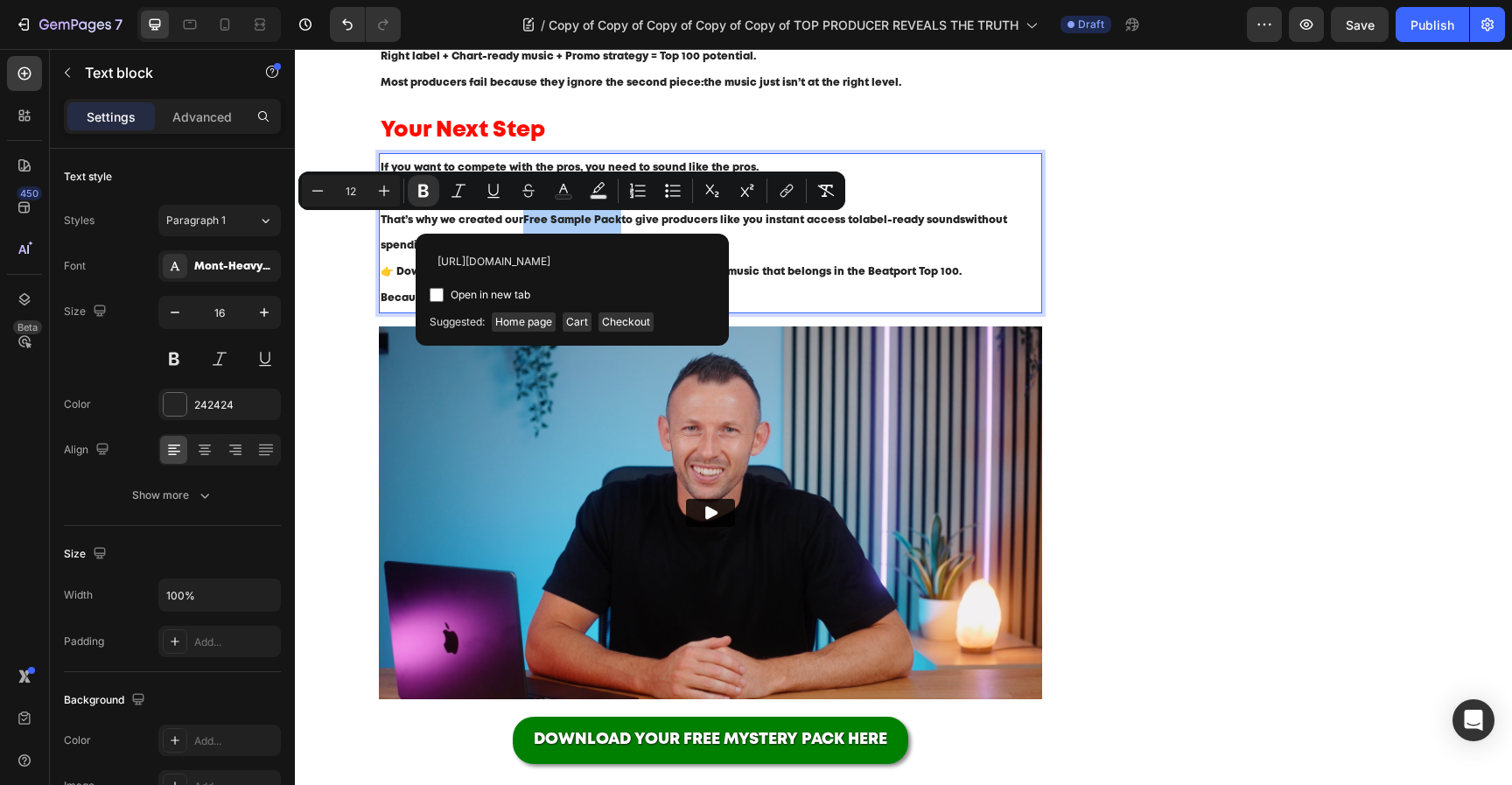
scroll to position [0, 242]
type input "[URL][DOMAIN_NAME]"
click at [484, 292] on span "Open in new tab" at bounding box center [491, 294] width 80 height 21
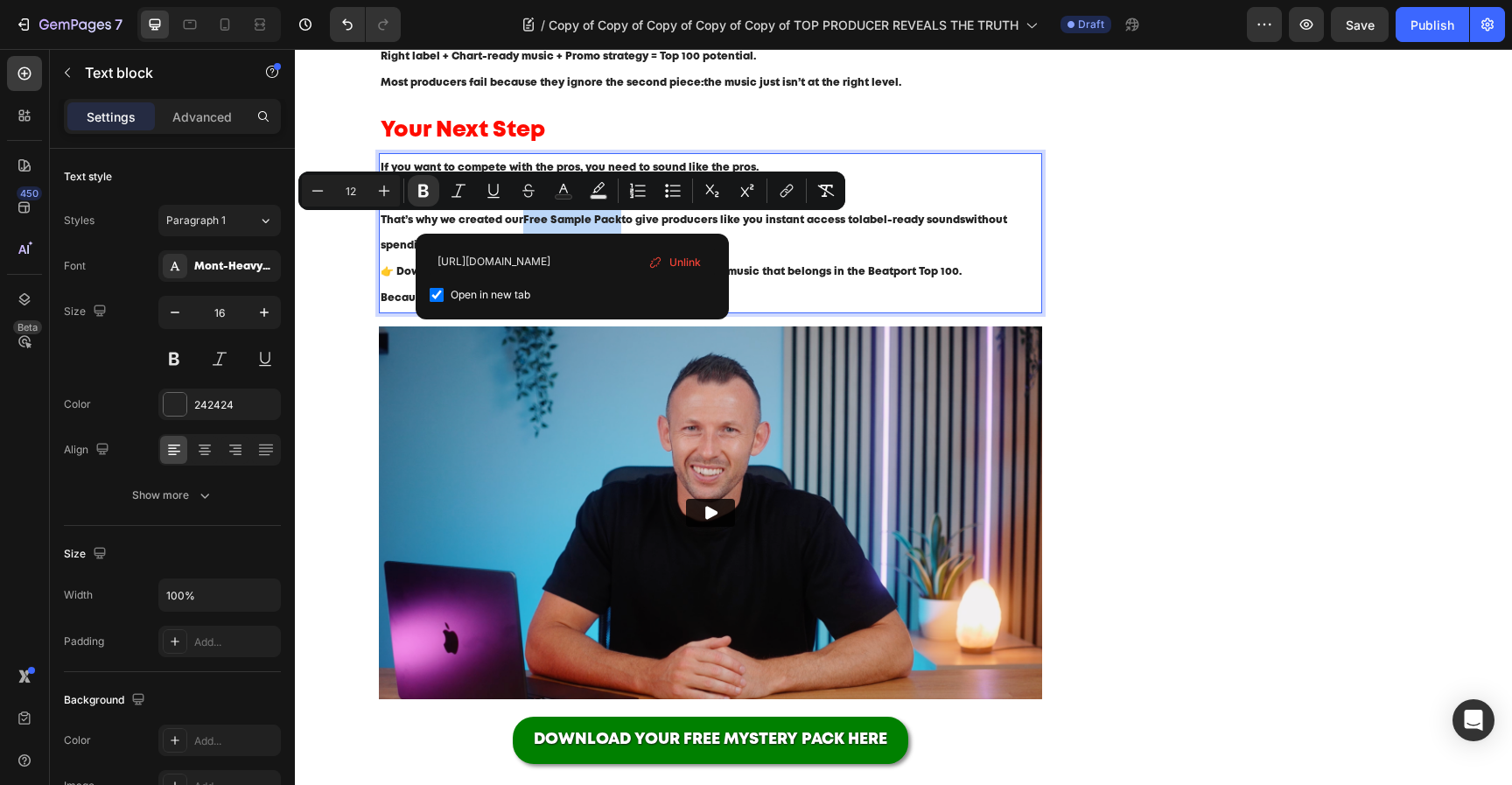
checkbox input "true"
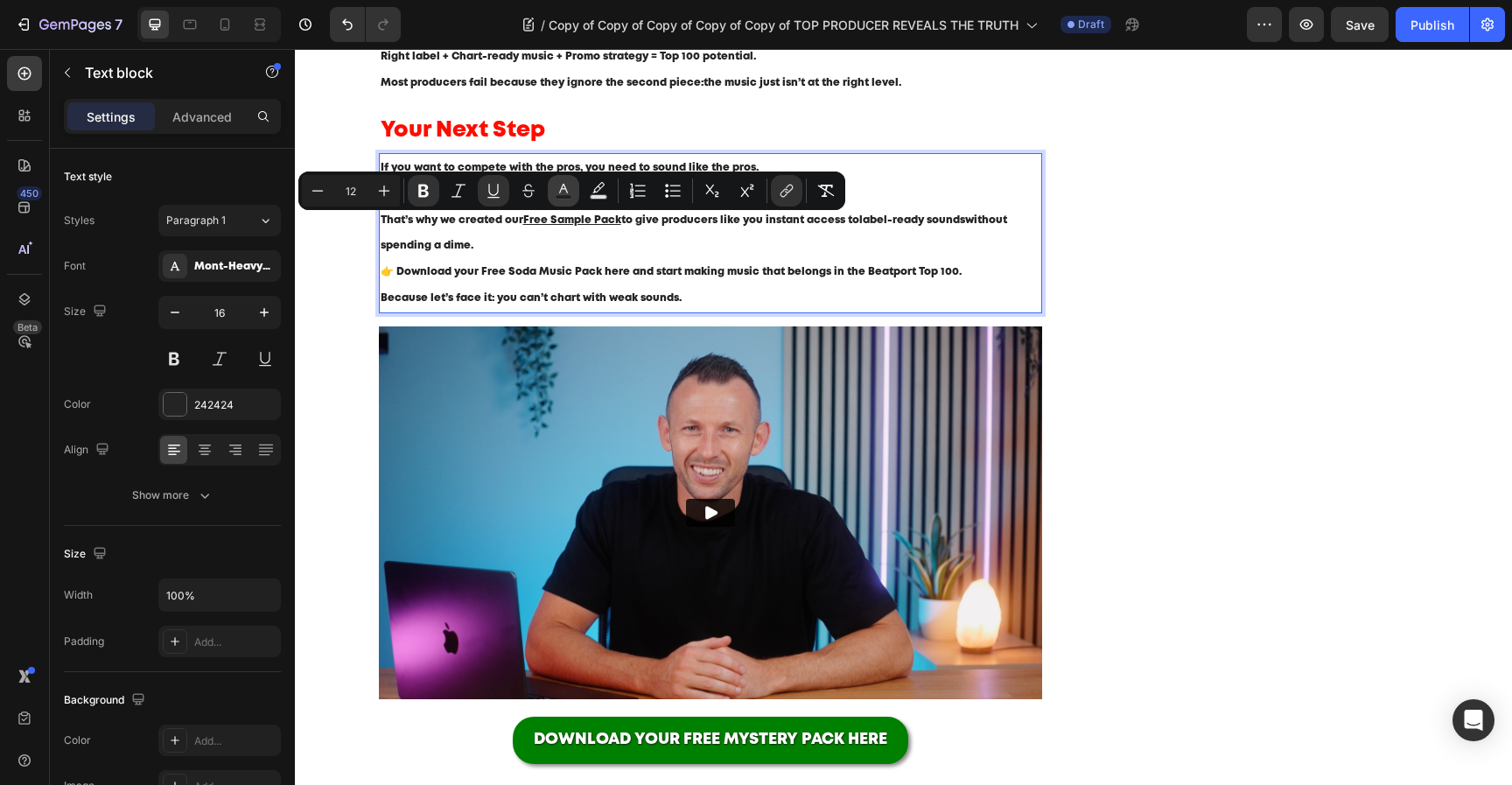
click at [571, 194] on icon "Editor contextual toolbar" at bounding box center [563, 191] width 17 height 17
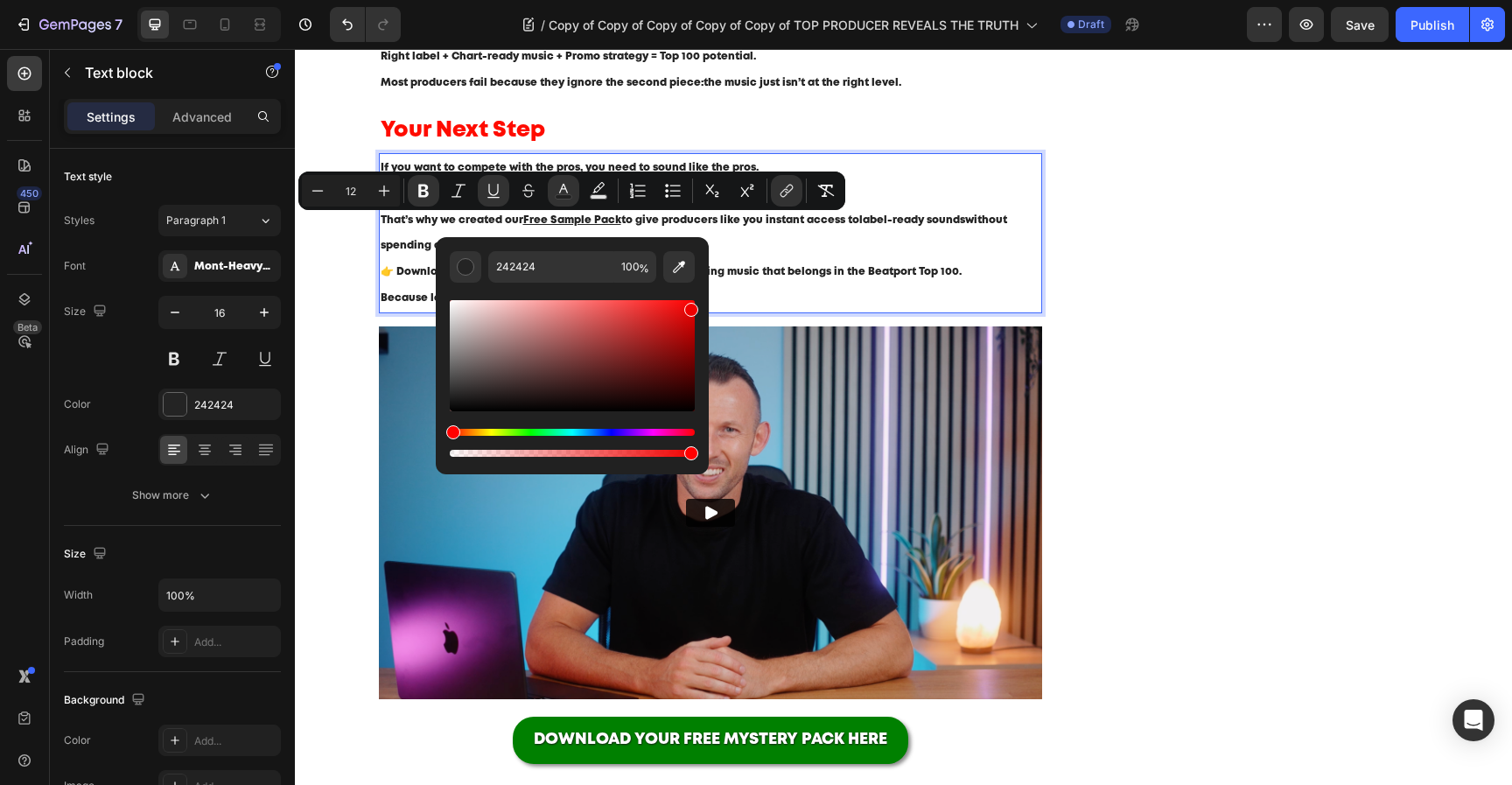
drag, startPoint x: 808, startPoint y: 429, endPoint x: 730, endPoint y: 301, distance: 149.9
click at [611, 433] on div "Hue" at bounding box center [573, 432] width 245 height 7
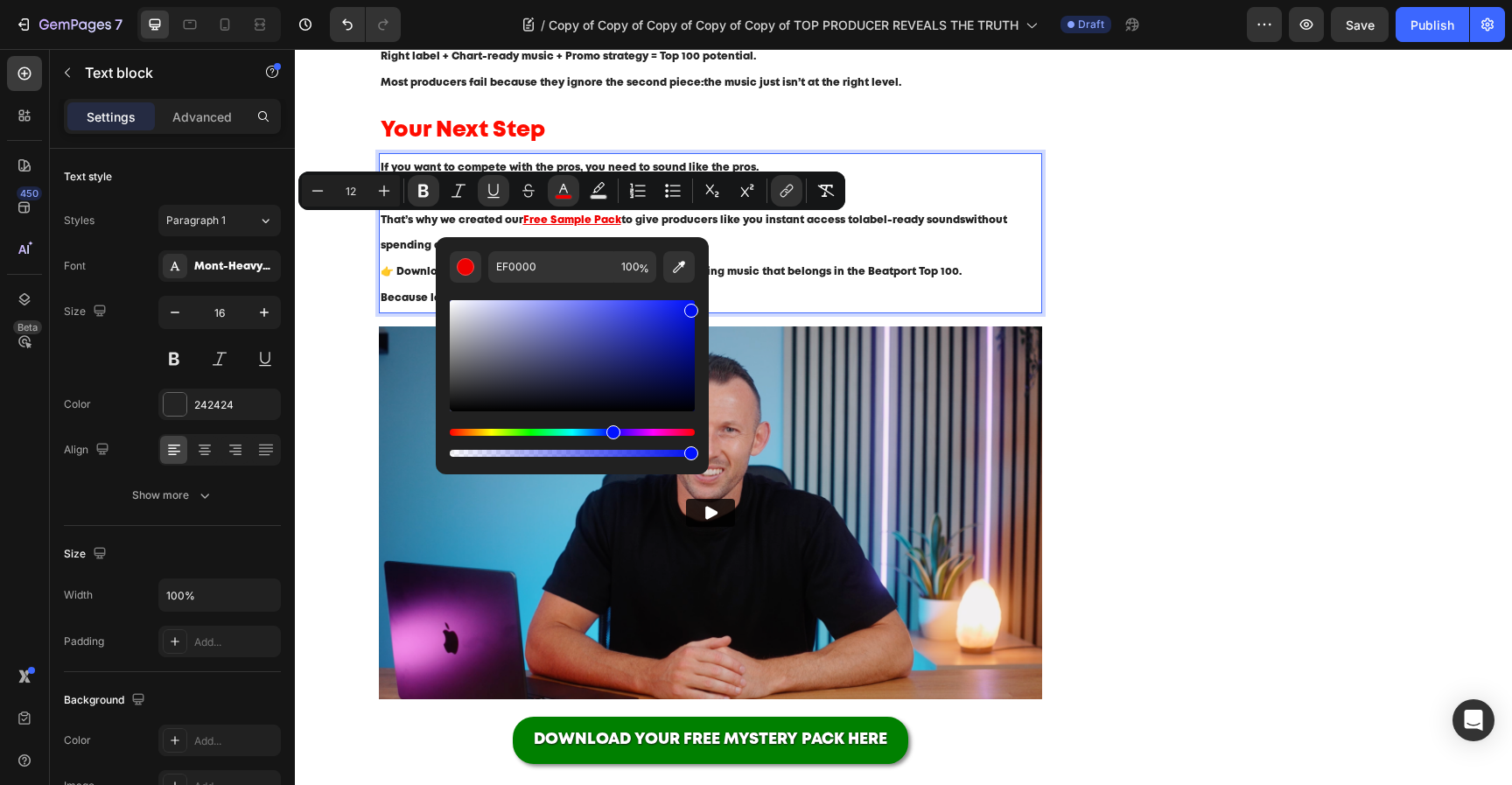
type input "000FEE"
click at [823, 245] on p "That’s why we created our Free Sample Pack to give producers like you instant a…" at bounding box center [711, 233] width 661 height 52
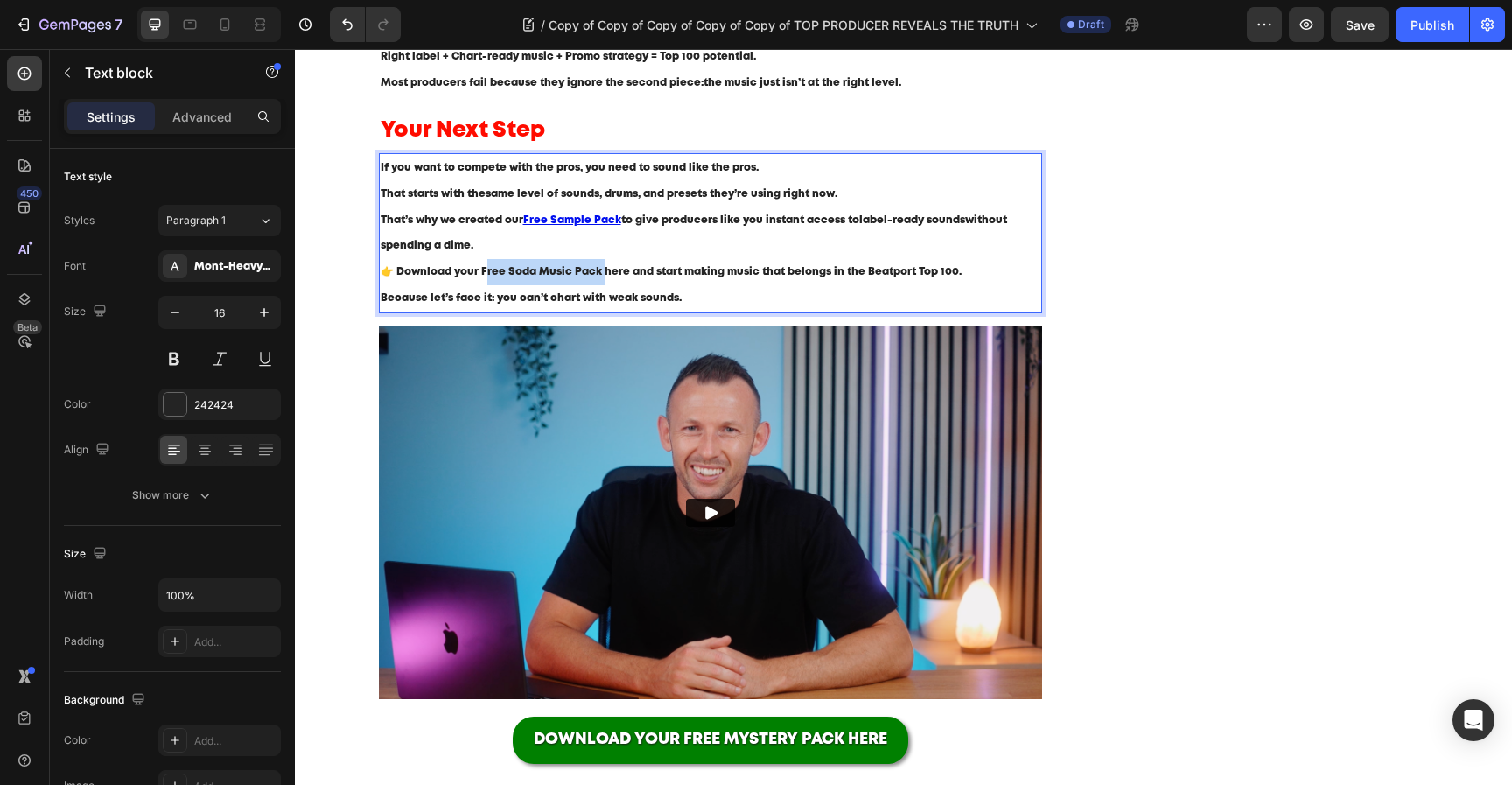
drag, startPoint x: 480, startPoint y: 276, endPoint x: 596, endPoint y: 279, distance: 116.0
click at [596, 279] on p "👉 Download your Free Soda Music Pack here and start making music that belongs i…" at bounding box center [711, 272] width 661 height 27
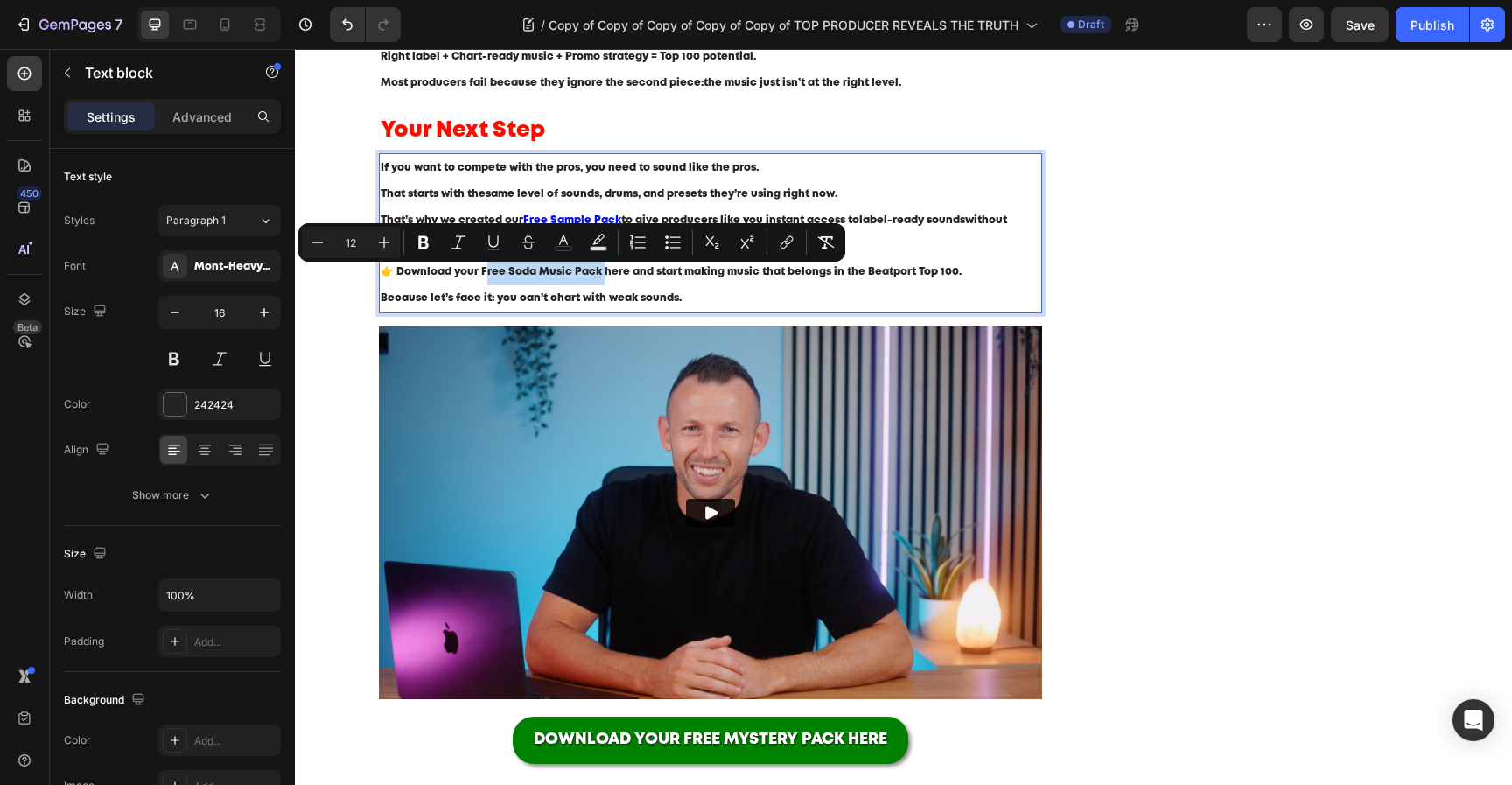
click at [596, 273] on span "👉 Download your Free Soda Music Pack here and start making music that belongs i…" at bounding box center [671, 271] width 581 height 9
drag, startPoint x: 619, startPoint y: 273, endPoint x: 476, endPoint y: 278, distance: 143.1
click at [476, 278] on p "👉 Download your Free Soda Music Pack here and start making music that belongs i…" at bounding box center [711, 272] width 661 height 27
click at [786, 247] on icon "Editor contextual toolbar" at bounding box center [786, 242] width 17 height 17
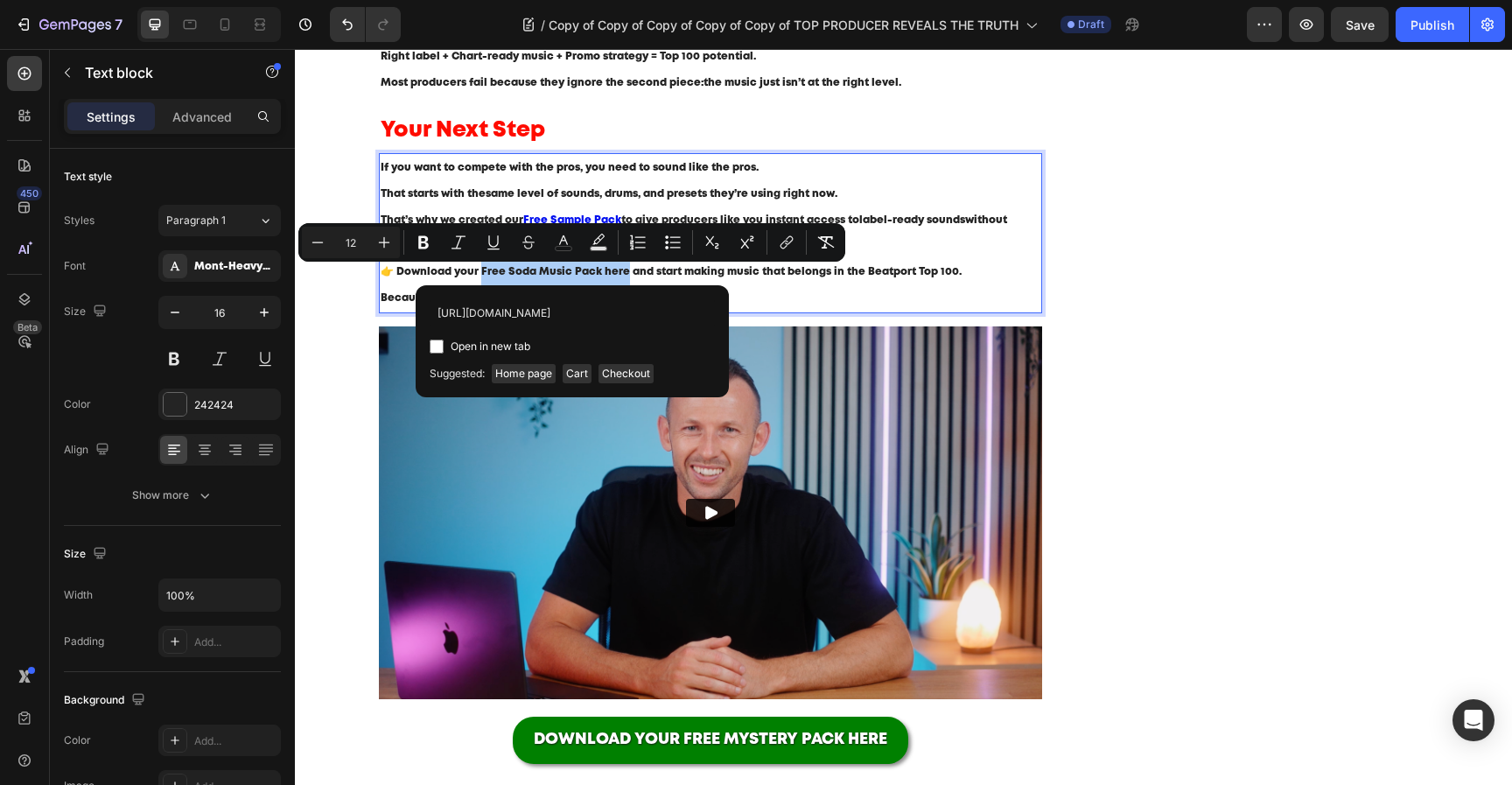
scroll to position [0, 242]
type input "[URL][DOMAIN_NAME]"
click at [492, 345] on span "Open in new tab" at bounding box center [491, 346] width 80 height 21
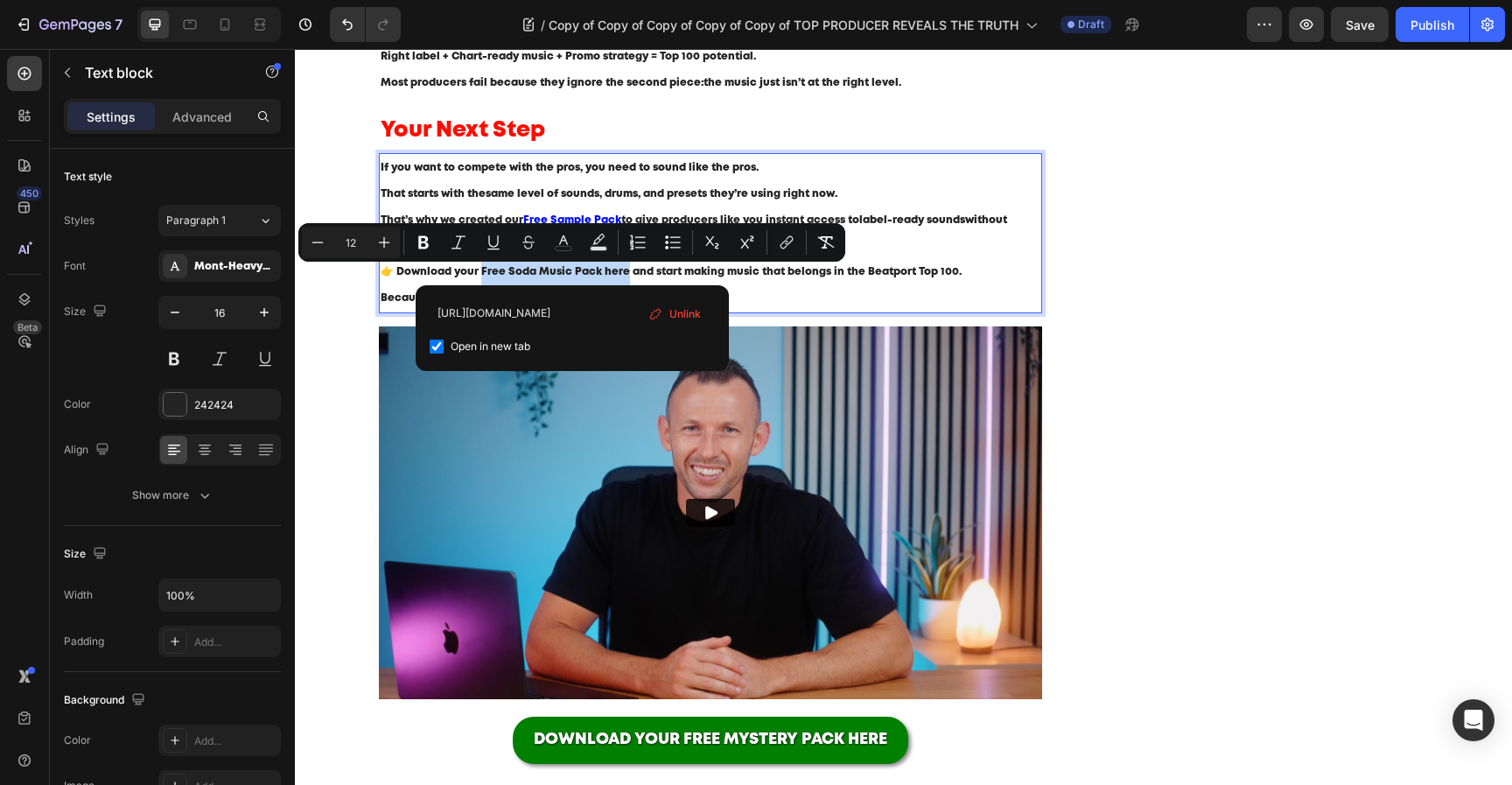
checkbox input "true"
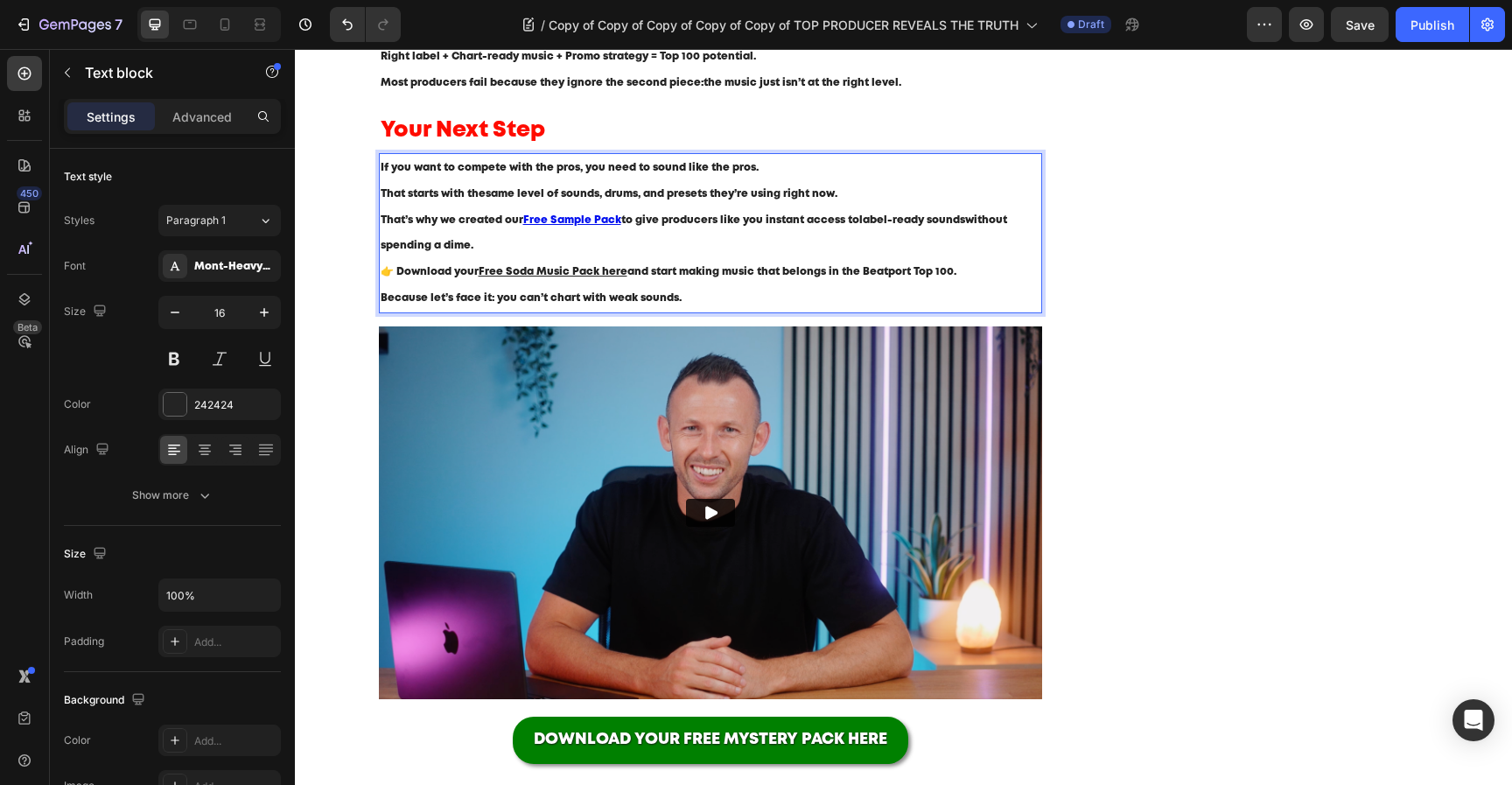
click at [636, 205] on p "If you want to compete with the pros, you need to sound like the pros. That sta…" at bounding box center [711, 180] width 661 height 52
click at [590, 222] on u "Free Sample Pack" at bounding box center [572, 220] width 98 height 9
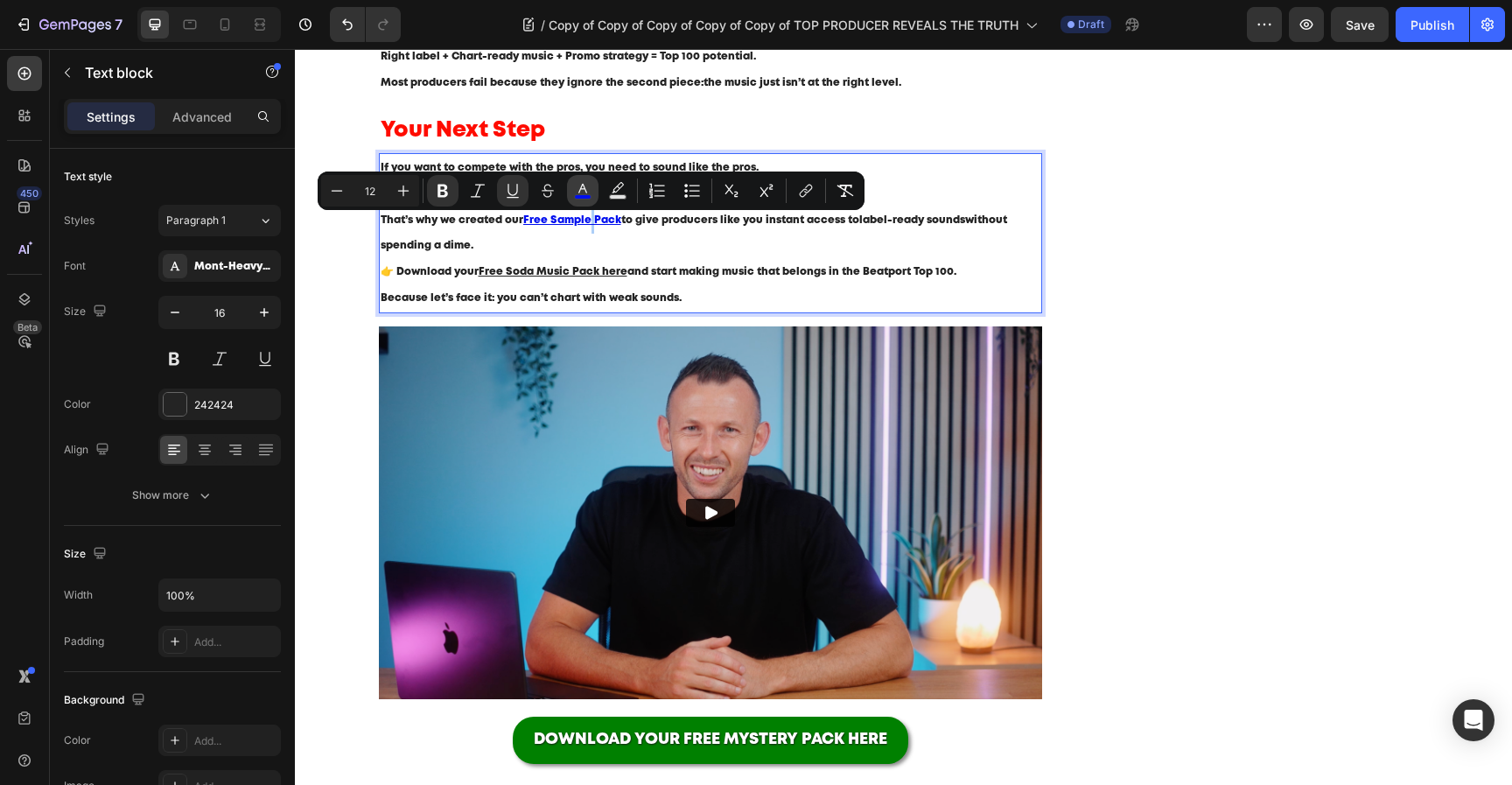
click at [579, 204] on button "color" at bounding box center [582, 190] width 31 height 31
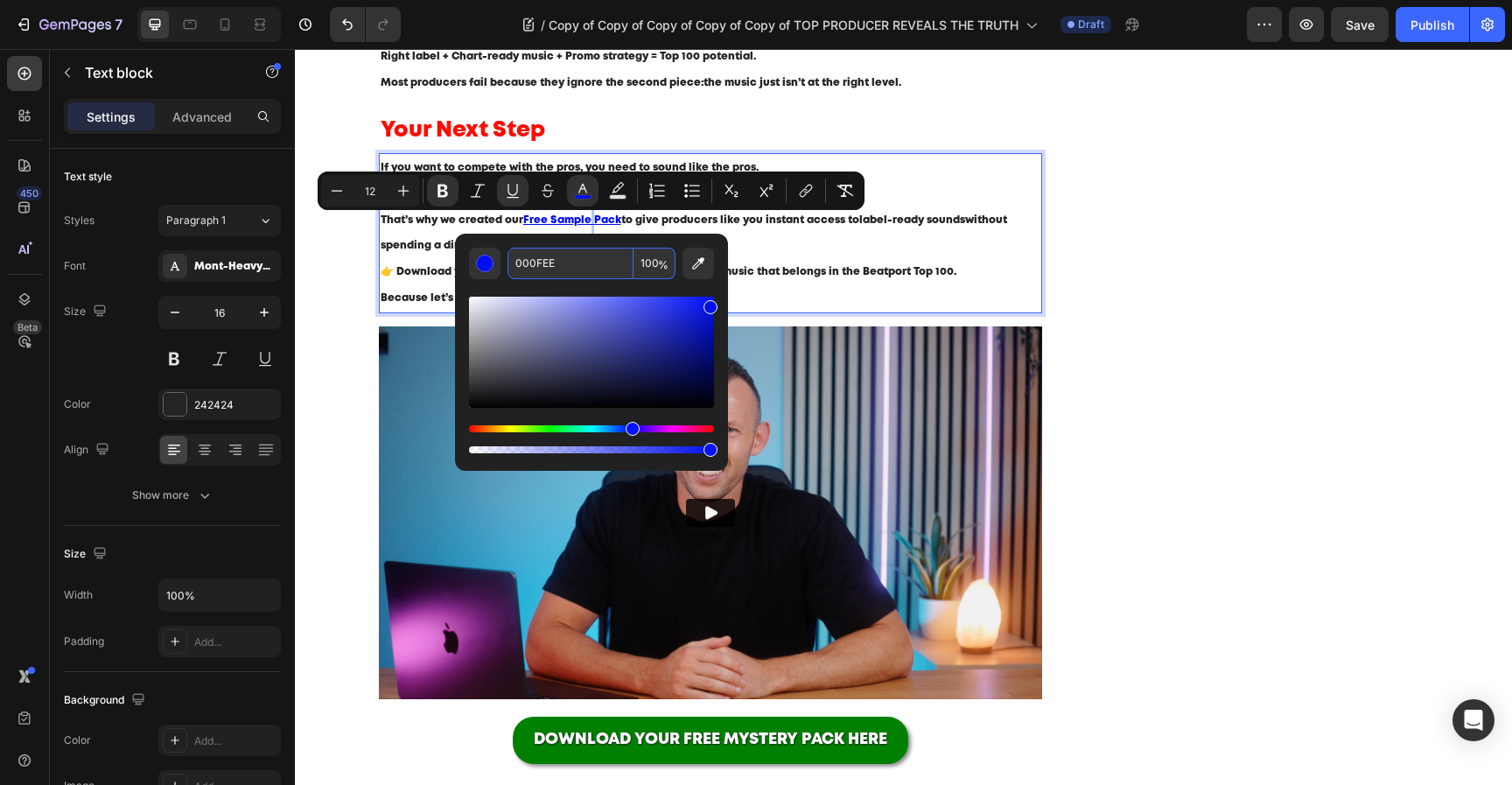
click at [559, 253] on input "000FEE" at bounding box center [570, 263] width 126 height 31
click at [831, 272] on span "and start making music that belongs in the Beatport Top 100." at bounding box center [792, 271] width 329 height 9
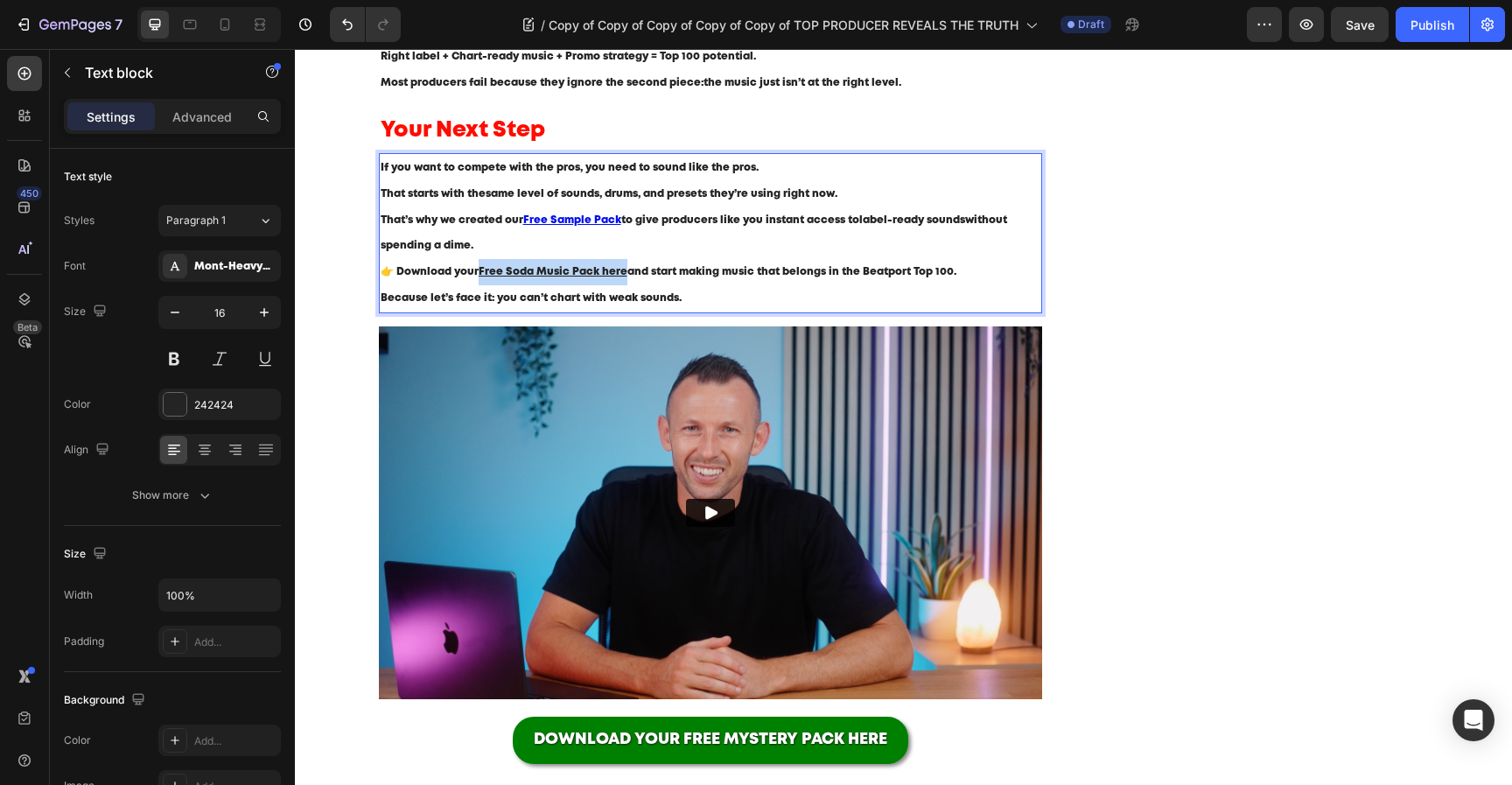
drag, startPoint x: 477, startPoint y: 275, endPoint x: 620, endPoint y: 280, distance: 143.1
click at [620, 280] on p "👉 Download your Free Soda Music Pack here and start making music that belongs i…" at bounding box center [711, 272] width 661 height 27
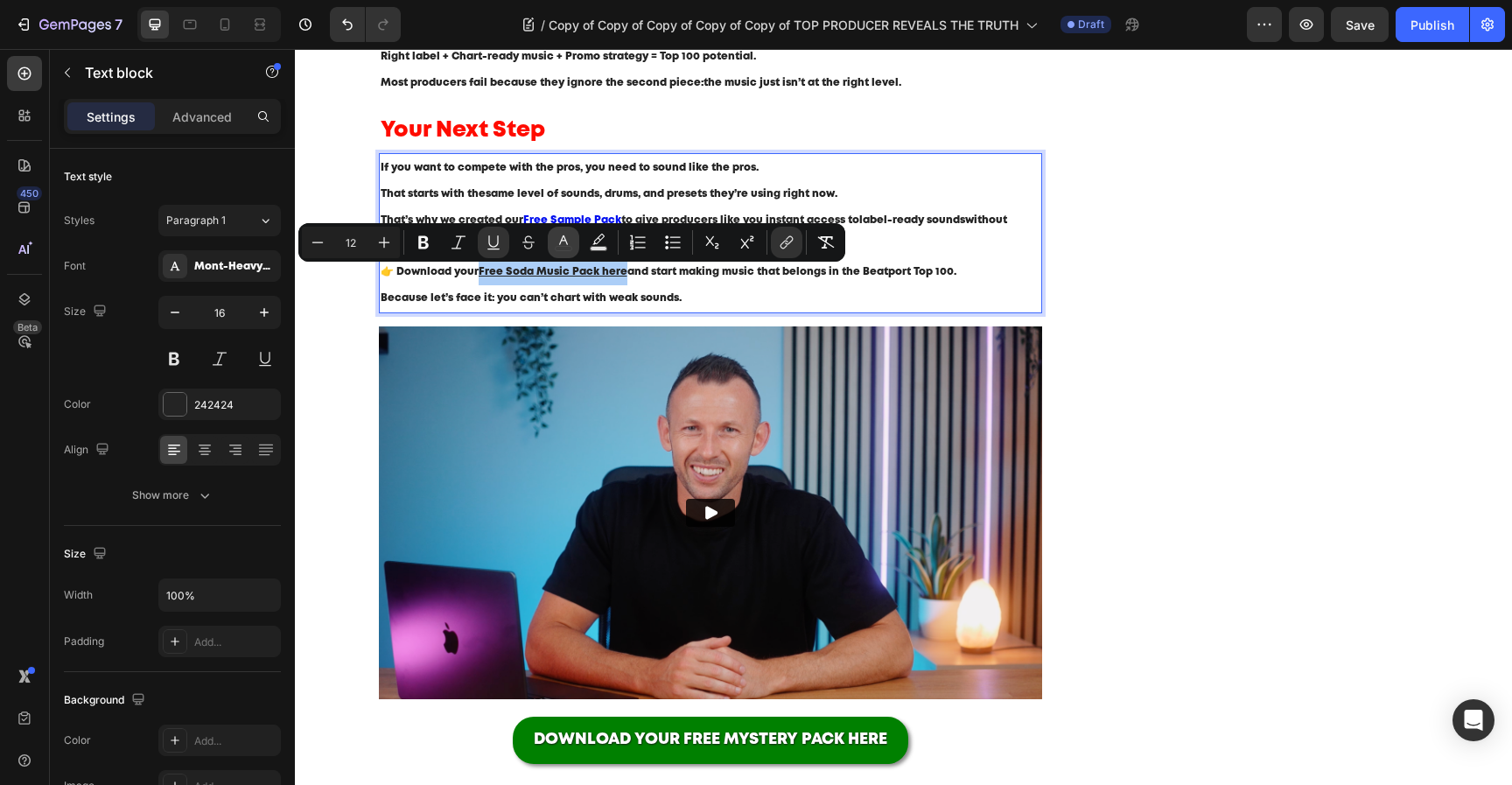
click at [559, 244] on icon "Editor contextual toolbar" at bounding box center [563, 240] width 9 height 9
type input "242424"
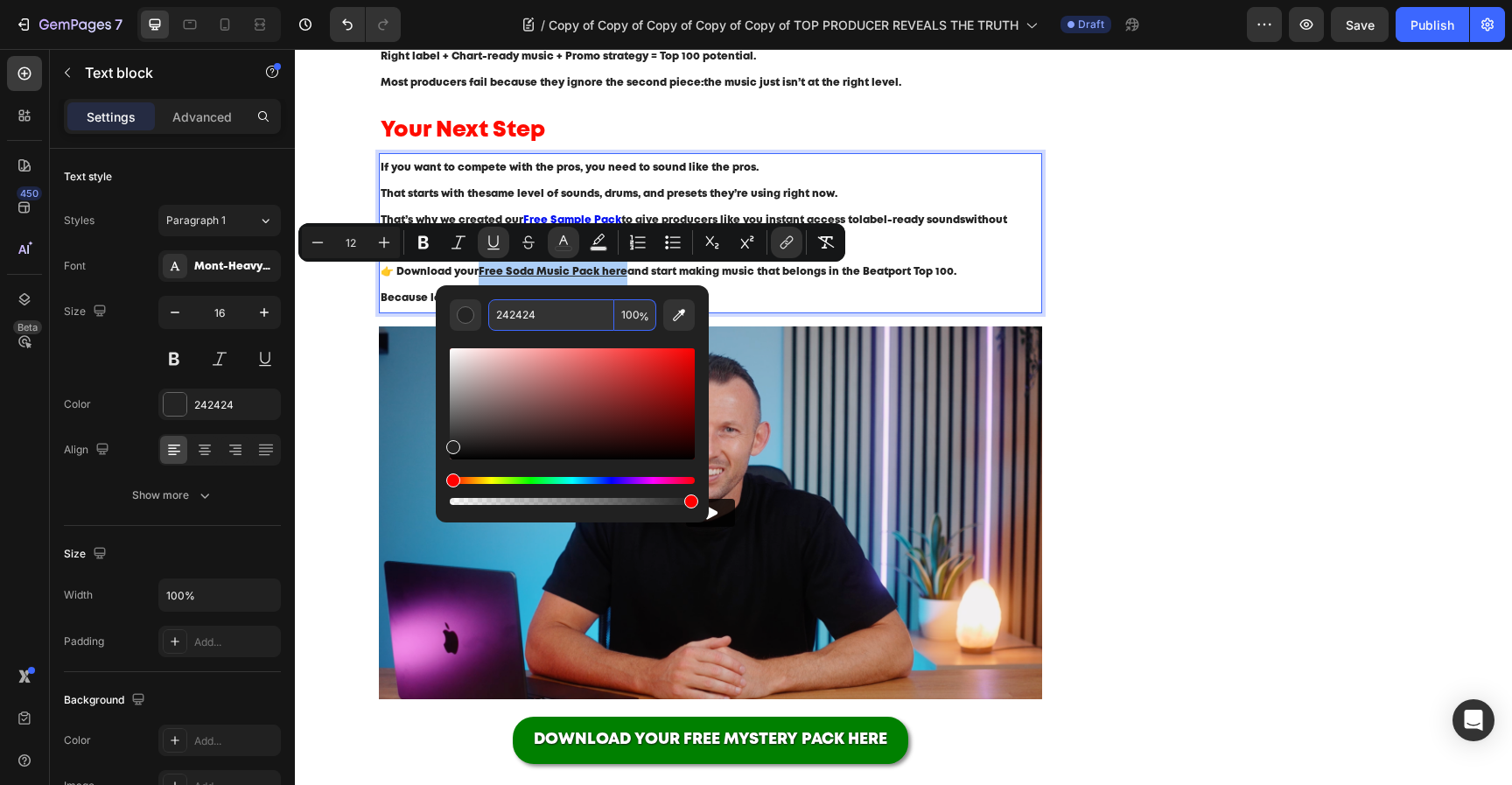
click at [538, 318] on input "242424" at bounding box center [551, 314] width 126 height 31
paste input "000FEE"
type input "000FEE"
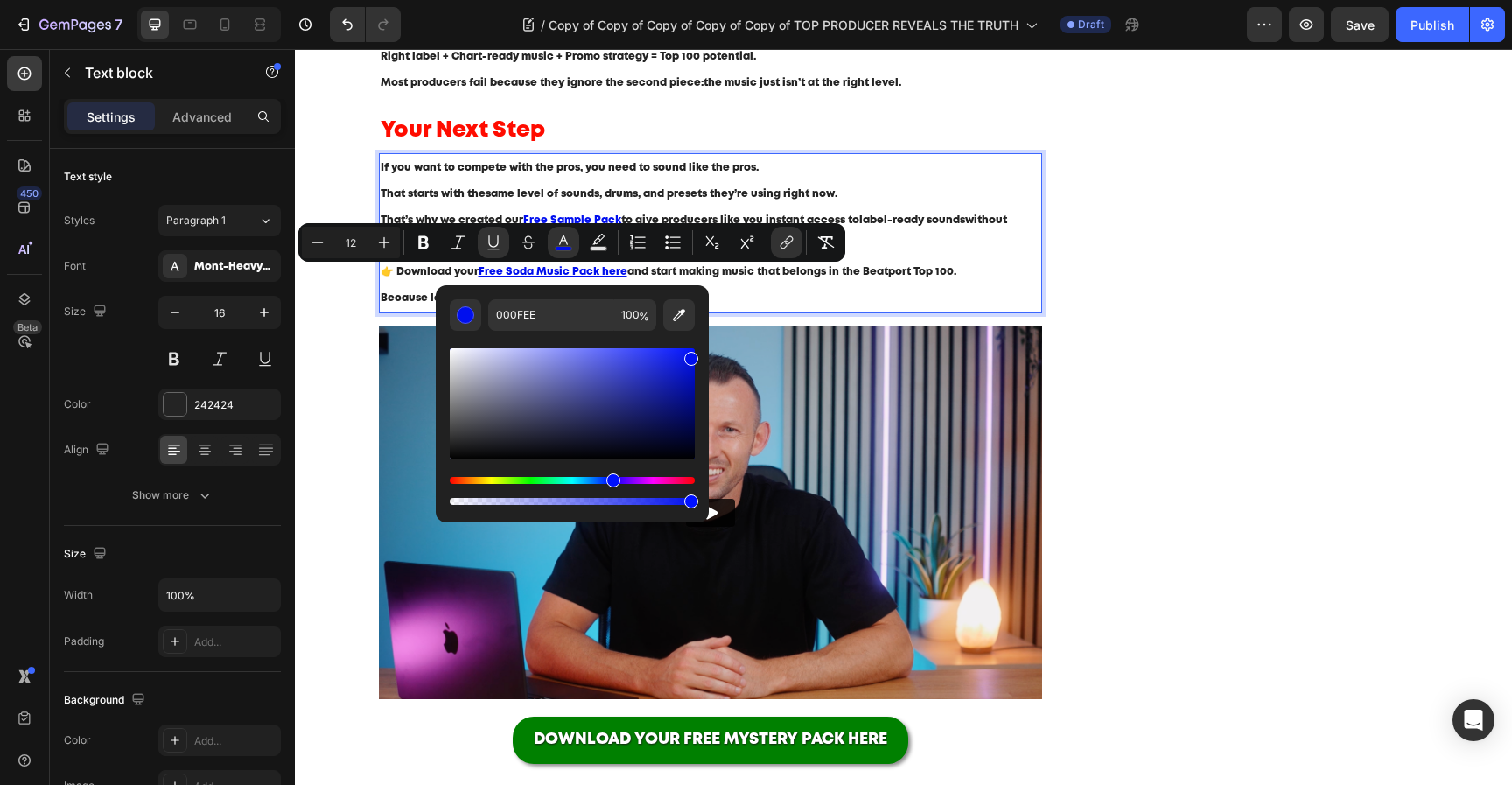
click at [798, 279] on p "👉 Download your Free Soda Music Pack here and start making music that belongs i…" at bounding box center [711, 272] width 661 height 27
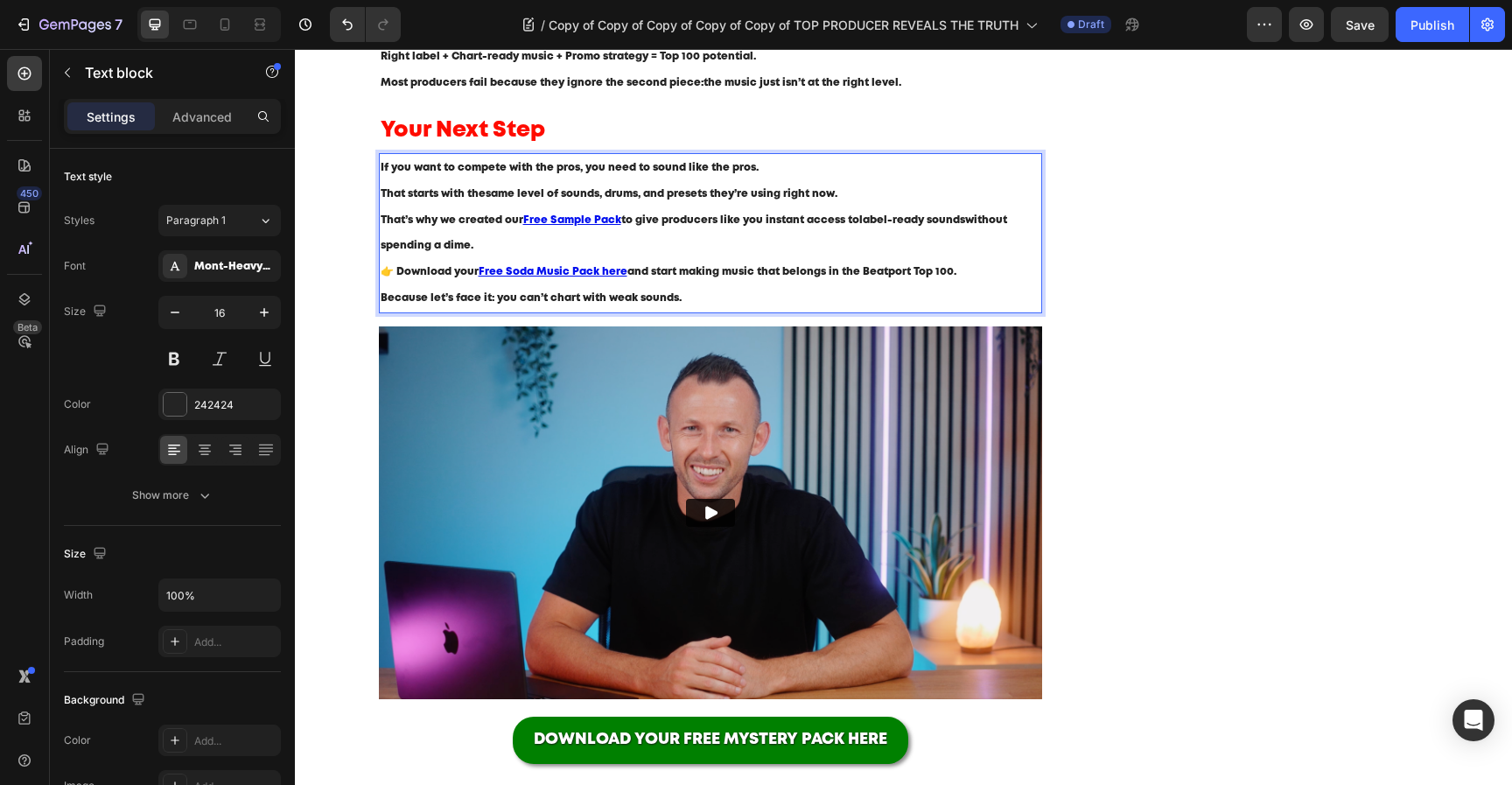
click at [768, 294] on p "Because let’s face it: you can’t chart with weak sounds." at bounding box center [711, 298] width 661 height 27
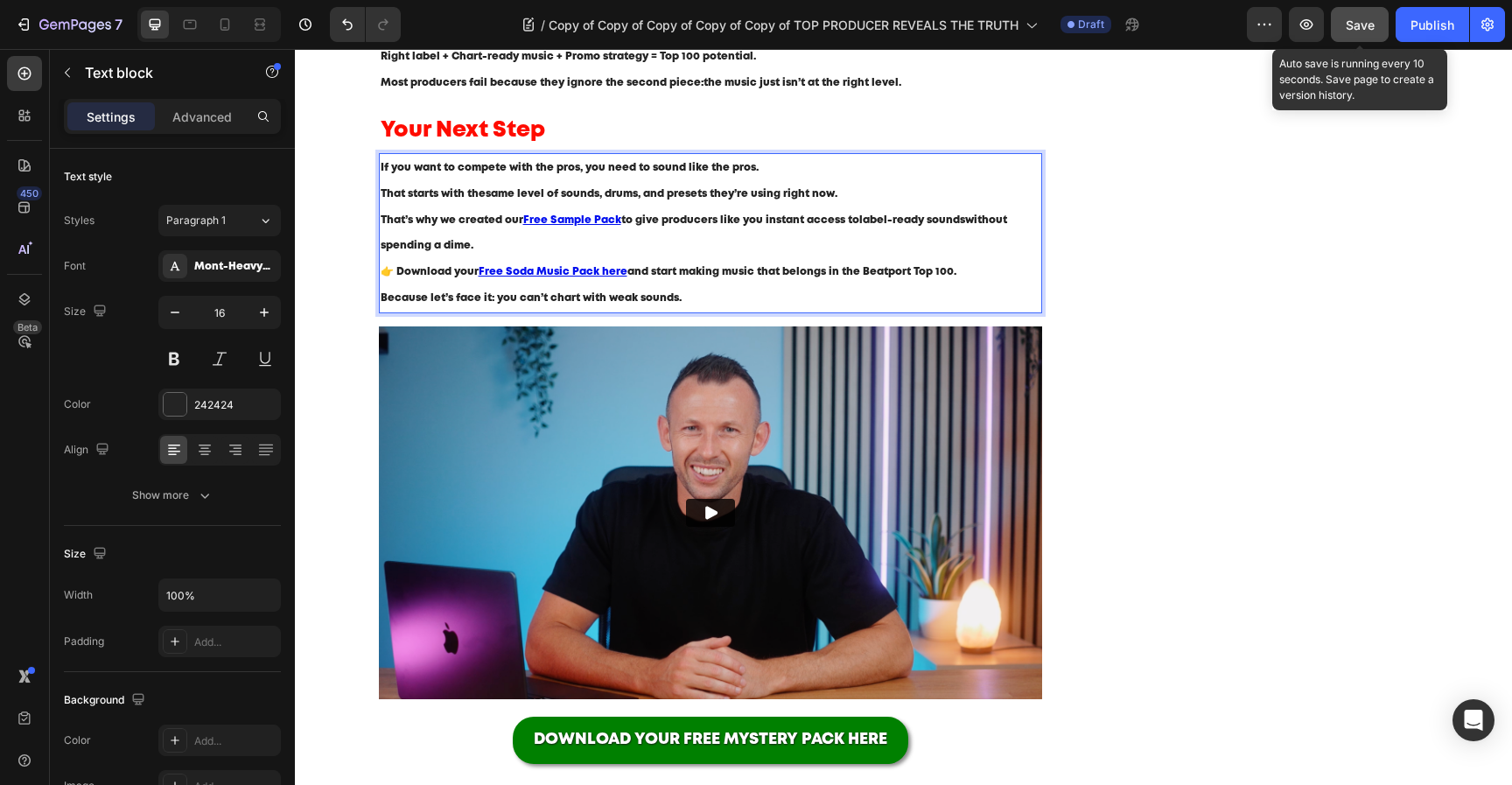
click at [1371, 20] on span "Save" at bounding box center [1360, 25] width 28 height 15
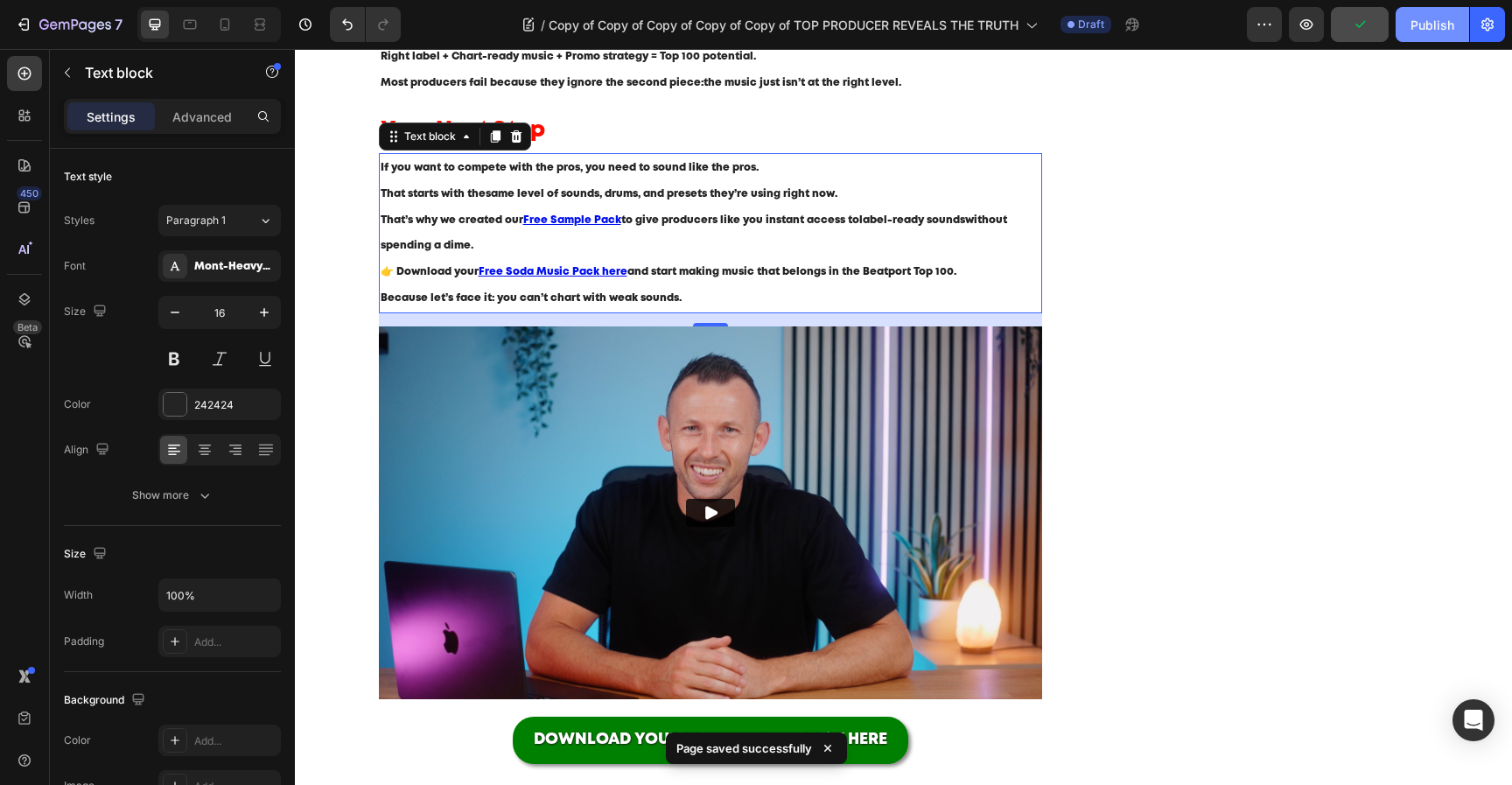
click at [1405, 20] on button "Publish" at bounding box center [1432, 24] width 73 height 35
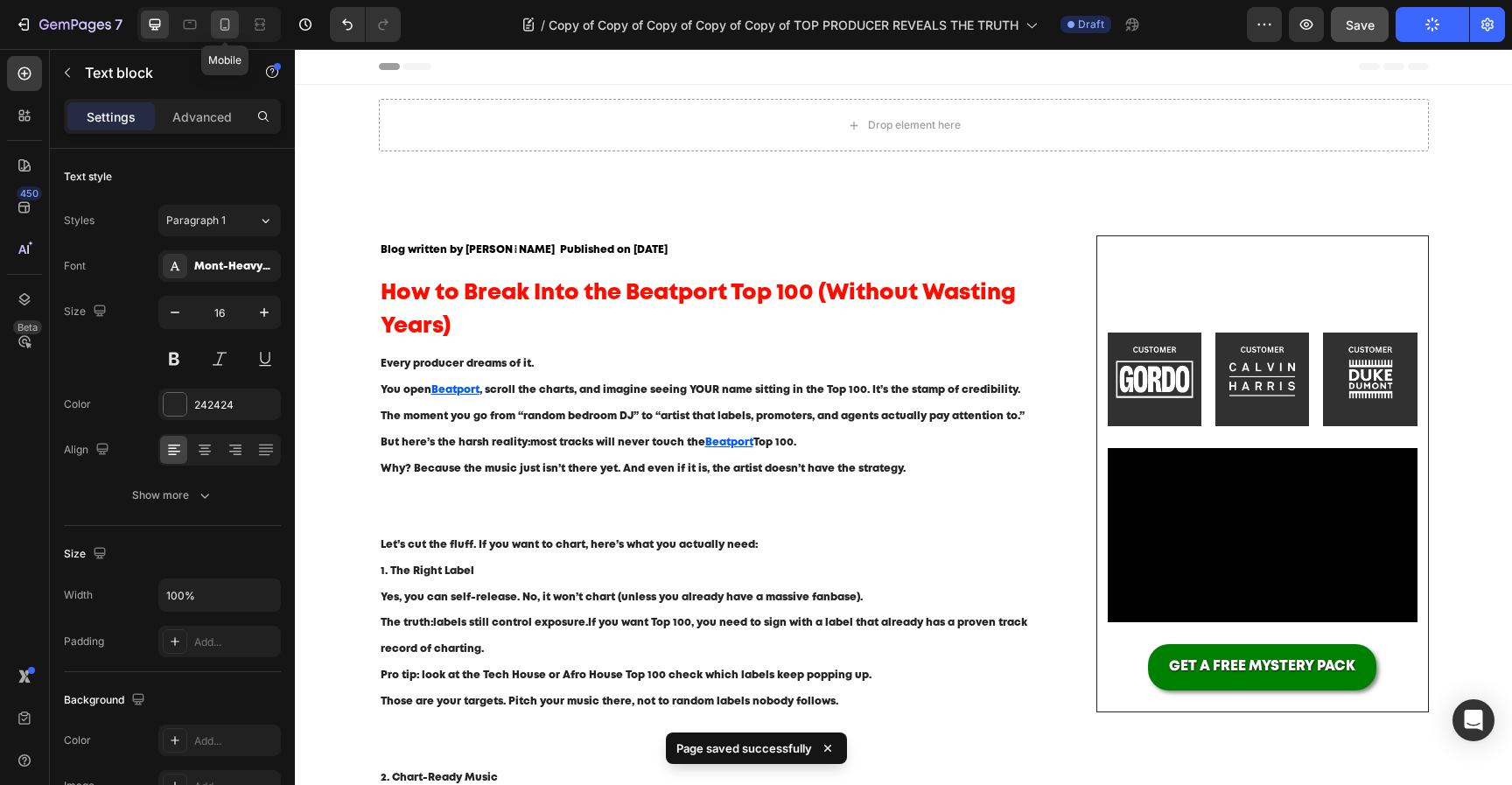
click at [227, 20] on icon at bounding box center [225, 25] width 17 height 17
type input "14"
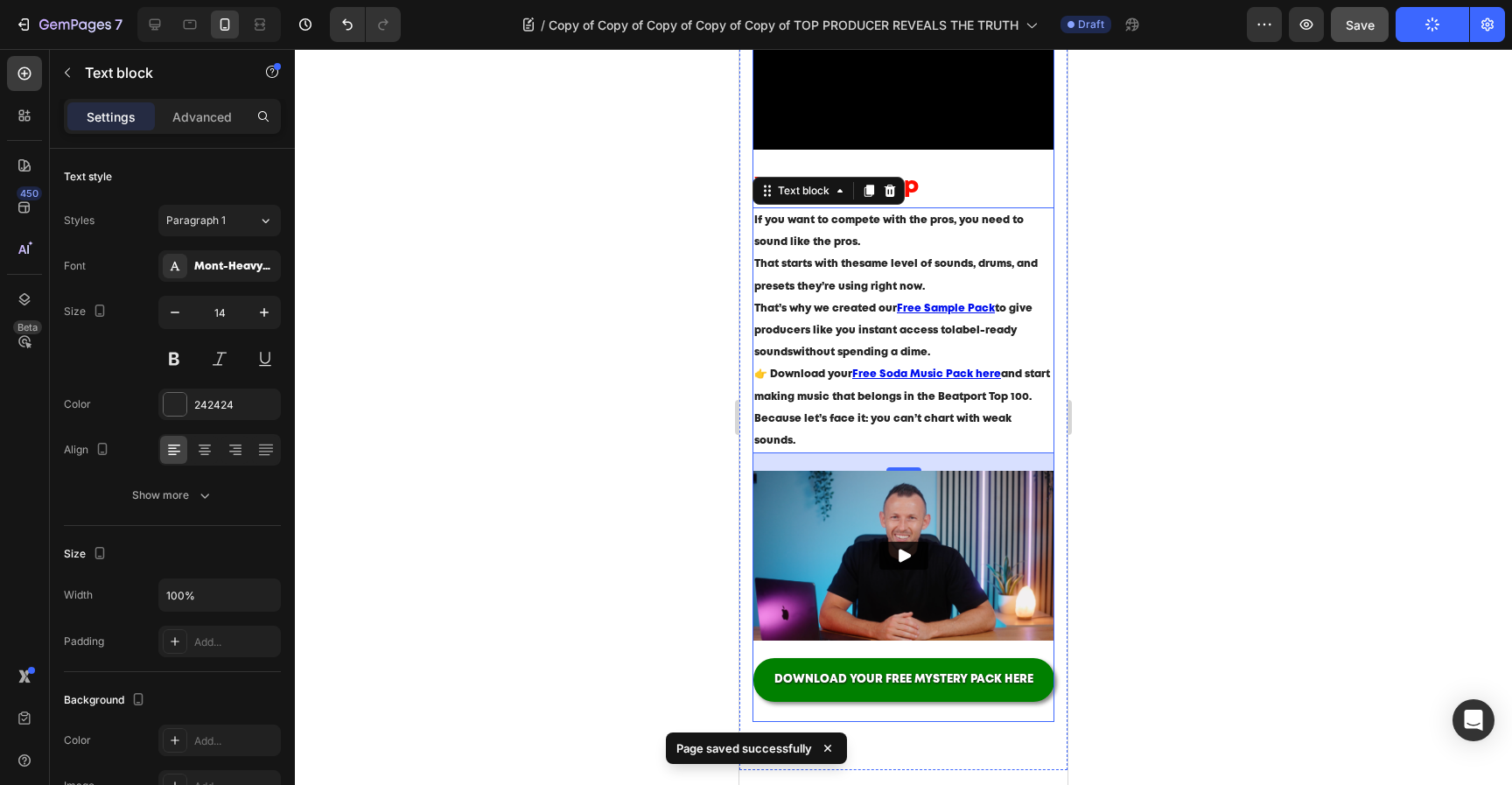
scroll to position [1816, 0]
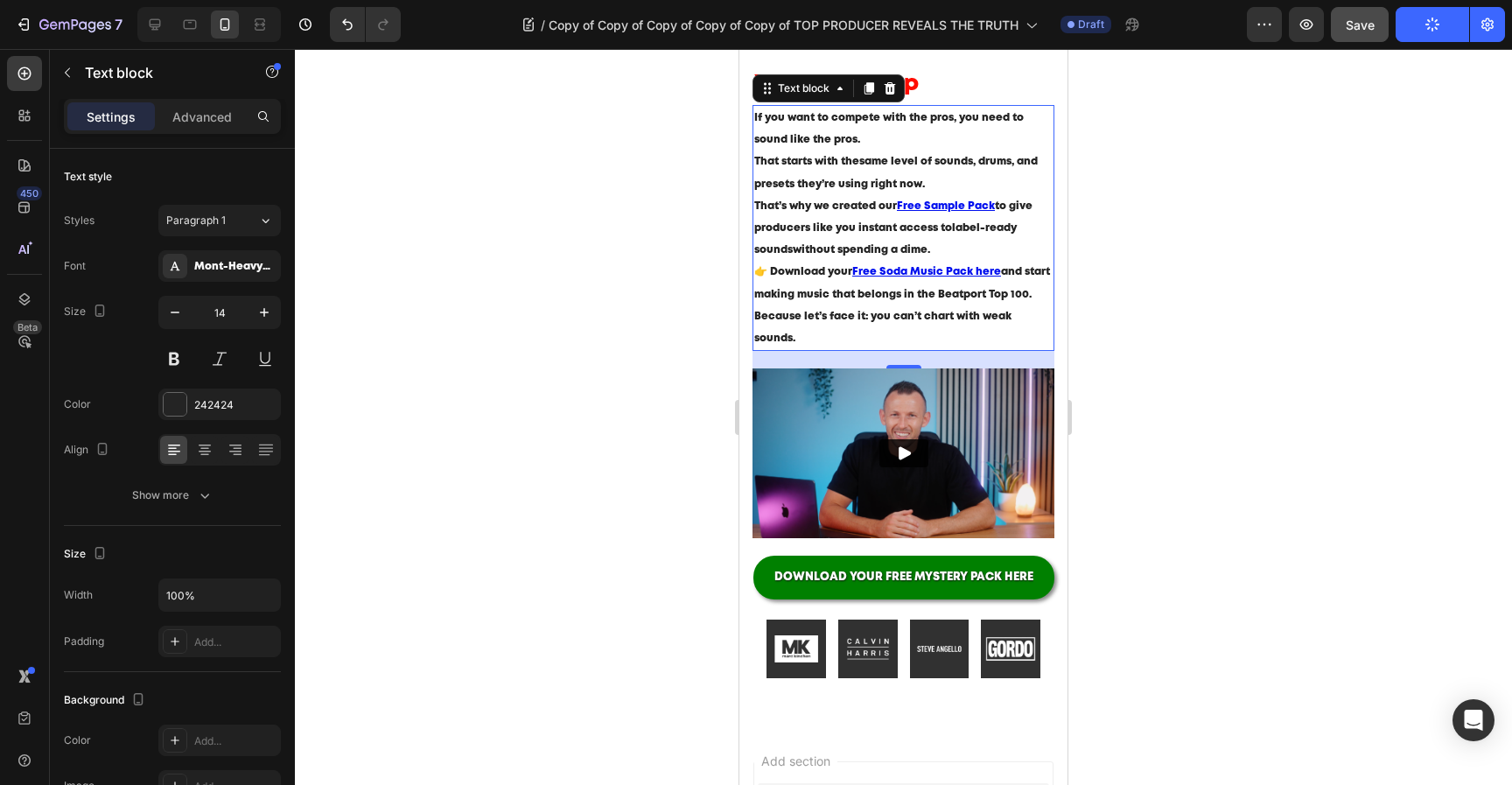
click at [1268, 146] on div at bounding box center [904, 417] width 1218 height 736
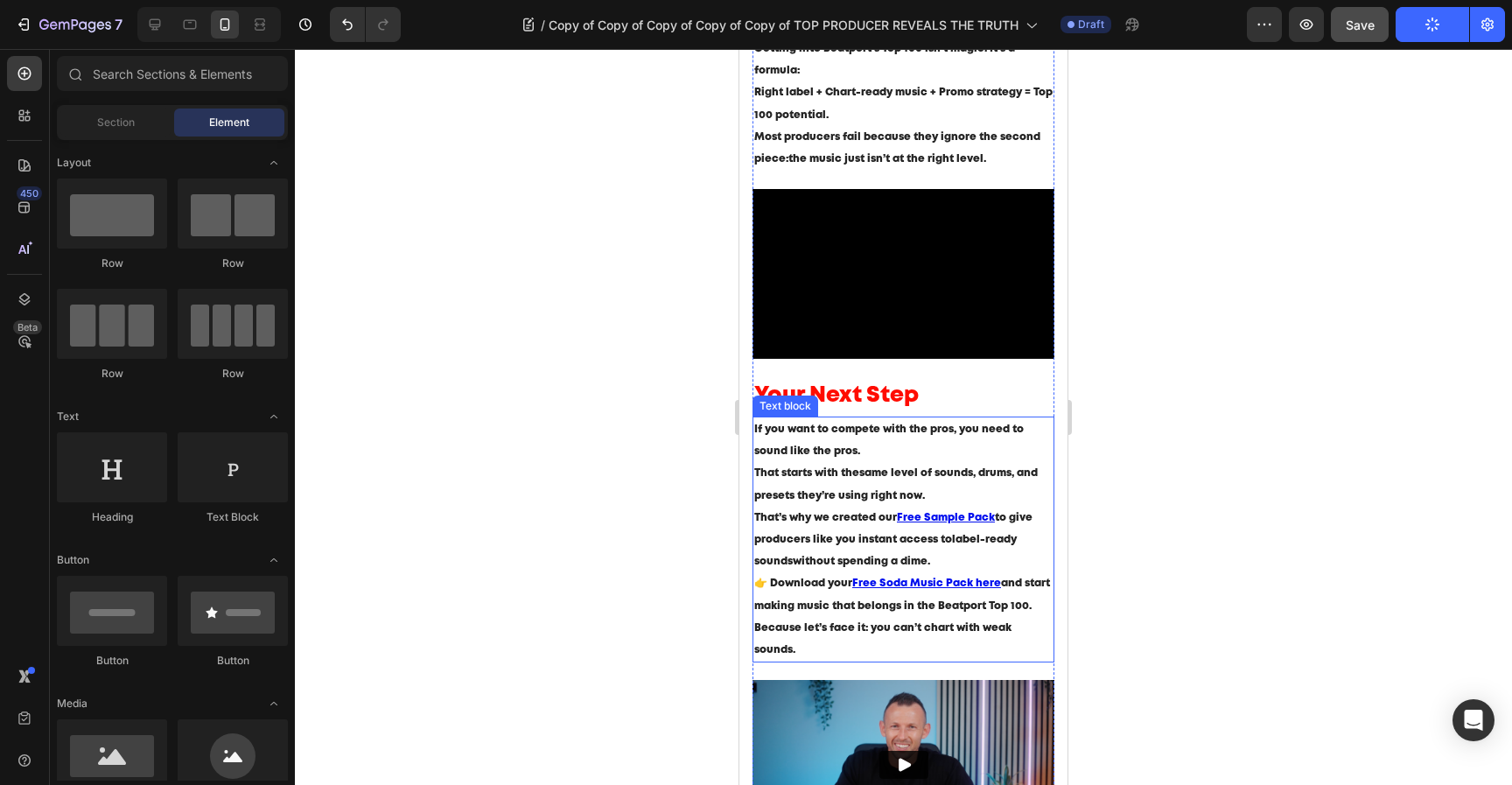
scroll to position [1504, 0]
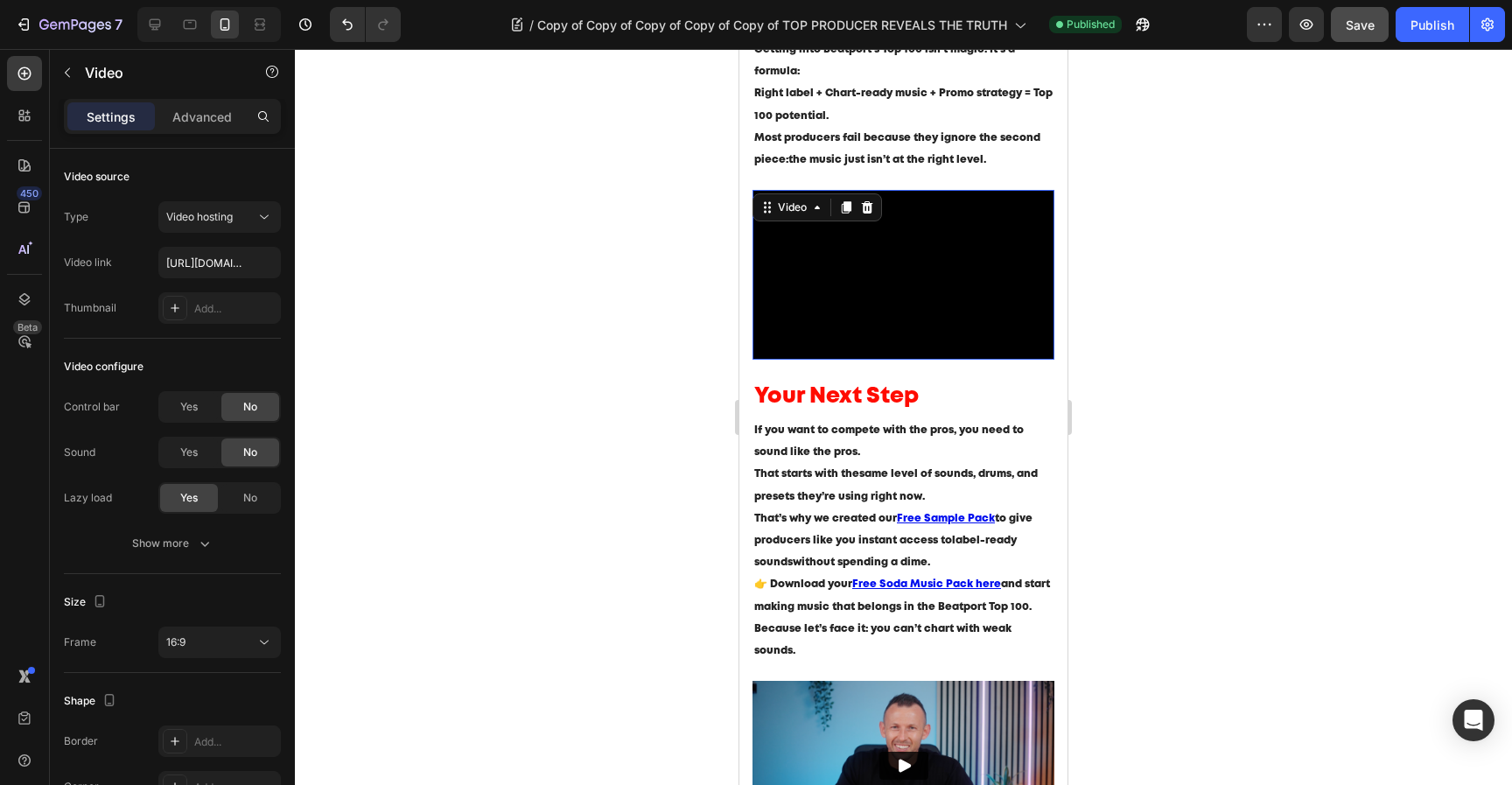
click at [965, 299] on video at bounding box center [904, 274] width 302 height 170
click at [1133, 367] on div at bounding box center [904, 417] width 1218 height 736
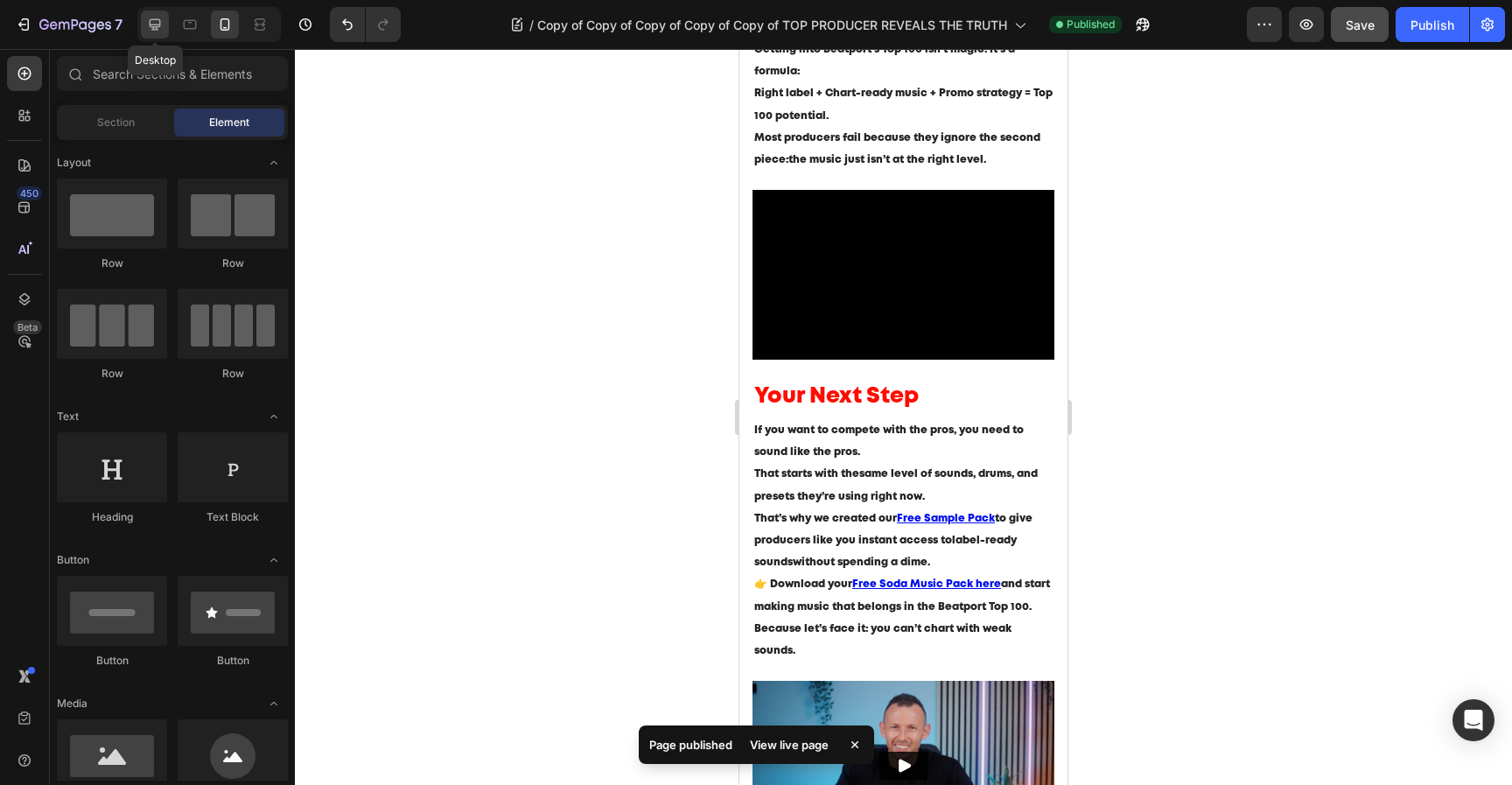
click at [161, 21] on icon at bounding box center [155, 25] width 17 height 17
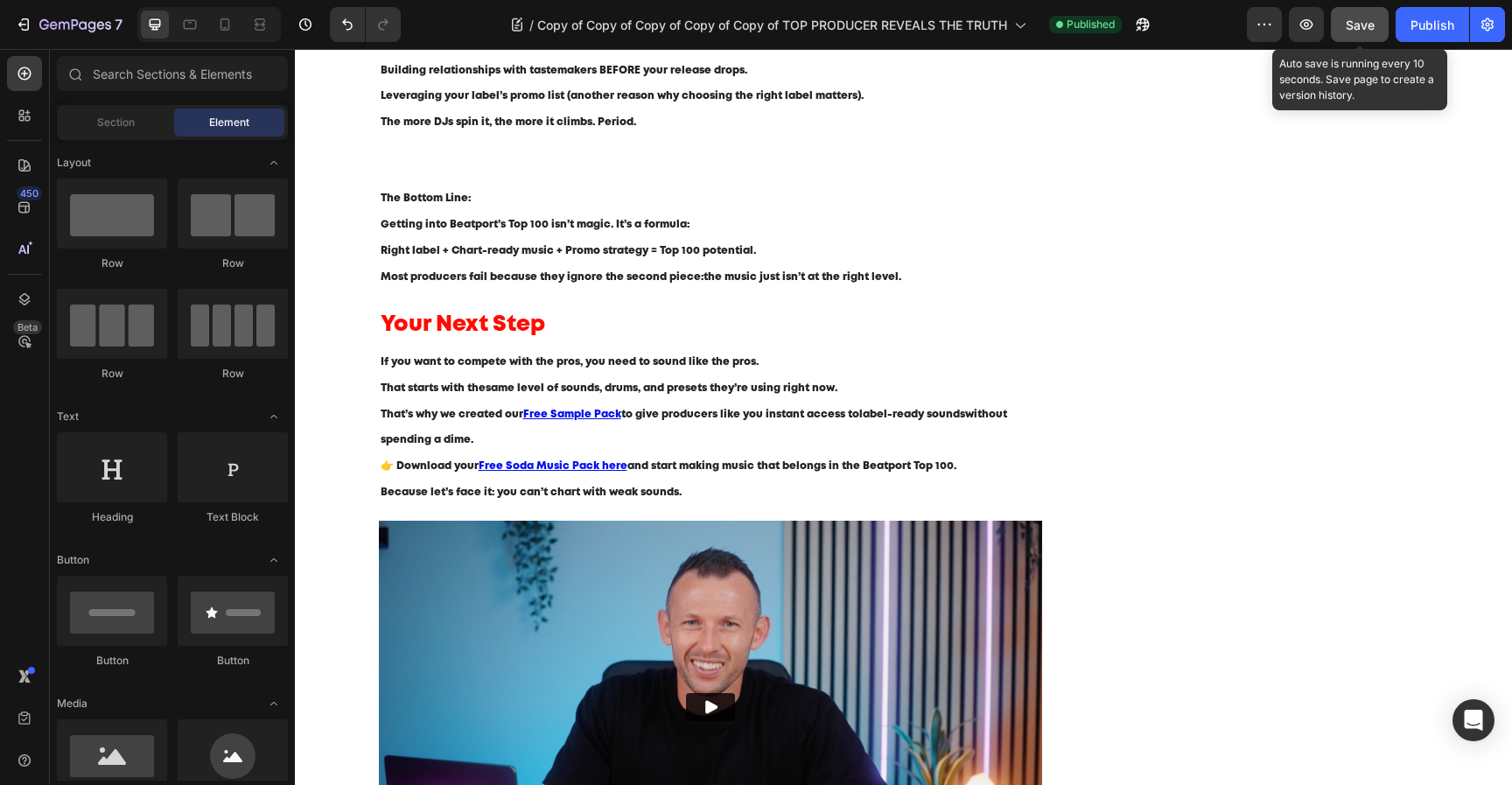
click at [1378, 33] on button "Save" at bounding box center [1360, 24] width 58 height 35
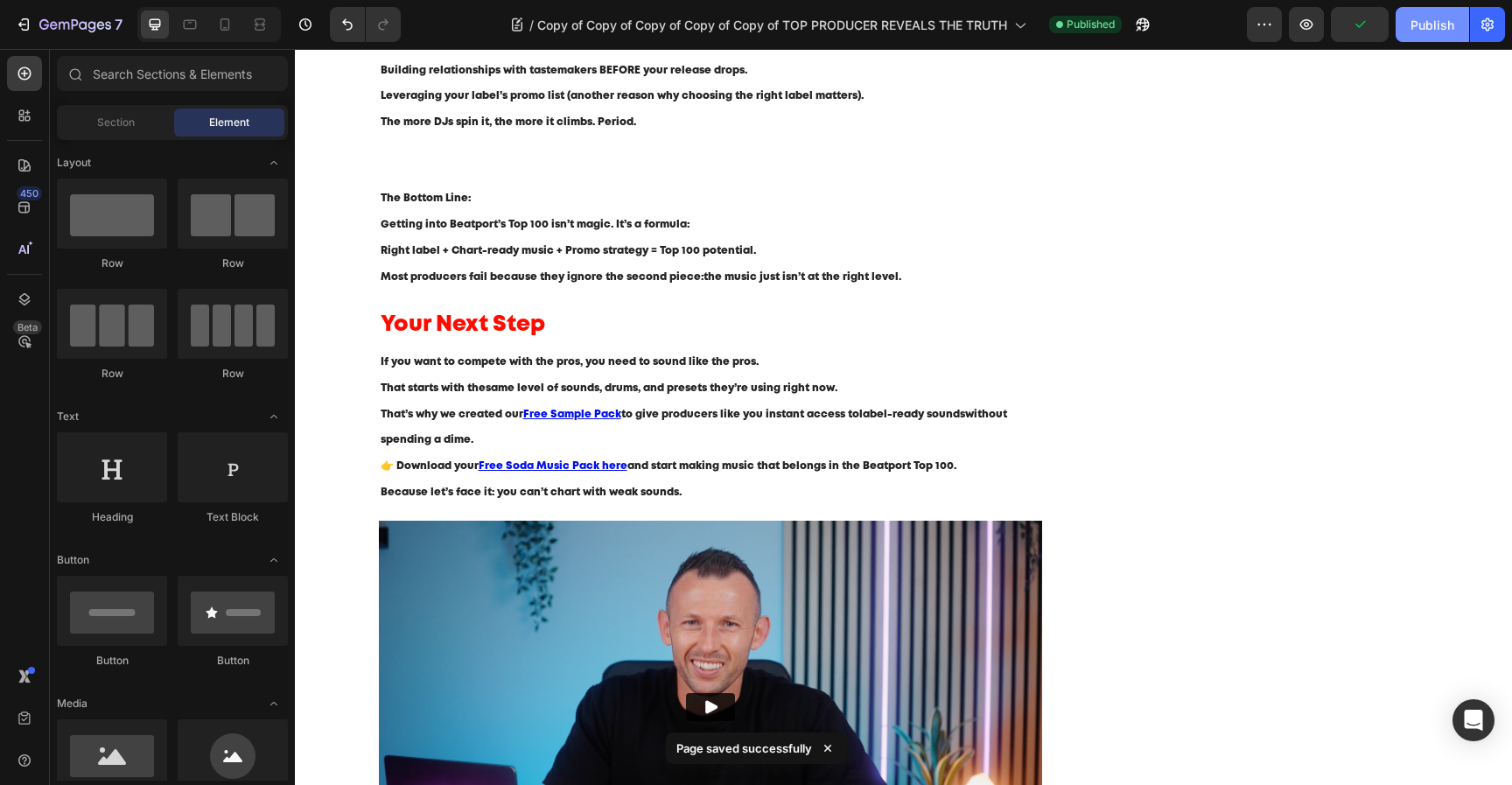
click at [1399, 33] on button "Publish" at bounding box center [1432, 24] width 73 height 35
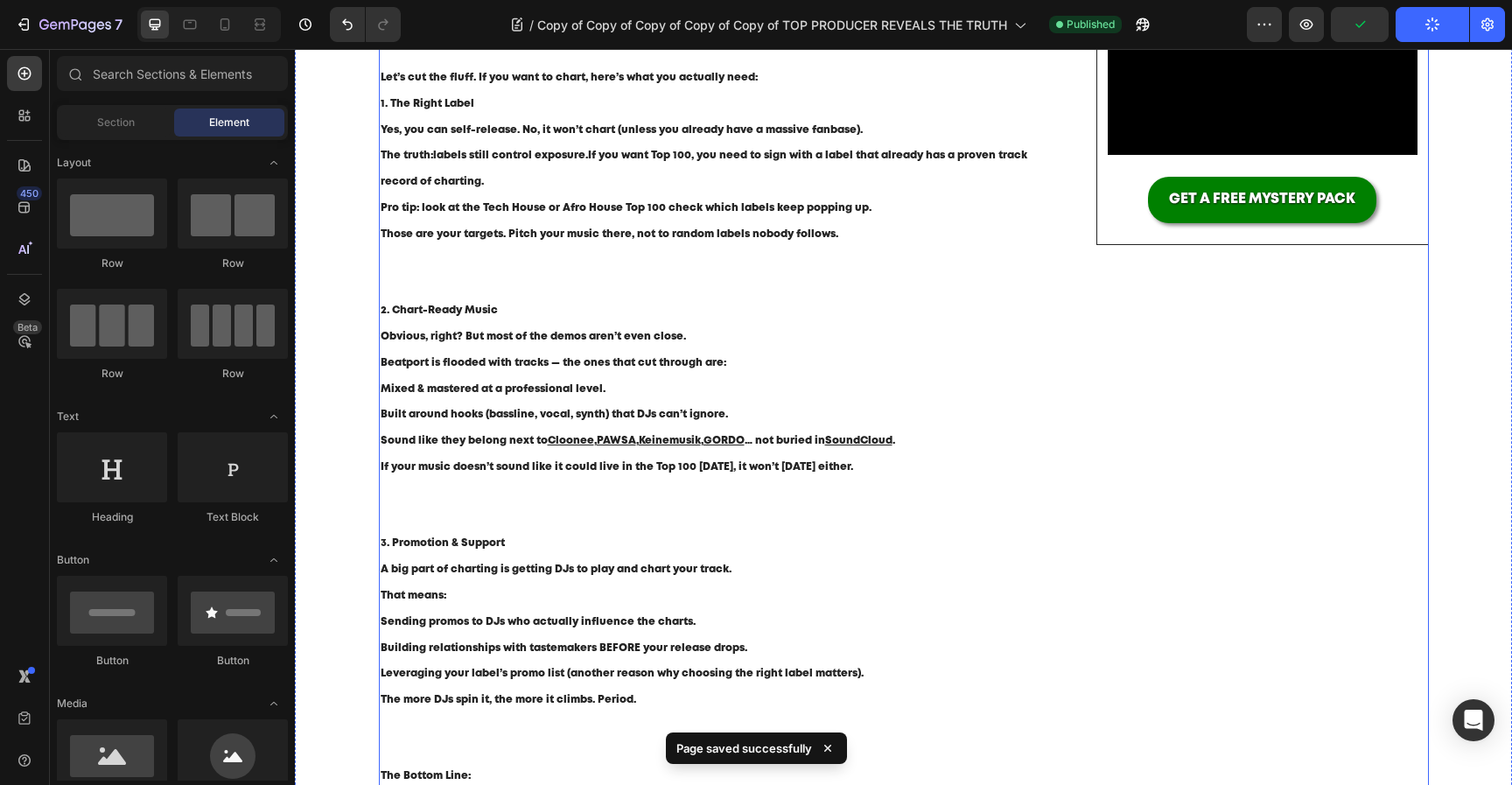
scroll to position [0, 0]
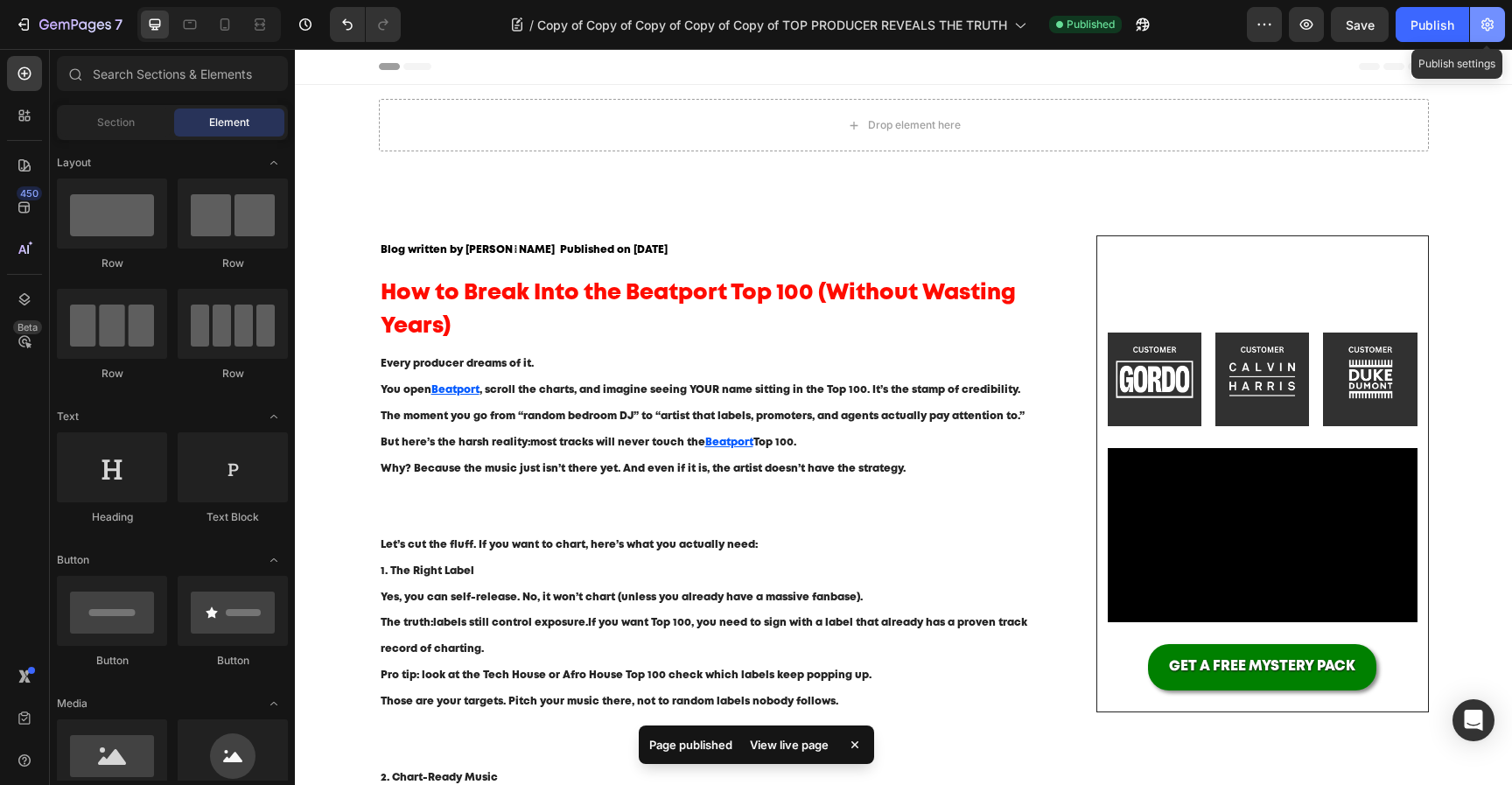
click at [1497, 19] on button "button" at bounding box center [1487, 24] width 35 height 35
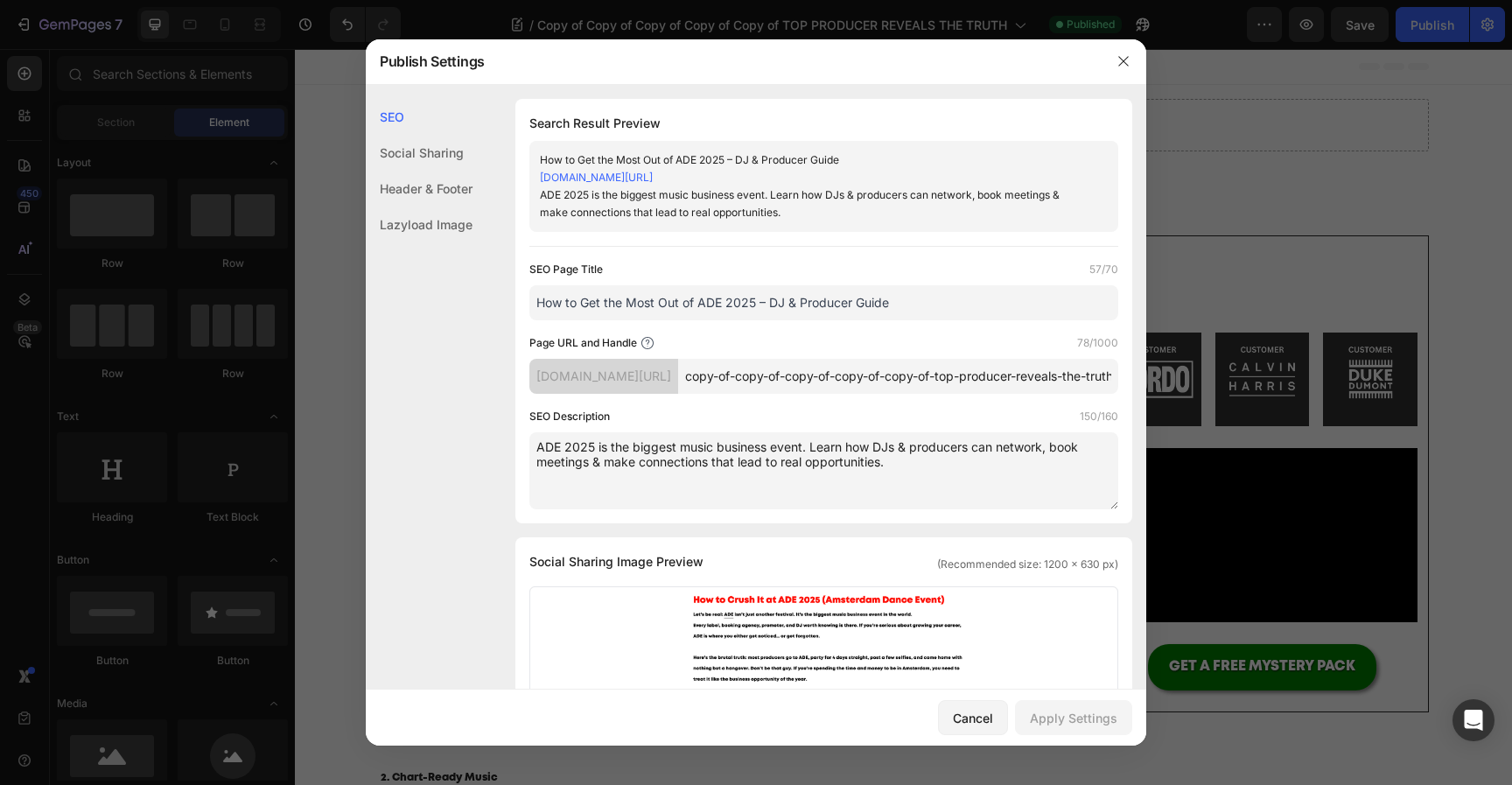
click at [932, 394] on input "copy-of-copy-of-copy-of-copy-of-copy-of-top-producer-reveals-the-truth" at bounding box center [898, 376] width 441 height 35
click at [864, 320] on input "How to Get the Most Out of ADE 2025 – DJ & Producer Guide" at bounding box center [824, 302] width 589 height 35
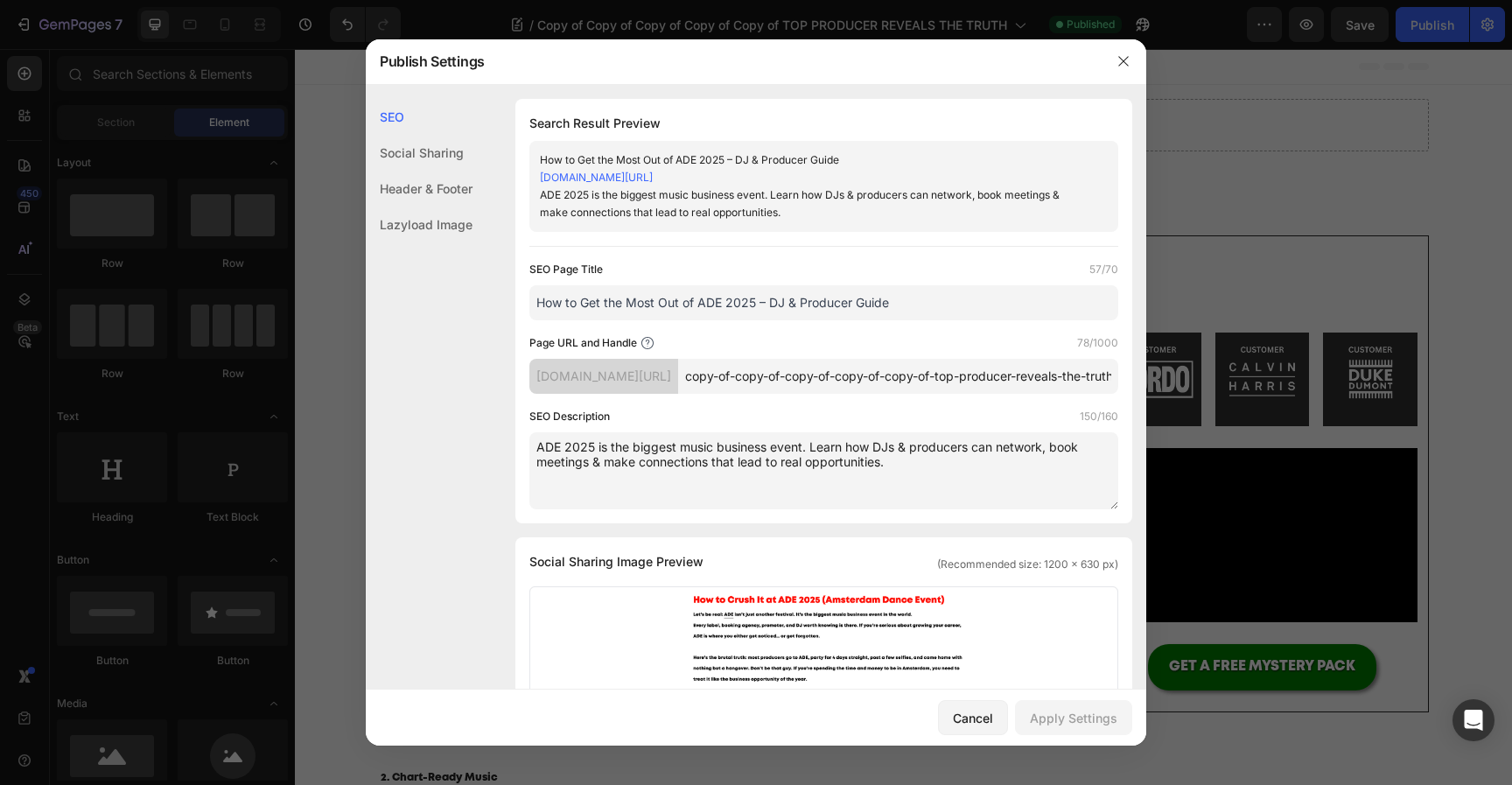
paste input "Into the Beatport Top 100 – 2025"
type input "How to Get Into the Beatport Top 100 – 2025 Guide"
click at [930, 342] on div "SEO Page Title 49/70 How to Get Into the Beatport Top 100 – 2025 Guide Page URL…" at bounding box center [824, 385] width 589 height 249
click at [846, 480] on textarea "ADE 2025 is the biggest music business event. Learn how DJs & producers can net…" at bounding box center [824, 470] width 589 height 77
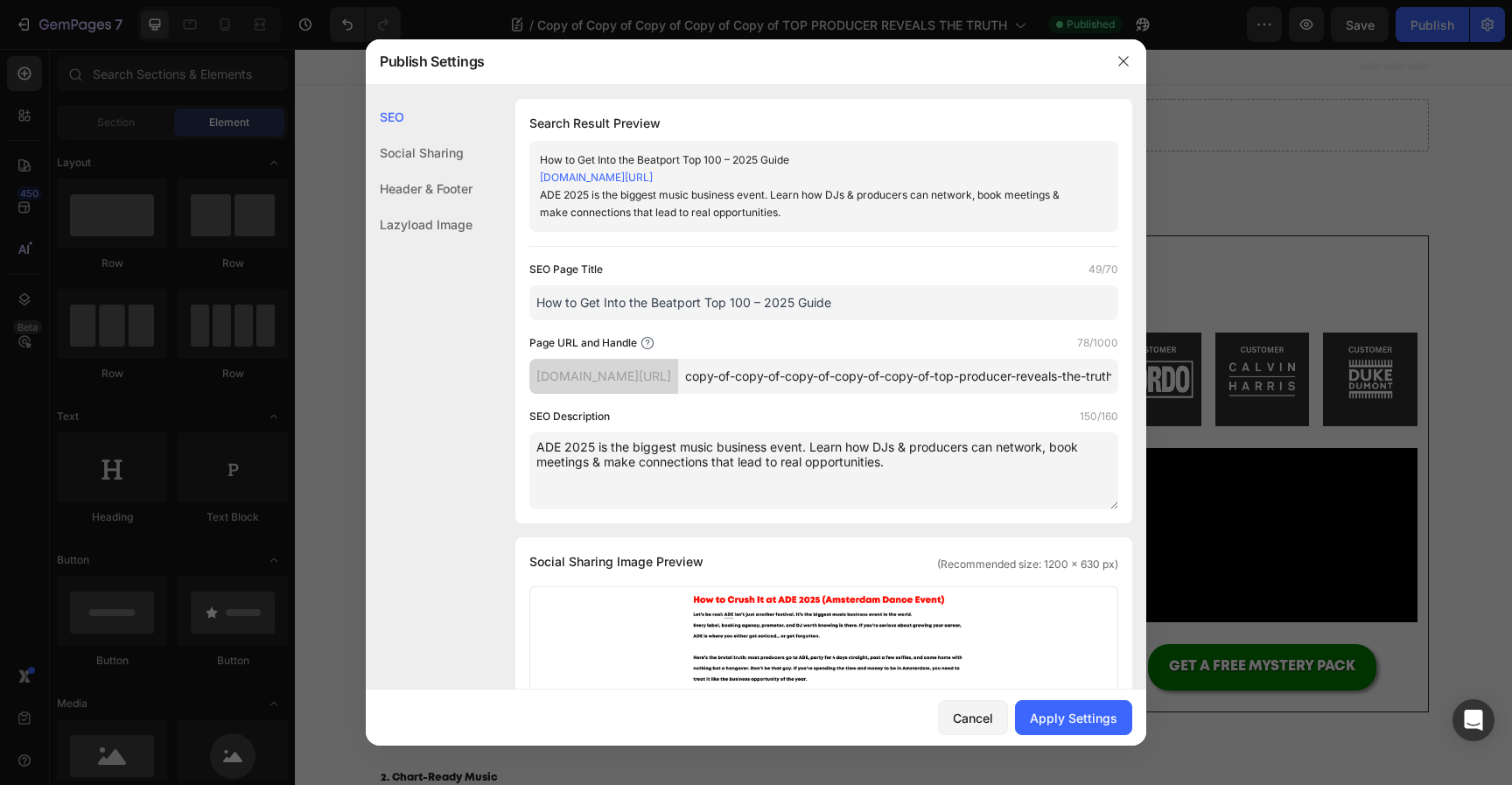
click at [846, 480] on textarea "ADE 2025 is the biggest music business event. Learn how DJs & producers can net…" at bounding box center [824, 470] width 589 height 77
paste textarea "Want to break into the Beatport Top 100? Learn the no-fluff strategy for DJs & …"
type textarea "Want to break into the Beatport Top 100? Learn the no-fluff strategy for DJs & …"
click at [854, 320] on input "How to Get Into the Beatport Top 100 – 2025 Guide" at bounding box center [824, 302] width 589 height 35
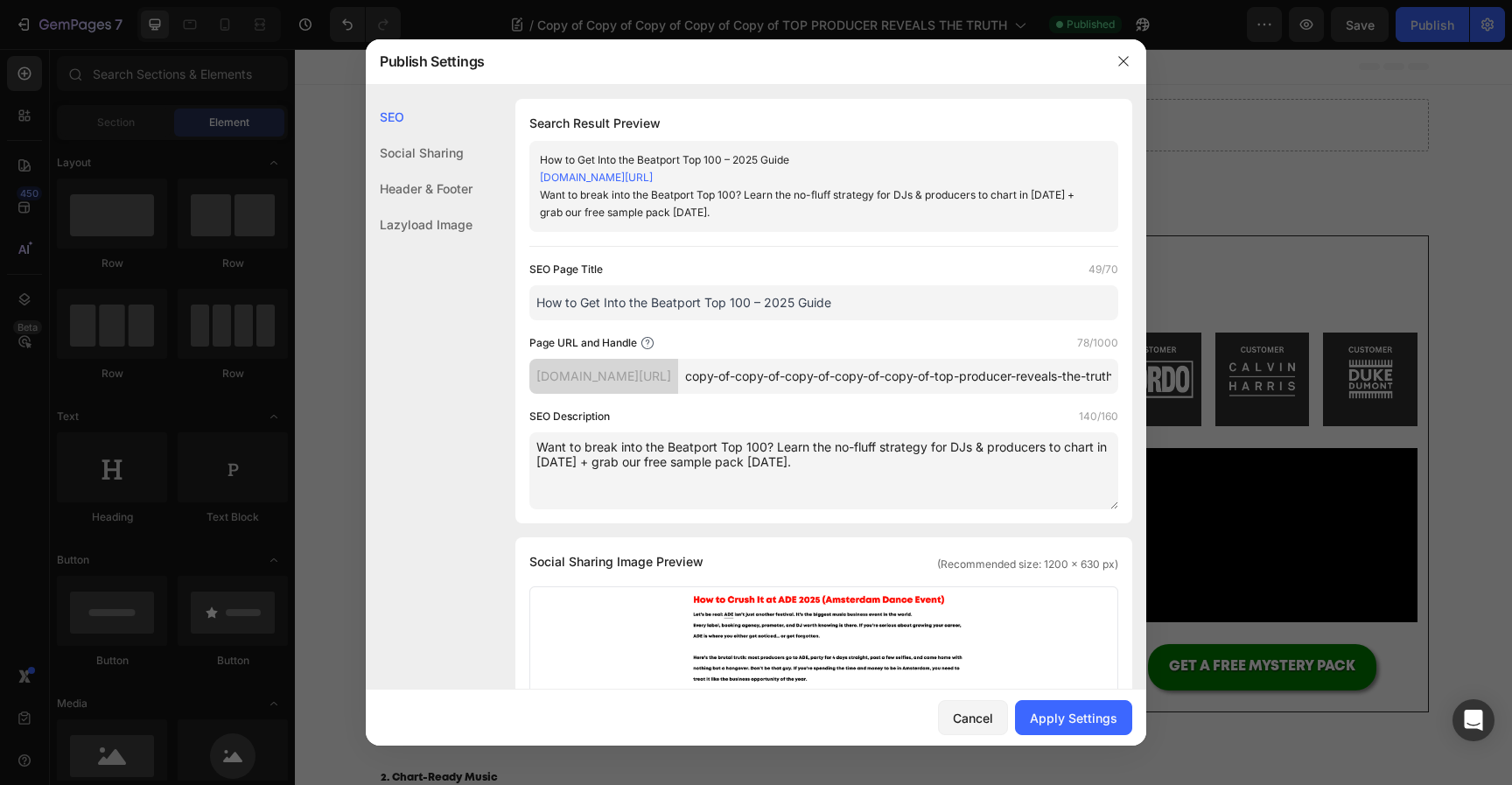
click at [854, 320] on input "How to Get Into the Beatport Top 100 – 2025 Guide" at bounding box center [824, 302] width 589 height 35
click at [883, 394] on input "copy-of-copy-of-copy-of-copy-of-copy-of-top-producer-reveals-the-truth" at bounding box center [898, 376] width 441 height 35
paste input "How to Get Into the Beatport Top 100 – 2025 Guide"
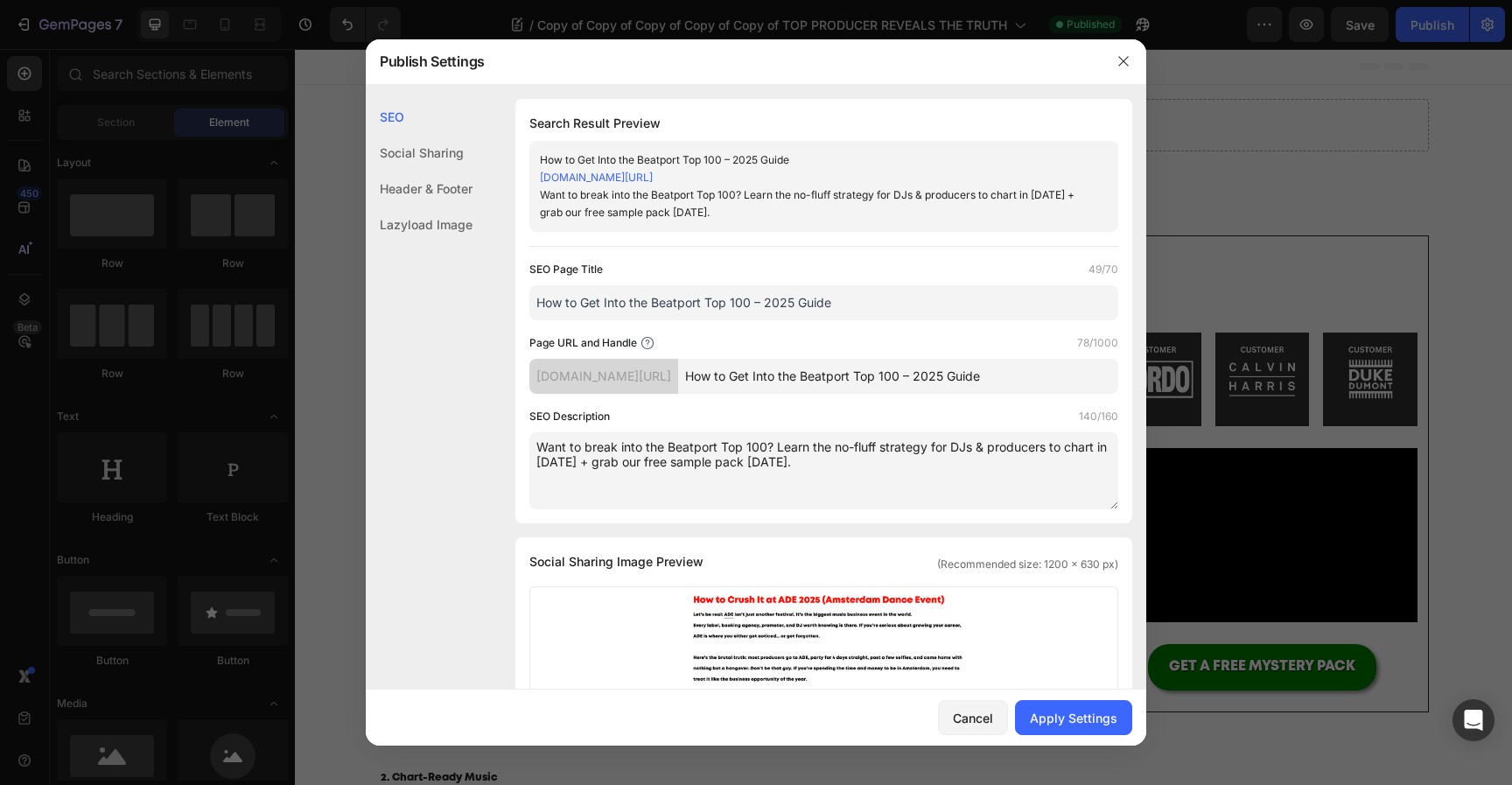
scroll to position [0, 3]
type input "How-to-Get-Into-the-Beatport-Top-100---2025-Guide"
click at [871, 470] on textarea "Want to break into the Beatport Top 100? Learn the no-fluff strategy for DJs & …" at bounding box center [824, 470] width 589 height 77
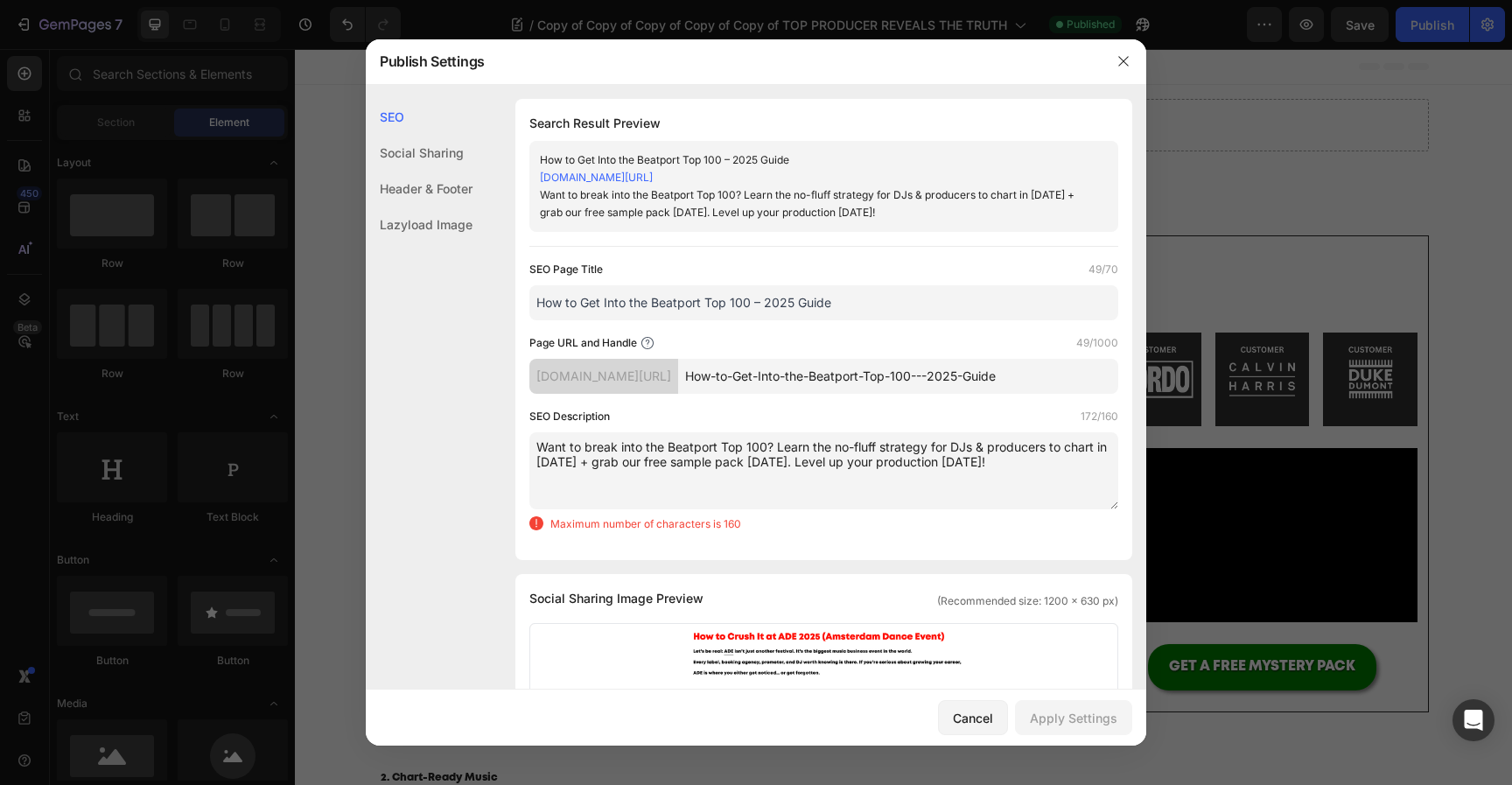
drag, startPoint x: 945, startPoint y: 448, endPoint x: 813, endPoint y: 452, distance: 132.1
click at [813, 452] on textarea "Want to break into the Beatport Top 100? Learn the no-fluff strategy for DJs & …" at bounding box center [824, 470] width 589 height 77
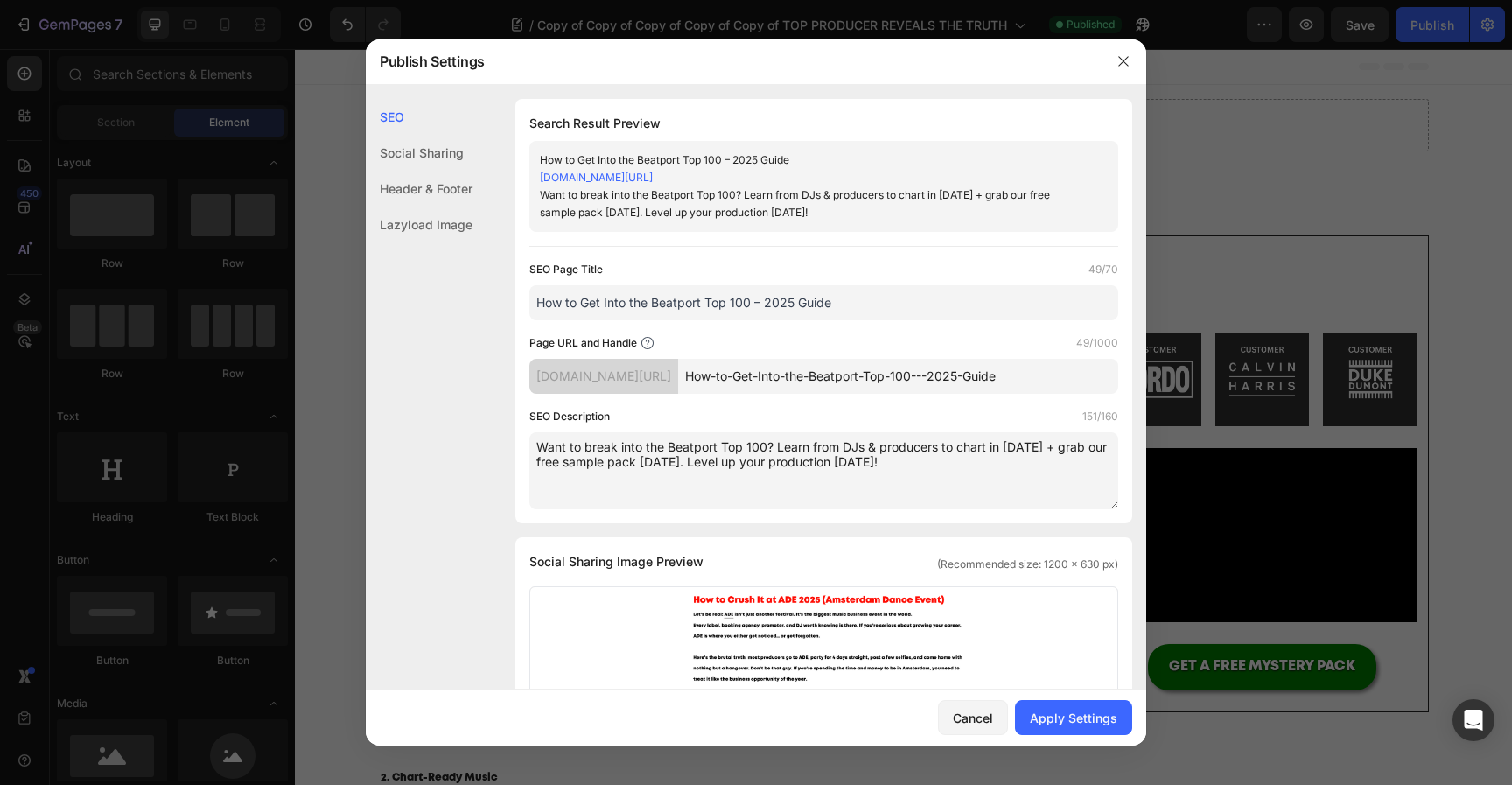
click at [1003, 473] on textarea "Want to break into the Beatport Top 100? Learn from DJs & producers to chart in…" at bounding box center [824, 470] width 589 height 77
click at [842, 451] on textarea "Want to break into the Beatport Top 100? Learn from DJs & producers to chart in…" at bounding box center [824, 470] width 589 height 77
drag, startPoint x: 990, startPoint y: 447, endPoint x: 920, endPoint y: 445, distance: 70.0
click at [918, 446] on textarea "Want to break into the Beatport Top 100? Learn from the who DJs & producers to …" at bounding box center [824, 470] width 589 height 77
click at [989, 488] on textarea "Want to break into the Beatport Top 100? Learn from the DJs who chart in [DATE]…" at bounding box center [824, 470] width 589 height 77
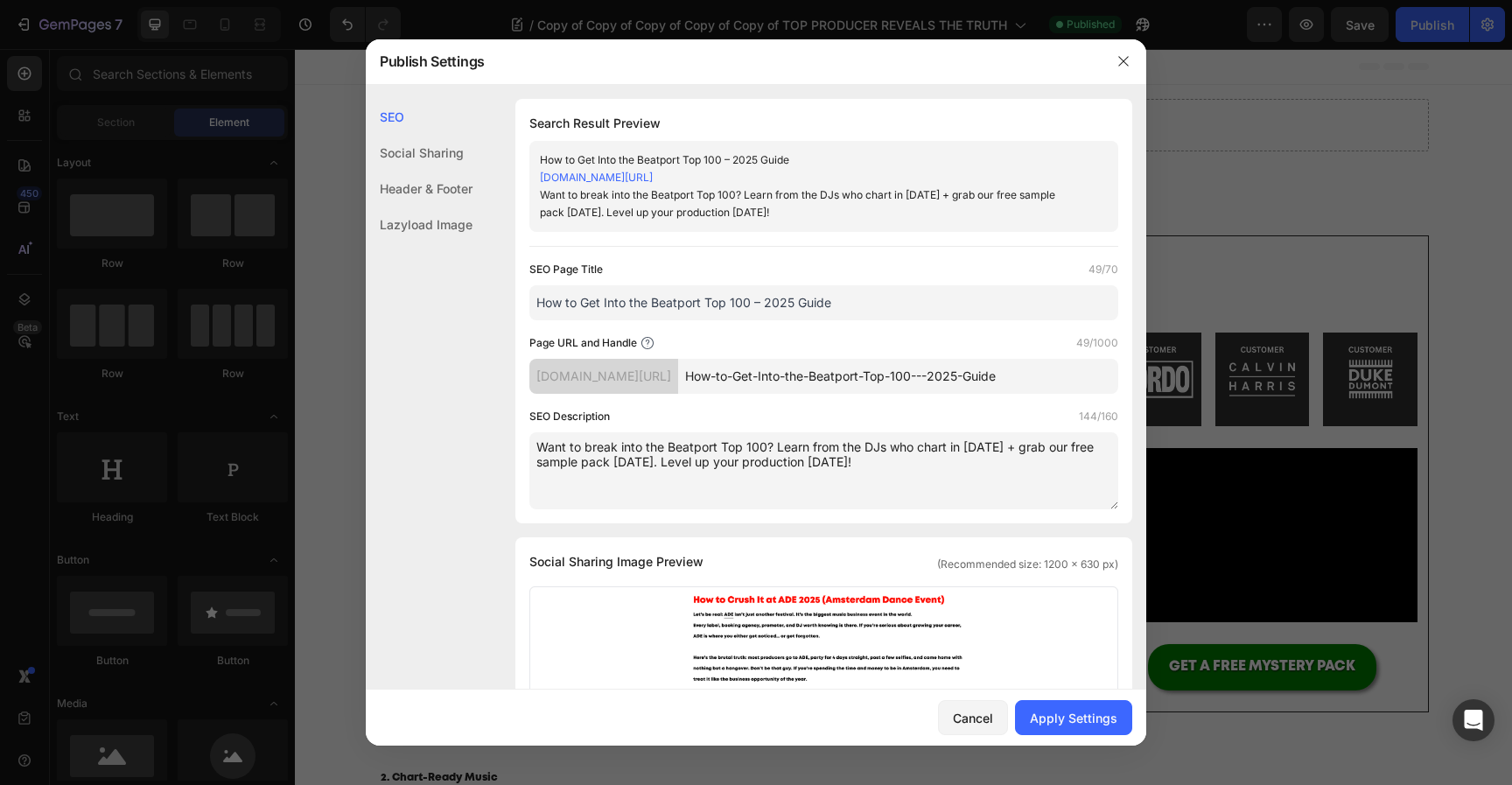
click at [1050, 452] on textarea "Want to break into the Beatport Top 100? Learn from the DJs who chart in [DATE]…" at bounding box center [824, 470] width 589 height 77
click at [1031, 472] on textarea "Want to break into the Beatport Top 100? Learn from the DJs who chart in [DATE]…" at bounding box center [824, 470] width 589 height 77
type textarea "Want to break into the Beatport Top 100? Learn from the DJs who chart in [DATE]…"
click at [1073, 715] on div "Apply Settings" at bounding box center [1074, 717] width 87 height 18
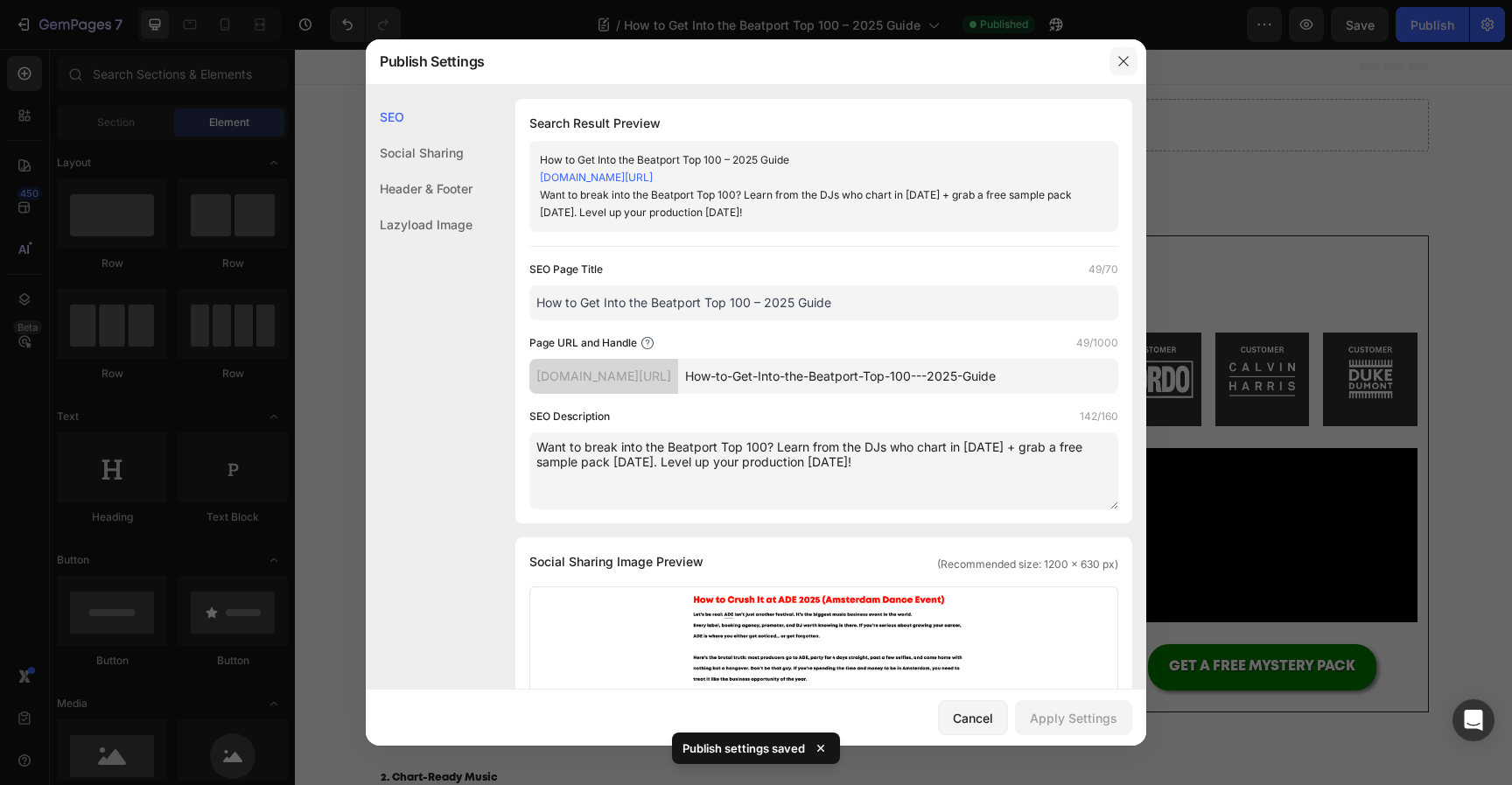
click at [1125, 63] on icon "button" at bounding box center [1124, 61] width 14 height 14
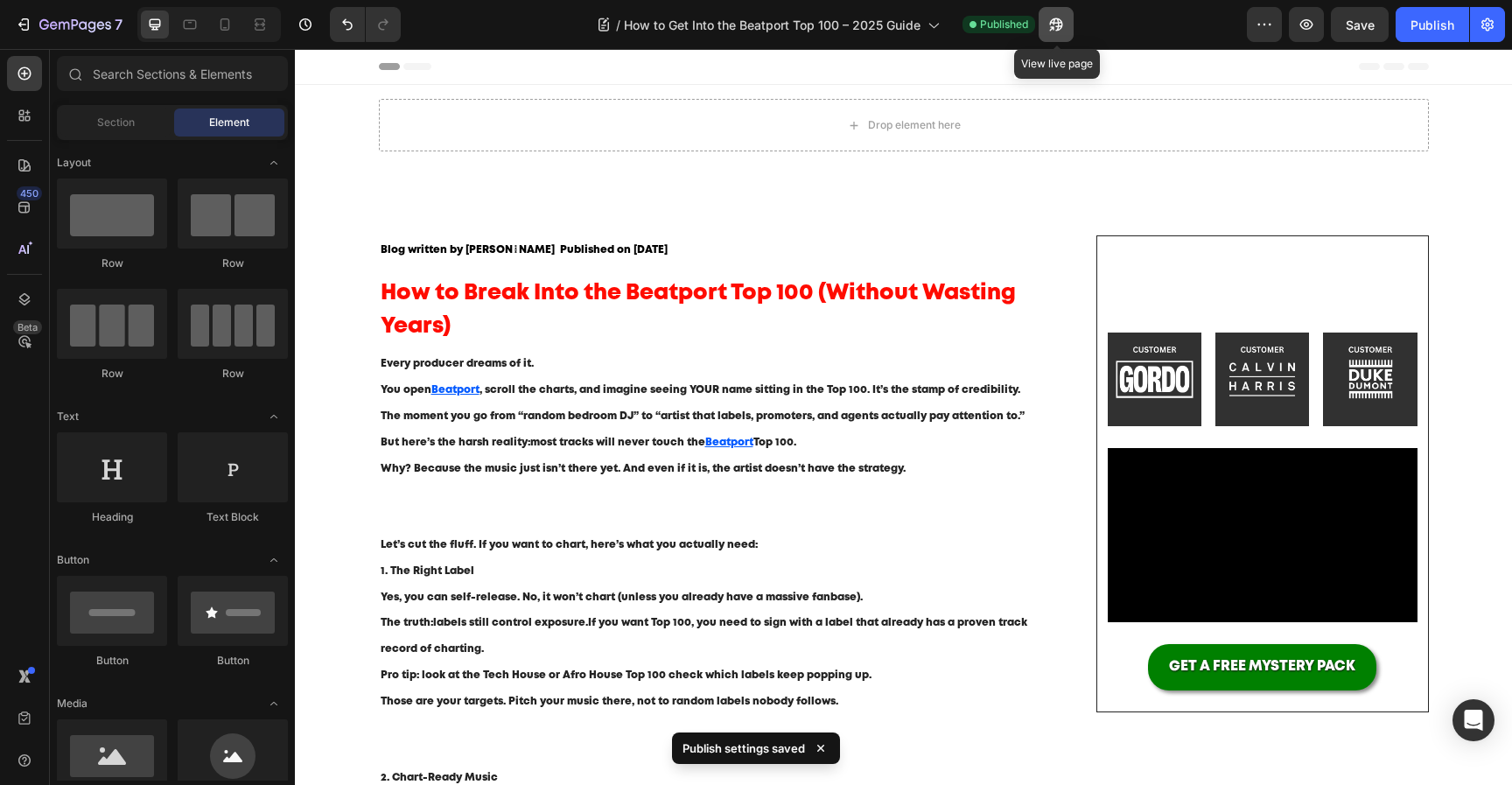
click at [1058, 25] on icon "button" at bounding box center [1056, 25] width 17 height 17
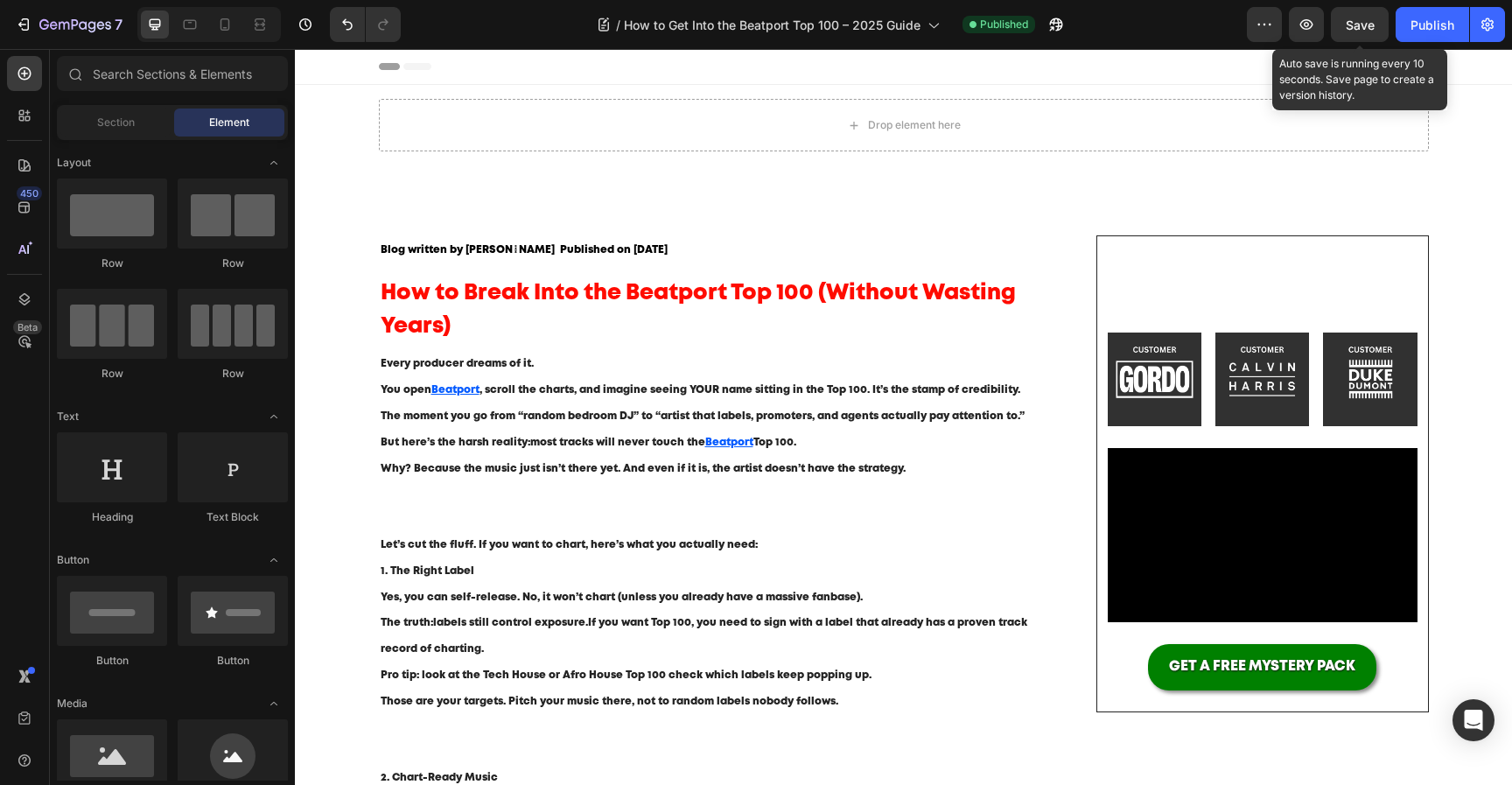
drag, startPoint x: 1371, startPoint y: 28, endPoint x: 1389, endPoint y: 28, distance: 18.0
click at [1377, 28] on button "Save" at bounding box center [1360, 24] width 58 height 35
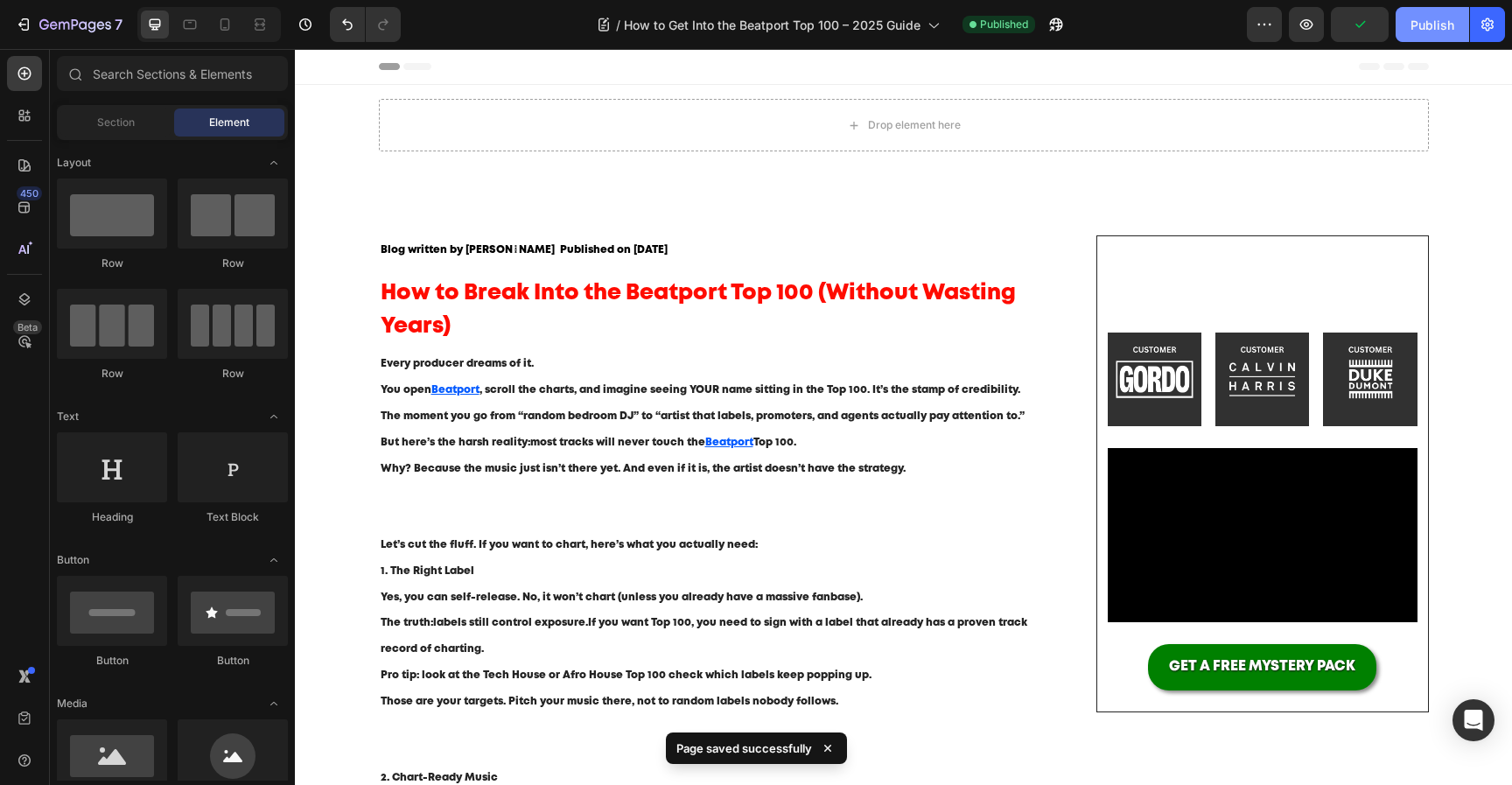
click at [1413, 28] on div "Publish" at bounding box center [1432, 25] width 44 height 18
click at [1054, 27] on icon "button" at bounding box center [1052, 28] width 5 height 5
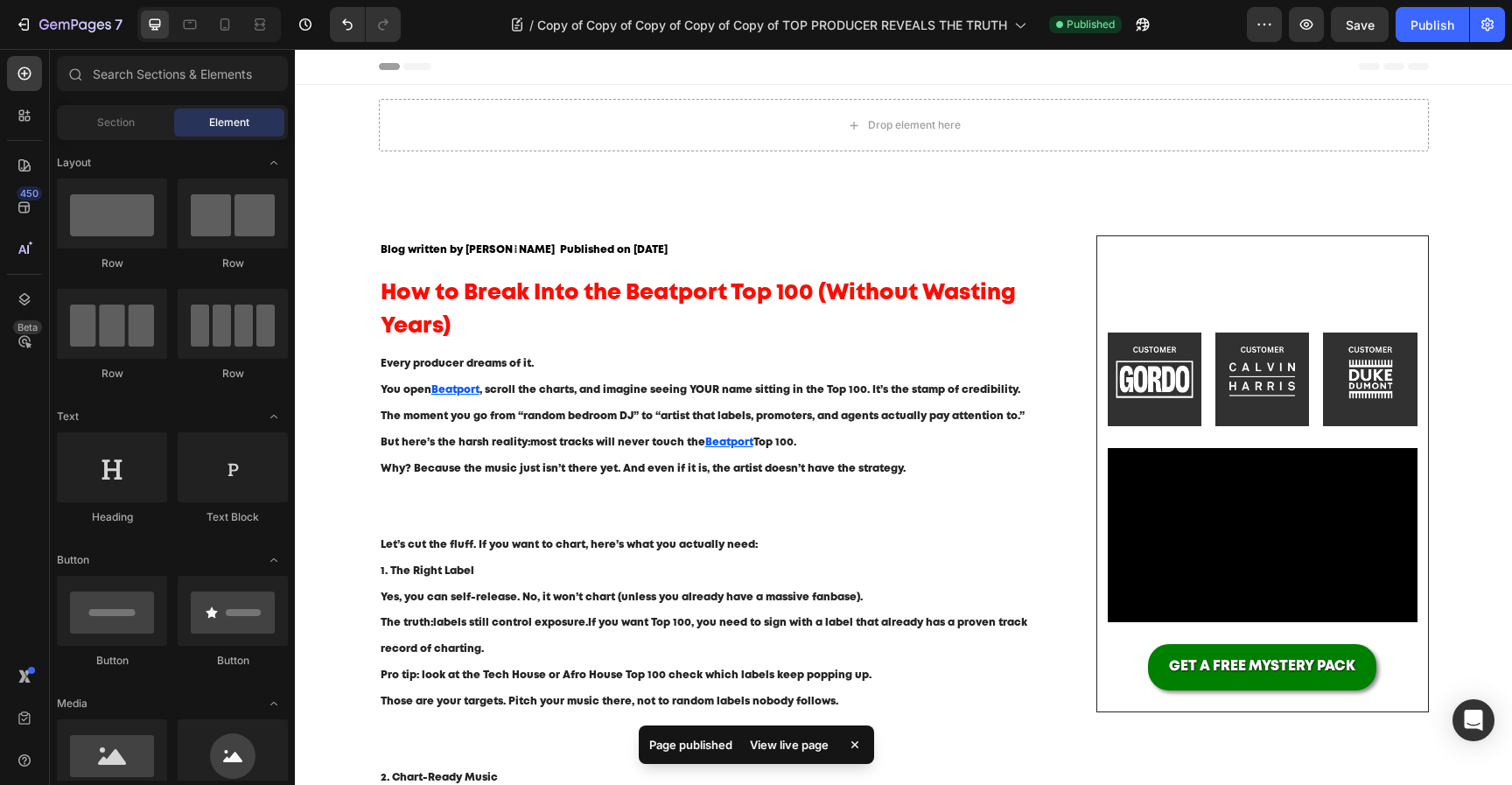
click at [780, 752] on div "View live page" at bounding box center [789, 744] width 100 height 25
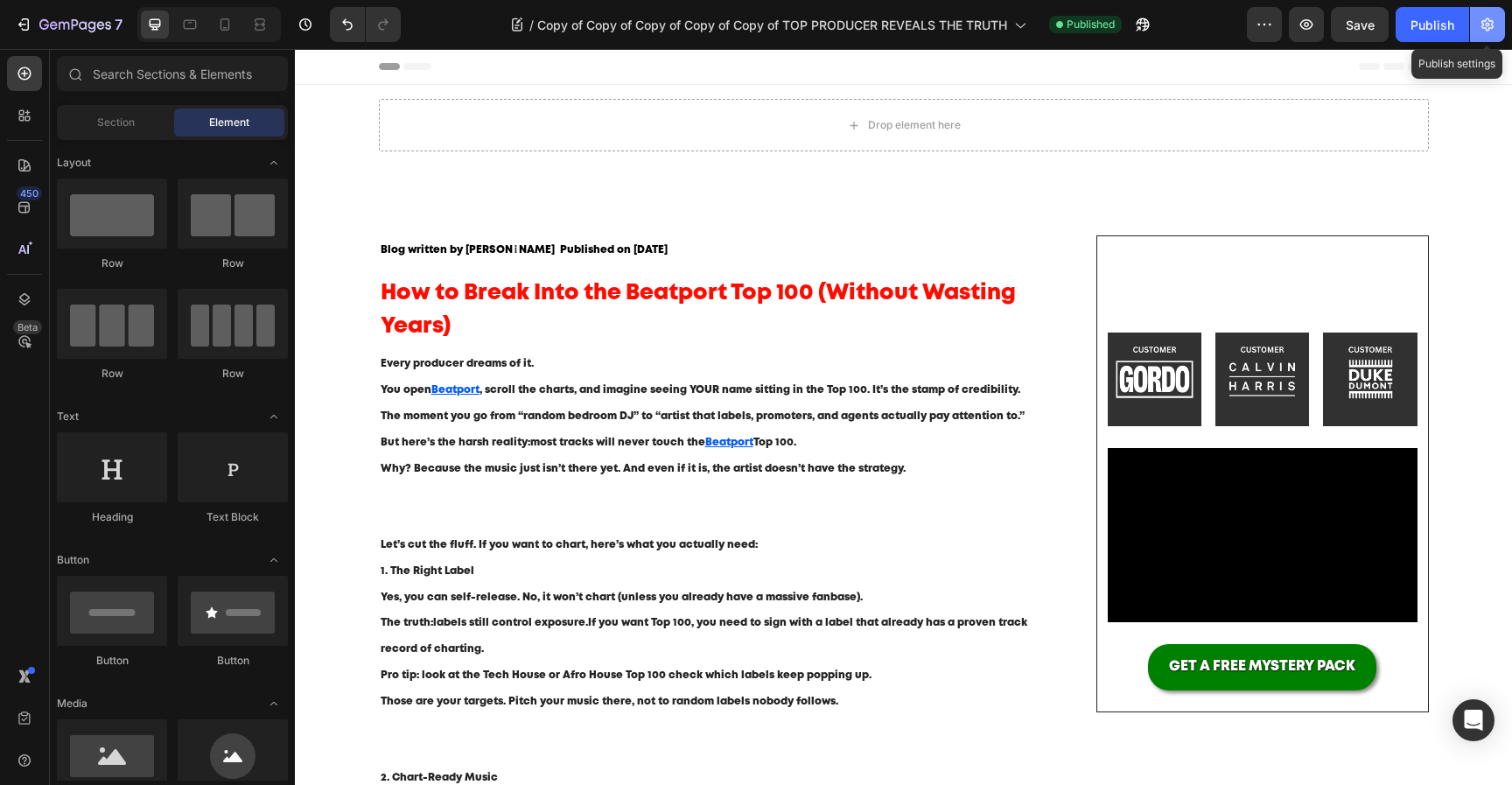
click at [1500, 35] on button "button" at bounding box center [1487, 24] width 35 height 35
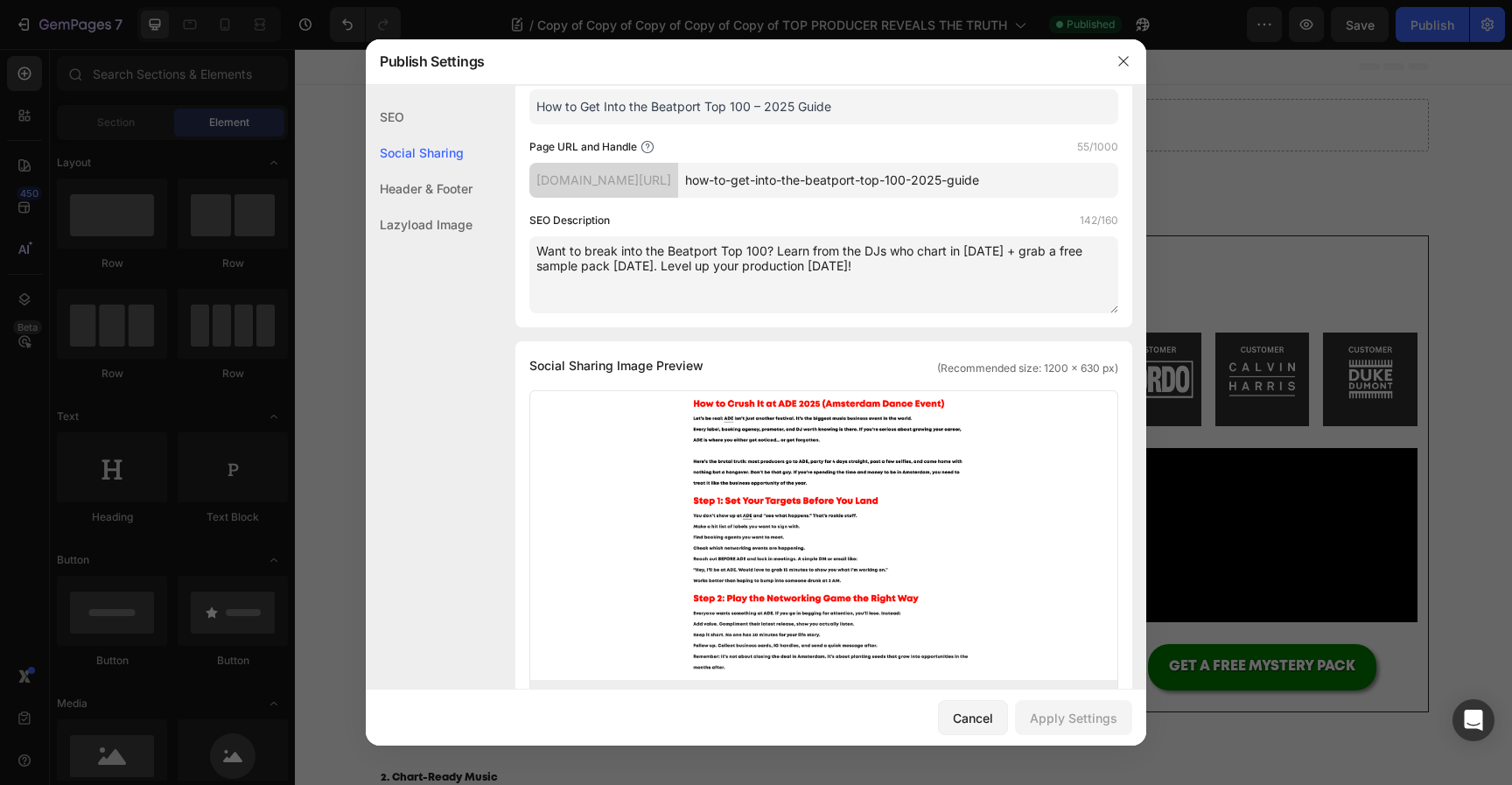
scroll to position [235, 0]
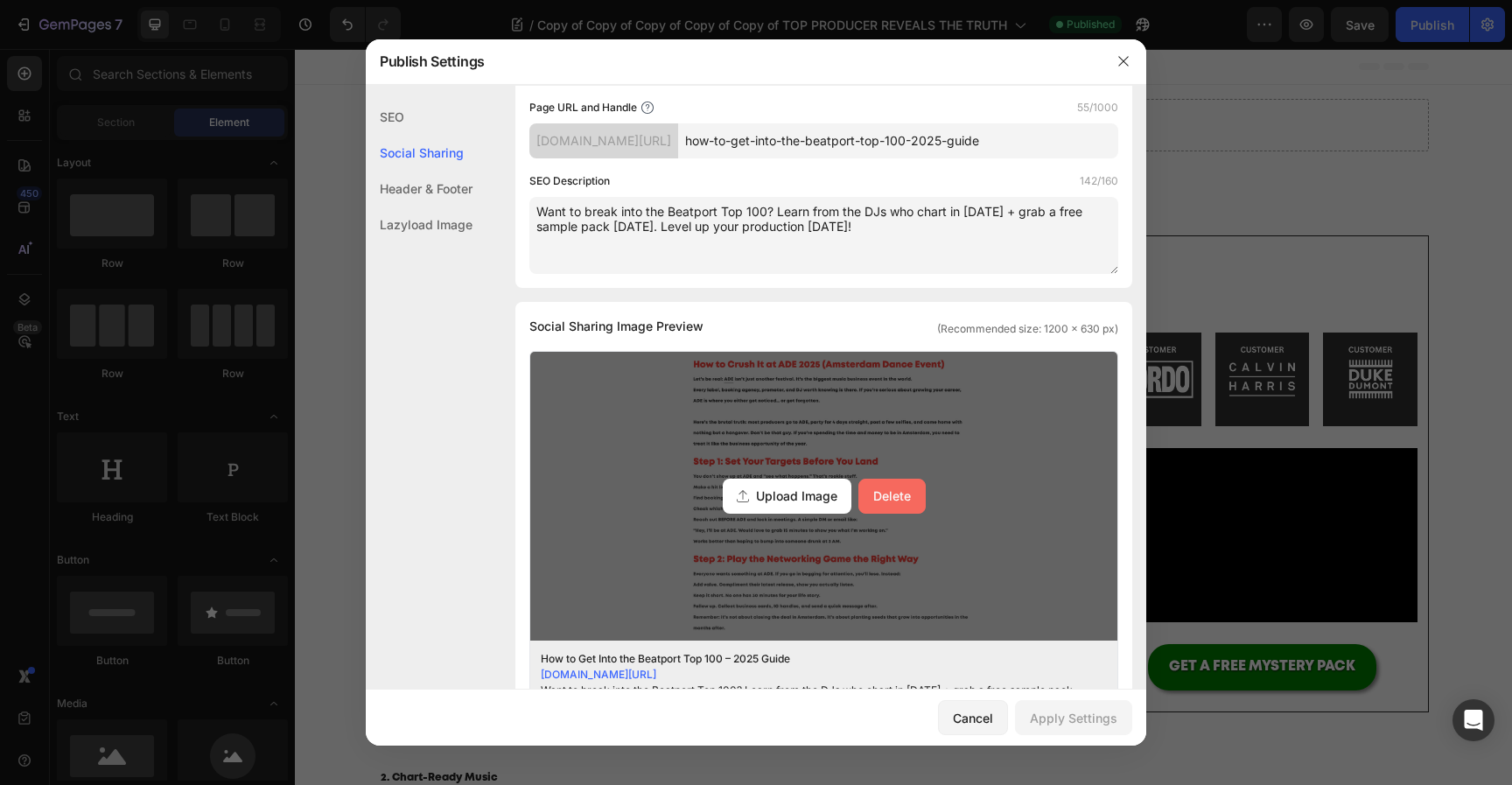
click at [898, 493] on div "Delete" at bounding box center [893, 495] width 38 height 18
click at [0, 0] on input "Upload Image Delete" at bounding box center [0, 0] width 0 height 0
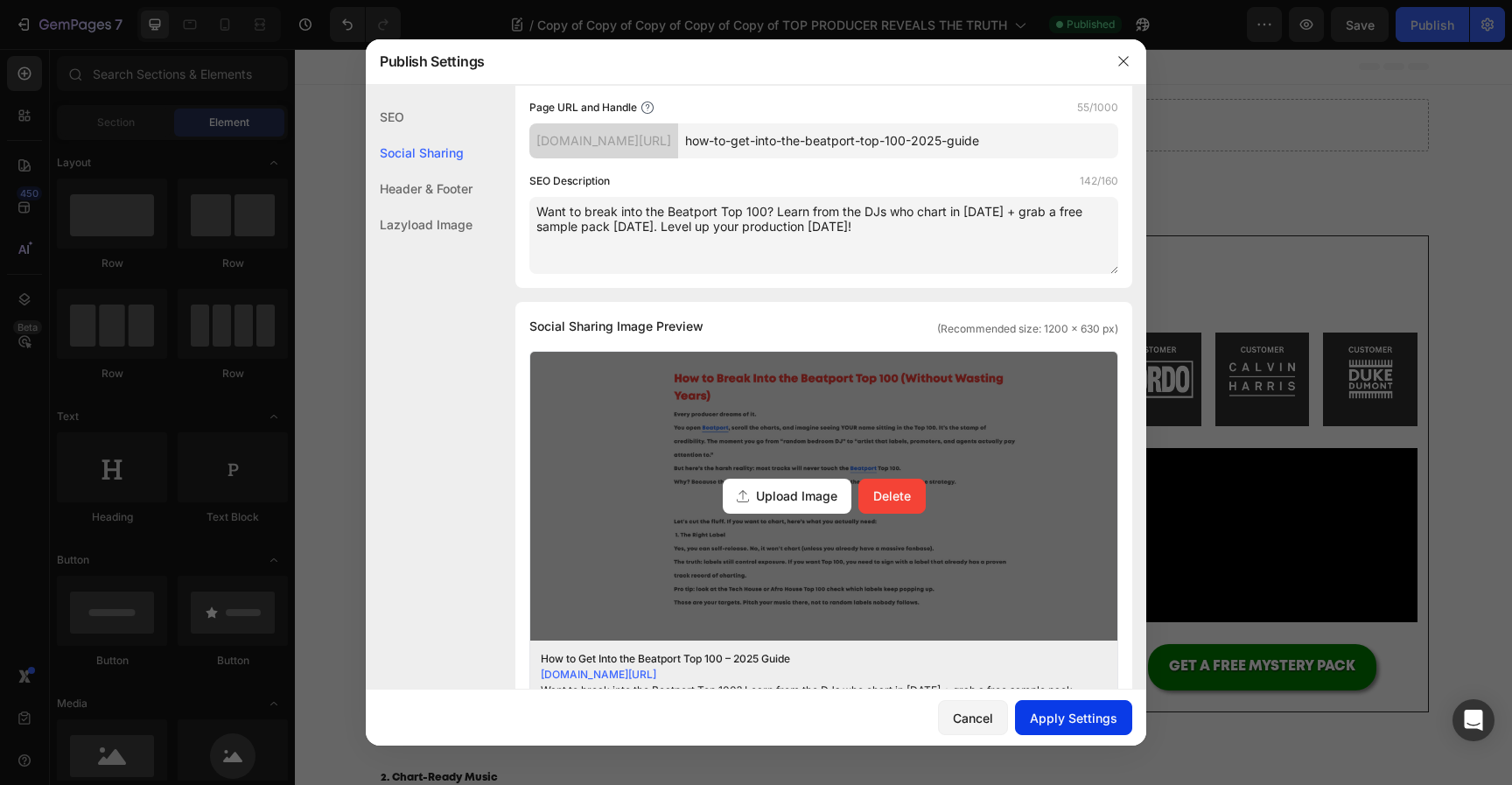
click at [1083, 709] on div "Apply Settings" at bounding box center [1074, 717] width 87 height 18
click at [1122, 72] on button "button" at bounding box center [1123, 61] width 28 height 28
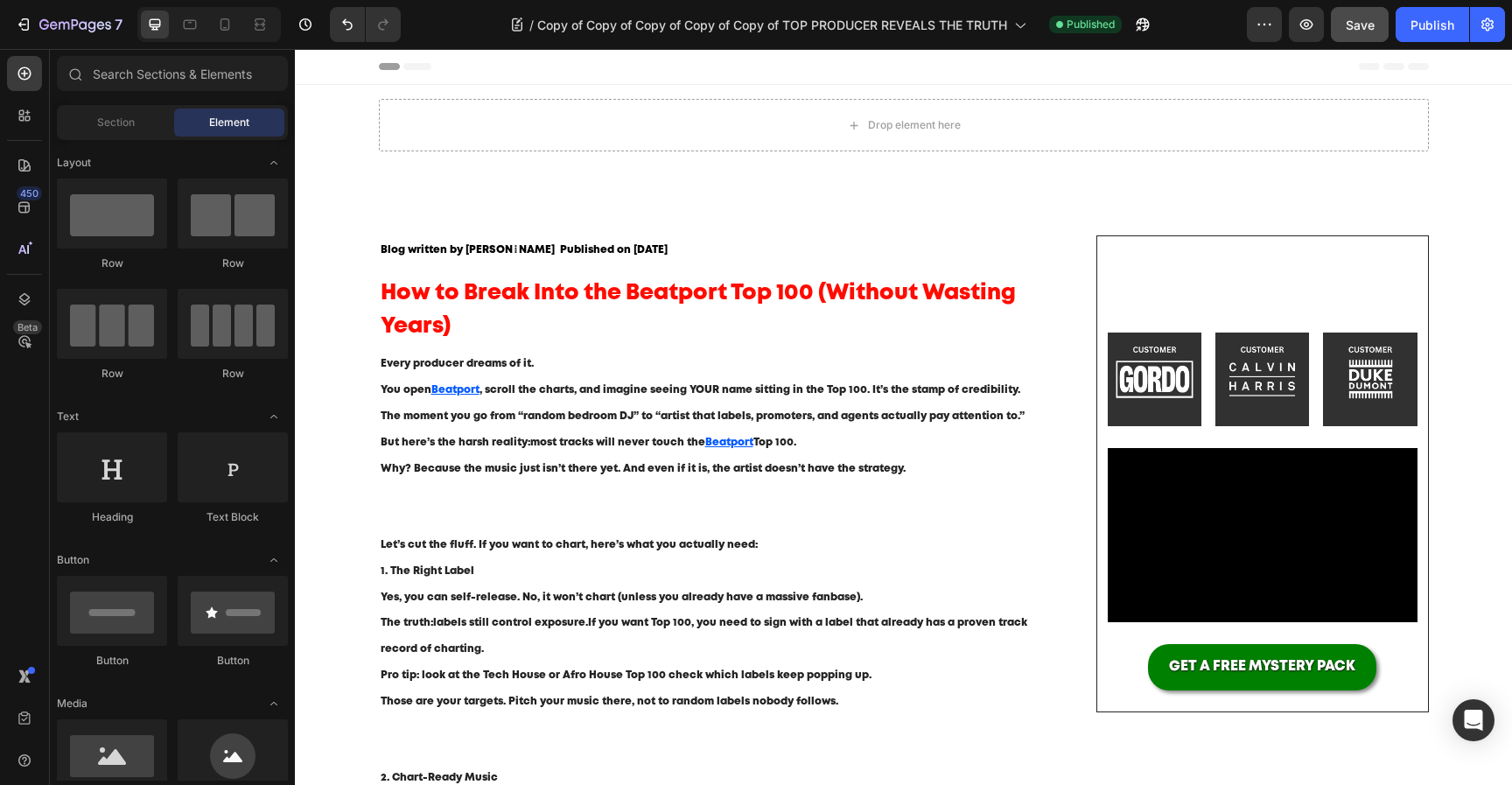
click at [1372, 27] on span "Save" at bounding box center [1360, 25] width 28 height 15
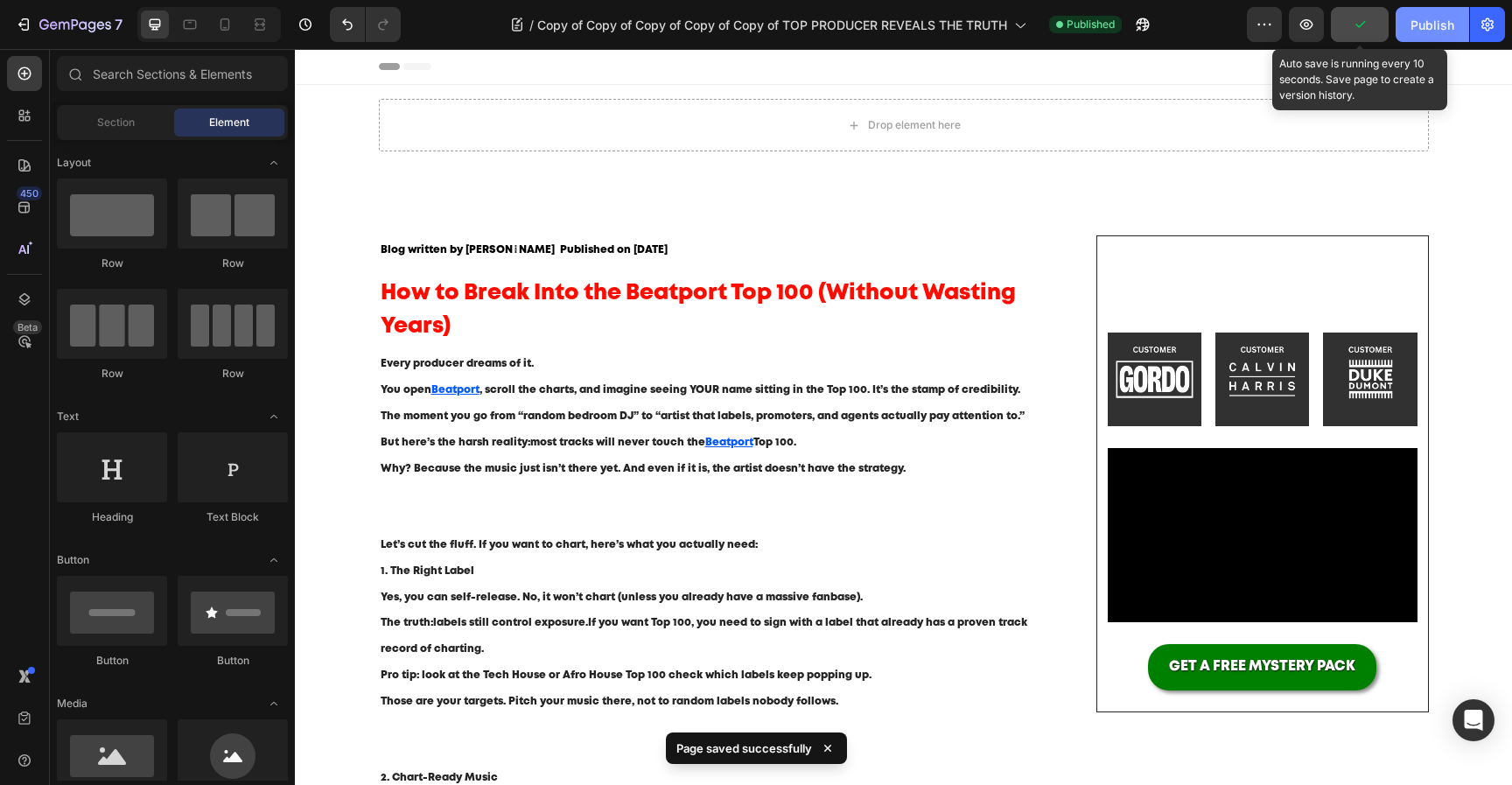
click at [1416, 27] on div "Publish" at bounding box center [1432, 25] width 44 height 18
